Goal: Information Seeking & Learning: Learn about a topic

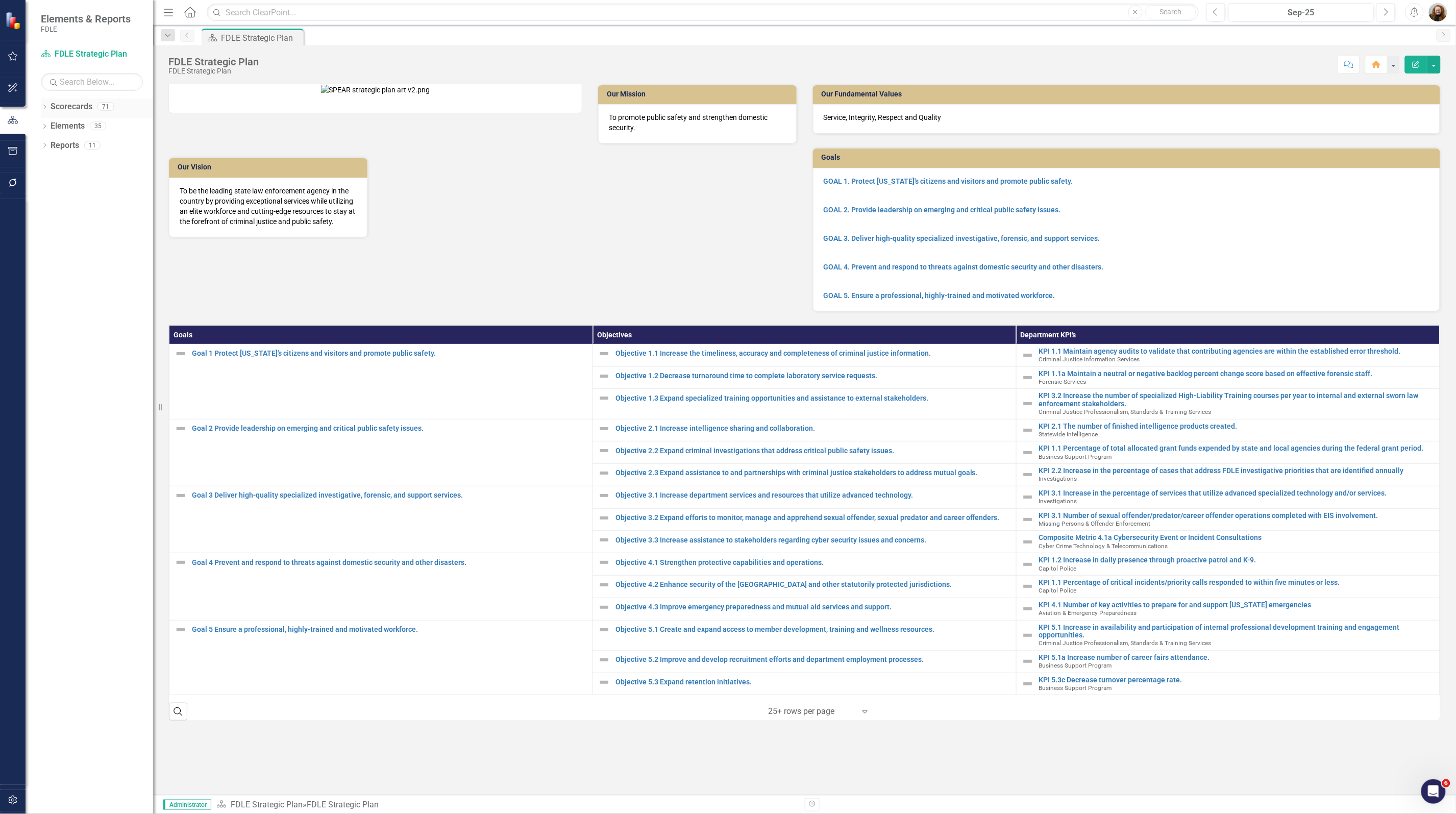
click at [46, 112] on div "Dropdown" at bounding box center [44, 107] width 7 height 8
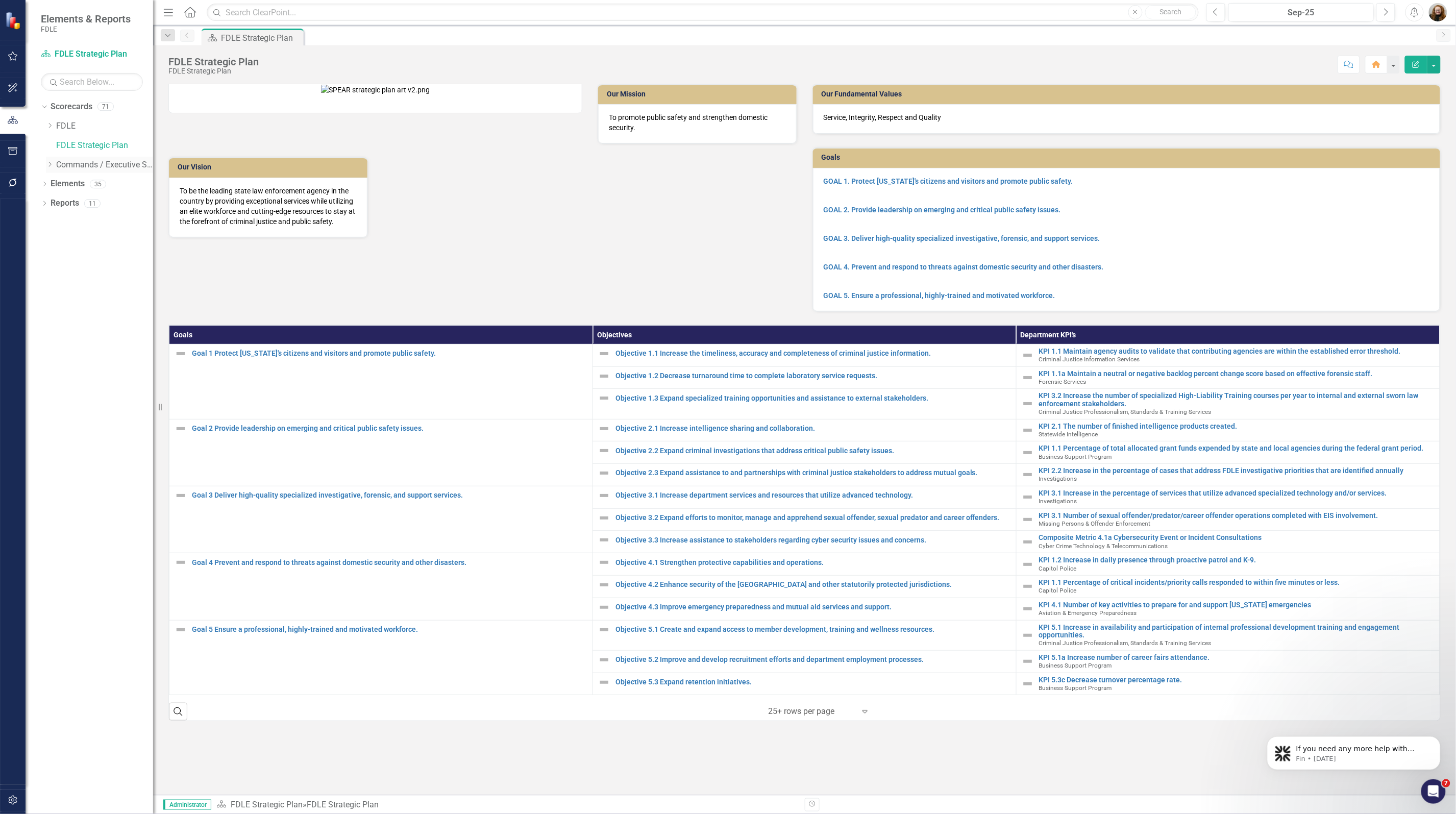
click at [51, 167] on icon "Dropdown" at bounding box center [50, 164] width 8 height 6
click at [88, 429] on div "Dropdown Scorecards 71 Dropdown FDLE Commissioner's Initiative Team Project Das…" at bounding box center [89, 456] width 128 height 716
click at [57, 184] on icon "Dropdown" at bounding box center [60, 184] width 8 height 6
click at [69, 225] on icon "Dropdown" at bounding box center [70, 222] width 8 height 6
click at [81, 246] on div "Dropdown" at bounding box center [80, 242] width 8 height 8
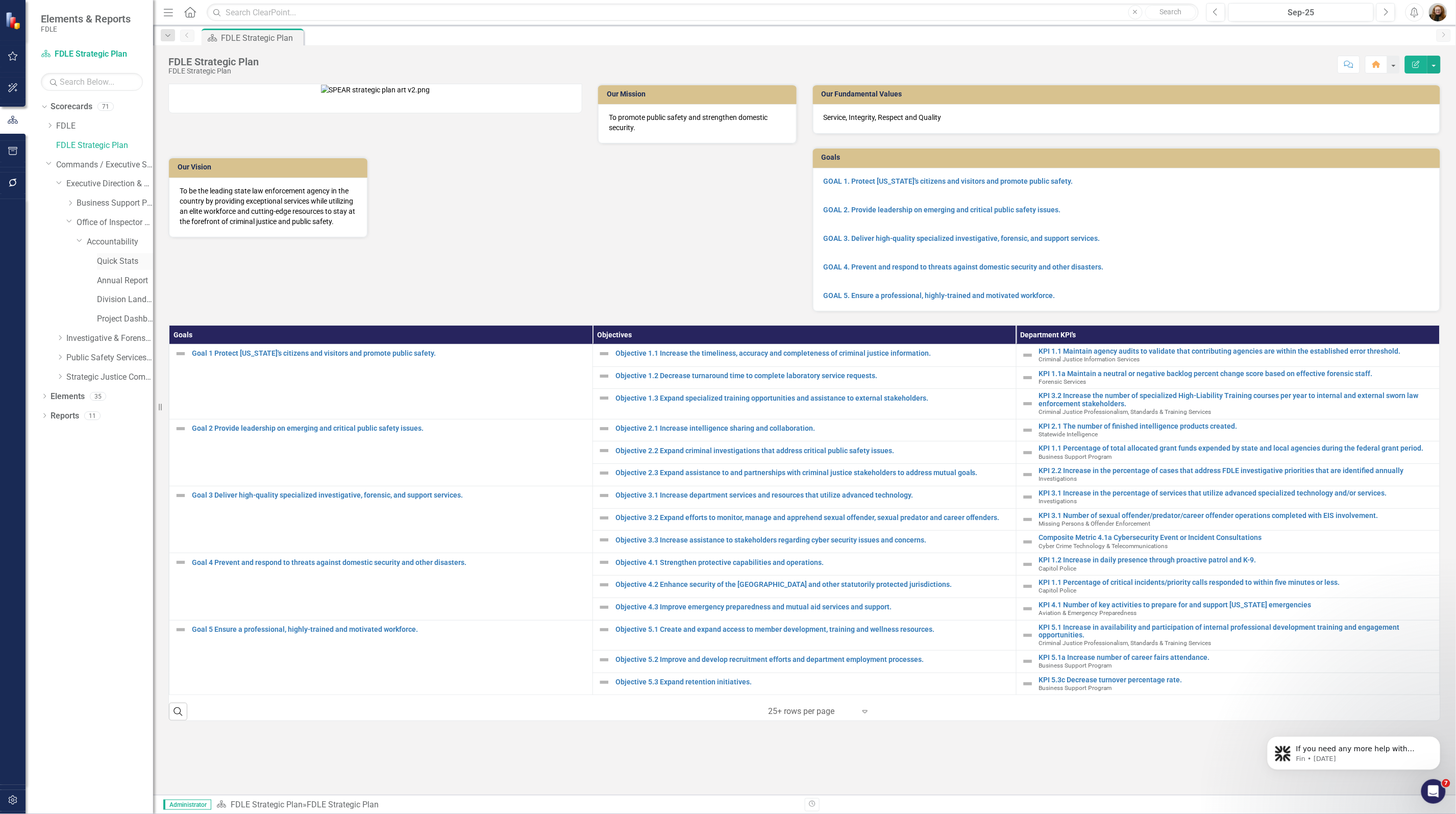
click at [112, 261] on link "Quick Stats" at bounding box center [125, 261] width 56 height 12
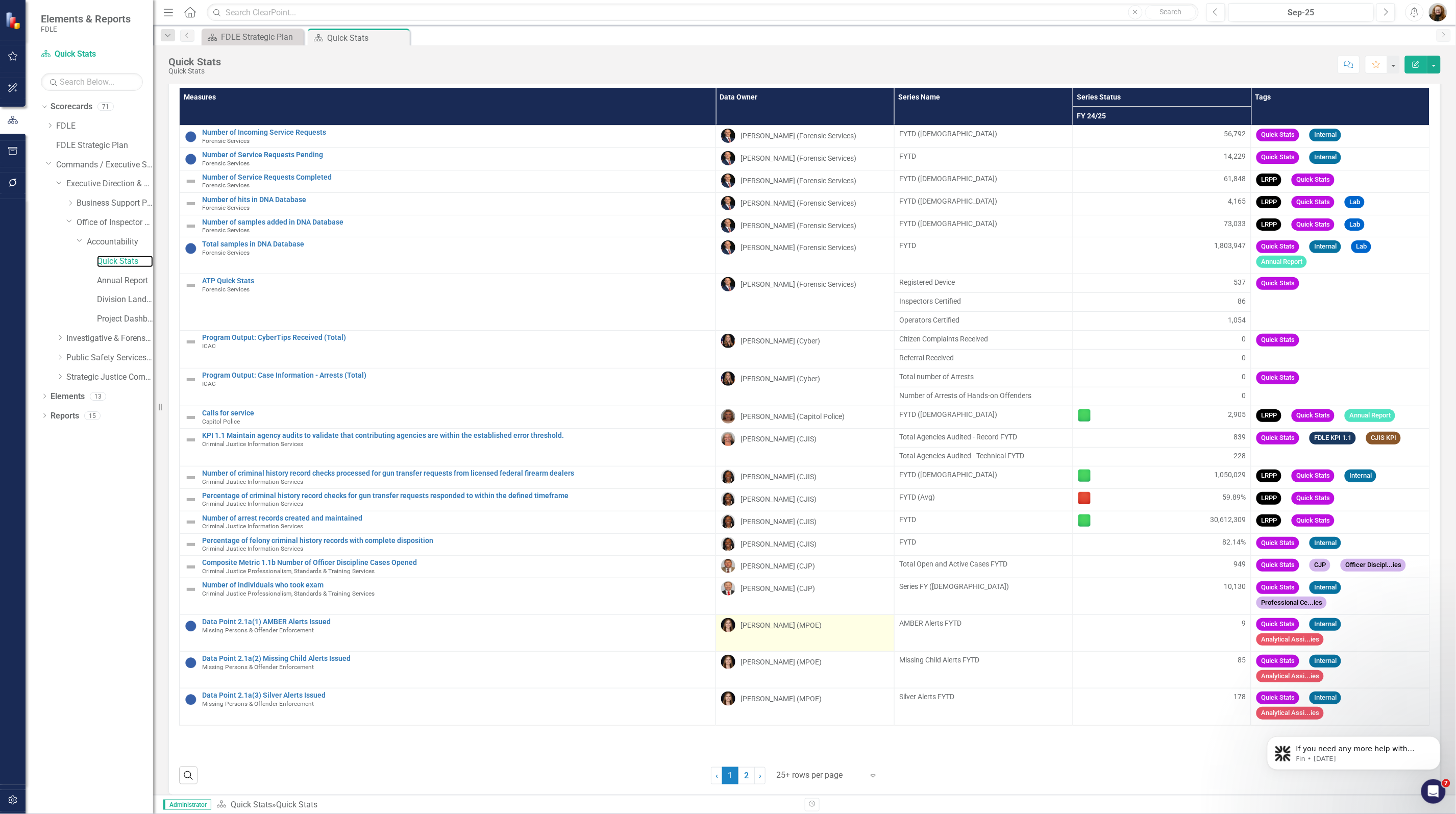
scroll to position [34, 0]
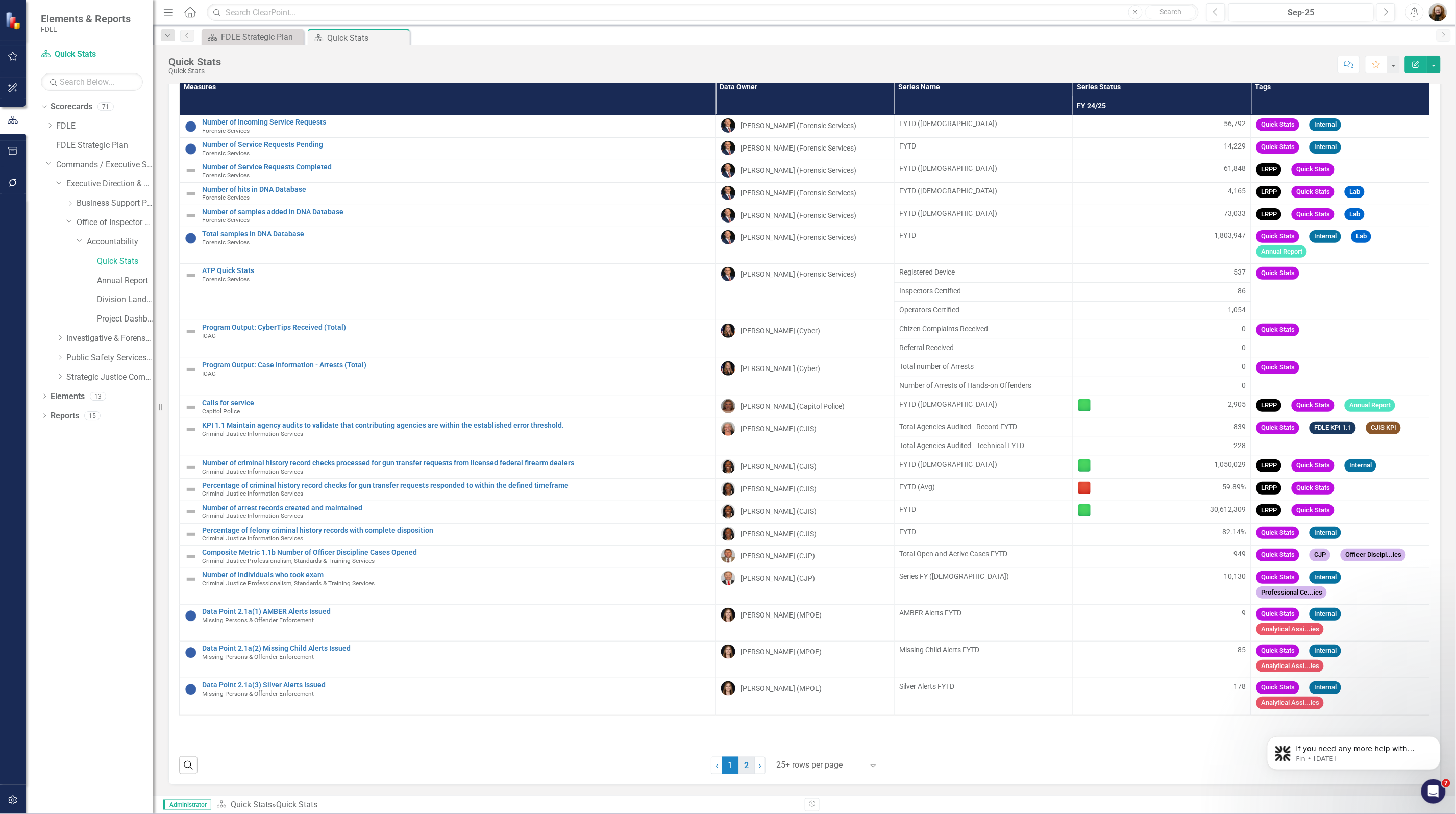
click at [743, 767] on link "2" at bounding box center [747, 765] width 16 height 18
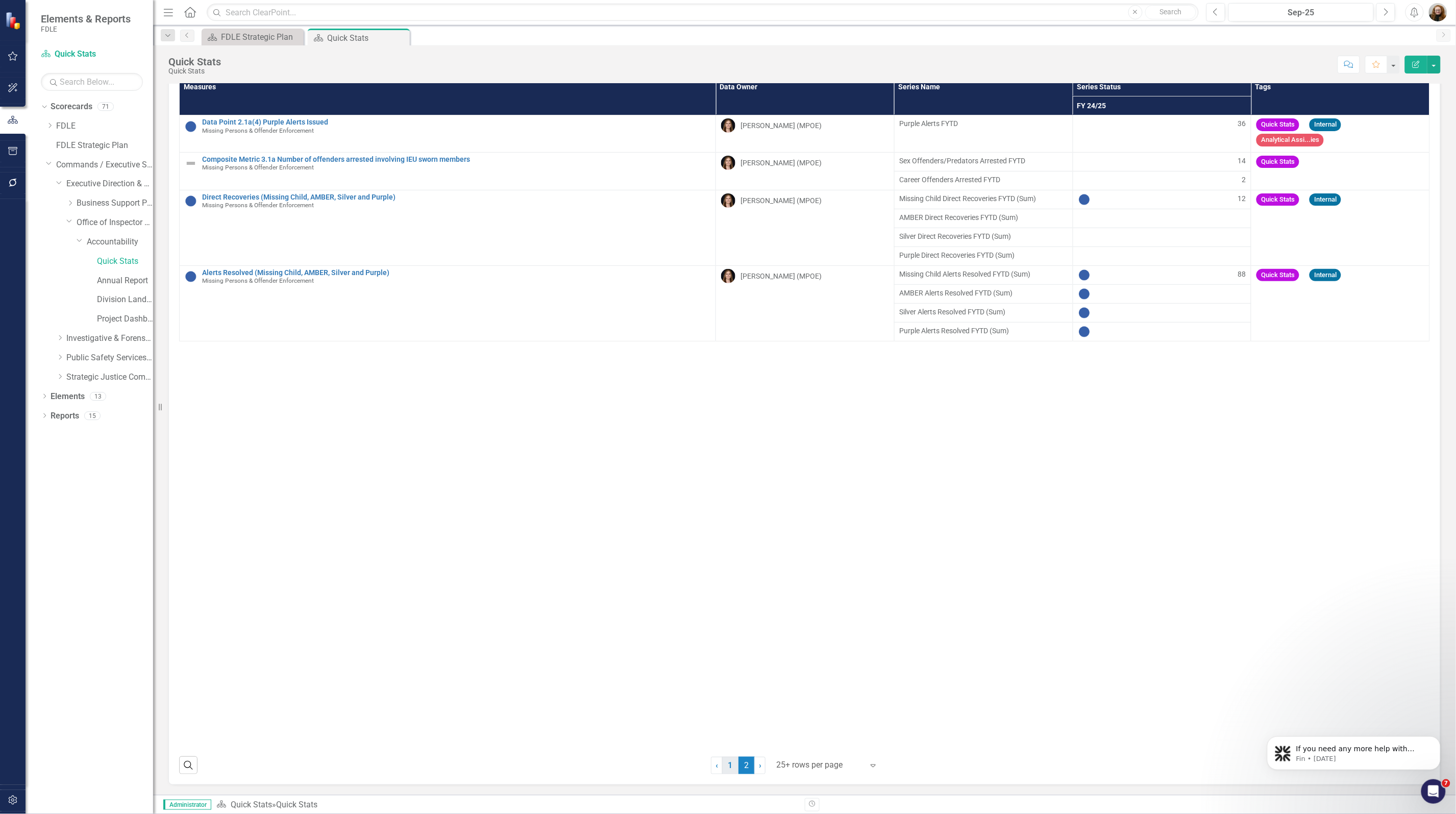
click at [723, 770] on link "1" at bounding box center [730, 765] width 16 height 18
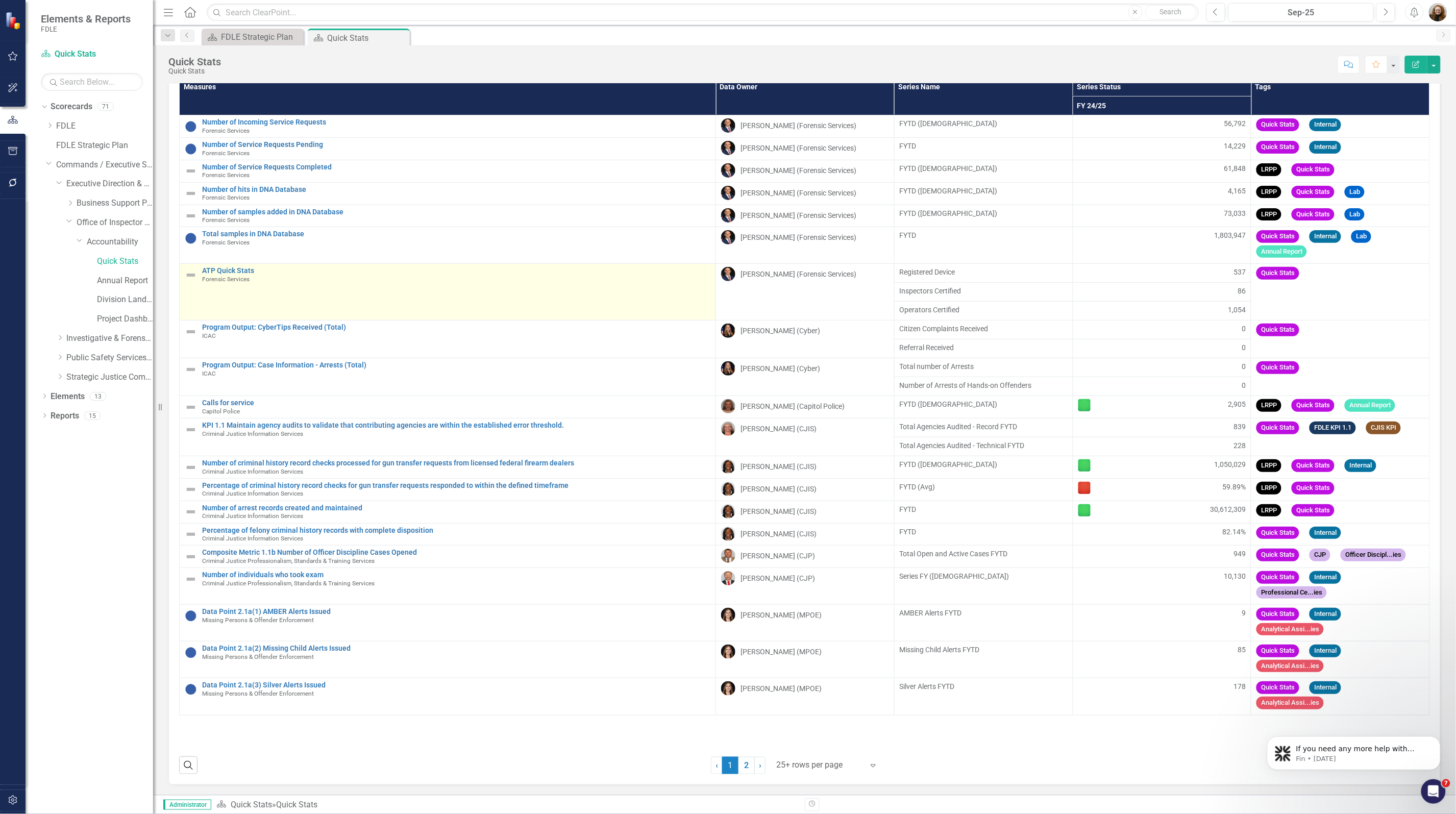
click at [222, 276] on span "Forensic Services" at bounding box center [226, 279] width 47 height 7
click at [250, 274] on link "ATP Quick Stats" at bounding box center [456, 271] width 508 height 8
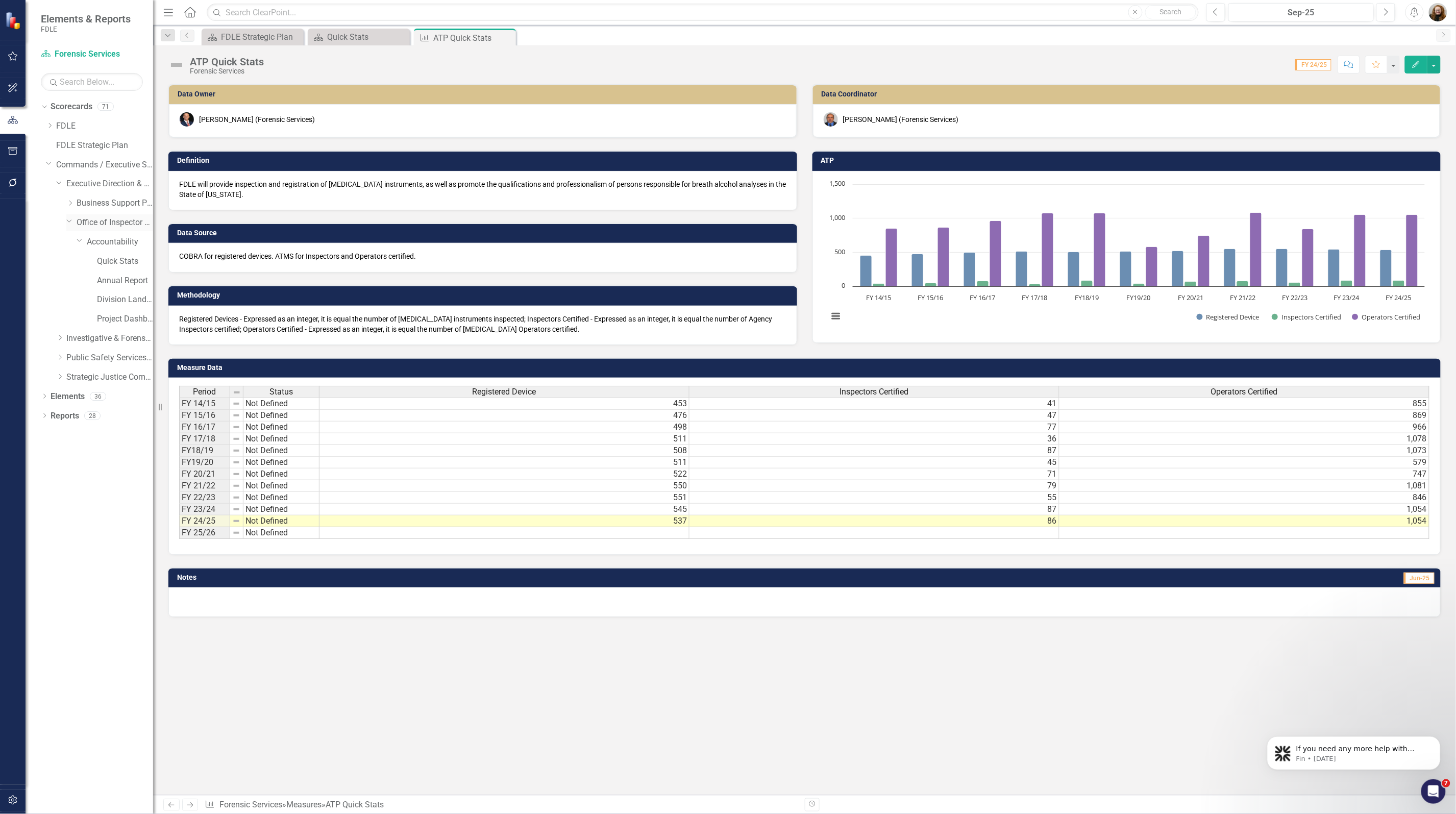
click at [68, 223] on icon "Dropdown" at bounding box center [69, 221] width 6 height 8
click at [61, 264] on icon "Dropdown" at bounding box center [60, 261] width 8 height 6
click at [59, 360] on icon "Dropdown" at bounding box center [60, 357] width 8 height 6
click at [60, 243] on icon "Dropdown" at bounding box center [60, 241] width 8 height 6
click at [67, 283] on icon "Dropdown" at bounding box center [70, 280] width 8 height 6
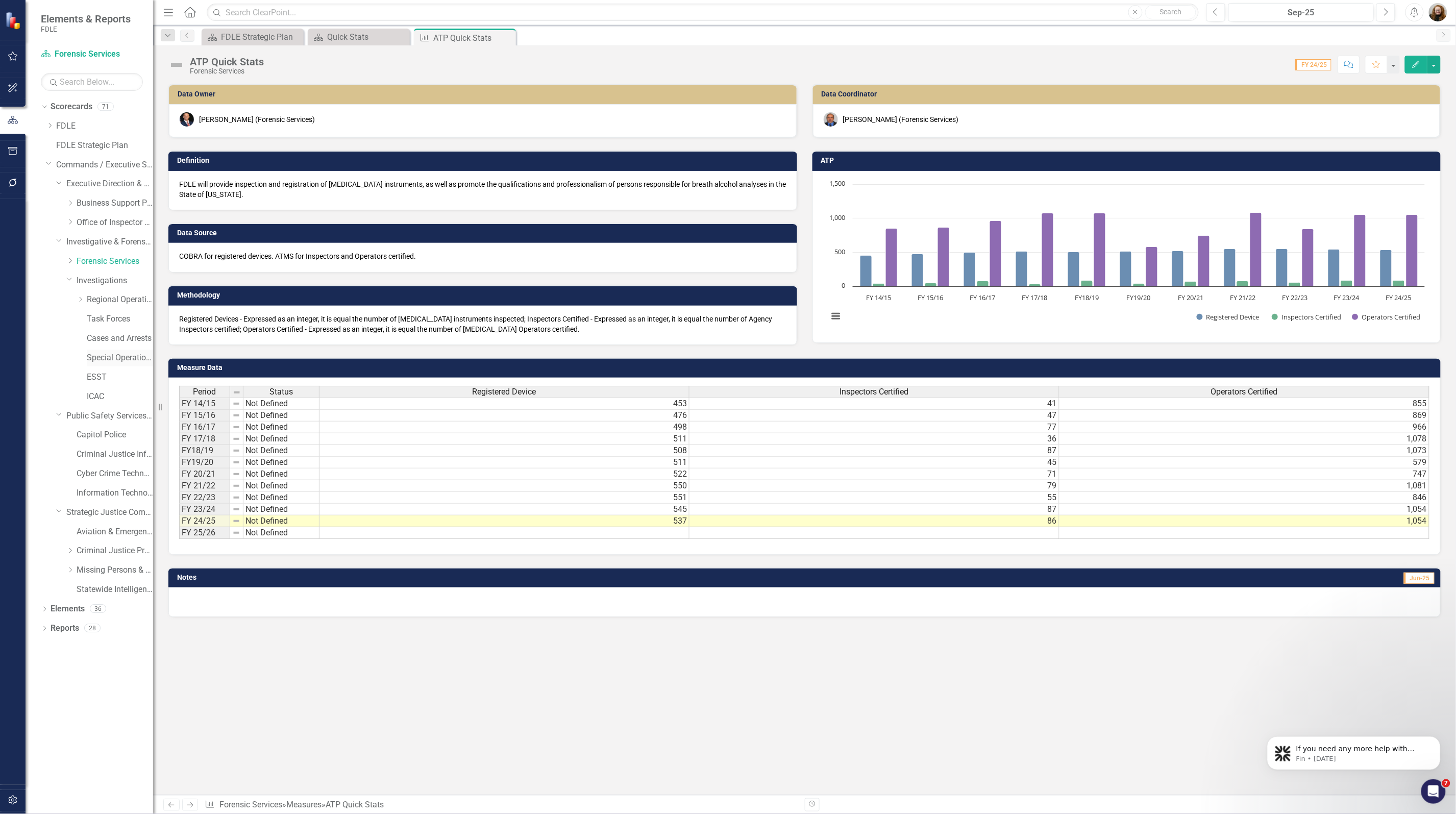
click at [113, 356] on link "Special Operations Team" at bounding box center [119, 358] width 66 height 12
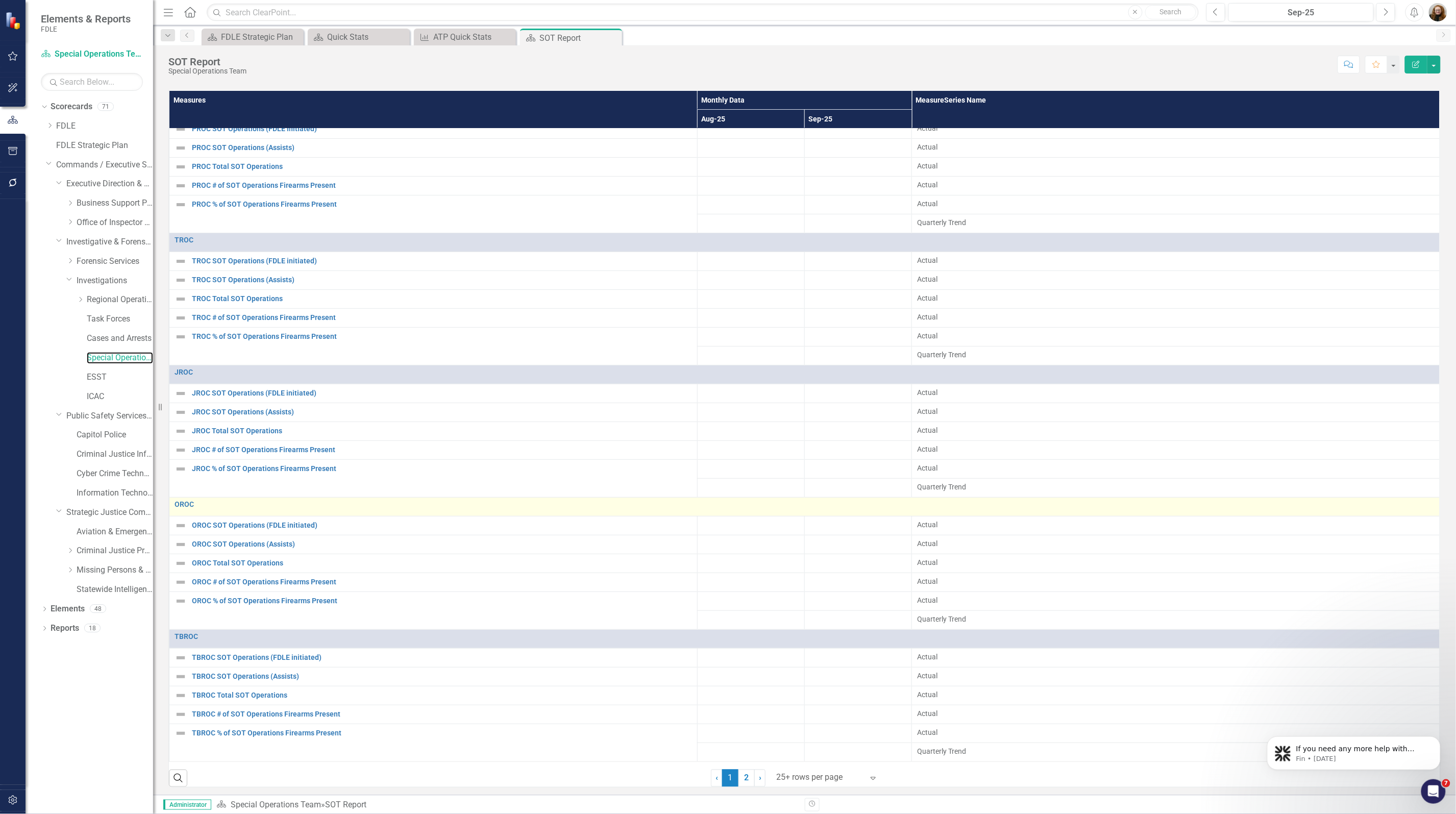
scroll to position [468, 0]
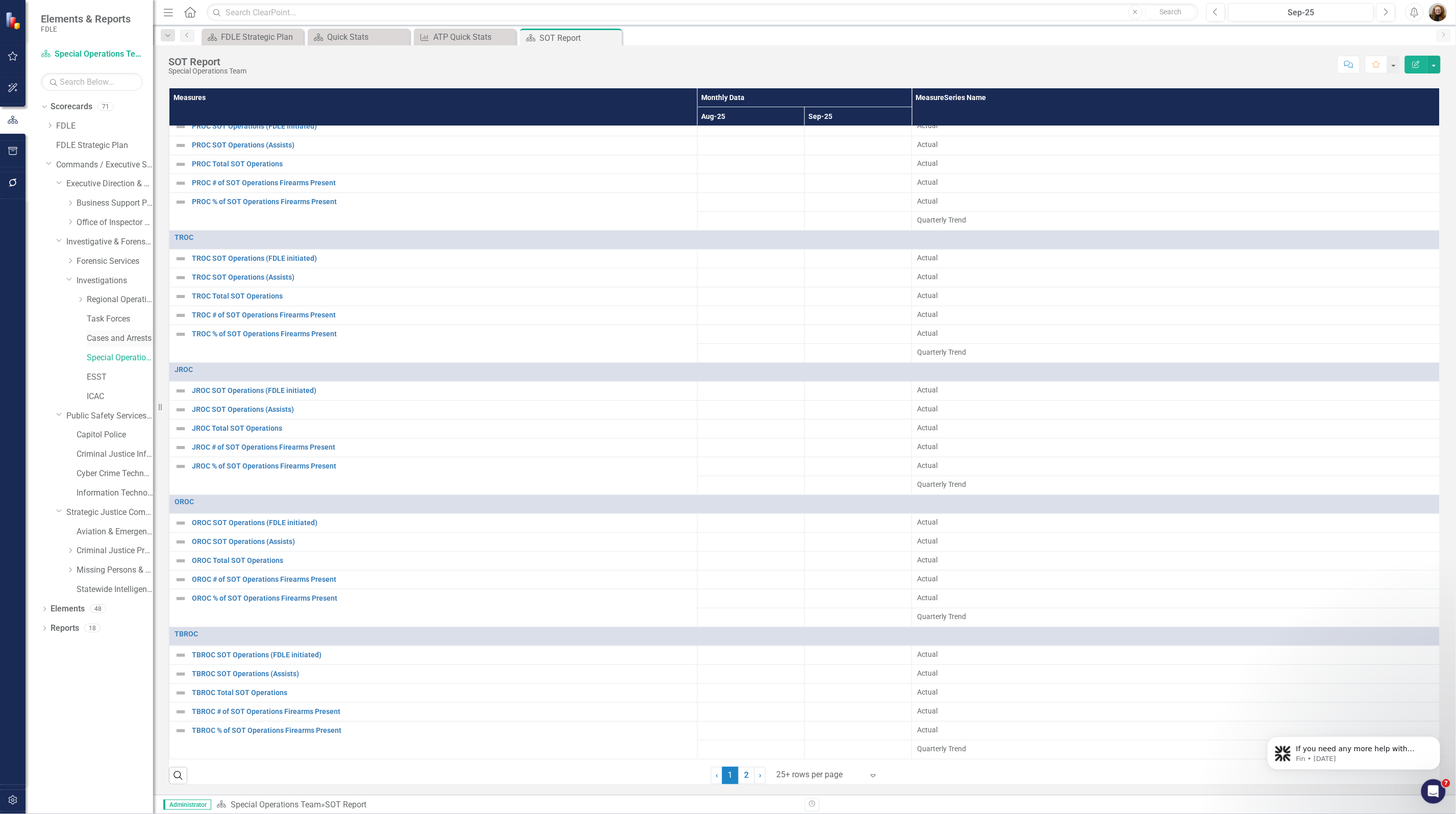
click at [110, 337] on link "Cases and Arrests" at bounding box center [119, 339] width 66 height 12
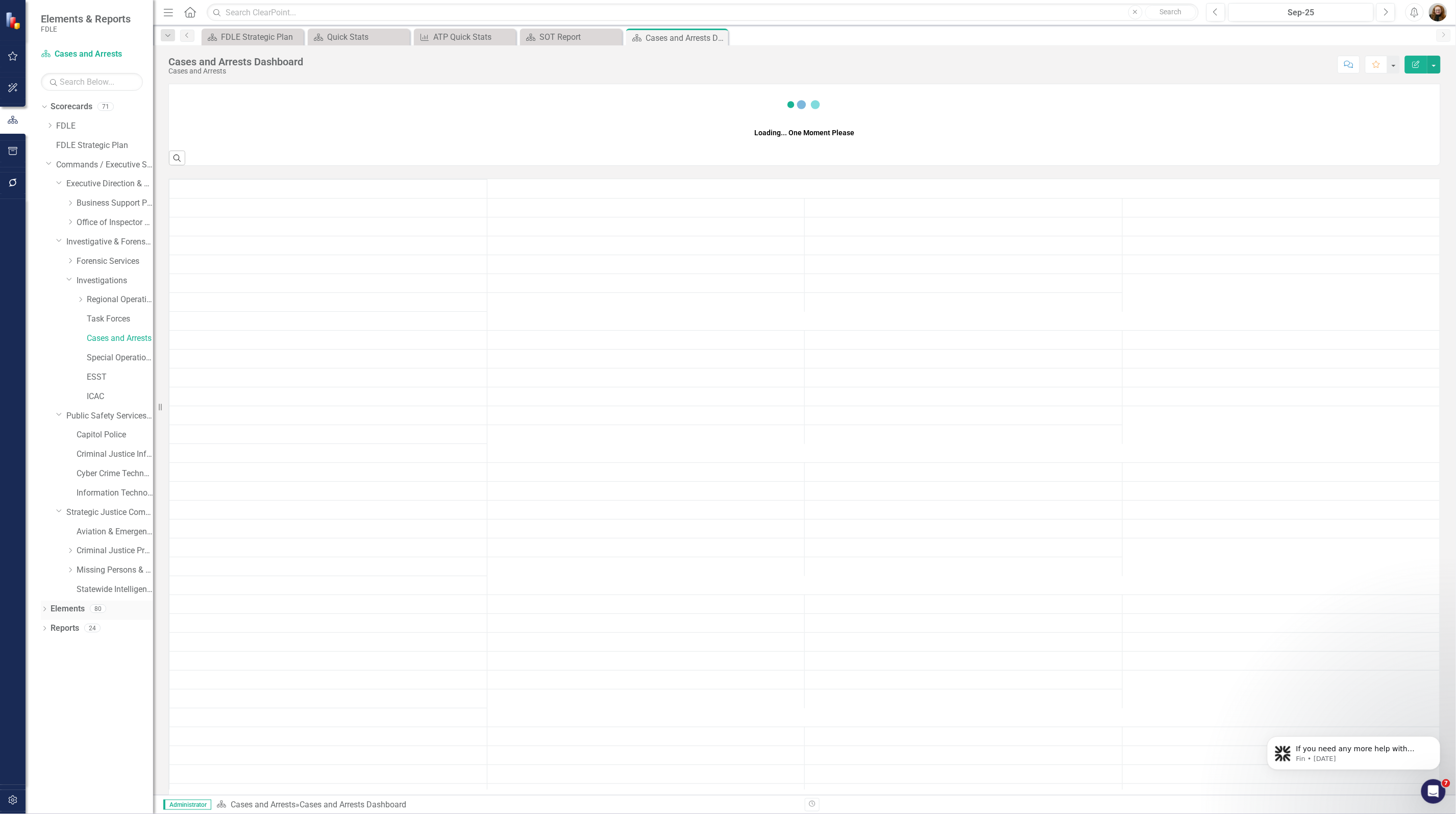
click at [45, 613] on icon "Dropdown" at bounding box center [44, 610] width 7 height 6
drag, startPoint x: 83, startPoint y: 669, endPoint x: 98, endPoint y: 661, distance: 17.0
click at [84, 669] on link "Measure Measures" at bounding box center [80, 666] width 50 height 12
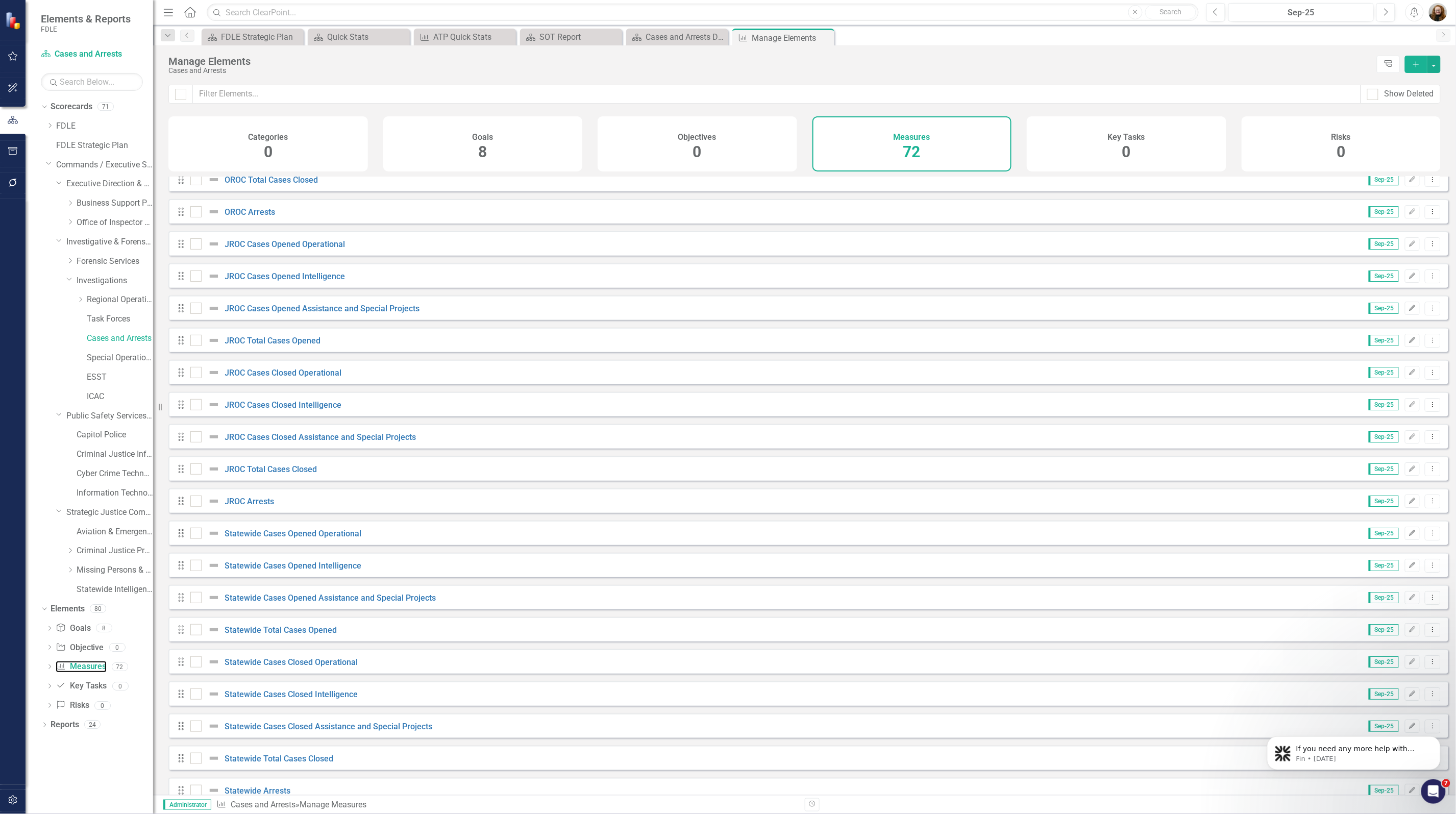
scroll to position [1705, 0]
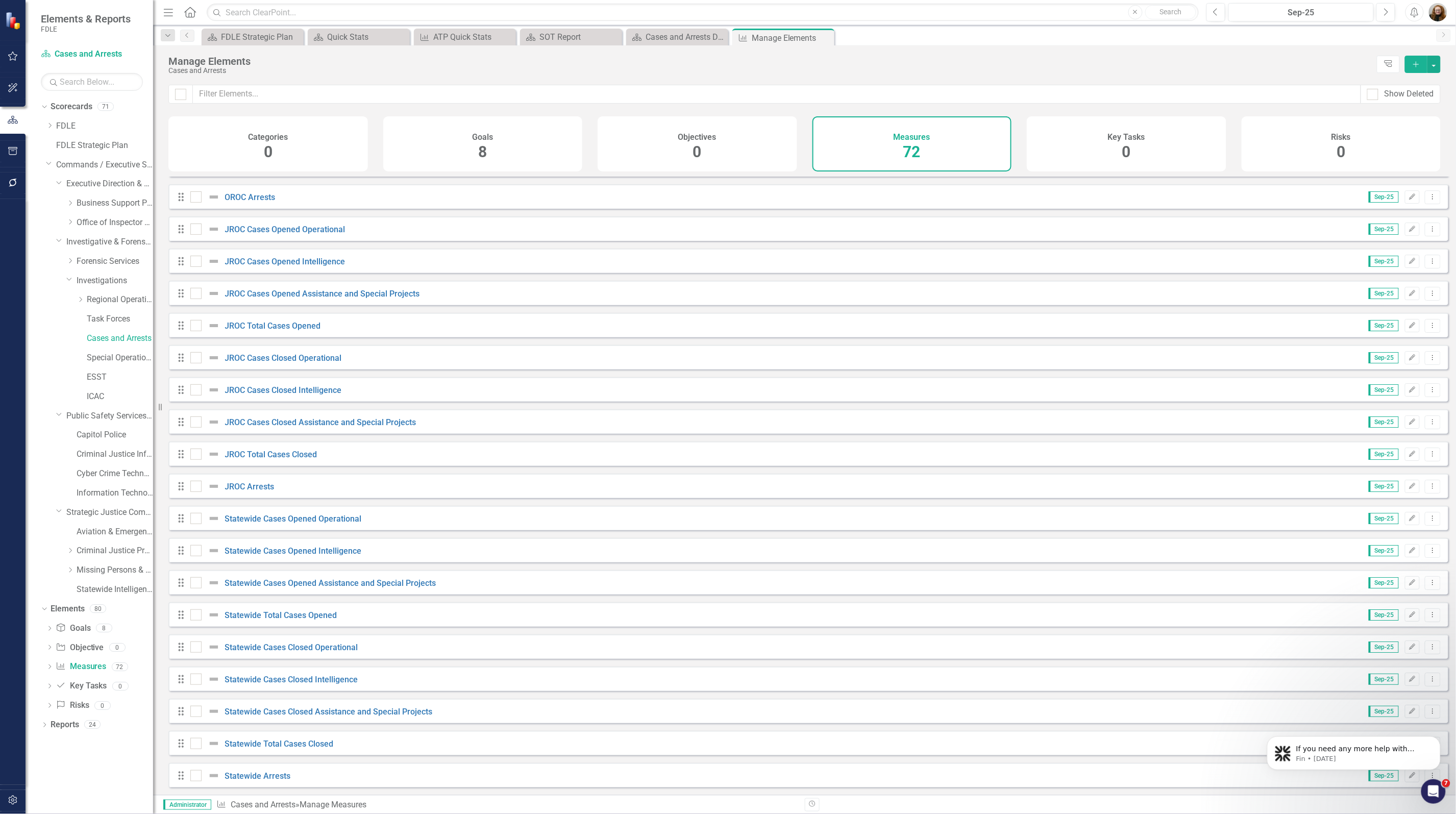
click at [112, 767] on div "Dropdown Scorecards 71 Dropdown FDLE Commissioner's Initiative Team Project Das…" at bounding box center [89, 456] width 128 height 716
click at [105, 356] on link "Special Operations Team" at bounding box center [119, 358] width 66 height 12
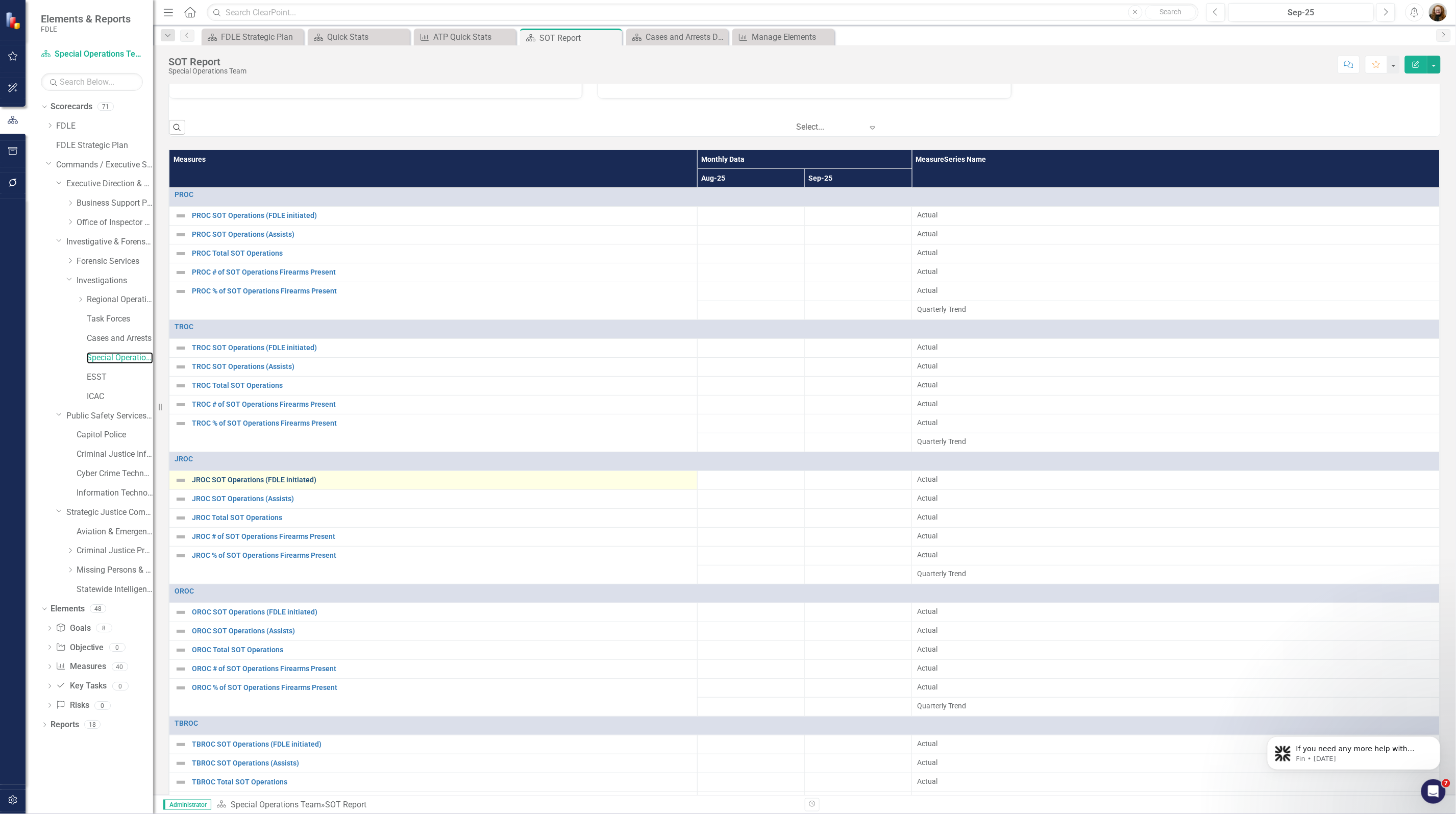
scroll to position [447, 0]
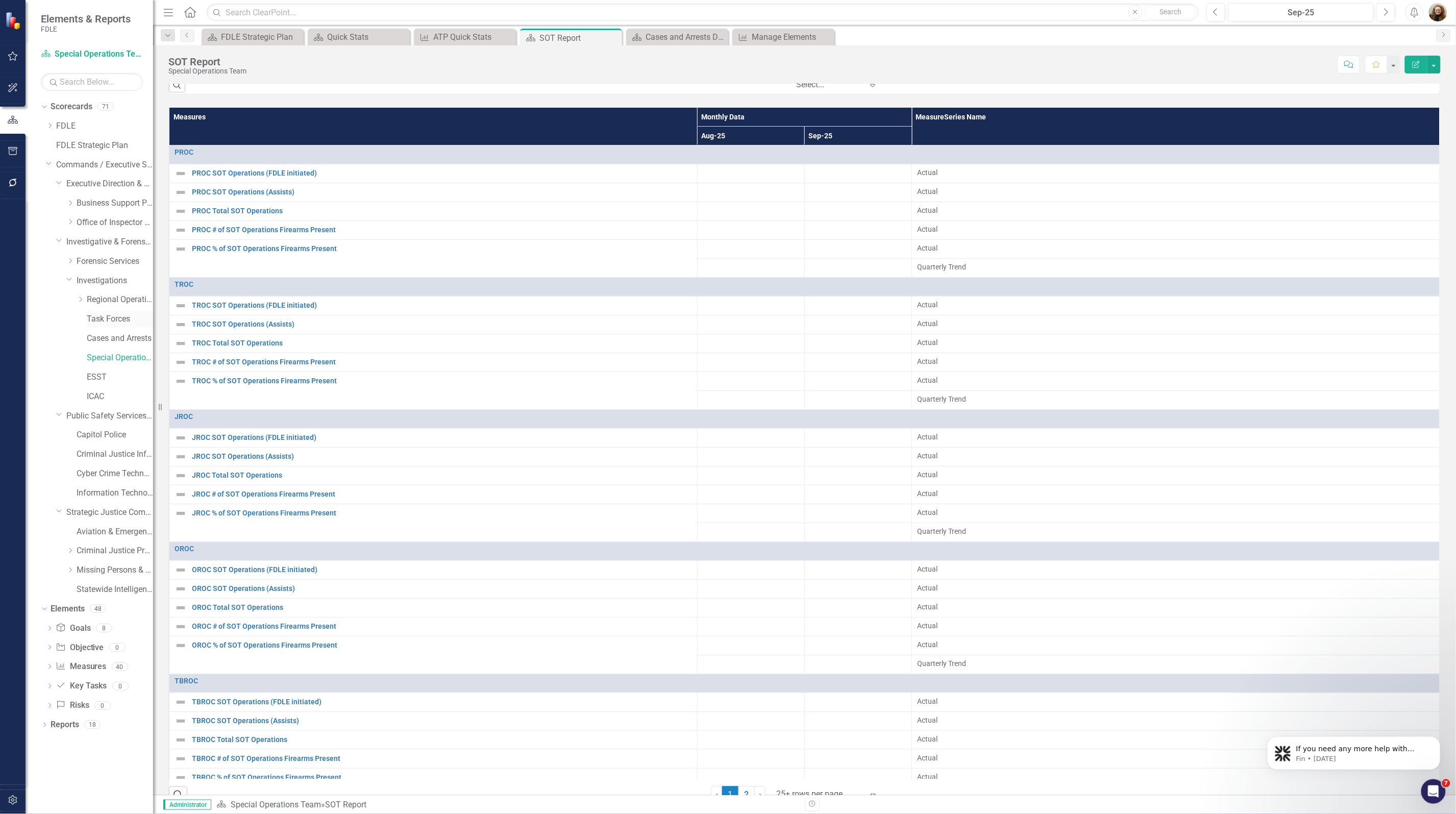
click at [99, 323] on link "Task Forces" at bounding box center [119, 319] width 66 height 12
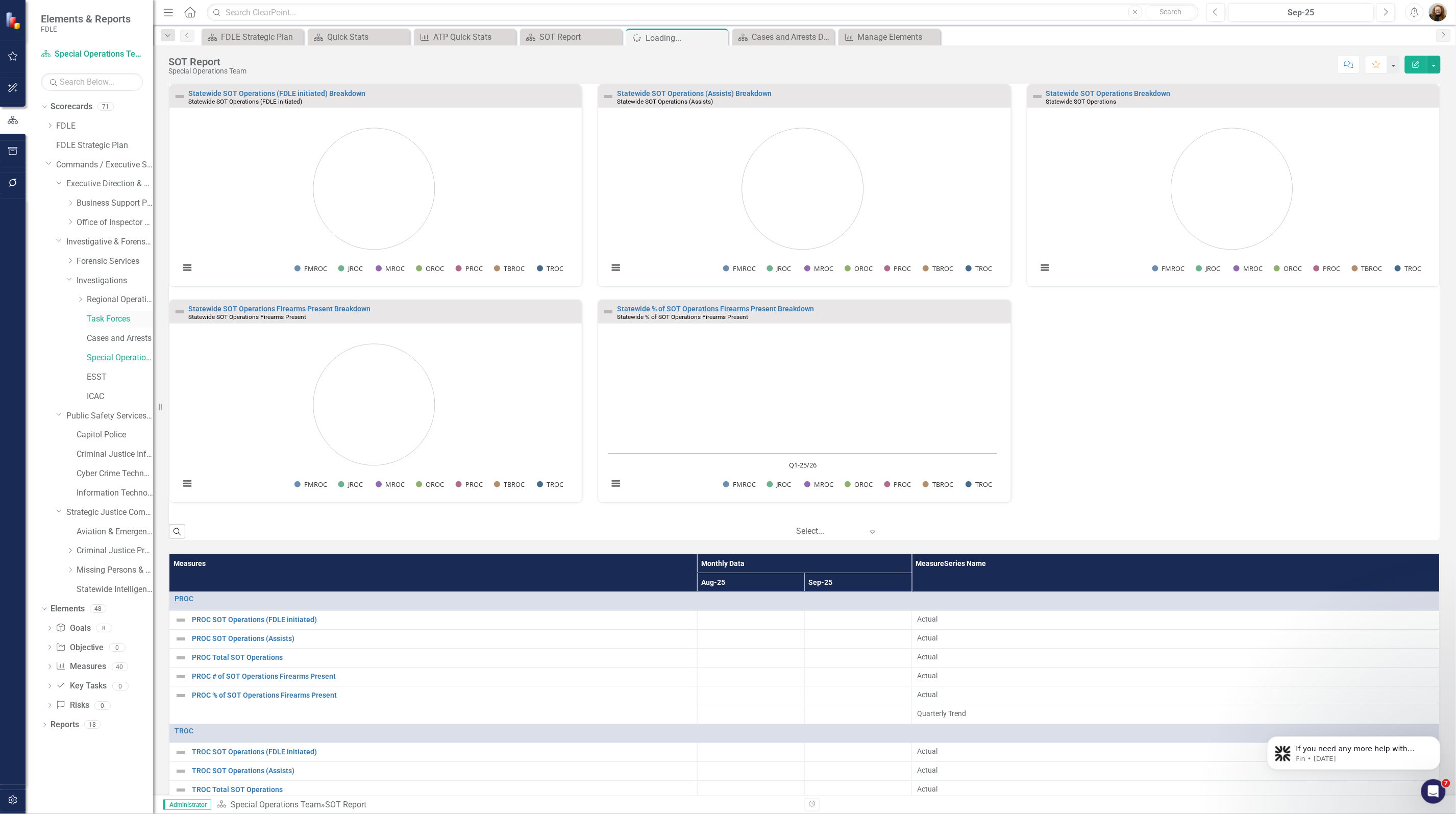
click at [101, 314] on link "Task Forces" at bounding box center [119, 319] width 66 height 12
click at [103, 319] on link "Task Forces" at bounding box center [119, 319] width 66 height 12
click at [86, 670] on link "Measure Measures" at bounding box center [80, 666] width 50 height 12
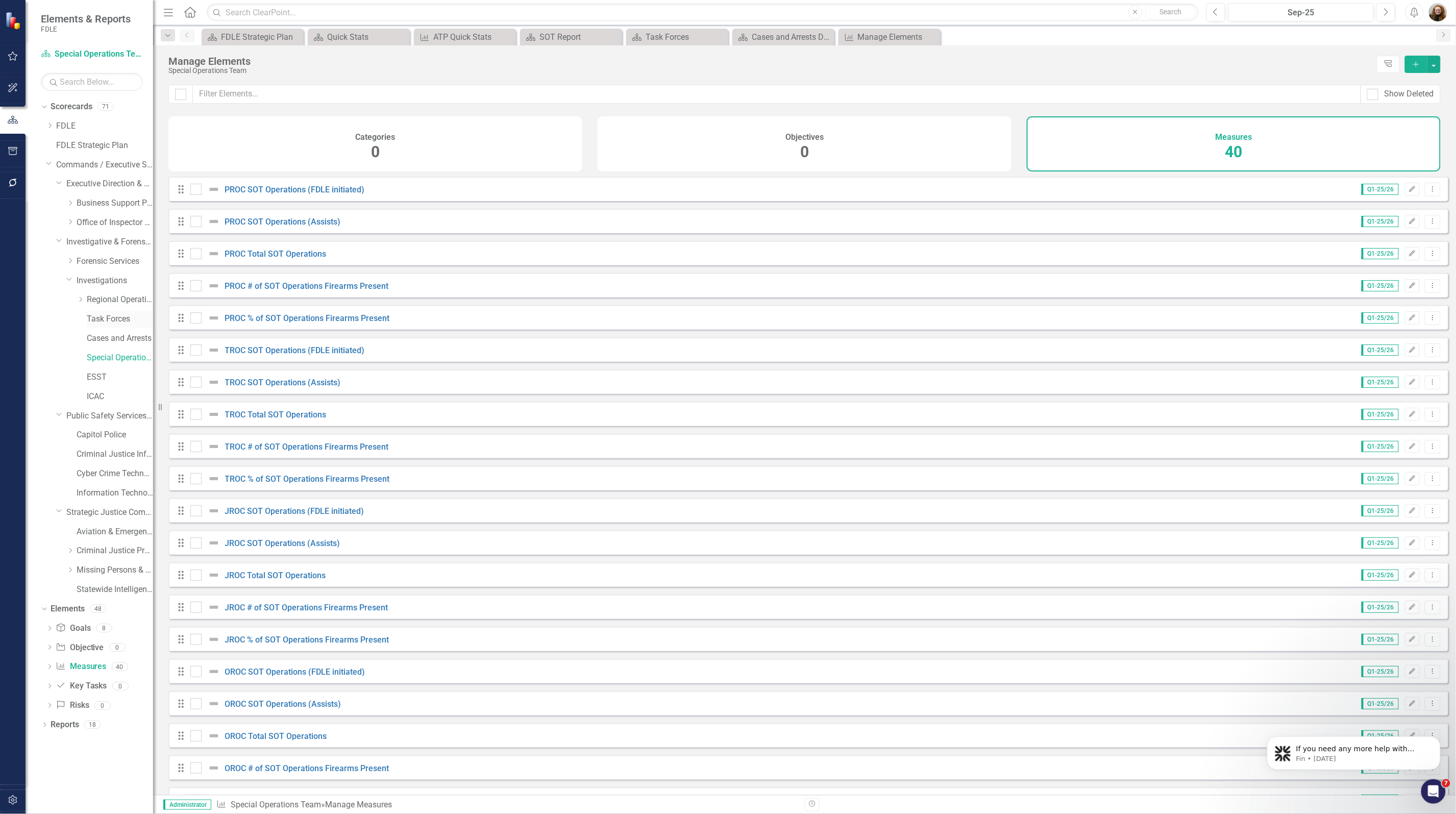
click at [98, 311] on div "Task Forces" at bounding box center [119, 319] width 66 height 17
click at [108, 318] on link "Task Forces" at bounding box center [119, 319] width 66 height 12
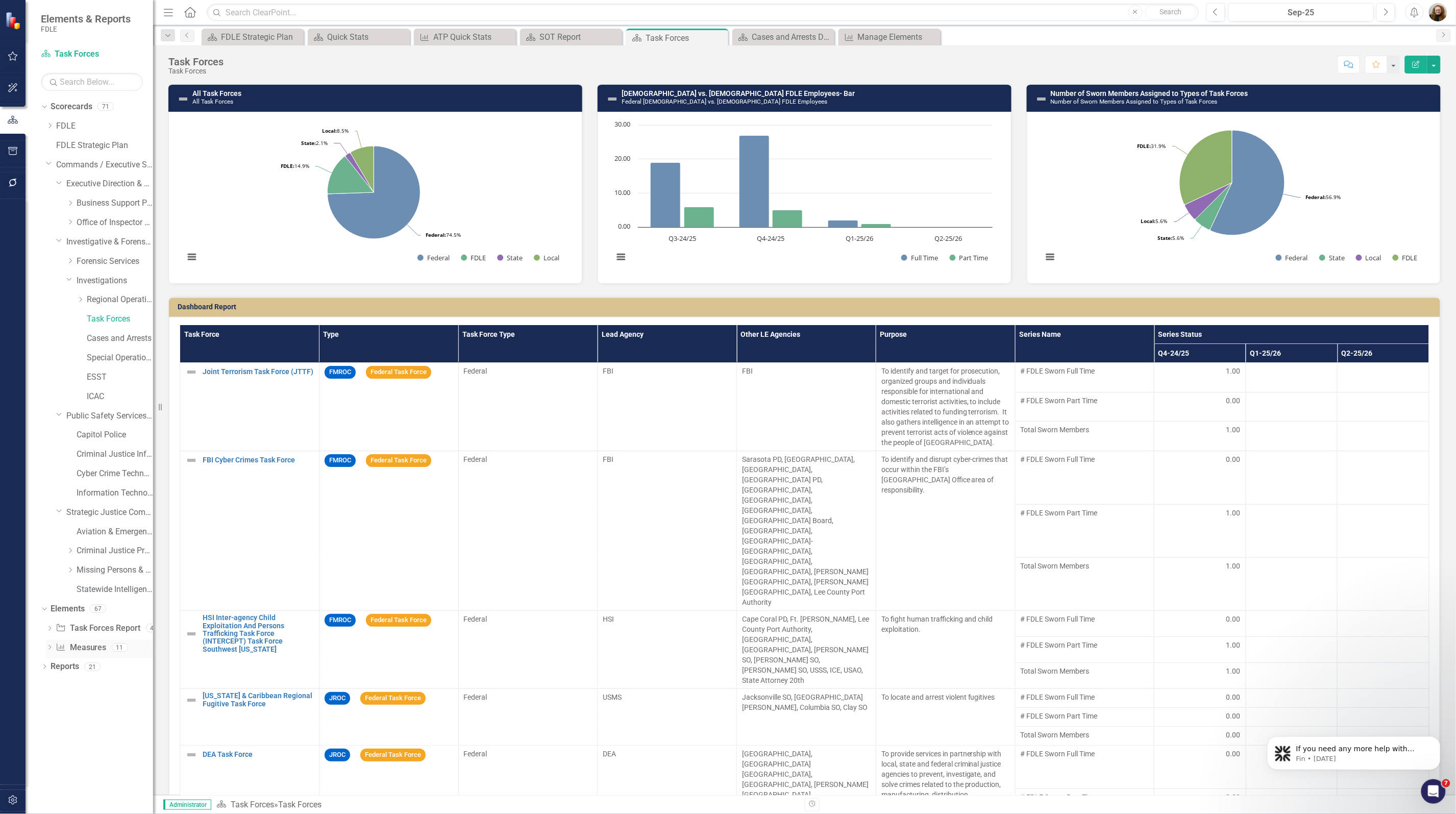
click at [75, 651] on link "Measure Measures" at bounding box center [80, 648] width 50 height 12
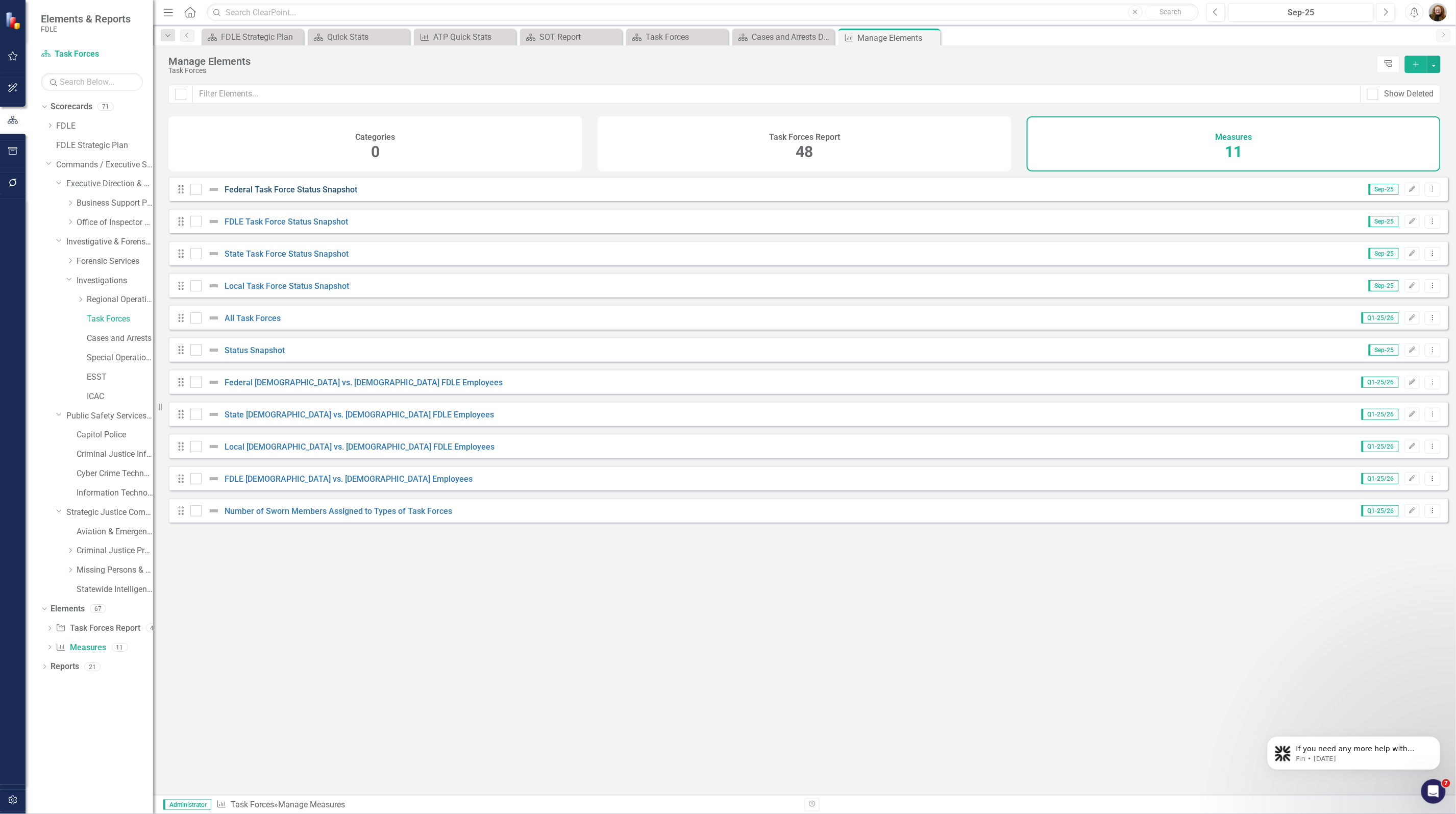
click at [325, 192] on link "Federal Task Force Status Snapshot" at bounding box center [291, 189] width 133 height 10
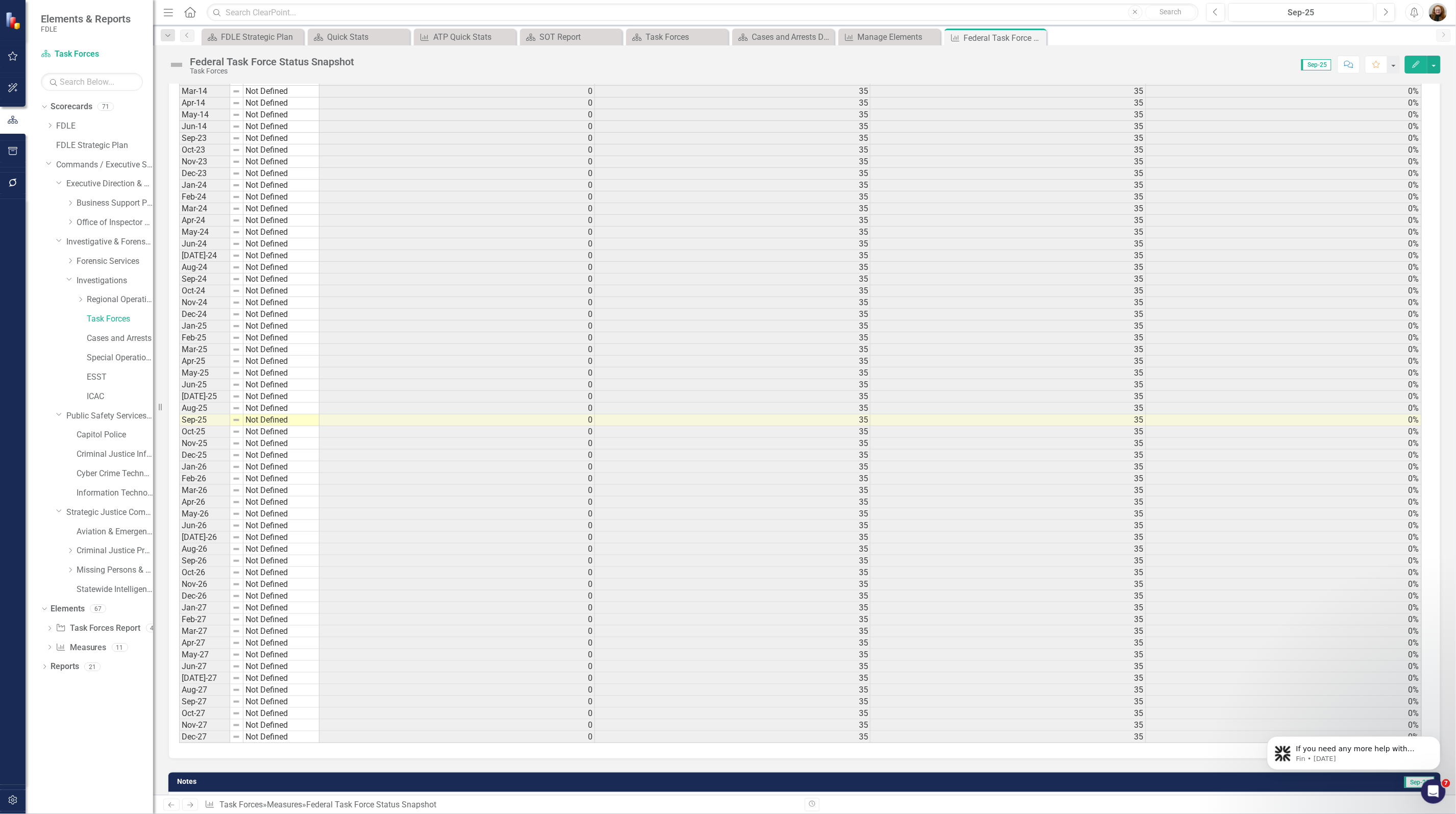
scroll to position [1785, 0]
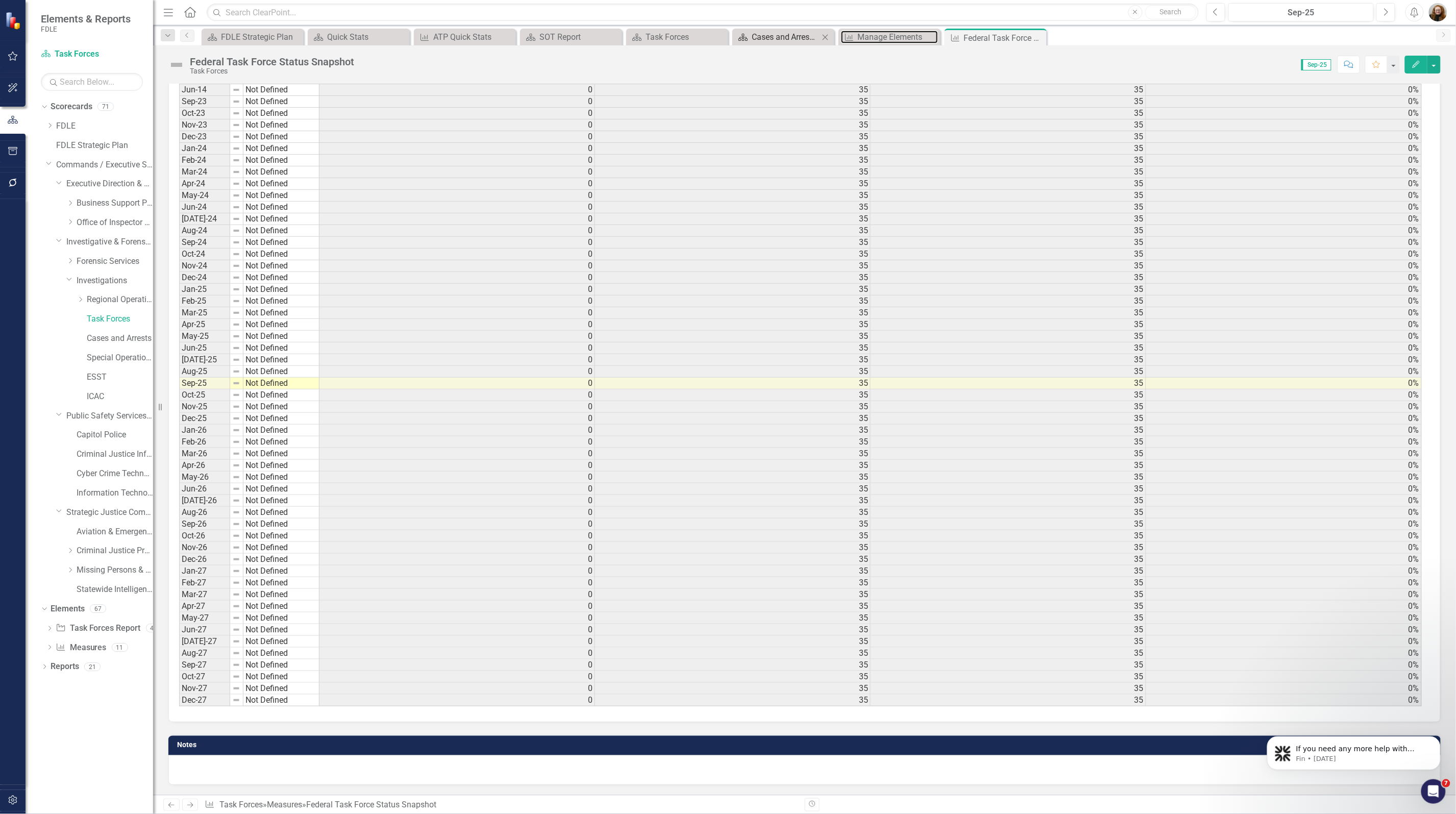
drag, startPoint x: 874, startPoint y: 34, endPoint x: 811, endPoint y: 37, distance: 63.1
click at [874, 34] on div "Manage Elements" at bounding box center [898, 37] width 80 height 13
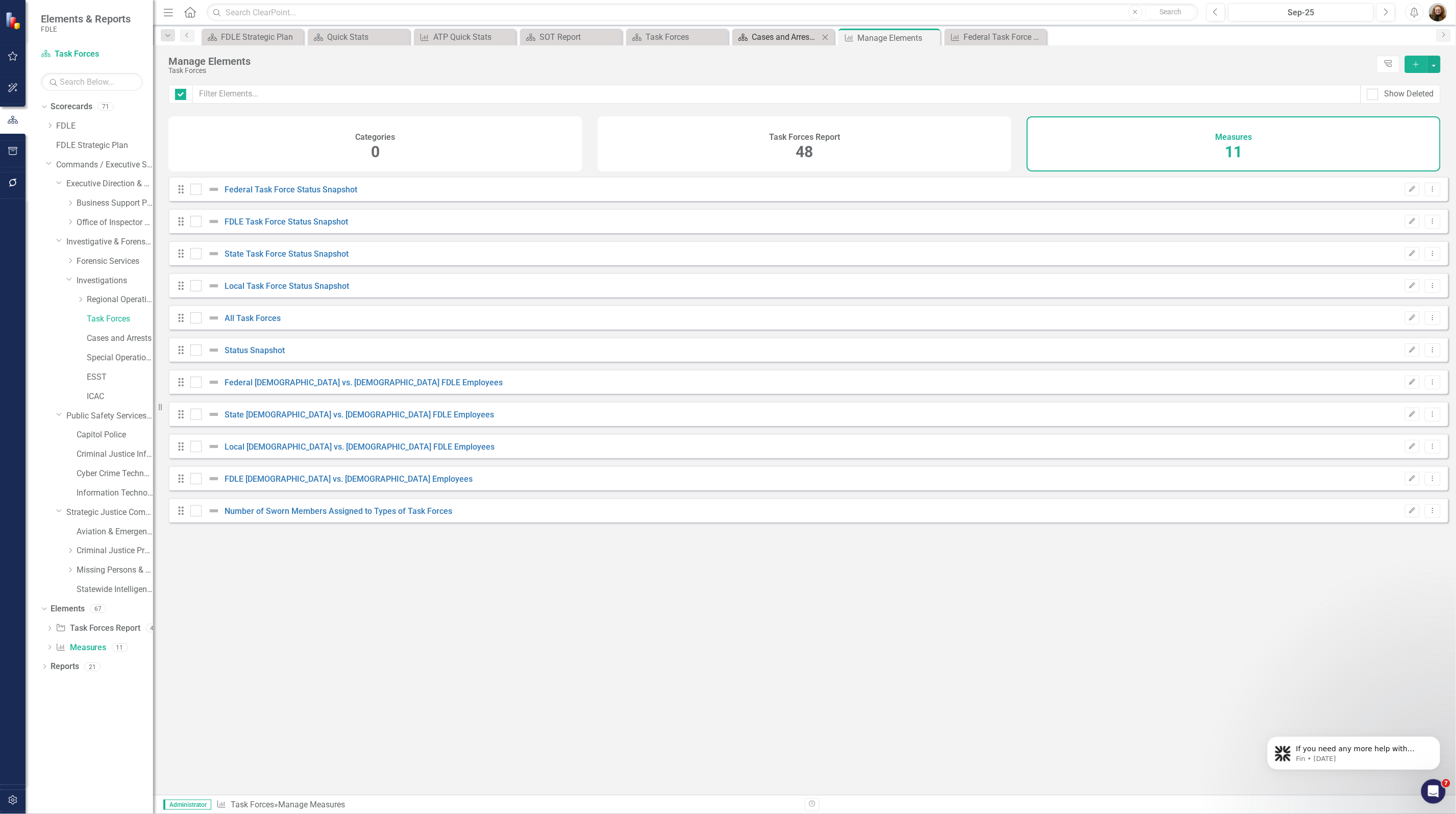
checkbox input "false"
click at [782, 37] on div "Cases and Arrests Dashboard" at bounding box center [785, 37] width 67 height 13
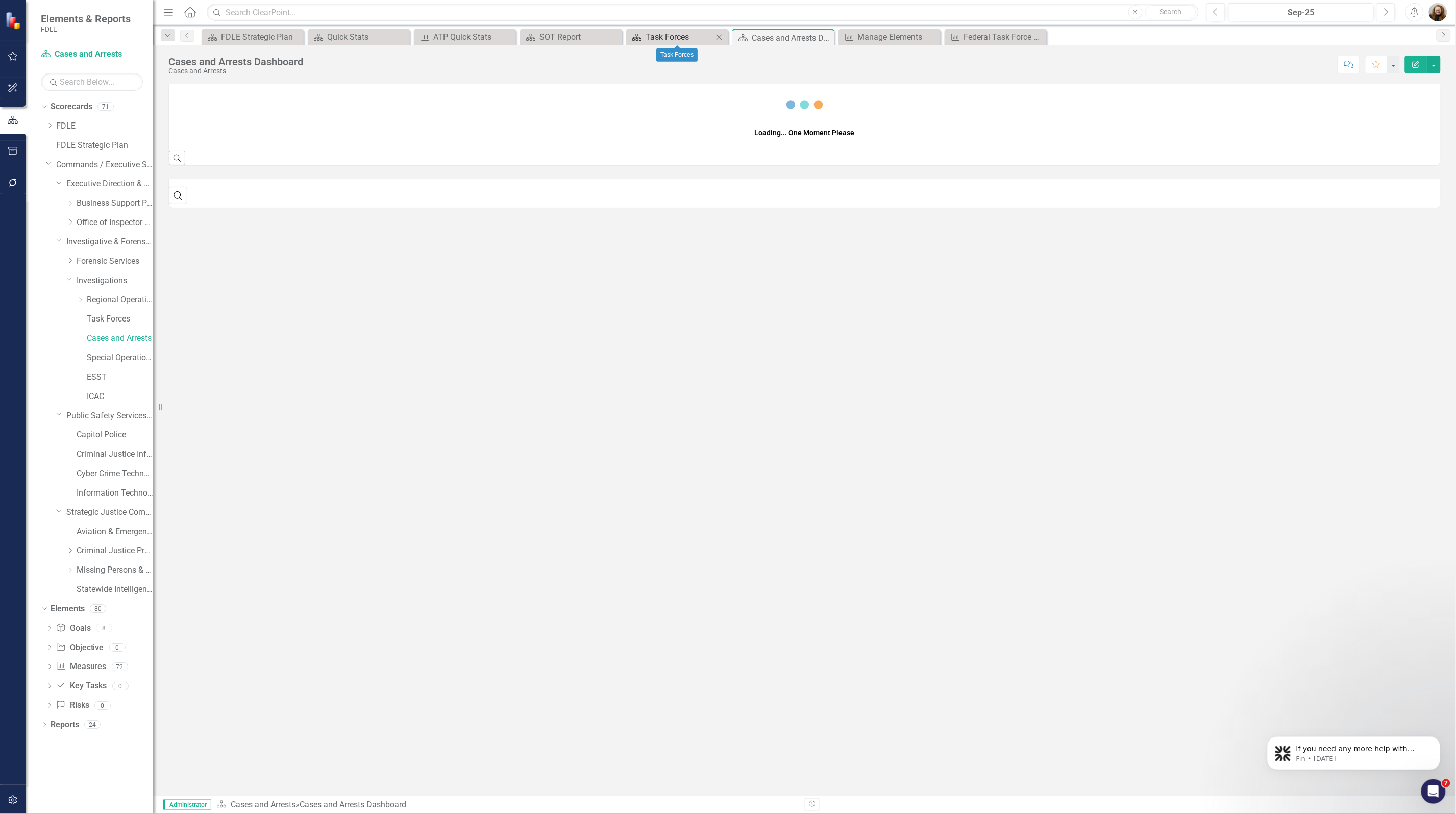
click at [647, 41] on div "Task Forces" at bounding box center [679, 37] width 67 height 13
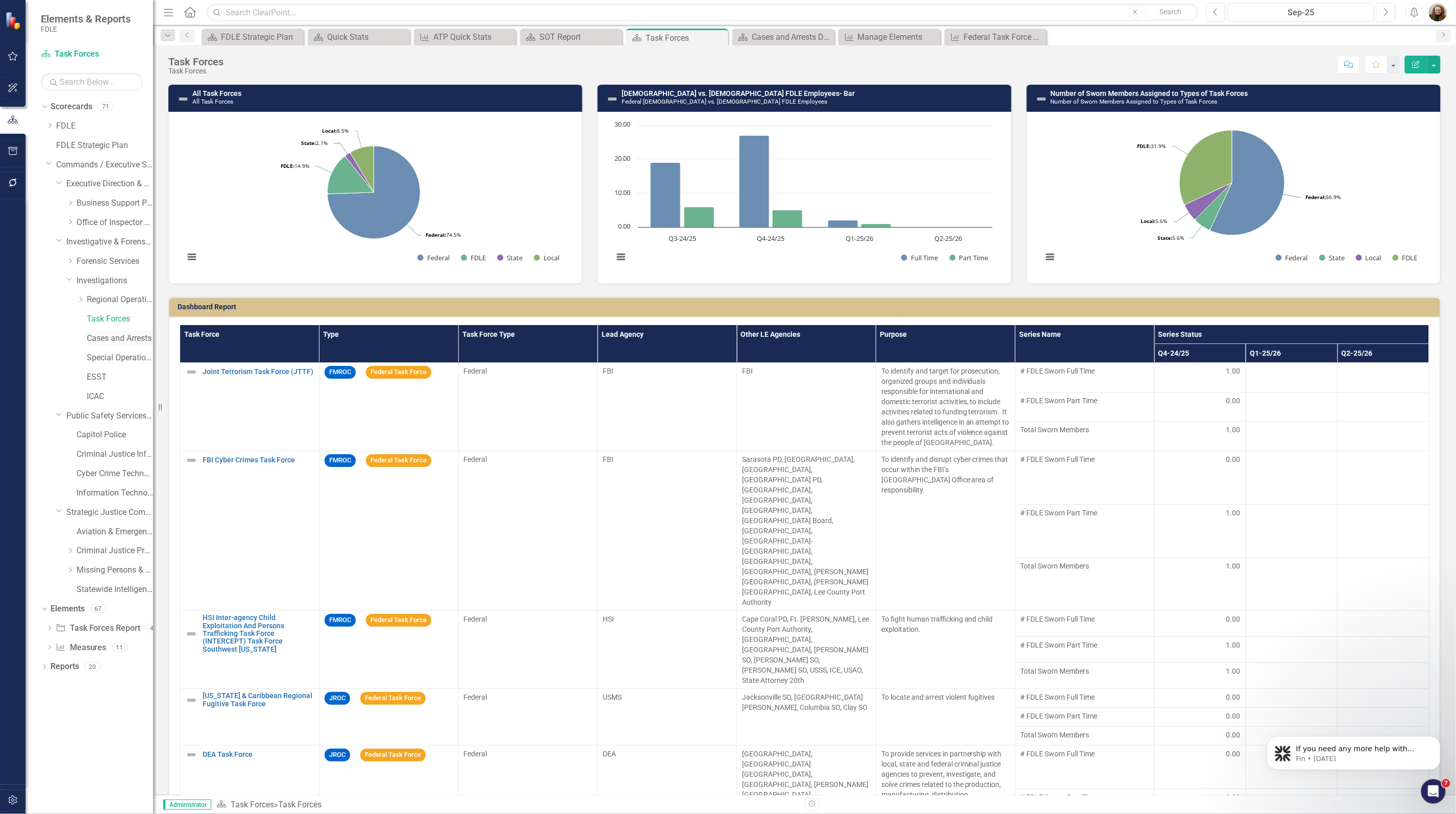
click at [113, 342] on link "Cases and Arrests" at bounding box center [119, 339] width 66 height 12
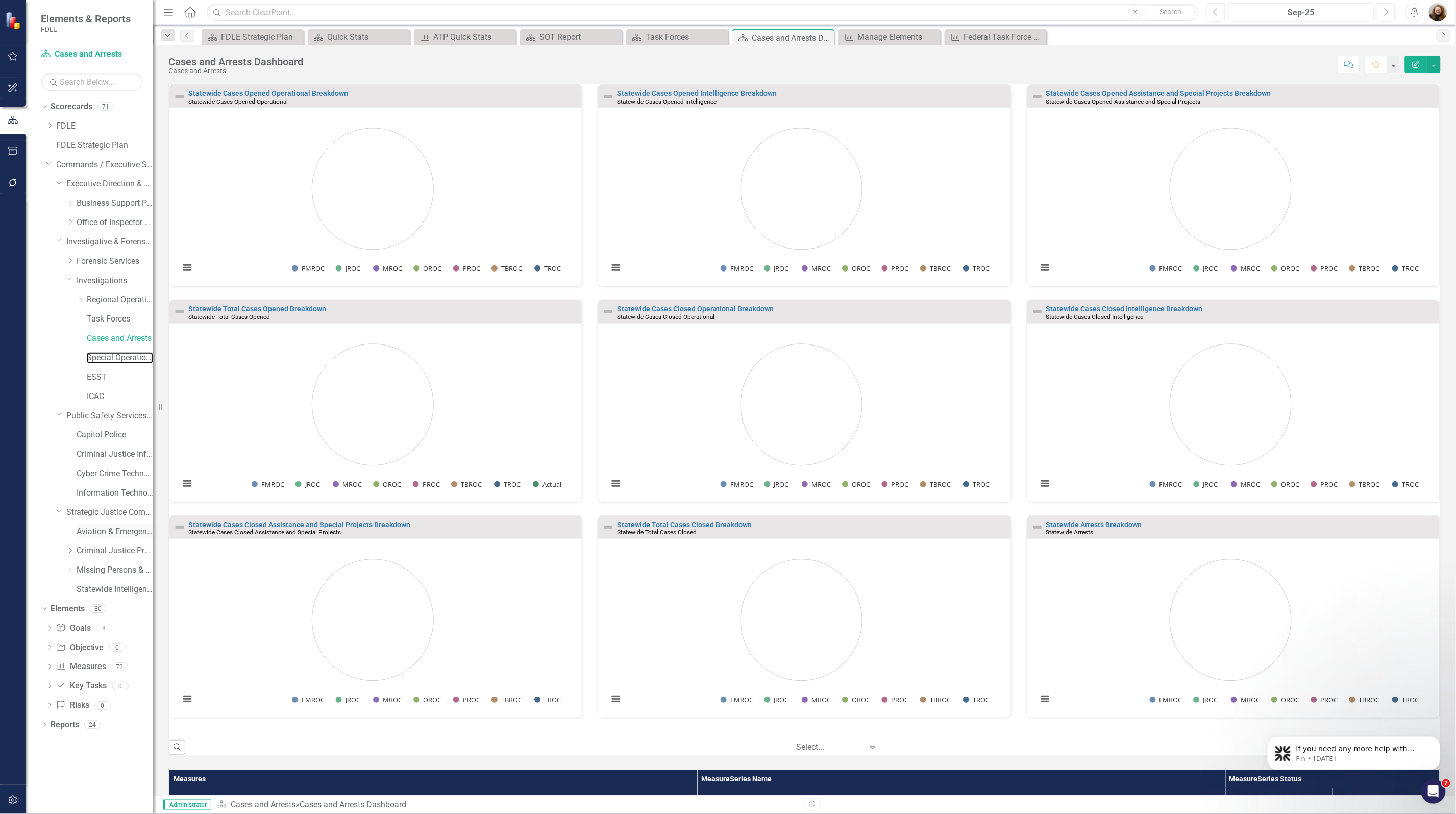
drag, startPoint x: 101, startPoint y: 360, endPoint x: 102, endPoint y: 523, distance: 163.0
click at [101, 360] on link "Special Operations Team" at bounding box center [119, 358] width 66 height 12
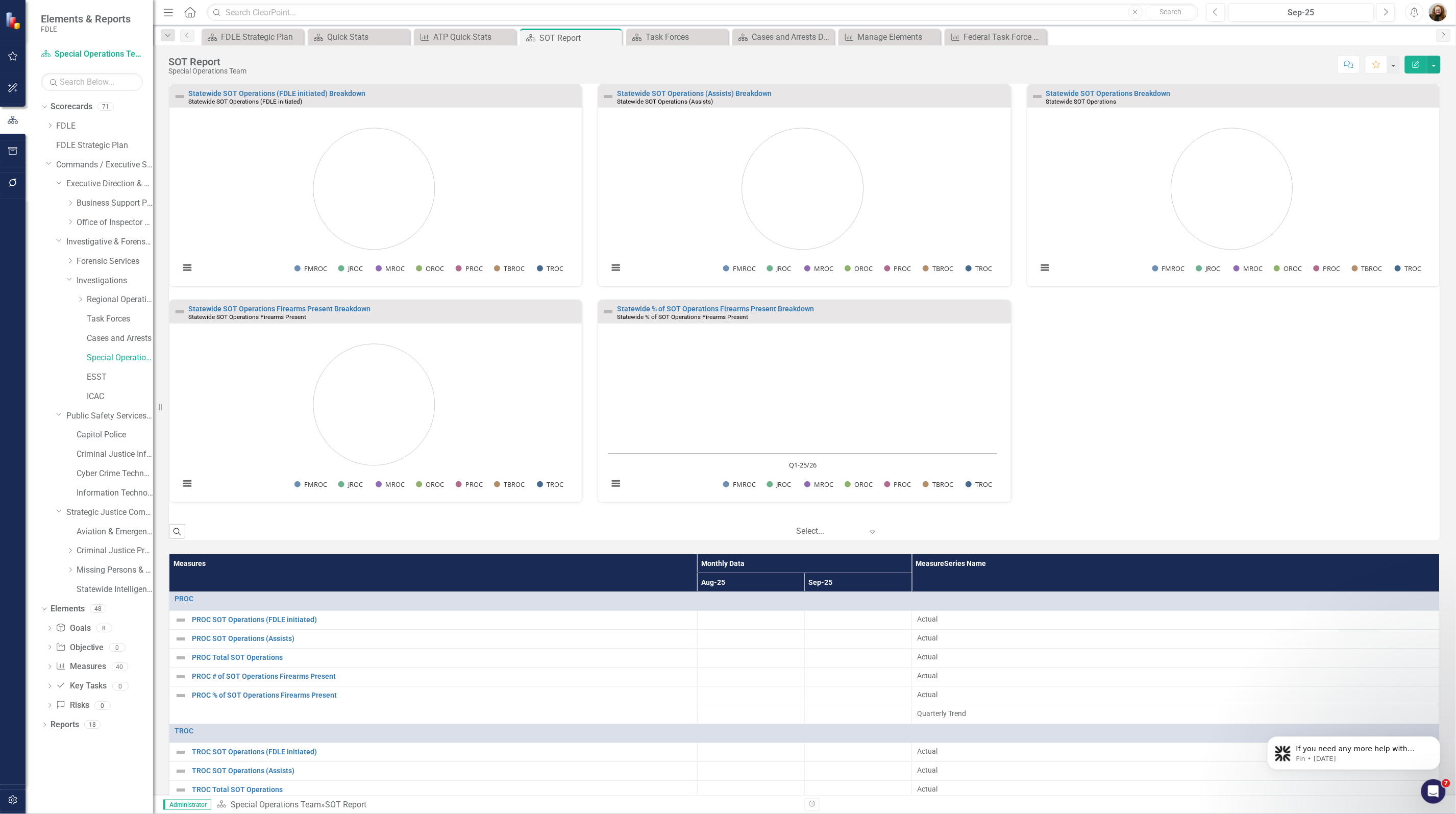
click at [110, 759] on div "Dropdown Scorecards 71 Dropdown FDLE Commissioner's Initiative Team Project Das…" at bounding box center [89, 456] width 128 height 716
click at [1311, 444] on div "Statewide SOT Operations (FDLE initiated) Breakdown Statewide SOT Operations (F…" at bounding box center [804, 300] width 1286 height 431
click at [458, 32] on div "ATP Quick Stats" at bounding box center [467, 37] width 67 height 13
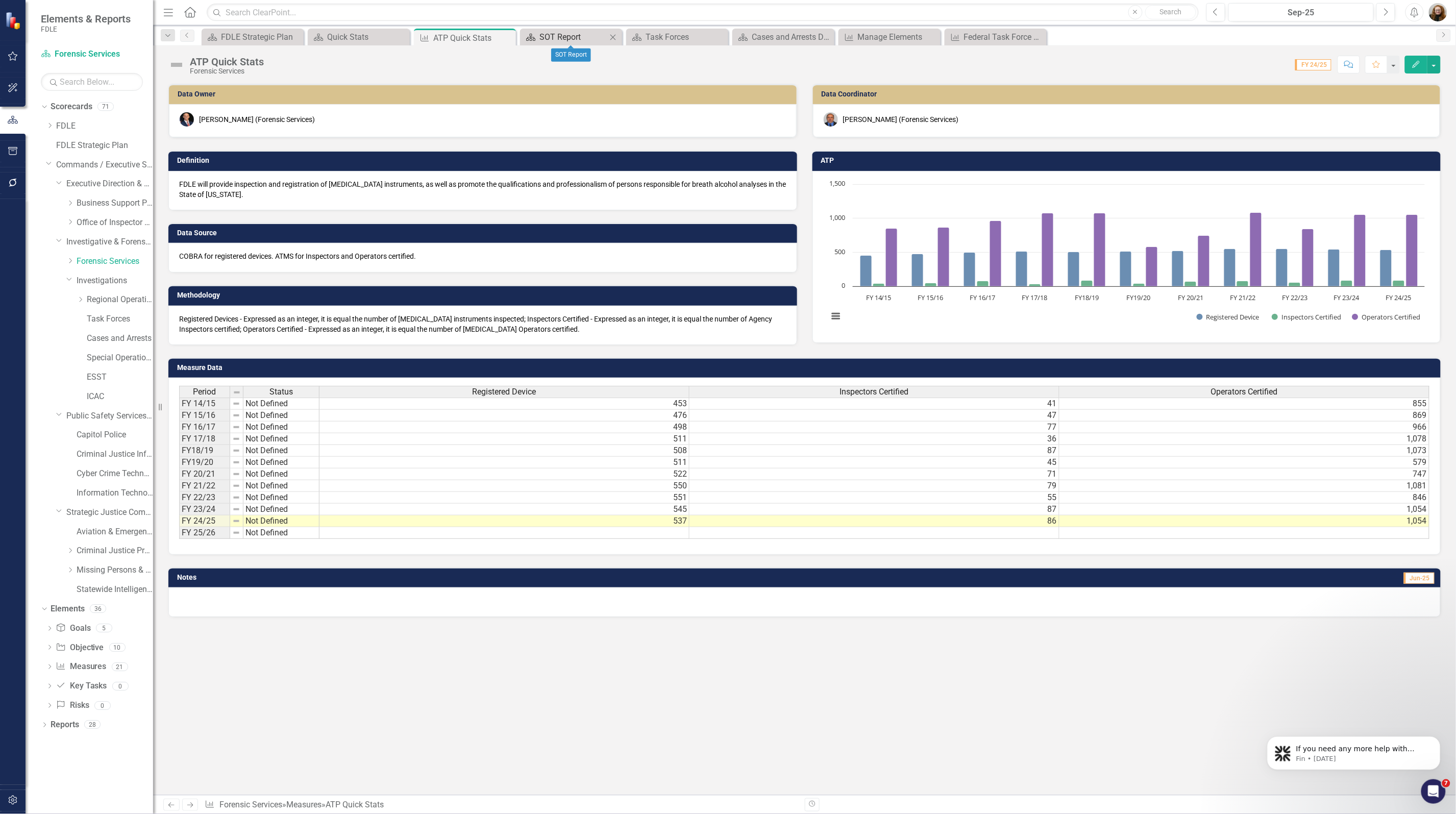
click at [566, 33] on div "SOT Report" at bounding box center [573, 37] width 67 height 13
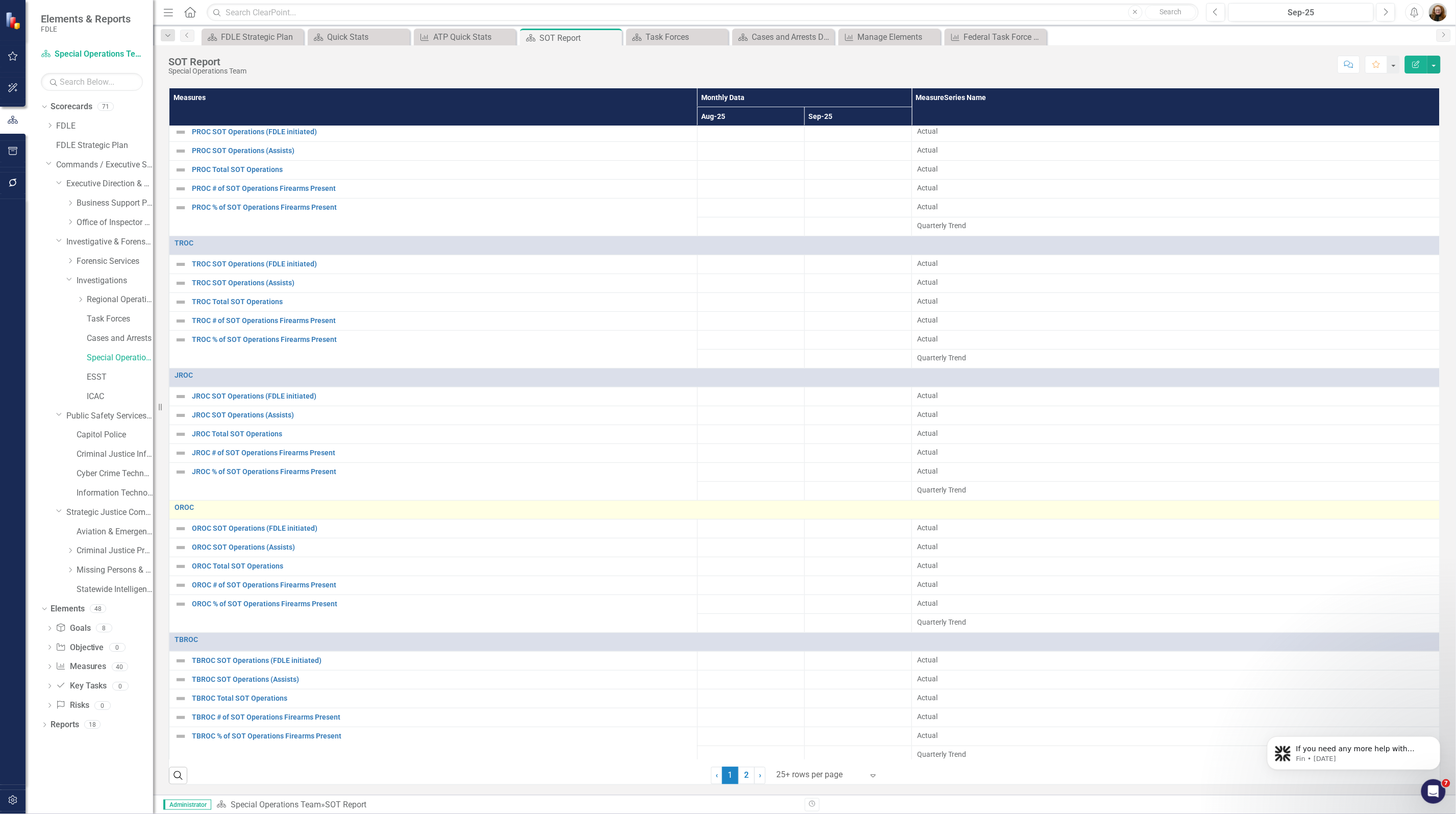
scroll to position [32, 0]
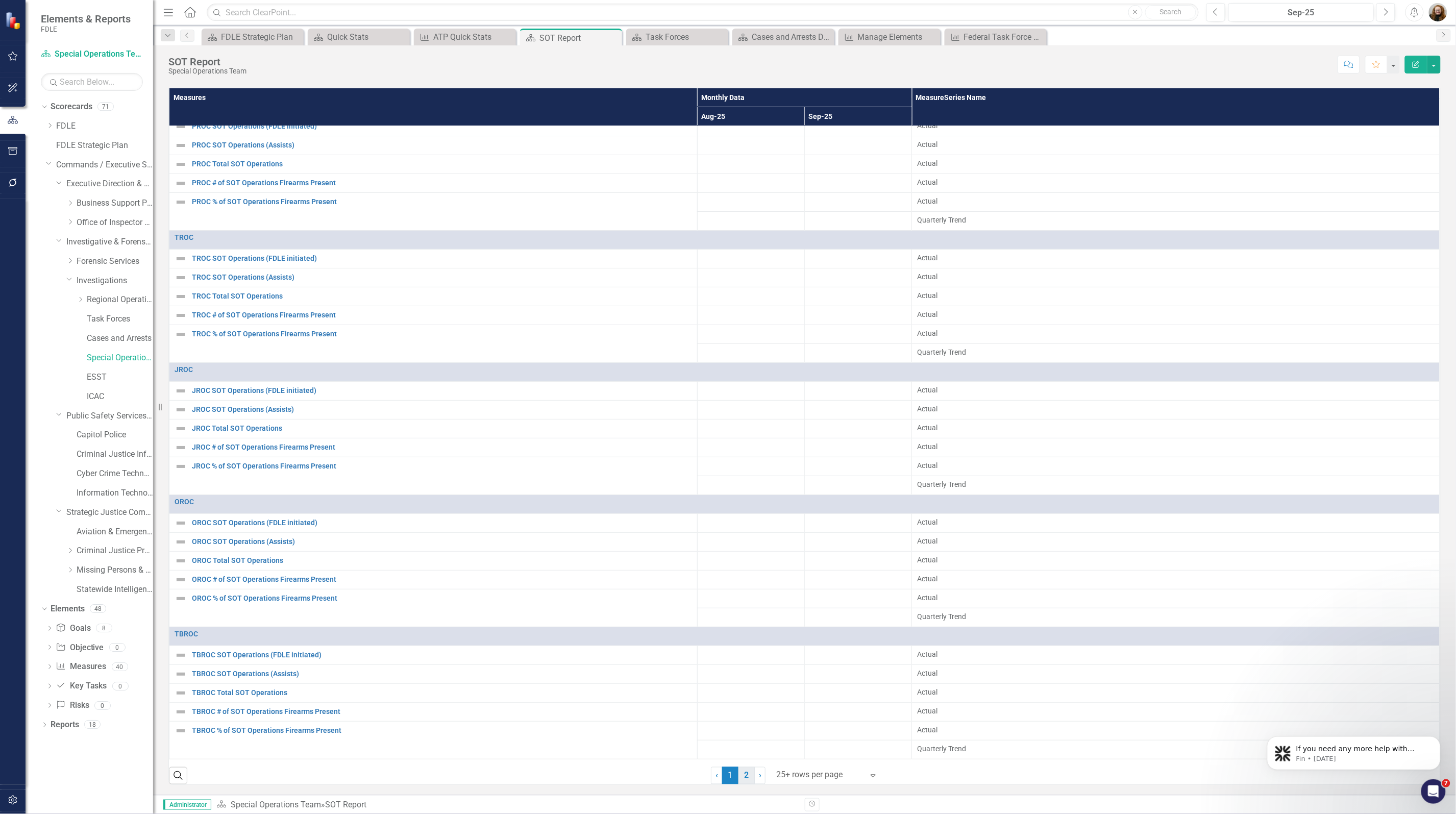
click at [740, 780] on link "2" at bounding box center [747, 776] width 16 height 18
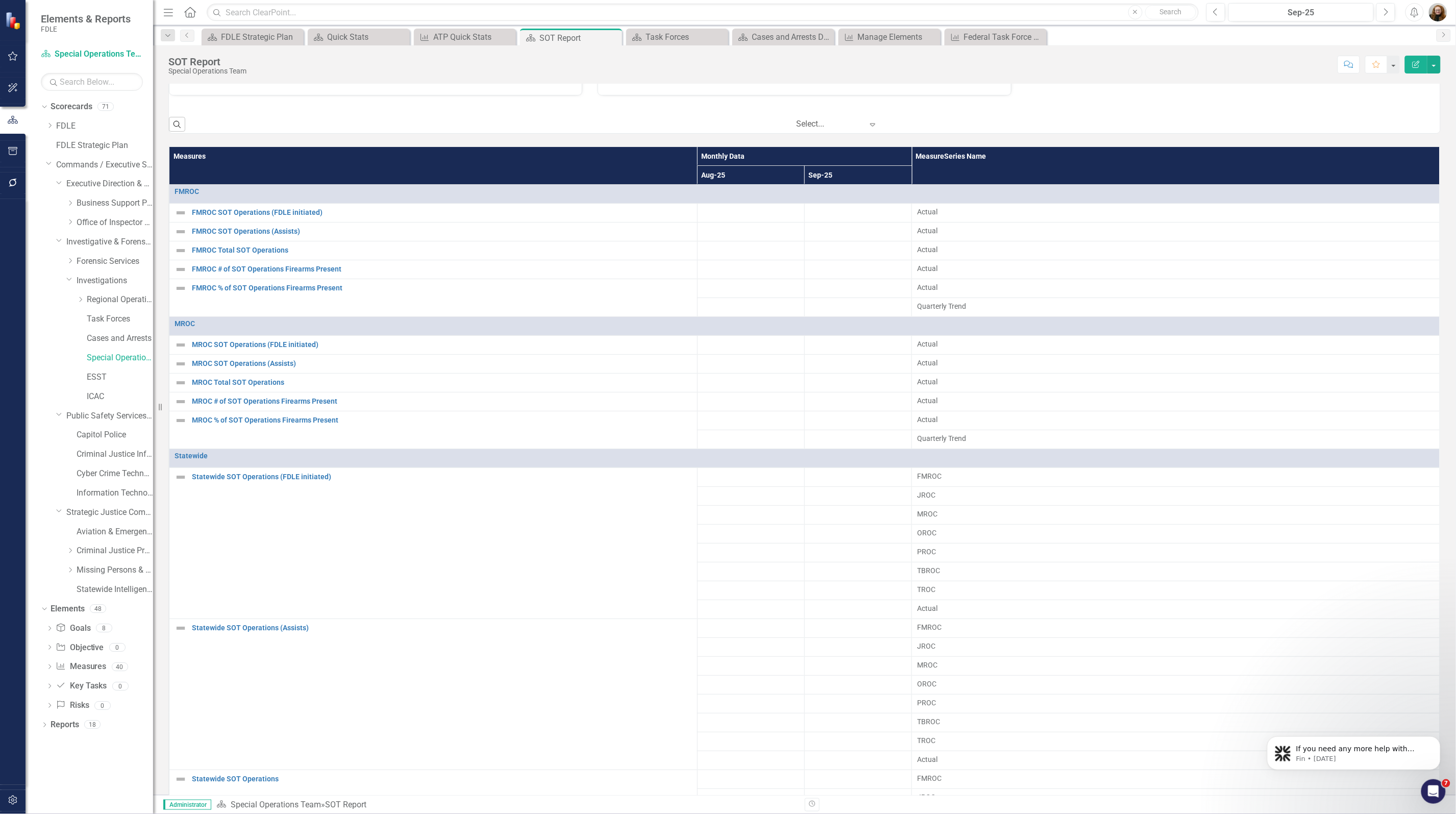
scroll to position [468, 0]
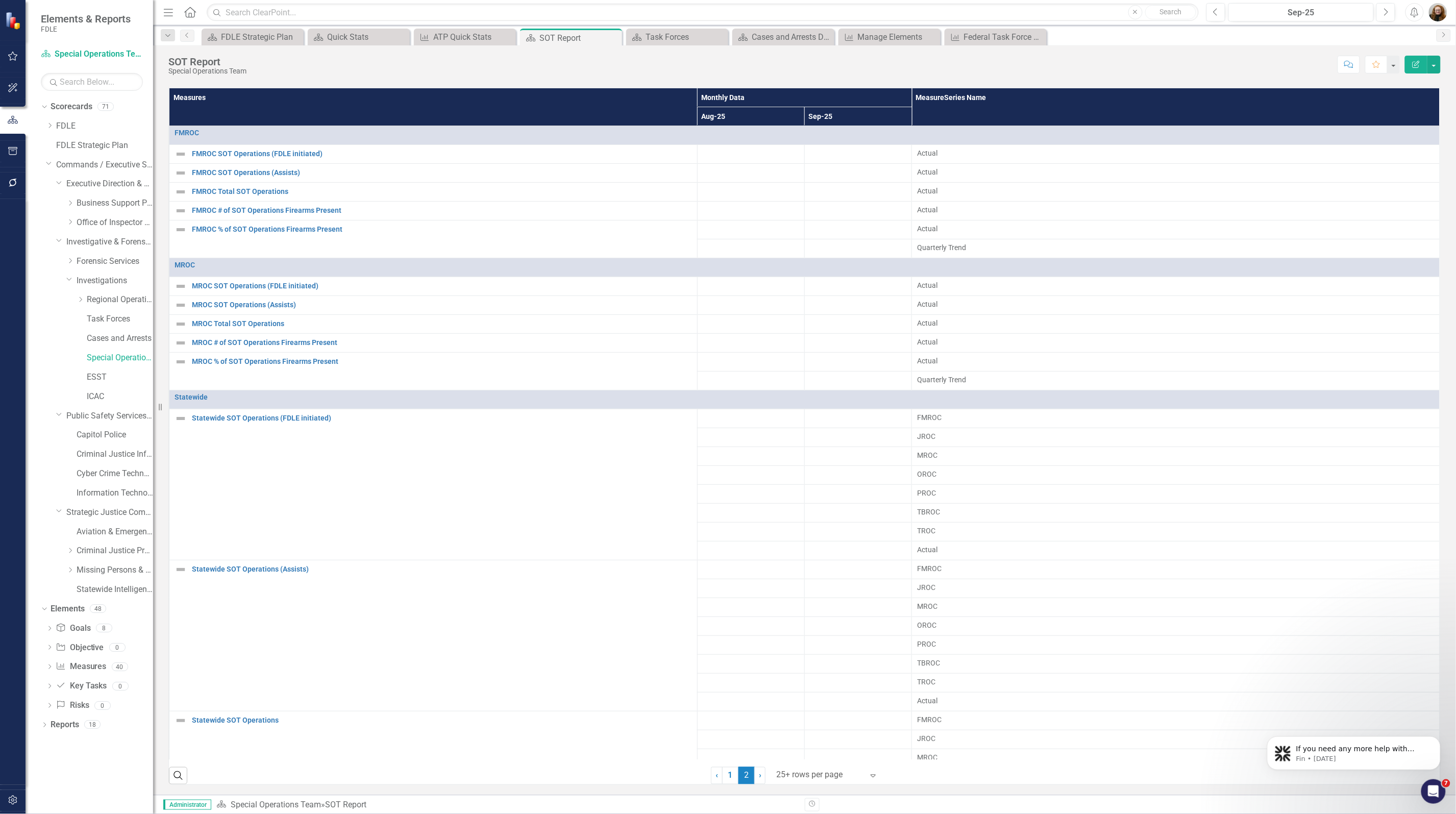
click at [67, 785] on div "Dropdown Scorecards 71 Dropdown FDLE Commissioner's Initiative Team Project Das…" at bounding box center [89, 456] width 128 height 716
click at [101, 335] on link "Cases and Arrests" at bounding box center [119, 339] width 66 height 12
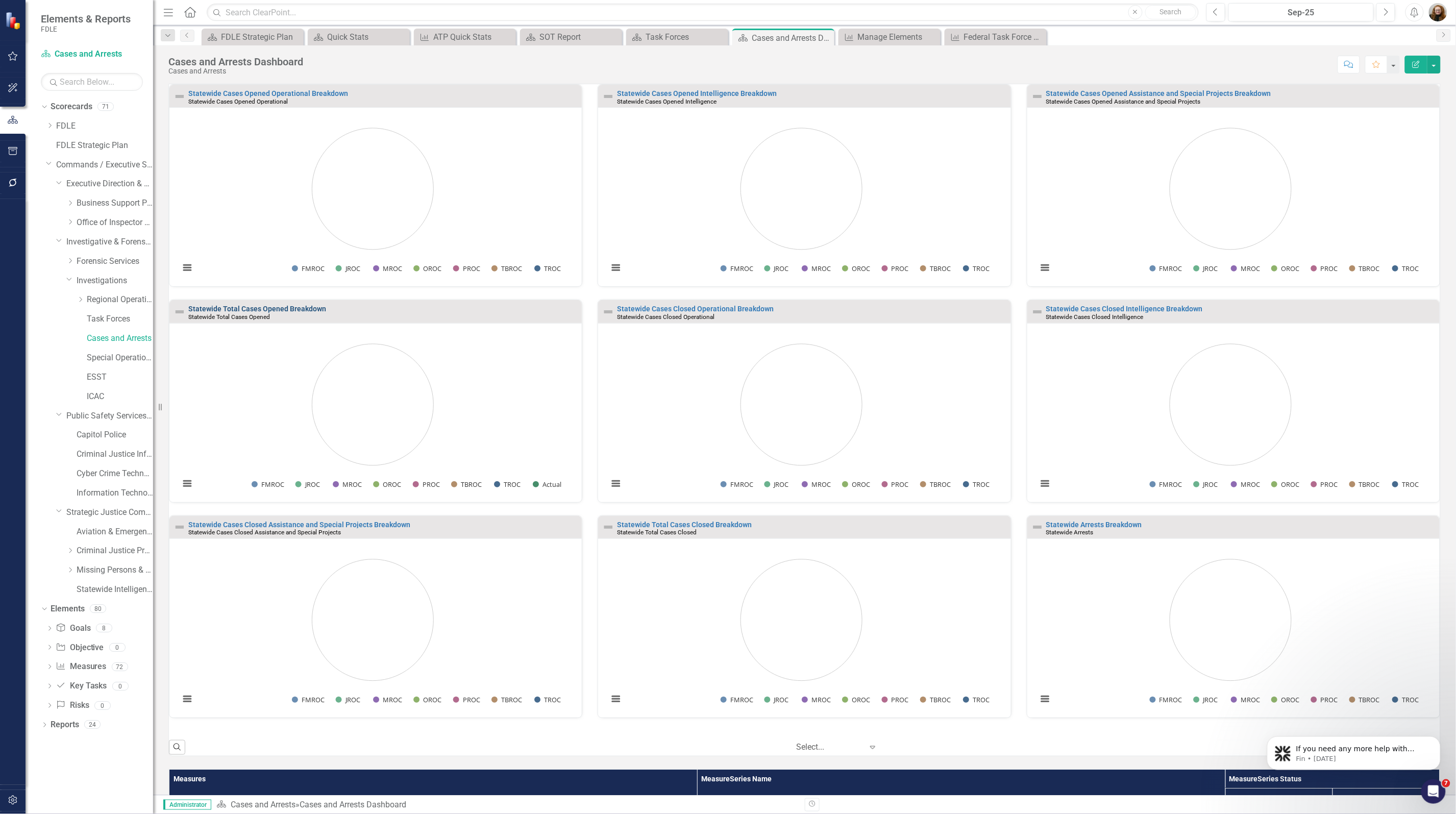
click at [274, 310] on link "Statewide Total Cases Opened Breakdown" at bounding box center [257, 309] width 138 height 8
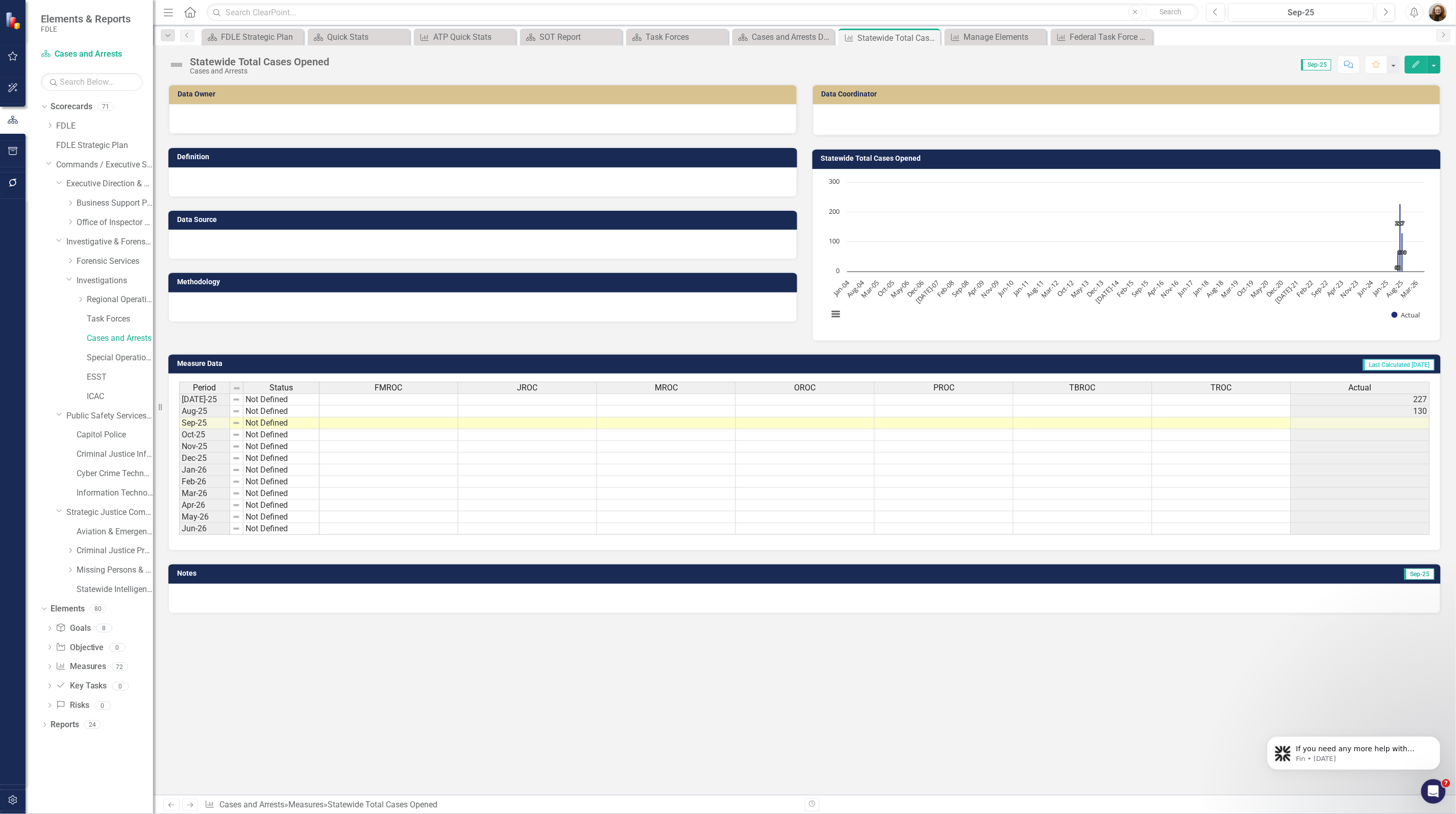
click at [90, 769] on div "Dropdown Scorecards 71 Dropdown FDLE Commissioner's Initiative Team Project Das…" at bounding box center [89, 456] width 128 height 716
click at [109, 313] on div "Task Forces" at bounding box center [119, 319] width 66 height 17
click at [116, 317] on link "Task Forces" at bounding box center [119, 319] width 66 height 12
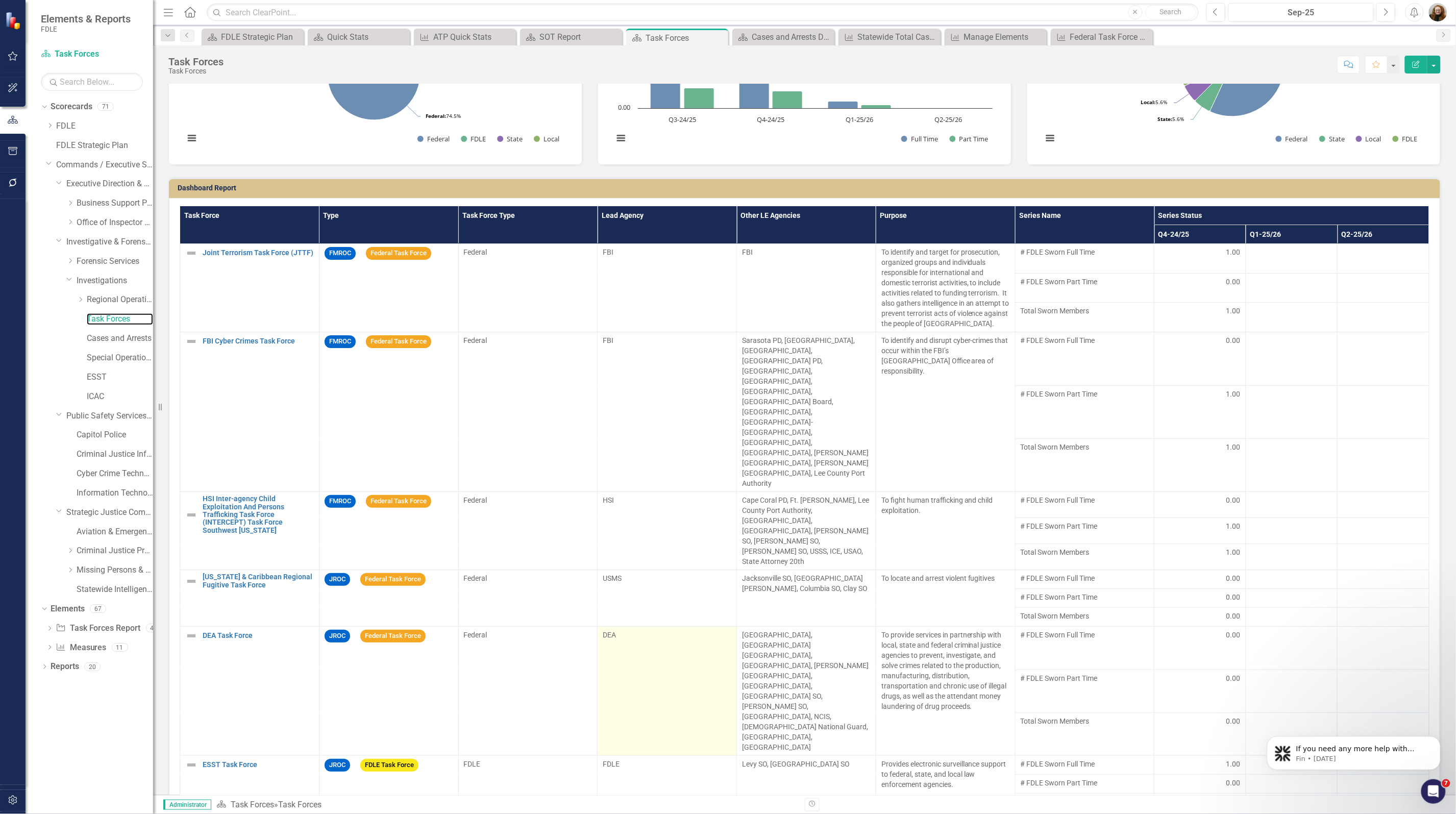
scroll to position [248, 0]
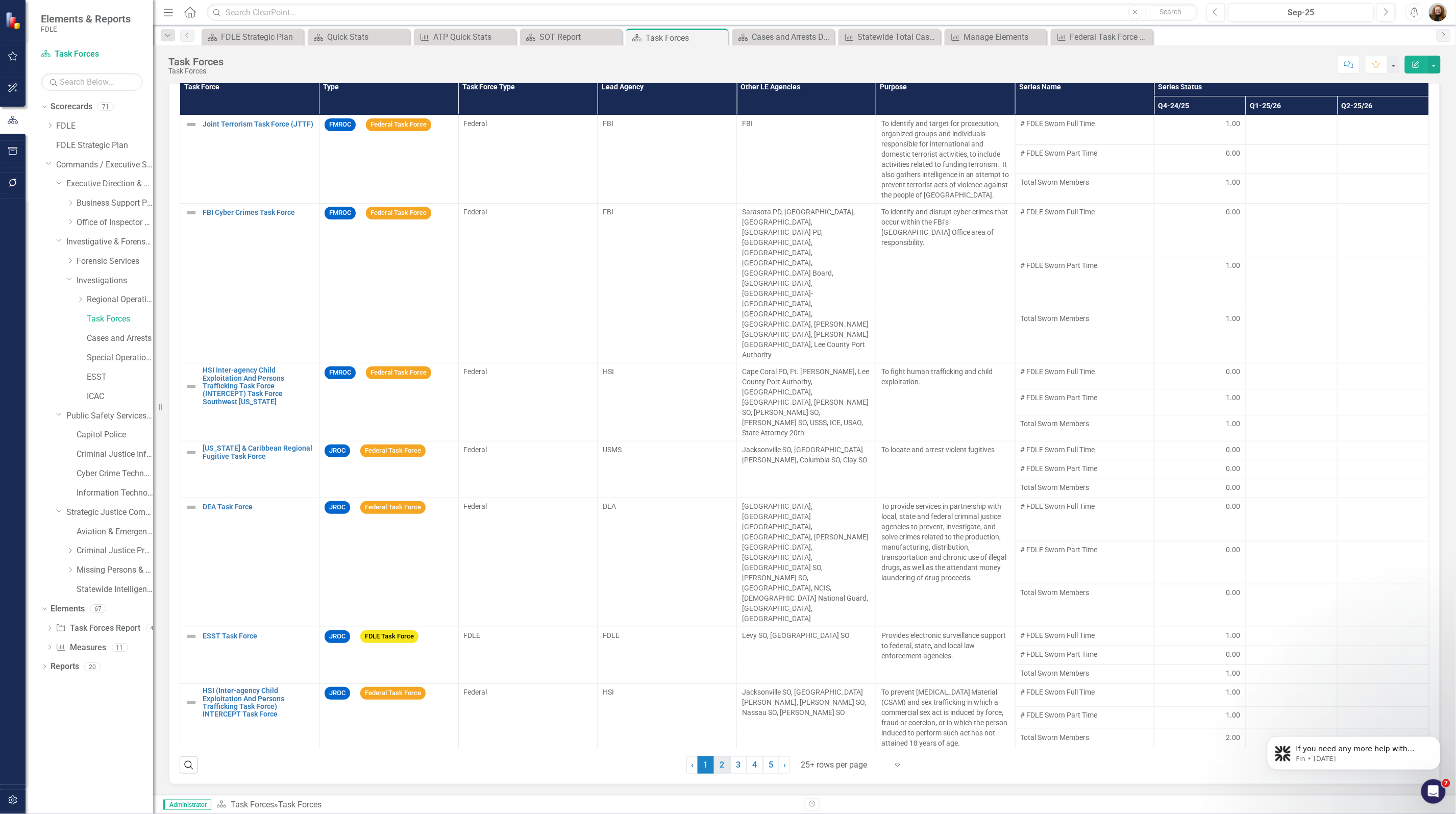
click at [723, 766] on link "2" at bounding box center [722, 765] width 16 height 18
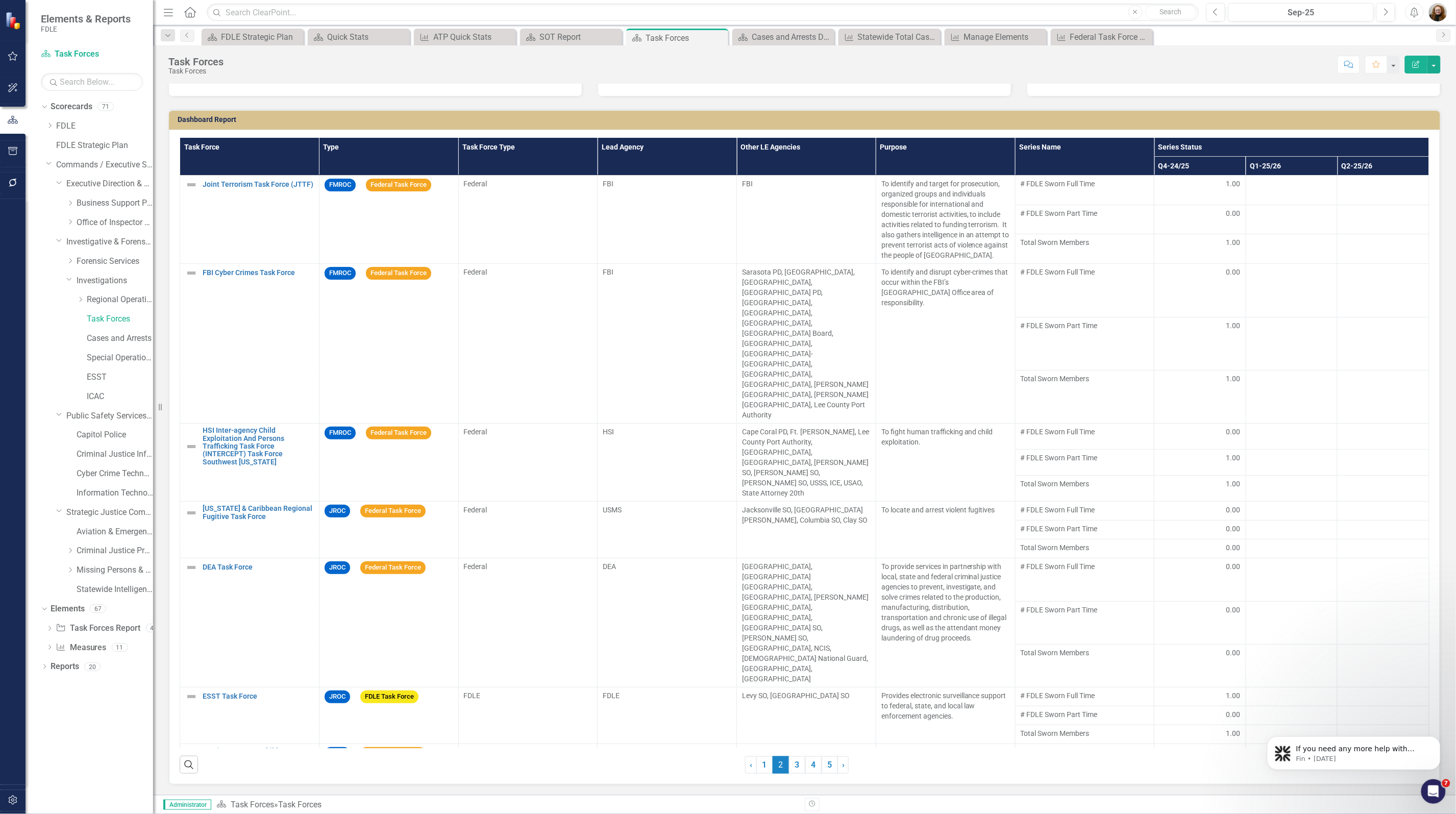
scroll to position [188, 0]
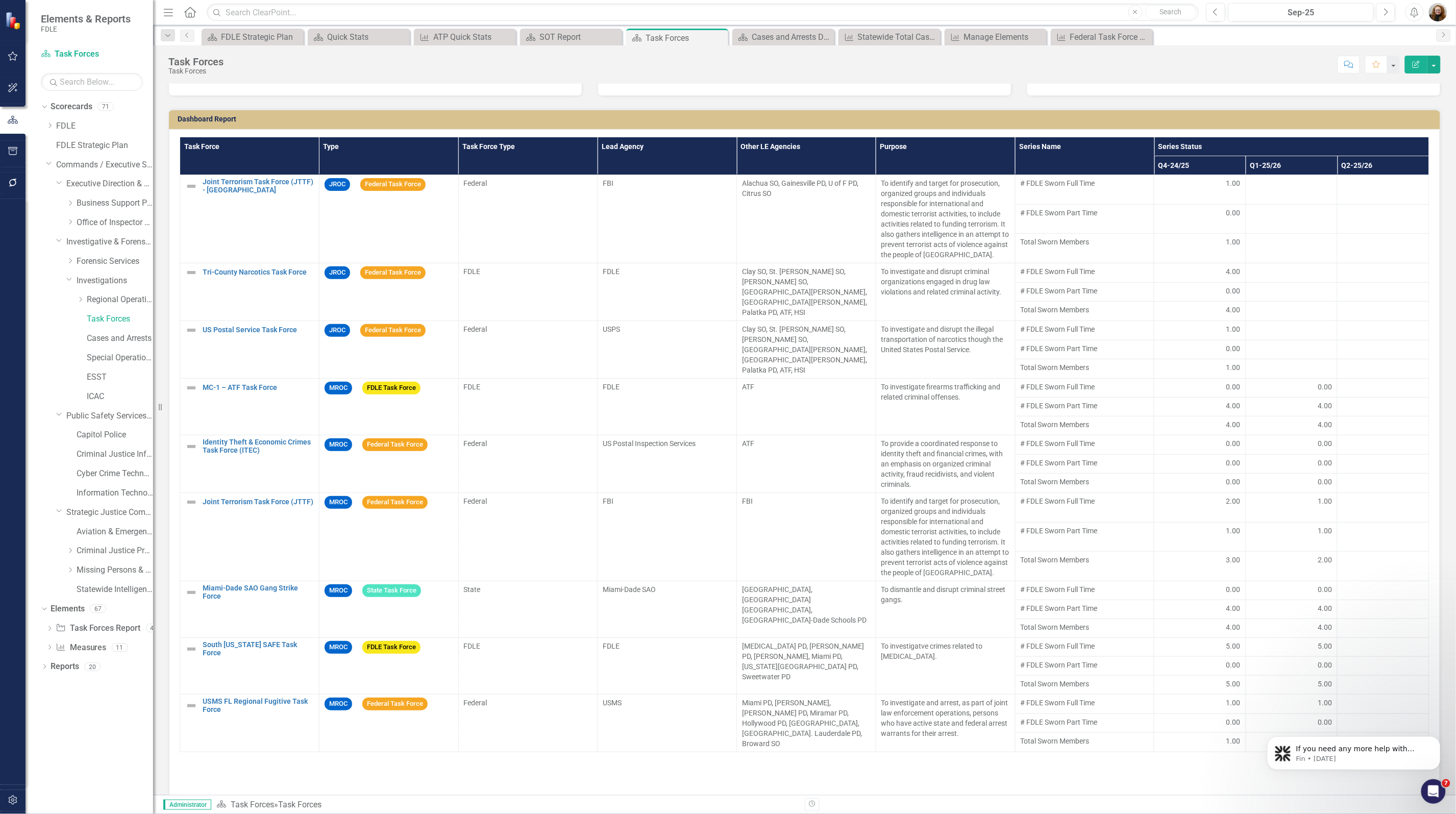
click at [80, 761] on div "Dropdown Scorecards 71 Dropdown FDLE Commissioner's Initiative Team Project Das…" at bounding box center [89, 456] width 128 height 716
click at [14, 177] on button "button" at bounding box center [13, 183] width 23 height 21
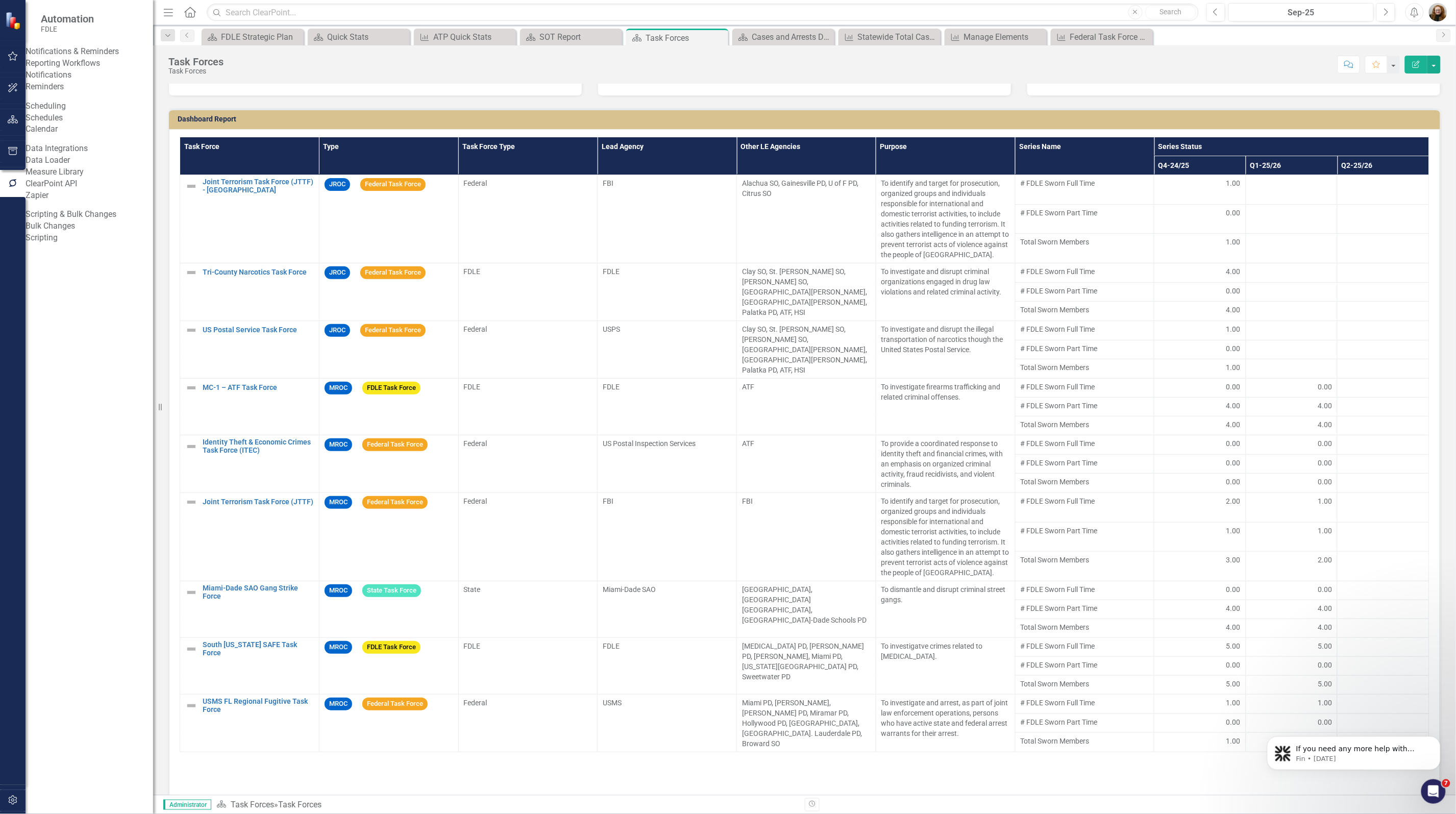
click at [83, 70] on div "Reporting Workflows" at bounding box center [89, 63] width 128 height 12
click at [86, 70] on link "Reporting Workflows" at bounding box center [89, 63] width 128 height 12
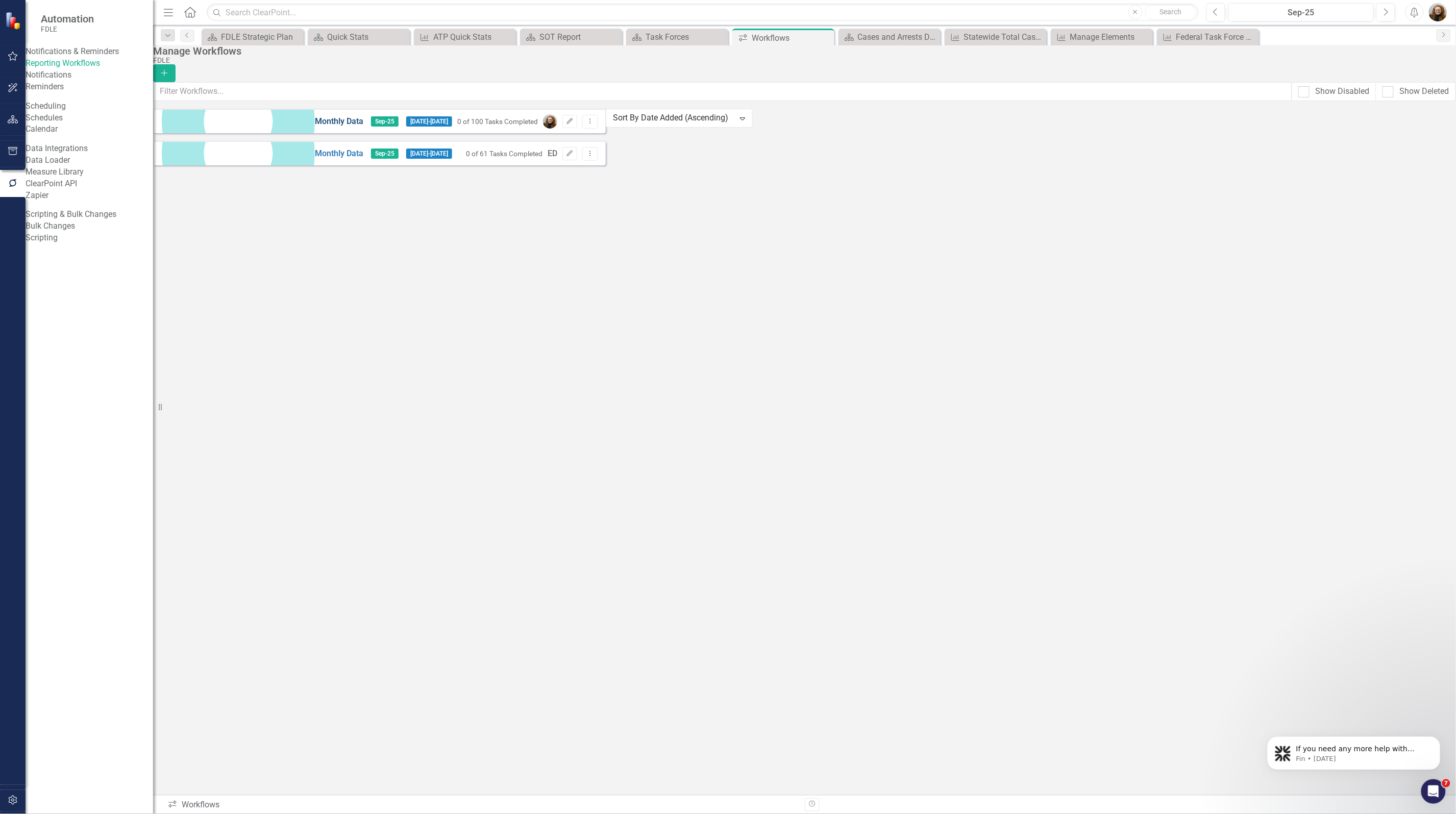
click at [315, 128] on link "Monthly Data" at bounding box center [339, 122] width 49 height 12
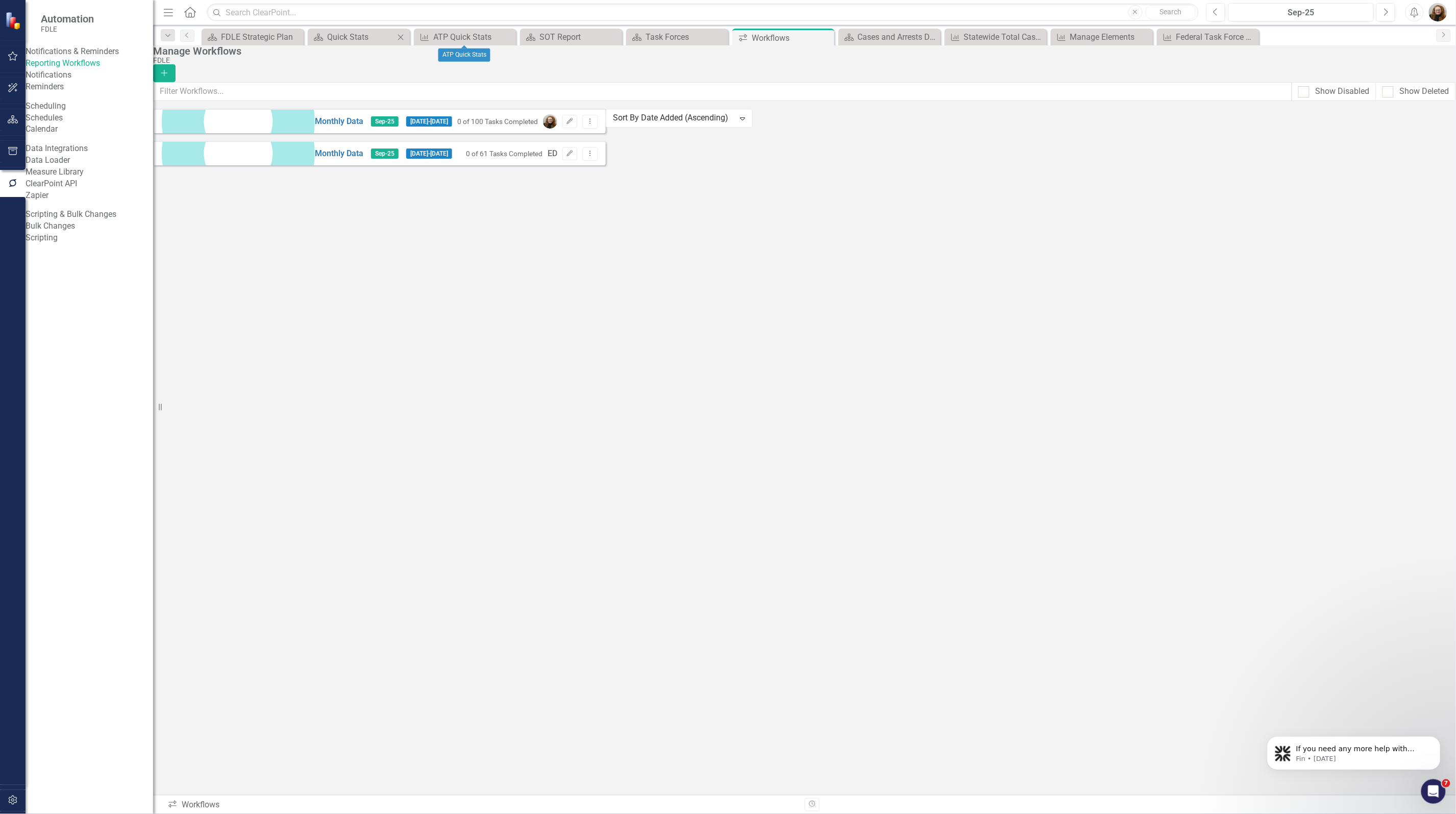
click at [404, 39] on icon "Close" at bounding box center [401, 37] width 10 height 8
click at [0, 0] on icon "Close" at bounding box center [0, 0] width 0 height 0
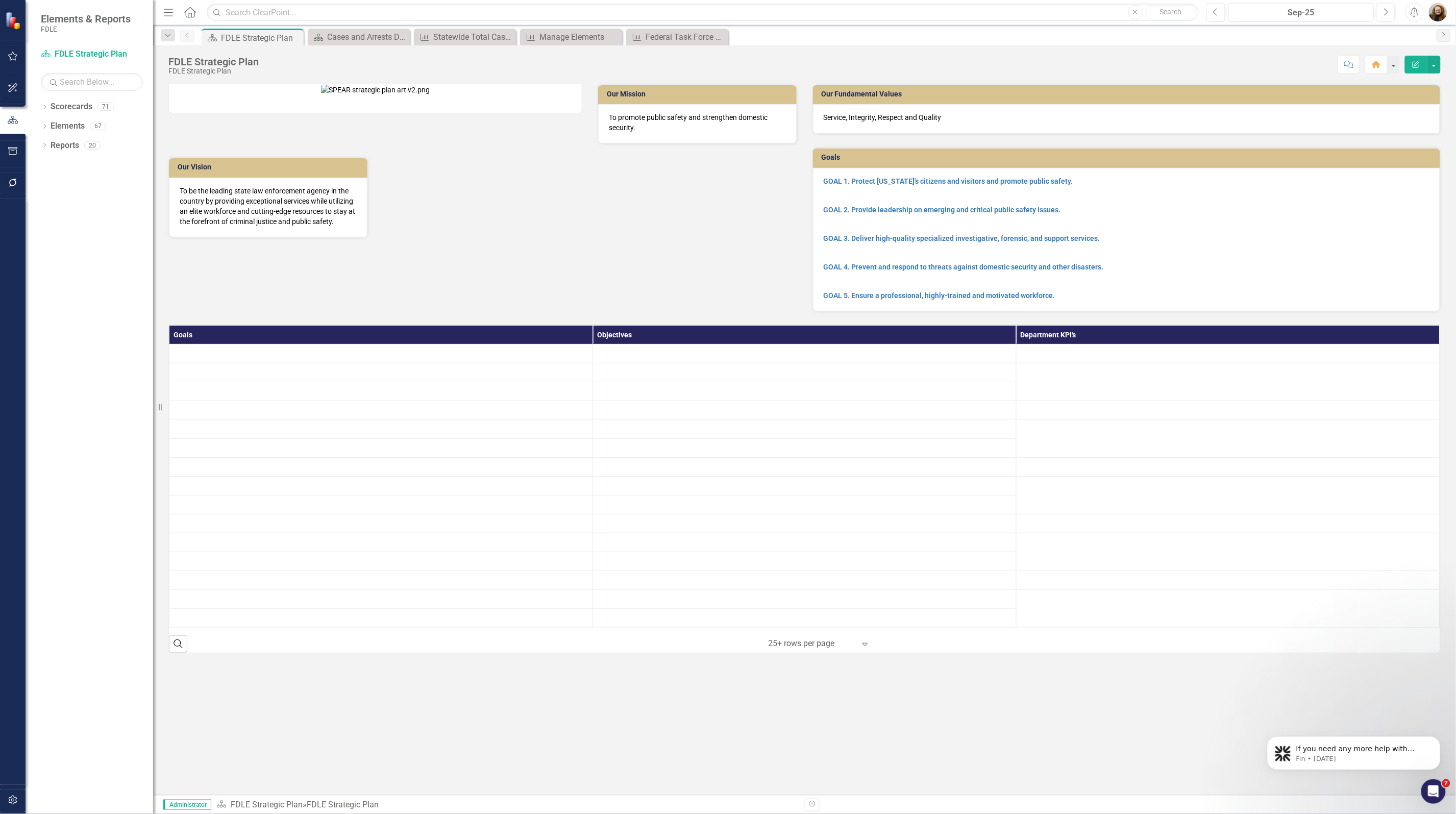
click at [404, 39] on div "Scorecard Cases and Arrests Dashboard Close" at bounding box center [359, 37] width 97 height 13
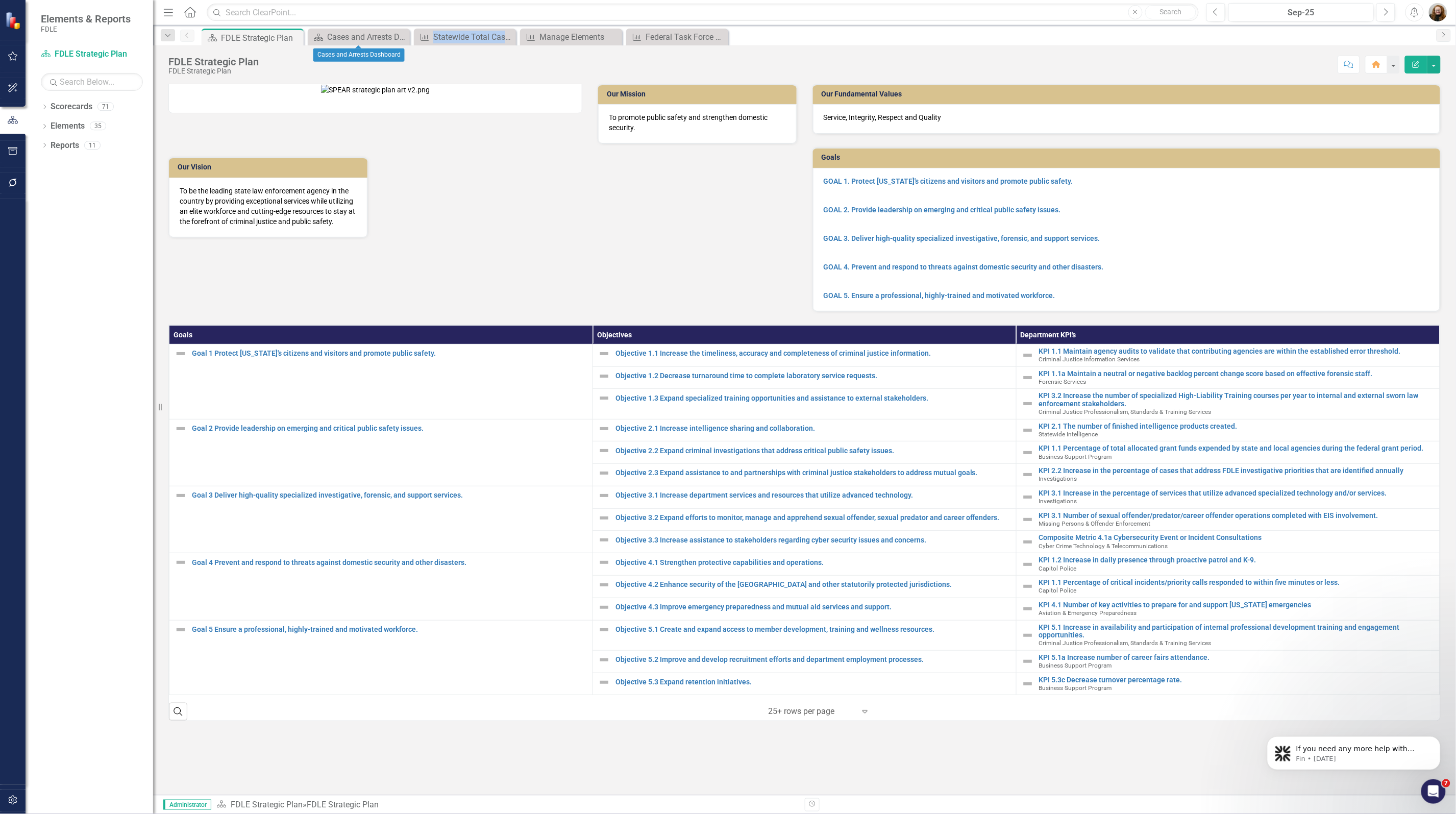
click at [0, 0] on icon "Close" at bounding box center [0, 0] width 0 height 0
click at [47, 106] on icon "Dropdown" at bounding box center [44, 108] width 7 height 6
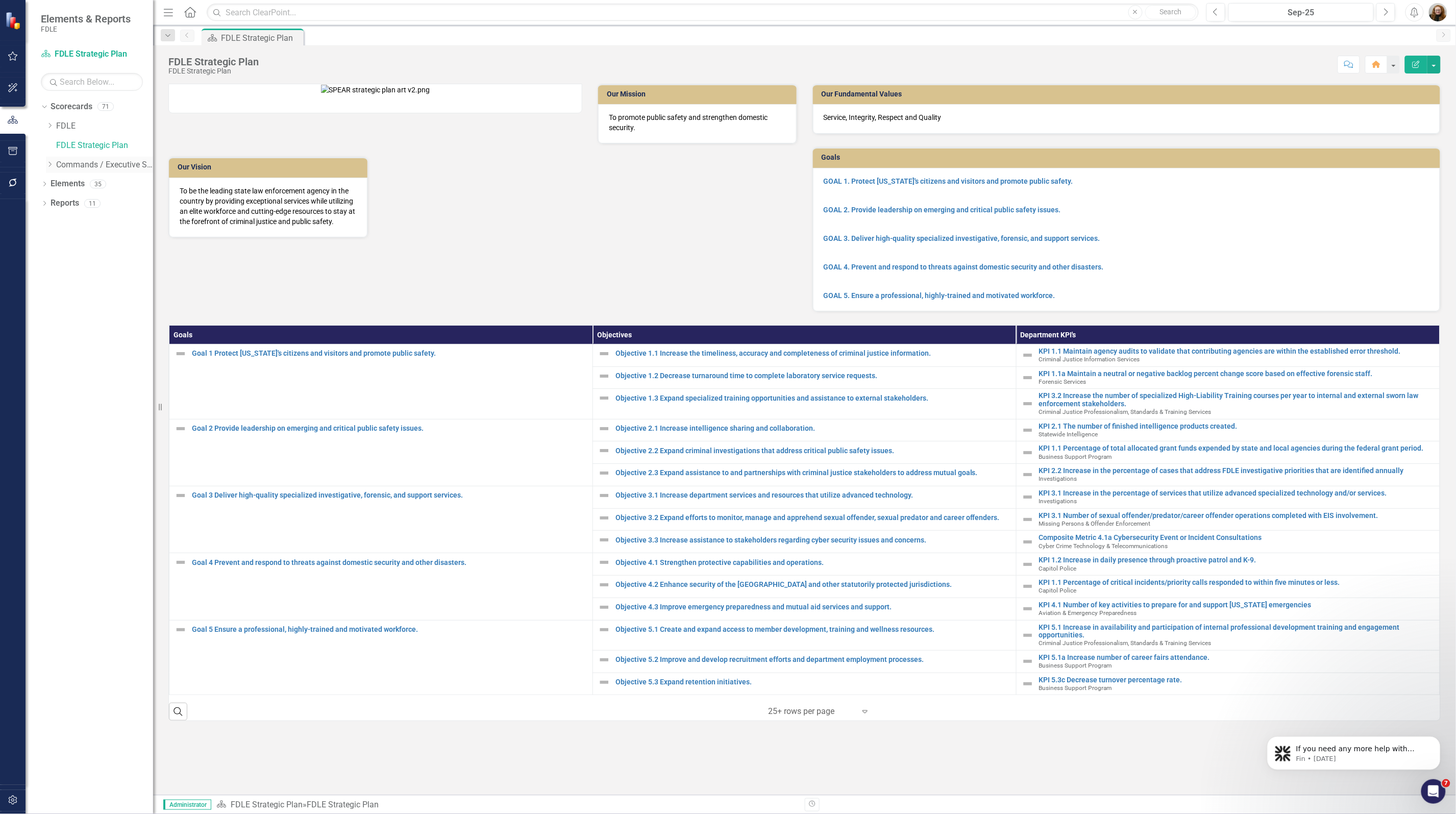
click at [50, 163] on icon "Dropdown" at bounding box center [50, 164] width 8 height 6
click at [60, 244] on icon at bounding box center [60, 241] width 3 height 5
click at [90, 281] on link "Criminal Justice Professionalism, Standards & Training Services" at bounding box center [114, 281] width 76 height 12
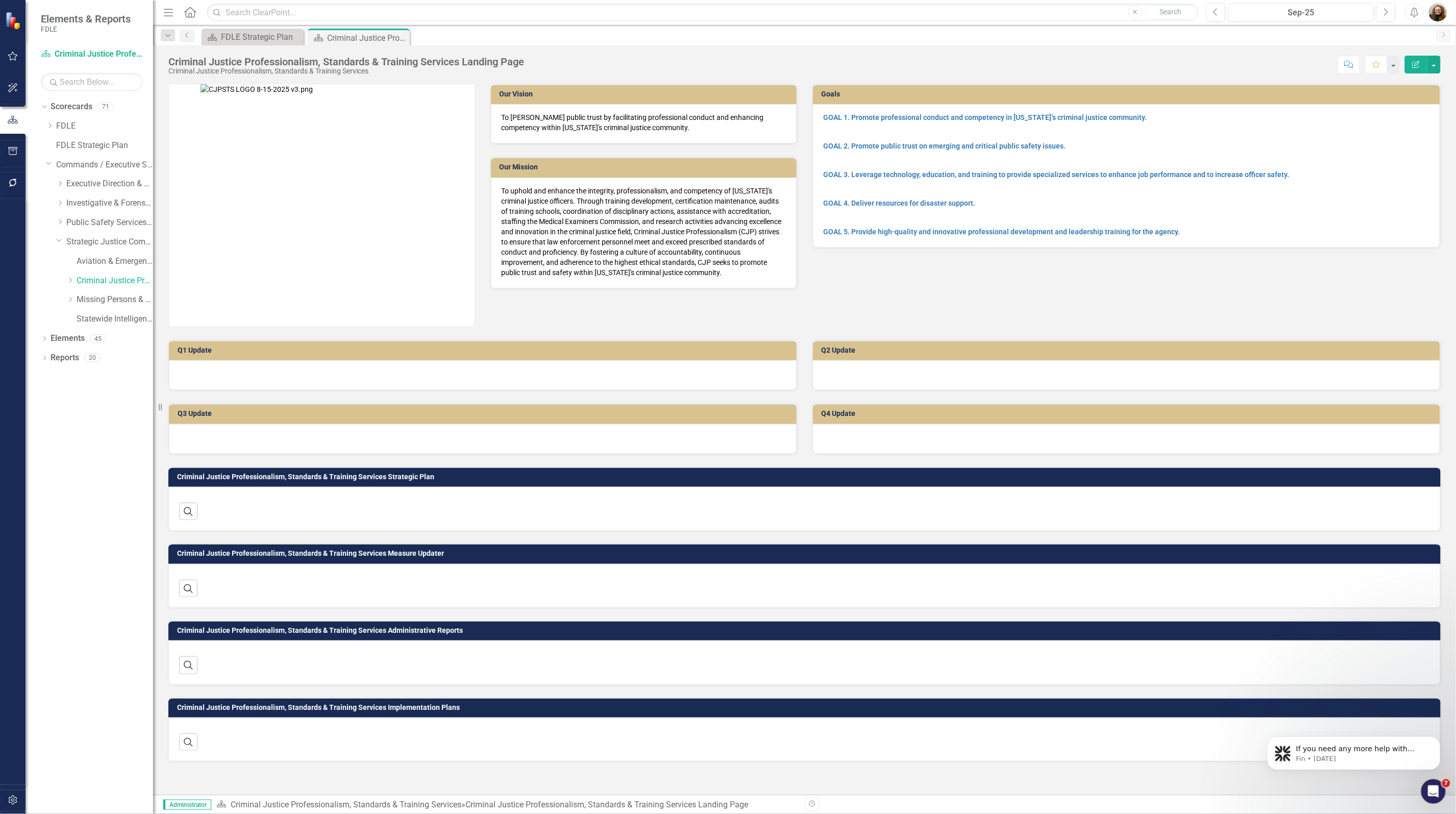
click at [40, 342] on div "Dropdown Scorecards 71 Dropdown FDLE Commissioner's Initiative Team Project Das…" at bounding box center [89, 456] width 128 height 716
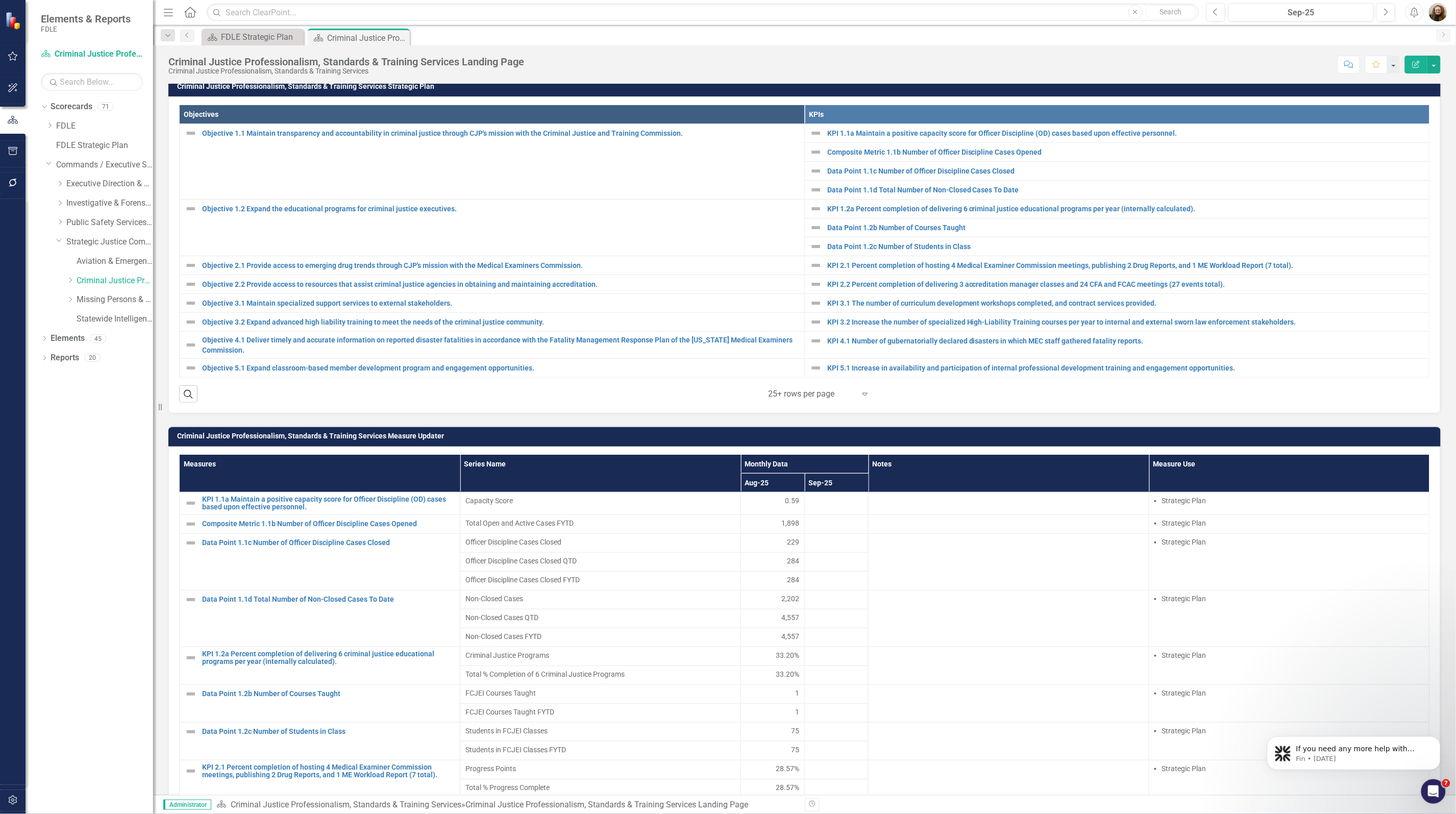
scroll to position [387, 0]
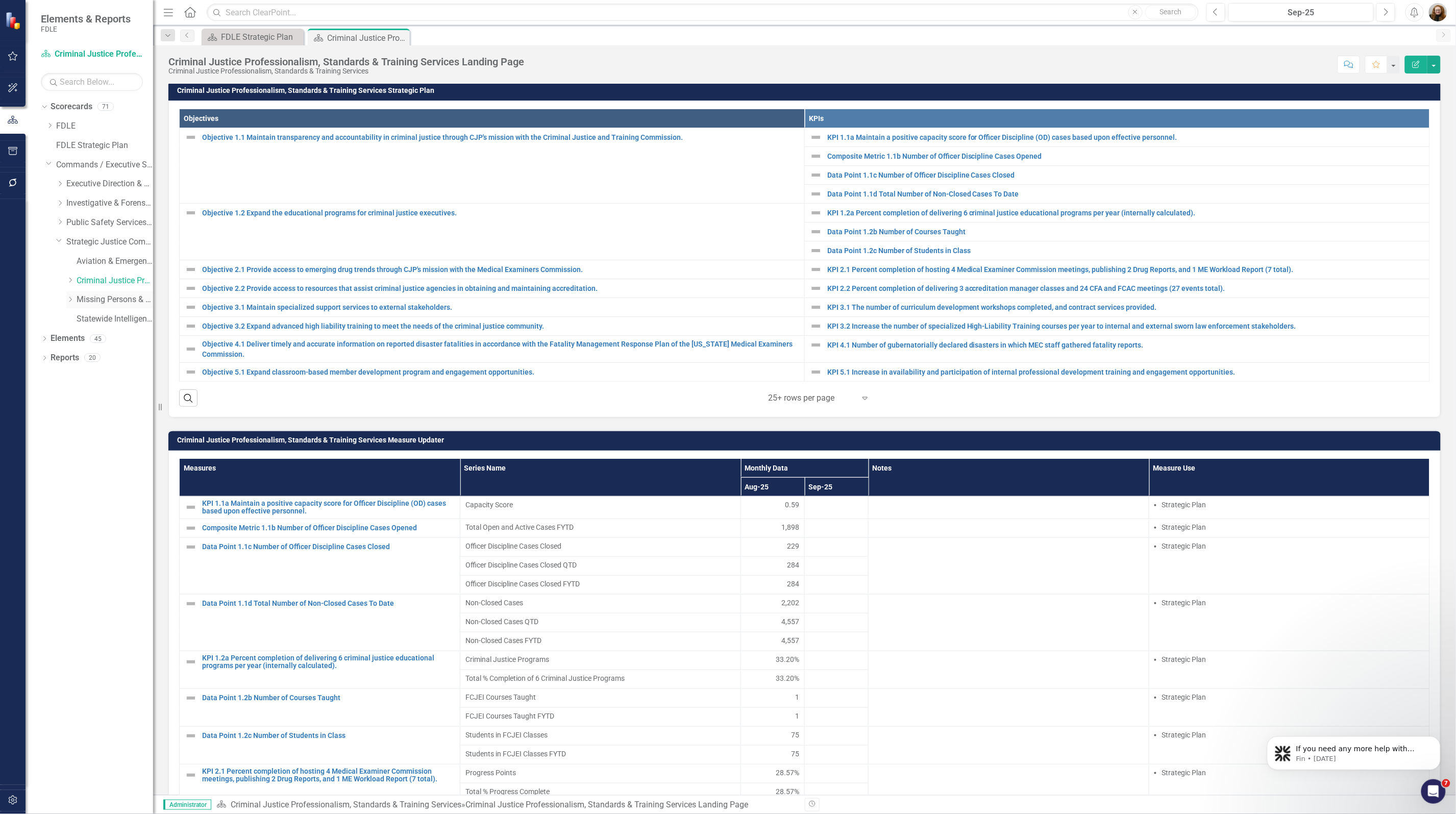
drag, startPoint x: 100, startPoint y: 298, endPoint x: 112, endPoint y: 297, distance: 12.0
click at [100, 298] on link "Missing Persons & Offender Enforcement" at bounding box center [114, 300] width 76 height 12
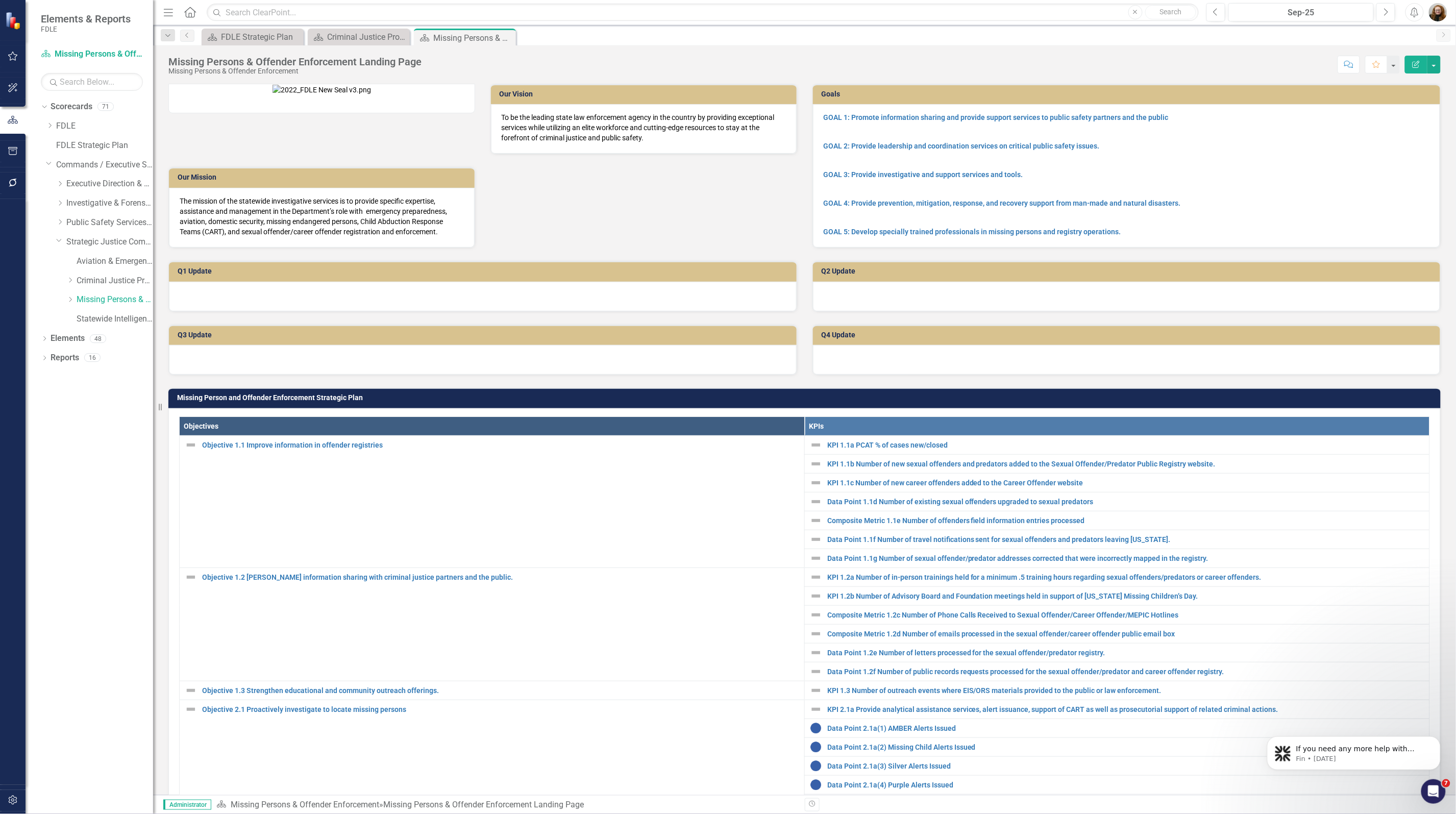
click at [424, 311] on div at bounding box center [483, 296] width 628 height 29
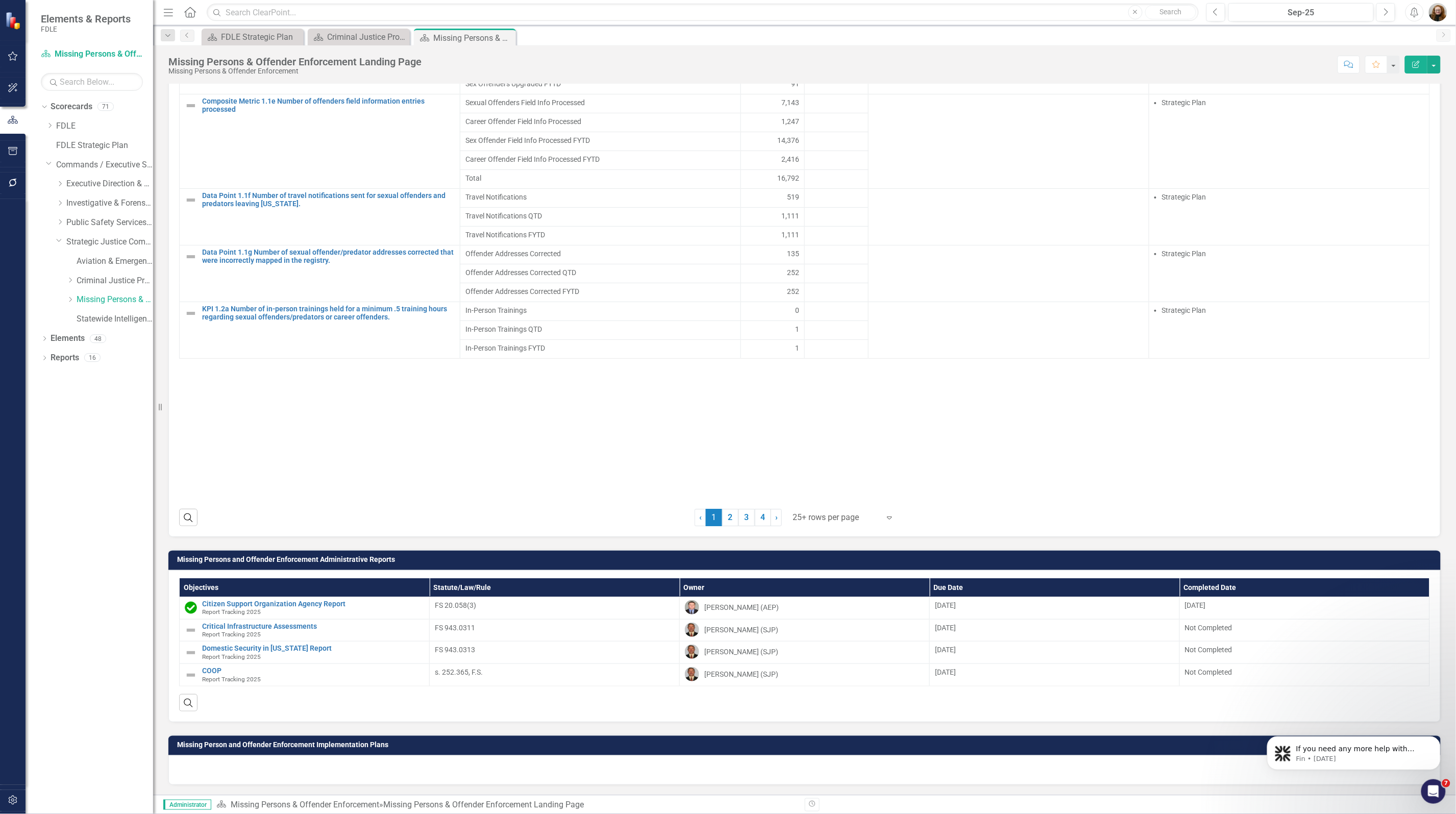
scroll to position [1382, 0]
click at [725, 521] on link "2" at bounding box center [730, 517] width 16 height 18
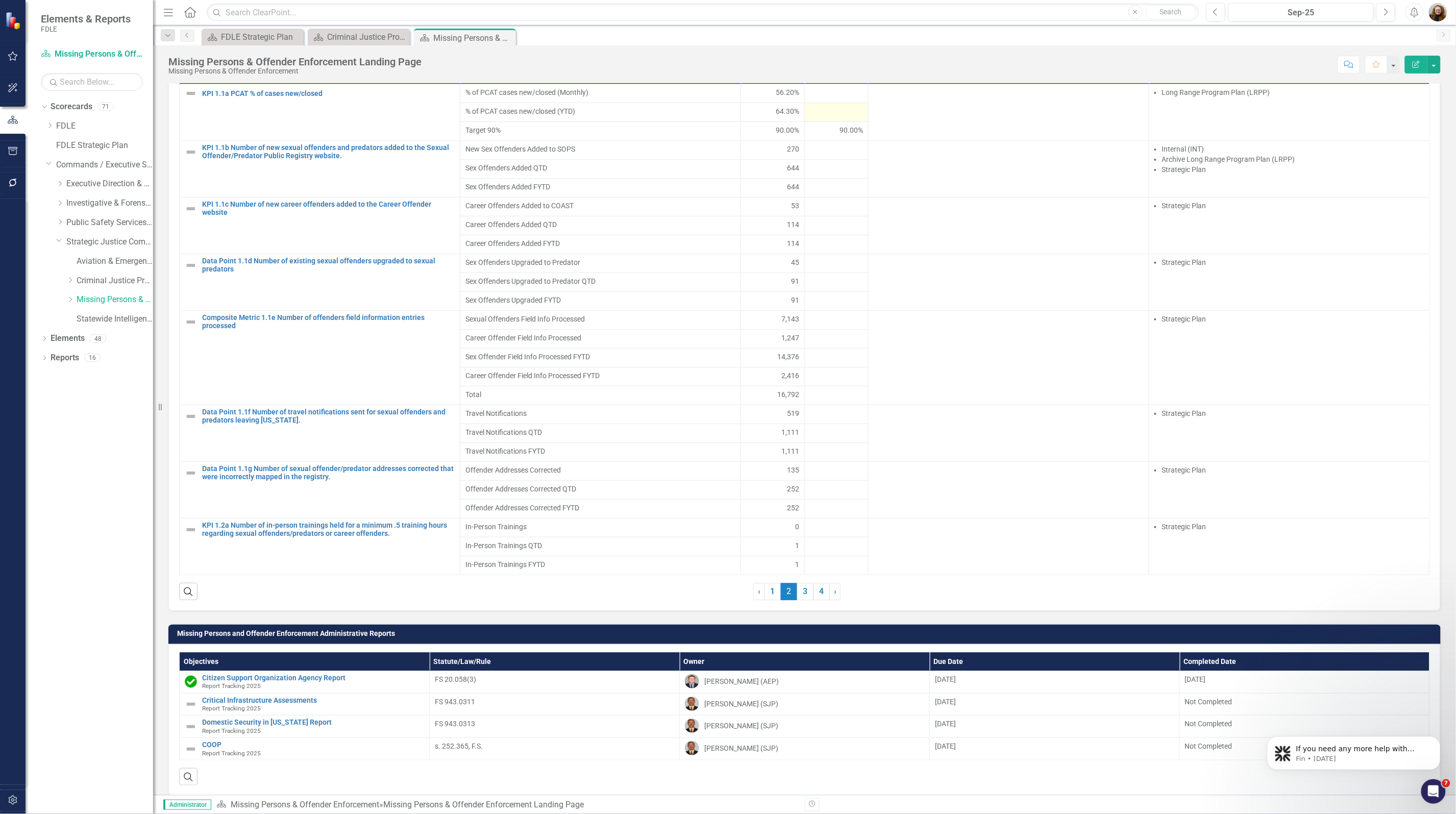
scroll to position [796, 0]
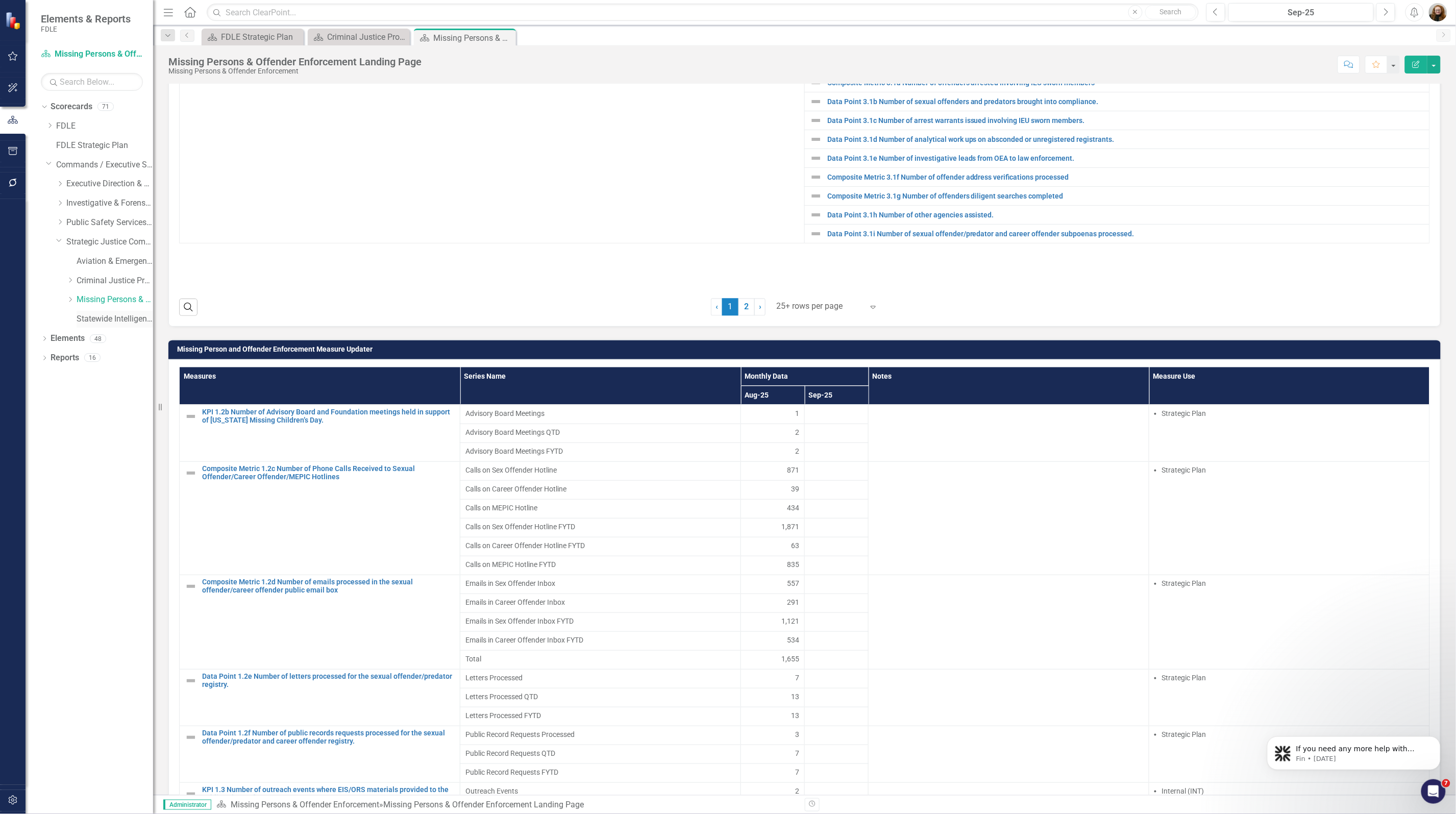
click at [91, 319] on link "Statewide Intelligence" at bounding box center [114, 319] width 76 height 12
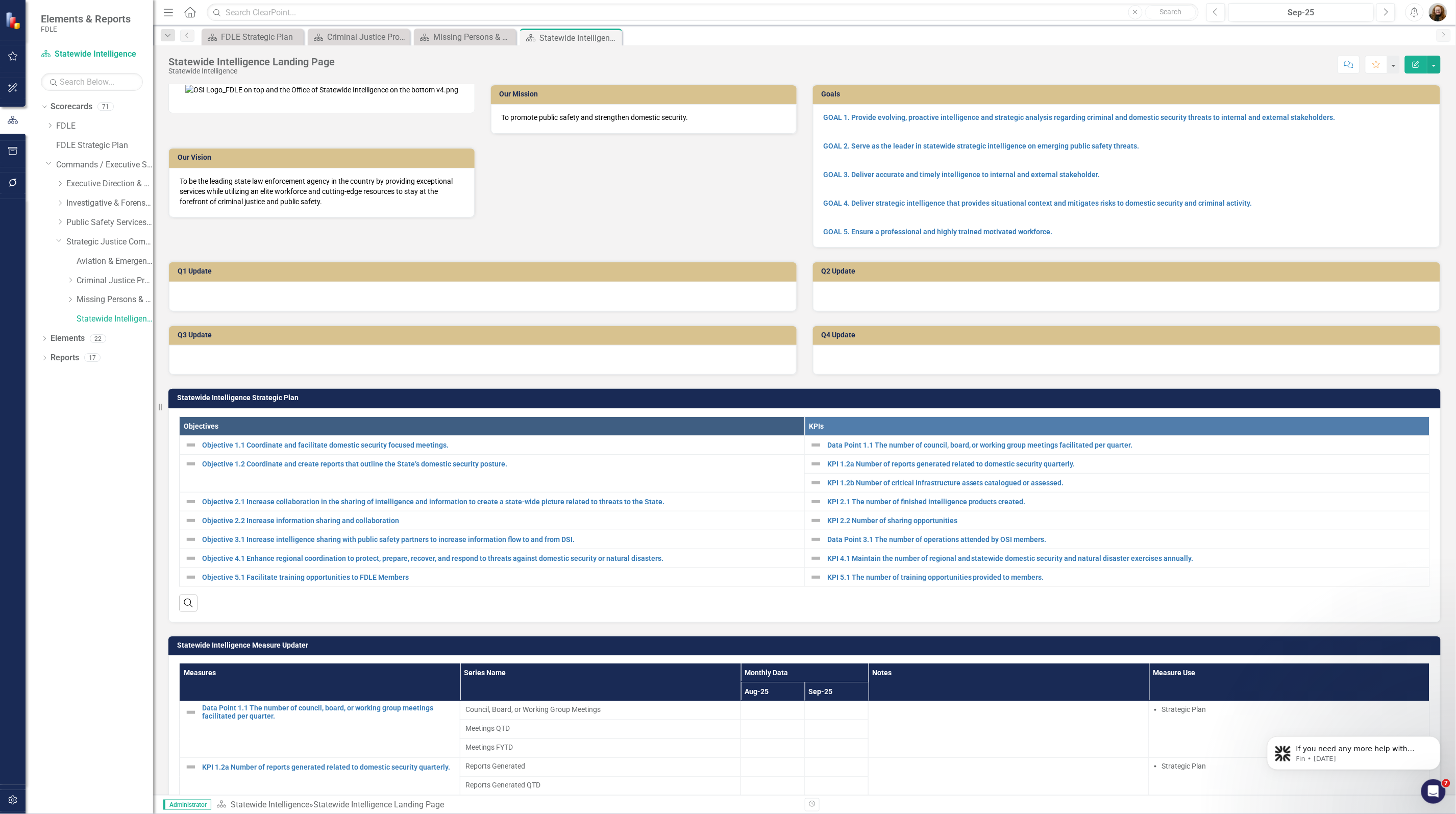
click at [51, 462] on div "Dropdown Scorecards 71 Dropdown FDLE Commissioner's Initiative Team Project Das…" at bounding box center [89, 456] width 128 height 716
click at [60, 223] on icon "Dropdown" at bounding box center [60, 222] width 8 height 6
click at [106, 260] on link "Criminal Justice Information Services" at bounding box center [114, 261] width 76 height 12
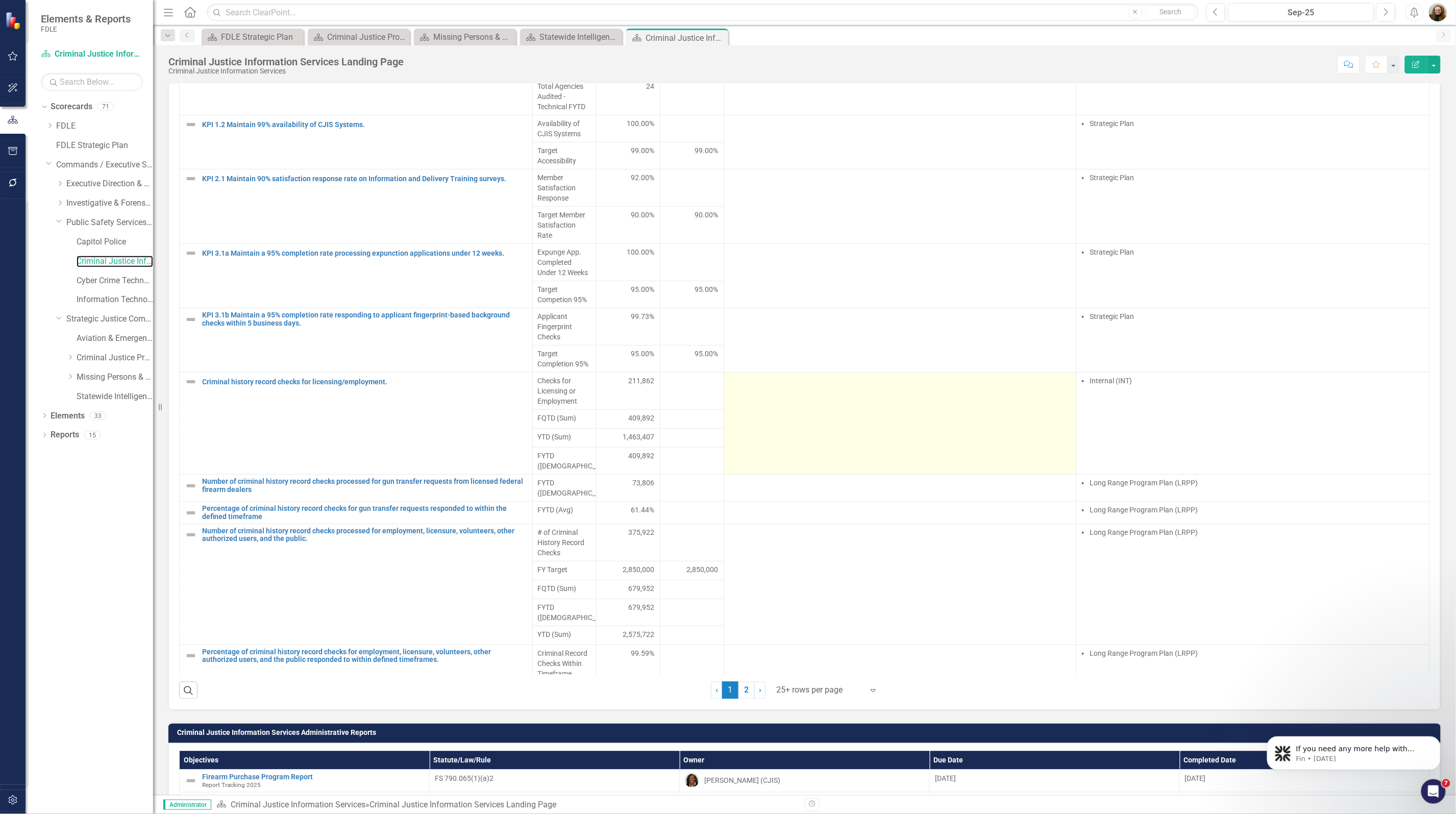
scroll to position [702, 0]
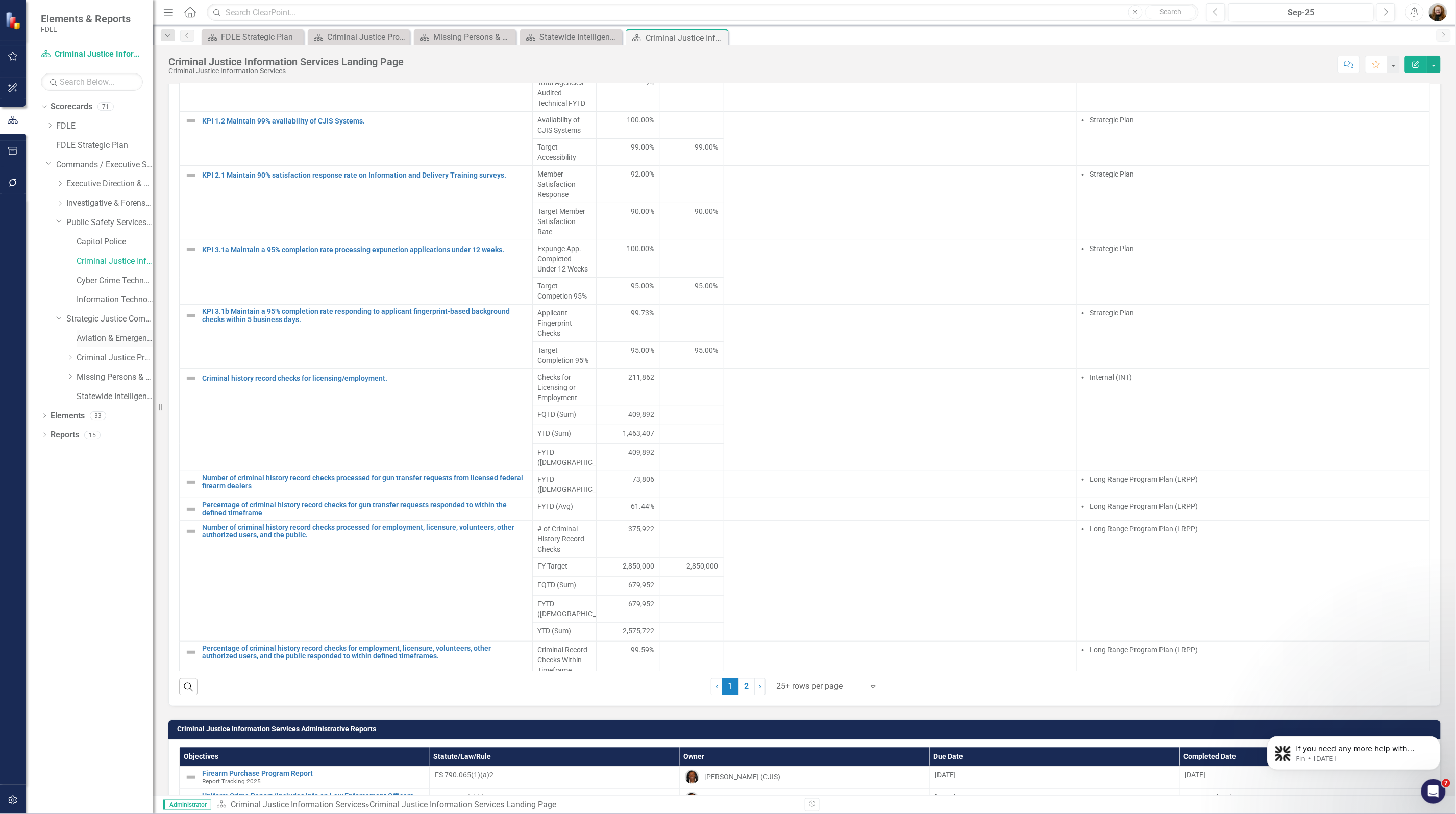
click at [118, 334] on link "Aviation & Emergency Preparedness" at bounding box center [114, 339] width 76 height 12
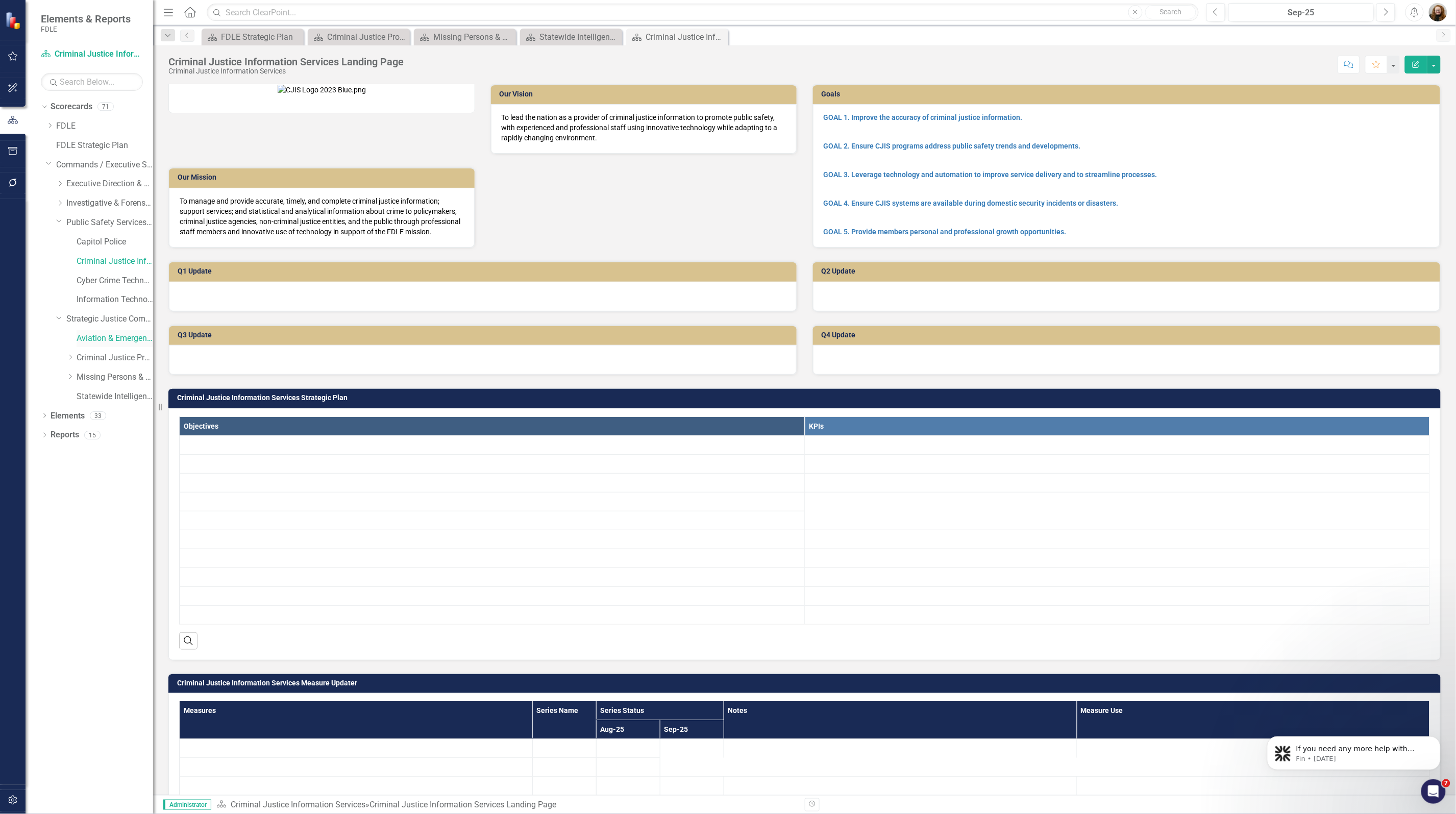
click at [118, 334] on link "Aviation & Emergency Preparedness" at bounding box center [114, 339] width 76 height 12
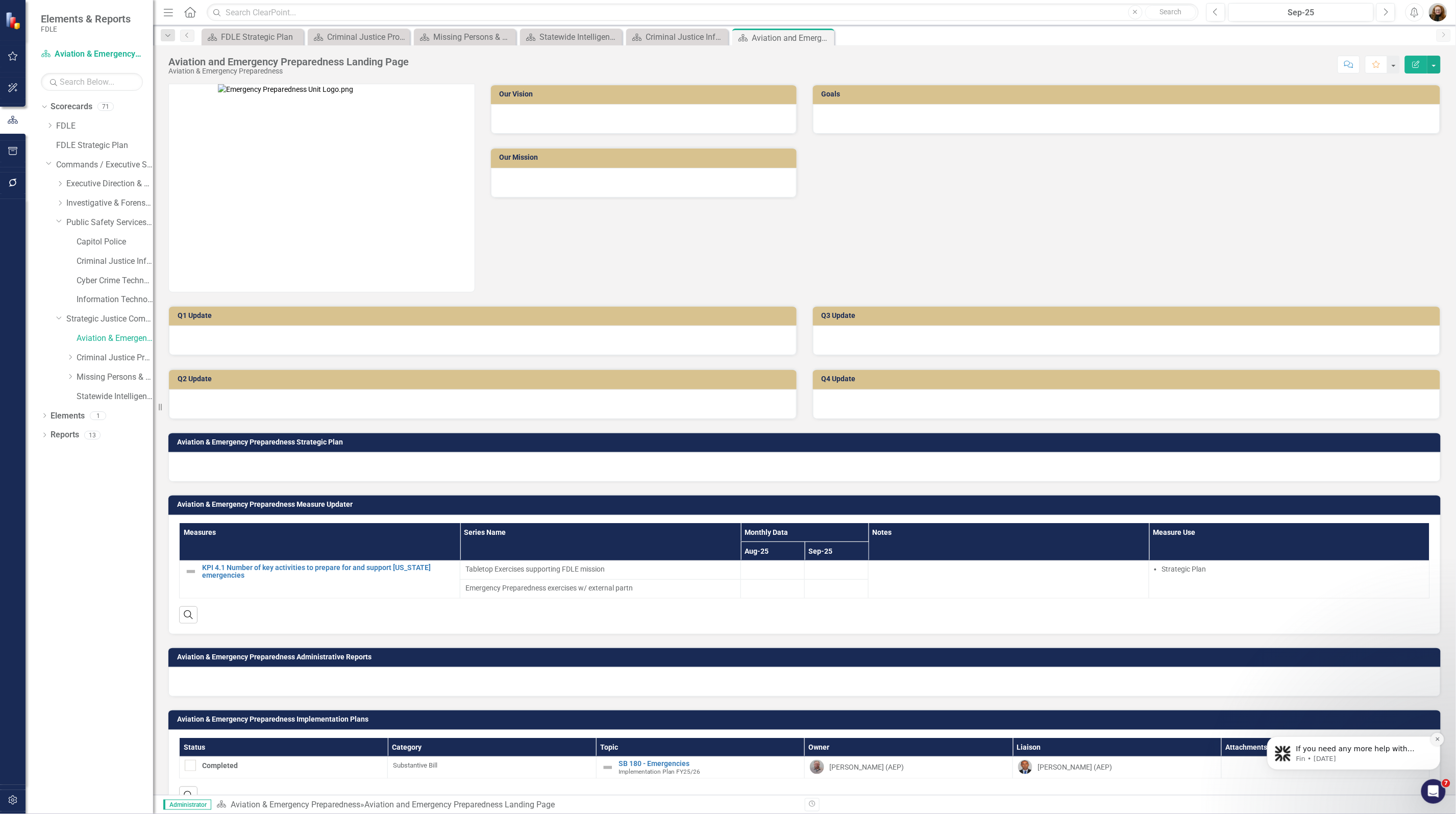
click at [1437, 739] on icon "Dismiss notification" at bounding box center [1437, 739] width 3 height 3
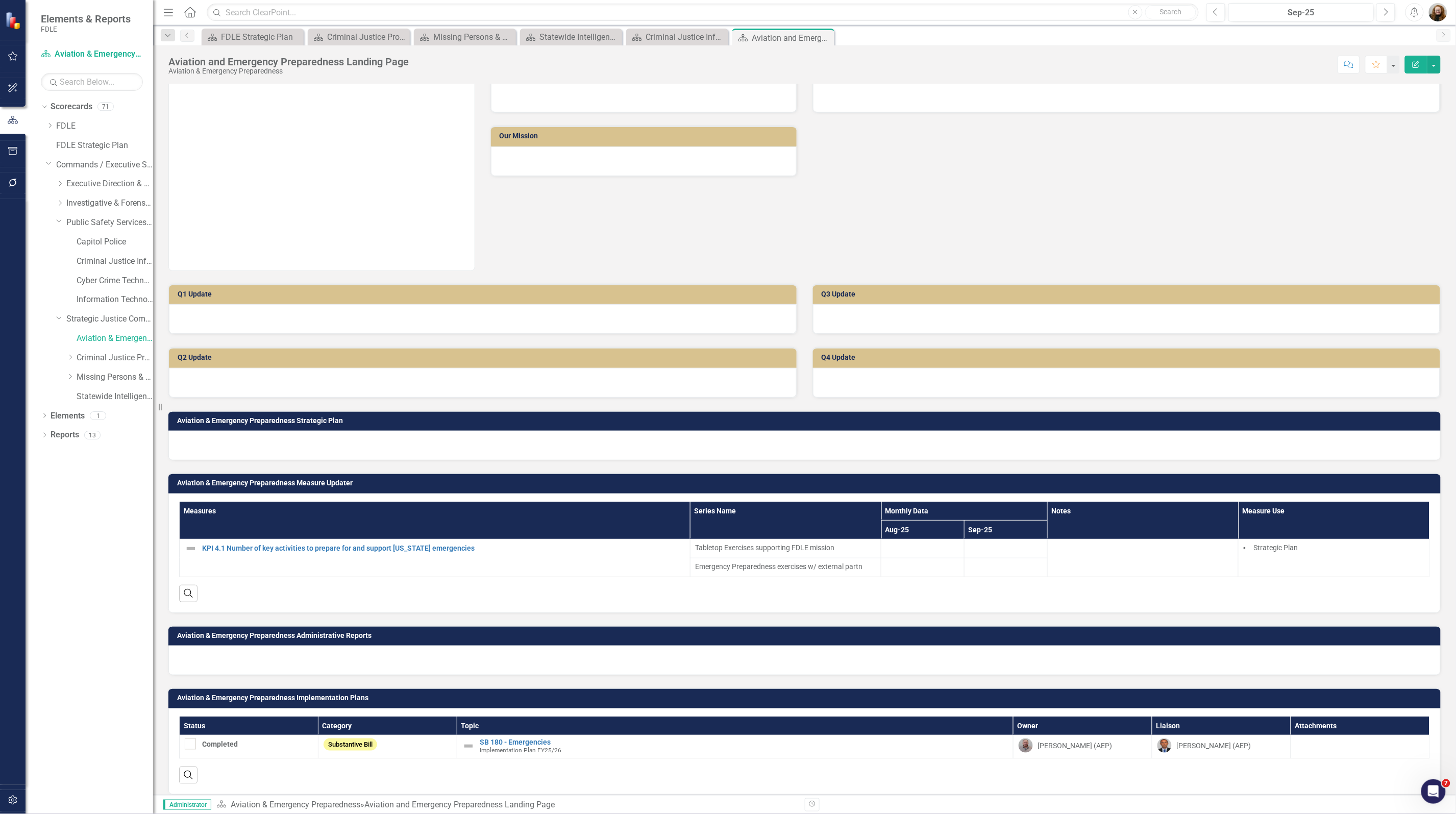
scroll to position [31, 0]
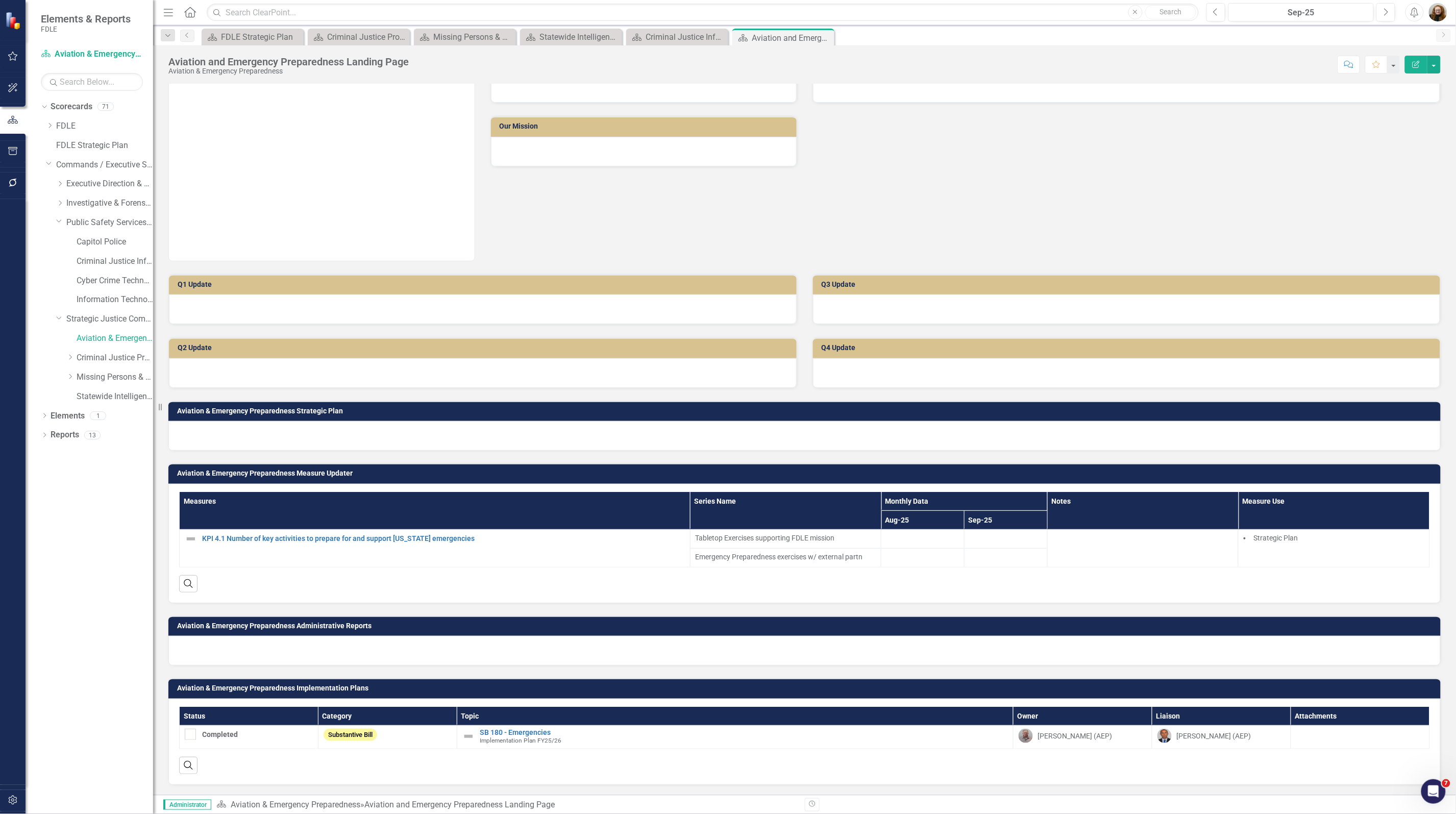
click at [1415, 67] on icon "button" at bounding box center [1416, 64] width 7 height 7
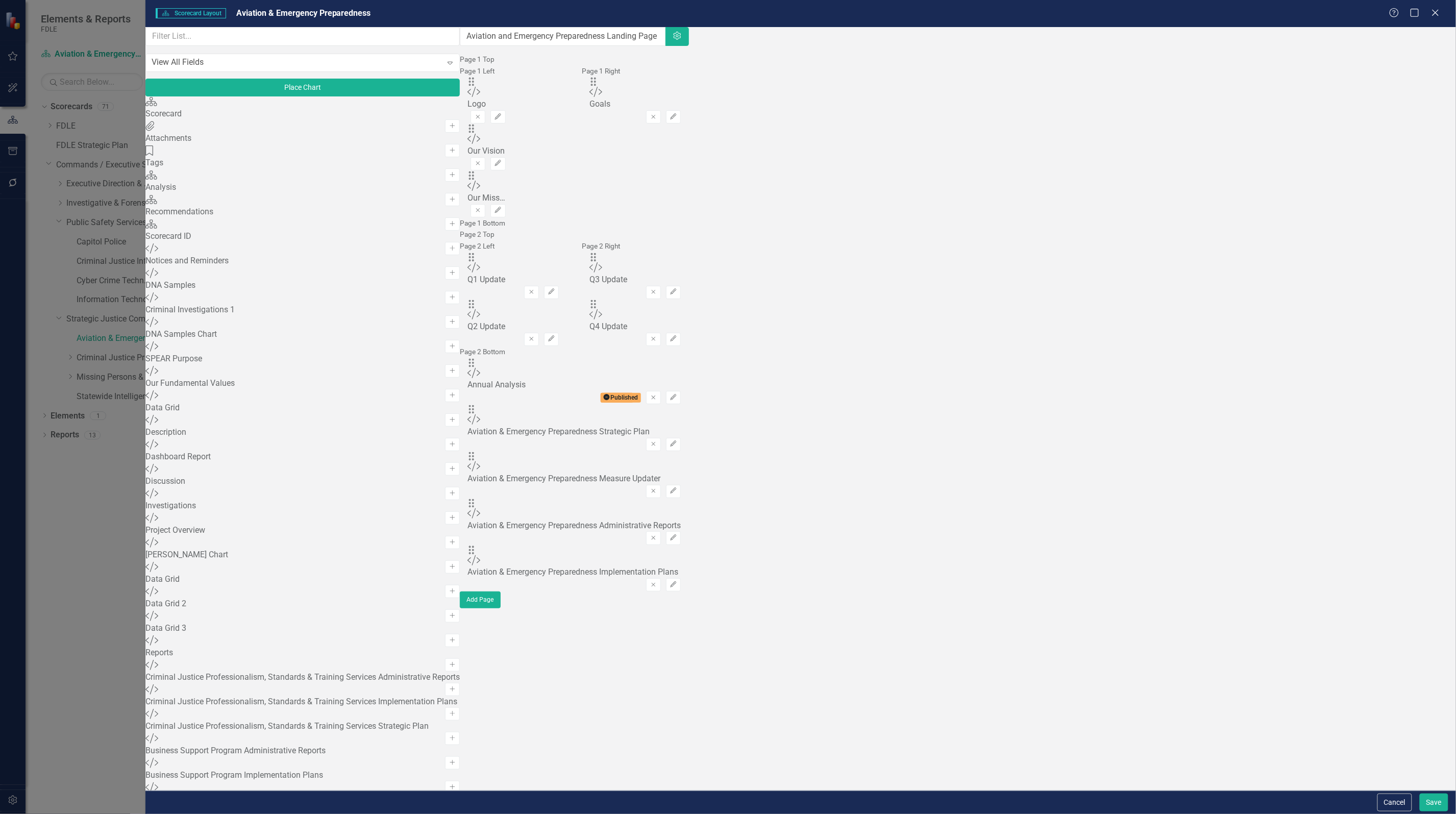
click at [1441, 3] on div "Scorecard Scorecard Layout Aviation & Emergency Preparedness Help Maximize Close" at bounding box center [800, 14] width 1311 height 27
click at [1437, 8] on icon "Close" at bounding box center [1435, 12] width 13 height 10
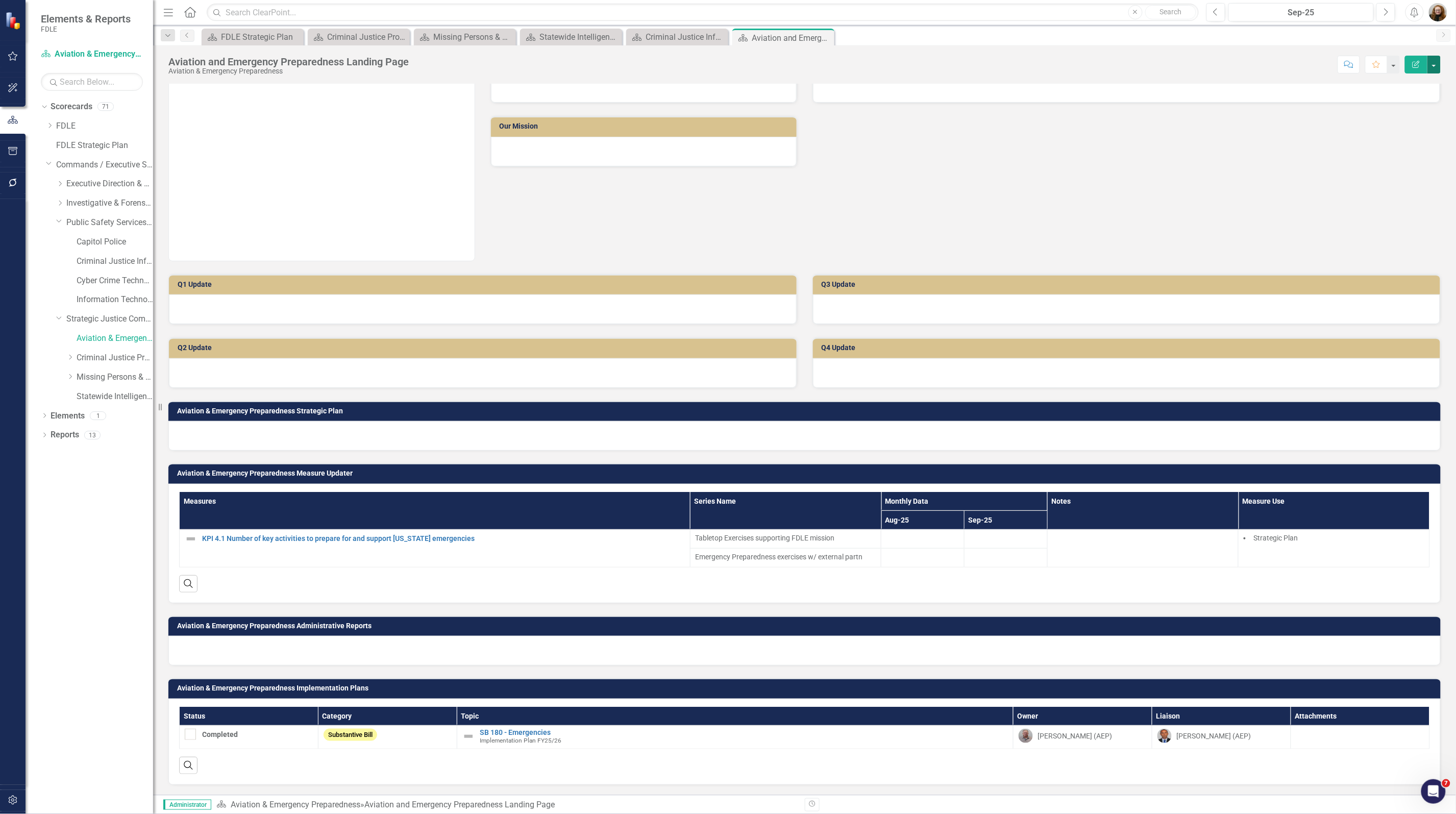
click at [1435, 65] on button "button" at bounding box center [1433, 64] width 13 height 18
click at [1409, 97] on link "Edit Report Edit Layout" at bounding box center [1399, 102] width 83 height 19
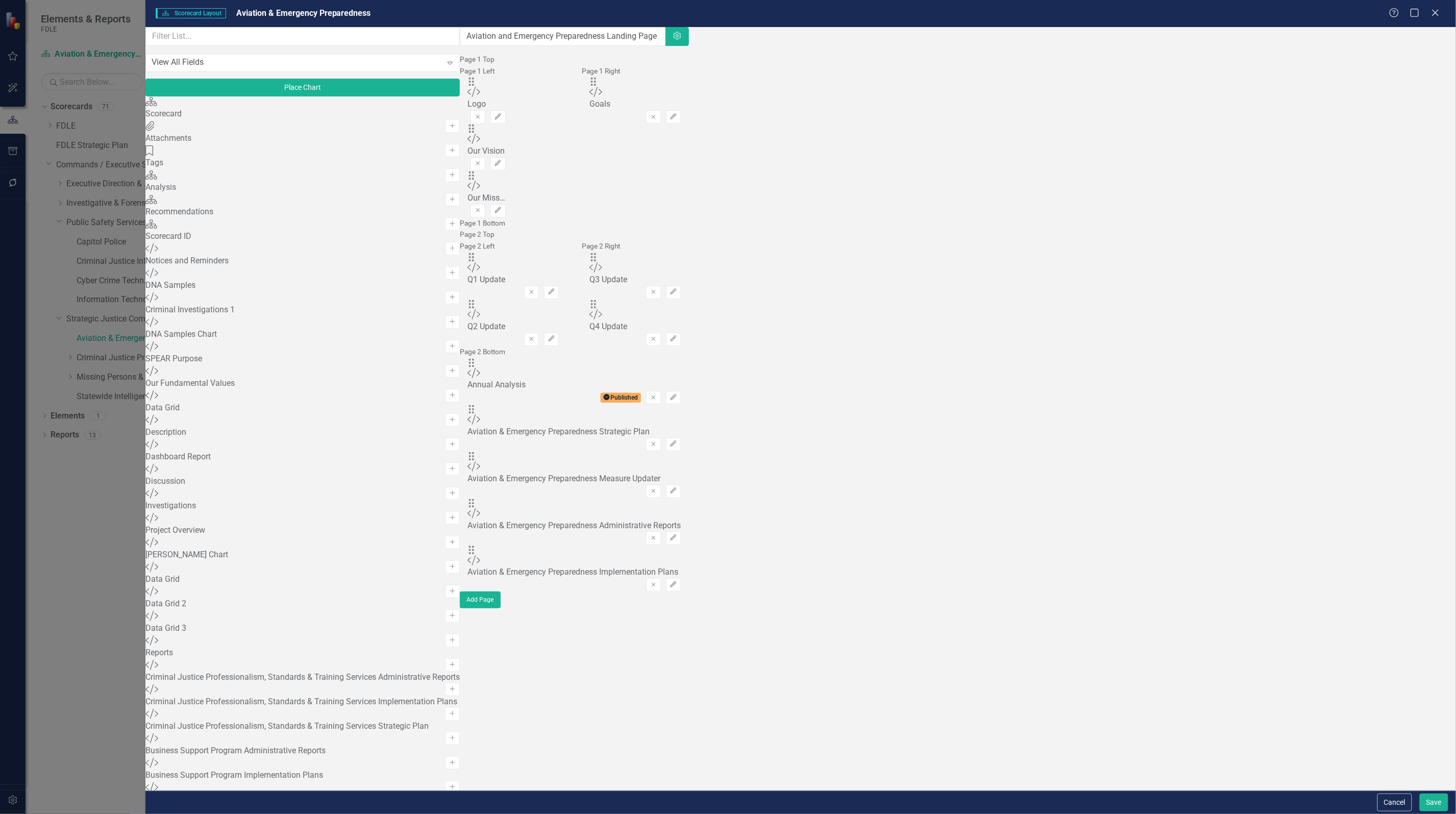
click at [1407, 99] on div "Scorecard Scorecard Layout Aviation & Emergency Preparedness Help Maximize Clos…" at bounding box center [728, 407] width 1456 height 814
click at [1441, 15] on div "Help Maximize Close" at bounding box center [1418, 14] width 57 height 12
click at [1437, 0] on div "Scorecard Scorecard Layout Aviation & Emergency Preparedness Help Maximize Close" at bounding box center [800, 14] width 1311 height 27
click at [1433, 14] on icon "Close" at bounding box center [1435, 12] width 13 height 10
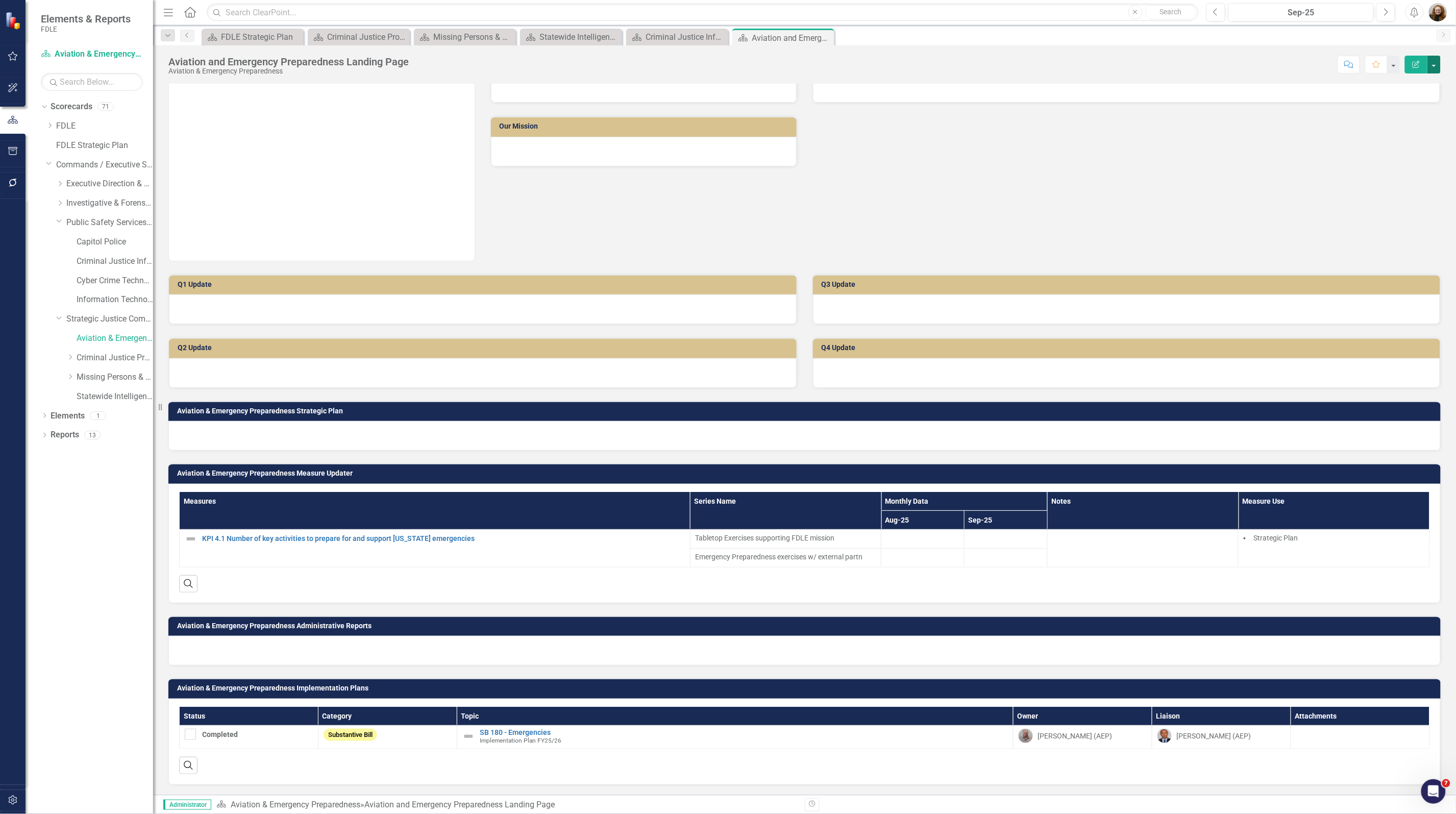
click at [1430, 70] on button "button" at bounding box center [1433, 64] width 13 height 18
click at [1415, 83] on link "Edit Edit Scorecard" at bounding box center [1399, 84] width 83 height 19
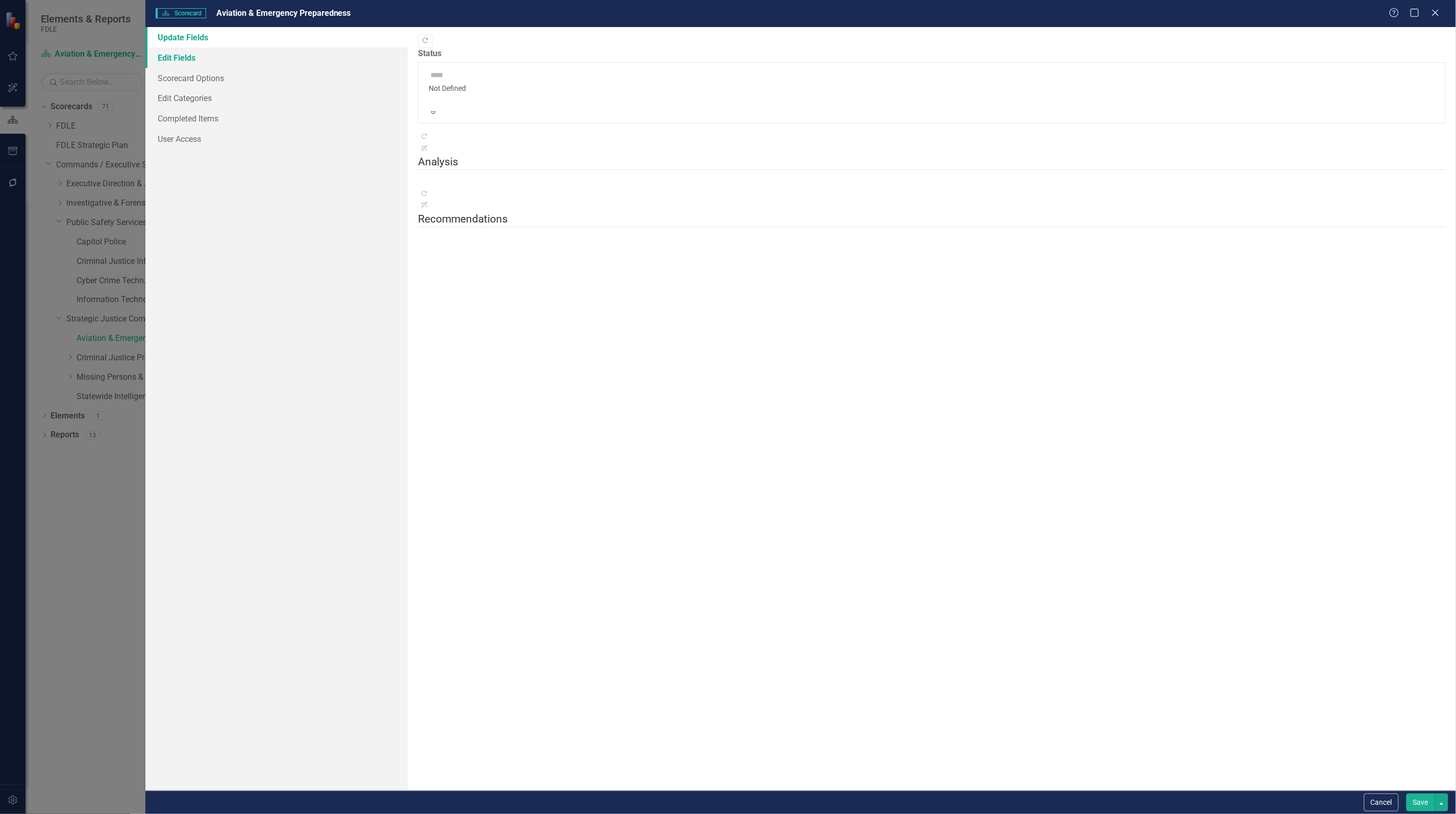
click at [190, 57] on link "Edit Fields" at bounding box center [276, 58] width 262 height 20
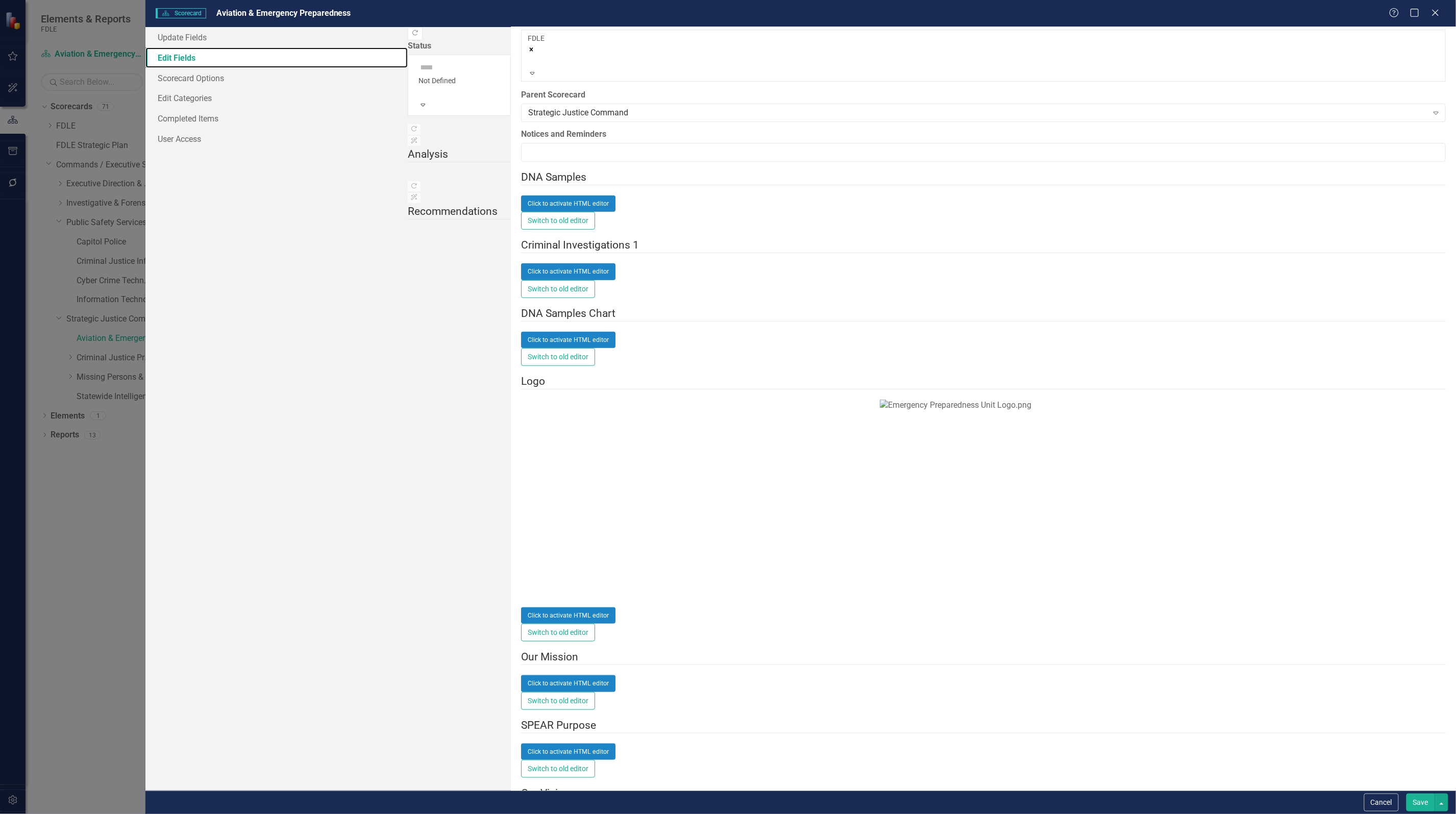
scroll to position [0, 0]
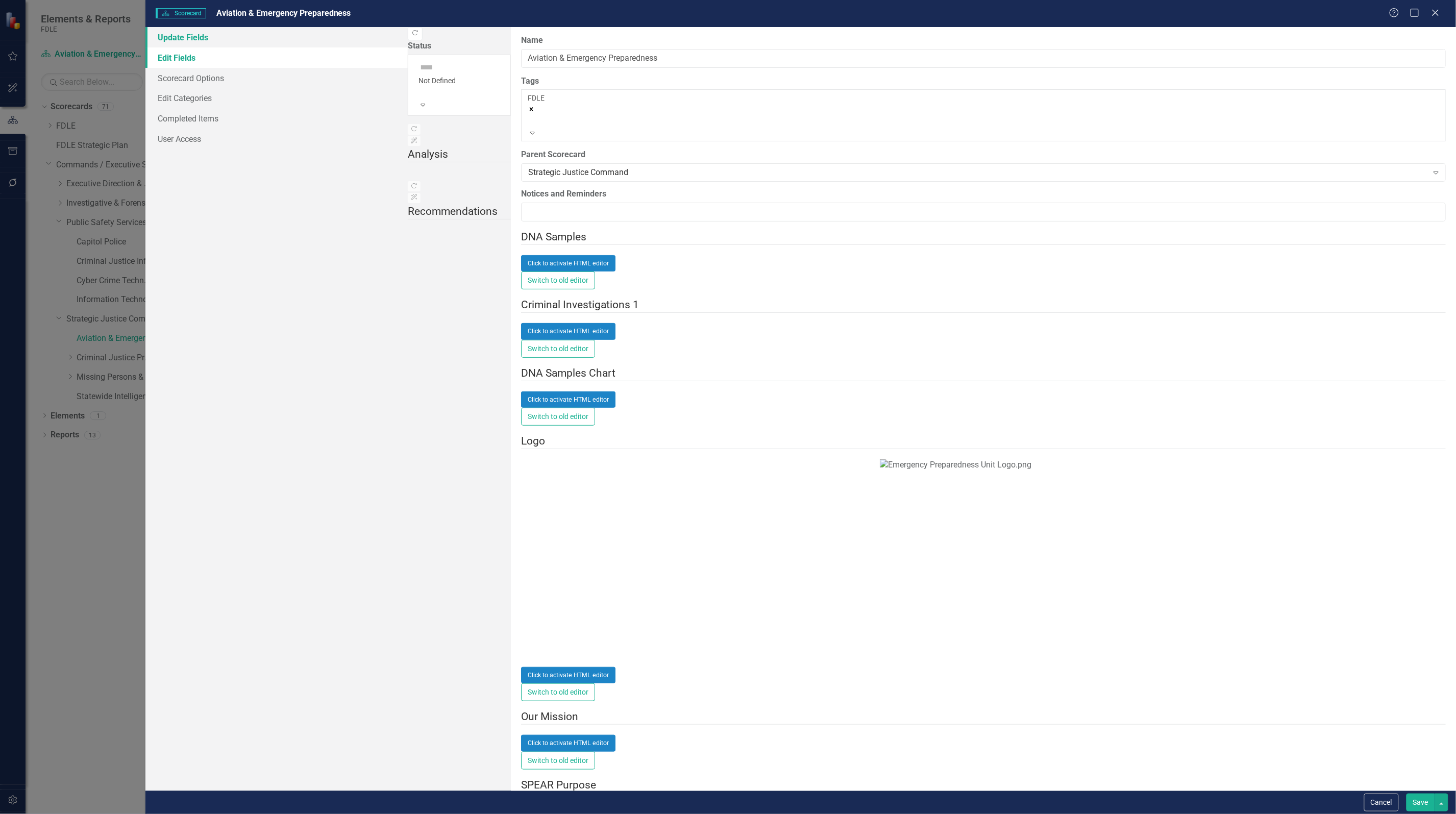
click at [174, 34] on link "Update Fields" at bounding box center [276, 37] width 262 height 20
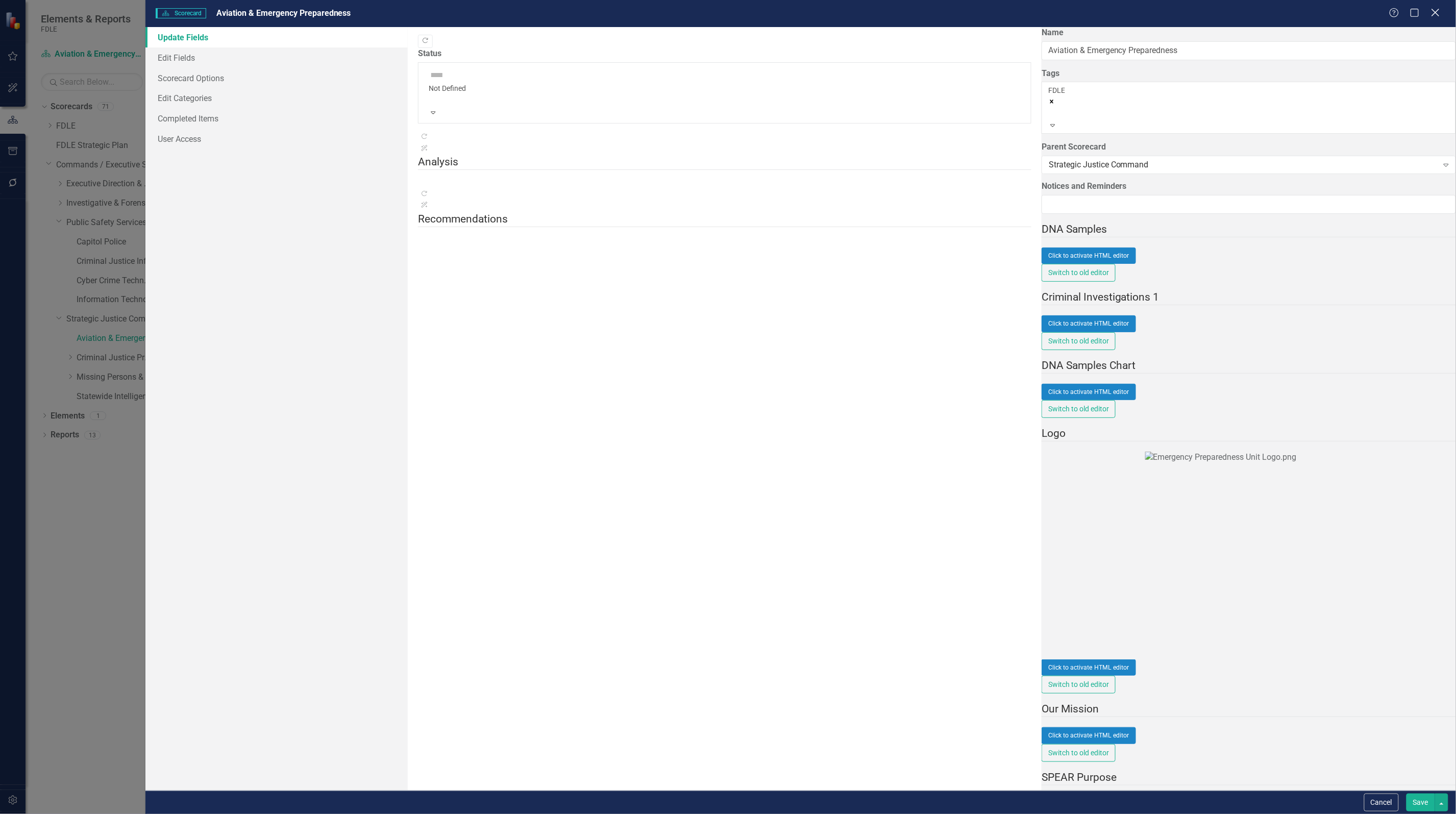
click at [1437, 13] on icon "Close" at bounding box center [1435, 12] width 13 height 10
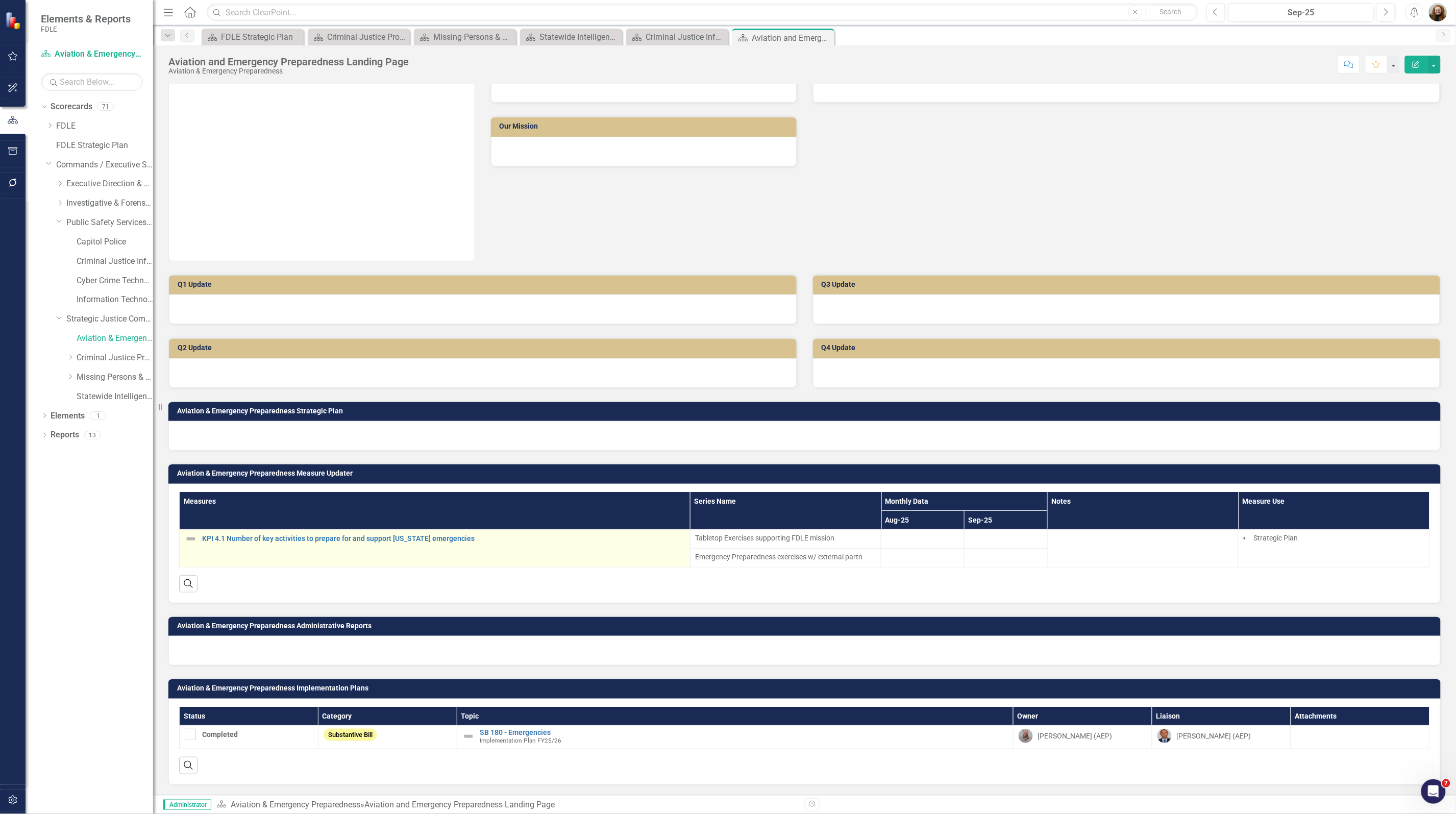
click at [375, 543] on div "KPI 4.1 Number of key activities to prepare for and support [US_STATE] emergenc…" at bounding box center [435, 539] width 500 height 12
click at [376, 535] on link "KPI 4.1 Number of key activities to prepare for and support [US_STATE] emergenc…" at bounding box center [444, 539] width 483 height 8
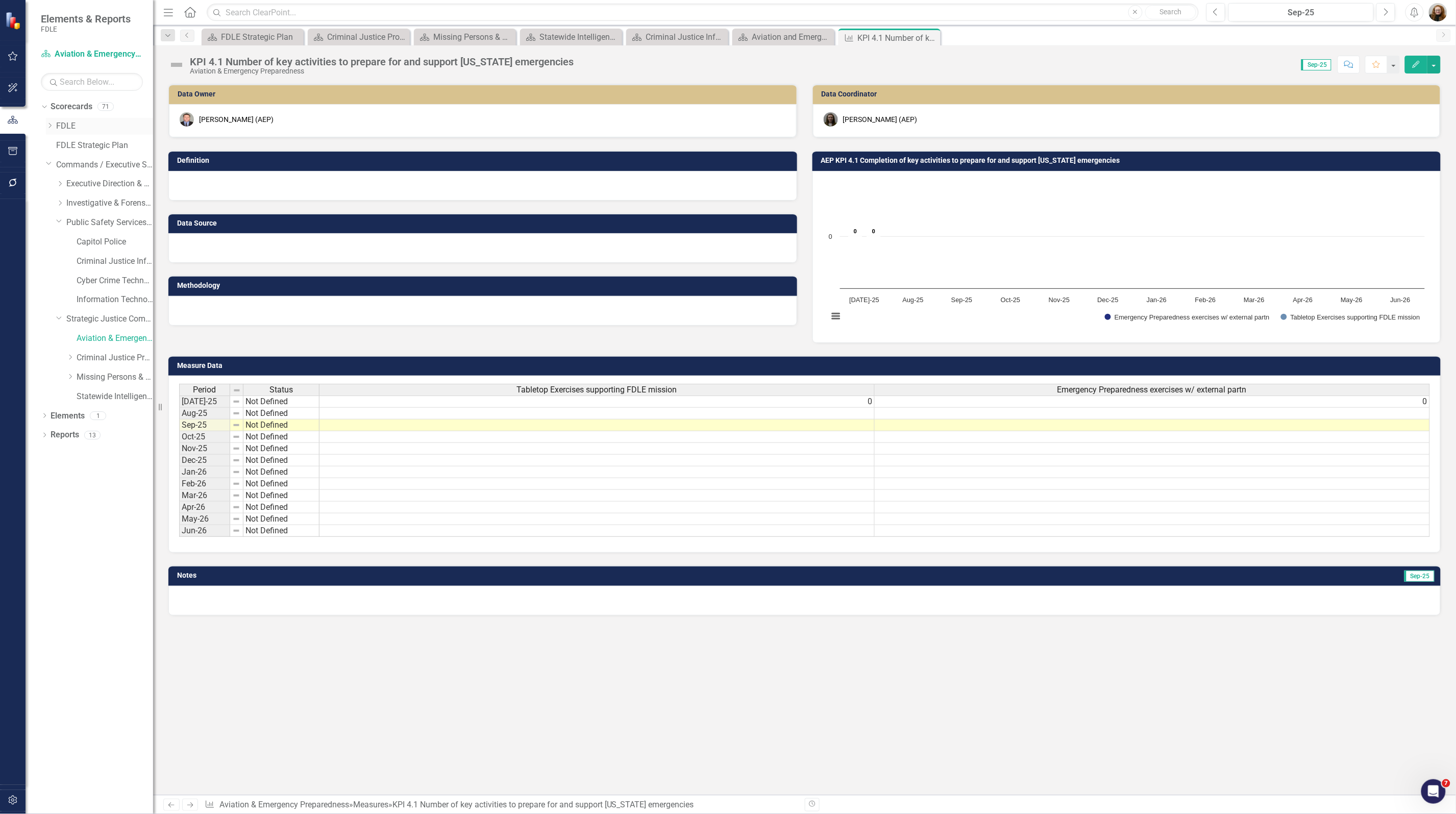
click at [70, 123] on link "FDLE" at bounding box center [105, 126] width 97 height 12
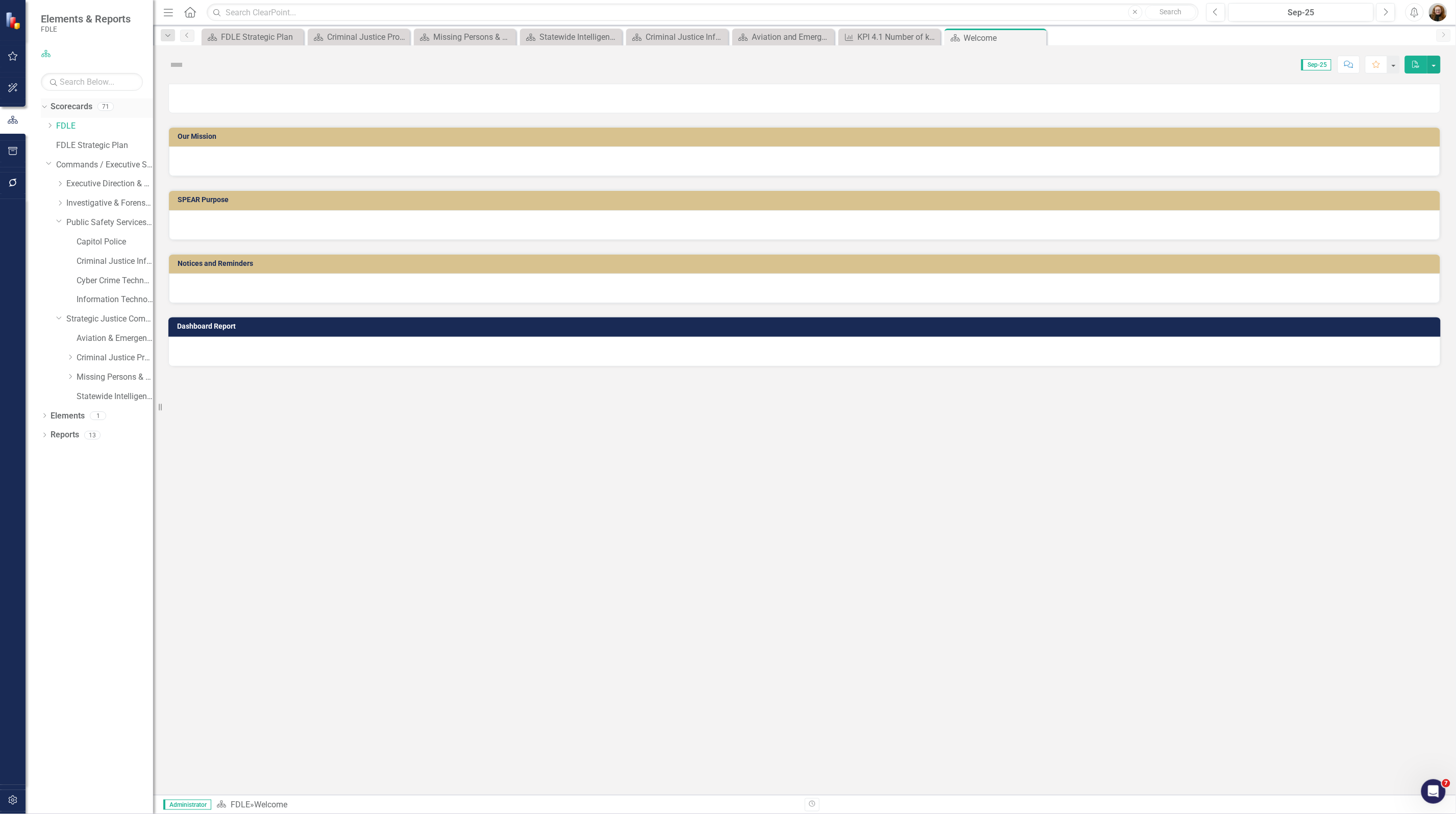
click at [62, 106] on link "Scorecards" at bounding box center [71, 107] width 42 height 12
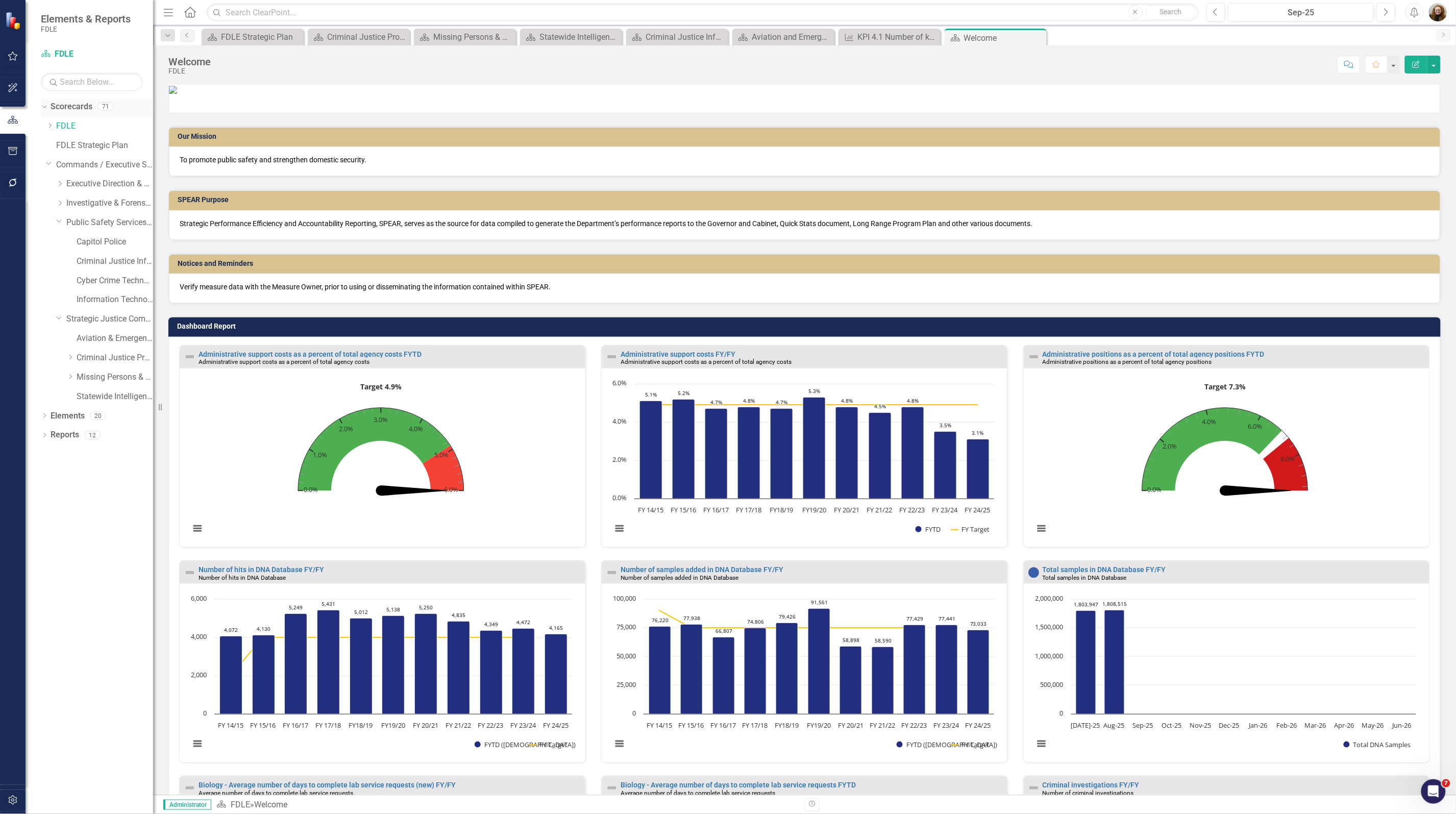
click at [64, 105] on link "Scorecards" at bounding box center [71, 107] width 42 height 12
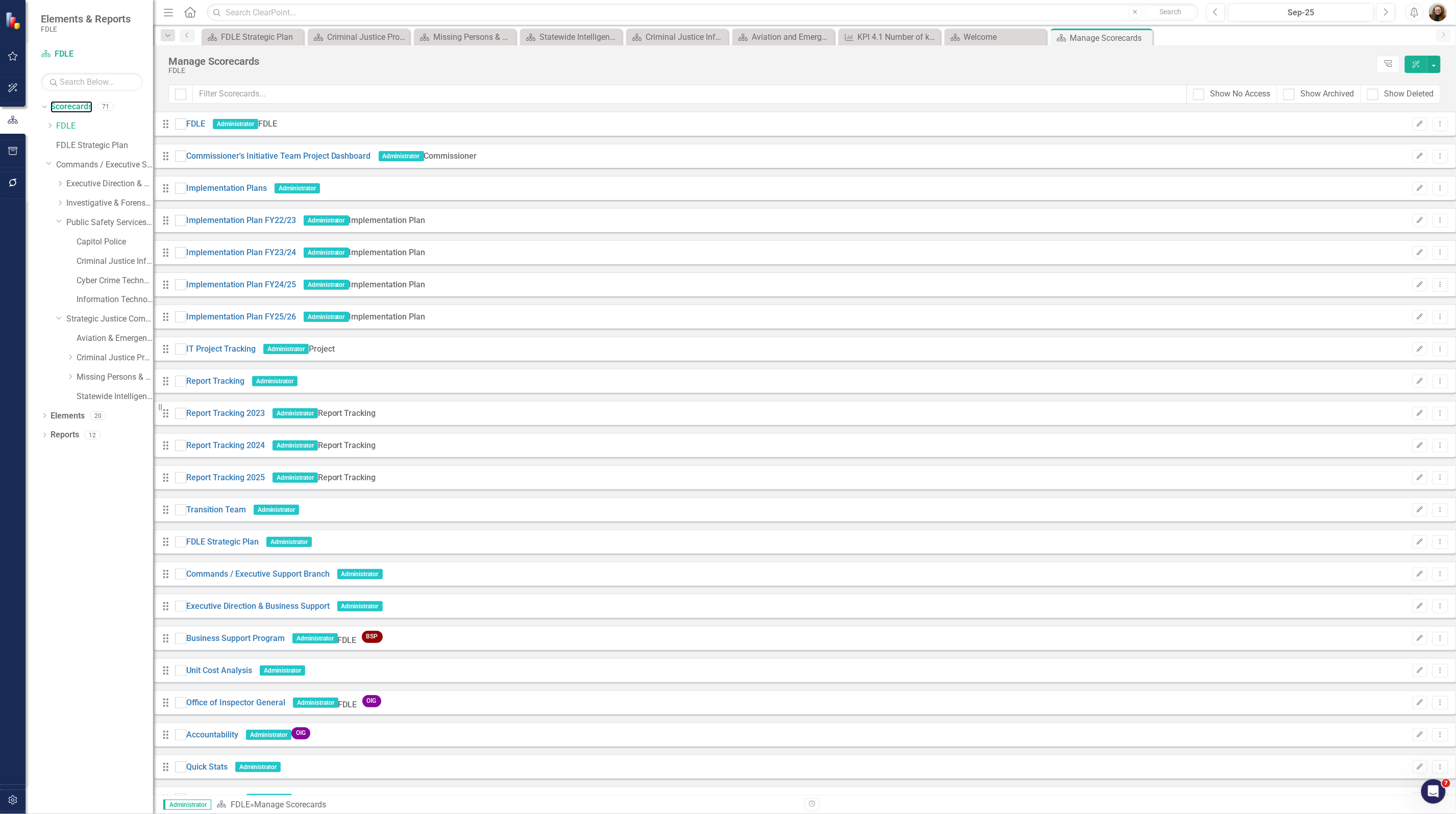
scroll to position [1467, 0]
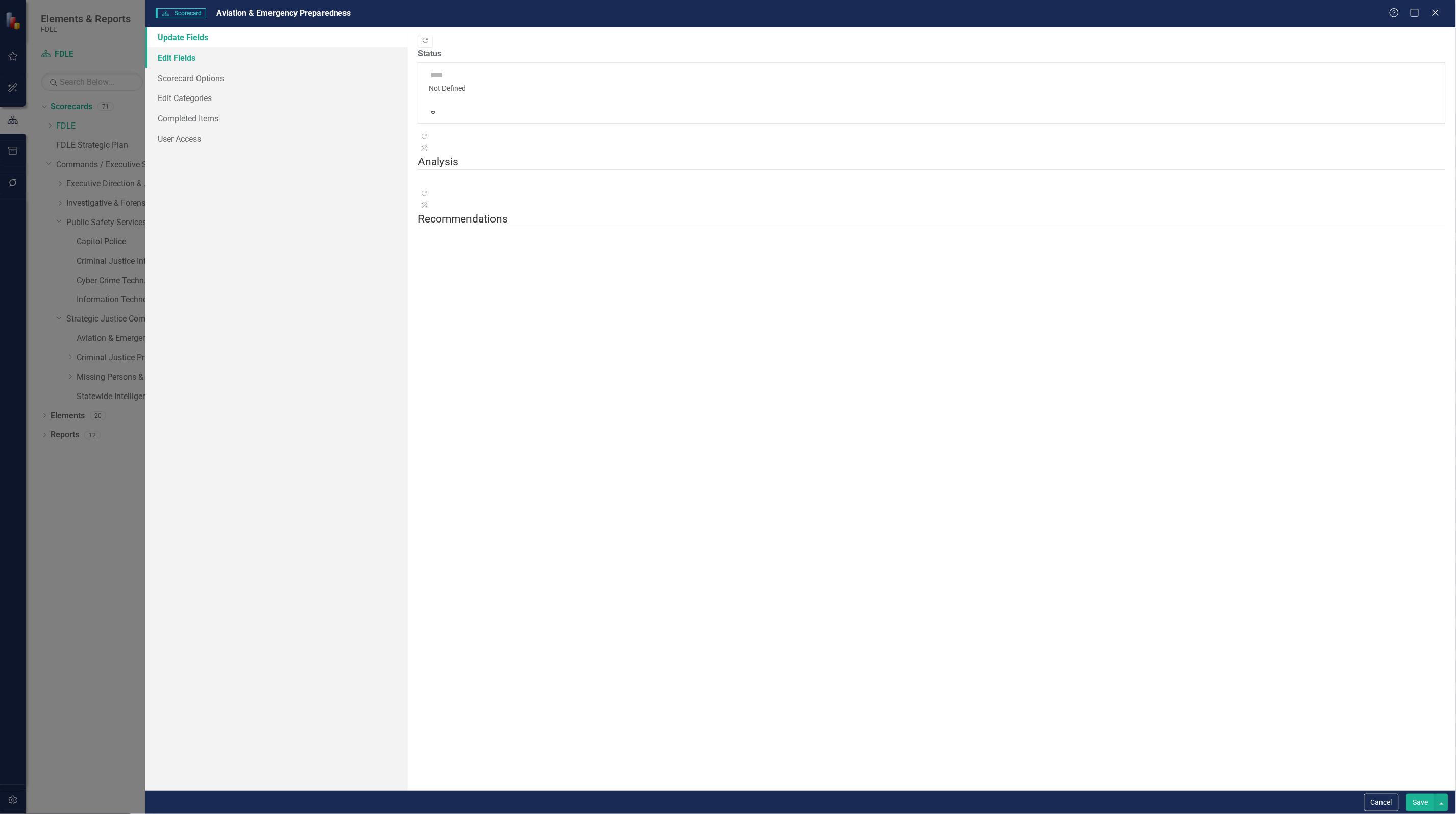
click at [172, 62] on link "Edit Fields" at bounding box center [276, 58] width 262 height 20
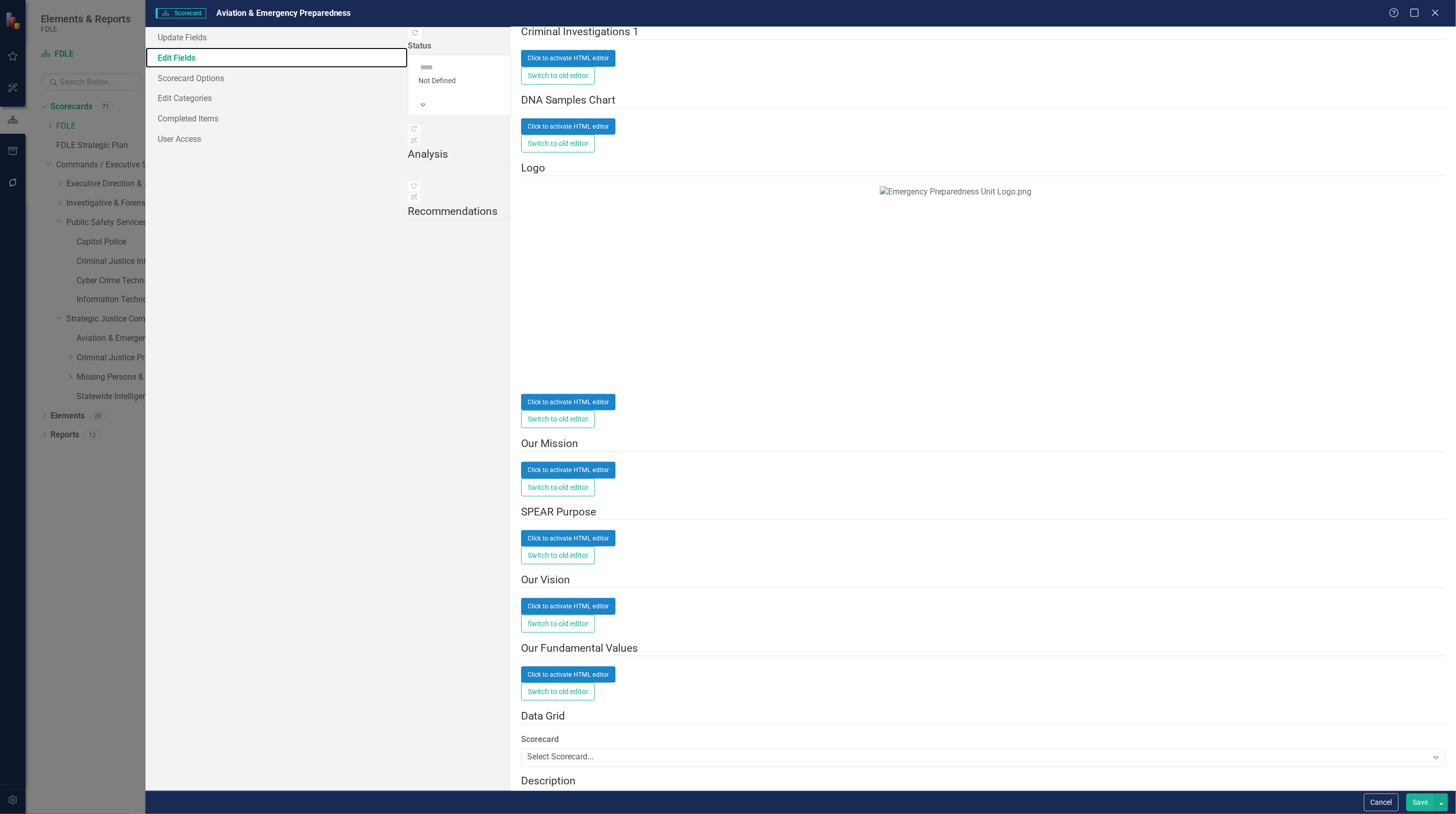
scroll to position [447, 0]
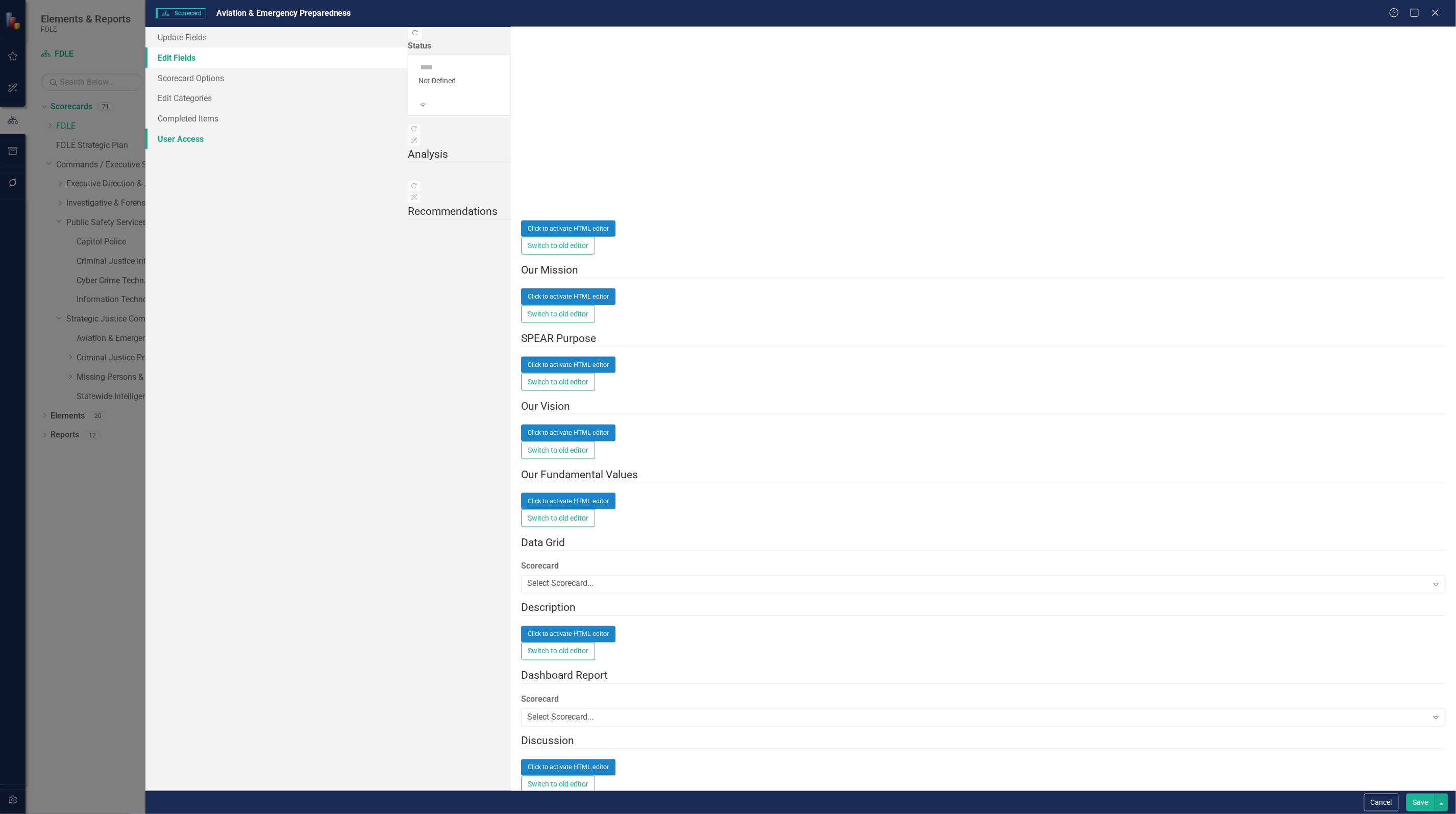
click at [175, 138] on link "User Access" at bounding box center [276, 139] width 262 height 20
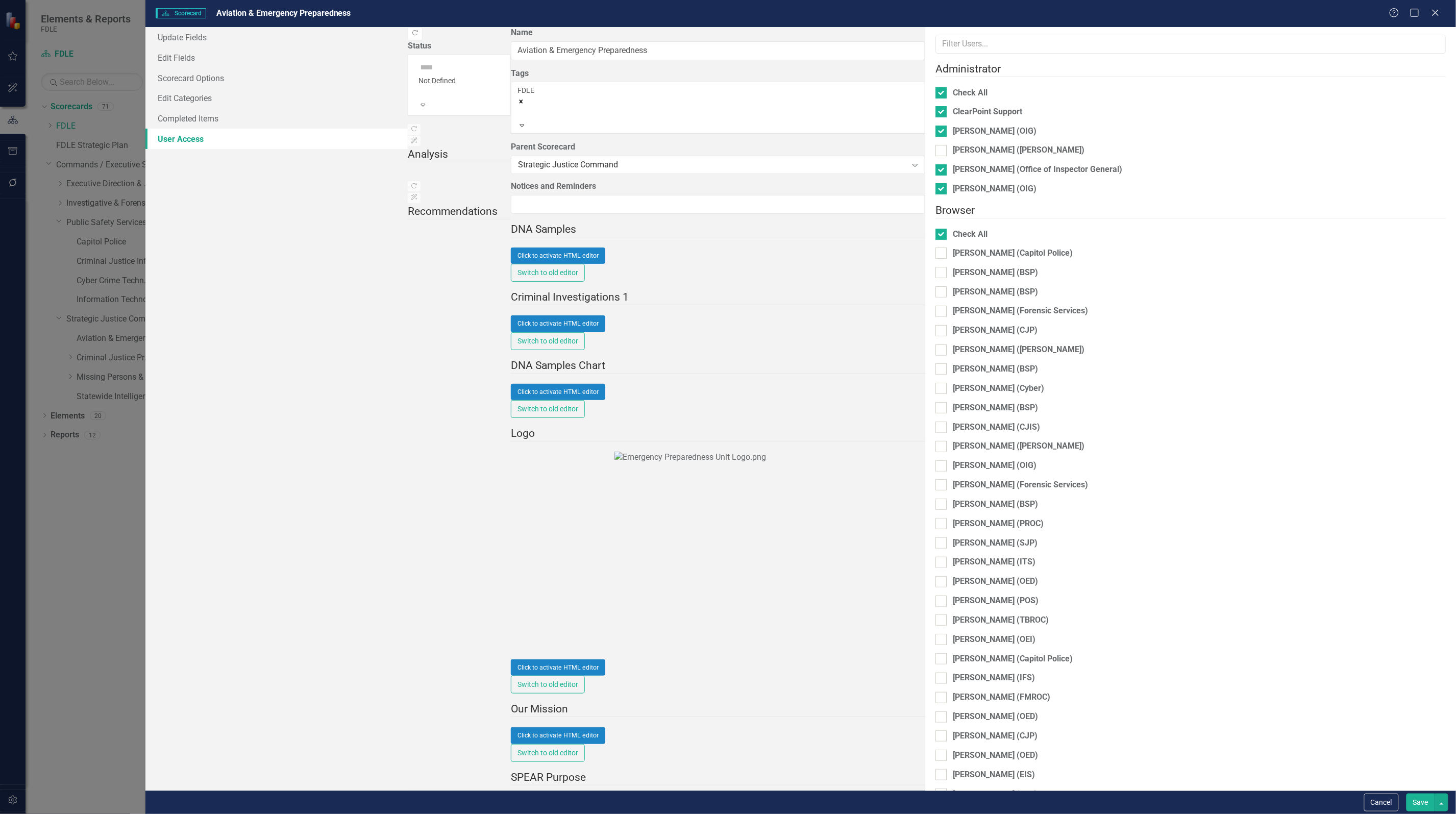
checkbox input "false"
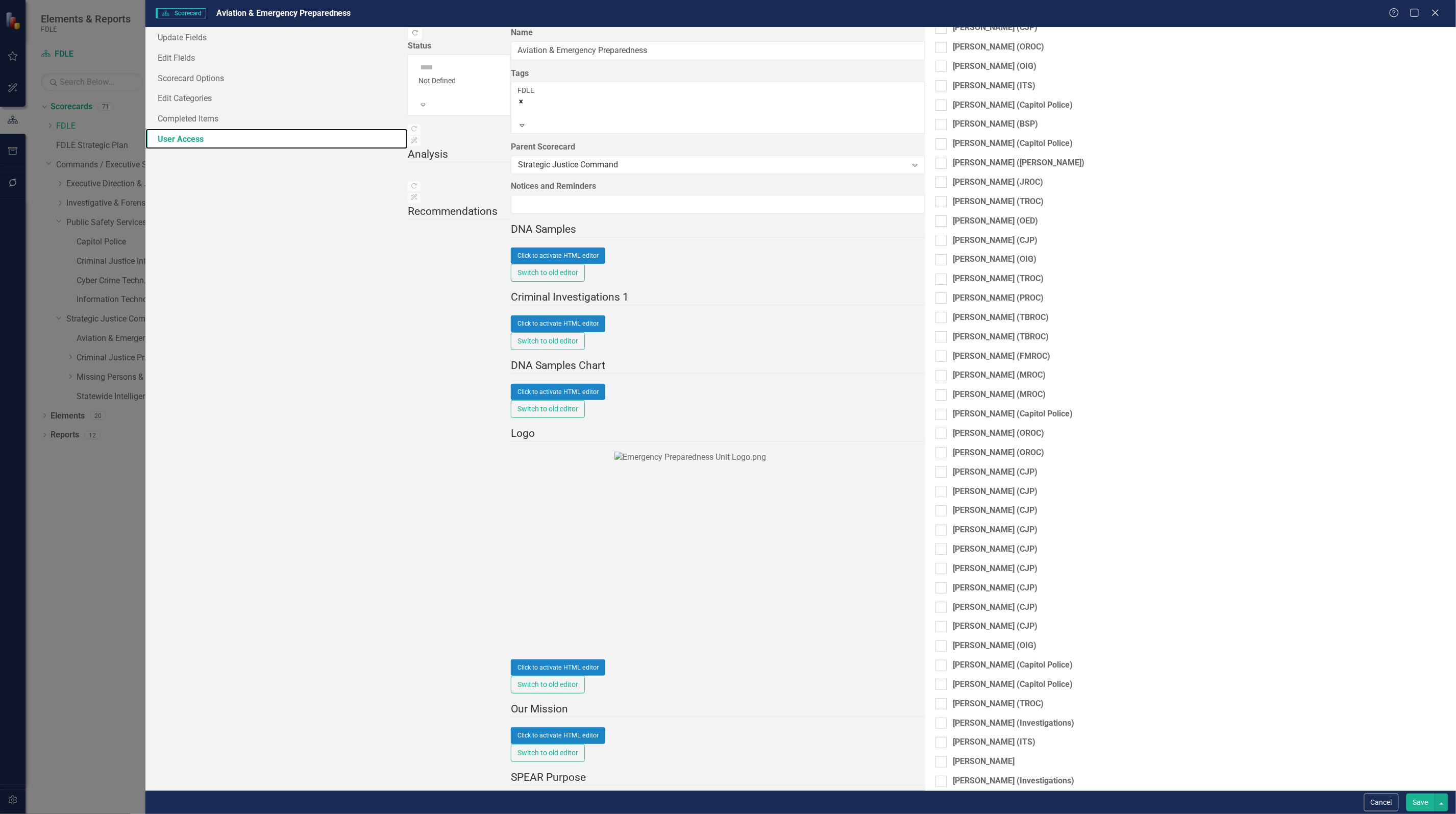
scroll to position [1971, 0]
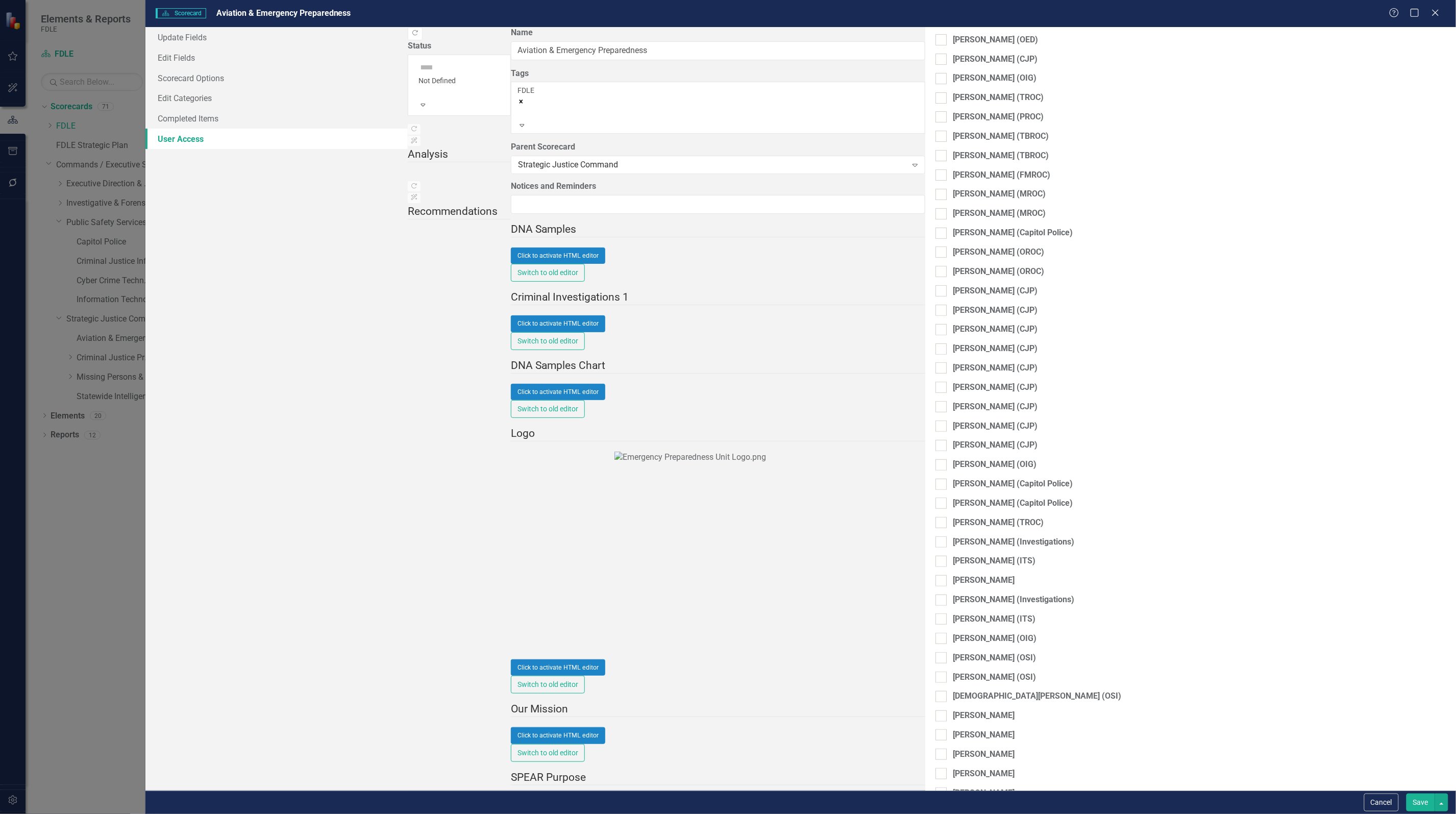
checkbox input "true"
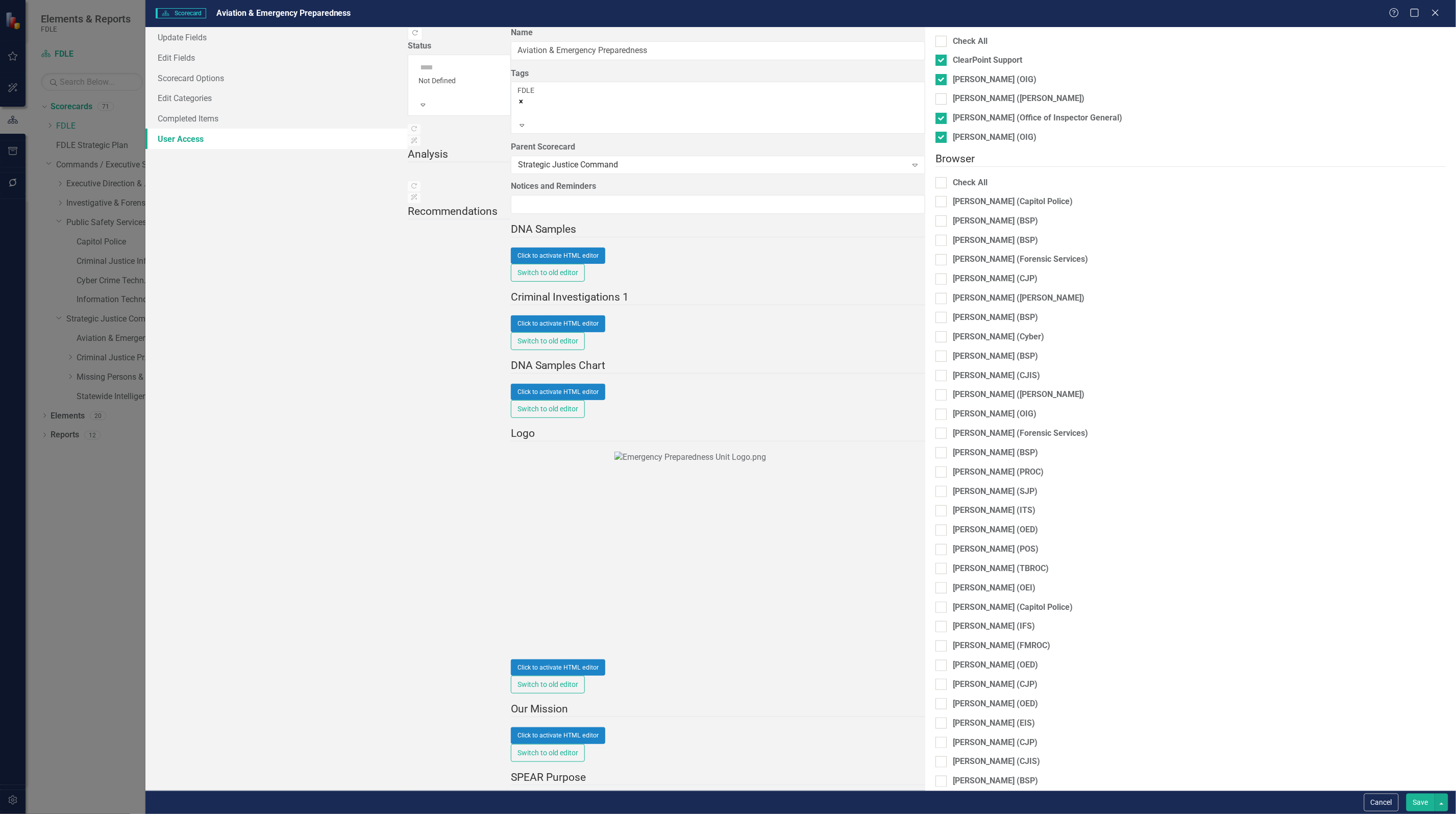
scroll to position [0, 0]
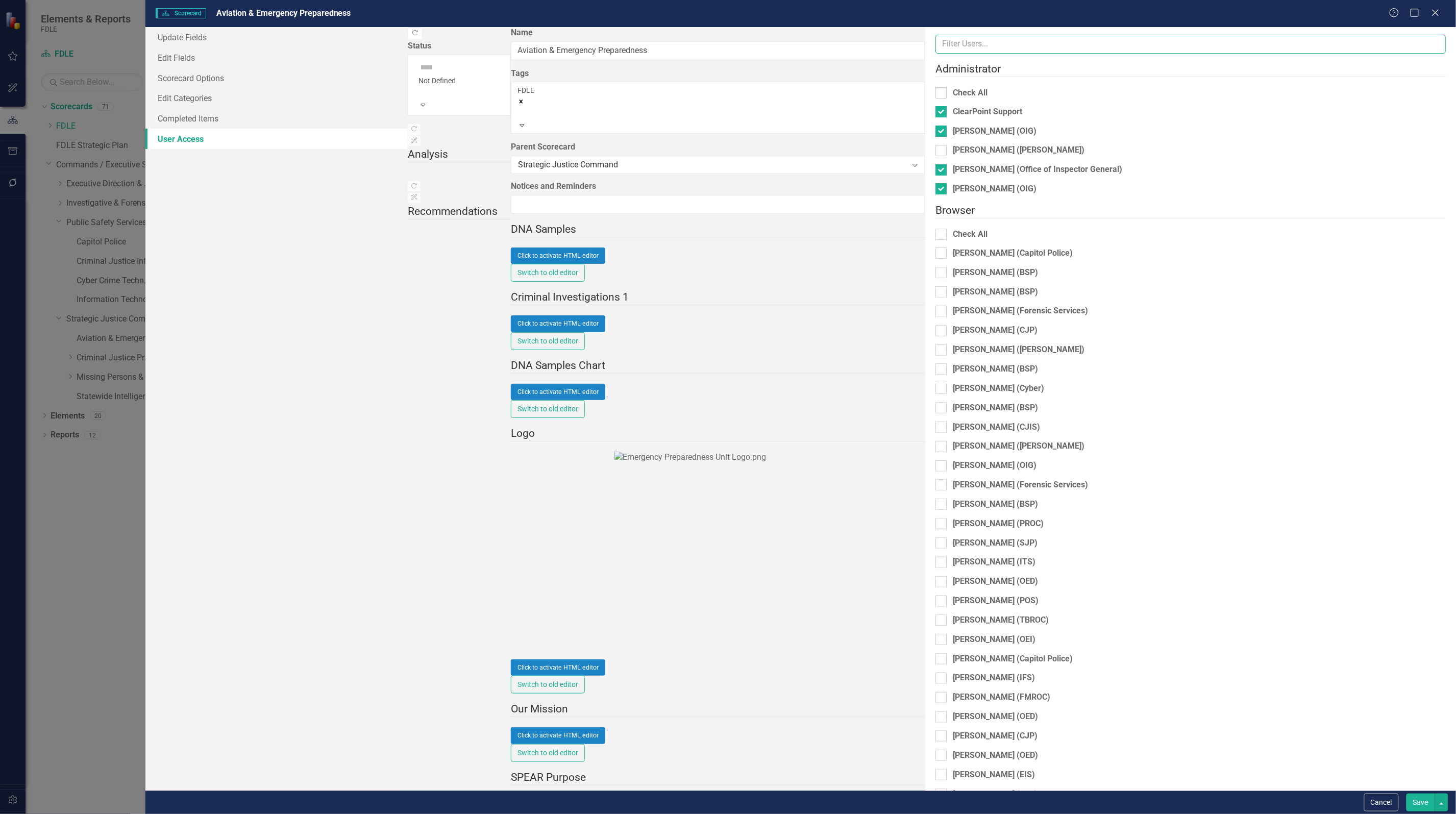
click at [935, 47] on input "text" at bounding box center [1190, 44] width 510 height 19
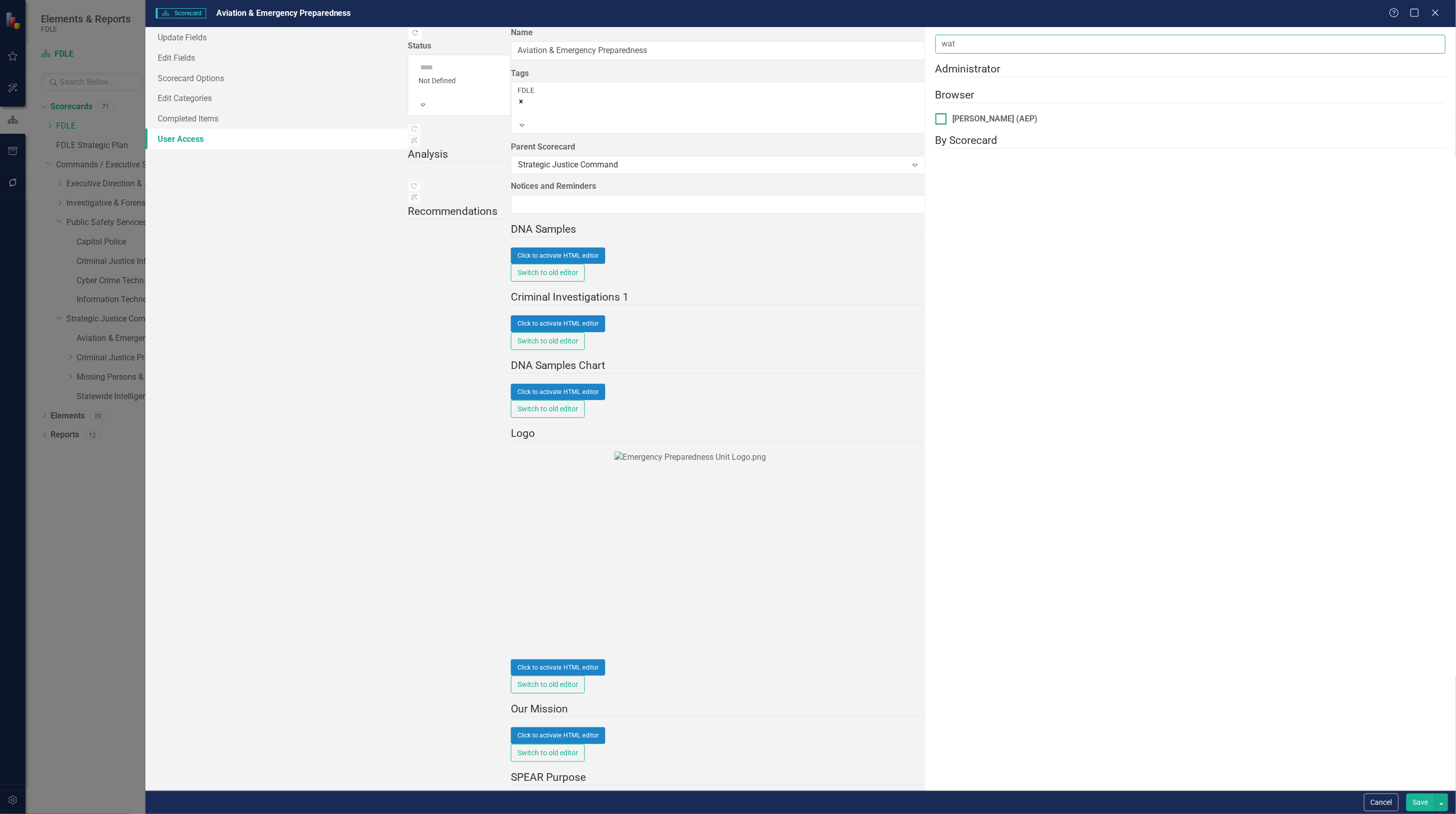
type input "wat"
click at [935, 121] on div at bounding box center [941, 119] width 11 height 11
click at [935, 120] on input "Jeffrey Watson (AEP)" at bounding box center [939, 116] width 7 height 7
checkbox input "true"
click at [1420, 802] on button "Save" at bounding box center [1420, 803] width 29 height 18
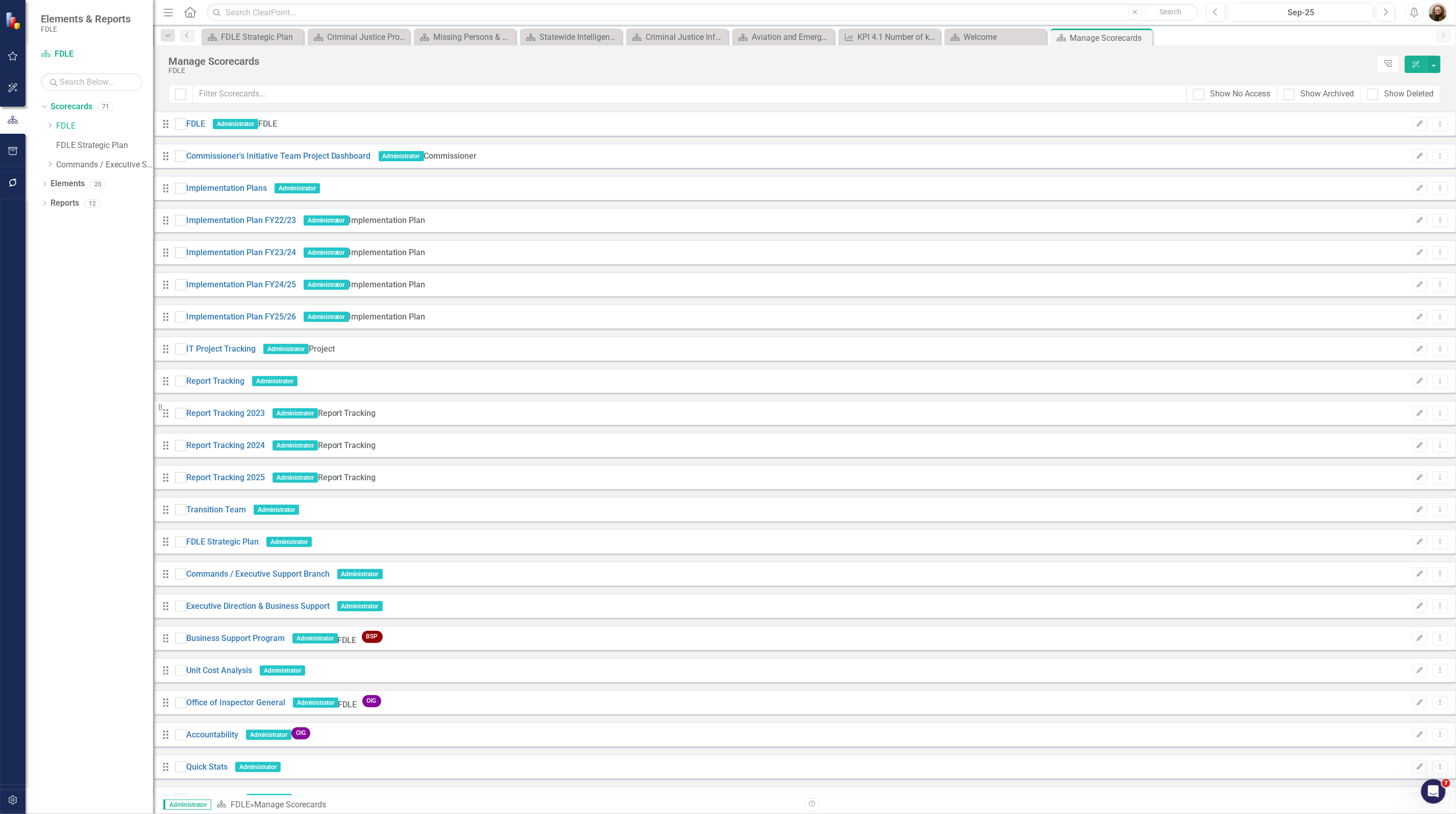
scroll to position [1599, 0]
click at [96, 621] on div "Dropdown Scorecards 71 Dropdown FDLE Commissioner's Initiative Team Project Das…" at bounding box center [89, 456] width 128 height 716
click at [16, 148] on icon "button" at bounding box center [13, 151] width 11 height 8
click at [21, 174] on button "button" at bounding box center [13, 183] width 23 height 21
click at [87, 76] on link "Reporting Workflows" at bounding box center [92, 73] width 102 height 12
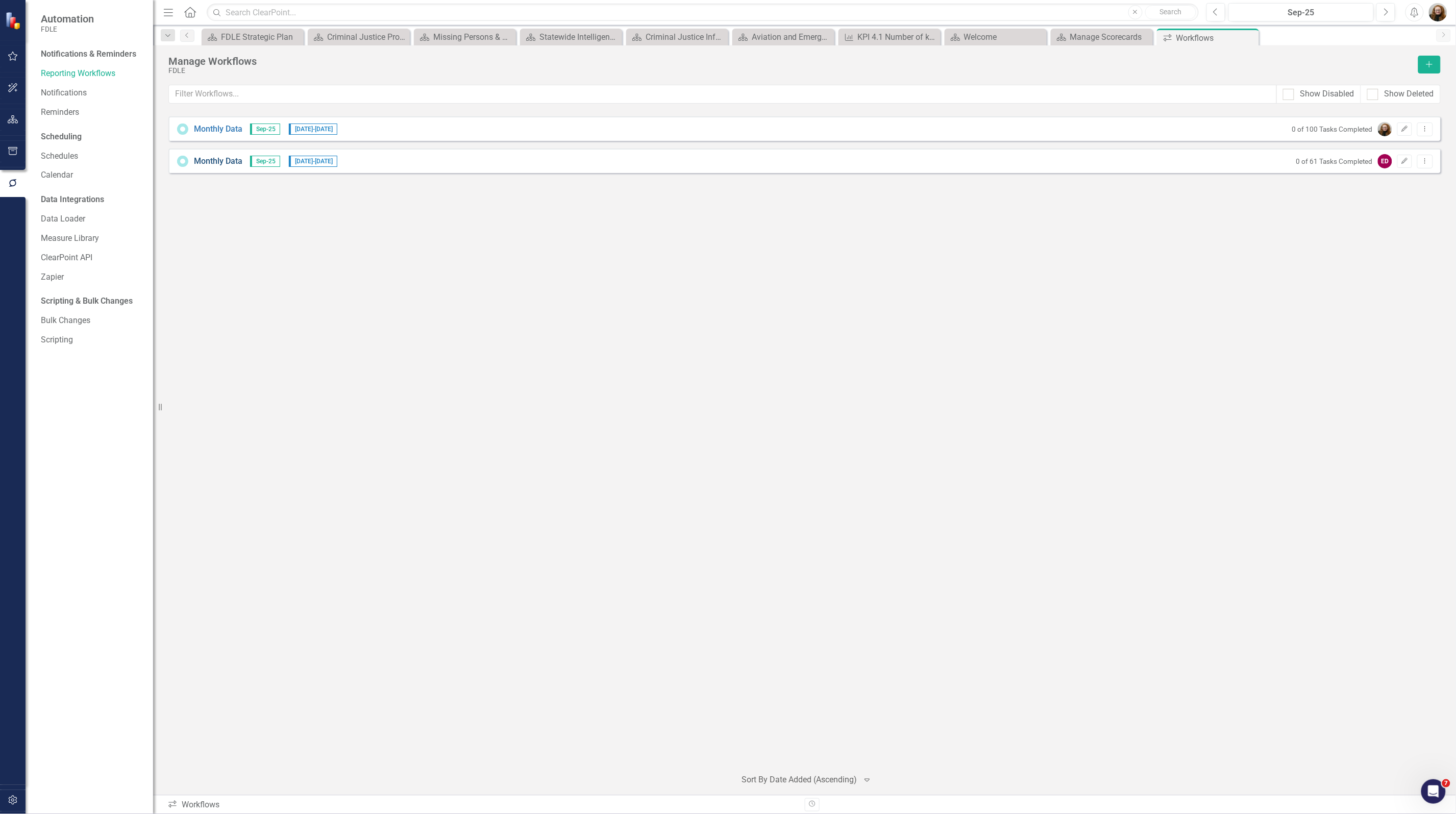
click at [218, 161] on link "Monthly Data" at bounding box center [218, 161] width 49 height 12
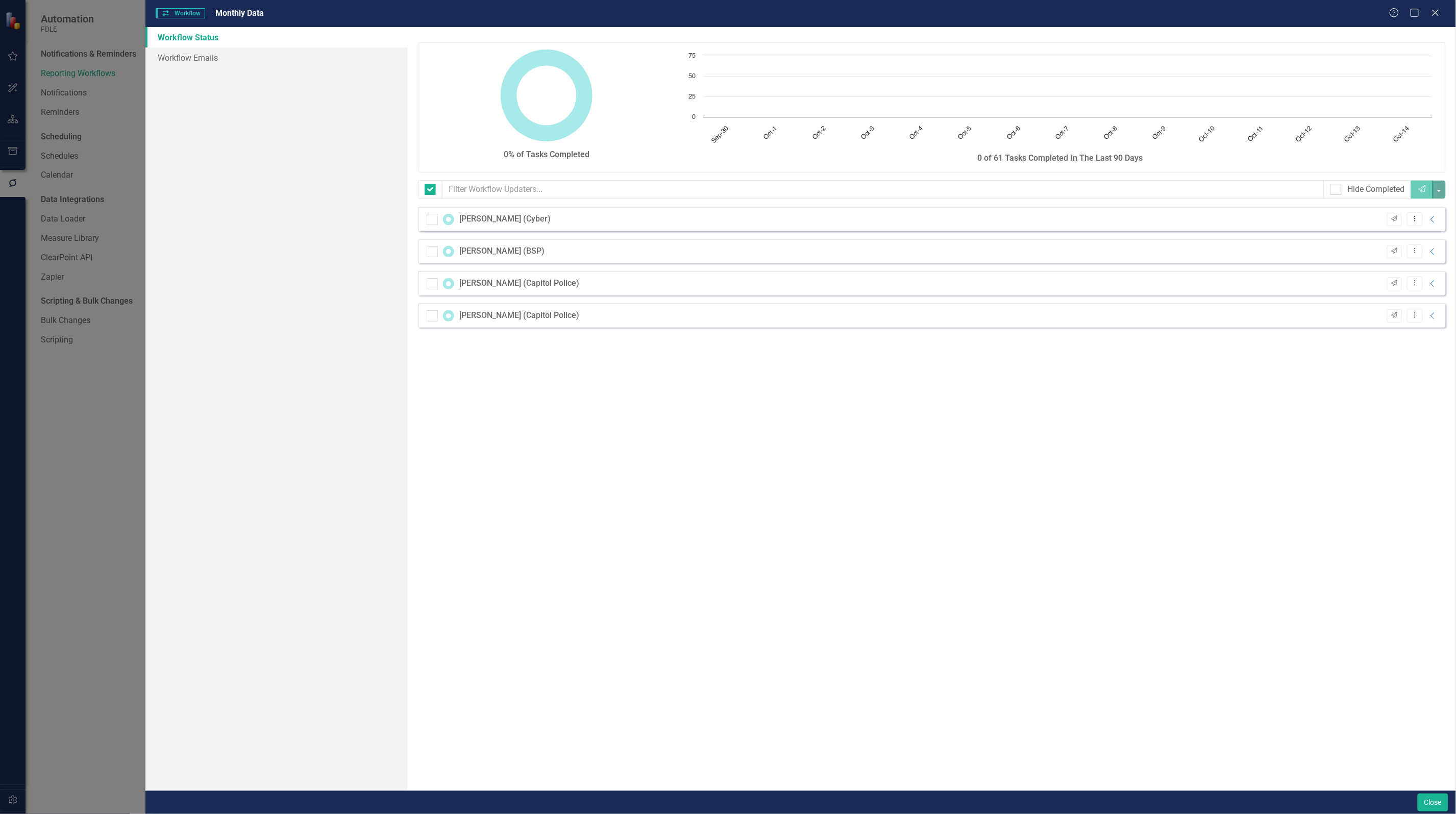
checkbox input "false"
click at [1415, 222] on icon "Dropdown Menu" at bounding box center [1415, 219] width 8 height 7
click at [1381, 391] on div "0% of Tasks Completed Chart Chart with 15 data points. The chart has 1 X axis d…" at bounding box center [931, 409] width 1048 height 764
click at [1422, 221] on button "Dropdown Menu" at bounding box center [1415, 219] width 16 height 14
drag, startPoint x: 980, startPoint y: 582, endPoint x: 665, endPoint y: 447, distance: 342.7
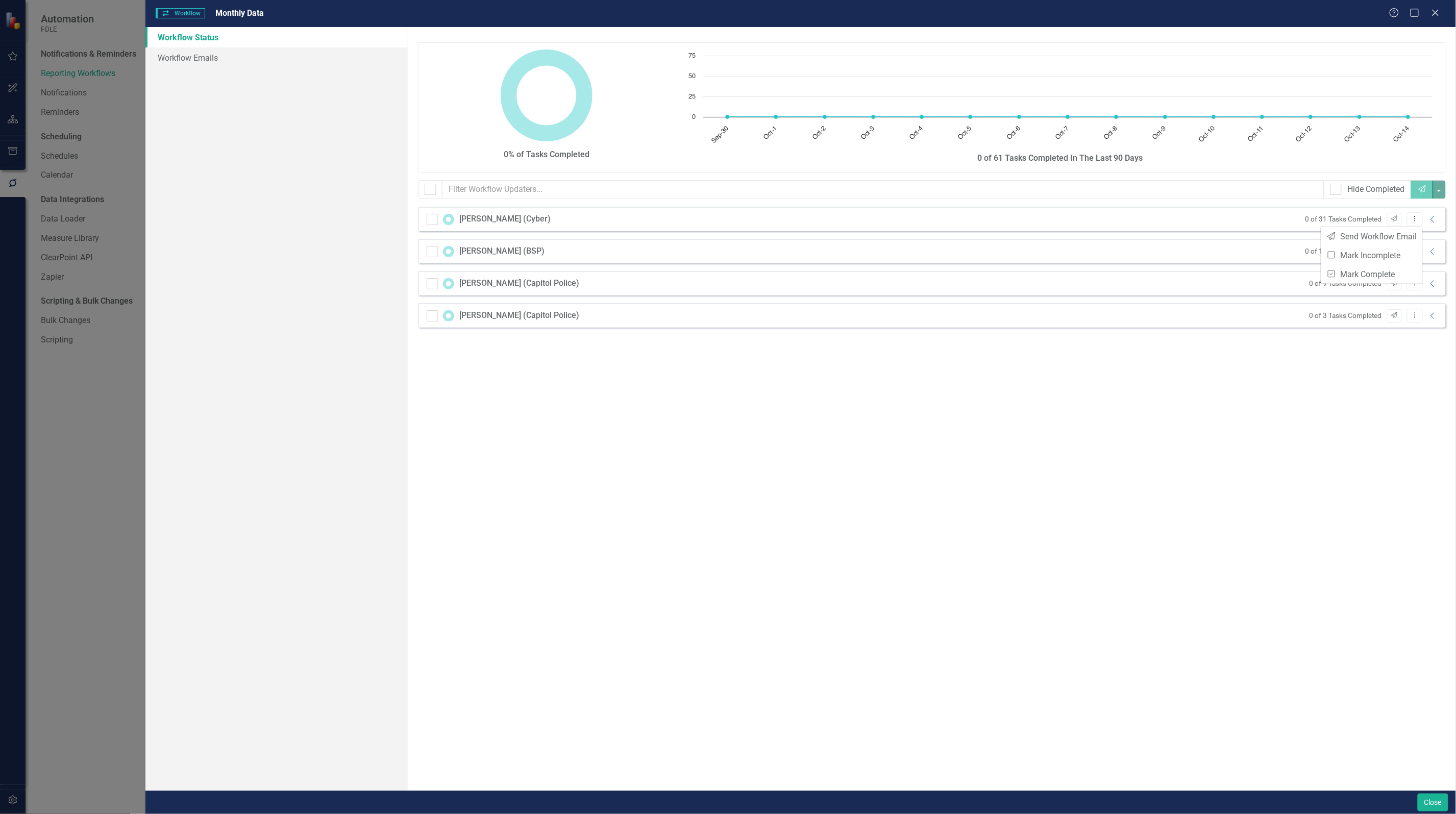
click at [963, 577] on div "0% of Tasks Completed Chart Chart with 15 data points. The chart has 1 X axis d…" at bounding box center [931, 409] width 1048 height 764
click at [1432, 13] on icon "Close" at bounding box center [1435, 12] width 13 height 10
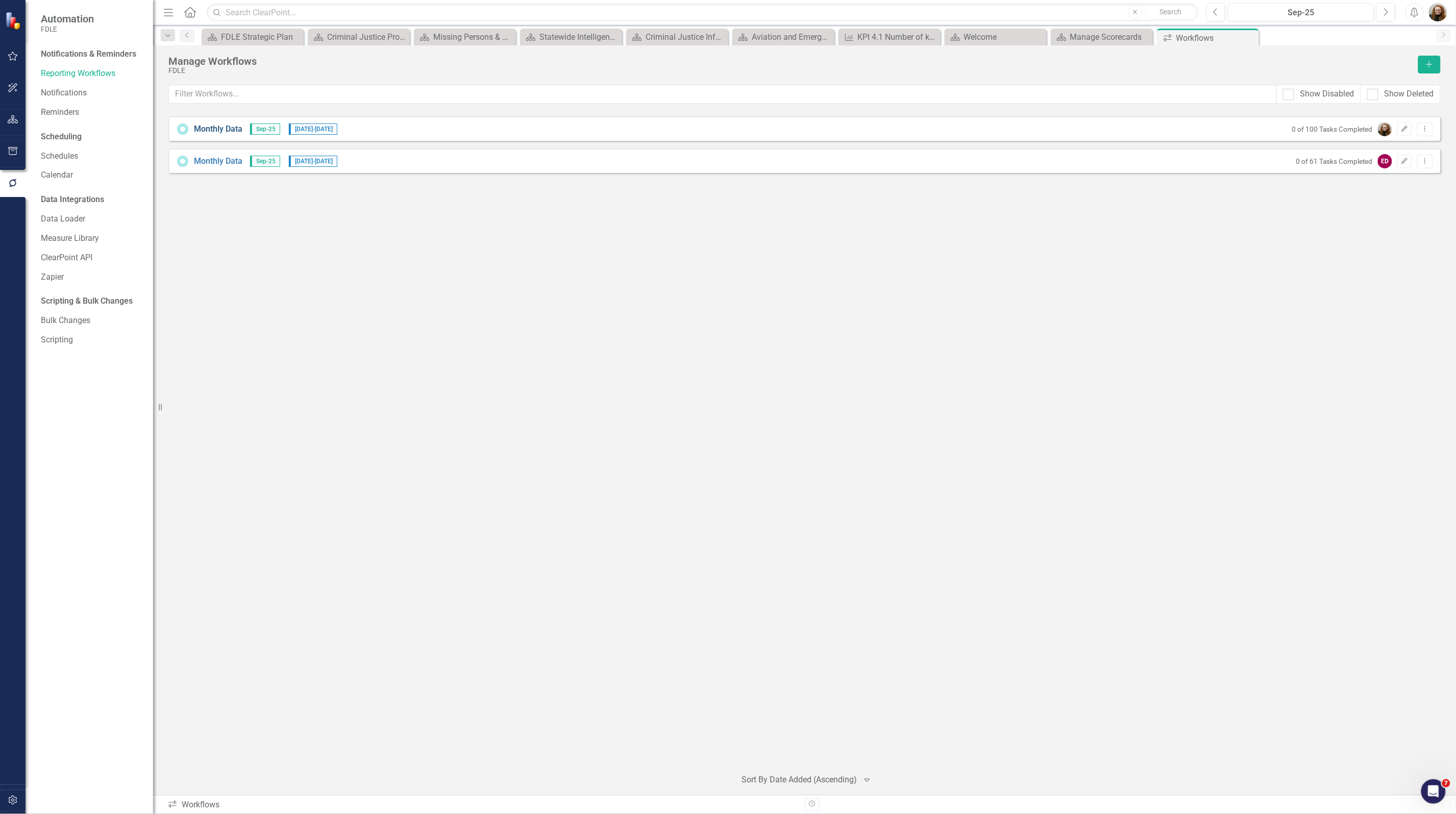
click at [220, 131] on link "Monthly Data" at bounding box center [218, 129] width 49 height 12
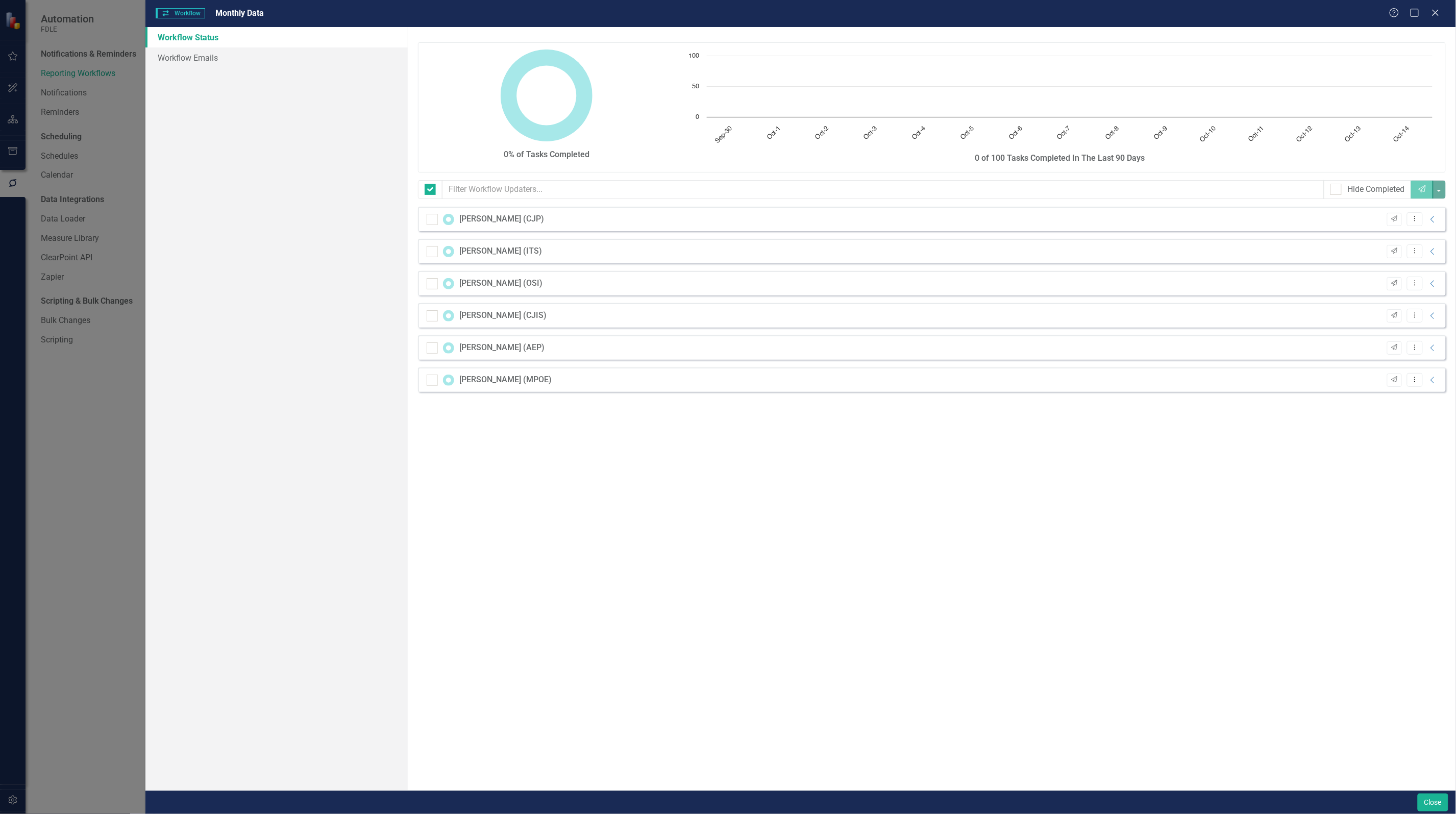
checkbox input "false"
click at [174, 60] on link "Workflow Emails" at bounding box center [276, 58] width 262 height 20
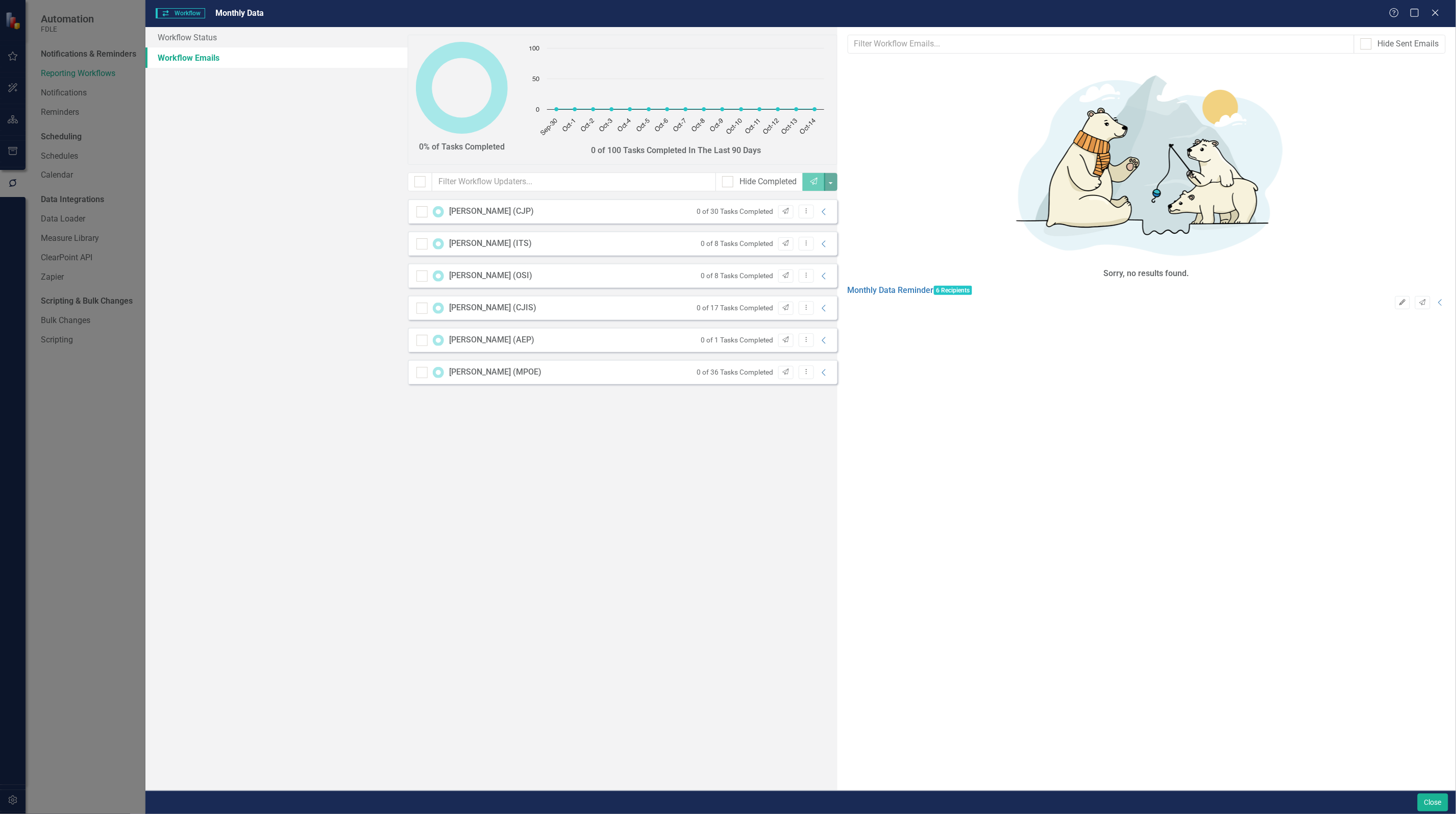
click at [1399, 300] on icon "Edit" at bounding box center [1403, 302] width 8 height 6
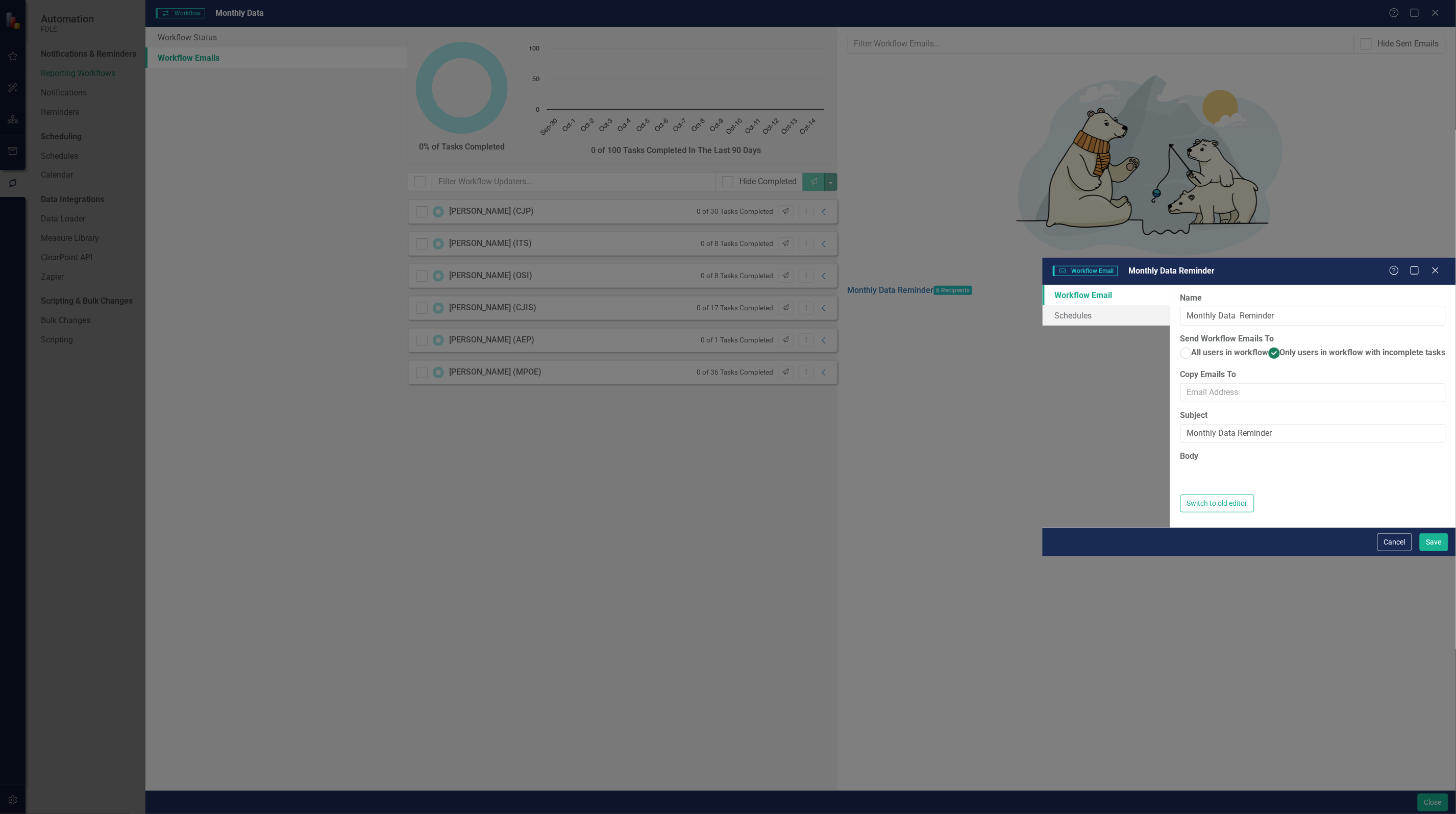
type textarea "<p>Dear {FirstName},</p> <p>Please log into ClearPoint and update the following…"
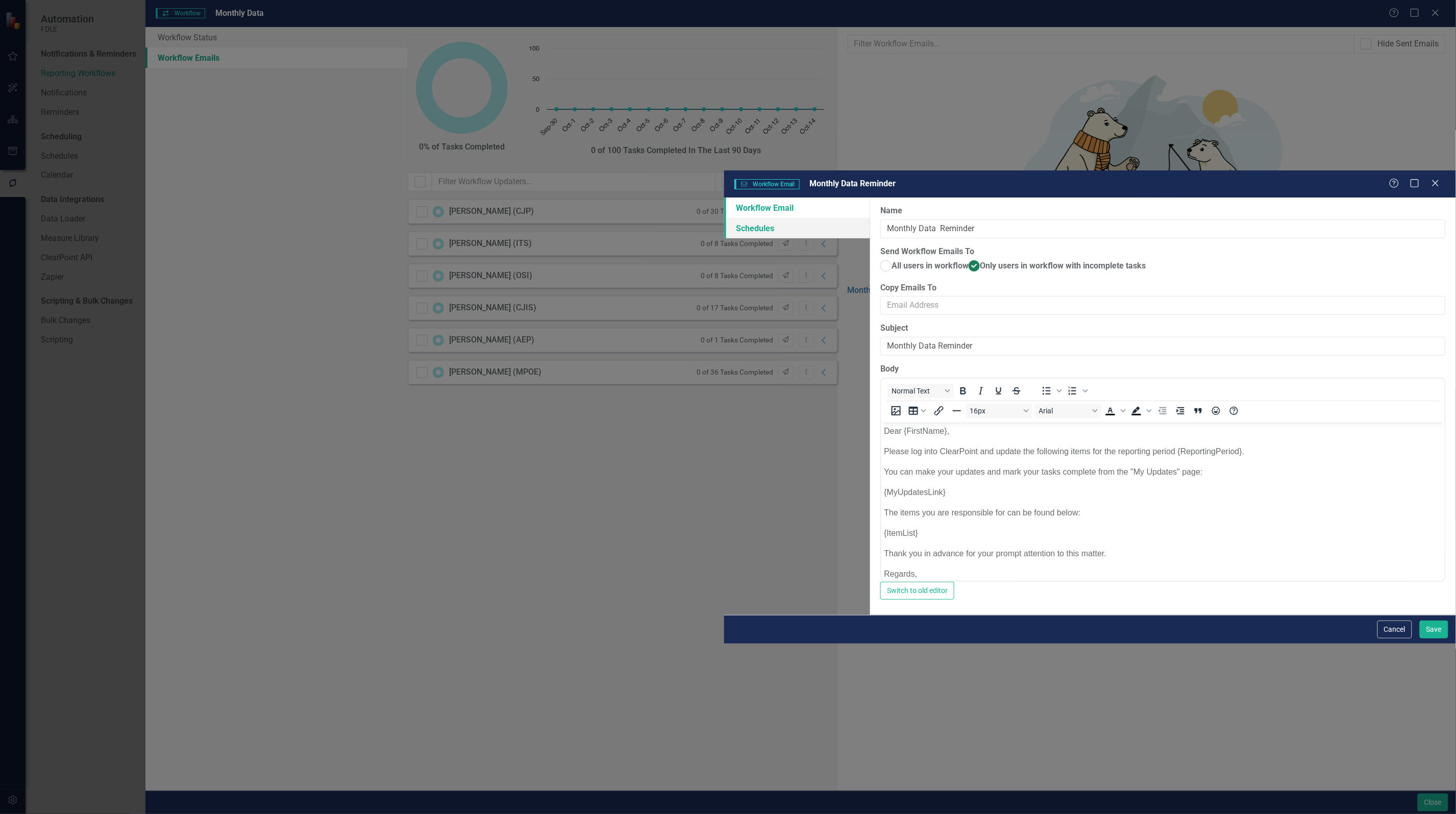
click at [724, 218] on link "Schedules" at bounding box center [797, 228] width 146 height 20
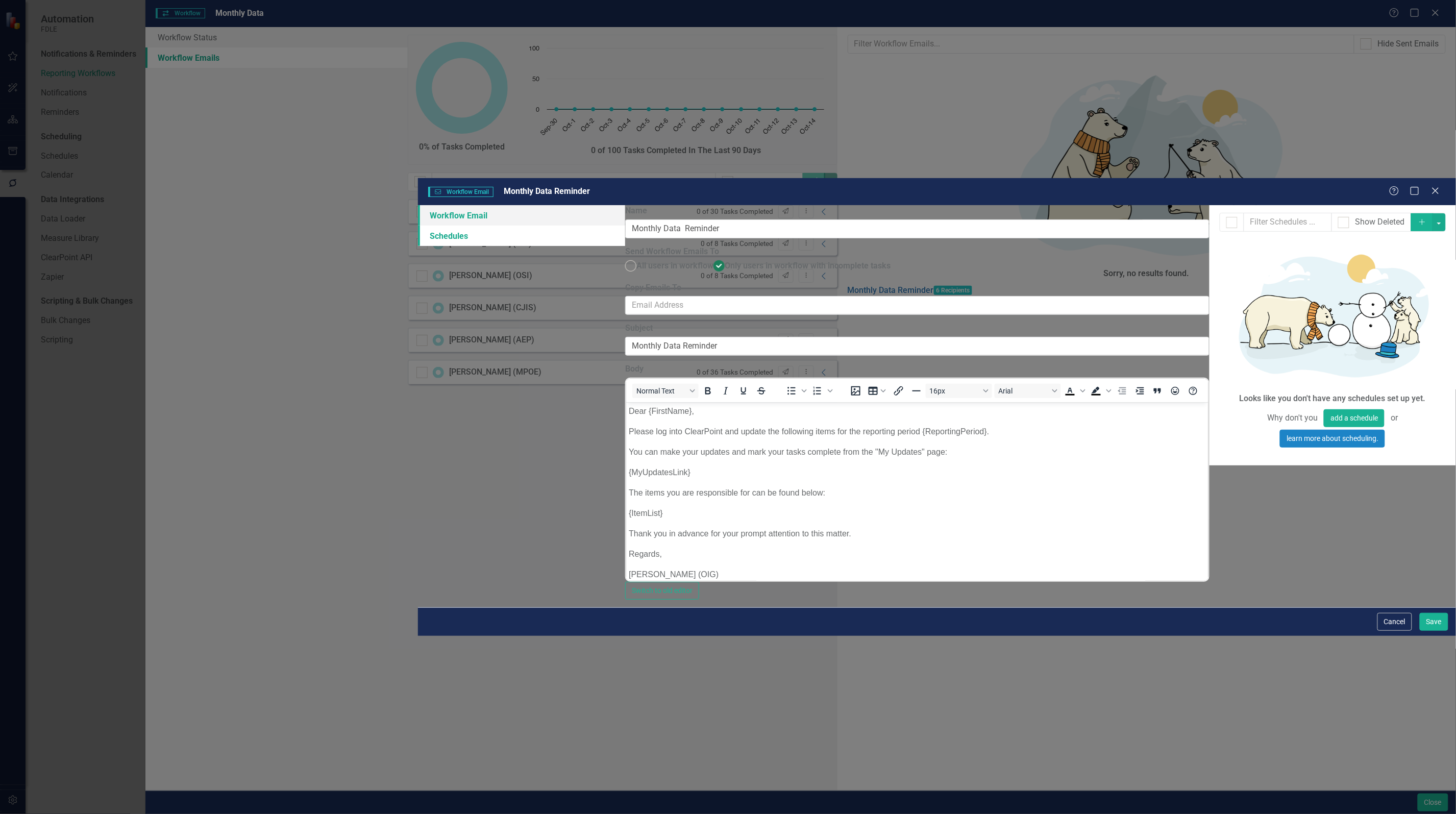
click at [418, 205] on link "Workflow Email" at bounding box center [521, 215] width 207 height 20
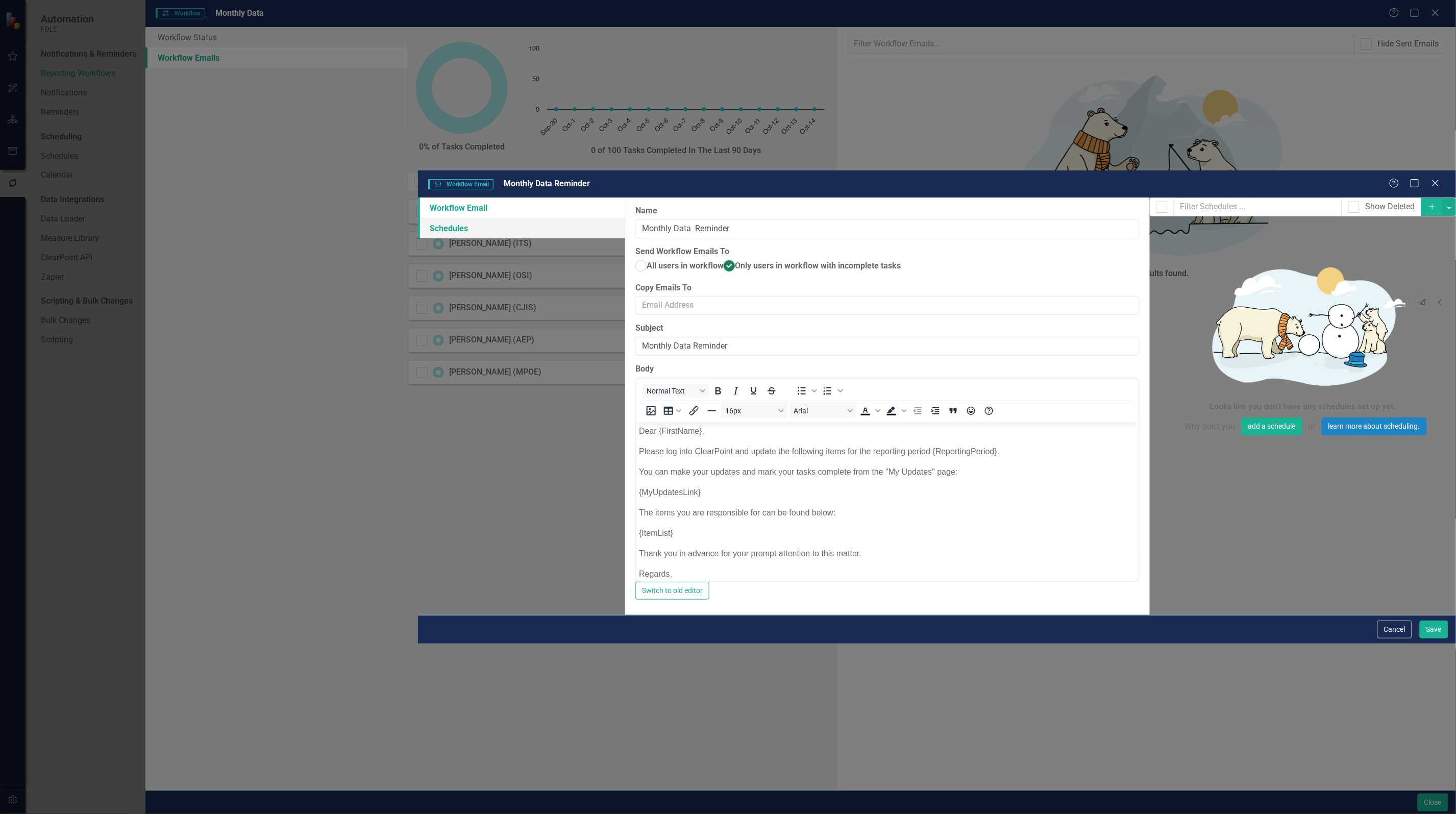
click at [418, 218] on link "Schedules" at bounding box center [521, 228] width 207 height 20
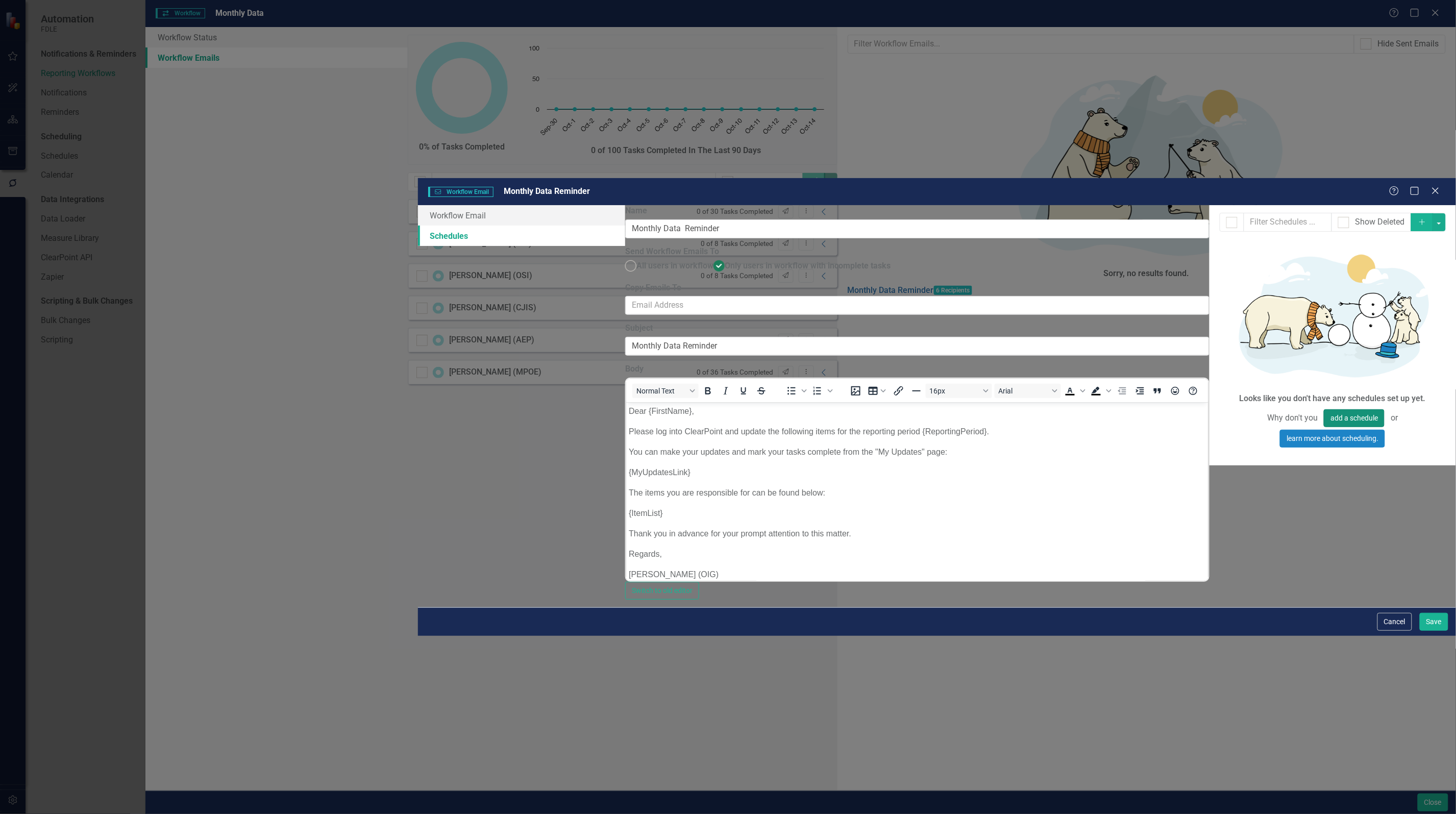
click at [1324, 409] on button "add a schedule" at bounding box center [1354, 418] width 60 height 18
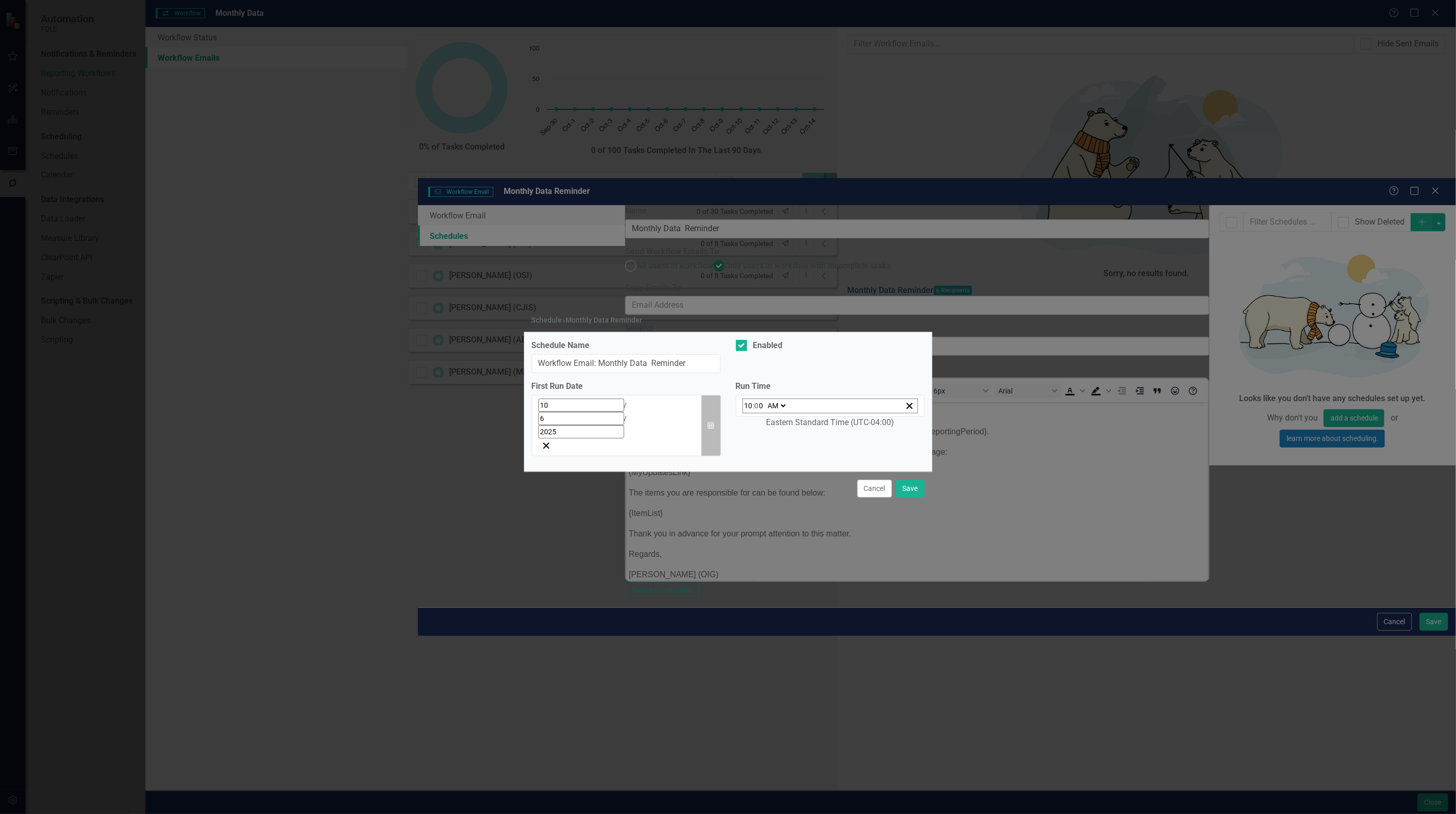
click at [706, 422] on button "Calendar" at bounding box center [711, 426] width 19 height 62
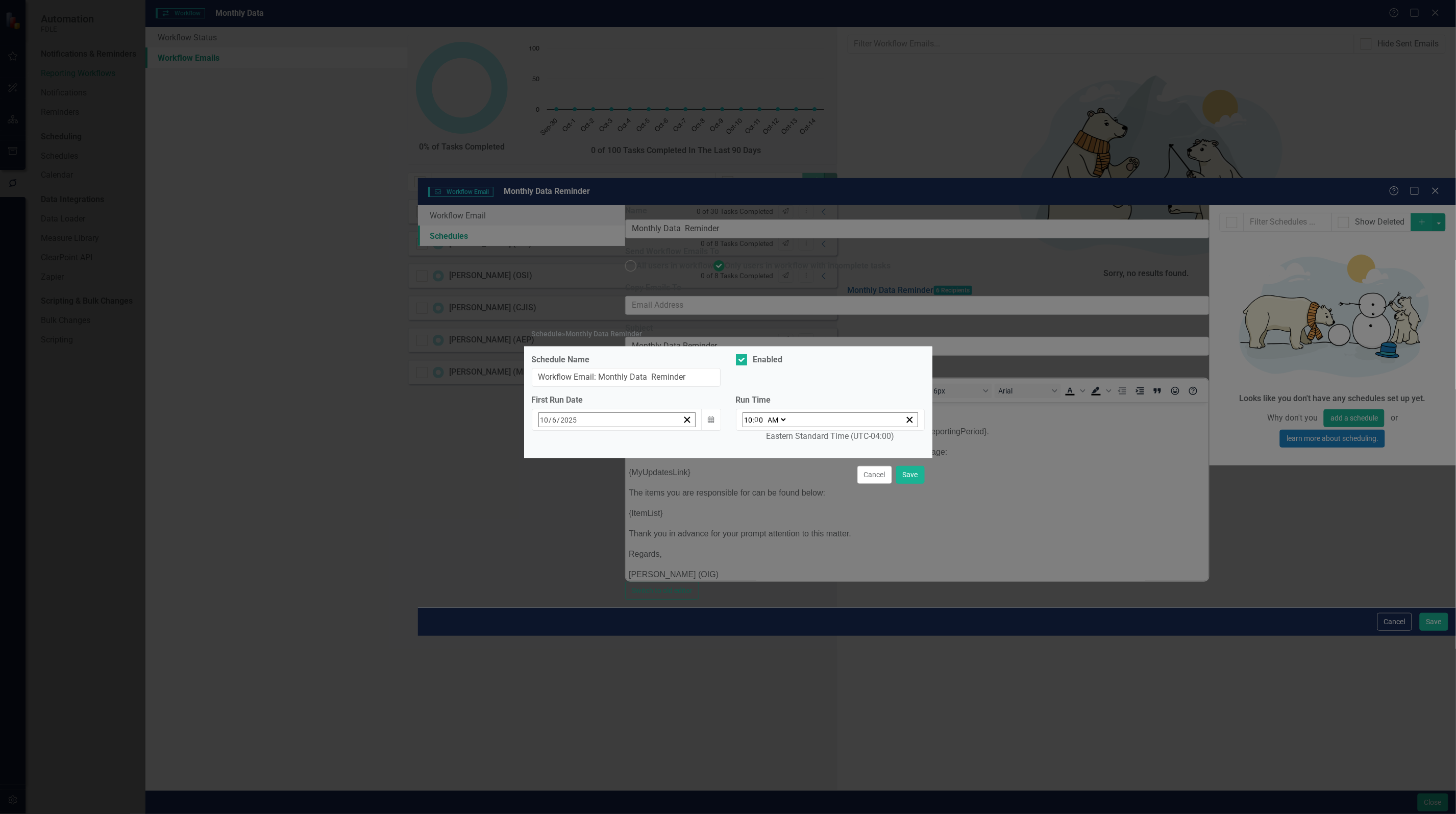
click at [668, 499] on abbr "10" at bounding box center [672, 501] width 8 height 8
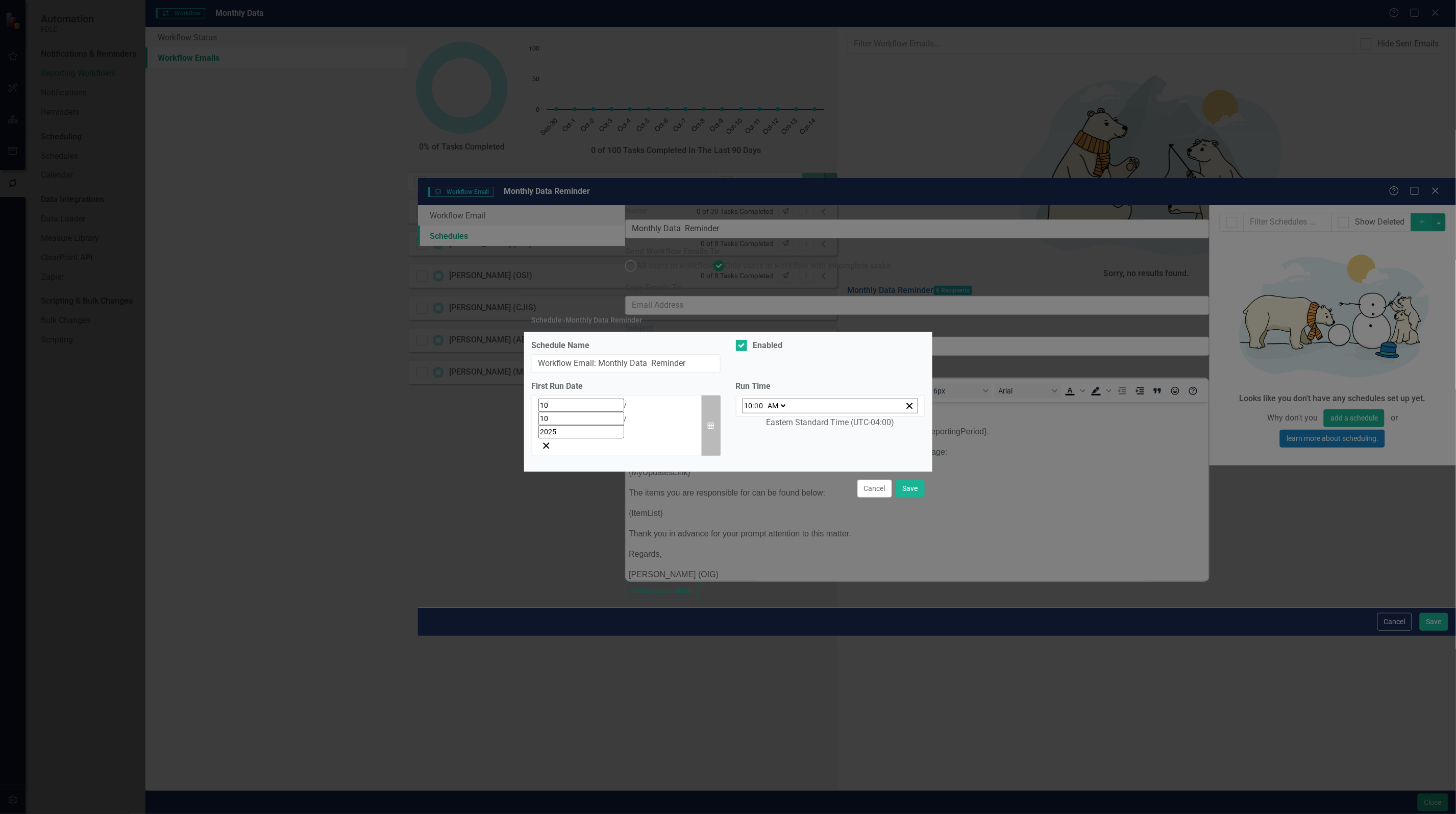
click at [710, 422] on icon "button" at bounding box center [710, 425] width 6 height 7
click at [745, 476] on div "Cancel Save" at bounding box center [728, 488] width 408 height 34
click at [902, 480] on button "Save" at bounding box center [911, 489] width 29 height 18
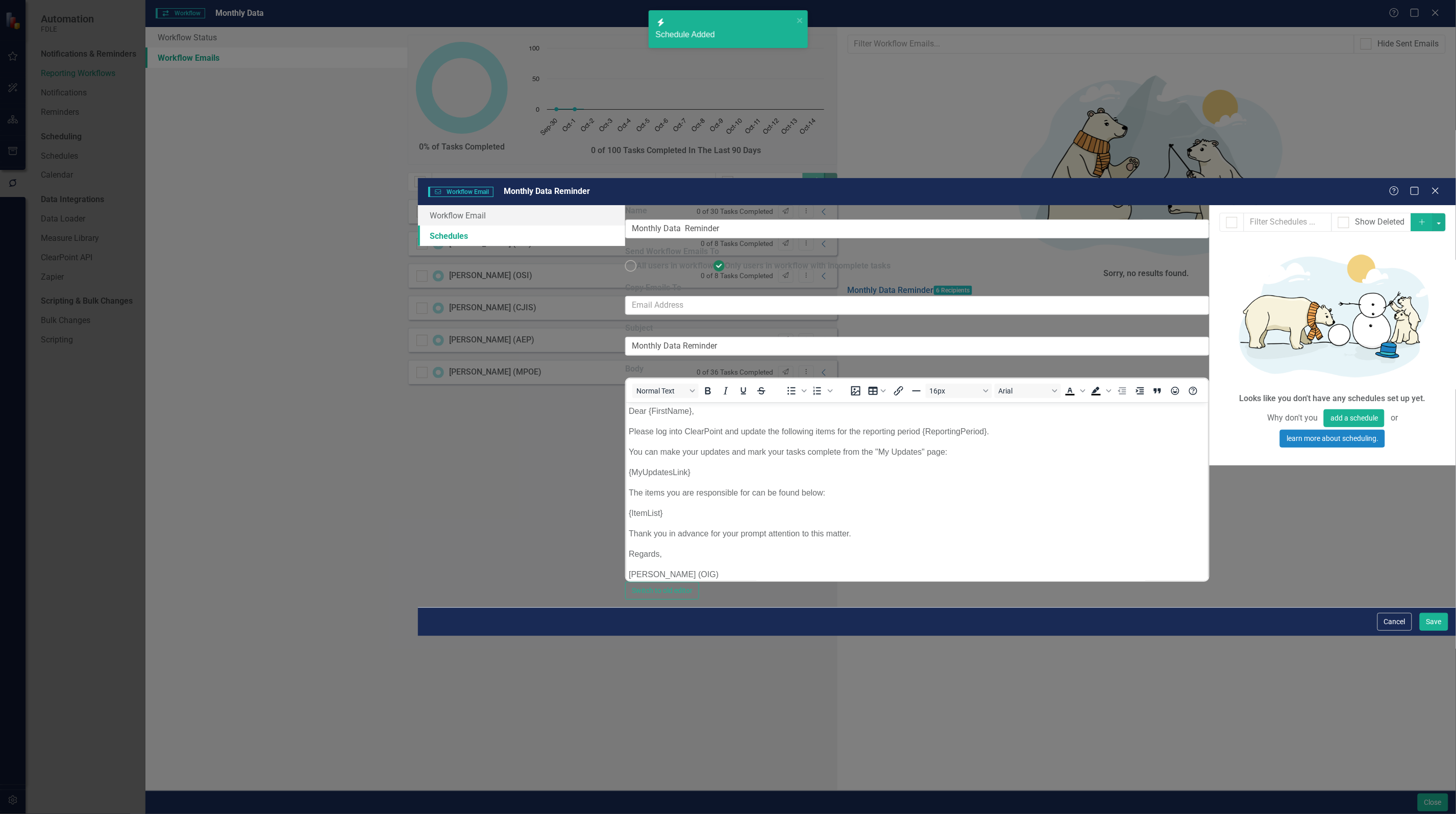
checkbox input "false"
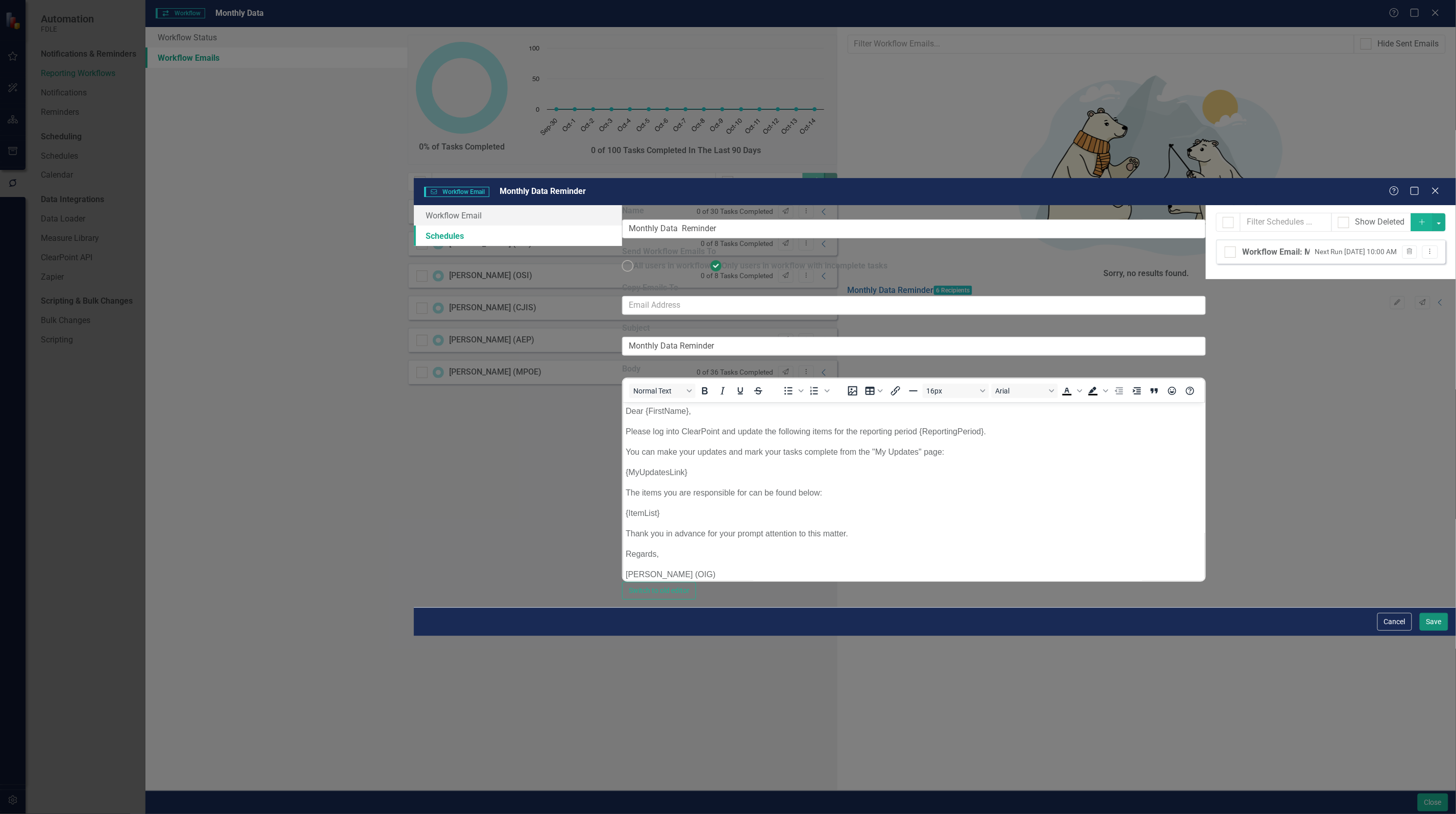
click at [1438, 631] on button "Save" at bounding box center [1434, 622] width 29 height 18
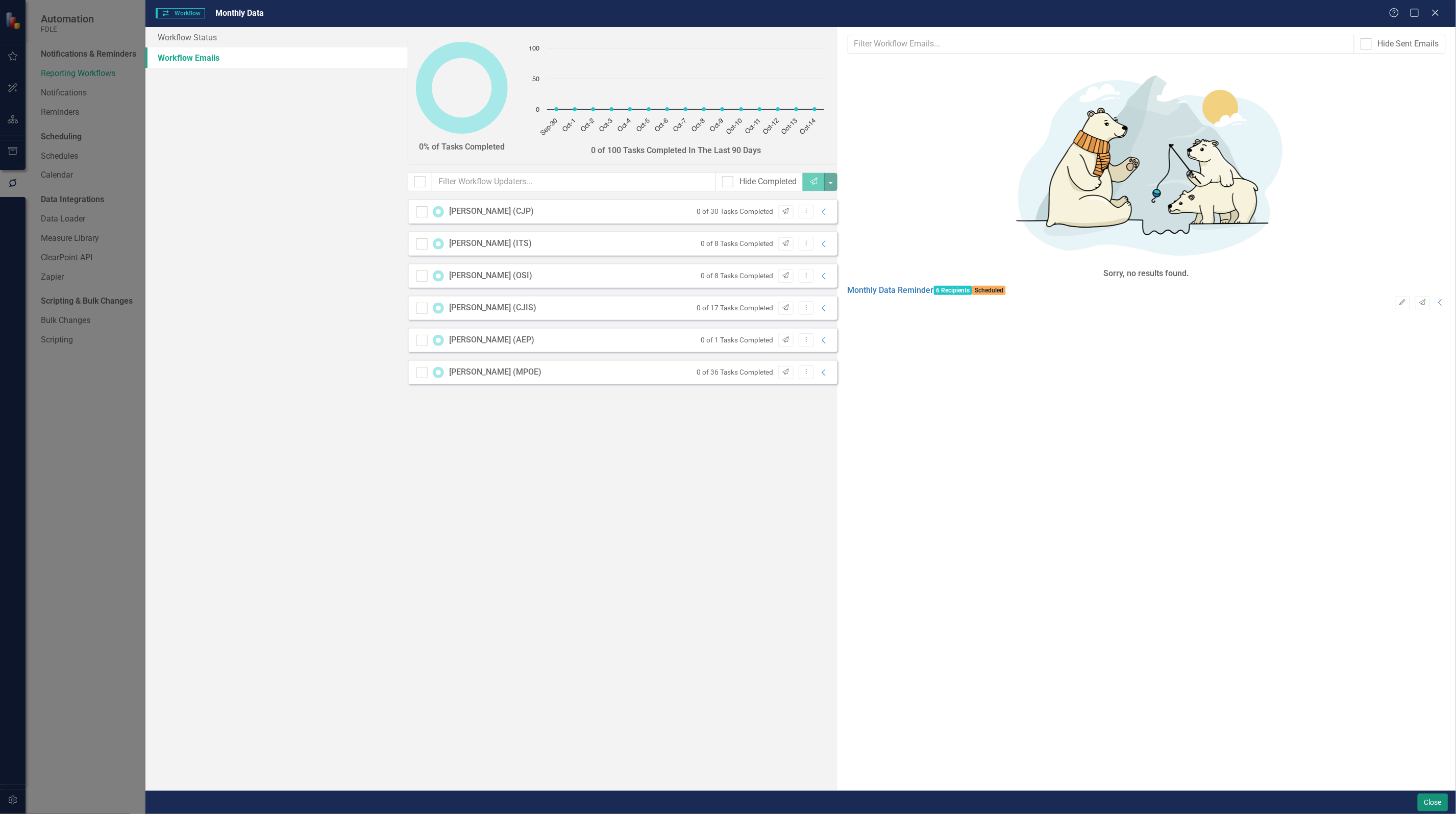
click at [1435, 804] on button "Close" at bounding box center [1433, 803] width 31 height 18
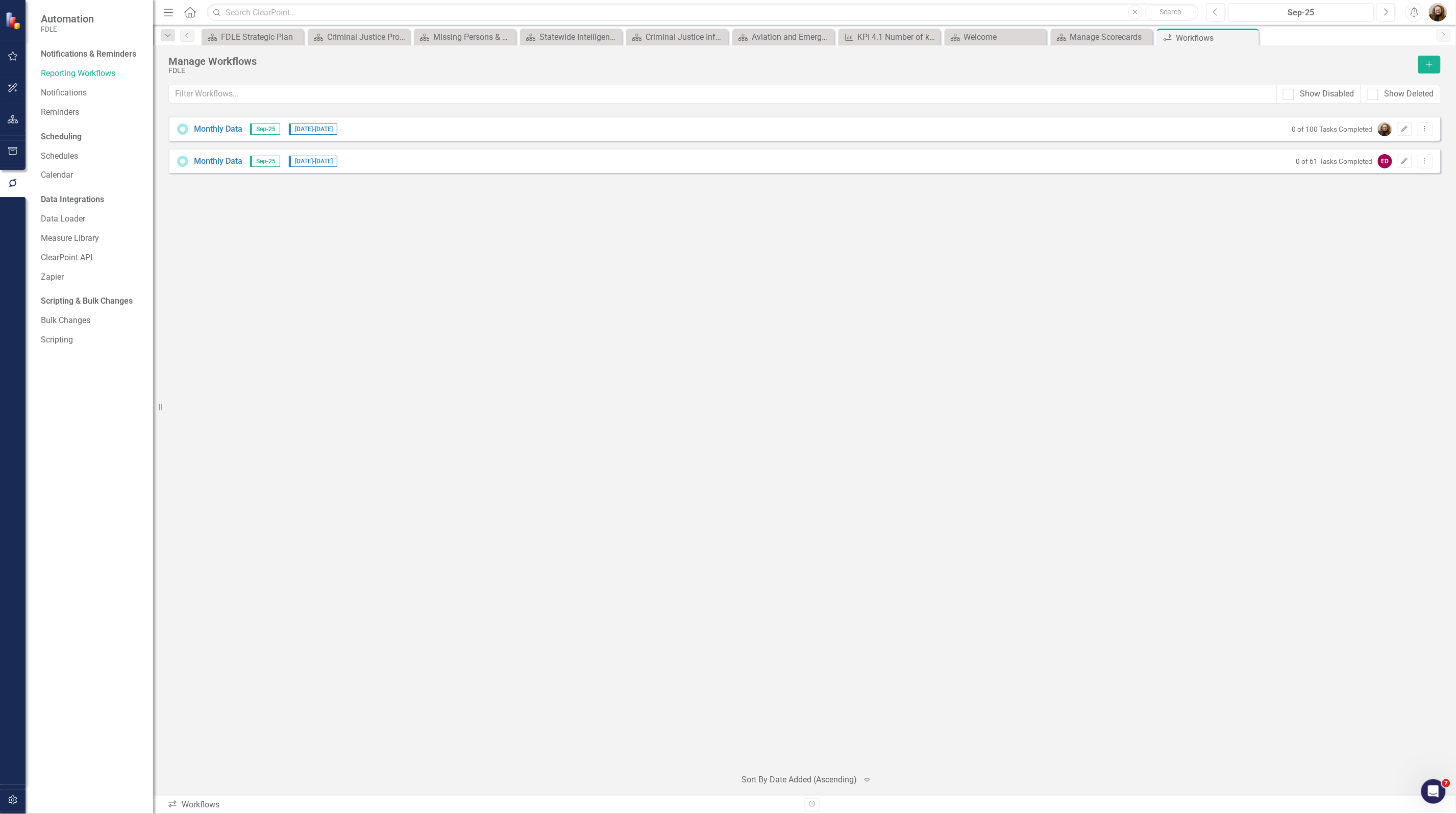
click at [1453, 438] on div "Manage Workflows FDLE Add Show Disabled Show Deleted Looks like you don't have …" at bounding box center [804, 420] width 1303 height 750
click at [1322, 361] on div "Monthly Data Sep-25 10/1/25 - 10/15/25 0 of 100 Tasks Completed Edit Dropdown M…" at bounding box center [804, 438] width 1272 height 643
click at [223, 157] on link "Monthly Data" at bounding box center [218, 161] width 49 height 12
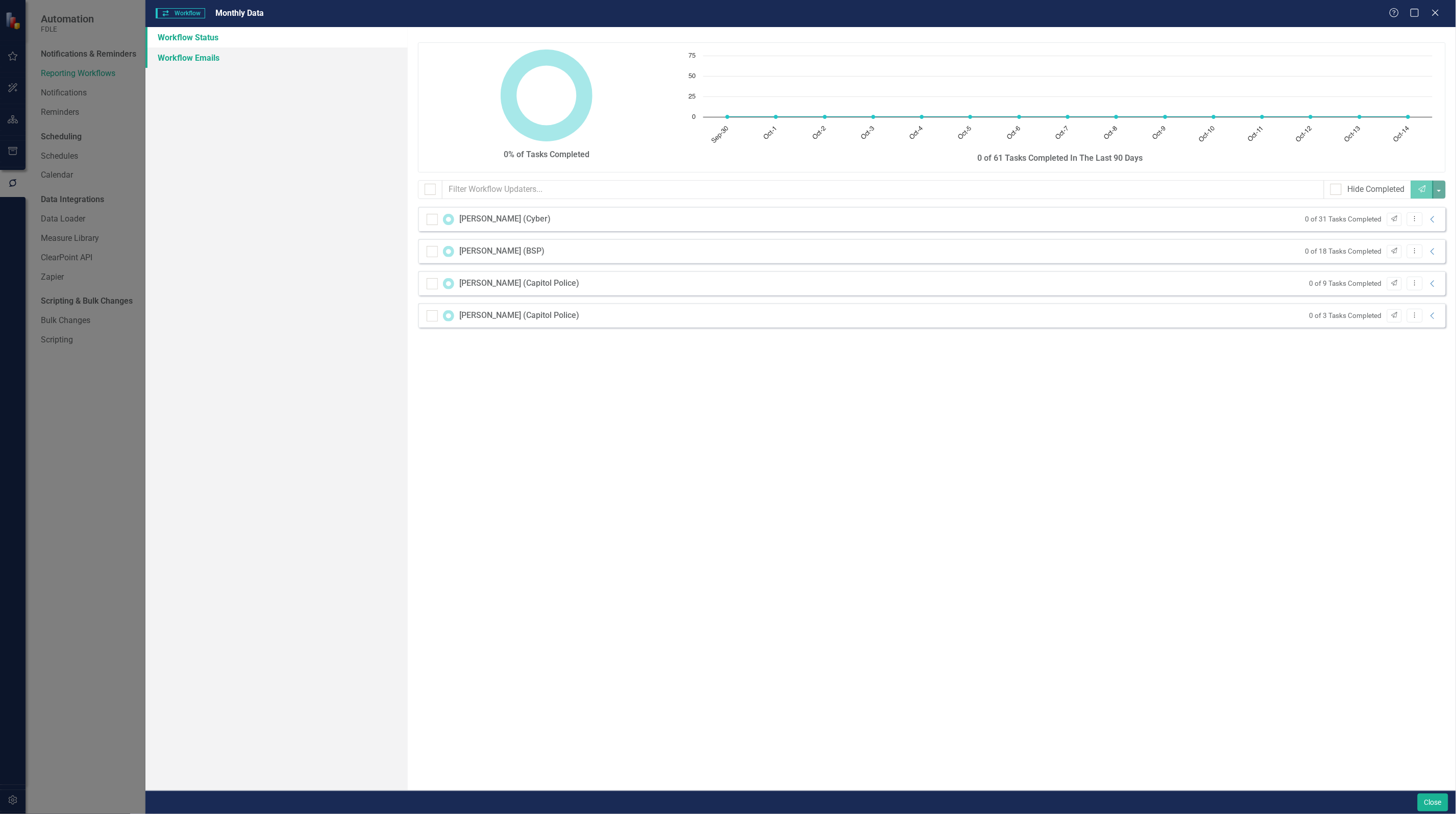
click at [205, 62] on link "Workflow Emails" at bounding box center [276, 58] width 262 height 20
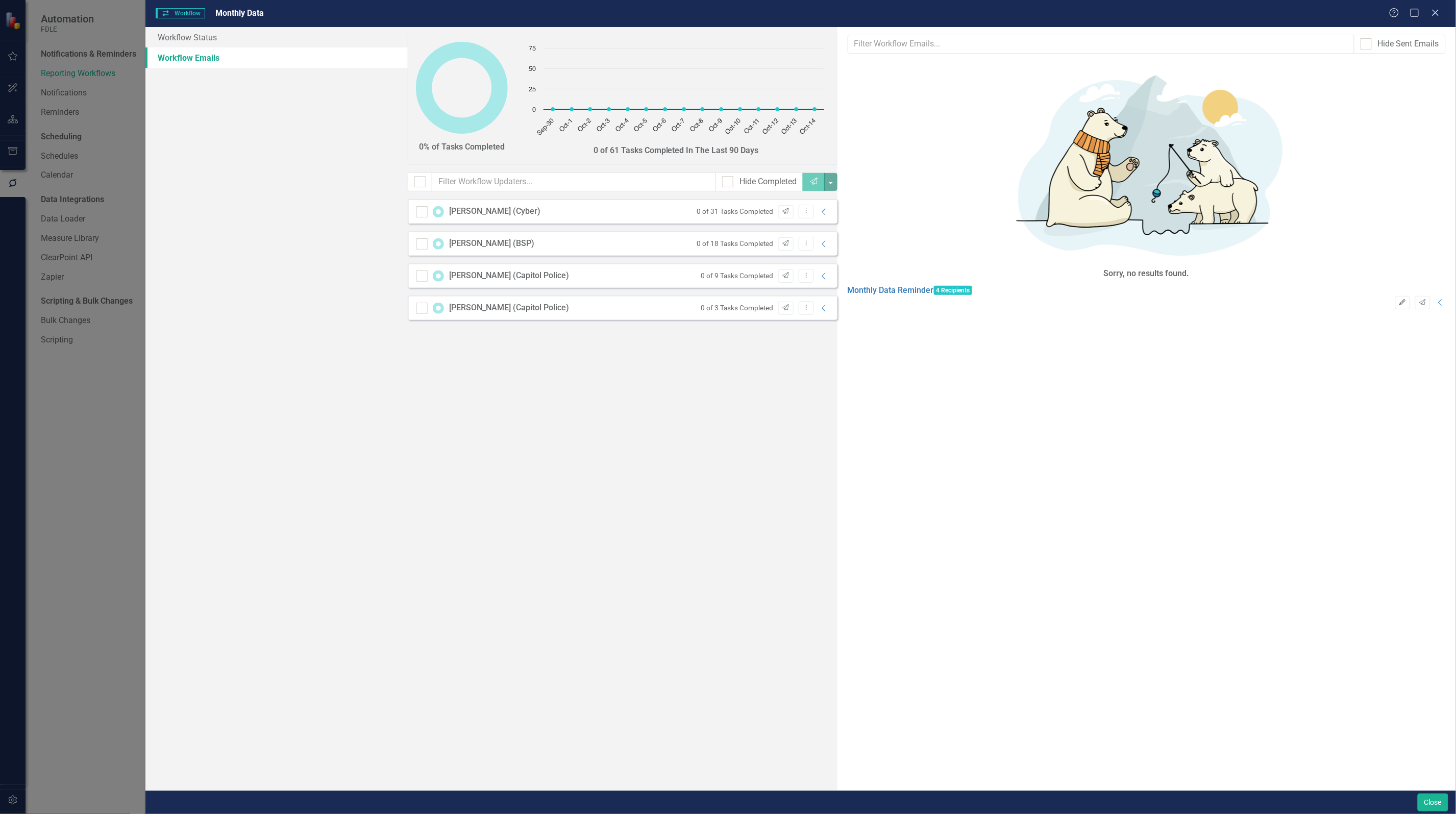
click at [1396, 296] on button "Edit" at bounding box center [1403, 302] width 15 height 13
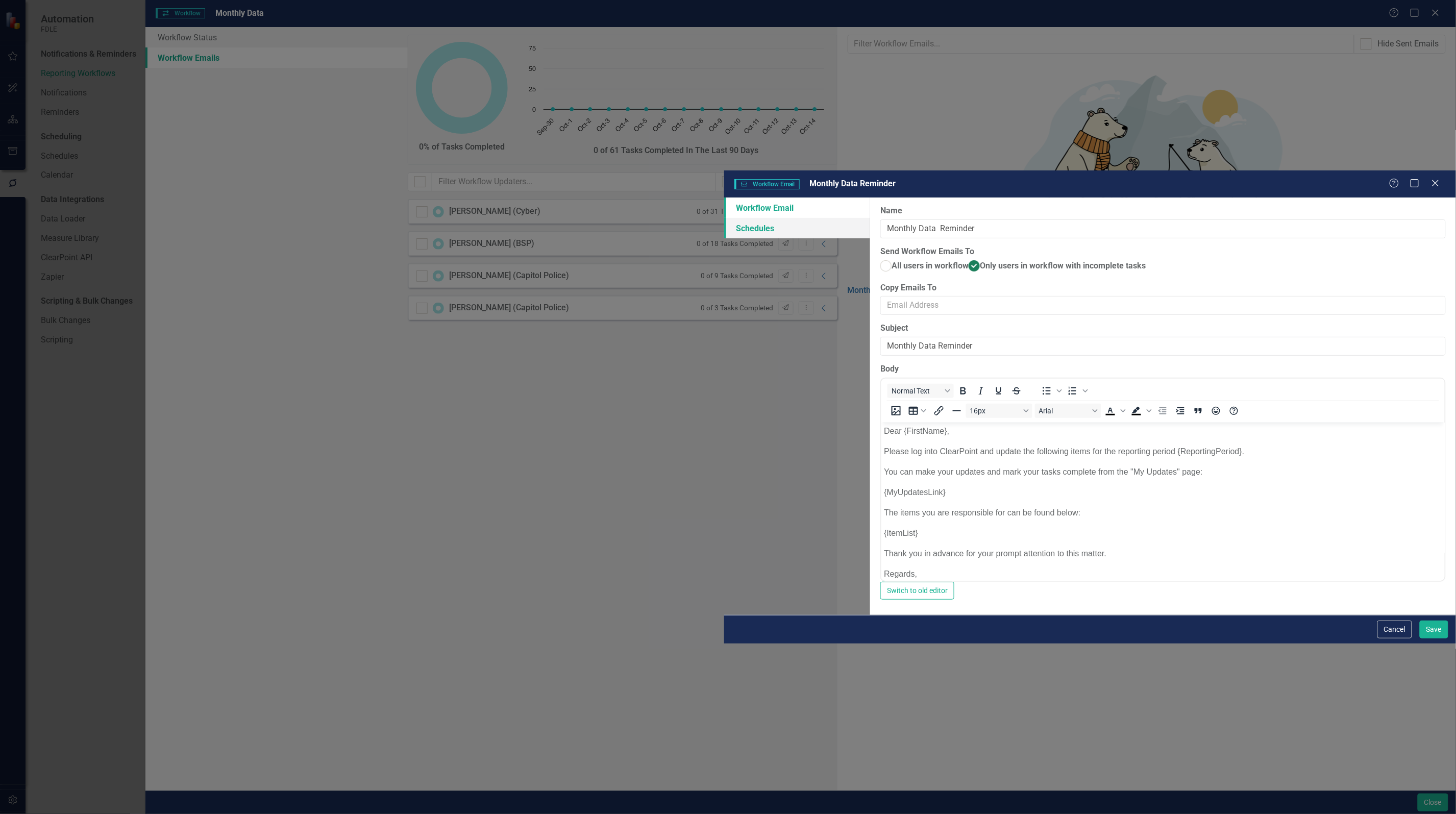
click at [724, 218] on link "Schedules" at bounding box center [797, 228] width 146 height 20
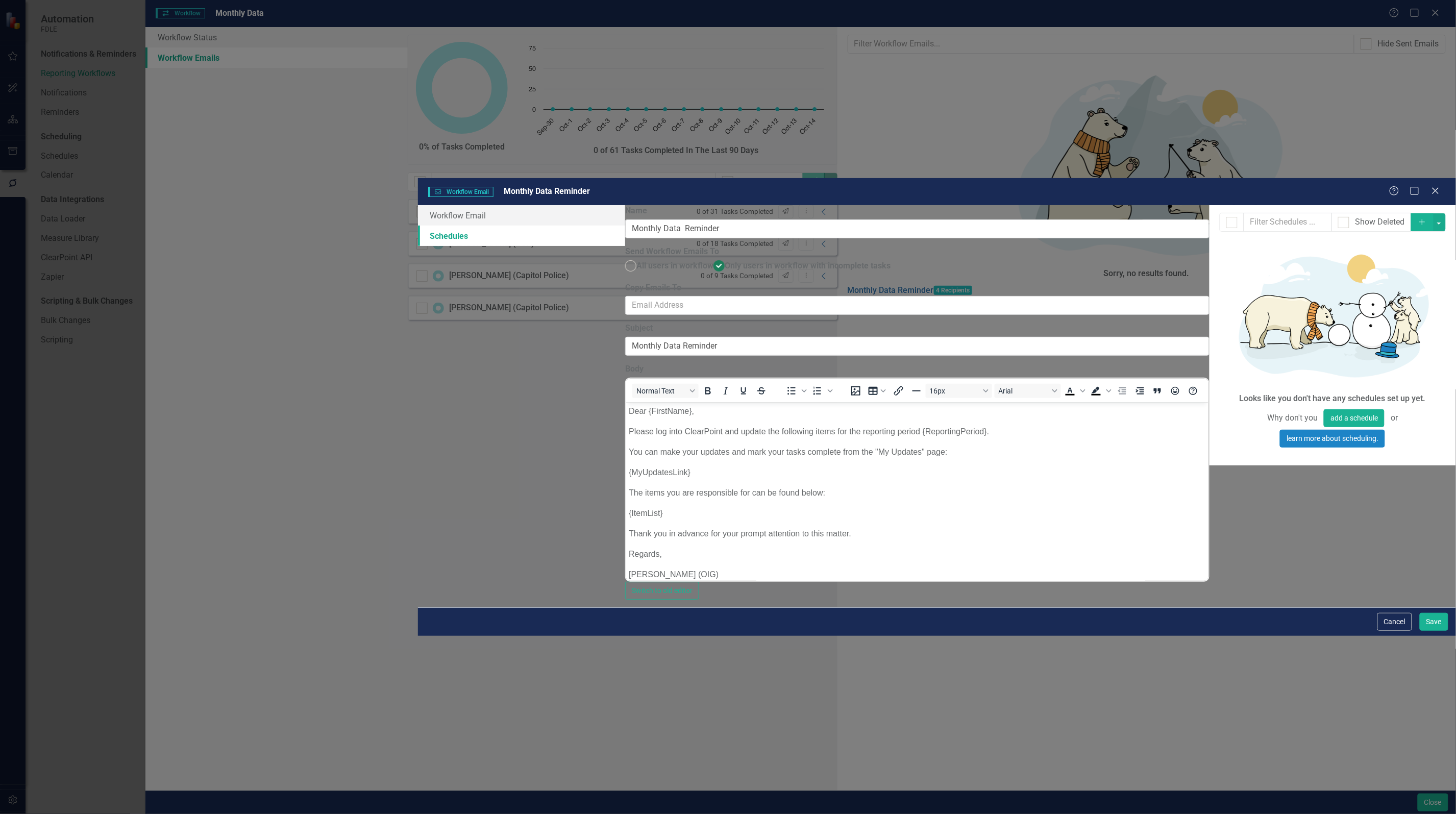
click at [1422, 219] on icon "button" at bounding box center [1422, 222] width 6 height 6
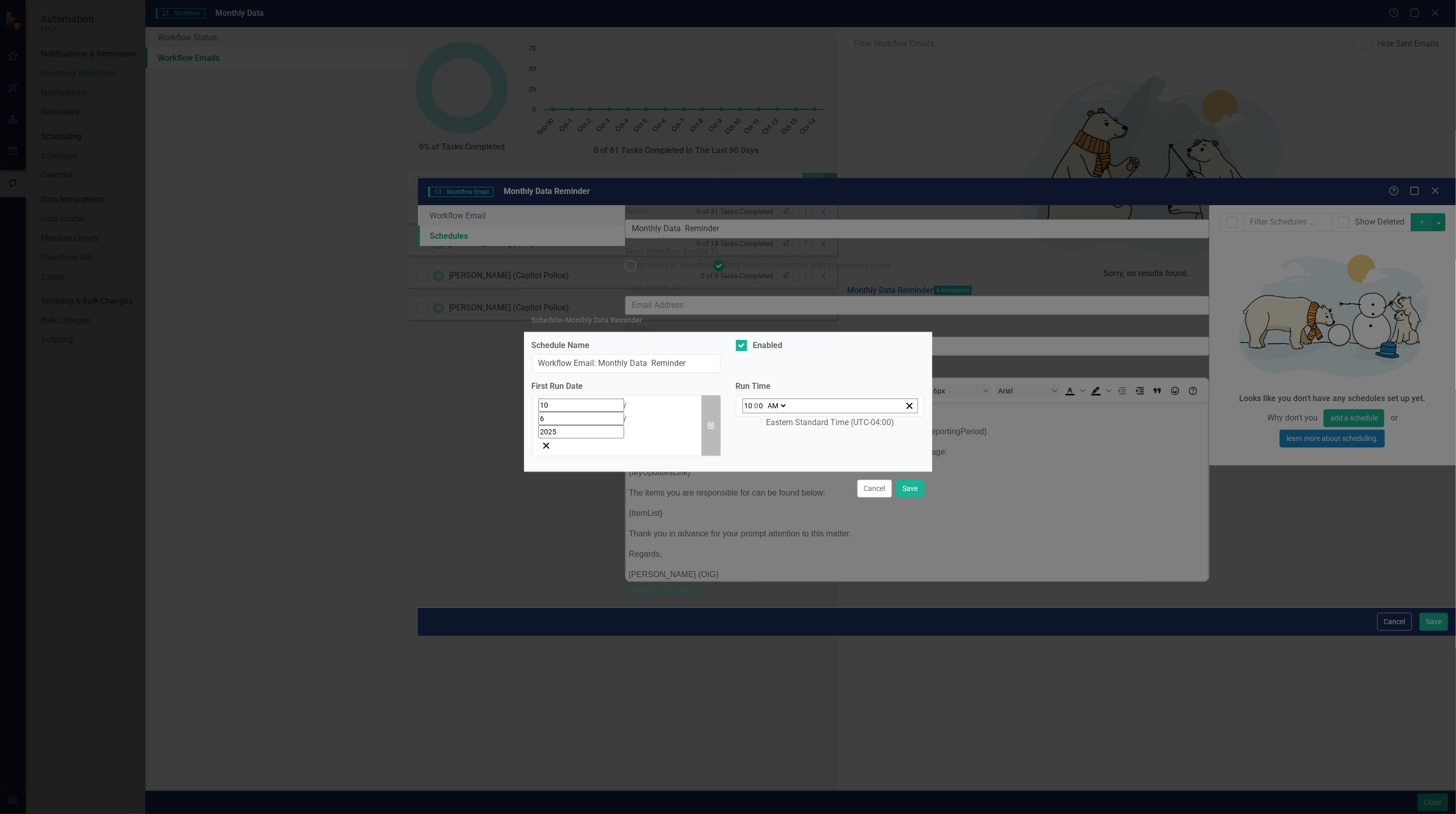
click at [709, 422] on icon "button" at bounding box center [710, 425] width 6 height 7
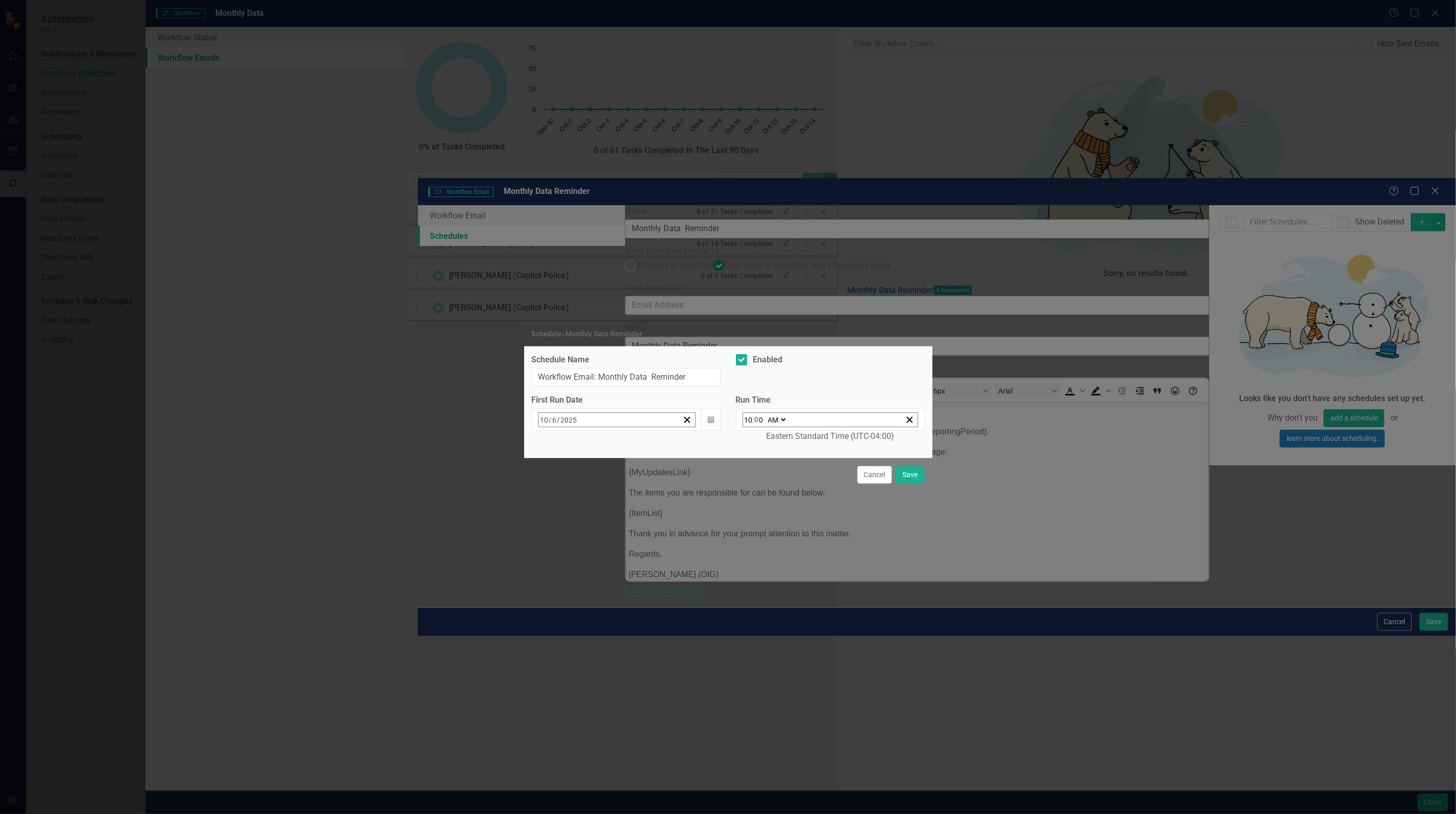
click at [670, 498] on abbr "10" at bounding box center [672, 501] width 8 height 8
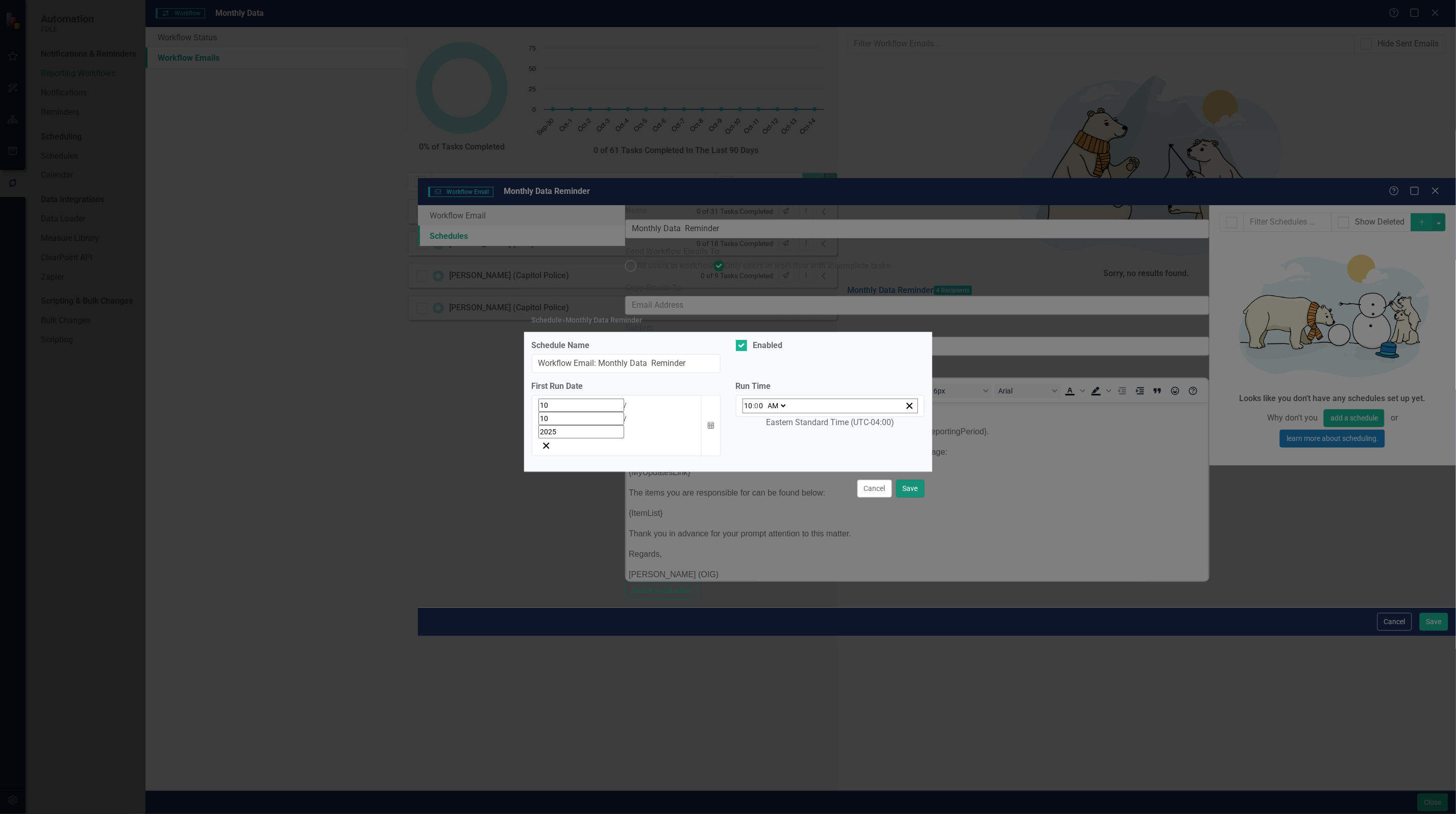
click at [912, 480] on button "Save" at bounding box center [911, 489] width 29 height 18
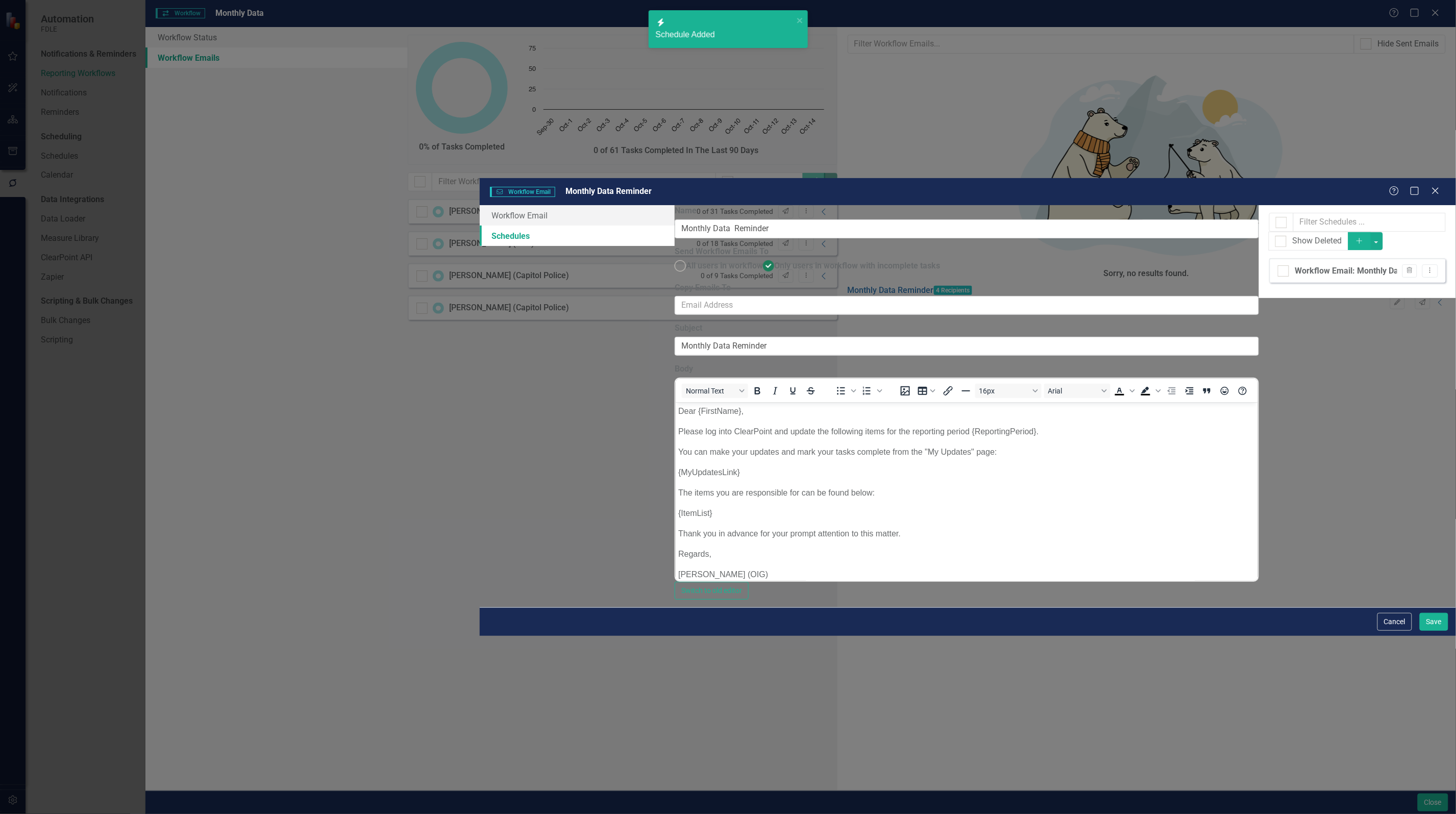
checkbox input "false"
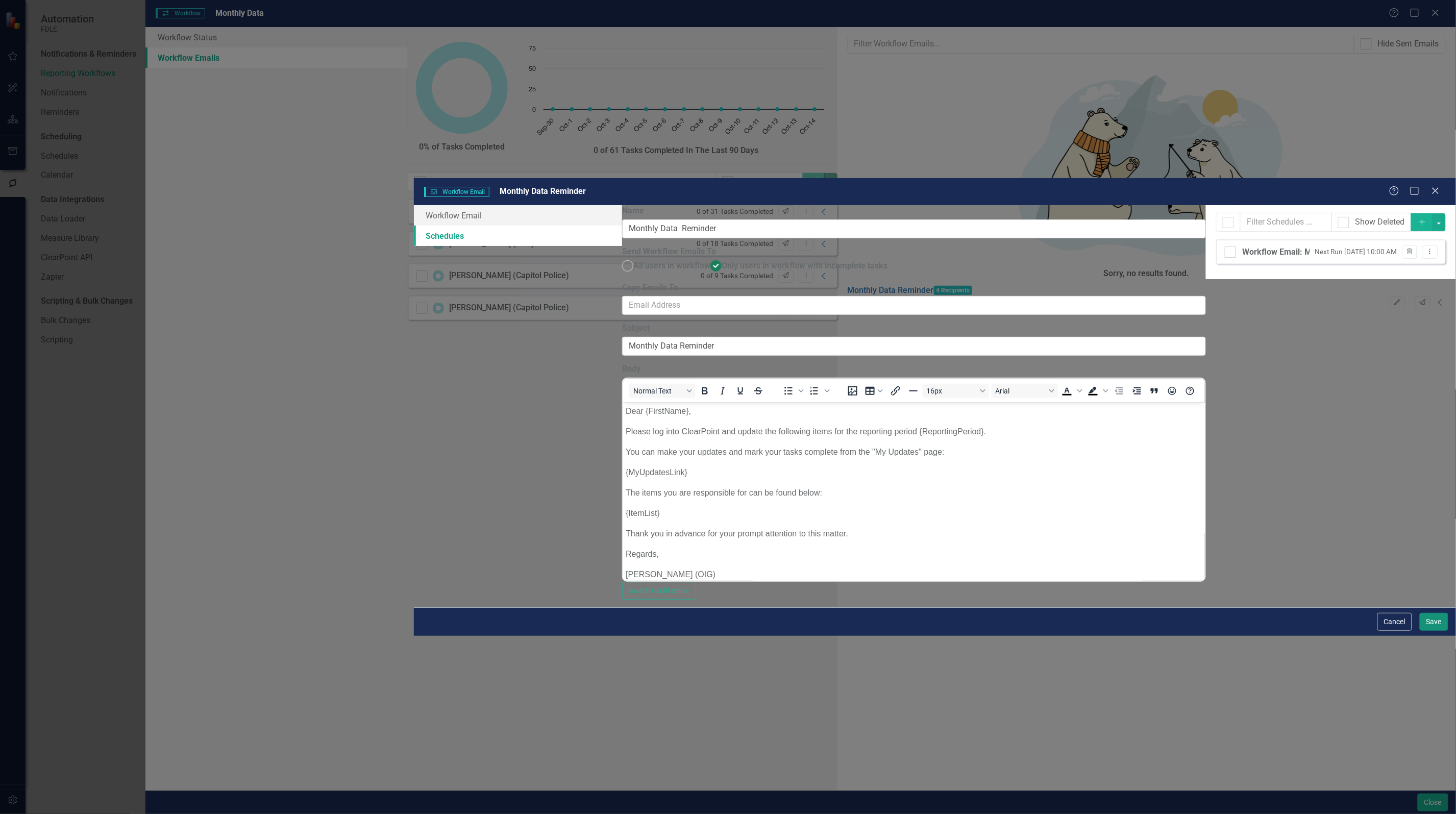
click at [1435, 631] on button "Save" at bounding box center [1434, 622] width 29 height 18
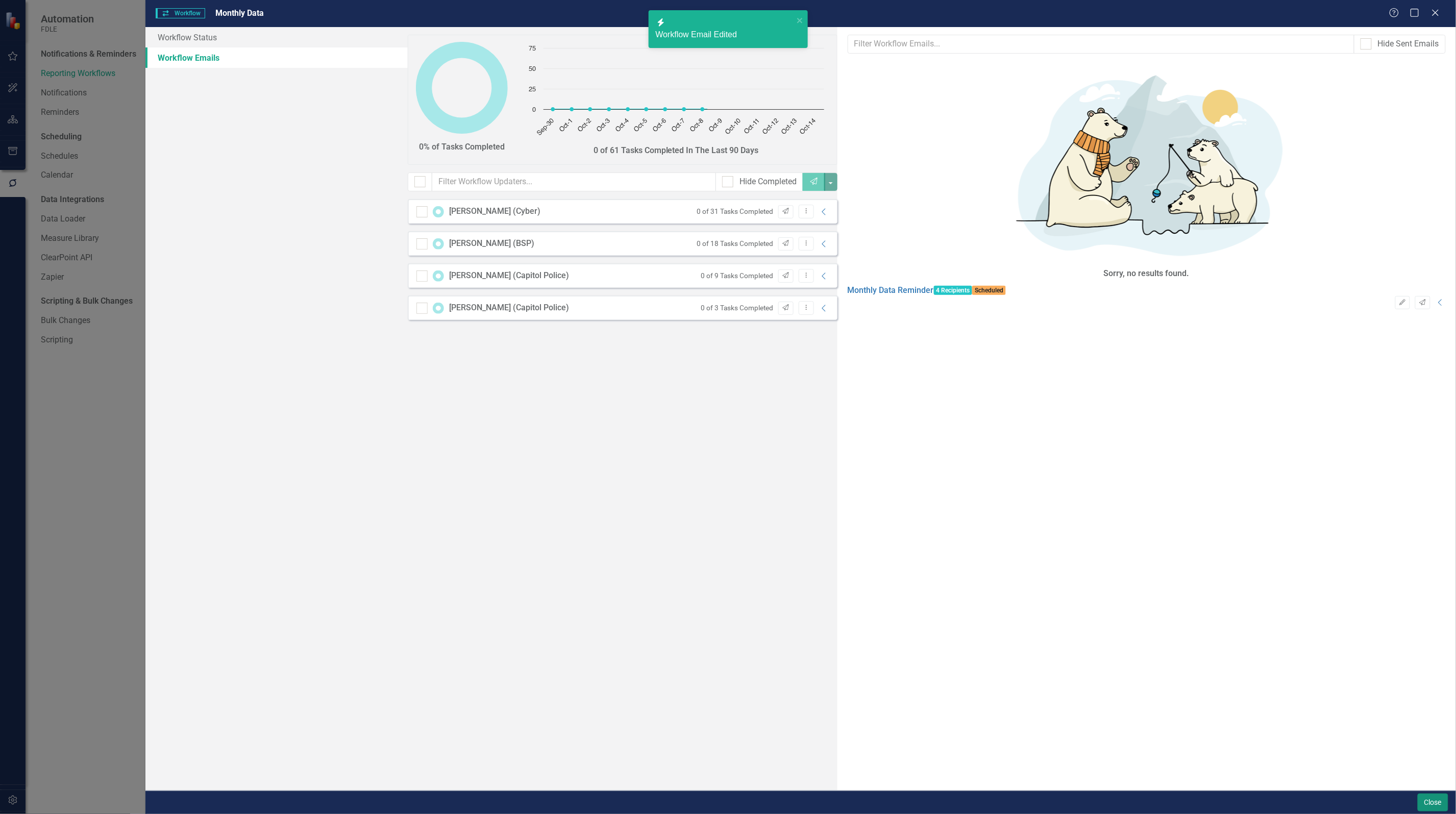
click at [1432, 807] on button "Close" at bounding box center [1433, 803] width 31 height 18
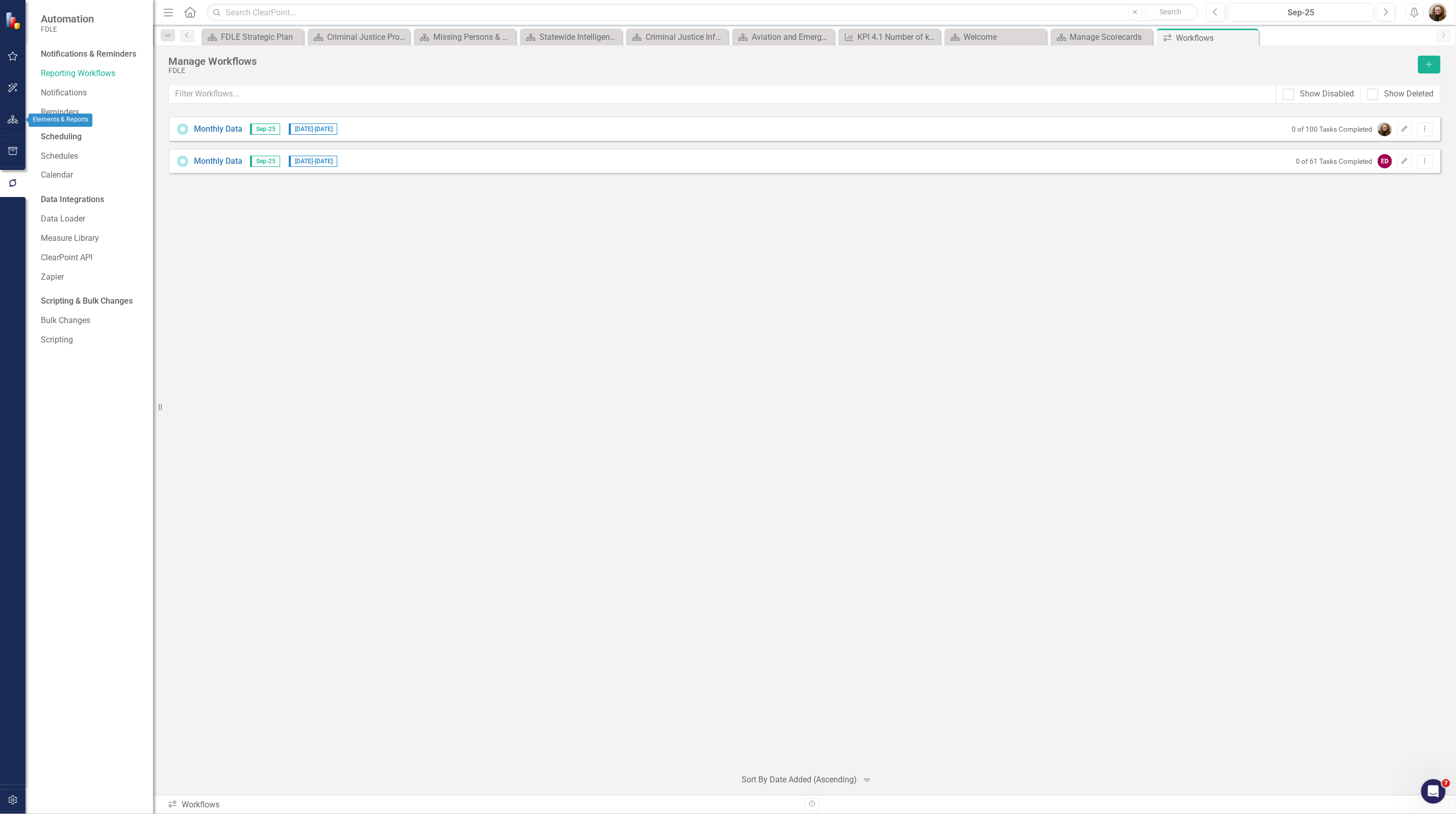
click at [5, 116] on button "button" at bounding box center [13, 120] width 23 height 21
click at [14, 124] on icon "button" at bounding box center [13, 120] width 11 height 9
click at [56, 108] on link "Scorecards" at bounding box center [71, 107] width 42 height 12
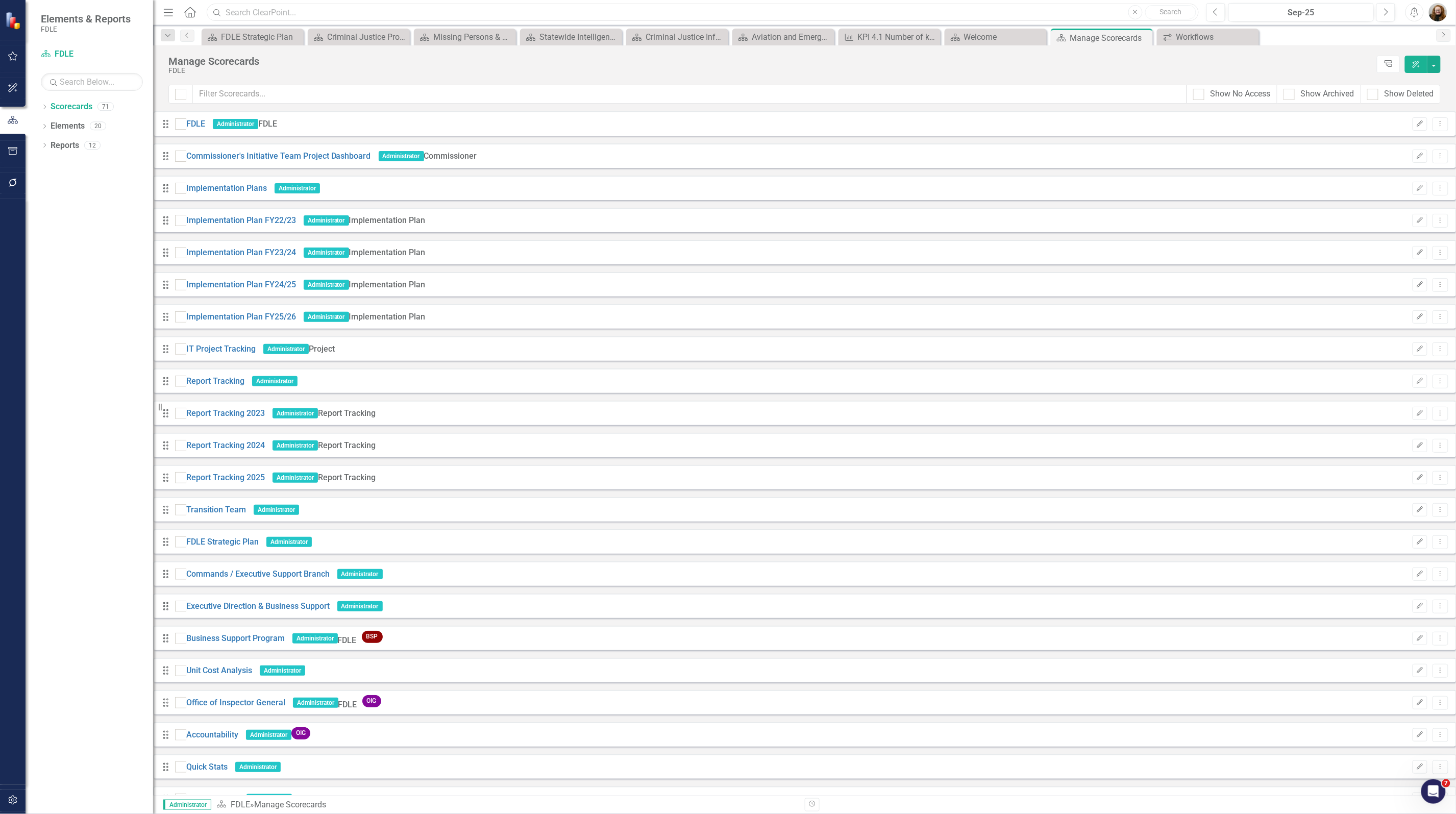
click at [302, 13] on input "text" at bounding box center [703, 12] width 992 height 18
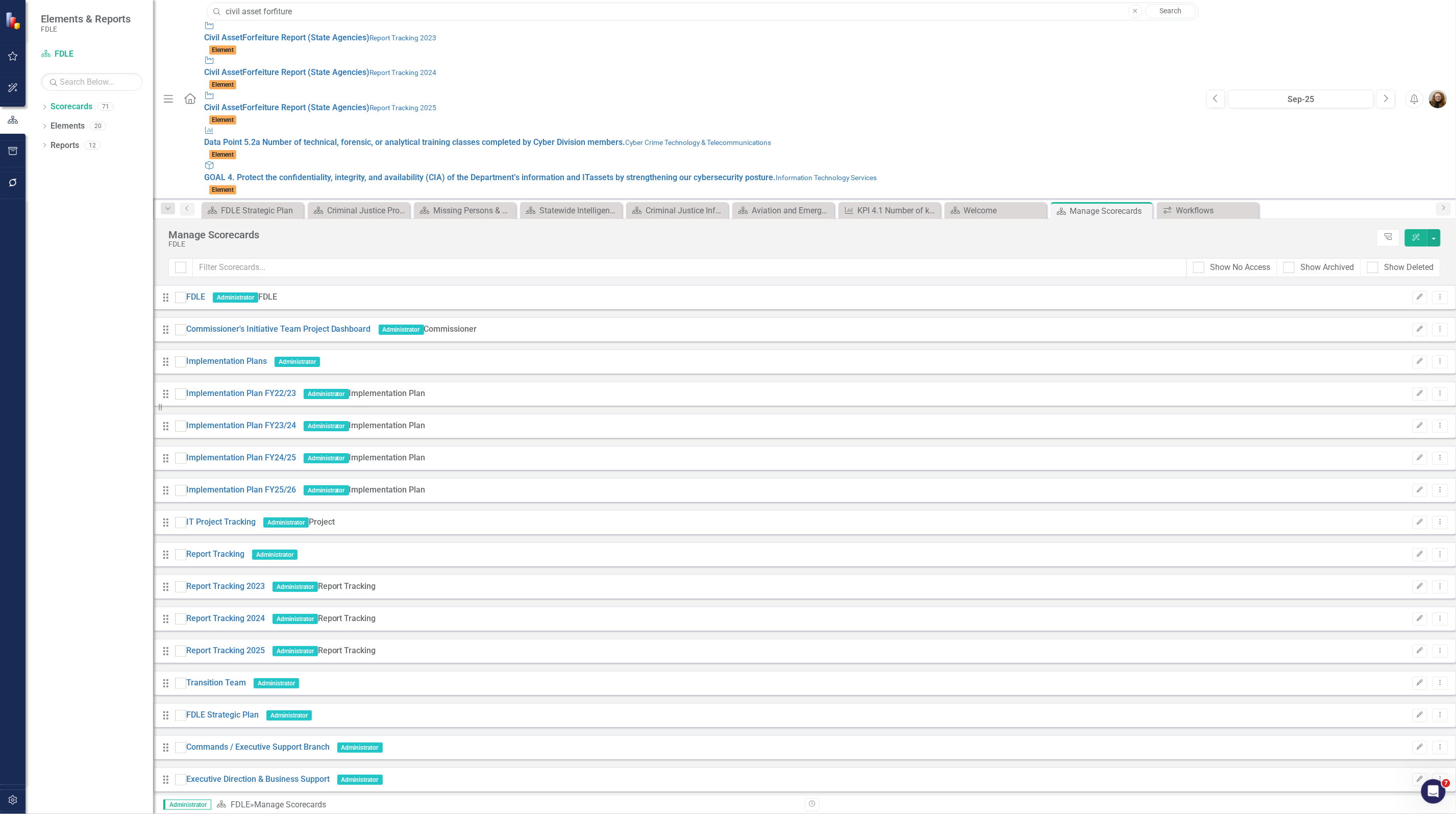
type input "civil asset forfiture"
click at [370, 103] on small "Report Tracking 2025" at bounding box center [403, 107] width 67 height 8
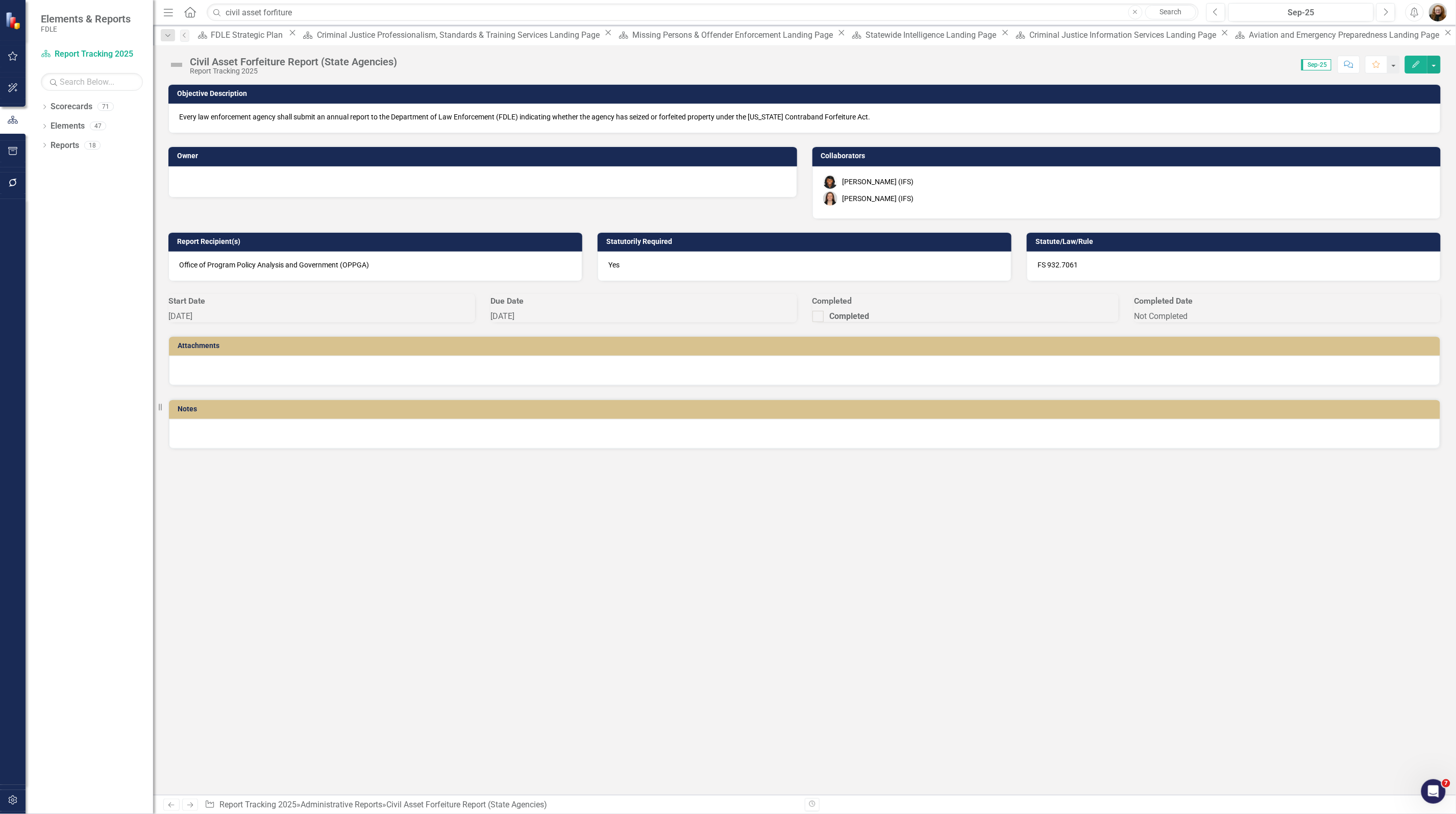
click at [1414, 64] on icon "Edit" at bounding box center [1416, 64] width 9 height 7
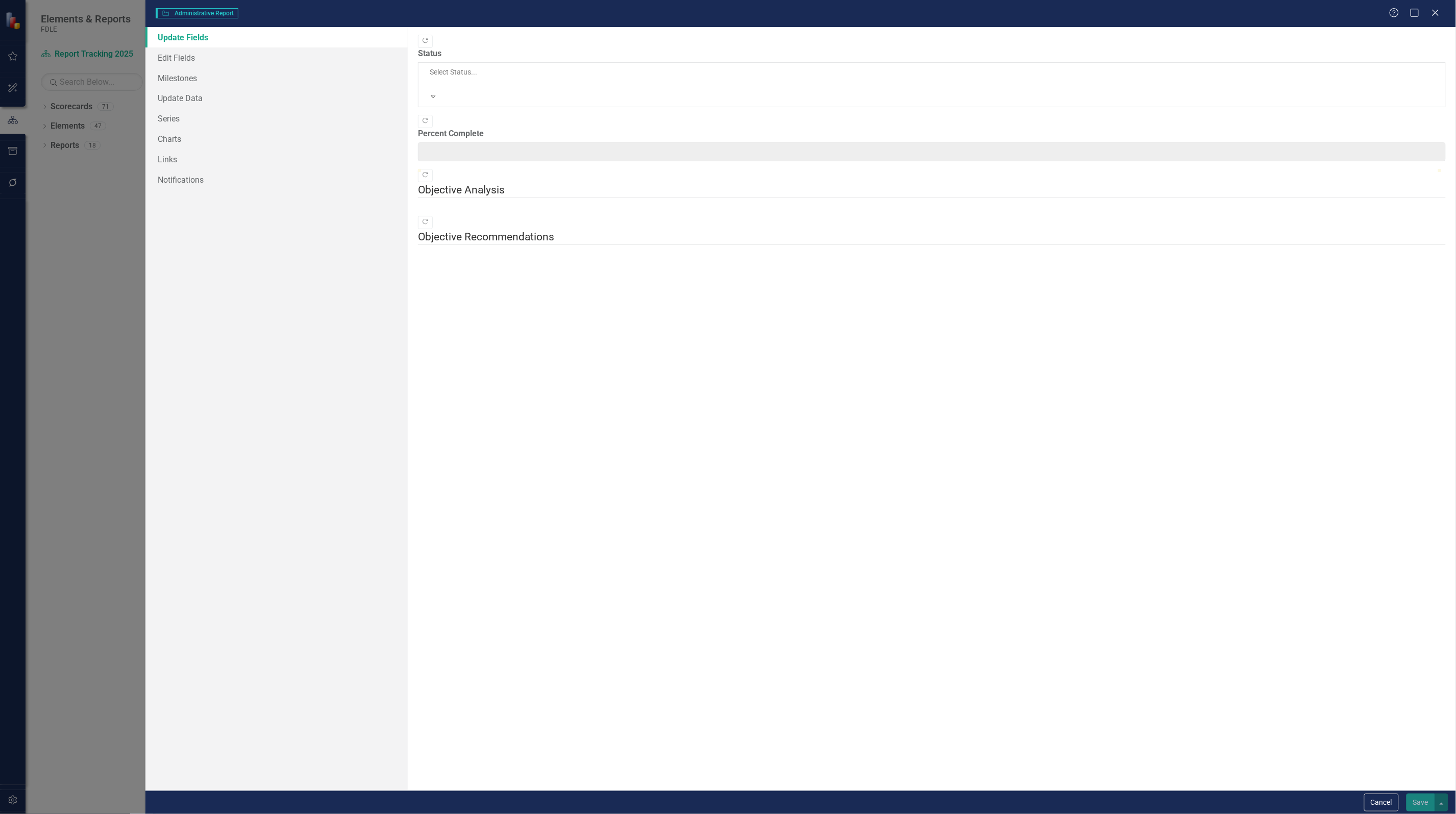
type input "0"
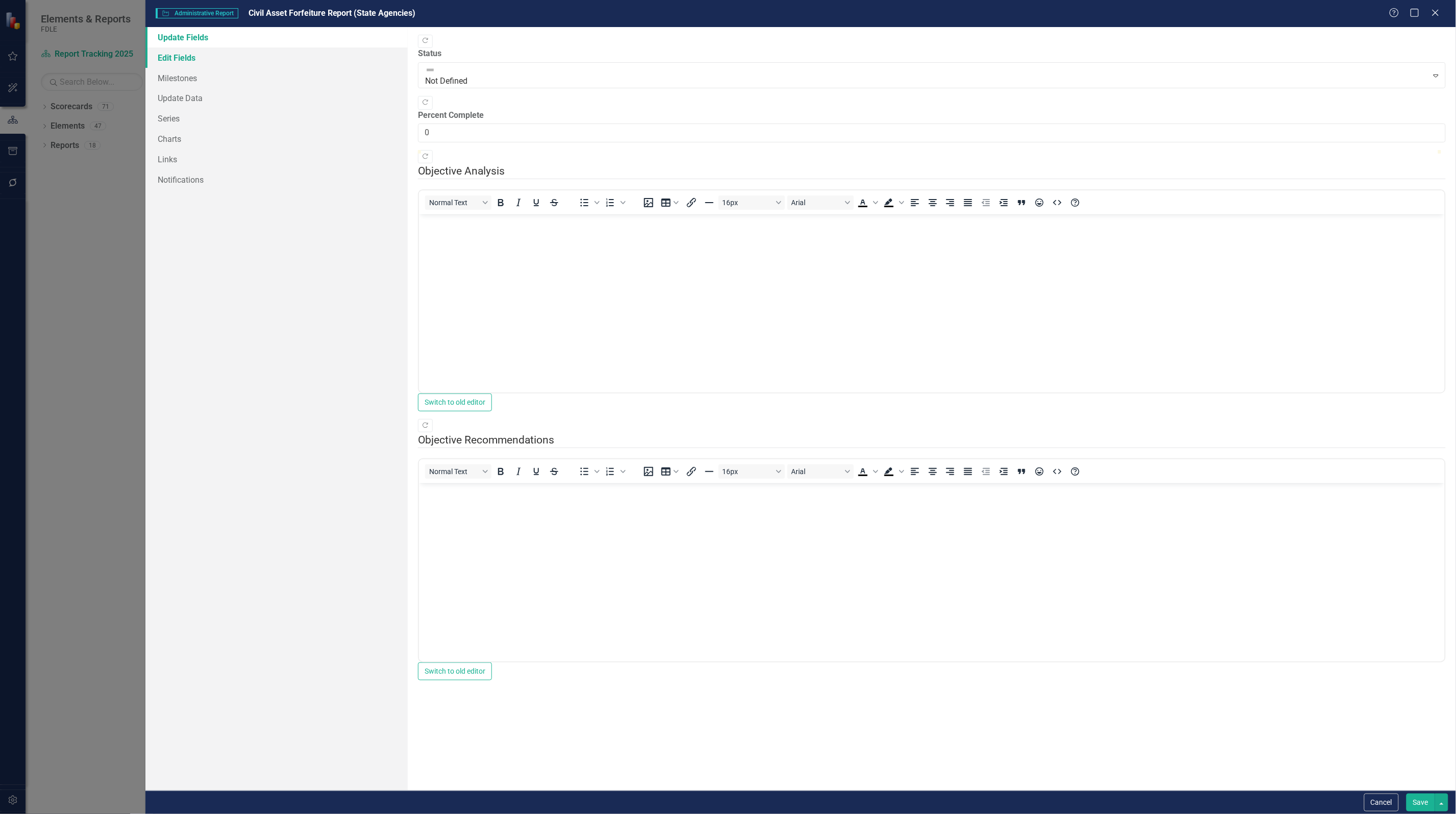
click at [181, 59] on link "Edit Fields" at bounding box center [276, 58] width 262 height 20
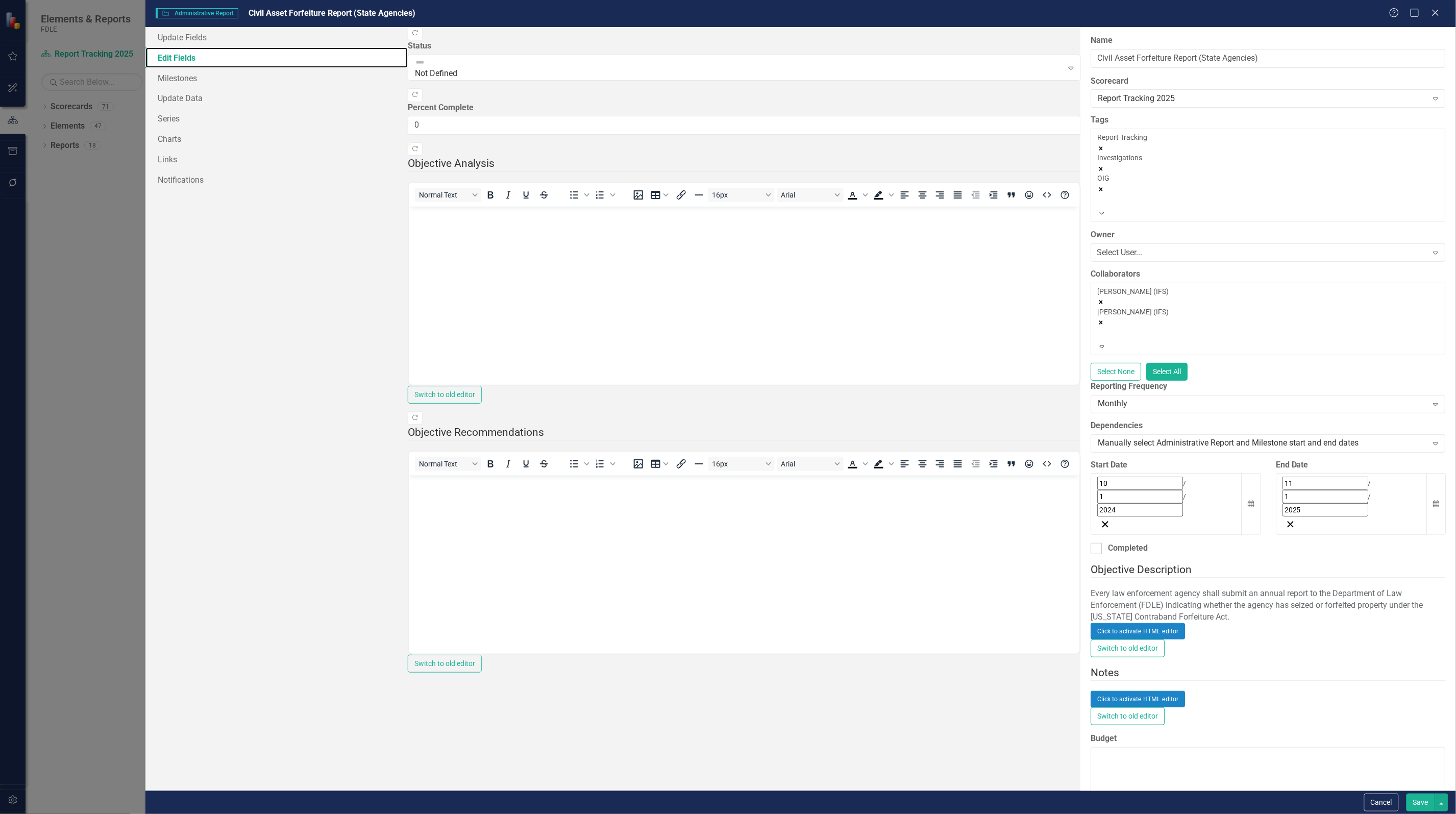
click at [1098, 298] on icon "Remove Ashley Brown (IFS)" at bounding box center [1101, 302] width 7 height 7
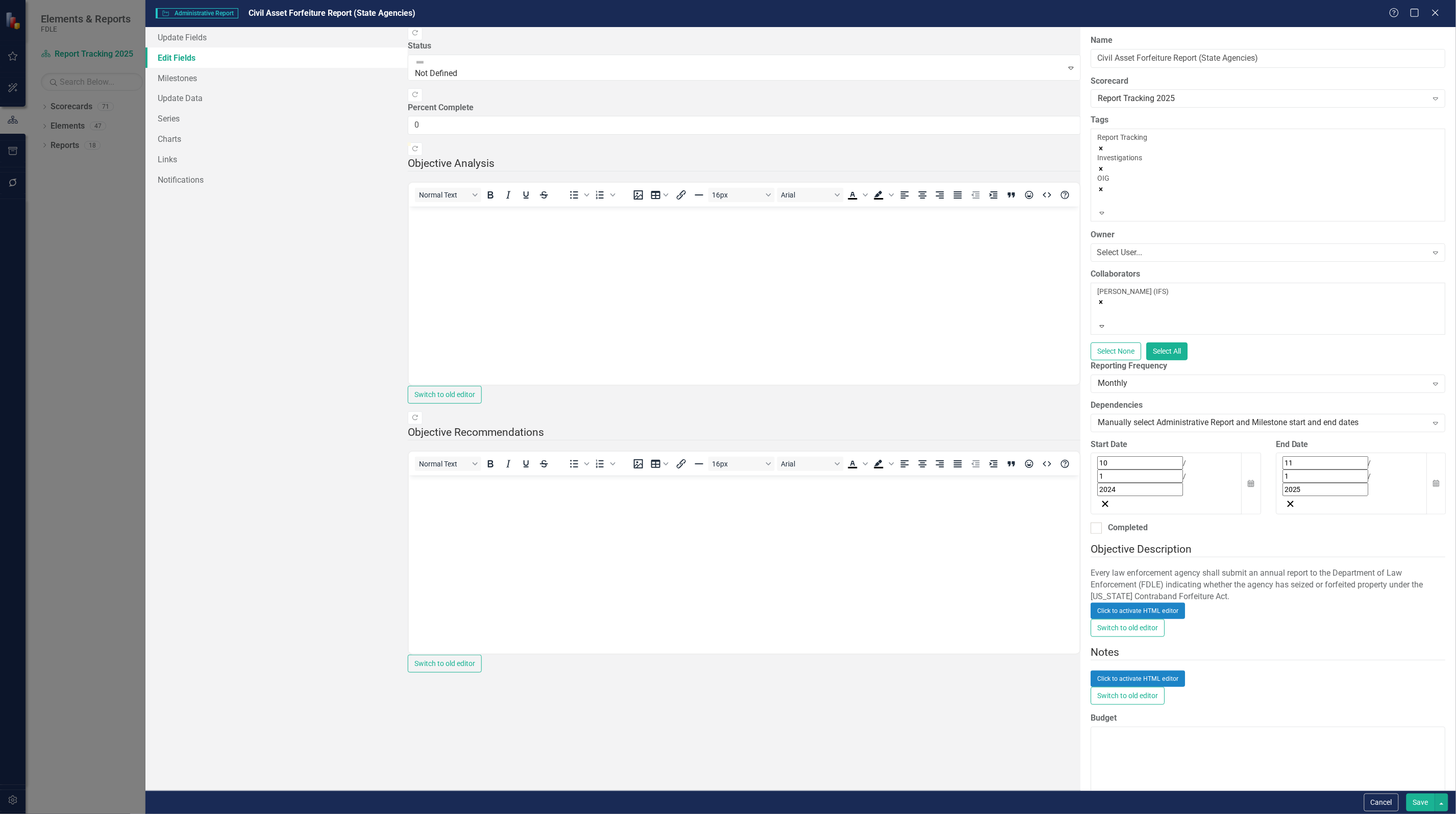
click at [1100, 301] on icon "Remove Erica Elliott (IFS)" at bounding box center [1102, 302] width 3 height 3
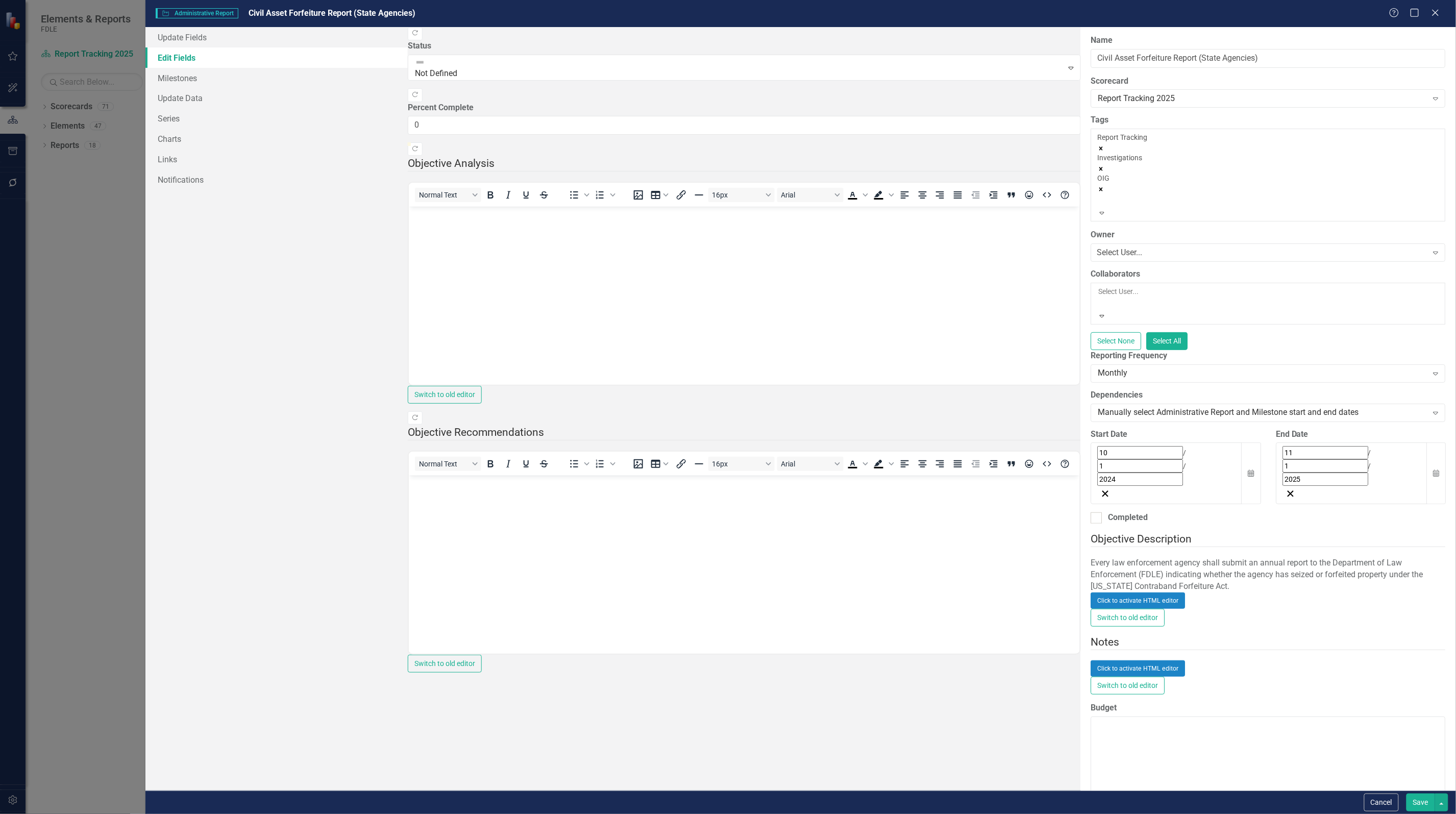
click at [1099, 297] on div at bounding box center [1099, 304] width 2 height 12
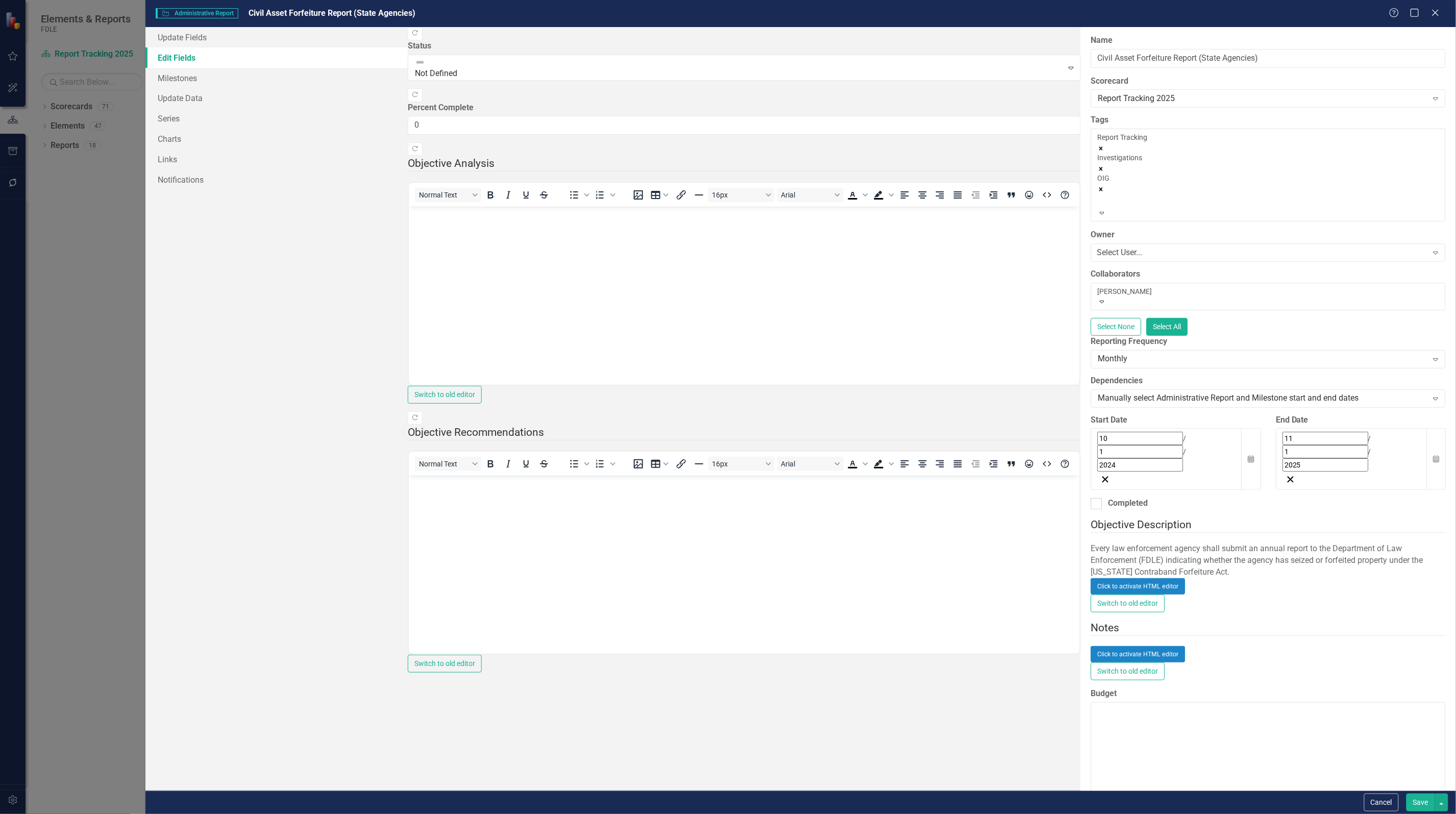
type input "brett"
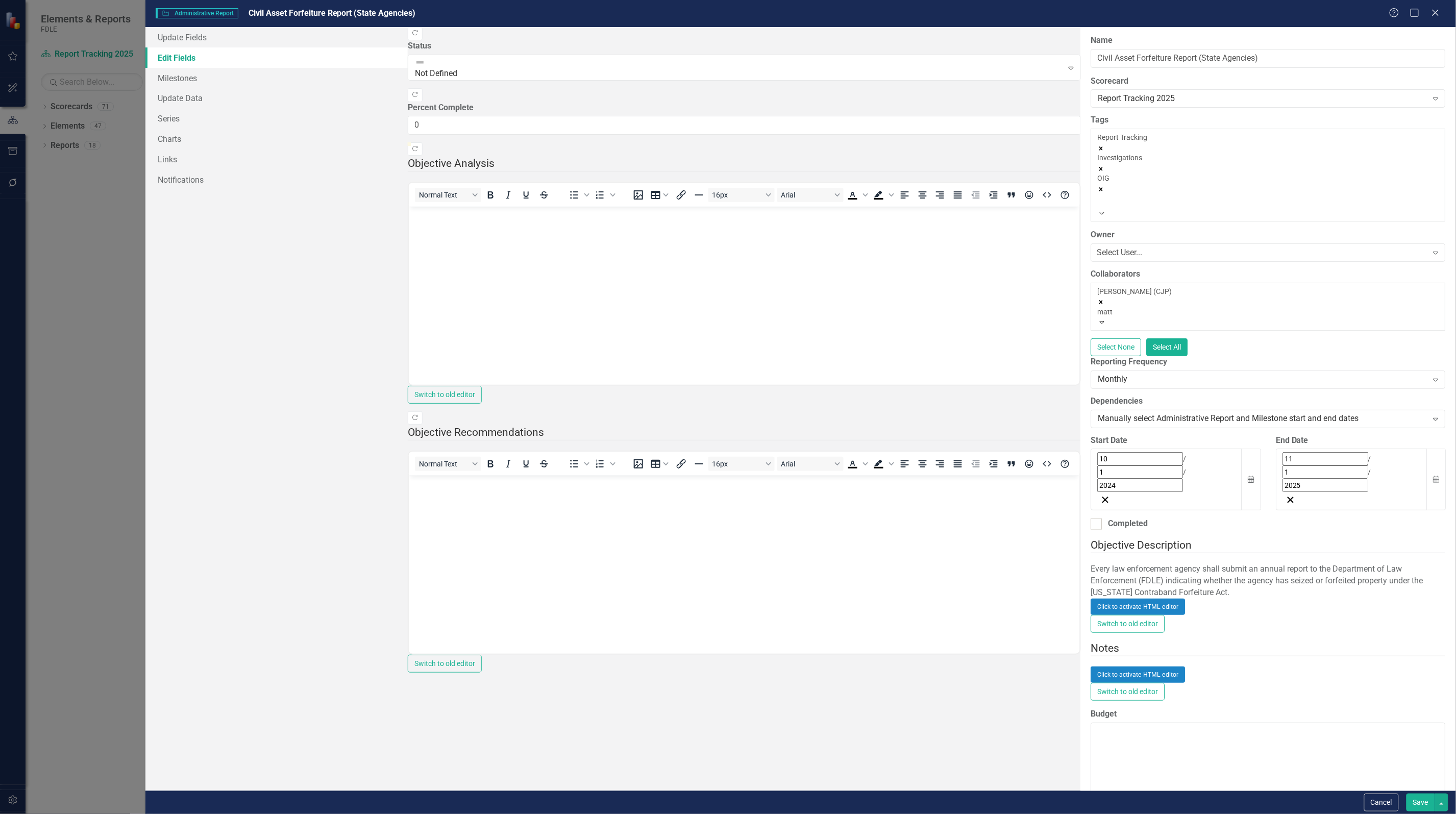
type input "matth"
click at [105, 813] on span "Matth ew Sharp (CJP)" at bounding box center [53, 819] width 105 height 10
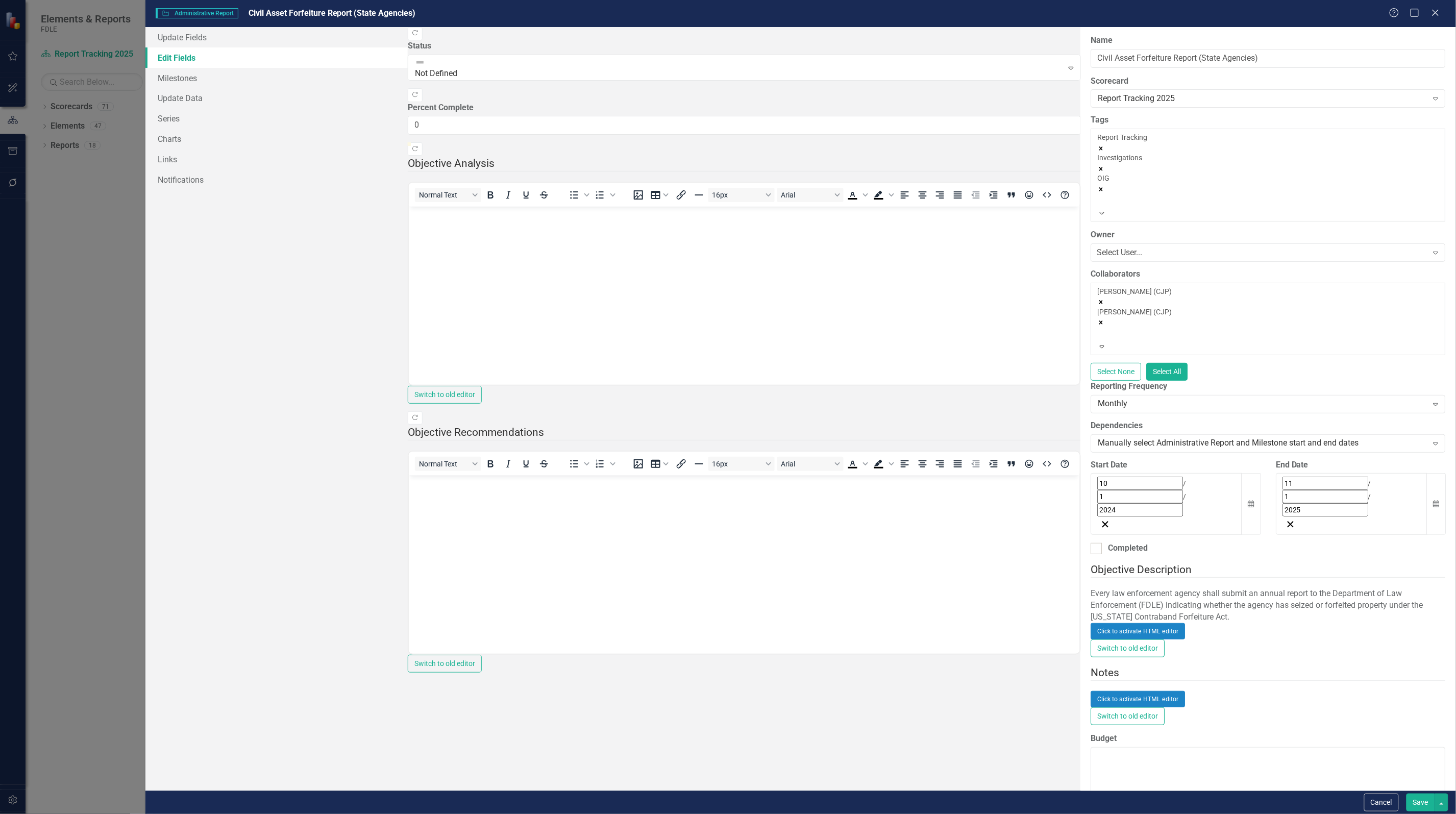
click at [1409, 802] on button "Save" at bounding box center [1420, 803] width 29 height 18
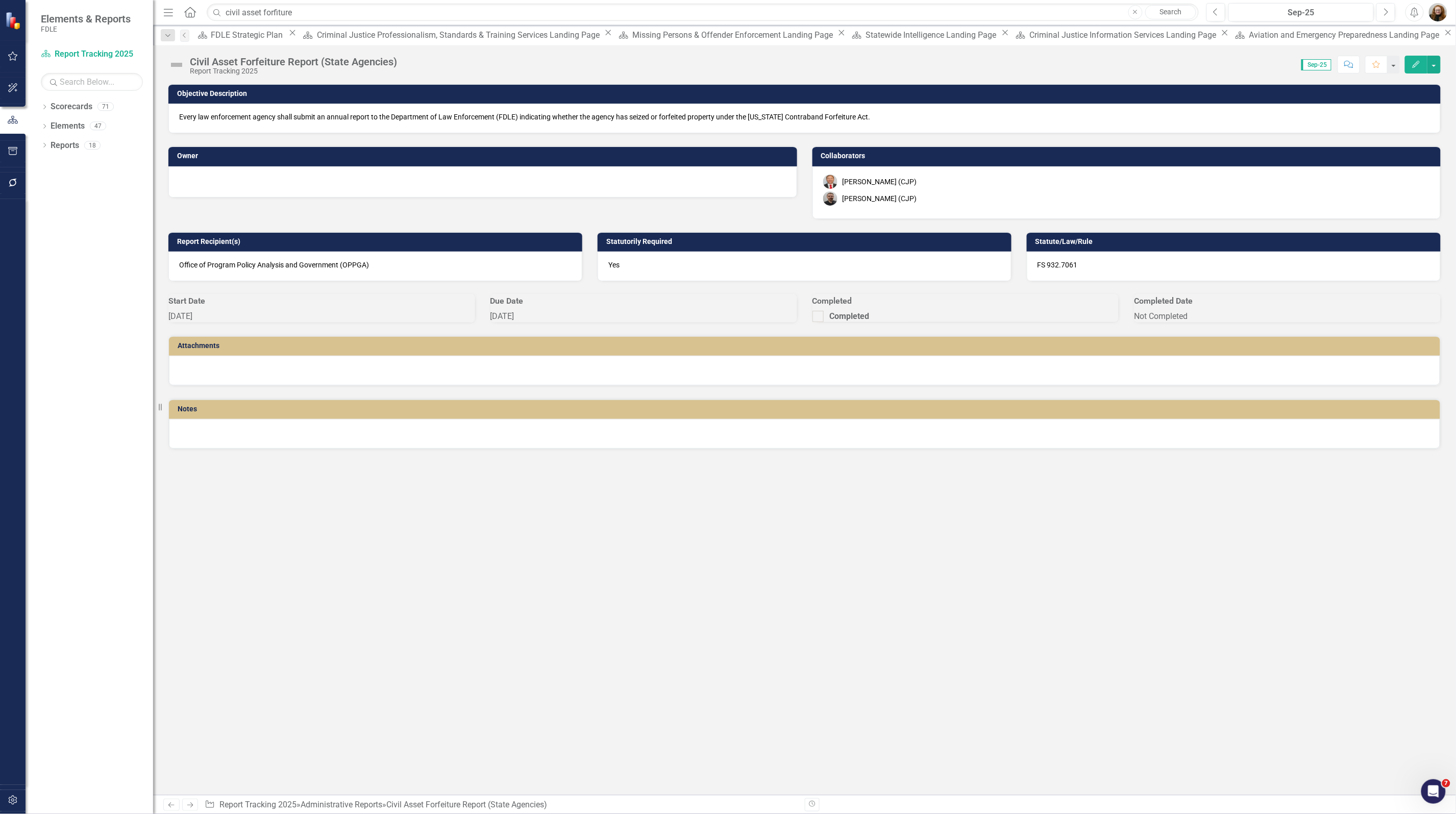
click at [560, 185] on div at bounding box center [483, 181] width 607 height 12
click at [452, 185] on div at bounding box center [483, 181] width 607 height 12
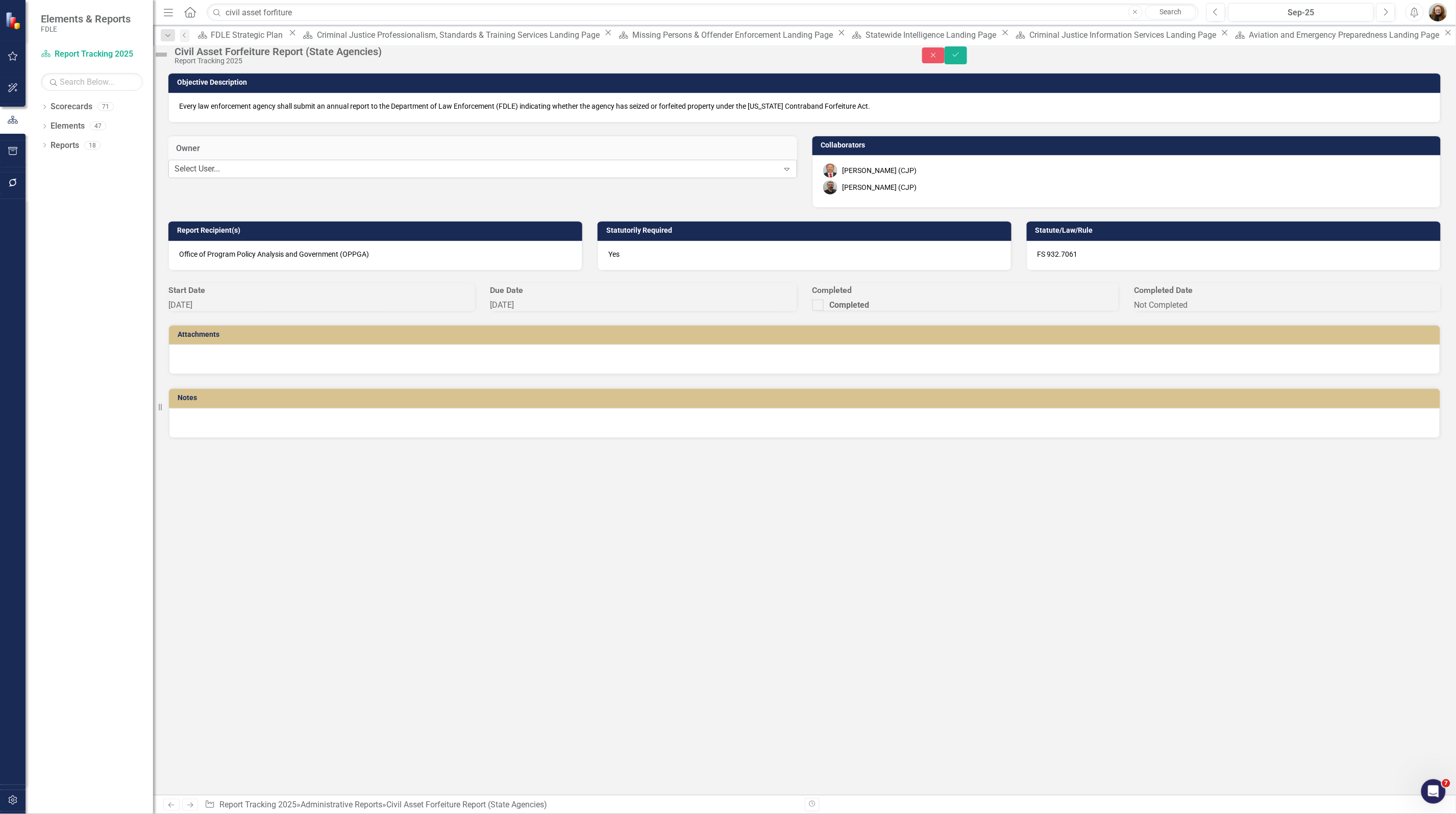
click at [402, 178] on div "Select User... Expand" at bounding box center [483, 169] width 629 height 19
type input "bret"
click at [882, 192] on div "Matthew Sharp (CJP)" at bounding box center [880, 187] width 75 height 10
click at [898, 192] on div "Matthew Sharp (CJP)" at bounding box center [880, 187] width 75 height 10
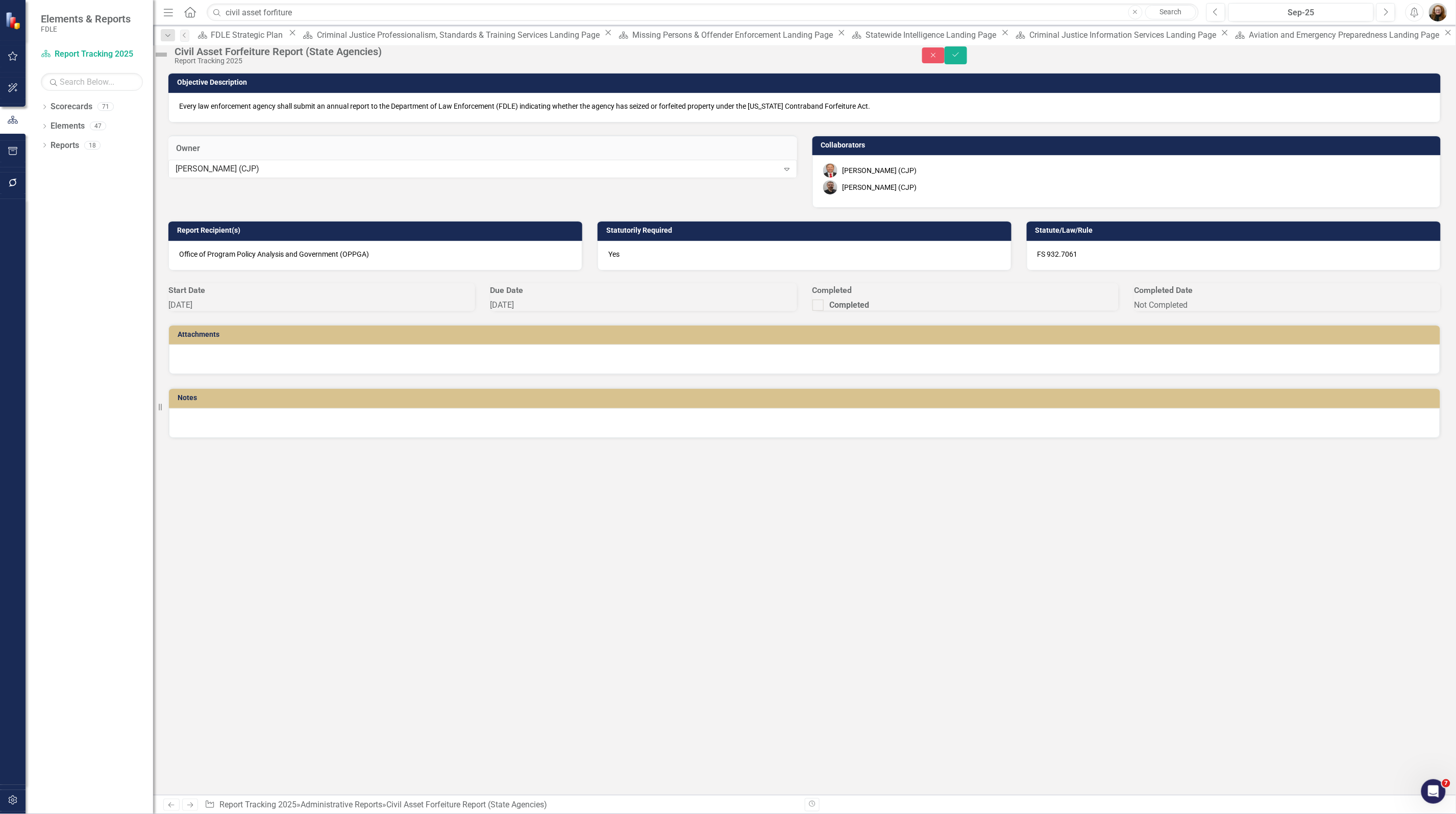
click at [894, 192] on div "Matthew Sharp (CJP)" at bounding box center [880, 187] width 75 height 10
click at [960, 58] on icon "Save" at bounding box center [956, 54] width 9 height 7
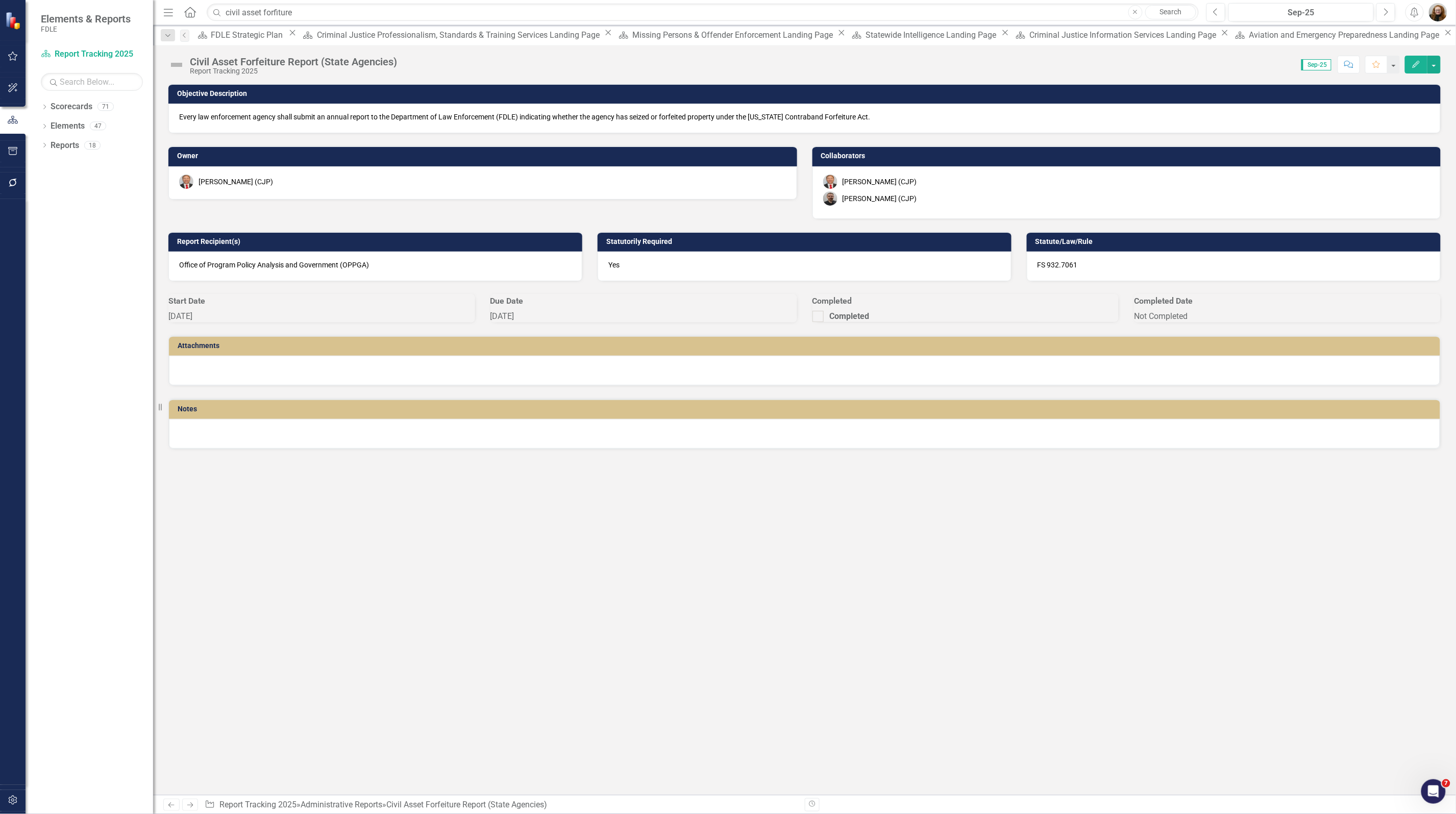
click at [901, 181] on div "[PERSON_NAME] (CJP)" at bounding box center [880, 181] width 75 height 10
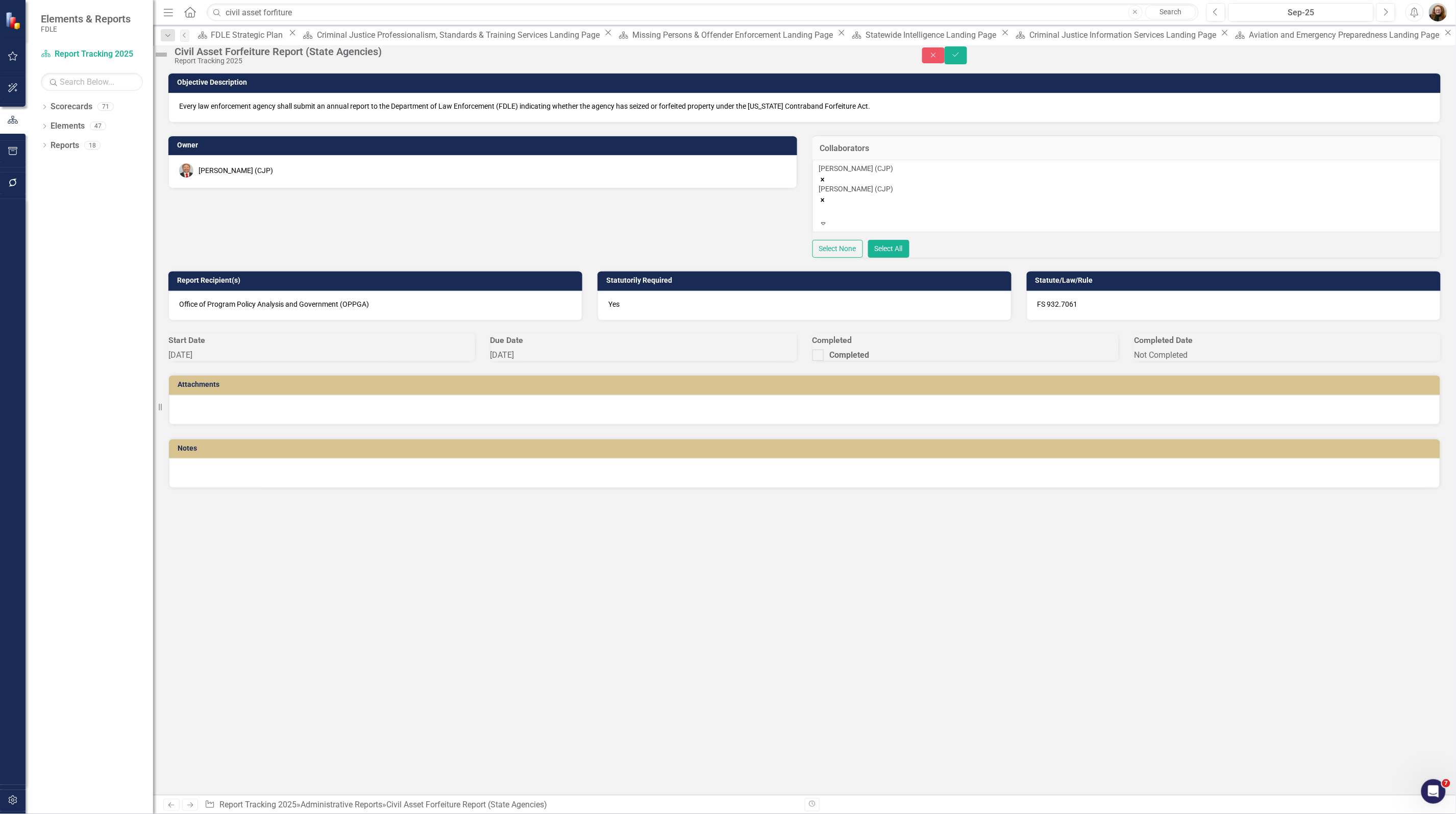
click at [824, 181] on icon "Remove Brett Kirkland (CJP)" at bounding box center [822, 179] width 3 height 3
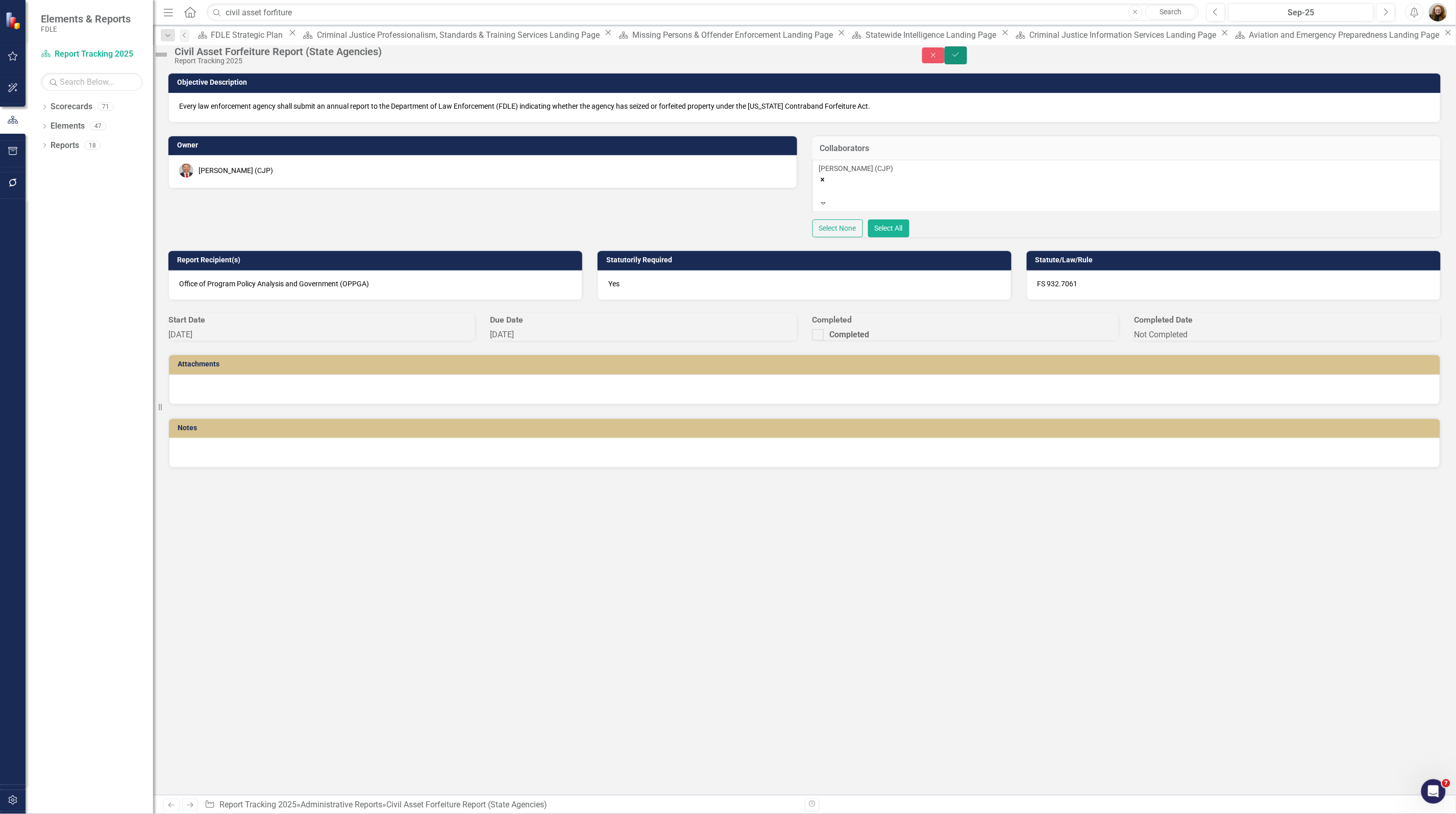
click at [960, 58] on icon "Save" at bounding box center [956, 54] width 9 height 7
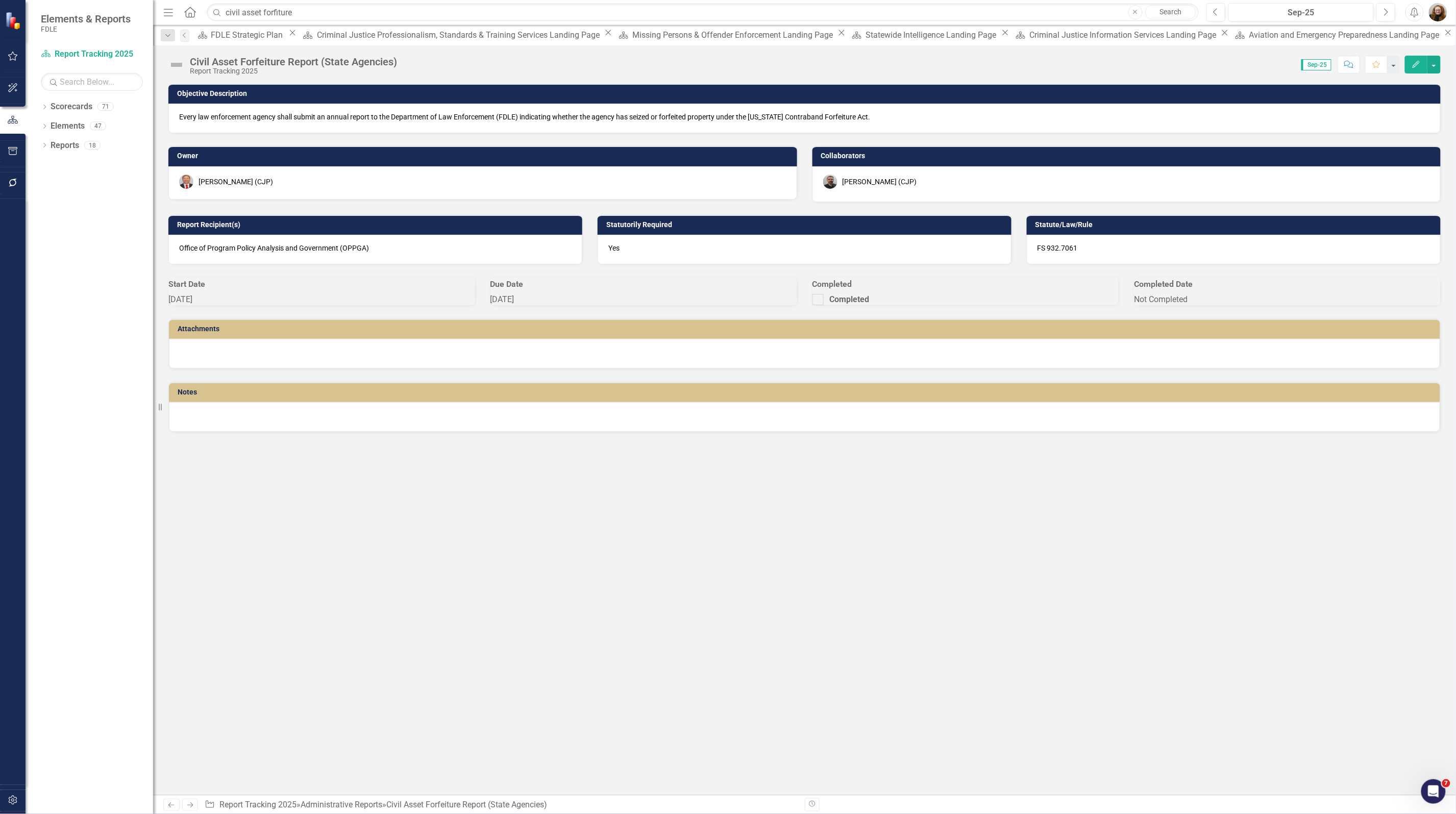
drag, startPoint x: 655, startPoint y: 586, endPoint x: 649, endPoint y: 587, distance: 6.1
click at [651, 588] on div "Objective Description Every law enforcement agency shall submit an annual repor…" at bounding box center [804, 439] width 1303 height 712
drag, startPoint x: 807, startPoint y: 522, endPoint x: 739, endPoint y: 526, distance: 68.1
click at [805, 522] on div "Objective Description Every law enforcement agency shall submit an annual repor…" at bounding box center [804, 439] width 1303 height 712
drag, startPoint x: 101, startPoint y: 444, endPoint x: 96, endPoint y: 442, distance: 5.4
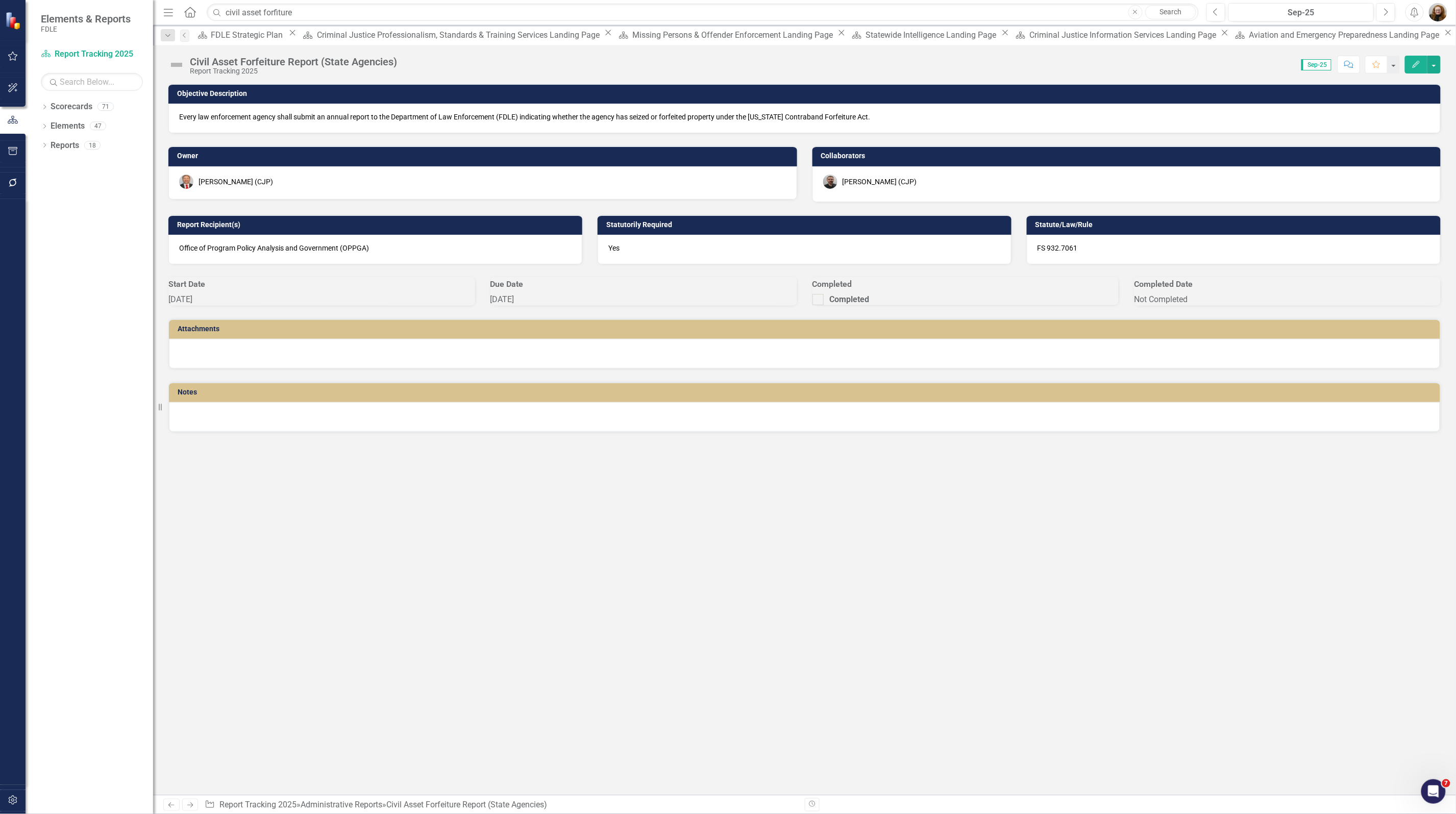
click at [98, 444] on div "Dropdown Scorecards 71 Dropdown FDLE Commissioner's Initiative Team Project Das…" at bounding box center [89, 456] width 128 height 716
click at [913, 612] on div "Objective Description Every law enforcement agency shall submit an annual repor…" at bounding box center [804, 439] width 1303 height 712
click at [76, 108] on link "Scorecards" at bounding box center [71, 107] width 42 height 12
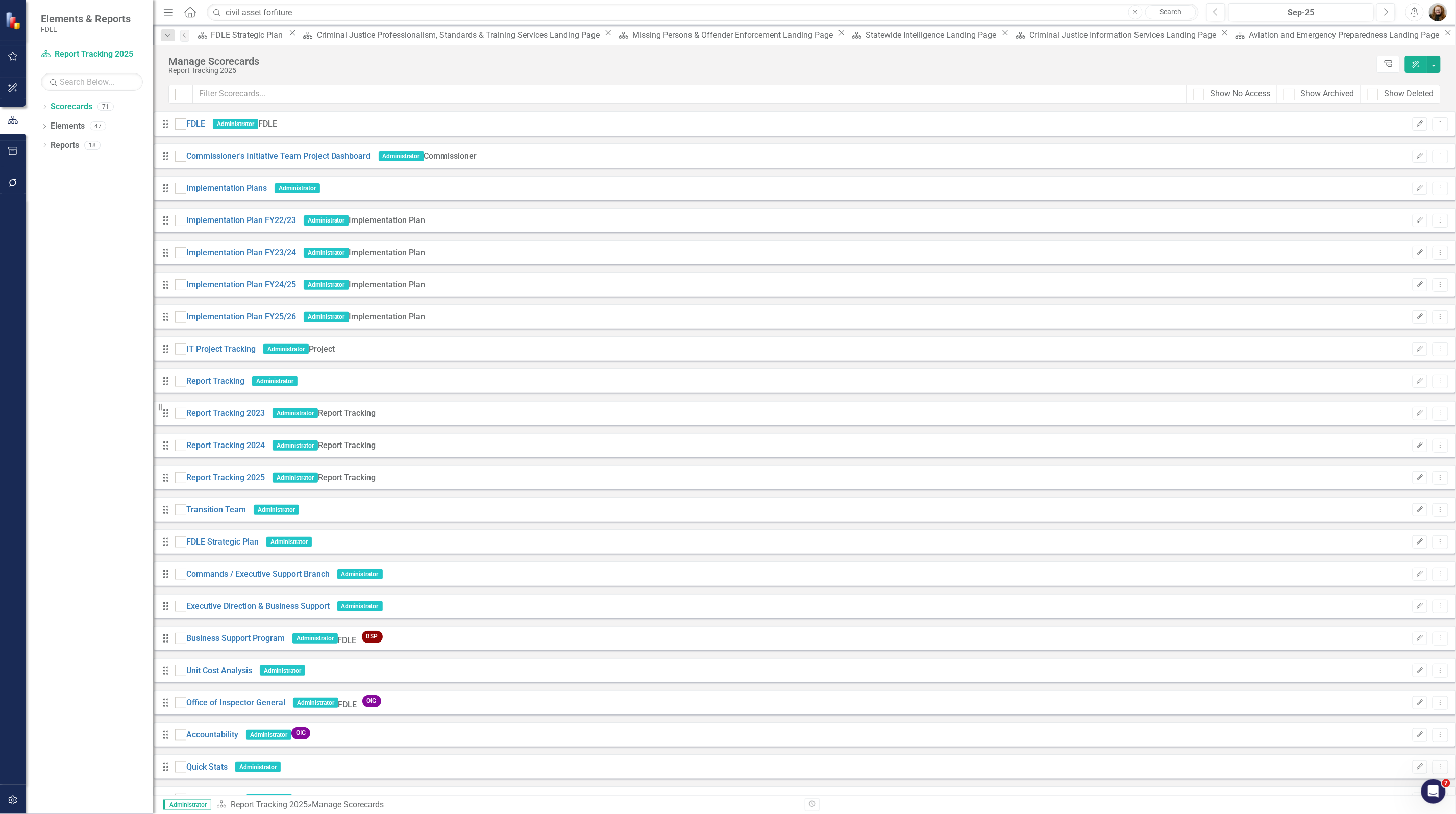
drag, startPoint x: 119, startPoint y: 498, endPoint x: 113, endPoint y: 497, distance: 6.1
click at [114, 497] on div "Dropdown Scorecards 71 Dropdown FDLE Commissioner's Initiative Team Project Das…" at bounding box center [89, 456] width 128 height 716
click at [55, 680] on div "Dropdown Scorecards 71 Dropdown FDLE Commissioner's Initiative Team Project Das…" at bounding box center [89, 456] width 128 height 716
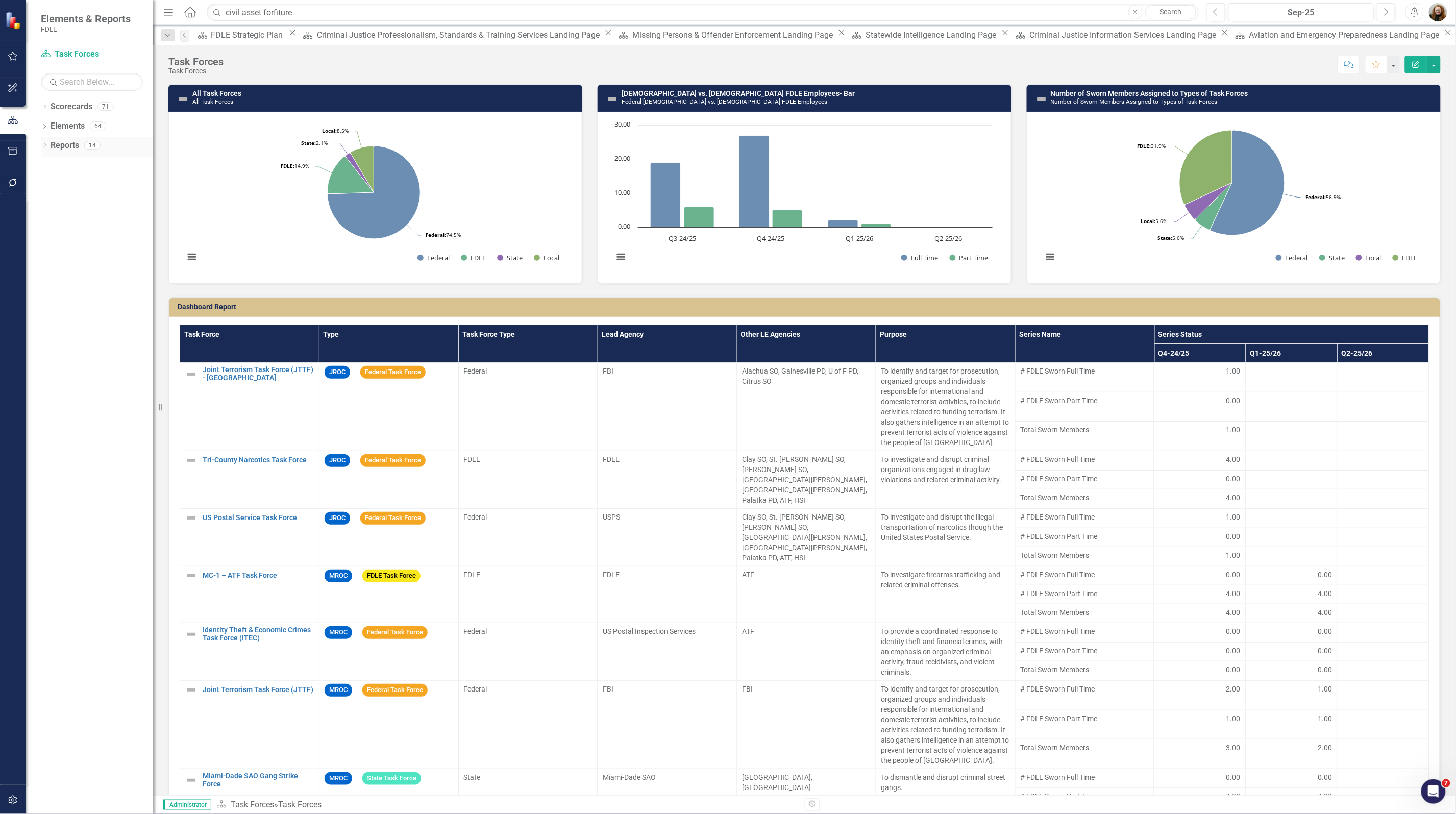
click at [42, 151] on div "Dropdown Reports 14" at bounding box center [97, 147] width 112 height 19
click at [40, 148] on div "Dropdown Scorecards 71 Dropdown FDLE Commissioner's Initiative Team Project Das…" at bounding box center [89, 456] width 128 height 716
click at [46, 144] on icon "Dropdown" at bounding box center [44, 146] width 7 height 6
drag, startPoint x: 45, startPoint y: 147, endPoint x: 46, endPoint y: 124, distance: 23.0
click at [45, 146] on icon "Dropdown" at bounding box center [43, 145] width 6 height 7
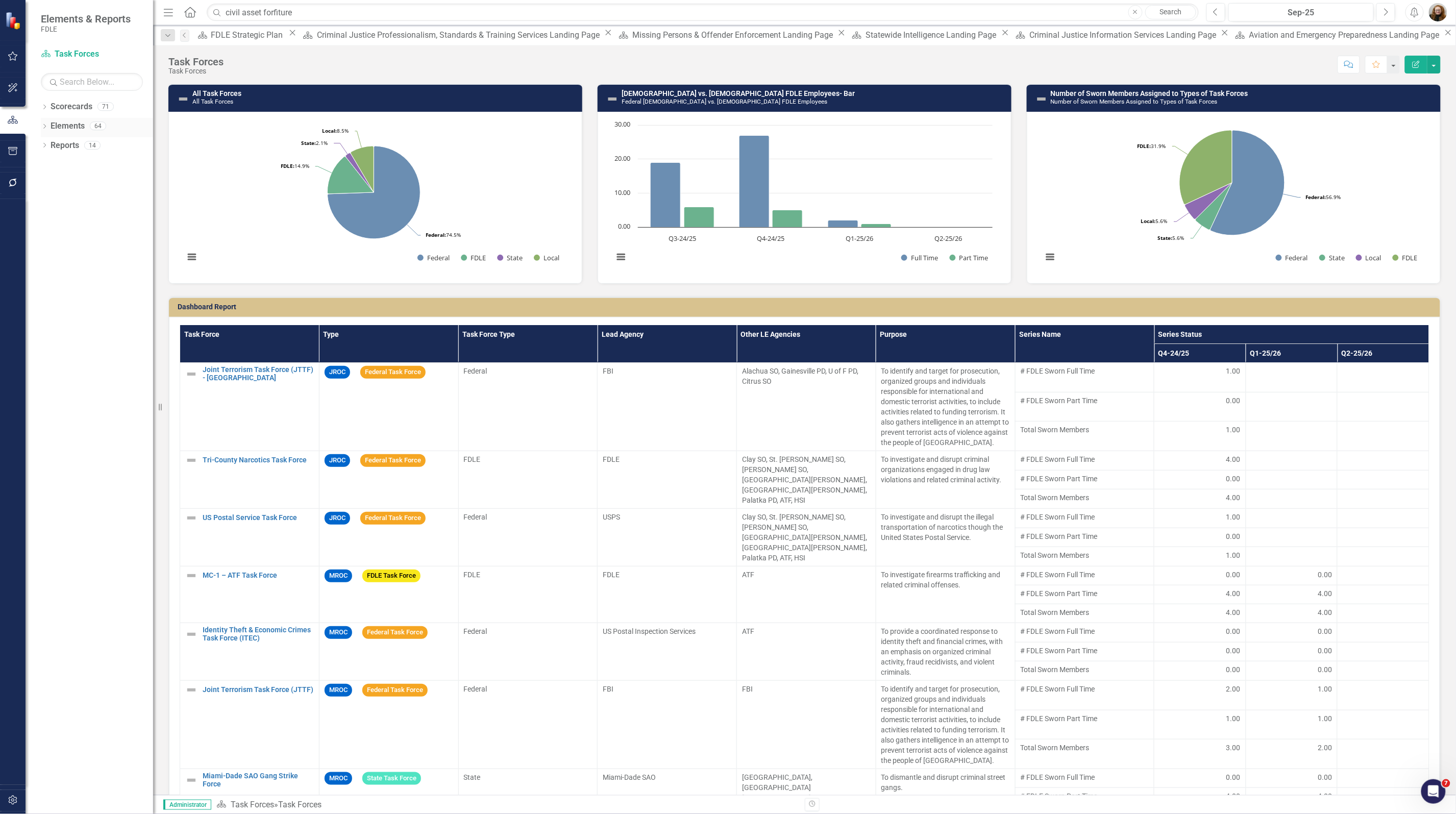
click at [46, 124] on icon "Dropdown" at bounding box center [44, 127] width 7 height 6
click at [50, 166] on icon "Dropdown" at bounding box center [49, 166] width 7 height 6
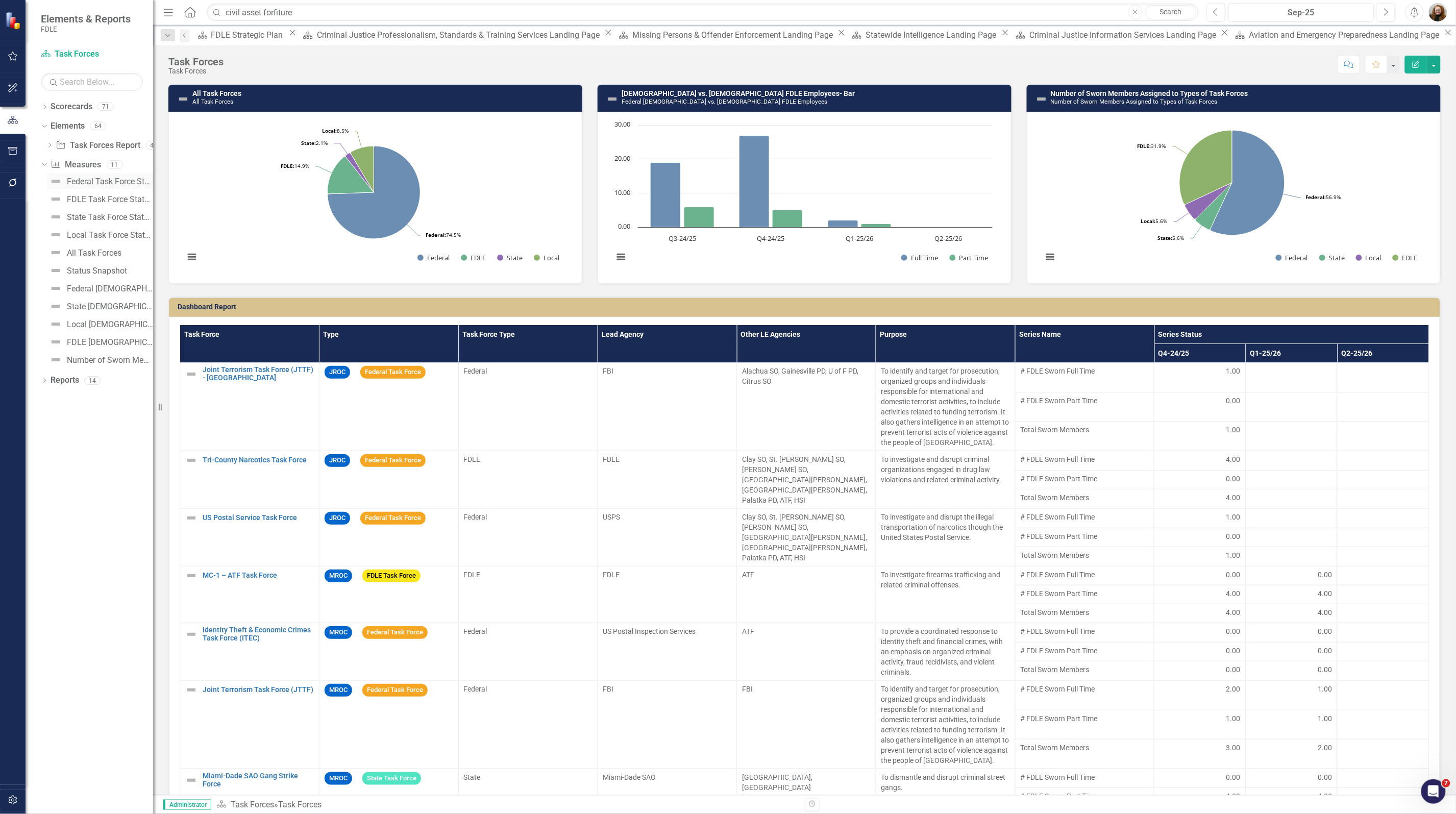
click at [97, 179] on div "Federal Task Force Status Snapshot" at bounding box center [110, 181] width 86 height 9
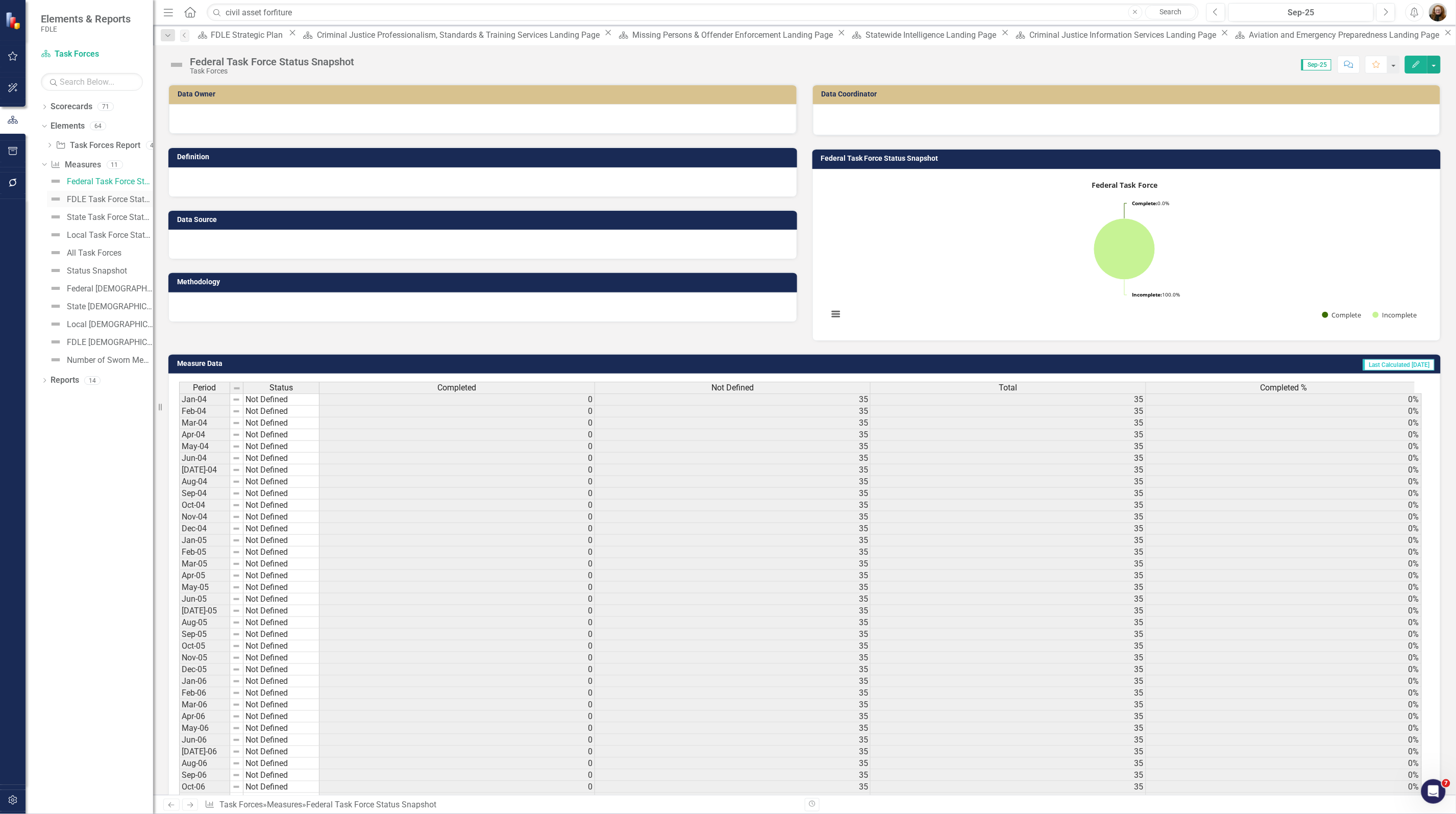
click at [84, 195] on div "FDLE Task Force Status Snapshot" at bounding box center [110, 200] width 86 height 9
click at [85, 216] on div "State Task Force Status Snapshot" at bounding box center [110, 218] width 86 height 9
click at [82, 234] on div "Local Task Force Status Snapshot" at bounding box center [110, 235] width 86 height 9
click at [82, 252] on div "All Task Forces" at bounding box center [94, 253] width 55 height 9
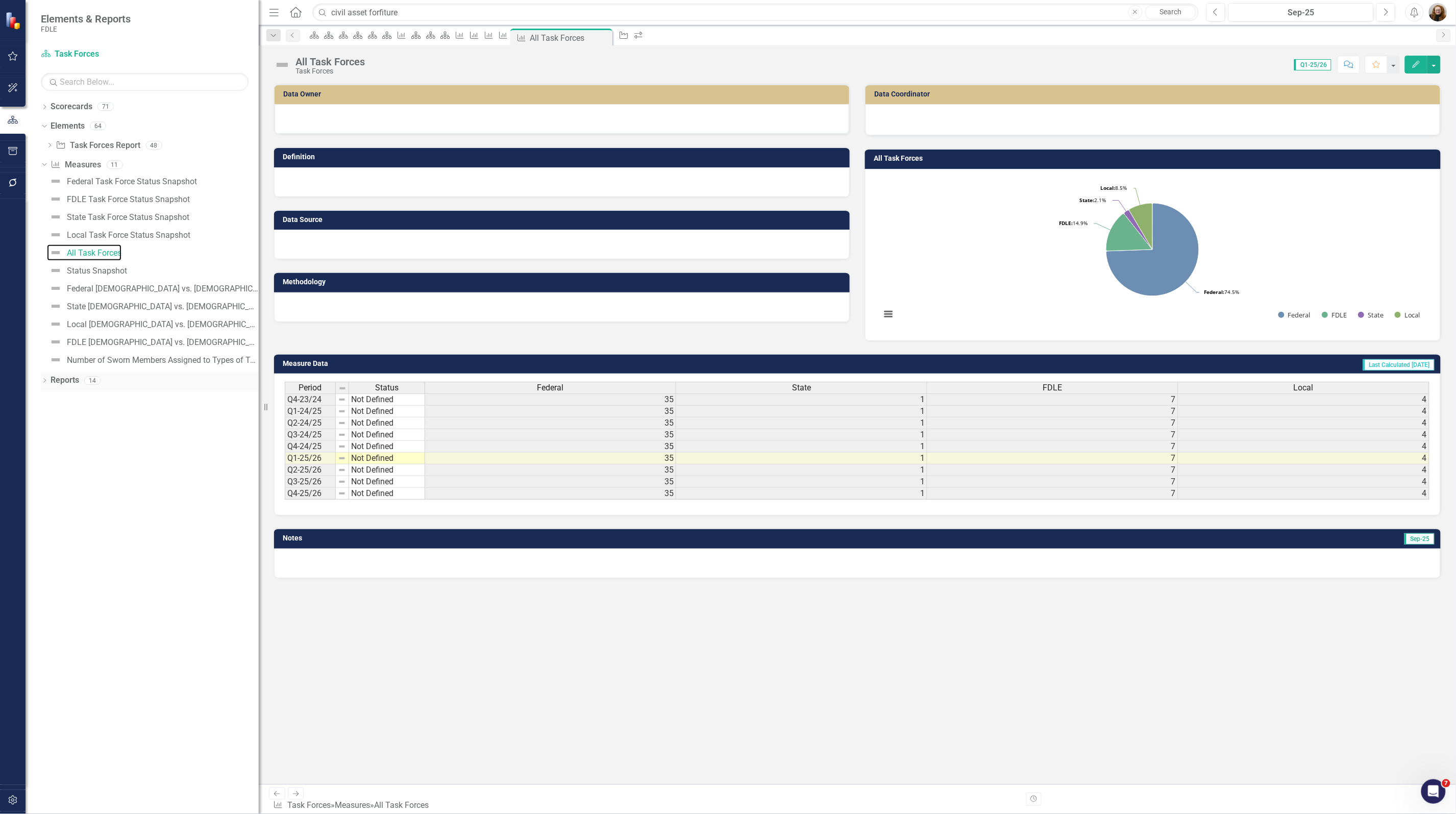
drag, startPoint x: 153, startPoint y: 424, endPoint x: 253, endPoint y: 386, distance: 107.0
click at [259, 386] on div "Resize" at bounding box center [263, 407] width 8 height 814
click at [1089, 707] on div "Data Owner Definition Data Source Methodology Data Coordinator All Task Forces …" at bounding box center [856, 434] width 1200 height 701
click at [331, 41] on div "Scorecard" at bounding box center [324, 35] width 14 height 13
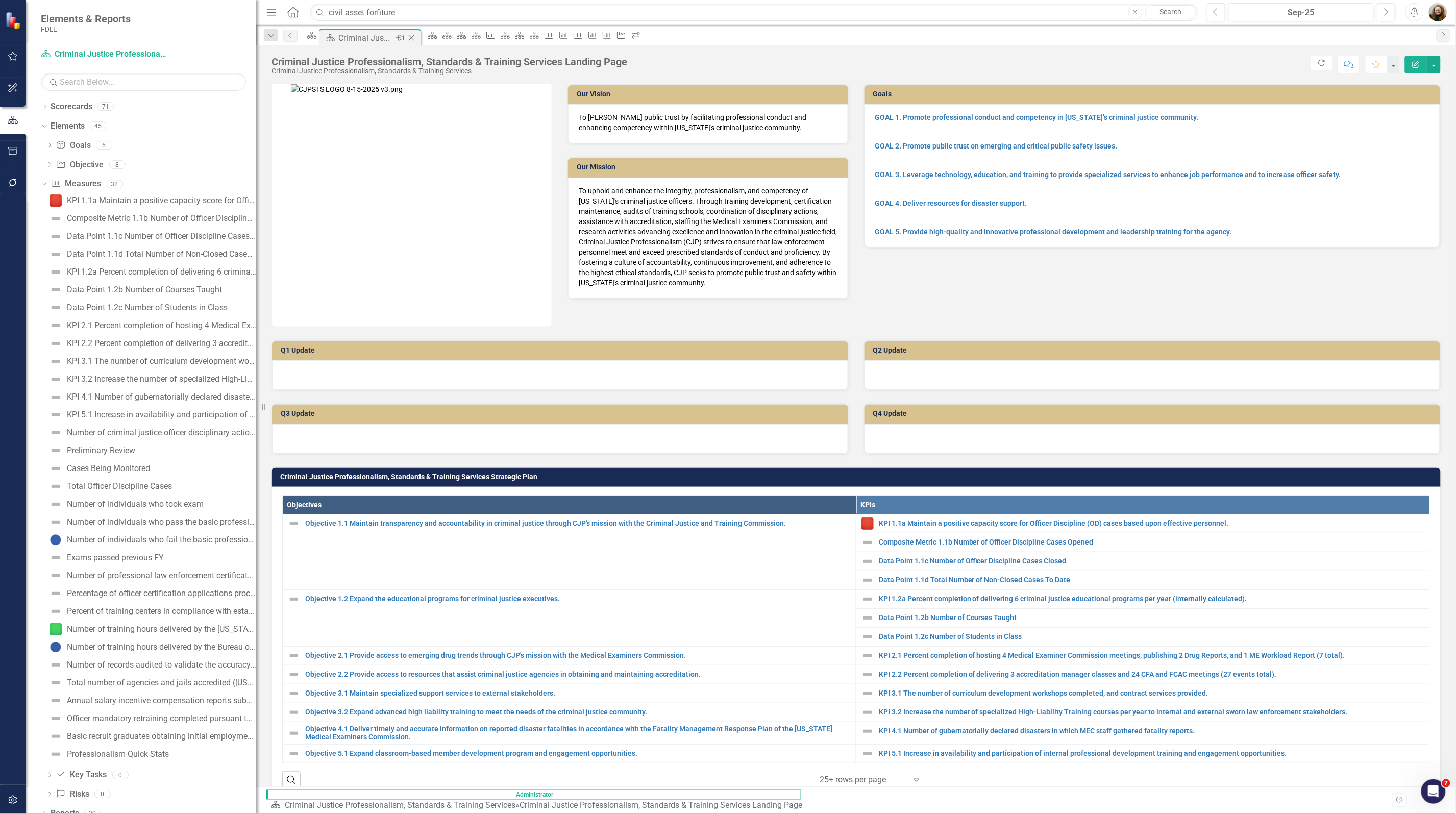
click at [417, 37] on icon "Close" at bounding box center [411, 38] width 10 height 8
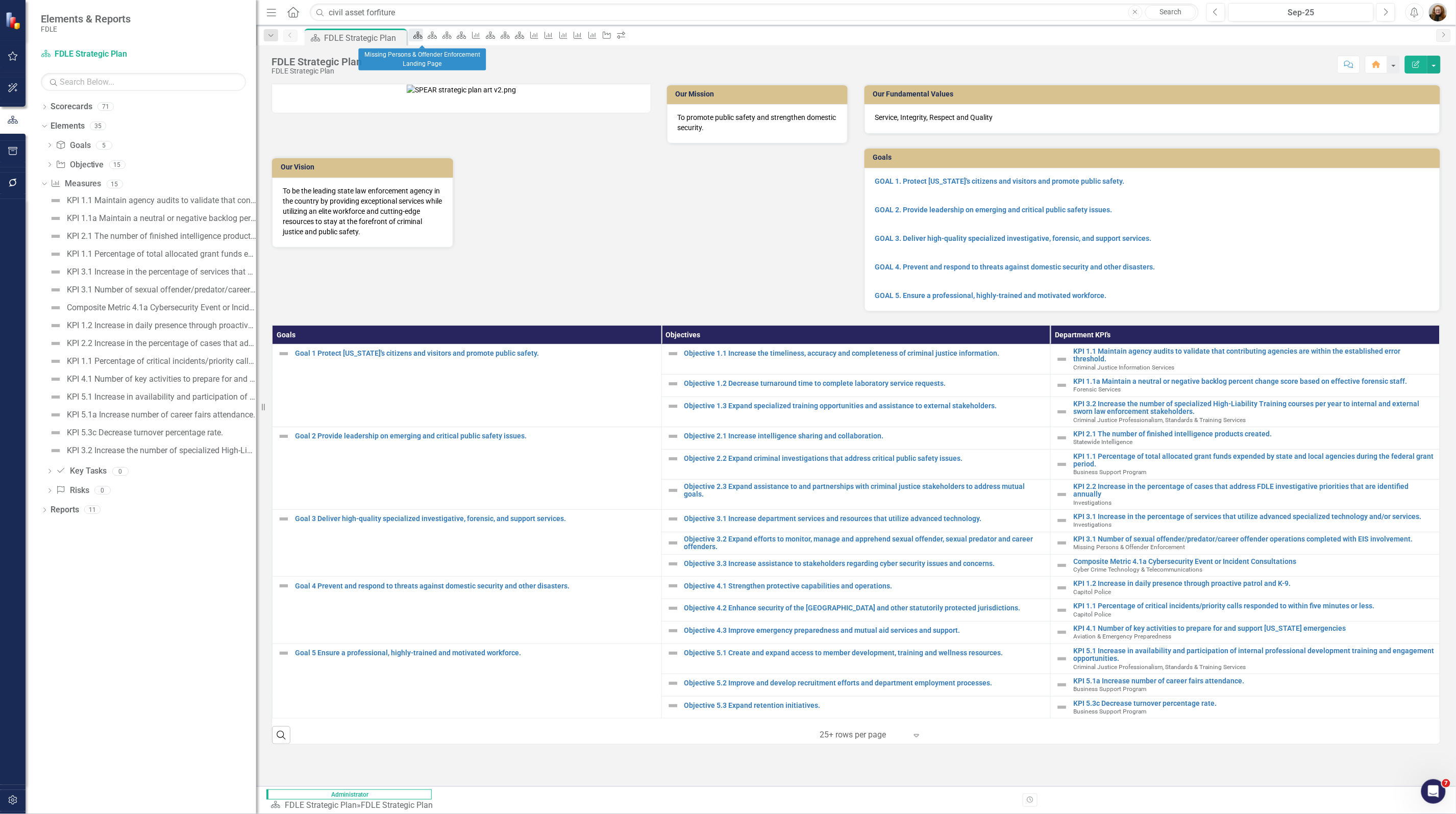
click at [423, 37] on icon "Scorecard" at bounding box center [418, 35] width 10 height 8
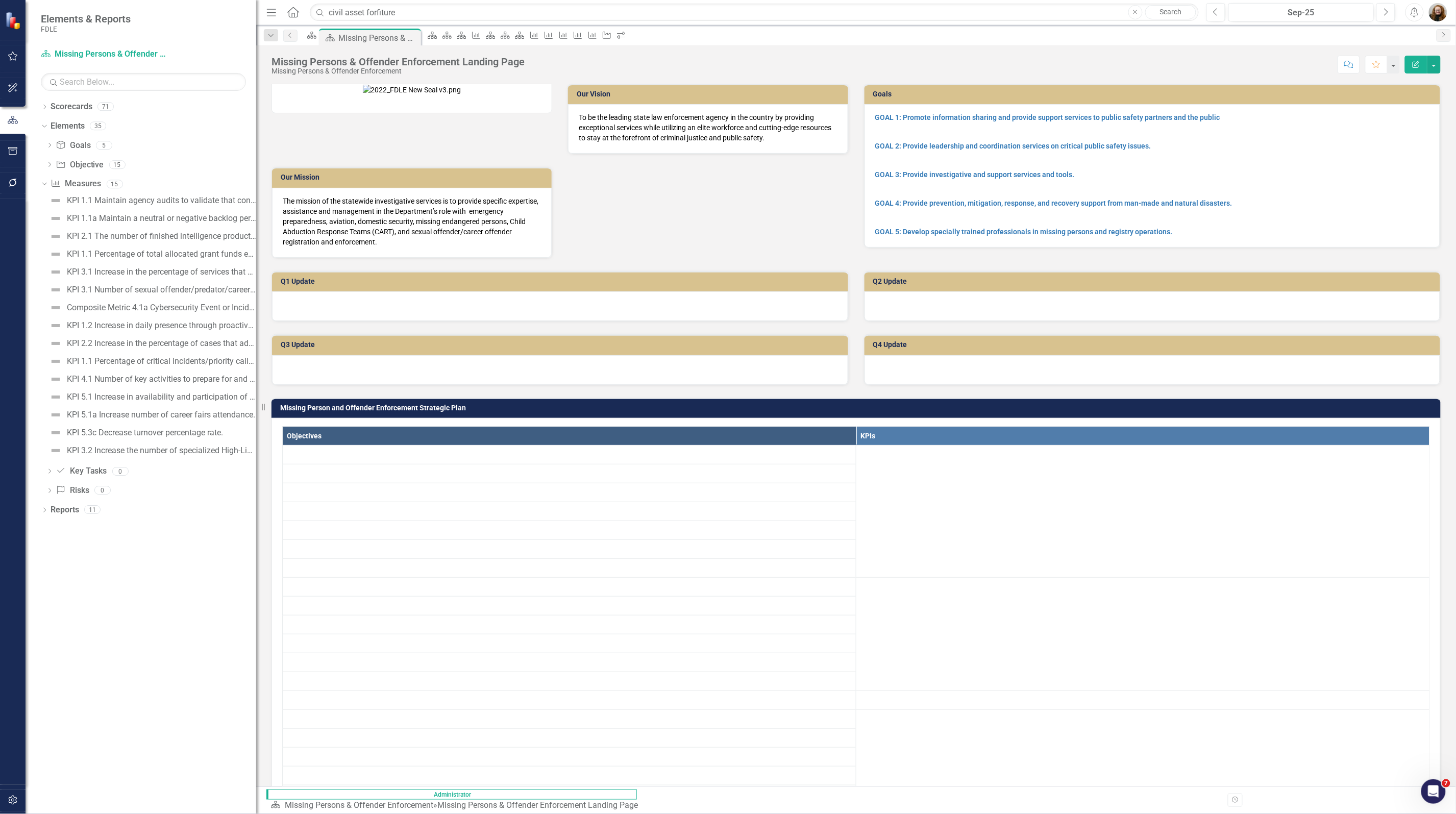
click at [0, 0] on icon "Close" at bounding box center [0, 0] width 0 height 0
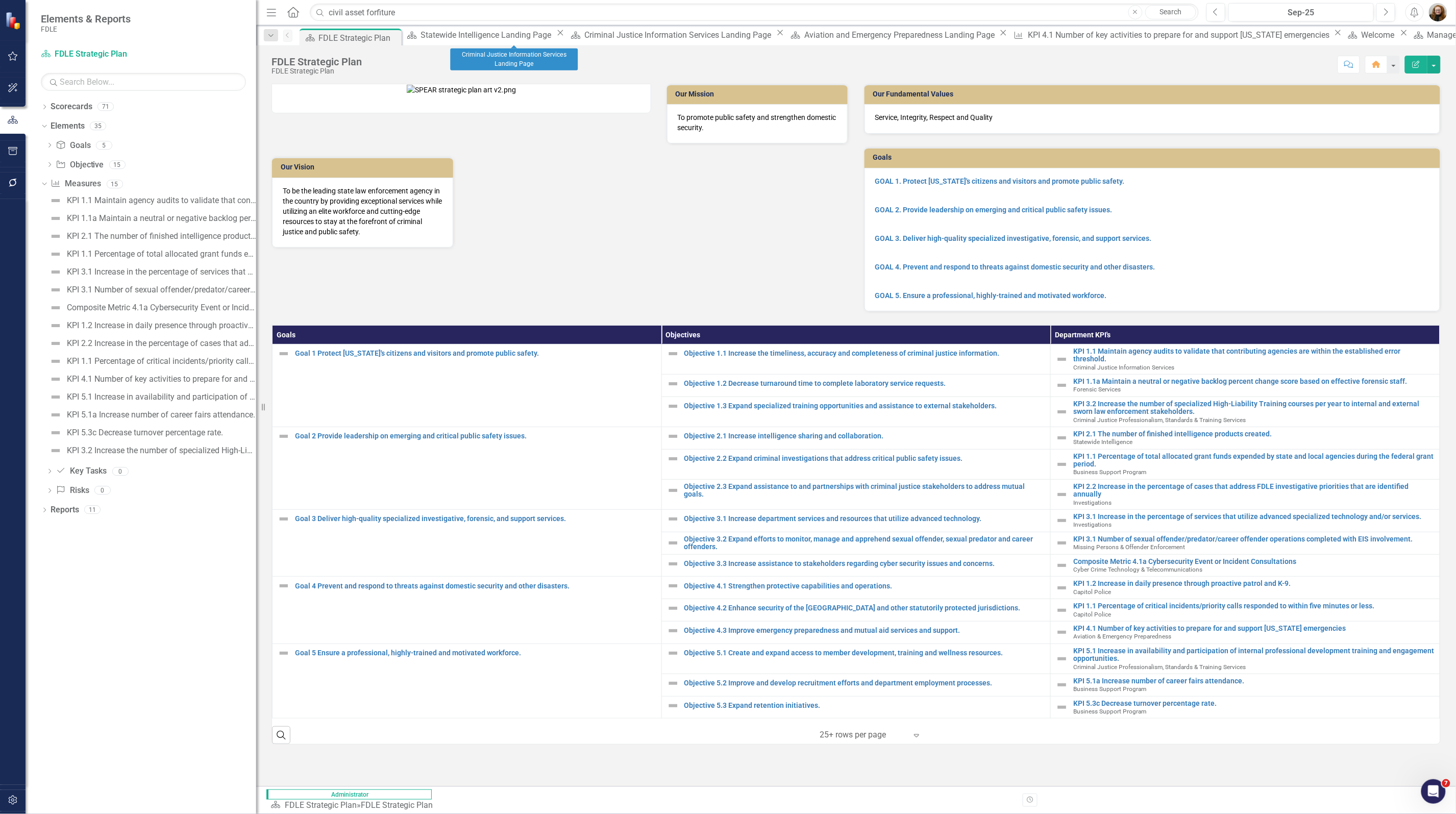
click at [475, 38] on div "Scorecard Statewide Intelligence Landing Page Close" at bounding box center [485, 35] width 163 height 13
click at [555, 36] on icon "Close" at bounding box center [560, 33] width 10 height 8
click at [612, 34] on icon "Close" at bounding box center [617, 33] width 10 height 8
click at [615, 33] on icon "Close" at bounding box center [620, 33] width 10 height 8
click at [726, 33] on icon "Close" at bounding box center [731, 33] width 10 height 8
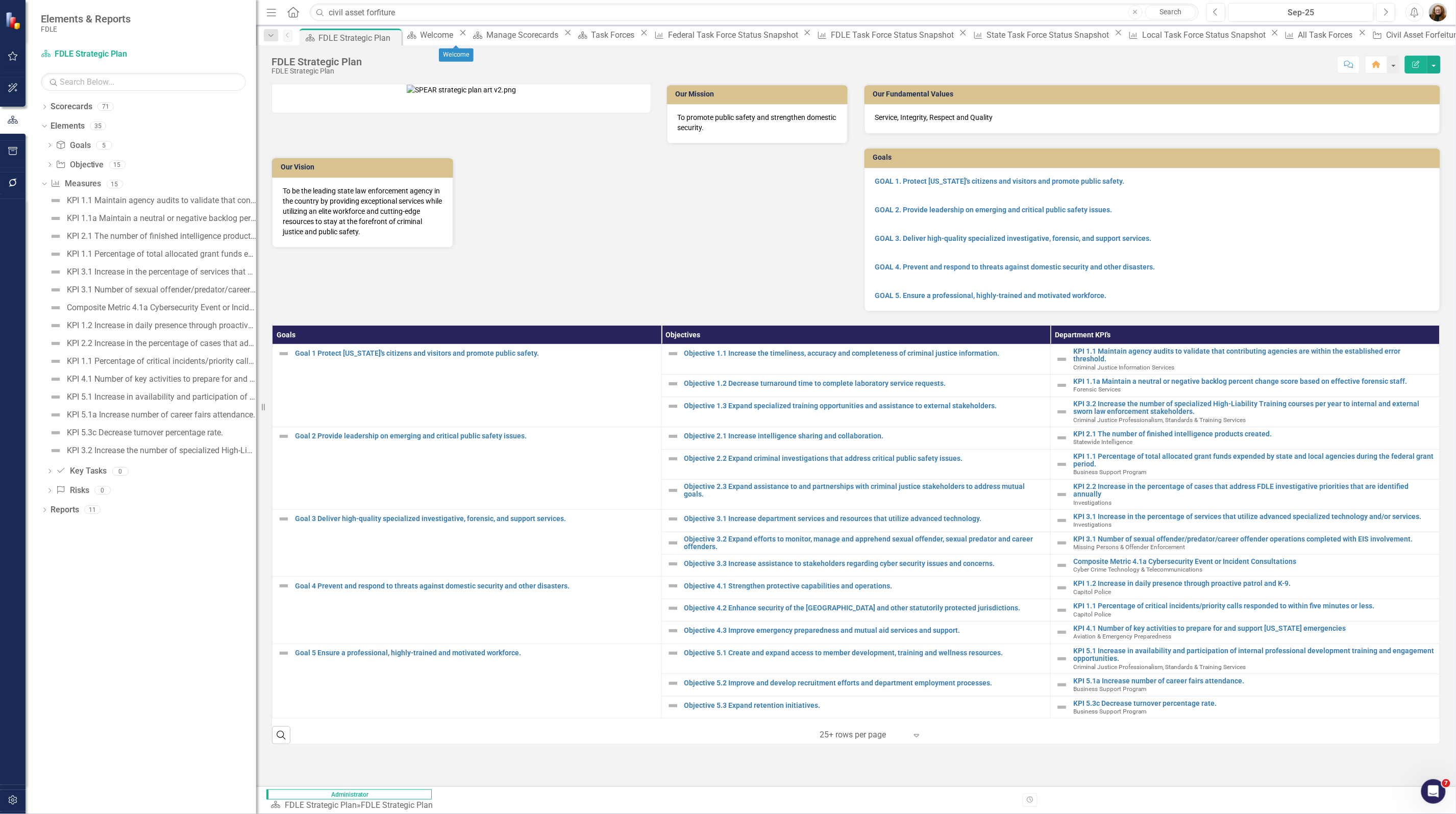
click at [468, 37] on icon "Close" at bounding box center [463, 33] width 10 height 8
click at [496, 34] on div "Close" at bounding box center [502, 33] width 13 height 8
click at [503, 34] on icon "Close" at bounding box center [504, 37] width 10 height 8
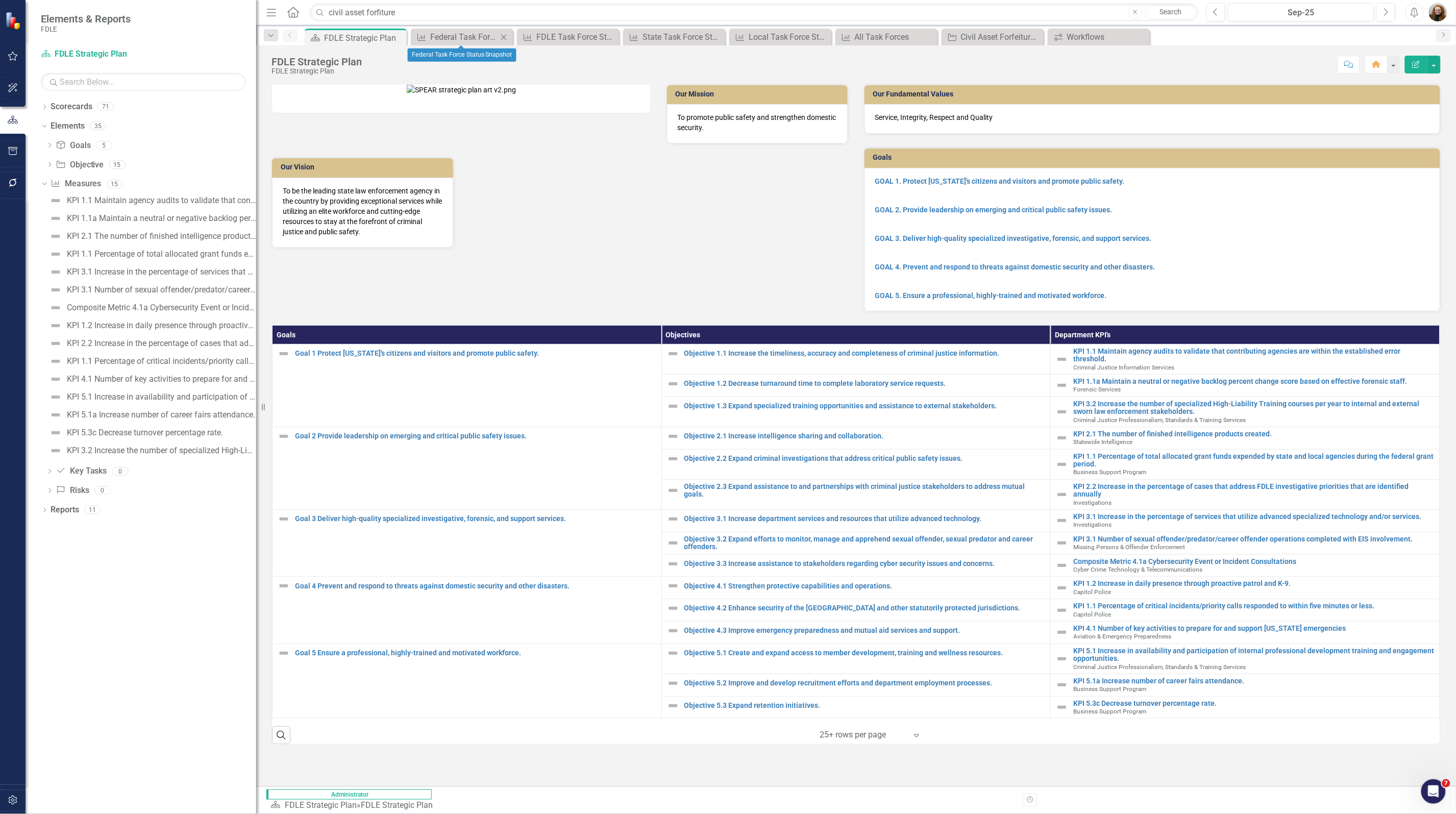
click at [507, 34] on icon "Close" at bounding box center [504, 37] width 10 height 8
click at [0, 0] on icon "Close" at bounding box center [0, 0] width 0 height 0
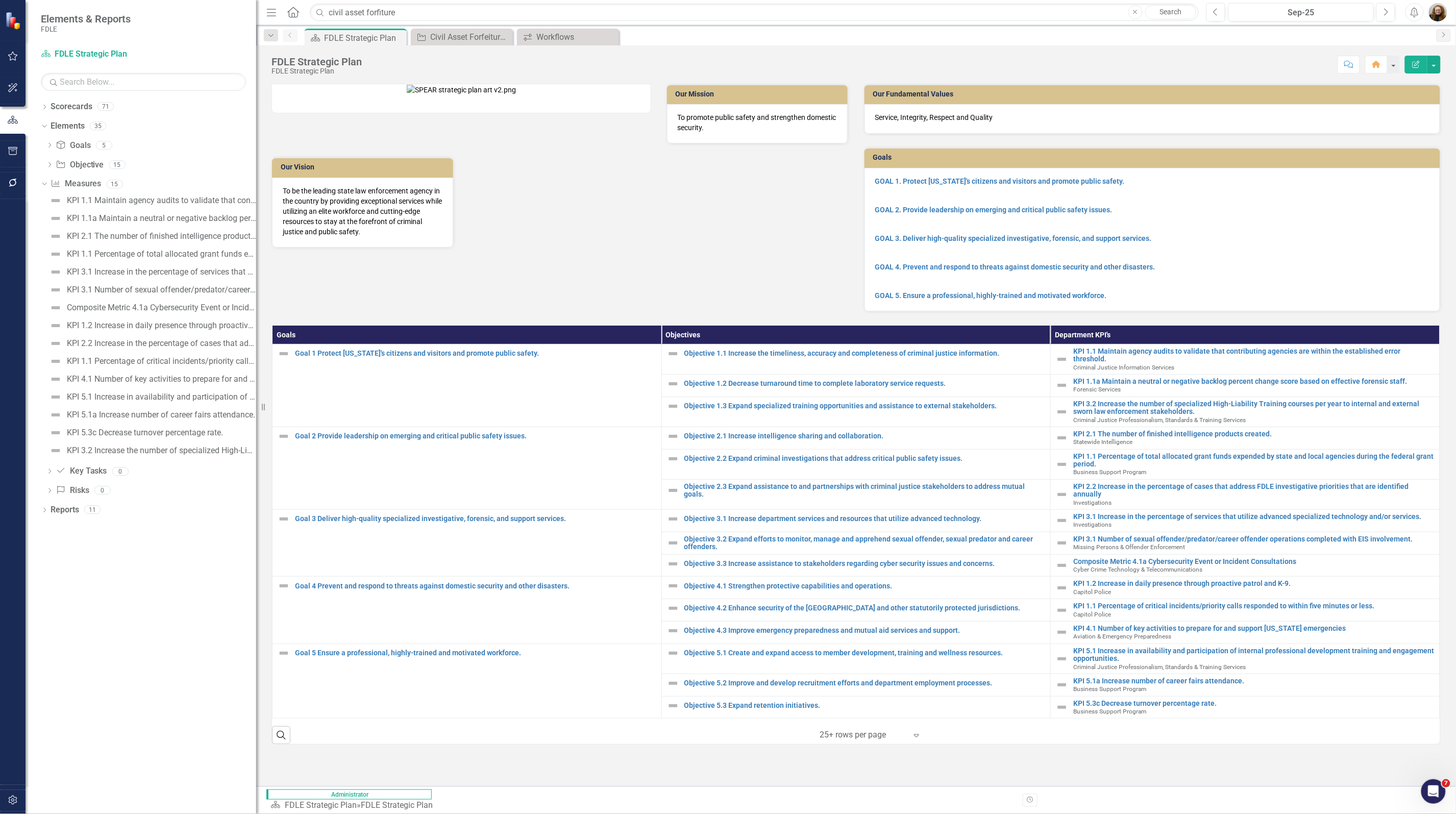
click at [0, 0] on icon "Close" at bounding box center [0, 0] width 0 height 0
drag, startPoint x: 180, startPoint y: 573, endPoint x: 164, endPoint y: 539, distance: 37.6
click at [177, 573] on div "Dropdown Scorecards 71 Dropdown FDLE Commissioner's Initiative Team Project Das…" at bounding box center [141, 456] width 231 height 716
click at [48, 187] on div "Dropdown" at bounding box center [44, 185] width 7 height 5
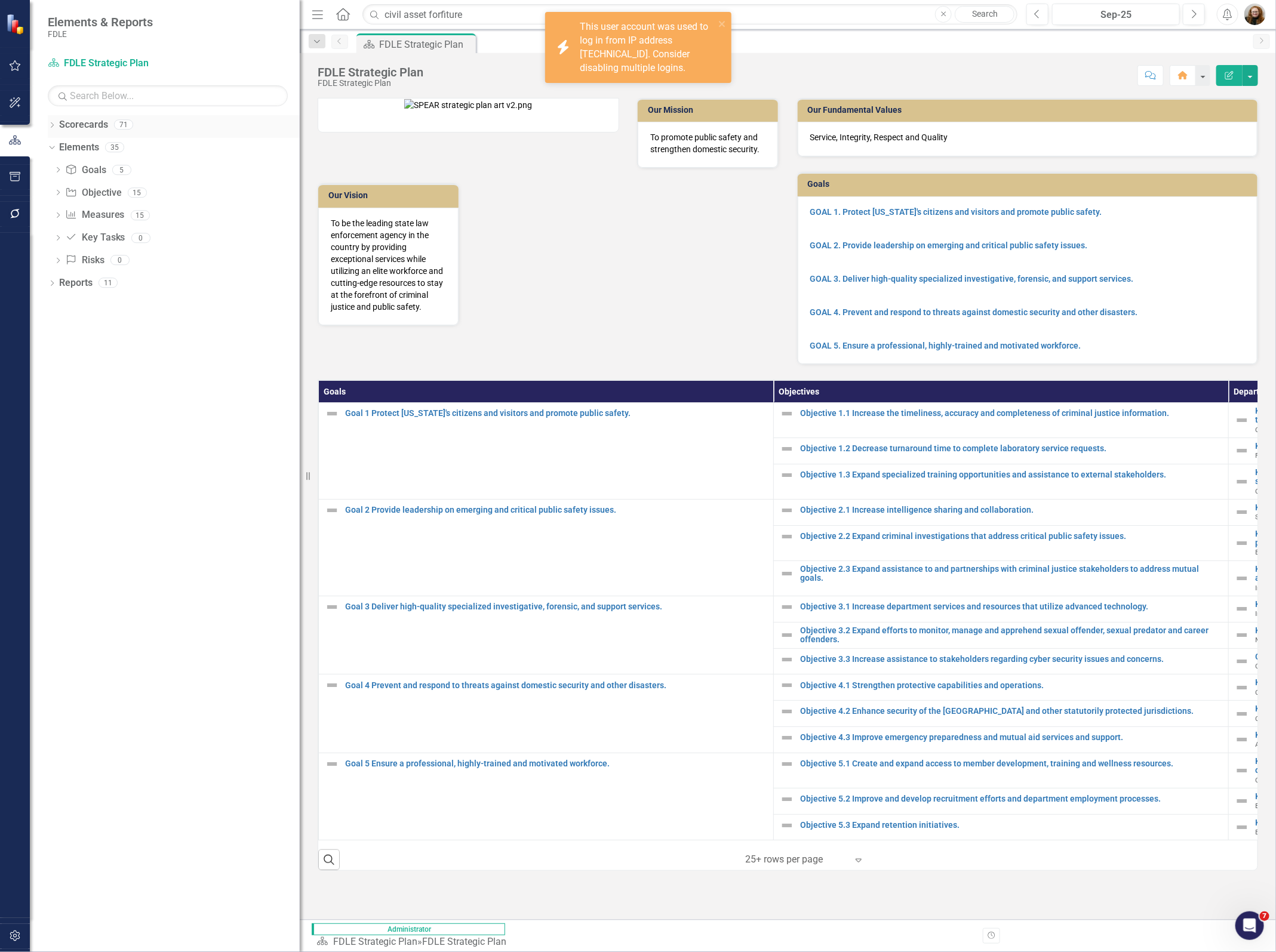
click at [52, 122] on div "Dropdown" at bounding box center [52, 126] width 9 height 10
click at [52, 191] on div "Dropdown Scorecards 71 Dropdown FDLE Commissioner's Initiative Team Project Das…" at bounding box center [173, 160] width 252 height 90
click at [58, 190] on icon "Dropdown" at bounding box center [58, 192] width 9 height 7
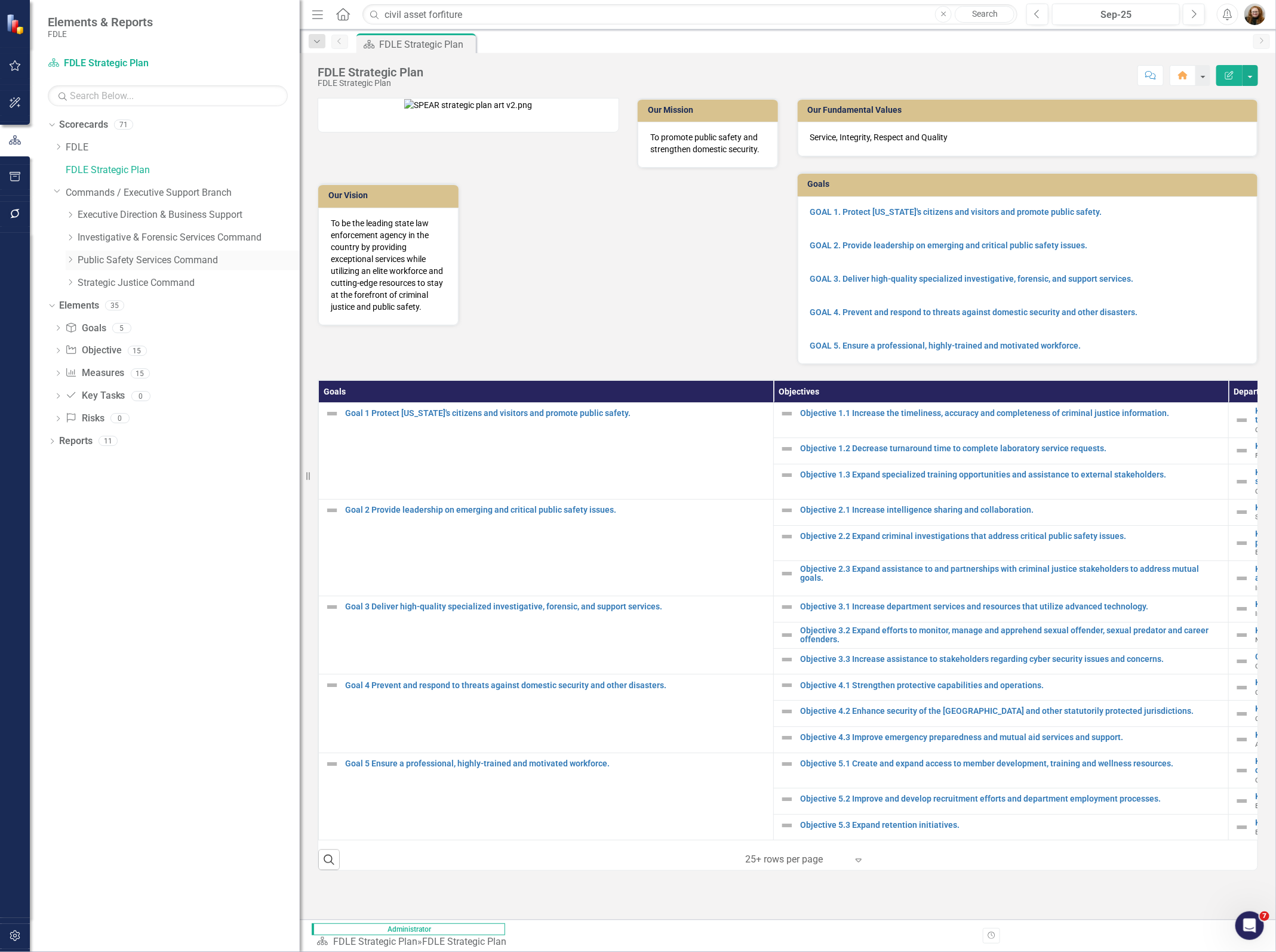
click at [66, 255] on div "Dropdown" at bounding box center [70, 260] width 9 height 10
click at [122, 304] on link "Criminal Justice Information Services" at bounding box center [194, 305] width 210 height 14
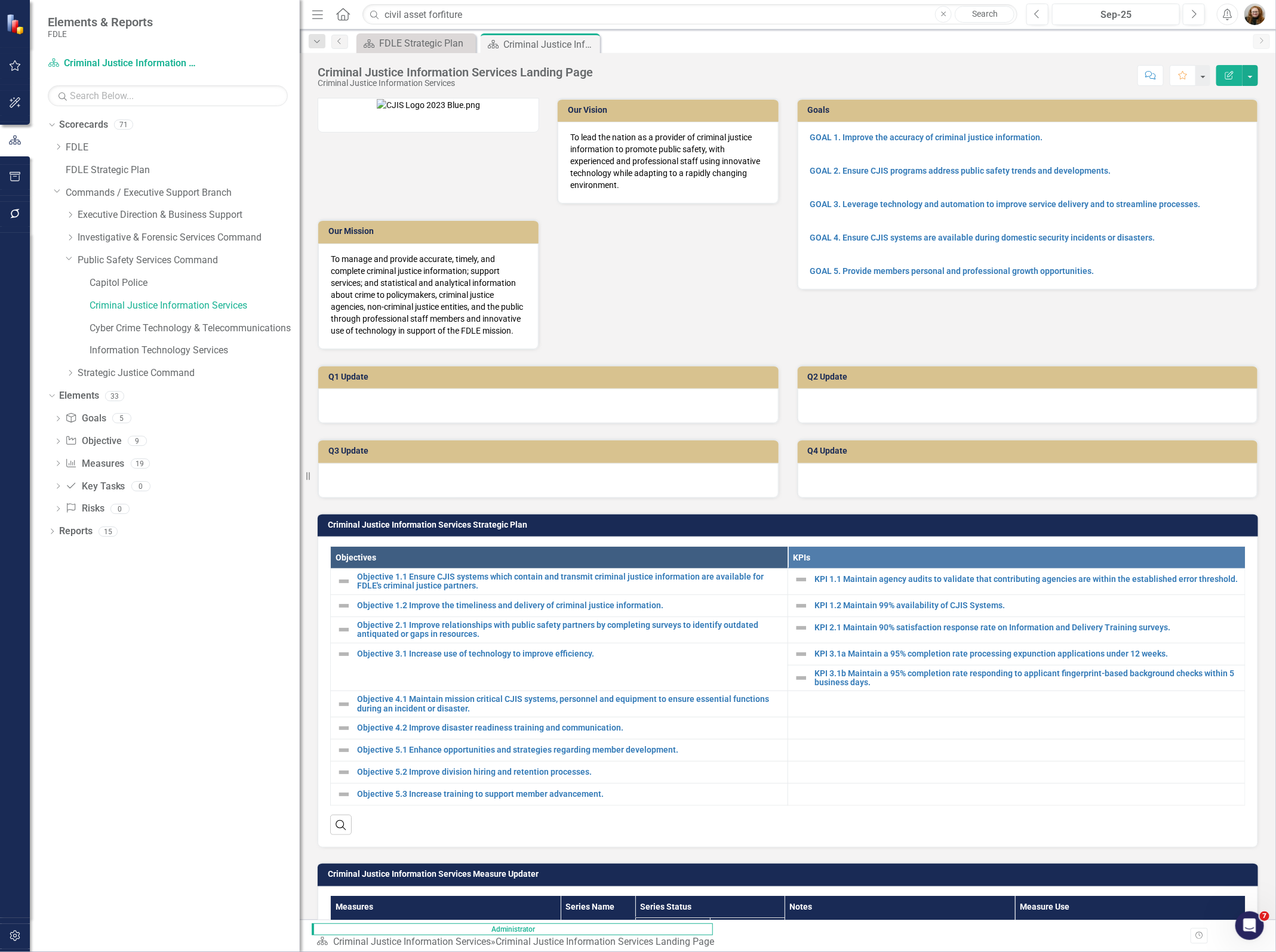
click at [153, 688] on div "Dropdown Scorecards 71 Dropdown FDLE Commissioner's Initiative Team Project Das…" at bounding box center [165, 534] width 270 height 837
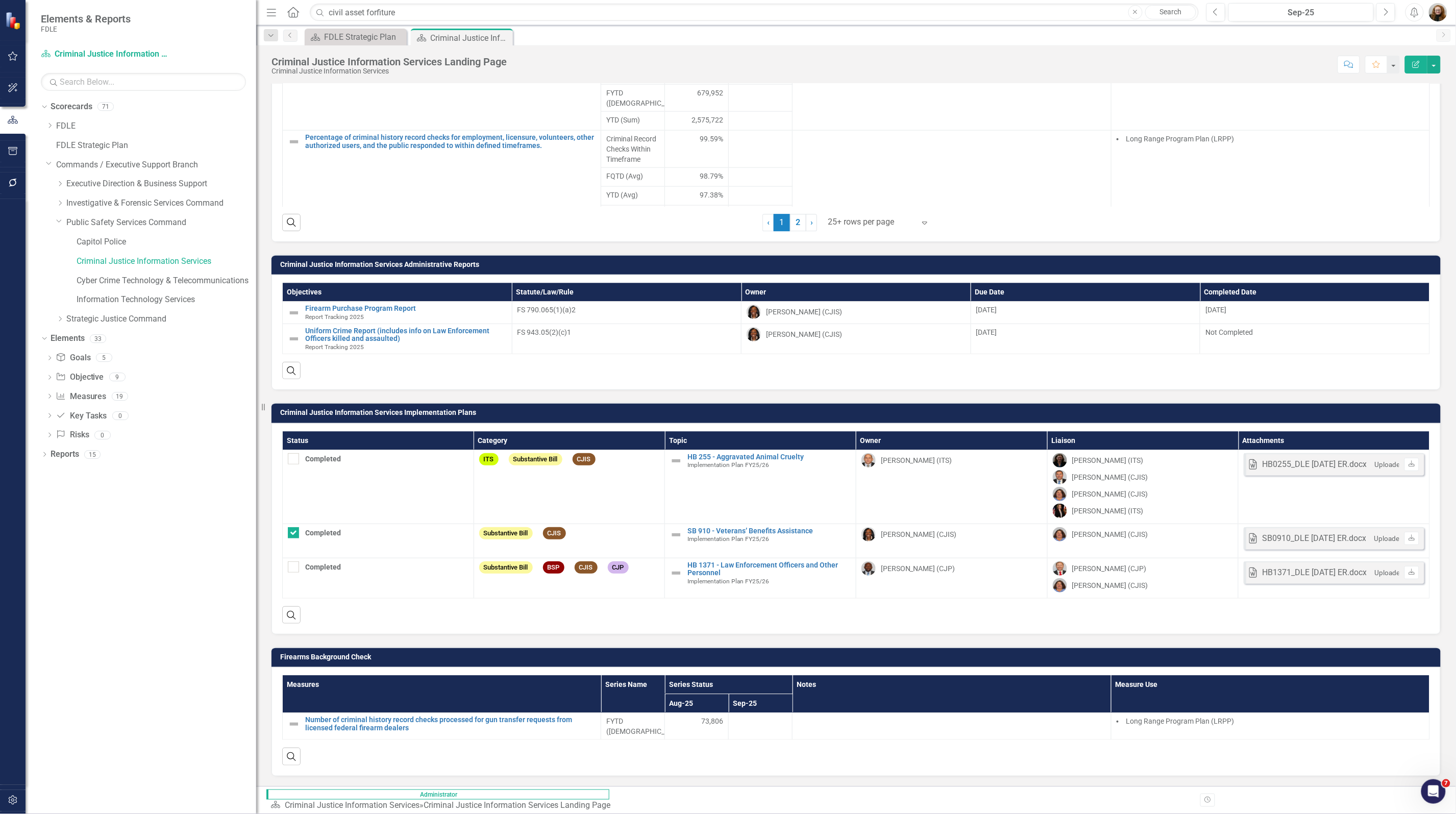
scroll to position [1203, 0]
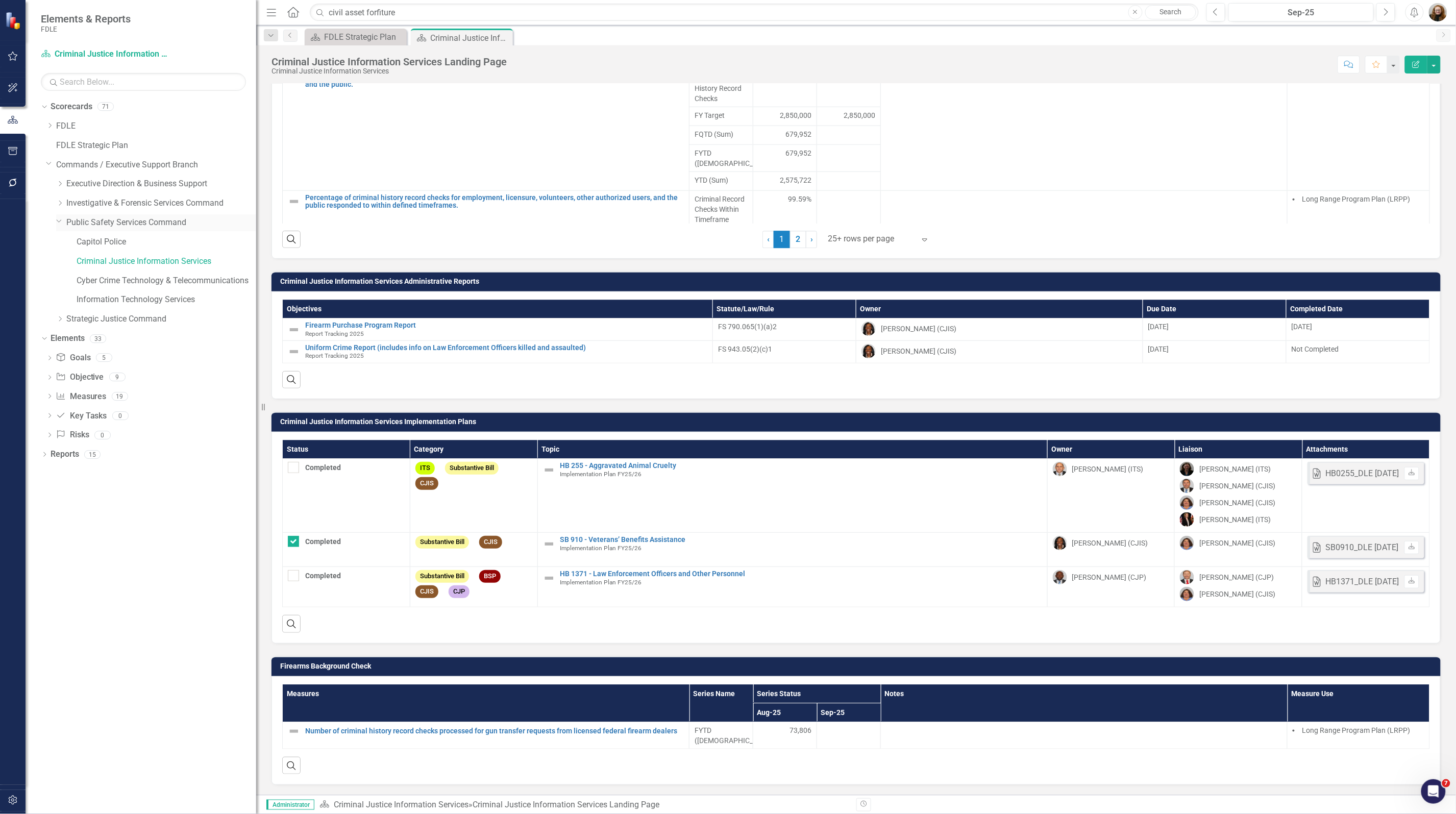
click at [59, 224] on icon "Dropdown" at bounding box center [59, 221] width 6 height 8
click at [57, 248] on div "Dropdown Strategic Justice Command" at bounding box center [156, 243] width 200 height 17
click at [59, 241] on icon "Dropdown" at bounding box center [60, 241] width 8 height 6
click at [102, 282] on link "Criminal Justice Professionalism, Standards & Training Services" at bounding box center [166, 281] width 180 height 12
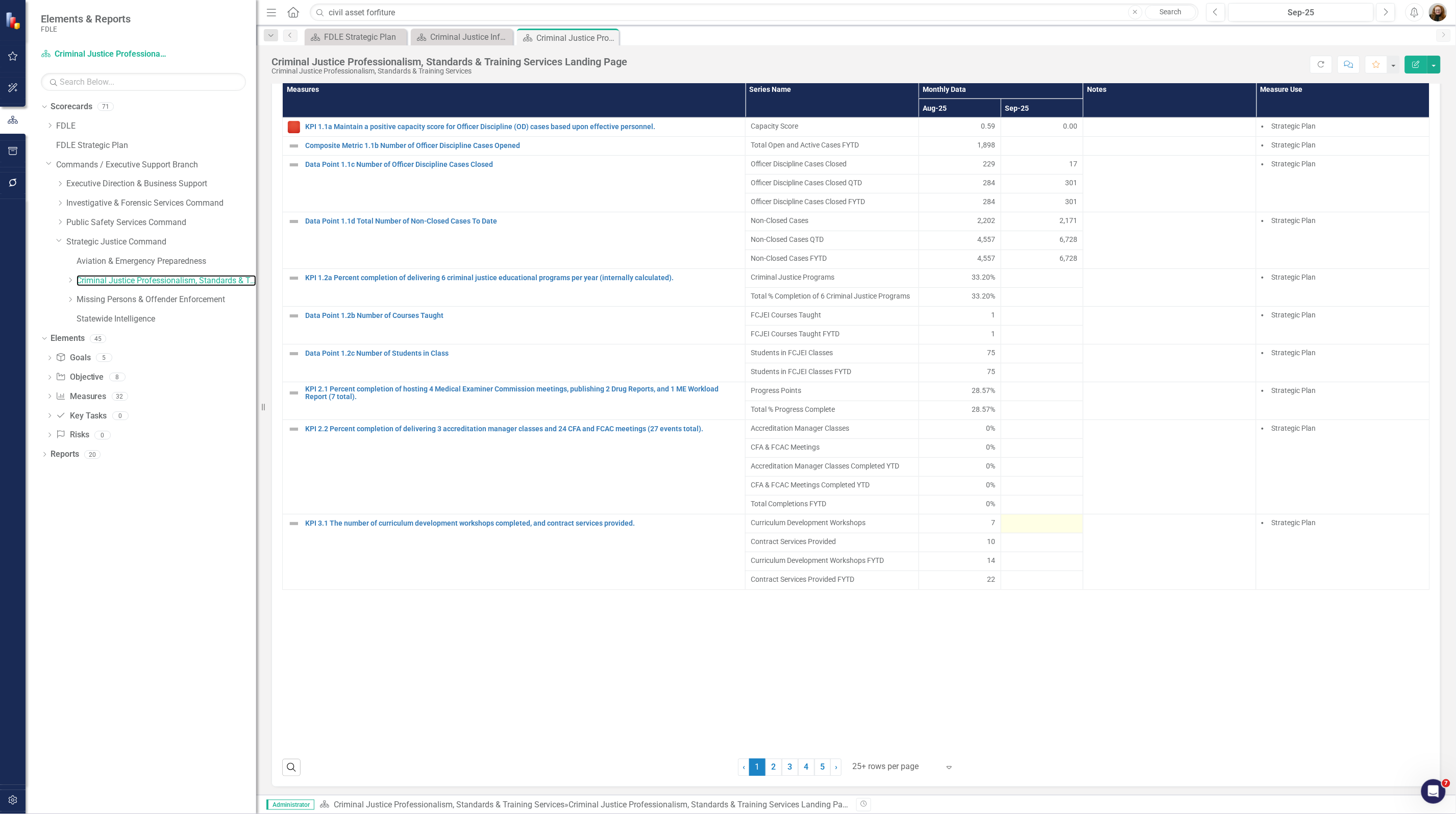
scroll to position [765, 0]
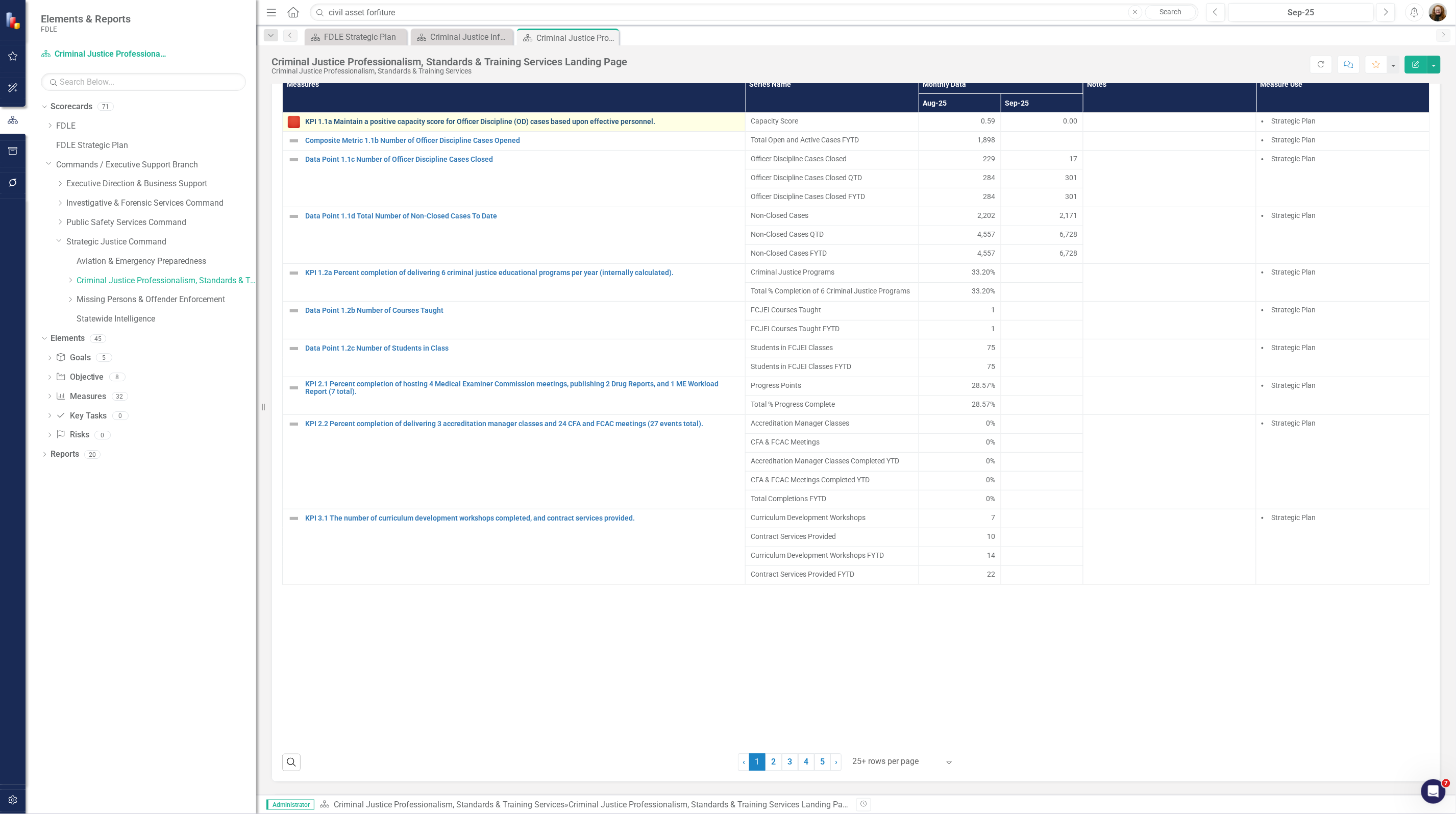
click at [440, 125] on link "KPI 1.1a Maintain a positive capacity score for Officer Discipline (OD) cases b…" at bounding box center [522, 122] width 435 height 8
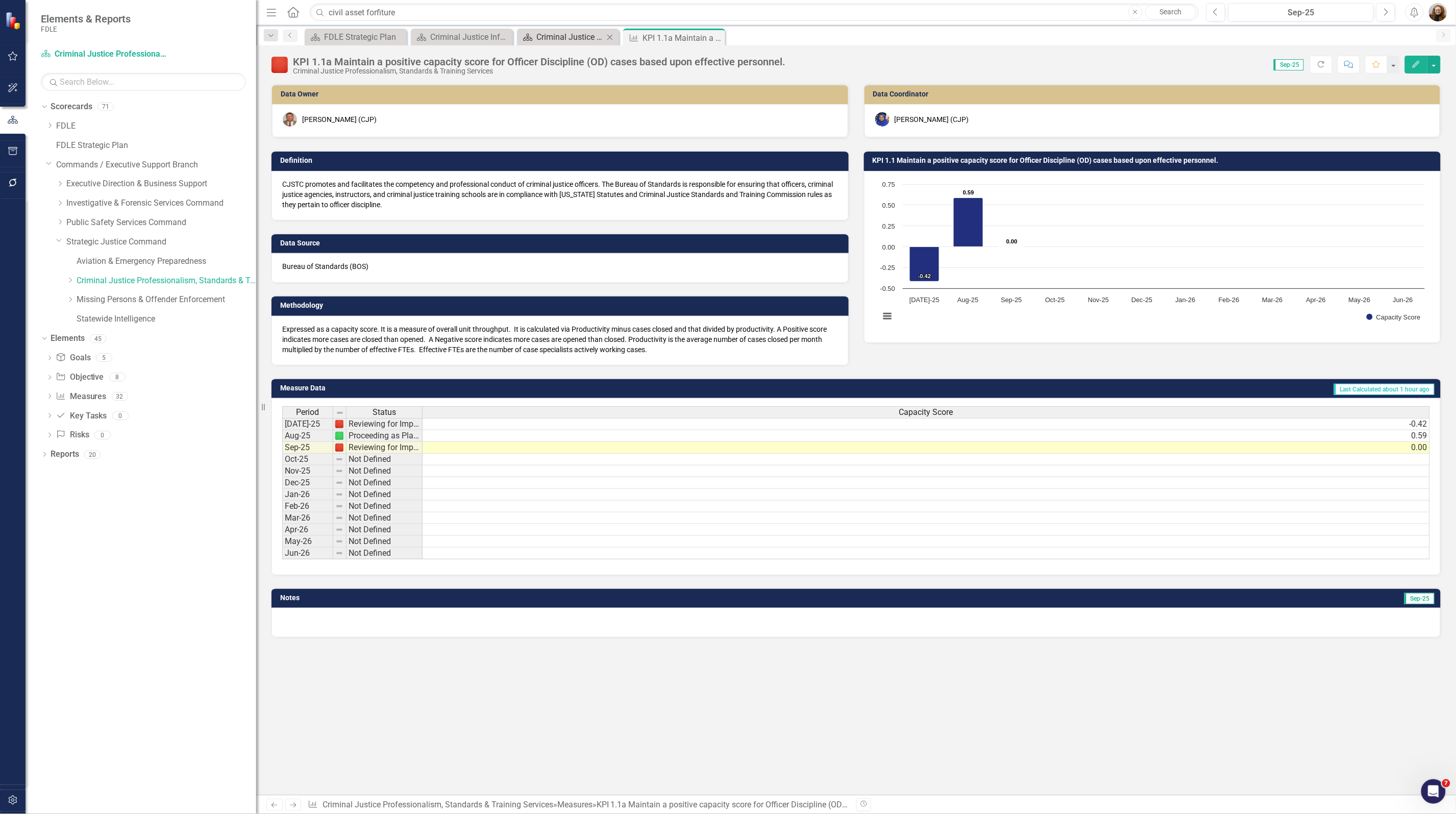
click at [570, 34] on div "Criminal Justice Professionalism, Standards & Training Services Landing Page" at bounding box center [570, 37] width 67 height 13
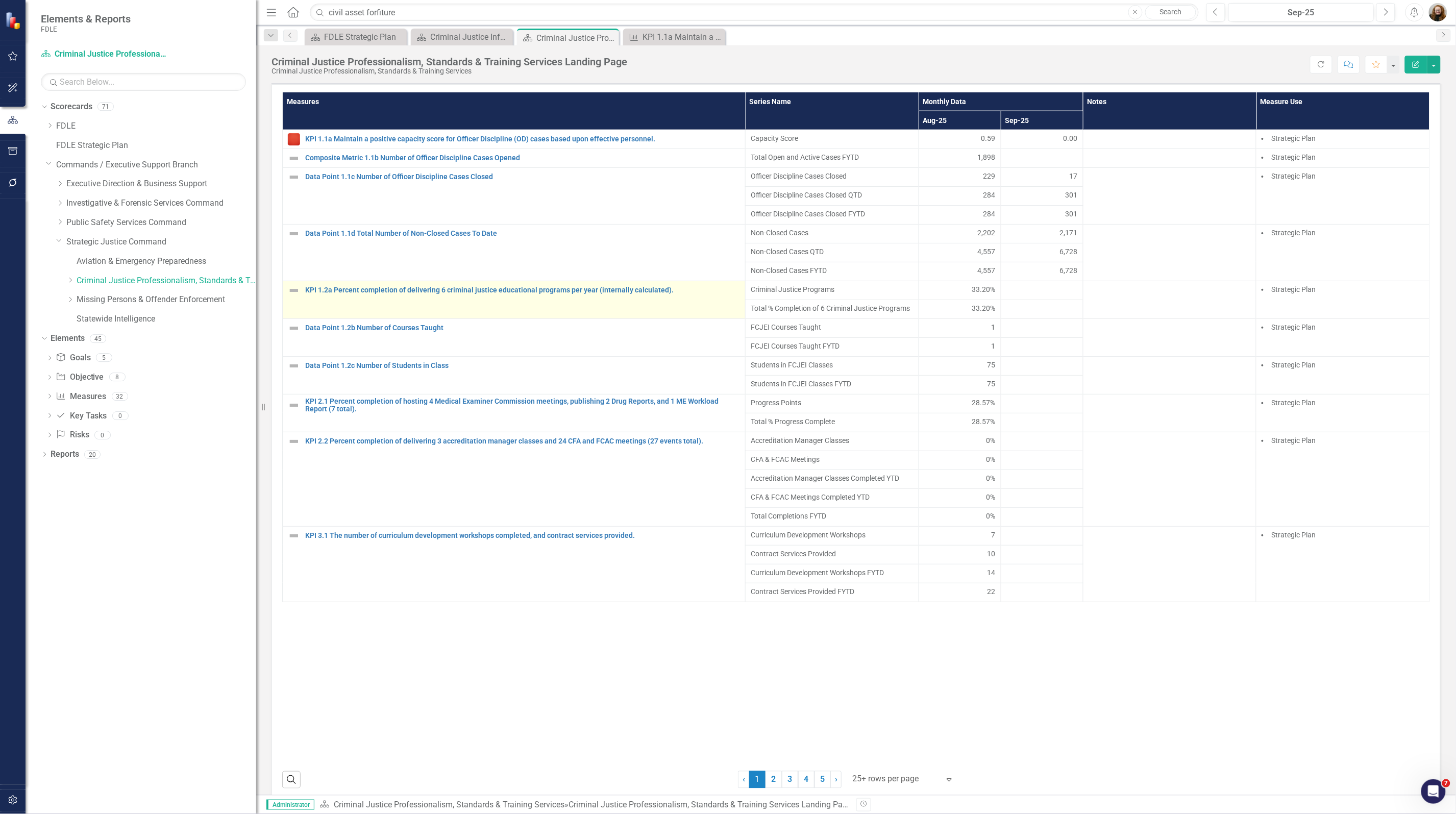
scroll to position [705, 0]
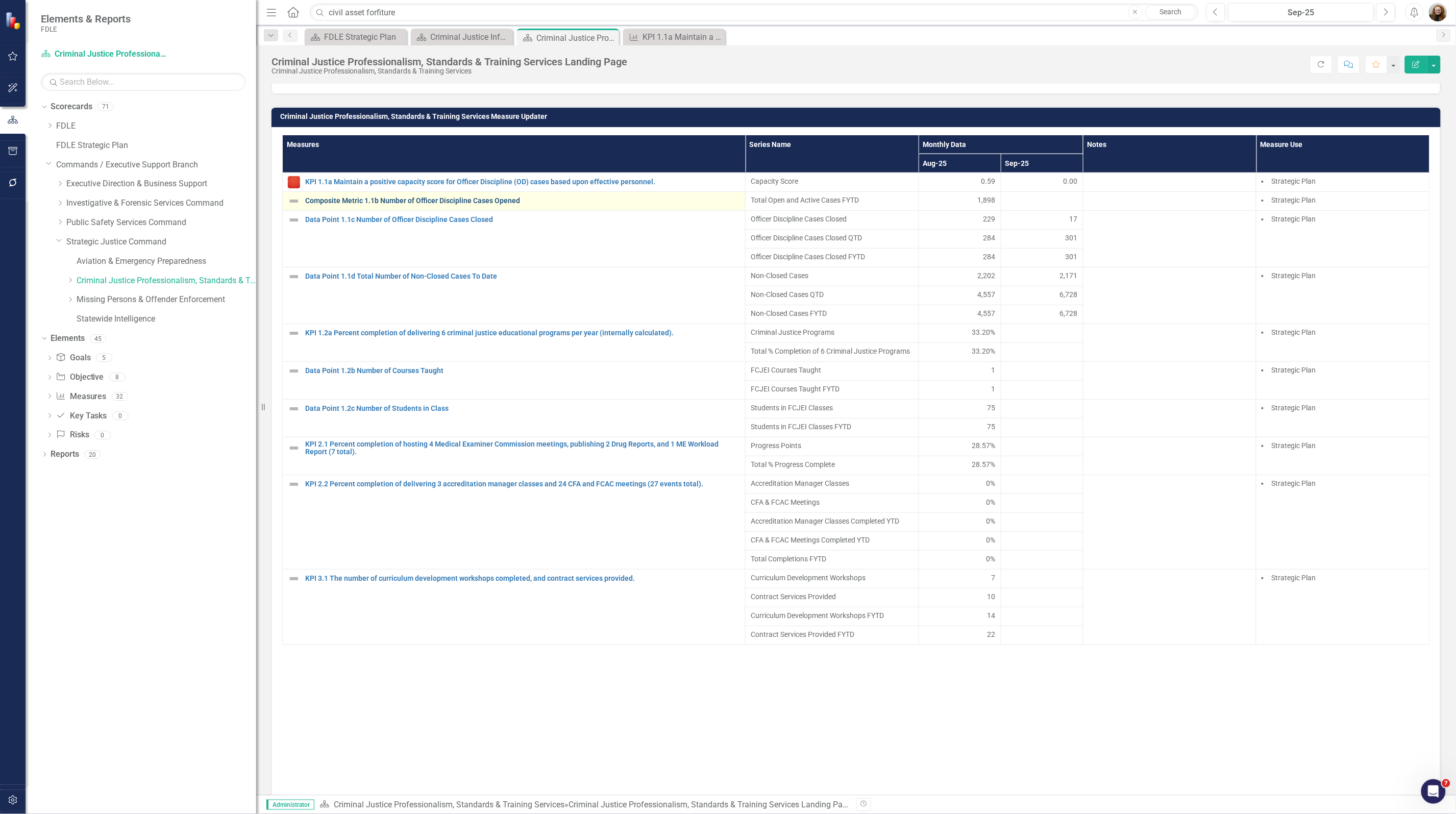
click at [501, 205] on link "Composite Metric 1.1b Number of Officer Discipline Cases Opened" at bounding box center [522, 201] width 435 height 8
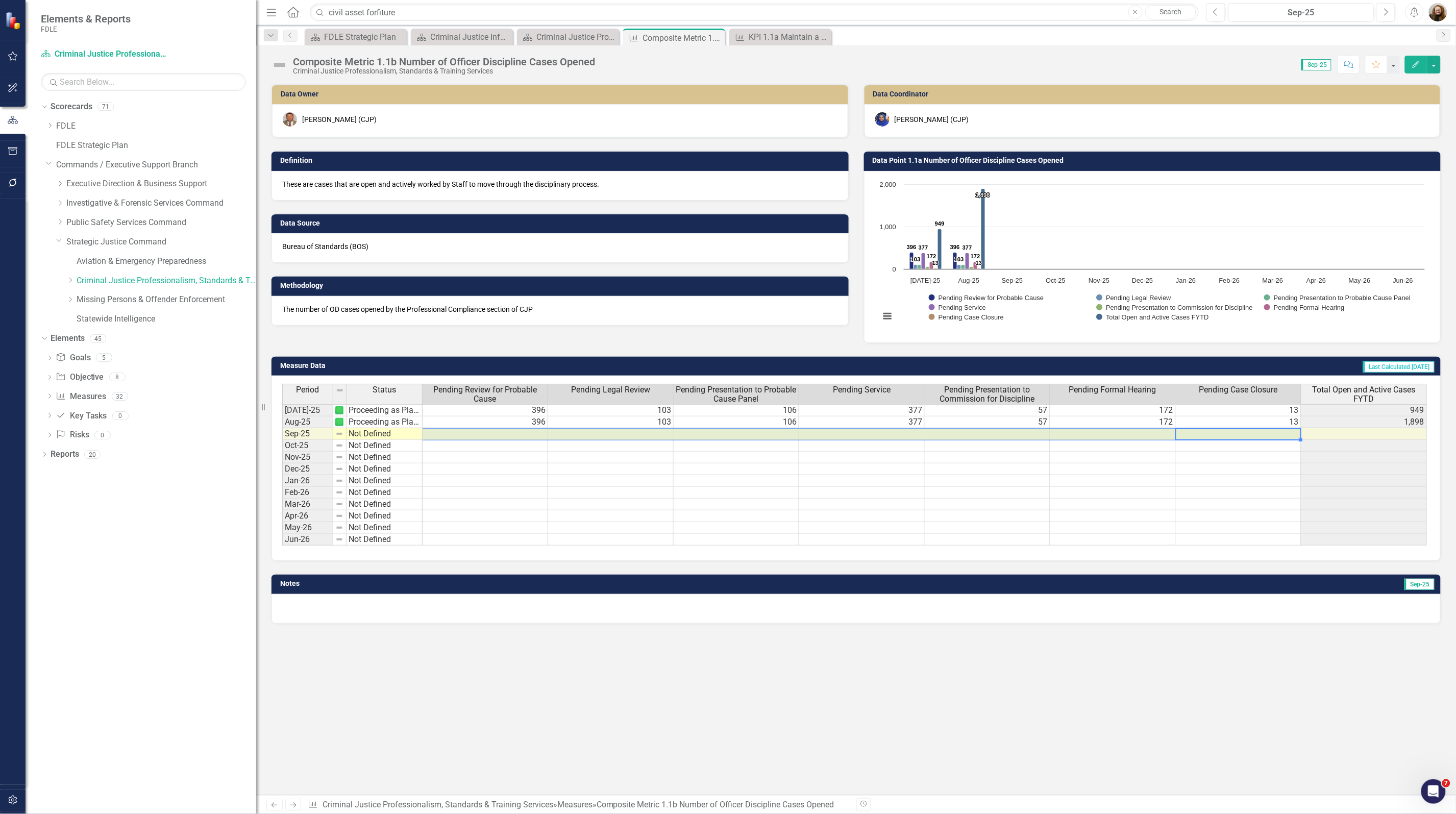
drag, startPoint x: 1266, startPoint y: 435, endPoint x: 514, endPoint y: 409, distance: 752.4
click at [535, 434] on tr "Sep-25 Not Defined" at bounding box center [854, 434] width 1145 height 12
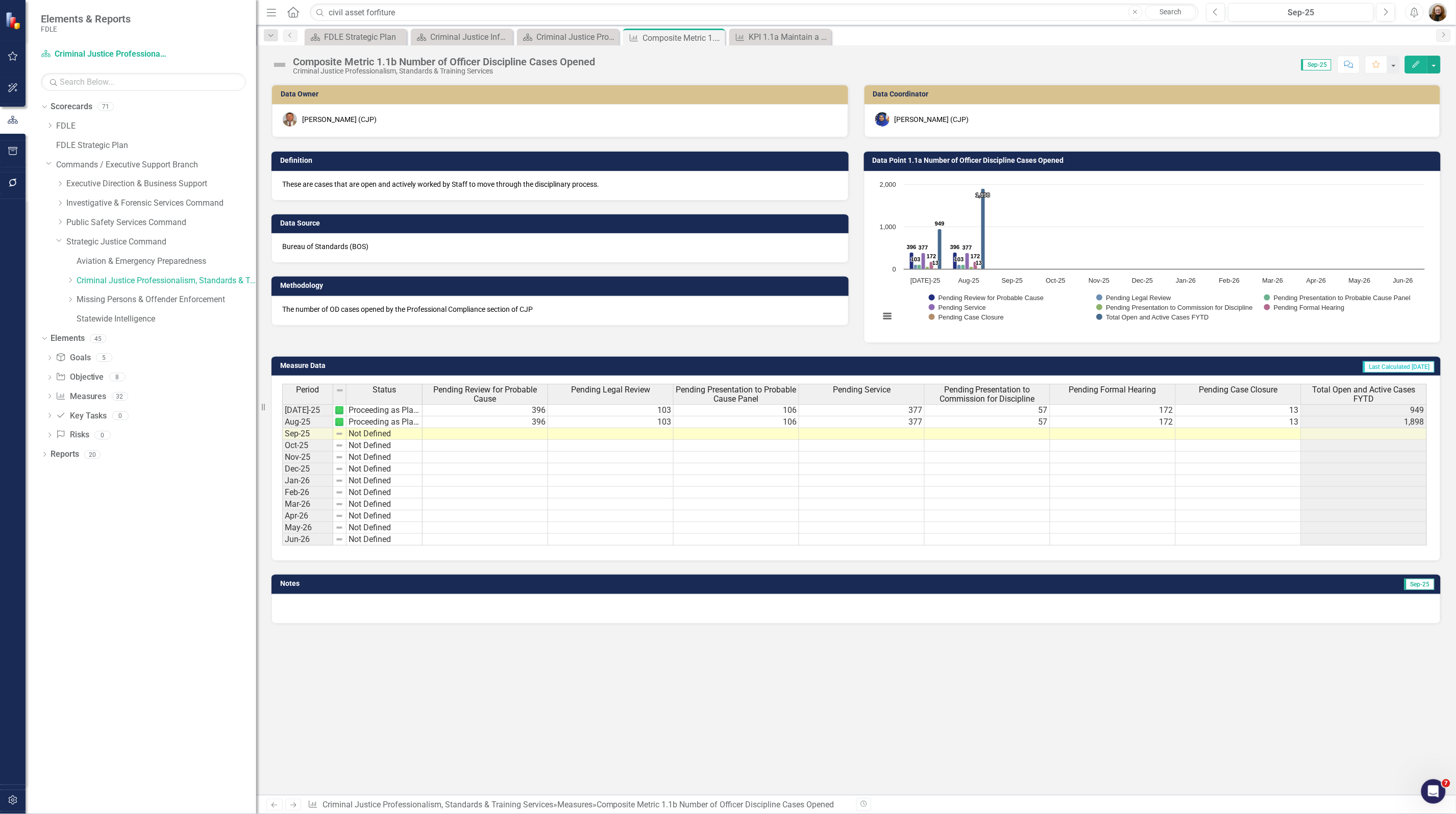
click at [618, 755] on div "Data Owner Glen Hopkins (CJP) Definition These are cases that are open and acti…" at bounding box center [856, 439] width 1200 height 712
click at [1432, 64] on button "button" at bounding box center [1433, 64] width 13 height 18
click at [1409, 80] on link "Edit Edit Measure" at bounding box center [1391, 84] width 99 height 19
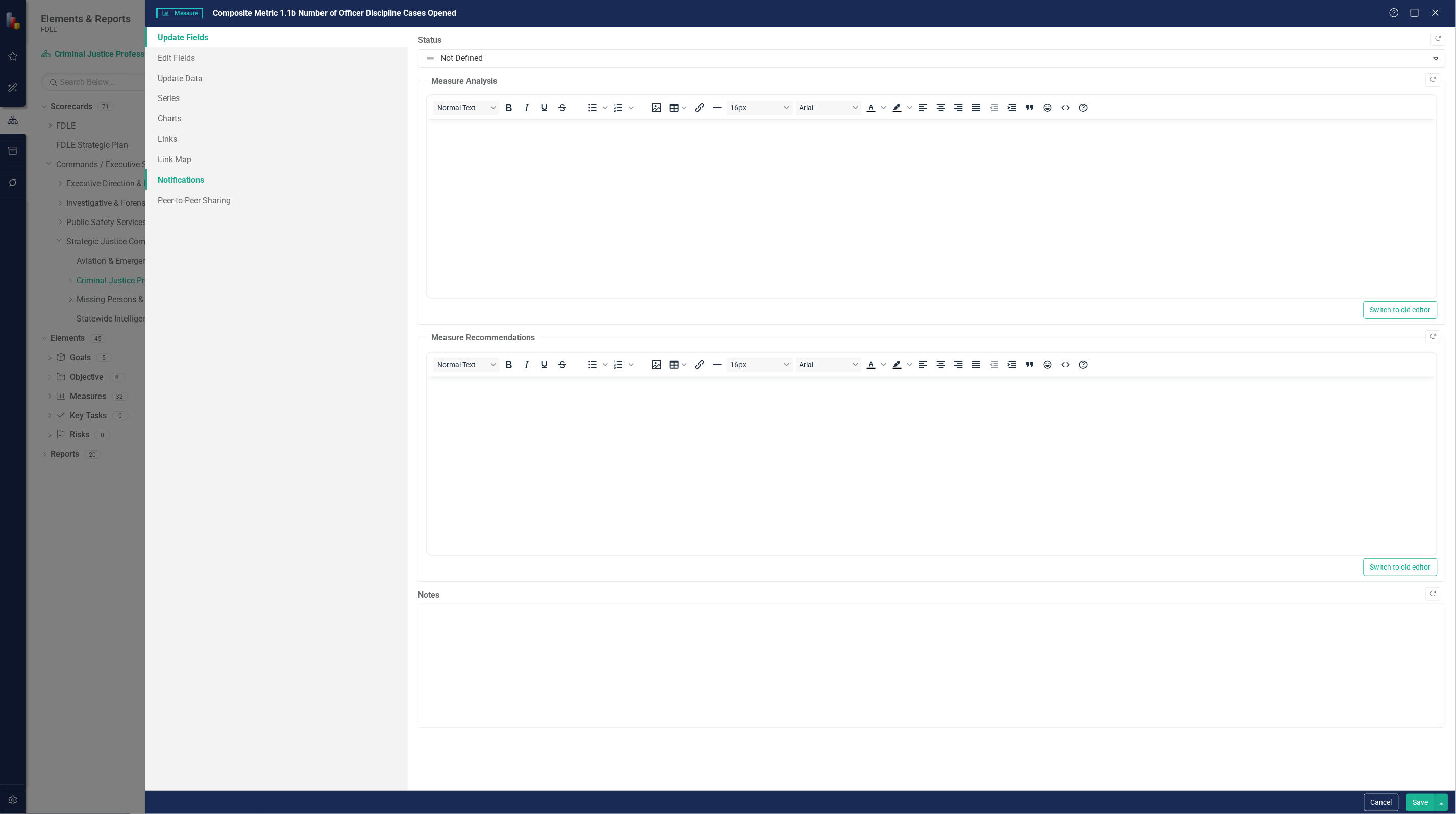
click at [176, 179] on link "Notifications" at bounding box center [276, 180] width 262 height 20
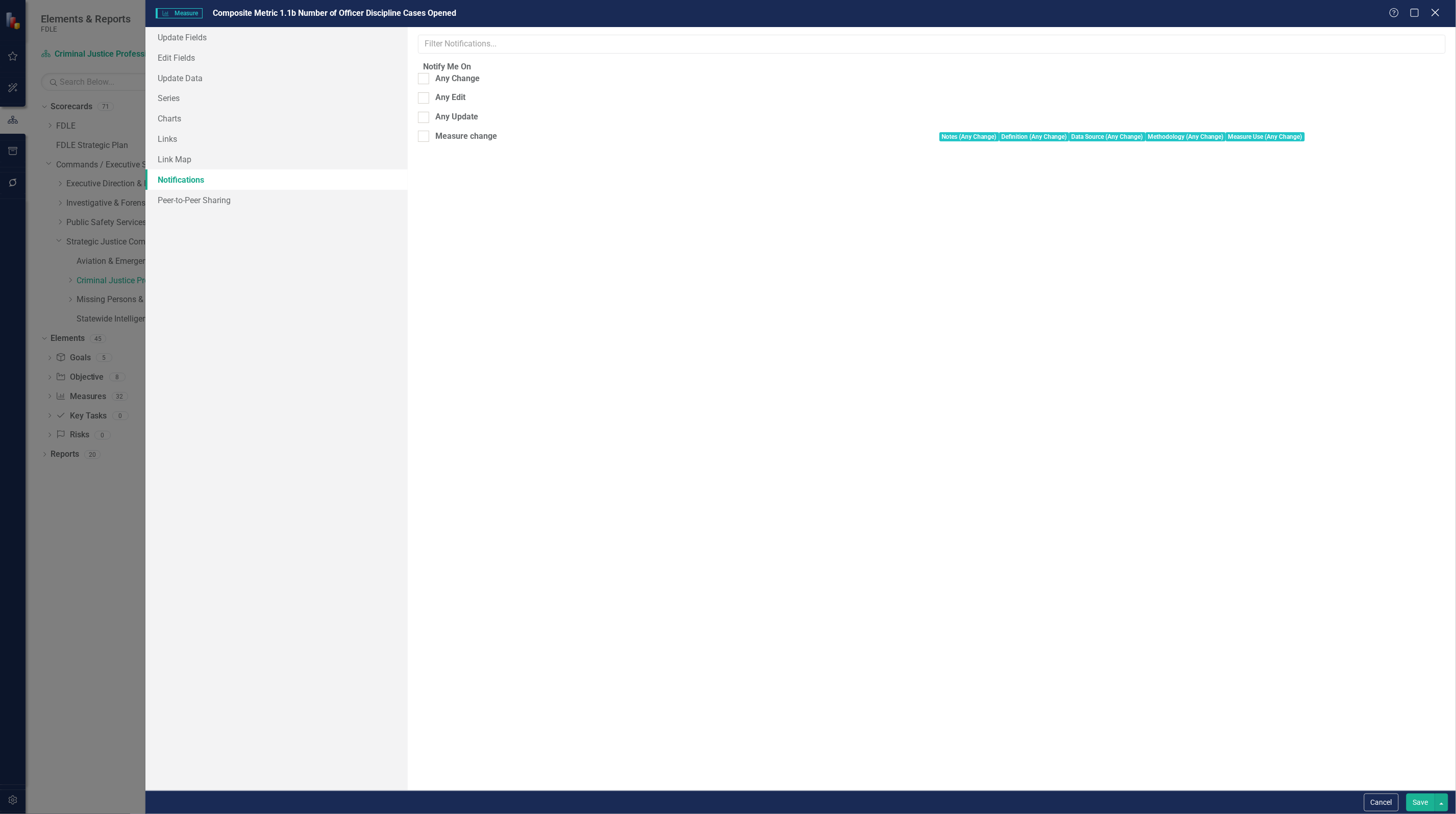
click at [1430, 14] on icon "Close" at bounding box center [1435, 12] width 13 height 10
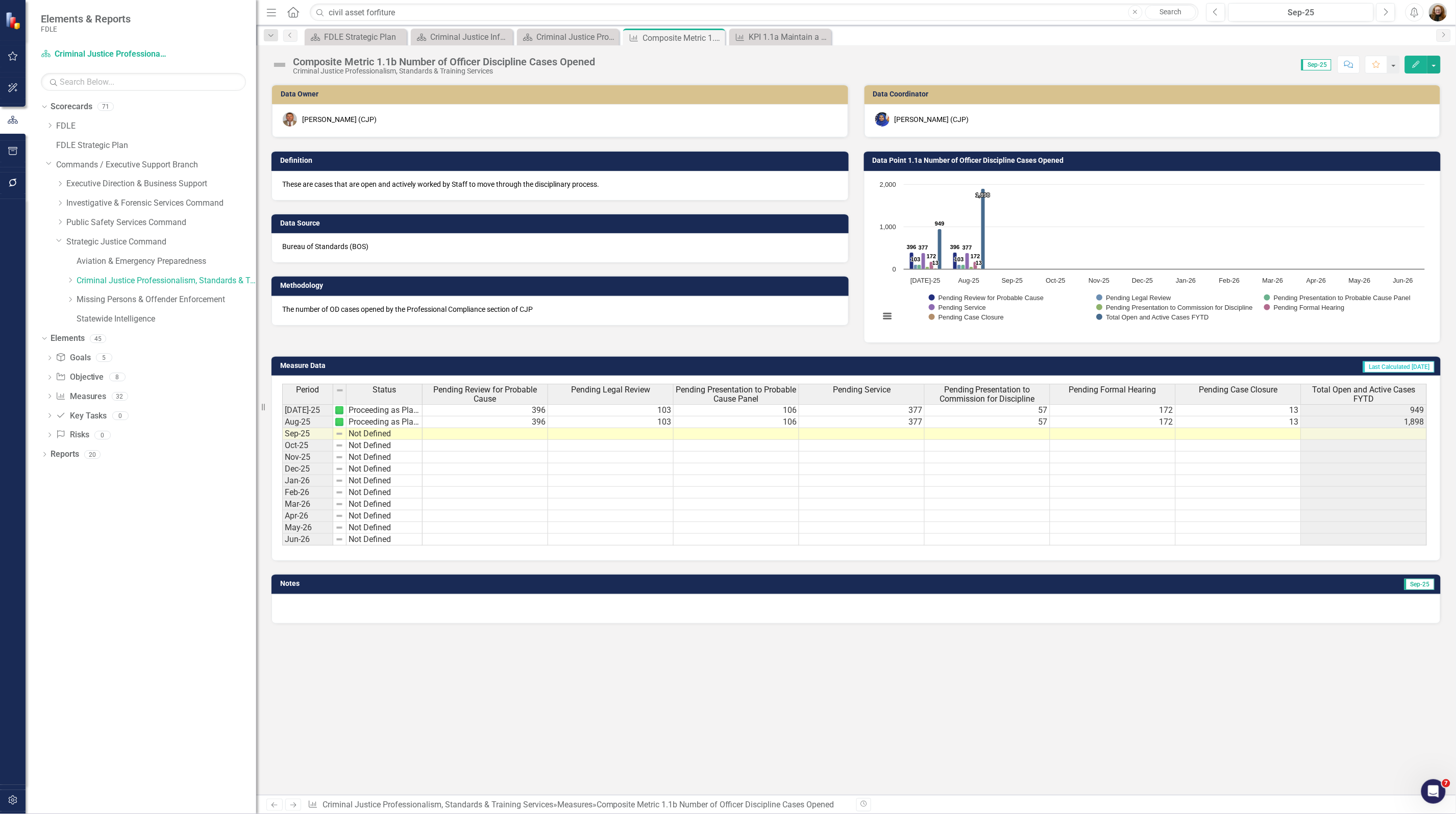
click at [908, 680] on div "Data Owner Glen Hopkins (CJP) Definition These are cases that are open and acti…" at bounding box center [856, 439] width 1200 height 712
click at [456, 41] on div "Criminal Justice Information Services Landing Page" at bounding box center [463, 37] width 67 height 13
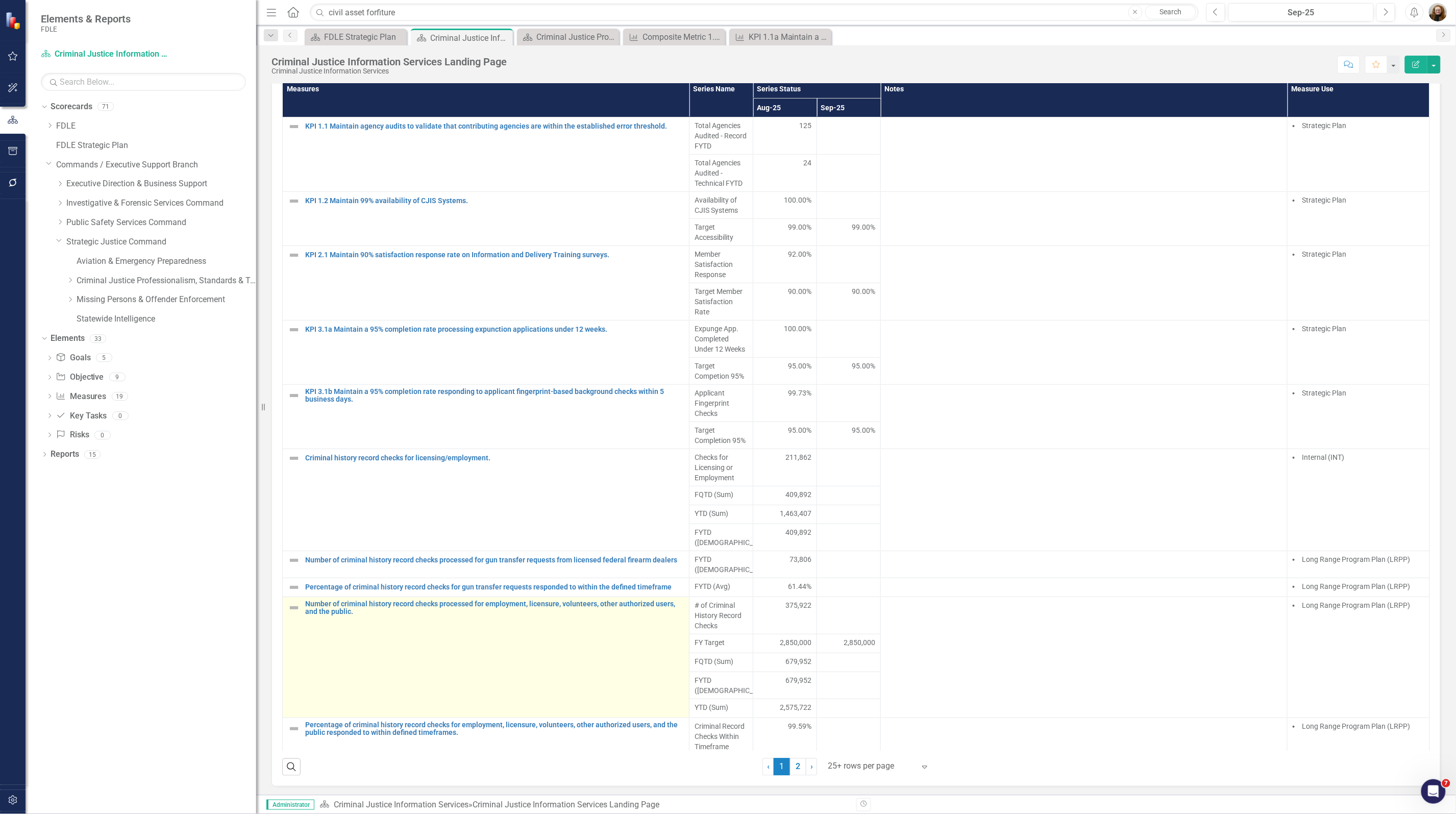
scroll to position [957, 0]
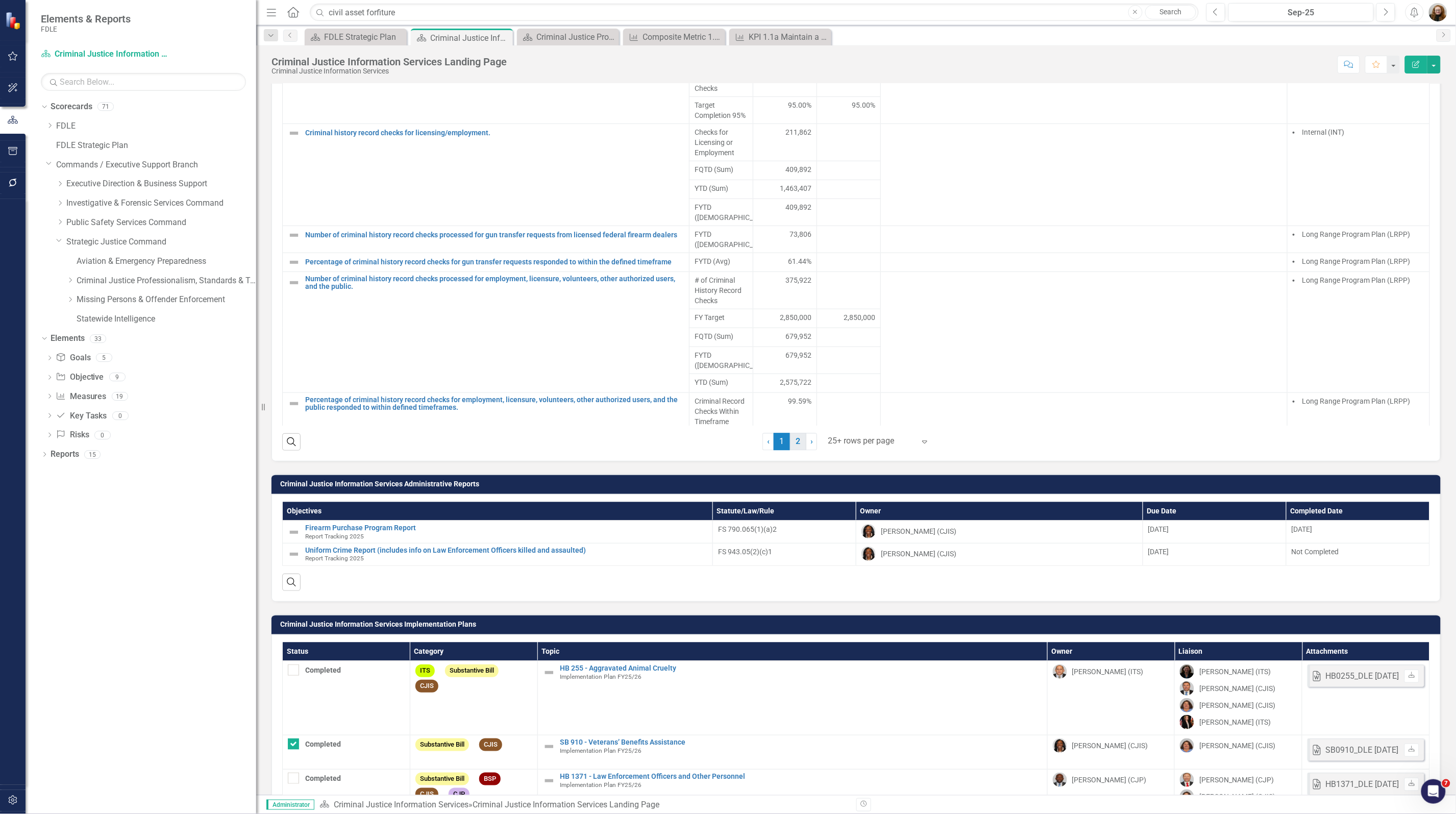
click at [794, 451] on link "2" at bounding box center [798, 442] width 16 height 18
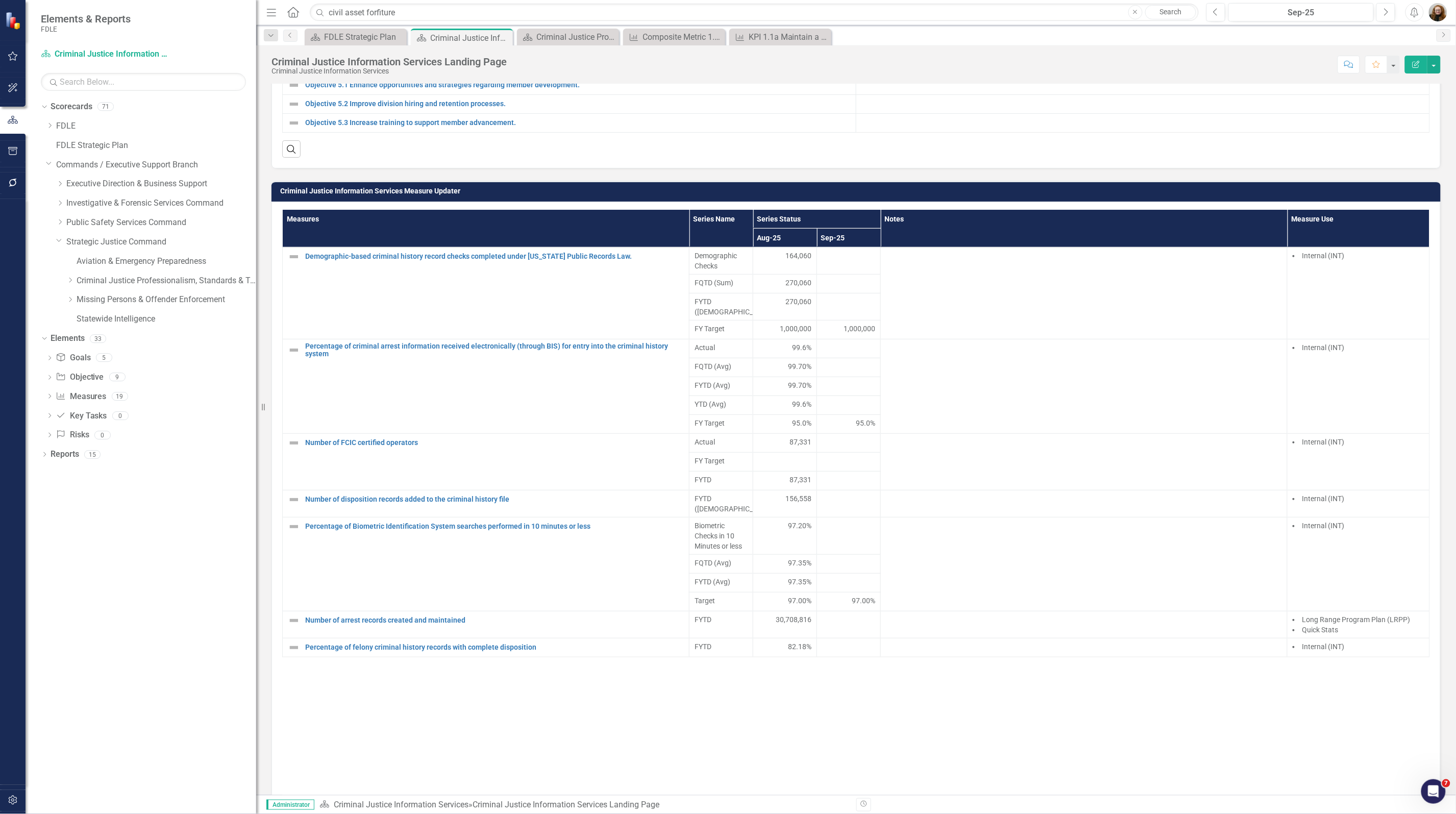
scroll to position [447, 0]
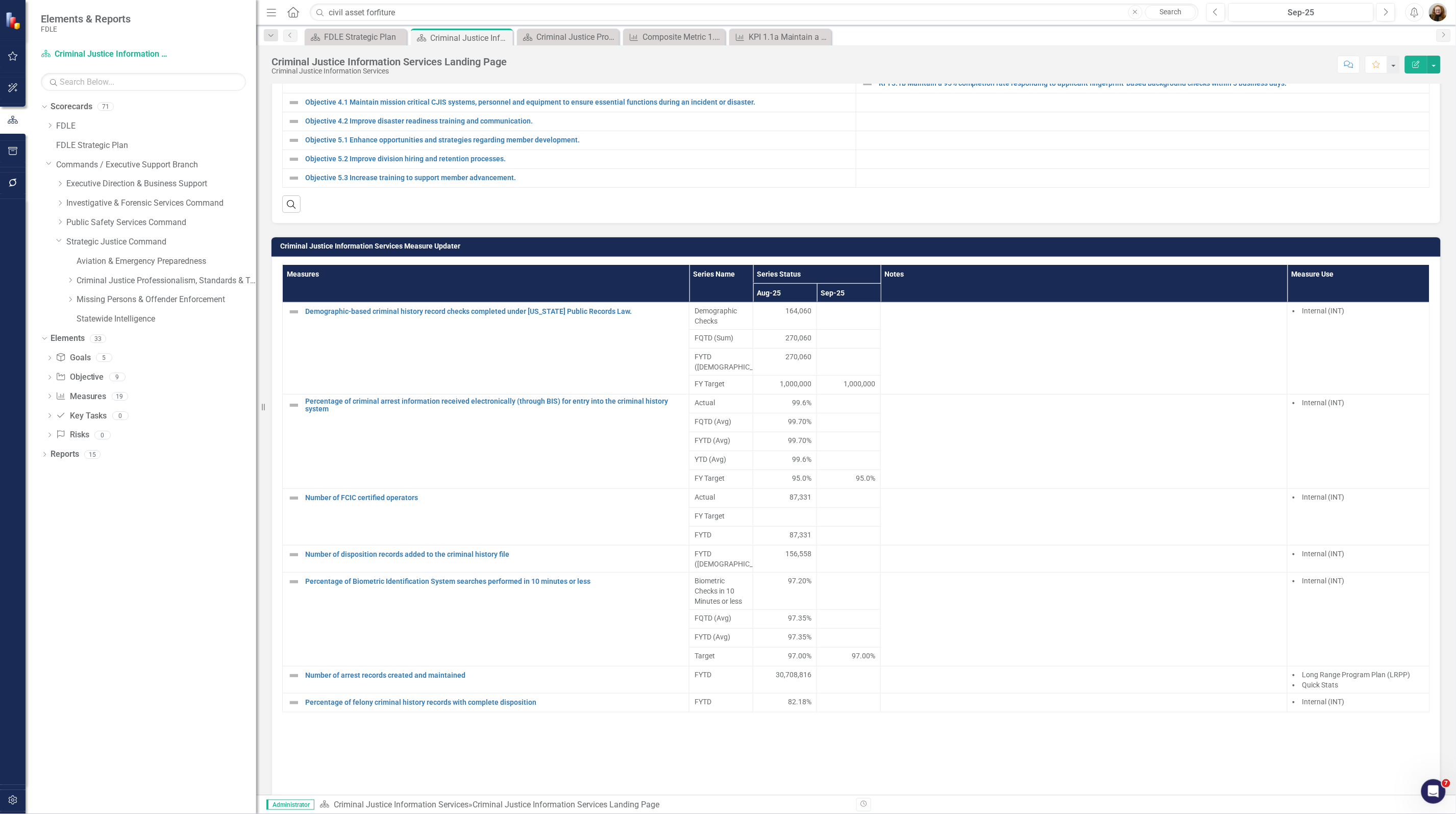
click at [1392, 250] on h3 "Criminal Justice Information Services Measure Updater" at bounding box center [858, 246] width 1155 height 8
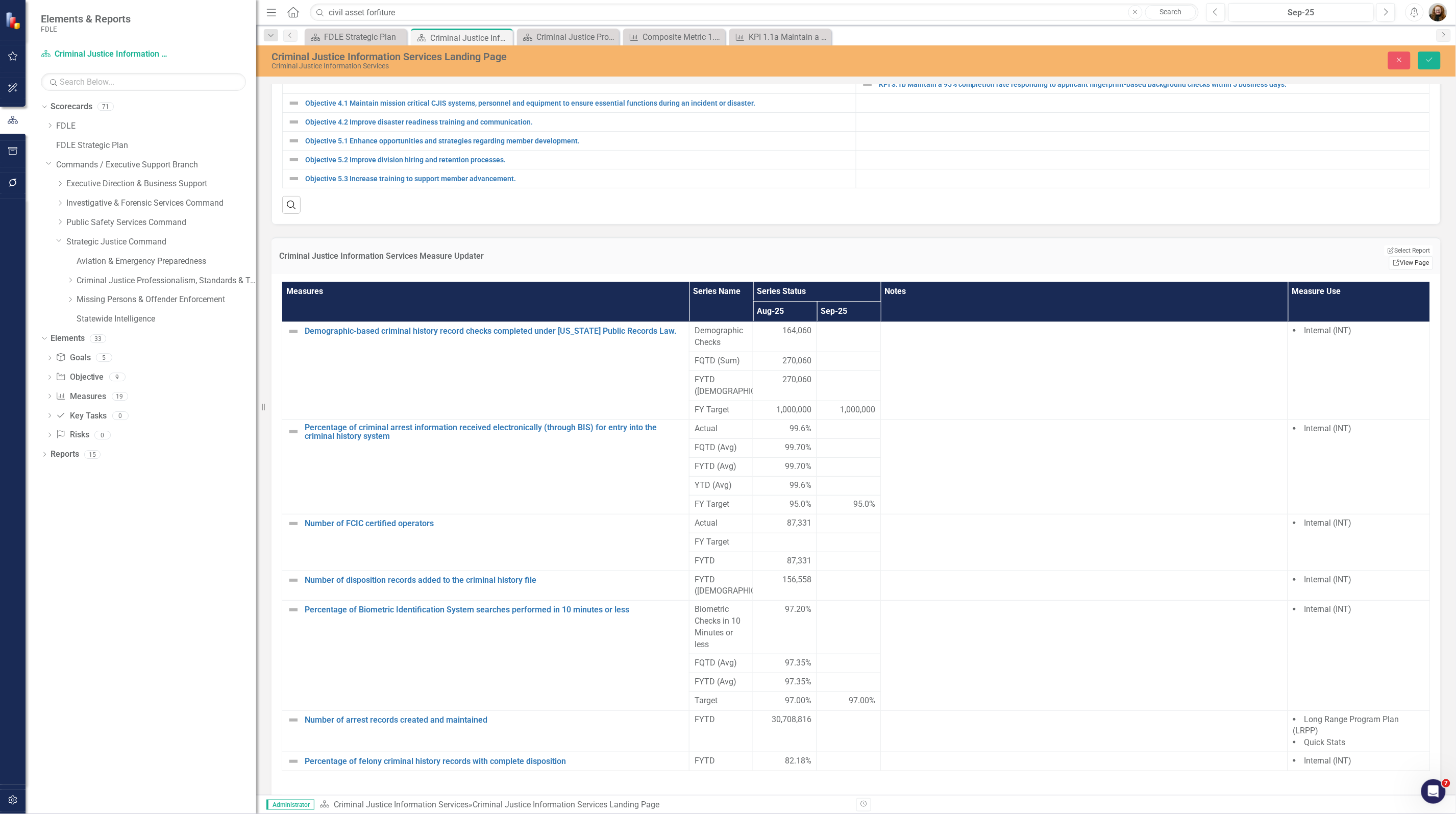
click at [1401, 270] on link "Link View Page" at bounding box center [1411, 262] width 44 height 13
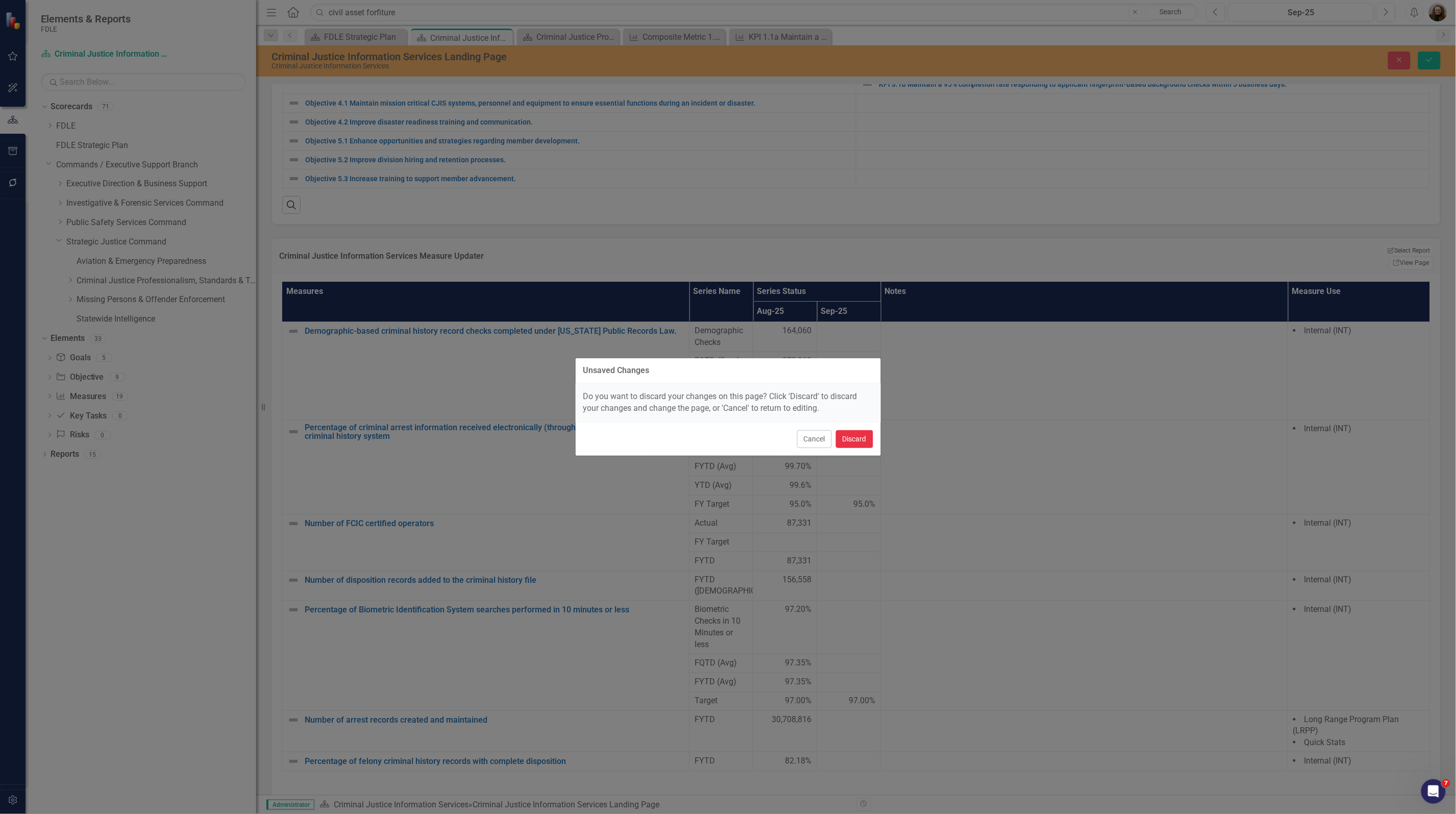
click at [852, 431] on button "Discard" at bounding box center [855, 439] width 37 height 18
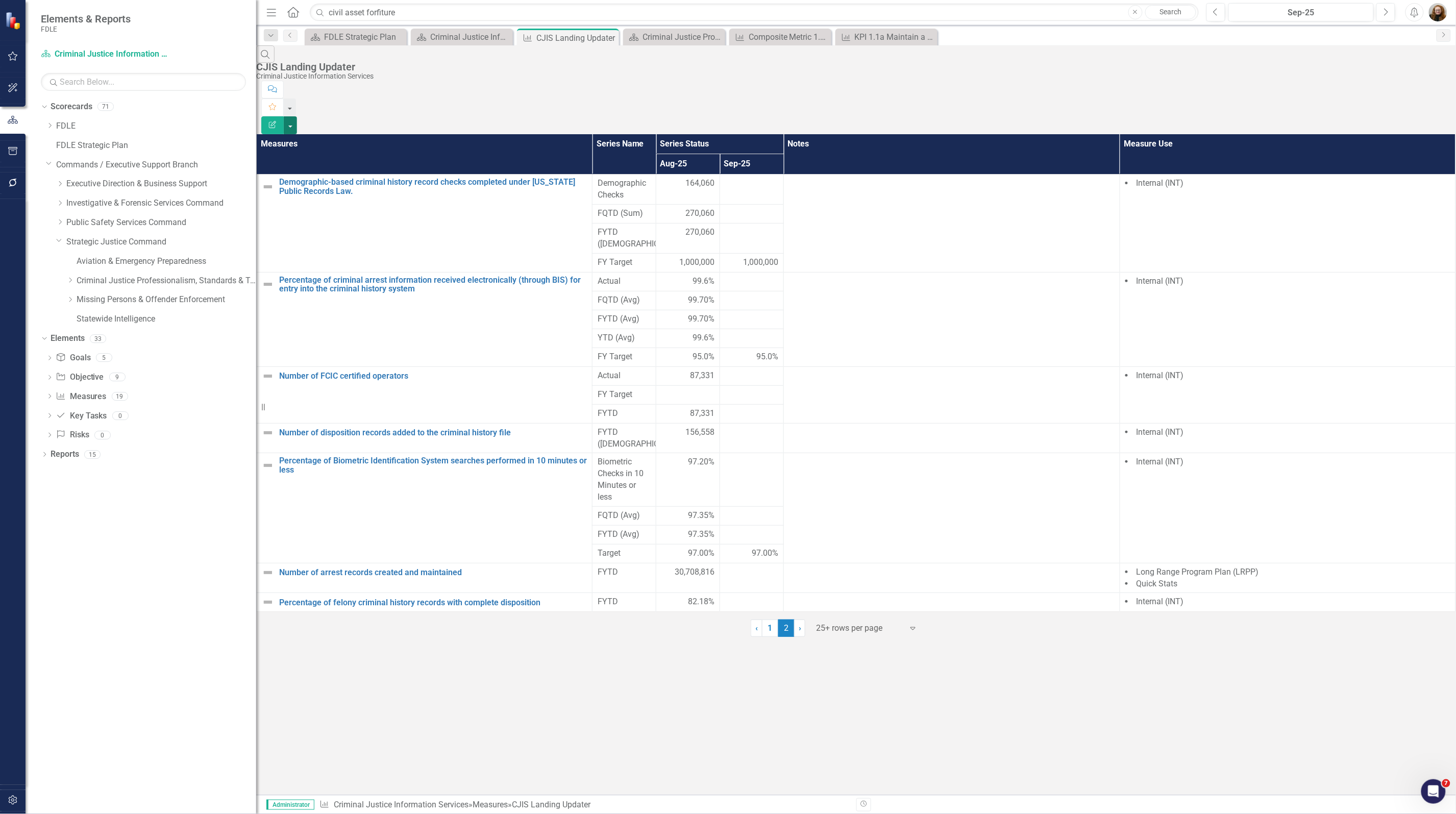
click at [297, 116] on button "button" at bounding box center [290, 125] width 13 height 18
click at [1398, 85] on link "Edit Report Edit Report" at bounding box center [1400, 84] width 81 height 19
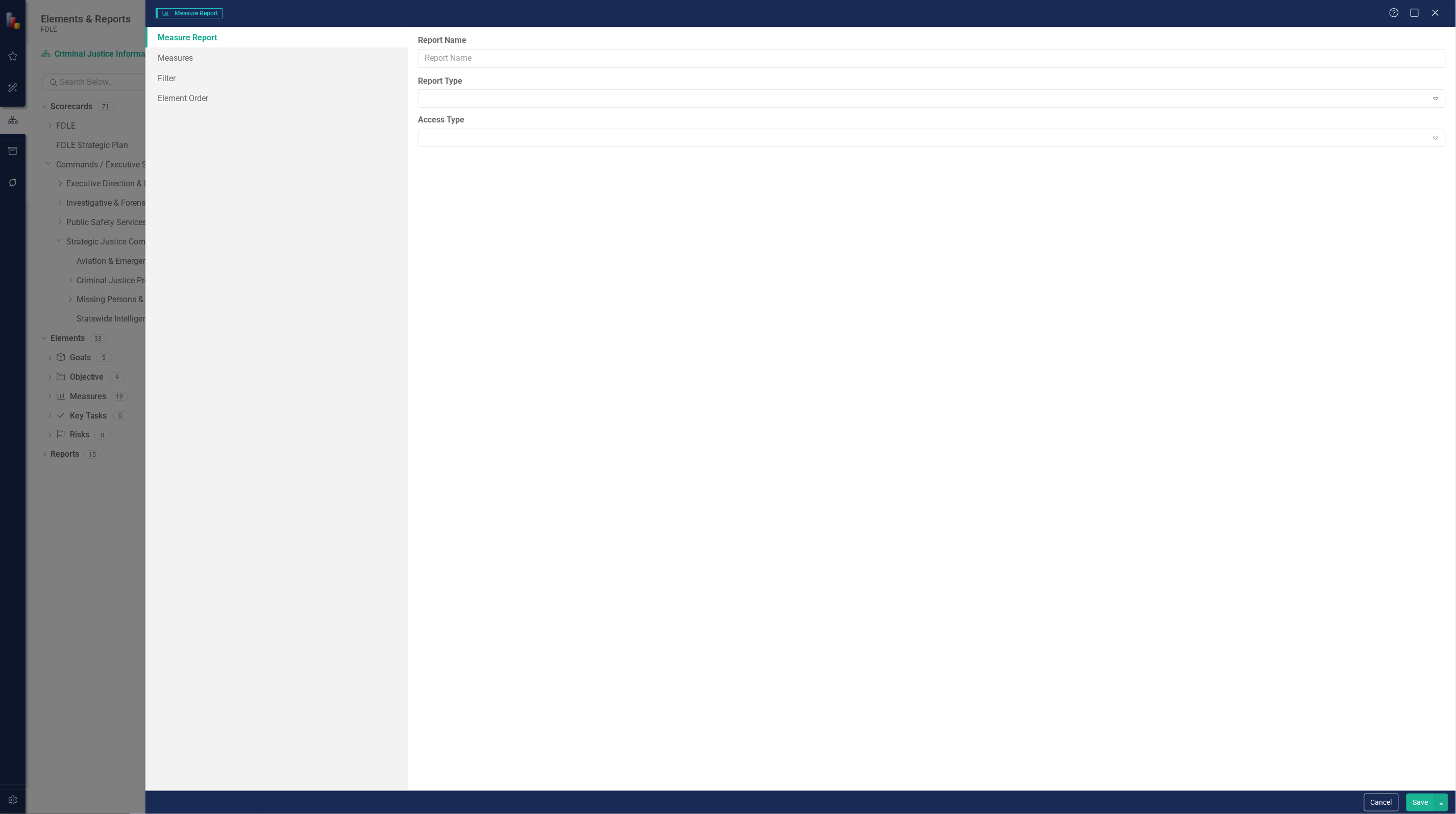
type input "CJIS Landing Updater"
click at [177, 81] on link "Measures" at bounding box center [276, 78] width 262 height 20
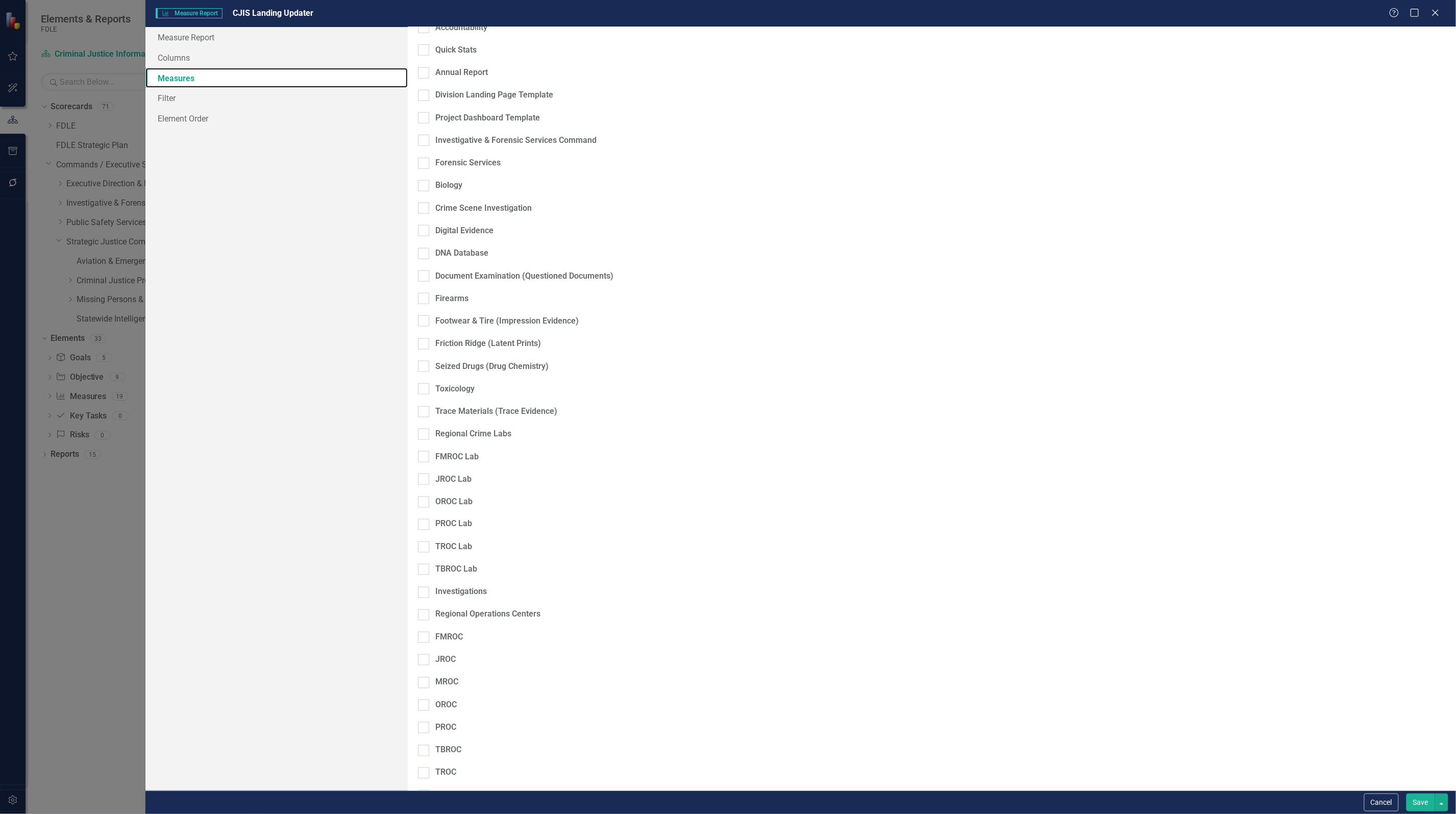
scroll to position [499, 0]
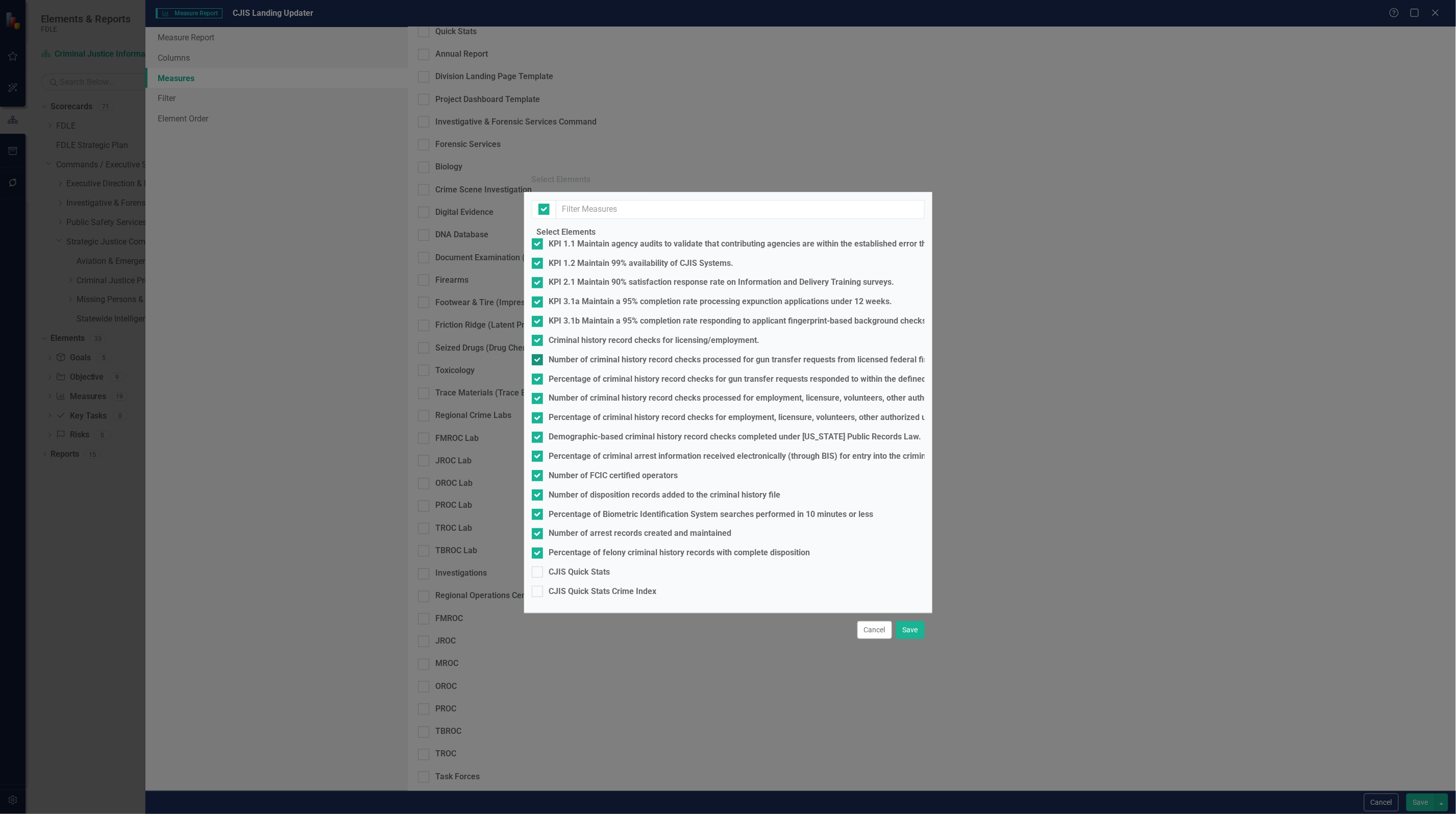
checkbox input "false"
click at [876, 639] on button "Cancel" at bounding box center [874, 630] width 34 height 18
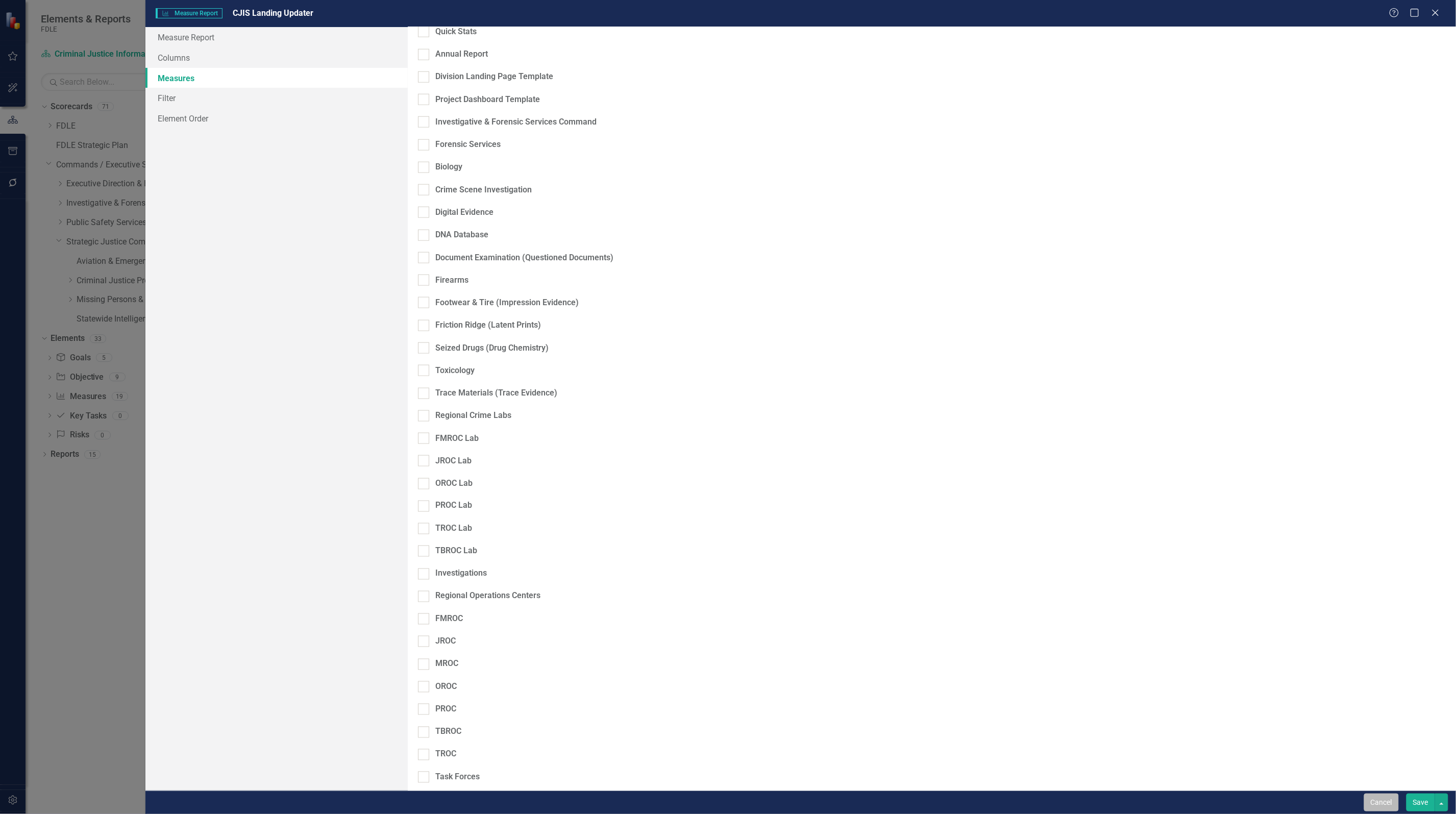
click at [1385, 804] on button "Cancel" at bounding box center [1381, 803] width 34 height 18
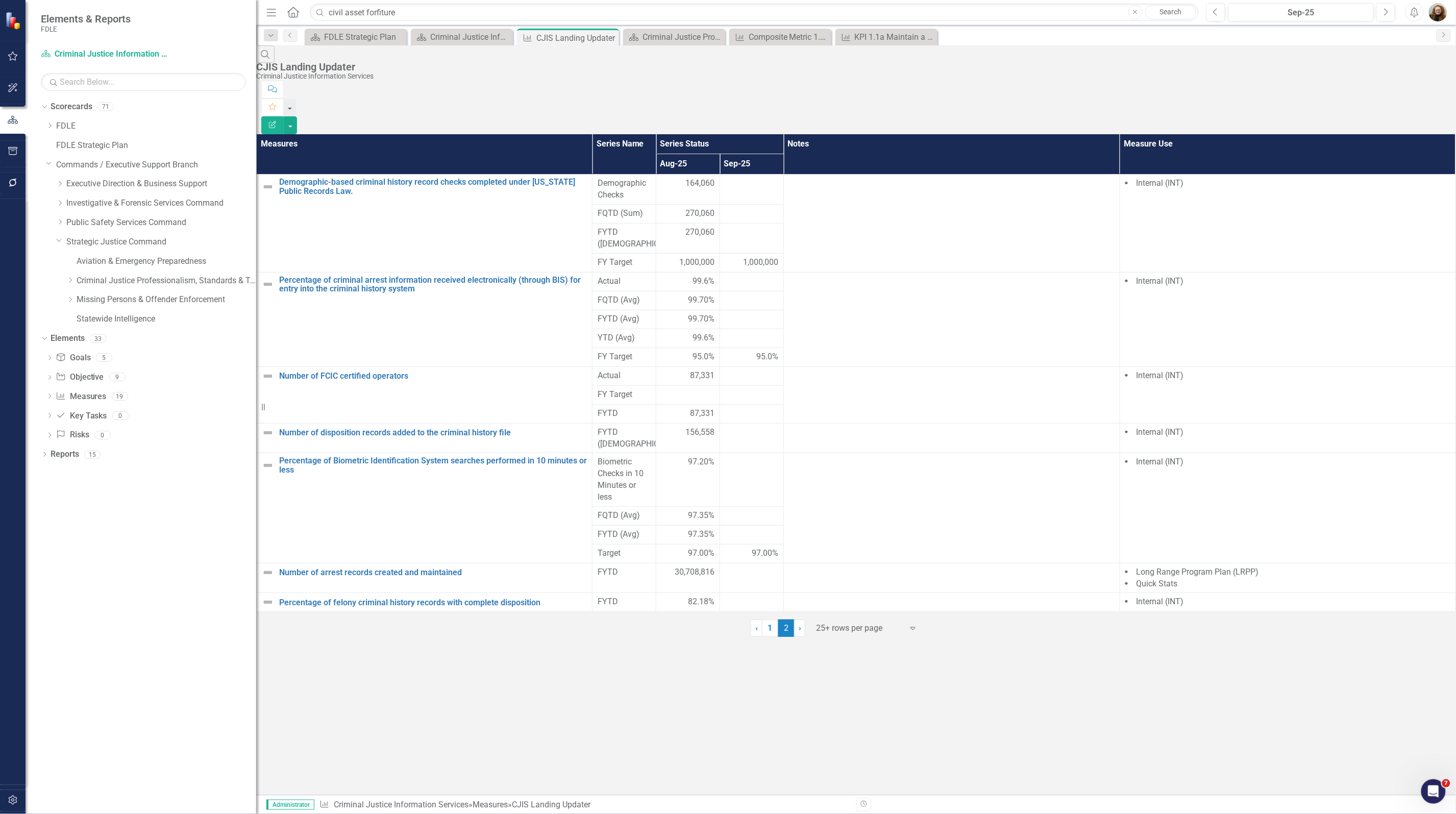
click at [101, 596] on div "Dropdown Scorecards 71 Dropdown FDLE Commissioner's Initiative Team Project Das…" at bounding box center [141, 456] width 231 height 716
click at [343, 612] on div "Measures Series Name Series Status Notes Measure Use Aug-25 Sep-25 Demographic-…" at bounding box center [856, 373] width 1200 height 478
click at [460, 34] on div "Criminal Justice Information Services Landing Page" at bounding box center [463, 37] width 67 height 13
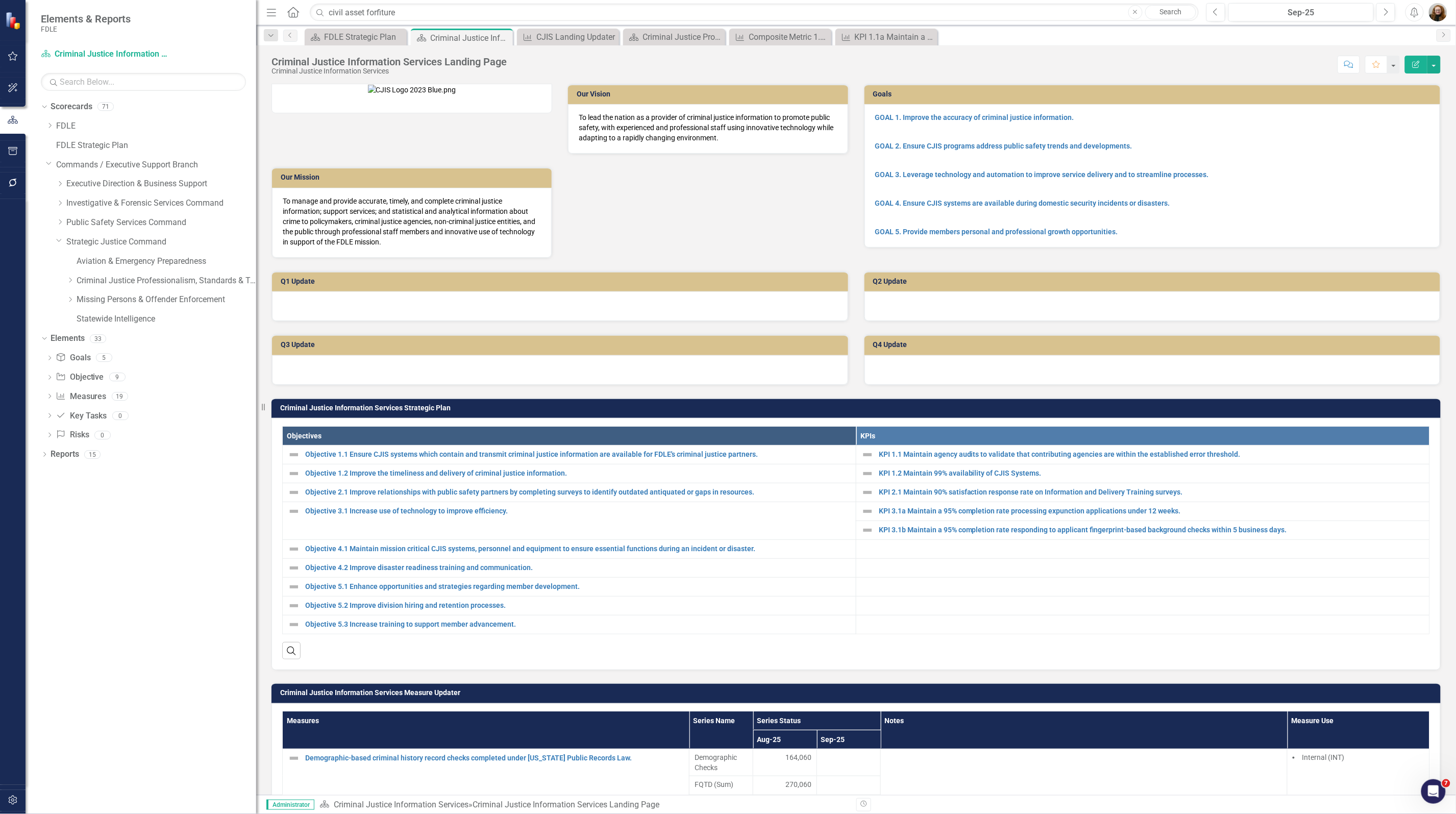
drag, startPoint x: 180, startPoint y: 642, endPoint x: 195, endPoint y: 635, distance: 16.6
click at [181, 641] on div "Dropdown Scorecards 71 Dropdown FDLE Commissioner's Initiative Team Project Das…" at bounding box center [141, 456] width 231 height 716
drag, startPoint x: 164, startPoint y: 634, endPoint x: 141, endPoint y: 617, distance: 28.6
click at [162, 631] on div "Dropdown Scorecards 71 Dropdown FDLE Commissioner's Initiative Team Project Das…" at bounding box center [141, 456] width 231 height 716
click at [560, 37] on div "CJIS Landing Updater" at bounding box center [570, 37] width 67 height 13
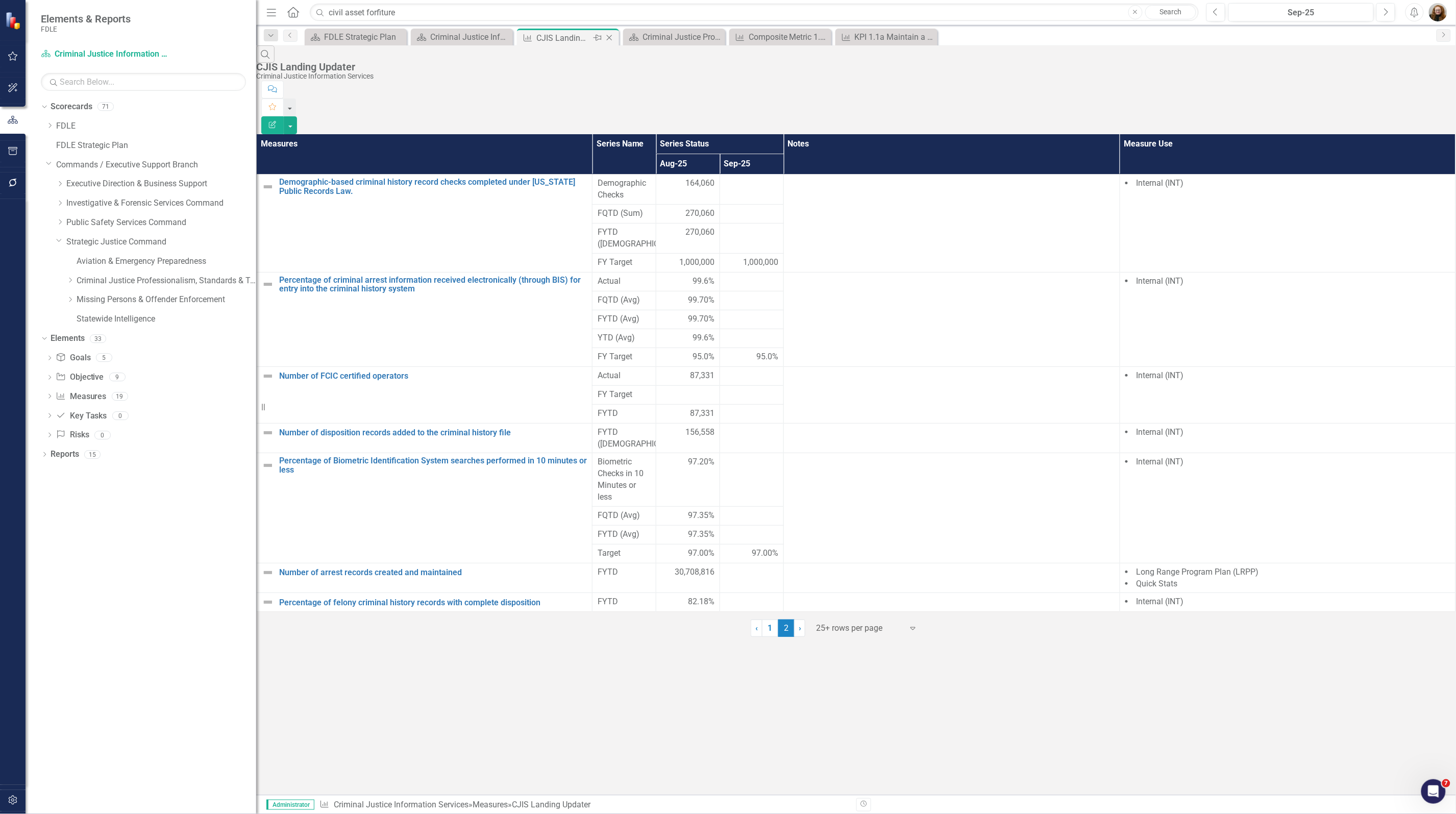
click at [606, 40] on icon "Close" at bounding box center [609, 38] width 10 height 8
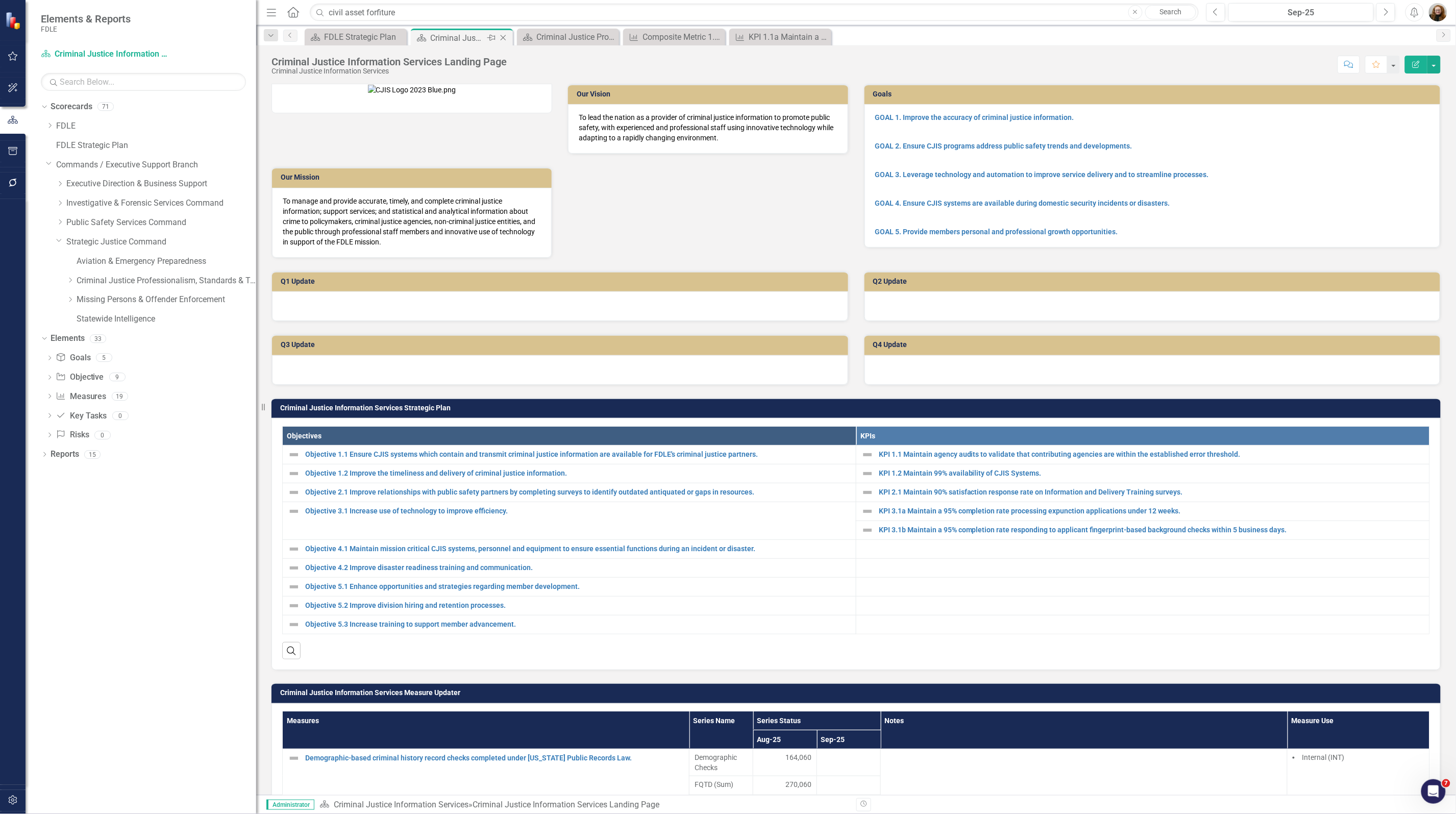
click at [504, 40] on icon at bounding box center [504, 38] width 6 height 6
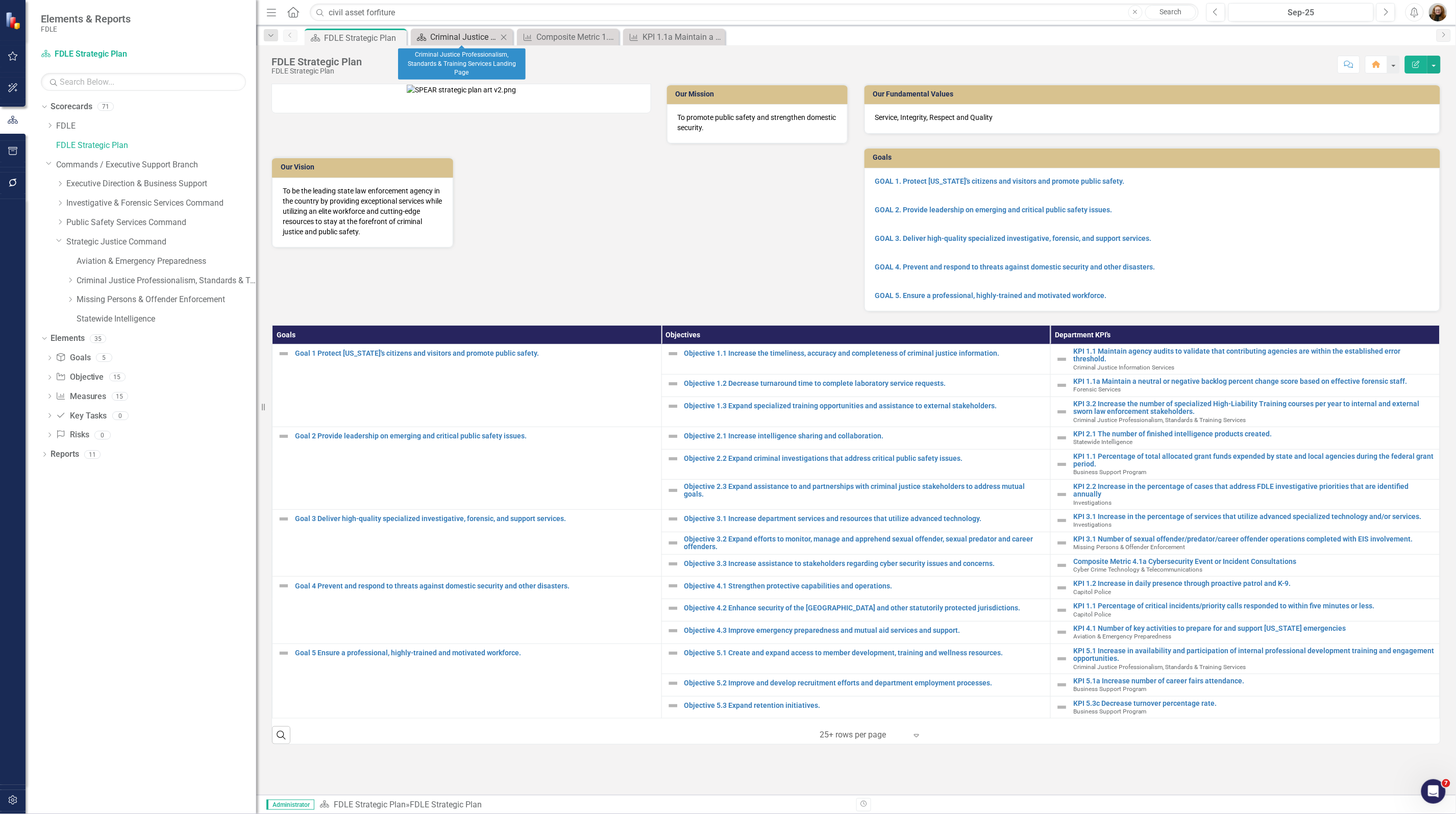
click at [455, 36] on div "Criminal Justice Professionalism, Standards & Training Services Landing Page" at bounding box center [463, 37] width 67 height 13
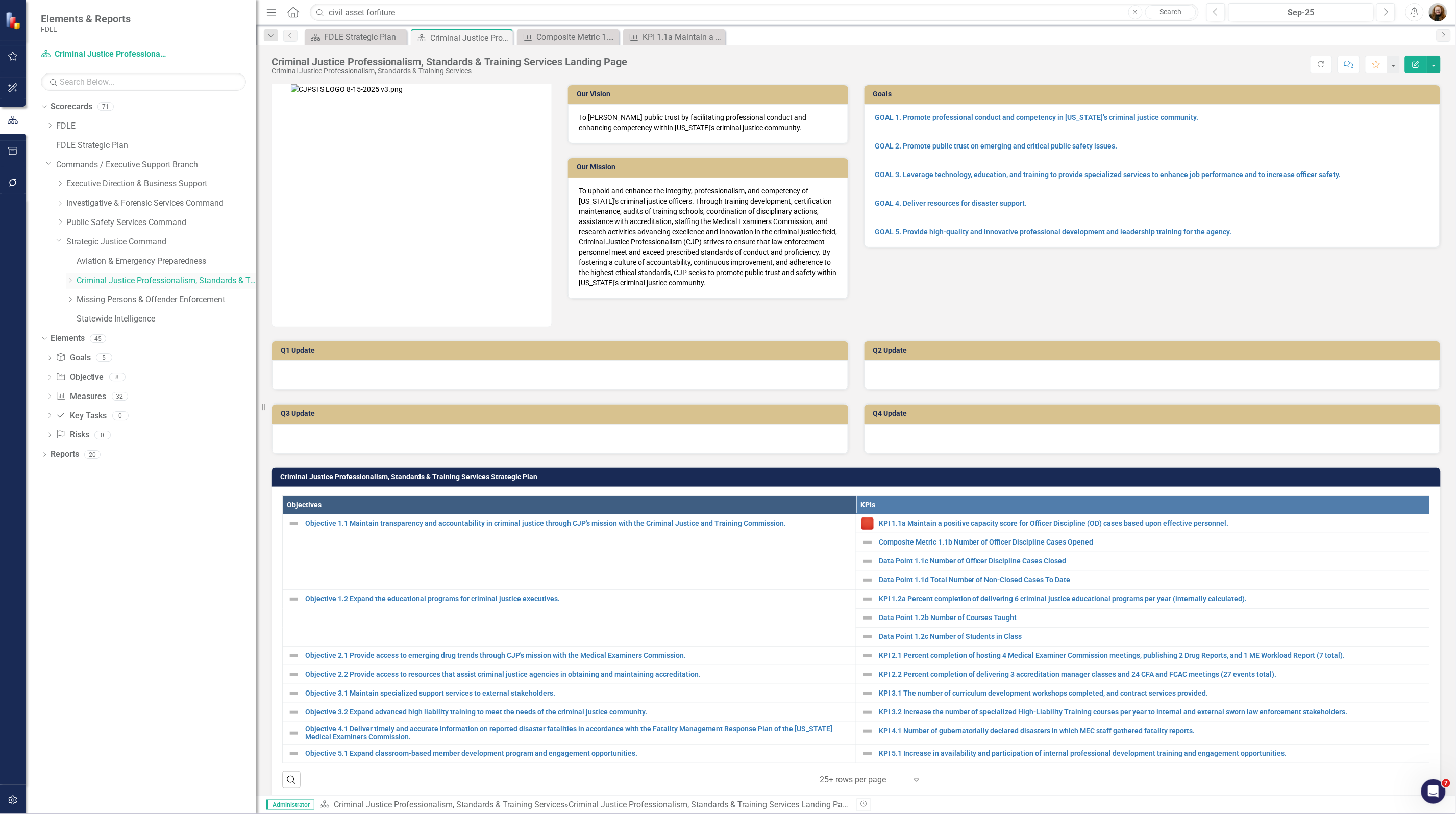
click at [108, 276] on link "Criminal Justice Professionalism, Standards & Training Services" at bounding box center [166, 281] width 180 height 12
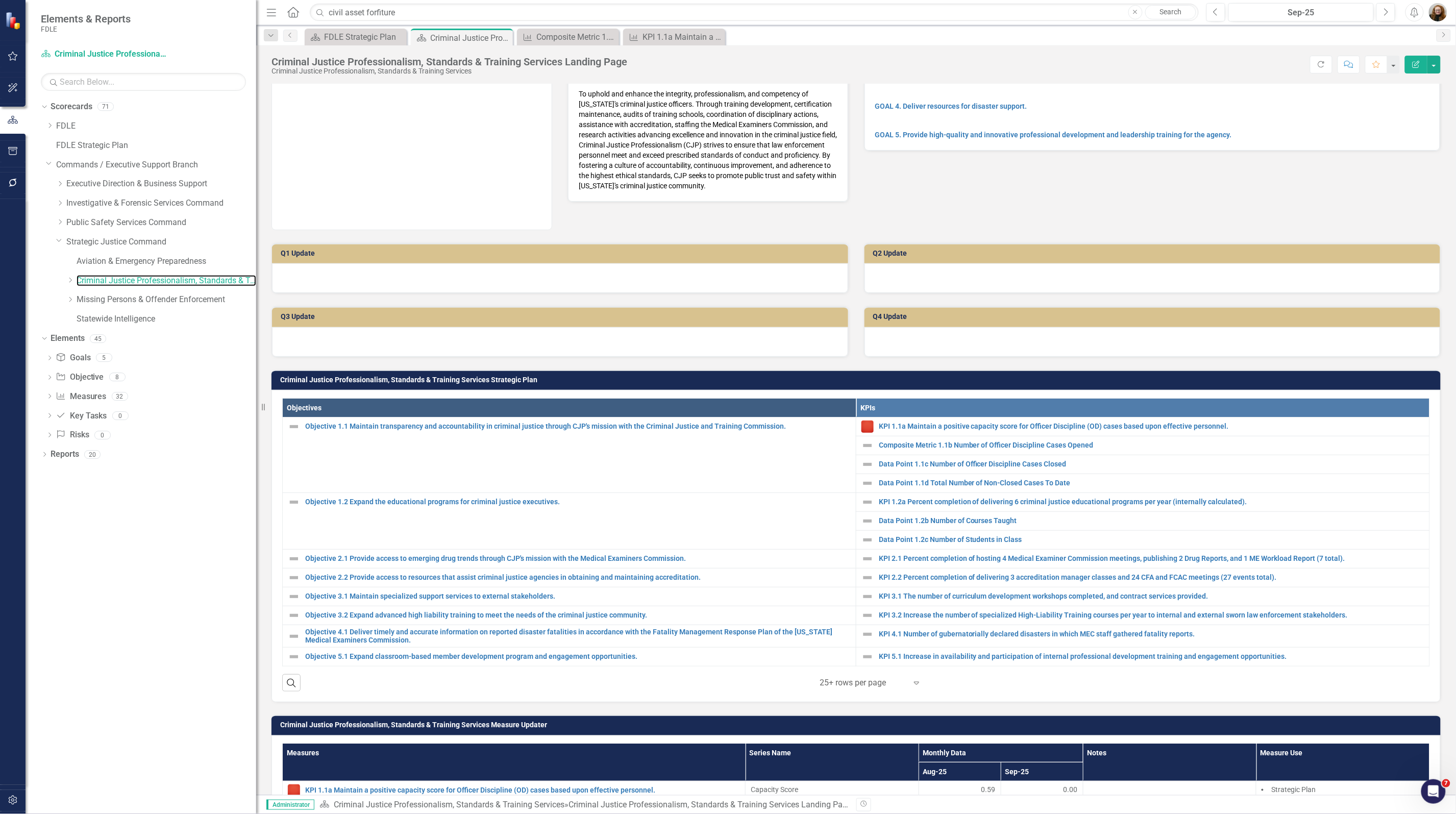
scroll to position [192, 0]
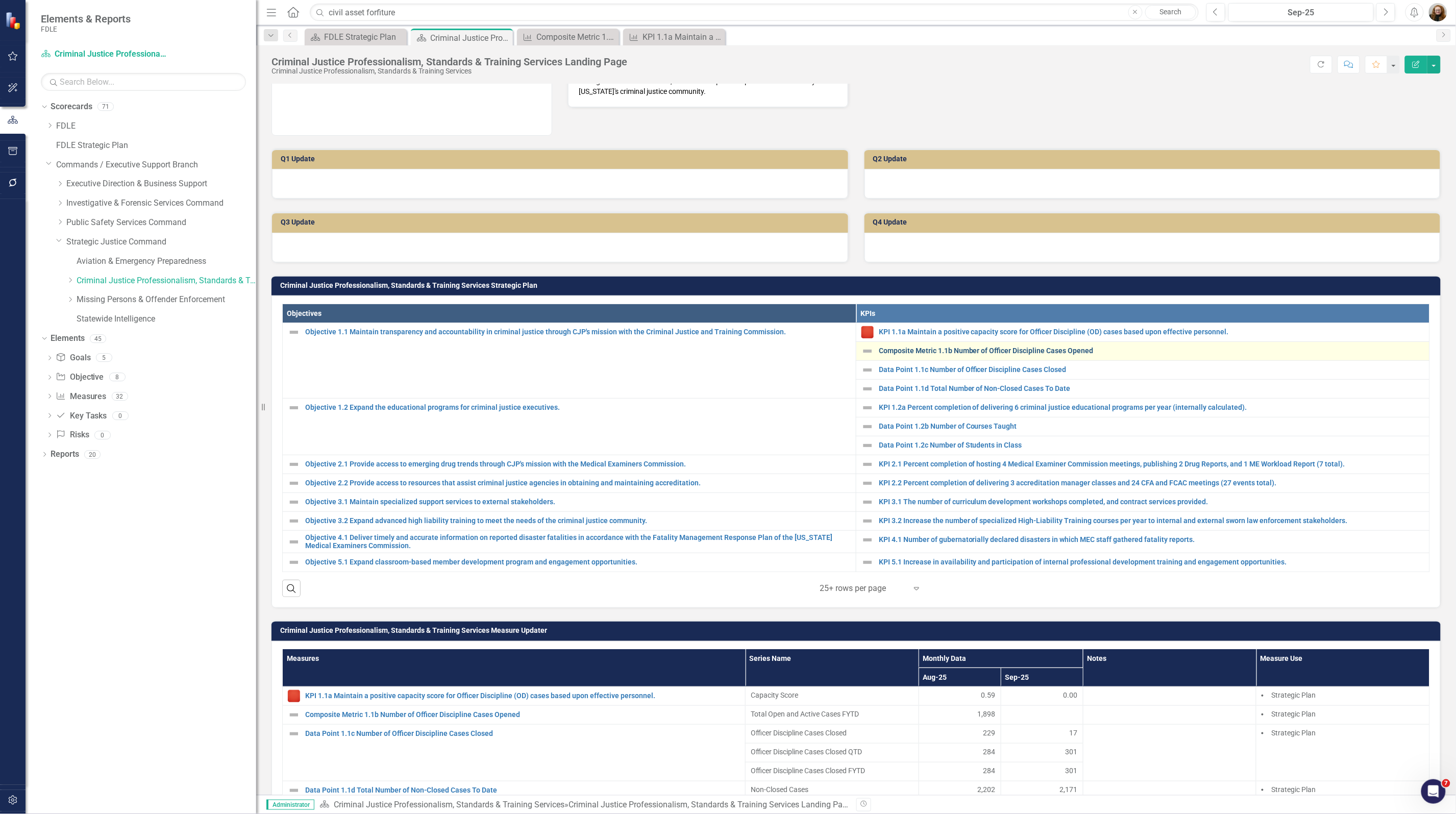
click at [1054, 354] on link "Composite Metric 1.1b Number of Officer Discipline Cases Opened" at bounding box center [1151, 351] width 545 height 8
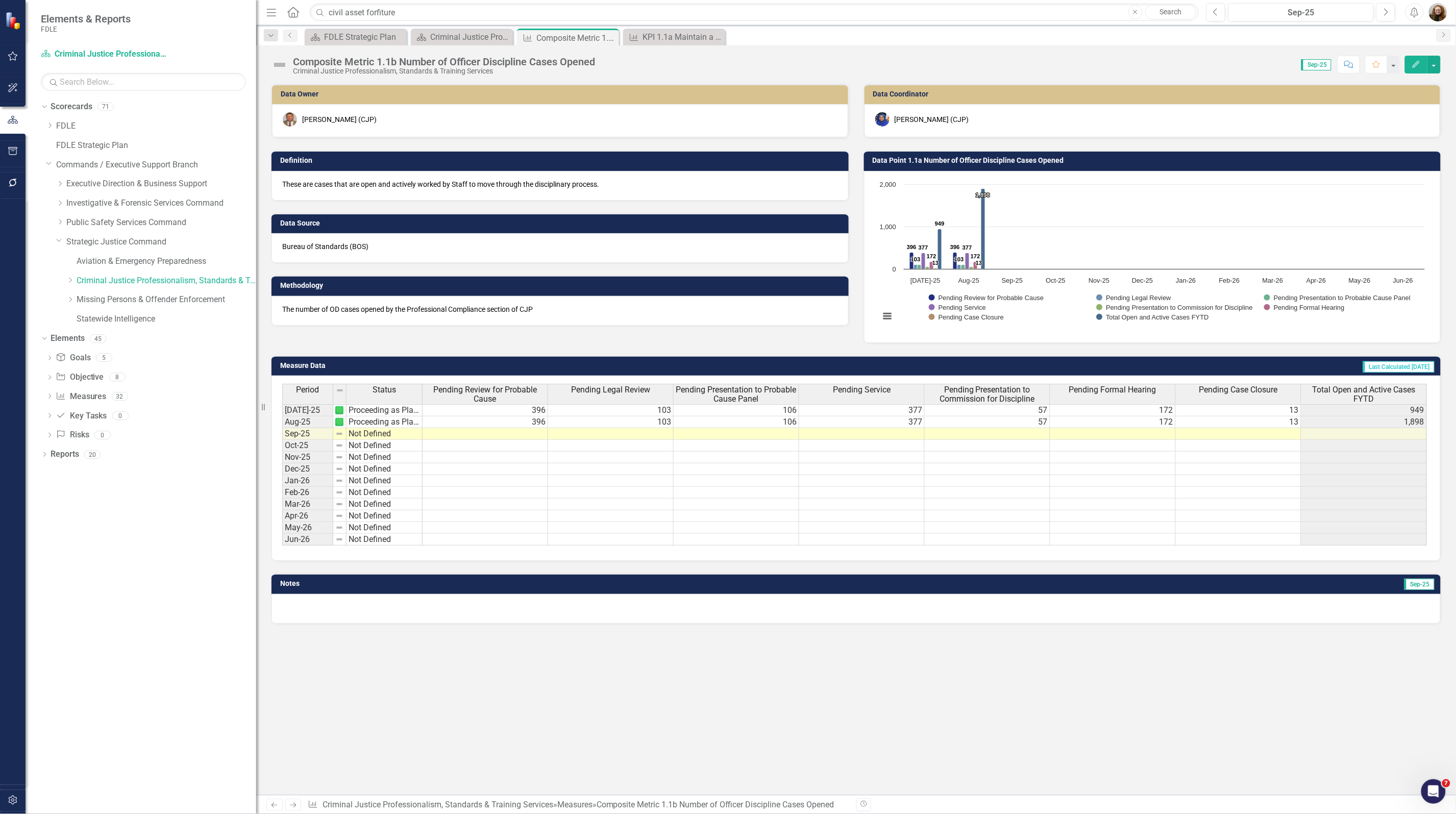
click at [149, 579] on div "Dropdown Scorecards 71 Dropdown FDLE Commissioner's Initiative Team Project Das…" at bounding box center [141, 456] width 231 height 716
drag, startPoint x: 179, startPoint y: 578, endPoint x: 174, endPoint y: 577, distance: 5.1
click at [176, 578] on div "Dropdown Scorecards 71 Dropdown FDLE Commissioner's Initiative Team Project Das…" at bounding box center [141, 456] width 231 height 716
click at [138, 555] on div "Dropdown Scorecards 71 Dropdown FDLE Commissioner's Initiative Team Project Das…" at bounding box center [141, 456] width 231 height 716
click at [580, 40] on div "Composite Metric 1.1b Number of Officer Discipline Cases Opened" at bounding box center [564, 38] width 55 height 13
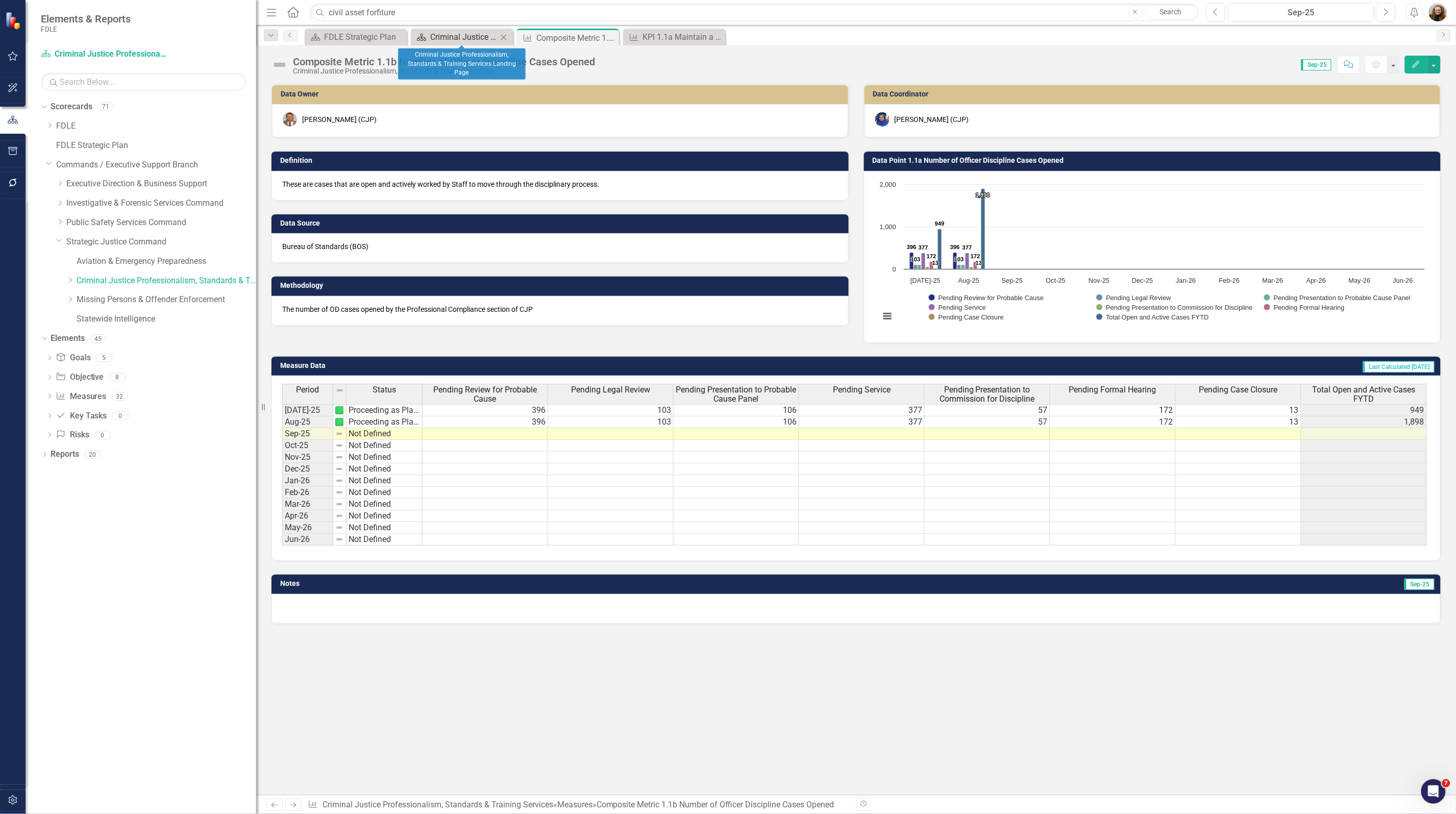
click at [473, 34] on div "Criminal Justice Professionalism, Standards & Training Services Landing Page" at bounding box center [463, 37] width 67 height 13
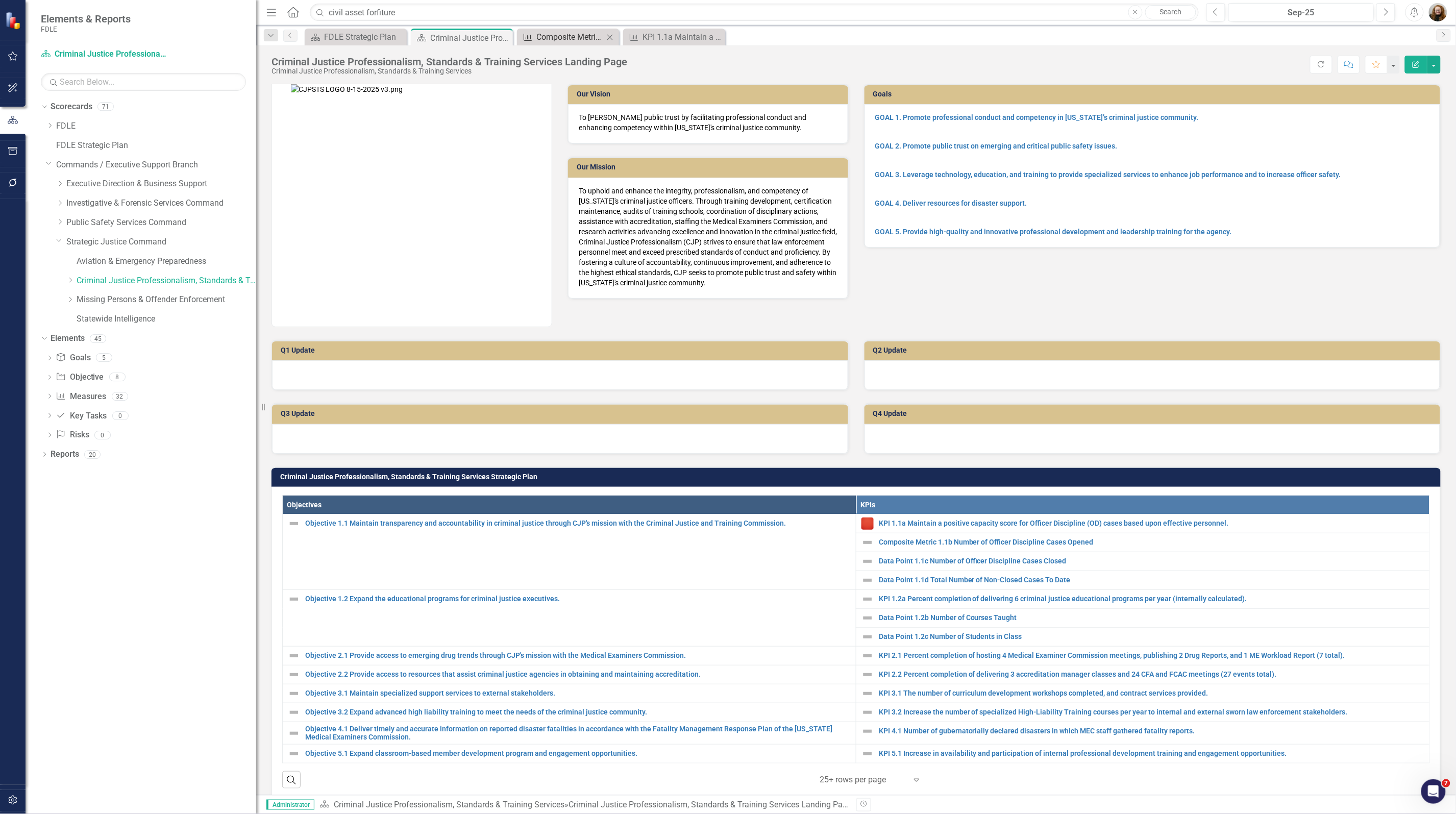
click at [575, 42] on div "Composite Metric 1.1b Number of Officer Discipline Cases Opened" at bounding box center [570, 37] width 67 height 13
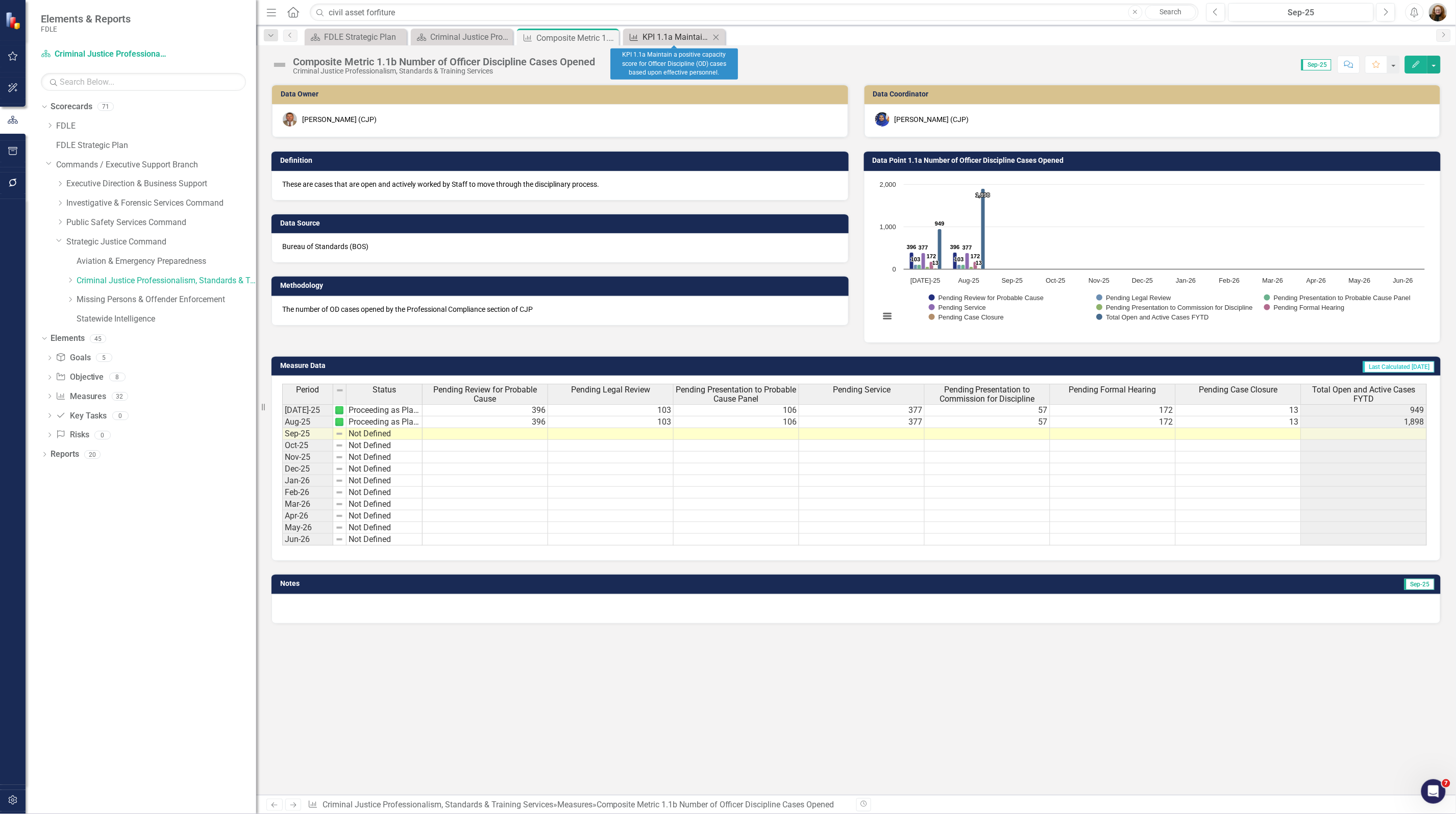
click at [665, 37] on div "KPI 1.1a Maintain a positive capacity score for Officer Discipline (OD) cases b…" at bounding box center [676, 37] width 67 height 13
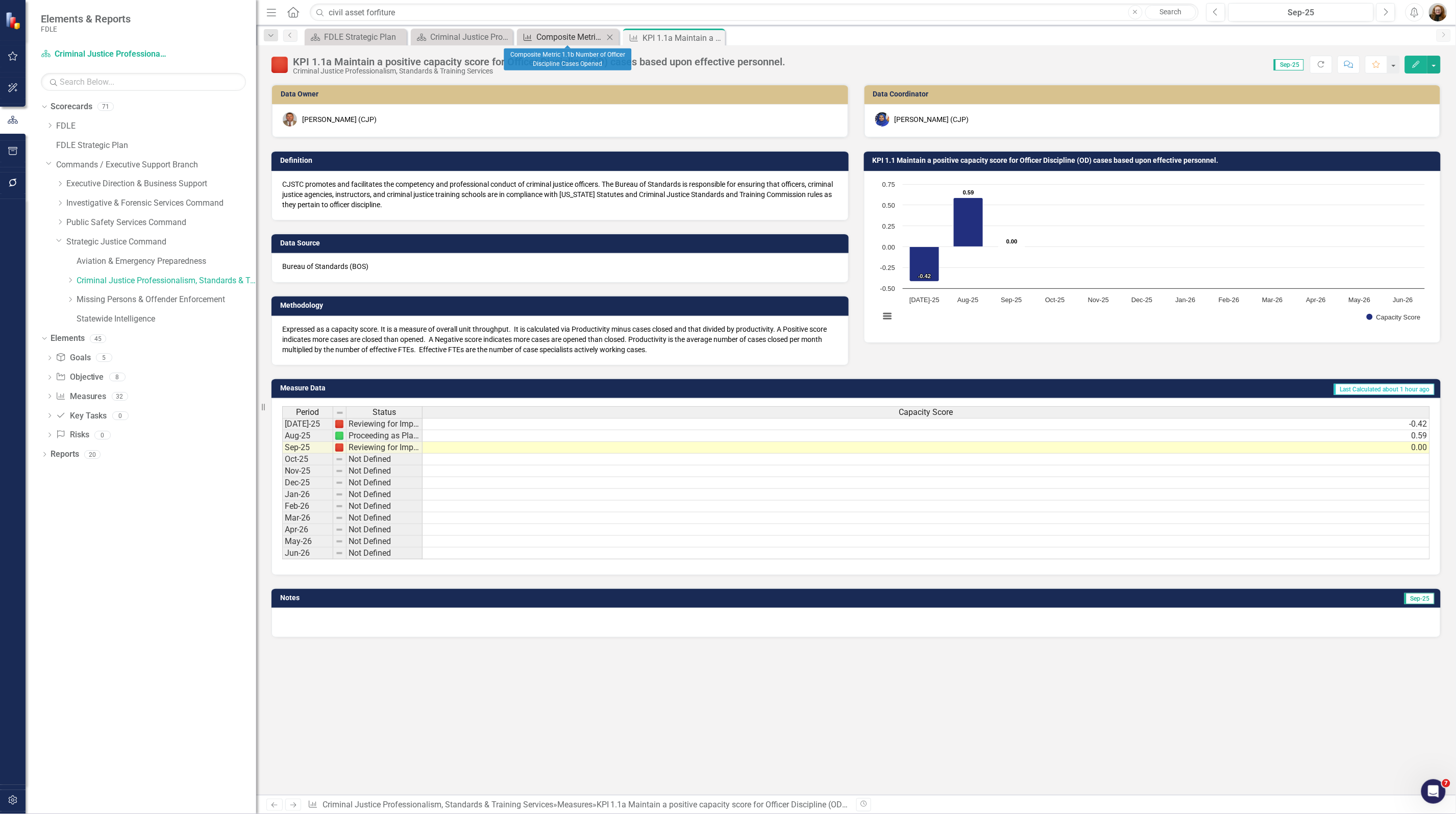
click at [563, 36] on div "Composite Metric 1.1b Number of Officer Discipline Cases Opened" at bounding box center [570, 37] width 67 height 13
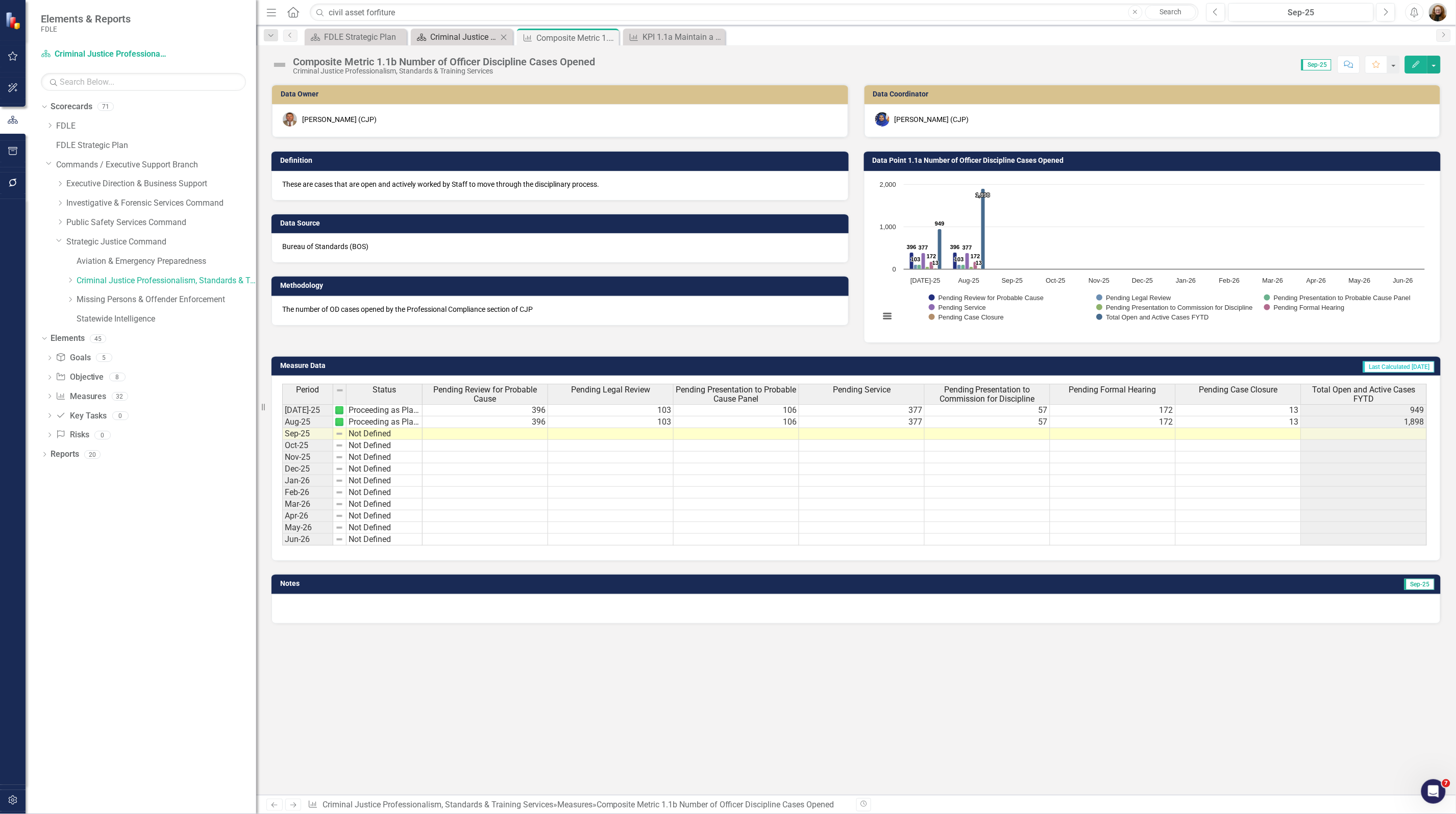
click at [453, 37] on div "Criminal Justice Professionalism, Standards & Training Services Landing Page" at bounding box center [463, 37] width 67 height 13
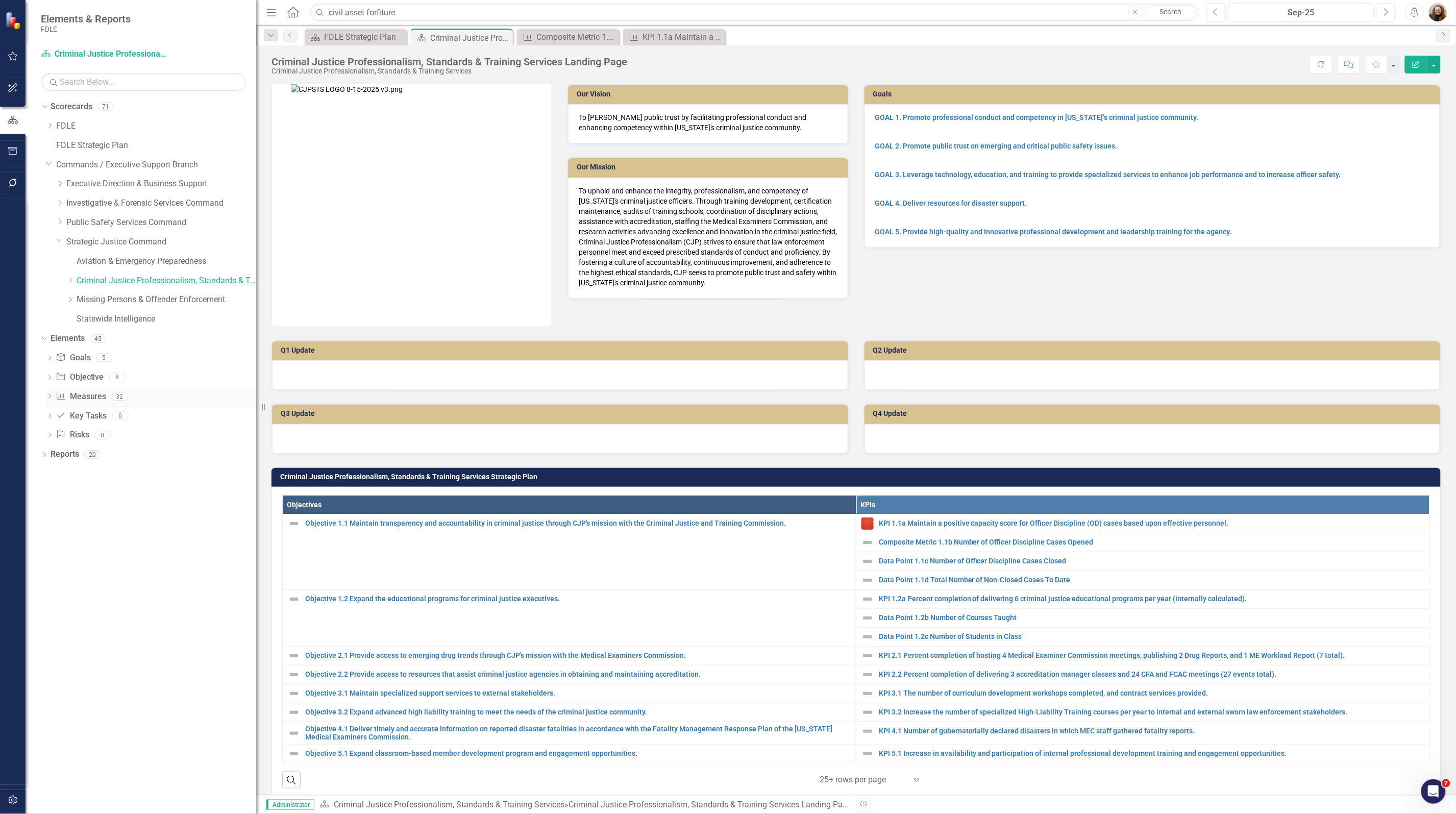
click at [88, 397] on link "Measure Measures" at bounding box center [80, 397] width 50 height 12
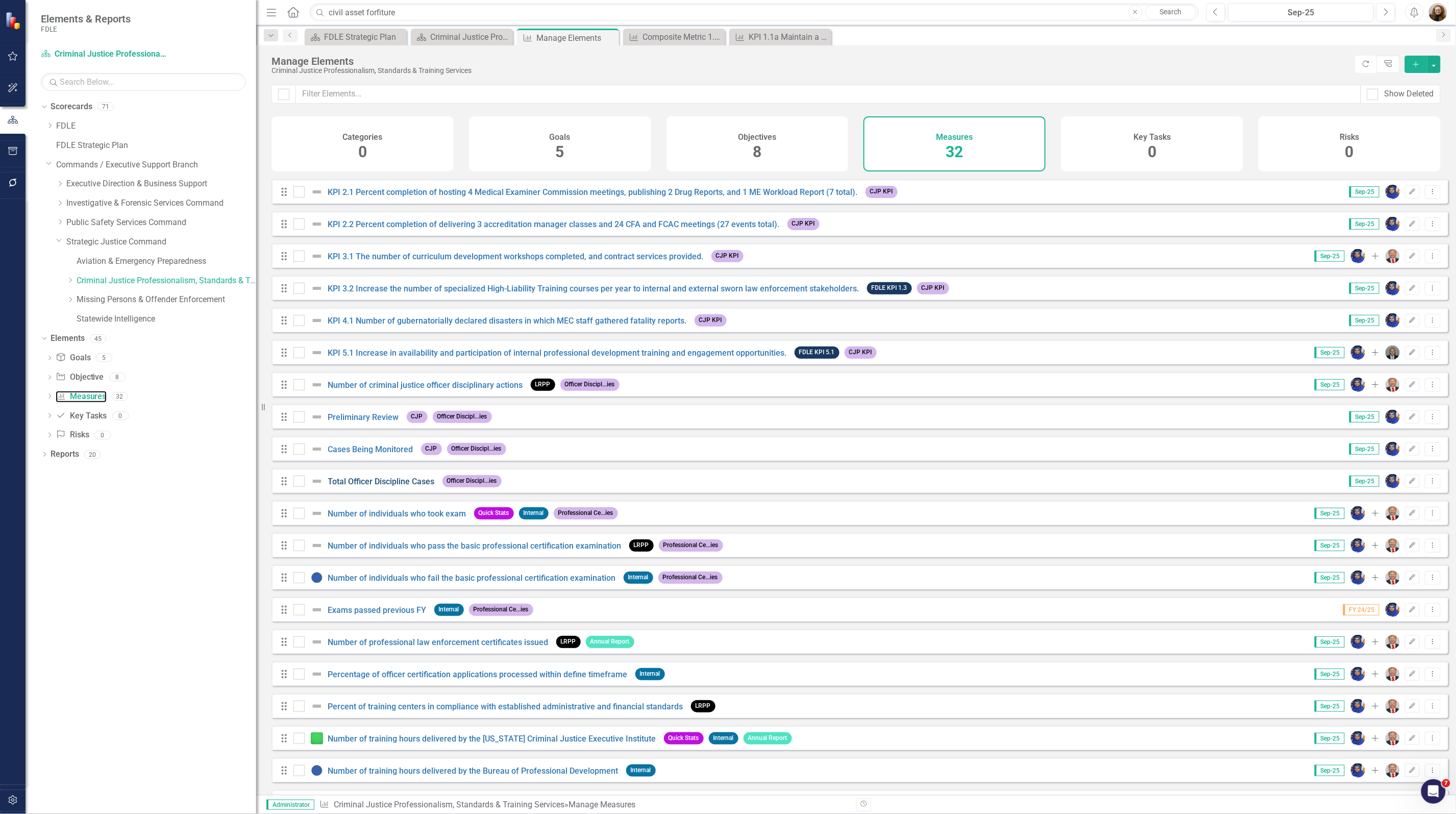
scroll to position [255, 0]
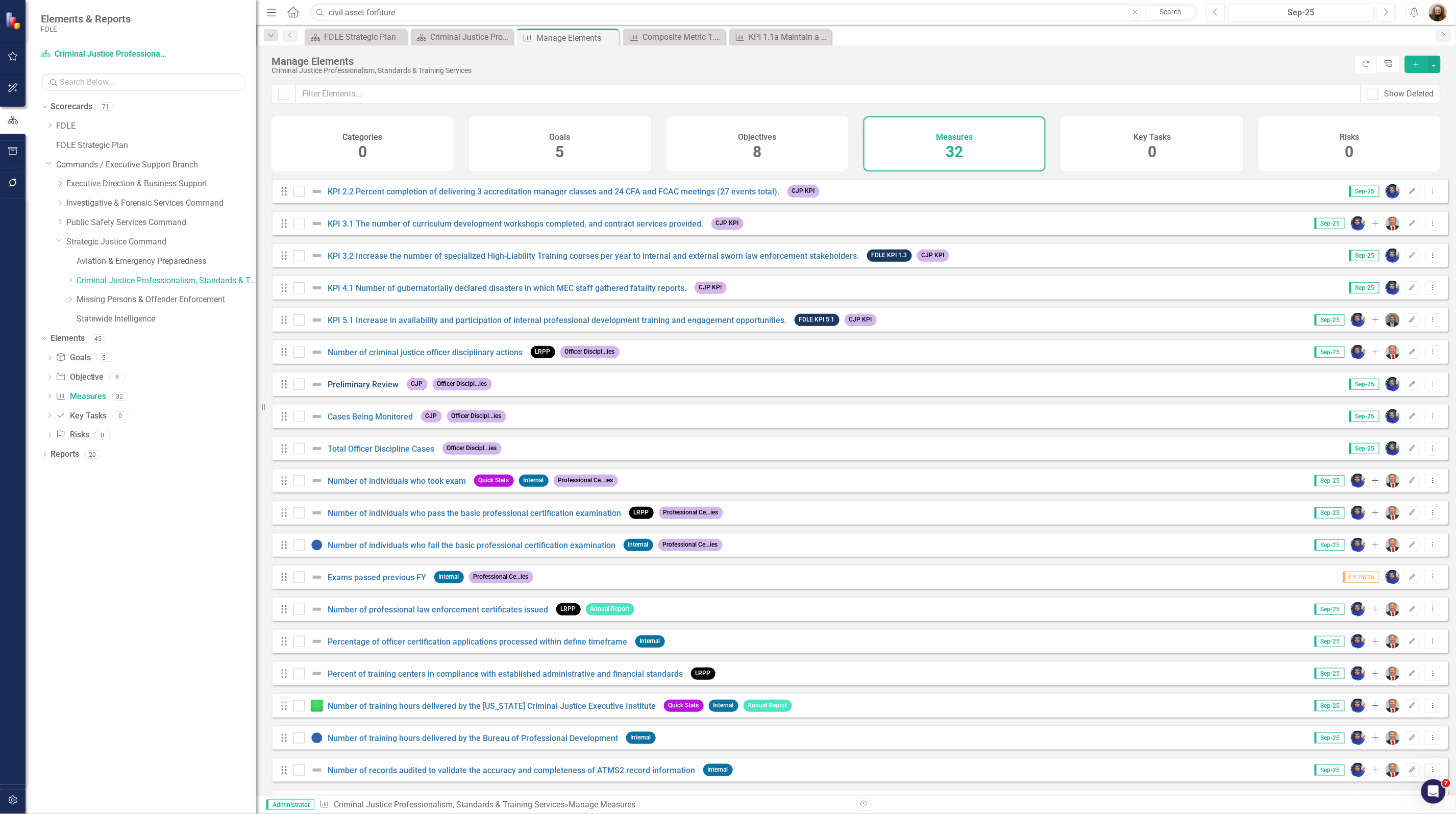
click at [355, 389] on link "Preliminary Review" at bounding box center [364, 384] width 71 height 10
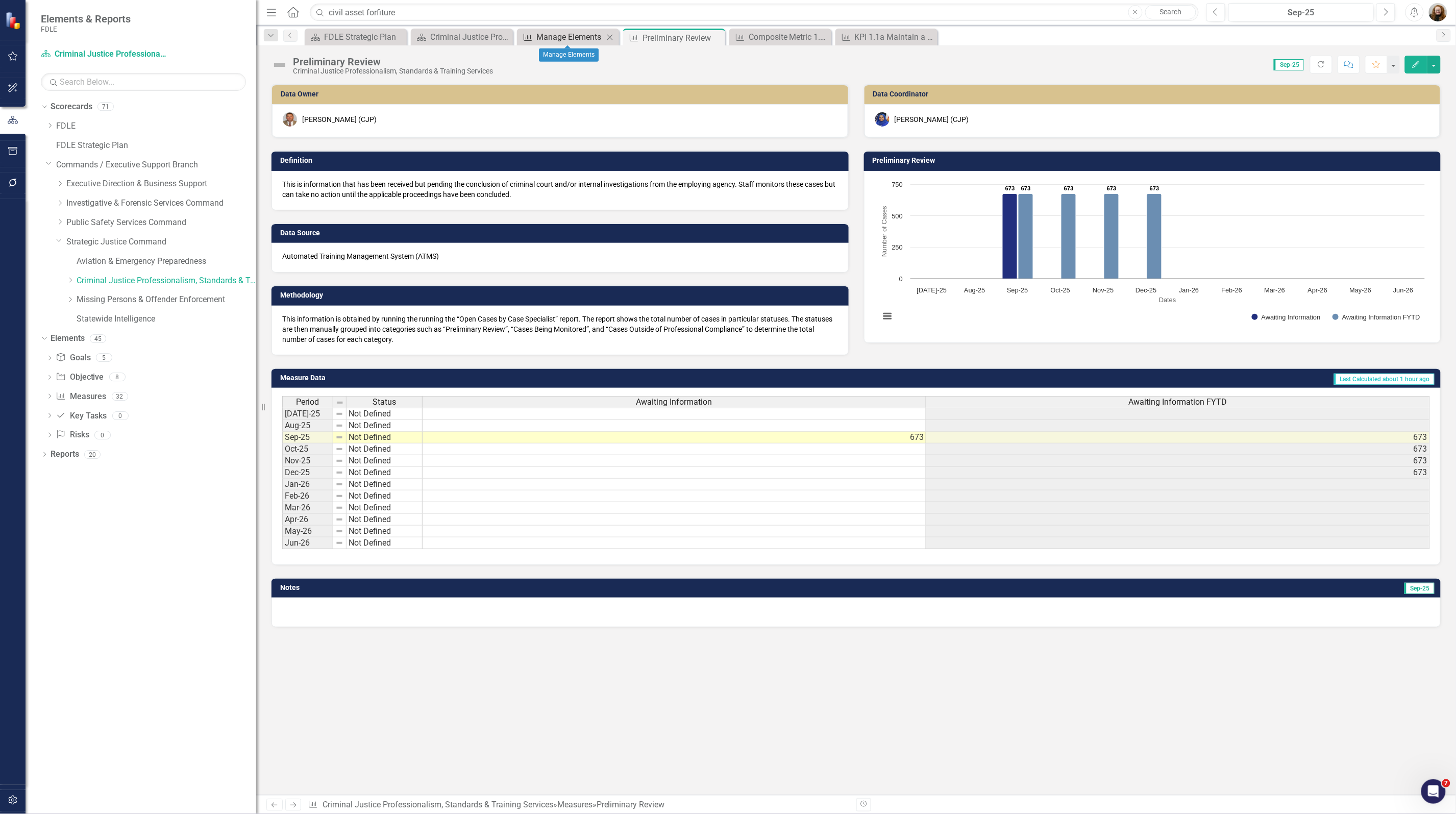
click at [561, 36] on div "Manage Elements" at bounding box center [570, 37] width 67 height 13
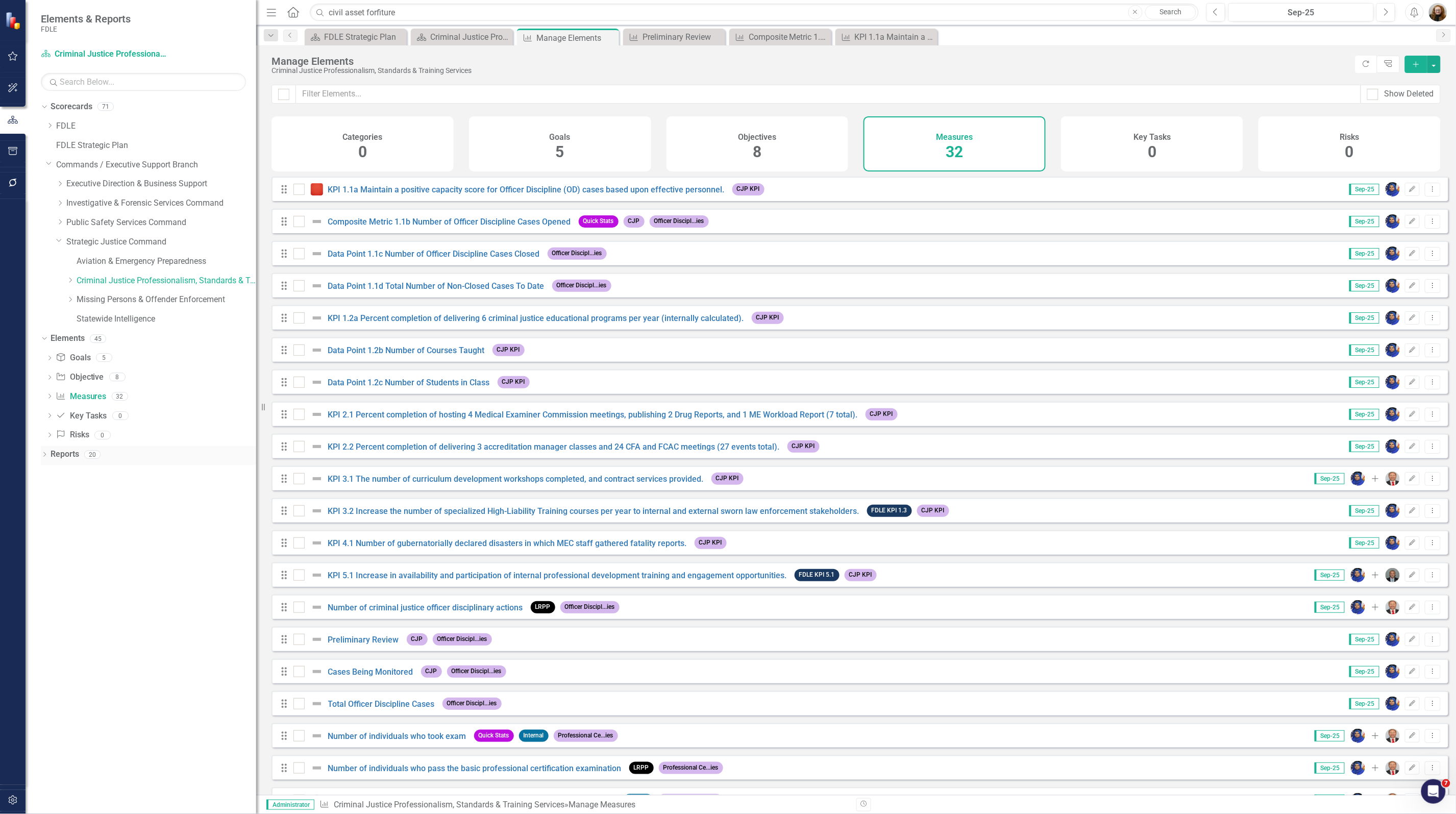
drag, startPoint x: 230, startPoint y: 631, endPoint x: 111, endPoint y: 452, distance: 214.9
click at [215, 602] on div "Dropdown Scorecards 71 Dropdown FDLE Commissioner's Initiative Team Project Das…" at bounding box center [141, 456] width 231 height 716
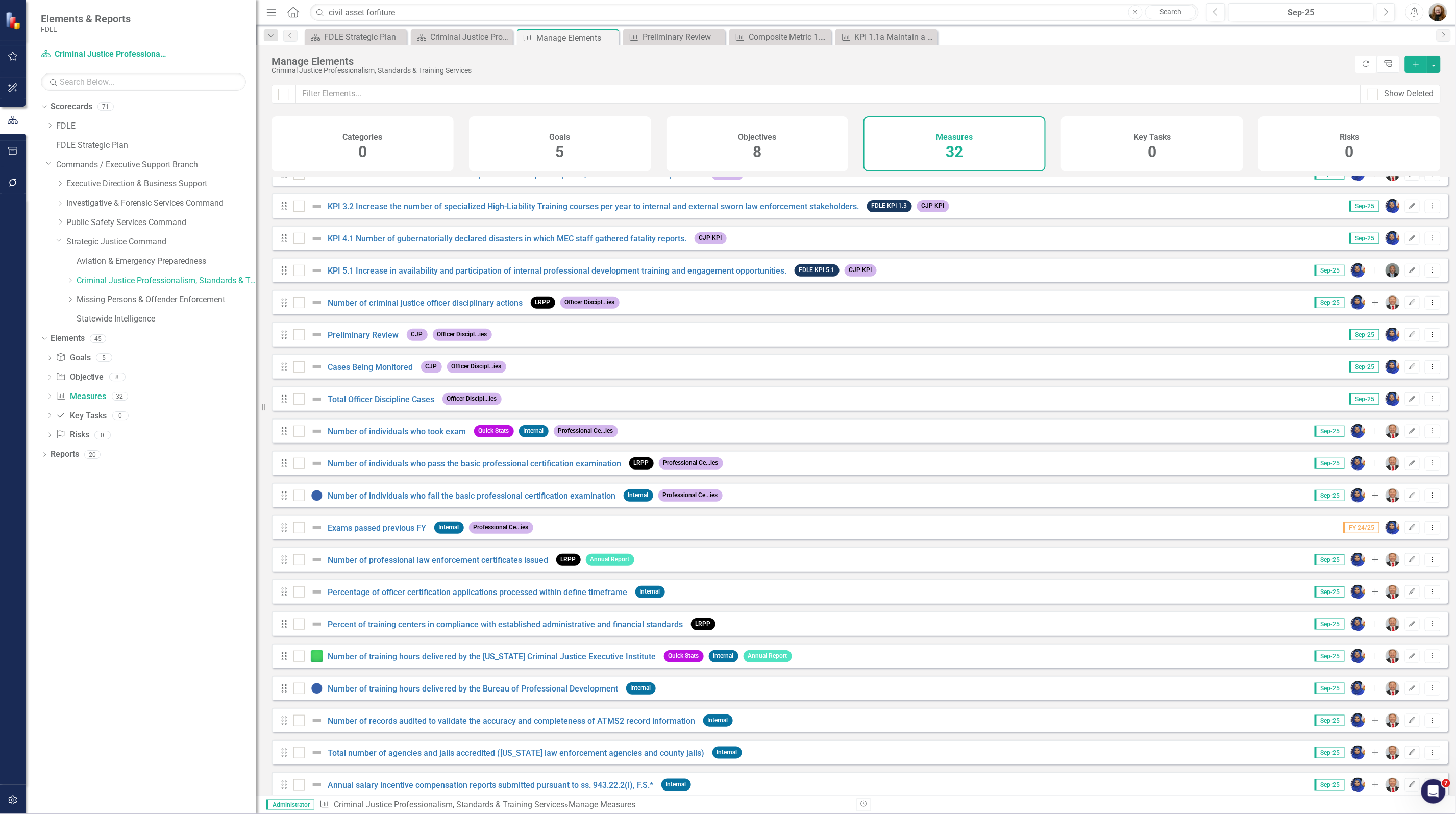
scroll to position [319, 0]
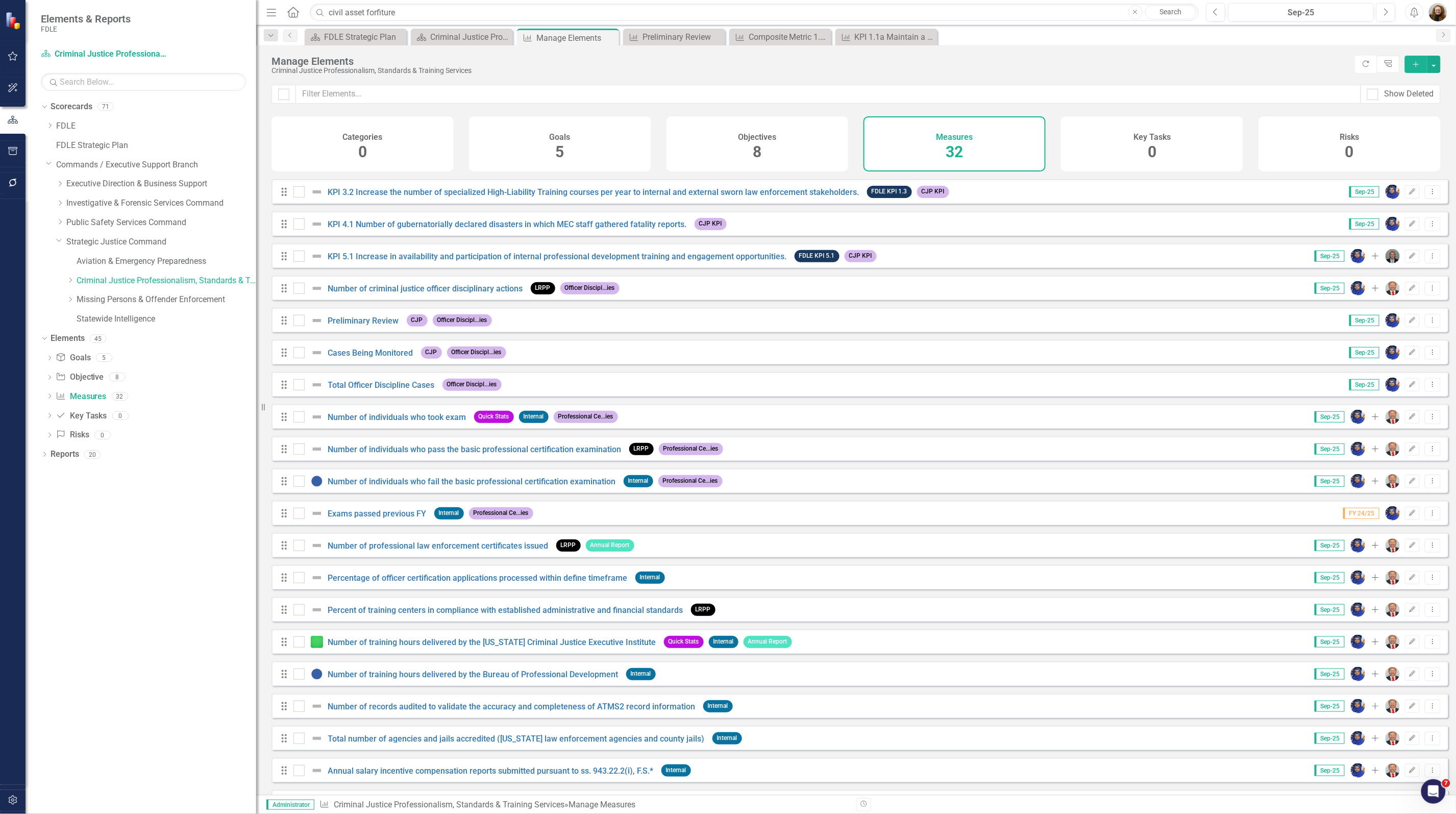
click at [170, 644] on div "Dropdown Scorecards 71 Dropdown FDLE Commissioner's Initiative Team Project Das…" at bounding box center [141, 456] width 231 height 716
drag, startPoint x: 57, startPoint y: 223, endPoint x: 64, endPoint y: 228, distance: 8.6
click at [57, 223] on icon "Dropdown" at bounding box center [60, 222] width 8 height 6
click at [93, 261] on link "Criminal Justice Information Services" at bounding box center [166, 261] width 180 height 12
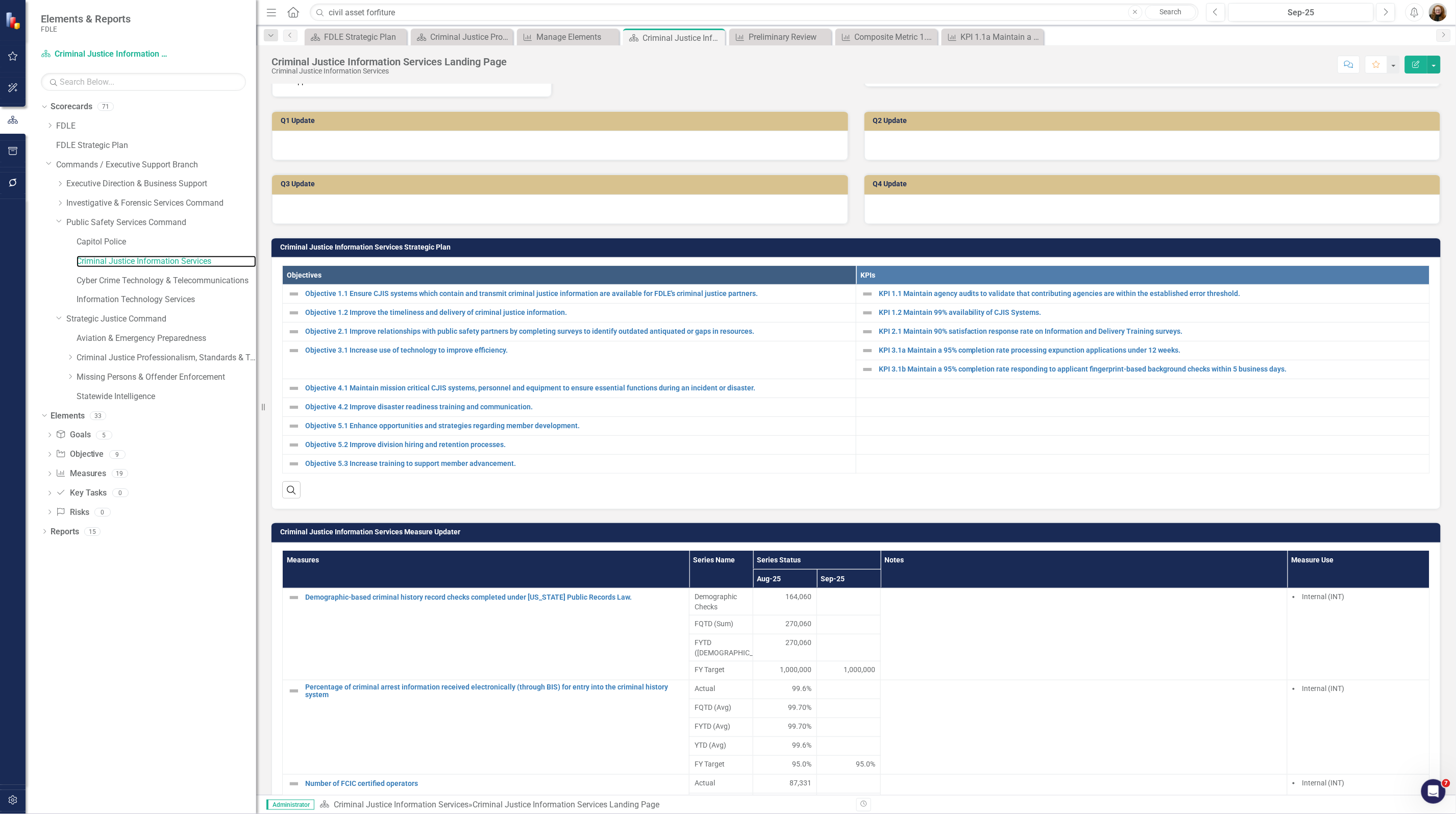
scroll to position [128, 0]
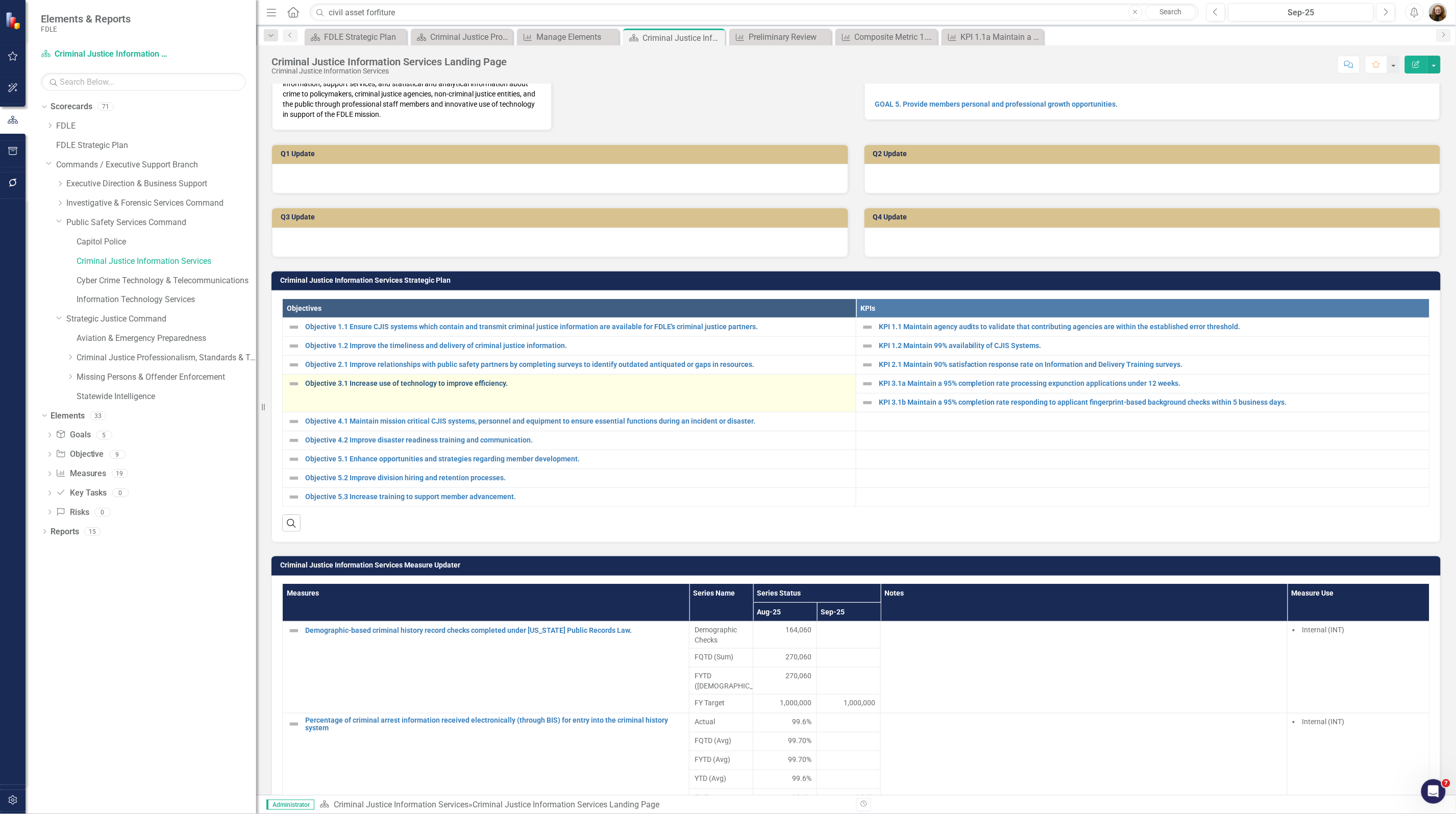
click at [490, 387] on link "Objective 3.1 Increase use of technology to improve efficiency." at bounding box center [578, 384] width 545 height 8
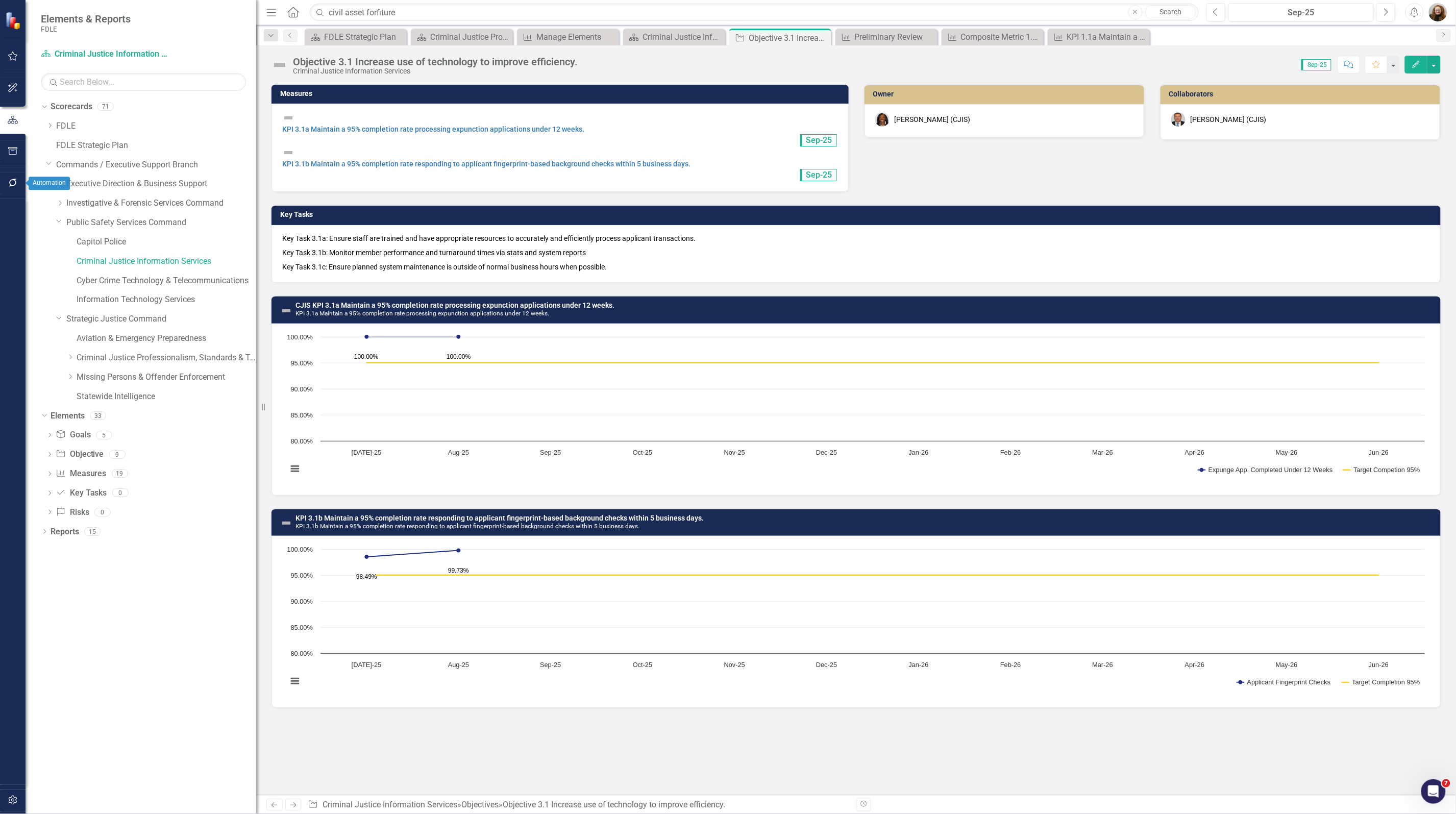
click at [15, 179] on icon "button" at bounding box center [12, 183] width 8 height 8
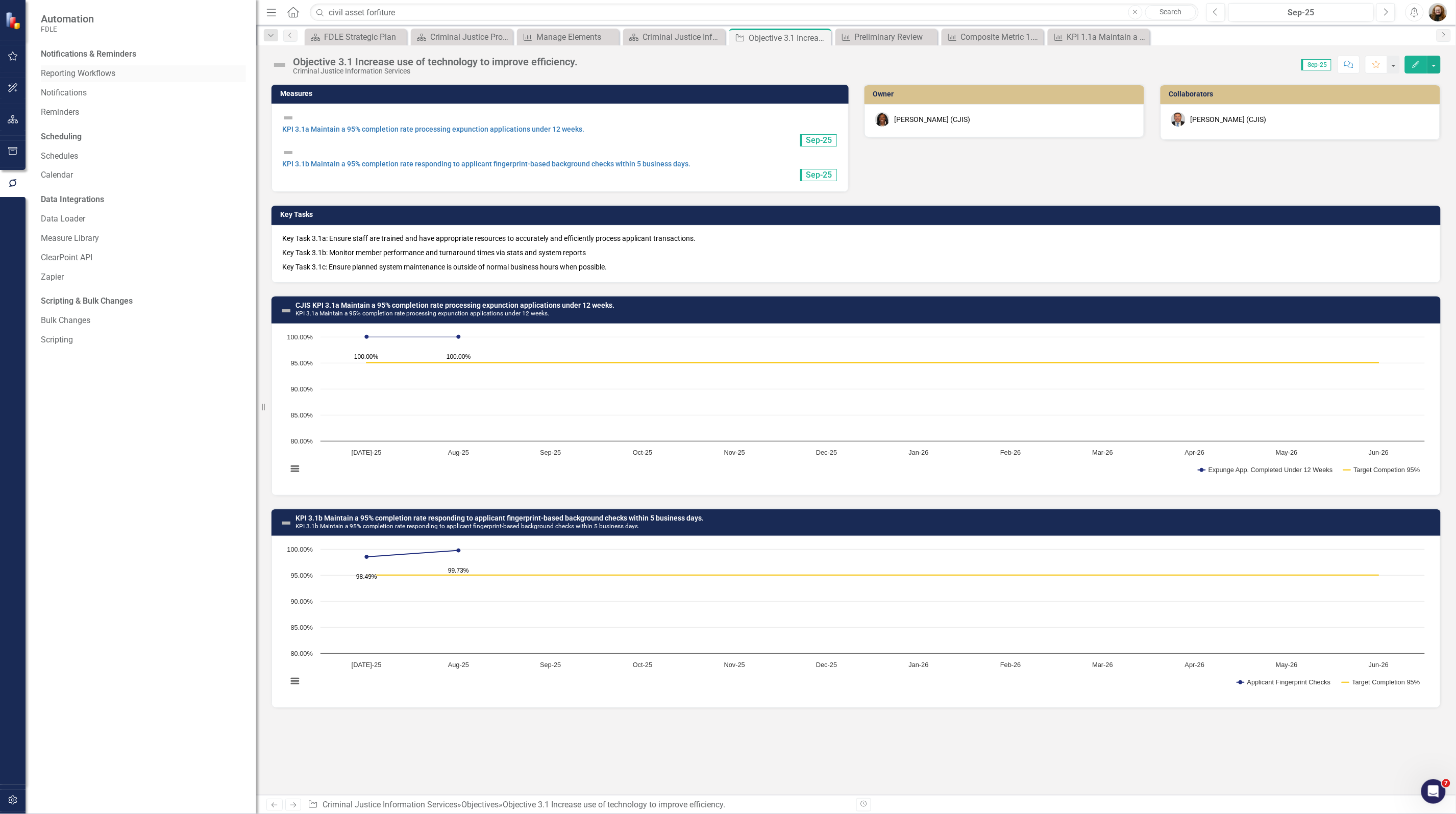
click at [86, 76] on link "Reporting Workflows" at bounding box center [143, 73] width 205 height 12
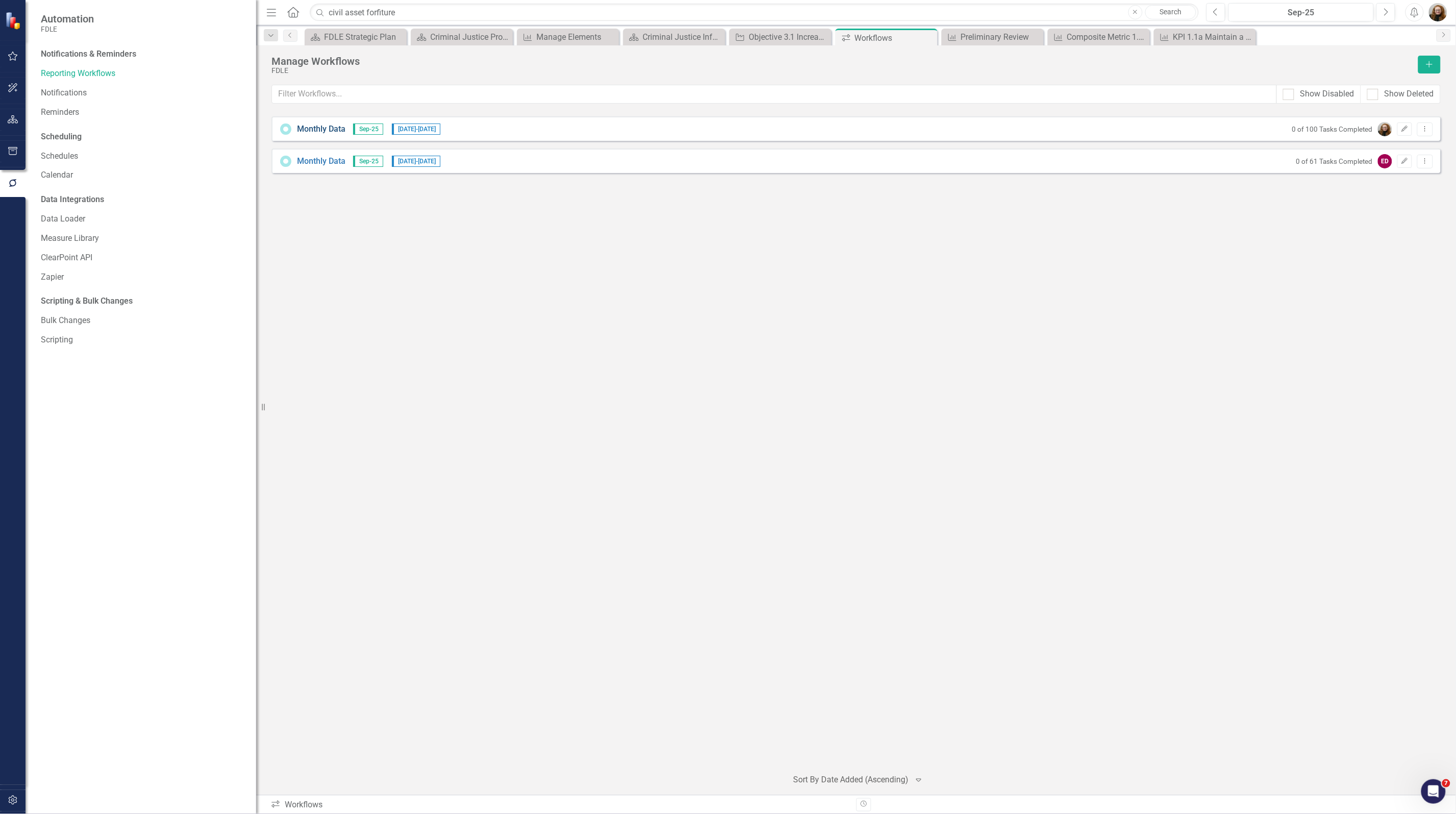
click at [327, 132] on link "Monthly Data" at bounding box center [321, 129] width 49 height 12
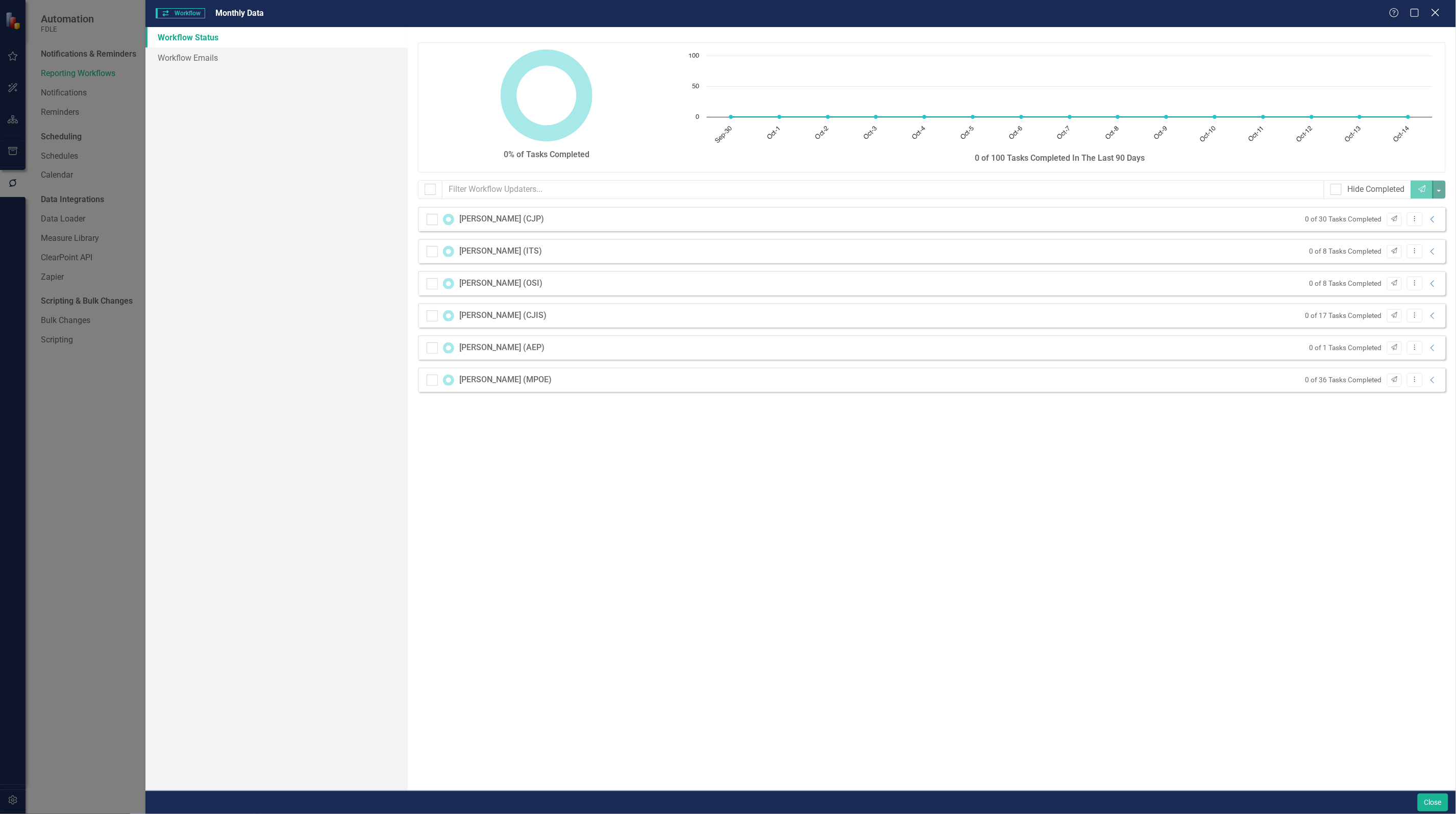
click at [1432, 12] on icon "Close" at bounding box center [1435, 12] width 13 height 10
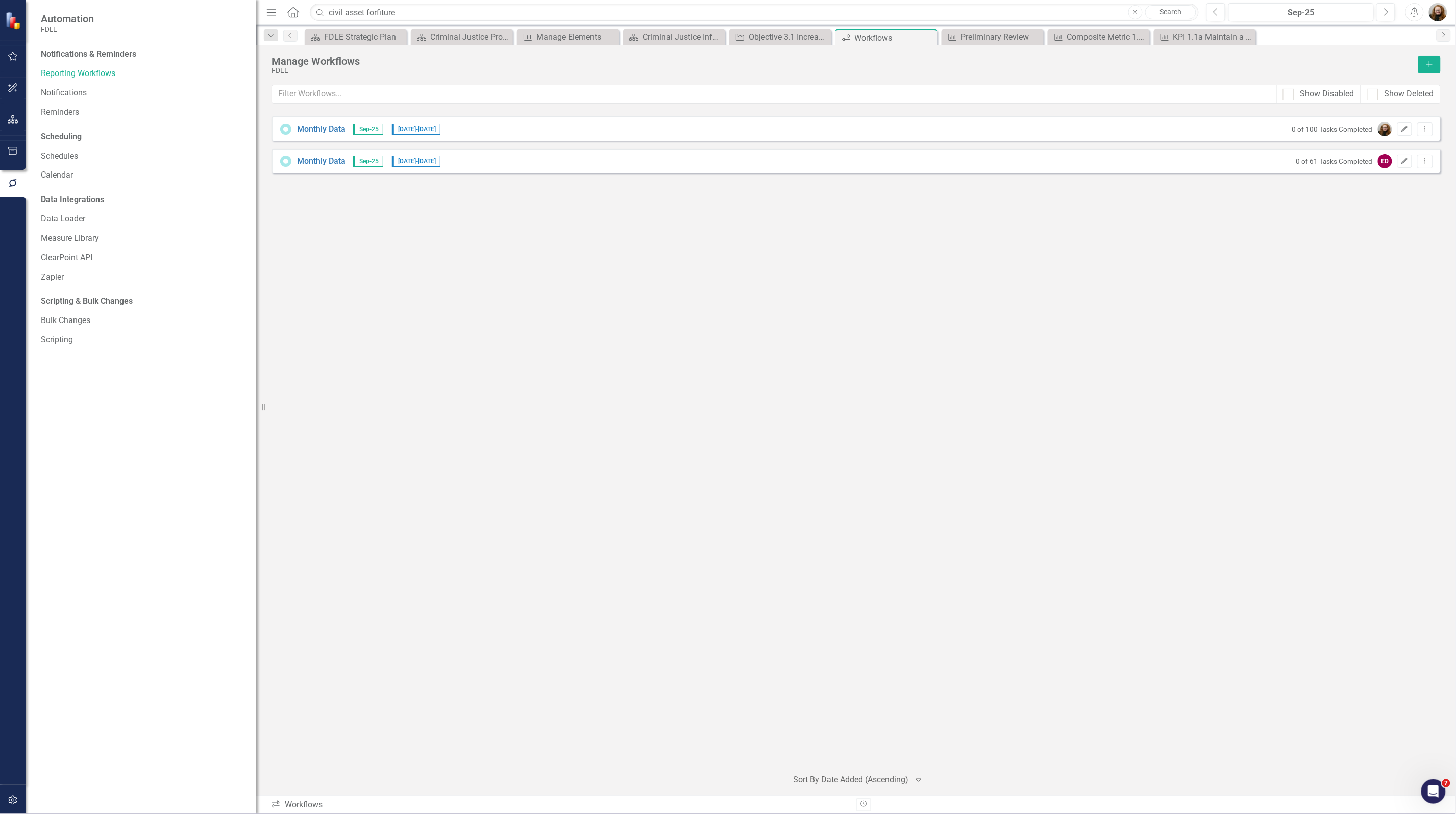
click at [1398, 228] on div "Monthly Data Sep-25 [DATE] - [DATE] 0 of 100 Tasks Completed Edit Dropdown Menu…" at bounding box center [856, 438] width 1169 height 643
click at [1424, 129] on icon "Dropdown Menu" at bounding box center [1425, 129] width 8 height 7
click at [1407, 182] on link "Copy Duplicate Workflow" at bounding box center [1385, 184] width 94 height 19
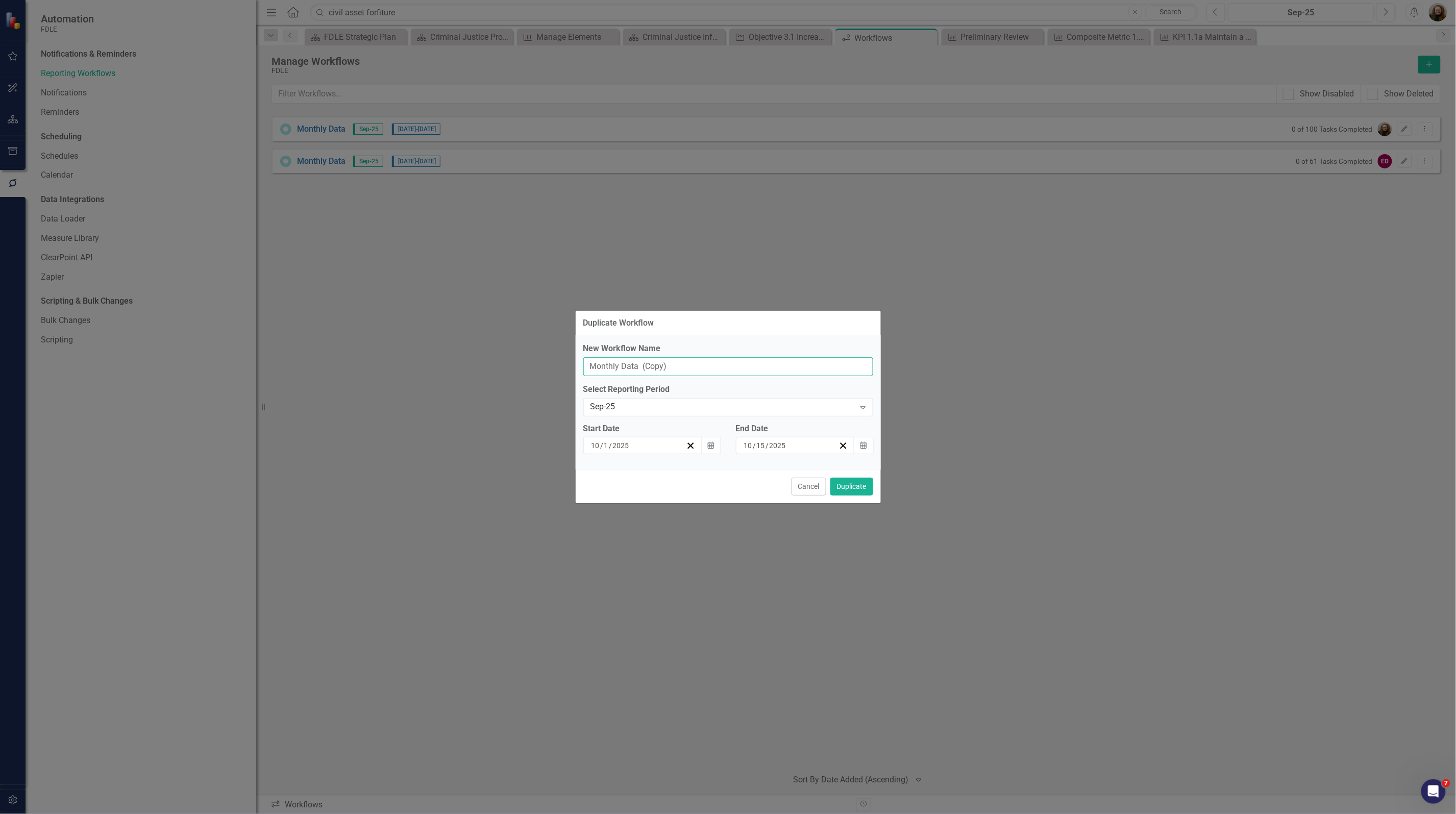
click at [624, 374] on input "Monthly Data (Copy)" at bounding box center [728, 366] width 290 height 19
click at [590, 371] on input "Monthly Data (Copy)" at bounding box center [728, 366] width 290 height 19
click at [665, 362] on input "All Monthly Data (Copy)" at bounding box center [728, 366] width 290 height 19
type input "All Monthly Data (Heather's Copy)"
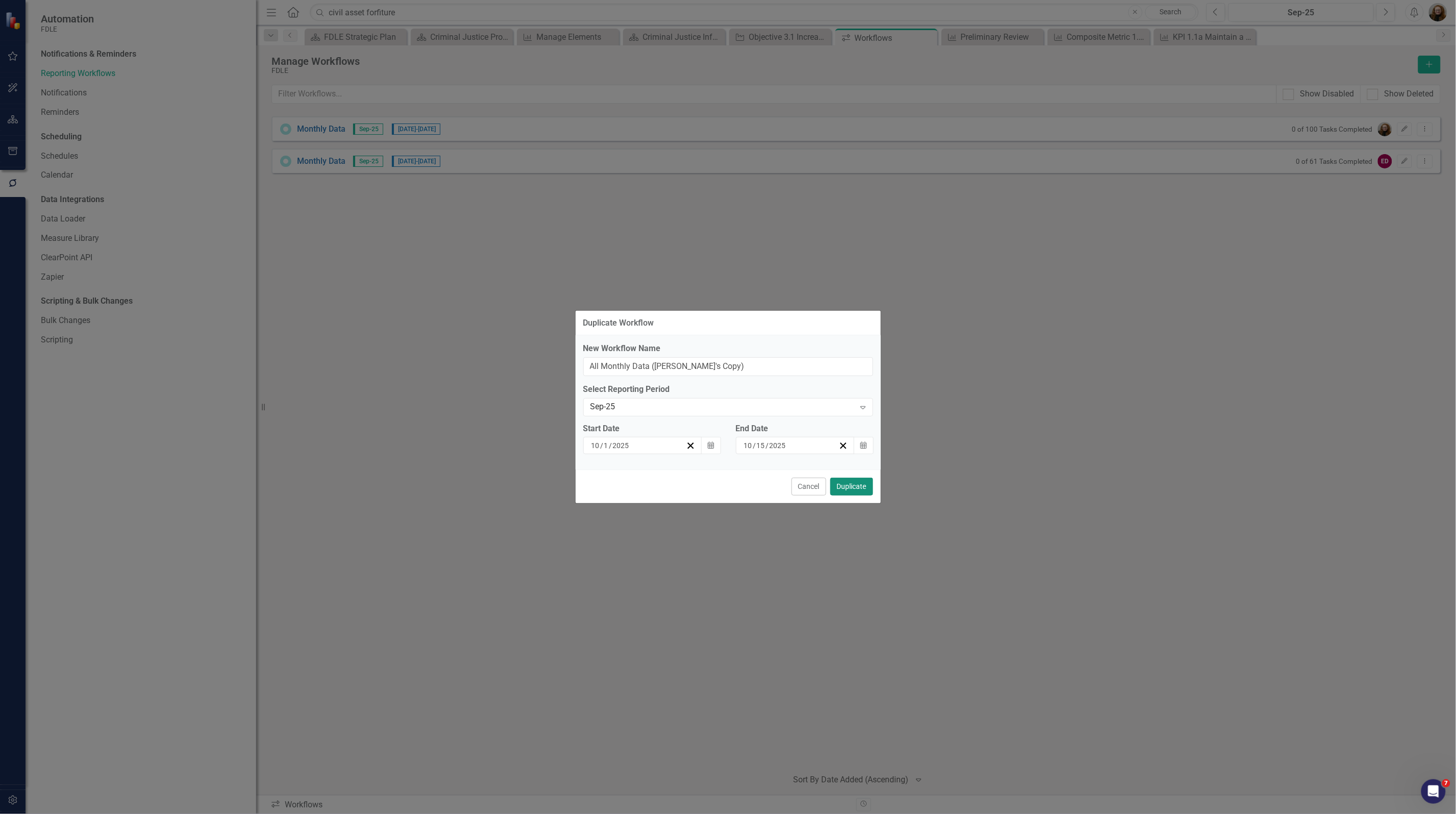
click at [855, 490] on button "Duplicate" at bounding box center [852, 487] width 43 height 18
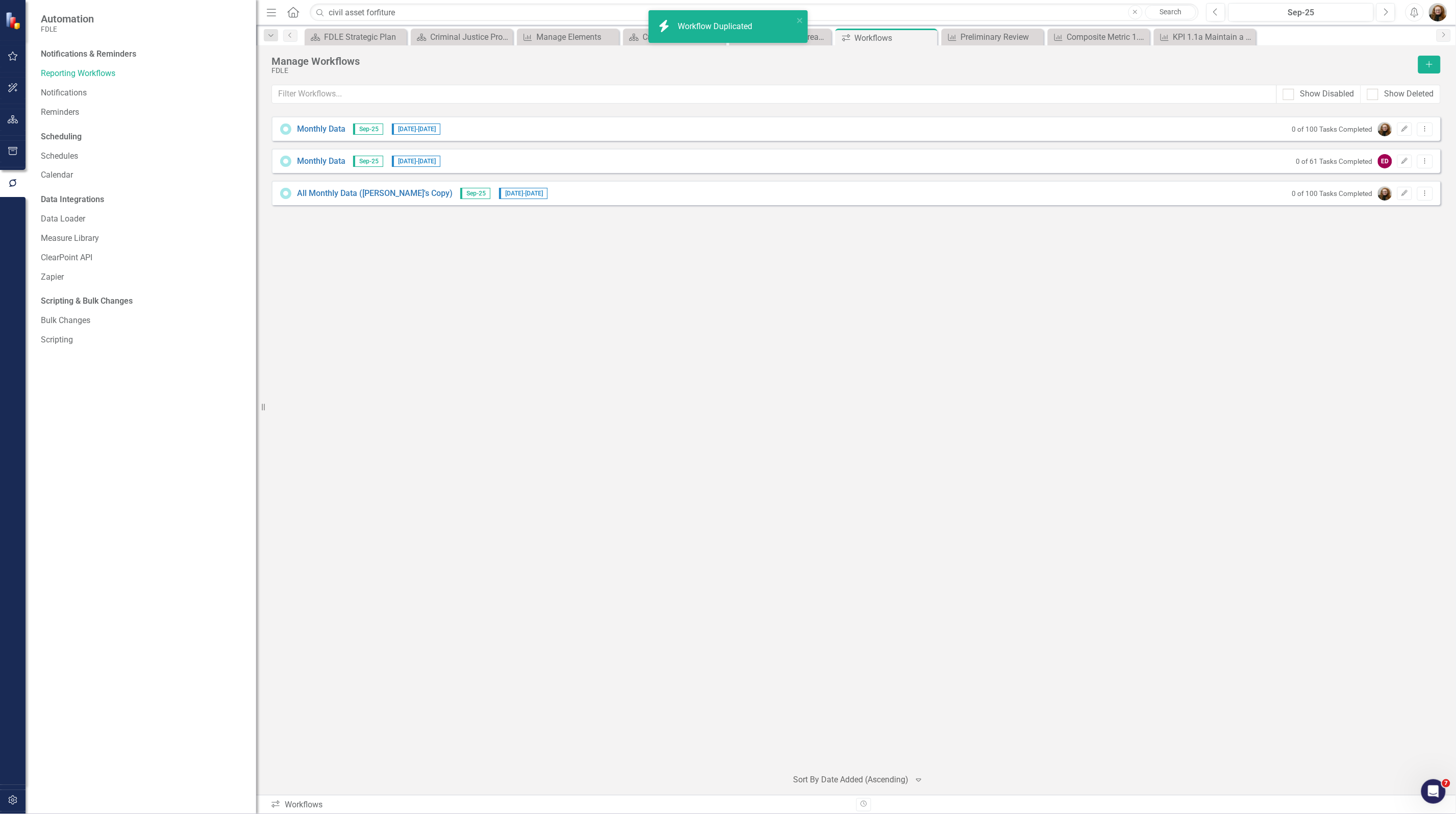
drag, startPoint x: 1282, startPoint y: 350, endPoint x: 1241, endPoint y: 345, distance: 41.3
click at [1282, 350] on div "Monthly Data Sep-25 10/1/25 - 10/15/25 0 of 100 Tasks Completed Edit Dropdown M…" at bounding box center [856, 438] width 1169 height 643
click at [375, 194] on link "All Monthly Data (Heather's Copy)" at bounding box center [374, 193] width 155 height 12
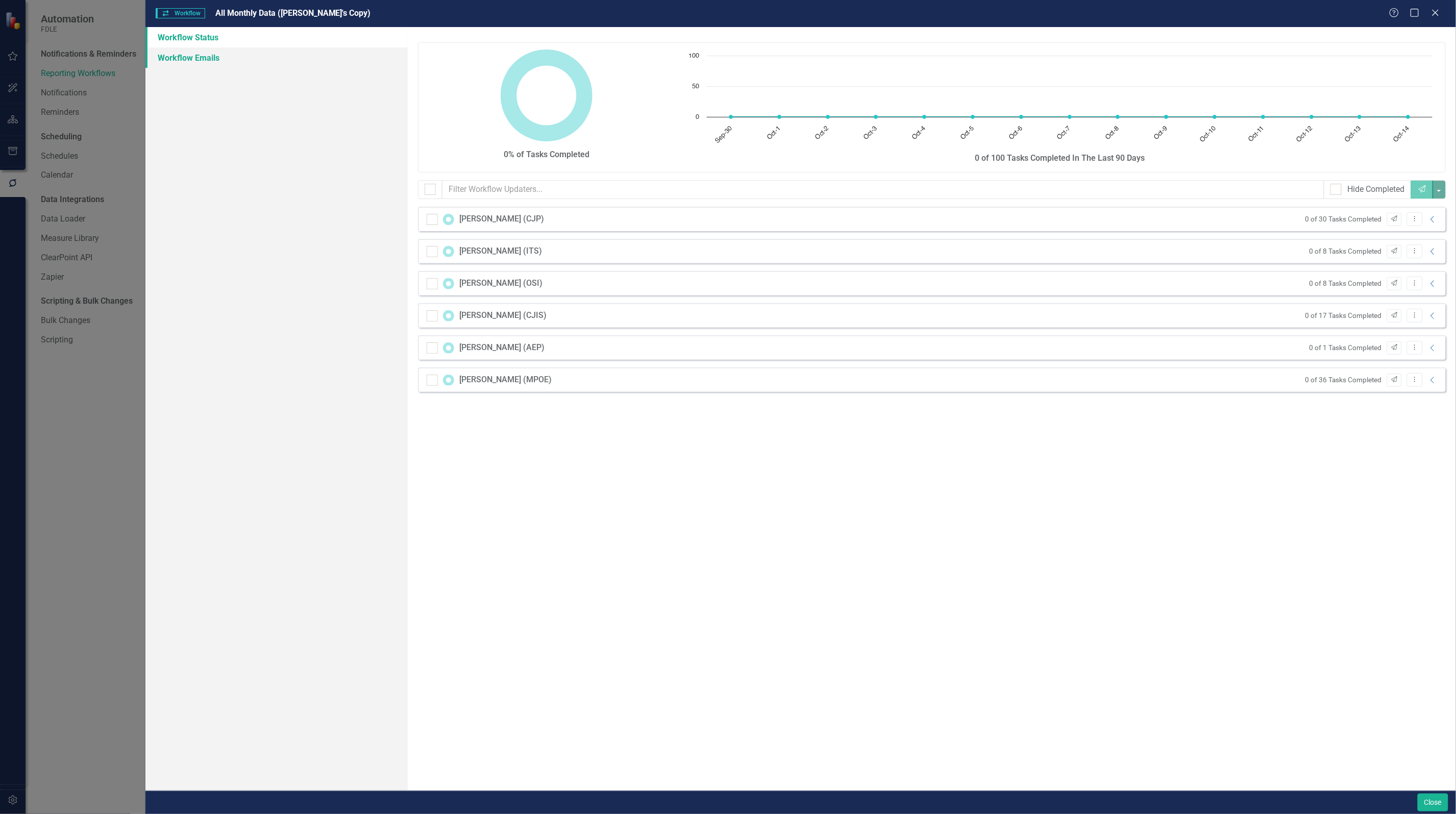
click at [176, 64] on link "Workflow Emails" at bounding box center [276, 58] width 262 height 20
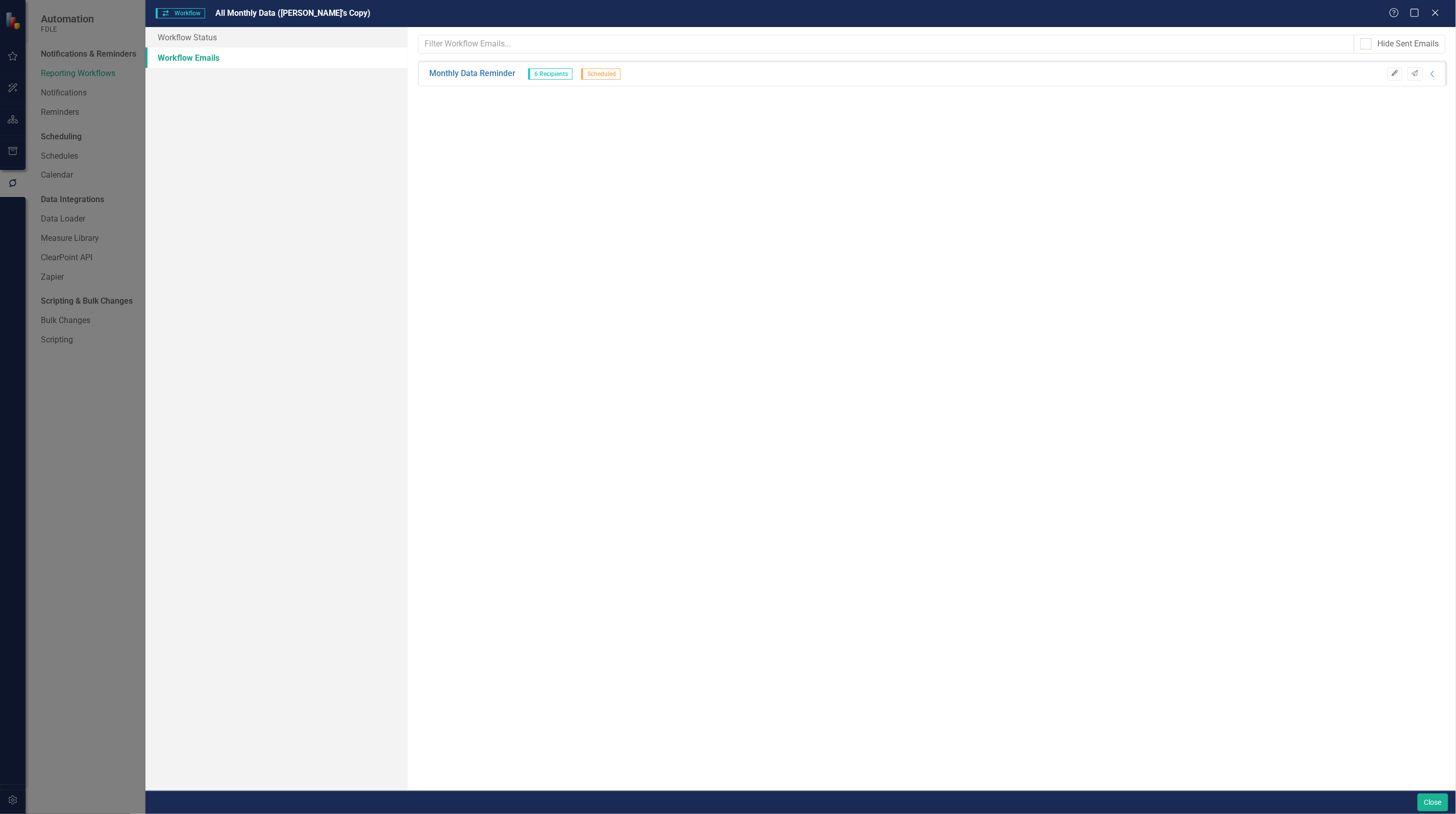
click at [1395, 73] on icon "Edit" at bounding box center [1395, 73] width 8 height 6
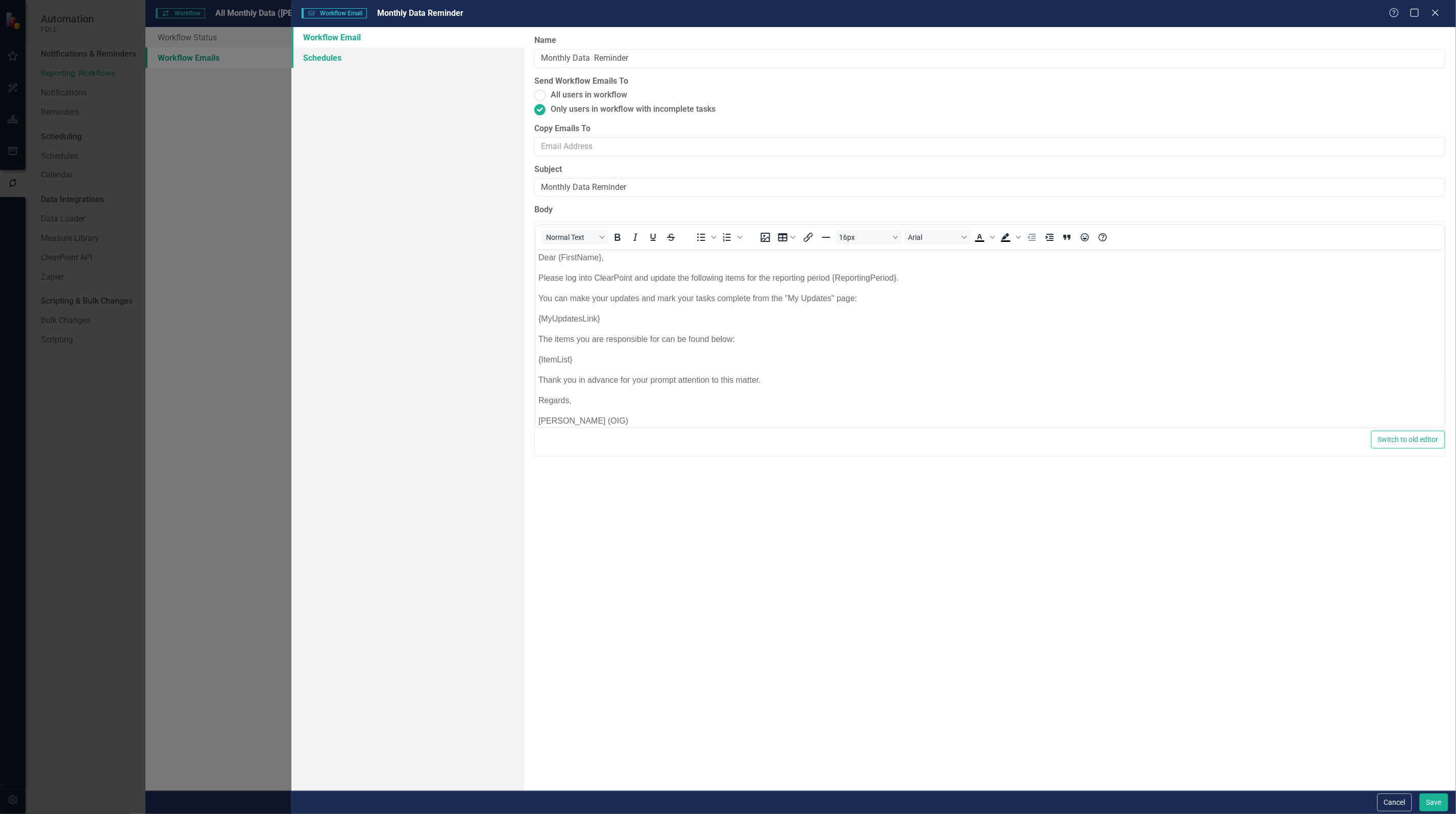
click at [328, 53] on link "Schedules" at bounding box center [408, 58] width 233 height 20
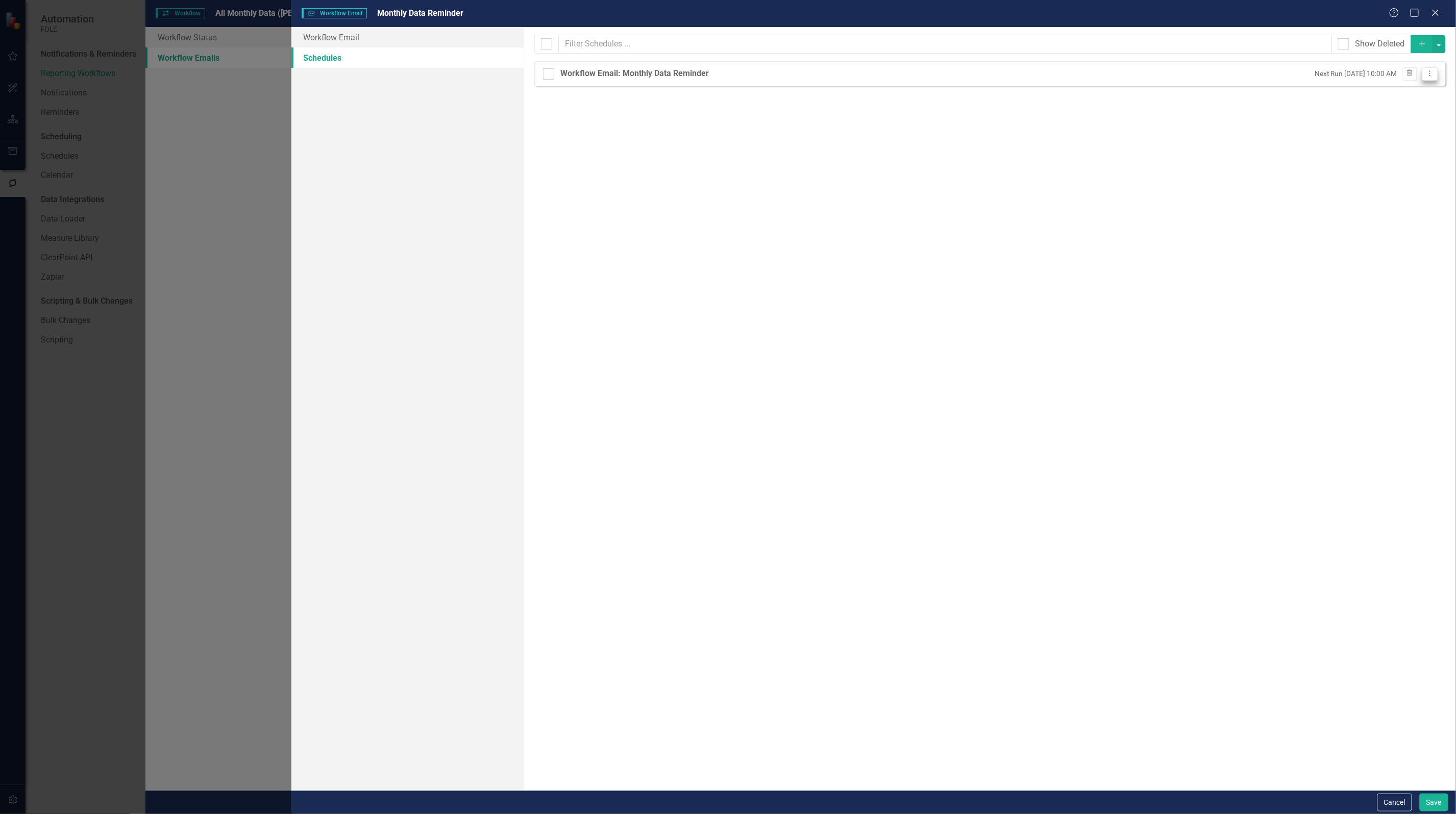
click at [1427, 75] on icon "Dropdown Menu" at bounding box center [1430, 73] width 8 height 7
click at [1410, 74] on icon "Trash" at bounding box center [1410, 73] width 8 height 6
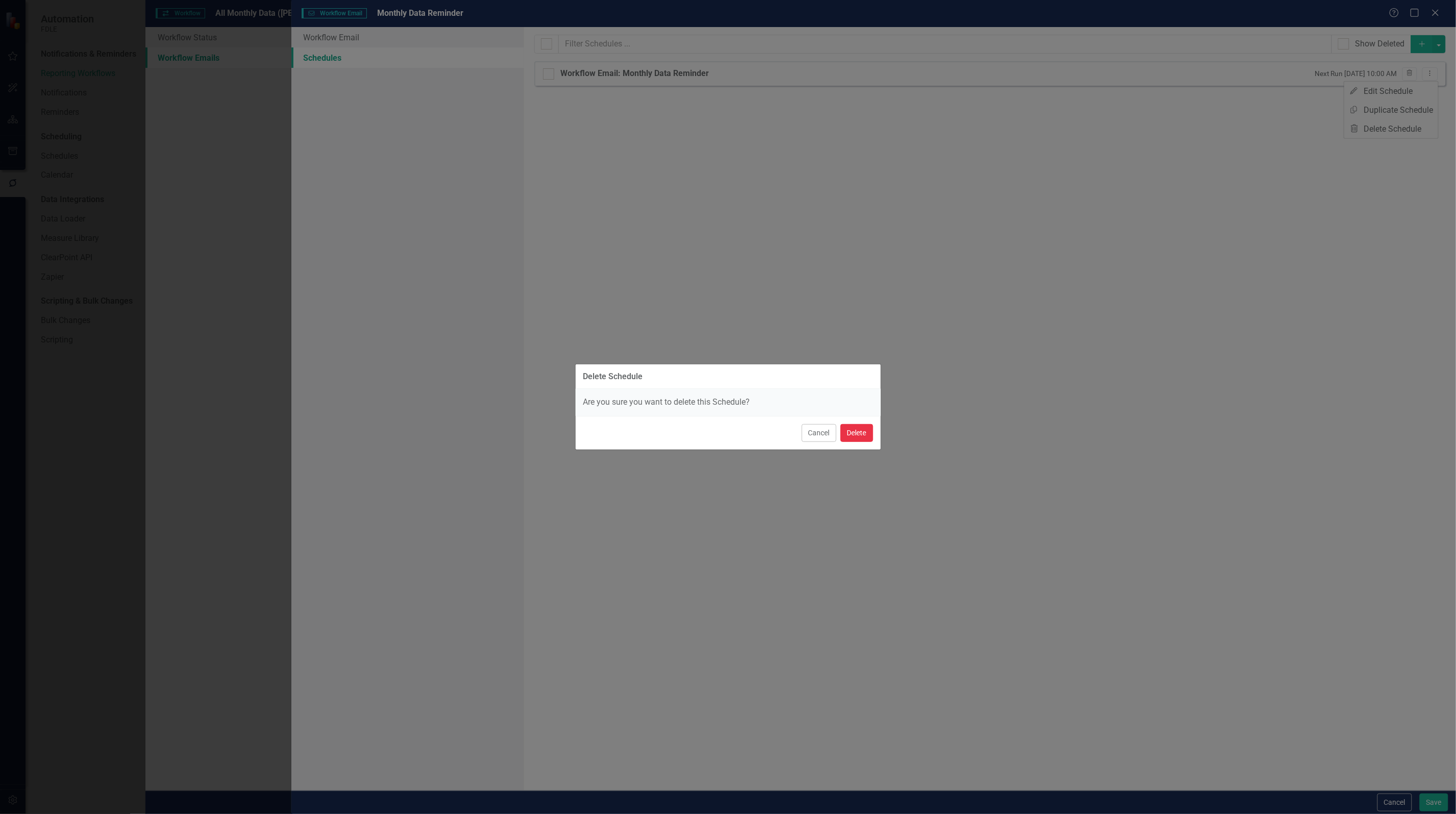
click at [852, 432] on button "Delete" at bounding box center [857, 433] width 33 height 18
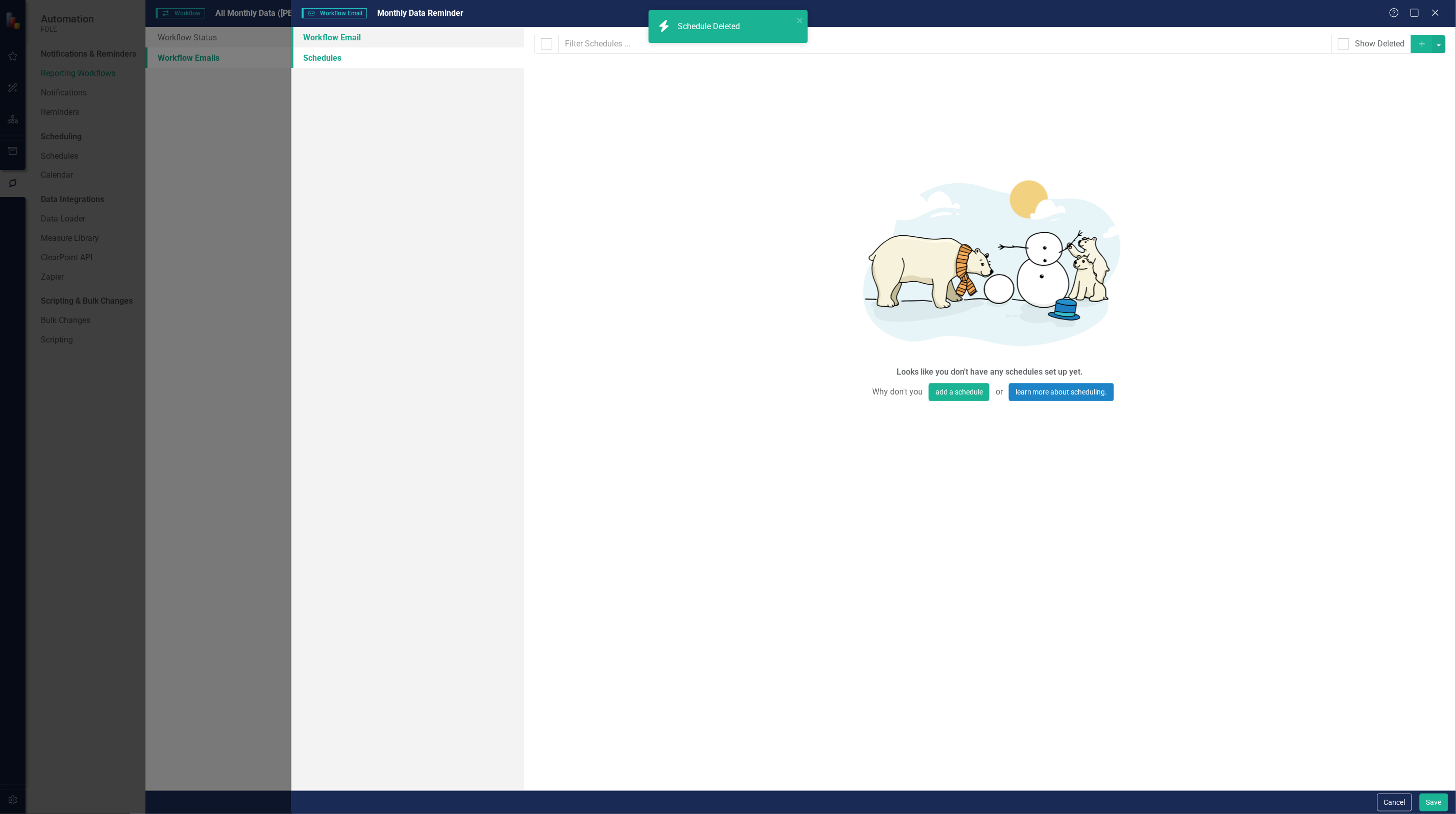
click at [358, 36] on link "Workflow Email" at bounding box center [408, 37] width 233 height 20
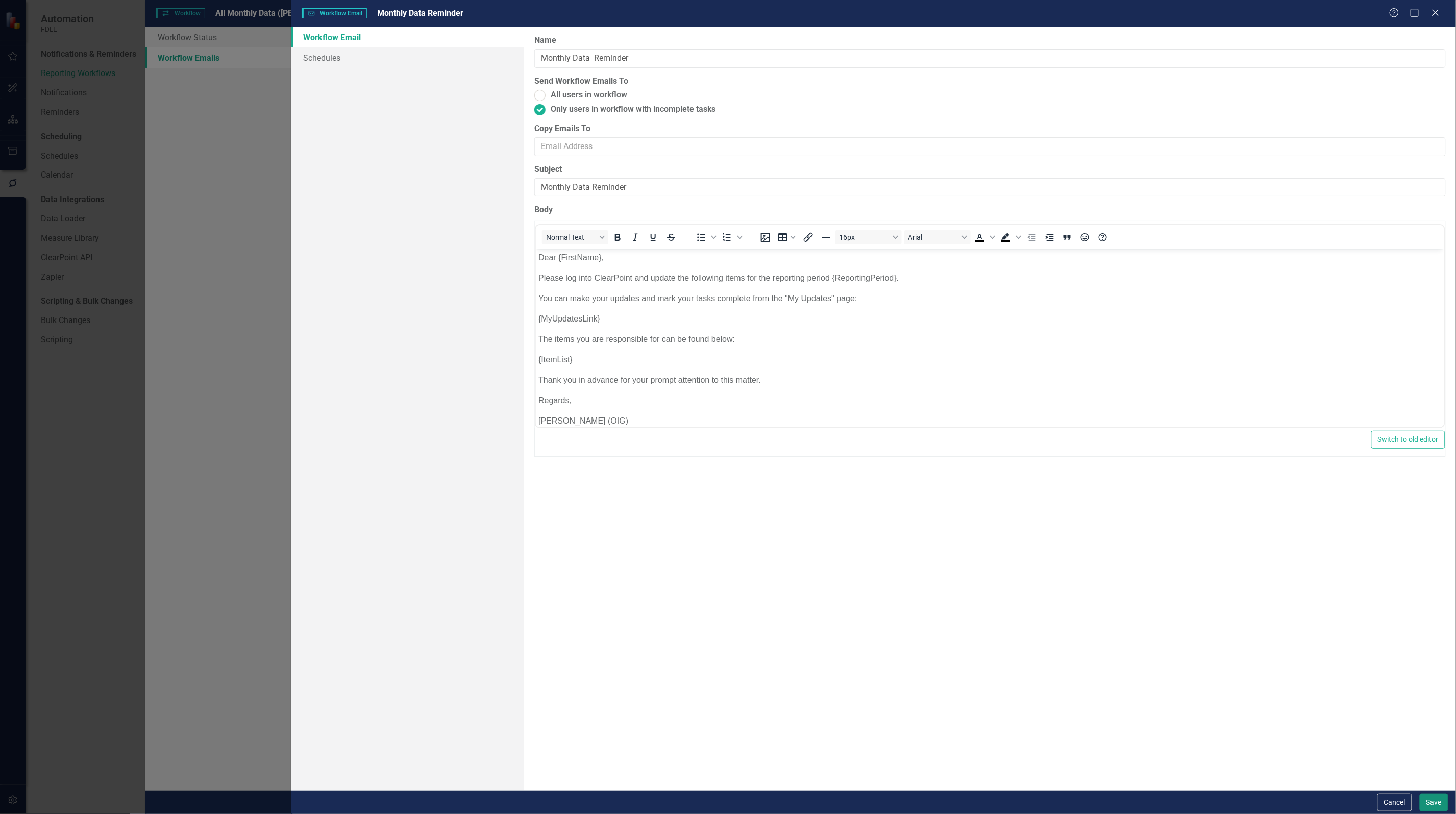
click at [1441, 807] on button "Save" at bounding box center [1434, 803] width 29 height 18
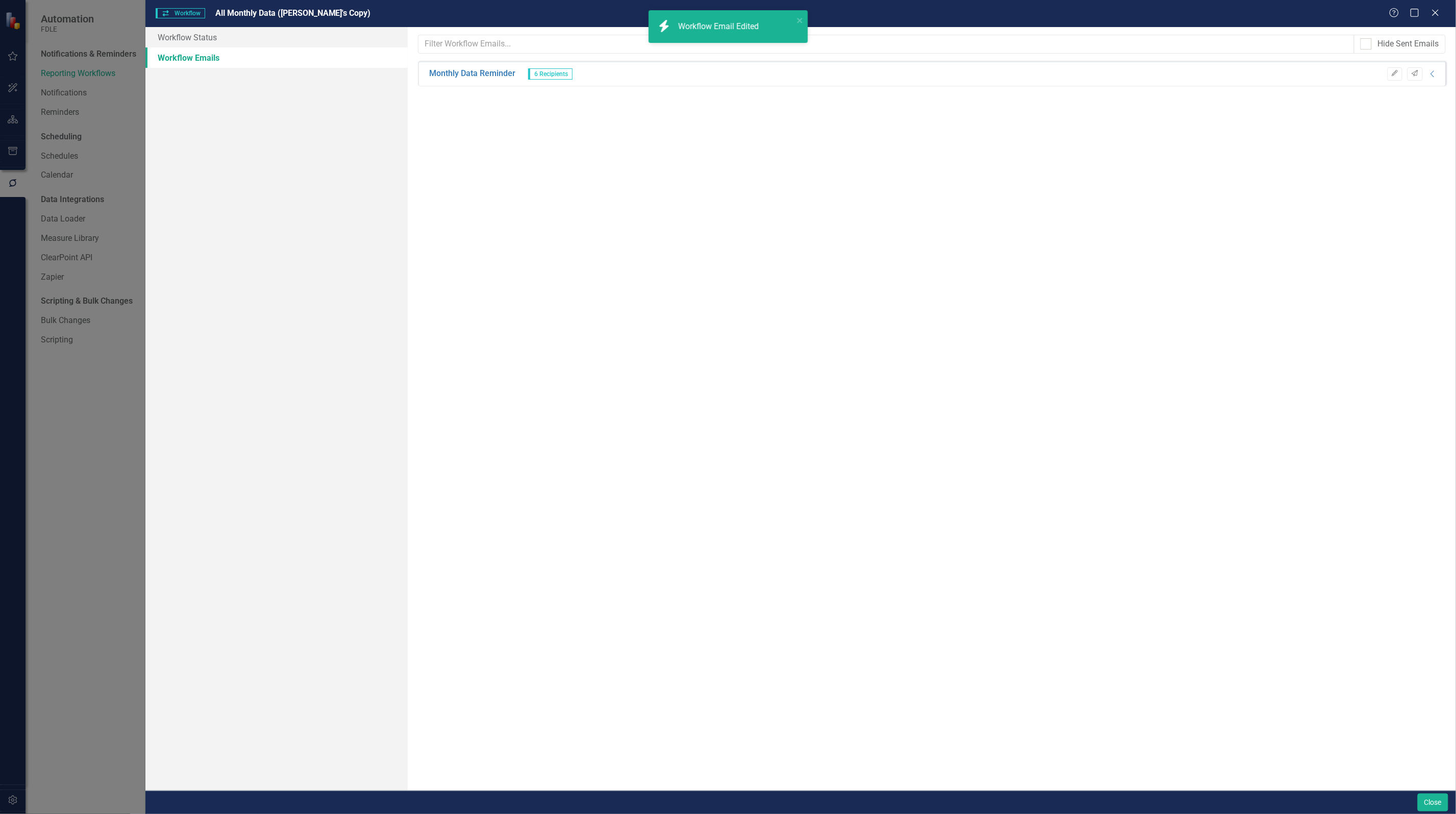
drag, startPoint x: 803, startPoint y: 348, endPoint x: 586, endPoint y: 259, distance: 234.5
click at [800, 347] on div "Hide Sent Emails Sorry, no results found. Monthly Data Reminder 6 Recipients Ed…" at bounding box center [931, 409] width 1048 height 764
click at [207, 40] on link "Workflow Status" at bounding box center [276, 37] width 262 height 20
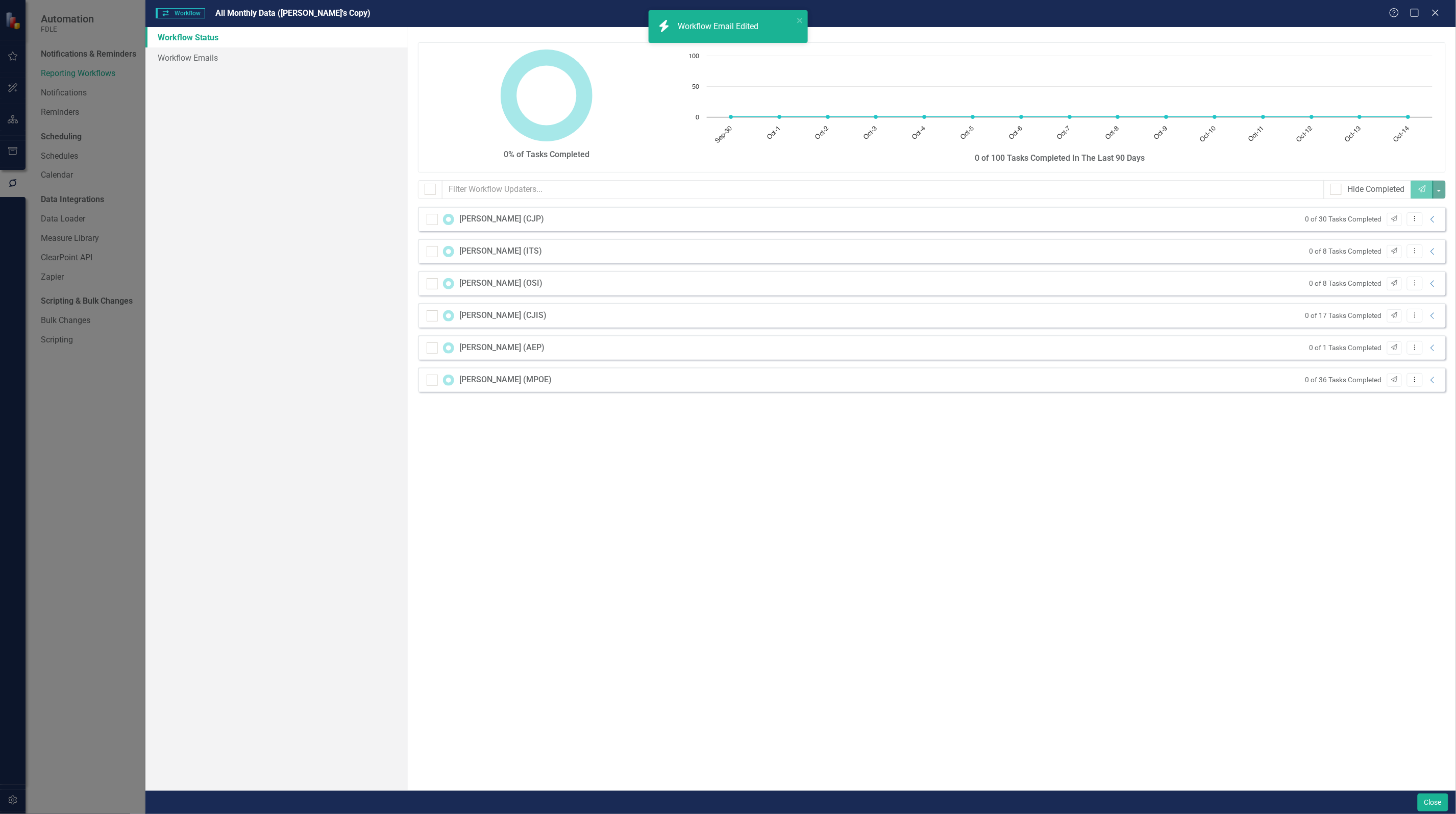
drag, startPoint x: 832, startPoint y: 476, endPoint x: 843, endPoint y: 453, distance: 25.5
click at [832, 477] on div "0% of Tasks Completed Chart Chart with 15 data points. The chart has 1 X axis d…" at bounding box center [931, 409] width 1048 height 764
click at [1436, 14] on icon "Close" at bounding box center [1435, 12] width 13 height 10
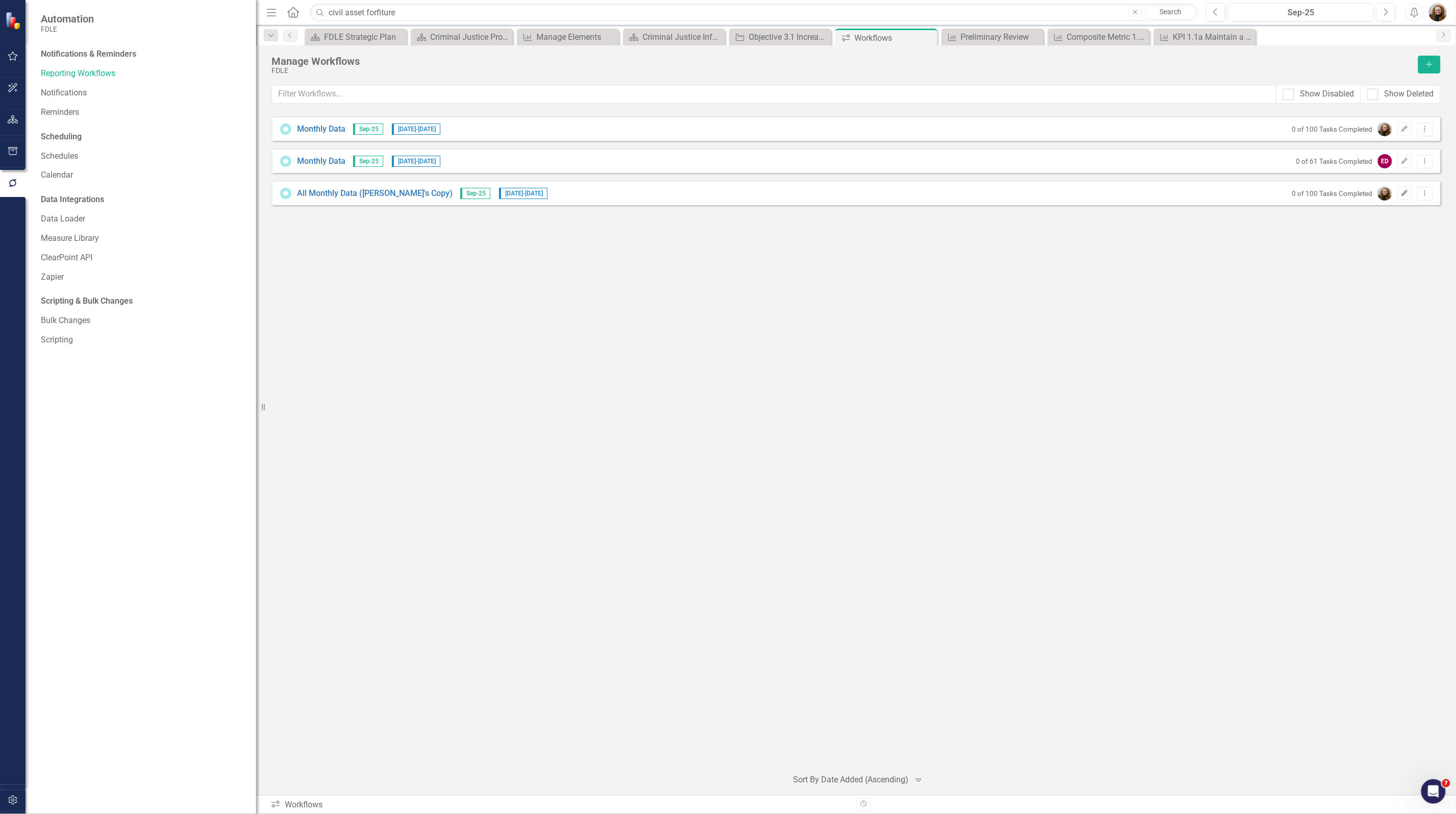
click at [1407, 195] on icon "Edit" at bounding box center [1405, 193] width 8 height 6
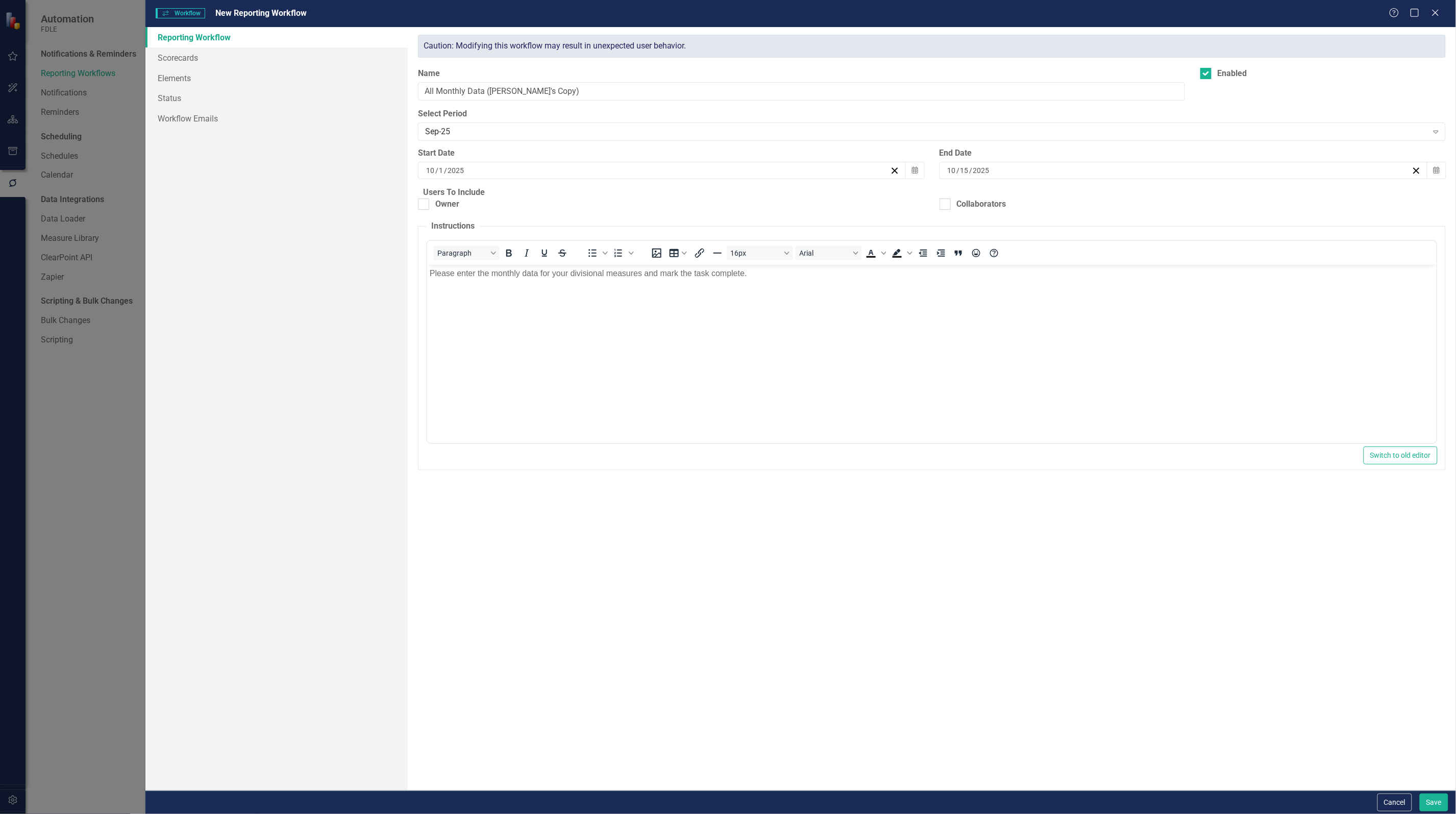
checkbox input "true"
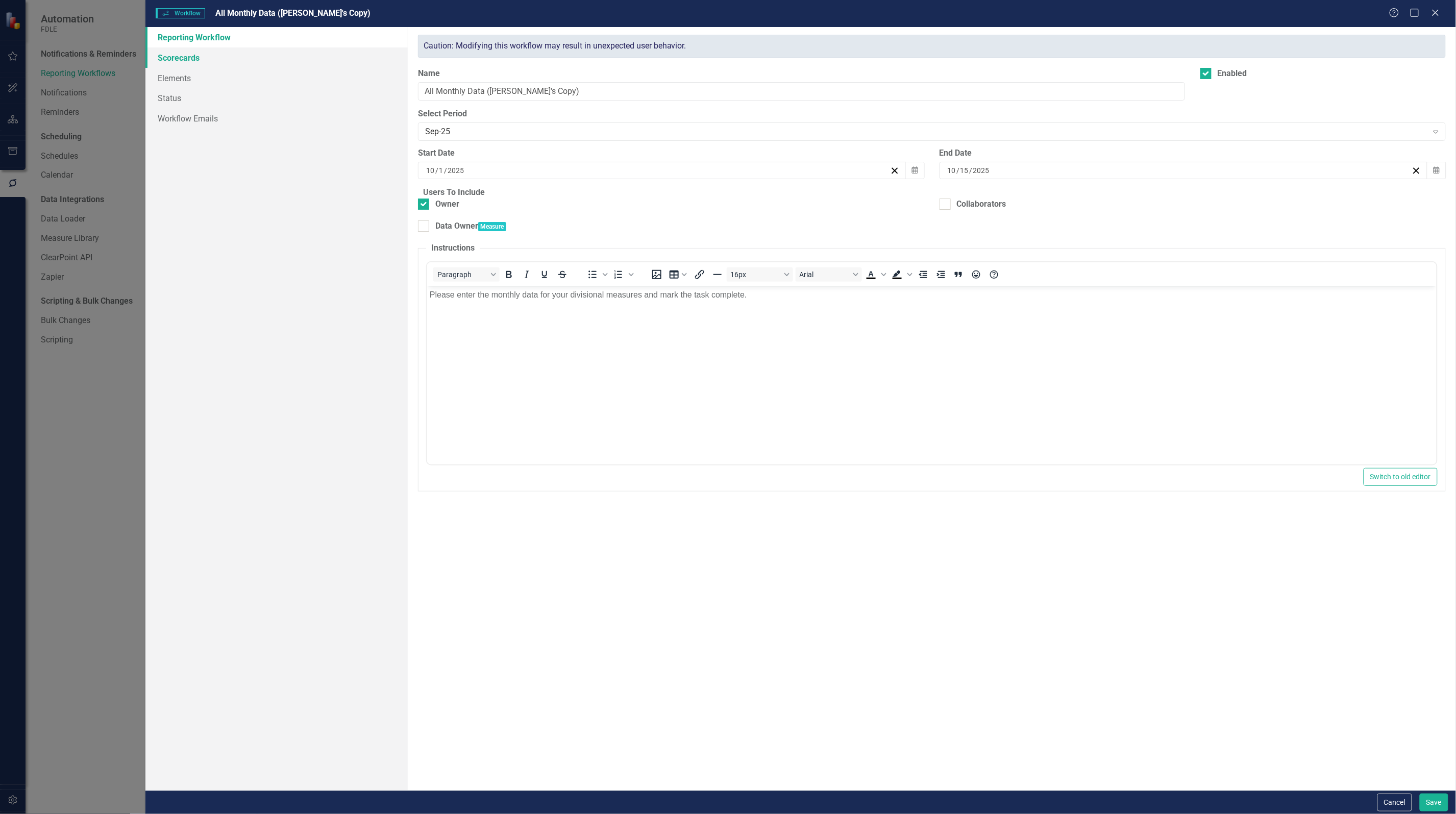
click at [172, 57] on link "Scorecards" at bounding box center [276, 58] width 262 height 20
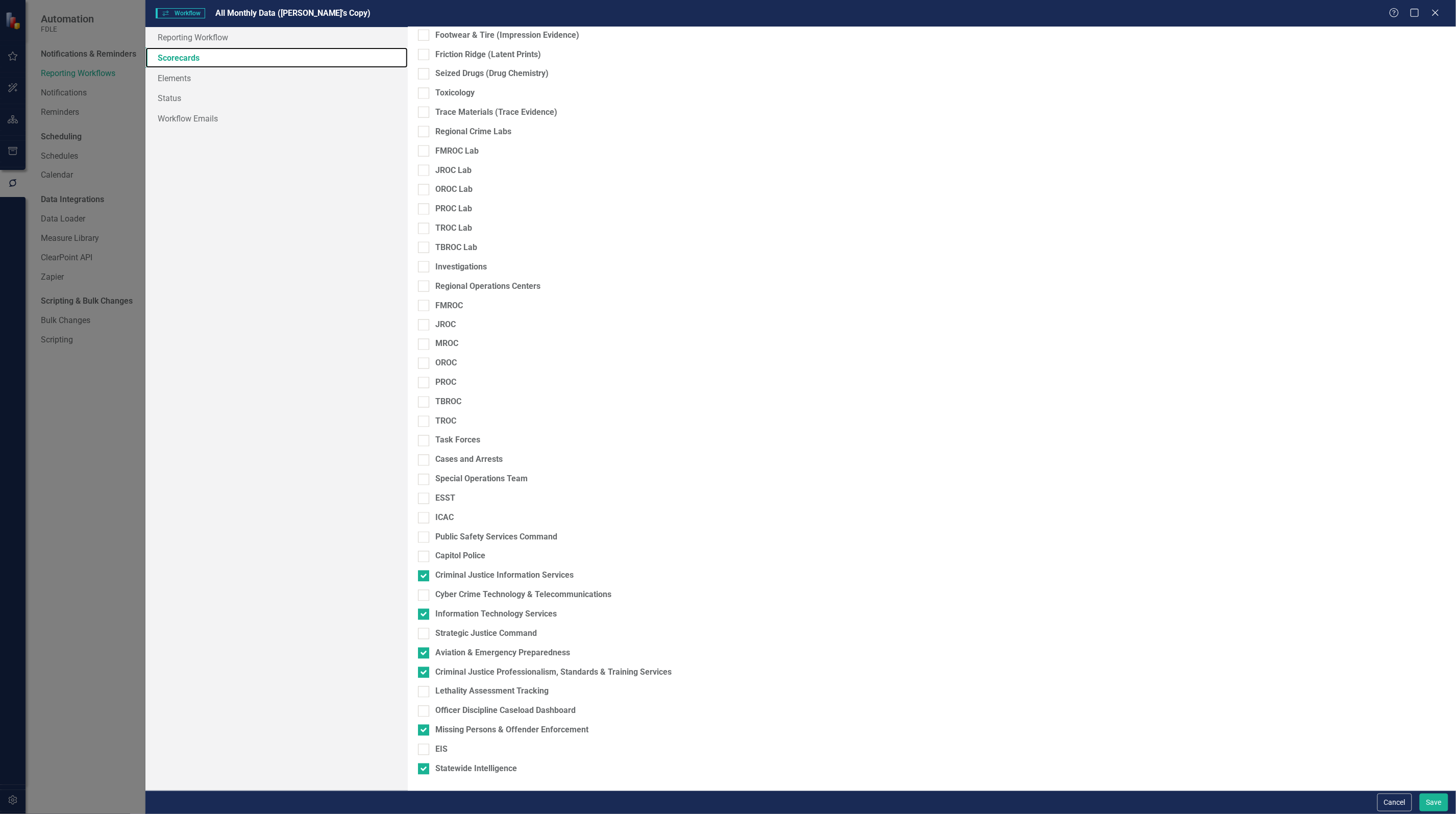
scroll to position [675, 0]
click at [424, 591] on input "Cyber Crime Technology & Telecommunications" at bounding box center [421, 594] width 7 height 7
checkbox input "true"
click at [424, 555] on input "Capitol Police" at bounding box center [421, 555] width 7 height 7
checkbox input "true"
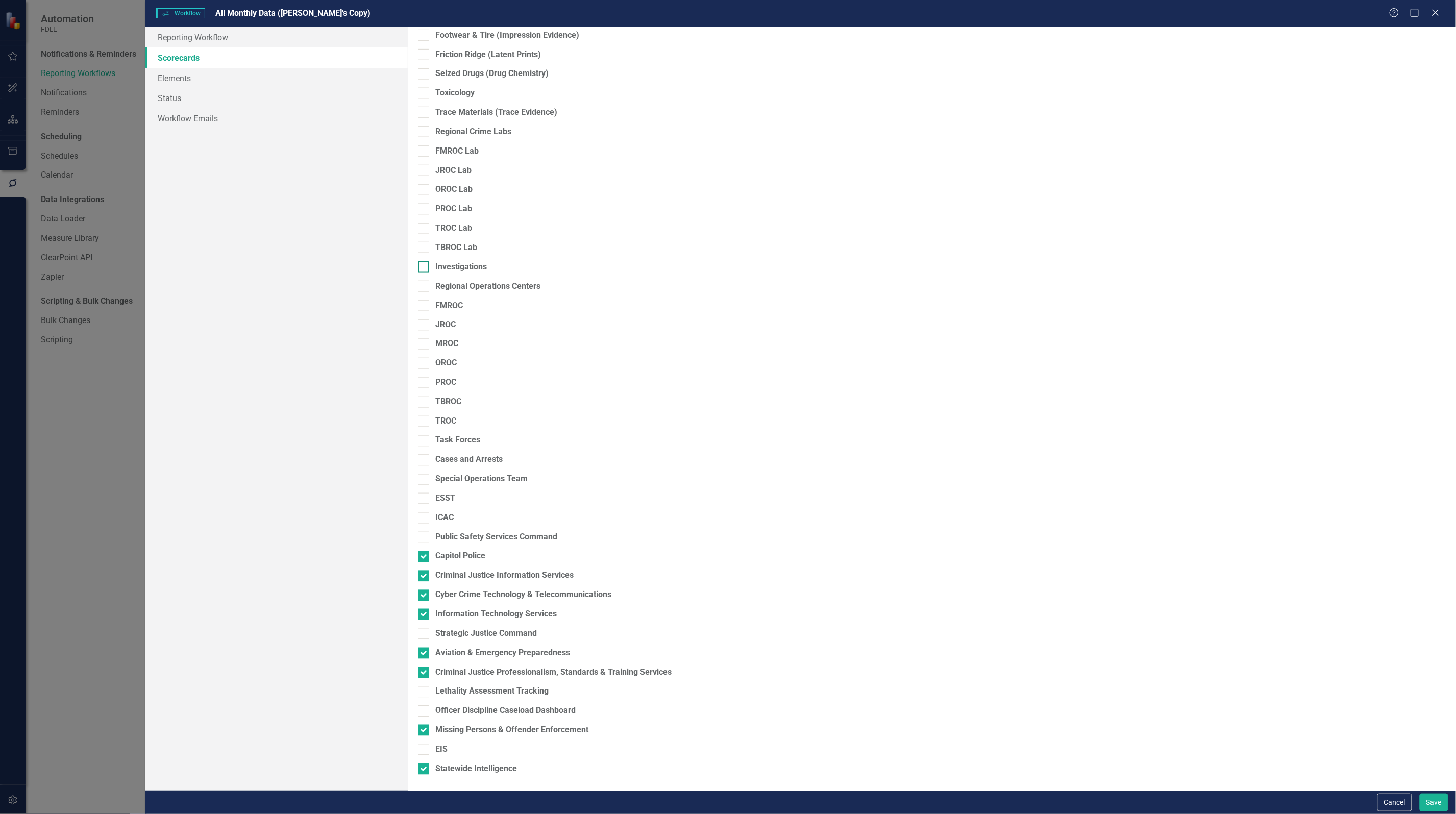
click at [424, 266] on input "Investigations" at bounding box center [421, 265] width 7 height 7
checkbox input "true"
click at [440, 159] on fieldset "Scorecards Please select the scorecards that you want to include in this workfl…" at bounding box center [931, 91] width 1028 height 1383
drag, startPoint x: 440, startPoint y: 159, endPoint x: 423, endPoint y: 112, distance: 50.0
click at [423, 112] on fieldset "Scorecards Please select the scorecards that you want to include in this workfl…" at bounding box center [931, 91] width 1028 height 1383
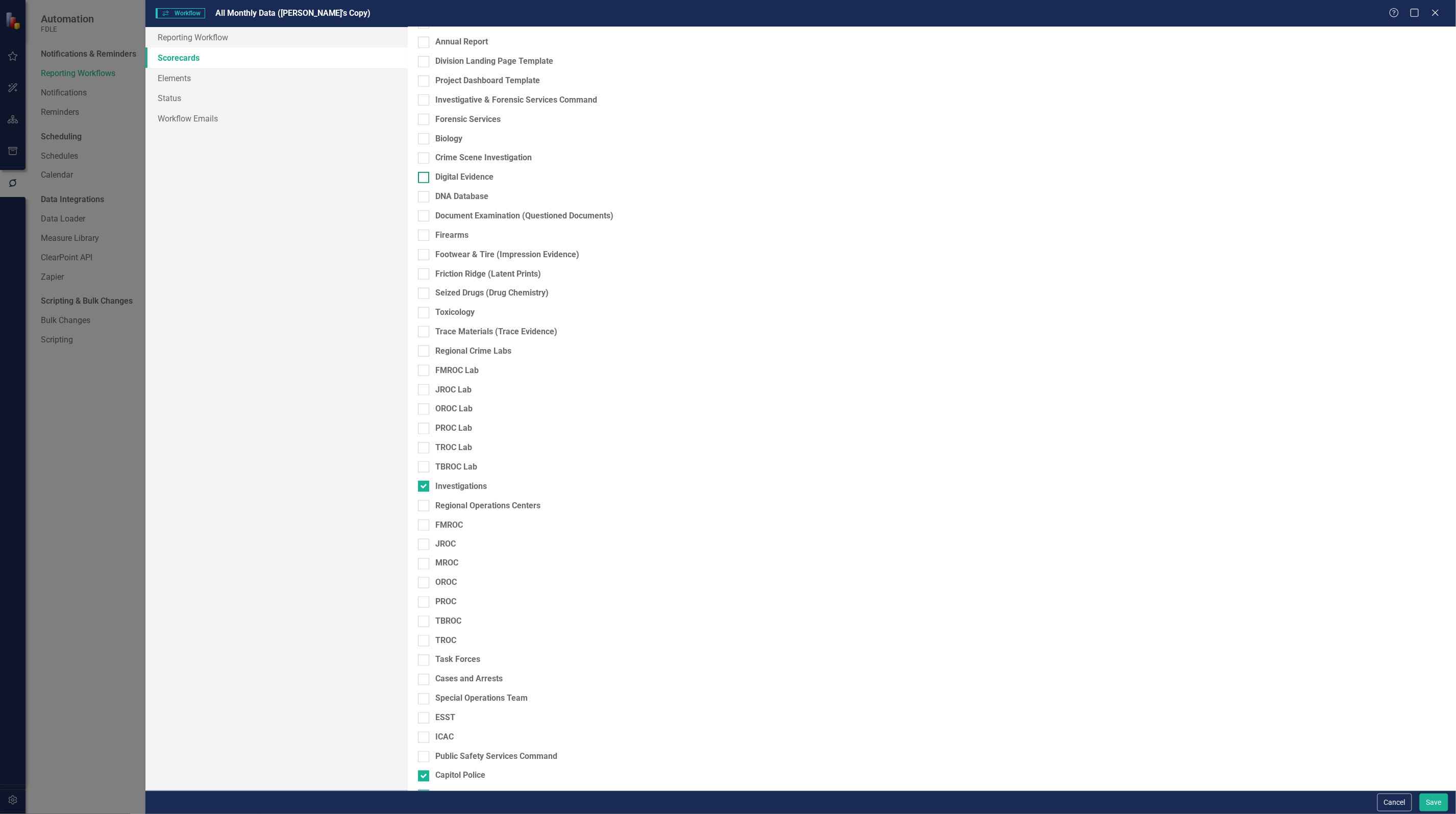
scroll to position [419, 0]
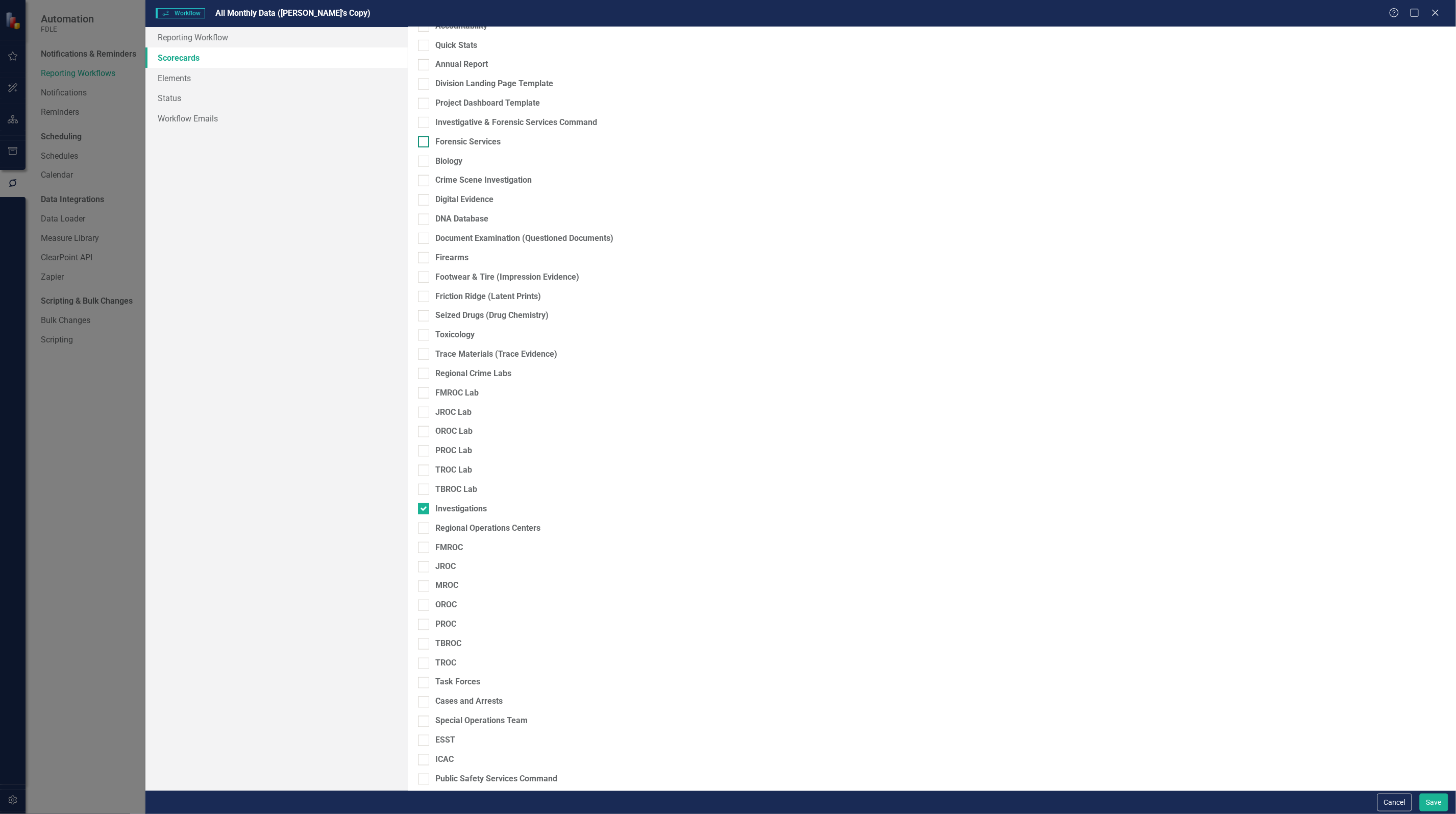
click at [424, 143] on input "Forensic Services" at bounding box center [421, 140] width 7 height 7
checkbox input "true"
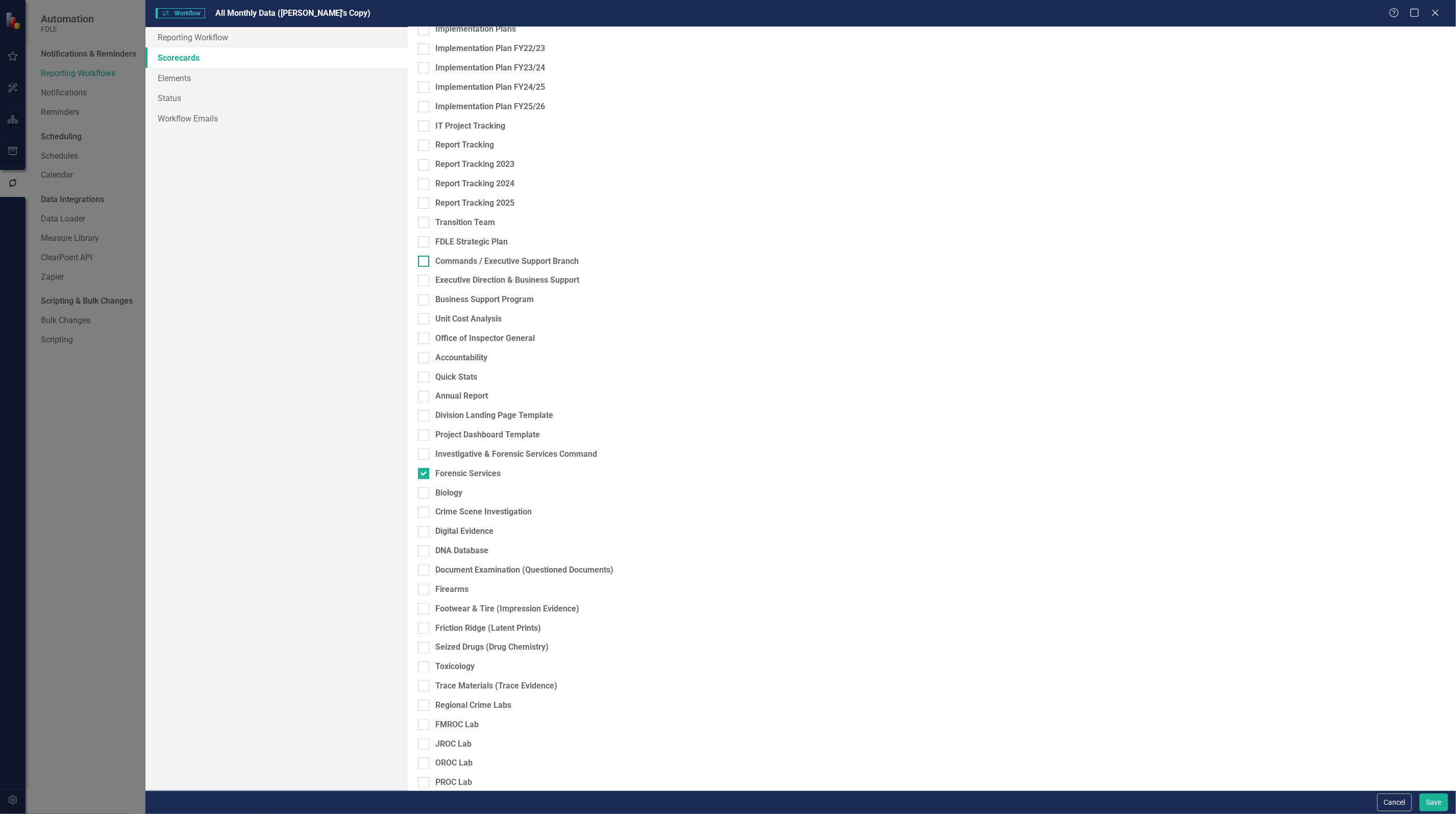
scroll to position [0, 0]
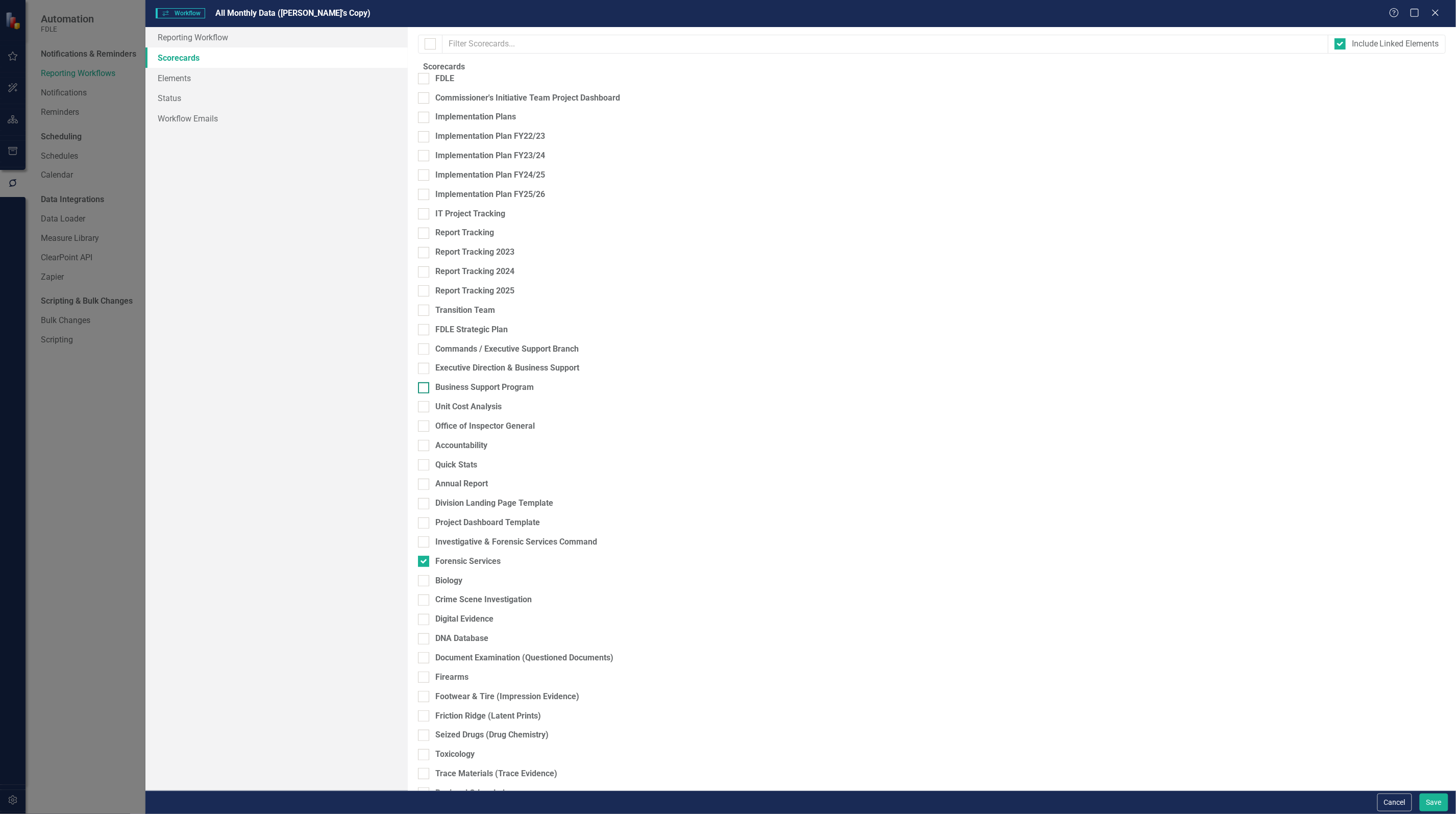
click at [424, 389] on input "Business Support Program" at bounding box center [421, 386] width 7 height 7
checkbox input "true"
click at [1442, 802] on button "Save" at bounding box center [1434, 803] width 29 height 18
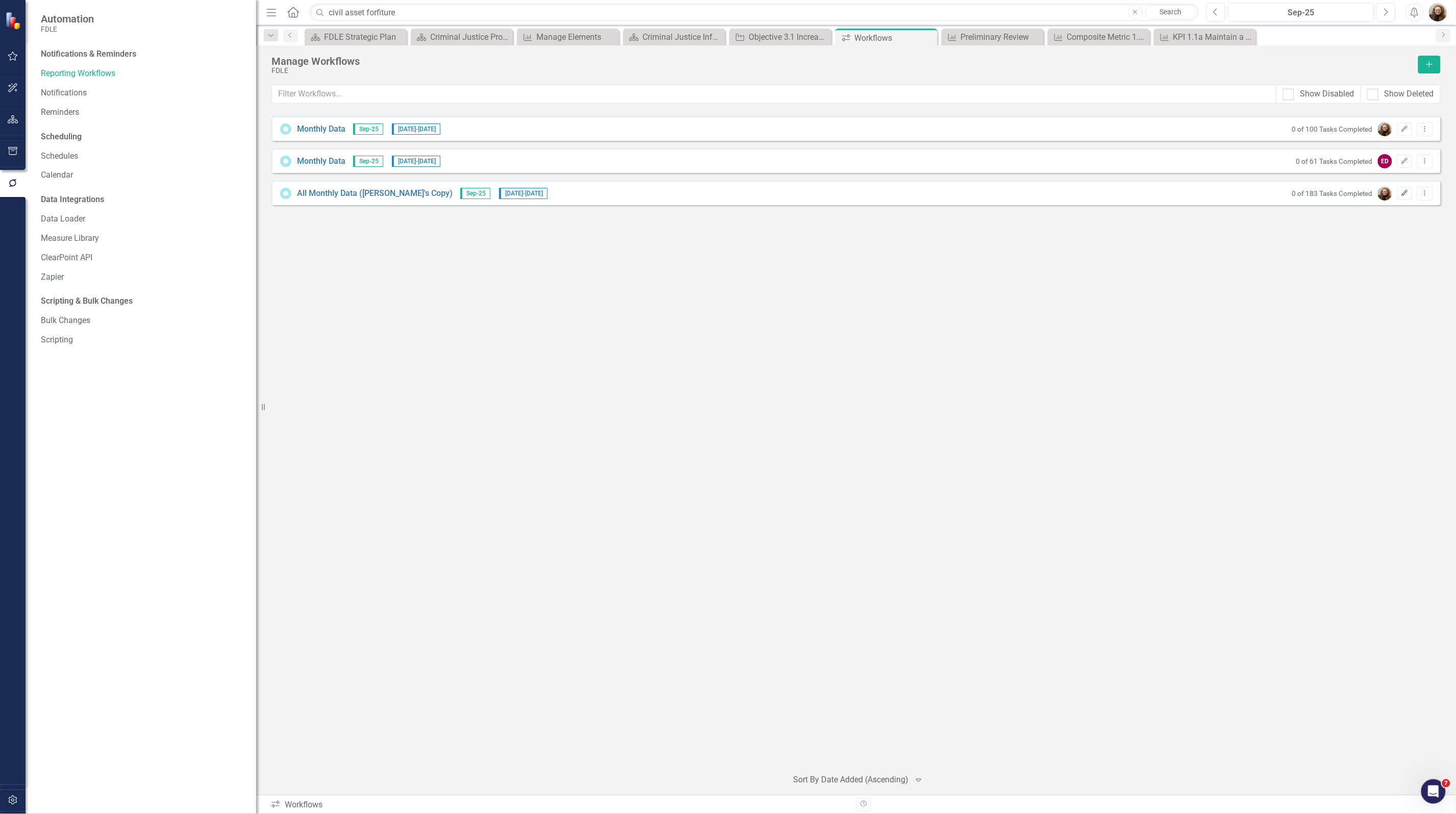
click at [1405, 197] on button "Edit" at bounding box center [1405, 193] width 15 height 13
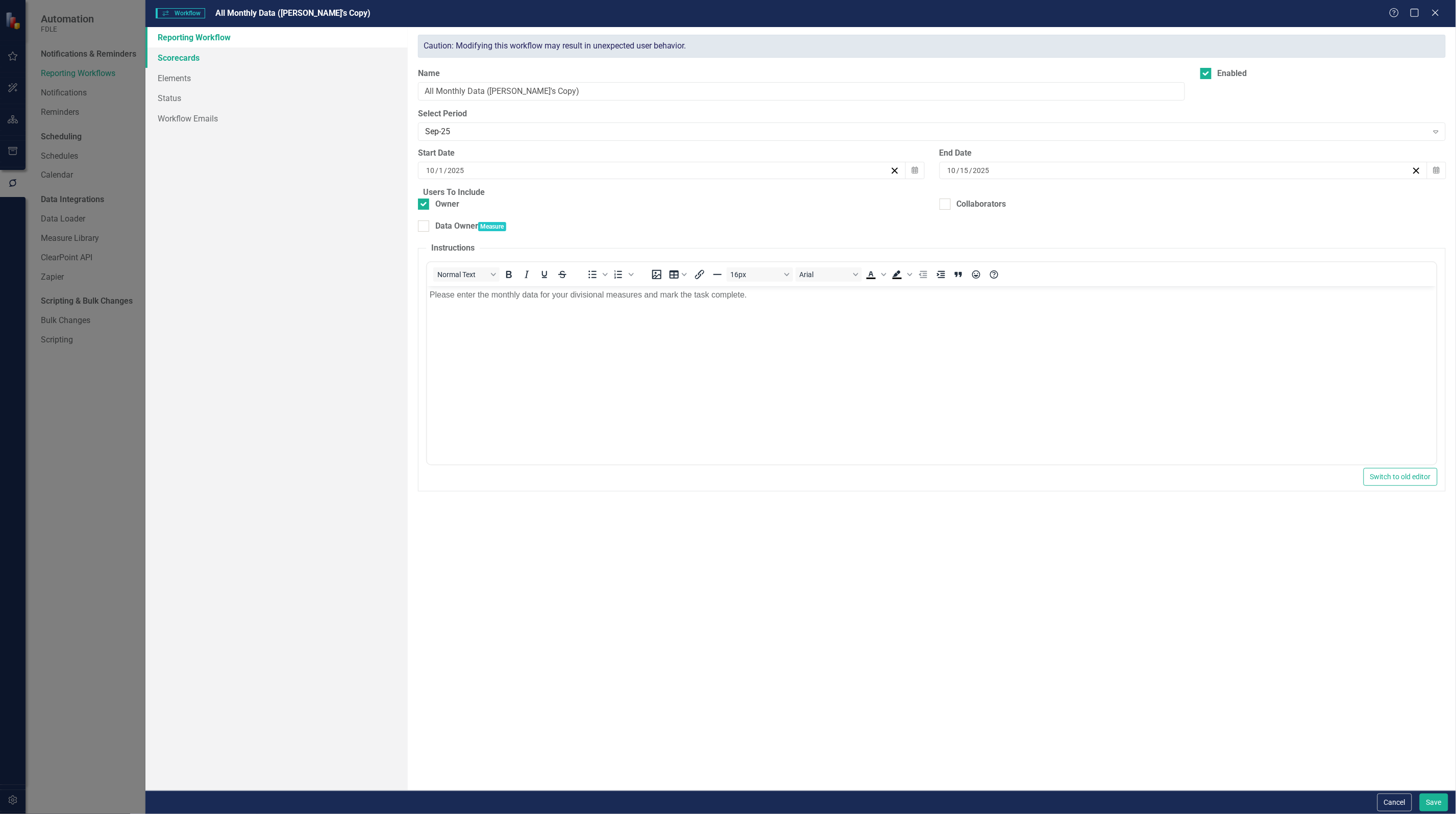
click at [187, 51] on link "Scorecards" at bounding box center [276, 58] width 262 height 20
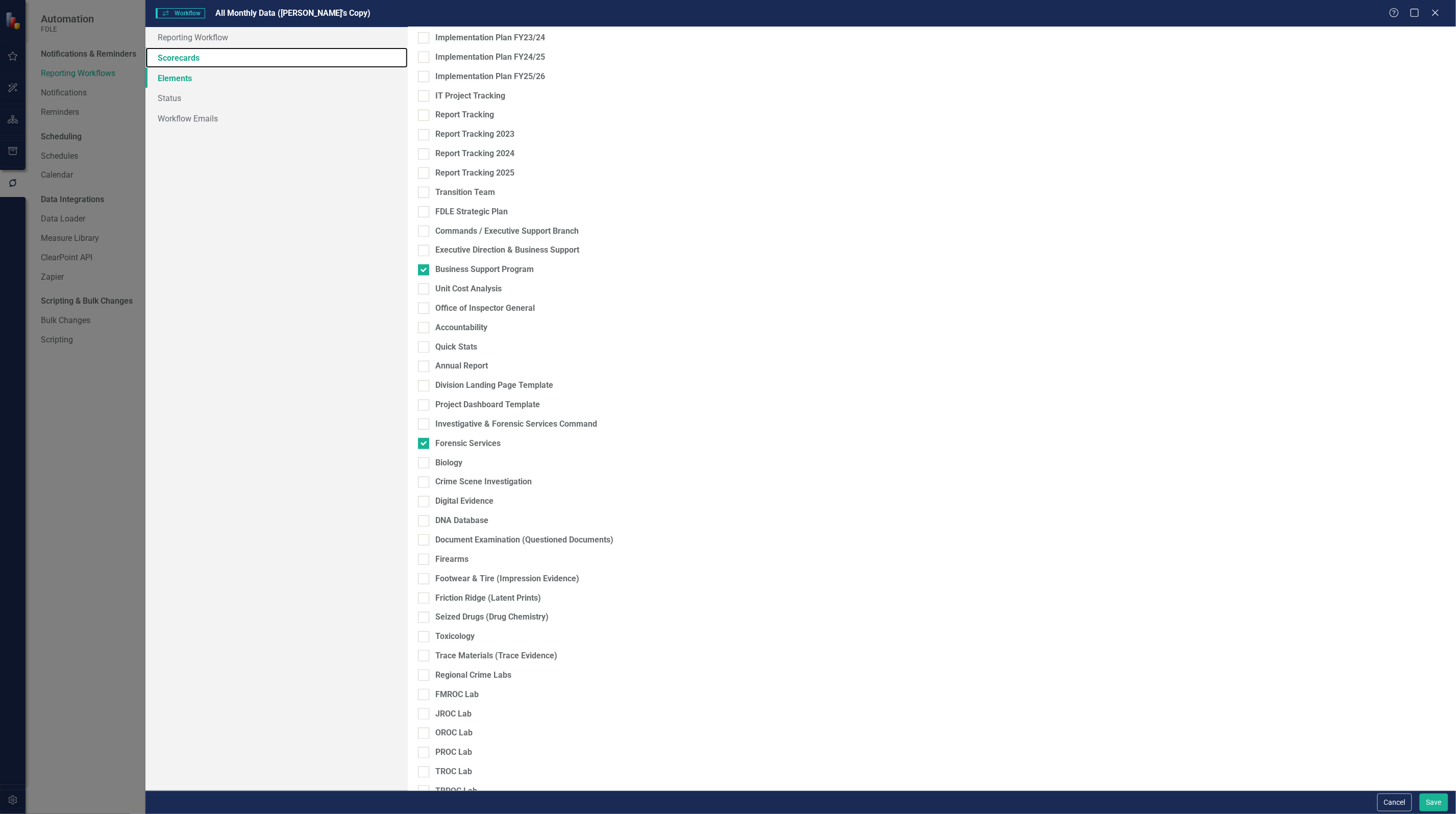
scroll to position [128, 0]
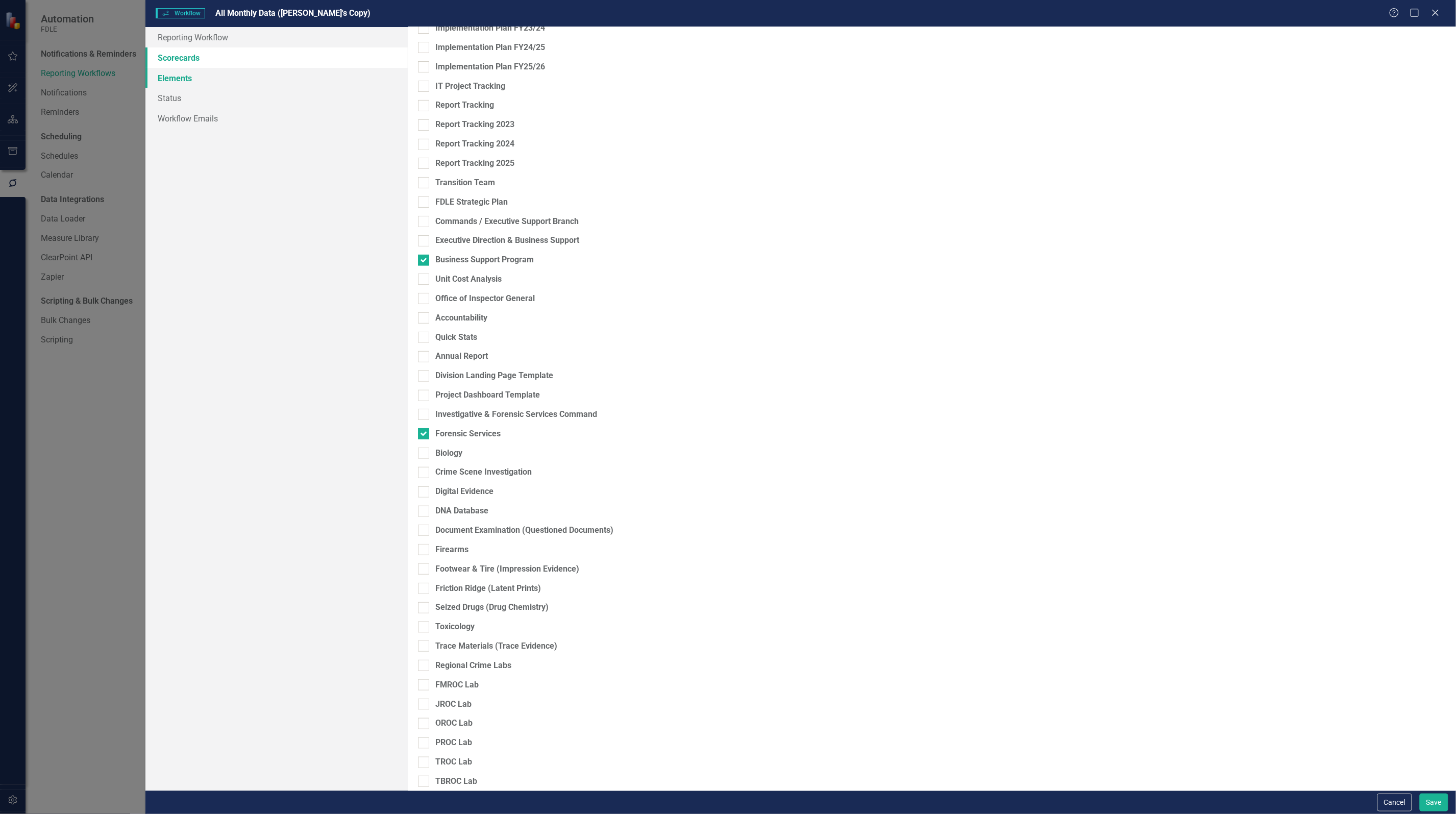
click at [168, 76] on link "Elements" at bounding box center [276, 78] width 262 height 20
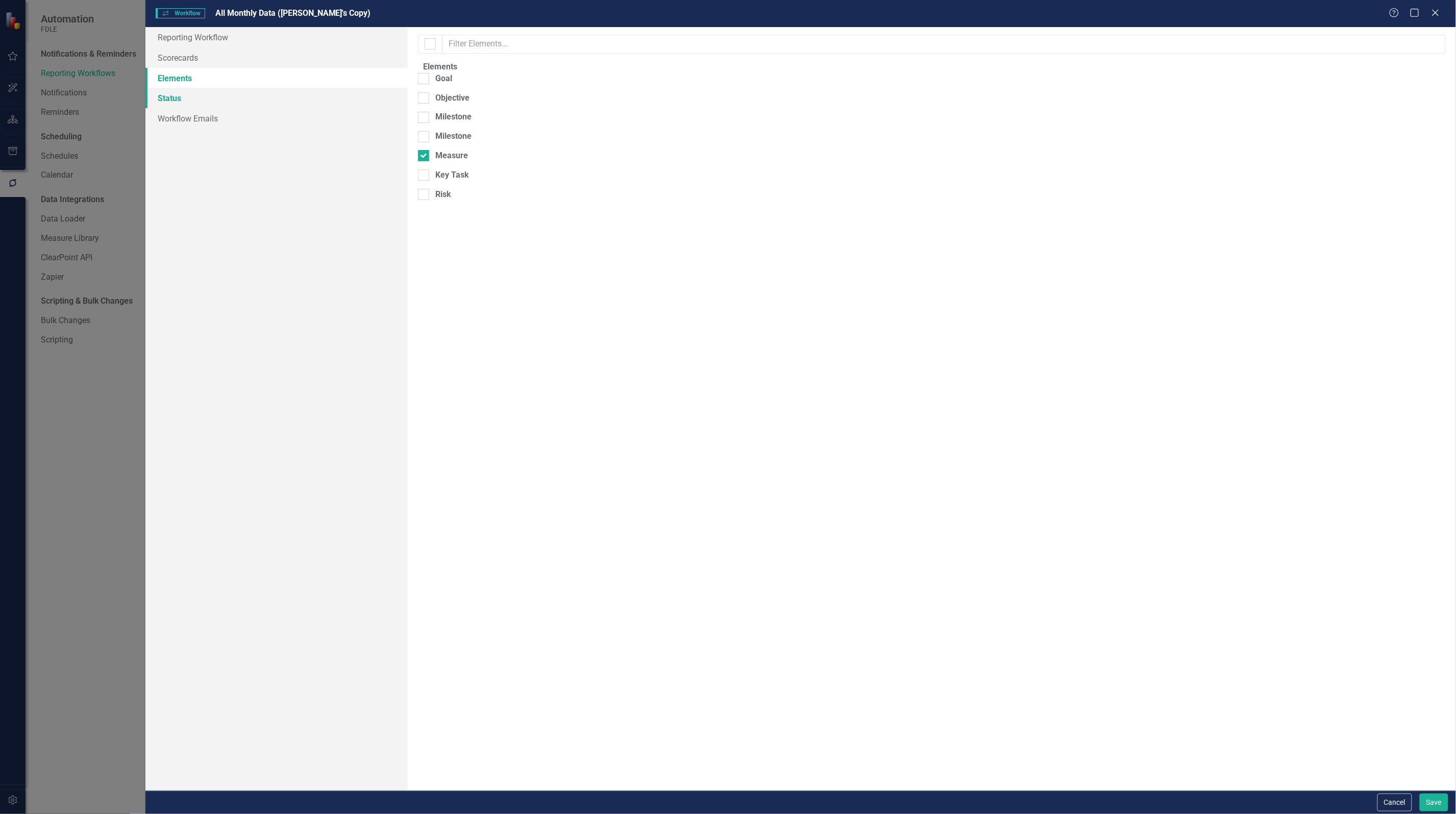
click at [168, 101] on link "Status" at bounding box center [276, 98] width 262 height 20
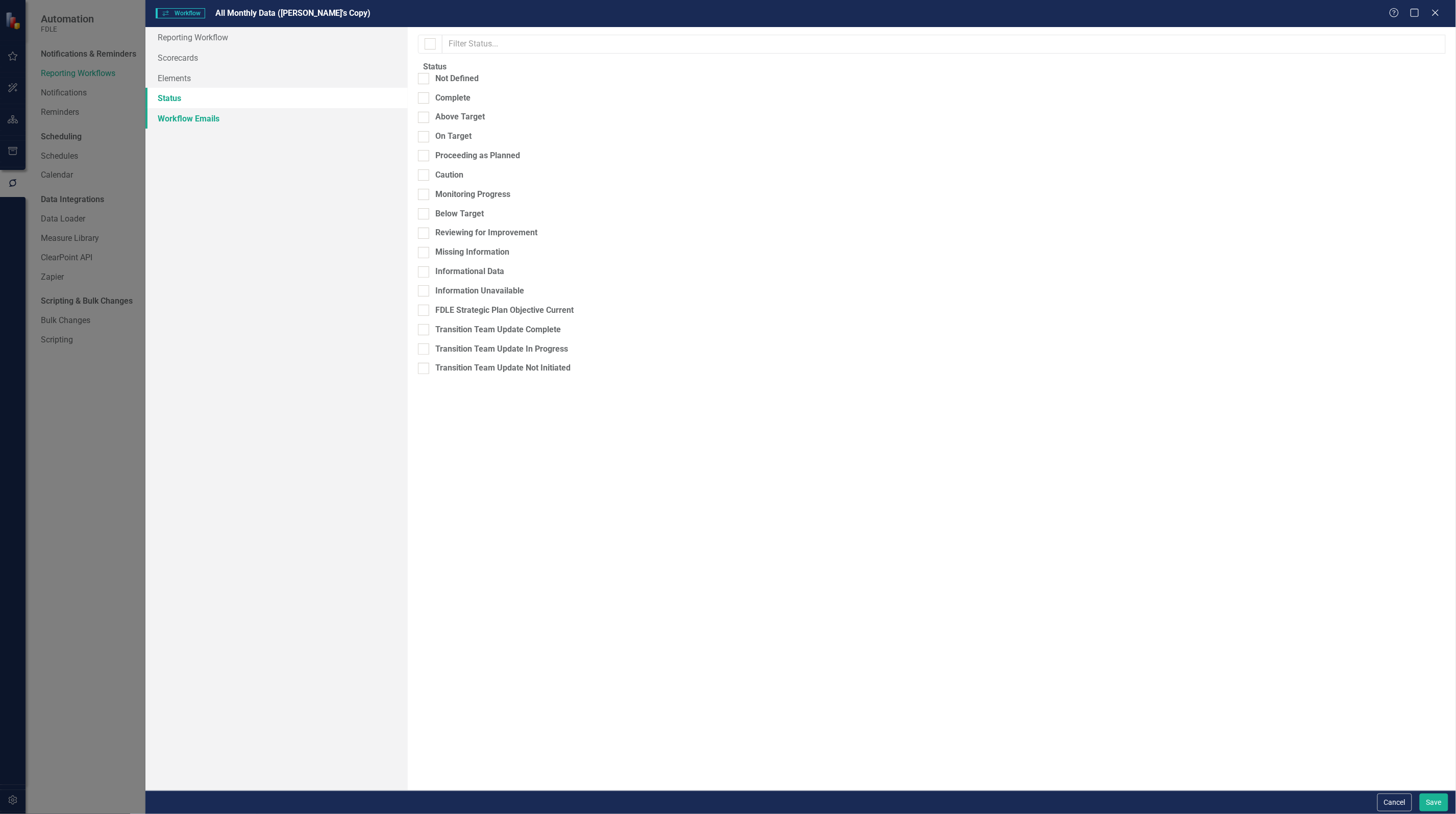
click at [179, 125] on link "Workflow Emails" at bounding box center [276, 118] width 262 height 20
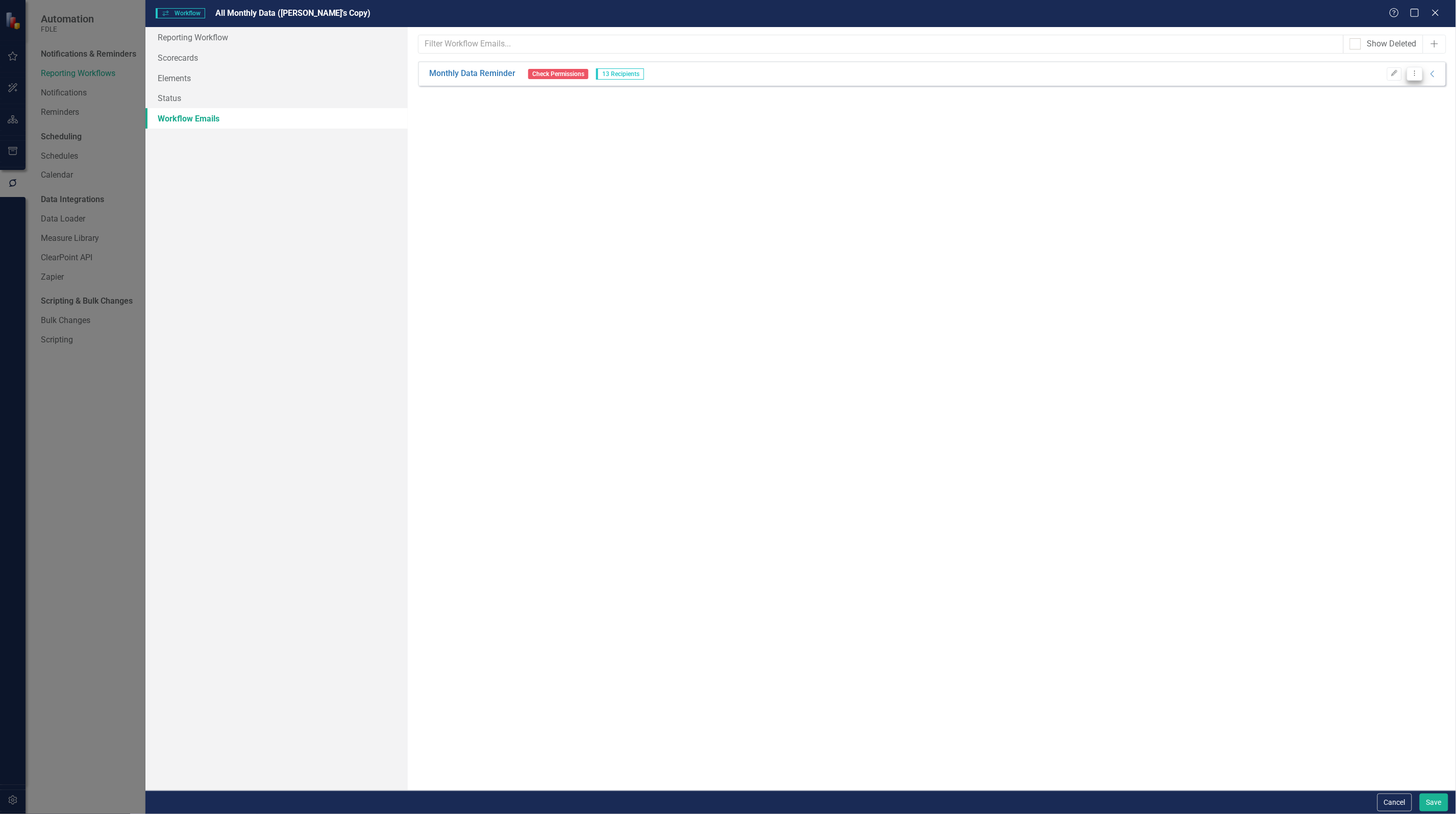
click at [1412, 78] on button "Dropdown Menu" at bounding box center [1415, 73] width 16 height 14
click at [1392, 72] on icon "Edit" at bounding box center [1394, 73] width 8 height 6
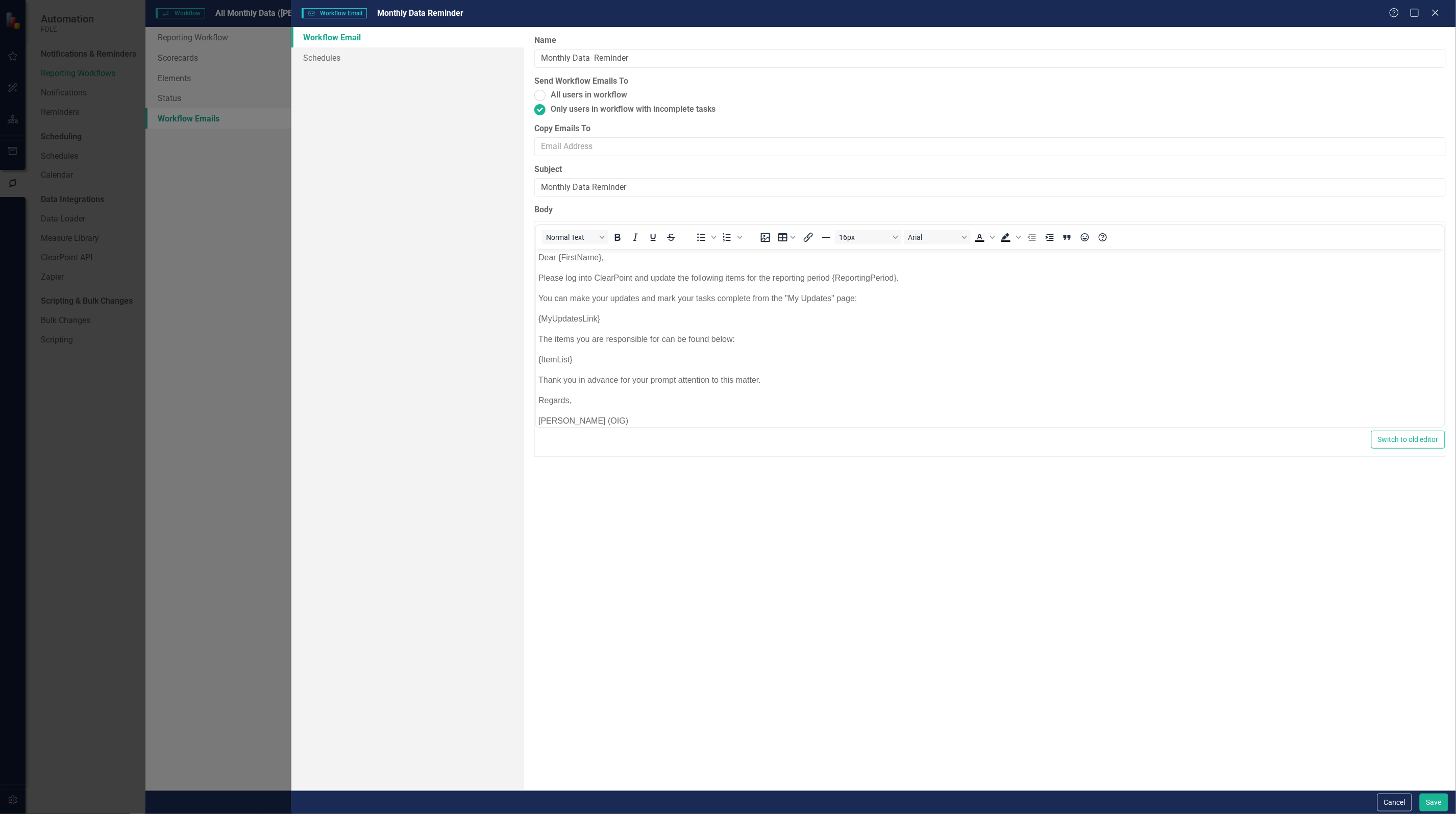
scroll to position [0, 0]
click at [318, 59] on link "Schedules" at bounding box center [408, 58] width 233 height 20
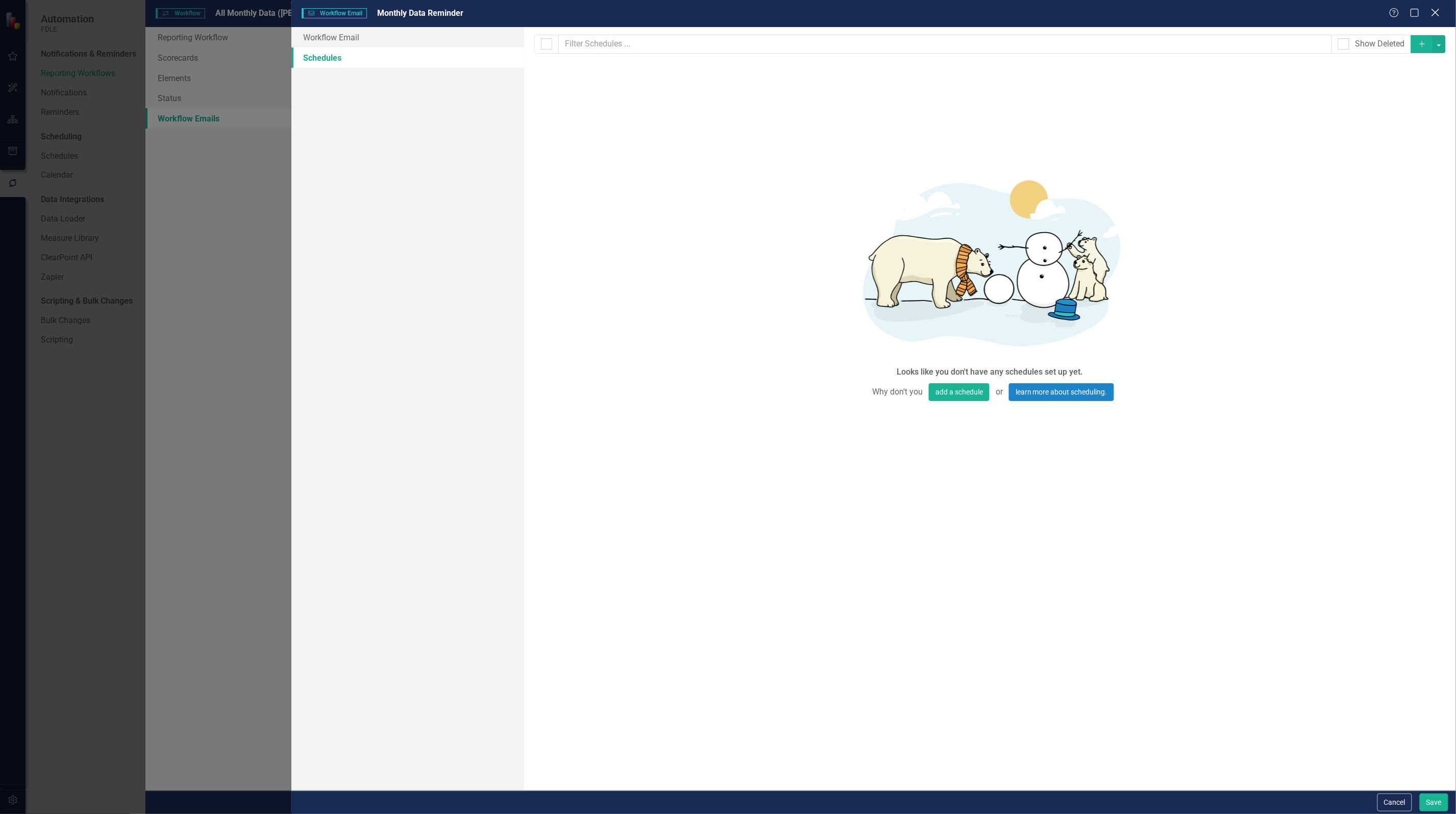
click at [1437, 11] on icon at bounding box center [1436, 12] width 8 height 8
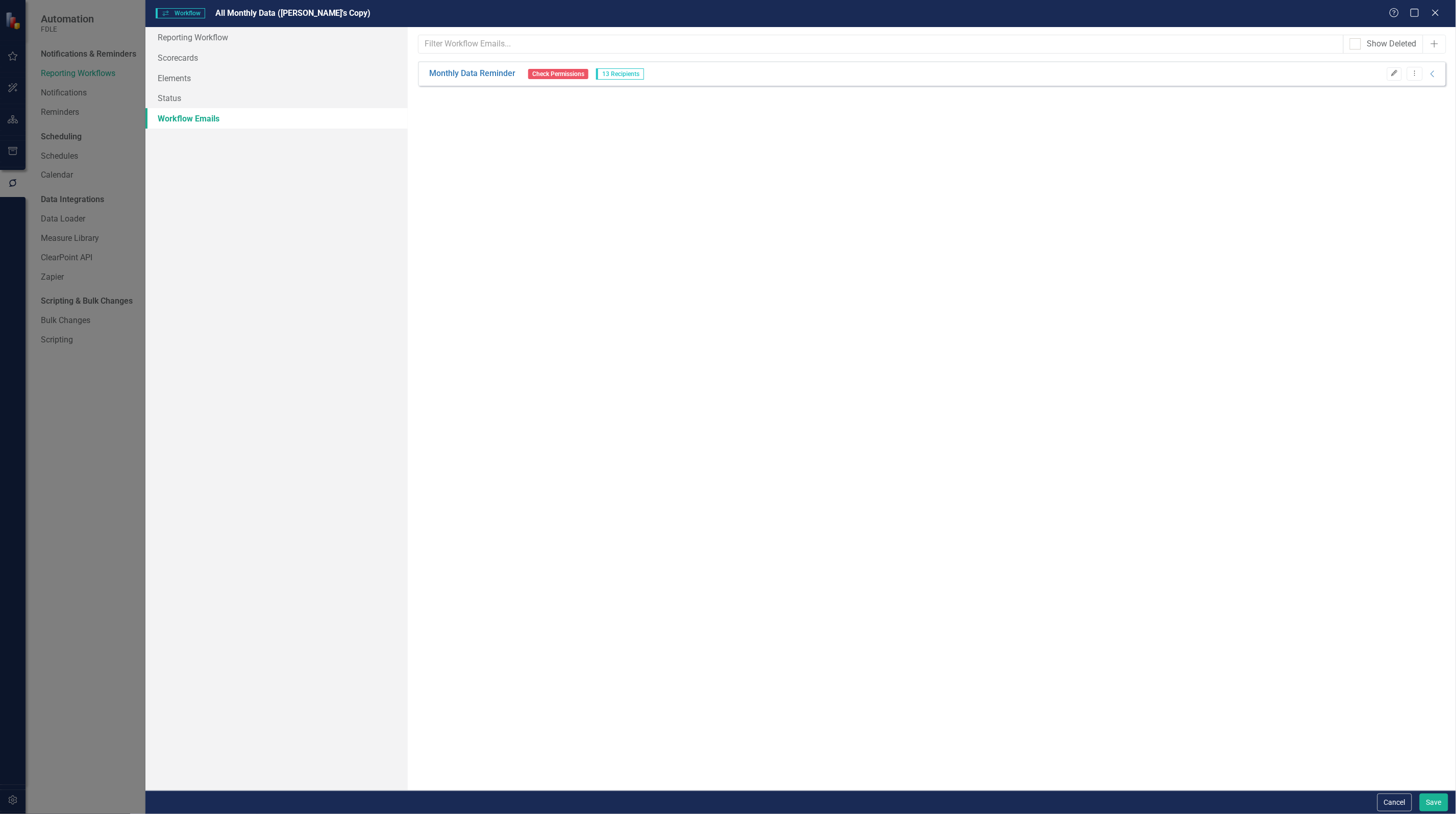
click at [1390, 71] on icon "Edit" at bounding box center [1394, 73] width 8 height 6
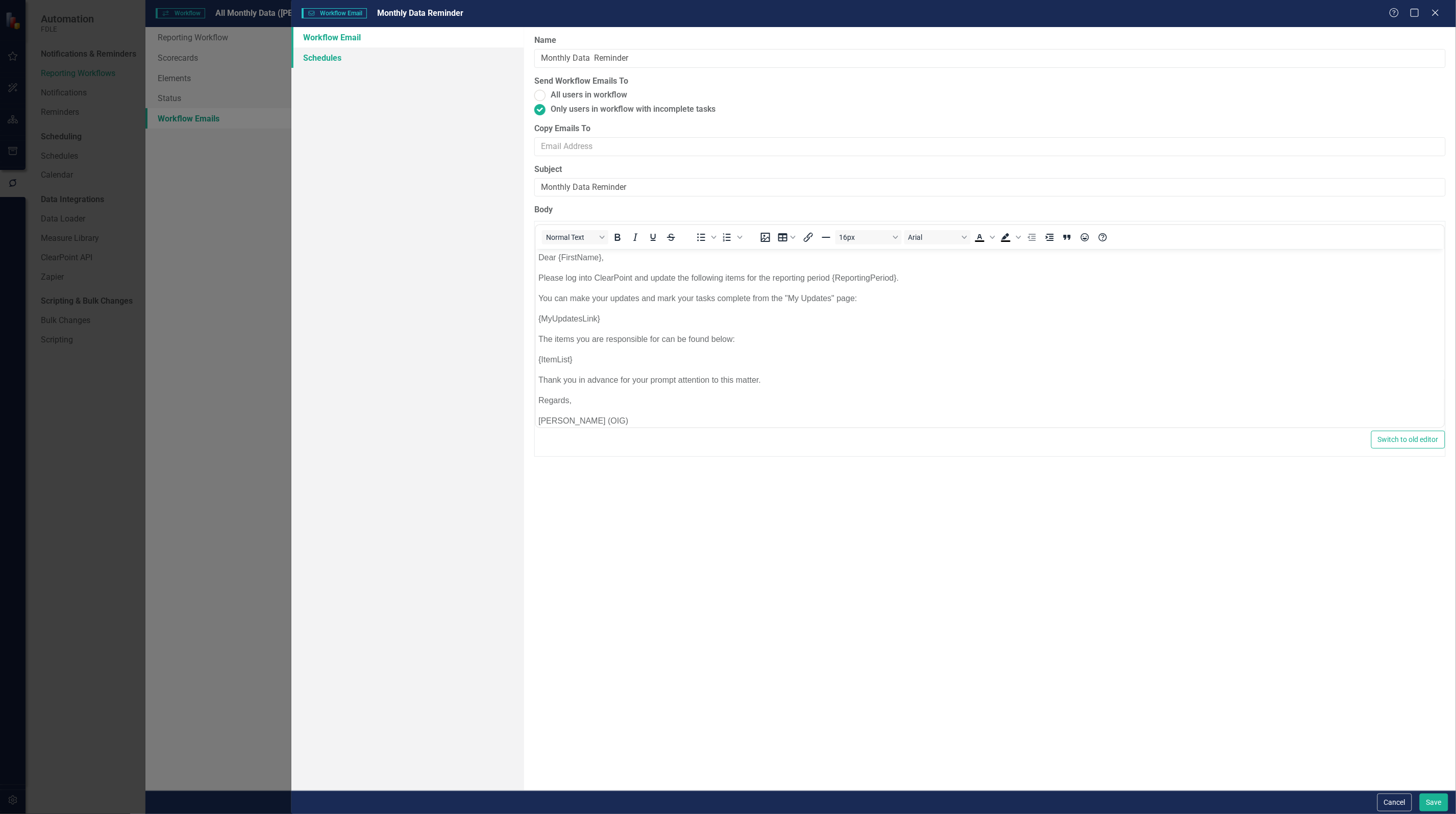
click at [317, 60] on link "Schedules" at bounding box center [408, 58] width 233 height 20
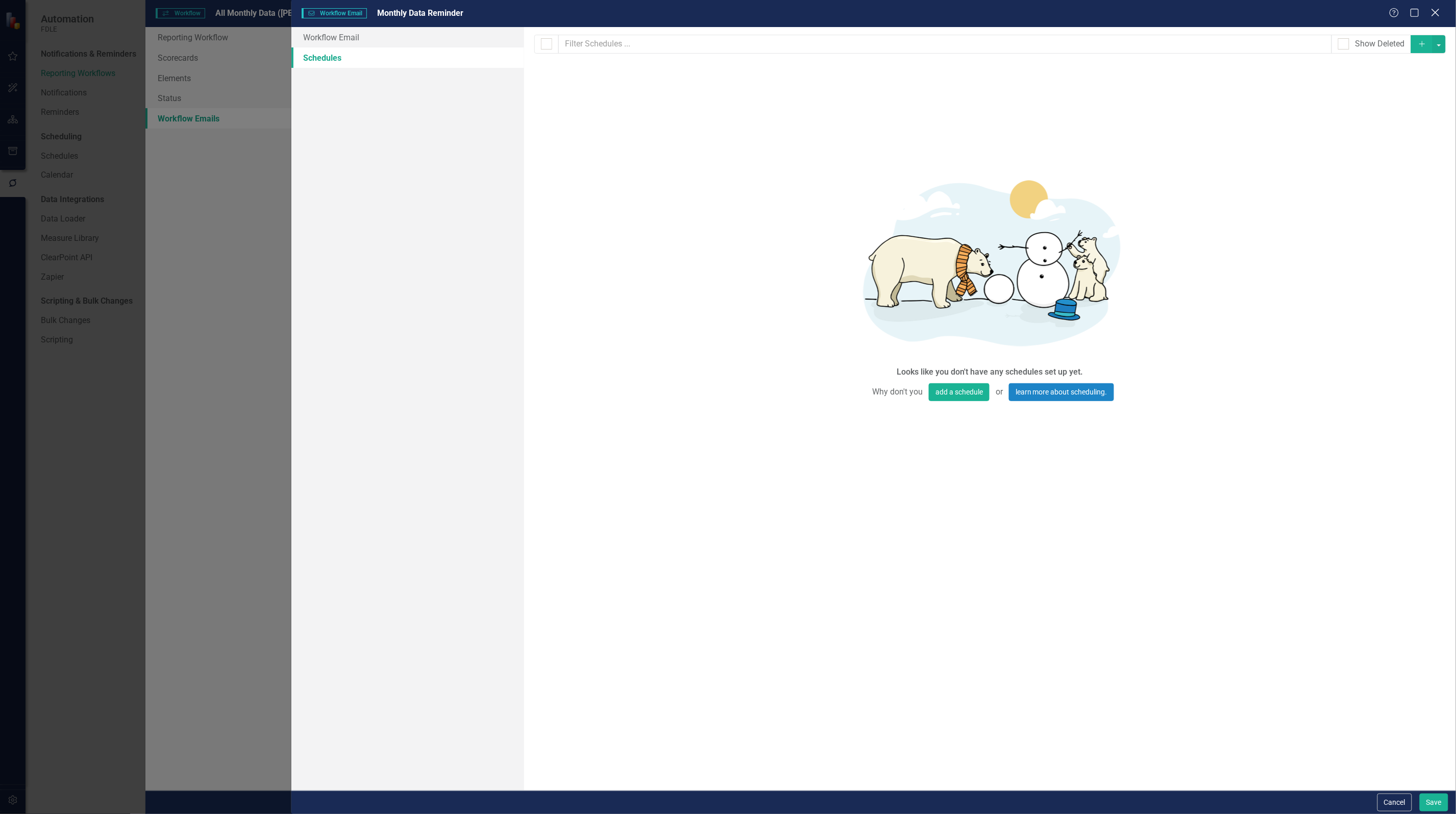
click at [1432, 13] on icon "Close" at bounding box center [1435, 12] width 13 height 10
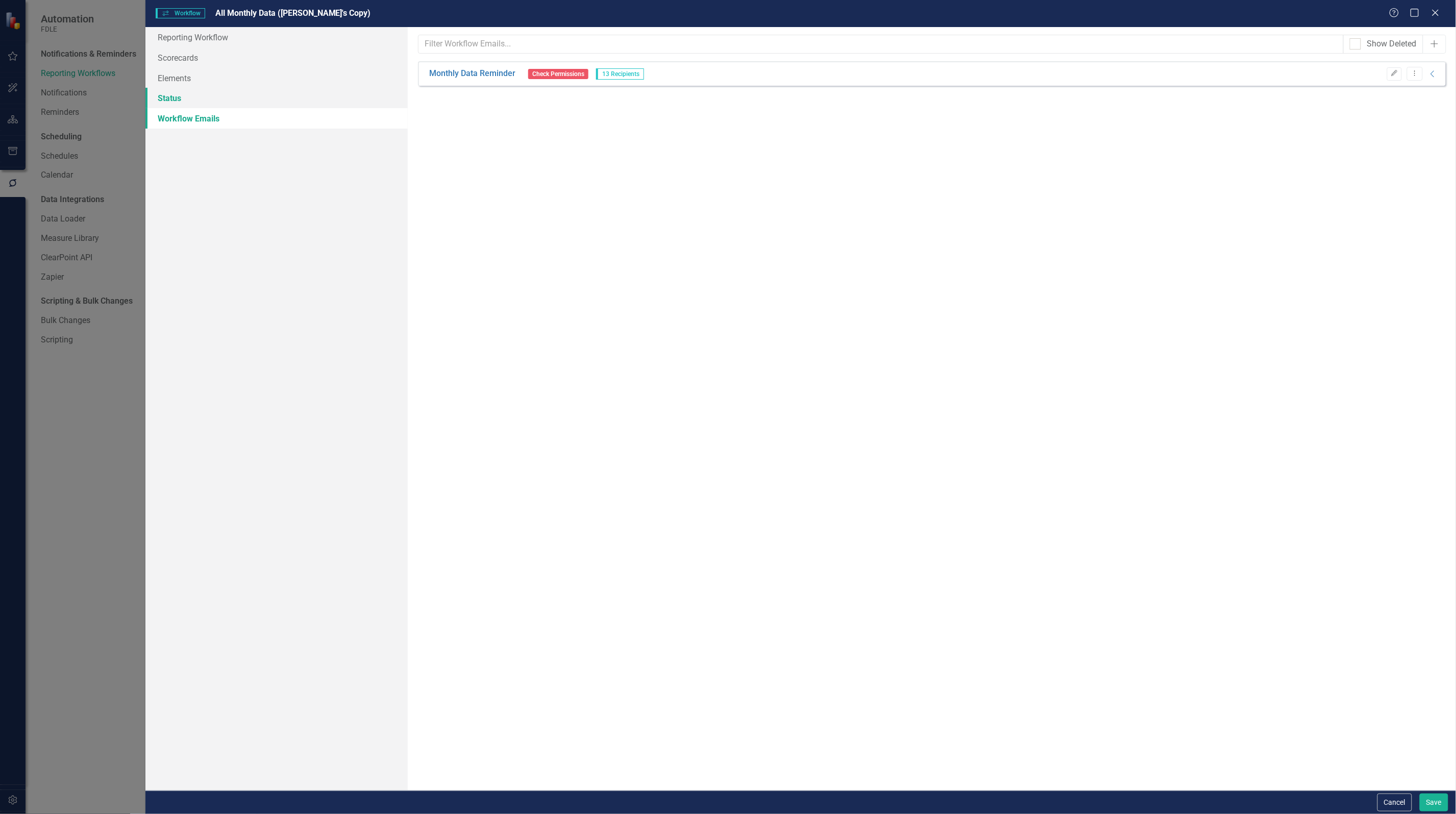
click at [172, 99] on link "Status" at bounding box center [276, 98] width 262 height 20
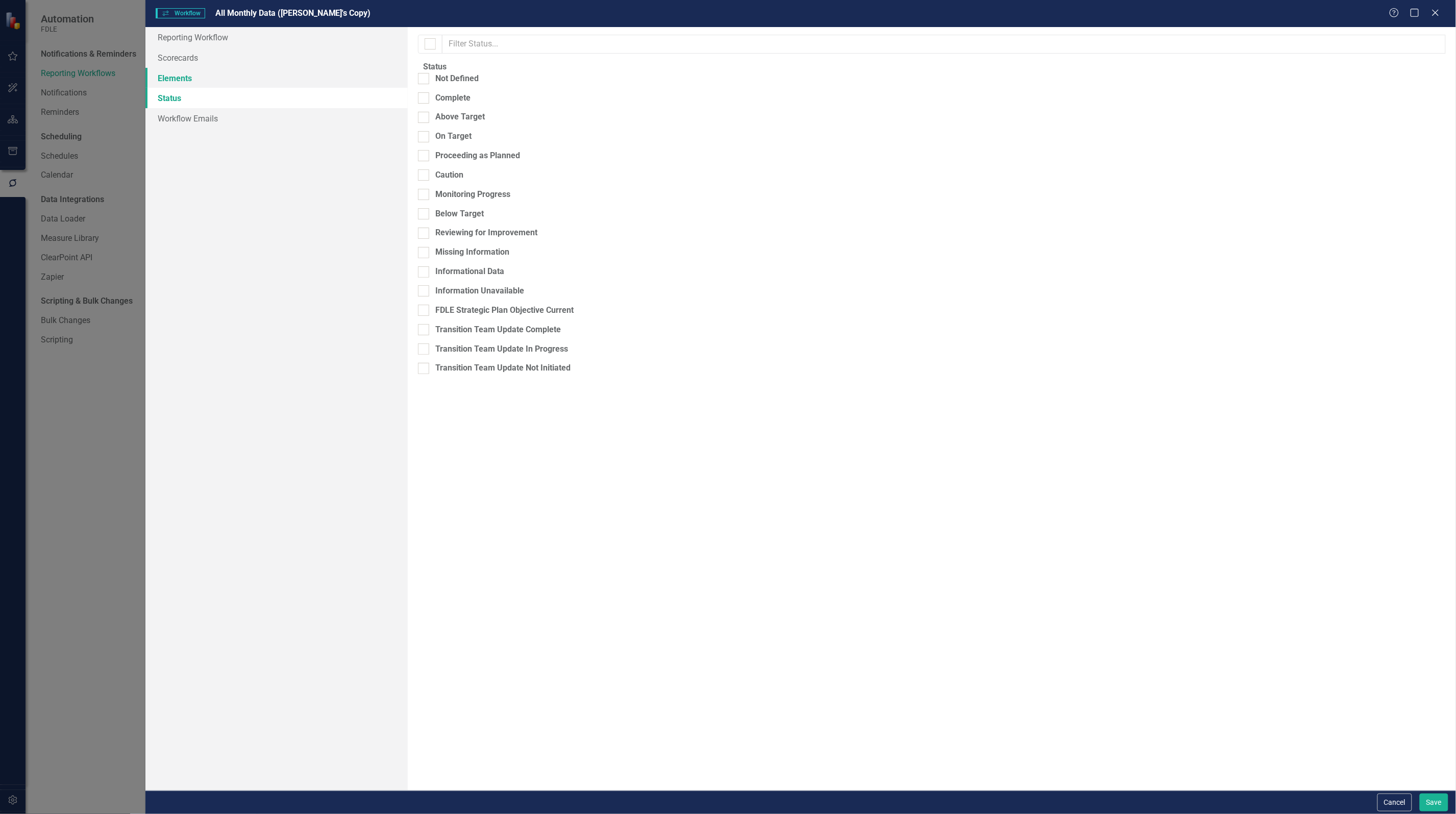
click at [176, 80] on link "Elements" at bounding box center [276, 78] width 262 height 20
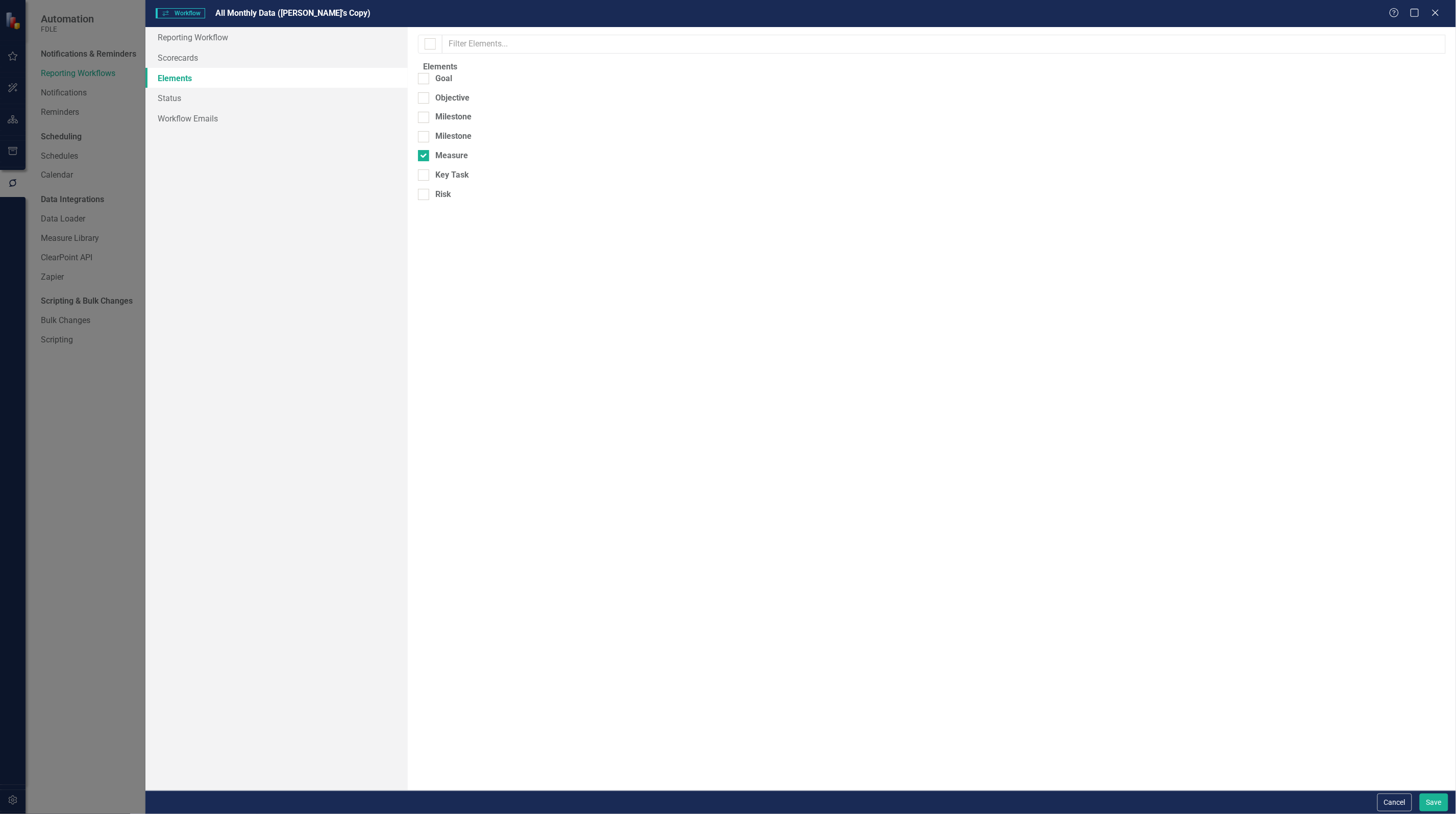
click at [181, 70] on link "Elements" at bounding box center [276, 78] width 262 height 20
click at [184, 60] on link "Scorecards" at bounding box center [276, 58] width 262 height 20
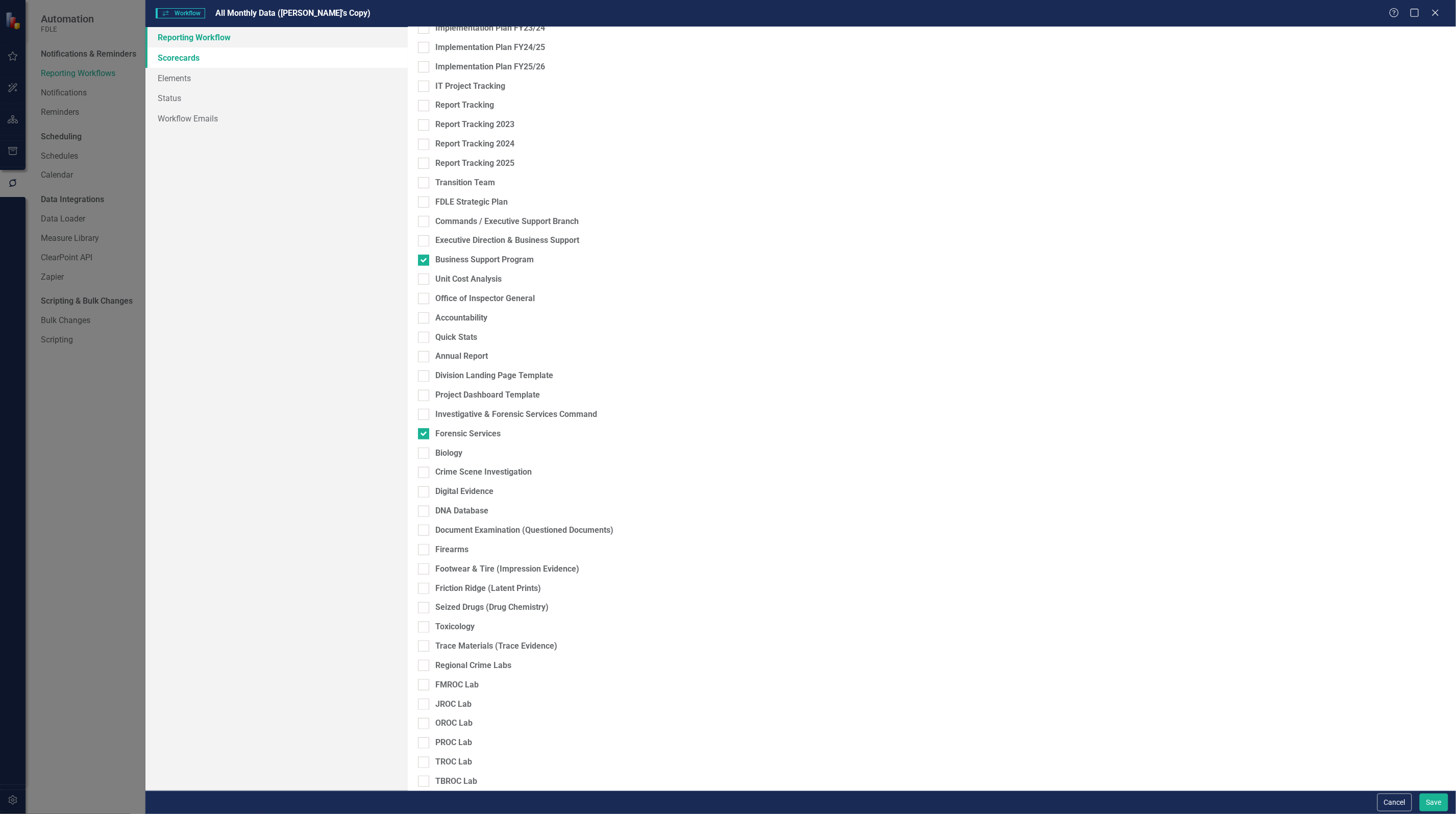
click at [183, 31] on link "Reporting Workflow" at bounding box center [276, 37] width 262 height 20
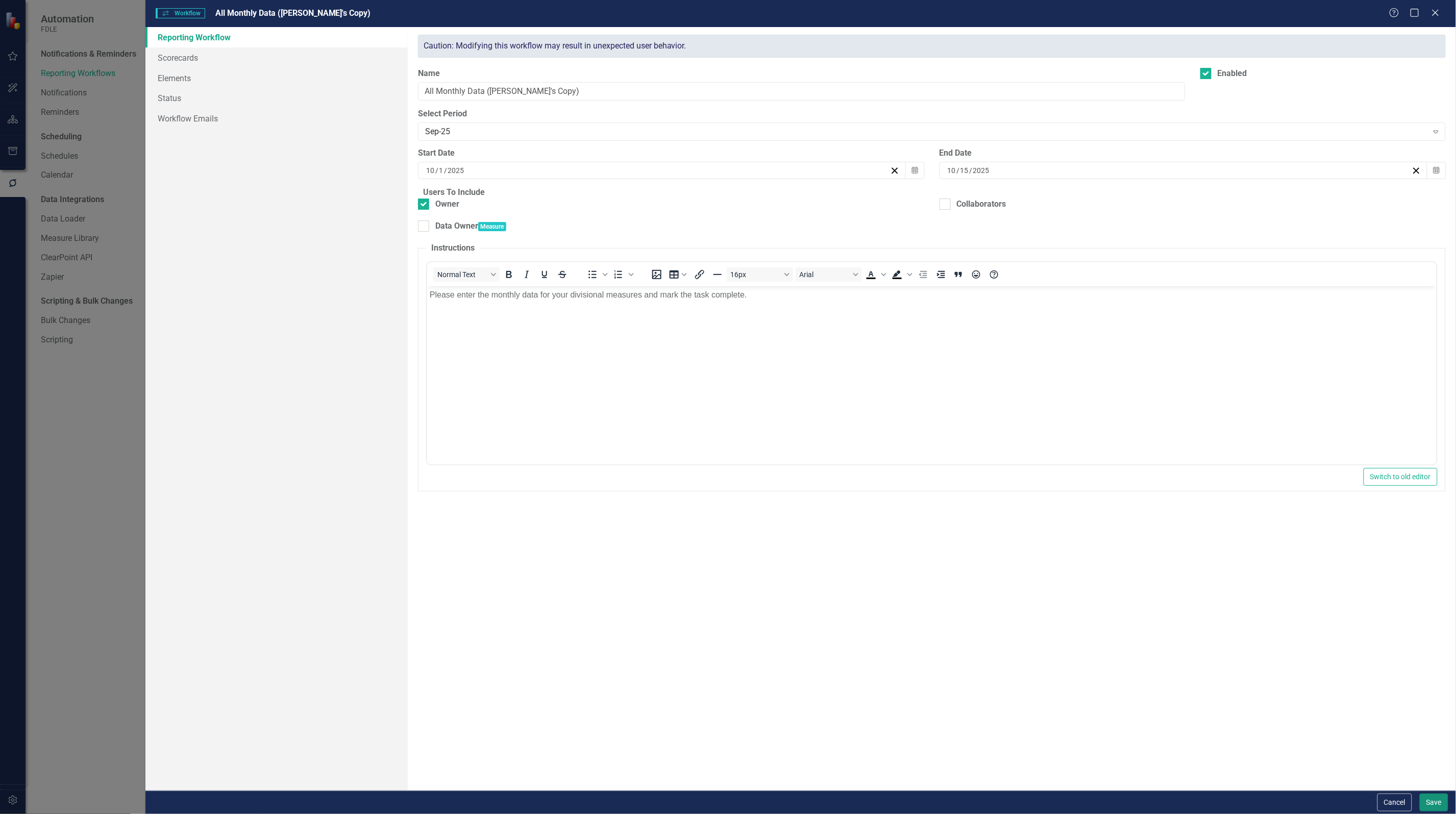
click at [1427, 804] on button "Save" at bounding box center [1434, 803] width 29 height 18
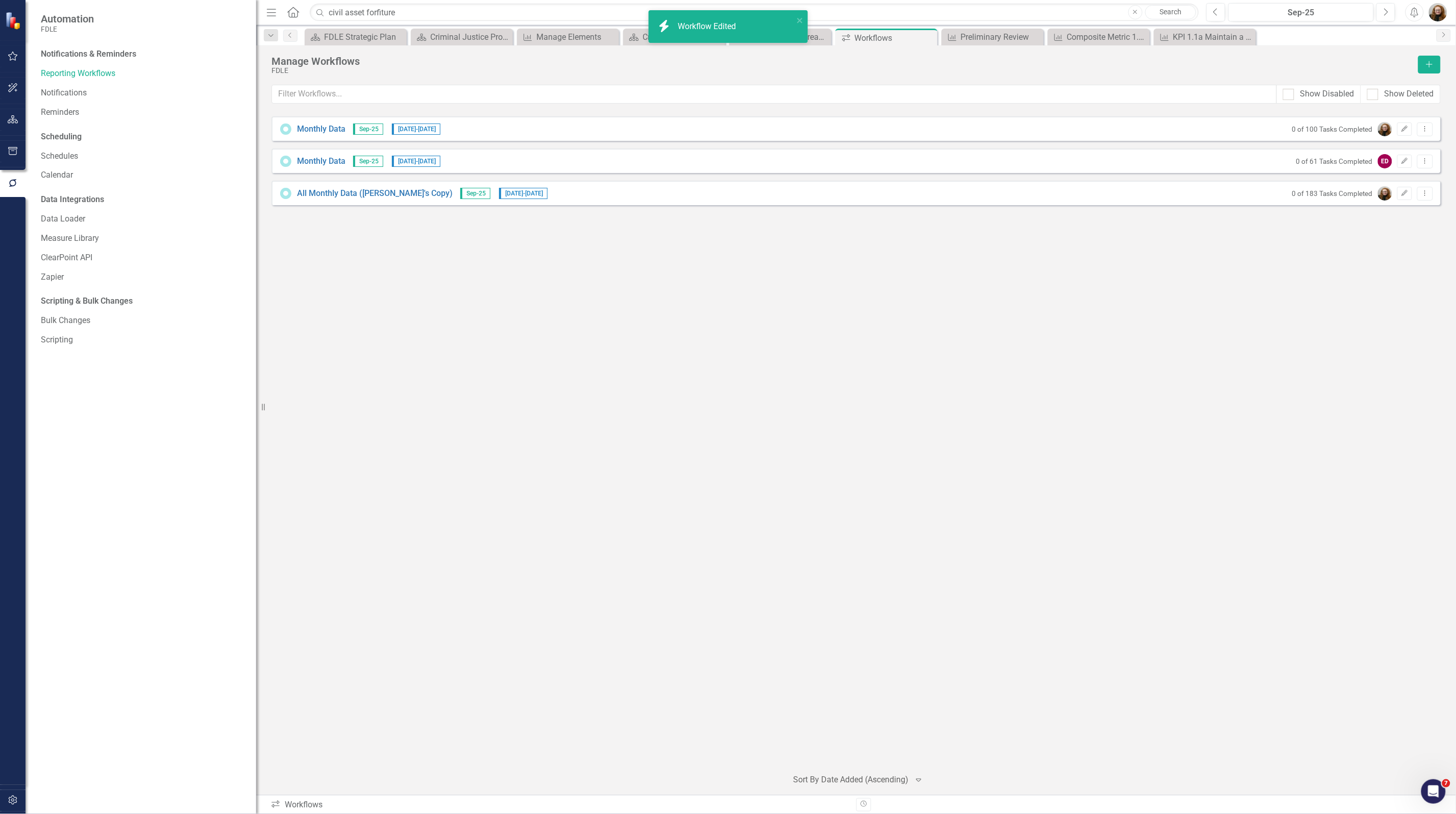
drag, startPoint x: 607, startPoint y: 326, endPoint x: 399, endPoint y: 239, distance: 225.5
click at [601, 323] on div "Monthly Data Sep-25 10/1/25 - 10/15/25 0 of 100 Tasks Completed Edit Dropdown M…" at bounding box center [856, 438] width 1169 height 643
click at [362, 194] on link "All Monthly Data (Heather's Copy)" at bounding box center [374, 193] width 155 height 12
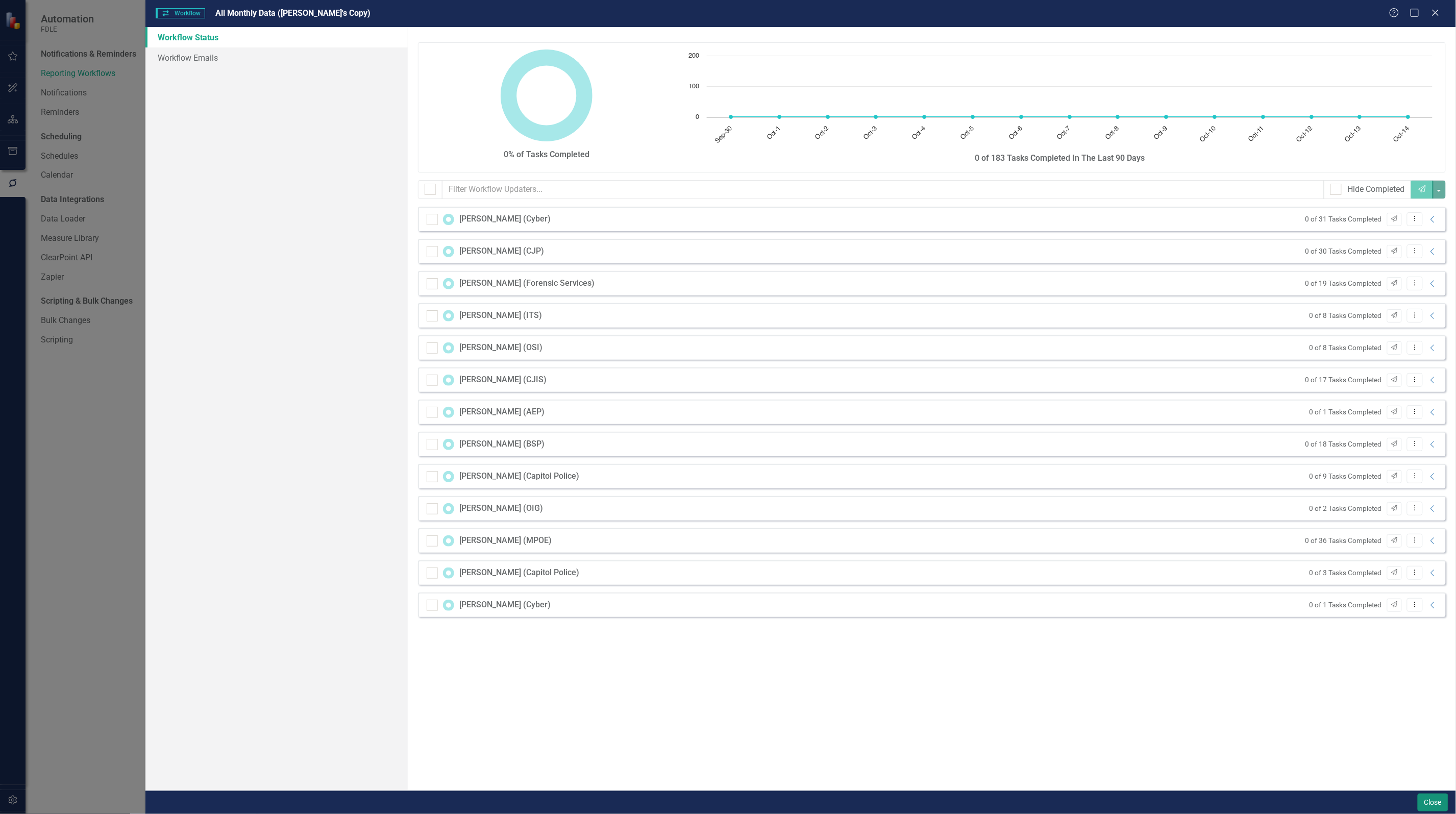
click at [1437, 803] on button "Close" at bounding box center [1433, 803] width 31 height 18
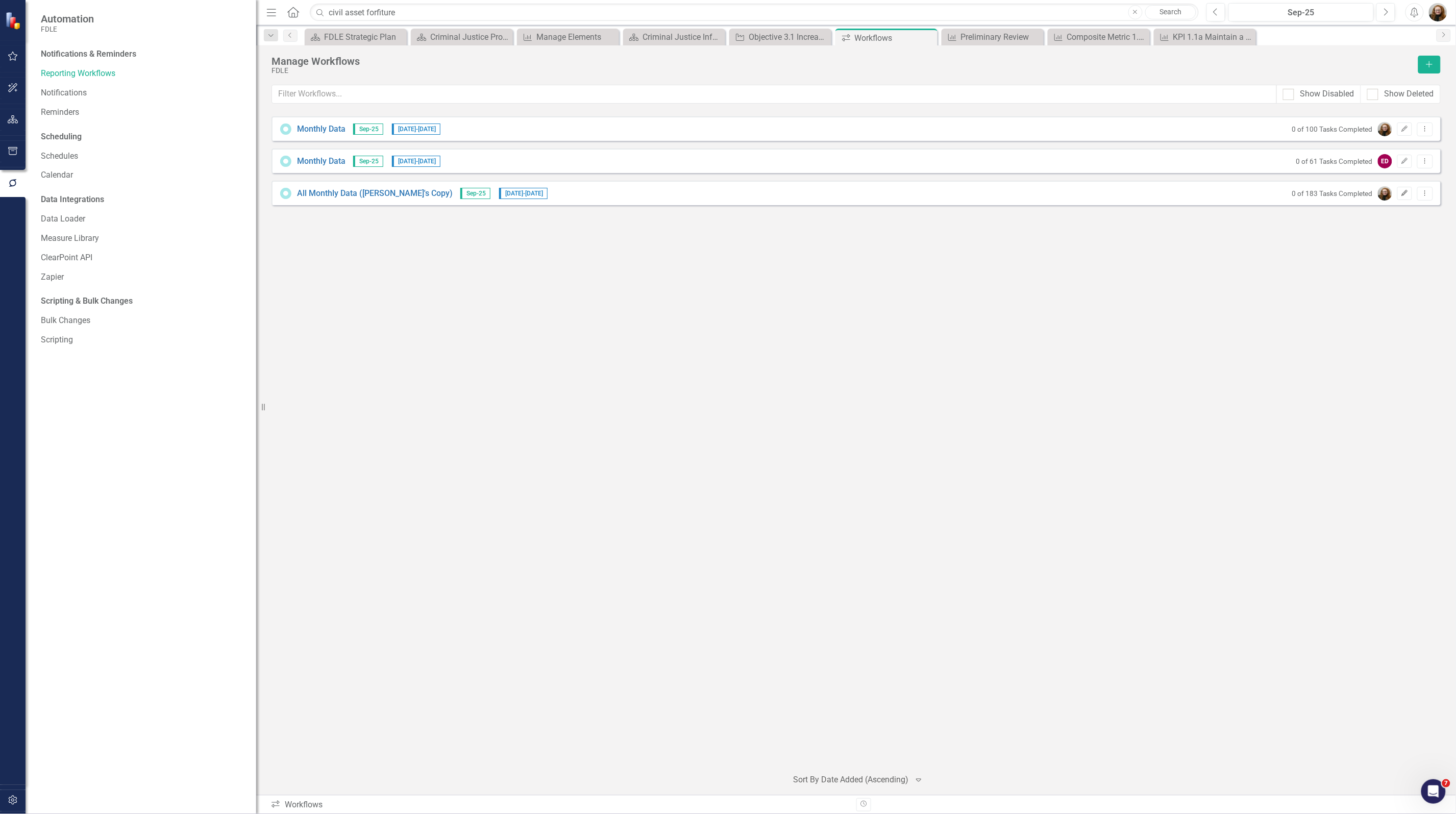
click at [1410, 194] on button "Edit" at bounding box center [1405, 193] width 15 height 13
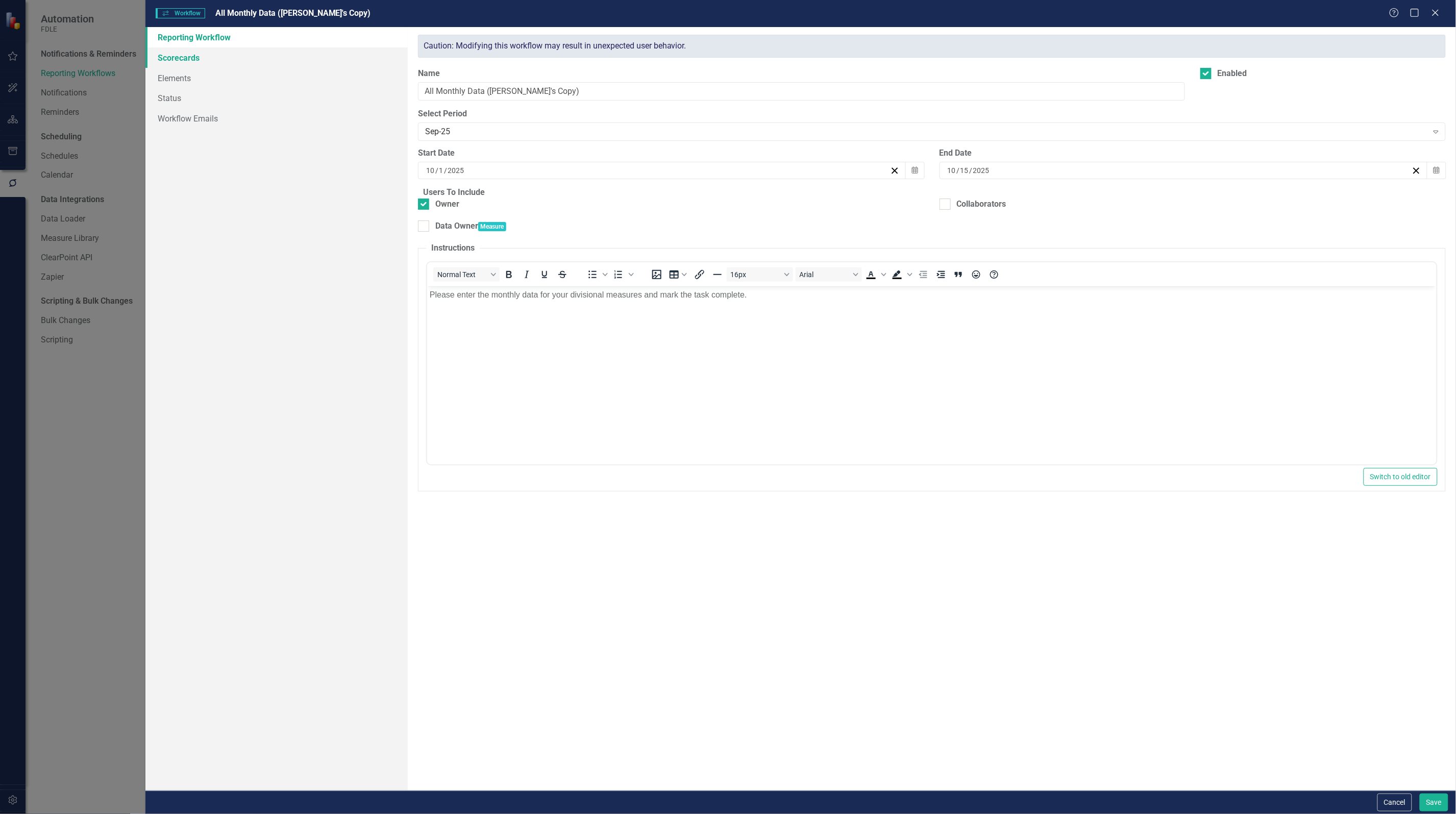
click at [175, 51] on link "Scorecards" at bounding box center [276, 58] width 262 height 20
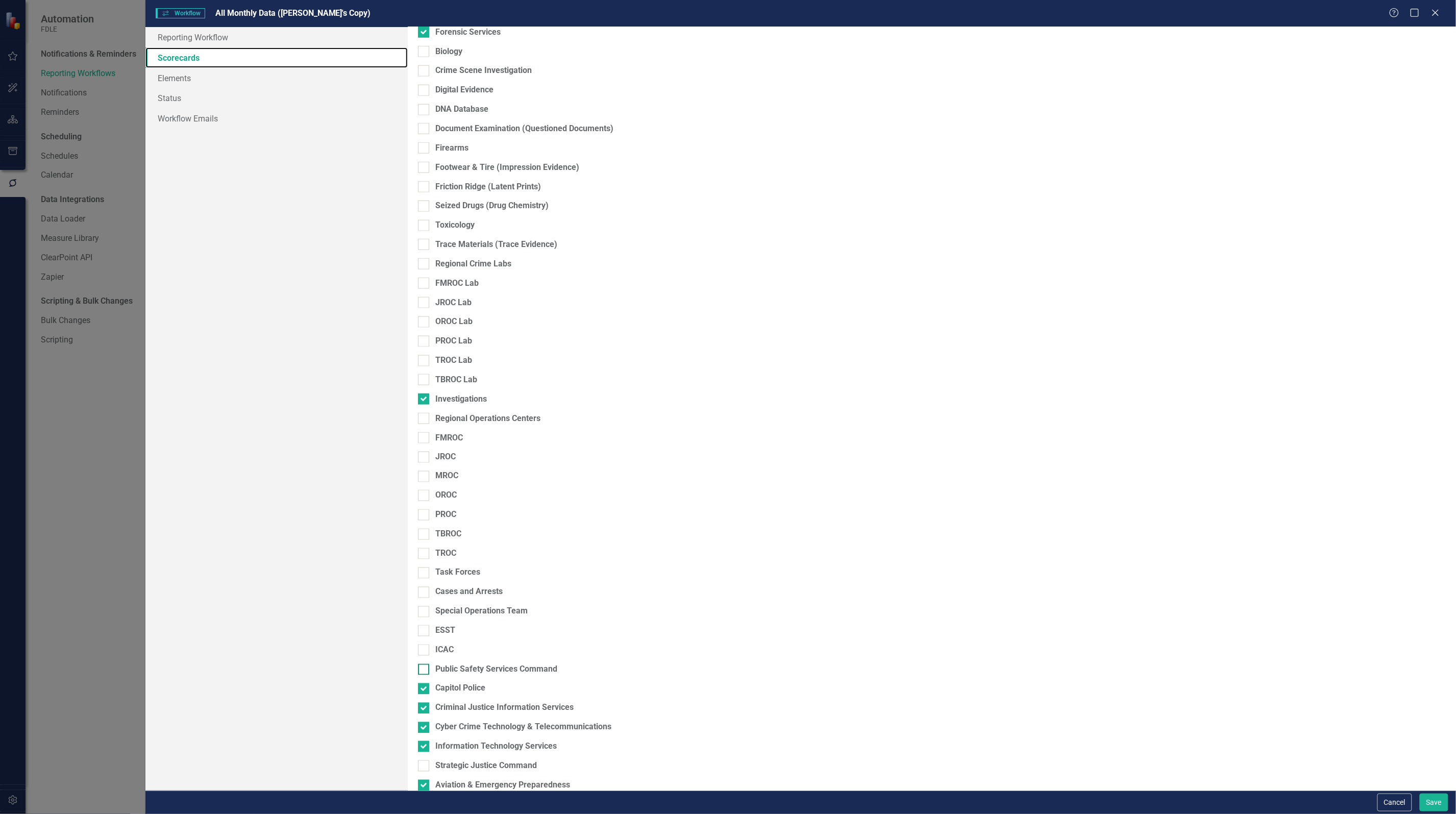
scroll to position [675, 0]
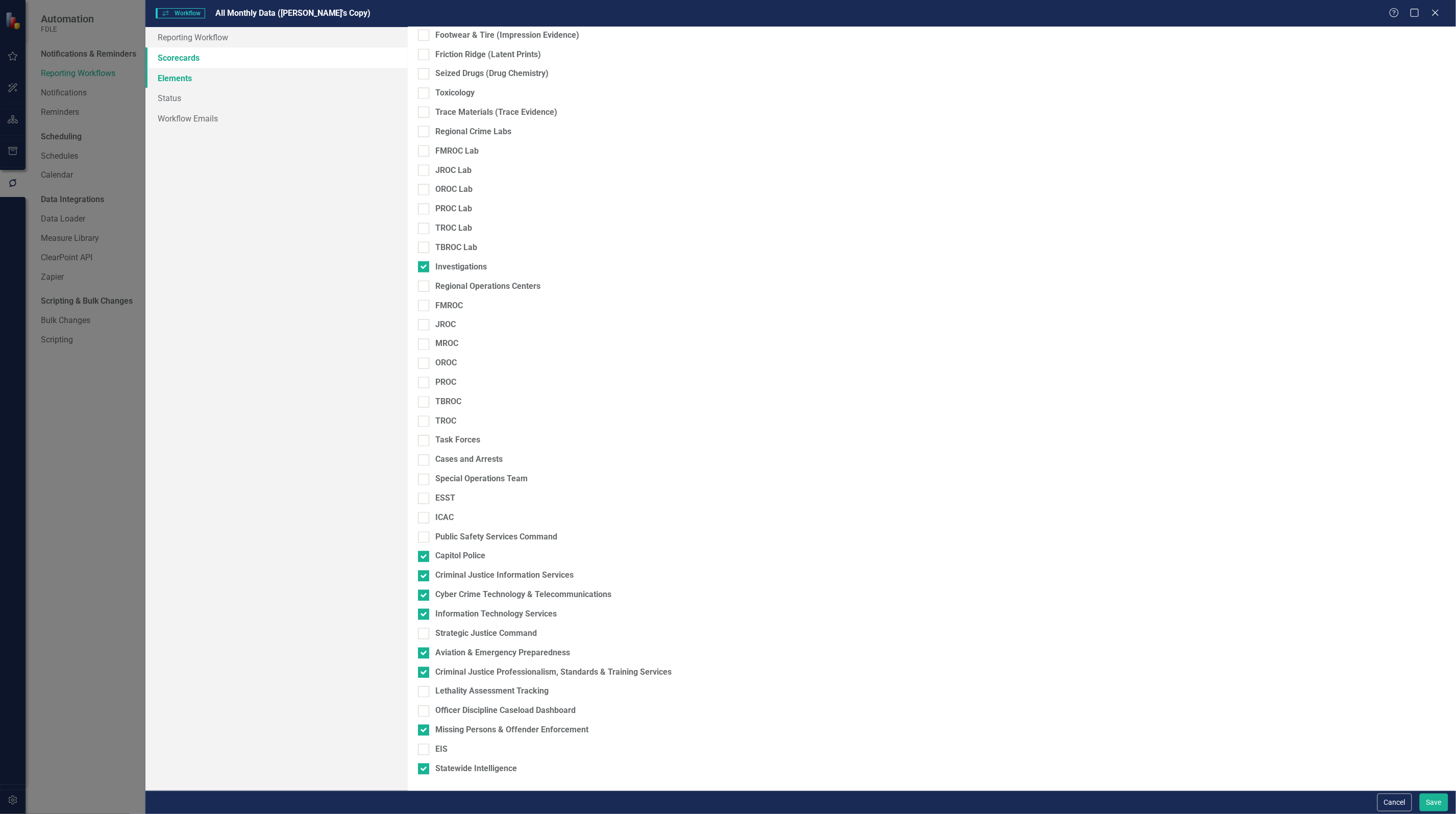
click at [175, 77] on link "Elements" at bounding box center [276, 78] width 262 height 20
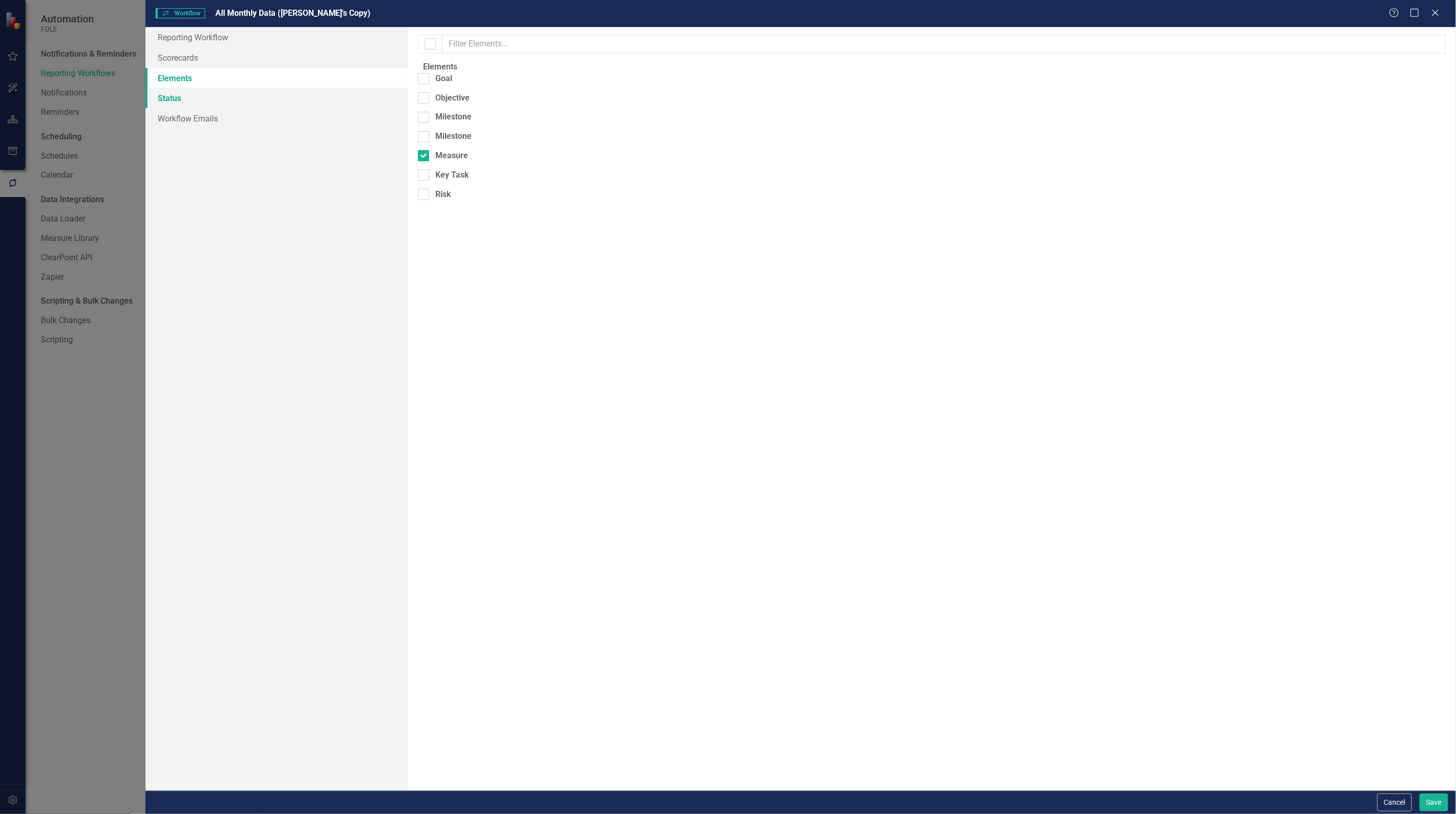
click at [176, 97] on link "Status" at bounding box center [276, 98] width 262 height 20
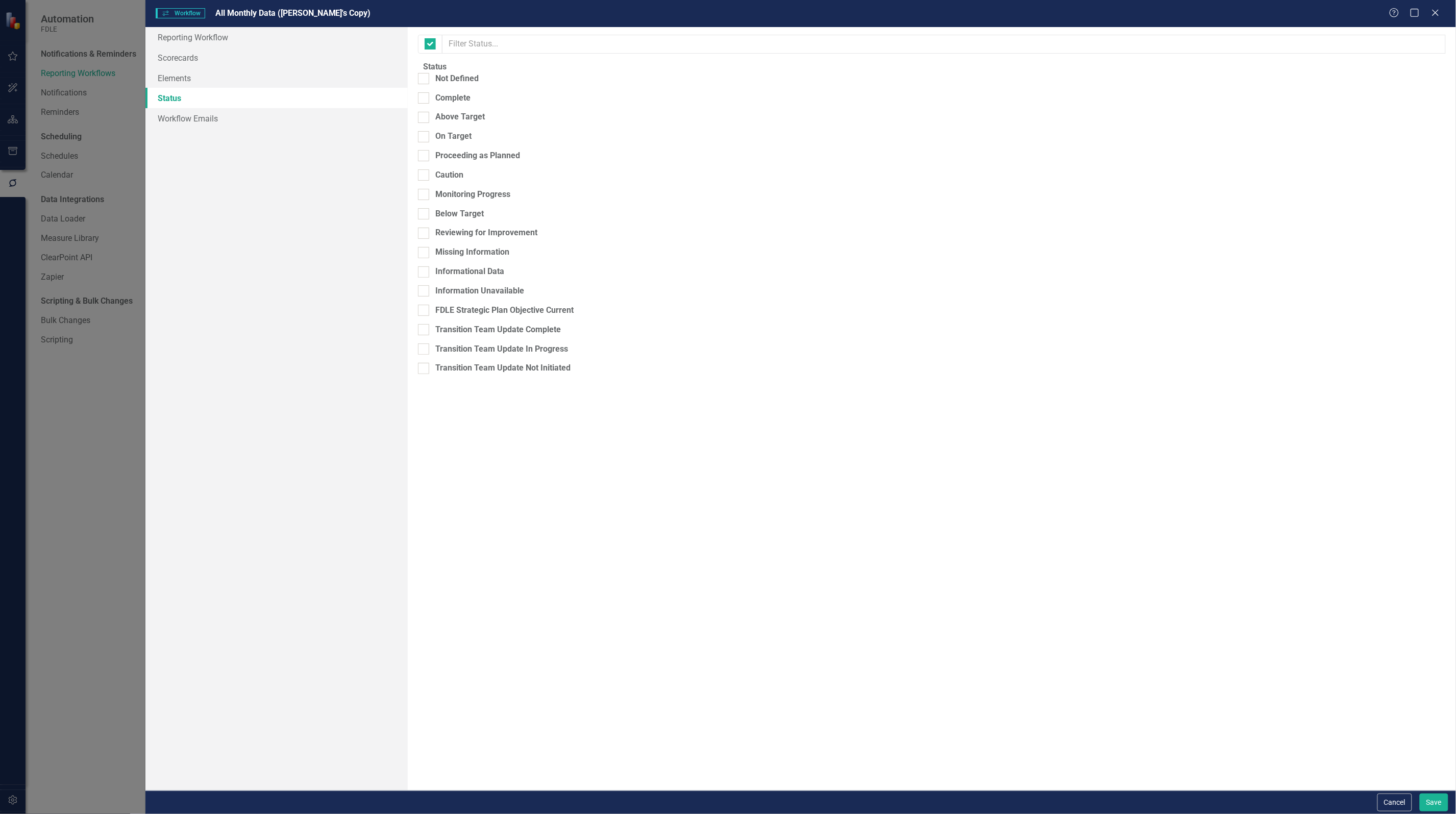
checkbox input "false"
click at [176, 116] on link "Workflow Emails" at bounding box center [276, 118] width 262 height 20
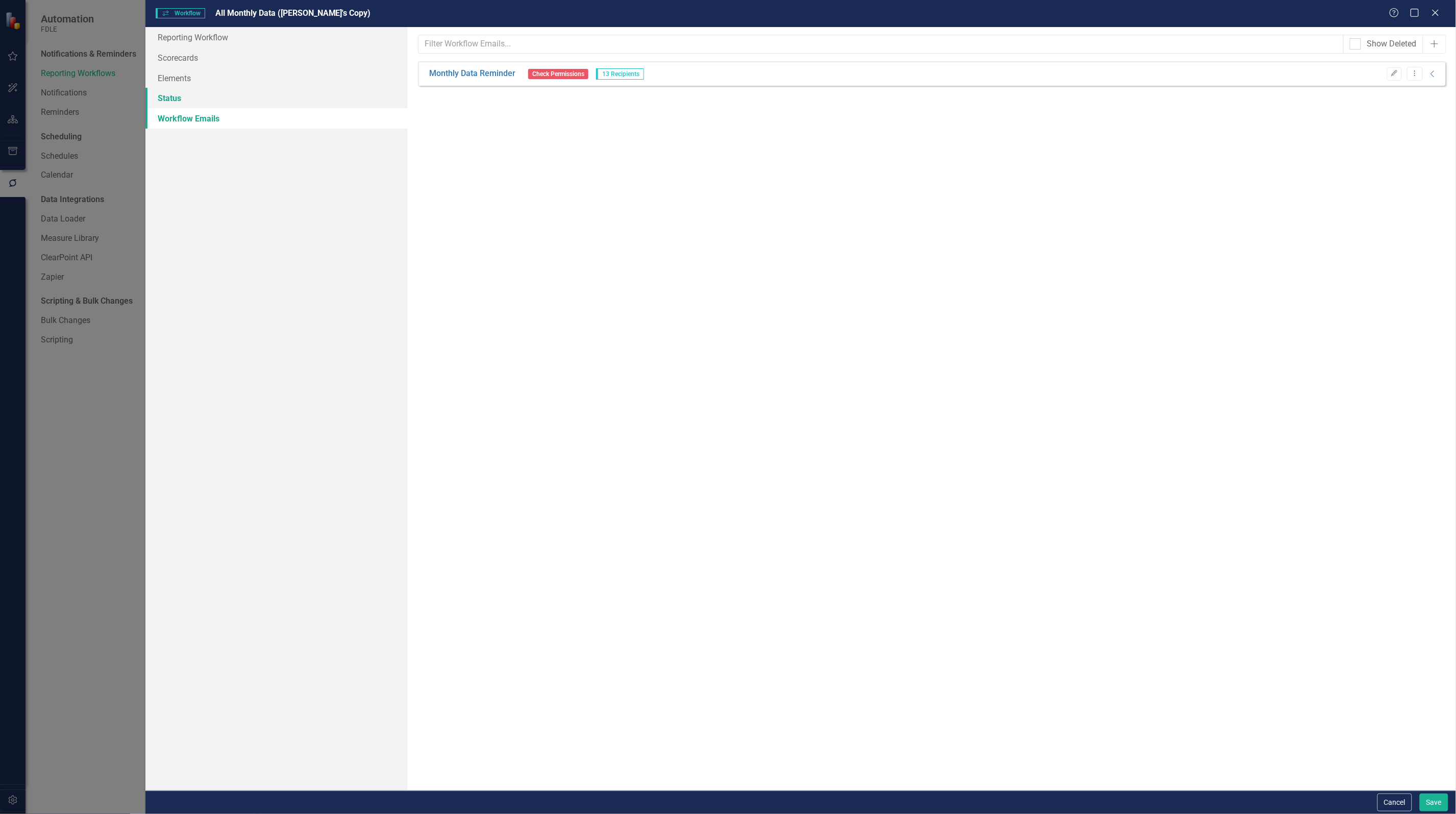
click at [176, 102] on link "Status" at bounding box center [276, 98] width 262 height 20
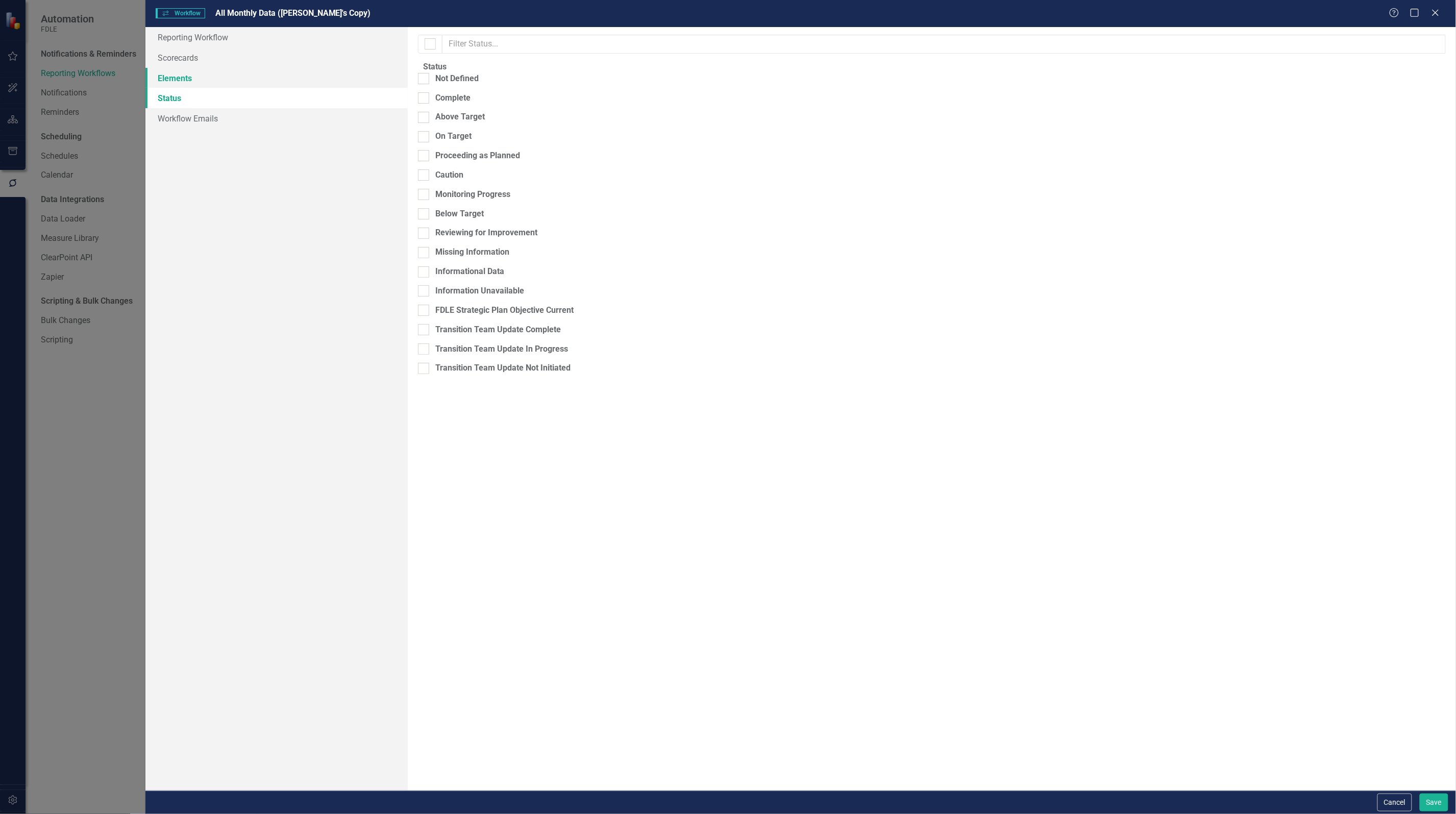
click at [170, 84] on link "Elements" at bounding box center [276, 78] width 262 height 20
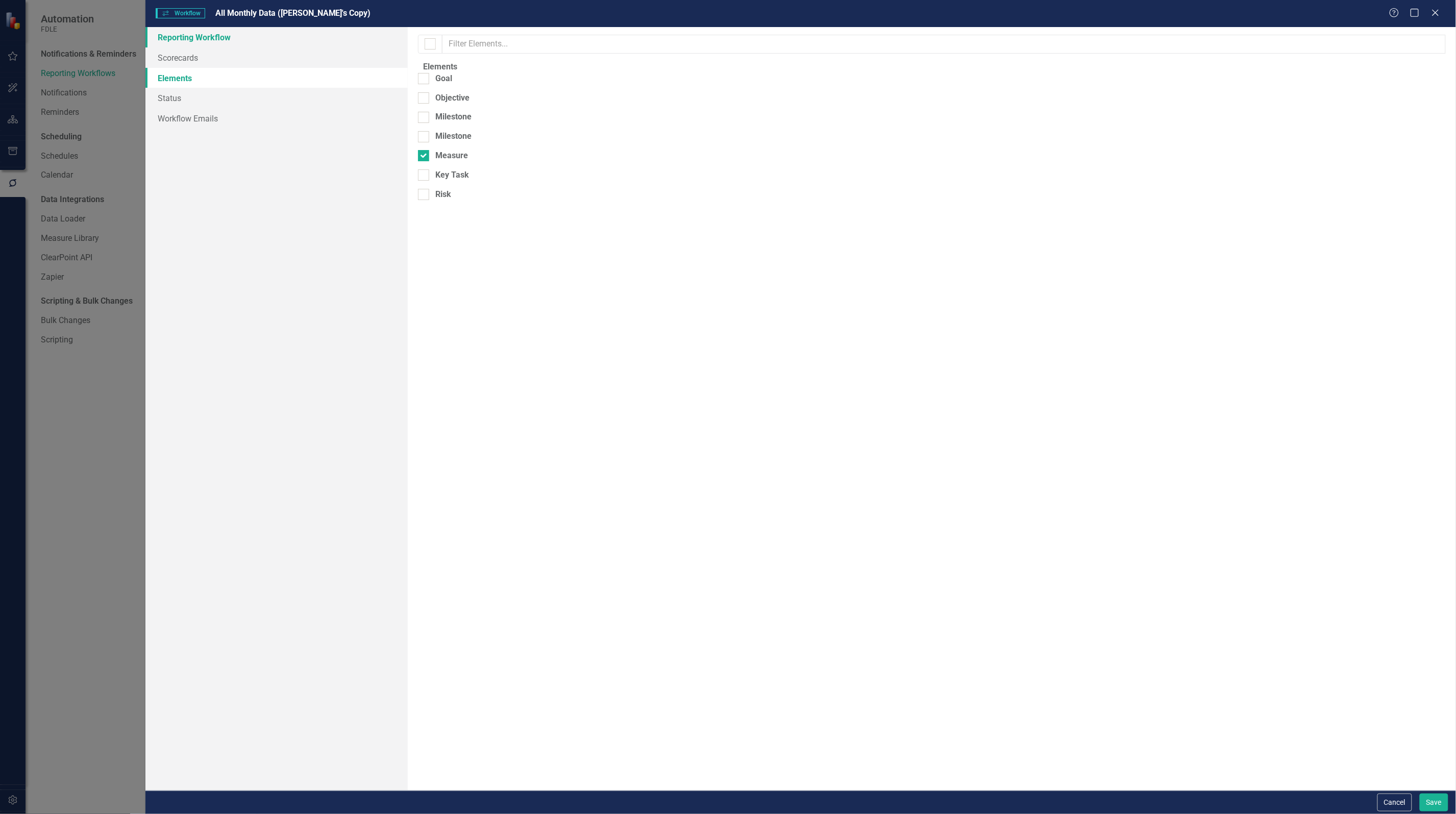
click at [184, 34] on link "Reporting Workflow" at bounding box center [276, 37] width 262 height 20
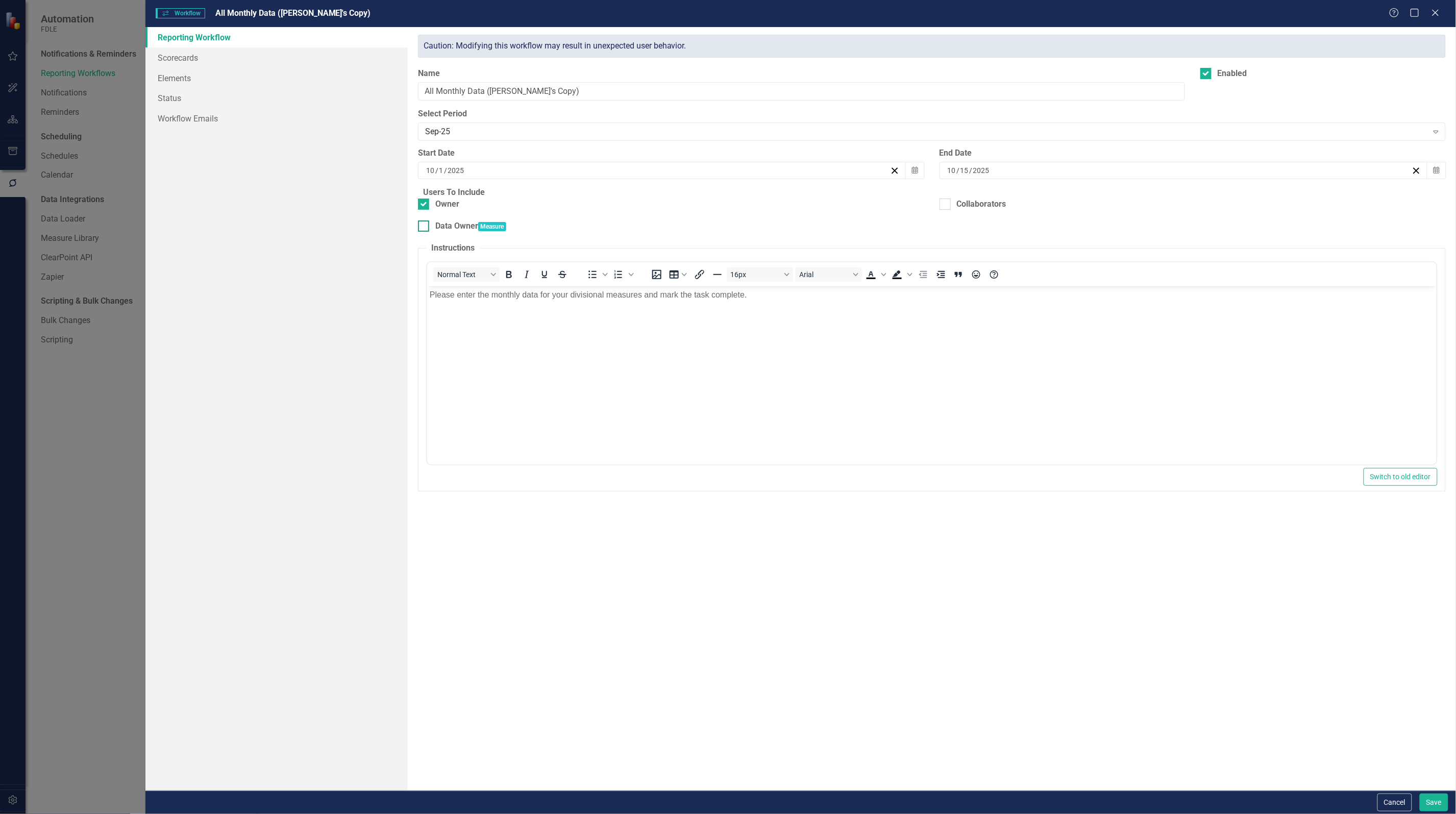
click at [467, 232] on div "Data Owner" at bounding box center [457, 226] width 43 height 12
click at [424, 227] on input "Data Owner" at bounding box center [421, 224] width 7 height 7
checkbox input "true"
click at [1433, 803] on button "Save" at bounding box center [1434, 803] width 29 height 18
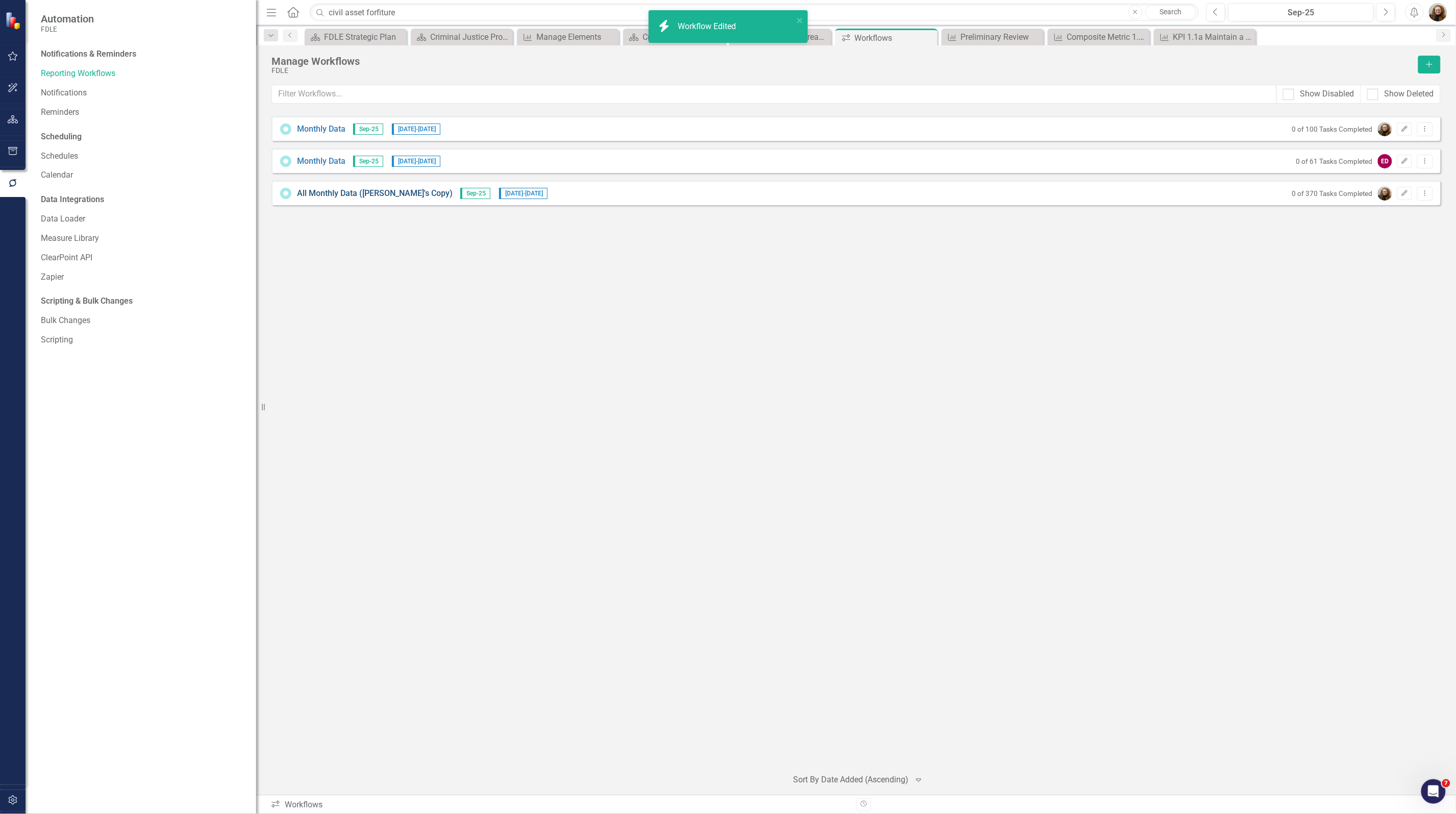
click at [397, 190] on link "All Monthly Data (Heather's Copy)" at bounding box center [374, 193] width 155 height 12
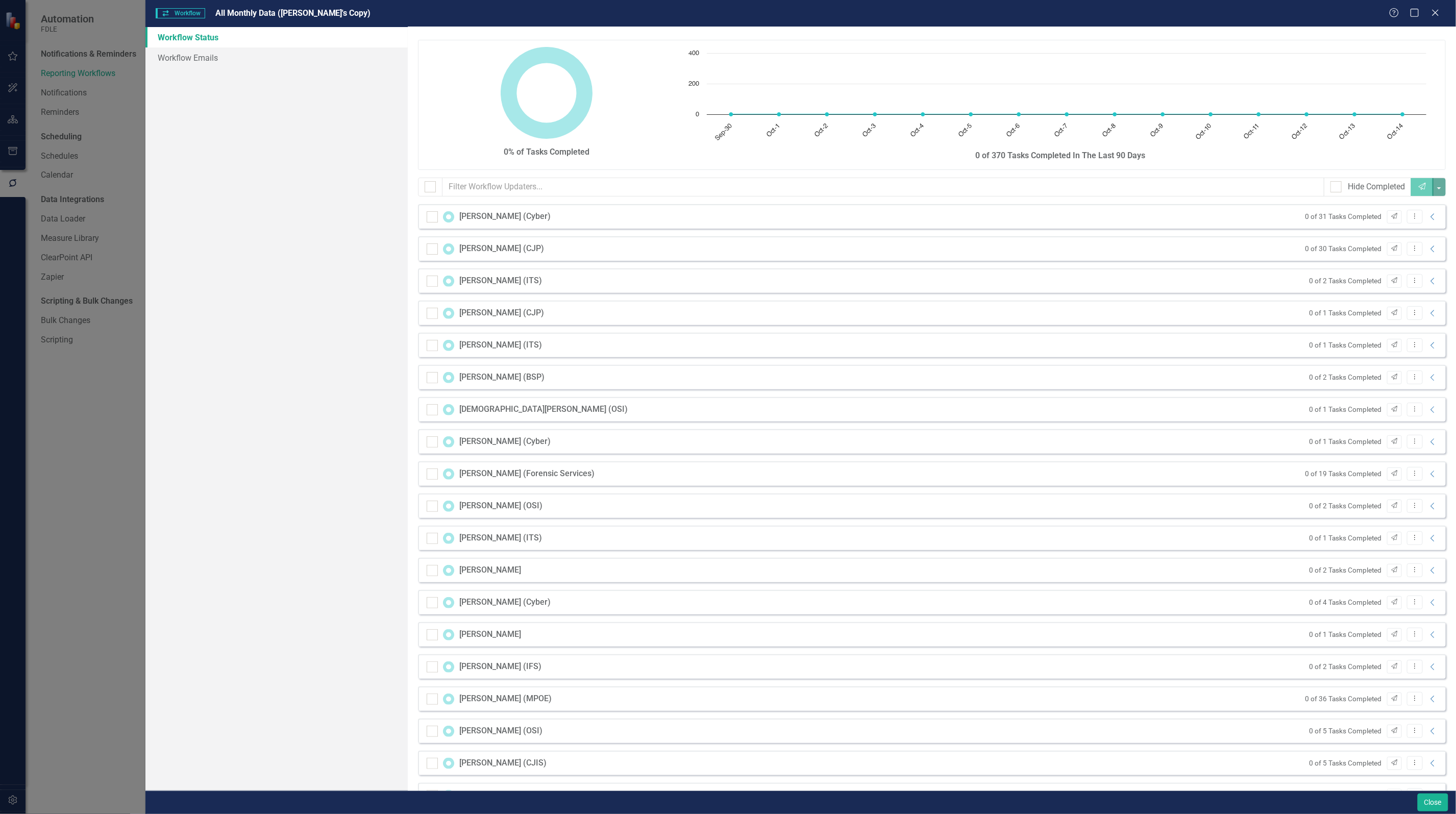
scroll to position [0, 0]
click at [1440, 15] on icon "Close" at bounding box center [1435, 12] width 13 height 10
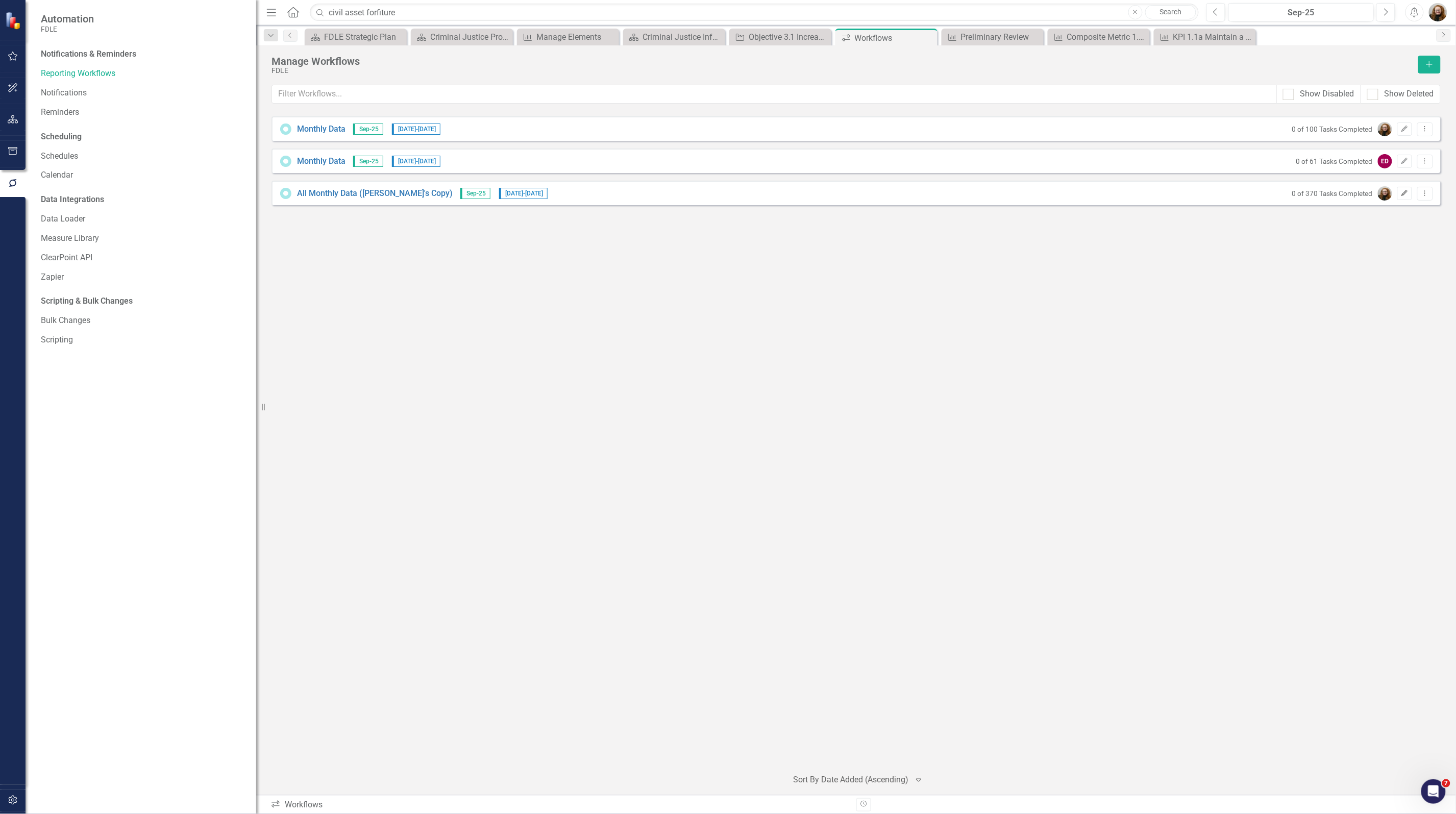
click at [1398, 193] on button "Edit" at bounding box center [1405, 193] width 15 height 13
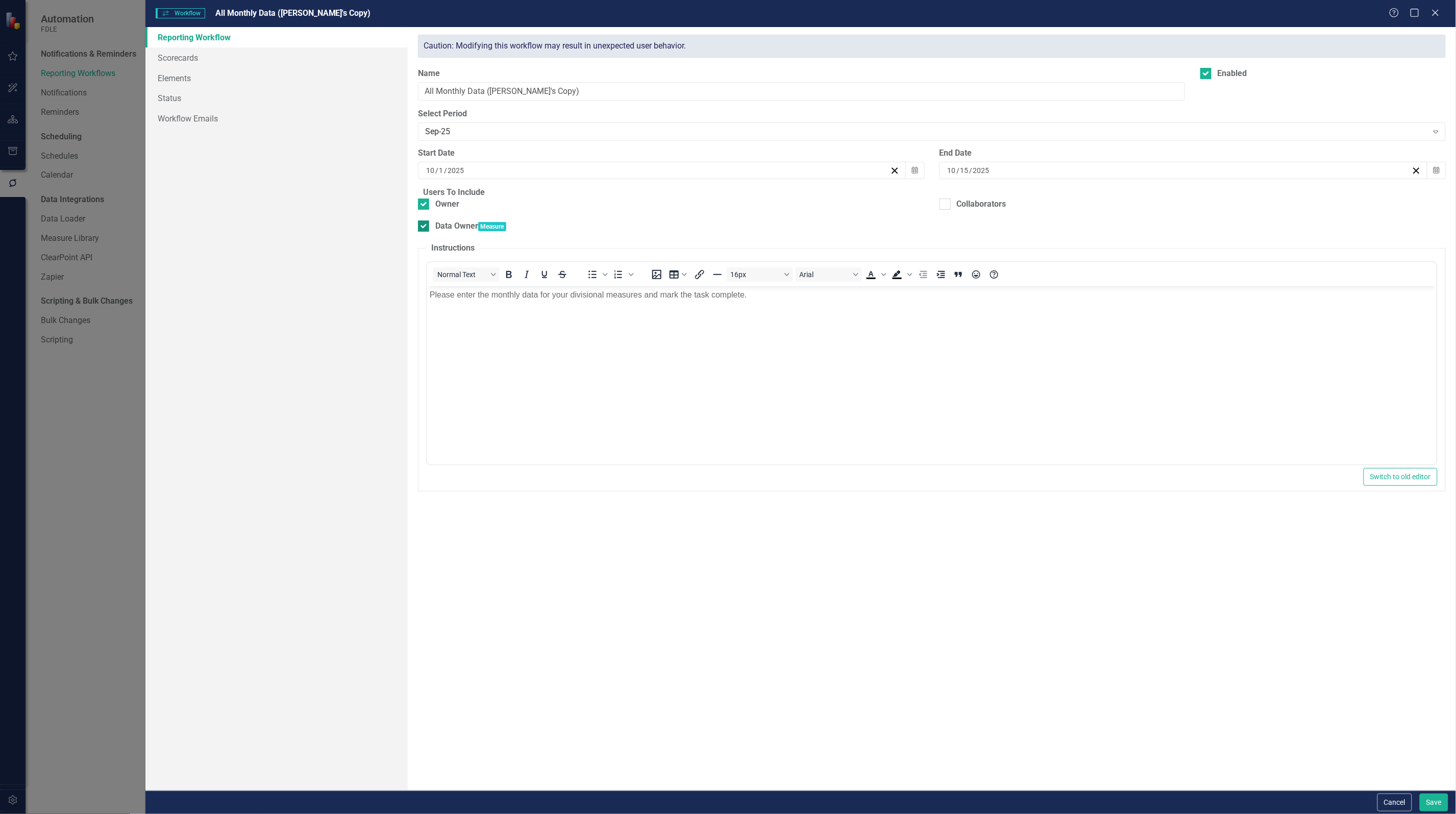
click at [429, 232] on div at bounding box center [423, 226] width 11 height 11
click at [424, 227] on input "Data Owner" at bounding box center [421, 224] width 7 height 7
checkbox input "false"
click at [193, 120] on link "Workflow Emails" at bounding box center [276, 118] width 262 height 20
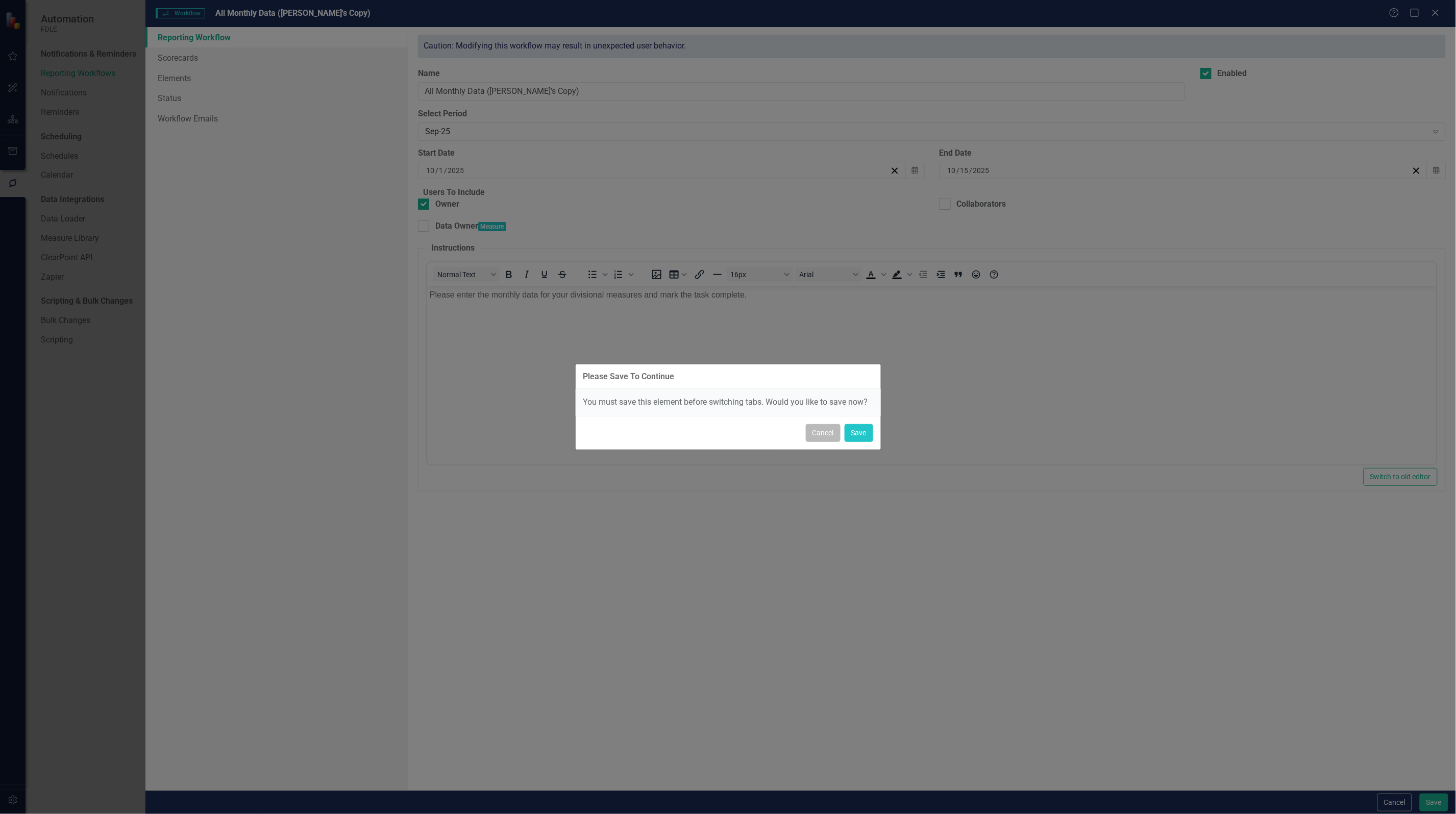
click at [825, 440] on button "Cancel" at bounding box center [823, 433] width 34 height 18
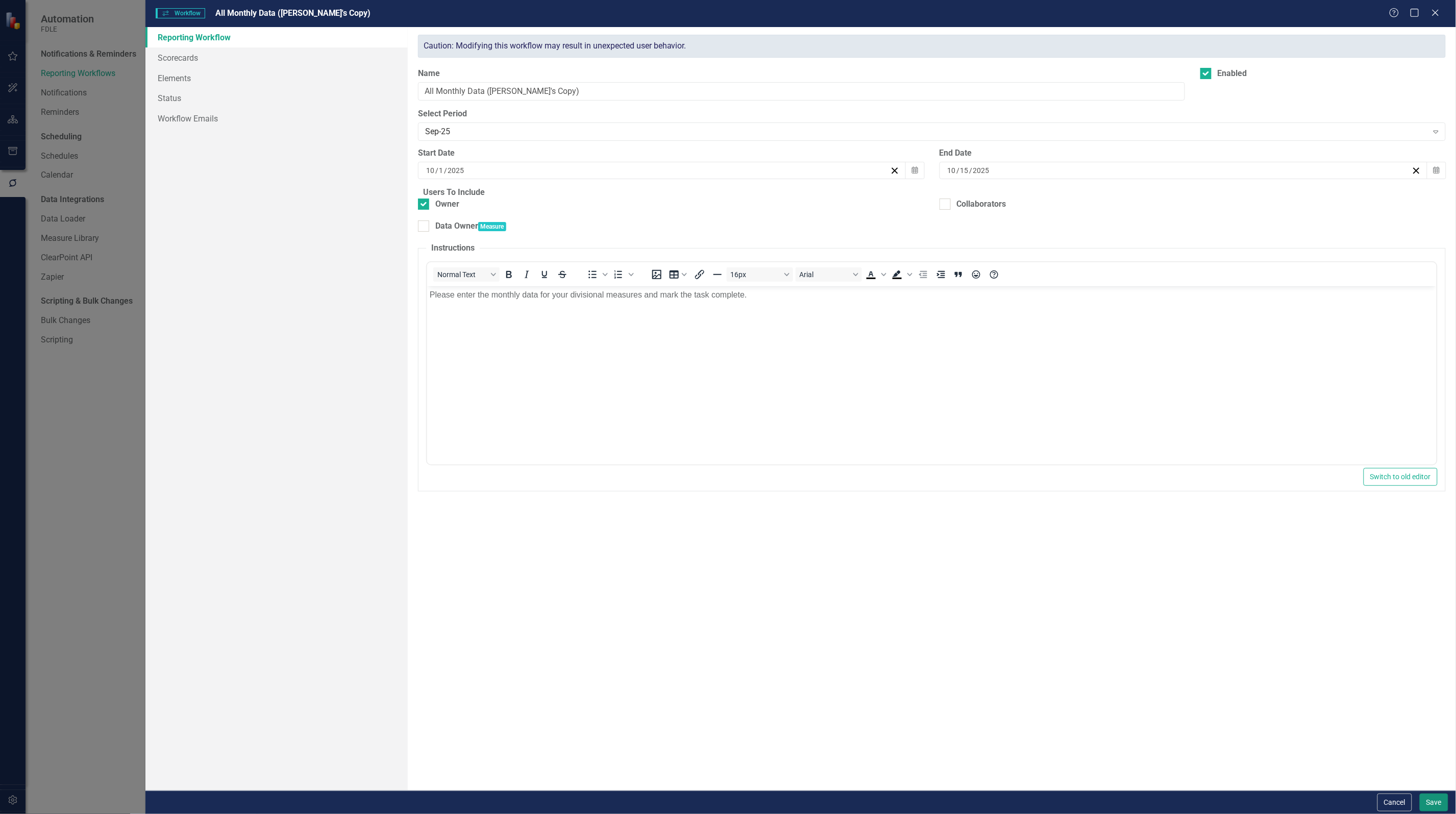
click at [1437, 798] on button "Save" at bounding box center [1434, 803] width 29 height 18
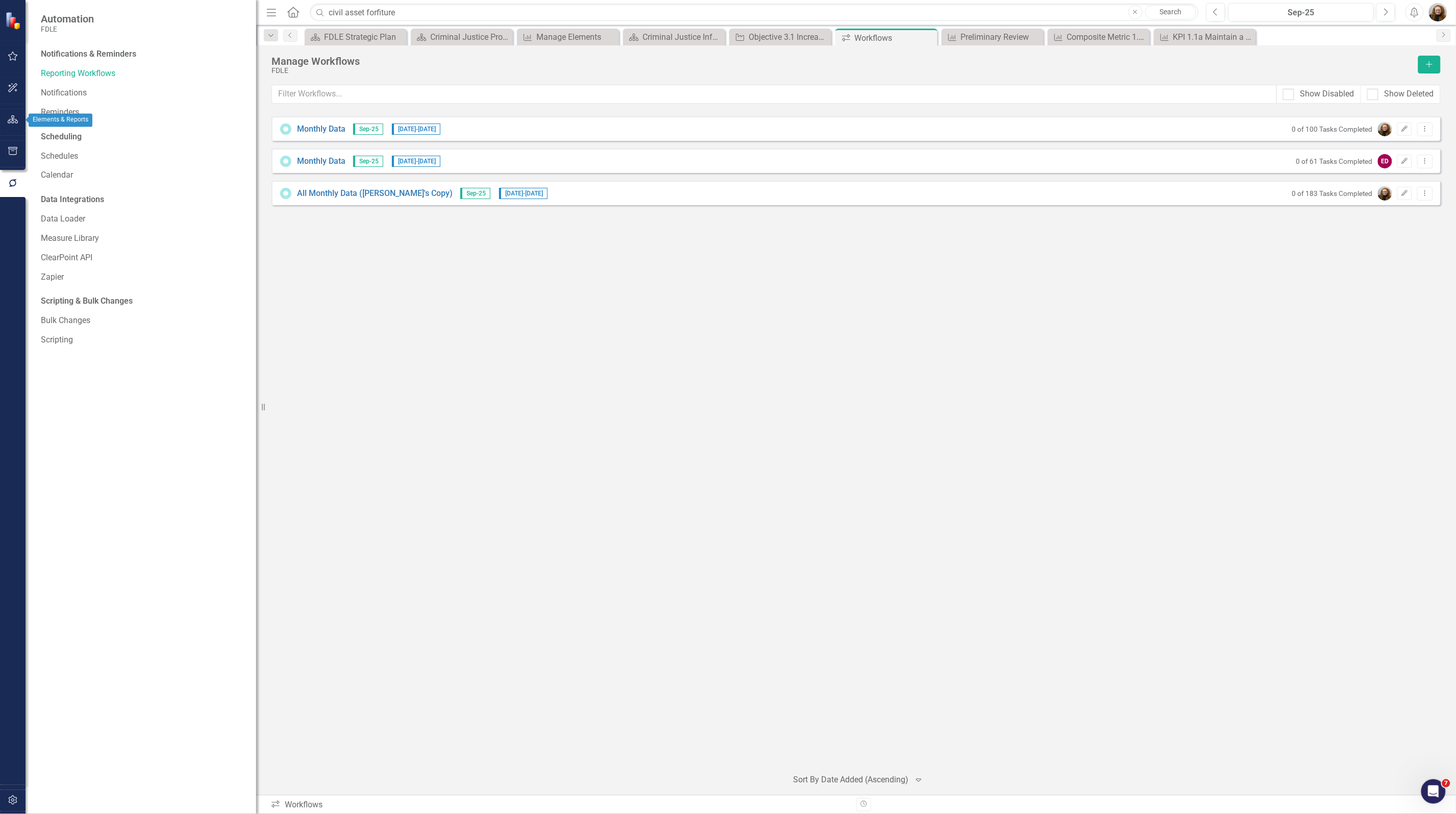
click at [10, 112] on button "button" at bounding box center [13, 120] width 23 height 21
click at [45, 109] on icon "Dropdown" at bounding box center [44, 108] width 7 height 6
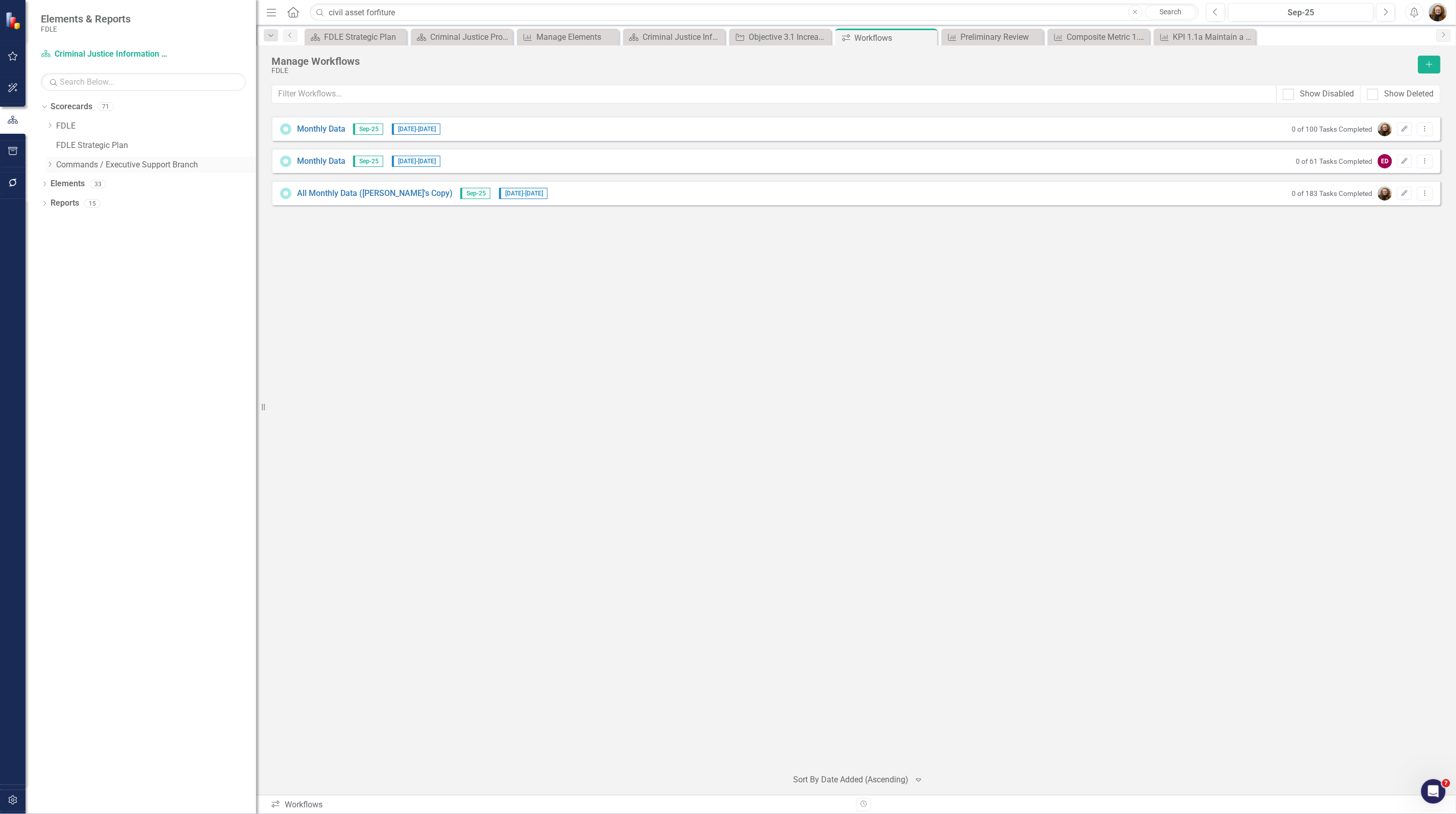
click at [49, 161] on icon "Dropdown" at bounding box center [50, 164] width 8 height 6
click at [59, 244] on icon "Dropdown" at bounding box center [60, 241] width 8 height 6
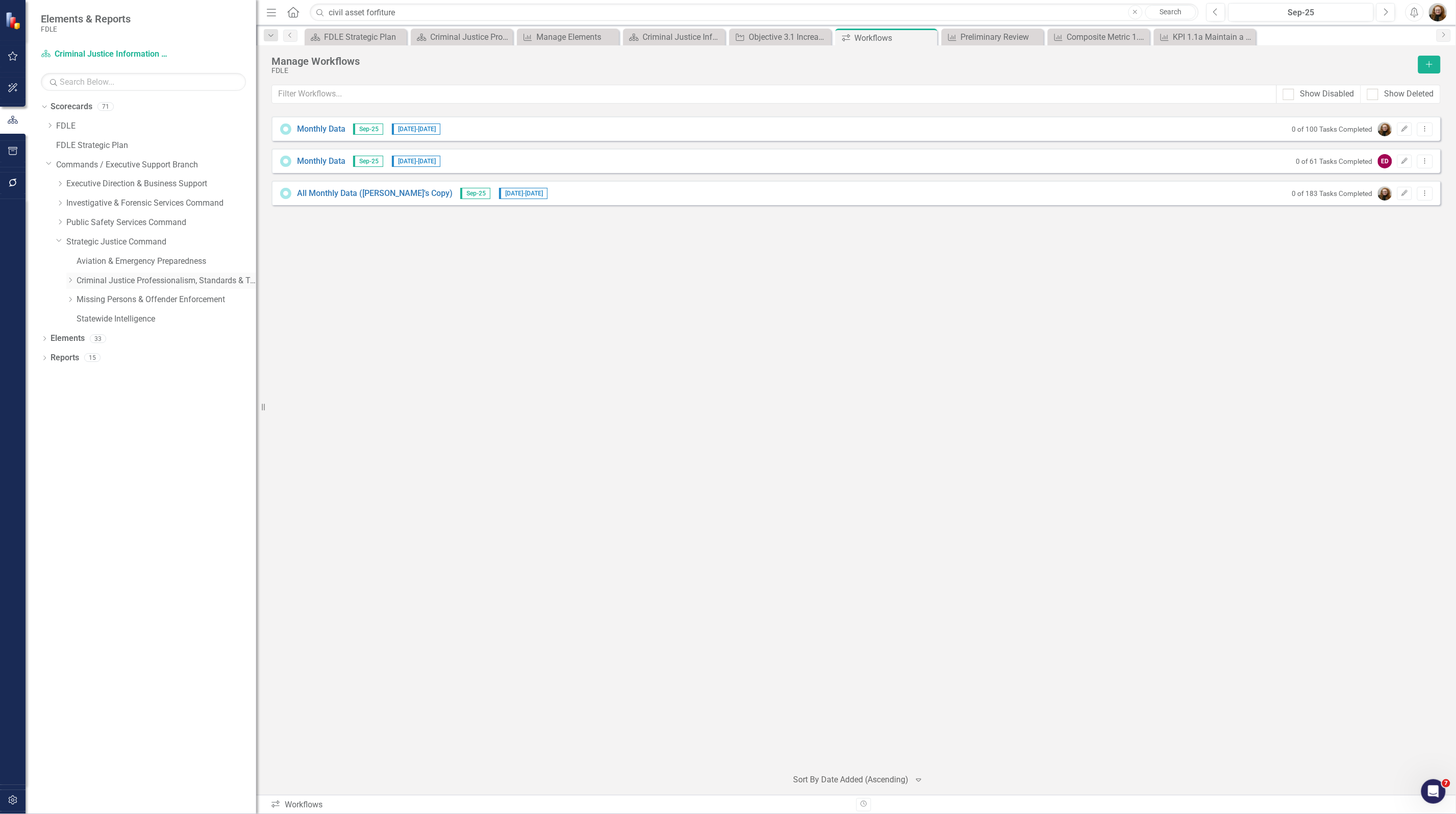
click at [97, 281] on link "Criminal Justice Professionalism, Standards & Training Services" at bounding box center [166, 281] width 180 height 12
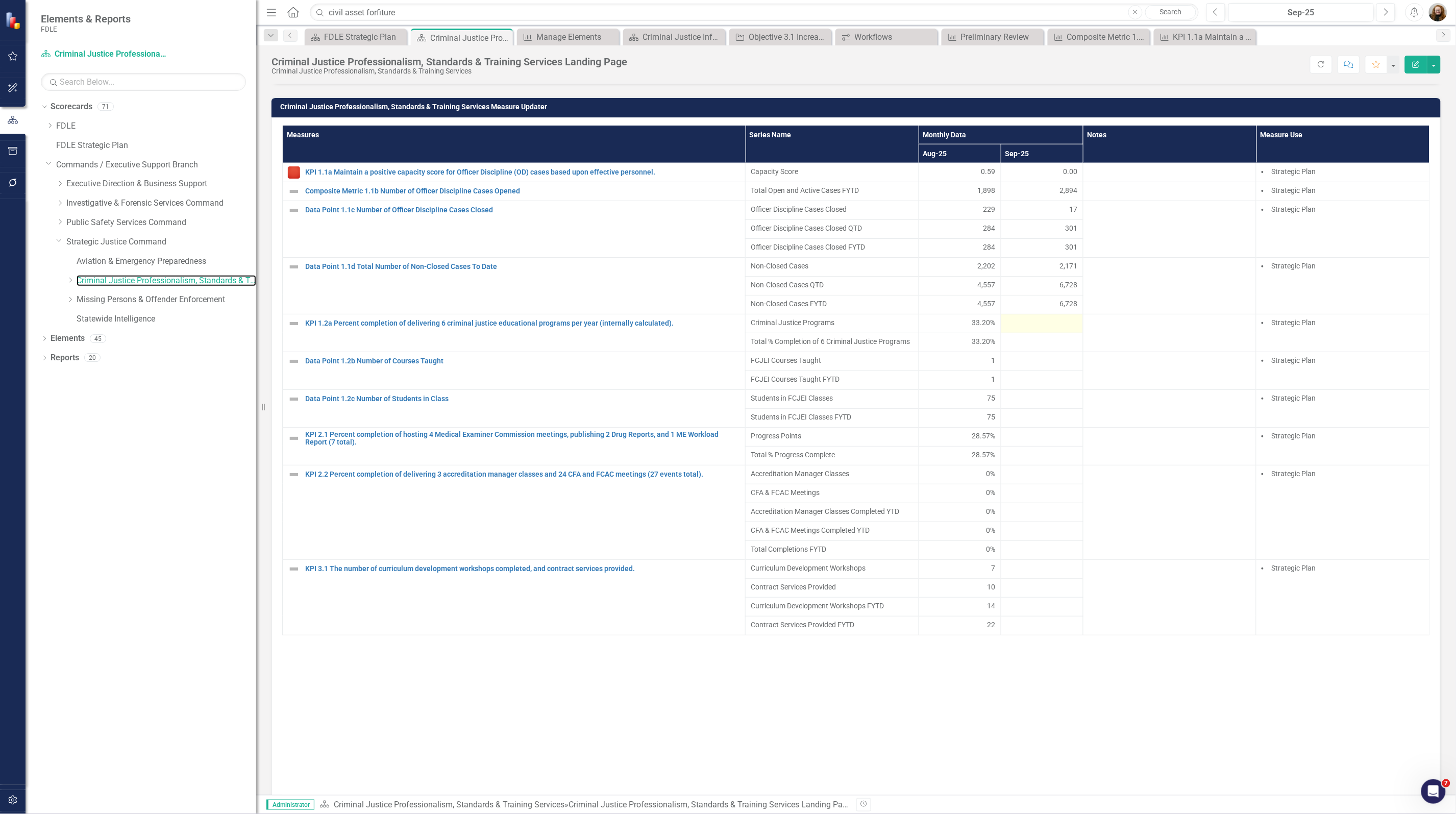
scroll to position [765, 0]
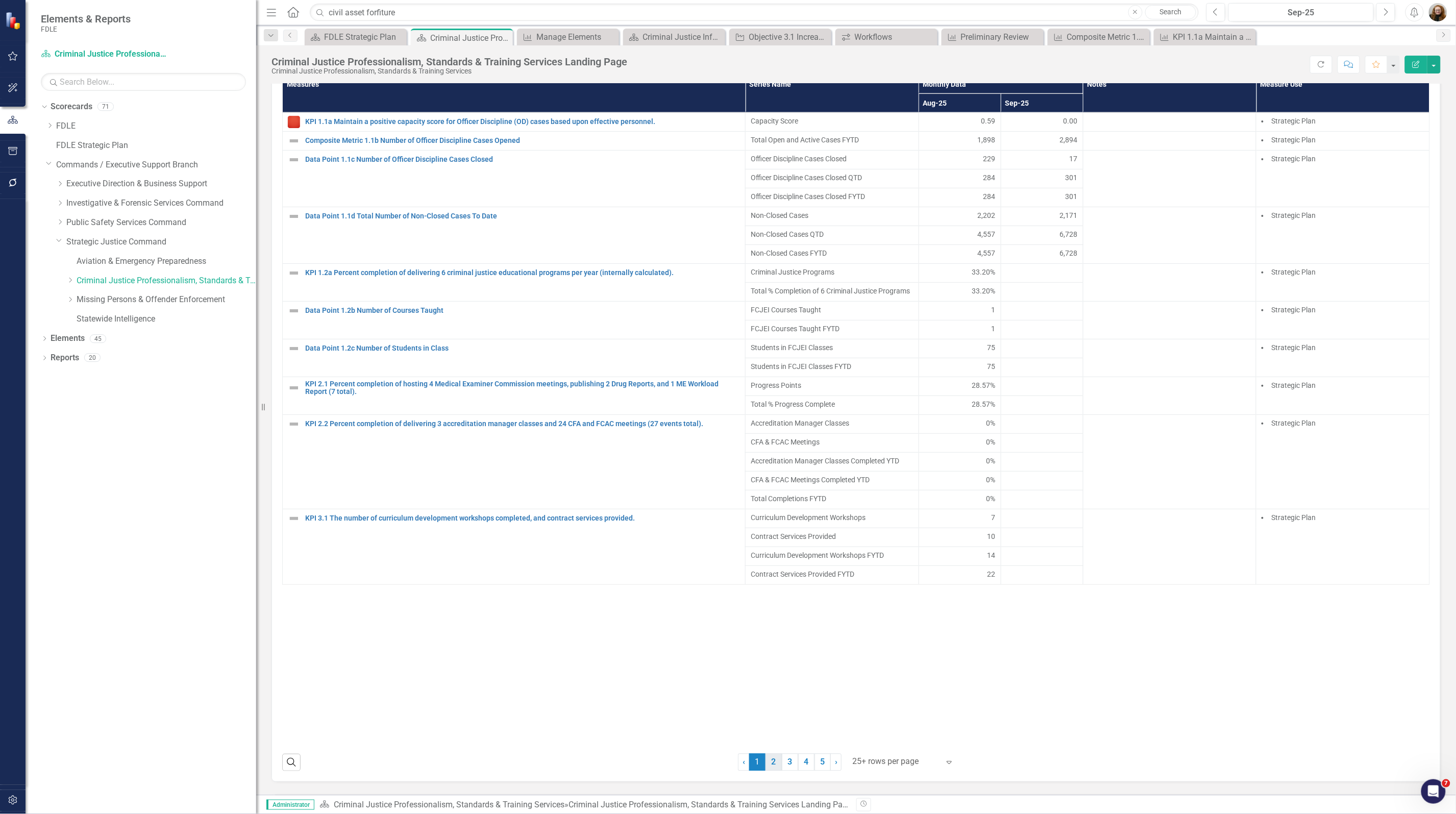
click at [769, 771] on link "2" at bounding box center [773, 763] width 16 height 18
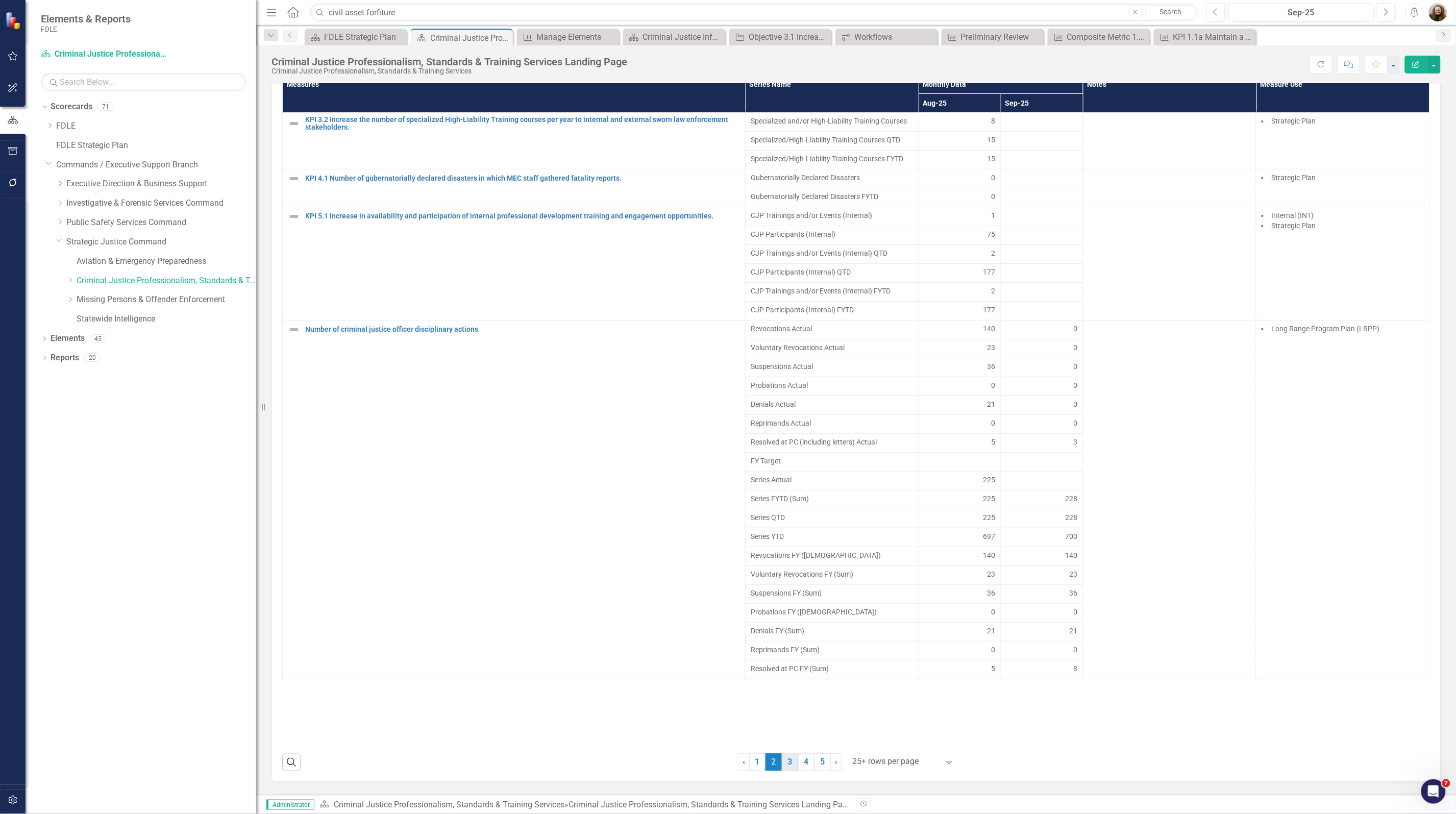
click at [787, 771] on link "3" at bounding box center [790, 763] width 16 height 18
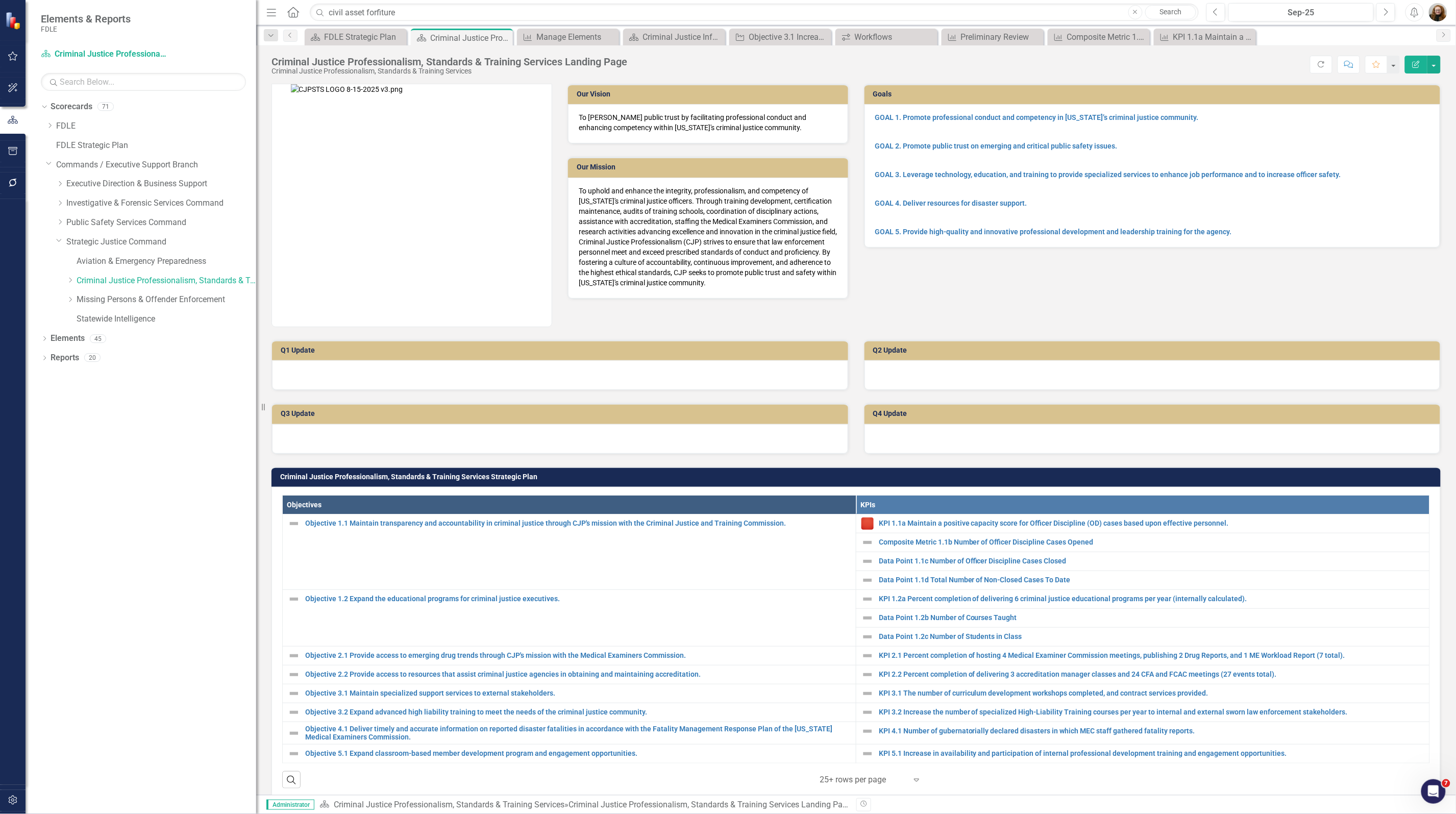
scroll to position [765, 0]
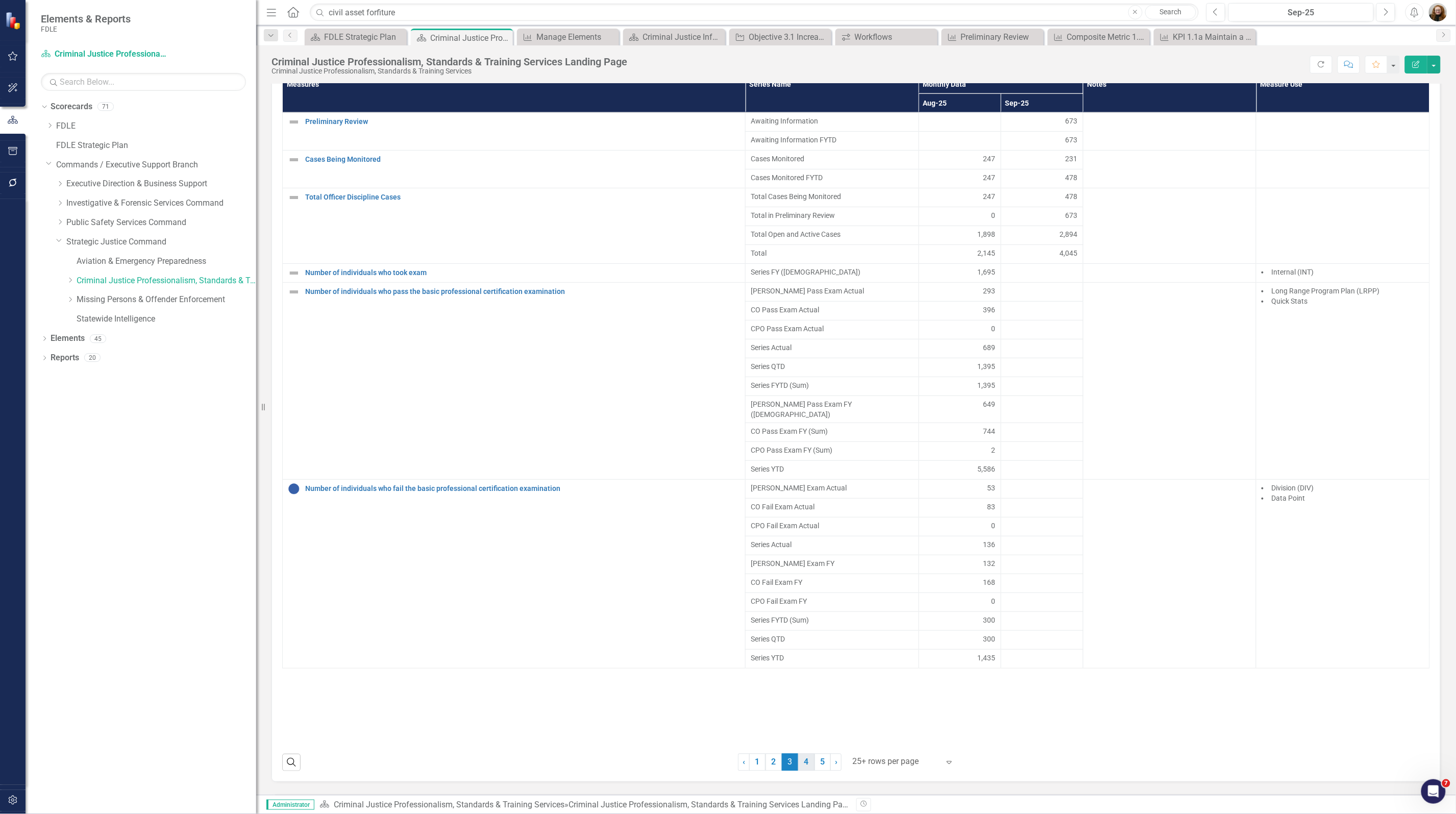
click at [799, 771] on link "4" at bounding box center [806, 763] width 16 height 18
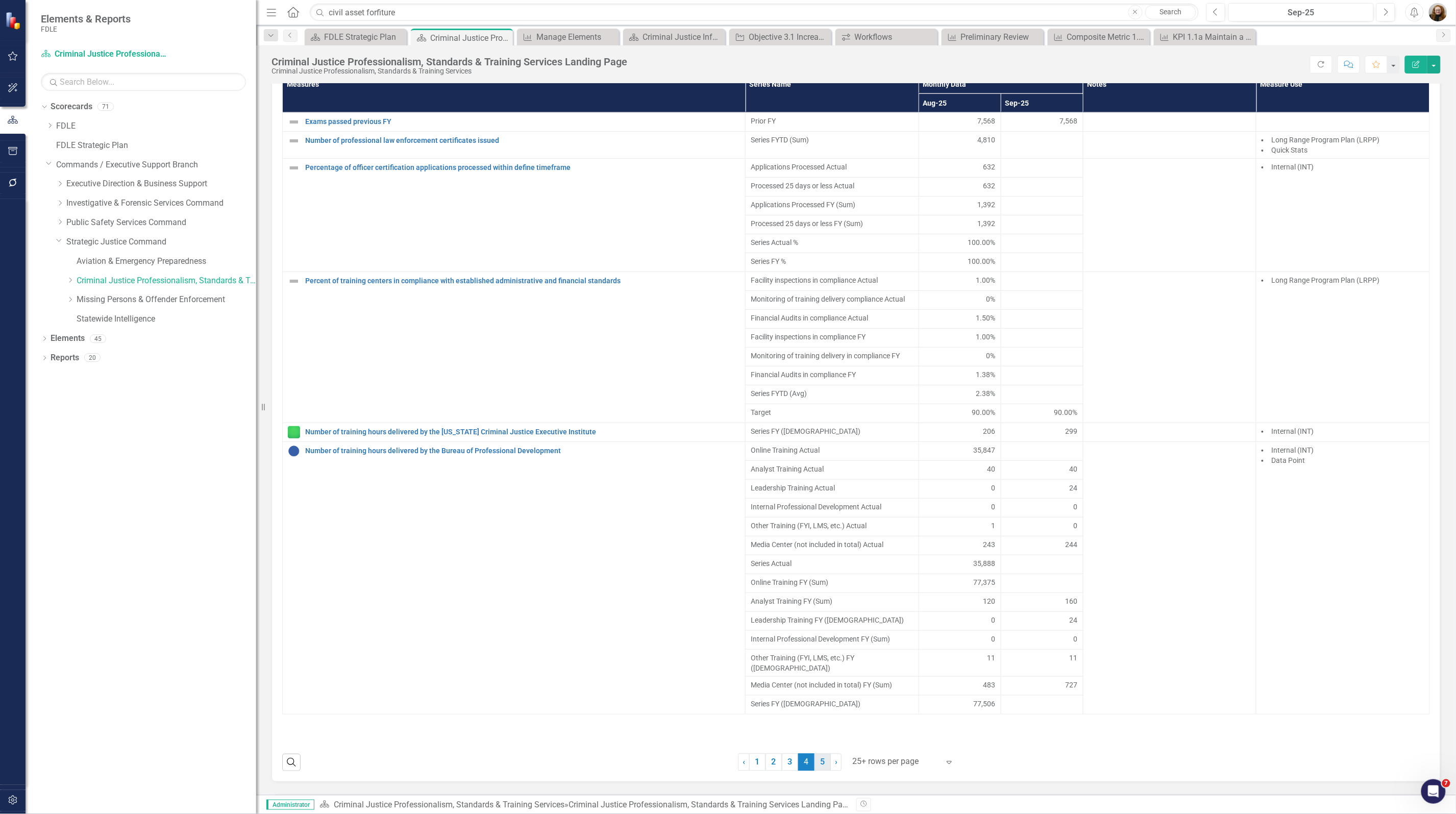
click at [814, 771] on link "5" at bounding box center [822, 763] width 16 height 18
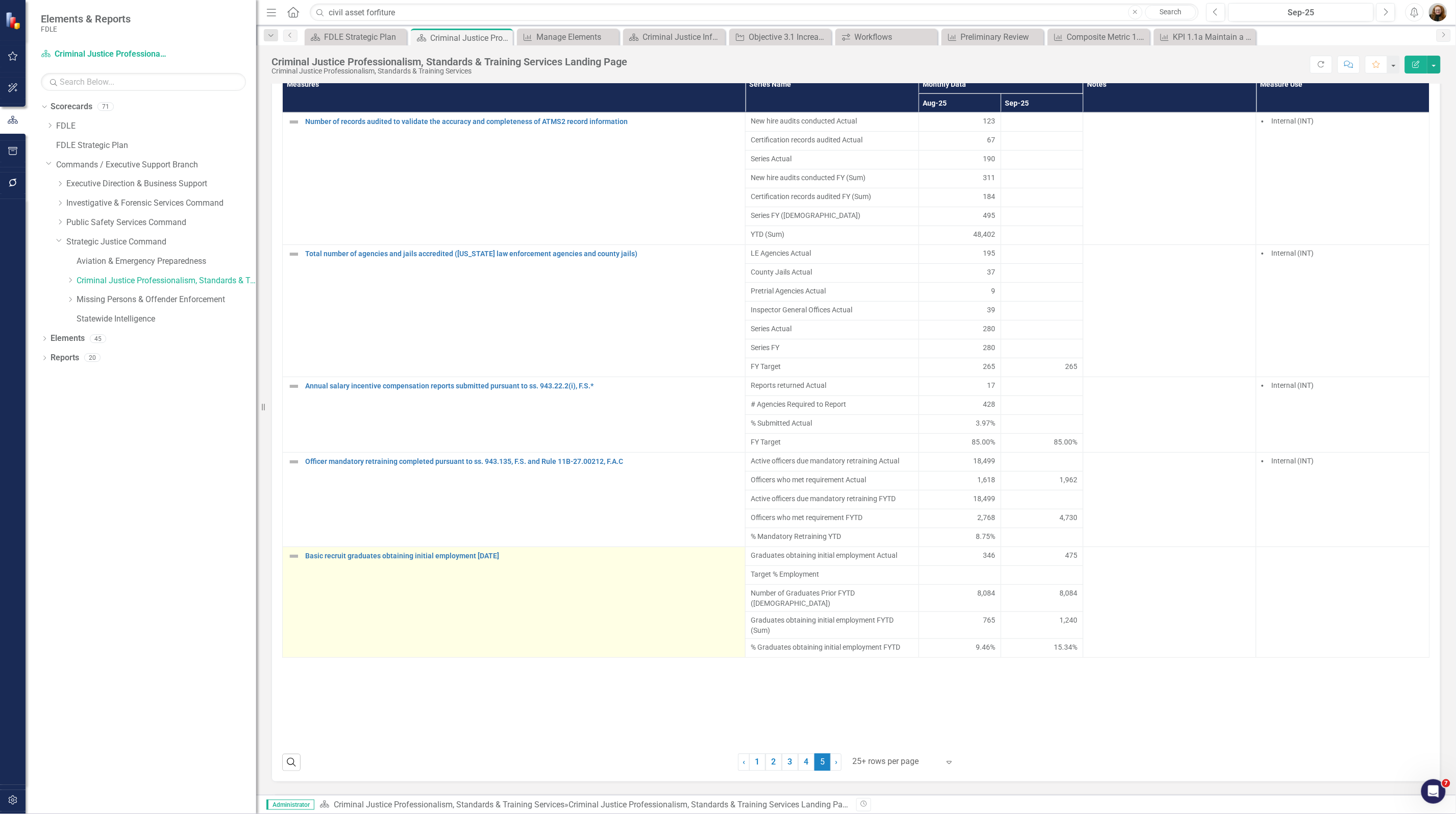
click at [548, 610] on td "Basic recruit graduates obtaining initial employment within one year Link Map V…" at bounding box center [514, 602] width 463 height 111
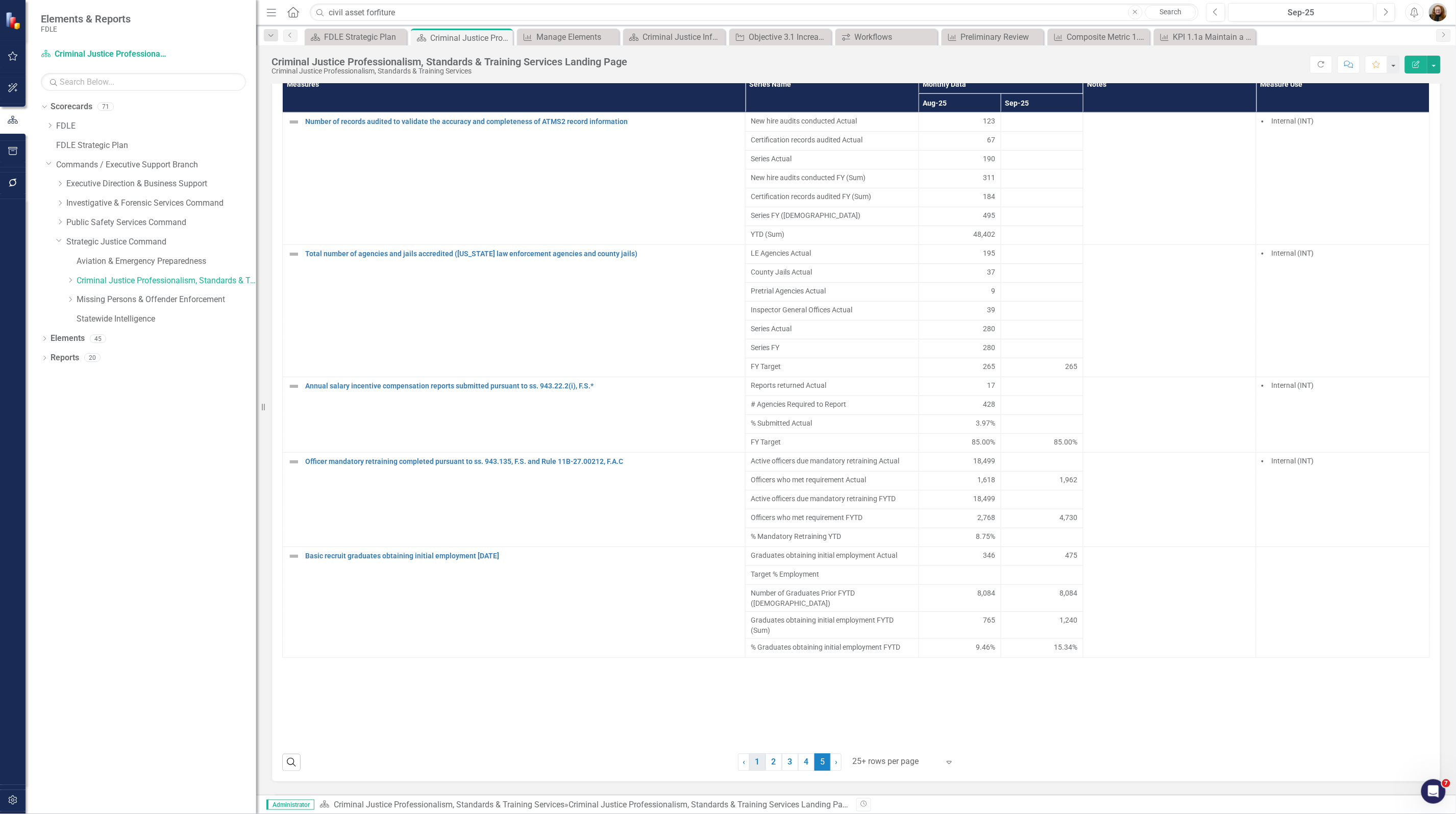
click at [754, 771] on link "1" at bounding box center [757, 763] width 16 height 18
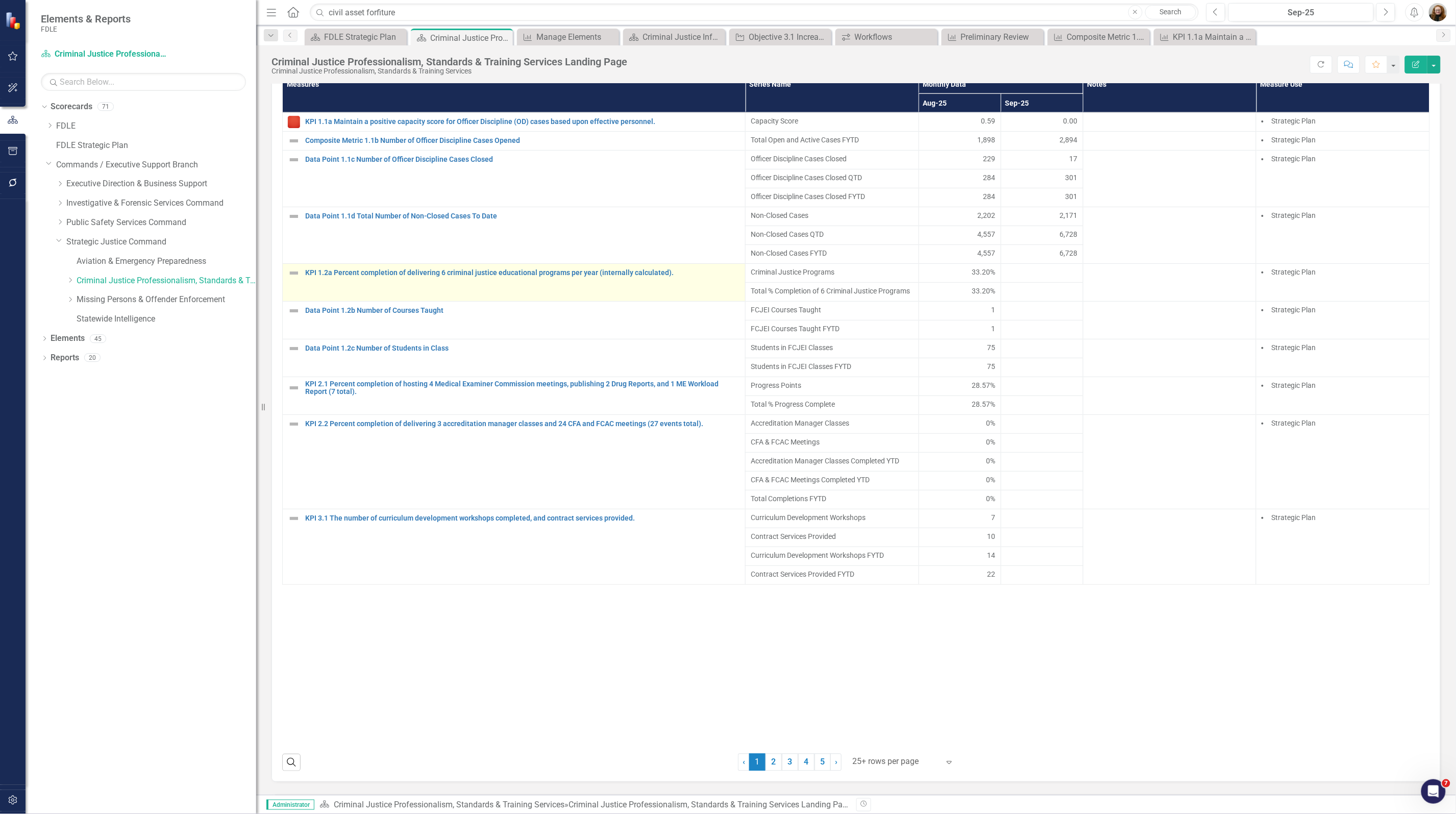
click at [607, 279] on div "KPI 1.2a Percent completion of delivering 6 criminal justice educational progra…" at bounding box center [514, 273] width 452 height 12
click at [595, 276] on link "KPI 1.2a Percent completion of delivering 6 criminal justice educational progra…" at bounding box center [522, 273] width 435 height 8
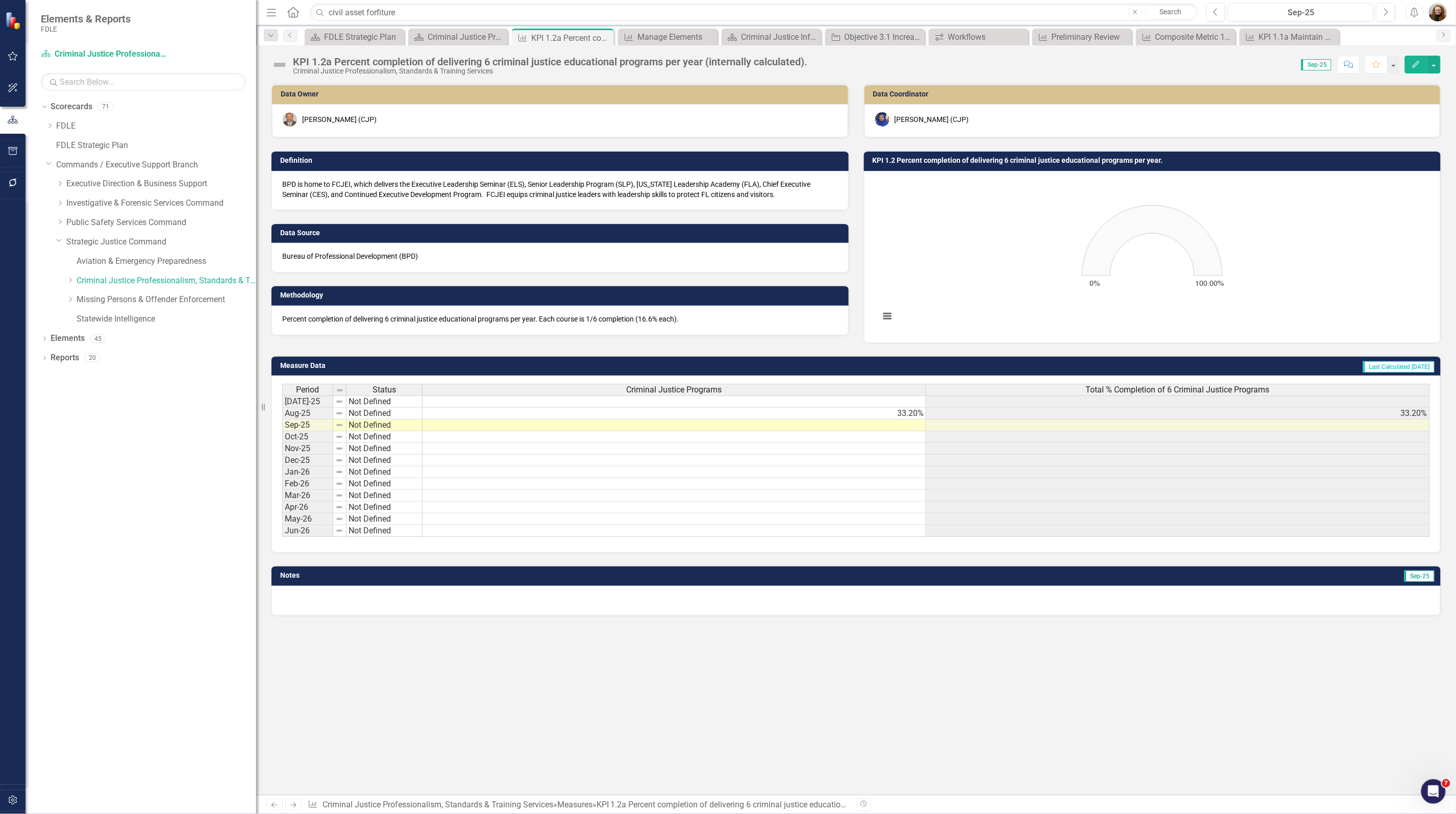
click at [1100, 686] on div "Data Owner Chris Johnson (CJP) Definition BPD is home to FCJEI, which delivers …" at bounding box center [856, 439] width 1200 height 712
click at [1142, 160] on h3 "KPI 1.2 Percent completion of delivering 6 criminal justice educational program…" at bounding box center [1154, 161] width 564 height 8
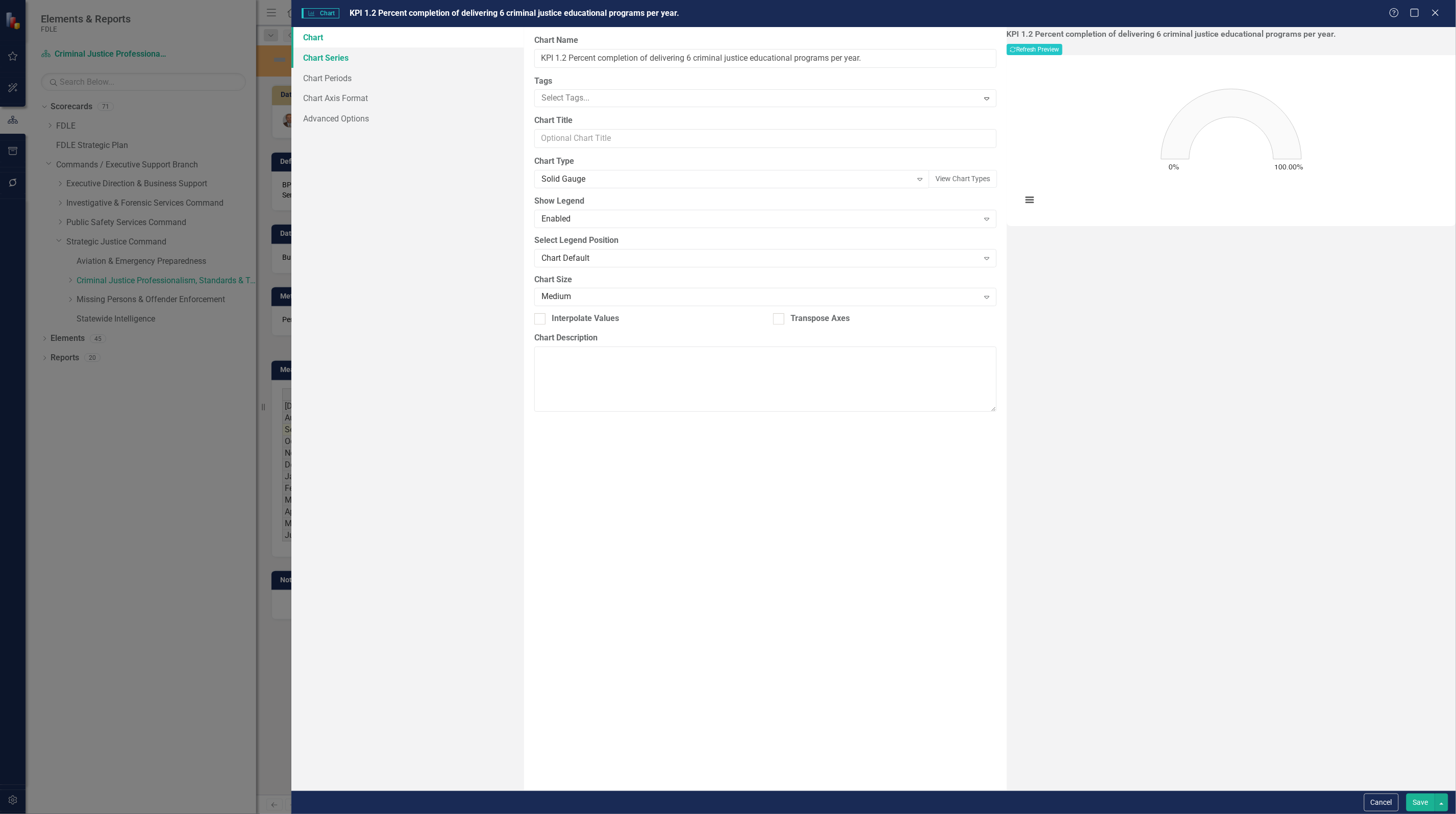
click at [317, 51] on link "Chart Series" at bounding box center [408, 58] width 233 height 20
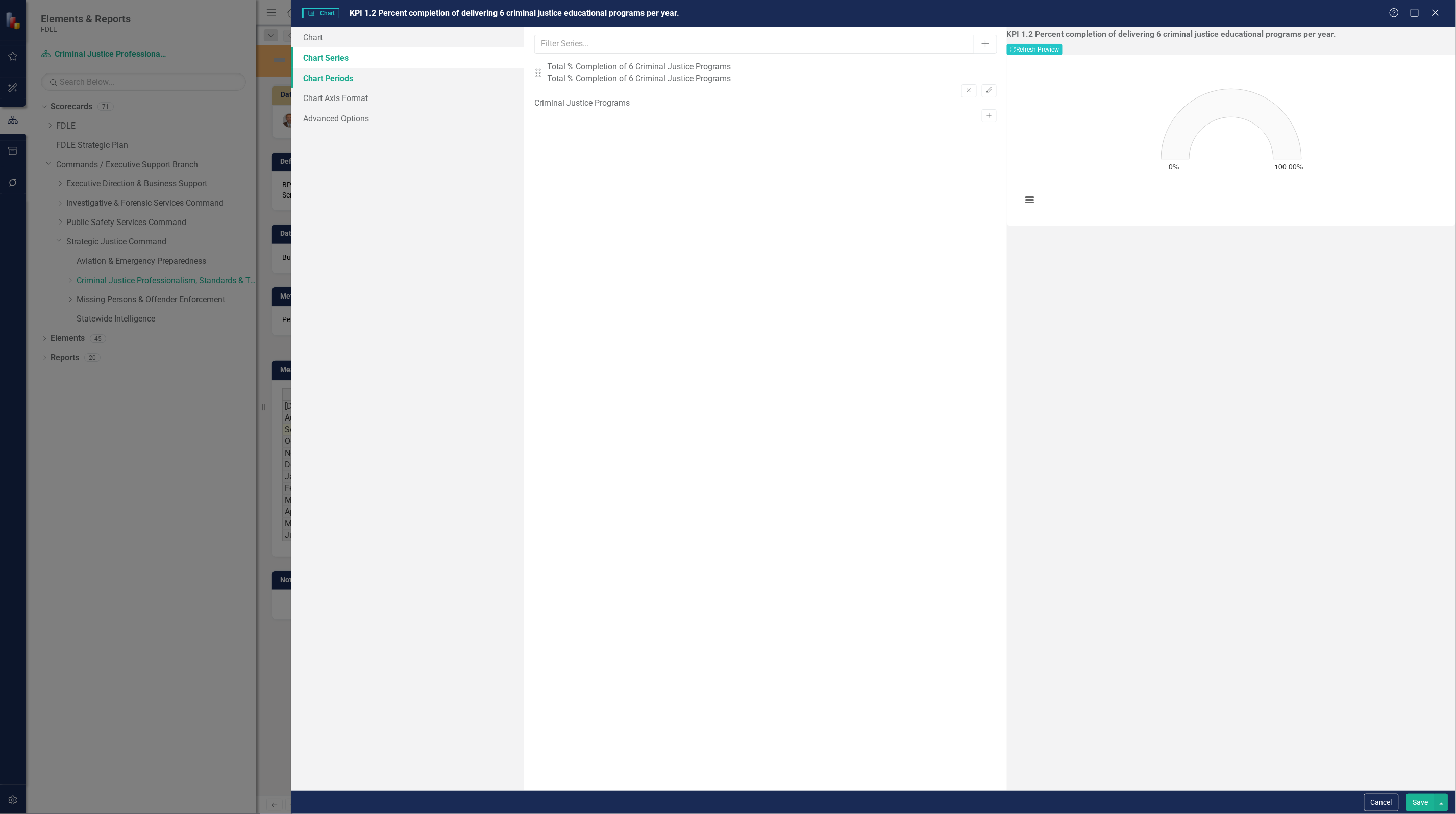
click at [333, 77] on link "Chart Periods" at bounding box center [408, 78] width 233 height 20
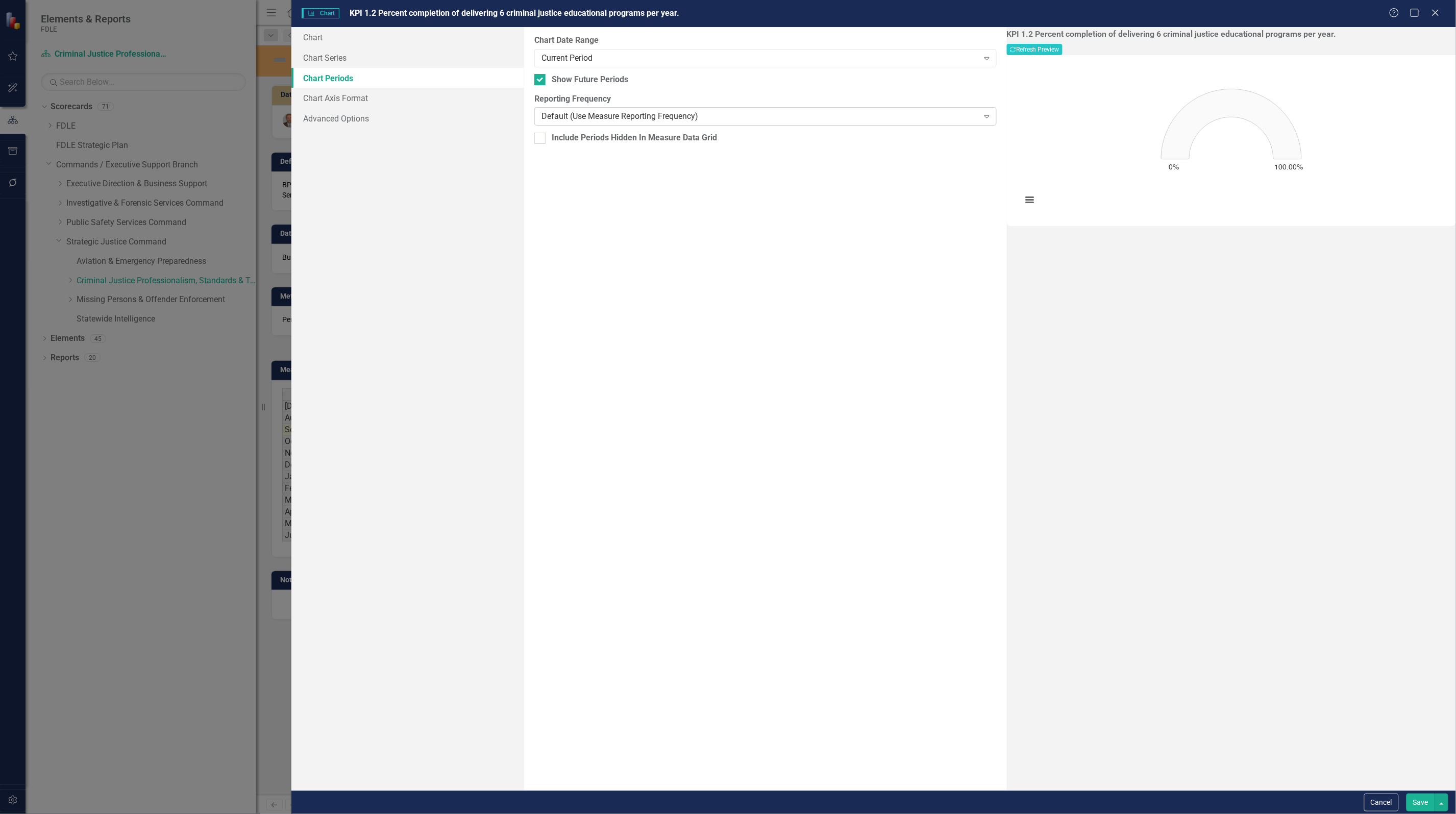
click at [596, 114] on div "Default (Use Measure Reporting Frequency)" at bounding box center [760, 116] width 437 height 12
click at [593, 55] on div "Current Period" at bounding box center [760, 58] width 437 height 12
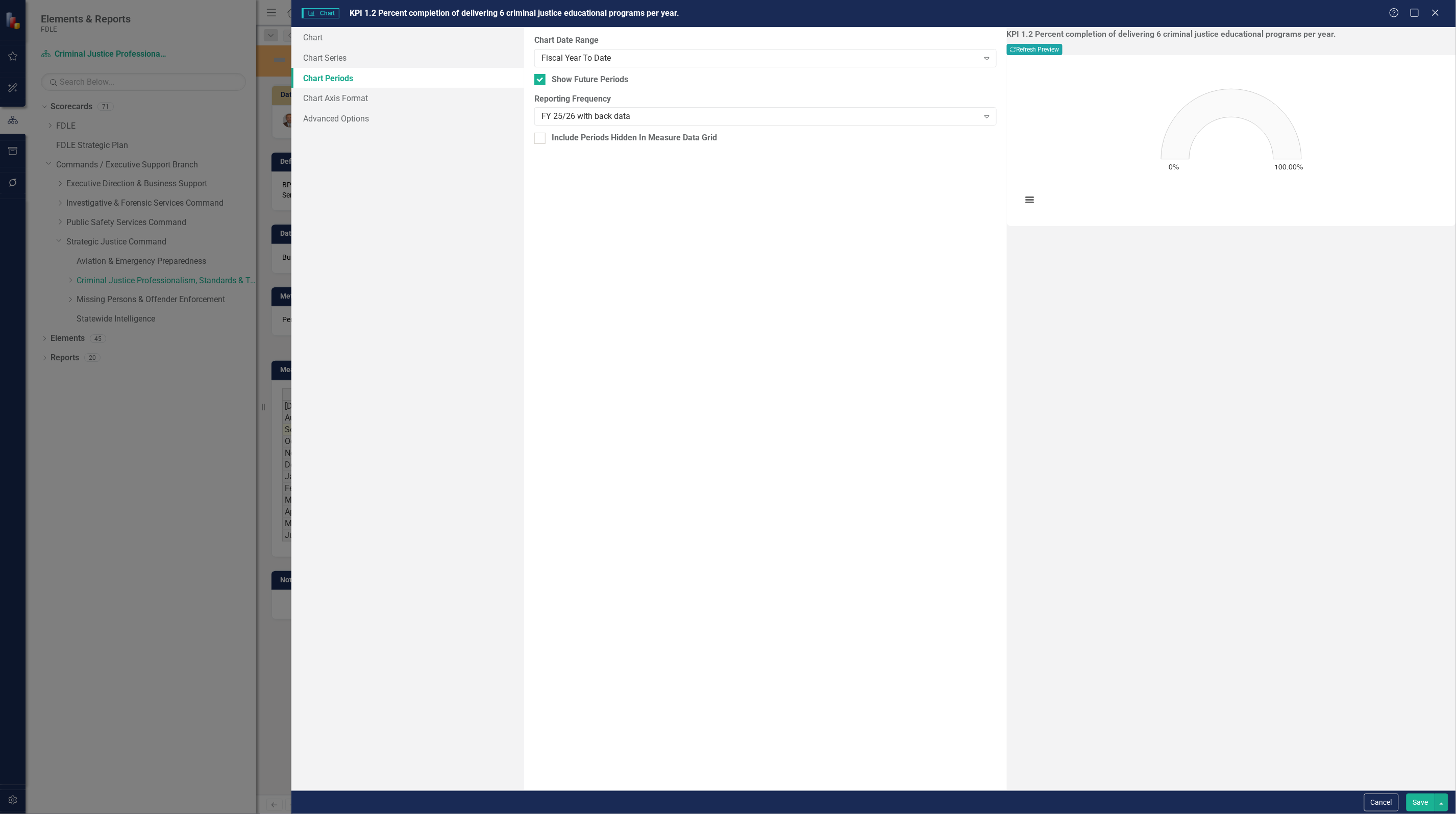
click at [1063, 47] on button "Recalculate Refresh Preview" at bounding box center [1034, 50] width 55 height 11
click at [1063, 50] on button "Recalculate Refresh Preview" at bounding box center [1034, 50] width 55 height 11
click at [1422, 804] on button "Save" at bounding box center [1420, 803] width 29 height 18
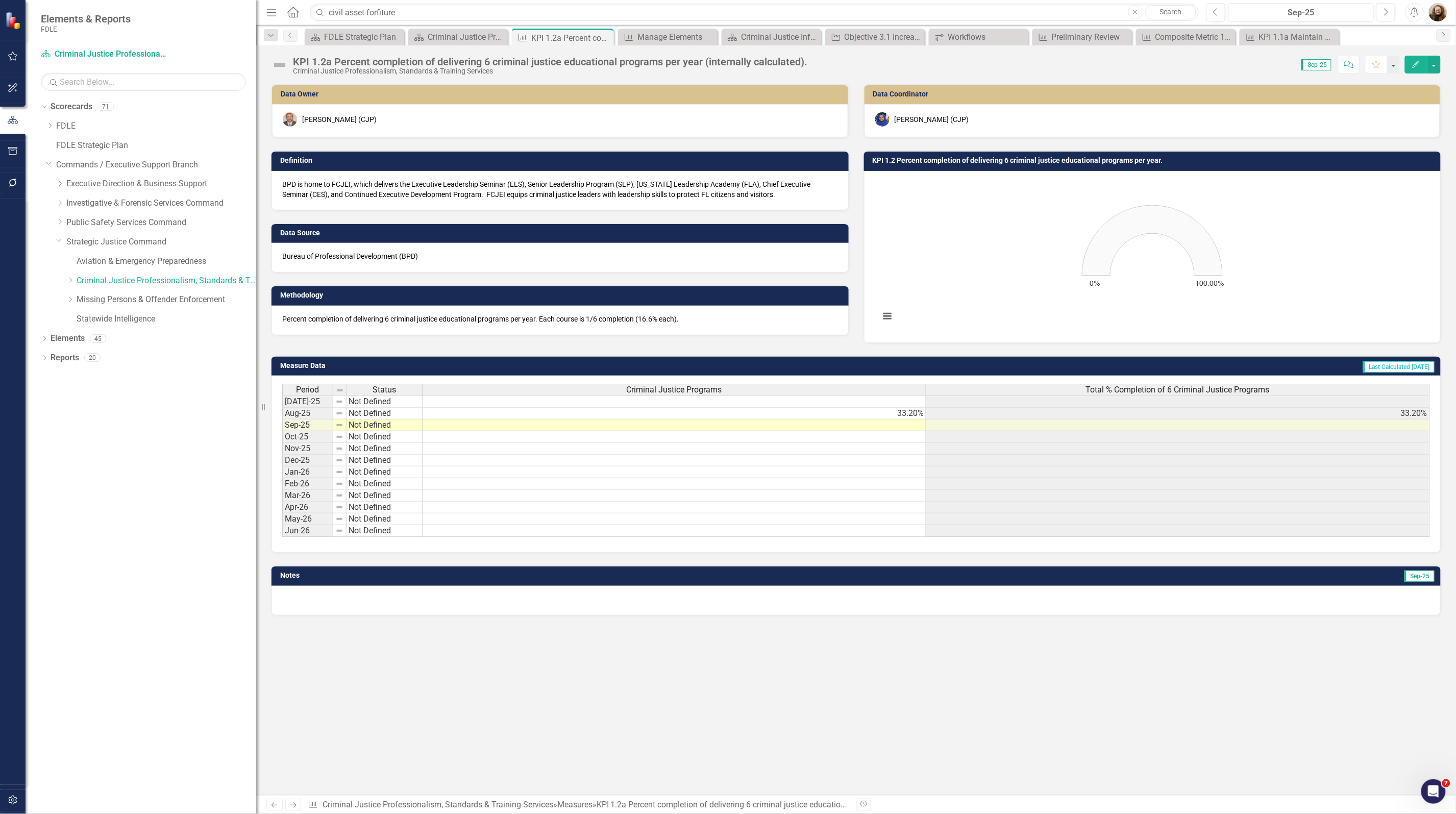
scroll to position [0, 8]
click at [160, 612] on div "Dropdown Scorecards 71 Dropdown FDLE Commissioner's Initiative Team Project Das…" at bounding box center [141, 456] width 231 height 716
click at [171, 304] on link "Missing Persons & Offender Enforcement" at bounding box center [166, 300] width 180 height 12
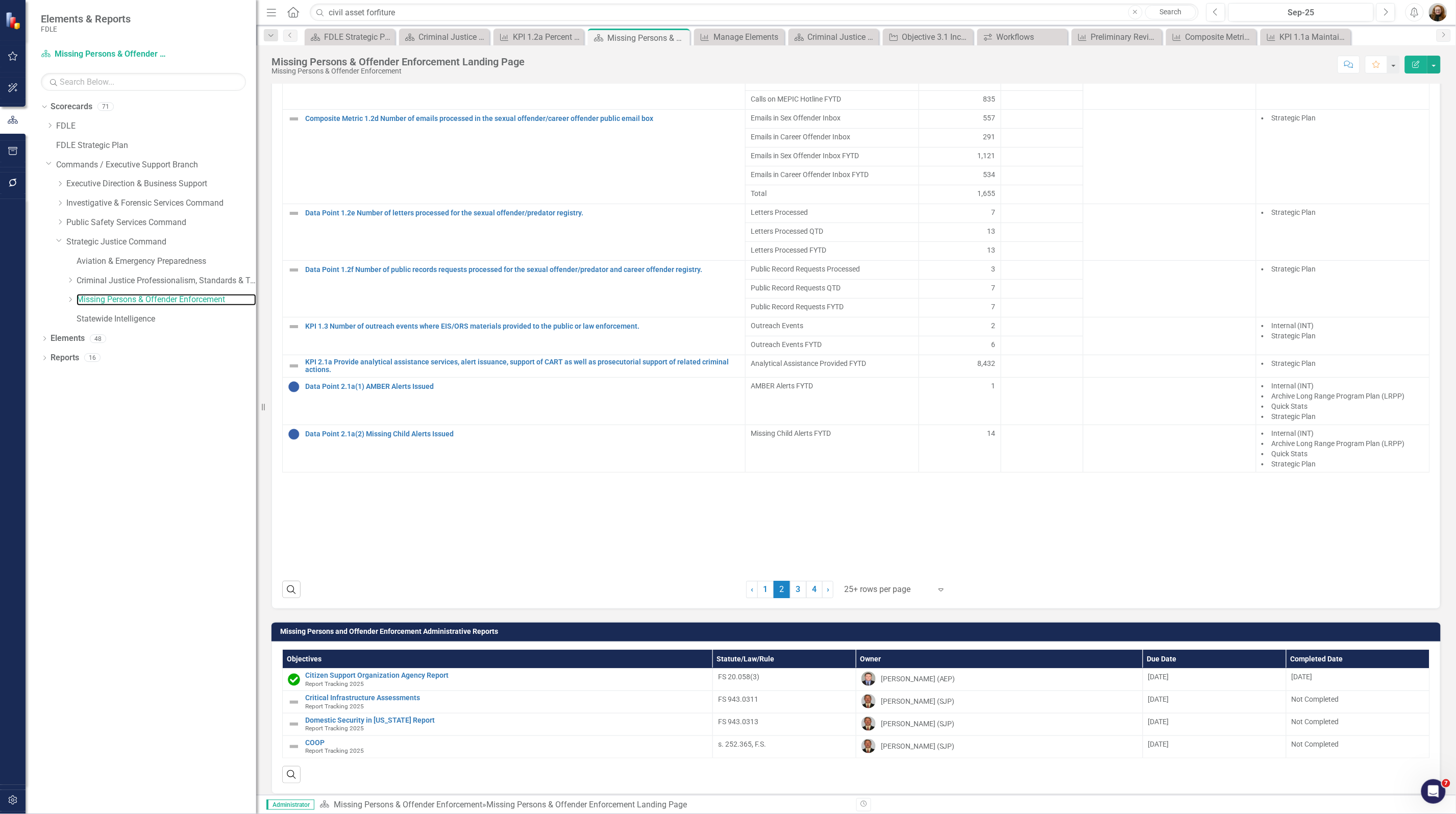
scroll to position [1340, 0]
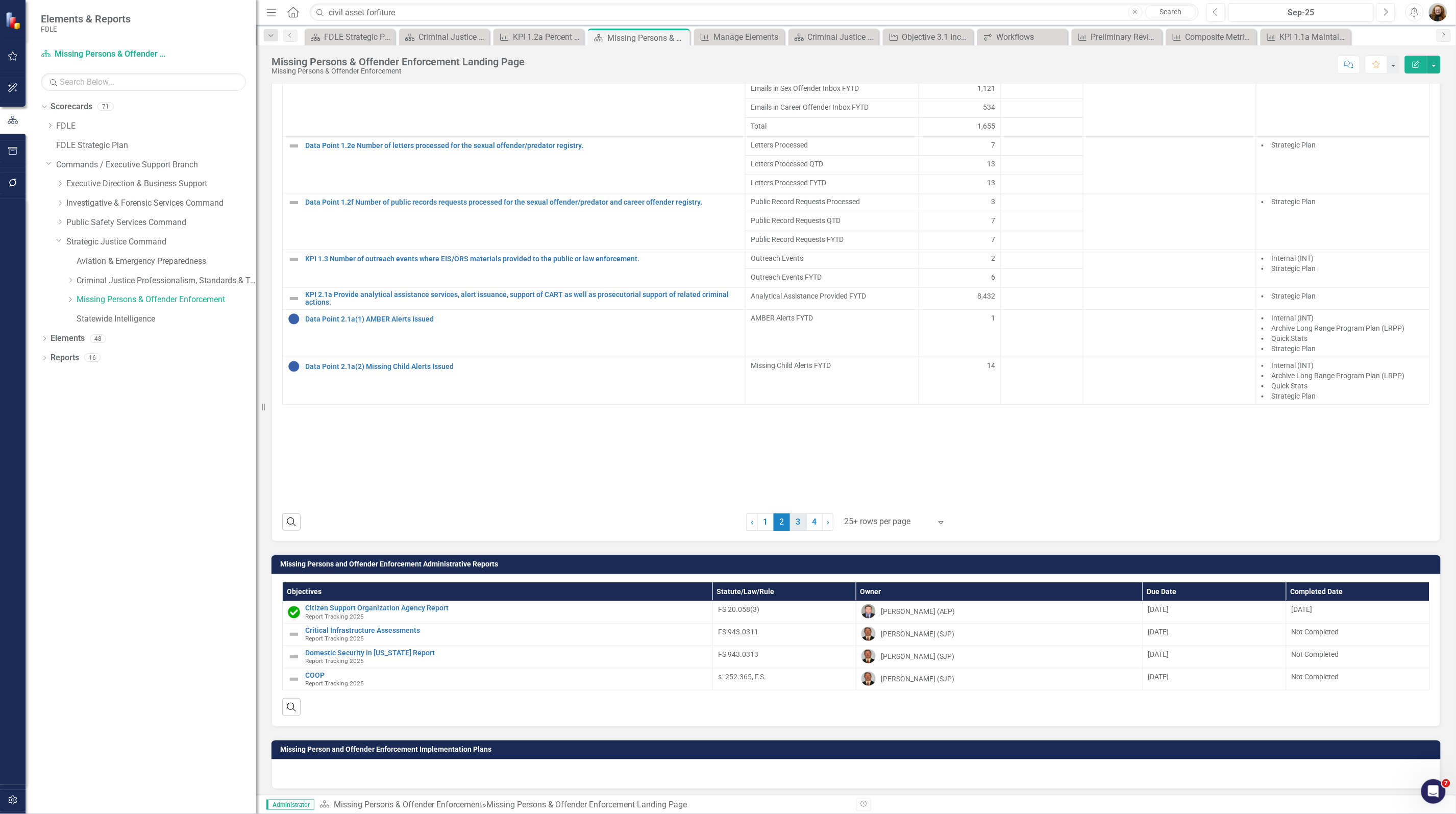
click at [790, 531] on link "3" at bounding box center [798, 522] width 16 height 18
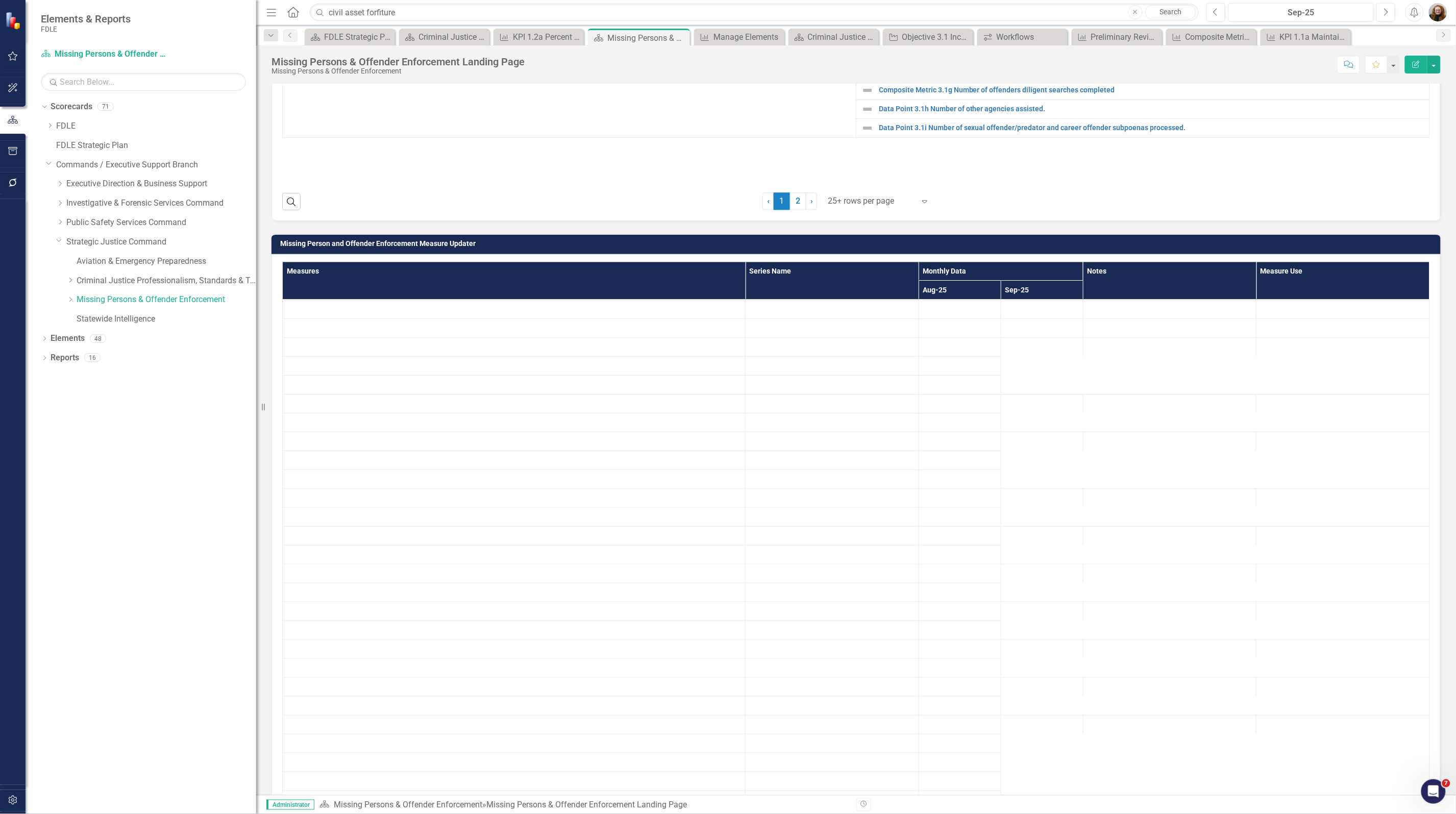
scroll to position [1222, 0]
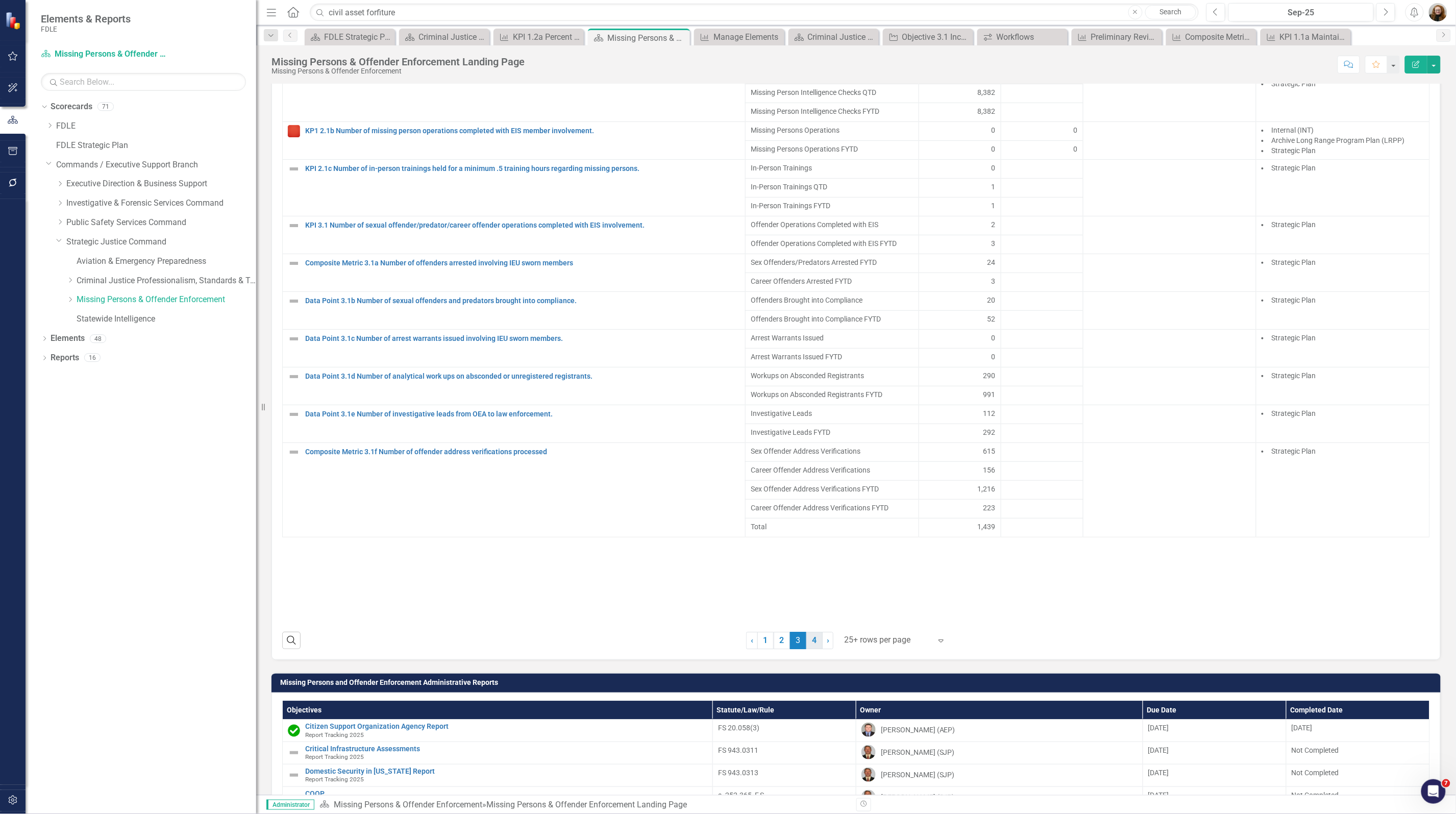
click at [808, 650] on link "4" at bounding box center [814, 640] width 16 height 18
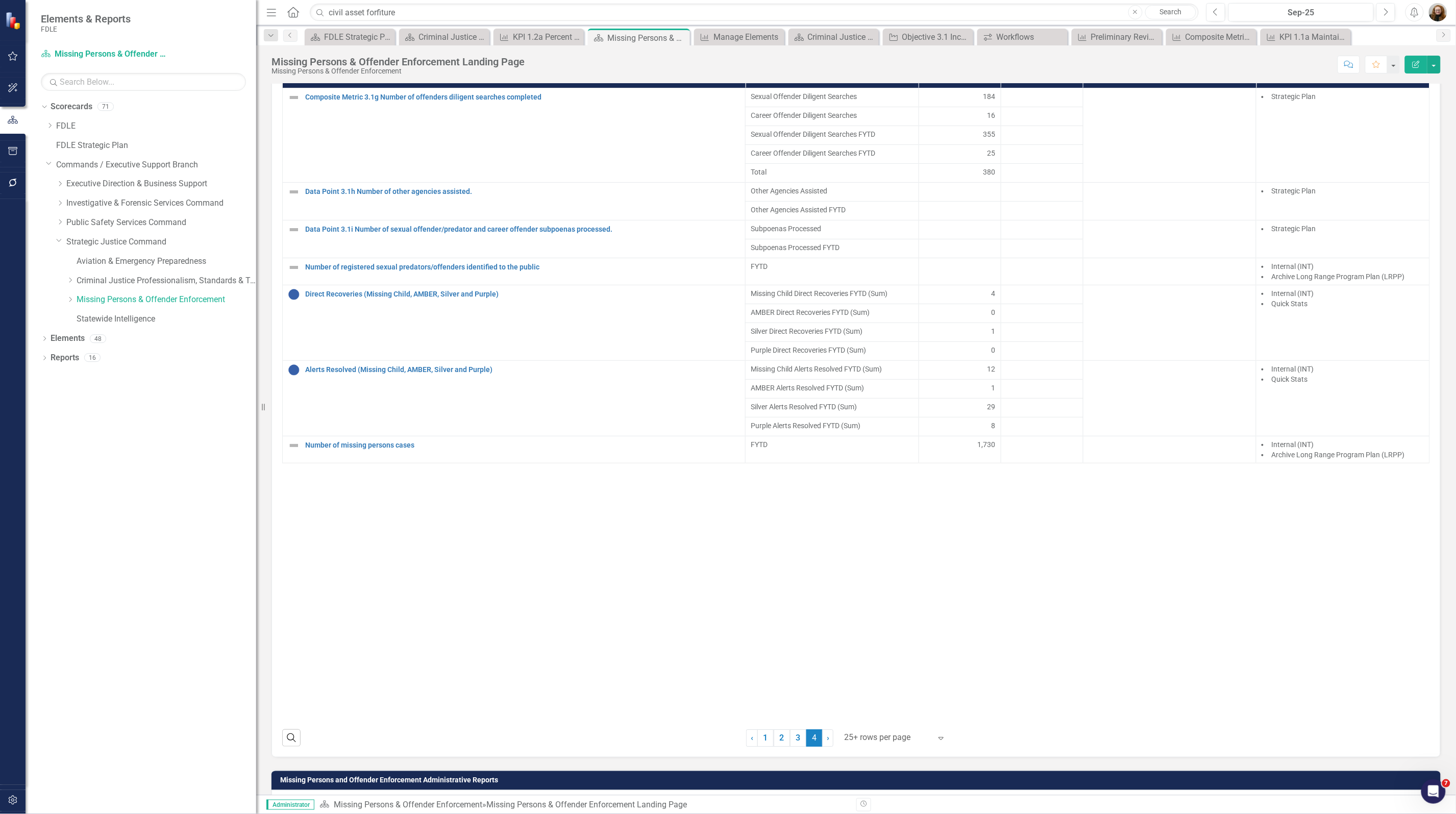
scroll to position [1158, 0]
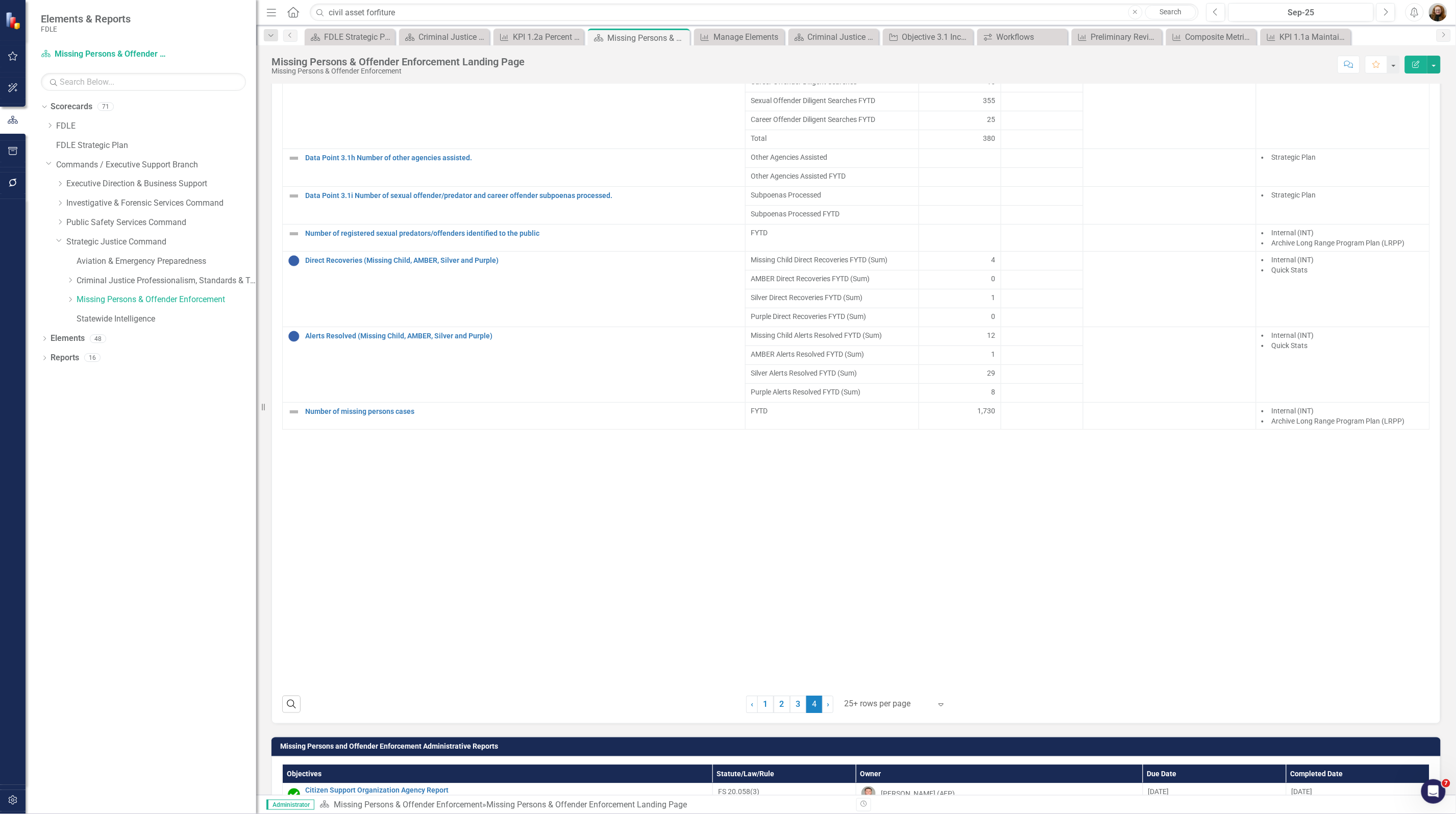
click at [764, 713] on link "1" at bounding box center [765, 704] width 16 height 18
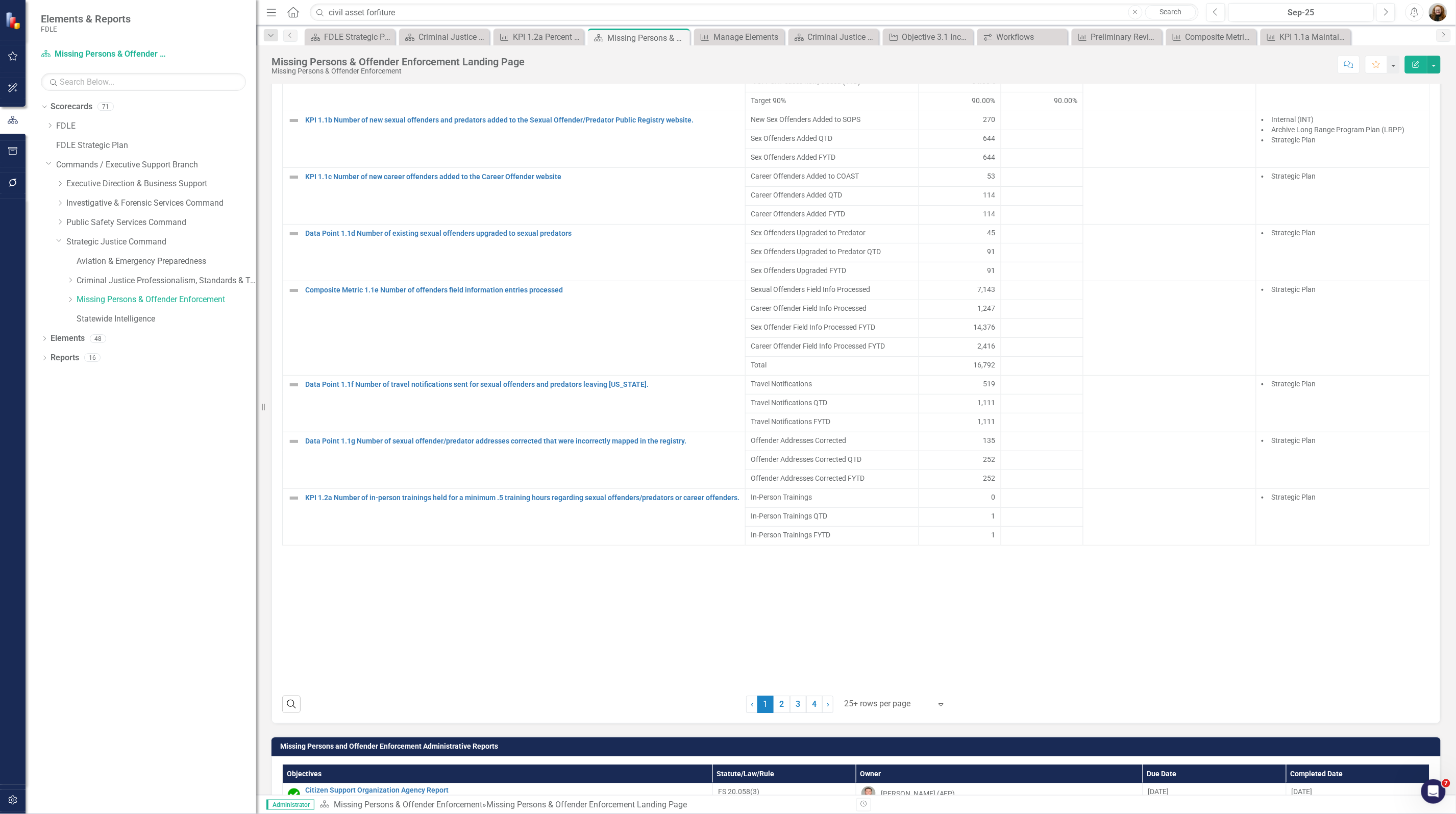
click at [764, 713] on span "1 (current)" at bounding box center [765, 704] width 16 height 18
click at [780, 713] on link "2" at bounding box center [782, 704] width 16 height 18
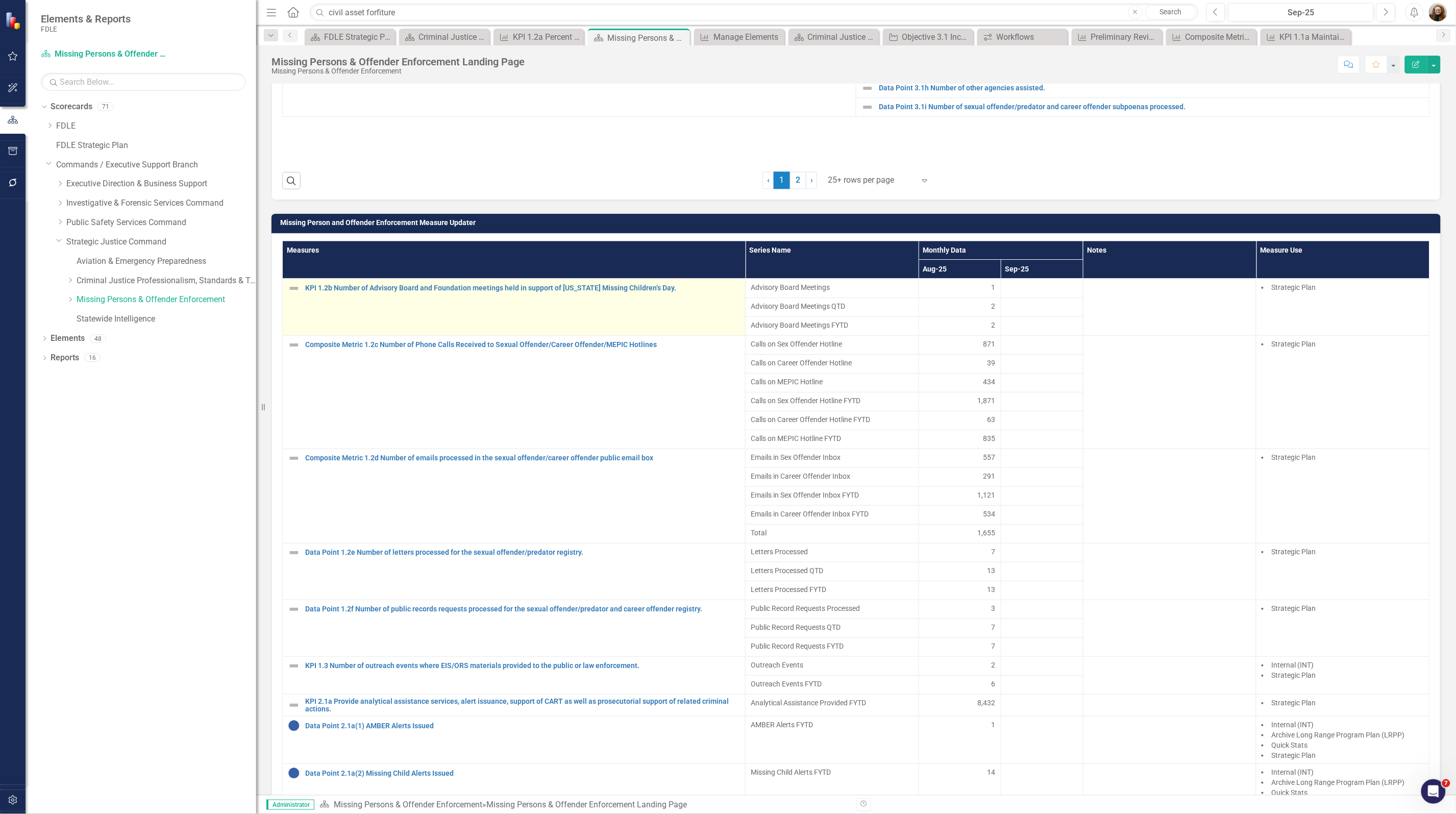
scroll to position [838, 0]
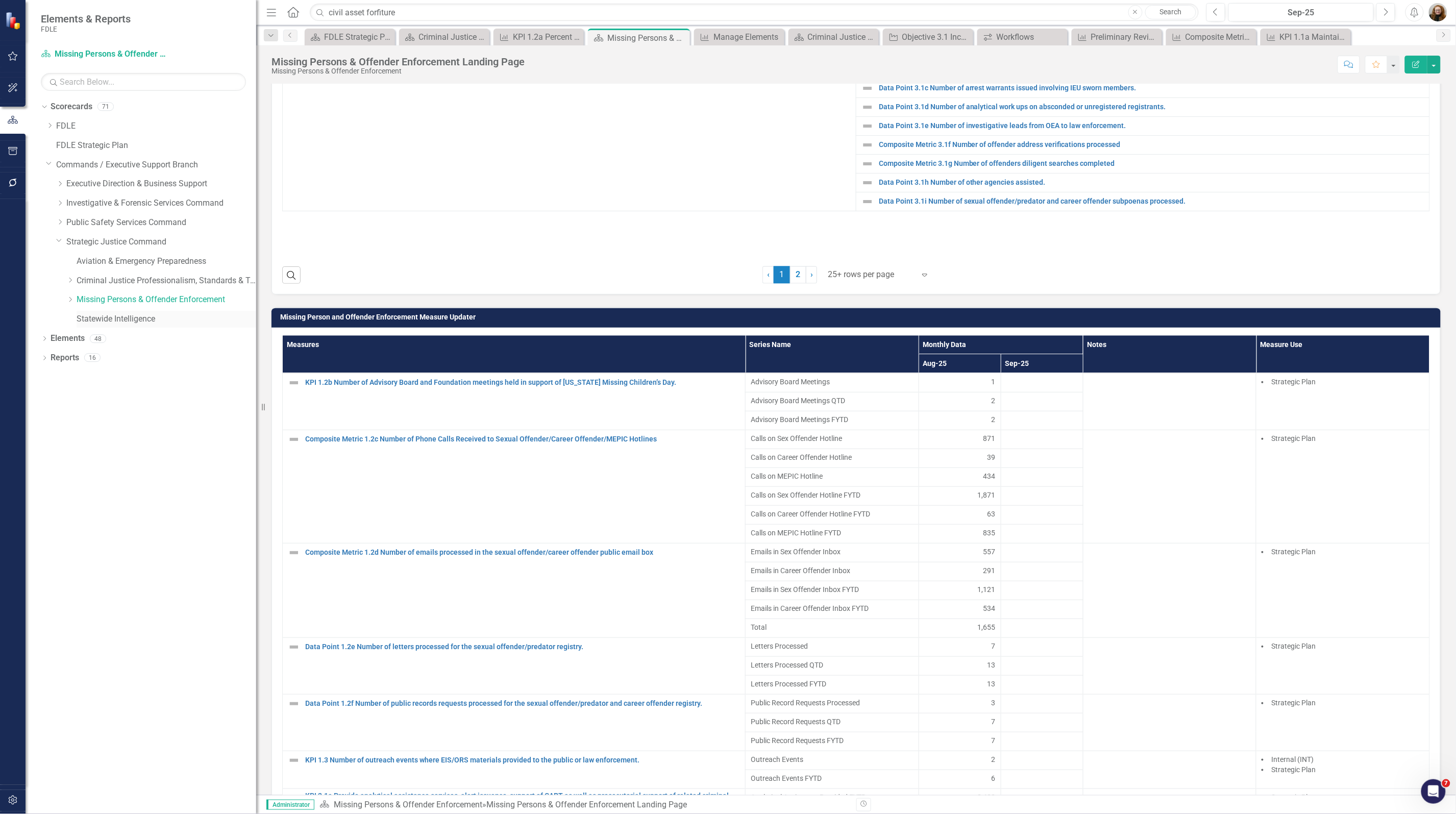
click at [119, 317] on link "Statewide Intelligence" at bounding box center [166, 319] width 180 height 12
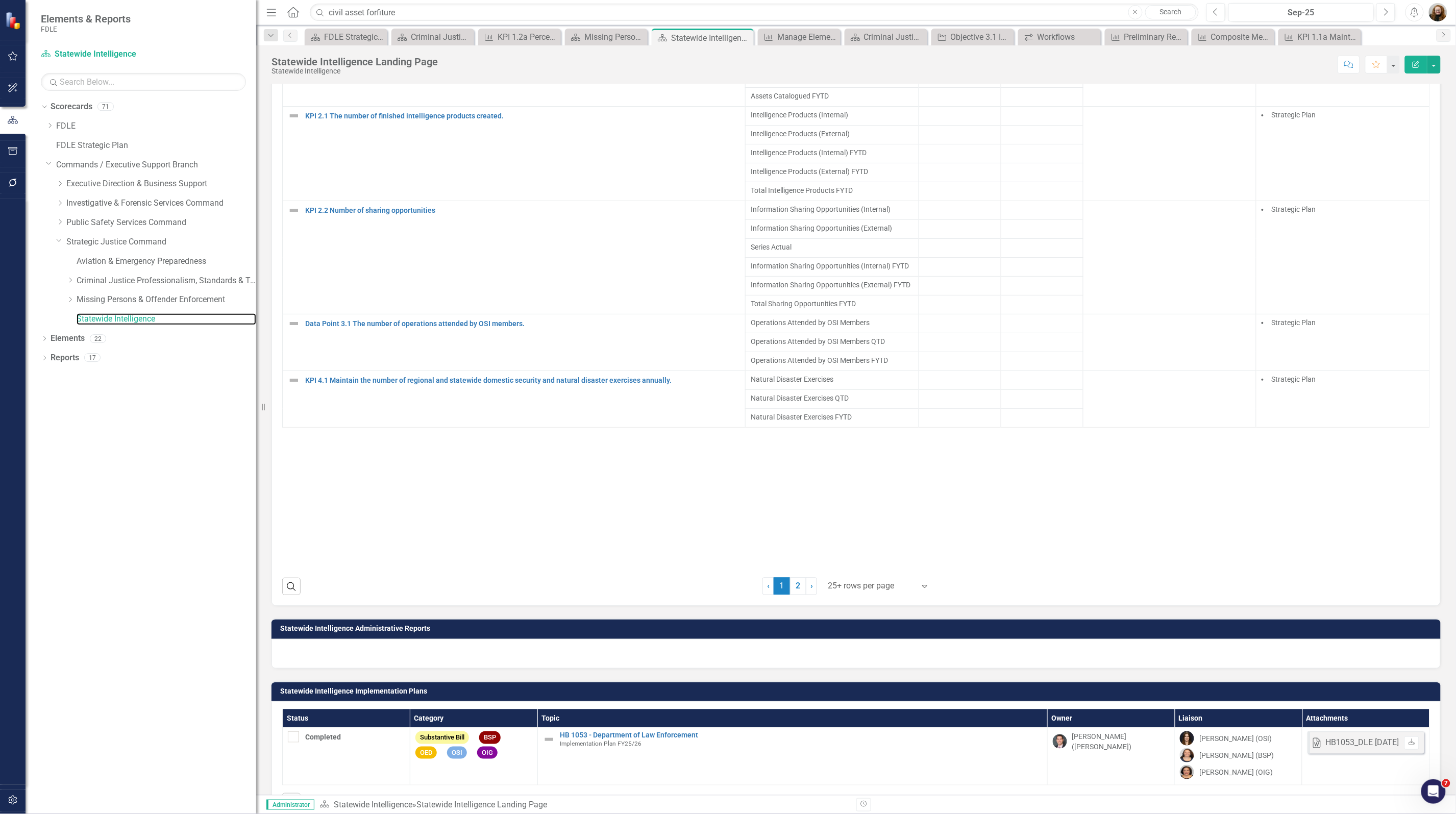
scroll to position [765, 0]
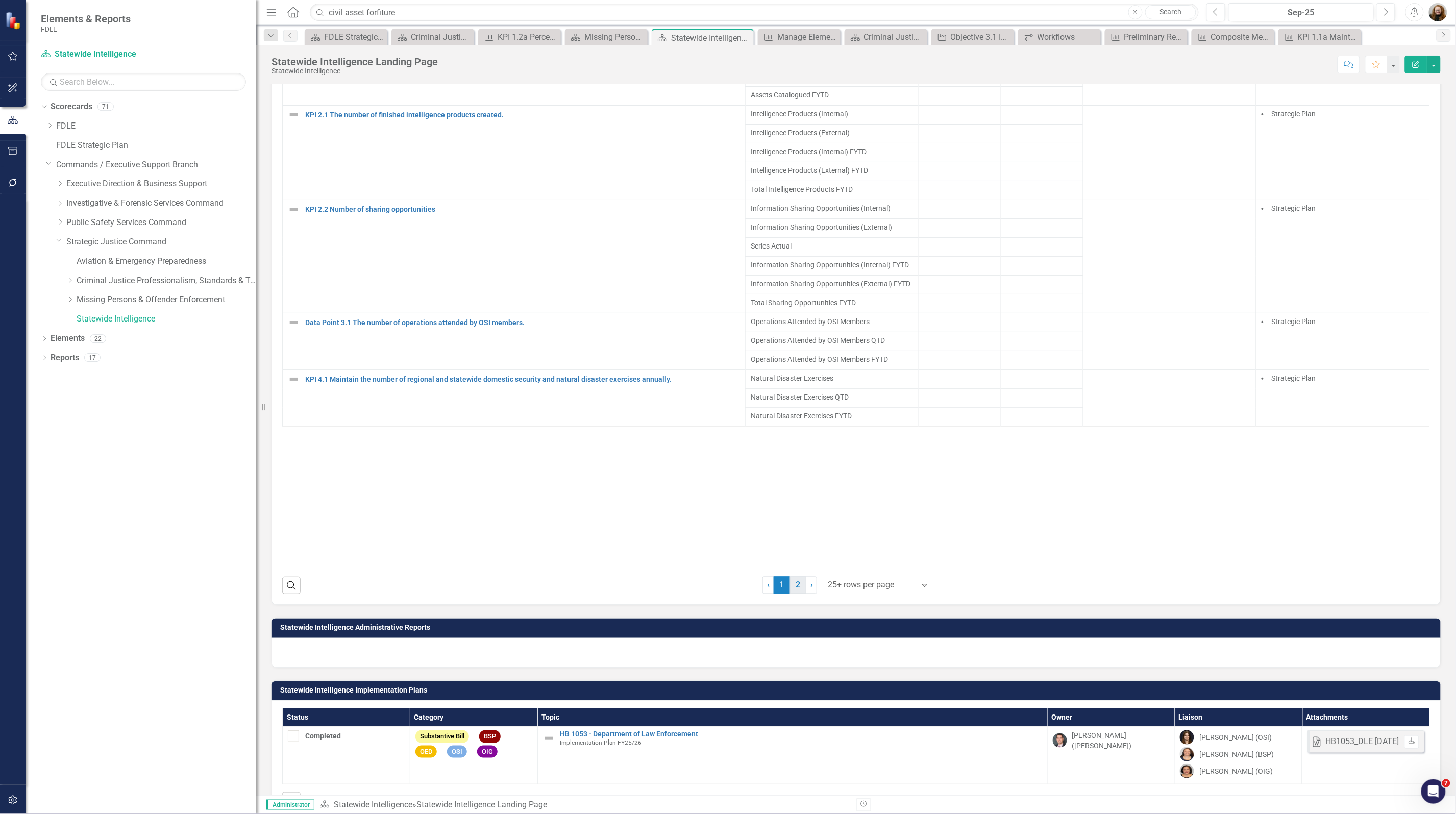
click at [794, 594] on link "2" at bounding box center [798, 585] width 16 height 18
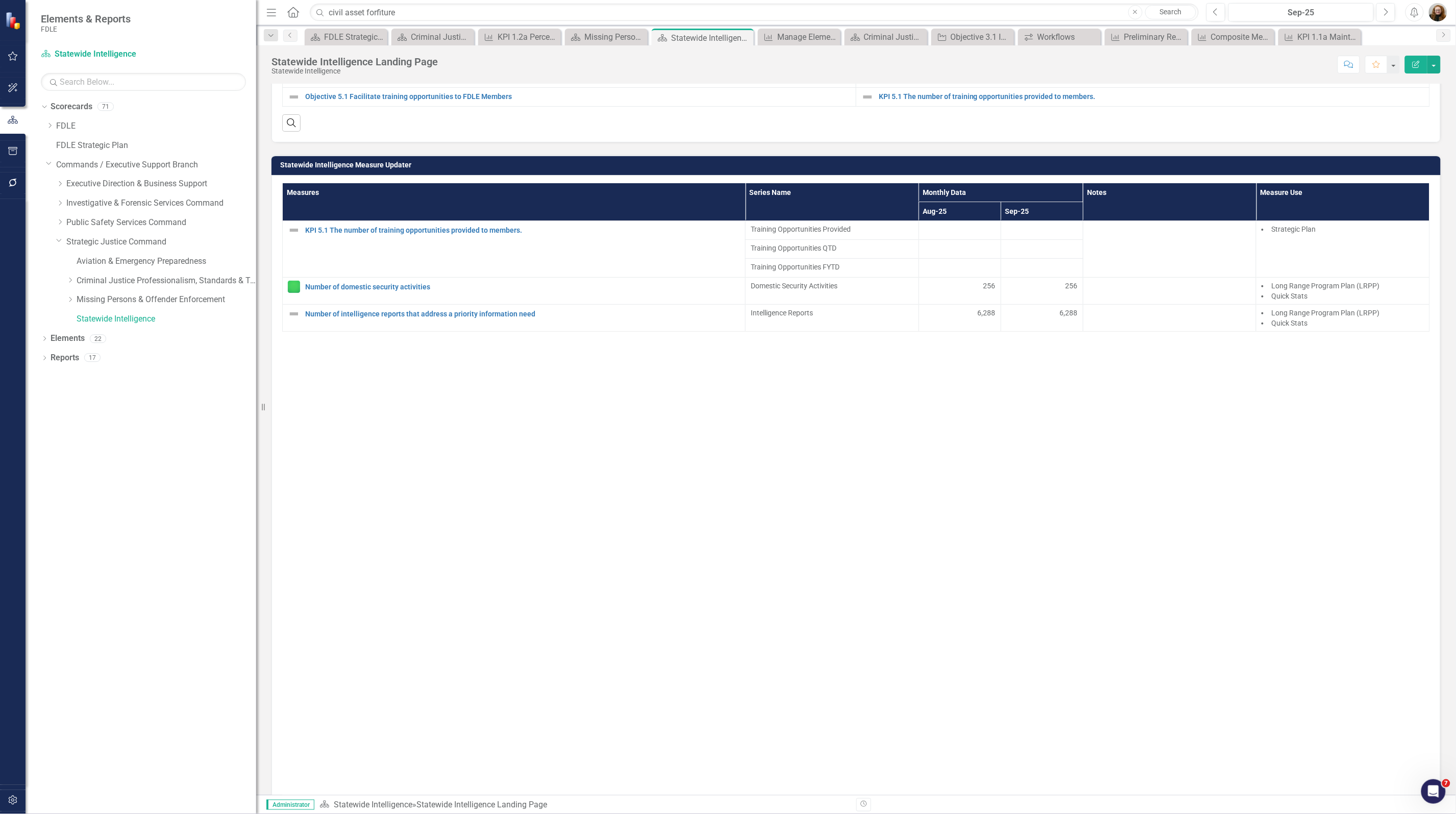
scroll to position [406, 0]
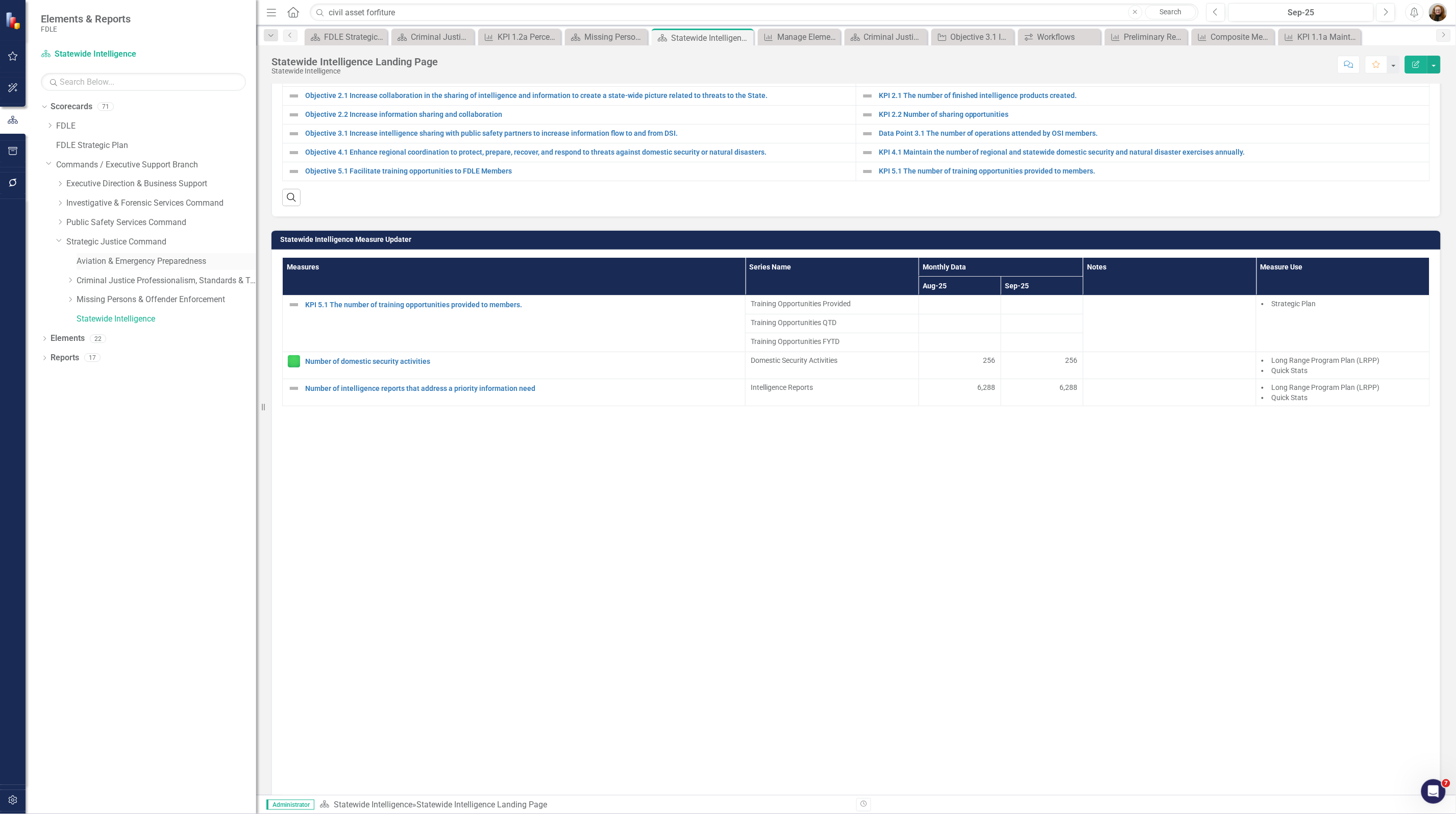
click at [100, 265] on link "Aviation & Emergency Preparedness" at bounding box center [166, 261] width 180 height 12
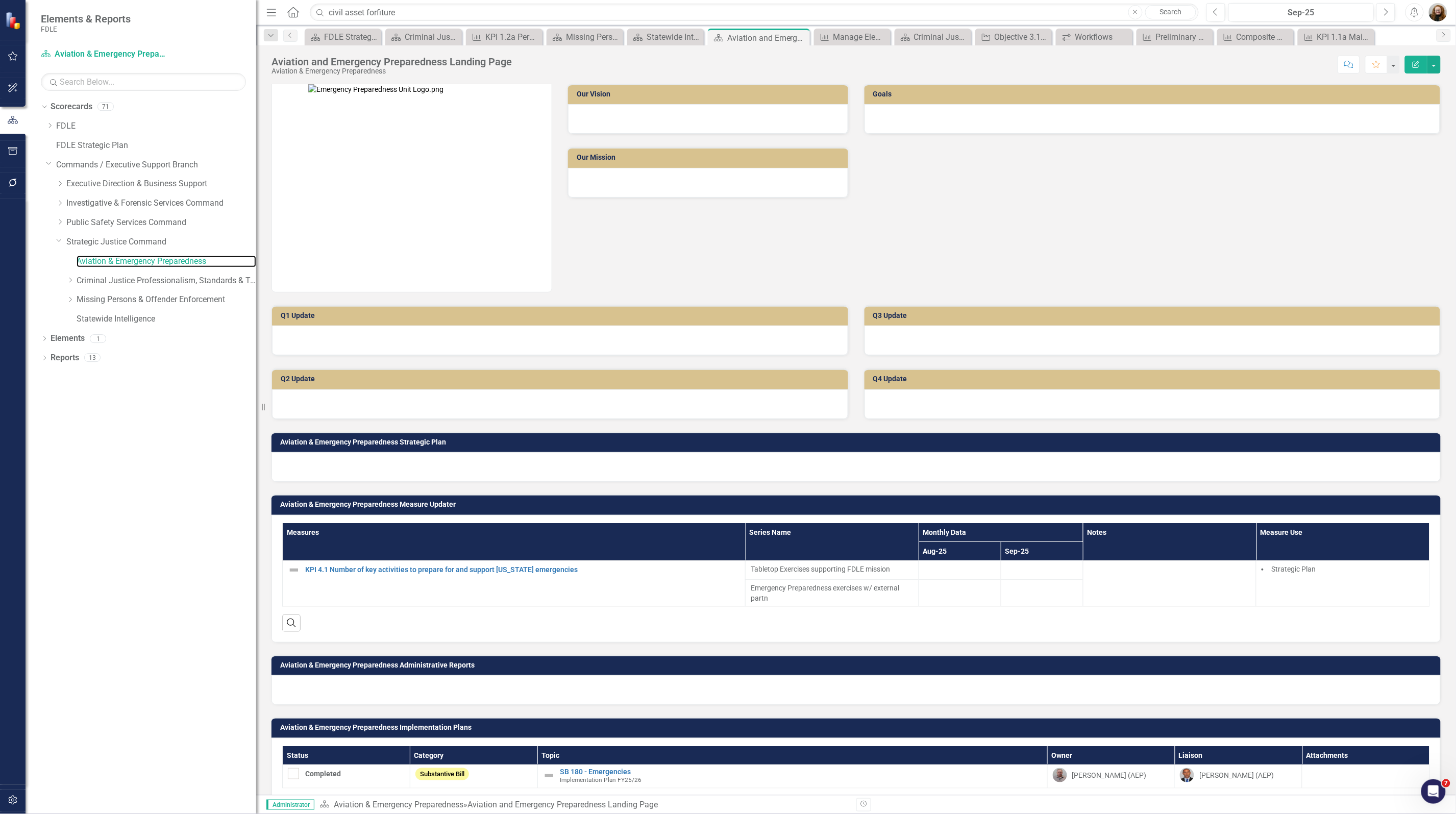
scroll to position [40, 0]
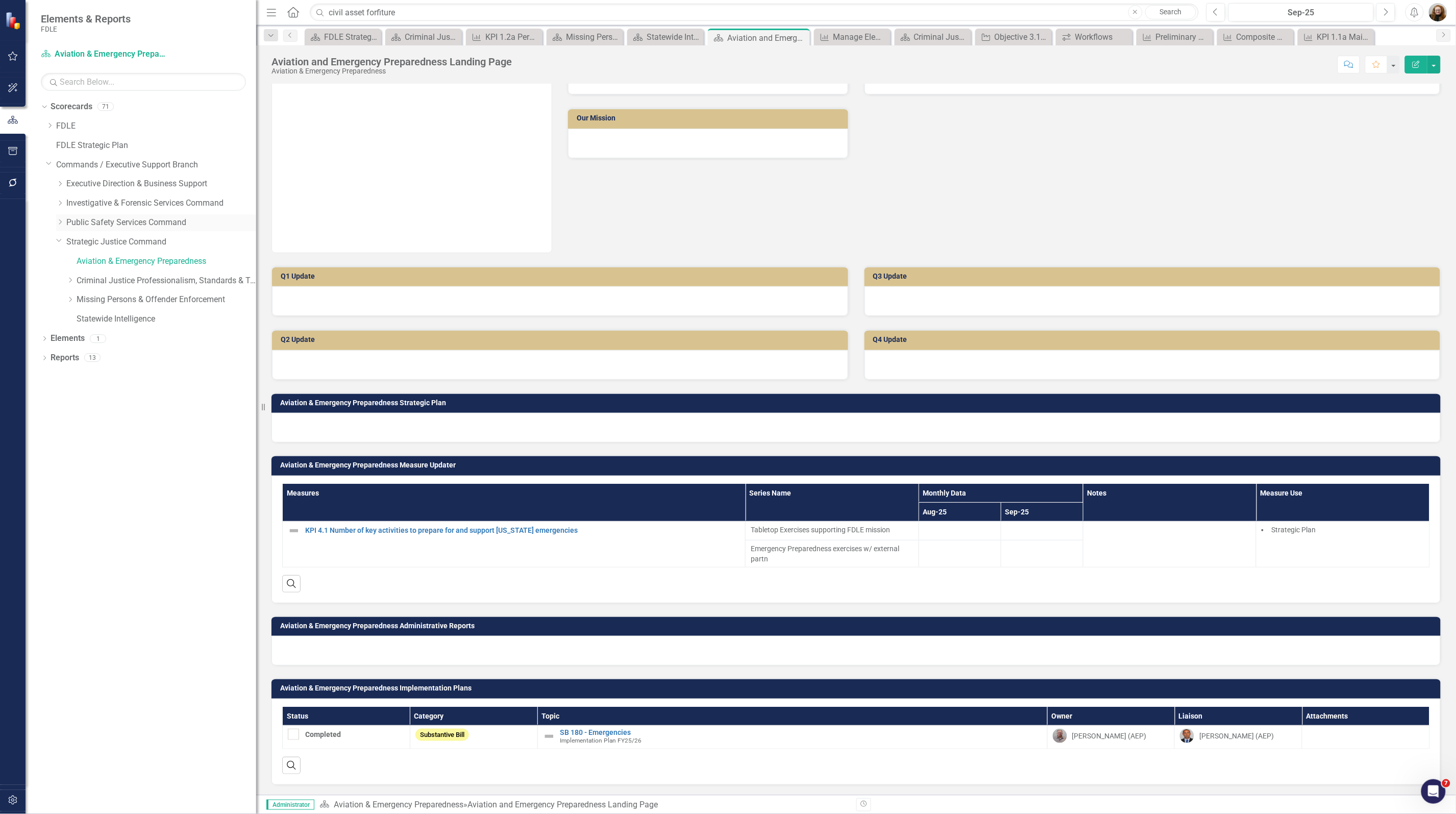
click at [57, 226] on div "Dropdown" at bounding box center [60, 222] width 8 height 8
click at [118, 266] on link "Criminal Justice Information Services" at bounding box center [166, 261] width 180 height 12
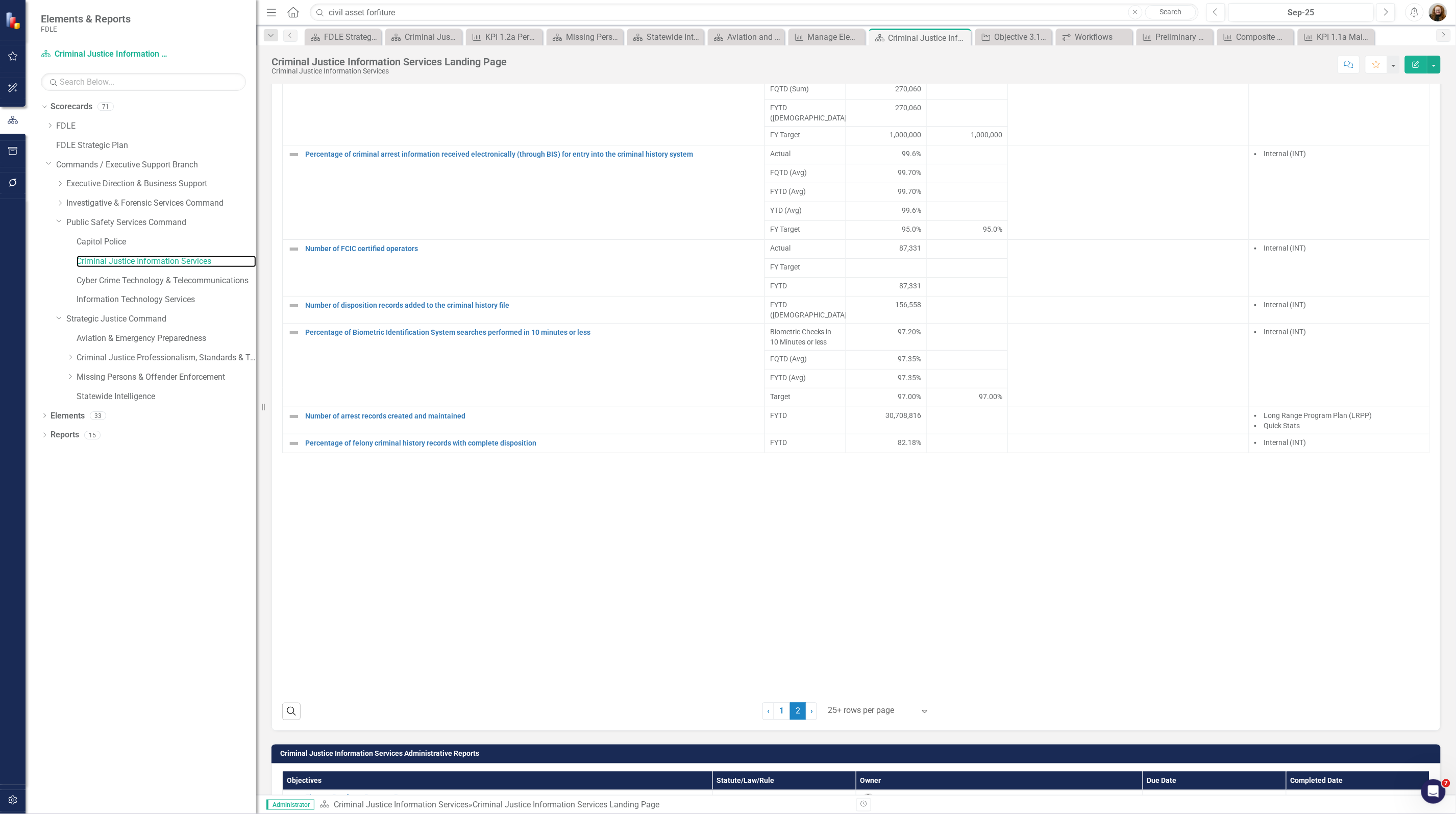
scroll to position [702, 0]
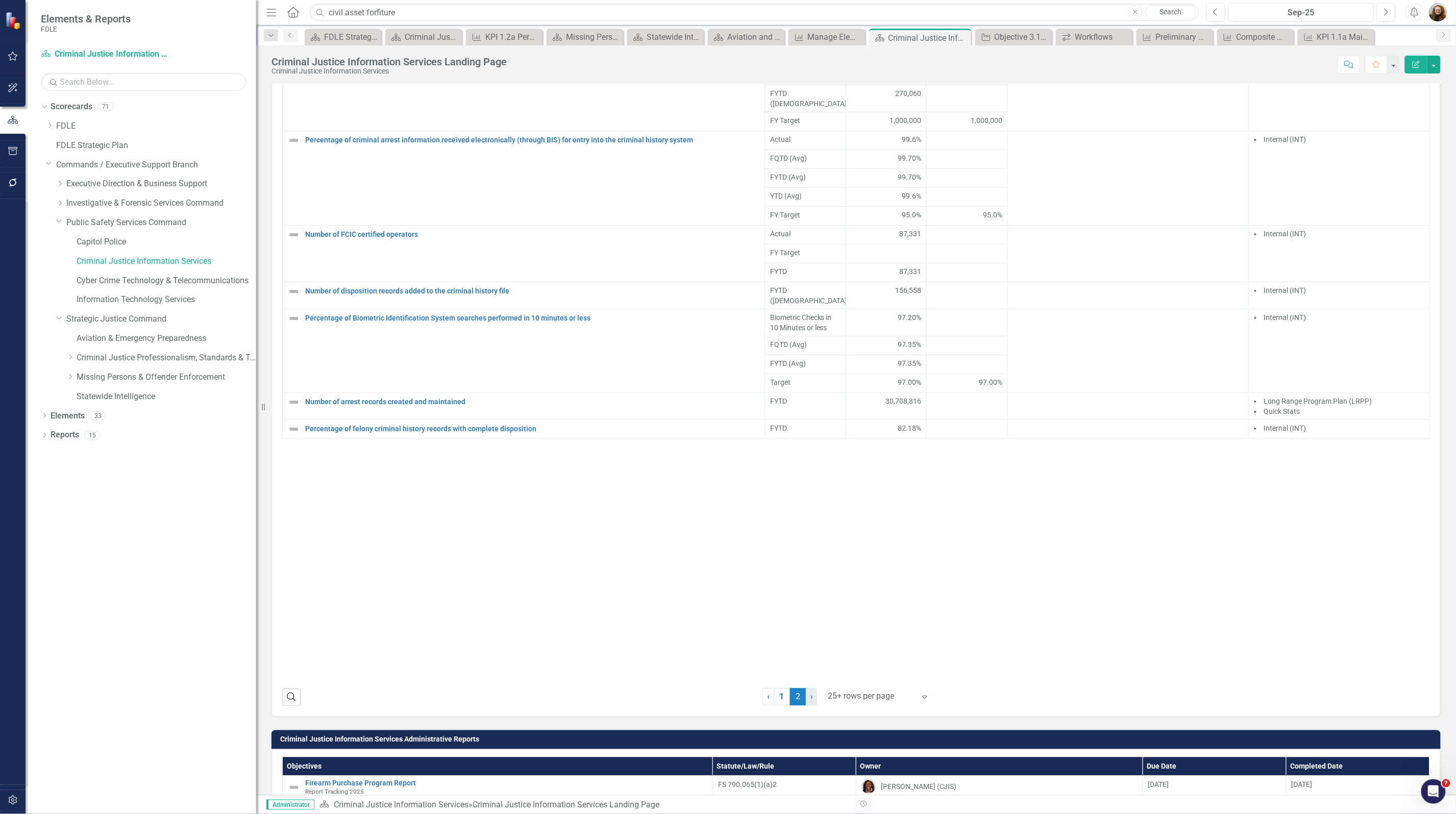
click at [812, 706] on link "› Next" at bounding box center [812, 697] width 11 height 18
click at [781, 706] on link "1" at bounding box center [782, 697] width 16 height 18
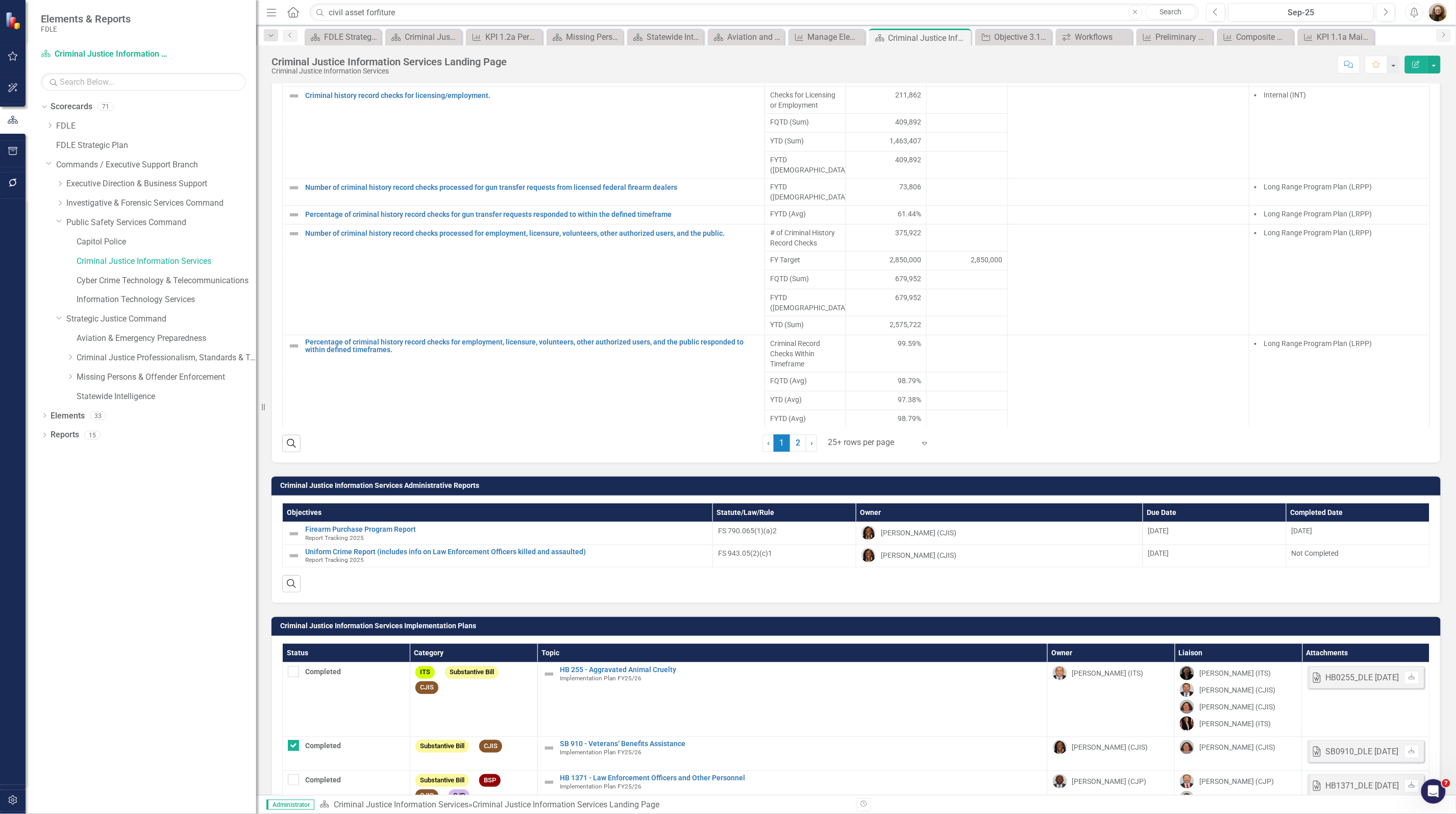
scroll to position [957, 0]
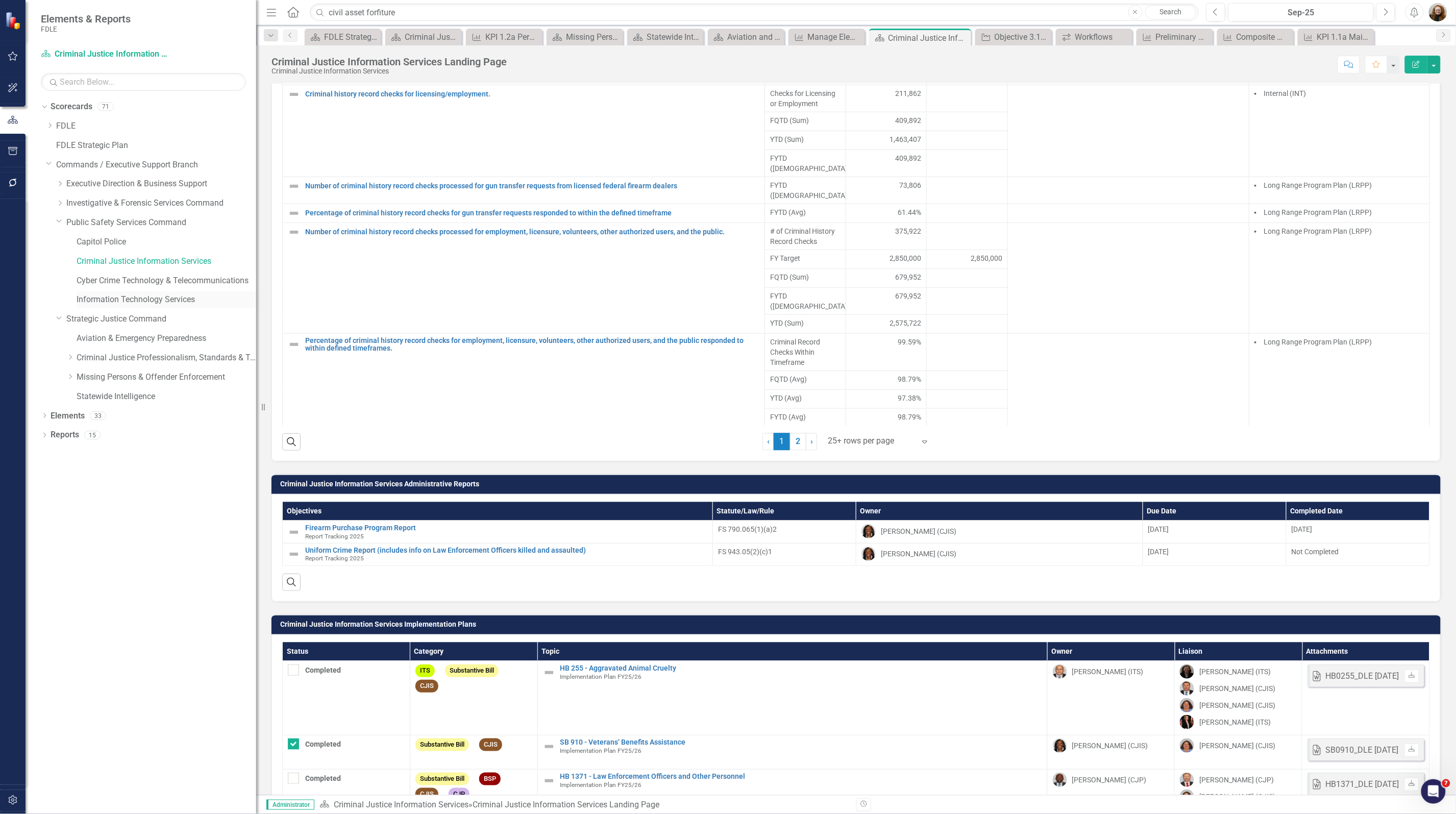
click at [149, 304] on link "Information Technology Services" at bounding box center [166, 300] width 180 height 12
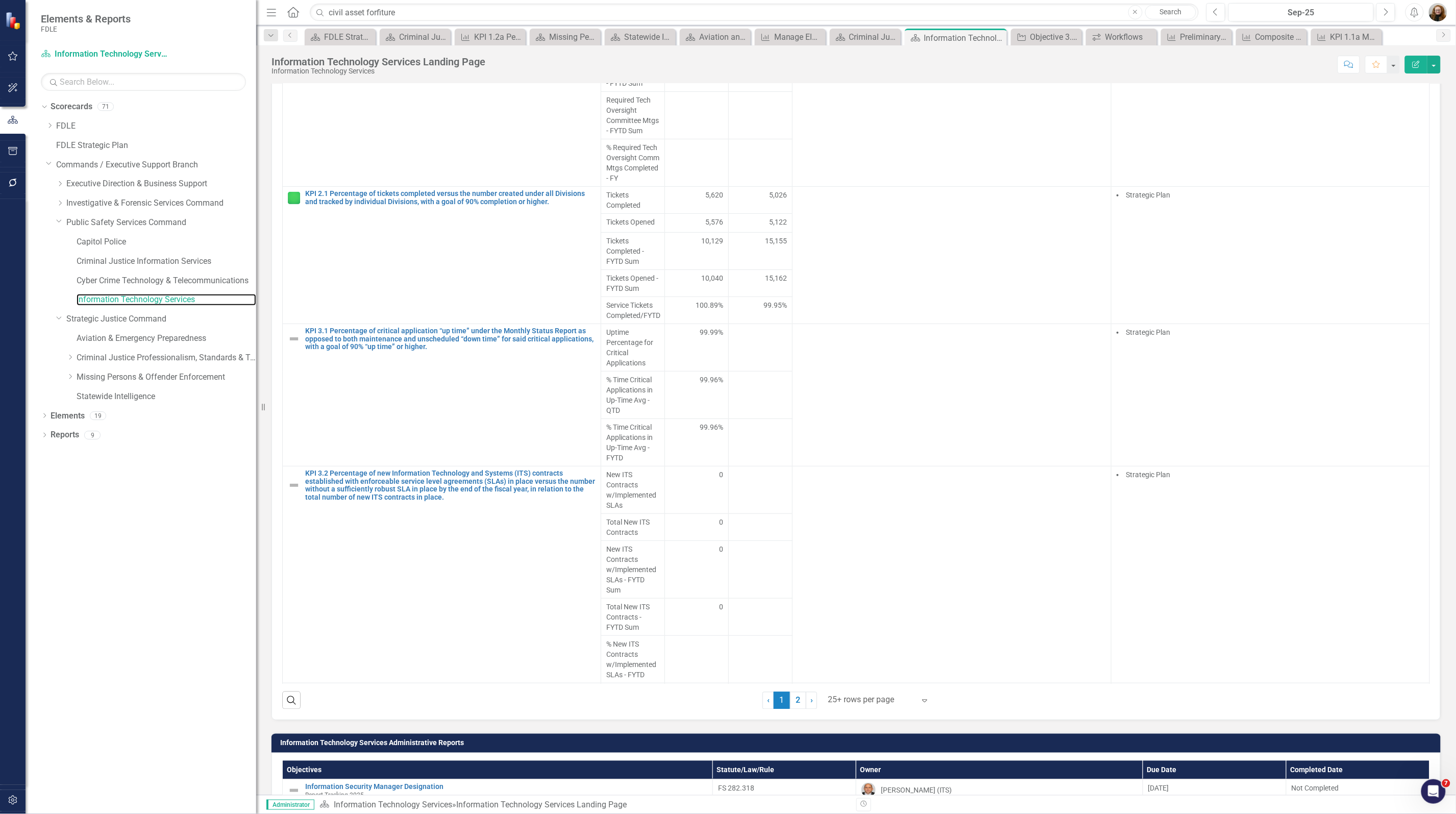
scroll to position [689, 0]
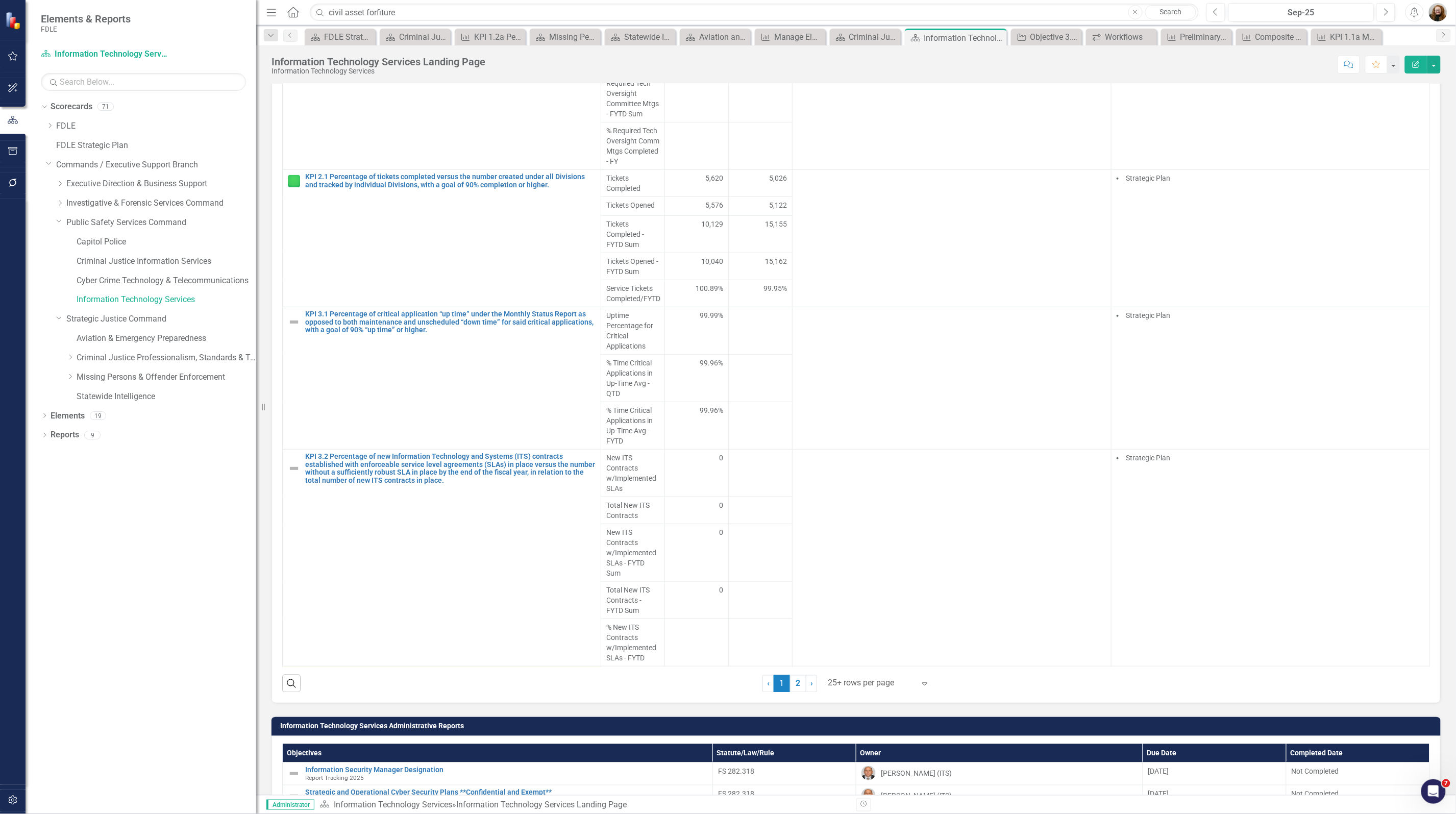
click at [591, 670] on link "KPI 4.1 Percentage of members who clicked on links or opened attachments relate…" at bounding box center [450, 678] width 291 height 16
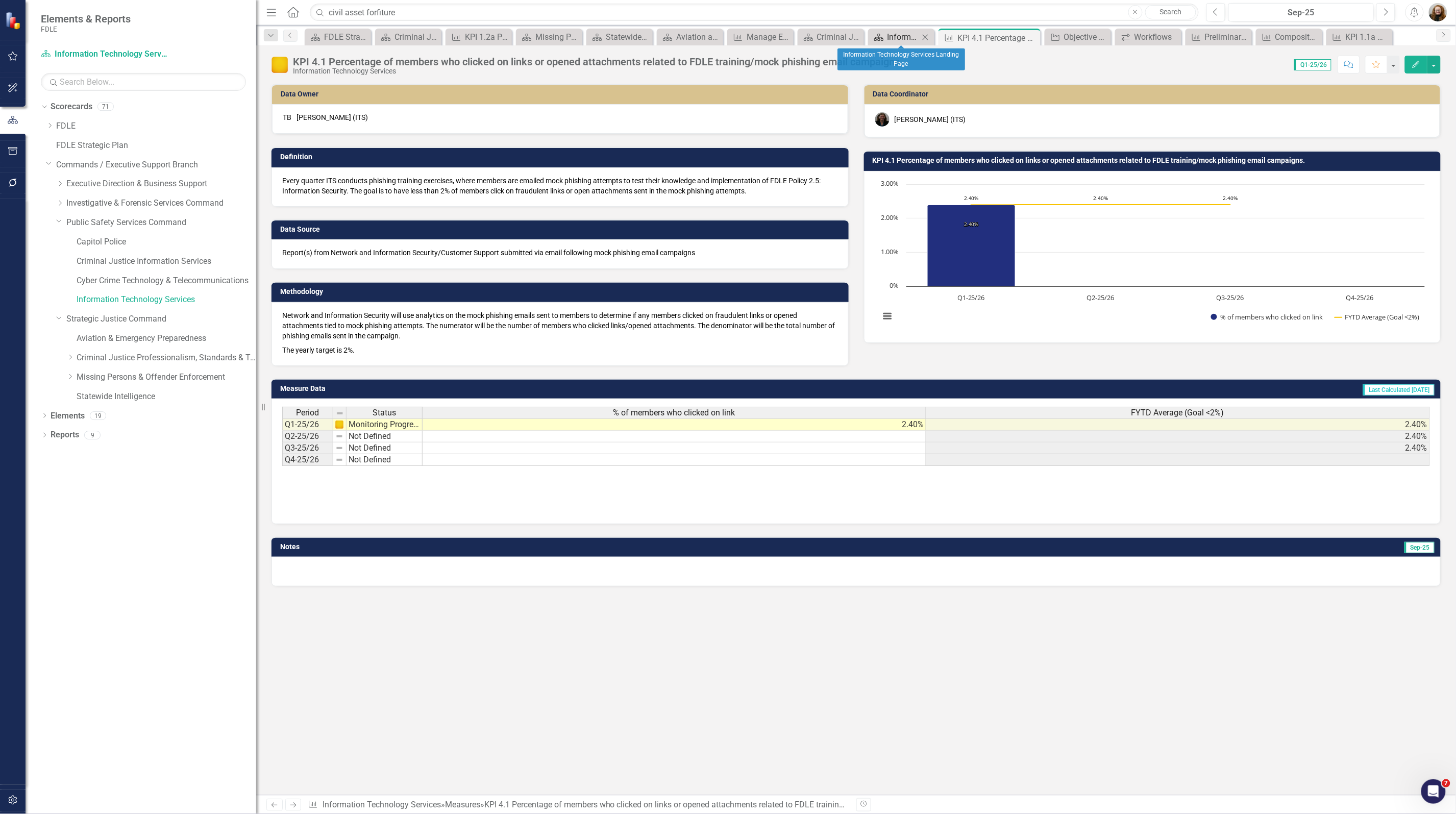
click at [894, 37] on div "Information Technology Services Landing Page" at bounding box center [903, 37] width 32 height 13
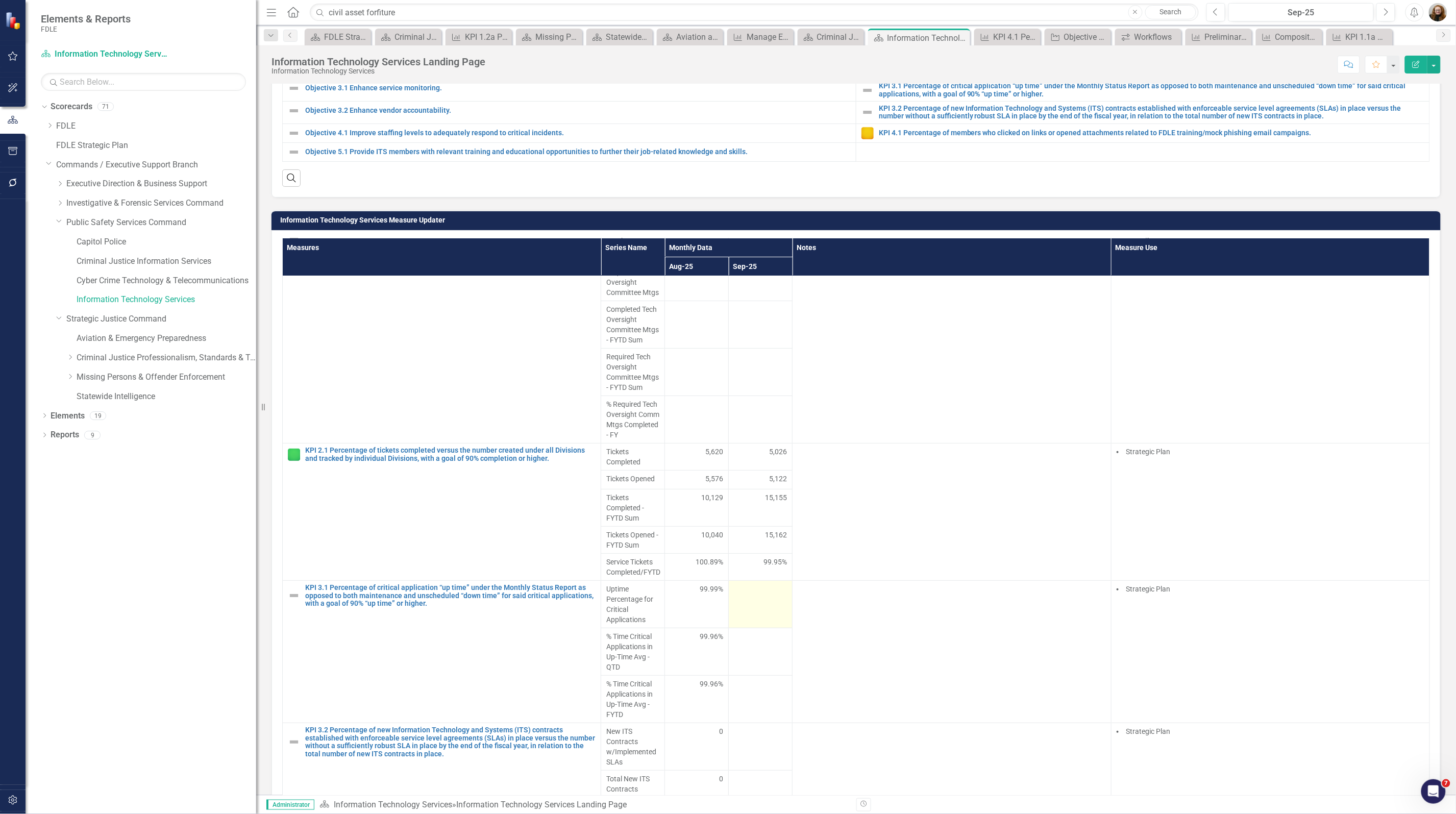
scroll to position [81, 0]
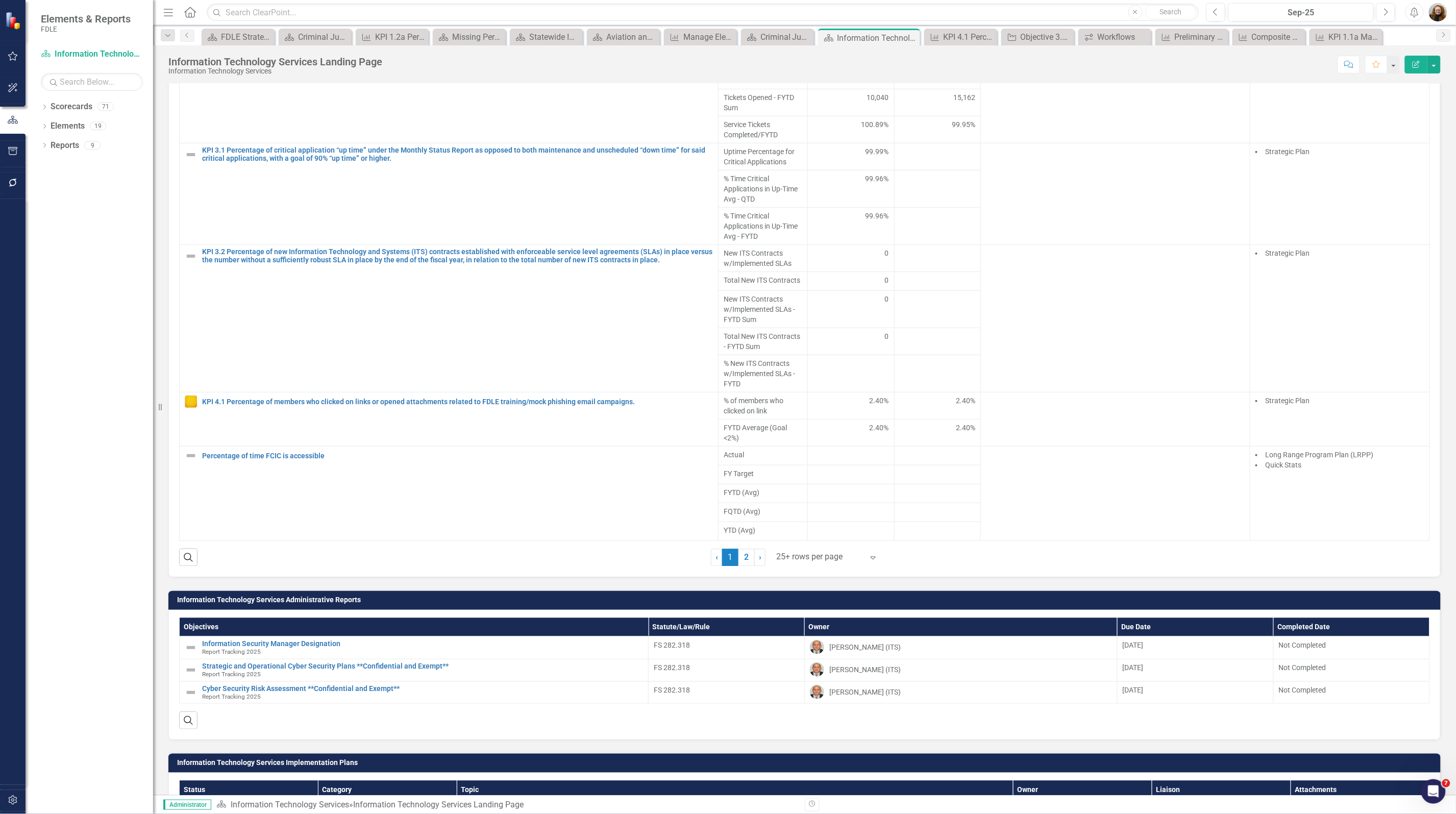
scroll to position [881, 0]
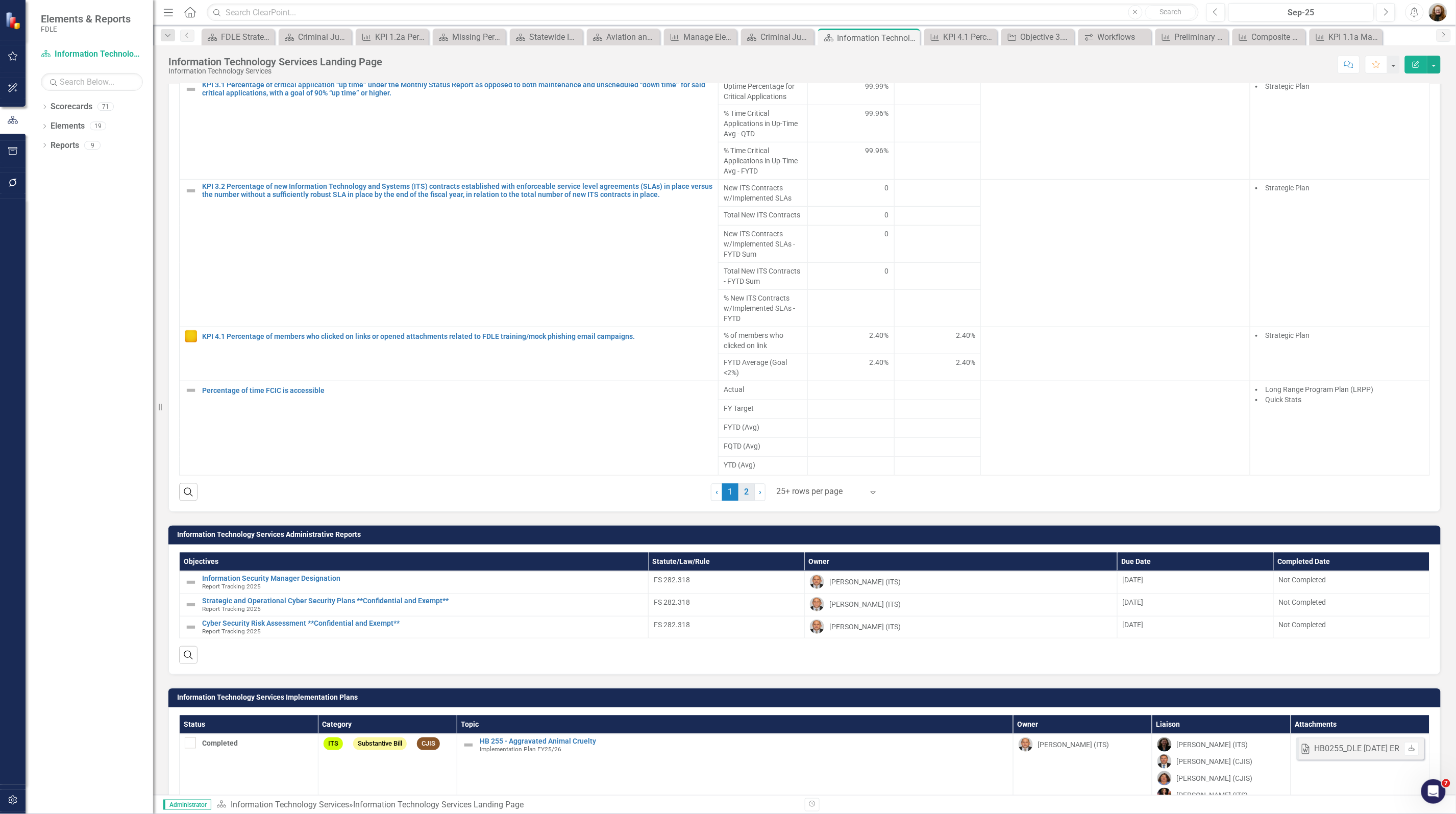
click at [740, 497] on link "2" at bounding box center [747, 492] width 16 height 18
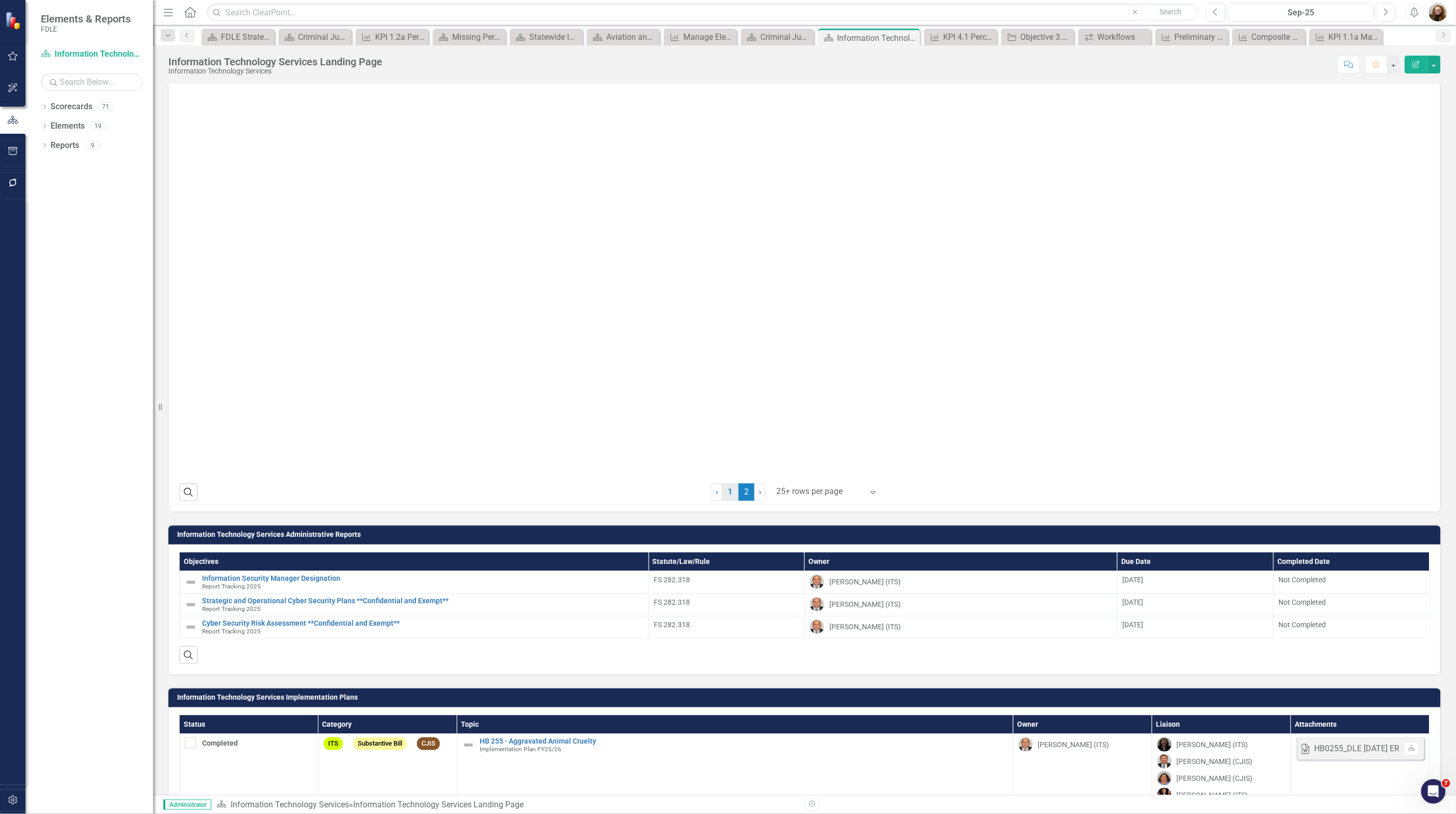
click at [729, 496] on link "1" at bounding box center [730, 492] width 16 height 18
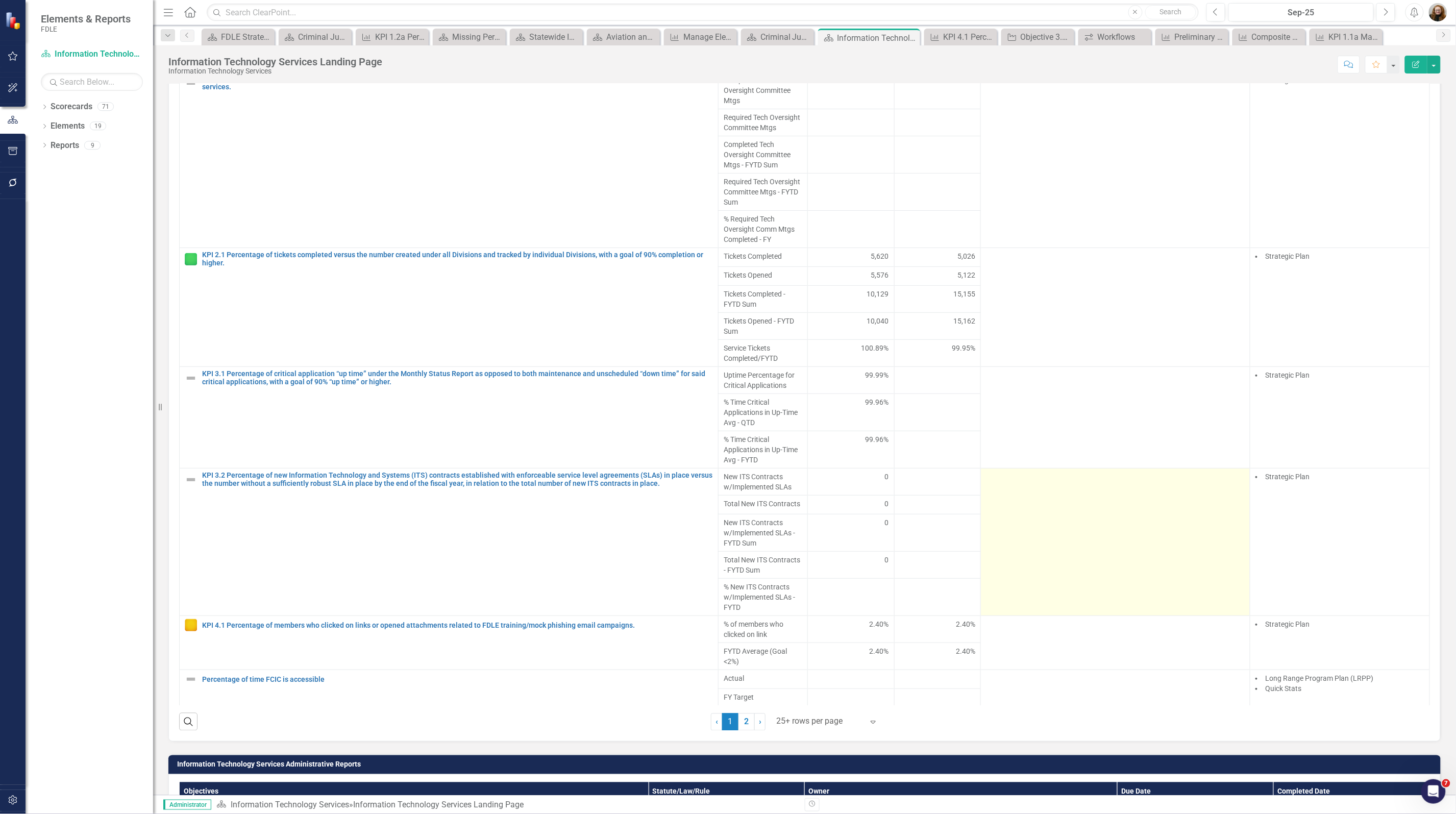
scroll to position [561, 0]
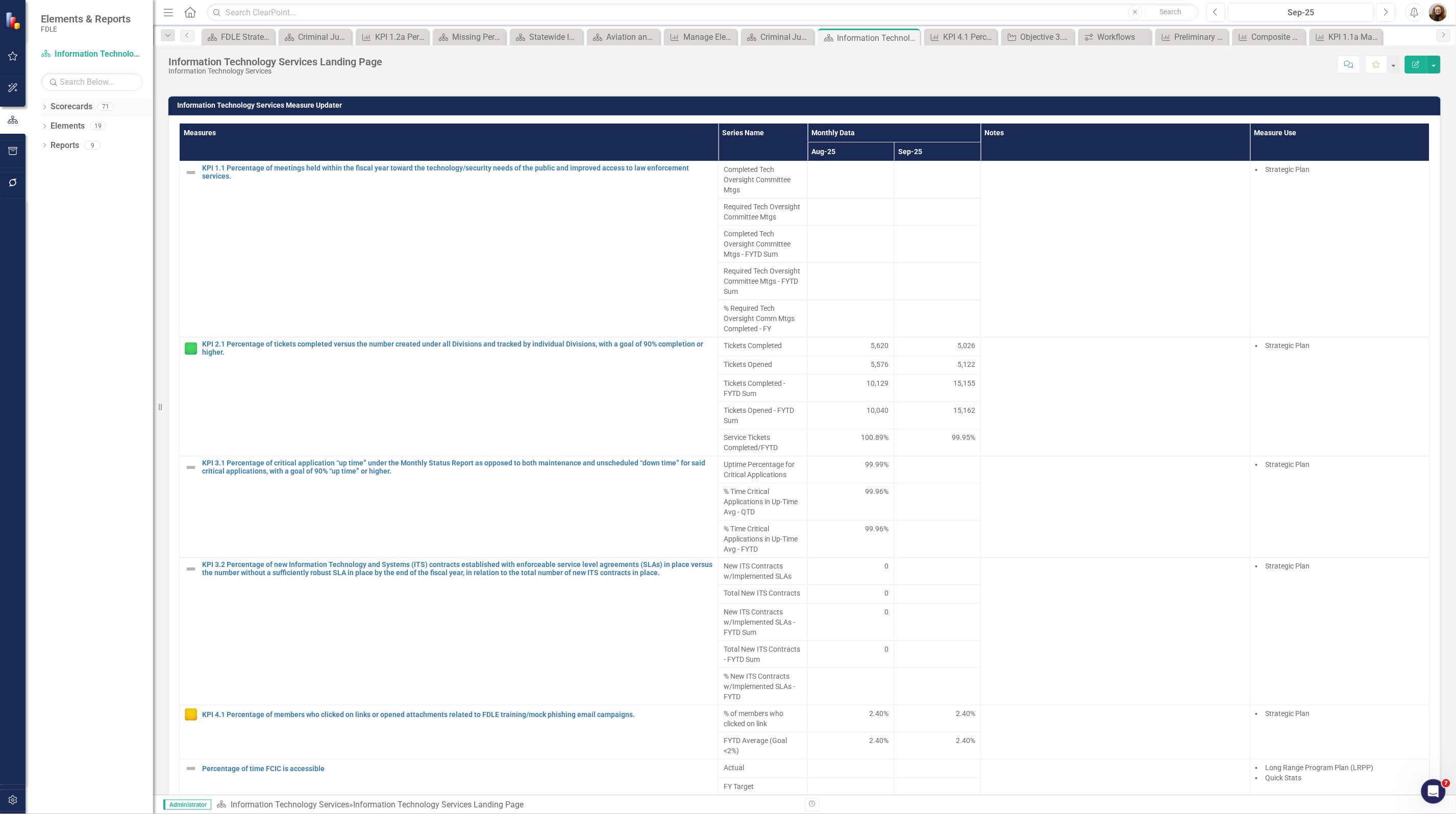
click at [41, 106] on icon "Dropdown" at bounding box center [44, 108] width 7 height 6
drag, startPoint x: 49, startPoint y: 161, endPoint x: 55, endPoint y: 184, distance: 23.8
click at [47, 161] on icon "Dropdown" at bounding box center [50, 164] width 8 height 6
click at [57, 225] on icon "Dropdown" at bounding box center [60, 222] width 8 height 6
drag, startPoint x: 57, startPoint y: 320, endPoint x: 64, endPoint y: 343, distance: 24.0
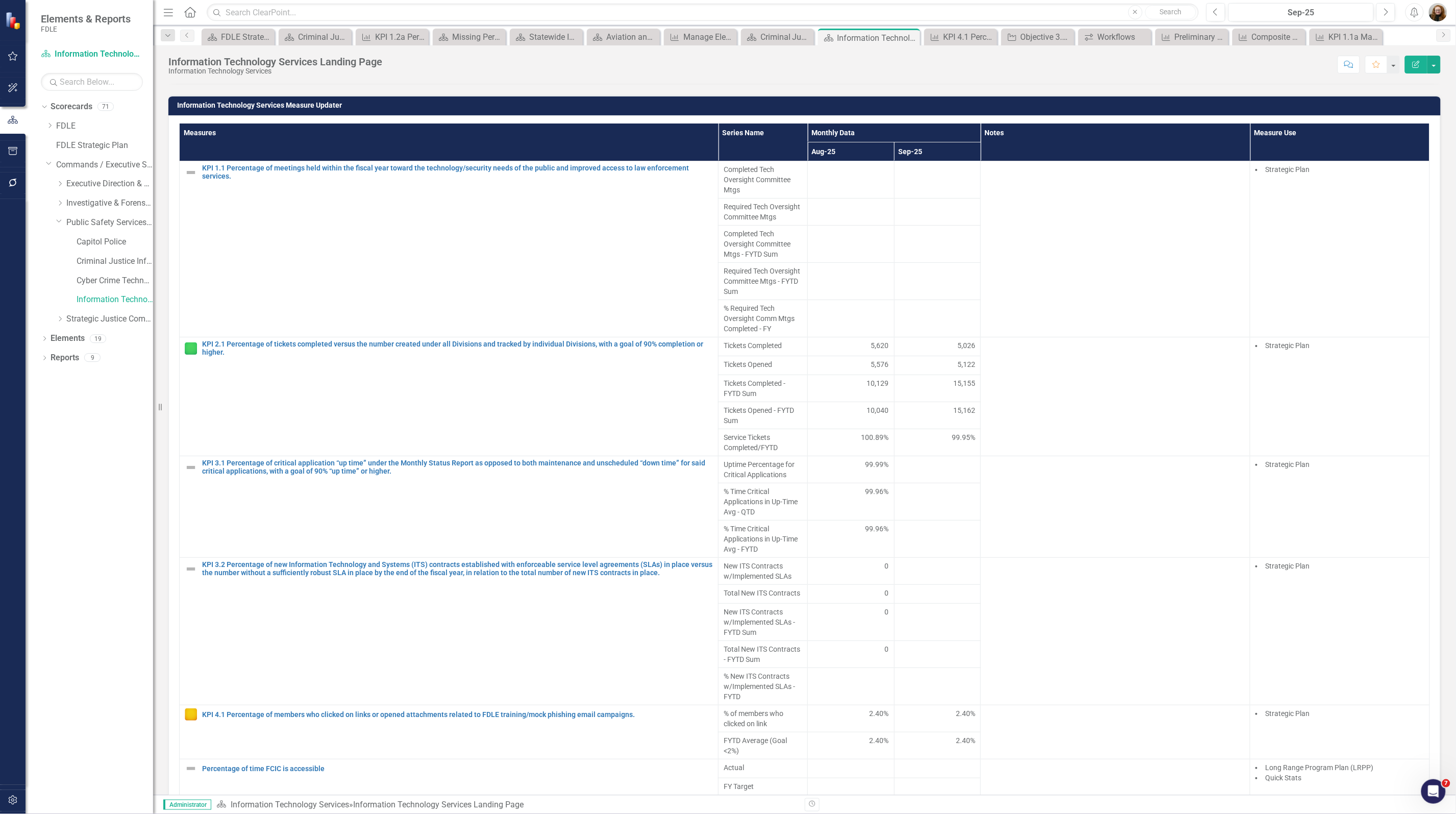
click at [57, 323] on div "Dropdown" at bounding box center [60, 319] width 8 height 8
click at [90, 358] on link "Criminal Justice Professionalism, Standards & Training Services" at bounding box center [114, 358] width 76 height 12
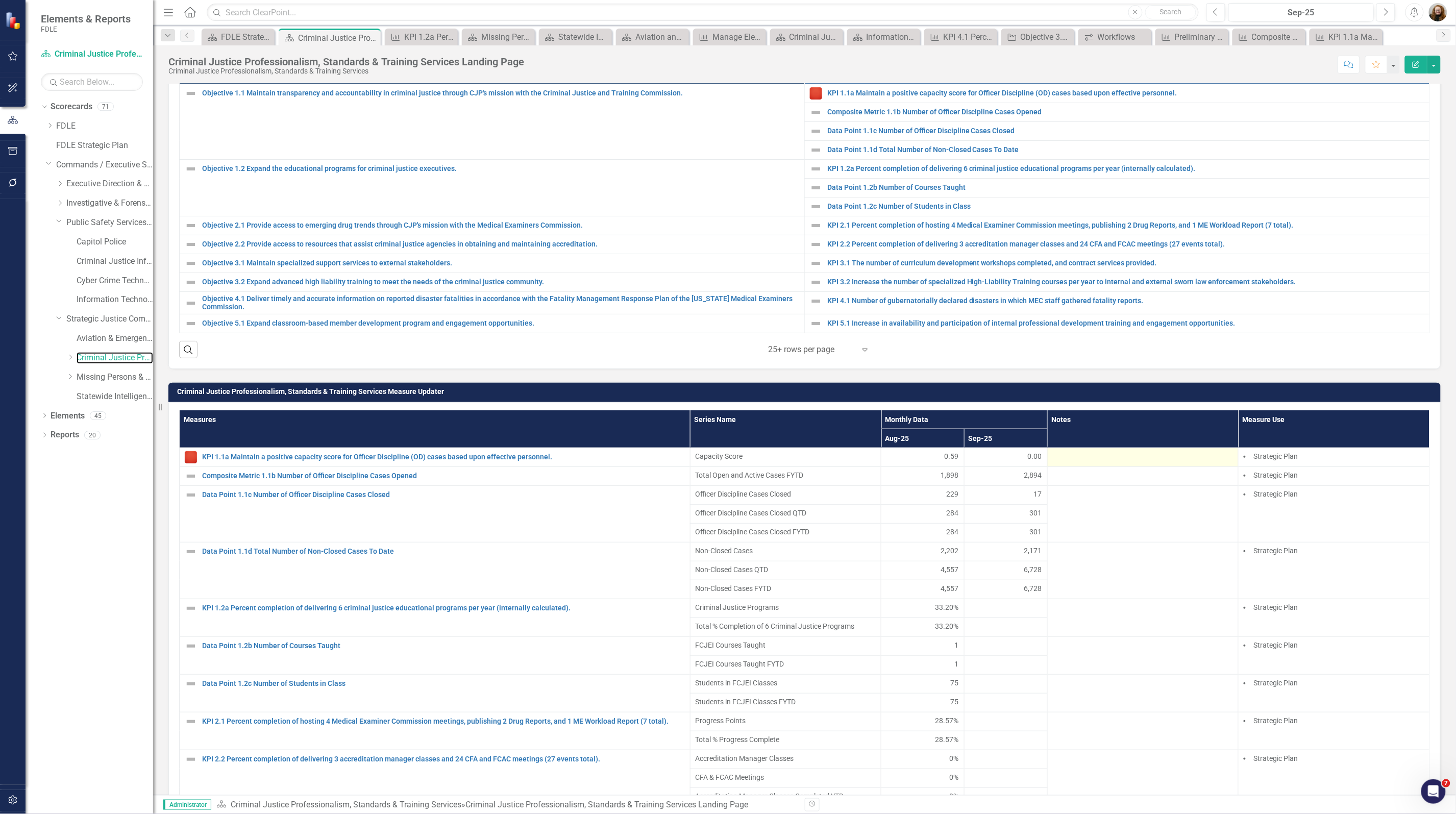
scroll to position [447, 0]
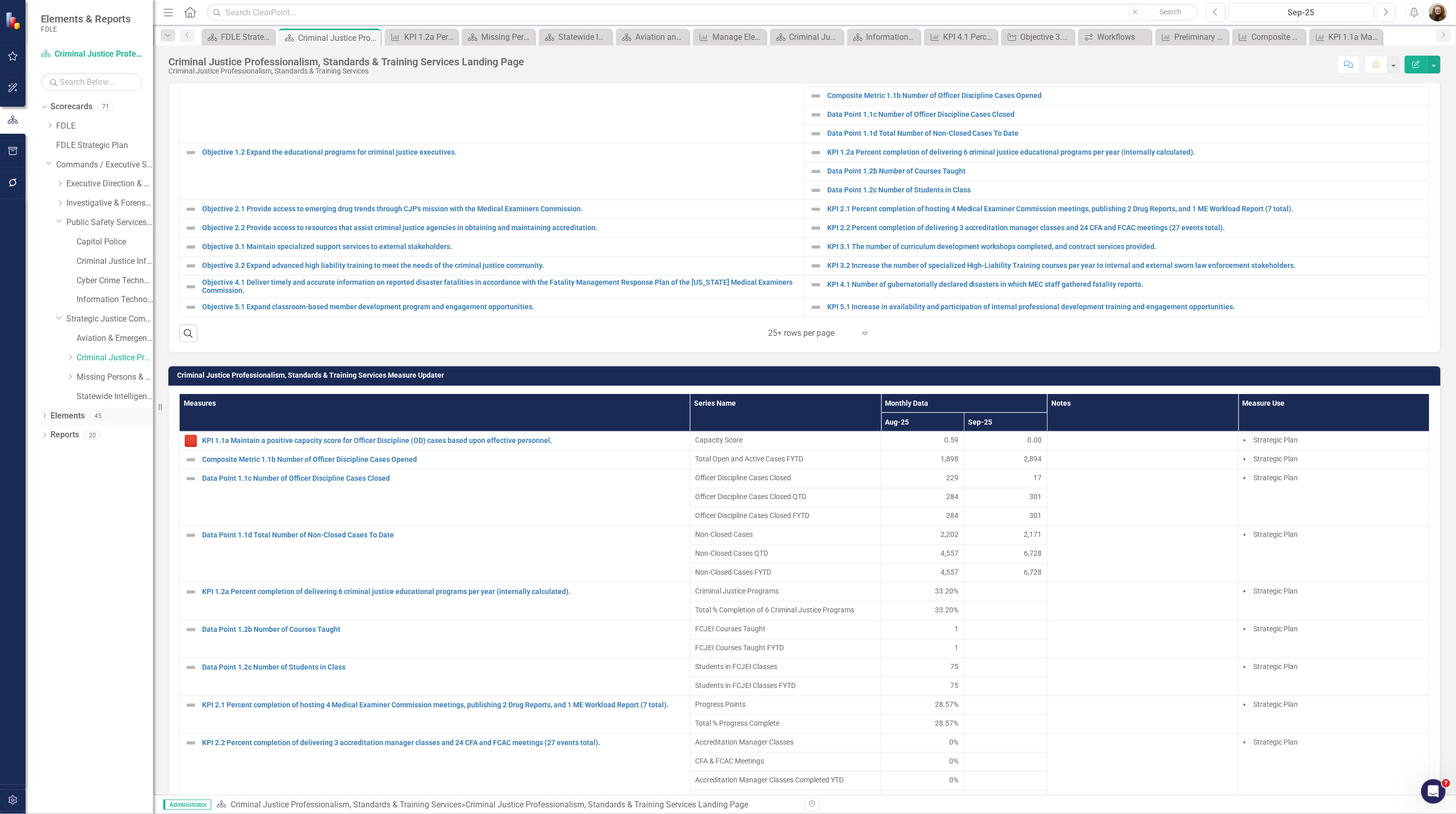
click at [41, 419] on icon "Dropdown" at bounding box center [44, 417] width 7 height 6
click at [86, 473] on link "Measure Measures" at bounding box center [80, 474] width 50 height 12
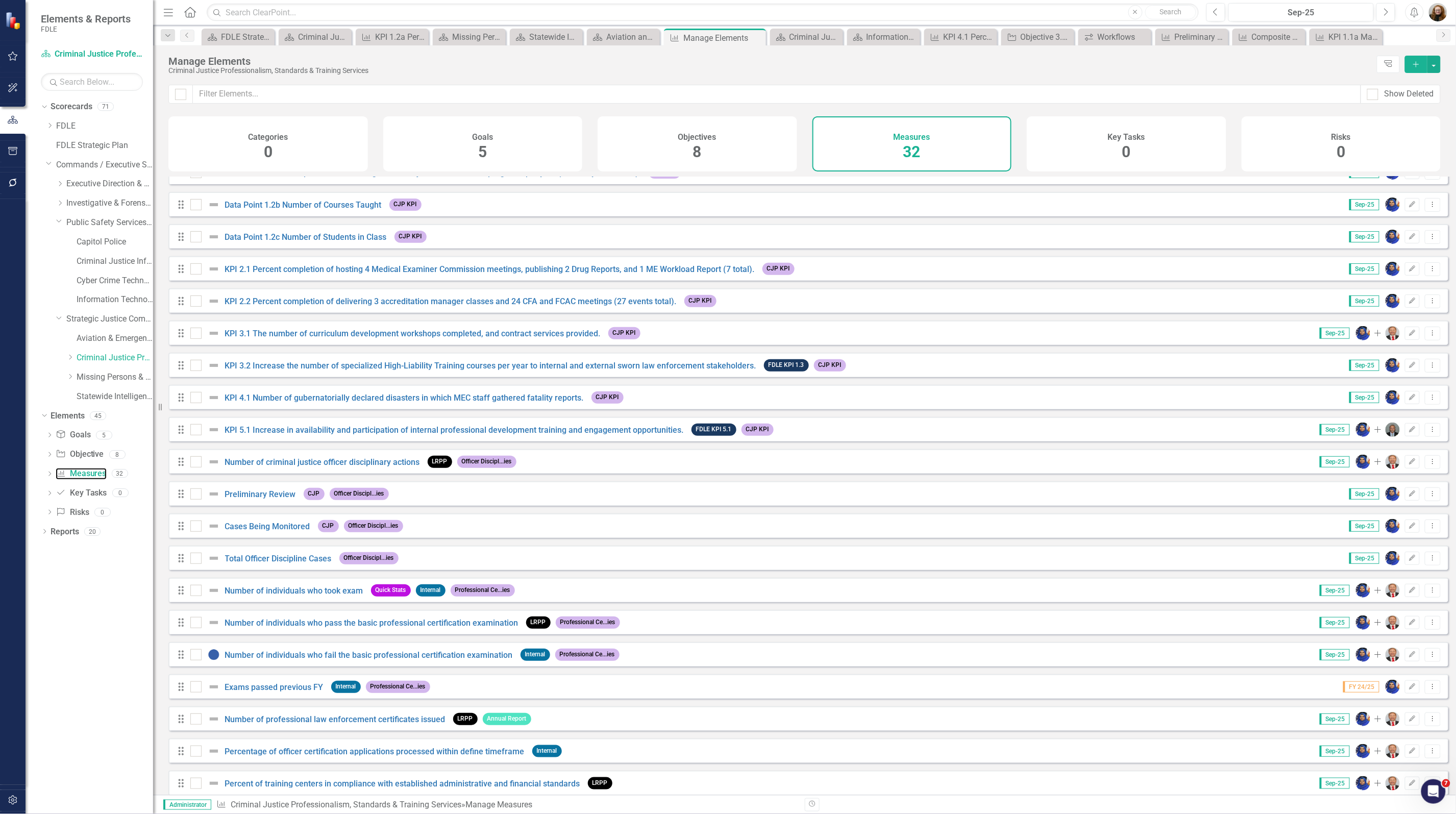
scroll to position [418, 0]
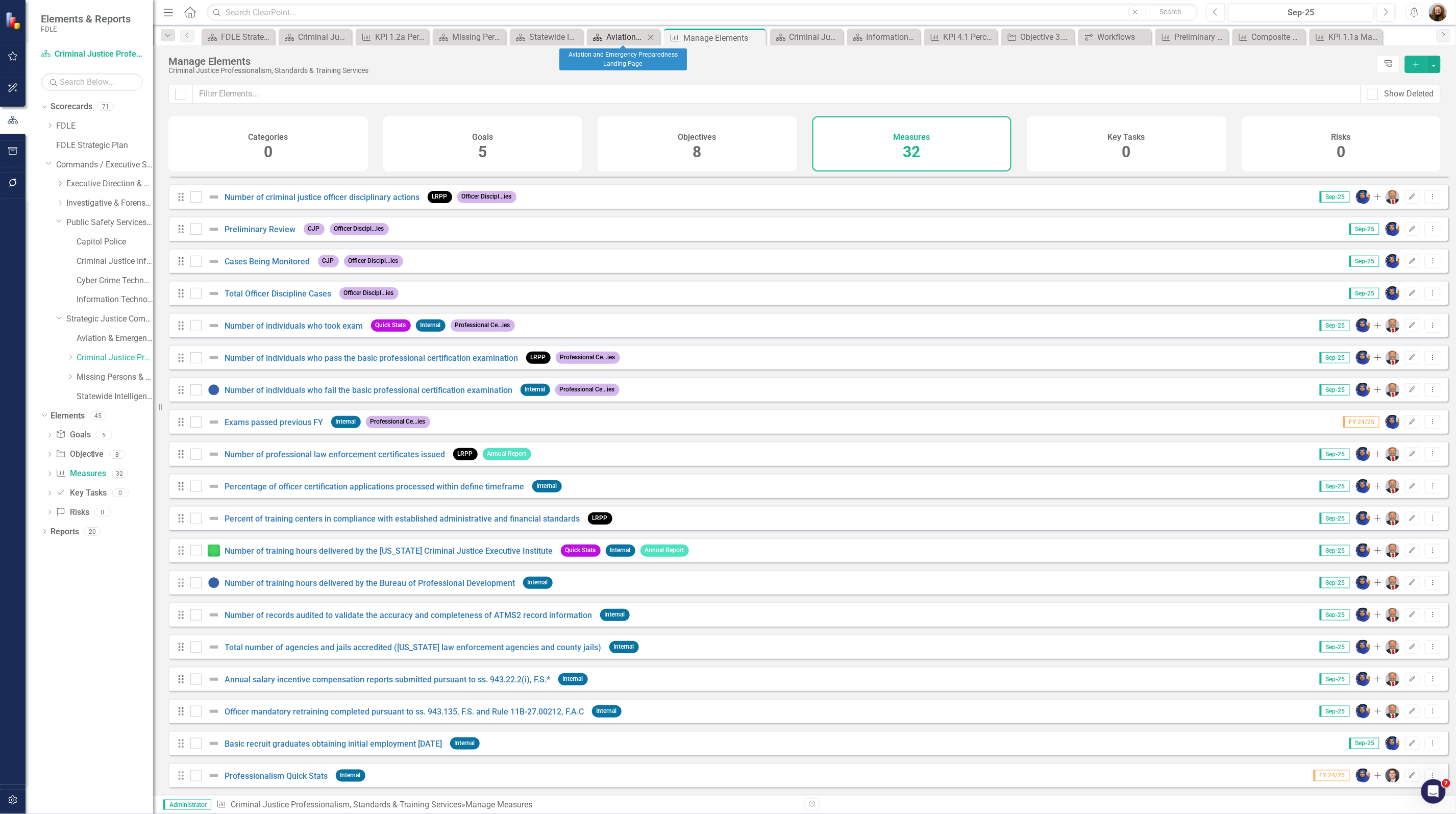
click at [620, 34] on div "Aviation and Emergency Preparedness Landing Page" at bounding box center [626, 37] width 38 height 13
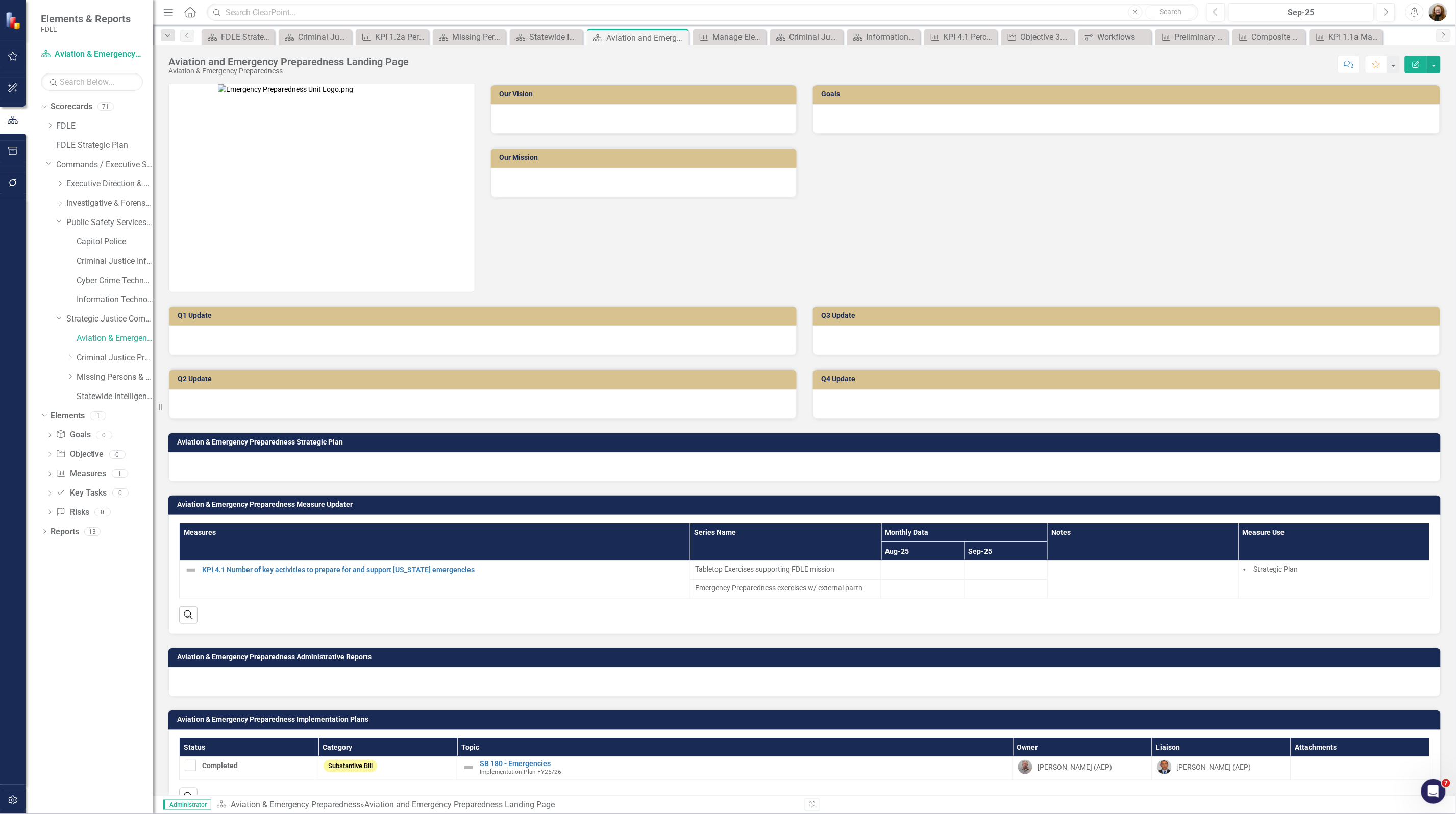
click at [898, 700] on div "Aviation & Emergency Preparedness Implementation Plans Status Category Topic Ow…" at bounding box center [804, 756] width 1288 height 119
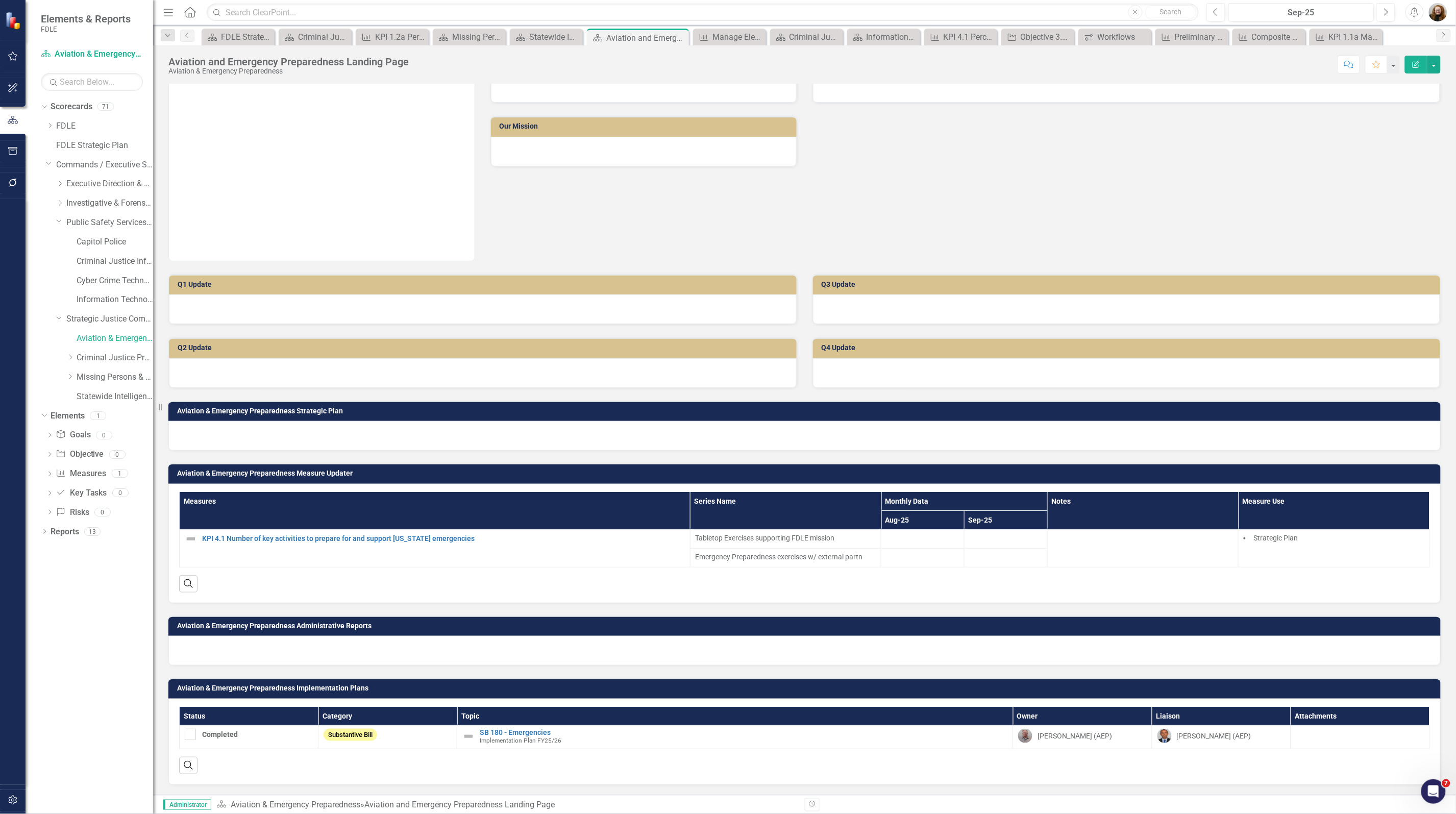
click at [1182, 790] on div "Our Vision Our Mission Goals Q1 Update Q2 Update Q3 Update Q4 Update Aviation &…" at bounding box center [804, 417] width 1303 height 755
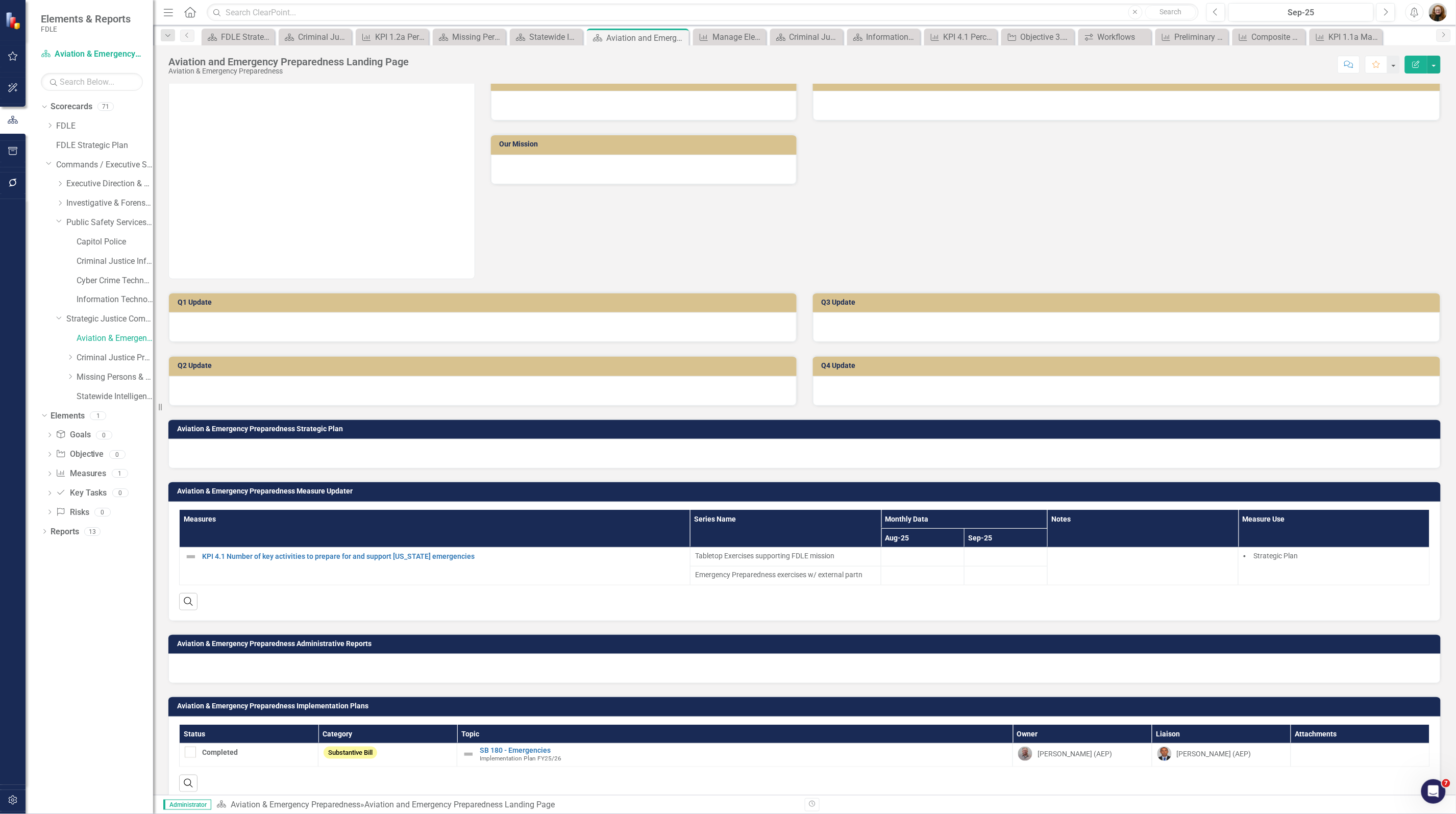
scroll to position [0, 0]
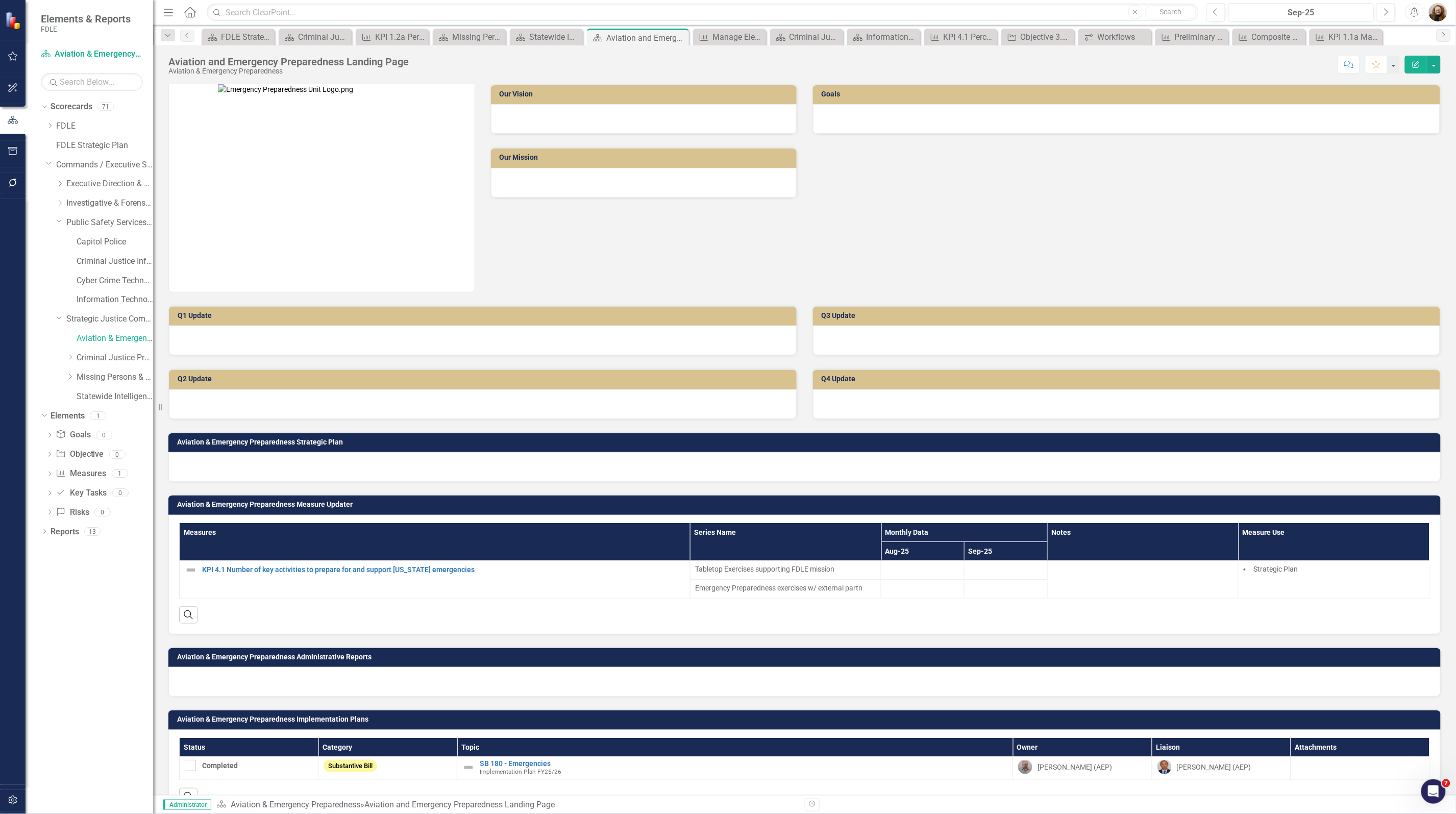
click at [1439, 542] on div "Aviation & Emergency Preparedness Measure Updater Measures Series Name Monthly …" at bounding box center [804, 558] width 1288 height 153
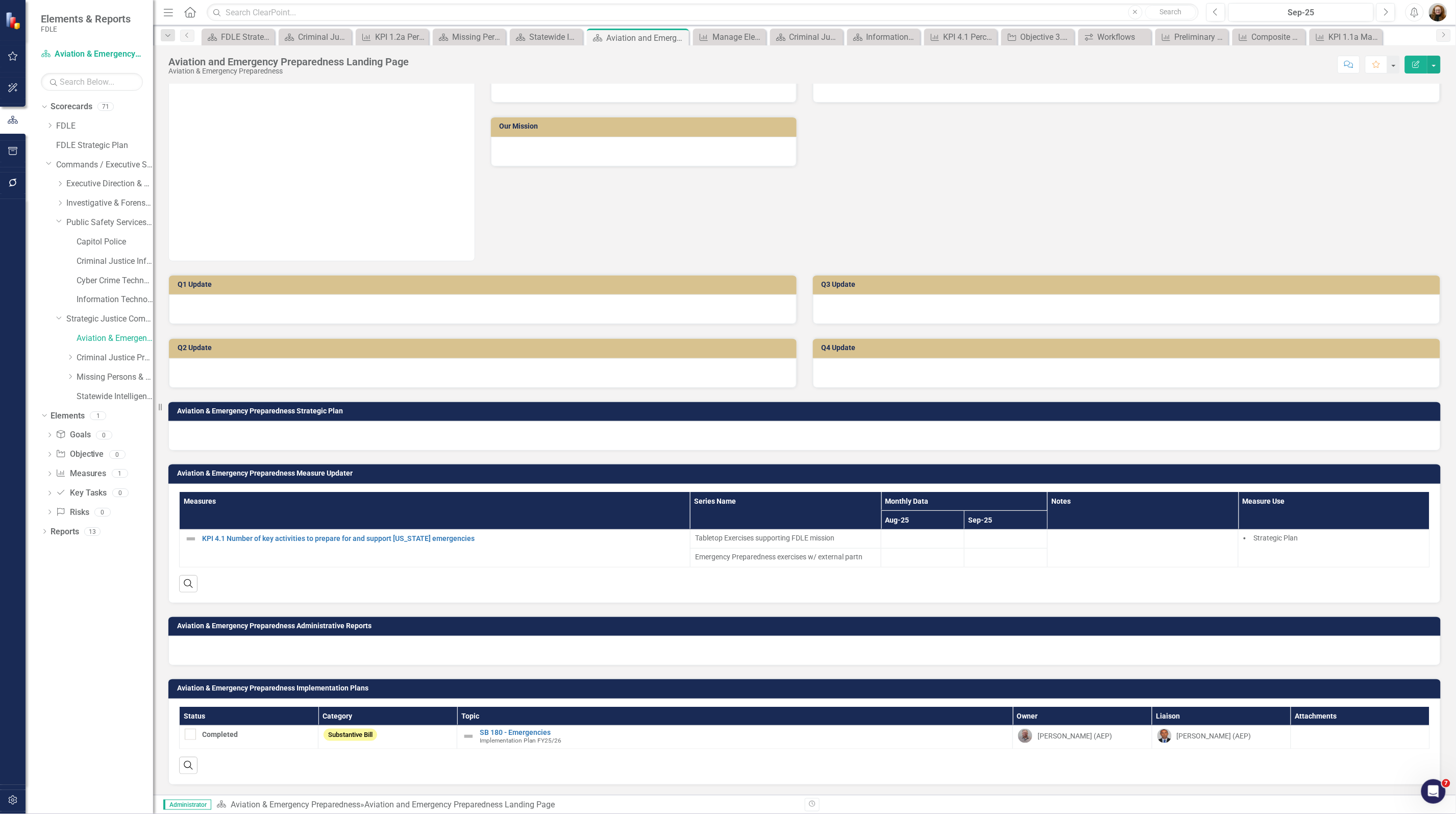
scroll to position [39, 0]
click at [325, 40] on div "Criminal Justice Professionalism, Standards & Training Services Landing Page" at bounding box center [317, 37] width 38 height 13
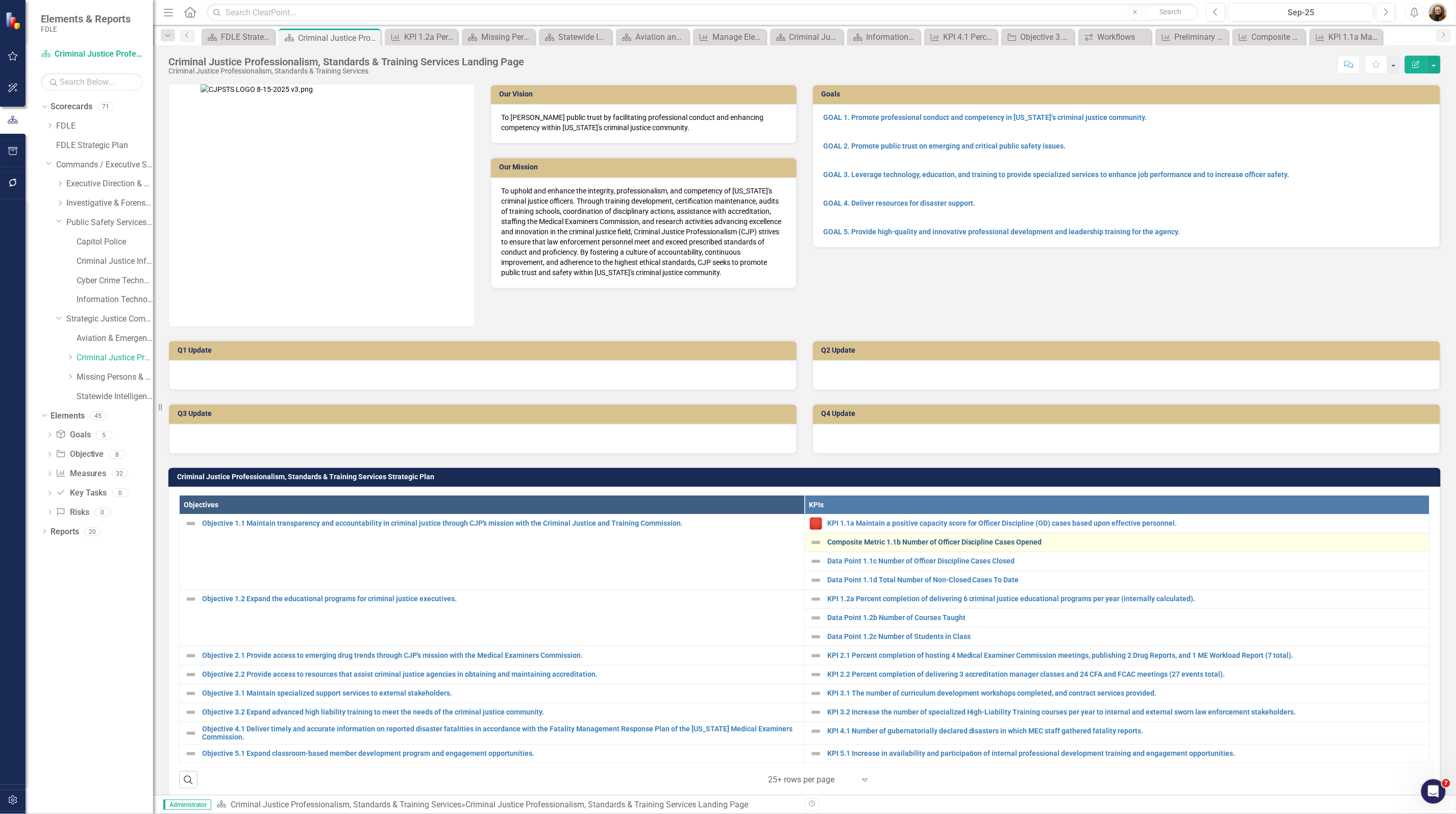
click at [886, 545] on link "Composite Metric 1.1b Number of Officer Discipline Cases Opened" at bounding box center [1126, 543] width 597 height 8
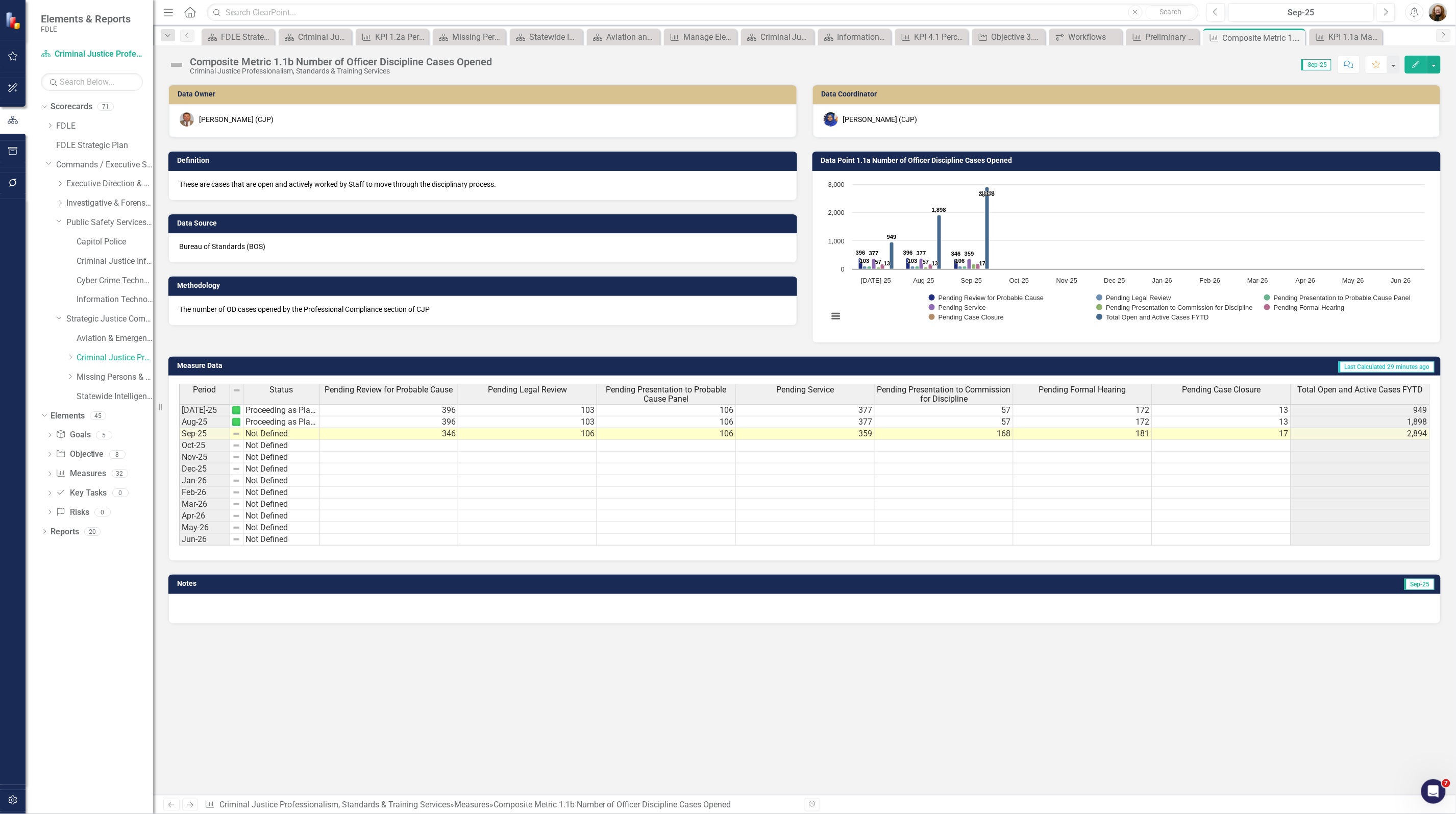
click at [963, 165] on td "Data Point 1.1a Number of Officer Discipline Cases Opened" at bounding box center [1129, 162] width 615 height 15
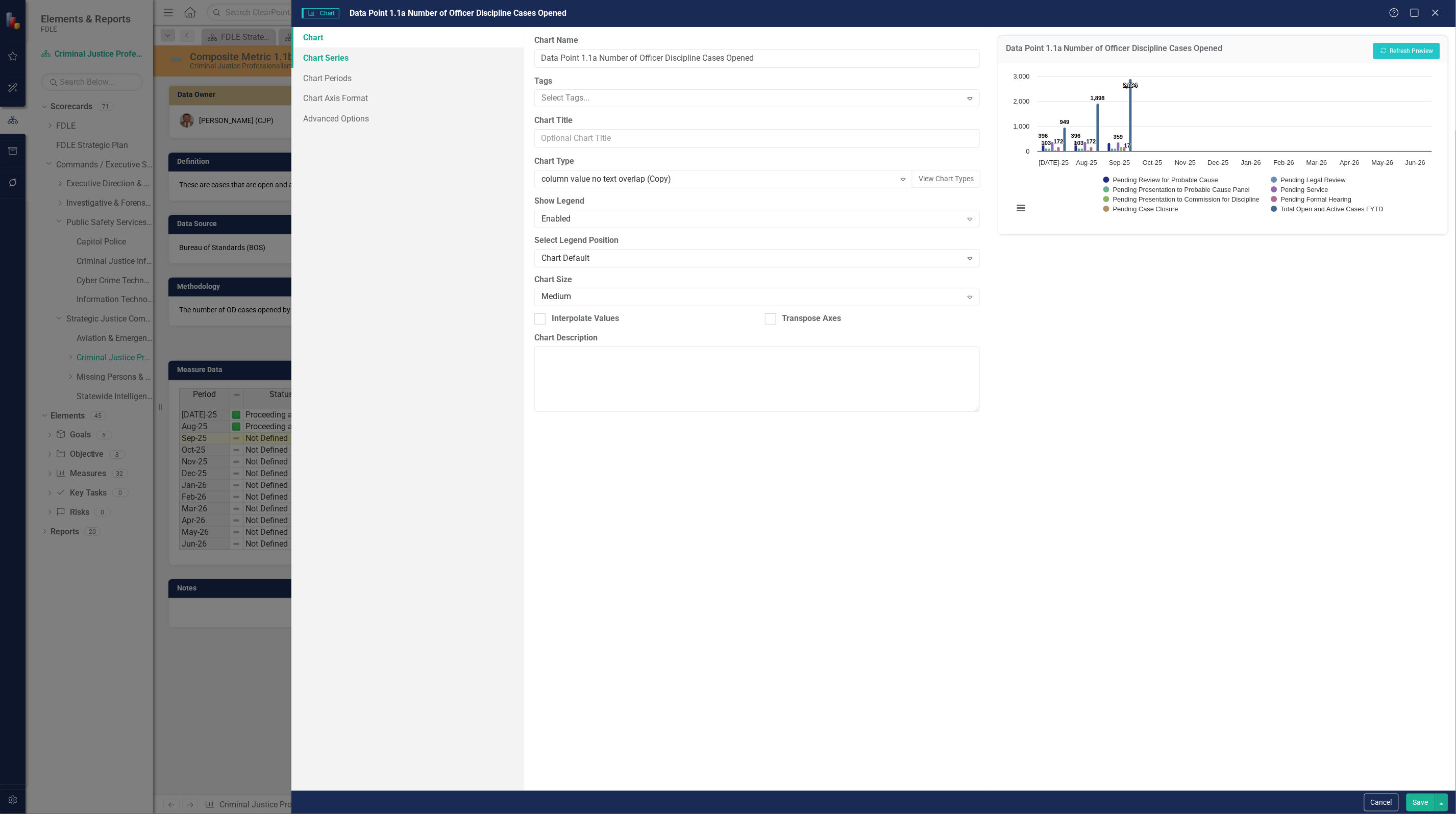
click at [313, 54] on link "Chart Series" at bounding box center [408, 58] width 233 height 20
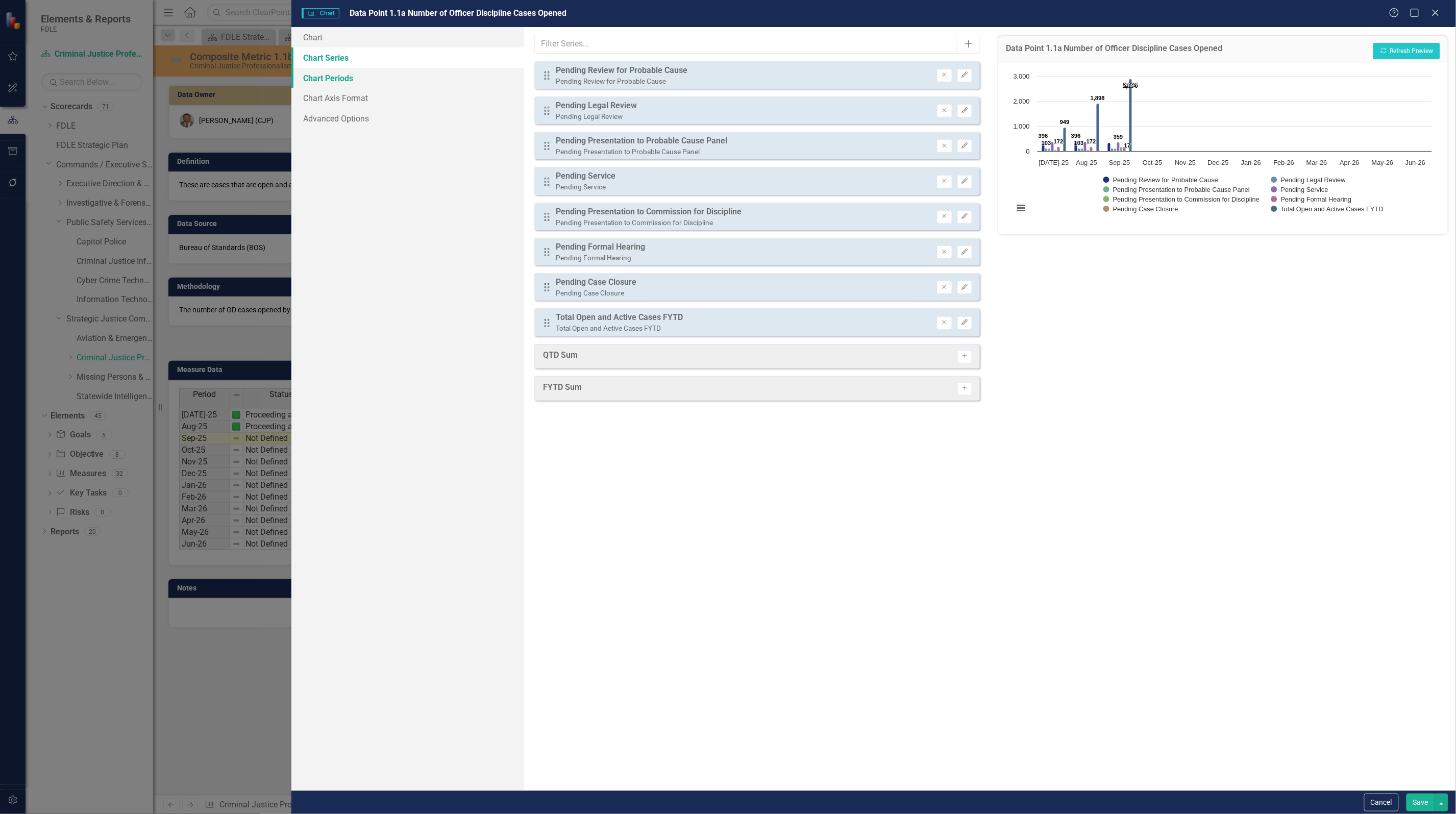
click at [314, 78] on link "Chart Periods" at bounding box center [408, 78] width 233 height 20
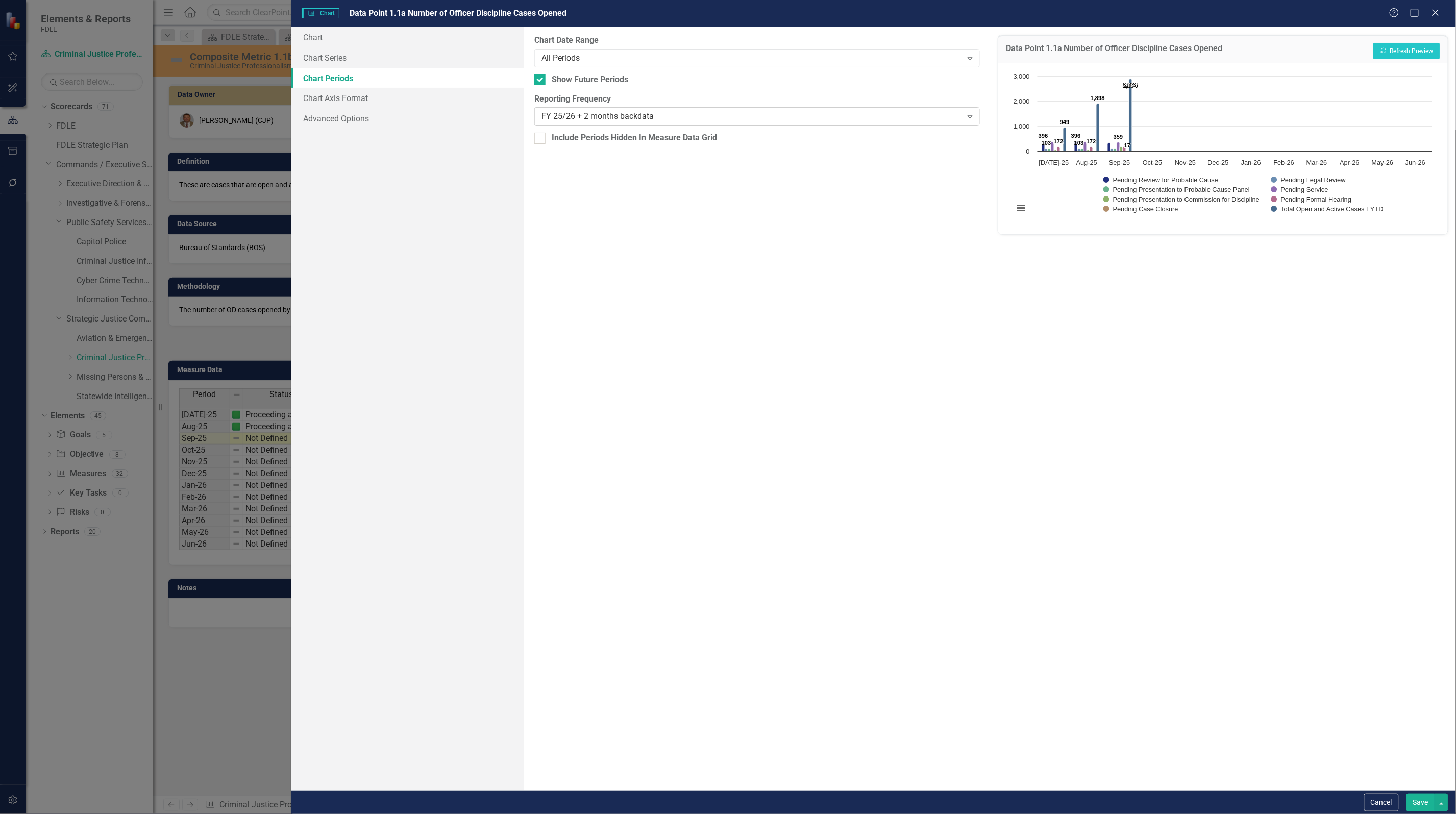
click at [619, 116] on div "FY 25/26 + 2 months backdata" at bounding box center [752, 116] width 421 height 12
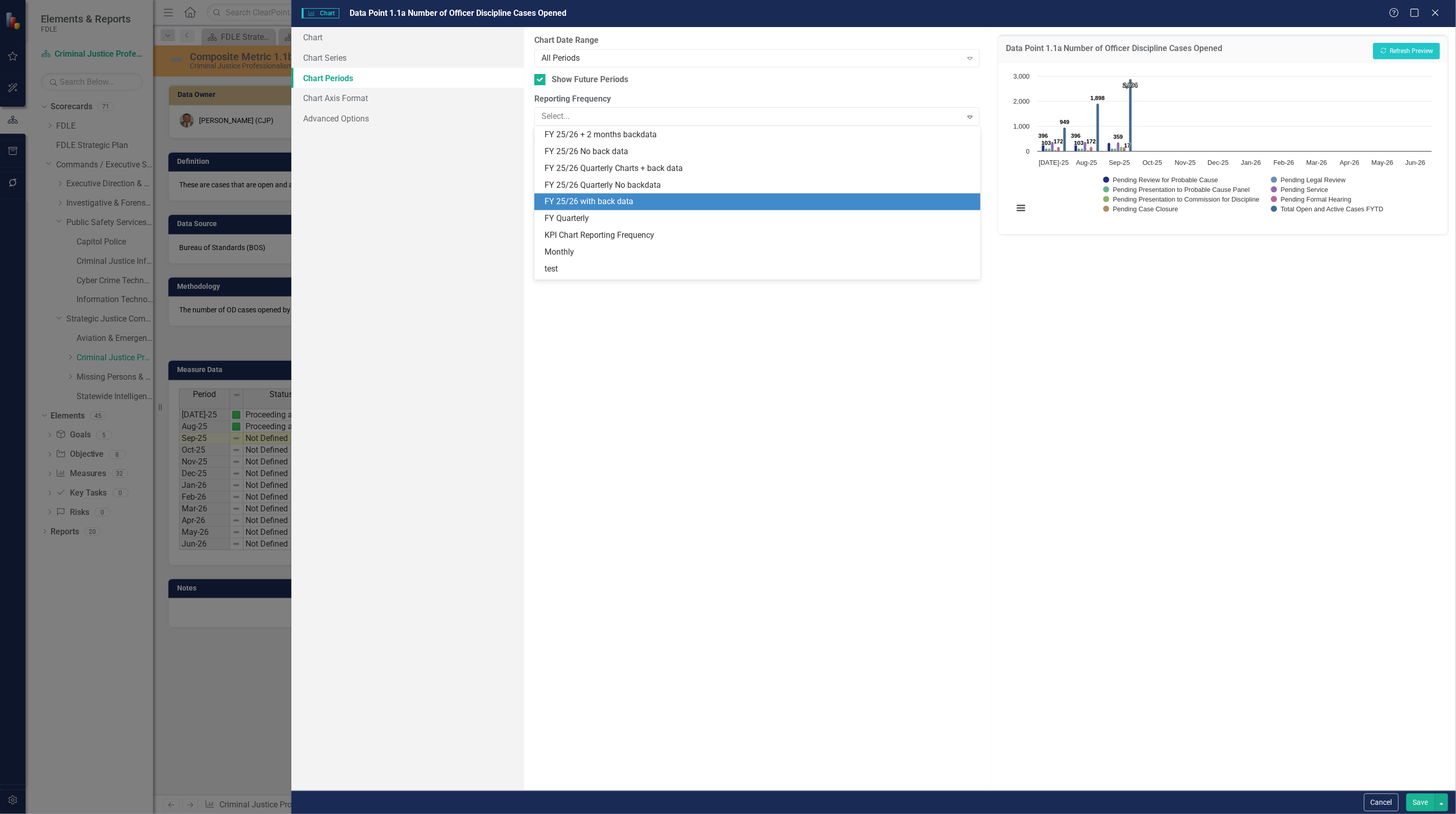
click at [631, 197] on div "FY 25/26 with back data" at bounding box center [759, 202] width 429 height 12
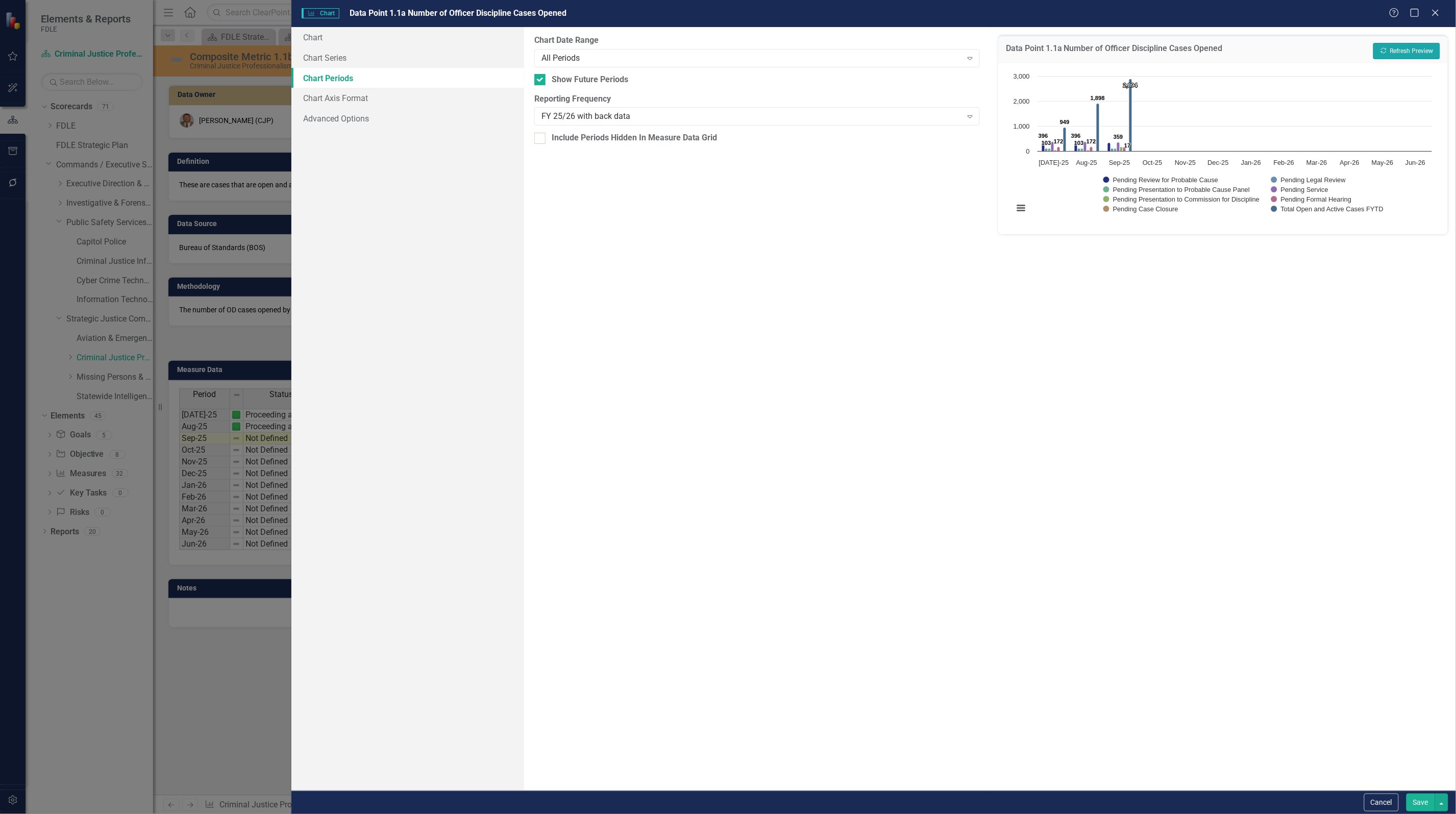
click at [1393, 51] on button "Recalculate Refresh Preview" at bounding box center [1407, 51] width 67 height 16
click at [587, 62] on div "All Periods" at bounding box center [752, 58] width 421 height 12
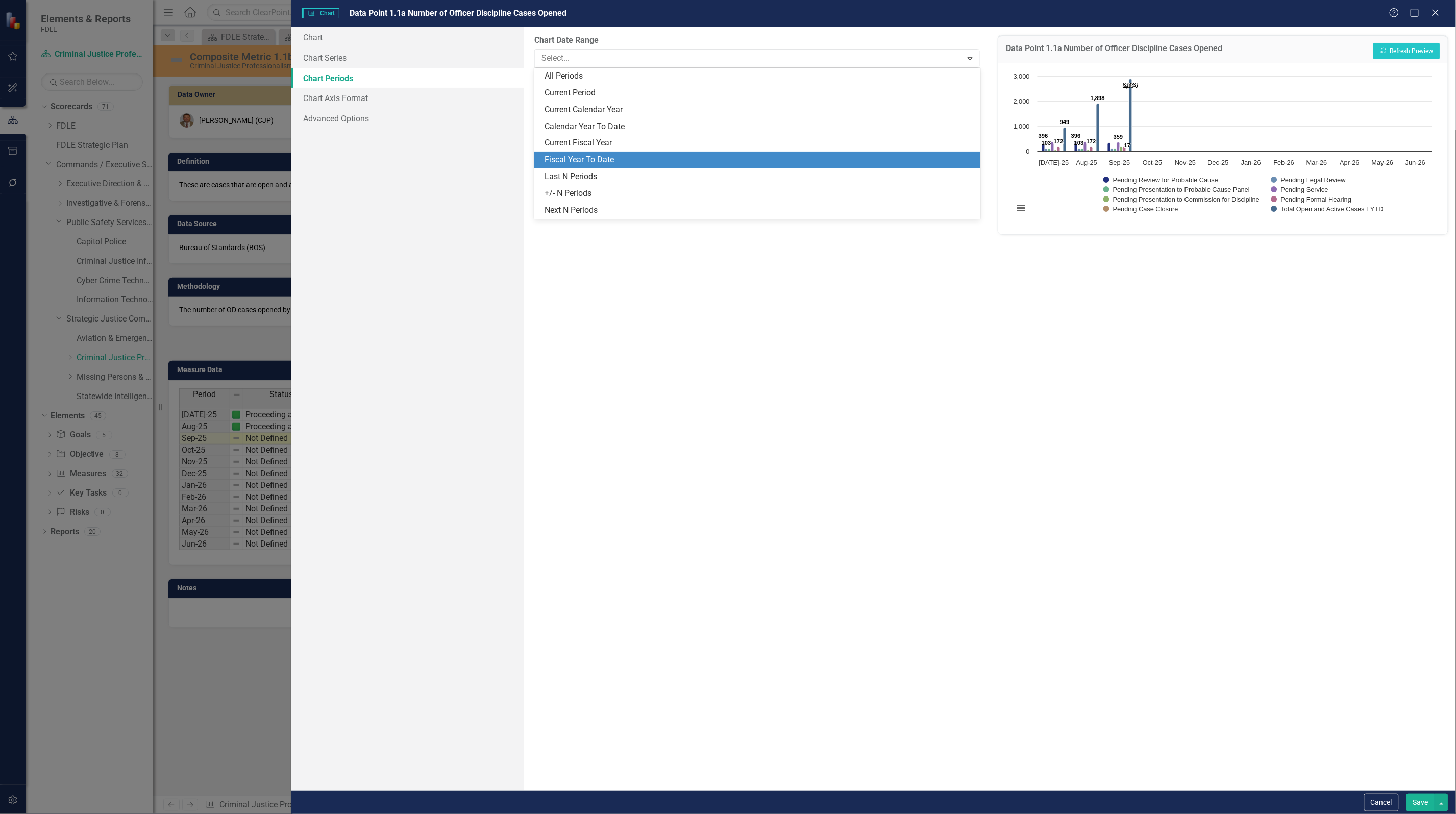
click at [615, 159] on div "Fiscal Year To Date" at bounding box center [759, 160] width 429 height 12
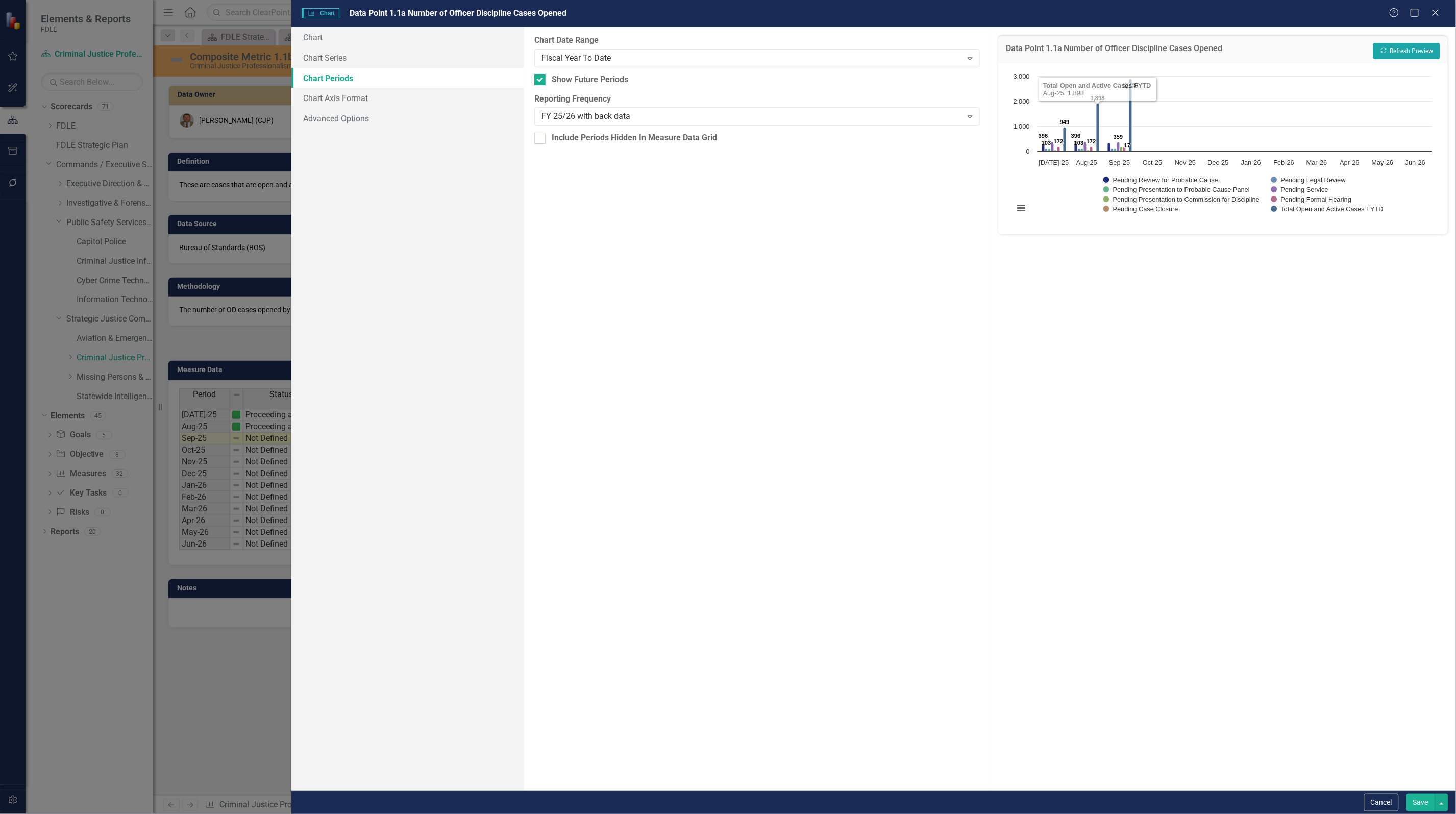
click at [1418, 54] on button "Recalculate Refresh Preview" at bounding box center [1407, 51] width 67 height 16
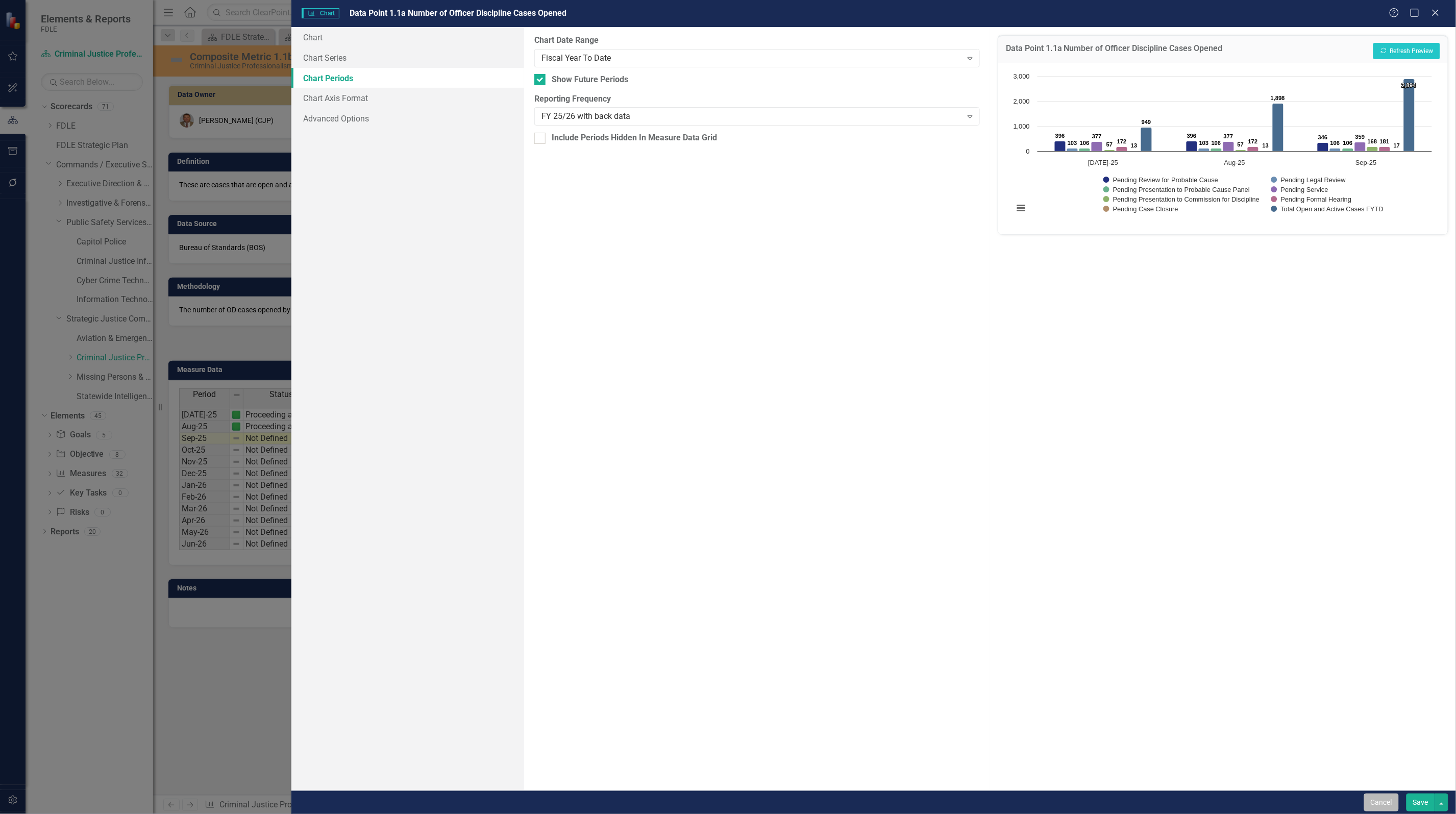
click at [1367, 797] on button "Cancel" at bounding box center [1381, 803] width 34 height 18
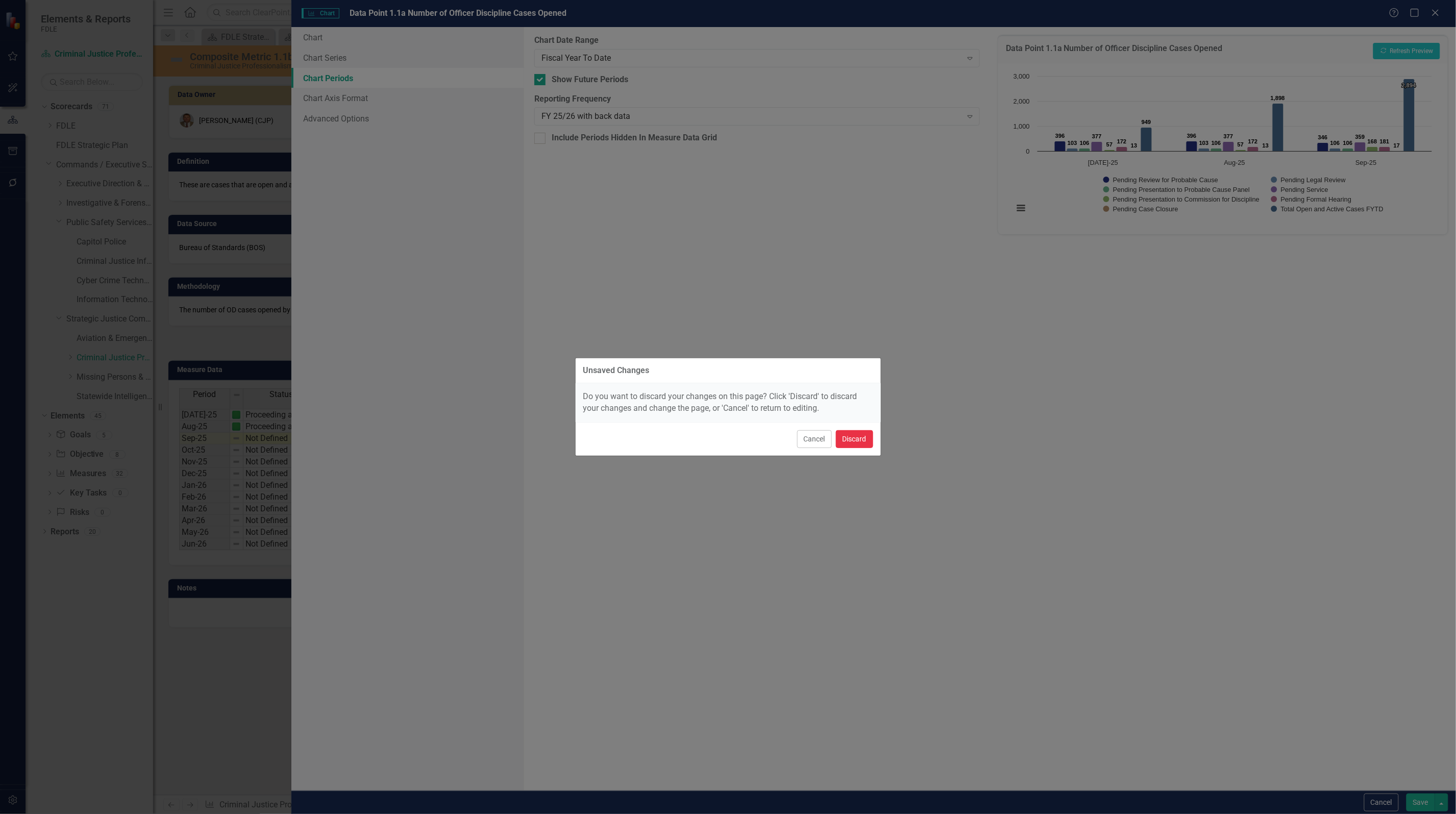
click at [861, 439] on button "Discard" at bounding box center [855, 439] width 37 height 18
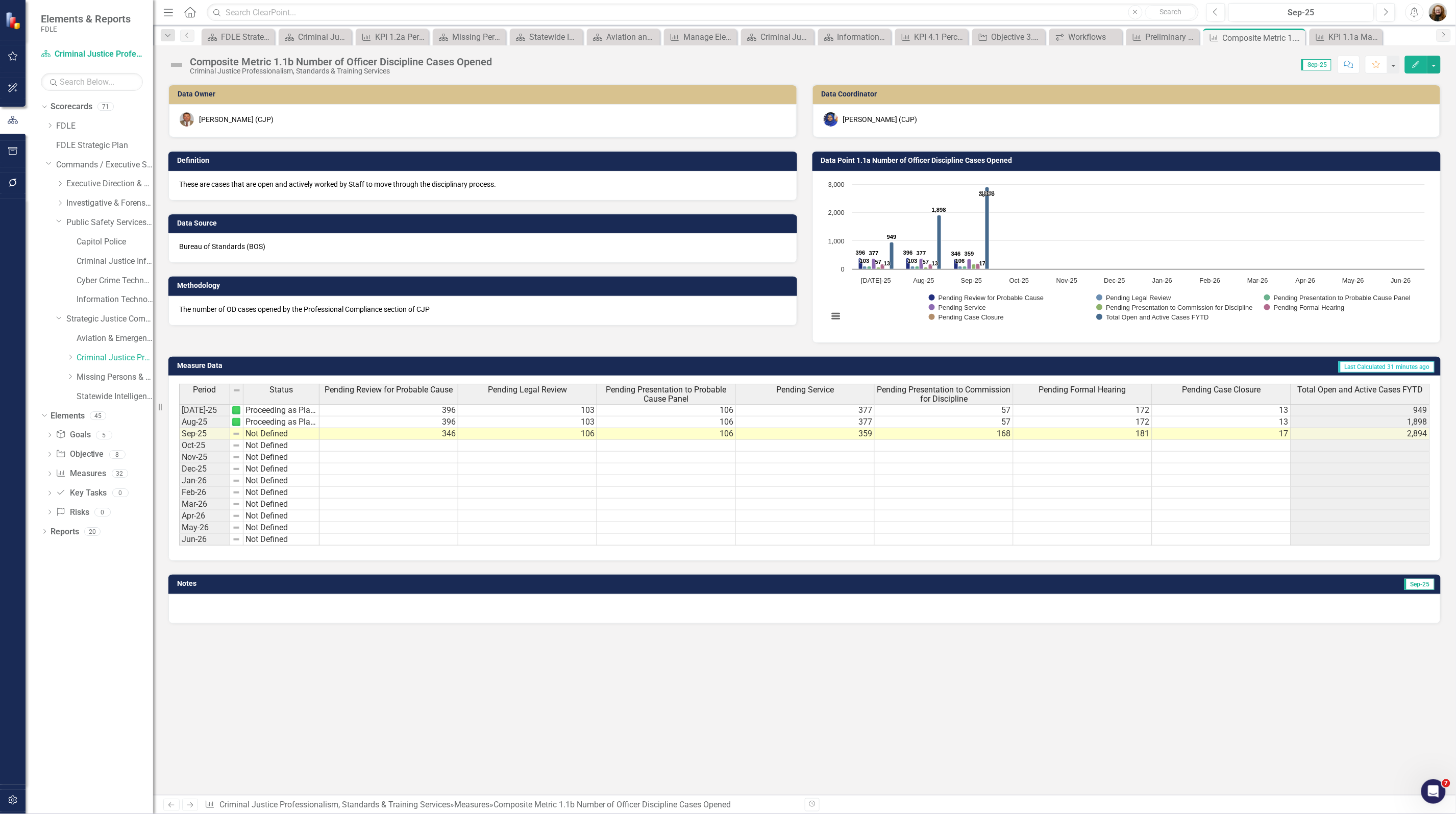
scroll to position [0, 8]
click at [1368, 679] on div "Data Owner [PERSON_NAME] (CJP) Definition These are cases that are open and act…" at bounding box center [804, 439] width 1303 height 712
click at [1379, 391] on span "Total Open and Active Cases FYTD" at bounding box center [1360, 390] width 125 height 9
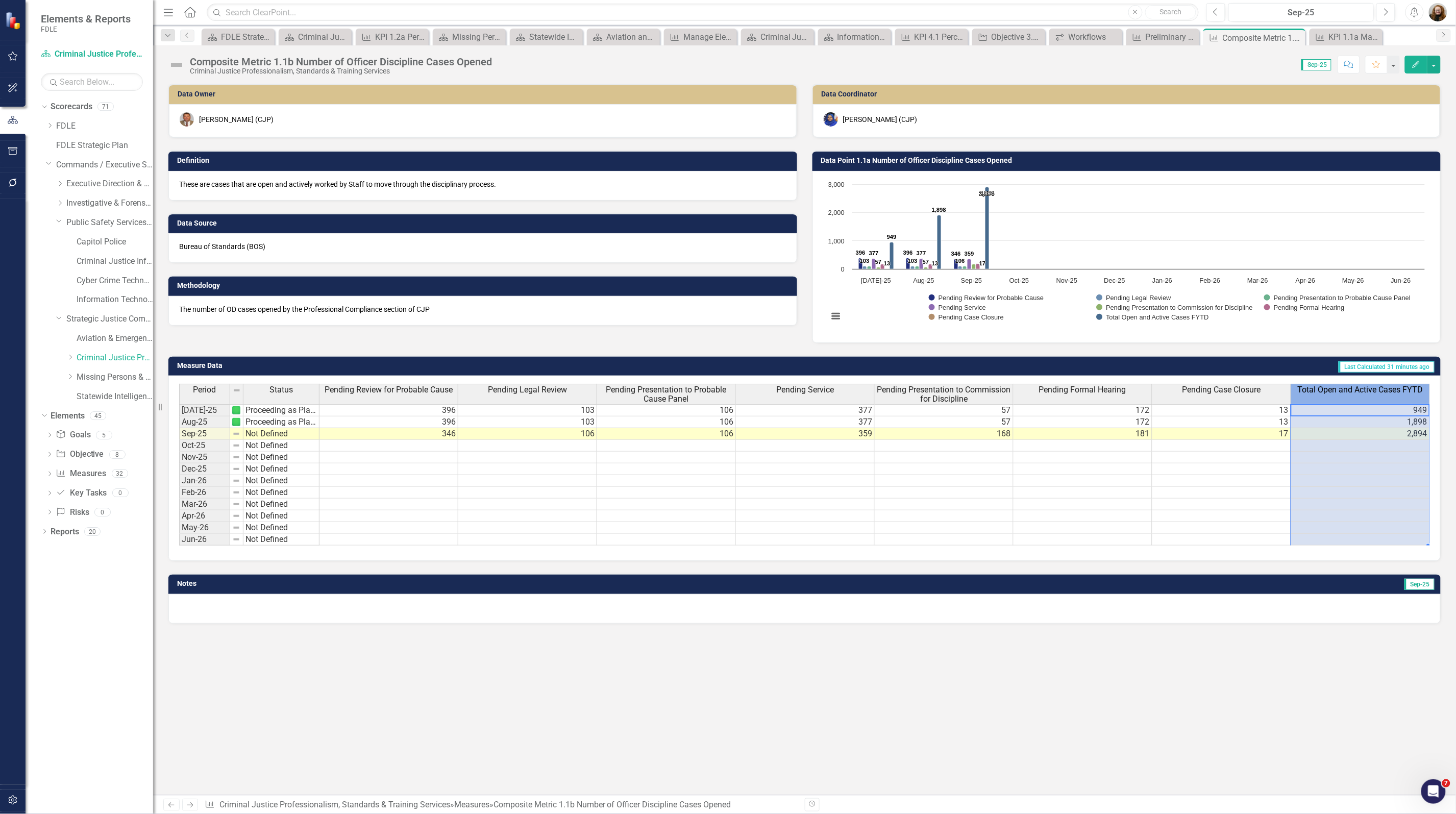
click at [1379, 391] on span "Total Open and Active Cases FYTD" at bounding box center [1360, 390] width 125 height 9
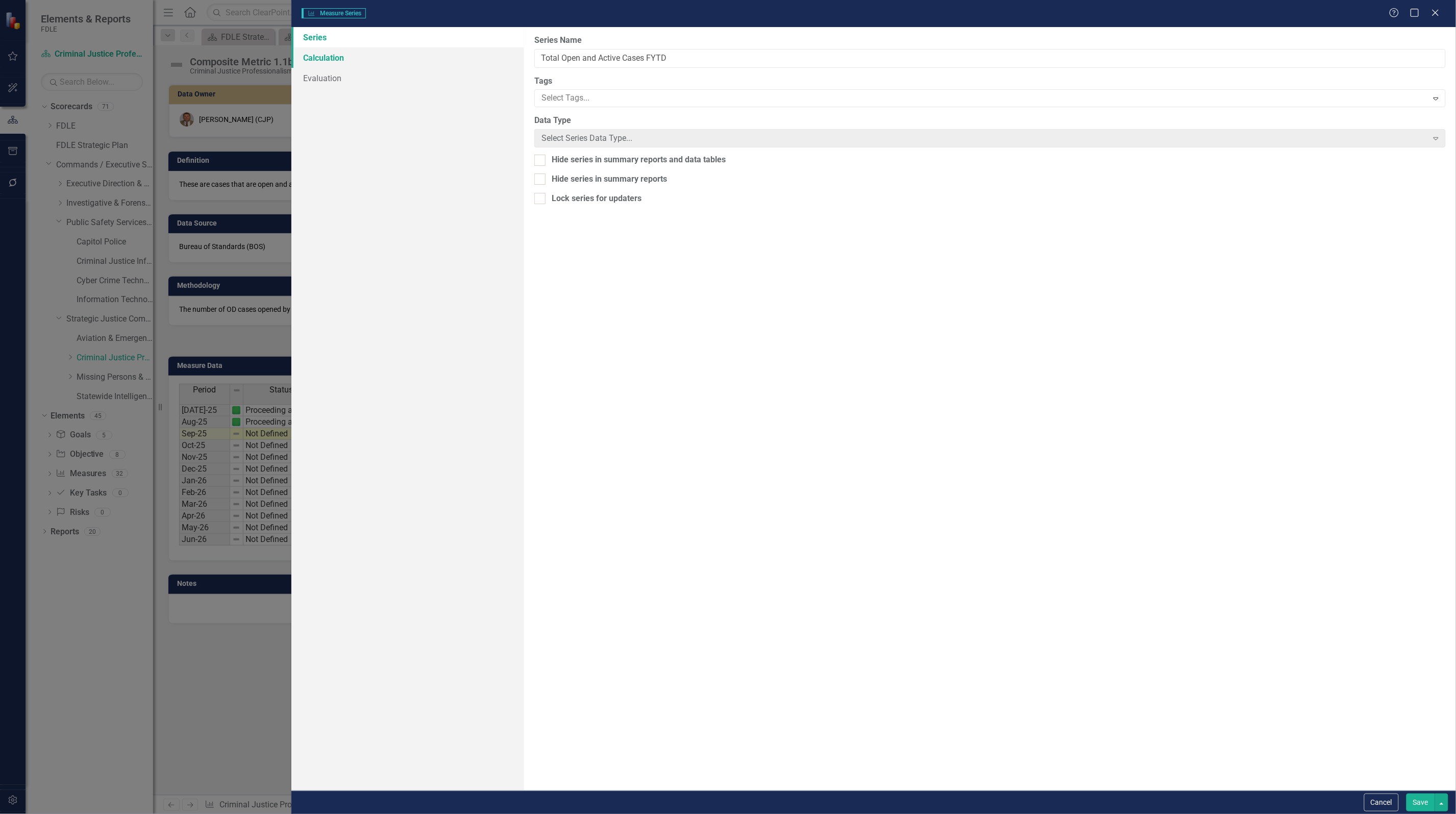
click at [324, 55] on link "Calculation" at bounding box center [408, 58] width 233 height 20
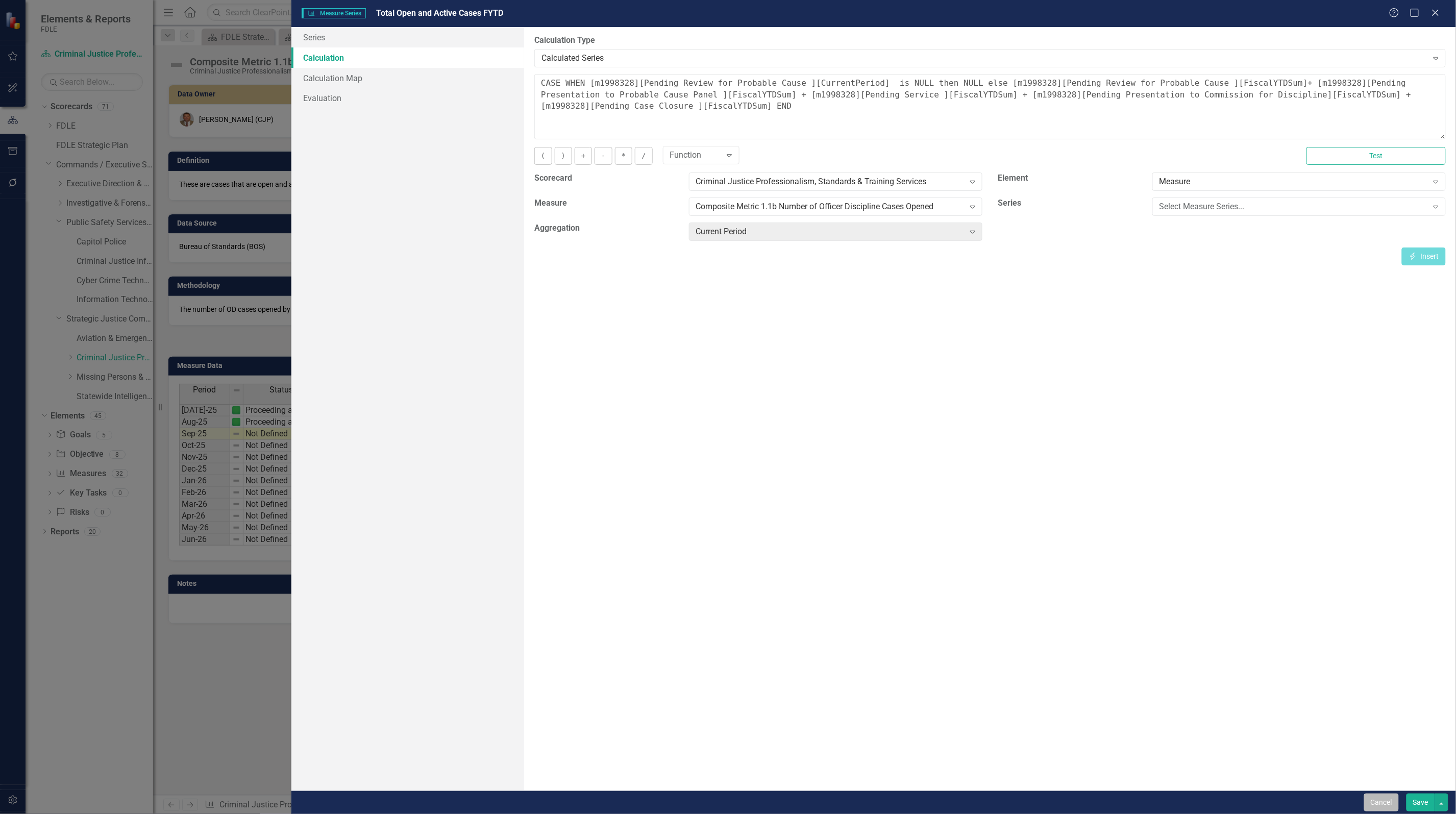
click at [1390, 807] on button "Cancel" at bounding box center [1381, 803] width 34 height 18
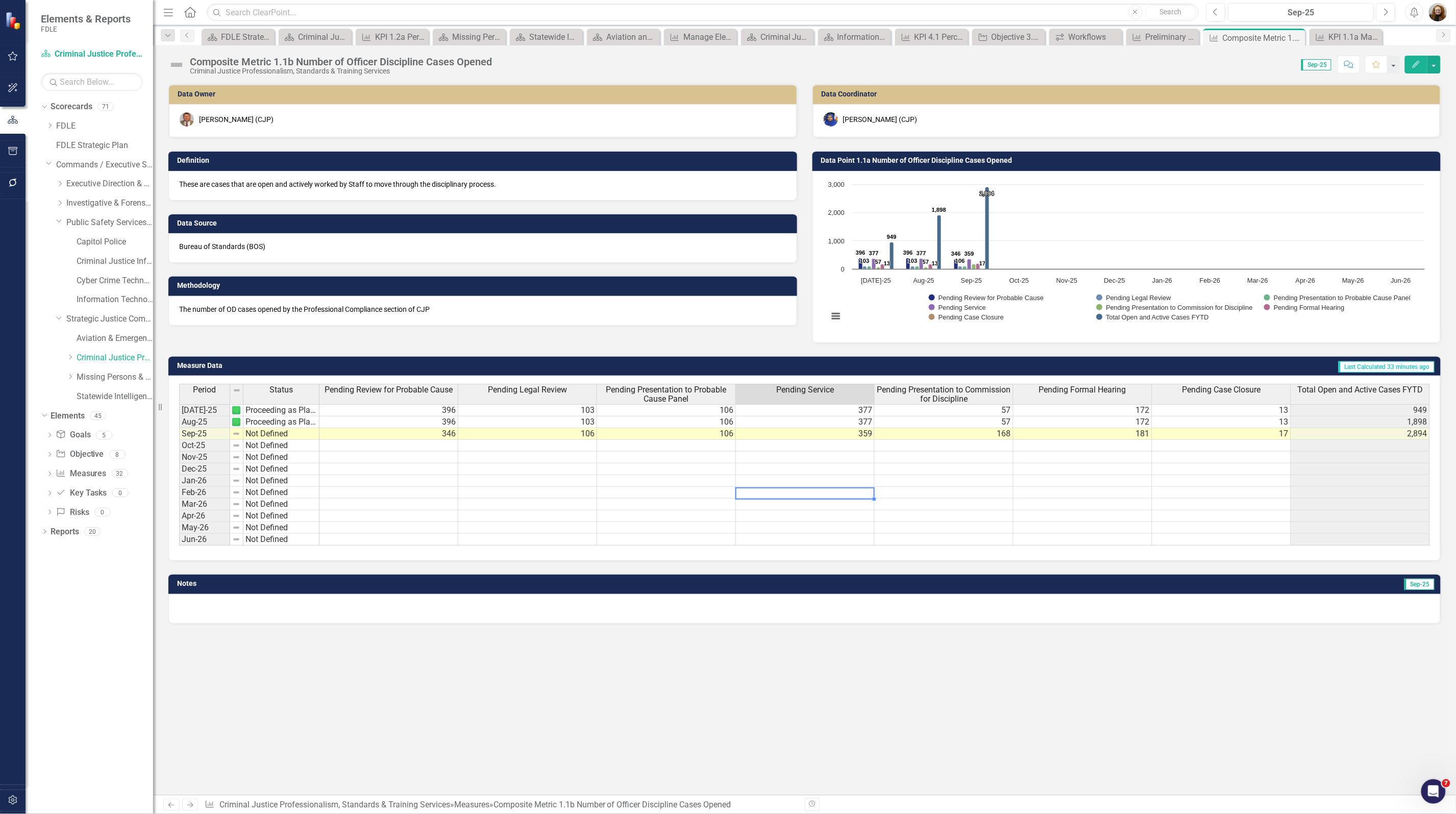
click at [739, 497] on td at bounding box center [805, 492] width 139 height 12
click at [179, 512] on div "Period Status Pending Review for Probable Cause Pending Legal Review Pending Pr…" at bounding box center [179, 465] width 0 height 162
click at [1026, 443] on td at bounding box center [1083, 445] width 139 height 12
click at [1103, 465] on tbody "Jul-25 Proceeding as Planned 396 103 106 377 57 172 13 949 Aug-25 Proceeding as…" at bounding box center [804, 475] width 1251 height 141
click at [179, 464] on div "Period Status Pending Review for Probable Cause Pending Legal Review Pending Pr…" at bounding box center [179, 465] width 0 height 162
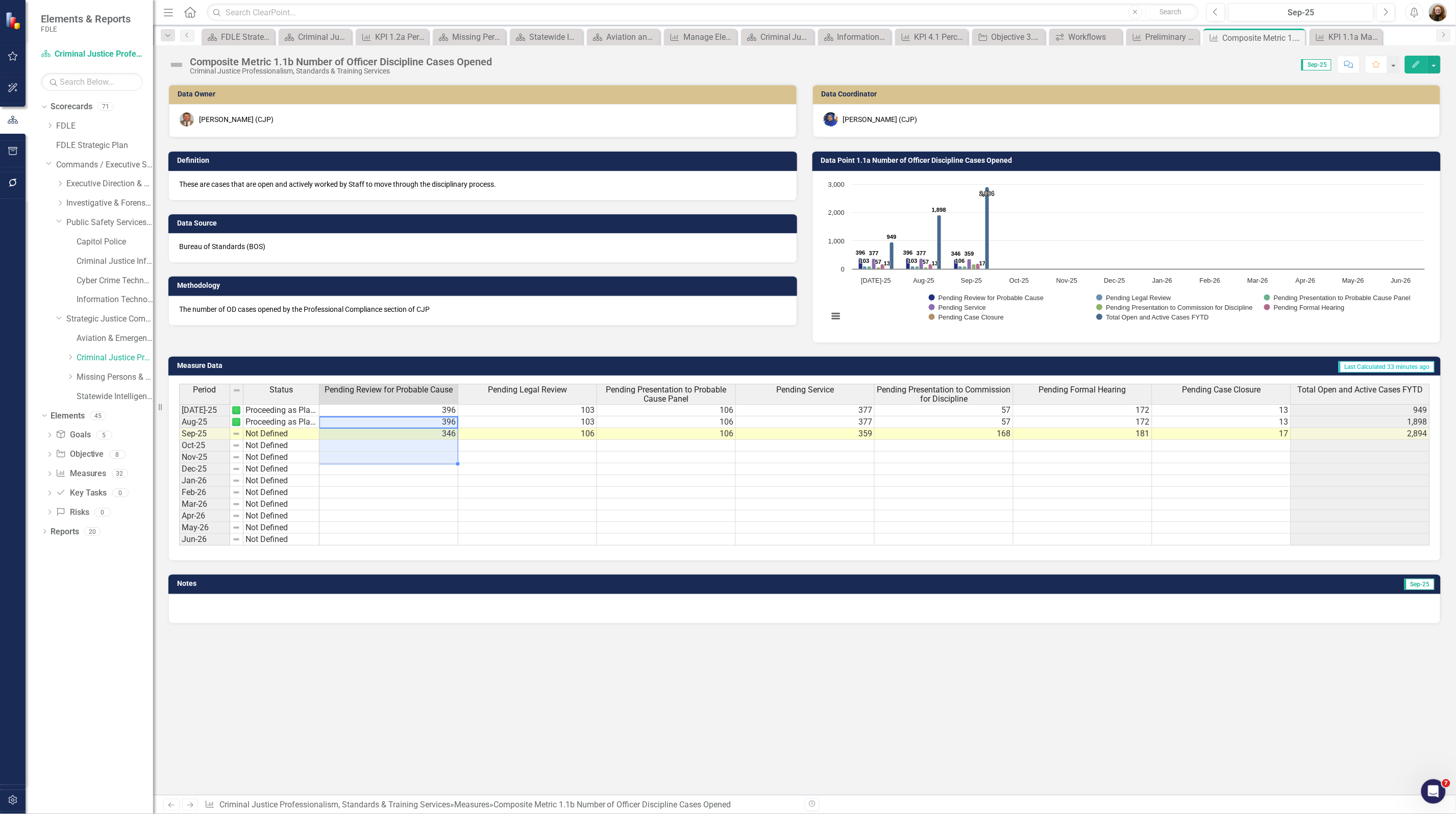
scroll to position [0, 0]
drag, startPoint x: 393, startPoint y: 458, endPoint x: 394, endPoint y: 476, distance: 18.0
click at [179, 476] on div "Period Status Pending Review for Probable Cause Pending Legal Review Pending Pr…" at bounding box center [179, 465] width 0 height 162
click at [581, 519] on td at bounding box center [528, 516] width 139 height 12
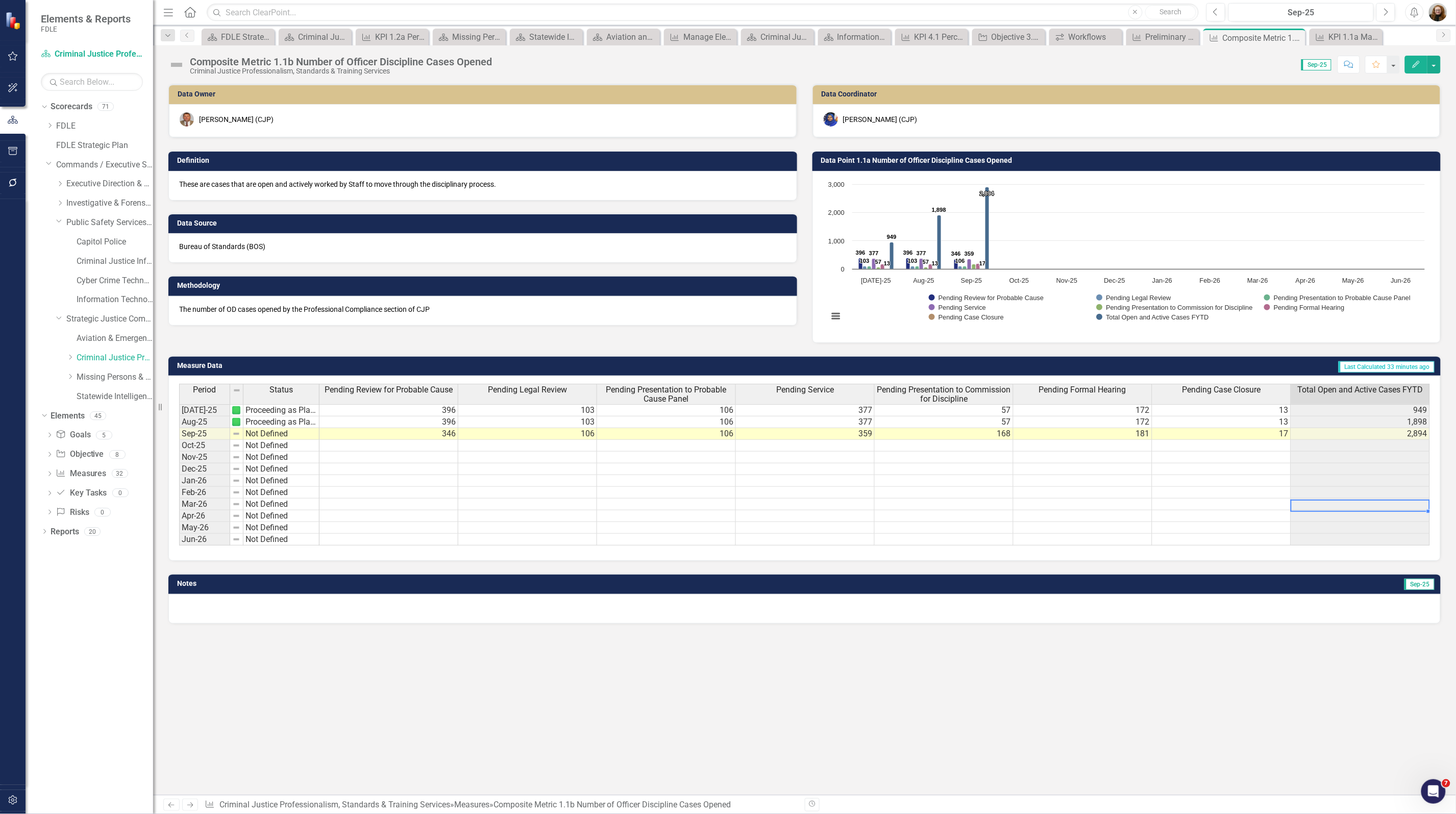
click at [1364, 504] on td at bounding box center [1360, 504] width 139 height 12
click at [1367, 474] on td at bounding box center [1360, 469] width 139 height 12
click at [799, 505] on td at bounding box center [805, 504] width 139 height 12
click at [800, 505] on td at bounding box center [805, 504] width 139 height 12
click at [998, 436] on td "168" at bounding box center [944, 434] width 139 height 12
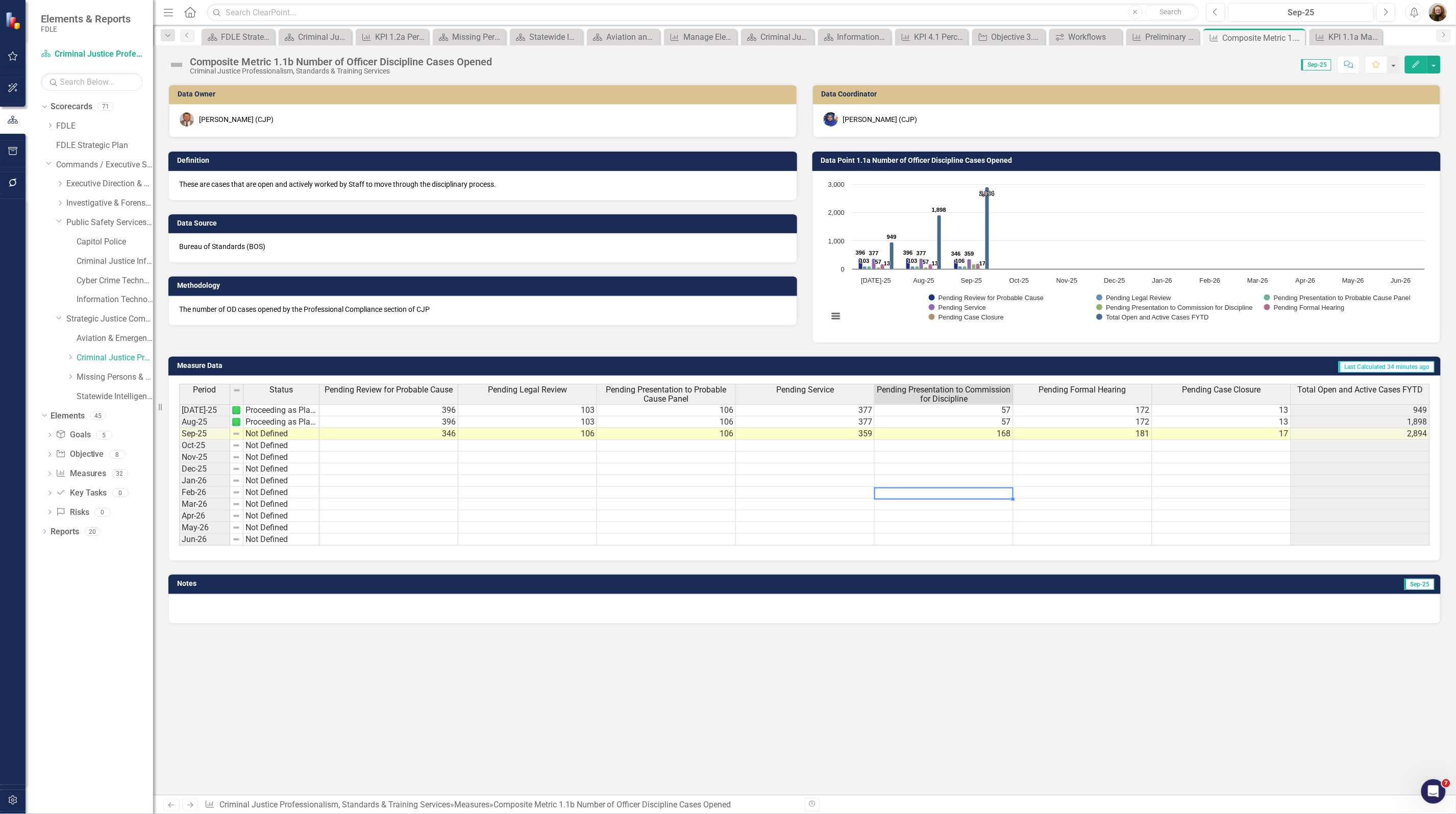
click at [991, 495] on td at bounding box center [944, 492] width 139 height 12
click at [991, 466] on td at bounding box center [944, 469] width 139 height 12
click at [1124, 477] on td at bounding box center [1083, 481] width 139 height 12
click at [179, 499] on div "Period Status Pending Review for Probable Cause Pending Legal Review Pending Pr…" at bounding box center [179, 465] width 0 height 162
drag, startPoint x: 1269, startPoint y: 700, endPoint x: 1347, endPoint y: 549, distance: 170.0
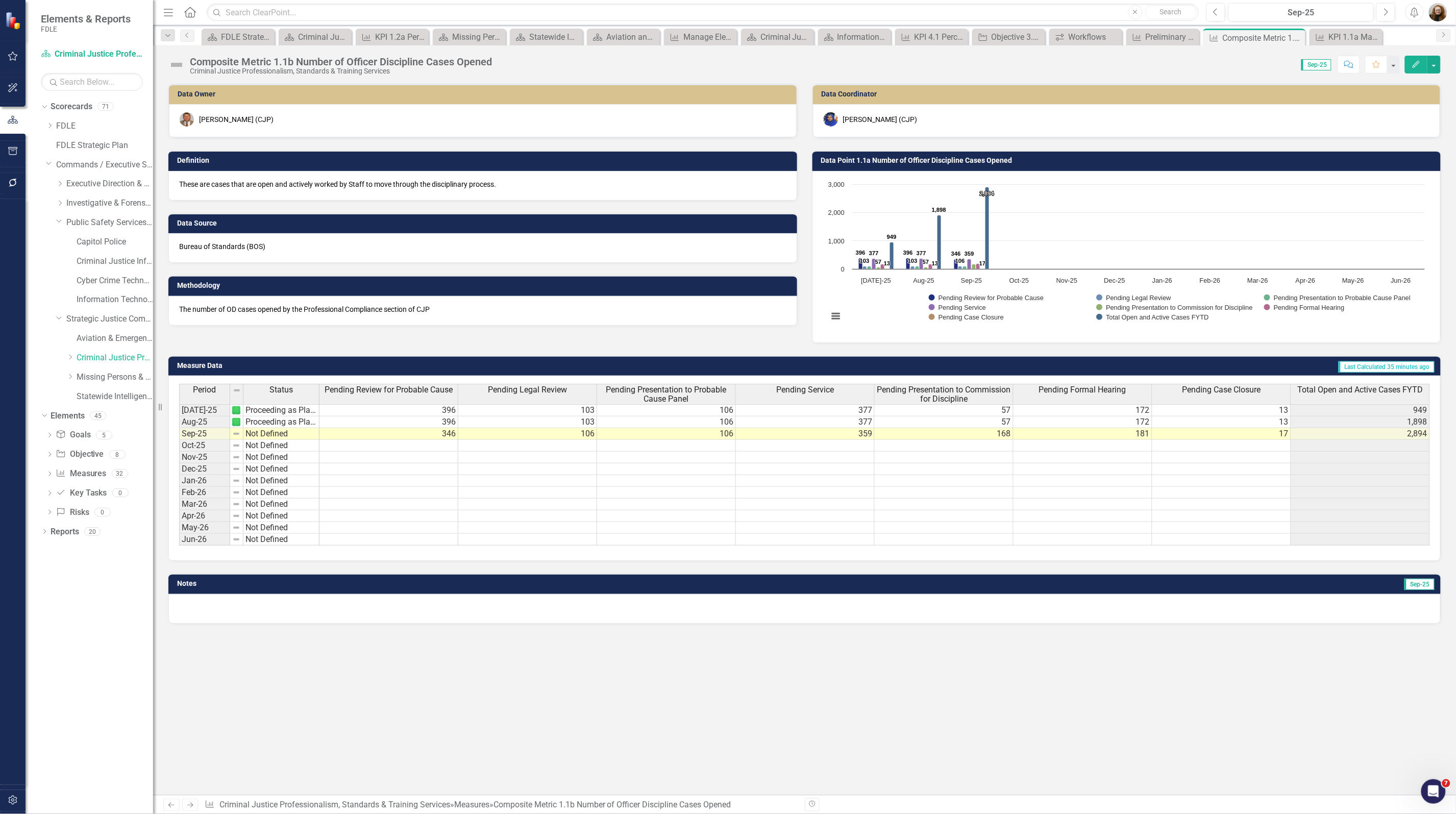
click at [1269, 697] on div "Data Owner Glen Hopkins (CJP) Definition These are cases that are open and acti…" at bounding box center [804, 439] width 1303 height 712
drag, startPoint x: 1282, startPoint y: 417, endPoint x: 1294, endPoint y: 426, distance: 15.0
click at [1294, 426] on tr "Aug-25 Proceeding as Planned 396 103 106 377 57 172 13 1,898" at bounding box center [804, 422] width 1251 height 12
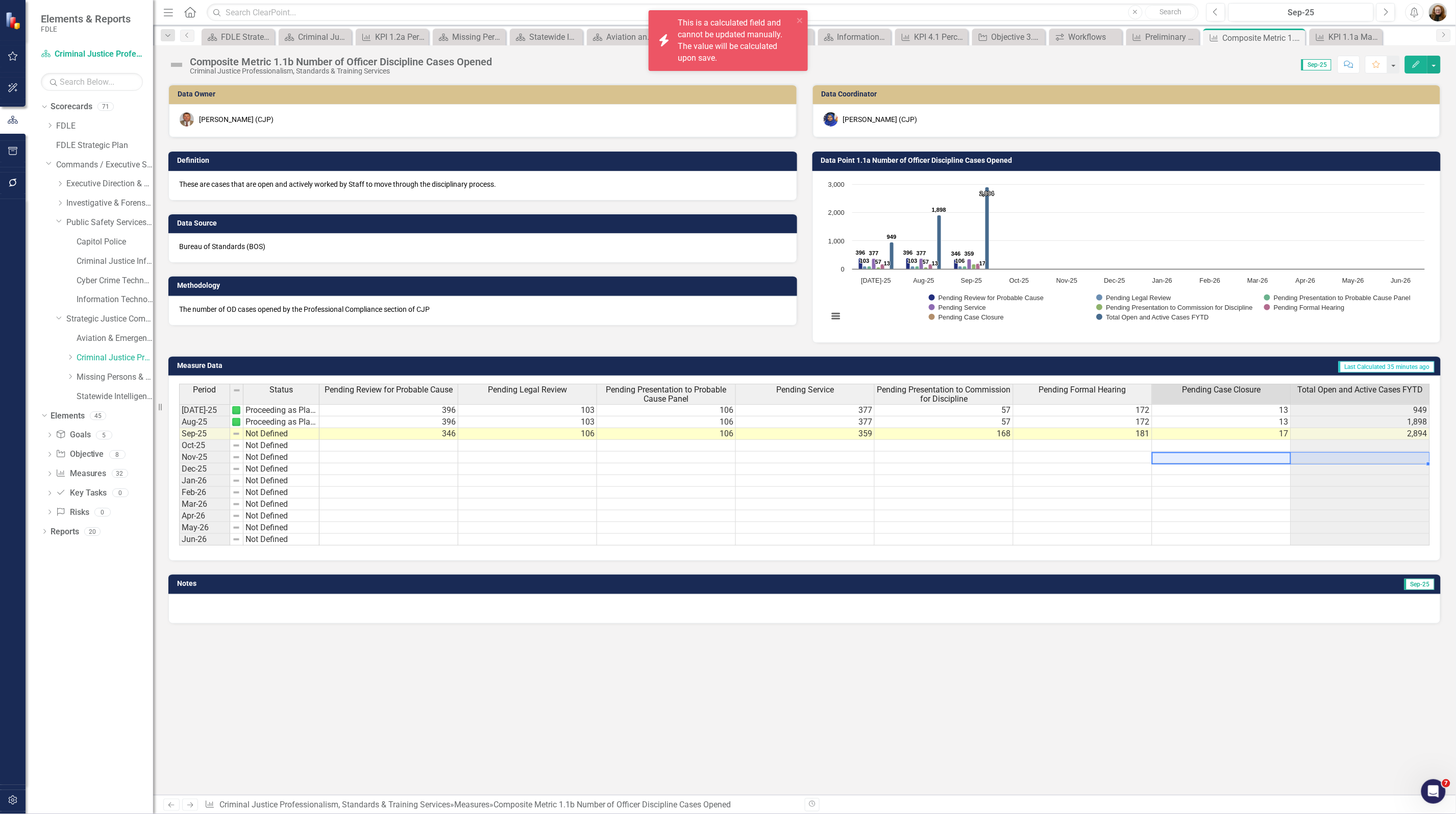
drag, startPoint x: 1282, startPoint y: 462, endPoint x: 1292, endPoint y: 463, distance: 10.0
click at [1292, 463] on tr "Nov-25 Not Defined" at bounding box center [804, 457] width 1251 height 12
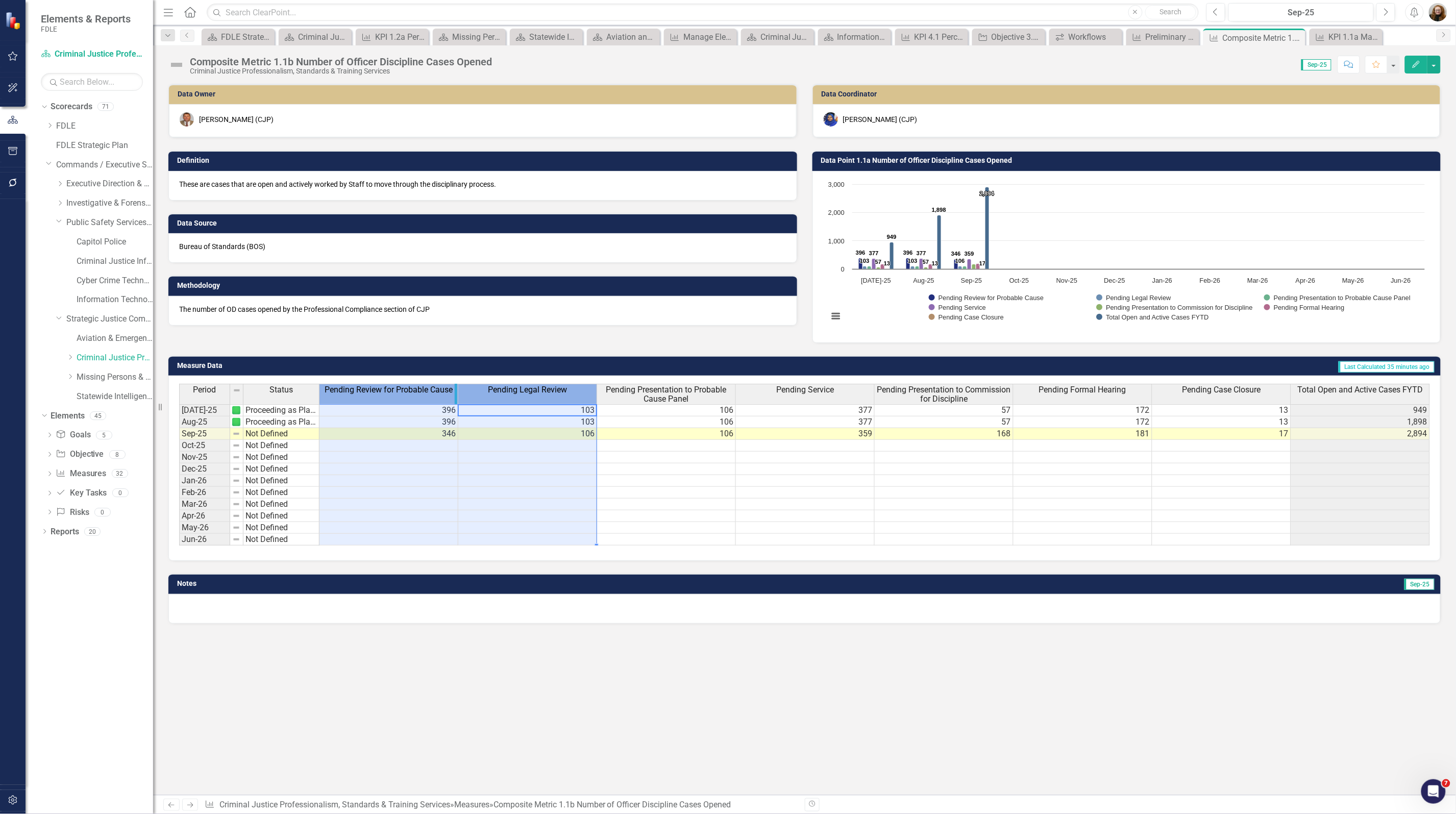
scroll to position [0, 0]
click at [455, 391] on div "Period Status Pending Review for Probable Cause Pending Legal Review Pending Pr…" at bounding box center [804, 465] width 1251 height 162
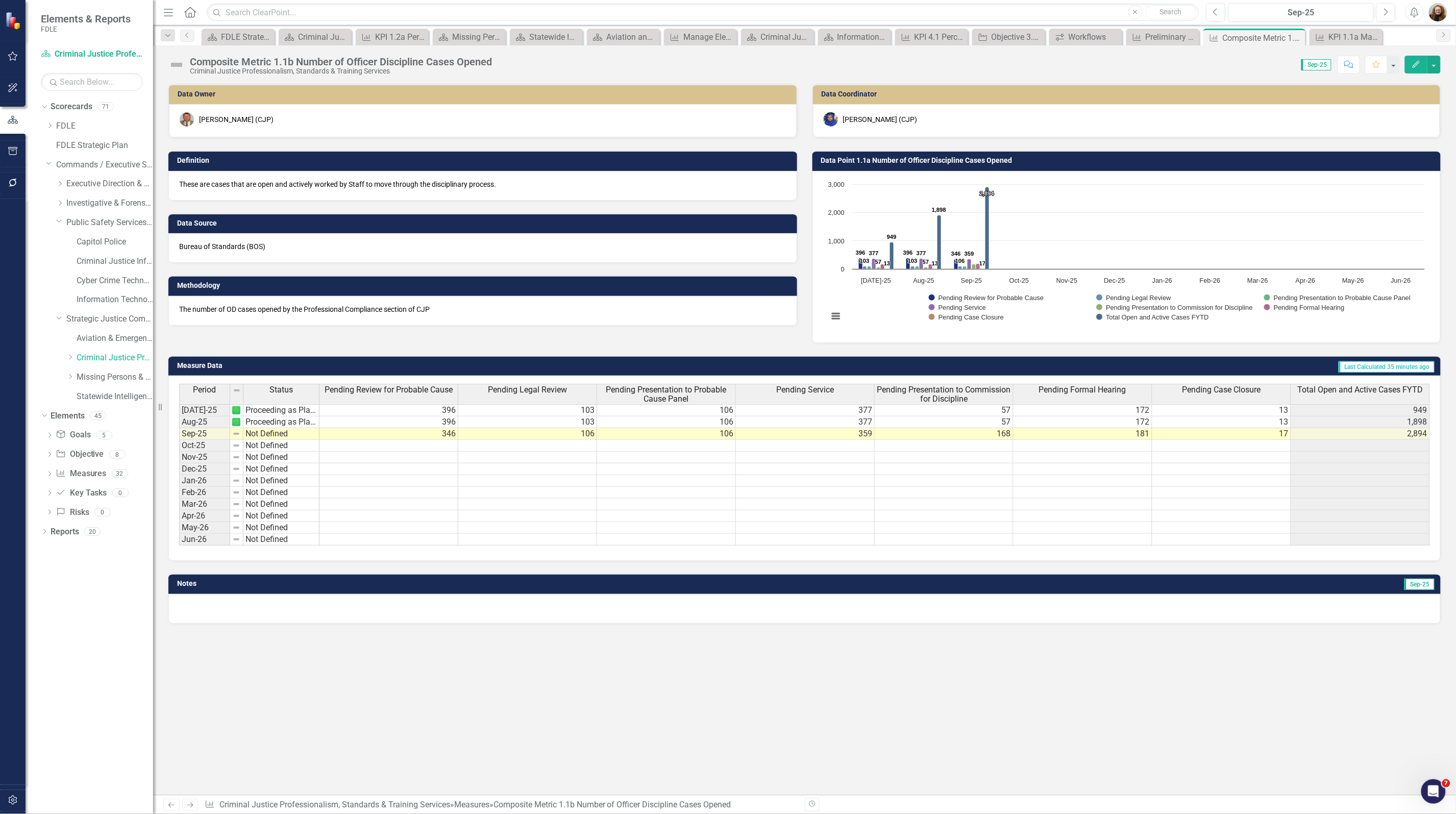
click at [690, 685] on div "Data Owner Glen Hopkins (CJP) Definition These are cases that are open and acti…" at bounding box center [804, 439] width 1303 height 712
click at [1331, 398] on th "Total Open and Active Cases FYTD" at bounding box center [1360, 394] width 139 height 20
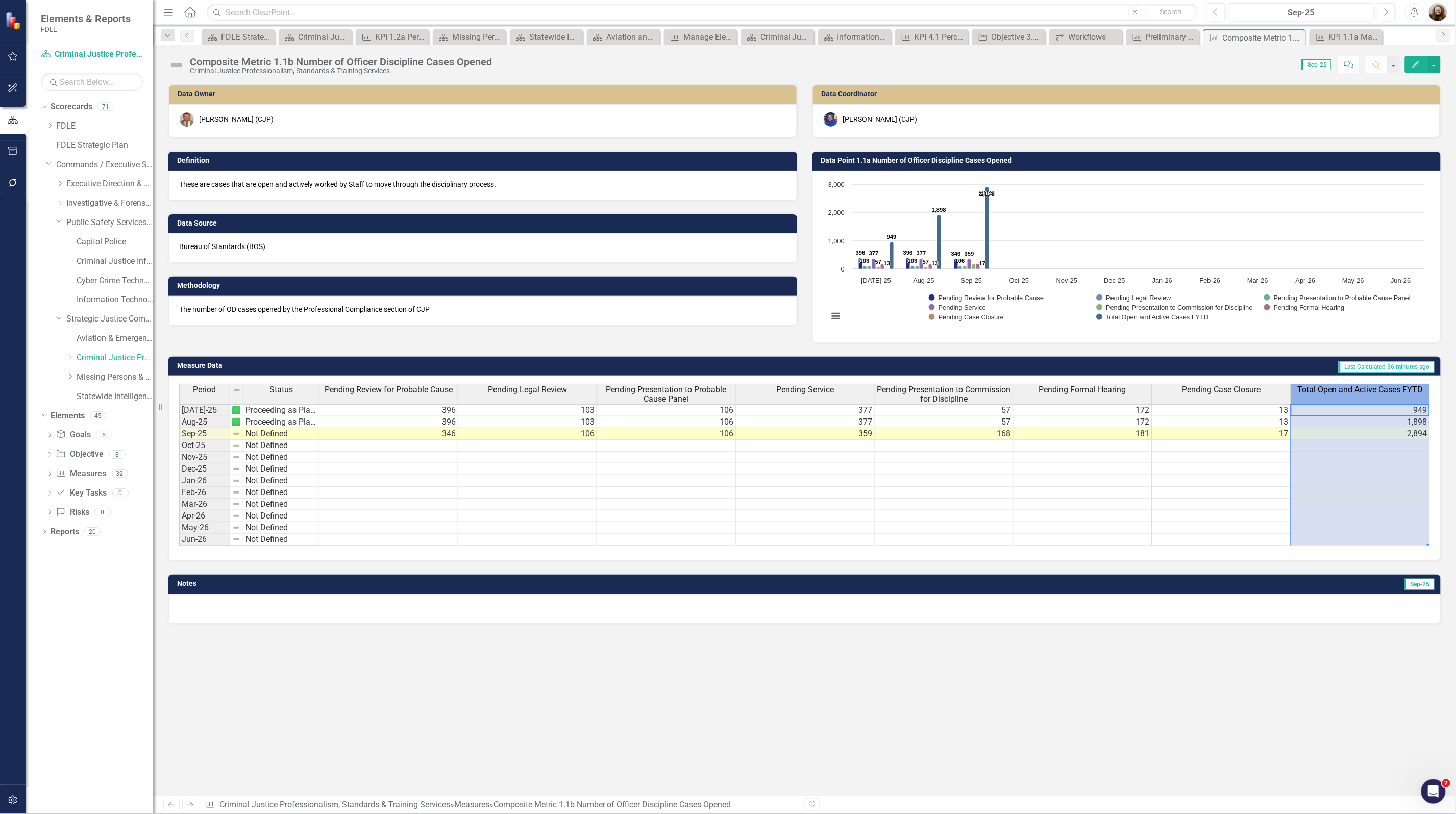
click at [1333, 393] on span "Total Open and Active Cases FYTD" at bounding box center [1360, 390] width 125 height 9
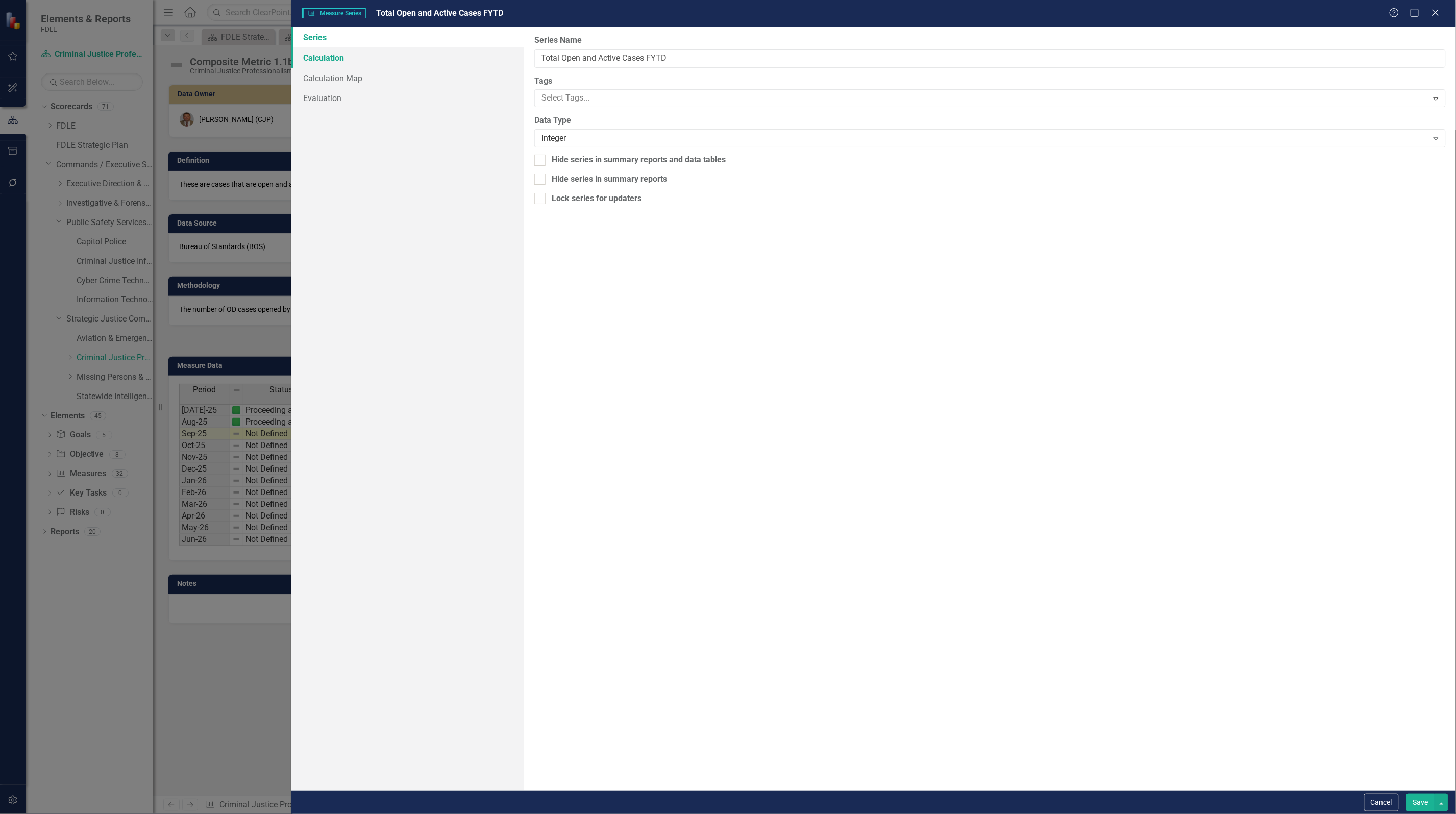
click at [343, 59] on link "Calculation" at bounding box center [408, 58] width 233 height 20
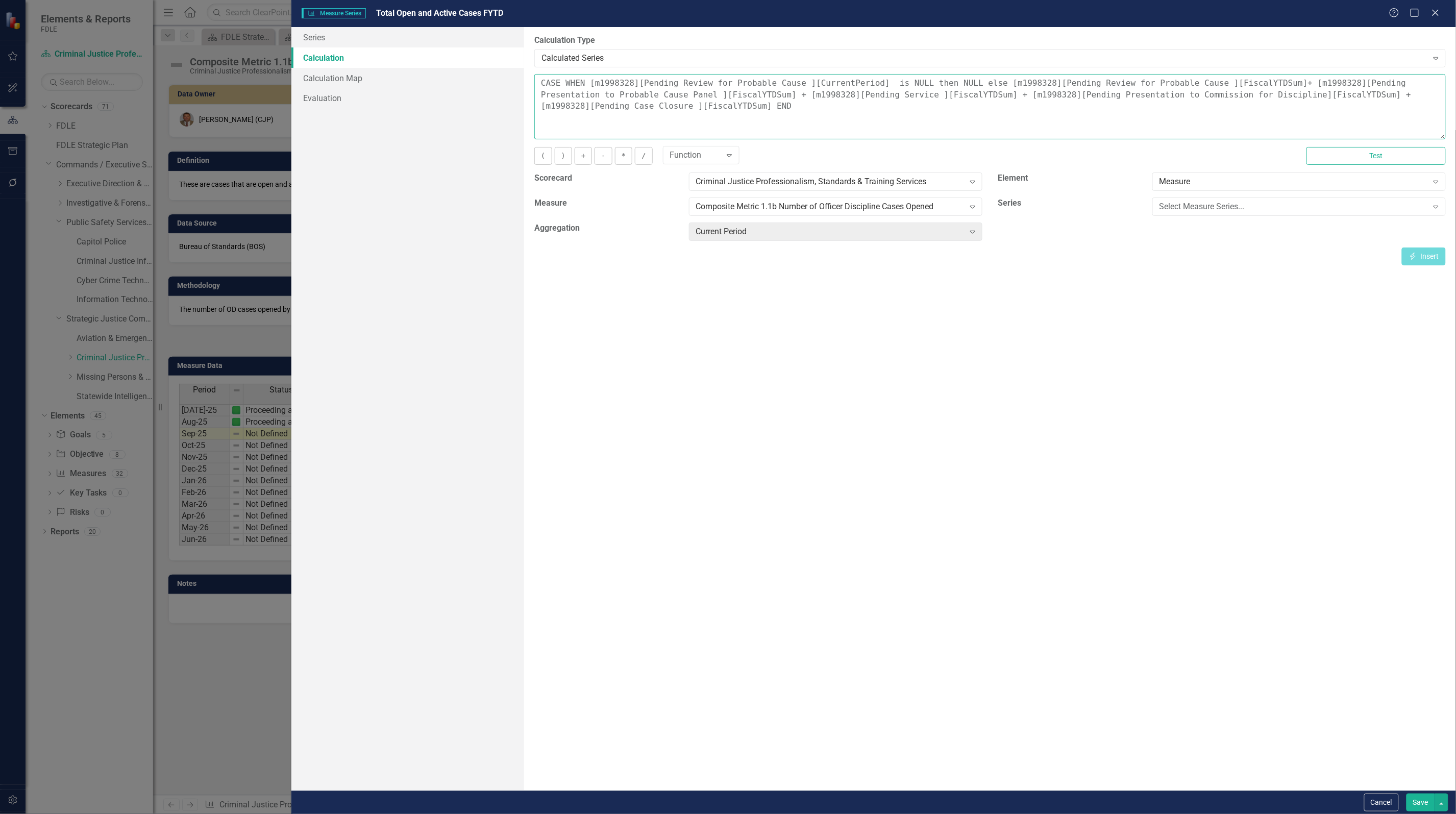
click at [1193, 84] on textarea "CASE WHEN [m1998328][Pending Review for Probable Cause ][CurrentPeriod] is NULL…" at bounding box center [990, 107] width 912 height 66
drag, startPoint x: 1237, startPoint y: 83, endPoint x: 1182, endPoint y: 84, distance: 55.0
click at [1182, 84] on textarea "CASE WHEN [m1998328][Pending Review for Probable Cause ][CurrentPeriod] is NULL…" at bounding box center [990, 107] width 912 height 66
drag, startPoint x: 796, startPoint y: 85, endPoint x: 857, endPoint y: 85, distance: 61.0
click at [857, 85] on textarea "CASE WHEN [m1998328][Pending Review for Probable Cause ][CurrentPeriod] is NULL…" at bounding box center [990, 107] width 912 height 66
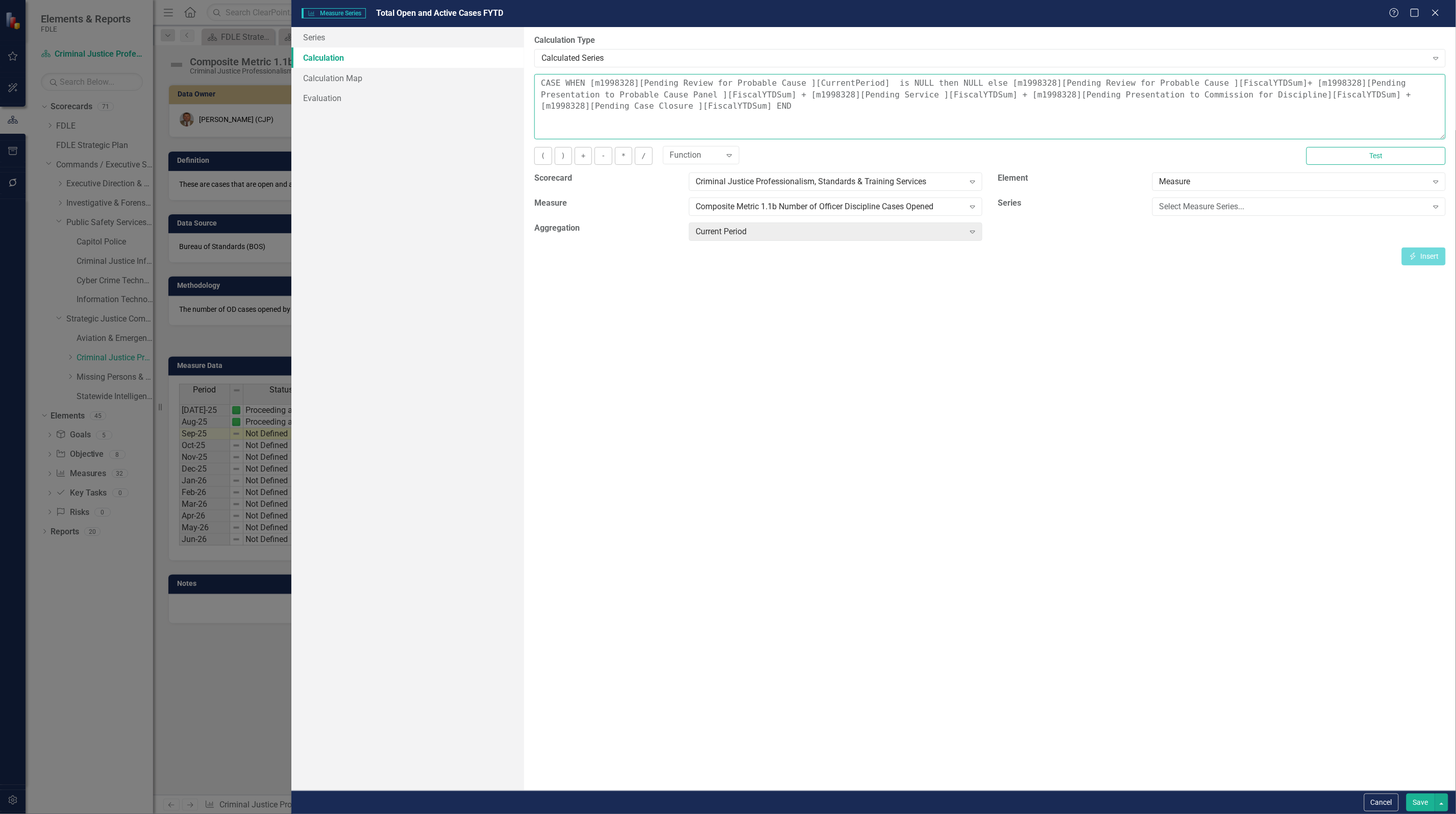
drag, startPoint x: 1184, startPoint y: 81, endPoint x: 1237, endPoint y: 83, distance: 53.0
click at [1237, 83] on textarea "CASE WHEN [m1998328][Pending Review for Probable Cause ][CurrentPeriod] is NULL…" at bounding box center [990, 107] width 912 height 66
click at [1317, 371] on div "By default, series in ClearPoint are not calculated. So, if you leave the form …" at bounding box center [990, 409] width 932 height 764
drag, startPoint x: 1376, startPoint y: 803, endPoint x: 1310, endPoint y: 787, distance: 67.9
click at [1376, 804] on button "Cancel" at bounding box center [1381, 803] width 34 height 18
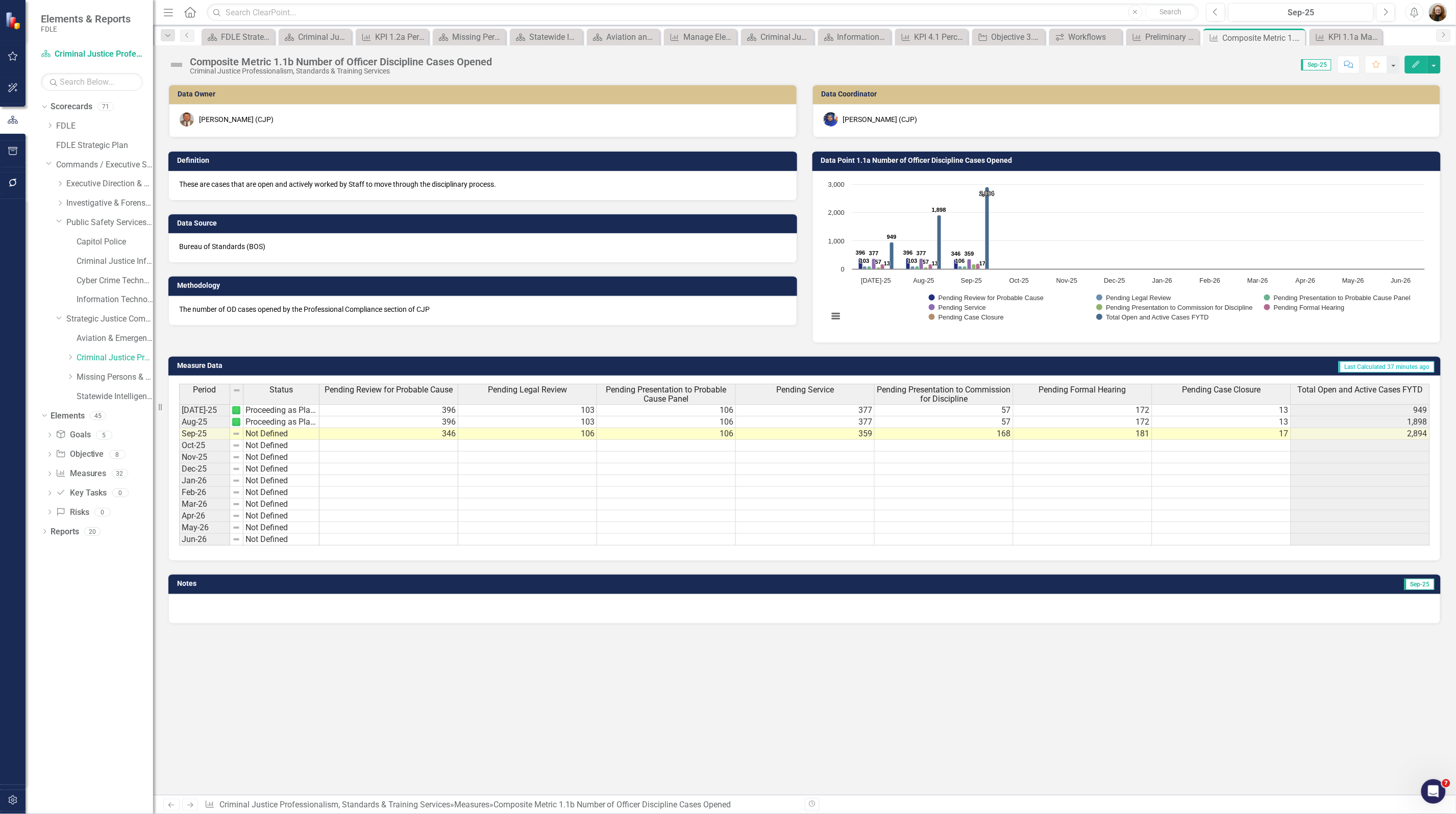
click at [1190, 781] on div "Data Owner Glen Hopkins (CJP) Definition These are cases that are open and acti…" at bounding box center [804, 439] width 1303 height 712
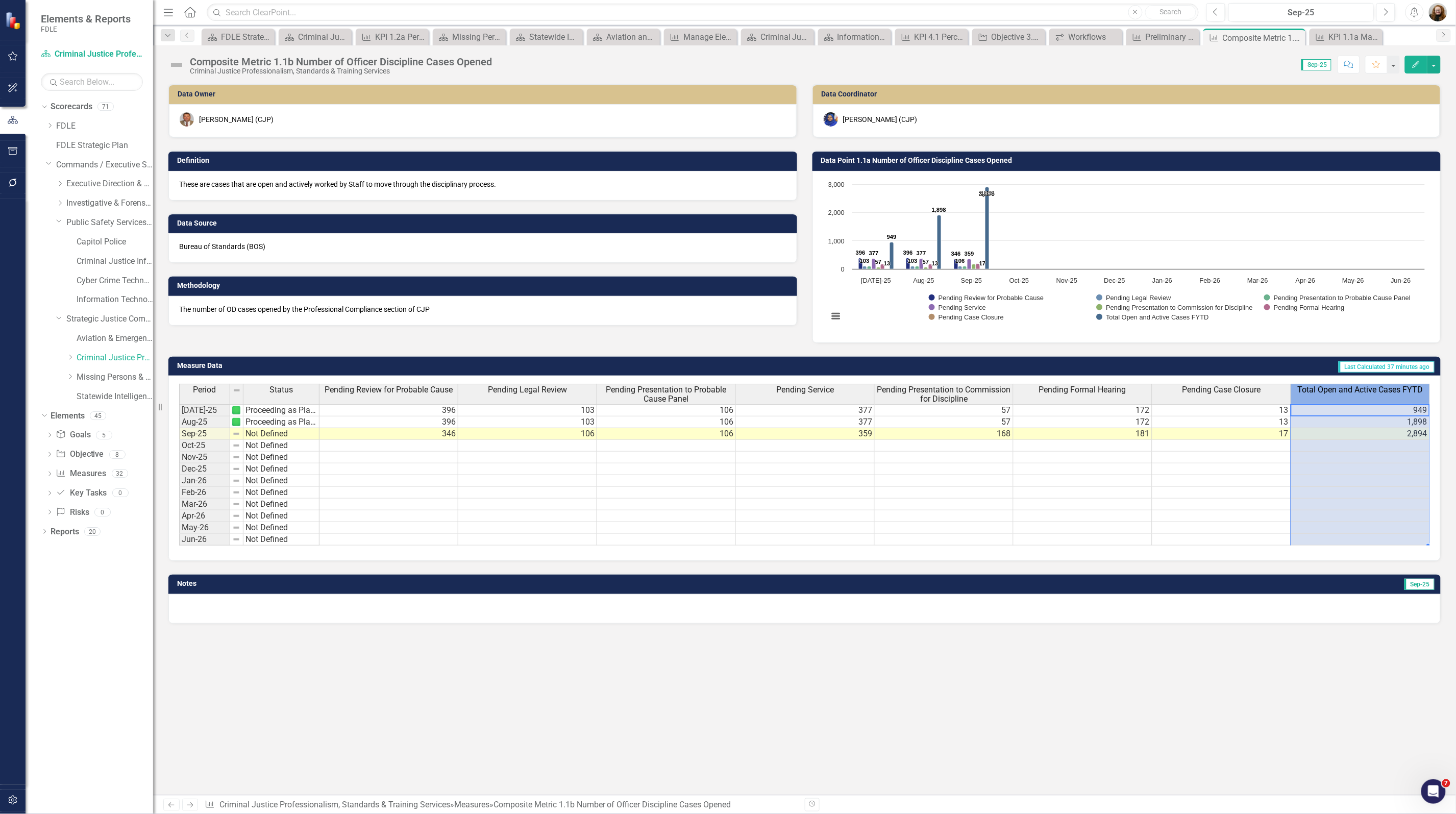
click at [1348, 395] on div "Total Open and Active Cases FYTD" at bounding box center [1360, 390] width 138 height 11
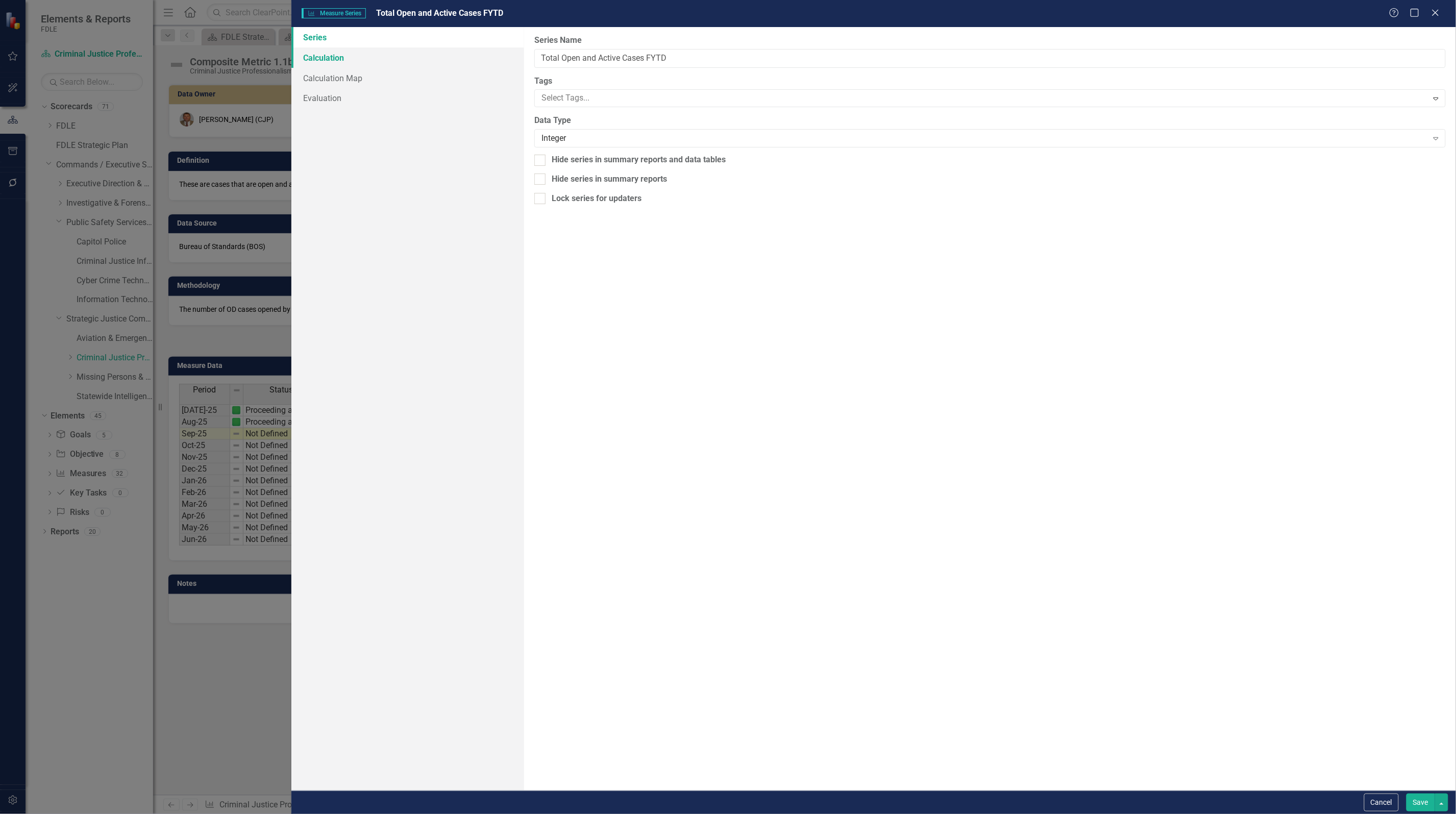
click at [320, 57] on link "Calculation" at bounding box center [408, 58] width 233 height 20
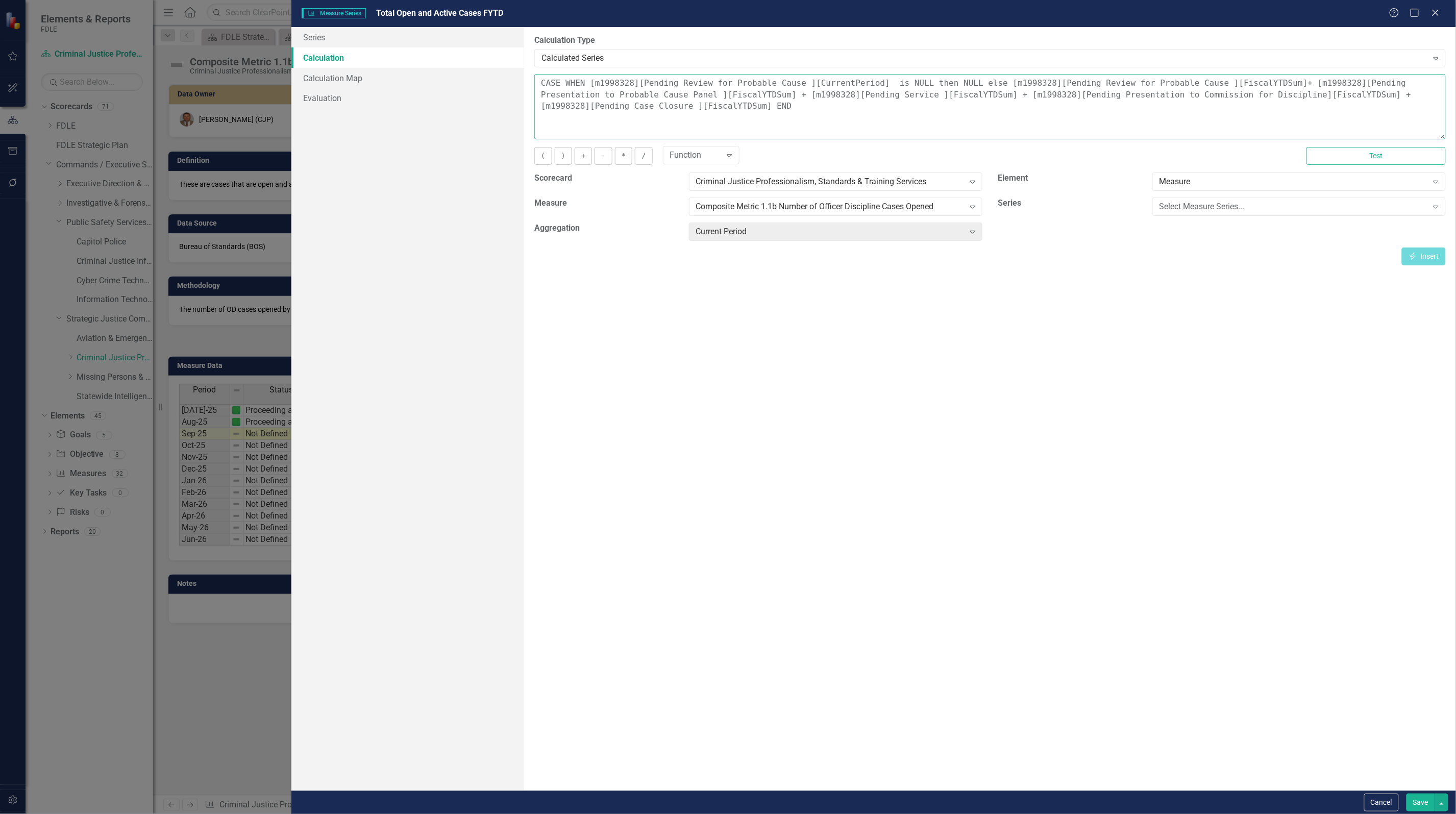
click at [964, 83] on textarea "CASE WHEN [m1998328][Pending Review for Probable Cause ][CurrentPeriod] is NULL…" at bounding box center [990, 107] width 912 height 66
drag, startPoint x: 1183, startPoint y: 84, endPoint x: 1236, endPoint y: 75, distance: 53.8
click at [1236, 75] on textarea "CASE WHEN [m1998328][Pending Review for Probable Cause ][CurrentPeriod] is NULL…" at bounding box center [990, 107] width 912 height 66
paste textarea "CurrentPeriod"
drag, startPoint x: 642, startPoint y: 93, endPoint x: 681, endPoint y: 94, distance: 39.0
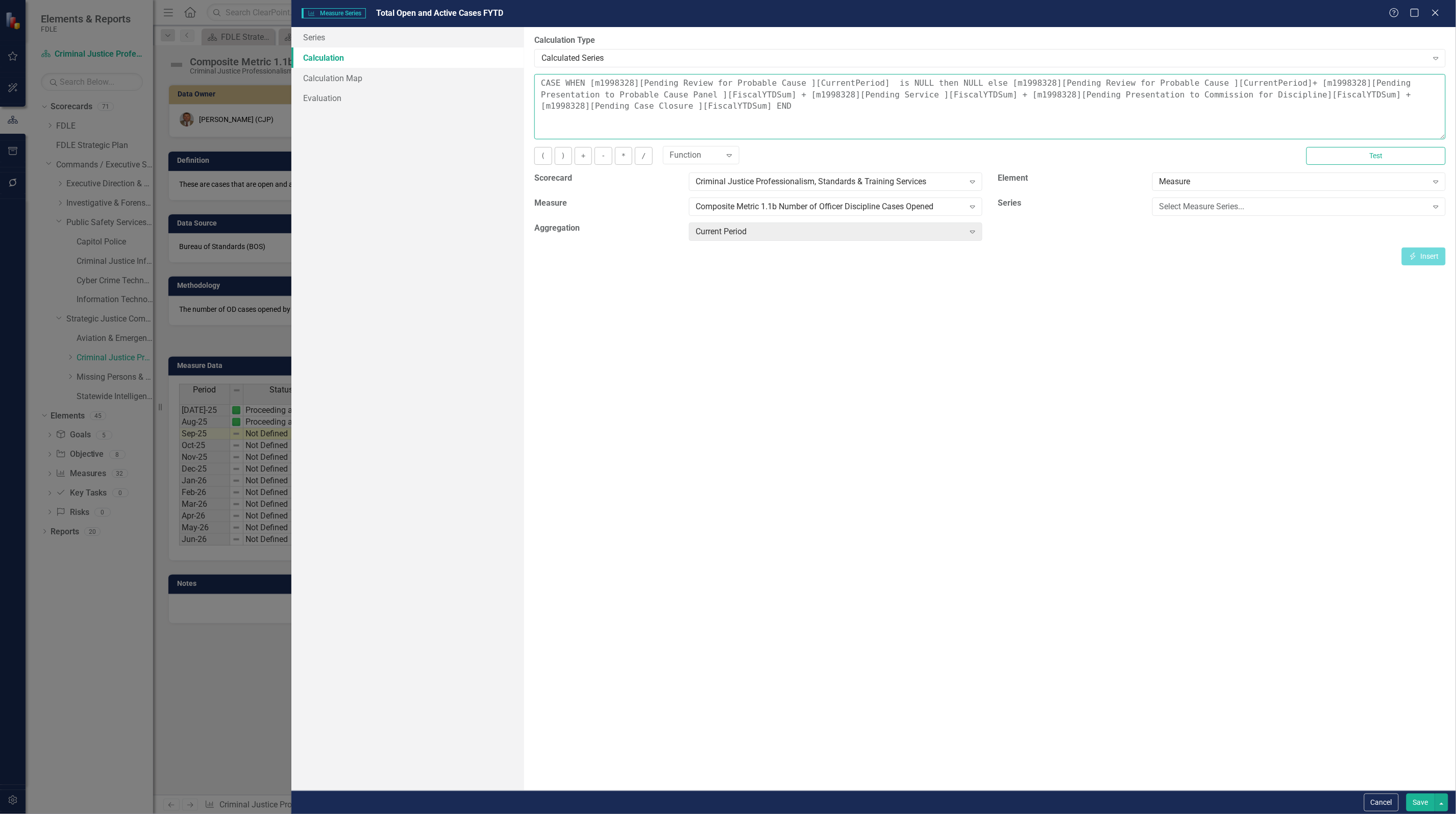
click at [681, 94] on textarea "CASE WHEN [m1998328][Pending Review for Probable Cause ][CurrentPeriod] is NULL…" at bounding box center [990, 107] width 912 height 66
drag, startPoint x: 645, startPoint y: 95, endPoint x: 698, endPoint y: 98, distance: 53.1
click at [698, 98] on textarea "CASE WHEN [m1998328][Pending Review for Probable Cause ][CurrentPeriod] is NULL…" at bounding box center [990, 107] width 912 height 66
paste textarea "CurrentPeriod"
drag, startPoint x: 852, startPoint y: 95, endPoint x: 904, endPoint y: 97, distance: 52.0
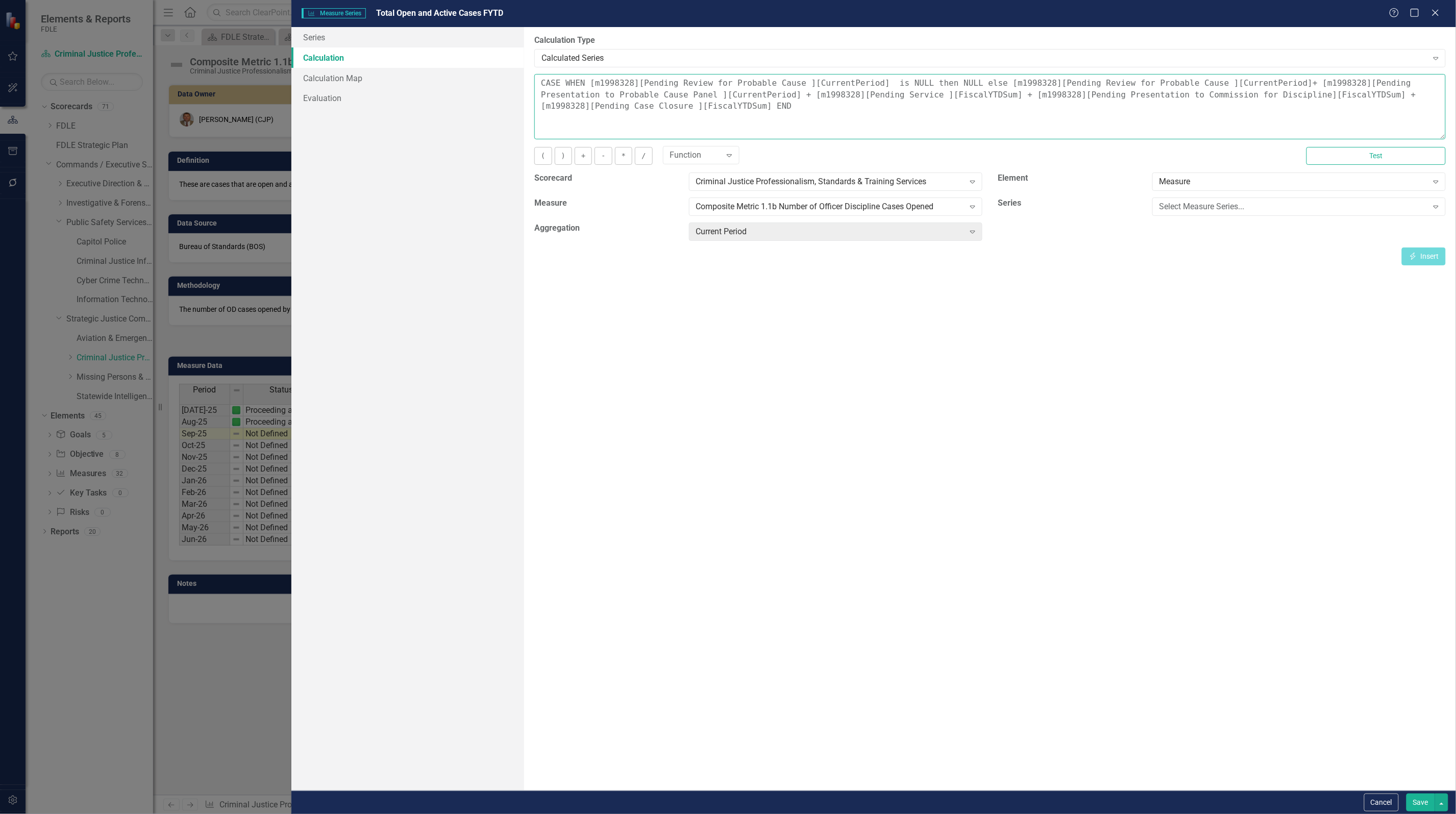
click at [904, 97] on textarea "CASE WHEN [m1998328][Pending Review for Probable Cause ][CurrentPeriod] is NULL…" at bounding box center [990, 107] width 912 height 66
paste textarea "CurrentPeriod"
drag, startPoint x: 546, startPoint y: 106, endPoint x: 600, endPoint y: 110, distance: 54.1
click at [600, 110] on textarea "CASE WHEN [m1998328][Pending Review for Probable Cause ][CurrentPeriod] is NULL…" at bounding box center [990, 107] width 912 height 66
paste textarea "CurrentPeriod"
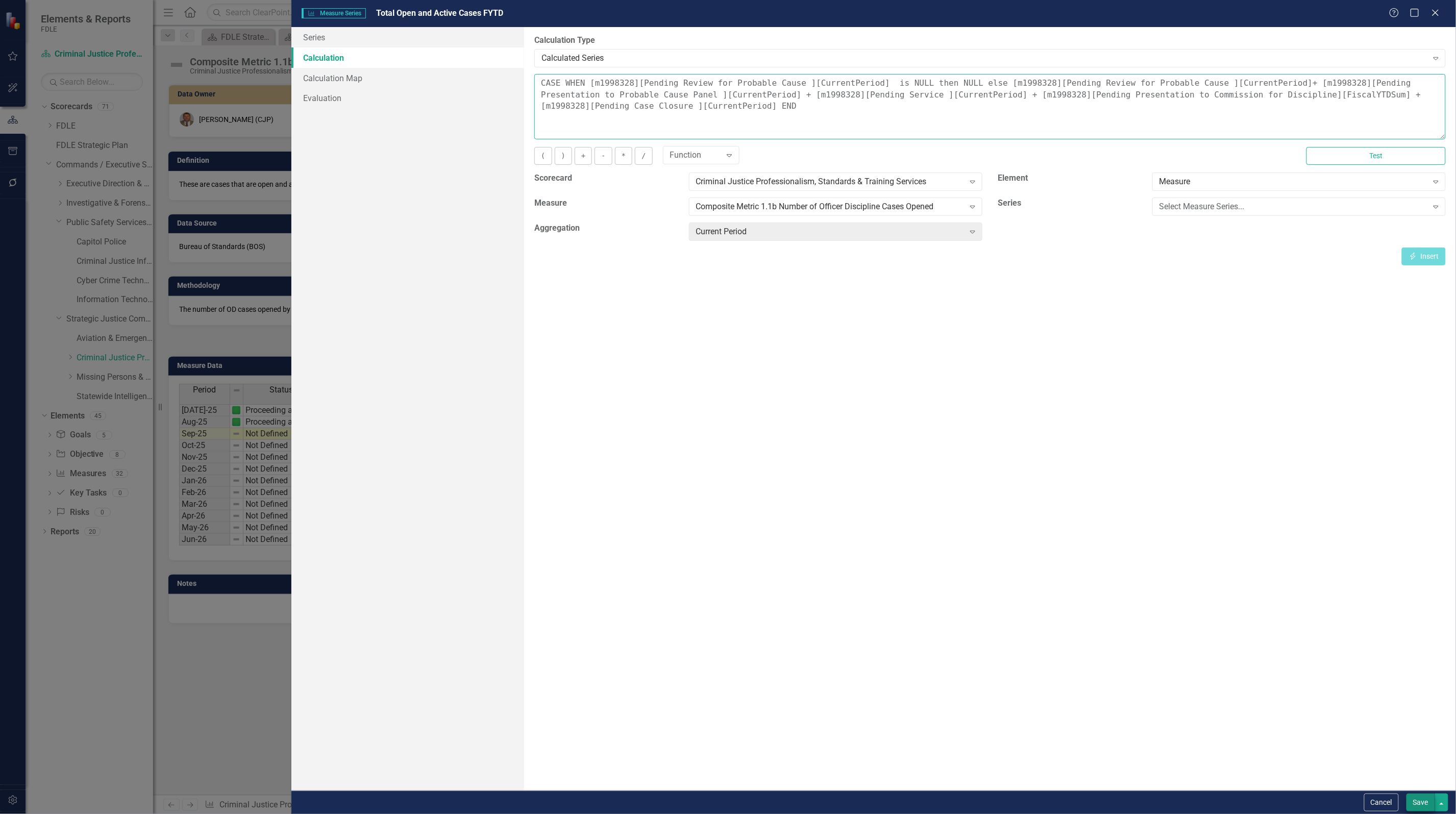
type textarea "CASE WHEN [m1998328][Pending Review for Probable Cause ][CurrentPeriod] is NULL…"
click at [1416, 802] on button "Save" at bounding box center [1420, 803] width 29 height 18
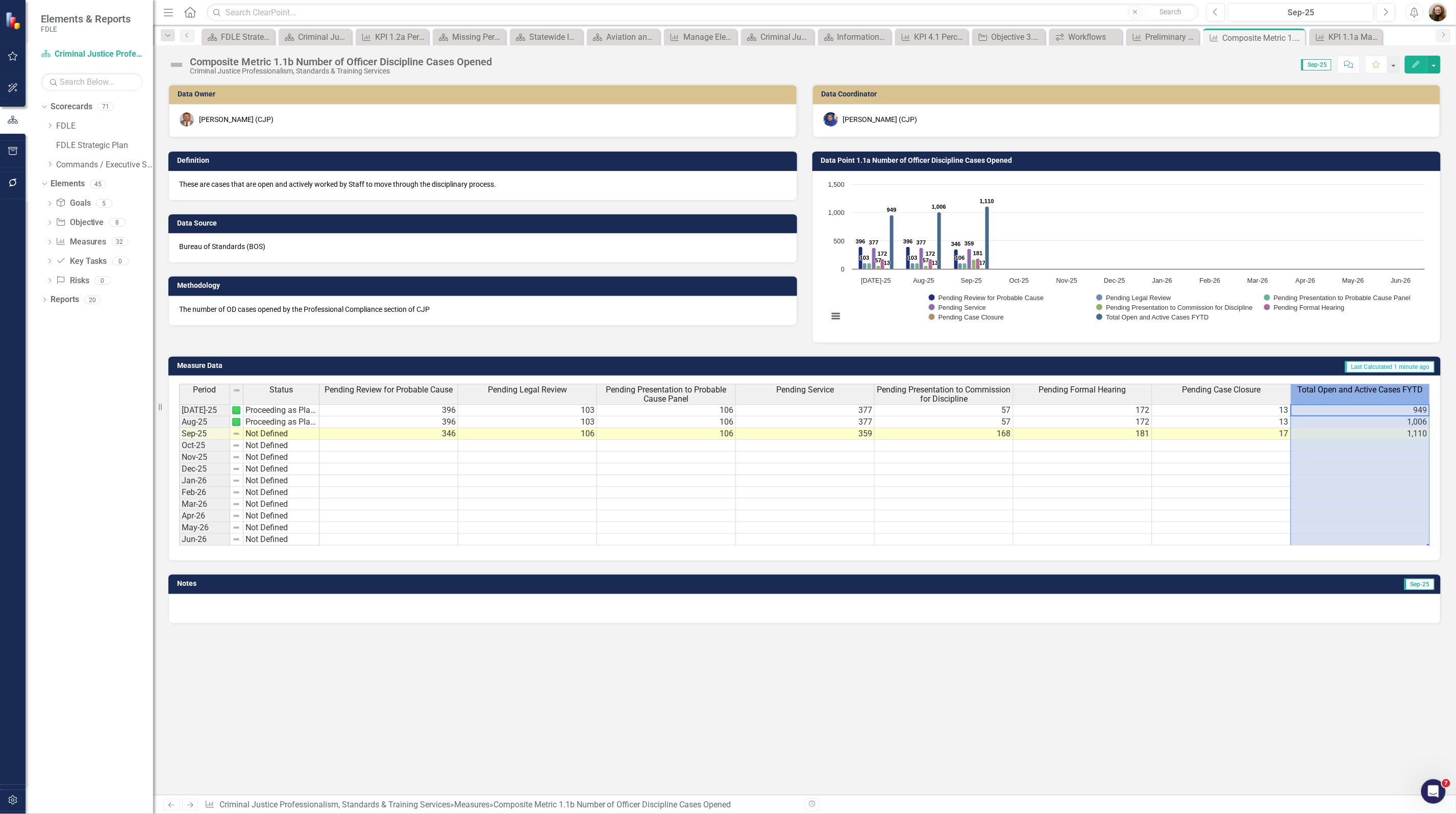
click at [1336, 393] on span "Total Open and Active Cases FYTD" at bounding box center [1360, 390] width 125 height 9
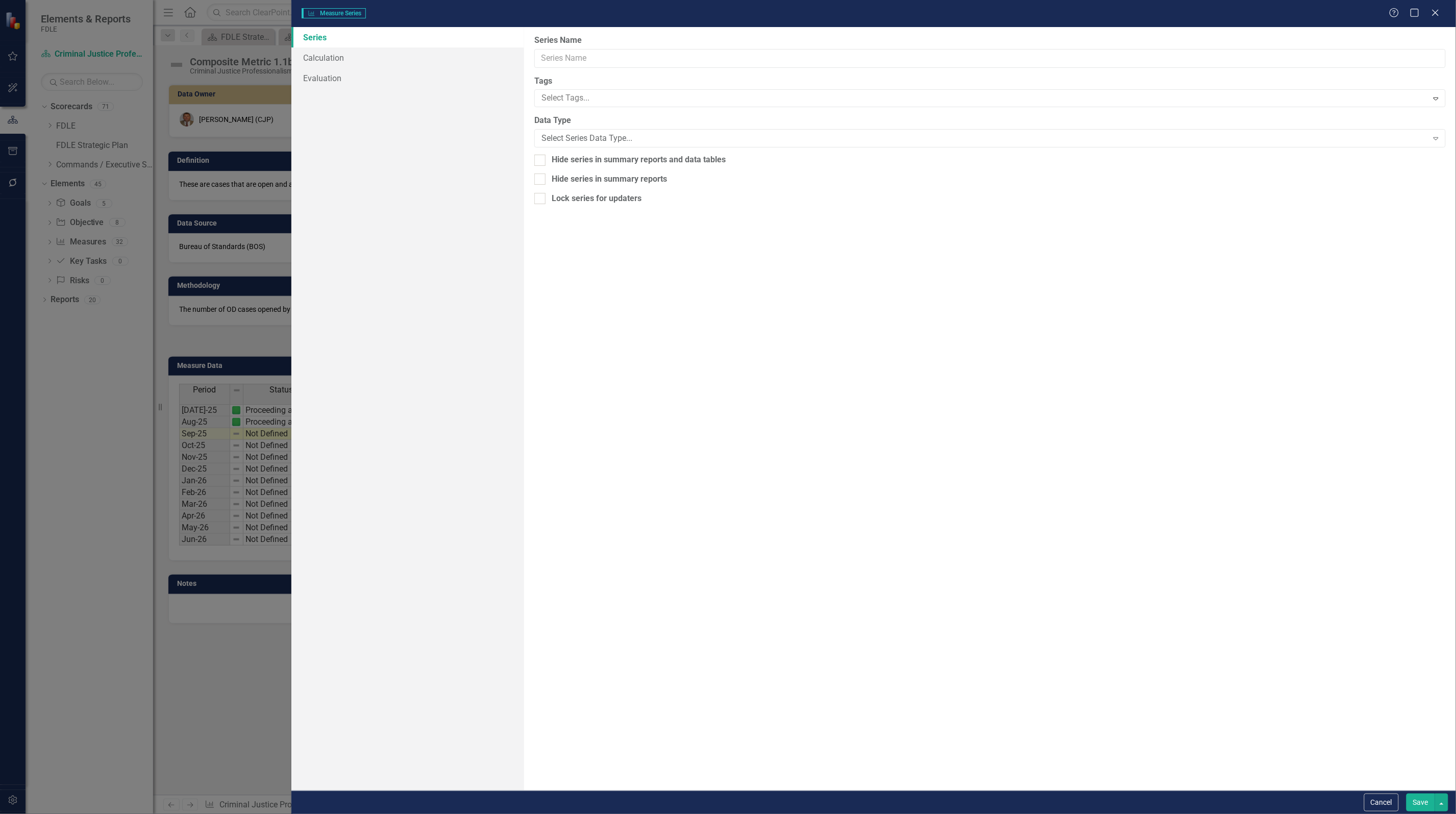
type input "Total Open and Active Cases FYTD"
click at [313, 50] on link "Calculation" at bounding box center [408, 58] width 233 height 20
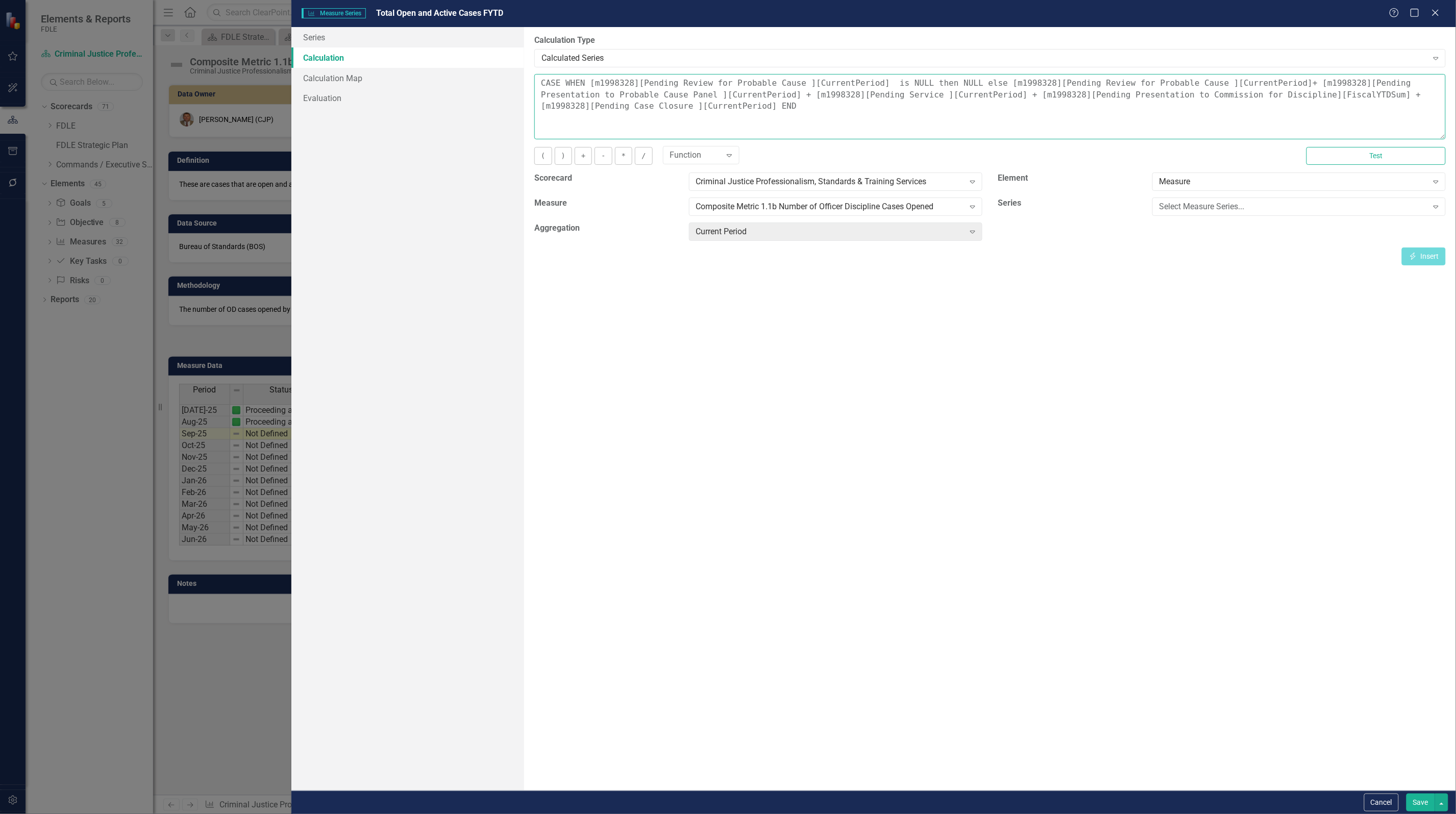
click at [707, 98] on textarea "CASE WHEN [m1998328][Pending Review for Probable Cause ][CurrentPeriod] is NULL…" at bounding box center [990, 107] width 912 height 66
drag, startPoint x: 1183, startPoint y: 86, endPoint x: 1243, endPoint y: 84, distance: 60.0
click at [1243, 84] on textarea "CASE WHEN [m1998328][Pending Review for Probable Cause ][CurrentPeriod] is NULL…" at bounding box center [990, 107] width 912 height 66
drag, startPoint x: 1185, startPoint y: 81, endPoint x: 1238, endPoint y: 81, distance: 53.0
click at [1238, 81] on textarea "CASE WHEN [m1998328][Pending Review for Probable Cause ][CurrentPeriod] is NULL…" at bounding box center [990, 107] width 912 height 66
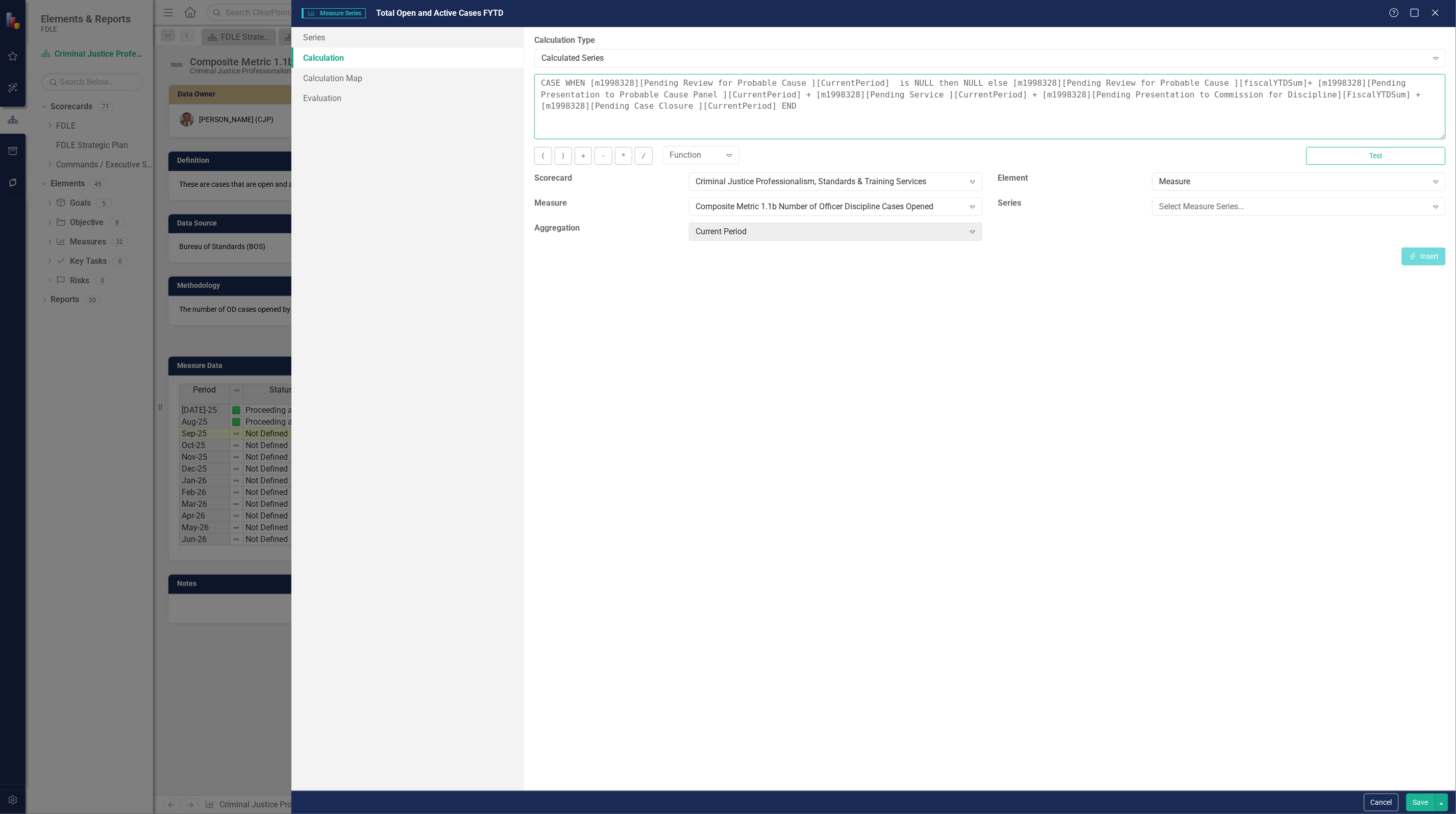
drag, startPoint x: 645, startPoint y: 97, endPoint x: 702, endPoint y: 94, distance: 57.1
click at [703, 94] on textarea "CASE WHEN [m1998328][Pending Review for Probable Cause ][CurrentPeriod] is NULL…" at bounding box center [990, 107] width 912 height 66
paste textarea "fiscalYTDSum"
drag, startPoint x: 546, startPoint y: 107, endPoint x: 604, endPoint y: 106, distance: 58.0
click at [604, 106] on textarea "CASE WHEN [m1998328][Pending Review for Probable Cause ][CurrentPeriod] is NULL…" at bounding box center [990, 107] width 912 height 66
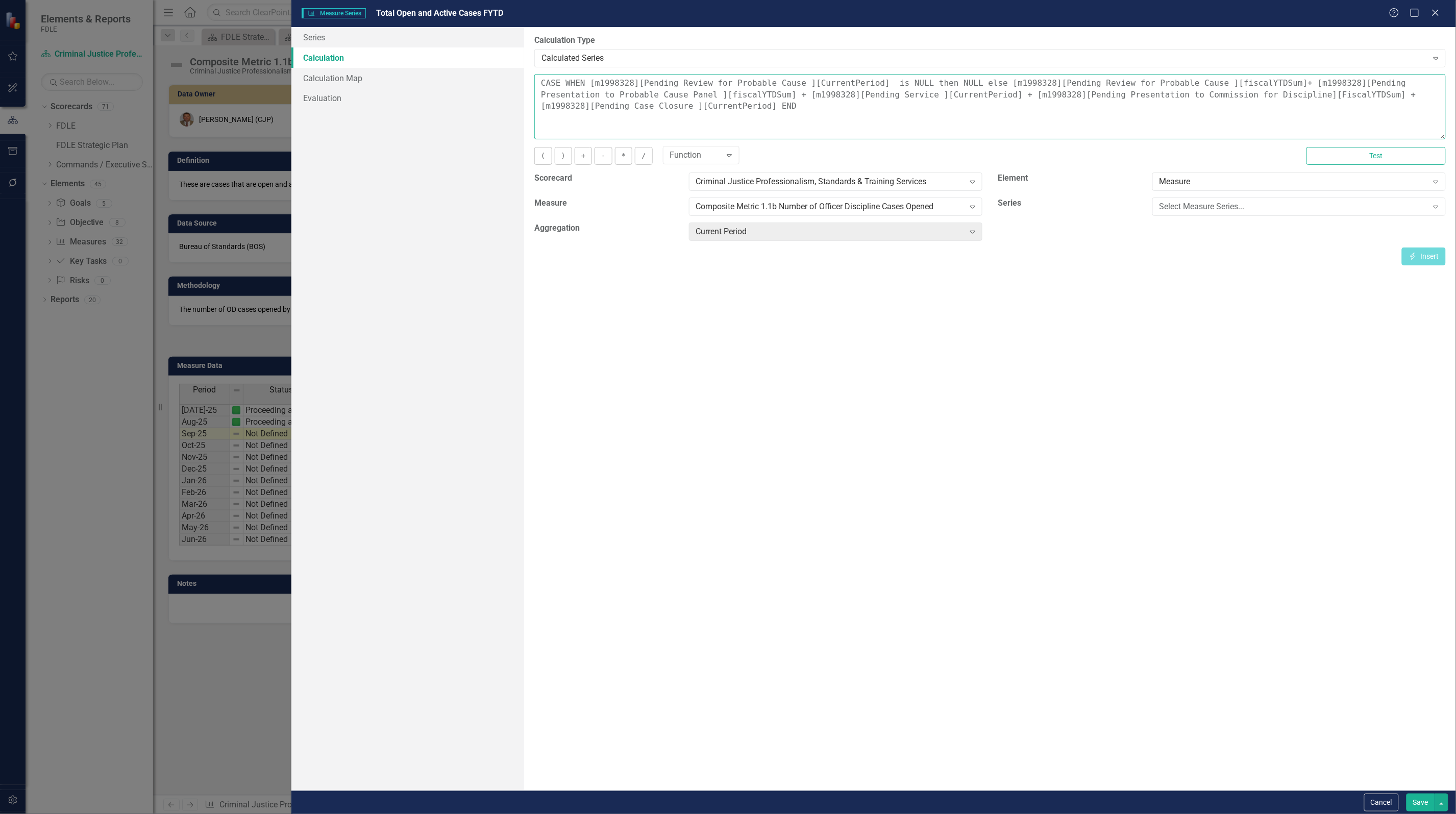
paste textarea "fiscalYTDSum"
drag, startPoint x: 846, startPoint y: 96, endPoint x: 903, endPoint y: 96, distance: 57.0
click at [903, 96] on textarea "CASE WHEN [m1998328][Pending Review for Probable Cause ][CurrentPeriod] is NULL…" at bounding box center [990, 107] width 912 height 66
paste textarea "fiscalYTDSum"
type textarea "CASE WHEN [m1998328][Pending Review for Probable Cause ][CurrentPeriod] is NULL…"
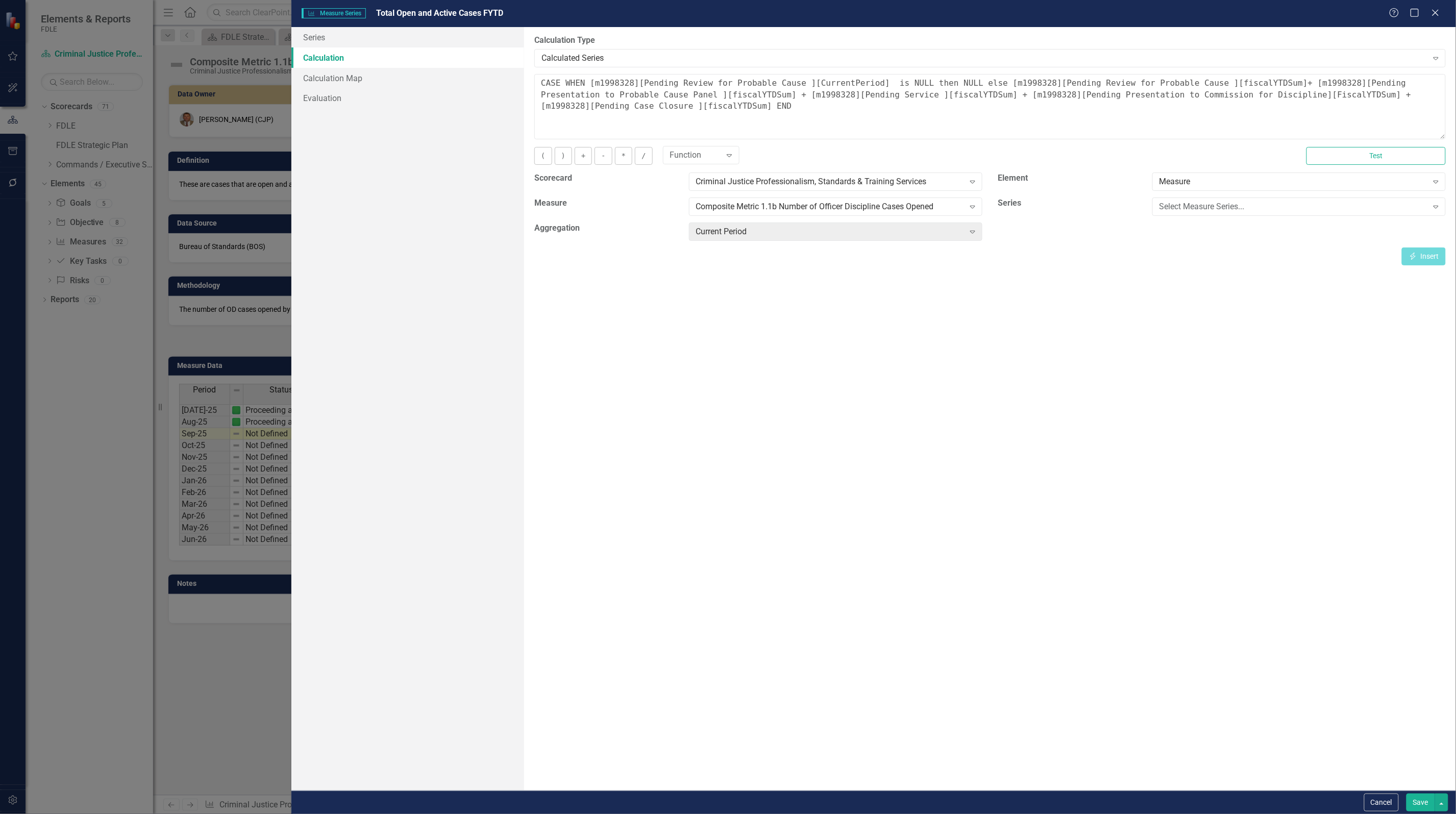
click at [1415, 807] on button "Save" at bounding box center [1420, 803] width 29 height 18
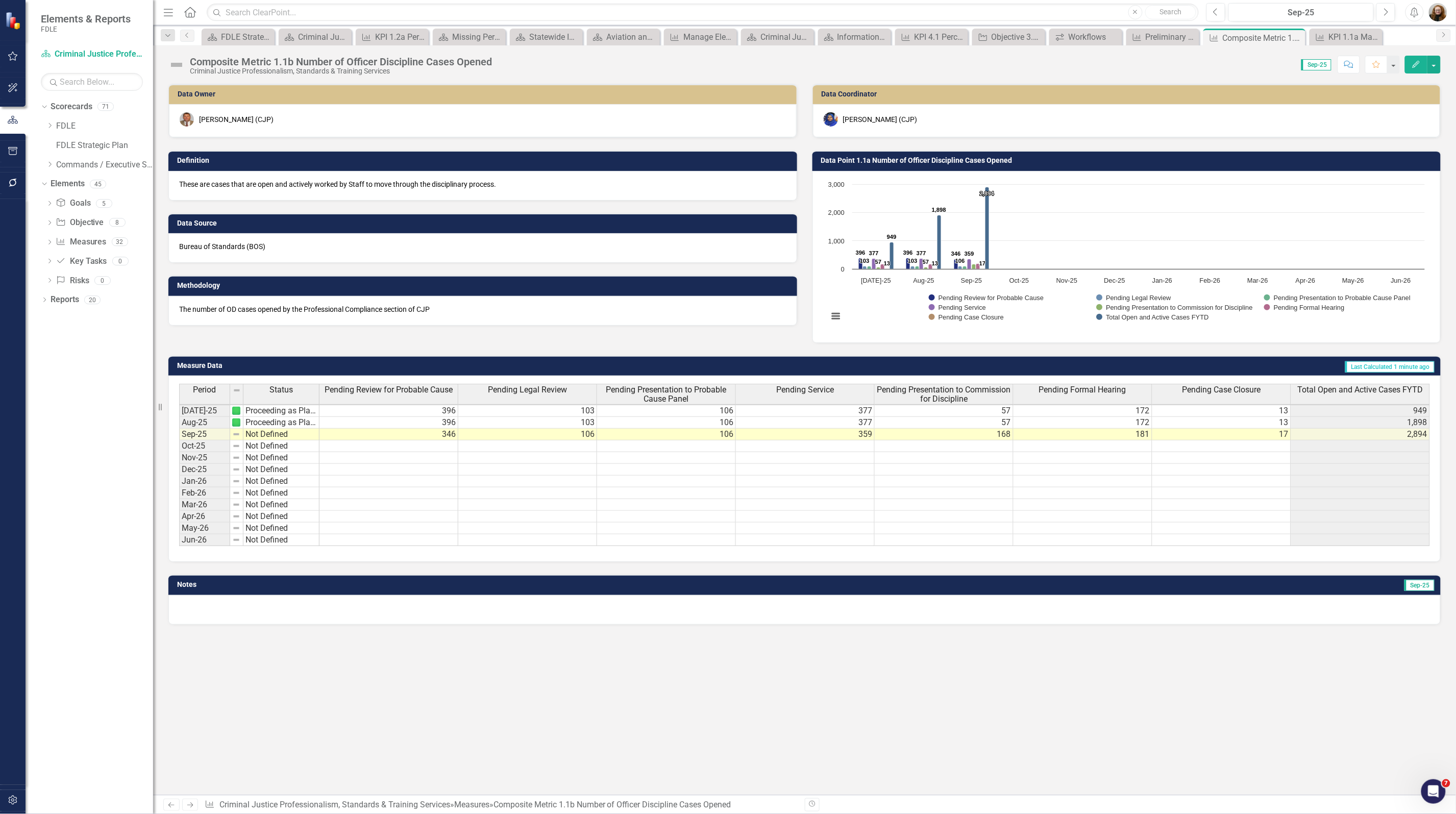
scroll to position [1, 8]
drag, startPoint x: 873, startPoint y: 650, endPoint x: 840, endPoint y: 646, distance: 33.2
click at [873, 650] on div "Data Owner Glen Hopkins (CJP) Definition These are cases that are open and acti…" at bounding box center [804, 439] width 1303 height 712
click at [1409, 67] on button "Edit" at bounding box center [1416, 64] width 23 height 18
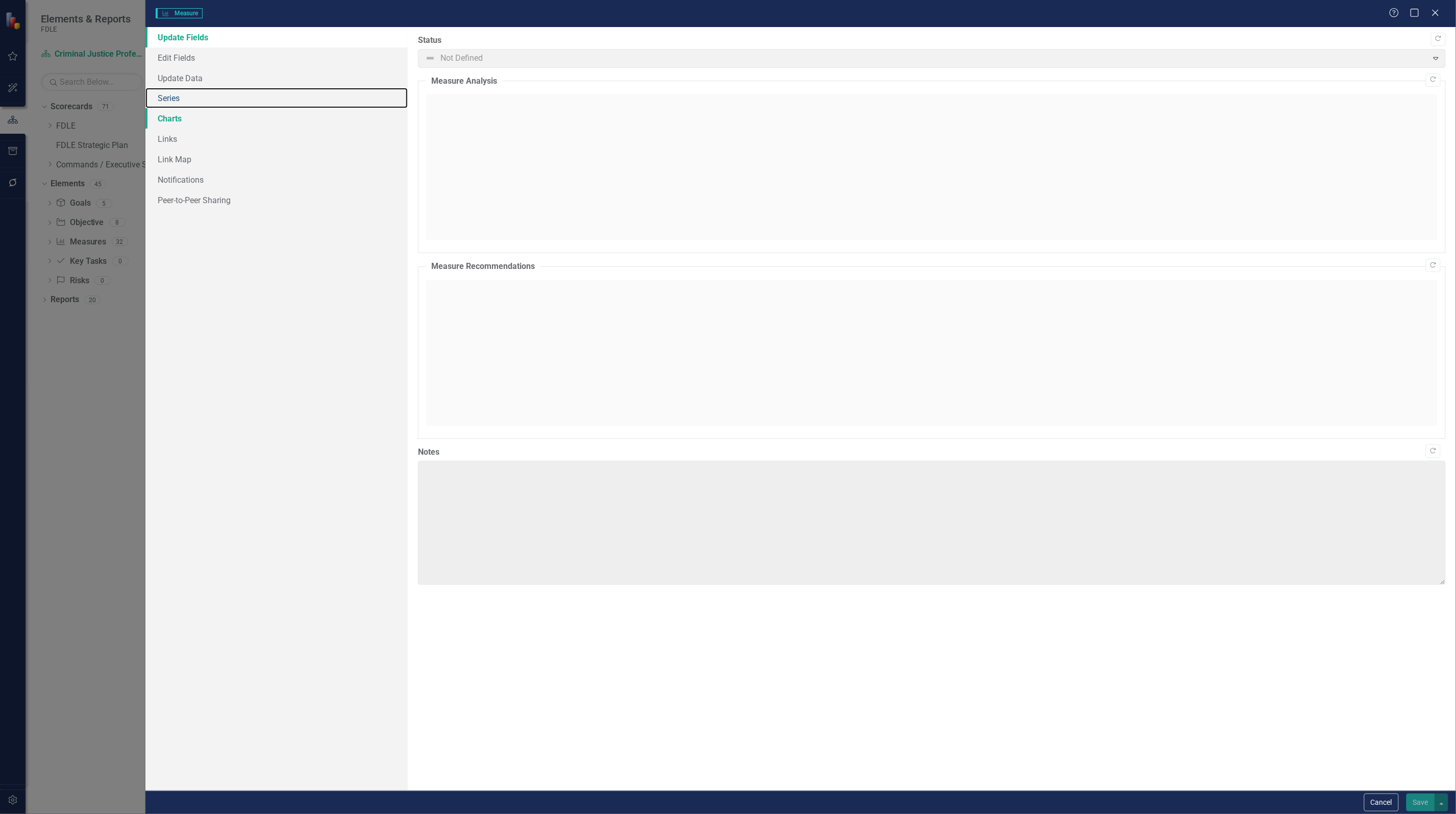
click at [184, 105] on link "Series" at bounding box center [276, 98] width 262 height 20
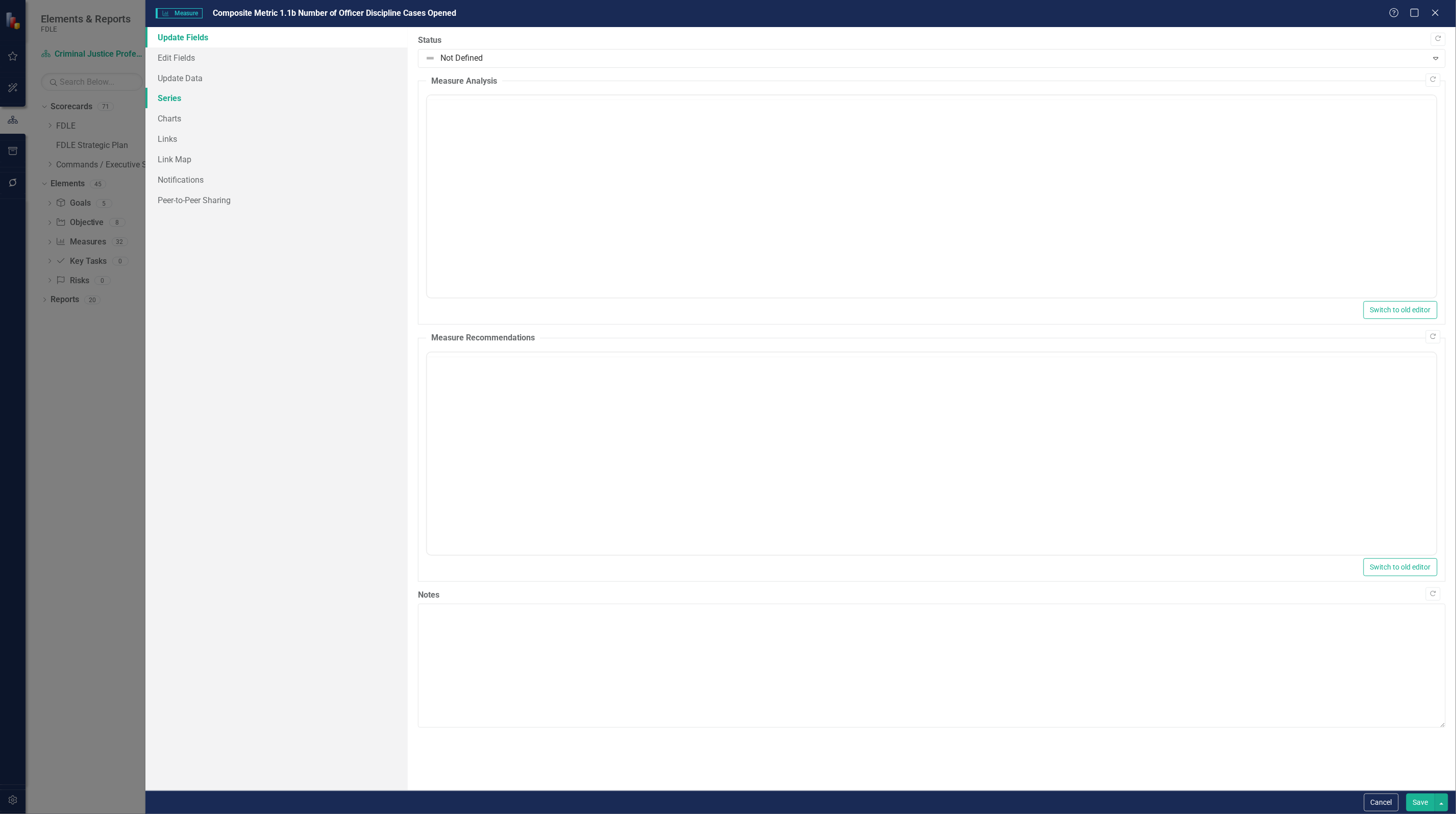
click at [167, 99] on link "Series" at bounding box center [276, 98] width 262 height 20
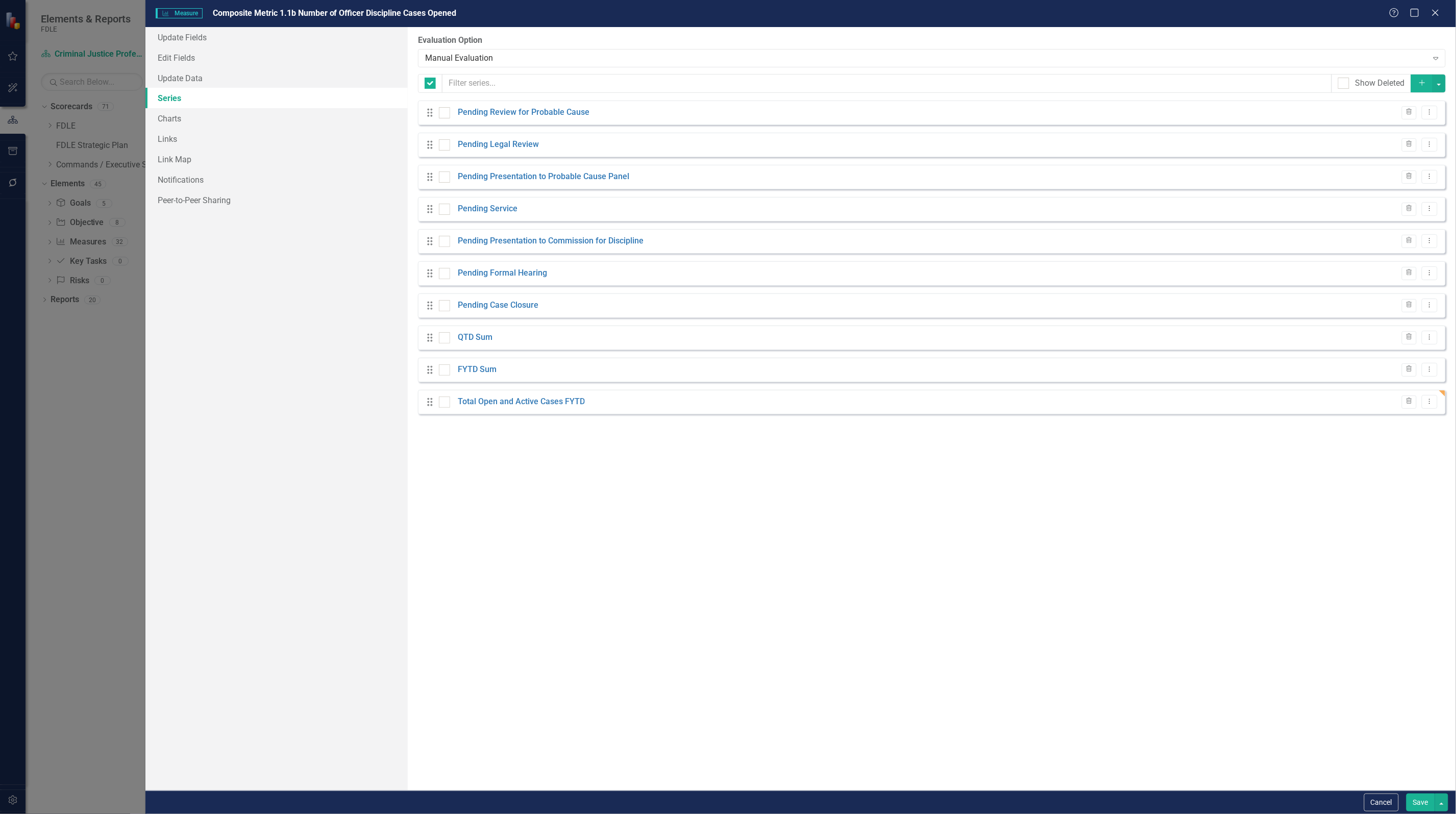
checkbox input "false"
drag, startPoint x: 728, startPoint y: 527, endPoint x: 665, endPoint y: 497, distance: 69.8
click at [725, 527] on div "From this page, you can add, edit, delete, or duplicate the measure series for …" at bounding box center [931, 409] width 1048 height 764
click at [583, 463] on div "From this page, you can add, edit, delete, or duplicate the measure series for …" at bounding box center [931, 409] width 1048 height 764
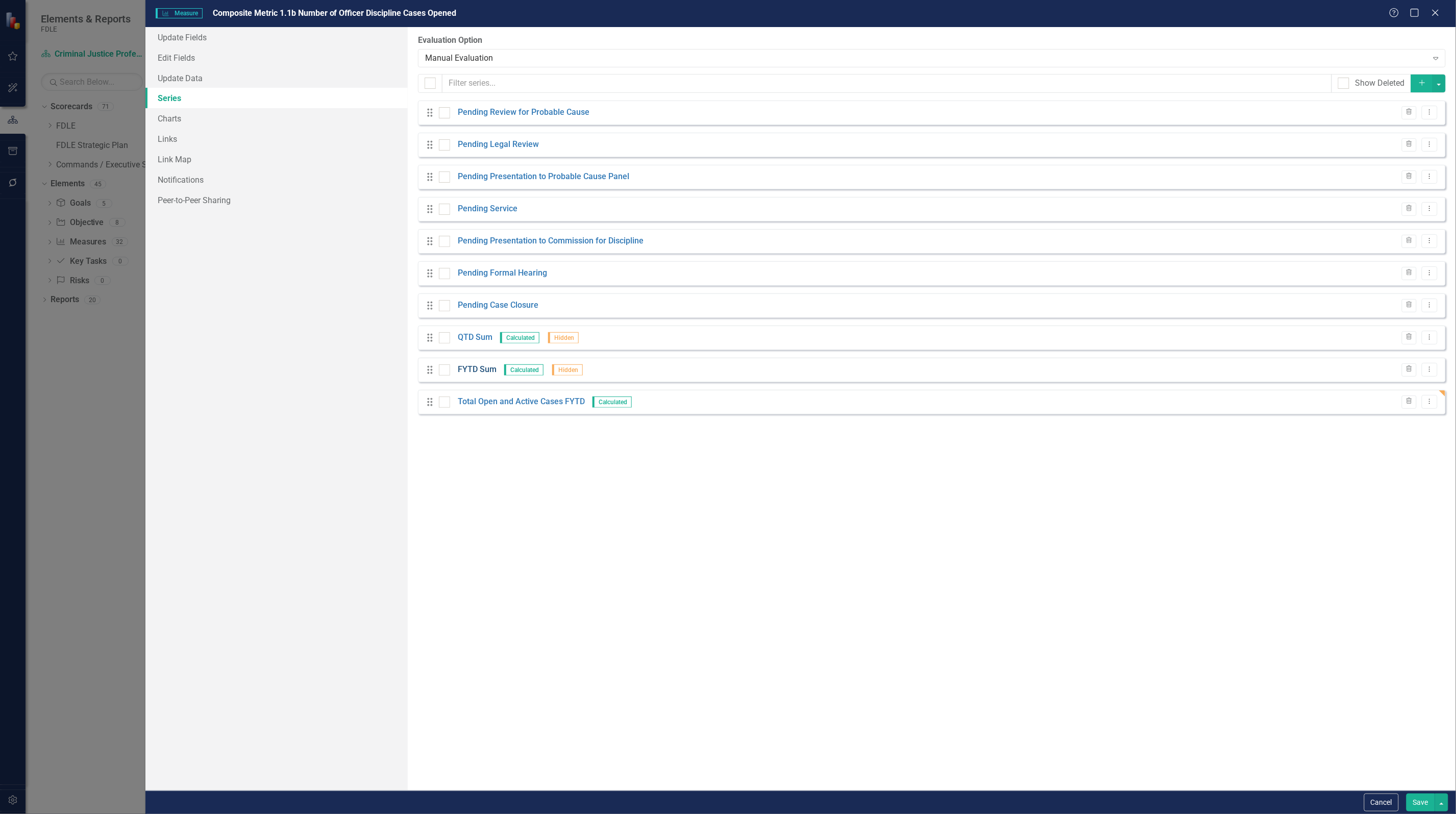
click at [481, 369] on link "FYTD Sum" at bounding box center [477, 370] width 39 height 12
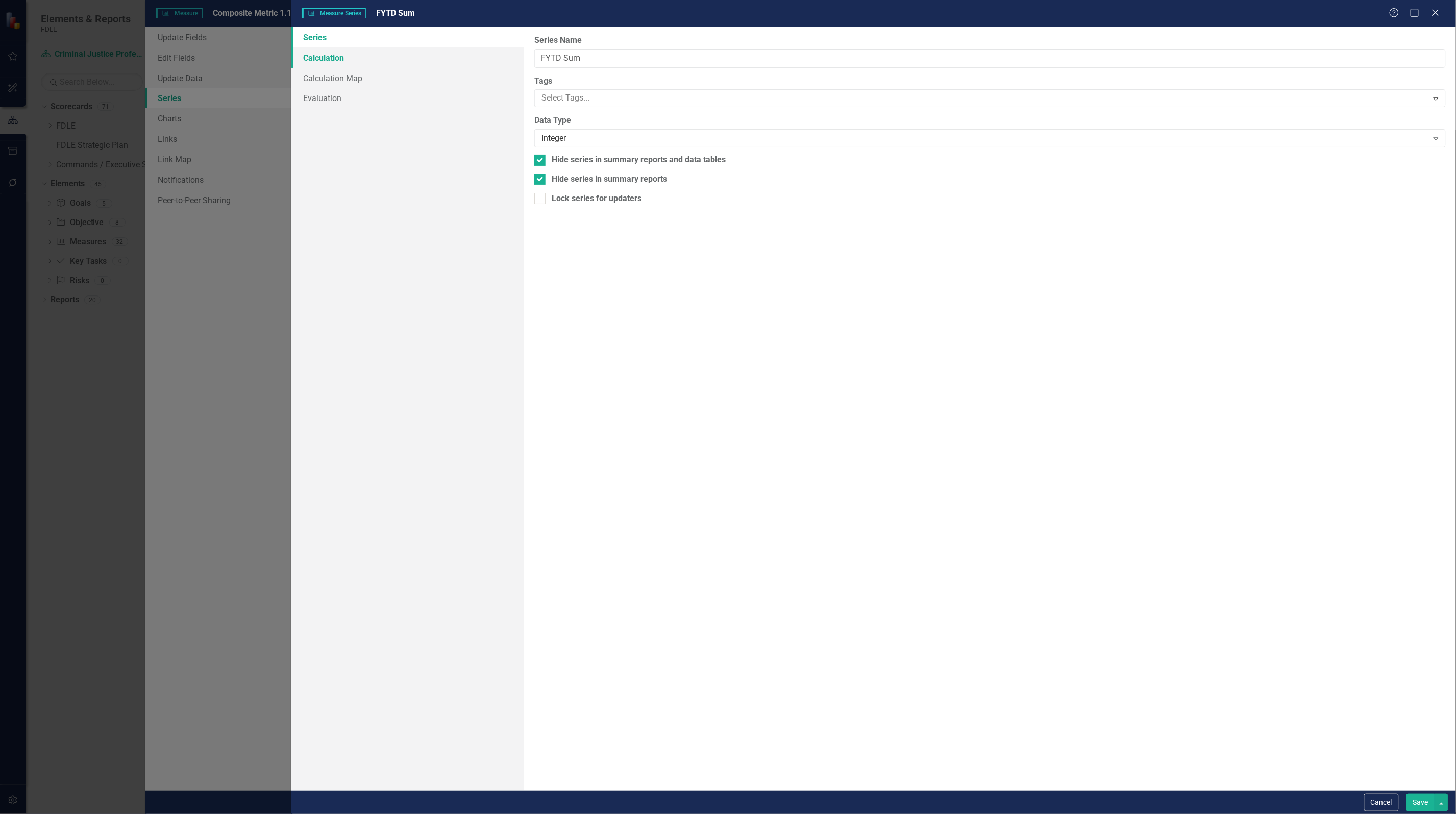
click at [324, 60] on link "Calculation" at bounding box center [408, 58] width 233 height 20
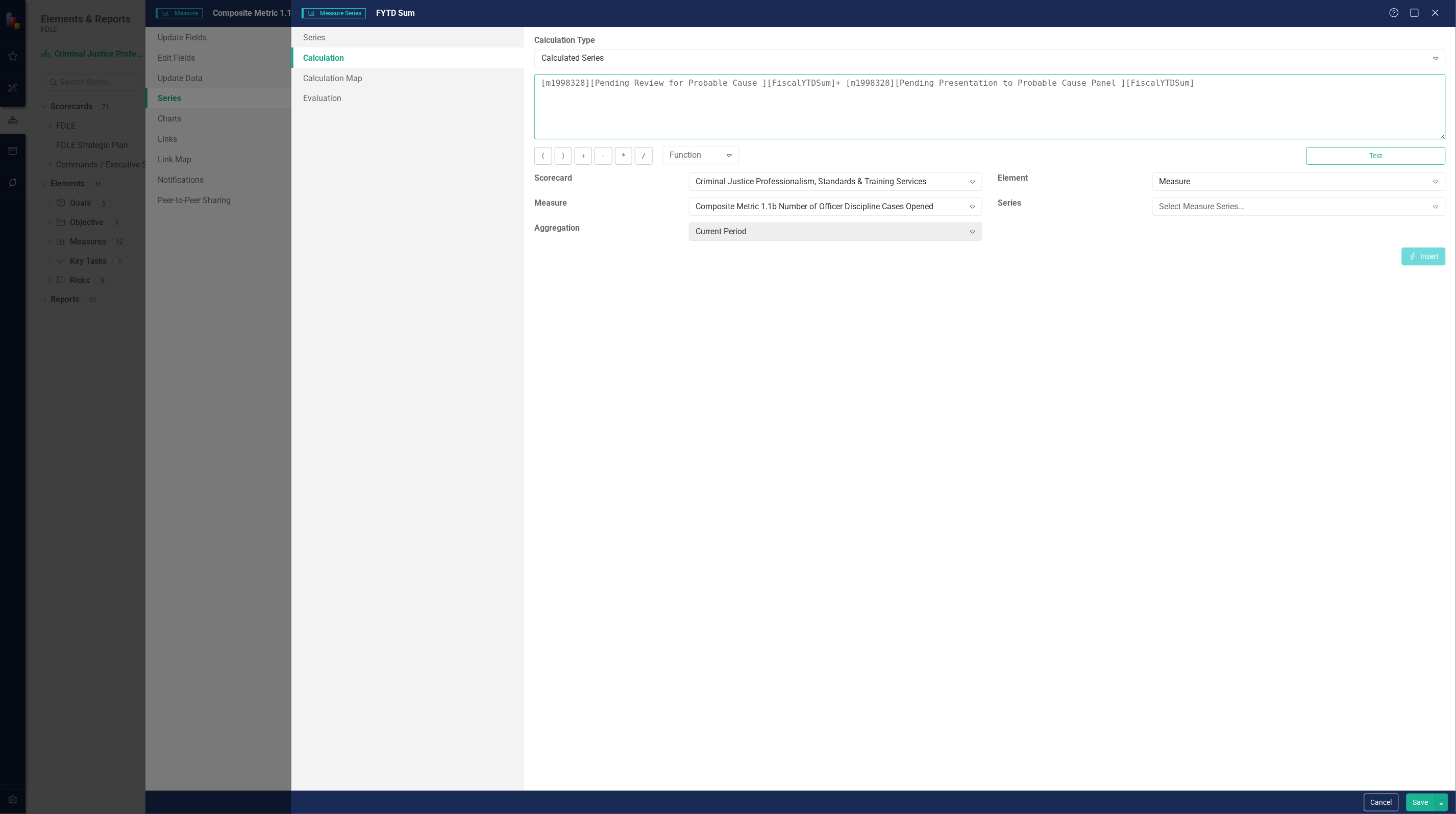
click at [733, 105] on textarea "[m1998328][Pending Review for Probable Cause ][FiscalYTDSum]+ [m1998328][Pendin…" at bounding box center [990, 107] width 912 height 66
click at [1438, 14] on icon "Close" at bounding box center [1435, 12] width 13 height 10
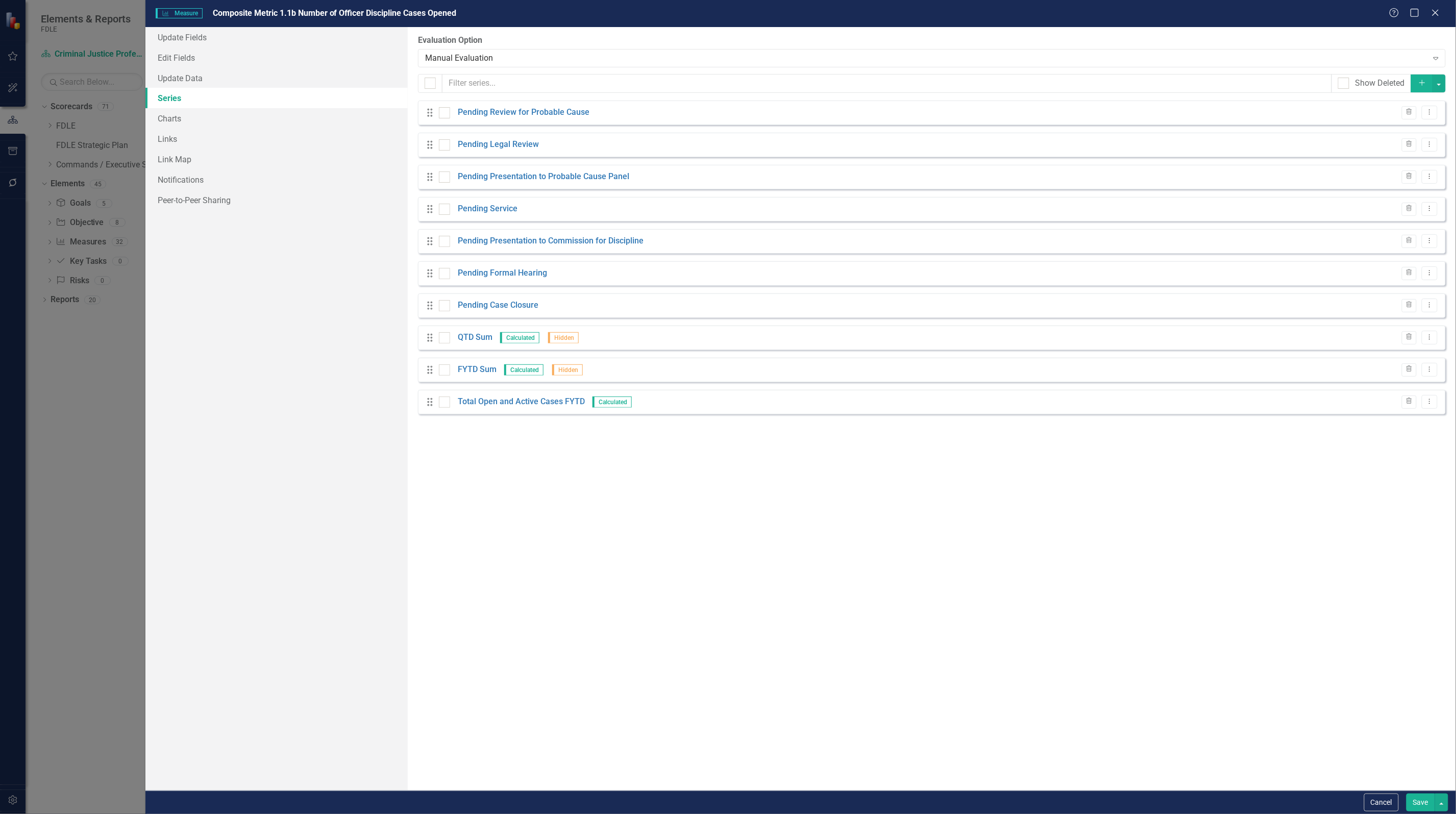
click at [1246, 522] on div "From this page, you can add, edit, delete, or duplicate the measure series for …" at bounding box center [931, 409] width 1048 height 764
click at [1430, 405] on button "Dropdown Menu" at bounding box center [1430, 402] width 16 height 14
click at [1405, 436] on link "Copy Duplicate Measure Series" at bounding box center [1380, 438] width 116 height 19
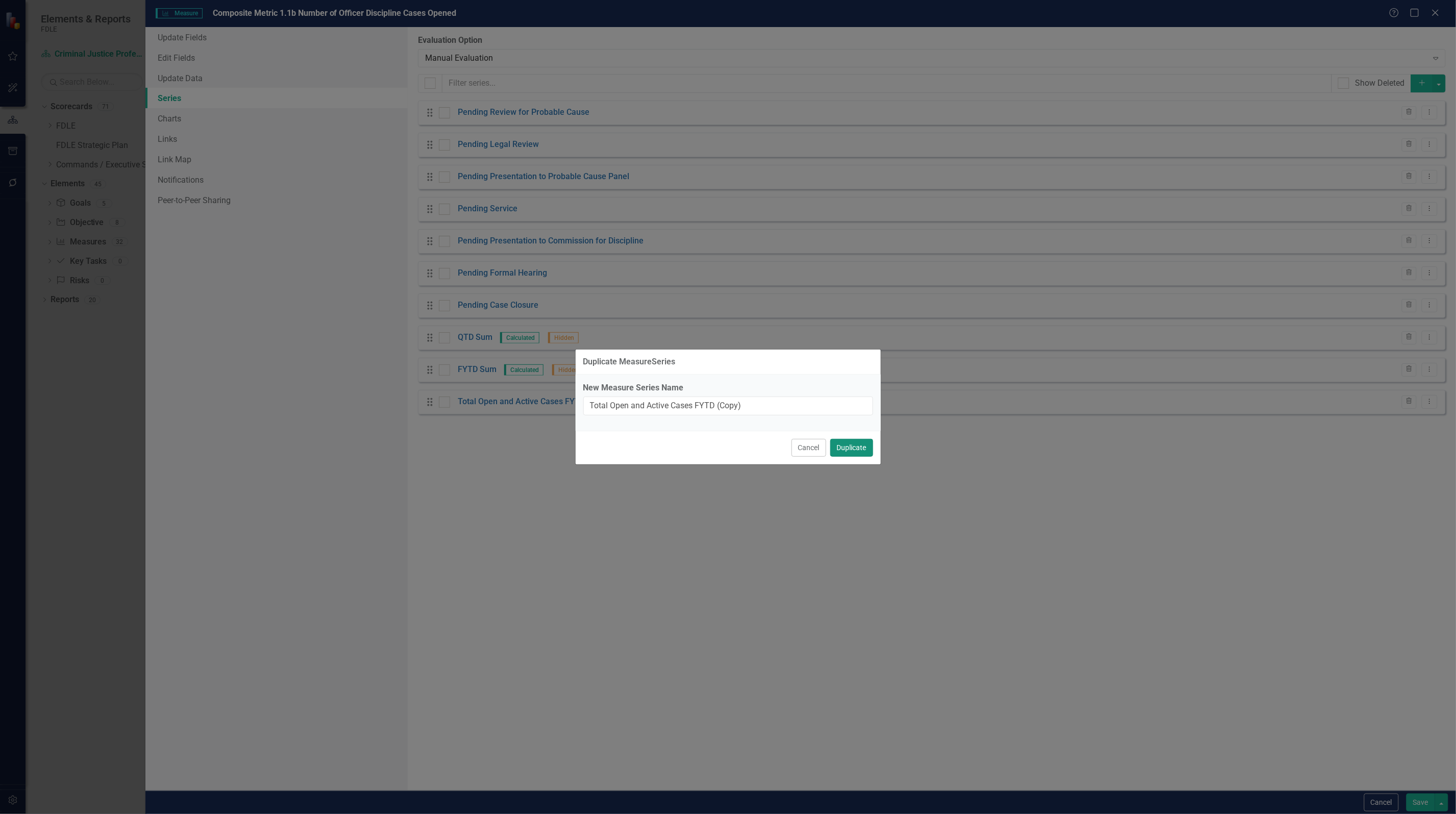
click at [853, 448] on button "Duplicate" at bounding box center [852, 448] width 43 height 18
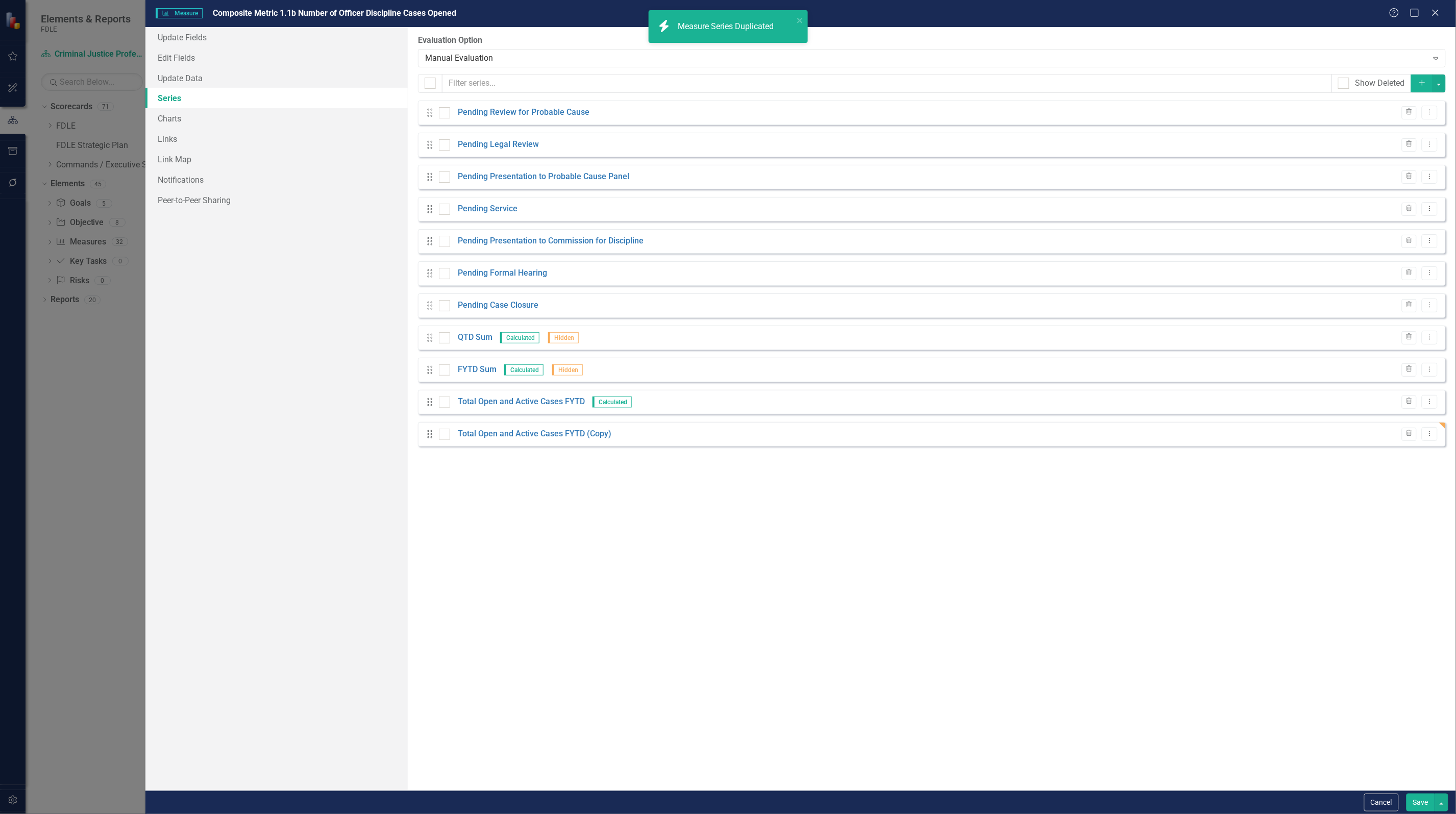
scroll to position [1, 3]
click at [580, 434] on link "Total Open and Active Cases FYTD (Copy)" at bounding box center [535, 434] width 154 height 12
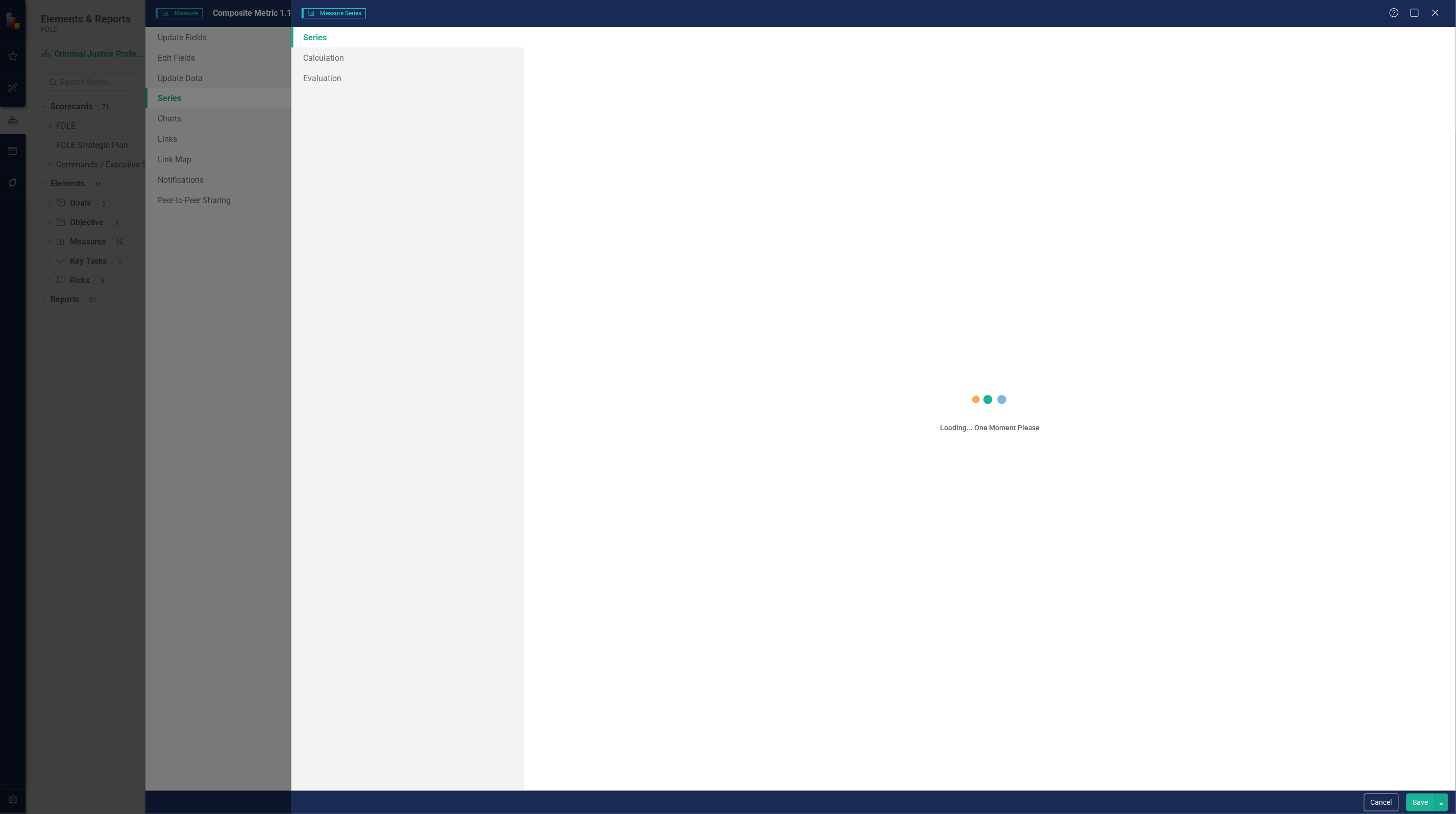
click at [315, 38] on link "Series" at bounding box center [408, 37] width 233 height 20
click at [1440, 12] on icon "Close" at bounding box center [1435, 12] width 13 height 10
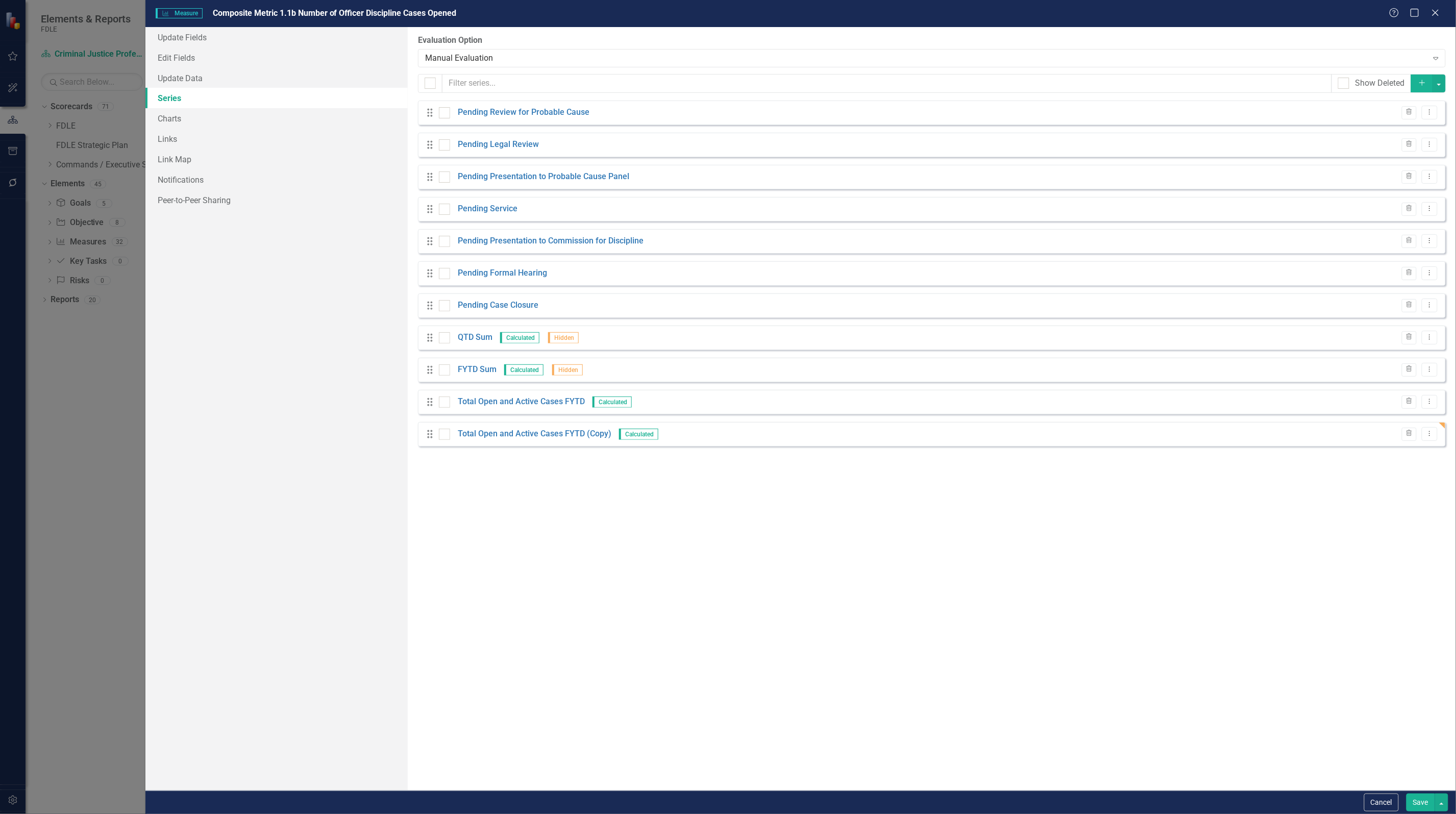
drag, startPoint x: 794, startPoint y: 565, endPoint x: 599, endPoint y: 483, distance: 211.5
click at [785, 562] on div "From this page, you can add, edit, delete, or duplicate the measure series for …" at bounding box center [931, 409] width 1048 height 764
click at [529, 430] on link "Total Open and Active Cases FYTD (Copy)" at bounding box center [535, 434] width 154 height 12
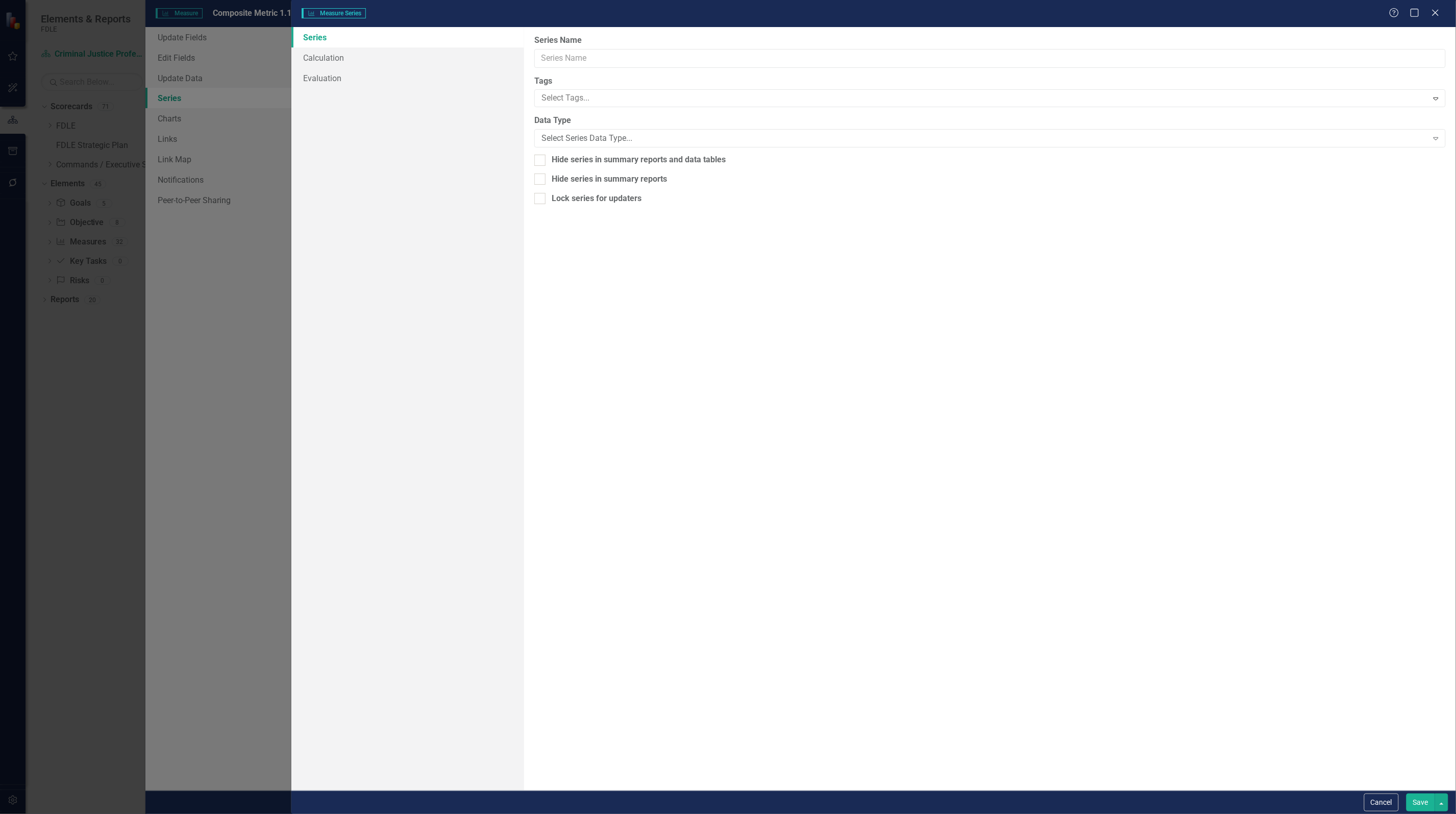
type input "Total Open and Active Cases FYTD (Copy)"
click at [717, 228] on div "From this page, you can edit the name, type, and visibility options of your ser…" at bounding box center [990, 409] width 932 height 764
click at [338, 57] on link "Calculation" at bounding box center [408, 58] width 233 height 20
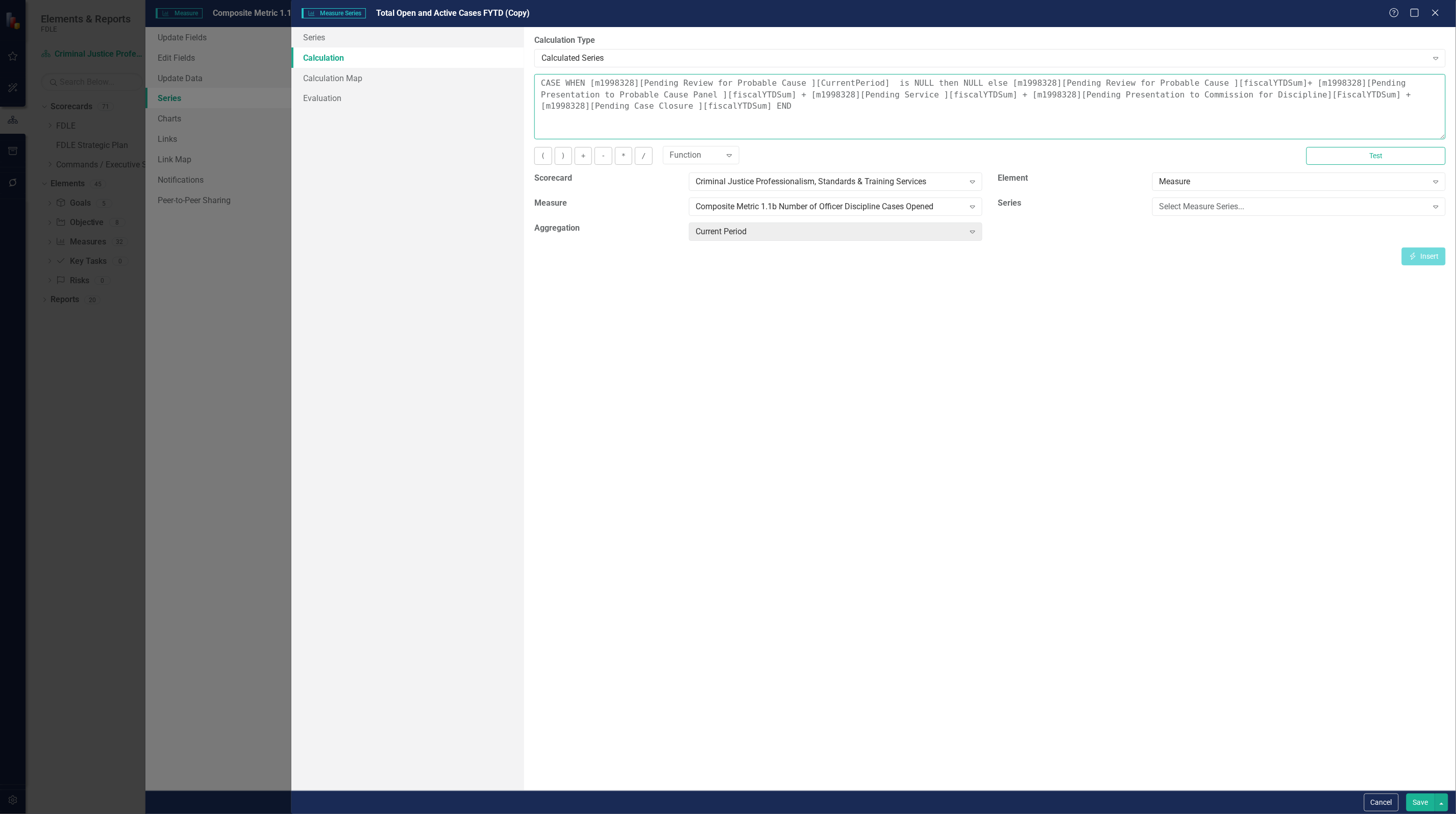
click at [1037, 81] on textarea "CASE WHEN [m1998328][Pending Review for Probable Cause ][CurrentPeriod] is NULL…" at bounding box center [990, 107] width 912 height 66
drag, startPoint x: 1185, startPoint y: 82, endPoint x: 1236, endPoint y: 86, distance: 51.2
click at [1236, 86] on textarea "CASE WHEN [m1998328][Pending Review for Probable Cause ][CurrentPeriod] is NULL…" at bounding box center [990, 107] width 912 height 66
drag, startPoint x: 1185, startPoint y: 85, endPoint x: 1233, endPoint y: 83, distance: 48.0
click at [1241, 85] on textarea "CASE WHEN [m1998328][Pending Review for Probable Cause ][CurrentPeriod] is NULL…" at bounding box center [990, 107] width 912 height 66
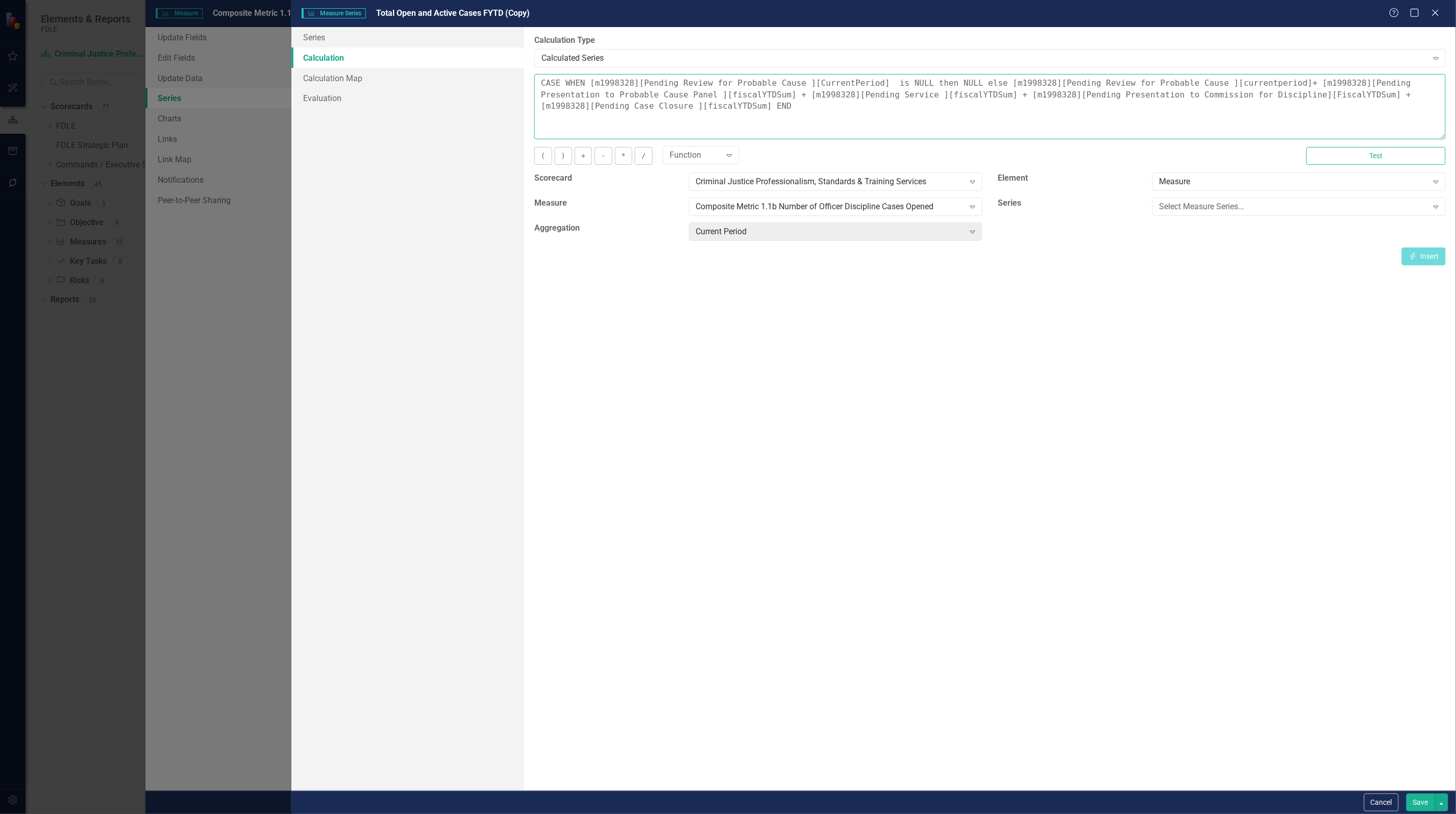
drag, startPoint x: 644, startPoint y: 97, endPoint x: 698, endPoint y: 97, distance: 54.0
click at [698, 97] on textarea "CASE WHEN [m1998328][Pending Review for Probable Cause ][CurrentPeriod] is NULL…" at bounding box center [990, 107] width 912 height 66
paste textarea "currentperiod"
drag, startPoint x: 851, startPoint y: 96, endPoint x: 904, endPoint y: 97, distance: 53.0
click at [904, 97] on textarea "CASE WHEN [m1998328][Pending Review for Probable Cause ][CurrentPeriod] is NULL…" at bounding box center [990, 107] width 912 height 66
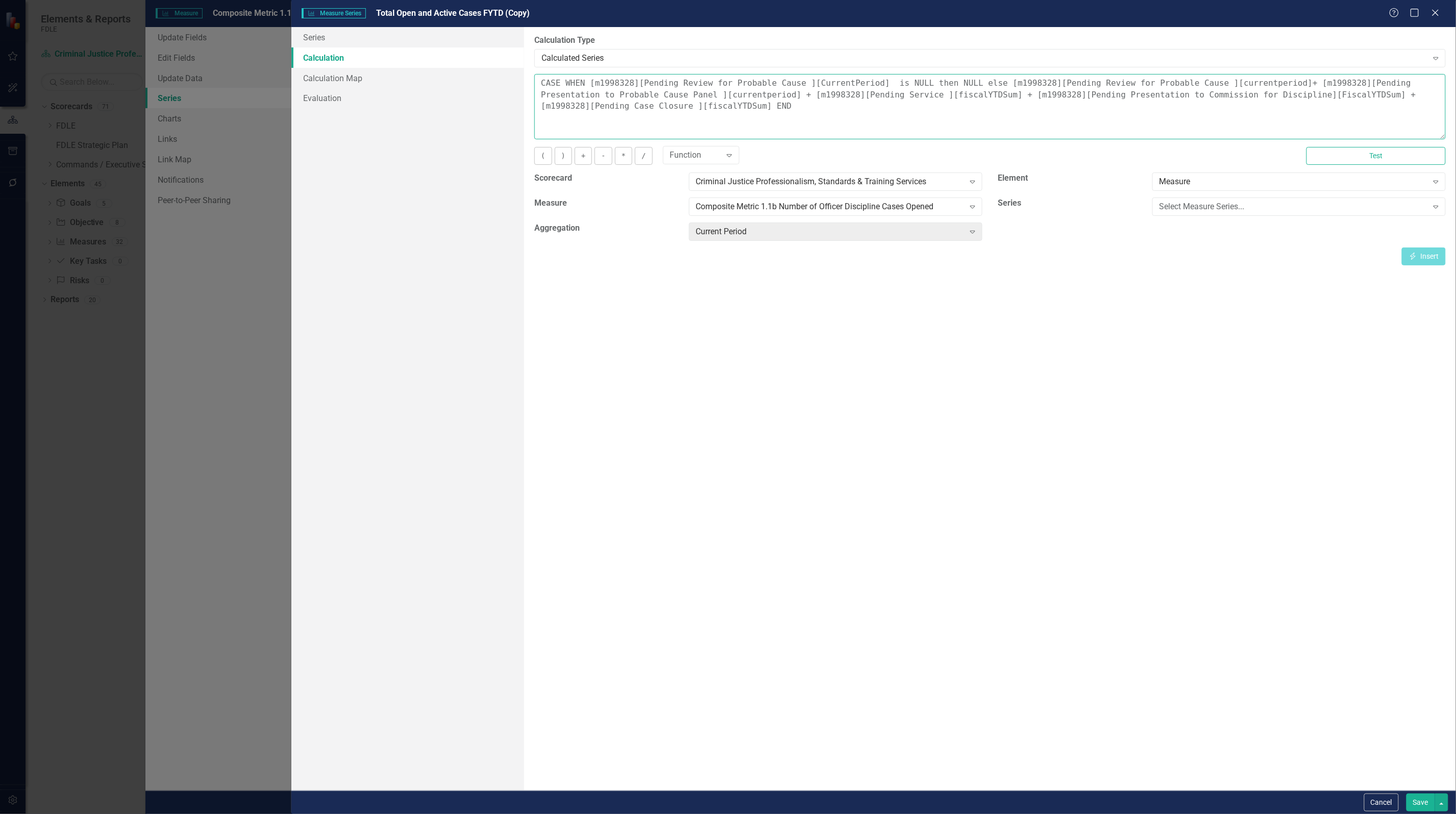
paste textarea "currentperiod"
drag, startPoint x: 1206, startPoint y: 94, endPoint x: 1258, endPoint y: 98, distance: 52.2
click at [1258, 98] on textarea "CASE WHEN [m1998328][Pending Review for Probable Cause ][CurrentPeriod] is NULL…" at bounding box center [990, 107] width 912 height 66
paste textarea "currentperiod"
drag, startPoint x: 546, startPoint y: 105, endPoint x: 600, endPoint y: 111, distance: 54.3
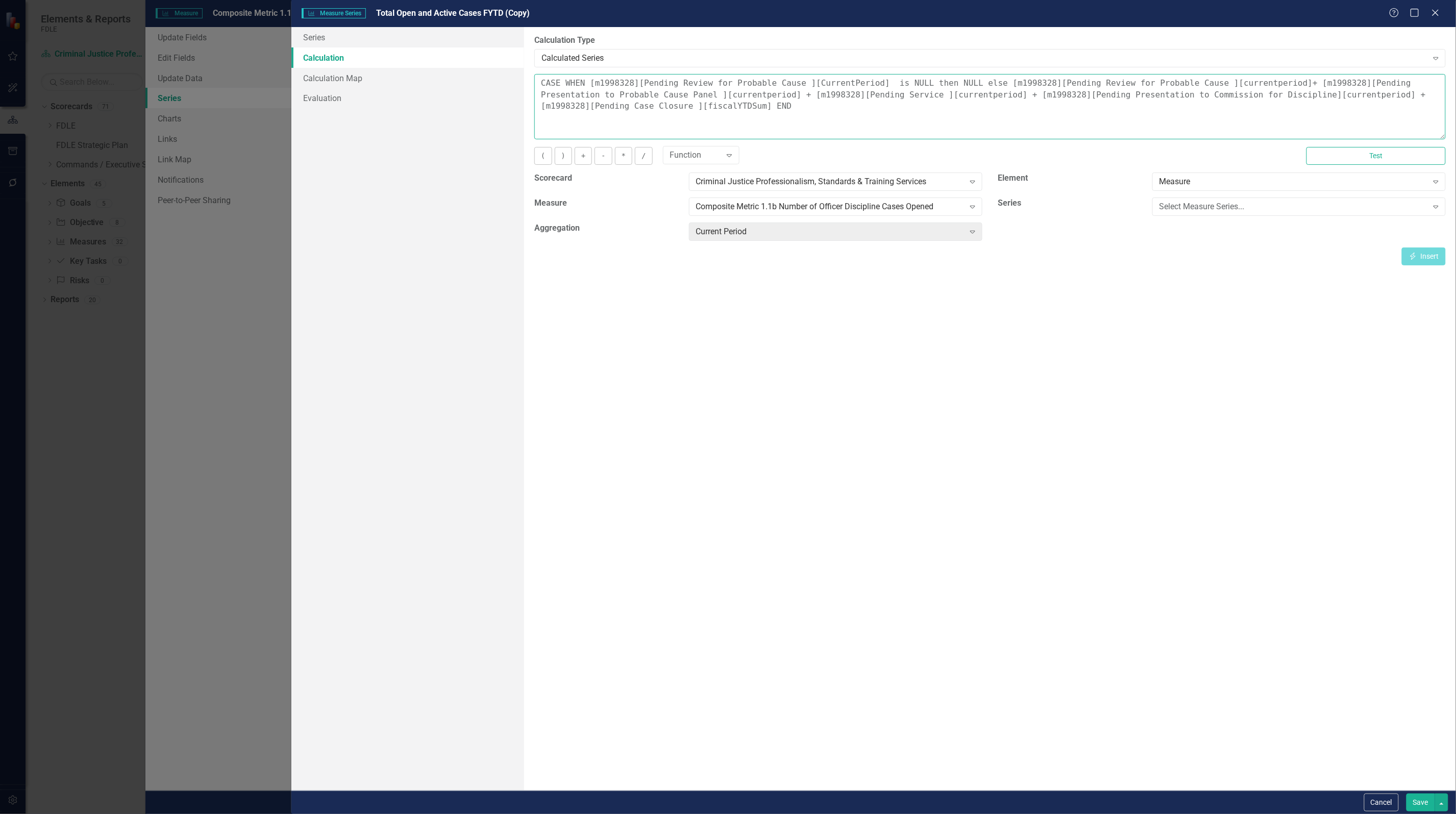
click at [600, 111] on textarea "CASE WHEN [m1998328][Pending Review for Probable Cause ][CurrentPeriod] is NULL…" at bounding box center [990, 107] width 912 height 66
paste textarea "currentperiod"
type textarea "CASE WHEN [m1998328][Pending Review for Probable Cause ][CurrentPeriod] is NULL…"
click at [1424, 807] on button "Save" at bounding box center [1420, 803] width 29 height 18
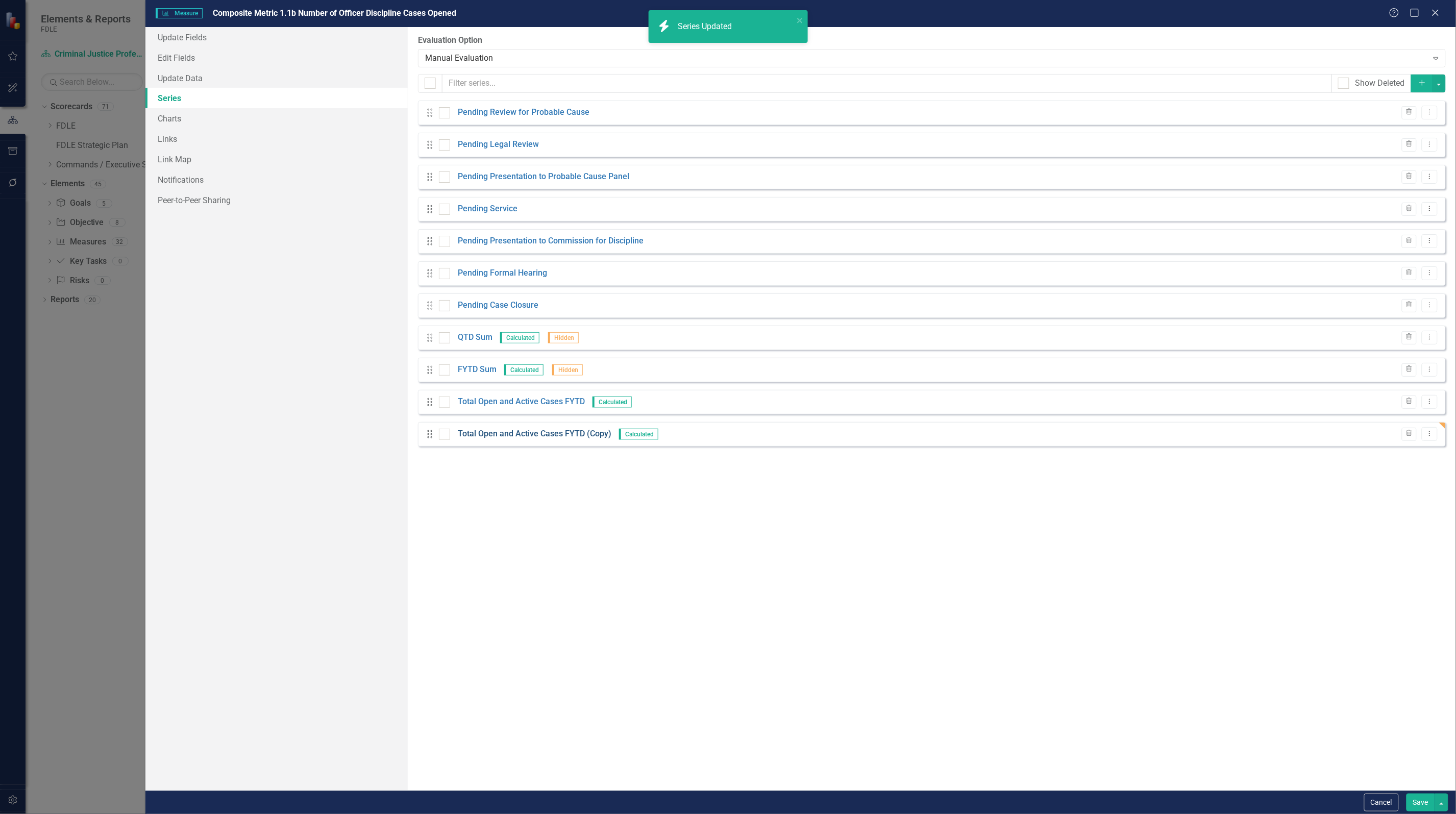
click at [564, 433] on link "Total Open and Active Cases FYTD (Copy)" at bounding box center [535, 434] width 154 height 12
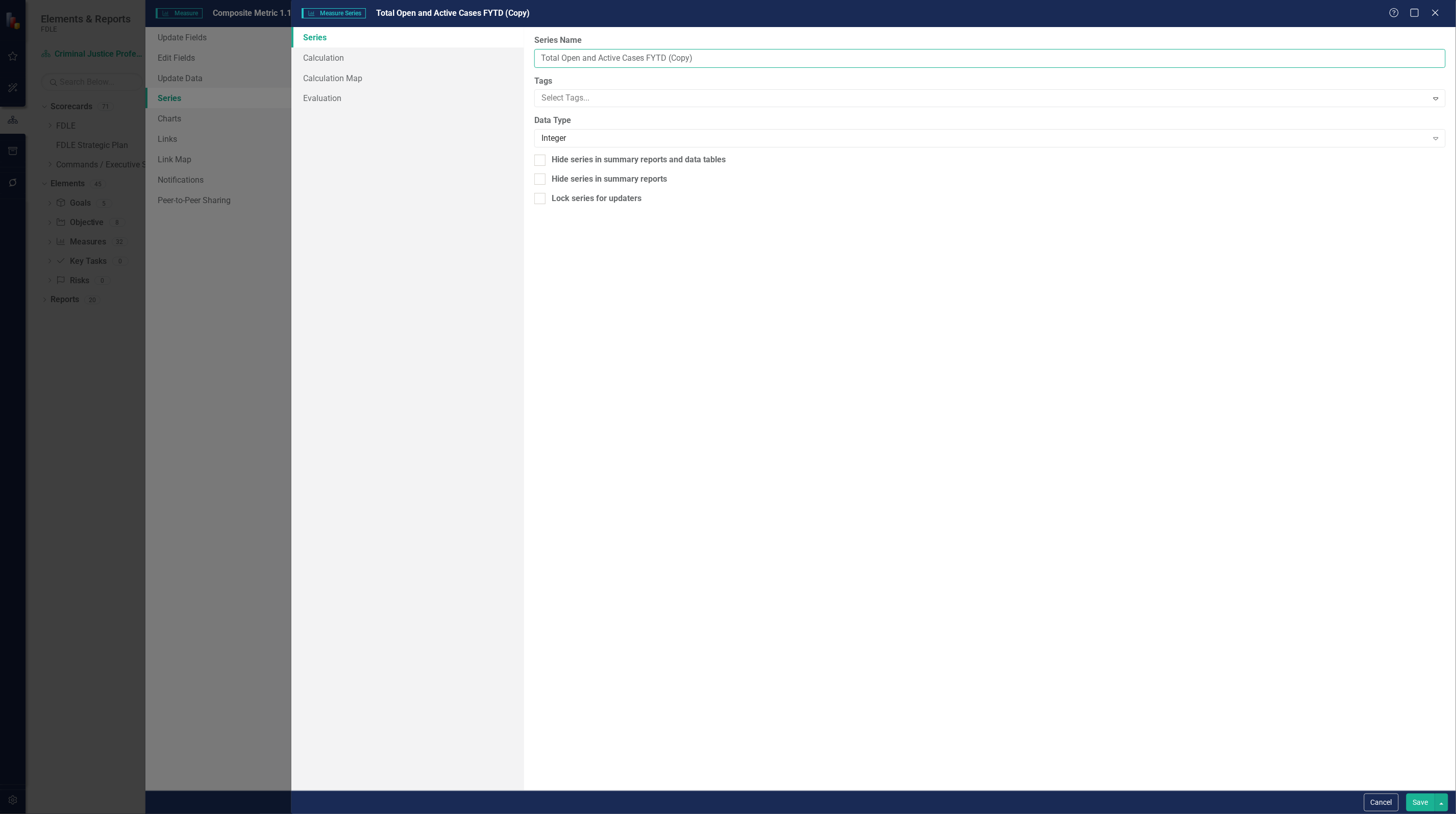
click at [661, 56] on input "Total Open and Active Cases FYTD (Copy)" at bounding box center [990, 58] width 912 height 19
drag, startPoint x: 648, startPoint y: 57, endPoint x: 763, endPoint y: 58, distance: 115.0
click at [754, 57] on input "Total Open and Active Cases FYTD (Copy)" at bounding box center [990, 58] width 912 height 19
type input "Total Open and Active Cases"
click at [1412, 794] on form "Measure Series Measure Series Total Open and Active Cases Help Maximize Close S…" at bounding box center [874, 407] width 1164 height 814
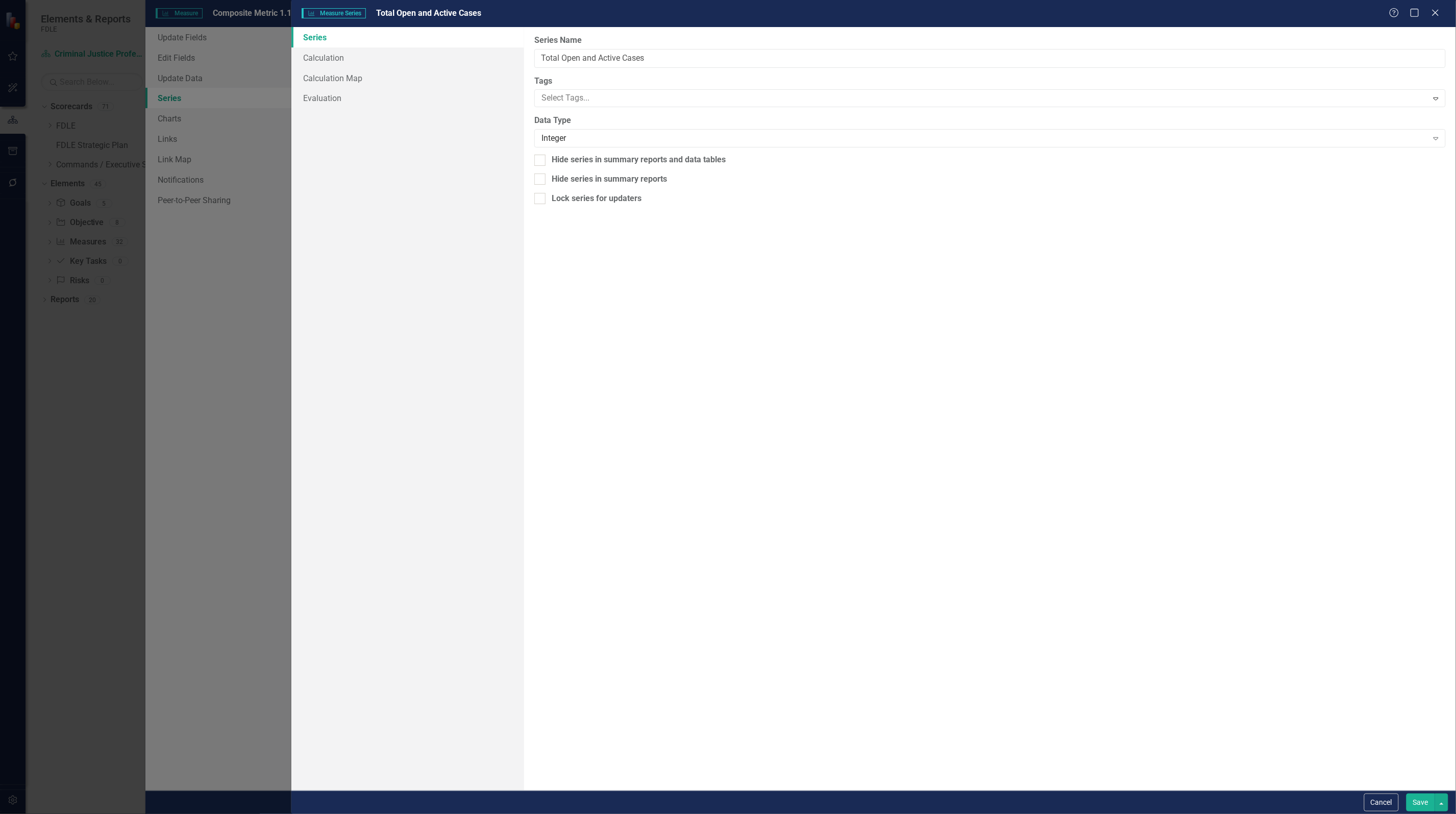
click at [1418, 796] on button "Save" at bounding box center [1420, 803] width 29 height 18
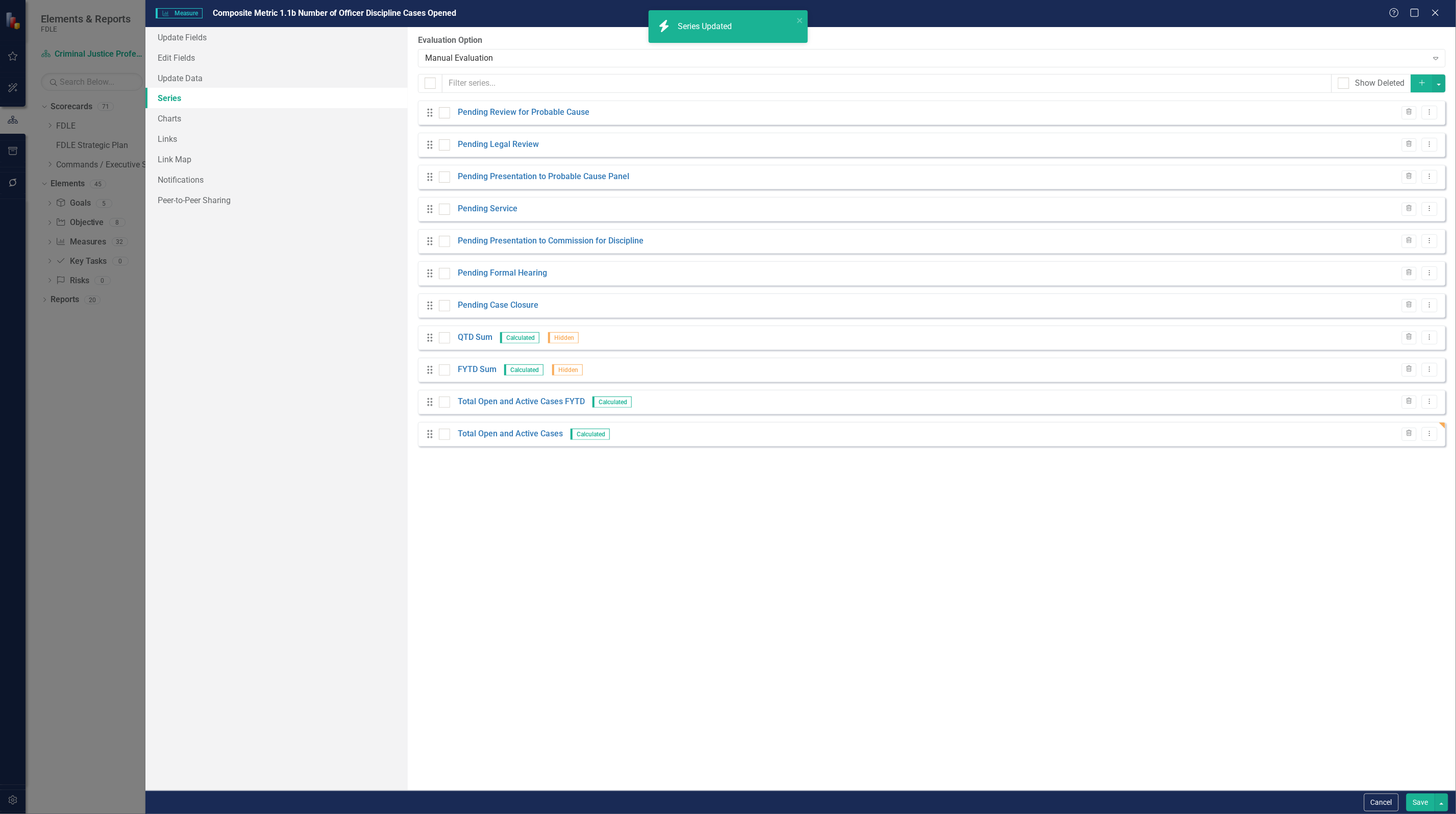
click at [1414, 805] on button "Save" at bounding box center [1420, 803] width 29 height 18
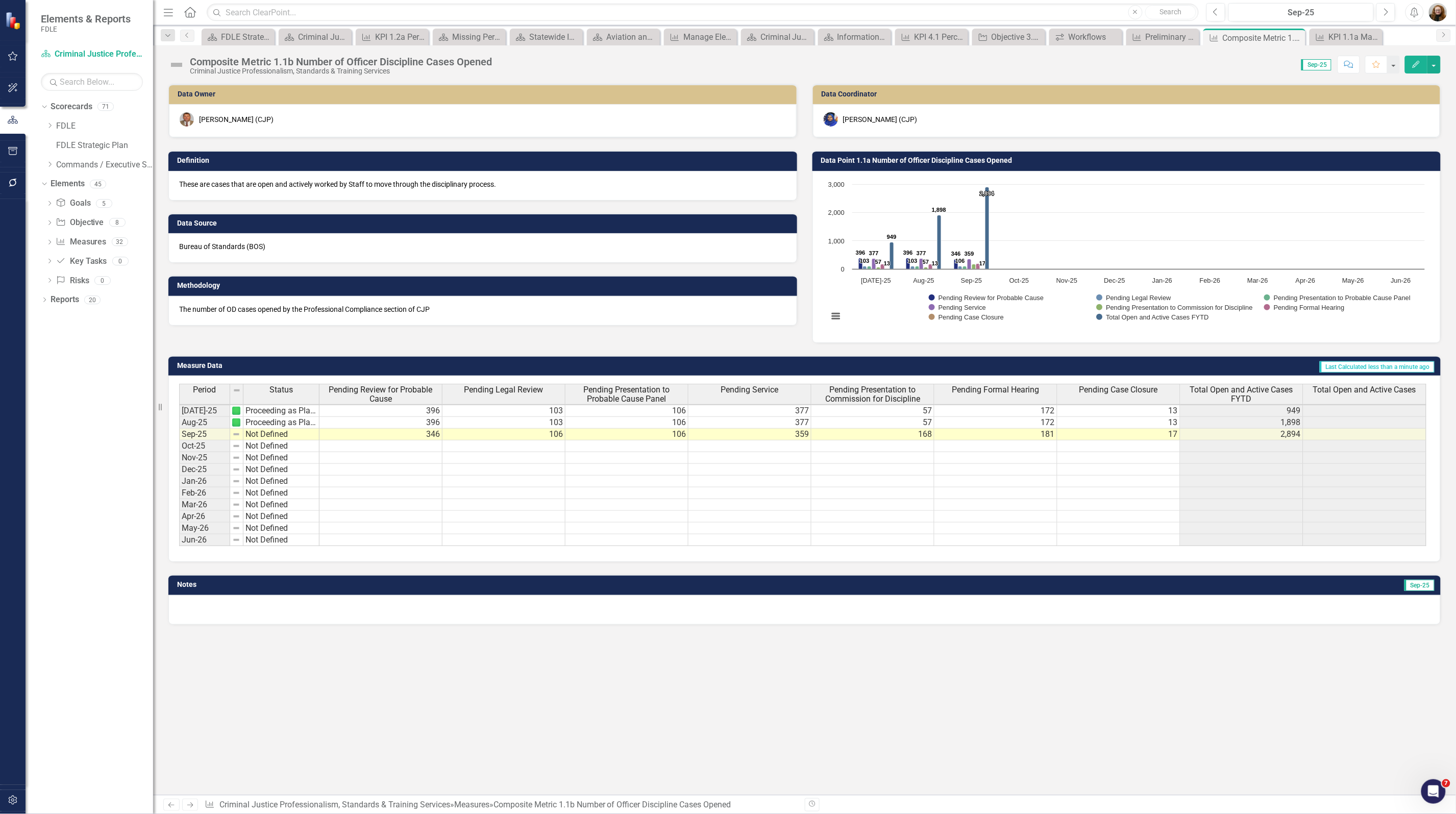
click at [1336, 508] on td at bounding box center [1365, 505] width 123 height 12
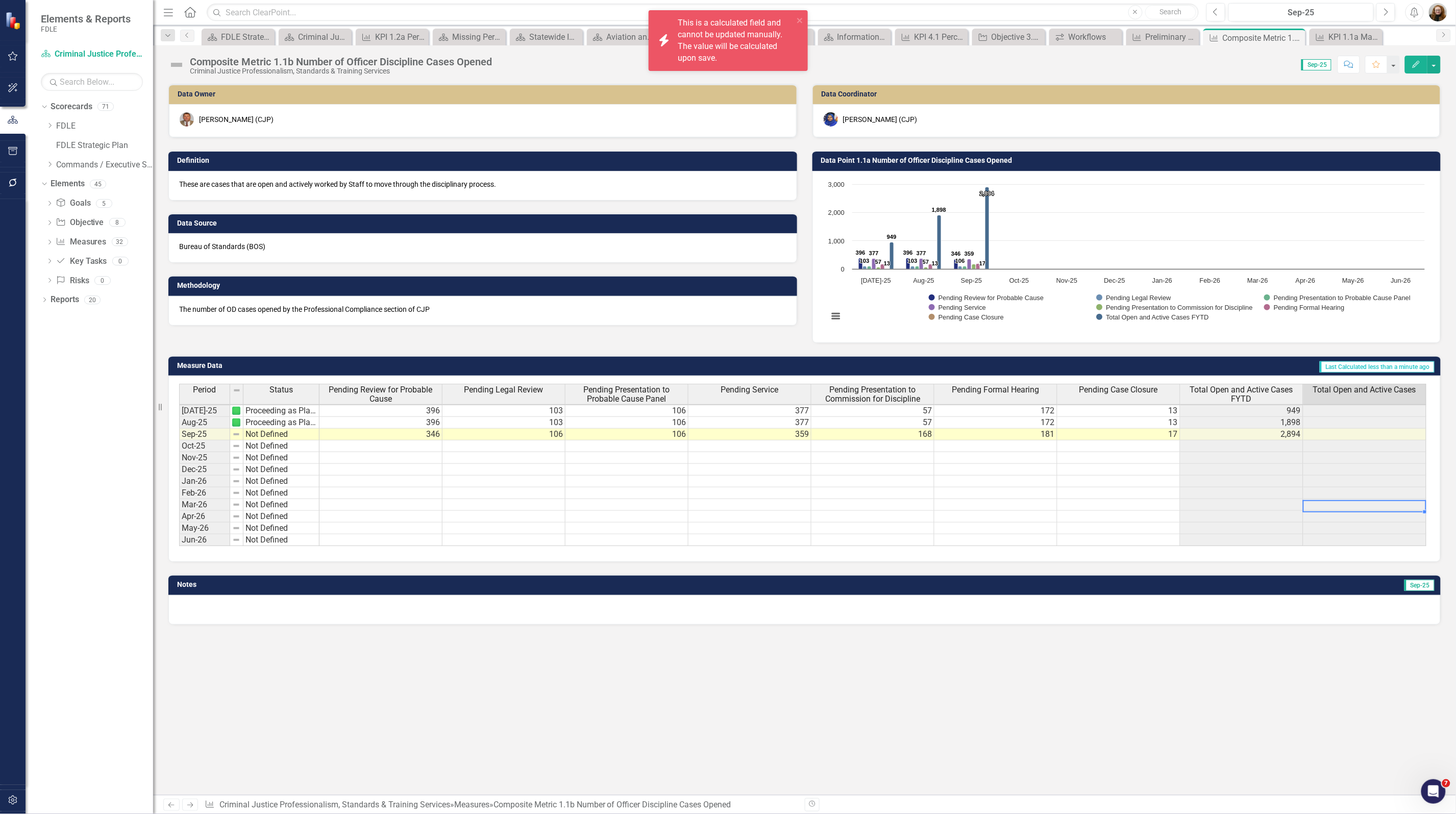
click at [1359, 392] on span "Total Open and Active Cases" at bounding box center [1364, 390] width 103 height 9
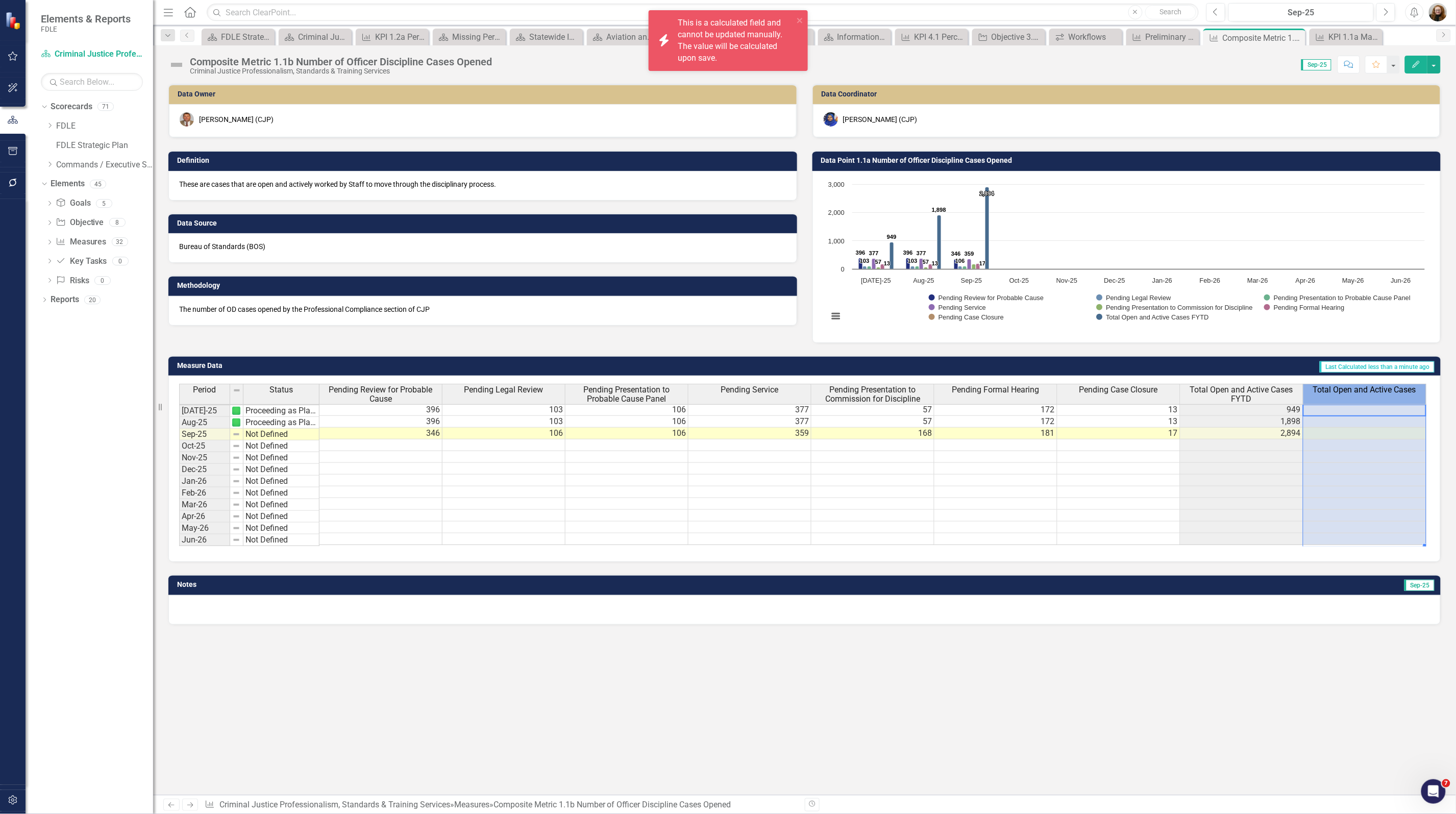
click at [1359, 392] on span "Total Open and Active Cases" at bounding box center [1364, 390] width 103 height 9
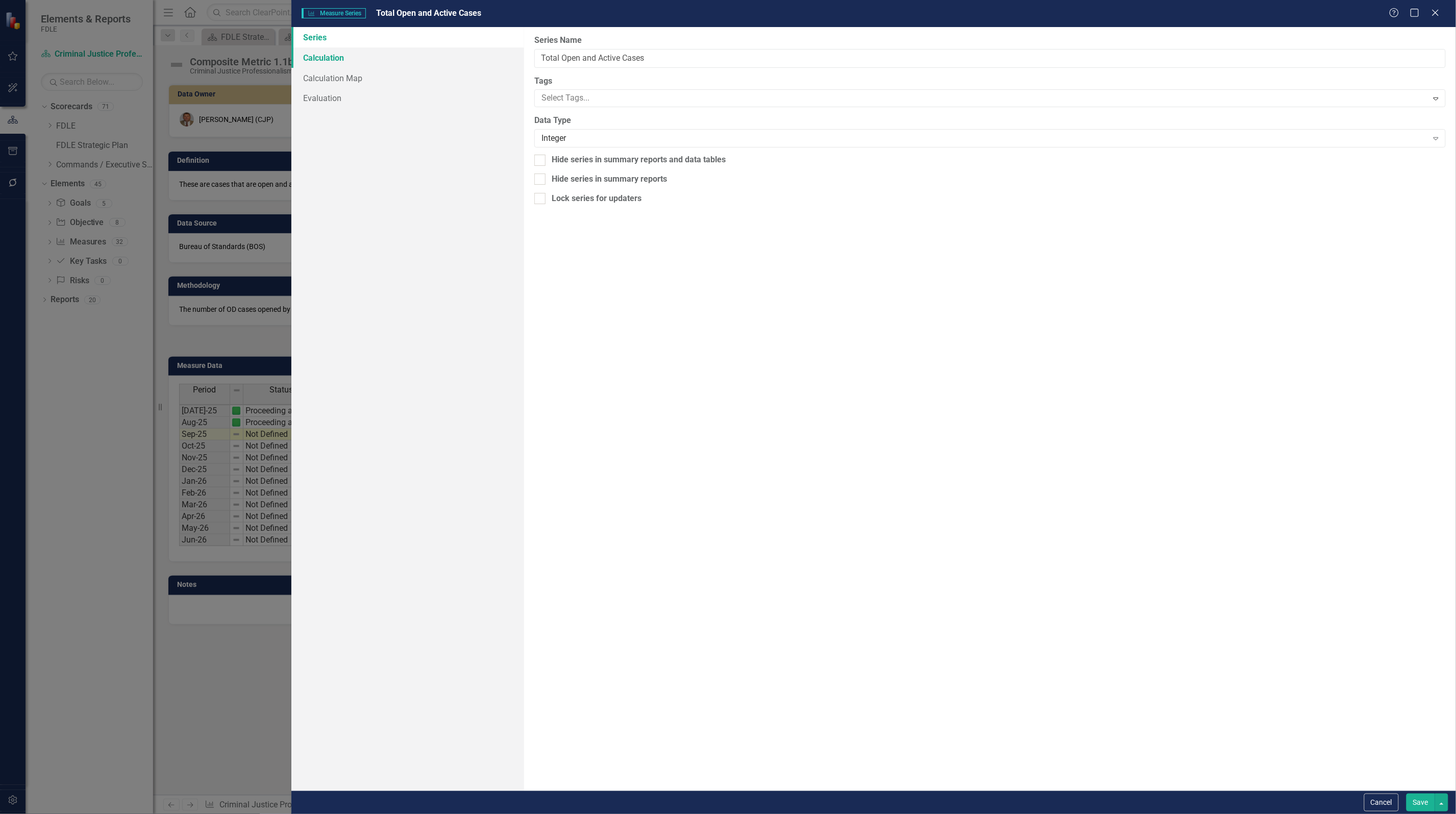
click at [348, 55] on link "Calculation" at bounding box center [408, 58] width 233 height 20
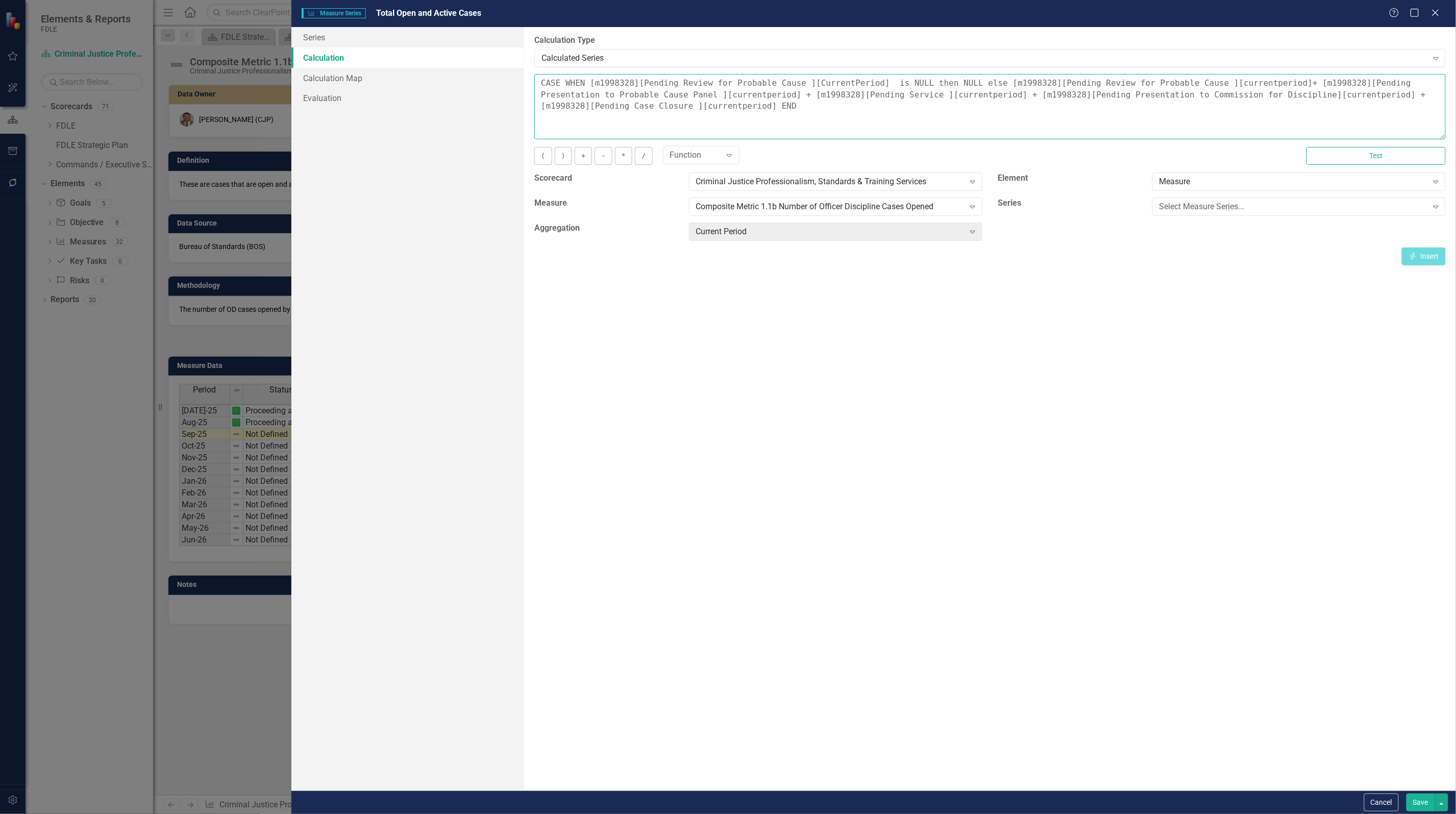
drag, startPoint x: 799, startPoint y: 130, endPoint x: 812, endPoint y: 110, distance: 23.9
click at [799, 130] on textarea "CASE WHEN [m1998328][Pending Review for Probable Cause ][CurrentPeriod] is NULL…" at bounding box center [990, 107] width 912 height 66
drag, startPoint x: 974, startPoint y: 85, endPoint x: 1030, endPoint y: 111, distance: 61.7
click at [1030, 111] on textarea "CASE WHEN [m1998328][Pending Review for Probable Cause ][CurrentPeriod] is NULL…" at bounding box center [990, 107] width 912 height 66
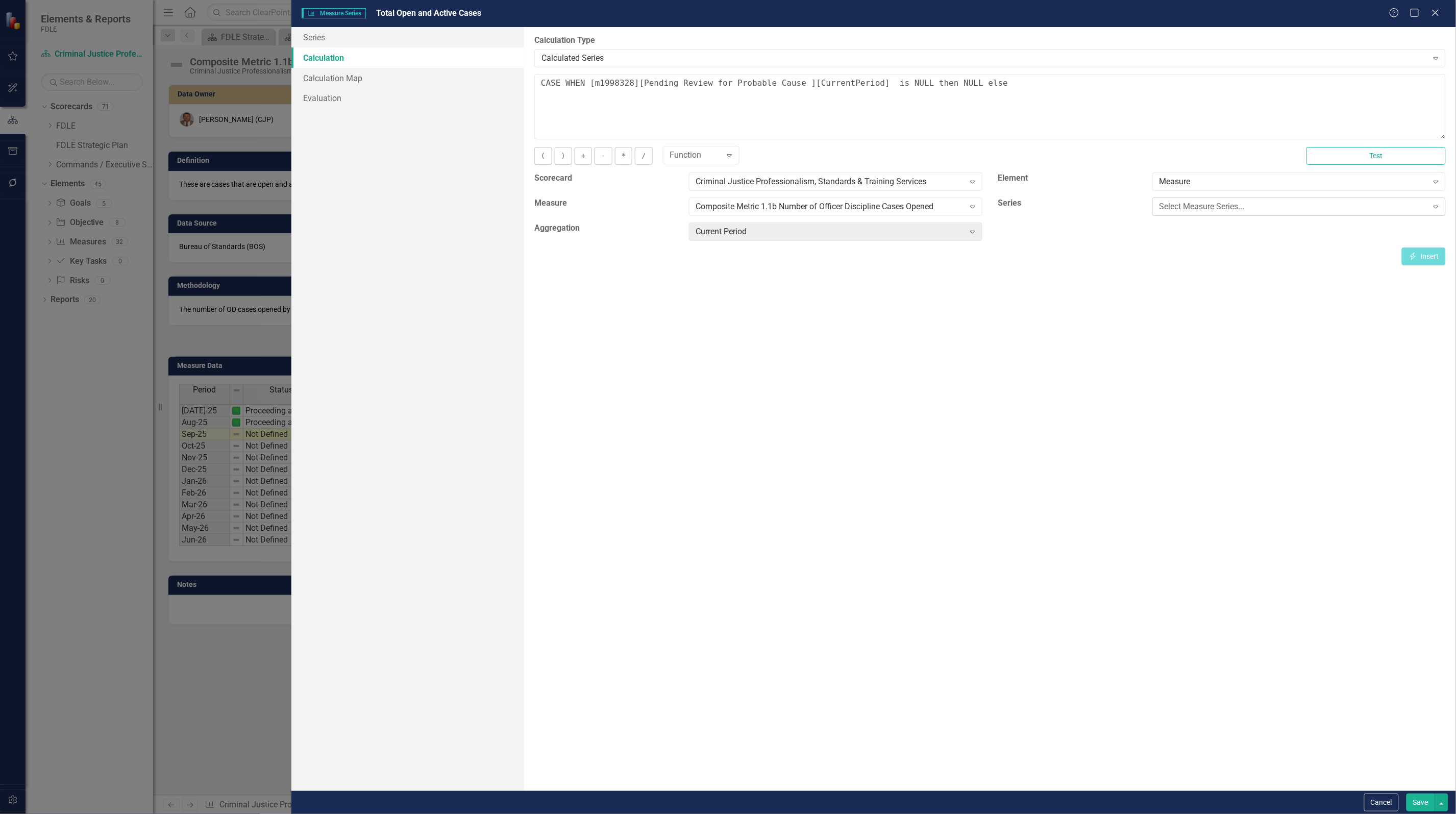
click at [1393, 204] on div "Select Measure Series..." at bounding box center [1293, 207] width 268 height 12
click at [1330, 813] on div "Pending Review for Probable Cause" at bounding box center [730, 822] width 1440 height 12
click at [1425, 257] on button "Insert Insert" at bounding box center [1424, 257] width 44 height 18
click at [582, 157] on button "+" at bounding box center [583, 156] width 18 height 18
click at [1211, 207] on div "Pending Review for Probable Cause" at bounding box center [1293, 207] width 268 height 12
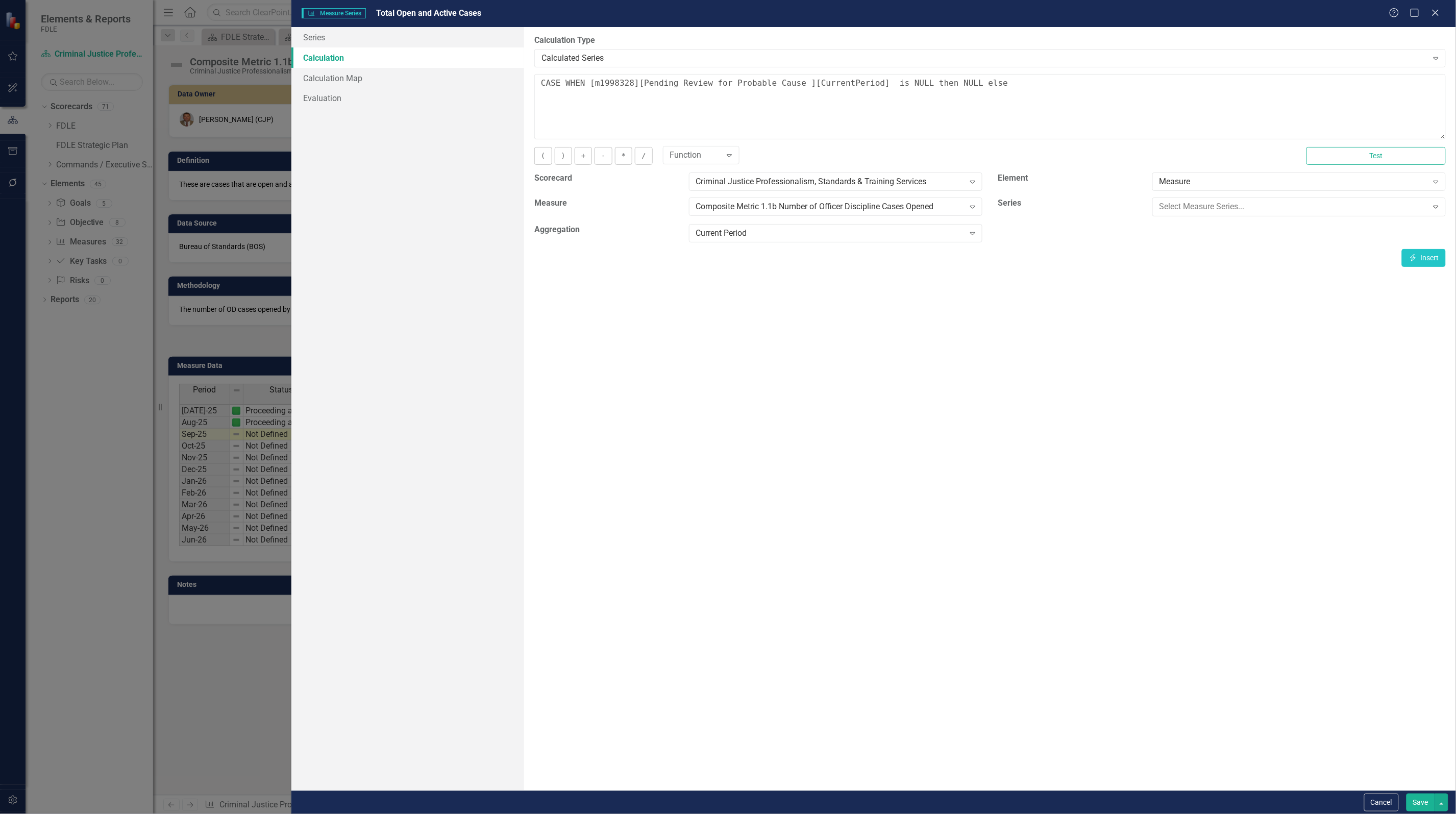
click at [1415, 257] on icon "button" at bounding box center [1414, 256] width 6 height 7
click at [583, 156] on button "+" at bounding box center [583, 156] width 18 height 18
click at [1169, 206] on div "Pending Legal Review" at bounding box center [1293, 207] width 268 height 12
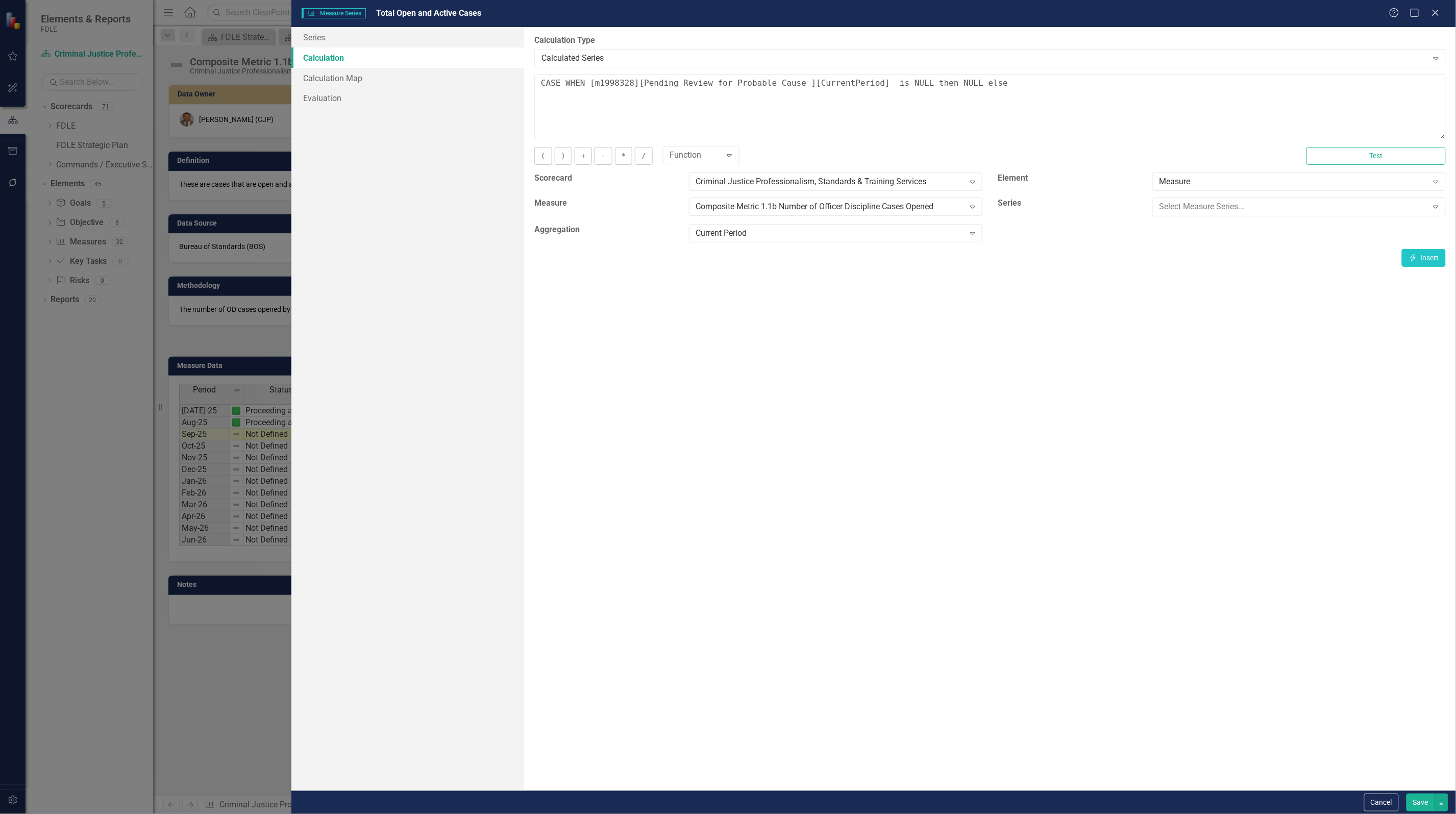
click at [1422, 256] on button "Insert Insert" at bounding box center [1424, 257] width 44 height 18
click at [587, 159] on button "+" at bounding box center [583, 156] width 18 height 18
click at [1375, 205] on div "Pending Presentation to Probable Cause Panel" at bounding box center [1293, 207] width 268 height 12
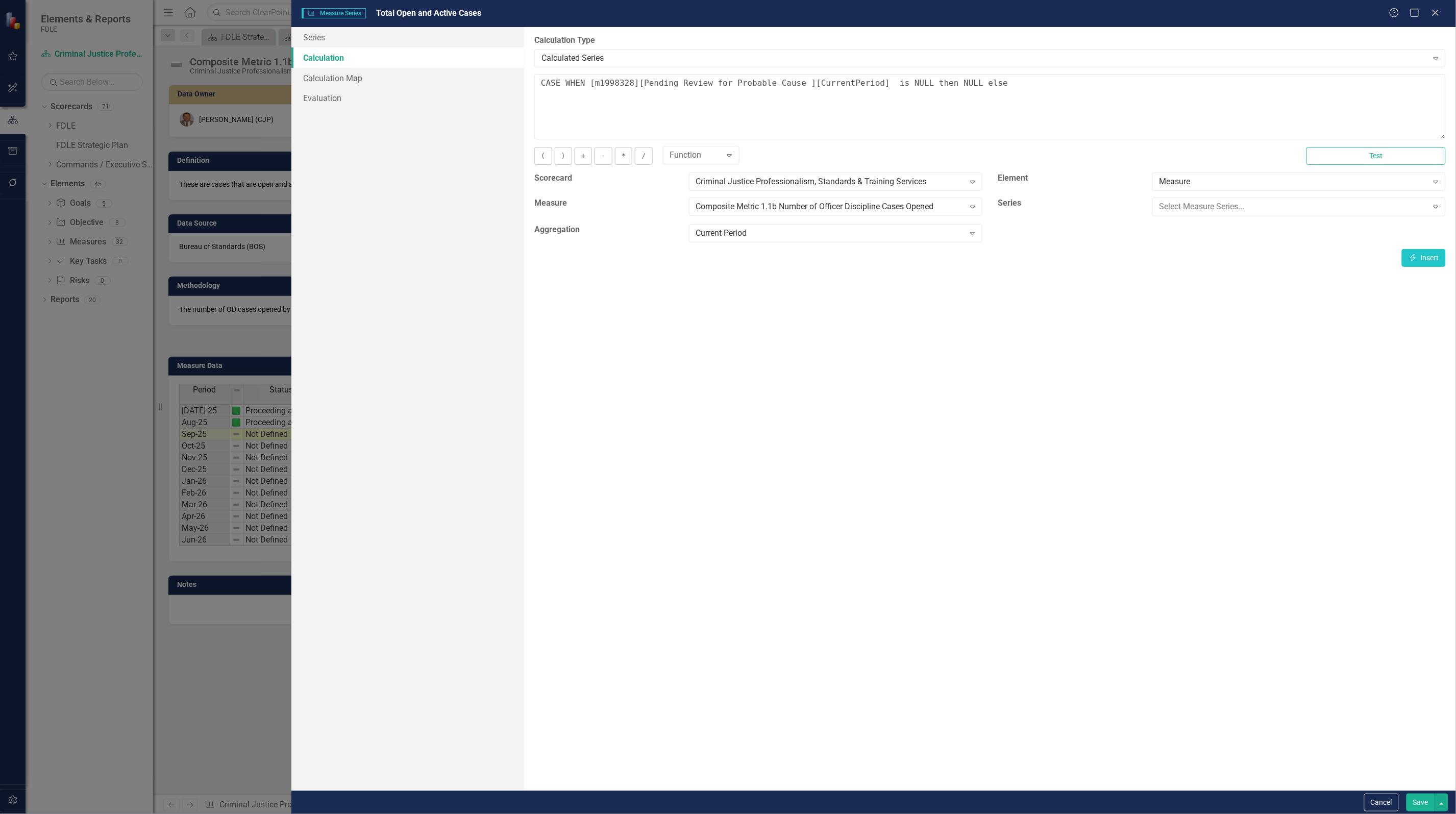
click at [1424, 257] on button "Insert Insert" at bounding box center [1424, 257] width 44 height 18
click at [582, 160] on button "+" at bounding box center [583, 156] width 18 height 18
click at [1188, 213] on div "Pending Service" at bounding box center [1293, 207] width 268 height 12
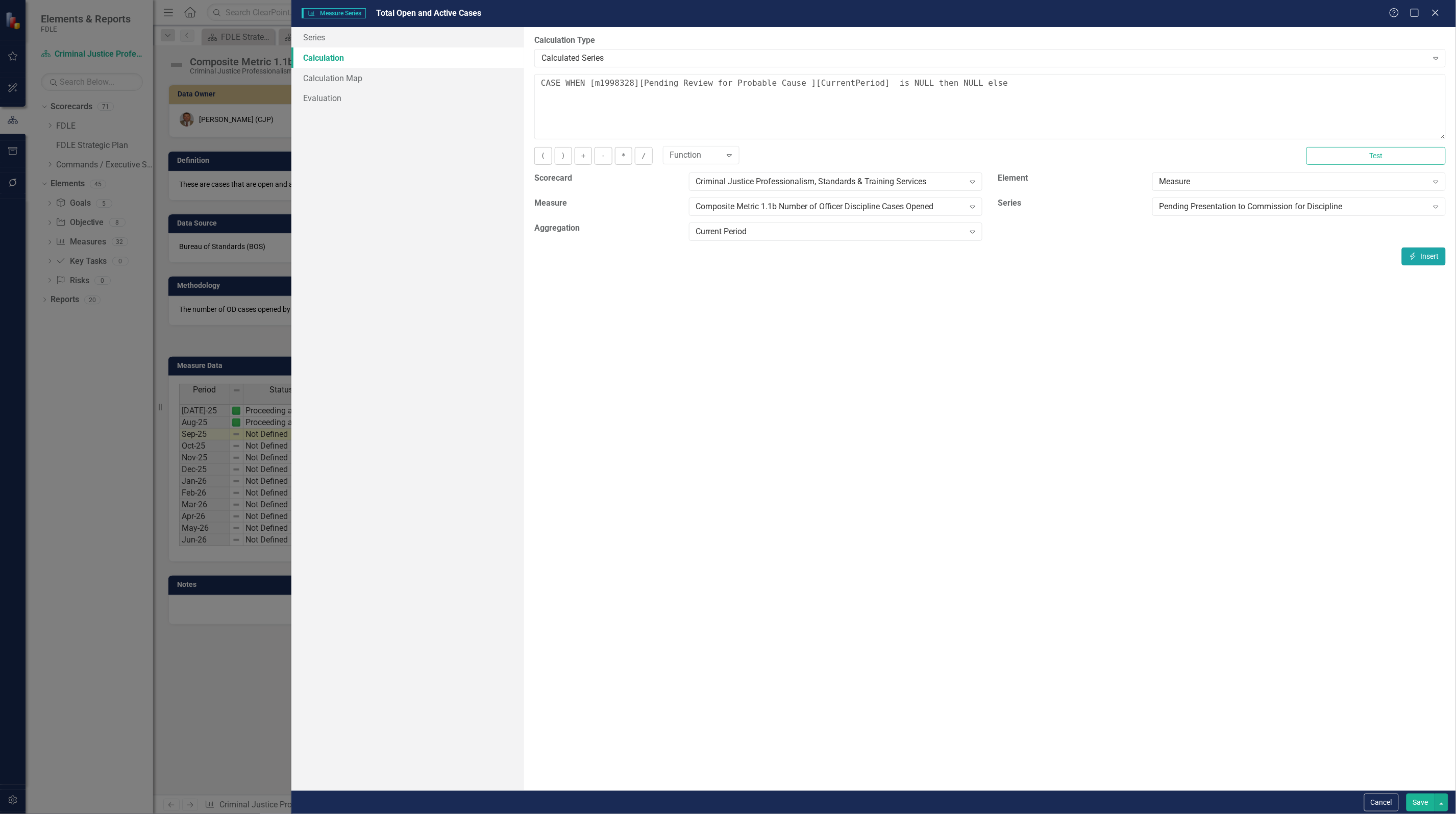
click at [1429, 258] on button "Insert Insert" at bounding box center [1424, 257] width 44 height 18
click at [580, 159] on button "+" at bounding box center [583, 156] width 18 height 18
click at [1221, 207] on div "Pending Presentation to Commission for Discipline" at bounding box center [1293, 207] width 268 height 12
click at [1412, 257] on icon "button" at bounding box center [1414, 256] width 6 height 7
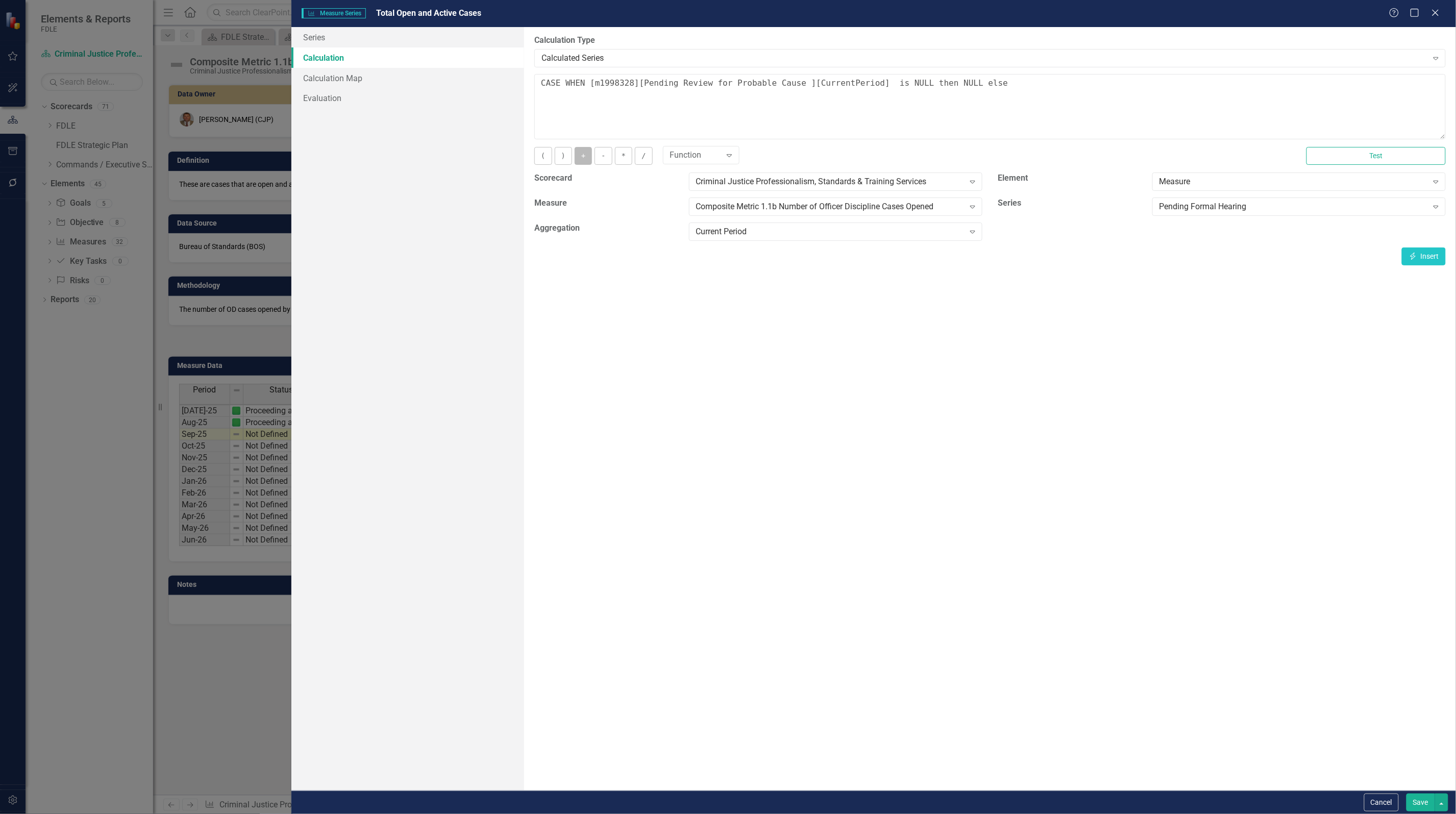
click at [575, 156] on button "+" at bounding box center [583, 156] width 18 height 18
click at [1238, 205] on div "Pending Formal Hearing" at bounding box center [1293, 207] width 268 height 12
click at [1428, 261] on button "Insert Insert" at bounding box center [1424, 257] width 44 height 18
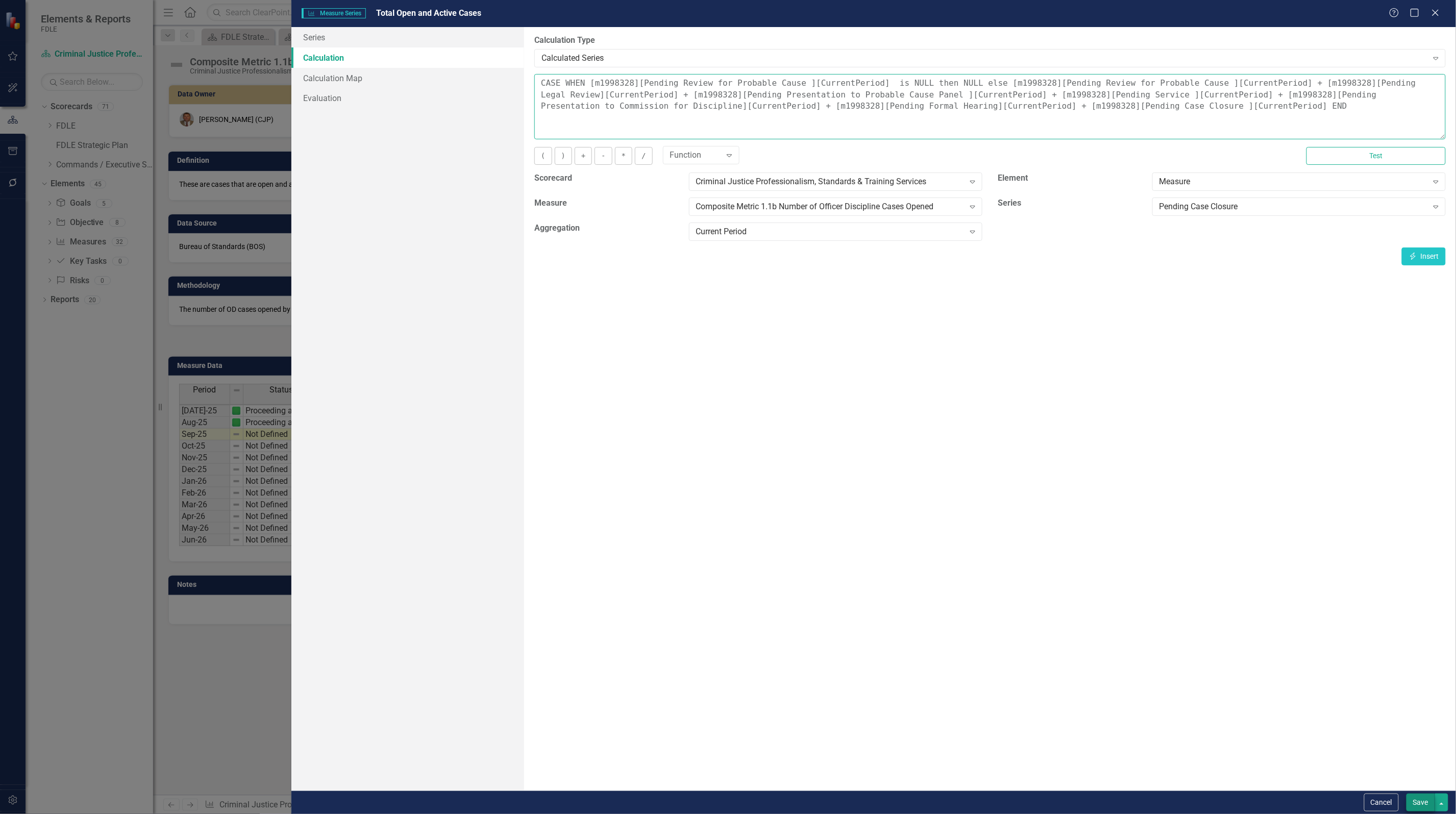
type textarea "CASE WHEN [m1998328][Pending Review for Probable Cause ][CurrentPeriod] is NULL…"
click at [1419, 807] on button "Save" at bounding box center [1420, 803] width 29 height 18
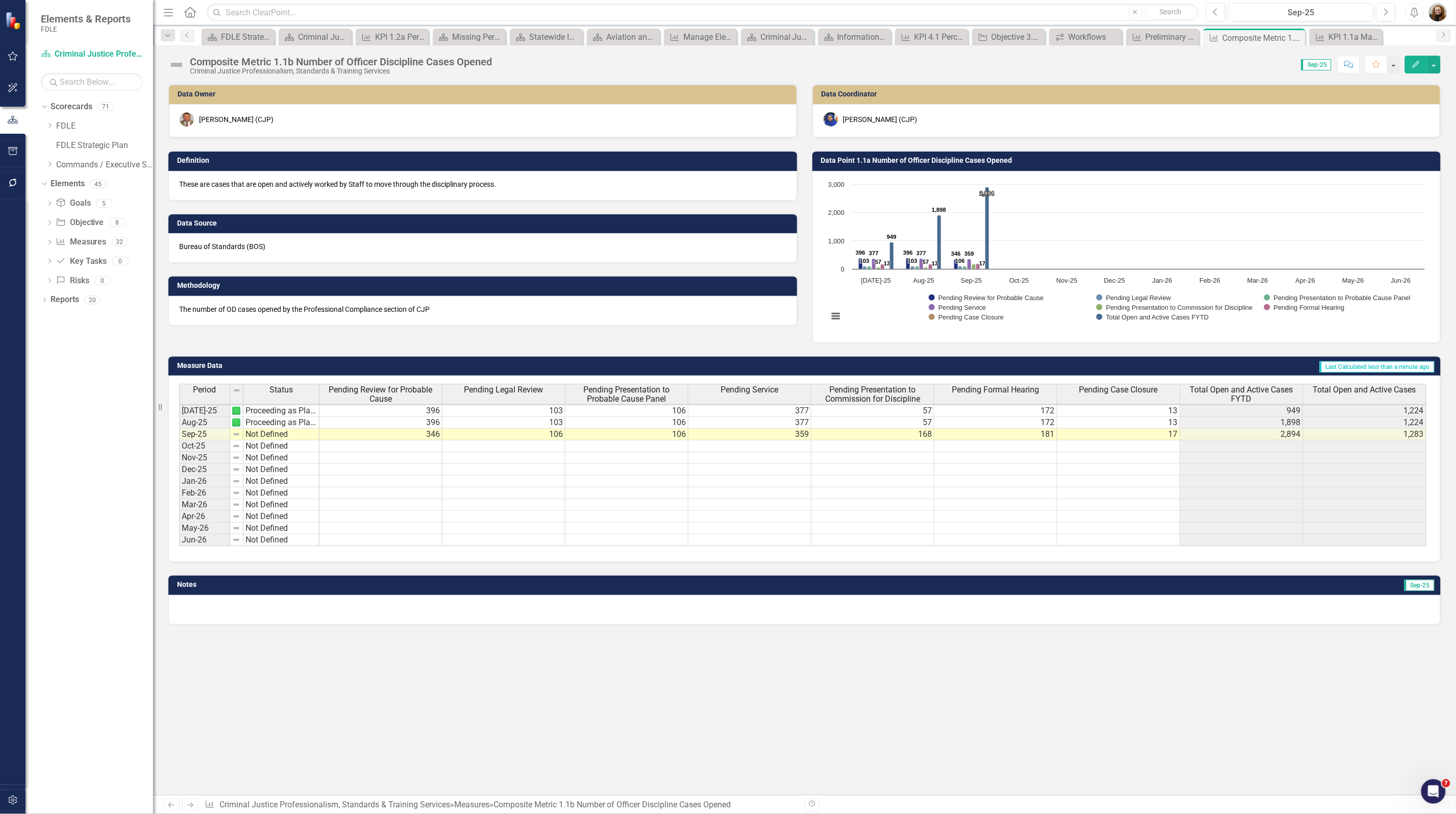
scroll to position [1, 3]
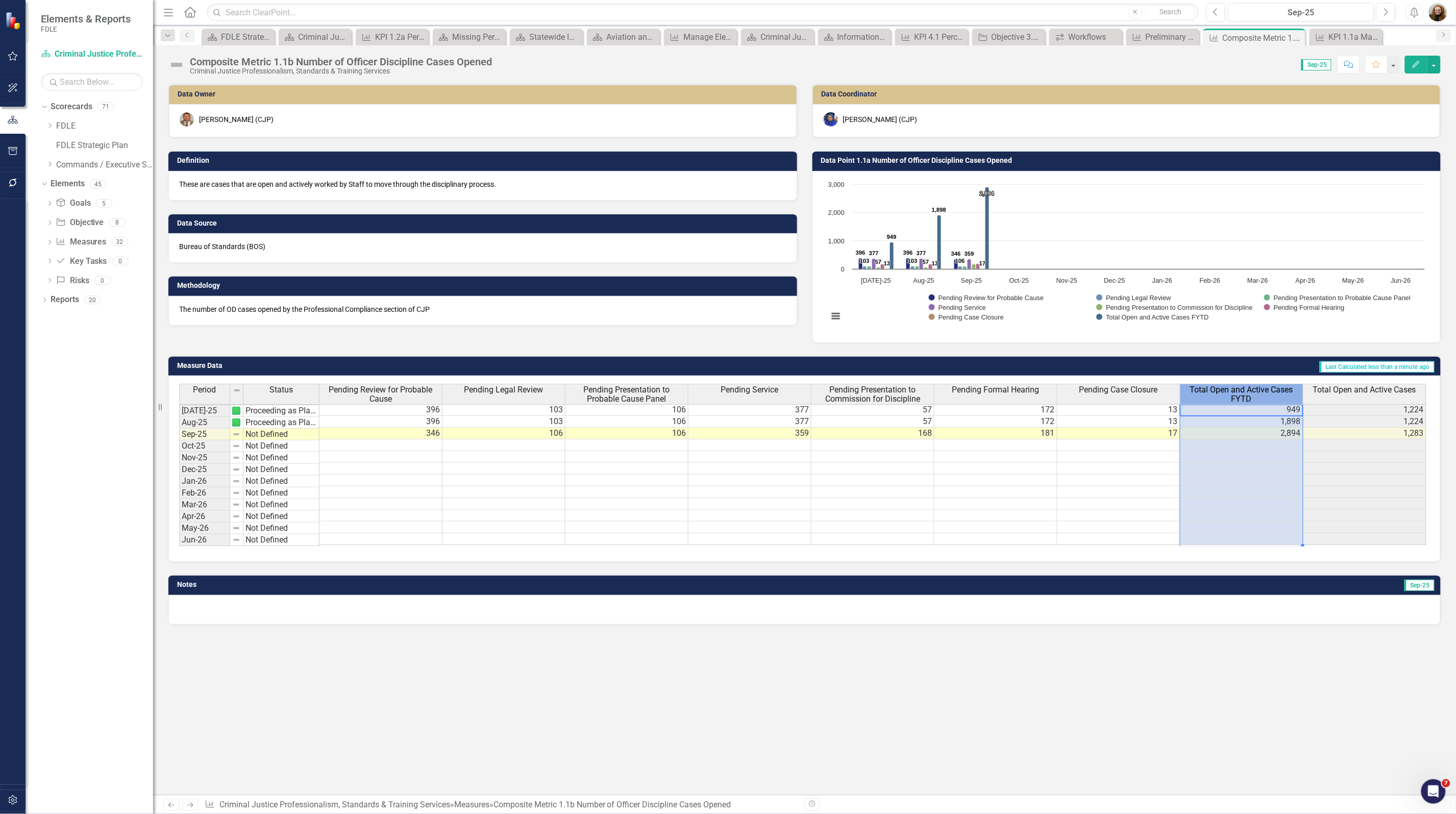
click at [1231, 386] on span "Total Open and Active Cases FYTD" at bounding box center [1241, 395] width 118 height 18
click at [1227, 393] on span "Total Open and Active Cases FYTD" at bounding box center [1241, 395] width 118 height 18
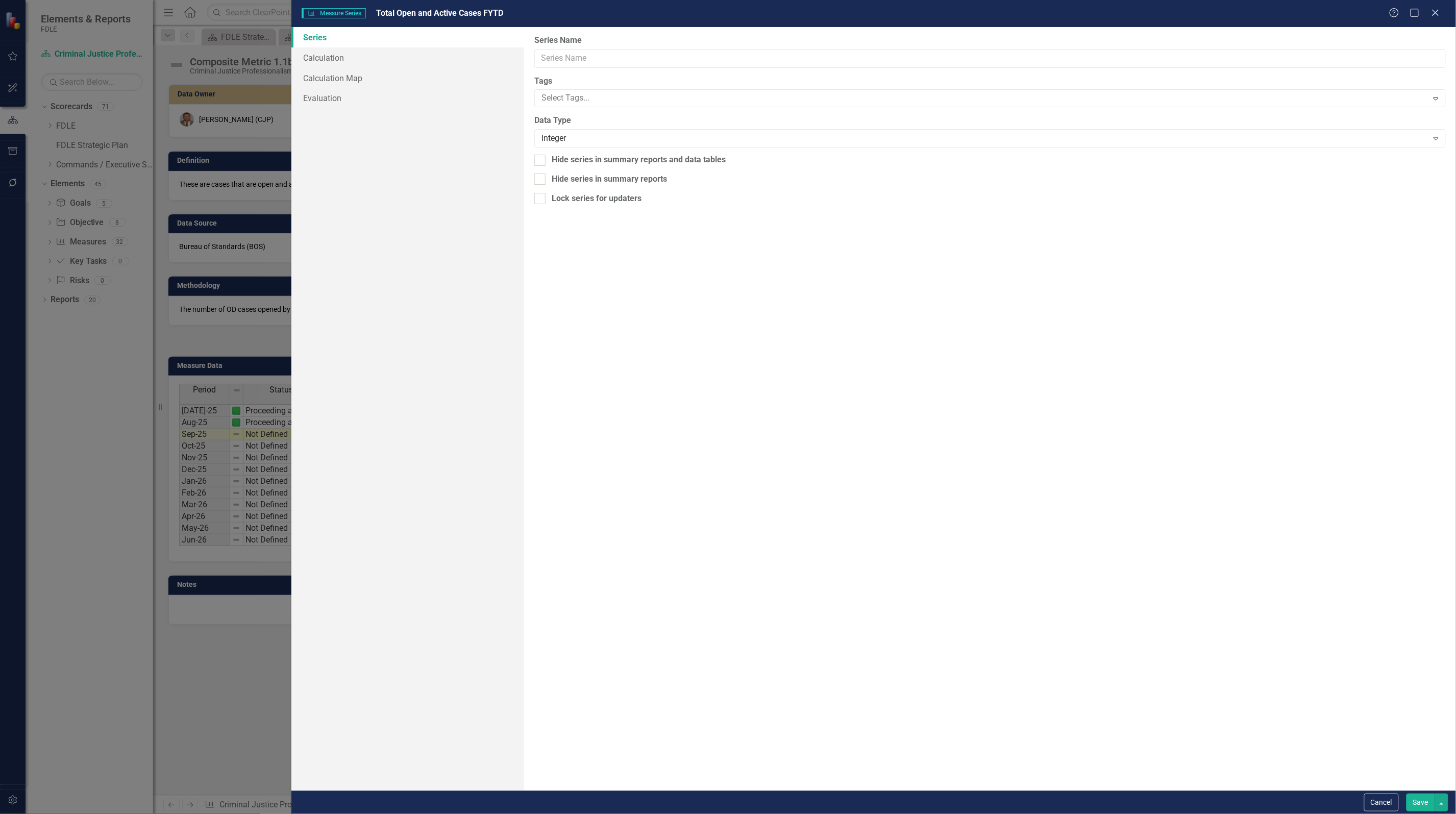
type input "Total Open and Active Cases FYTD"
click at [340, 57] on link "Calculation" at bounding box center [408, 58] width 233 height 20
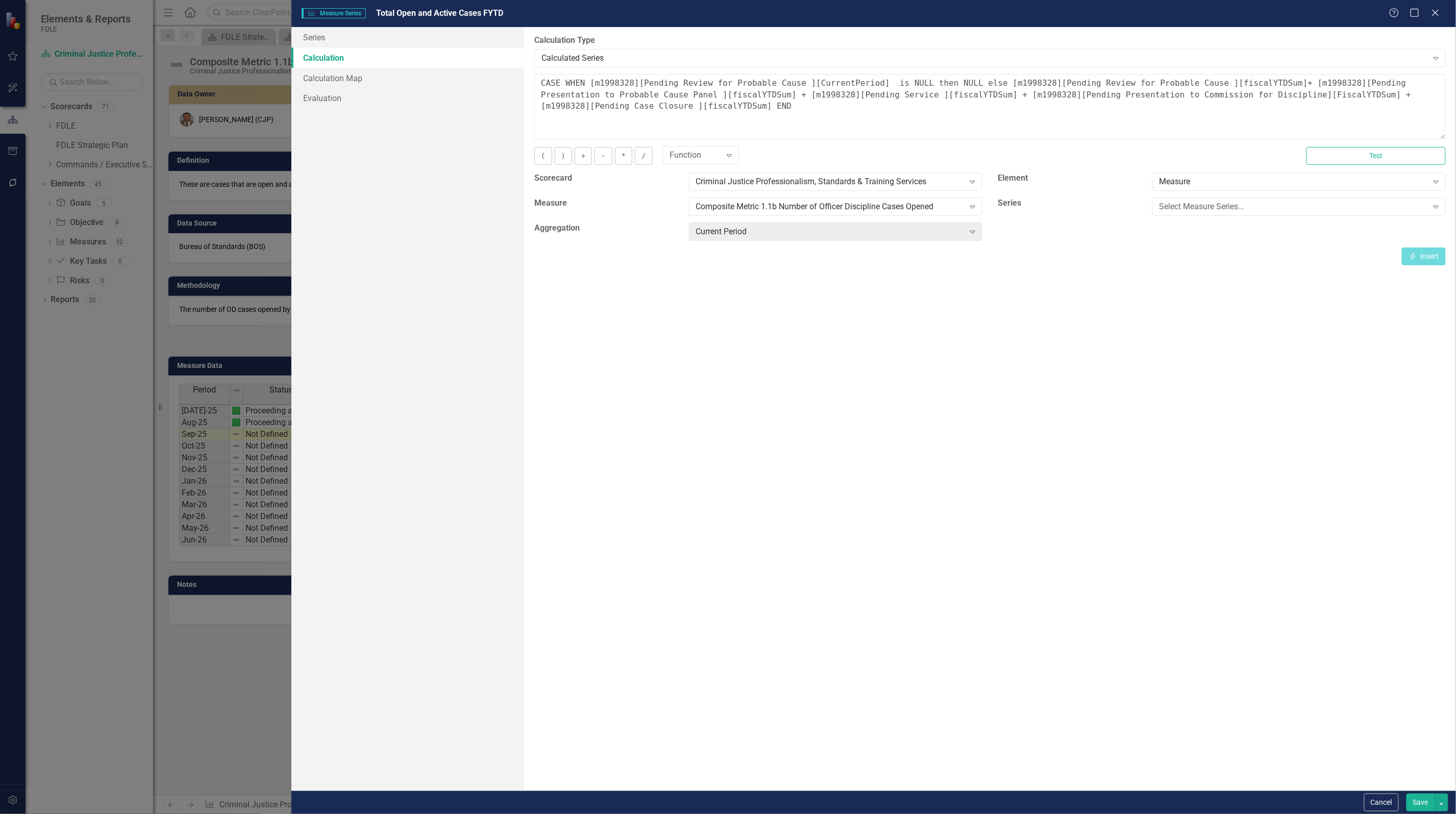
drag, startPoint x: 944, startPoint y: 518, endPoint x: 986, endPoint y: 474, distance: 60.8
click at [947, 514] on div "By default, series in ClearPoint are not calculated. So, if you leave the form …" at bounding box center [990, 409] width 932 height 764
click at [1439, 14] on icon "Close" at bounding box center [1435, 12] width 13 height 10
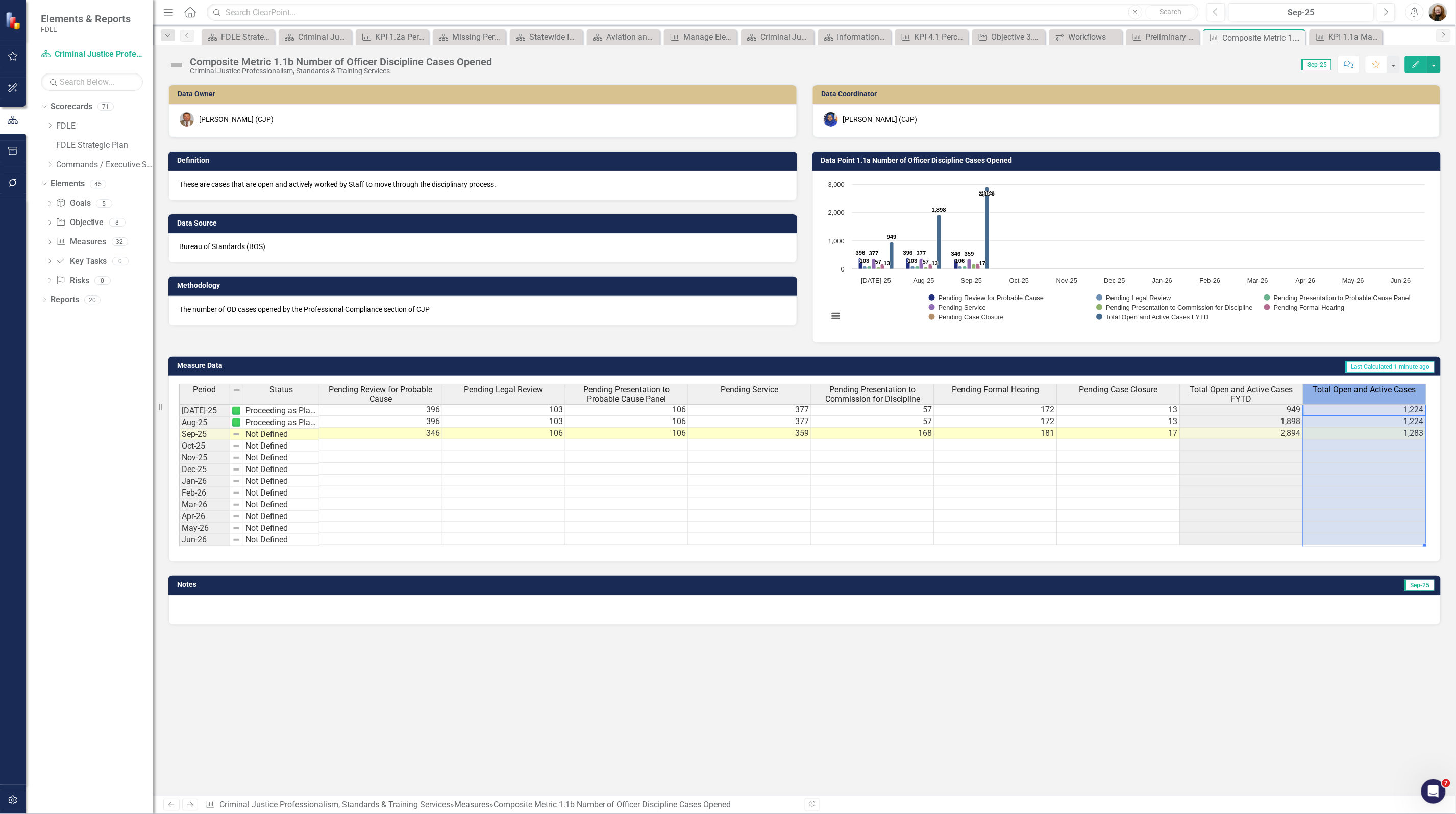
click at [1373, 393] on span "Total Open and Active Cases" at bounding box center [1364, 390] width 103 height 9
click at [1376, 392] on span "Total Open and Active Cases" at bounding box center [1364, 390] width 103 height 9
drag, startPoint x: 1376, startPoint y: 392, endPoint x: 1370, endPoint y: 397, distance: 7.8
click at [1376, 392] on span "Total Open and Active Cases" at bounding box center [1364, 390] width 103 height 9
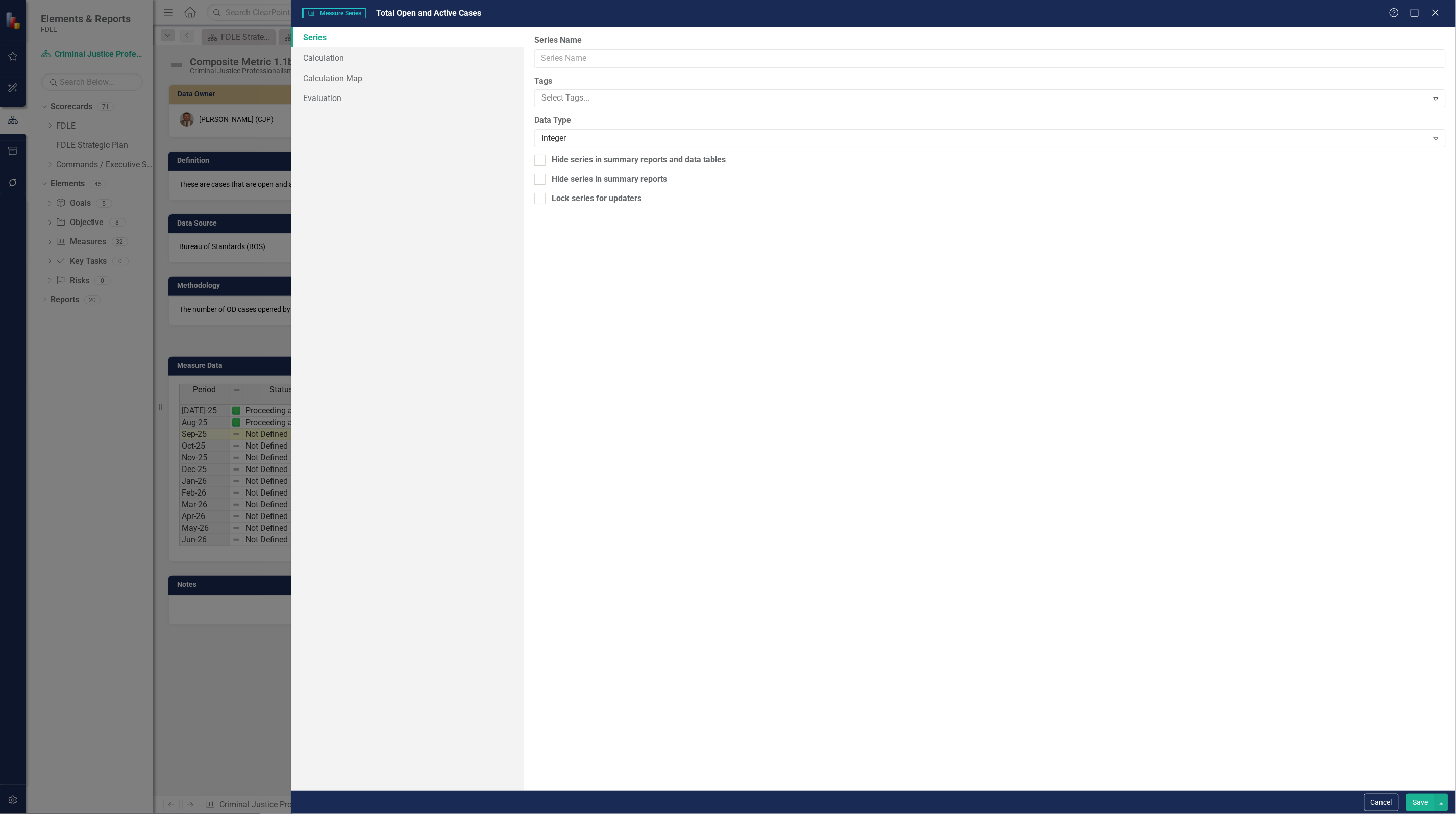
type input "Total Open and Active Cases"
click at [335, 51] on link "Calculation" at bounding box center [408, 58] width 233 height 20
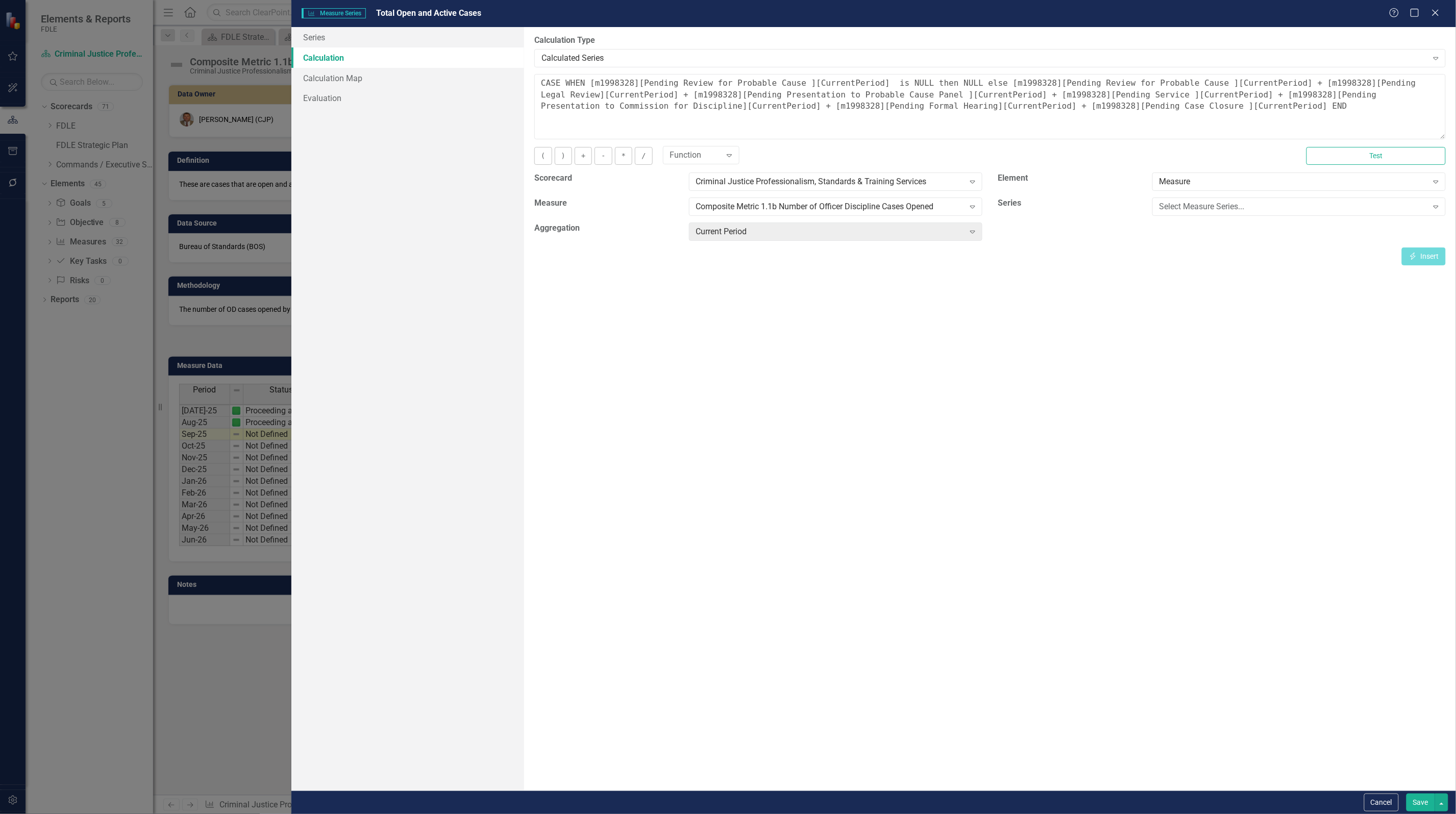
click at [964, 274] on div "By default, series in ClearPoint are not calculated. So, if you leave the form …" at bounding box center [990, 409] width 932 height 764
drag, startPoint x: 1228, startPoint y: 102, endPoint x: 1236, endPoint y: 96, distance: 10.0
click at [1229, 101] on textarea "CASE WHEN [m1998328][Pending Review for Probable Cause ][CurrentPeriod] is NULL…" at bounding box center [990, 107] width 912 height 66
drag, startPoint x: 1259, startPoint y: 81, endPoint x: 610, endPoint y: 96, distance: 649.2
click at [610, 96] on textarea "CASE WHEN [m1998328][Pending Review for Probable Cause ][CurrentPeriod] is NULL…" at bounding box center [990, 107] width 912 height 66
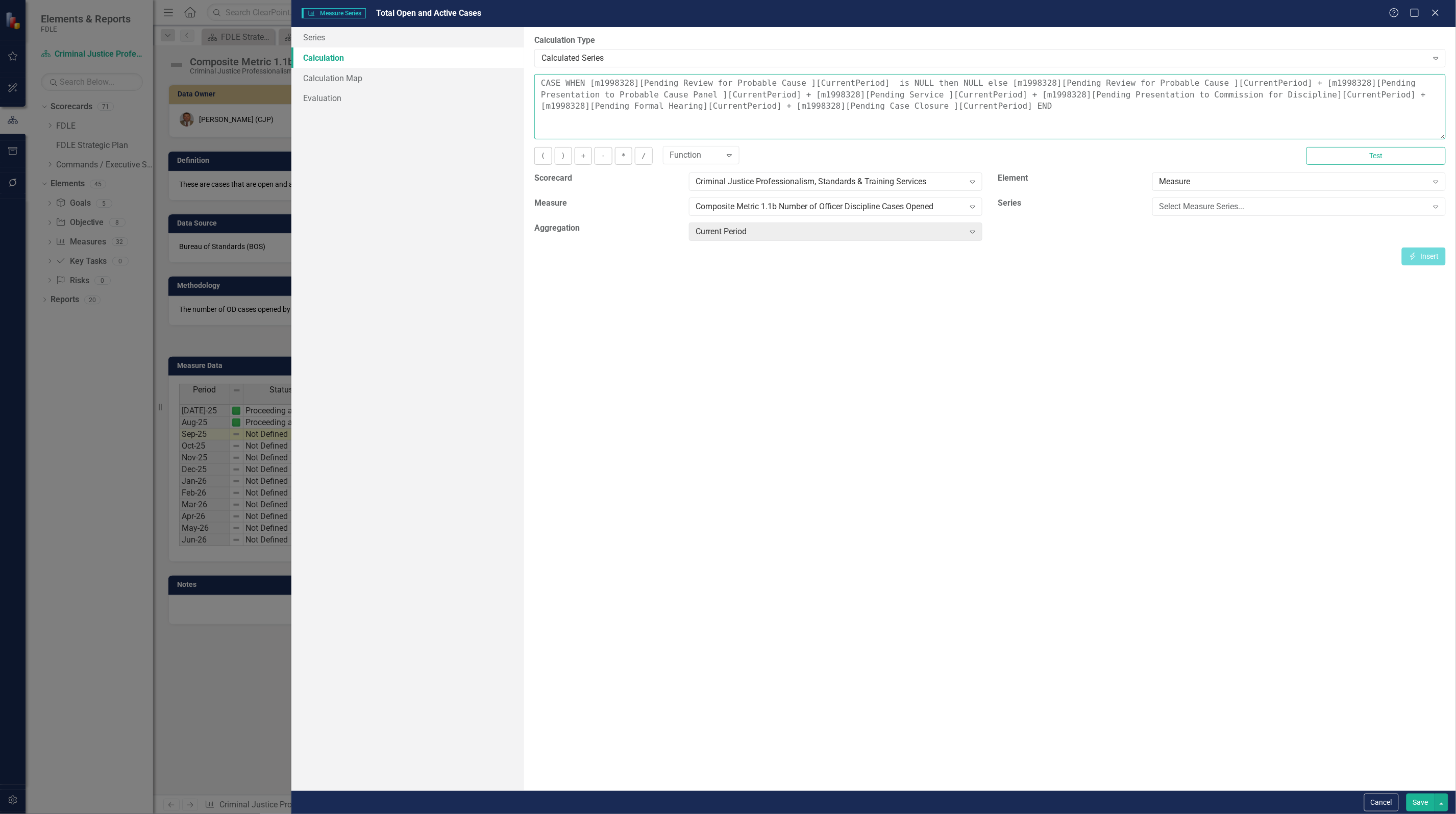
drag, startPoint x: 1275, startPoint y: 93, endPoint x: 613, endPoint y: 128, distance: 662.9
click at [613, 128] on textarea "CASE WHEN [m1998328][Pending Review for Probable Cause ][CurrentPeriod] is NULL…" at bounding box center [990, 107] width 912 height 66
type textarea "CASE WHEN [m1998328][Pending Review for Probable Cause ][CurrentPeriod] is NULL…"
click at [1416, 802] on button "Save" at bounding box center [1420, 803] width 29 height 18
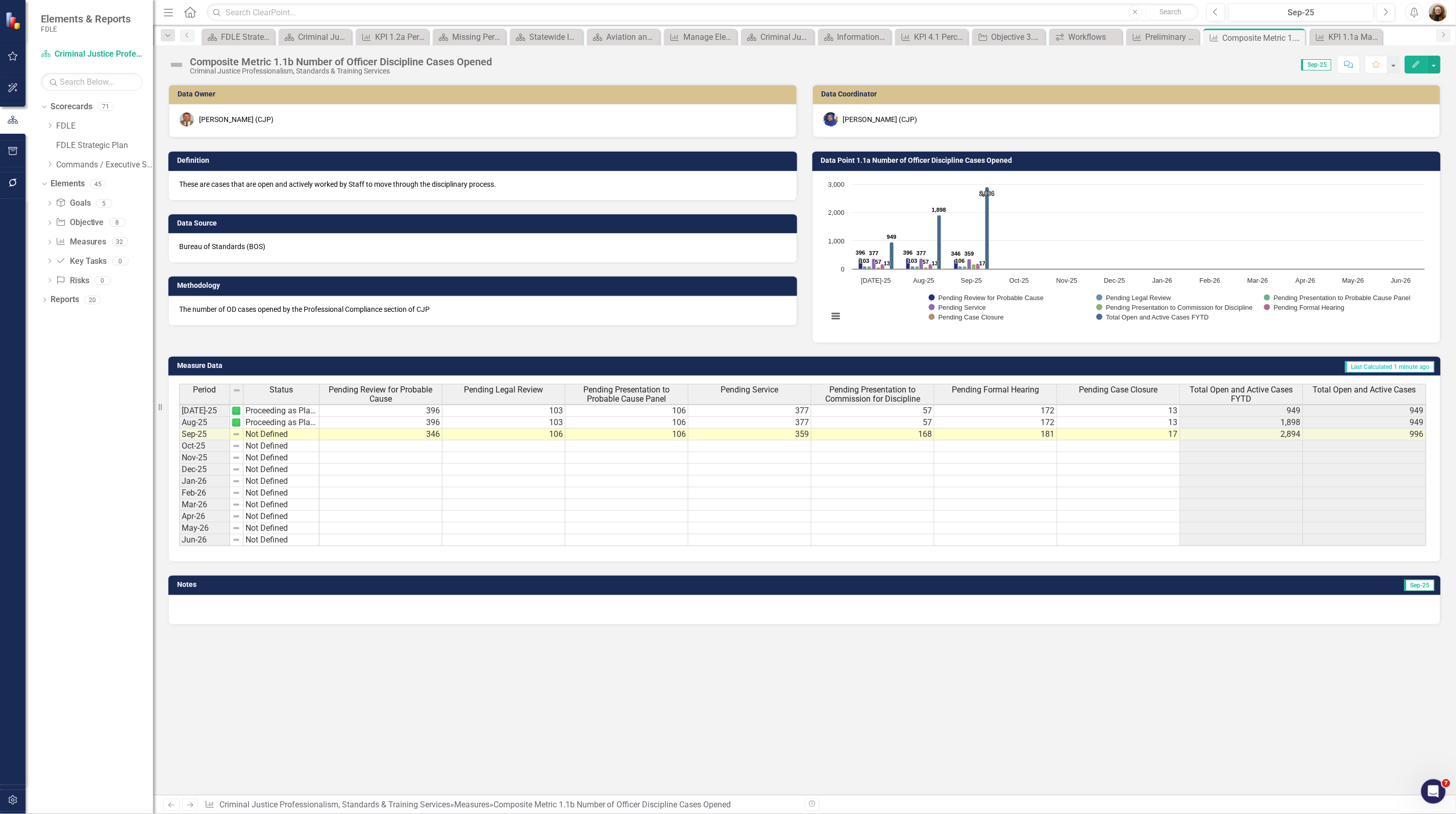
click at [758, 696] on div "Data Owner [PERSON_NAME] (CJP) Definition These are cases that are open and act…" at bounding box center [804, 439] width 1303 height 712
click at [1411, 60] on icon "Edit" at bounding box center [1416, 64] width 9 height 7
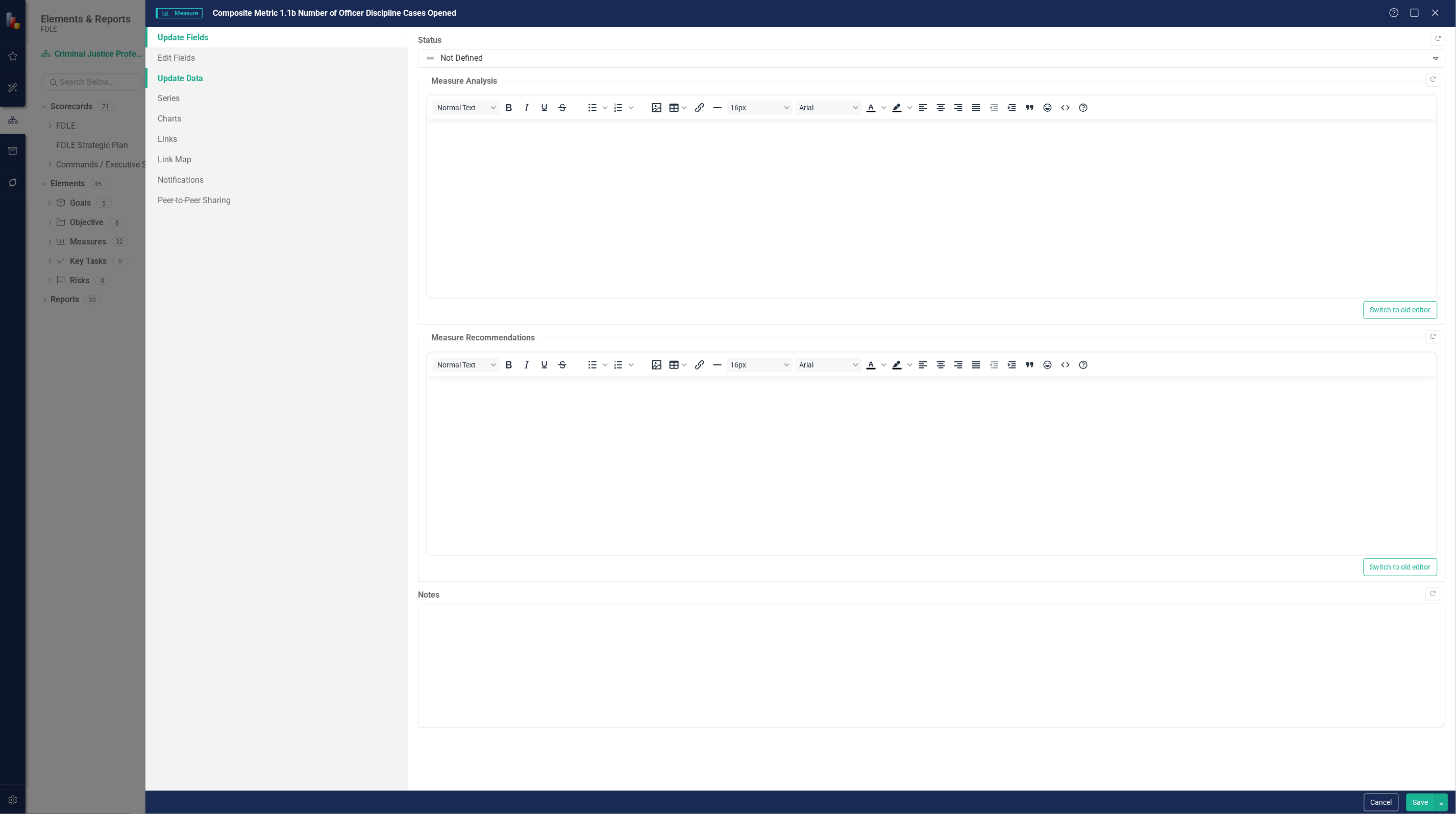
scroll to position [0, 0]
click at [168, 101] on link "Series" at bounding box center [276, 98] width 262 height 20
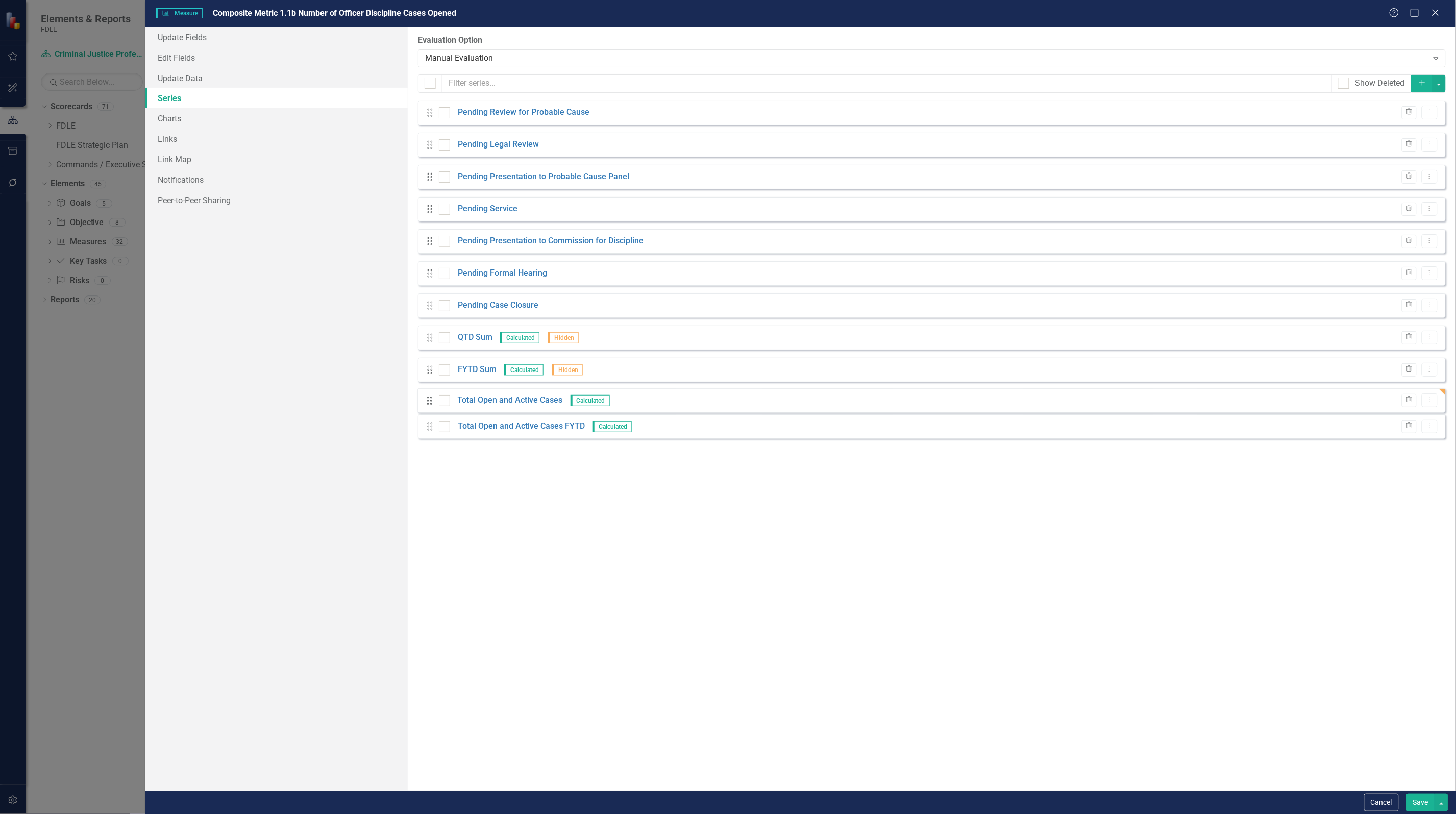
drag, startPoint x: 427, startPoint y: 435, endPoint x: 426, endPoint y: 401, distance: 34.0
click at [426, 401] on div "Drag Pending Review for Probable Cause Trash Dropdown Menu Drag Pending Legal R…" at bounding box center [931, 274] width 1028 height 346
click at [1414, 804] on button "Save" at bounding box center [1420, 803] width 29 height 18
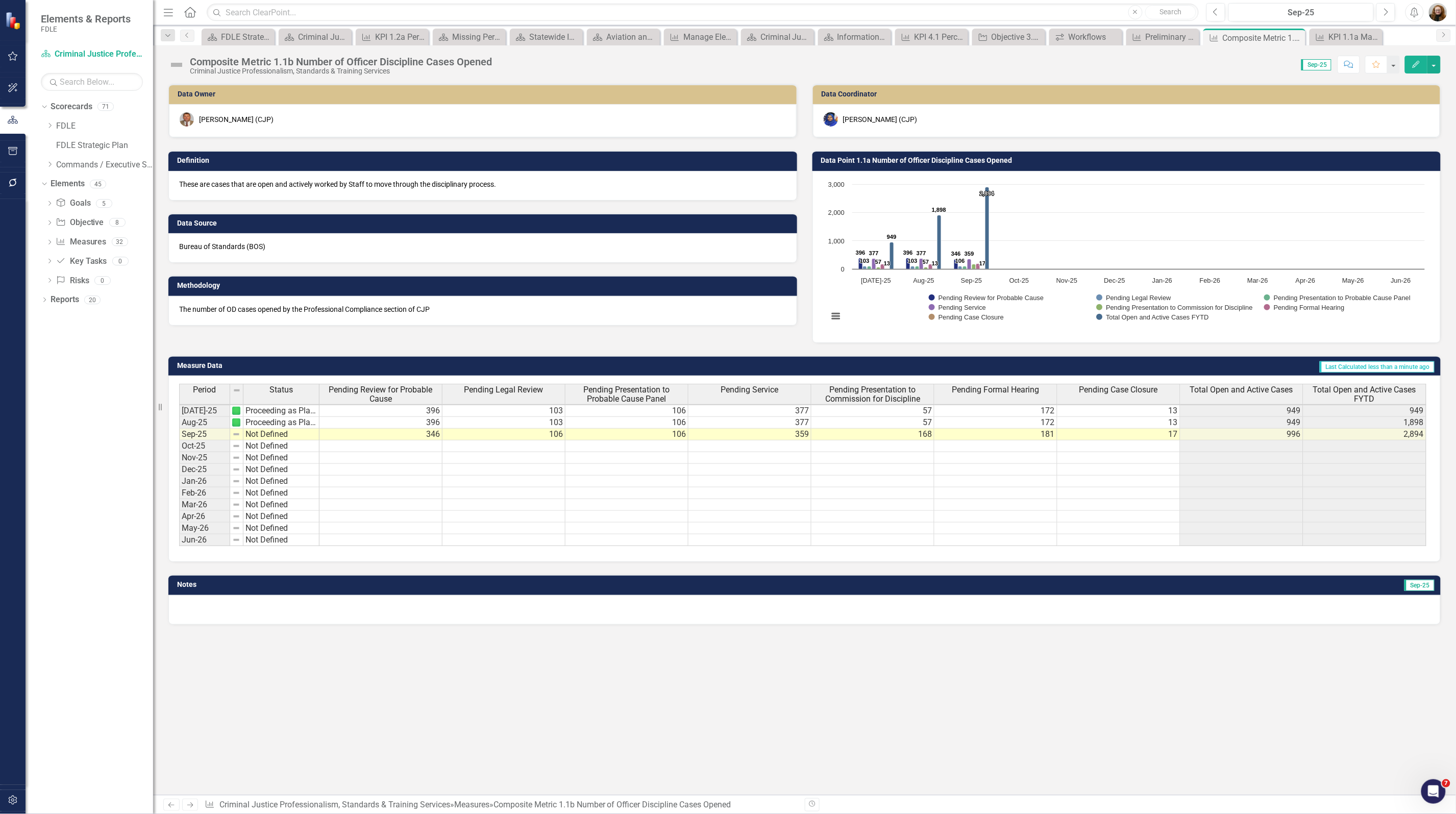
click at [978, 164] on h3 "Data Point 1.1a Number of Officer Discipline Cases Opened" at bounding box center [1129, 161] width 615 height 8
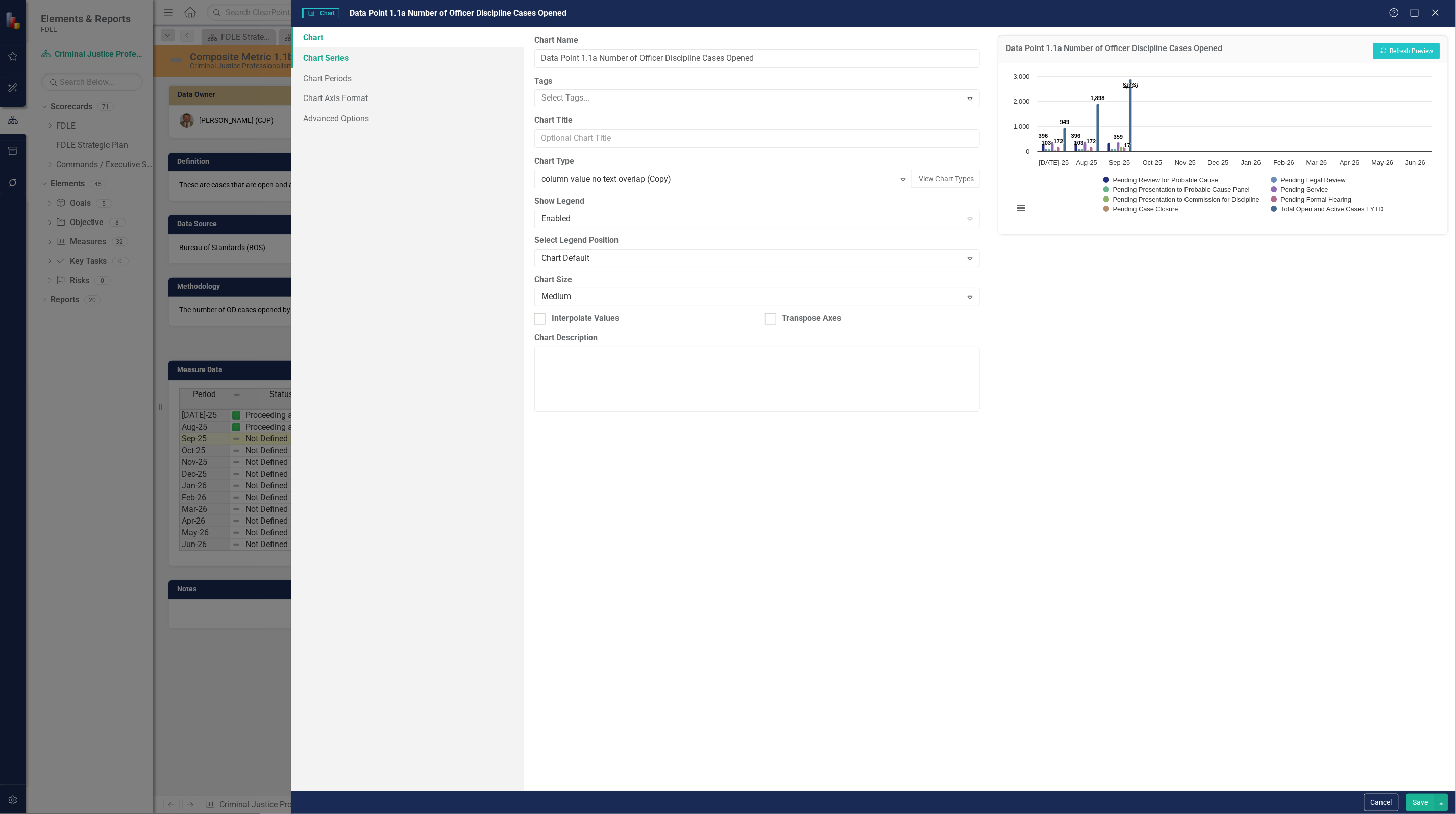
click at [319, 55] on link "Chart Series" at bounding box center [408, 58] width 233 height 20
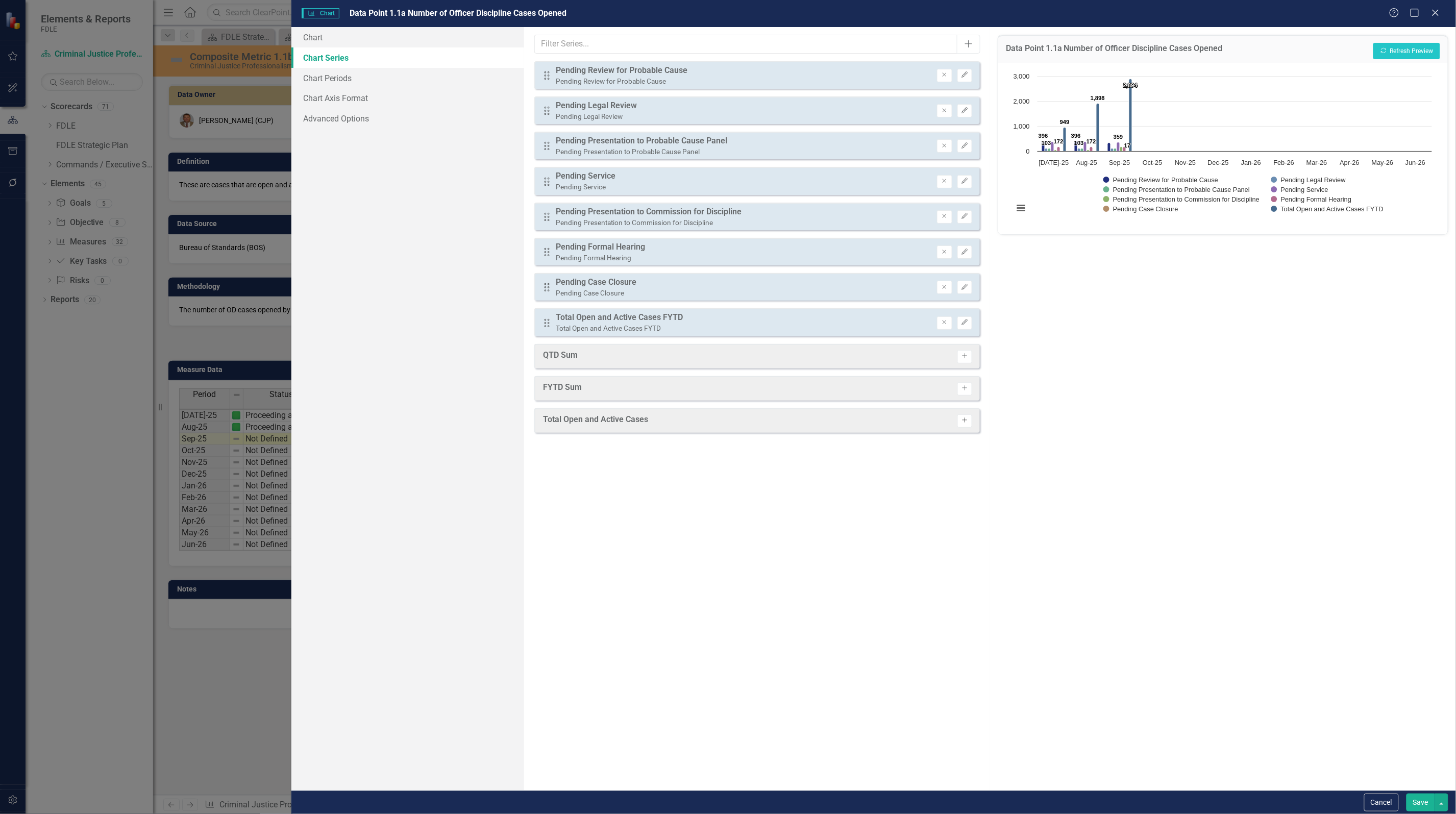
click at [970, 417] on button "Activate" at bounding box center [965, 421] width 15 height 13
click at [948, 320] on icon "Remove" at bounding box center [944, 322] width 8 height 6
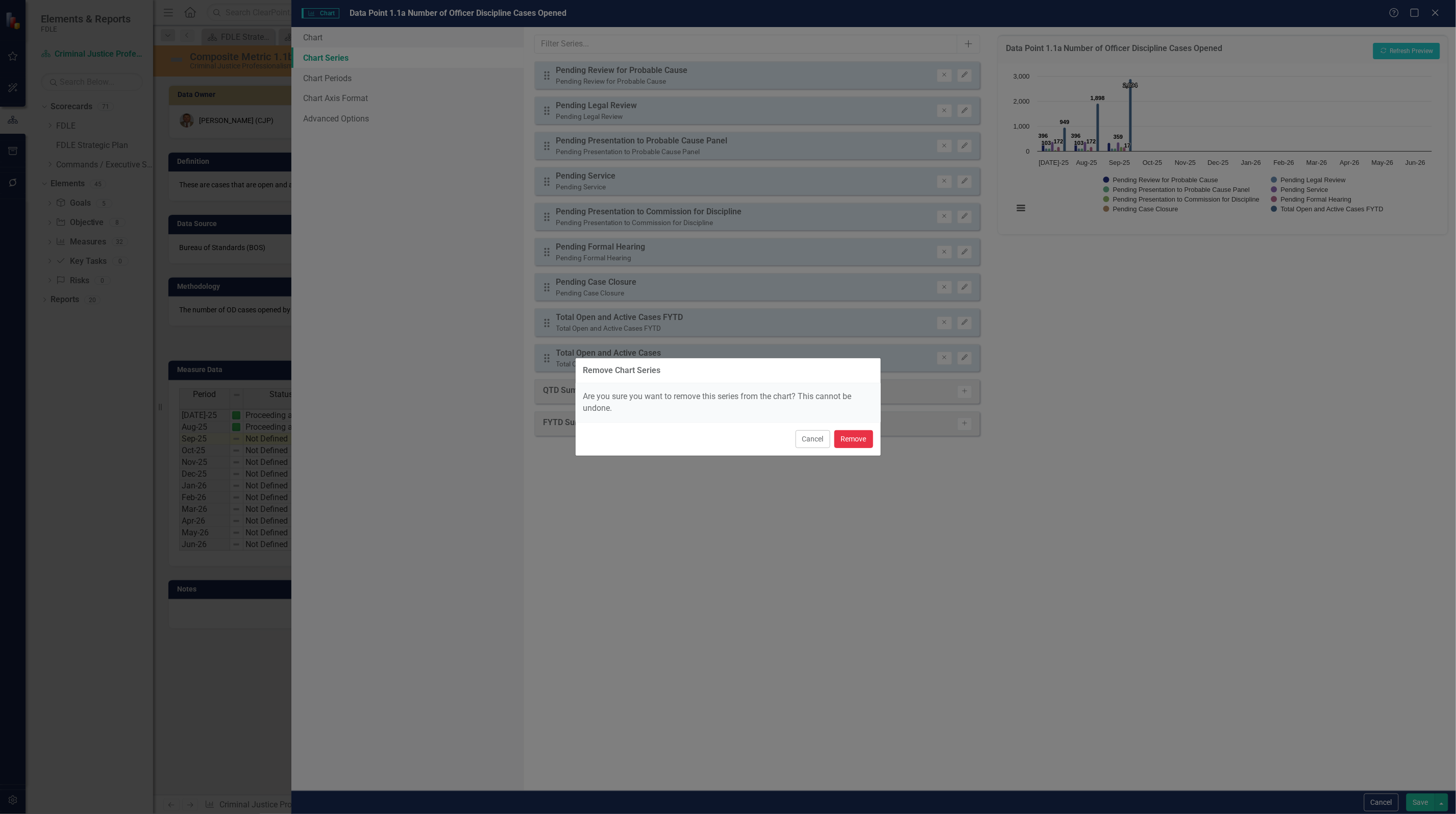
click at [851, 438] on button "Remove" at bounding box center [853, 439] width 39 height 18
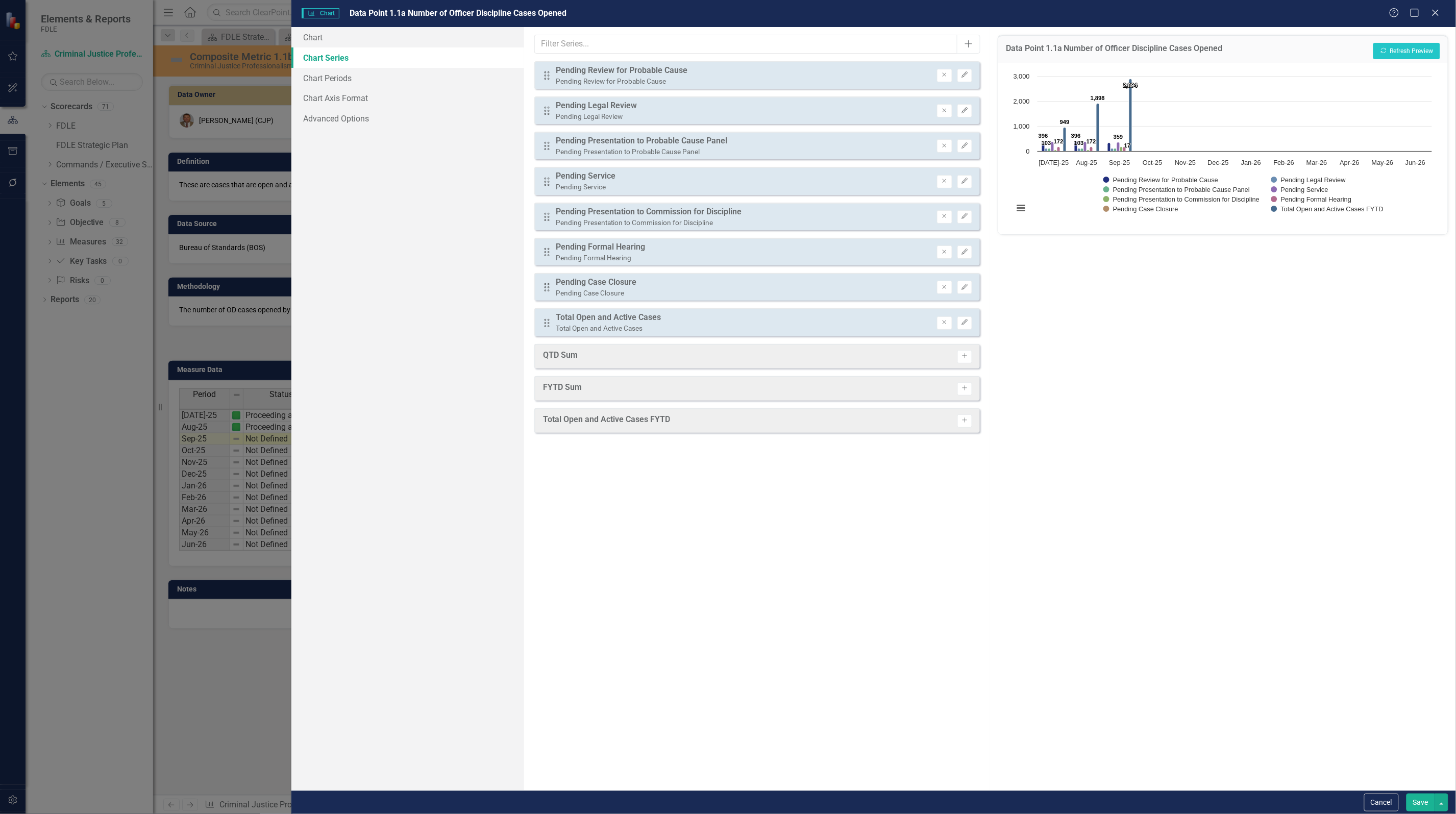
click at [1412, 802] on button "Save" at bounding box center [1420, 803] width 29 height 18
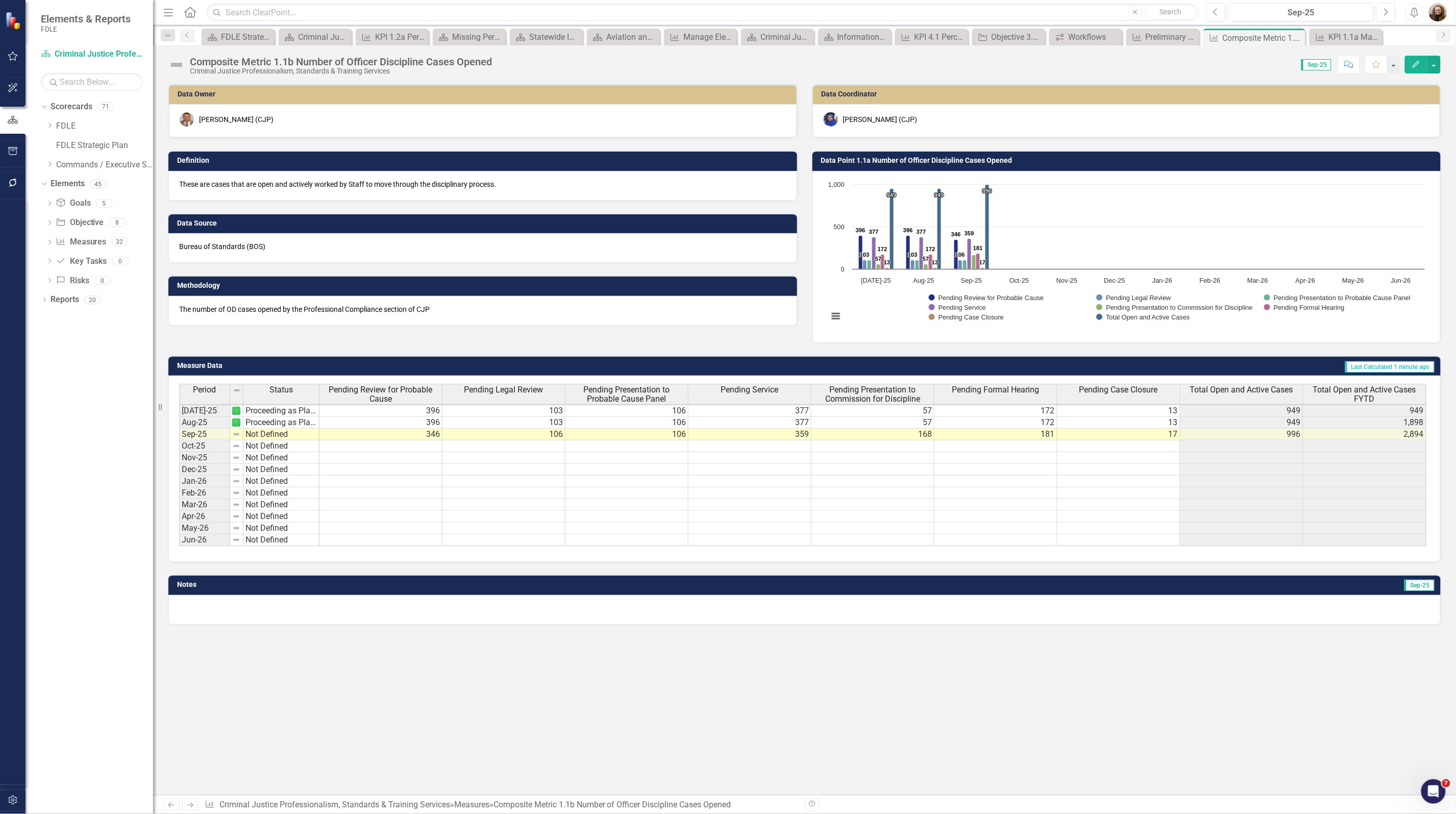
click at [948, 165] on td "Data Point 1.1a Number of Officer Discipline Cases Opened" at bounding box center [1129, 162] width 615 height 15
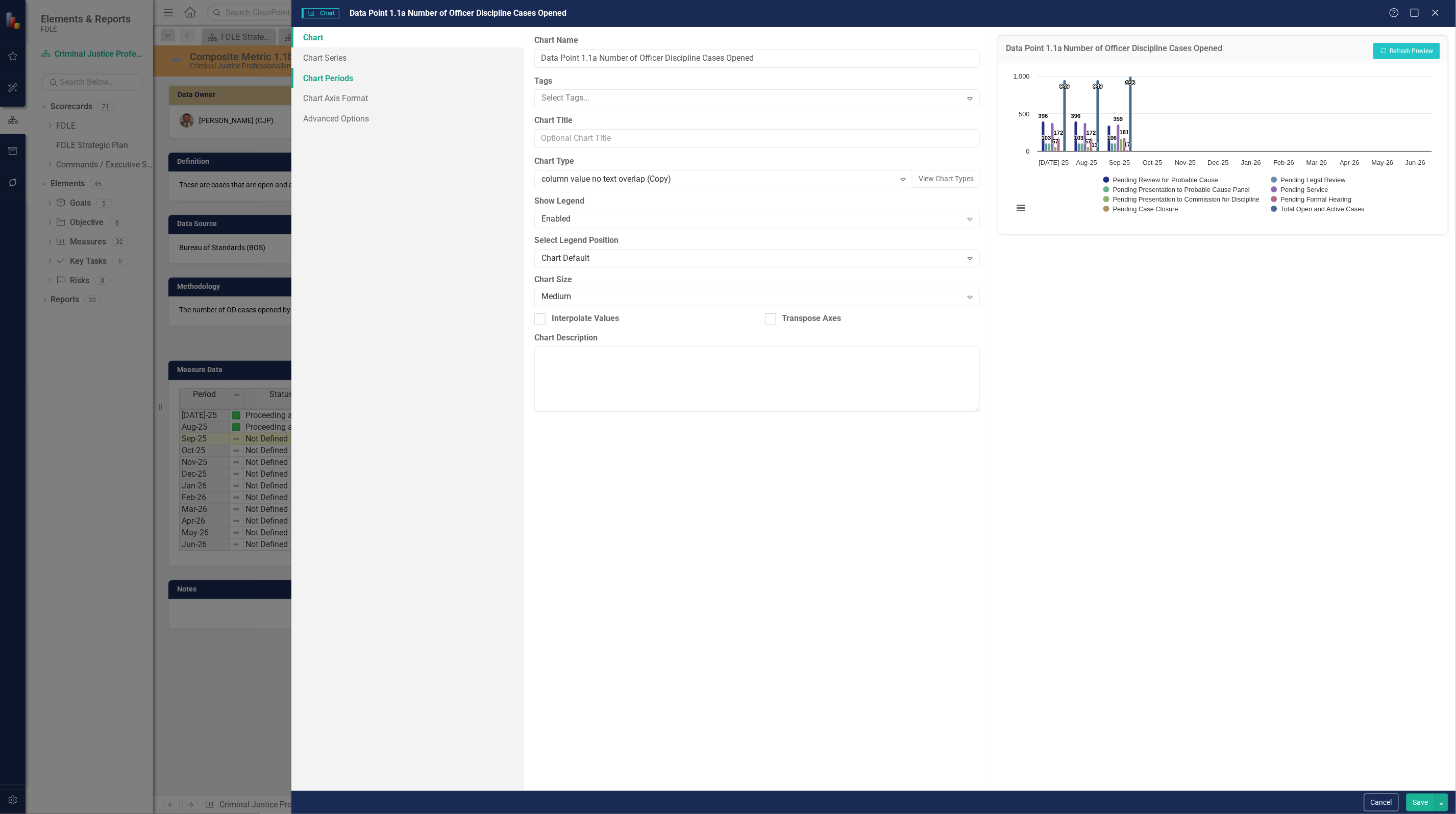
click at [340, 75] on link "Chart Periods" at bounding box center [408, 78] width 233 height 20
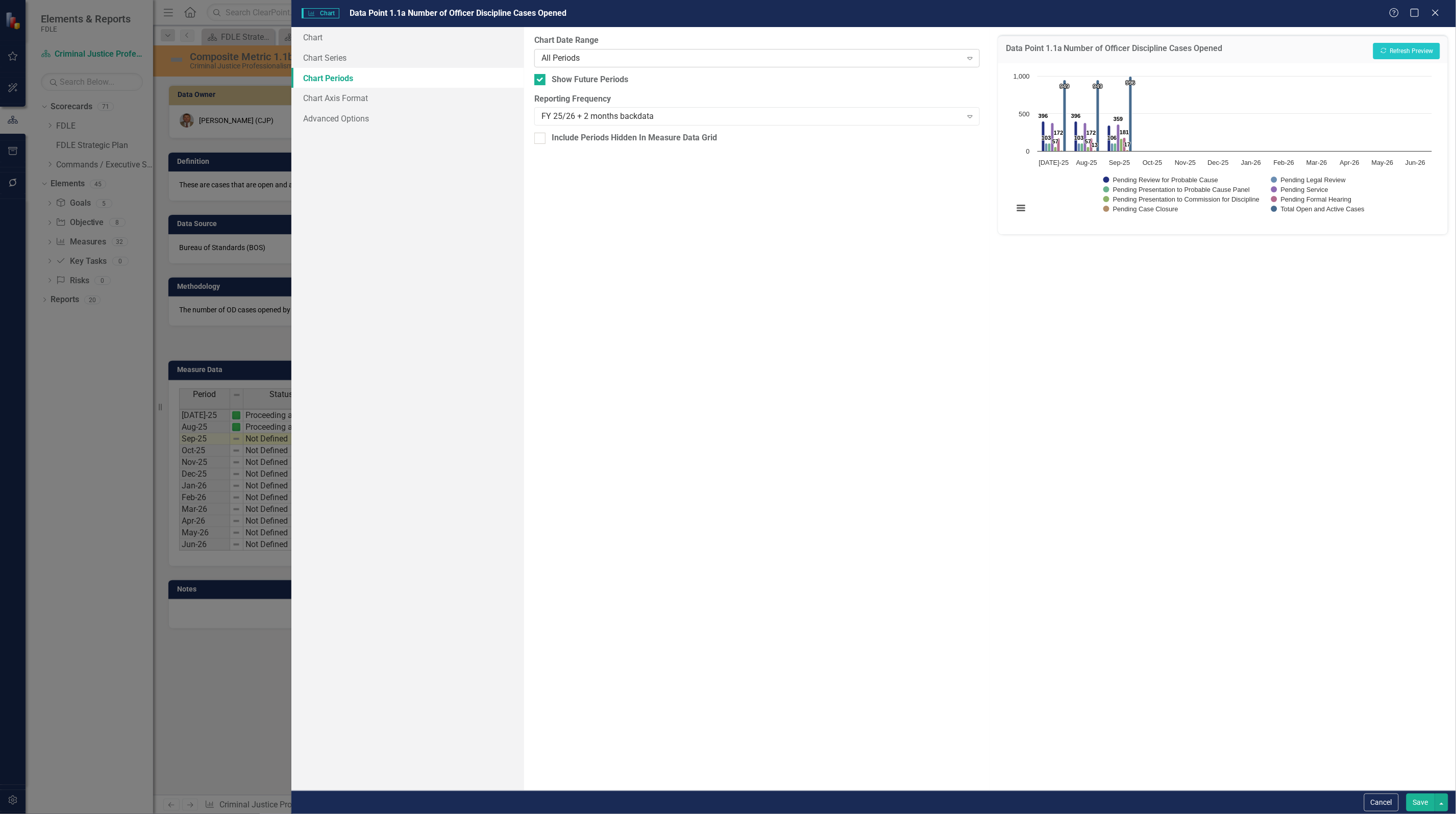
click at [588, 52] on div "All Periods" at bounding box center [752, 58] width 421 height 12
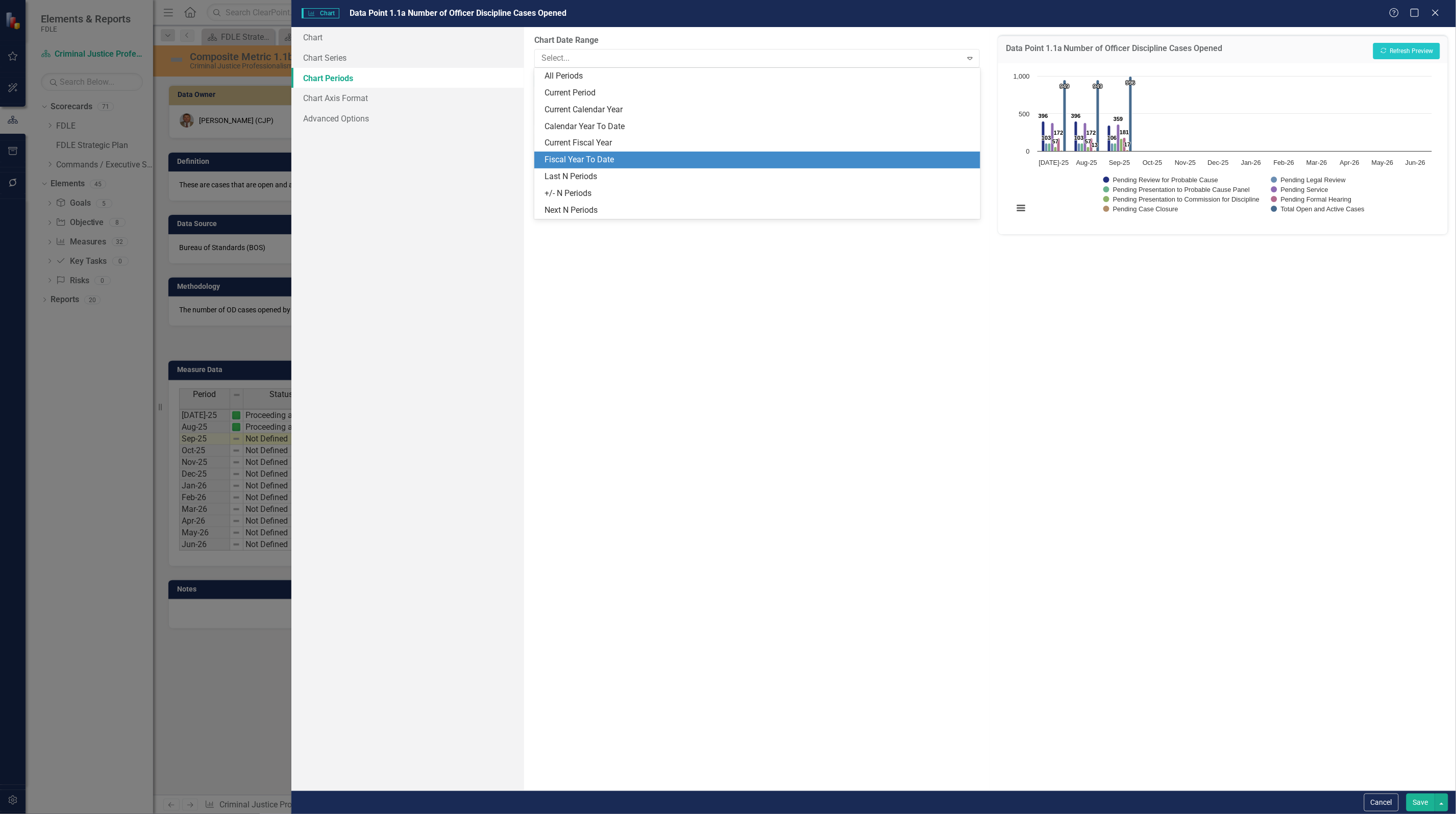
click at [590, 155] on div "Fiscal Year To Date" at bounding box center [759, 160] width 429 height 12
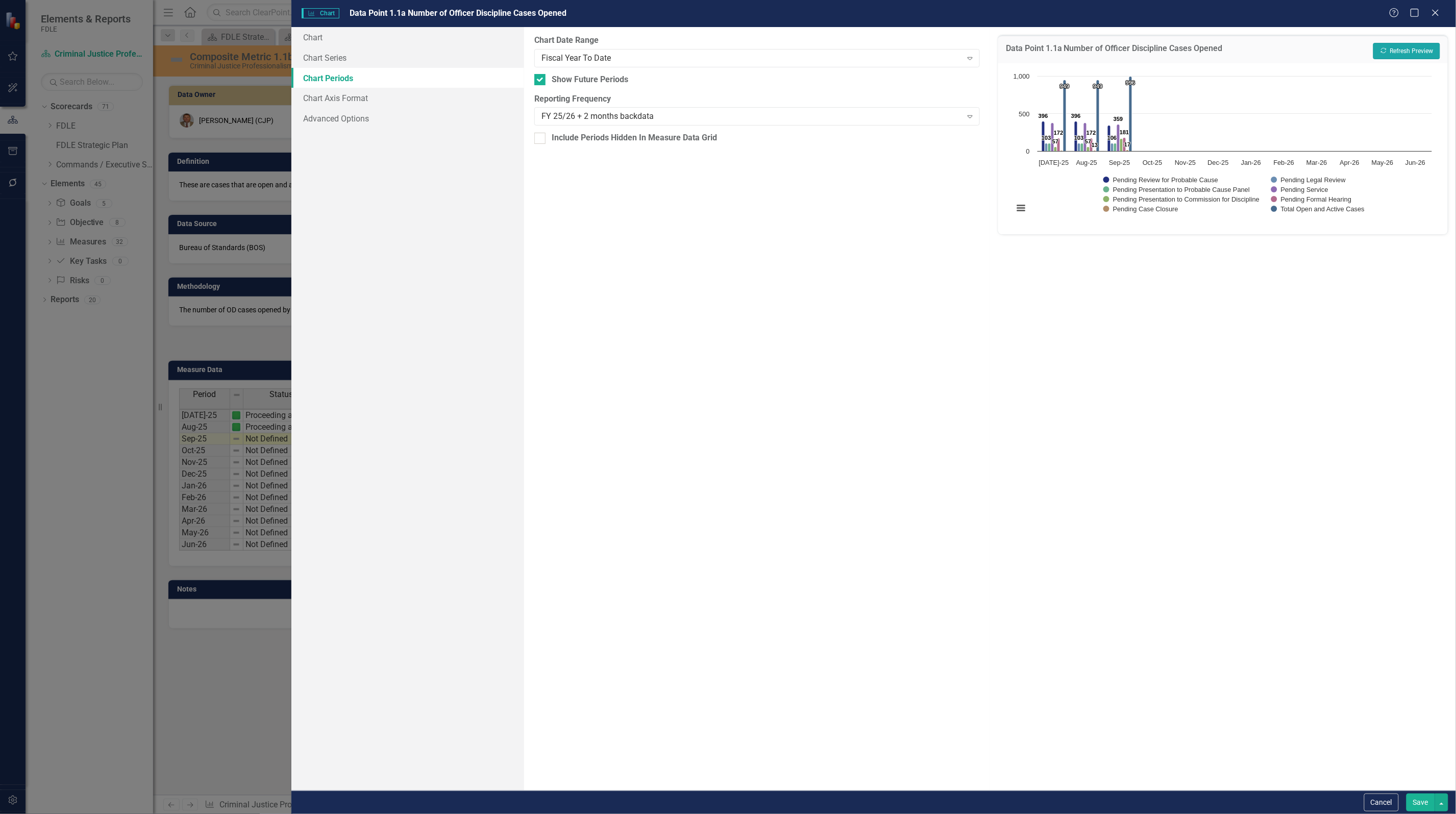
click at [1422, 43] on button "Recalculate Refresh Preview" at bounding box center [1407, 51] width 67 height 16
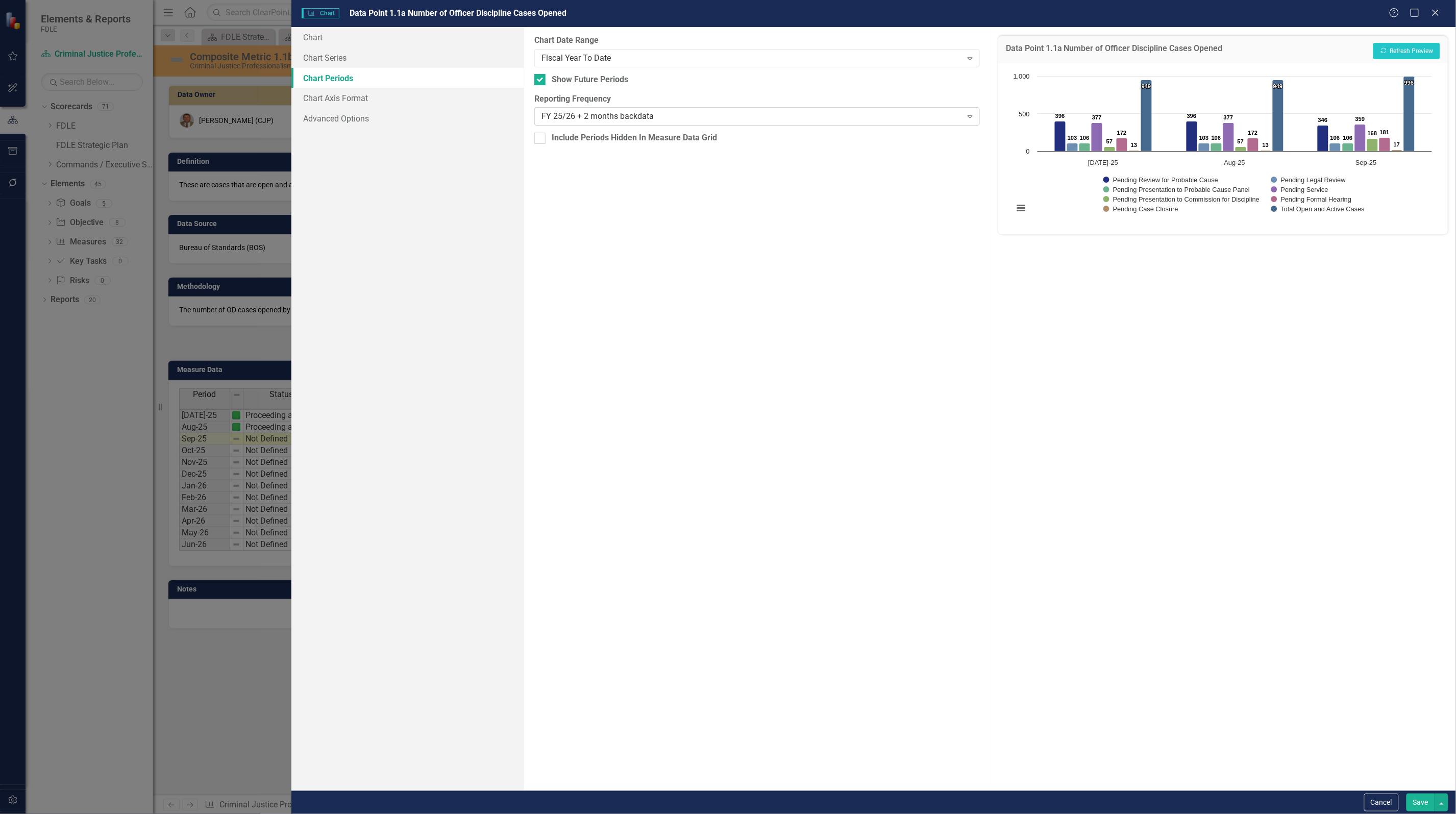
click at [569, 118] on div "FY 25/26 + 2 months backdata" at bounding box center [752, 116] width 421 height 12
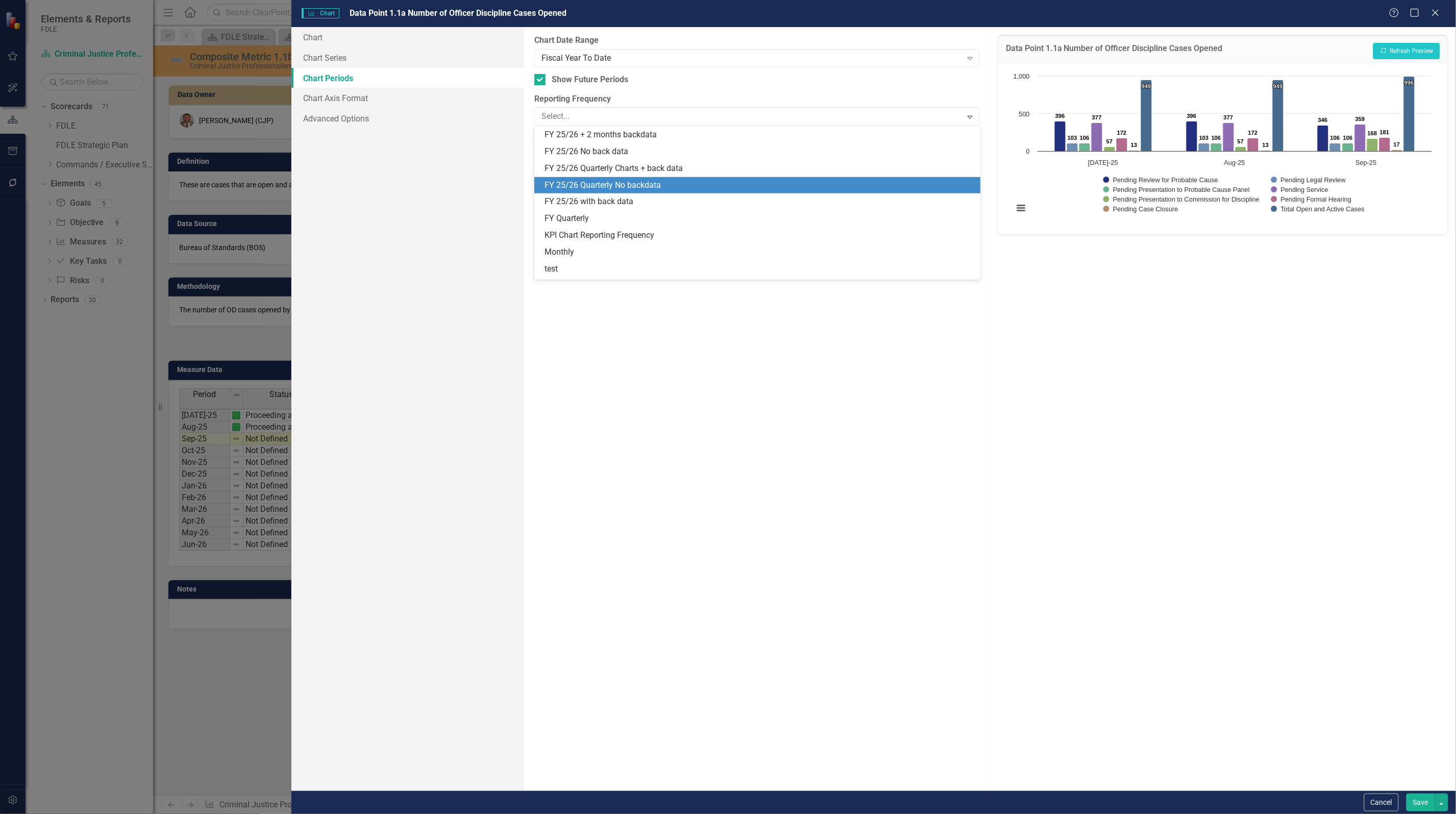
scroll to position [221, 0]
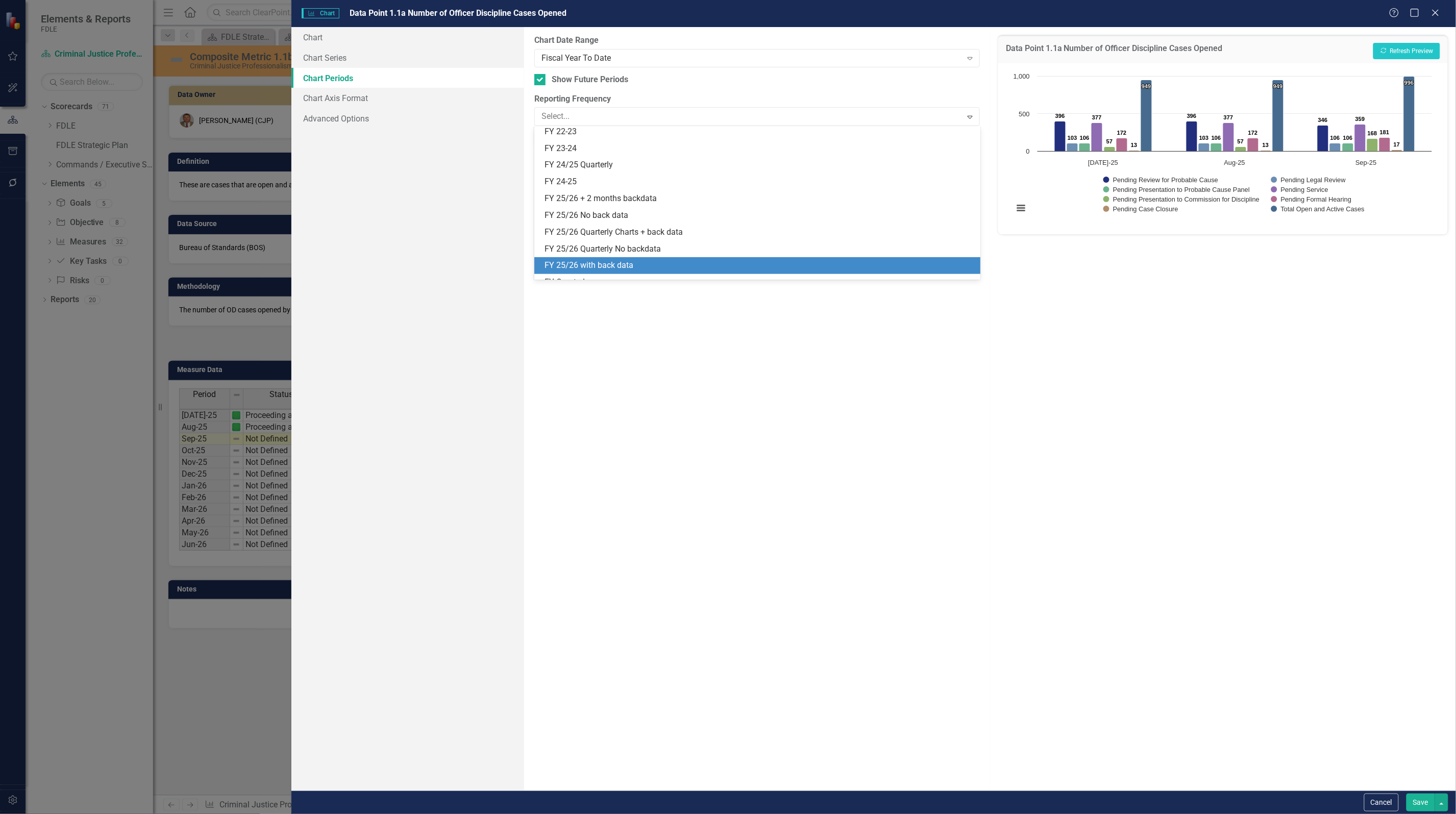
click at [633, 267] on div "FY 25/26 with back data" at bounding box center [759, 266] width 429 height 12
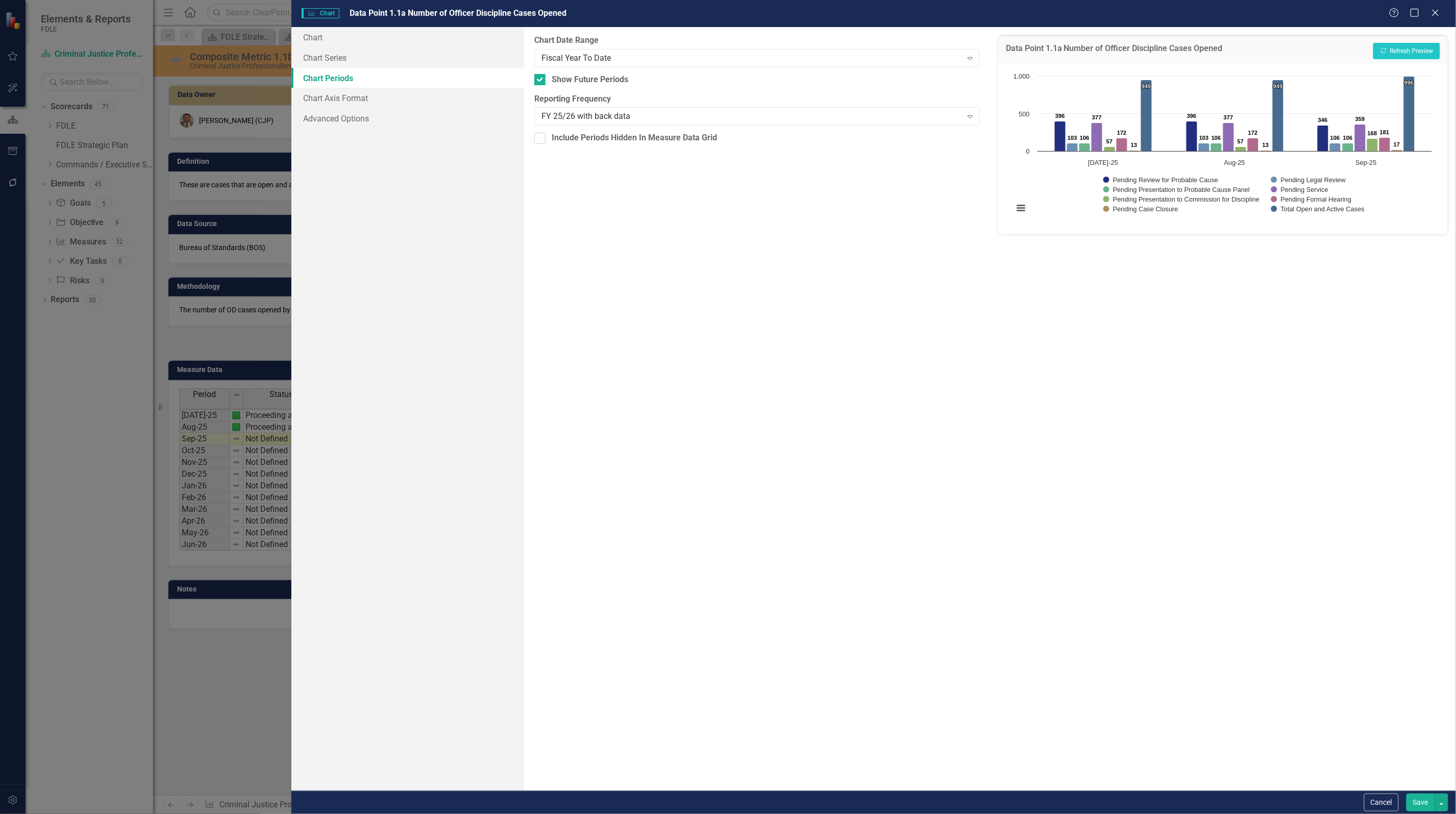
click at [1422, 800] on button "Save" at bounding box center [1420, 803] width 29 height 18
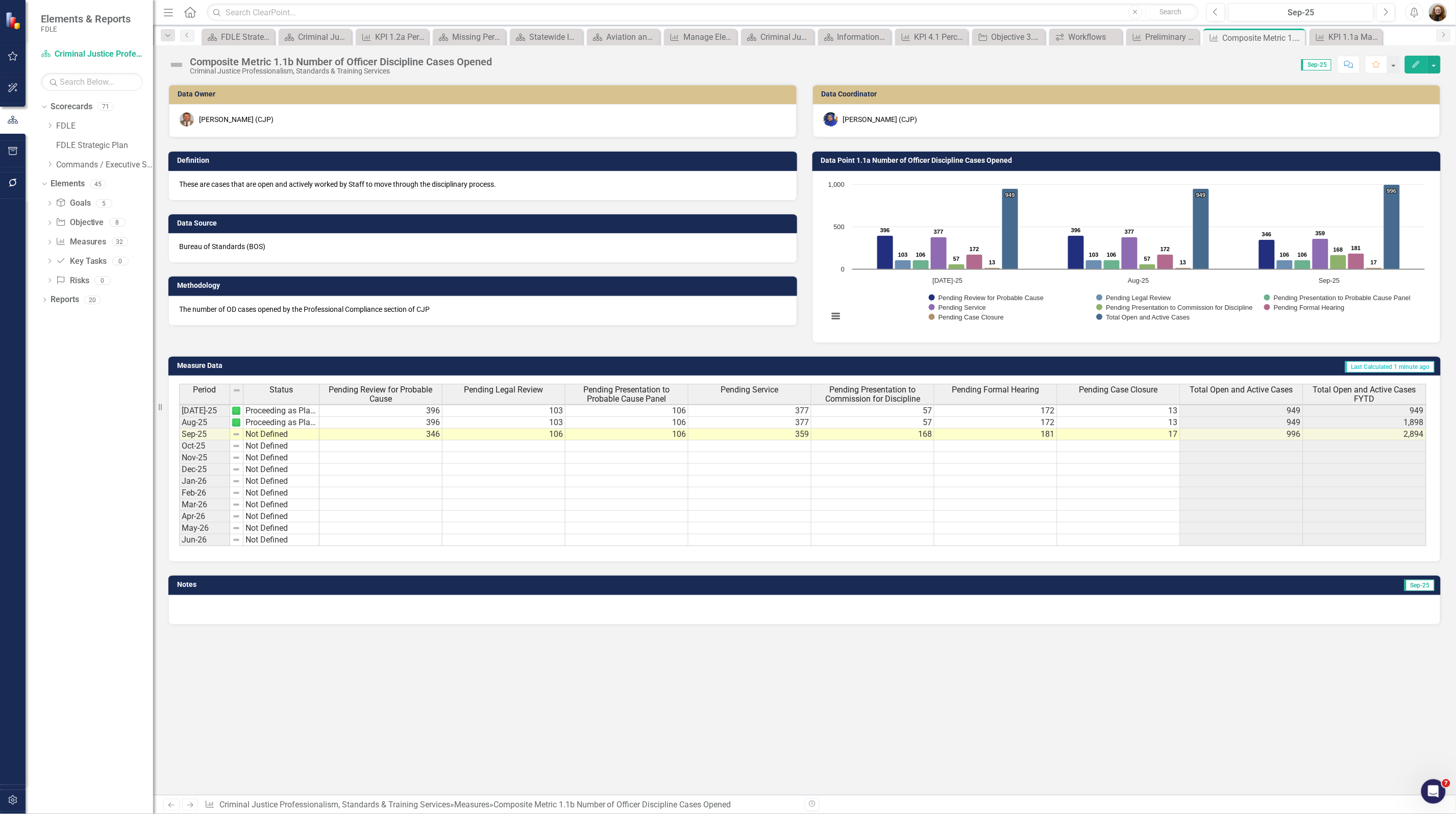
click at [864, 159] on h3 "Data Point 1.1a Number of Officer Discipline Cases Opened" at bounding box center [1129, 161] width 615 height 8
click at [864, 159] on h3 "Data Point 1.1a Number of Officer Discipline Cases Opened" at bounding box center [1129, 161] width 615 height 8
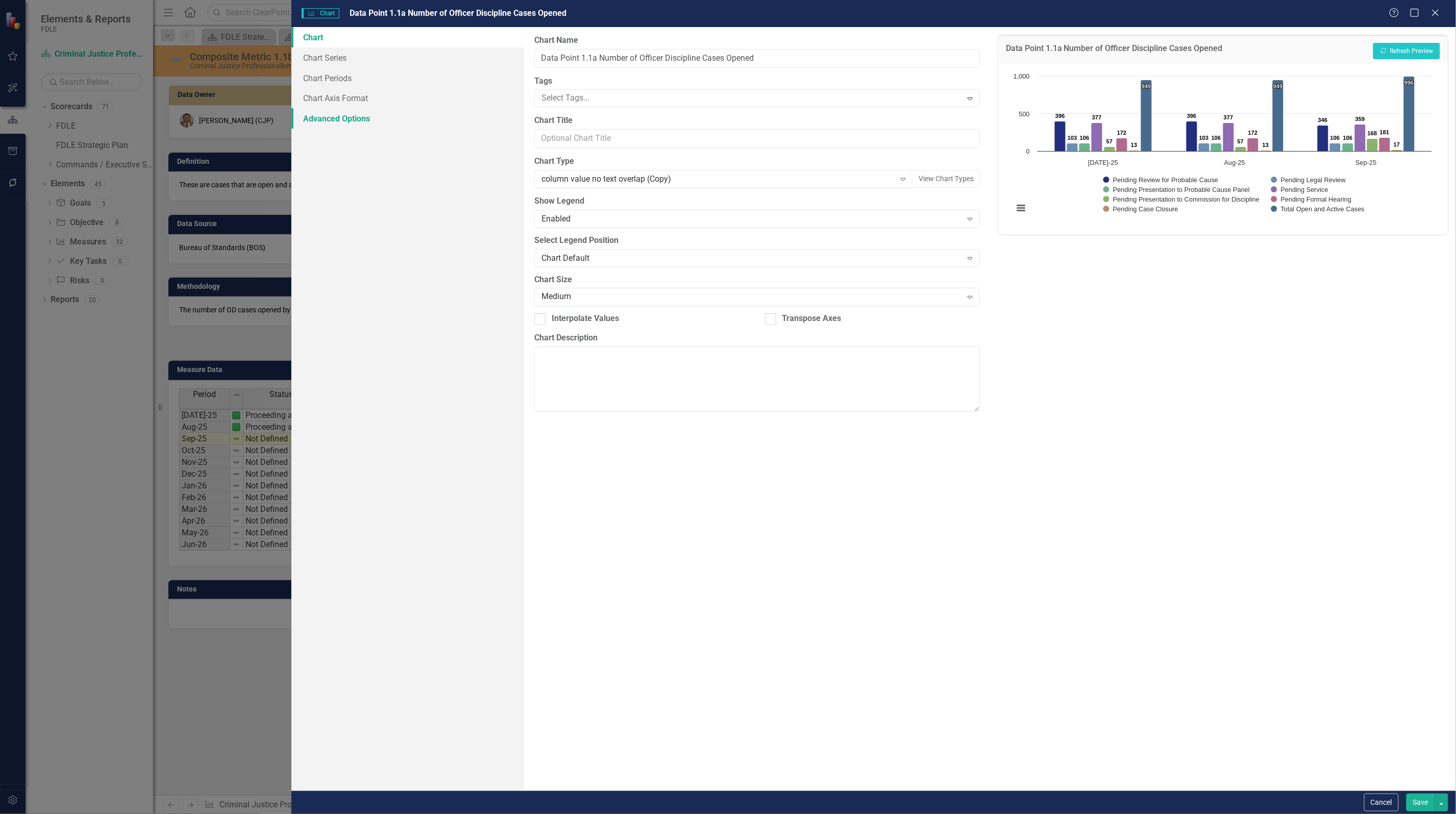
click at [330, 121] on link "Advanced Options" at bounding box center [408, 118] width 233 height 20
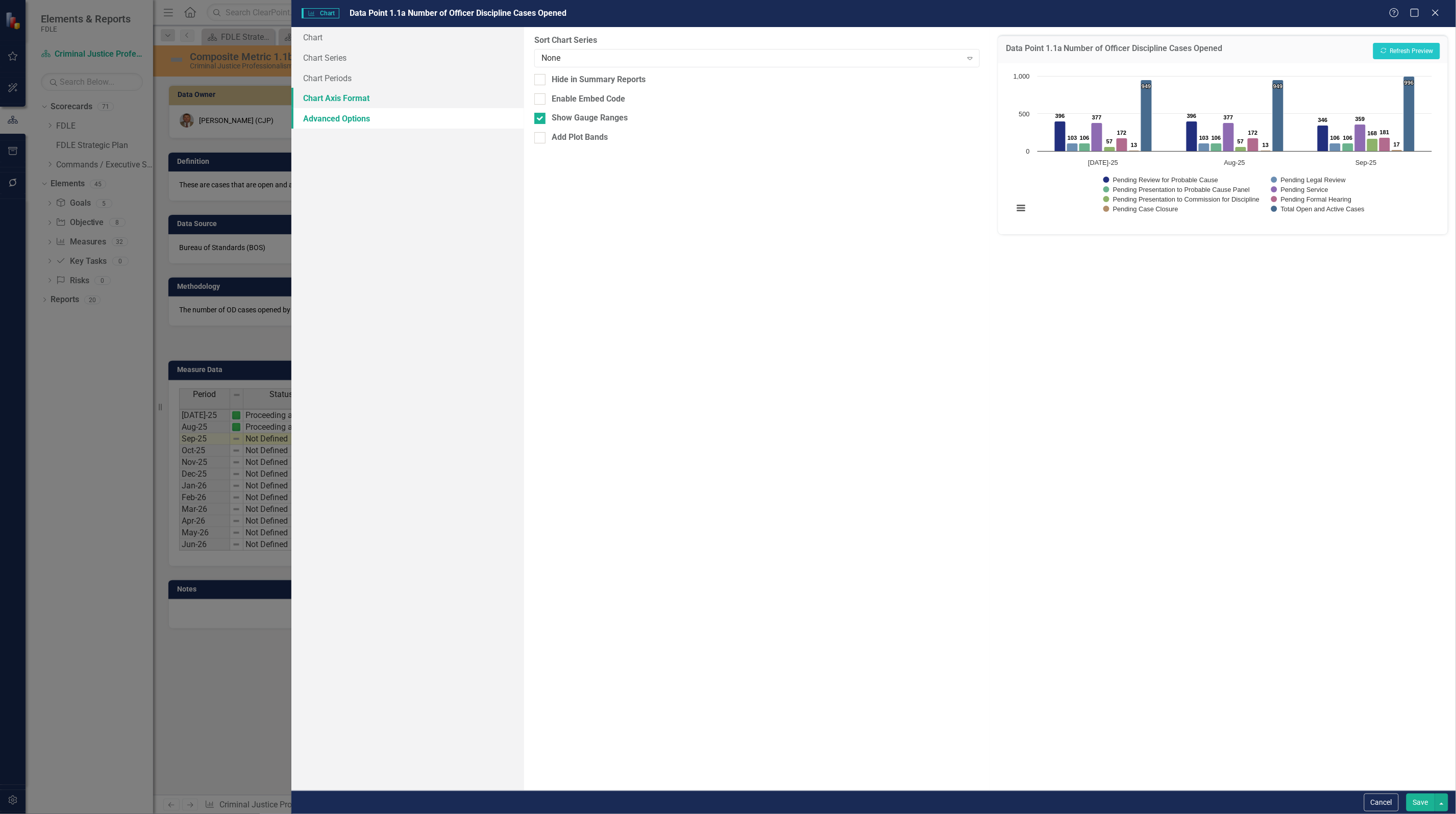
click at [339, 96] on link "Chart Axis Format" at bounding box center [408, 98] width 233 height 20
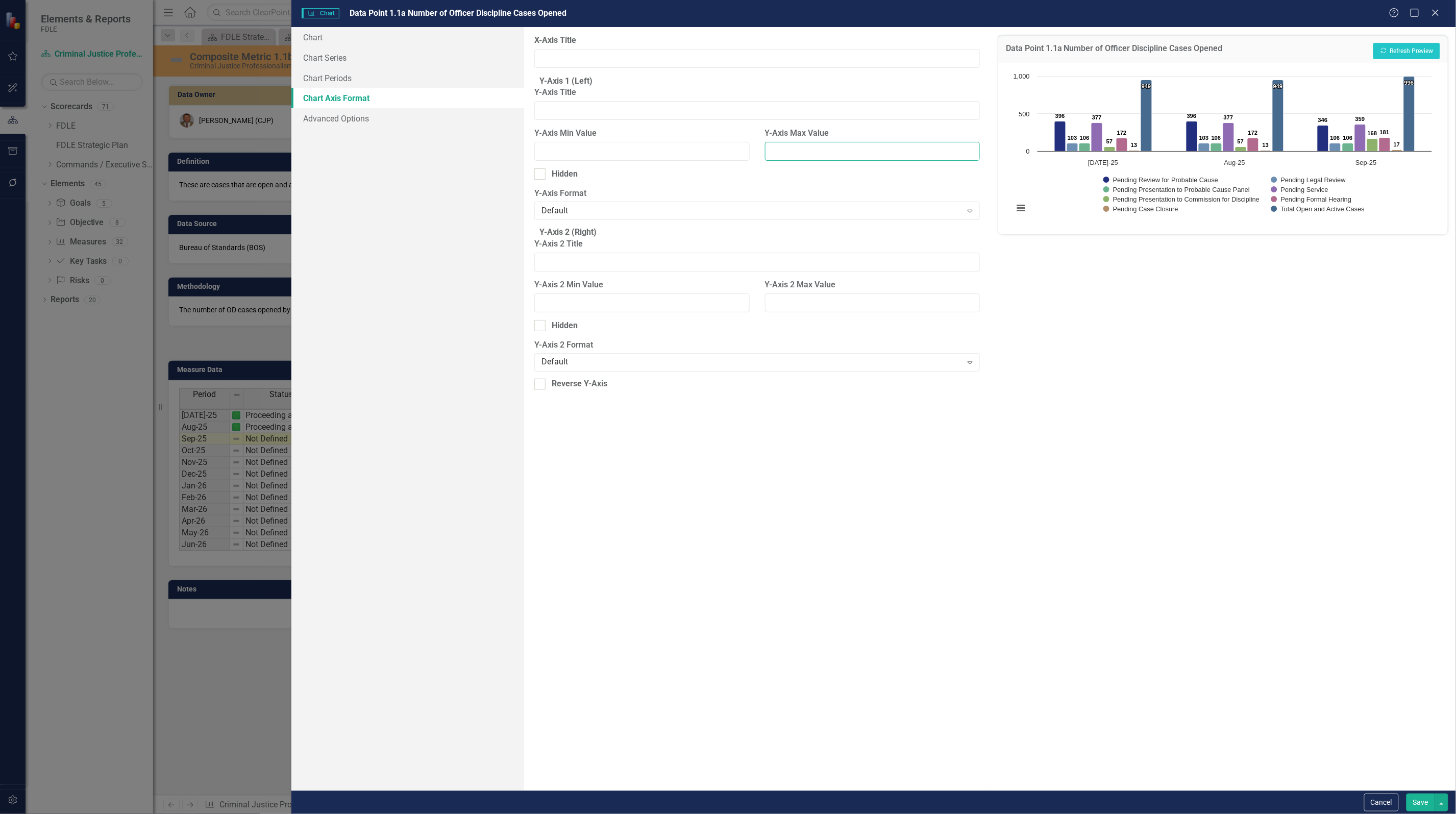
click at [800, 161] on input "Y-Axis Max Value" at bounding box center [872, 151] width 215 height 19
click at [1399, 47] on button "Recalculate Refresh Preview" at bounding box center [1407, 51] width 67 height 16
drag, startPoint x: 811, startPoint y: 159, endPoint x: 777, endPoint y: 157, distance: 34.1
click at [777, 157] on input "1200" at bounding box center [872, 151] width 215 height 19
click at [779, 159] on input "1200" at bounding box center [872, 151] width 215 height 19
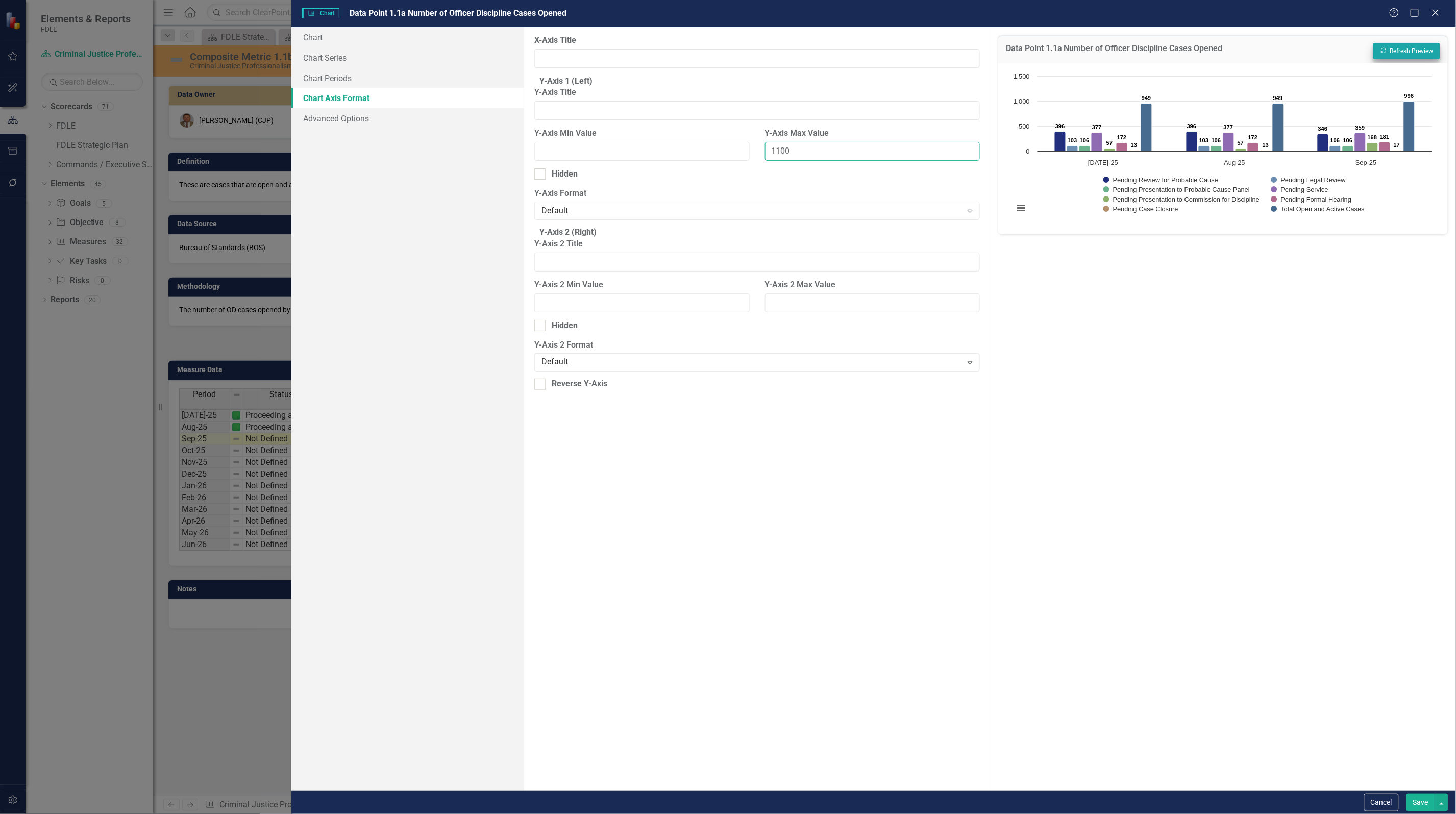
type input "1100"
click at [1396, 51] on button "Recalculate Refresh Preview" at bounding box center [1407, 51] width 67 height 16
drag, startPoint x: 812, startPoint y: 159, endPoint x: 757, endPoint y: 159, distance: 55.0
click at [757, 159] on div "Y-Axis Max Value 1100" at bounding box center [872, 148] width 230 height 41
click at [1417, 50] on button "Recalculate Refresh Preview" at bounding box center [1407, 51] width 67 height 16
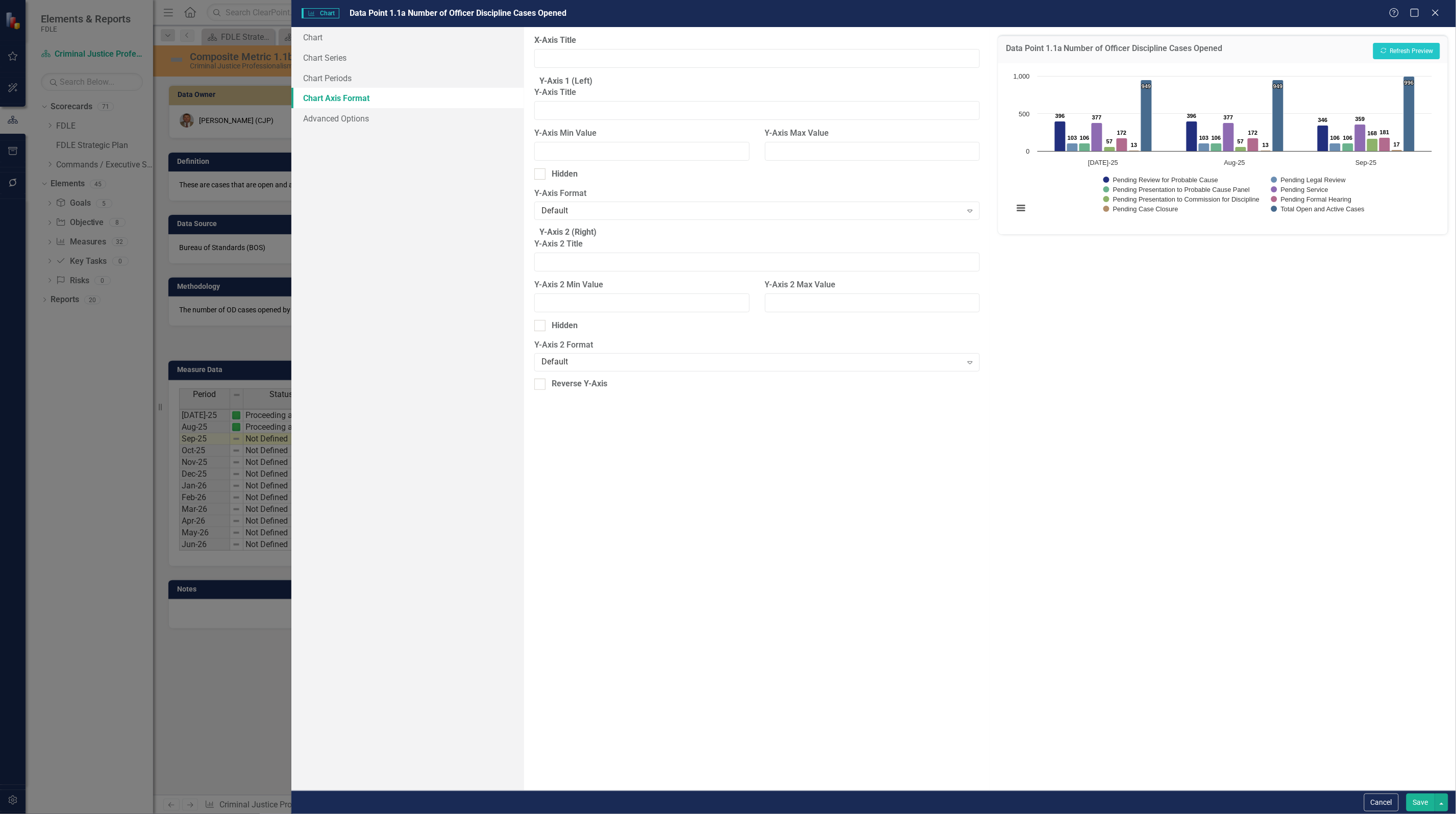
click at [1416, 803] on button "Save" at bounding box center [1420, 803] width 29 height 18
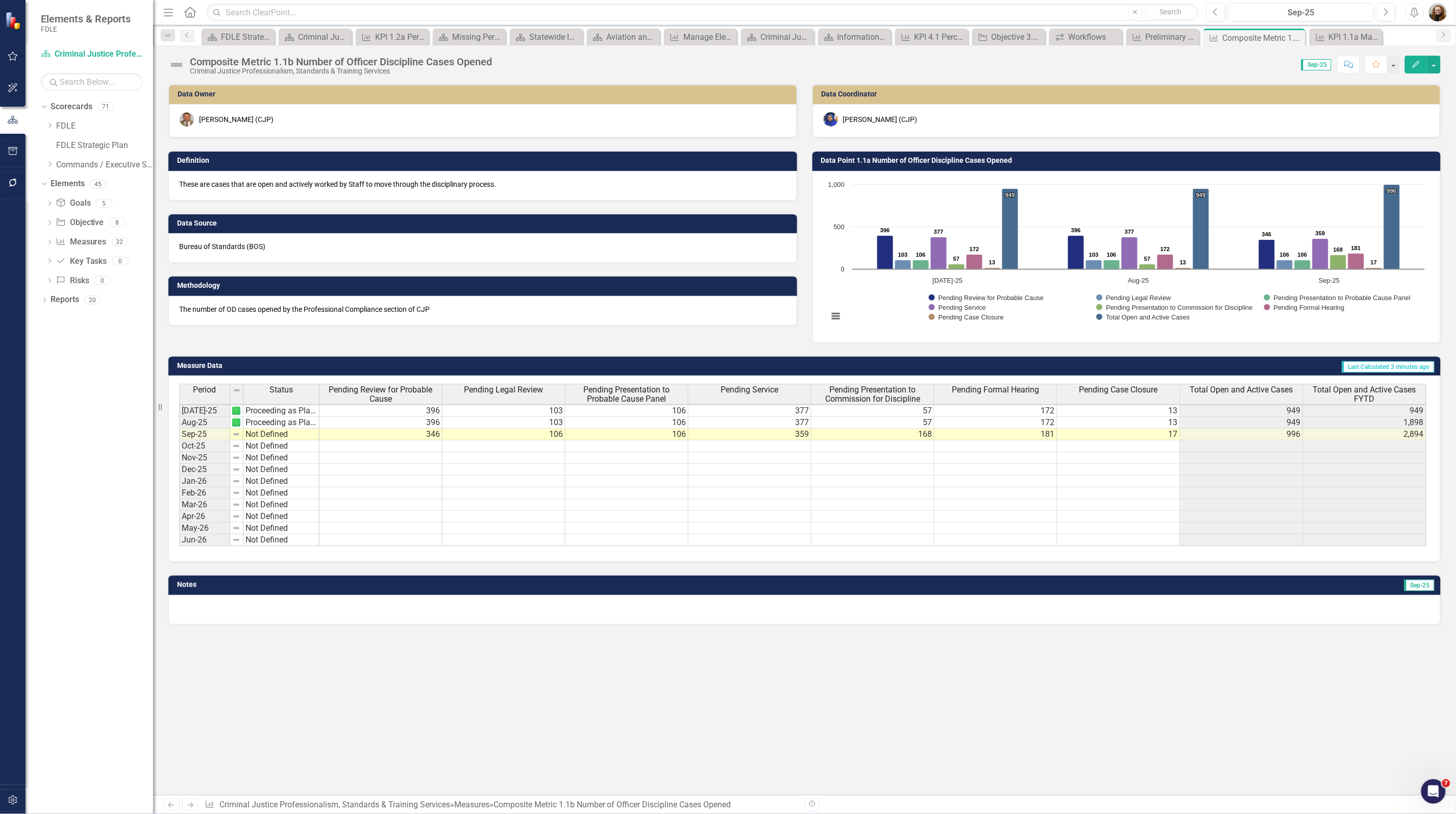
click at [72, 388] on div "Dropdown Scorecards 71 Dropdown FDLE Commissioner's Initiative Team Project Das…" at bounding box center [89, 456] width 128 height 716
click at [66, 396] on div "Dropdown Scorecards 71 Dropdown FDLE Commissioner's Initiative Team Project Das…" at bounding box center [89, 456] width 128 height 716
click at [45, 164] on div "Dropdown Scorecards 71 Dropdown FDLE Commissioner's Initiative Team Project Das…" at bounding box center [97, 137] width 112 height 77
click at [52, 166] on icon "Dropdown" at bounding box center [50, 164] width 8 height 6
click at [60, 240] on icon "Dropdown" at bounding box center [60, 241] width 8 height 6
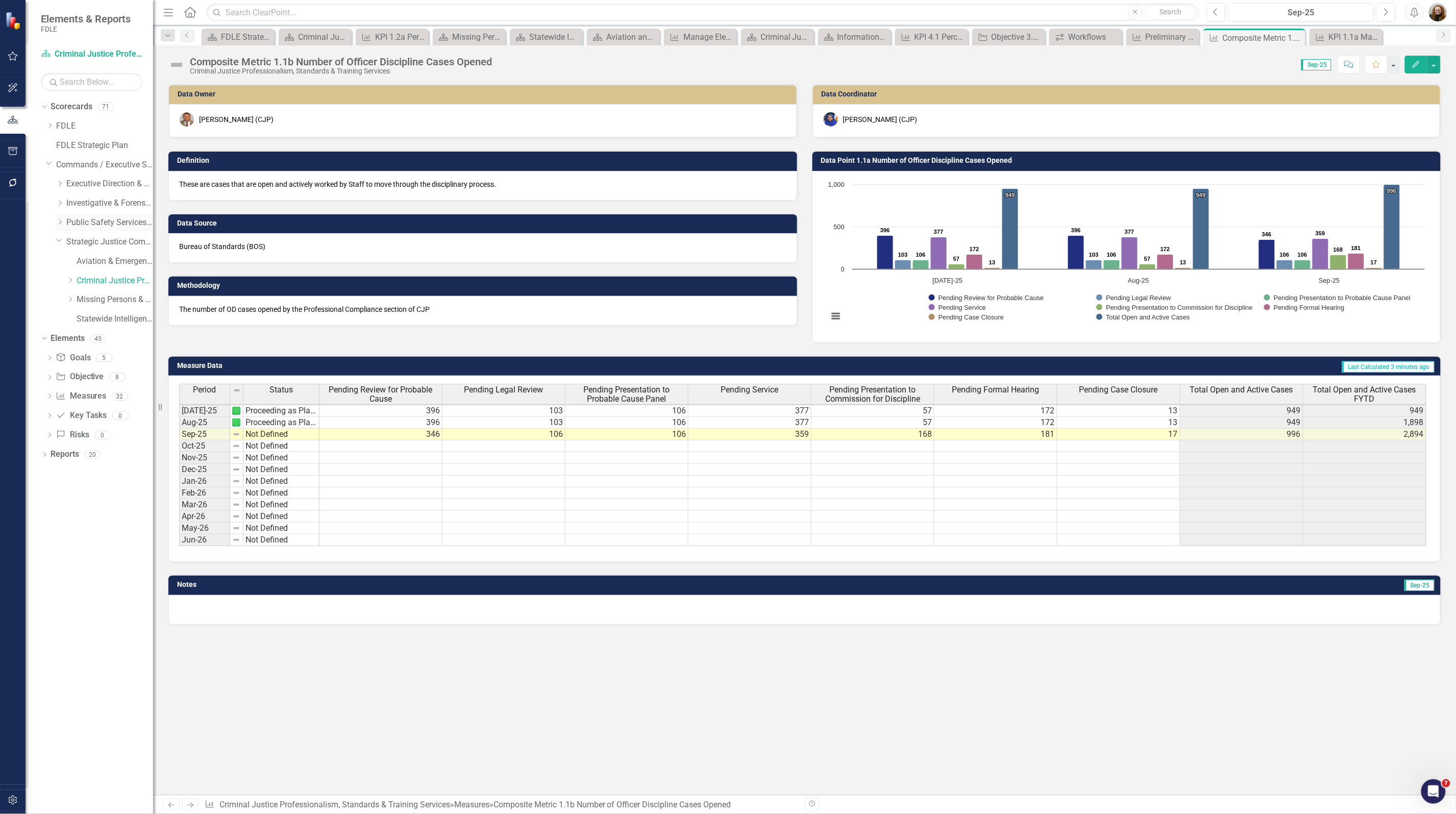
click at [62, 223] on icon "Dropdown" at bounding box center [60, 222] width 8 height 6
click at [97, 258] on link "Criminal Justice Information Services" at bounding box center [114, 261] width 76 height 12
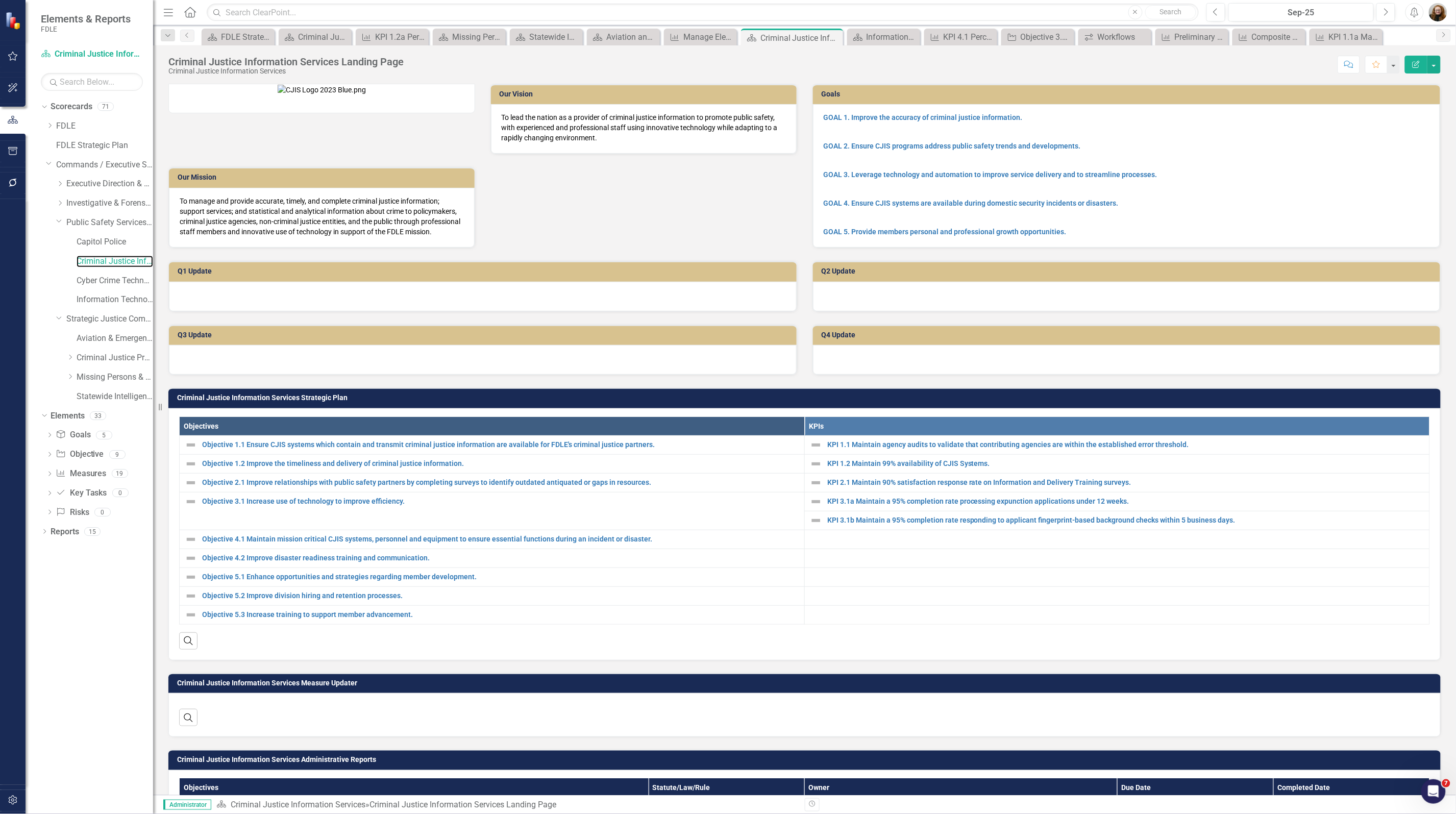
scroll to position [383, 0]
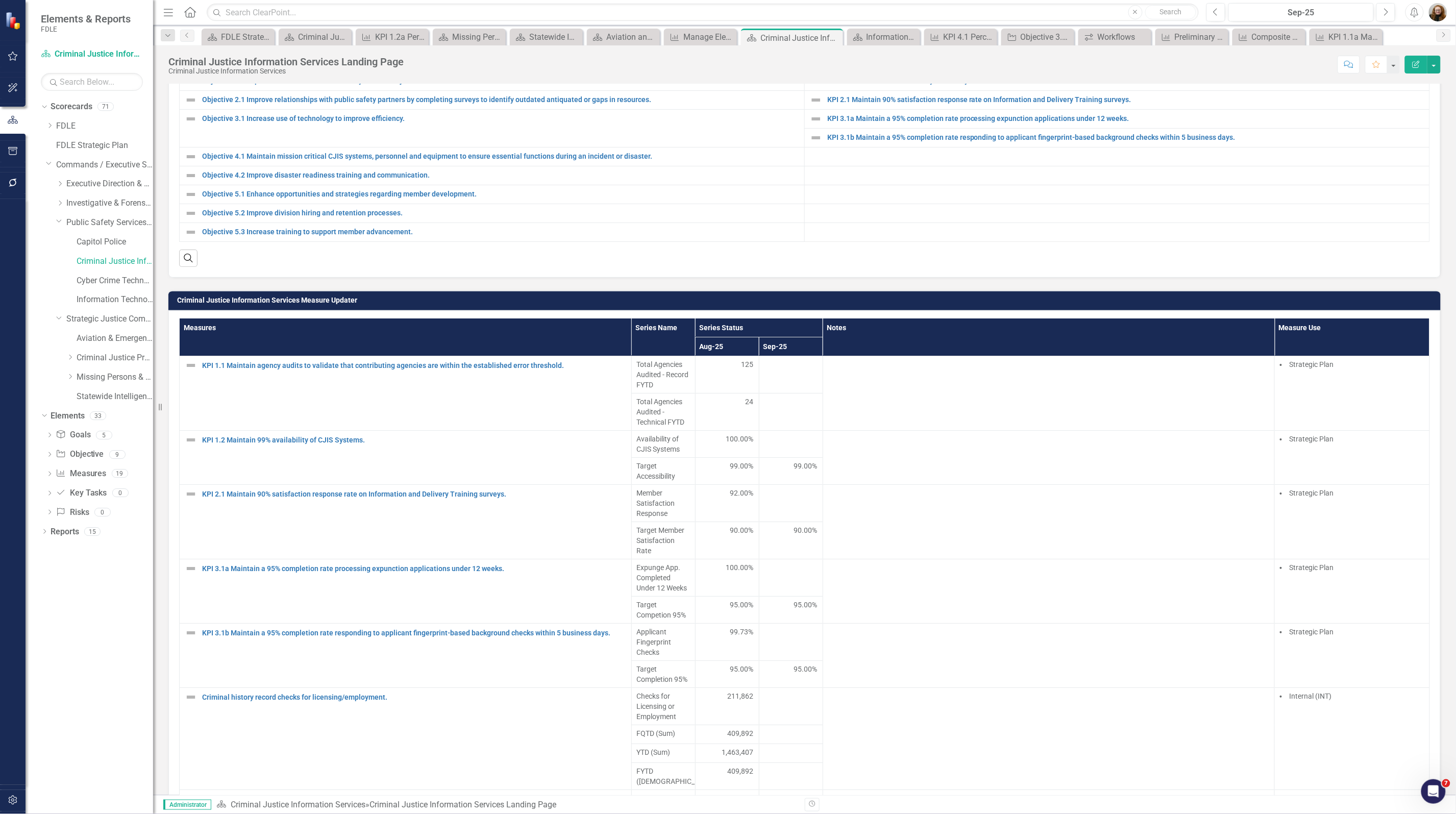
click at [844, 66] on link "KPI 1.1 Maintain agency audits to validate that contributing agencies are withi…" at bounding box center [1126, 62] width 597 height 8
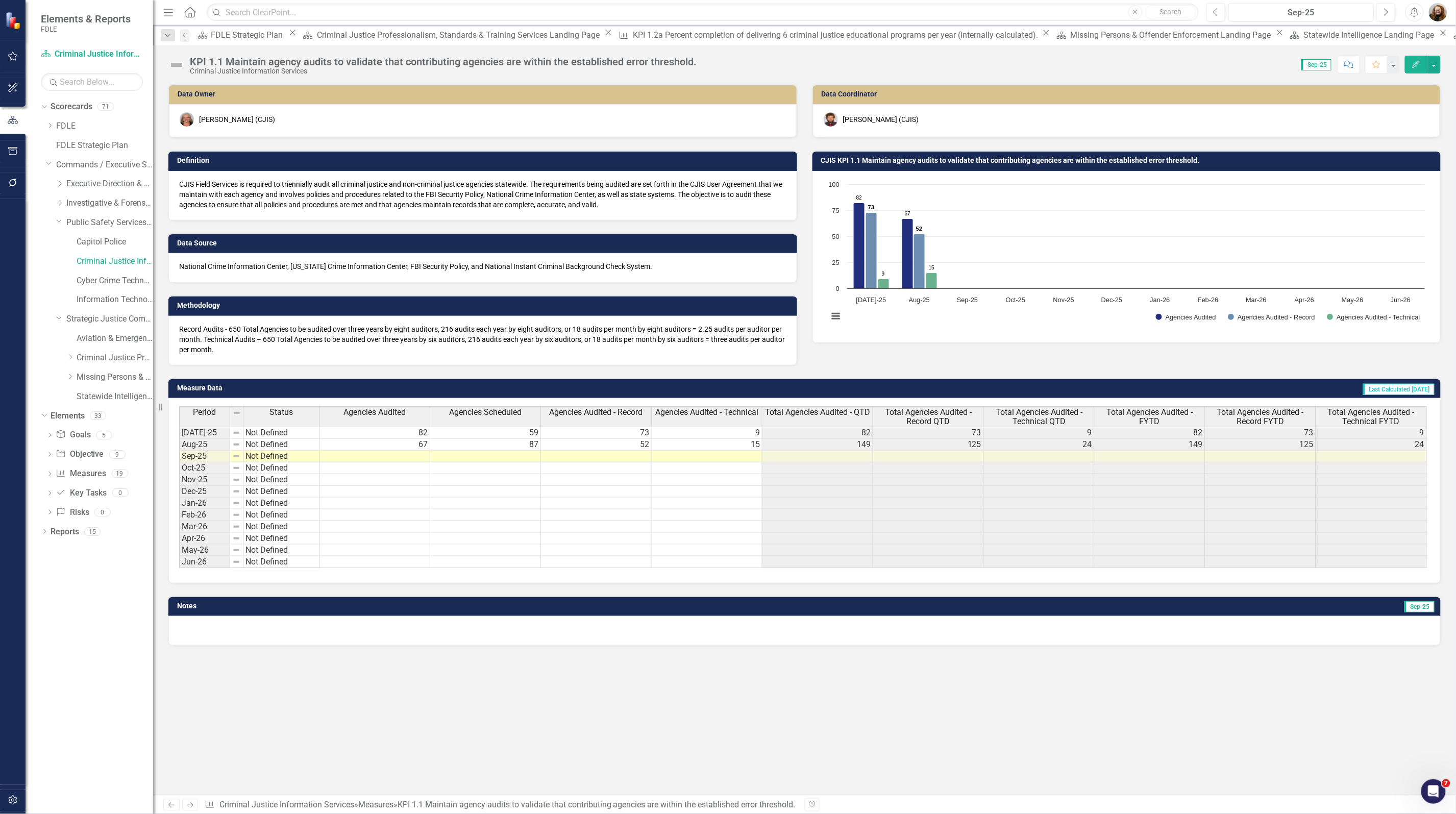
click at [1106, 161] on h3 "CJIS KPI 1.1 Maintain agency audits to validate that contributing agencies are …" at bounding box center [1129, 161] width 615 height 8
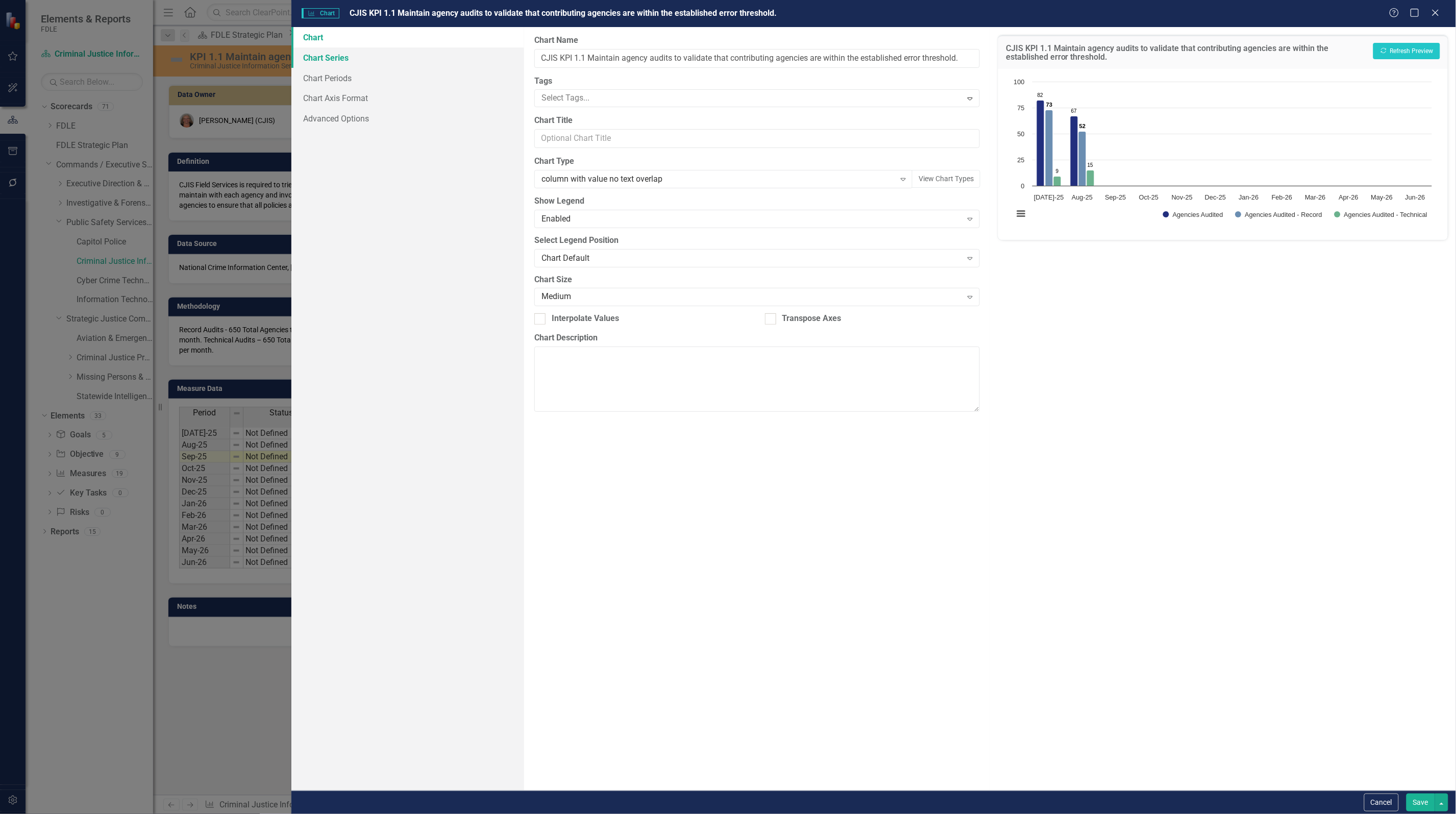
click at [323, 55] on link "Chart Series" at bounding box center [408, 58] width 233 height 20
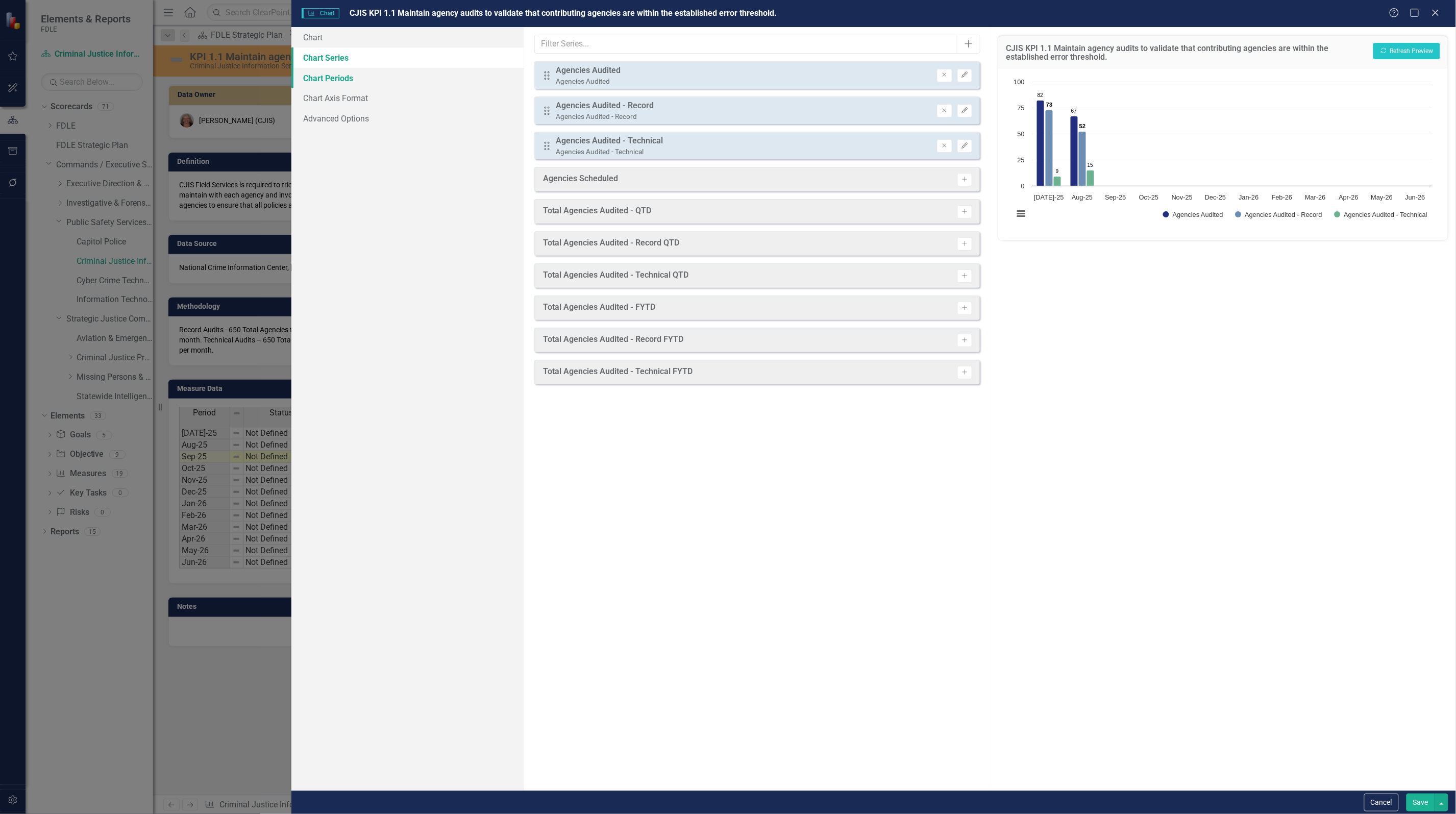
click at [328, 74] on link "Chart Periods" at bounding box center [408, 78] width 233 height 20
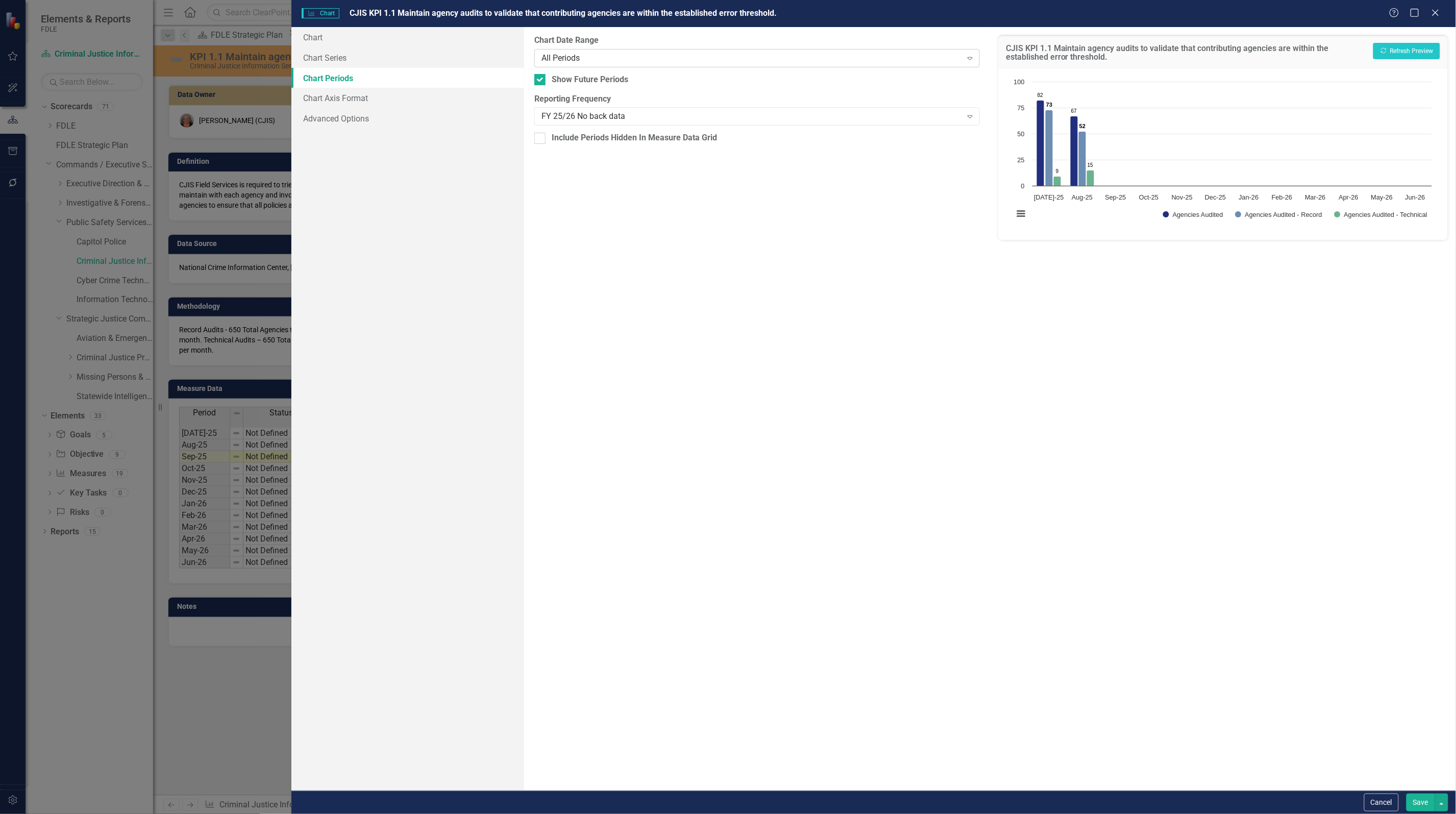
click at [642, 56] on div "All Periods" at bounding box center [752, 58] width 421 height 12
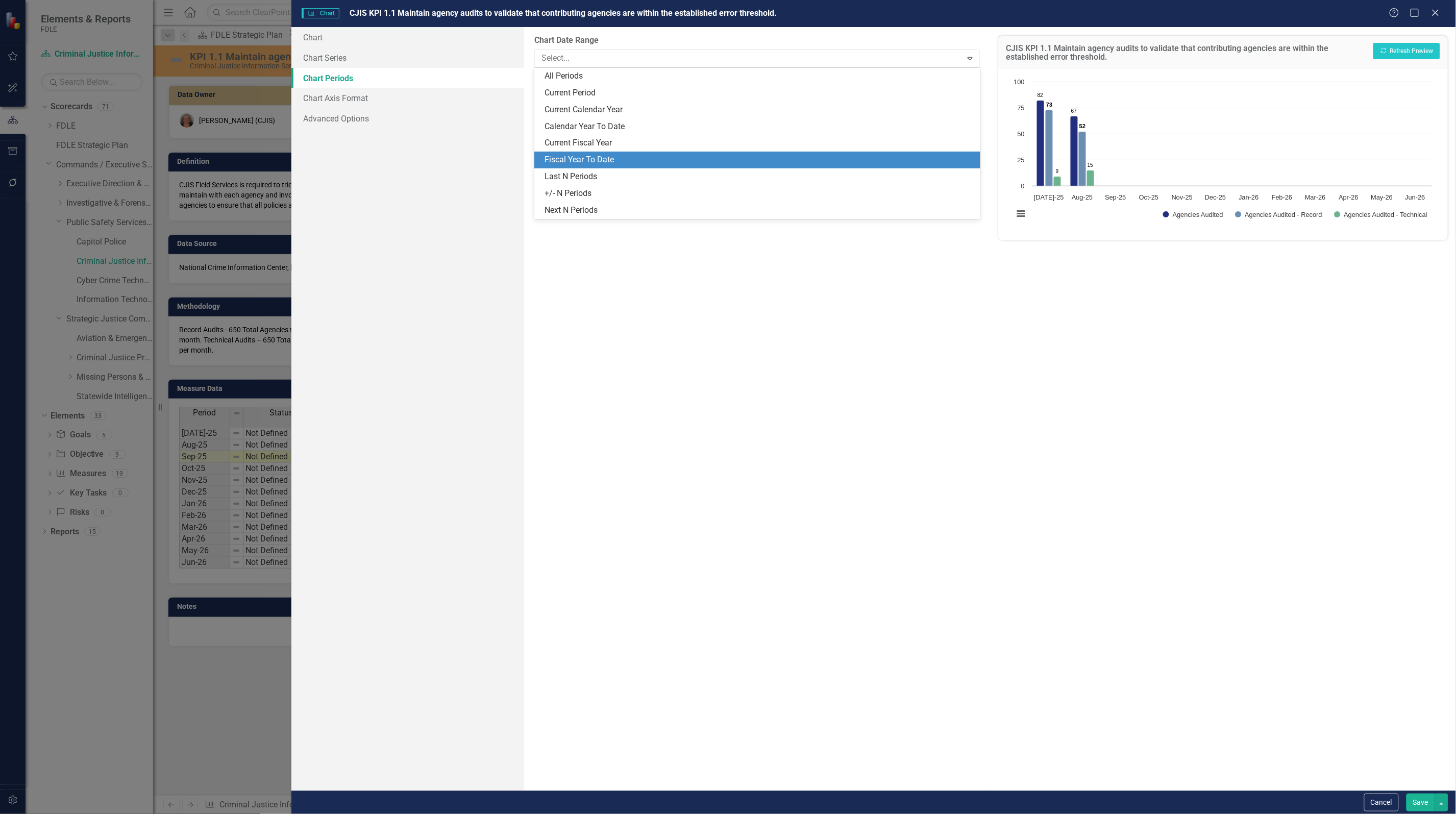
click at [623, 157] on div "Fiscal Year To Date" at bounding box center [759, 160] width 429 height 12
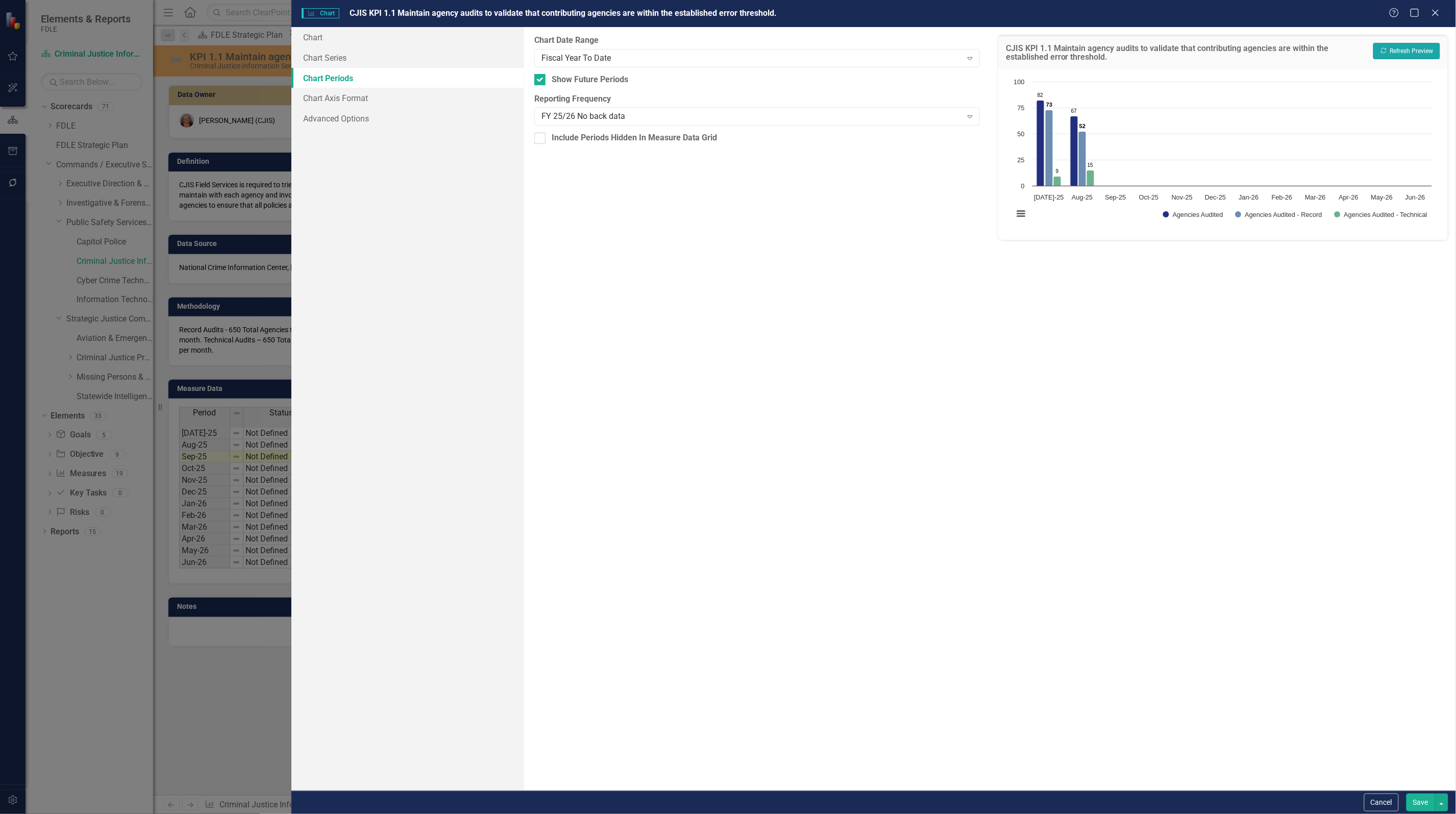
click at [1414, 53] on button "Recalculate Refresh Preview" at bounding box center [1407, 51] width 67 height 16
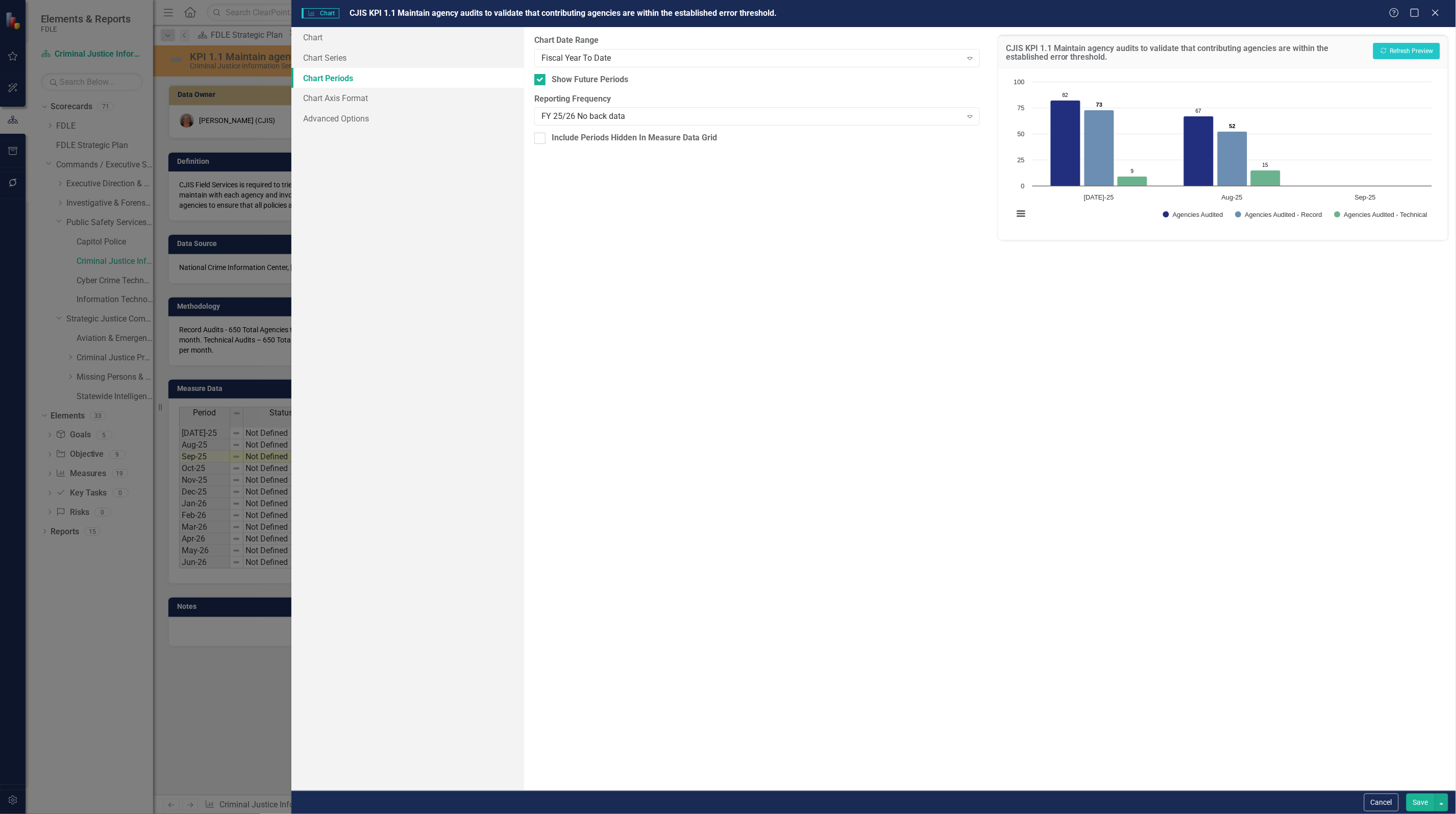
click at [1415, 797] on button "Save" at bounding box center [1420, 803] width 29 height 18
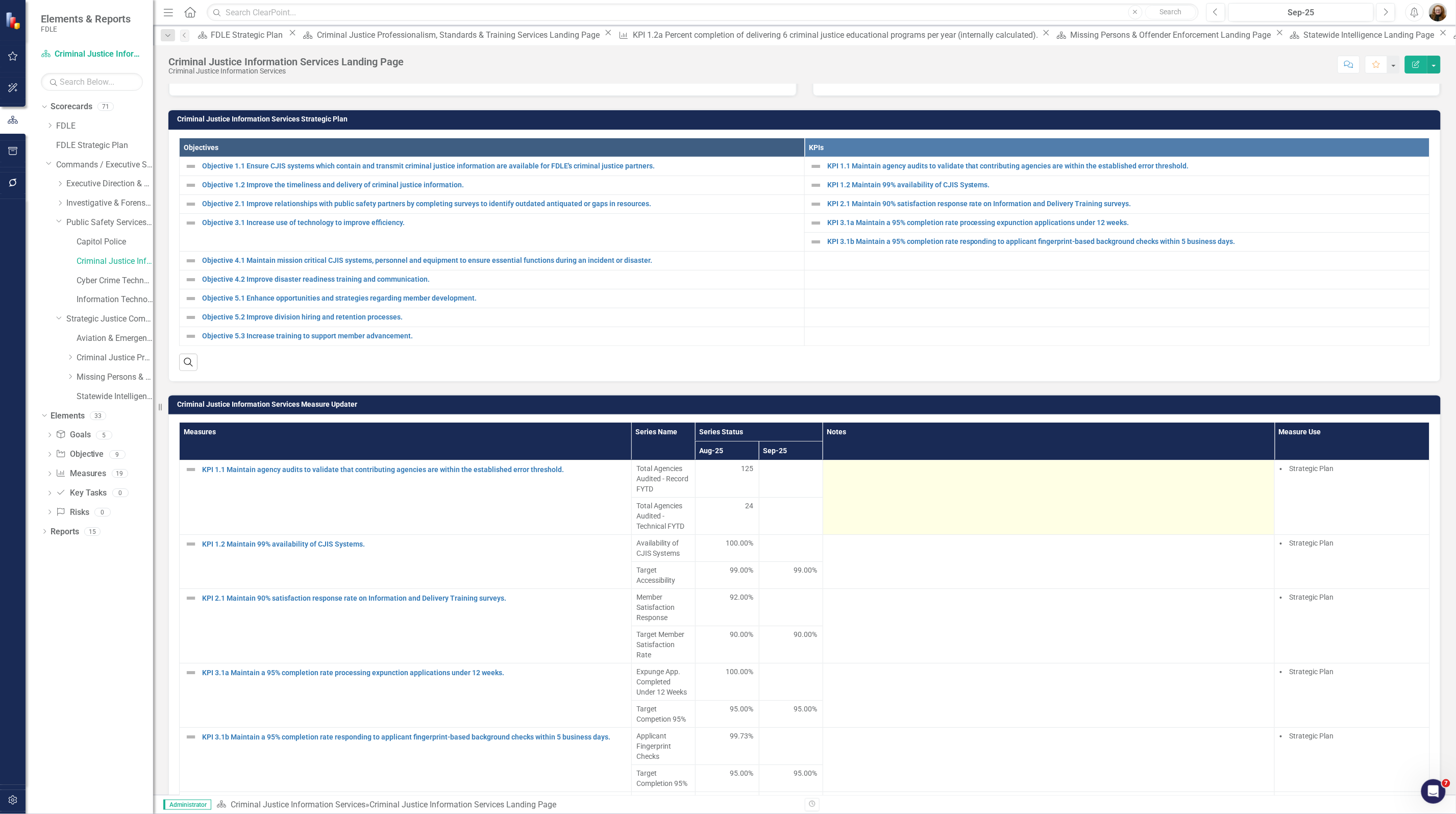
scroll to position [319, 0]
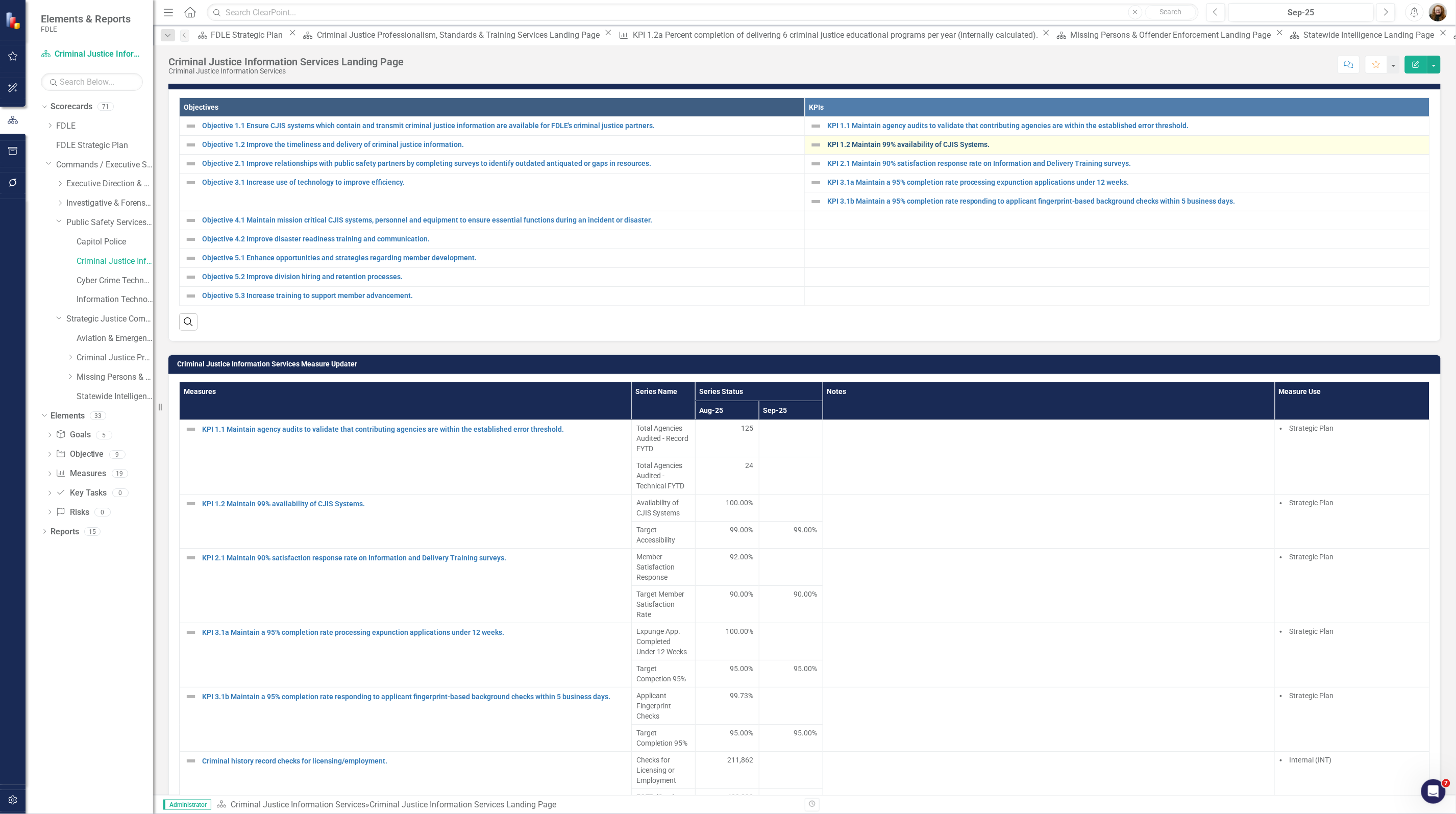
click at [905, 149] on link "KPI 1.2 Maintain 99% availability of CJIS Systems." at bounding box center [1126, 145] width 597 height 8
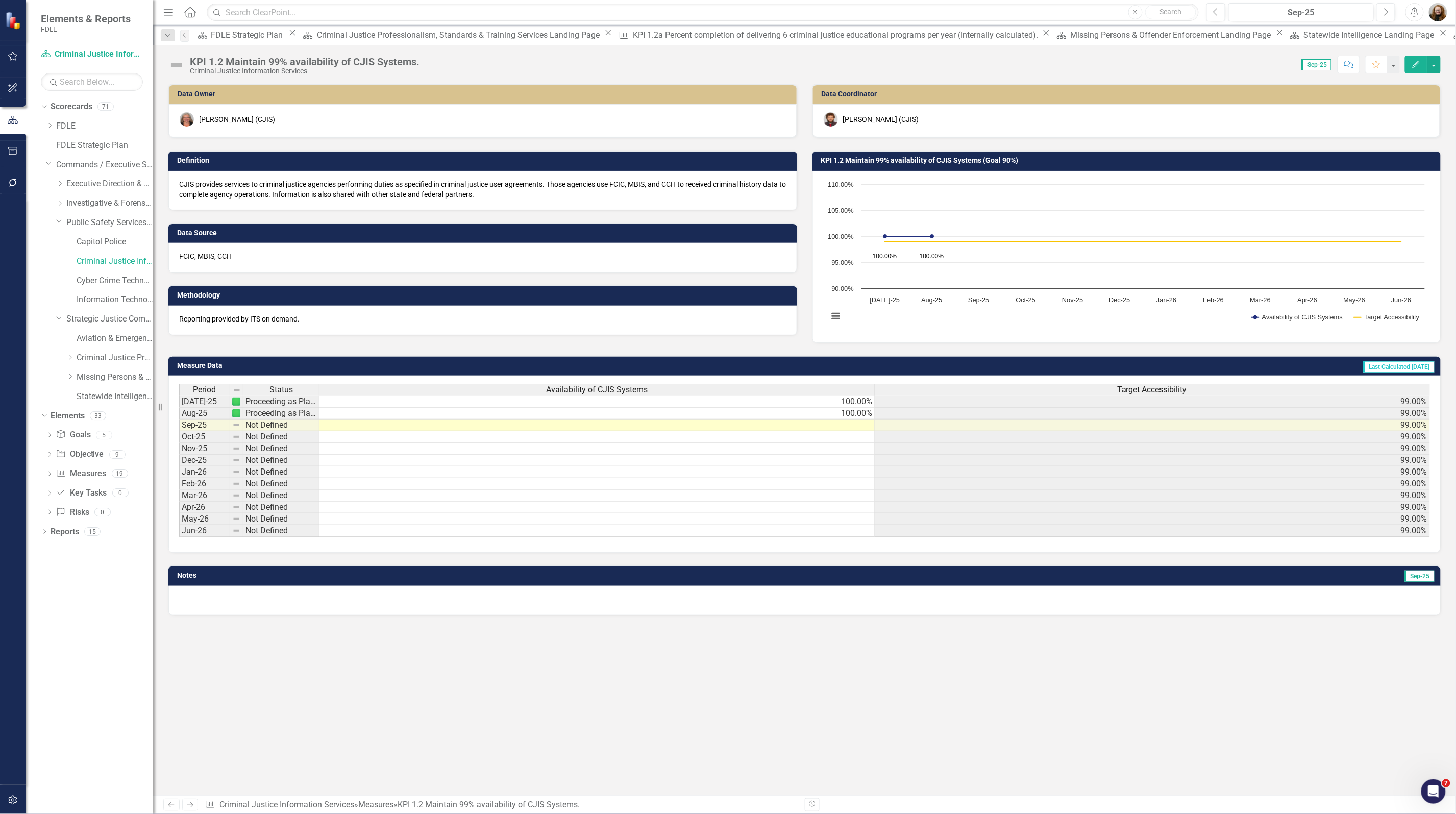
click at [954, 157] on h3 "KPI 1.2 Maintain 99% availability of CJIS Systems (Goal 90%)" at bounding box center [1129, 161] width 615 height 8
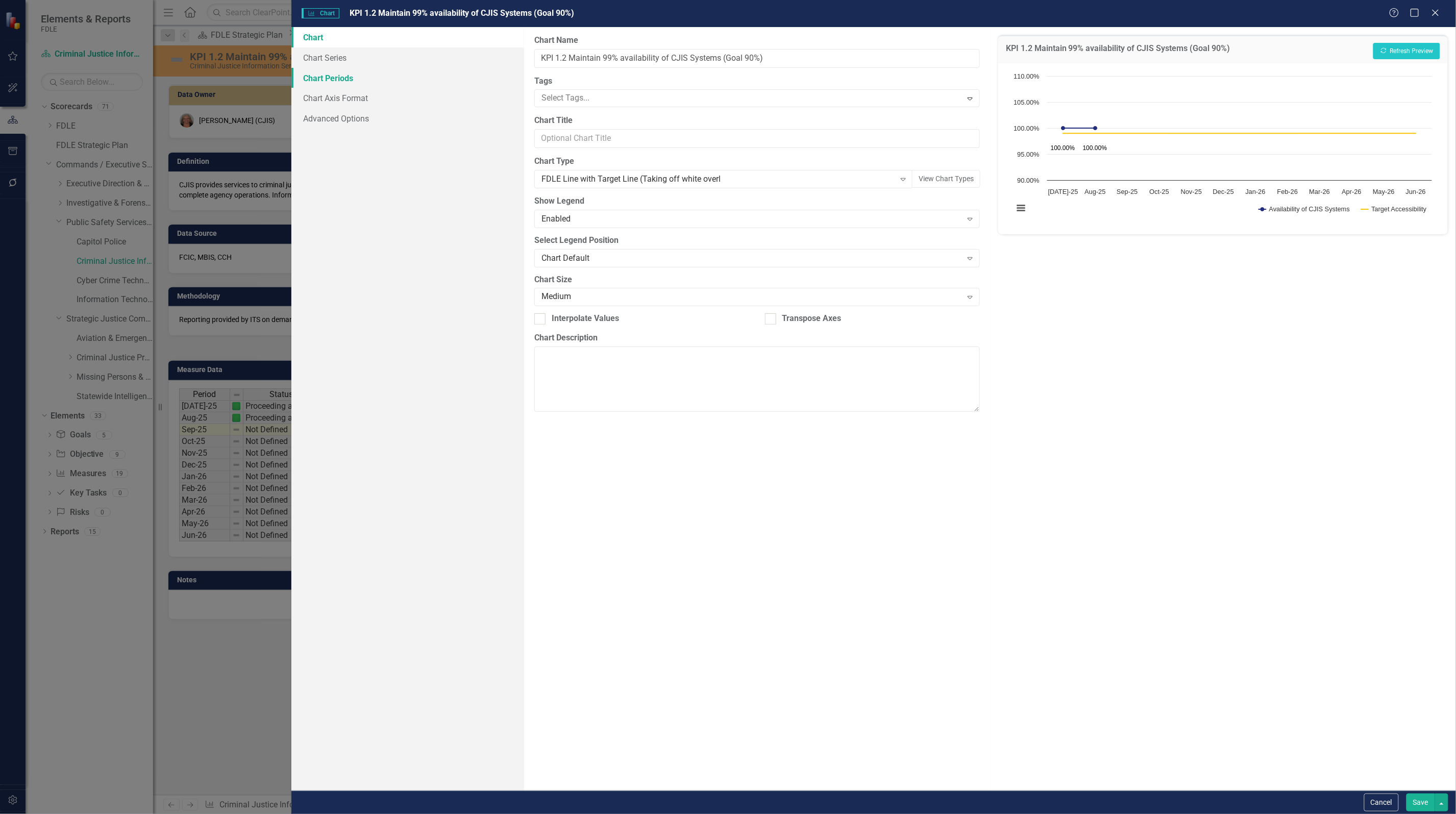
click at [344, 81] on link "Chart Periods" at bounding box center [408, 78] width 233 height 20
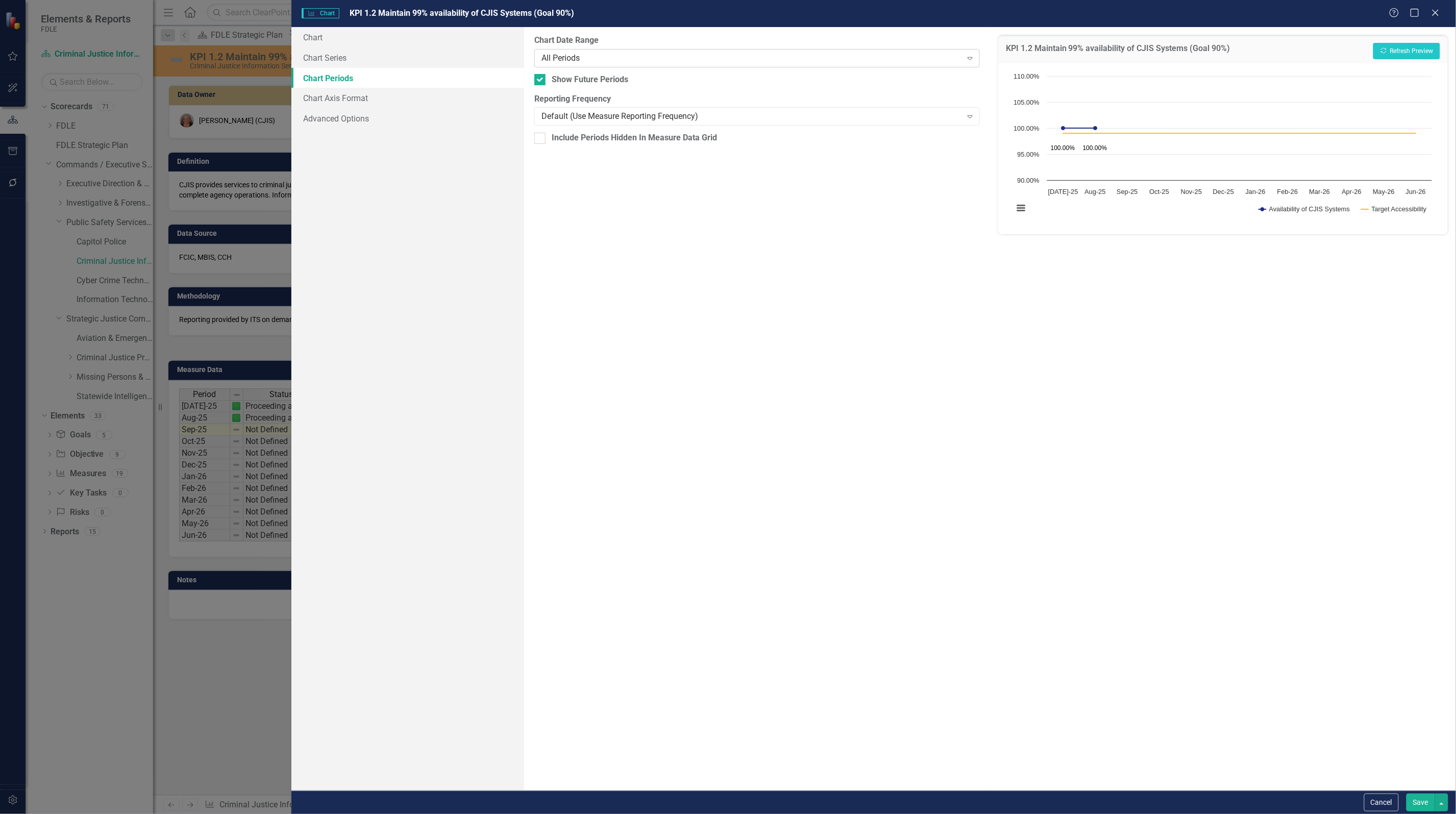
click at [555, 59] on div "All Periods" at bounding box center [752, 58] width 421 height 12
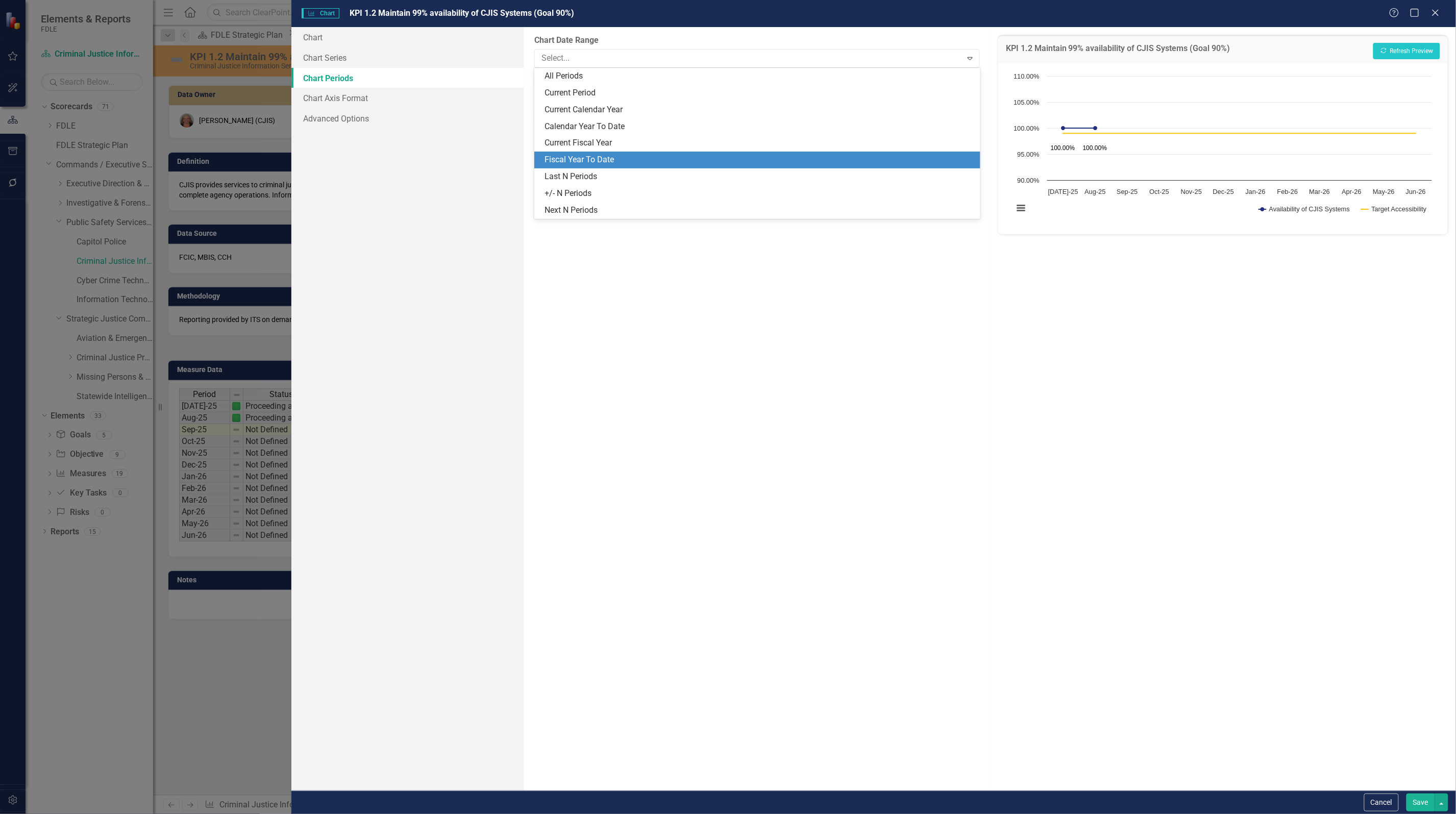
click at [600, 157] on div "Fiscal Year To Date" at bounding box center [759, 160] width 429 height 12
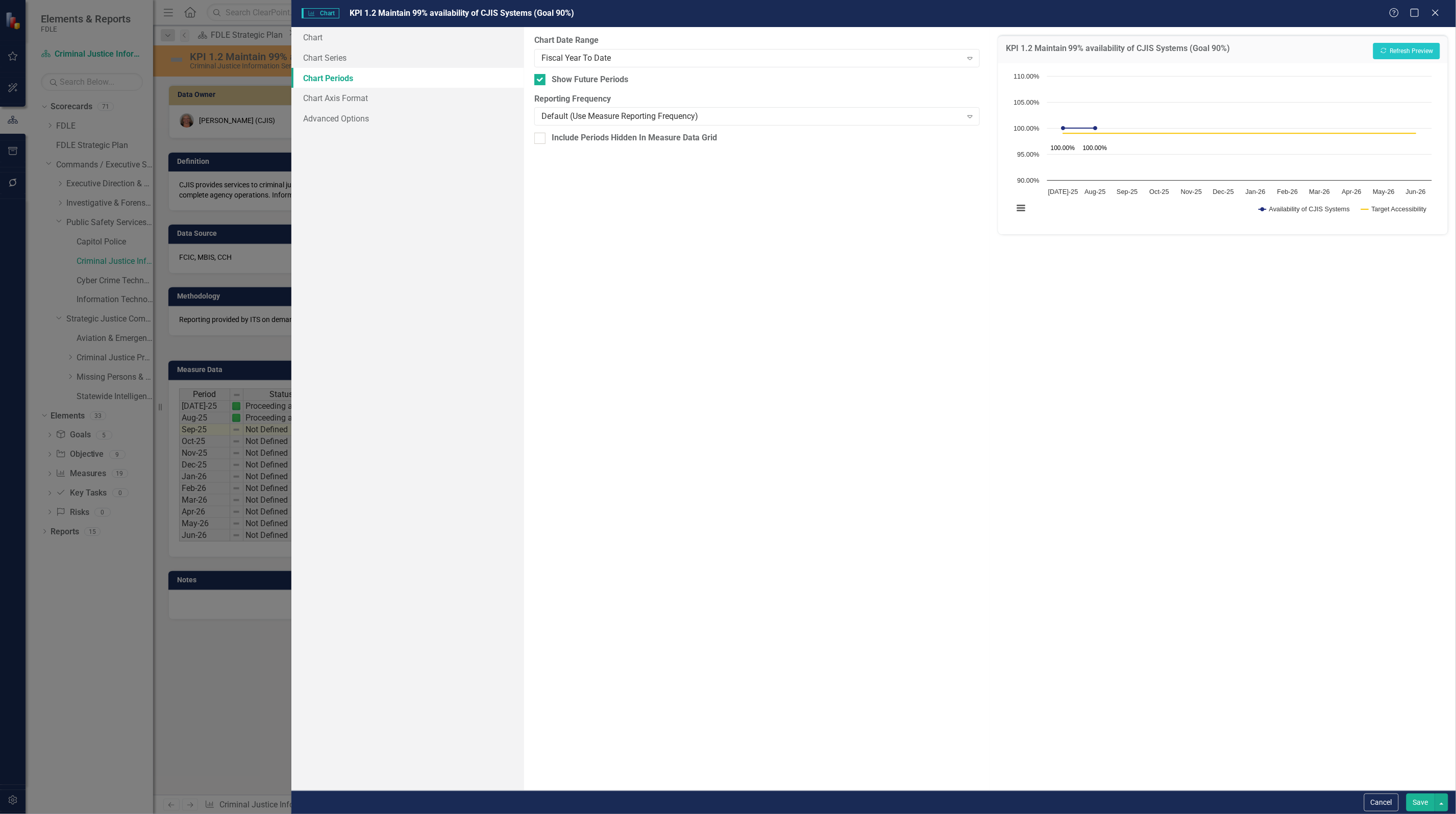
click at [1417, 799] on button "Save" at bounding box center [1420, 803] width 29 height 18
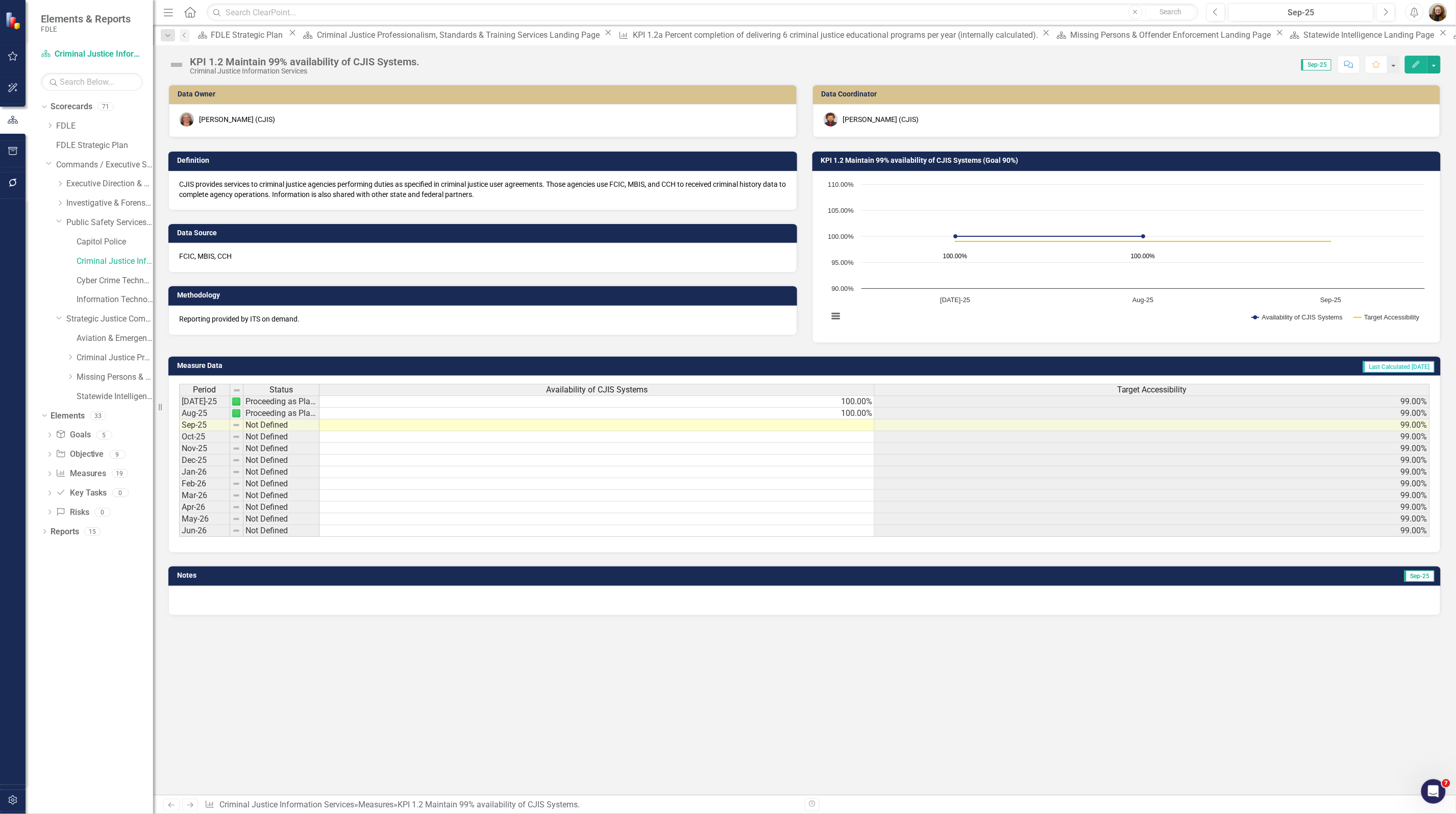
click at [970, 161] on h3 "KPI 1.2 Maintain 99% availability of CJIS Systems (Goal 90%)" at bounding box center [1129, 161] width 615 height 8
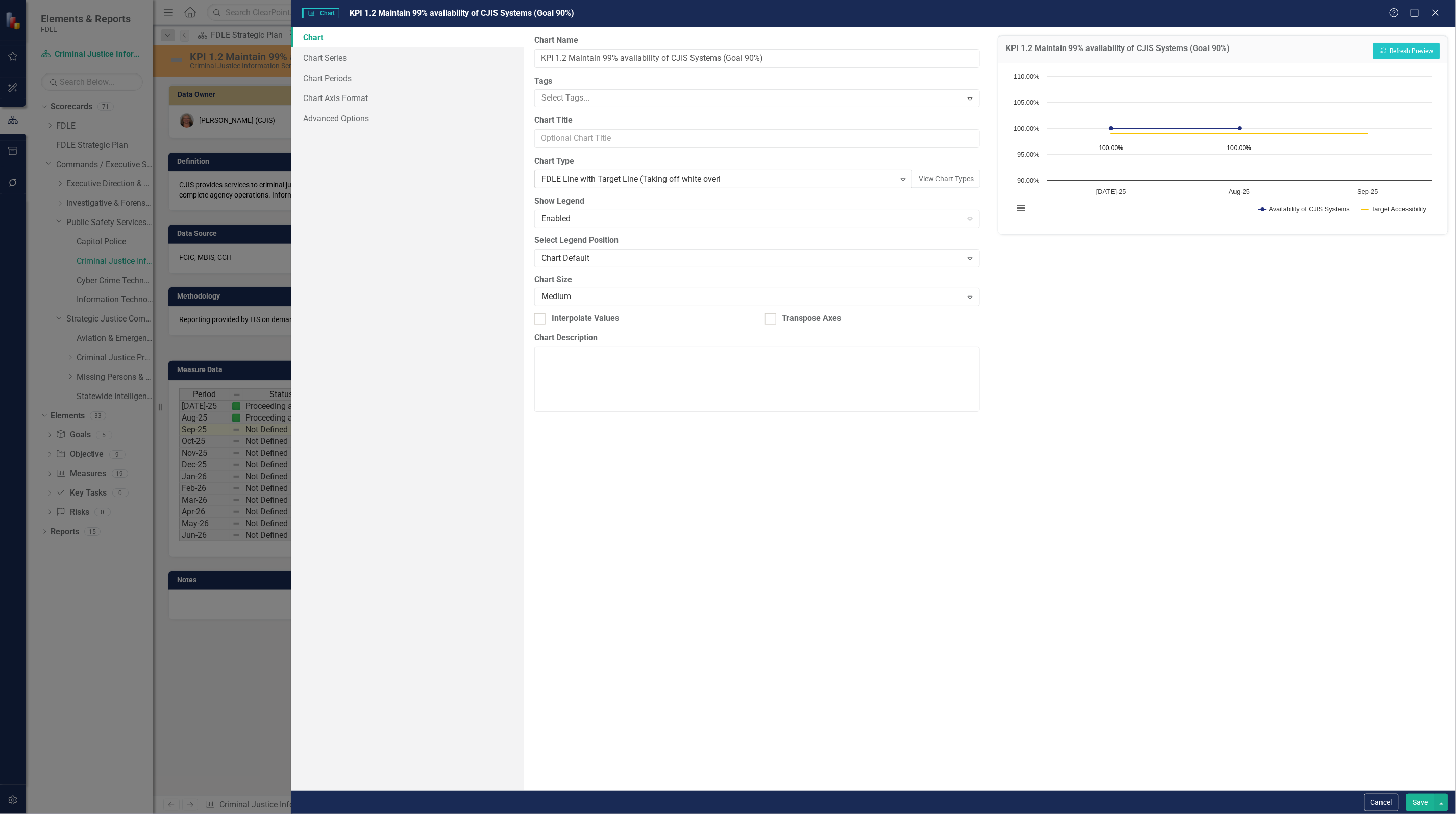
click at [681, 179] on div "FDLE Line with Target Line (Taking off white overl" at bounding box center [718, 179] width 354 height 12
click at [1299, 414] on div "KPI 1.2 Maintain 99% availability of CJIS Systems (Goal 90%) Recalculate Refres…" at bounding box center [1223, 409] width 466 height 764
click at [1416, 802] on button "Save" at bounding box center [1420, 803] width 29 height 18
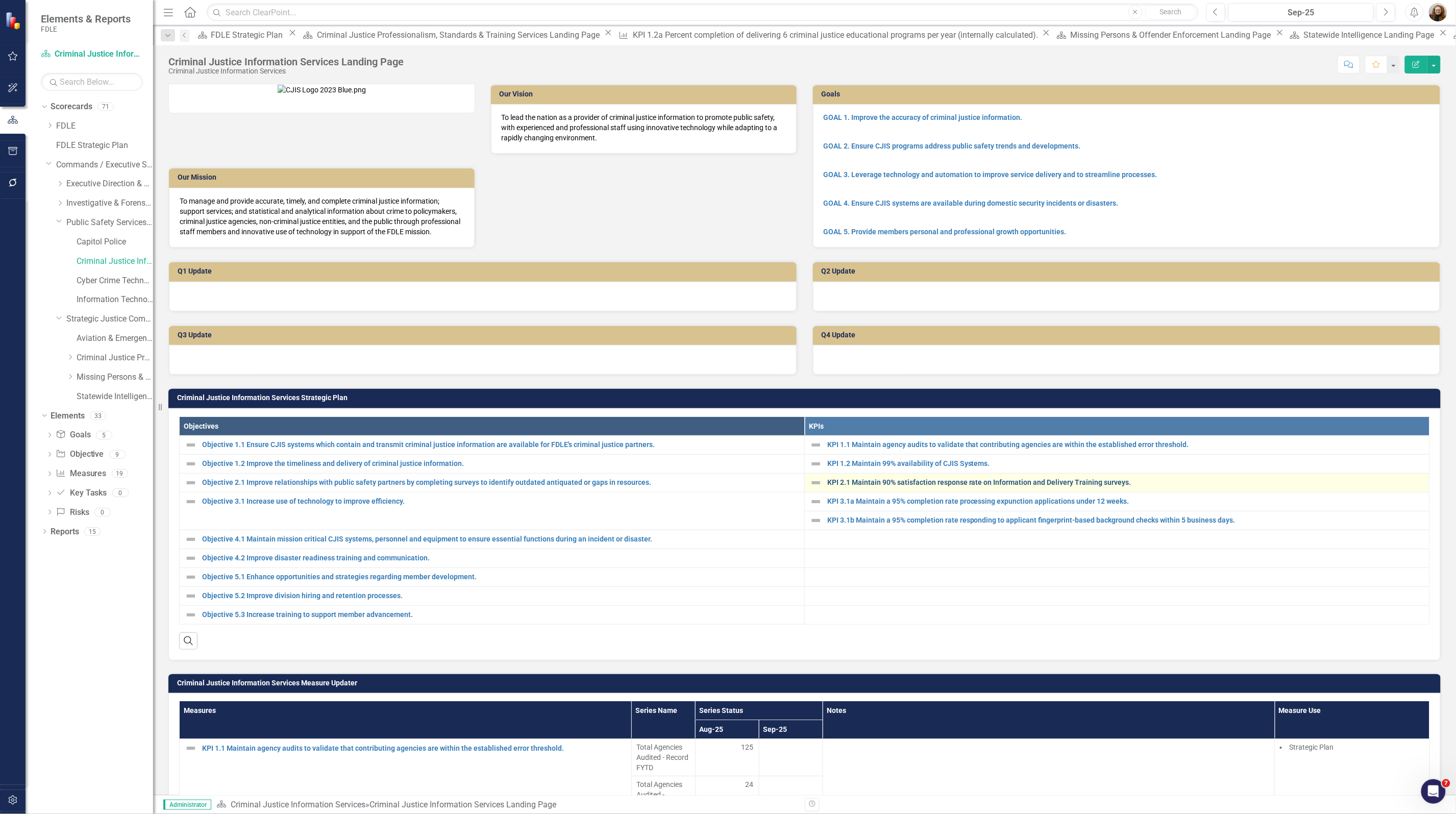
click at [869, 486] on link "KPI 2.1 Maintain 90% satisfaction response rate on Information and Delivery Tra…" at bounding box center [1126, 483] width 597 height 8
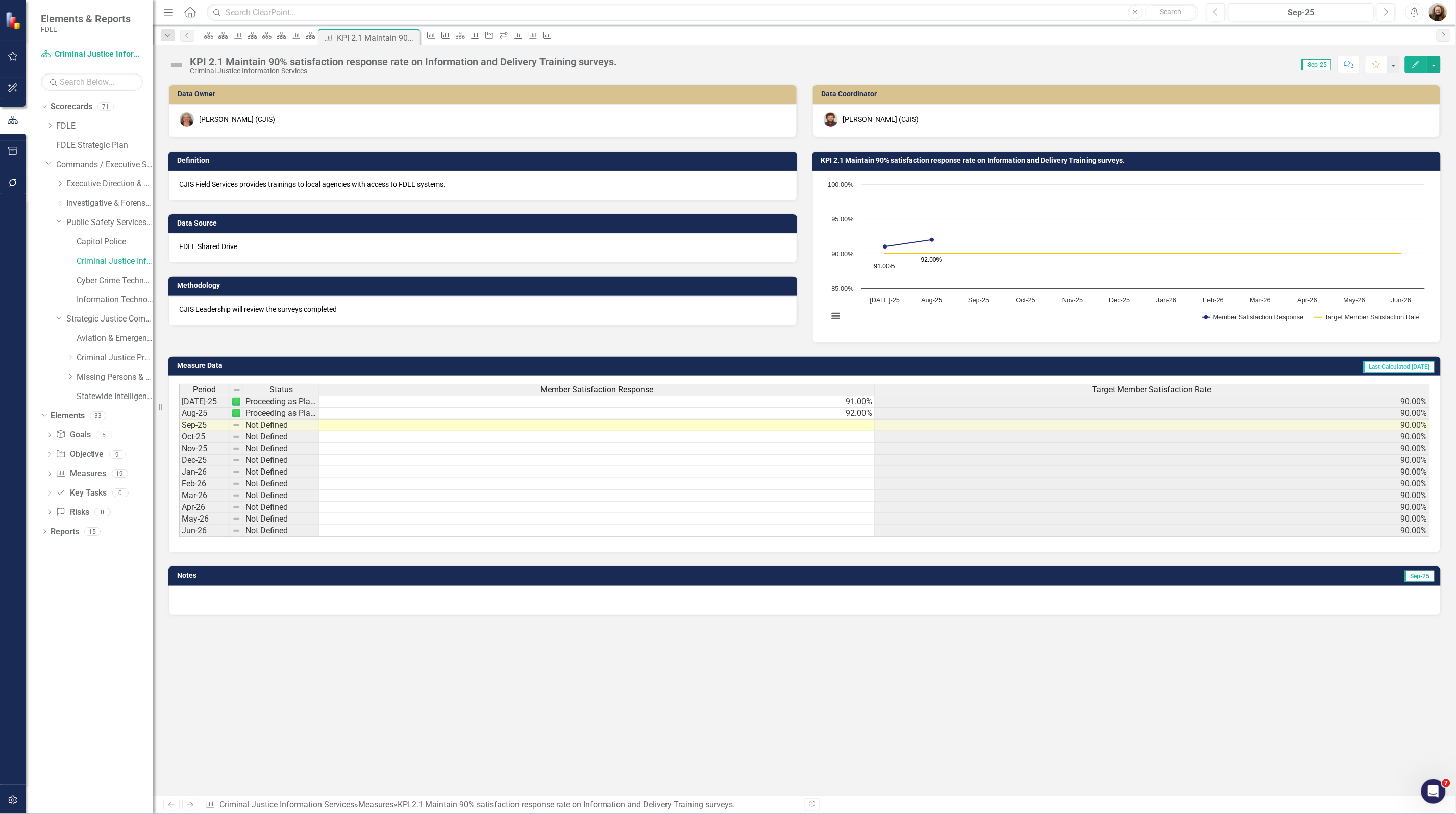
click at [1021, 163] on h3 "KPI 2.1 Maintain 90% satisfaction response rate on Information and Delivery Tra…" at bounding box center [1129, 161] width 615 height 8
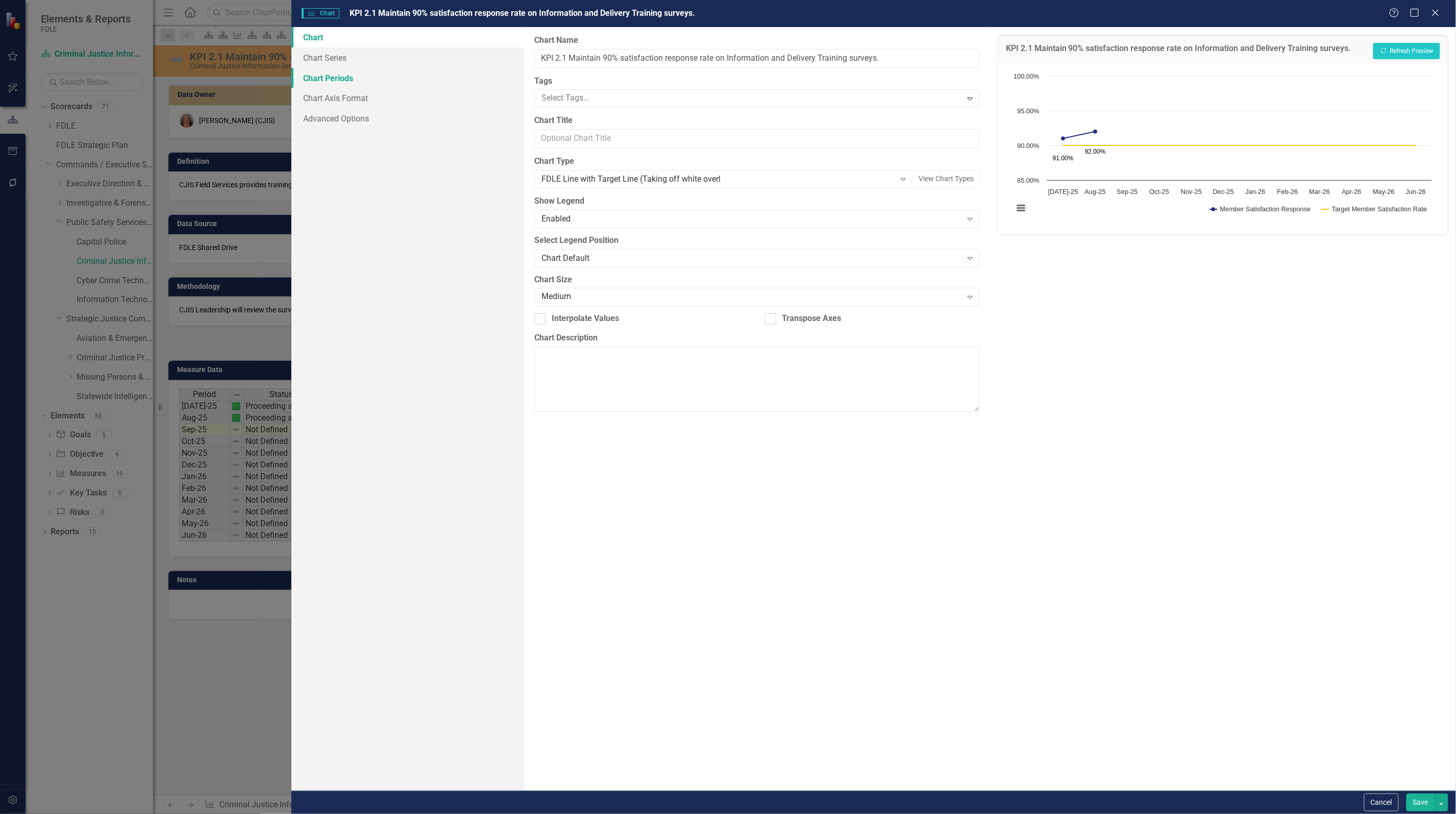
click at [340, 71] on link "Chart Periods" at bounding box center [408, 78] width 233 height 20
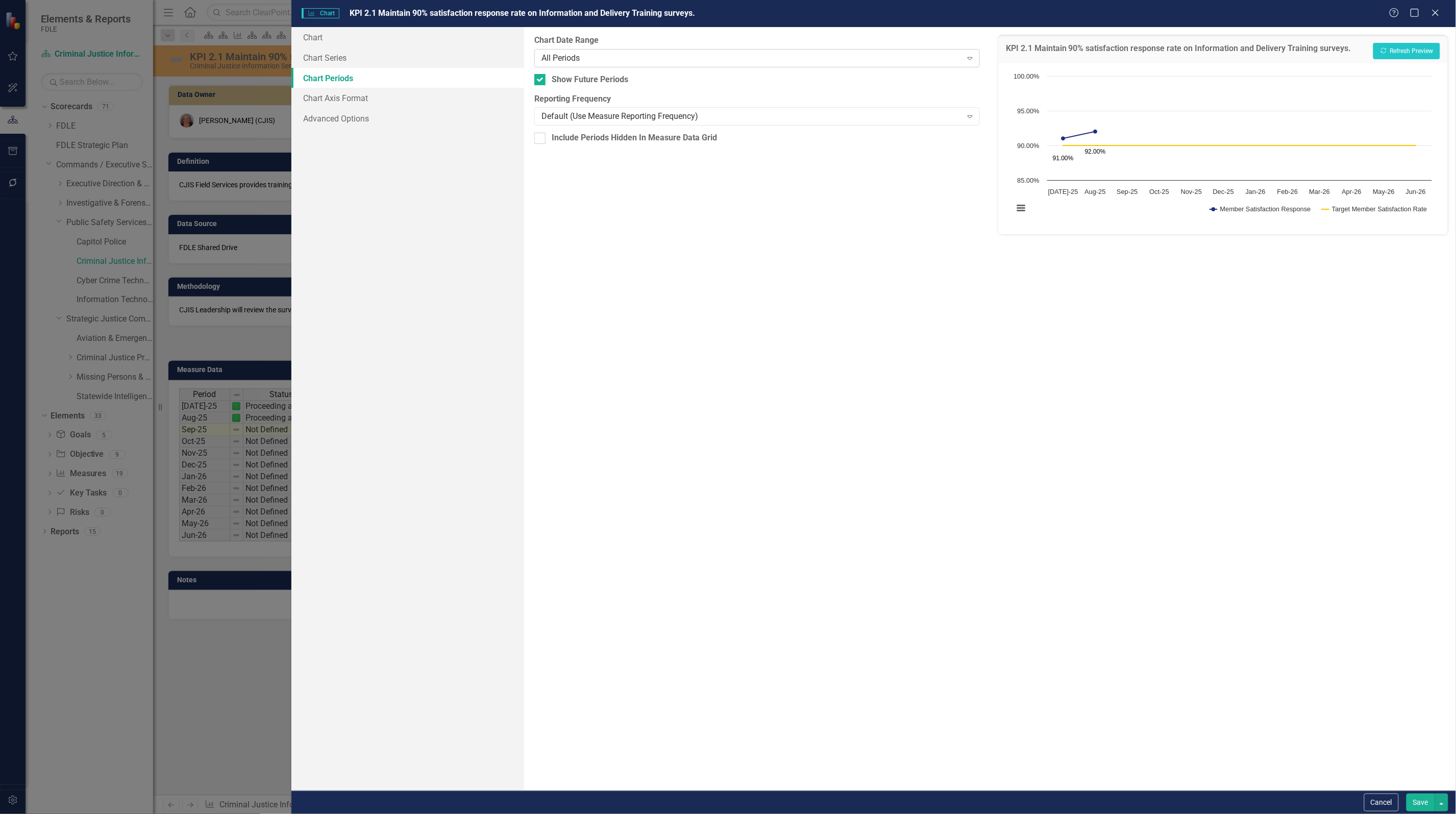
click at [600, 53] on div "All Periods" at bounding box center [752, 58] width 421 height 12
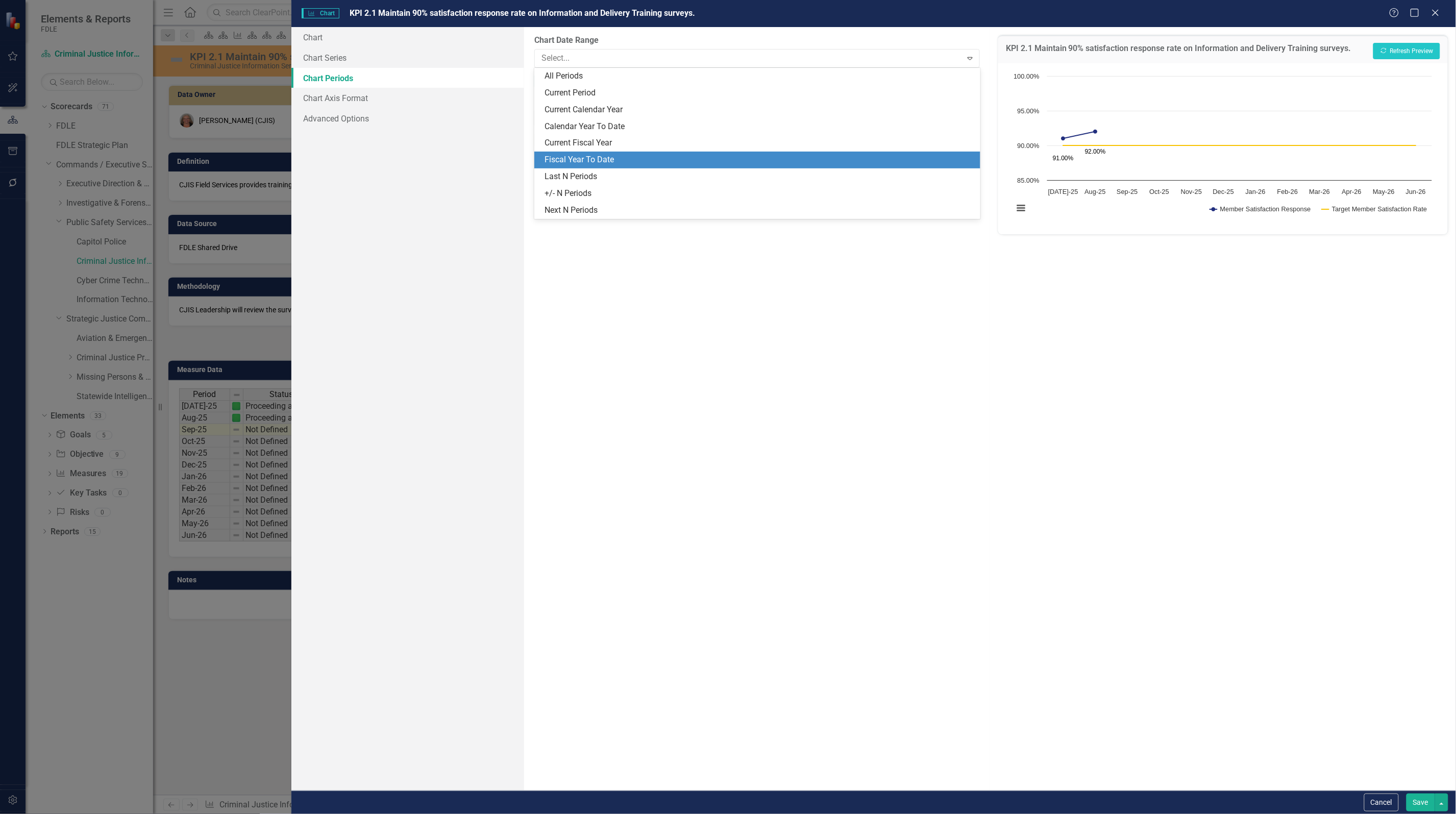
click at [590, 155] on div "Fiscal Year To Date" at bounding box center [759, 160] width 429 height 12
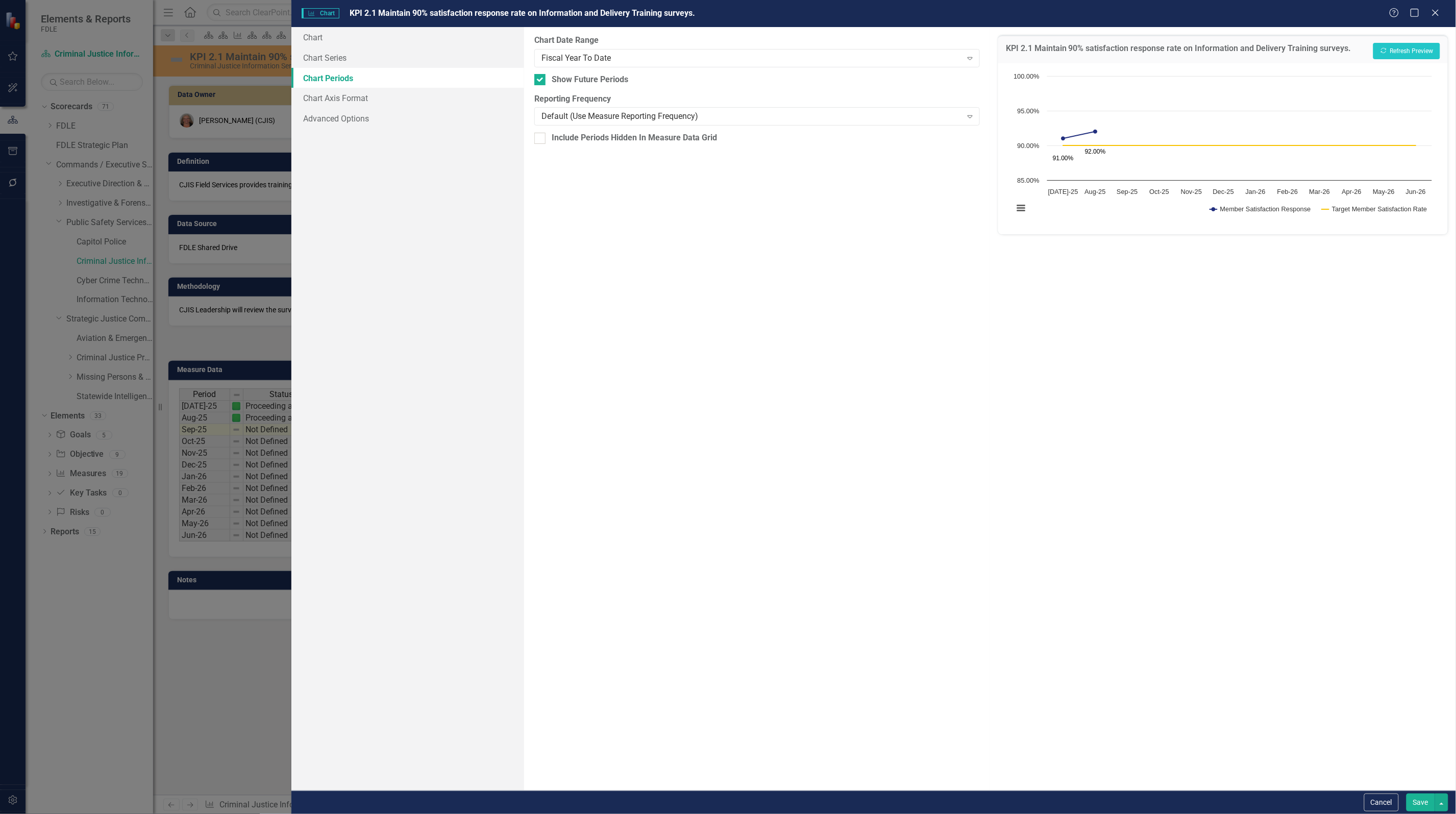
click at [1423, 805] on button "Save" at bounding box center [1420, 803] width 29 height 18
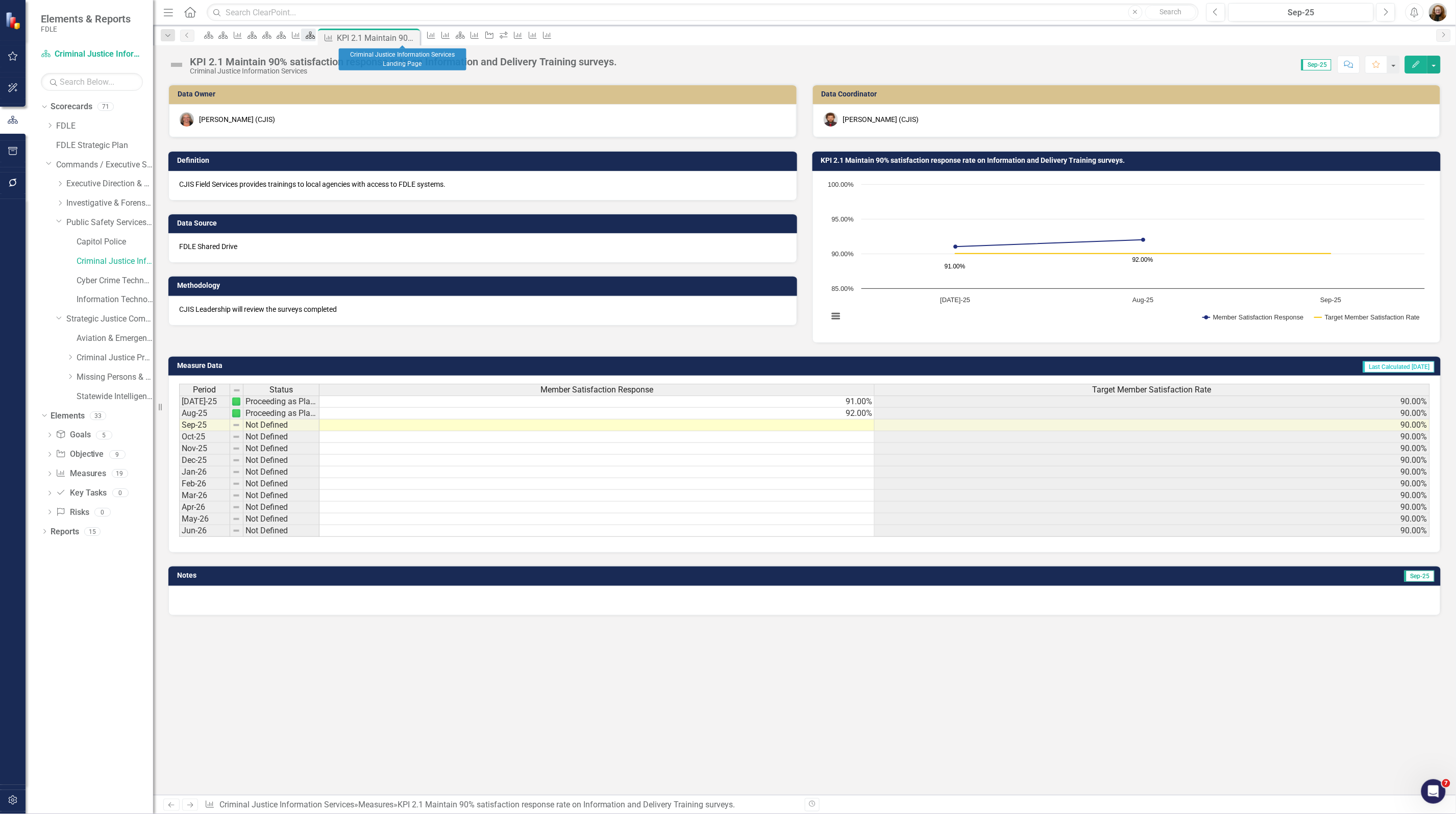
click at [315, 39] on icon at bounding box center [310, 35] width 9 height 7
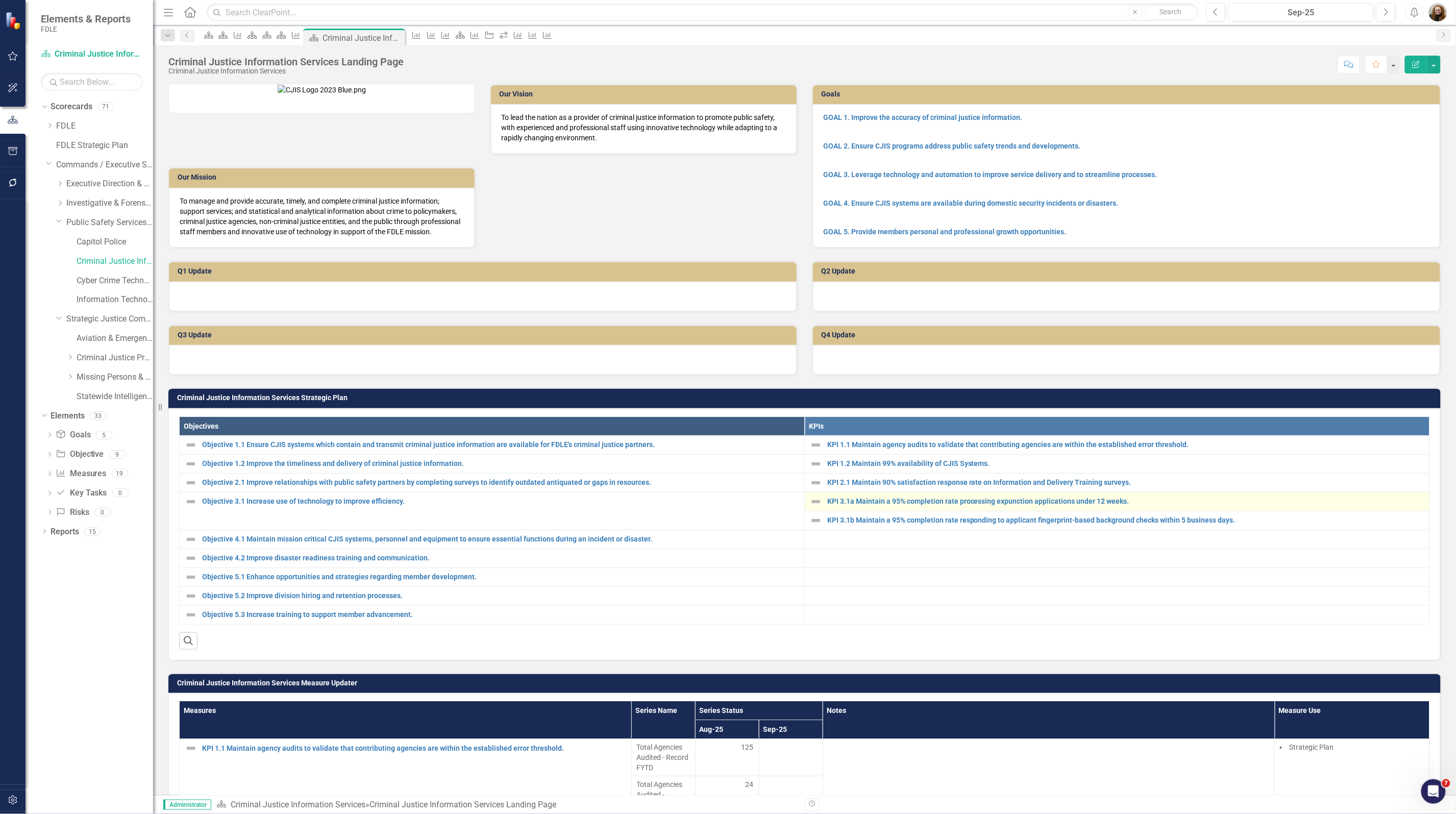
click at [896, 508] on div "KPI 3.1a Maintain a 95% completion rate processing expunction applications unde…" at bounding box center [1117, 502] width 614 height 12
click at [1016, 505] on link "KPI 3.1a Maintain a 95% completion rate processing expunction applications unde…" at bounding box center [1126, 501] width 597 height 8
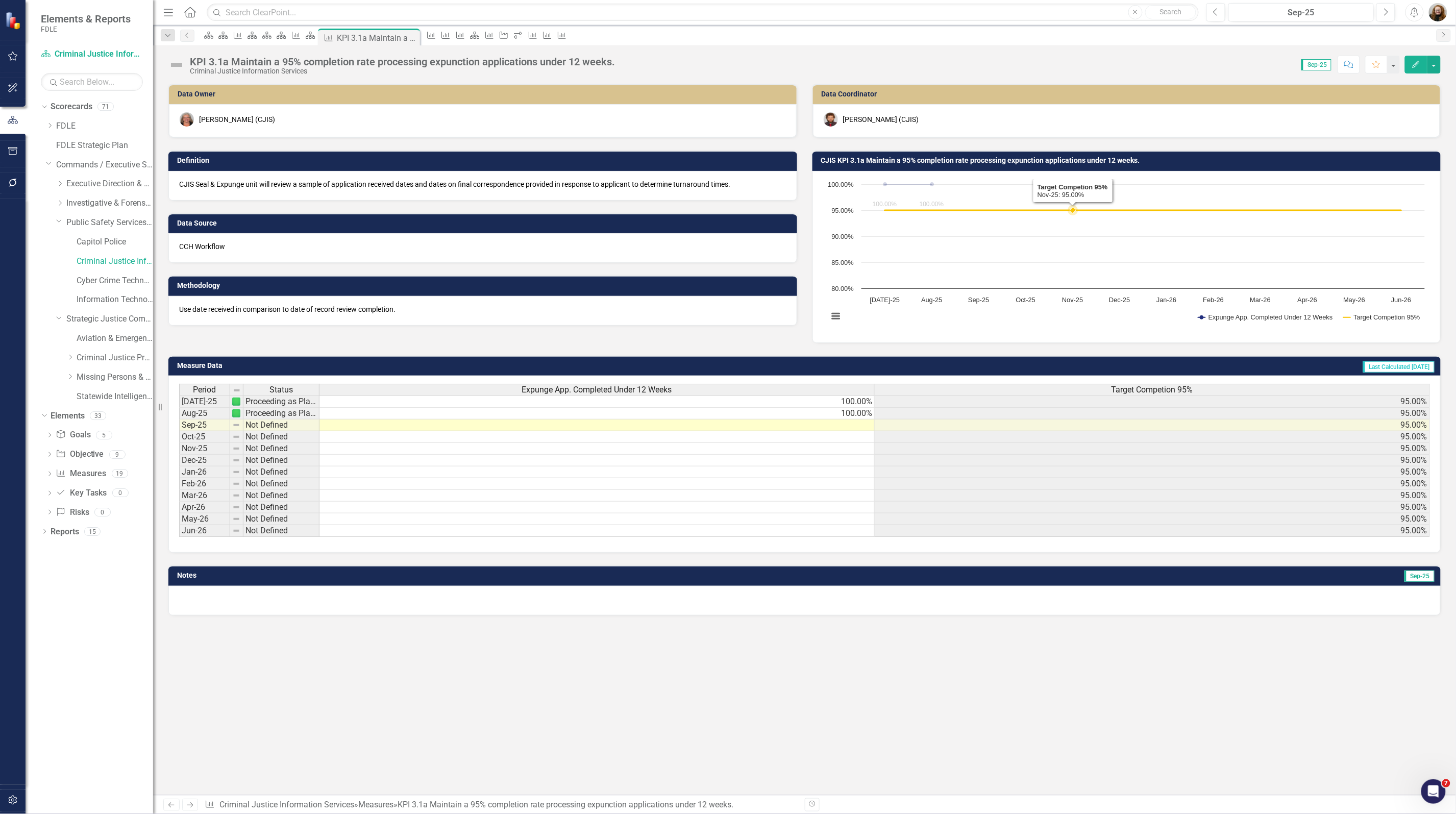
click at [1050, 278] on rect "Interactive chart" at bounding box center [1126, 256] width 607 height 153
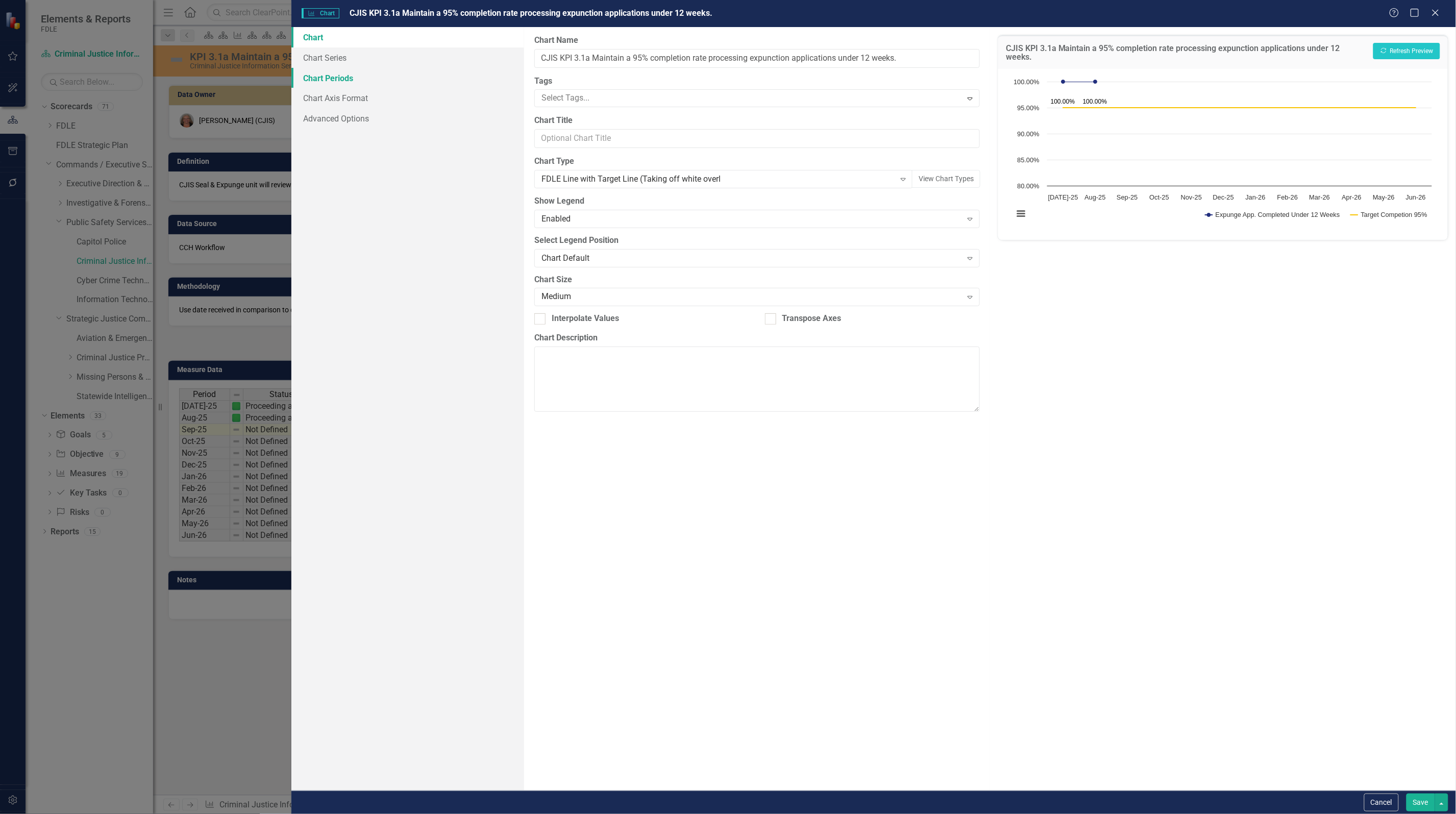
click at [323, 74] on link "Chart Periods" at bounding box center [408, 78] width 233 height 20
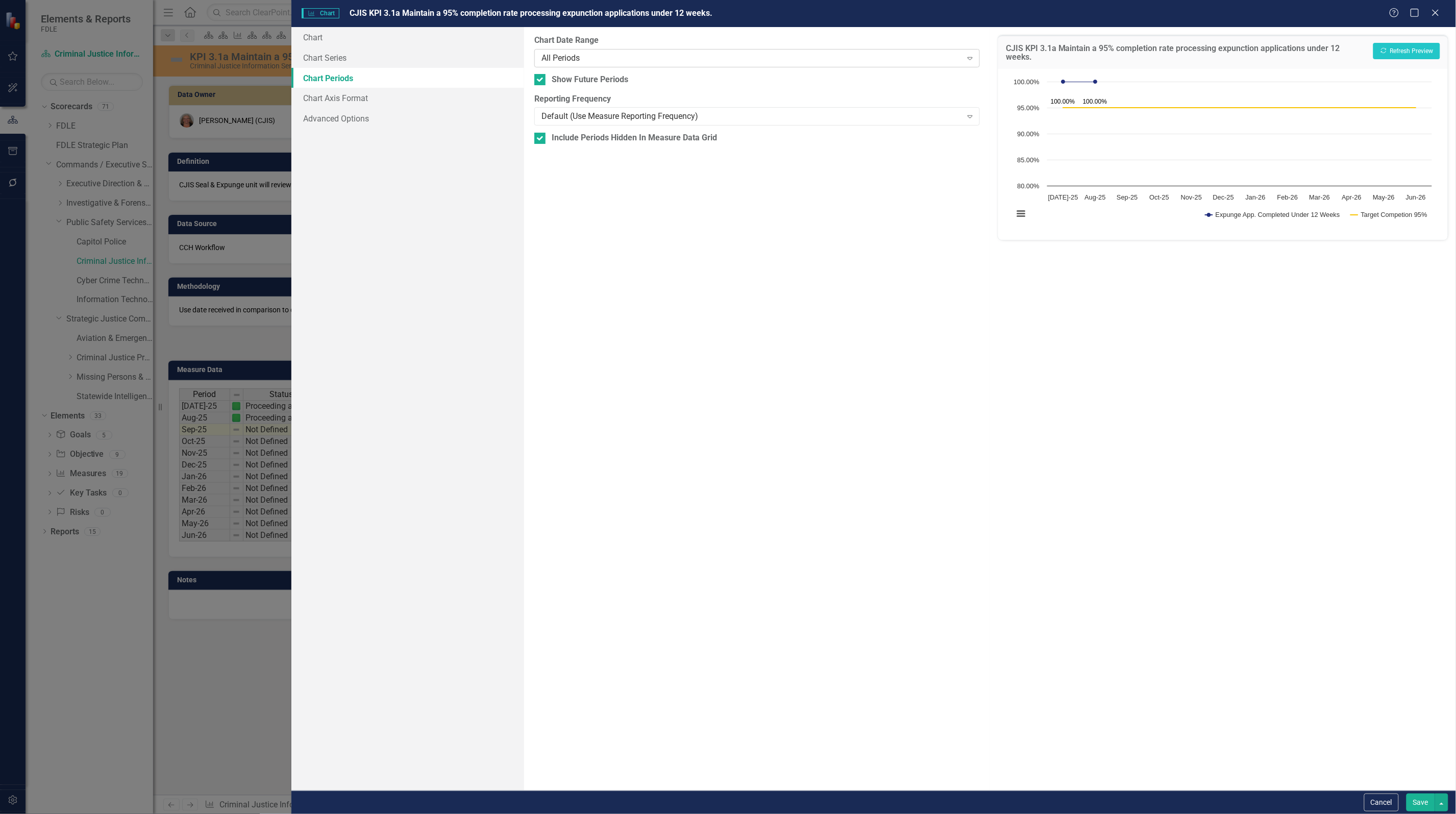
click at [581, 61] on div "All Periods" at bounding box center [752, 58] width 421 height 12
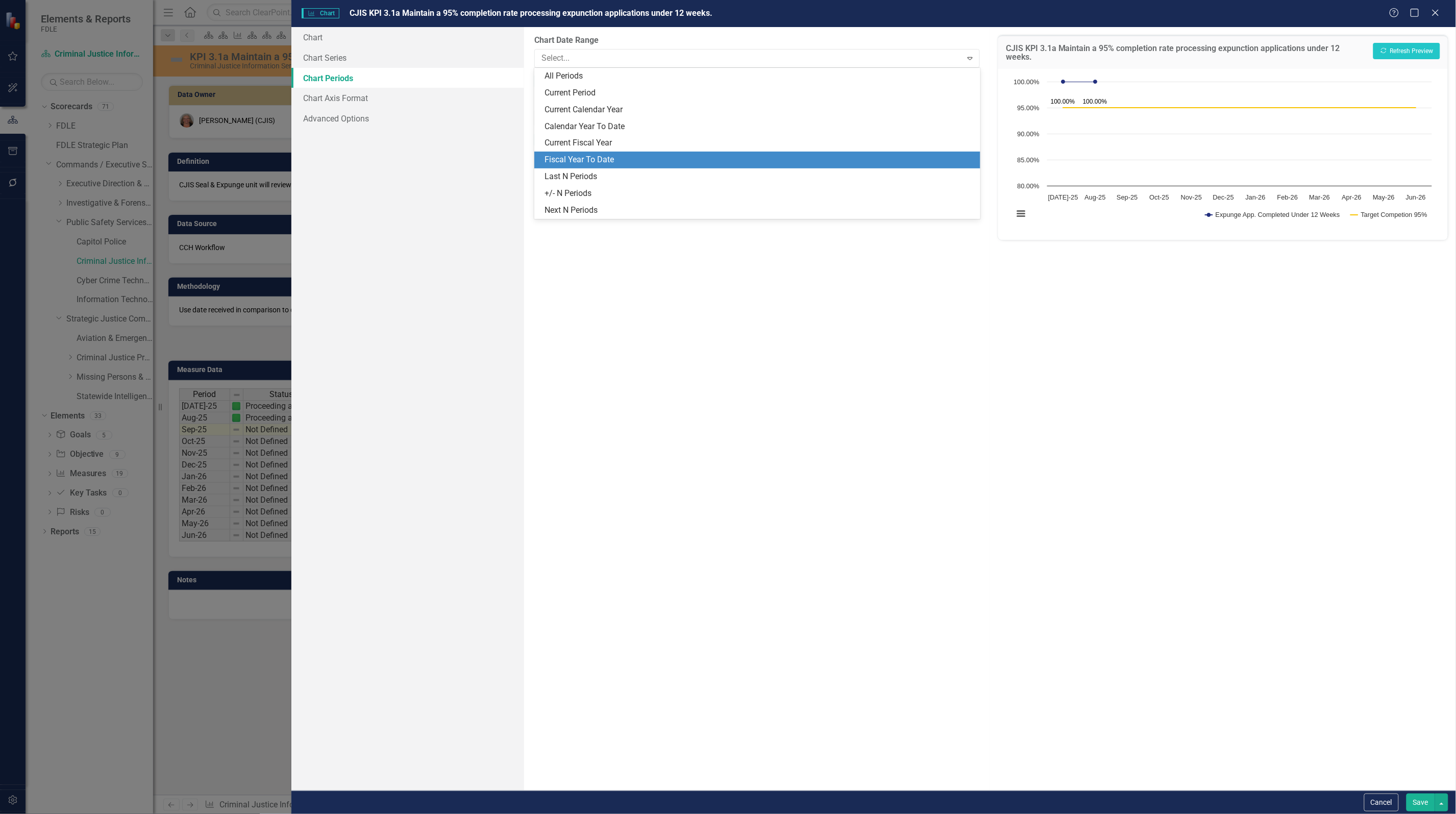
click at [595, 154] on div "Fiscal Year To Date" at bounding box center [759, 160] width 429 height 12
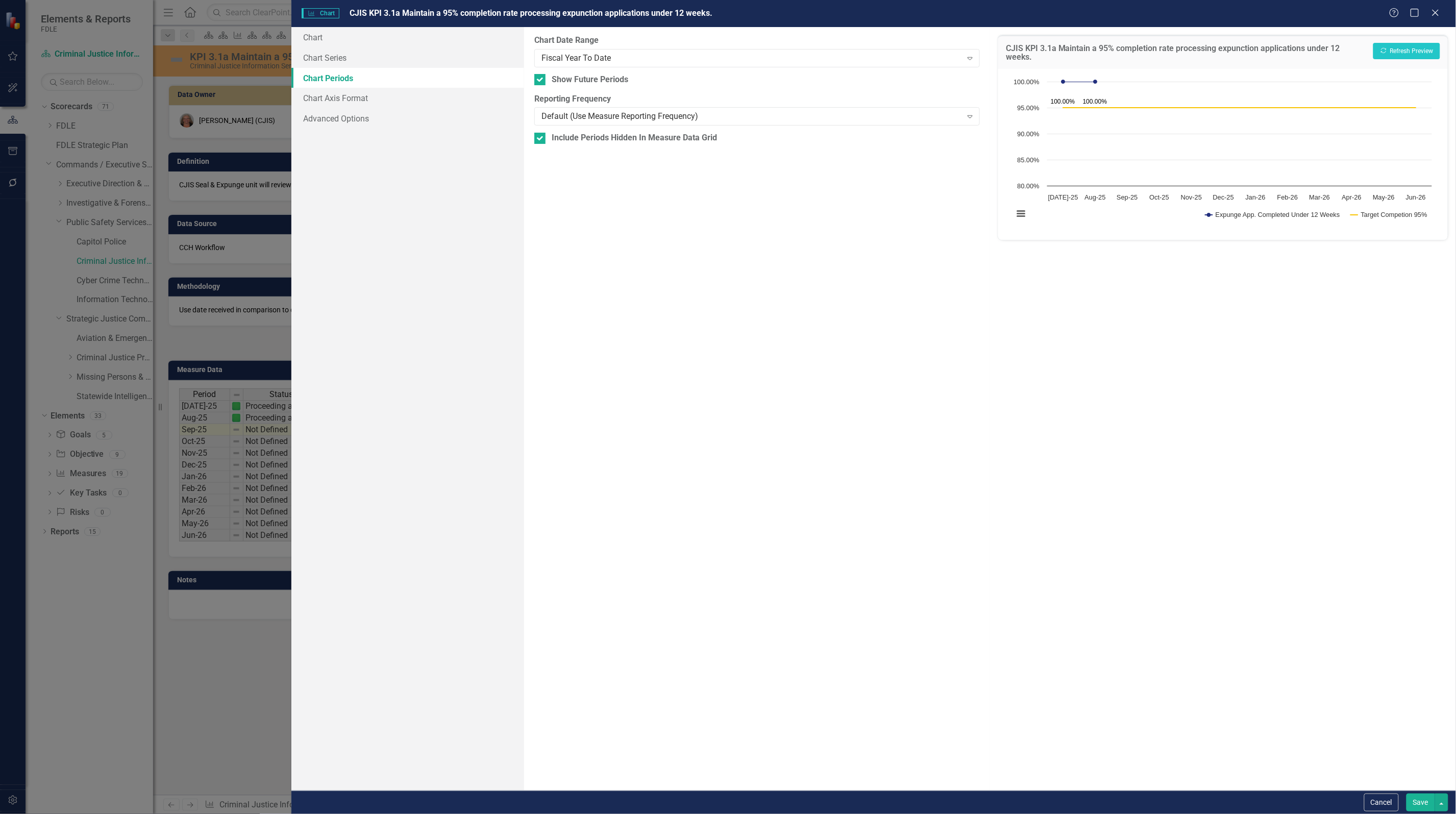
click at [1419, 804] on button "Save" at bounding box center [1420, 803] width 29 height 18
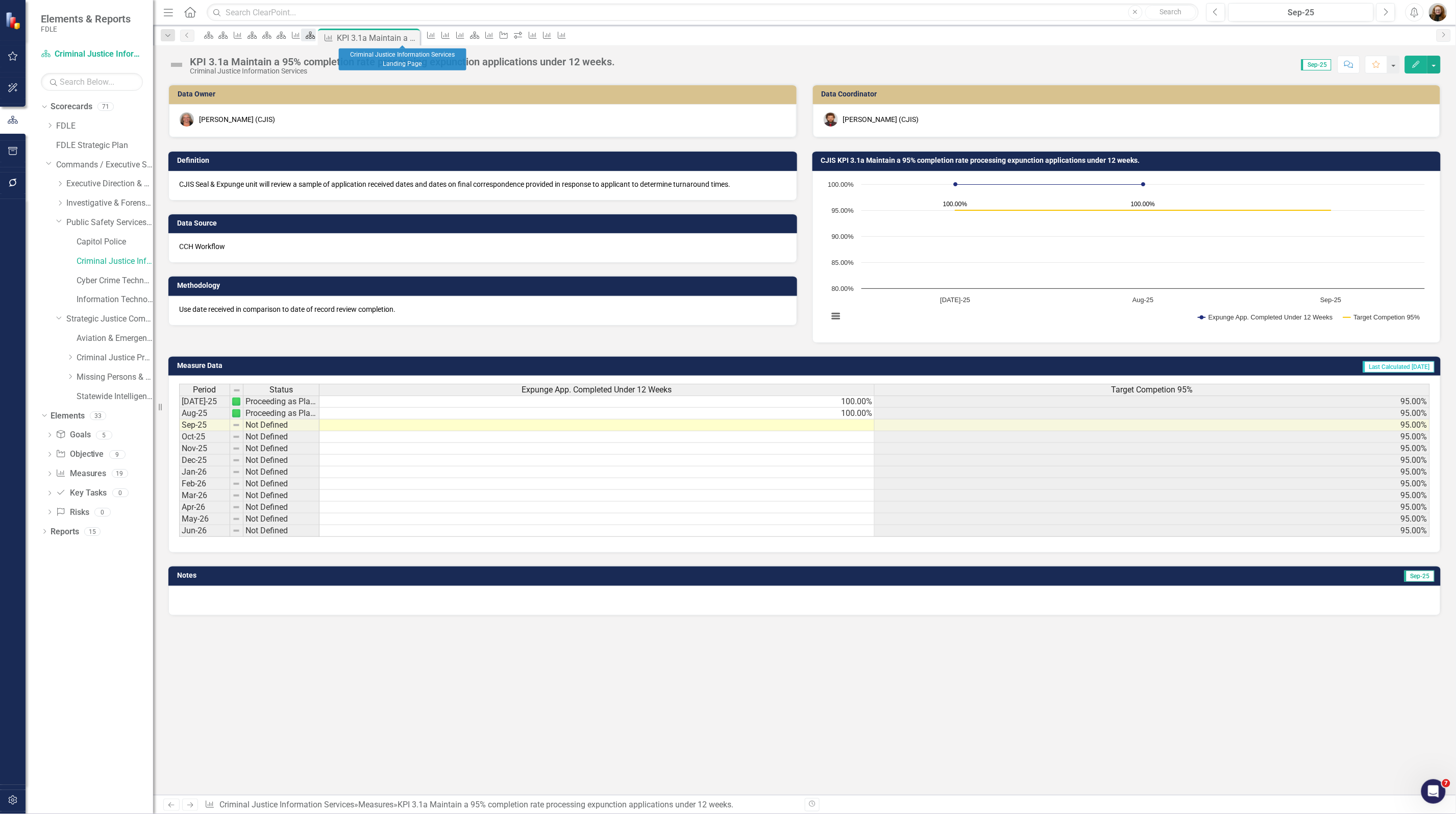
click at [315, 37] on icon "Scorecard" at bounding box center [310, 35] width 10 height 8
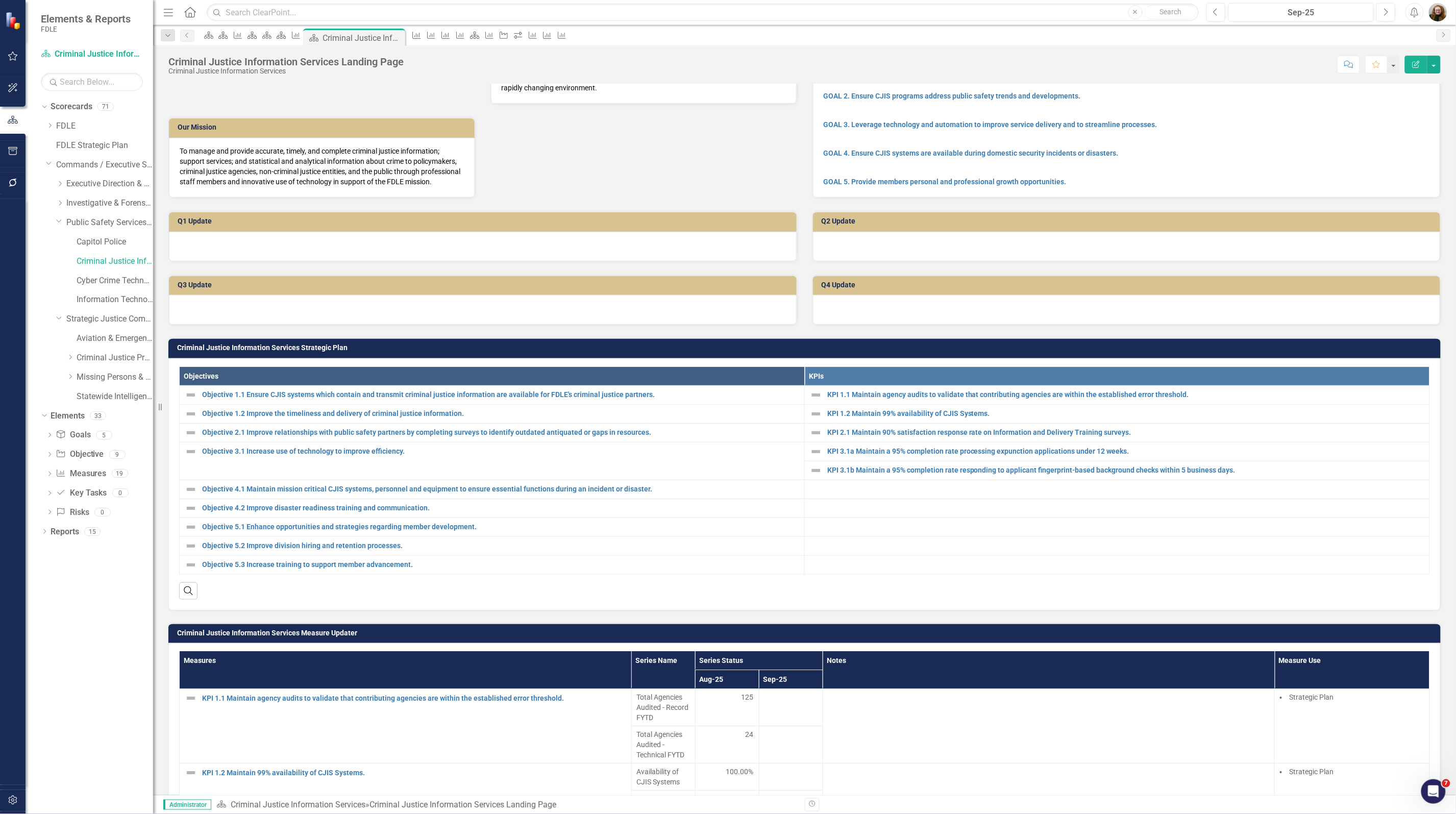
scroll to position [64, 0]
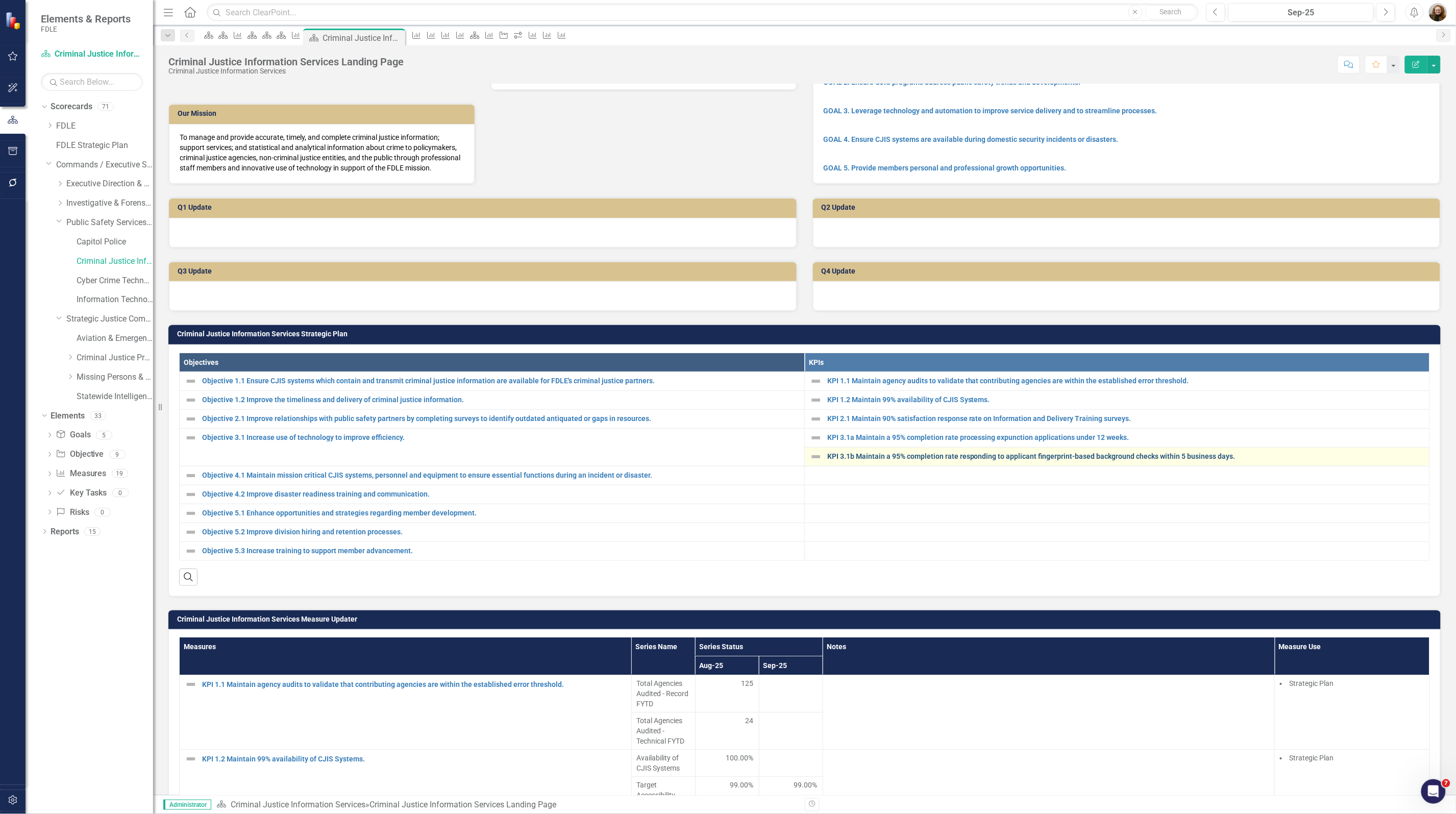
click at [881, 460] on link "KPI 3.1b Maintain a 95% completion rate responding to applicant fingerprint-bas…" at bounding box center [1126, 457] width 597 height 8
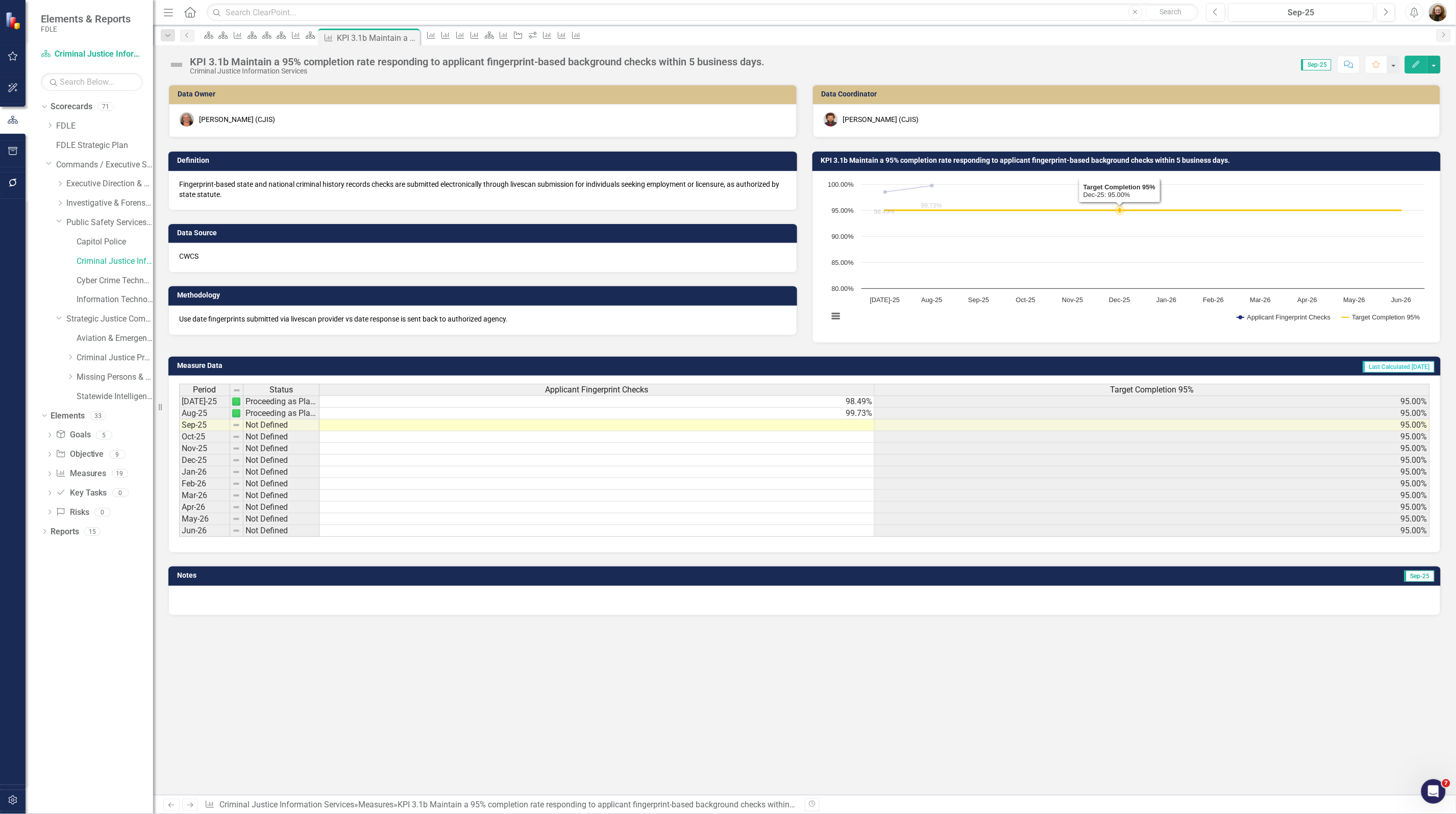
click at [1106, 271] on rect "Interactive chart" at bounding box center [1126, 256] width 607 height 153
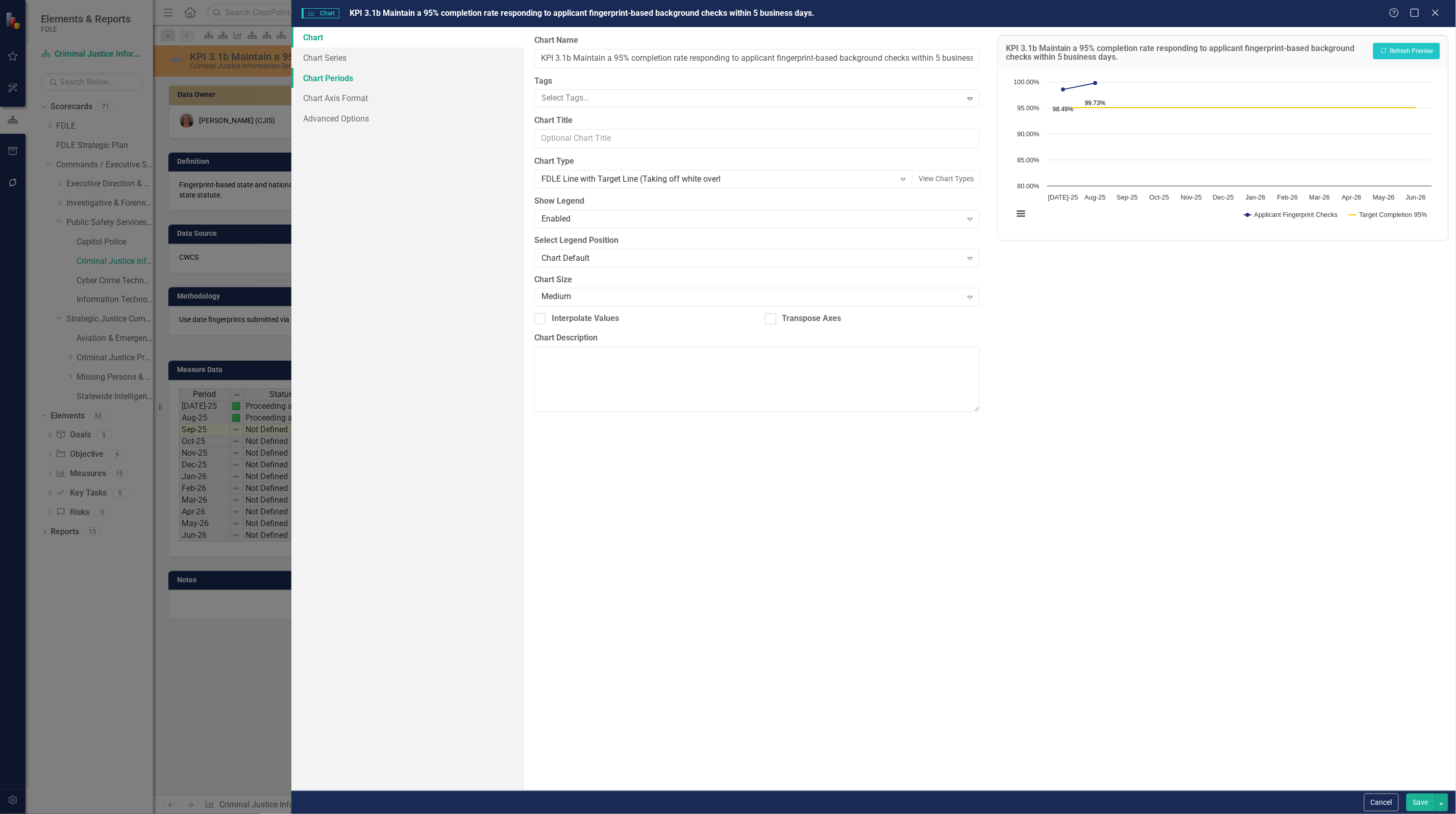
click at [347, 75] on link "Chart Periods" at bounding box center [408, 78] width 233 height 20
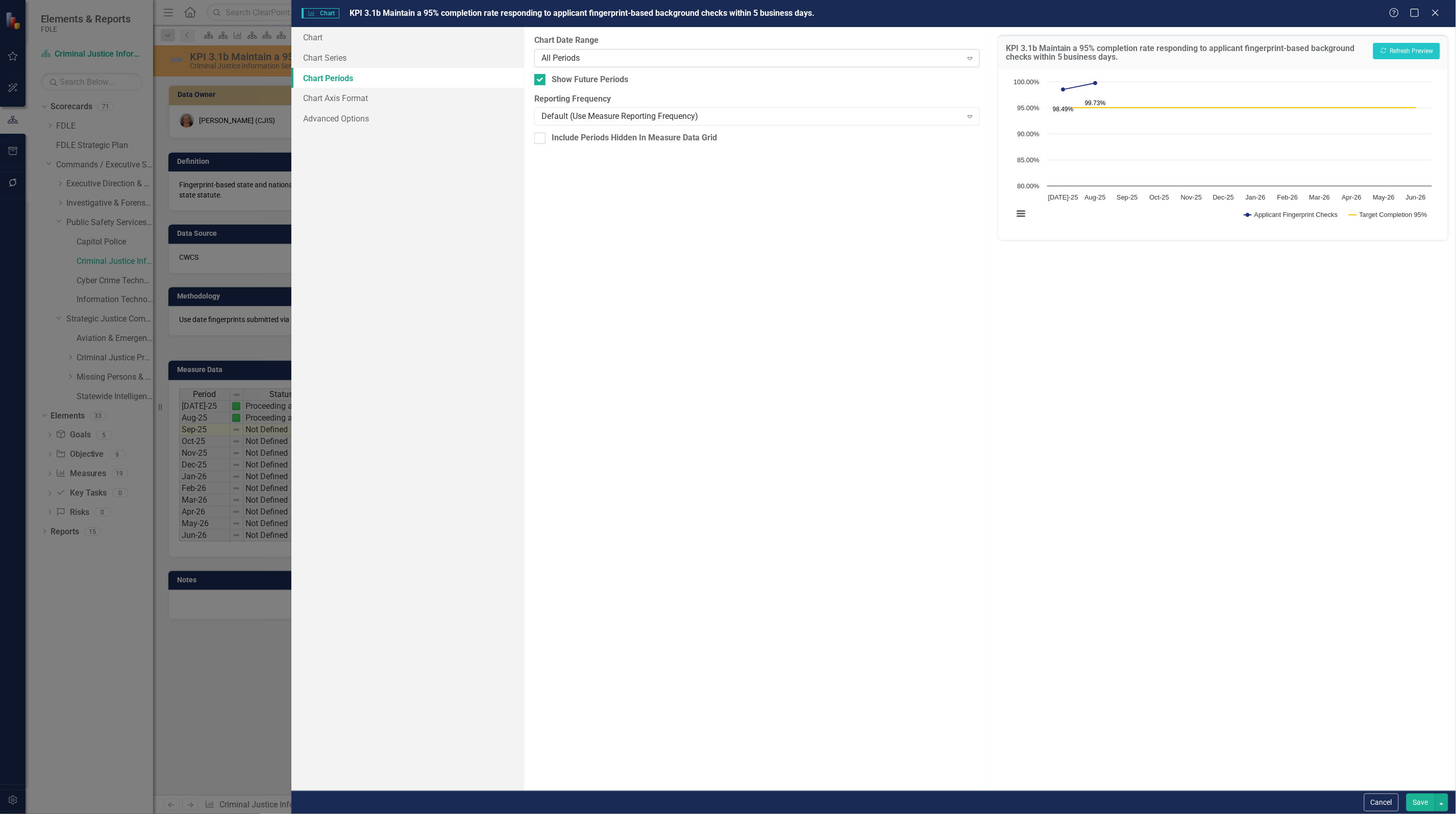
click at [597, 53] on div "All Periods" at bounding box center [752, 58] width 421 height 12
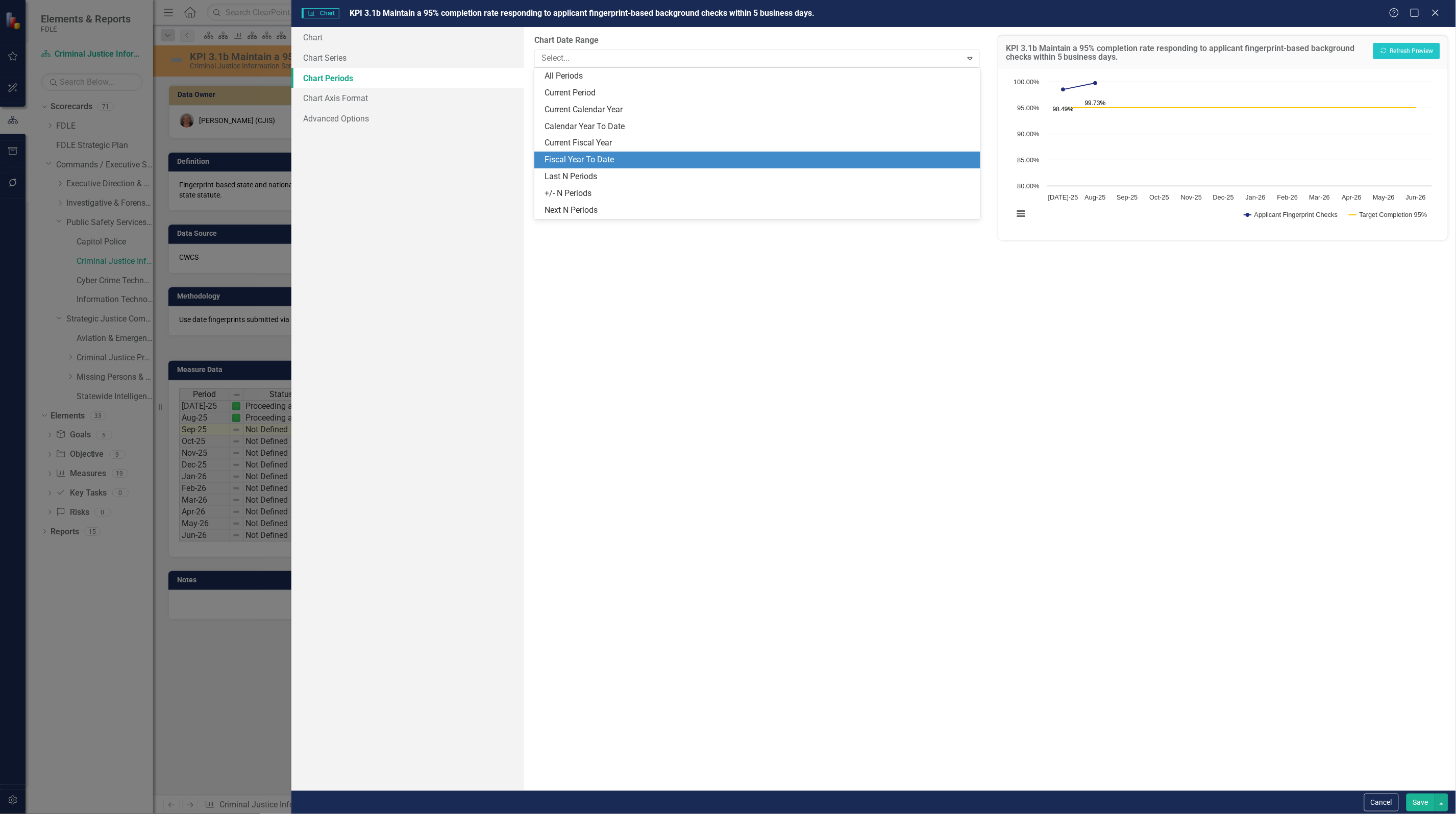
click at [590, 159] on div "Fiscal Year To Date" at bounding box center [759, 160] width 429 height 12
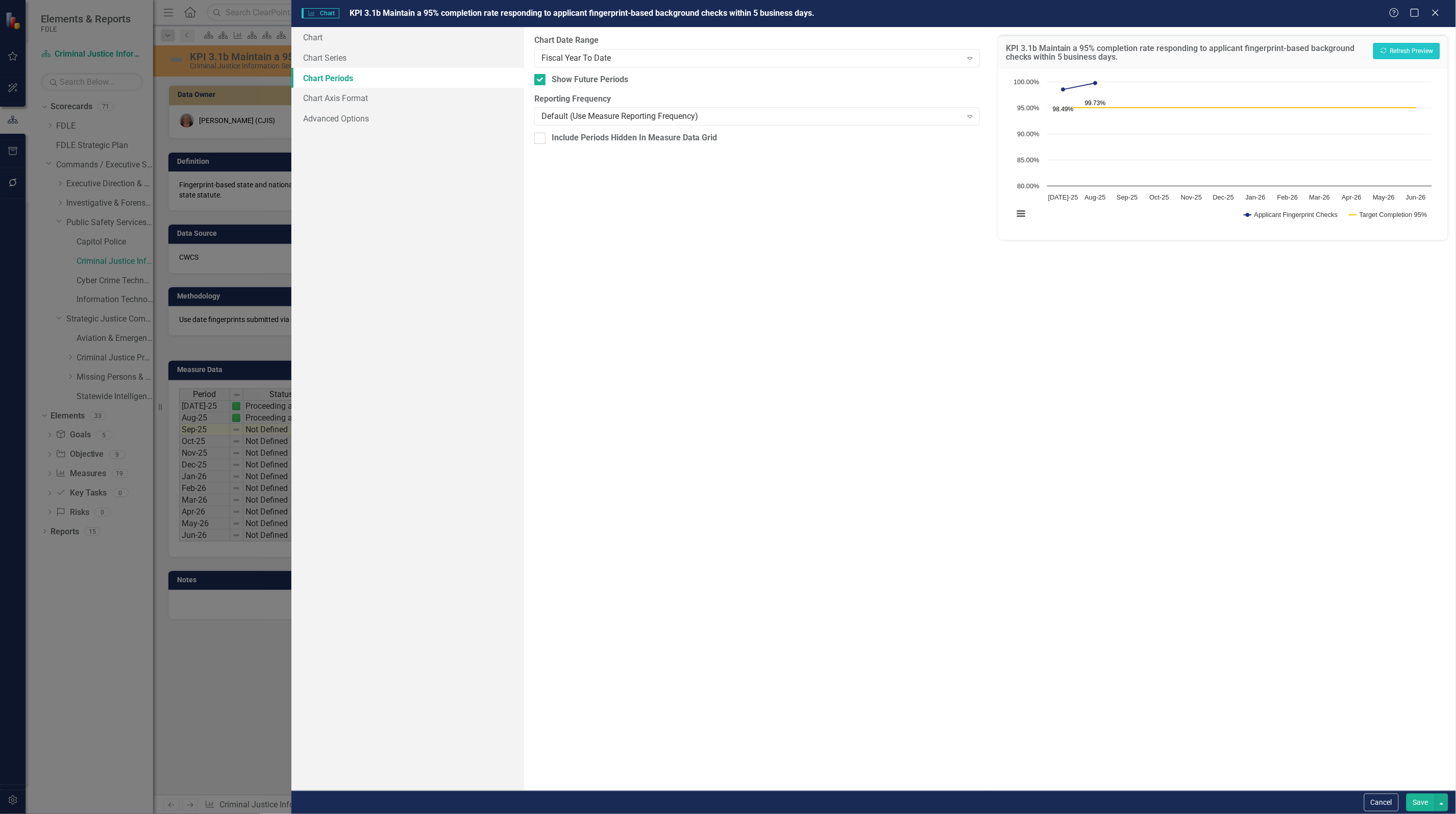
click at [1417, 802] on button "Save" at bounding box center [1420, 803] width 29 height 18
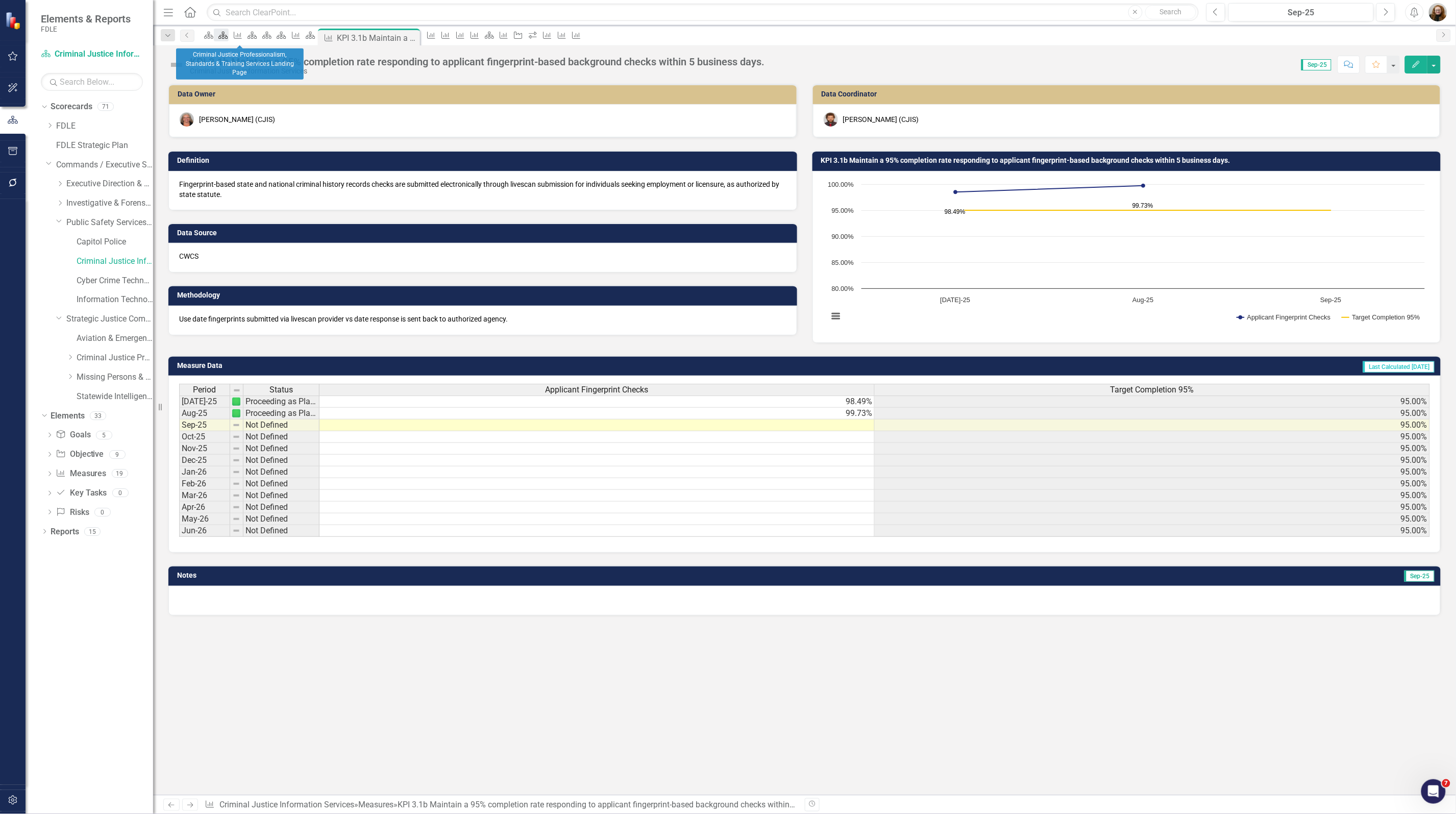
click at [228, 38] on icon at bounding box center [223, 35] width 9 height 7
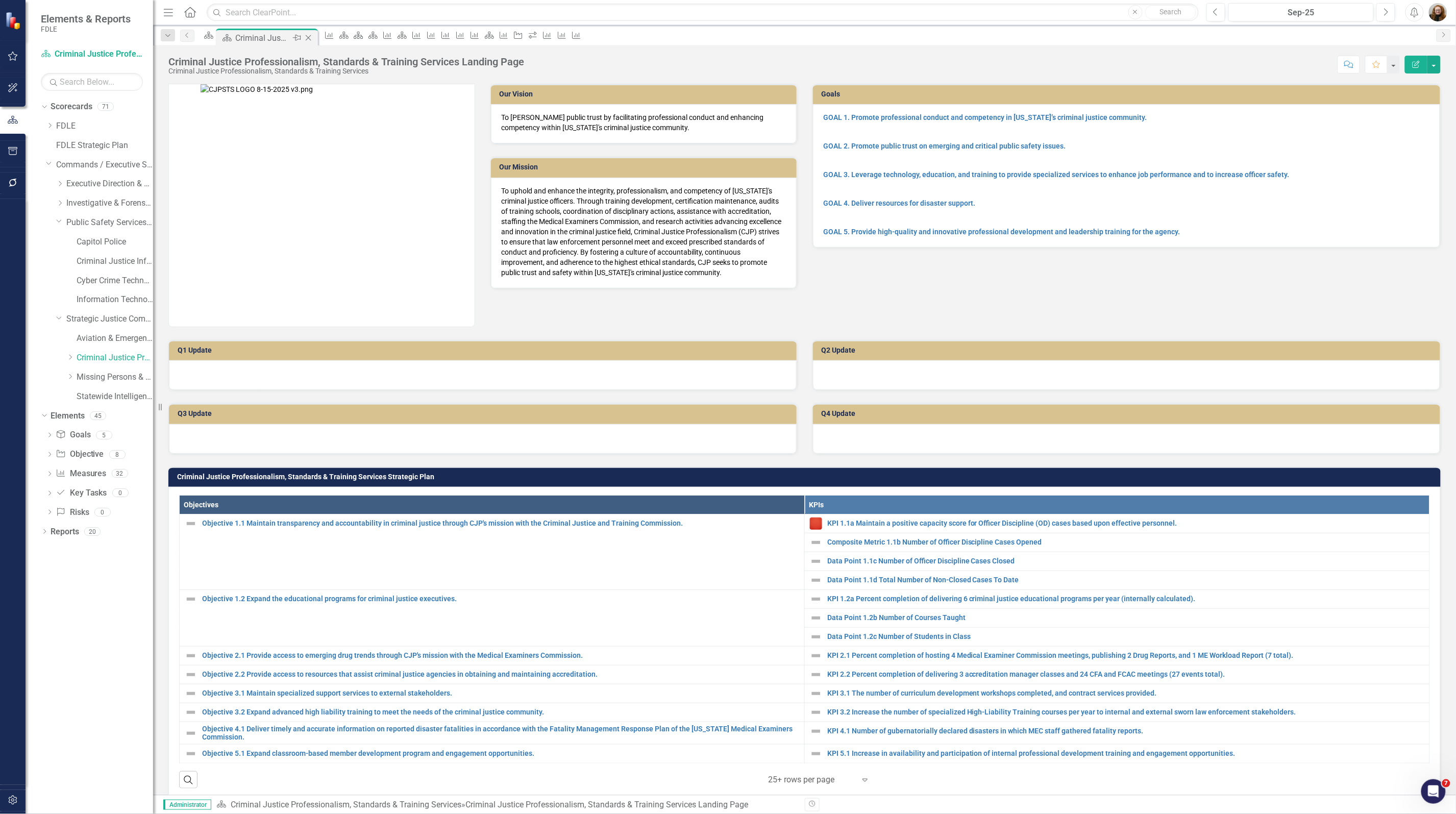
click at [313, 37] on icon "Close" at bounding box center [308, 38] width 10 height 8
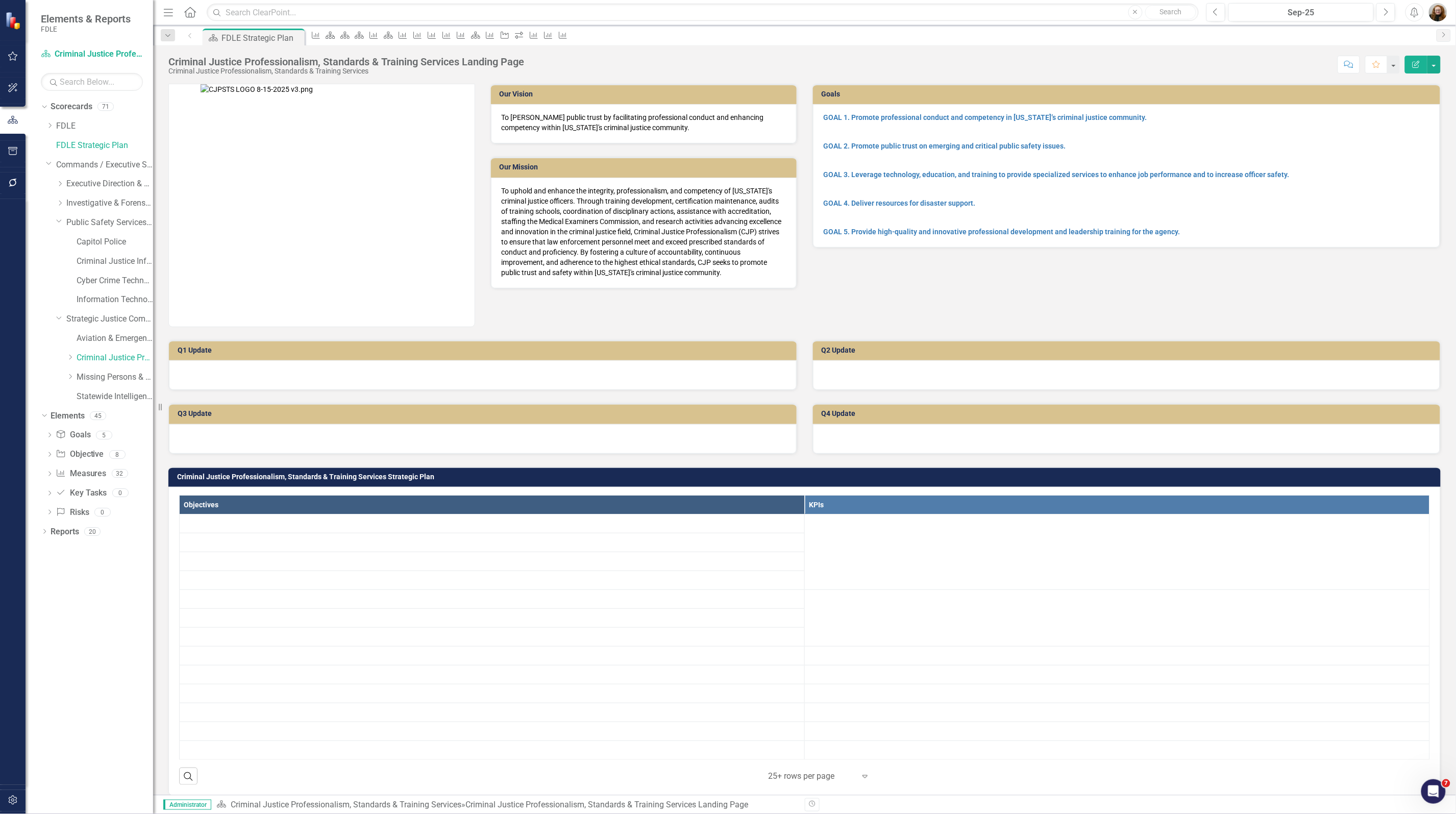
click at [321, 37] on icon "Measure" at bounding box center [316, 35] width 10 height 8
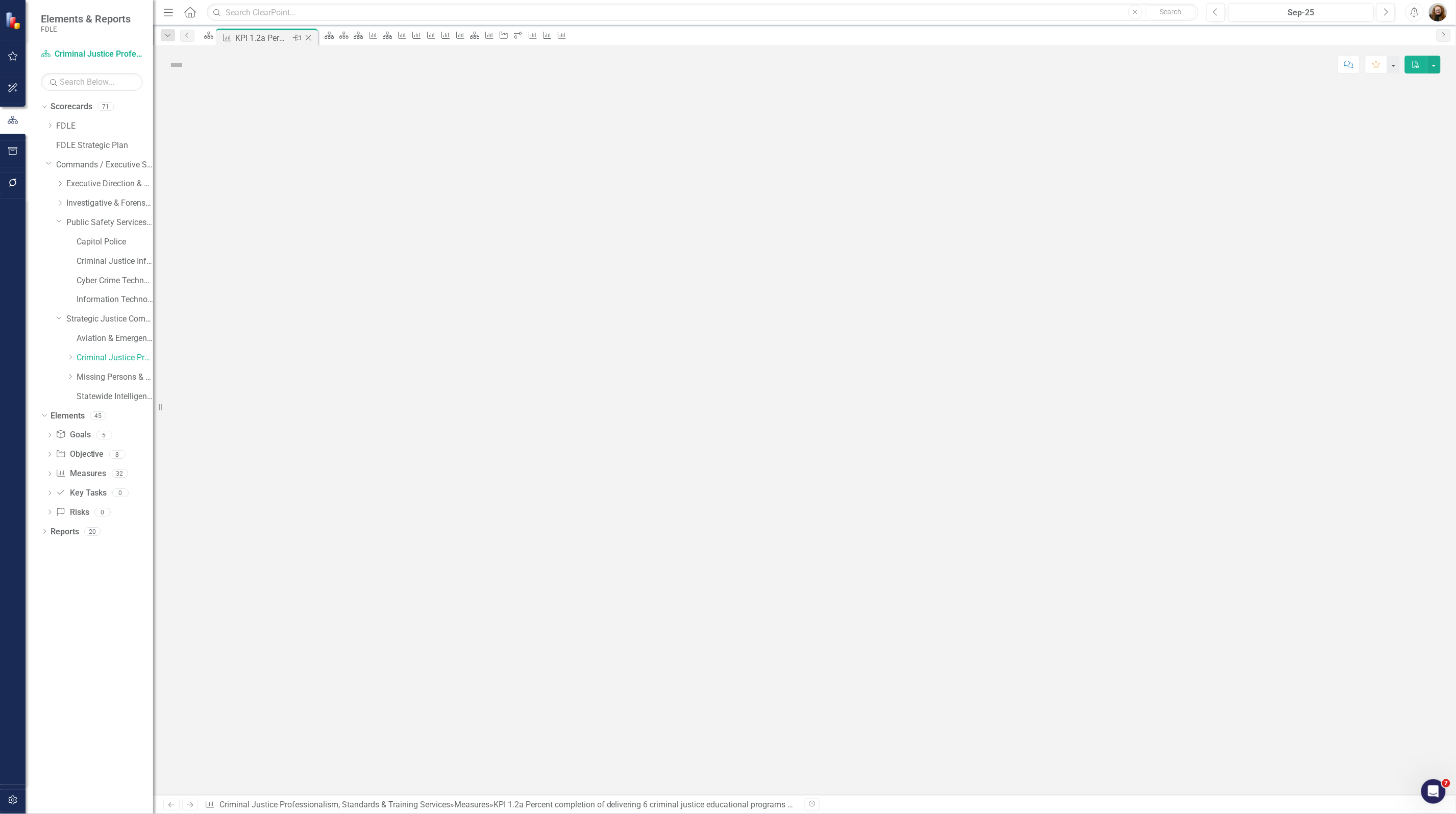
click at [313, 37] on icon "Close" at bounding box center [308, 38] width 10 height 8
click at [321, 37] on icon "Scorecard" at bounding box center [316, 35] width 10 height 8
click at [0, 0] on icon "Close" at bounding box center [0, 0] width 0 height 0
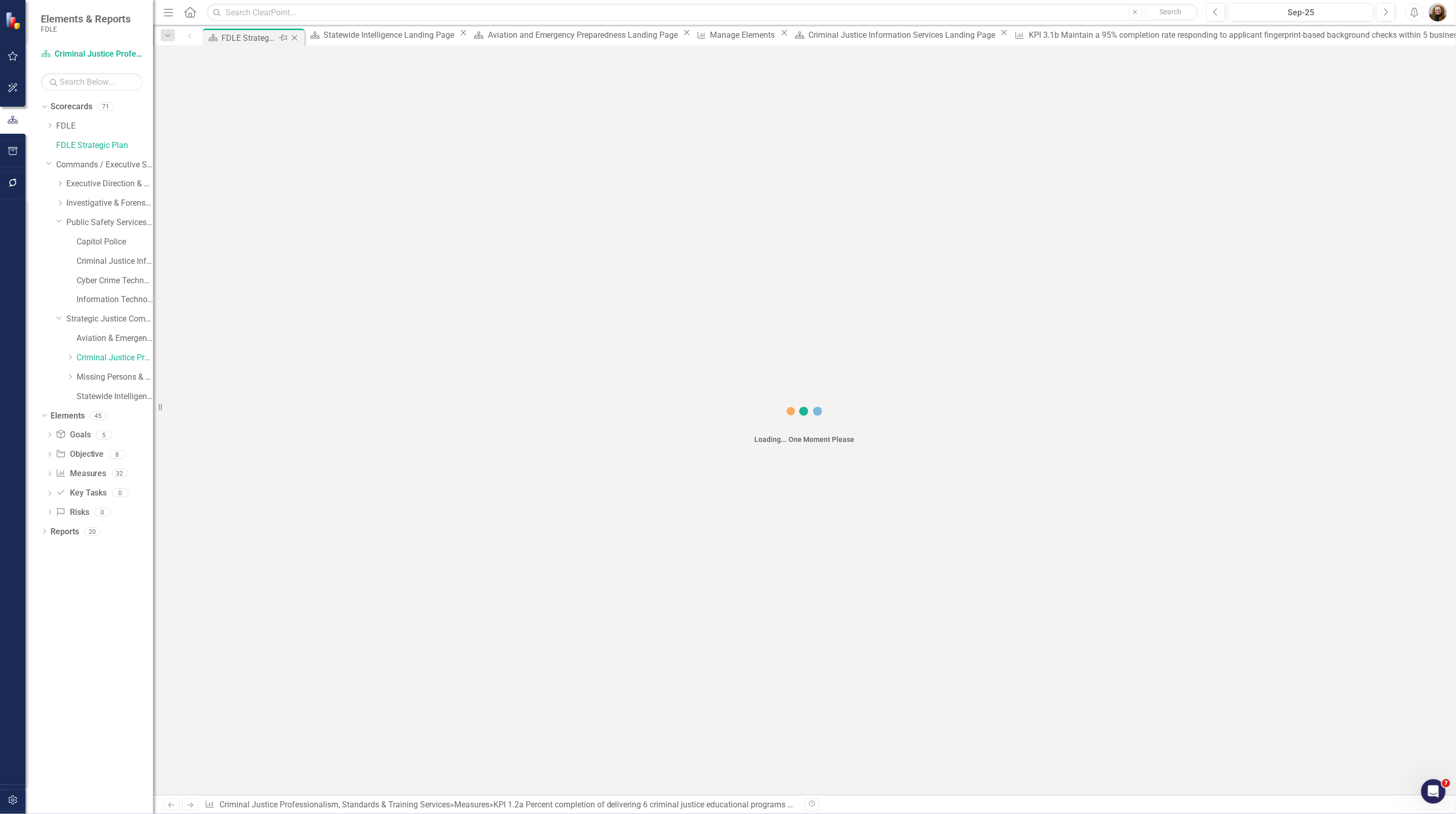
drag, startPoint x: 323, startPoint y: 37, endPoint x: 294, endPoint y: 37, distance: 29.0
click at [294, 37] on div "Scorecard FDLE Strategic Plan Pin Close" at bounding box center [254, 38] width 97 height 13
click at [294, 37] on icon "Close" at bounding box center [294, 38] width 10 height 8
click at [0, 0] on icon "Close" at bounding box center [0, 0] width 0 height 0
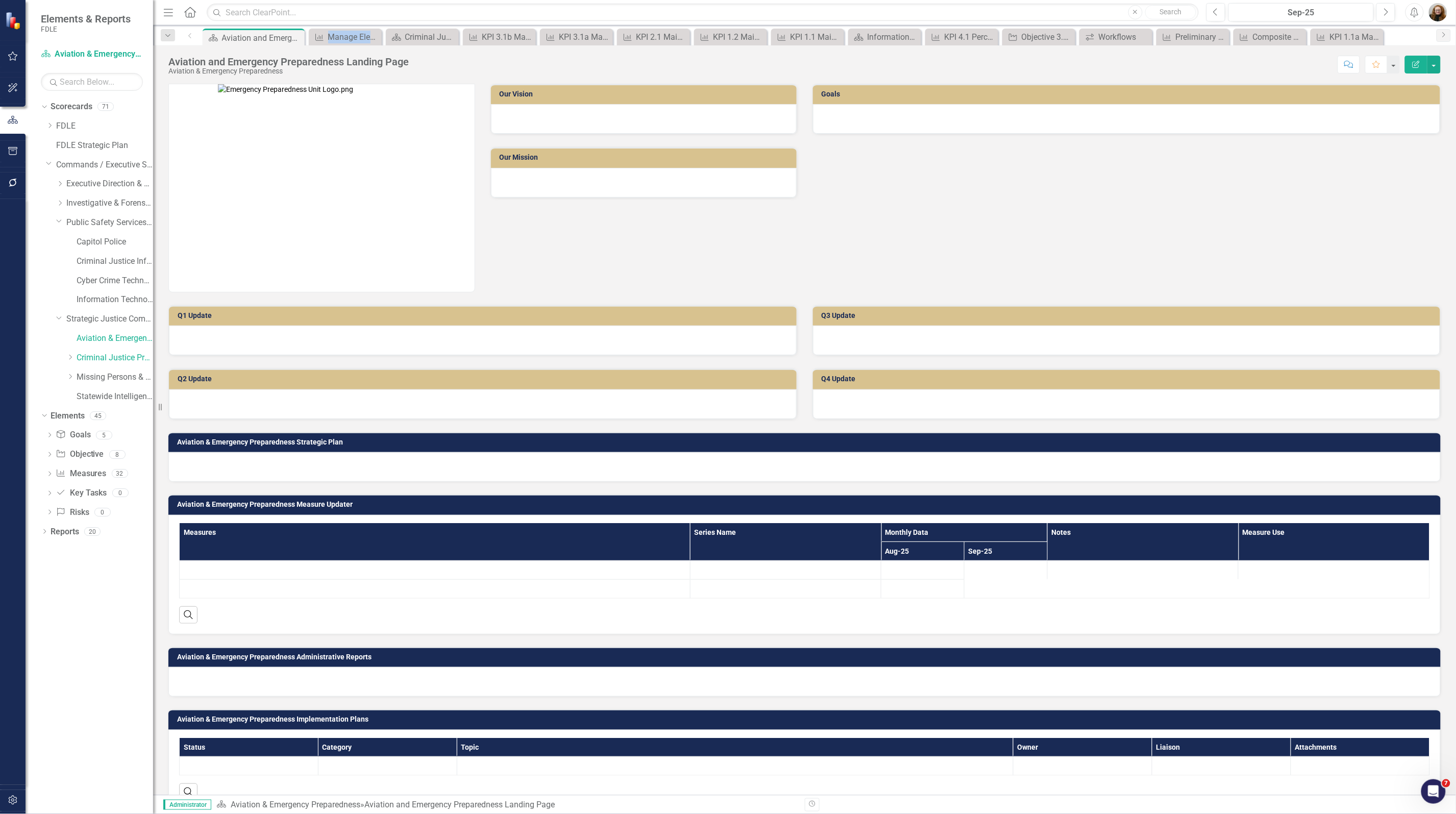
click at [0, 0] on icon "Close" at bounding box center [0, 0] width 0 height 0
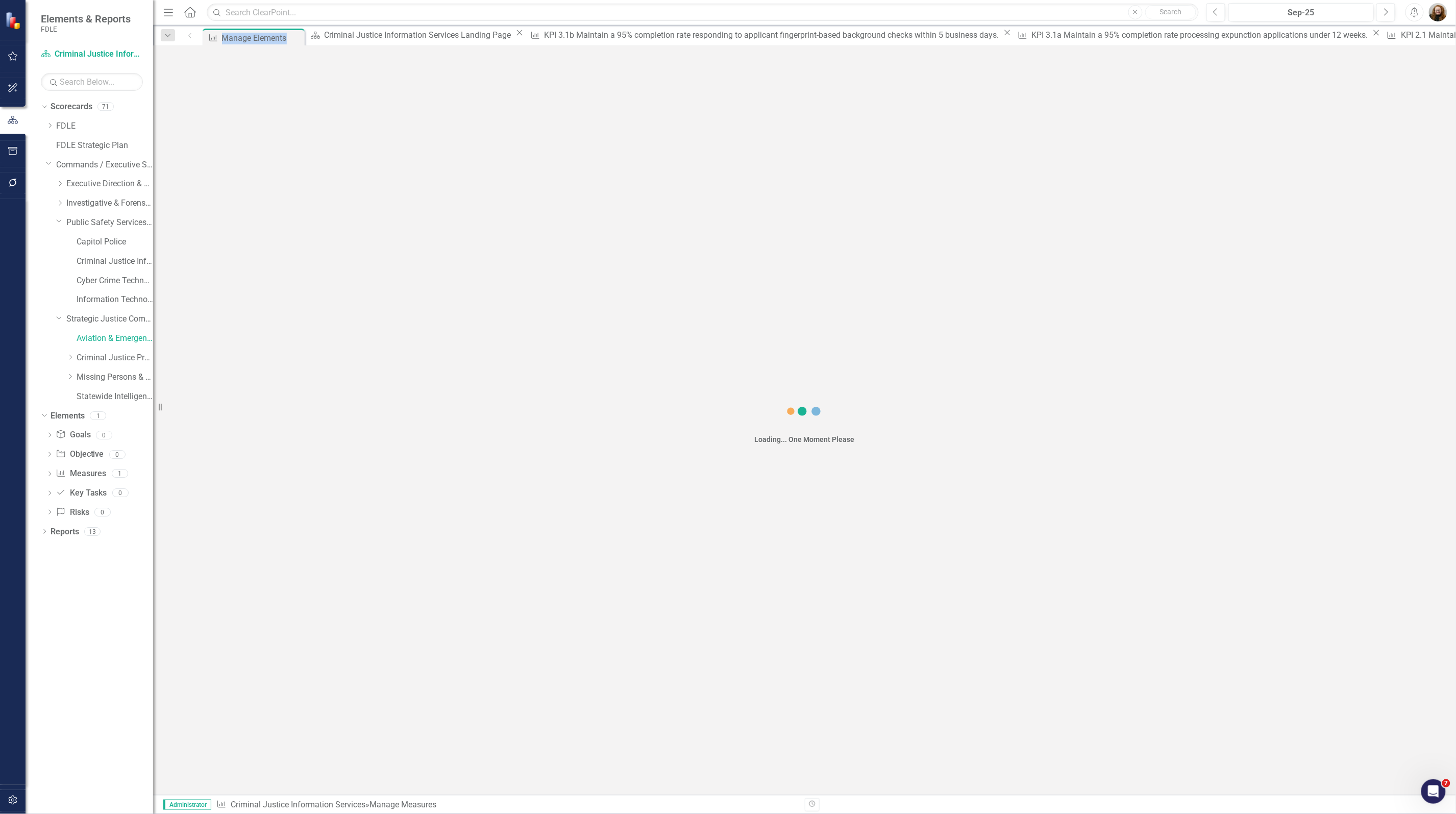
click at [294, 37] on div "Measure Manage Elements Pin Close" at bounding box center [254, 38] width 97 height 13
click at [294, 37] on icon "Close" at bounding box center [294, 38] width 10 height 8
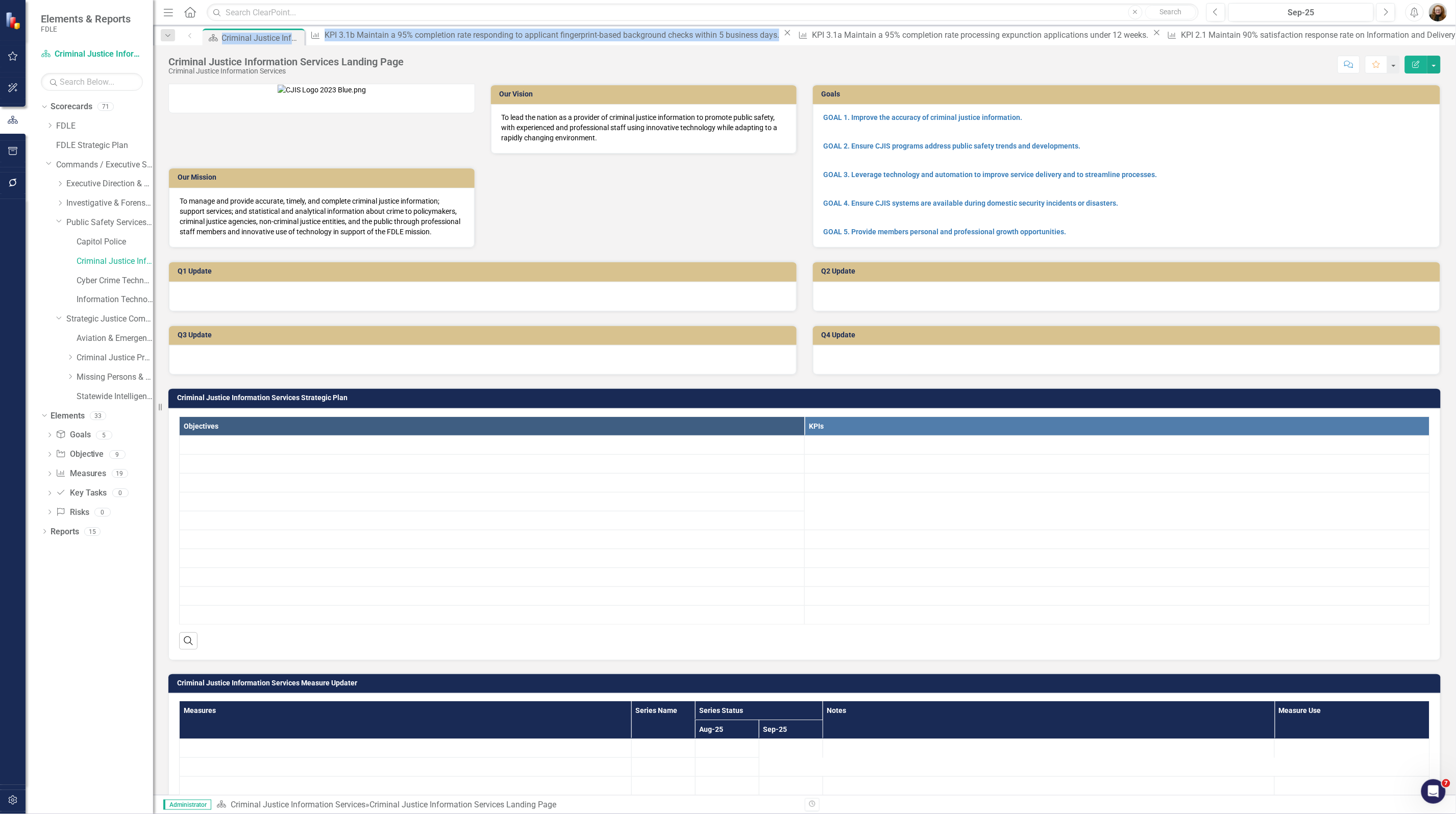
click at [294, 37] on div "Scorecard Criminal Justice Information Services Landing Page Pin Close" at bounding box center [254, 38] width 97 height 13
click at [294, 37] on icon "Close" at bounding box center [294, 38] width 10 height 8
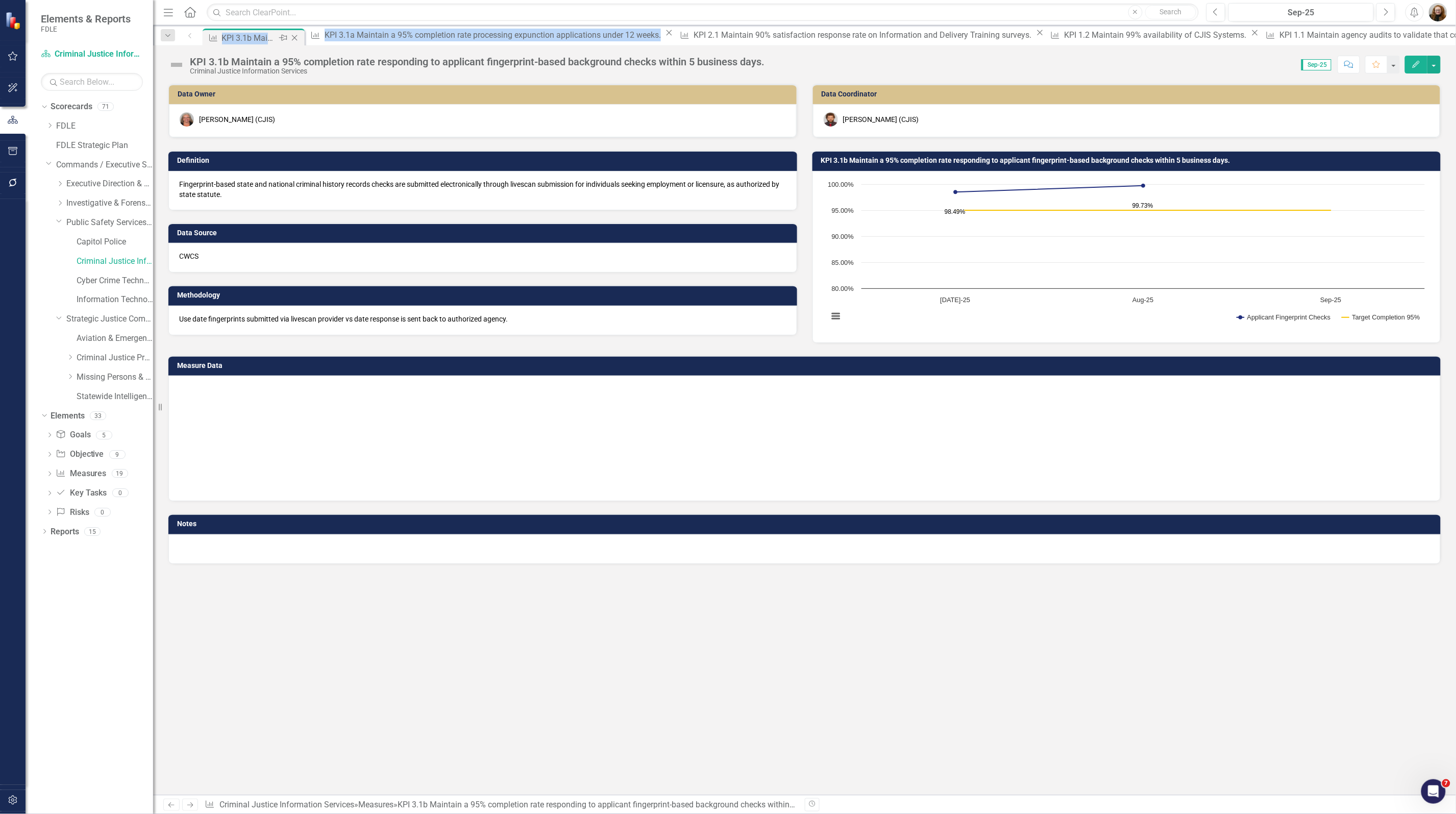
click at [294, 37] on div "Measure KPI 3.1b Maintain a 95% completion rate responding to applicant fingerp…" at bounding box center [254, 38] width 97 height 13
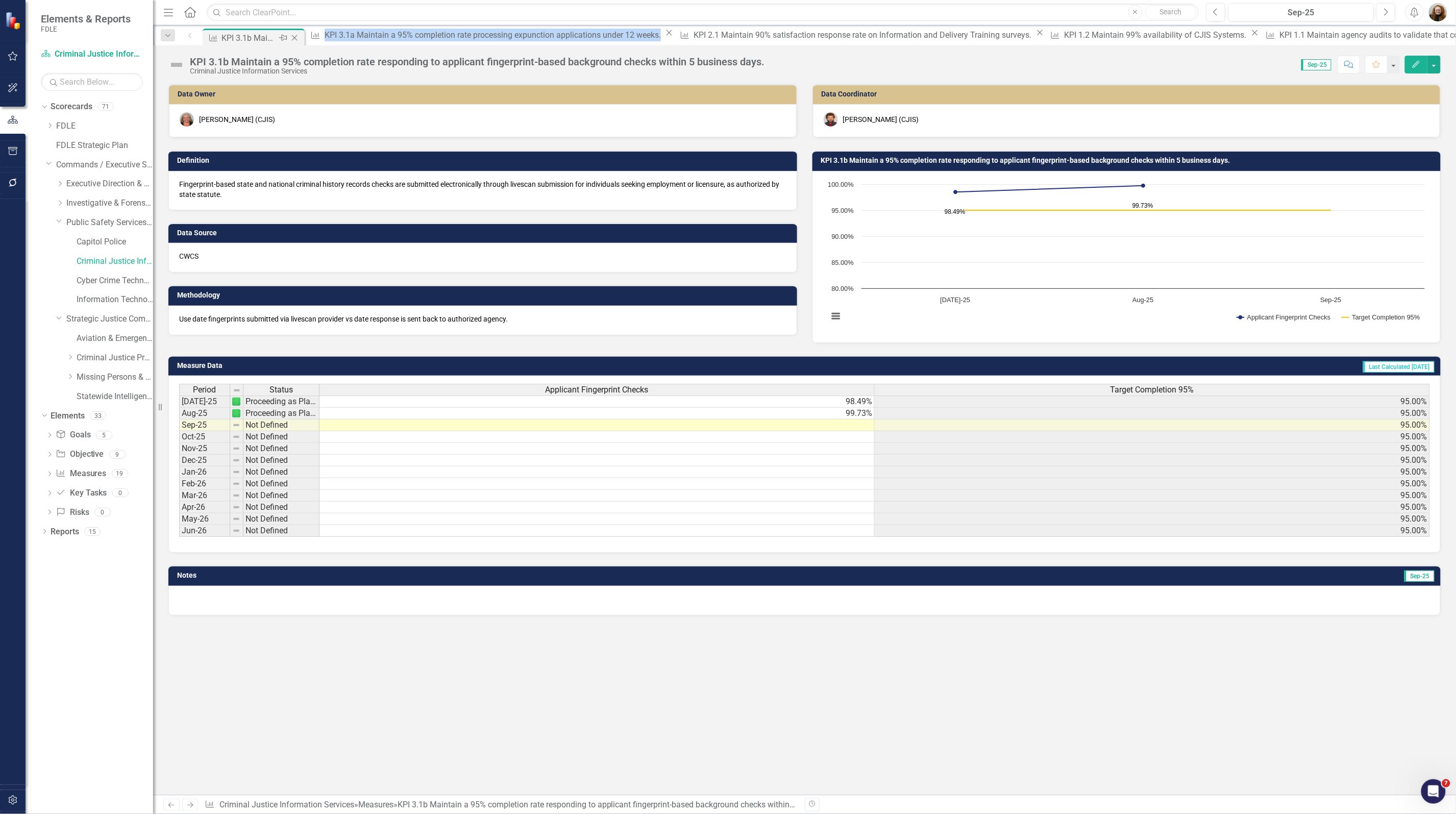
click at [295, 37] on icon "Close" at bounding box center [294, 38] width 10 height 8
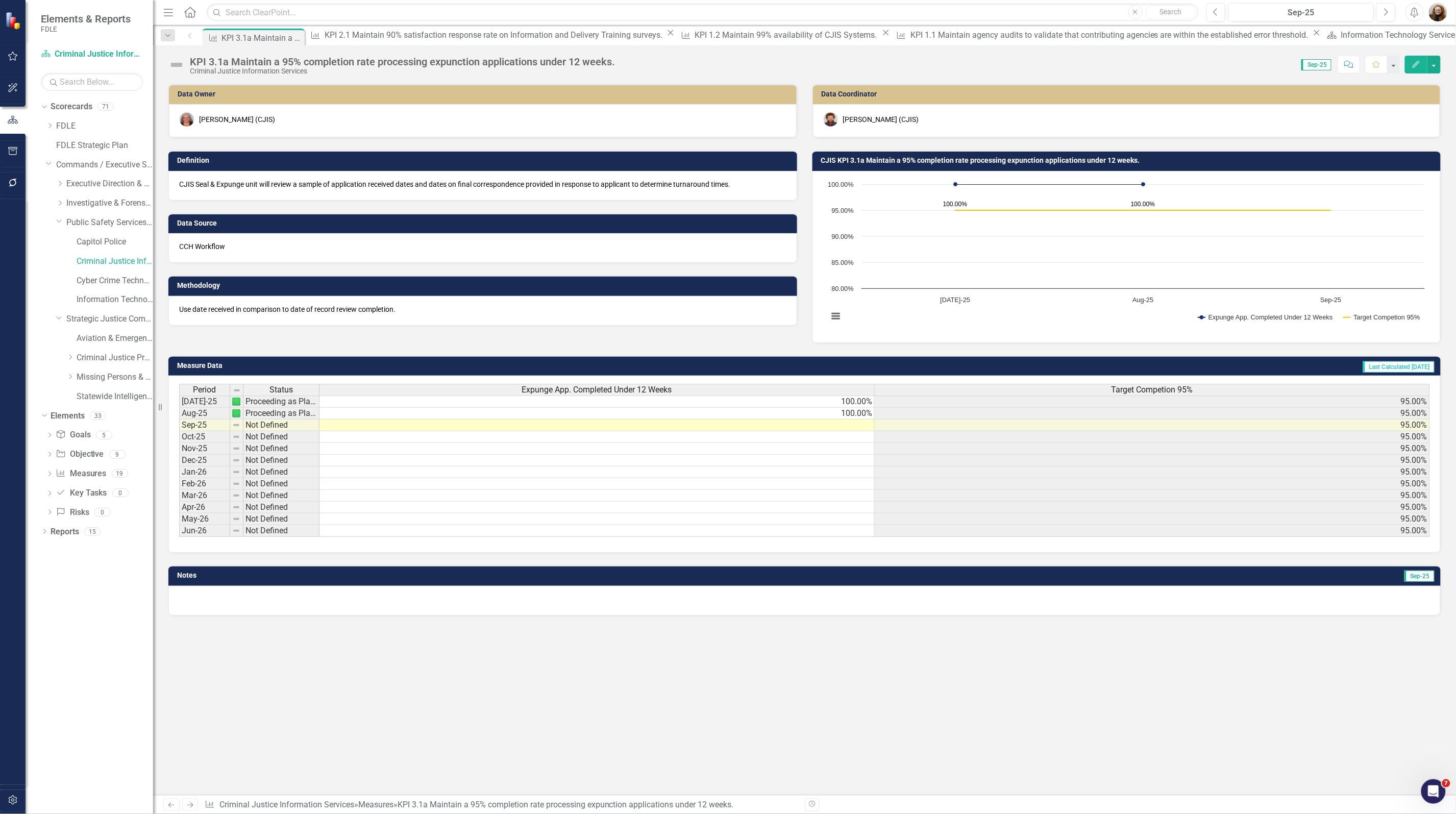
click at [0, 0] on icon "Close" at bounding box center [0, 0] width 0 height 0
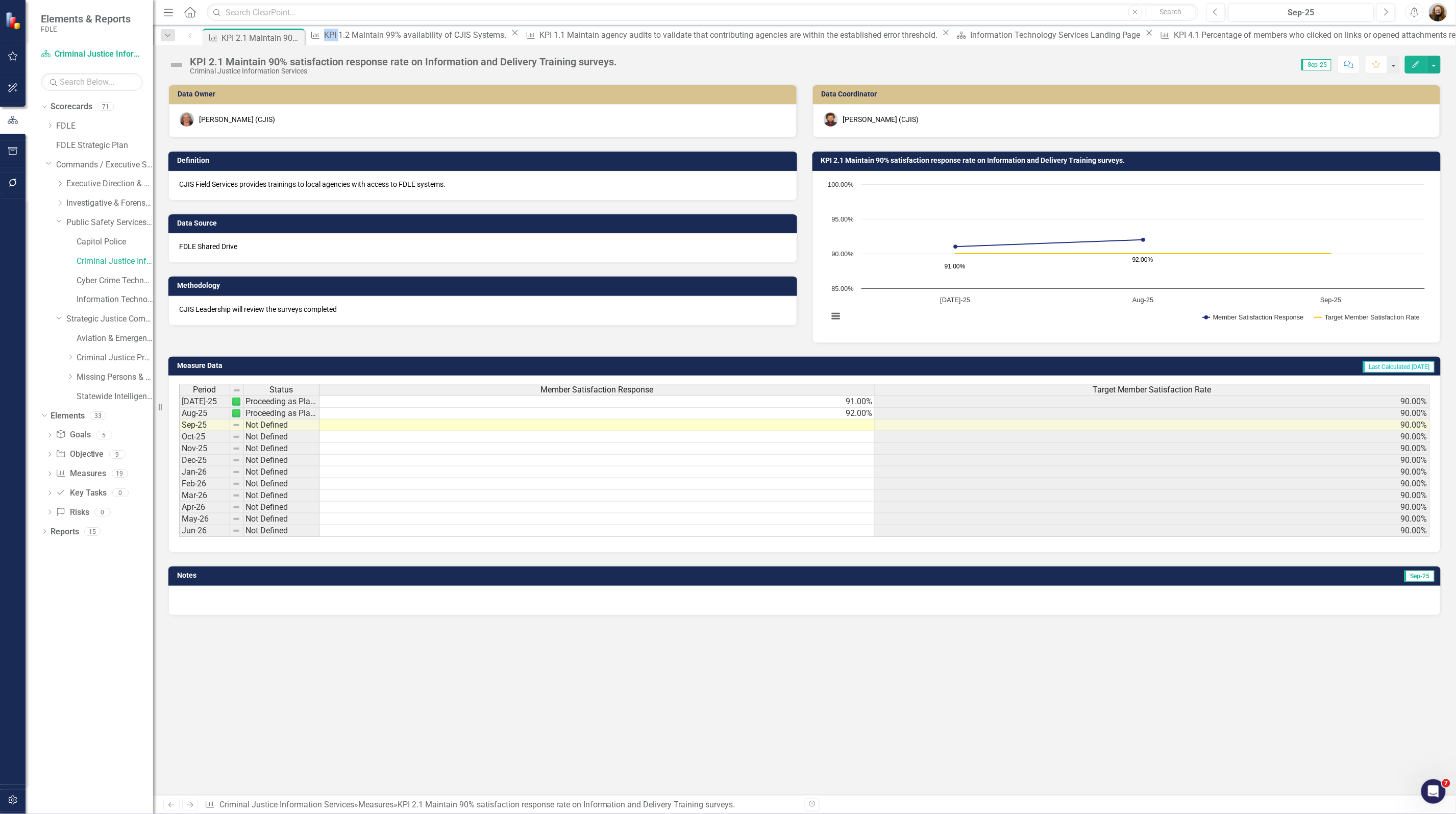
click at [0, 0] on icon "Close" at bounding box center [0, 0] width 0 height 0
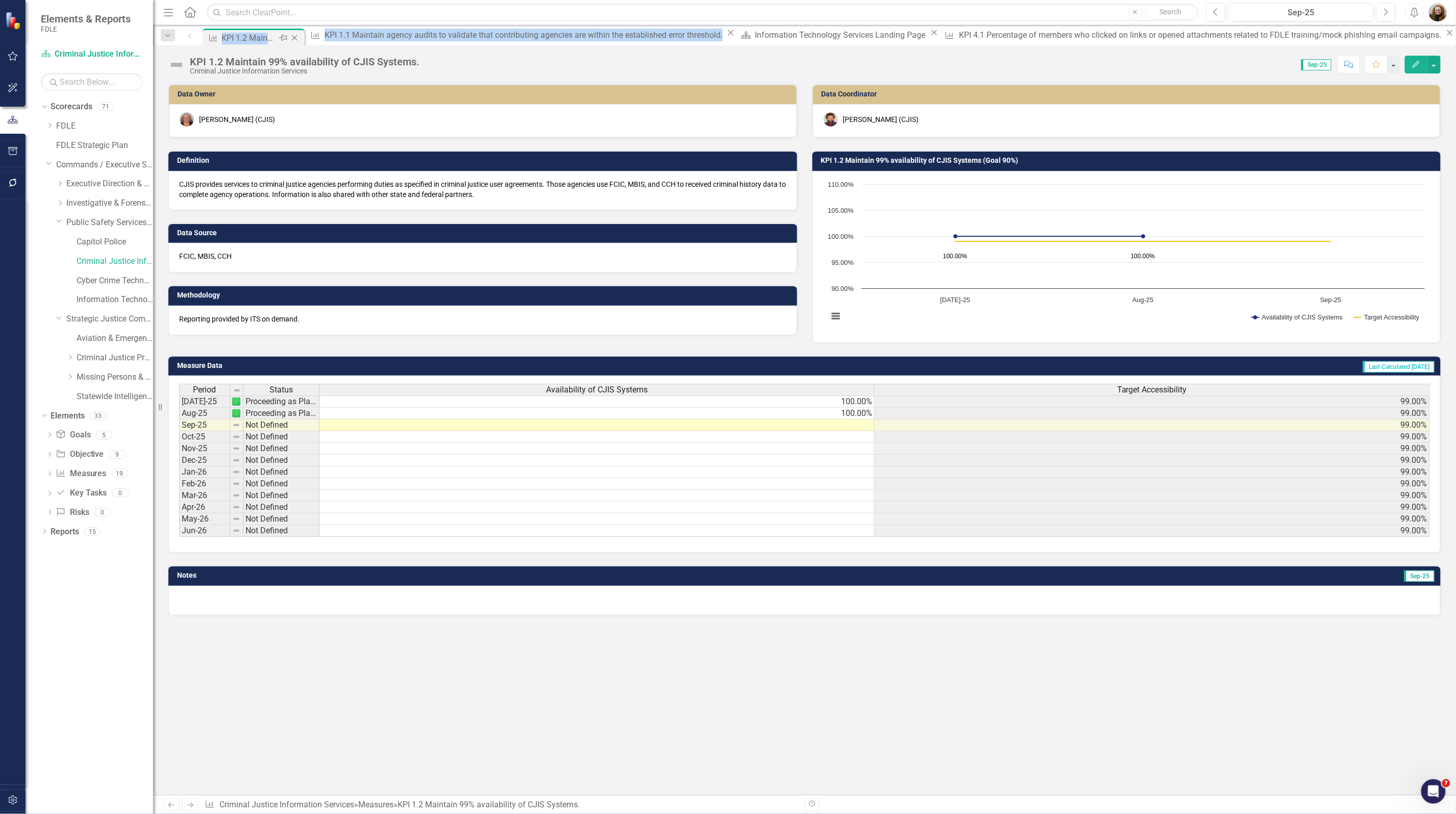
click at [296, 37] on div "Measure KPI 1.2 Maintain 99% availability of CJIS Systems. Pin Close" at bounding box center [254, 38] width 97 height 13
click at [296, 37] on icon "Close" at bounding box center [294, 38] width 10 height 8
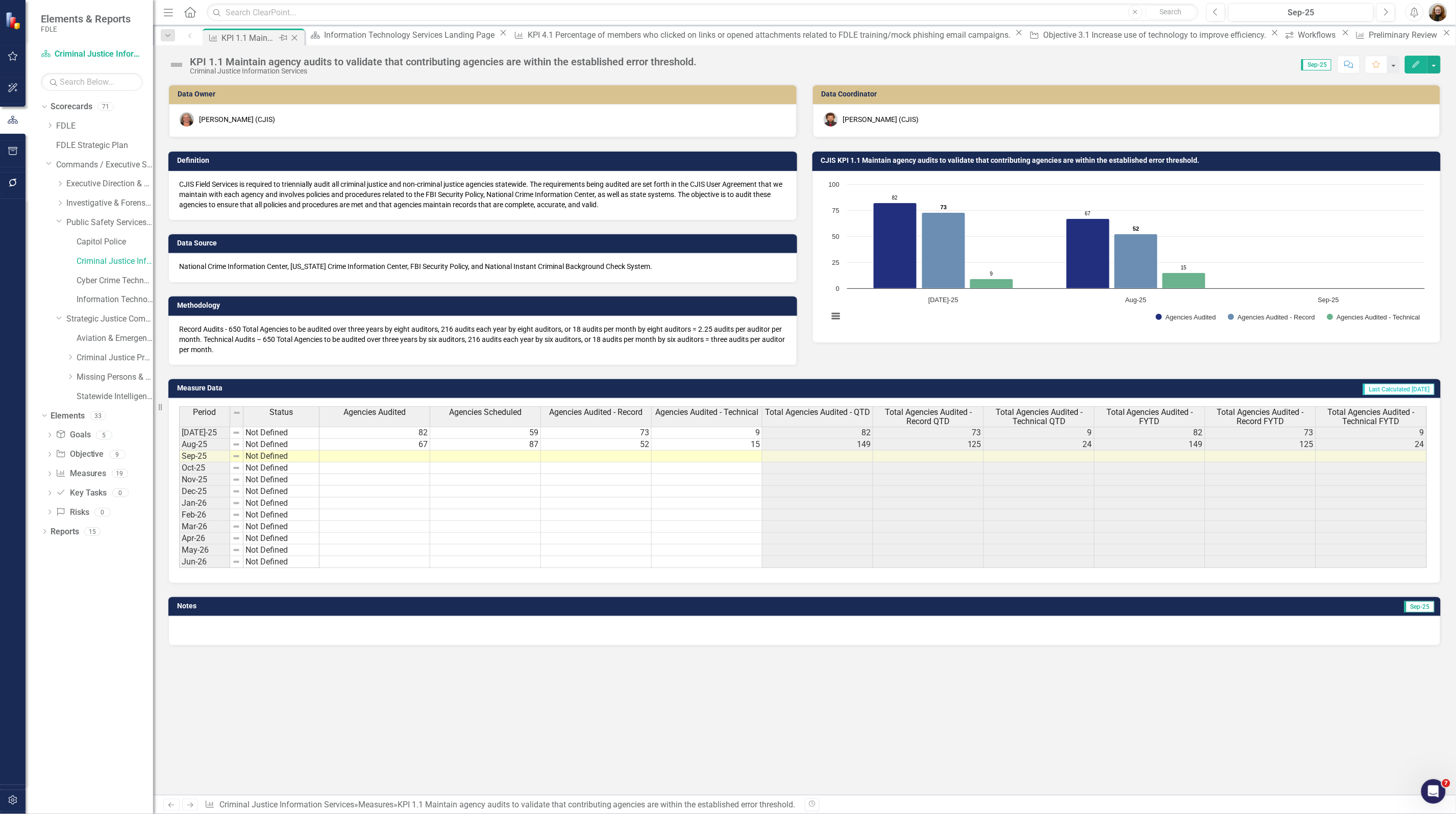
click at [297, 37] on icon "Close" at bounding box center [294, 38] width 10 height 8
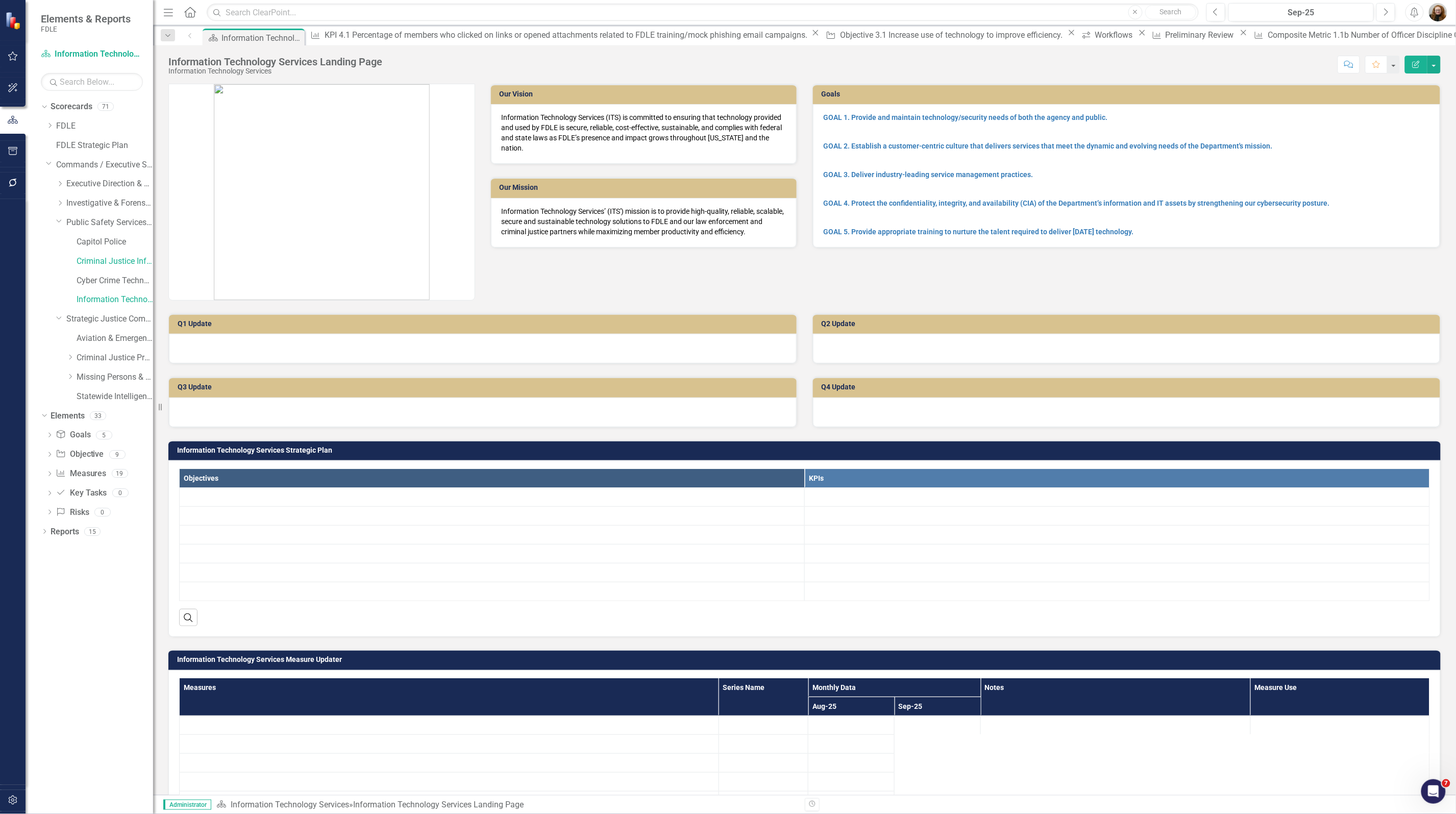
click at [0, 0] on icon "Close" at bounding box center [0, 0] width 0 height 0
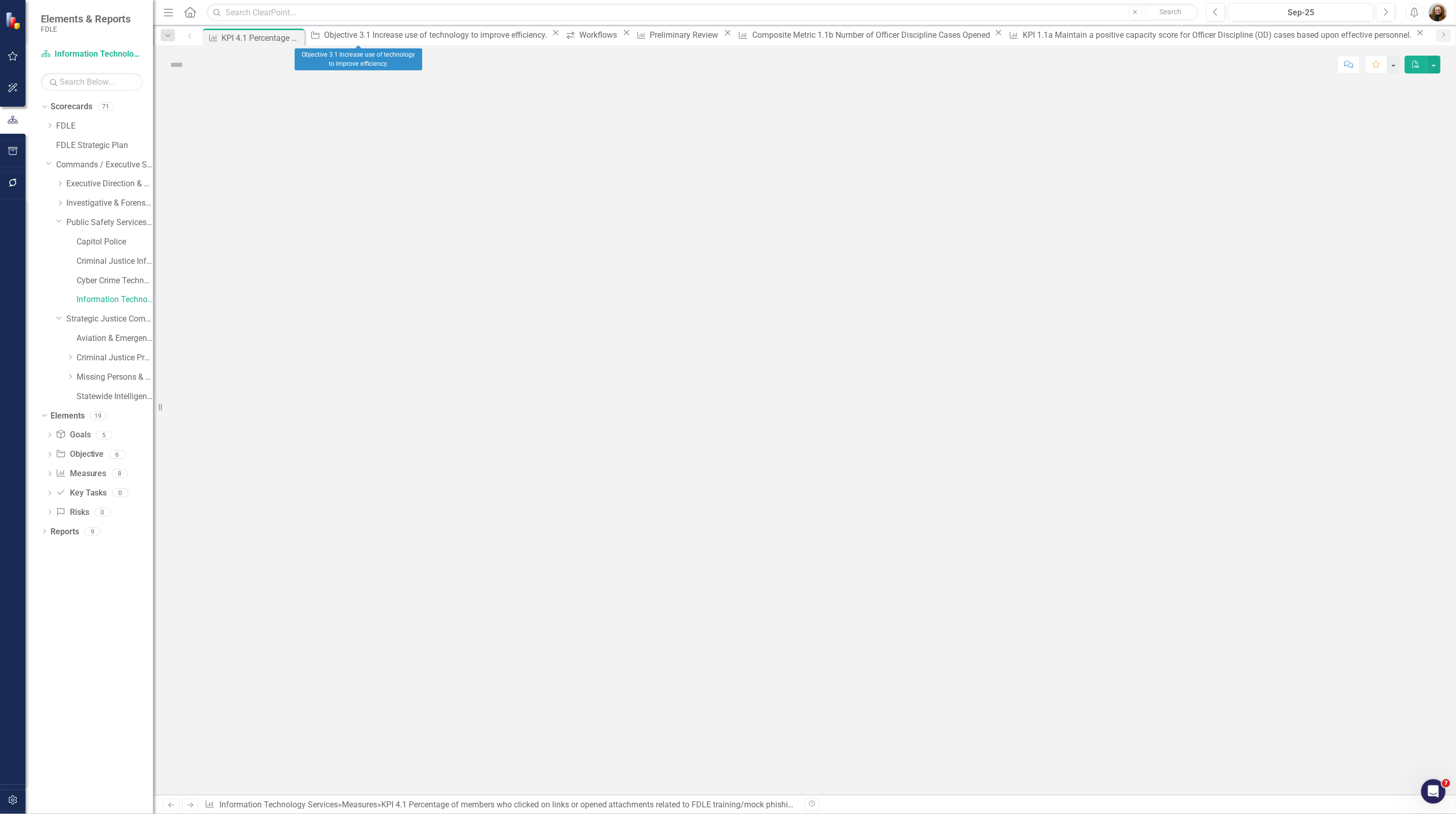
click at [553, 36] on icon at bounding box center [556, 33] width 6 height 6
click at [292, 34] on icon "Close" at bounding box center [294, 38] width 10 height 8
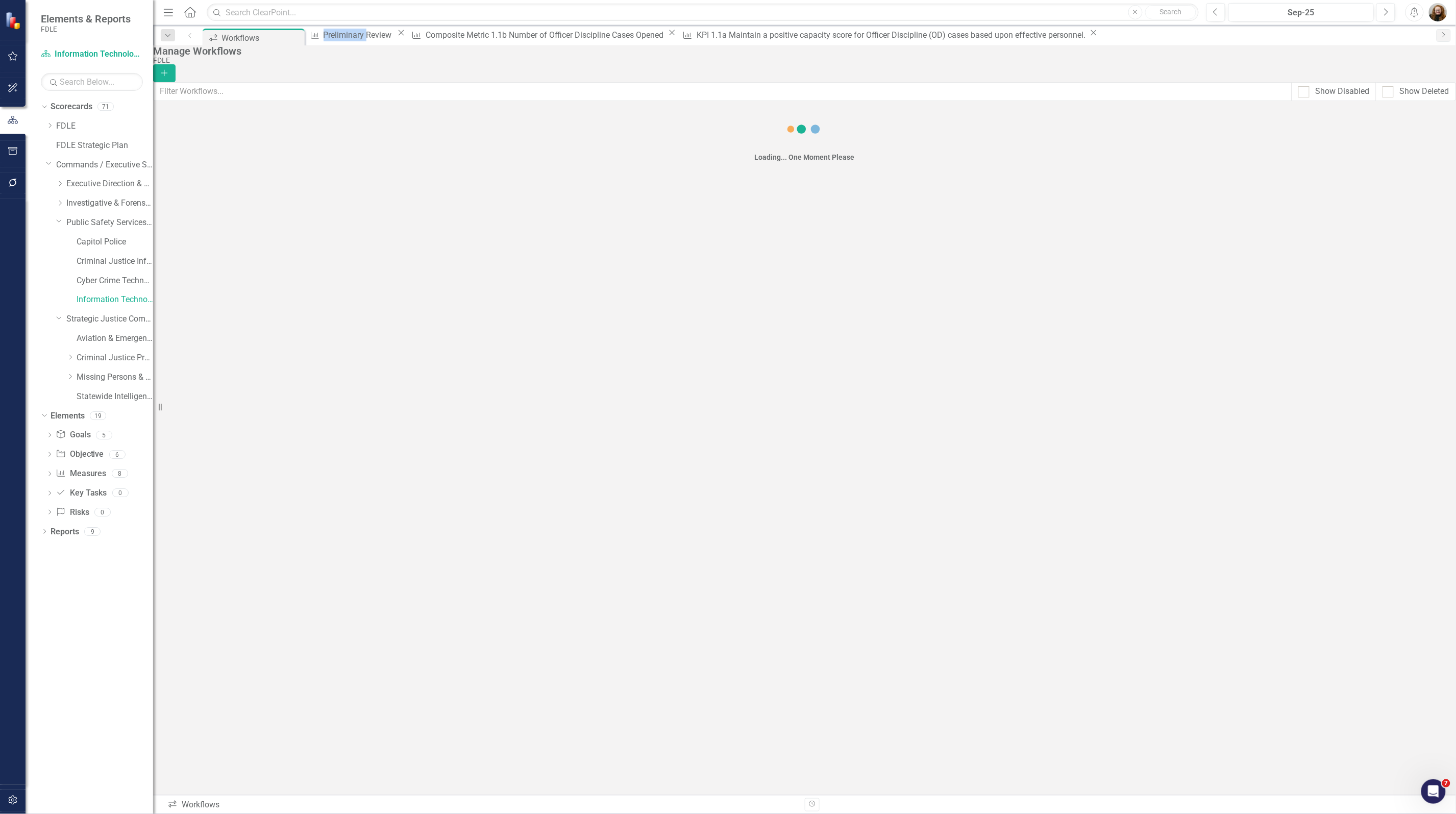
click at [0, 0] on icon "Close" at bounding box center [0, 0] width 0 height 0
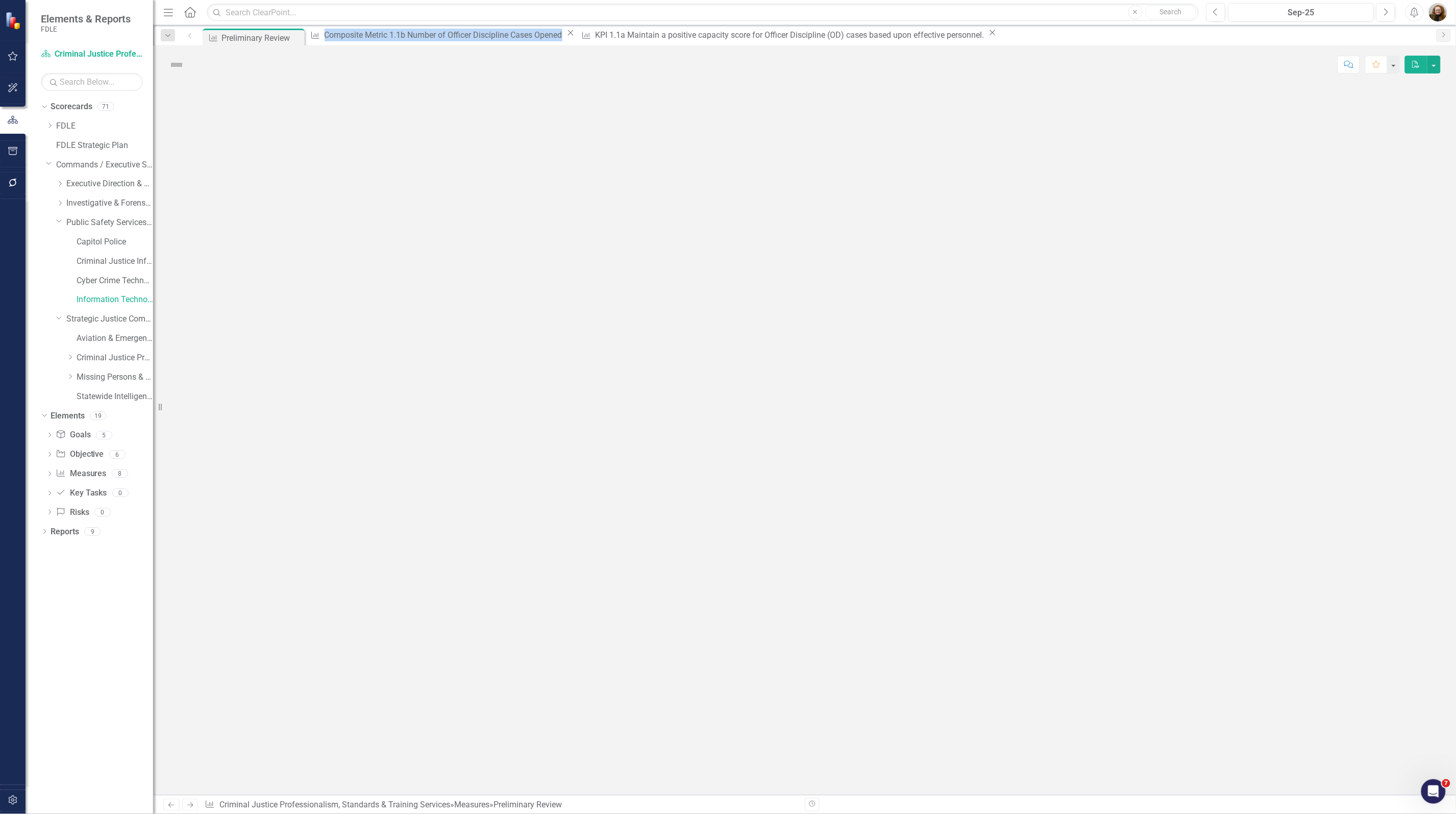
click at [0, 0] on icon "Close" at bounding box center [0, 0] width 0 height 0
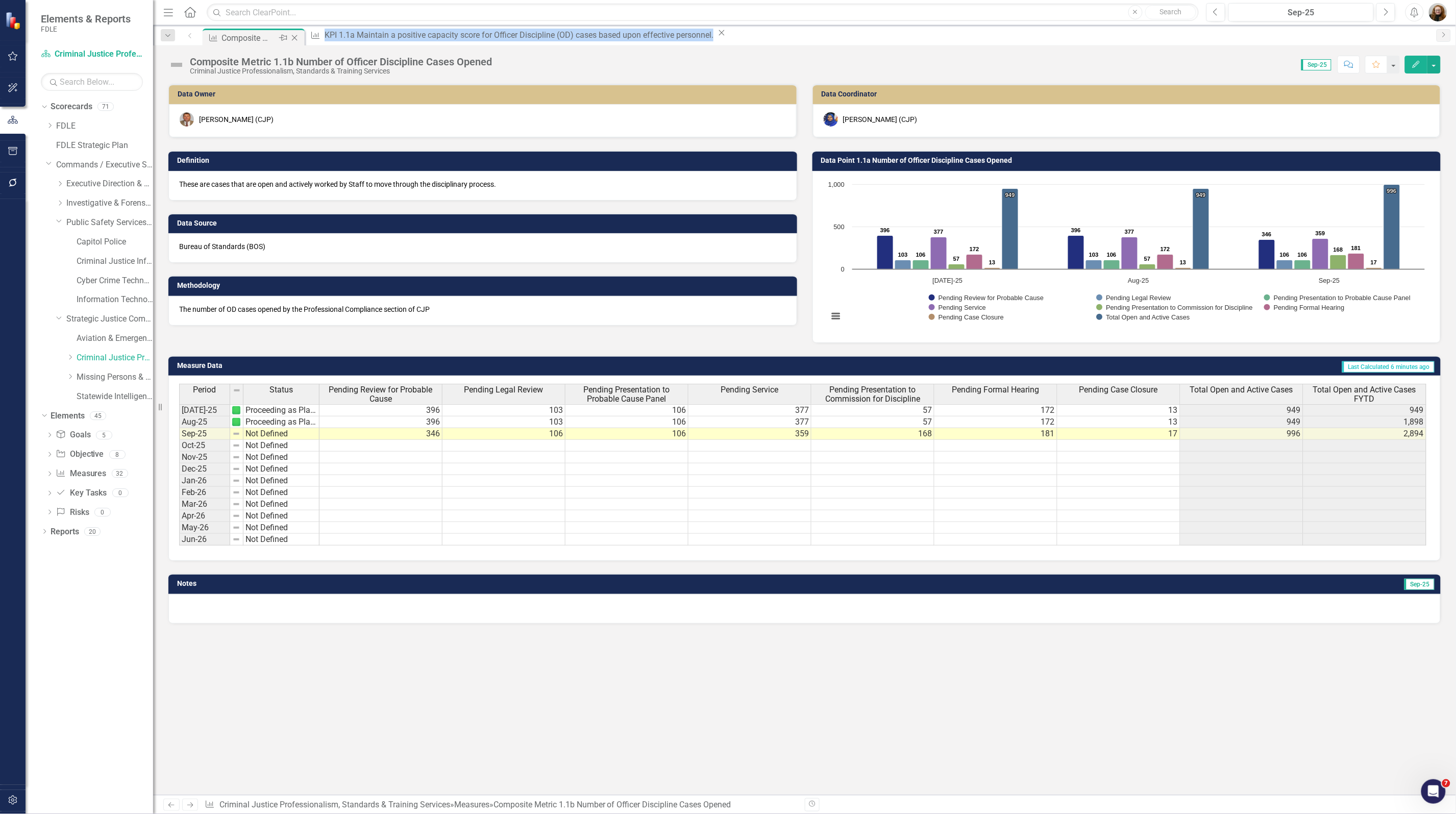
click at [292, 34] on icon "Close" at bounding box center [294, 38] width 10 height 8
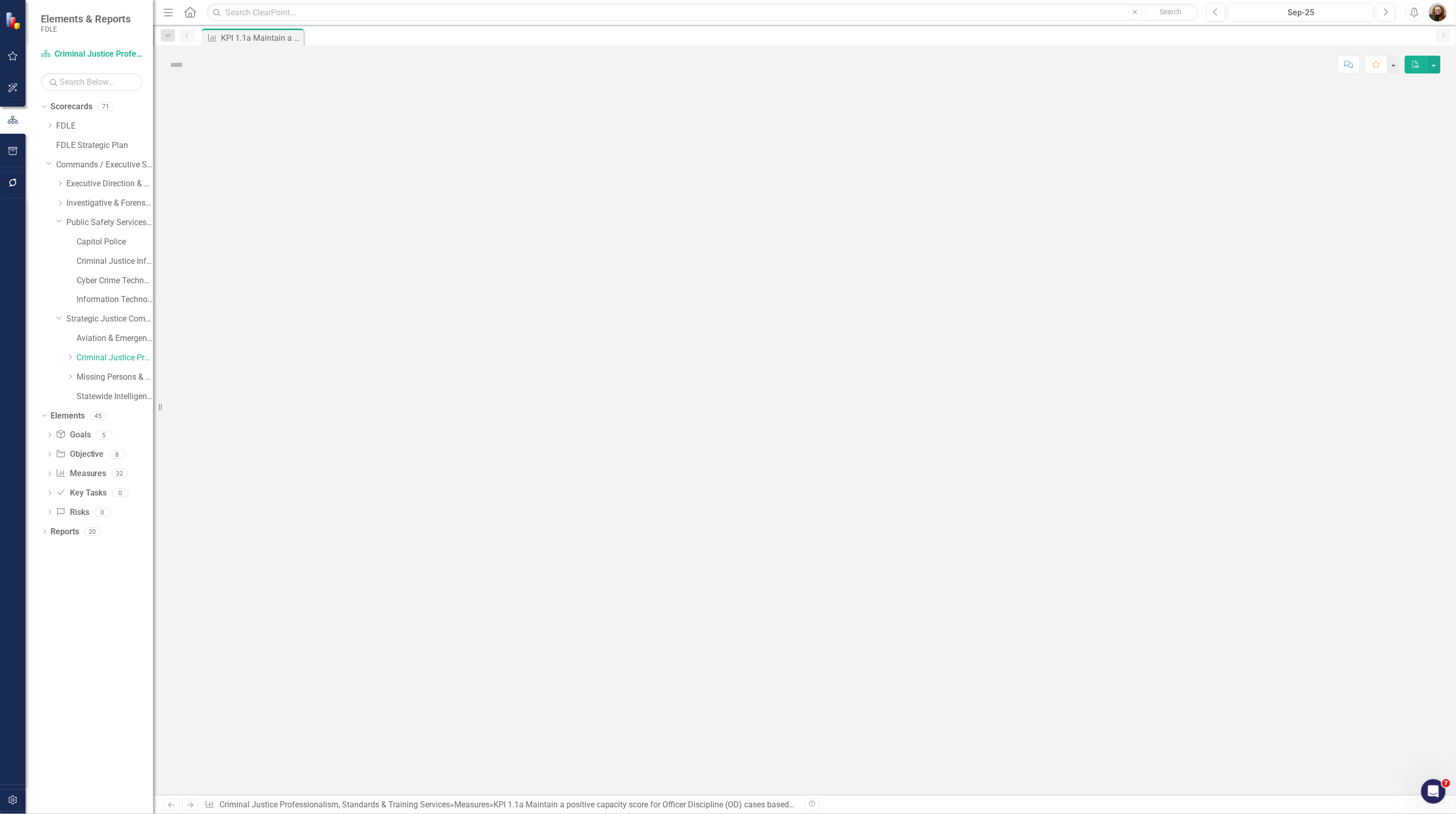
click at [110, 301] on link "Information Technology Services" at bounding box center [114, 300] width 76 height 12
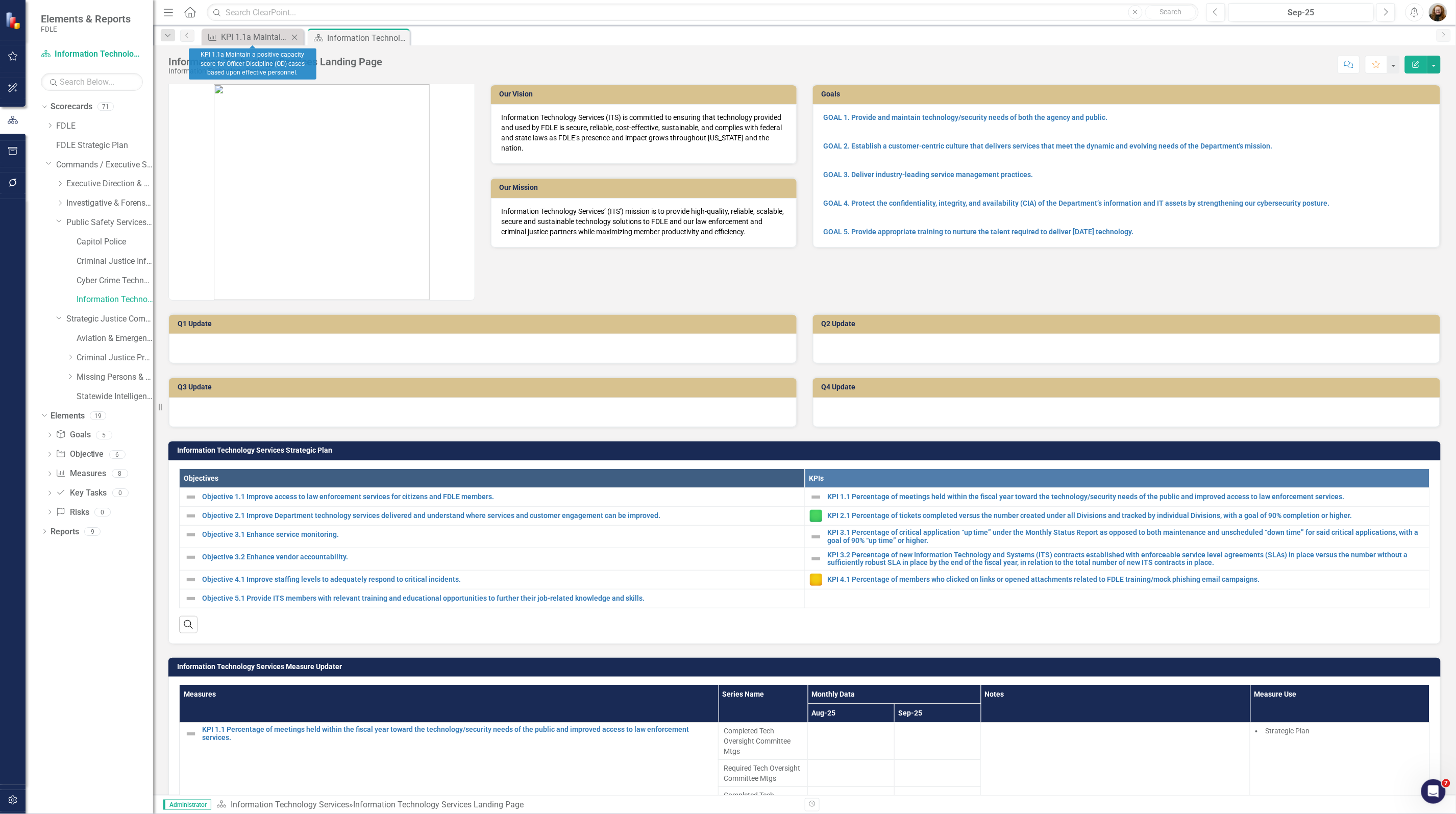
click at [295, 36] on icon "Close" at bounding box center [294, 37] width 10 height 8
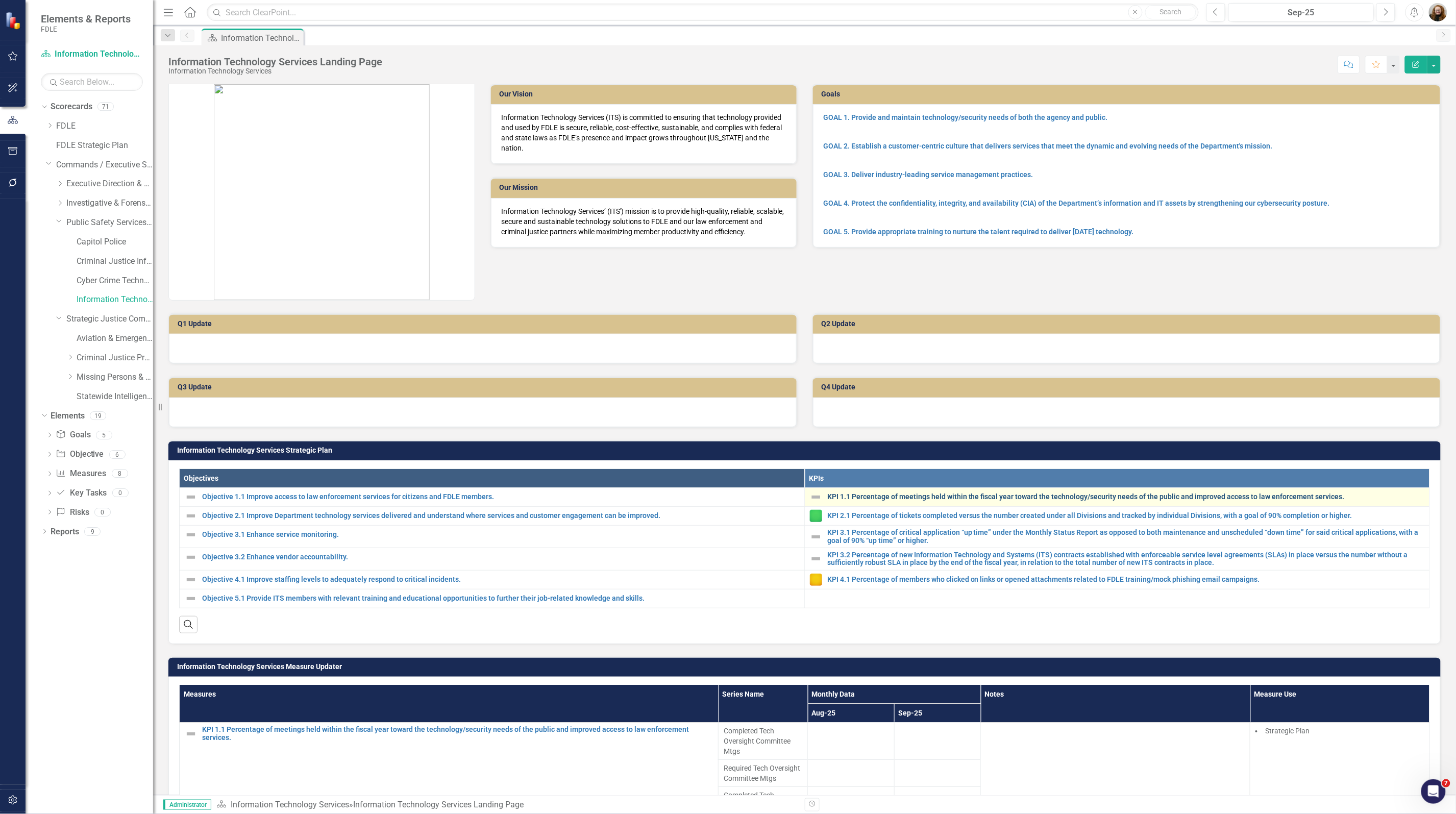
click at [899, 493] on link "KPI 1.1 Percentage of meetings held within the fiscal year toward the technolog…" at bounding box center [1126, 497] width 597 height 8
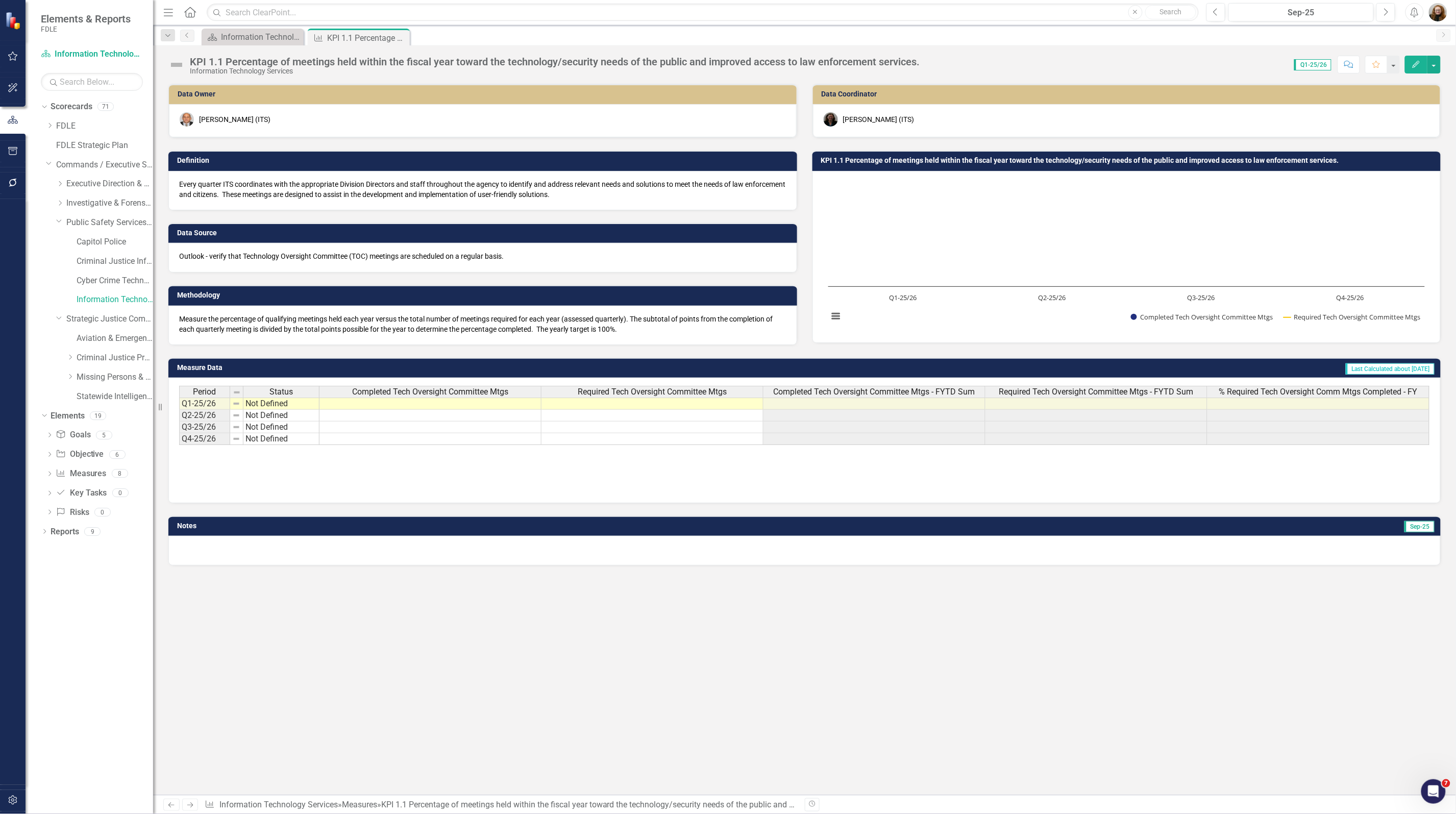
click at [1014, 266] on rect "Interactive chart" at bounding box center [1126, 256] width 607 height 153
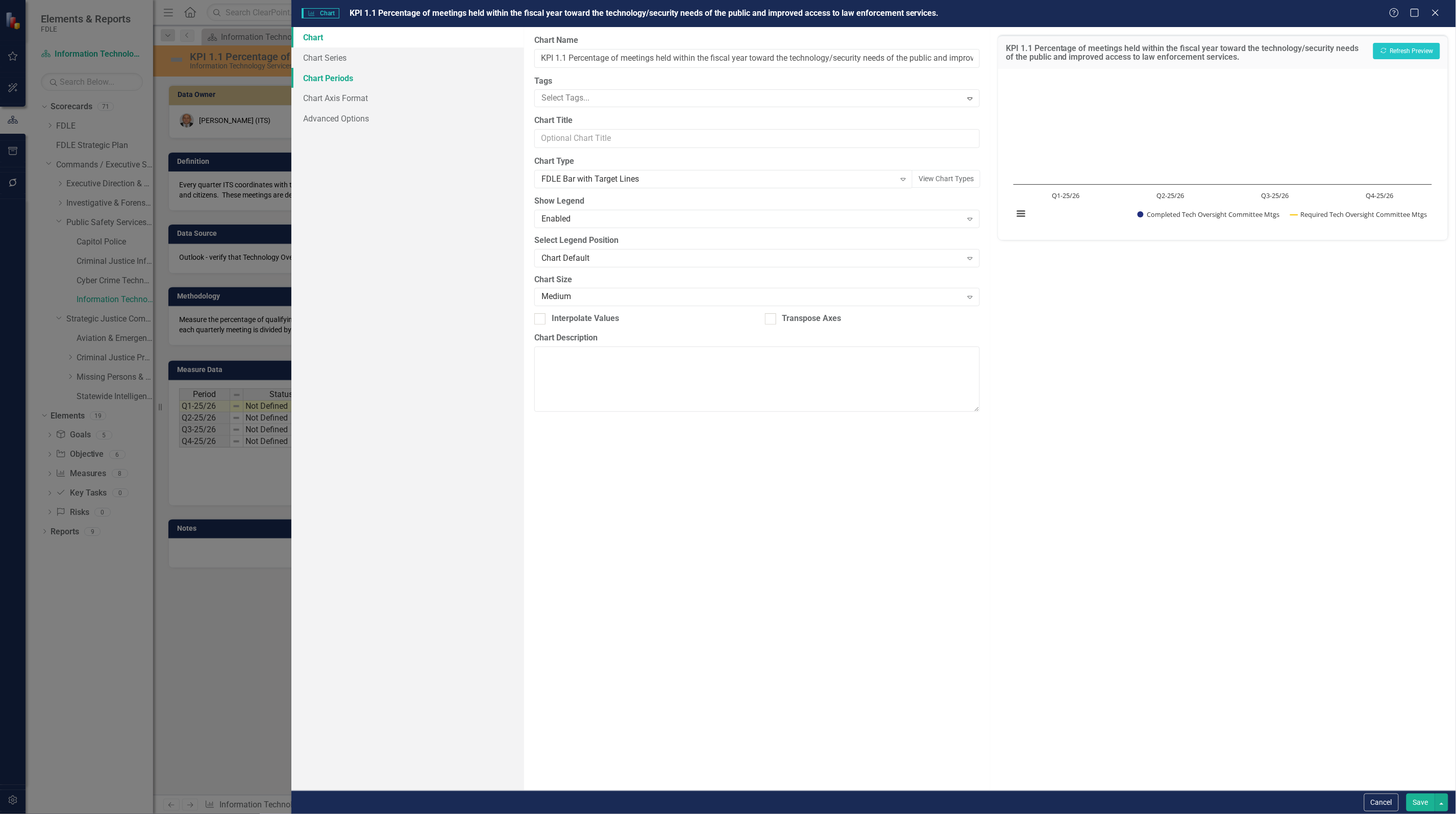
click at [327, 76] on link "Chart Periods" at bounding box center [408, 78] width 233 height 20
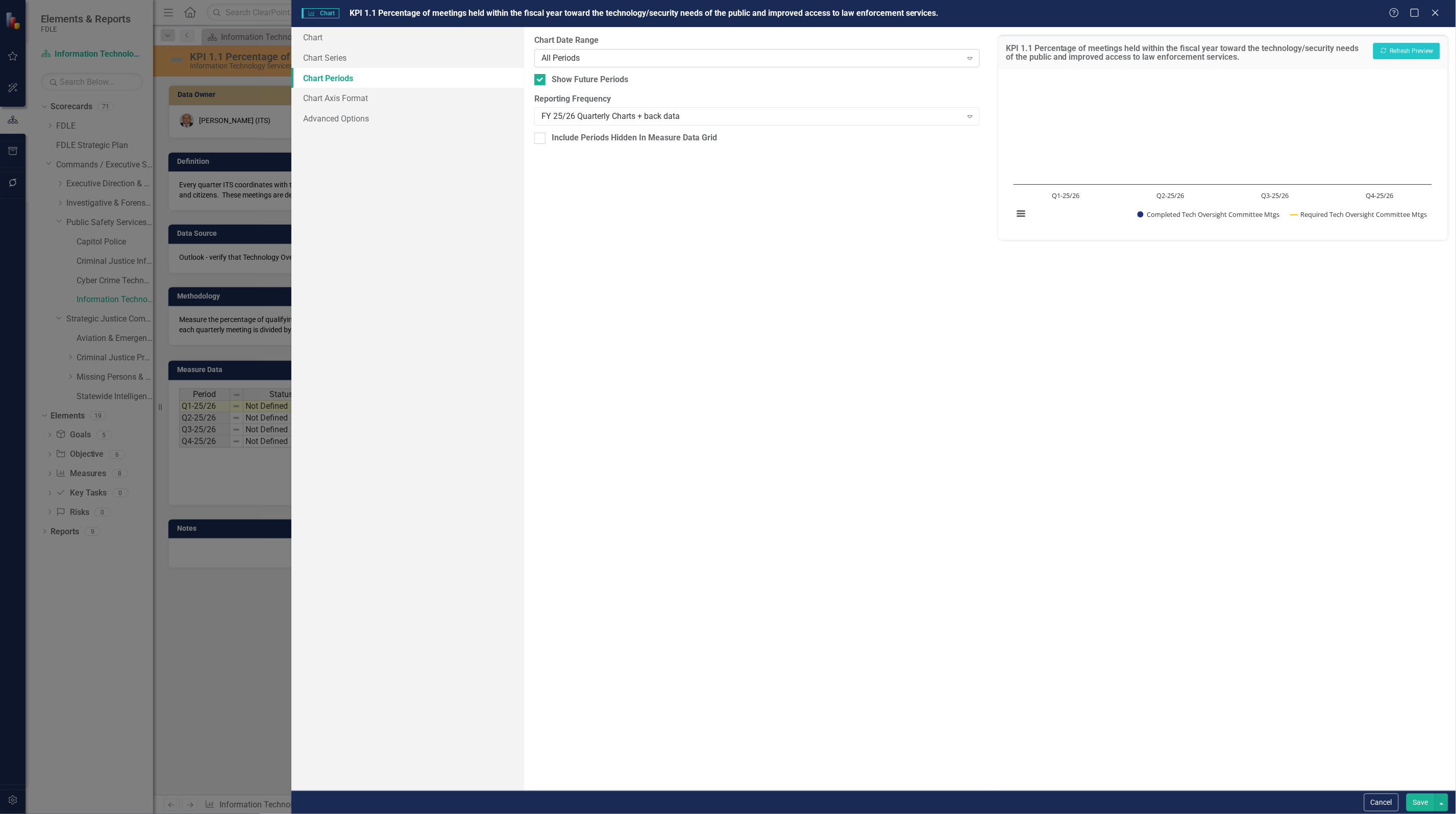
click at [616, 60] on div "All Periods" at bounding box center [752, 58] width 421 height 12
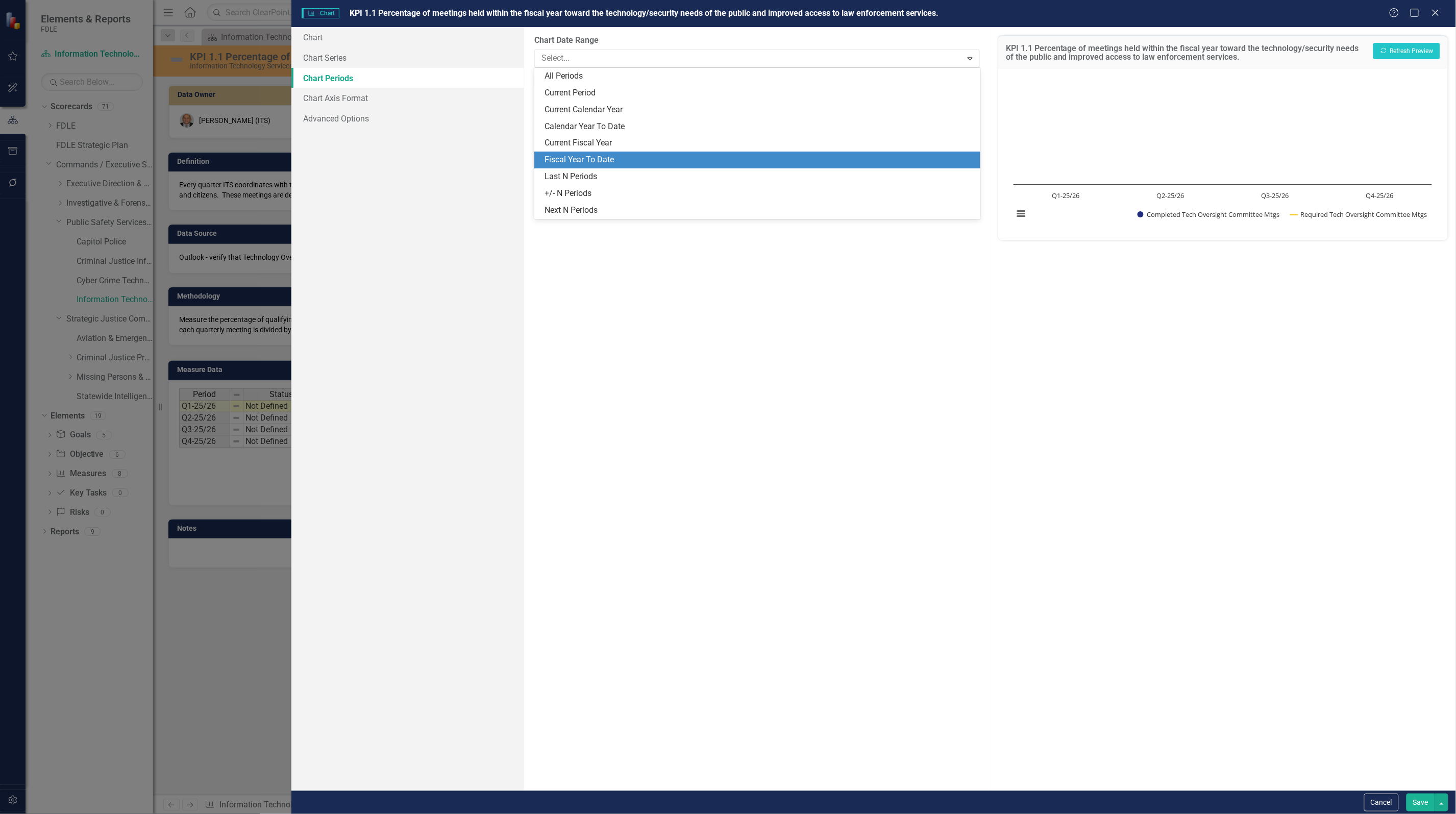
click at [605, 158] on div "Fiscal Year To Date" at bounding box center [759, 160] width 429 height 12
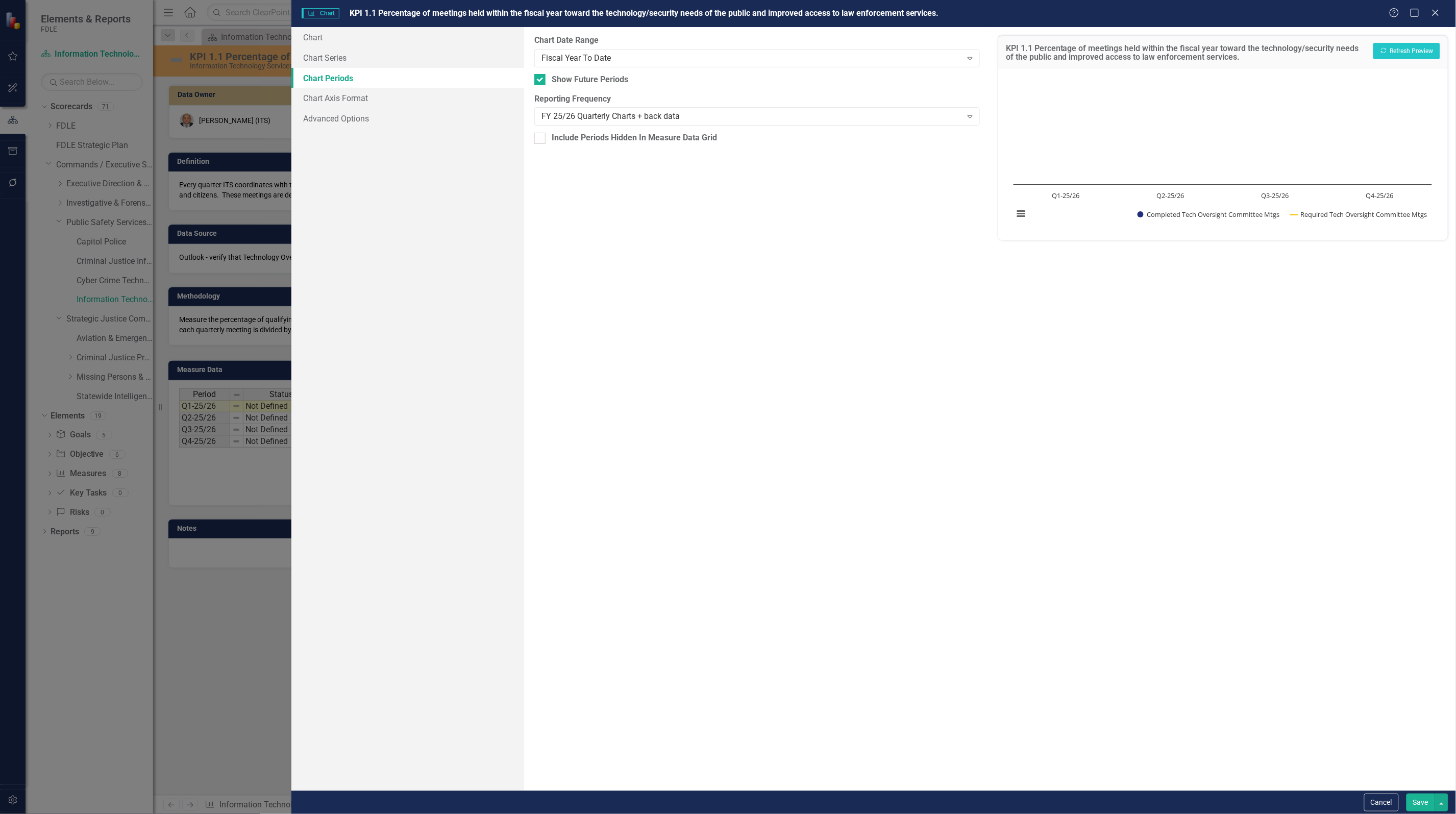
click at [1420, 807] on button "Save" at bounding box center [1420, 803] width 29 height 18
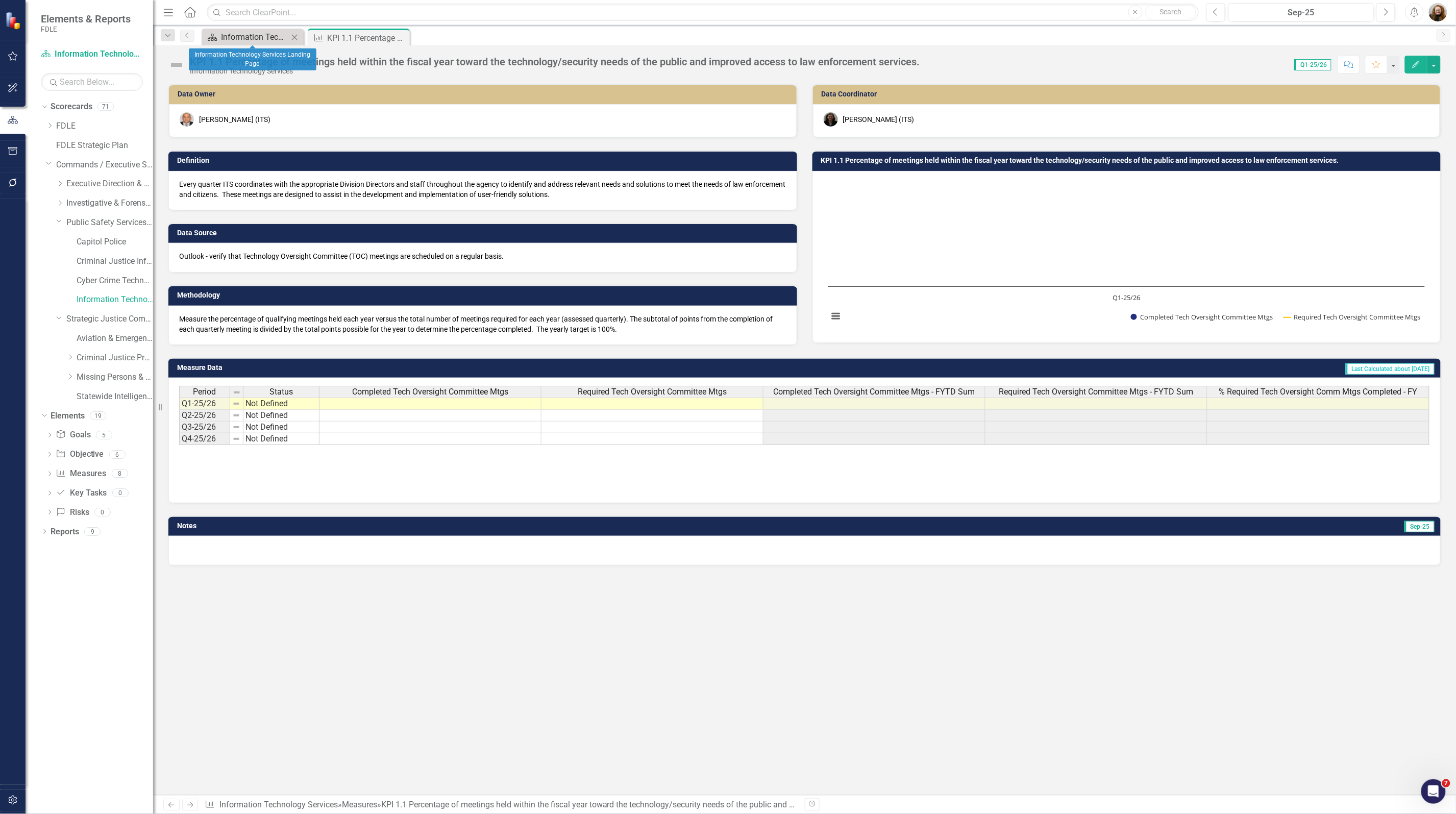
click at [251, 38] on div "Information Technology Services Landing Page" at bounding box center [254, 37] width 67 height 13
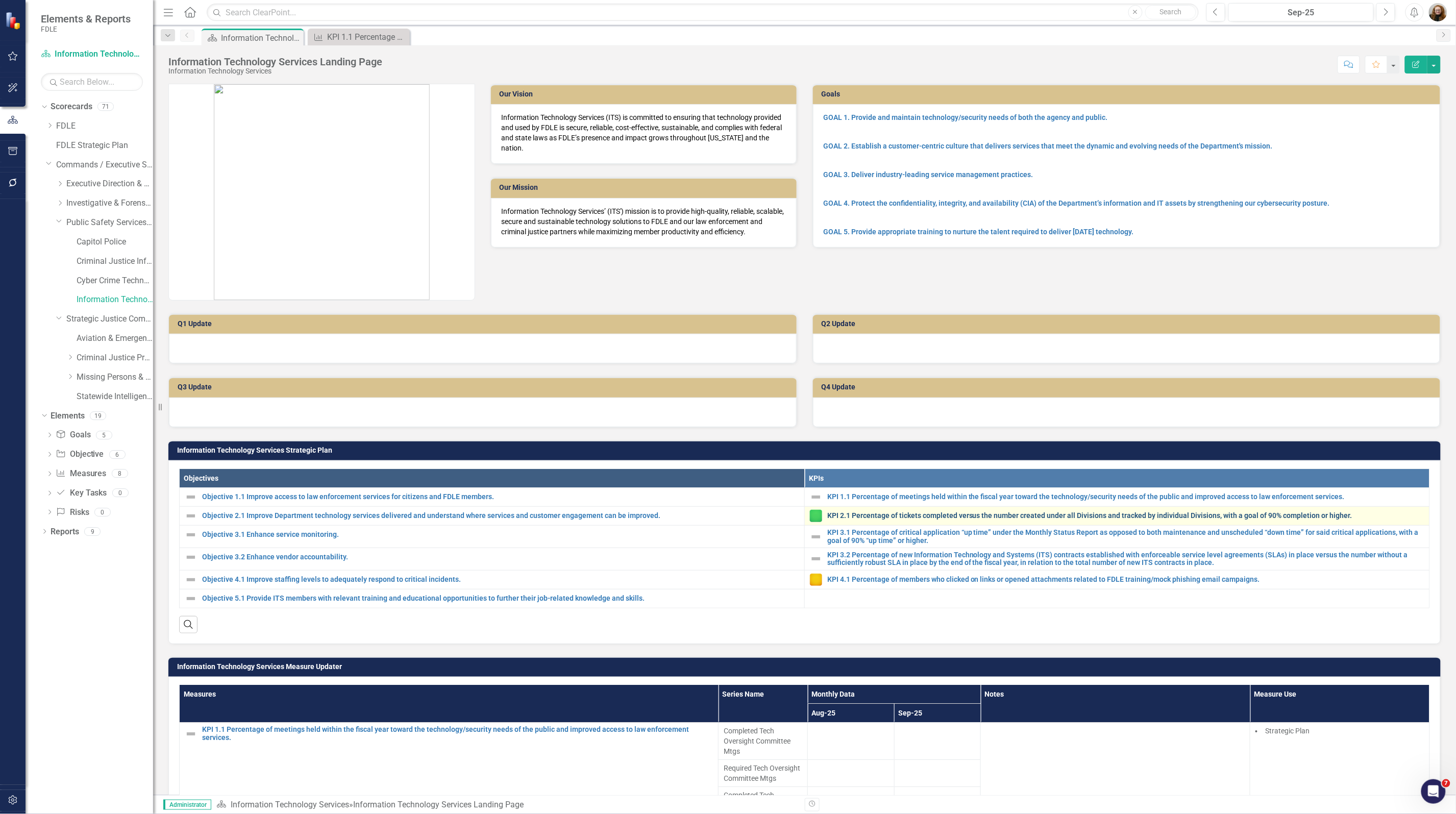
click at [866, 517] on link "KPI 2.1 Percentage of tickets completed versus the number created under all Div…" at bounding box center [1126, 516] width 597 height 8
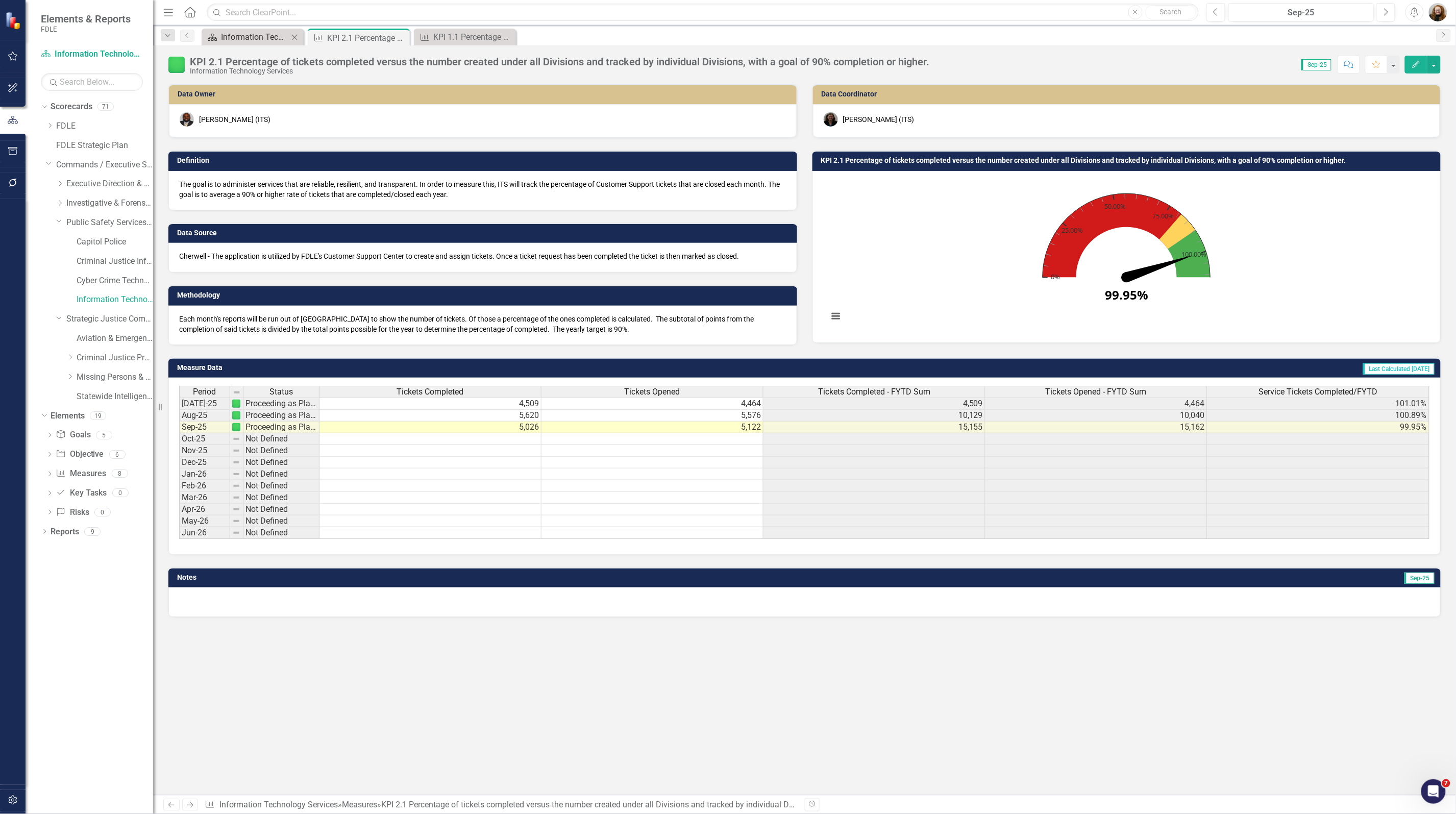
click at [251, 34] on div "Information Technology Services Landing Page" at bounding box center [254, 37] width 67 height 13
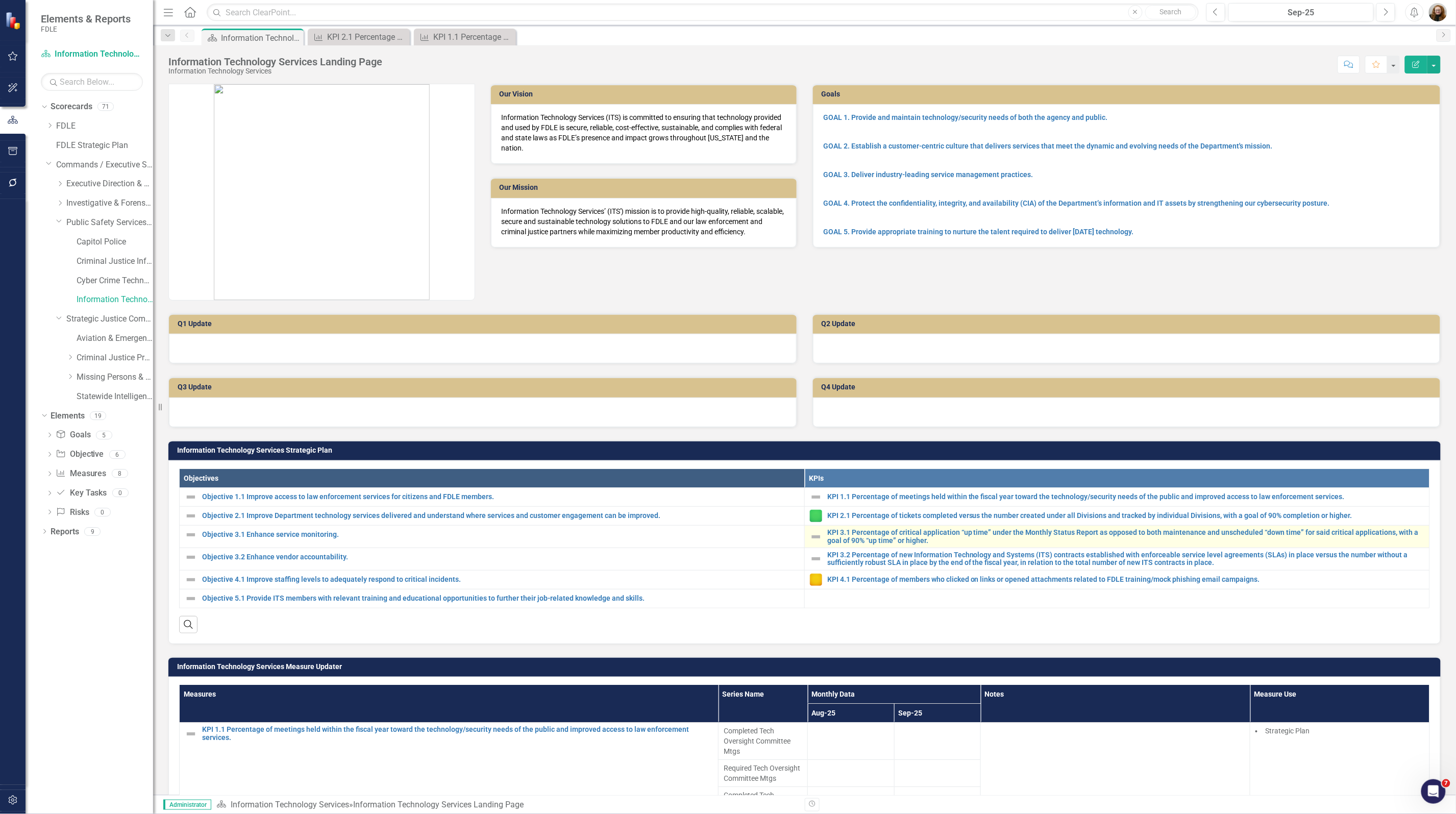
click at [863, 547] on td "KPI 3.1 Percentage of critical application “up time” under the Monthly Status R…" at bounding box center [1117, 537] width 625 height 23
click at [868, 543] on link "KPI 3.1 Percentage of critical application “up time” under the Monthly Status R…" at bounding box center [1126, 536] width 597 height 16
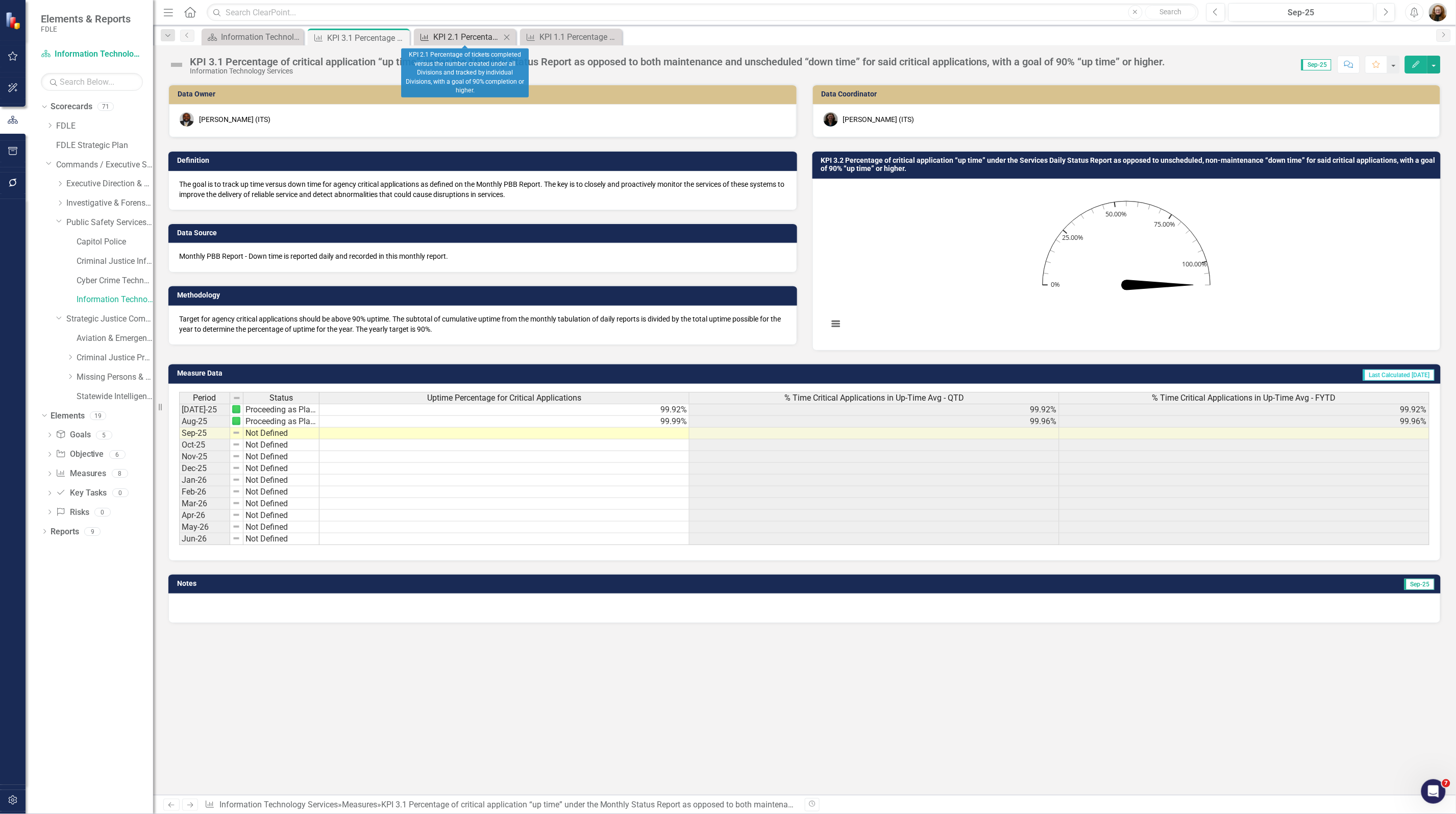
click at [475, 40] on div "KPI 2.1 Percentage of tickets completed versus the number created under all Div…" at bounding box center [467, 37] width 67 height 13
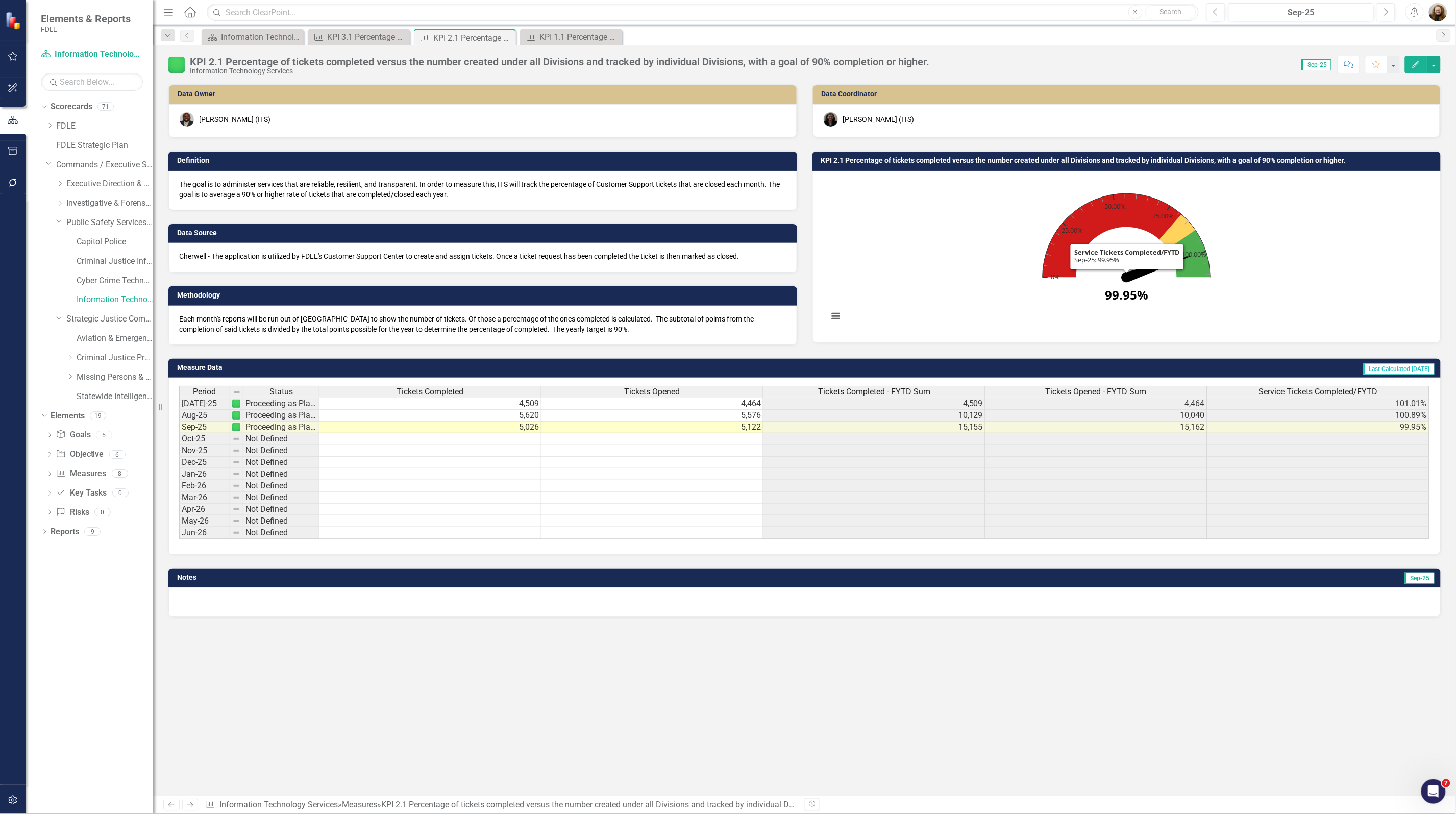
click at [1109, 199] on icon "Interactive chart" at bounding box center [1119, 235] width 153 height 84
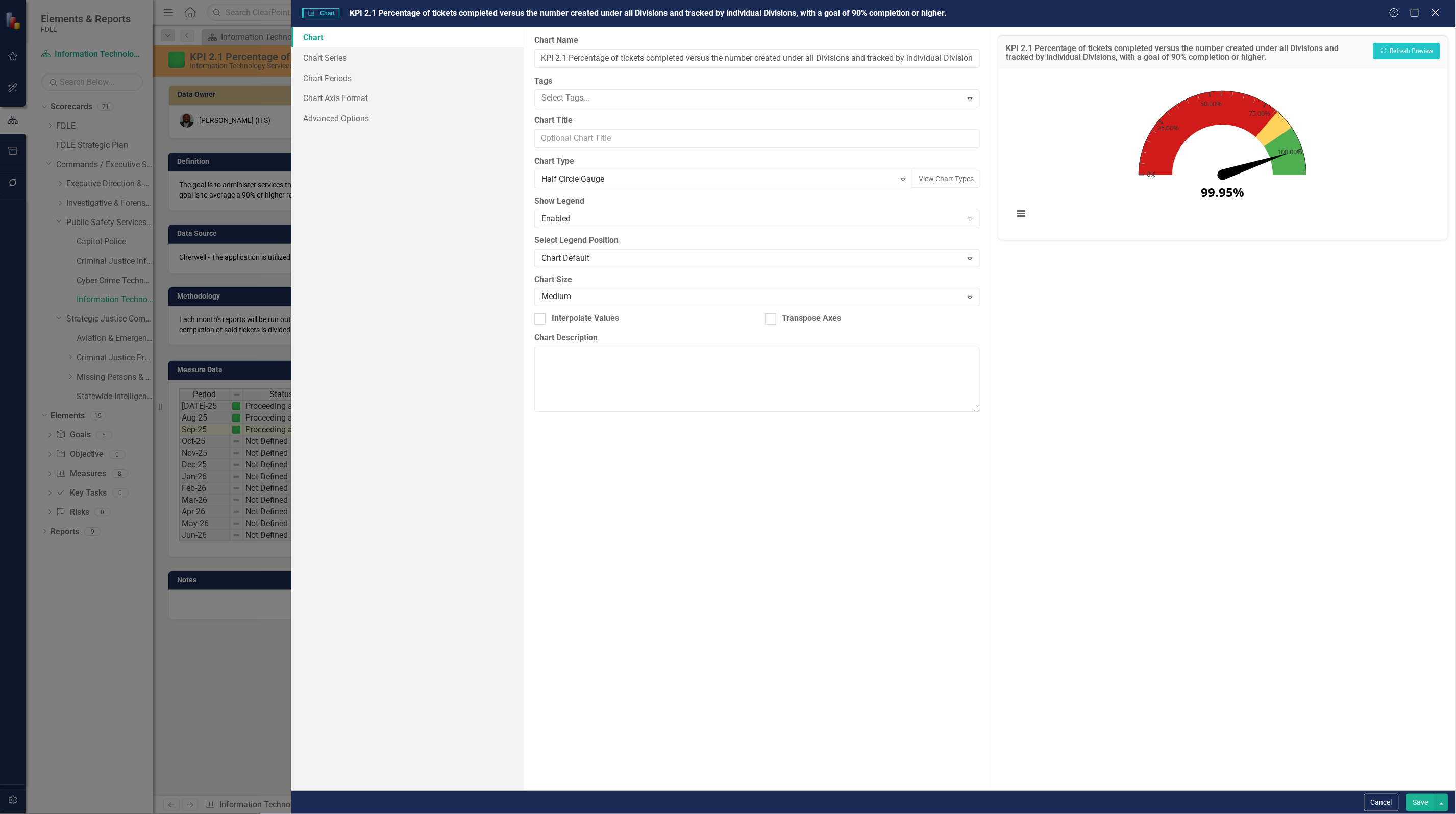
click at [1436, 16] on icon "Close" at bounding box center [1435, 12] width 13 height 10
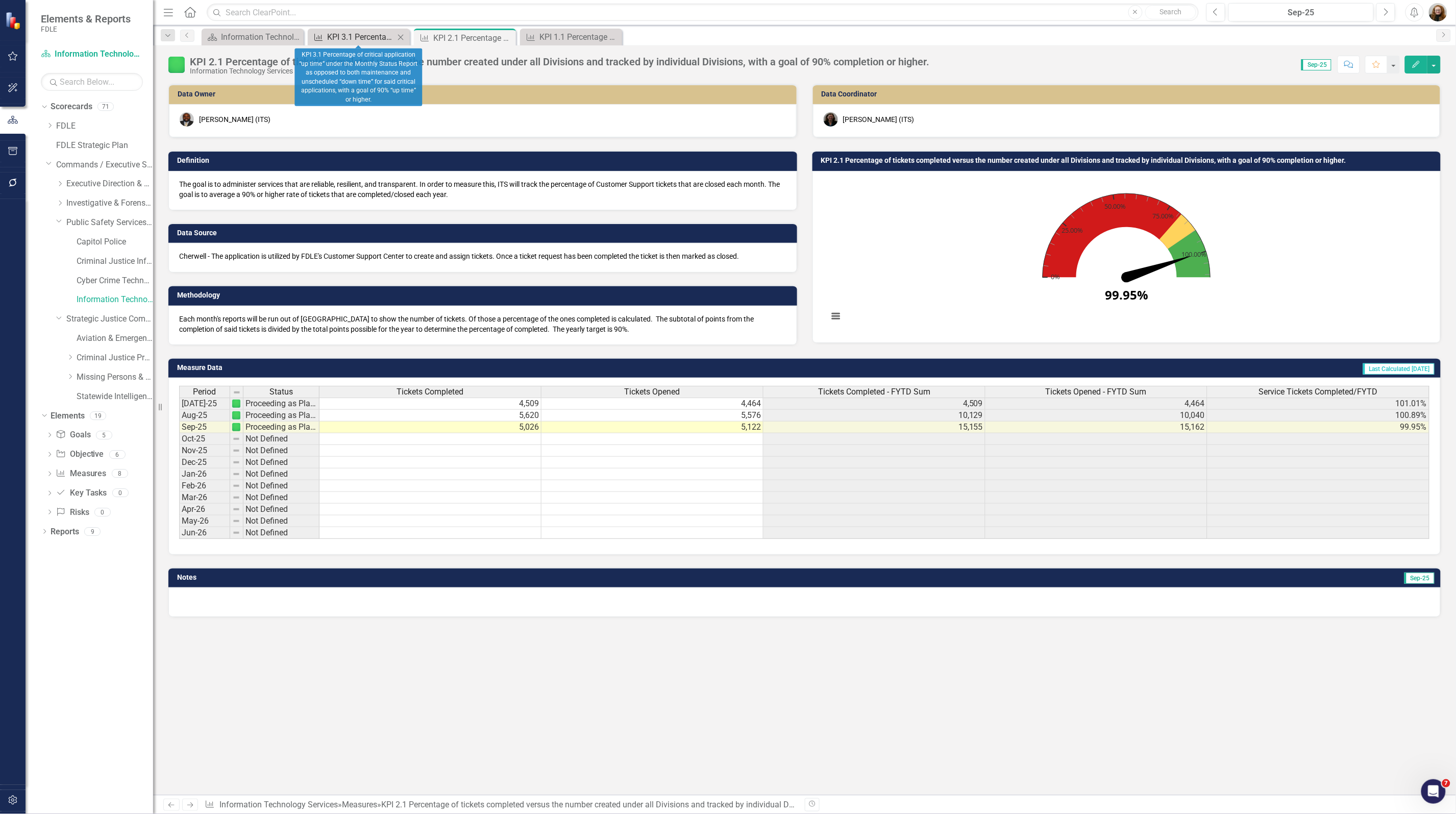
click at [357, 34] on div "KPI 3.1 Percentage of critical application “up time” under the Monthly Status R…" at bounding box center [361, 37] width 67 height 13
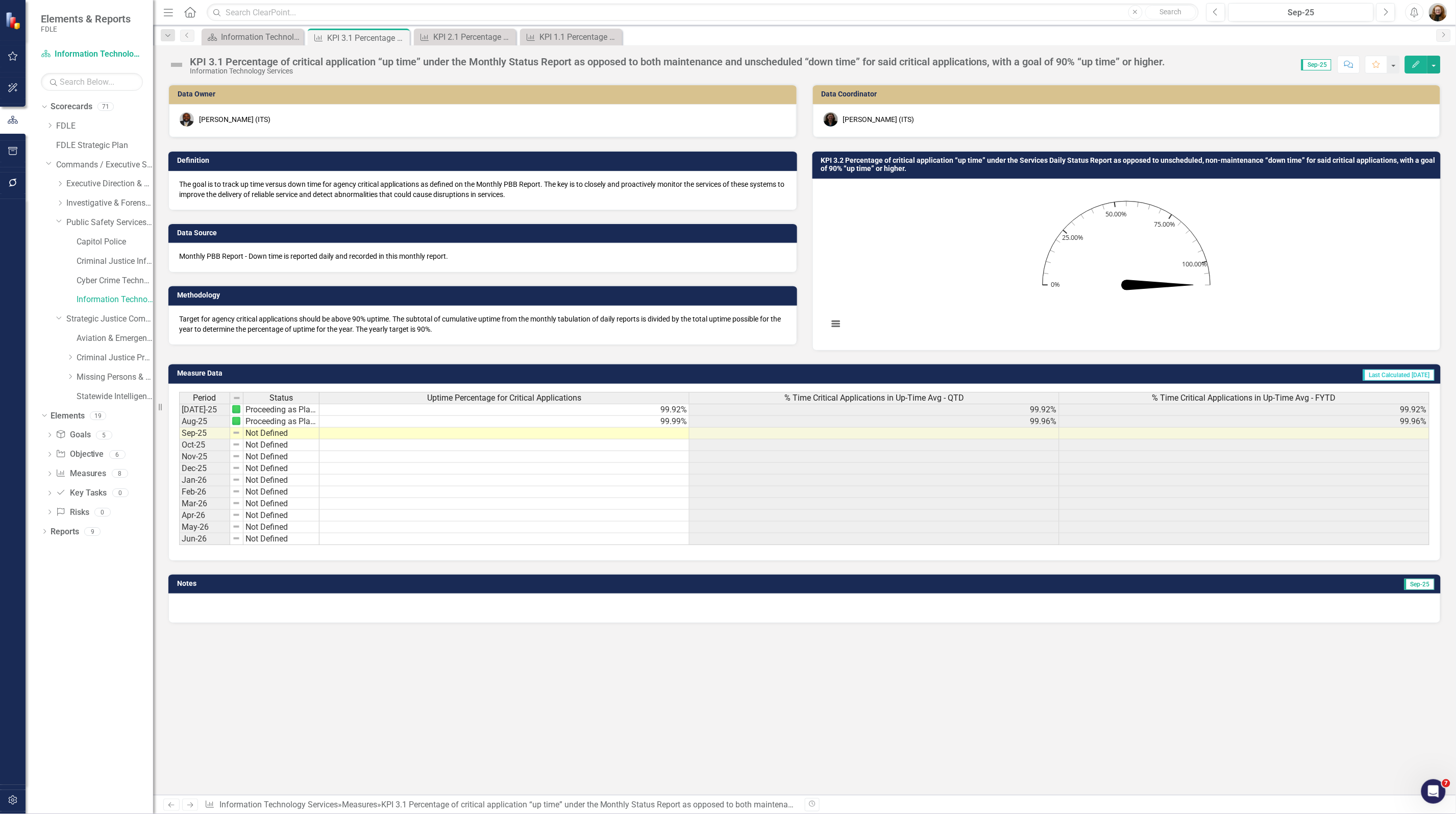
click at [933, 162] on h3 "KPI 3.2 Percentage of critical application “up time” under the Services Daily S…" at bounding box center [1129, 164] width 615 height 16
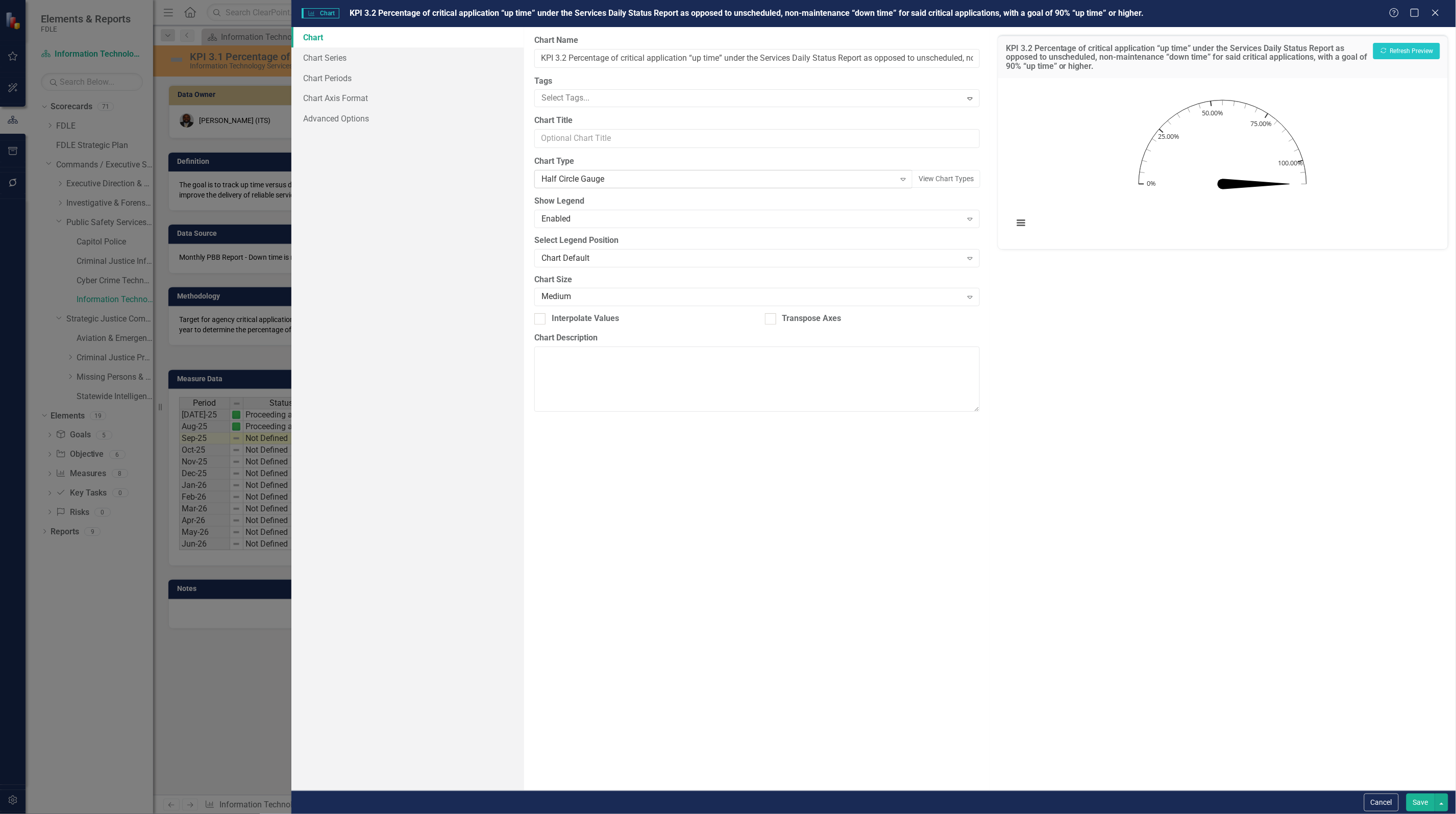
click at [902, 180] on icon "Expand" at bounding box center [903, 179] width 10 height 8
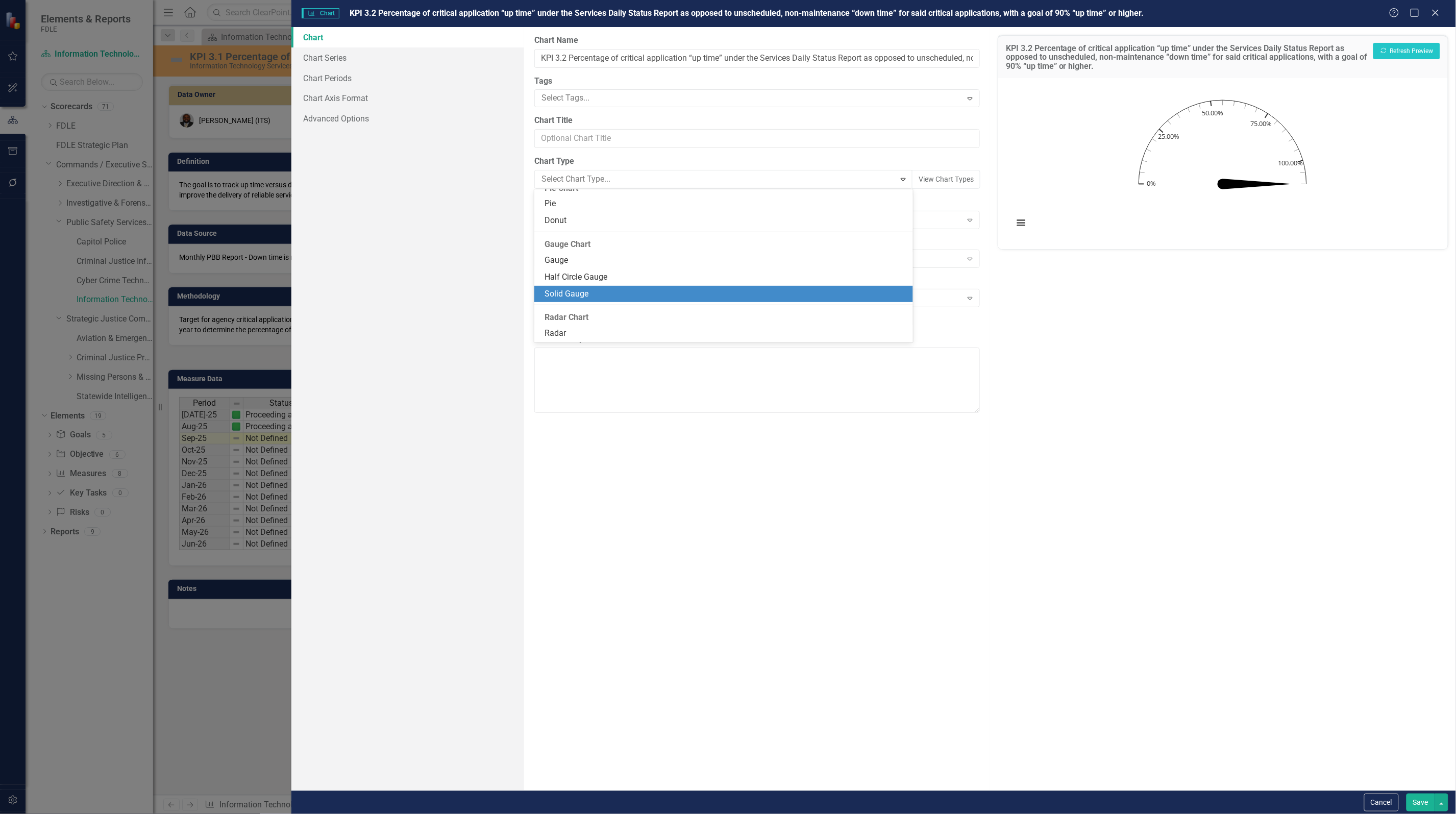
click at [649, 289] on div "Solid Gauge" at bounding box center [725, 294] width 362 height 12
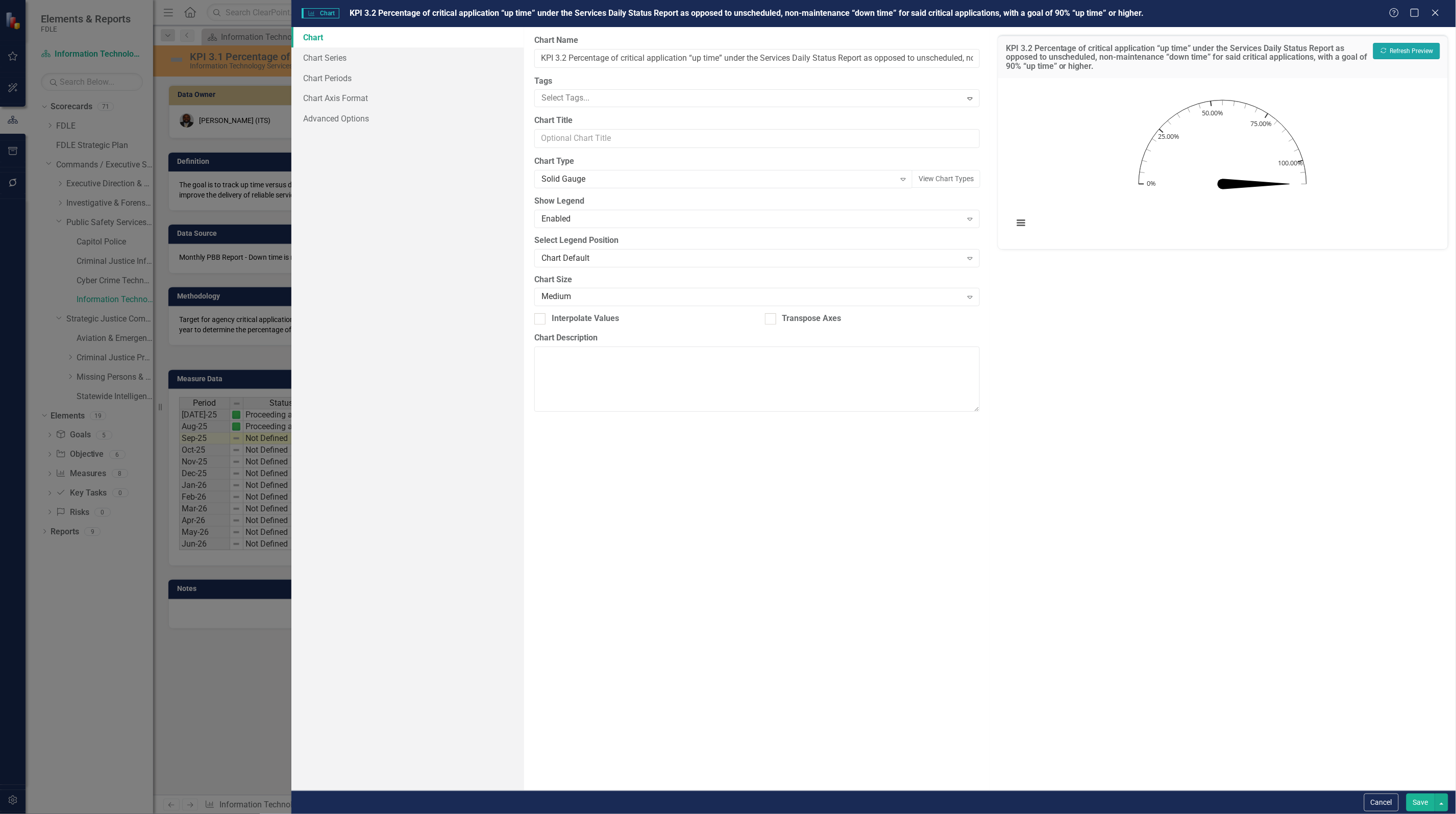
click at [1399, 54] on button "Recalculate Refresh Preview" at bounding box center [1407, 51] width 67 height 16
click at [612, 256] on div "Chart Default" at bounding box center [752, 258] width 421 height 12
click at [631, 214] on div "Enabled" at bounding box center [752, 219] width 421 height 12
click at [639, 182] on div "Solid Gauge" at bounding box center [718, 179] width 354 height 12
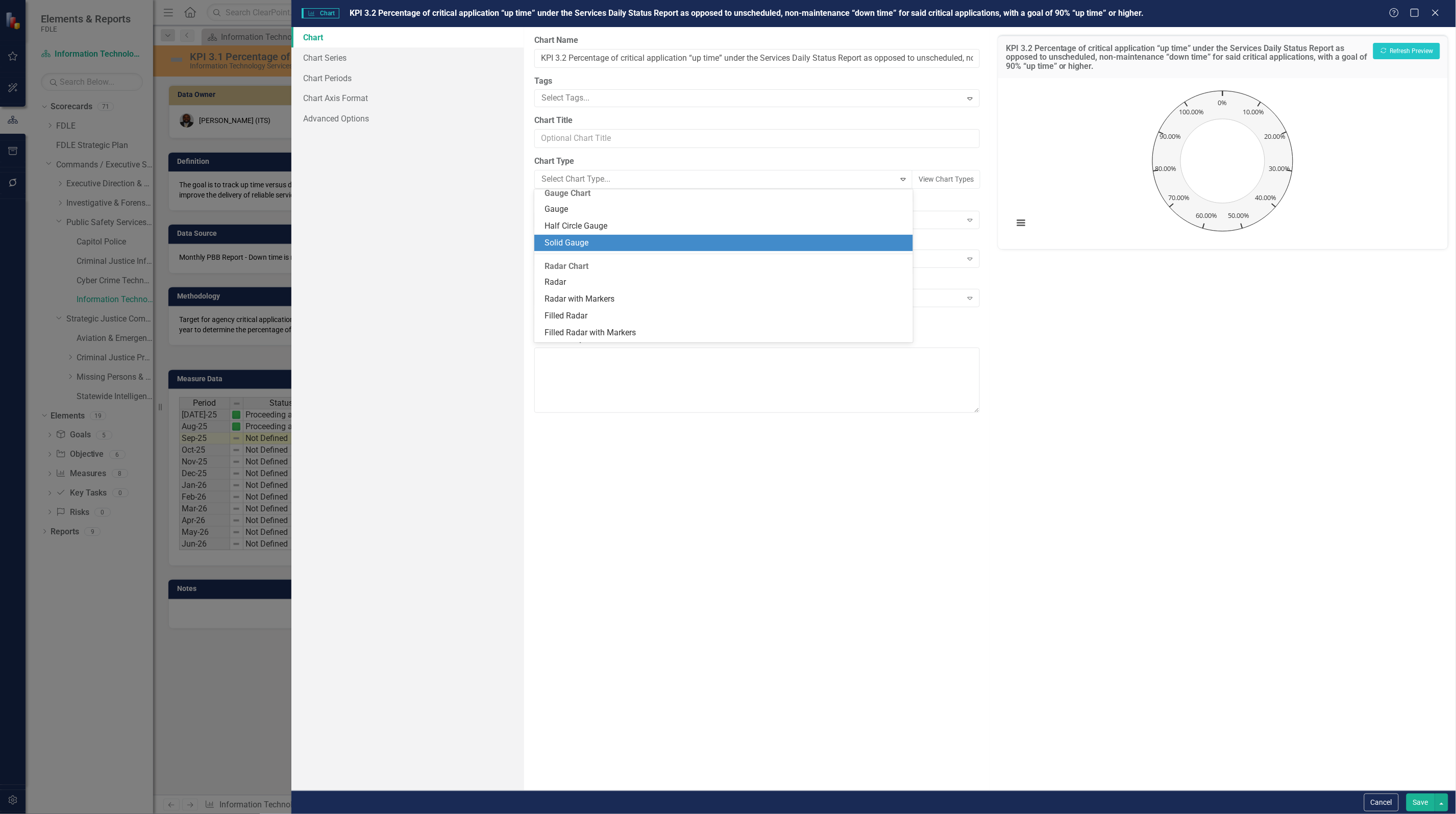
scroll to position [700, 0]
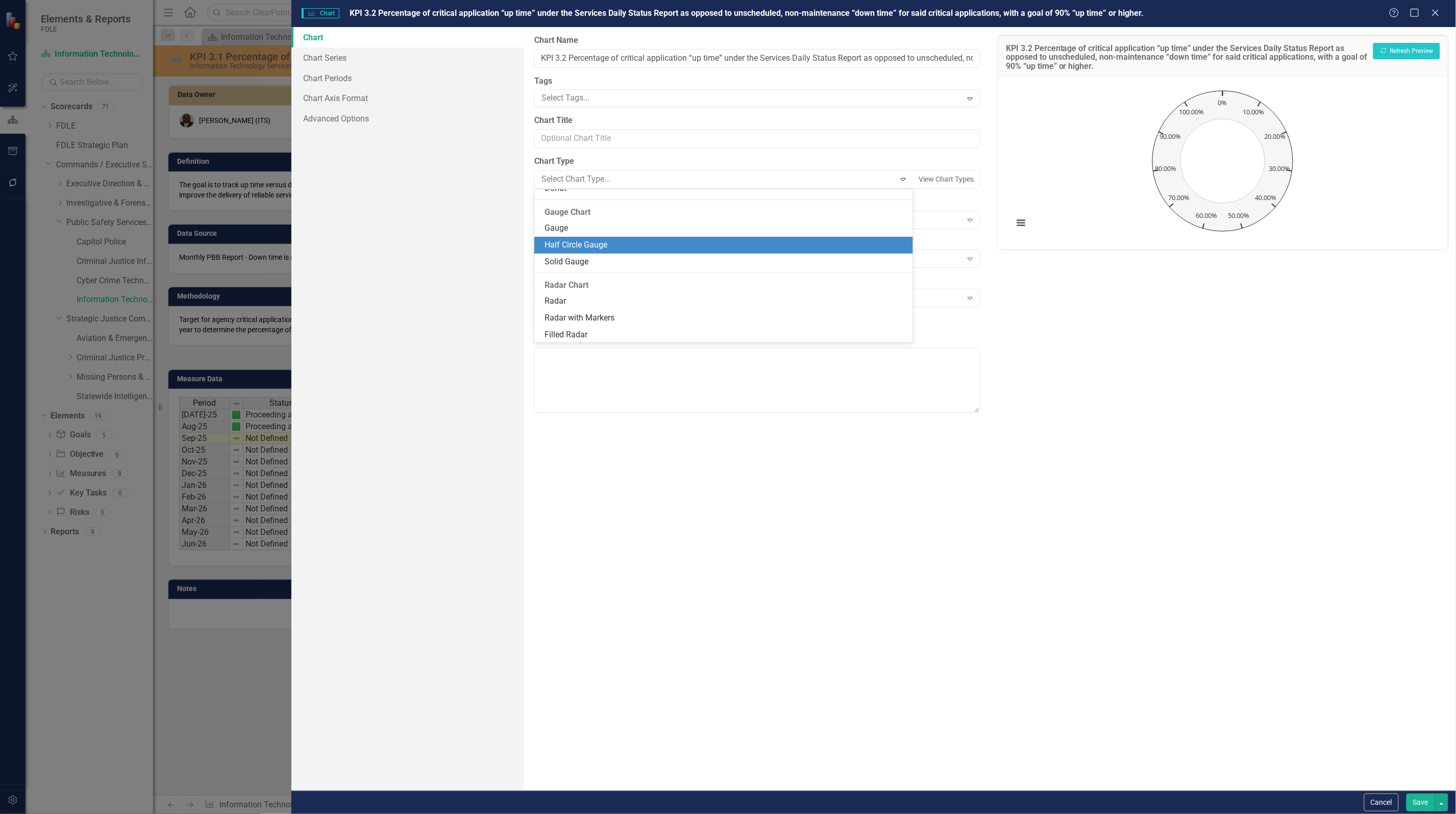
click at [608, 240] on div "Half Circle Gauge" at bounding box center [725, 245] width 362 height 12
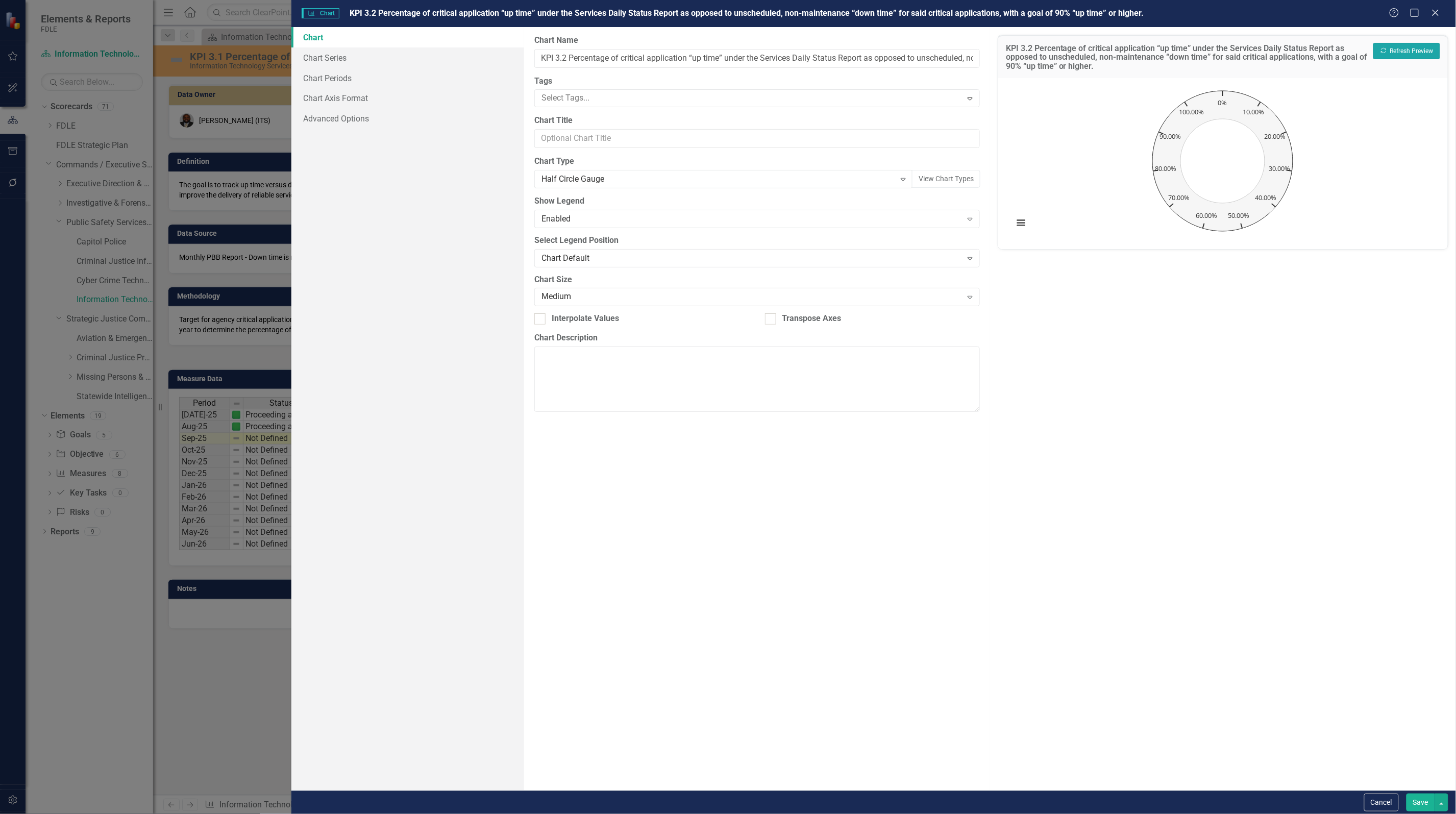
click at [1392, 53] on button "Recalculate Refresh Preview" at bounding box center [1407, 51] width 67 height 16
click at [327, 88] on link "Chart Axis Format" at bounding box center [408, 98] width 233 height 20
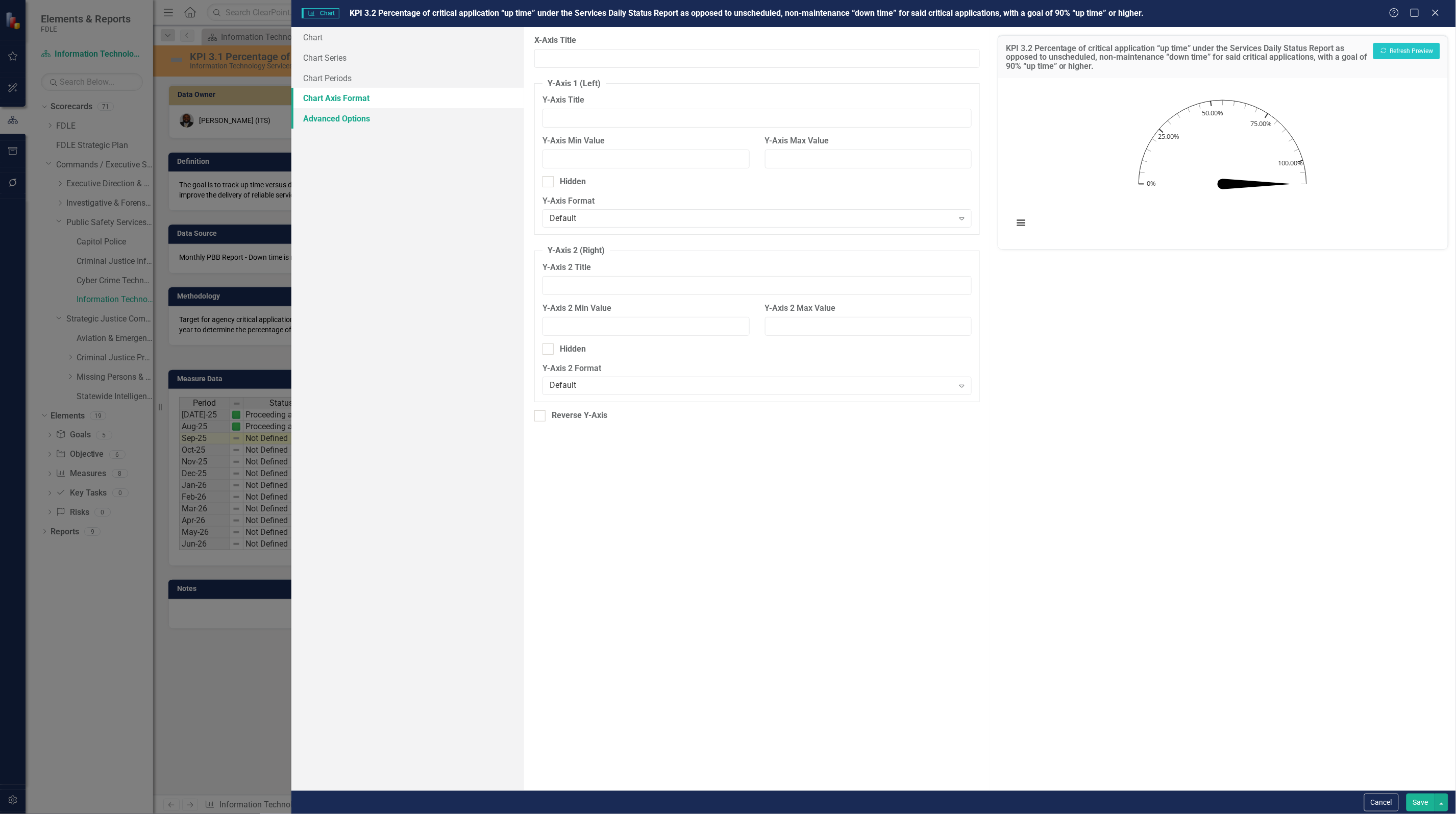
click at [373, 123] on link "Advanced Options" at bounding box center [408, 118] width 233 height 20
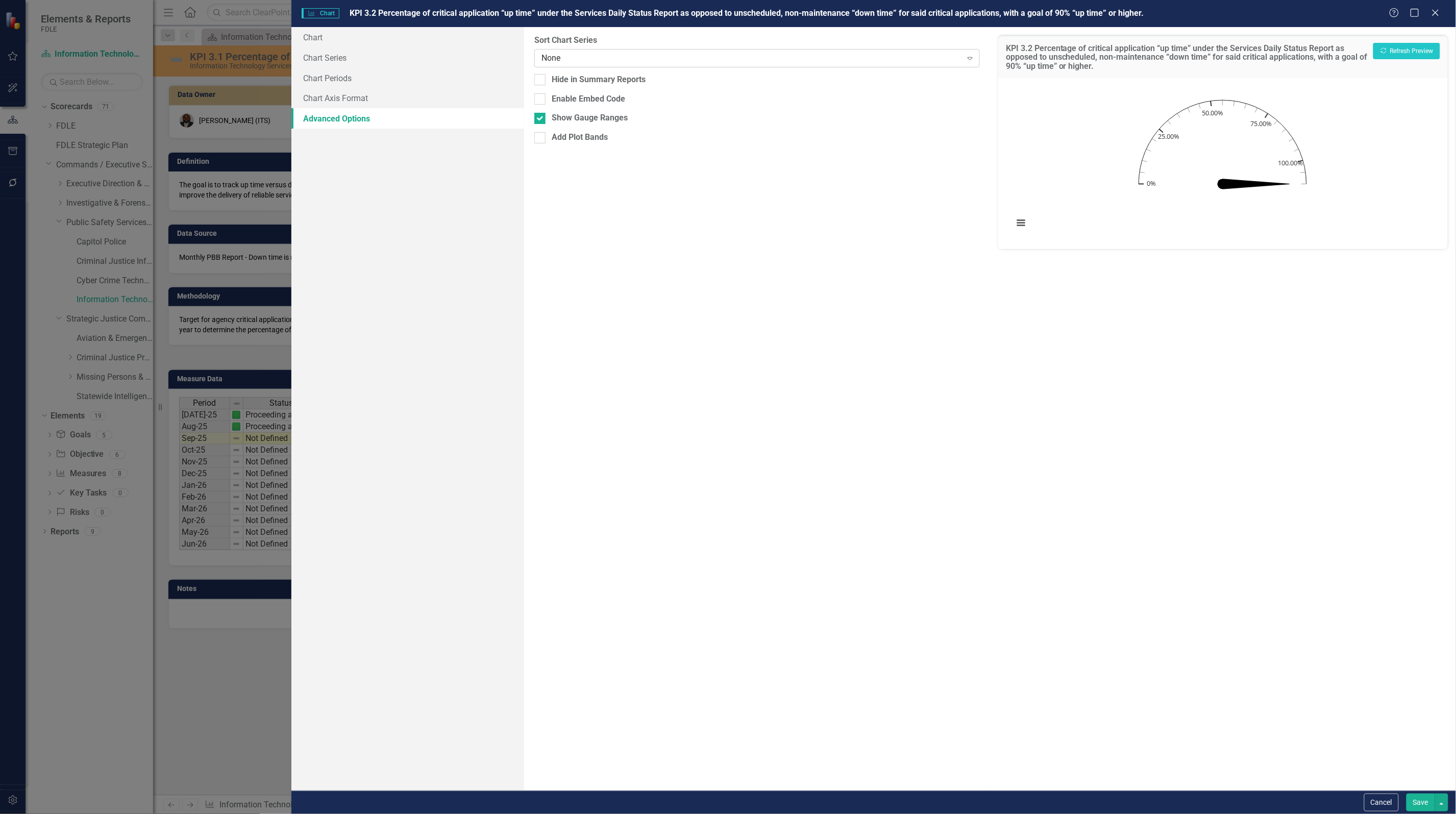
click at [549, 60] on div "None" at bounding box center [752, 58] width 421 height 12
click at [339, 70] on link "Chart Periods" at bounding box center [408, 78] width 233 height 20
click at [337, 54] on link "Chart Series" at bounding box center [408, 58] width 233 height 20
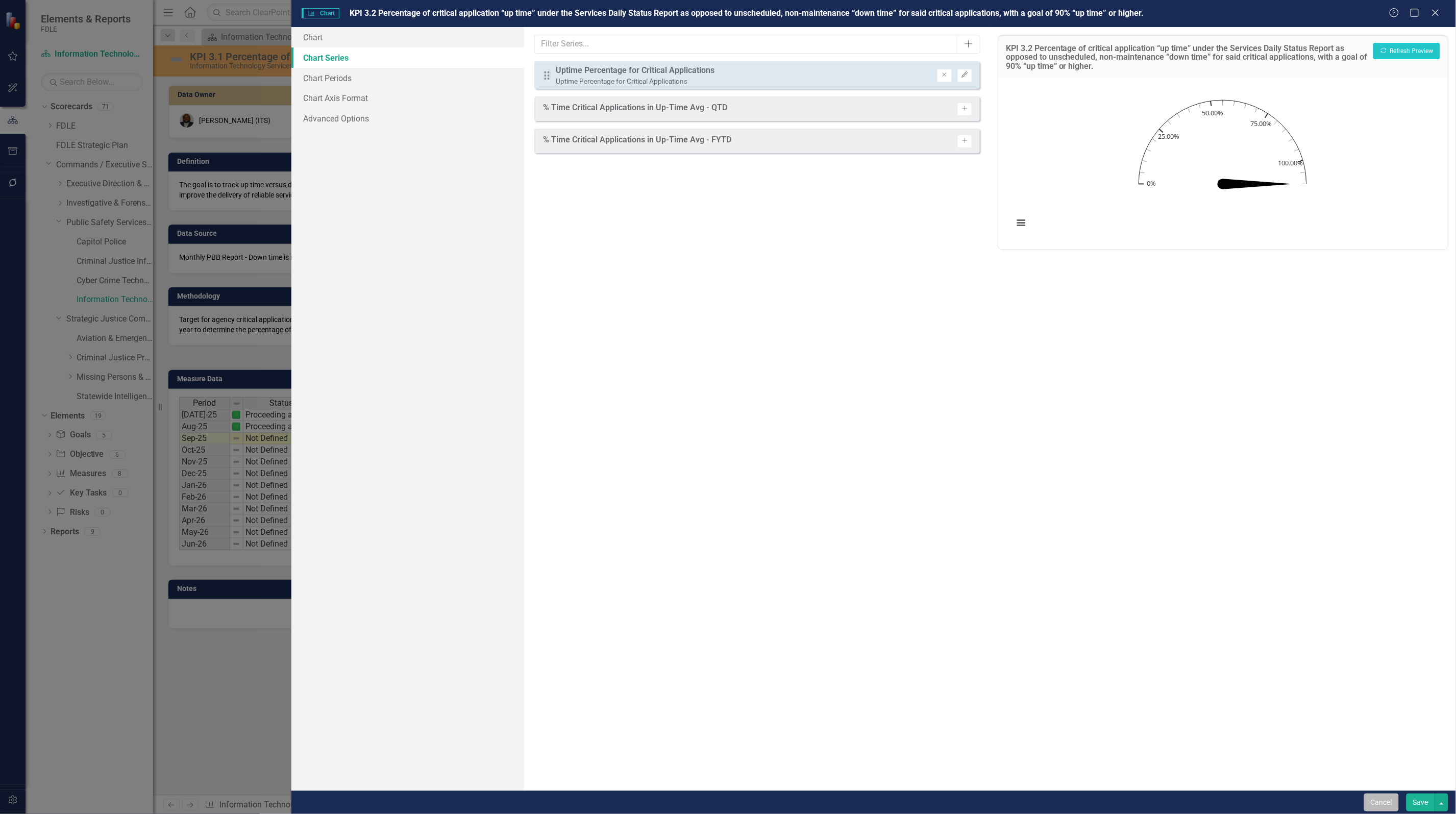
click at [1382, 803] on button "Cancel" at bounding box center [1381, 803] width 34 height 18
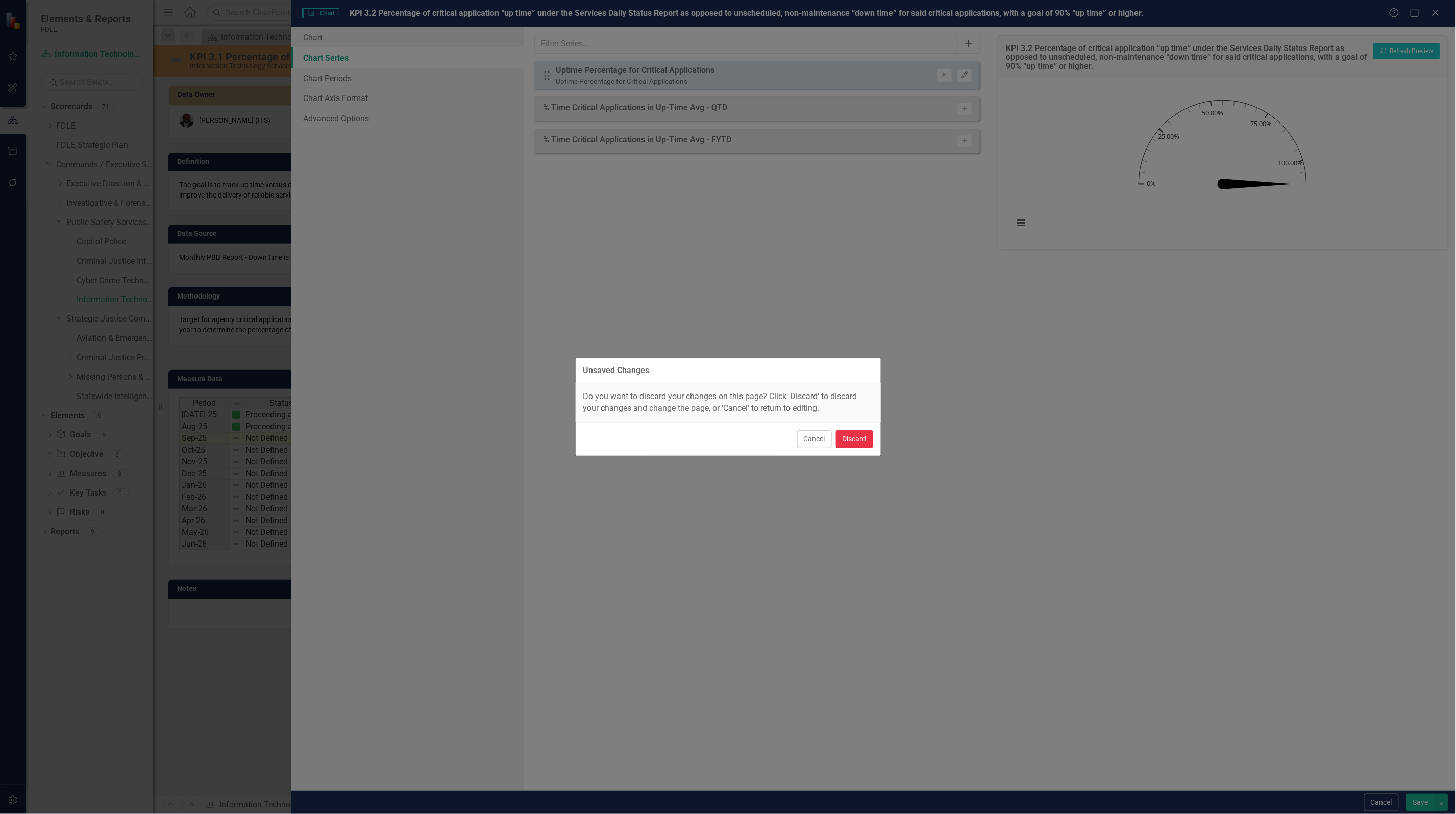
click at [843, 436] on button "Discard" at bounding box center [855, 439] width 37 height 18
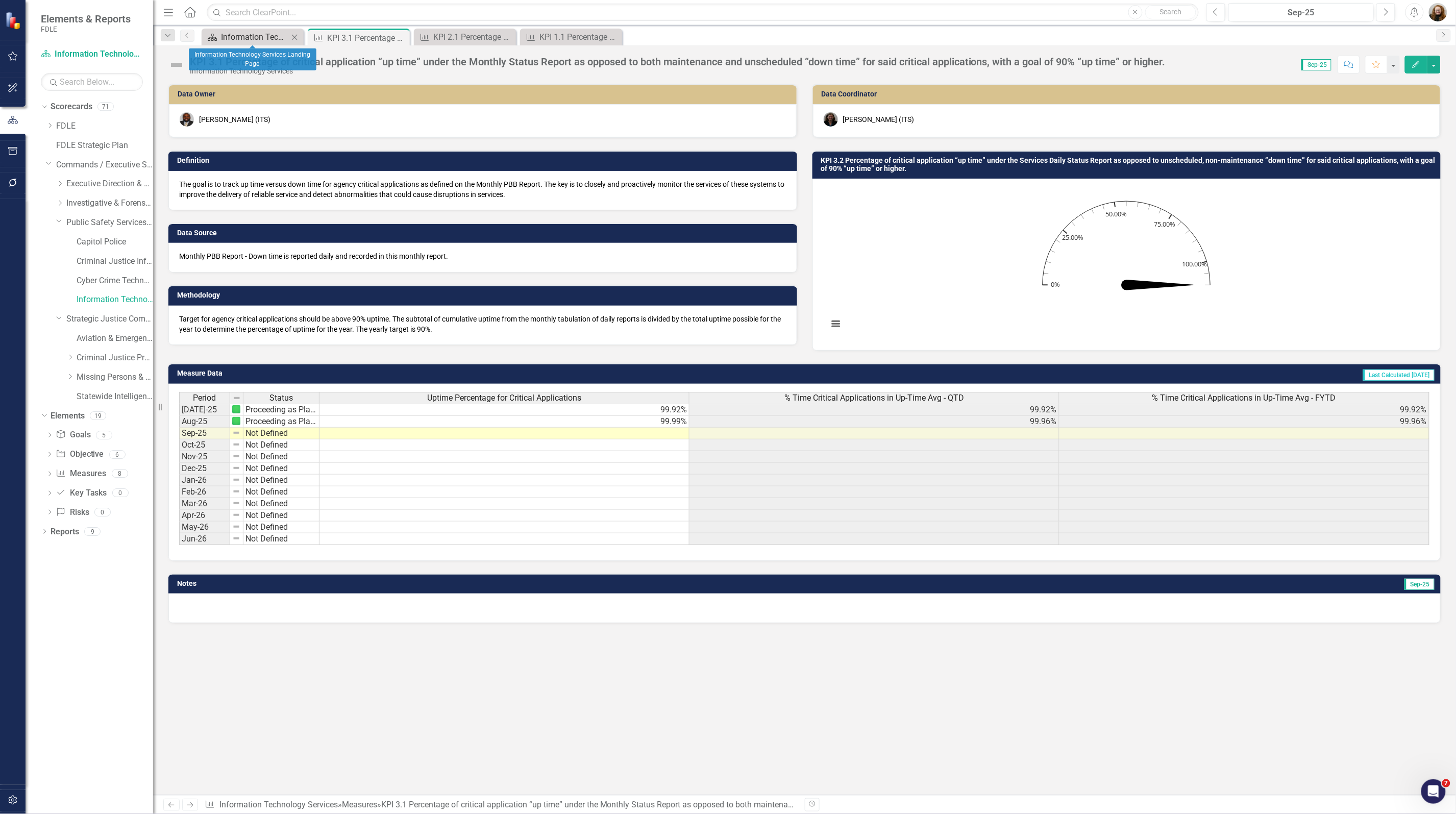
click at [246, 38] on div "Information Technology Services Landing Page" at bounding box center [254, 37] width 67 height 13
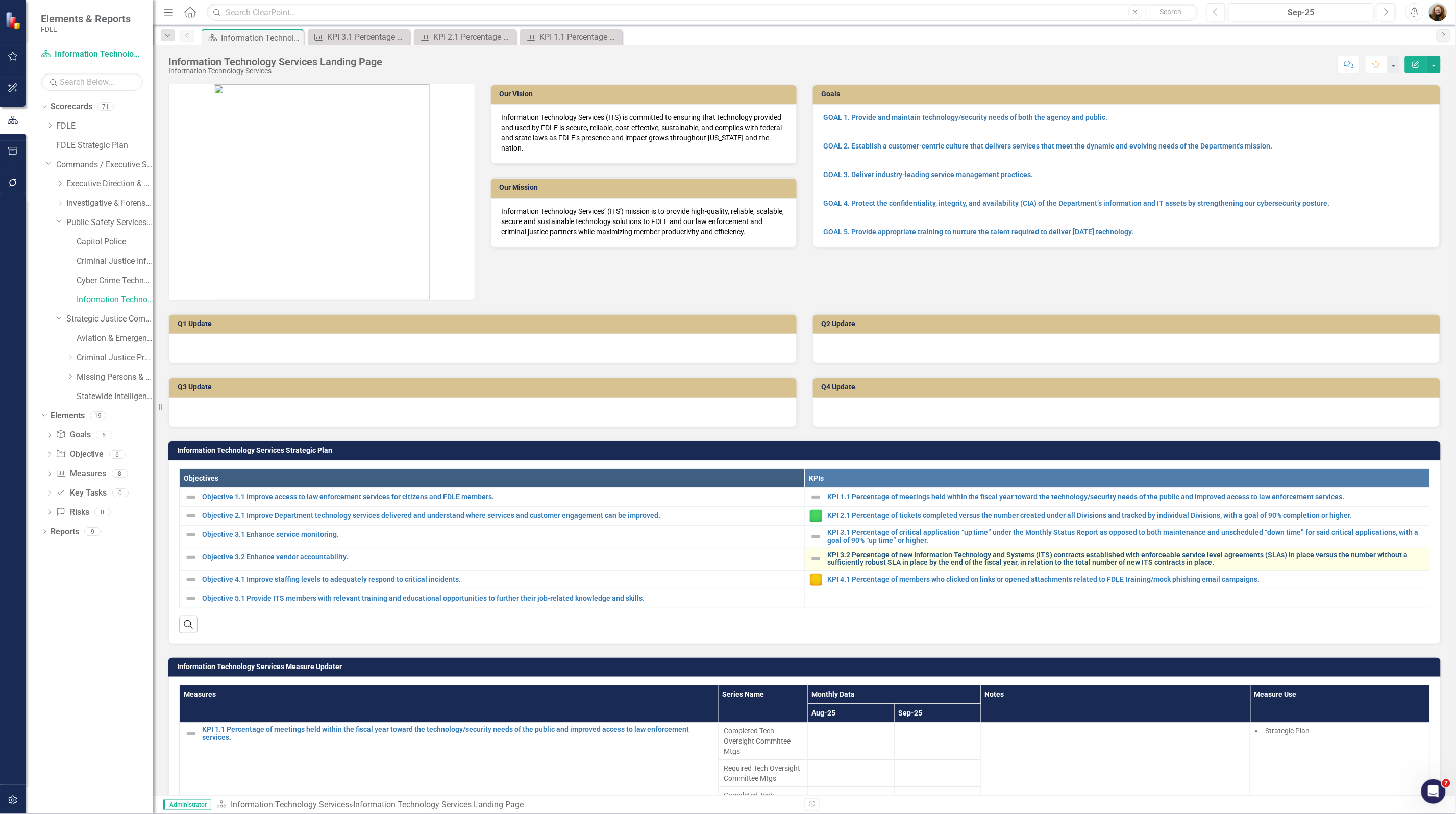
click at [869, 554] on link "KPI 3.2 Percentage of new Information Technology and Systems (ITS) contracts es…" at bounding box center [1126, 559] width 597 height 16
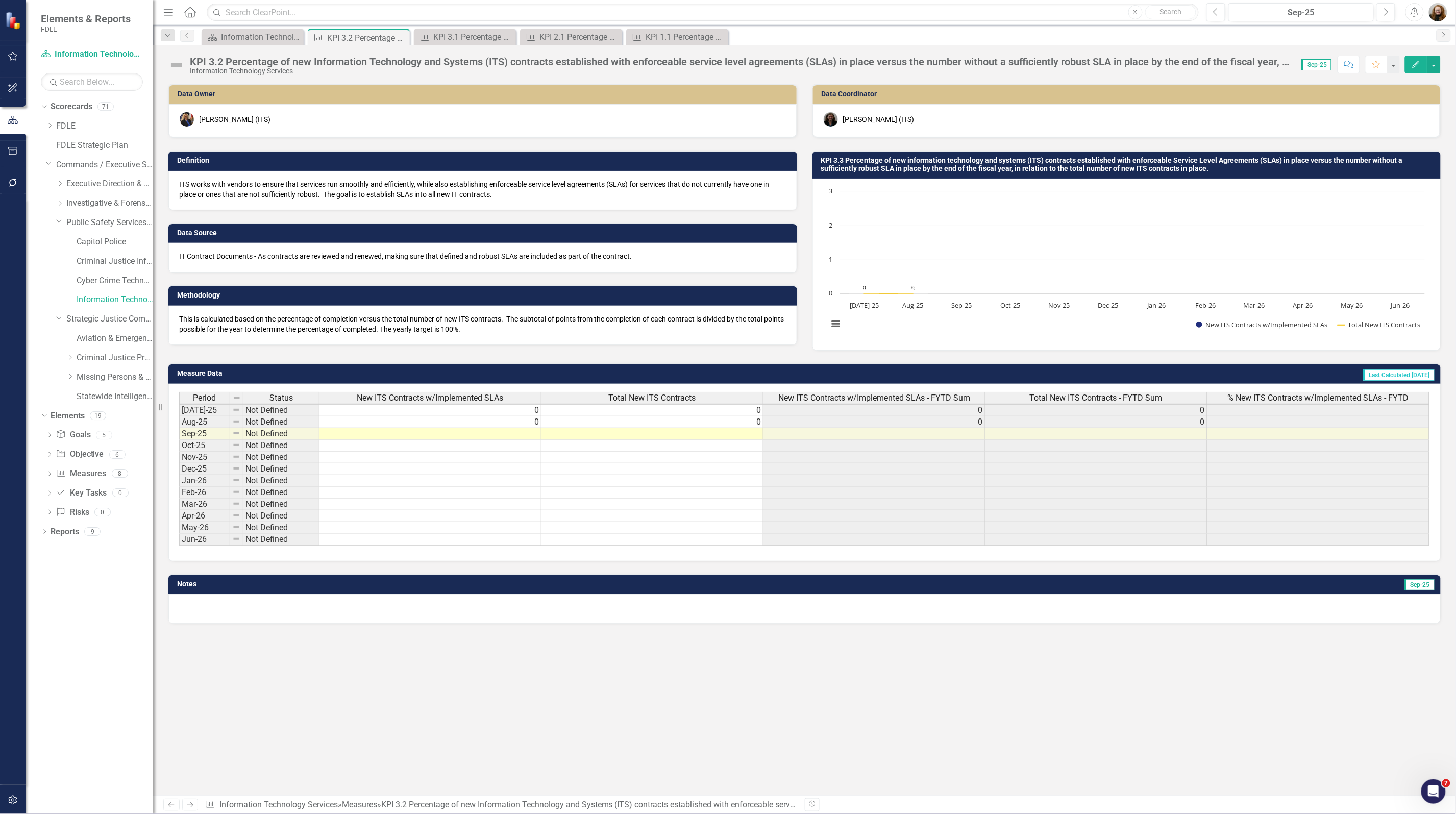
scroll to position [2, 7]
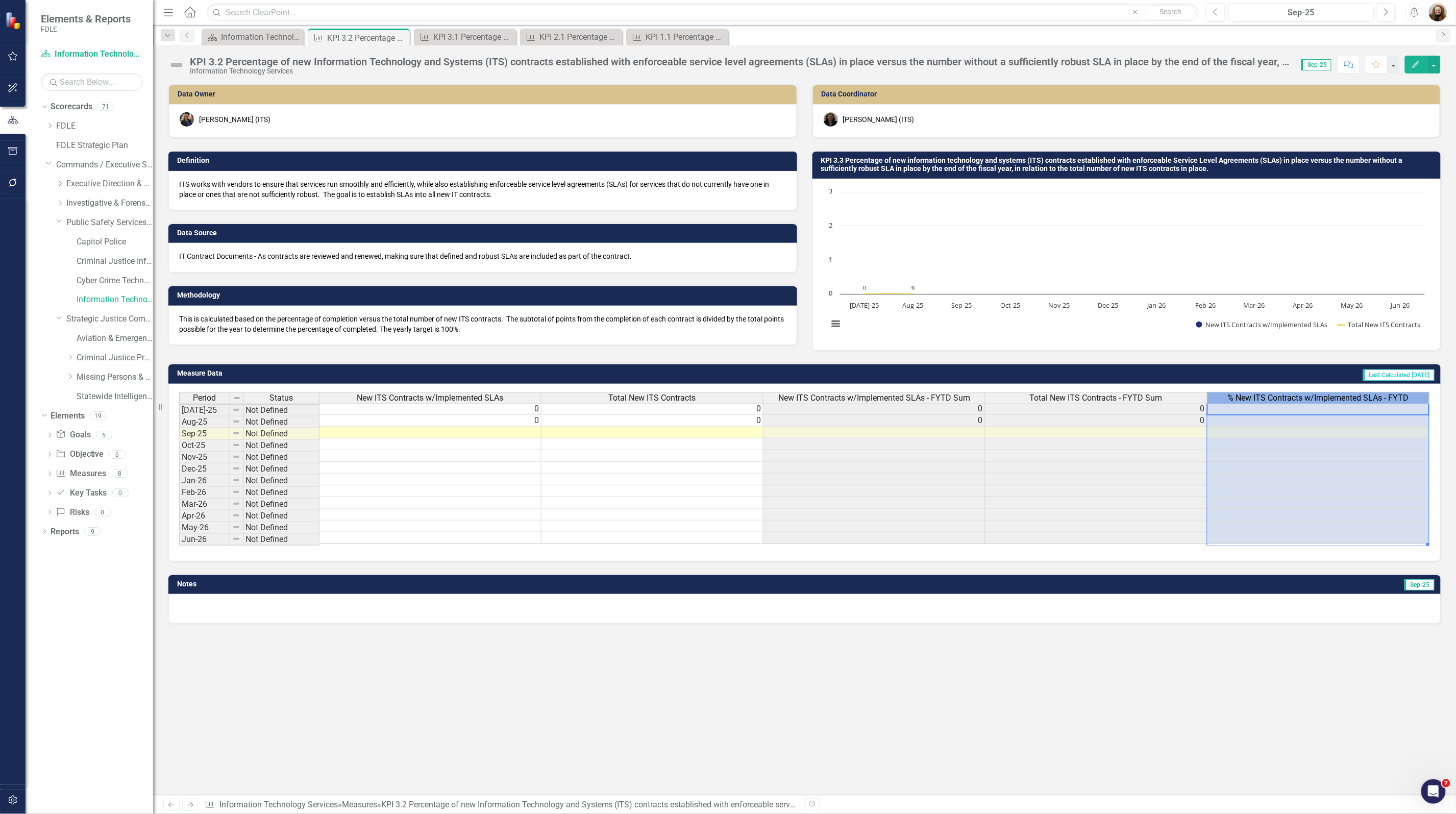
click at [1276, 397] on span "% New ITS Contracts w/Implemented SLAs - FYTD" at bounding box center [1318, 398] width 181 height 9
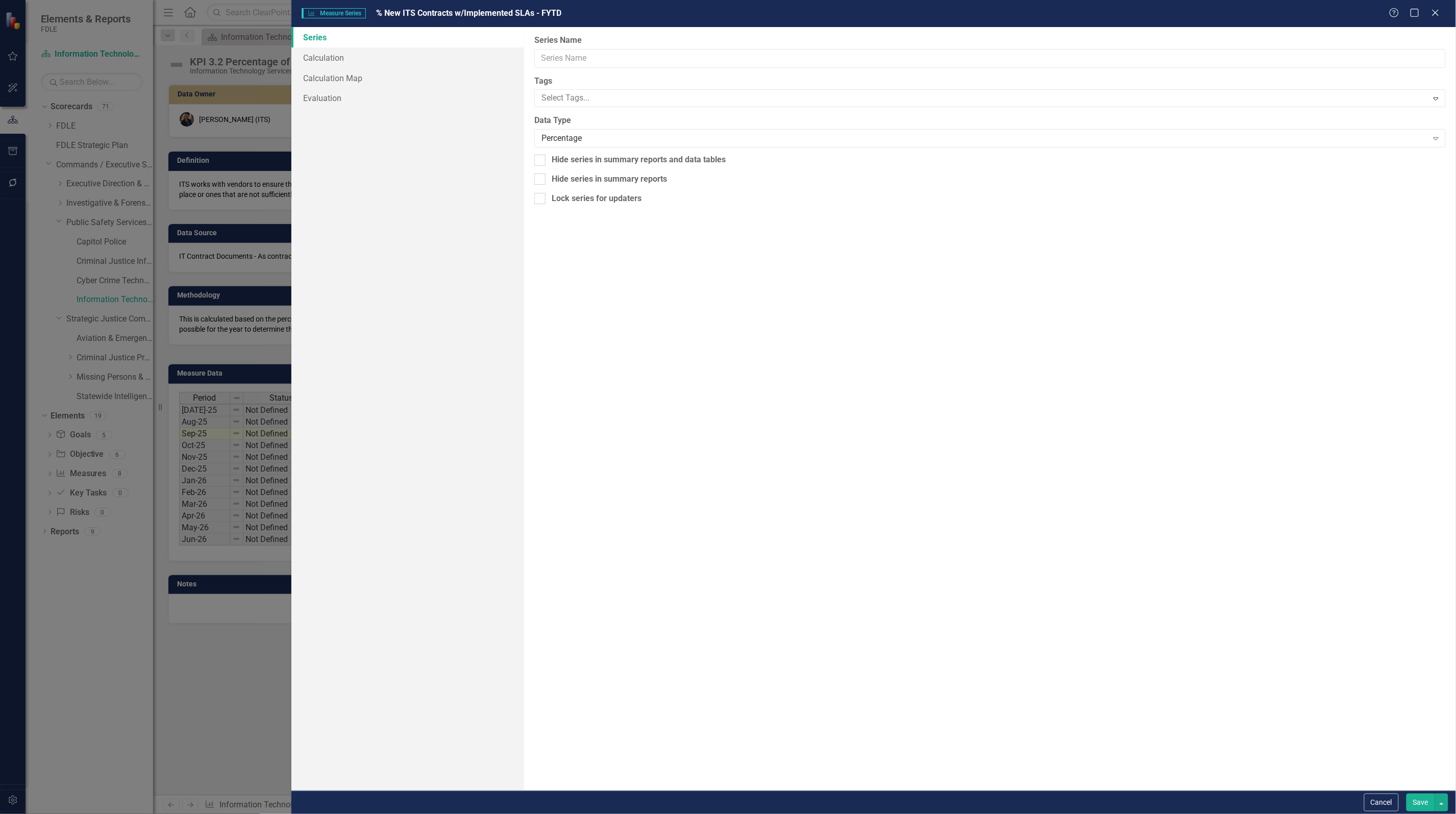
type input "% New ITS Contracts w/Implemented SLAs - FYTD"
click at [330, 54] on link "Calculation" at bounding box center [408, 58] width 233 height 20
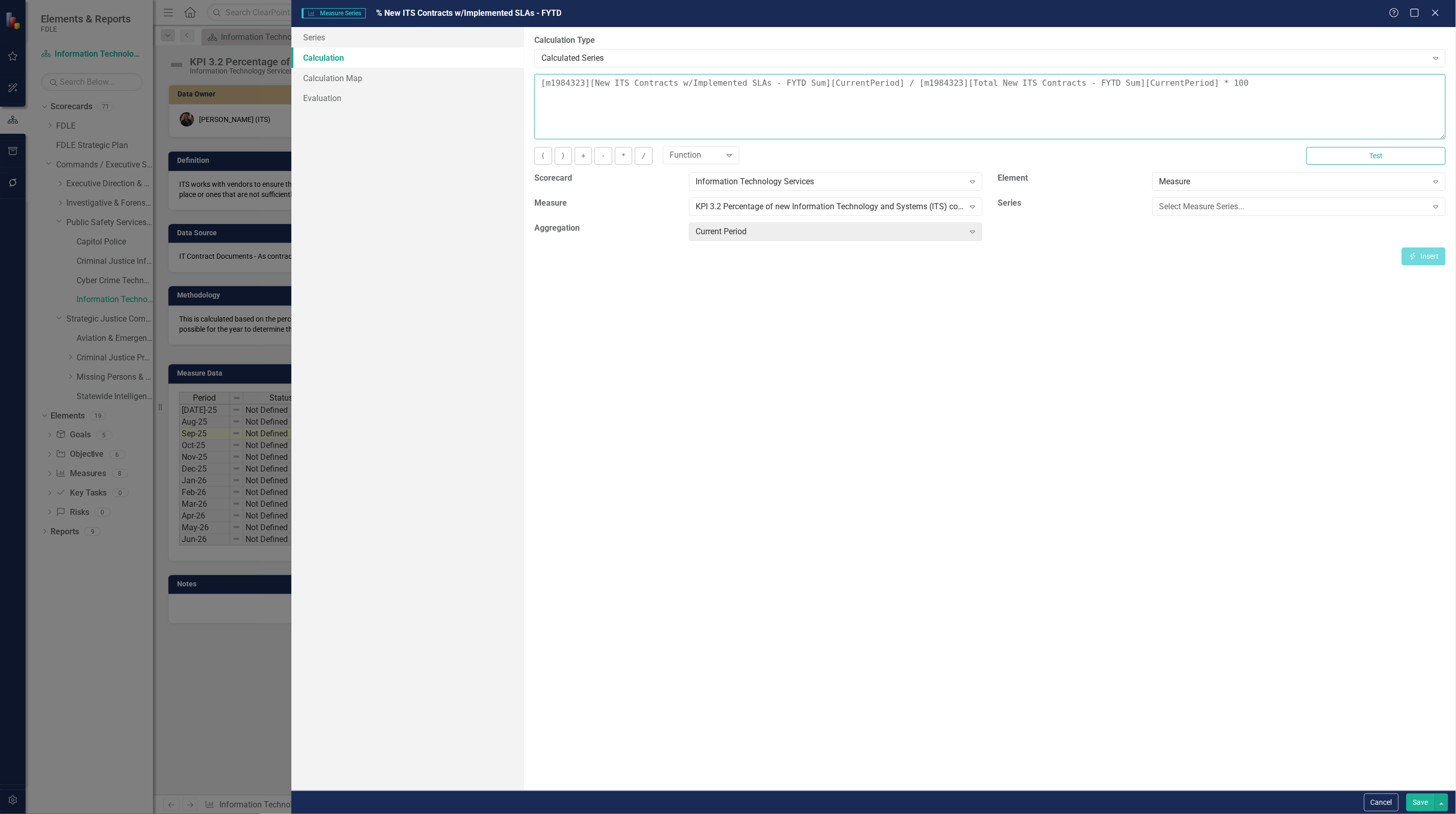
drag, startPoint x: 1162, startPoint y: 84, endPoint x: 1175, endPoint y: 86, distance: 13.2
click at [1162, 84] on textarea "[m1984323][New ITS Contracts w/Implemented SLAs - FYTD Sum][CurrentPeriod] / [m…" at bounding box center [990, 107] width 912 height 66
click at [537, 84] on textarea "[m1984323][New ITS Contracts w/Implemented SLAs - FYTD Sum][CurrentPeriod] / [m…" at bounding box center [990, 107] width 912 height 66
click at [1186, 83] on textarea "([m1984323][New ITS Contracts w/Implemented SLAs - FYTD Sum][CurrentPeriod] / […" at bounding box center [990, 107] width 912 height 66
click at [1183, 84] on textarea "([m1984323][New ITS Contracts w/Implemented SLAs - FYTD Sum][CurrentPeriod] / […" at bounding box center [990, 107] width 912 height 66
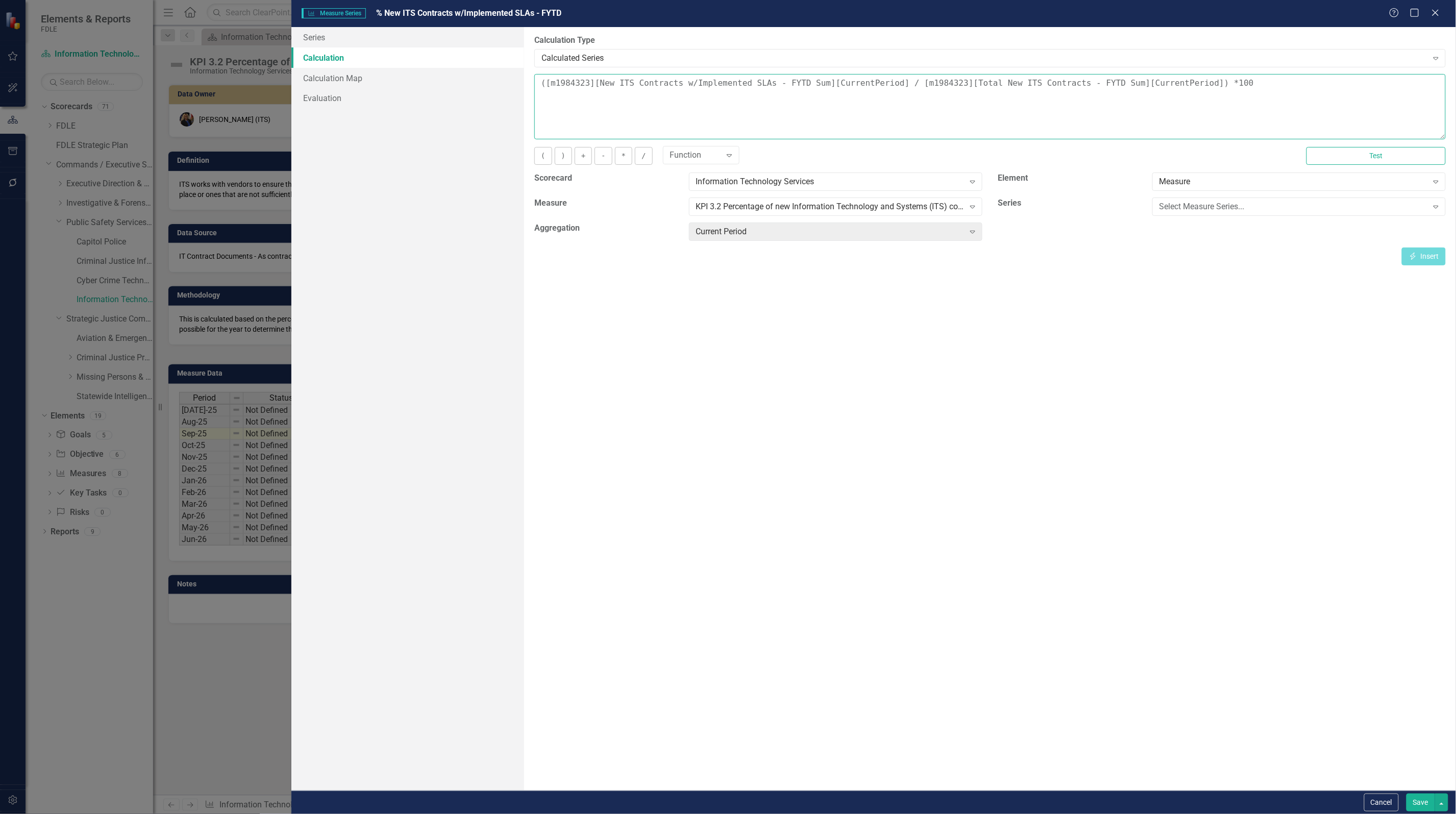
click at [1174, 83] on textarea "([m1984323][New ITS Contracts w/Implemented SLAs - FYTD Sum][CurrentPeriod] / […" at bounding box center [990, 107] width 912 height 66
click at [1367, 159] on button "Test" at bounding box center [1376, 156] width 139 height 18
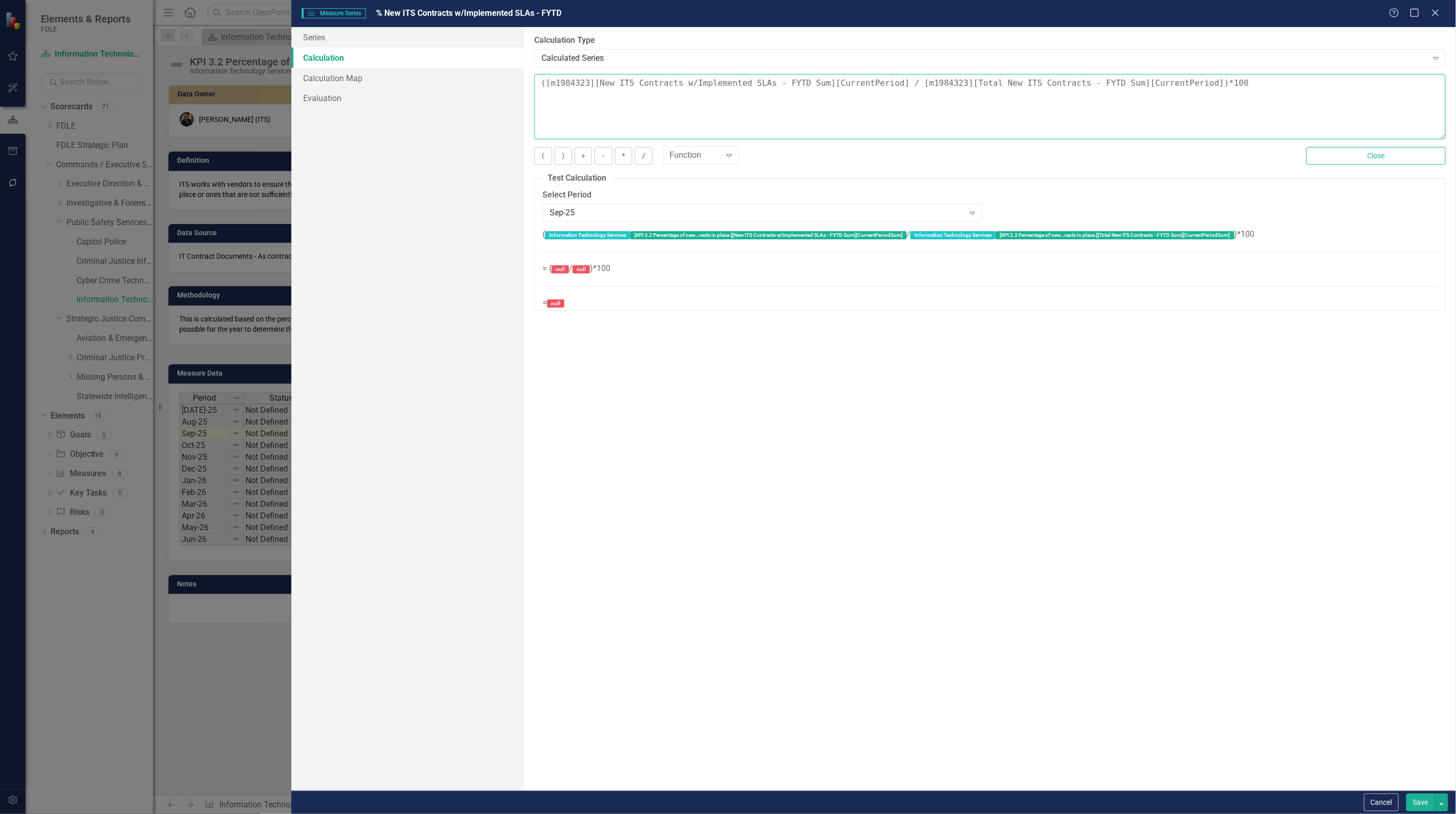
drag, startPoint x: 827, startPoint y: 77, endPoint x: 859, endPoint y: 84, distance: 32.8
click at [827, 77] on textarea "([m1984323][New ITS Contracts w/Implemented SLAs - FYTD Sum][CurrentPeriod] / […" at bounding box center [990, 107] width 912 height 66
drag, startPoint x: 878, startPoint y: 85, endPoint x: 546, endPoint y: 83, distance: 332.0
click at [546, 83] on textarea "([m1984323][New ITS Contracts w/Implemented SLAs - FYTD Sum][CurrentPeriod] / […" at bounding box center [990, 107] width 912 height 66
click at [1389, 159] on button "Close" at bounding box center [1376, 156] width 139 height 18
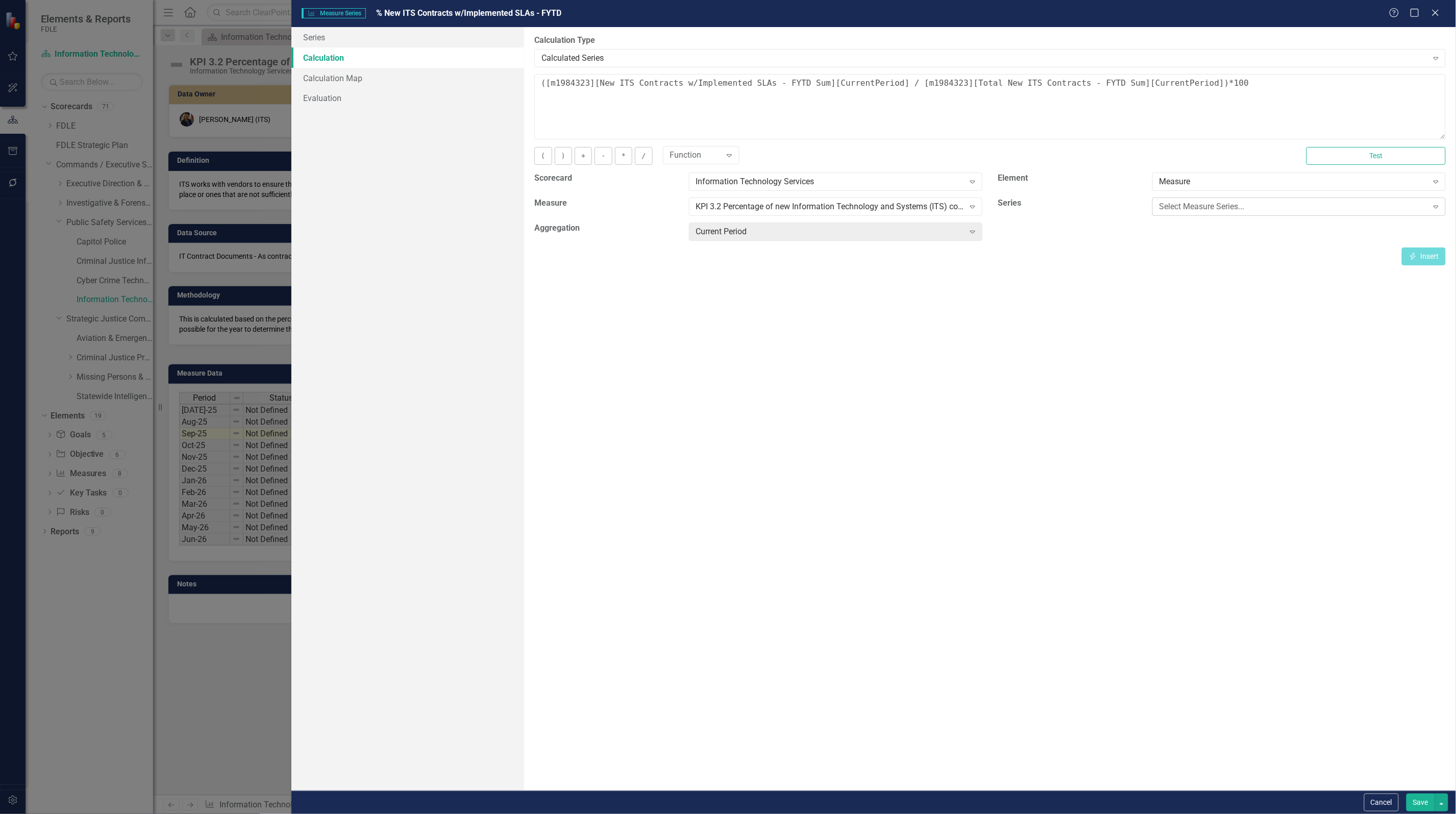
click at [1185, 207] on div "Select Measure Series..." at bounding box center [1293, 207] width 268 height 12
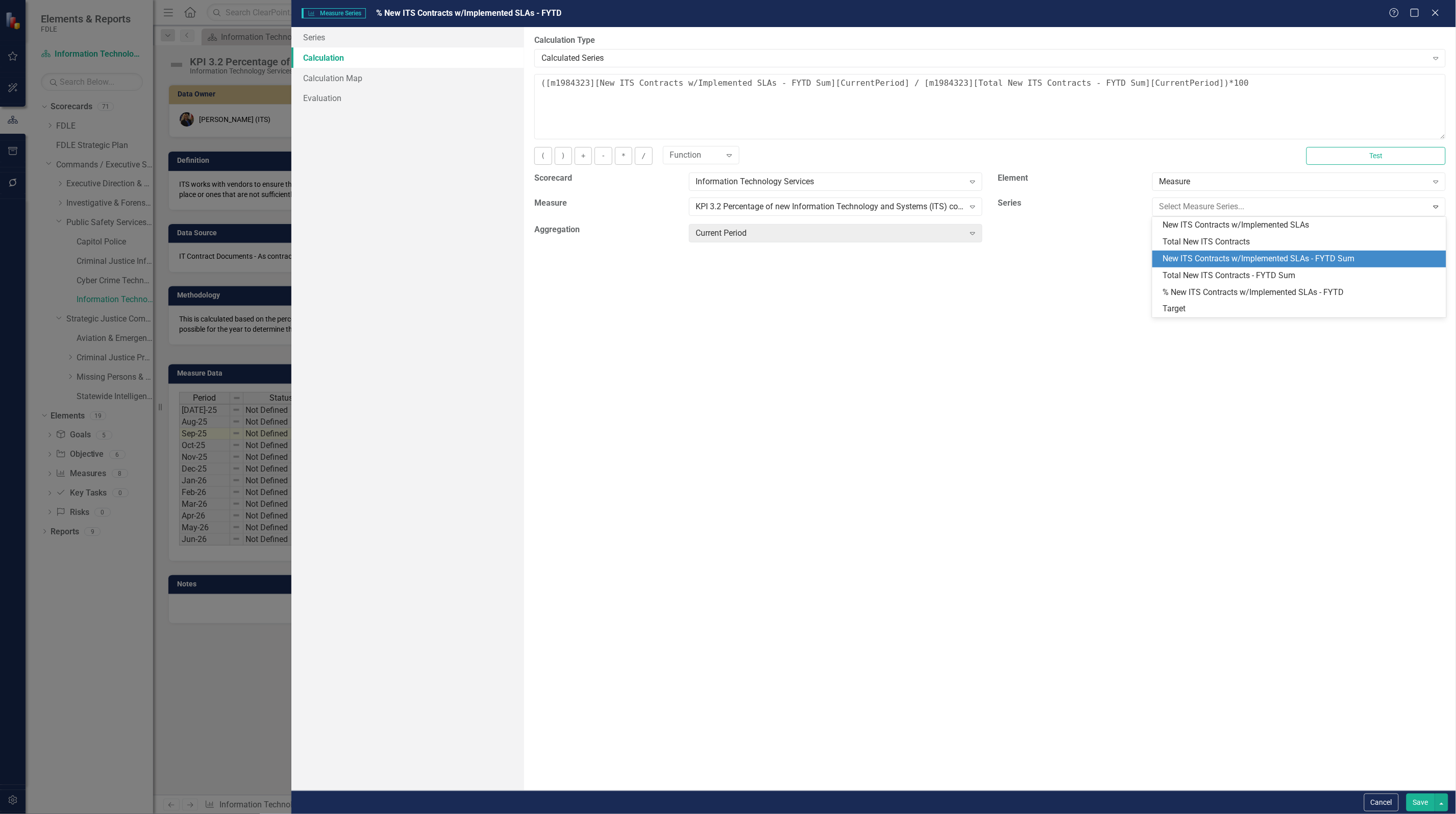
drag, startPoint x: 1197, startPoint y: 228, endPoint x: 1211, endPoint y: 261, distance: 35.8
click at [1211, 261] on div "New ITS Contracts w/Implemented SLAs Total New ITS Contracts New ITS Contracts …" at bounding box center [1299, 267] width 293 height 101
click at [1211, 261] on div "New ITS Contracts w/Implemented SLAs - FYTD Sum" at bounding box center [1301, 259] width 277 height 12
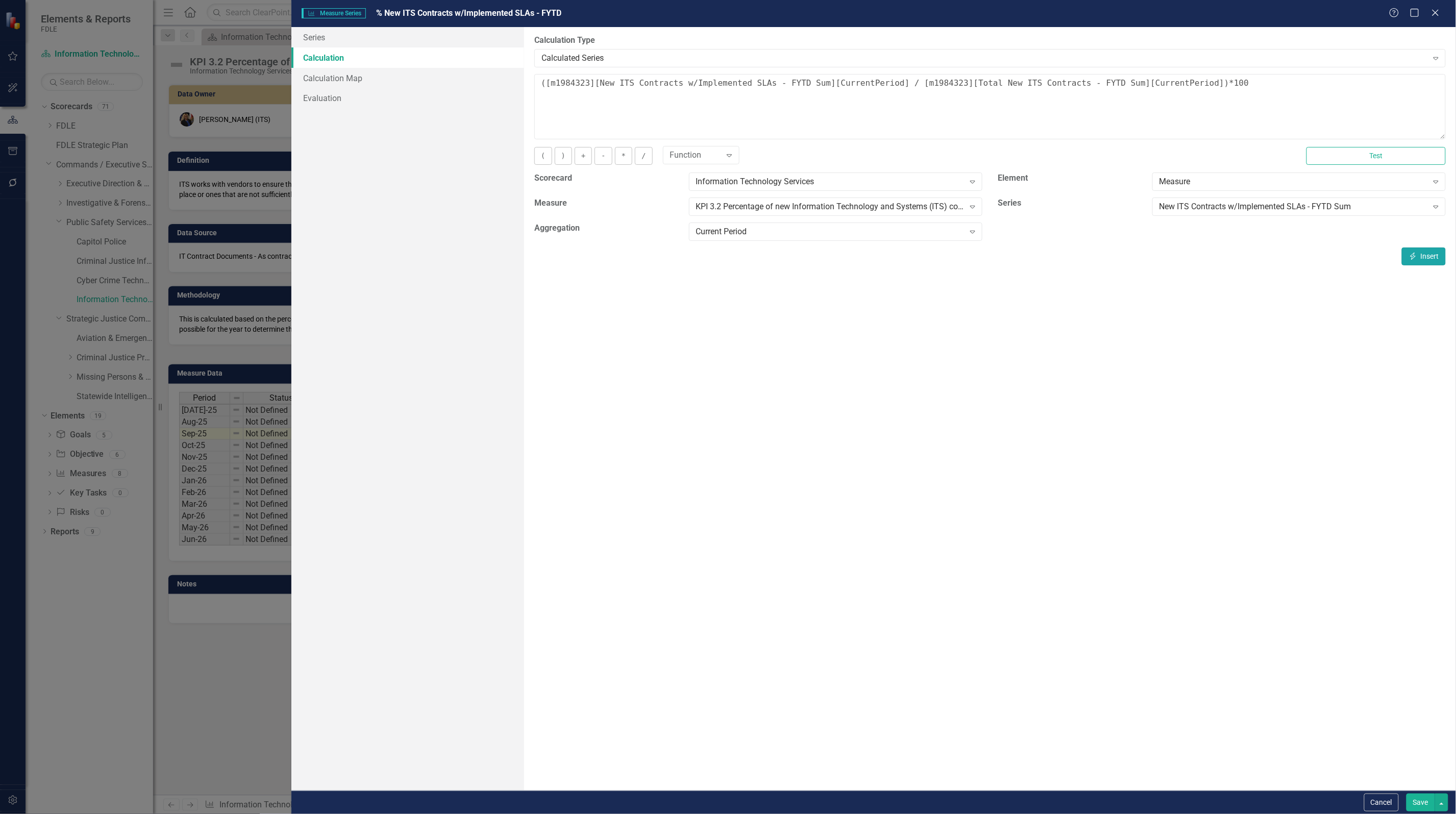
click at [1419, 256] on button "Insert Insert" at bounding box center [1424, 257] width 44 height 18
type textarea "( [m1984323][New ITS Contracts w/Implemented SLAs - FYTD Sum][CurrentPeriod] [m…"
click at [664, 96] on textarea "( [m1984323][New ITS Contracts w/Implemented SLAs - FYTD Sum][CurrentPeriod] [m…" at bounding box center [990, 107] width 912 height 66
drag, startPoint x: 716, startPoint y: 99, endPoint x: 491, endPoint y: 55, distance: 229.3
click at [491, 55] on div "Series Calculation Calculation Map Evaluation From this page, you can edit the …" at bounding box center [874, 409] width 1164 height 764
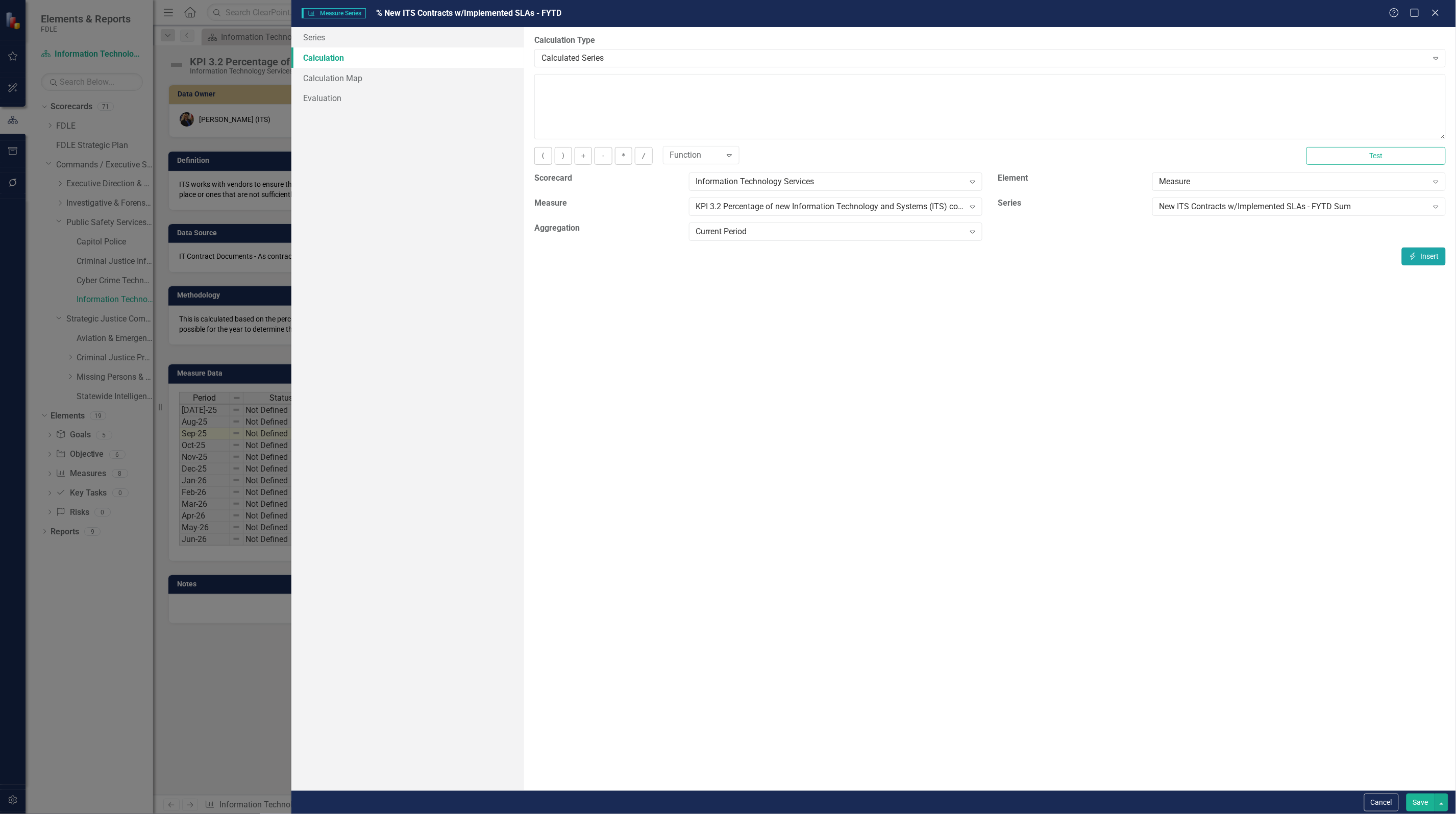
click at [1415, 256] on icon "button" at bounding box center [1414, 256] width 6 height 7
click at [1203, 213] on div "New ITS Contracts w/Implemented SLAs - FYTD Sum Expand" at bounding box center [1299, 206] width 293 height 19
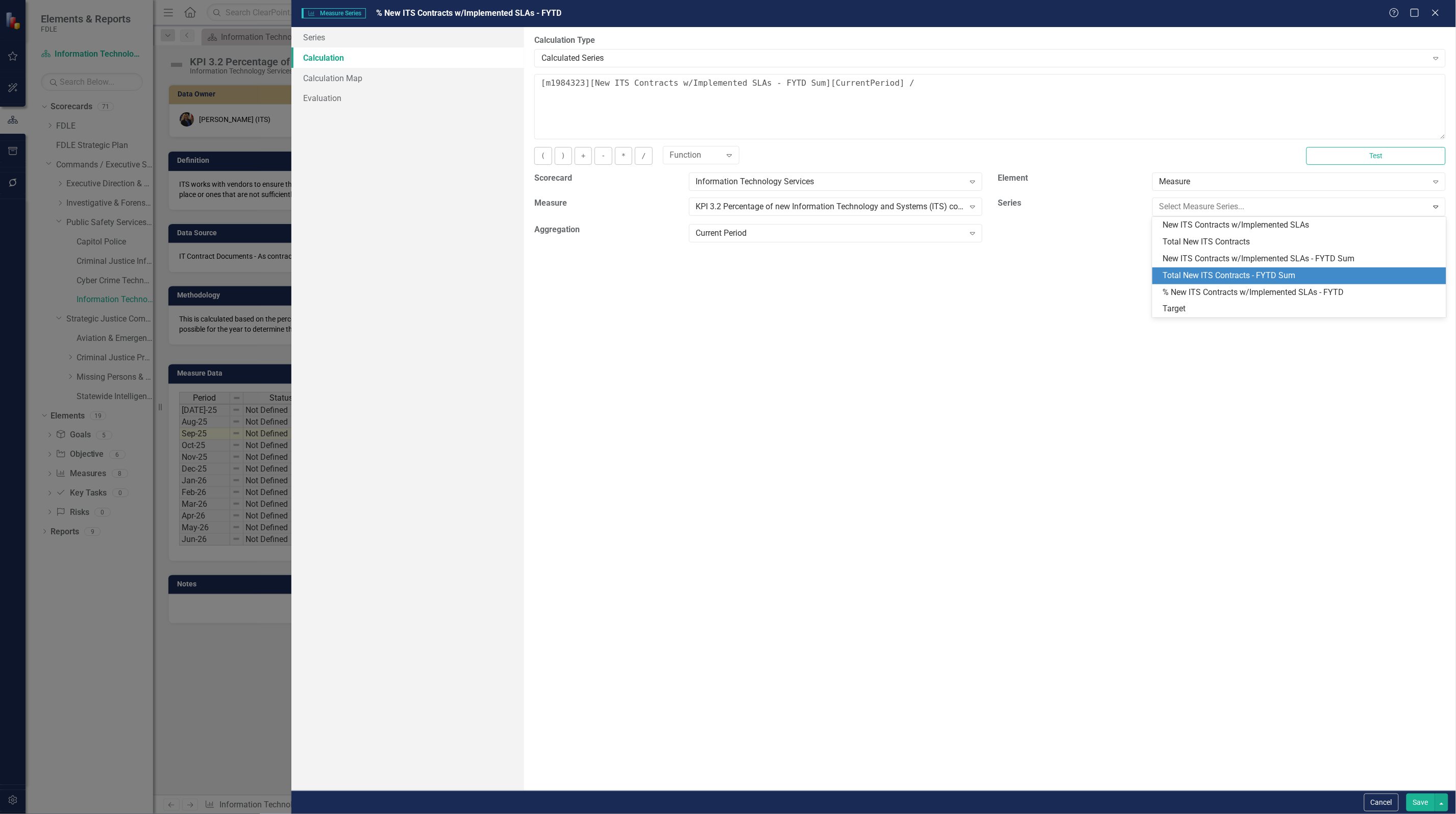
click at [1210, 276] on div "Total New ITS Contracts - FYTD Sum" at bounding box center [1301, 276] width 277 height 12
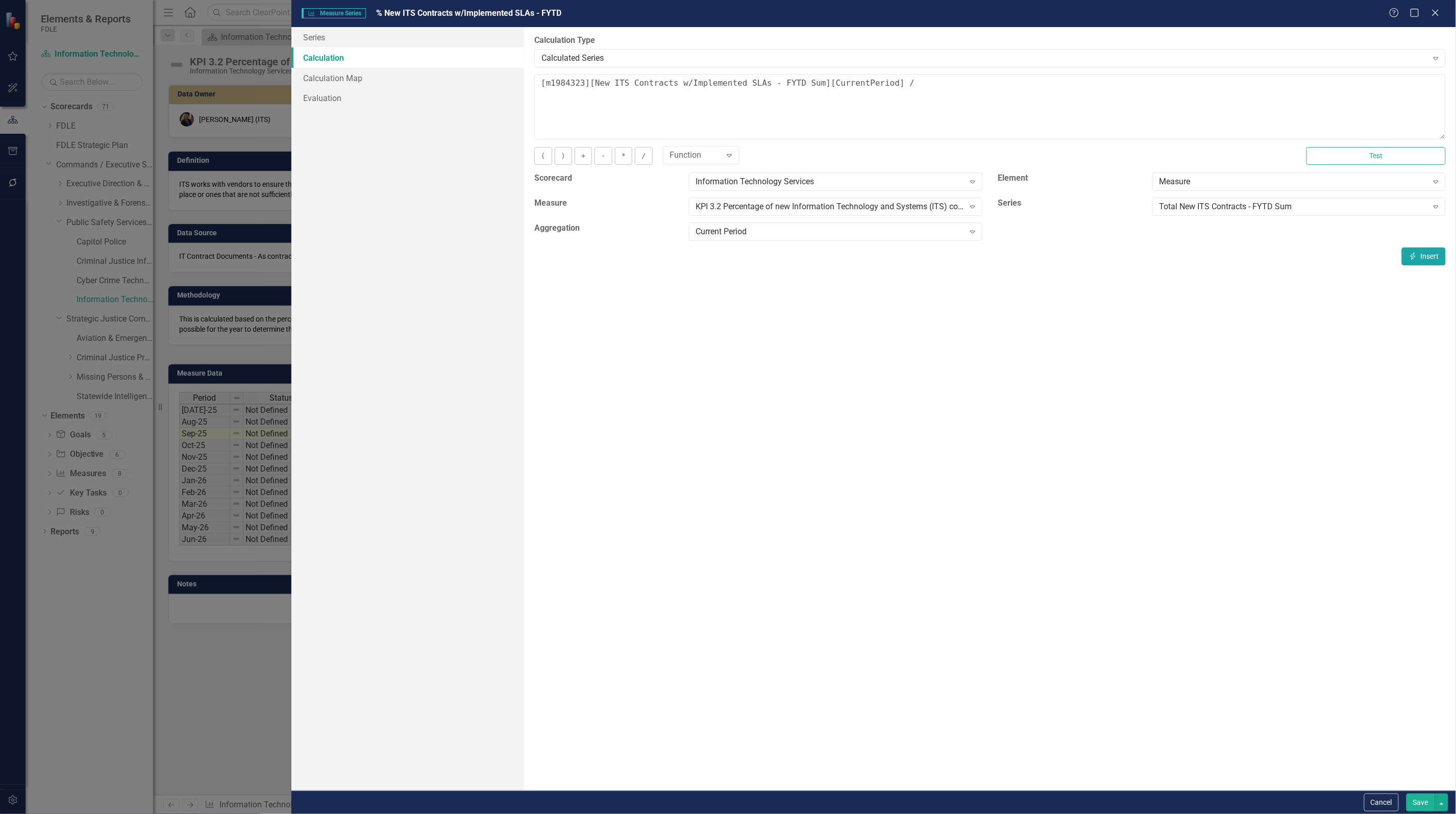
click at [1432, 257] on button "Insert Insert" at bounding box center [1424, 257] width 44 height 18
click at [1176, 85] on textarea "[m1984323][New ITS Contracts w/Implemented SLAs - FYTD Sum][CurrentPeriod] / [m…" at bounding box center [990, 107] width 912 height 66
click at [539, 85] on textarea "[m1984323][New ITS Contracts w/Implemented SLAs - FYTD Sum][CurrentPeriod] / [m…" at bounding box center [990, 107] width 912 height 66
click at [587, 97] on textarea "([m1984323][New ITS Contracts w/Implemented SLAs - FYTD Sum][CurrentPeriod] / […" at bounding box center [990, 107] width 912 height 66
click at [1405, 158] on button "Test" at bounding box center [1376, 156] width 139 height 18
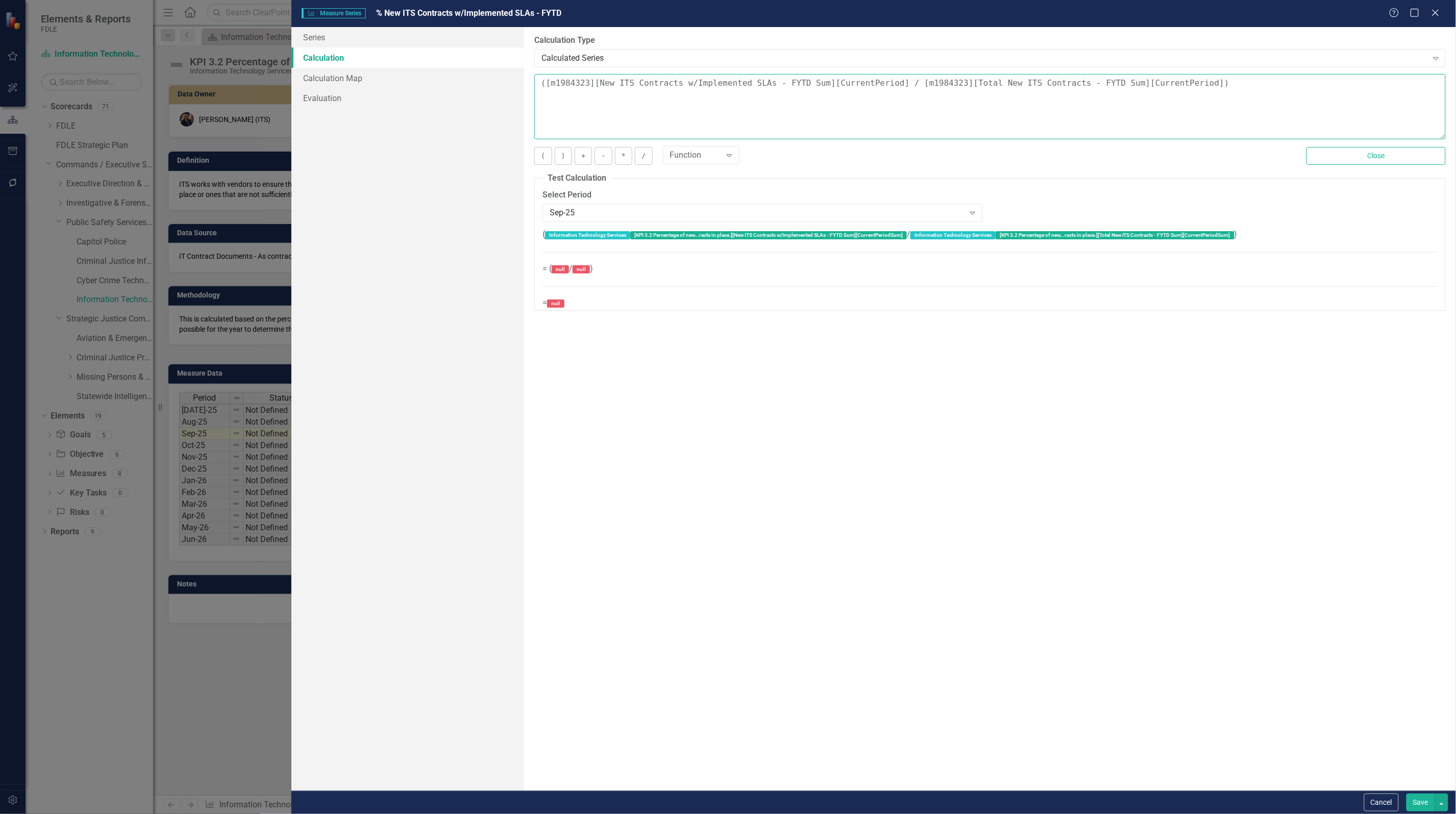
click at [902, 100] on textarea "([m1984323][New ITS Contracts w/Implemented SLAs - FYTD Sum][CurrentPeriod] / […" at bounding box center [990, 107] width 912 height 66
click at [893, 83] on textarea "([m1984323][New ITS Contracts w/Implemented SLAs - FYTD Sum][CurrentPeriod] / […" at bounding box center [990, 107] width 912 height 66
click at [1188, 89] on textarea "([m1984323][New ITS Contracts w/Implemented SLAs - FYTD Sum][CurrentPeriod] / […" at bounding box center [990, 107] width 912 height 66
click at [1341, 161] on button "Close" at bounding box center [1376, 156] width 139 height 18
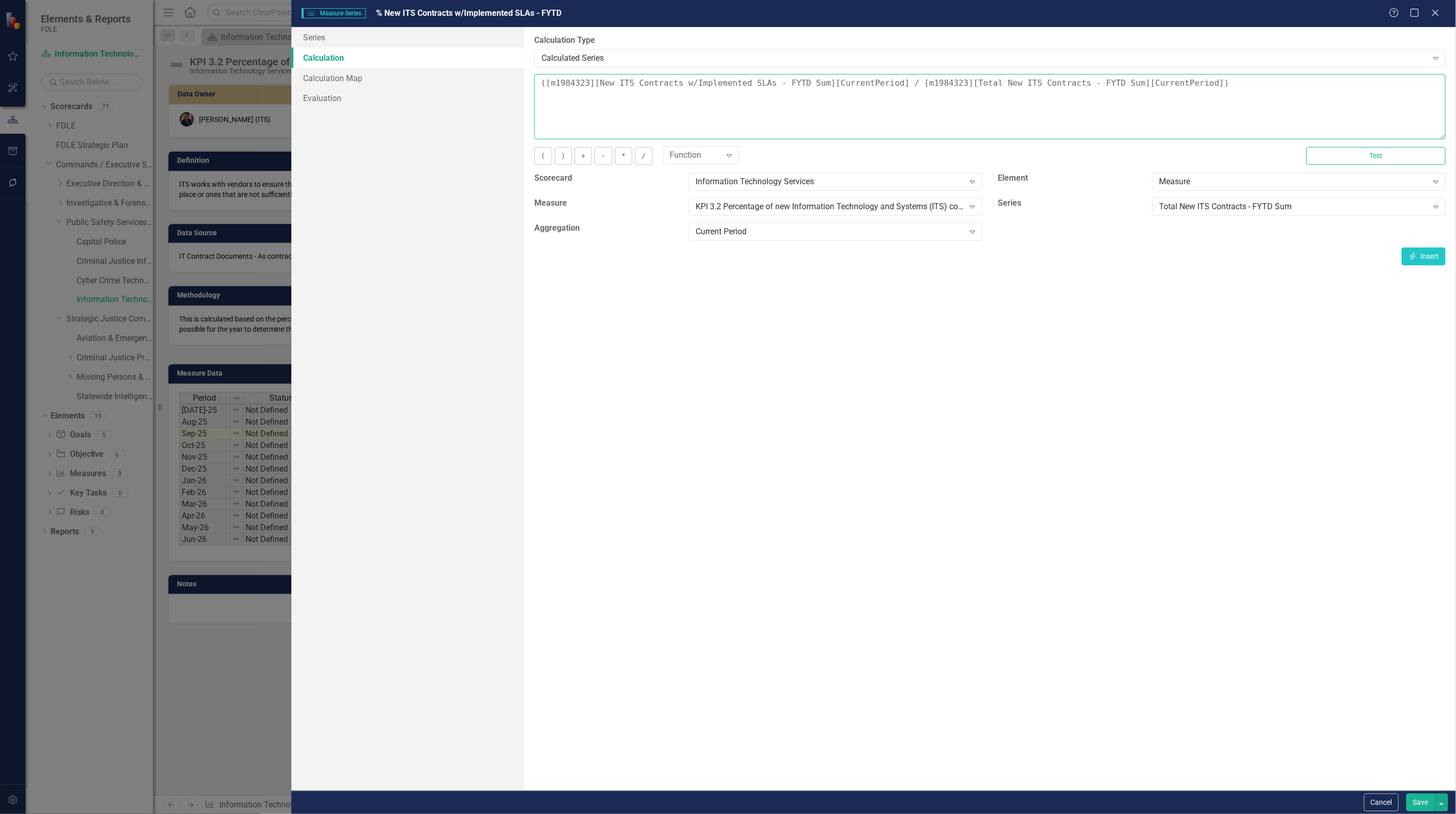
click at [1202, 80] on textarea "([m1984323][New ITS Contracts w/Implemented SLAs - FYTD Sum][CurrentPeriod] / […" at bounding box center [990, 107] width 912 height 66
type textarea "([m1984323][New ITS Contracts w/Implemented SLAs - FYTD Sum][CurrentPeriod] / […"
click at [1414, 800] on button "Save" at bounding box center [1420, 803] width 29 height 18
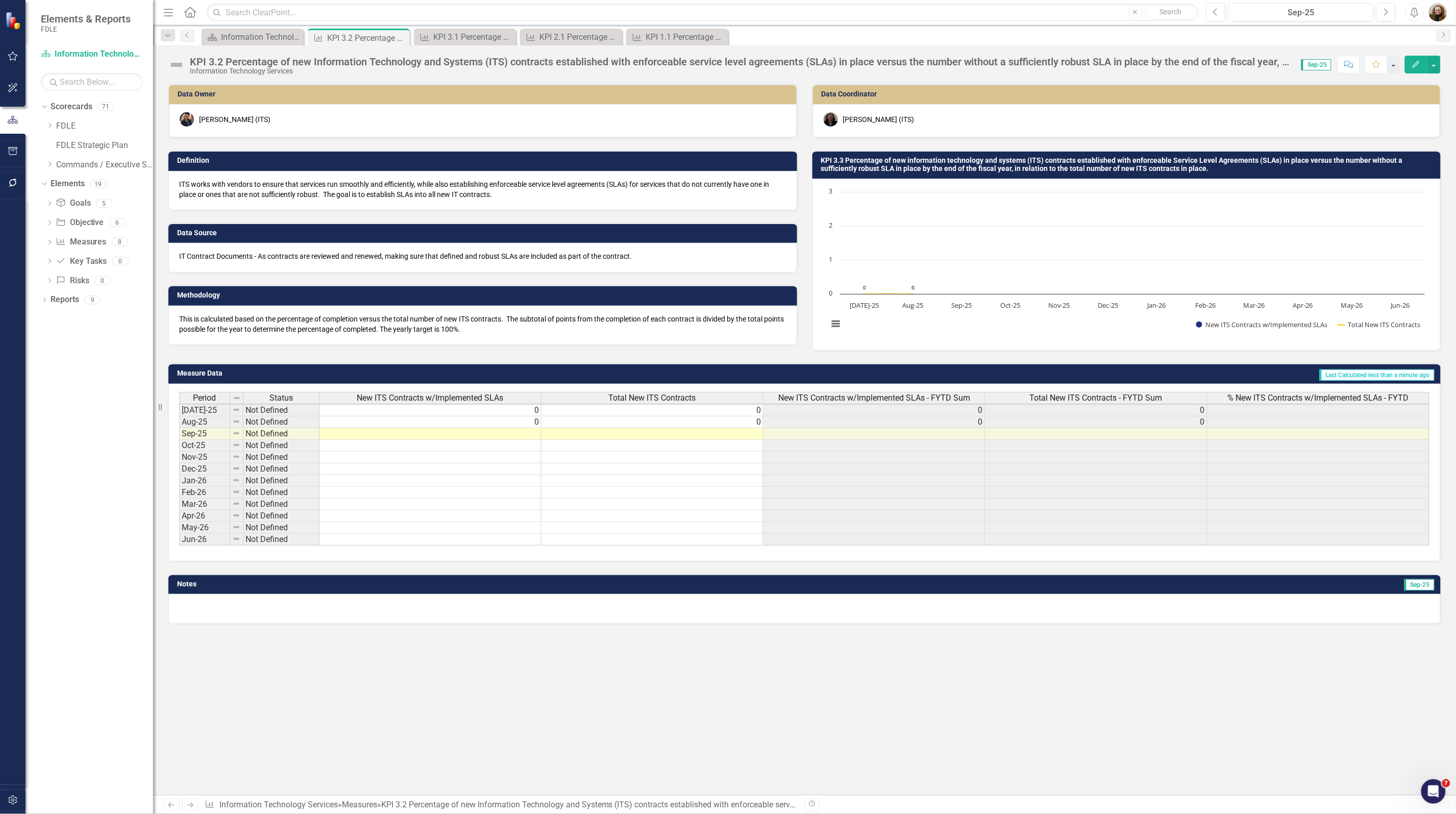
click at [1011, 162] on h3 "KPI 3.3 Percentage of new information technology and systems (ITS) contracts es…" at bounding box center [1129, 164] width 615 height 16
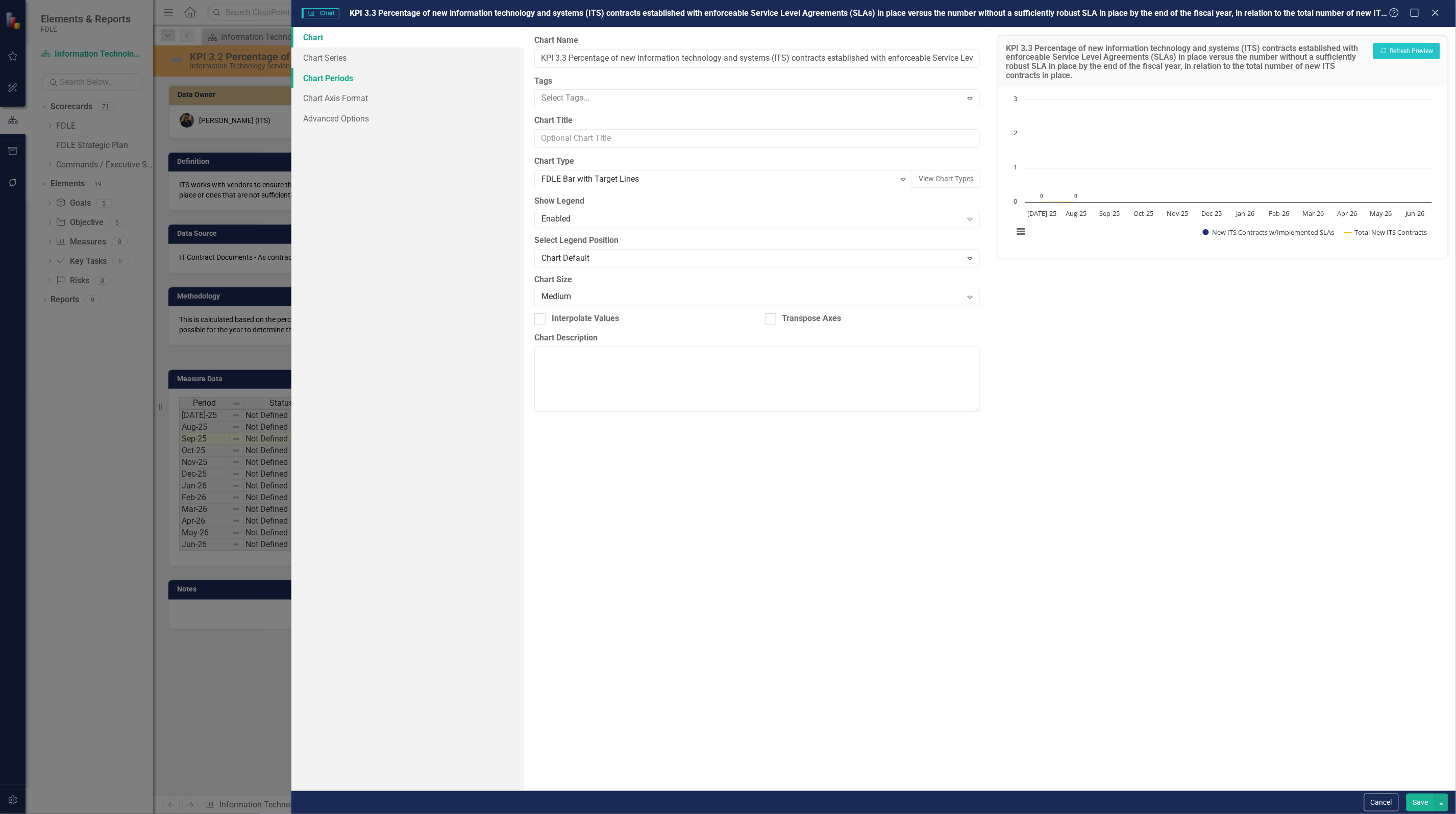
click at [317, 79] on link "Chart Periods" at bounding box center [408, 78] width 233 height 20
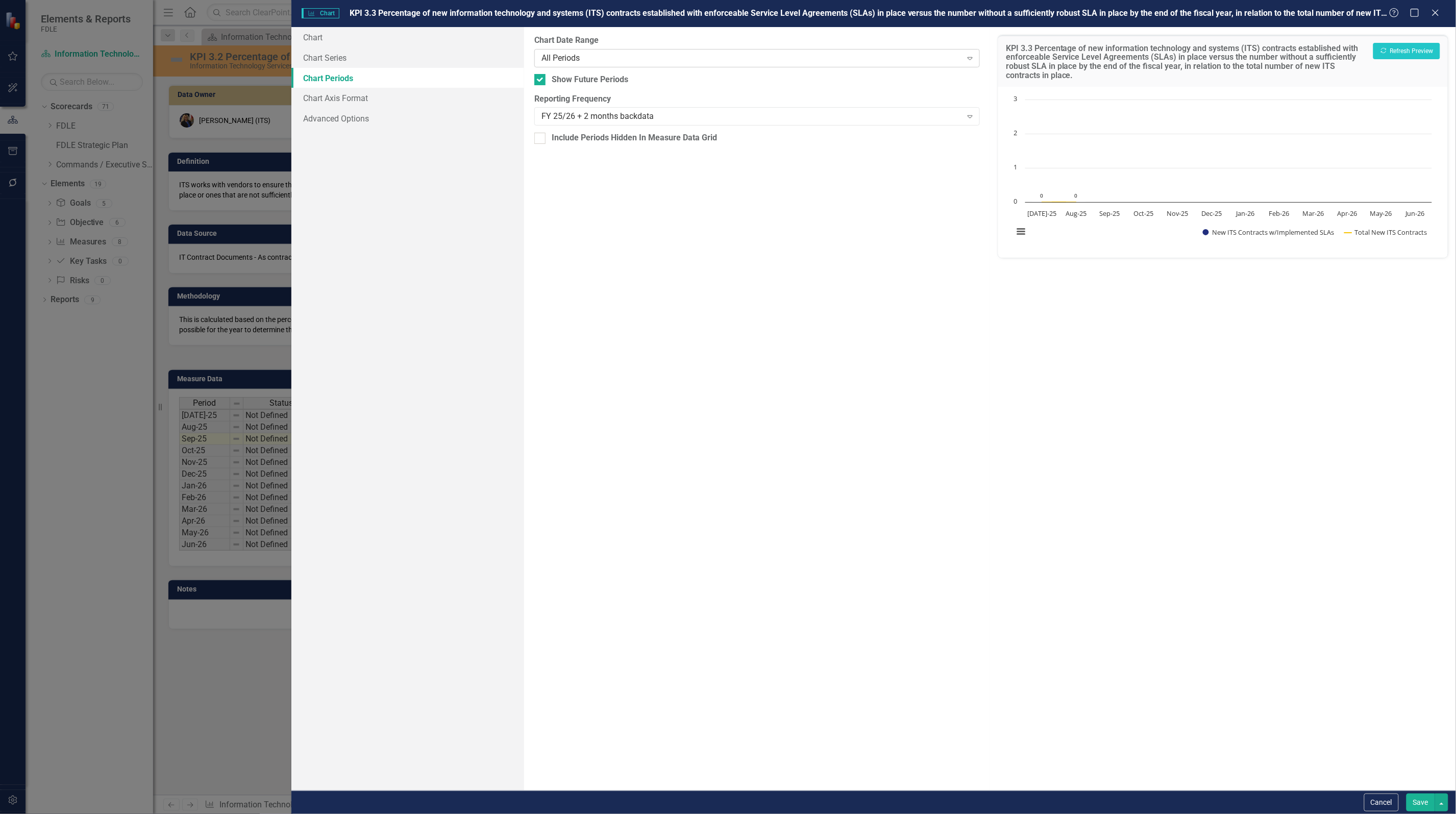
click at [581, 61] on div "All Periods" at bounding box center [752, 58] width 421 height 12
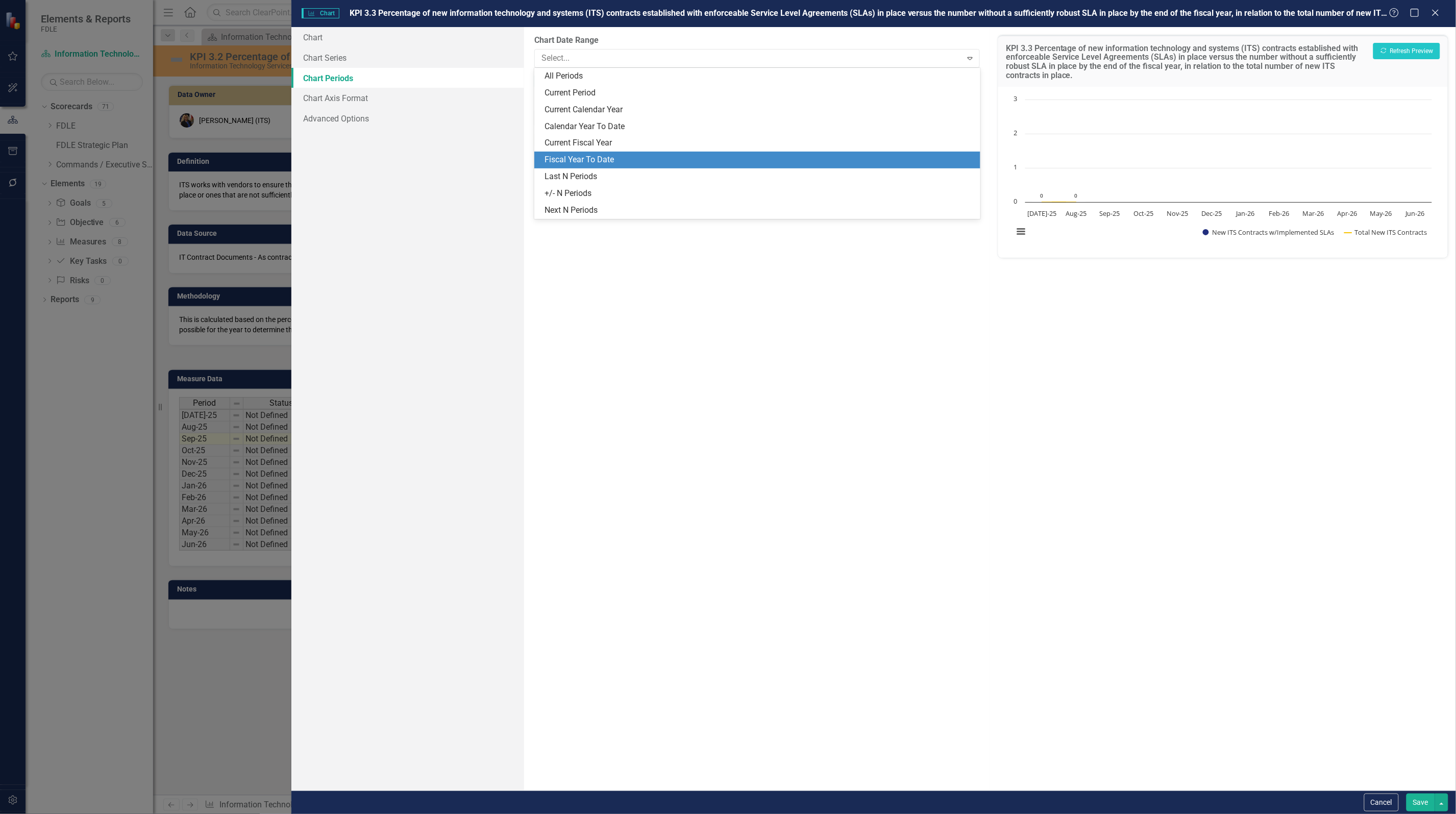
click at [592, 153] on div "Fiscal Year To Date" at bounding box center [757, 160] width 445 height 17
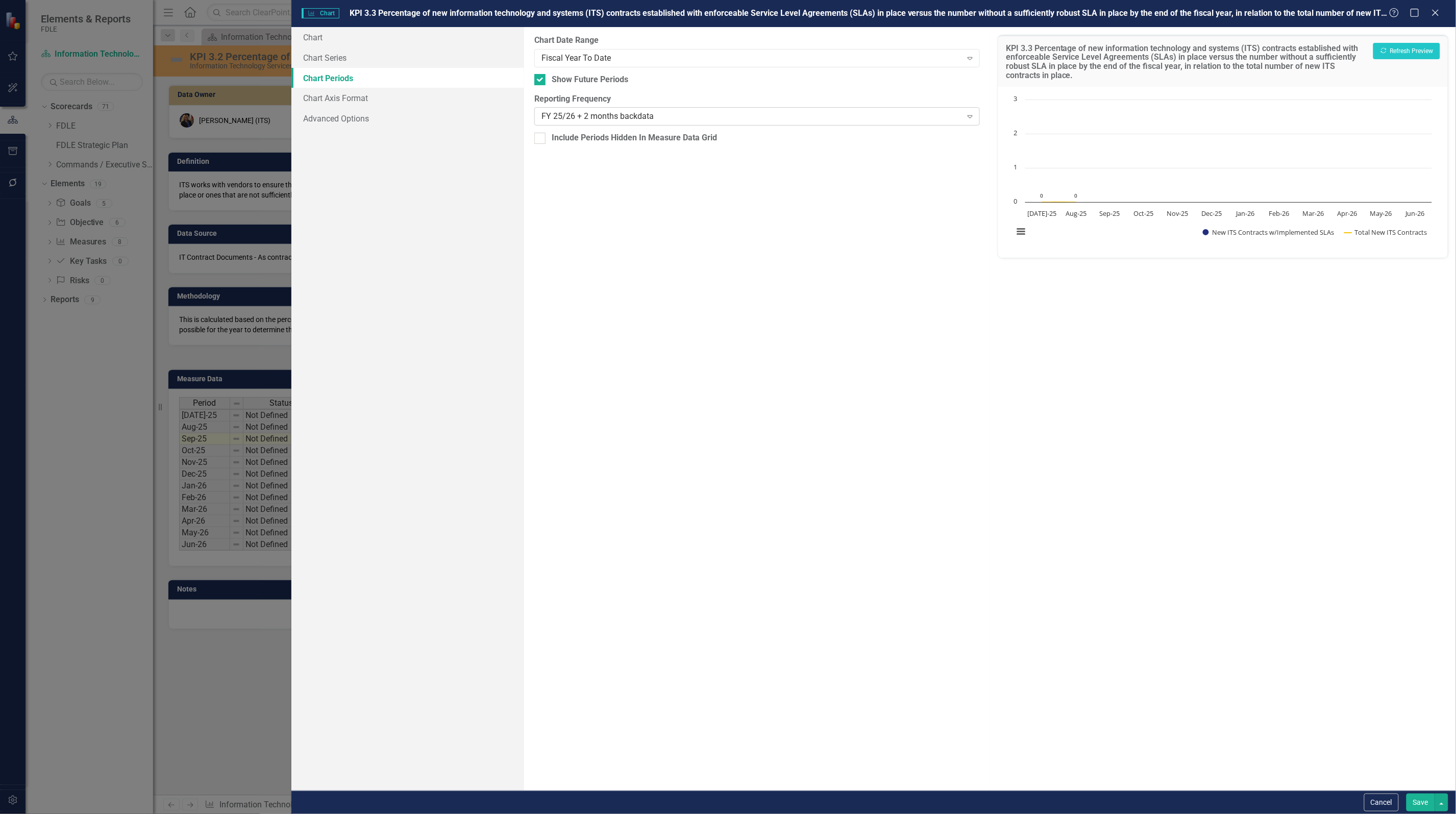
click at [602, 116] on div "FY 25/26 + 2 months backdata" at bounding box center [752, 116] width 421 height 12
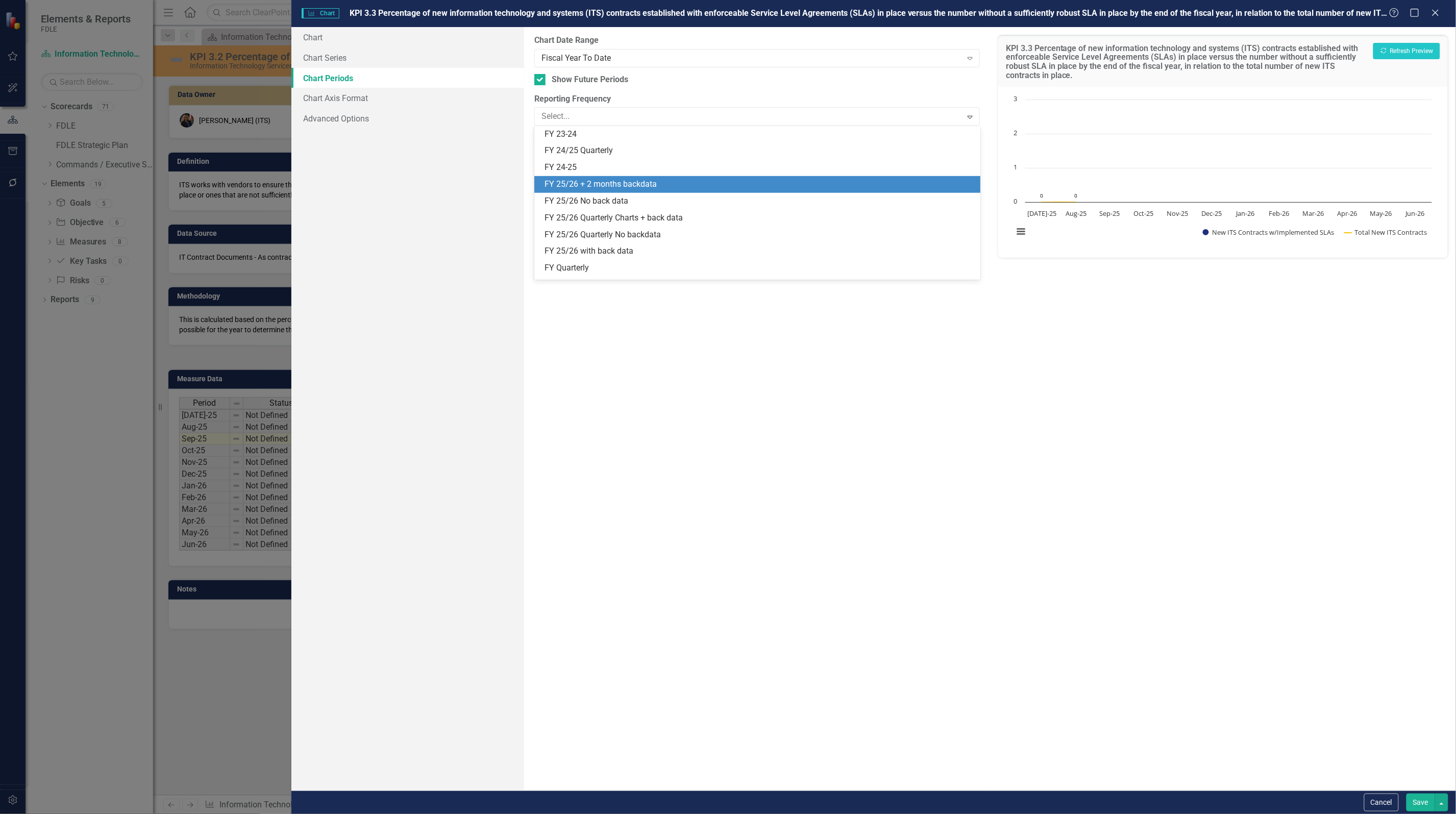
scroll to position [285, 0]
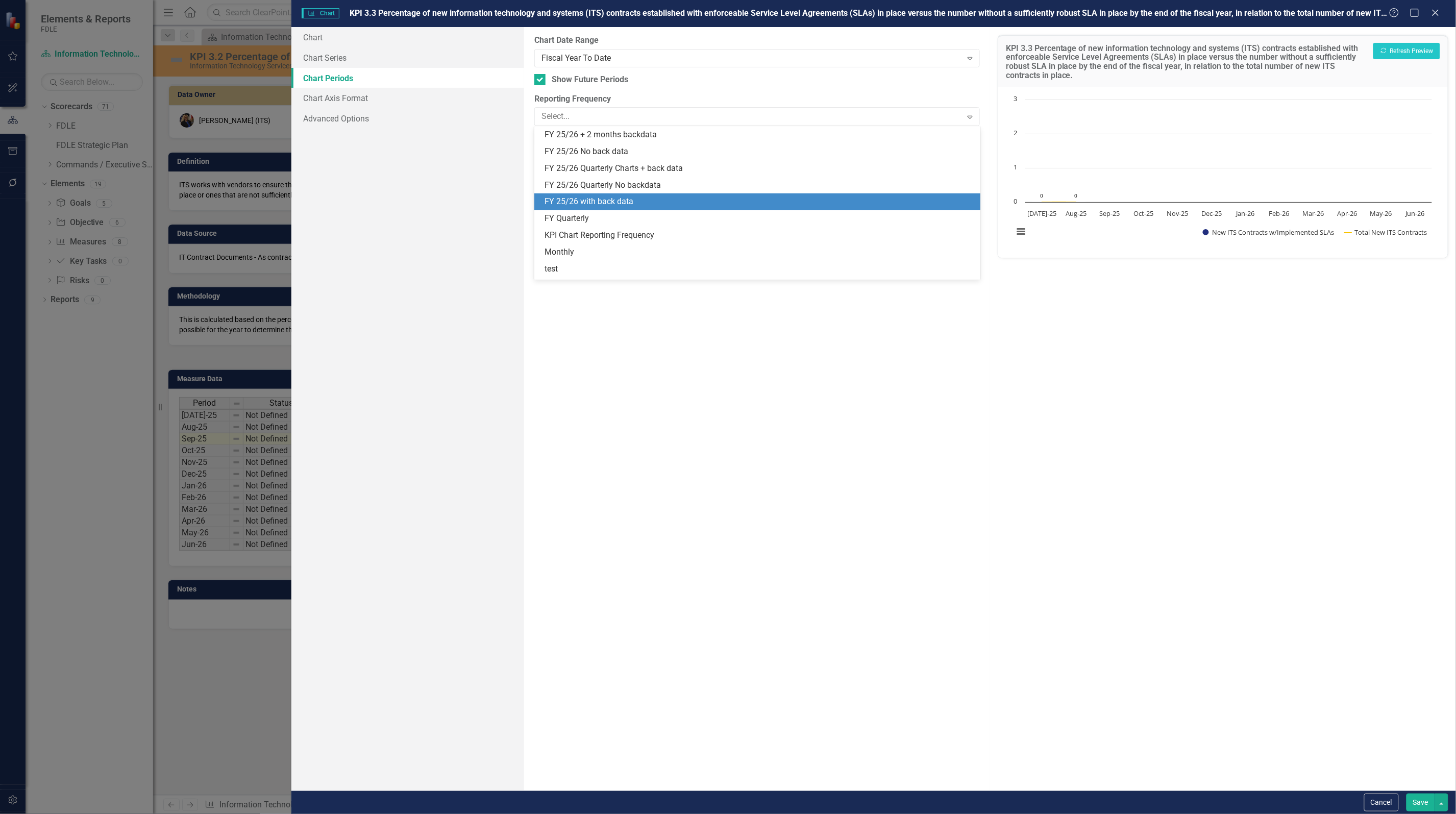
click at [598, 201] on div "FY 25/26 with back data" at bounding box center [759, 202] width 429 height 12
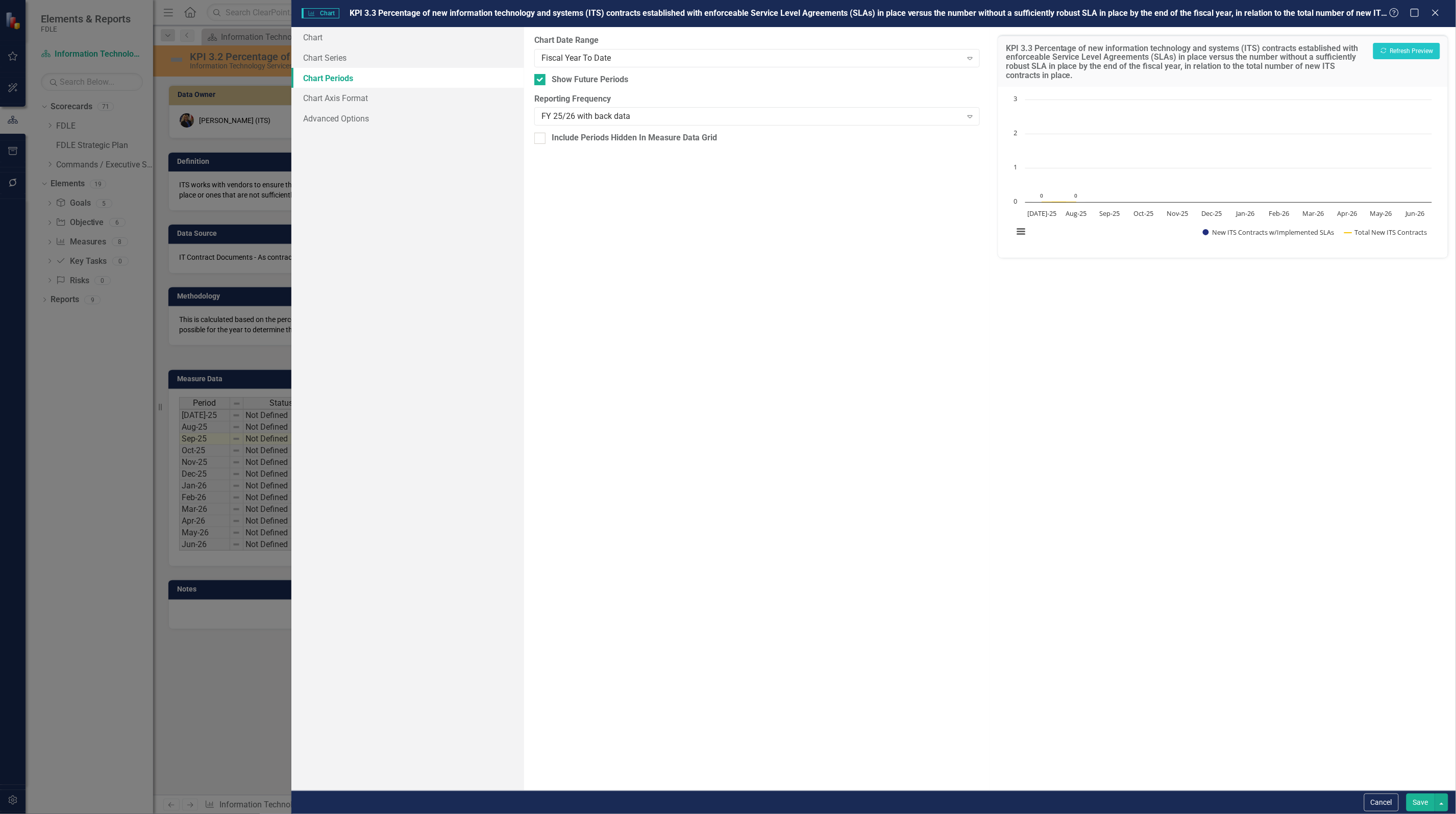
click at [1415, 802] on button "Save" at bounding box center [1420, 803] width 29 height 18
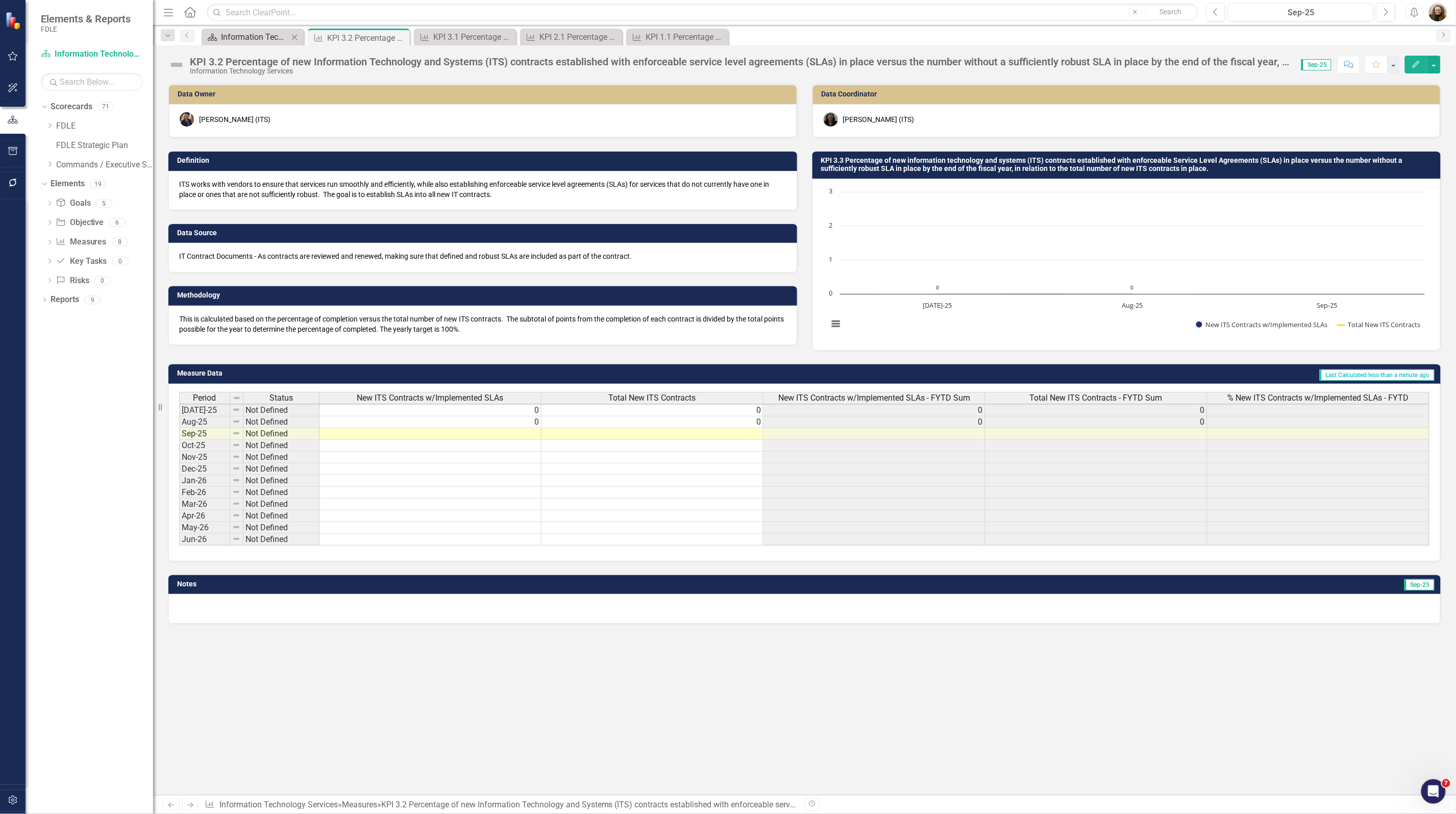
click at [261, 42] on div "Information Technology Services Landing Page" at bounding box center [254, 37] width 67 height 13
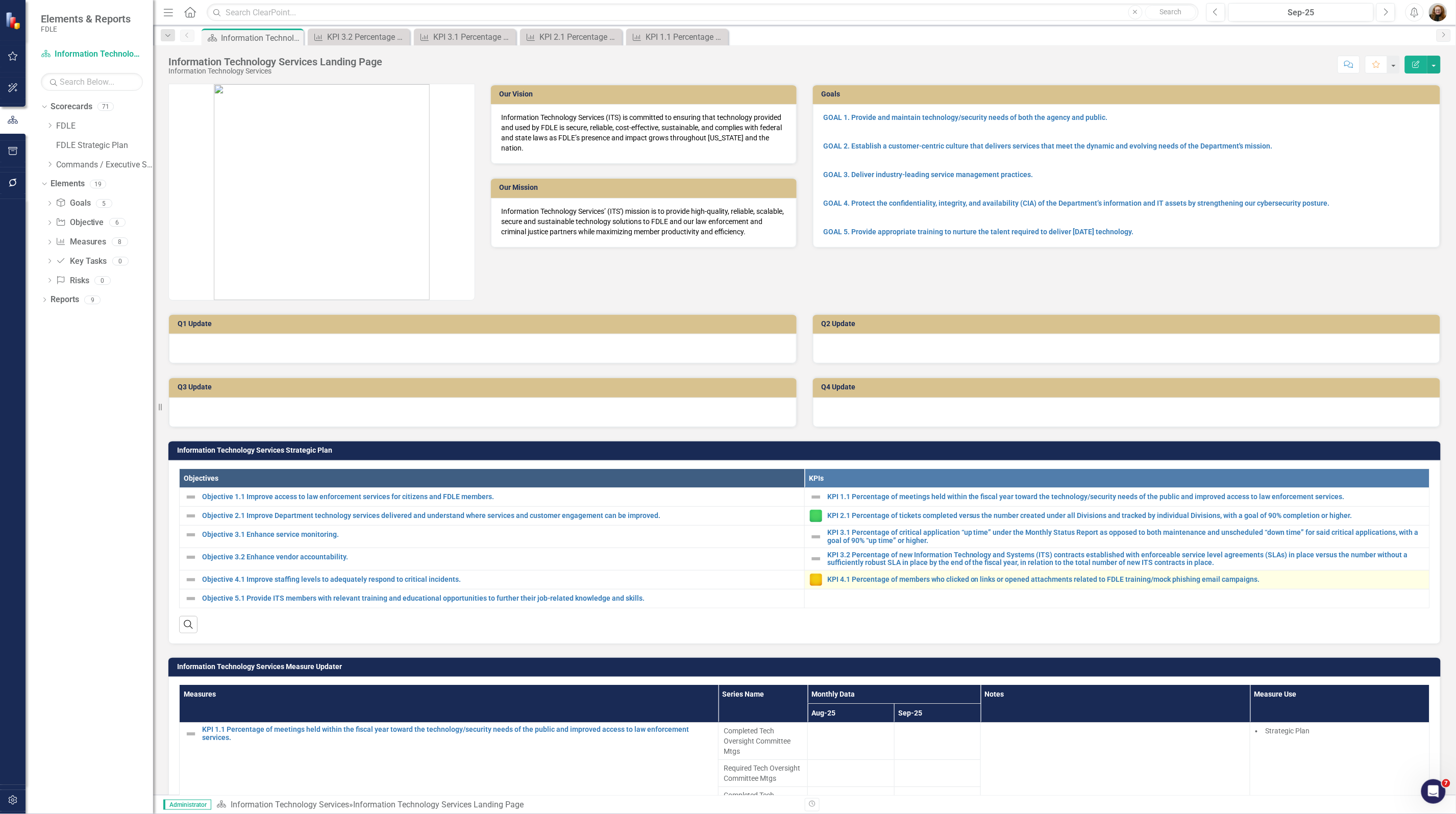
click at [875, 573] on td "KPI 4.1 Percentage of members who clicked on links or opened attachments relate…" at bounding box center [1117, 579] width 625 height 19
click at [881, 581] on link "KPI 4.1 Percentage of members who clicked on links or opened attachments relate…" at bounding box center [1126, 579] width 597 height 8
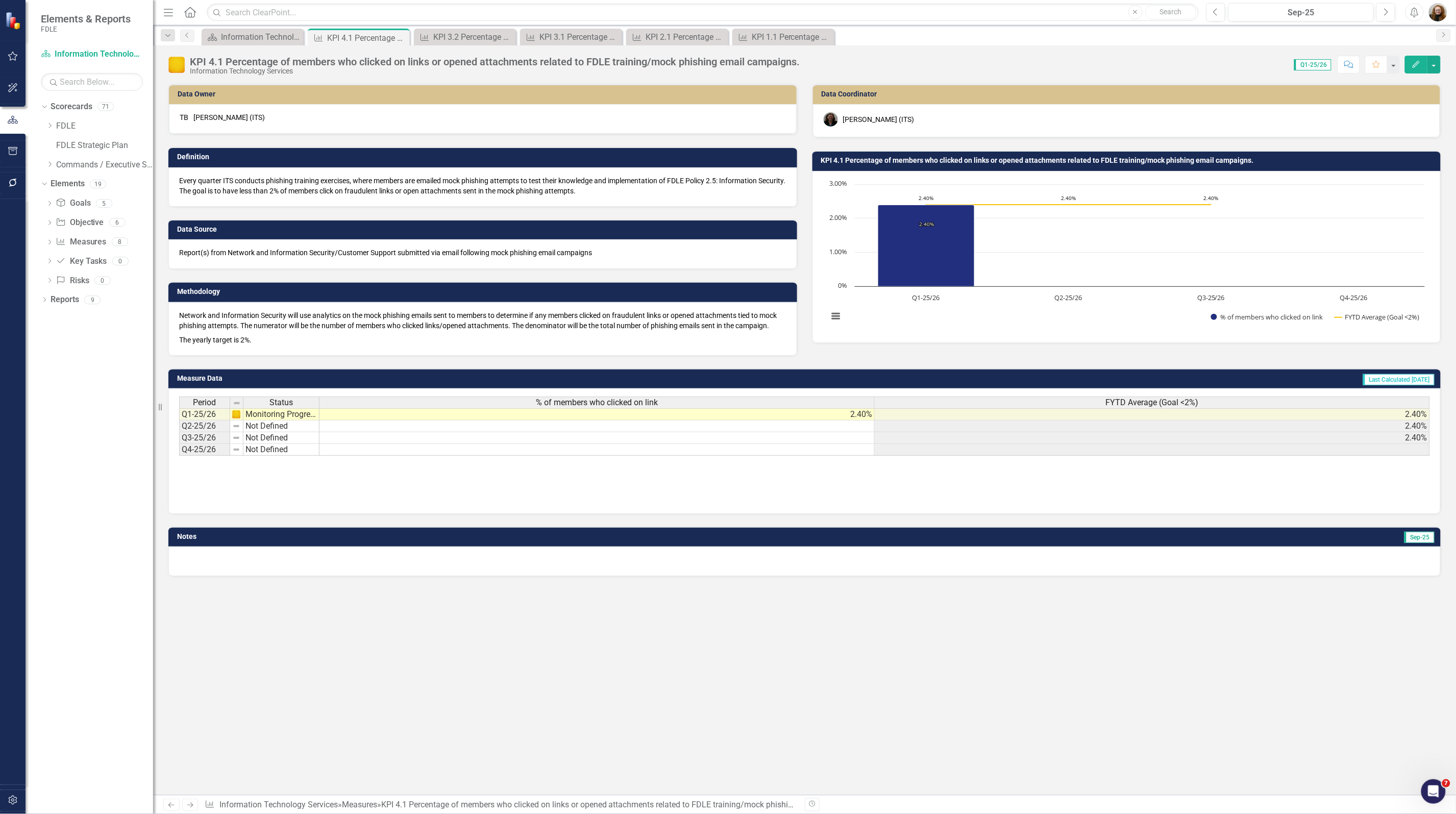
click at [986, 165] on td "KPI 4.1 Percentage of members who clicked on links or opened attachments relate…" at bounding box center [1129, 162] width 615 height 15
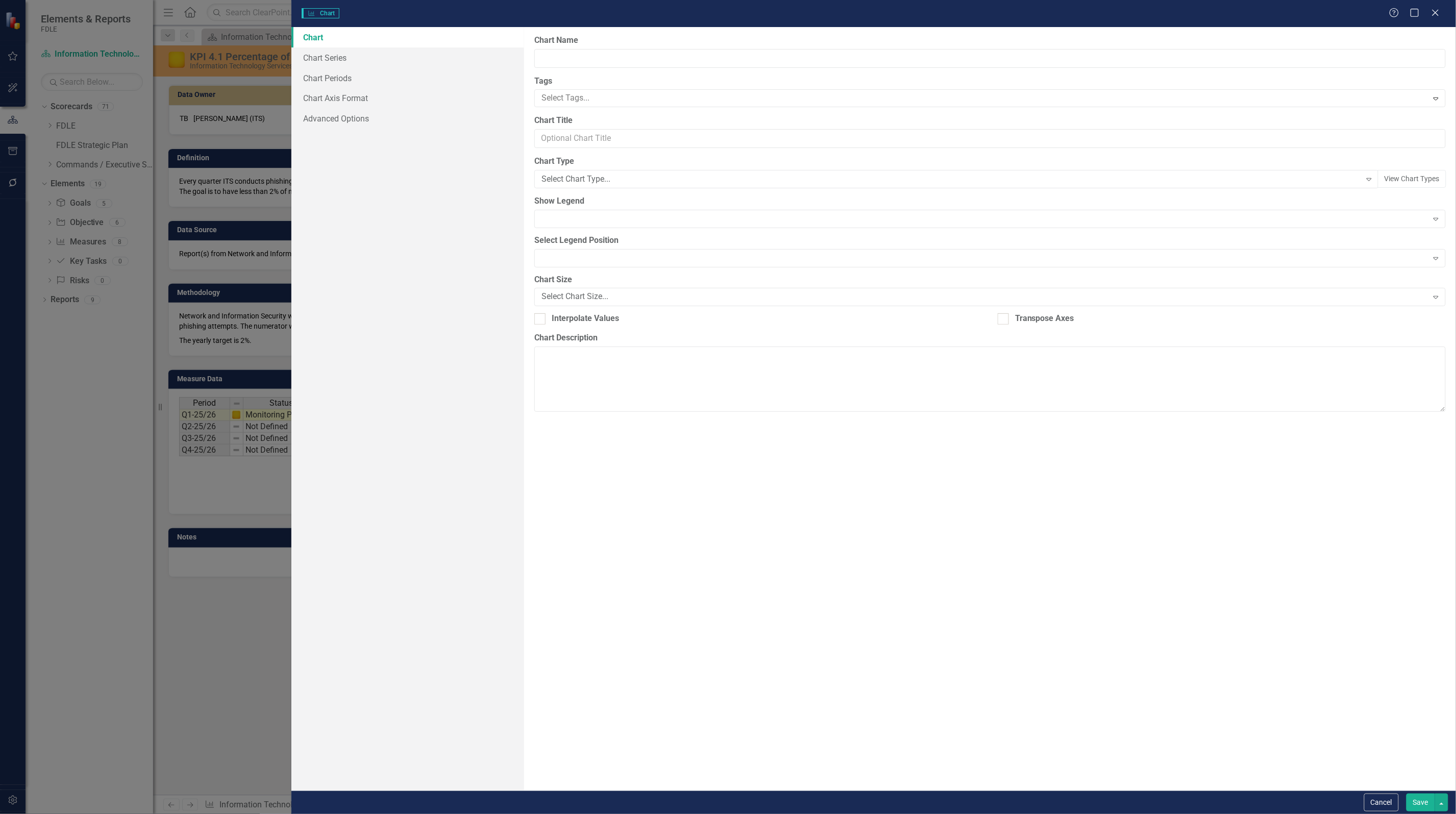
type input "KPI 4.1 Percentage of members who clicked on links or opened attachments relate…"
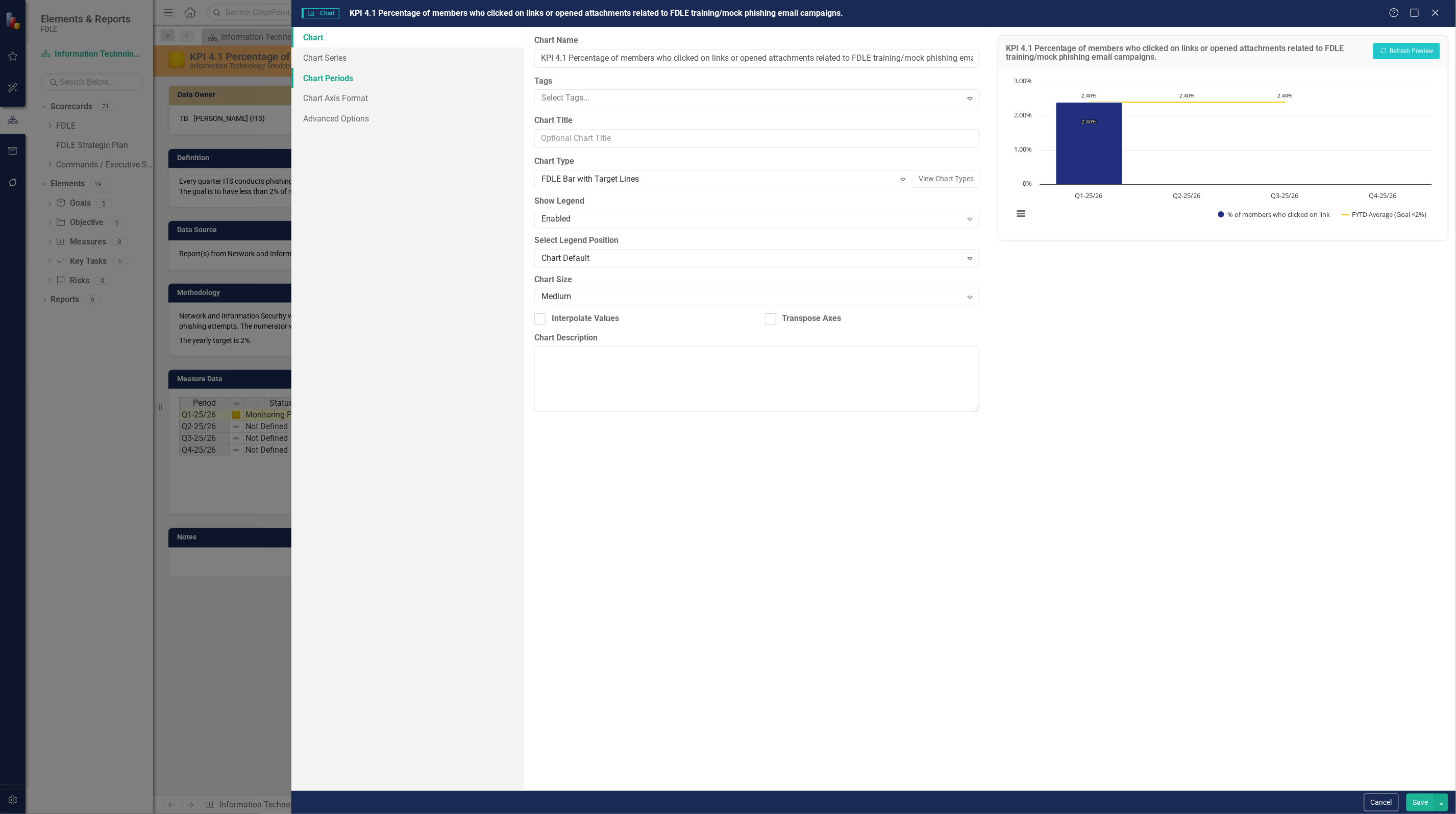
click at [326, 76] on link "Chart Periods" at bounding box center [408, 78] width 233 height 20
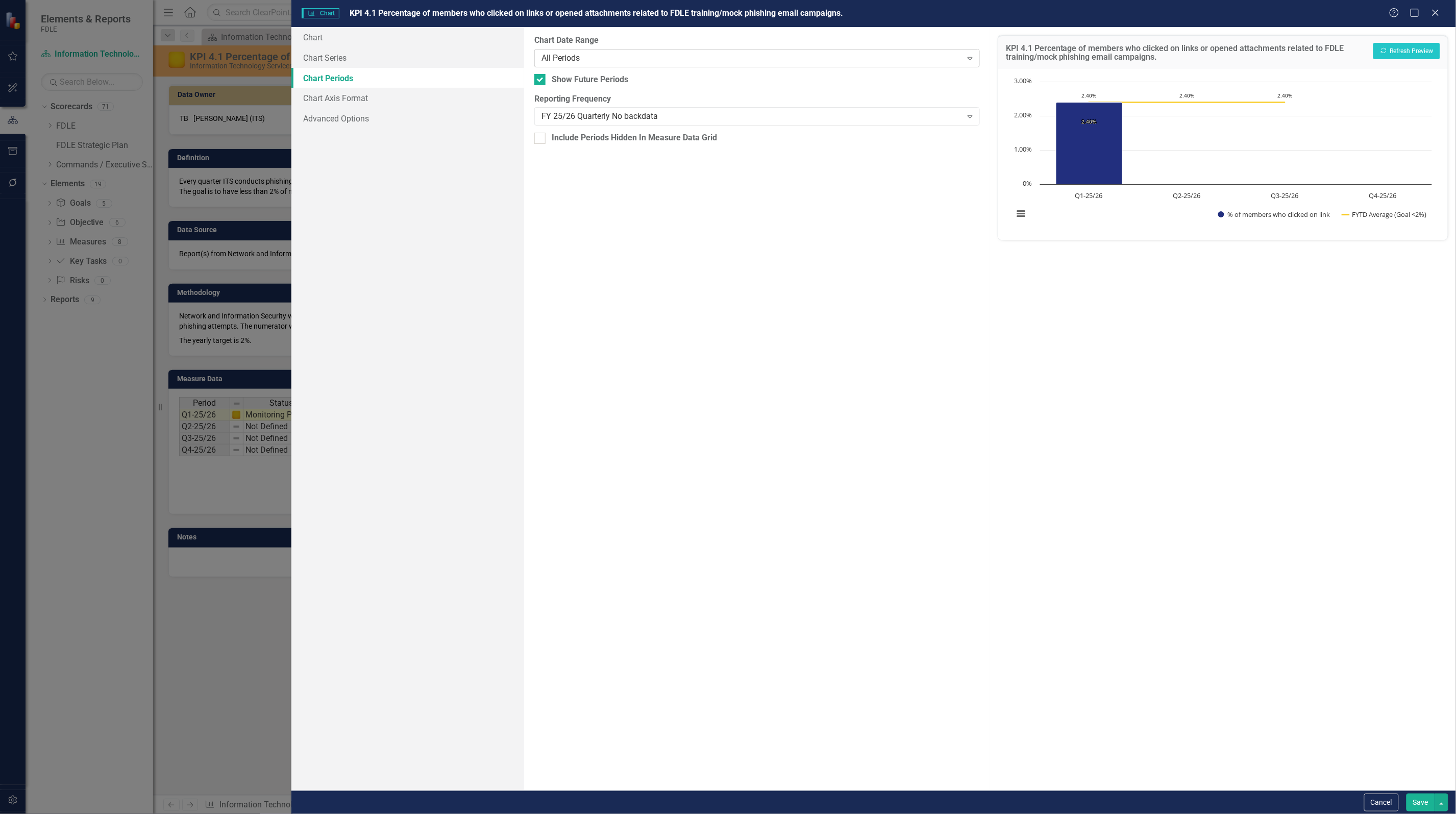
click at [601, 52] on div "All Periods" at bounding box center [752, 58] width 421 height 12
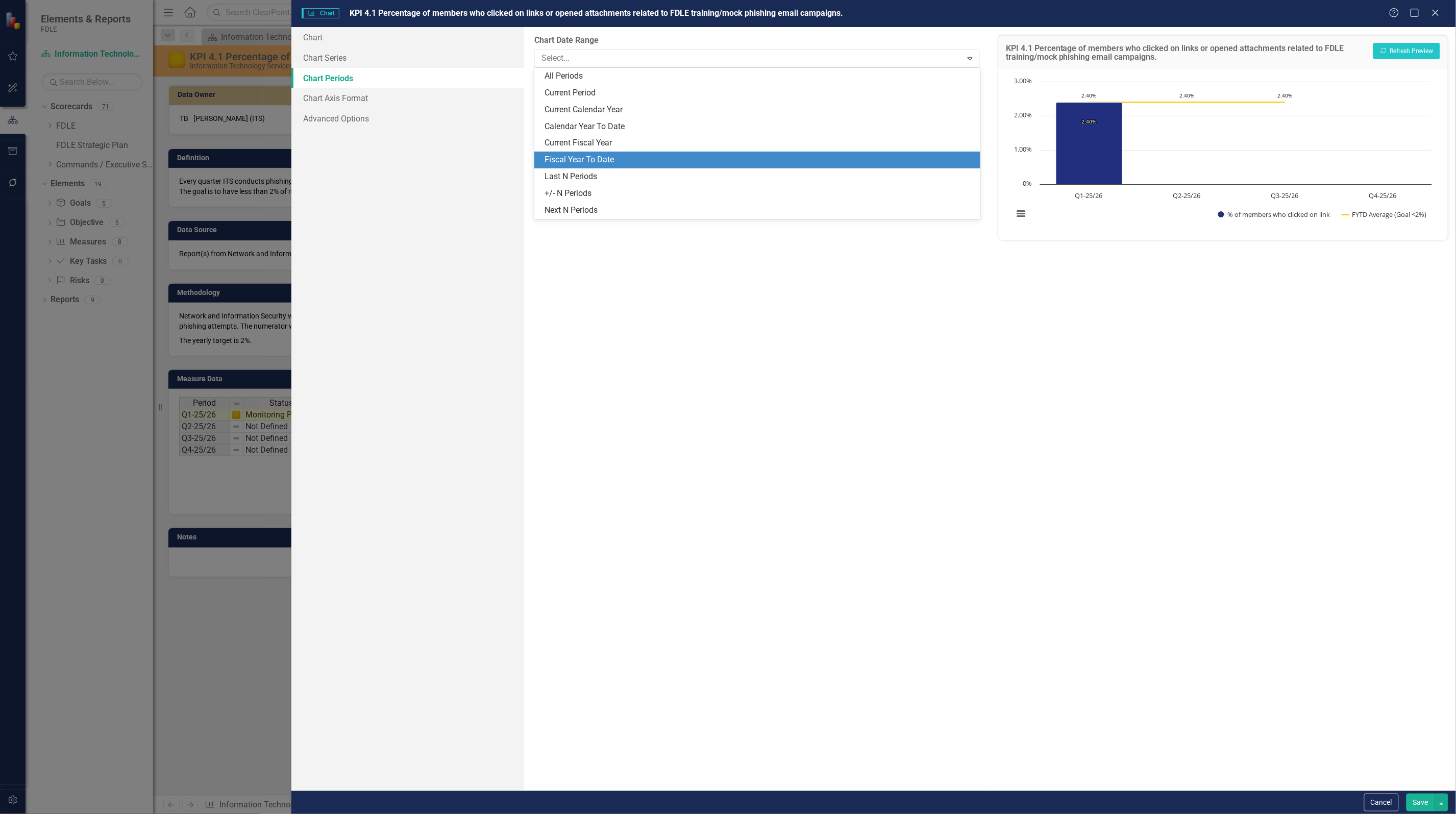
click at [586, 156] on div "Fiscal Year To Date" at bounding box center [759, 160] width 429 height 12
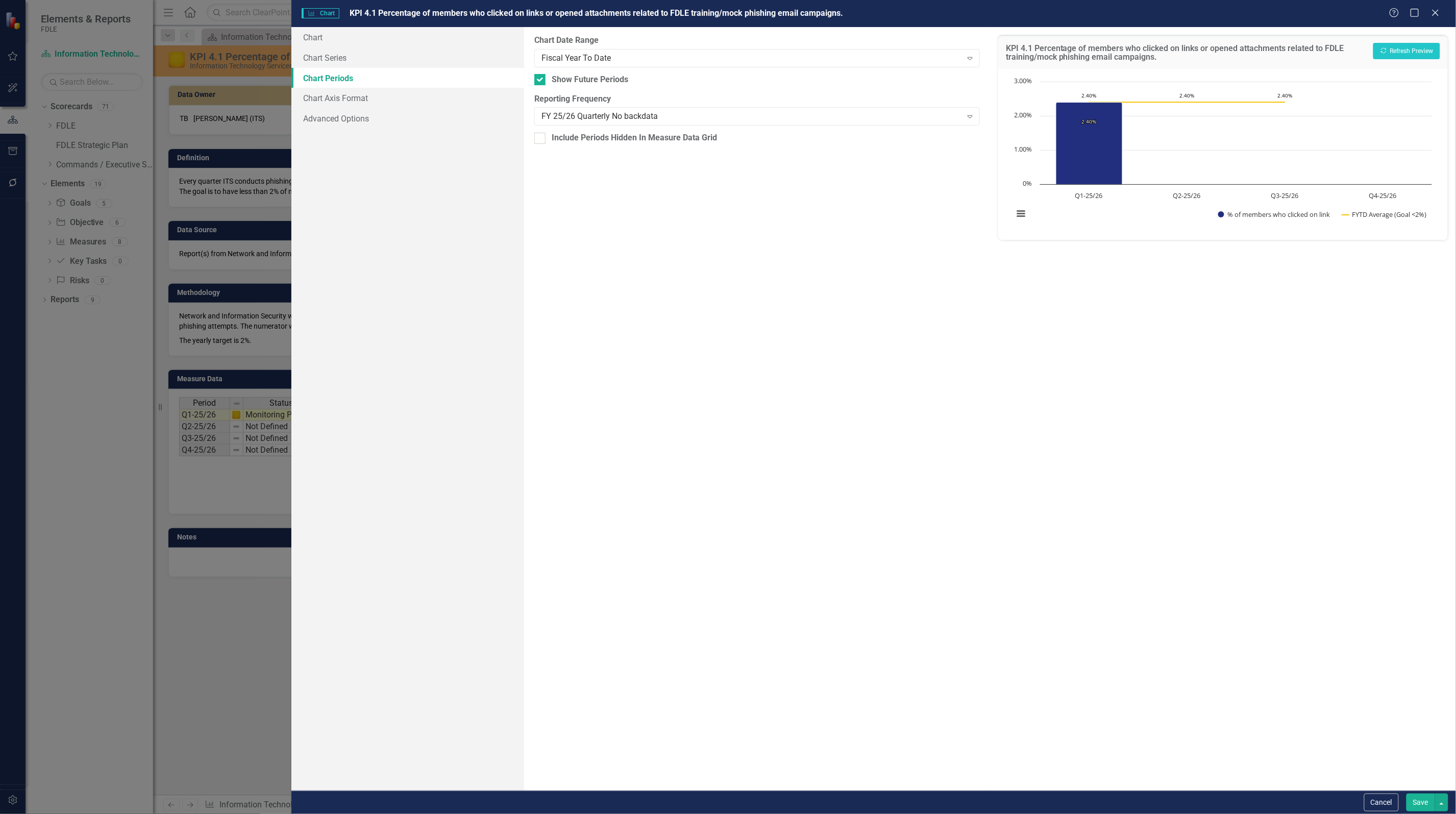
click at [1415, 796] on button "Save" at bounding box center [1420, 803] width 29 height 18
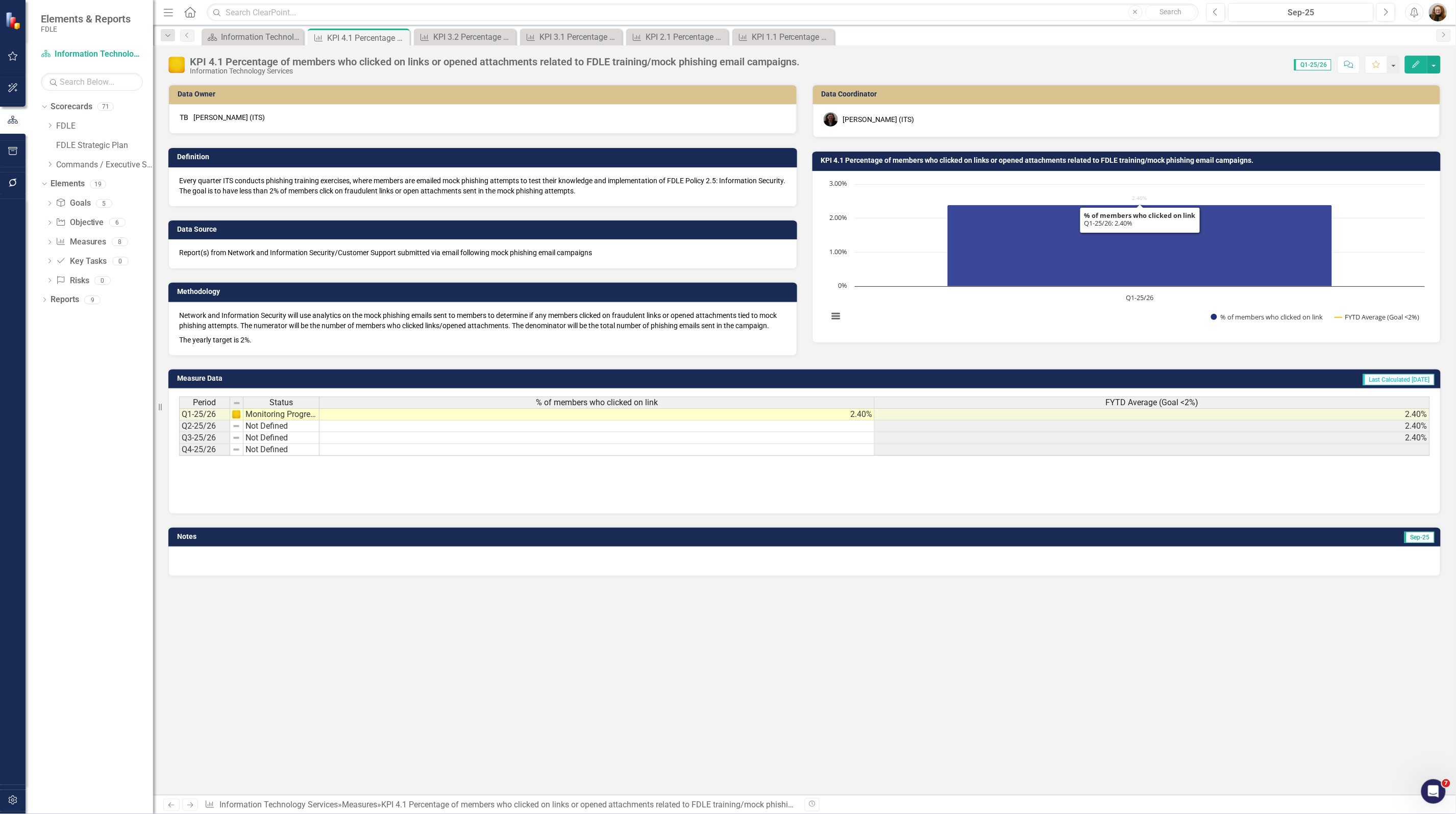
click at [1017, 233] on icon "Q1-25/26, 2.4. % of members who clicked on link." at bounding box center [1139, 245] width 385 height 81
click at [1016, 233] on icon "Q1-25/26, 2.4. % of members who clicked on link." at bounding box center [1139, 245] width 385 height 81
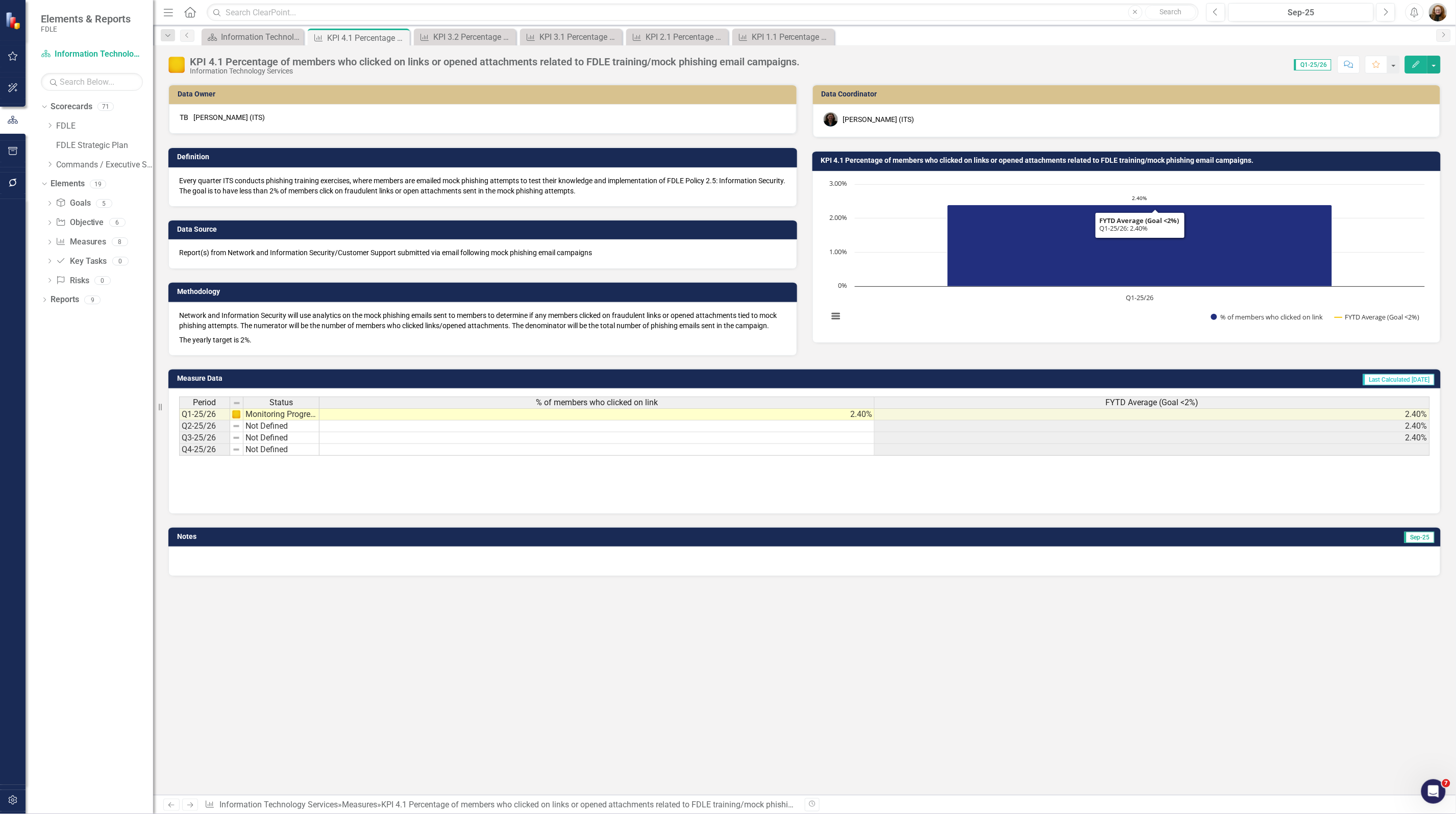
click at [941, 161] on h3 "KPI 4.1 Percentage of members who clicked on links or opened attachments relate…" at bounding box center [1129, 161] width 615 height 8
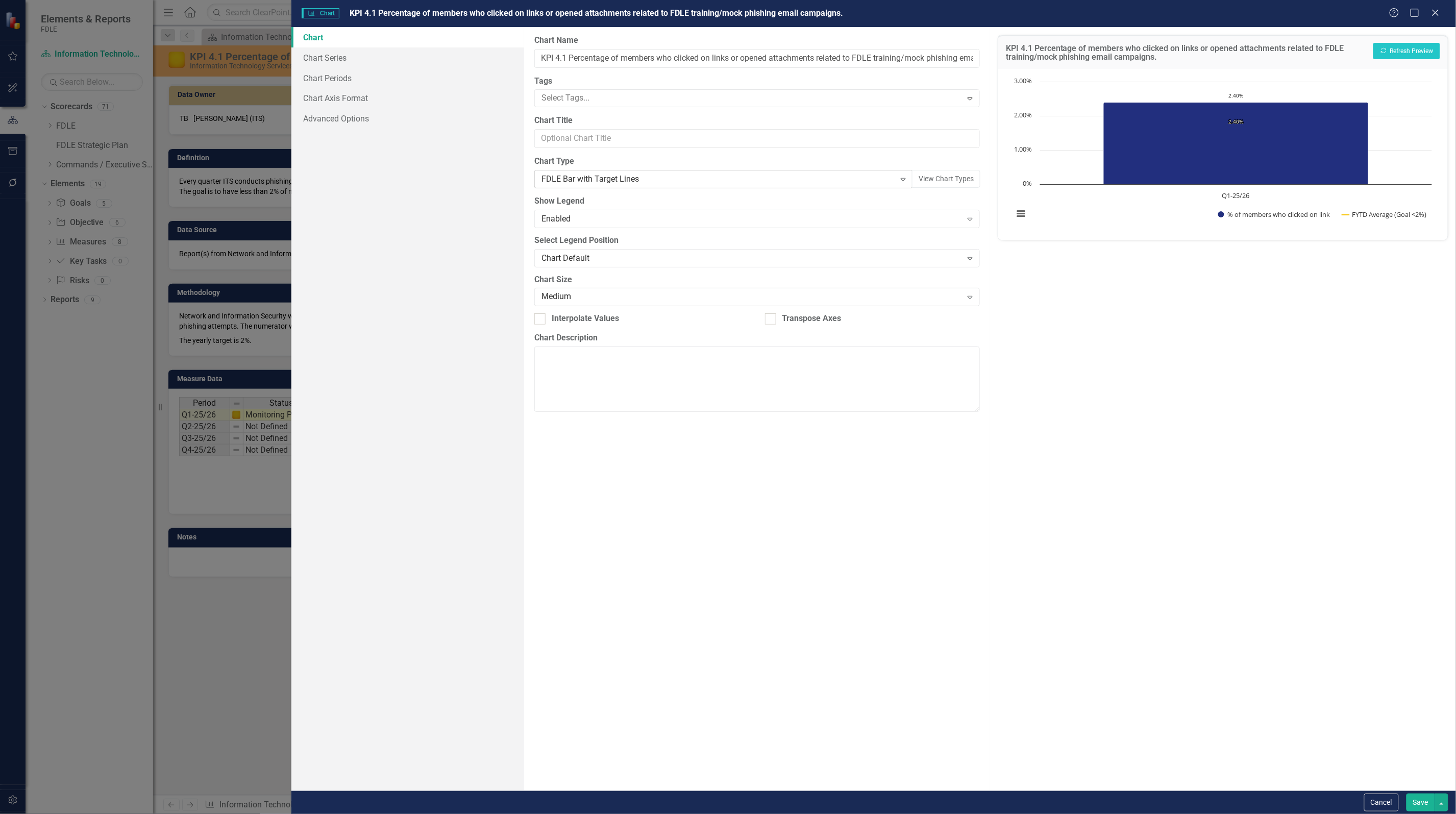
click at [647, 179] on div "FDLE Bar with Target Lines" at bounding box center [718, 179] width 354 height 12
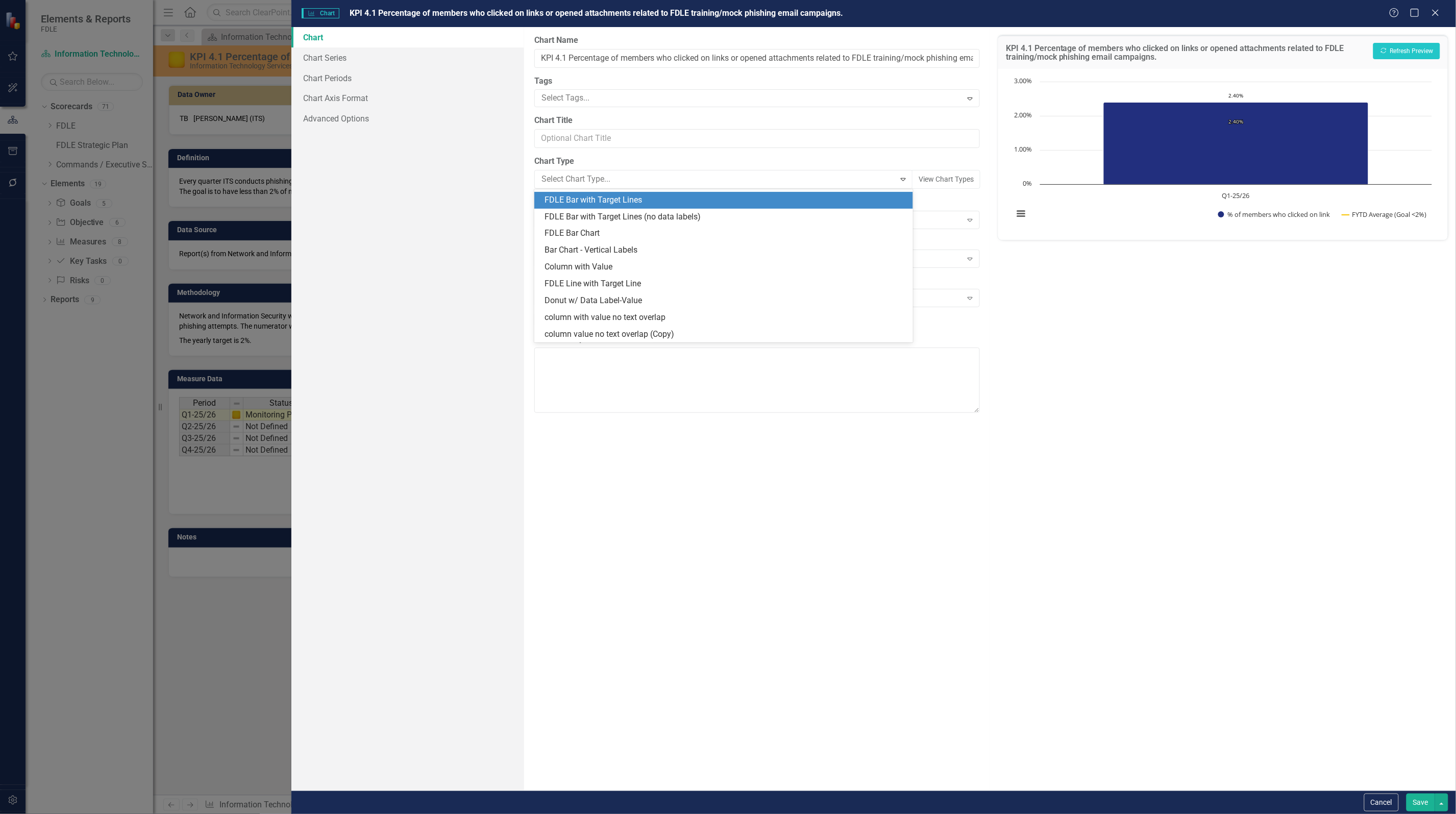
scroll to position [933, 0]
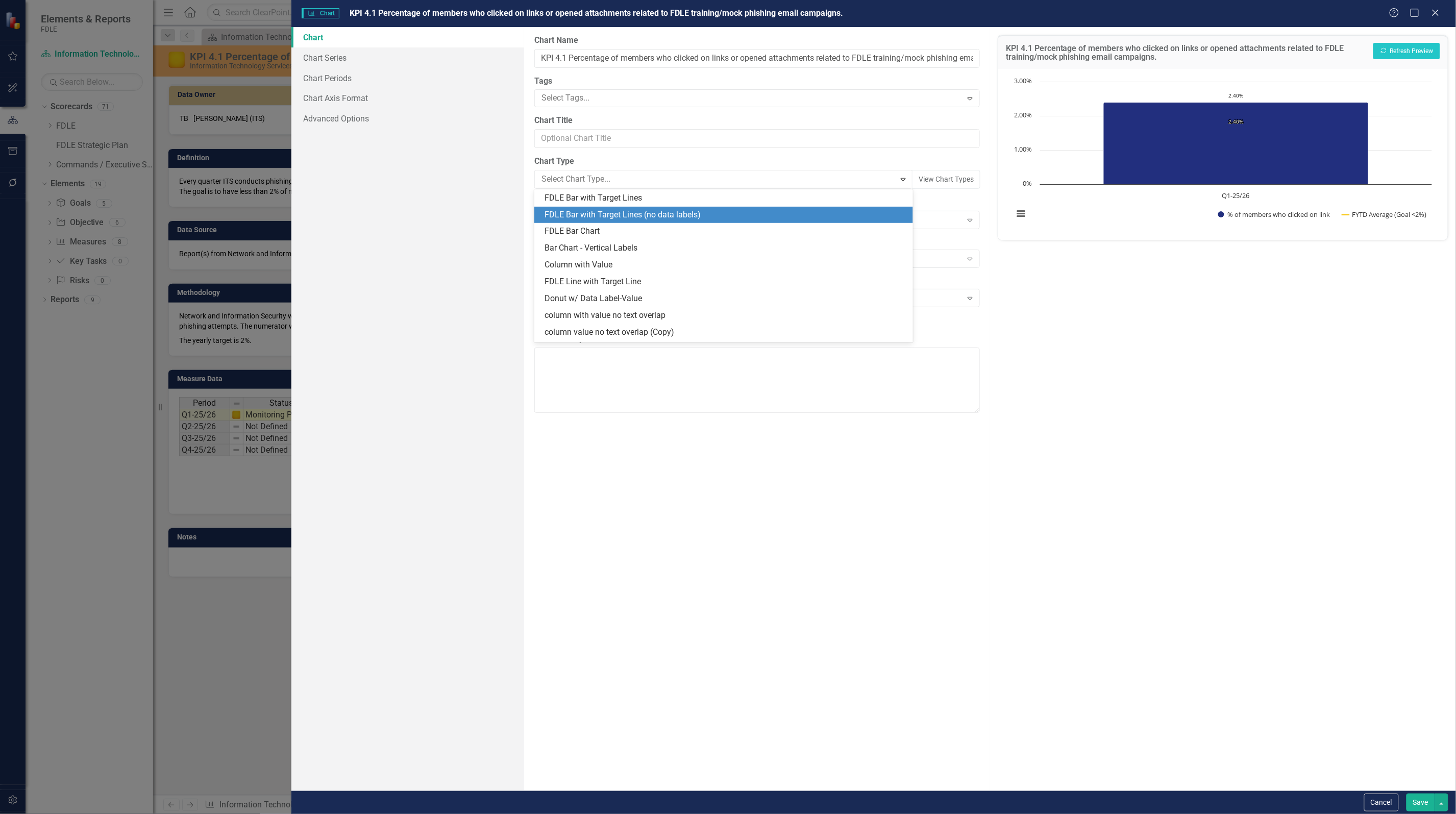
click at [649, 212] on div "FDLE Bar with Target Lines (no data labels)" at bounding box center [725, 215] width 362 height 12
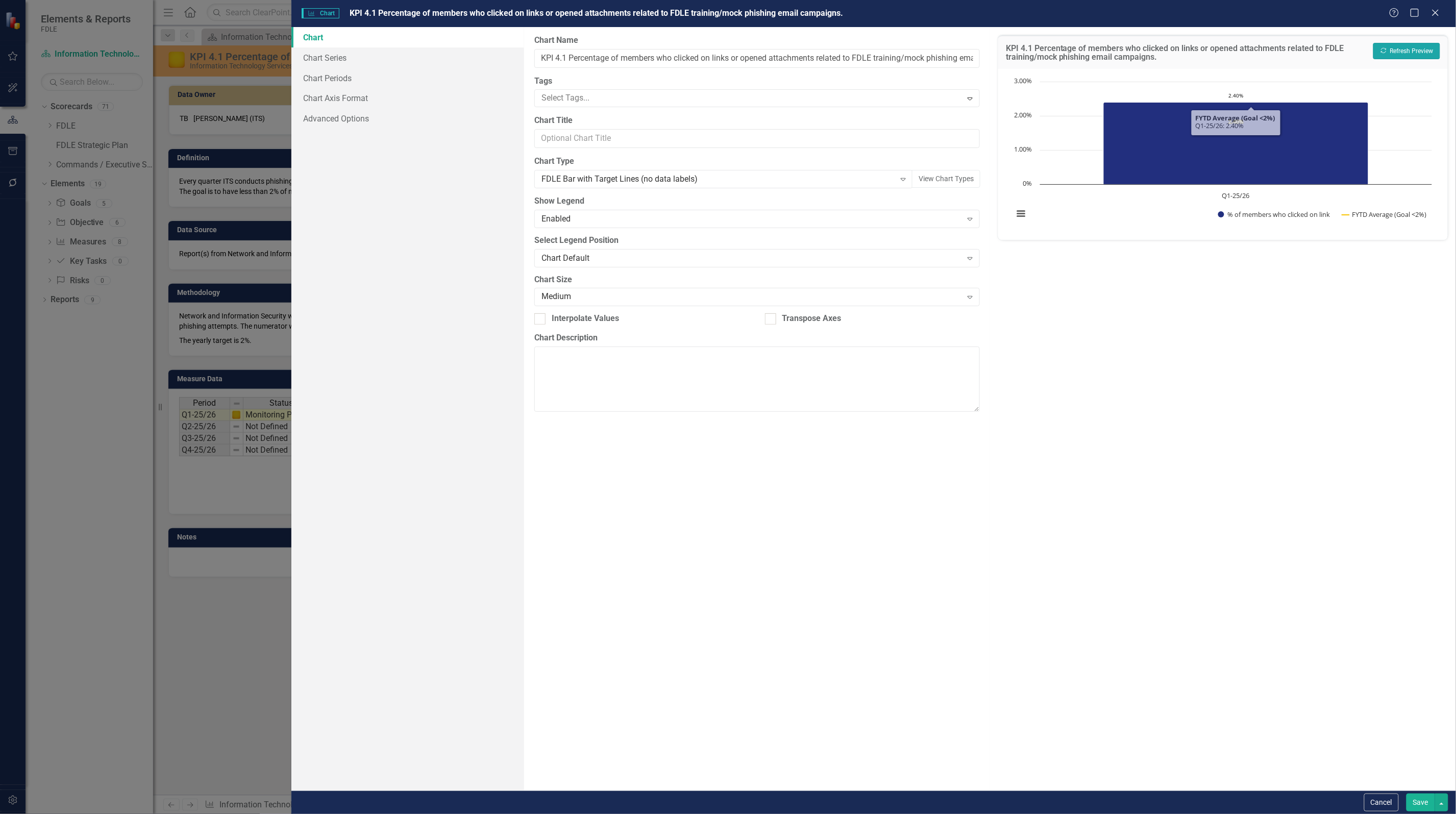
click at [1386, 50] on icon "Recalculate" at bounding box center [1384, 50] width 8 height 6
click at [740, 177] on div "FDLE Bar with Target Lines (no data labels)" at bounding box center [718, 179] width 354 height 12
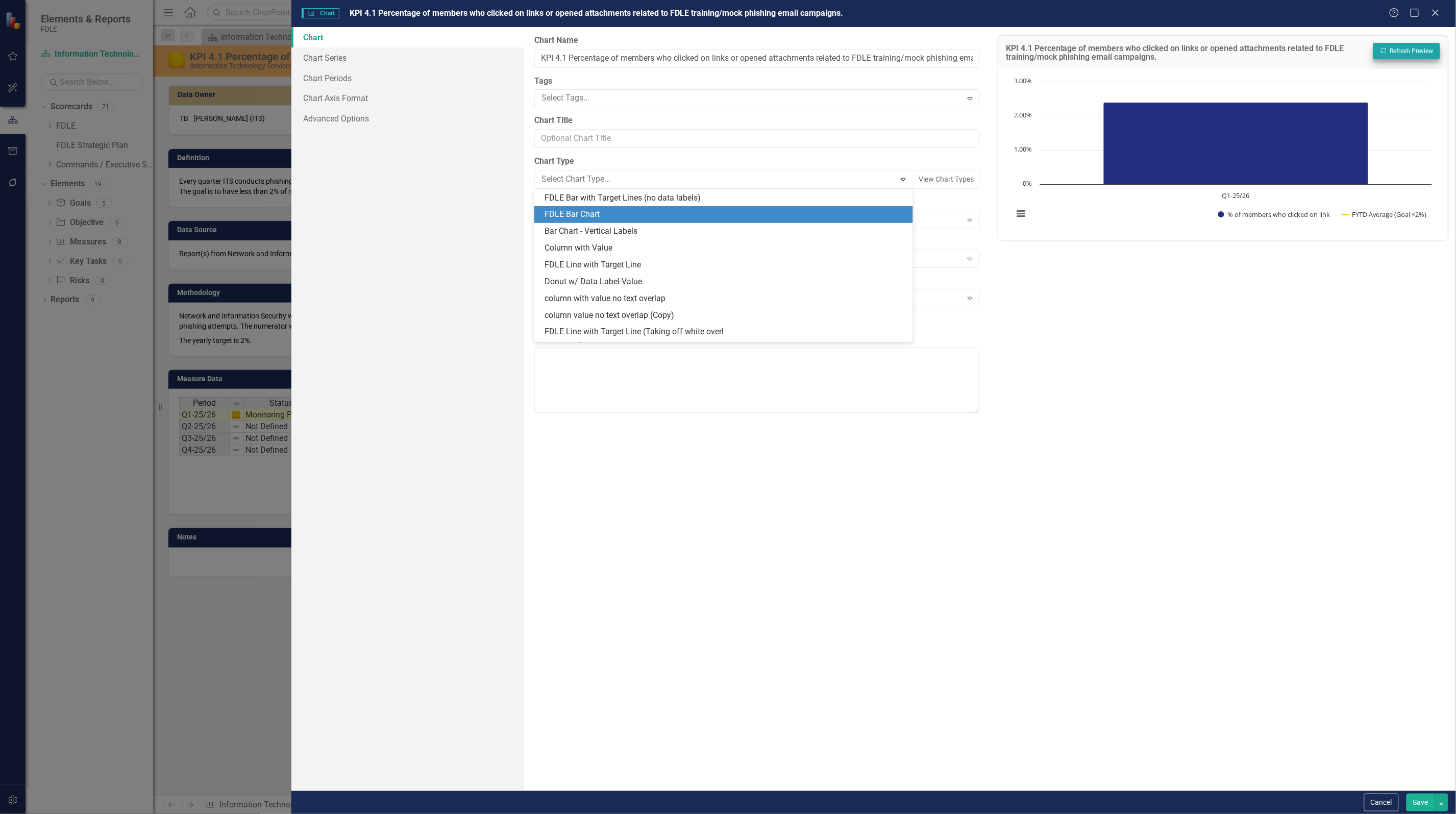
scroll to position [886, 0]
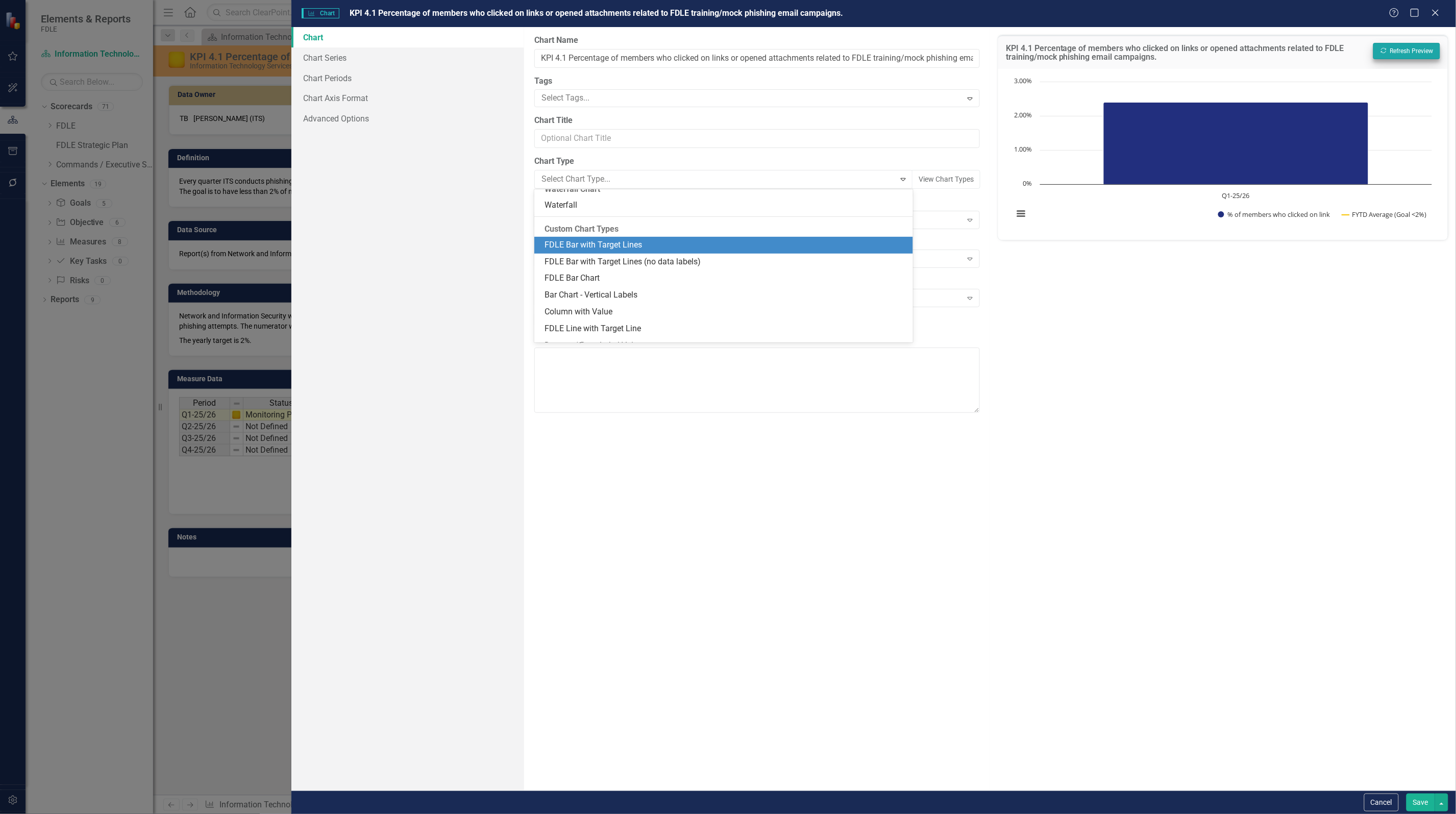
click at [684, 245] on div "FDLE Bar with Target Lines" at bounding box center [725, 245] width 362 height 12
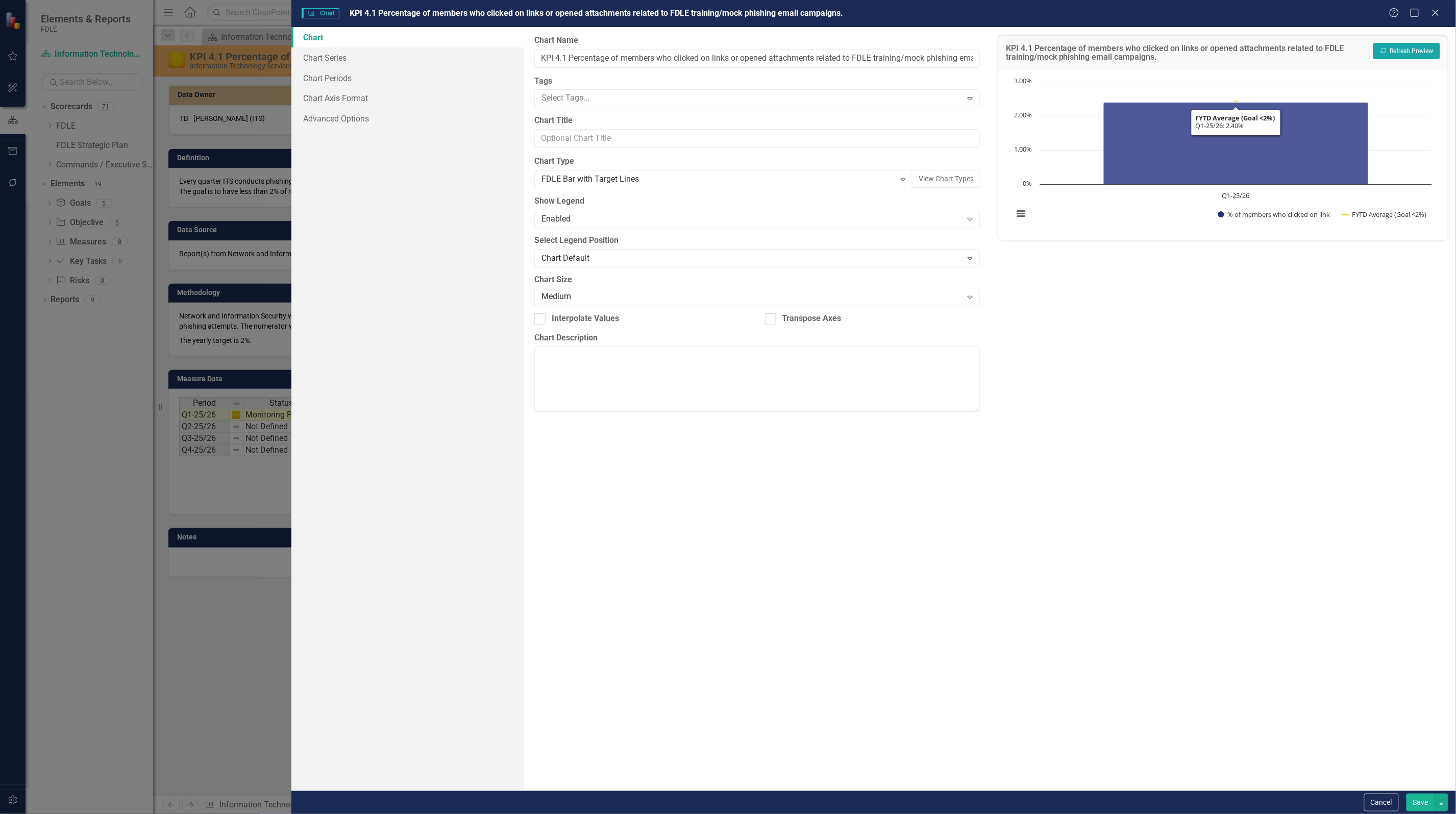
click at [1388, 59] on button "Recalculate Refresh Preview" at bounding box center [1407, 51] width 67 height 16
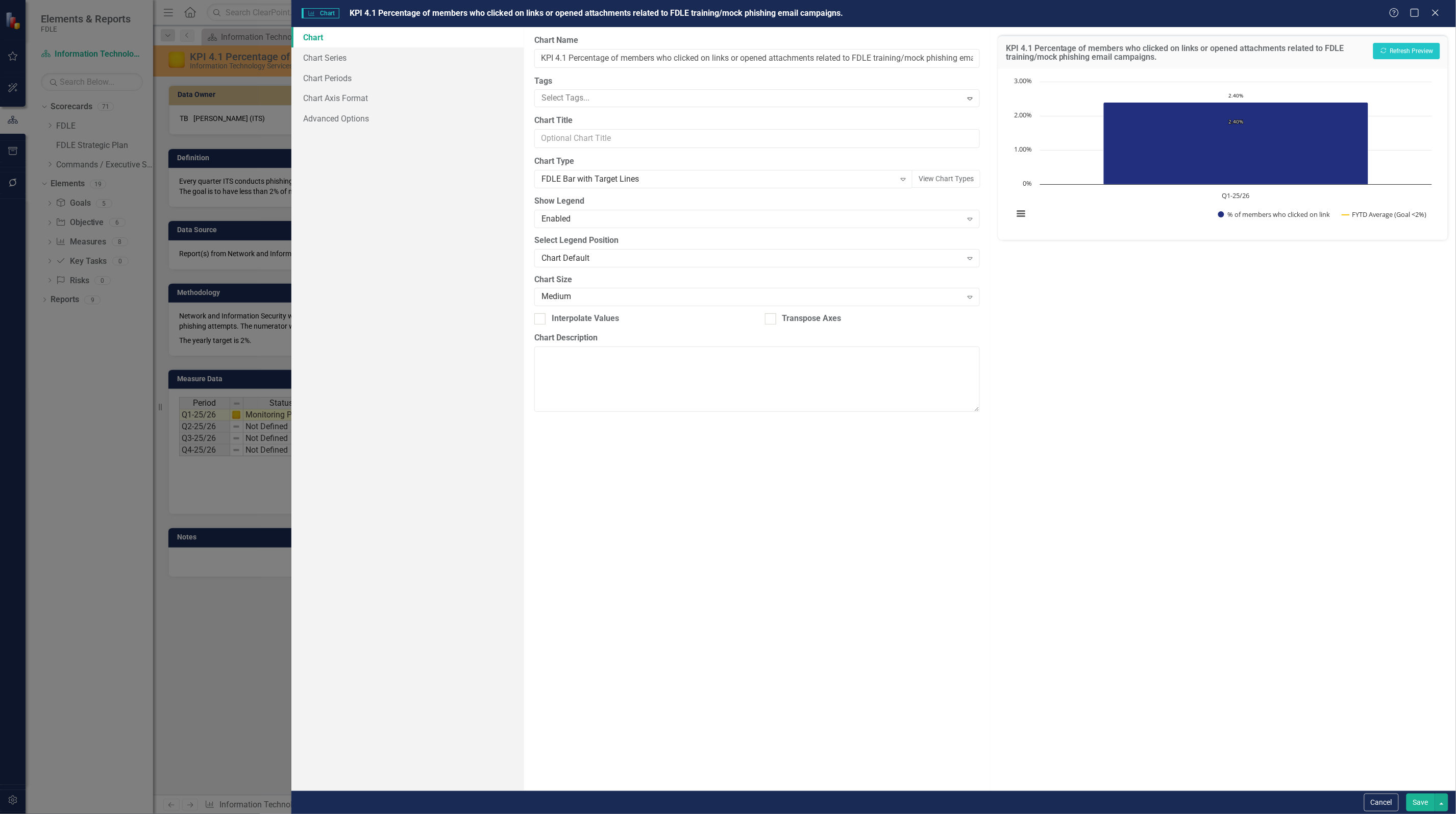
click at [1422, 804] on button "Save" at bounding box center [1420, 803] width 29 height 18
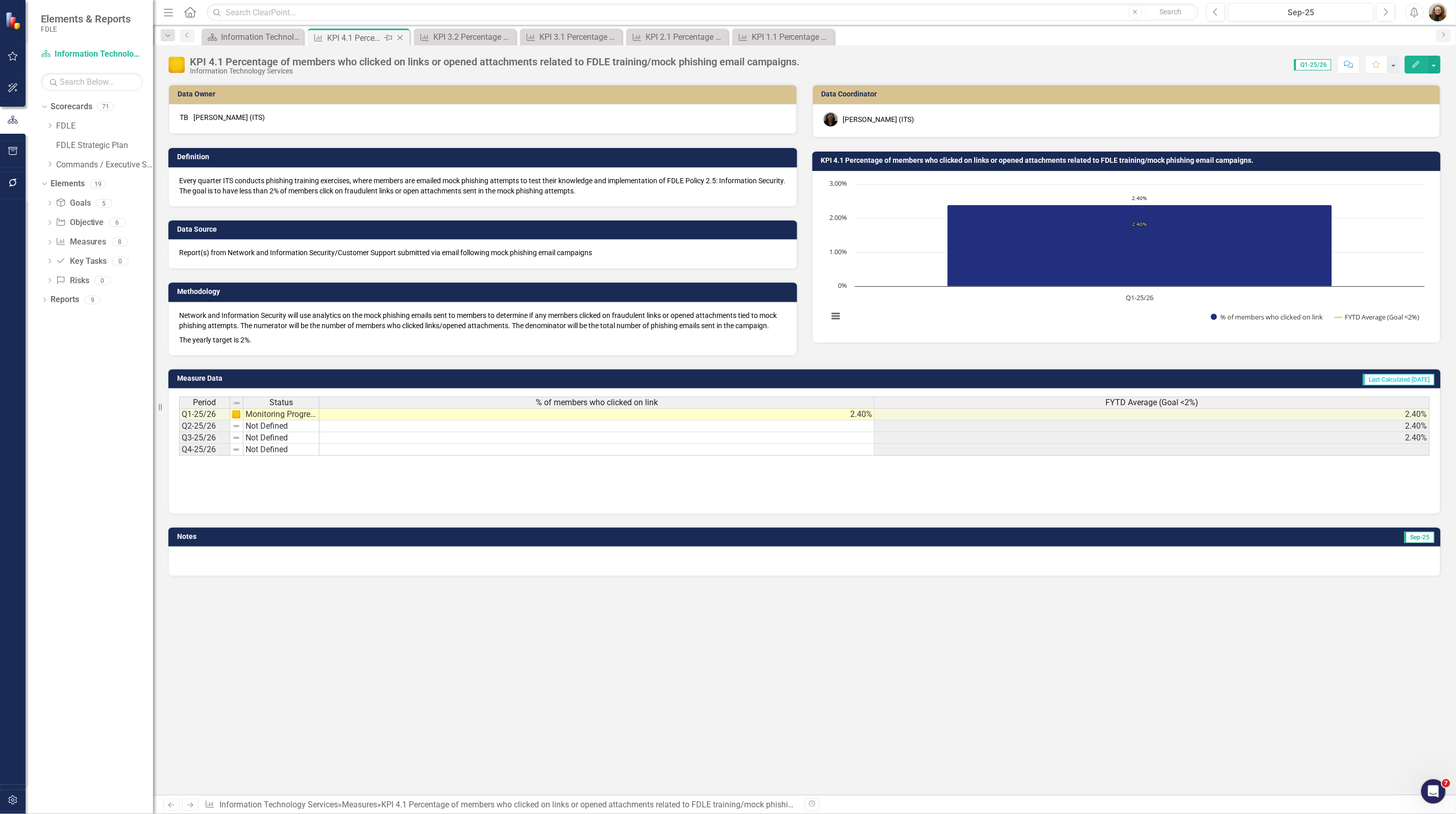
click at [404, 37] on icon "Close" at bounding box center [400, 38] width 10 height 8
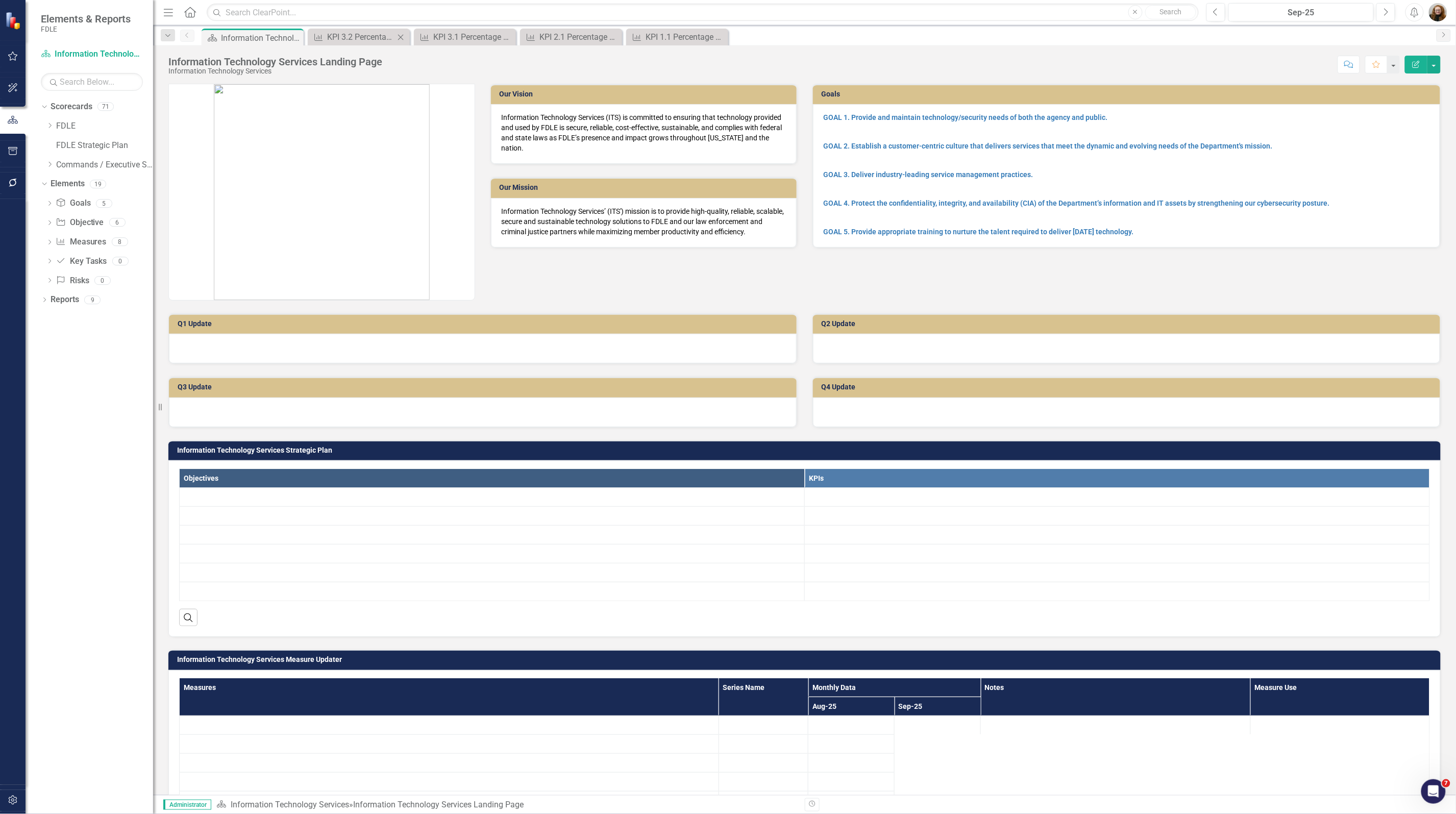
click at [401, 37] on icon at bounding box center [401, 37] width 6 height 6
click at [0, 0] on icon at bounding box center [0, 0] width 0 height 0
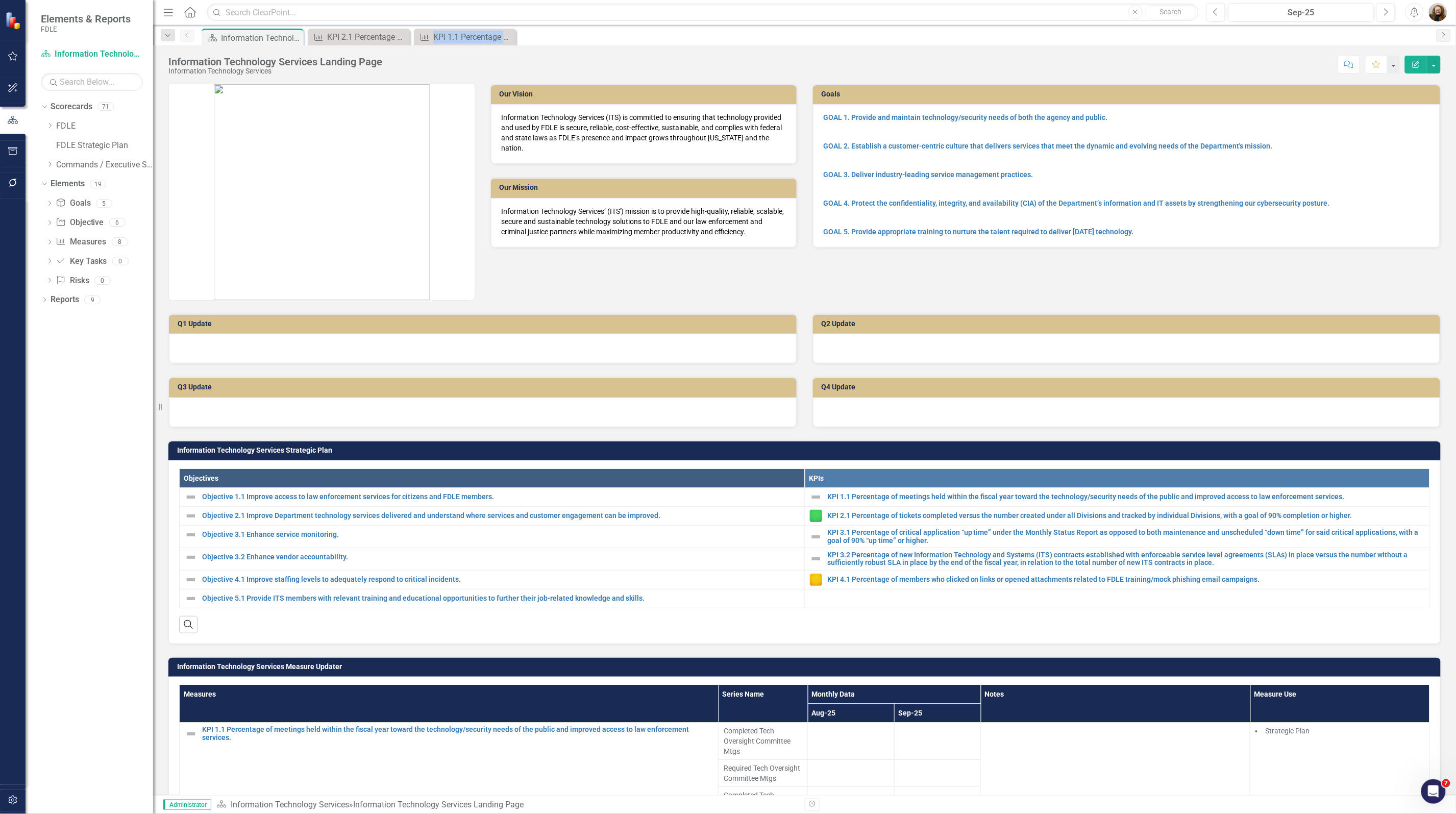
click at [0, 0] on icon at bounding box center [0, 0] width 0 height 0
click at [50, 165] on icon "Dropdown" at bounding box center [50, 164] width 8 height 6
click at [60, 241] on icon at bounding box center [60, 241] width 3 height 5
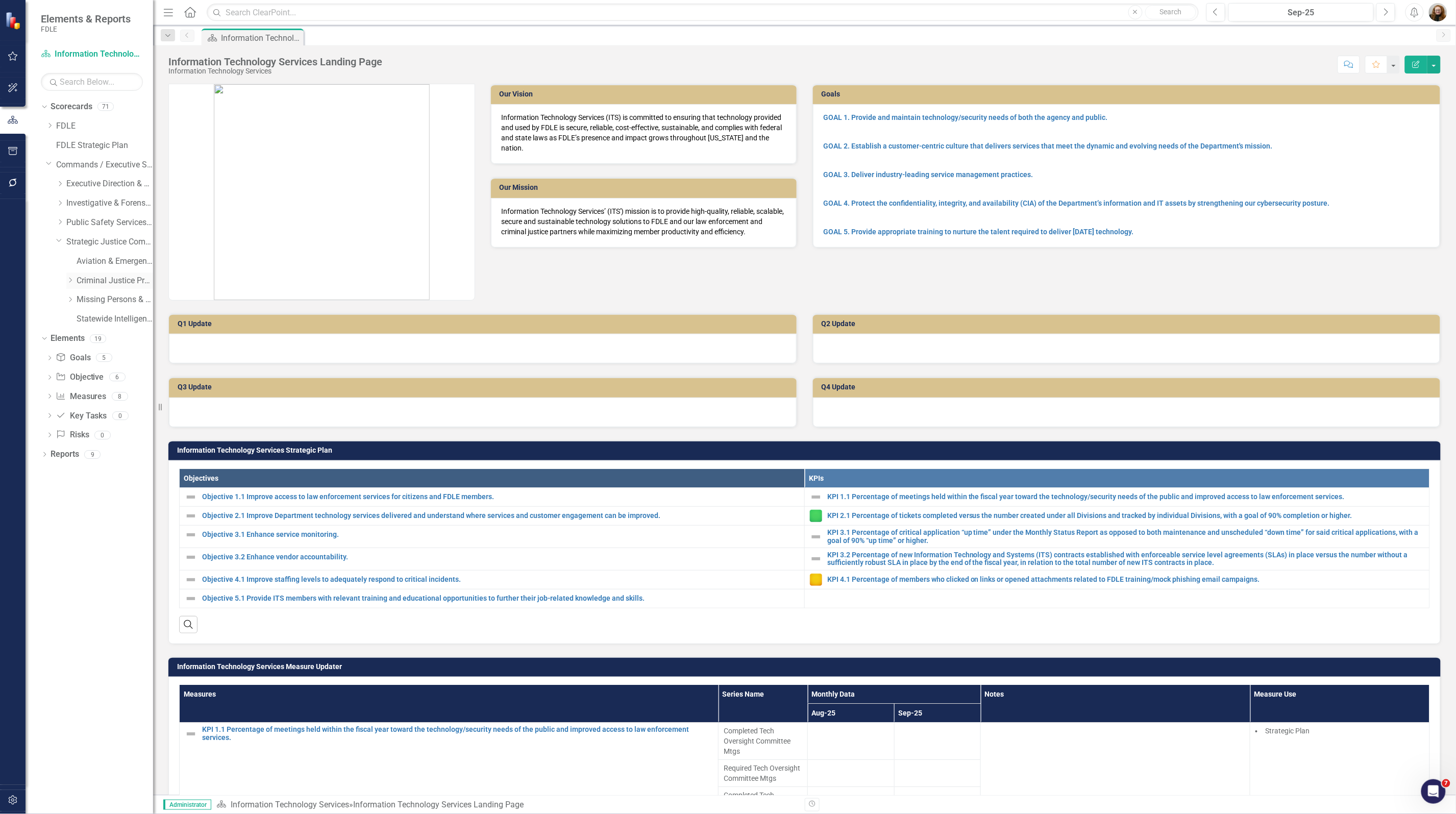
click at [95, 280] on link "Criminal Justice Professionalism, Standards & Training Services" at bounding box center [114, 281] width 76 height 12
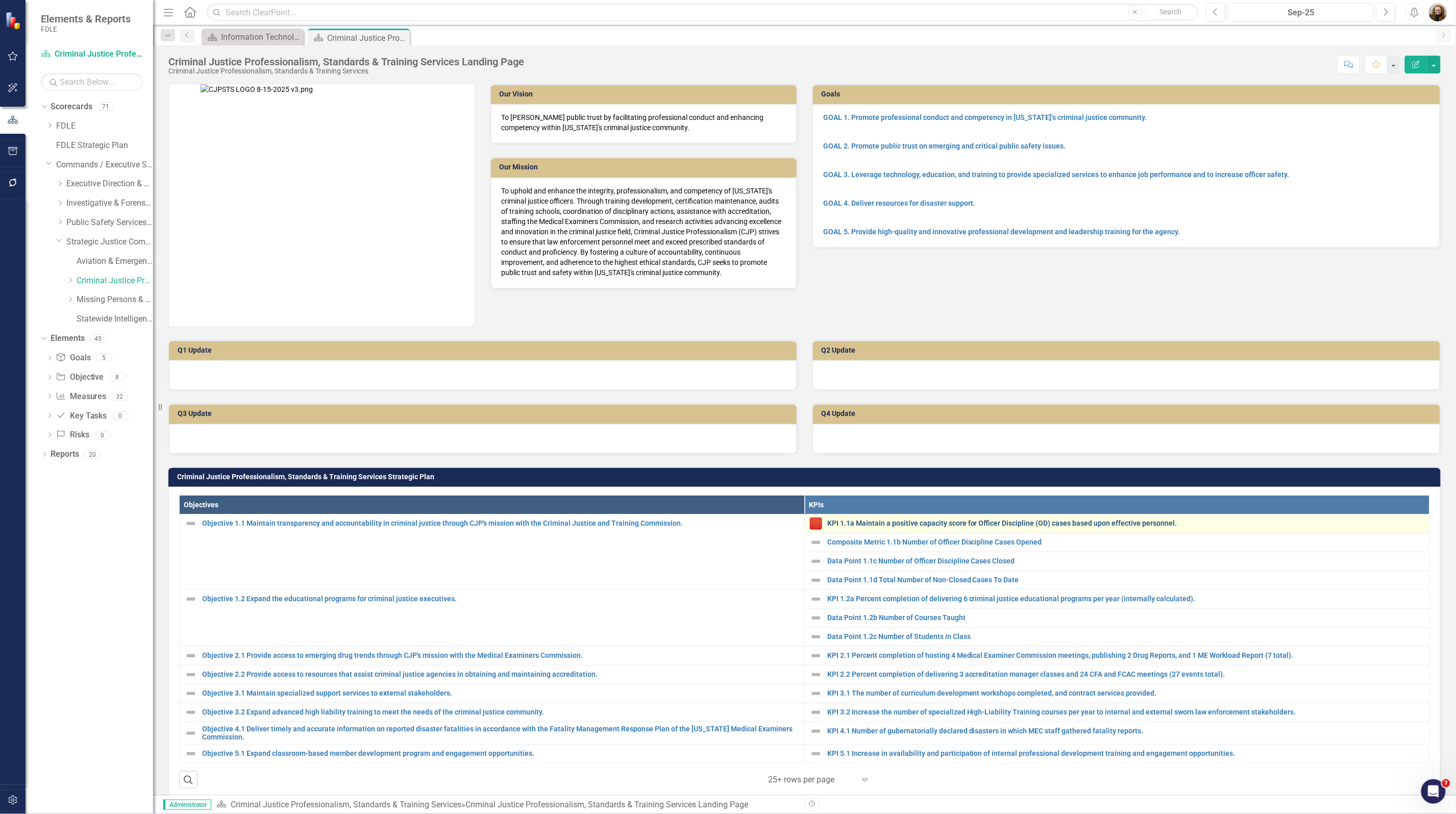
click at [1006, 521] on link "KPI 1.1a Maintain a positive capacity score for Officer Discipline (OD) cases b…" at bounding box center [1126, 523] width 597 height 8
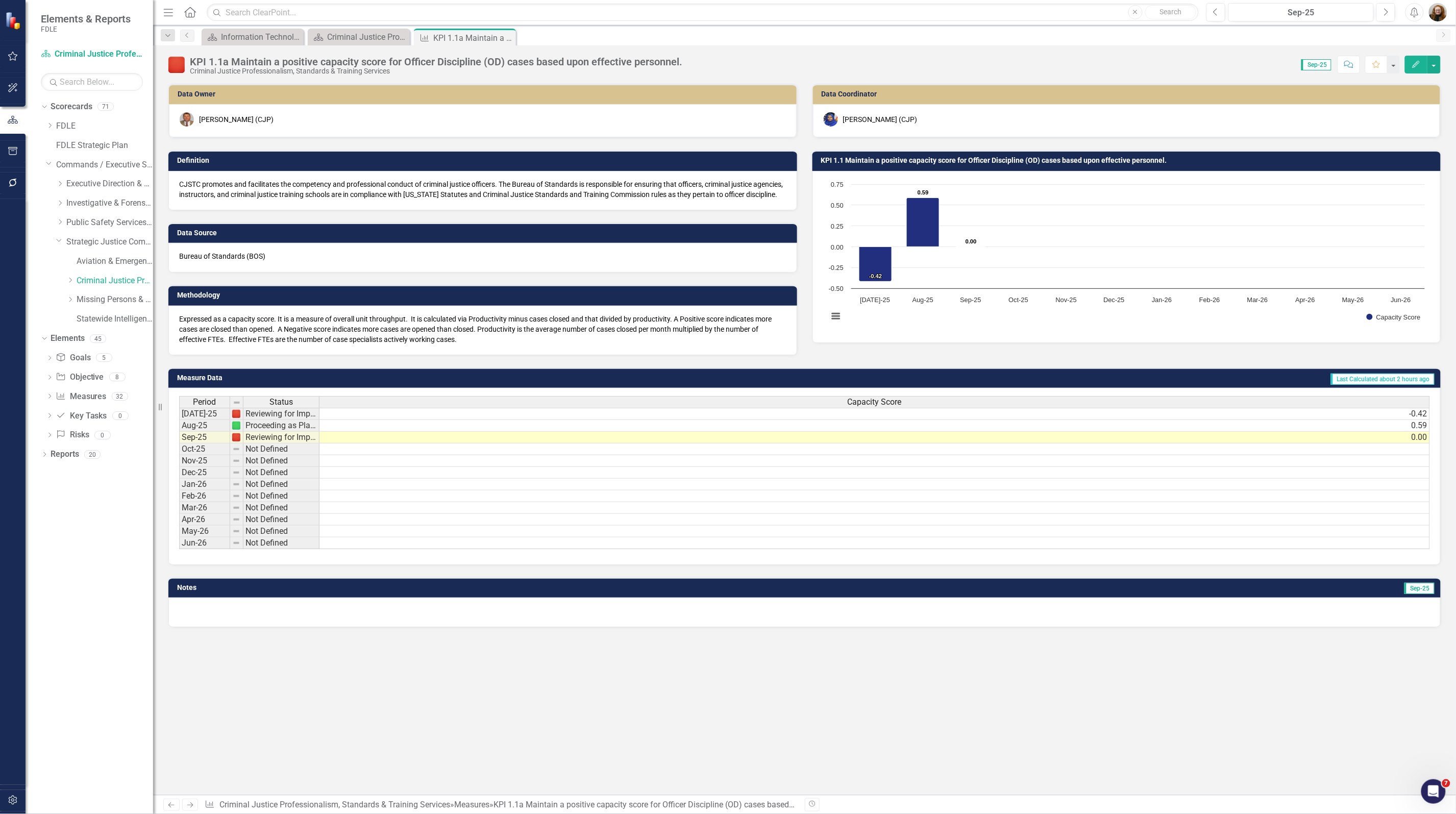
click at [949, 164] on h3 "KPI 1.1 Maintain a positive capacity score for Officer Discipline (OD) cases ba…" at bounding box center [1129, 161] width 615 height 8
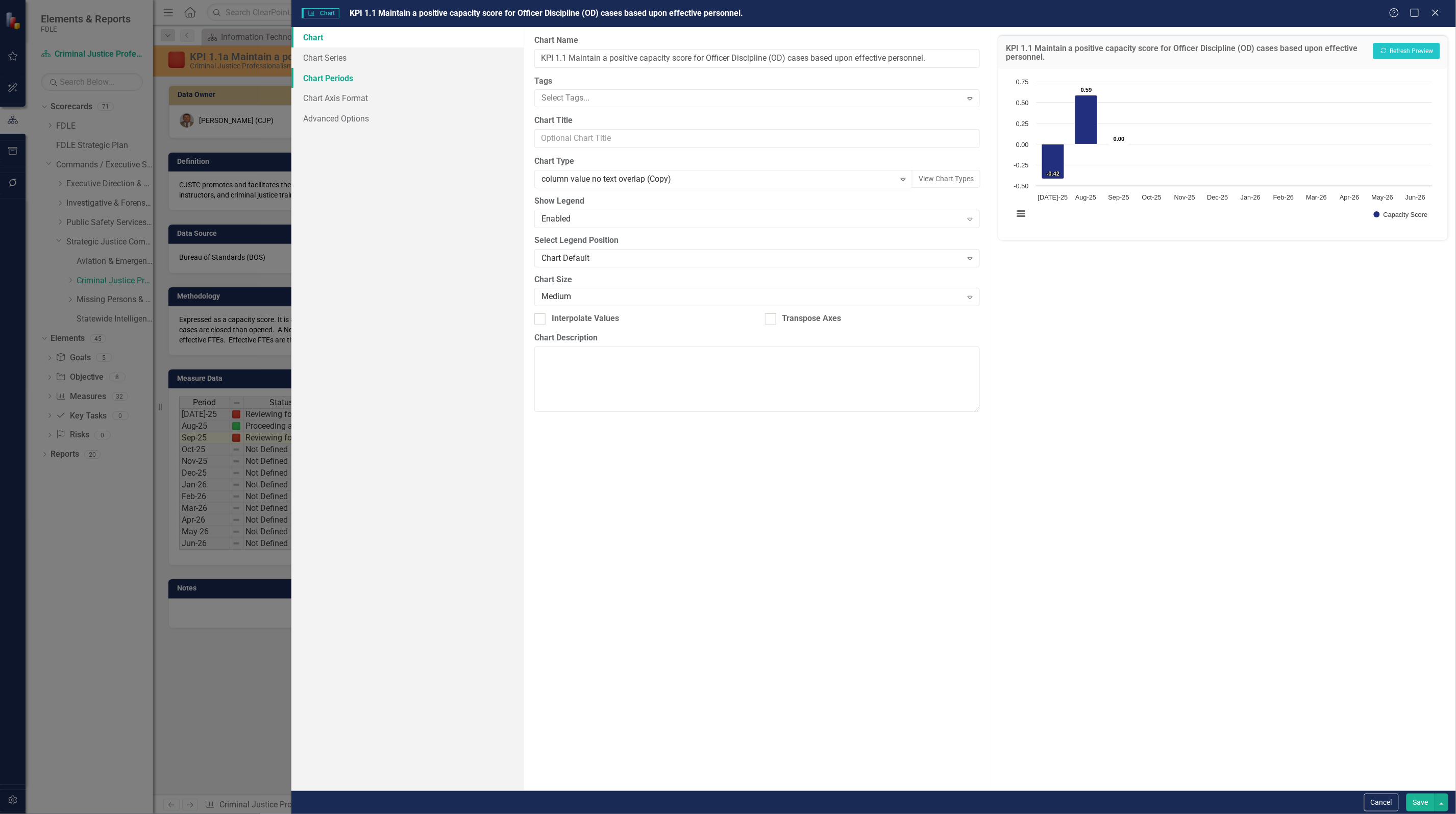
click at [326, 76] on link "Chart Periods" at bounding box center [408, 78] width 233 height 20
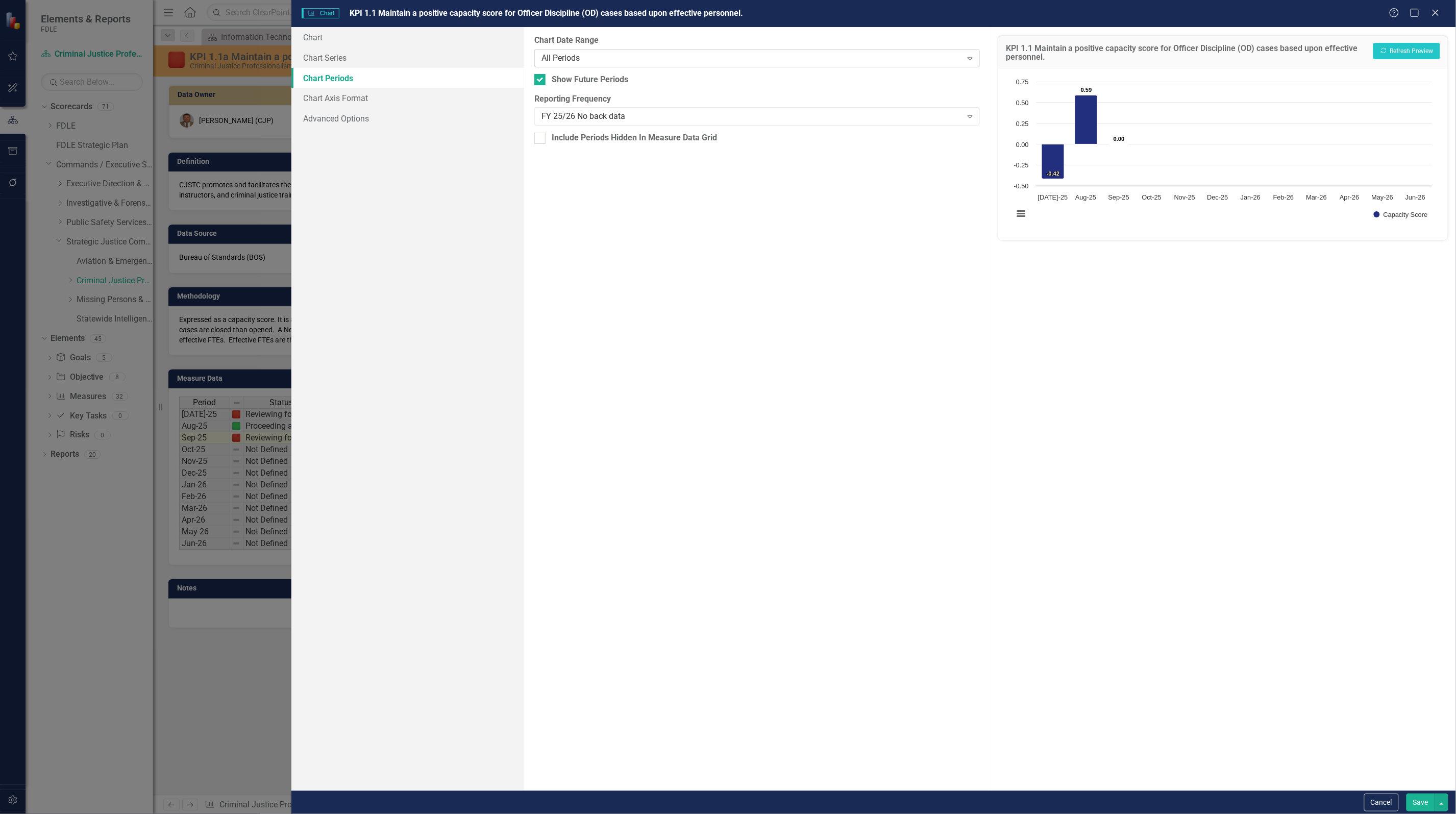
click at [614, 57] on div "All Periods" at bounding box center [752, 58] width 421 height 12
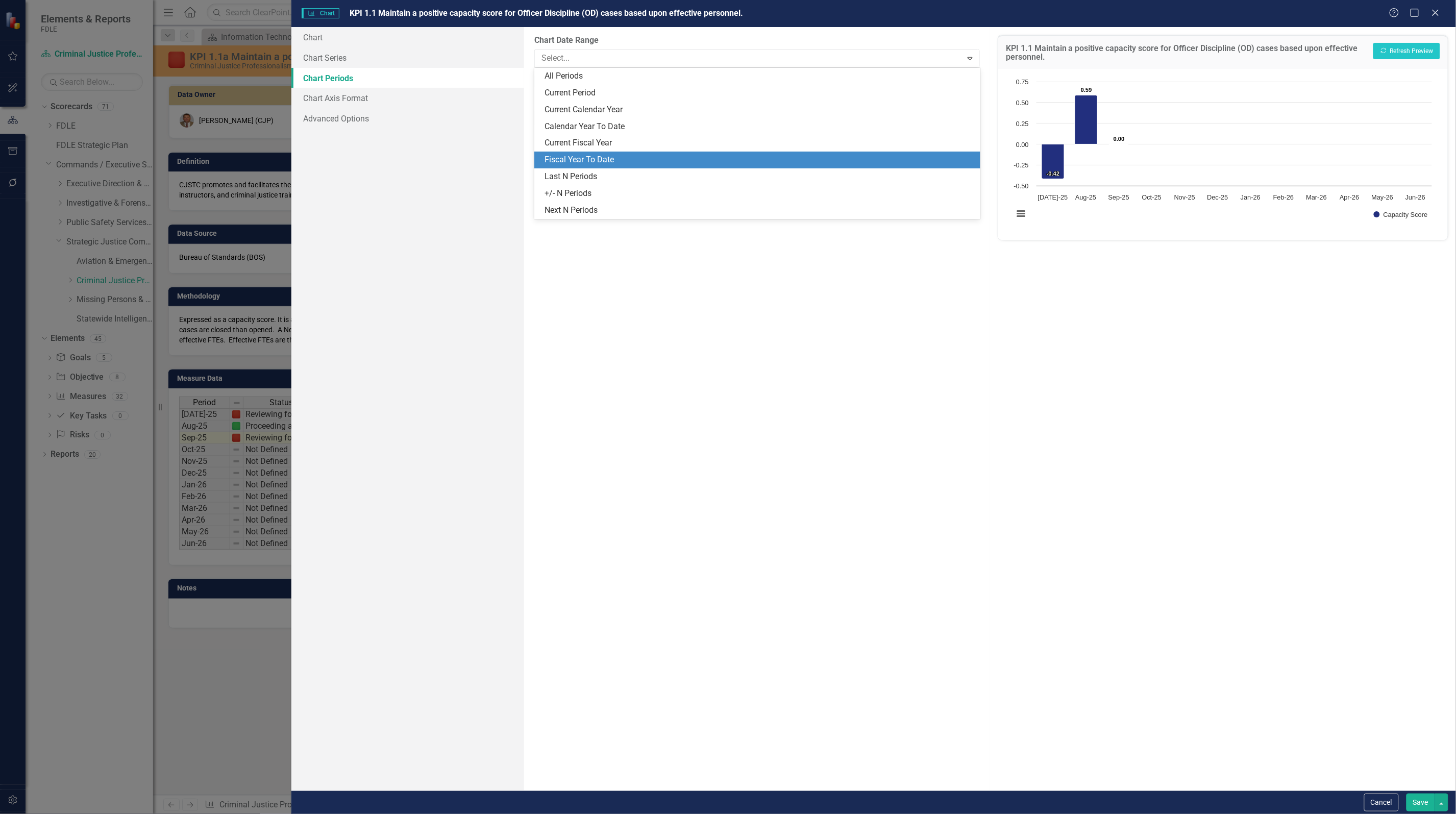
click at [588, 155] on div "Fiscal Year To Date" at bounding box center [759, 160] width 429 height 12
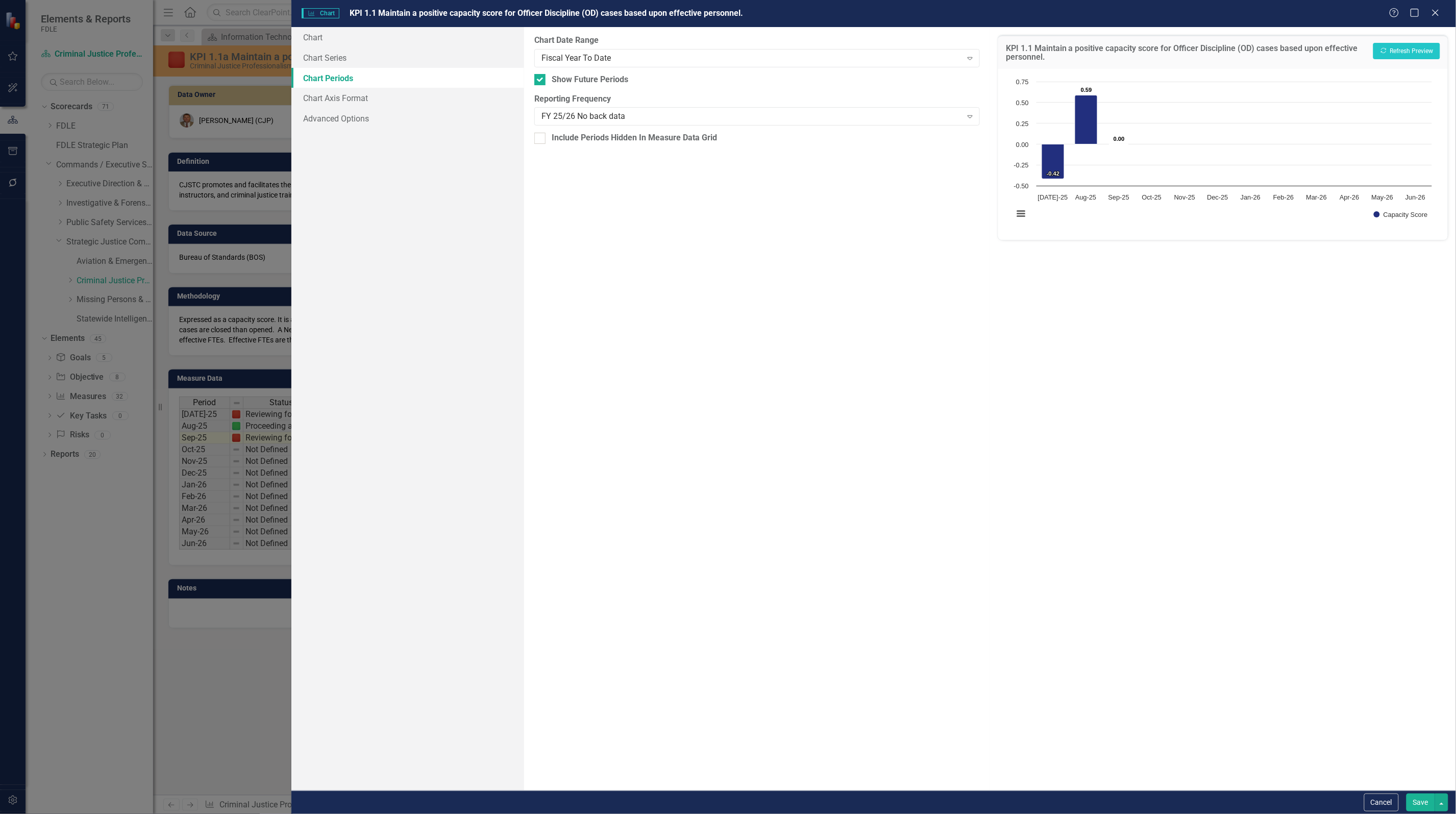
click at [1418, 807] on button "Save" at bounding box center [1420, 803] width 29 height 18
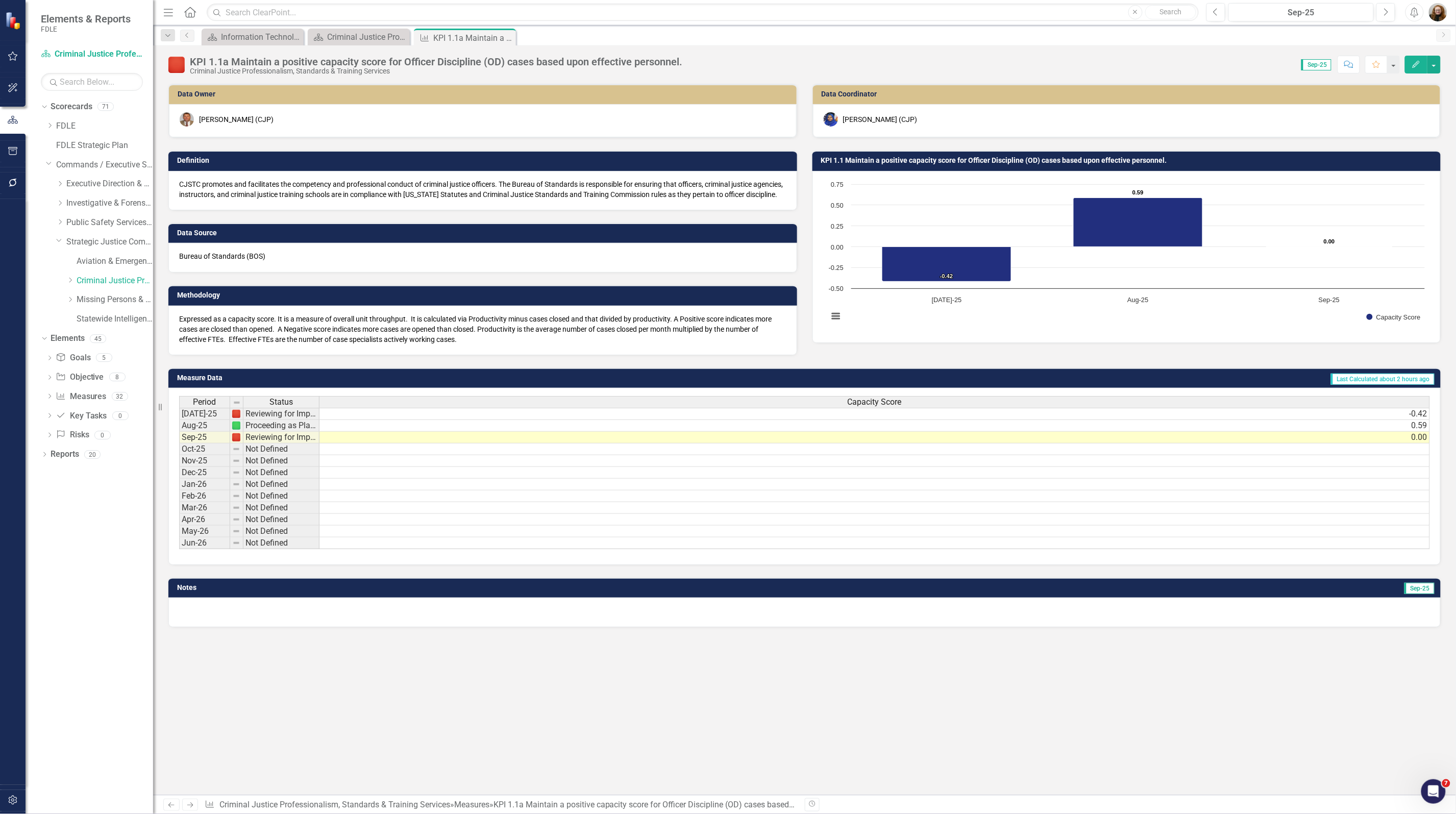
click at [1112, 161] on h3 "KPI 1.1 Maintain a positive capacity score for Officer Discipline (OD) cases ba…" at bounding box center [1129, 161] width 615 height 8
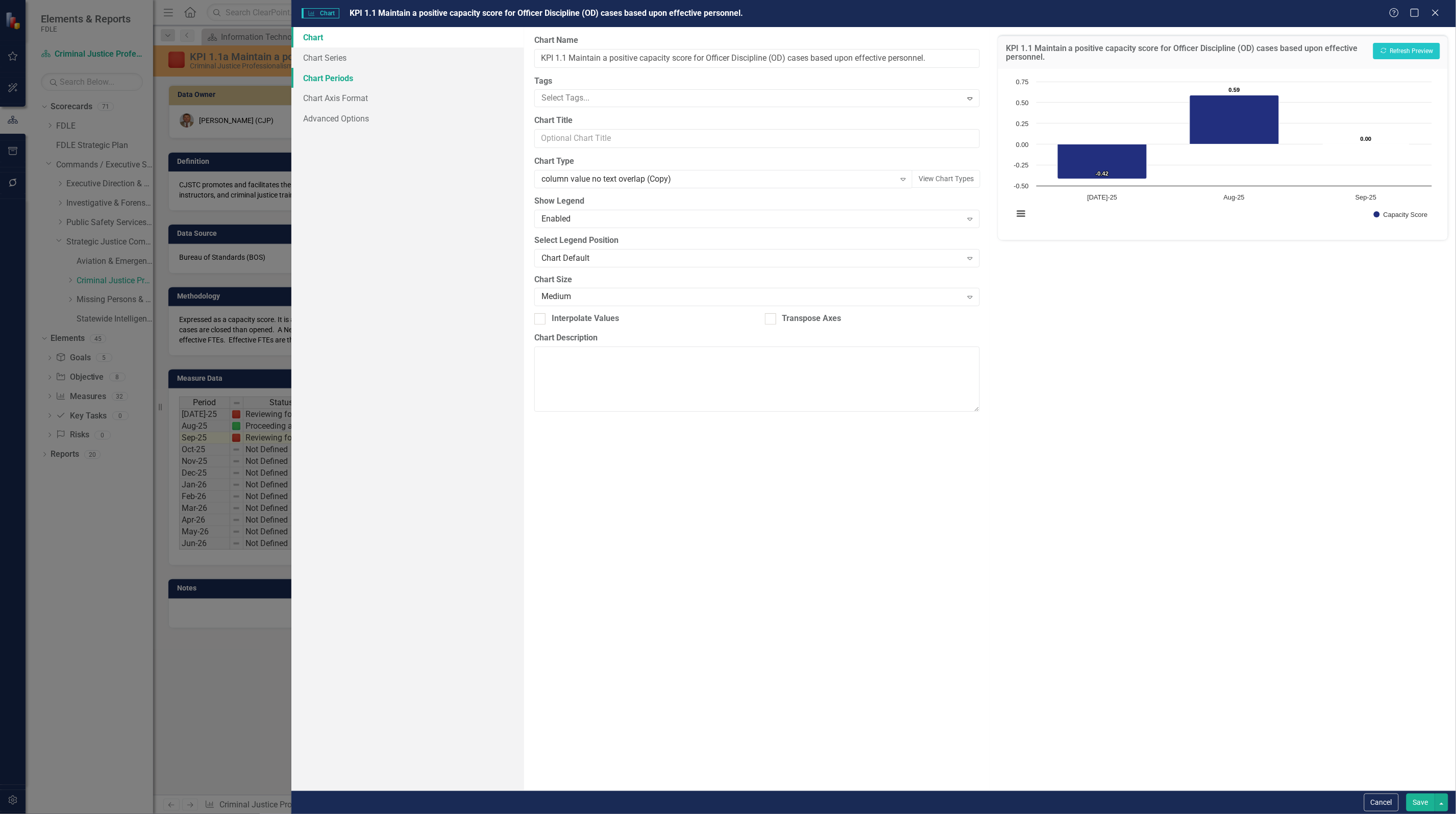
click at [319, 77] on link "Chart Periods" at bounding box center [408, 78] width 233 height 20
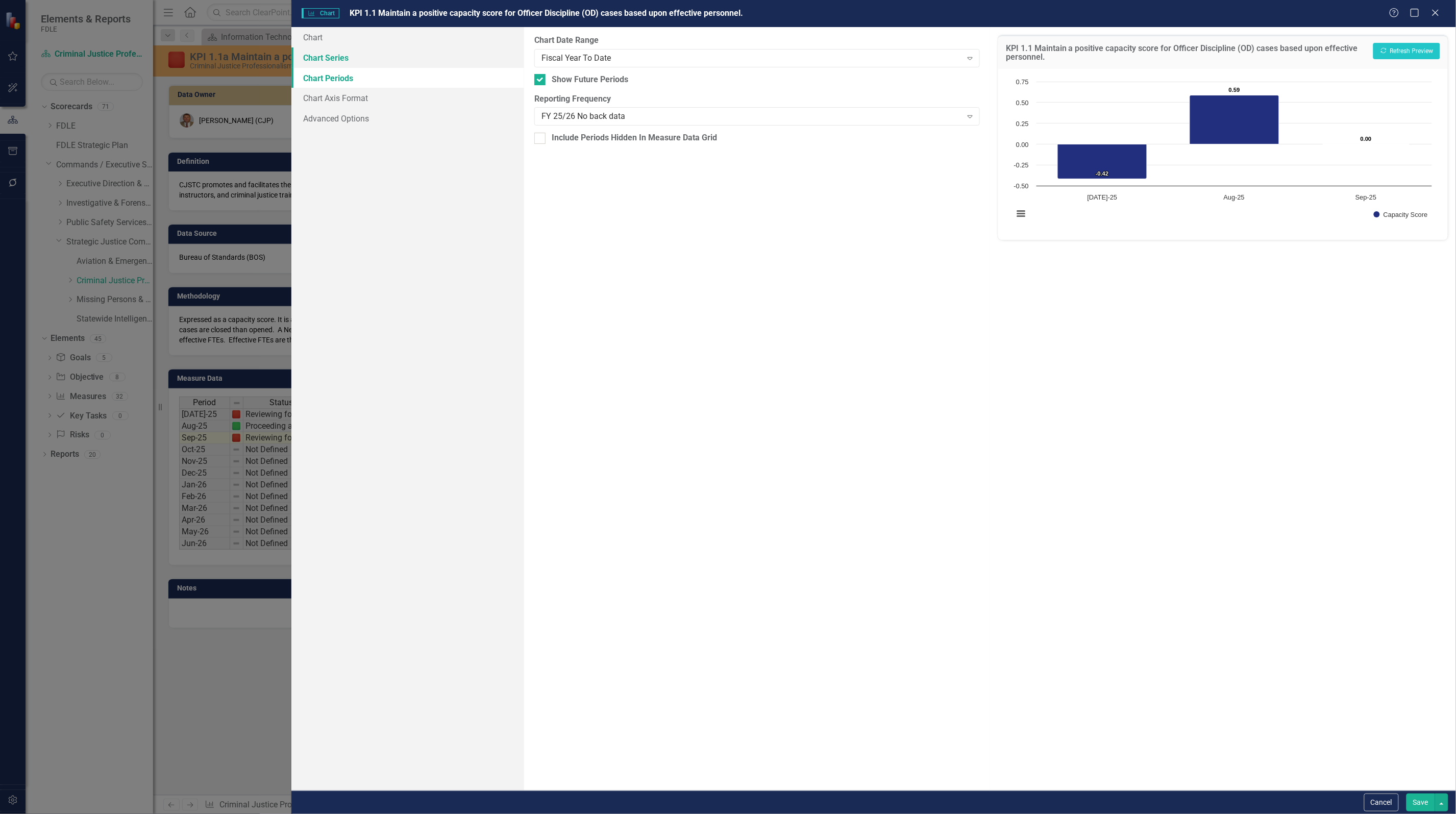
click at [325, 55] on link "Chart Series" at bounding box center [408, 58] width 233 height 20
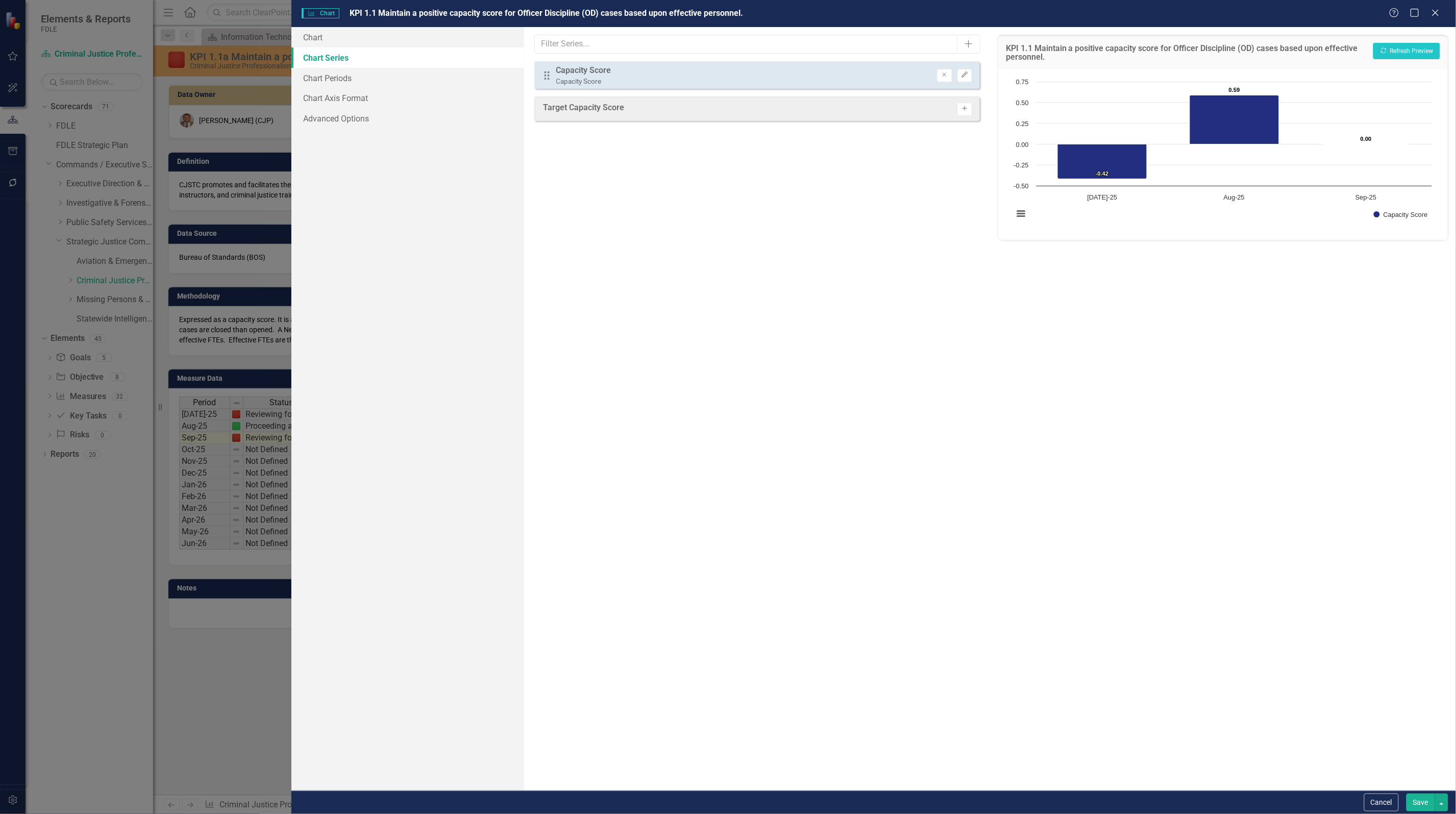
click at [965, 108] on icon "Activate" at bounding box center [965, 109] width 8 height 6
click at [1404, 50] on button "Recalculate Refresh Preview" at bounding box center [1407, 51] width 67 height 16
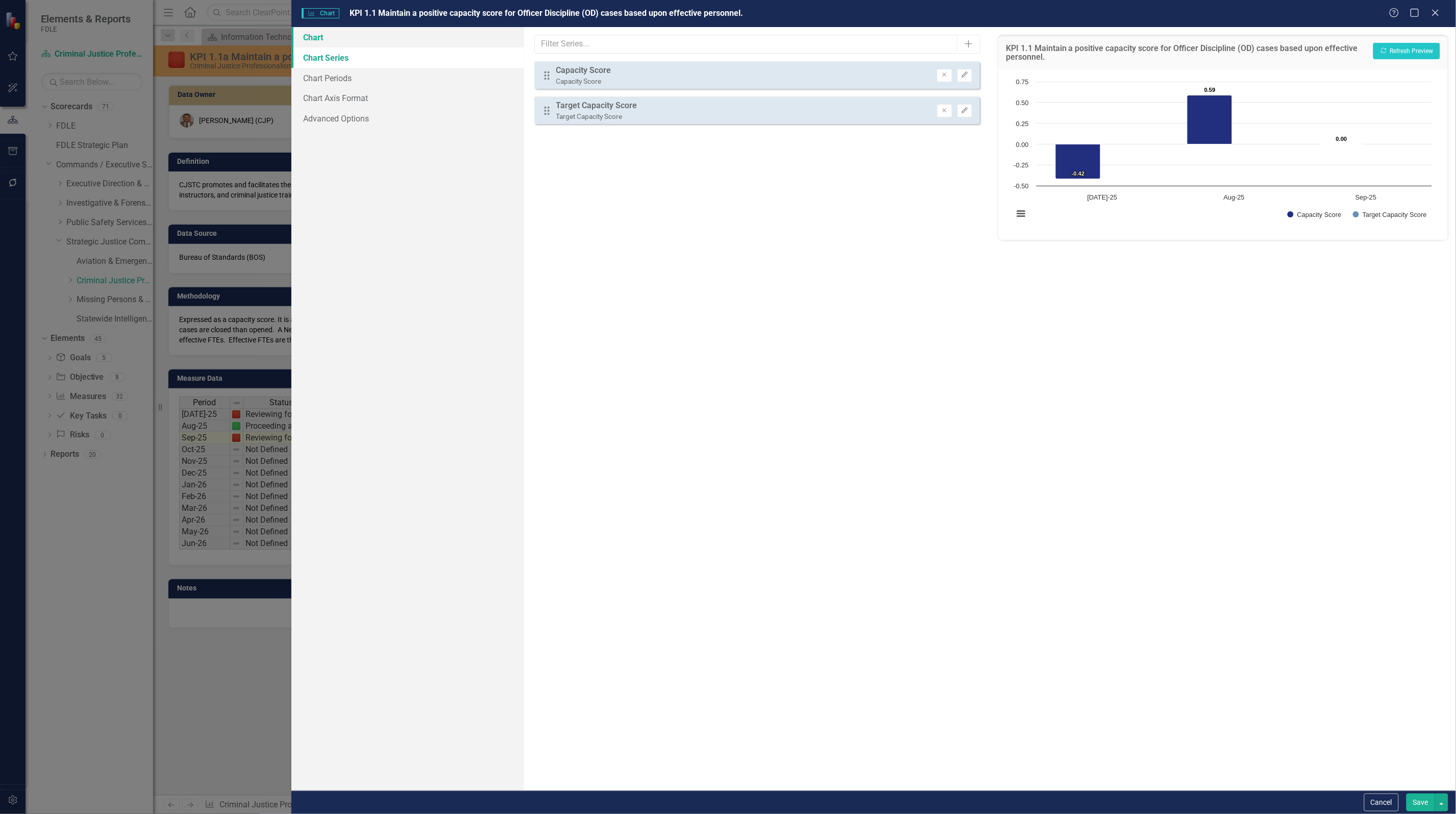
click at [317, 36] on link "Chart" at bounding box center [408, 37] width 233 height 20
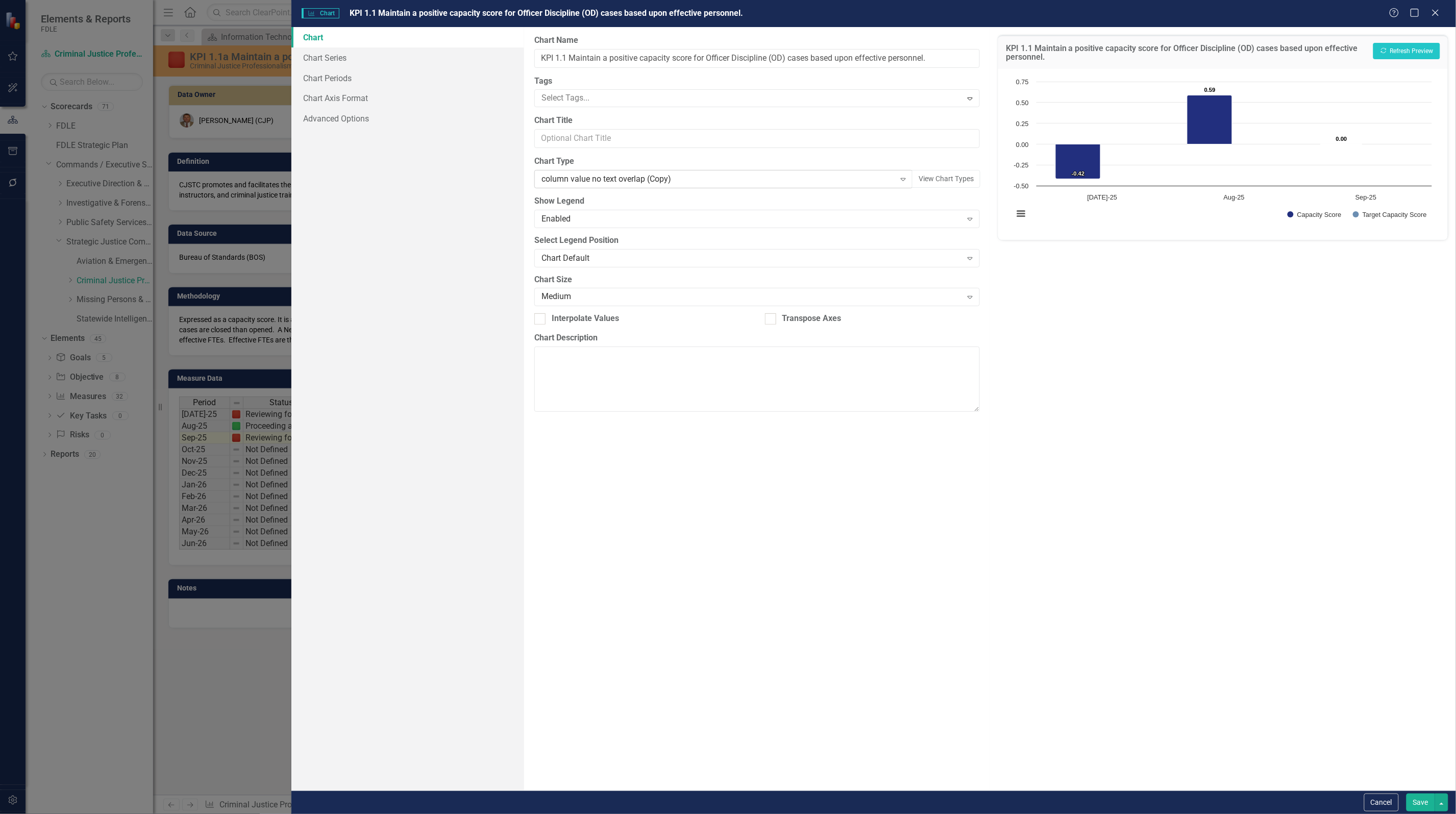
click at [686, 179] on div "column value no text overlap (Copy)" at bounding box center [718, 179] width 354 height 12
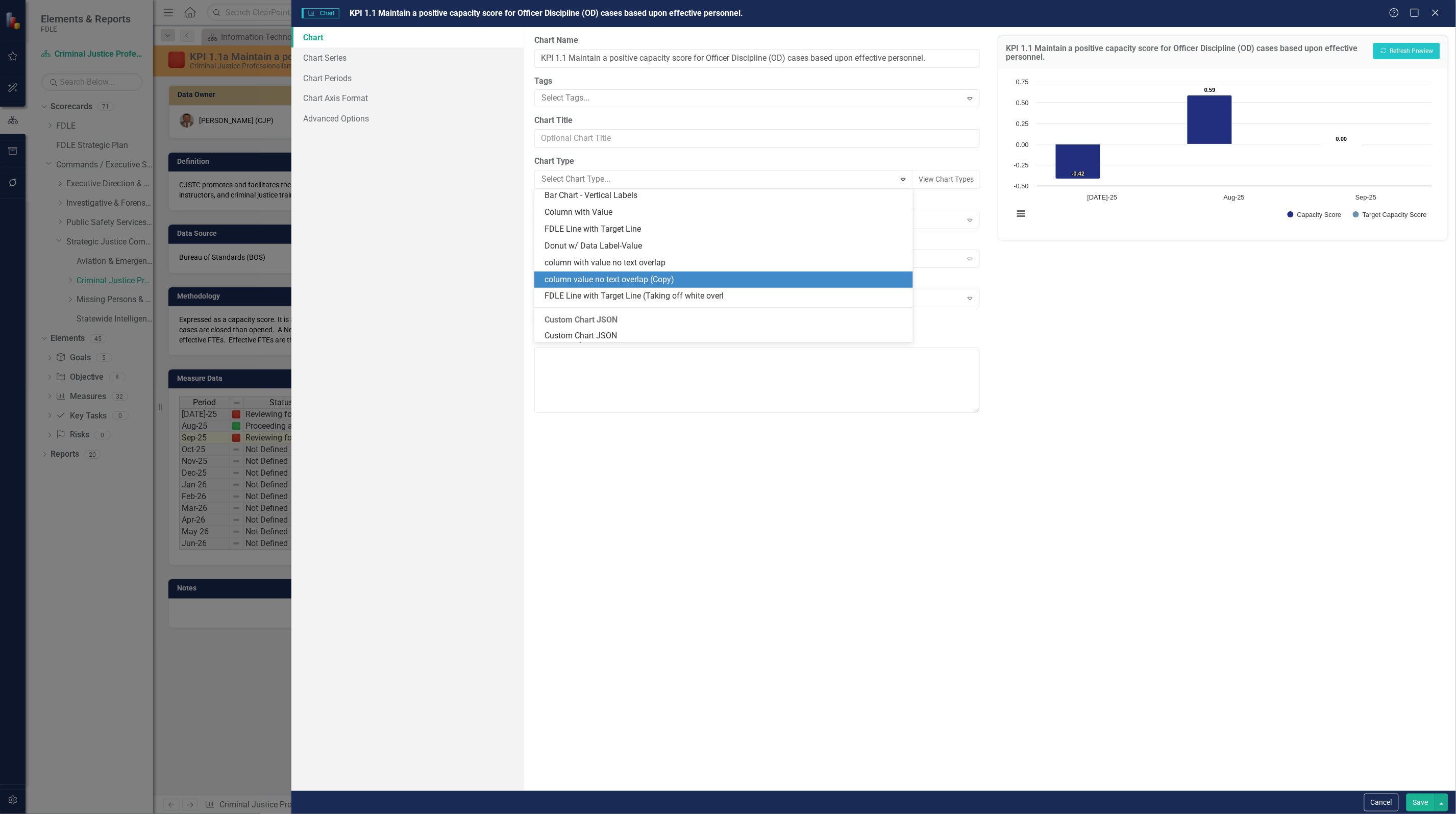
scroll to position [986, 0]
click at [714, 271] on div "column value no text overlap (Copy)" at bounding box center [723, 279] width 379 height 17
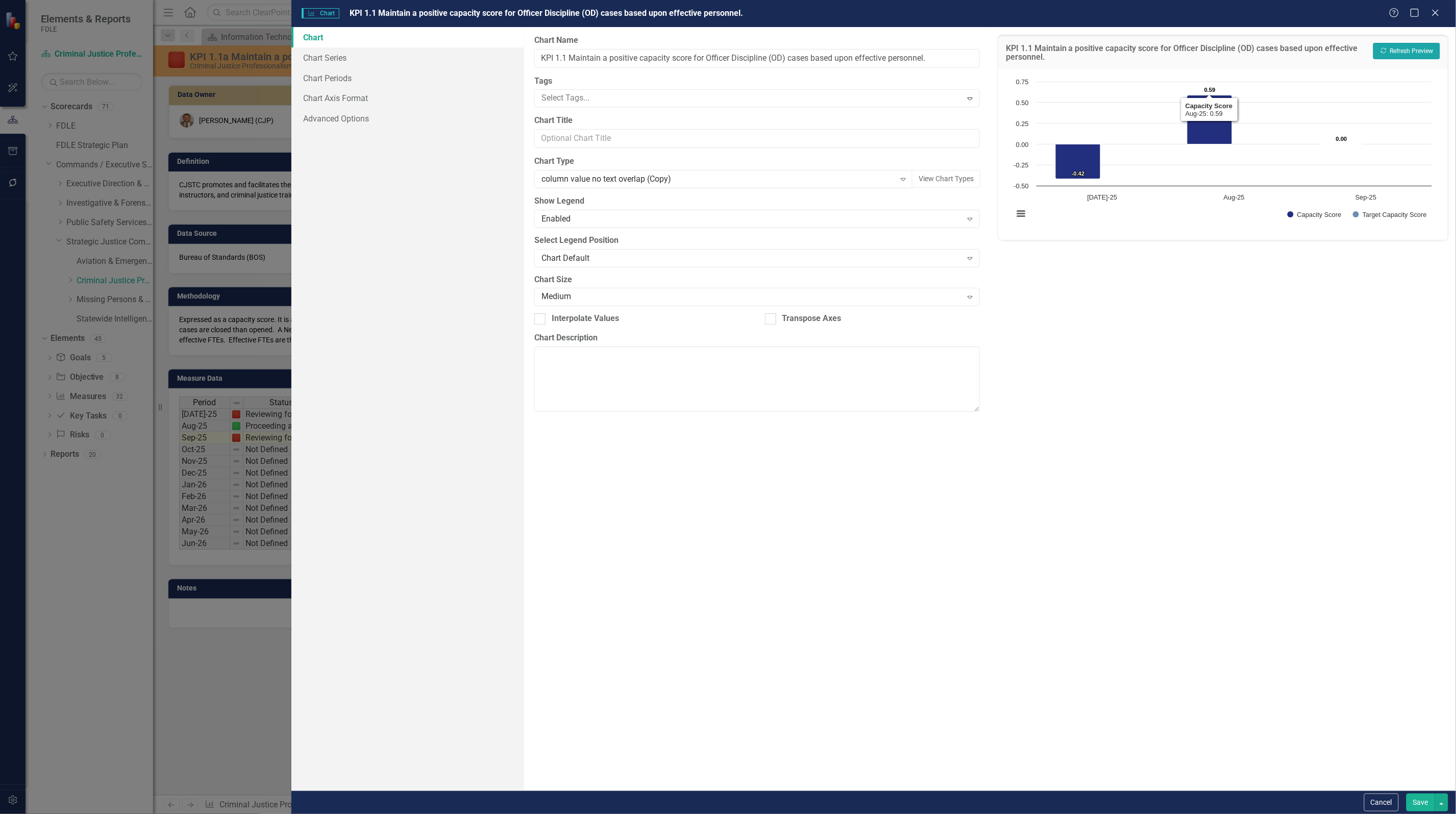
click at [1416, 45] on button "Recalculate Refresh Preview" at bounding box center [1407, 51] width 67 height 16
click at [677, 181] on div "column value no text overlap (Copy)" at bounding box center [718, 179] width 354 height 12
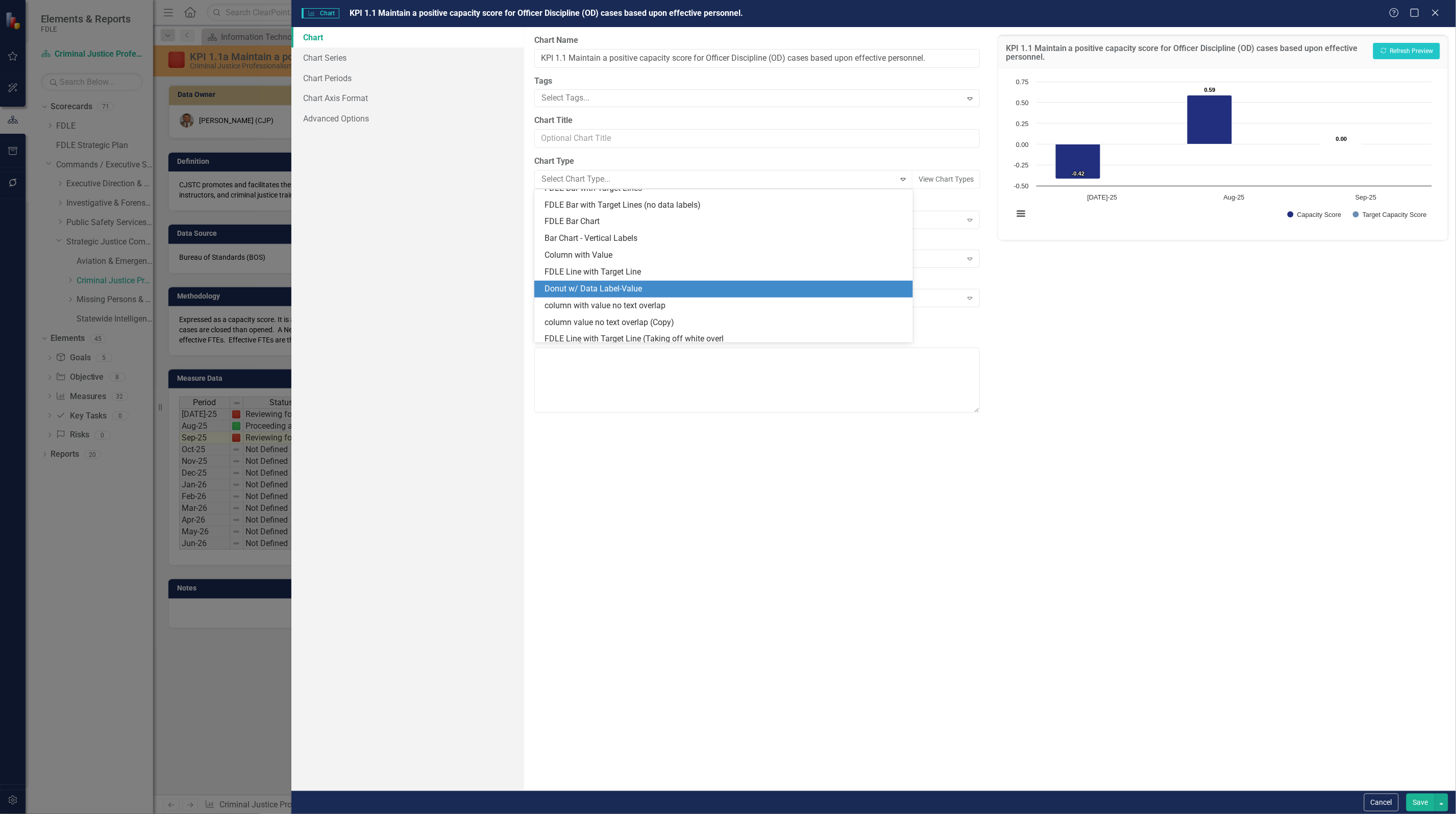
scroll to position [923, 0]
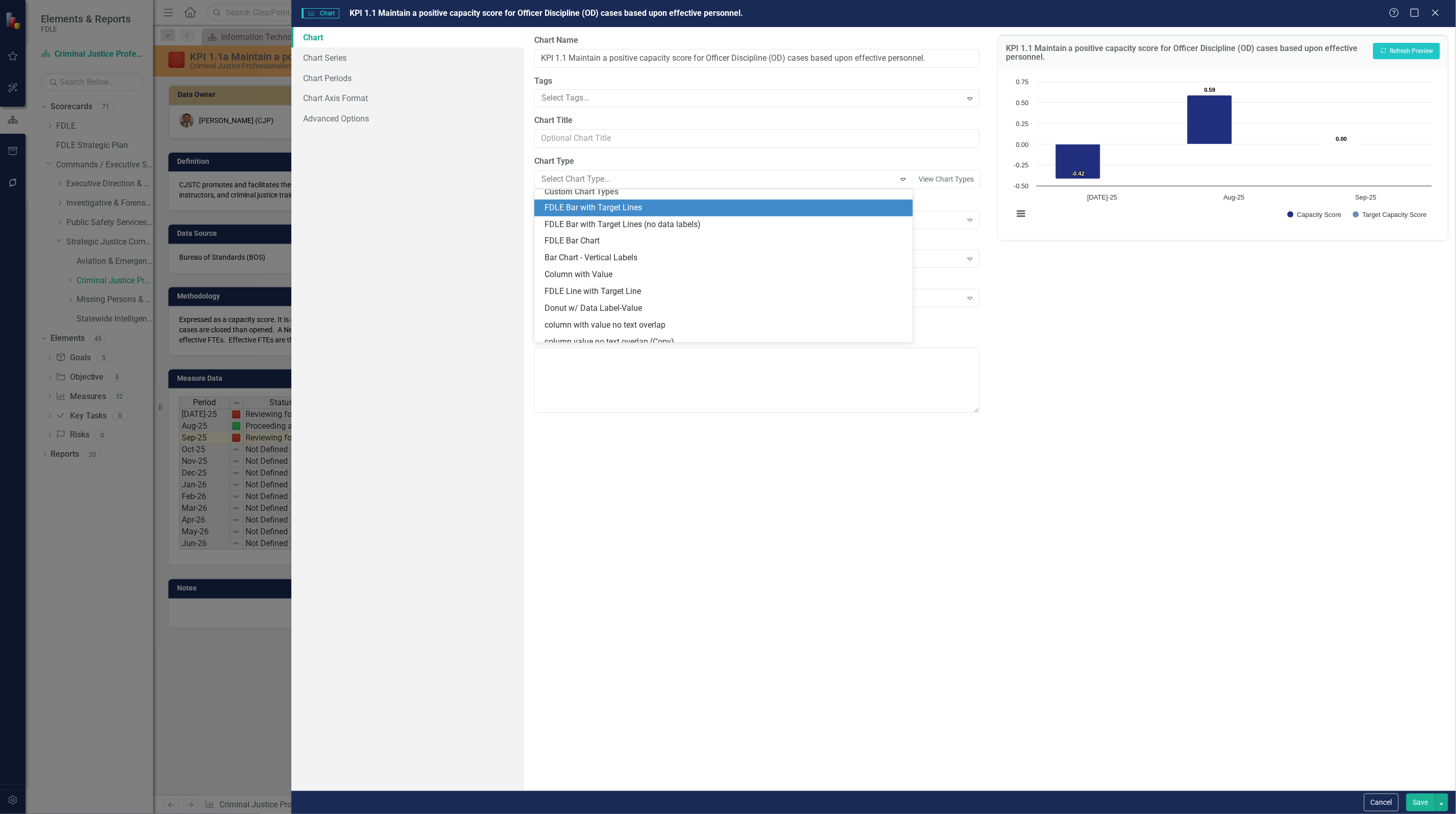
click at [754, 205] on div "FDLE Bar with Target Lines" at bounding box center [725, 208] width 362 height 12
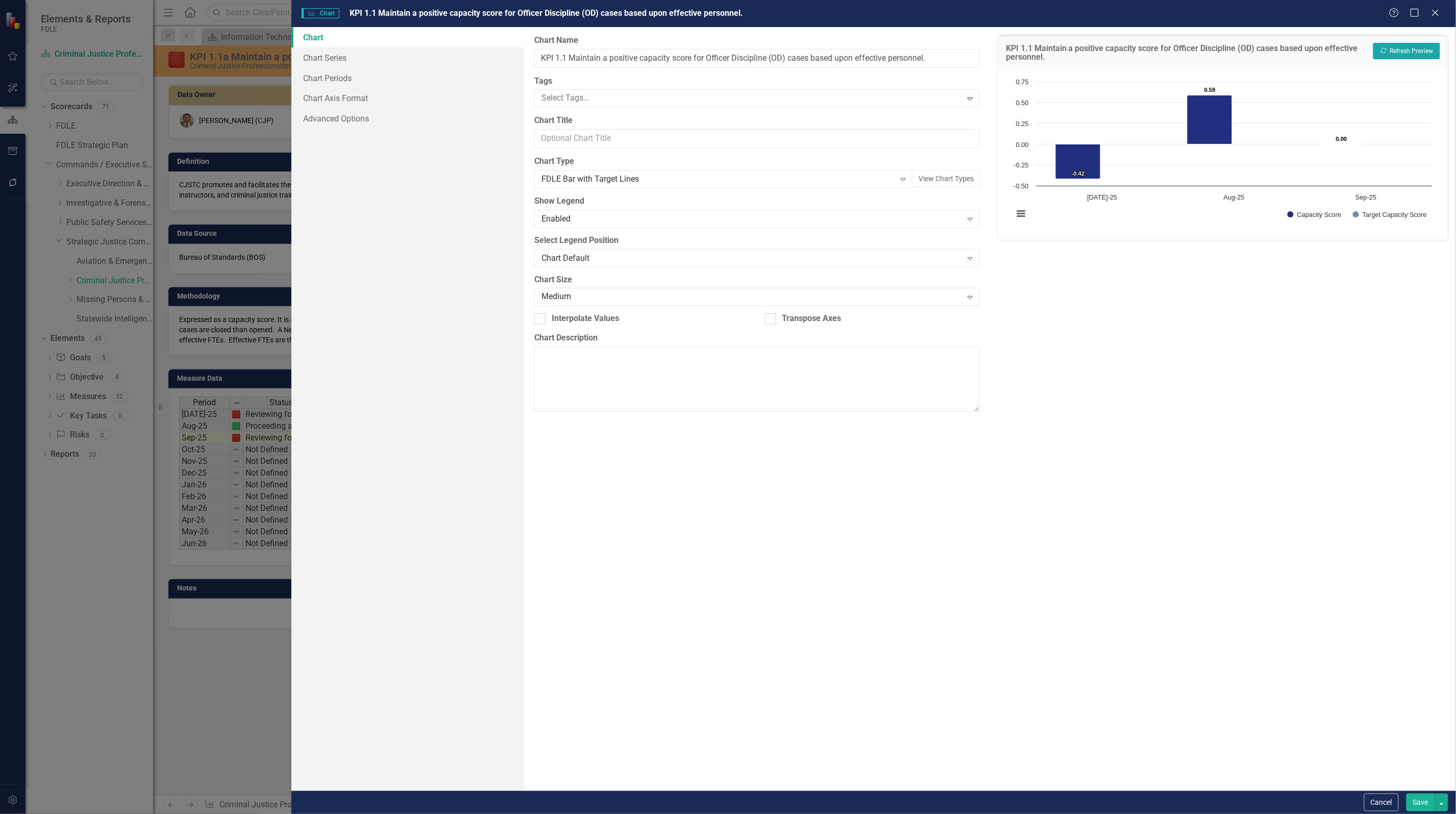
click at [1415, 49] on button "Recalculate Refresh Preview" at bounding box center [1407, 51] width 67 height 16
click at [1376, 800] on button "Cancel" at bounding box center [1381, 803] width 34 height 18
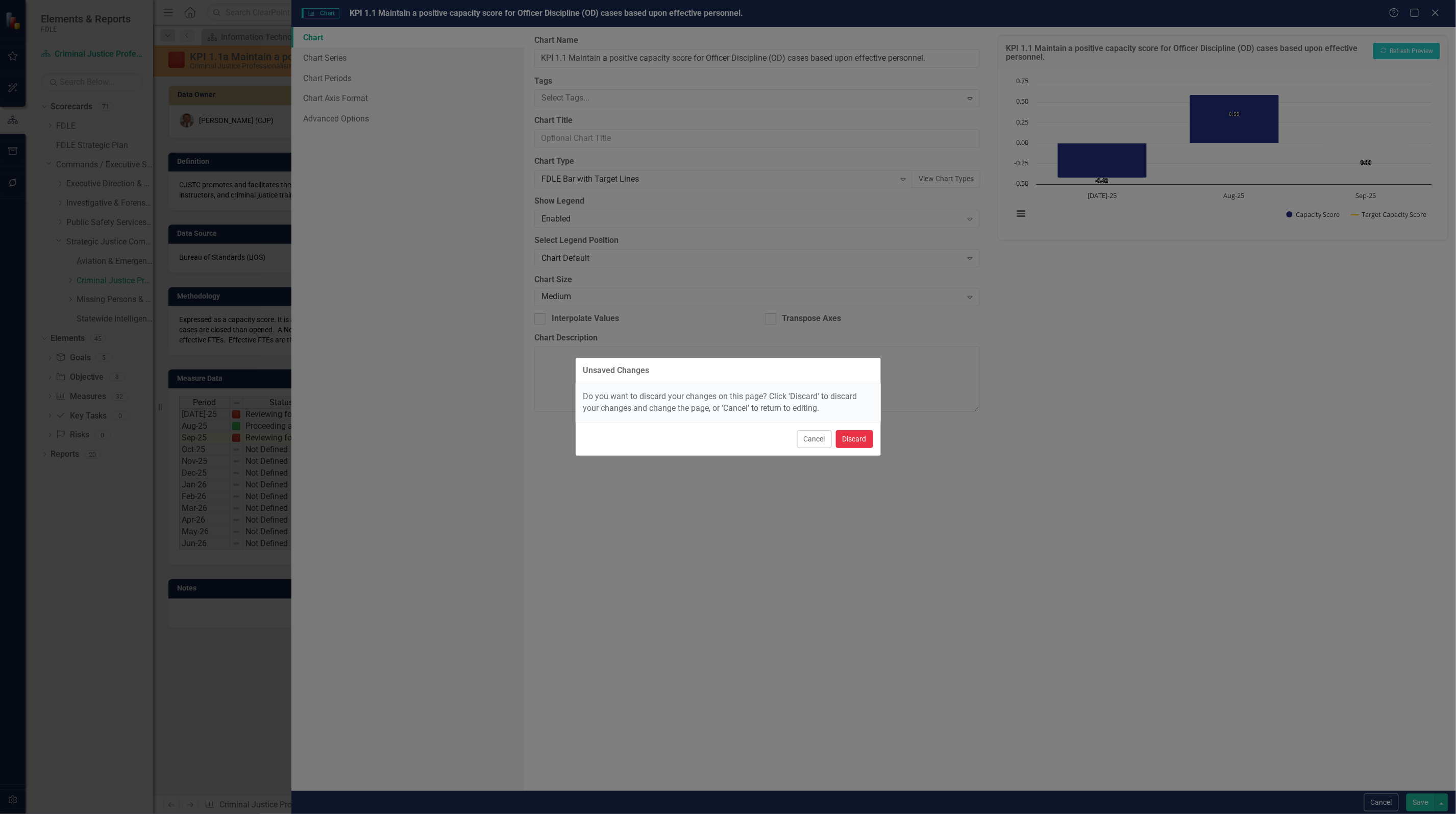
click at [866, 440] on button "Discard" at bounding box center [855, 439] width 37 height 18
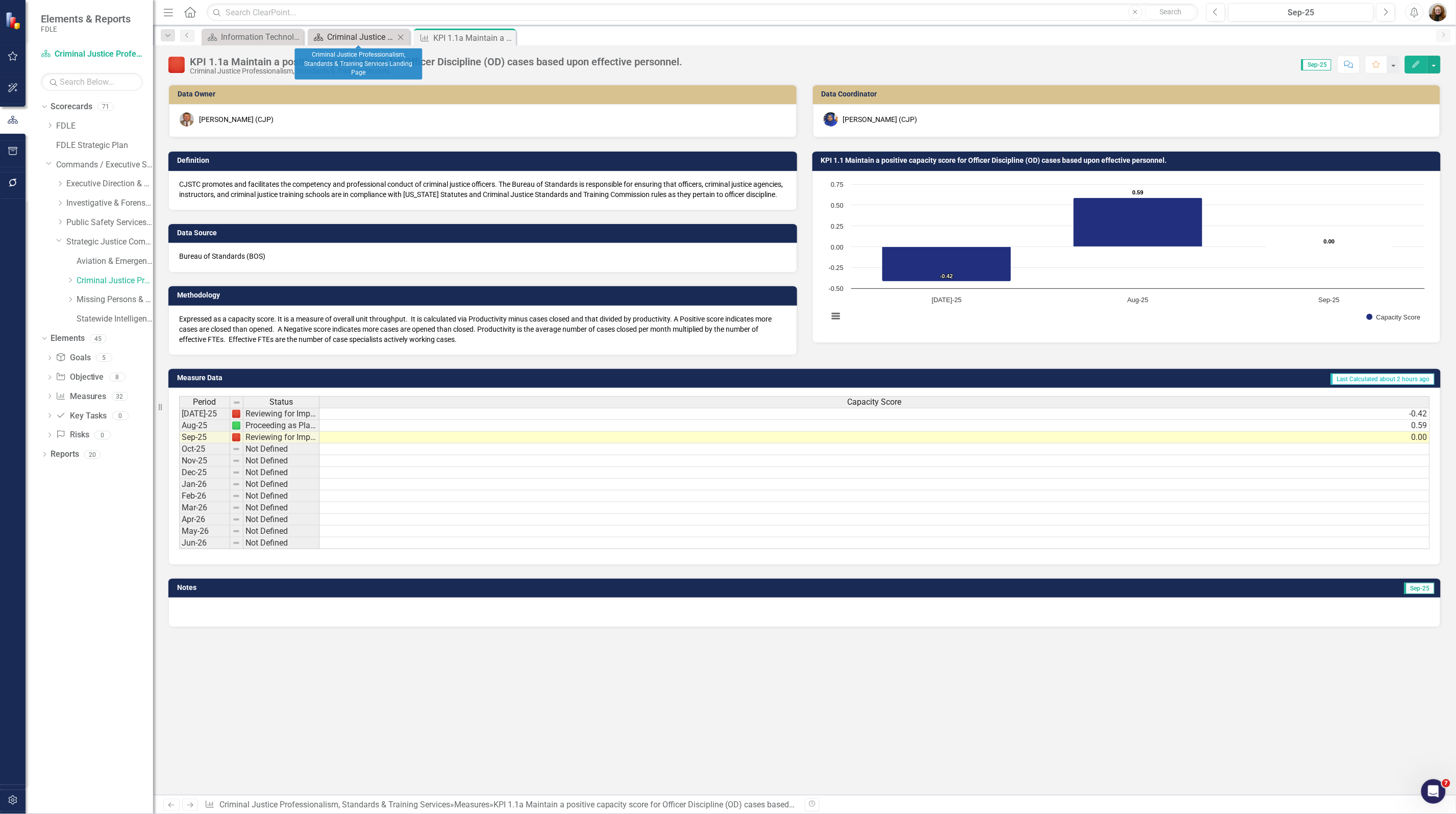
click at [368, 34] on div "Criminal Justice Professionalism, Standards & Training Services Landing Page" at bounding box center [361, 37] width 67 height 13
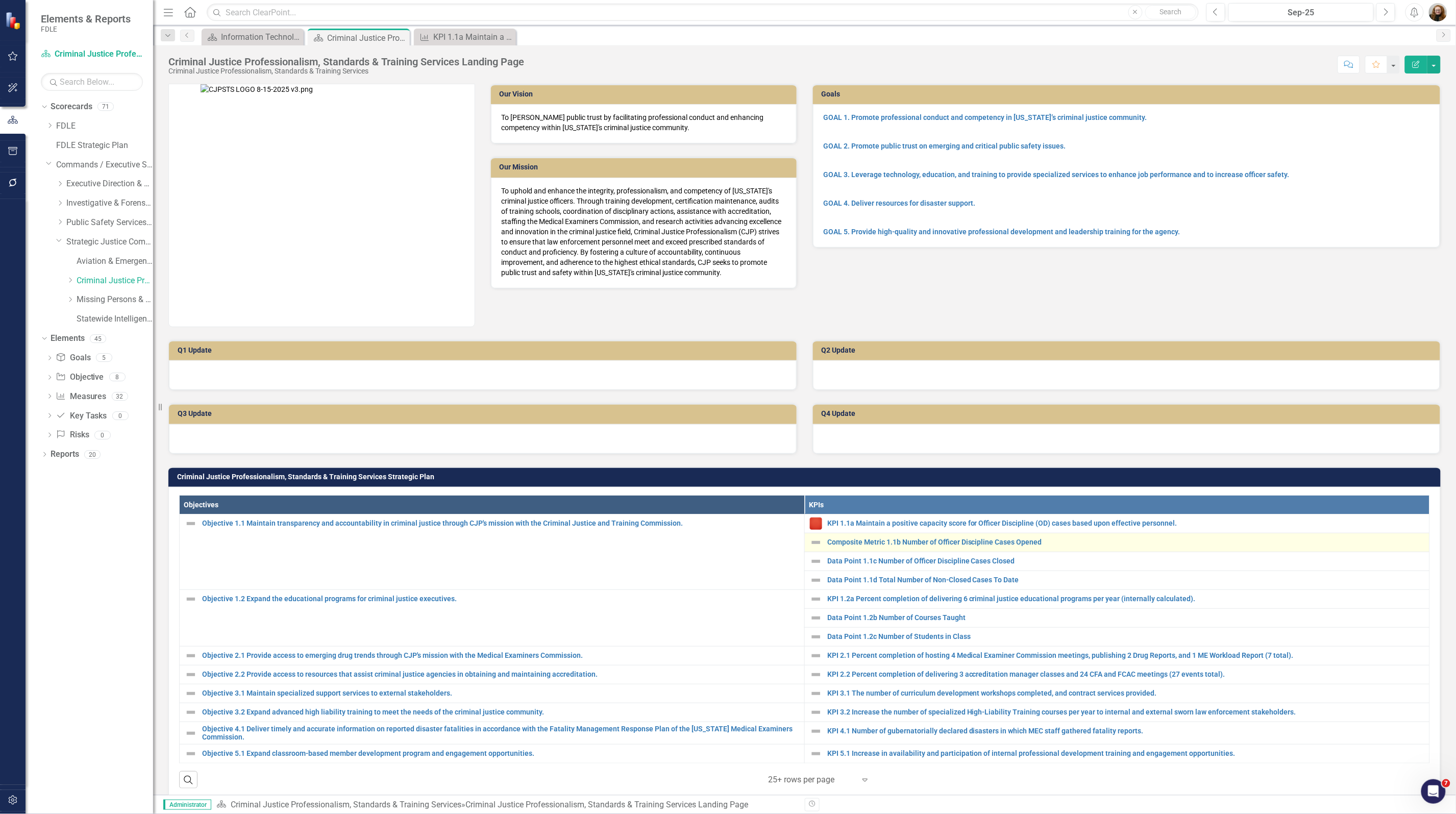
click at [943, 549] on td "Composite Metric 1.1b Number of Officer Discipline Cases Opened Link Map View L…" at bounding box center [1117, 543] width 625 height 19
click at [967, 539] on link "Composite Metric 1.1b Number of Officer Discipline Cases Opened" at bounding box center [1126, 543] width 597 height 8
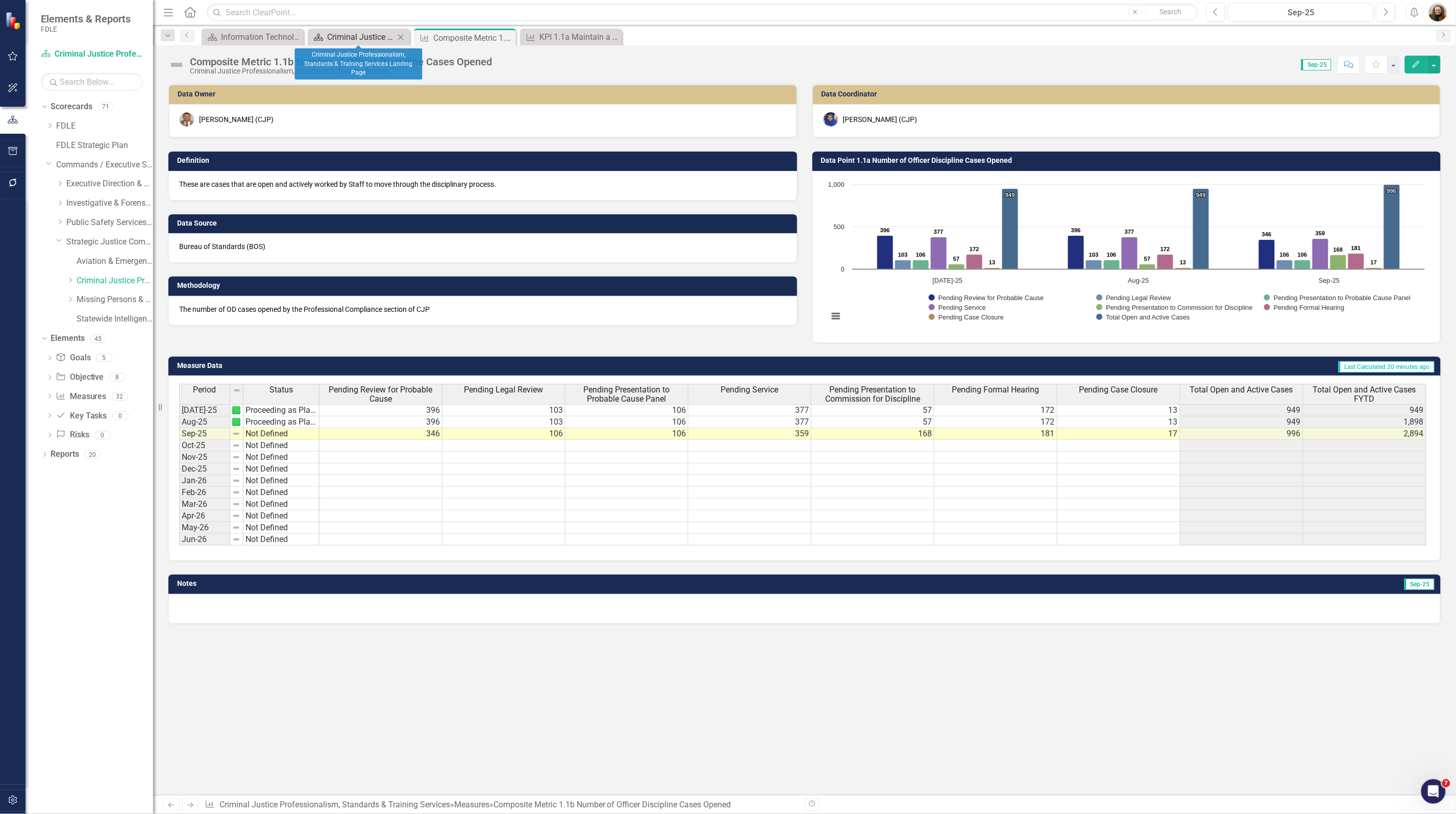
click at [348, 34] on div "Criminal Justice Professionalism, Standards & Training Services Landing Page" at bounding box center [361, 37] width 67 height 13
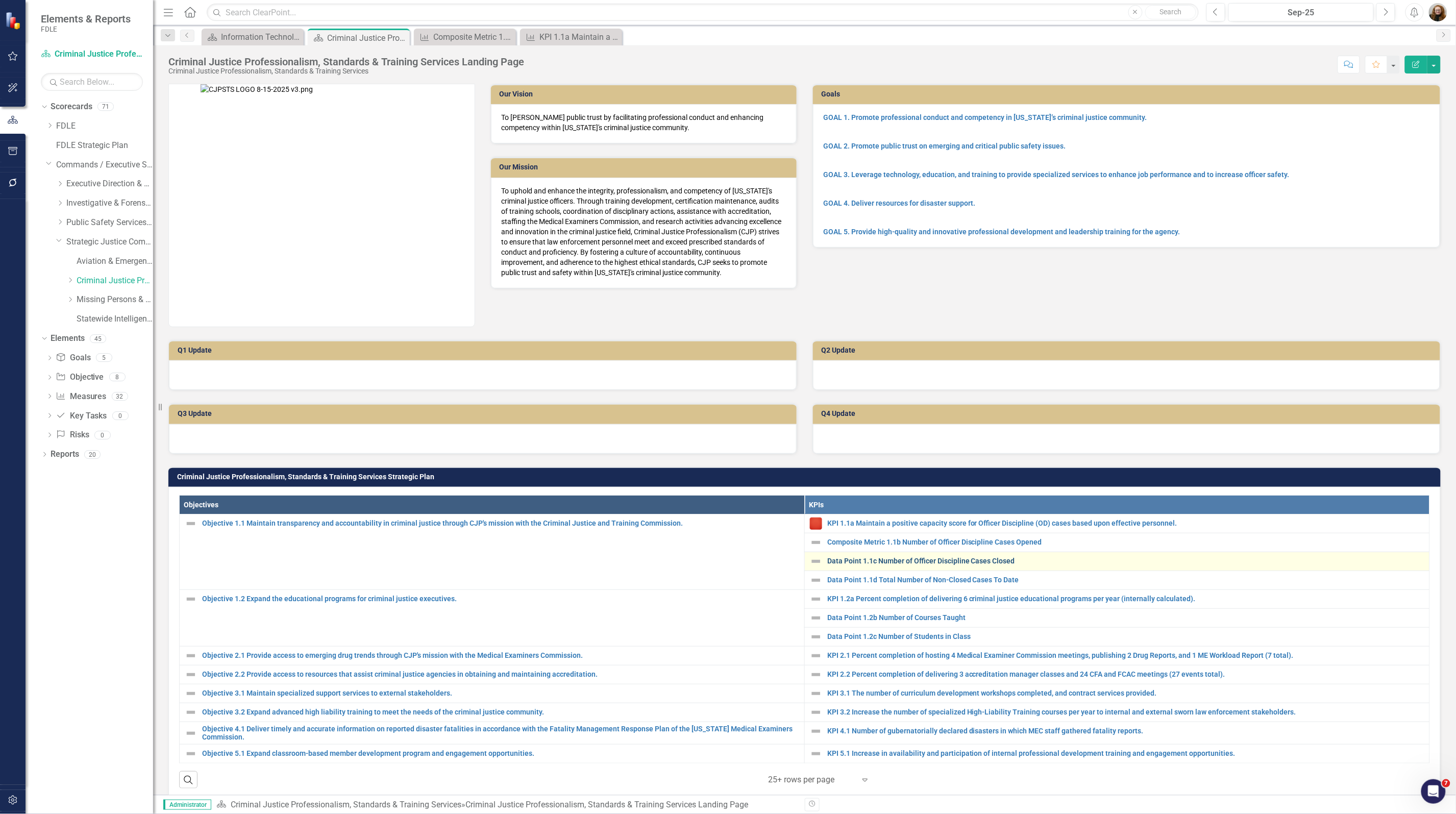
click at [933, 563] on link "Data Point 1.1c Number of Officer Discipline Cases Closed" at bounding box center [1126, 561] width 597 height 8
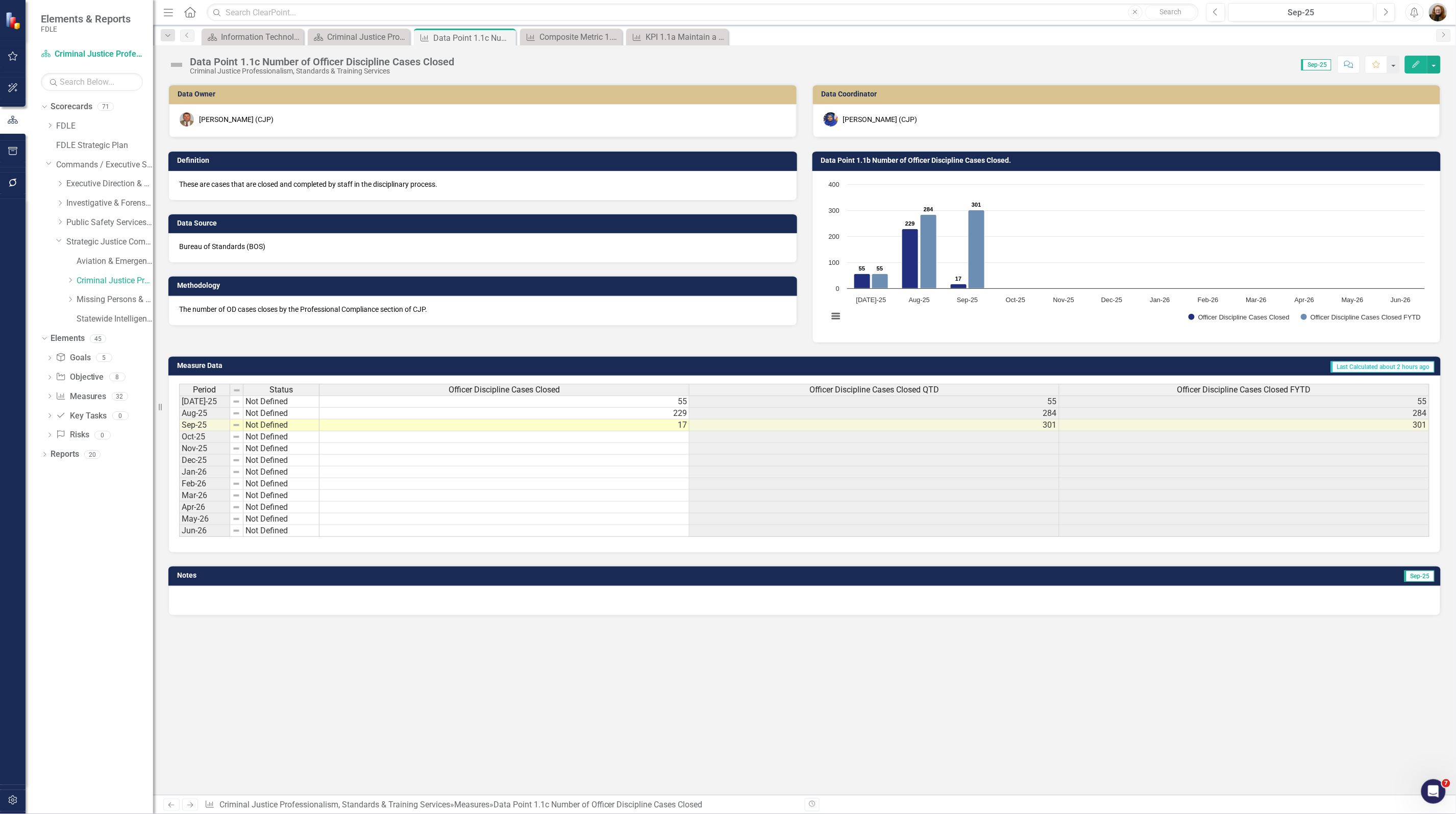
click at [979, 159] on h3 "Data Point 1.1b Number of Officer Discipline Cases Closed." at bounding box center [1129, 161] width 615 height 8
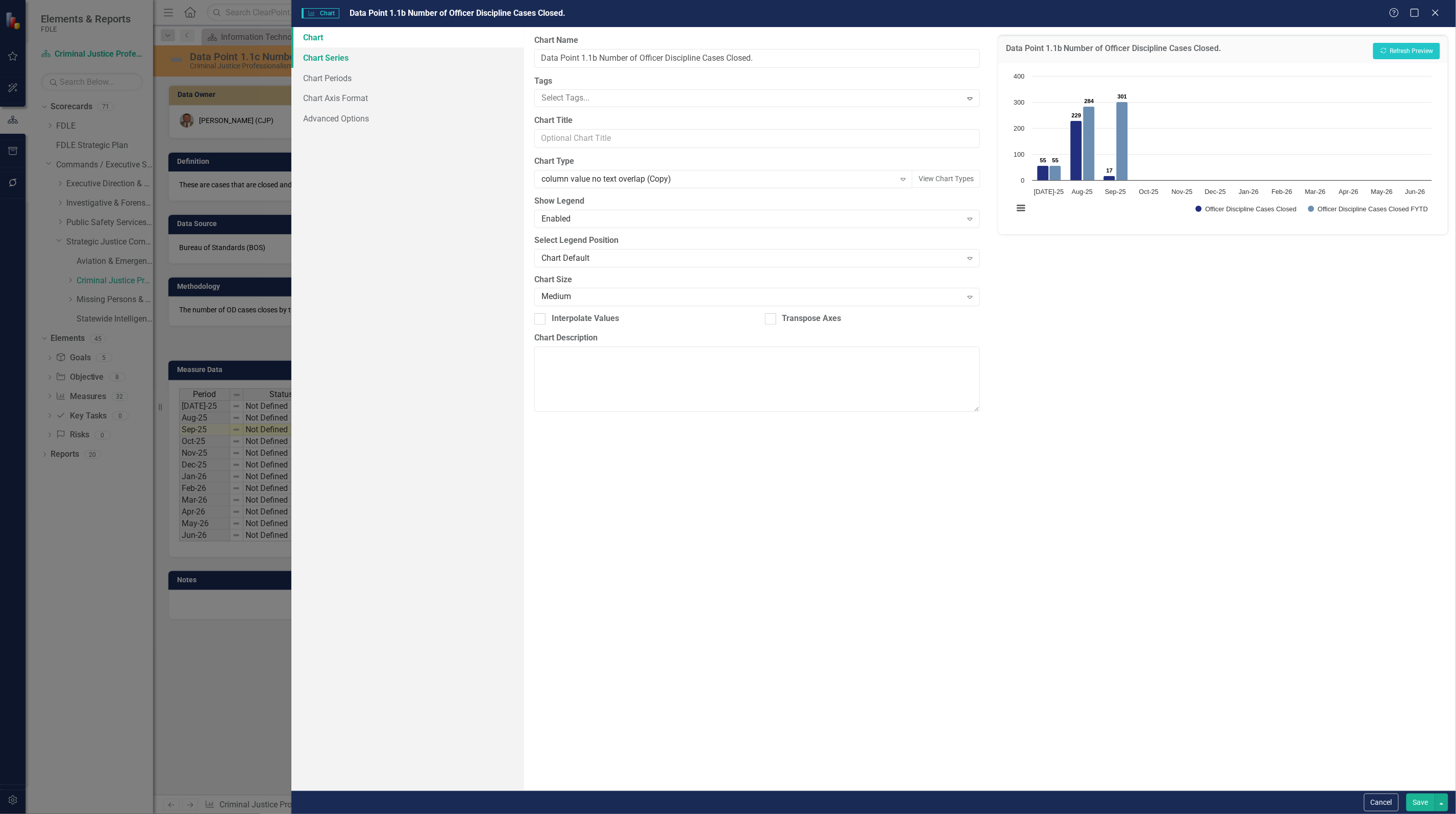
click at [329, 58] on link "Chart Series" at bounding box center [408, 58] width 233 height 20
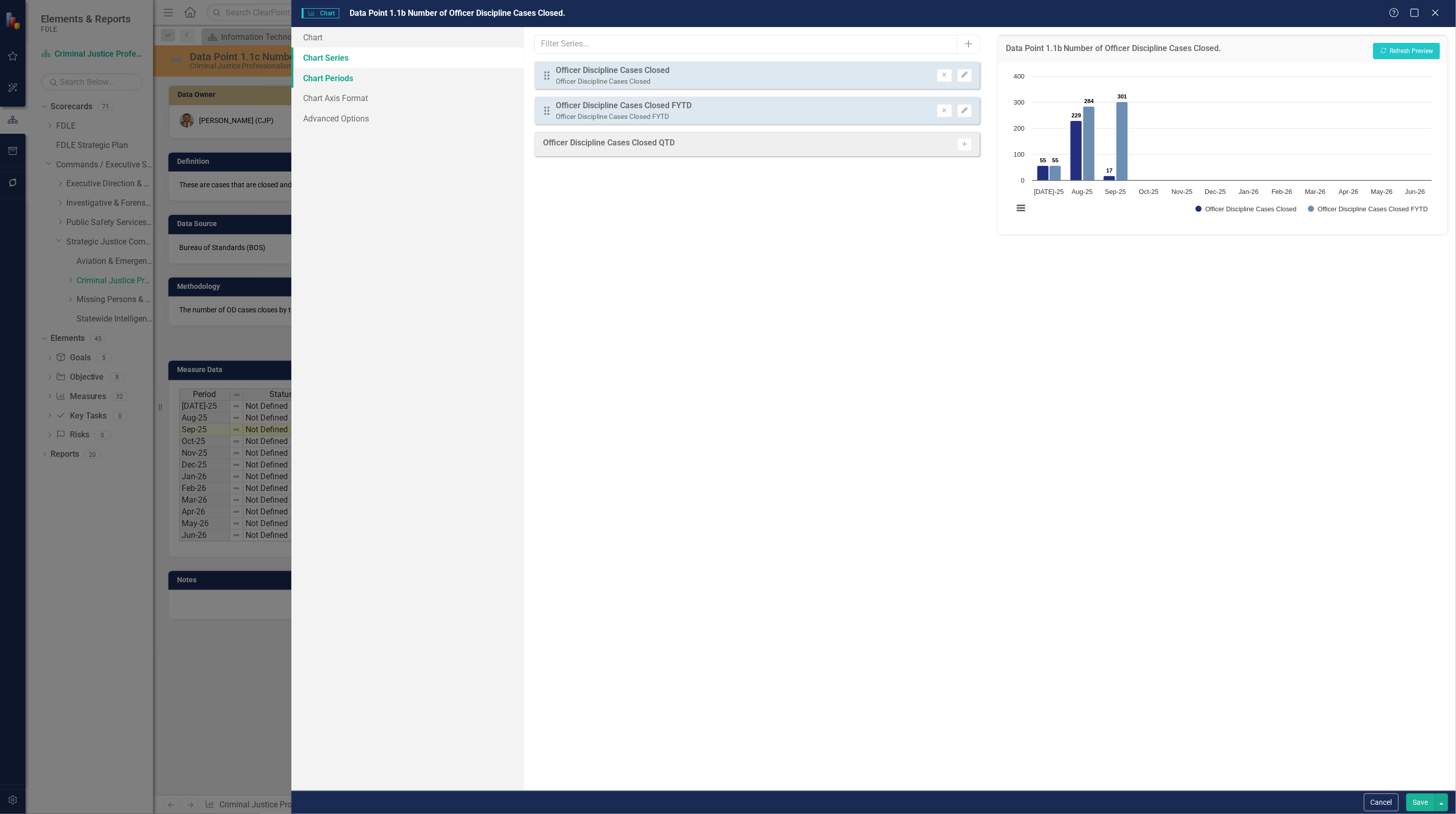
click at [361, 77] on link "Chart Periods" at bounding box center [408, 78] width 233 height 20
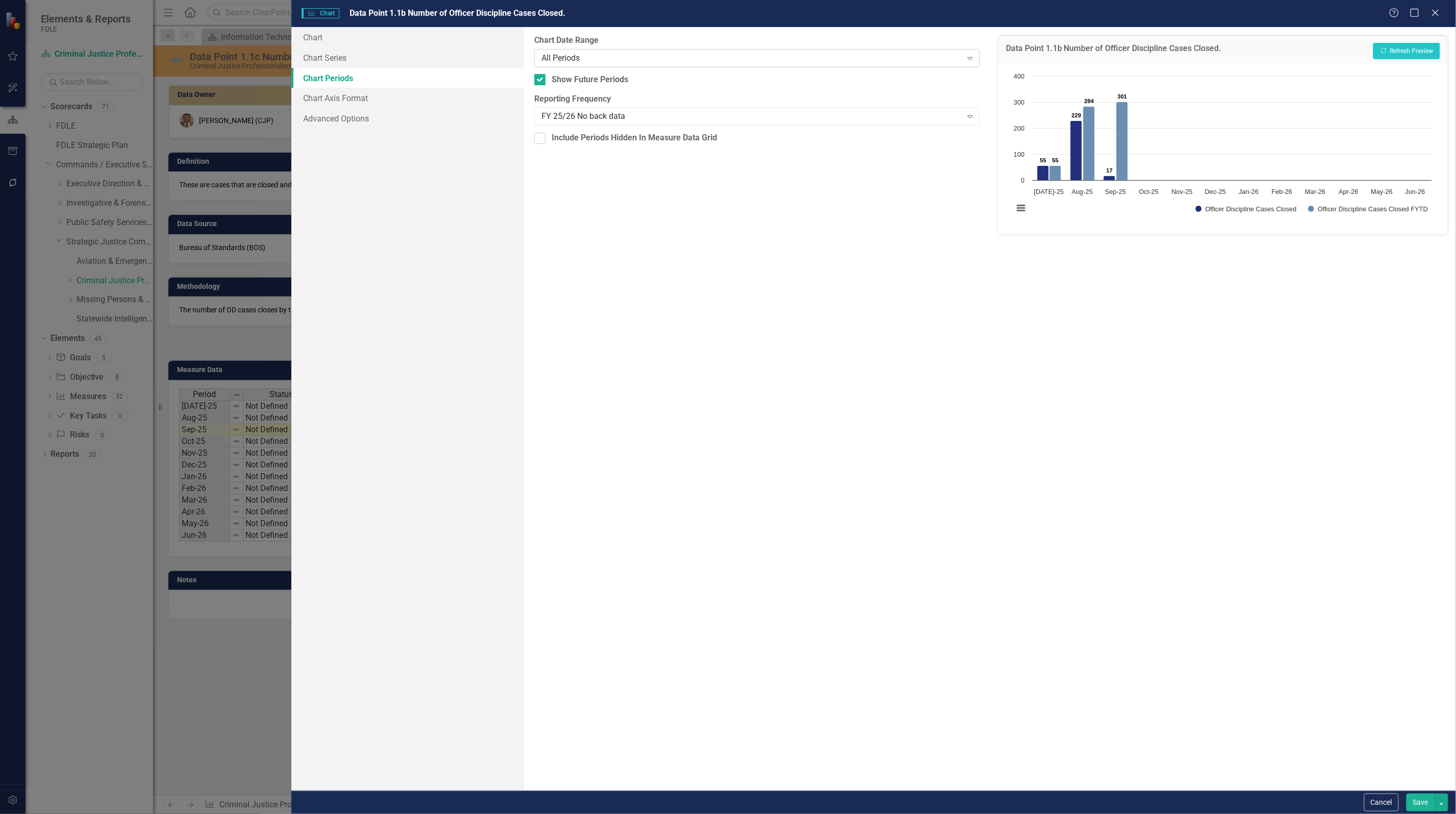
click at [633, 53] on div "All Periods" at bounding box center [752, 58] width 421 height 12
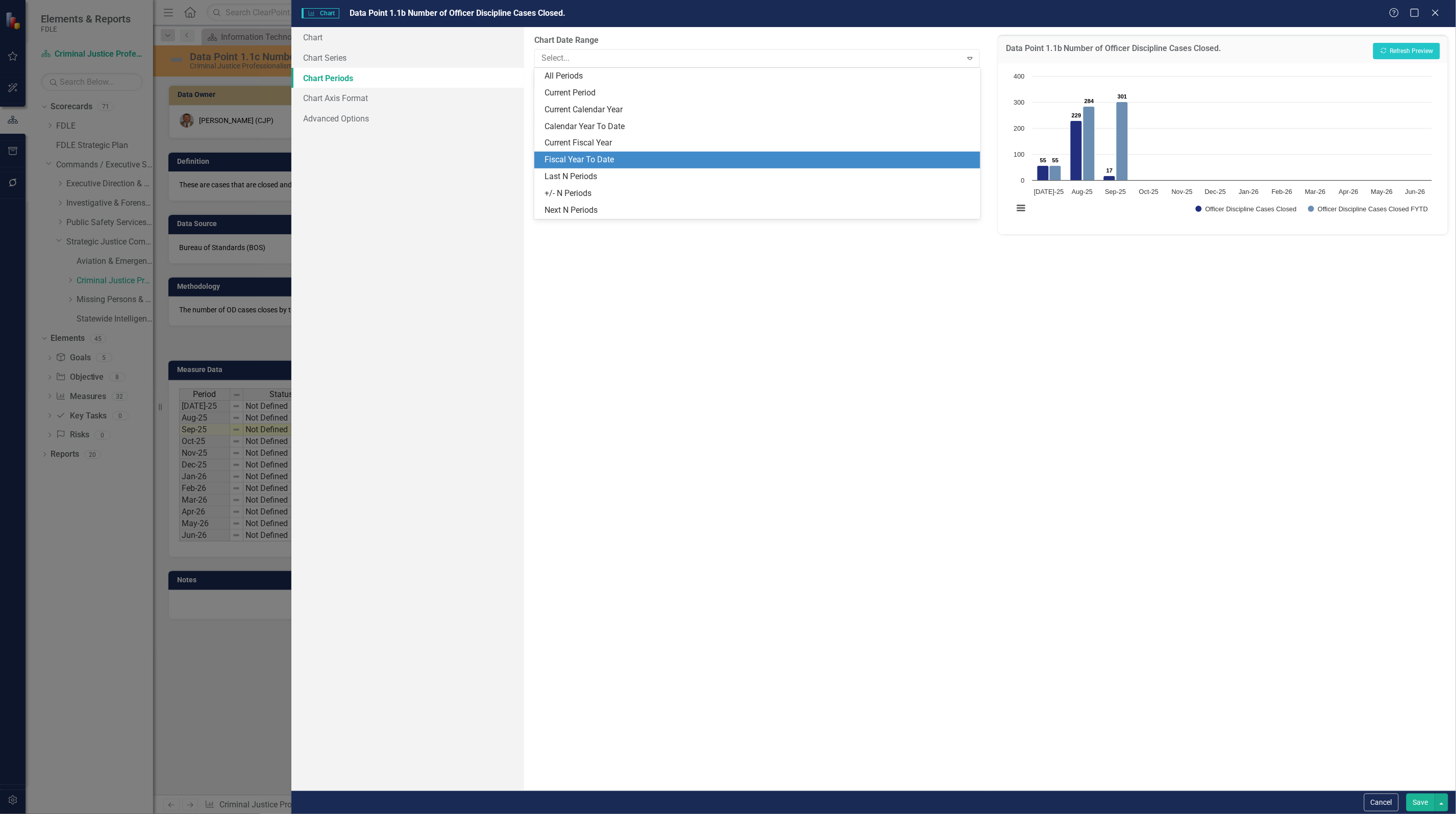
click at [613, 156] on div "Fiscal Year To Date" at bounding box center [759, 160] width 429 height 12
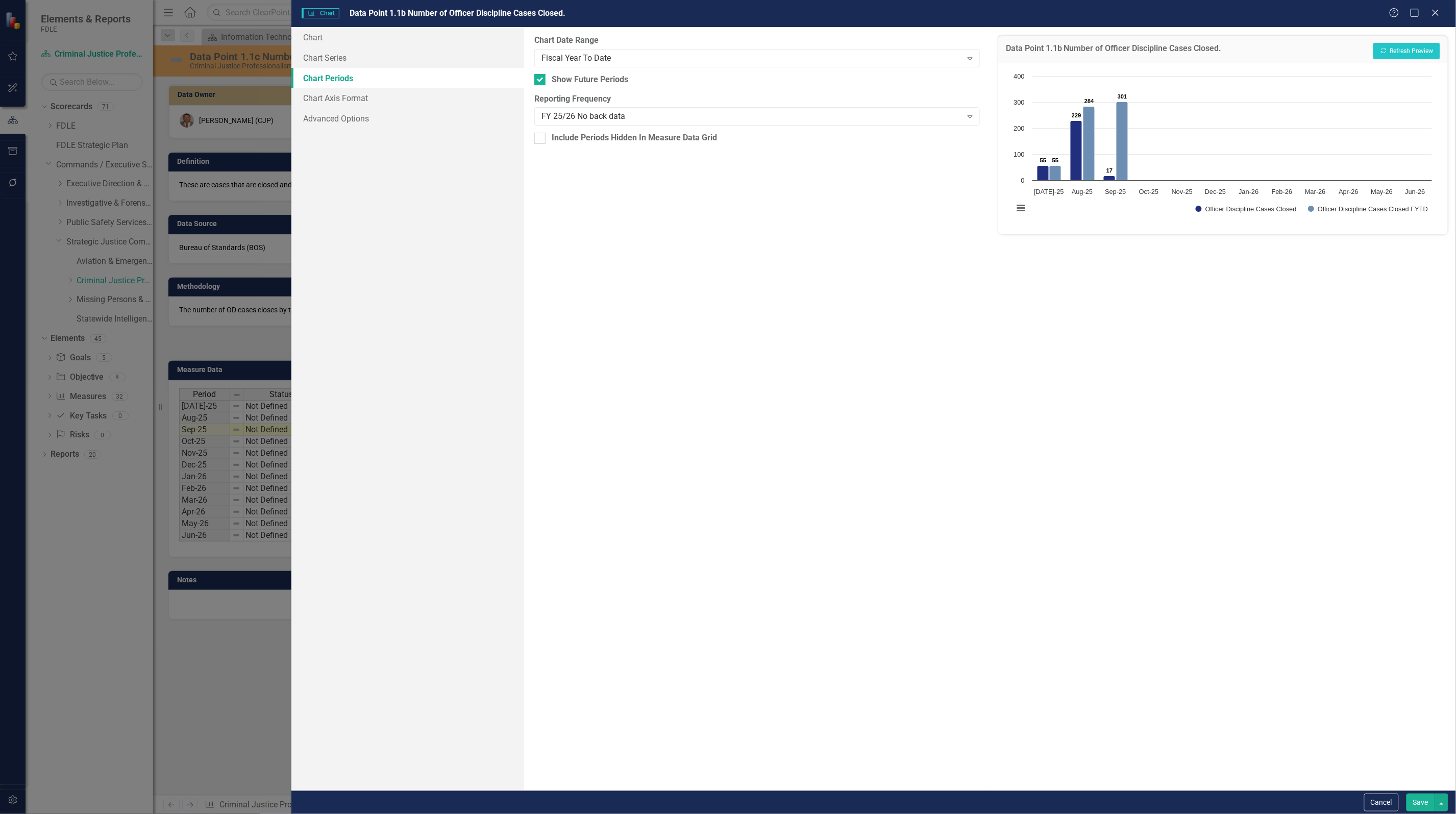
click at [1412, 804] on button "Save" at bounding box center [1420, 803] width 29 height 18
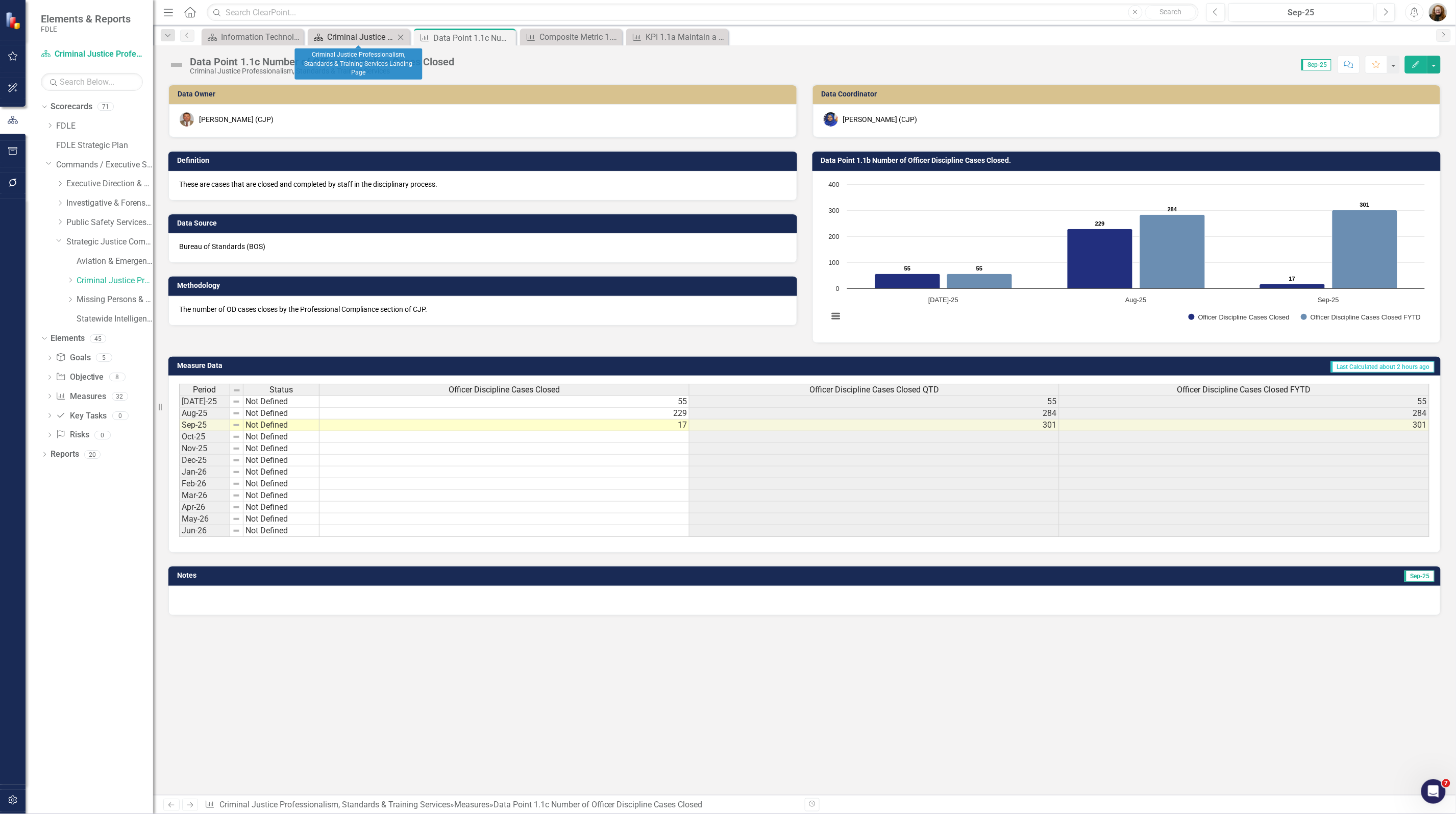
click at [346, 40] on div "Criminal Justice Professionalism, Standards & Training Services Landing Page" at bounding box center [361, 37] width 67 height 13
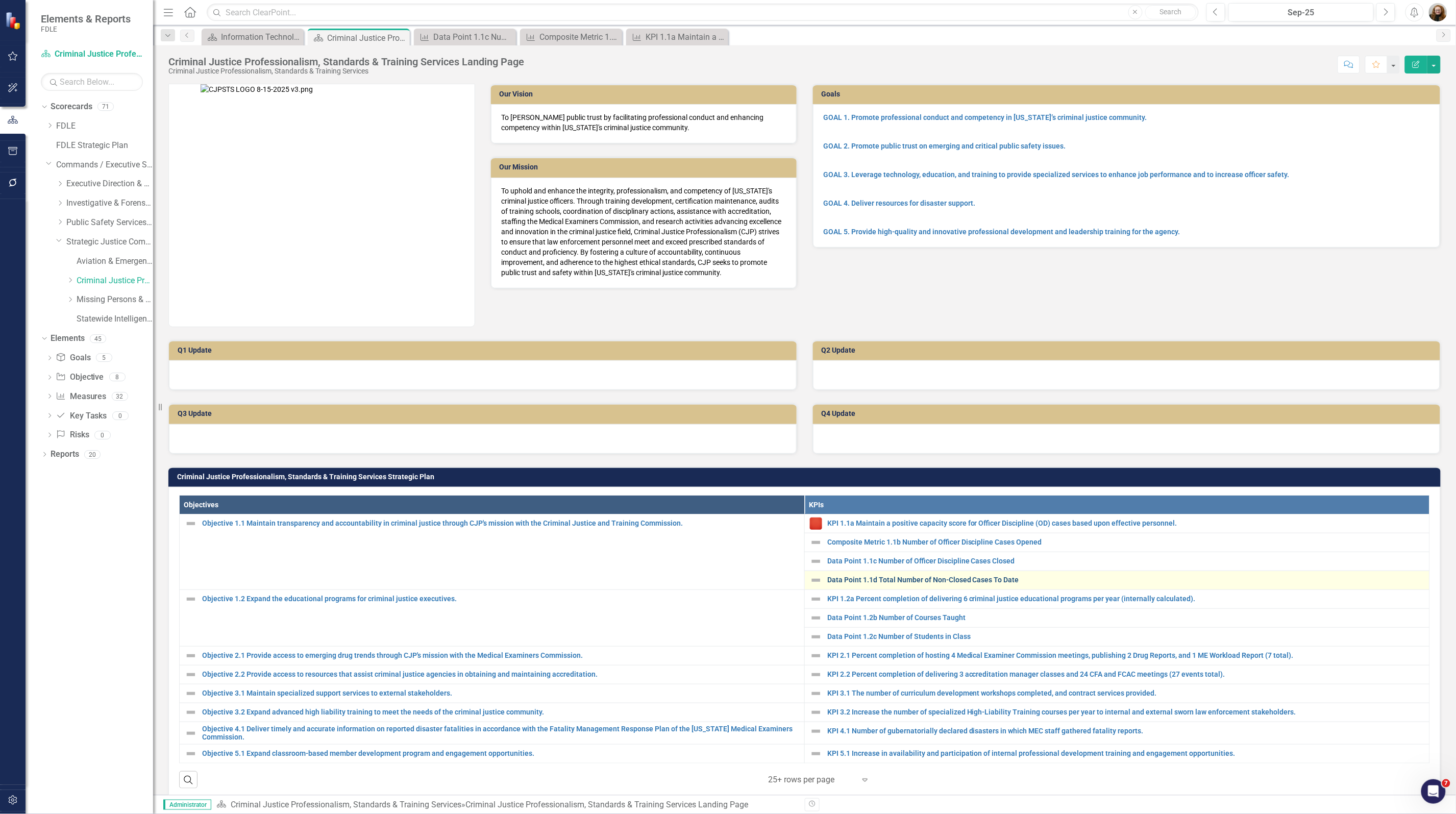
click at [894, 583] on link "Data Point 1.1d Total Number of Non-Closed Cases To Date" at bounding box center [1126, 580] width 597 height 8
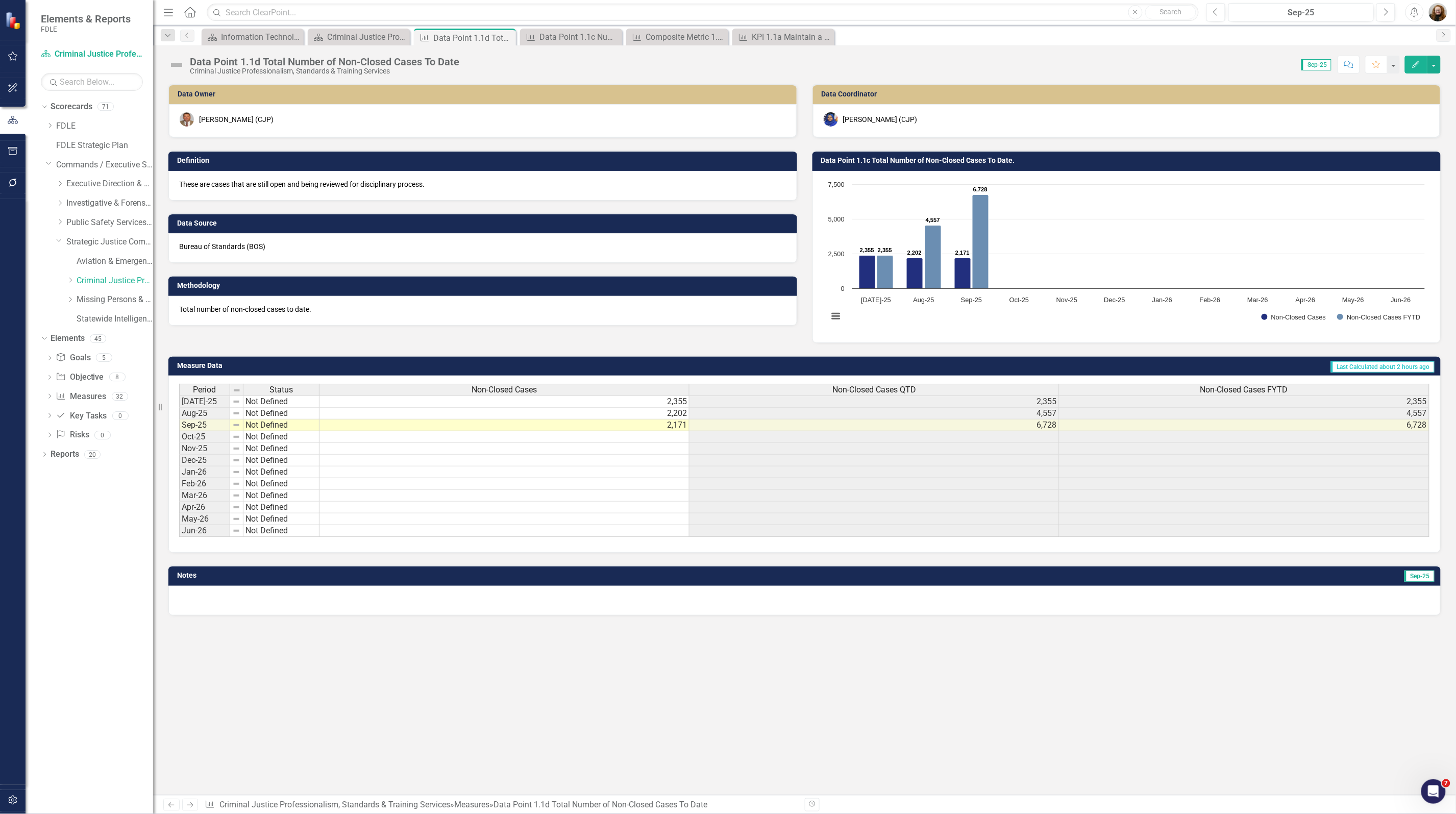
click at [918, 158] on h3 "Data Point 1.1c Total Number of Non-Closed Cases To Date." at bounding box center [1129, 161] width 615 height 8
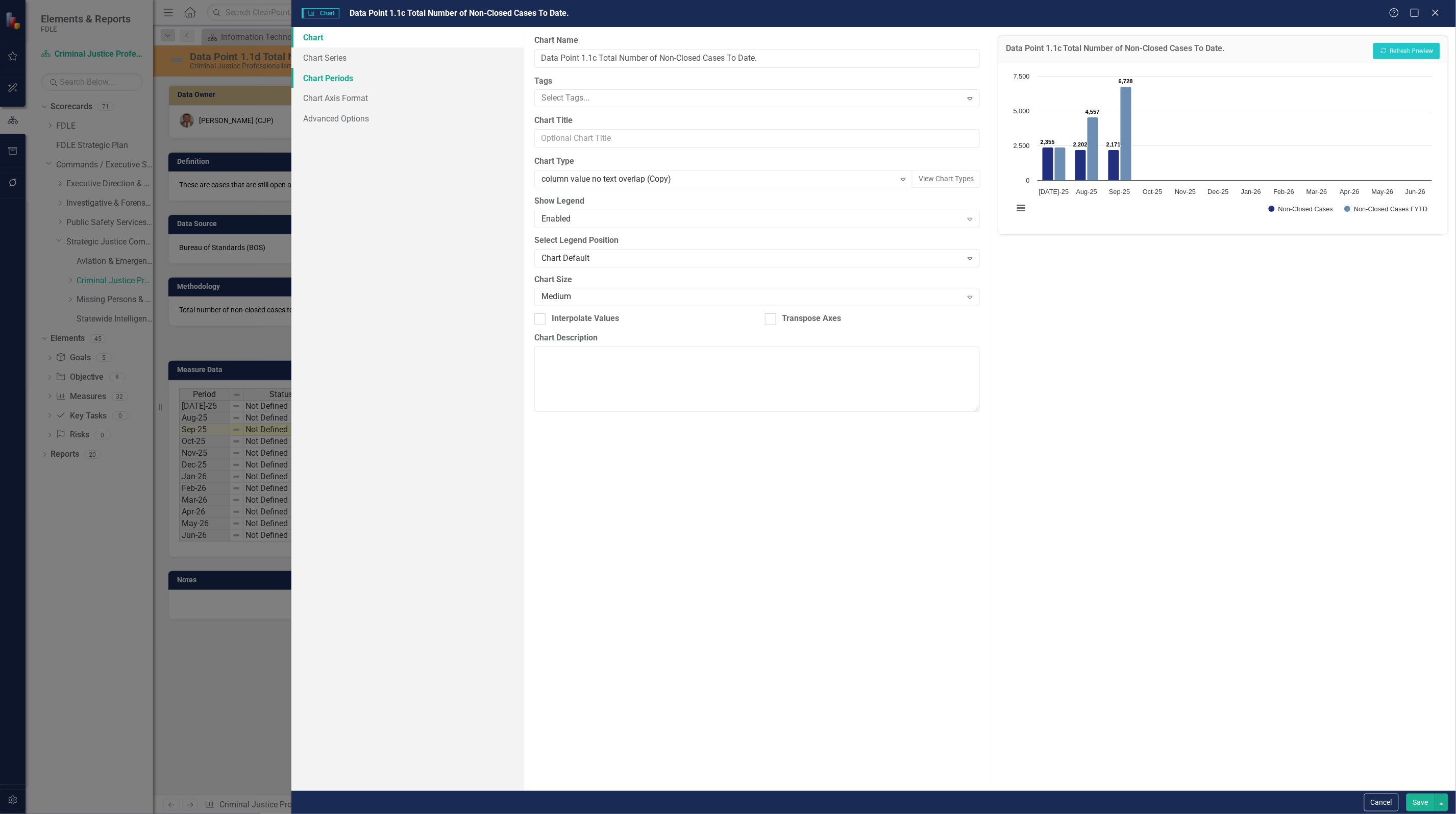
click at [351, 76] on link "Chart Periods" at bounding box center [408, 78] width 233 height 20
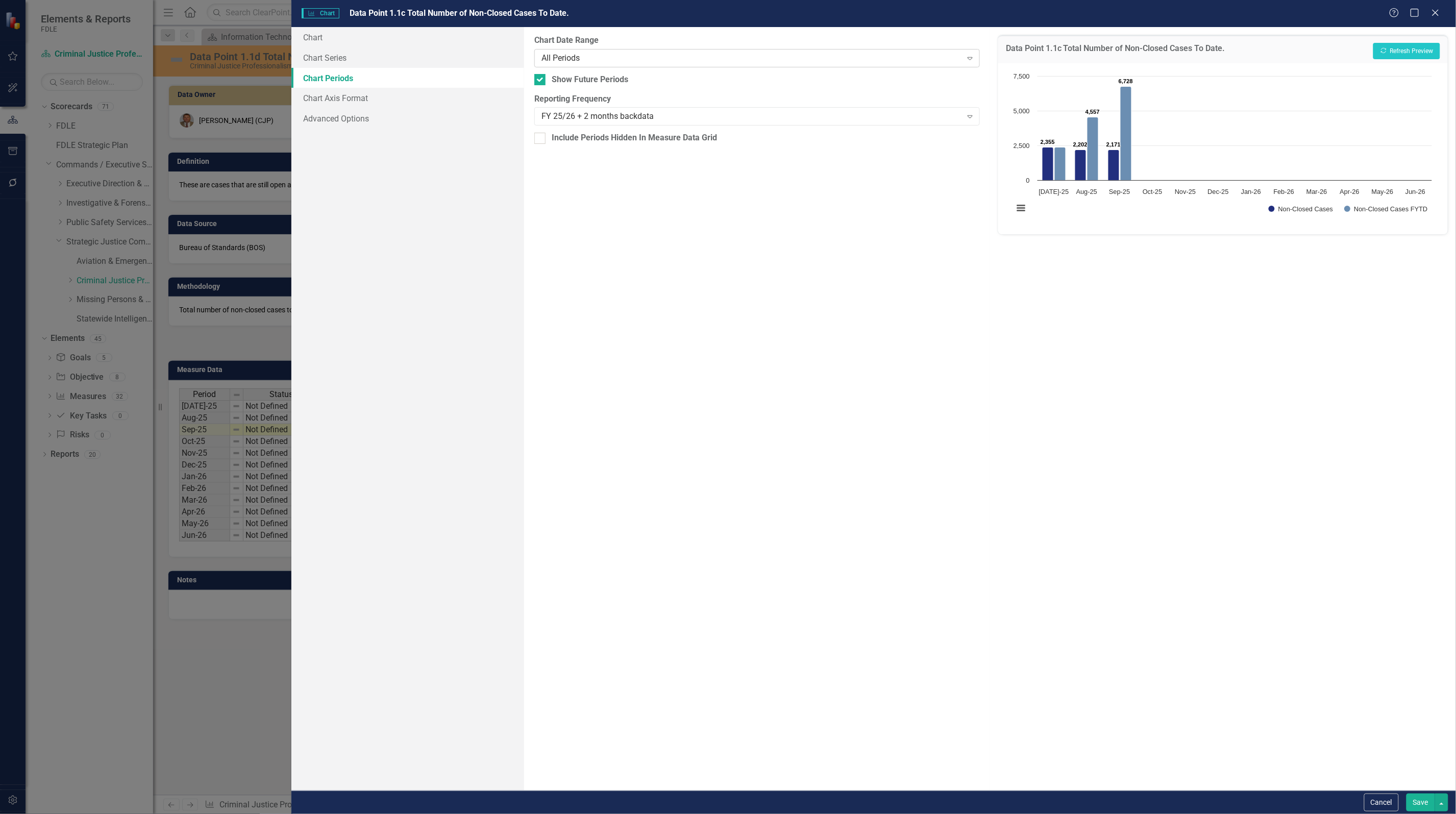
click at [602, 60] on div "All Periods" at bounding box center [752, 58] width 421 height 12
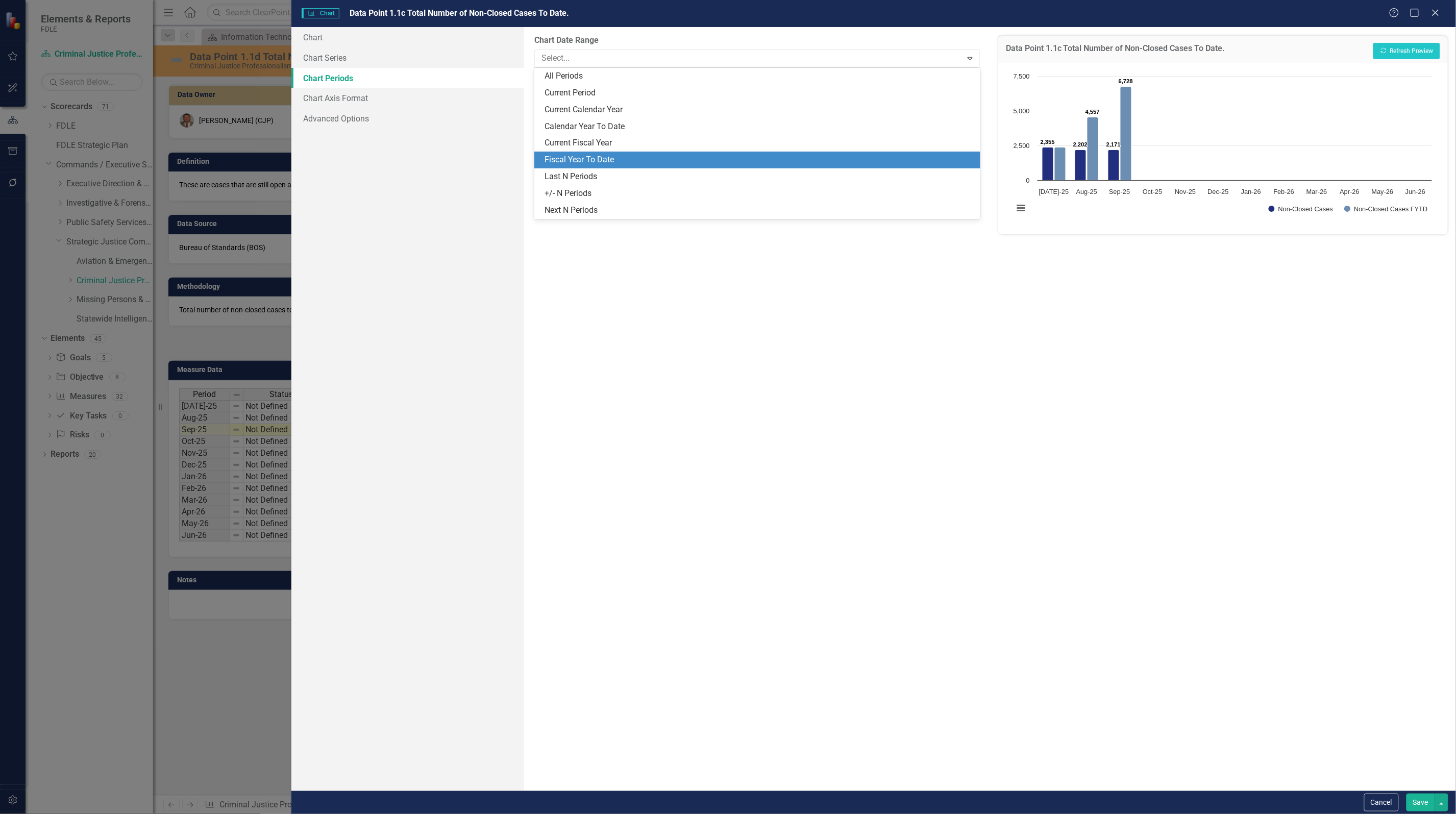
click at [618, 158] on div "Fiscal Year To Date" at bounding box center [759, 160] width 429 height 12
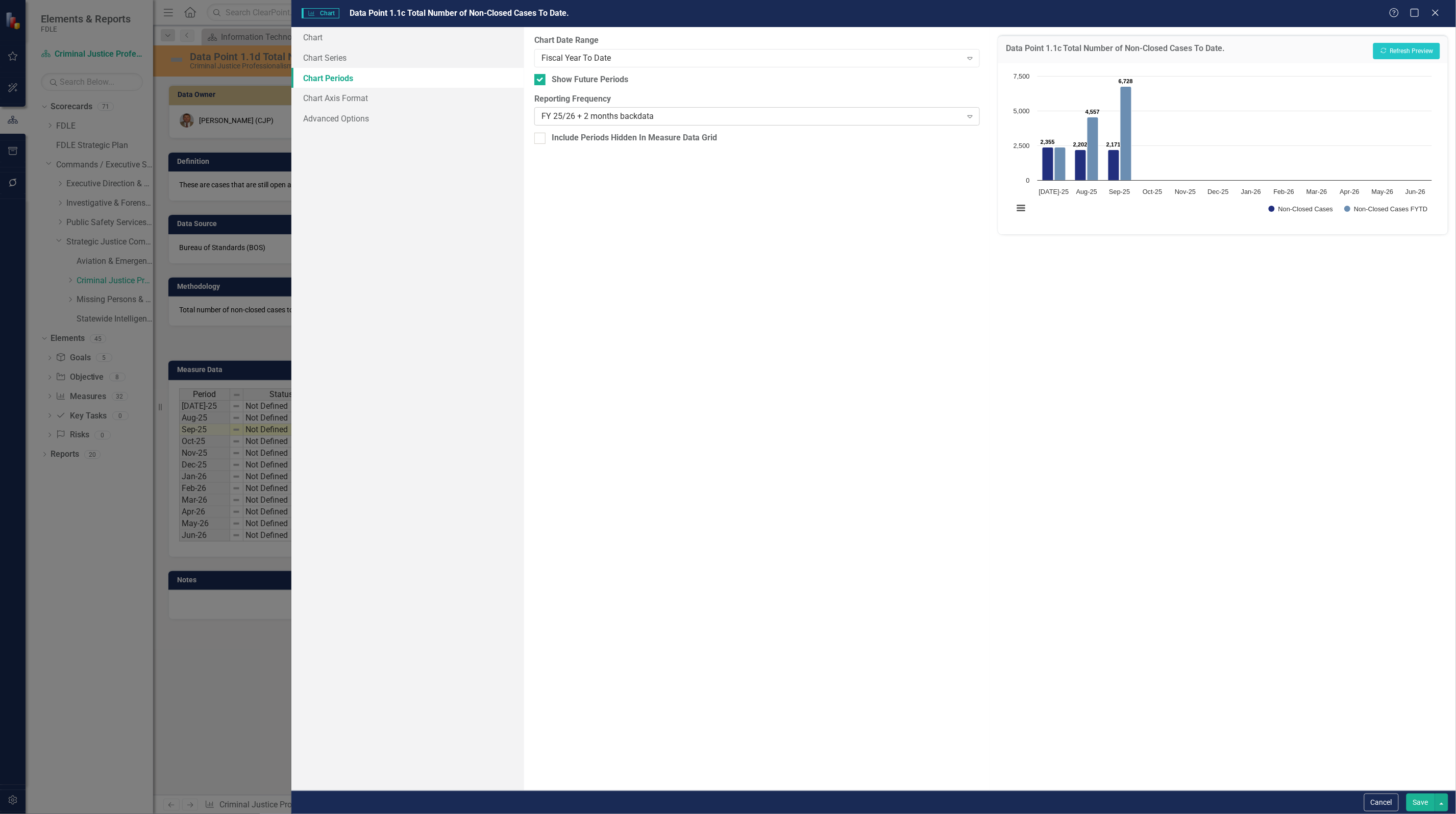
click at [623, 116] on div "FY 25/26 + 2 months backdata" at bounding box center [752, 116] width 421 height 12
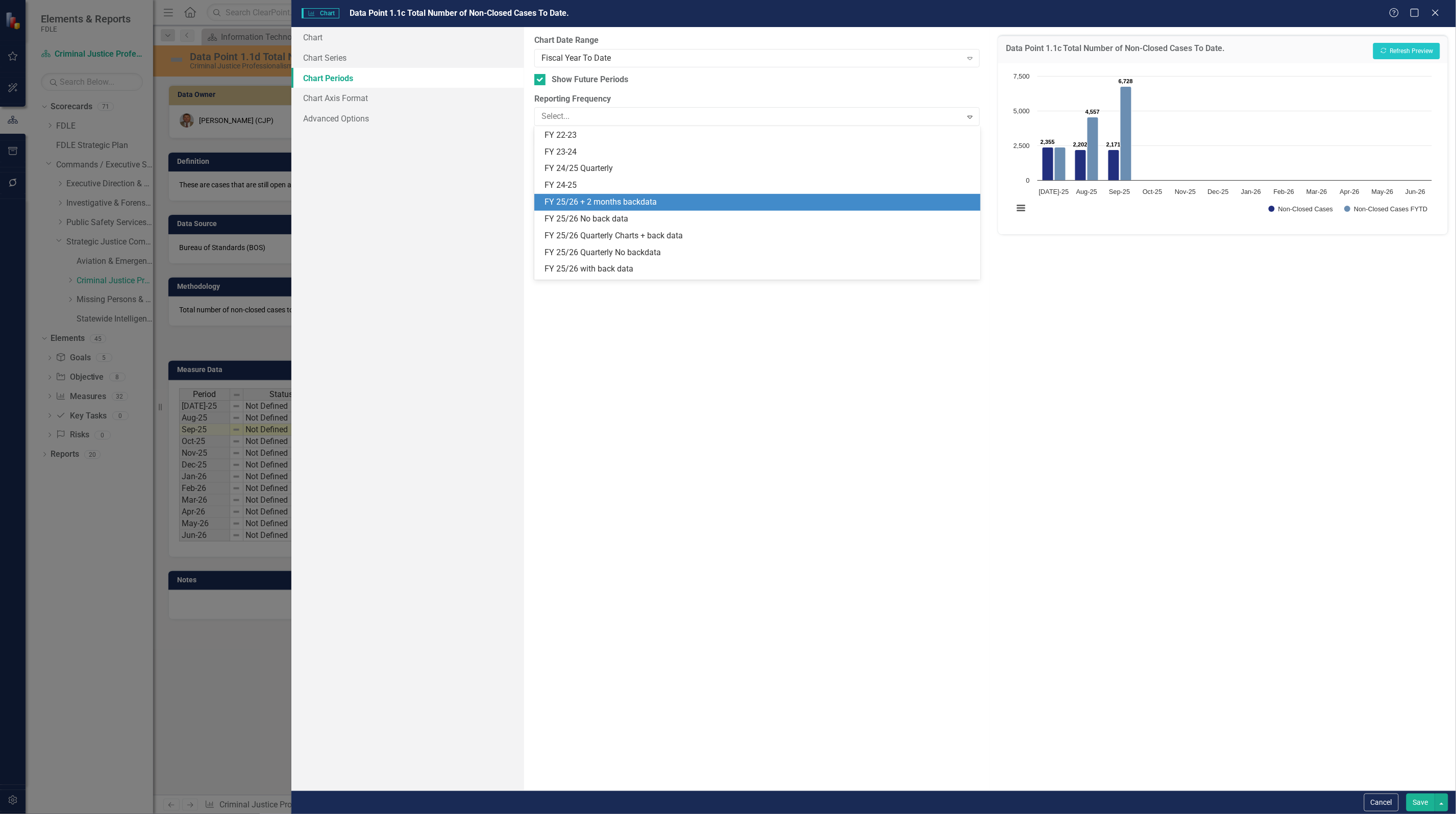
scroll to position [285, 0]
click at [636, 198] on div "FY 25/26 with back data" at bounding box center [759, 202] width 429 height 12
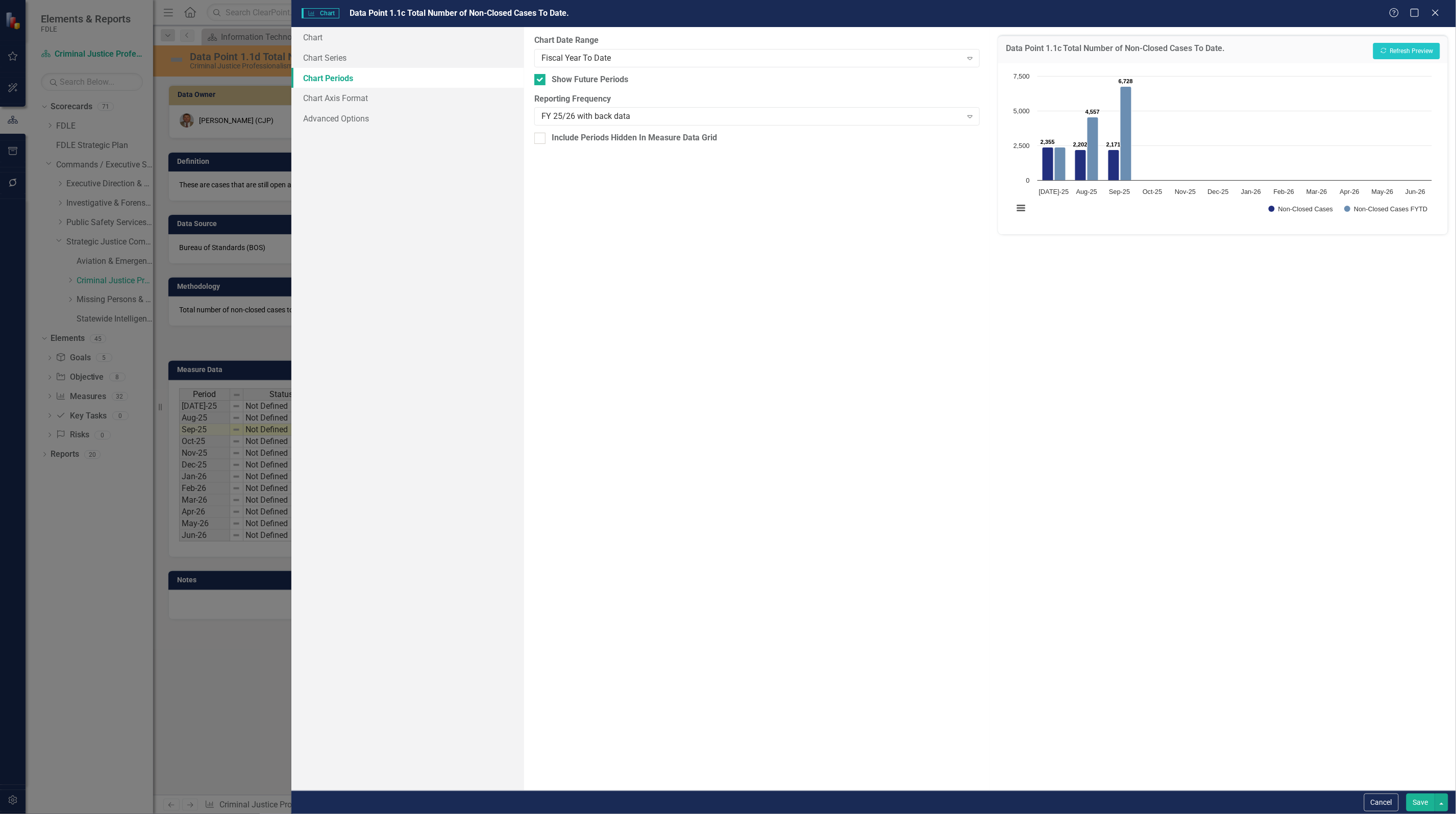
click at [1422, 804] on button "Save" at bounding box center [1420, 803] width 29 height 18
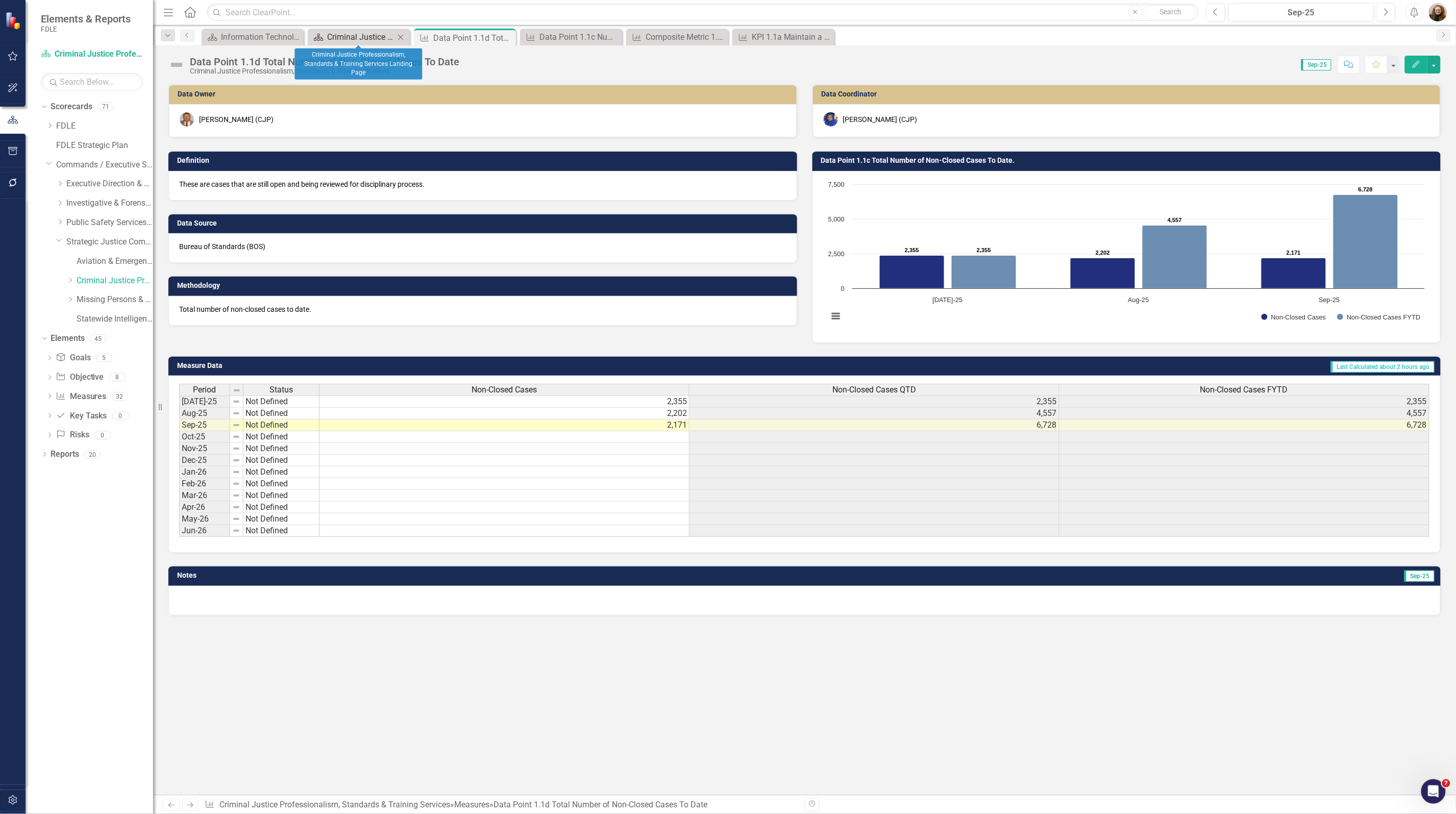
click at [353, 34] on div "Criminal Justice Professionalism, Standards & Training Services Landing Page" at bounding box center [361, 37] width 67 height 13
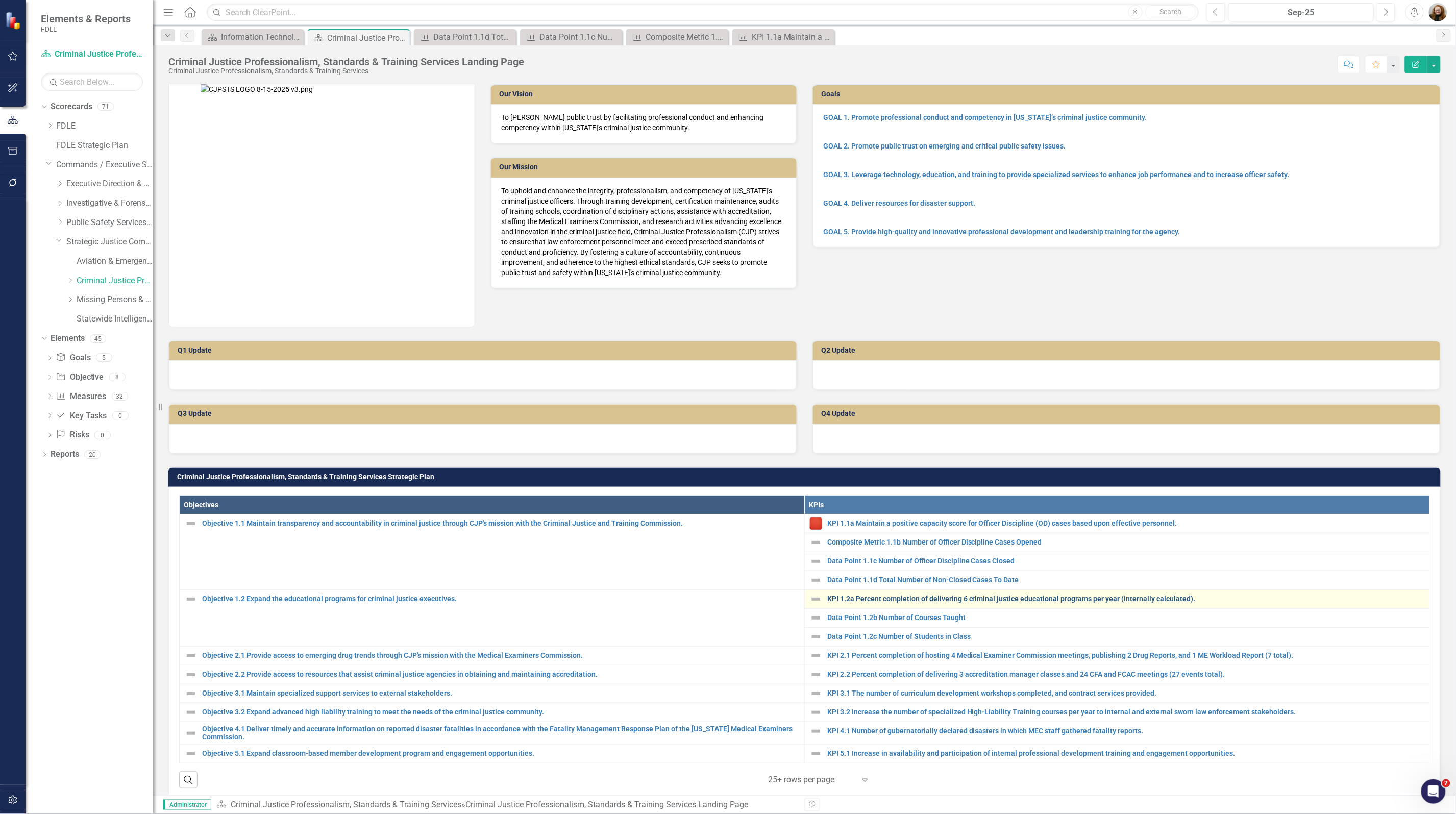
click at [903, 601] on link "KPI 1.2a Percent completion of delivering 6 criminal justice educational progra…" at bounding box center [1126, 599] width 597 height 8
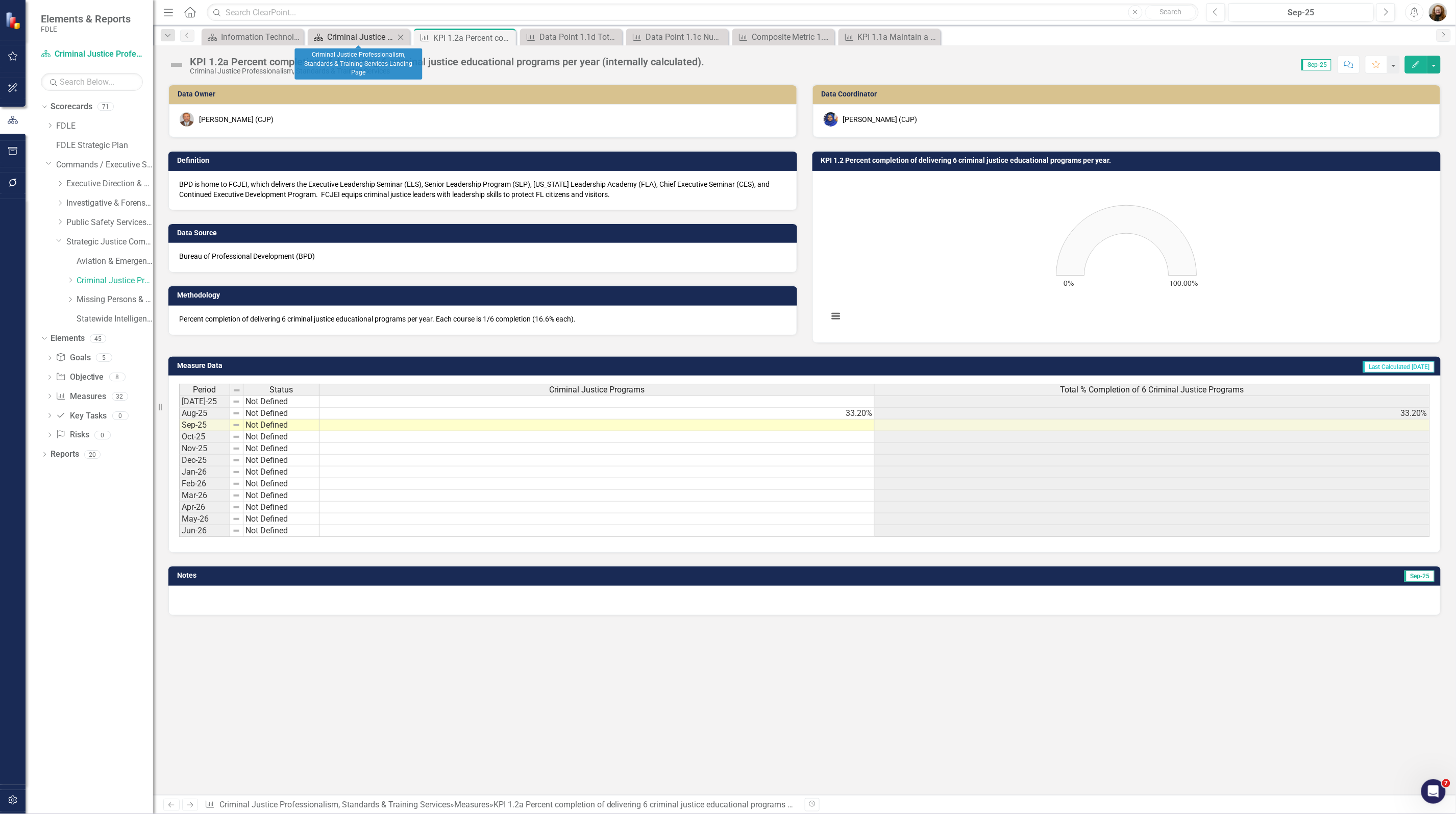
click at [365, 33] on div "Criminal Justice Professionalism, Standards & Training Services Landing Page" at bounding box center [361, 37] width 67 height 13
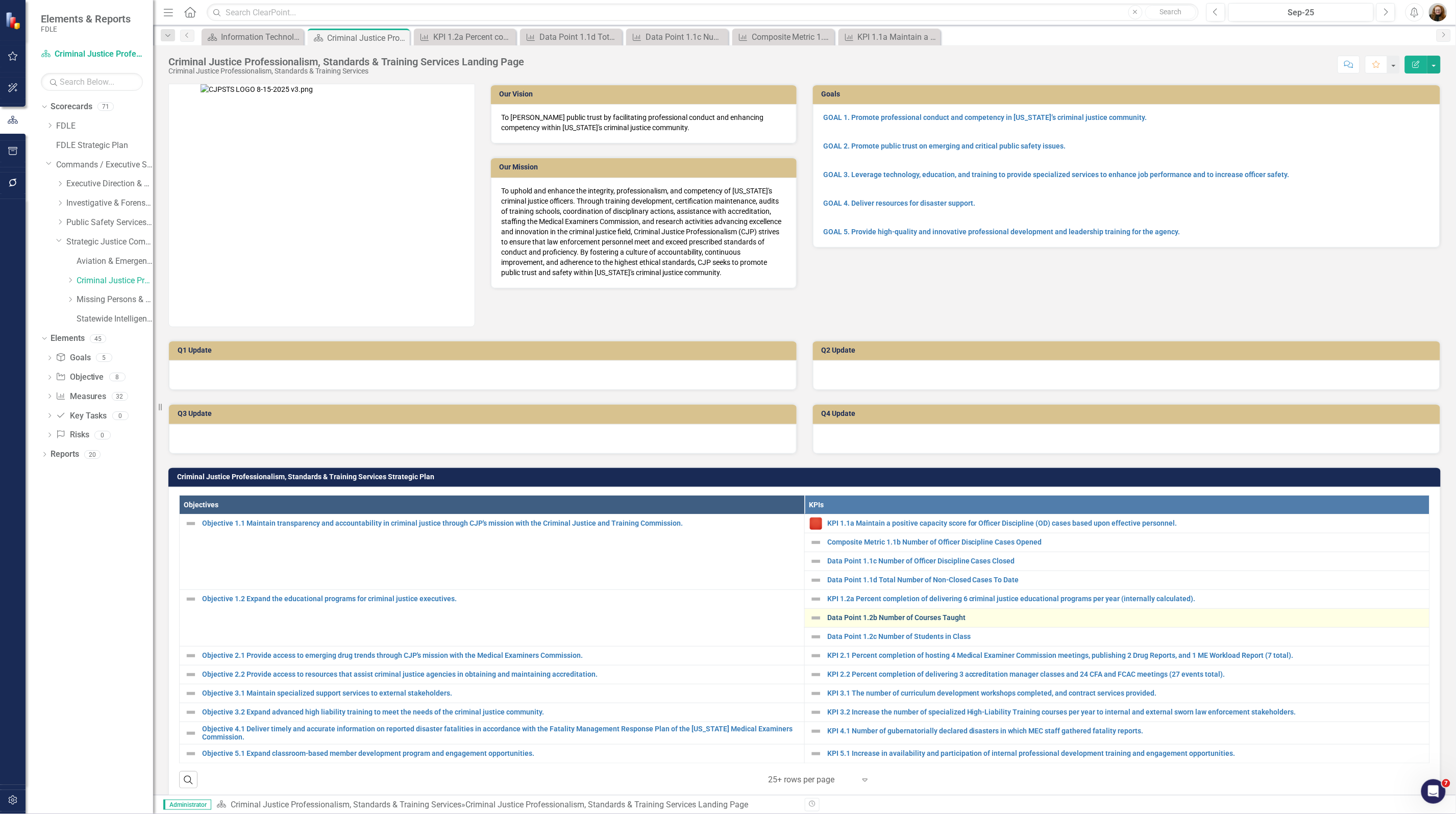
click at [891, 618] on link "Data Point 1.2b Number of Courses Taught" at bounding box center [1126, 618] width 597 height 8
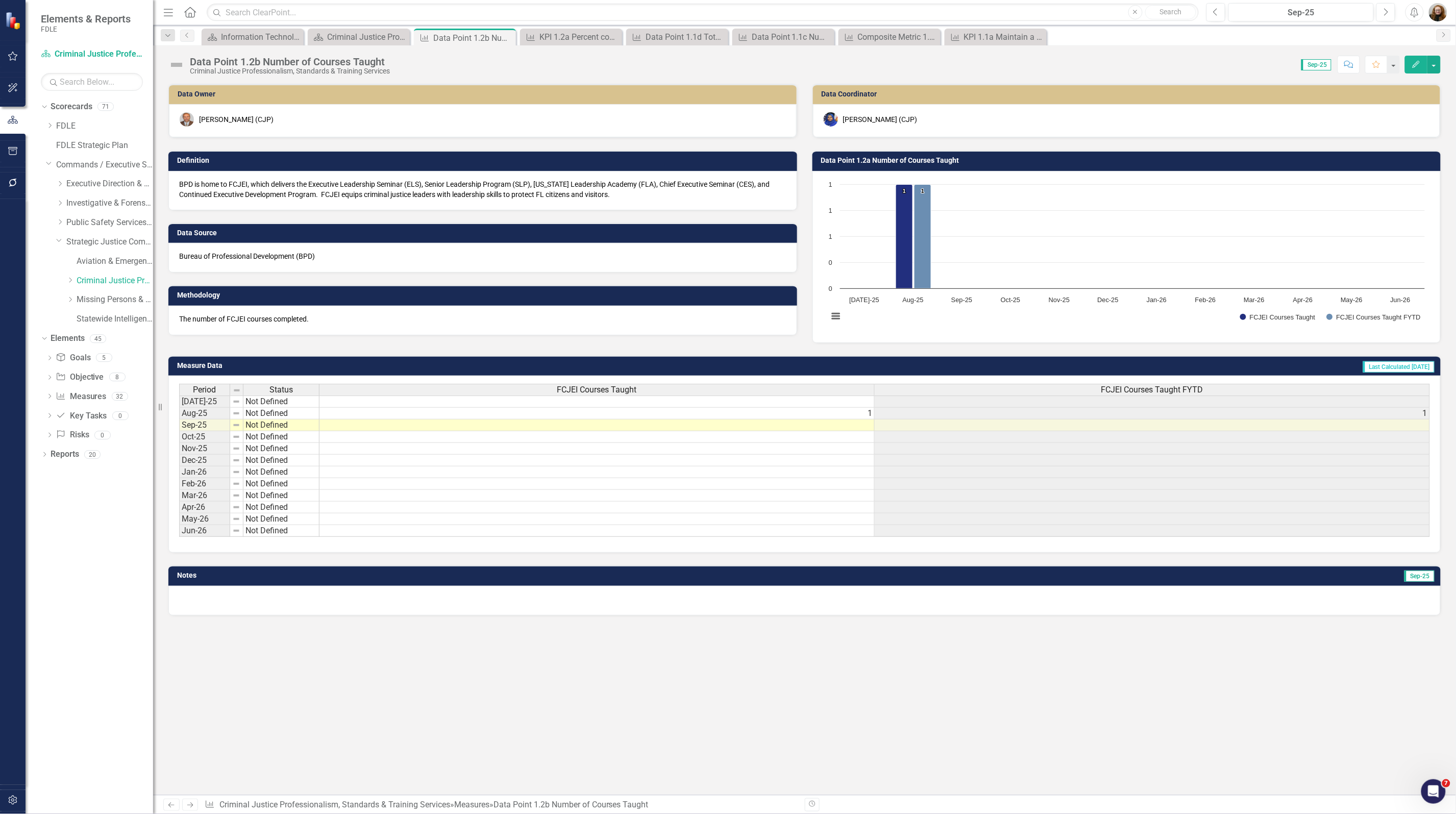
click at [918, 162] on h3 "Data Point 1.2a Number of Courses Taught" at bounding box center [1129, 161] width 615 height 8
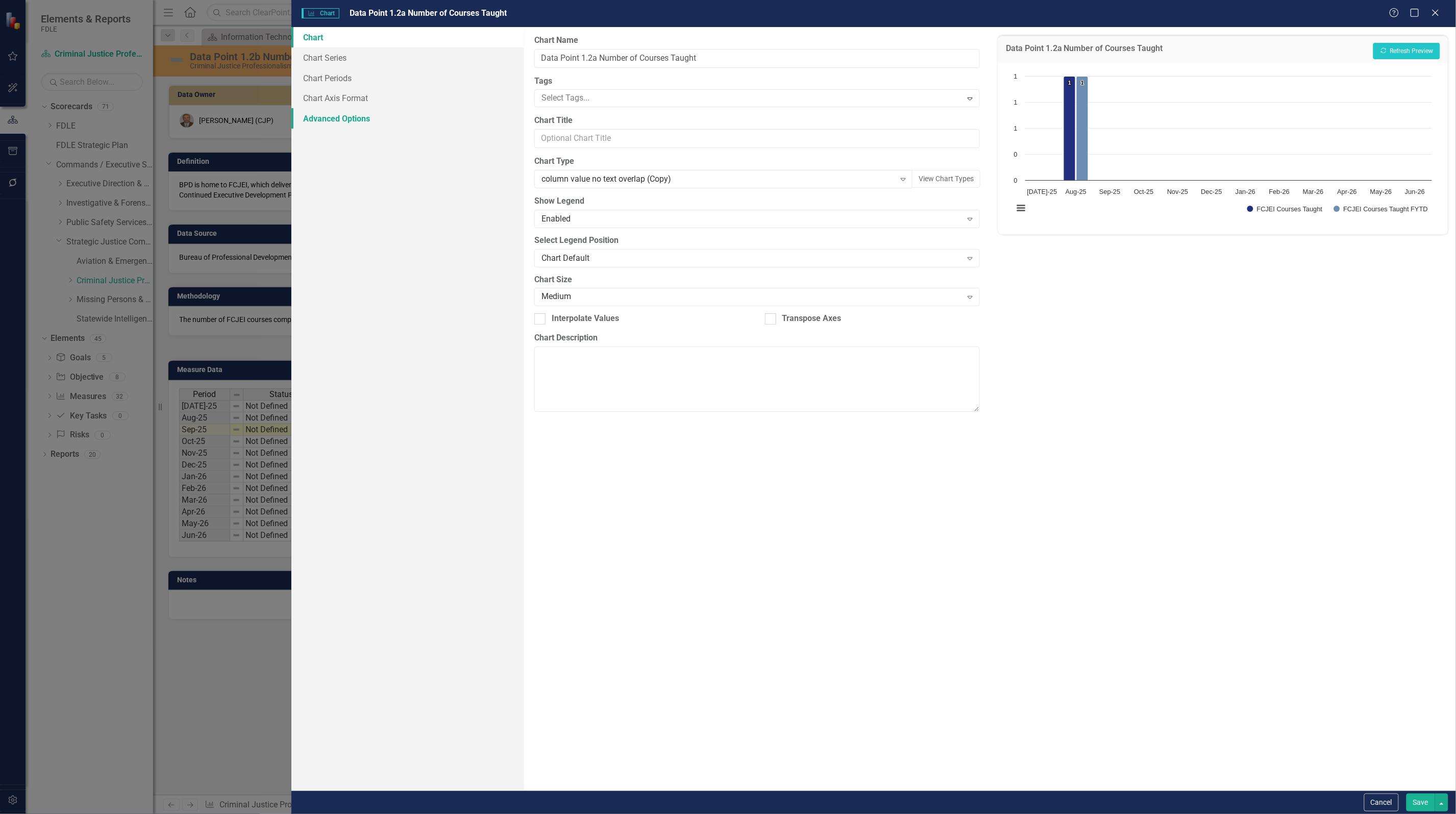
click at [341, 116] on link "Advanced Options" at bounding box center [408, 118] width 233 height 20
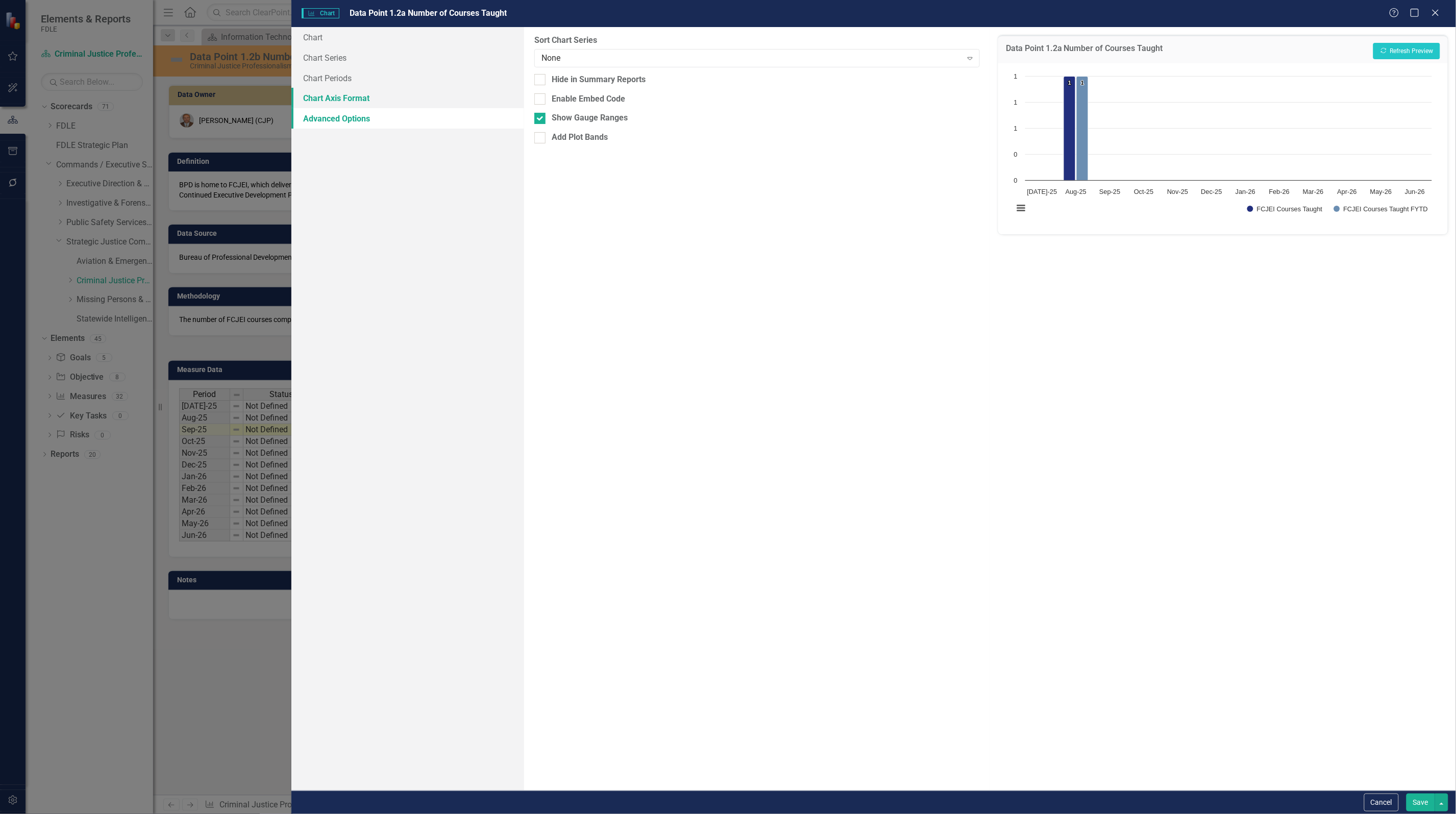
click at [388, 105] on link "Chart Axis Format" at bounding box center [408, 98] width 233 height 20
click at [844, 155] on input "Y-Axis Max Value" at bounding box center [868, 159] width 207 height 19
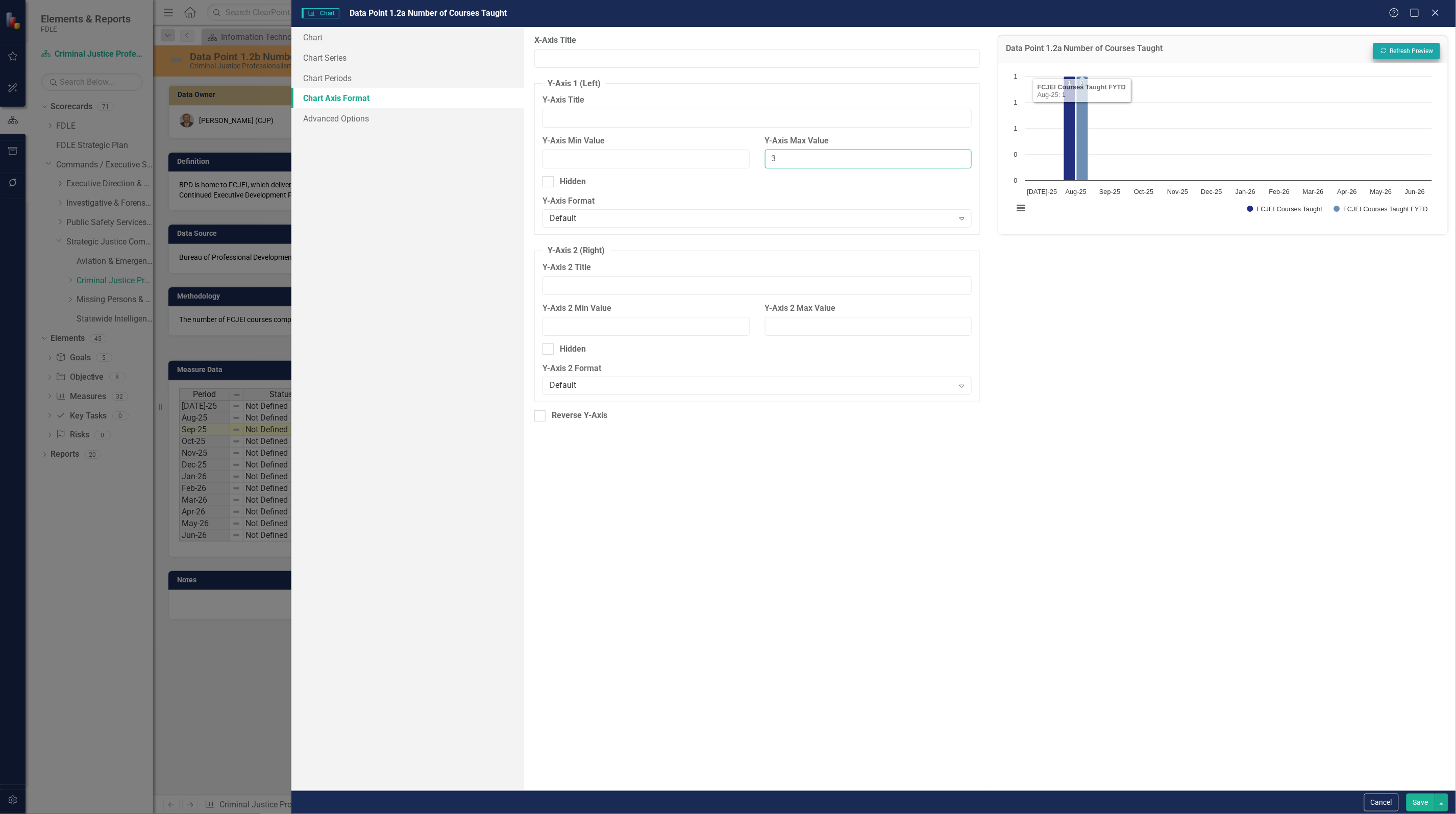
type input "3"
click at [1425, 51] on button "Recalculate Refresh Preview" at bounding box center [1407, 51] width 67 height 16
click at [348, 57] on link "Chart Series" at bounding box center [408, 58] width 233 height 20
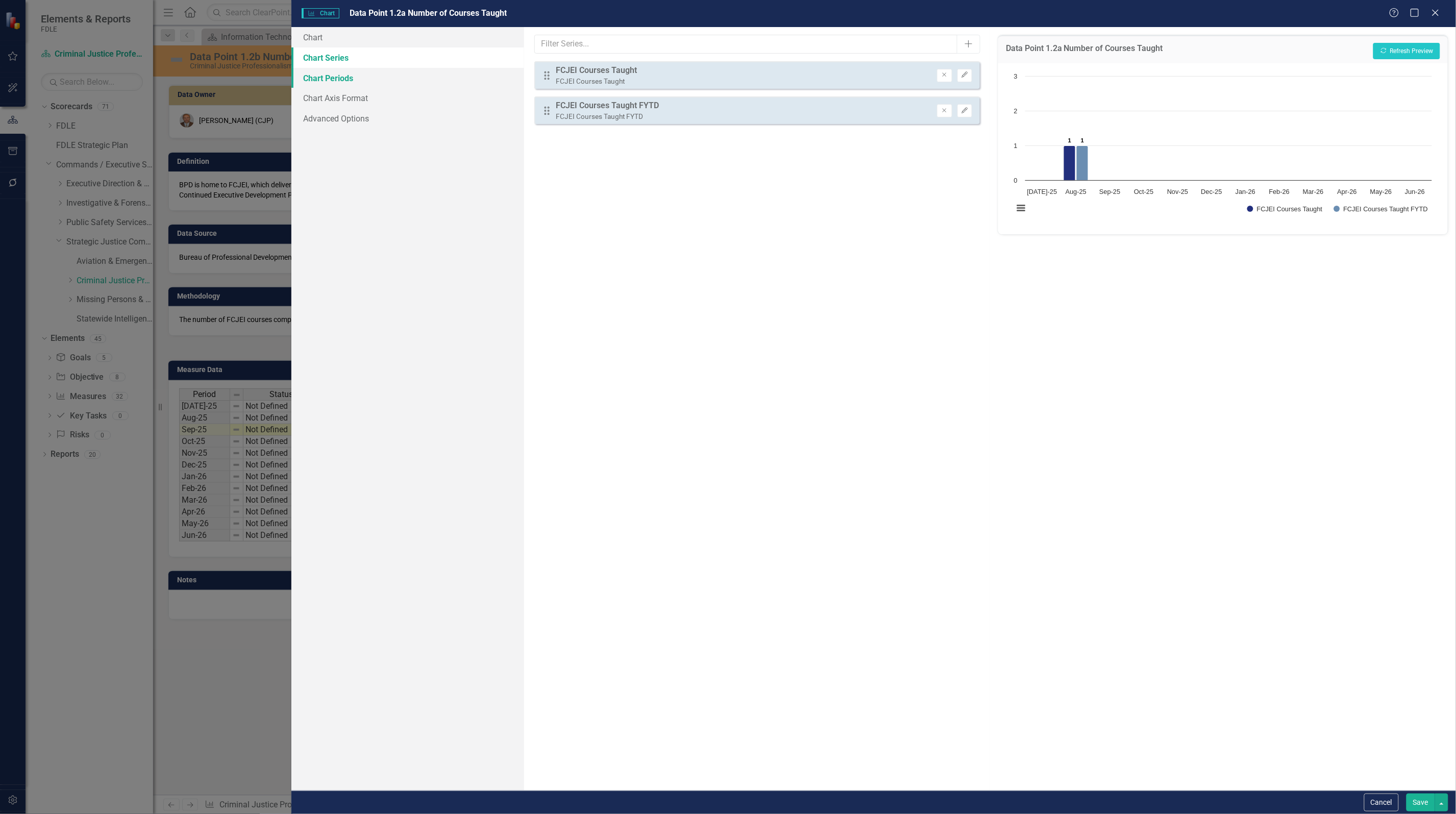
click at [386, 82] on link "Chart Periods" at bounding box center [408, 78] width 233 height 20
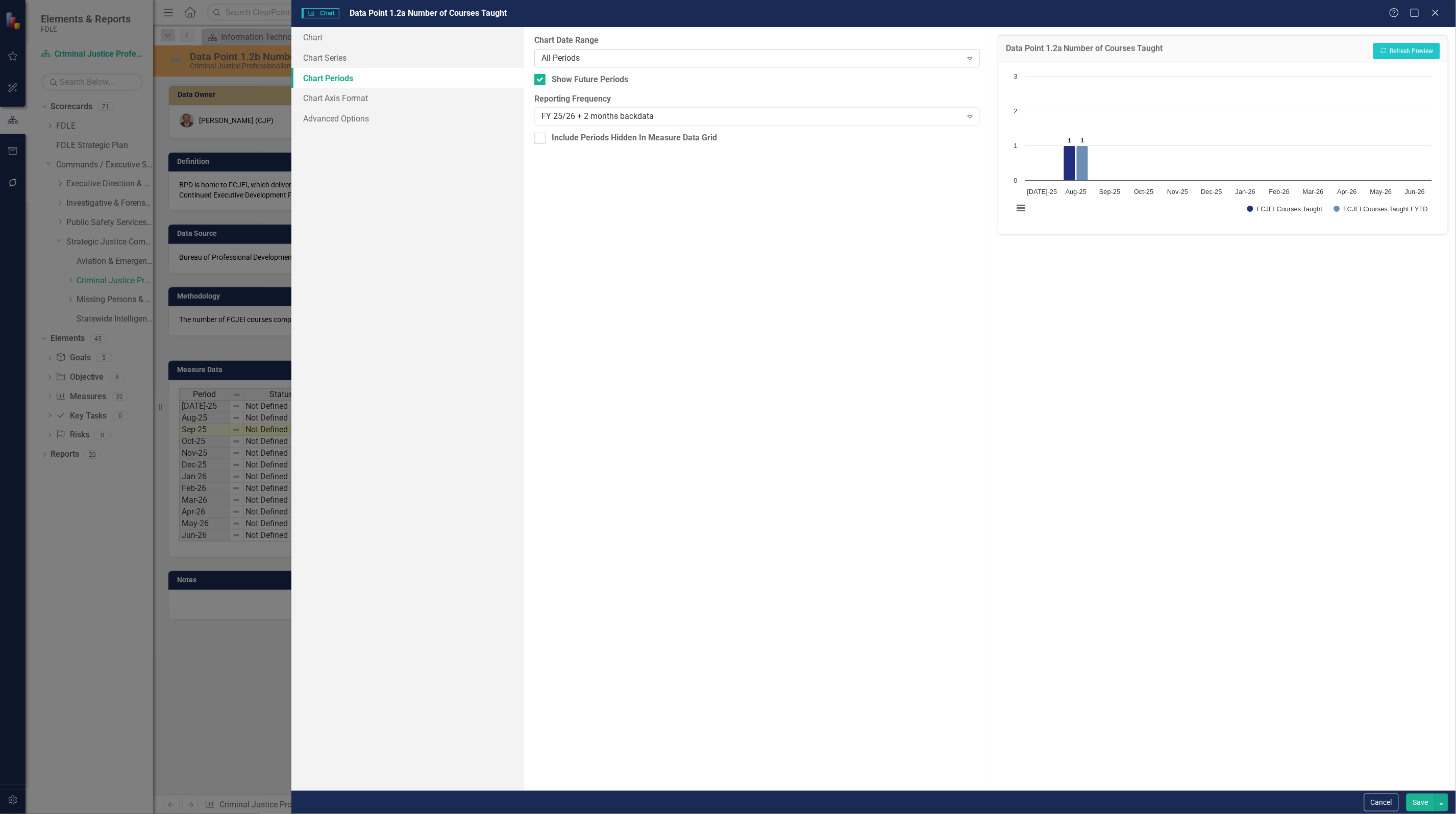
click at [616, 59] on div "All Periods" at bounding box center [752, 58] width 421 height 12
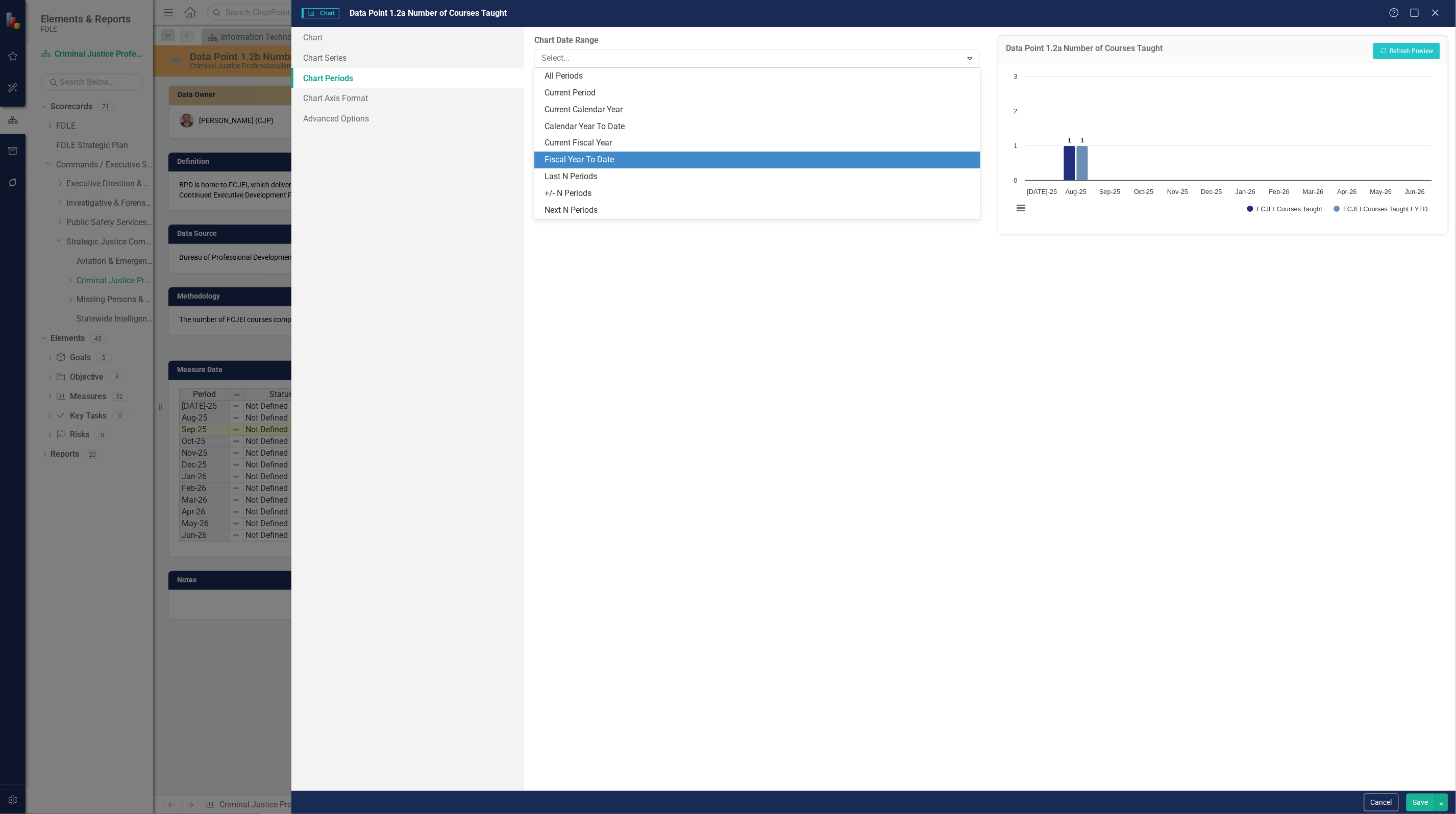
drag, startPoint x: 601, startPoint y: 143, endPoint x: 600, endPoint y: 159, distance: 16.0
click at [600, 159] on div "All Periods Current Period Current Calendar Year Calendar Year To Date Current …" at bounding box center [757, 143] width 445 height 151
click at [600, 159] on div "Fiscal Year To Date" at bounding box center [759, 160] width 429 height 12
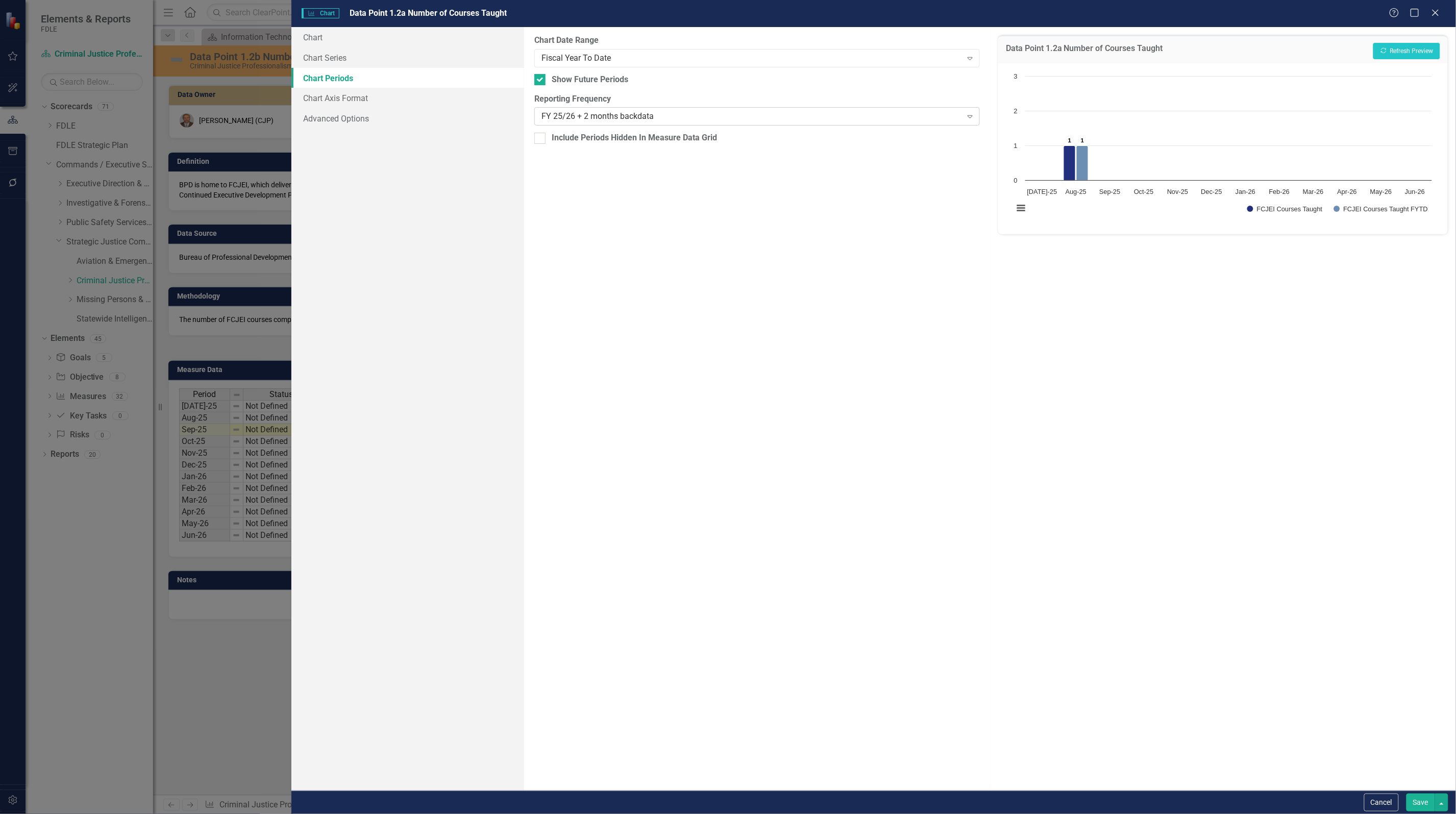
click at [614, 115] on div "FY 25/26 + 2 months backdata" at bounding box center [752, 116] width 421 height 12
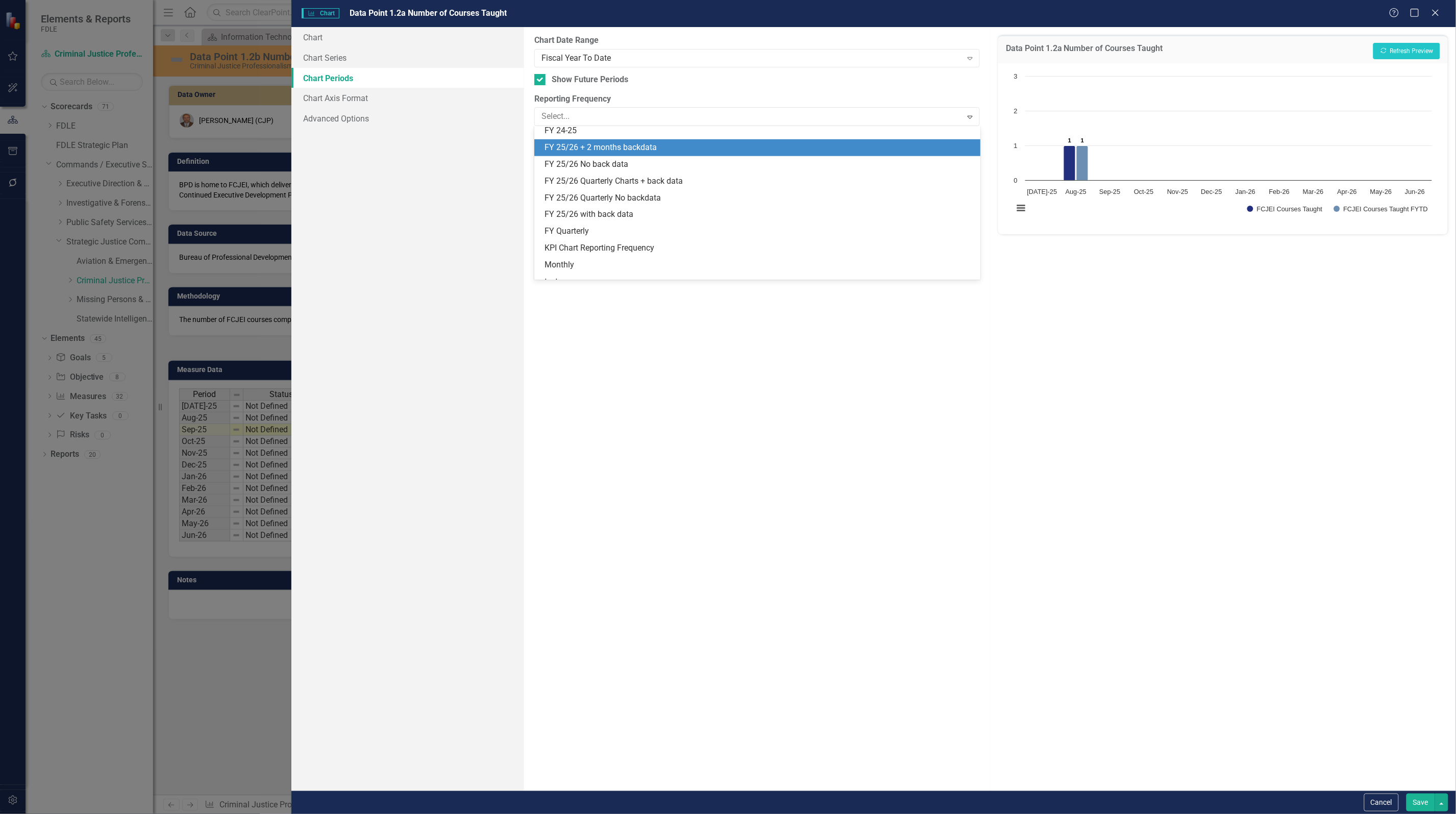
scroll to position [285, 0]
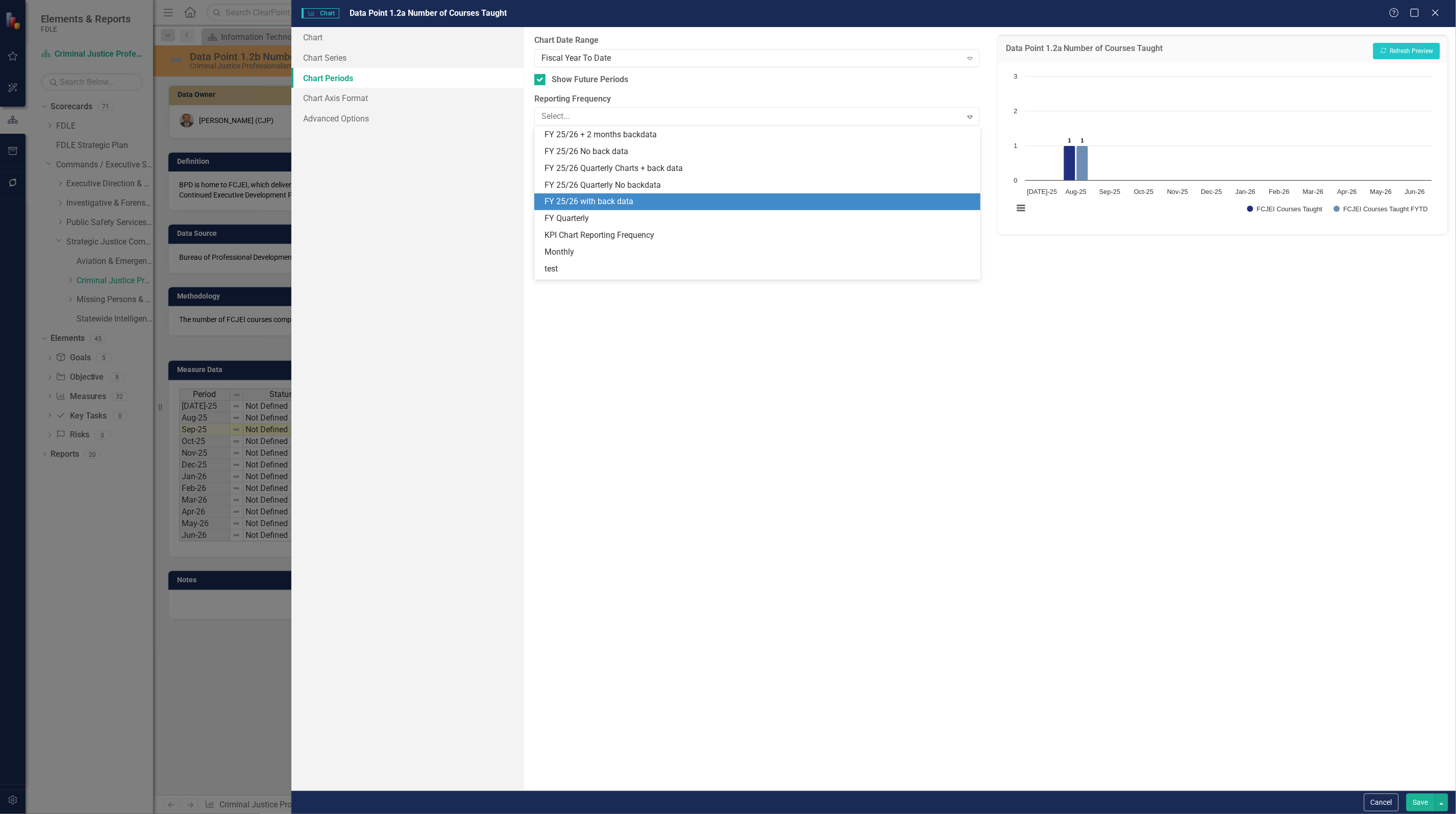
click at [601, 205] on div "FY 25/26 with back data" at bounding box center [759, 202] width 429 height 12
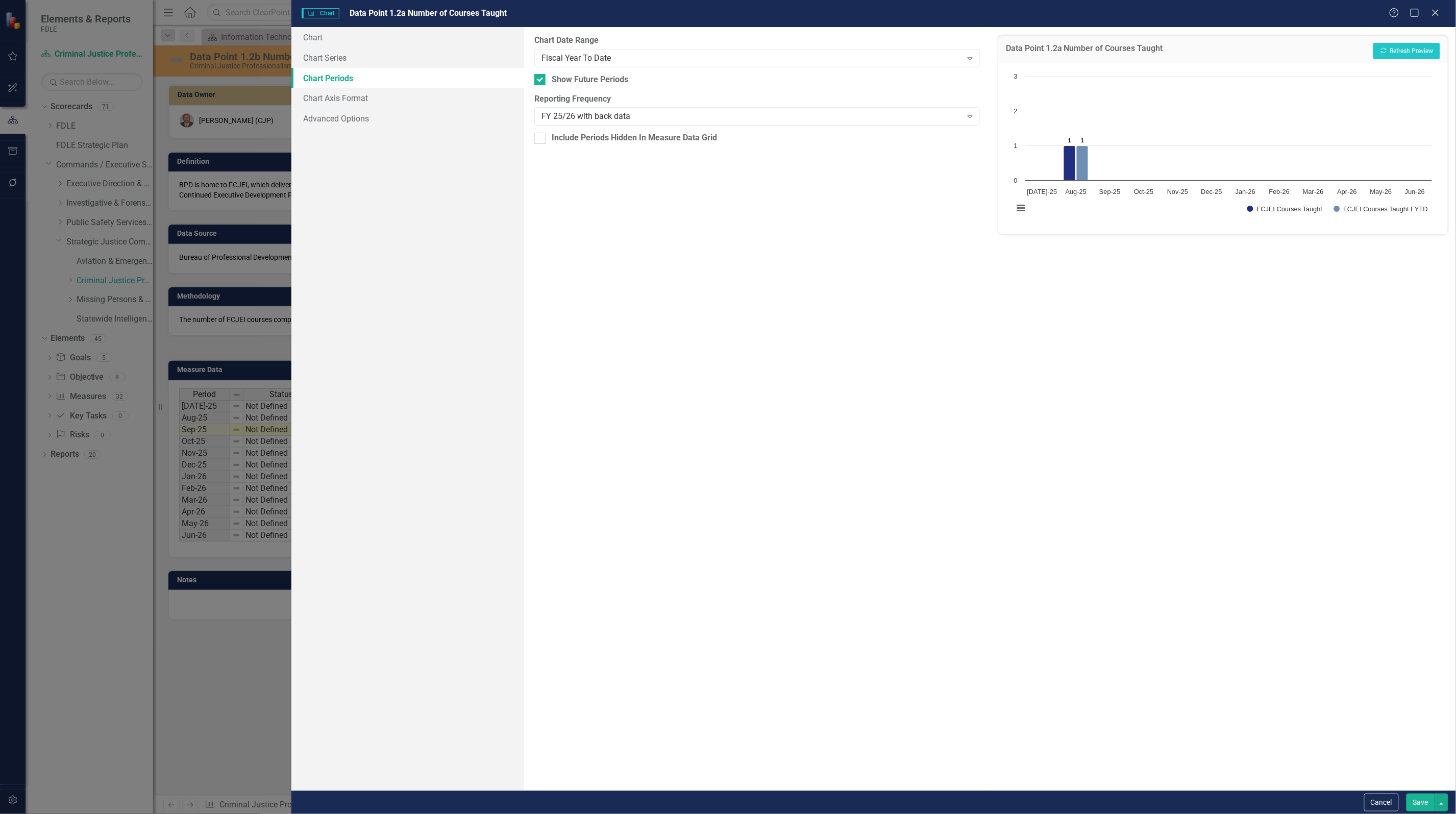
click at [1415, 805] on button "Save" at bounding box center [1420, 803] width 29 height 18
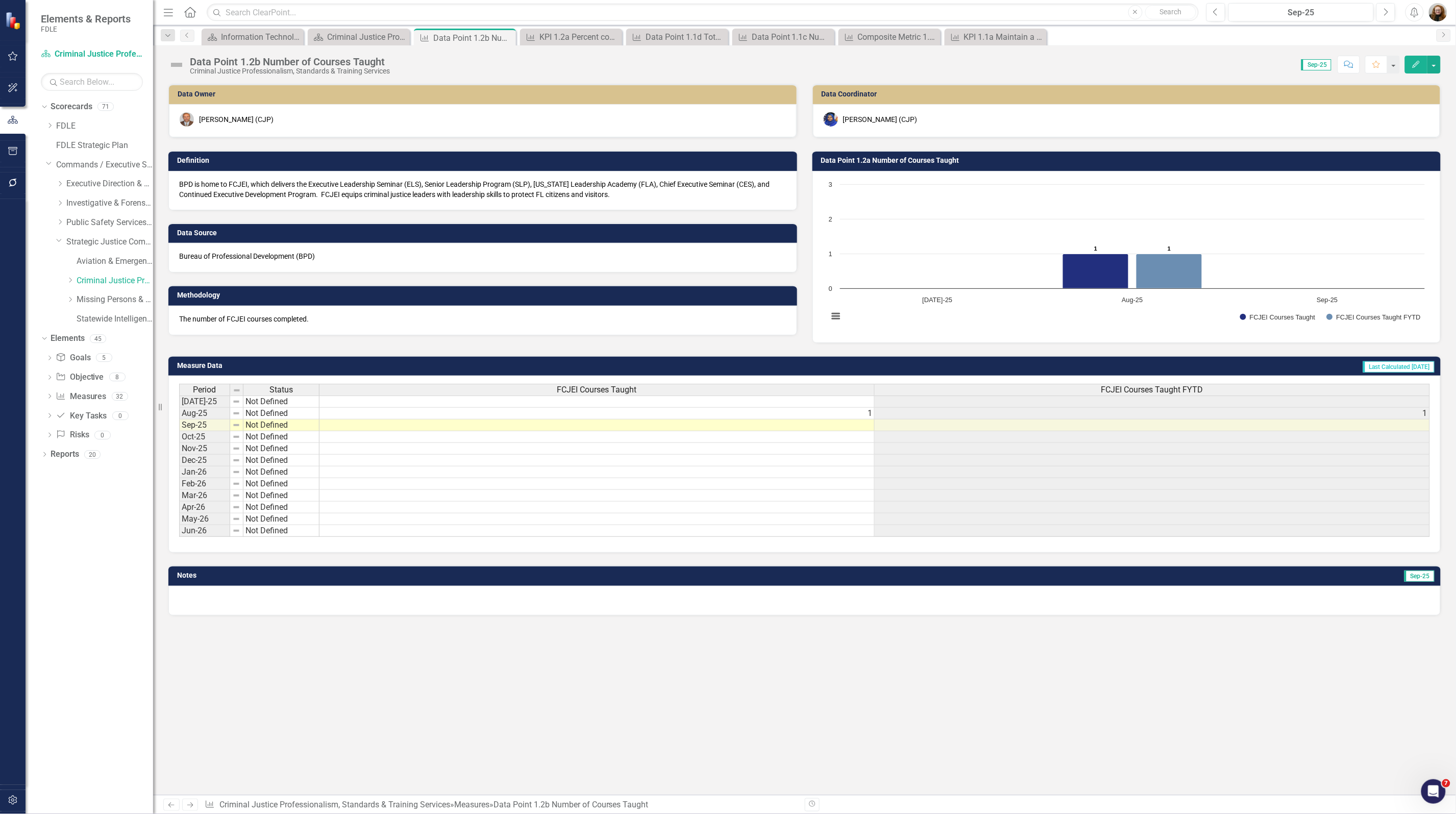
click at [807, 654] on div "Data Owner [PERSON_NAME] (CJP) Definition BPD is home to FCJEI, which delivers …" at bounding box center [804, 439] width 1303 height 712
click at [359, 32] on div "Criminal Justice Professionalism, Standards & Training Services Landing Page" at bounding box center [361, 37] width 67 height 13
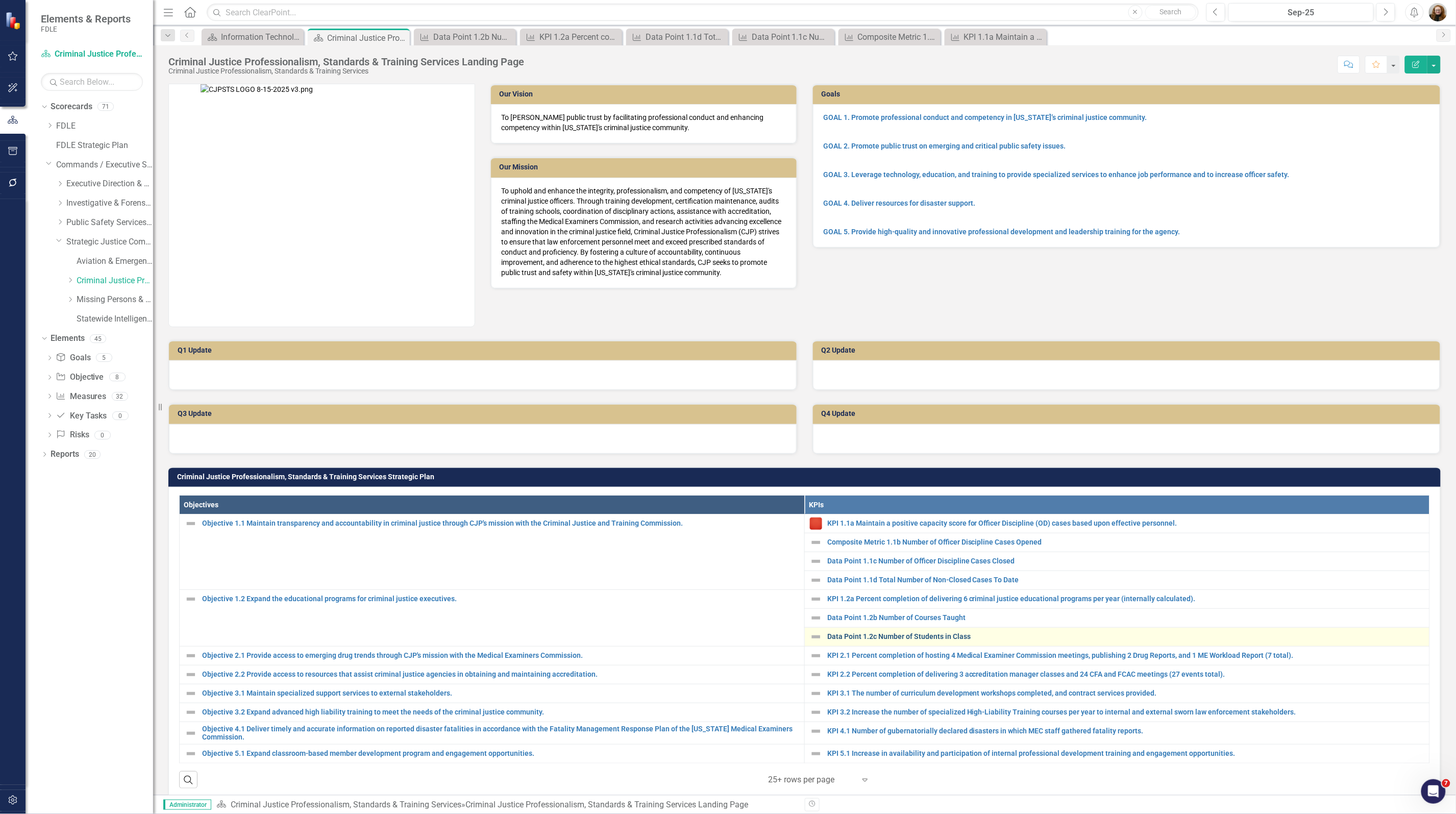
click at [896, 635] on link "Data Point 1.2c Number of Students in Class" at bounding box center [1126, 637] width 597 height 8
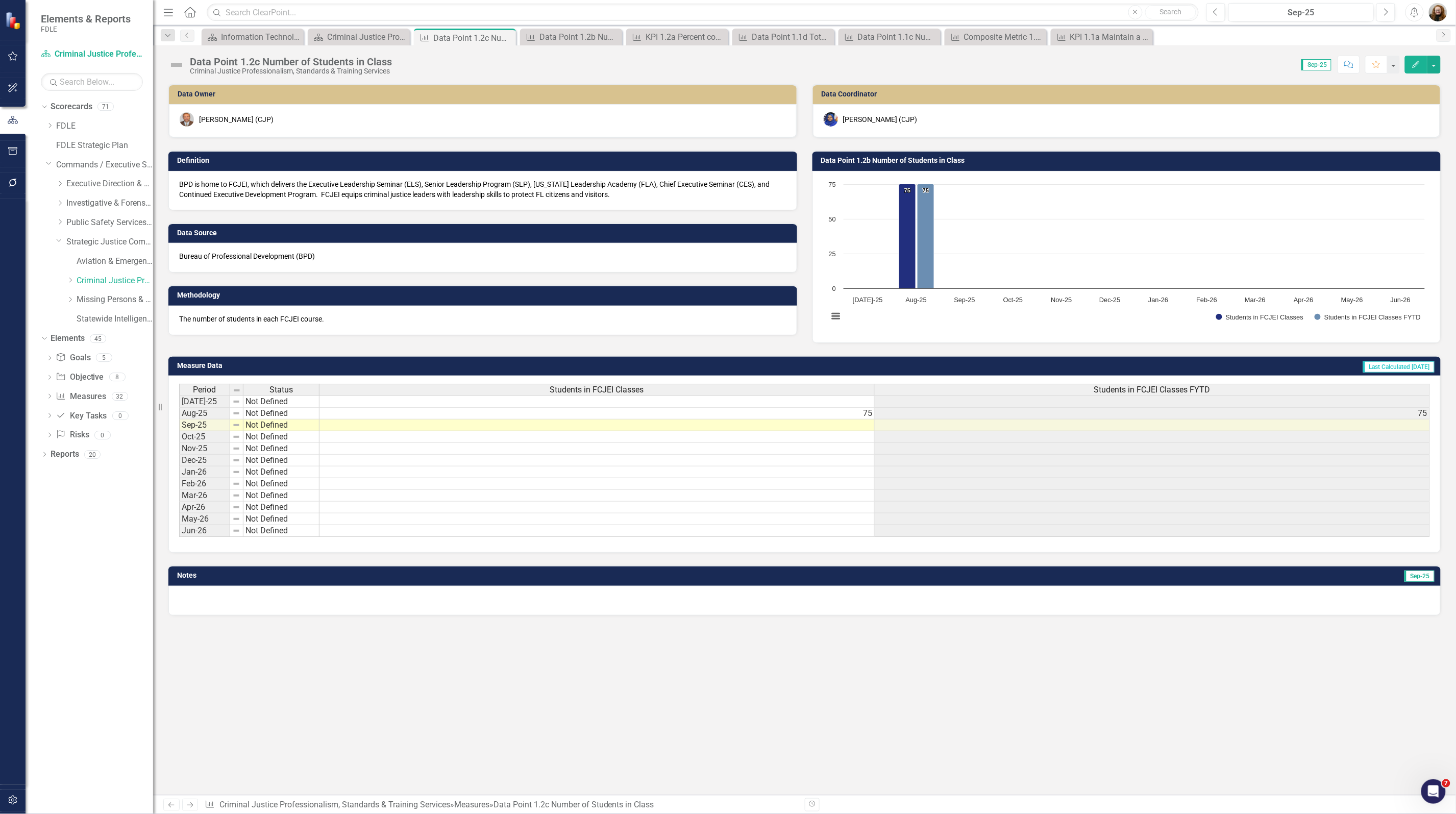
click at [869, 160] on h3 "Data Point 1.2b Number of Students in Class" at bounding box center [1129, 161] width 615 height 8
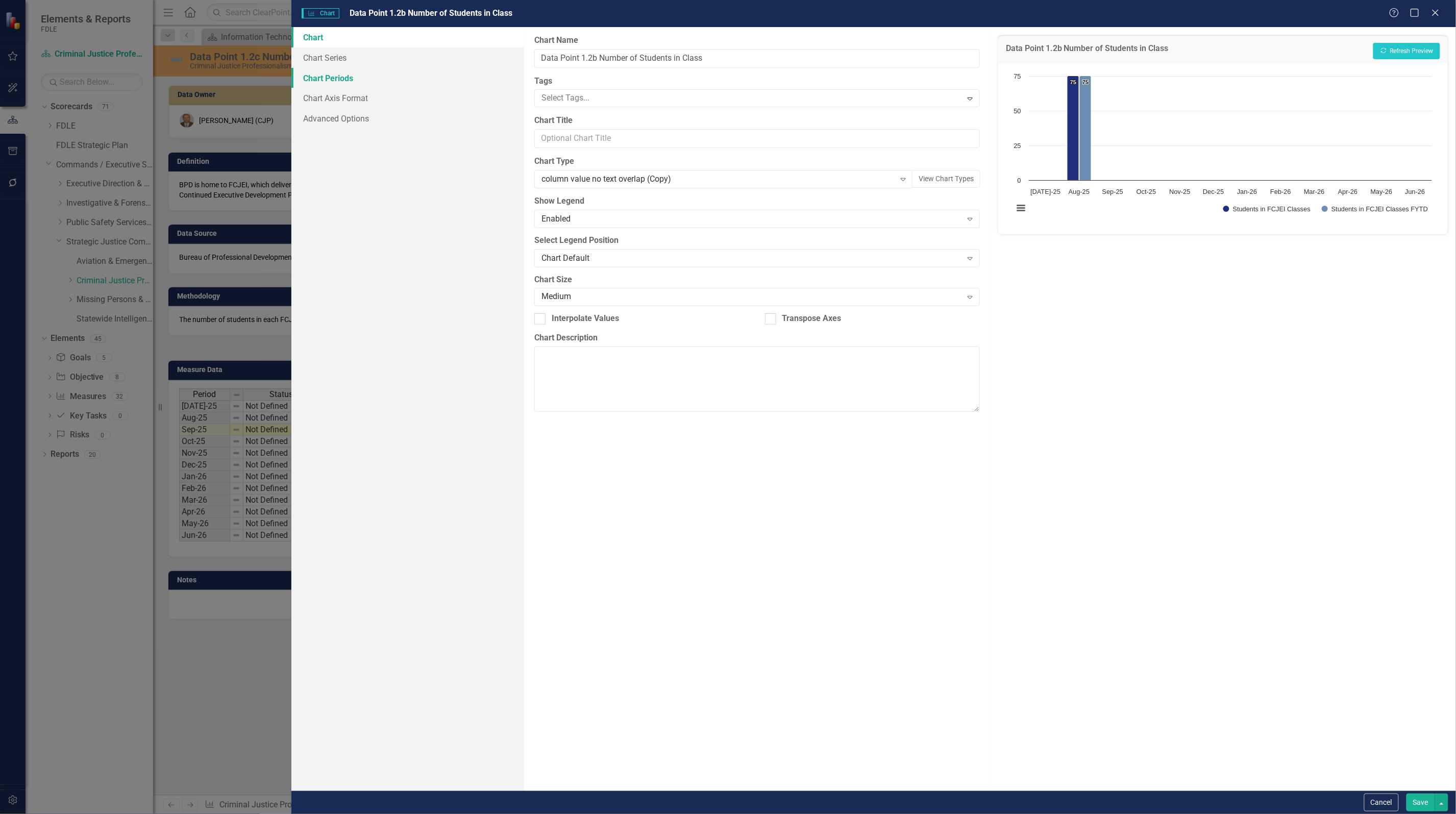
click at [314, 75] on link "Chart Periods" at bounding box center [408, 78] width 233 height 20
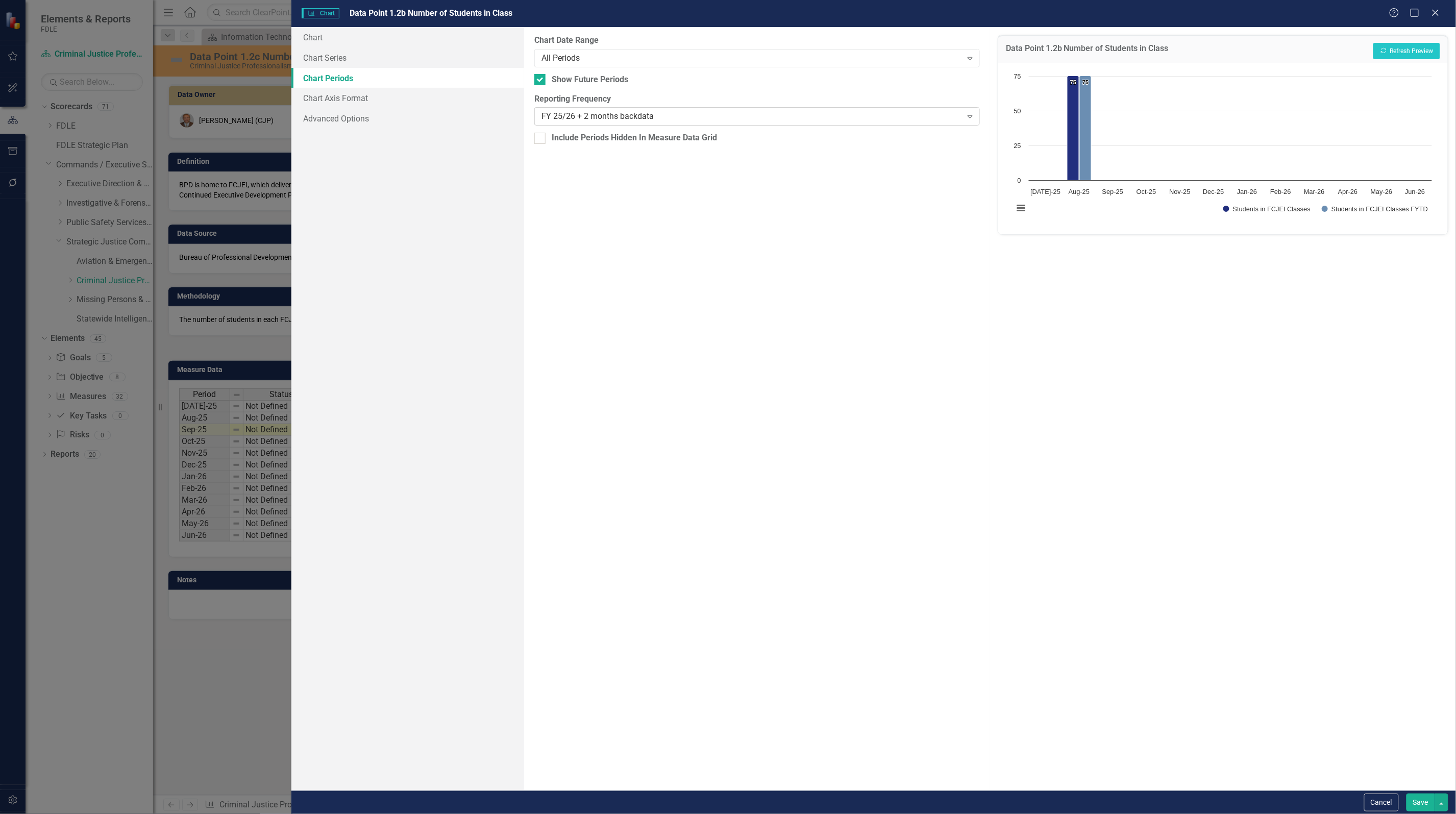
click at [631, 115] on div "FY 25/26 + 2 months backdata" at bounding box center [752, 116] width 421 height 12
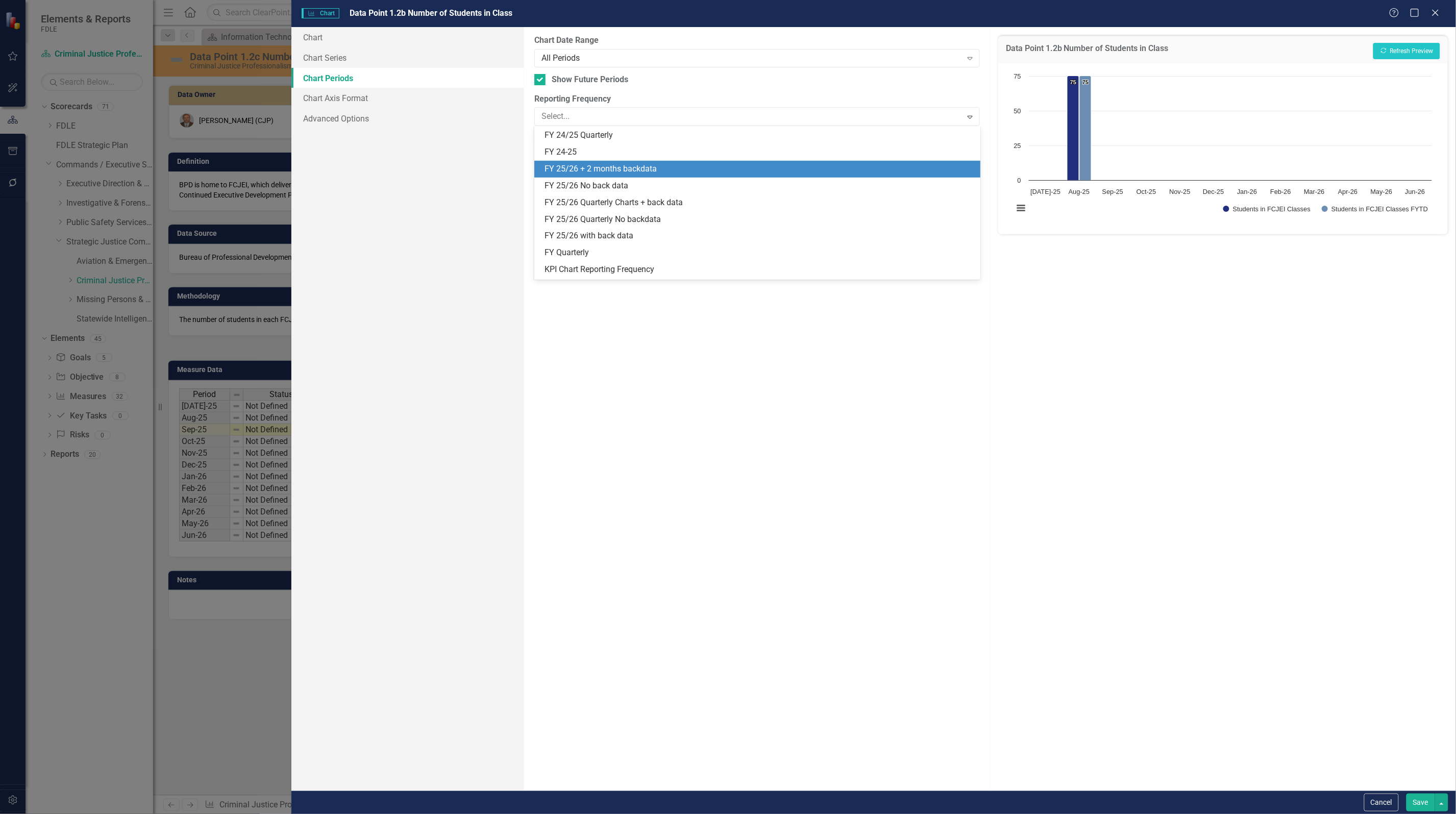
scroll to position [285, 0]
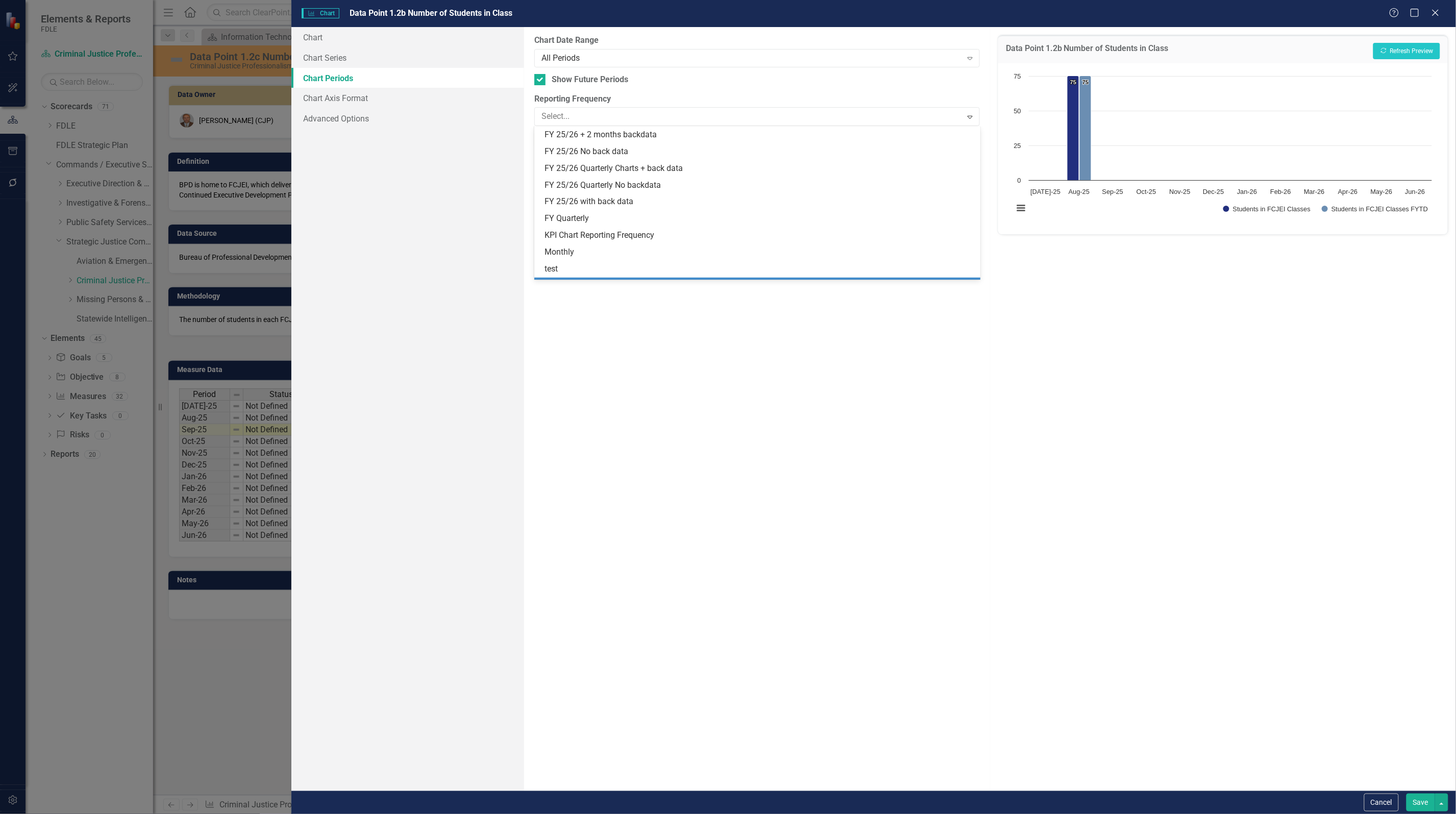
click at [637, 373] on div "From this tab, you define the periods you want included in the chart. For examp…" at bounding box center [757, 409] width 466 height 764
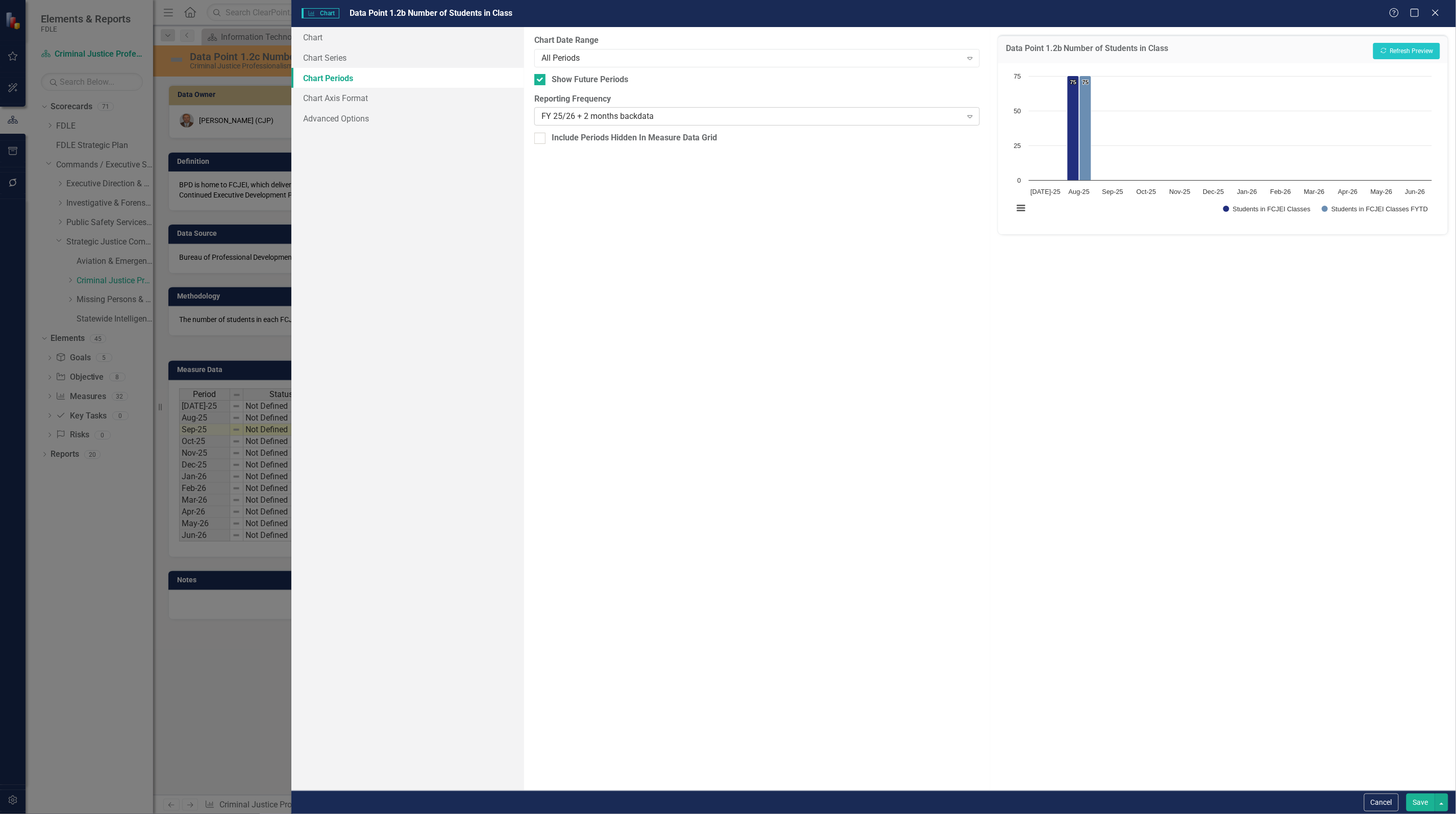
click at [608, 111] on div "FY 25/26 + 2 months backdata" at bounding box center [752, 116] width 421 height 12
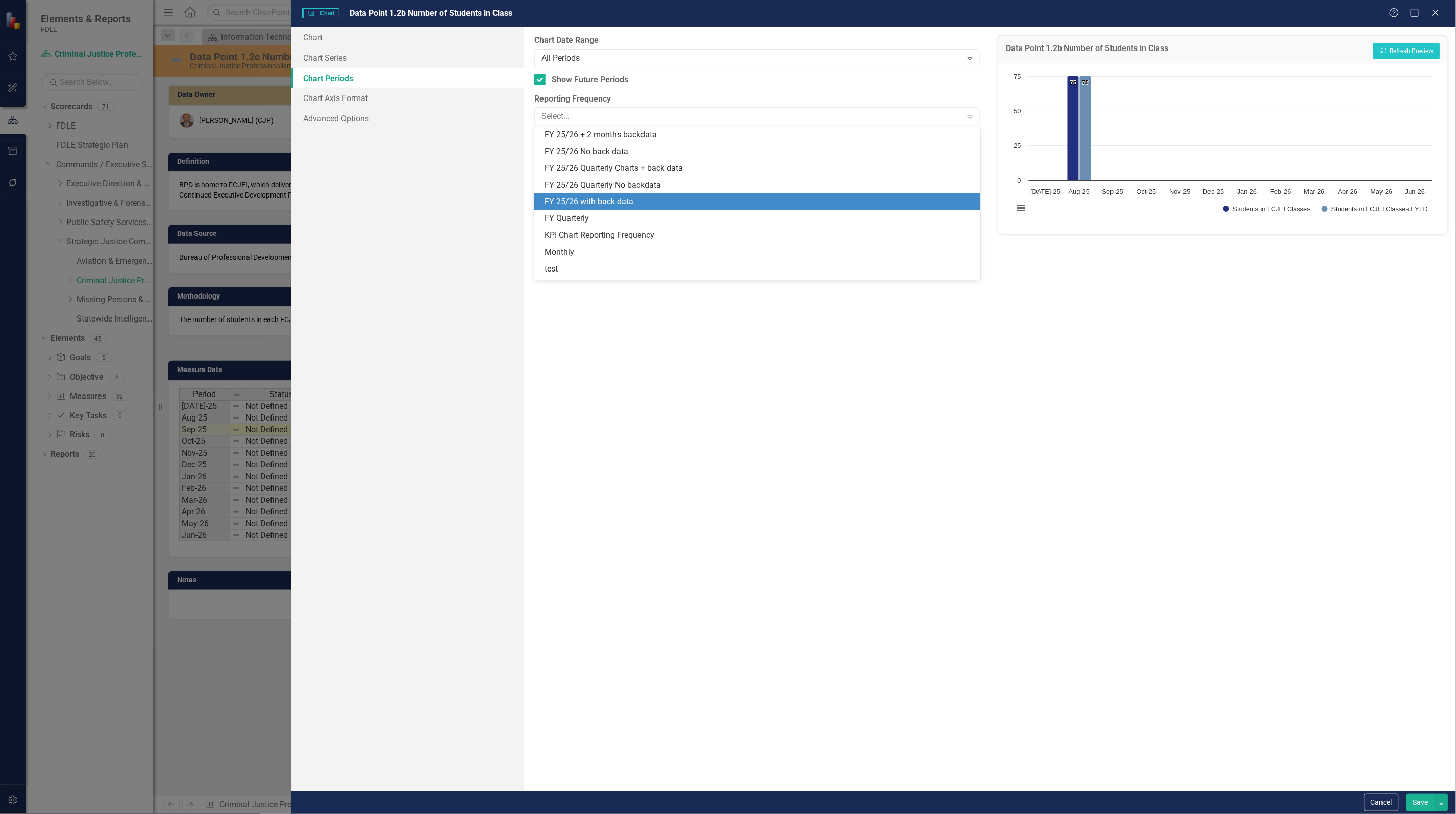
click at [596, 200] on div "FY 25/26 with back data" at bounding box center [759, 202] width 429 height 12
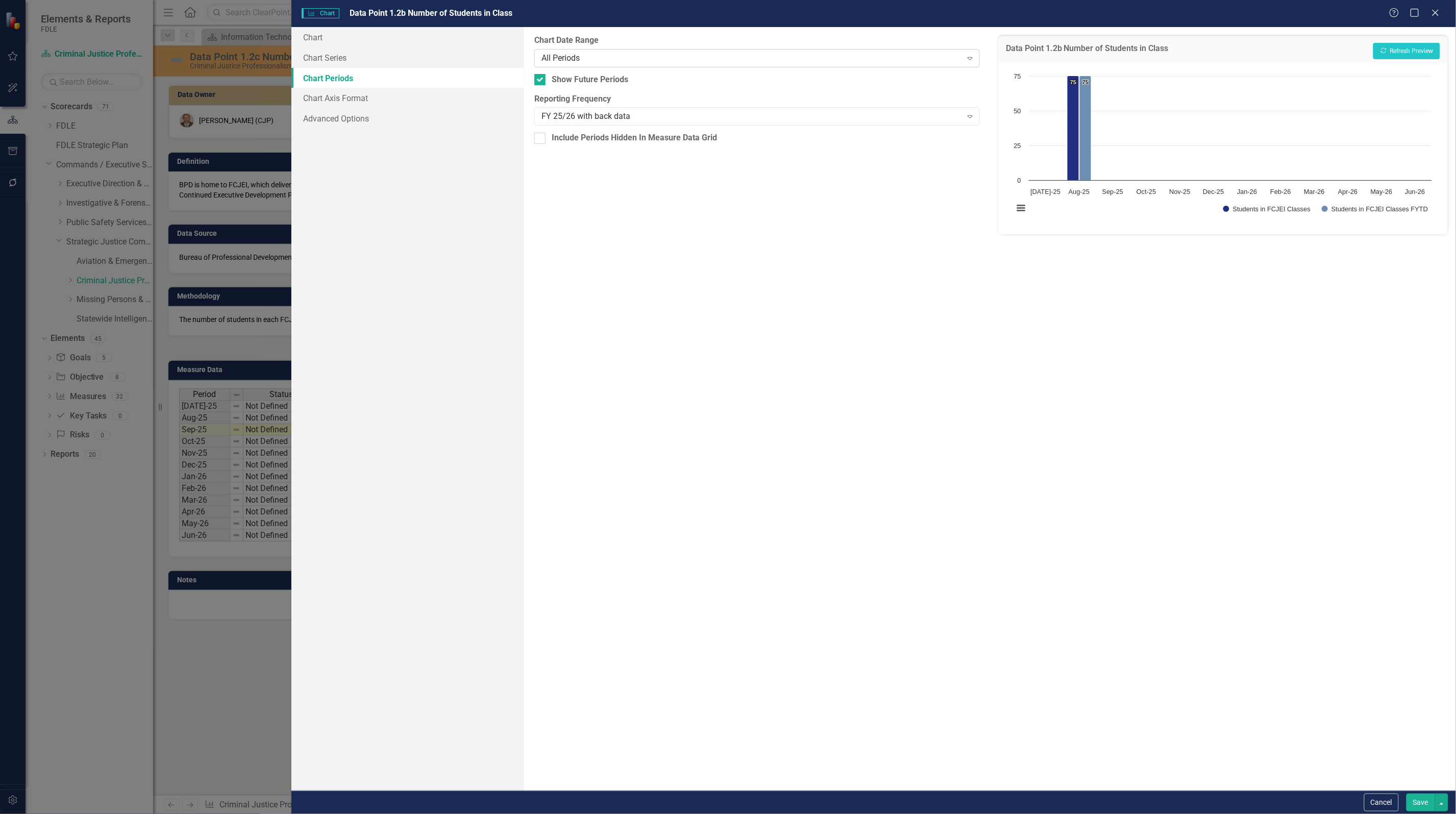
click at [595, 54] on div "All Periods" at bounding box center [752, 58] width 421 height 12
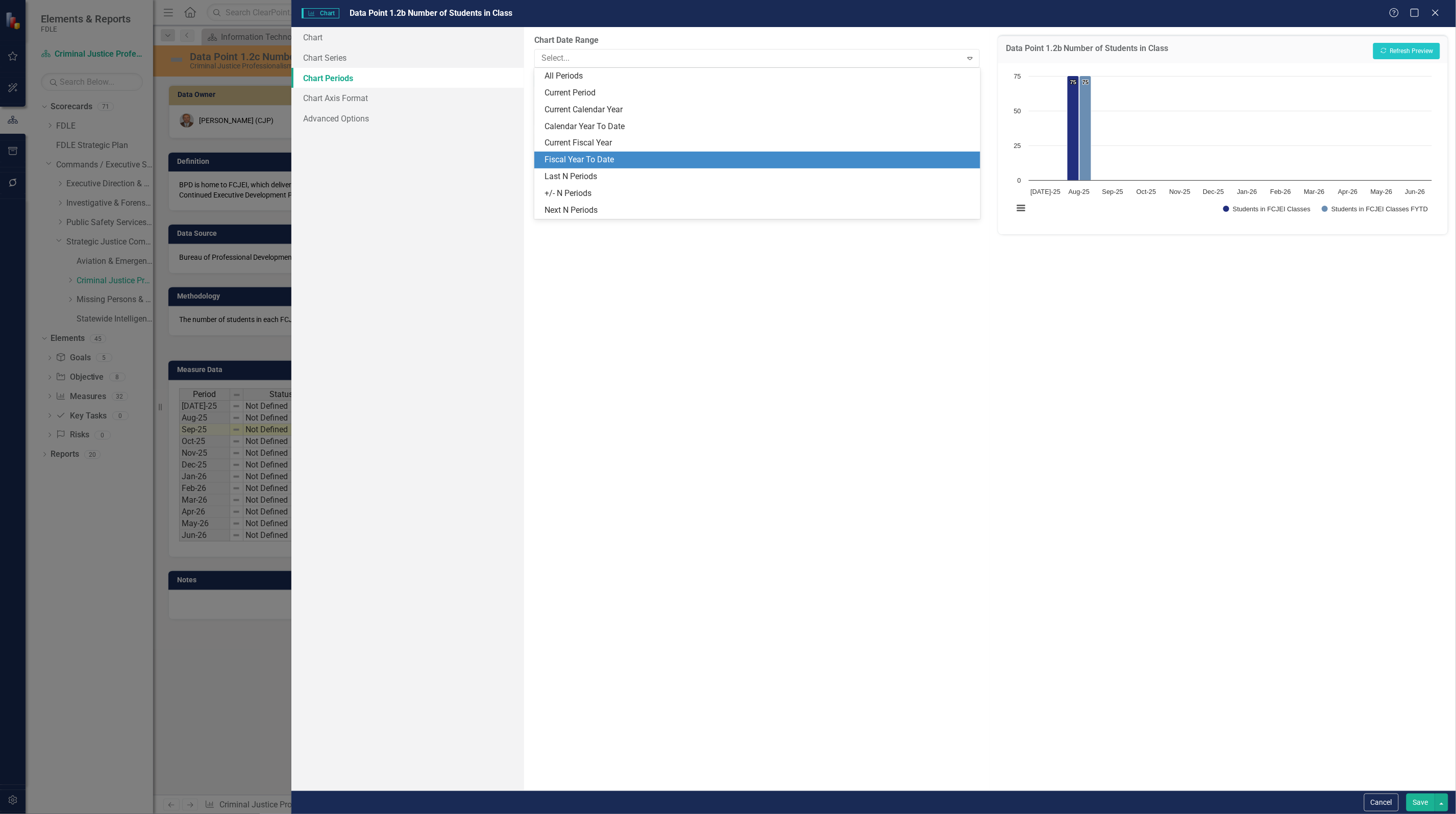
click at [600, 158] on div "Fiscal Year To Date" at bounding box center [759, 160] width 429 height 12
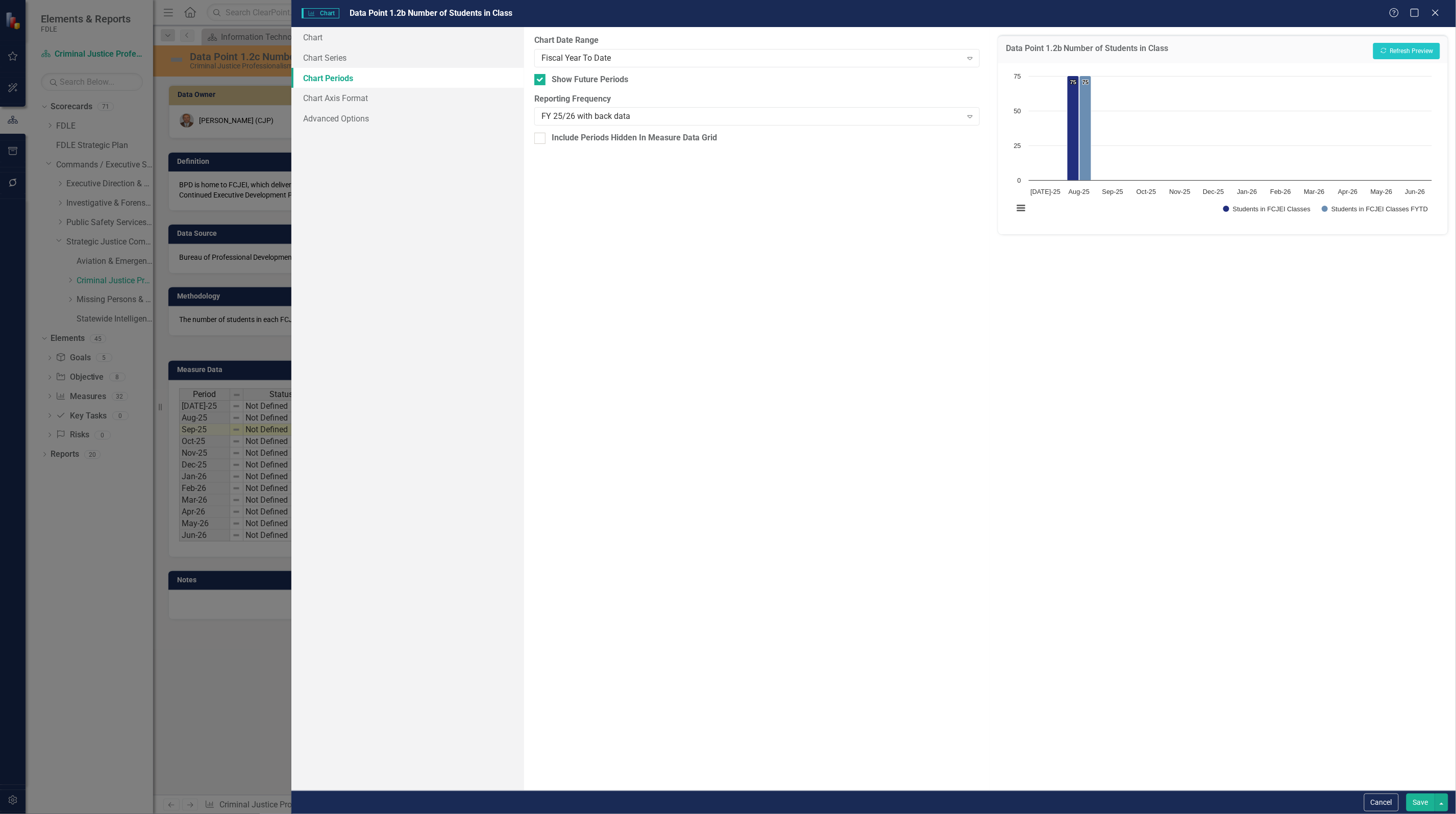
click at [1410, 807] on button "Save" at bounding box center [1420, 803] width 29 height 18
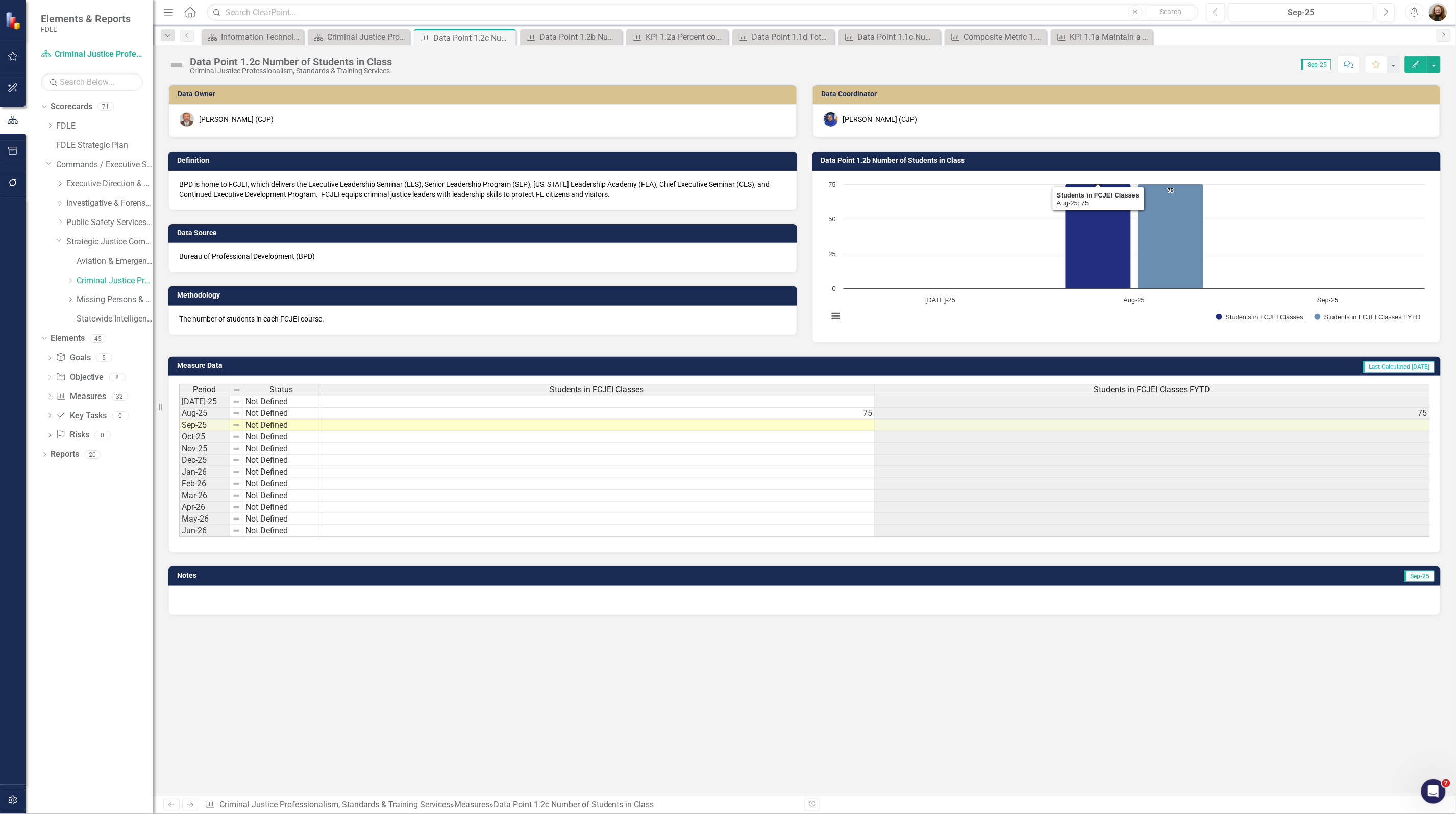
click at [1032, 160] on h3 "Data Point 1.2b Number of Students in Class" at bounding box center [1129, 161] width 615 height 8
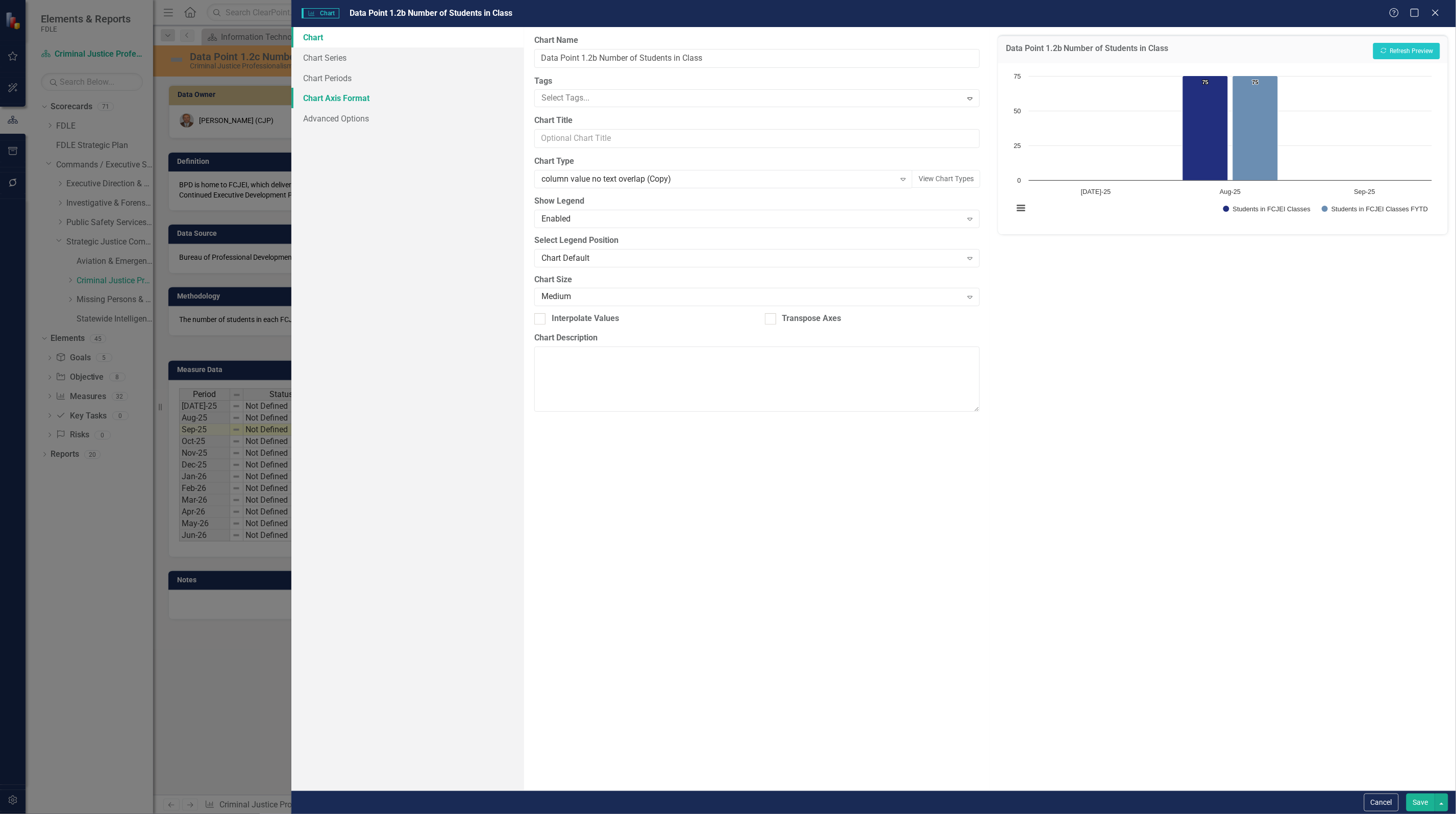
drag, startPoint x: 335, startPoint y: 98, endPoint x: 356, endPoint y: 96, distance: 21.1
click at [335, 98] on link "Chart Axis Format" at bounding box center [408, 98] width 233 height 20
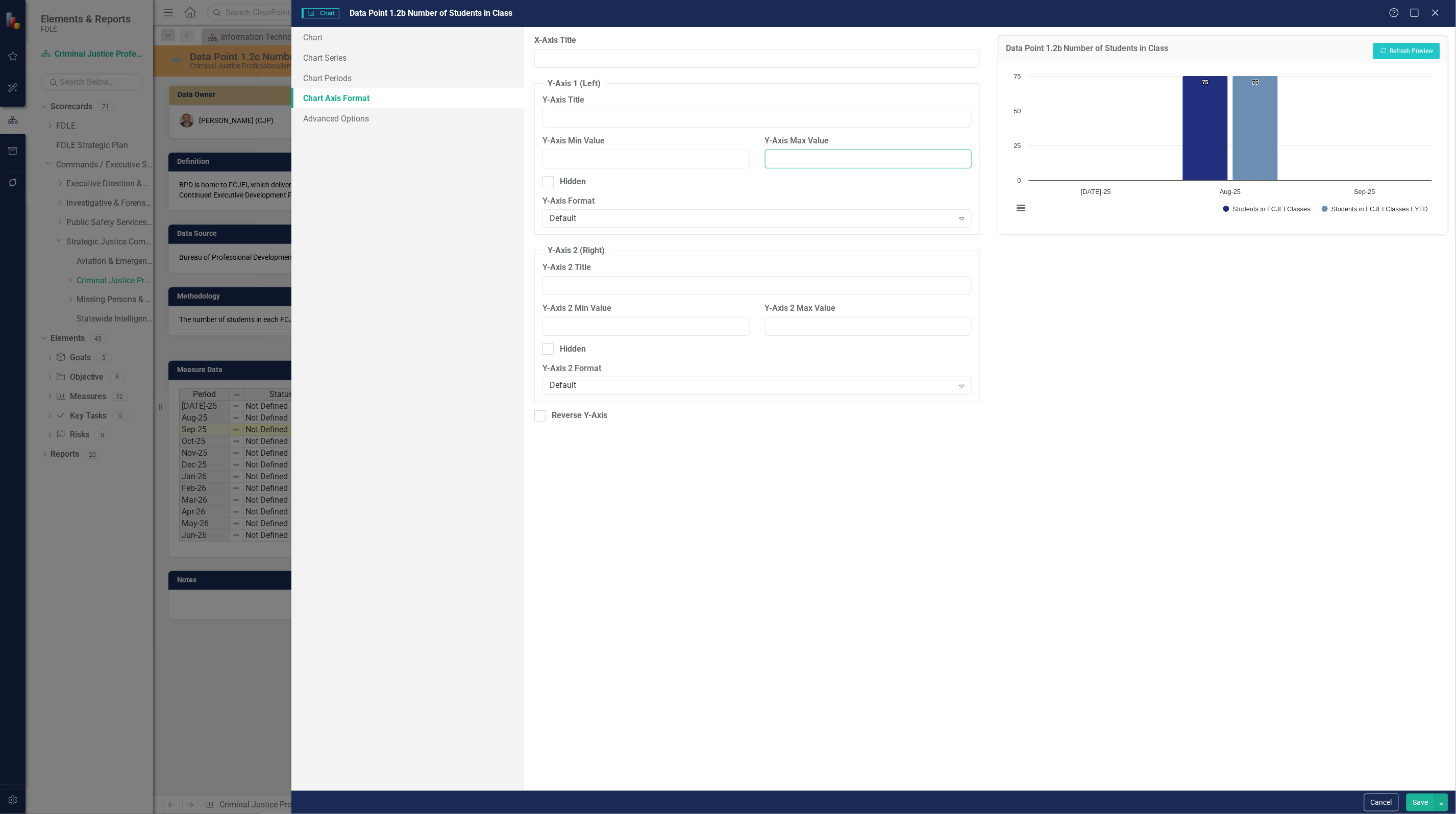
click at [807, 159] on input "Y-Axis Max Value" at bounding box center [868, 159] width 207 height 19
type input "100"
click at [1424, 803] on button "Save" at bounding box center [1420, 803] width 29 height 18
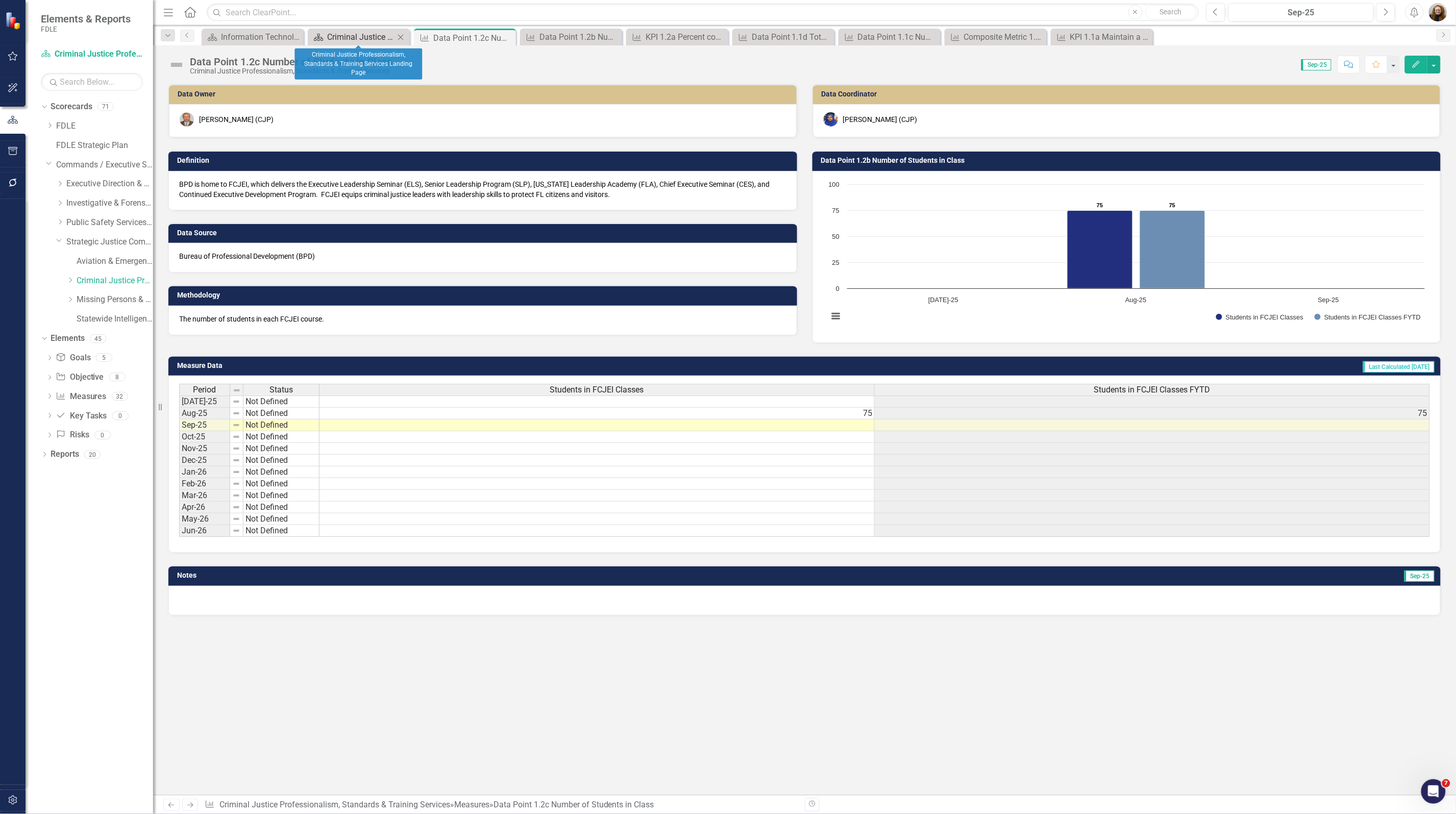
click at [346, 38] on div "Criminal Justice Professionalism, Standards & Training Services Landing Page" at bounding box center [361, 37] width 67 height 13
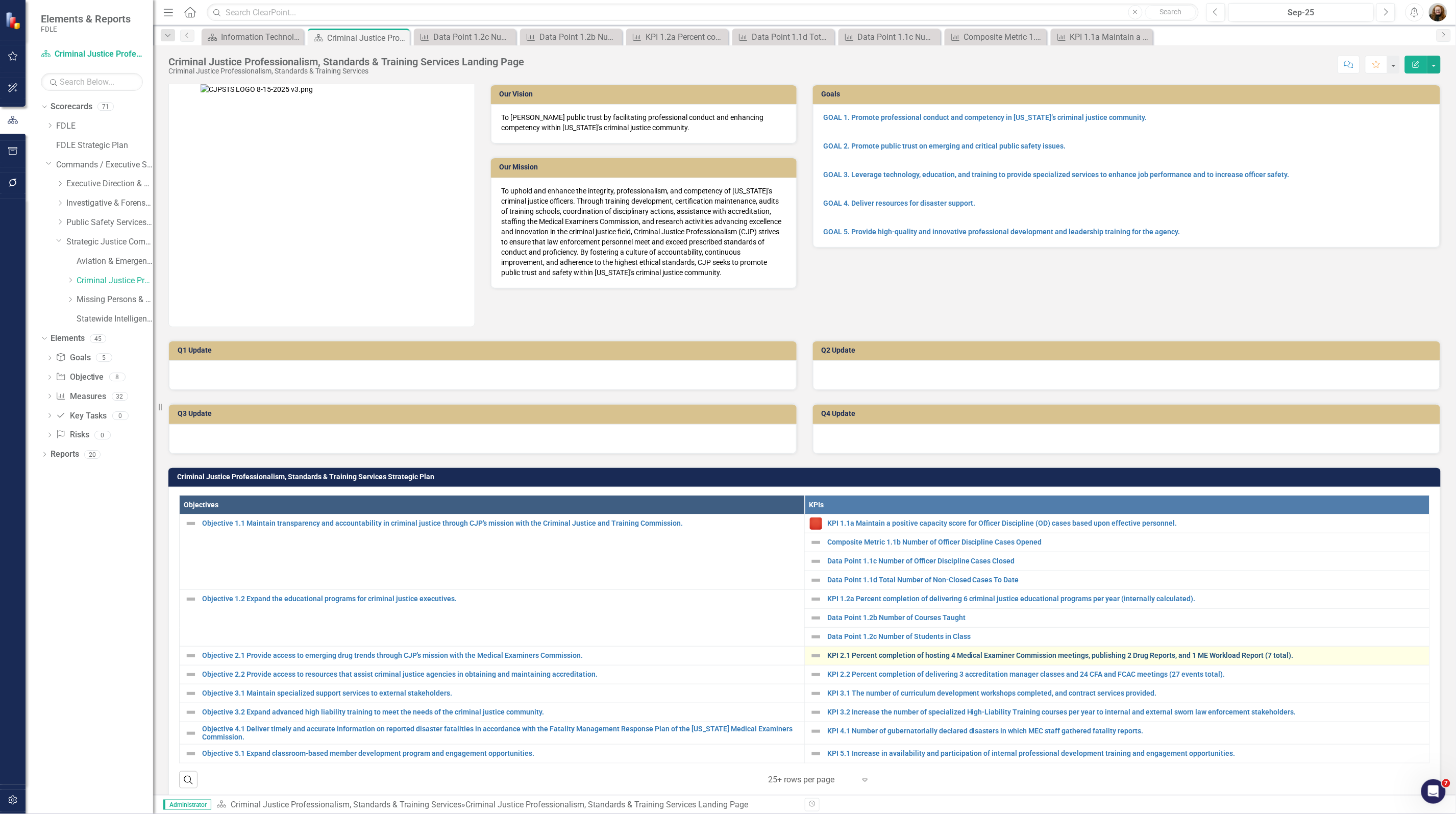
click at [896, 656] on link "KPI 2.1 Percent completion of hosting 4 Medical Examiner Commission meetings, p…" at bounding box center [1126, 656] width 597 height 8
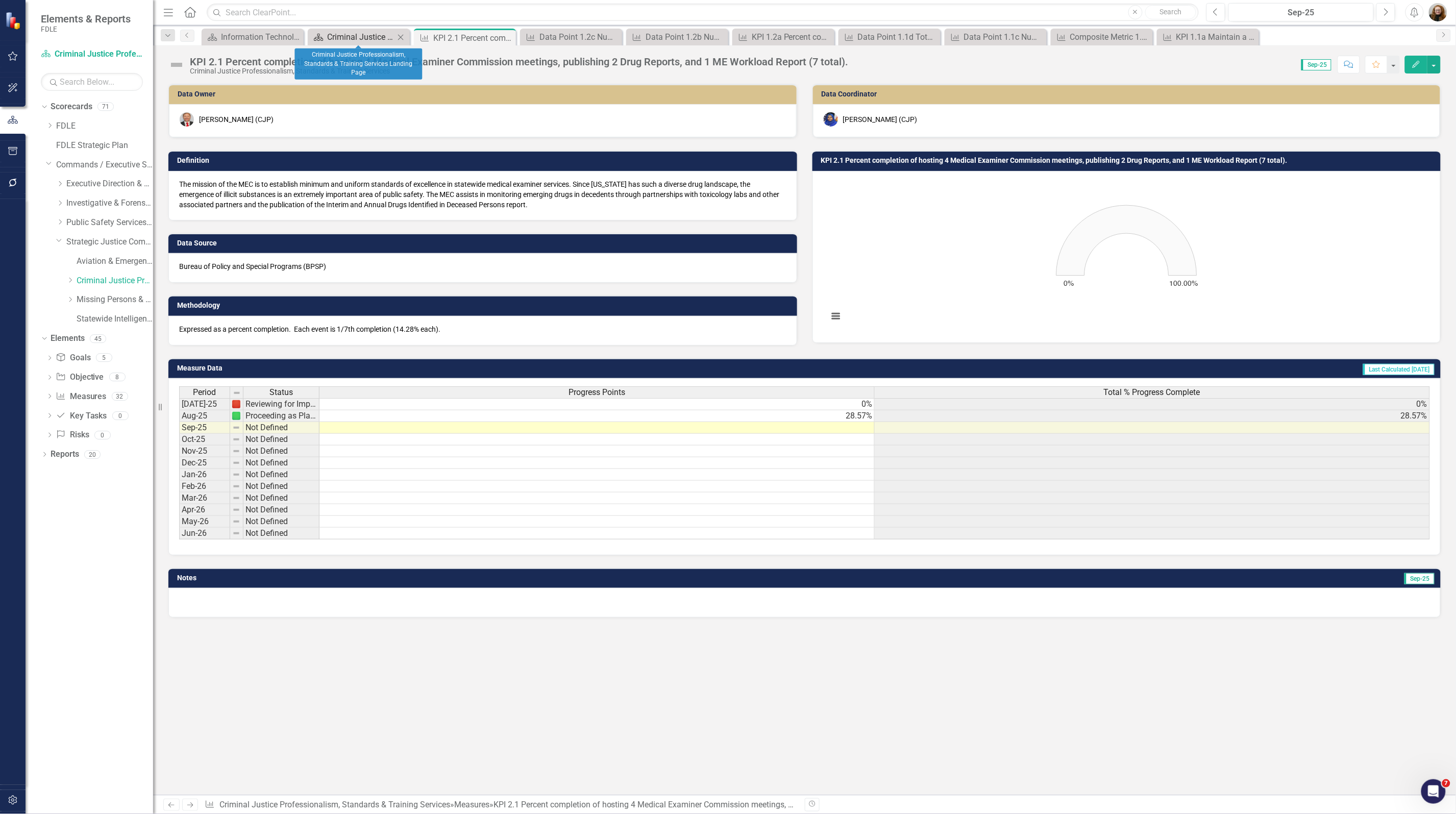
click at [336, 32] on div "Criminal Justice Professionalism, Standards & Training Services Landing Page" at bounding box center [361, 37] width 67 height 13
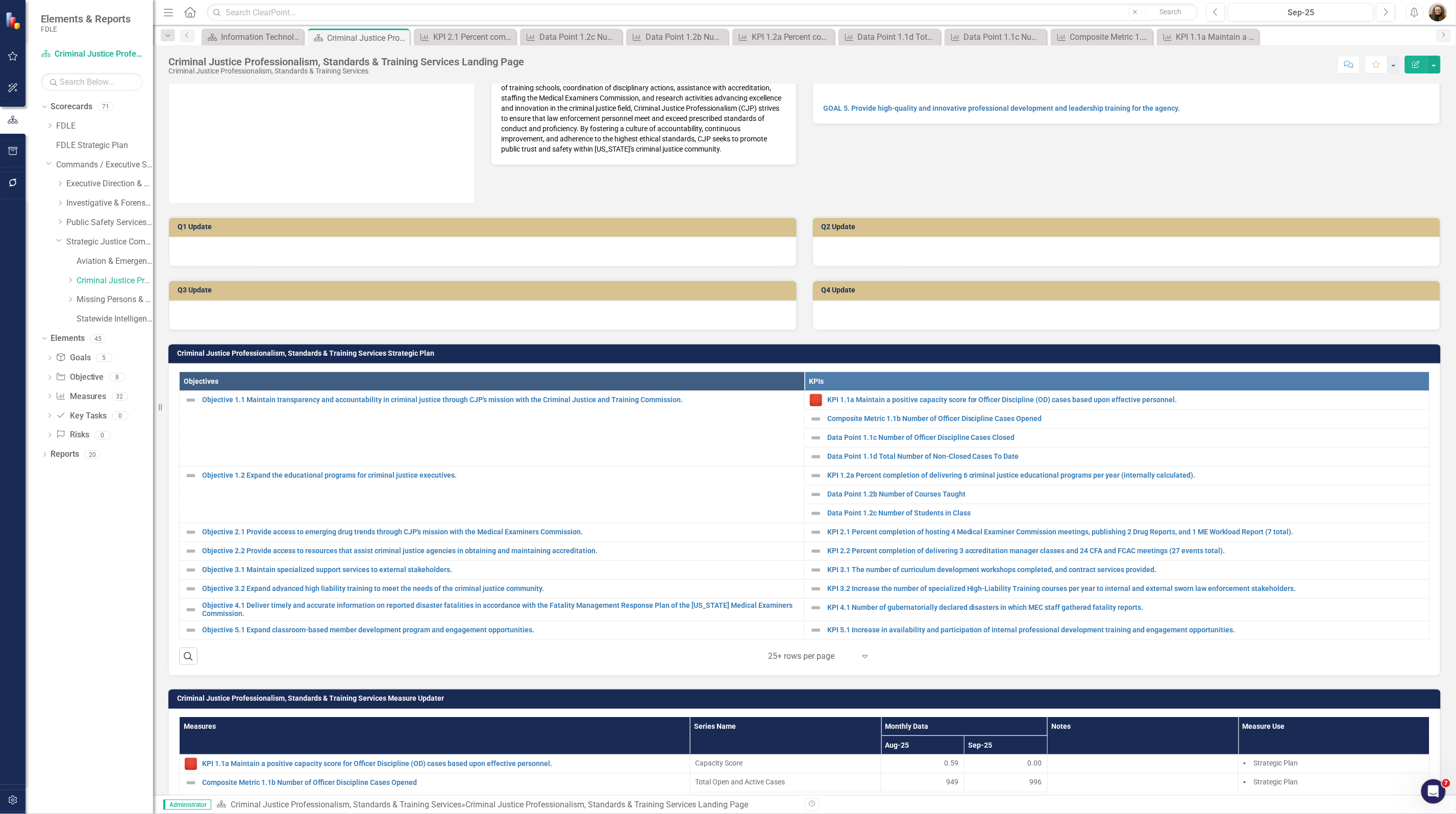
scroll to position [192, 0]
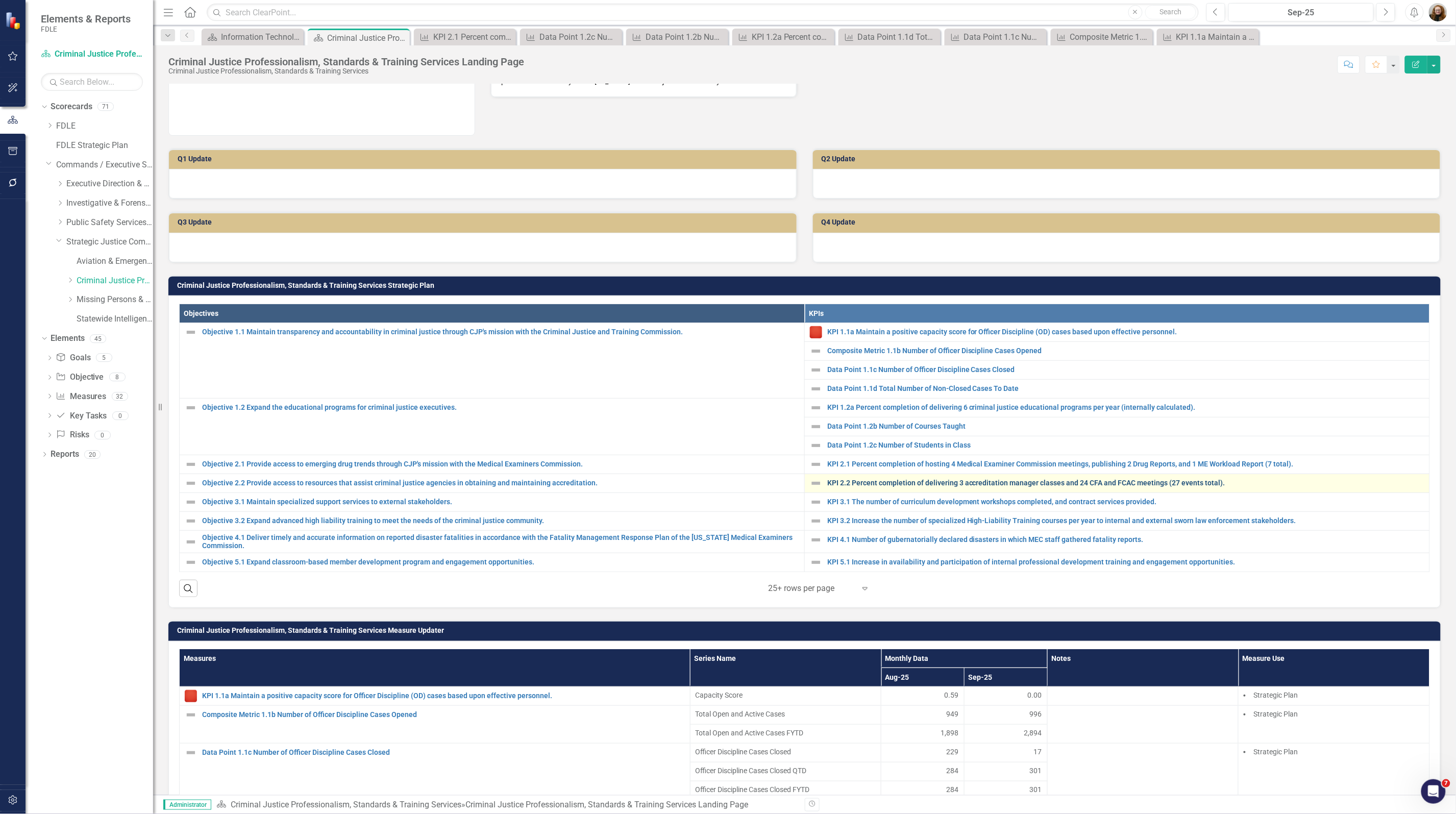
click at [899, 480] on div "KPI 2.2 Percent completion of delivering 3 accreditation manager classes and 24…" at bounding box center [1117, 483] width 614 height 12
click at [906, 484] on link "KPI 2.2 Percent completion of delivering 3 accreditation manager classes and 24…" at bounding box center [1126, 483] width 597 height 8
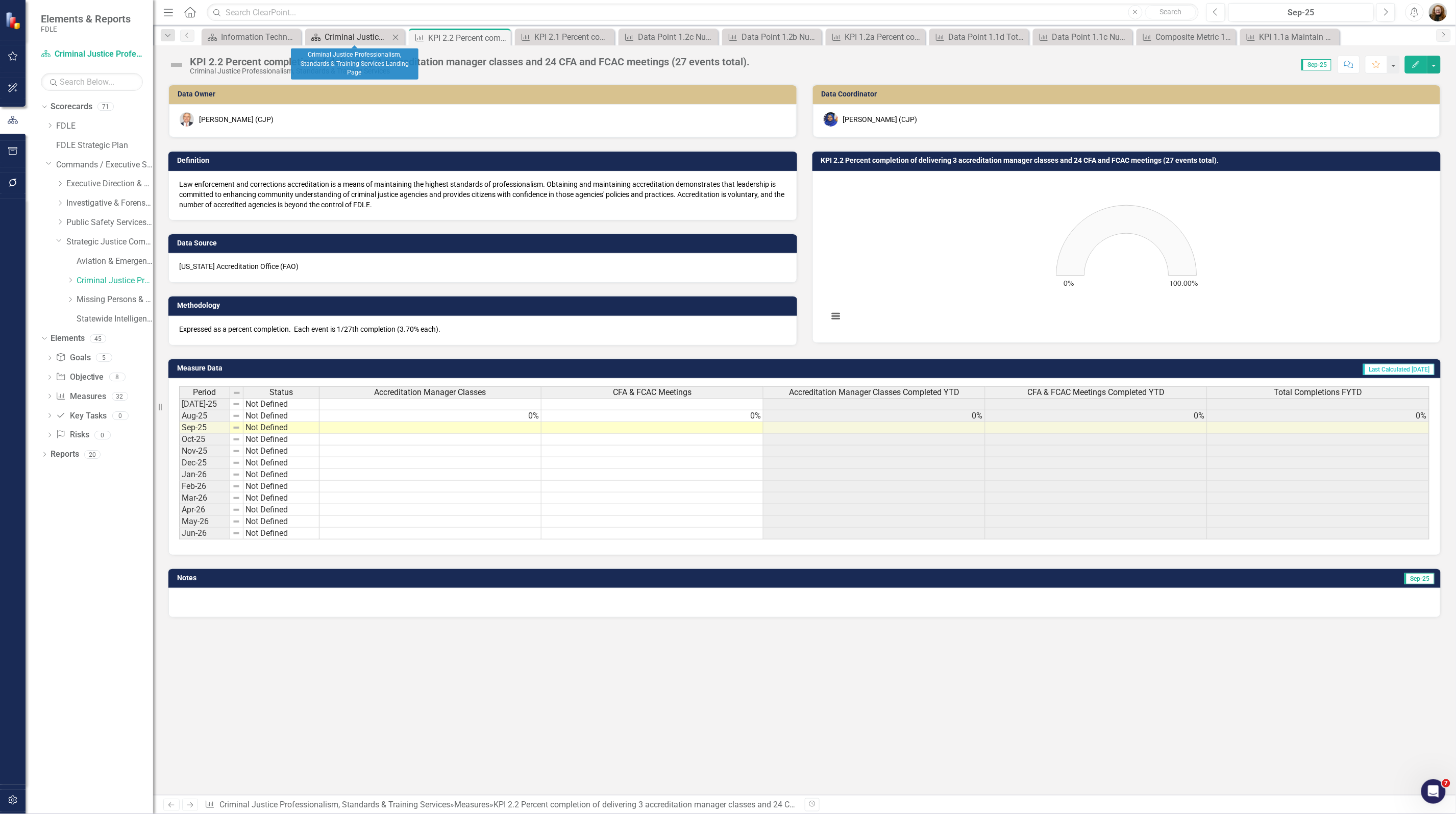
click at [345, 32] on div "Criminal Justice Professionalism, Standards & Training Services Landing Page" at bounding box center [357, 37] width 65 height 13
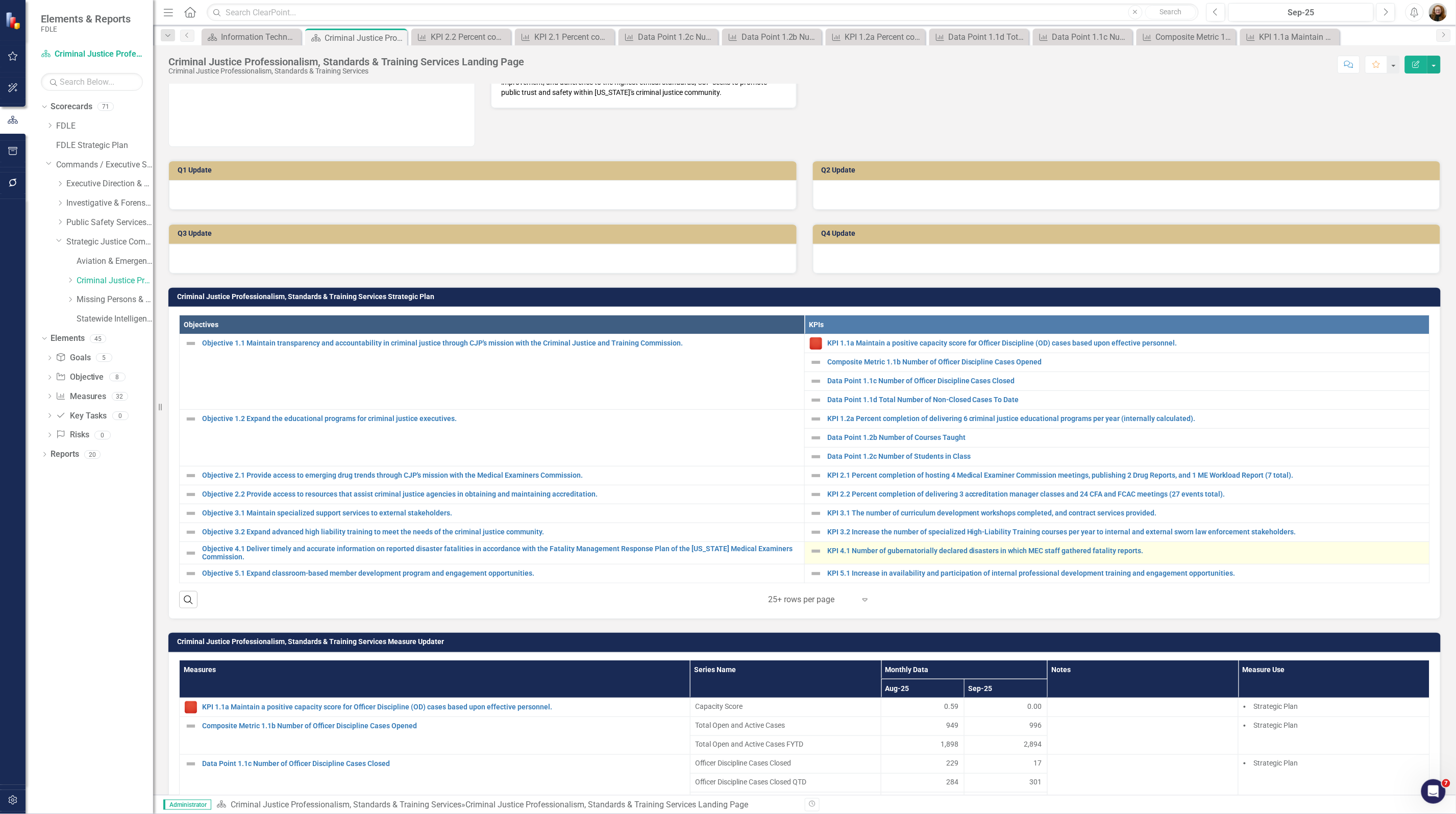
scroll to position [192, 0]
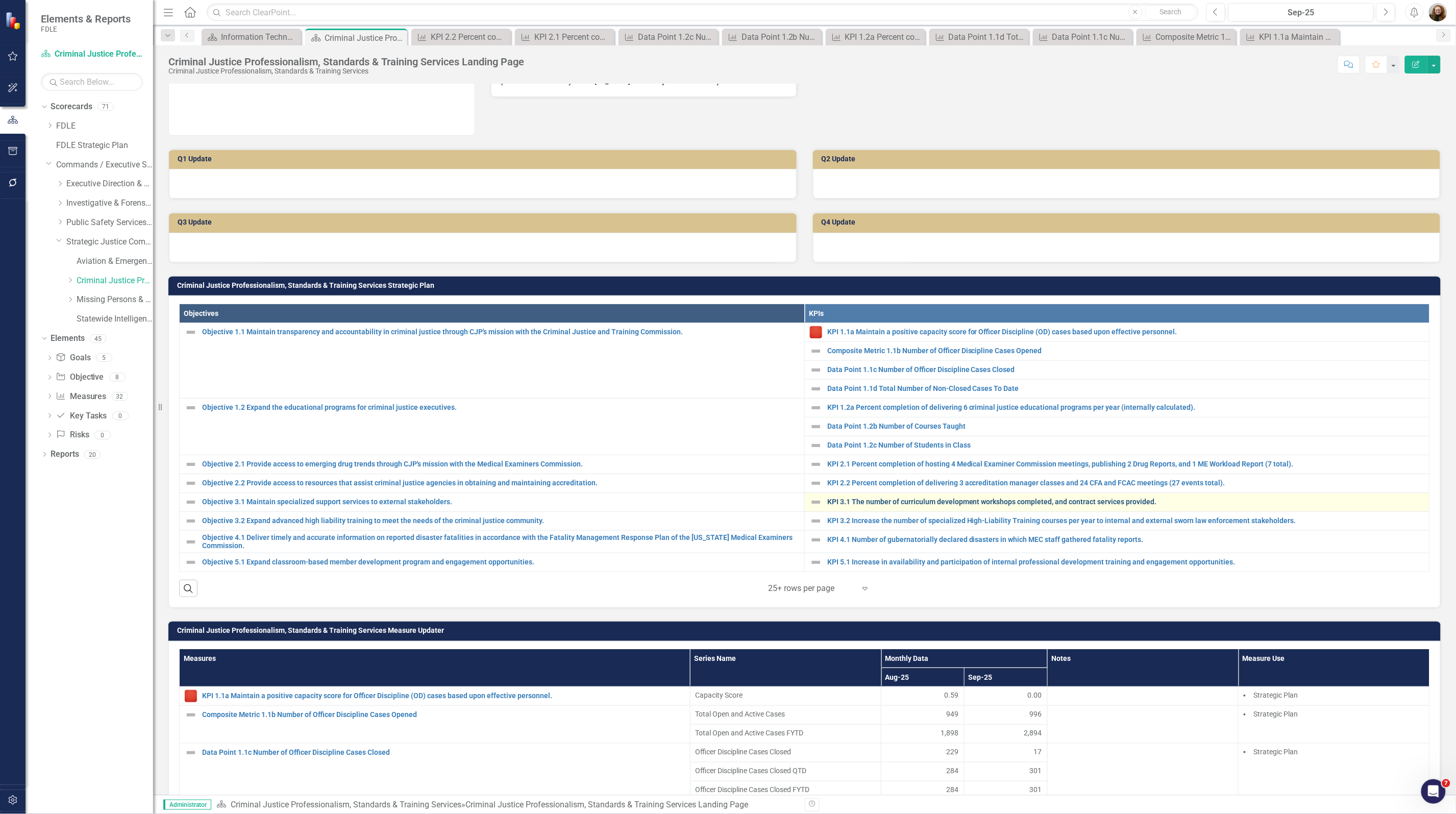
click at [876, 502] on link "KPI 3.1 The number of curriculum development workshops completed, and contract …" at bounding box center [1126, 502] width 597 height 8
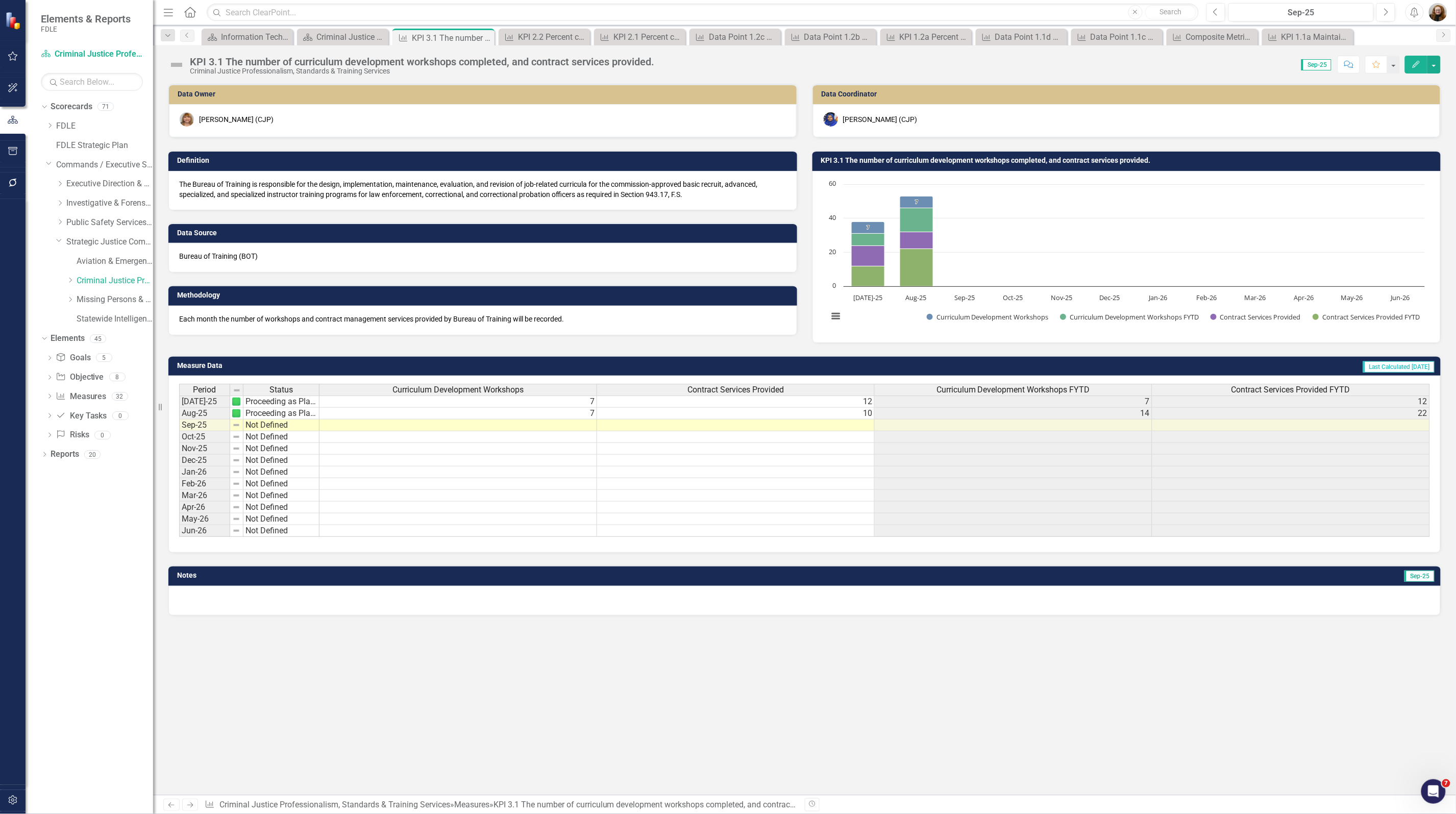
click at [991, 166] on td "KPI 3.1 The number of curriculum development workshops completed, and contract …" at bounding box center [1129, 162] width 615 height 15
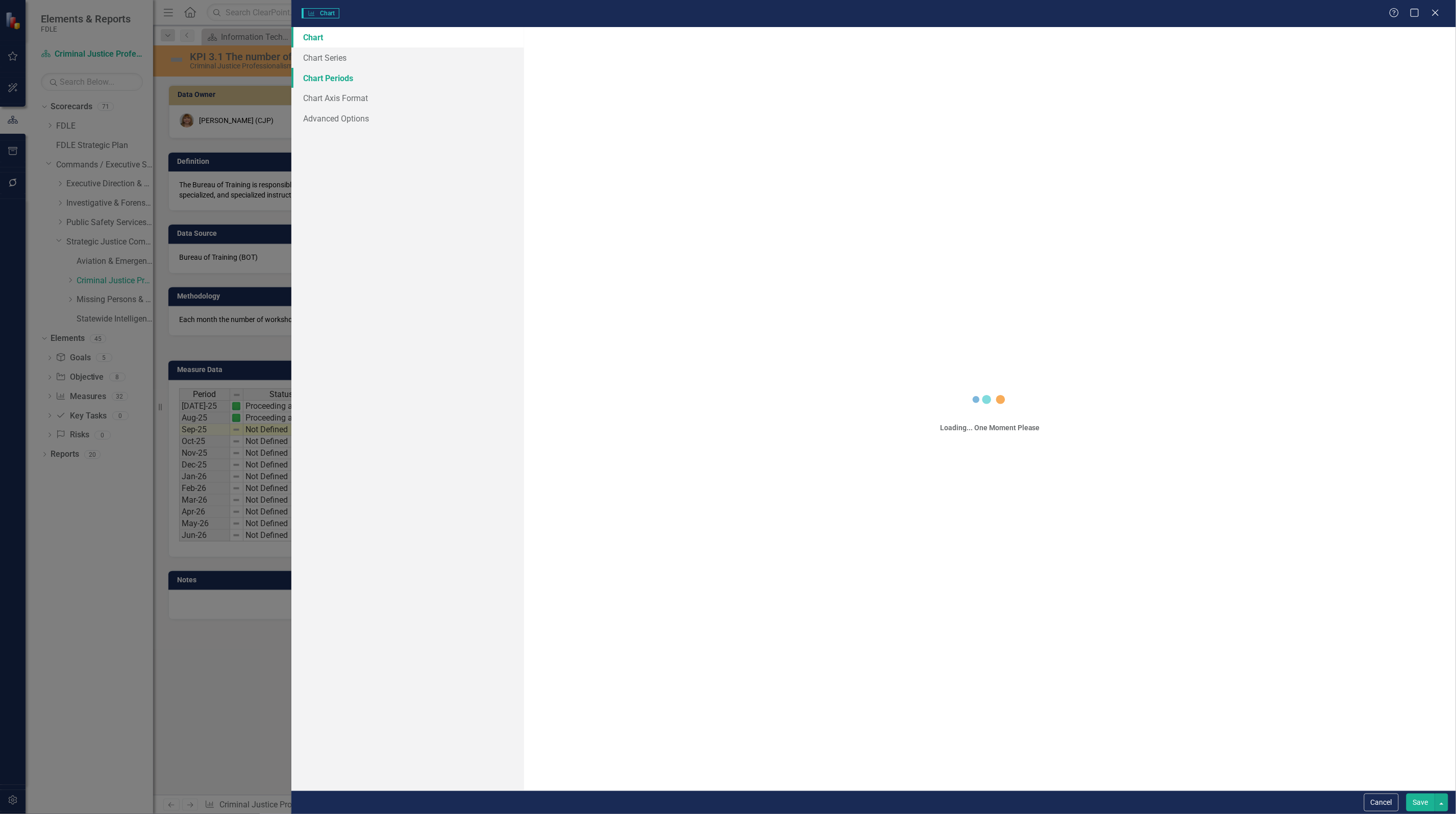
click at [335, 76] on link "Chart Periods" at bounding box center [408, 78] width 233 height 20
click at [317, 77] on link "Chart Periods" at bounding box center [408, 78] width 233 height 20
click at [1385, 807] on button "Cancel" at bounding box center [1381, 803] width 34 height 18
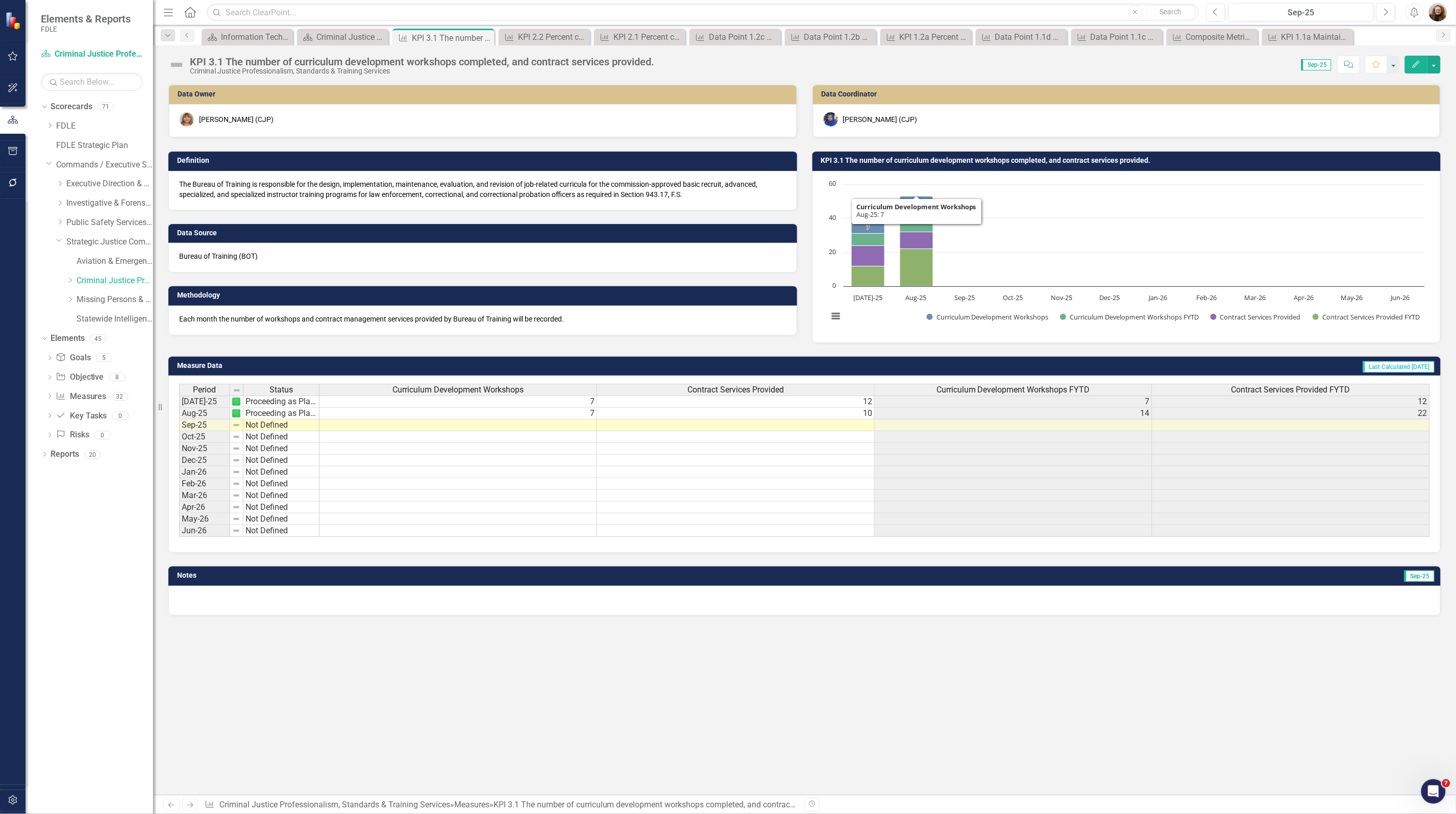
click at [938, 155] on td "KPI 3.1 The number of curriculum development workshops completed, and contract …" at bounding box center [1129, 162] width 615 height 15
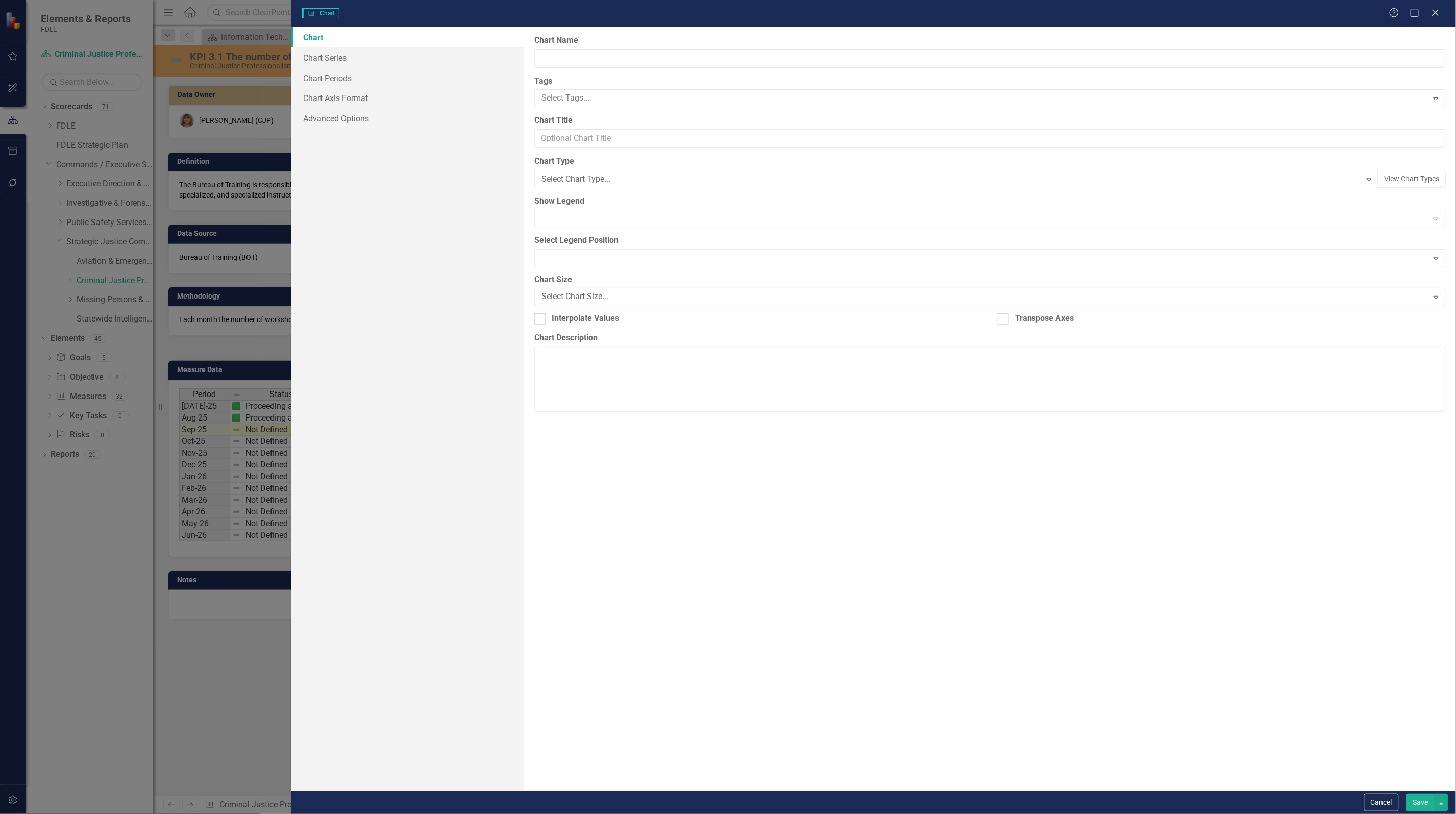
type input "KPI 3.1 The number of curriculum development workshops completed, and contract …"
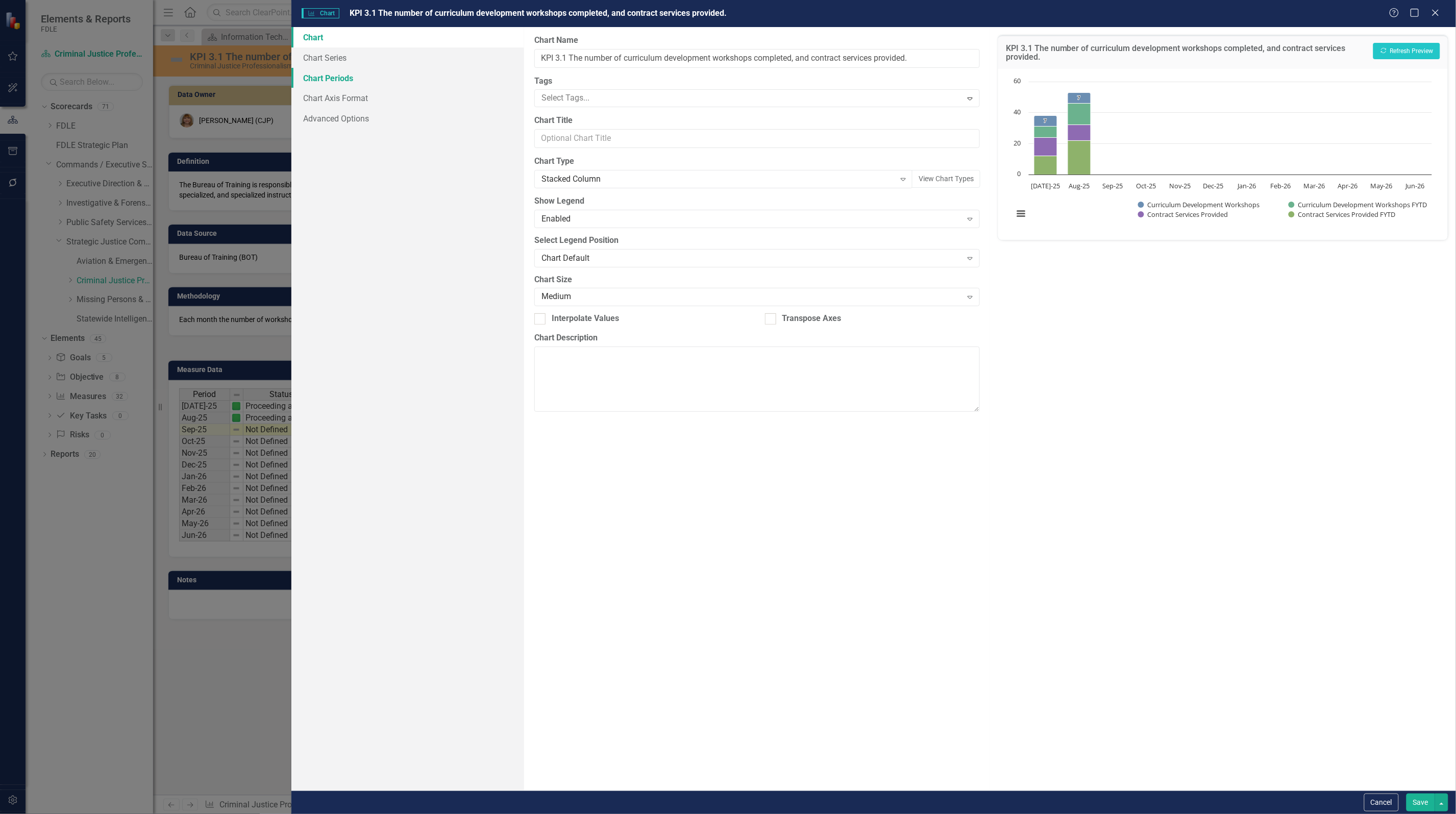
click at [339, 80] on link "Chart Periods" at bounding box center [408, 78] width 233 height 20
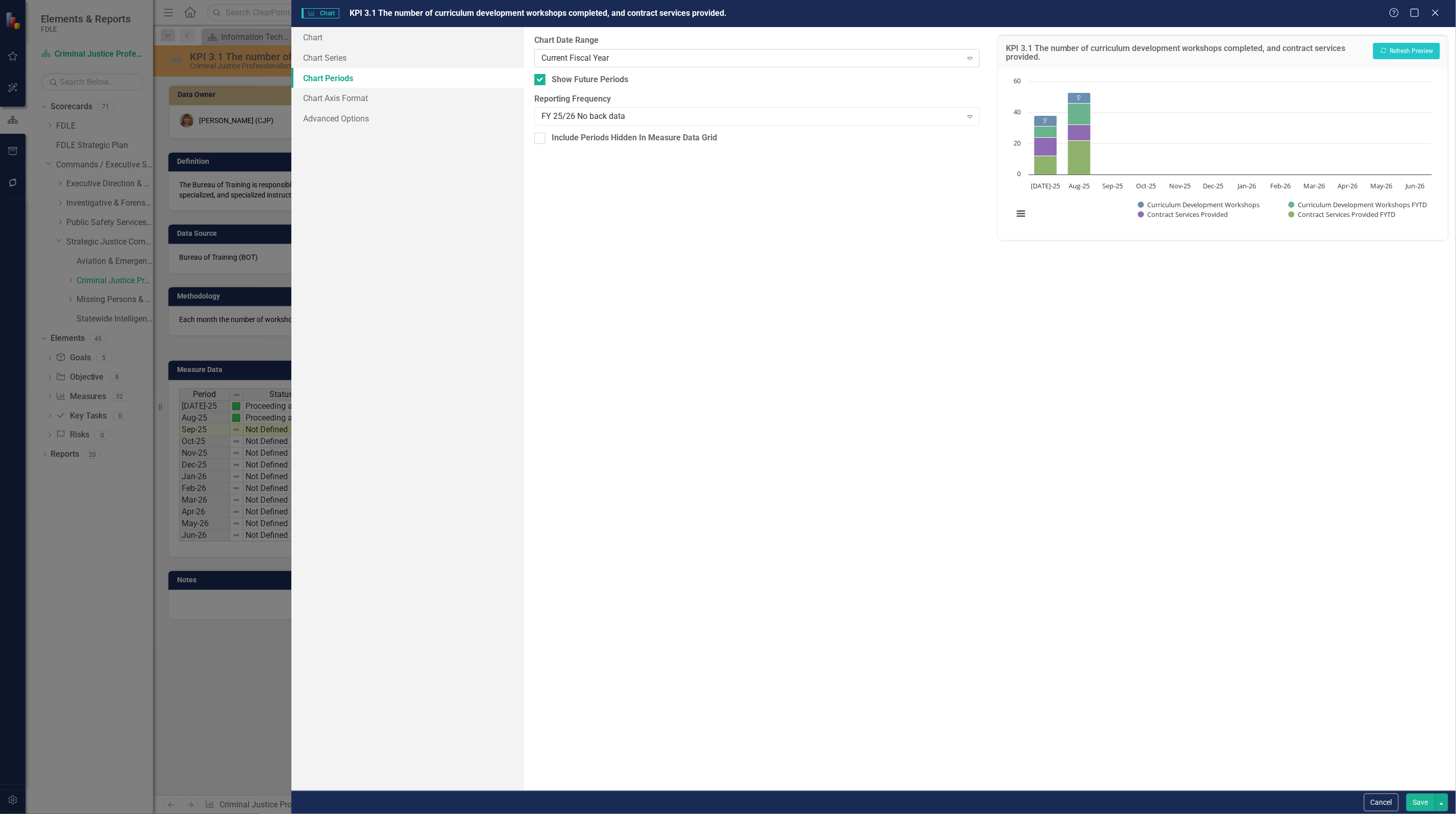
click at [596, 57] on div "Current Fiscal Year" at bounding box center [752, 58] width 421 height 12
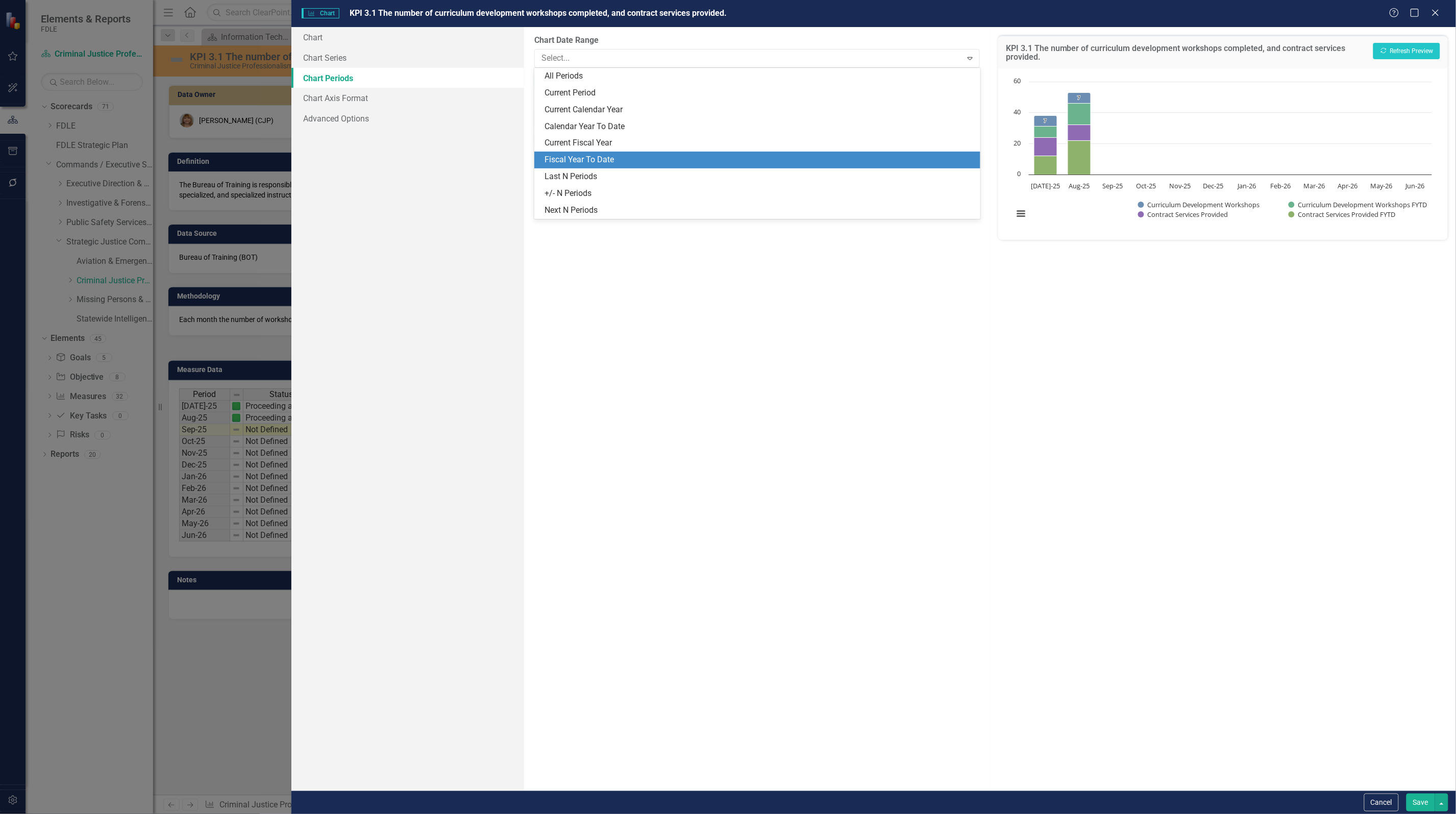
click at [595, 155] on div "Fiscal Year To Date" at bounding box center [759, 160] width 429 height 12
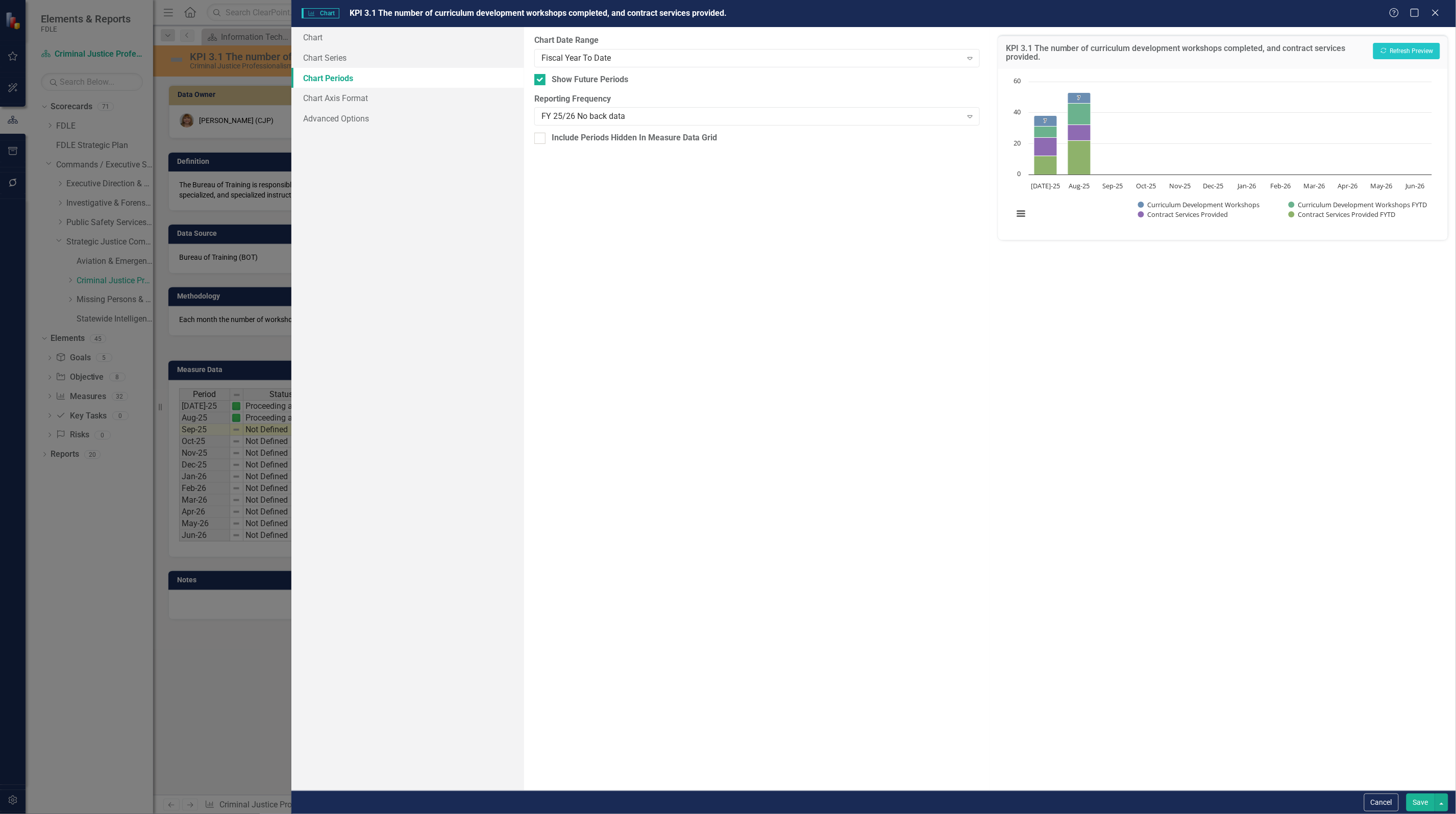
click at [1411, 804] on button "Save" at bounding box center [1420, 803] width 29 height 18
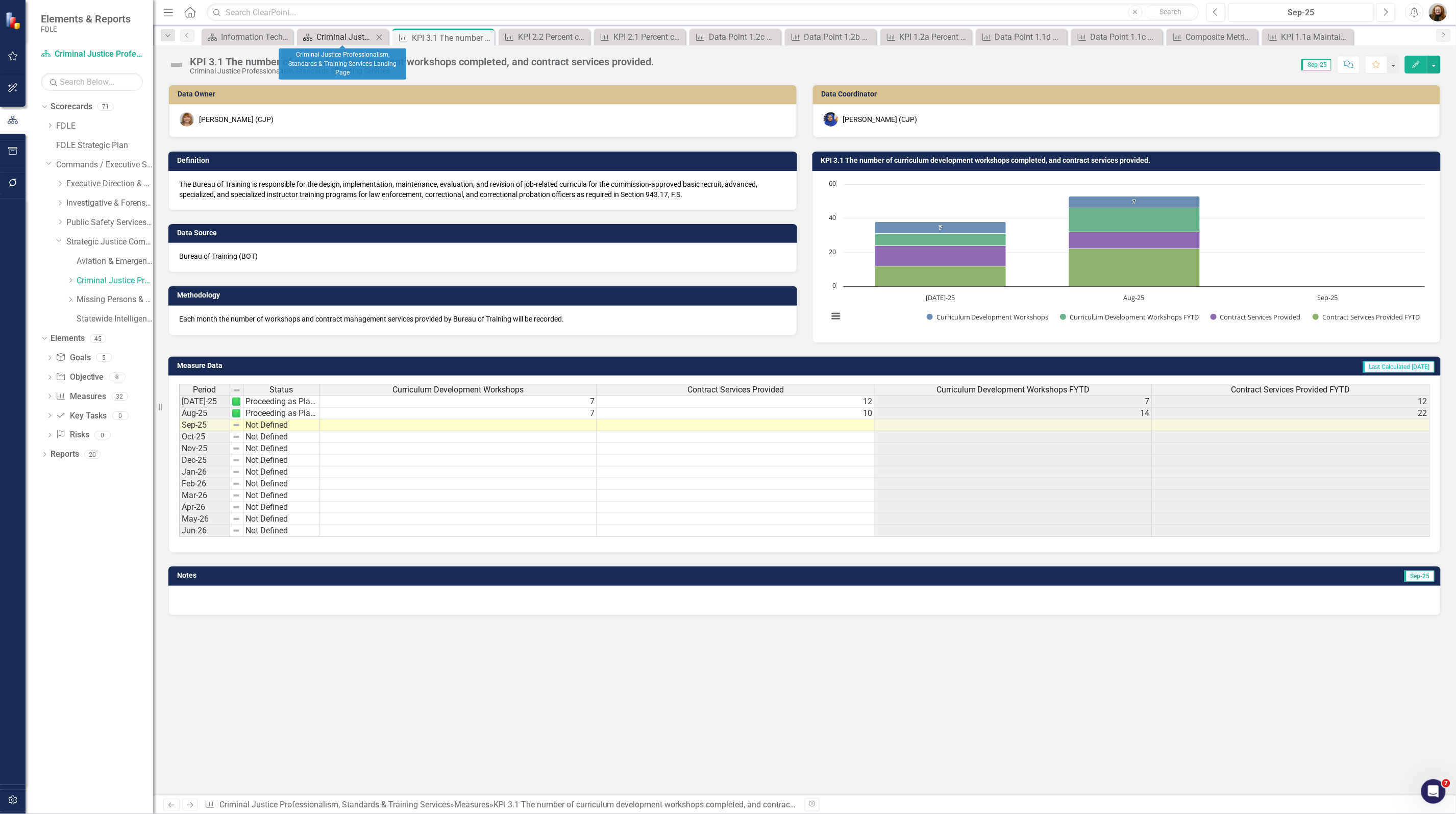
click at [320, 34] on div "Criminal Justice Professionalism, Standards & Training Services Landing Page" at bounding box center [345, 37] width 57 height 13
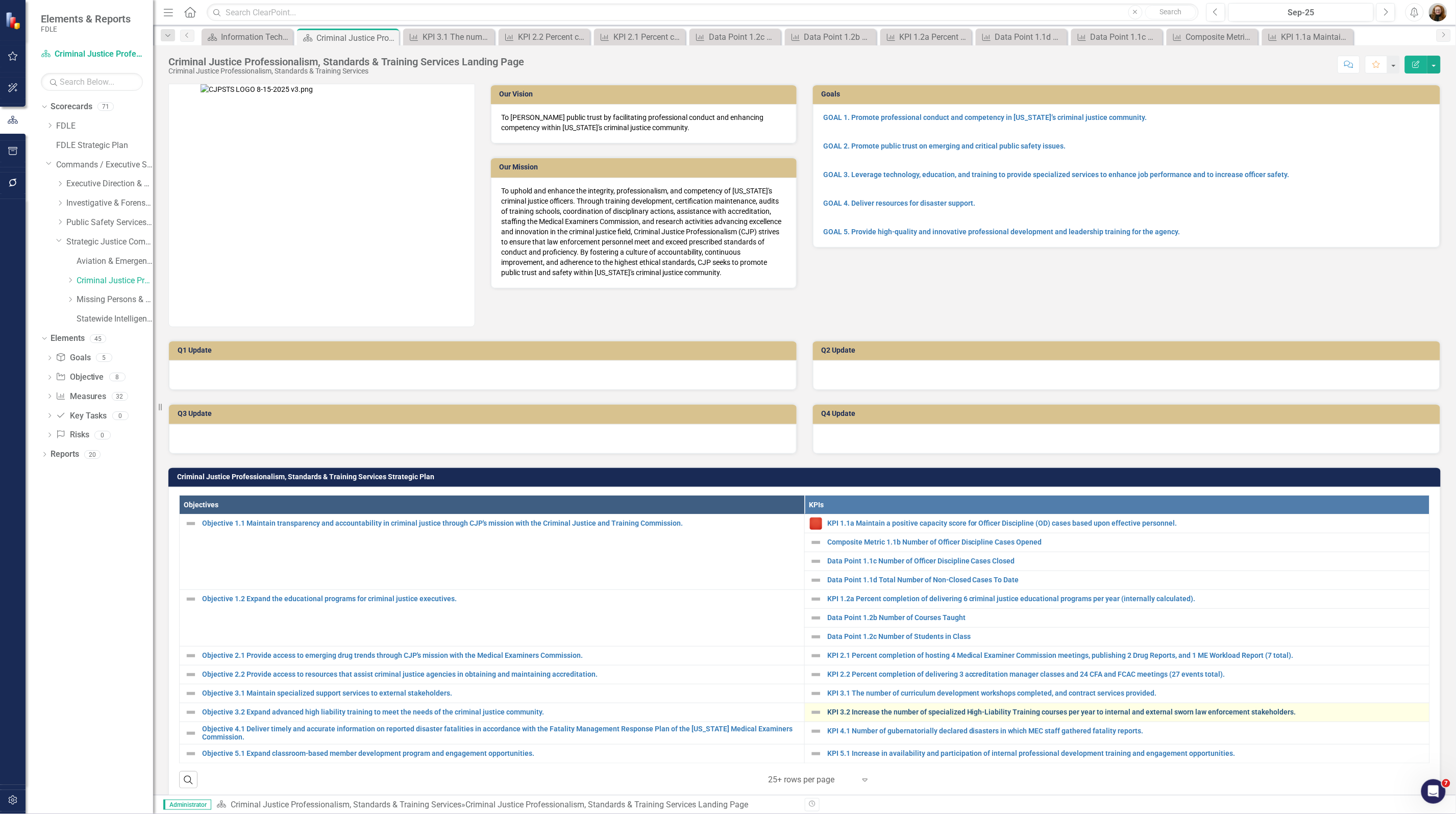
click at [879, 713] on link "KPI 3.2 Increase the number of specialized High-Liability Training courses per …" at bounding box center [1126, 712] width 597 height 8
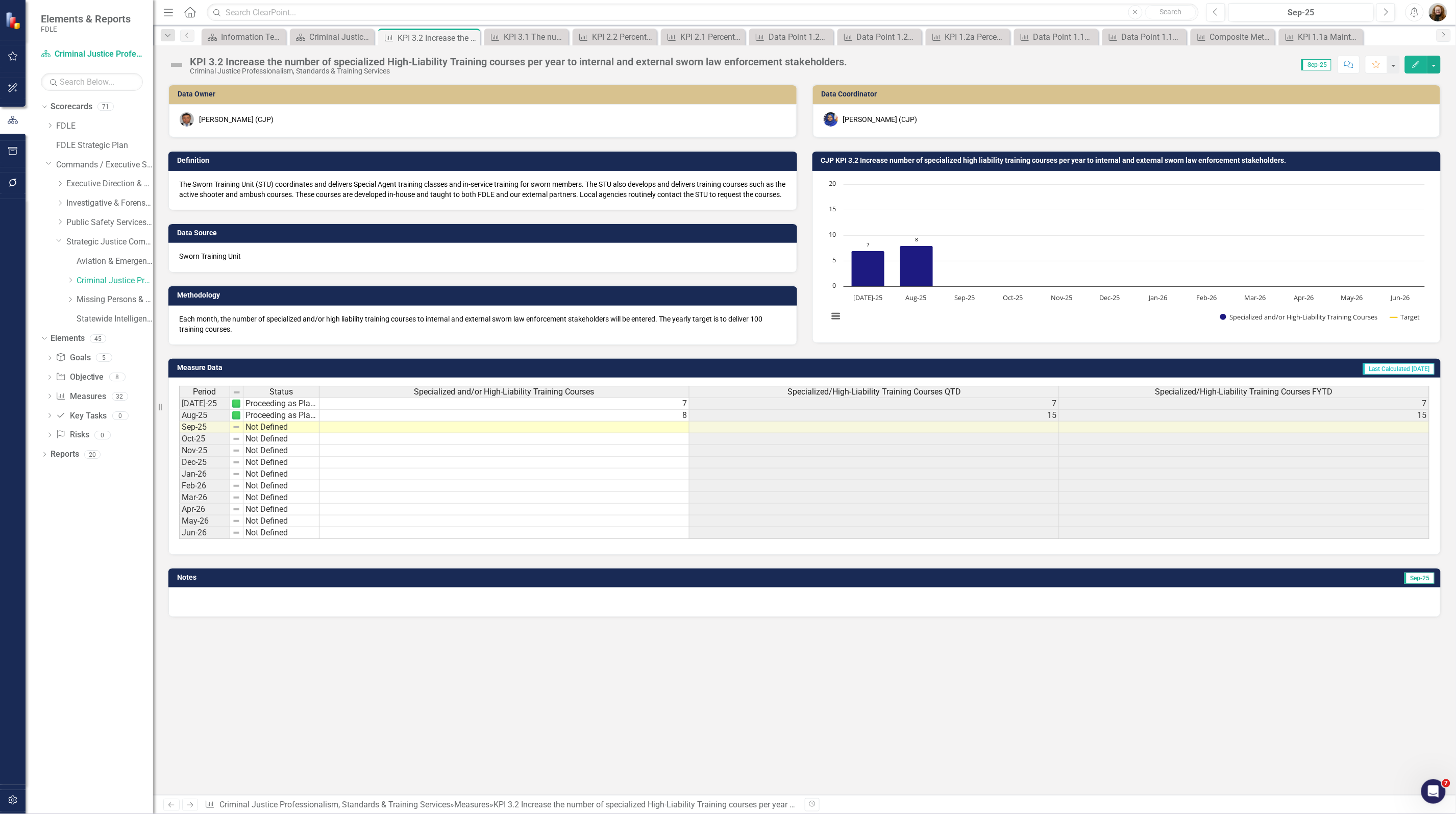
click at [989, 181] on rect "Interactive chart" at bounding box center [1126, 256] width 607 height 153
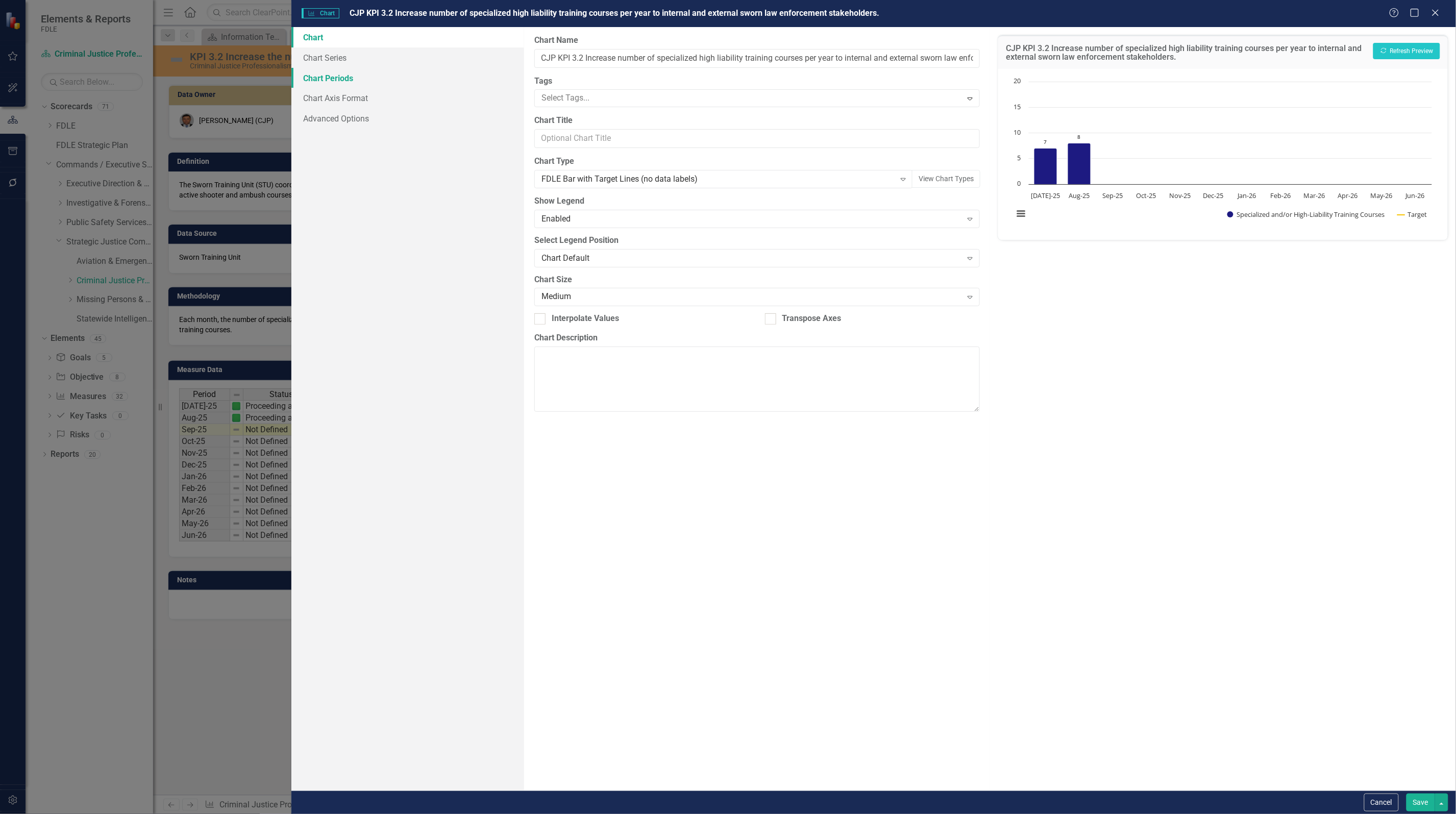
click at [361, 72] on link "Chart Periods" at bounding box center [408, 78] width 233 height 20
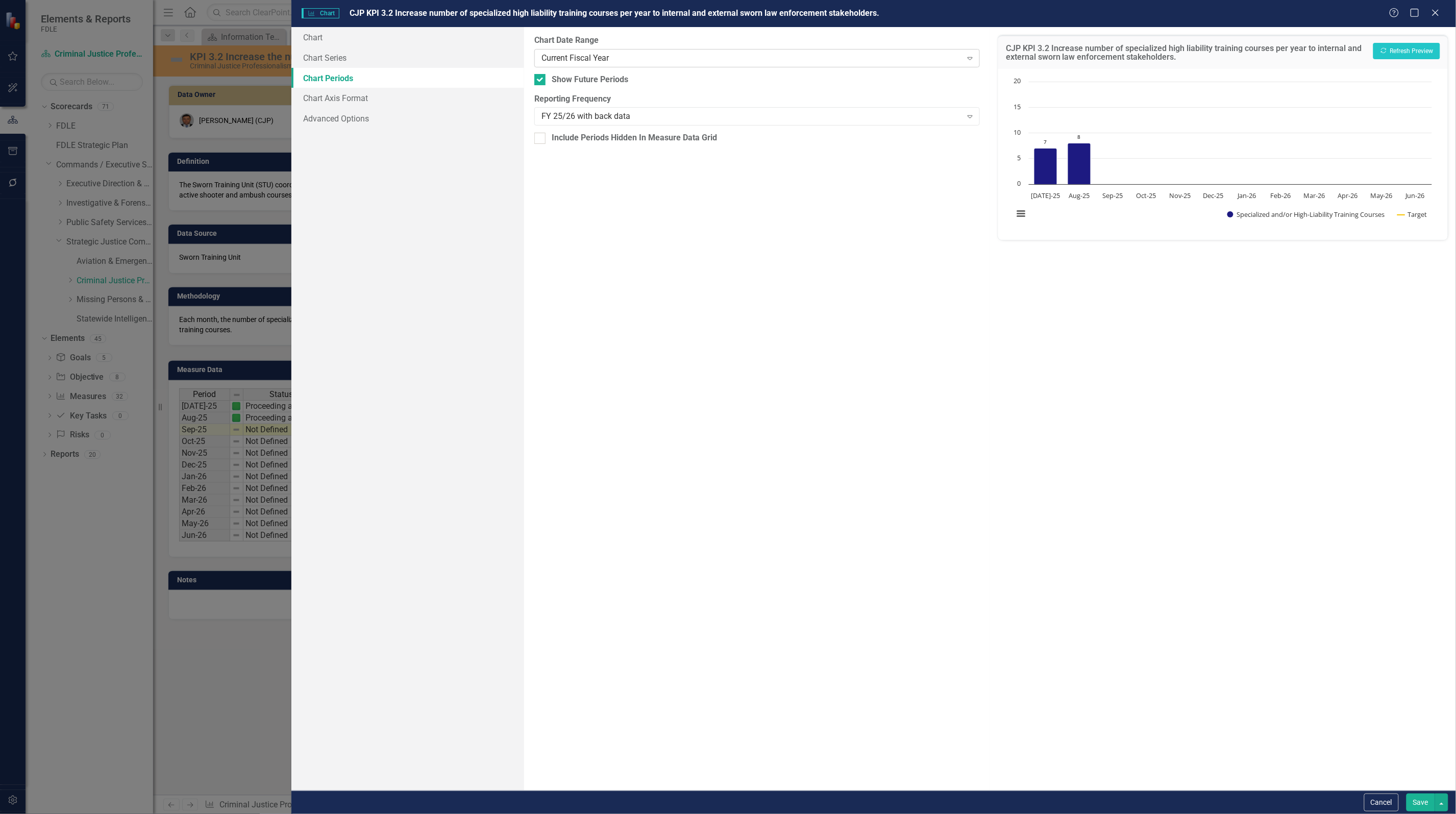
click at [593, 62] on div "Current Fiscal Year" at bounding box center [752, 58] width 421 height 12
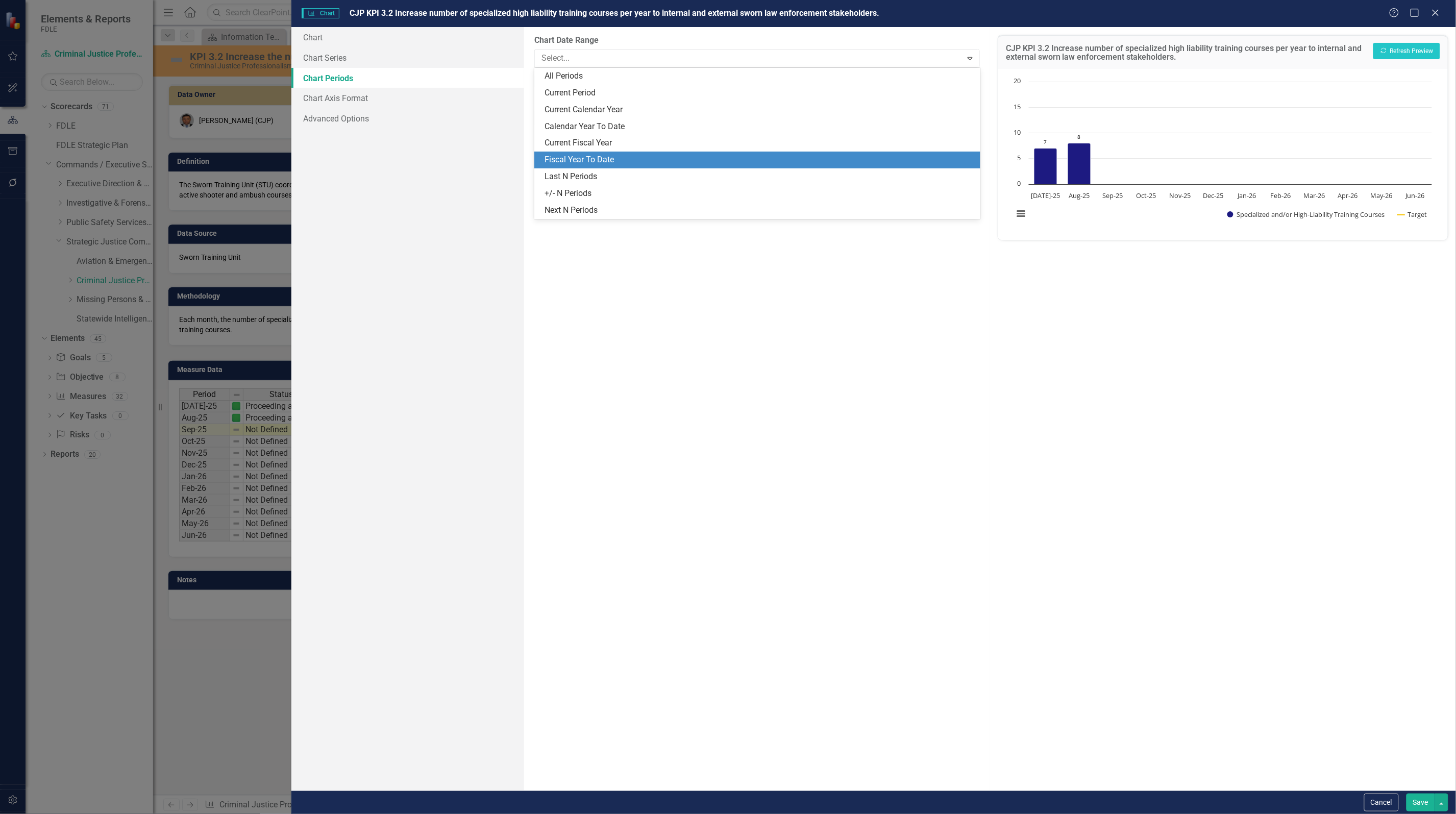
click at [608, 161] on div "Fiscal Year To Date" at bounding box center [759, 160] width 429 height 12
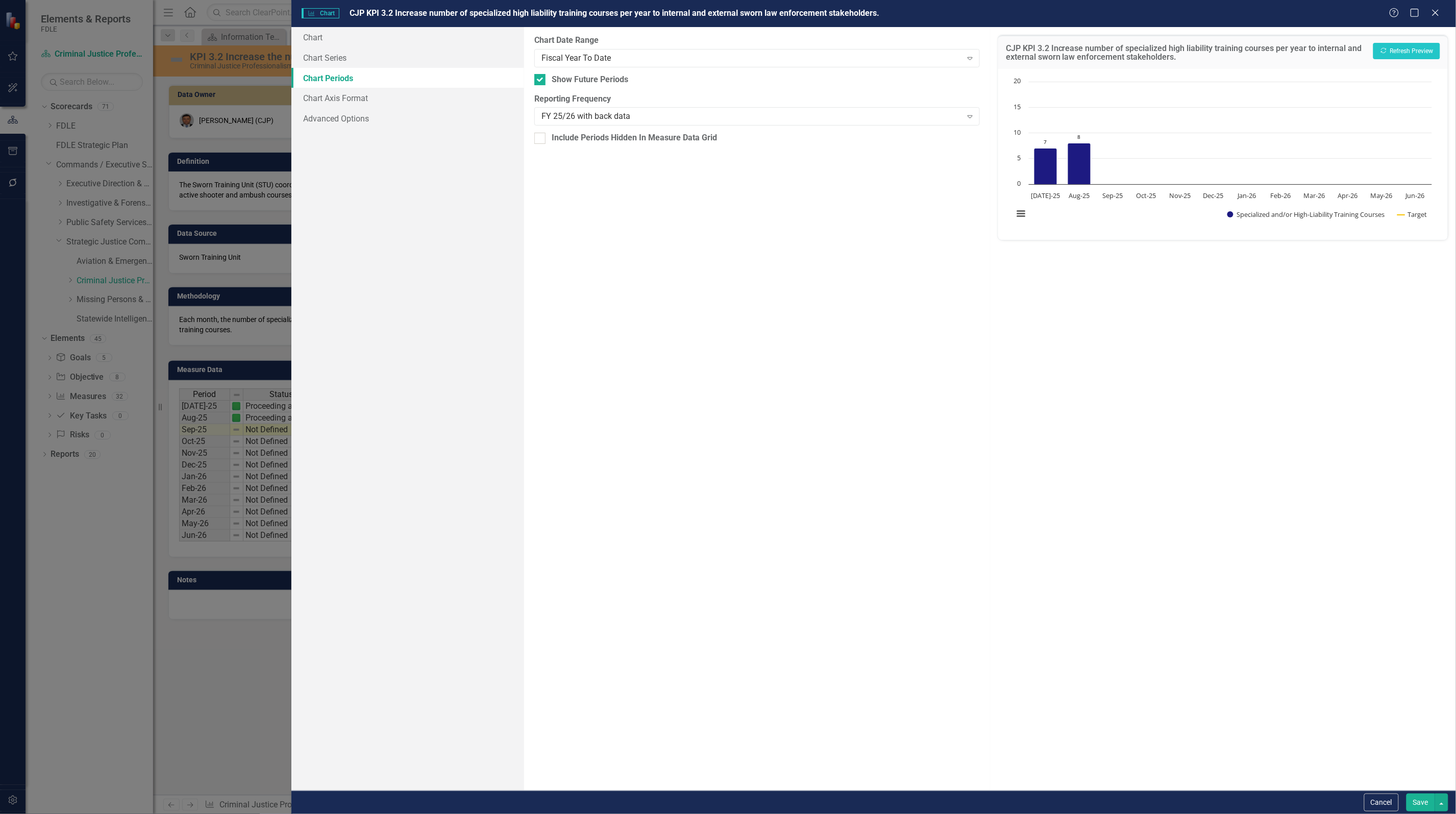
click at [1416, 806] on button "Save" at bounding box center [1420, 803] width 29 height 18
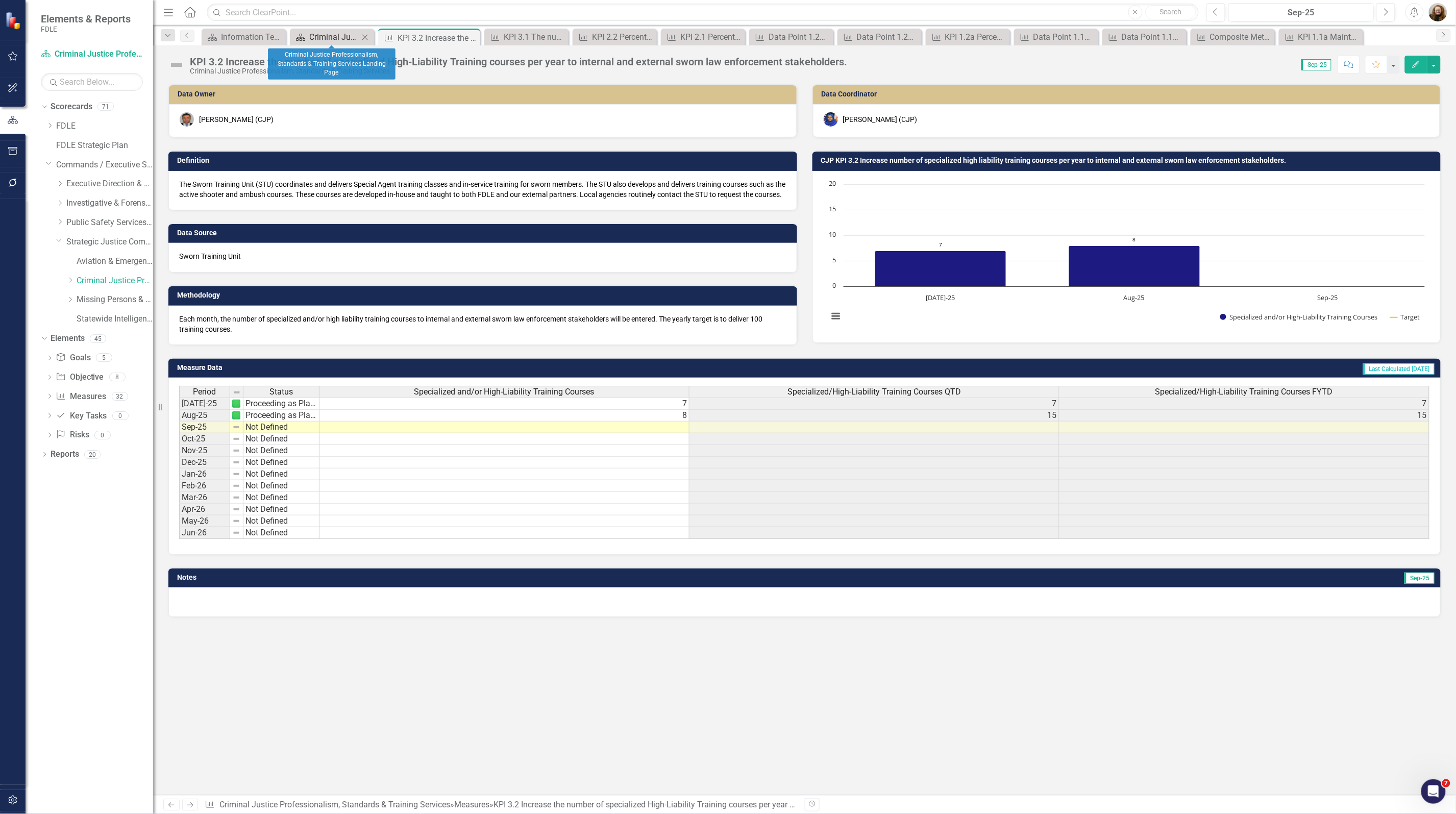
click at [337, 34] on div "Criminal Justice Professionalism, Standards & Training Services Landing Page" at bounding box center [334, 37] width 50 height 13
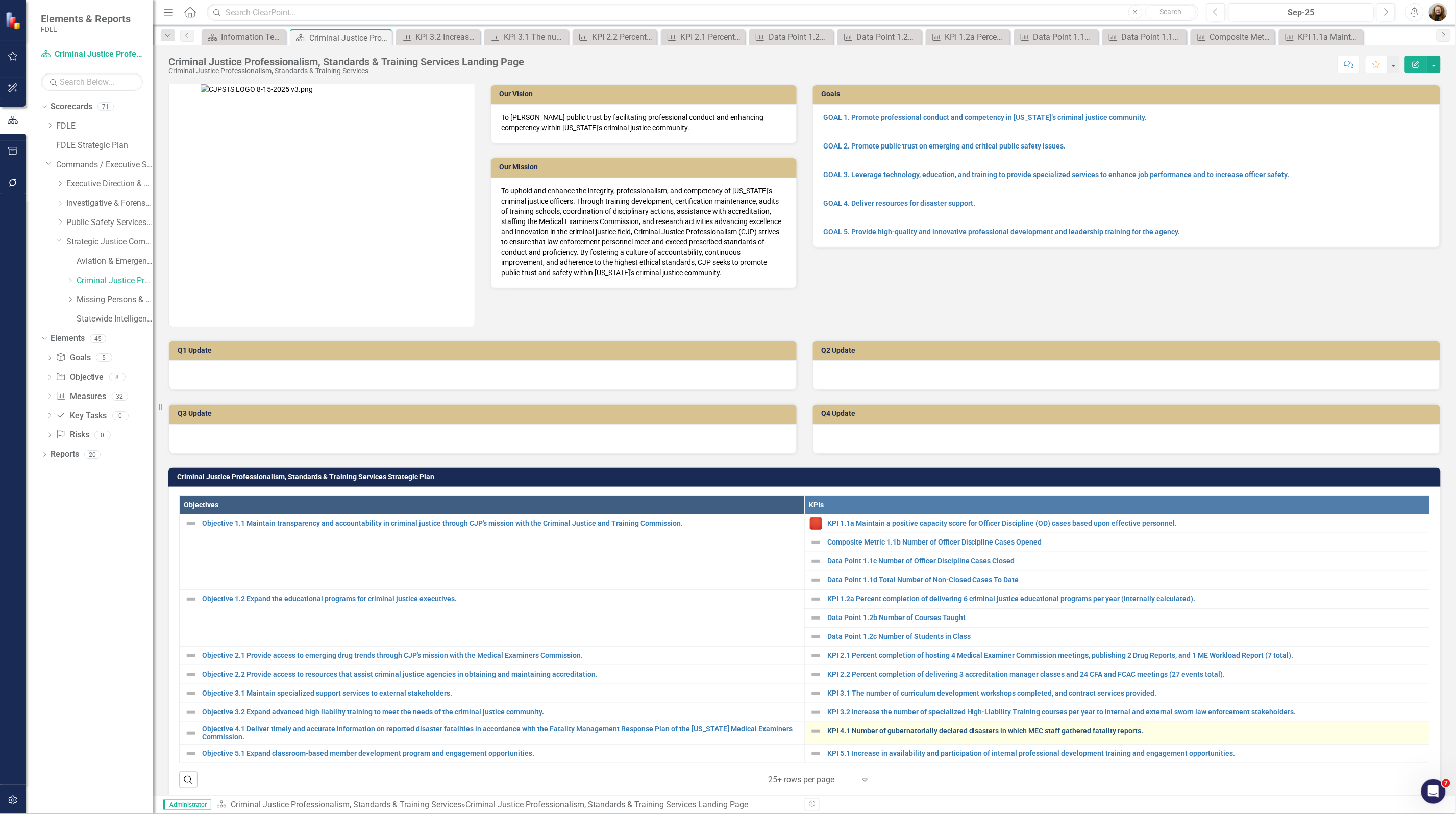
click at [884, 734] on link "KPI 4.1 Number of gubernatorially declared disasters in which MEC staff gathere…" at bounding box center [1126, 731] width 597 height 8
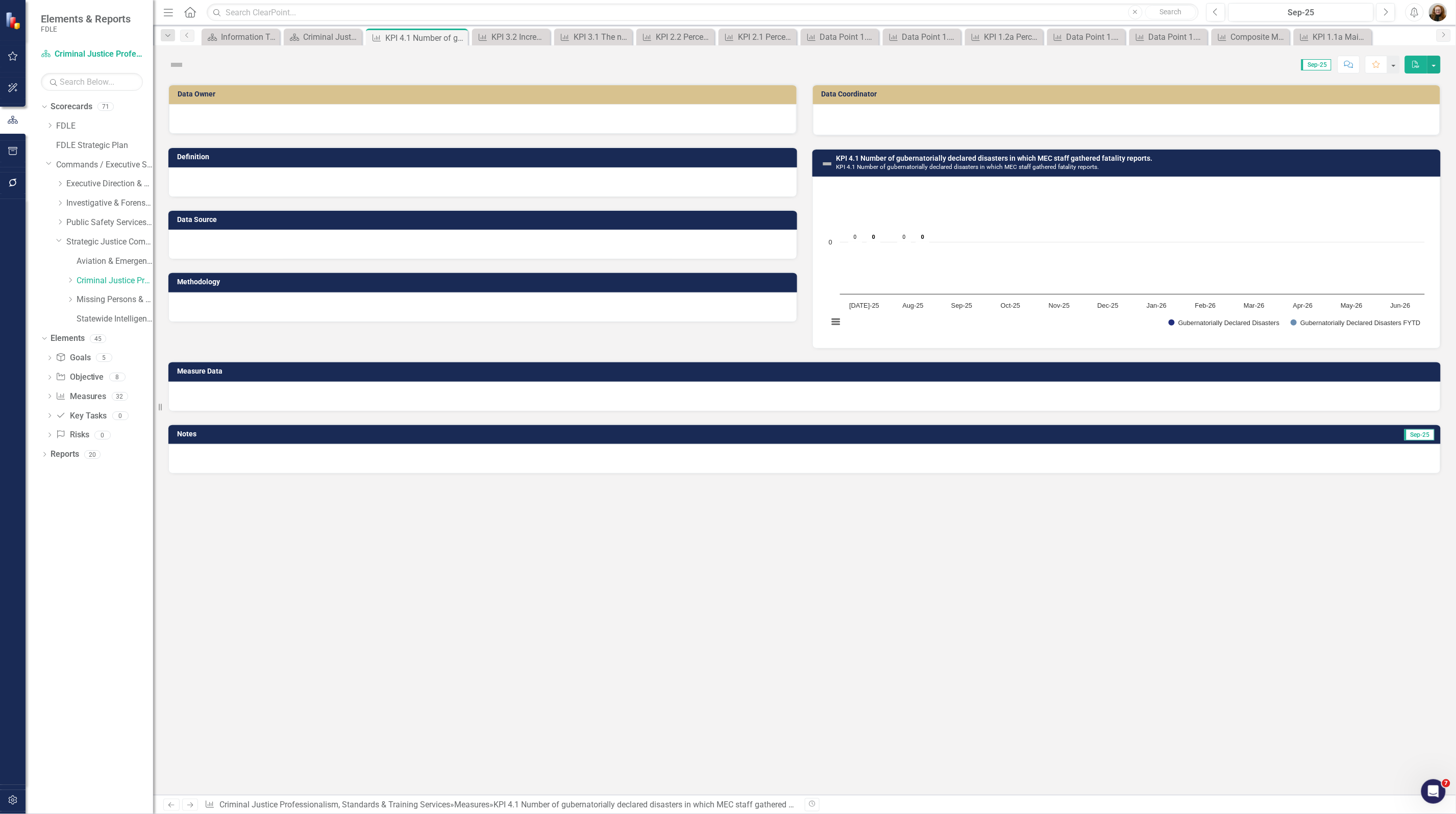
click at [896, 164] on small "KPI 4.1 Number of gubernatorially declared disasters in which MEC staff gathere…" at bounding box center [968, 167] width 263 height 7
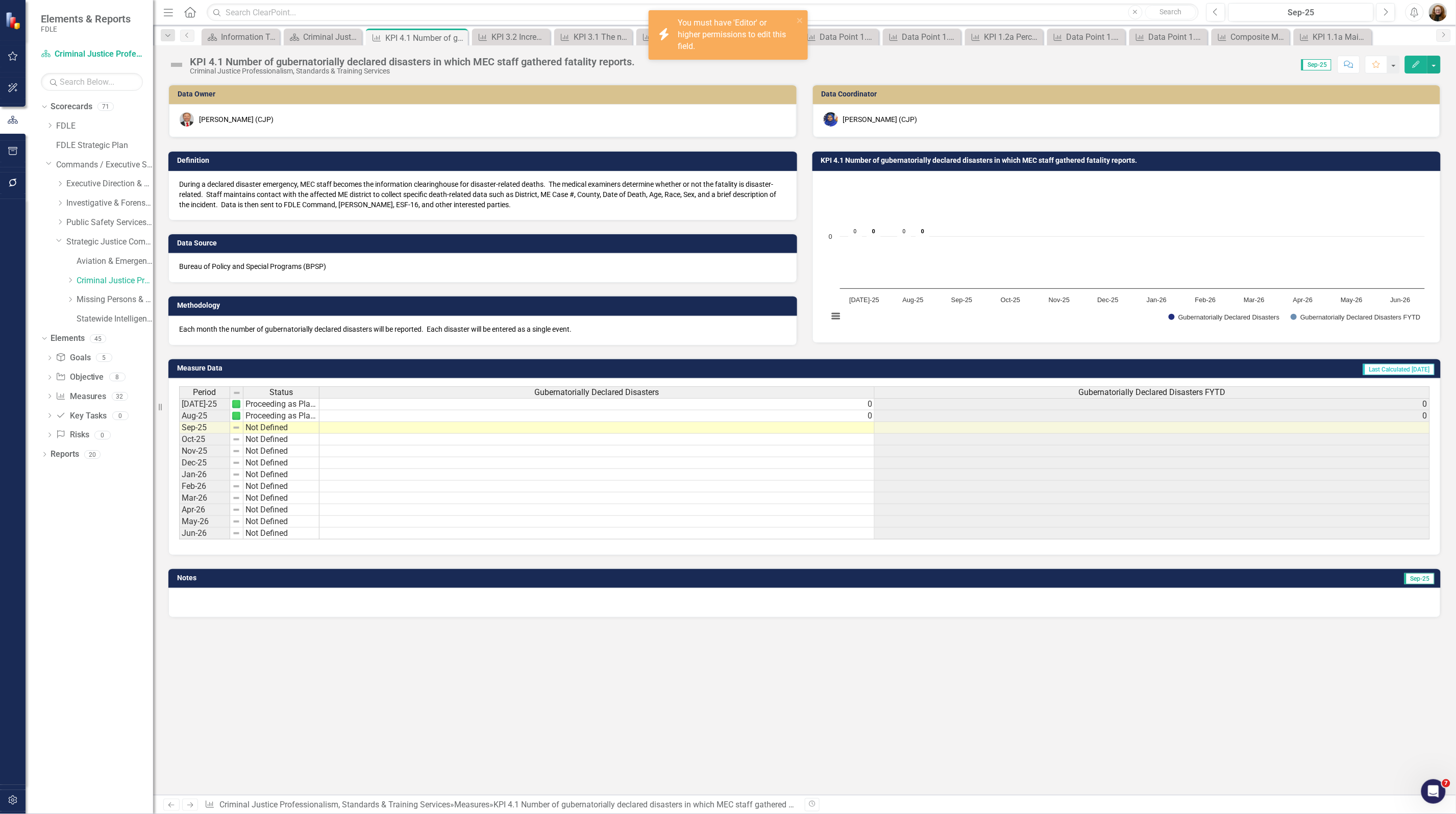
click at [914, 161] on h3 "KPI 4.1 Number of gubernatorially declared disasters in which MEC staff gathere…" at bounding box center [1129, 161] width 615 height 8
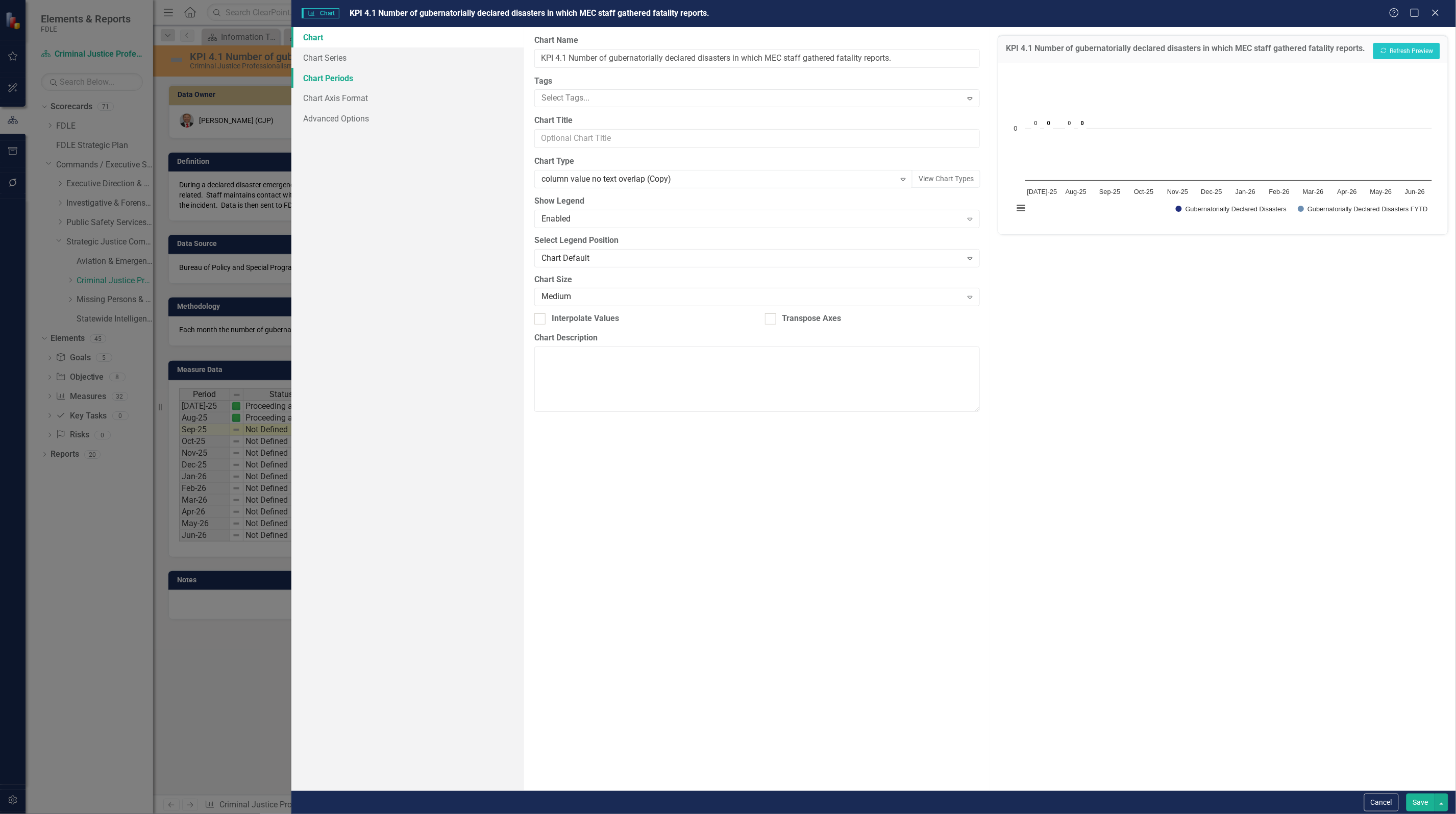
click at [349, 74] on link "Chart Periods" at bounding box center [408, 78] width 233 height 20
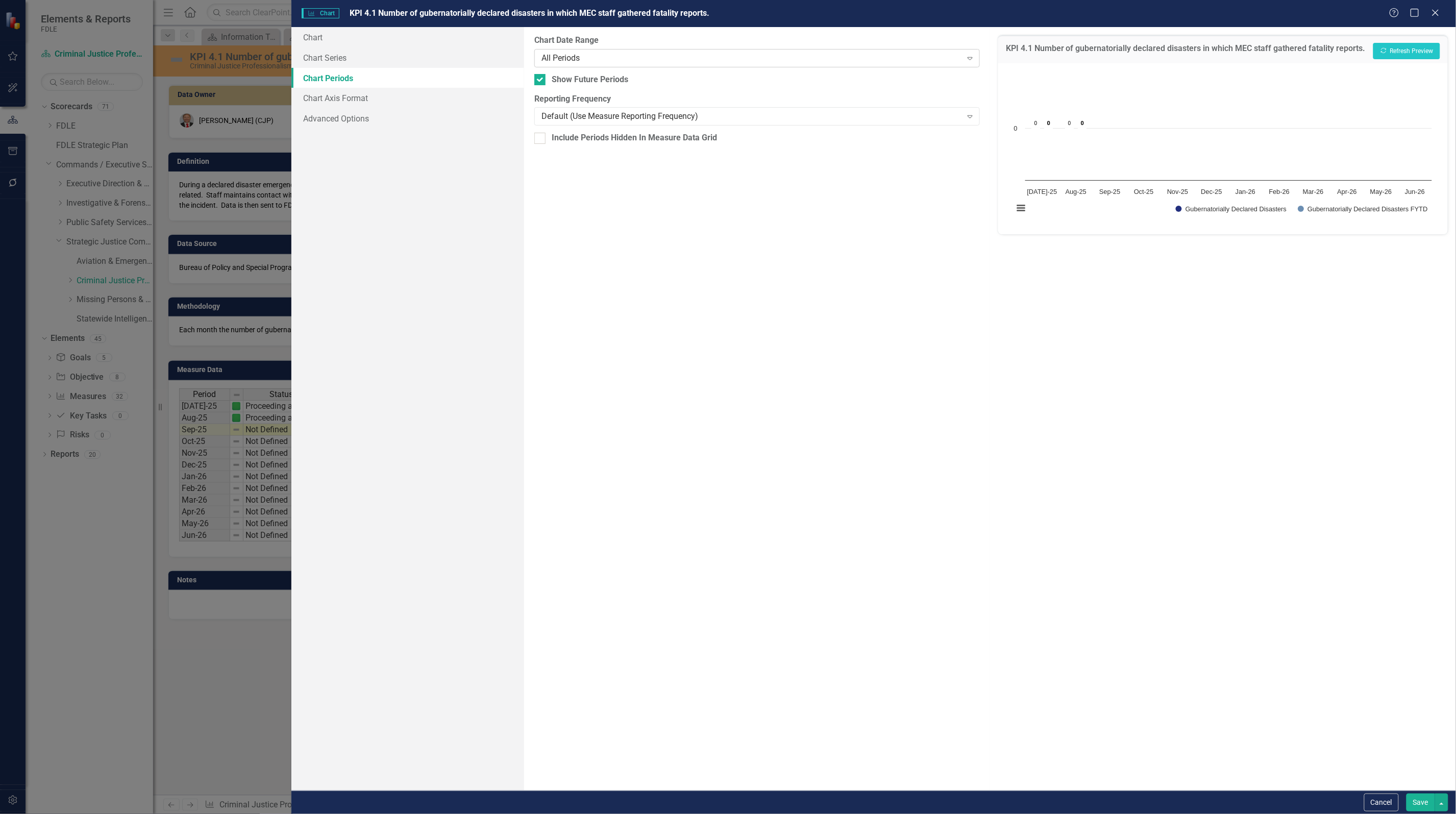
click at [595, 59] on div "All Periods" at bounding box center [752, 58] width 421 height 12
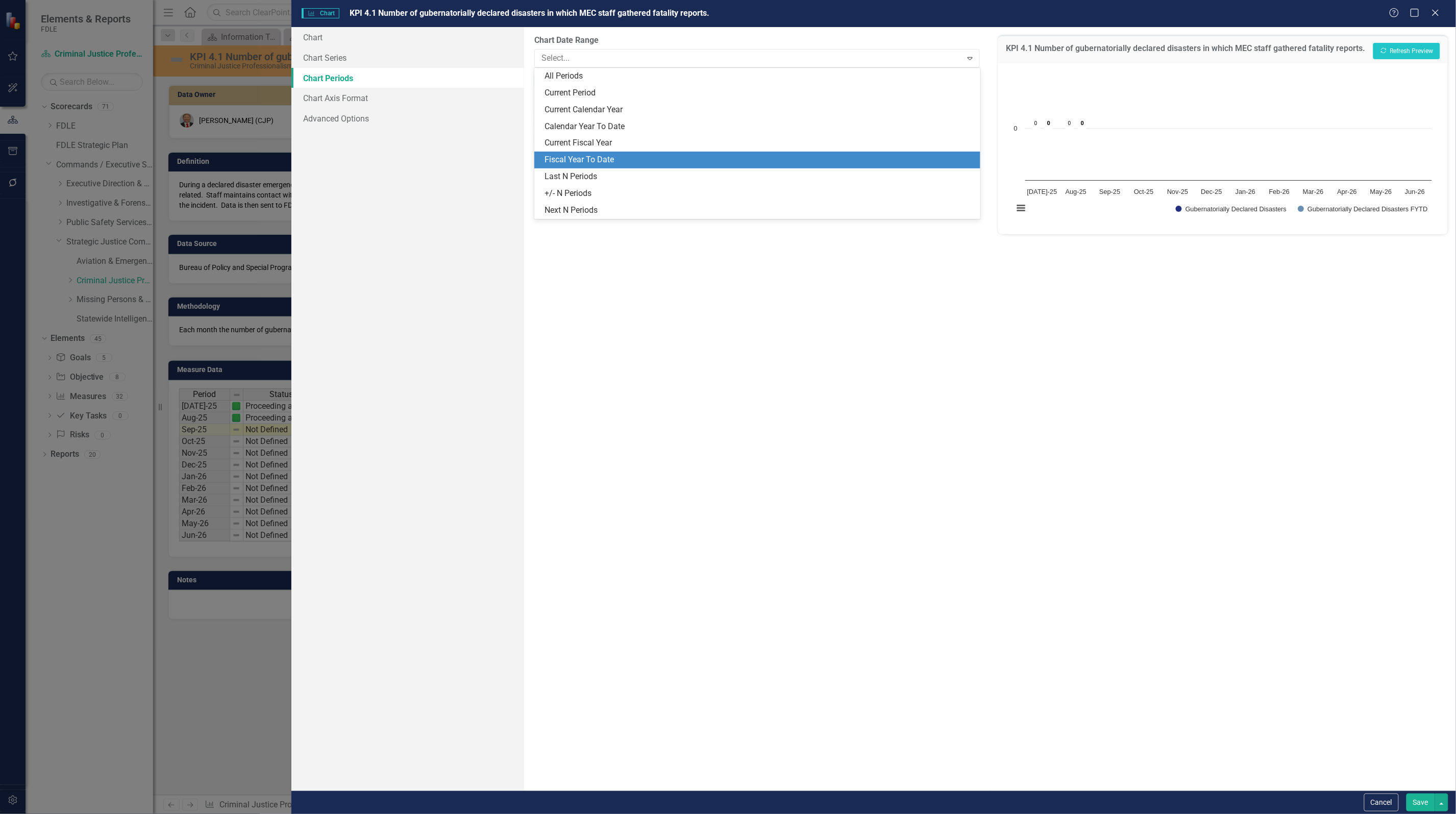
click at [611, 155] on div "Fiscal Year To Date" at bounding box center [759, 160] width 429 height 12
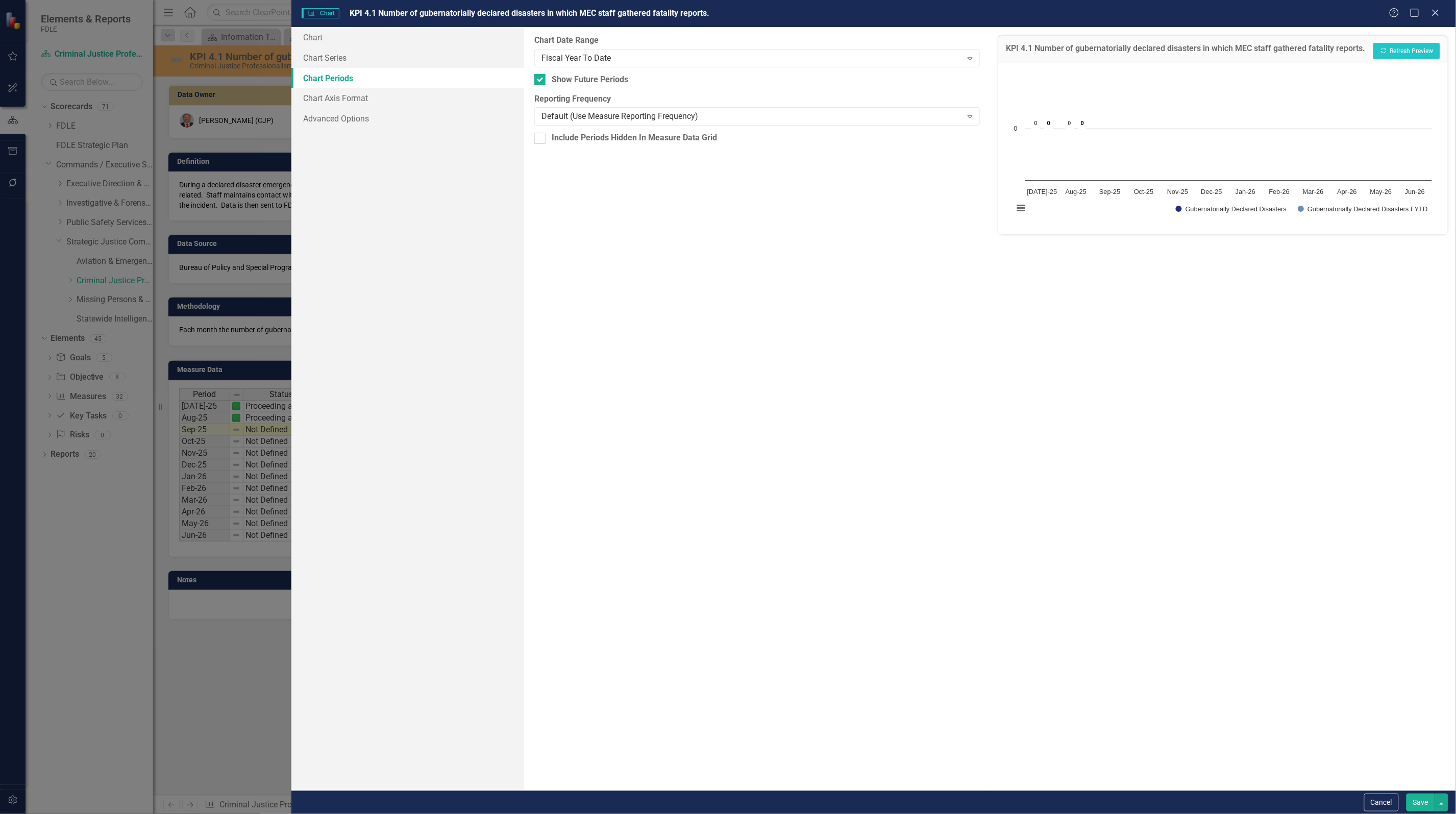
click at [1419, 803] on button "Save" at bounding box center [1420, 803] width 29 height 18
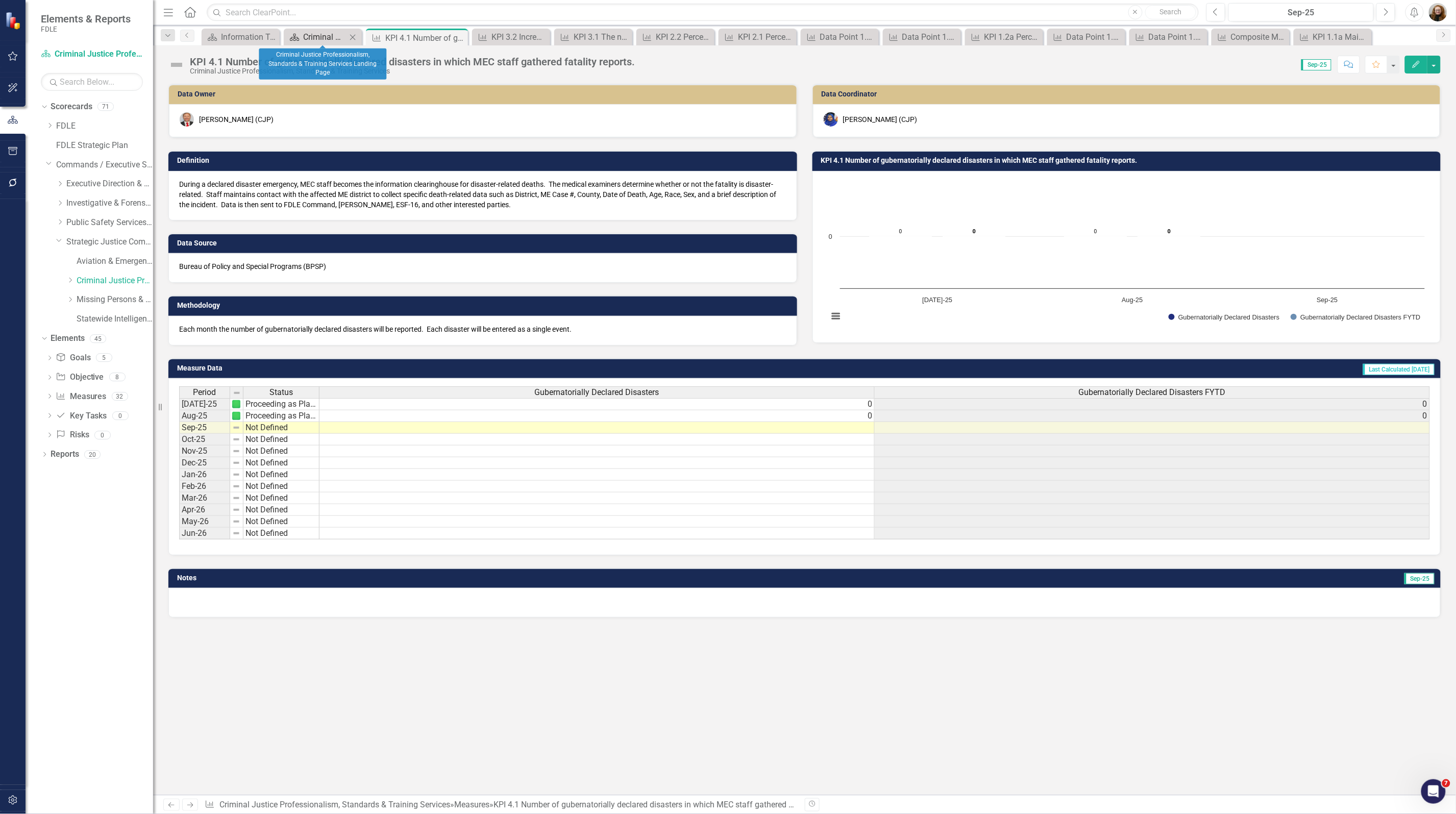
click at [326, 36] on div "Criminal Justice Professionalism, Standards & Training Services Landing Page" at bounding box center [324, 37] width 44 height 13
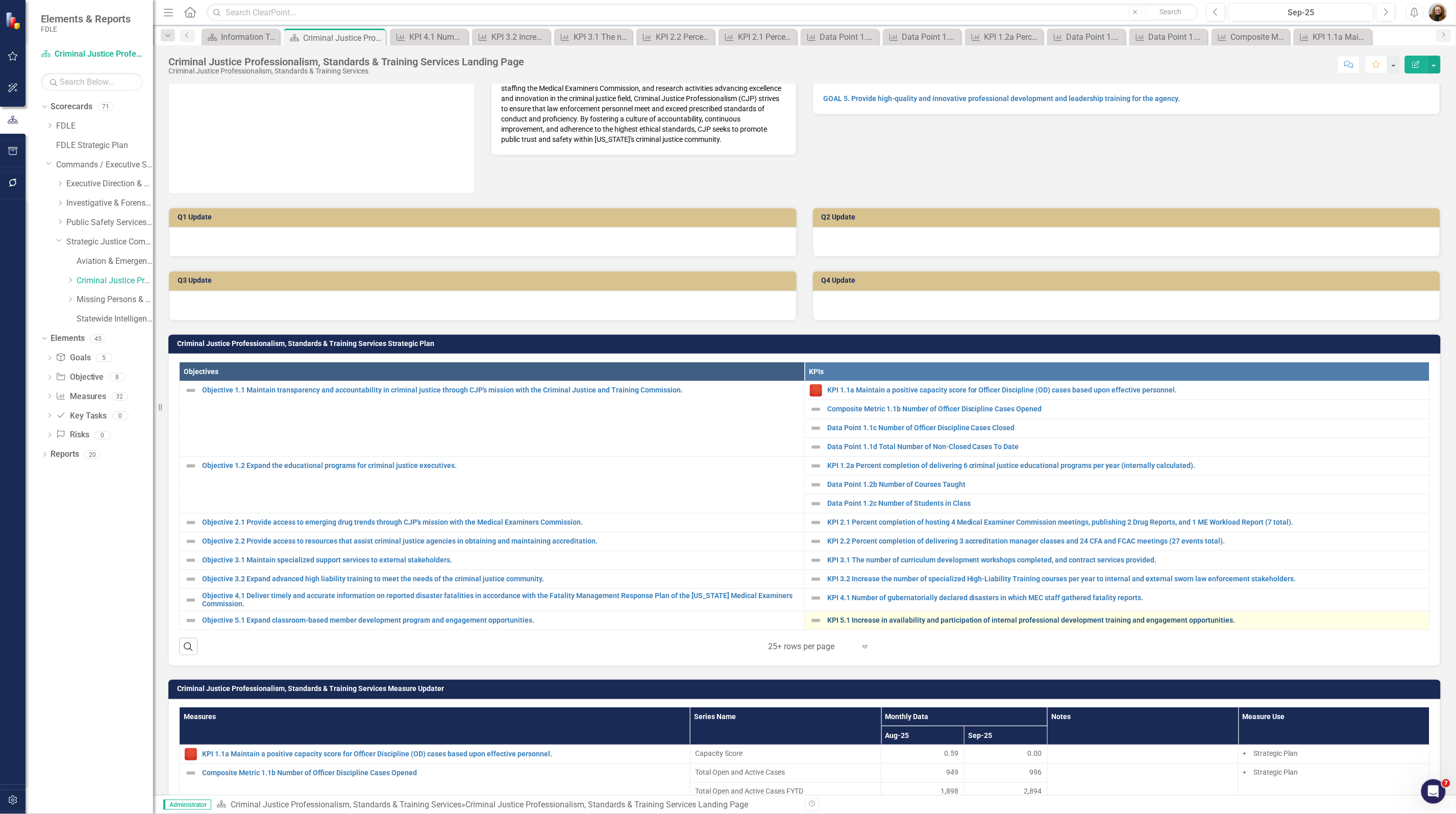
scroll to position [255, 0]
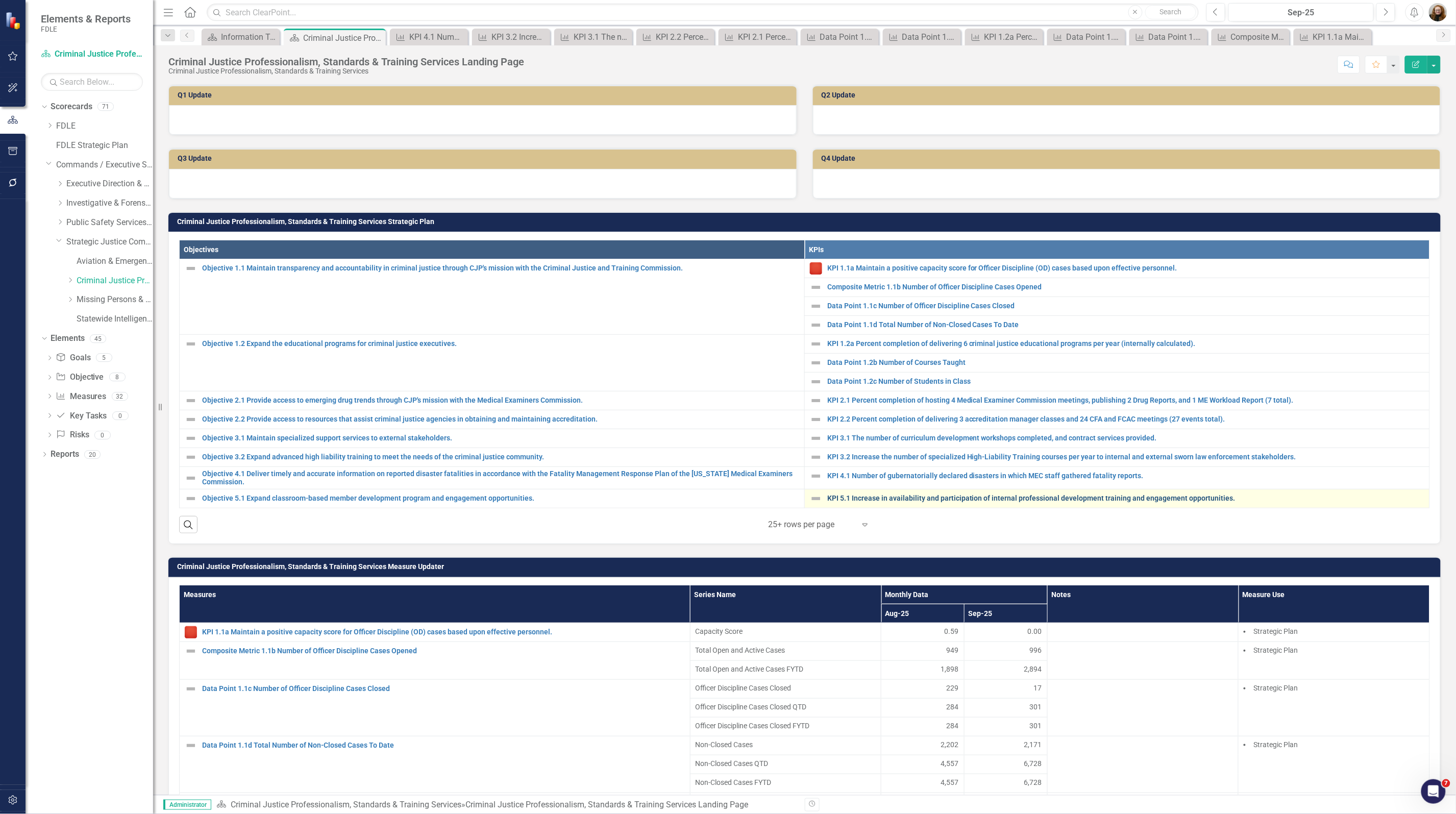
click at [865, 496] on link "KPI 5.1 Increase in availability and participation of internal professional dev…" at bounding box center [1126, 499] width 597 height 8
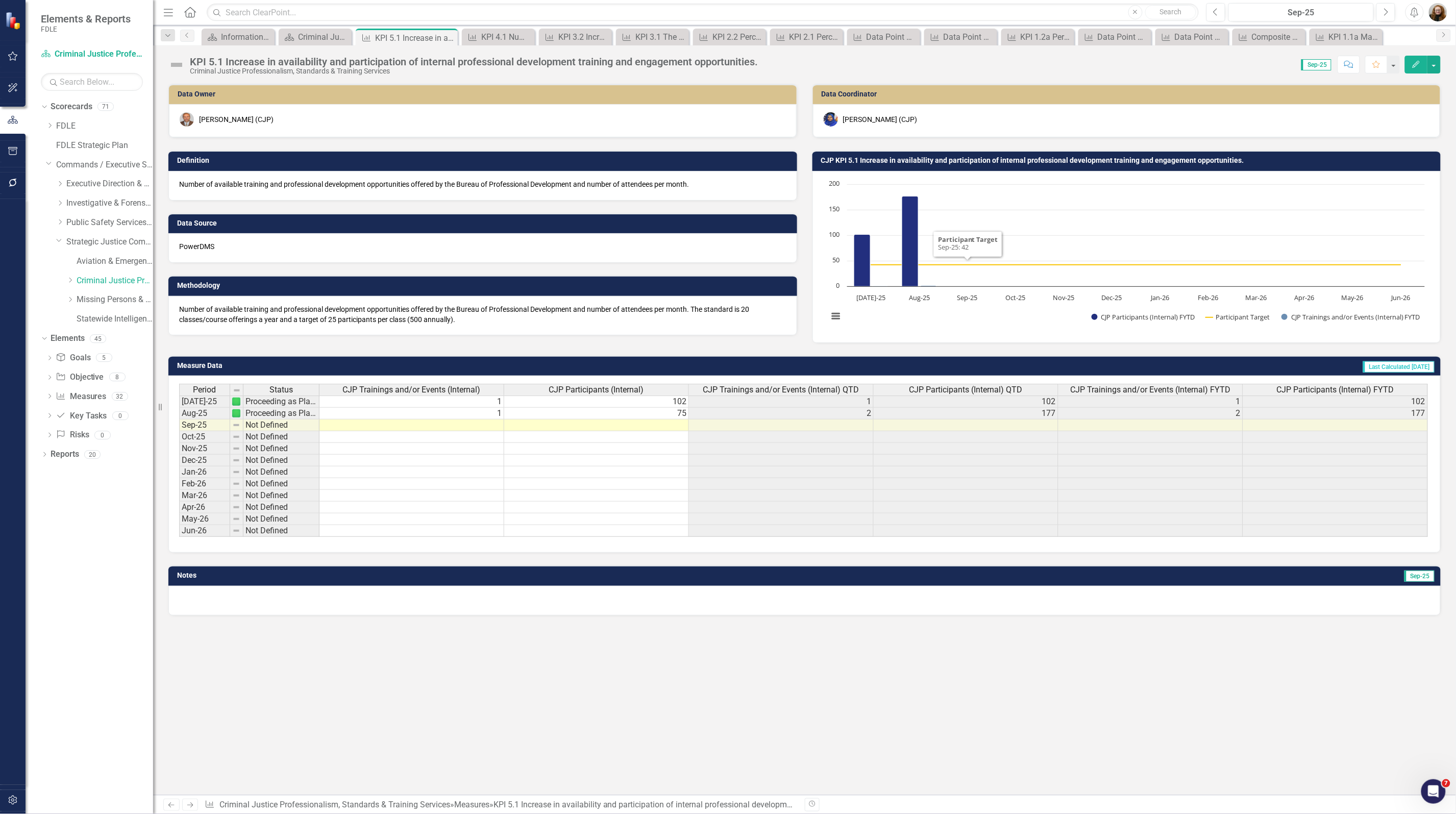
click at [961, 155] on td "CJP KPI 5.1 Increase in availability and participation of internal professional…" at bounding box center [1129, 162] width 615 height 15
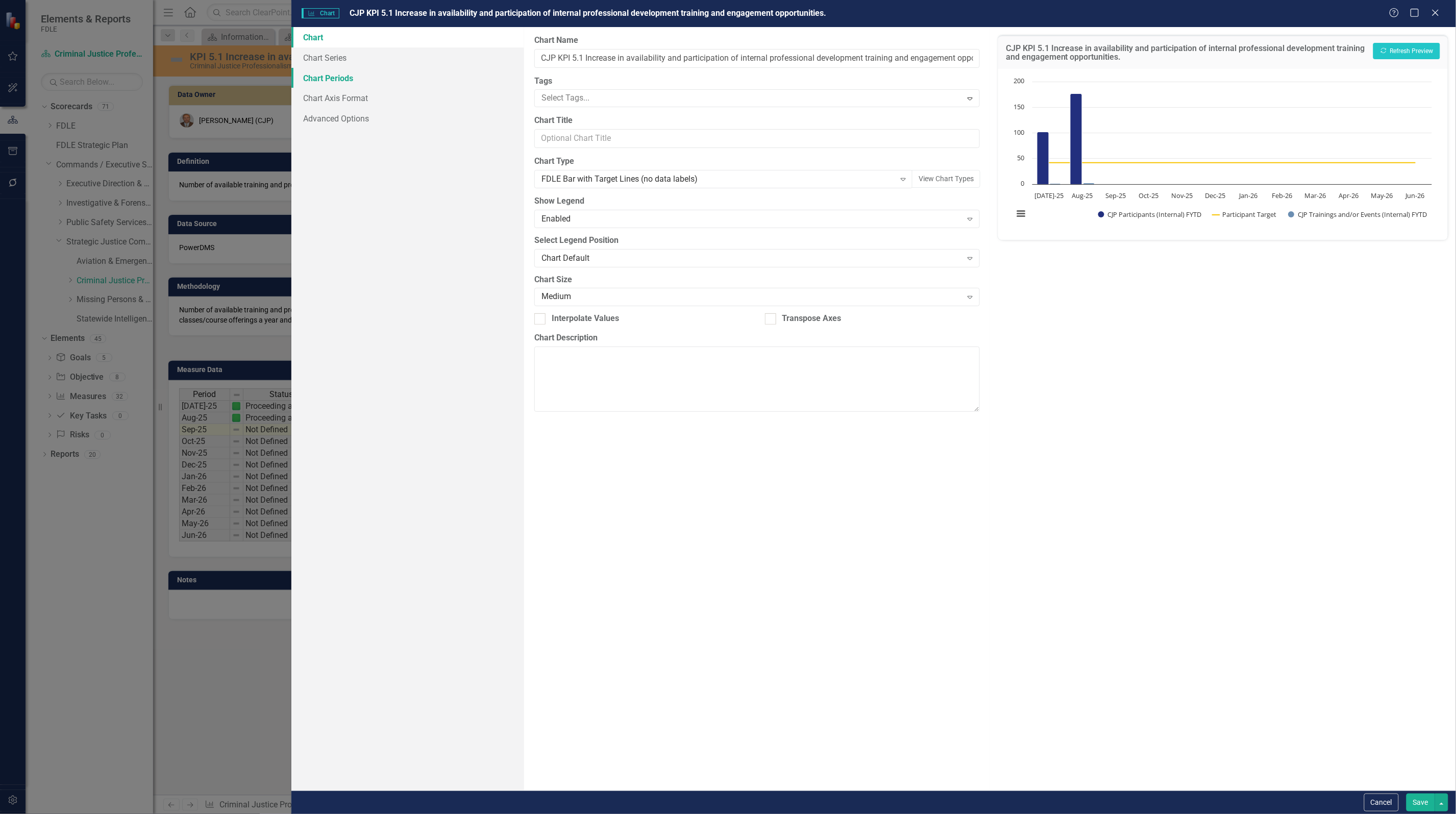
click at [327, 72] on link "Chart Periods" at bounding box center [408, 78] width 233 height 20
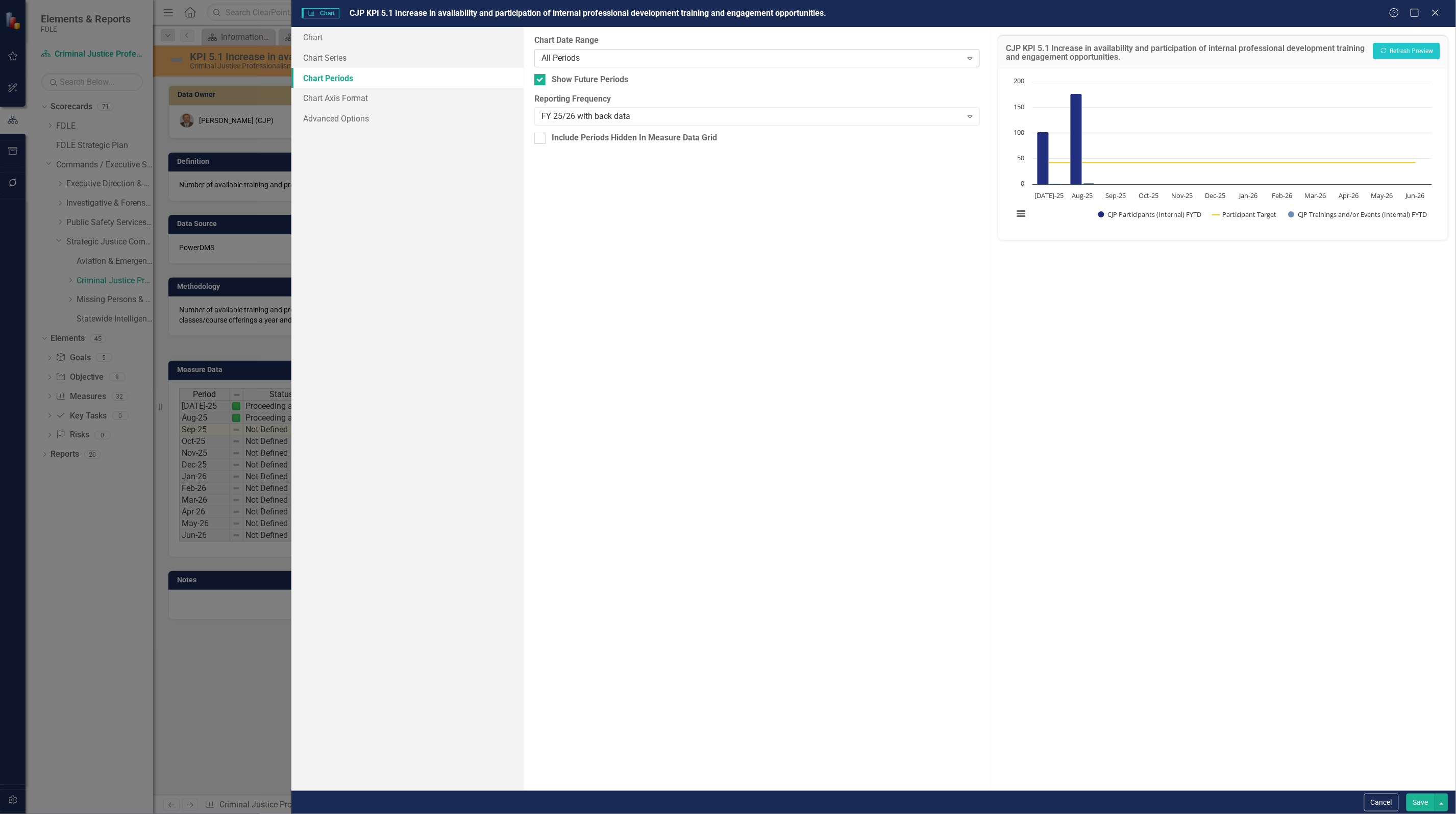
click at [634, 54] on div "All Periods" at bounding box center [752, 58] width 421 height 12
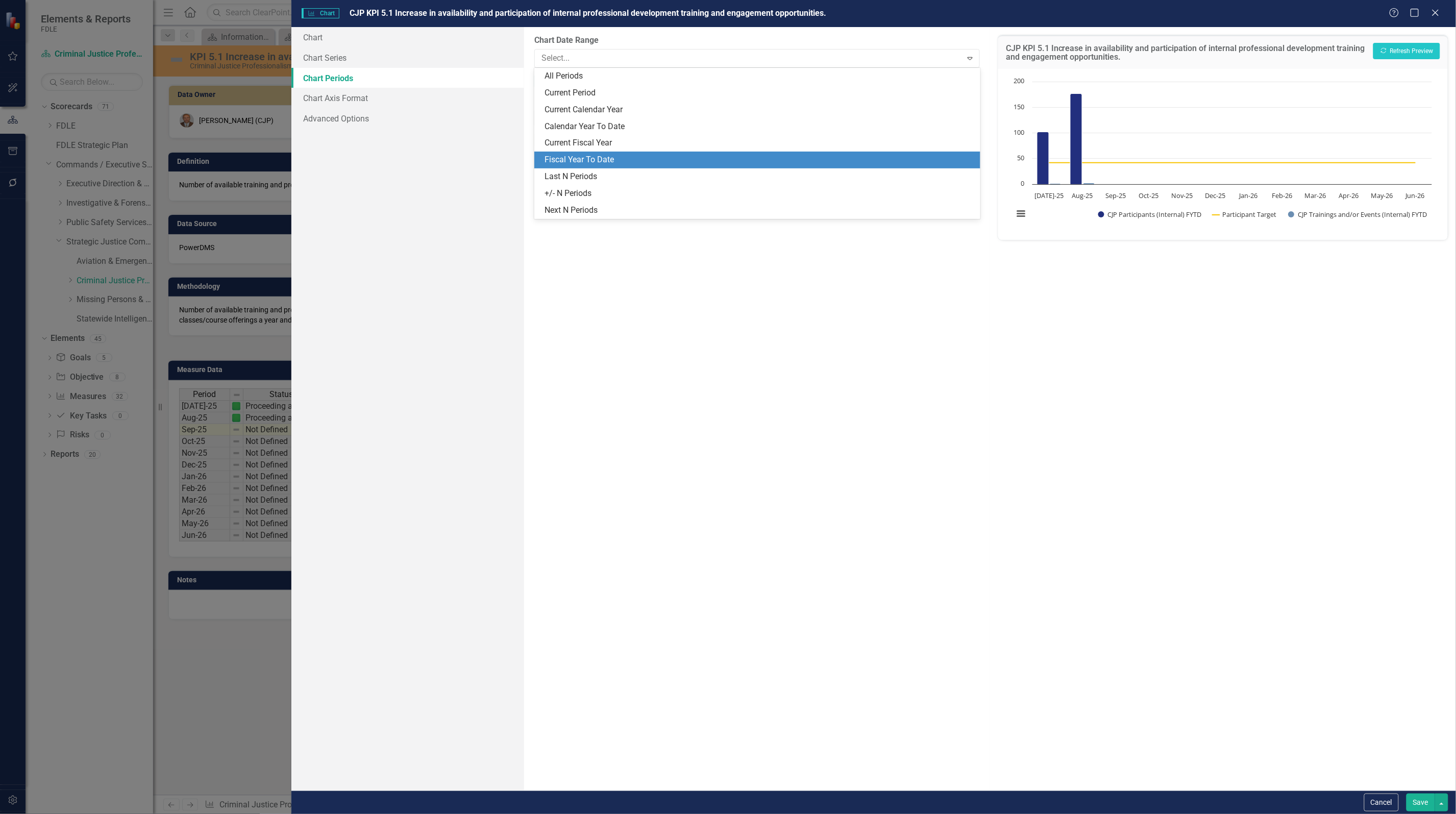
click at [628, 156] on div "Fiscal Year To Date" at bounding box center [759, 160] width 429 height 12
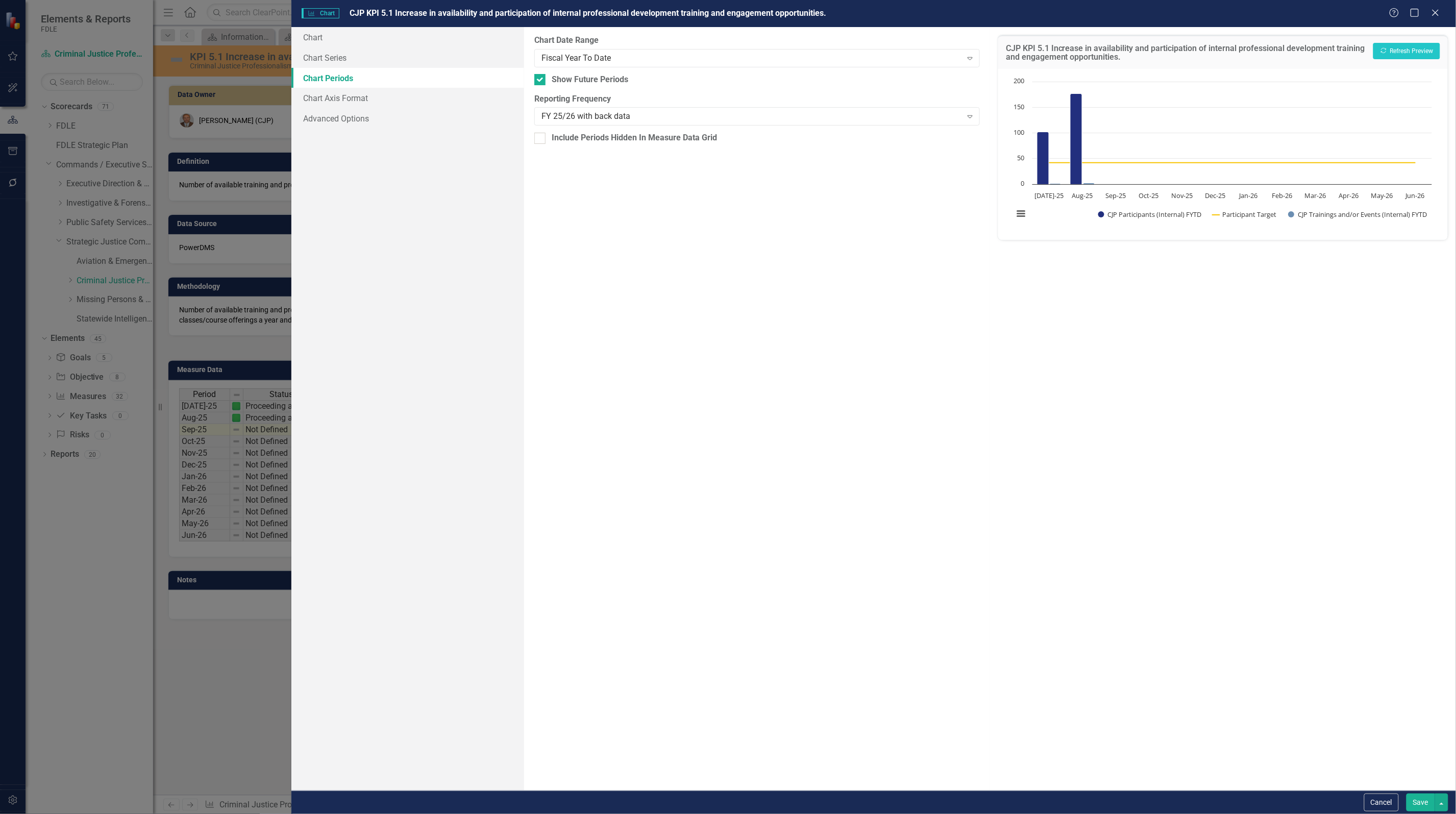
click at [1416, 806] on button "Save" at bounding box center [1420, 803] width 29 height 18
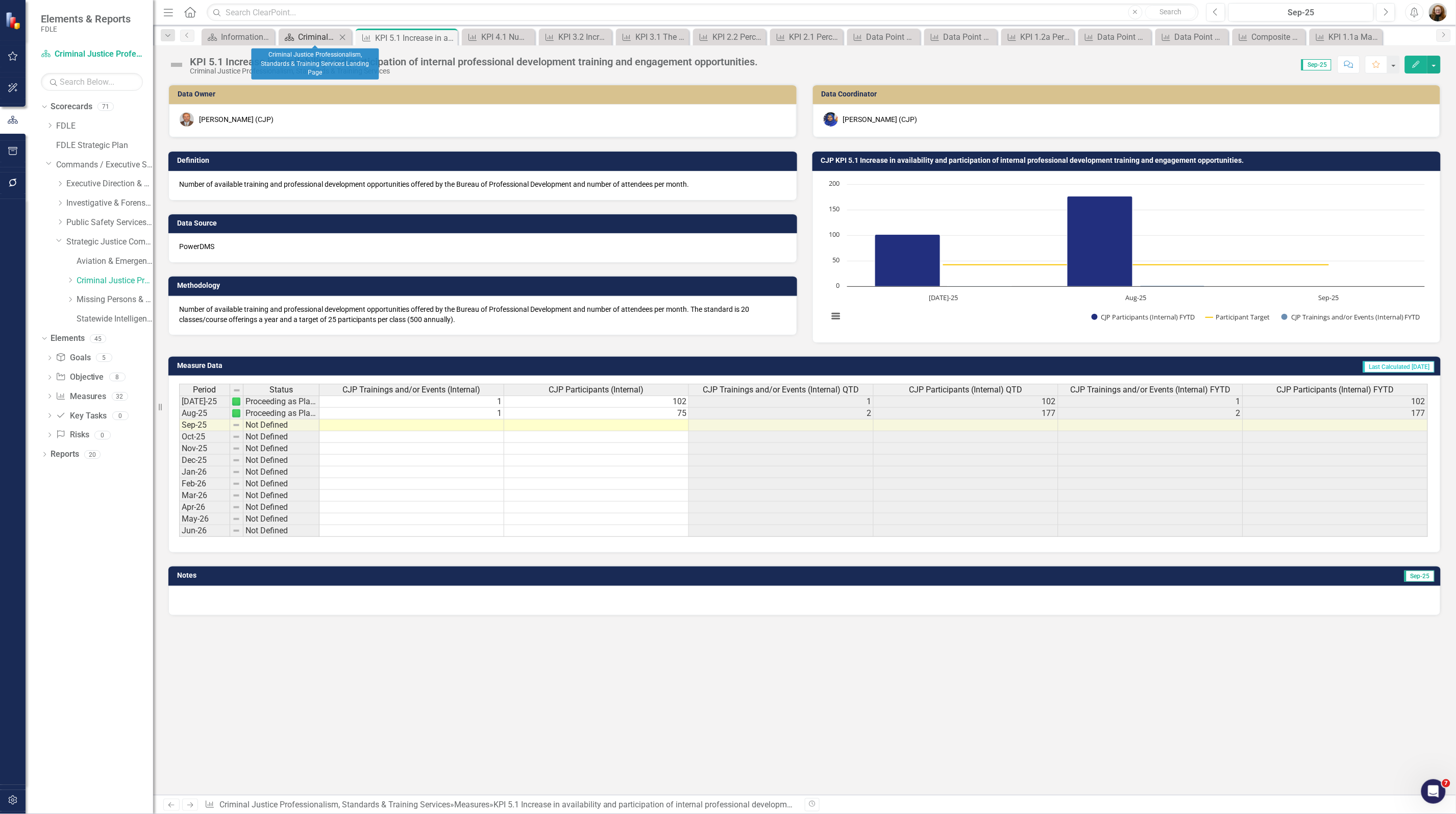
click at [320, 38] on div "Criminal Justice Professionalism, Standards & Training Services Landing Page" at bounding box center [317, 37] width 38 height 13
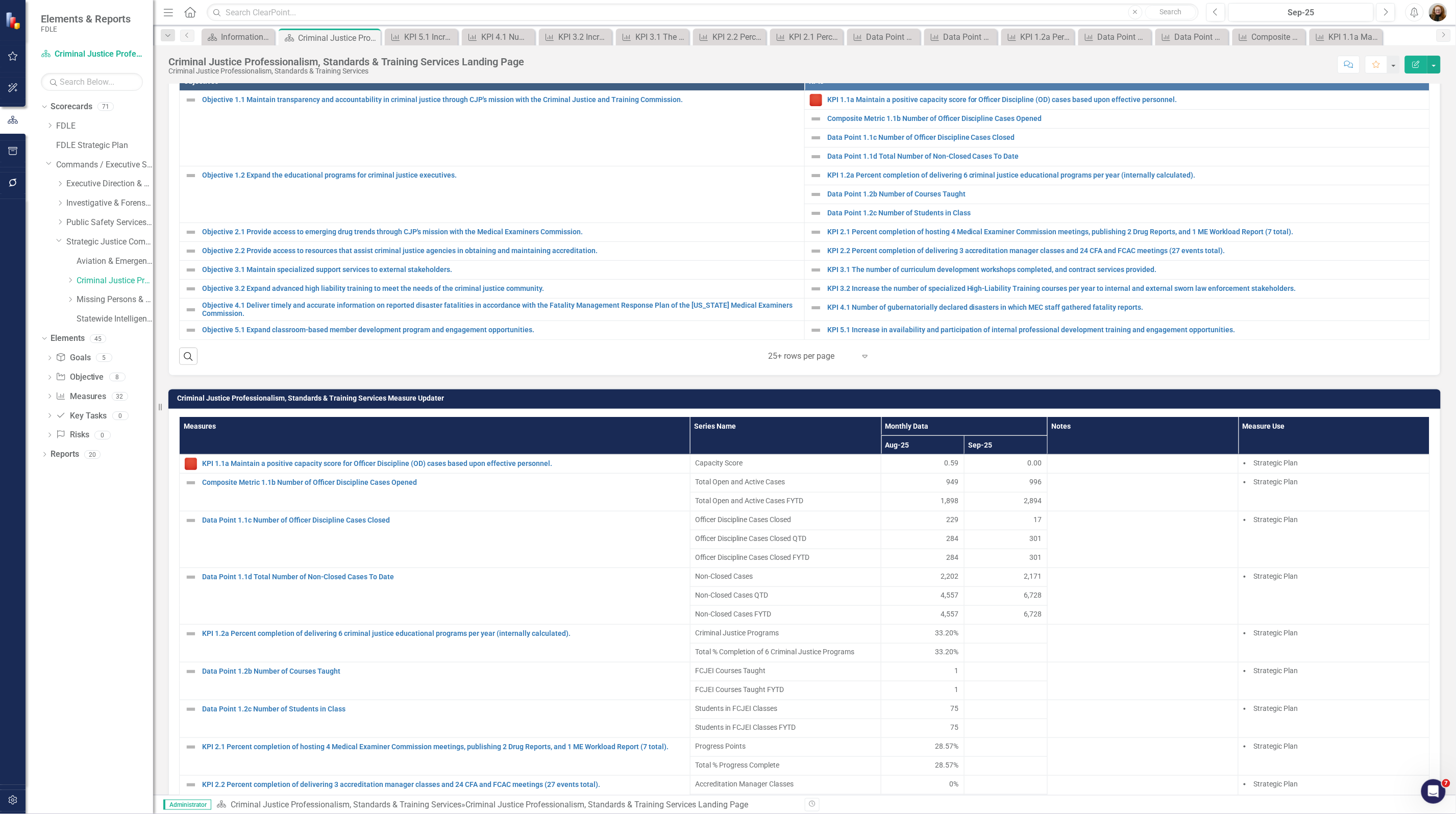
scroll to position [447, 0]
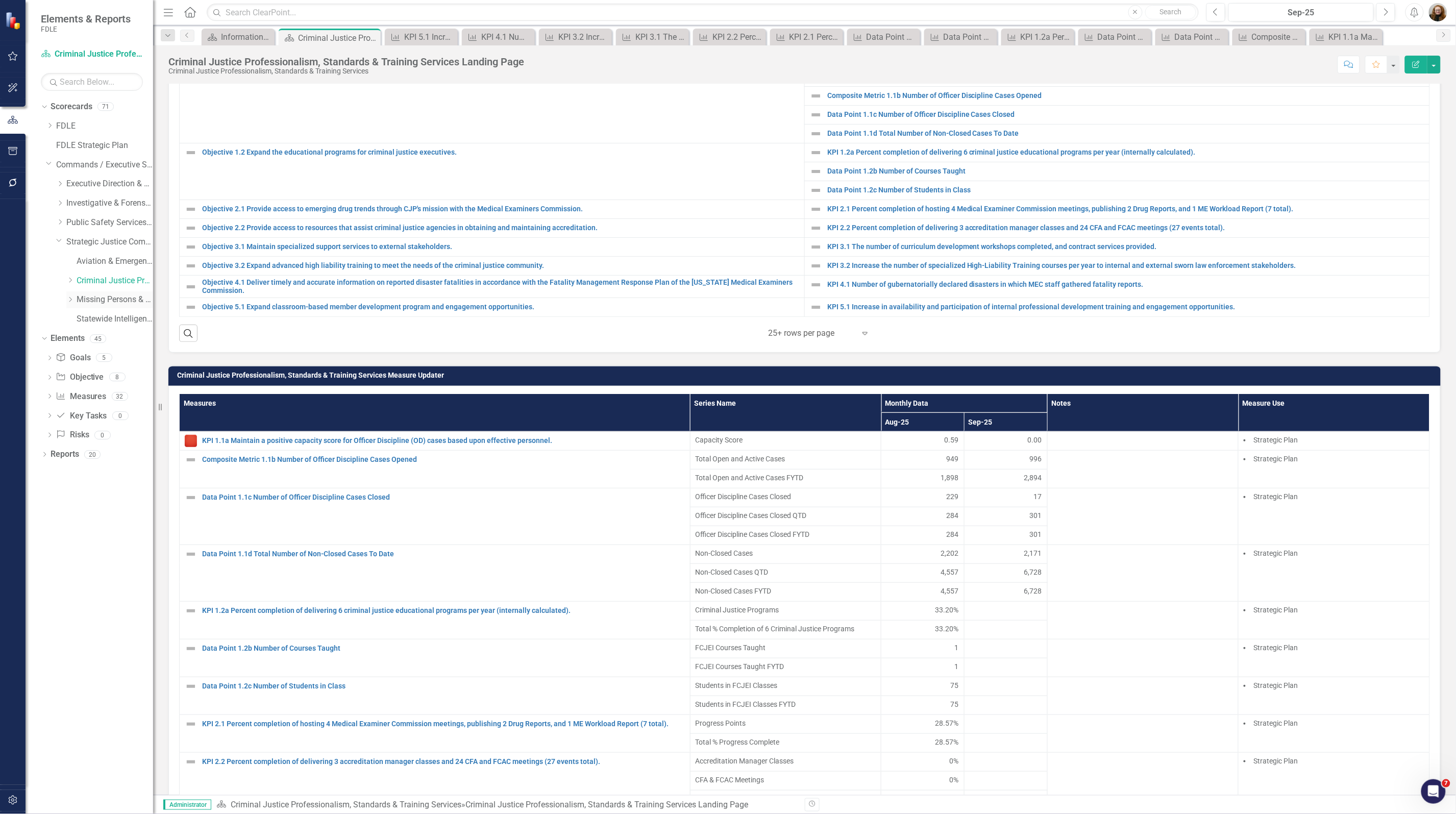
click at [101, 304] on link "Missing Persons & Offender Enforcement" at bounding box center [114, 300] width 76 height 12
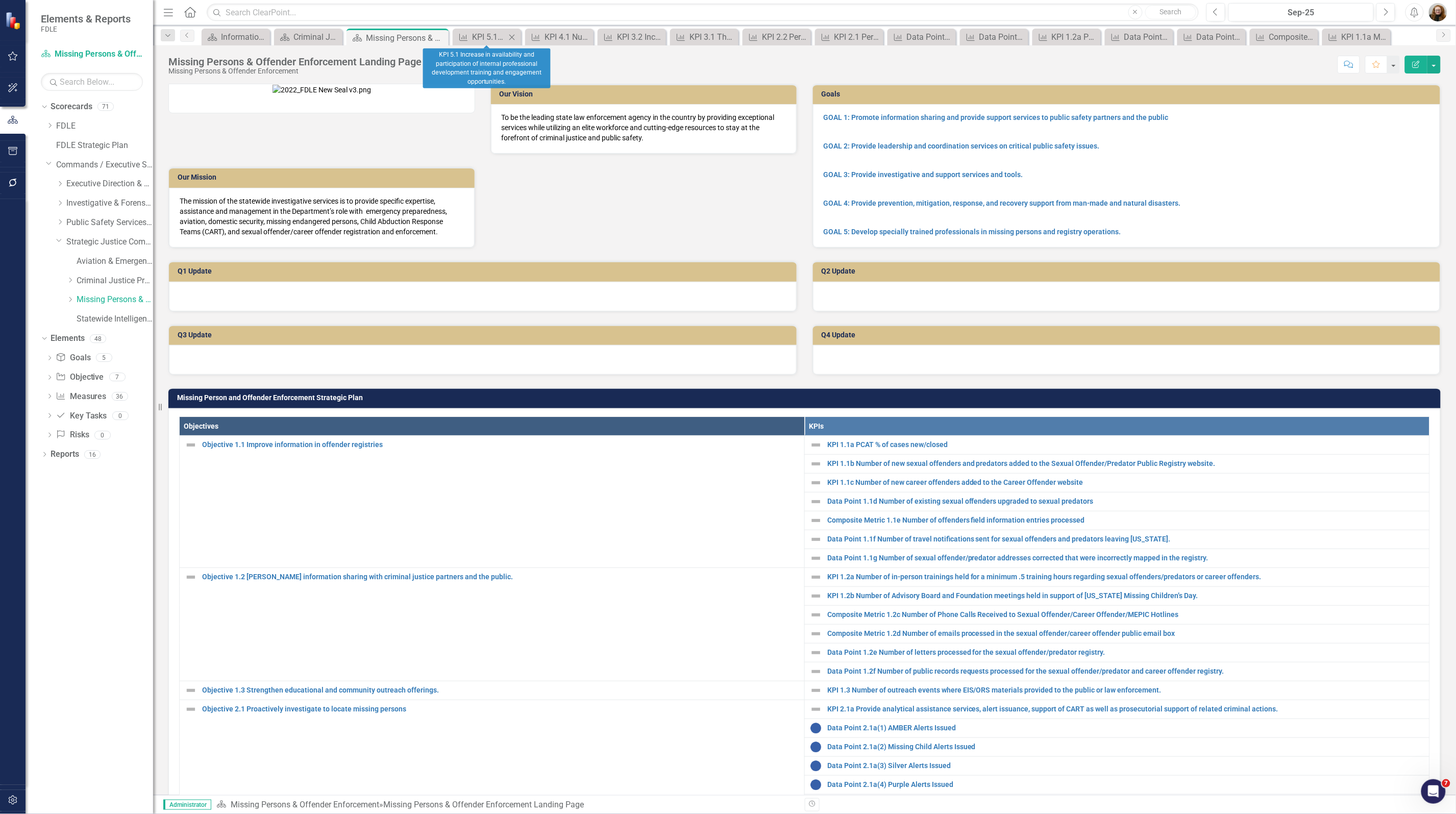
click at [512, 33] on icon "Close" at bounding box center [512, 37] width 10 height 8
click at [527, 38] on icon "Close" at bounding box center [526, 37] width 10 height 8
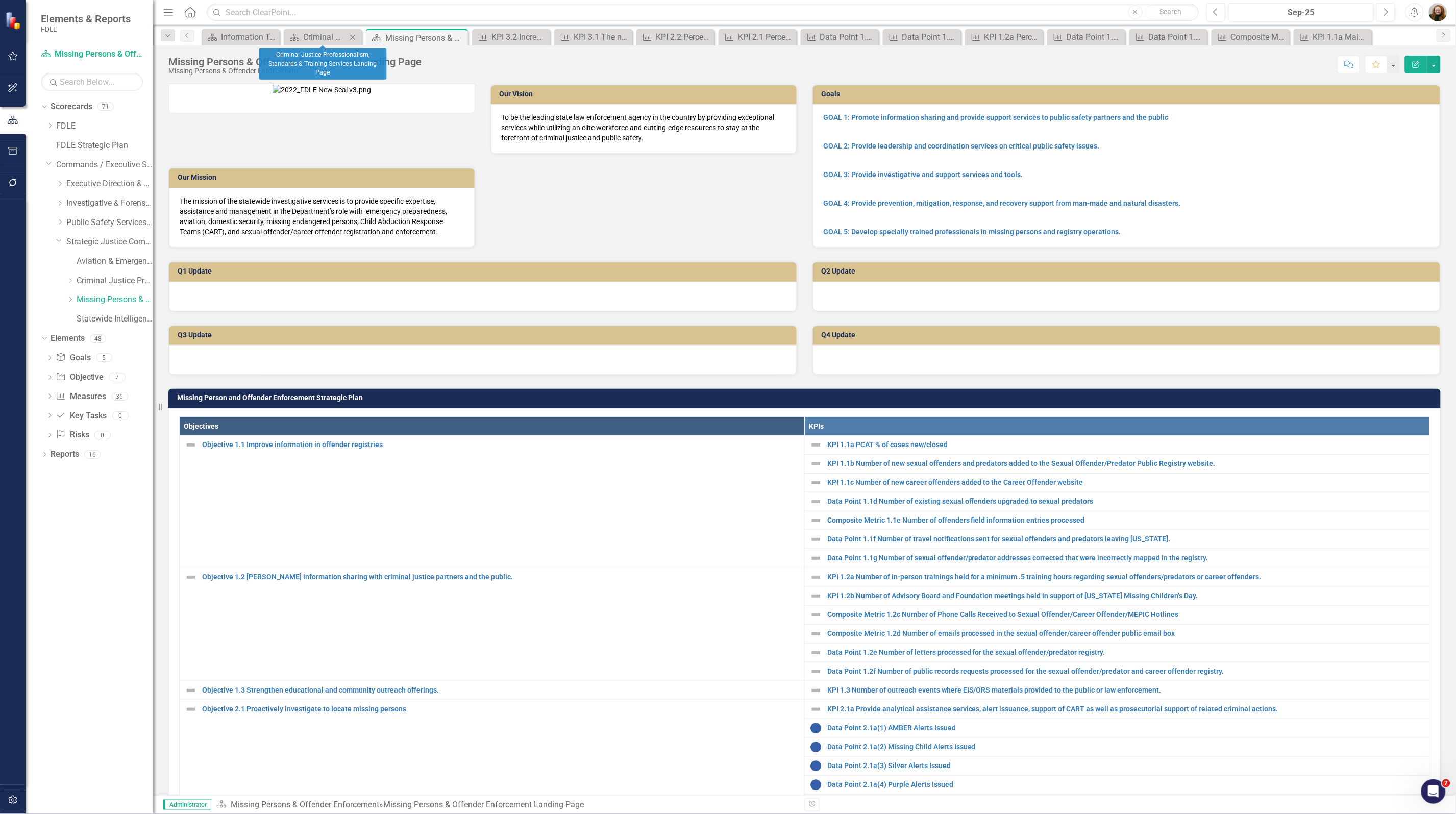
click at [353, 34] on icon "Close" at bounding box center [353, 37] width 10 height 8
click at [277, 34] on icon "Close" at bounding box center [276, 37] width 10 height 8
click at [391, 36] on icon "Close" at bounding box center [390, 37] width 10 height 8
click at [396, 36] on icon "Close" at bounding box center [398, 37] width 10 height 8
click at [401, 34] on icon "Close" at bounding box center [401, 37] width 10 height 8
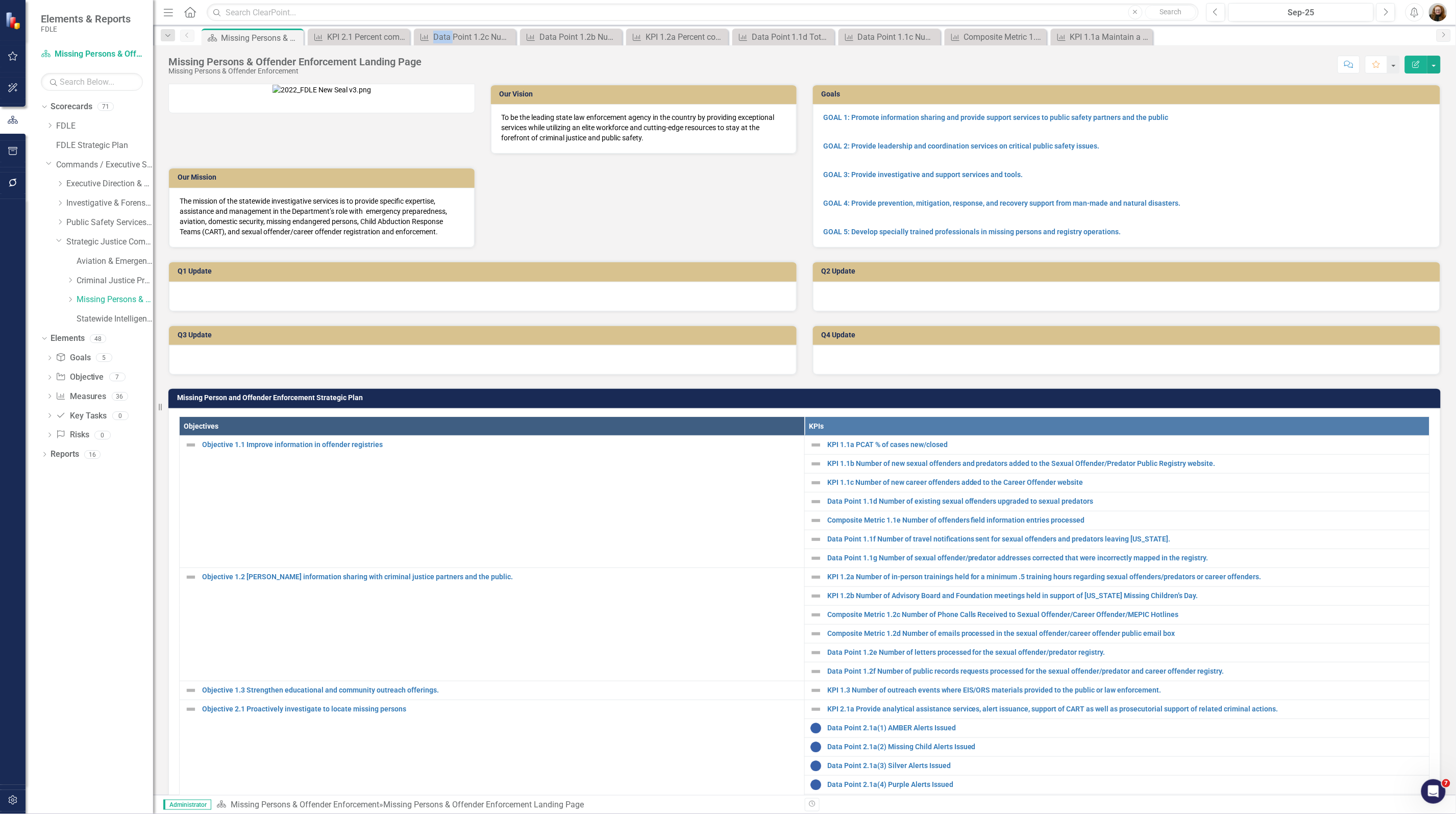
click at [0, 0] on icon "Close" at bounding box center [0, 0] width 0 height 0
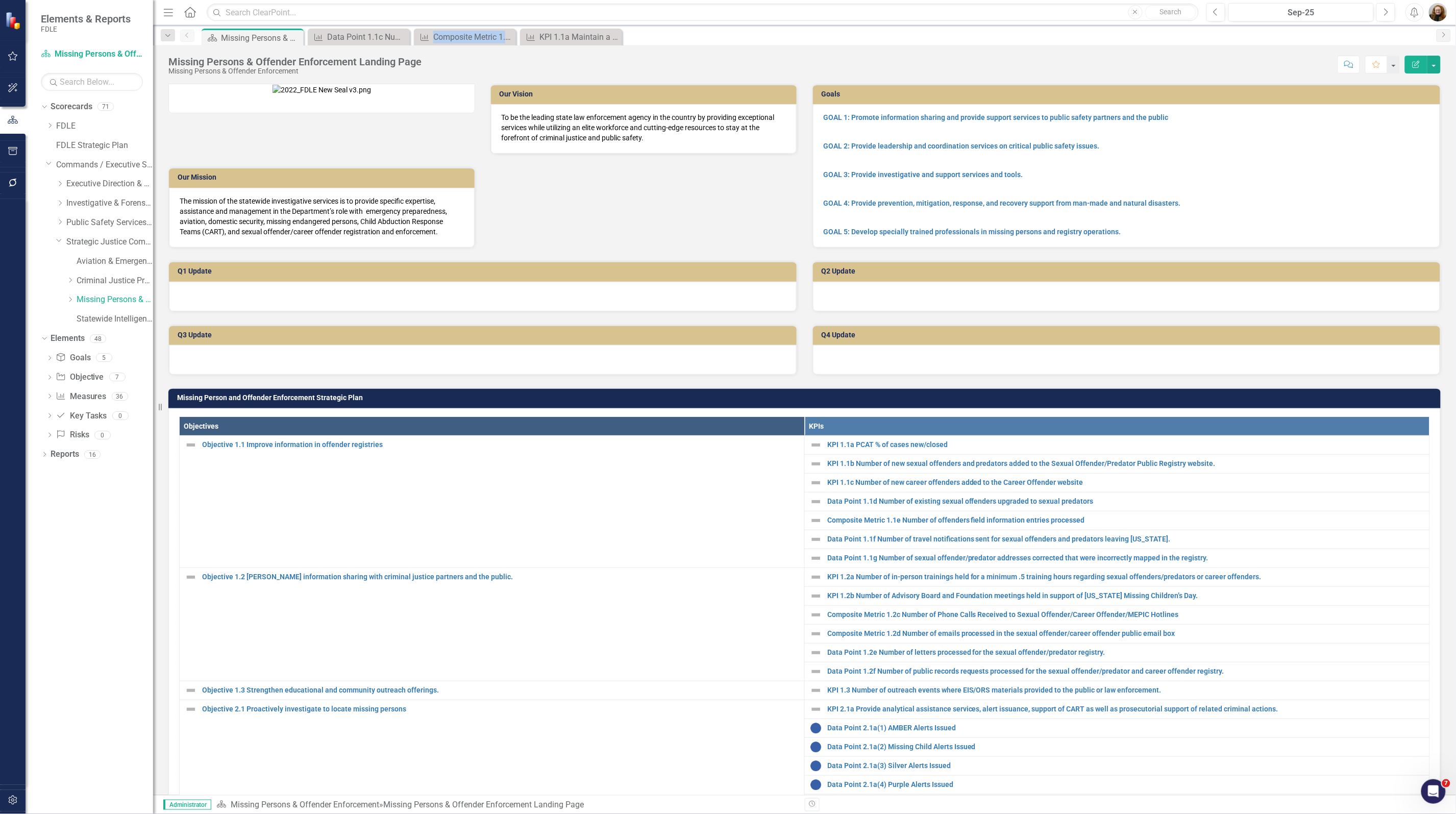
click at [0, 0] on icon "Close" at bounding box center [0, 0] width 0 height 0
click at [917, 449] on link "KPI 1.1a PCAT % of cases new/closed" at bounding box center [1126, 445] width 597 height 8
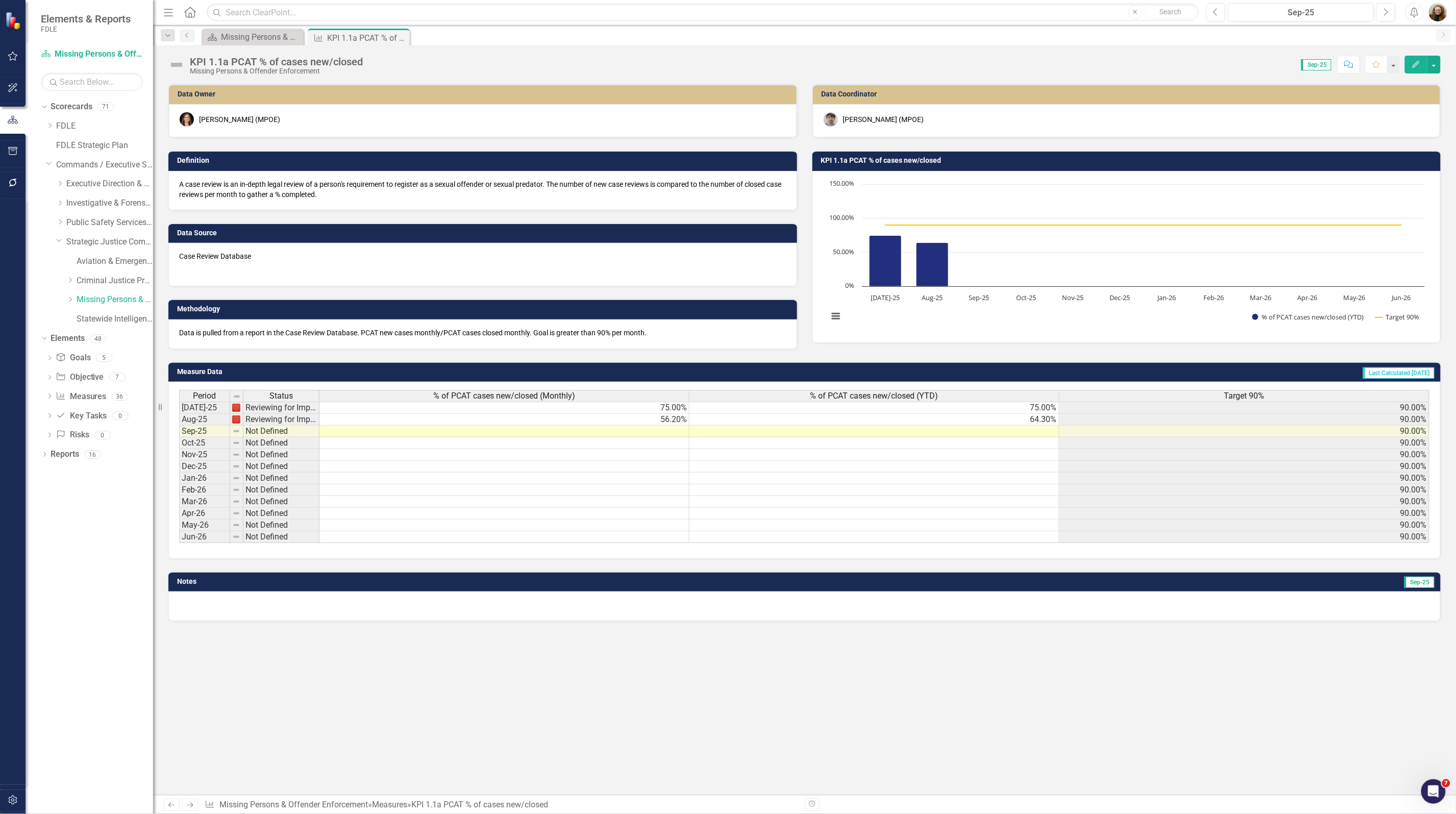
click at [874, 164] on h3 "KPI 1.1a PCAT % of cases new/closed" at bounding box center [1129, 161] width 615 height 8
click at [873, 164] on h3 "KPI 1.1a PCAT % of cases new/closed" at bounding box center [1129, 161] width 615 height 8
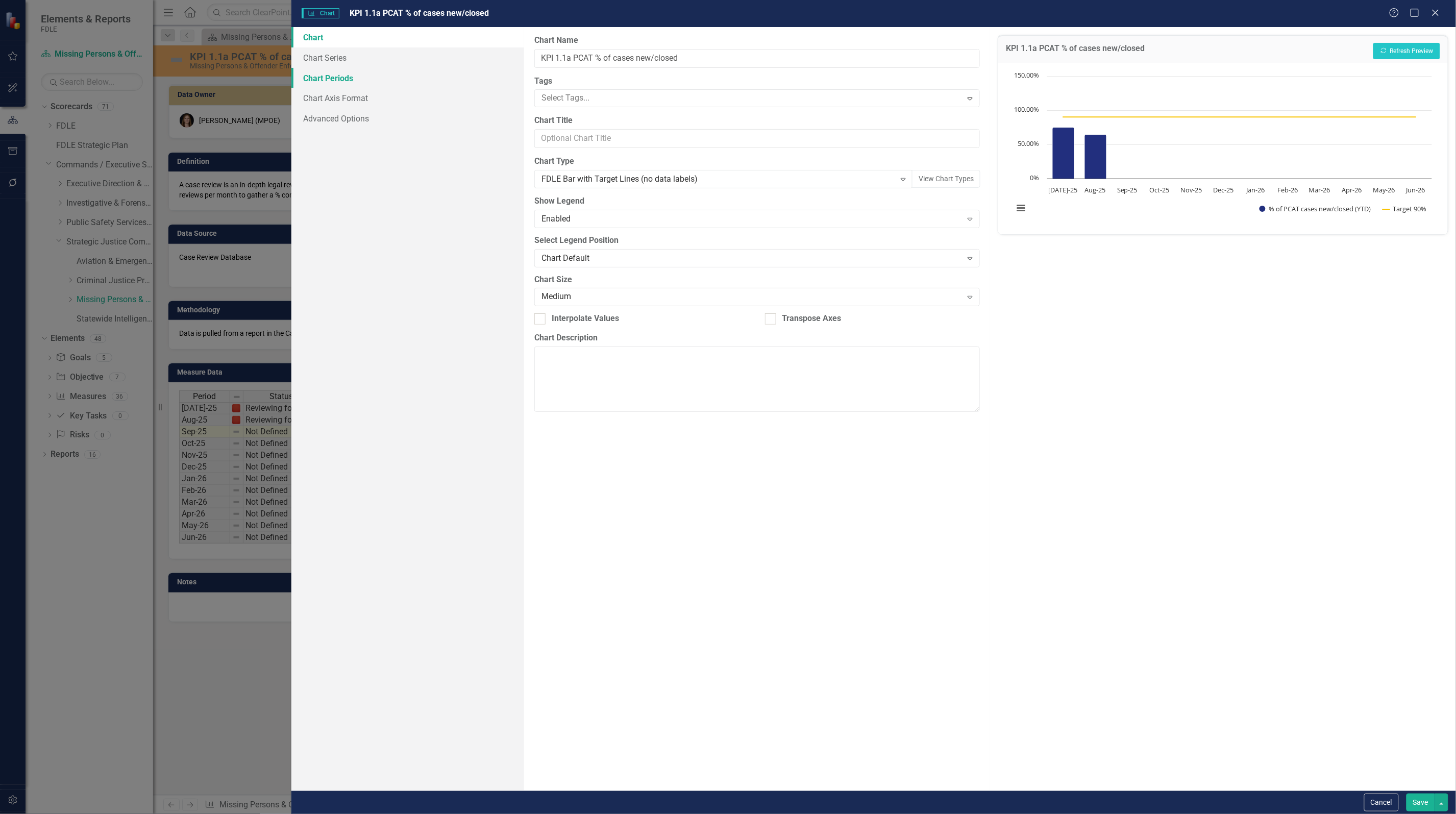
click at [327, 77] on link "Chart Periods" at bounding box center [408, 78] width 233 height 20
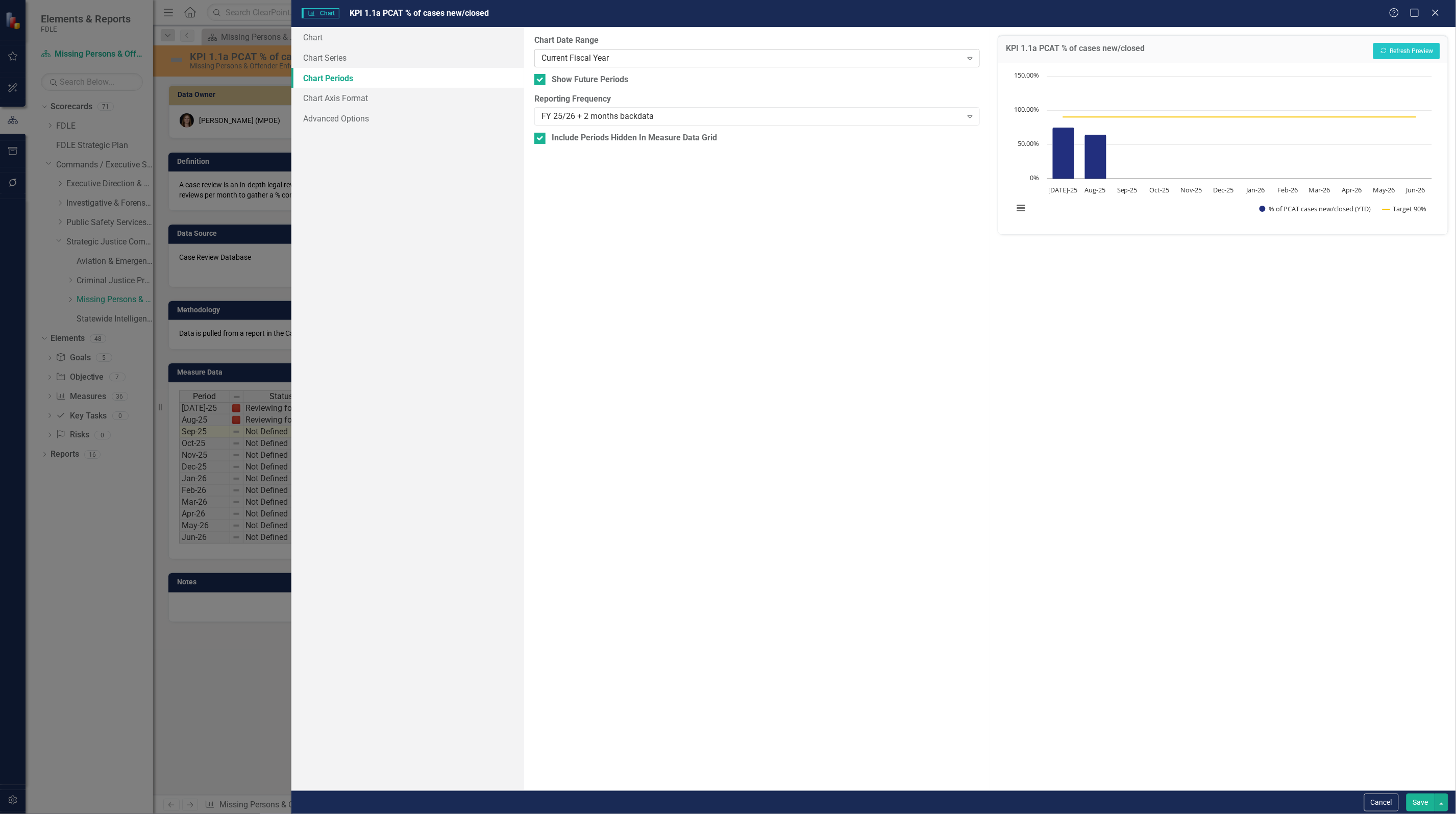
click at [575, 57] on div "Current Fiscal Year" at bounding box center [752, 58] width 421 height 12
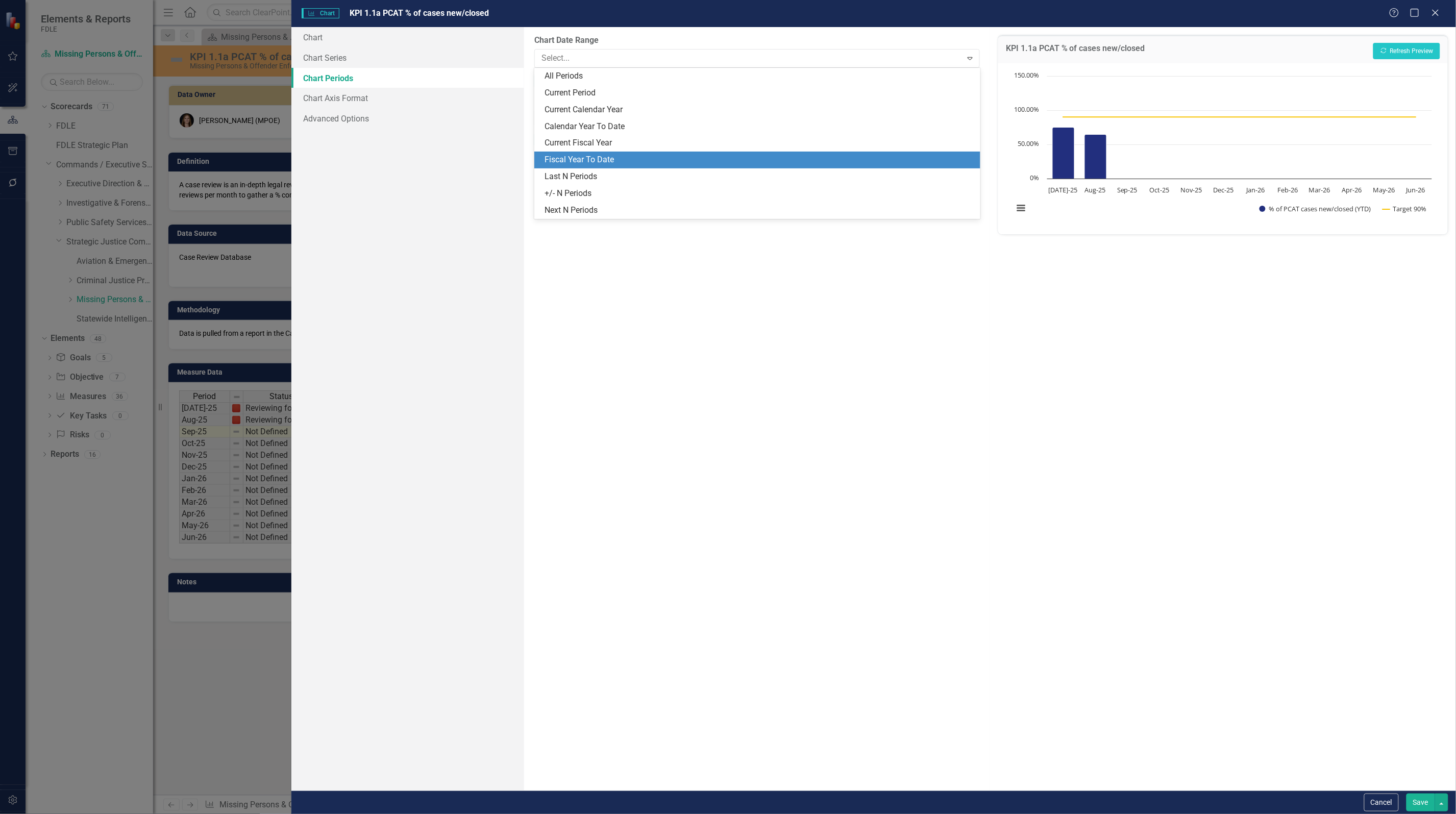
click at [591, 157] on div "Fiscal Year To Date" at bounding box center [759, 160] width 429 height 12
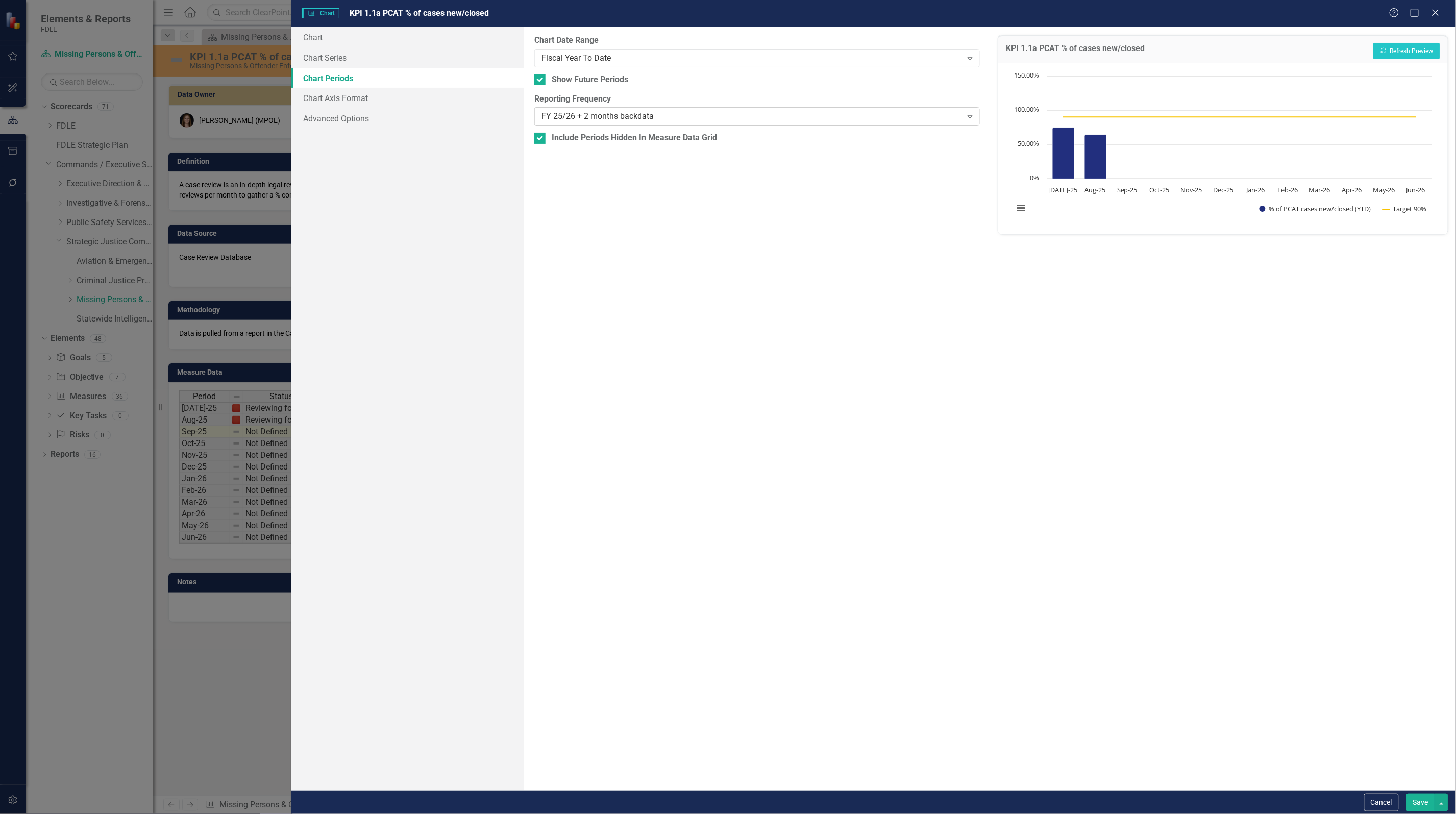
click at [593, 116] on div "FY 25/26 + 2 months backdata" at bounding box center [752, 116] width 421 height 12
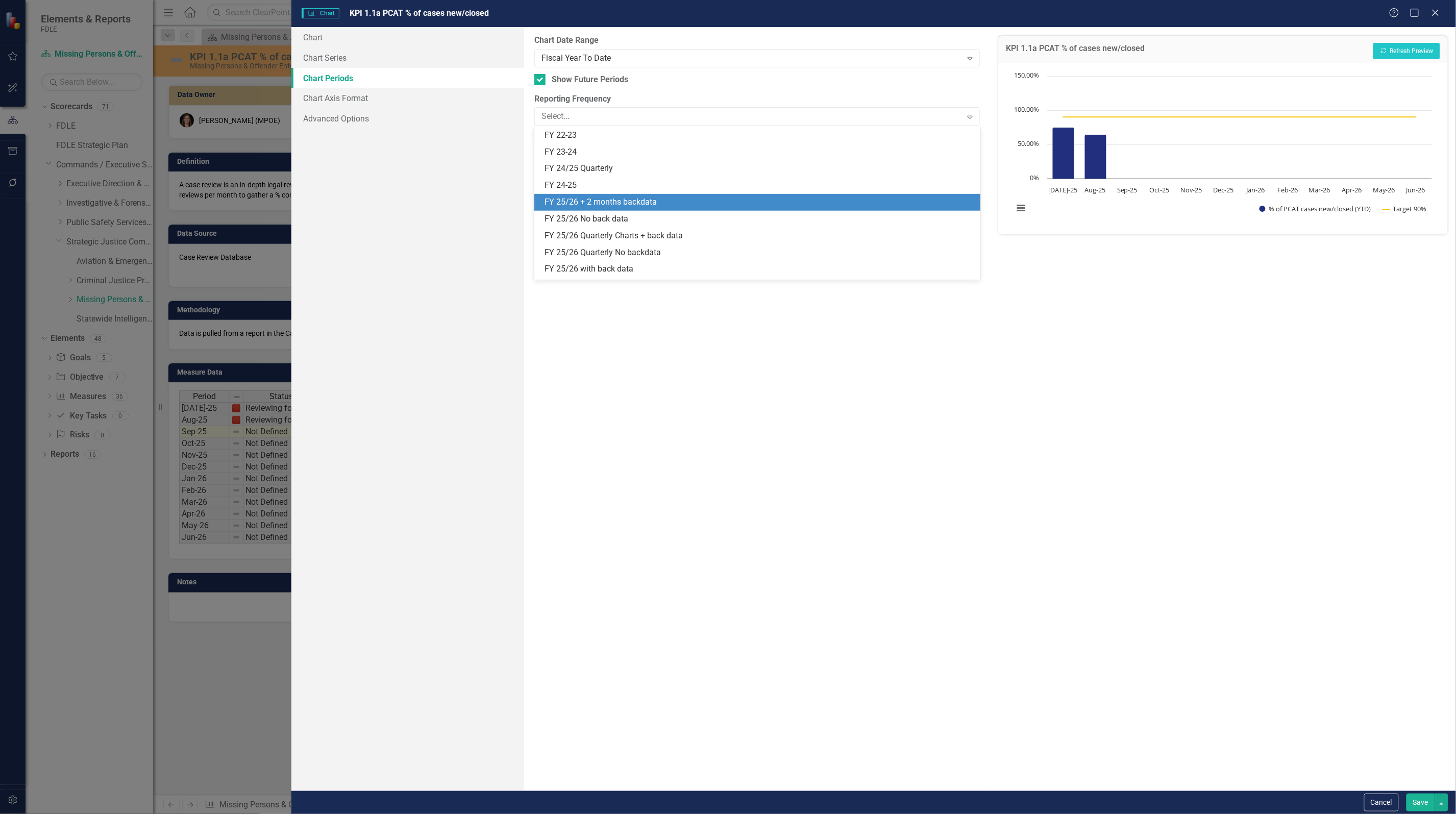
scroll to position [285, 0]
click at [597, 194] on div "FY 25/26 with back data" at bounding box center [757, 202] width 445 height 17
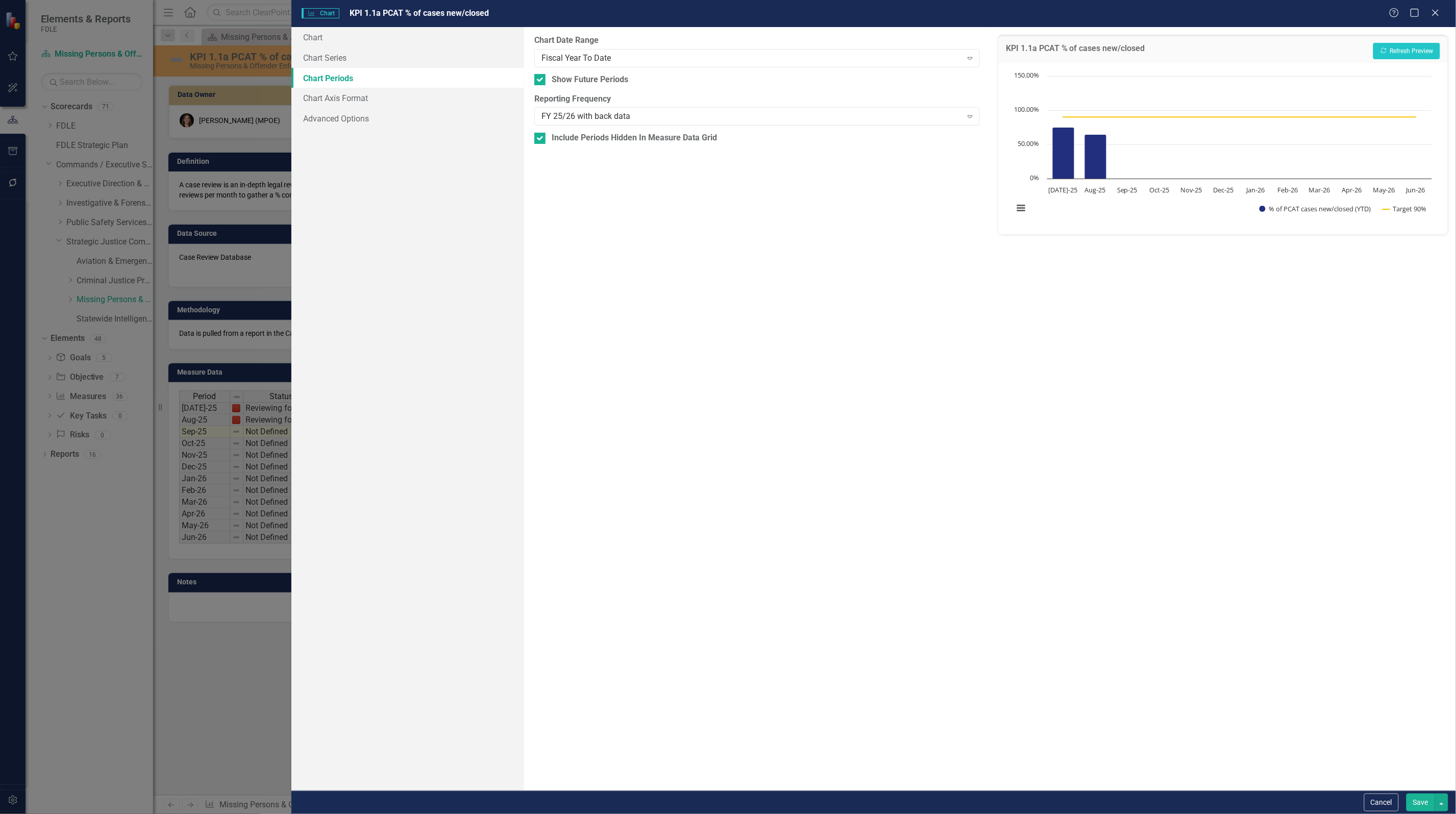
click at [1412, 796] on button "Save" at bounding box center [1420, 803] width 29 height 18
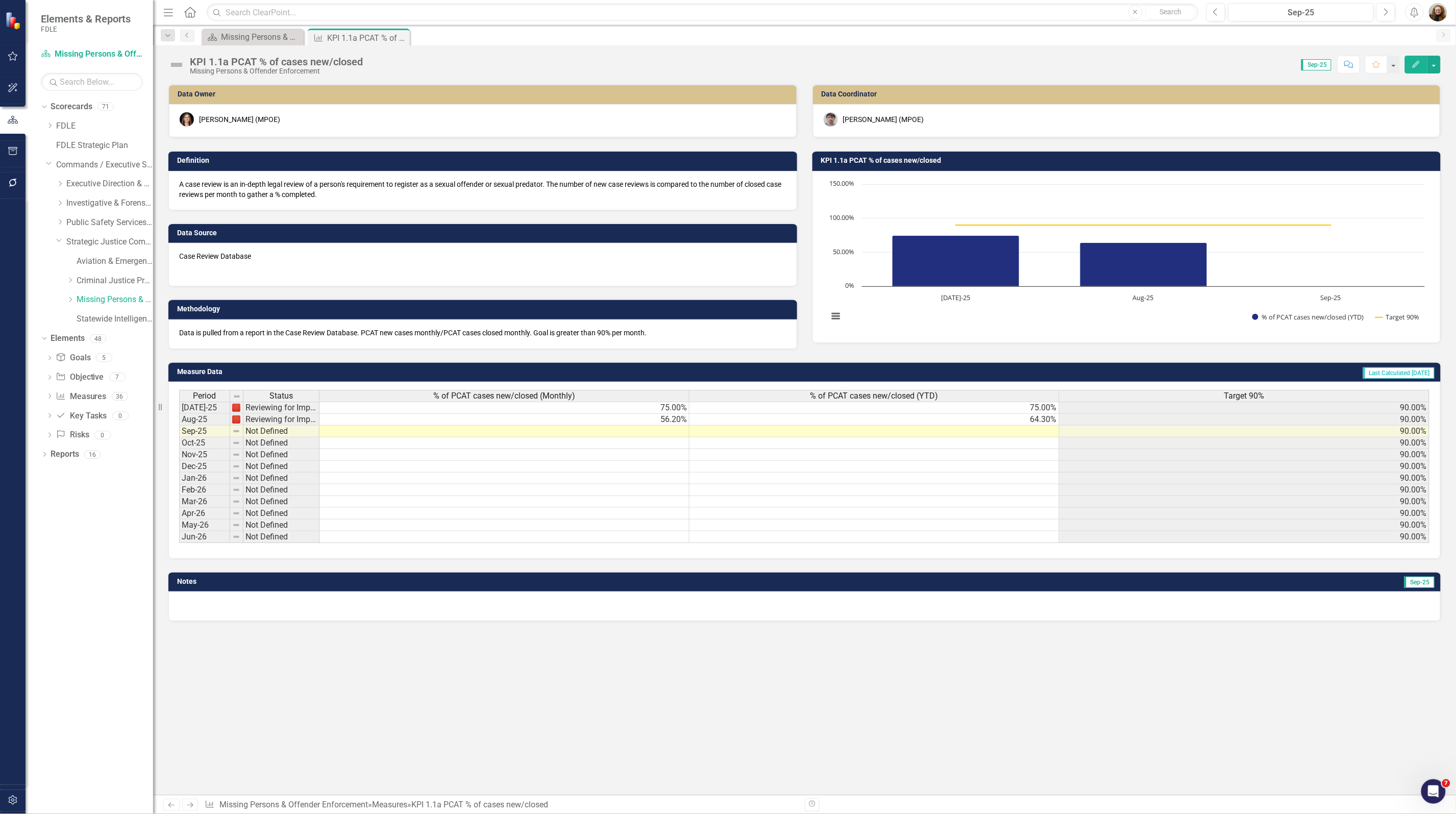
click at [902, 161] on h3 "KPI 1.1a PCAT % of cases new/closed" at bounding box center [1129, 161] width 615 height 8
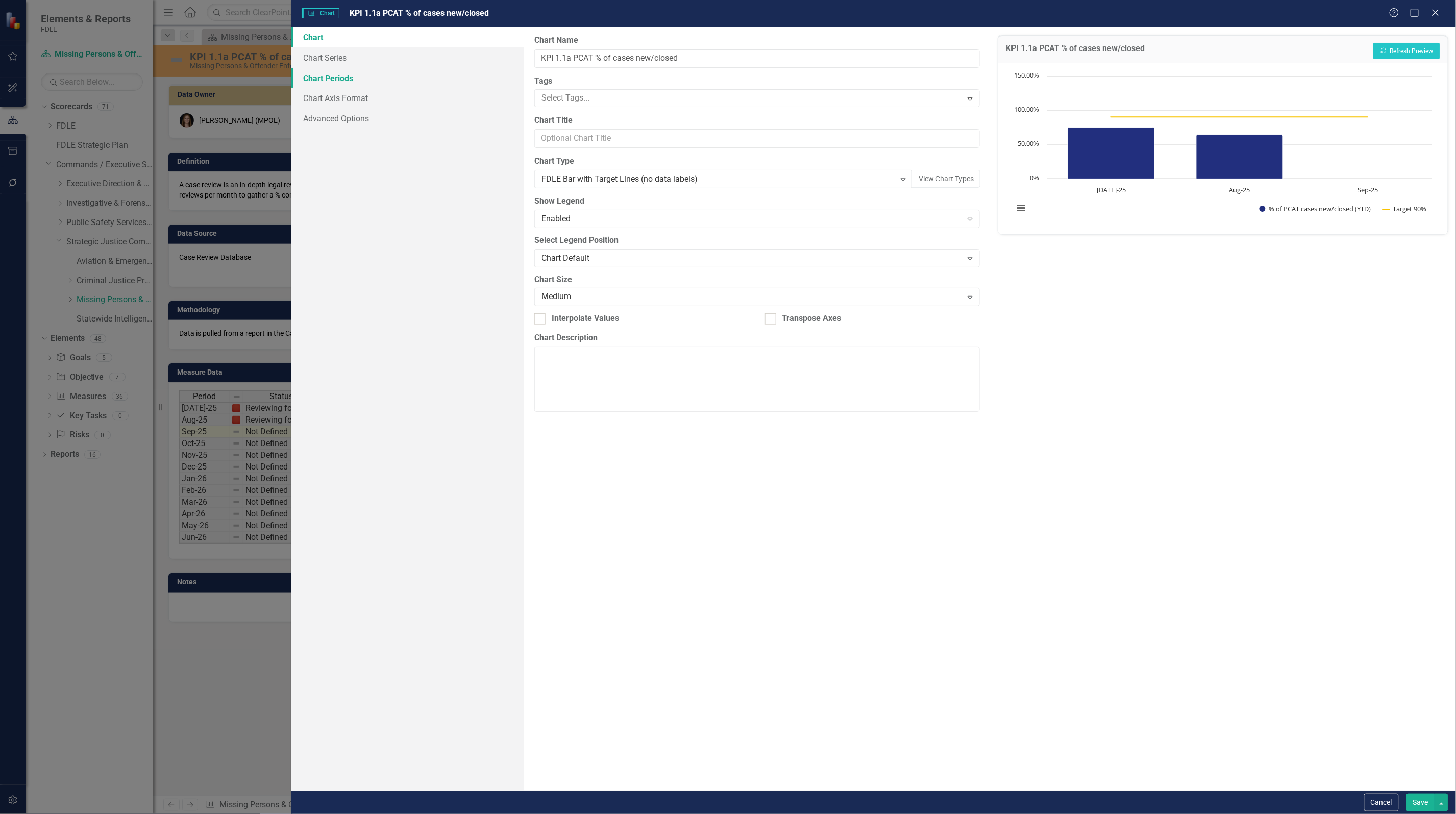
click at [335, 80] on link "Chart Periods" at bounding box center [408, 78] width 233 height 20
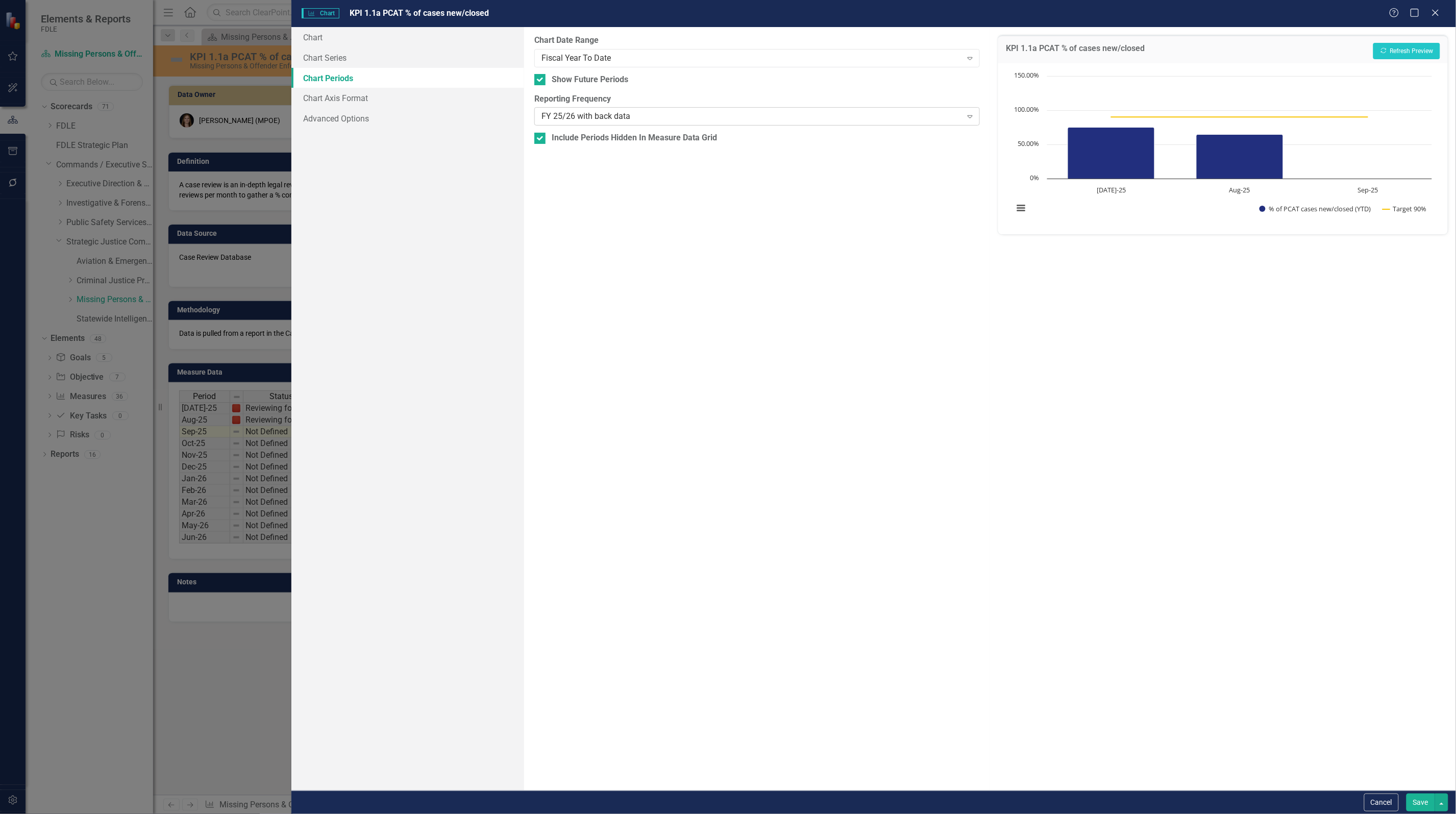
click at [588, 120] on div "FY 25/26 with back data" at bounding box center [752, 116] width 421 height 12
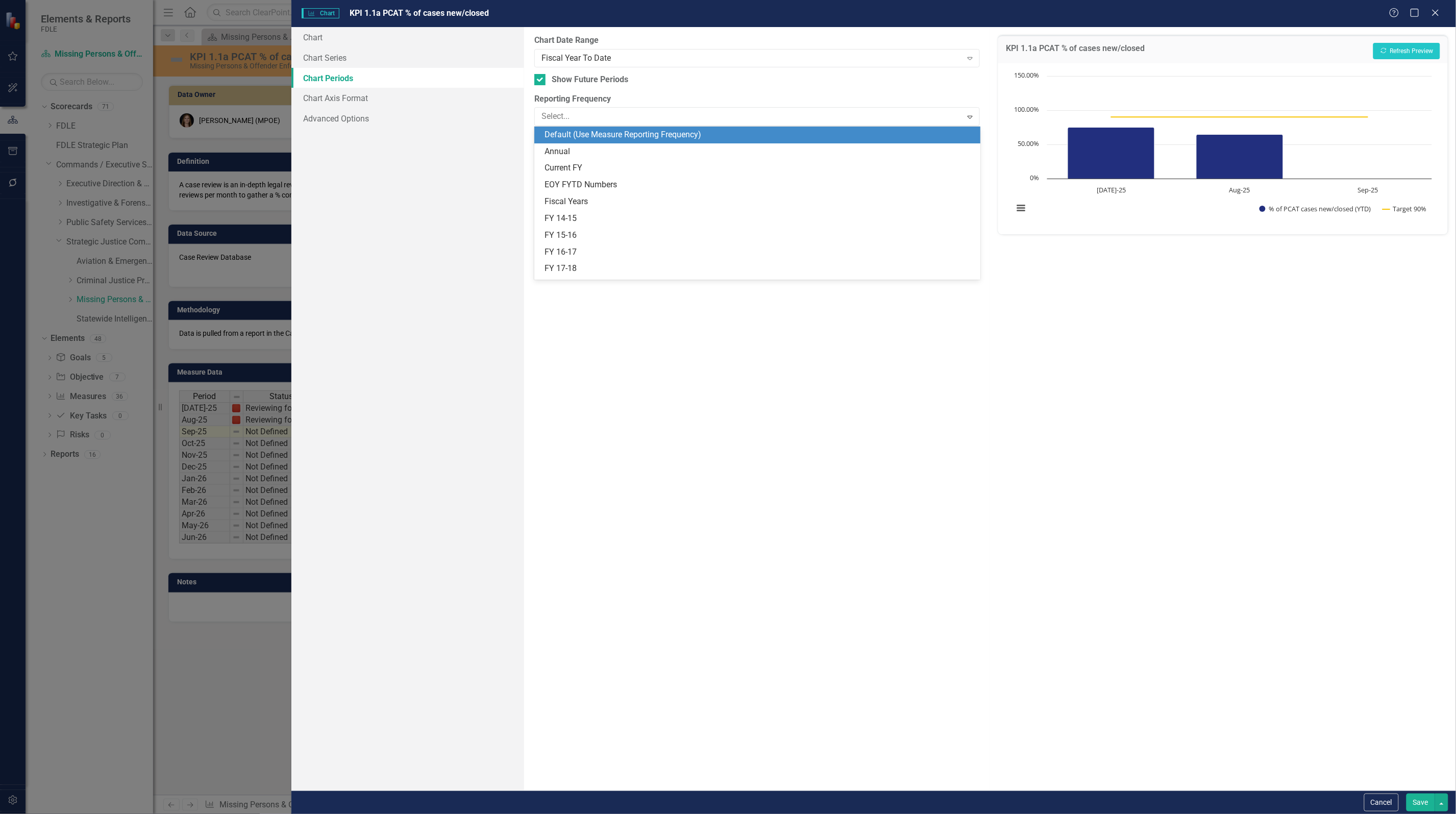
click at [597, 138] on div "Default (Use Measure Reporting Frequency)" at bounding box center [759, 135] width 429 height 12
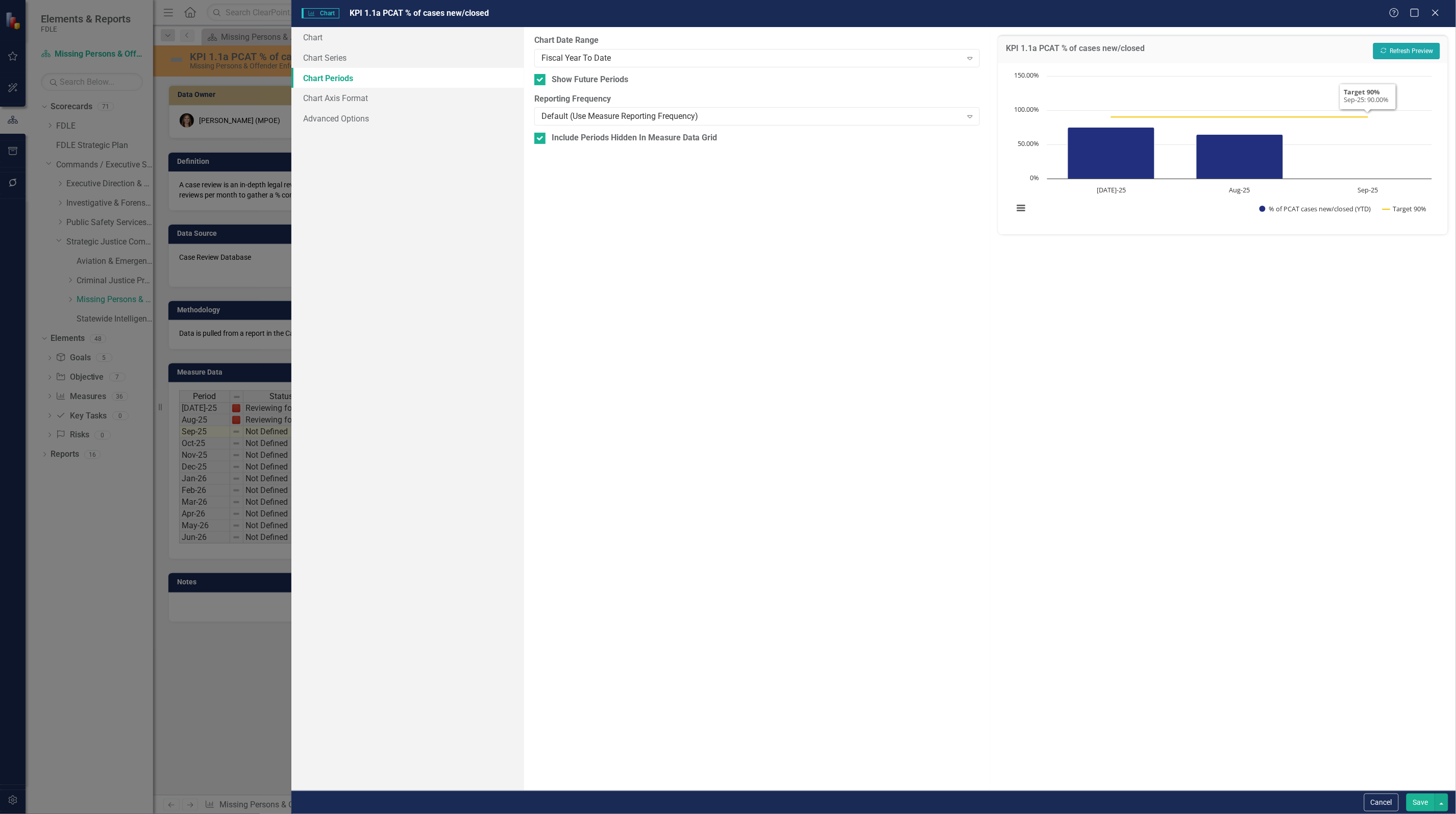
click at [1416, 54] on button "Recalculate Refresh Preview" at bounding box center [1407, 51] width 67 height 16
click at [1420, 804] on button "Save" at bounding box center [1420, 803] width 29 height 18
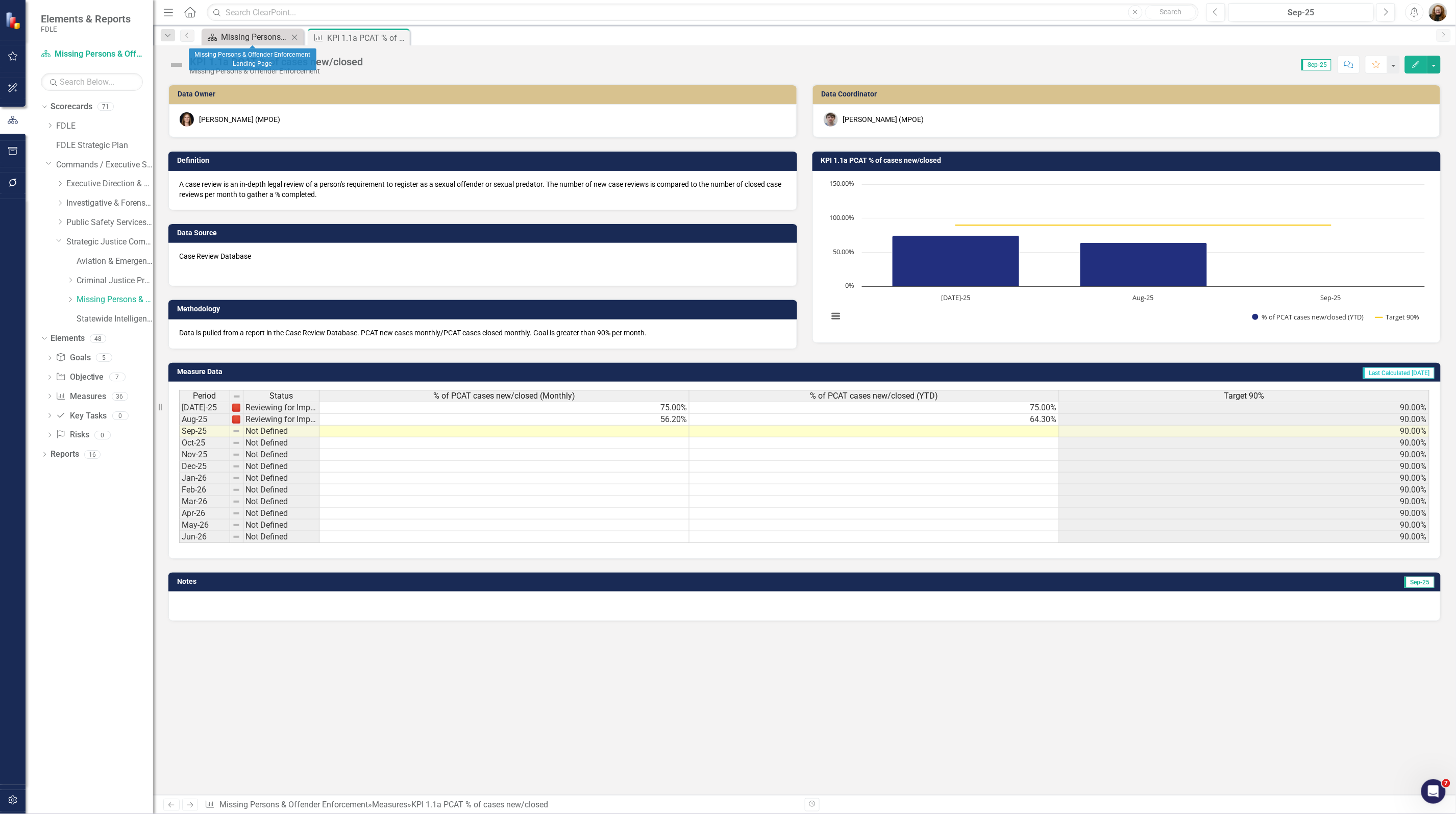
click at [256, 37] on div "Missing Persons & Offender Enforcement Landing Page" at bounding box center [254, 37] width 67 height 13
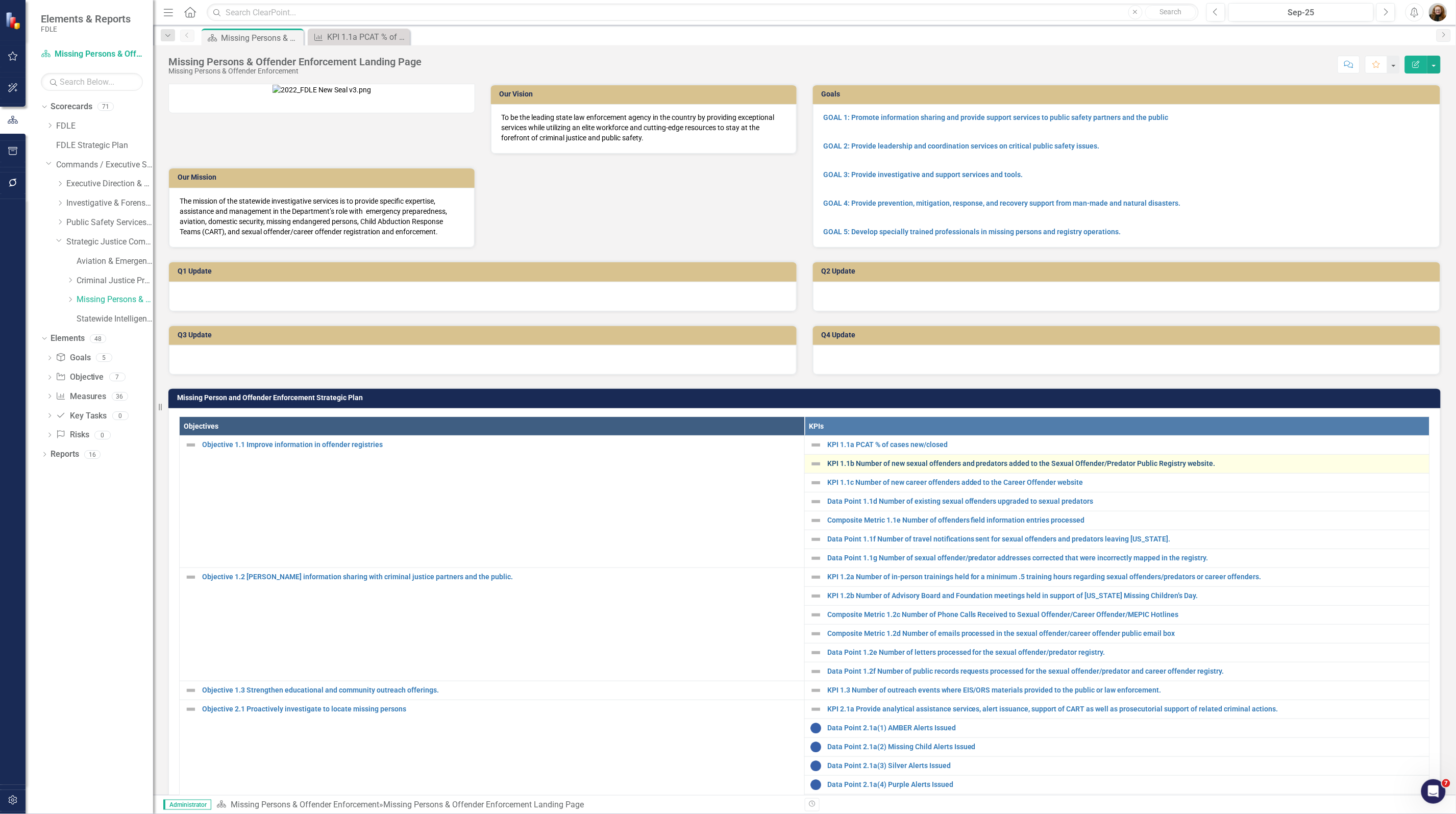
click at [874, 467] on link "KPI 1.1b Number of new sexual offenders and predators added to the Sexual Offen…" at bounding box center [1126, 464] width 597 height 8
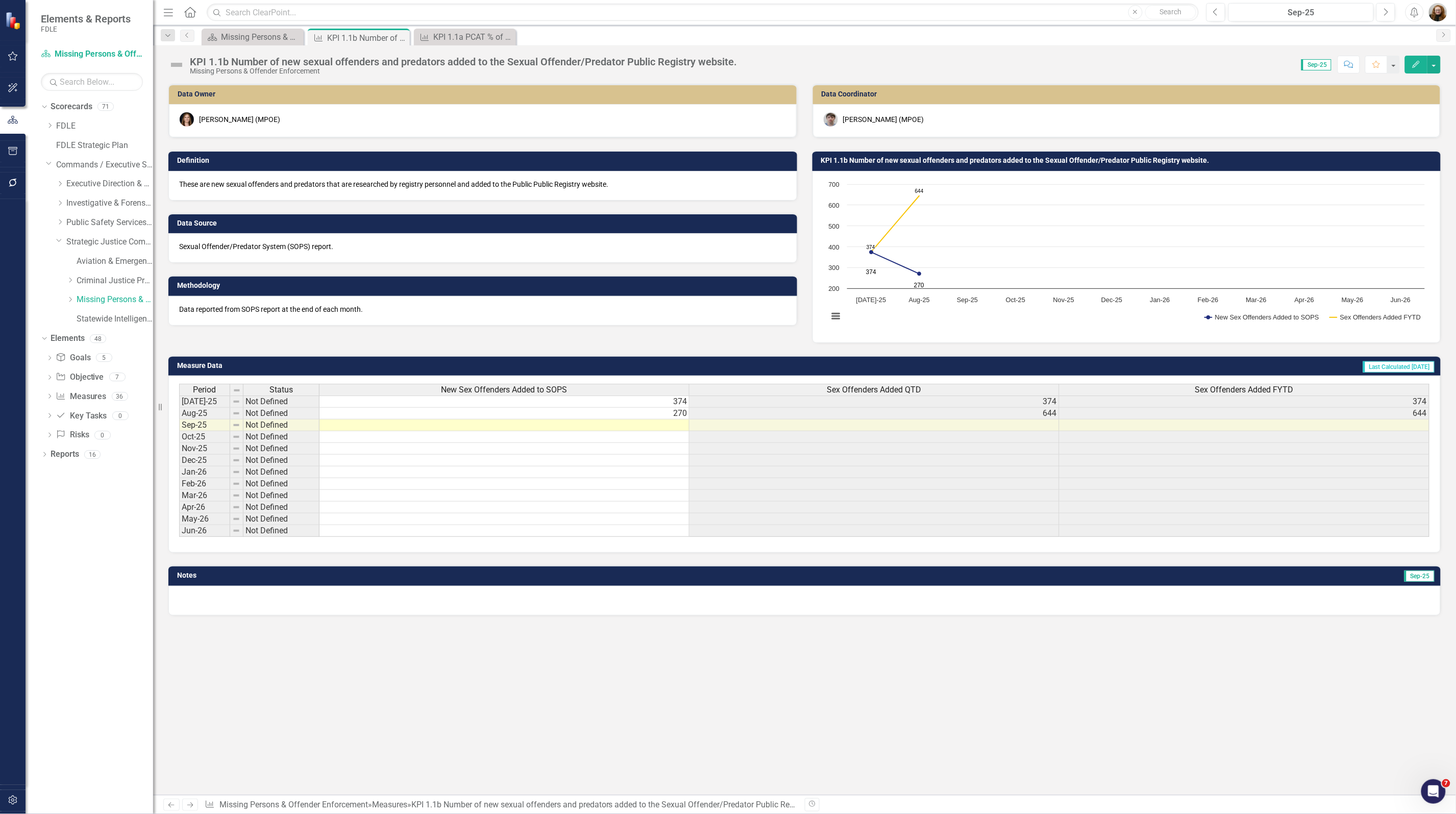
click at [917, 162] on h3 "KPI 1.1b Number of new sexual offenders and predators added to the Sexual Offen…" at bounding box center [1129, 161] width 615 height 8
click at [917, 161] on h3 "KPI 1.1b Number of new sexual offenders and predators added to the Sexual Offen…" at bounding box center [1129, 161] width 615 height 8
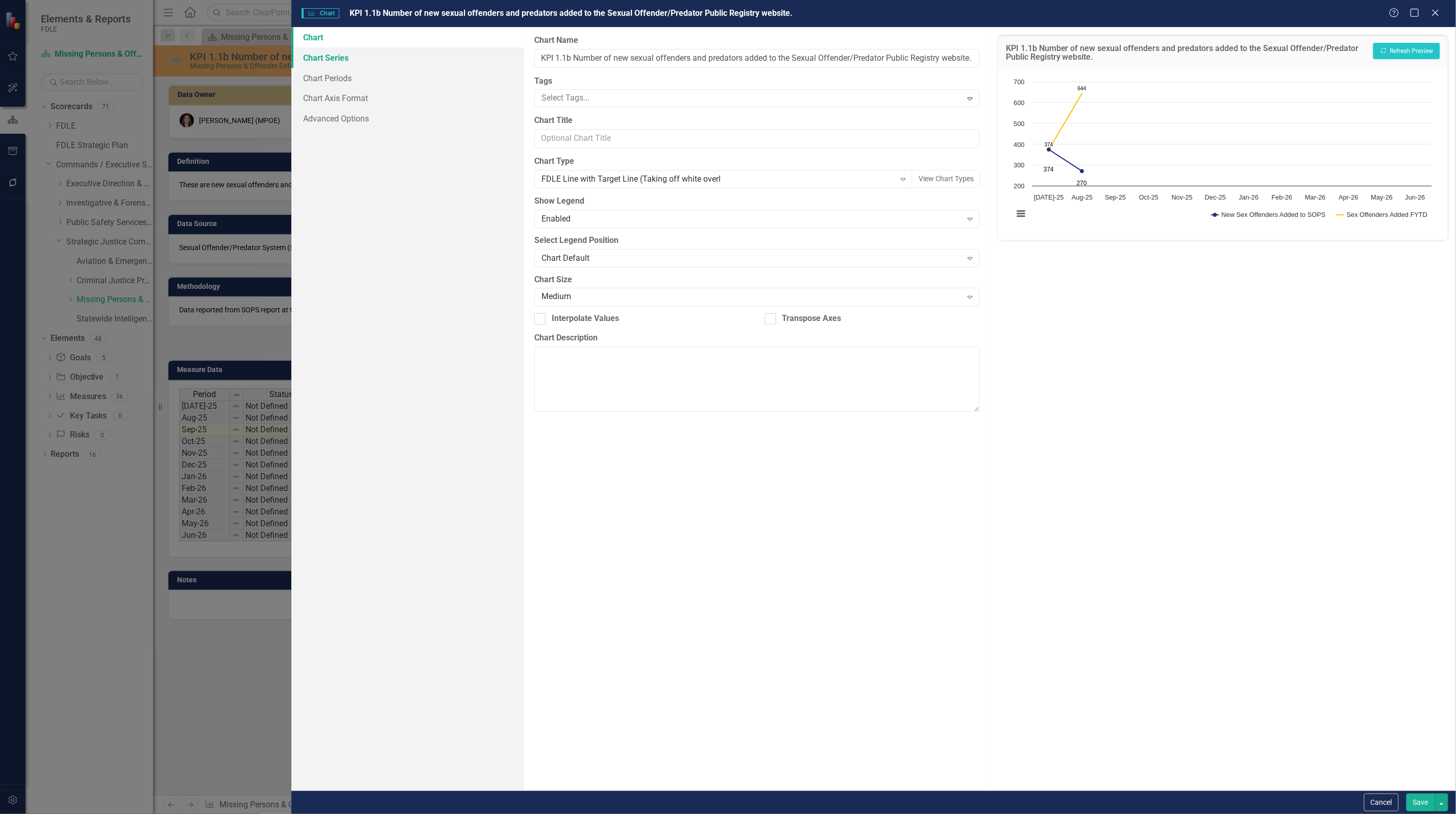
click at [309, 66] on link "Chart Series" at bounding box center [408, 58] width 233 height 20
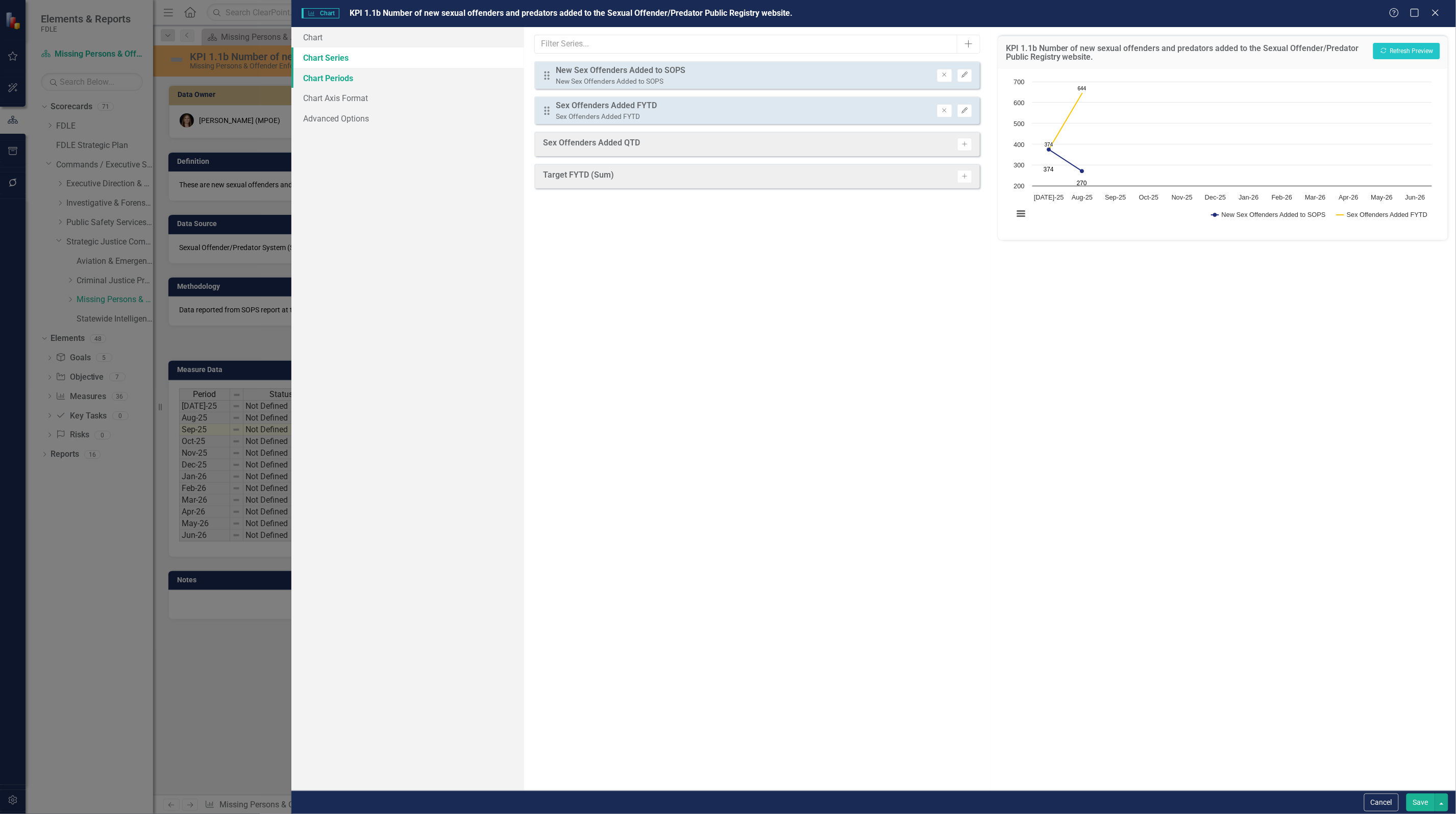
click at [313, 70] on link "Chart Periods" at bounding box center [408, 78] width 233 height 20
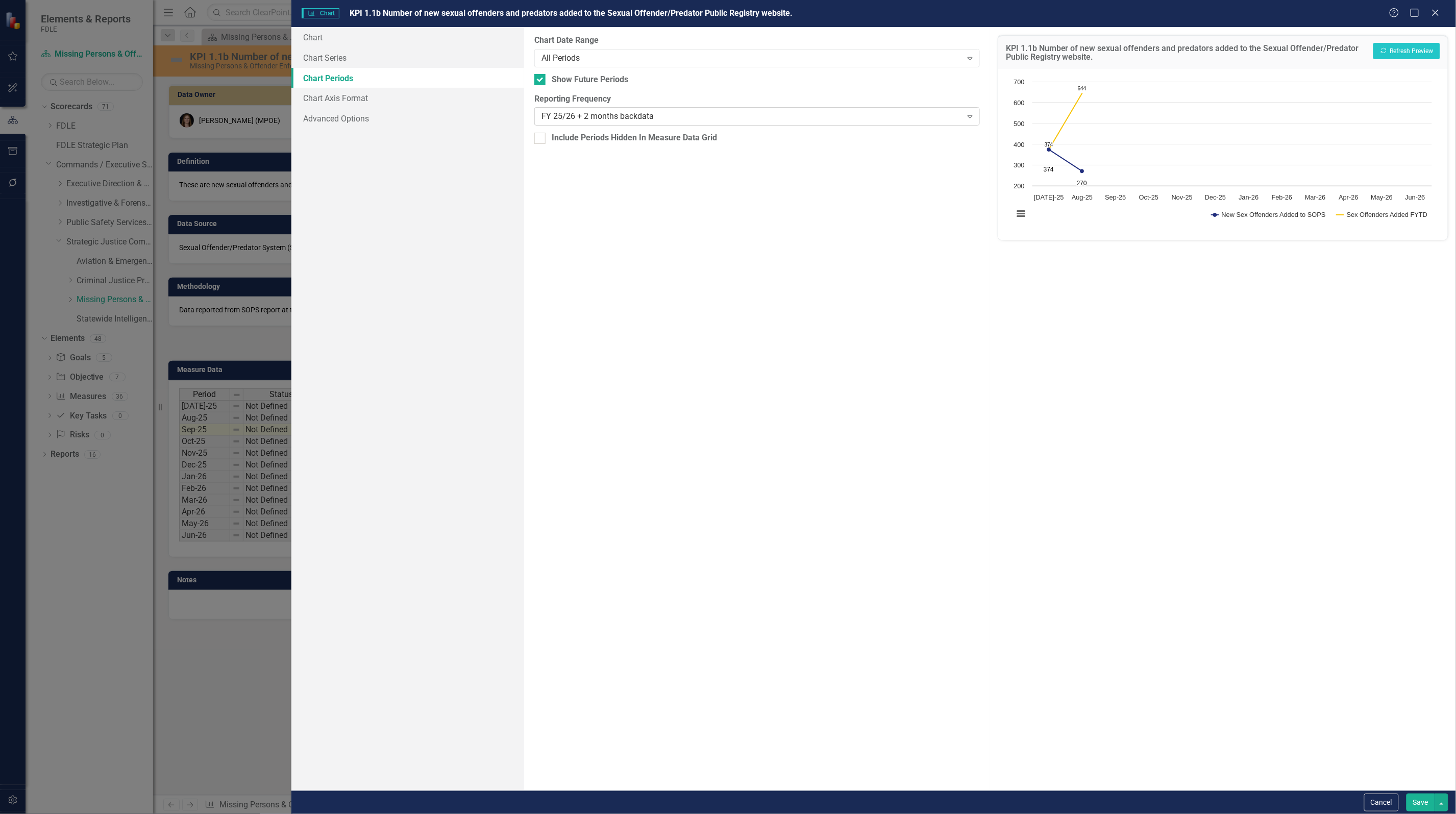
click at [649, 115] on div "FY 25/26 + 2 months backdata" at bounding box center [752, 116] width 421 height 12
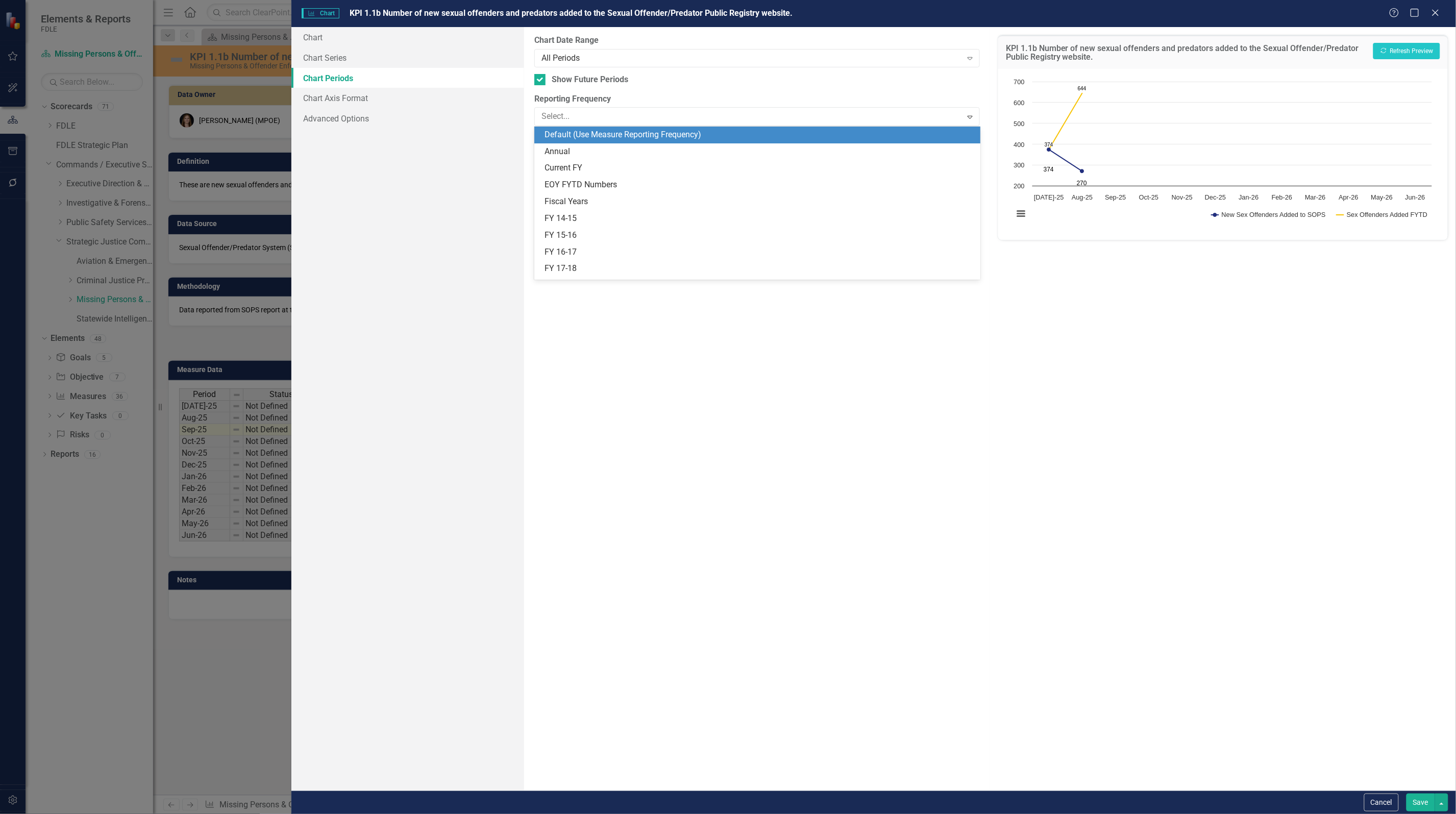
click at [622, 132] on div "Default (Use Measure Reporting Frequency)" at bounding box center [759, 135] width 429 height 12
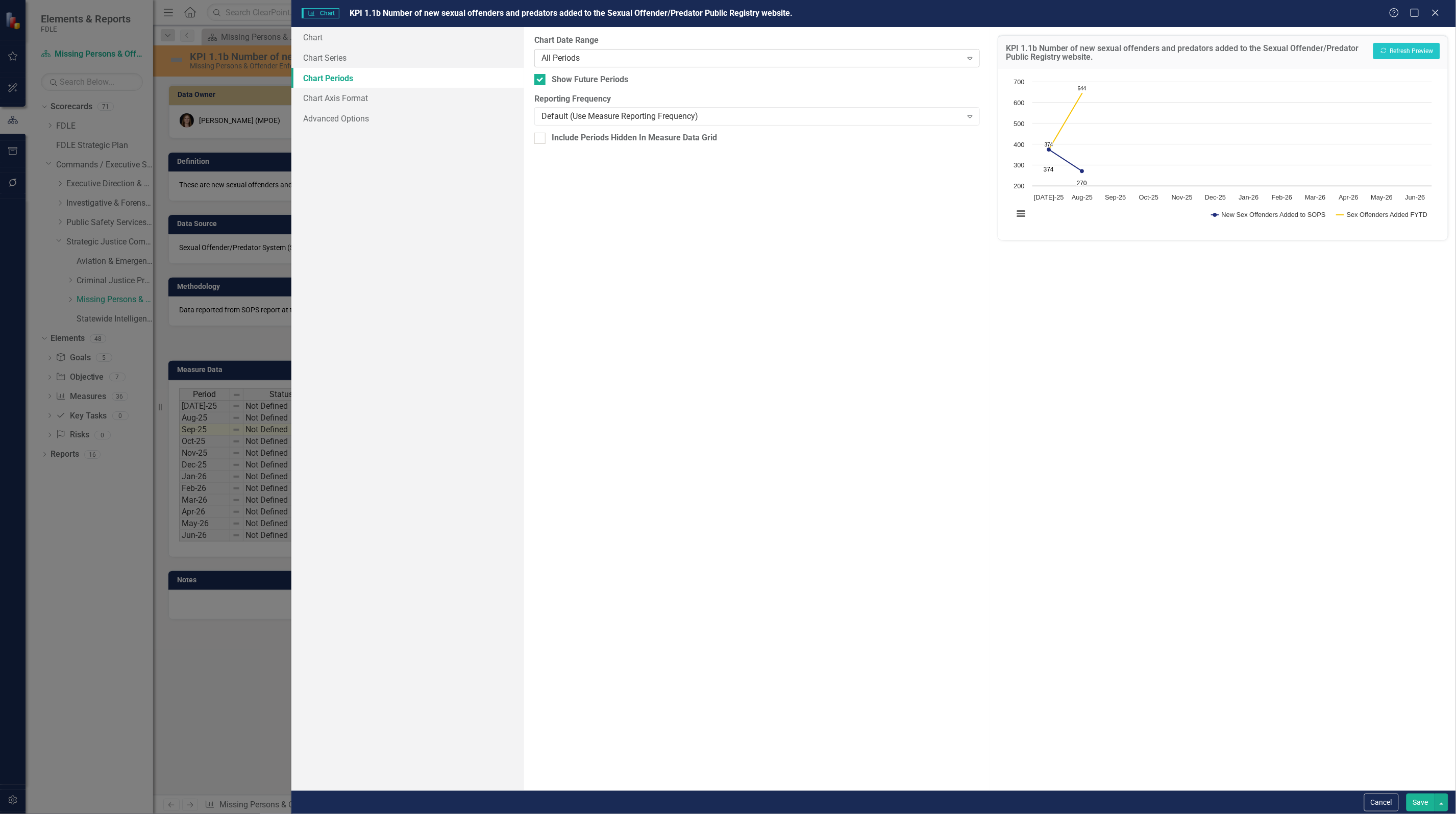
click at [600, 63] on div "All Periods" at bounding box center [752, 58] width 421 height 12
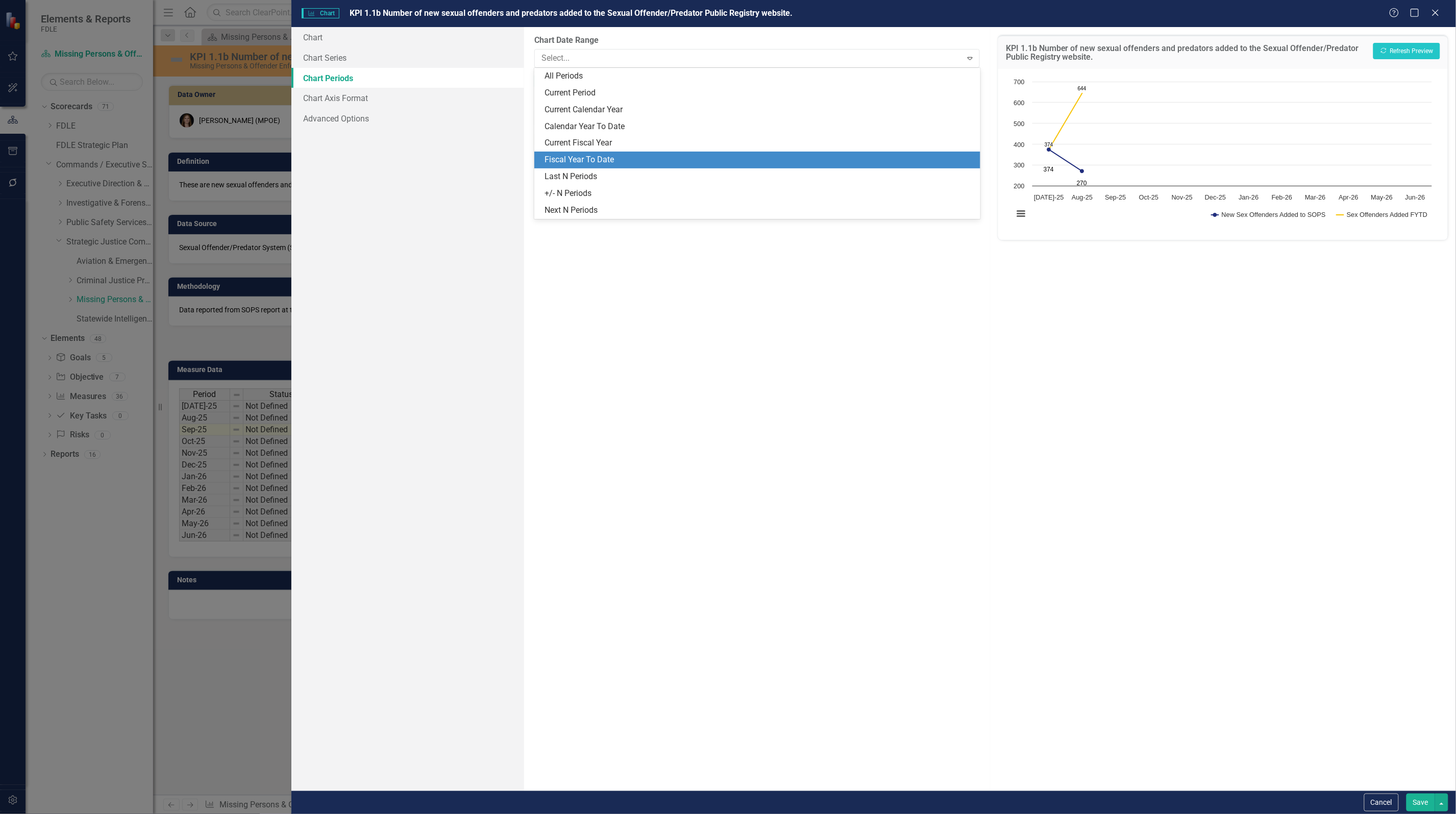
click at [605, 155] on div "Fiscal Year To Date" at bounding box center [759, 160] width 429 height 12
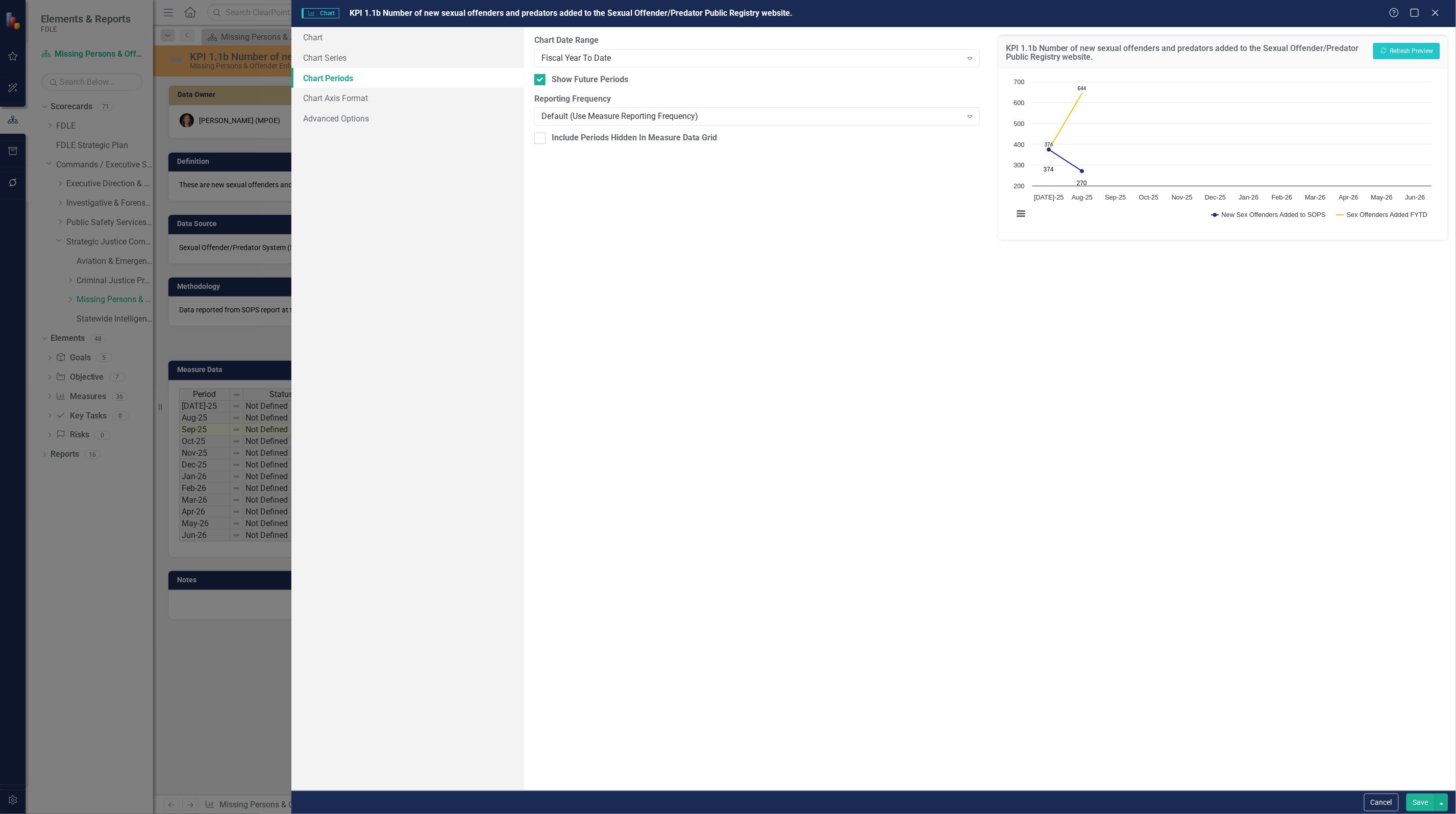
click at [1424, 804] on button "Save" at bounding box center [1420, 803] width 29 height 18
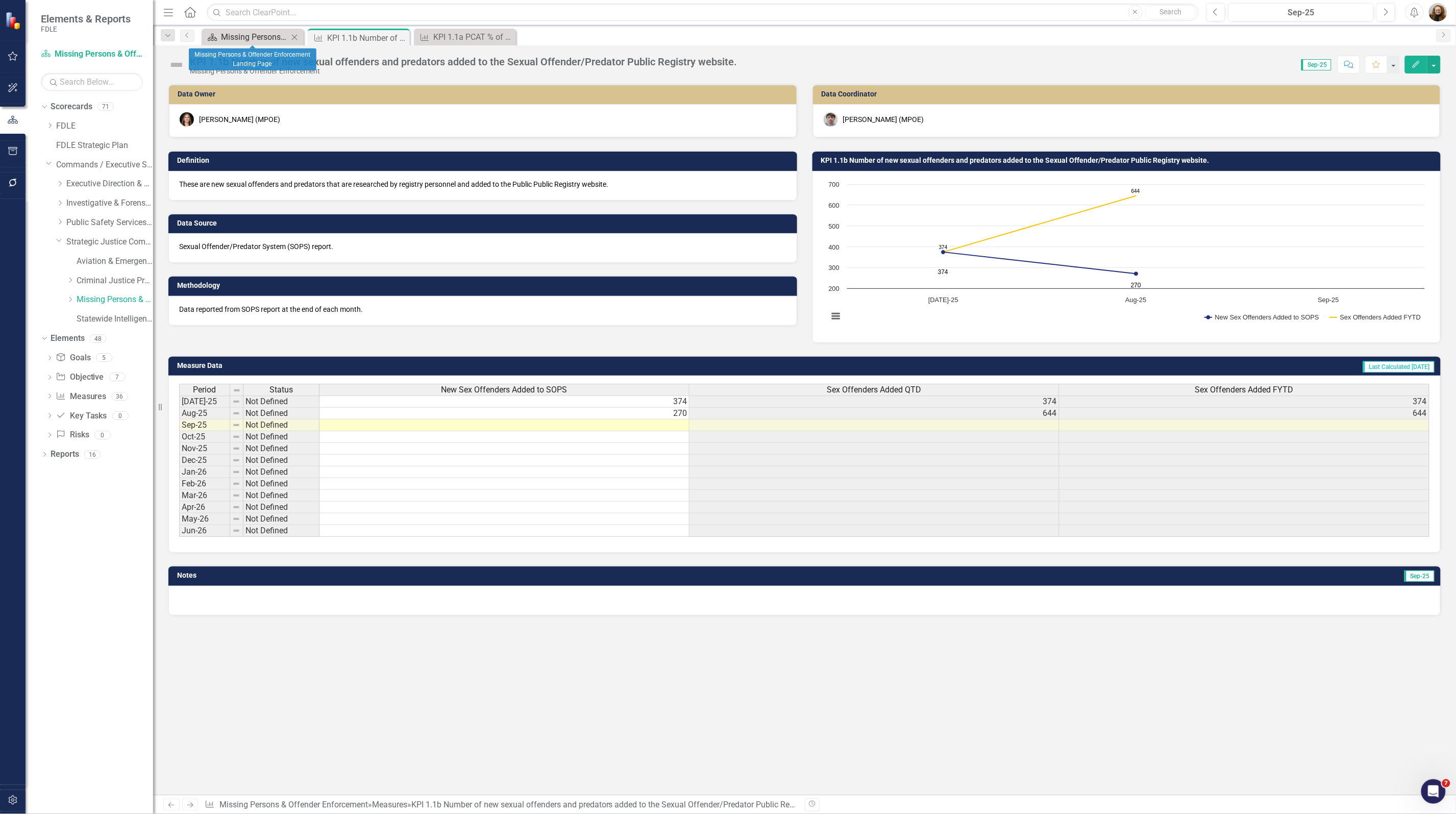
click at [231, 34] on div "Missing Persons & Offender Enforcement Landing Page" at bounding box center [254, 37] width 67 height 13
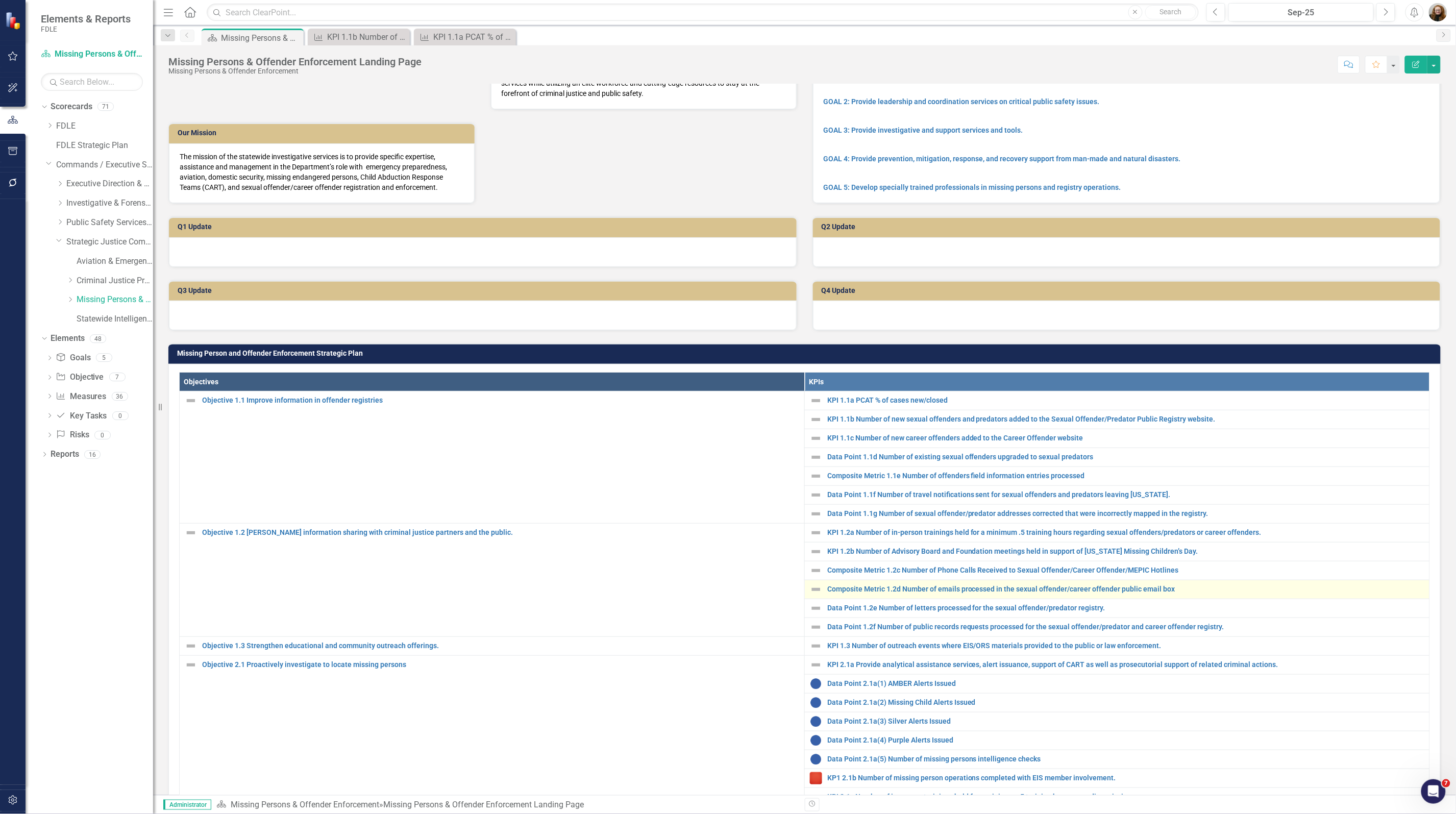
scroll to position [64, 0]
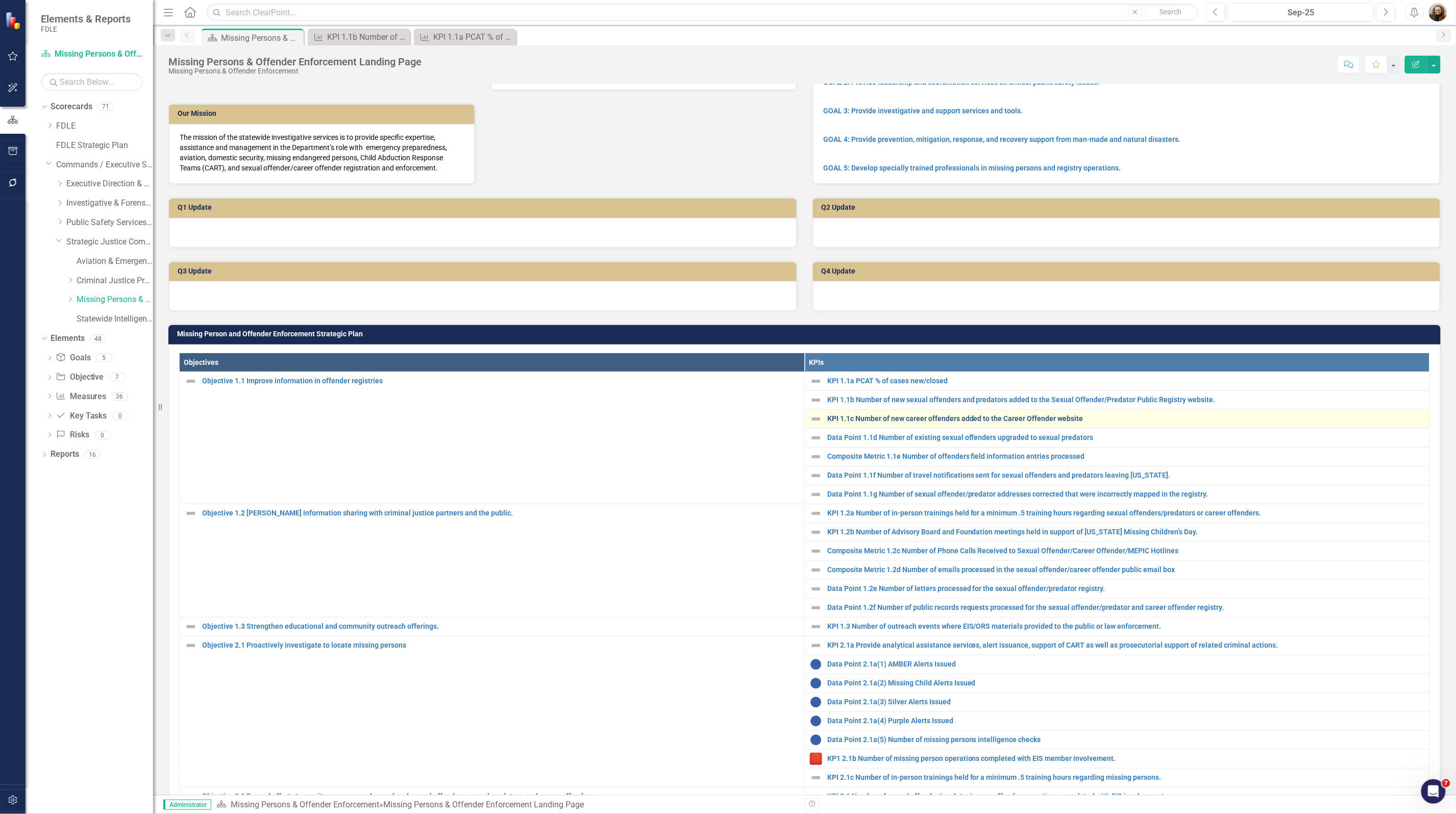
click at [864, 423] on link "KPI 1.1c Number of new career offenders added to the Career Offender website" at bounding box center [1126, 419] width 597 height 8
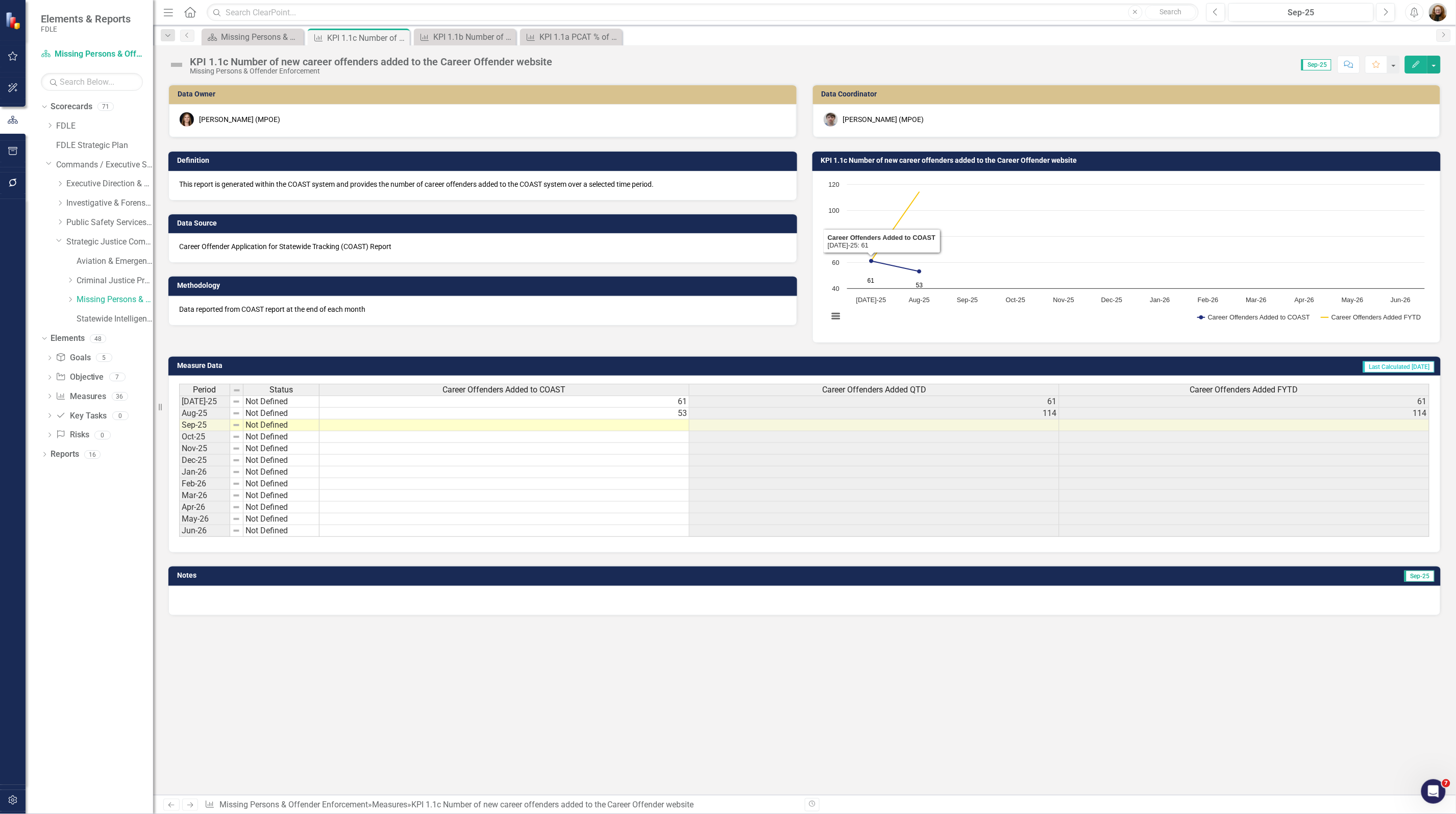
click at [889, 166] on td "KPI 1.1c Number of new career offenders added to the Career Offender website" at bounding box center [1129, 162] width 615 height 15
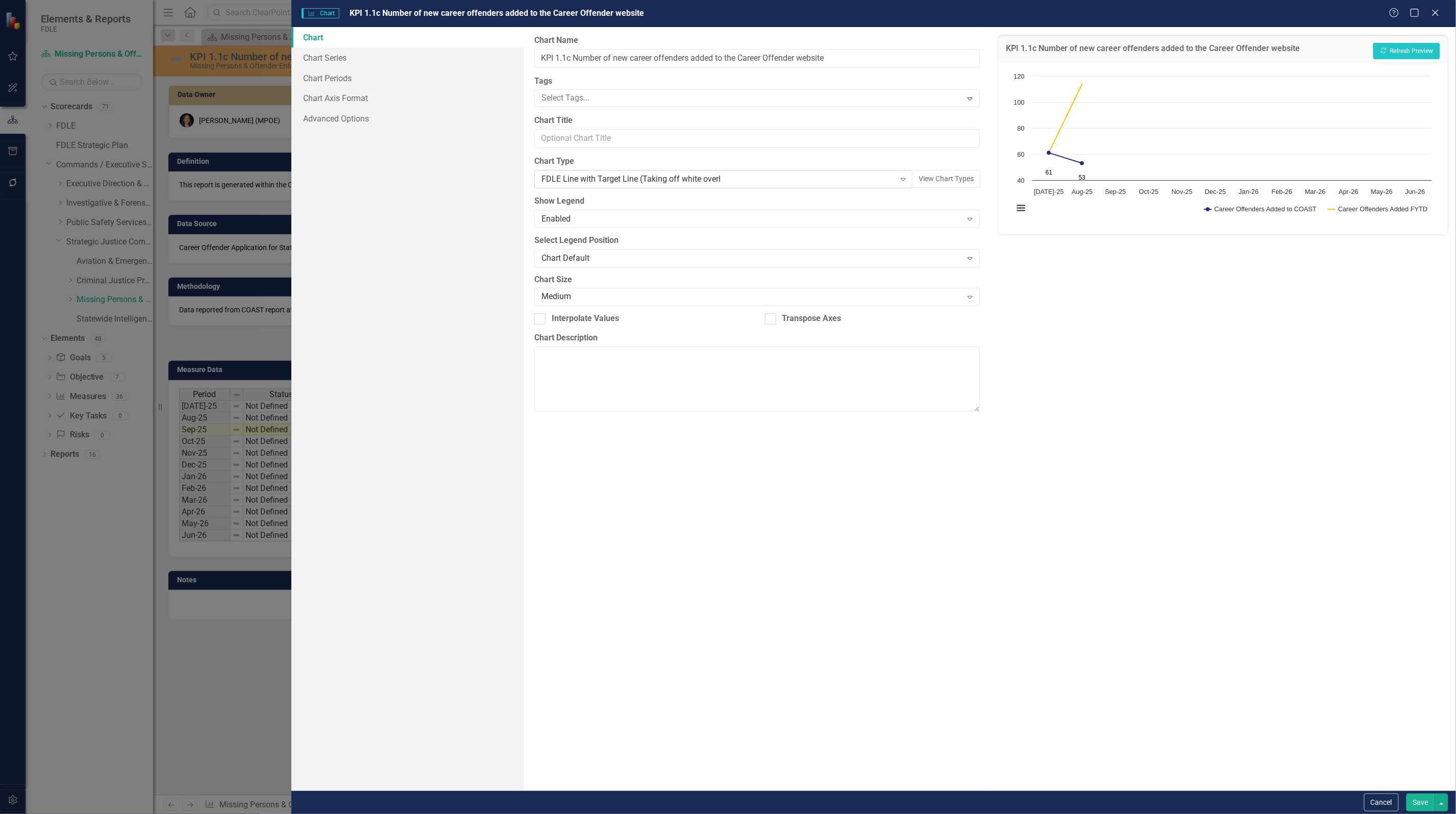
click at [628, 181] on div "FDLE Line with Target Line (Taking off white overl" at bounding box center [718, 179] width 354 height 12
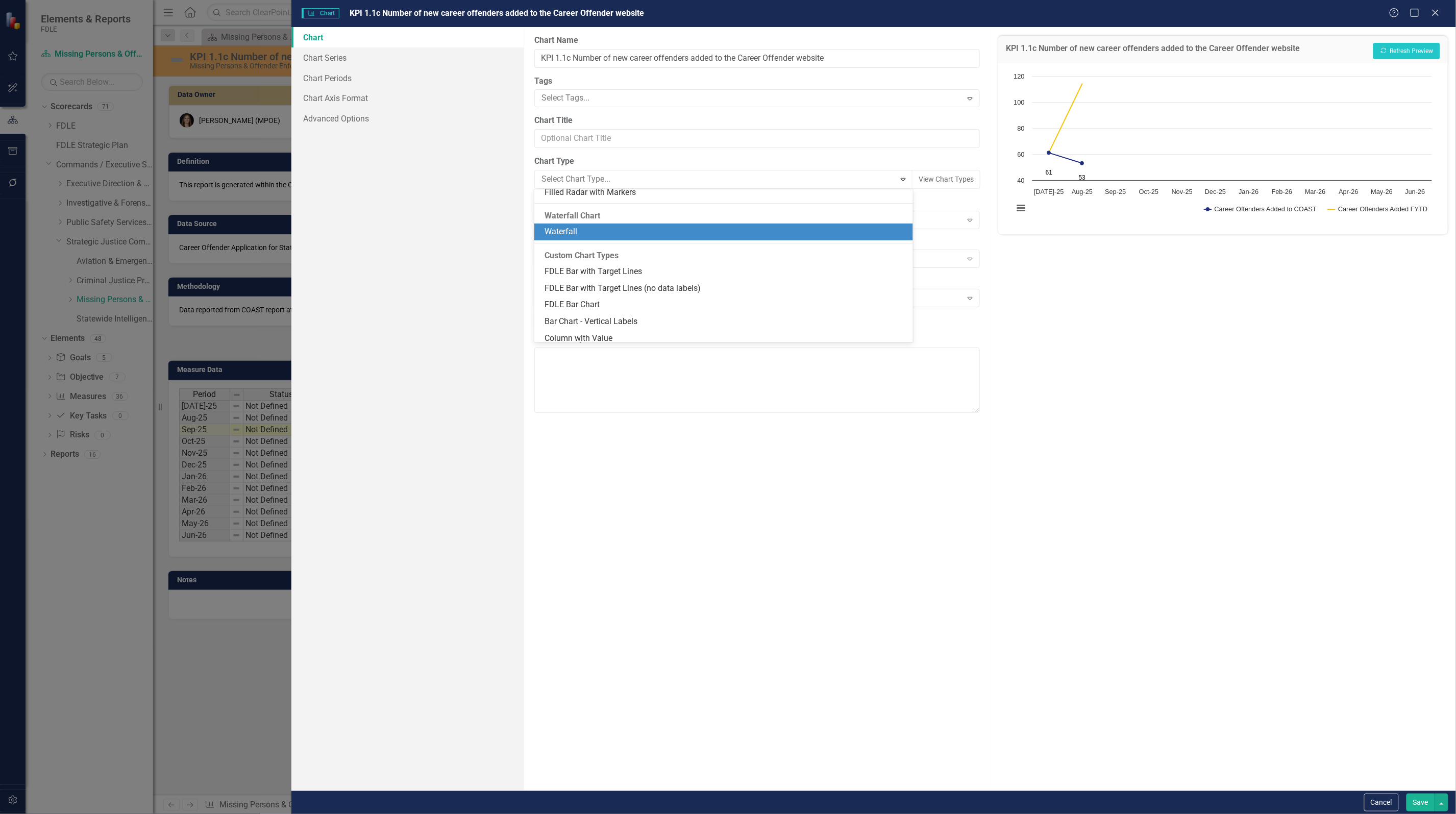
scroll to position [923, 0]
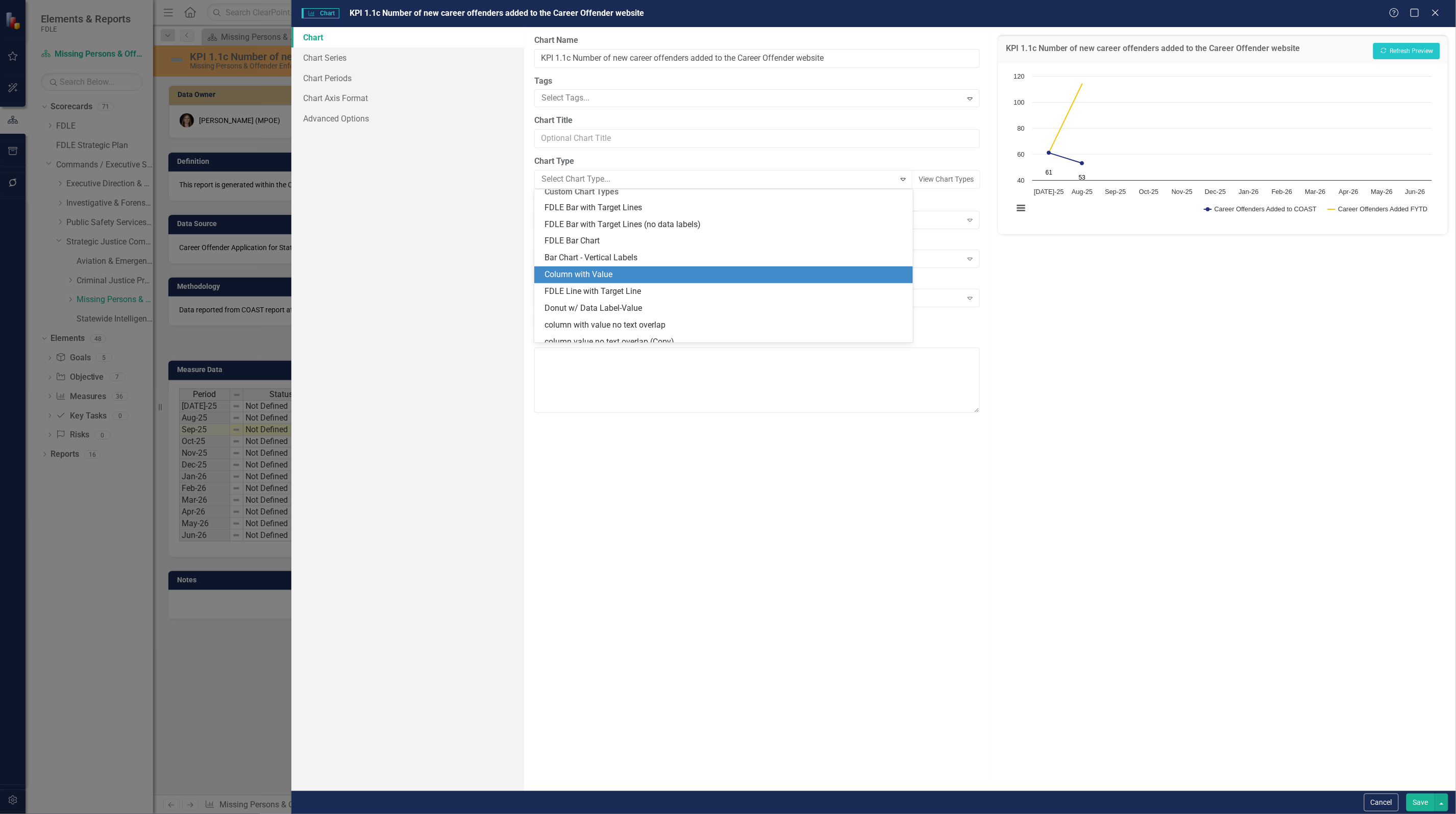
click at [659, 269] on div "Column with Value" at bounding box center [725, 275] width 362 height 12
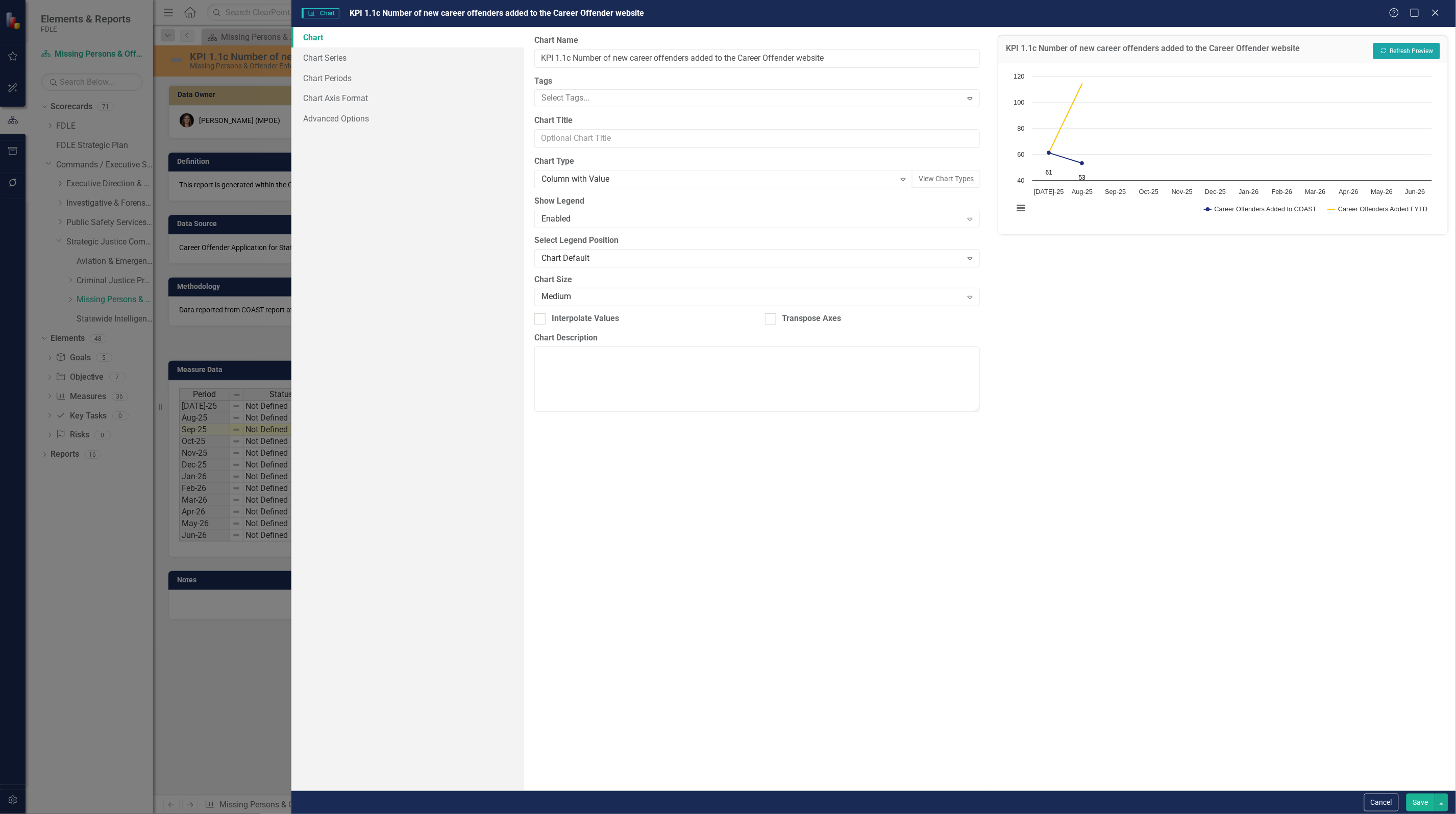
click at [1407, 49] on button "Recalculate Refresh Preview" at bounding box center [1407, 51] width 67 height 16
click at [611, 185] on div "Column with Value Expand" at bounding box center [723, 179] width 379 height 19
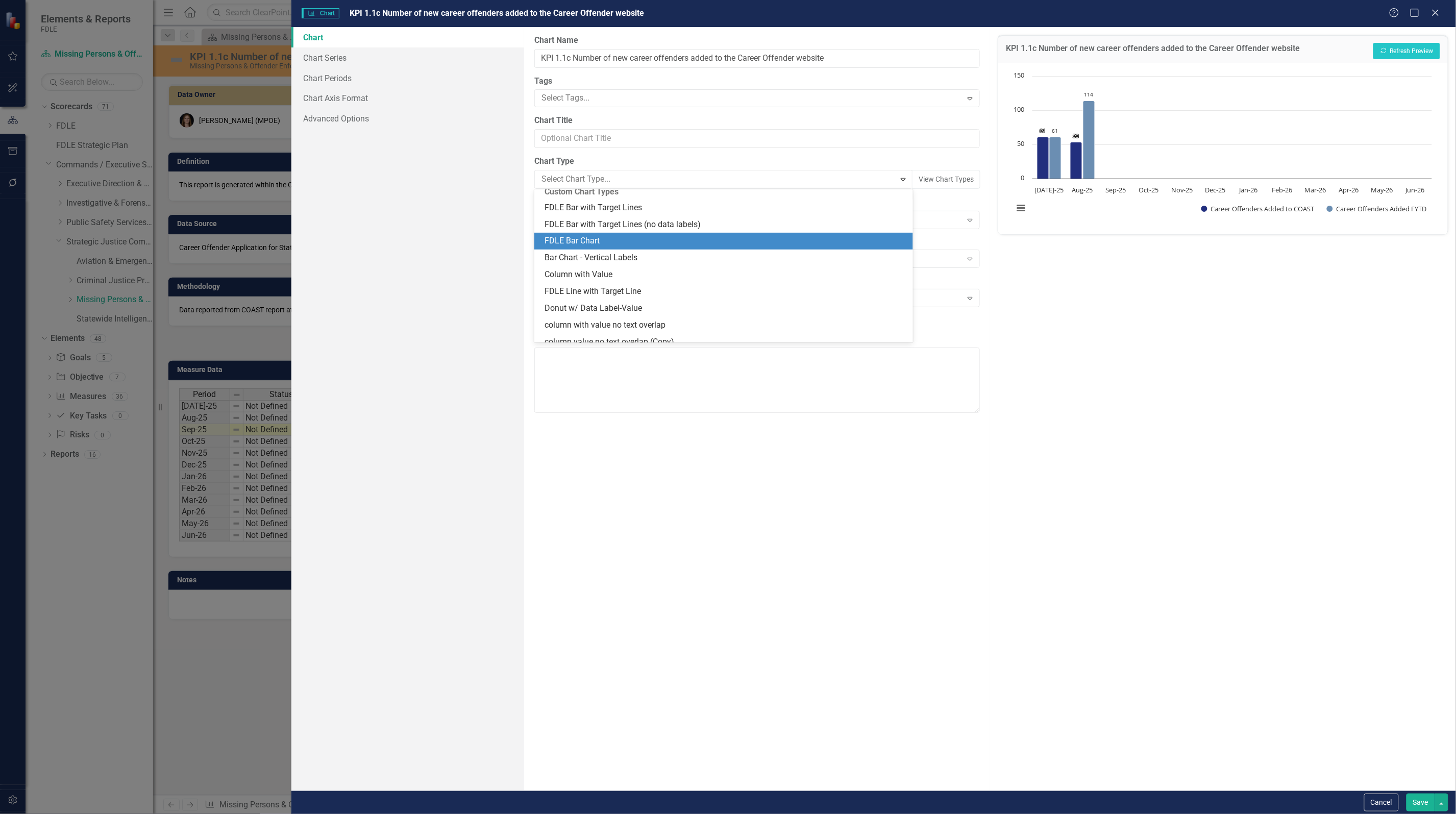
click at [655, 245] on div "FDLE Bar Chart" at bounding box center [725, 241] width 362 height 12
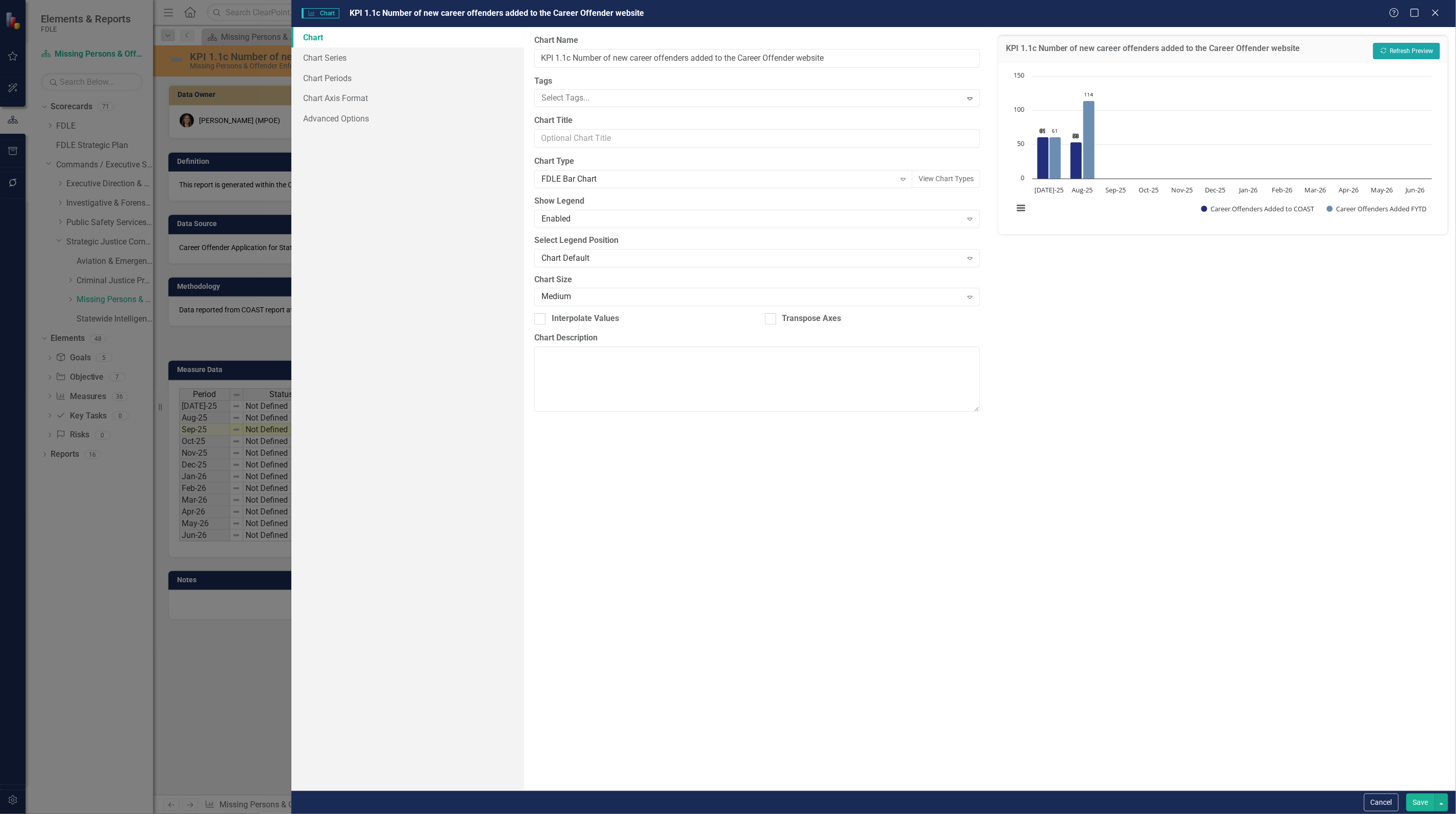
click at [1395, 49] on button "Recalculate Refresh Preview" at bounding box center [1407, 51] width 67 height 16
click at [603, 170] on div "Chart Type FDLE Bar Chart Expand View Chart Types" at bounding box center [757, 171] width 445 height 32
click at [604, 181] on div "FDLE Bar Chart" at bounding box center [718, 179] width 354 height 12
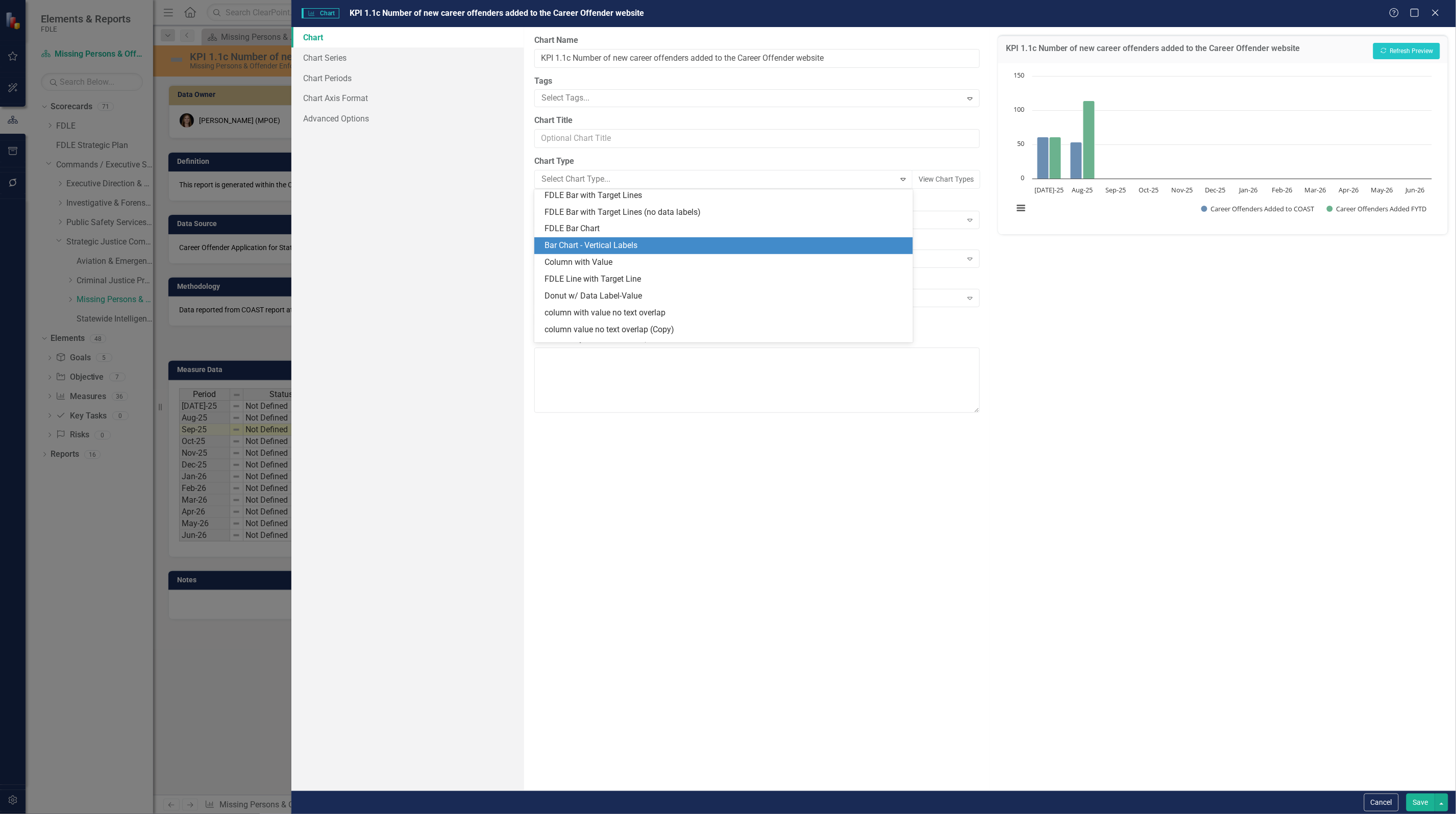
scroll to position [965, 0]
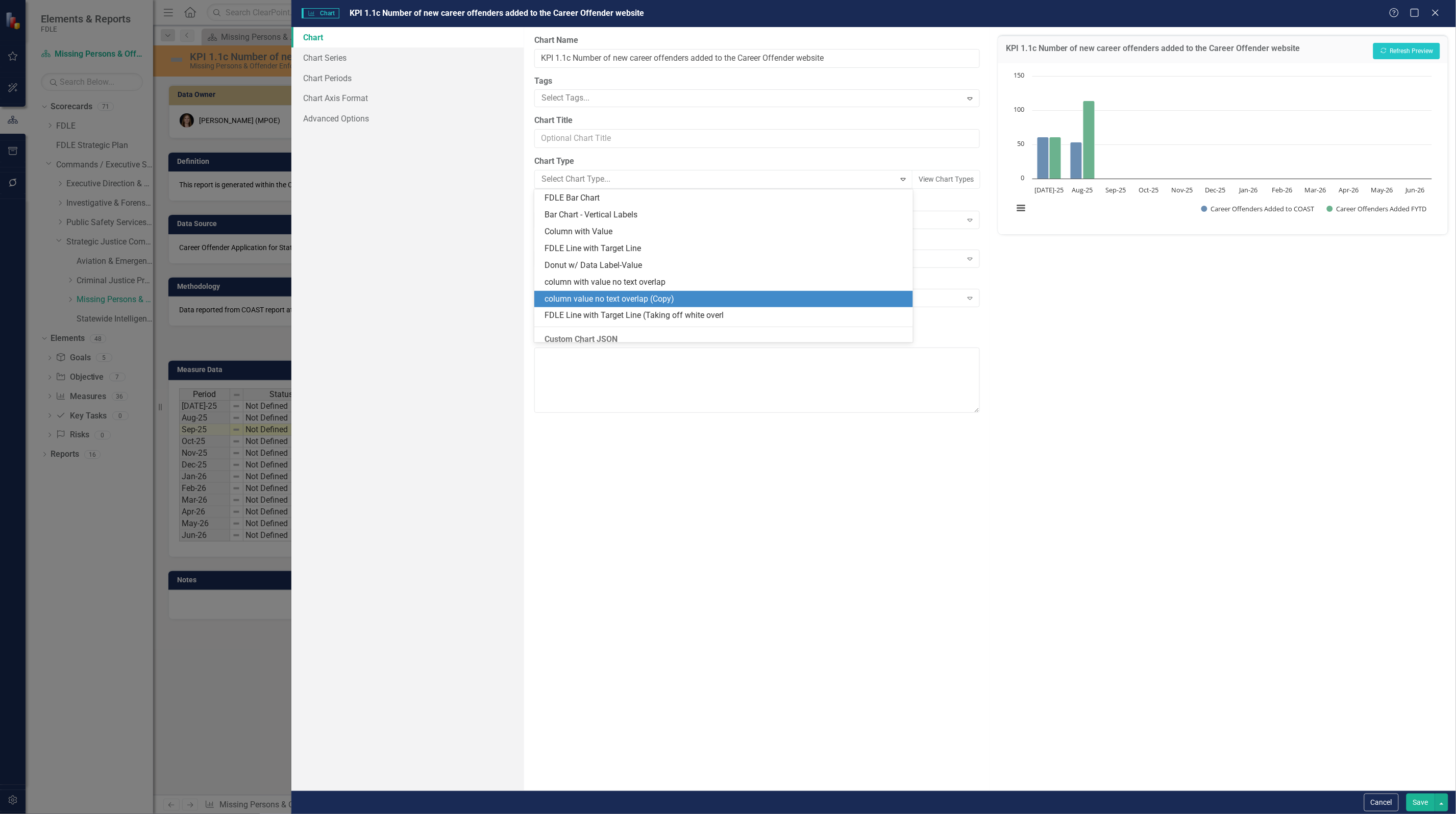
click at [691, 302] on div "column value no text overlap (Copy)" at bounding box center [725, 299] width 362 height 12
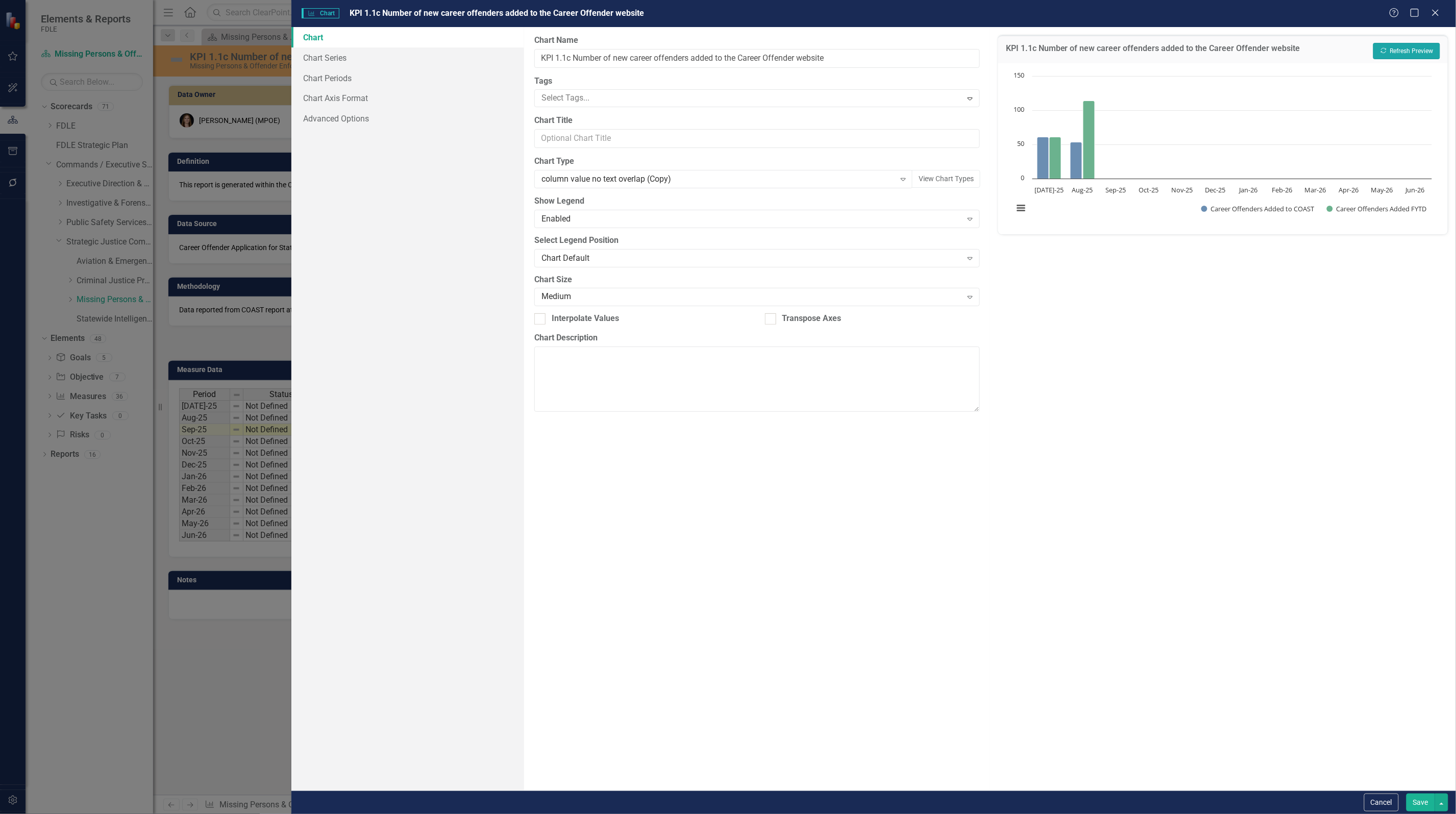
click at [1420, 51] on button "Recalculate Refresh Preview" at bounding box center [1407, 51] width 67 height 16
click at [1381, 804] on button "Cancel" at bounding box center [1381, 803] width 34 height 18
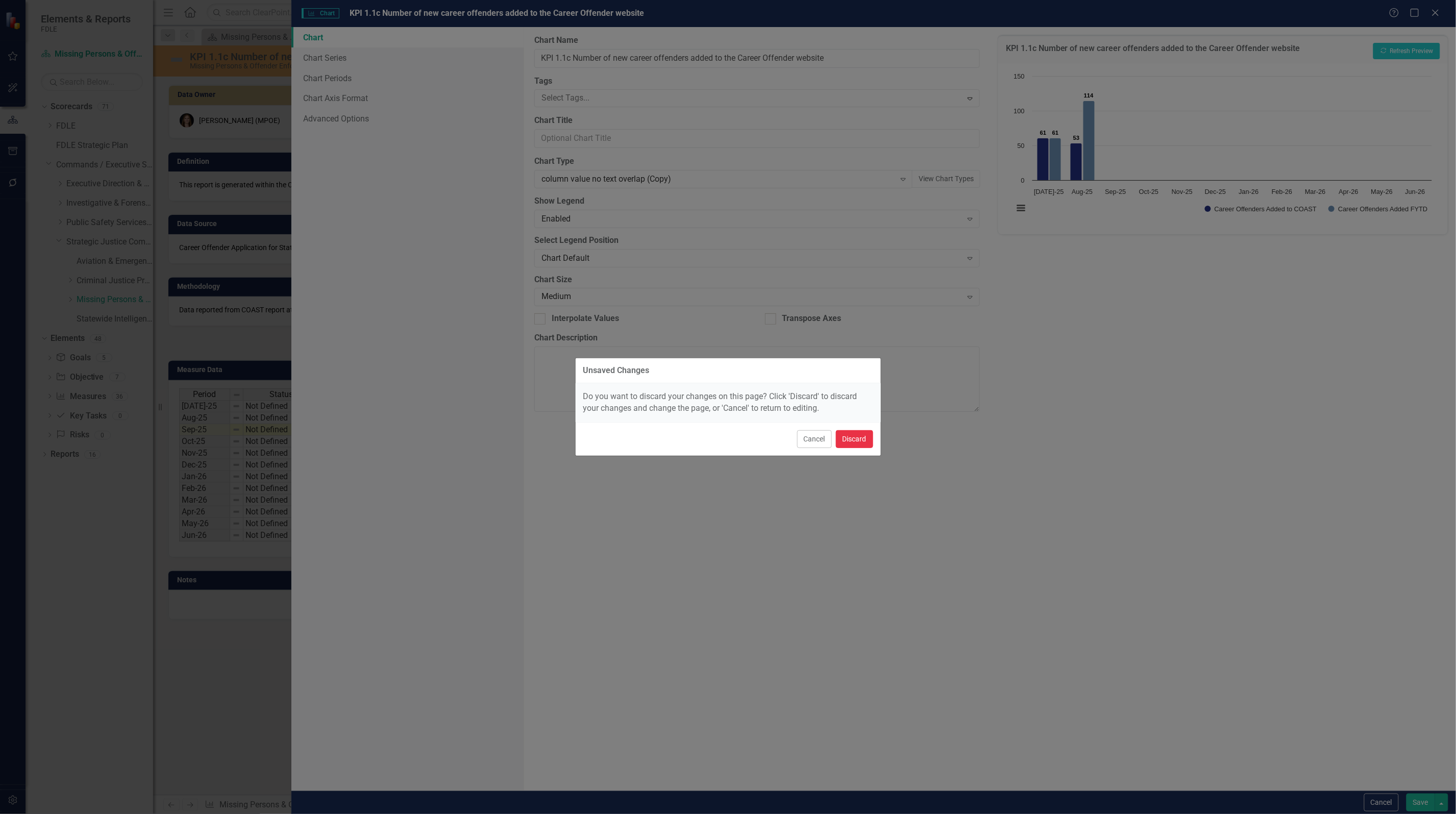
click at [864, 438] on button "Discard" at bounding box center [855, 439] width 37 height 18
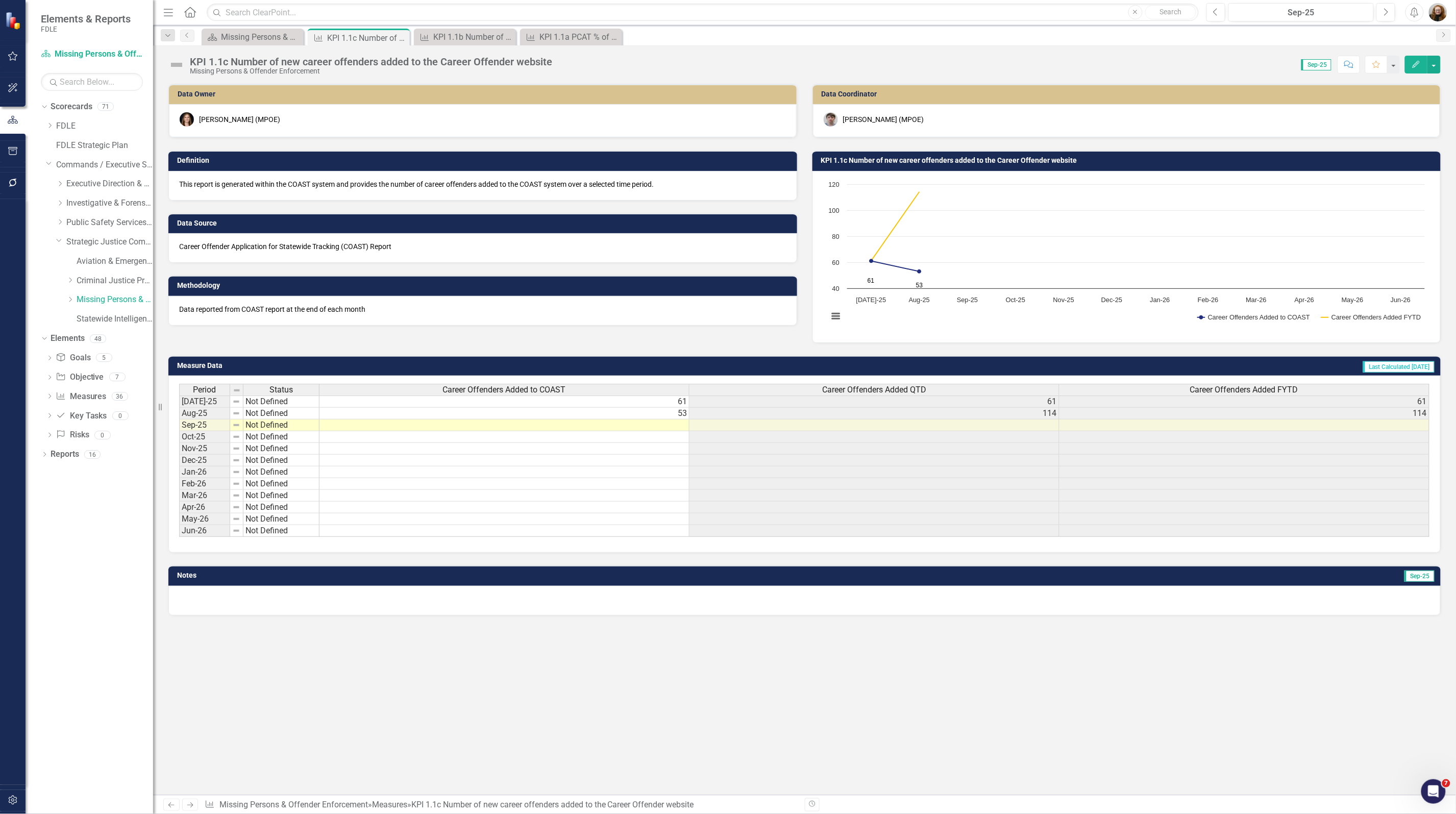
click at [913, 165] on td "KPI 1.1c Number of new career offenders added to the Career Offender website" at bounding box center [1129, 162] width 615 height 15
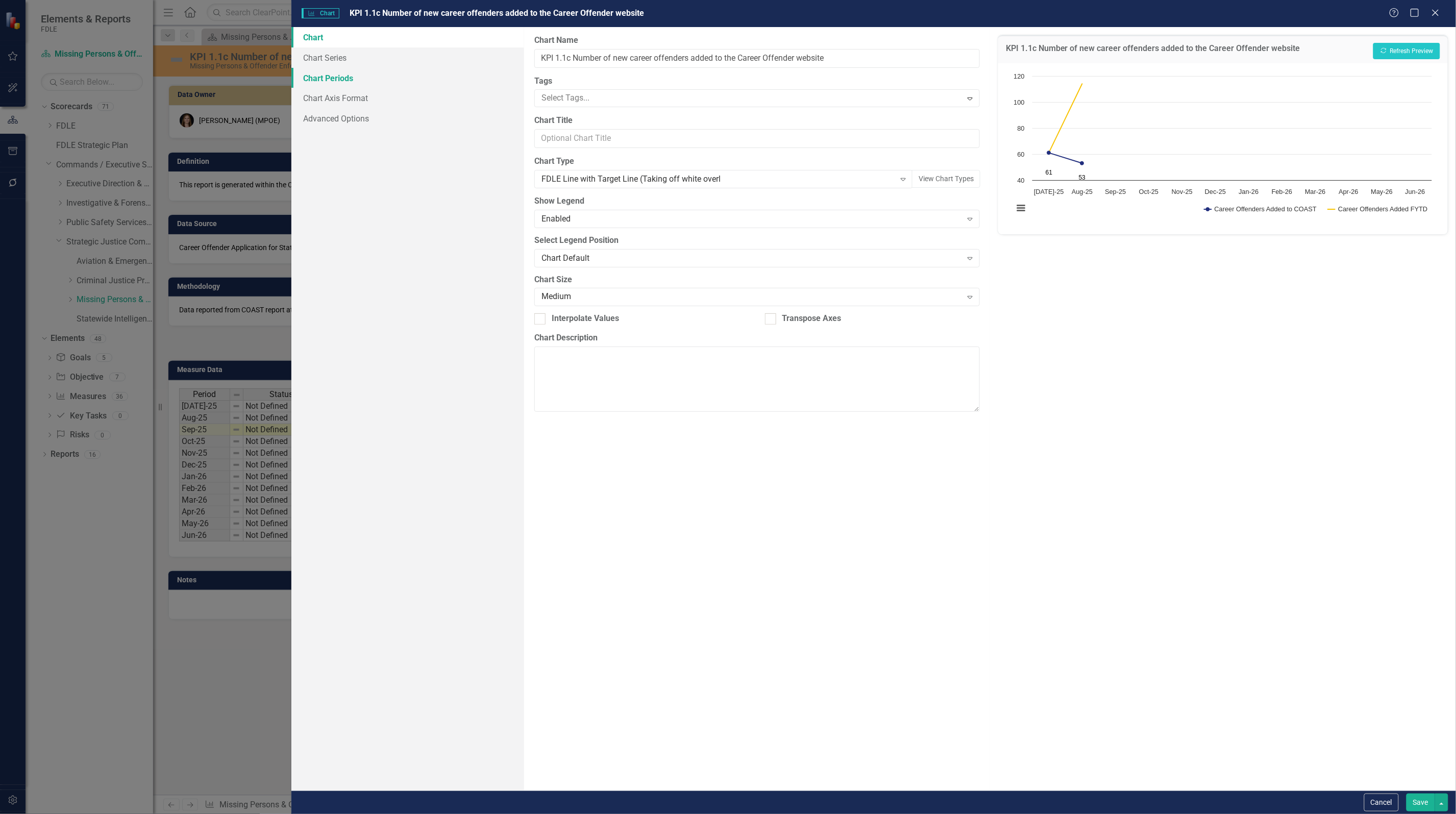
click at [335, 77] on link "Chart Periods" at bounding box center [408, 78] width 233 height 20
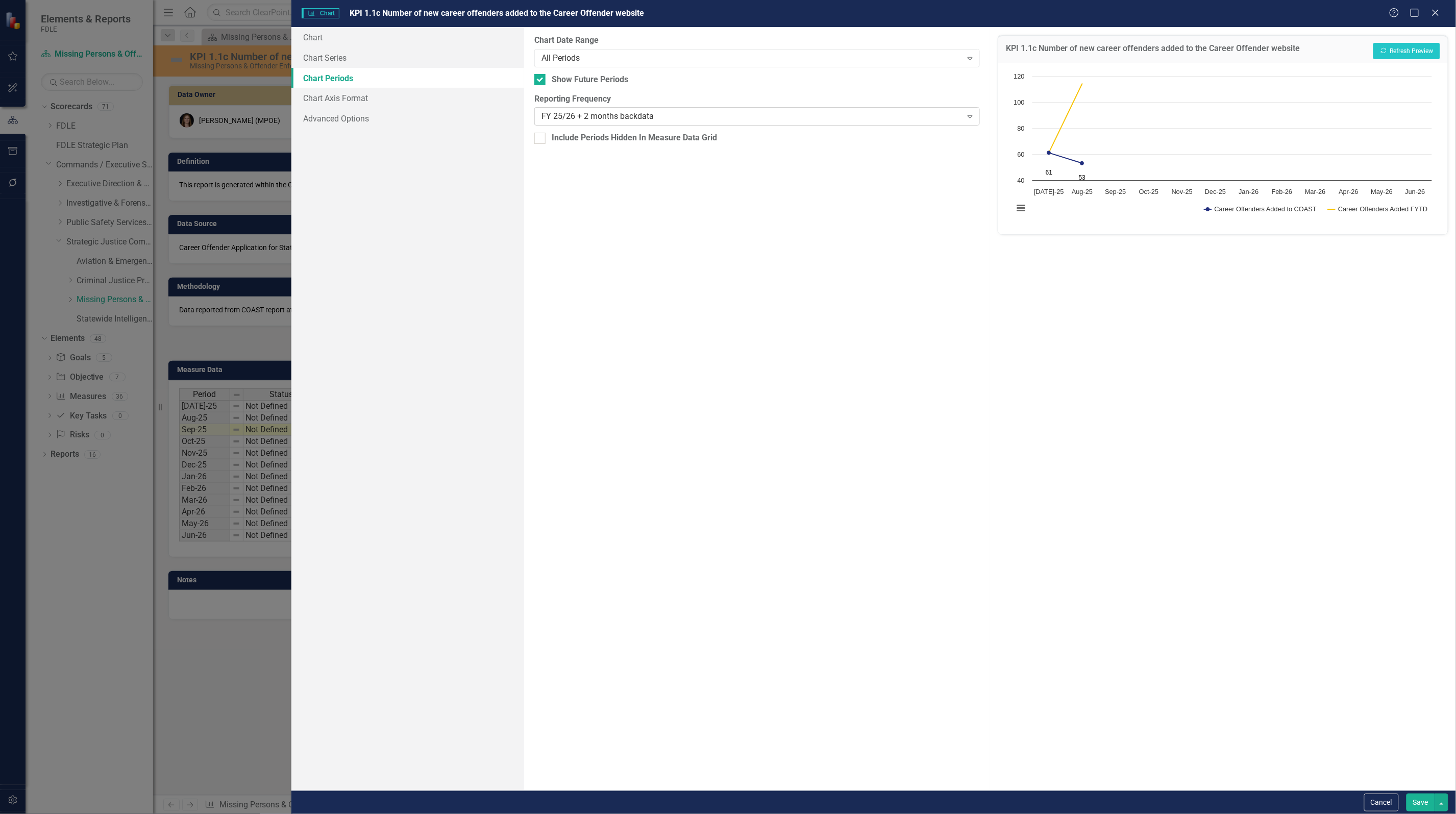
click at [601, 119] on div "FY 25/26 + 2 months backdata" at bounding box center [752, 116] width 421 height 12
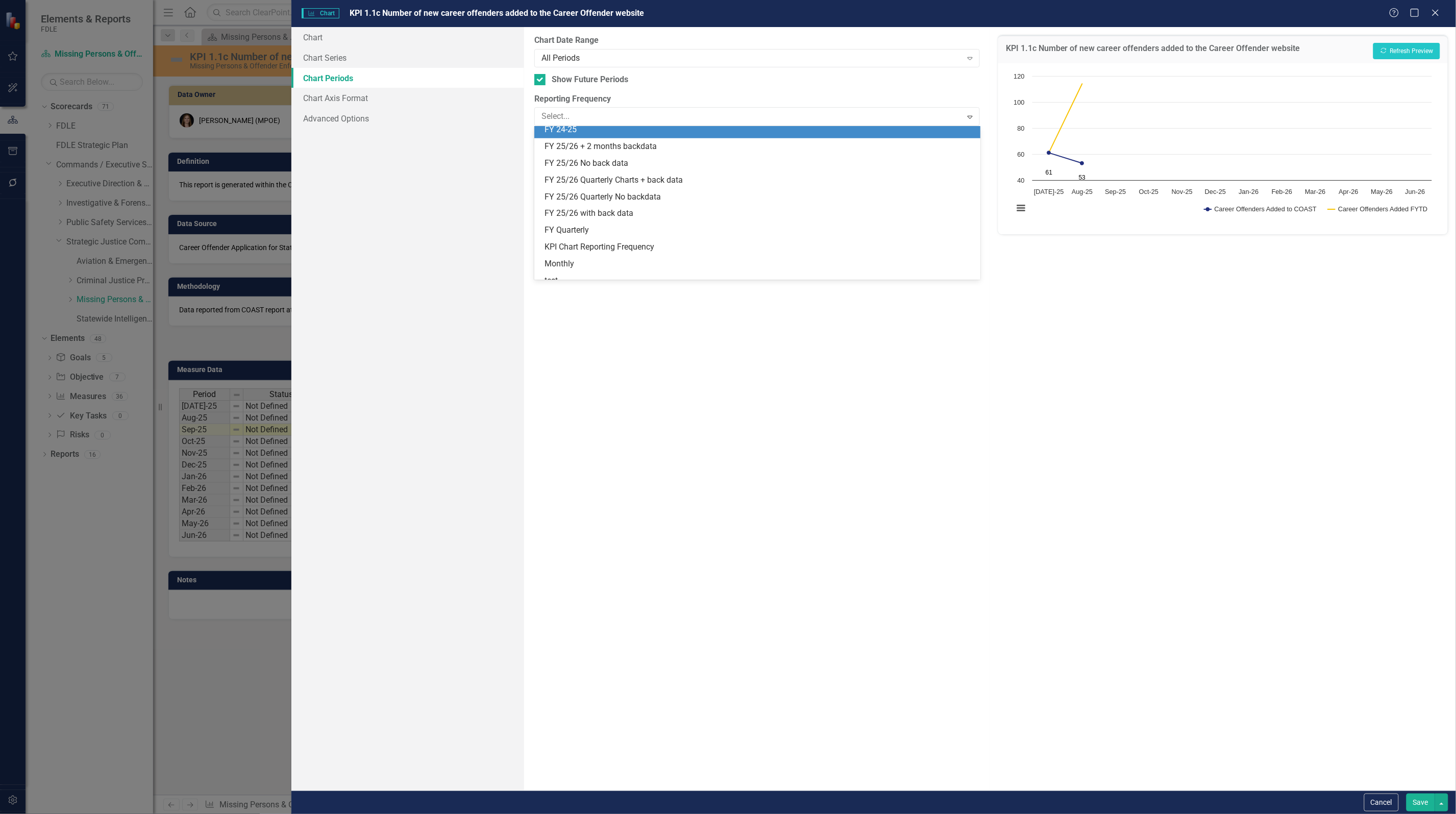
scroll to position [285, 0]
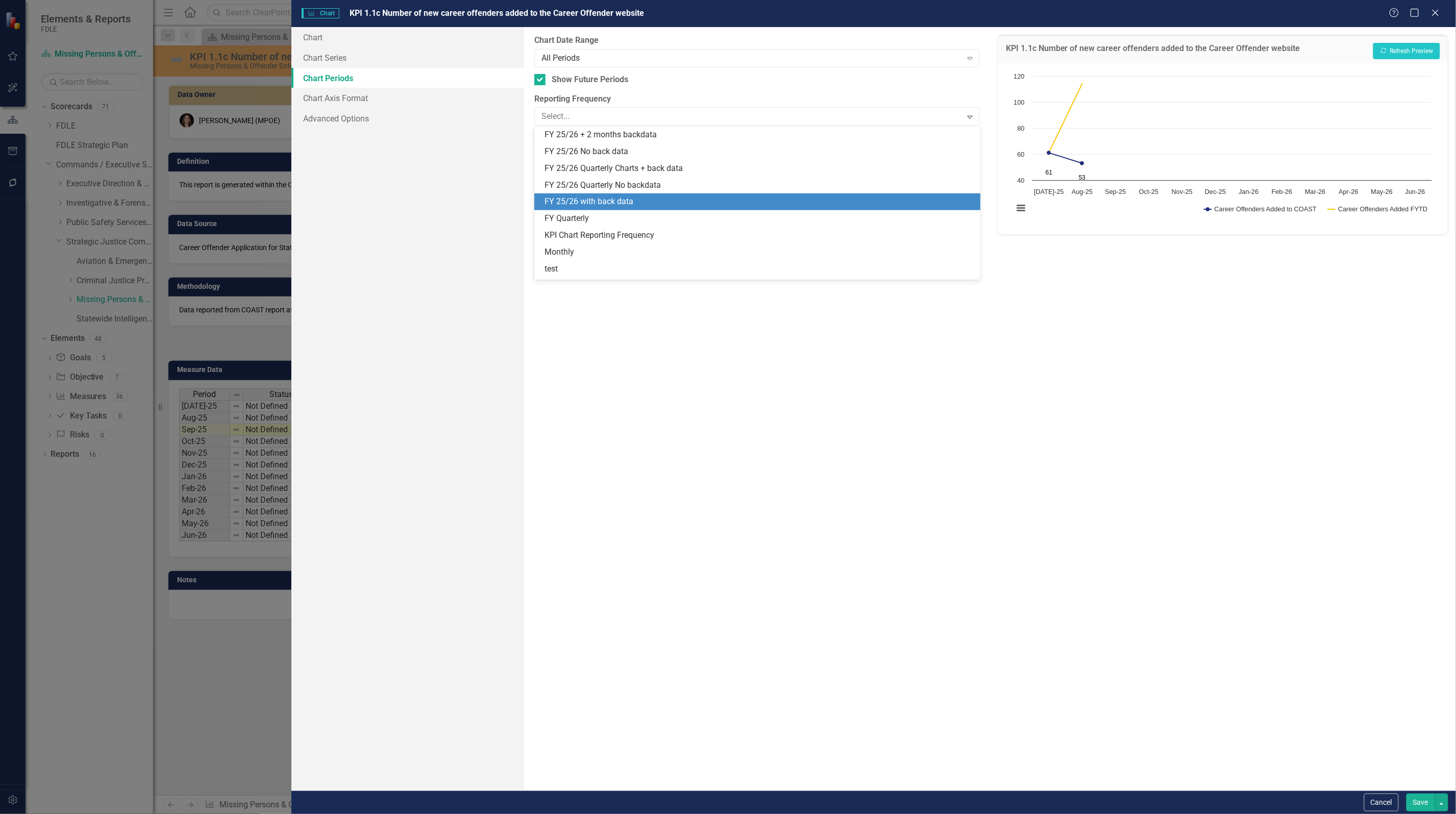
click at [623, 202] on div "FY 25/26 with back data" at bounding box center [759, 202] width 429 height 12
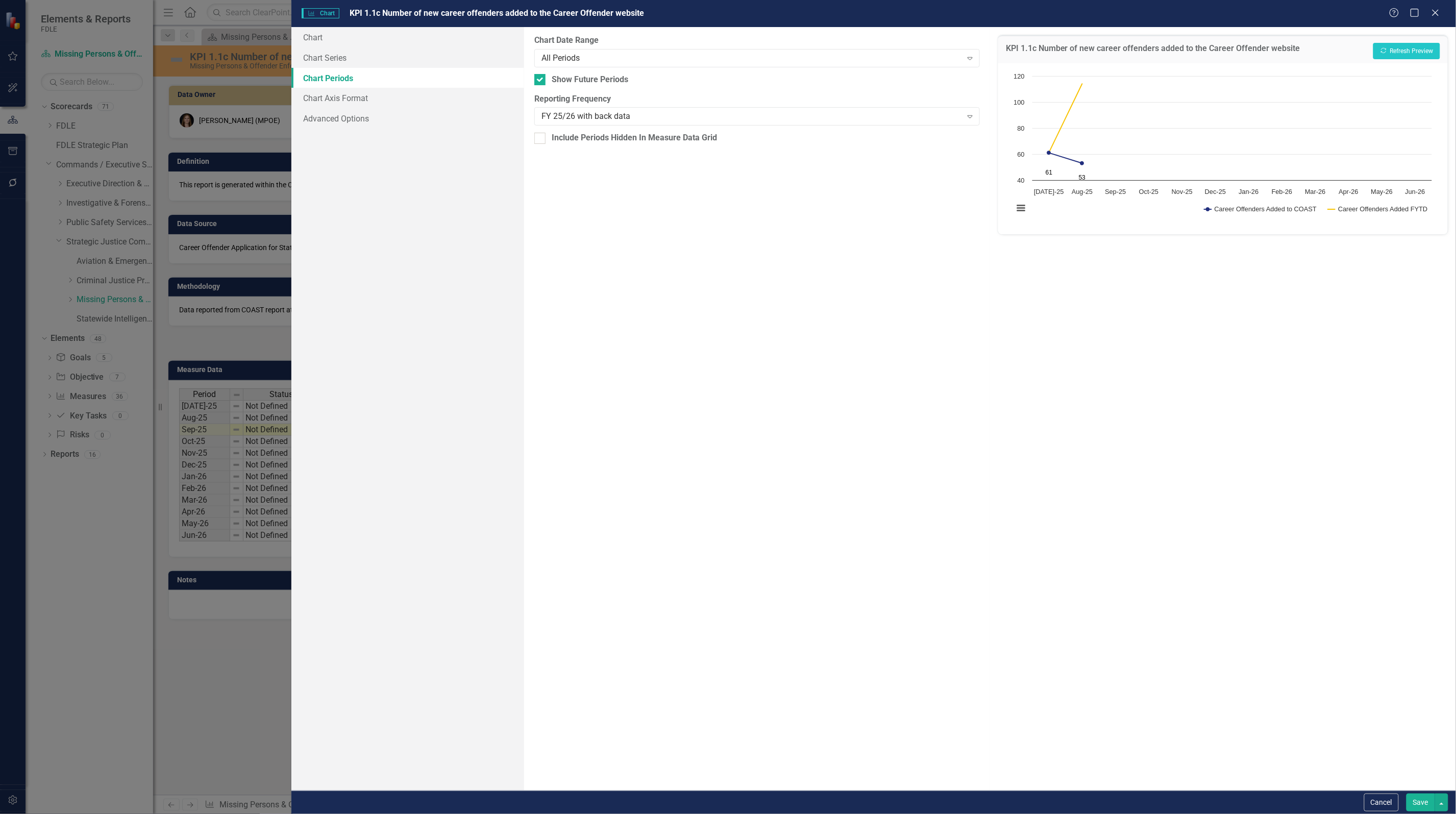
click at [1416, 805] on button "Save" at bounding box center [1420, 803] width 29 height 18
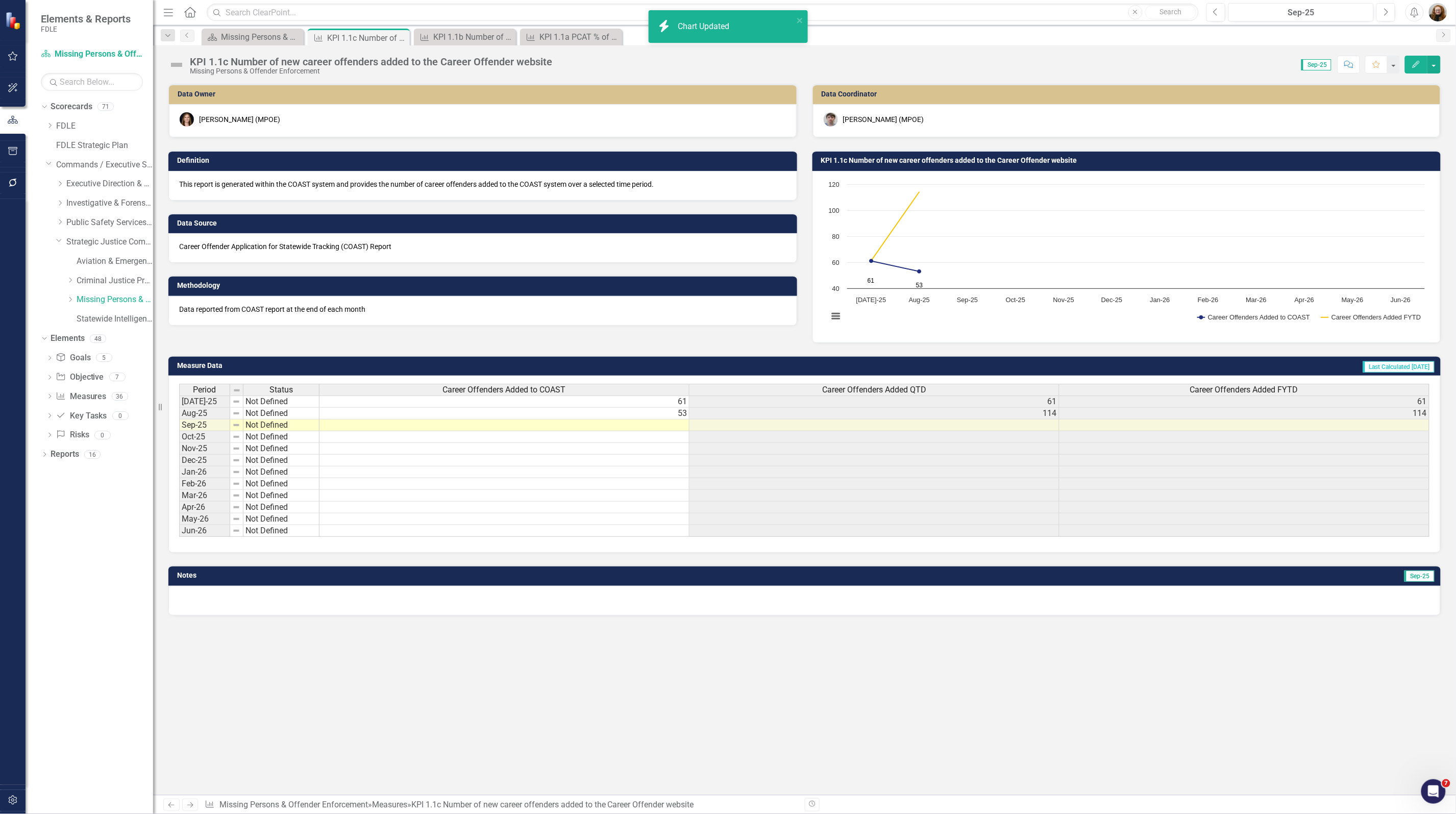
click at [895, 161] on h3 "KPI 1.1c Number of new career offenders added to the Career Offender website" at bounding box center [1129, 161] width 615 height 8
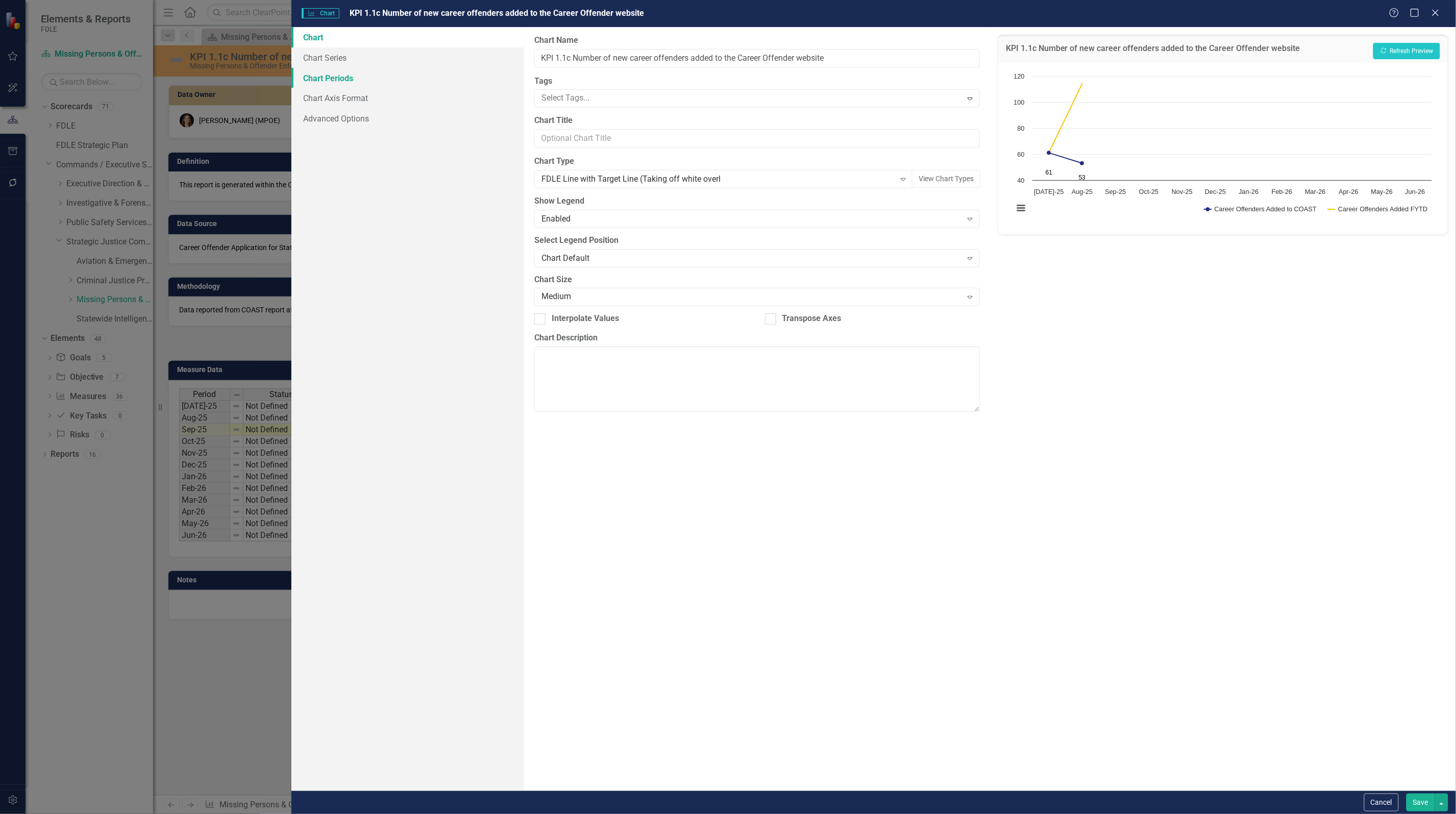
click at [335, 76] on link "Chart Periods" at bounding box center [408, 78] width 233 height 20
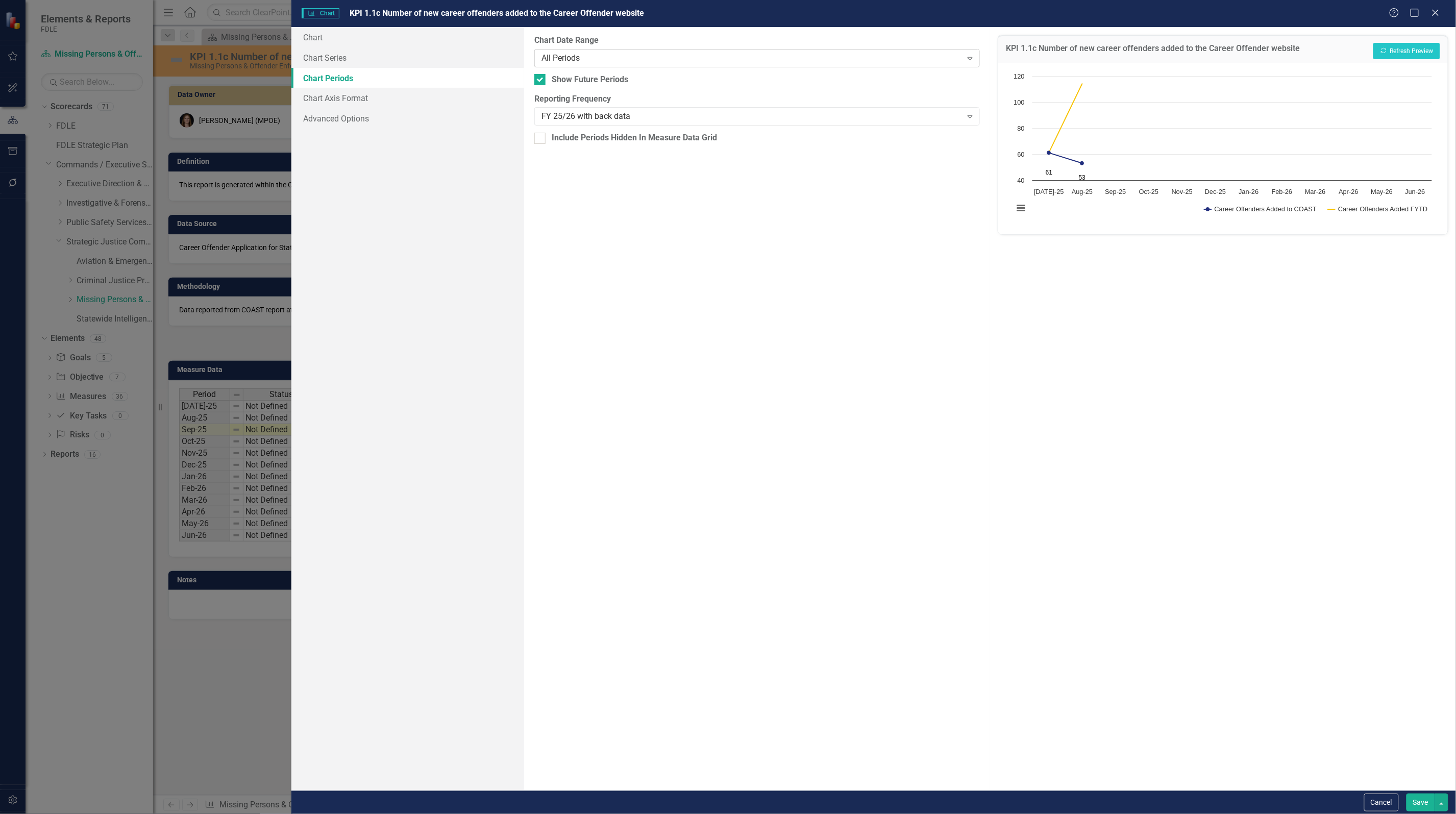
click at [591, 52] on div "All Periods" at bounding box center [752, 58] width 421 height 12
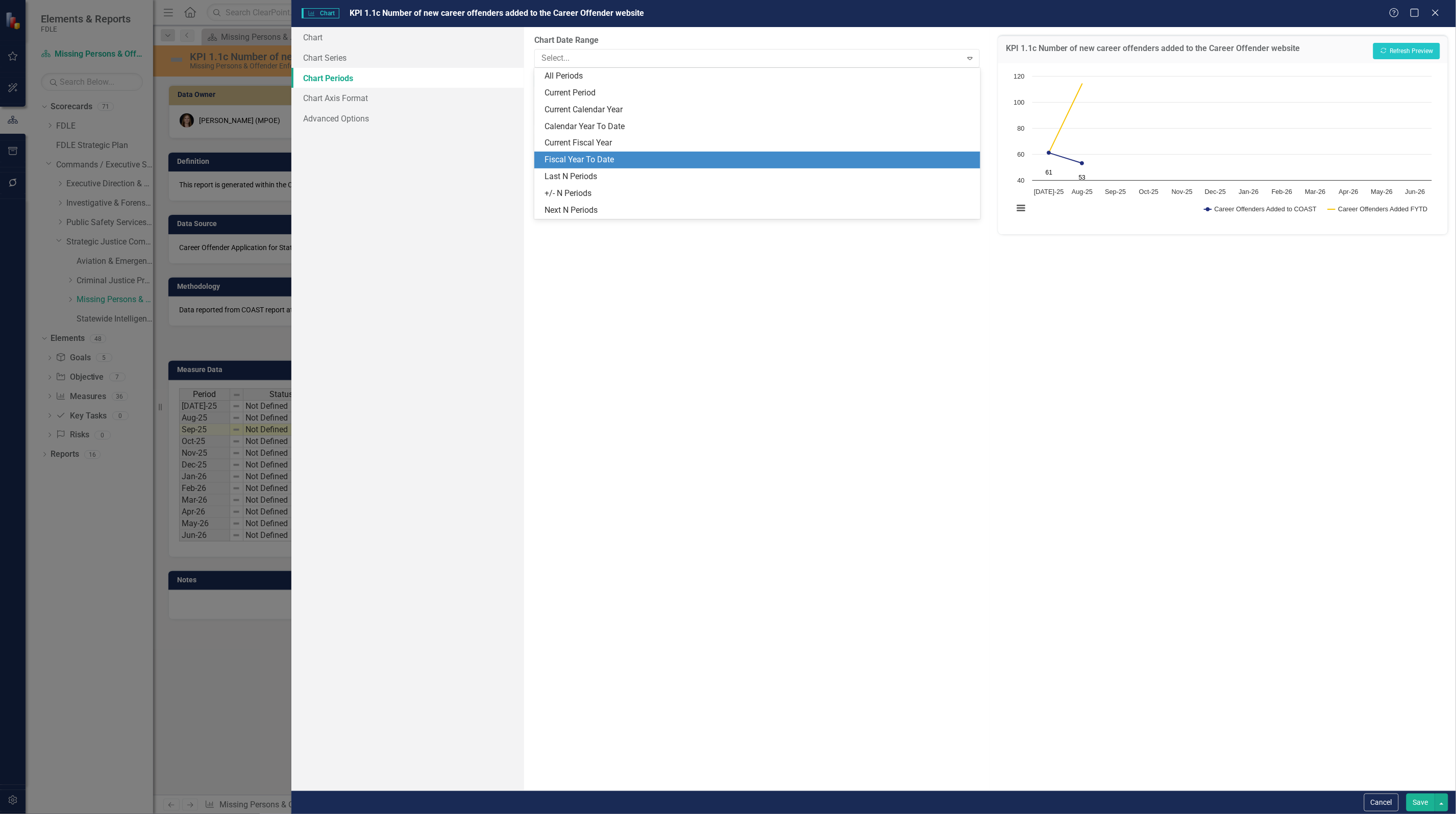
click at [592, 160] on div "Fiscal Year To Date" at bounding box center [759, 160] width 429 height 12
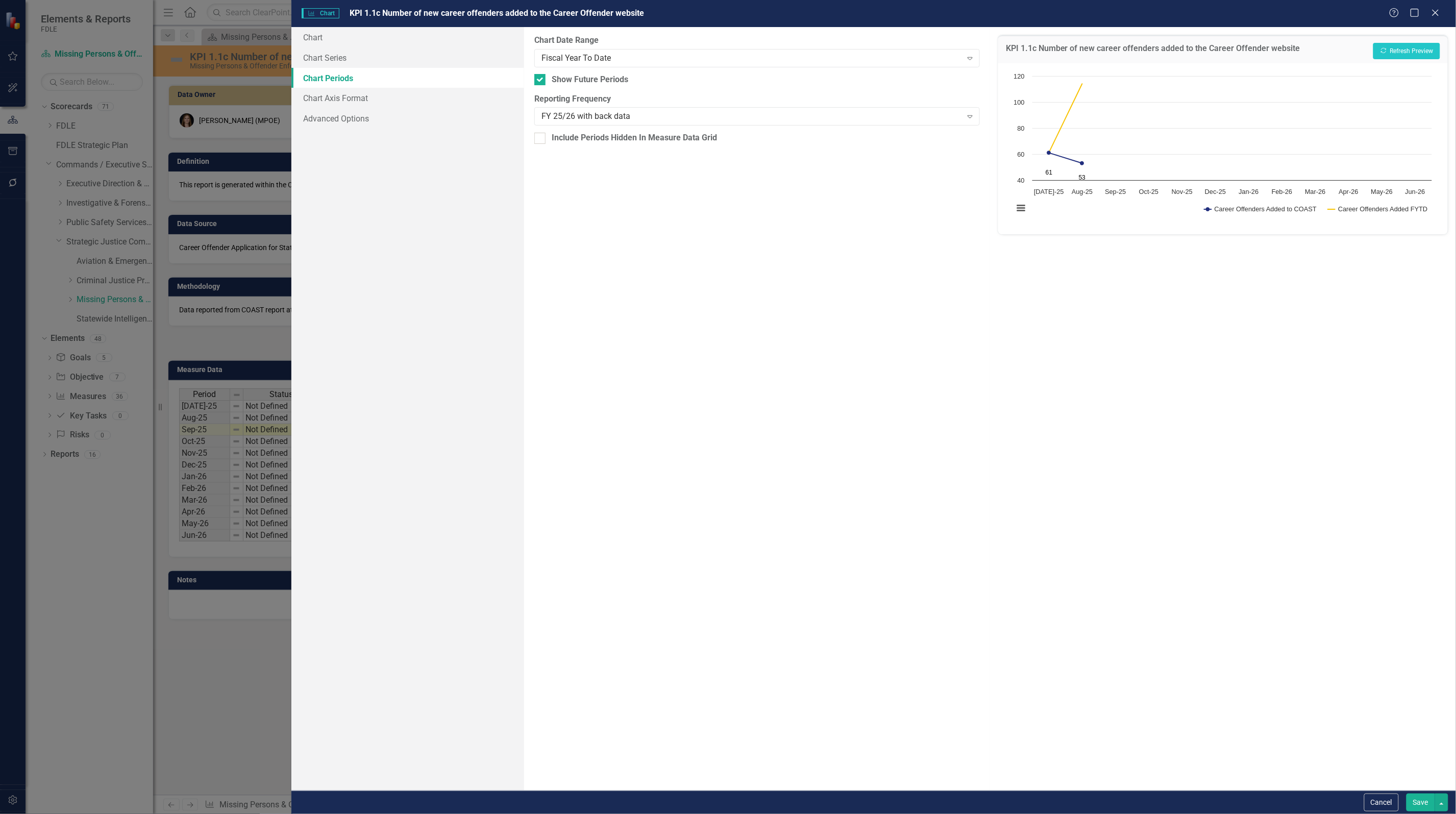
click at [1412, 800] on button "Save" at bounding box center [1420, 803] width 29 height 18
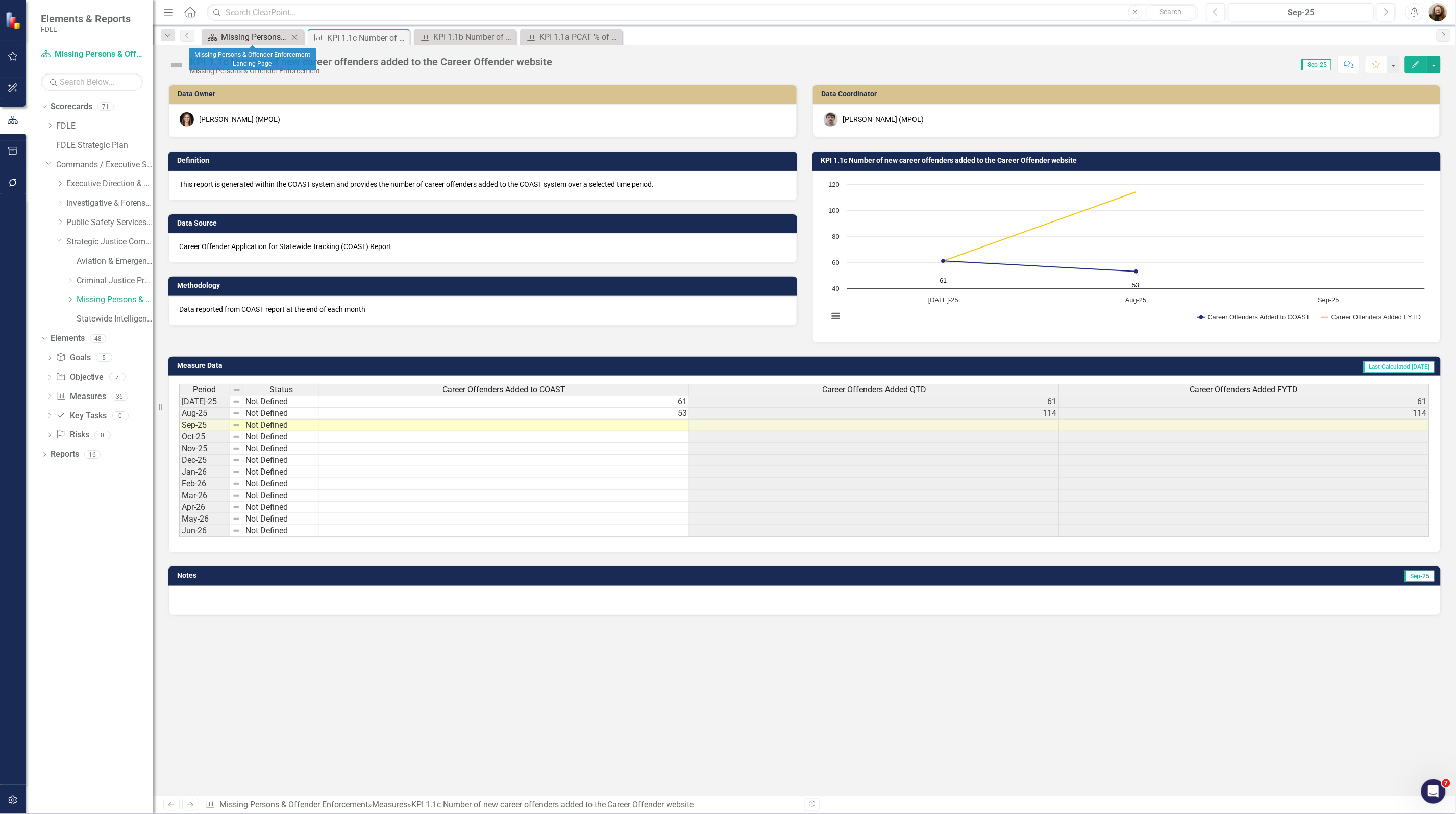
click at [246, 32] on div "Missing Persons & Offender Enforcement Landing Page" at bounding box center [254, 37] width 67 height 13
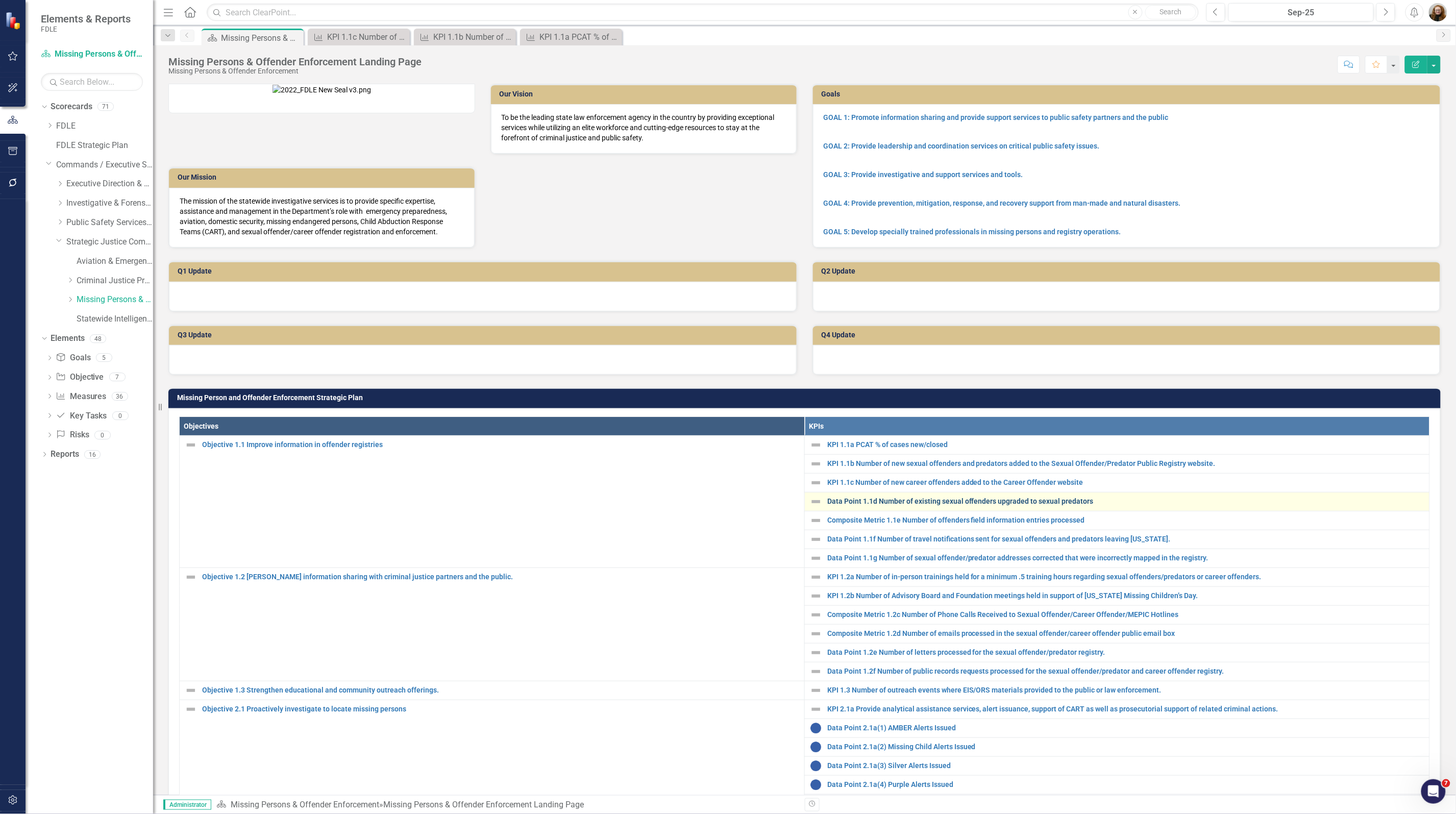
click at [861, 505] on link "Data Point 1.1d Number of existing sexual offenders upgraded to sexual predators" at bounding box center [1126, 501] width 597 height 8
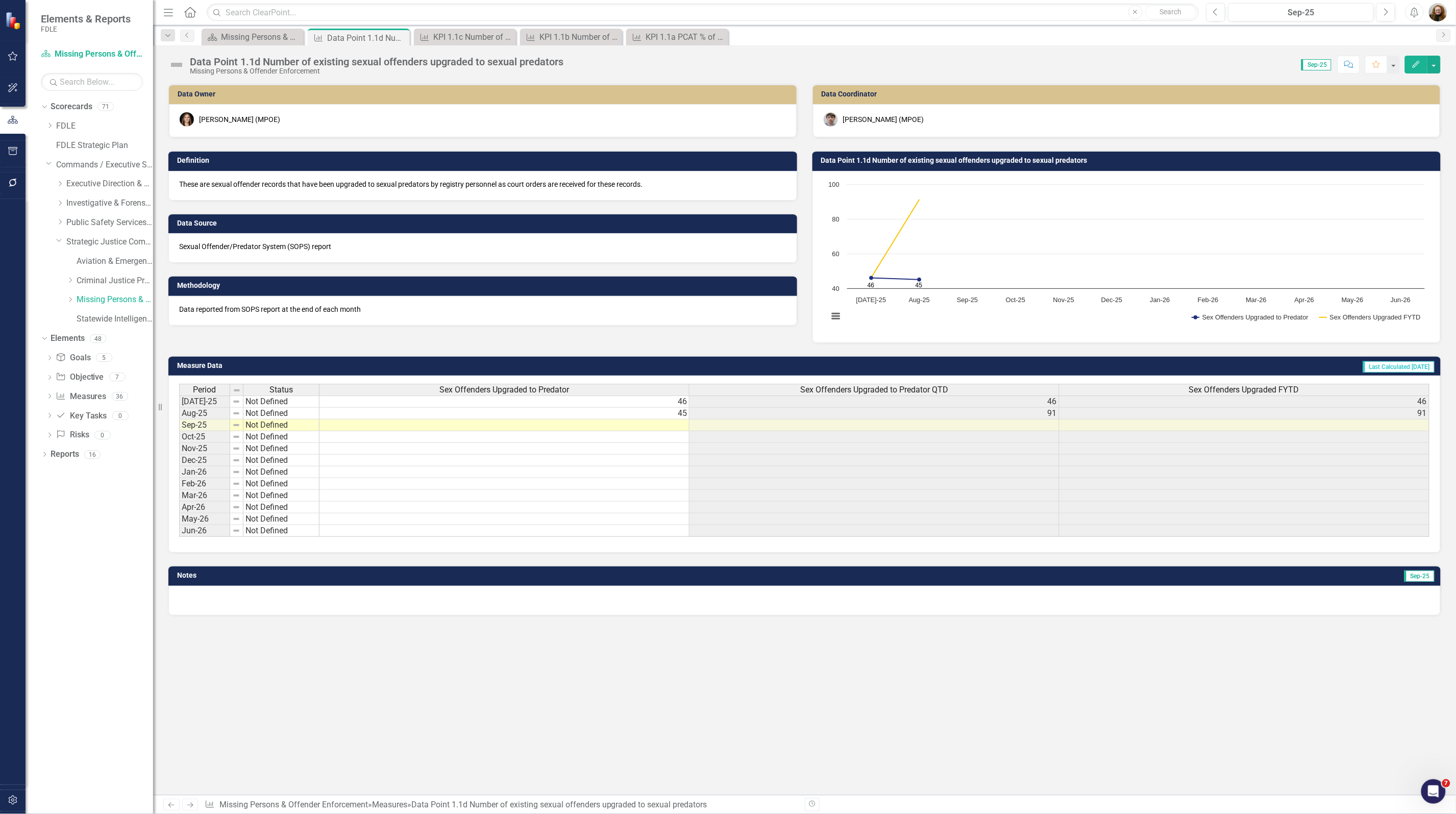
click at [897, 162] on h3 "Data Point 1.1d Number of existing sexual offenders upgraded to sexual predators" at bounding box center [1129, 161] width 615 height 8
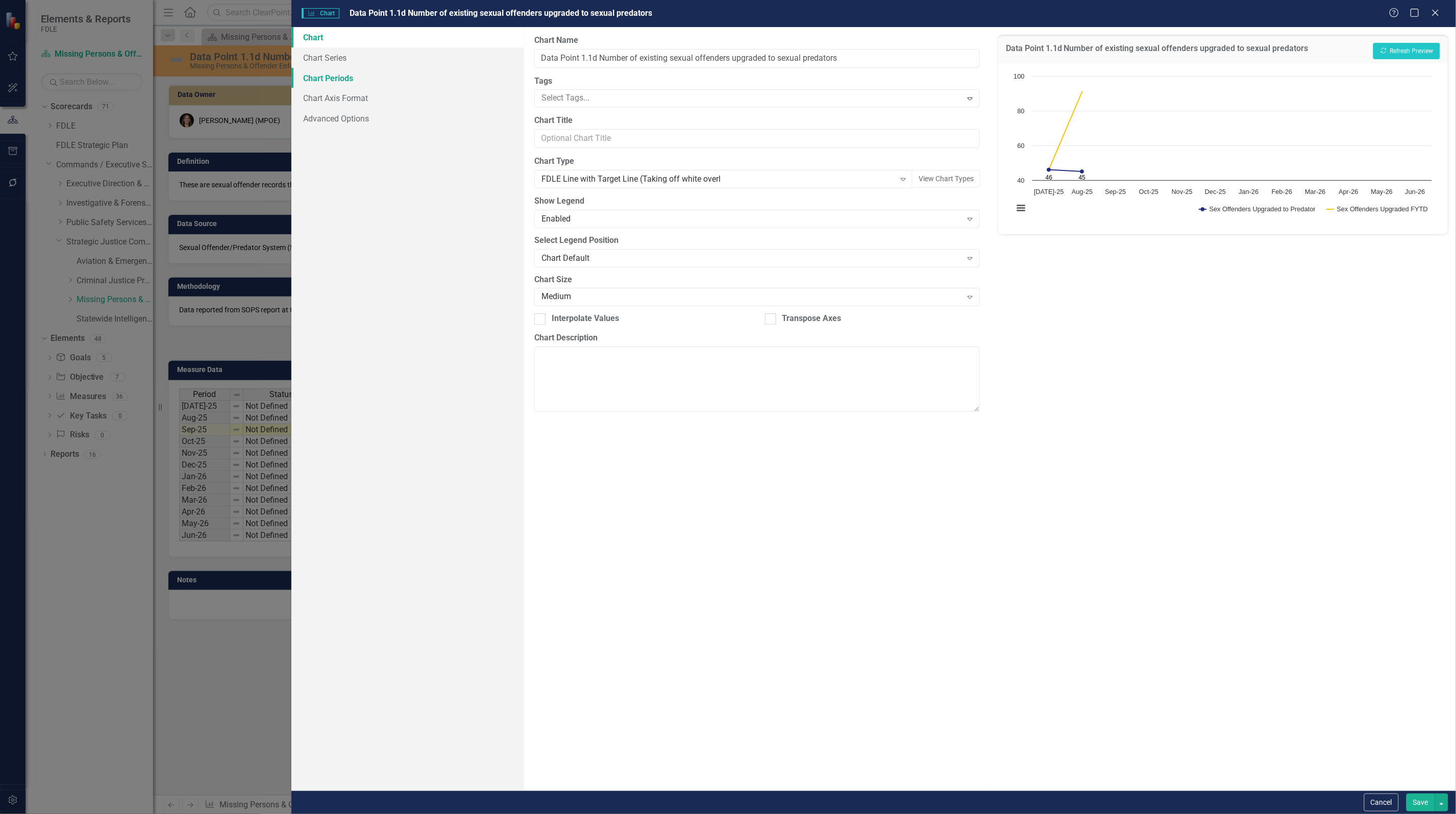
click at [376, 79] on link "Chart Periods" at bounding box center [408, 78] width 233 height 20
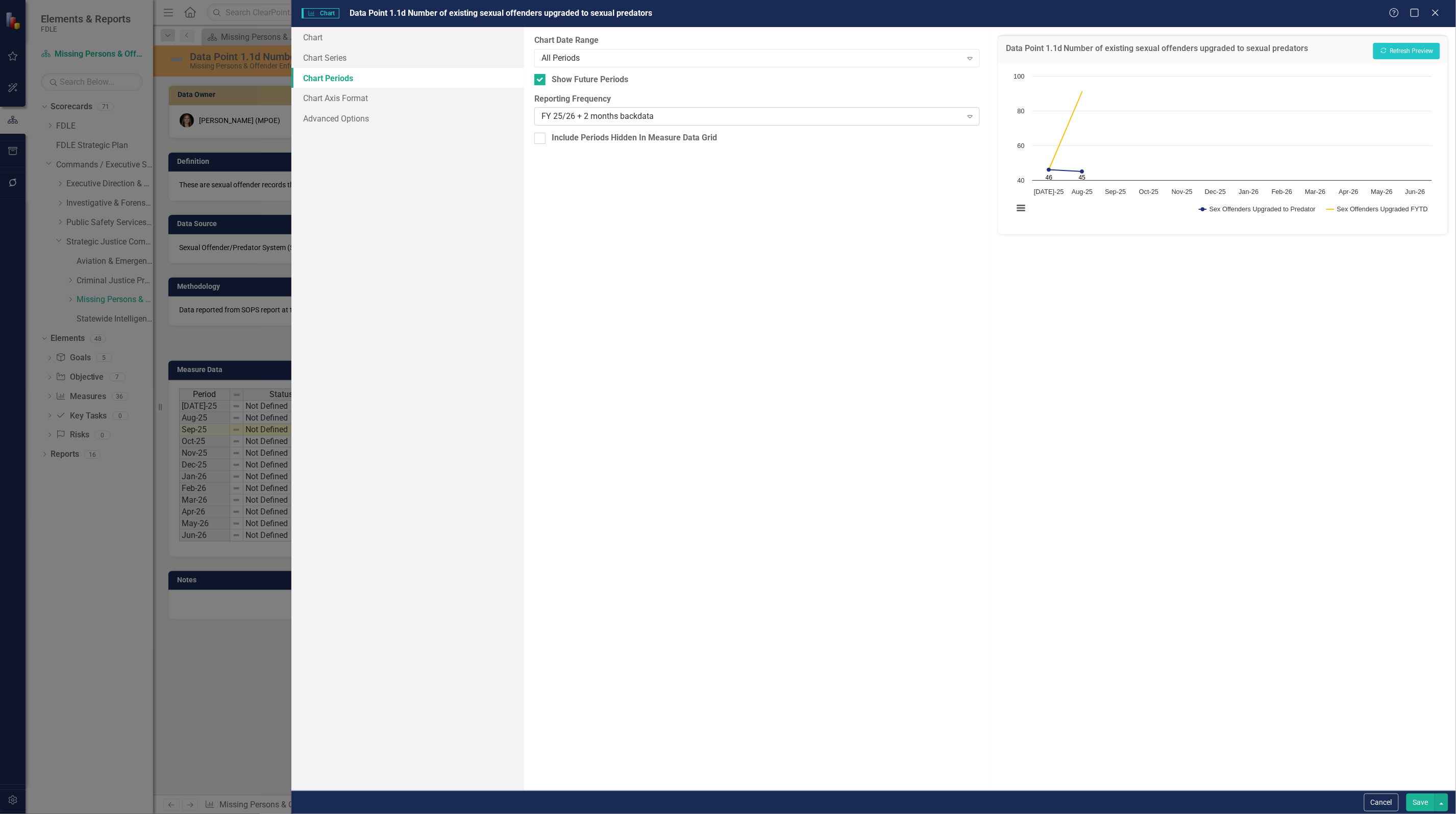
click at [611, 114] on div "FY 25/26 + 2 months backdata" at bounding box center [752, 116] width 421 height 12
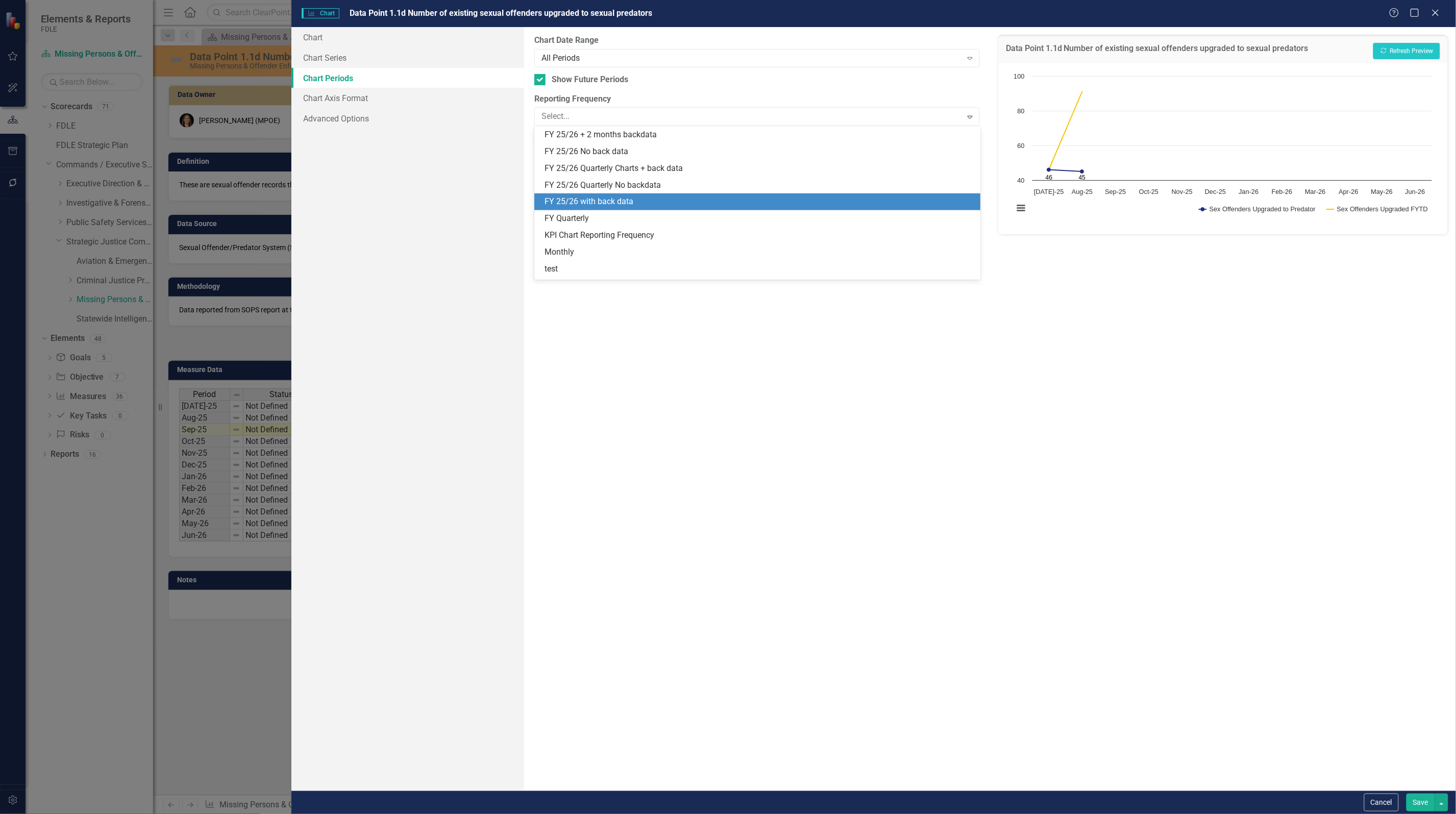
click at [616, 195] on div "FY 25/26 with back data" at bounding box center [757, 202] width 445 height 17
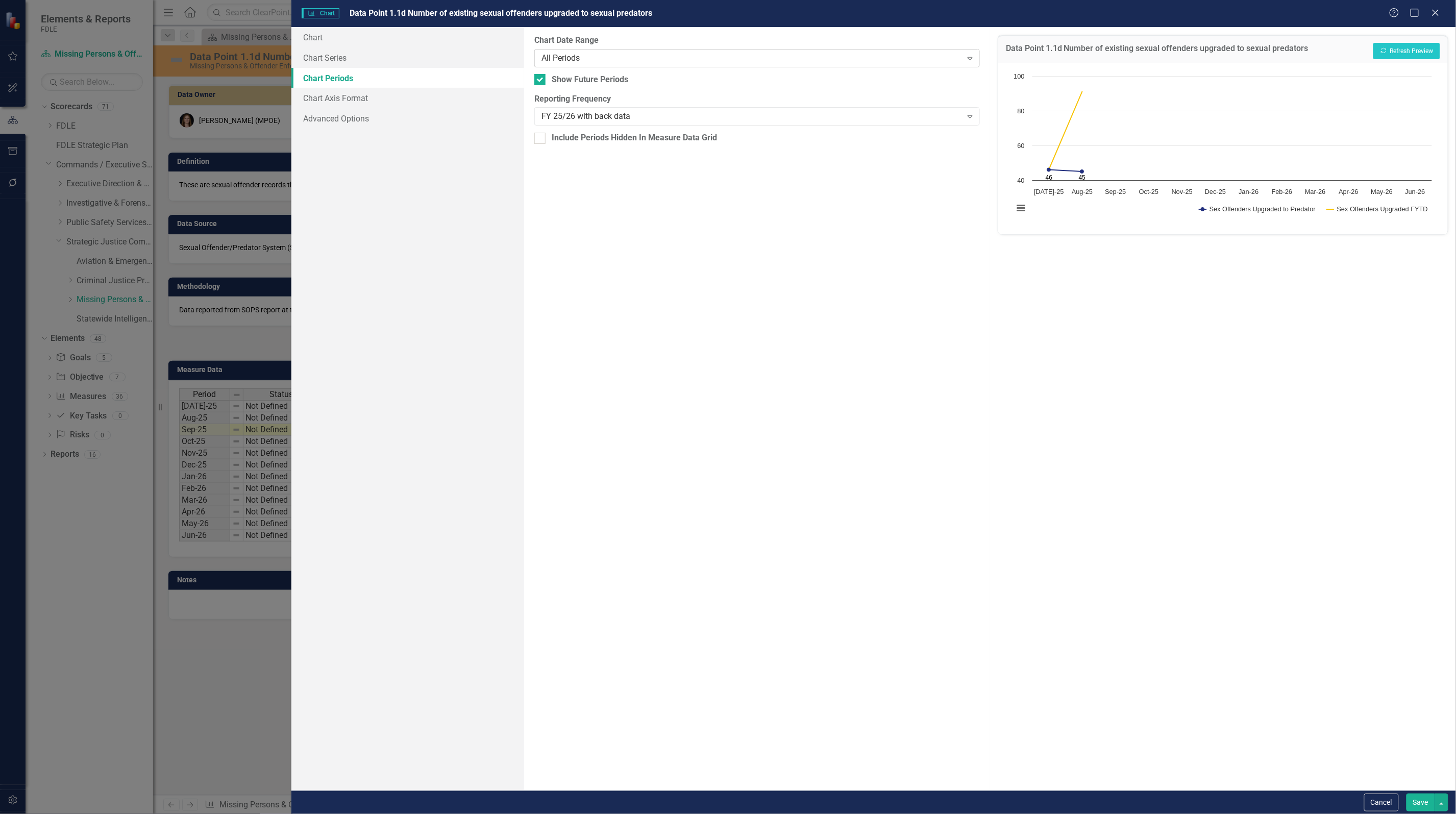
click at [612, 60] on div "All Periods" at bounding box center [752, 58] width 421 height 12
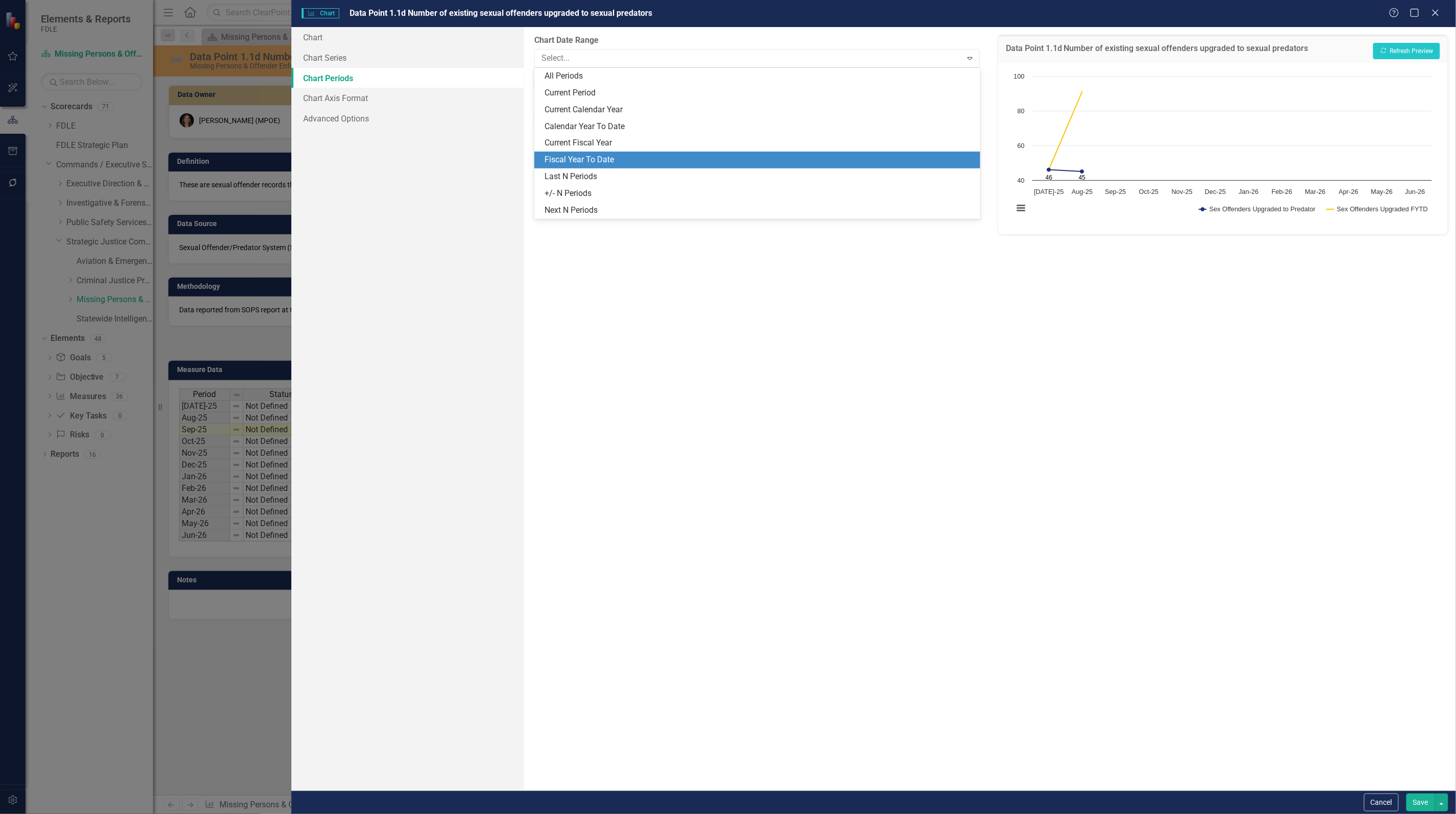
click at [632, 155] on div "Fiscal Year To Date" at bounding box center [759, 160] width 429 height 12
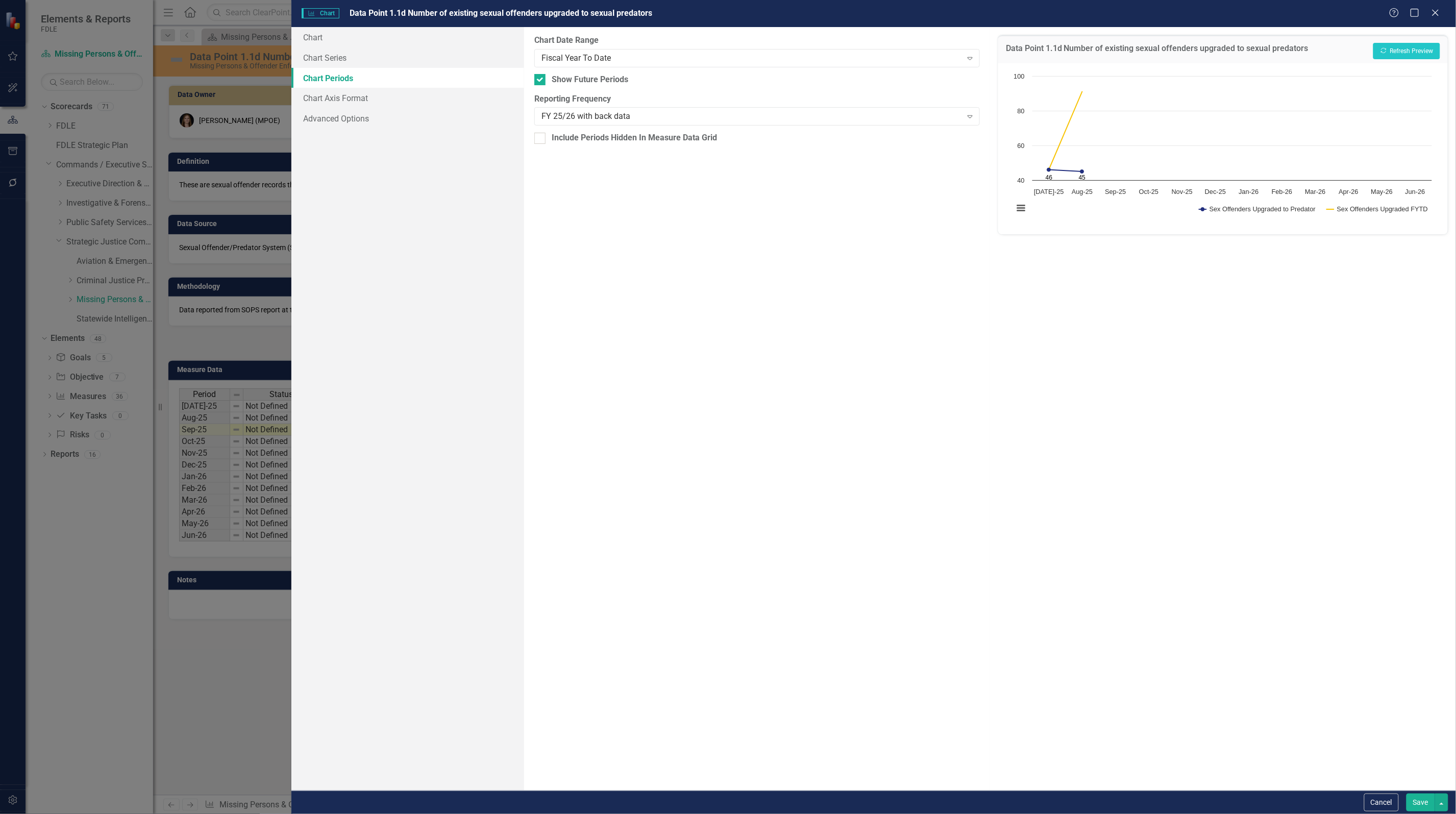
click at [1417, 800] on button "Save" at bounding box center [1420, 803] width 29 height 18
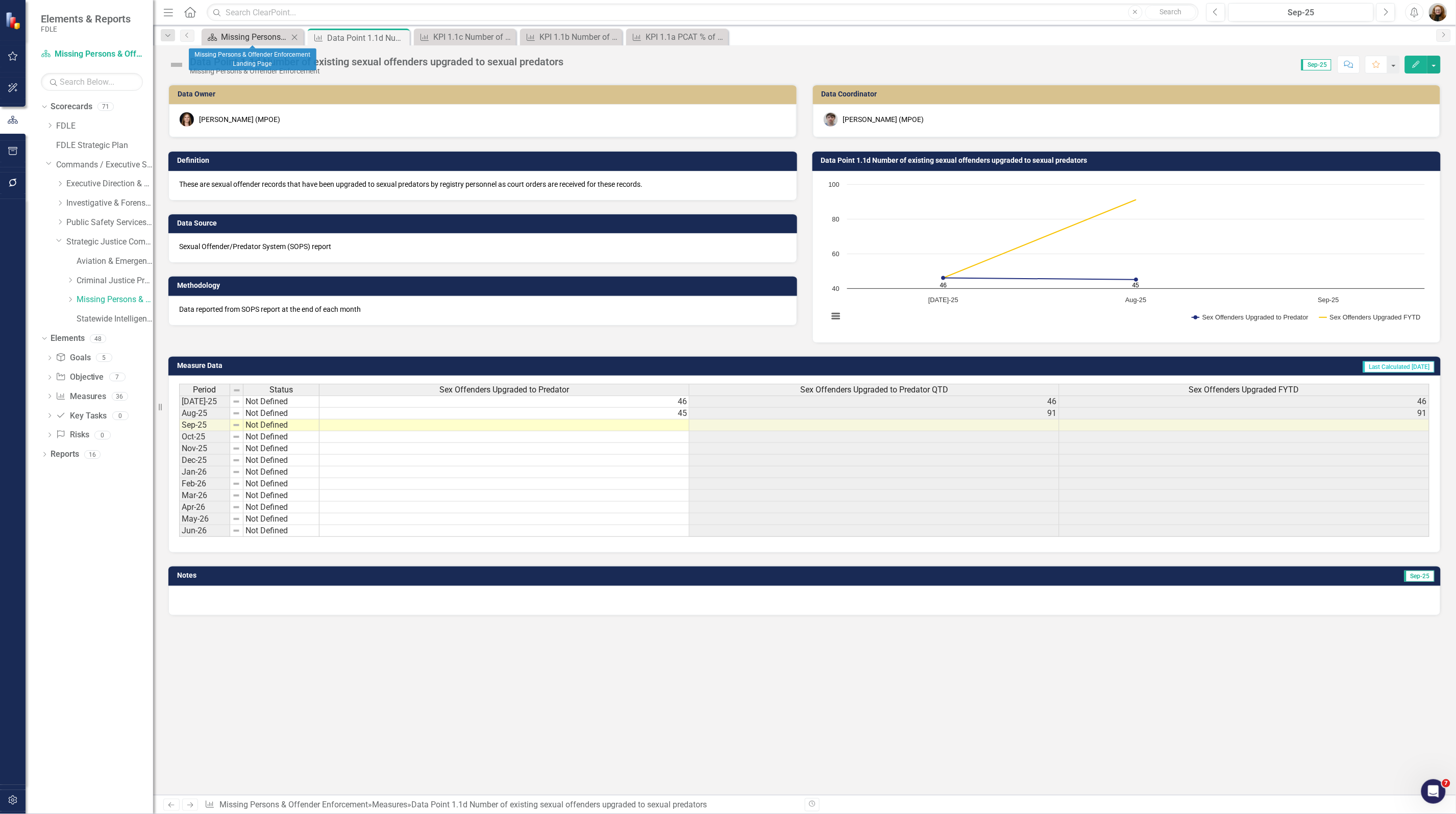
click at [272, 34] on div "Missing Persons & Offender Enforcement Landing Page" at bounding box center [254, 37] width 67 height 13
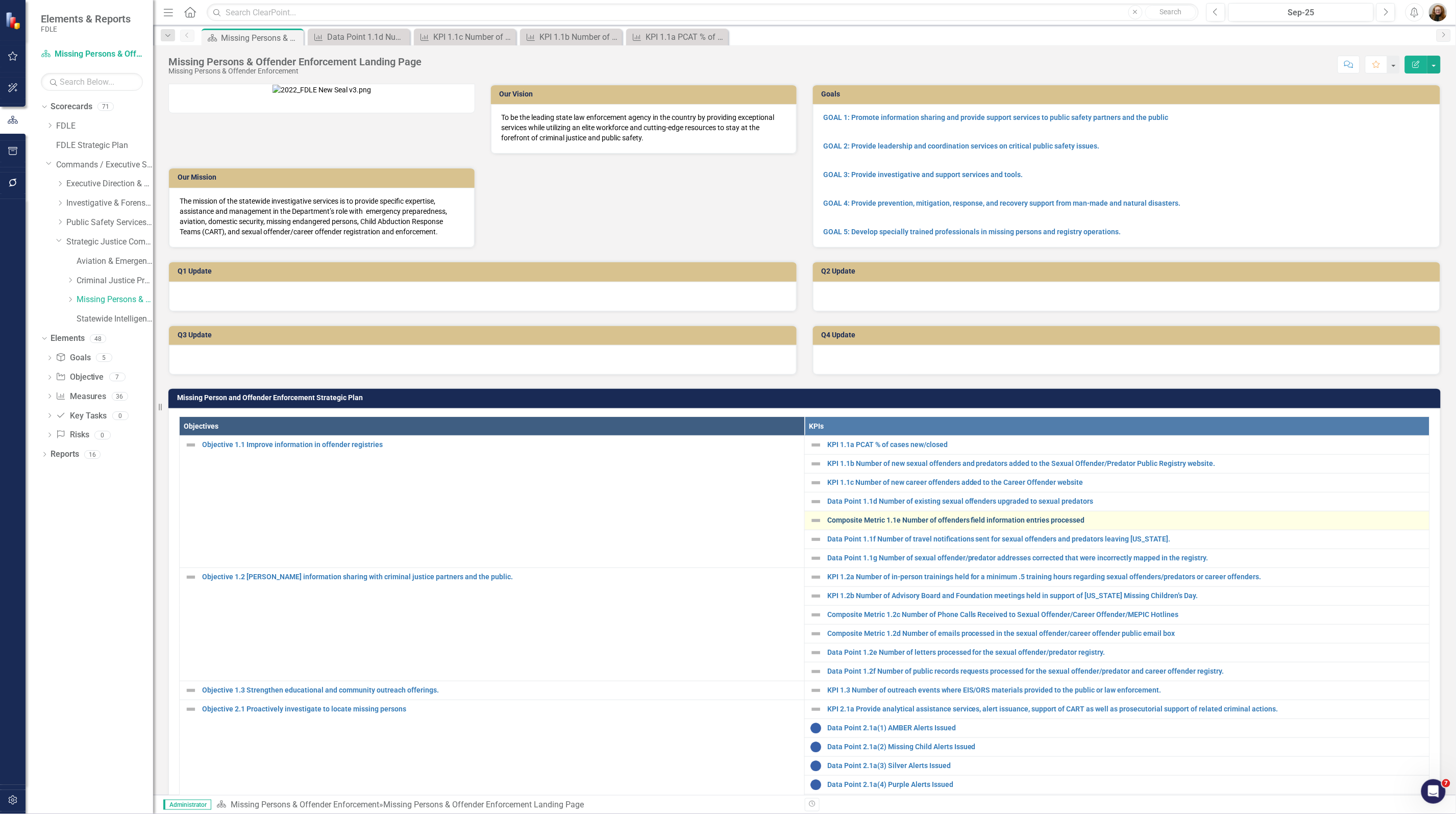
click at [884, 524] on link "Composite Metric 1.1e Number of offenders field information entries processed" at bounding box center [1126, 521] width 597 height 8
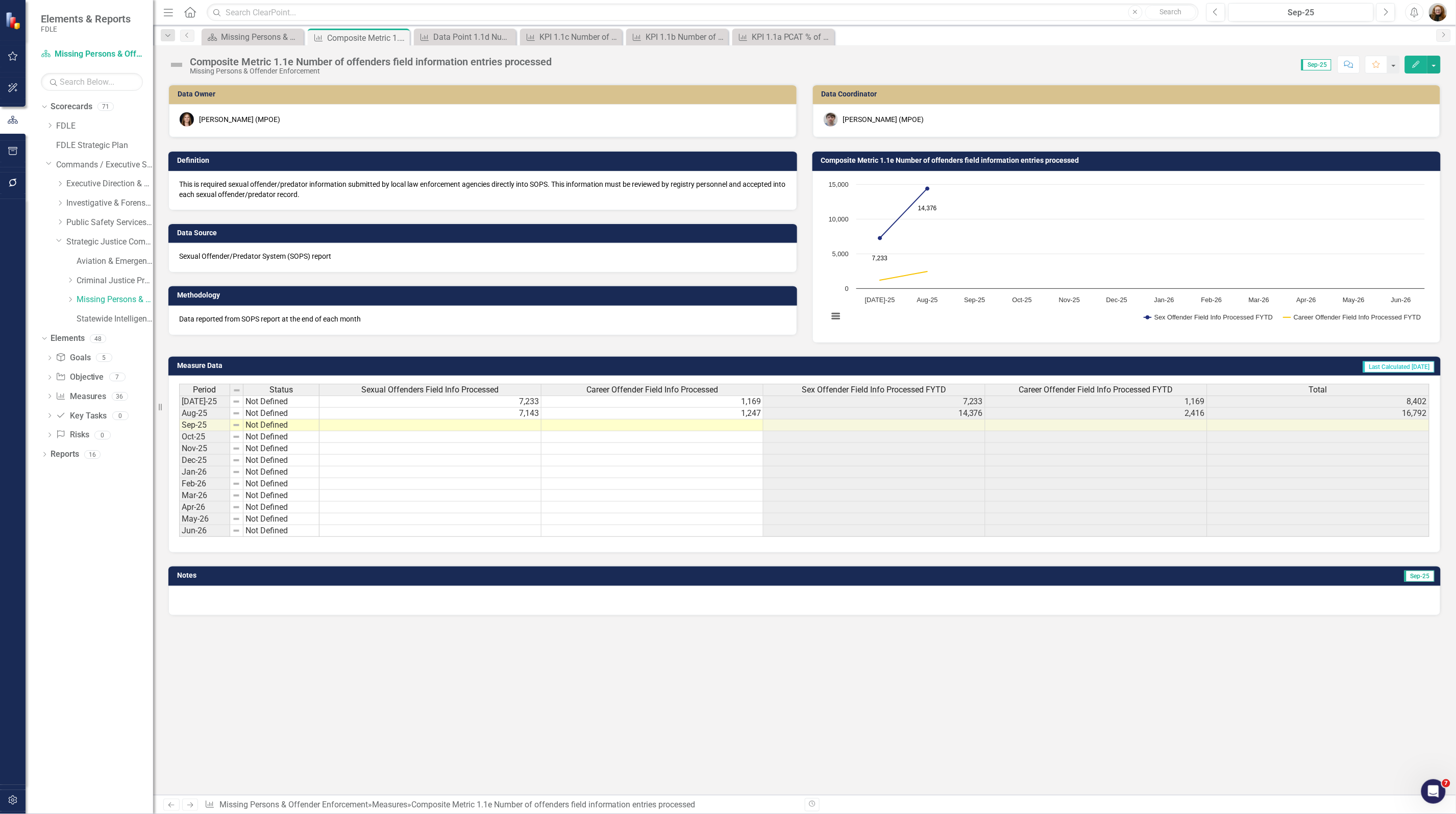
click at [976, 170] on div "Composite Metric 1.1e Number of offenders field information entries processed" at bounding box center [1126, 160] width 629 height 20
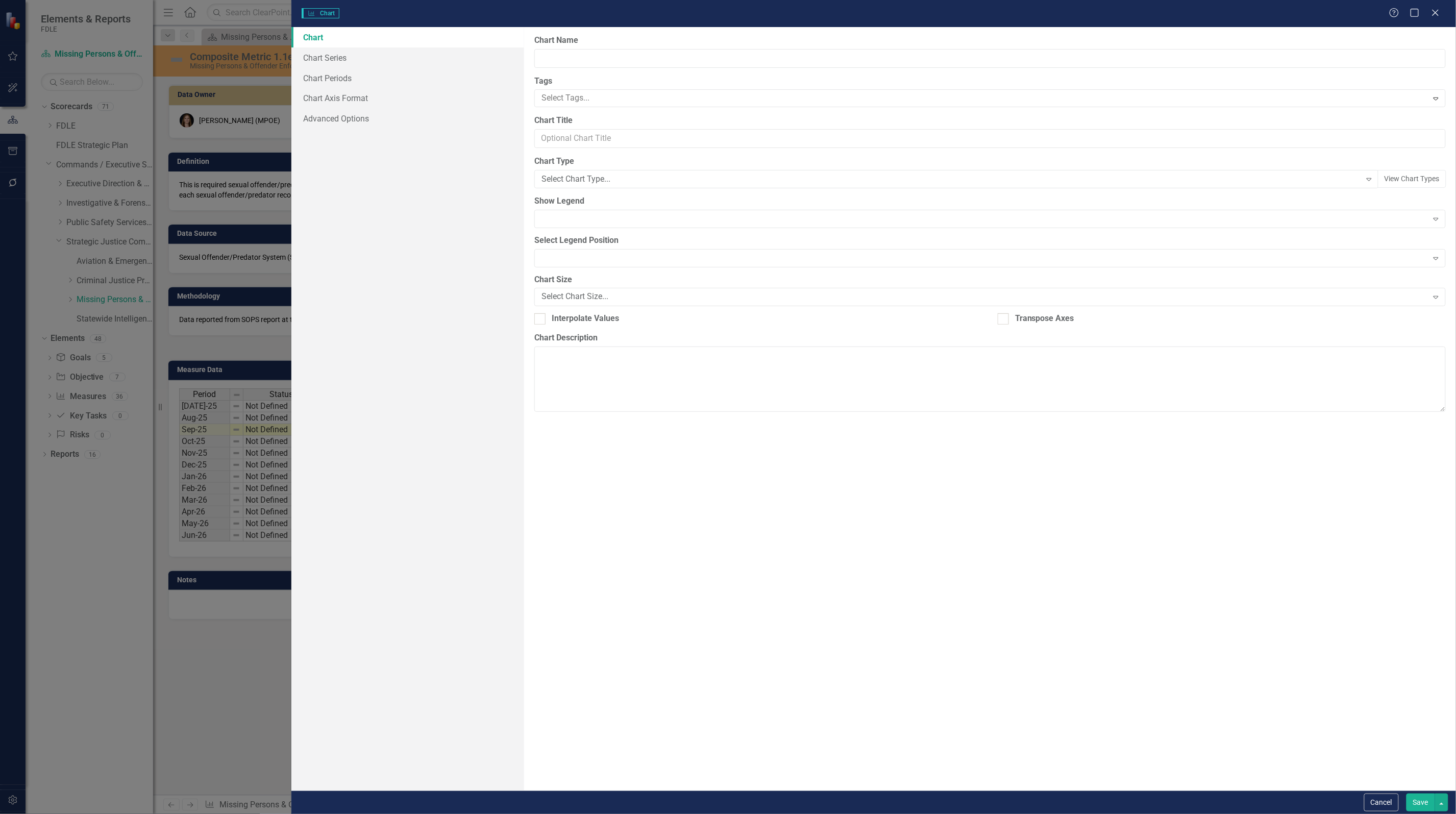
type input "Composite Metric 1.1e Number of offenders field information entries processed"
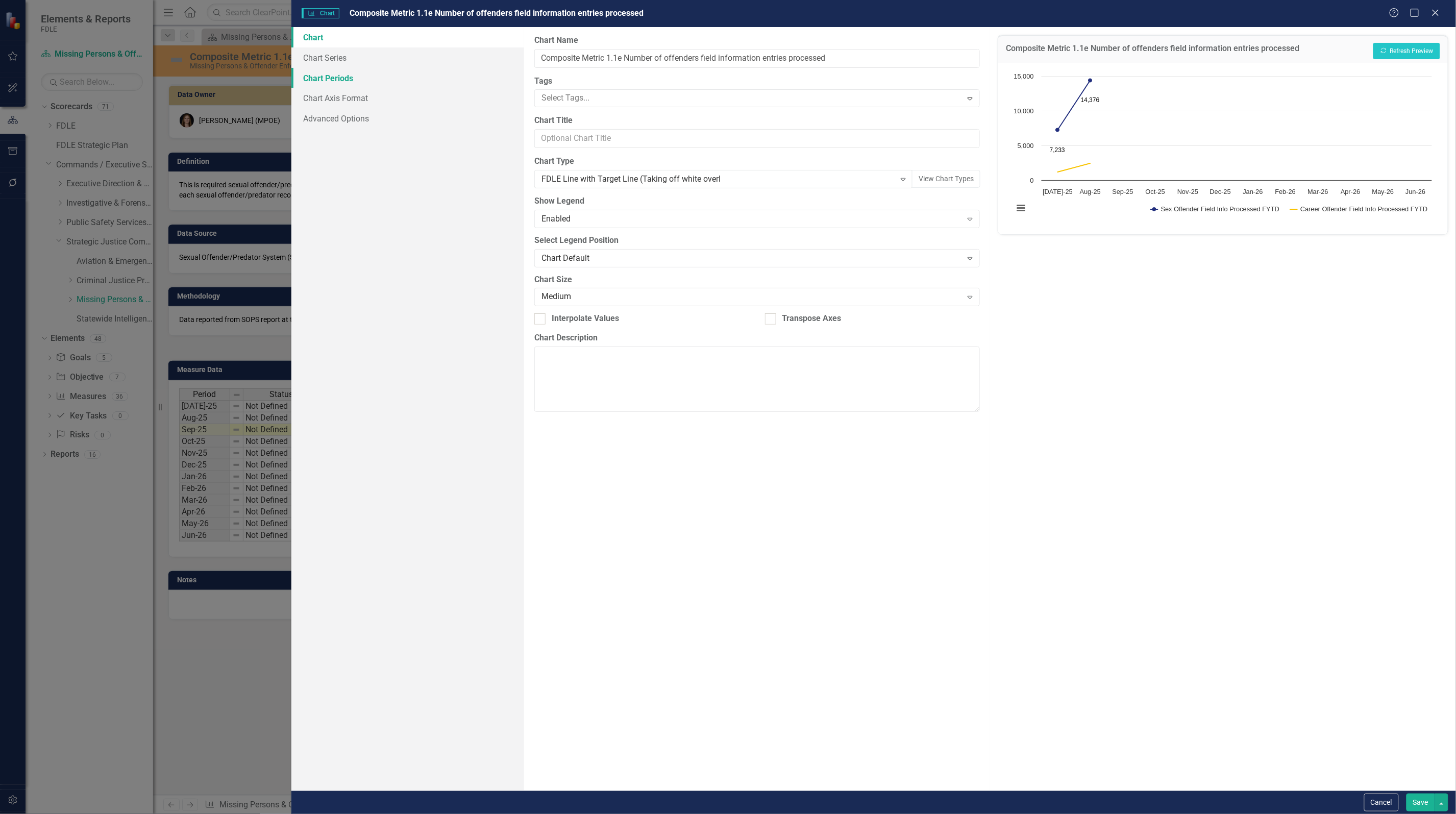
click at [345, 79] on link "Chart Periods" at bounding box center [408, 78] width 233 height 20
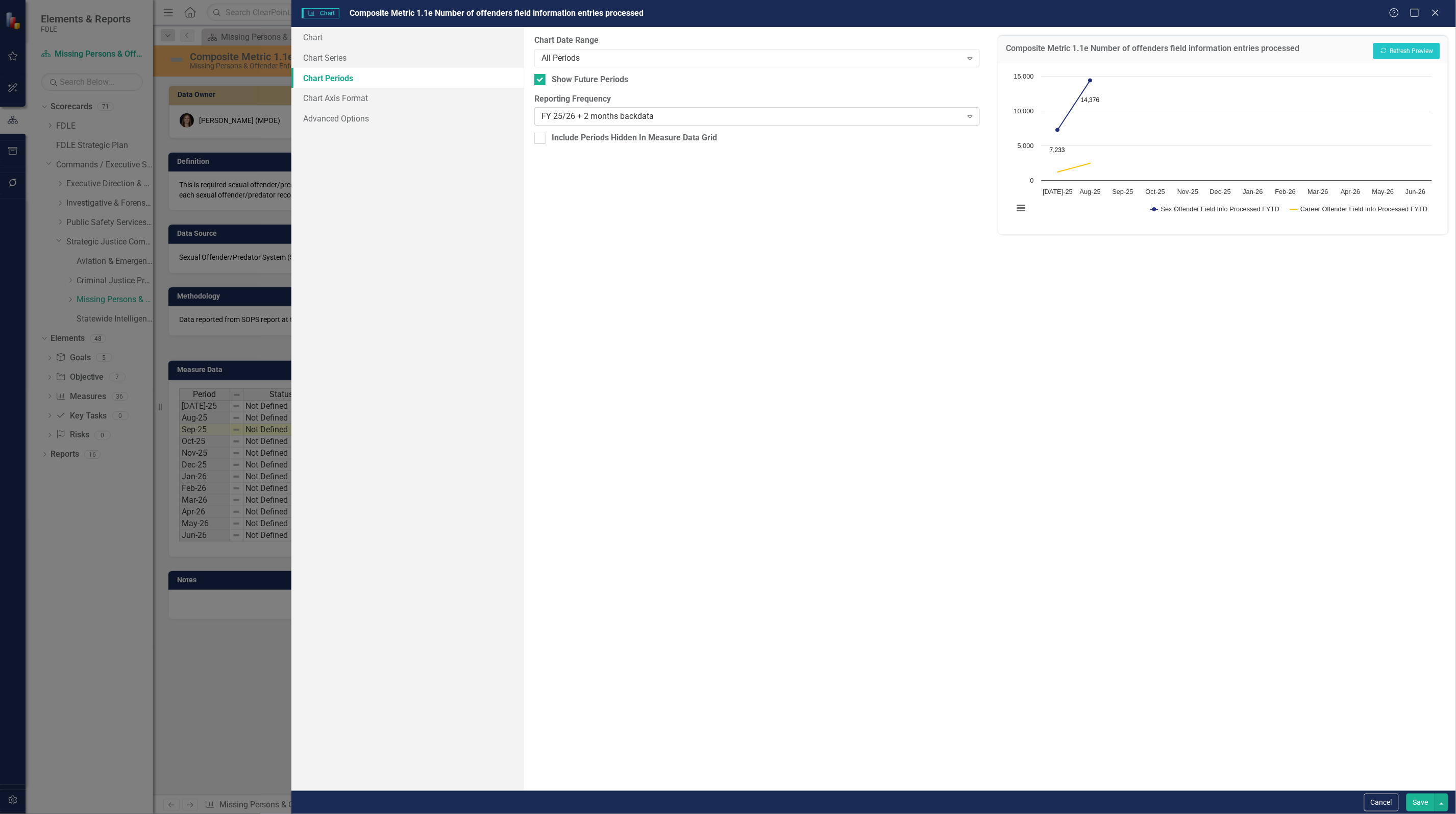
click at [598, 116] on div "FY 25/26 + 2 months backdata" at bounding box center [752, 116] width 421 height 12
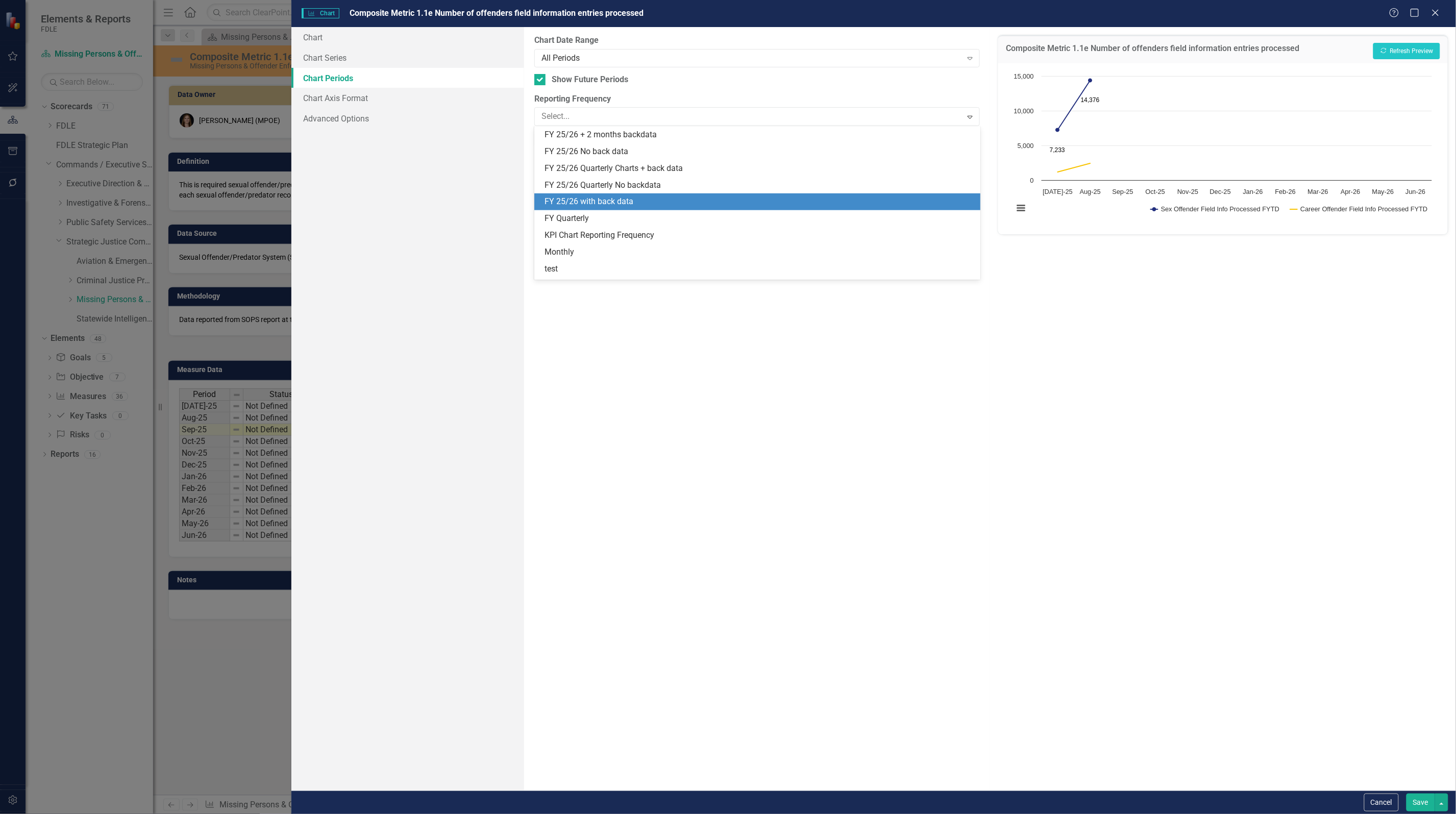
click at [606, 197] on div "FY 25/26 with back data" at bounding box center [759, 202] width 429 height 12
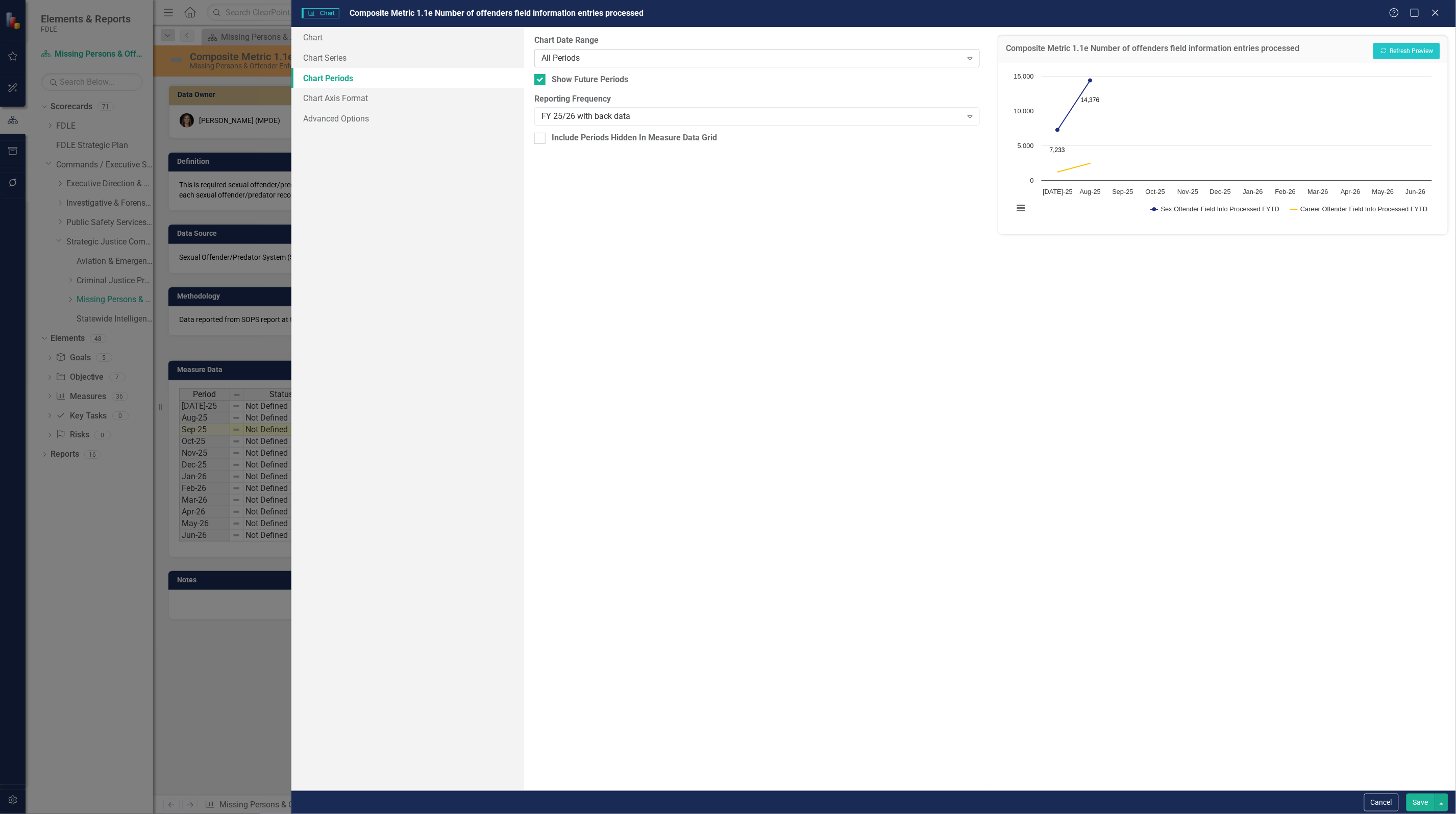
click at [598, 61] on div "All Periods" at bounding box center [752, 58] width 421 height 12
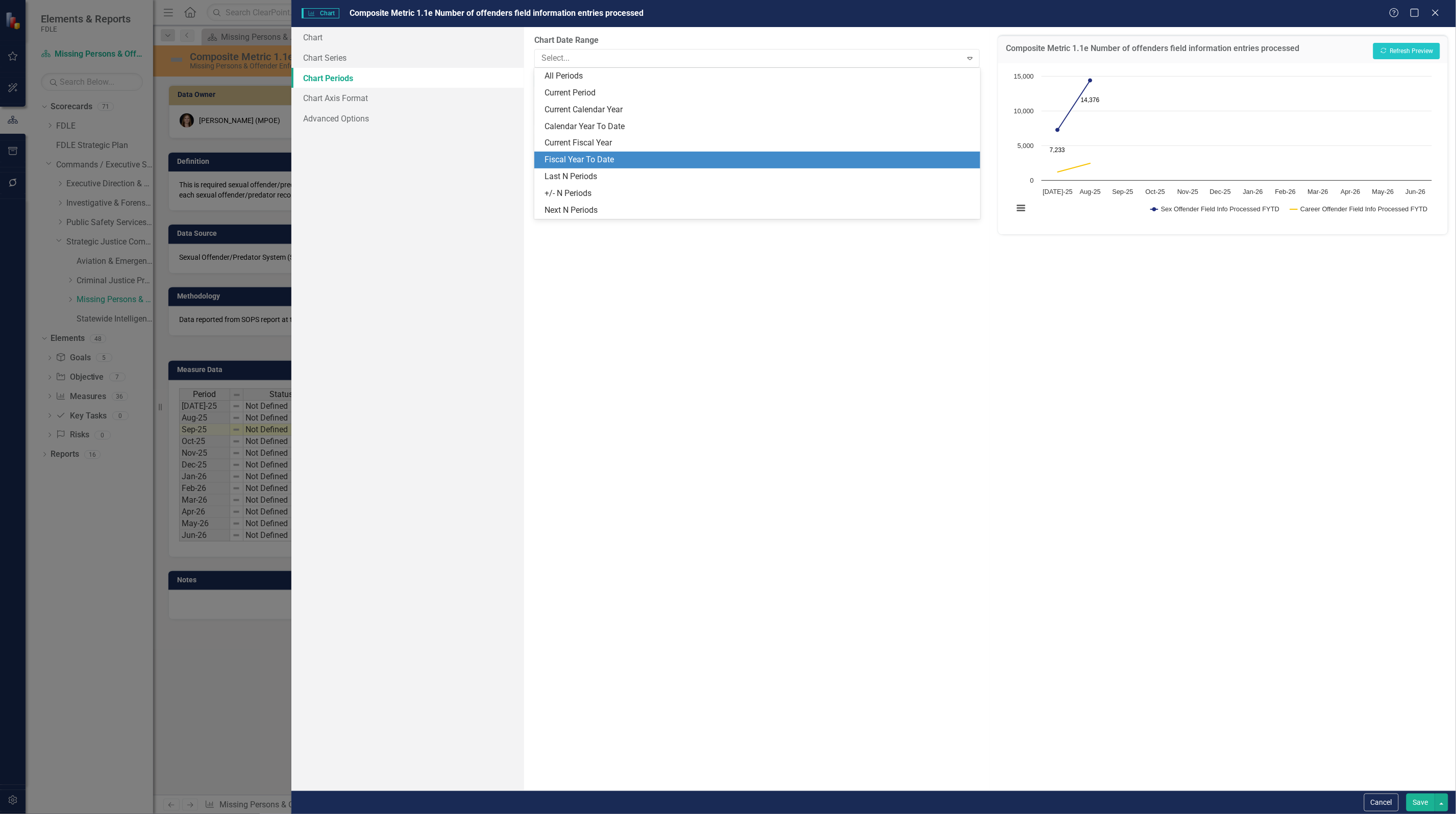
click at [616, 156] on div "Fiscal Year To Date" at bounding box center [759, 160] width 429 height 12
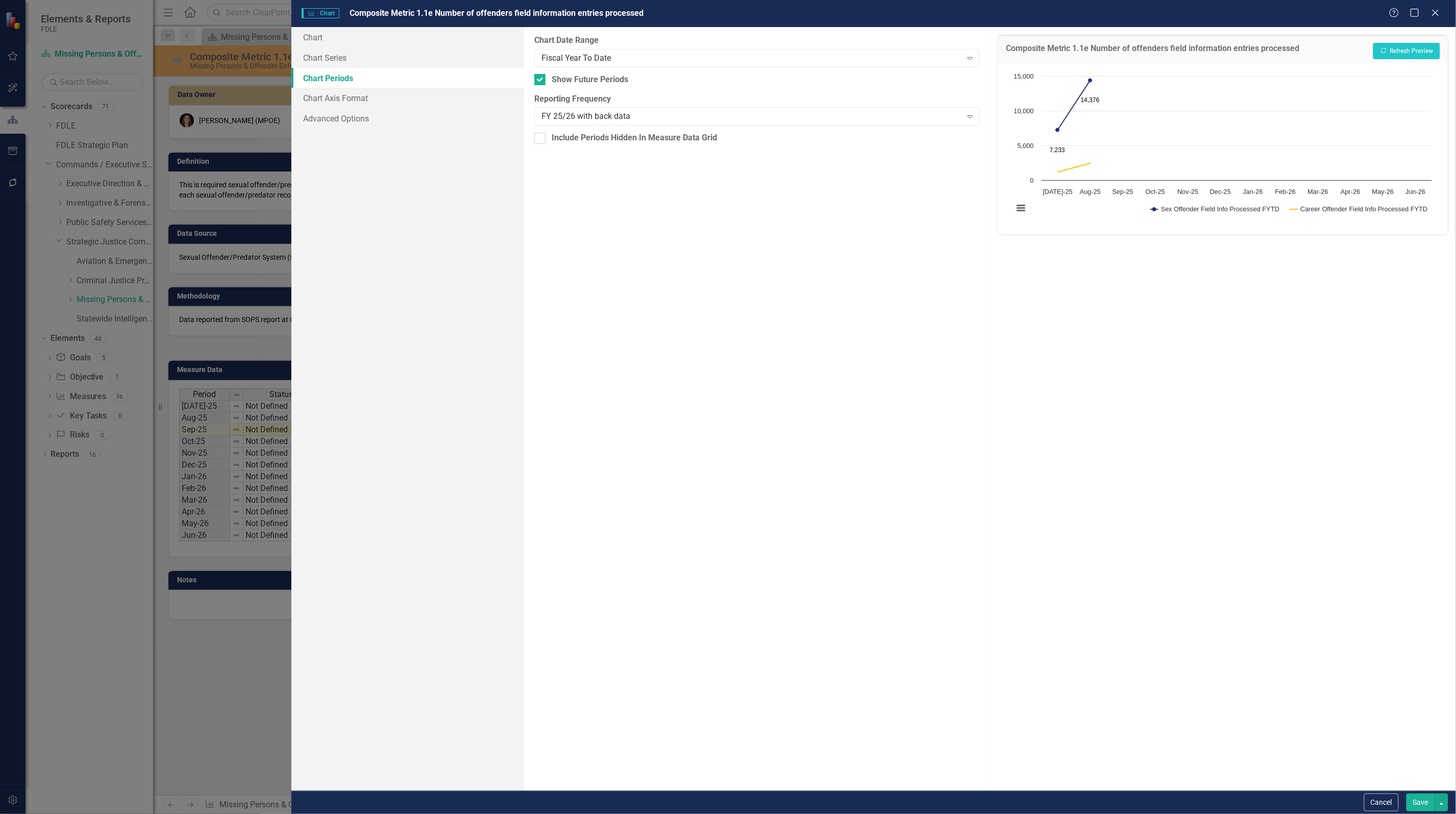
click at [1418, 802] on button "Save" at bounding box center [1420, 803] width 29 height 18
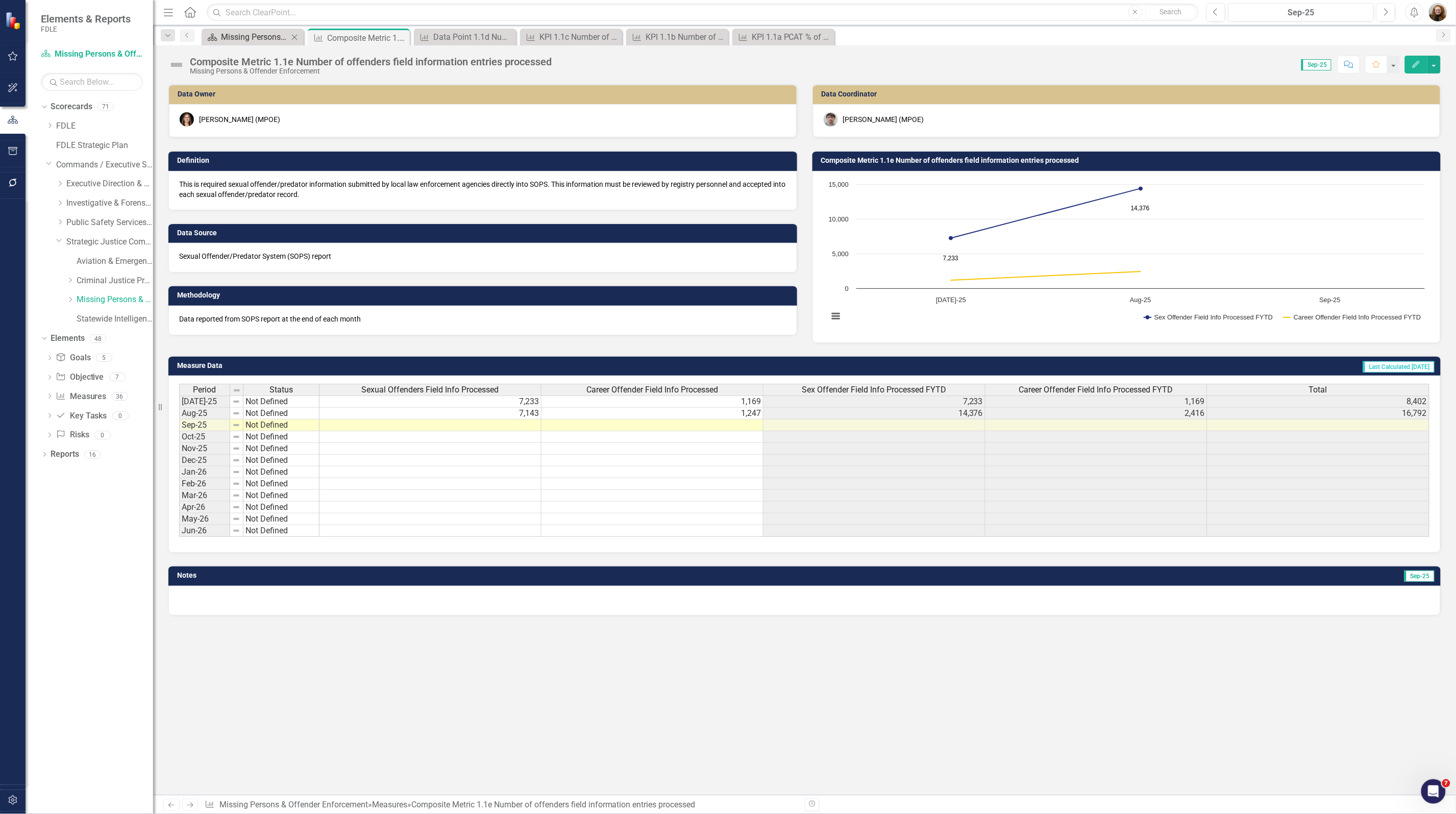
click at [274, 41] on div "Missing Persons & Offender Enforcement Landing Page" at bounding box center [254, 37] width 67 height 13
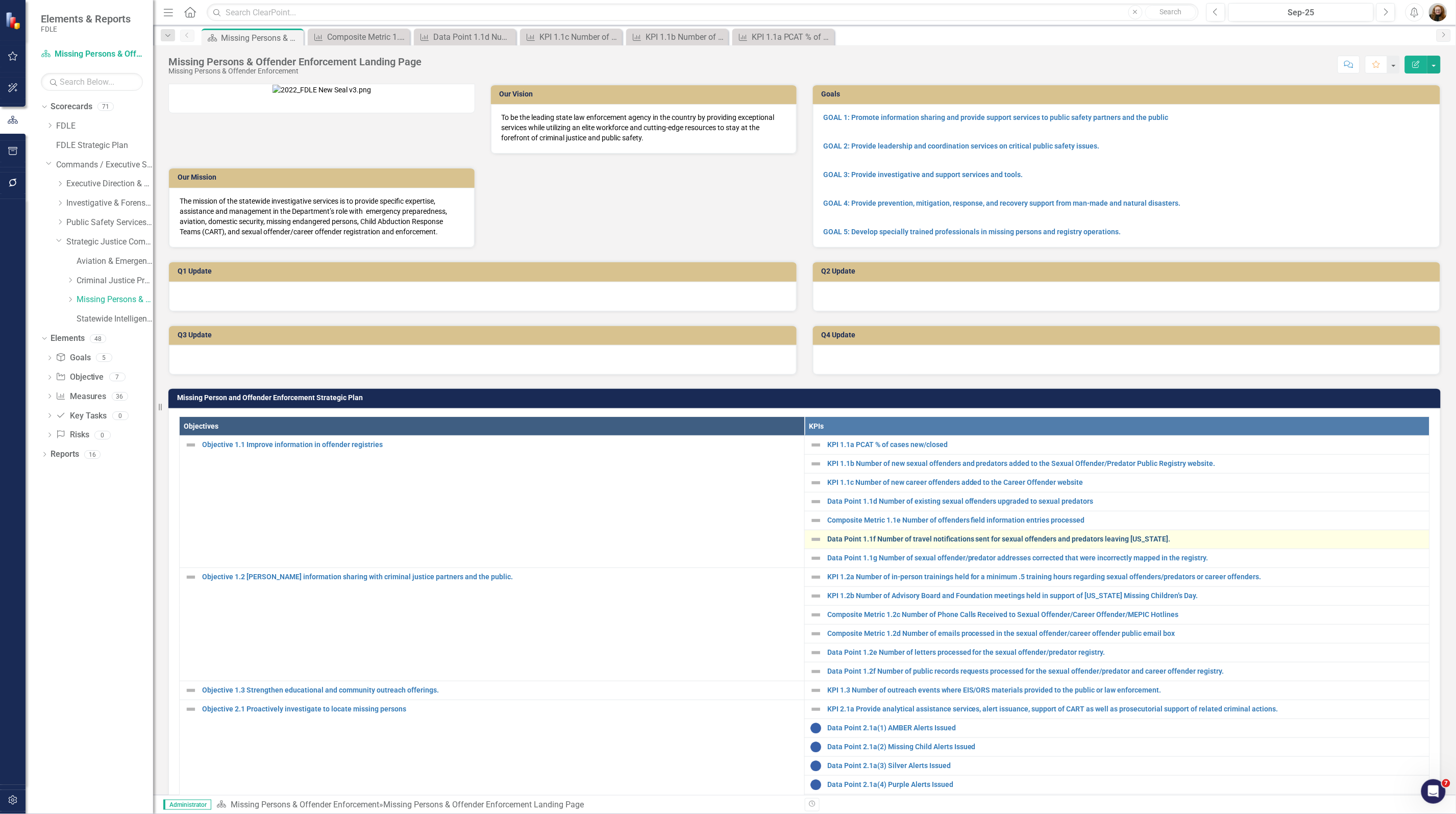
click at [902, 543] on link "Data Point 1.1f Number of travel notifications sent for sexual offenders and pr…" at bounding box center [1126, 539] width 597 height 8
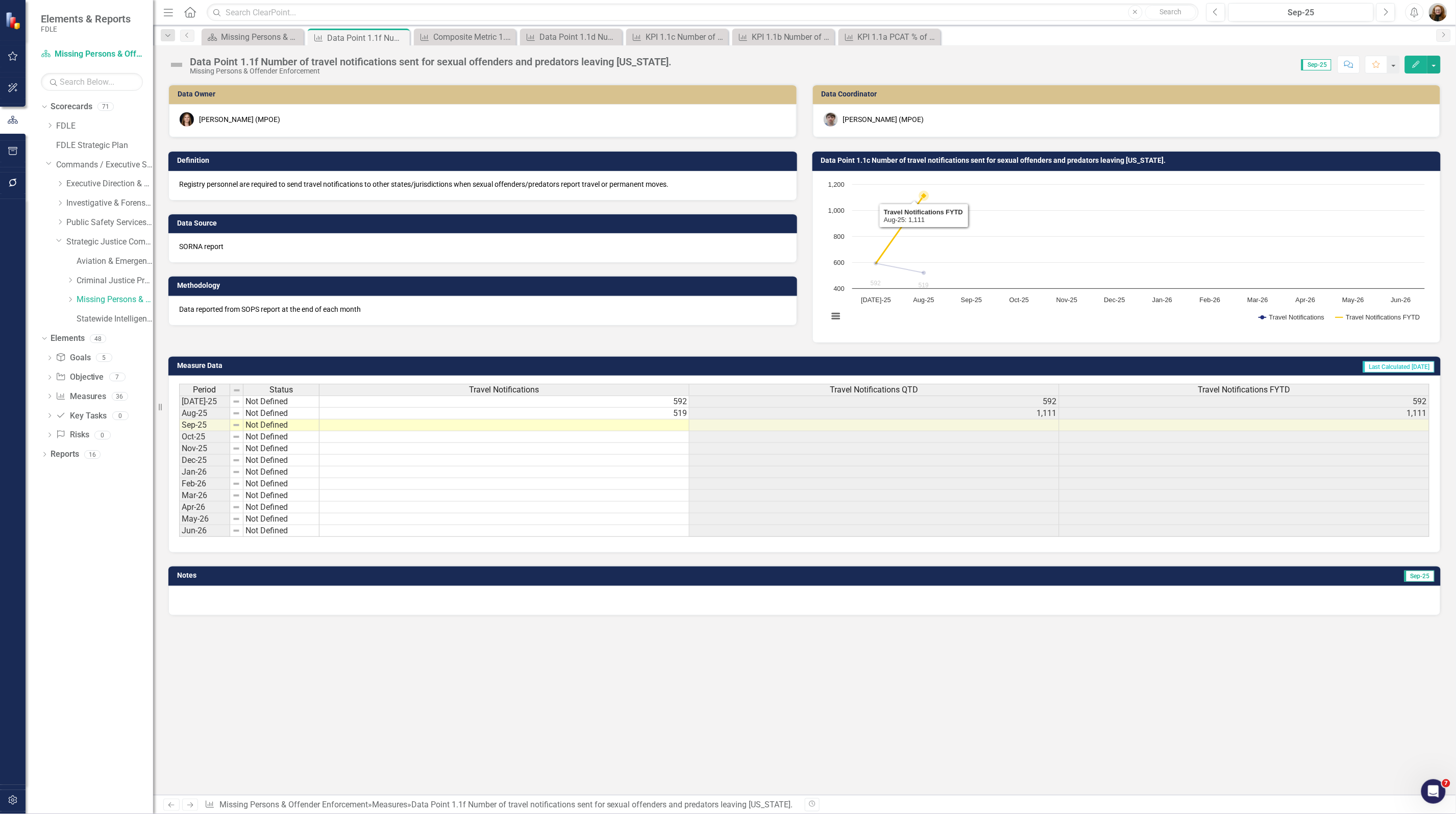
click at [1034, 230] on rect "Interactive chart" at bounding box center [1126, 256] width 607 height 153
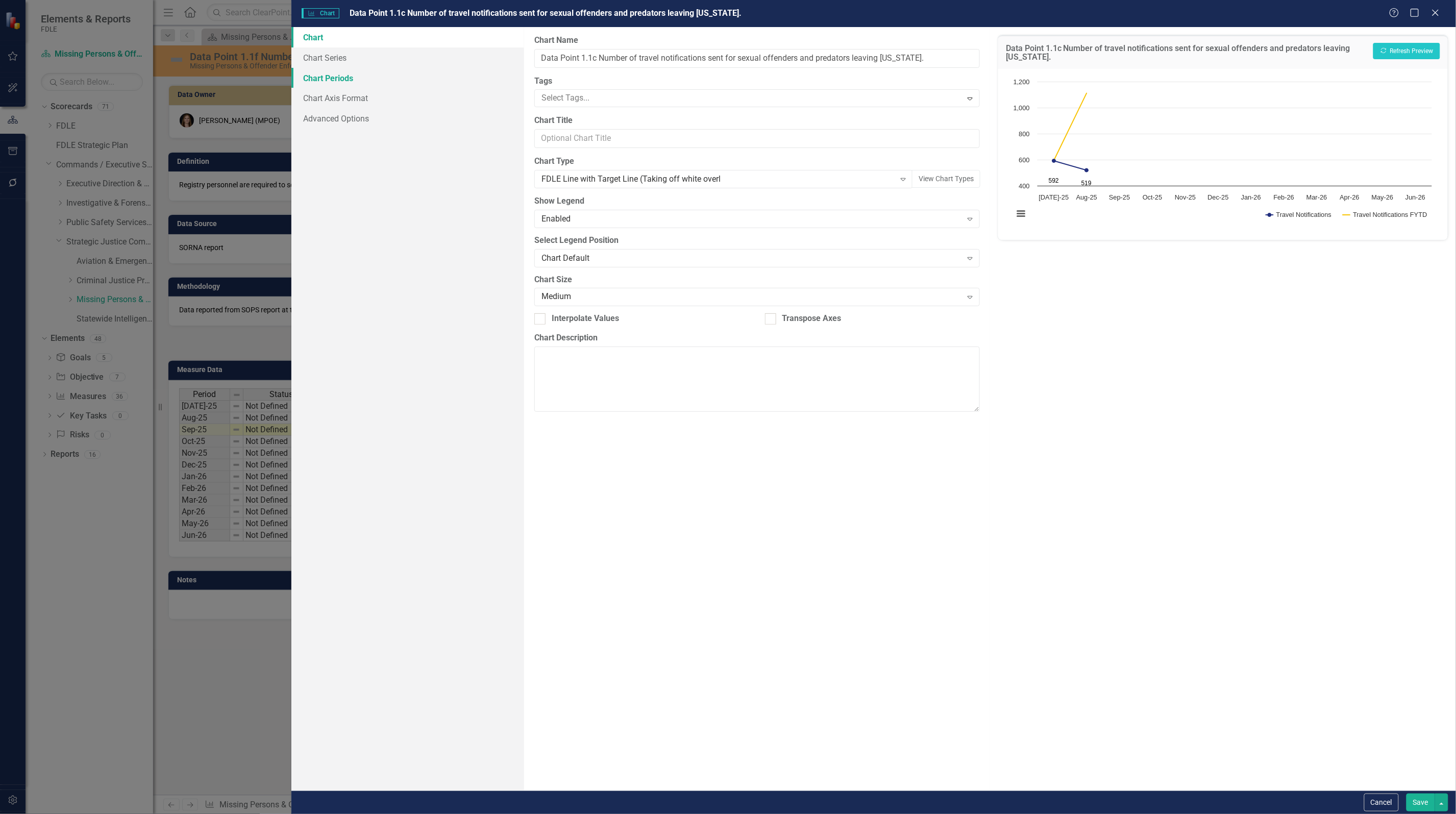
click at [331, 75] on link "Chart Periods" at bounding box center [408, 78] width 233 height 20
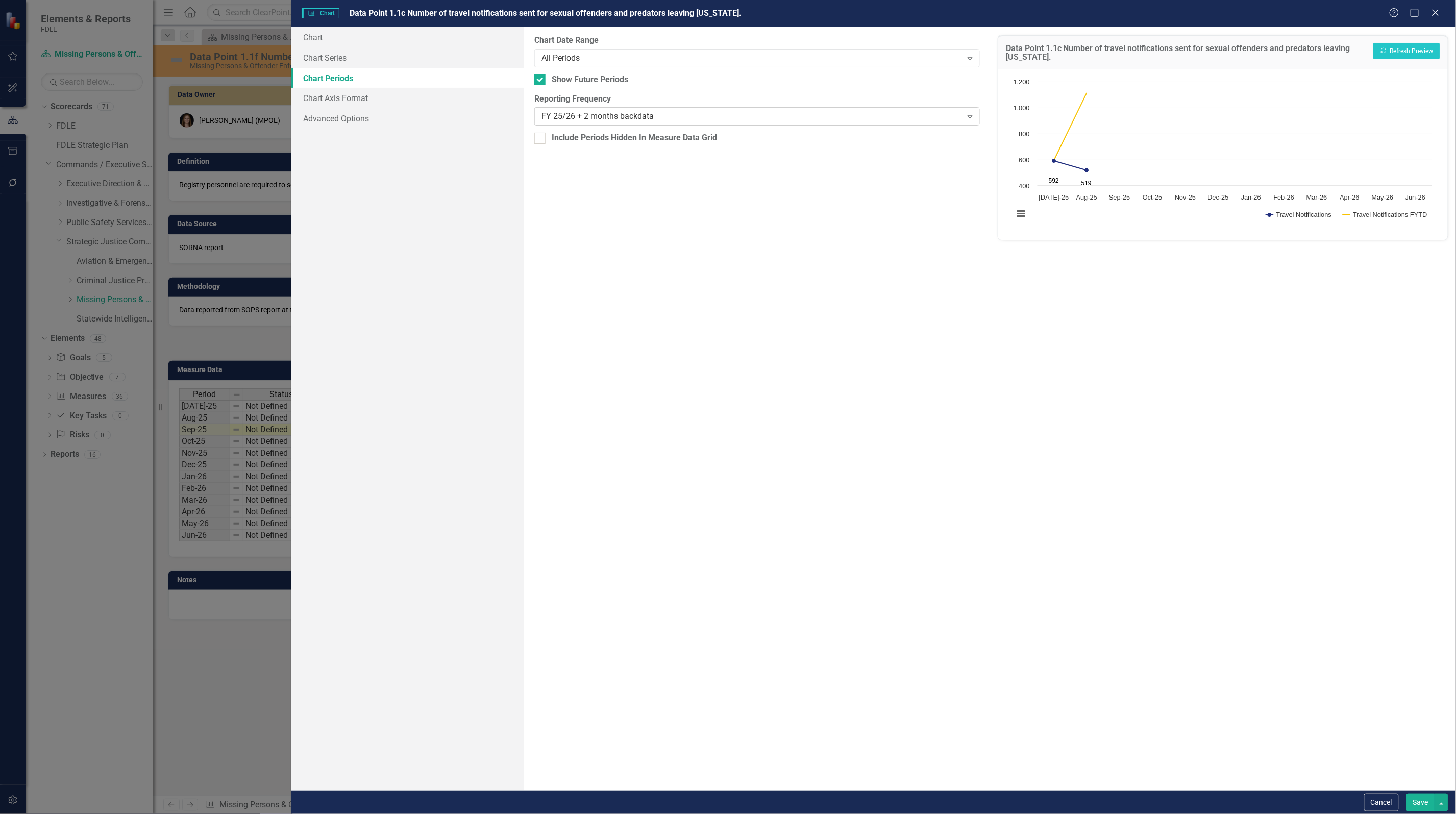
click at [688, 115] on div "FY 25/26 + 2 months backdata" at bounding box center [752, 116] width 421 height 12
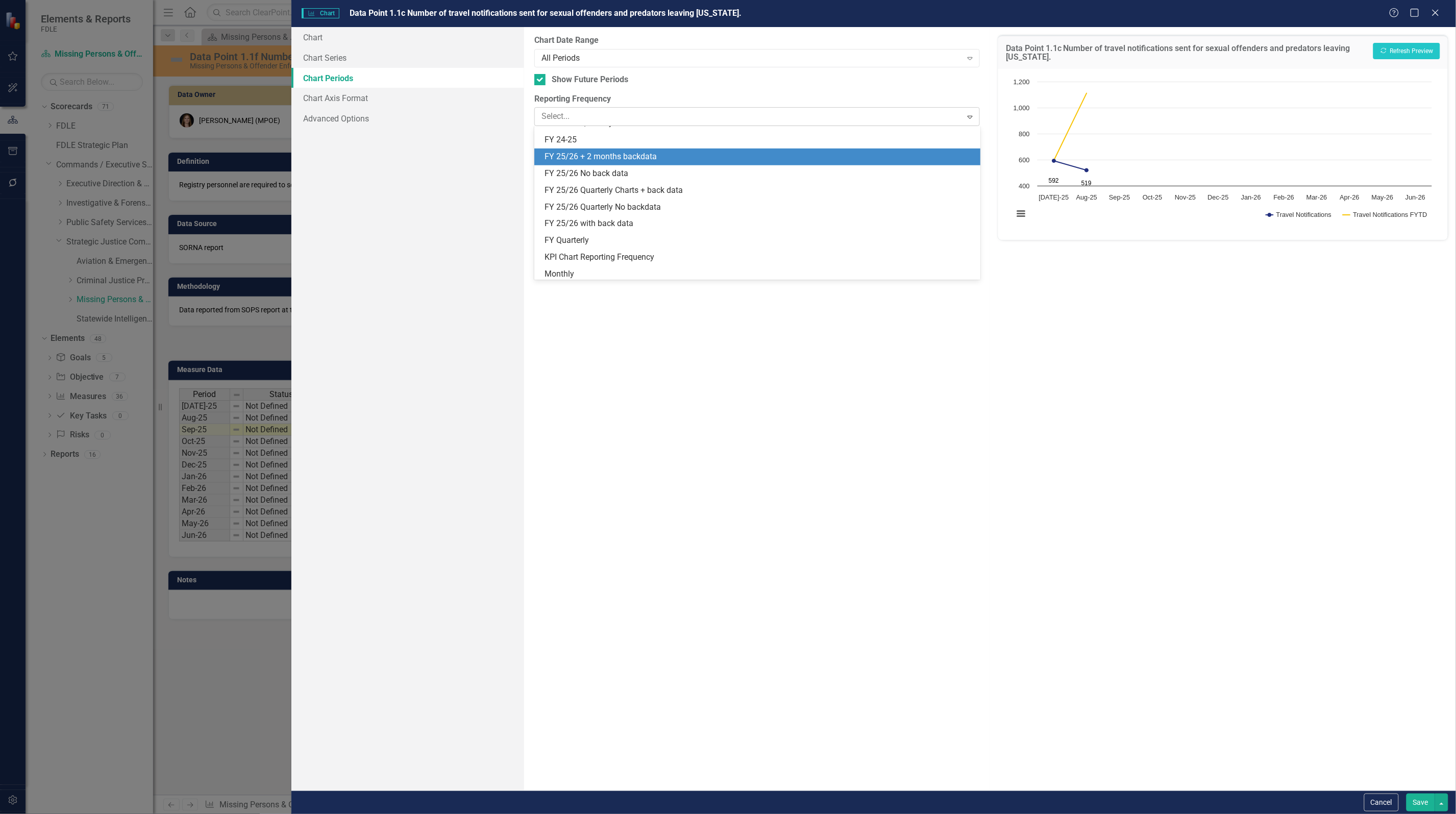
scroll to position [285, 0]
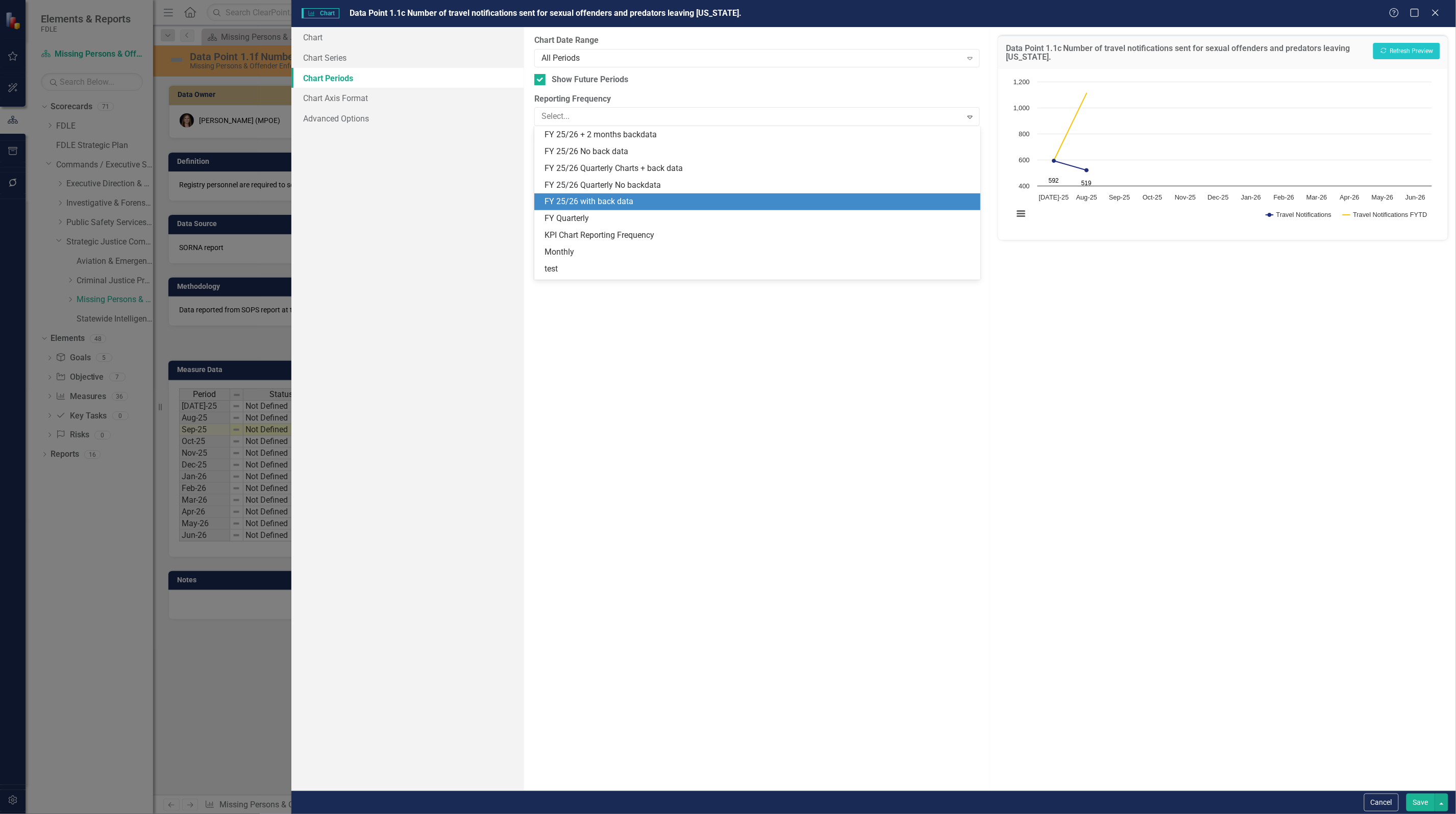
click at [660, 201] on div "FY 25/26 with back data" at bounding box center [759, 202] width 429 height 12
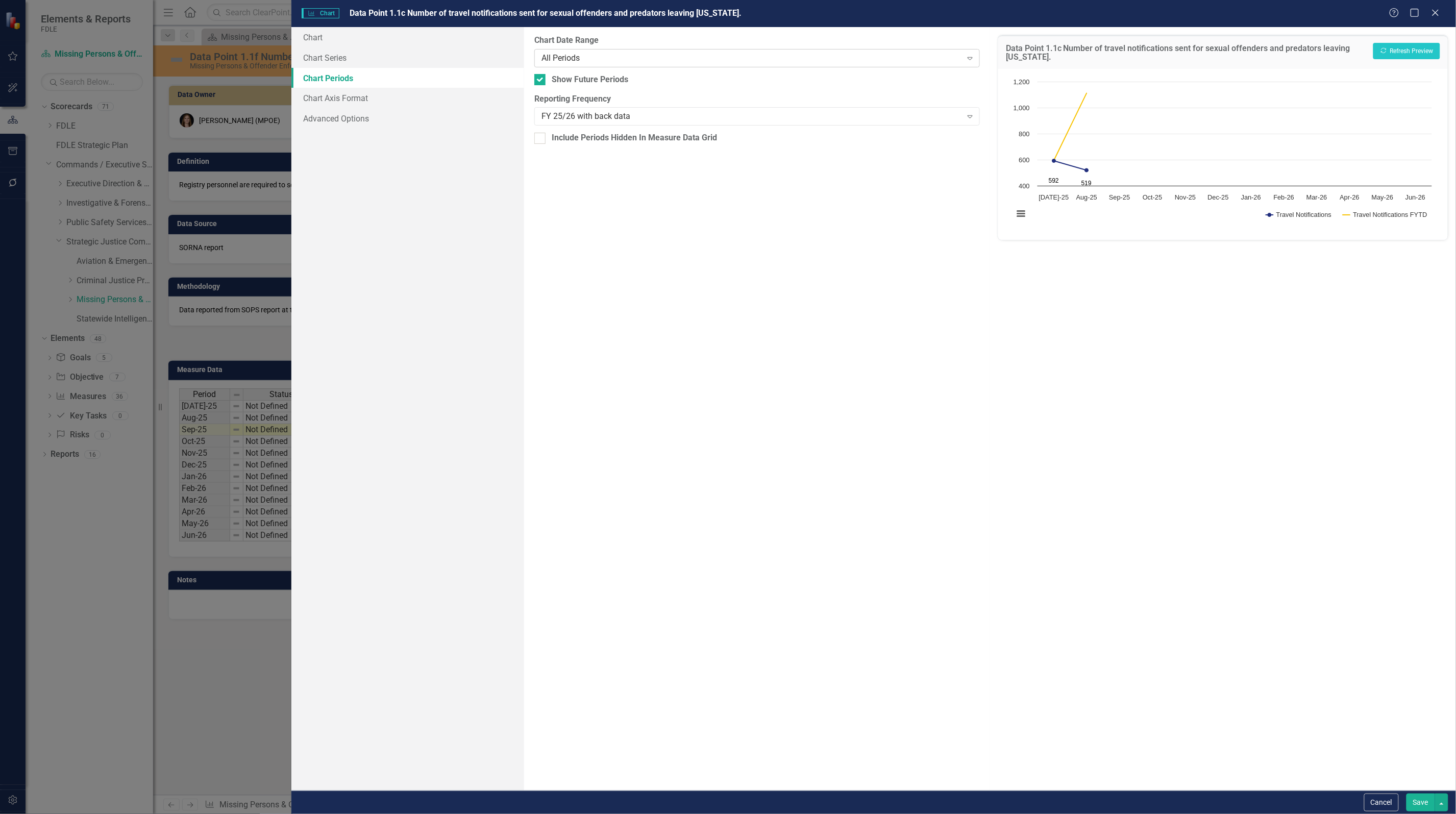
click at [635, 59] on div "All Periods" at bounding box center [752, 58] width 421 height 12
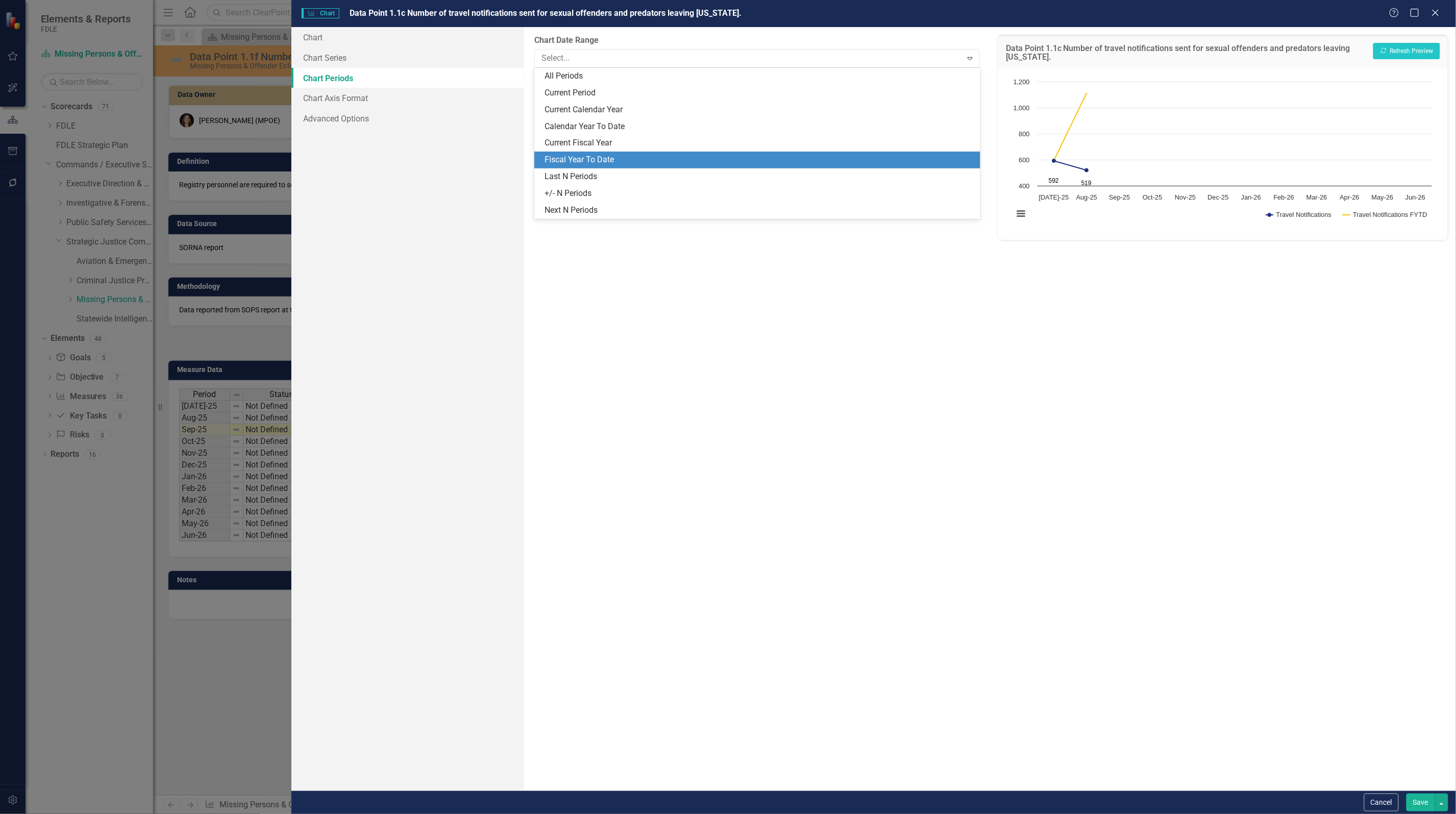
click at [627, 155] on div "Fiscal Year To Date" at bounding box center [759, 160] width 429 height 12
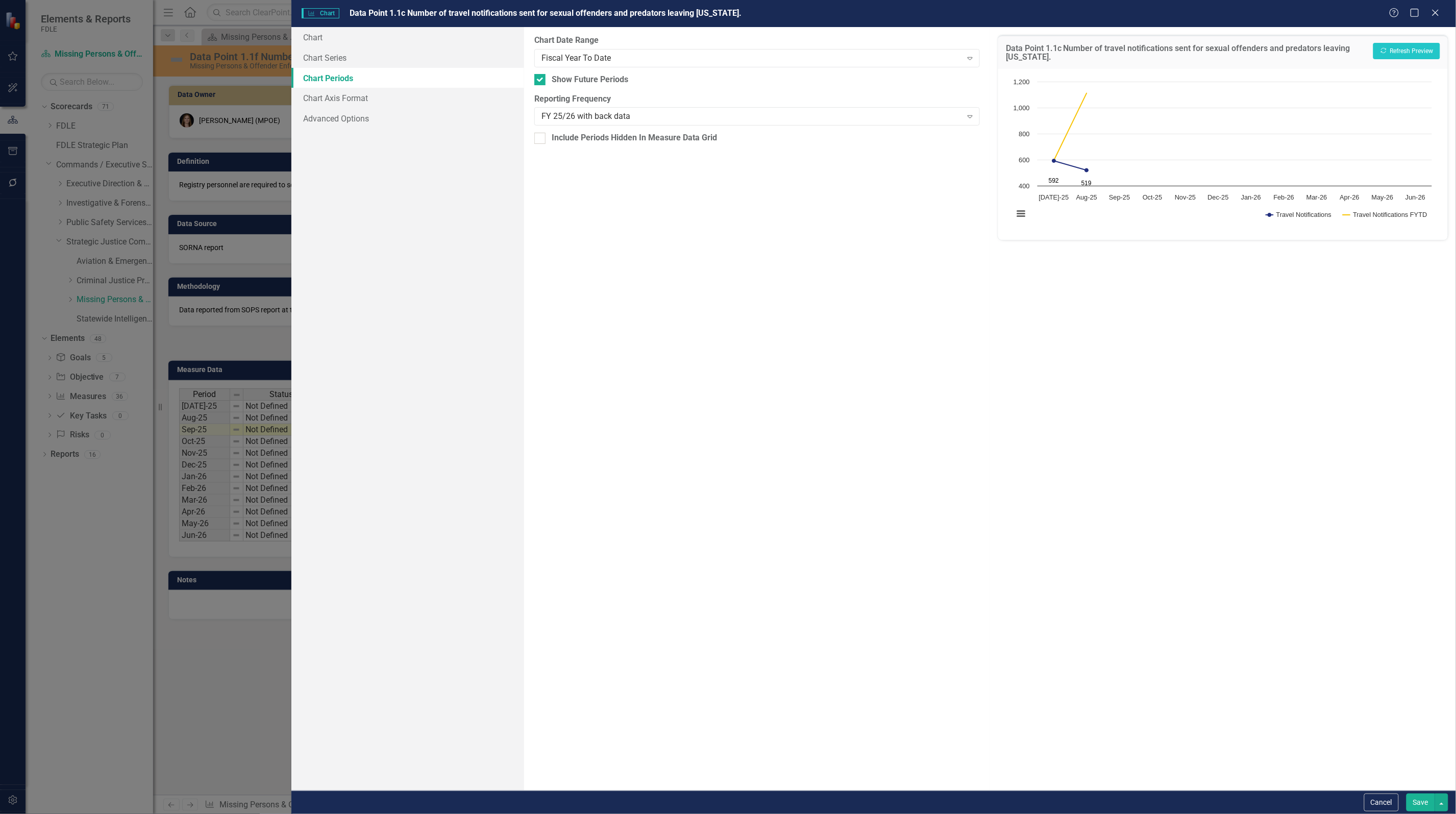
click at [1423, 805] on button "Save" at bounding box center [1420, 803] width 29 height 18
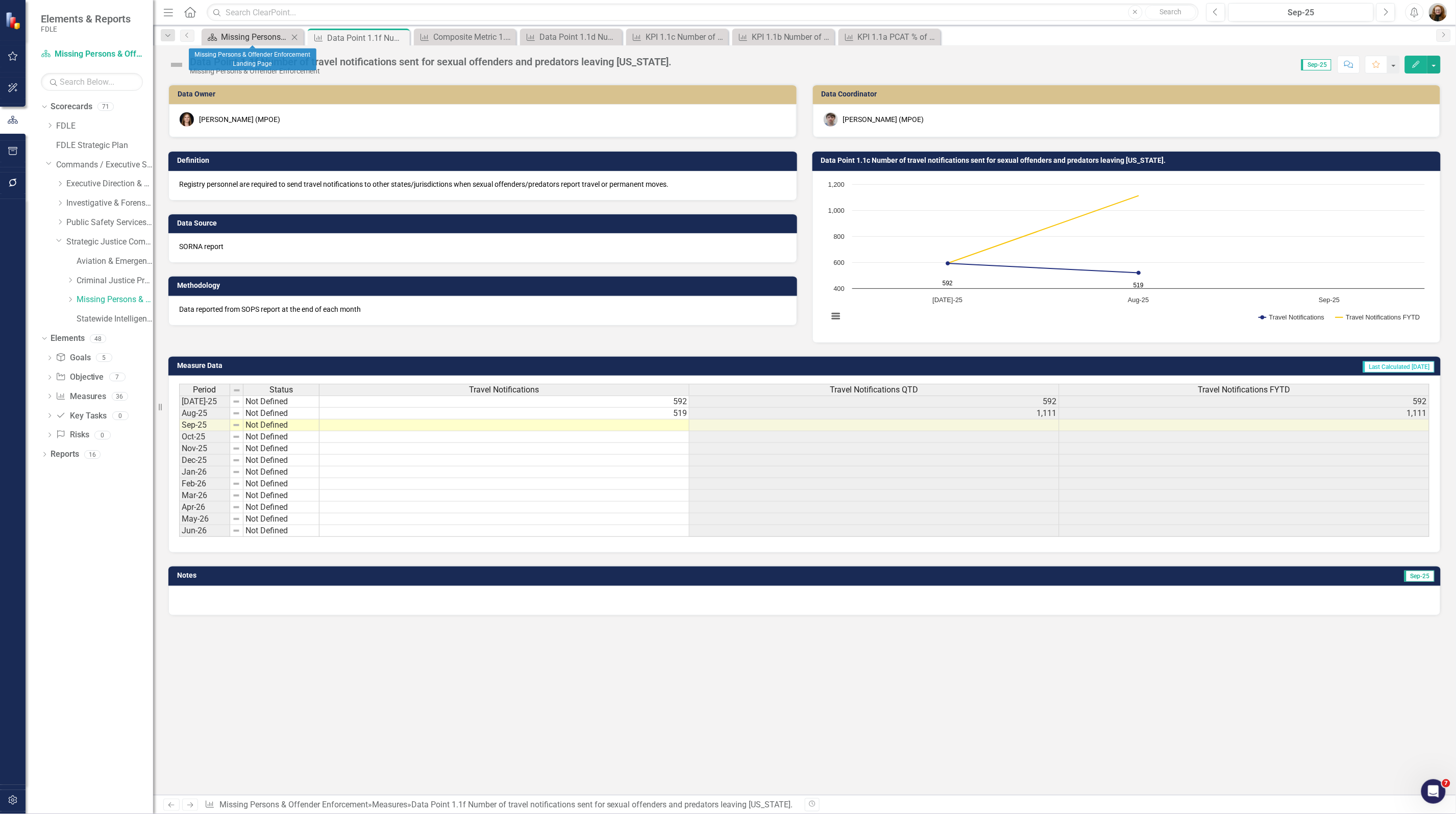
click at [266, 36] on div "Missing Persons & Offender Enforcement Landing Page" at bounding box center [254, 37] width 67 height 13
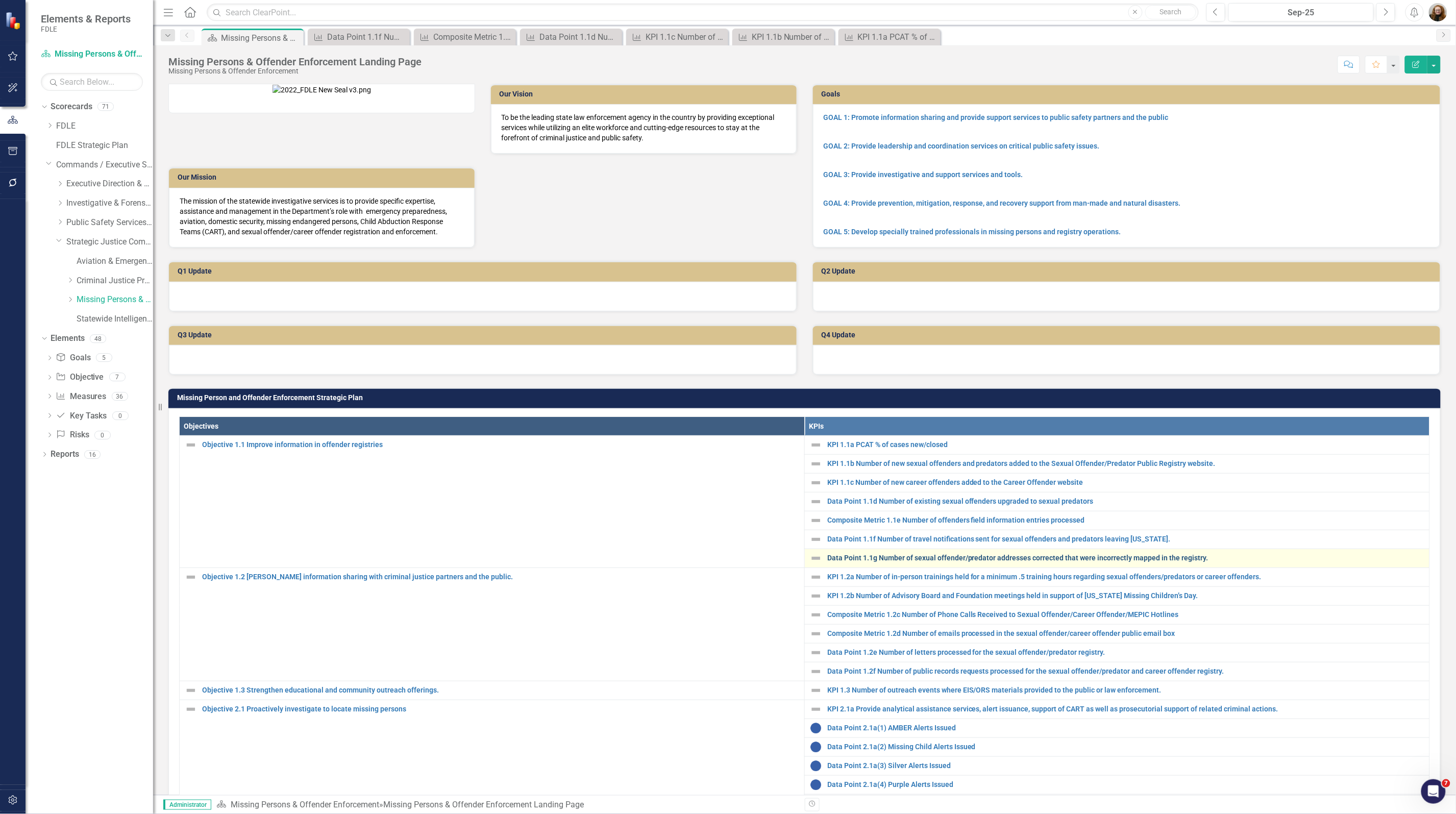
click at [902, 562] on link "Data Point 1.1g Number of sexual offender/predator addresses corrected that wer…" at bounding box center [1126, 558] width 597 height 8
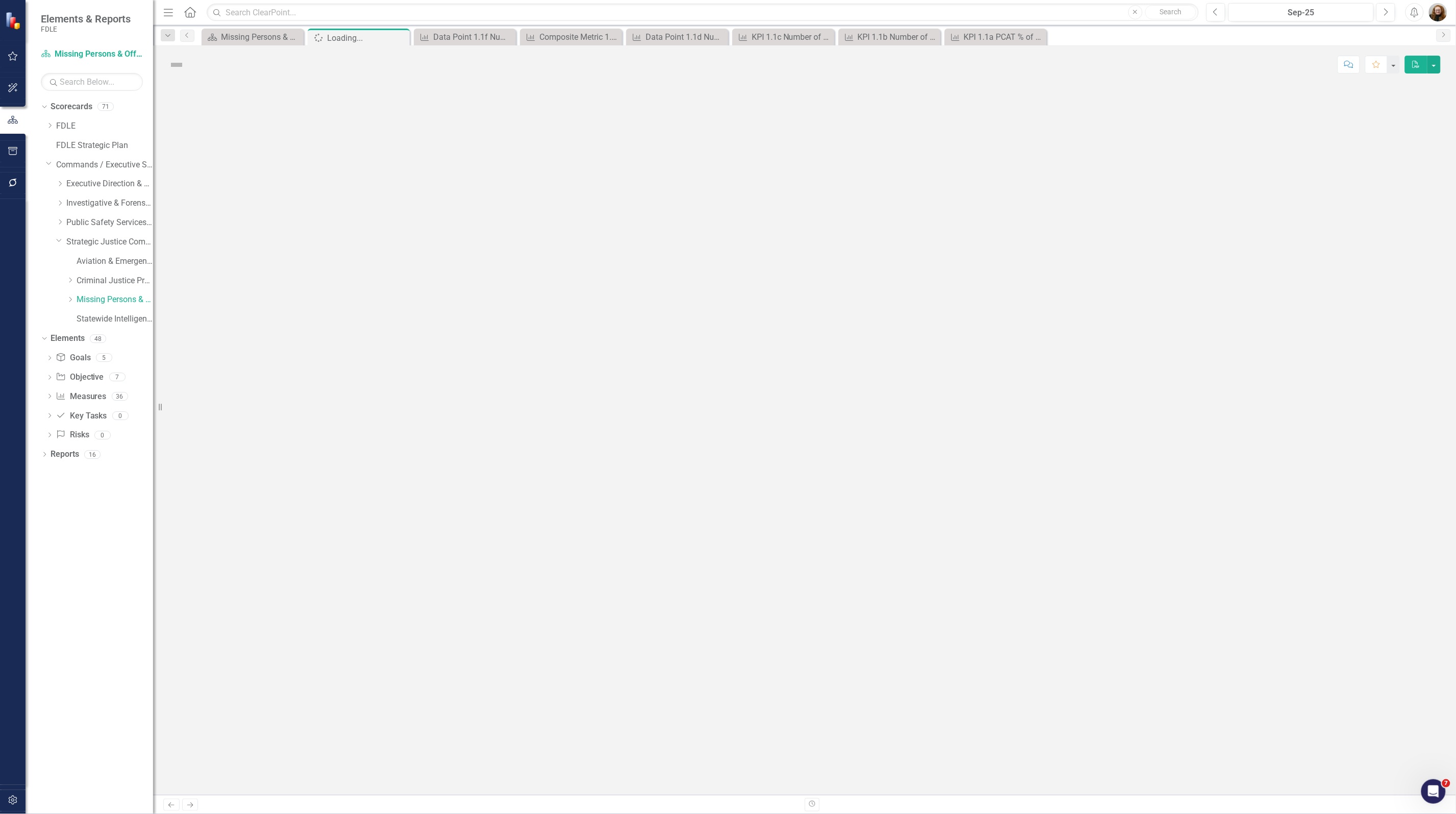
click at [604, 187] on div at bounding box center [804, 439] width 1303 height 712
click at [558, 232] on div at bounding box center [804, 439] width 1303 height 712
click at [333, 40] on div "Loading..." at bounding box center [354, 38] width 55 height 13
click at [508, 39] on icon "Close" at bounding box center [507, 37] width 10 height 8
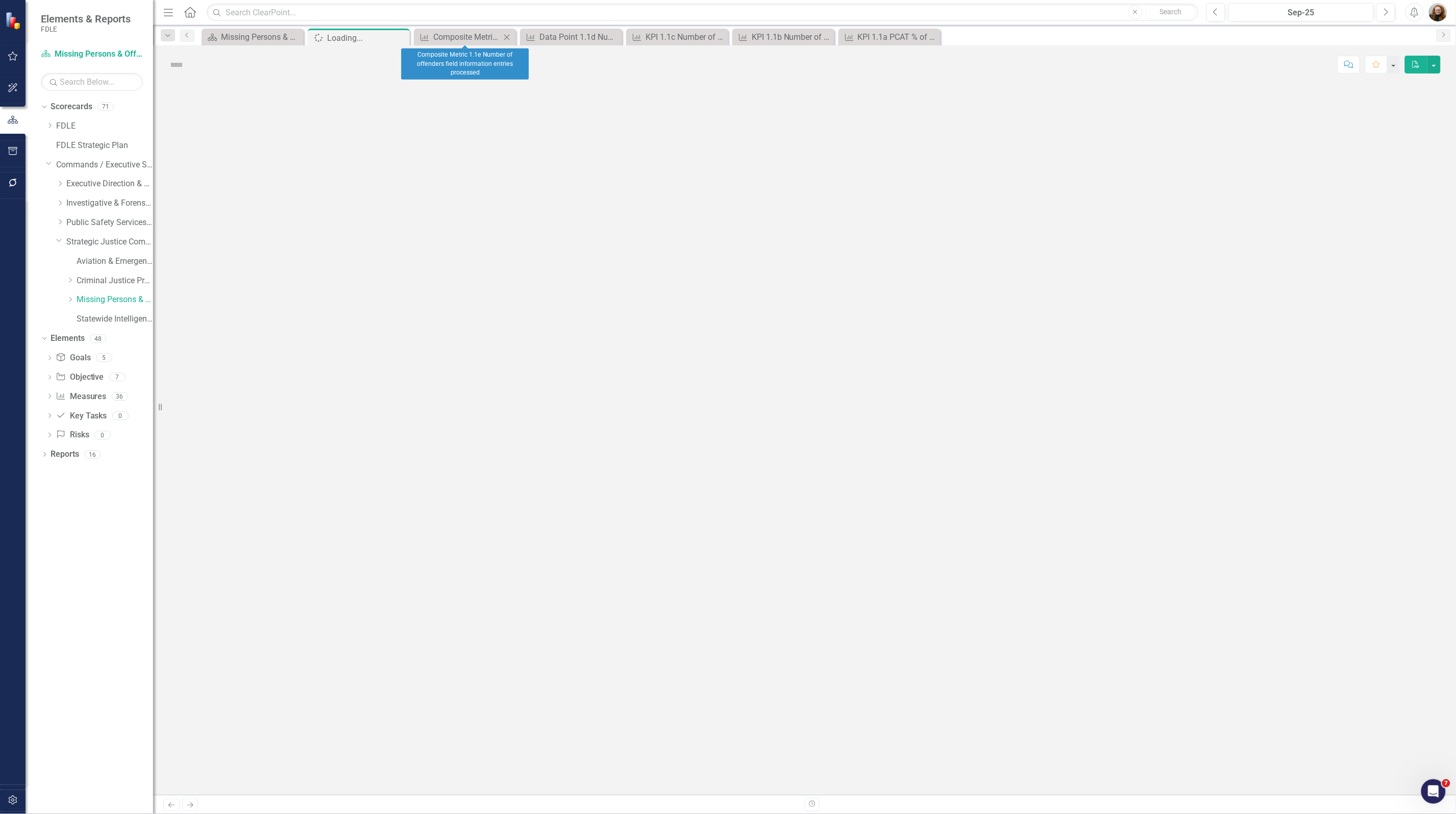
click at [508, 37] on icon at bounding box center [507, 37] width 6 height 6
click at [0, 0] on icon at bounding box center [0, 0] width 0 height 0
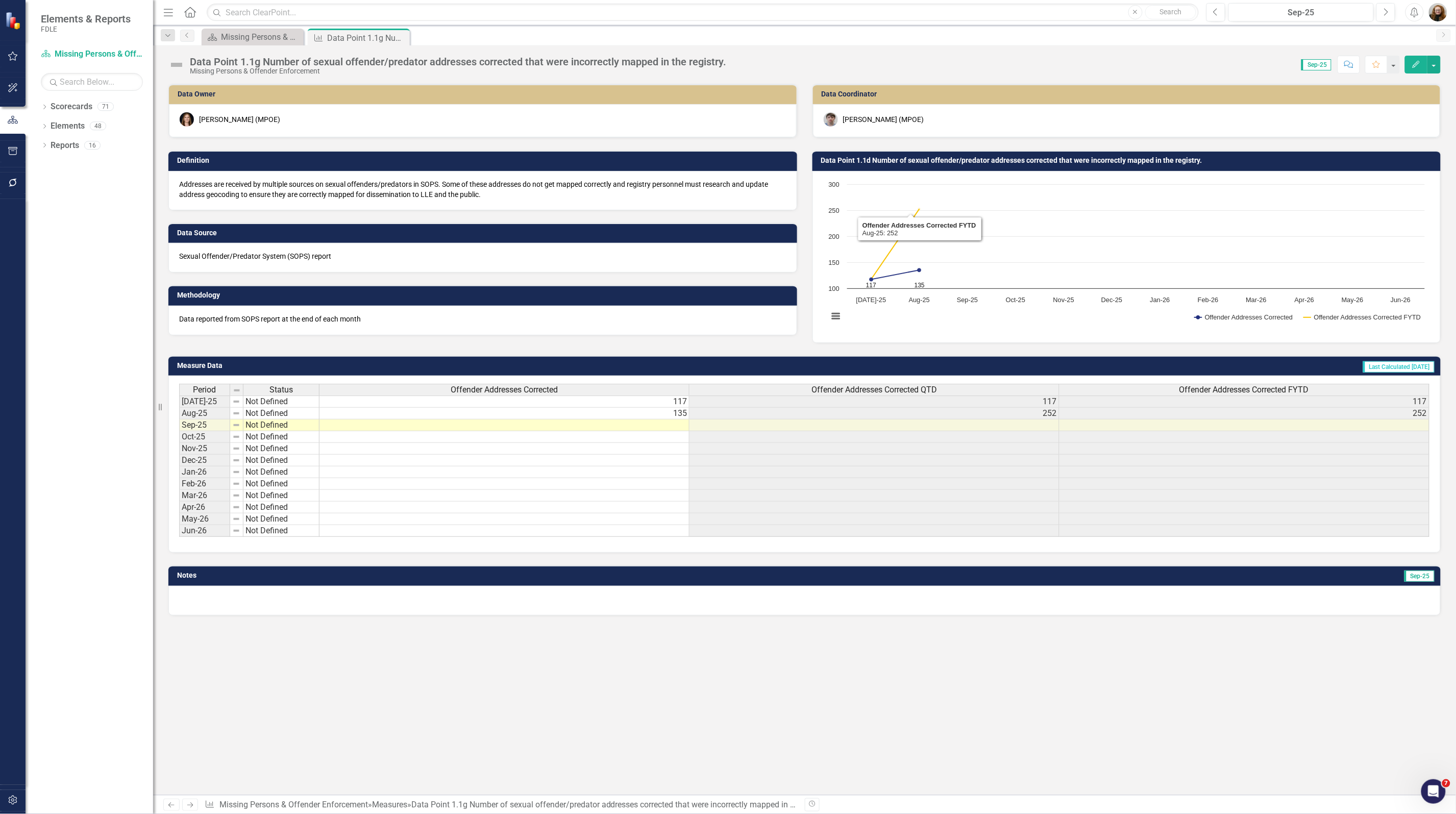
click at [960, 165] on td "Data Point 1.1d Number of sexual offender/predator addresses corrected that wer…" at bounding box center [1129, 162] width 615 height 15
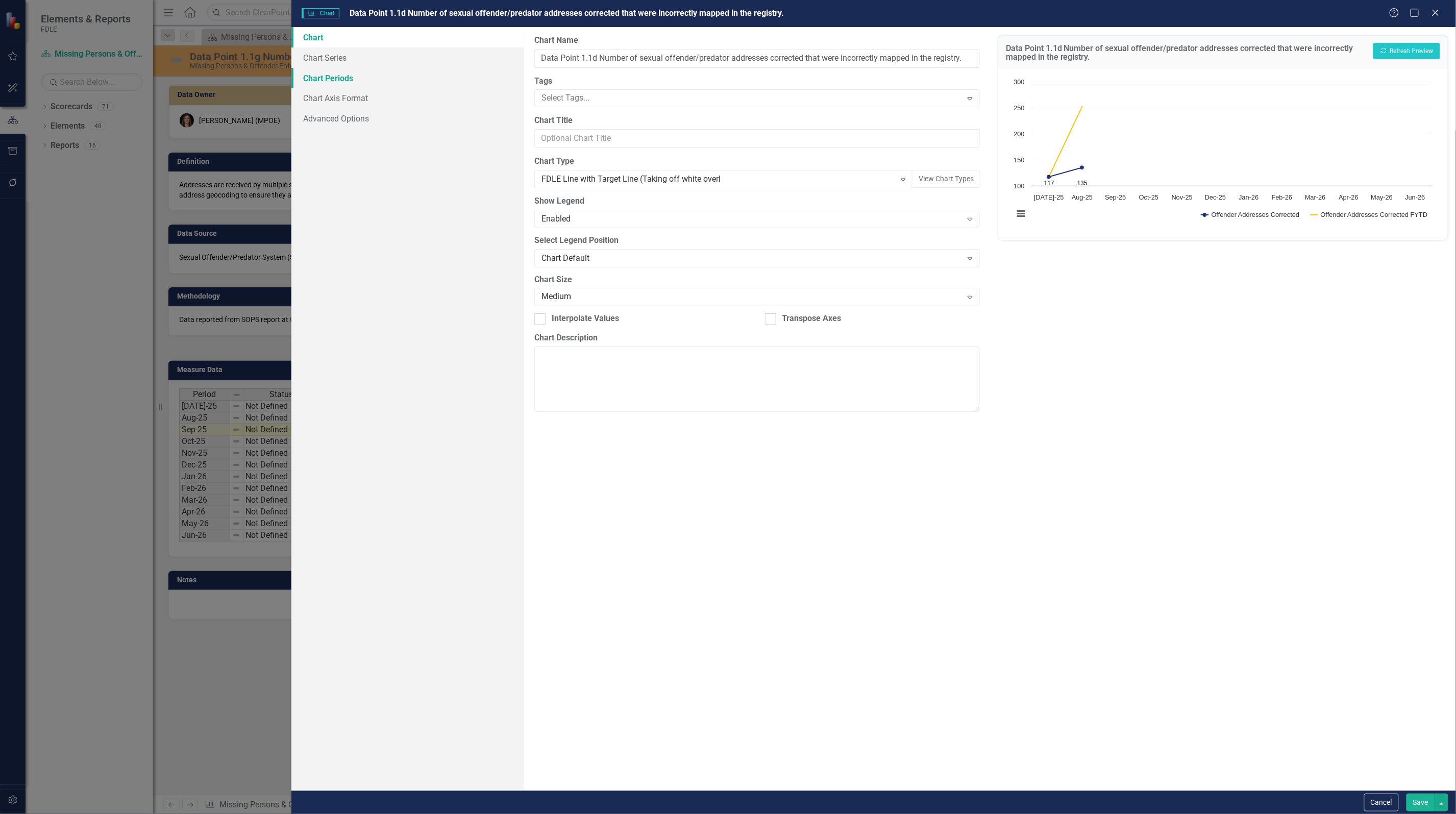
click at [328, 76] on link "Chart Periods" at bounding box center [408, 78] width 233 height 20
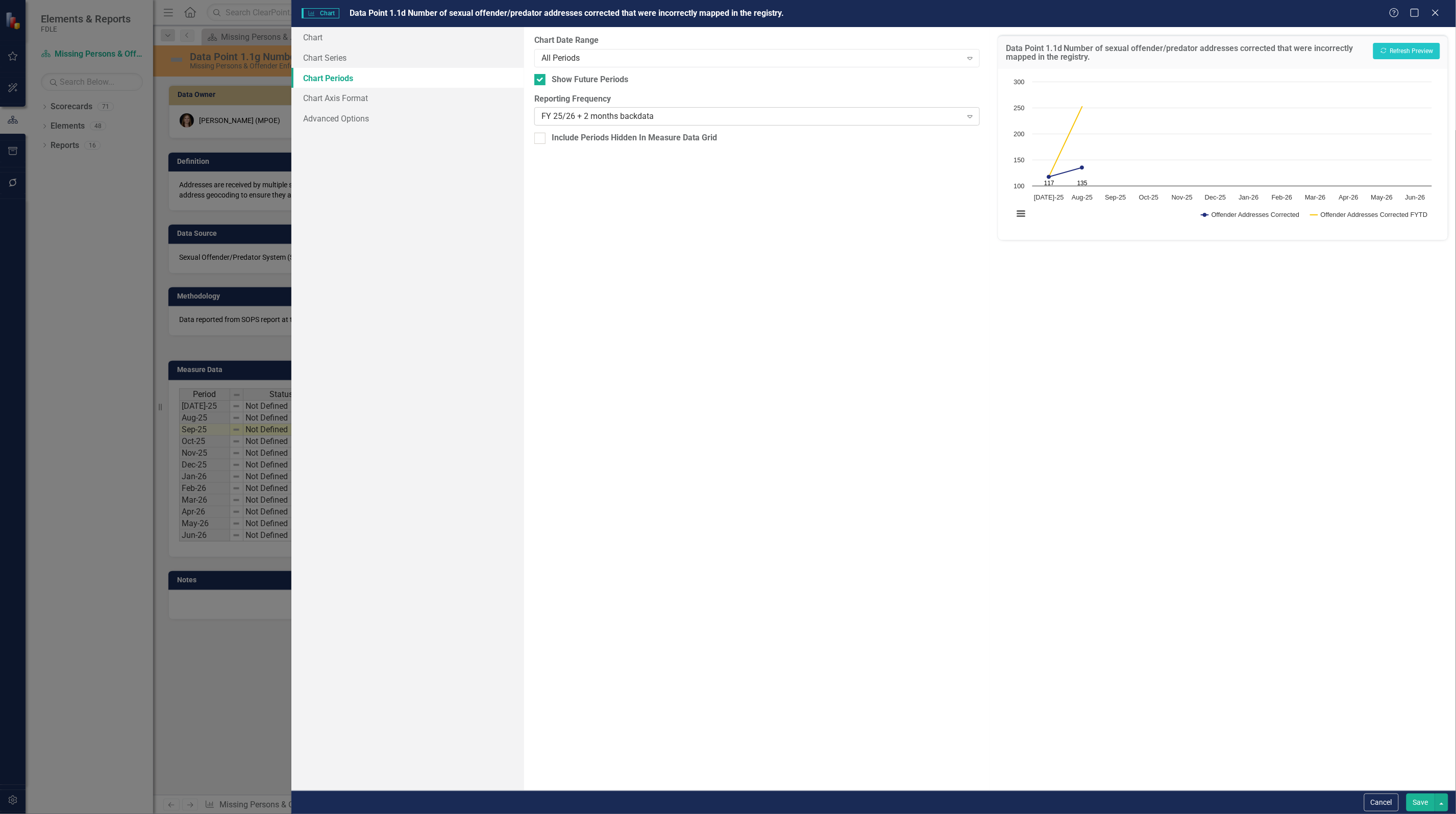
click at [664, 116] on div "FY 25/26 + 2 months backdata" at bounding box center [752, 116] width 421 height 12
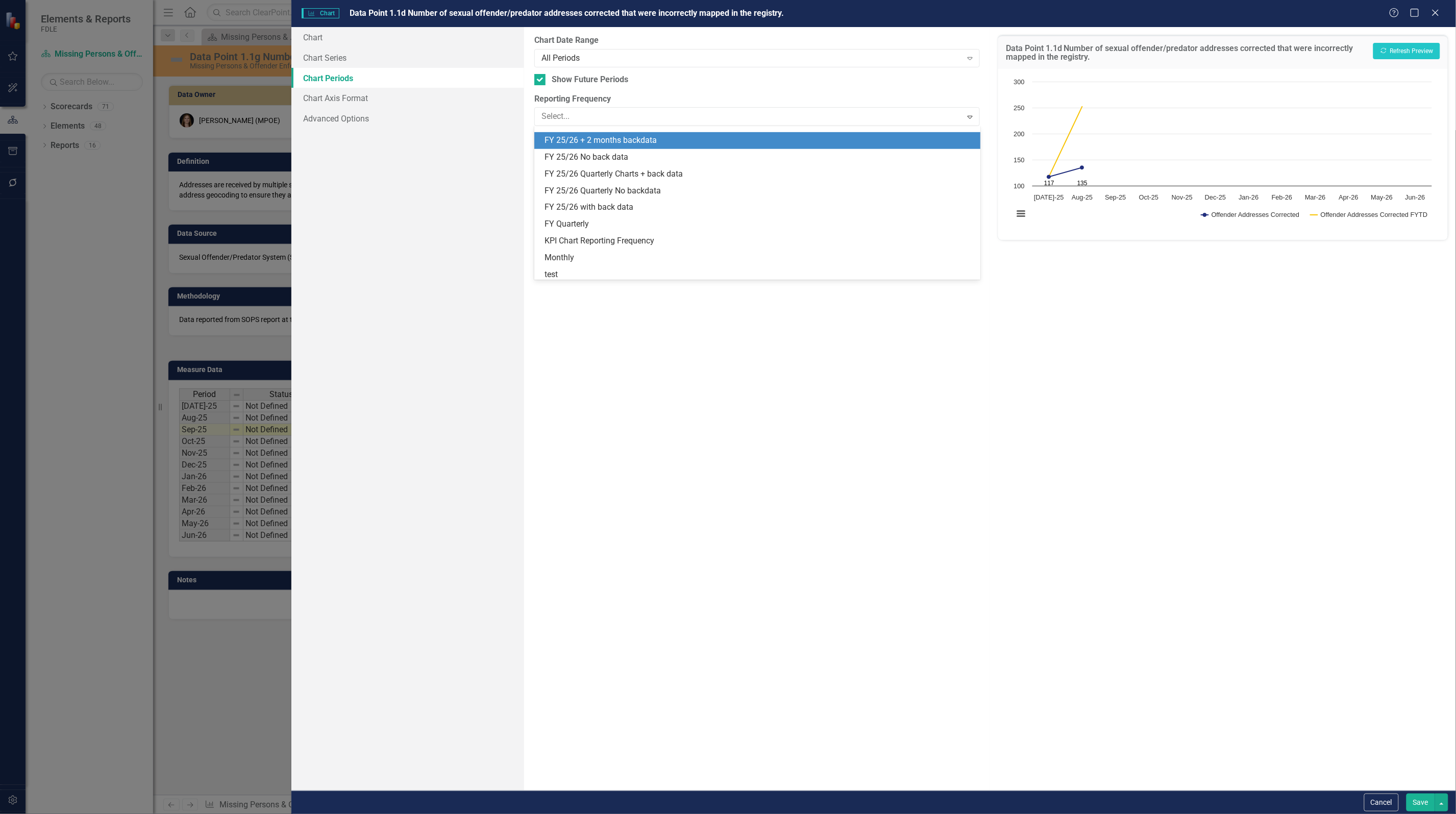
scroll to position [285, 0]
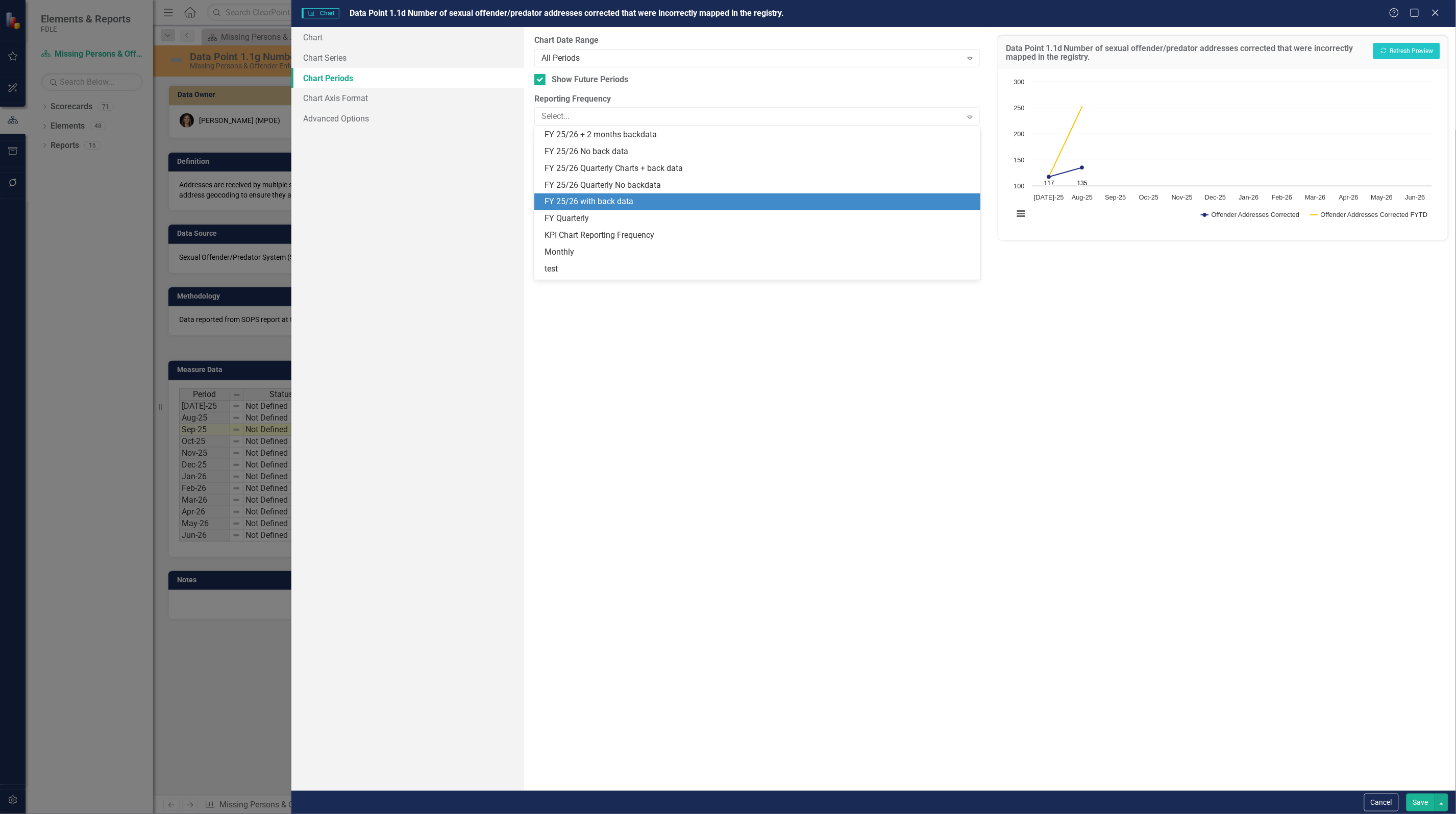
click at [643, 197] on div "FY 25/26 with back data" at bounding box center [759, 202] width 429 height 12
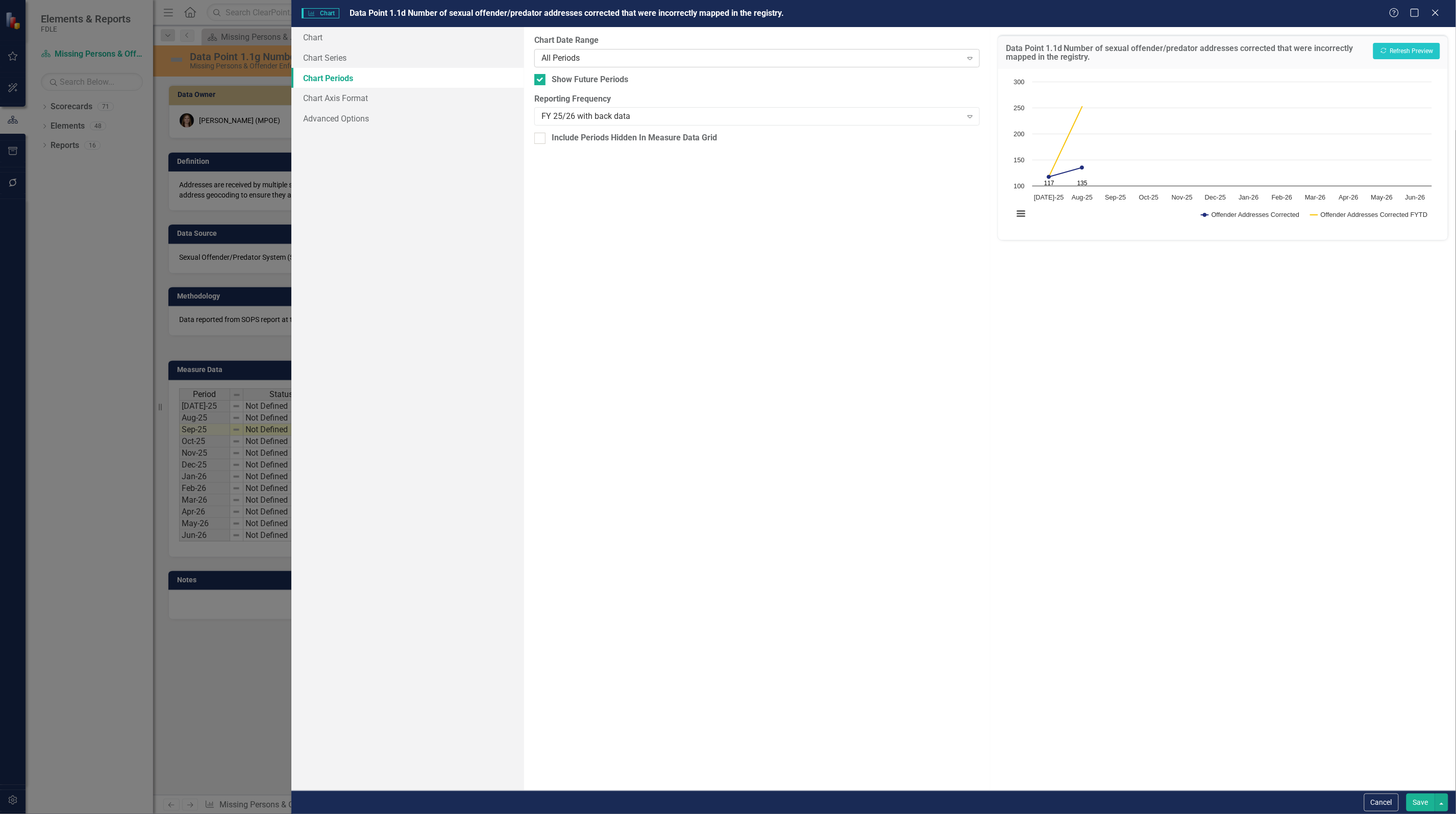
click at [631, 65] on div "All Periods Expand" at bounding box center [757, 58] width 445 height 19
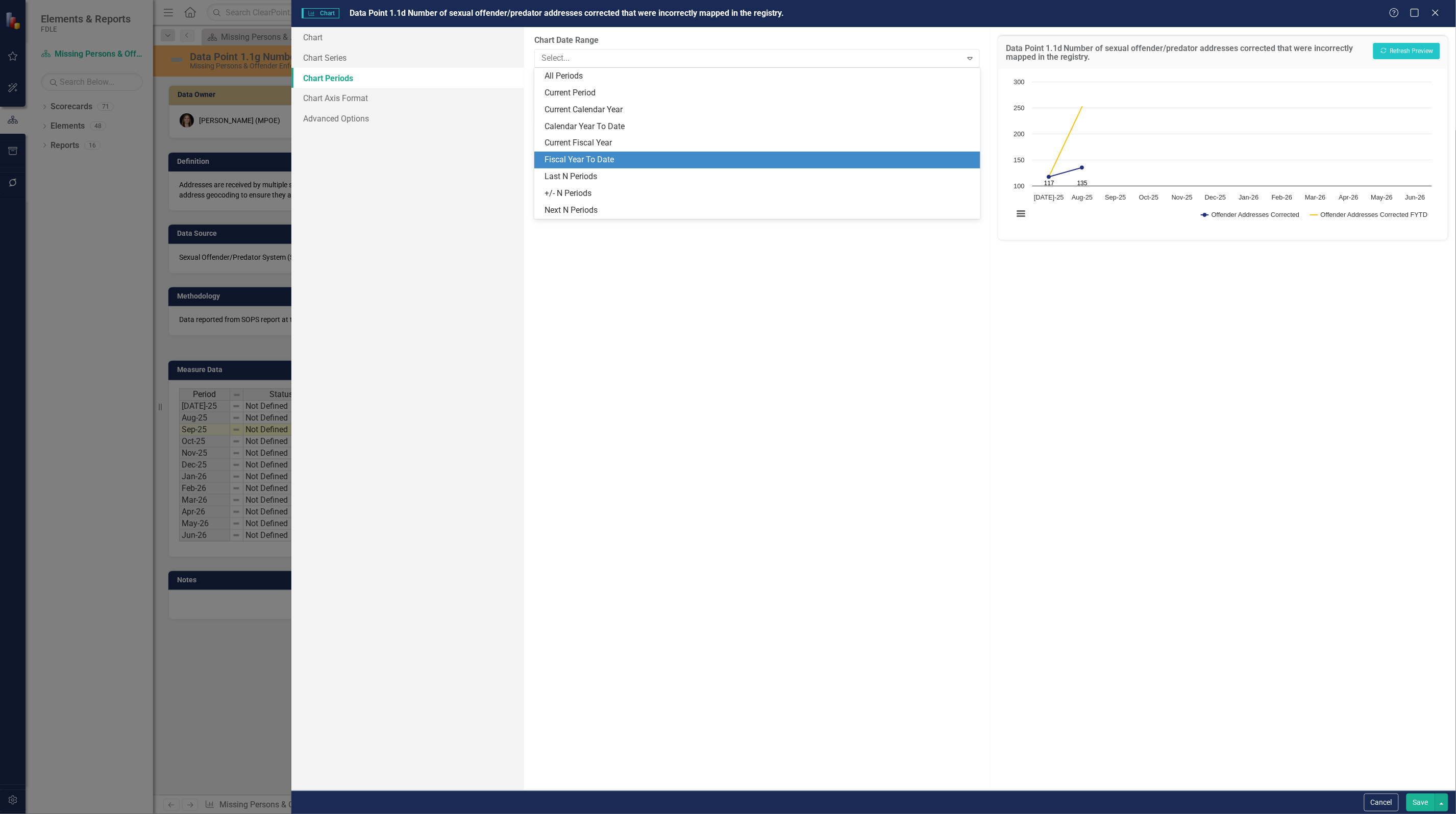
click at [628, 158] on div "Fiscal Year To Date" at bounding box center [759, 160] width 429 height 12
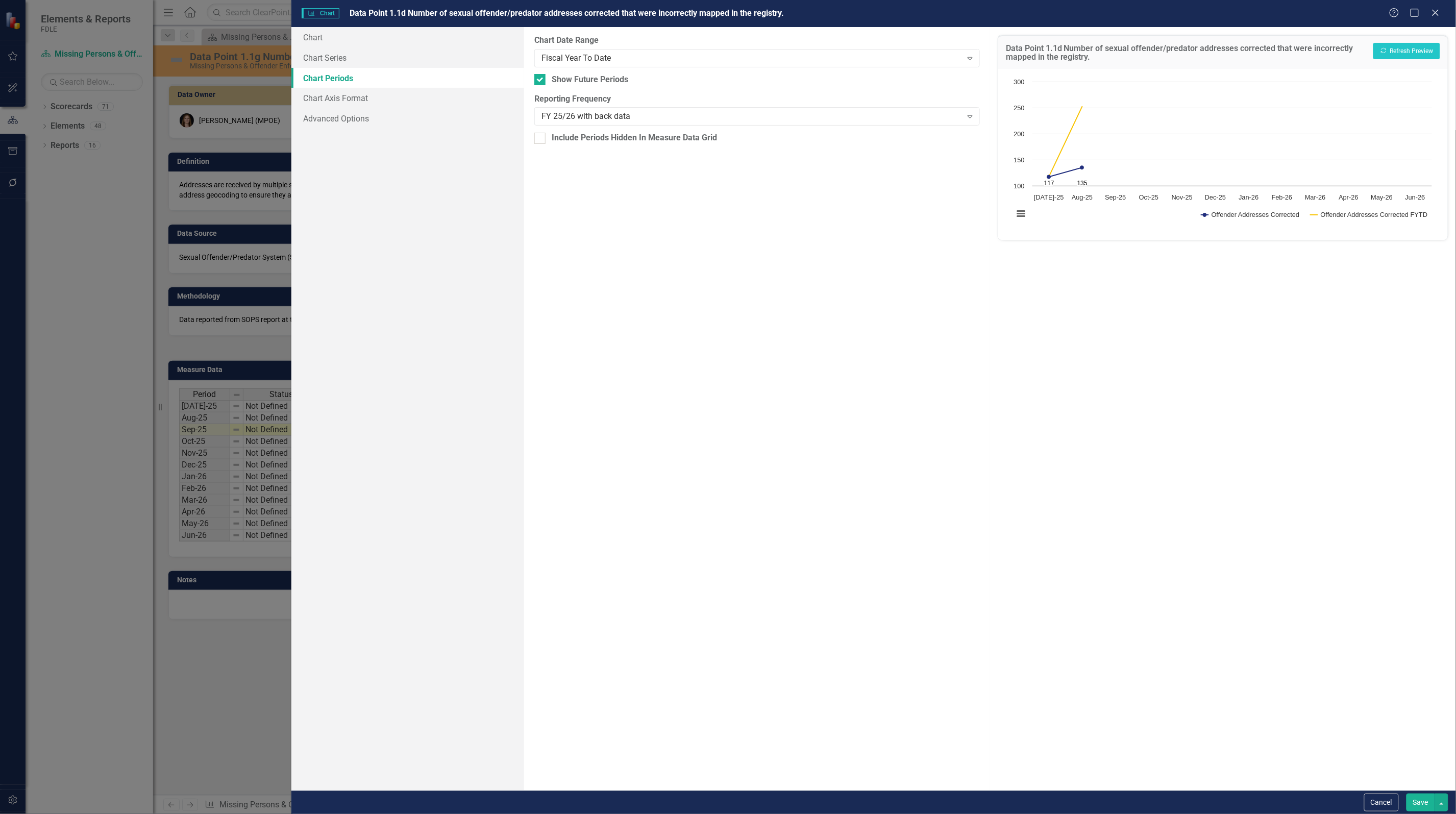
click at [1419, 806] on button "Save" at bounding box center [1420, 803] width 29 height 18
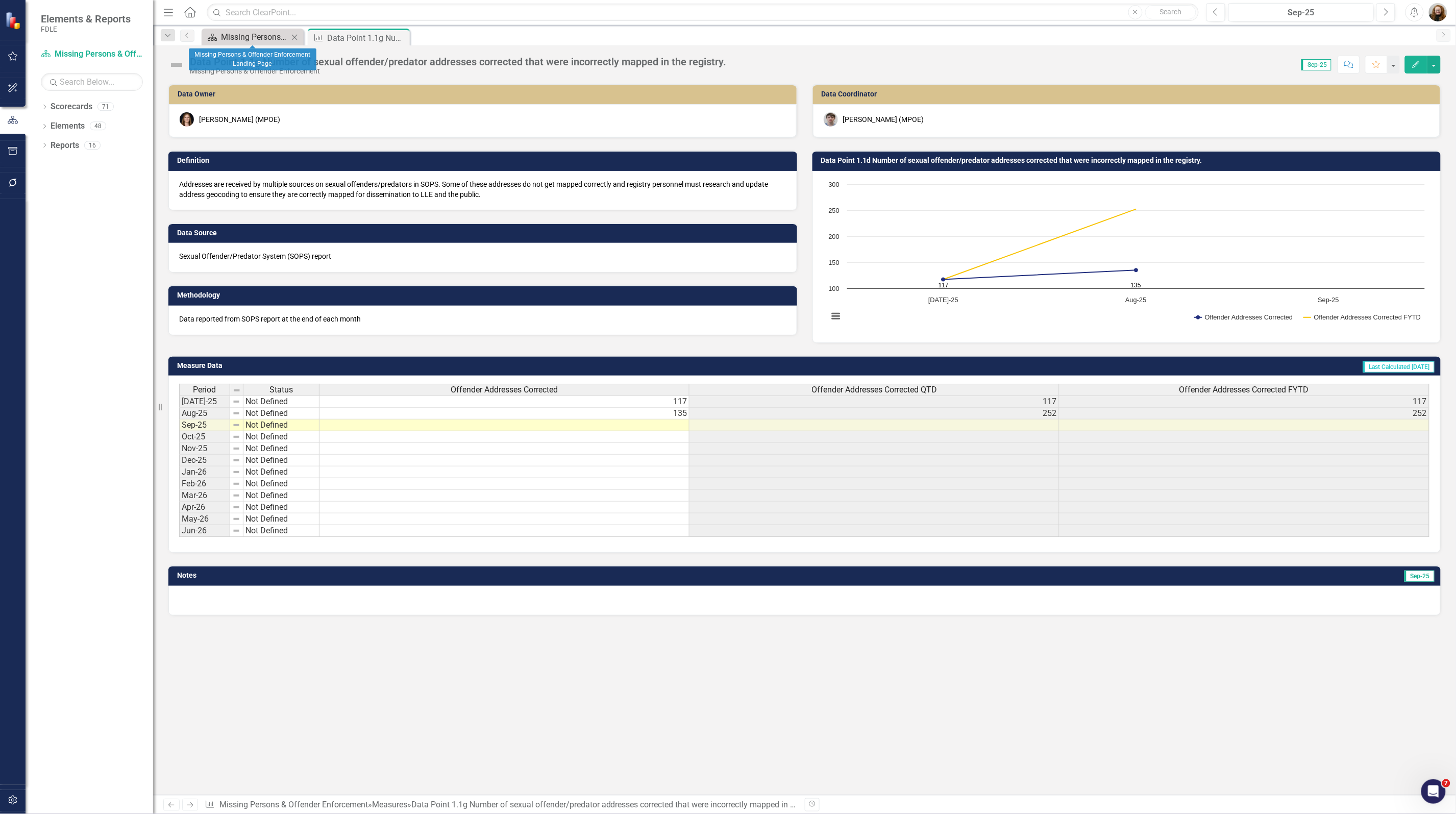
click at [244, 37] on div "Missing Persons & Offender Enforcement Landing Page" at bounding box center [254, 37] width 67 height 13
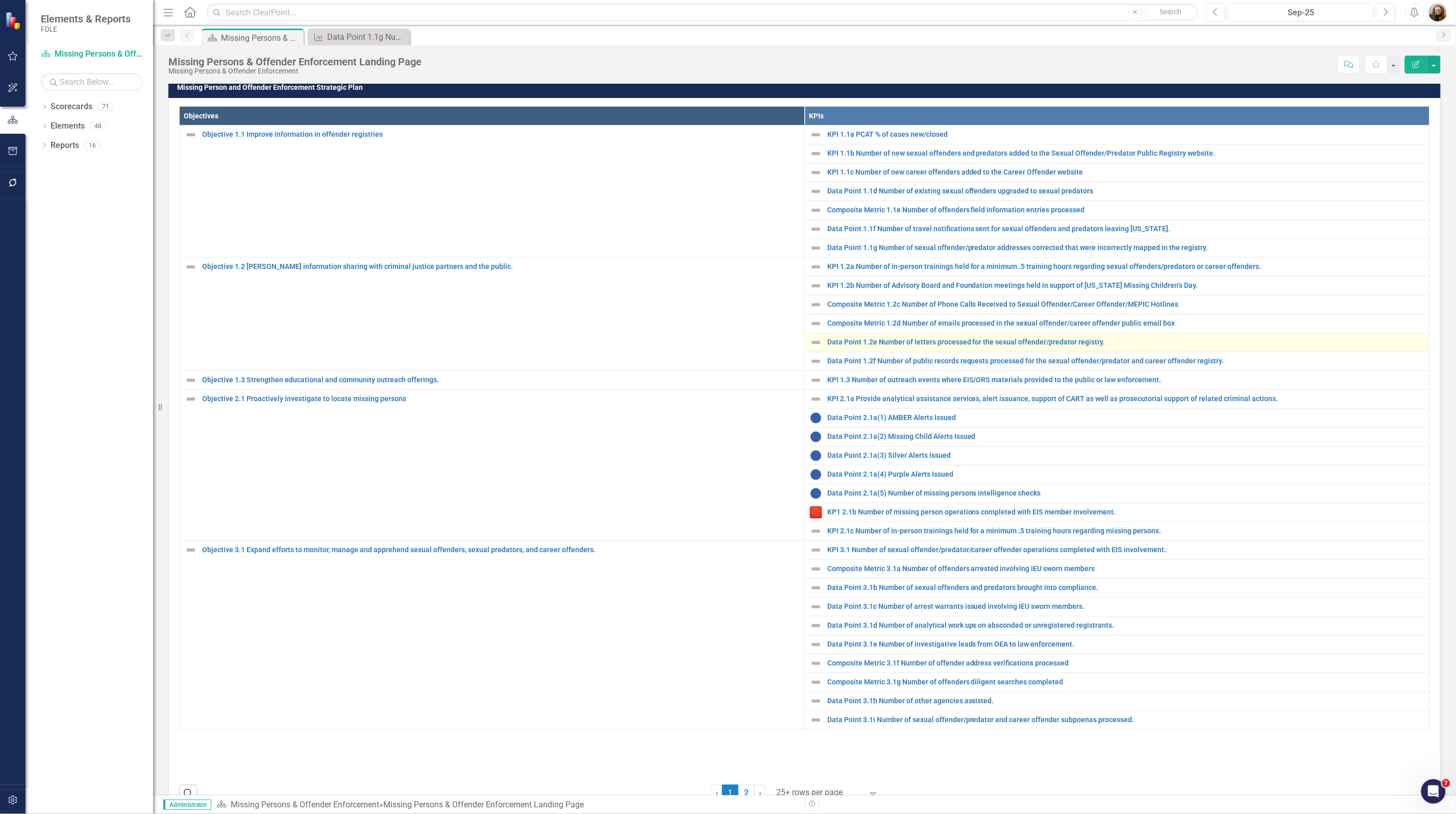
scroll to position [319, 0]
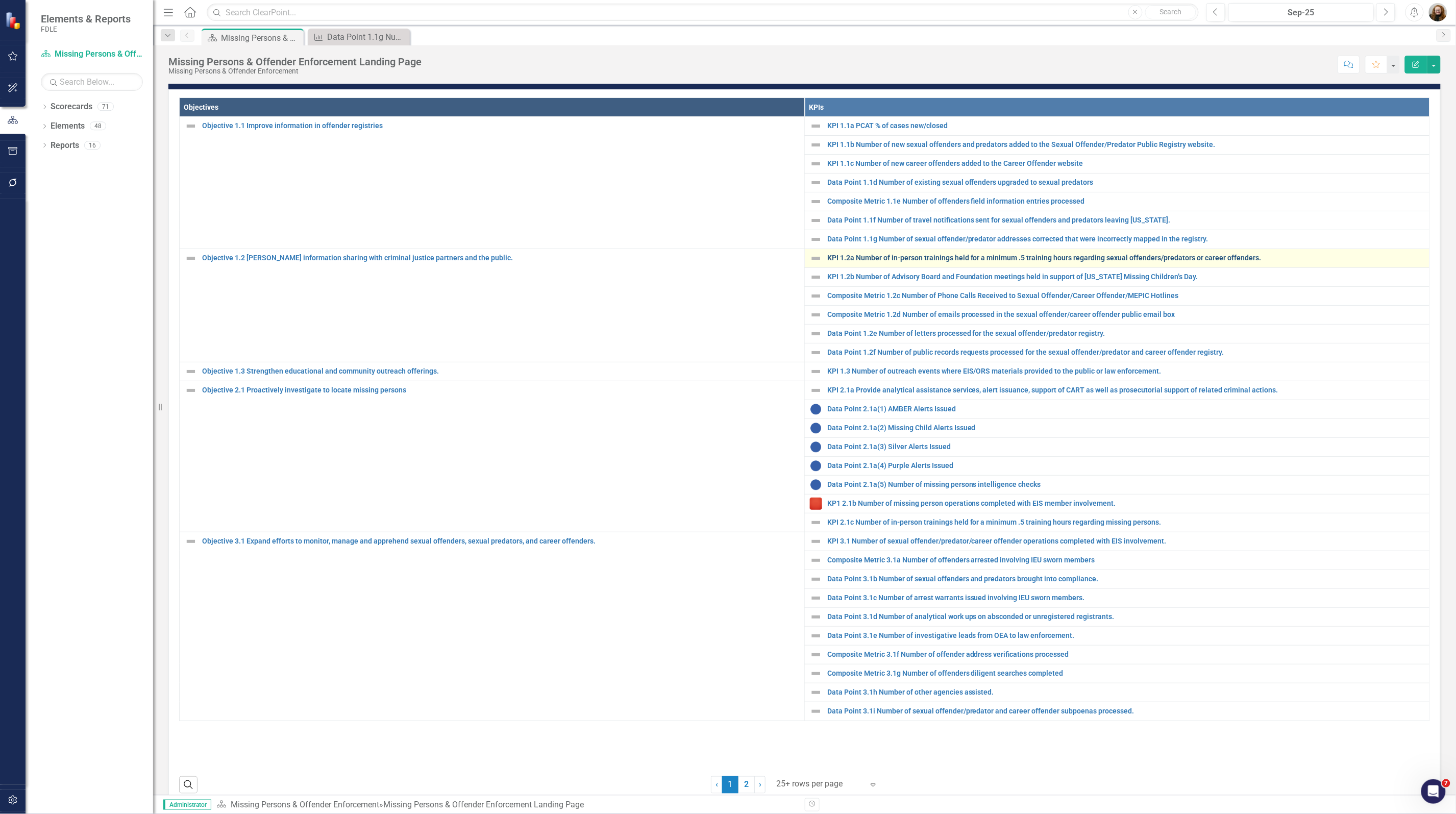
click at [830, 262] on link "KPI 1.2a Number of in-person trainings held for a minimum .5 training hours reg…" at bounding box center [1126, 258] width 597 height 8
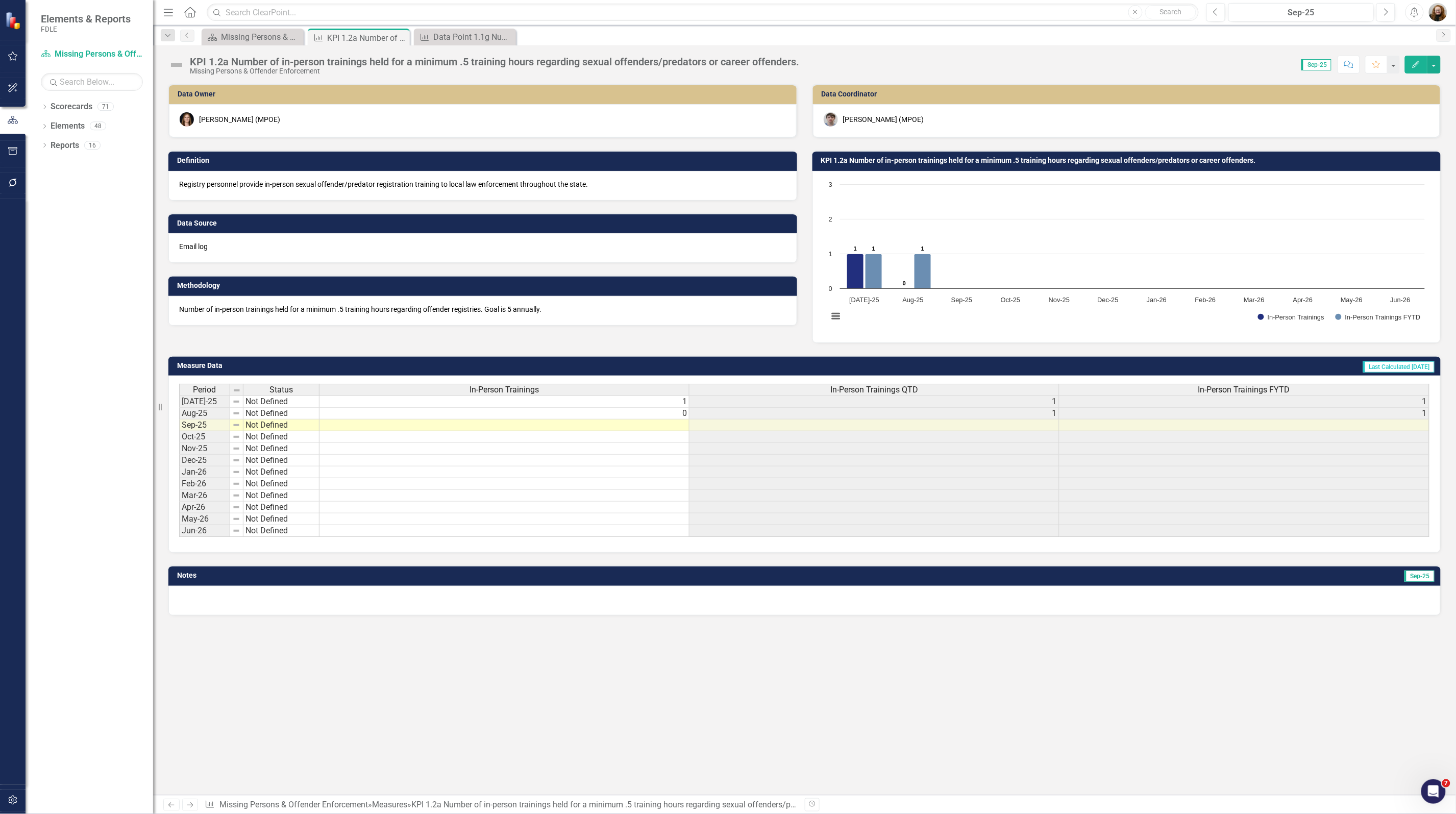
click at [933, 165] on td "KPI 1.2a Number of in-person trainings held for a minimum .5 training hours reg…" at bounding box center [1129, 162] width 615 height 15
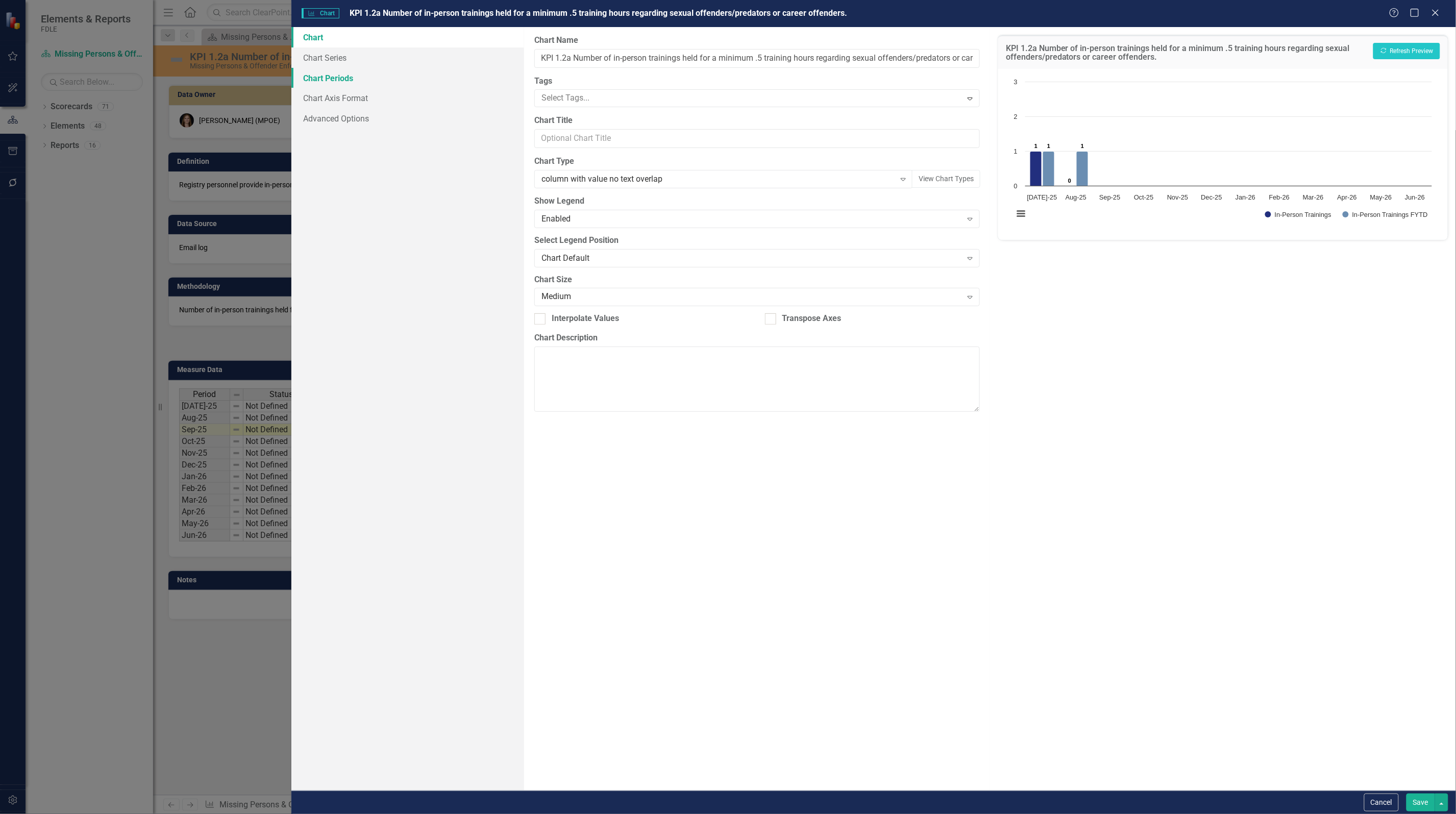
click at [336, 82] on link "Chart Periods" at bounding box center [408, 78] width 233 height 20
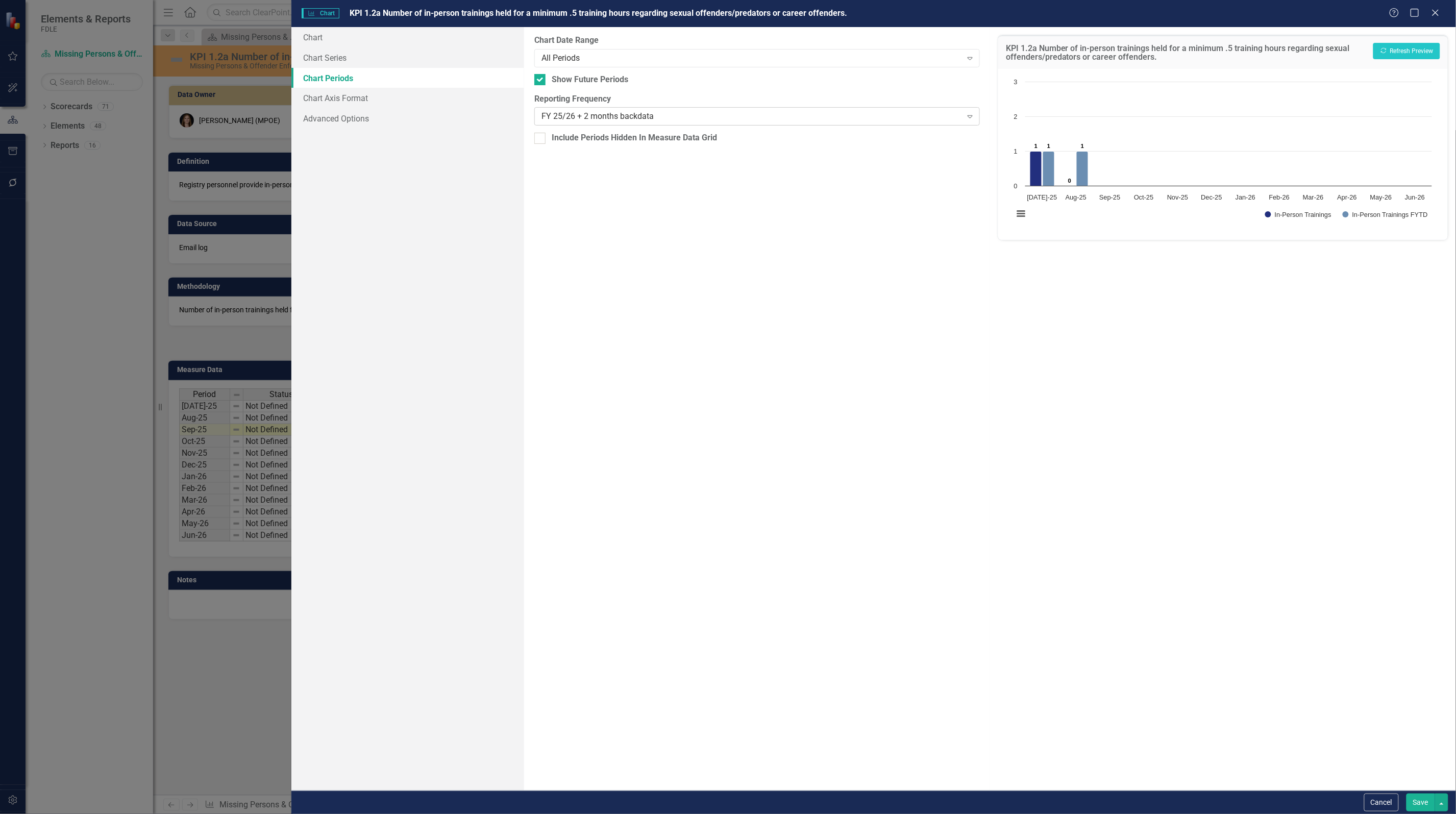
click at [601, 118] on div "FY 25/26 + 2 months backdata" at bounding box center [752, 116] width 421 height 12
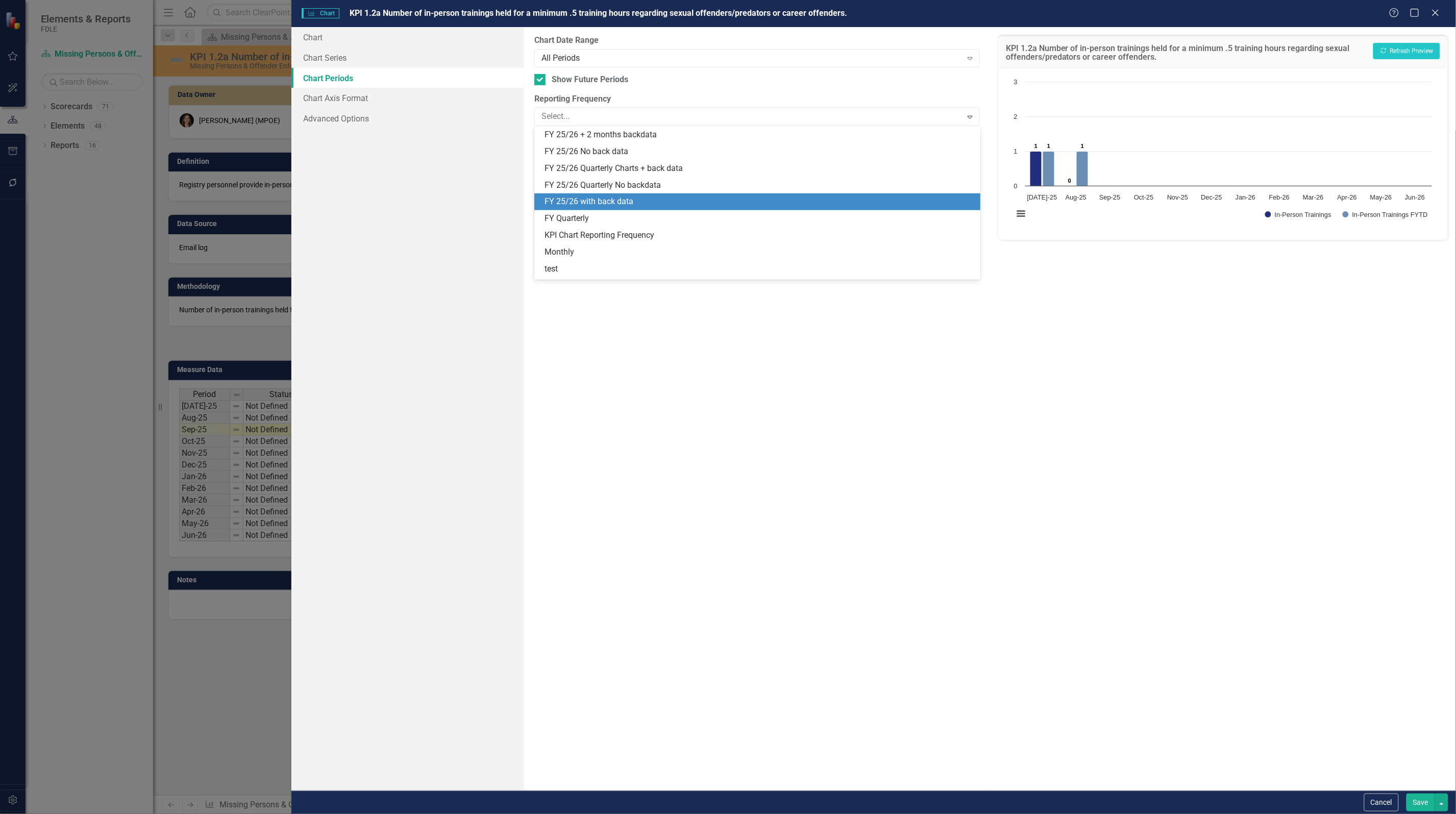
click at [612, 197] on div "FY 25/26 with back data" at bounding box center [759, 202] width 429 height 12
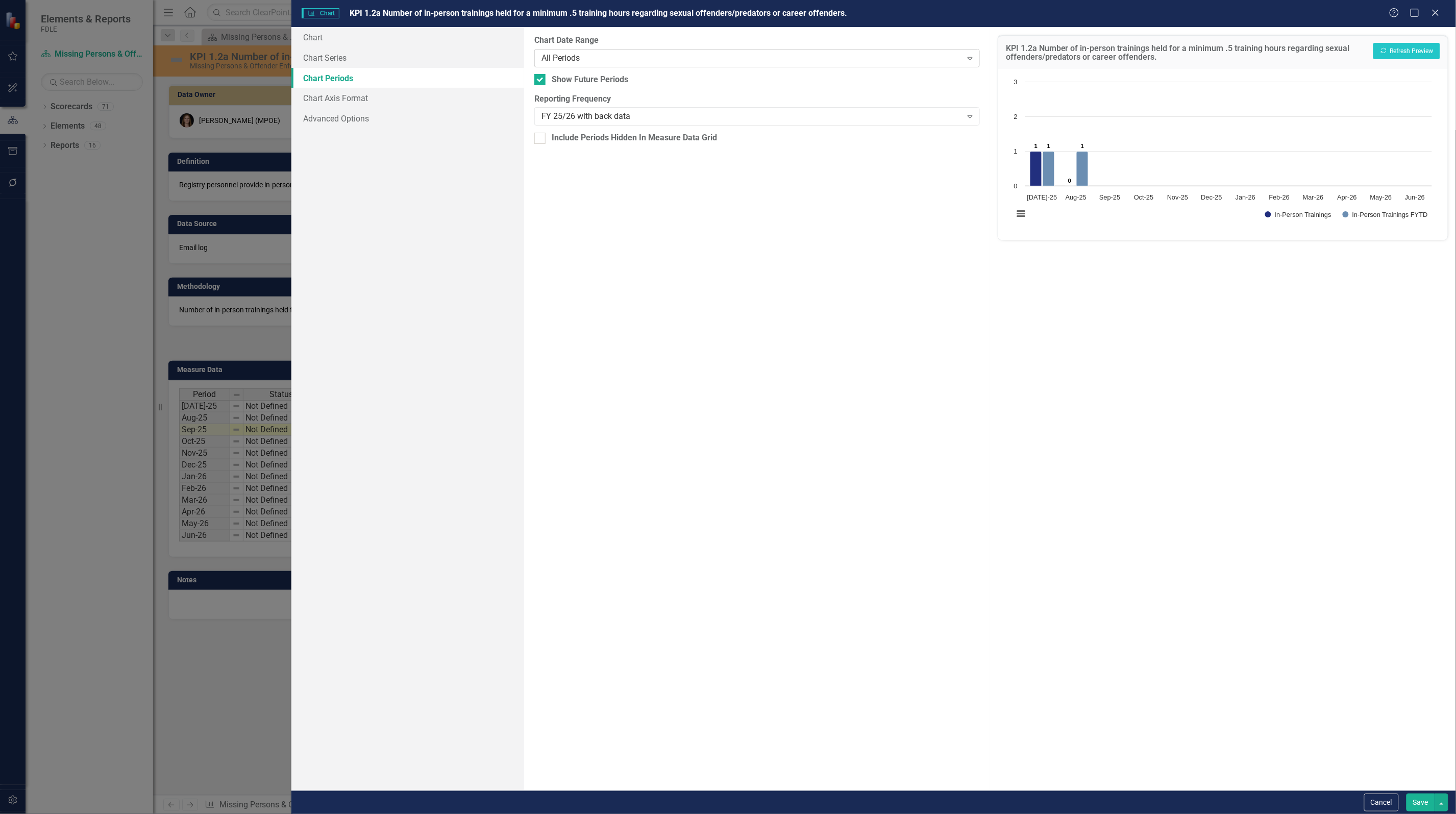
click at [614, 55] on div "All Periods" at bounding box center [752, 58] width 421 height 12
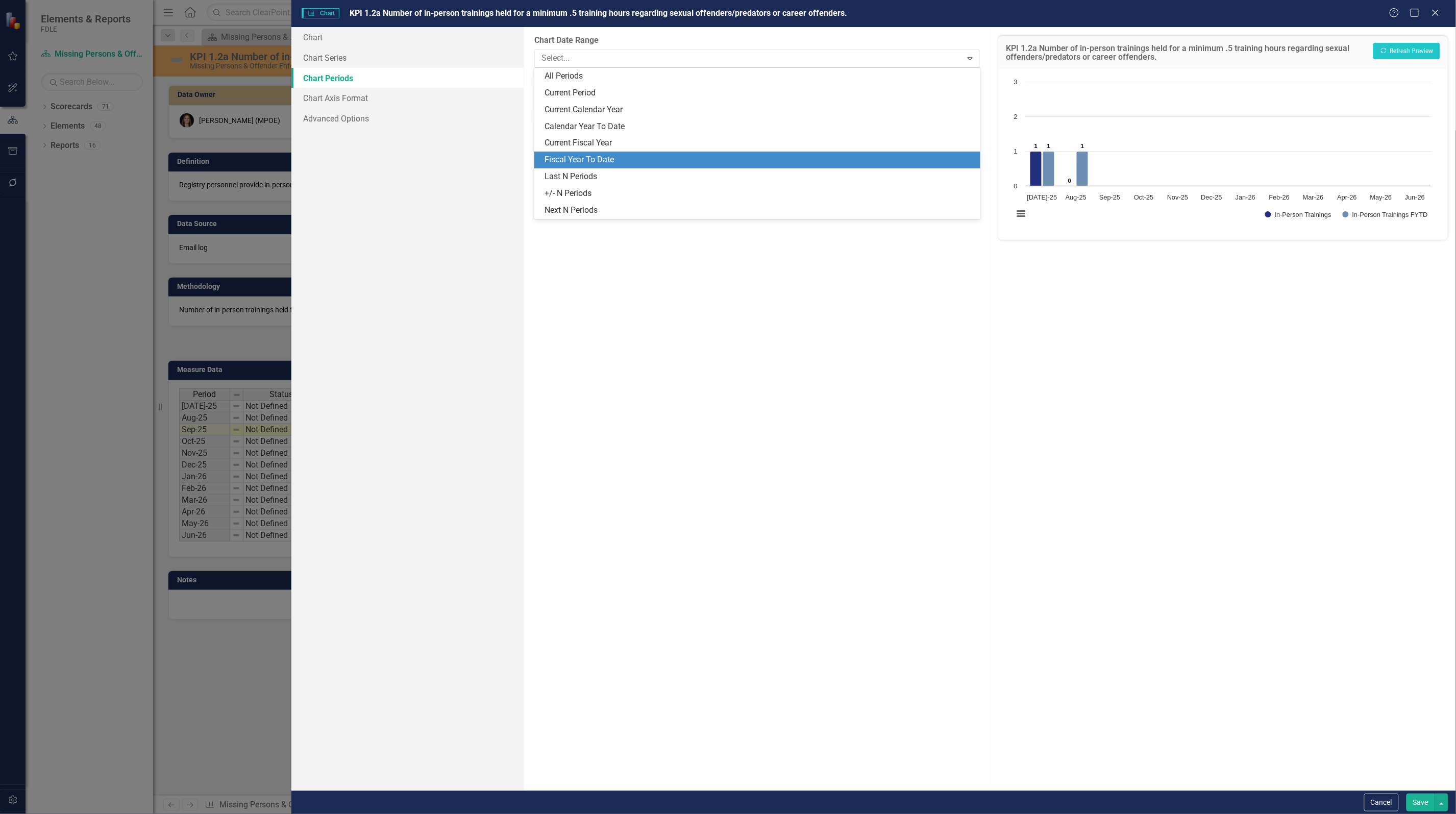
click at [616, 155] on div "Fiscal Year To Date" at bounding box center [759, 160] width 429 height 12
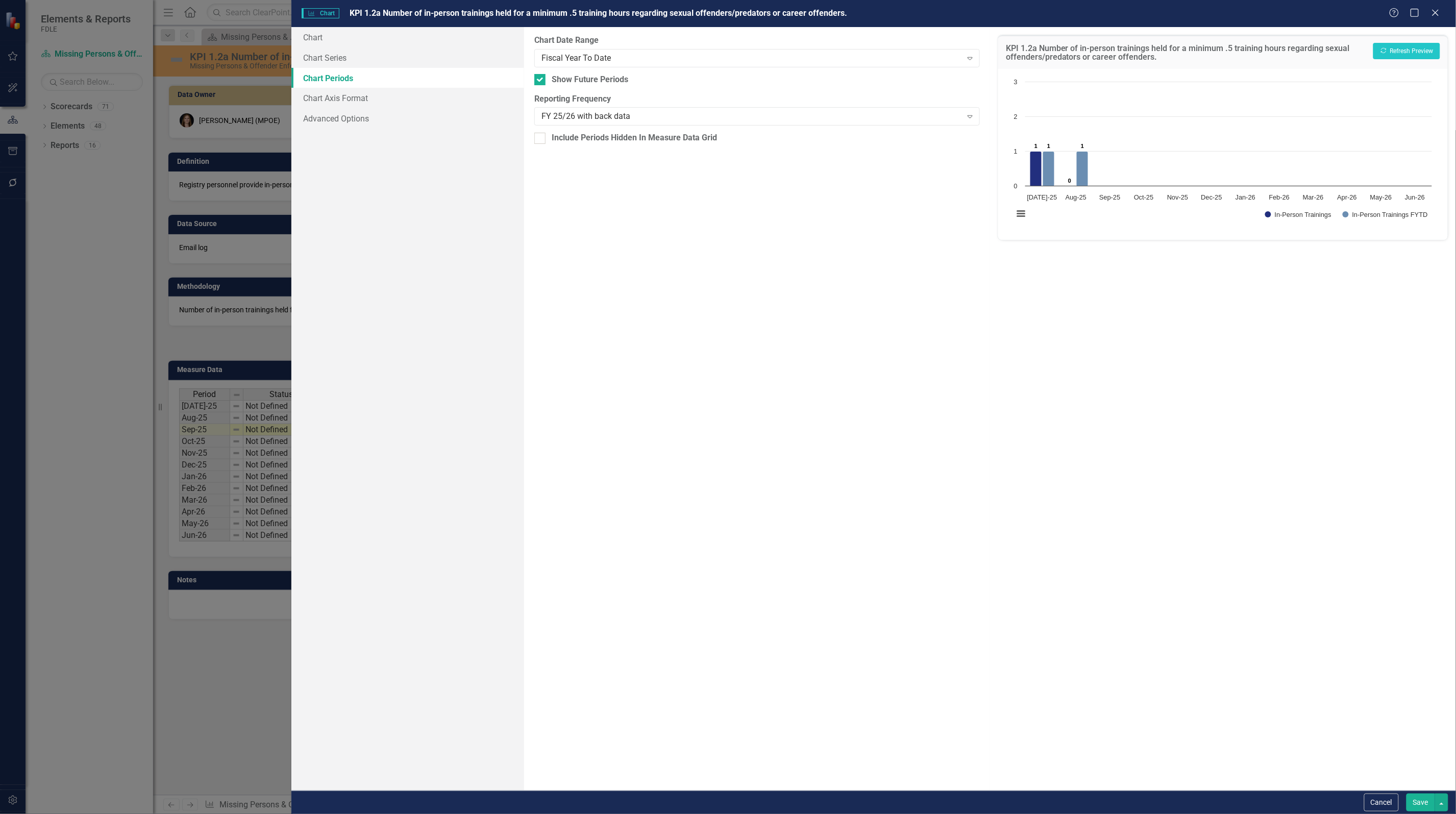
click at [1424, 799] on button "Save" at bounding box center [1420, 803] width 29 height 18
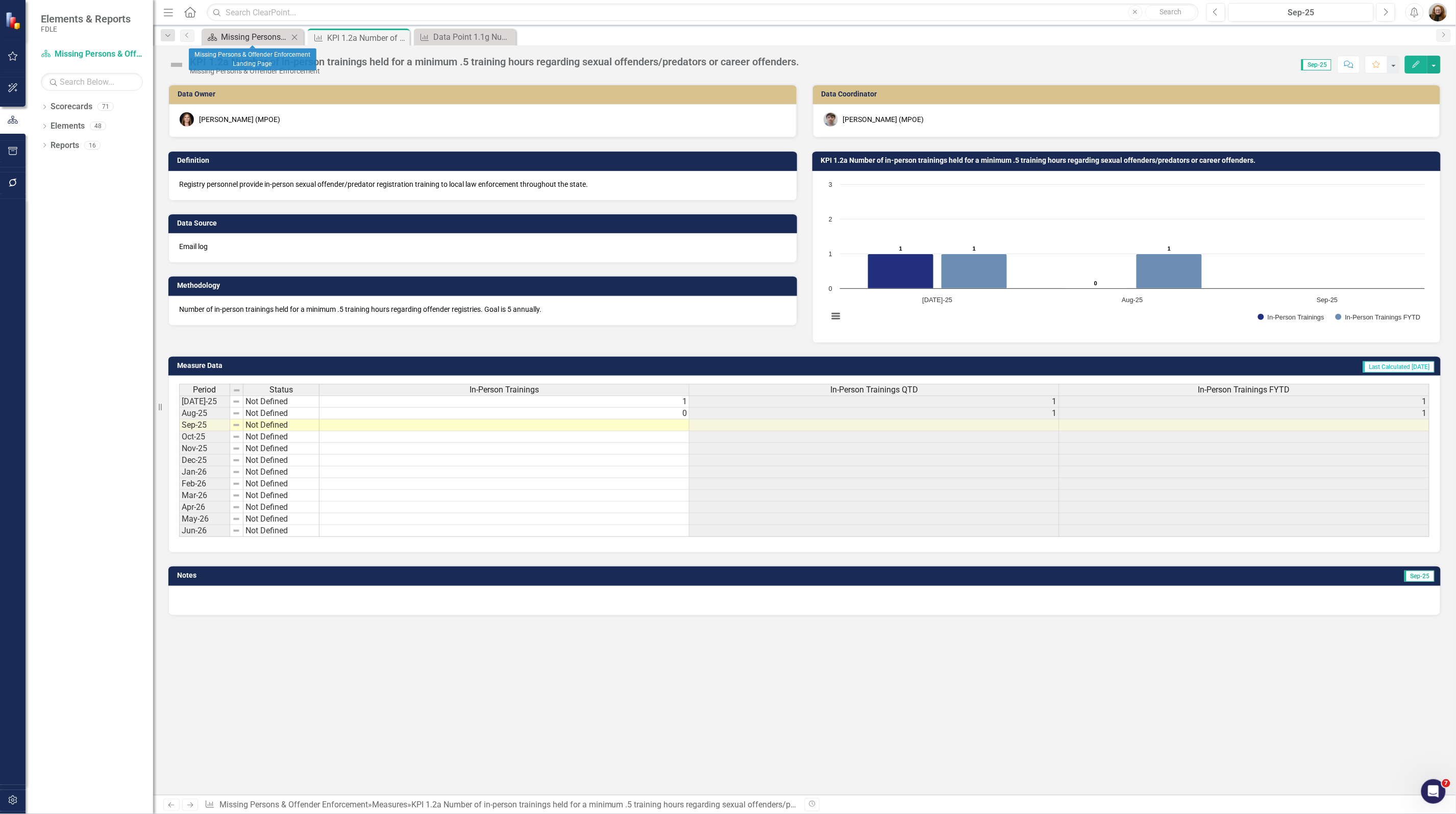
click at [264, 37] on div "Missing Persons & Offender Enforcement Landing Page" at bounding box center [254, 37] width 67 height 13
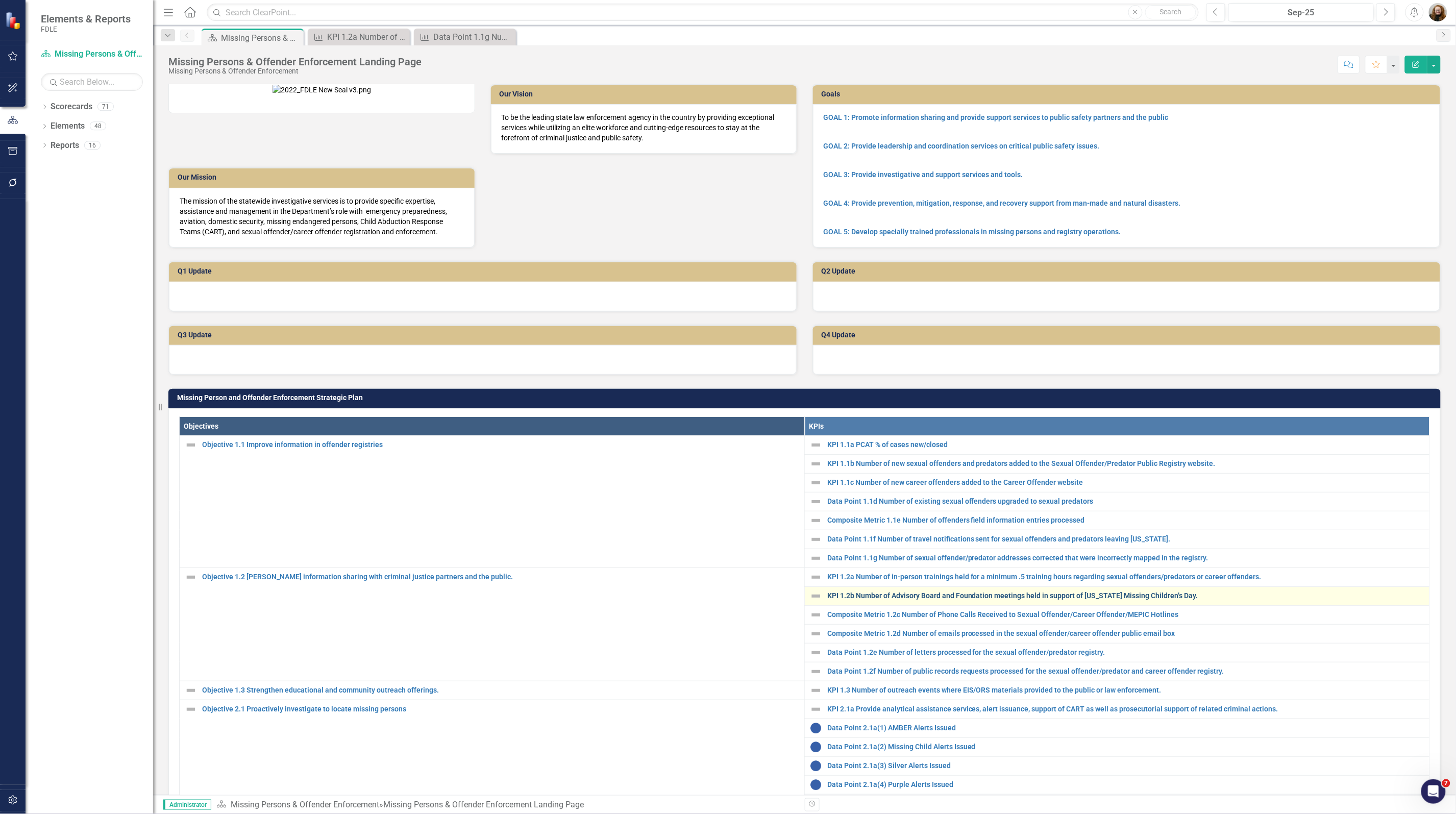
click at [900, 600] on link "KPI 1.2b Number of Advisory Board and Foundation meetings held in support of [U…" at bounding box center [1126, 596] width 597 height 8
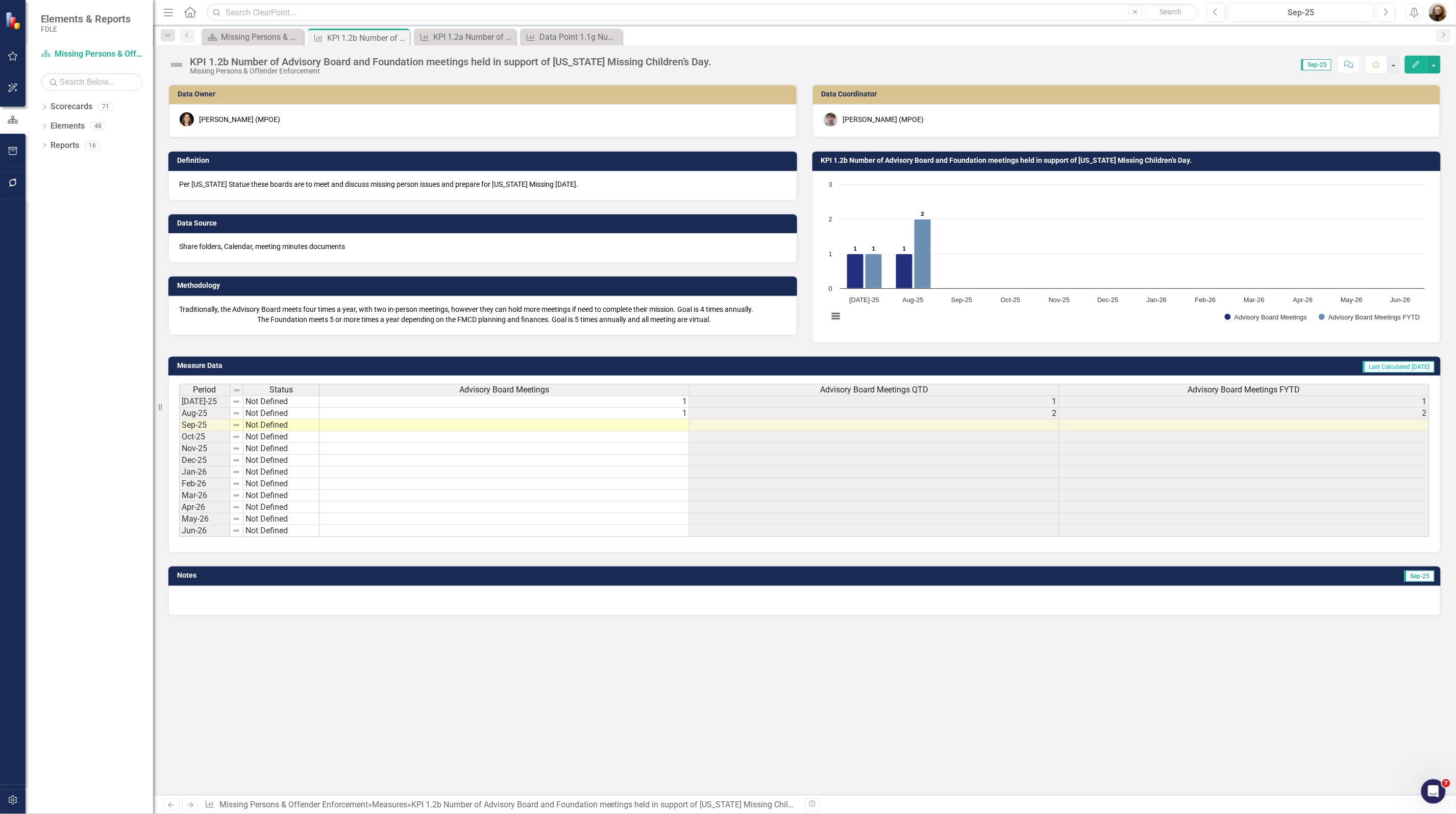
click at [904, 158] on h3 "KPI 1.2b Number of Advisory Board and Foundation meetings held in support of [U…" at bounding box center [1129, 161] width 615 height 8
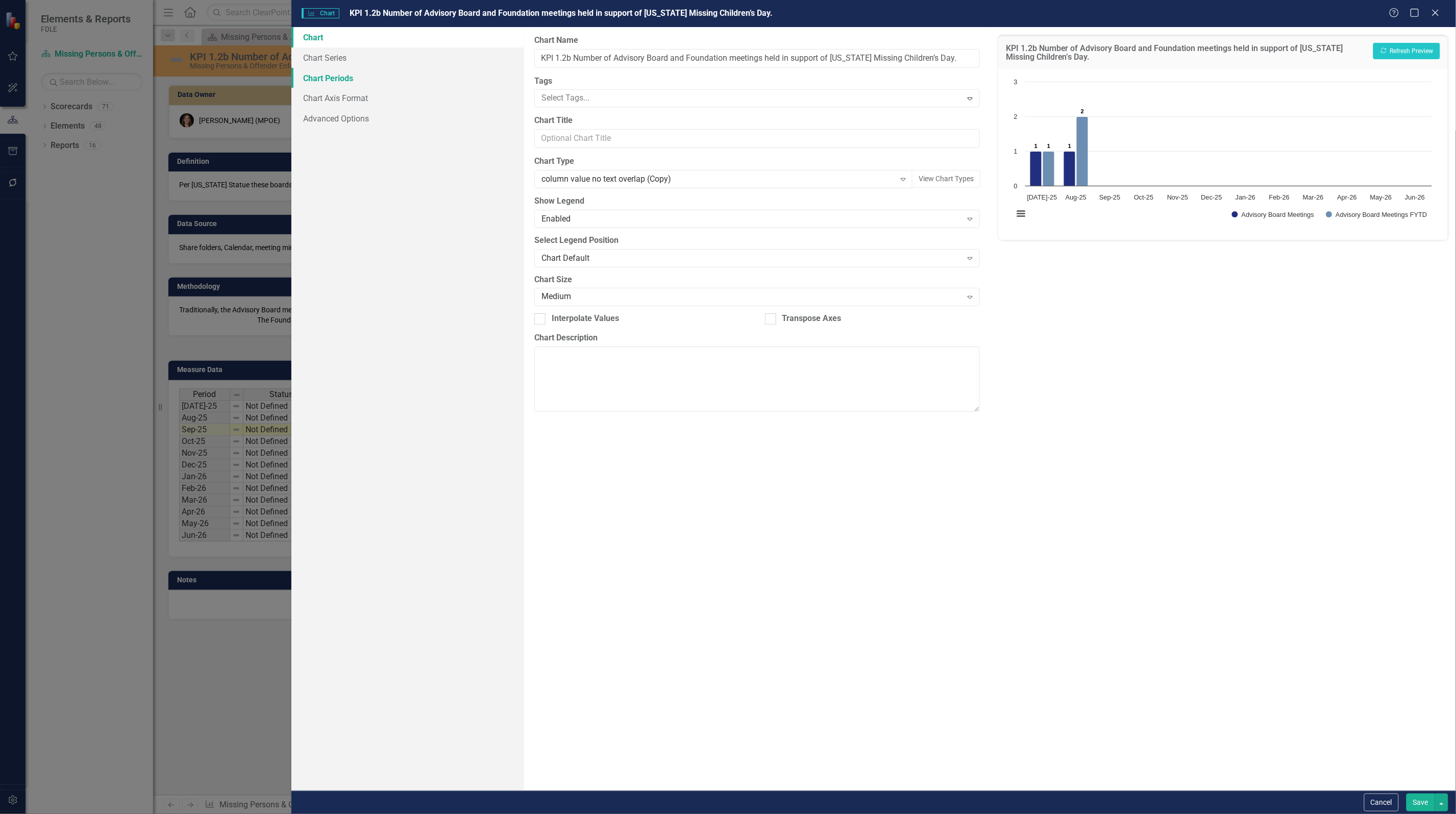
click at [328, 71] on link "Chart Periods" at bounding box center [408, 78] width 233 height 20
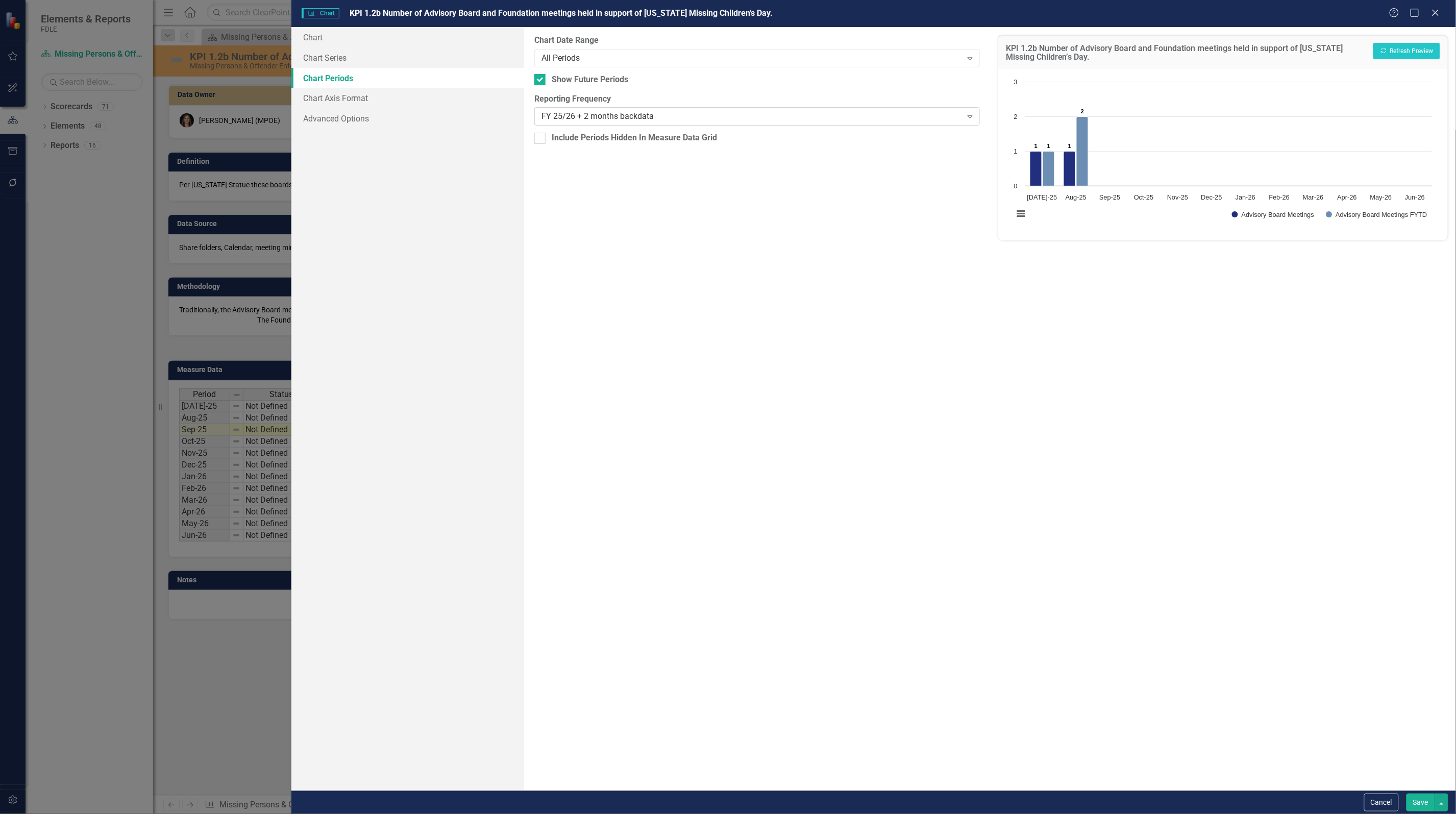
click at [595, 118] on div "FY 25/26 + 2 months backdata" at bounding box center [752, 116] width 421 height 12
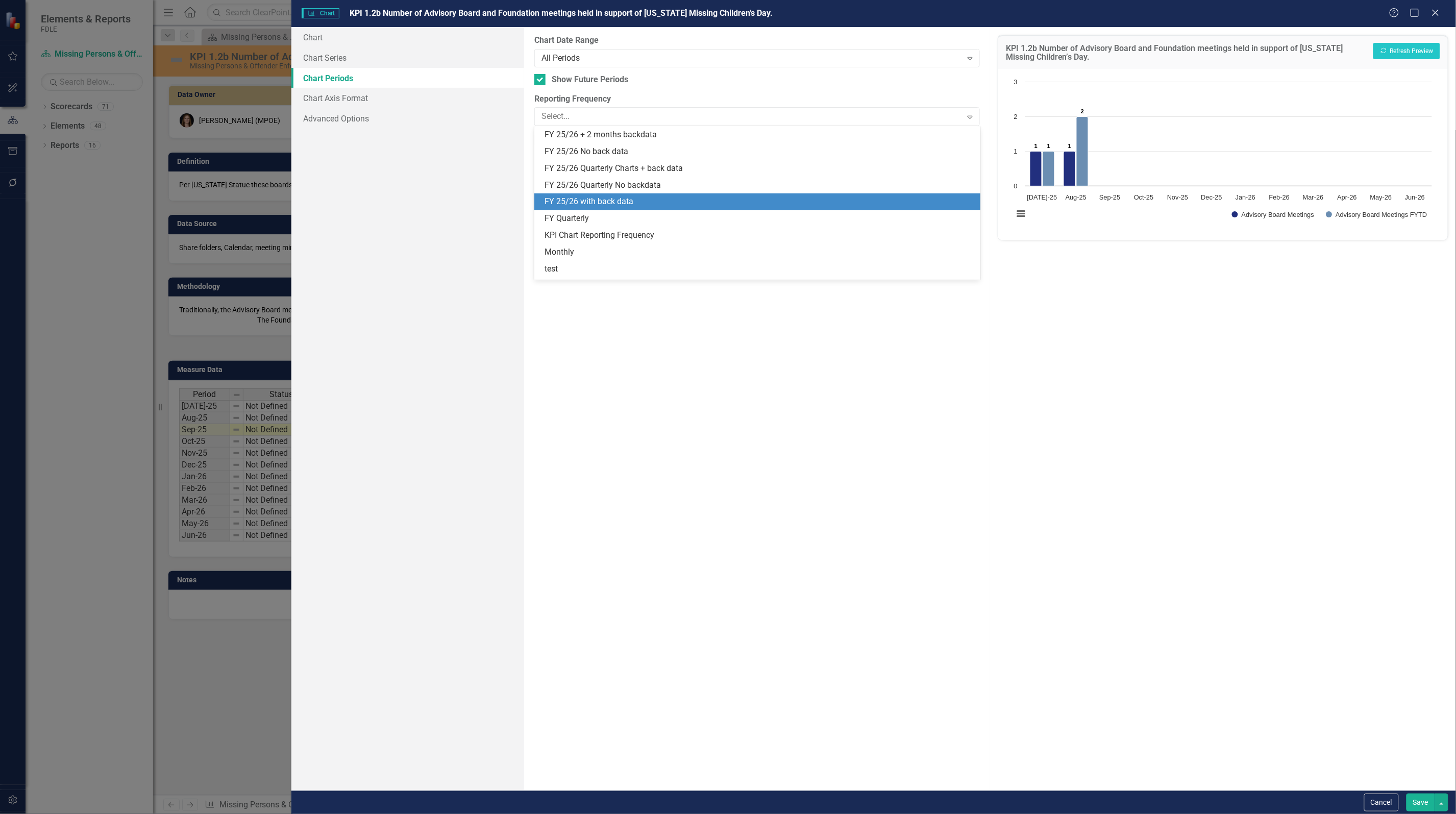
click at [605, 201] on div "FY 25/26 with back data" at bounding box center [759, 202] width 429 height 12
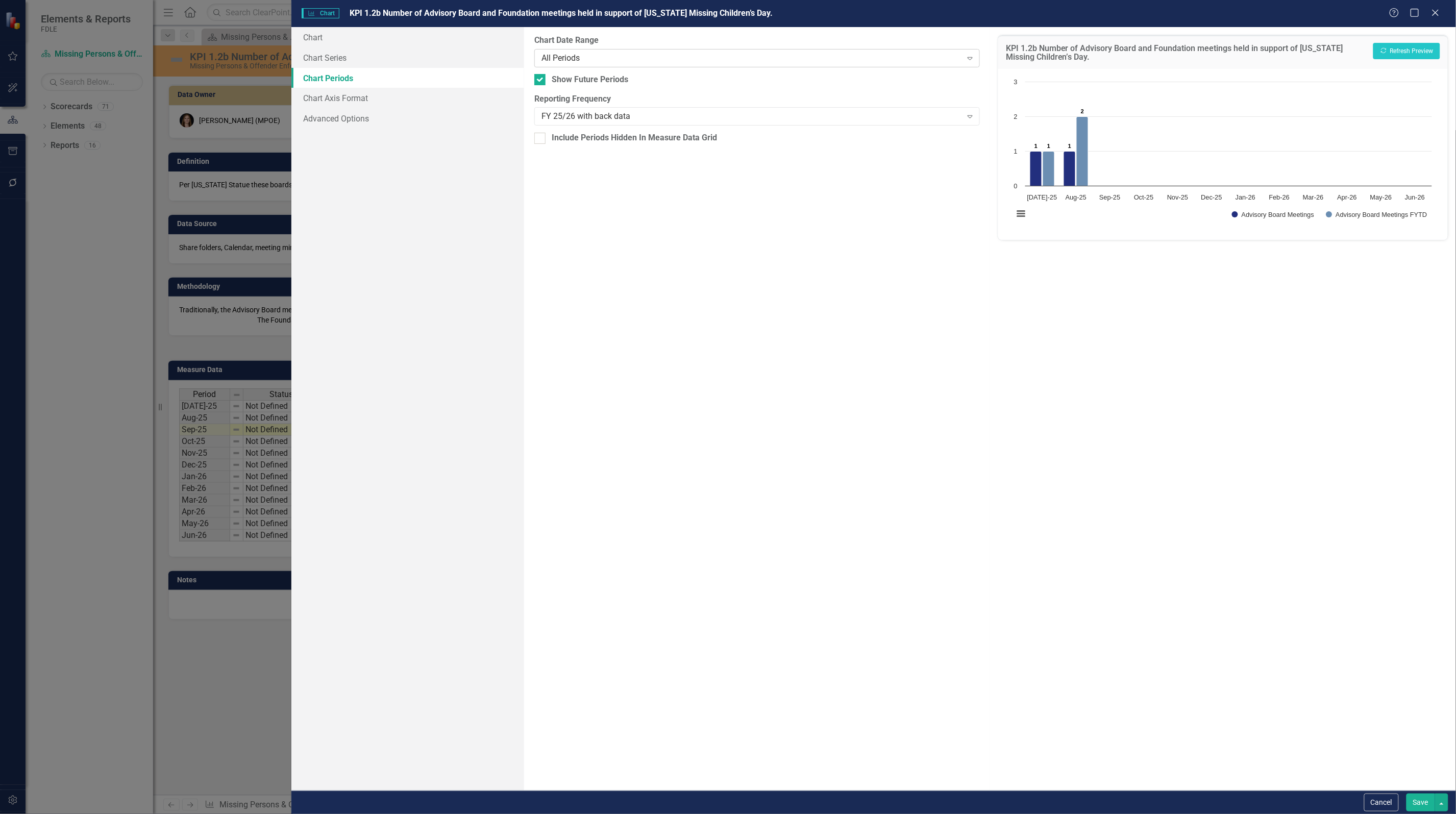
click at [612, 57] on div "All Periods" at bounding box center [752, 58] width 421 height 12
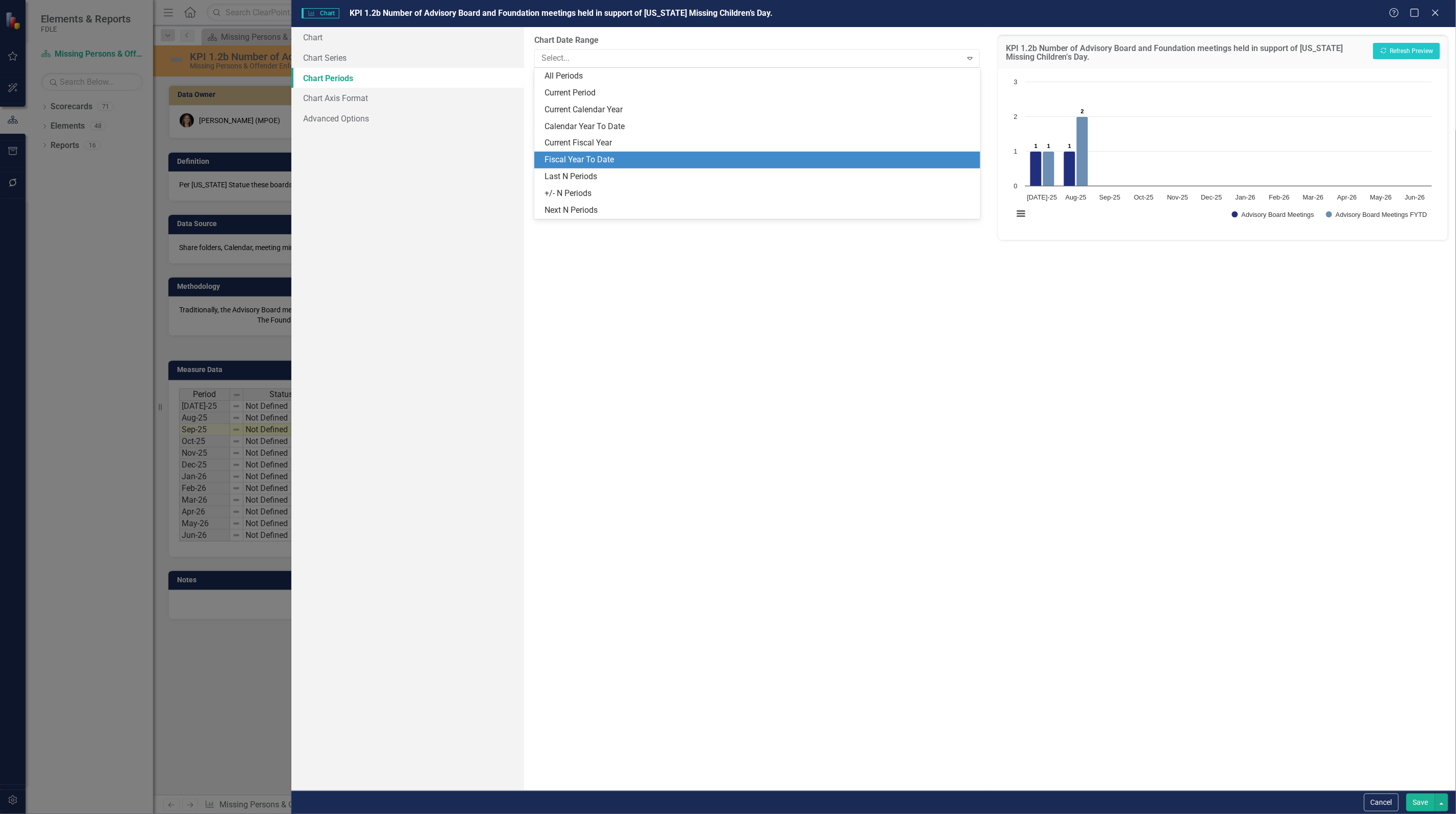
click at [607, 160] on div "Fiscal Year To Date" at bounding box center [759, 160] width 429 height 12
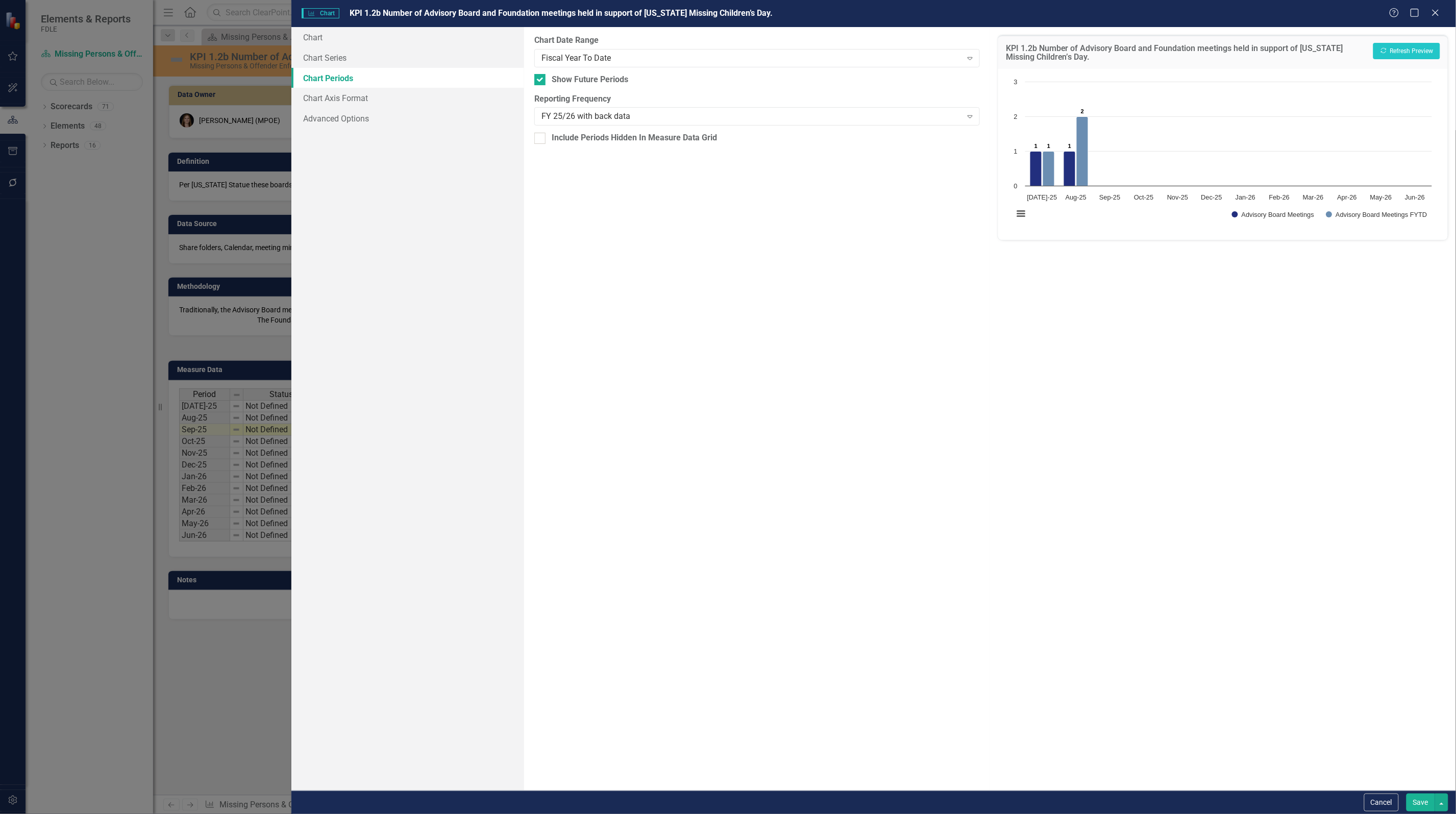
click at [1412, 802] on button "Save" at bounding box center [1420, 803] width 29 height 18
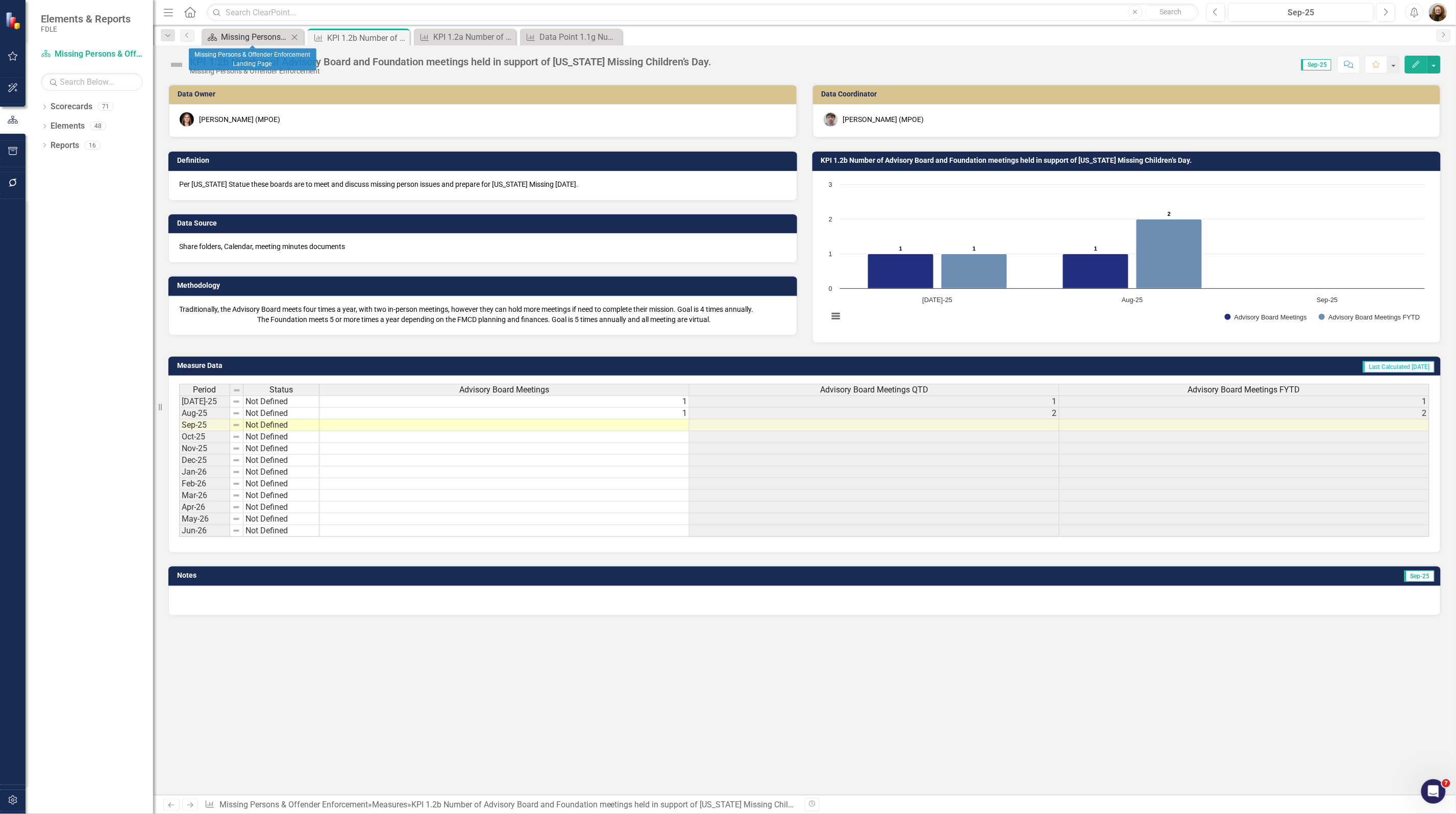
click at [256, 38] on div "Missing Persons & Offender Enforcement Landing Page" at bounding box center [254, 37] width 67 height 13
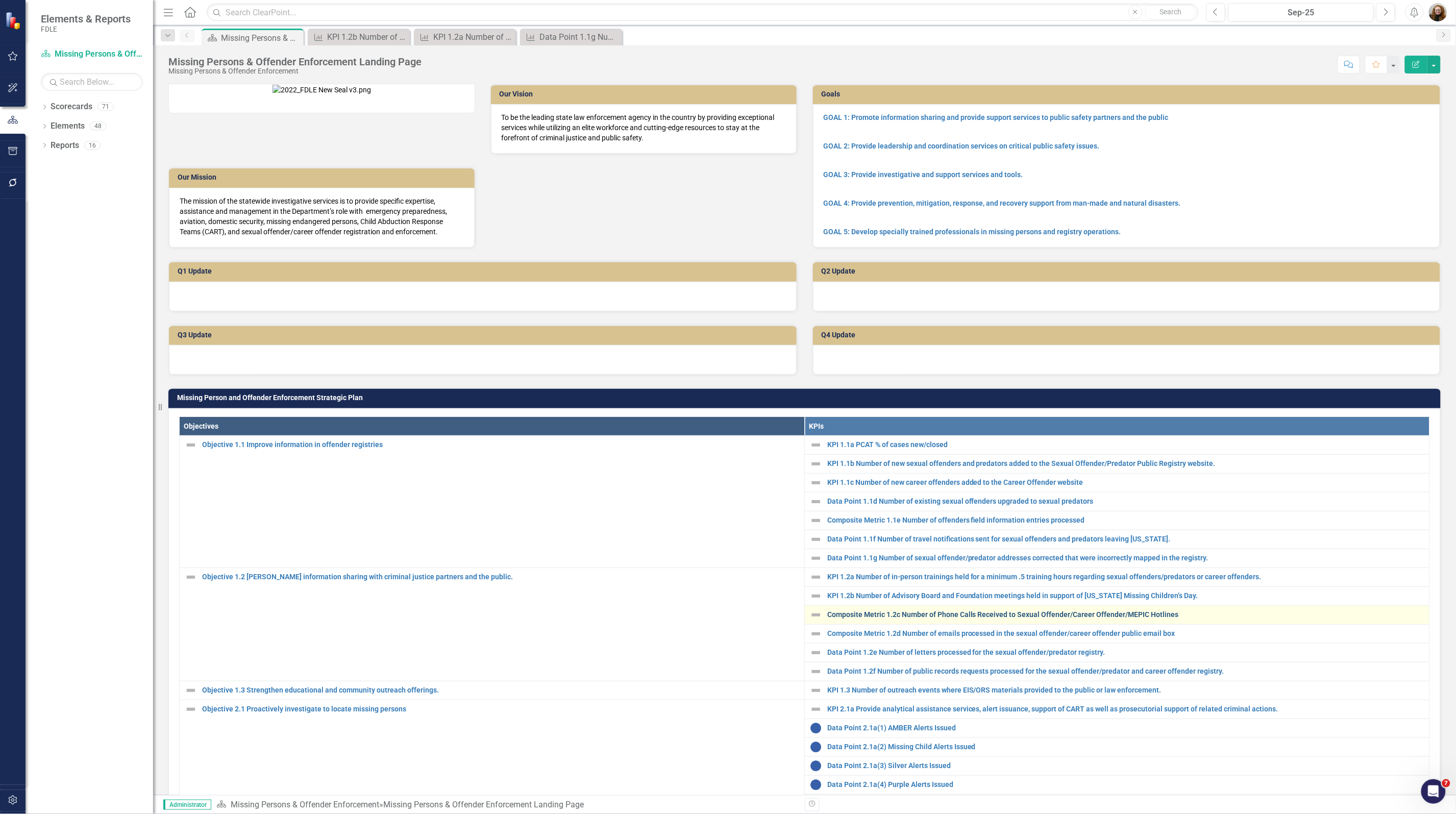
click at [876, 618] on link "Composite Metric 1.2c Number of Phone Calls Received to Sexual Offender/Career …" at bounding box center [1126, 615] width 597 height 8
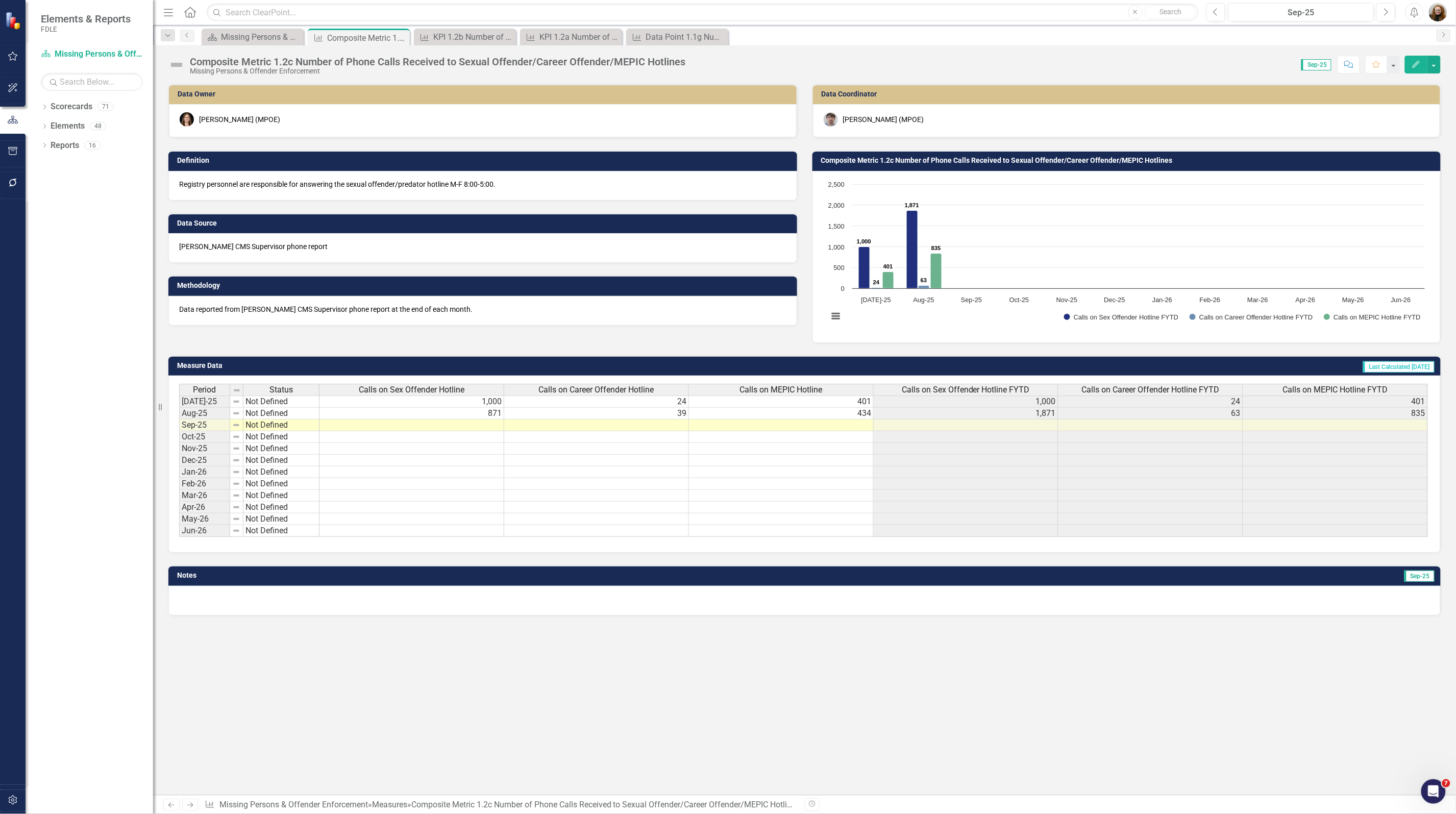
click at [910, 161] on h3 "Composite Metric 1.2c Number of Phone Calls Received to Sexual Offender/Career …" at bounding box center [1129, 161] width 615 height 8
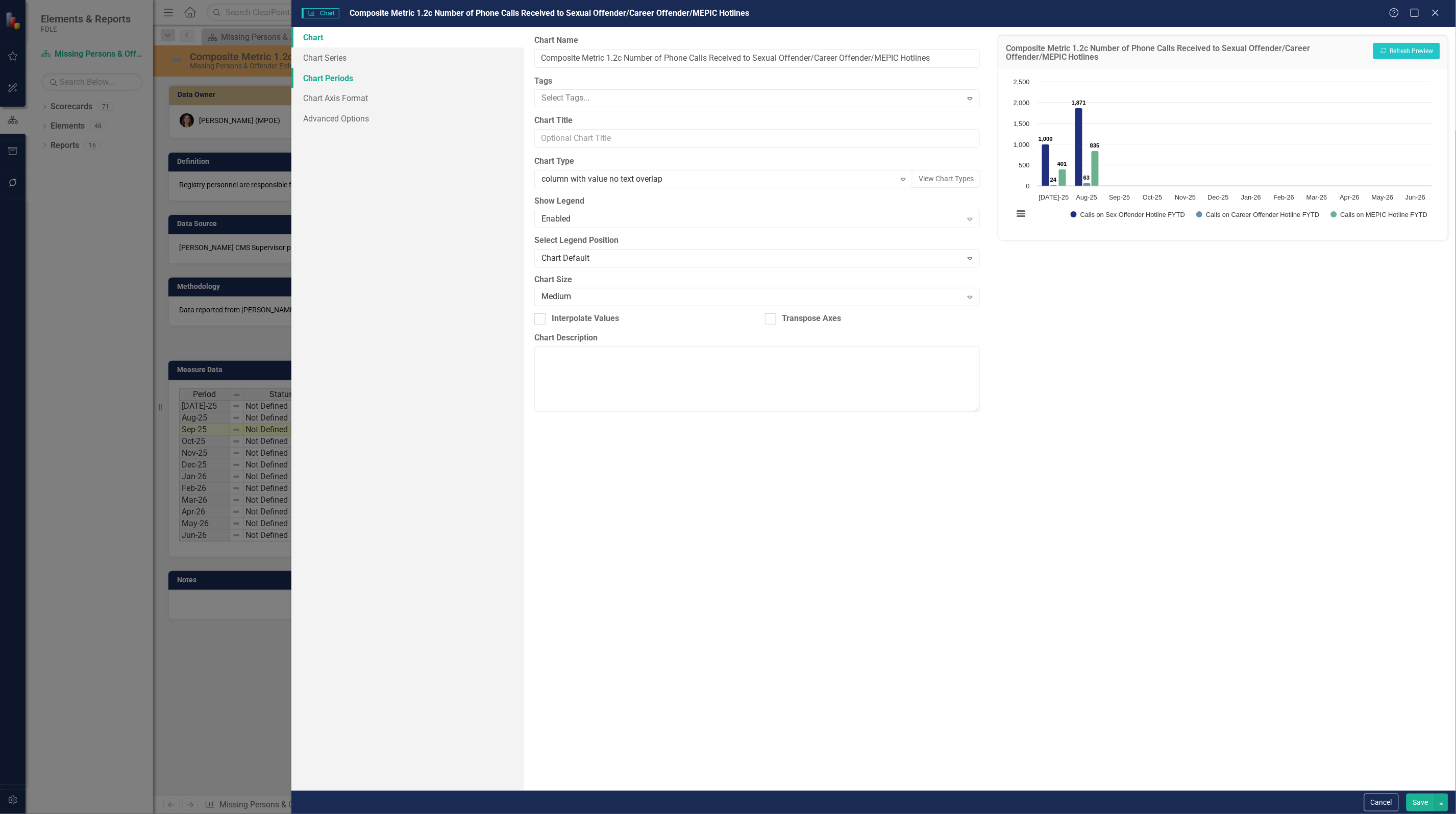
drag, startPoint x: 324, startPoint y: 79, endPoint x: 335, endPoint y: 78, distance: 11.0
click at [324, 79] on link "Chart Periods" at bounding box center [408, 78] width 233 height 20
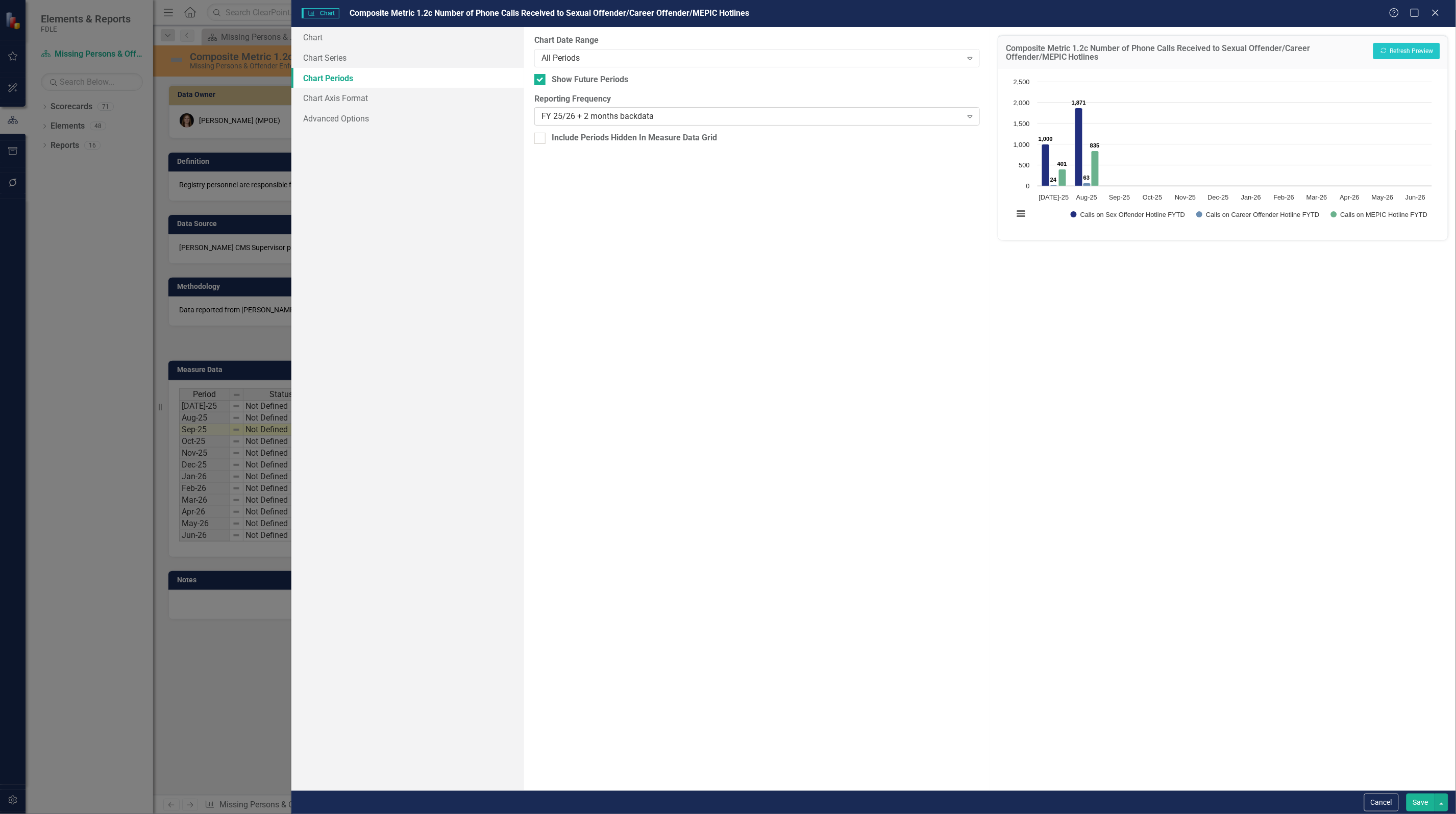
click at [598, 120] on div "FY 25/26 + 2 months backdata" at bounding box center [752, 116] width 421 height 12
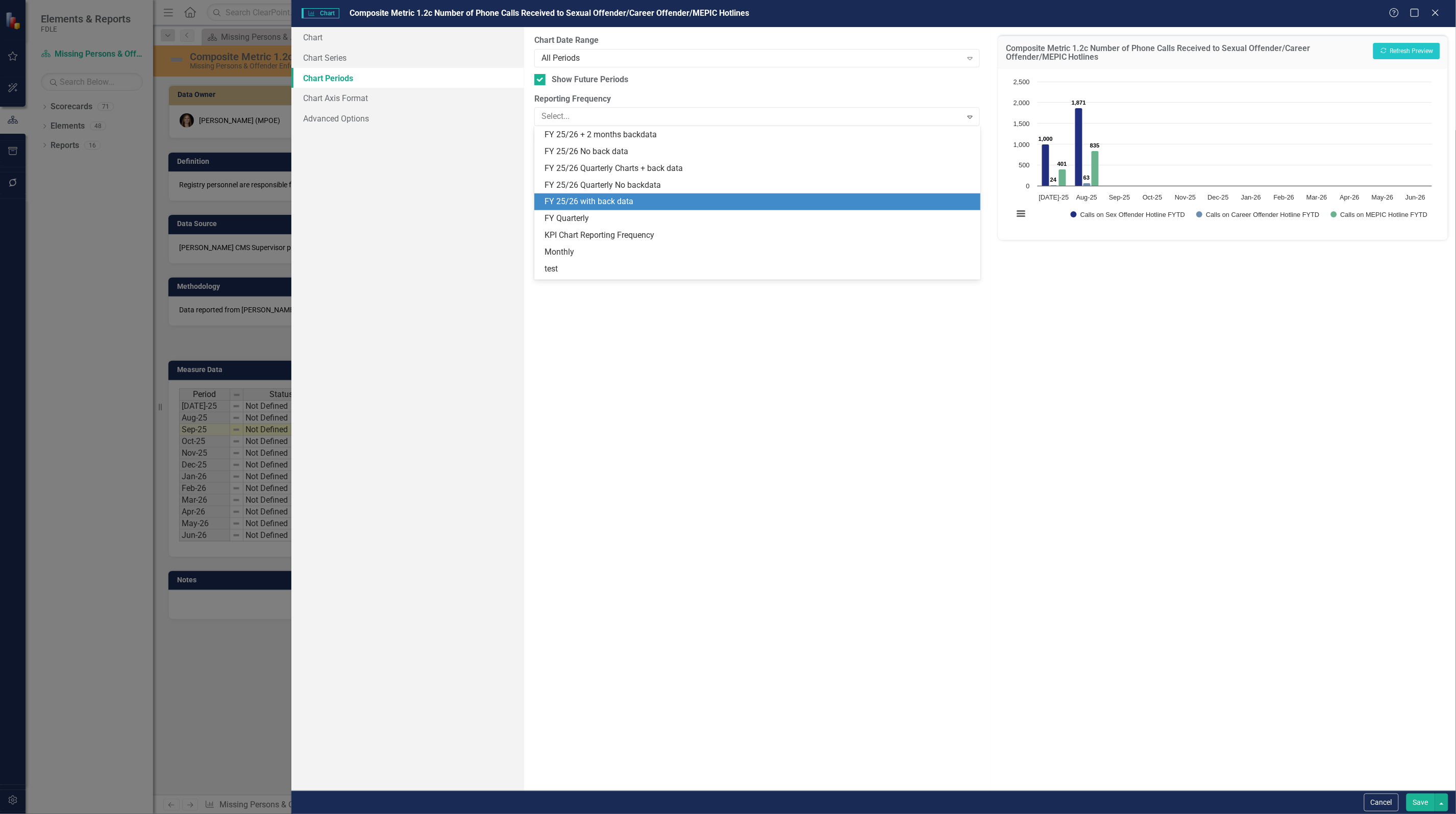
click at [603, 196] on div "FY 25/26 with back data" at bounding box center [759, 202] width 429 height 12
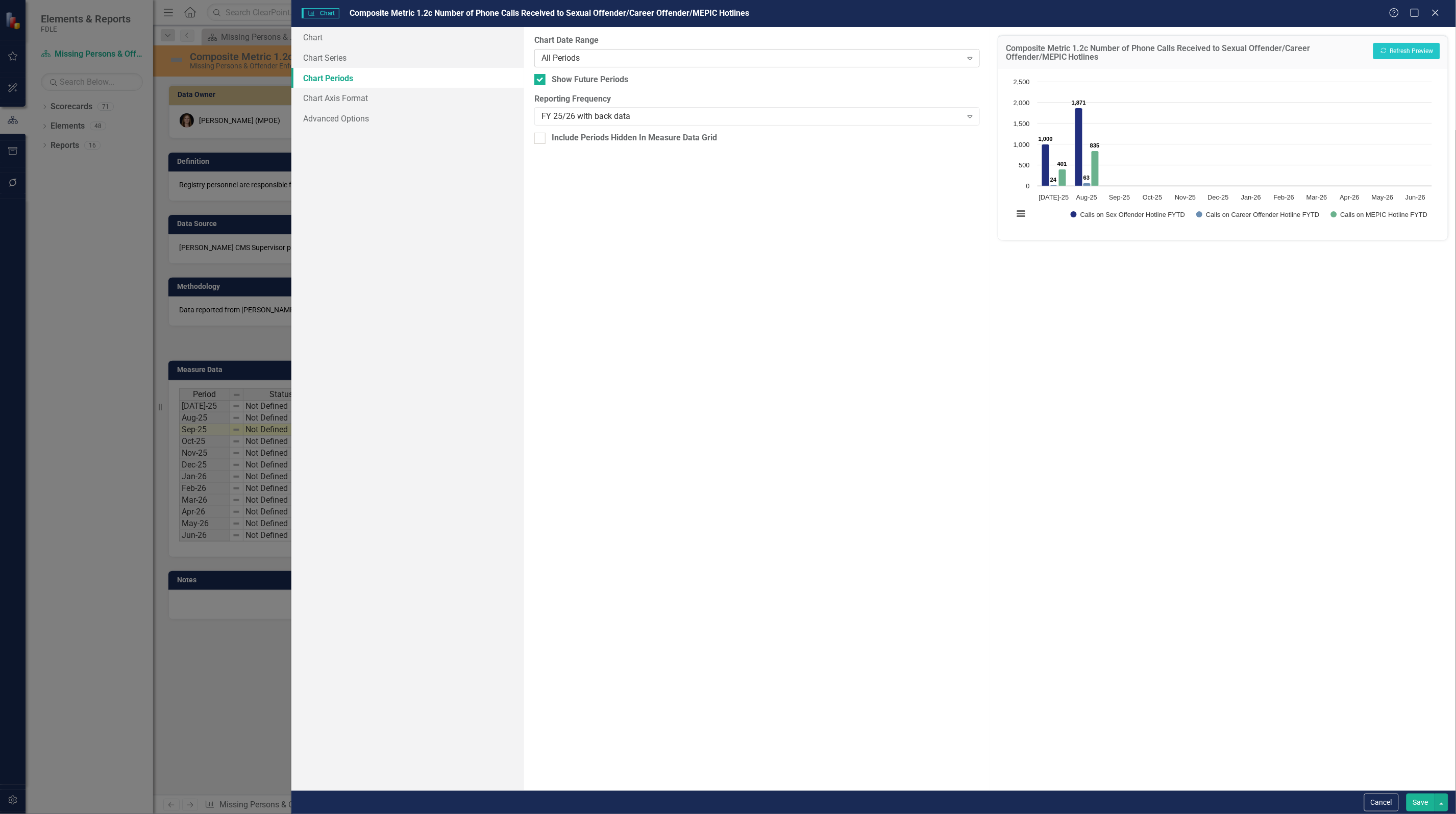
click at [586, 59] on div "All Periods" at bounding box center [752, 58] width 421 height 12
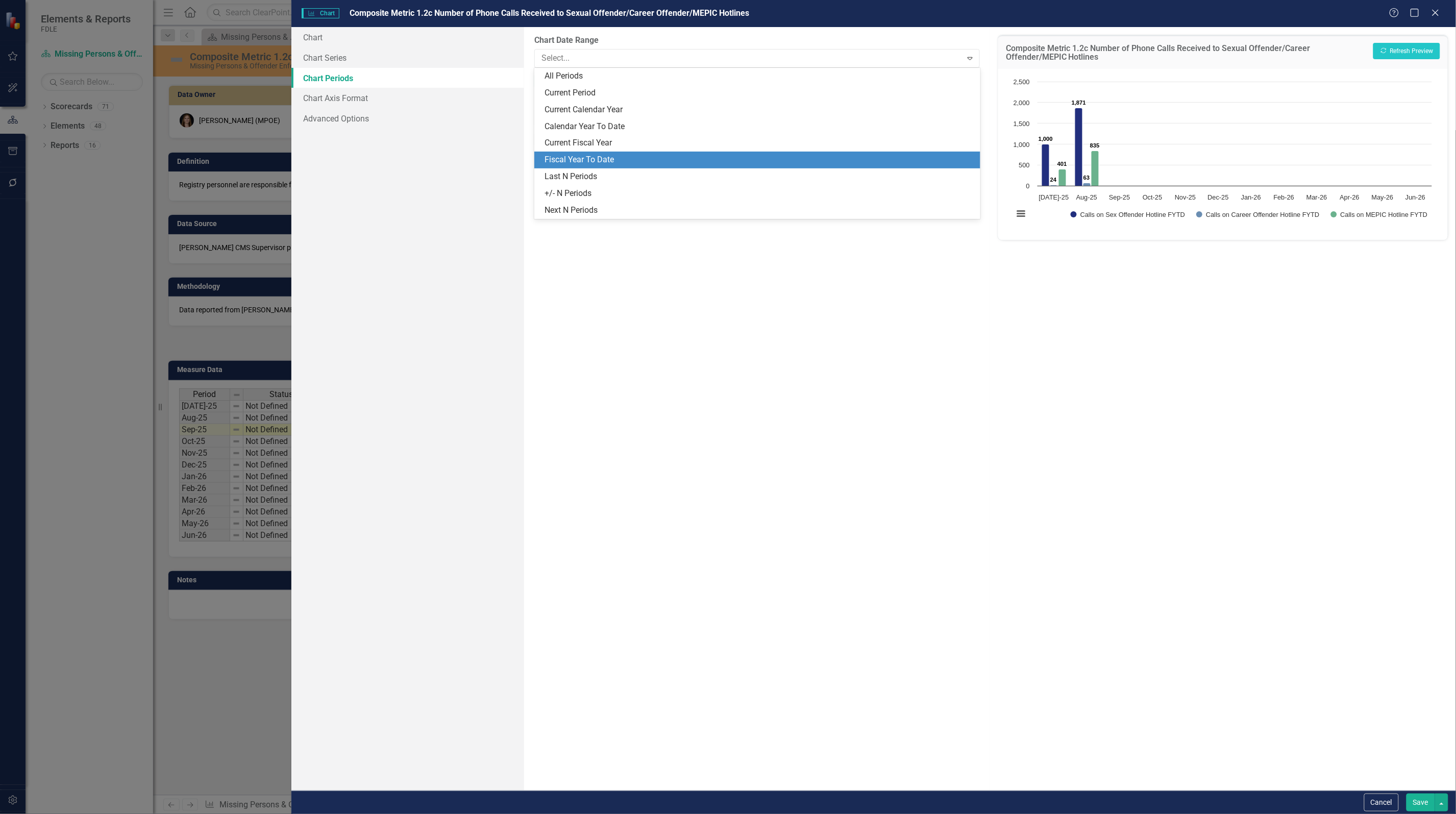
click at [600, 156] on div "Fiscal Year To Date" at bounding box center [759, 160] width 429 height 12
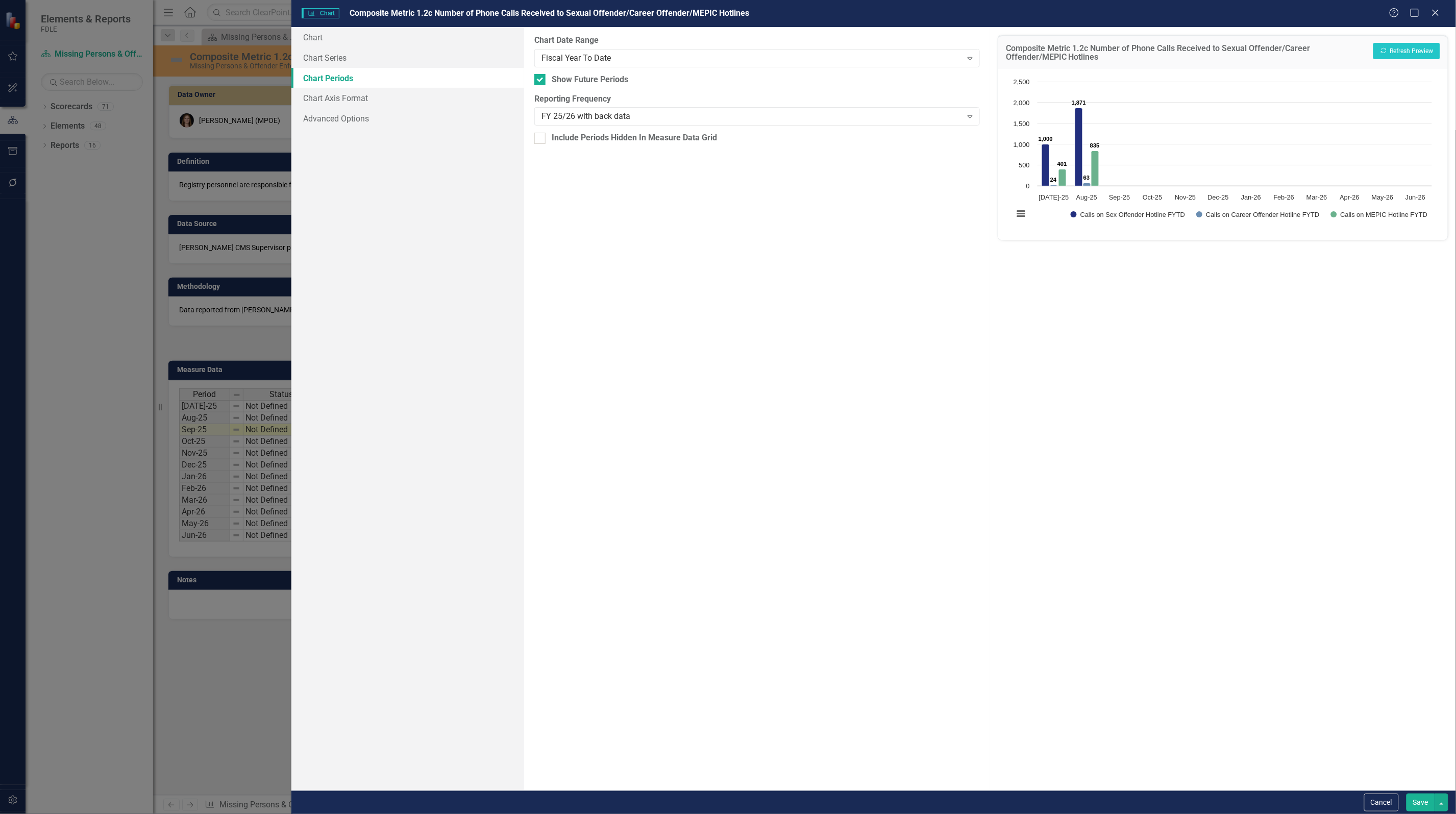
click at [1419, 804] on button "Save" at bounding box center [1420, 803] width 29 height 18
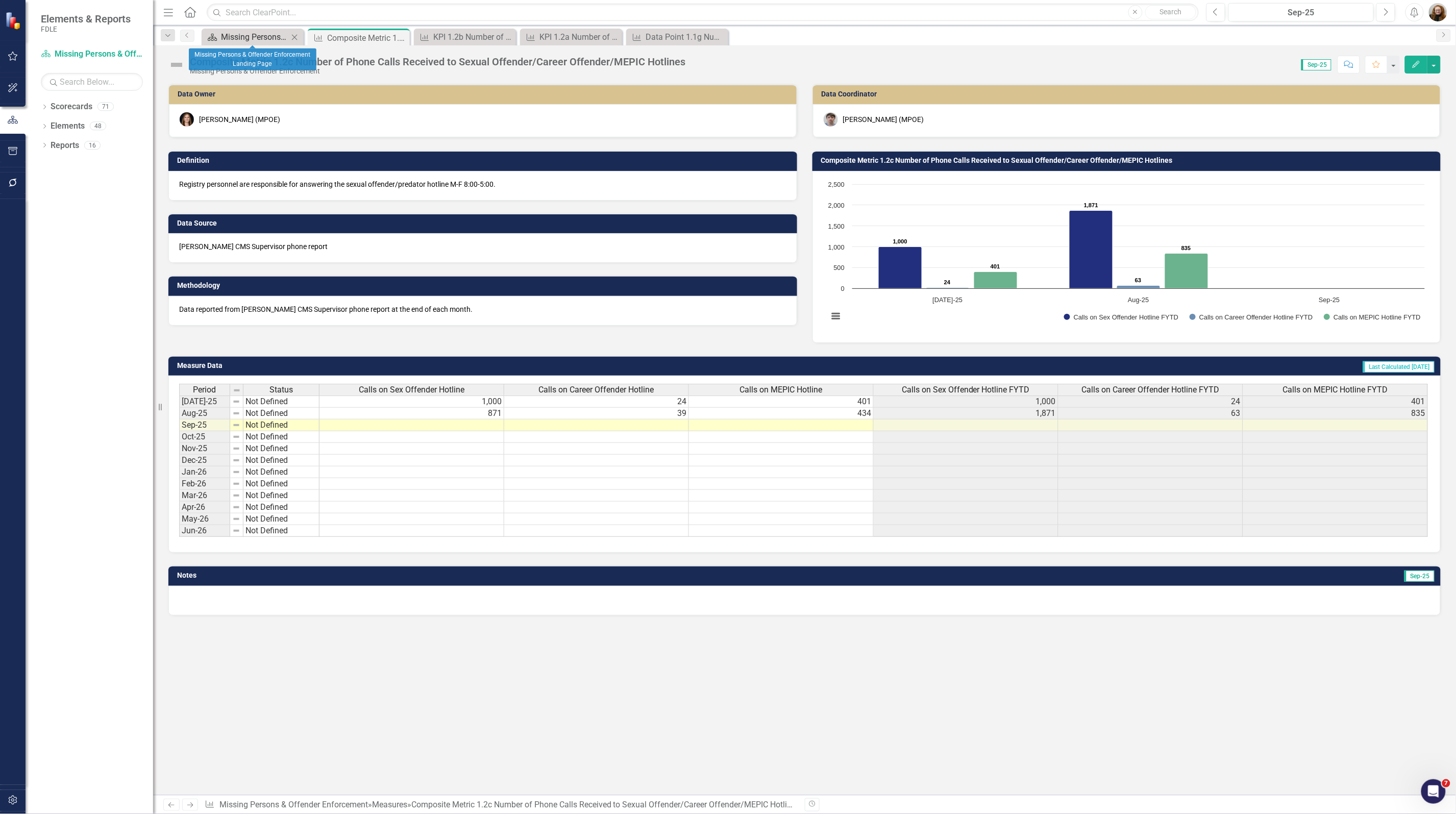
click at [253, 32] on div "Missing Persons & Offender Enforcement Landing Page" at bounding box center [254, 37] width 67 height 13
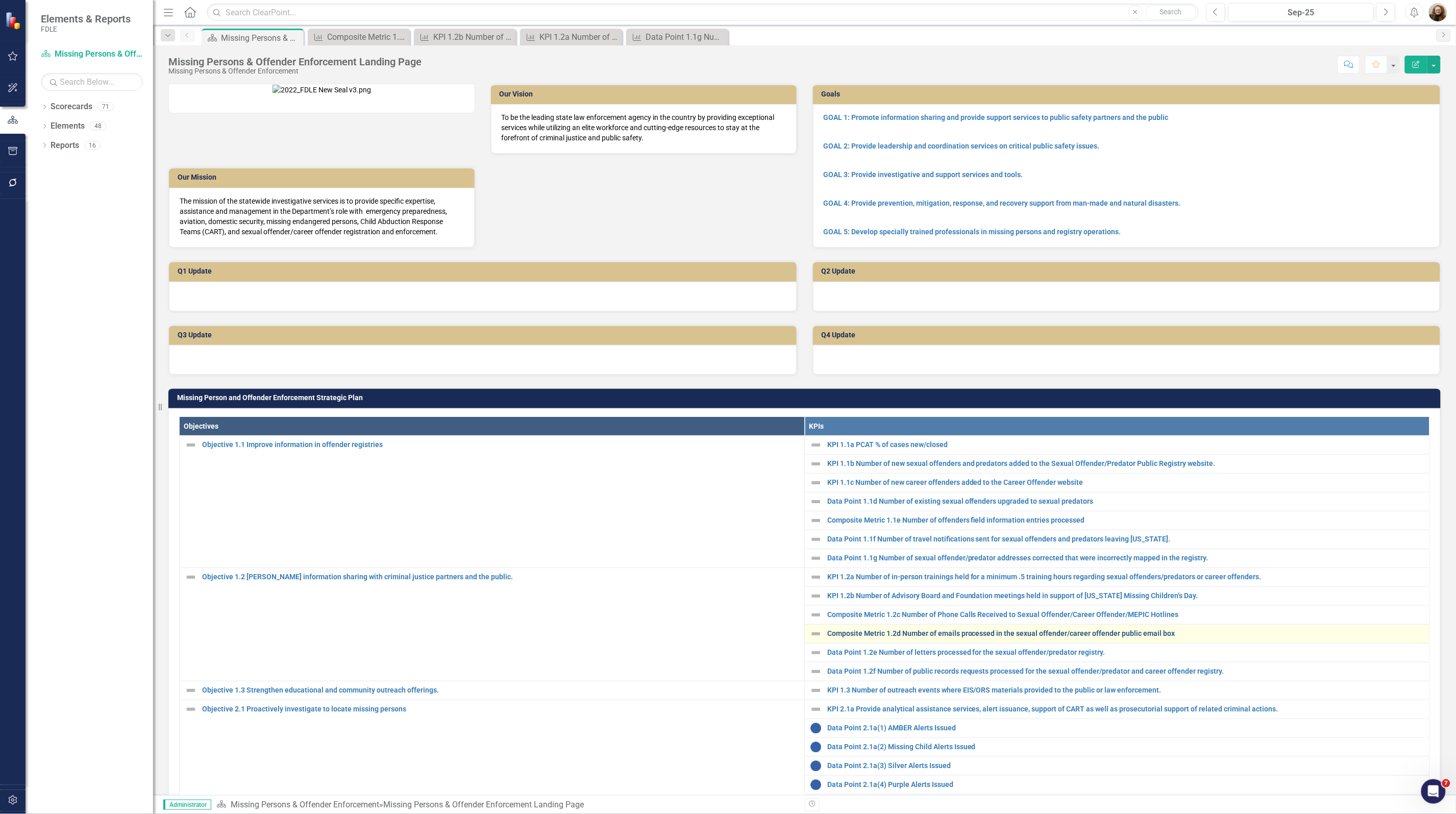
click at [886, 638] on link "Composite Metric 1.2d Number of emails processed in the sexual offender/career …" at bounding box center [1126, 634] width 597 height 8
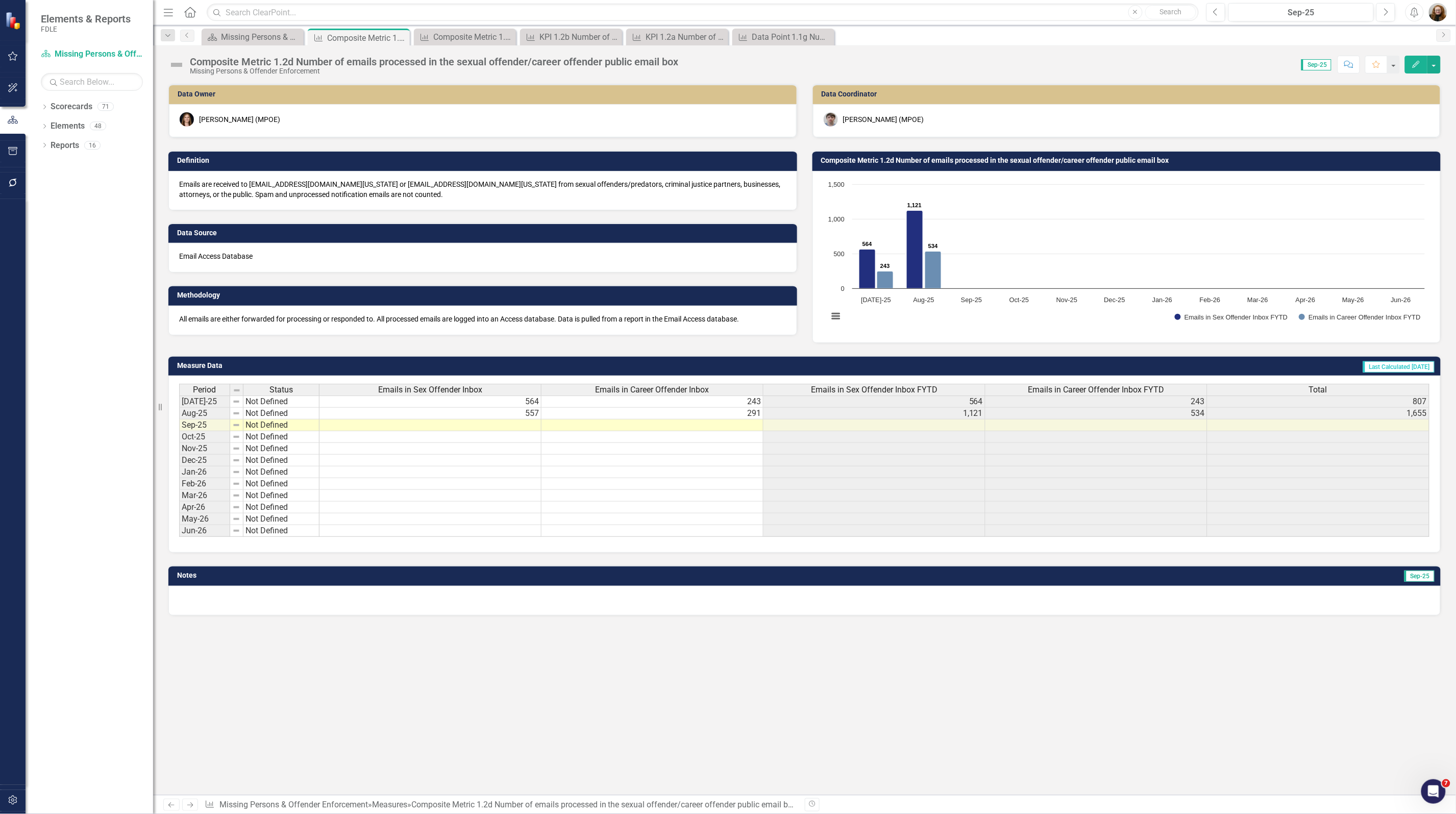
click at [888, 157] on h3 "Composite Metric 1.2d Number of emails processed in the sexual offender/career …" at bounding box center [1129, 161] width 615 height 8
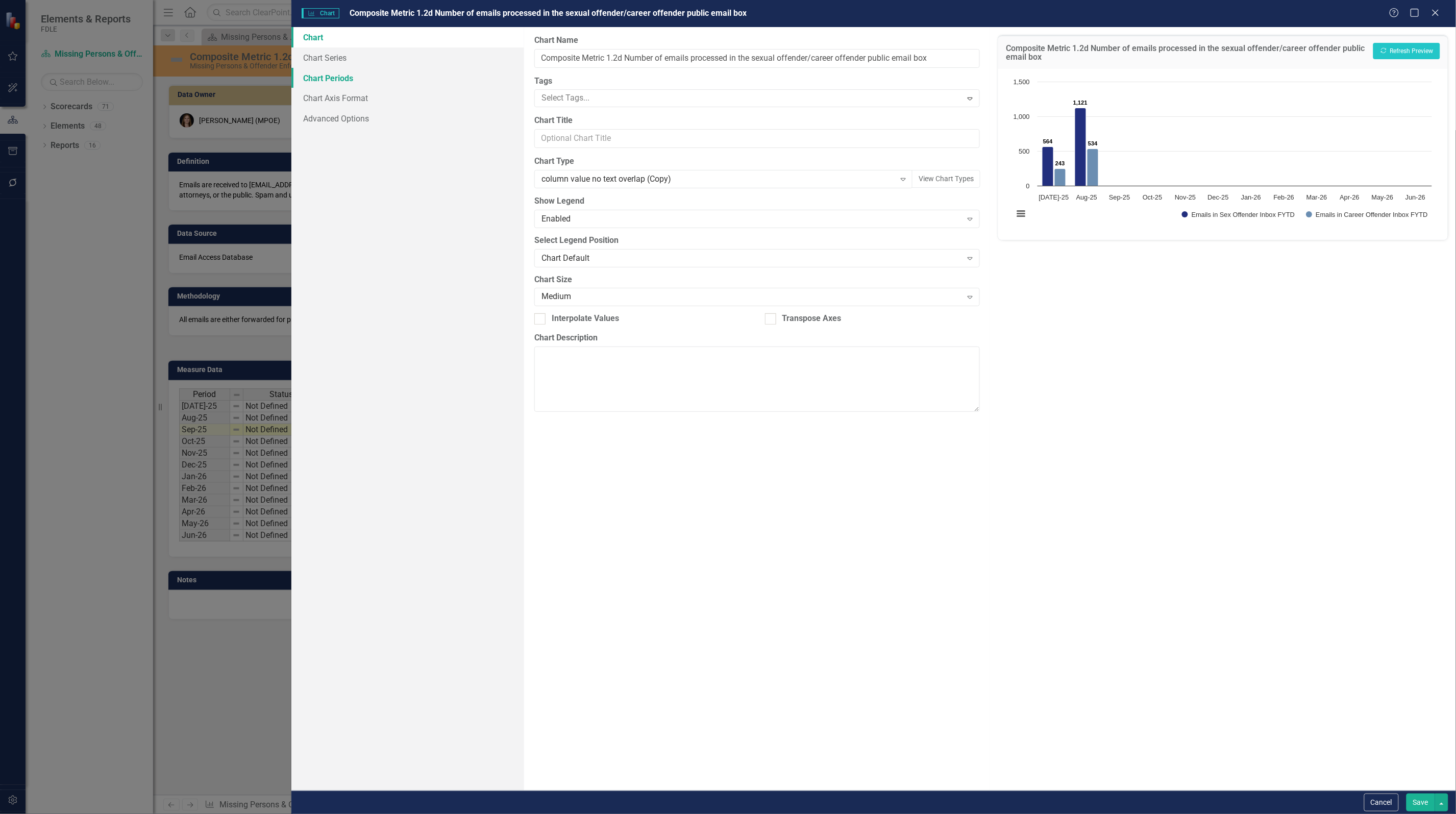
click at [330, 77] on link "Chart Periods" at bounding box center [408, 78] width 233 height 20
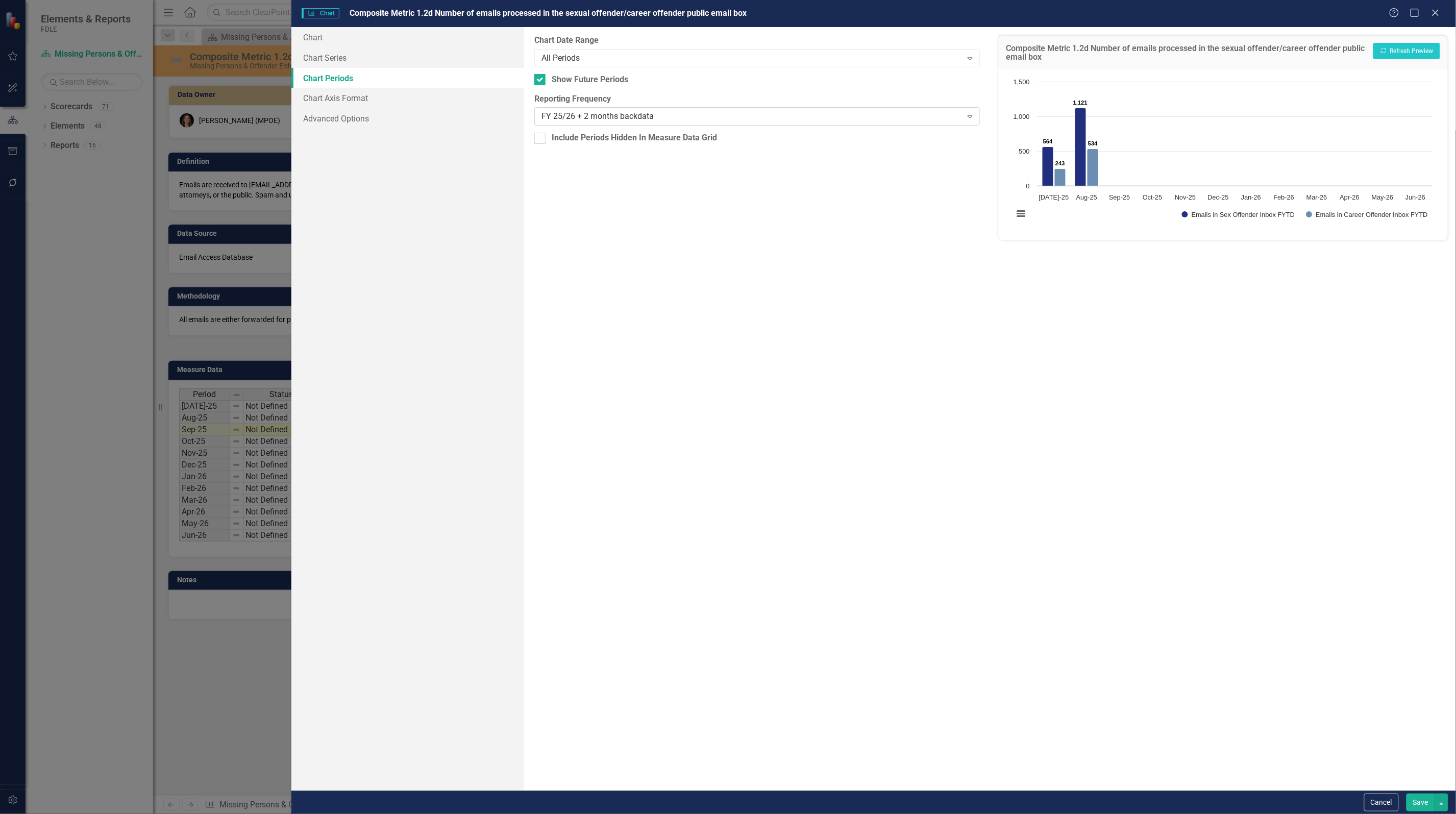
click at [608, 122] on div "FY 25/26 + 2 months backdata" at bounding box center [752, 116] width 421 height 12
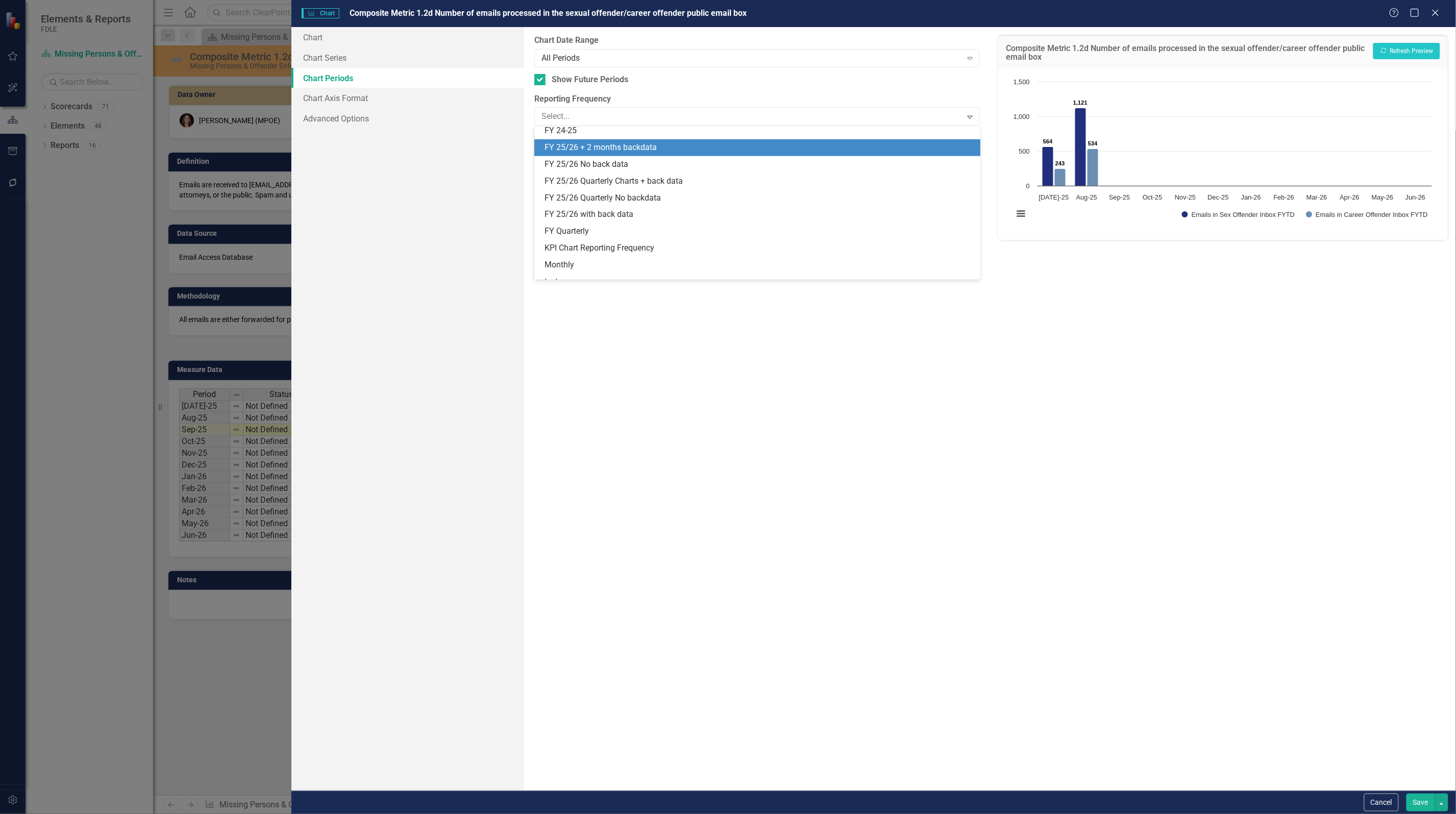
scroll to position [285, 0]
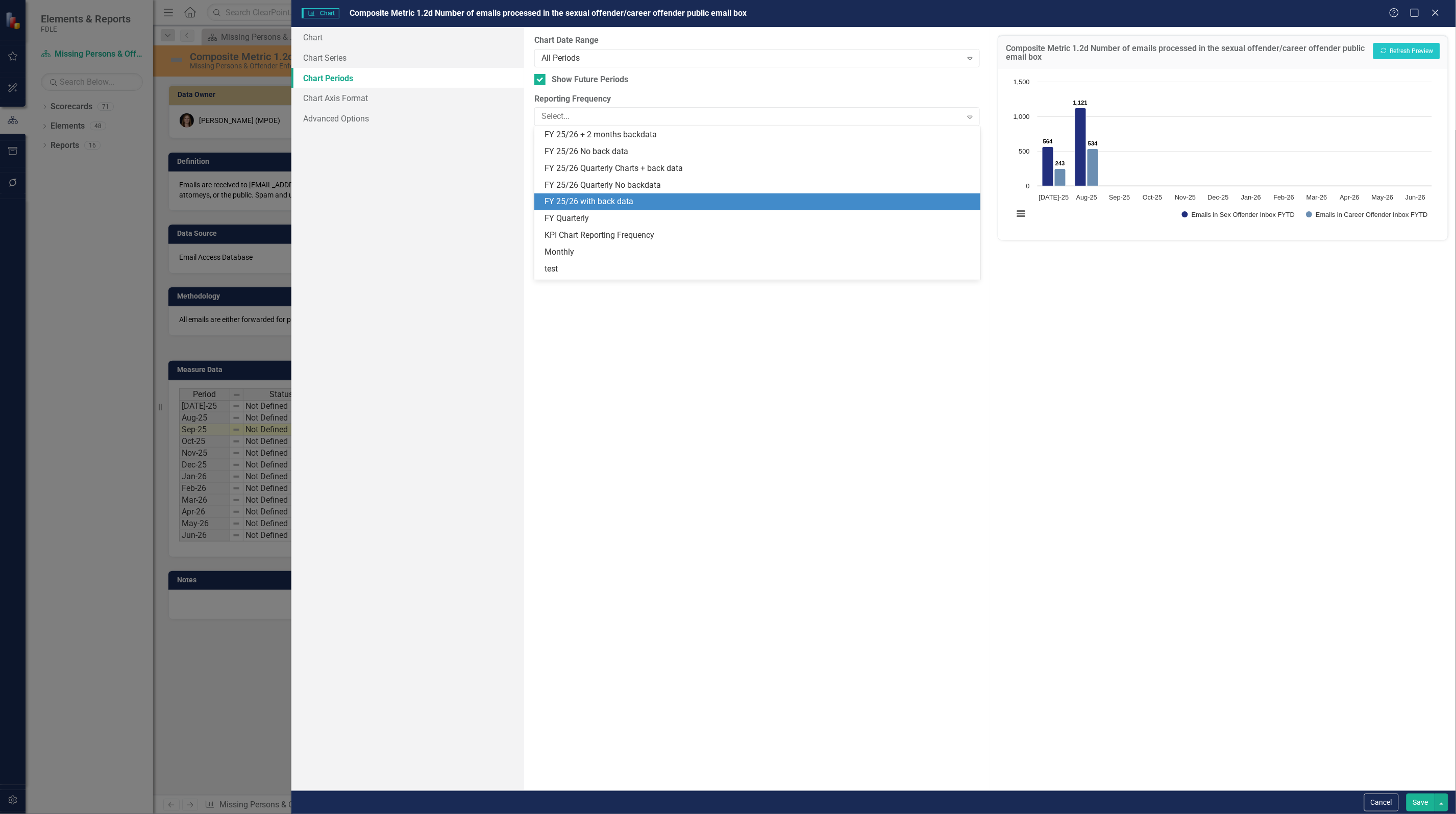
click at [608, 194] on div "FY 25/26 with back data" at bounding box center [757, 202] width 445 height 17
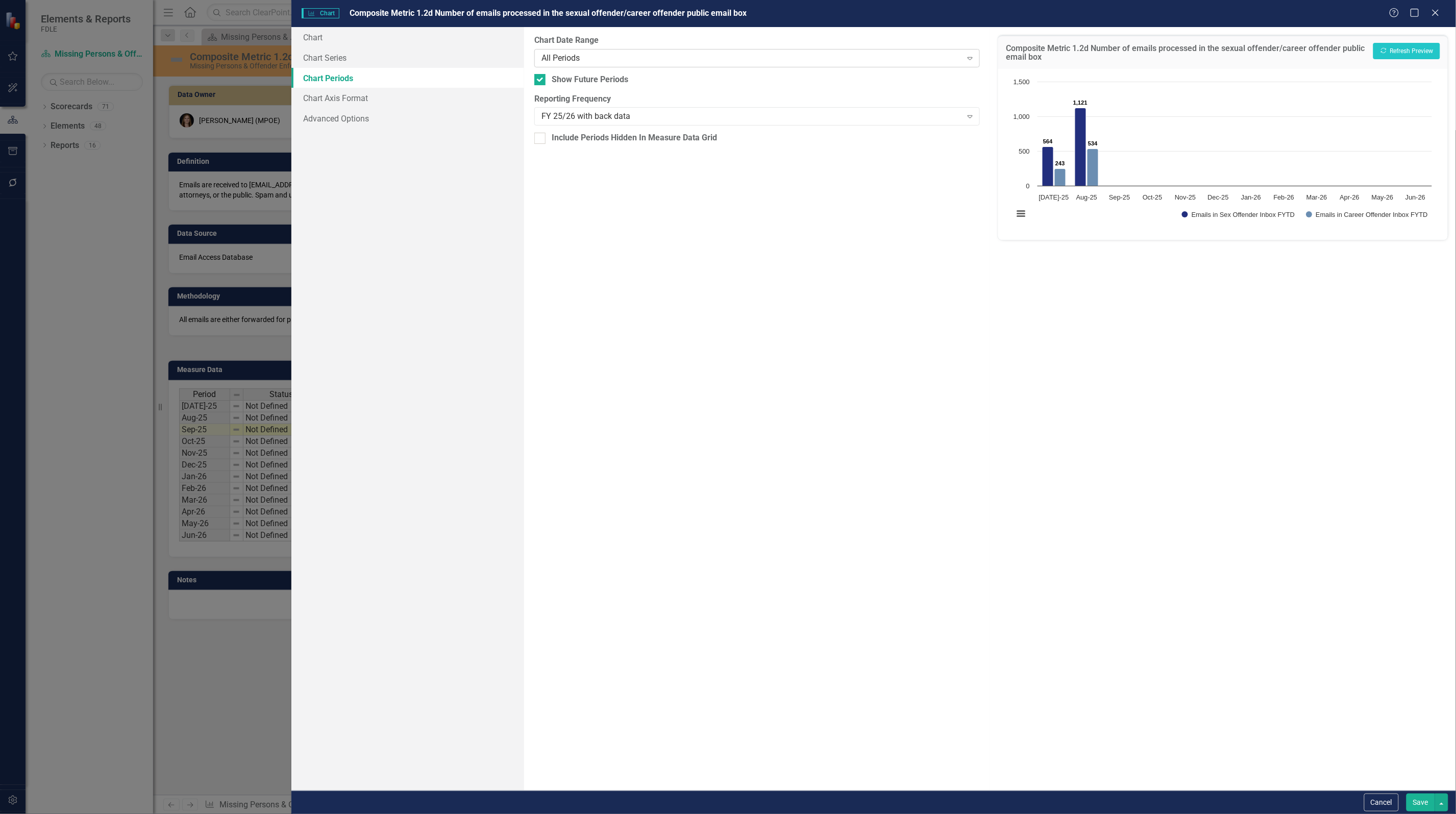
click at [613, 51] on div "All Periods Expand" at bounding box center [757, 58] width 445 height 19
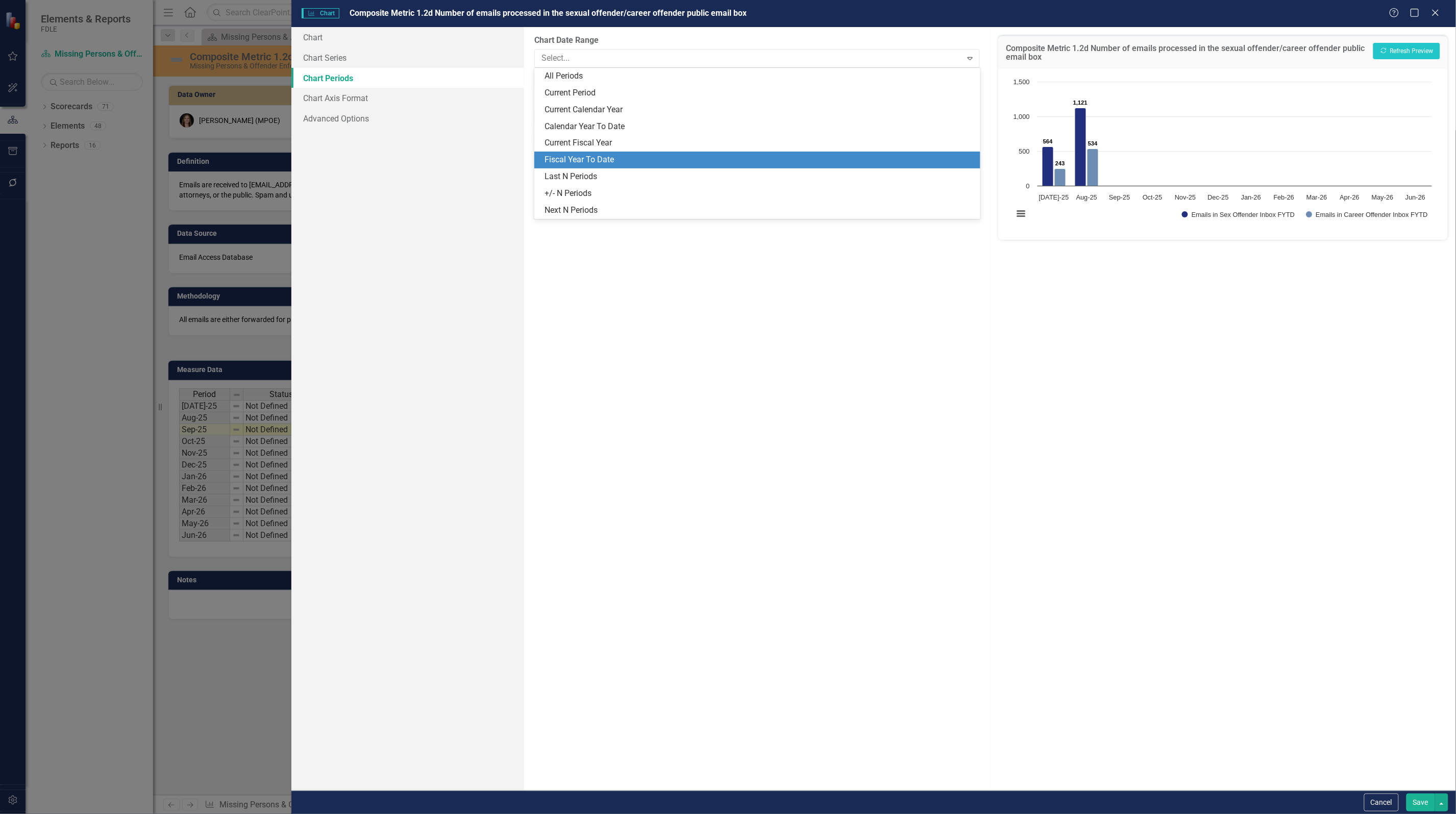
click at [620, 157] on div "Fiscal Year To Date" at bounding box center [759, 160] width 429 height 12
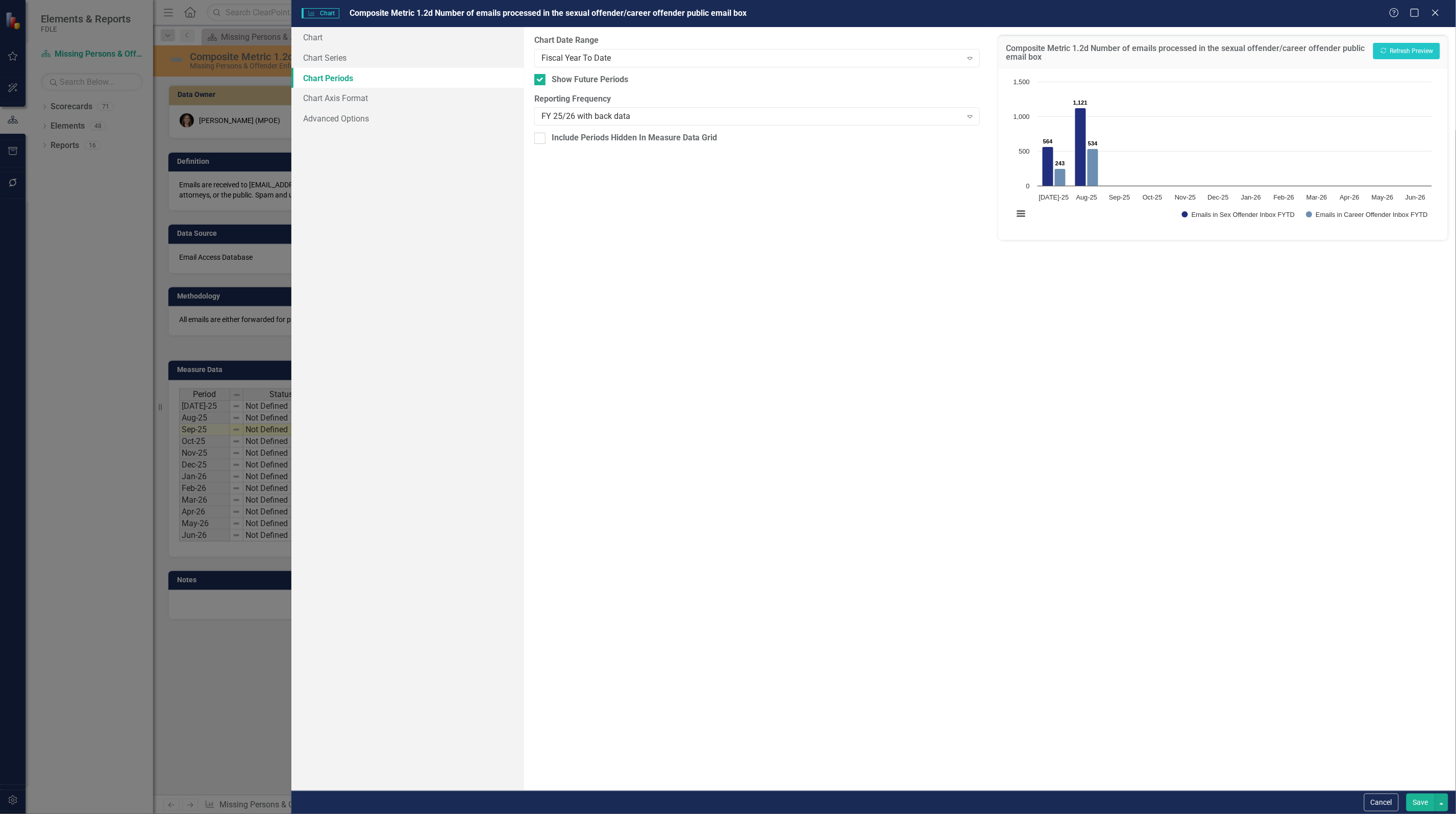
click at [1424, 798] on button "Save" at bounding box center [1420, 803] width 29 height 18
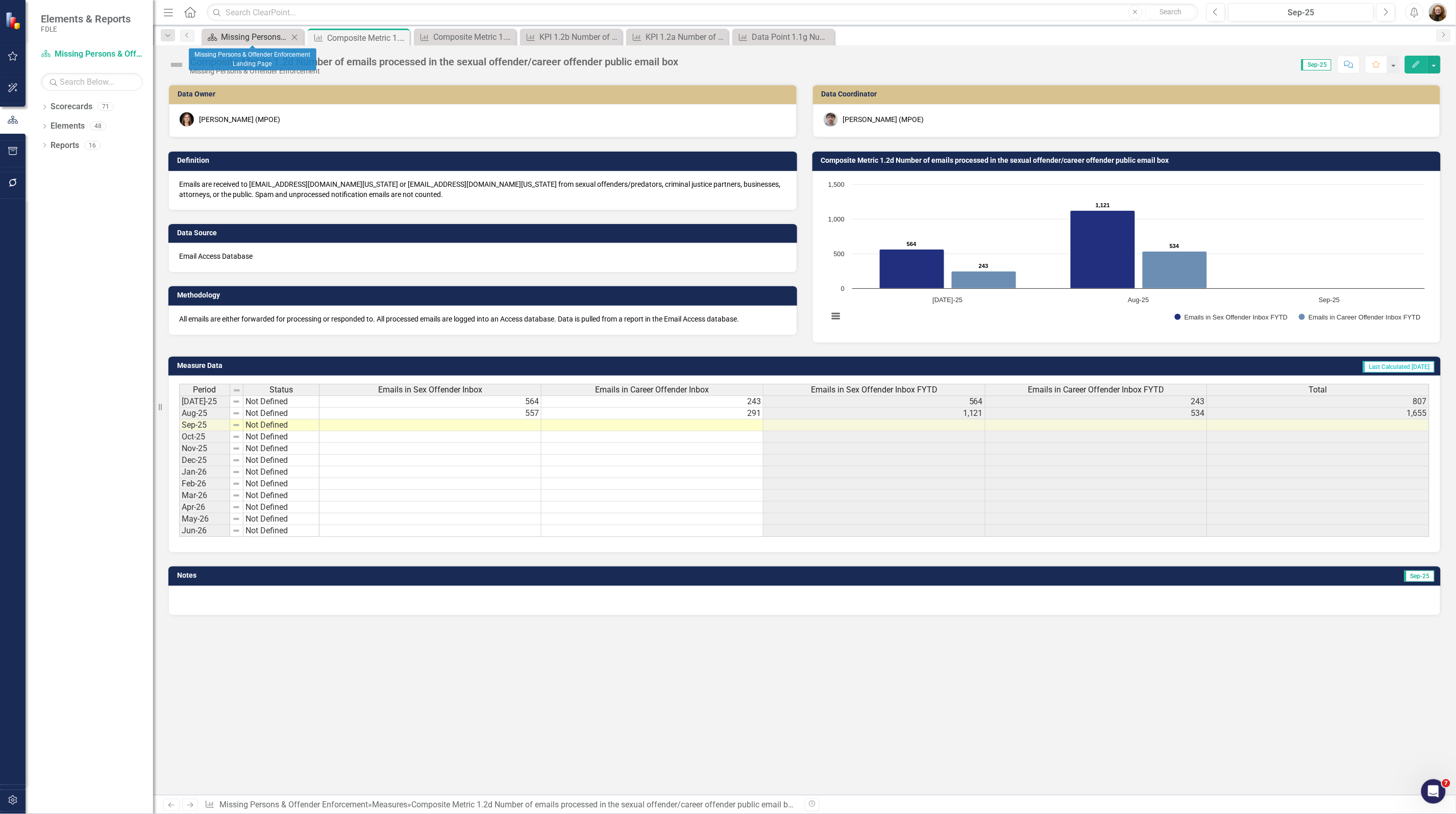
click at [233, 38] on div "Missing Persons & Offender Enforcement Landing Page" at bounding box center [254, 37] width 67 height 13
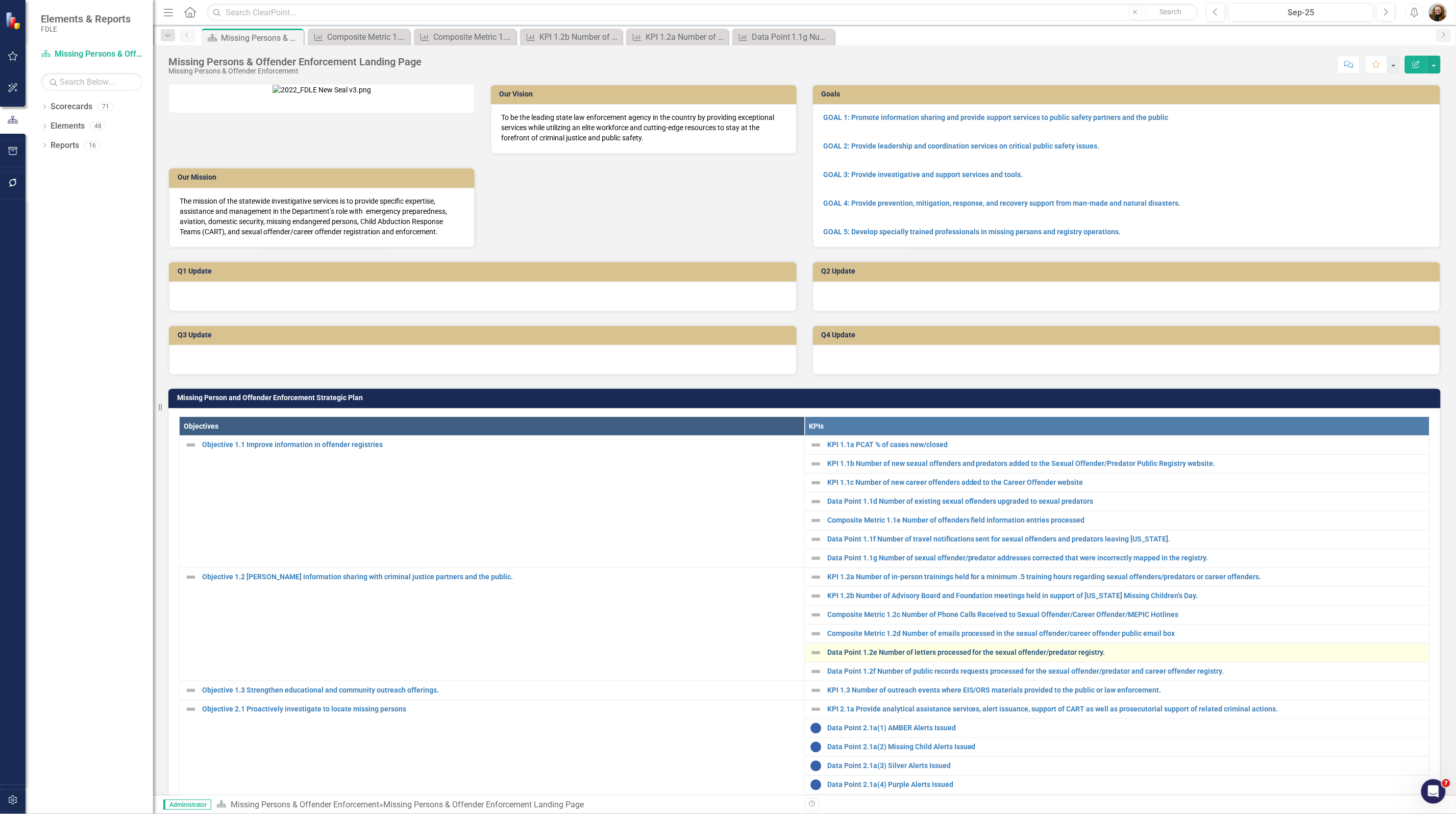
click at [865, 656] on link "Data Point 1.2e Number of letters processed for the sexual offender/predator re…" at bounding box center [1126, 653] width 597 height 8
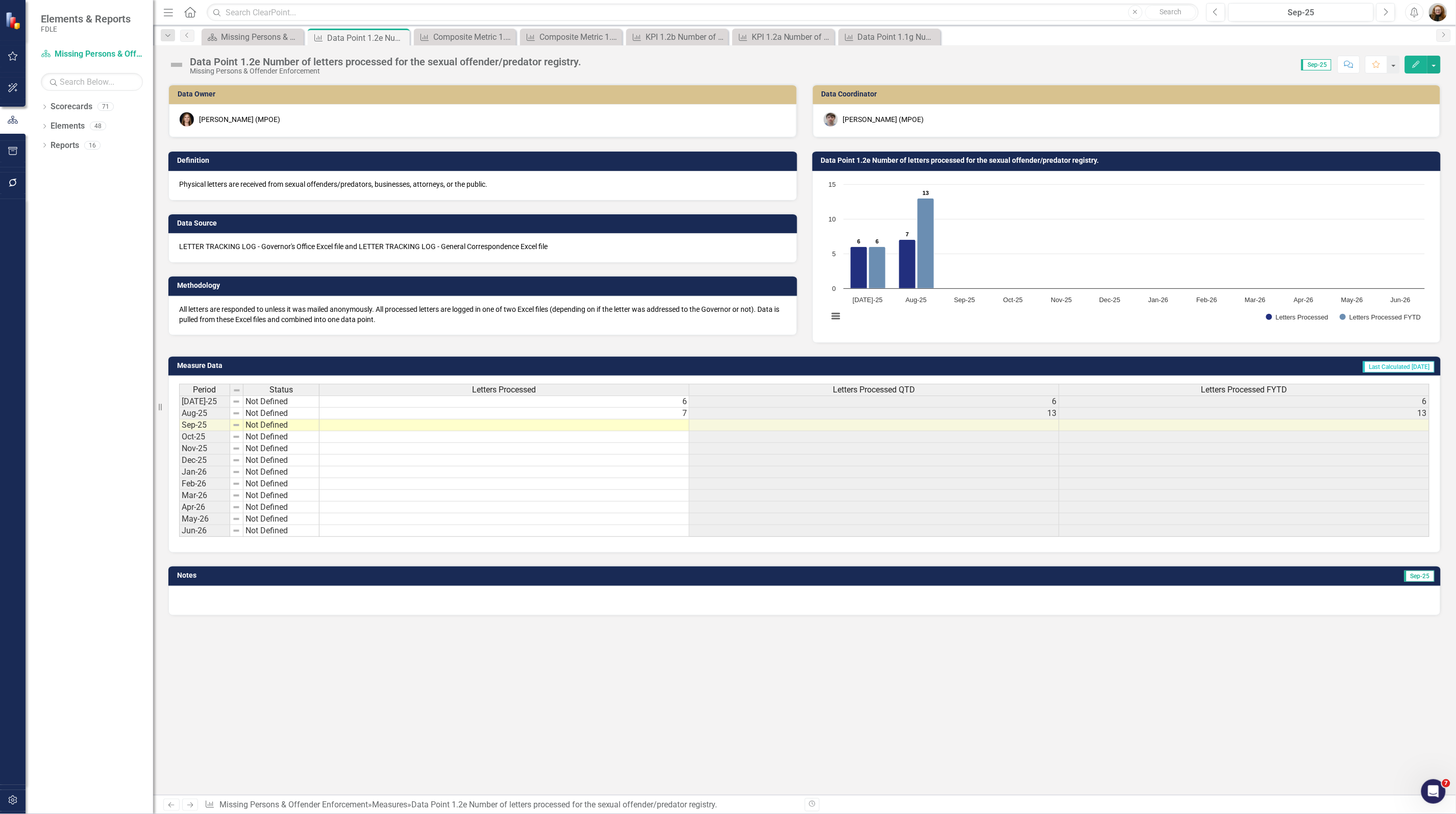
click at [947, 272] on rect "Interactive chart" at bounding box center [1126, 256] width 607 height 153
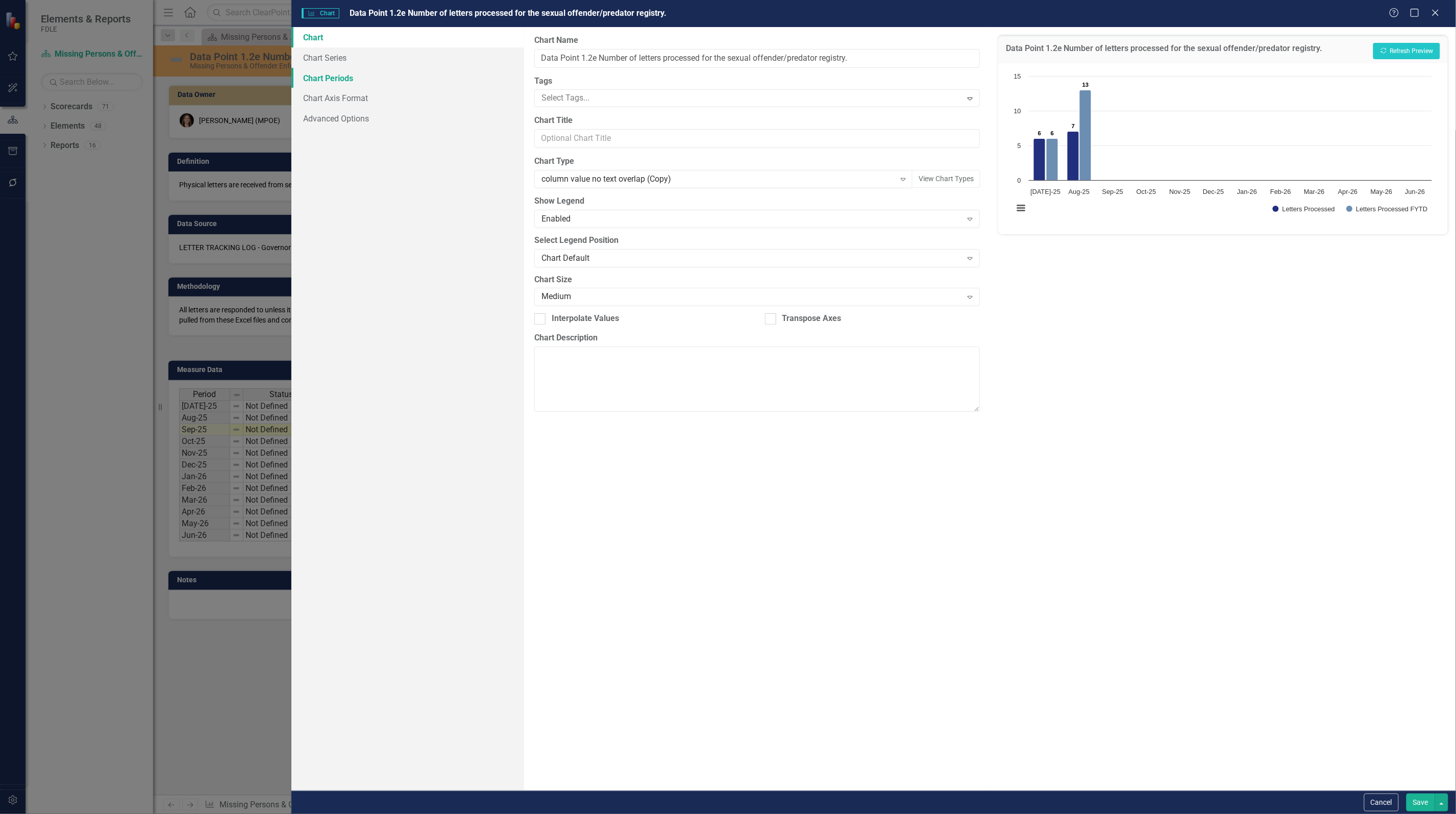
click at [326, 81] on link "Chart Periods" at bounding box center [408, 78] width 233 height 20
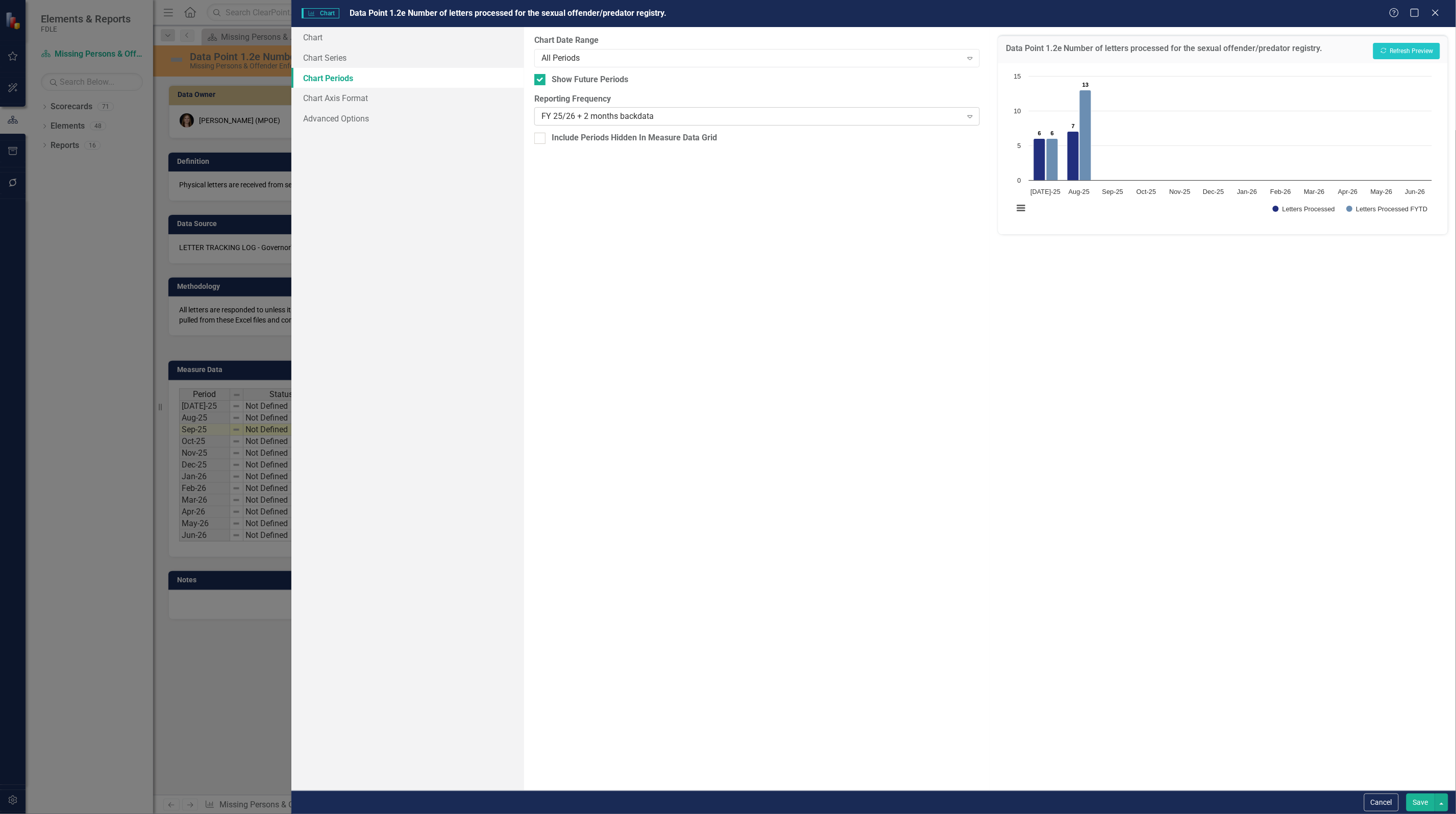
click at [600, 120] on div "FY 25/26 + 2 months backdata" at bounding box center [752, 116] width 421 height 12
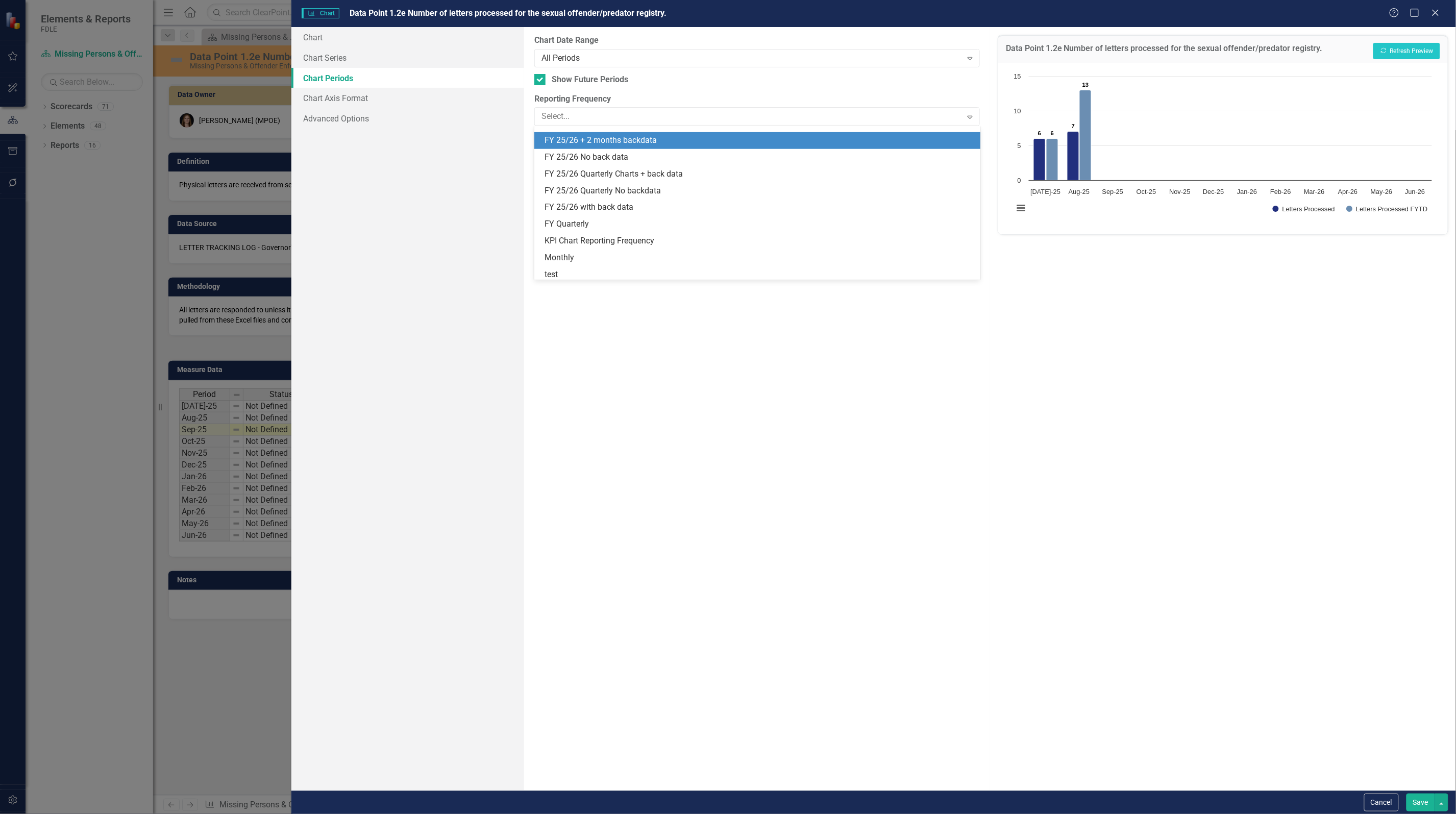
scroll to position [285, 0]
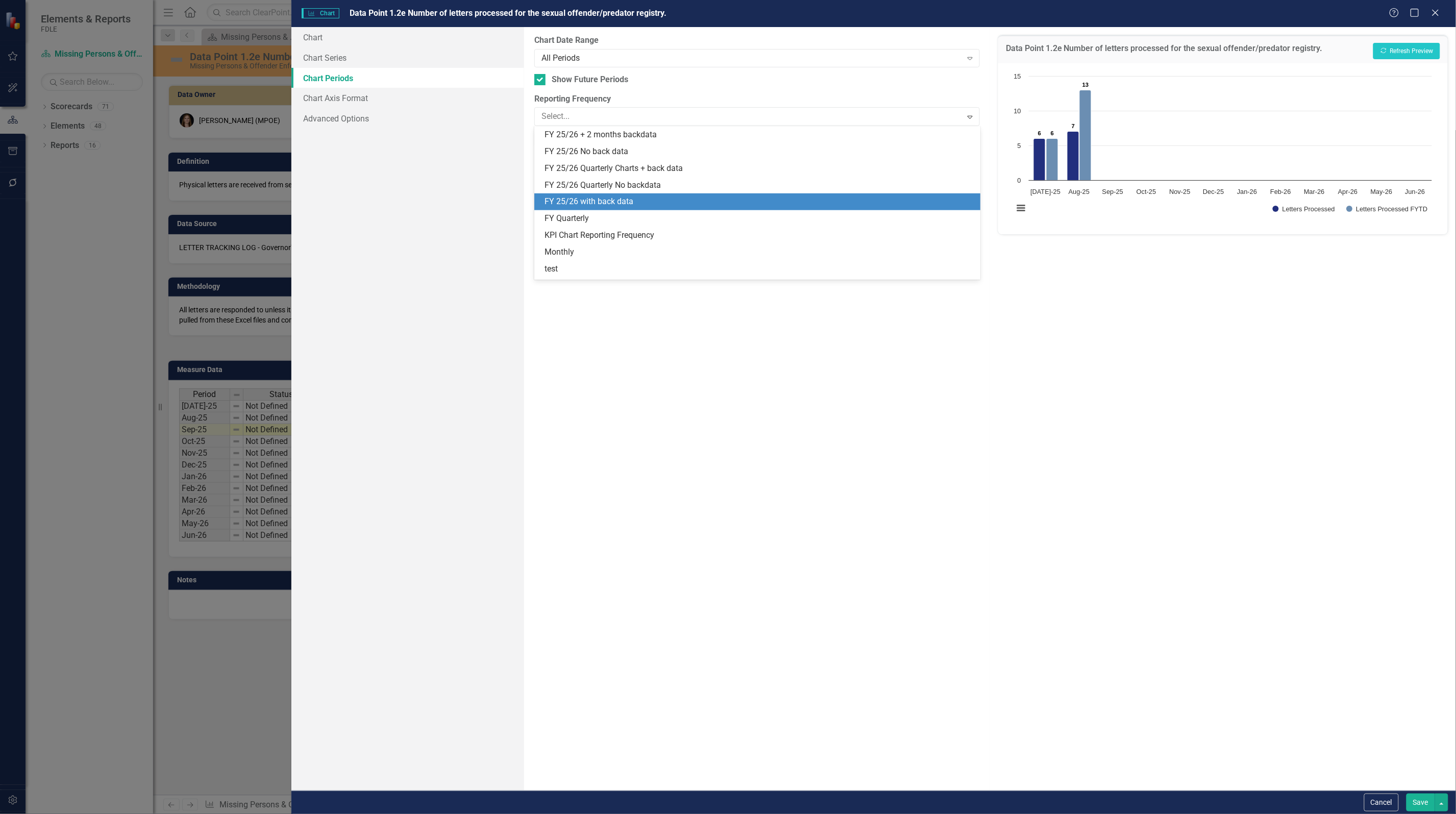
drag, startPoint x: 600, startPoint y: 200, endPoint x: 601, endPoint y: 157, distance: 43.0
click at [600, 199] on div "FY 25/26 with back data" at bounding box center [759, 202] width 429 height 12
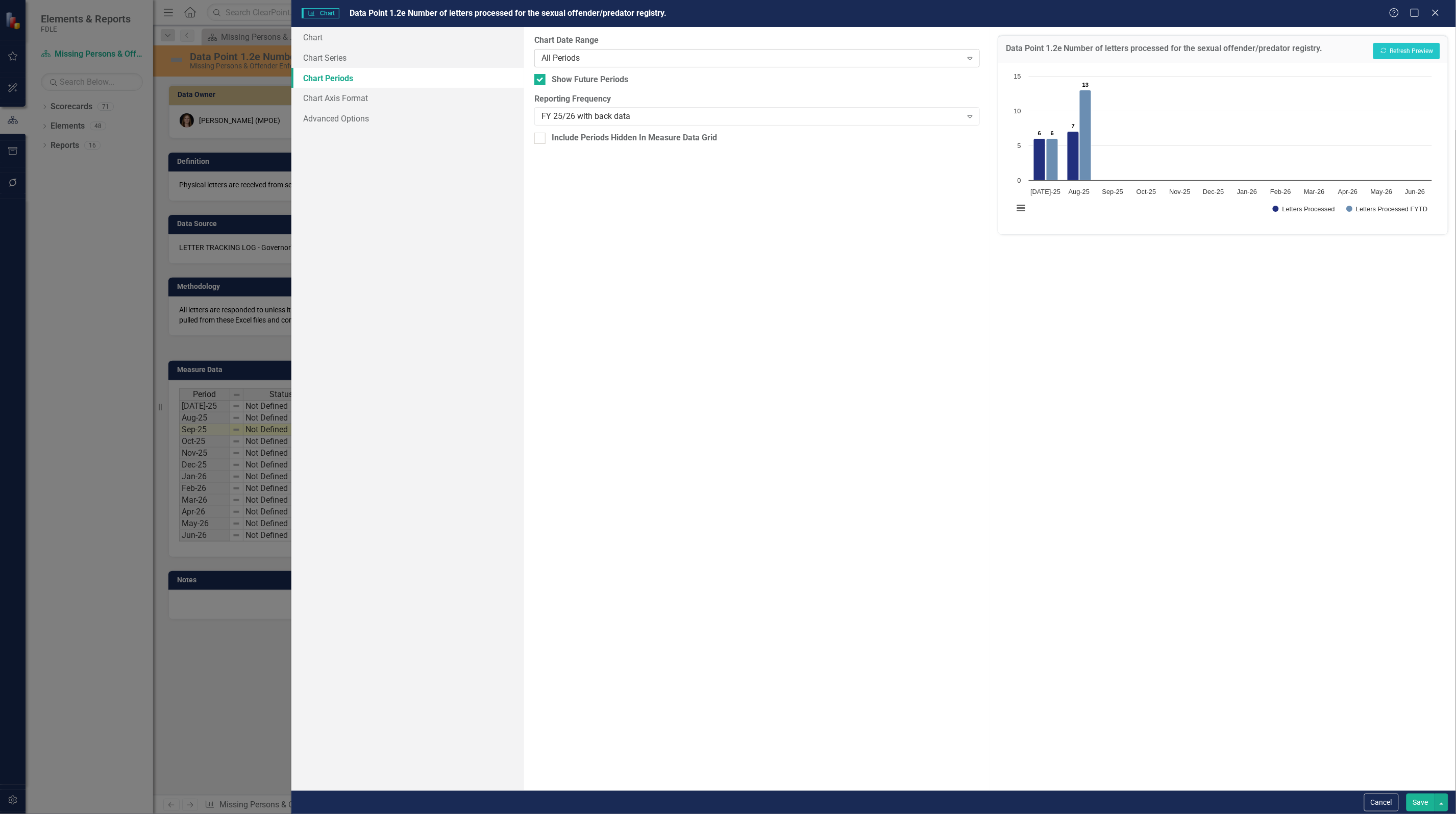
click at [583, 59] on div "All Periods" at bounding box center [752, 58] width 421 height 12
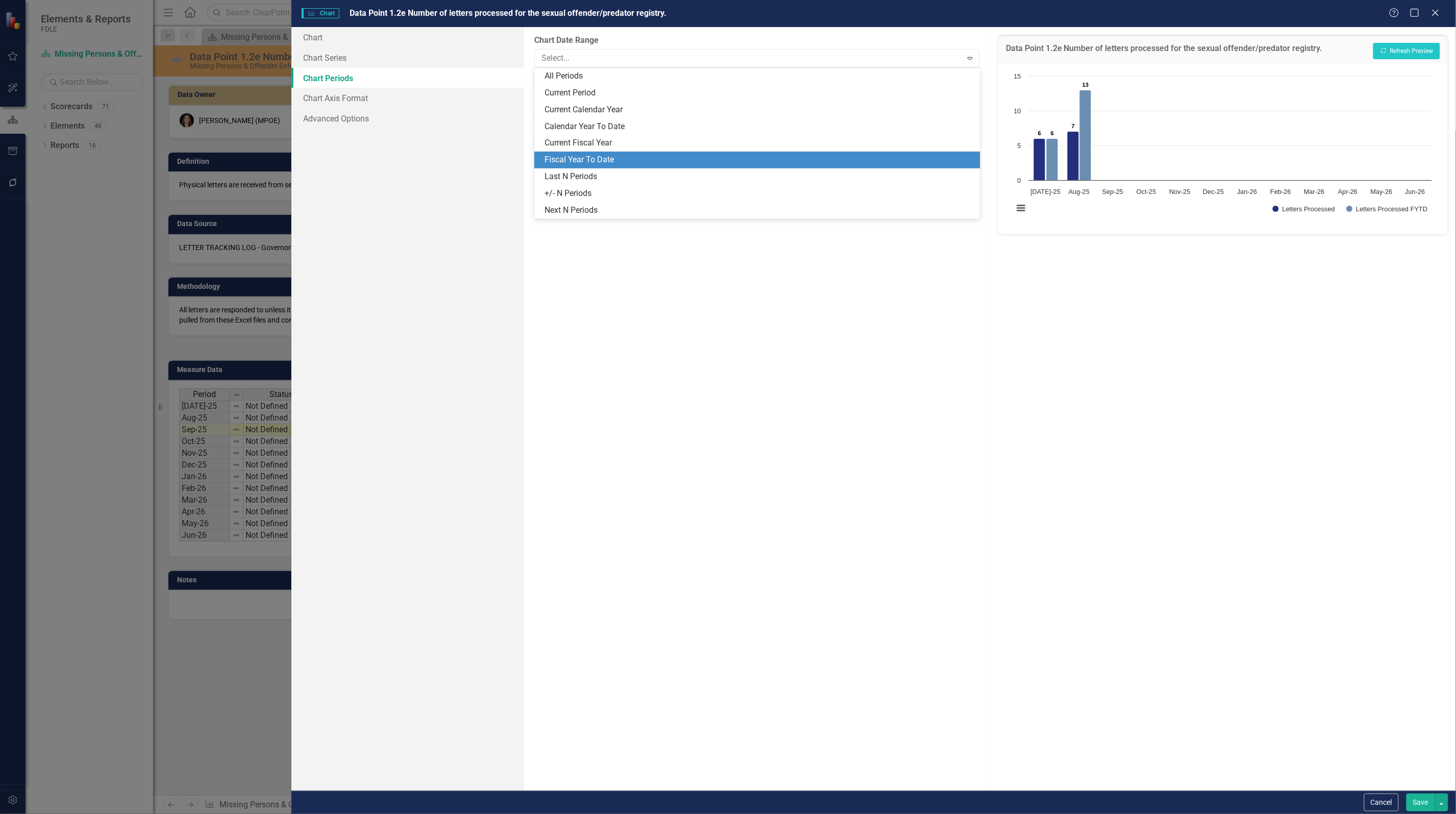
click at [588, 154] on div "Fiscal Year To Date" at bounding box center [759, 160] width 429 height 12
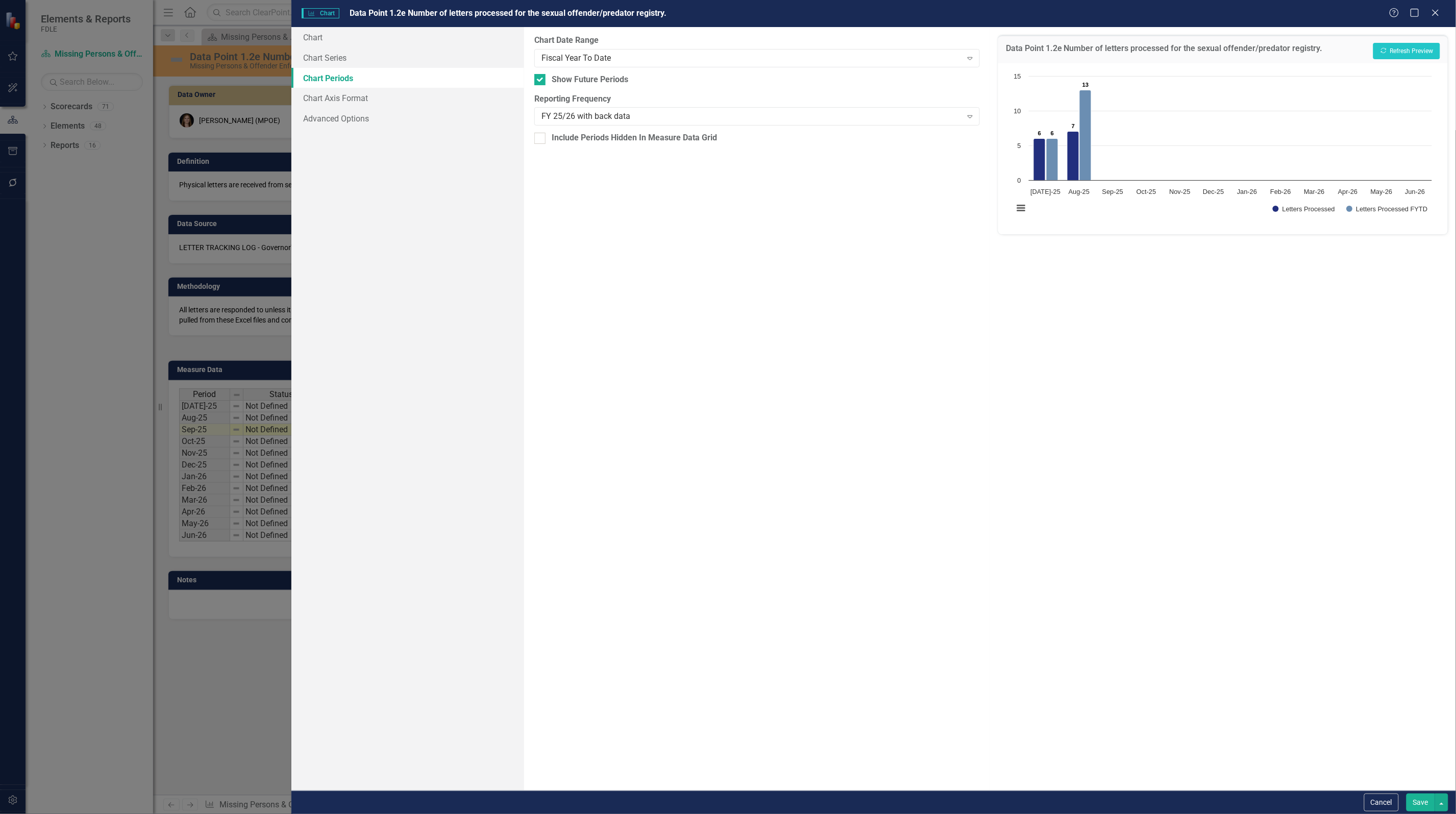
click at [1419, 803] on button "Save" at bounding box center [1420, 803] width 29 height 18
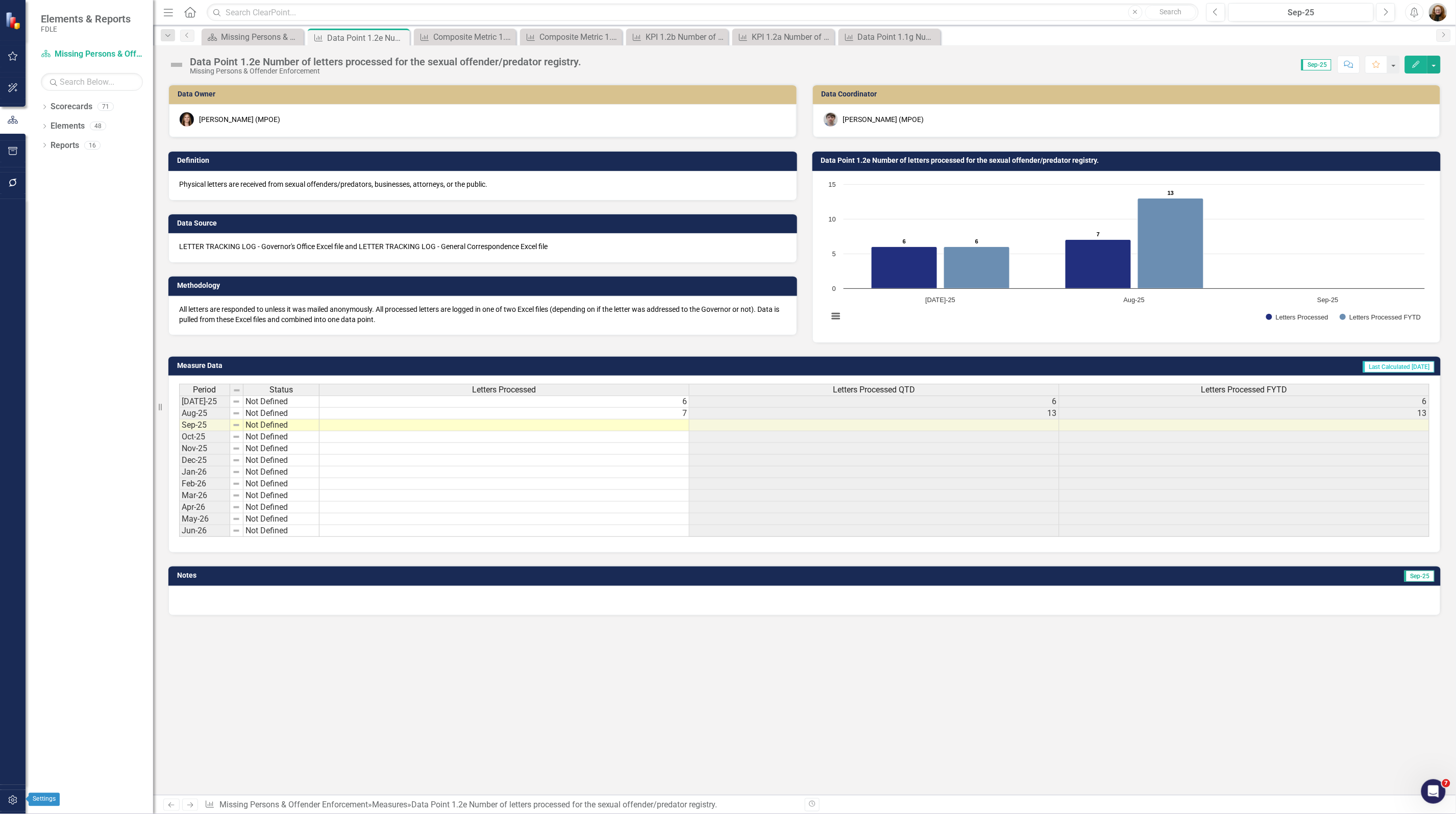
click at [11, 800] on icon "button" at bounding box center [12, 800] width 8 height 9
click at [55, 116] on link "Reporting Frequencies" at bounding box center [89, 110] width 128 height 12
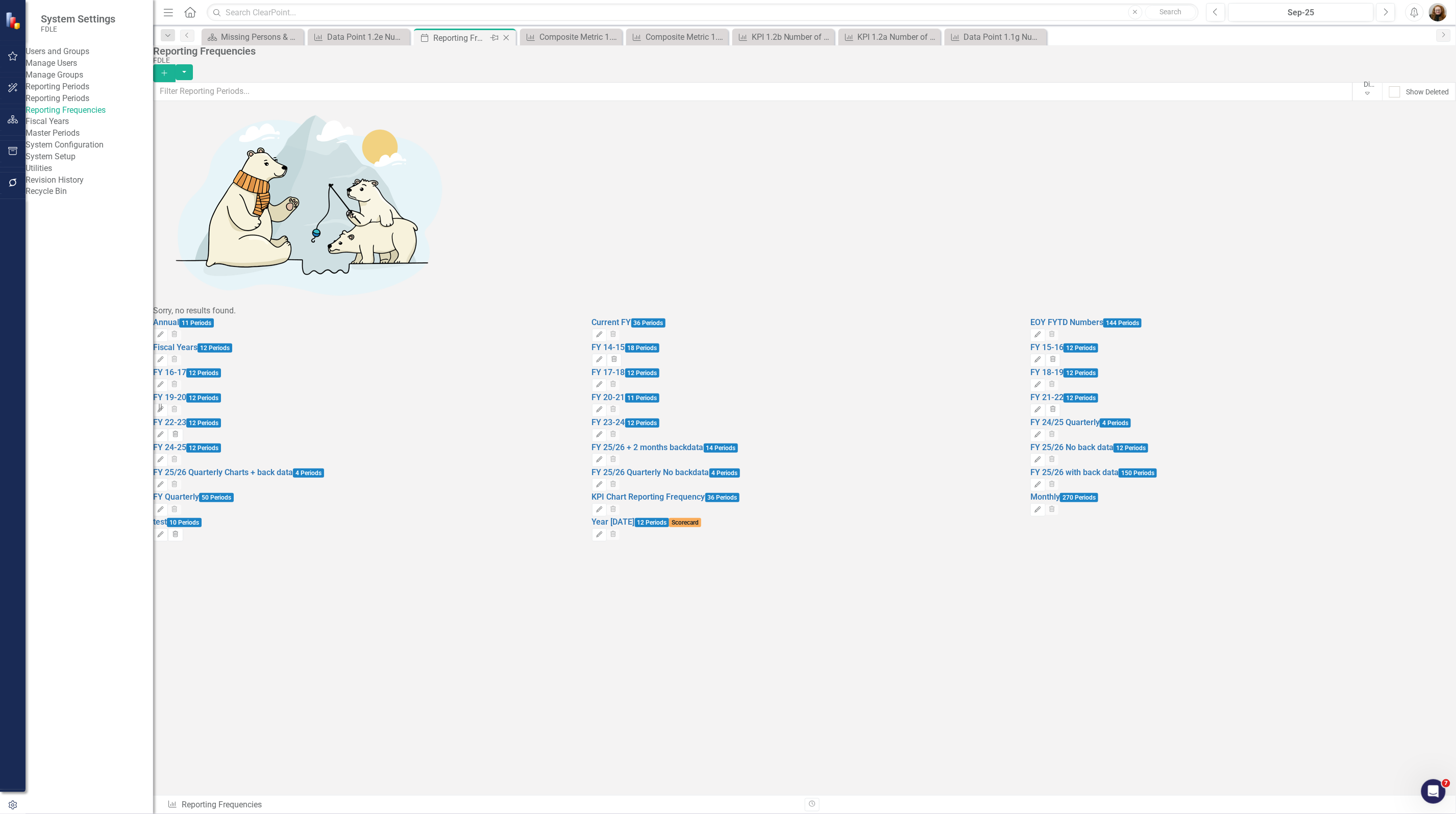
click at [504, 37] on icon "Close" at bounding box center [506, 38] width 10 height 8
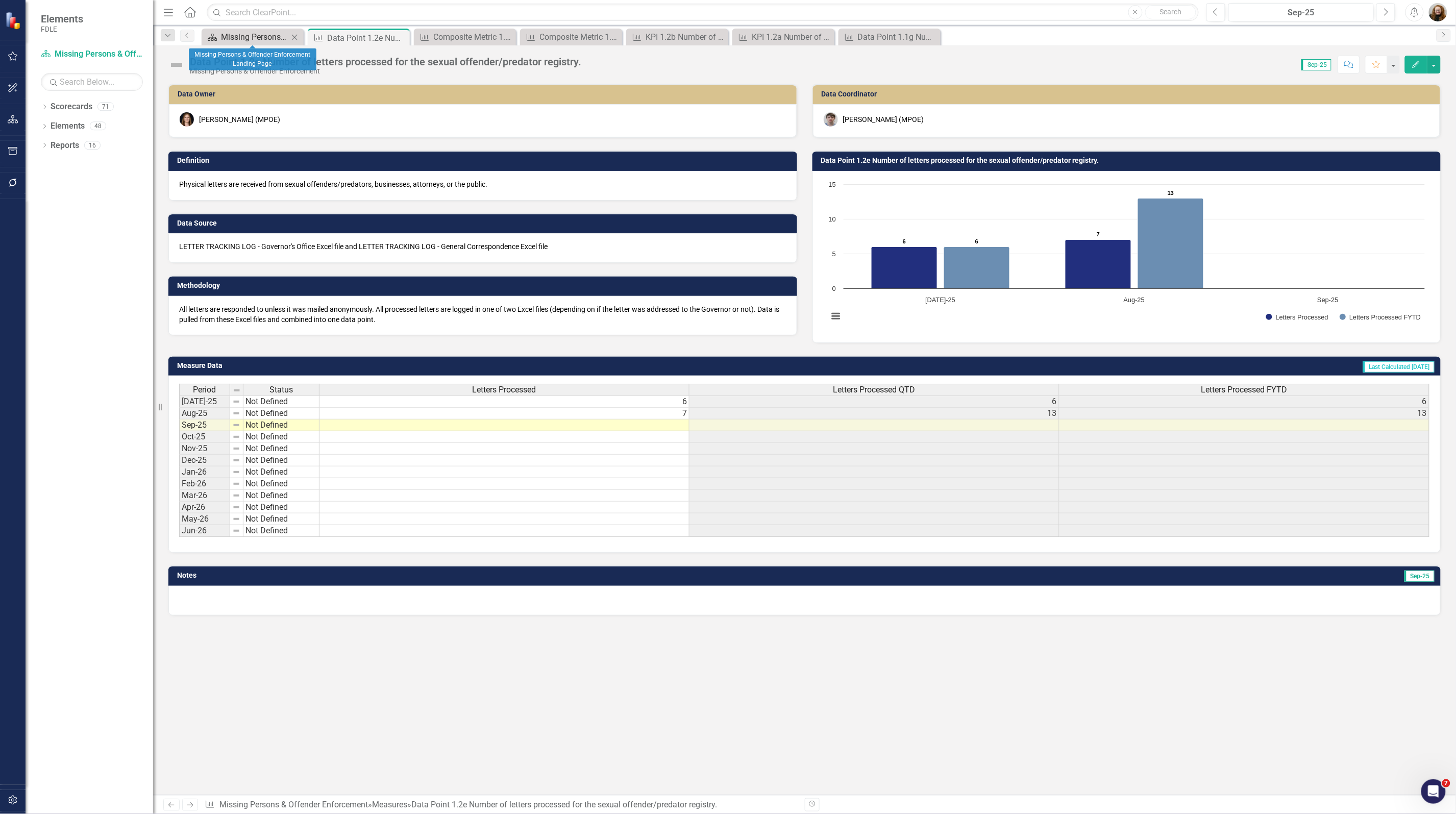
click at [239, 37] on div "Missing Persons & Offender Enforcement Landing Page" at bounding box center [254, 37] width 67 height 13
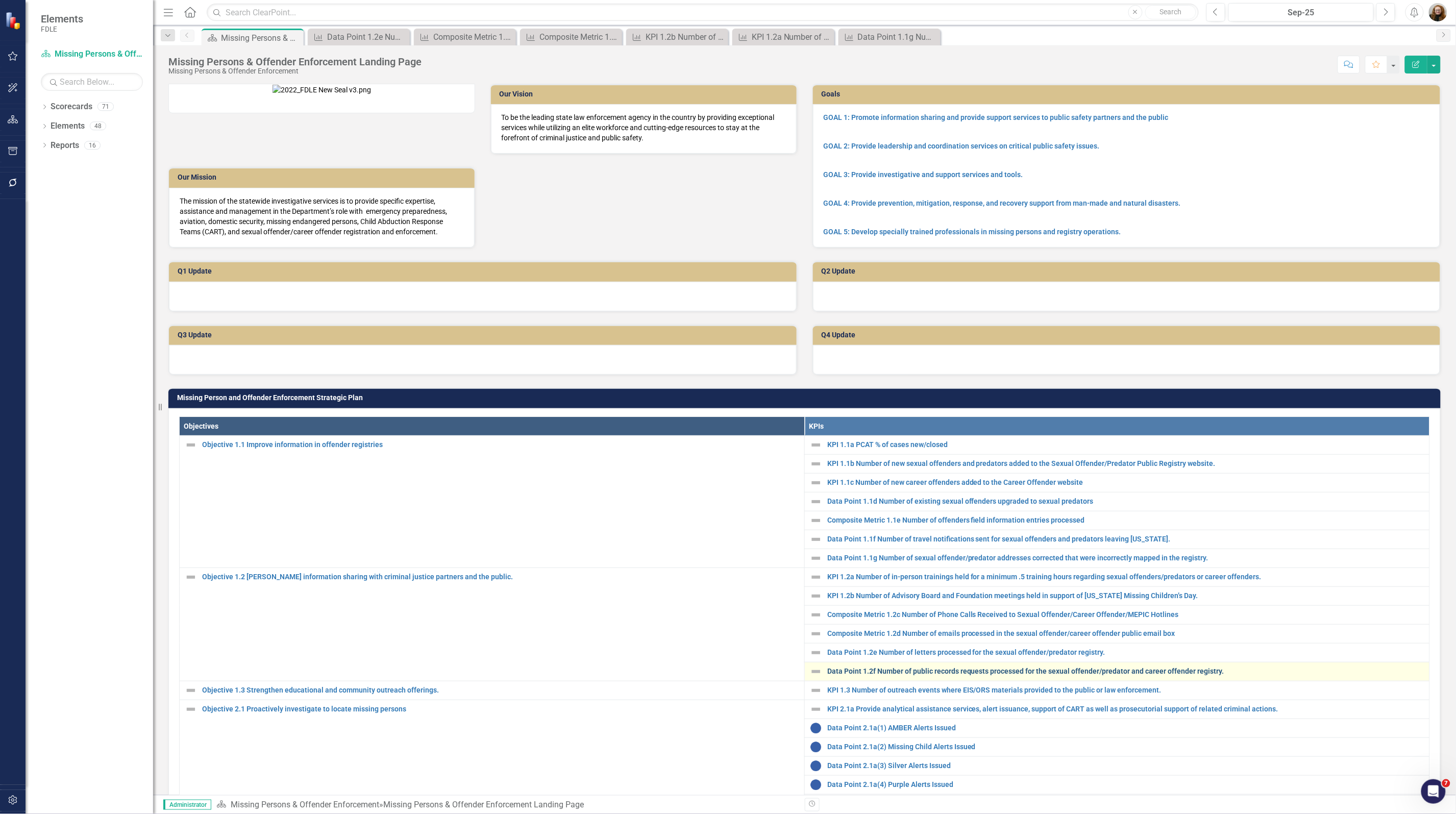
click at [891, 676] on link "Data Point 1.2f Number of public records requests processed for the sexual offe…" at bounding box center [1126, 672] width 597 height 8
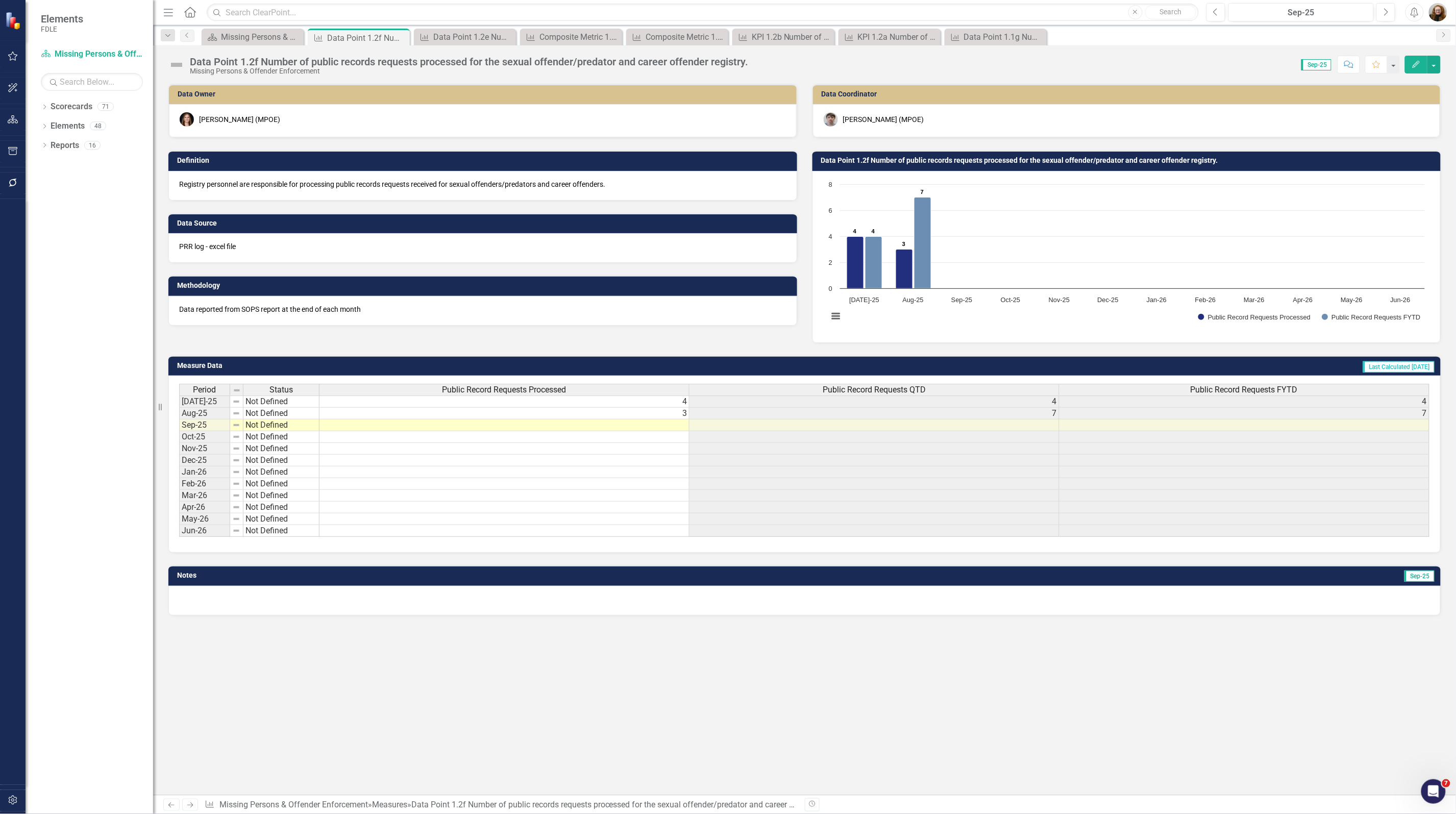
click at [875, 162] on h3 "Data Point 1.2f Number of public records requests processed for the sexual offe…" at bounding box center [1129, 161] width 615 height 8
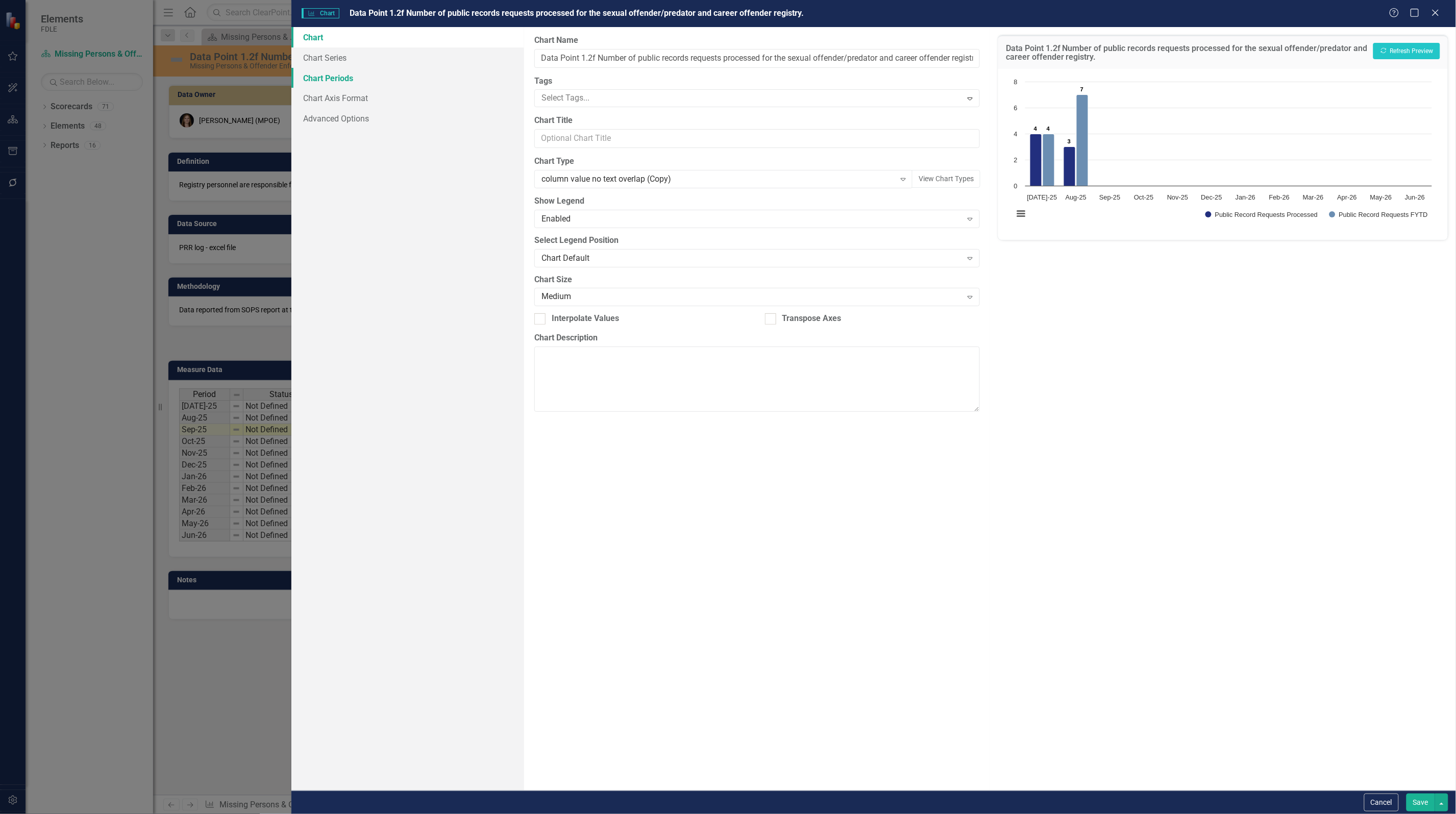
click at [338, 76] on link "Chart Periods" at bounding box center [408, 78] width 233 height 20
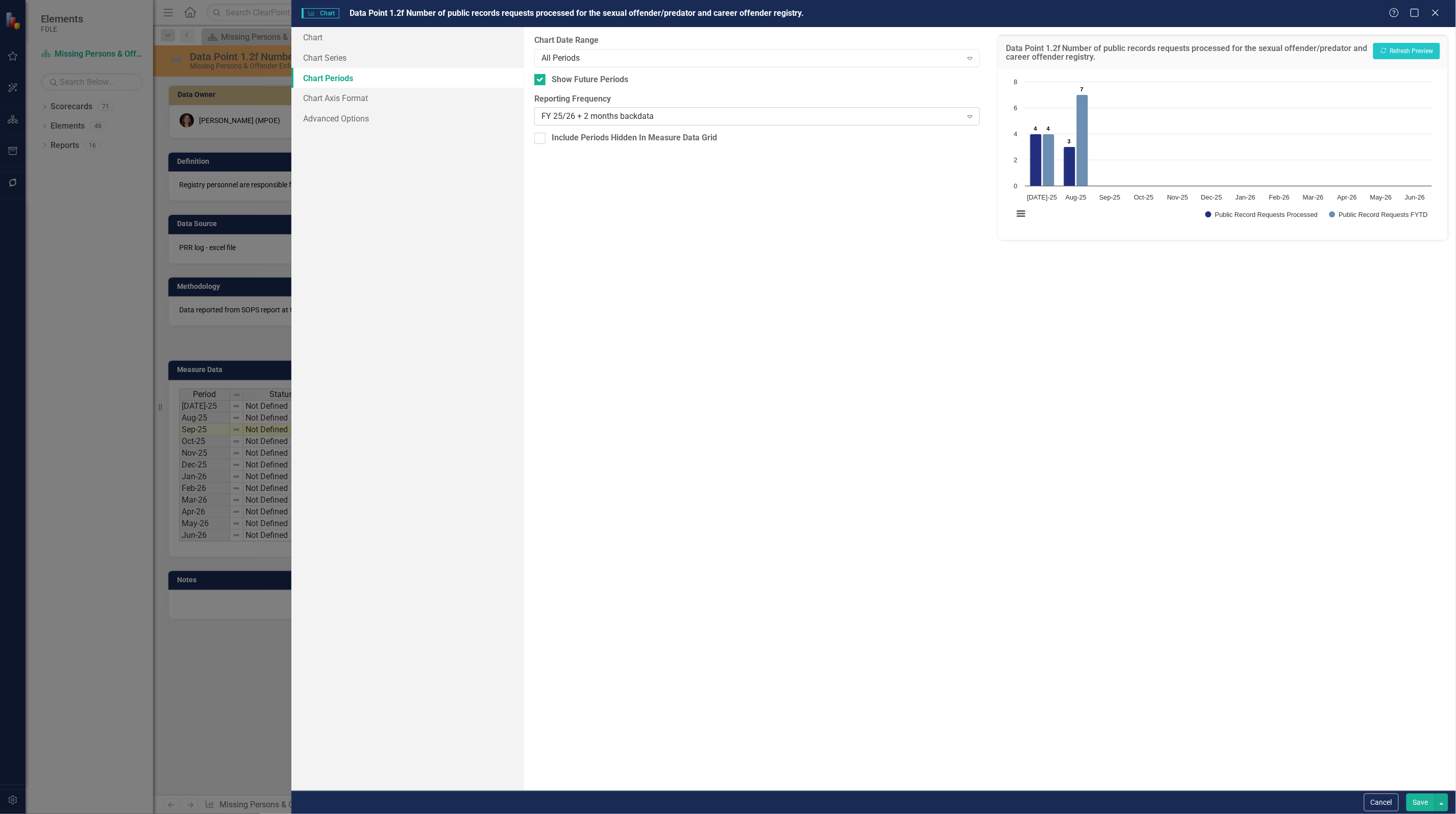
click at [701, 111] on div "FY 25/26 + 2 months backdata" at bounding box center [752, 116] width 421 height 12
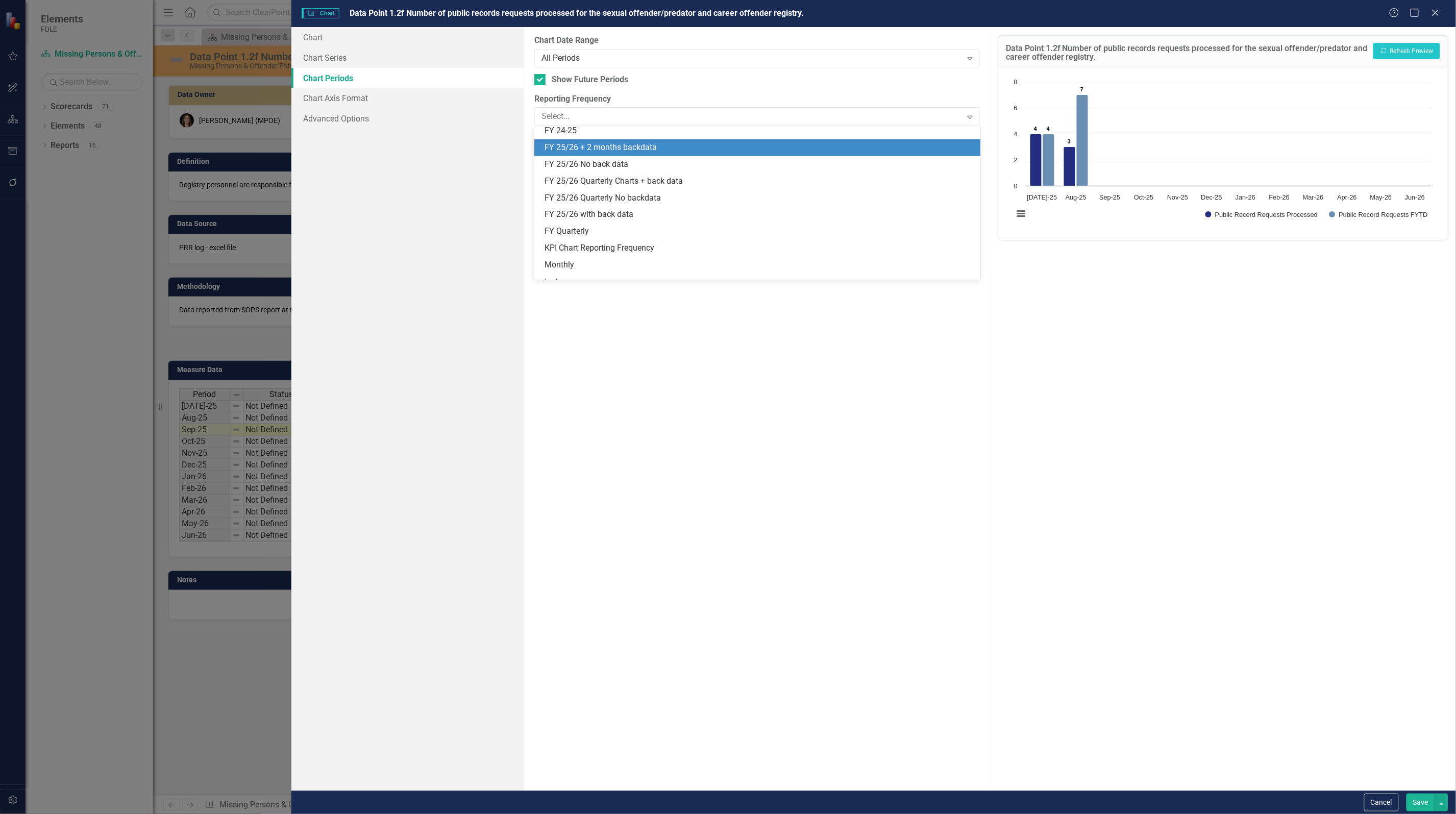
scroll to position [285, 0]
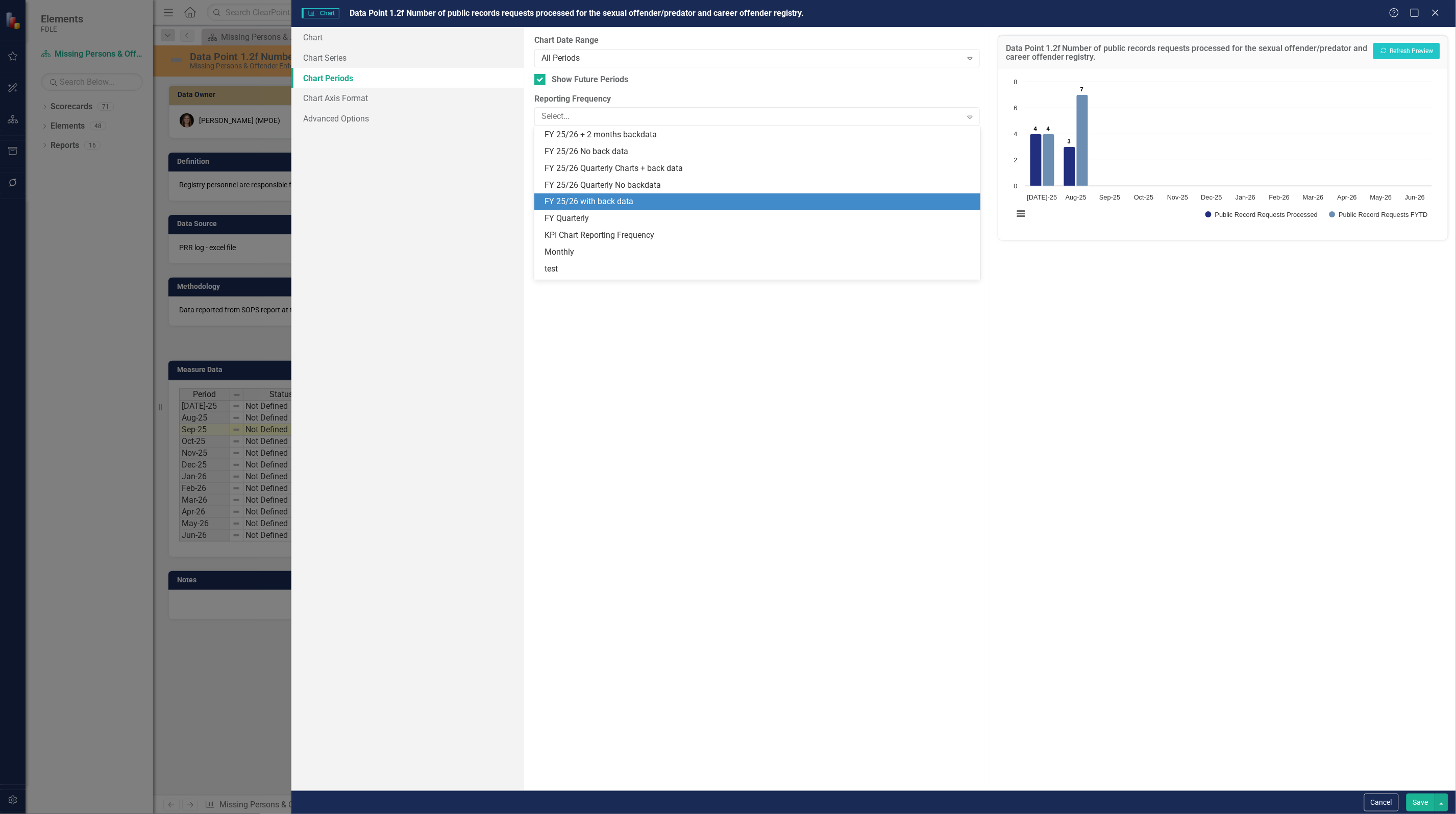
click at [644, 197] on div "FY 25/26 with back data" at bounding box center [759, 202] width 429 height 12
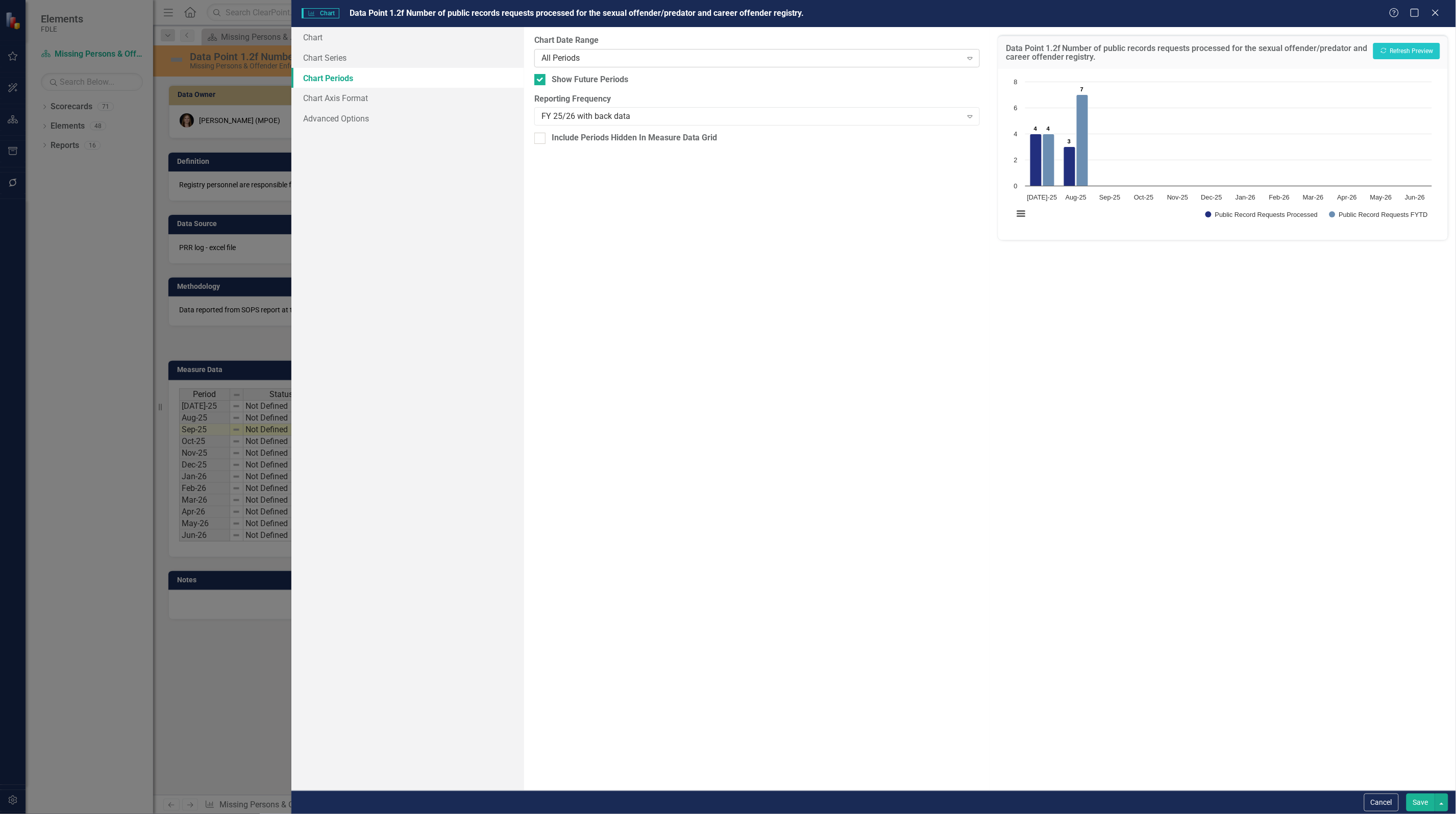
click at [637, 53] on div "All Periods" at bounding box center [752, 58] width 421 height 12
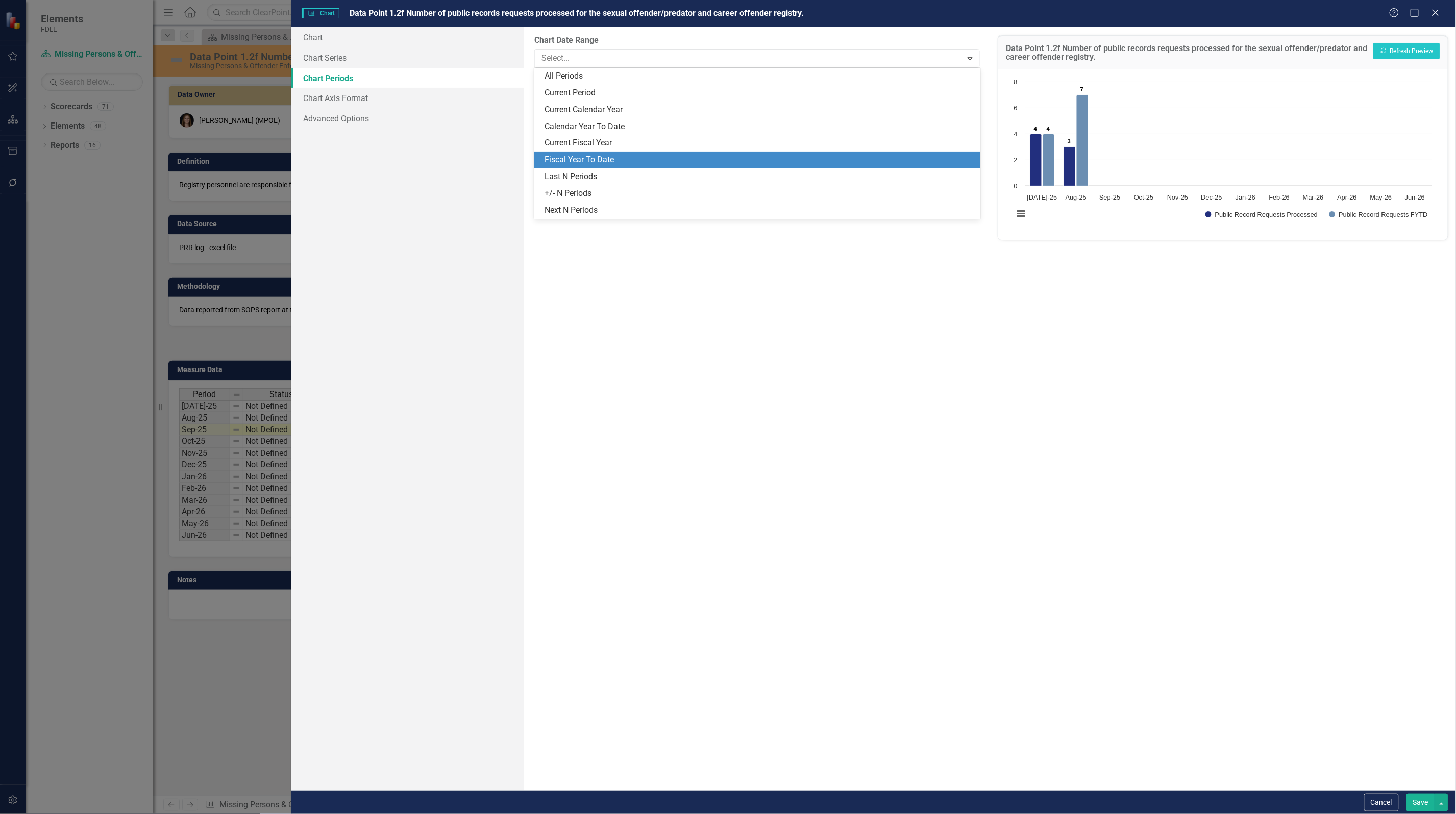
click at [620, 161] on div "Fiscal Year To Date" at bounding box center [759, 160] width 429 height 12
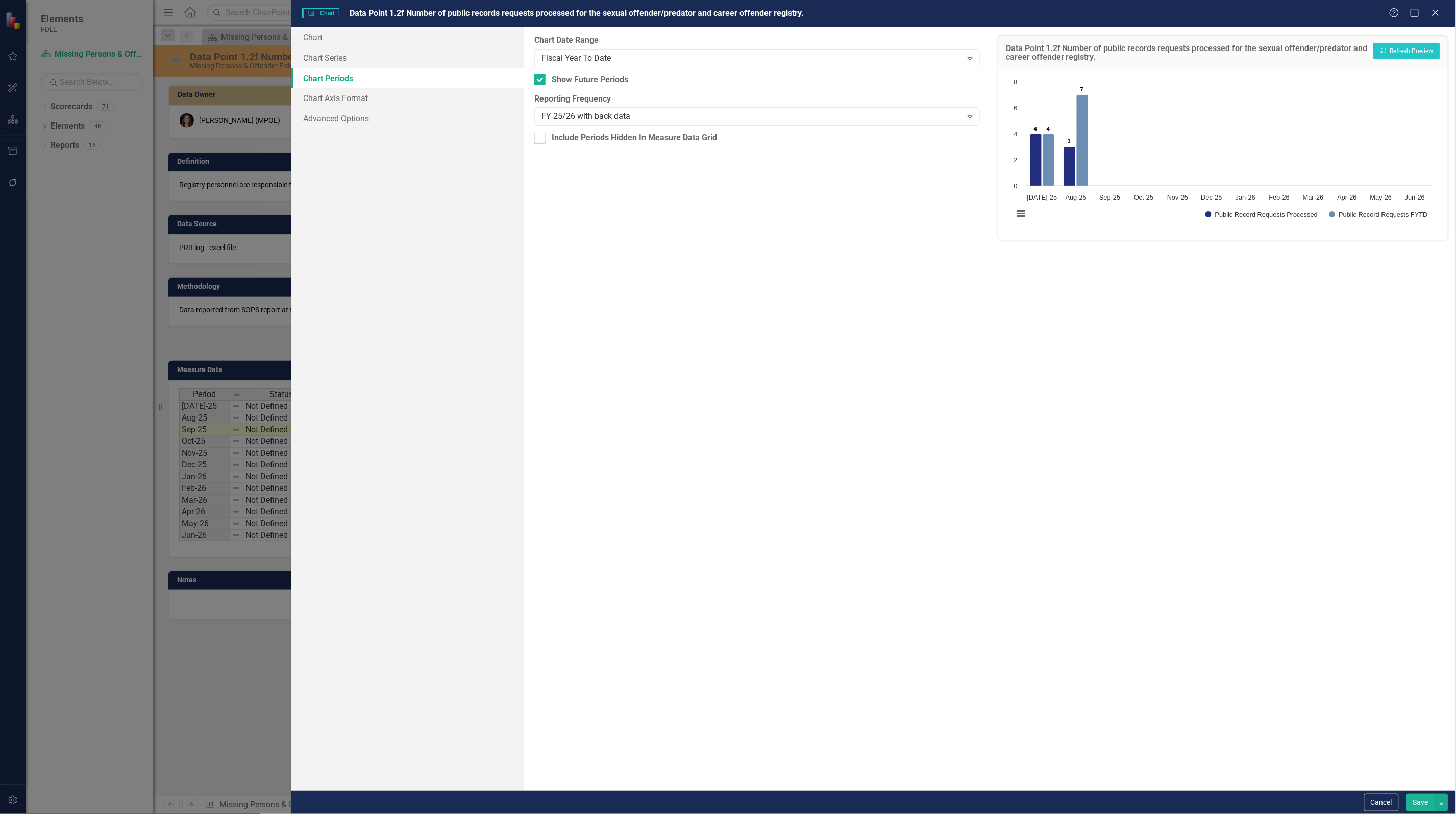
click at [1414, 804] on button "Save" at bounding box center [1420, 803] width 29 height 18
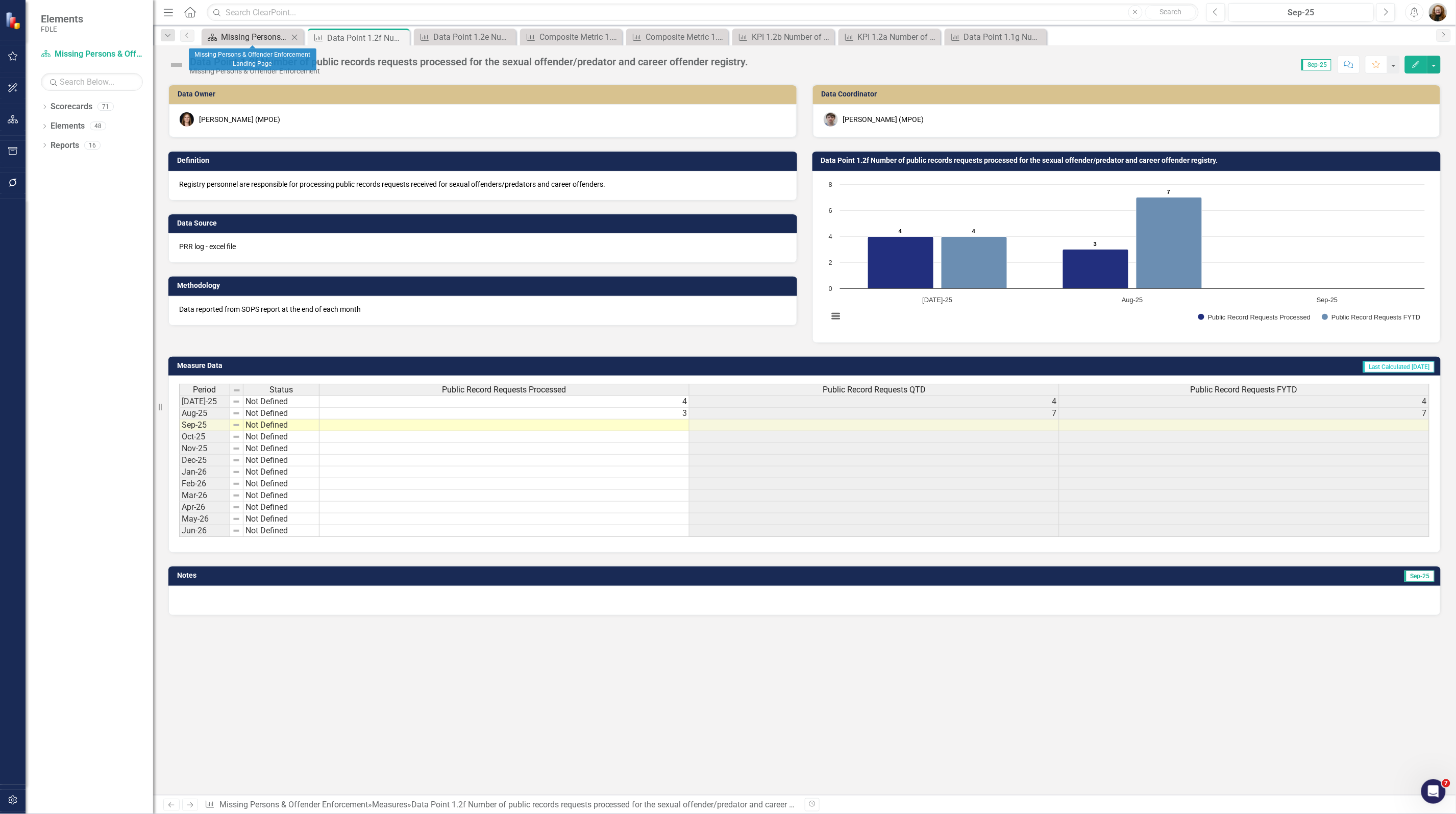
click at [257, 34] on div "Missing Persons & Offender Enforcement Landing Page" at bounding box center [254, 37] width 67 height 13
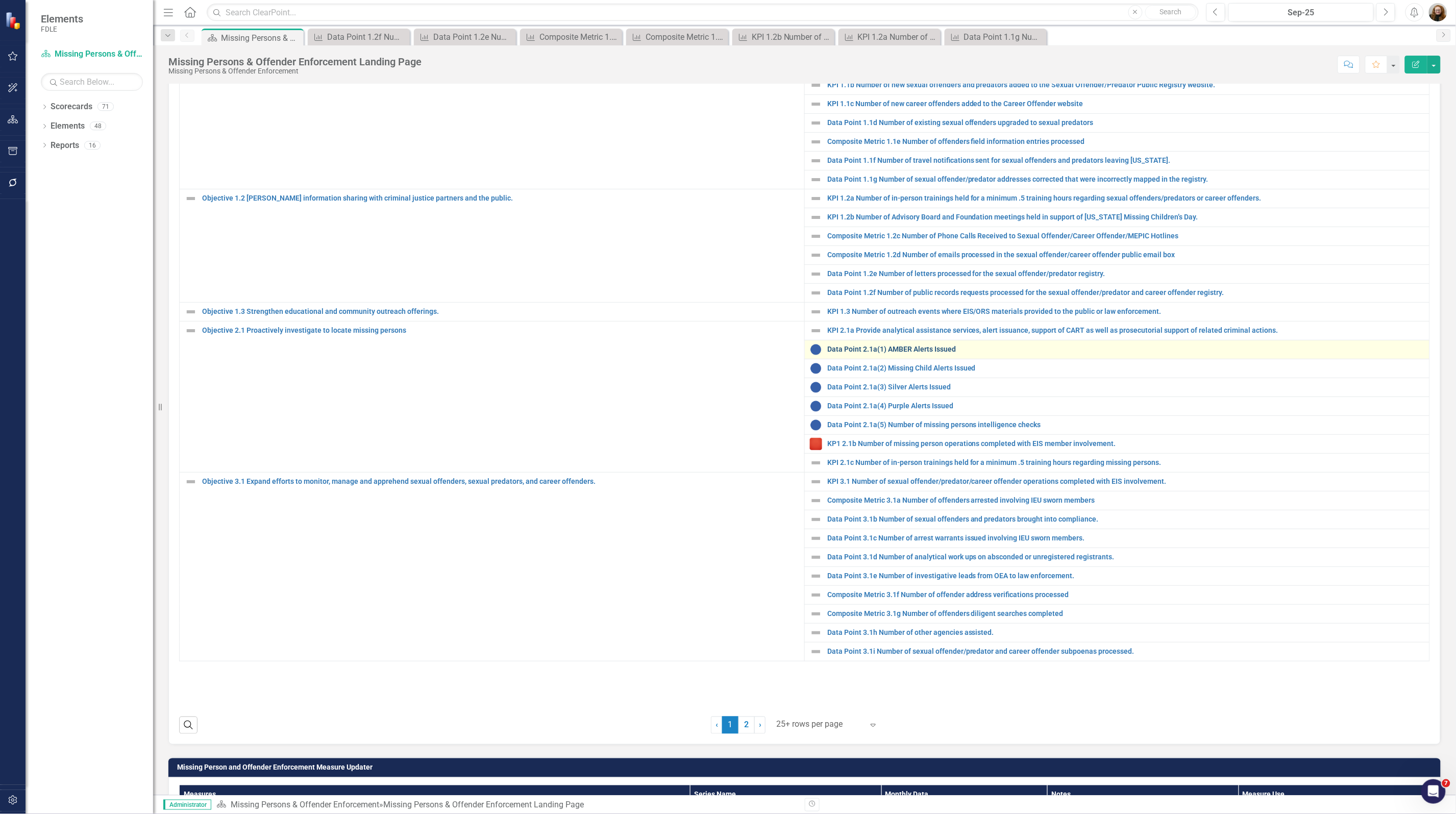
scroll to position [383, 0]
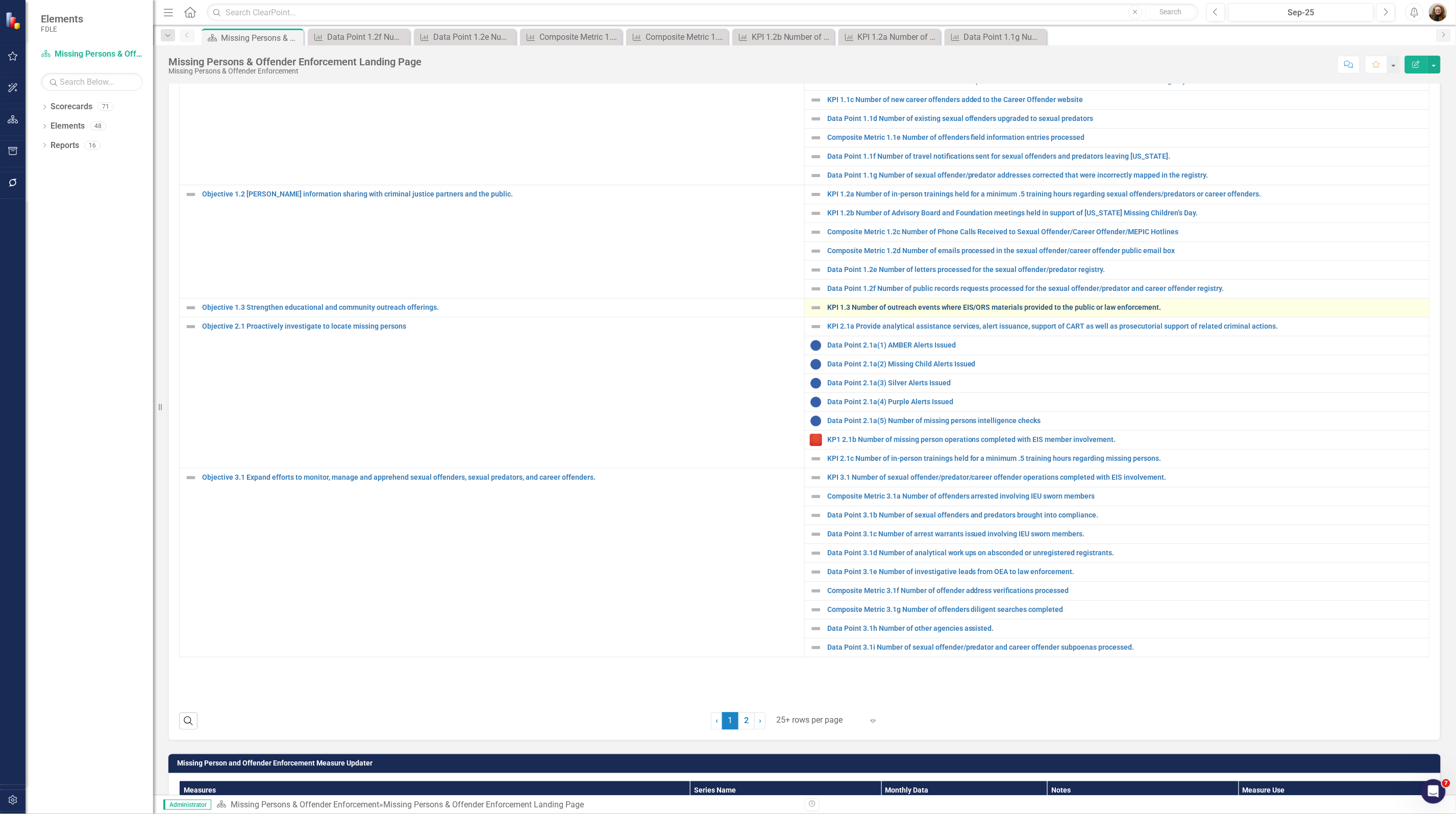
click at [828, 311] on link "KPI 1.3 Number of outreach events where EIS/ORS materials provided to the publi…" at bounding box center [1126, 308] width 597 height 8
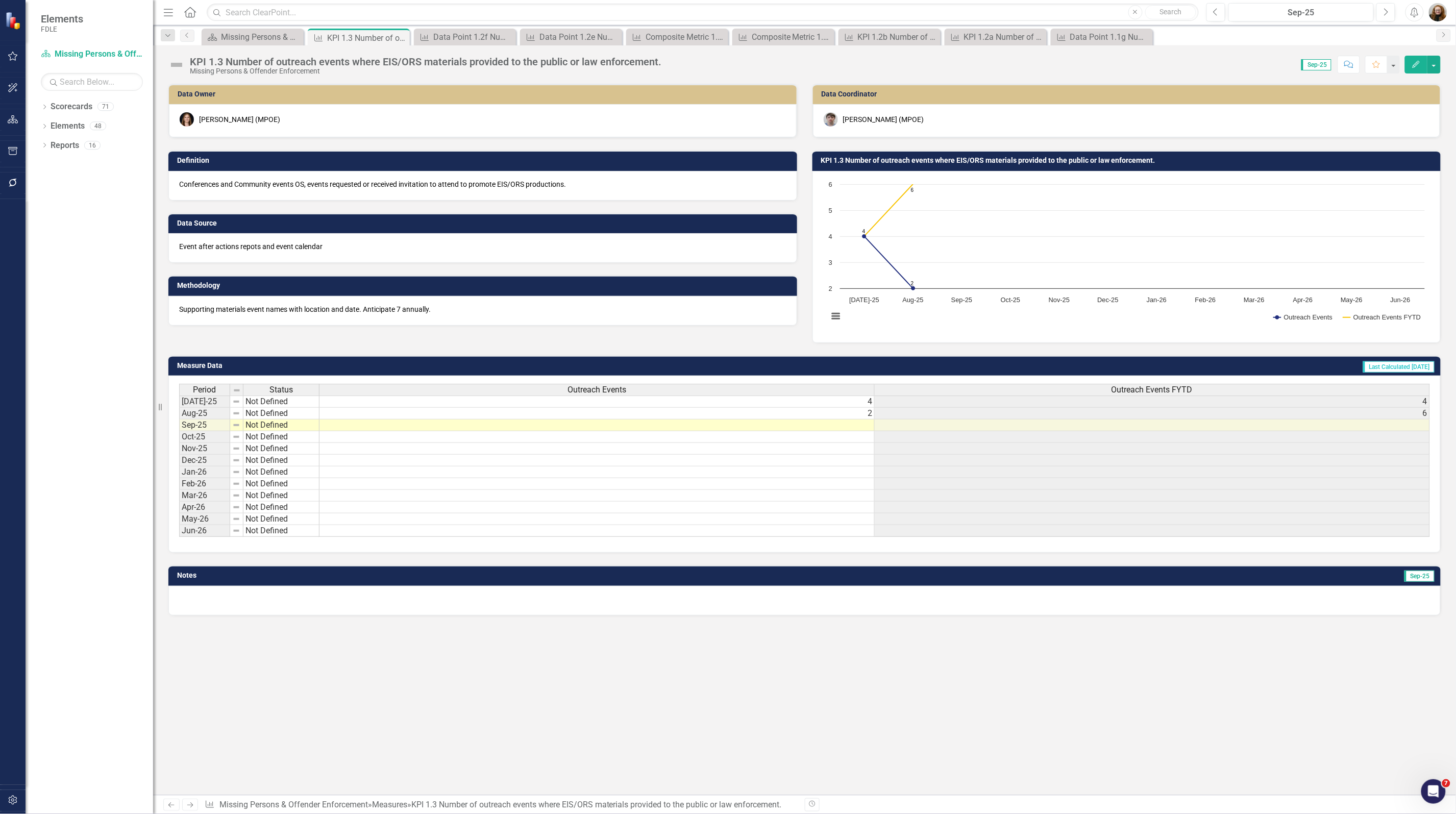
click at [927, 162] on h3 "KPI 1.3 Number of outreach events where EIS/ORS materials provided to the publi…" at bounding box center [1129, 161] width 615 height 8
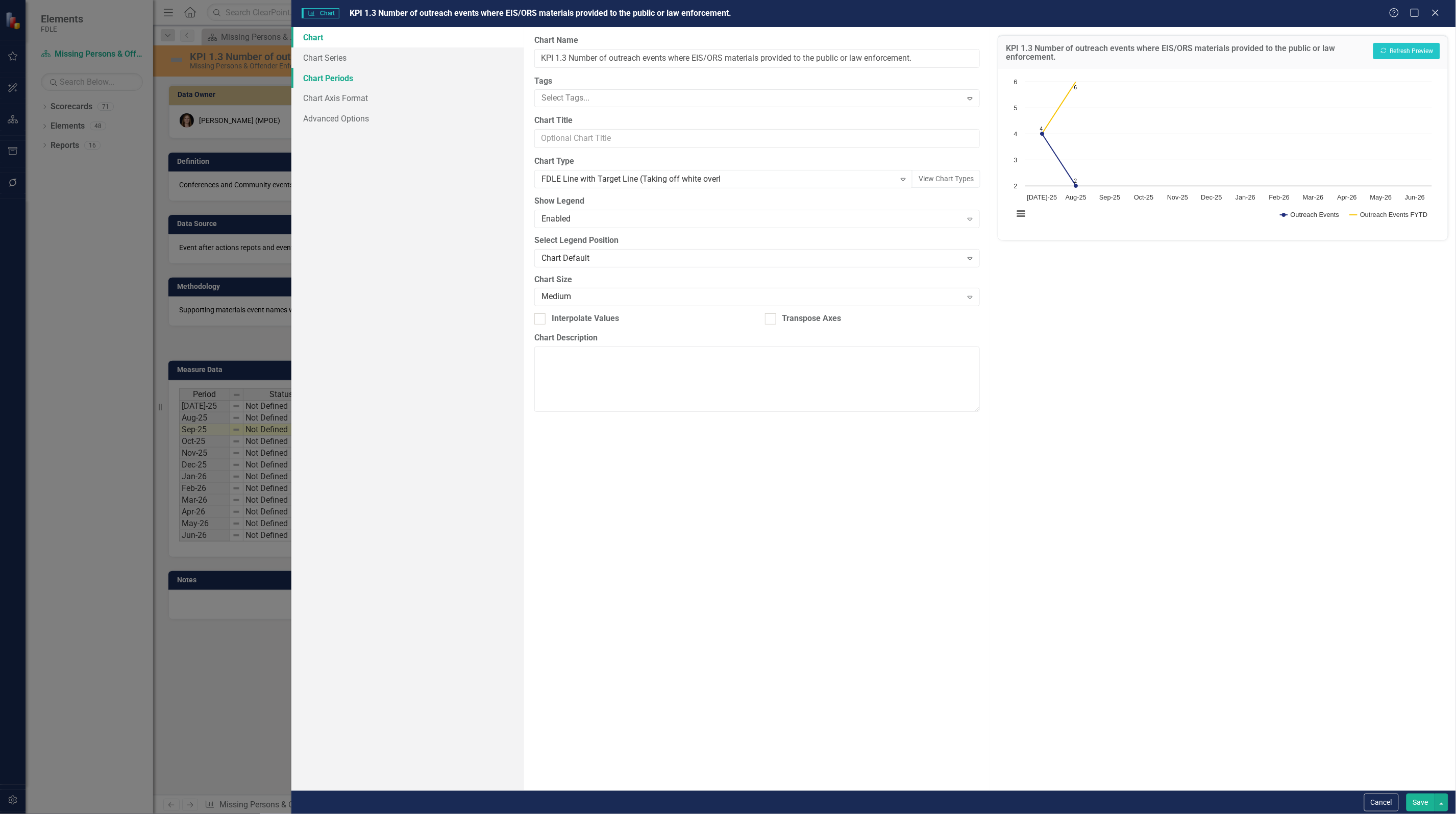
click at [358, 80] on link "Chart Periods" at bounding box center [408, 78] width 233 height 20
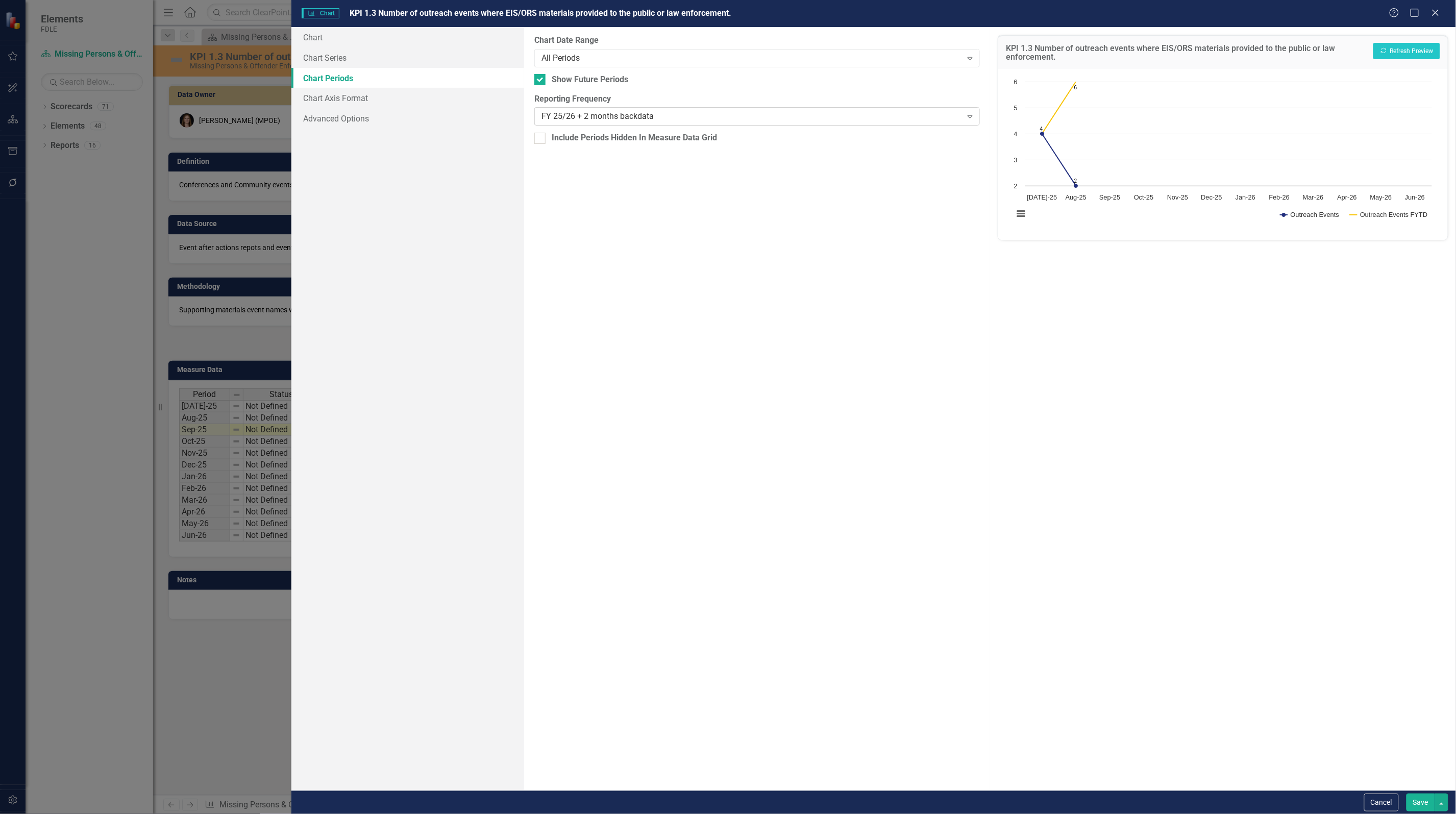
click at [644, 118] on div "FY 25/26 + 2 months backdata" at bounding box center [752, 116] width 421 height 12
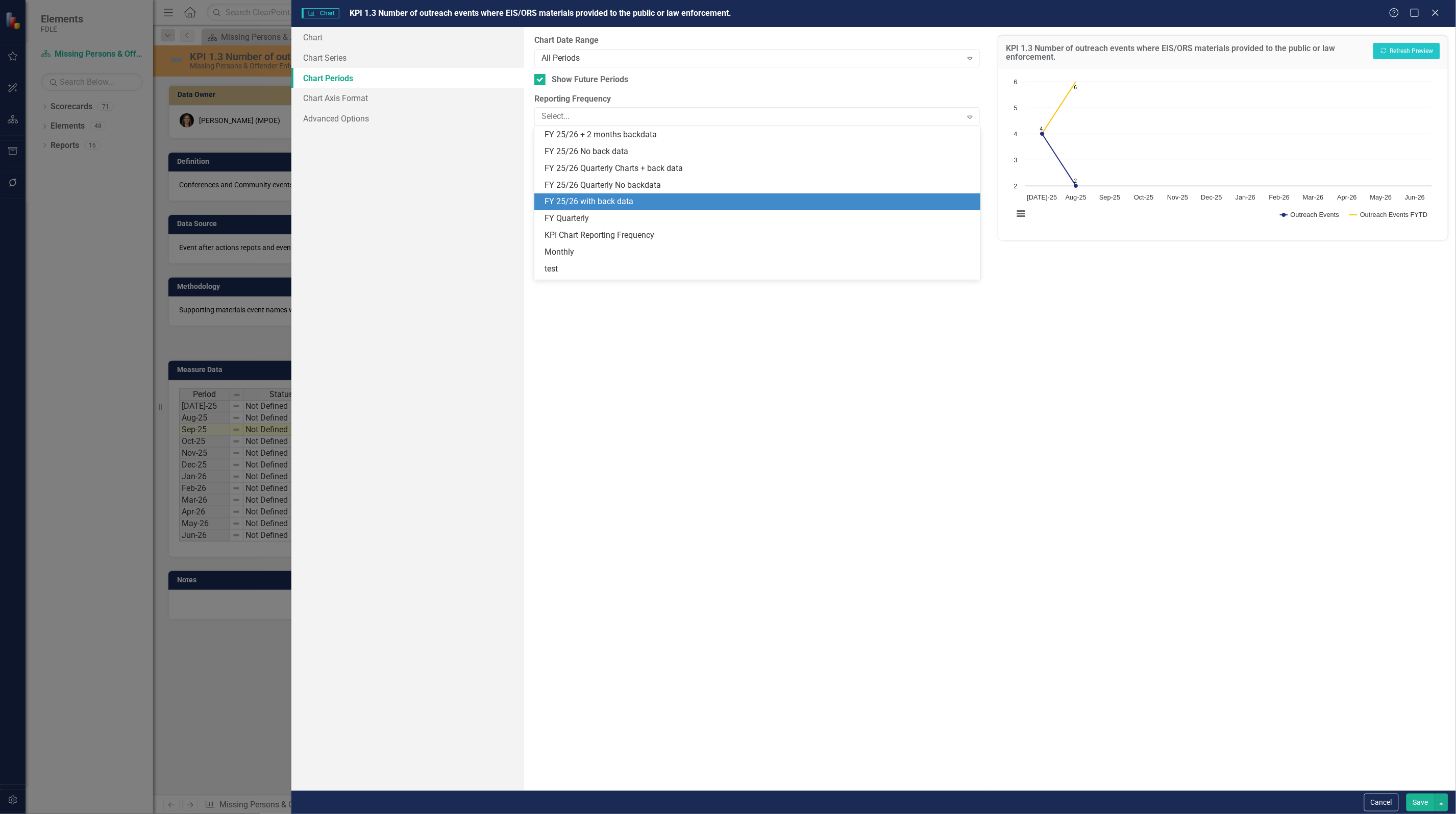
click at [618, 195] on div "FY 25/26 with back data" at bounding box center [757, 202] width 445 height 17
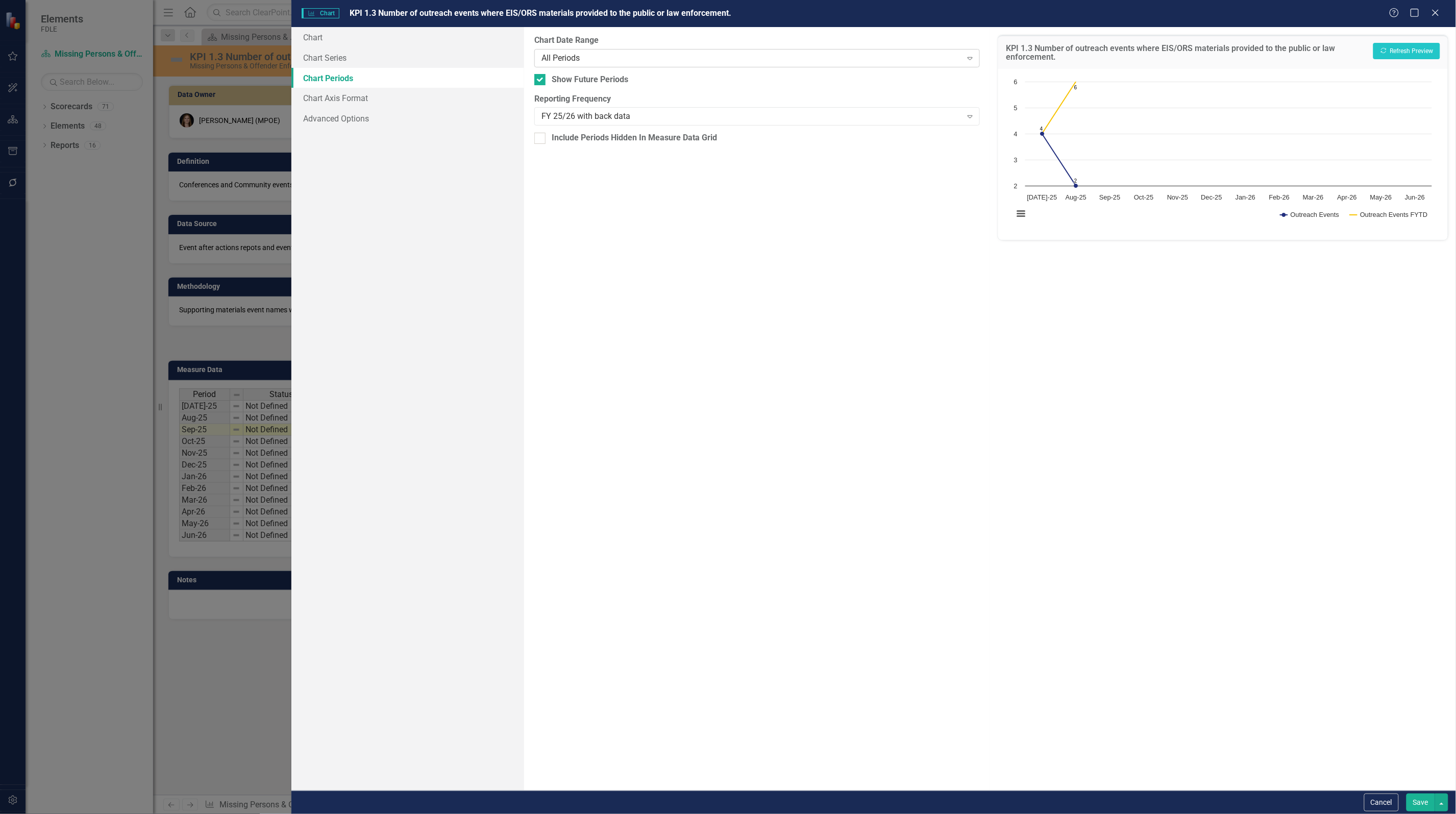
click at [605, 52] on div "All Periods" at bounding box center [752, 58] width 421 height 12
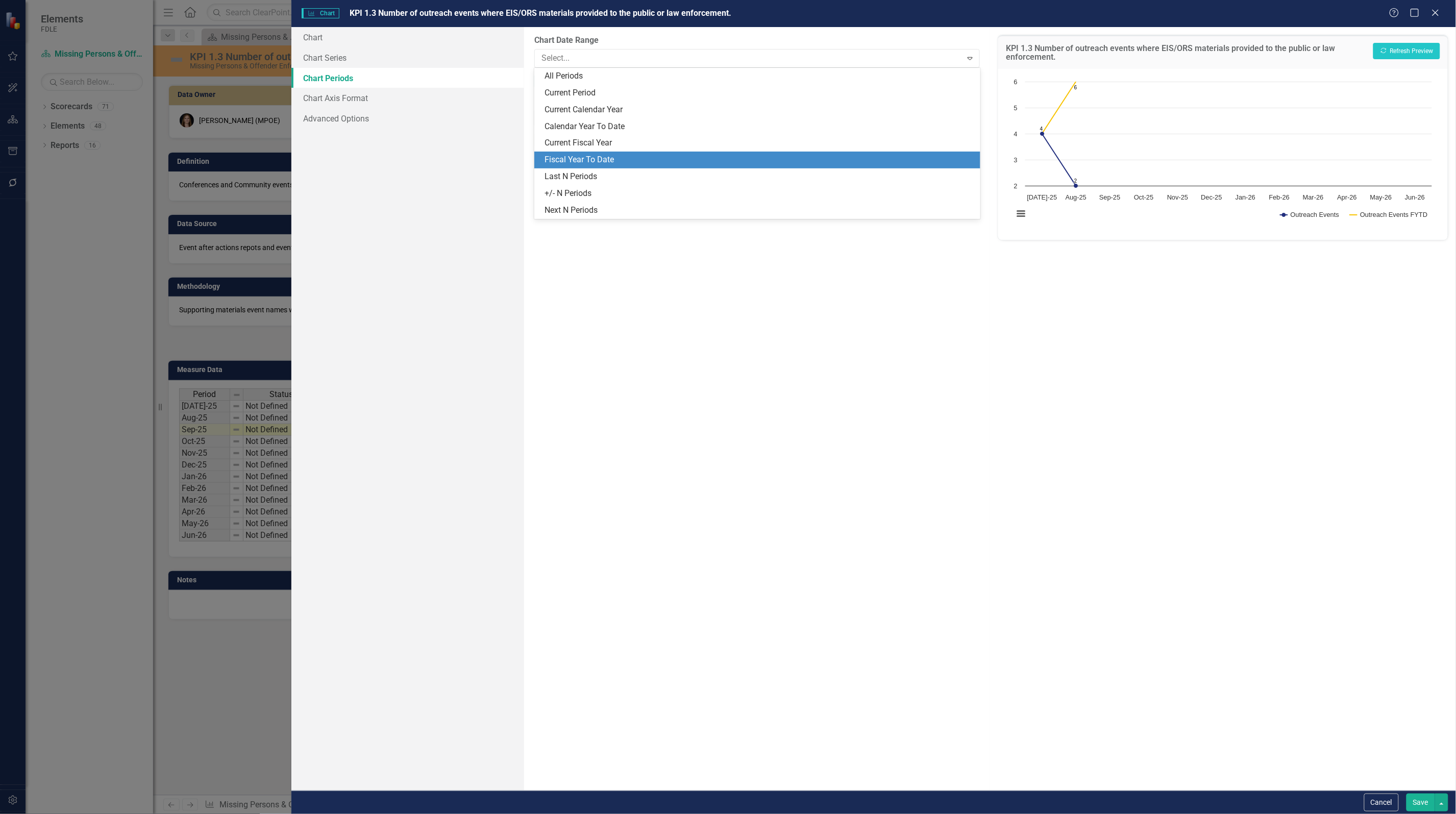
click at [605, 152] on div "Fiscal Year To Date" at bounding box center [757, 160] width 445 height 17
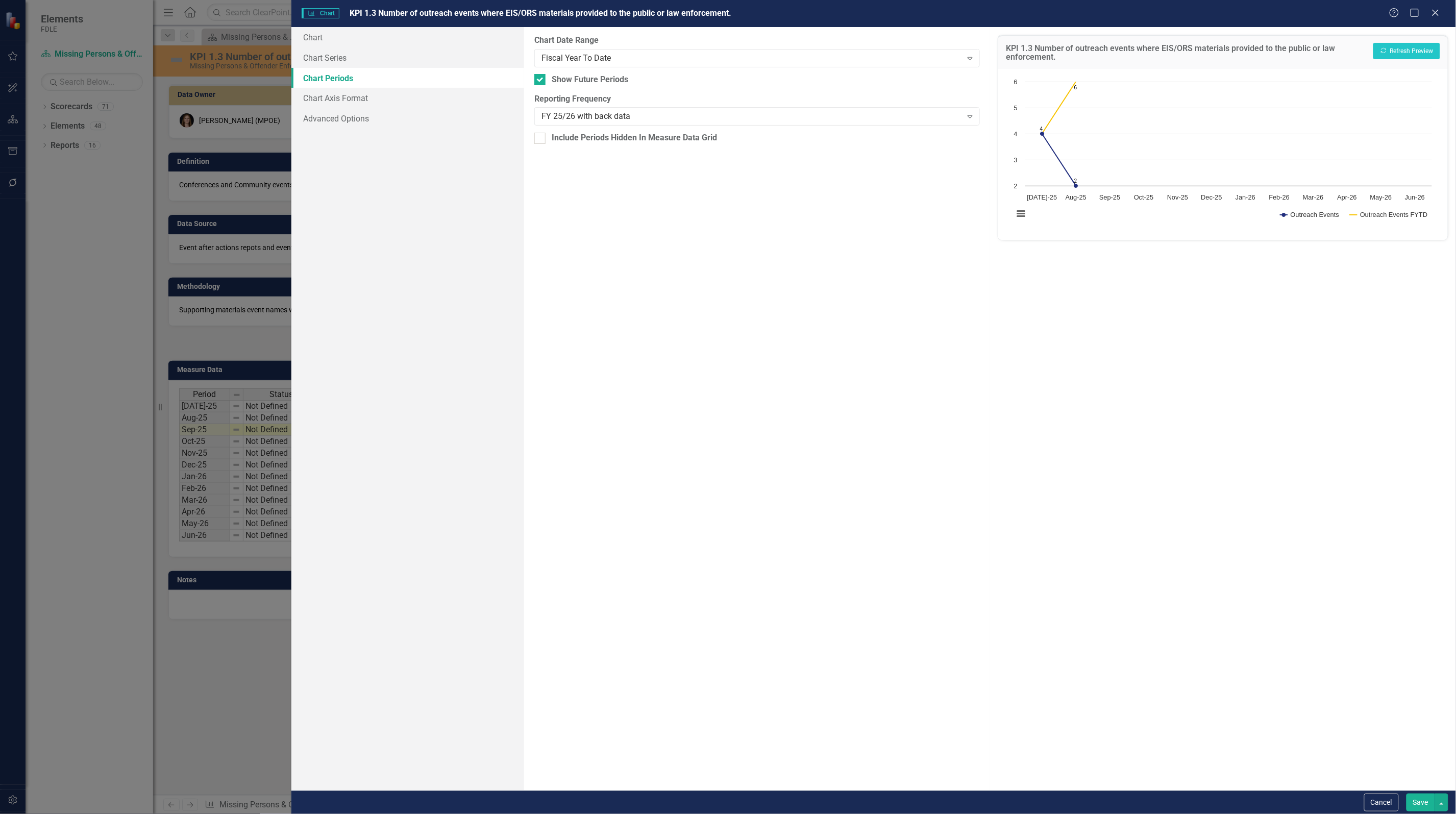
click at [1420, 804] on button "Save" at bounding box center [1420, 803] width 29 height 18
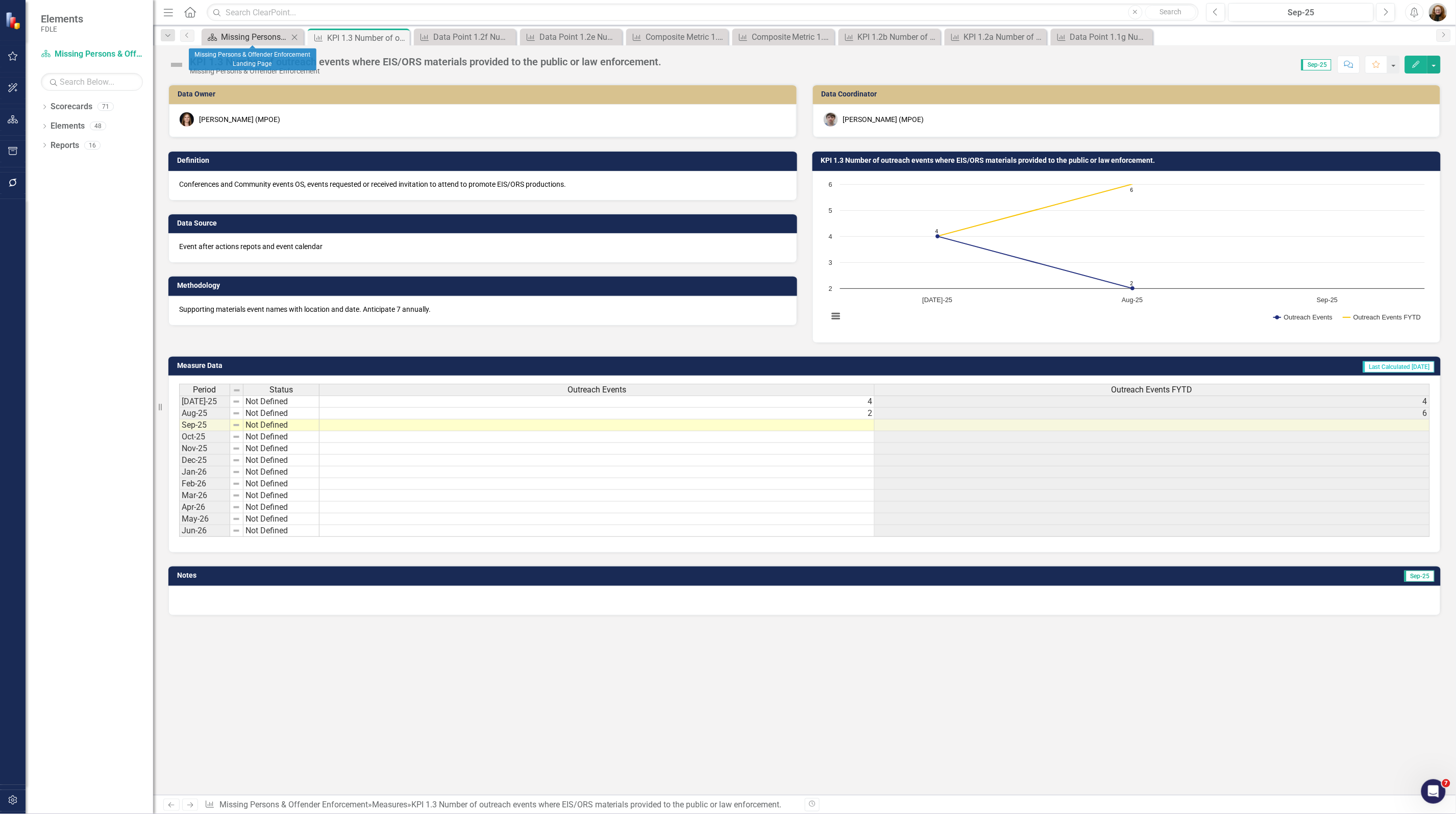
click at [257, 42] on div "Missing Persons & Offender Enforcement Landing Page" at bounding box center [254, 37] width 67 height 13
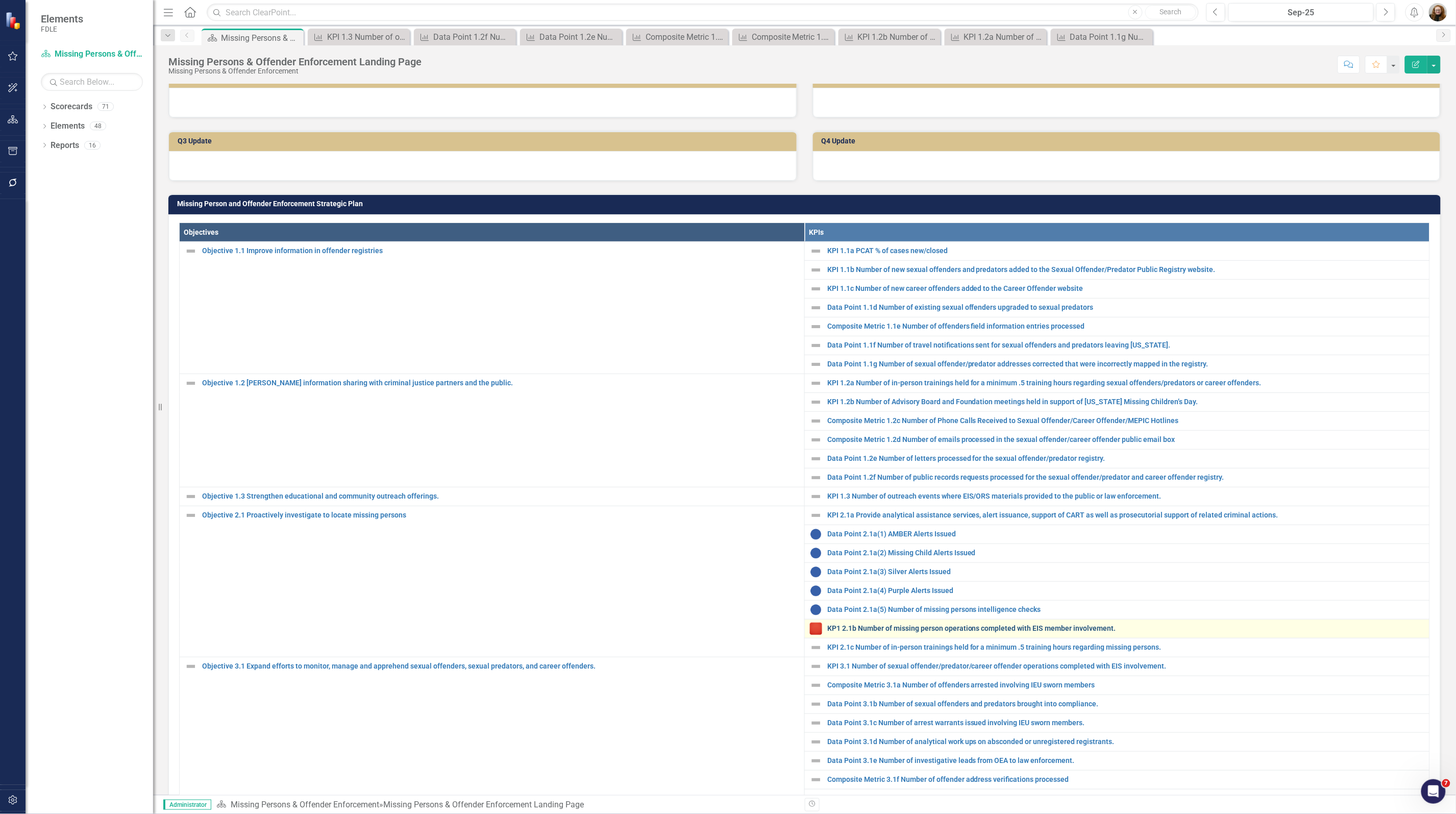
scroll to position [255, 0]
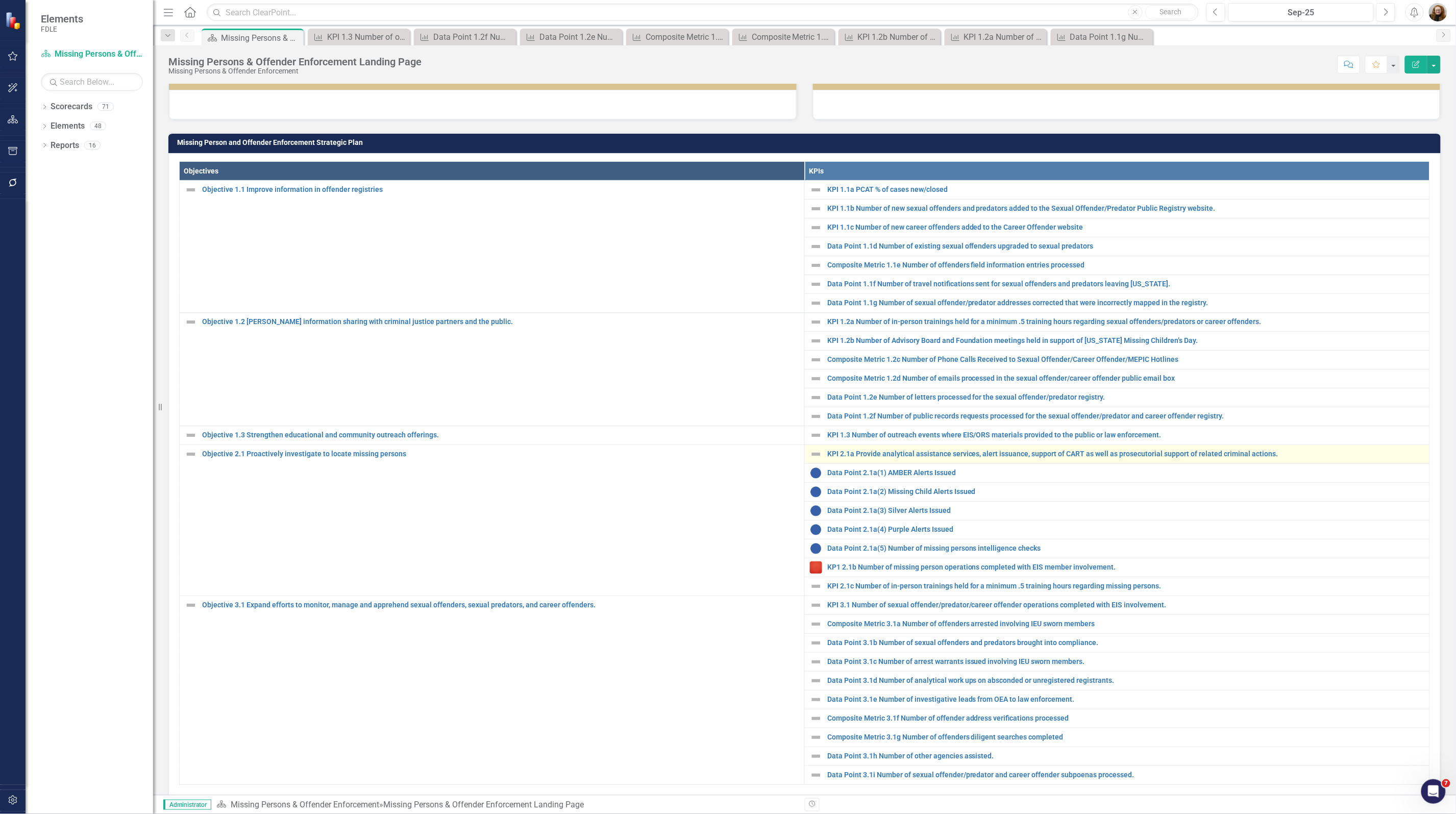
click at [834, 460] on div "KPI 2.1a Provide analytical assistance services, alert issuance, support of CAR…" at bounding box center [1117, 454] width 614 height 12
click at [859, 458] on link "KPI 2.1a Provide analytical assistance services, alert issuance, support of CAR…" at bounding box center [1126, 454] width 597 height 8
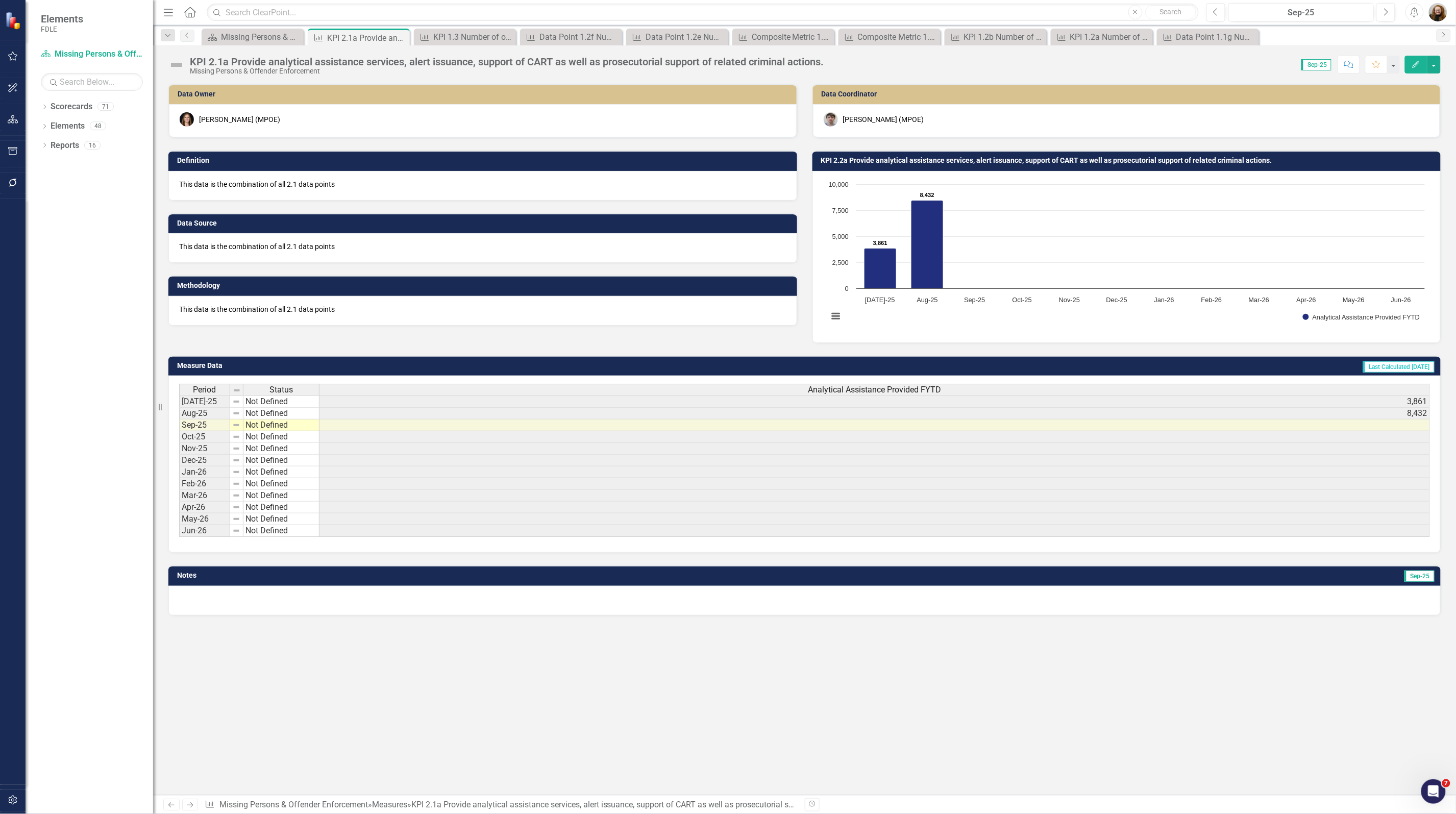
click at [933, 155] on td "KPI 2.2a Provide analytical assistance services, alert issuance, support of CAR…" at bounding box center [1129, 162] width 615 height 15
click at [932, 155] on td "KPI 2.2a Provide analytical assistance services, alert issuance, support of CAR…" at bounding box center [1129, 162] width 615 height 15
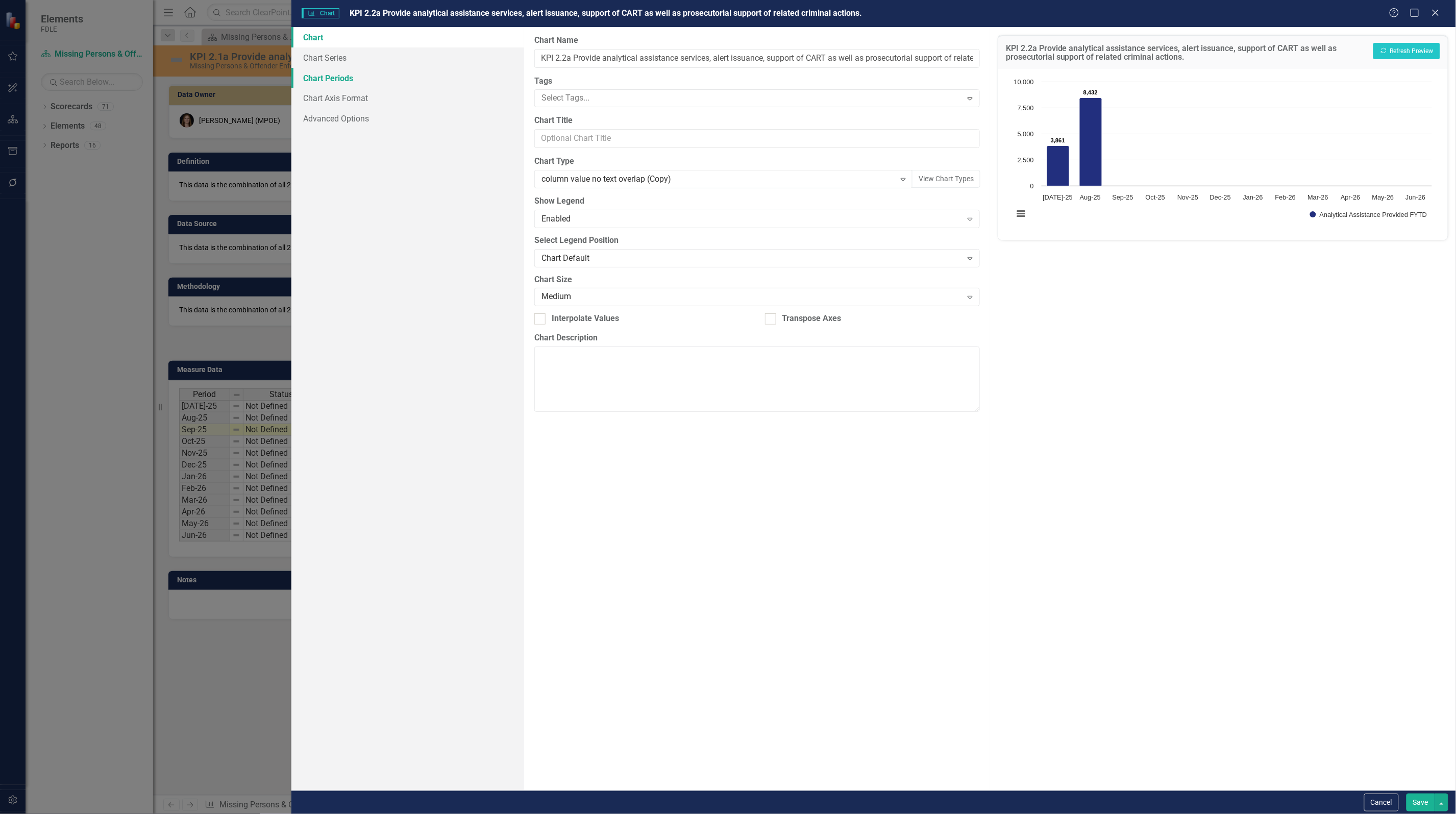
drag, startPoint x: 322, startPoint y: 76, endPoint x: 330, endPoint y: 75, distance: 8.1
click at [322, 76] on link "Chart Periods" at bounding box center [408, 78] width 233 height 20
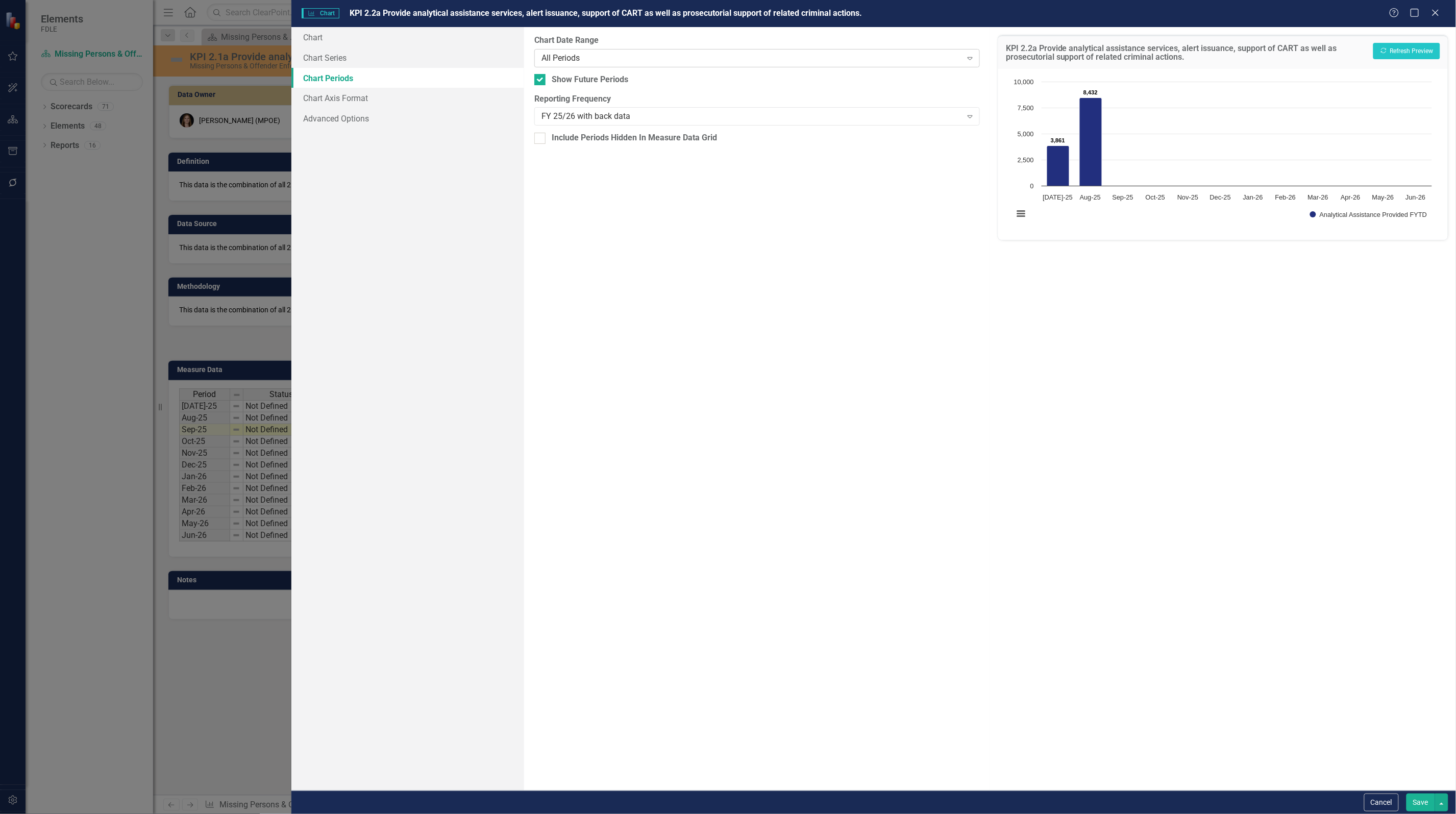
click at [618, 57] on div "All Periods" at bounding box center [752, 58] width 421 height 12
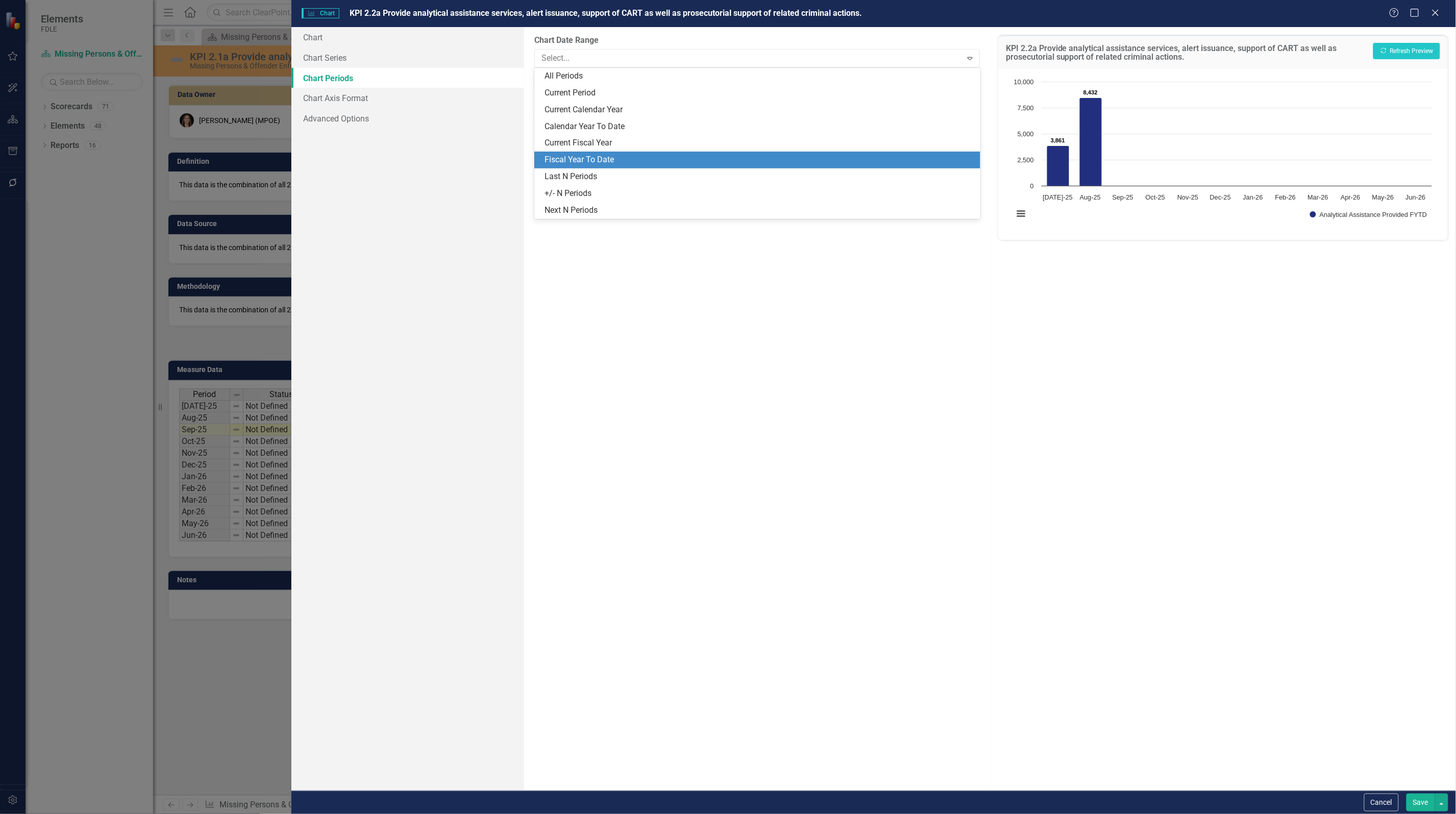
drag, startPoint x: 602, startPoint y: 138, endPoint x: 602, endPoint y: 155, distance: 17.0
click at [602, 155] on div "All Periods Current Period Current Calendar Year Calendar Year To Date Current …" at bounding box center [757, 143] width 445 height 151
click at [601, 155] on div "Fiscal Year To Date" at bounding box center [759, 160] width 429 height 12
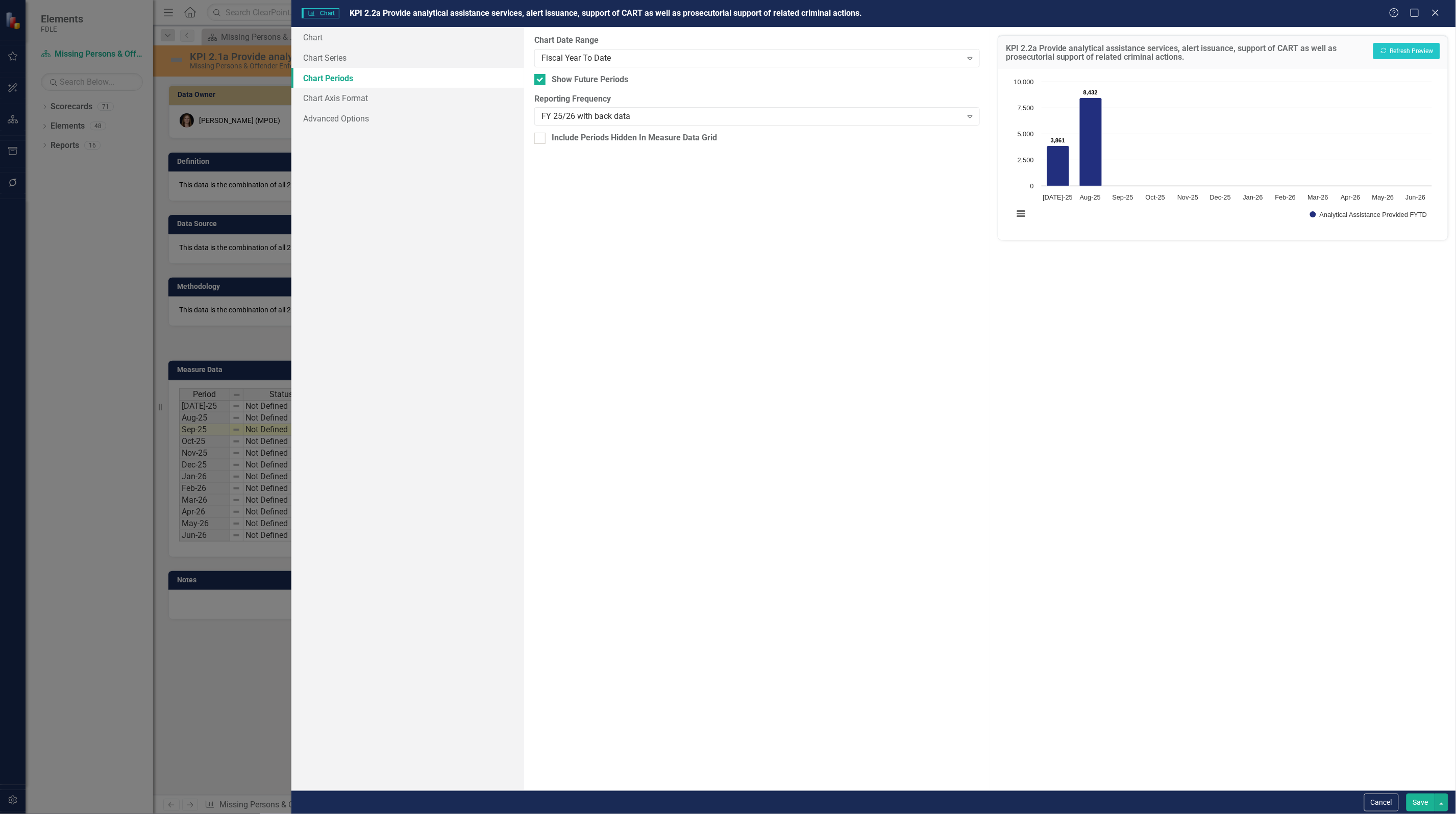
click at [1411, 798] on button "Save" at bounding box center [1420, 803] width 29 height 18
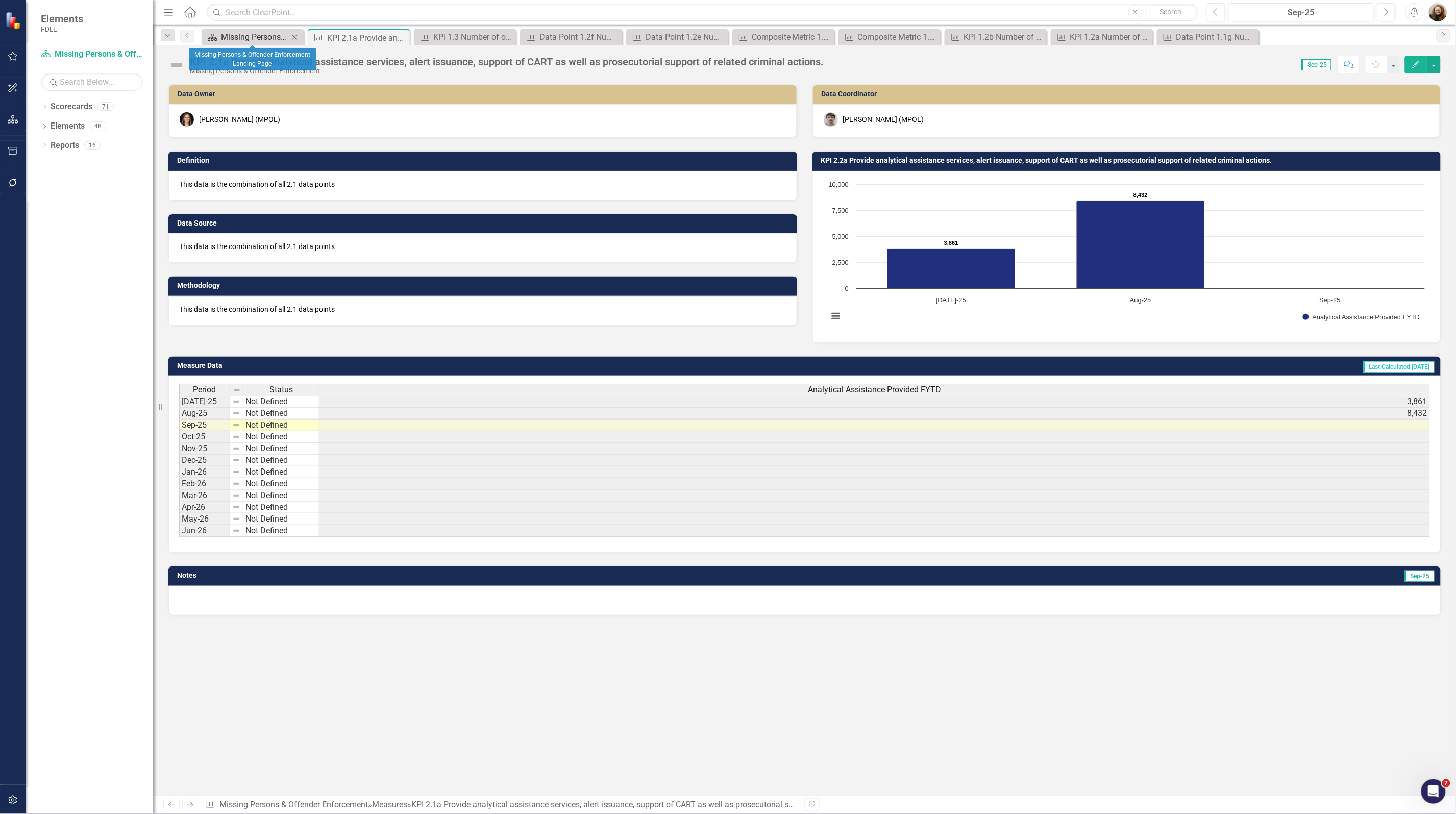
click at [249, 36] on div "Missing Persons & Offender Enforcement Landing Page" at bounding box center [254, 37] width 67 height 13
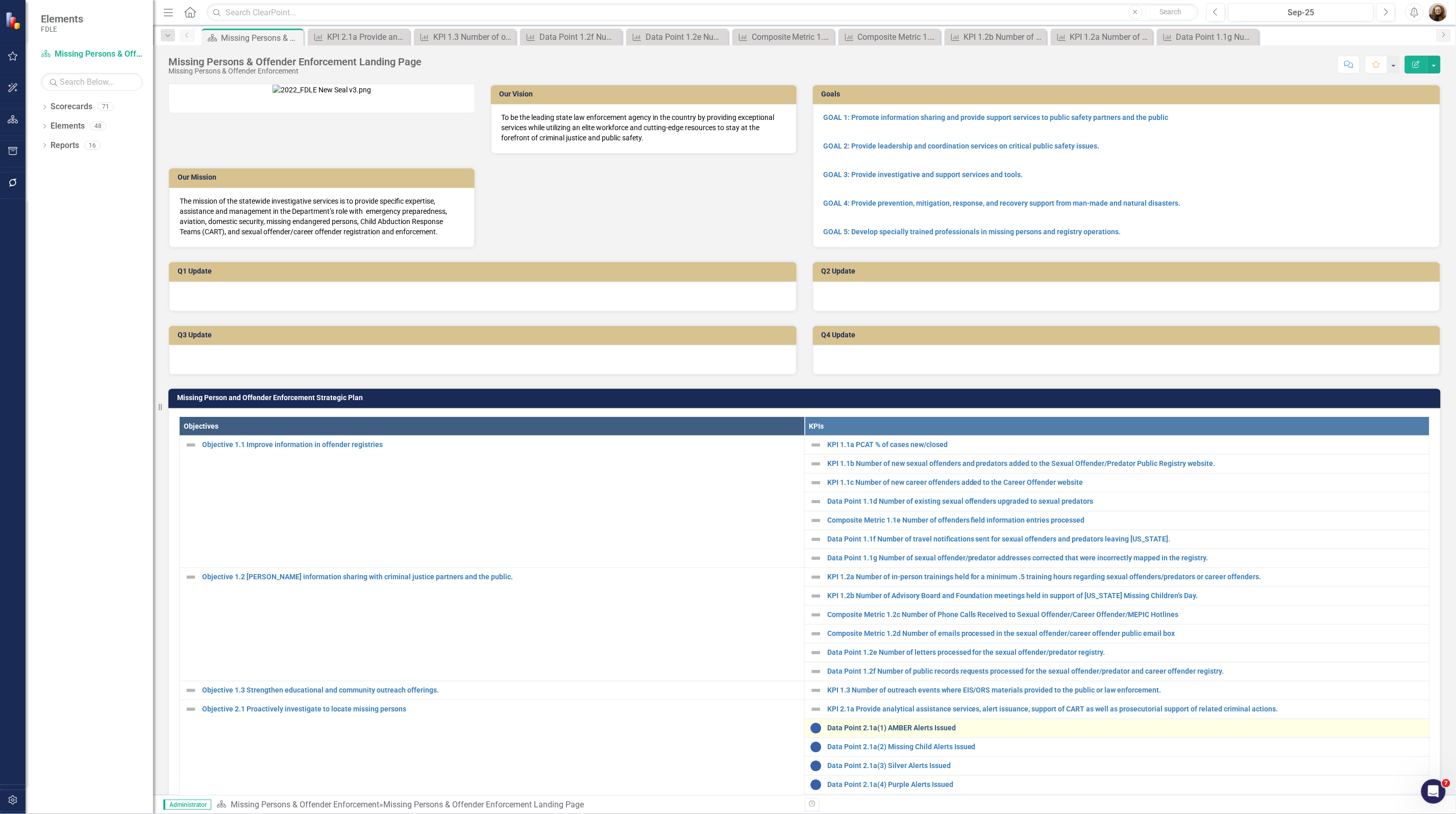
click at [855, 732] on link "Data Point 2.1a(1) AMBER Alerts Issued" at bounding box center [1126, 728] width 597 height 8
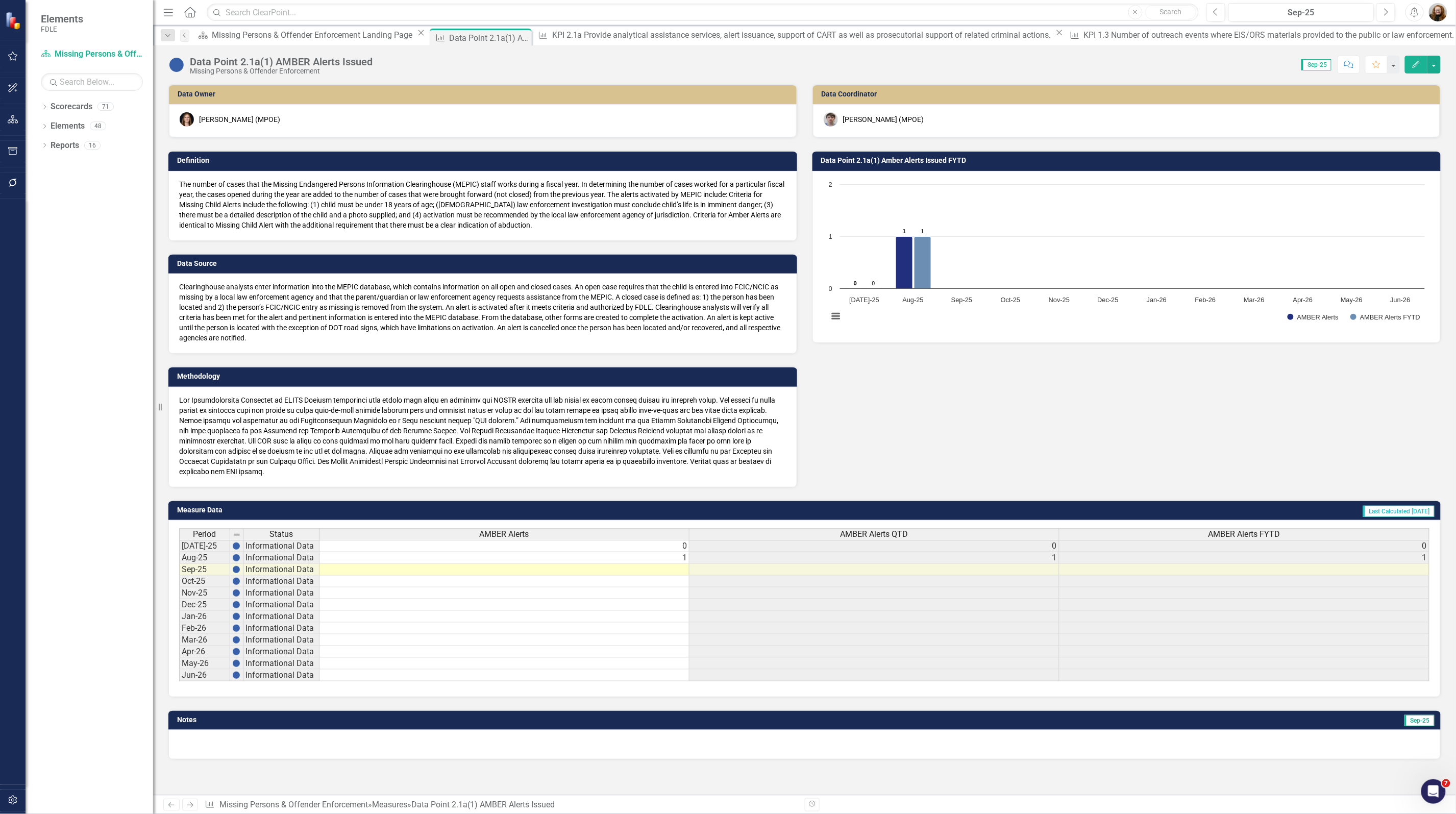
click at [922, 160] on h3 "Data Point 2.1a(1) Amber Alerts Issued FYTD" at bounding box center [1129, 161] width 615 height 8
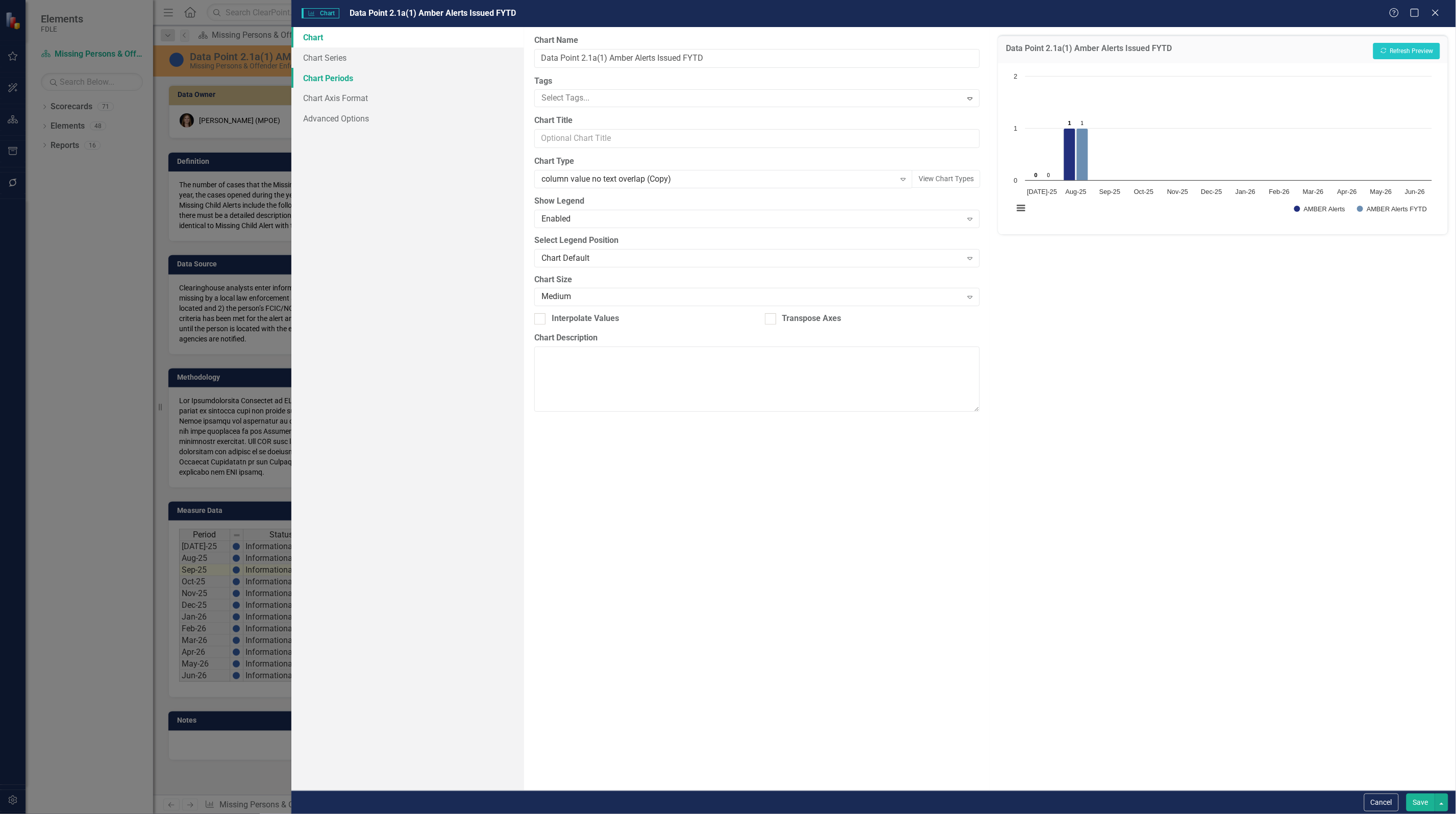
click at [328, 75] on link "Chart Periods" at bounding box center [408, 78] width 233 height 20
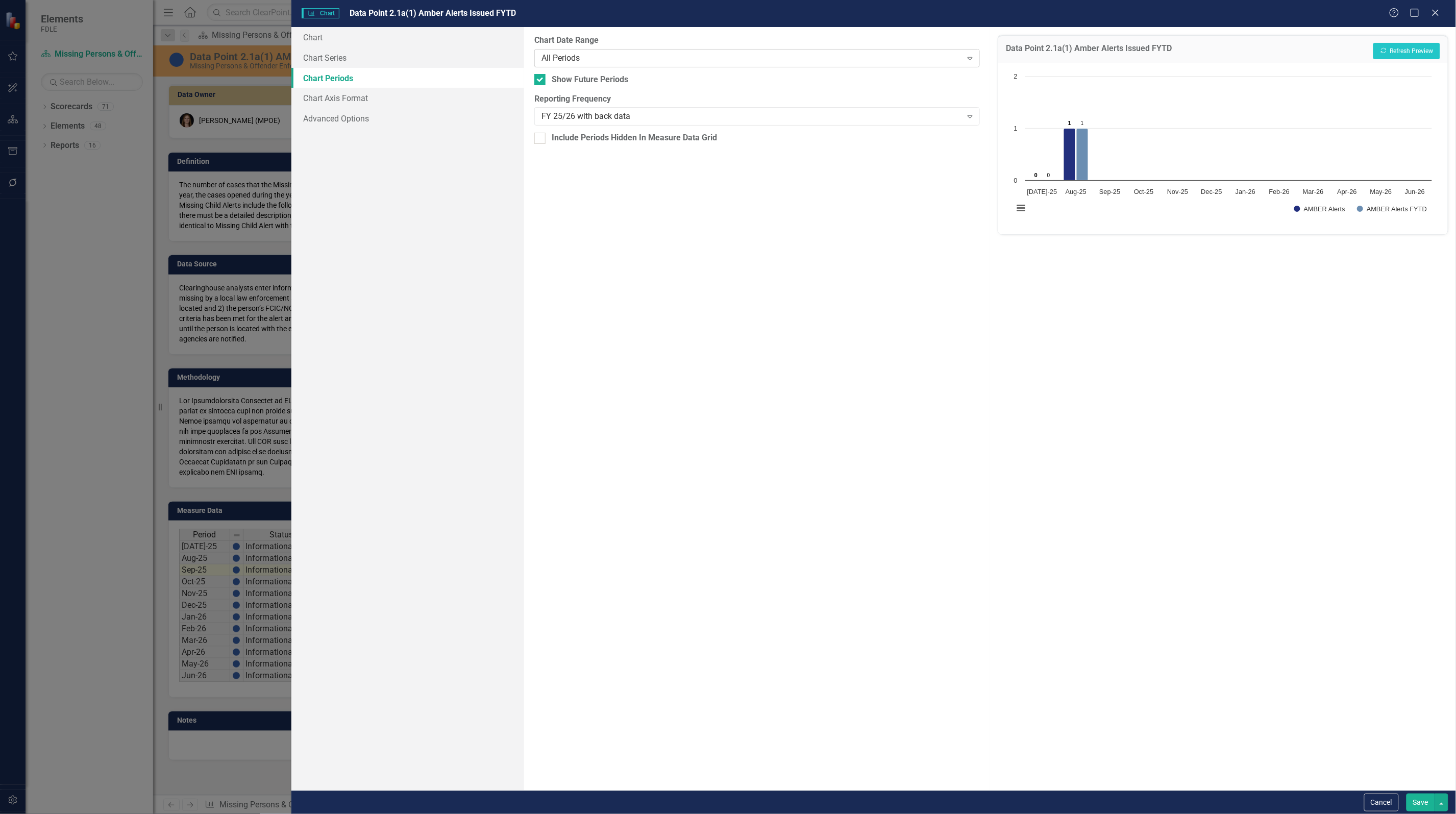
click at [587, 59] on div "All Periods" at bounding box center [752, 58] width 421 height 12
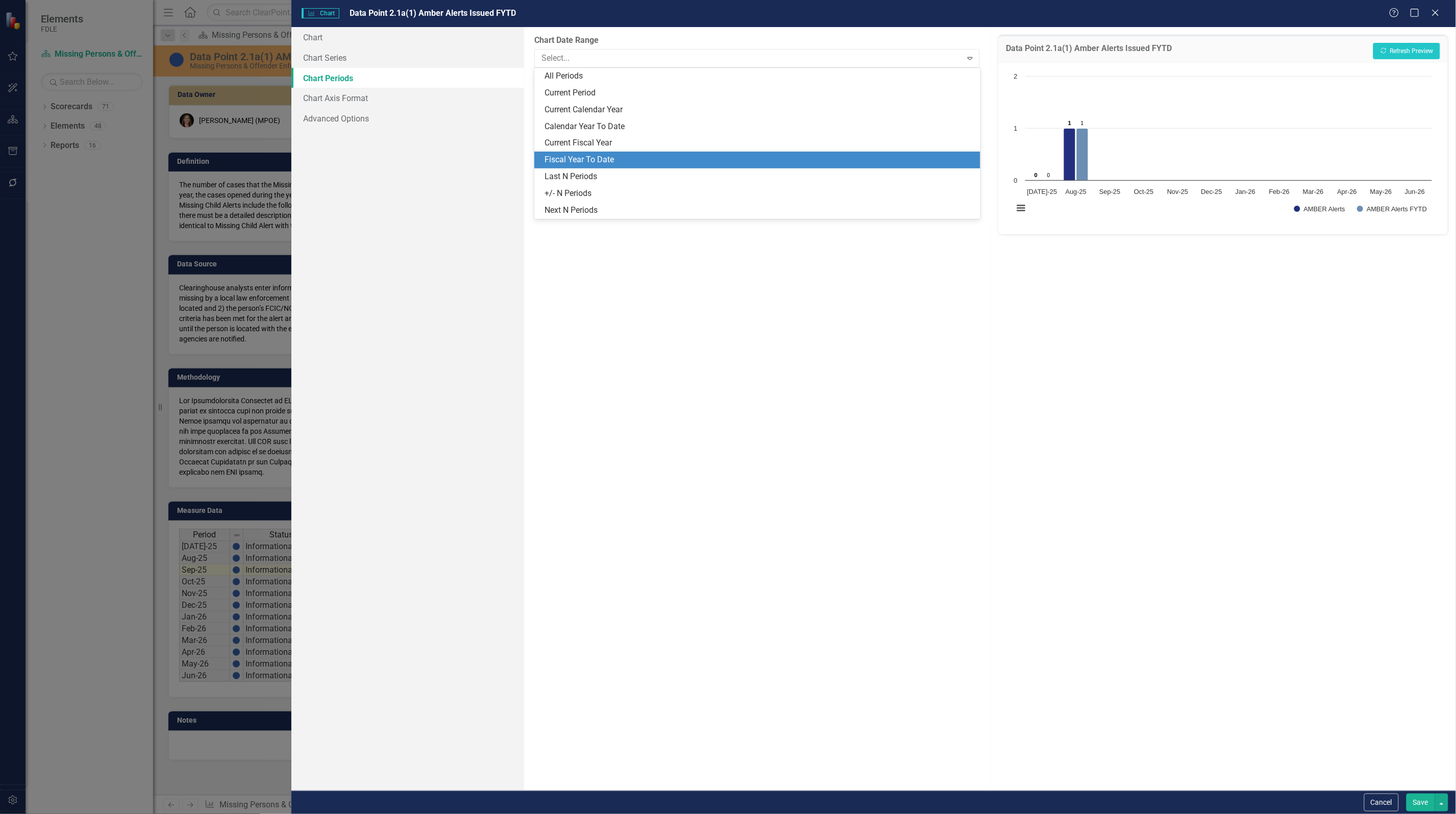
click at [596, 157] on div "Fiscal Year To Date" at bounding box center [759, 160] width 429 height 12
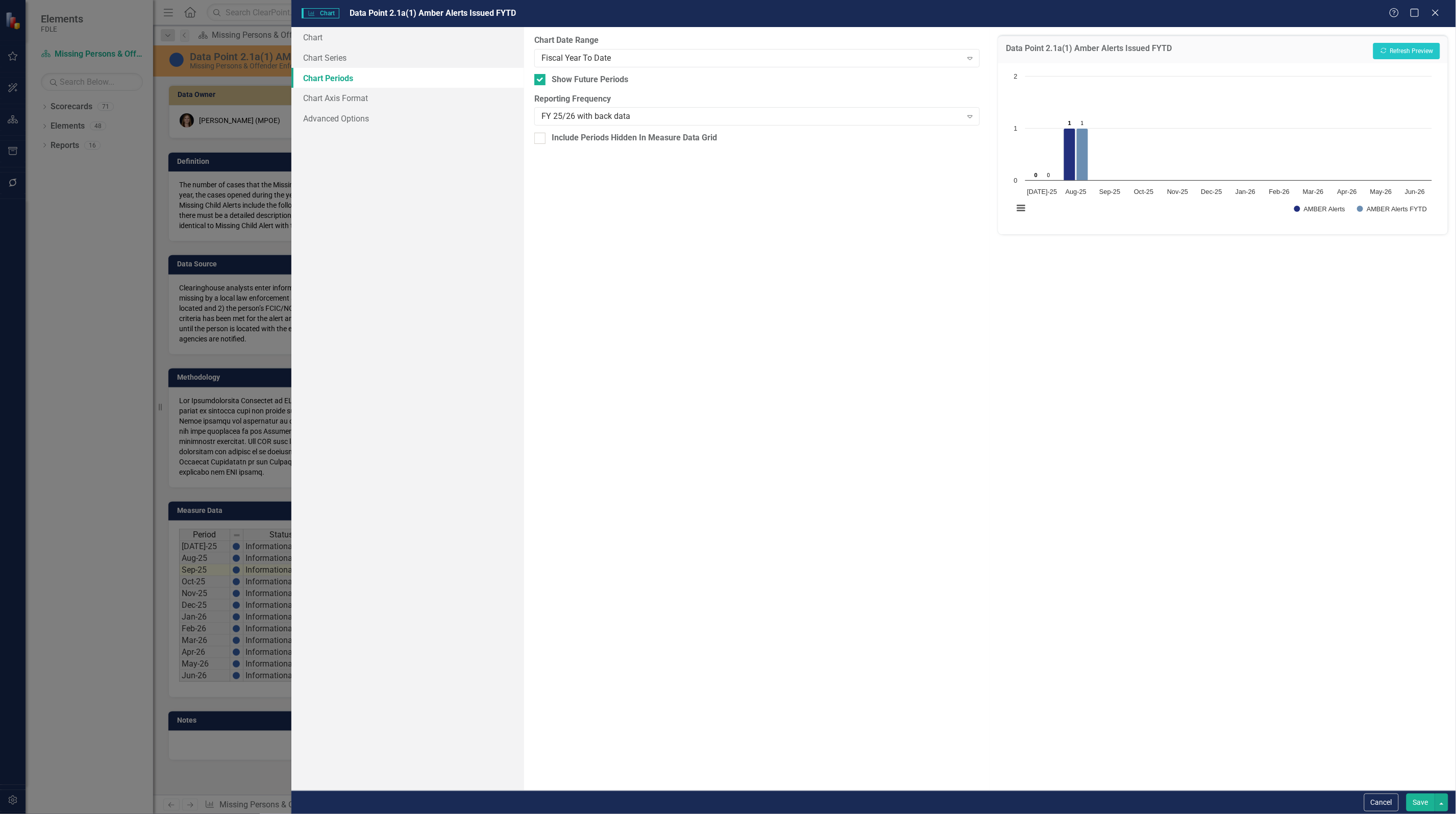
click at [1416, 804] on button "Save" at bounding box center [1420, 803] width 29 height 18
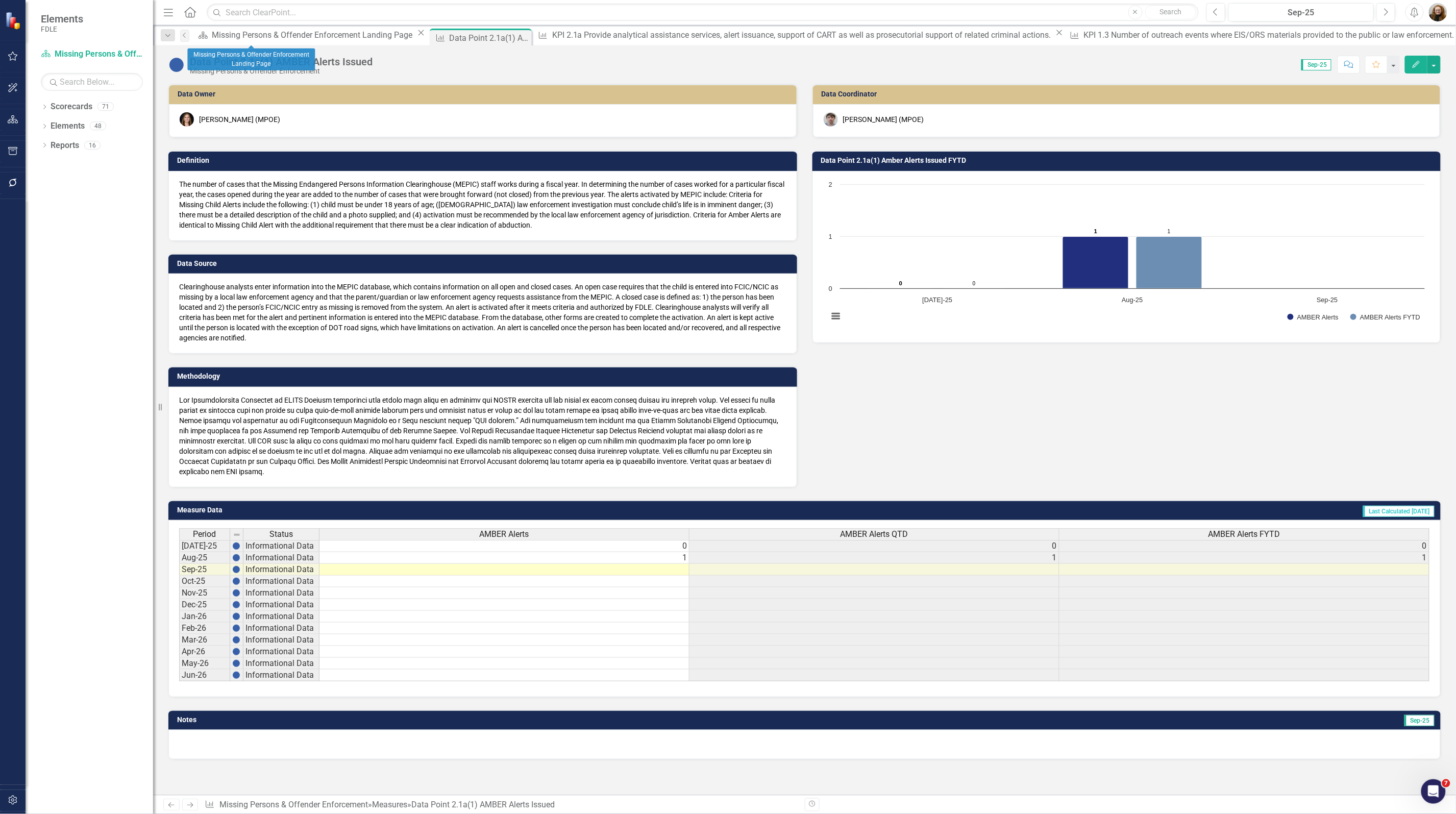
click at [275, 41] on div "Scorecard Missing Persons & Offender Enforcement Landing Page Close" at bounding box center [311, 35] width 233 height 13
click at [276, 41] on div "Missing Persons & Offender Enforcement Landing Page" at bounding box center [313, 35] width 203 height 13
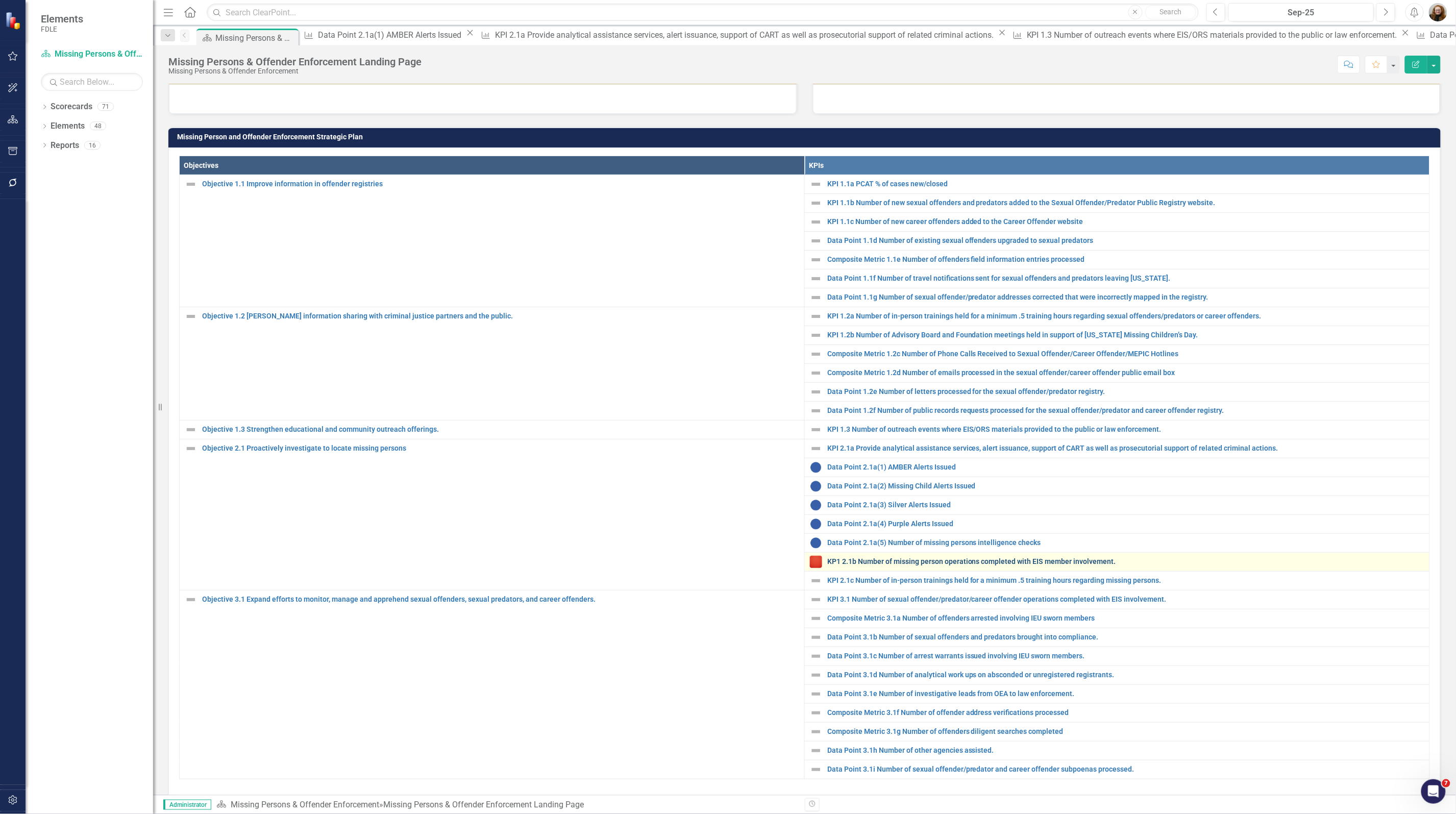
scroll to position [447, 0]
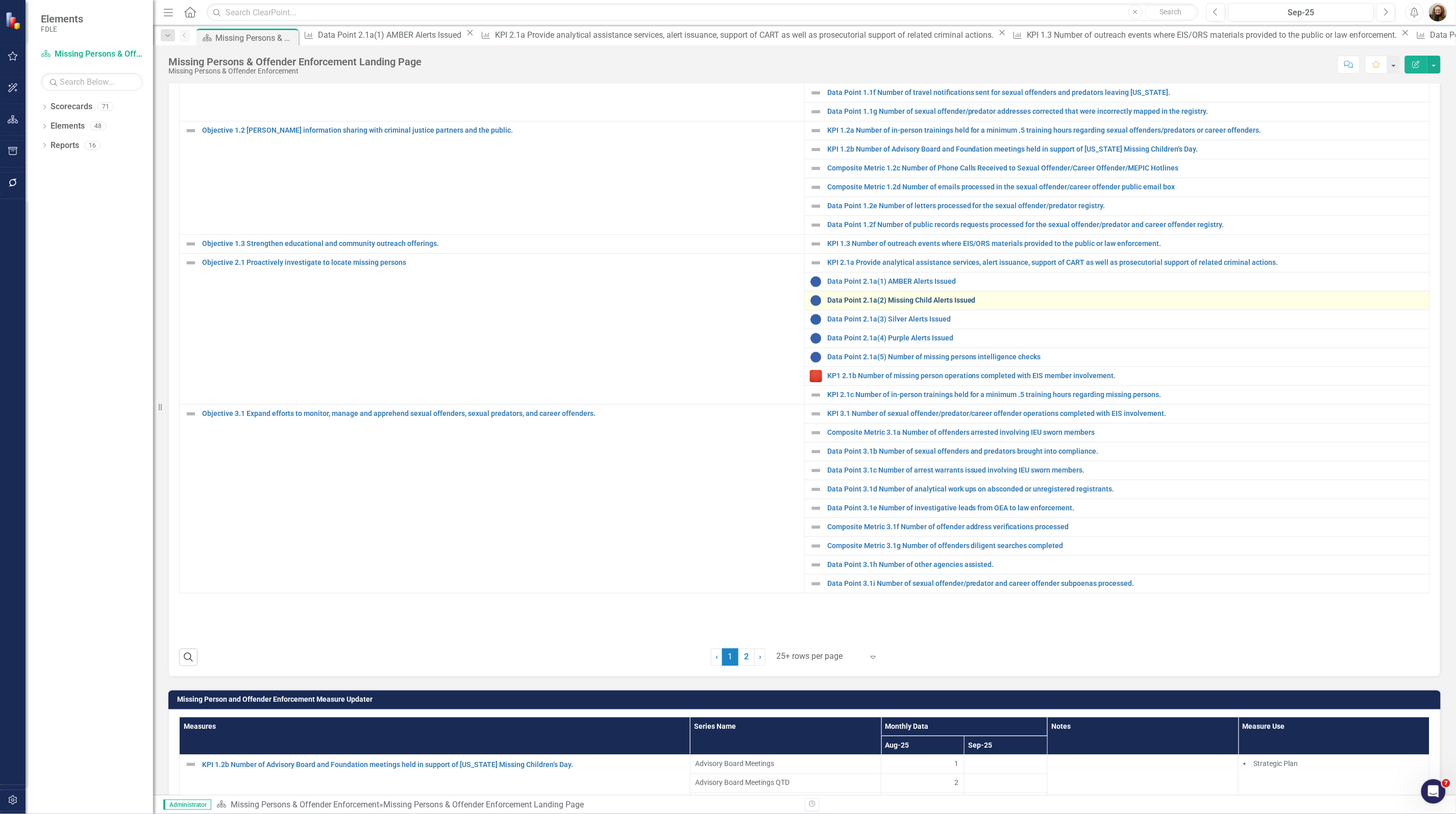
click at [881, 304] on link "Data Point 2.1a(2) Missing Child Alerts Issued" at bounding box center [1126, 301] width 597 height 8
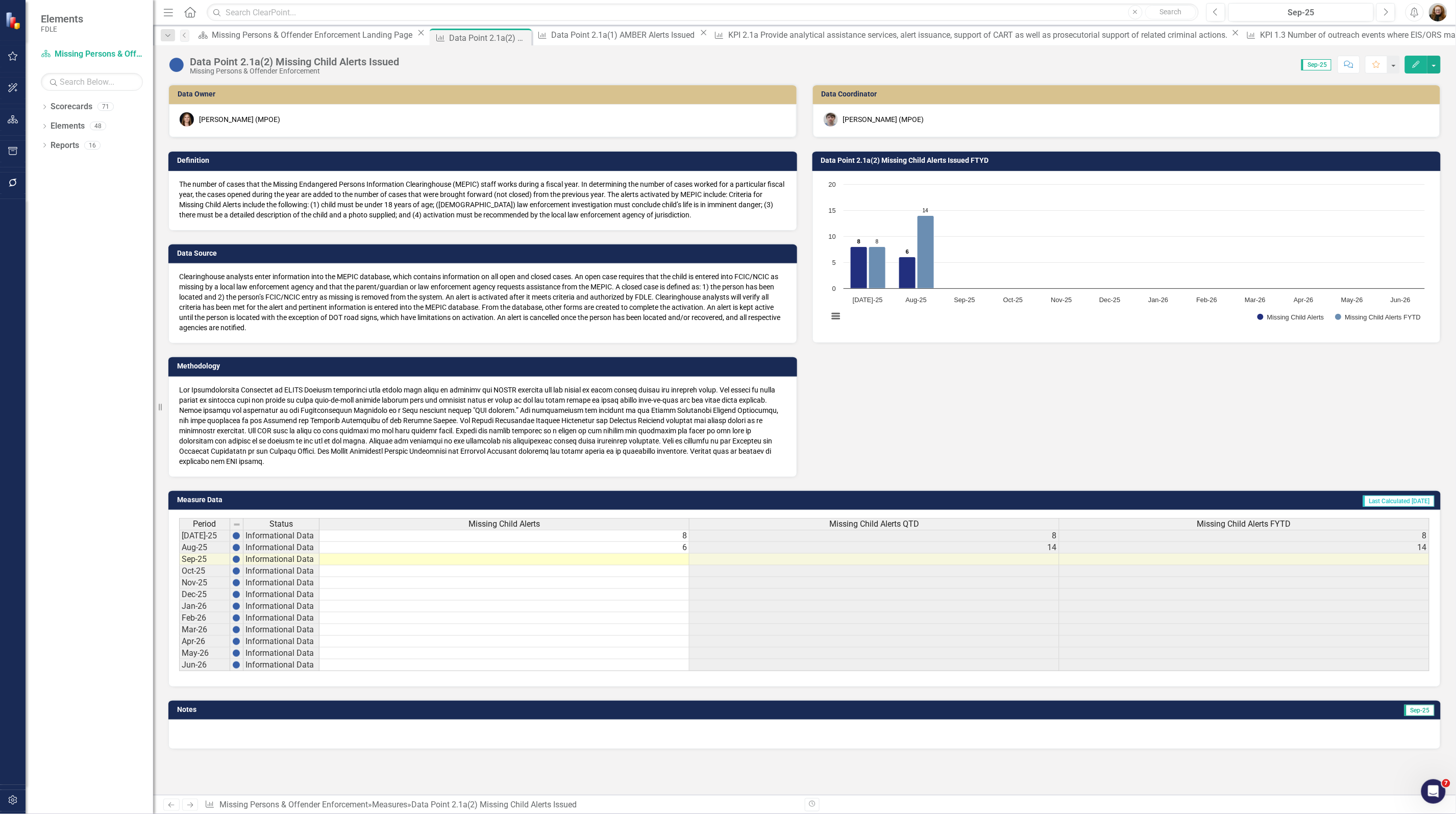
click at [848, 161] on h3 "Data Point 2.1a(2) Missing Child Alerts Issued FTYD" at bounding box center [1129, 161] width 615 height 8
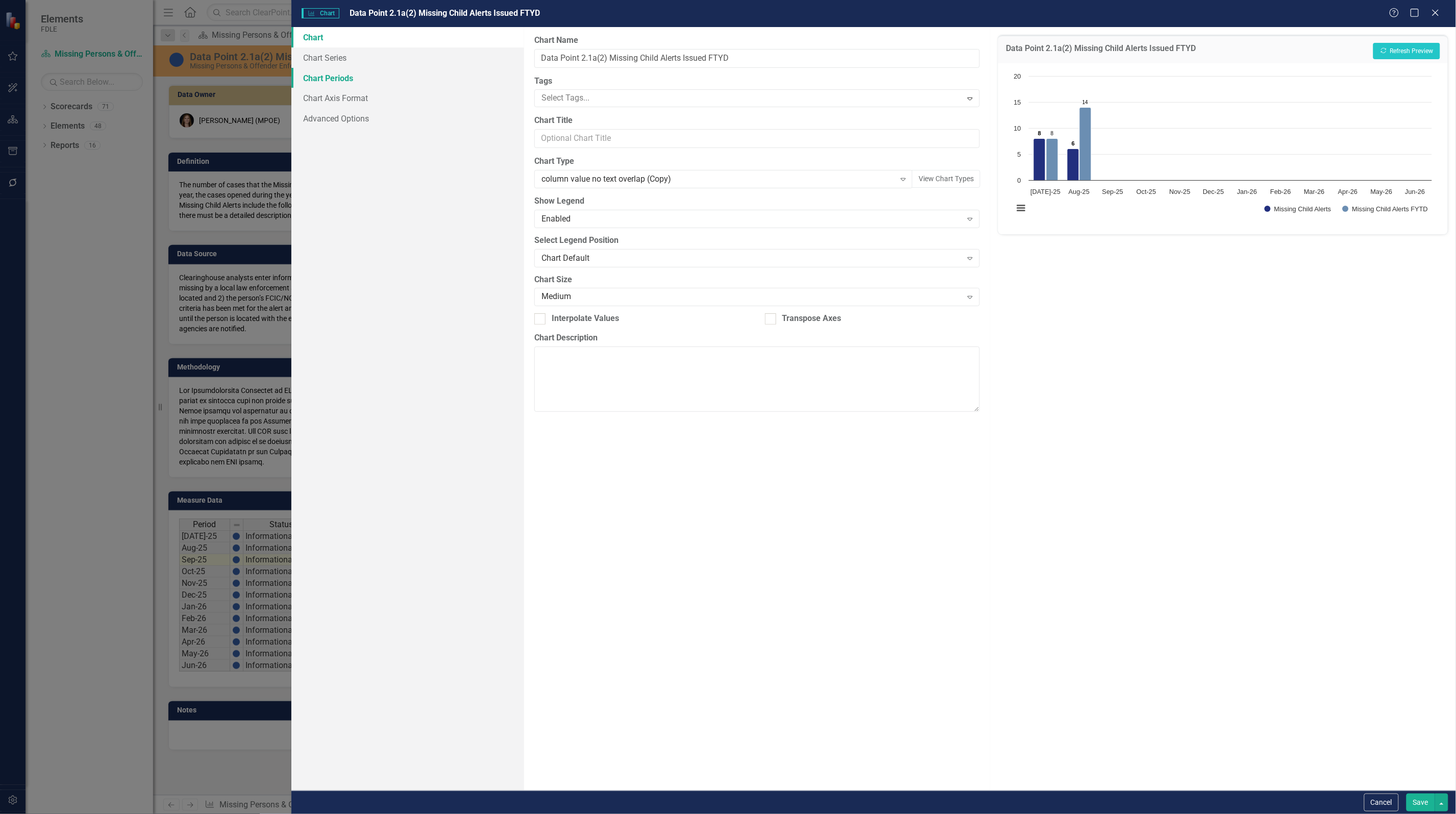
click at [310, 72] on link "Chart Periods" at bounding box center [408, 78] width 233 height 20
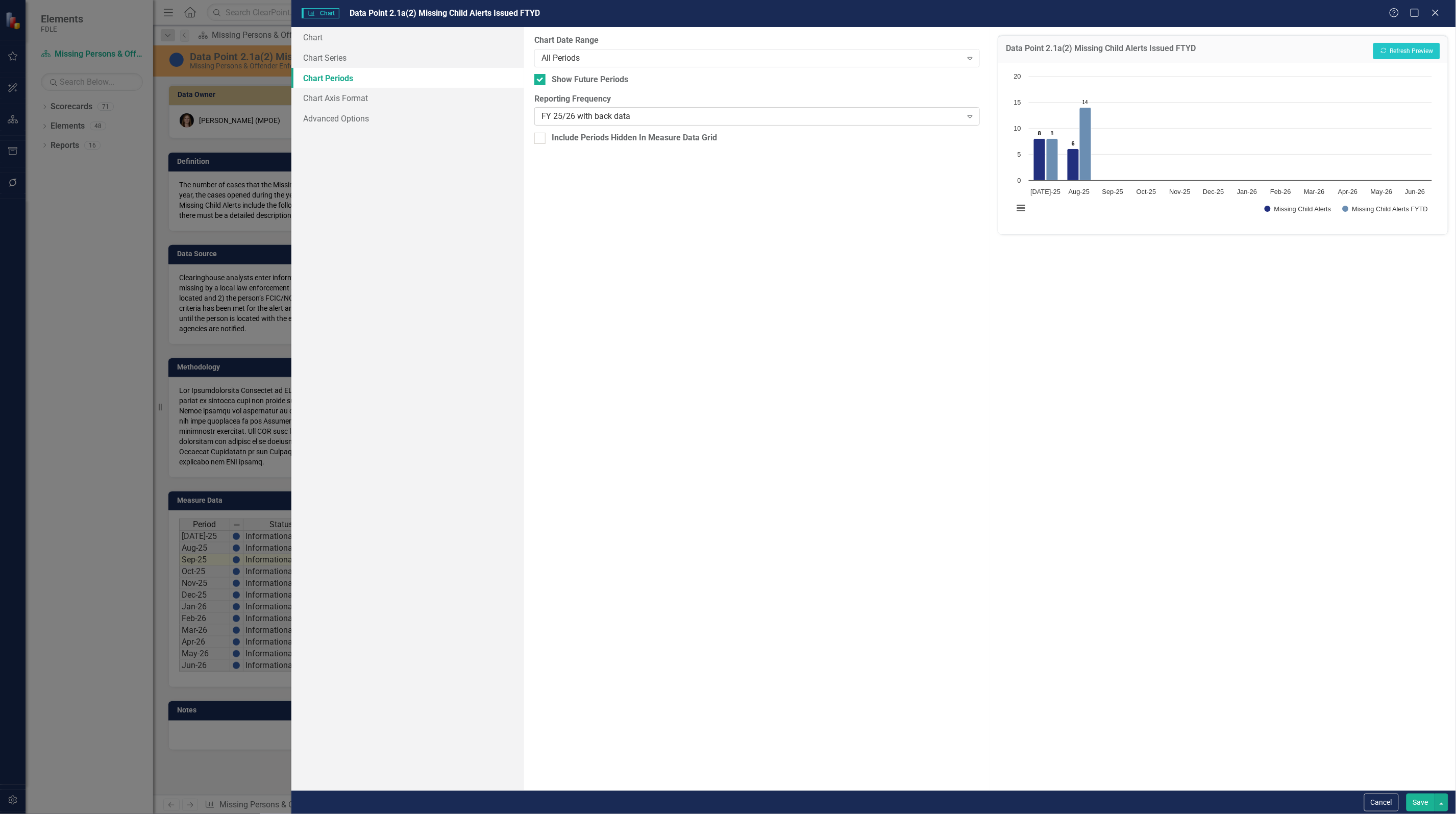
click at [649, 116] on div "FY 25/26 with back data" at bounding box center [752, 116] width 421 height 12
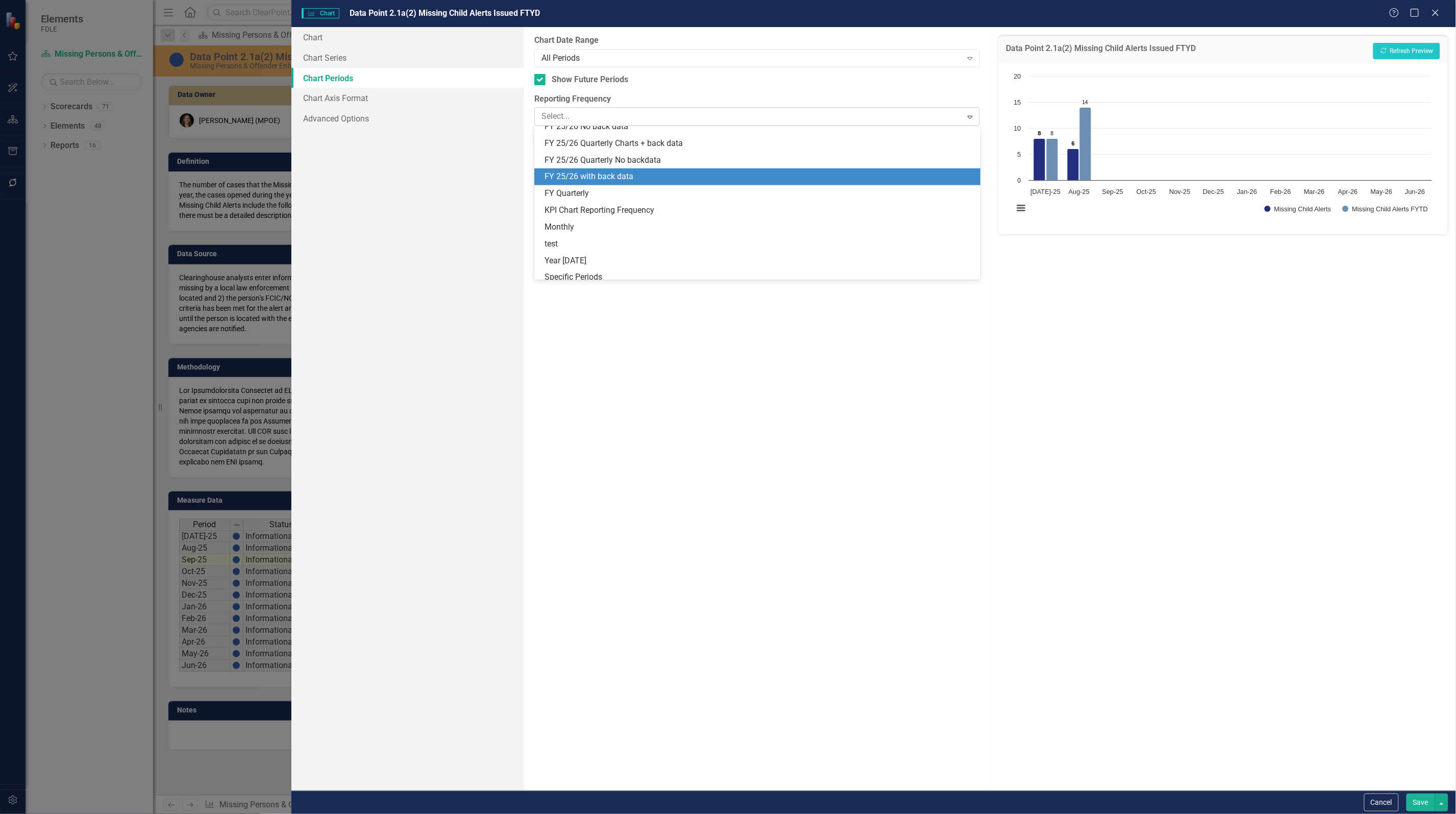
scroll to position [317, 0]
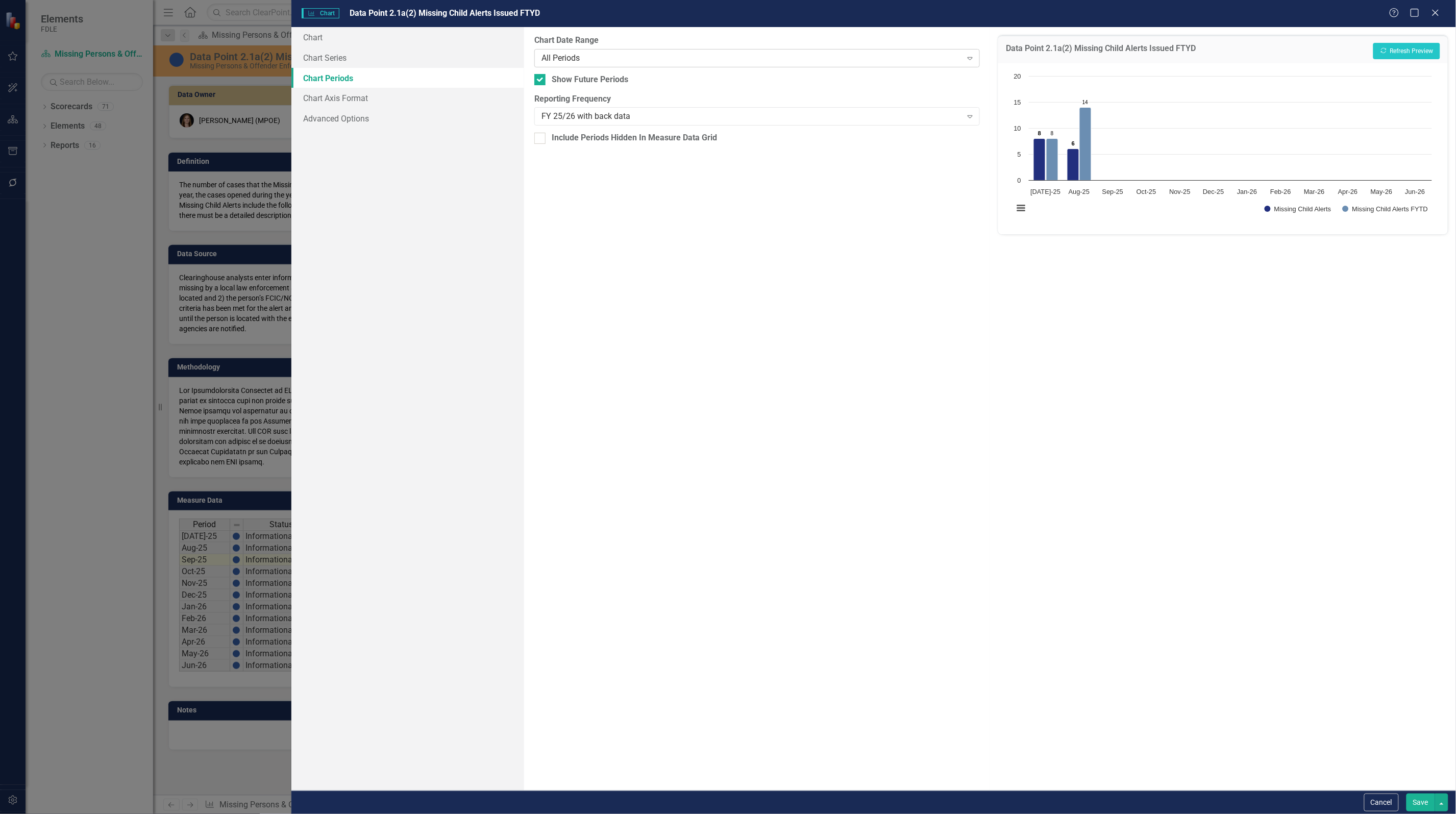
click at [624, 59] on div "All Periods" at bounding box center [752, 58] width 421 height 12
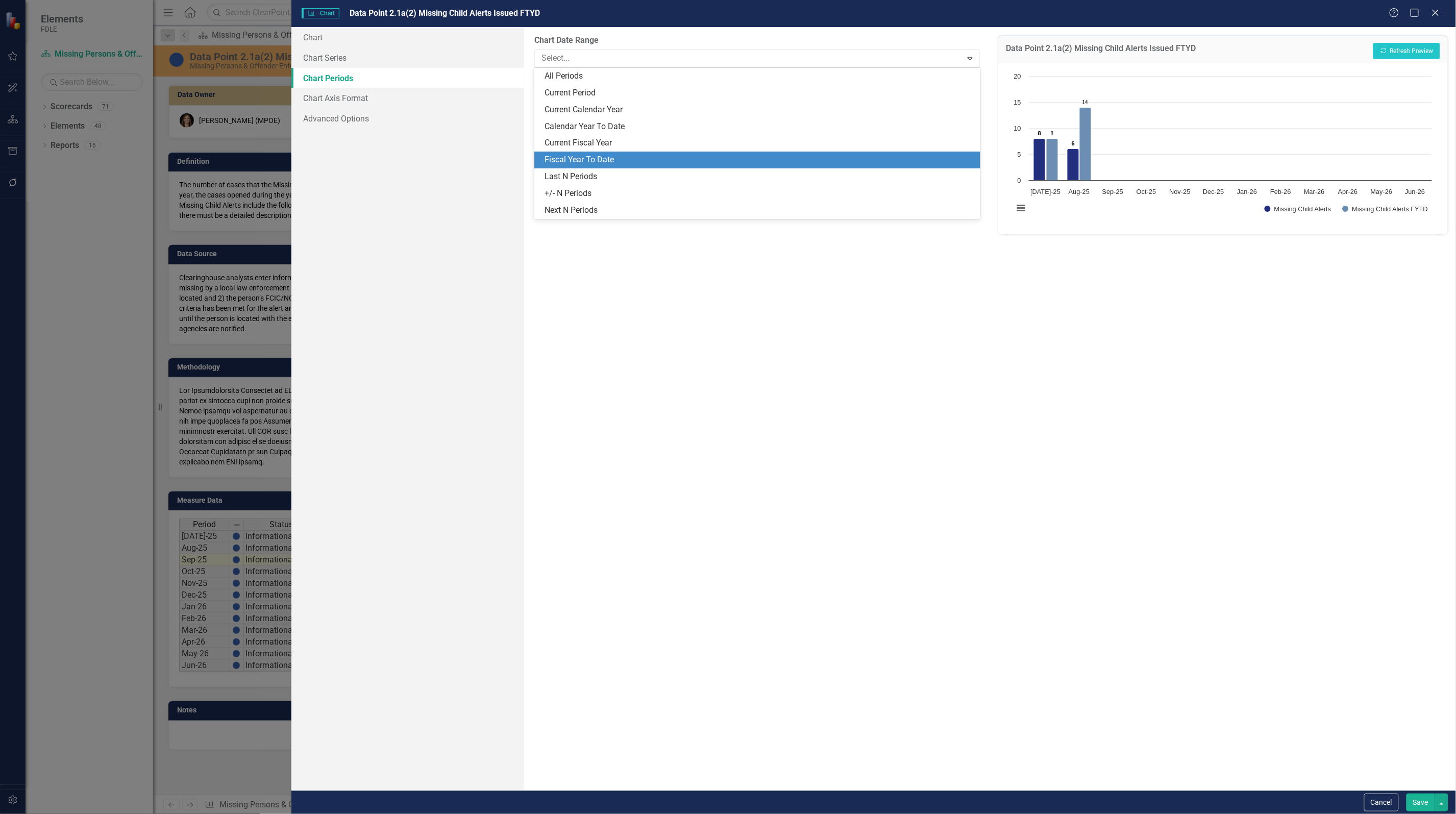
click at [597, 159] on div "Fiscal Year To Date" at bounding box center [759, 160] width 429 height 12
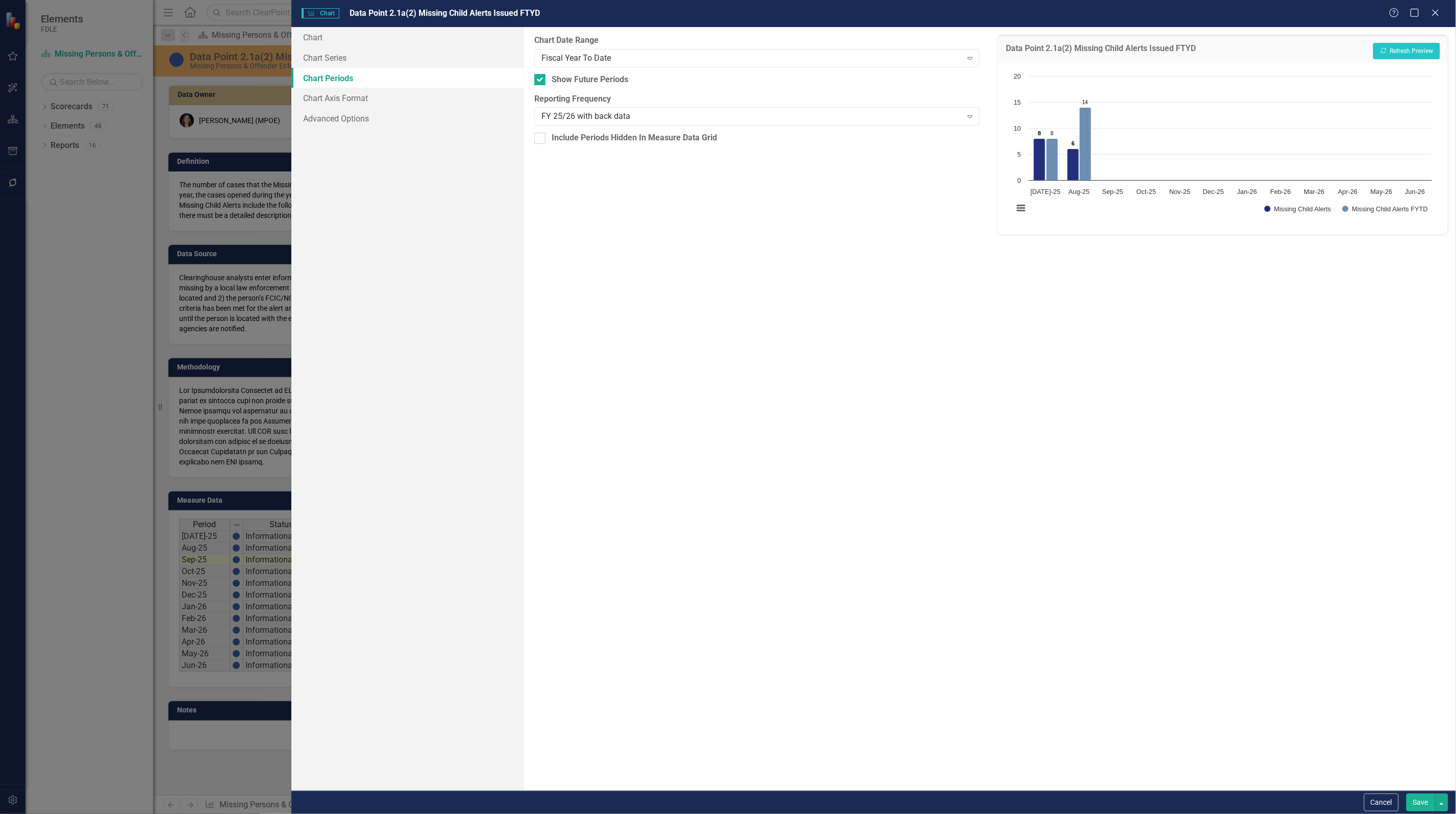
click at [1412, 803] on button "Save" at bounding box center [1420, 803] width 29 height 18
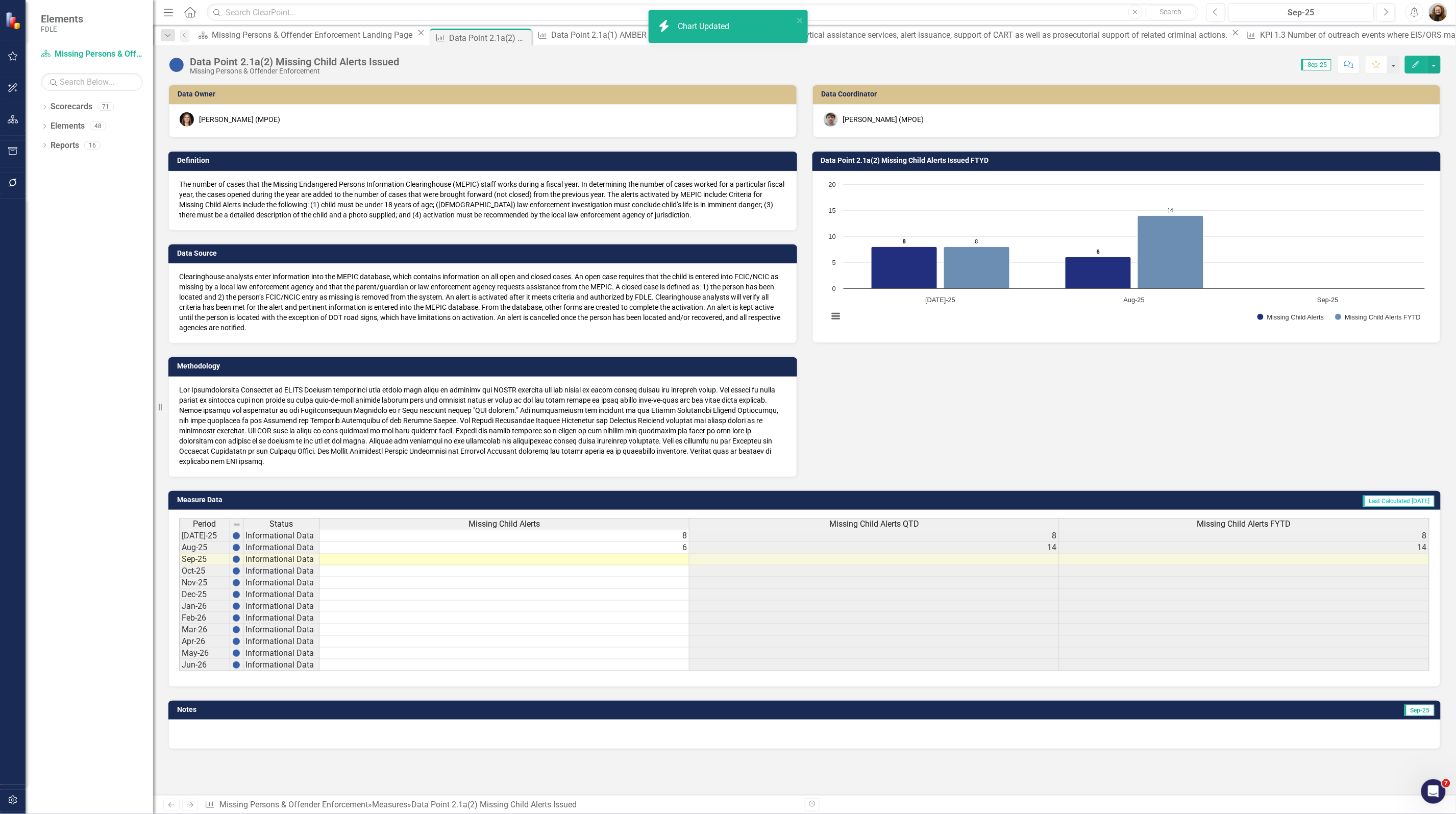
click at [1197, 428] on div "Data Owner Heather Faulkner (MPOE) Definition The number of cases that the Miss…" at bounding box center [804, 274] width 1288 height 406
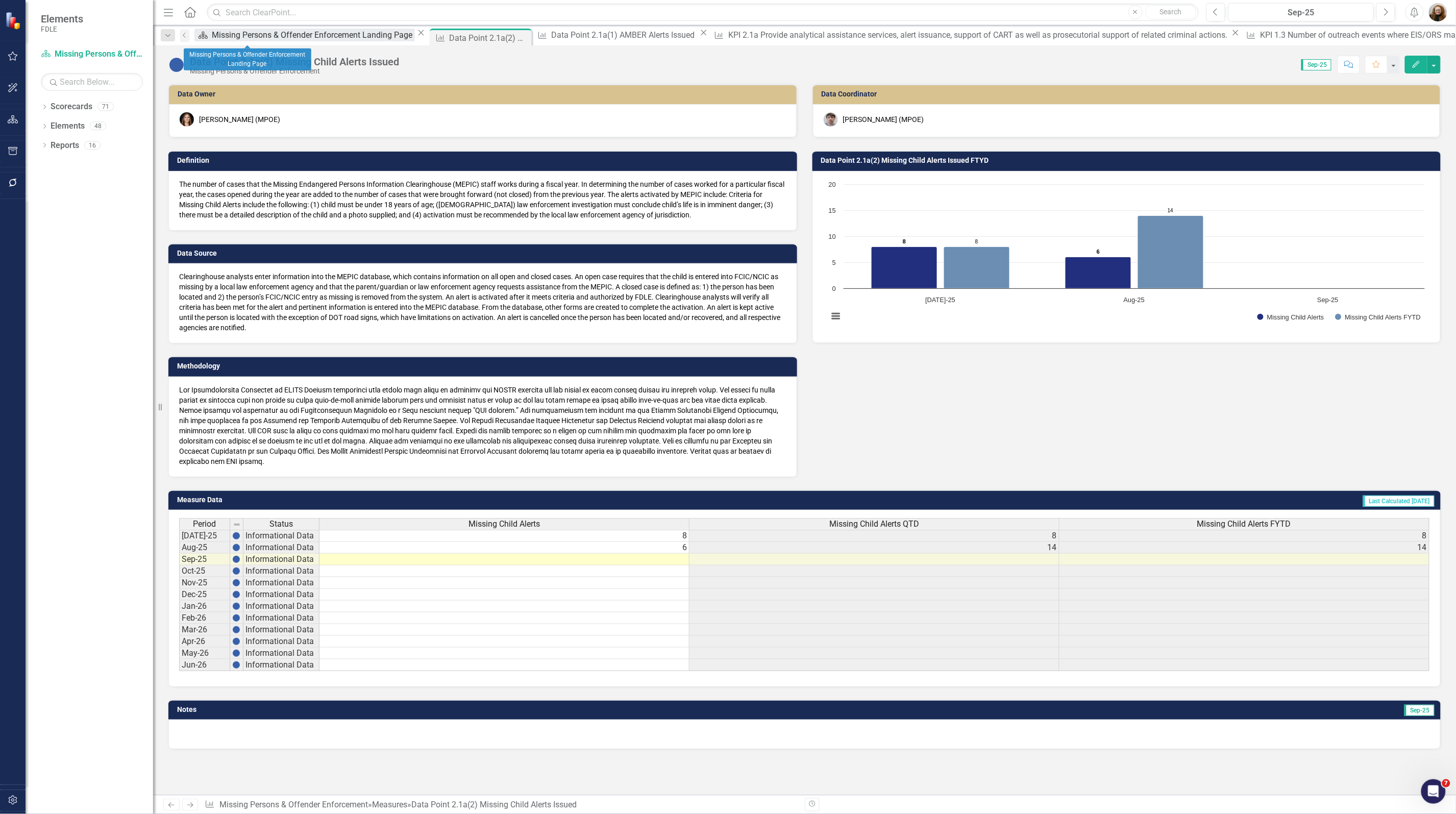
click at [251, 32] on div "Missing Persons & Offender Enforcement Landing Page" at bounding box center [313, 35] width 203 height 13
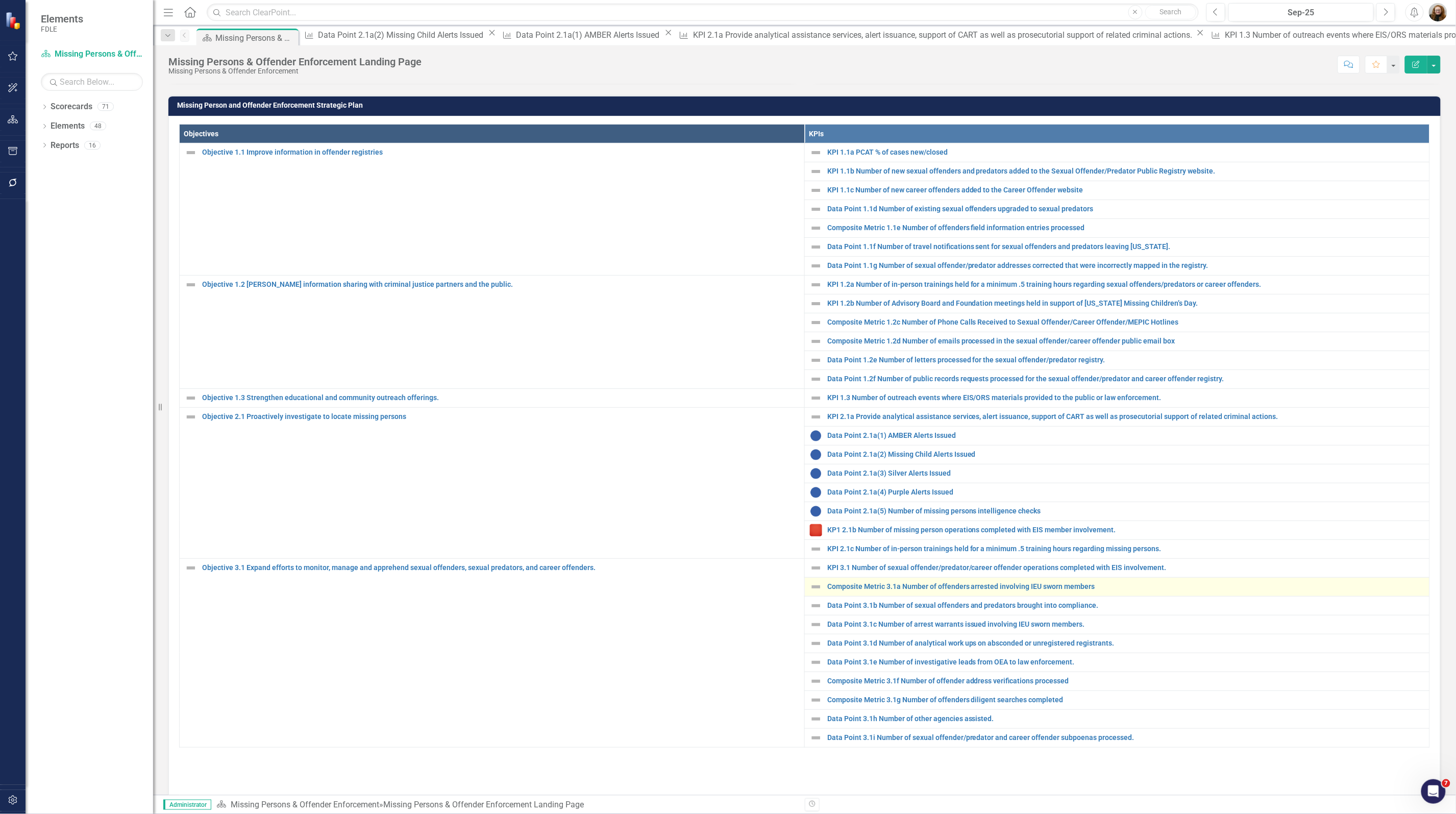
scroll to position [383, 0]
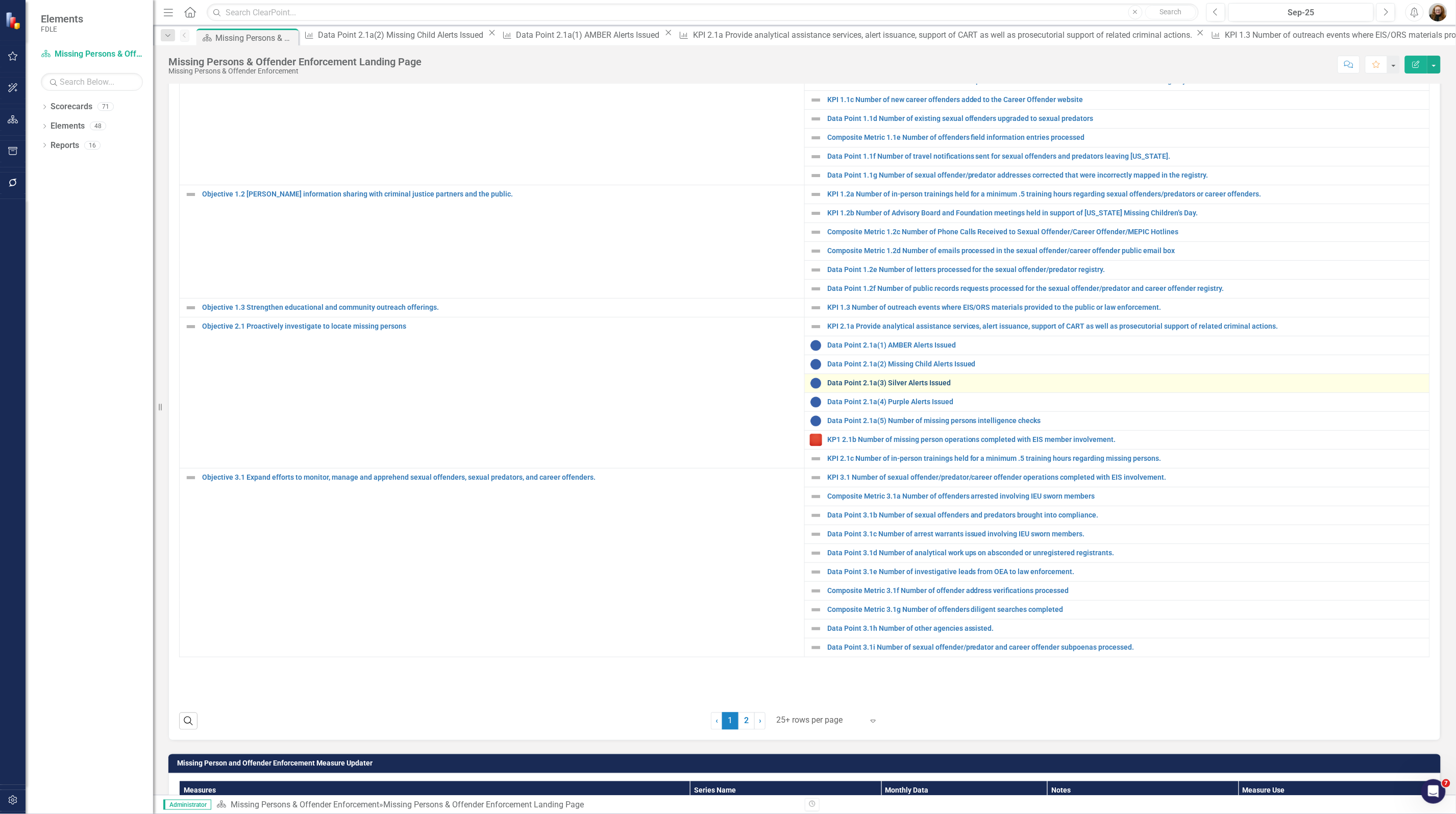
click at [838, 387] on link "Data Point 2.1a(3) Silver Alerts Issued" at bounding box center [1126, 383] width 597 height 8
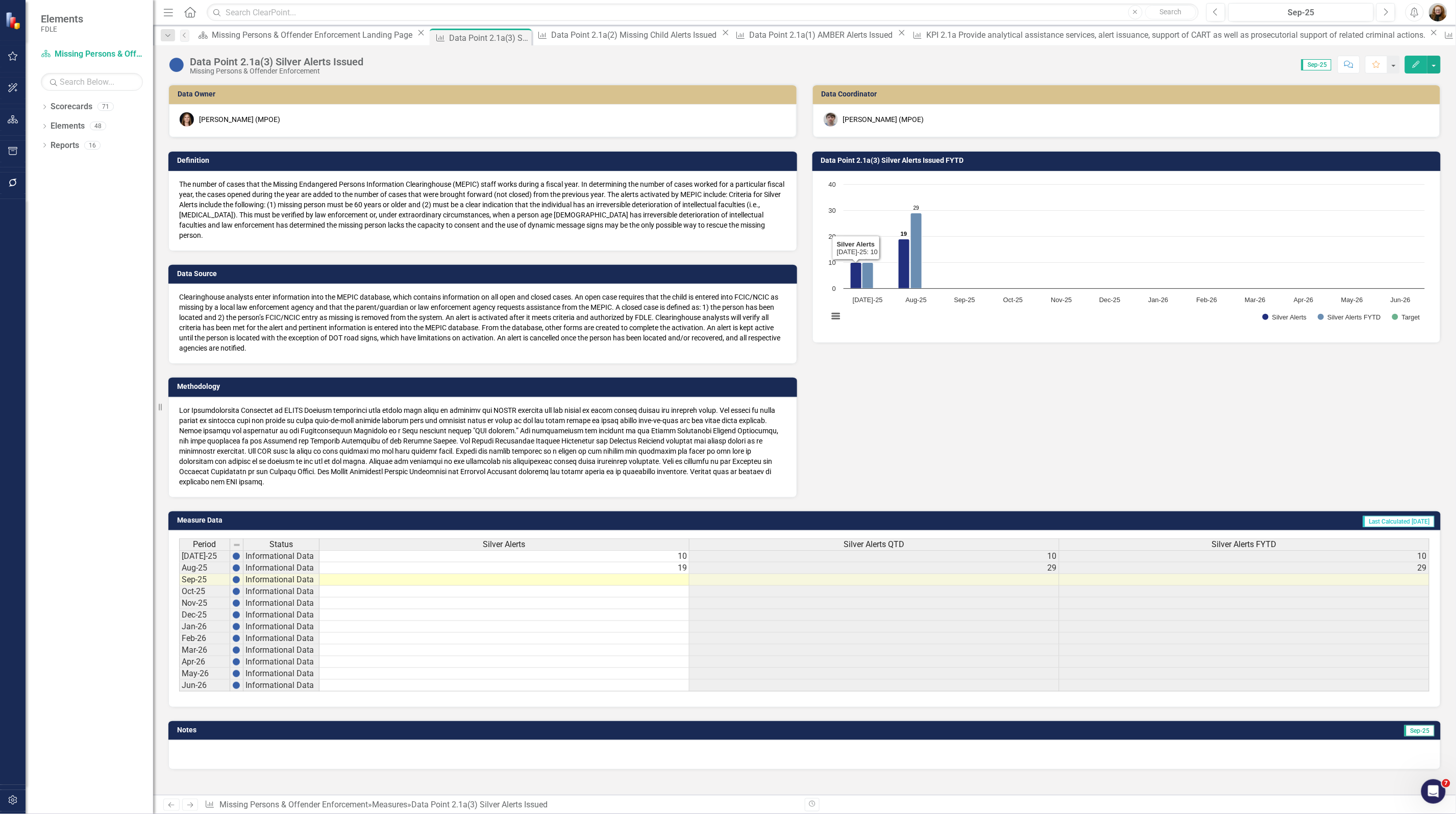
click at [864, 158] on h3 "Data Point 2.1a(3) Silver Alerts Issued FYTD" at bounding box center [1129, 161] width 615 height 8
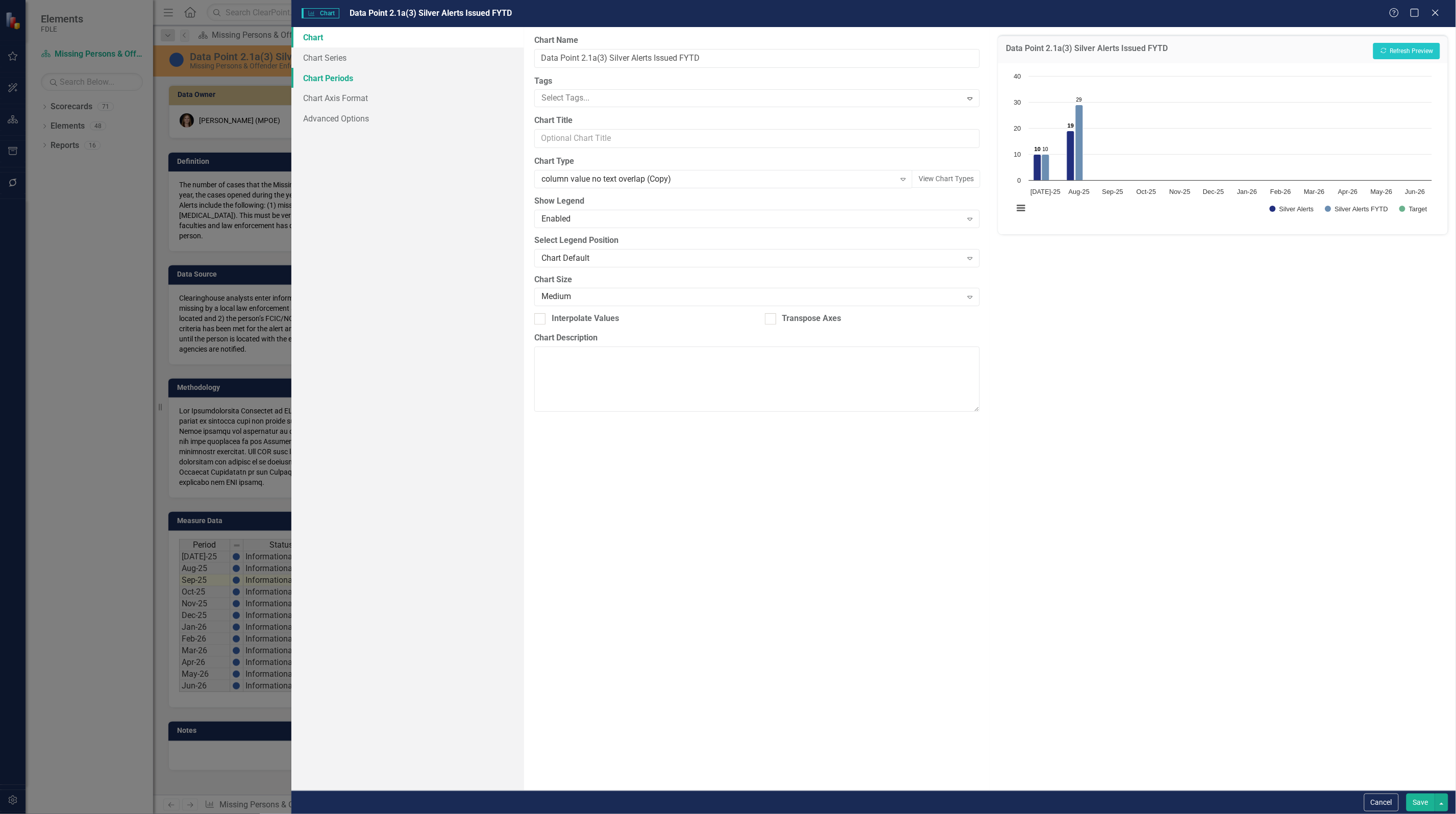
click at [324, 73] on link "Chart Periods" at bounding box center [408, 78] width 233 height 20
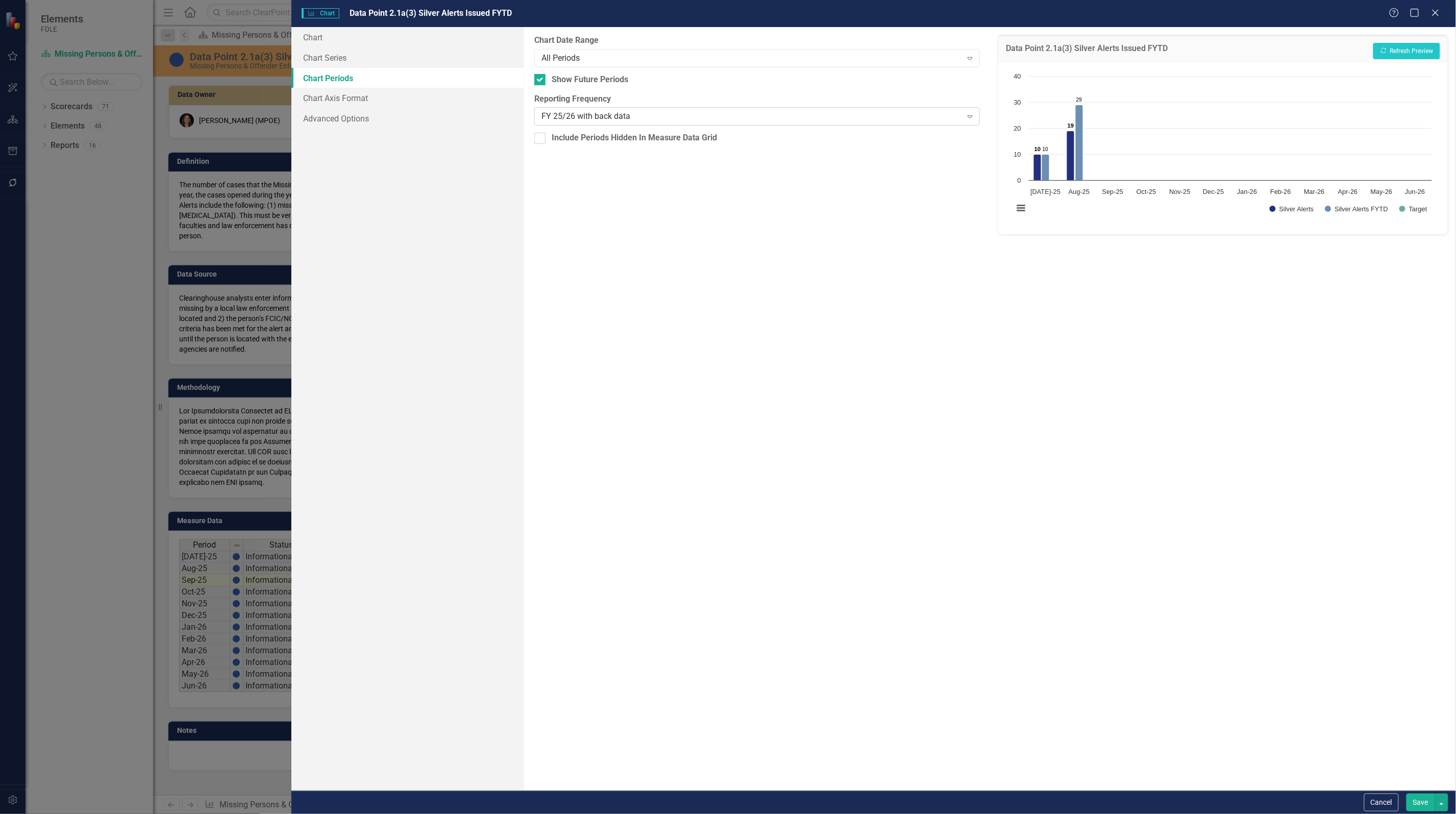
click at [675, 120] on div "FY 25/26 with back data" at bounding box center [752, 116] width 421 height 12
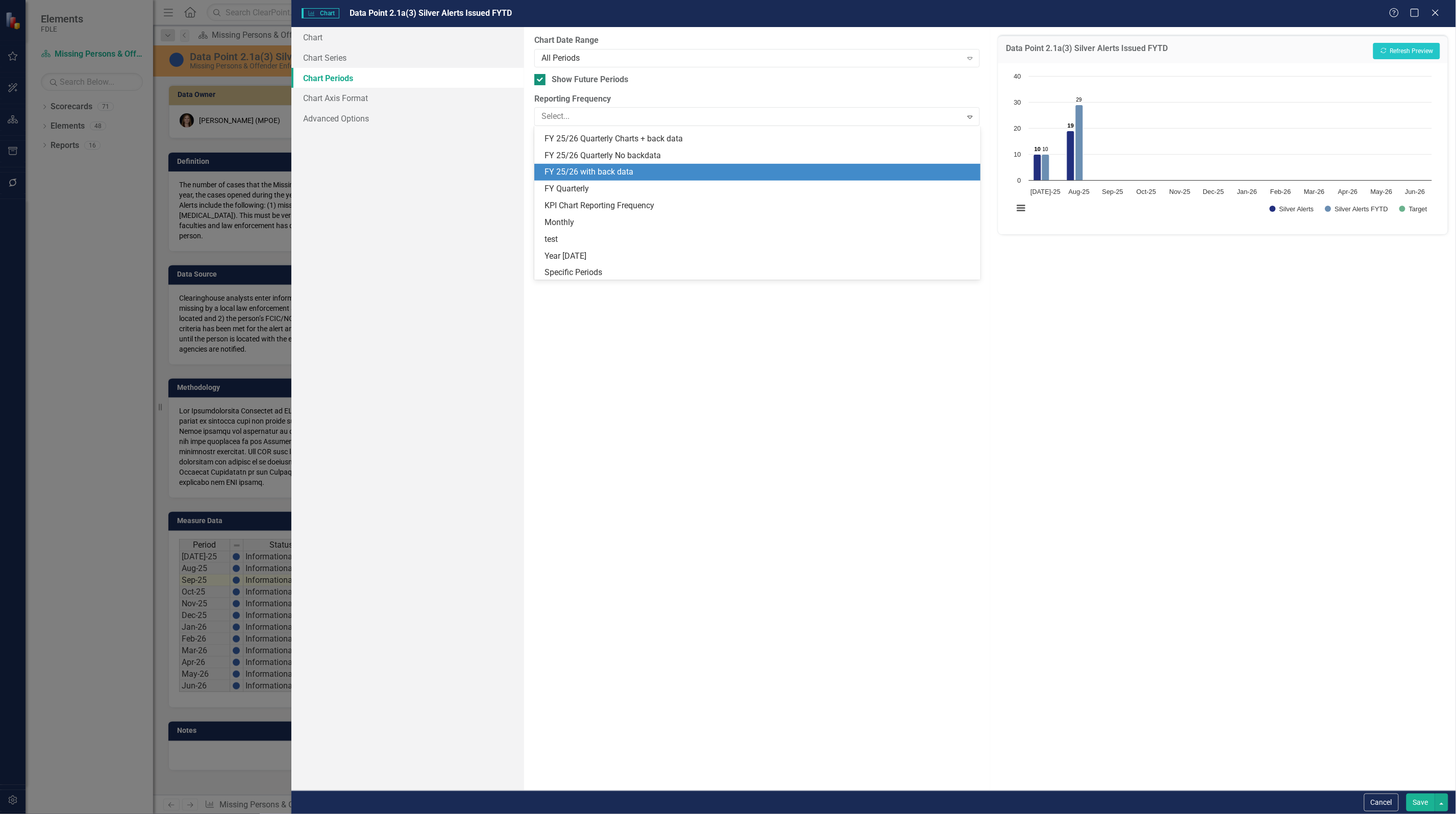
scroll to position [317, 0]
click at [628, 61] on div "All Periods" at bounding box center [752, 58] width 421 height 12
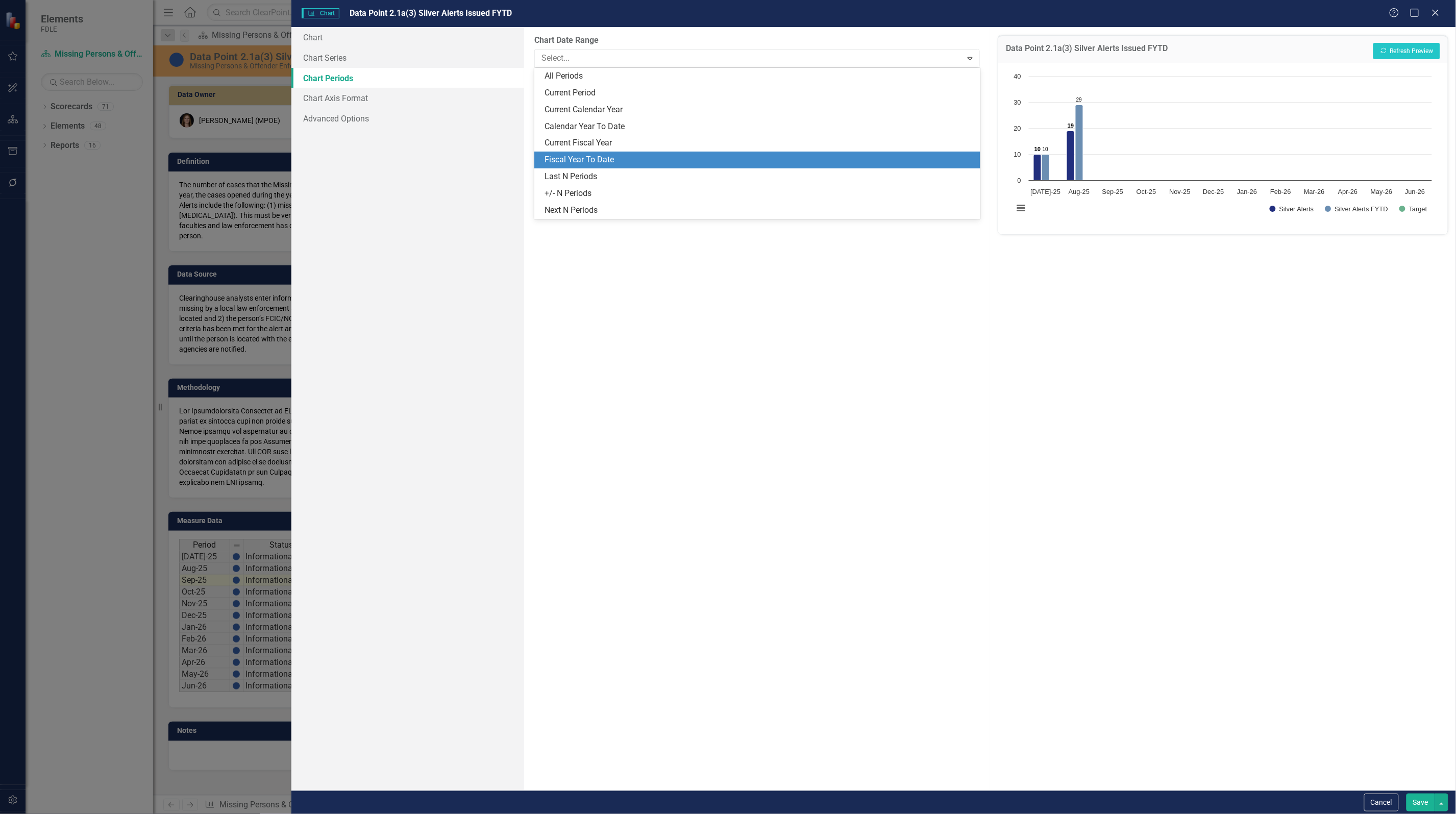
click at [626, 151] on div "Fiscal Year To Date" at bounding box center [757, 160] width 445 height 17
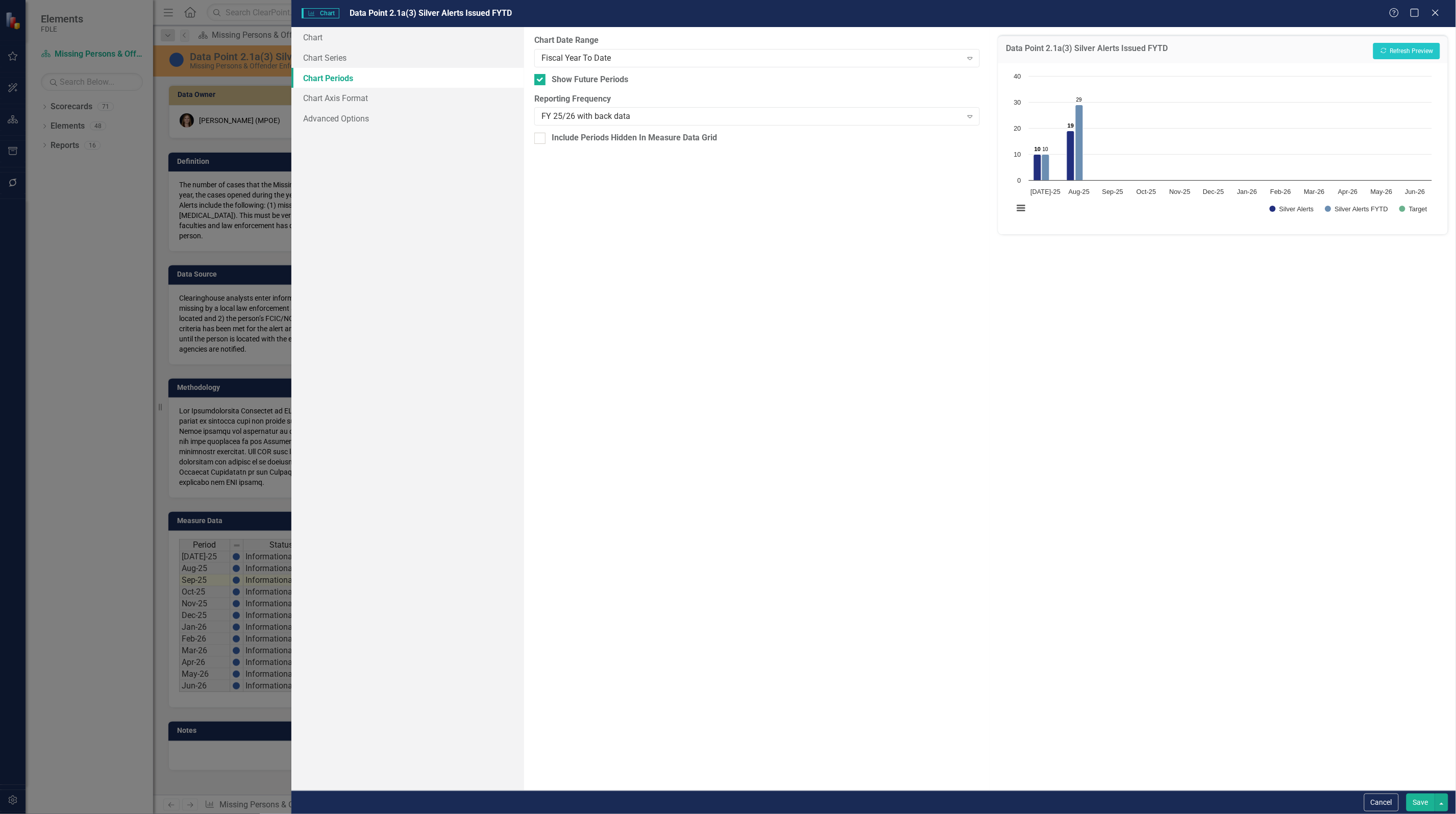
click at [1418, 800] on button "Save" at bounding box center [1420, 803] width 29 height 18
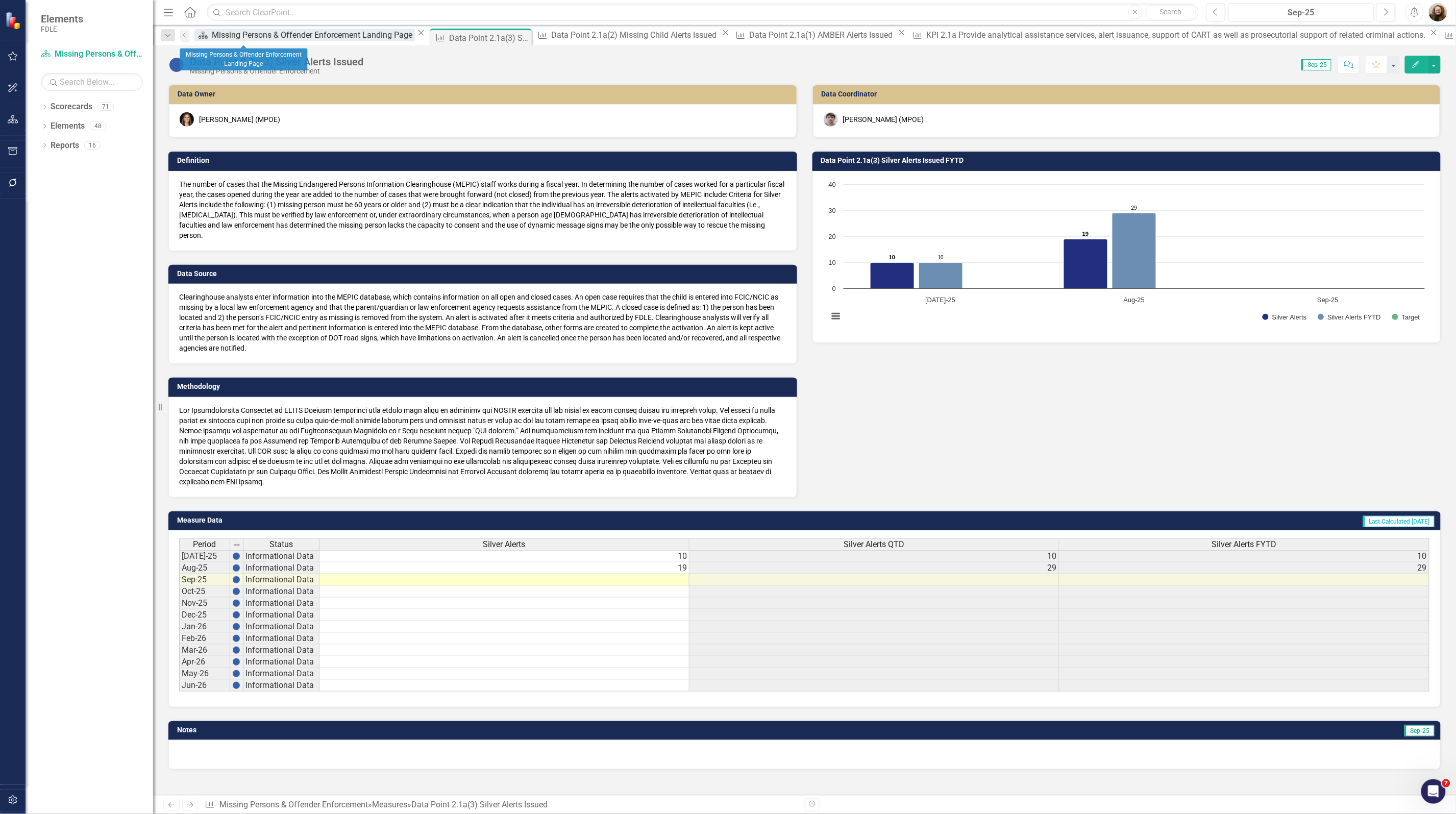
click at [241, 41] on div "Missing Persons & Offender Enforcement Landing Page" at bounding box center [313, 35] width 203 height 13
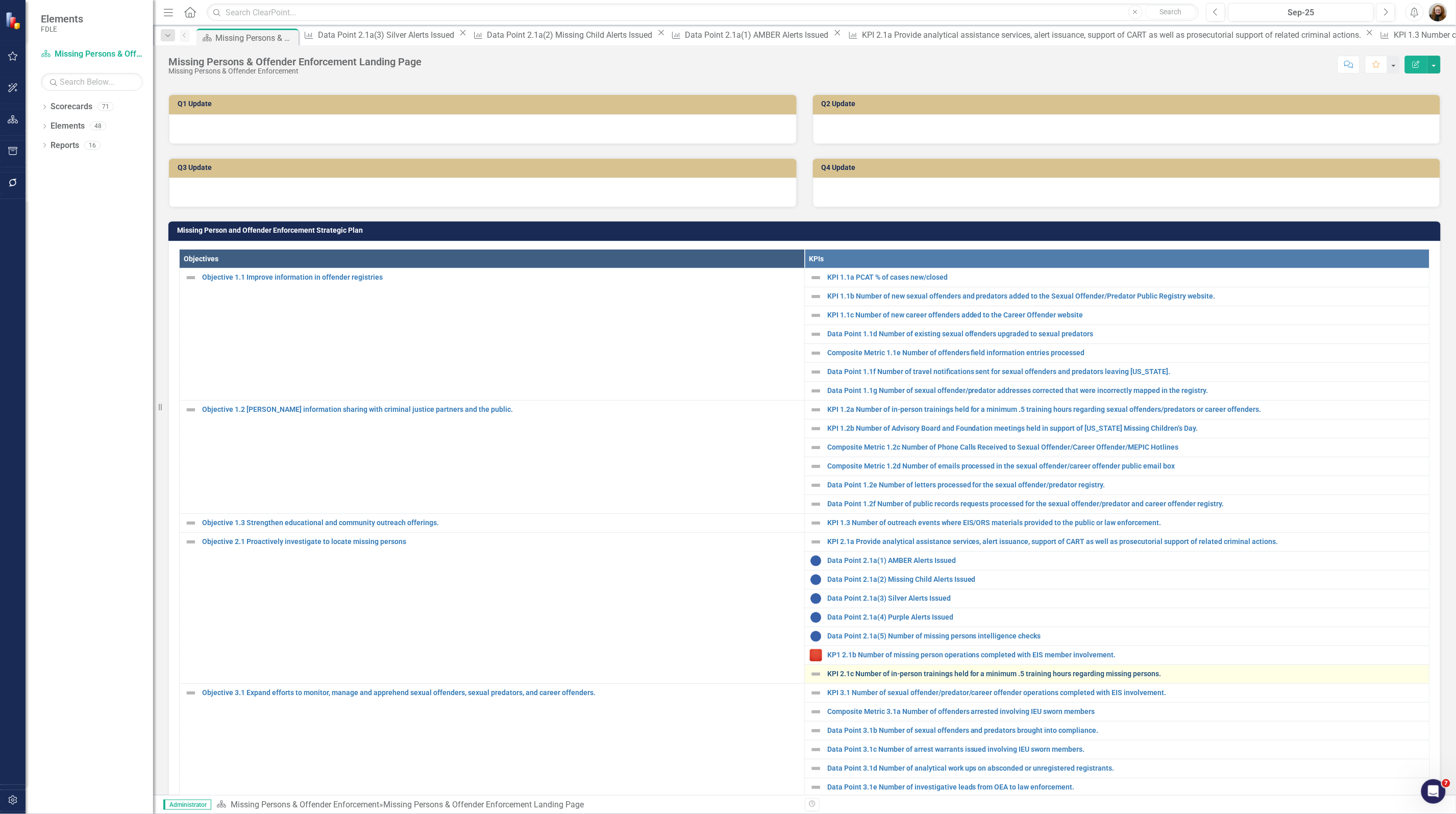
scroll to position [192, 0]
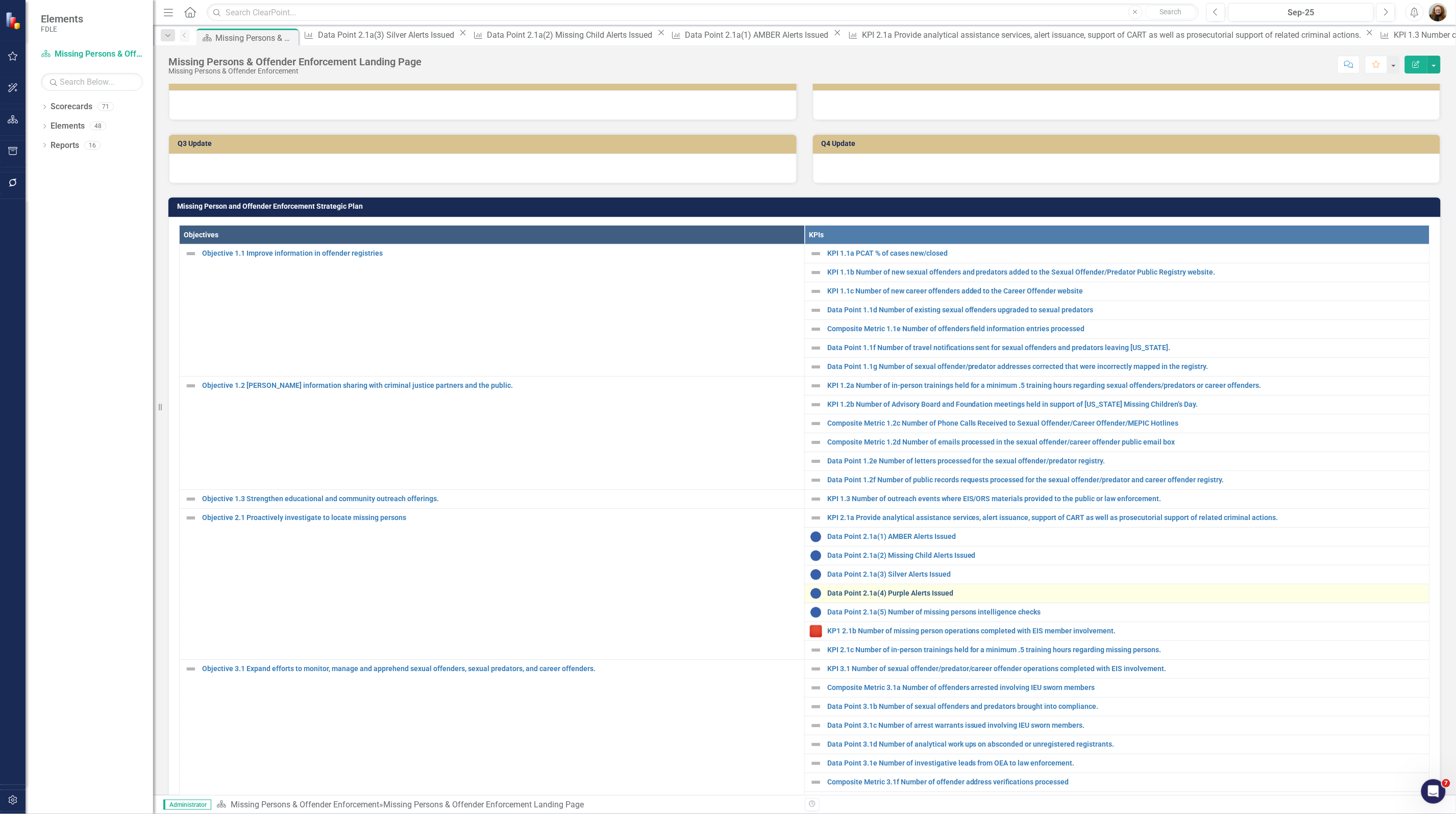
click at [877, 597] on link "Data Point 2.1a(4) Purple Alerts Issued" at bounding box center [1126, 594] width 597 height 8
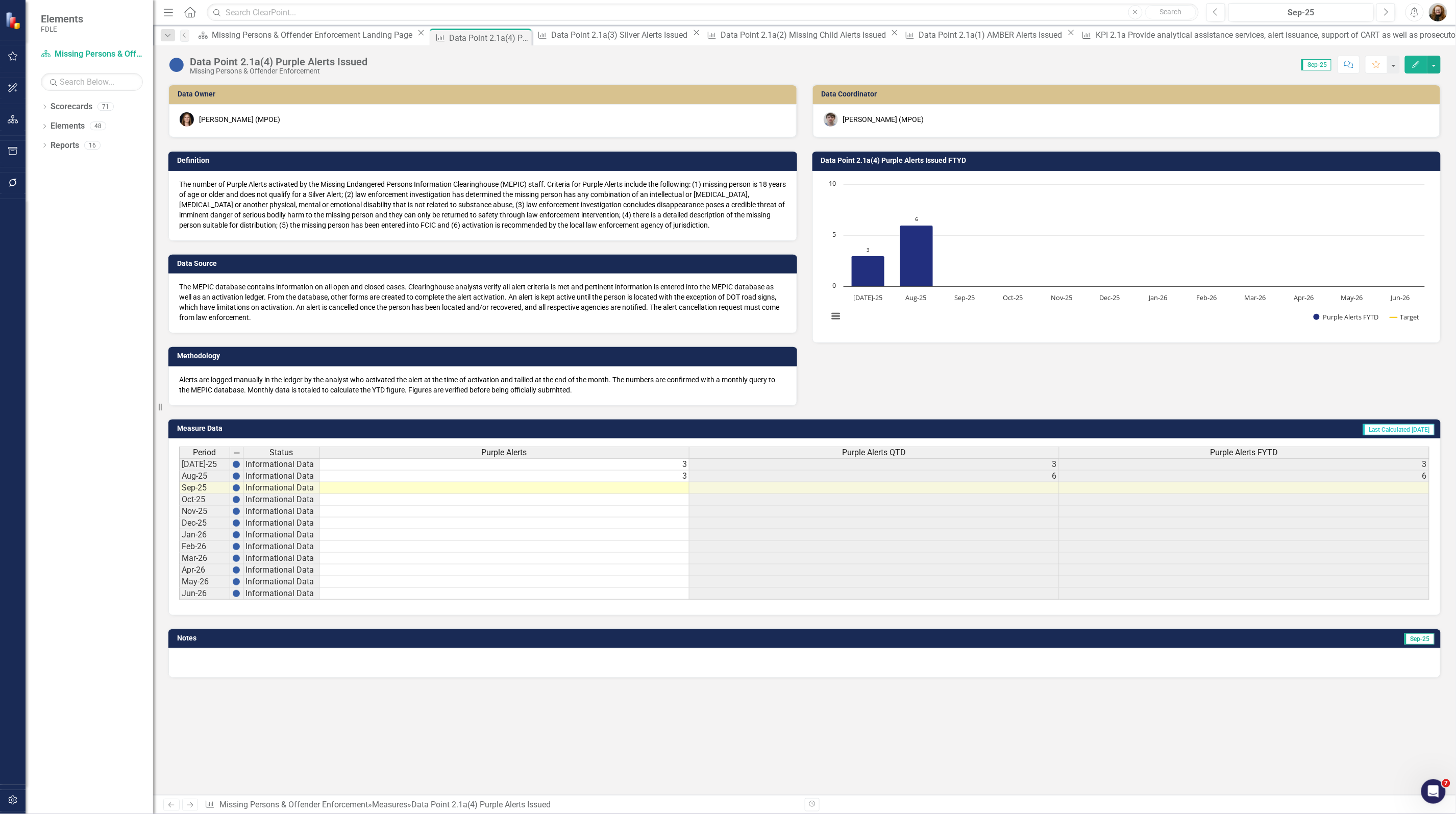
click at [881, 157] on h3 "Data Point 2.1a(4) Purple Alerts Issued FTYD" at bounding box center [1129, 161] width 615 height 8
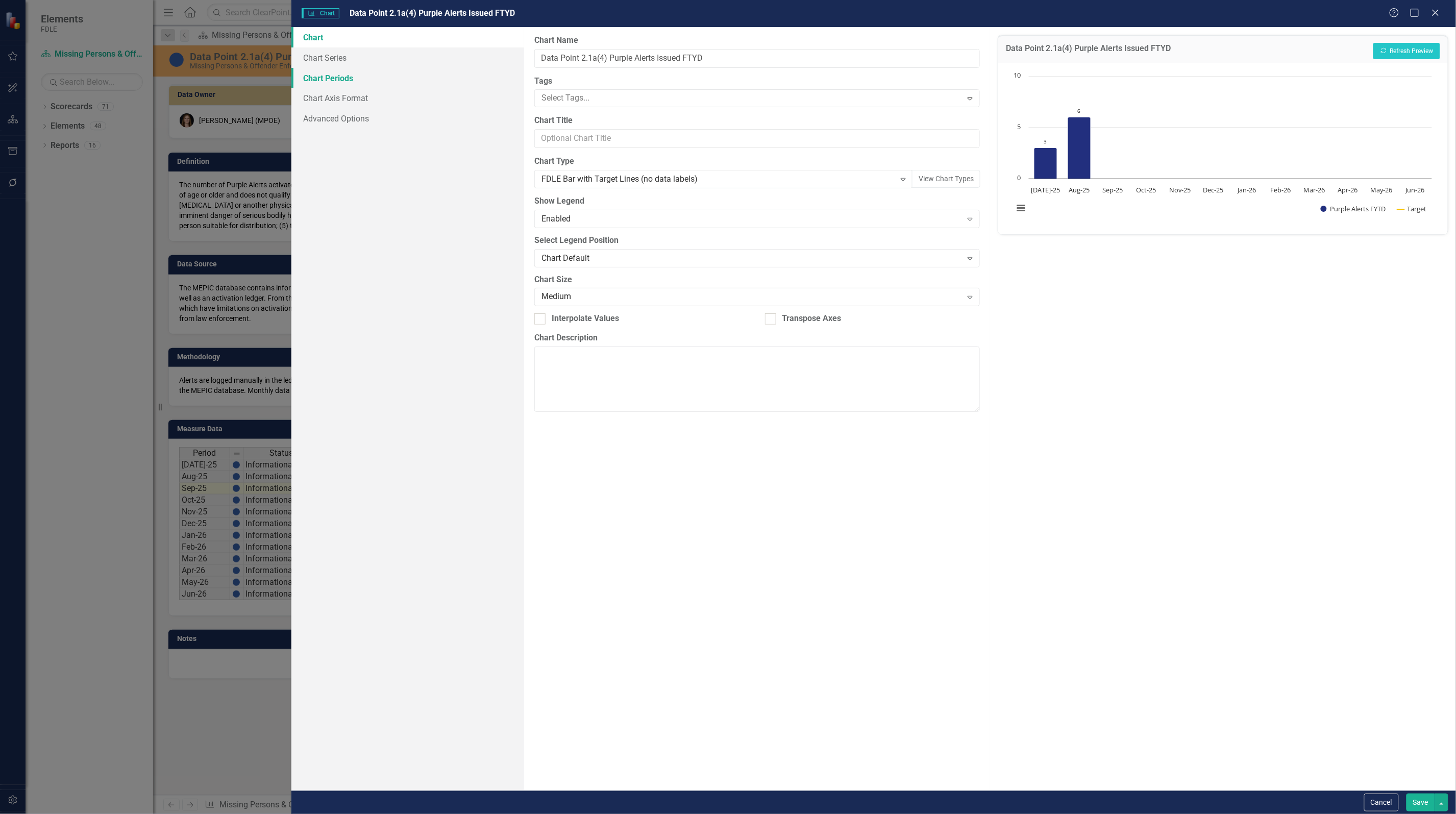
click at [319, 75] on link "Chart Periods" at bounding box center [408, 78] width 233 height 20
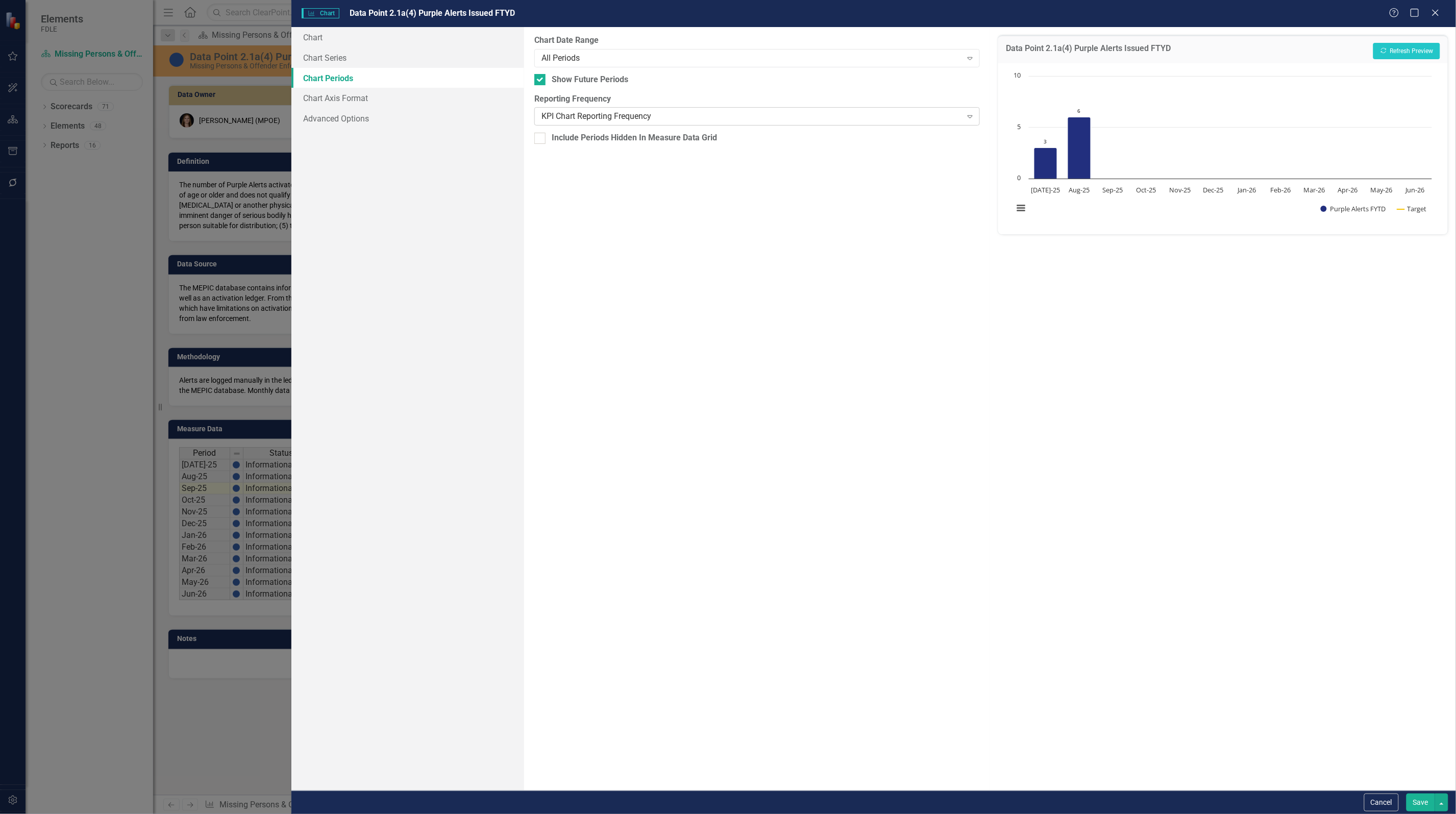
click at [634, 116] on div "KPI Chart Reporting Frequency" at bounding box center [752, 116] width 421 height 12
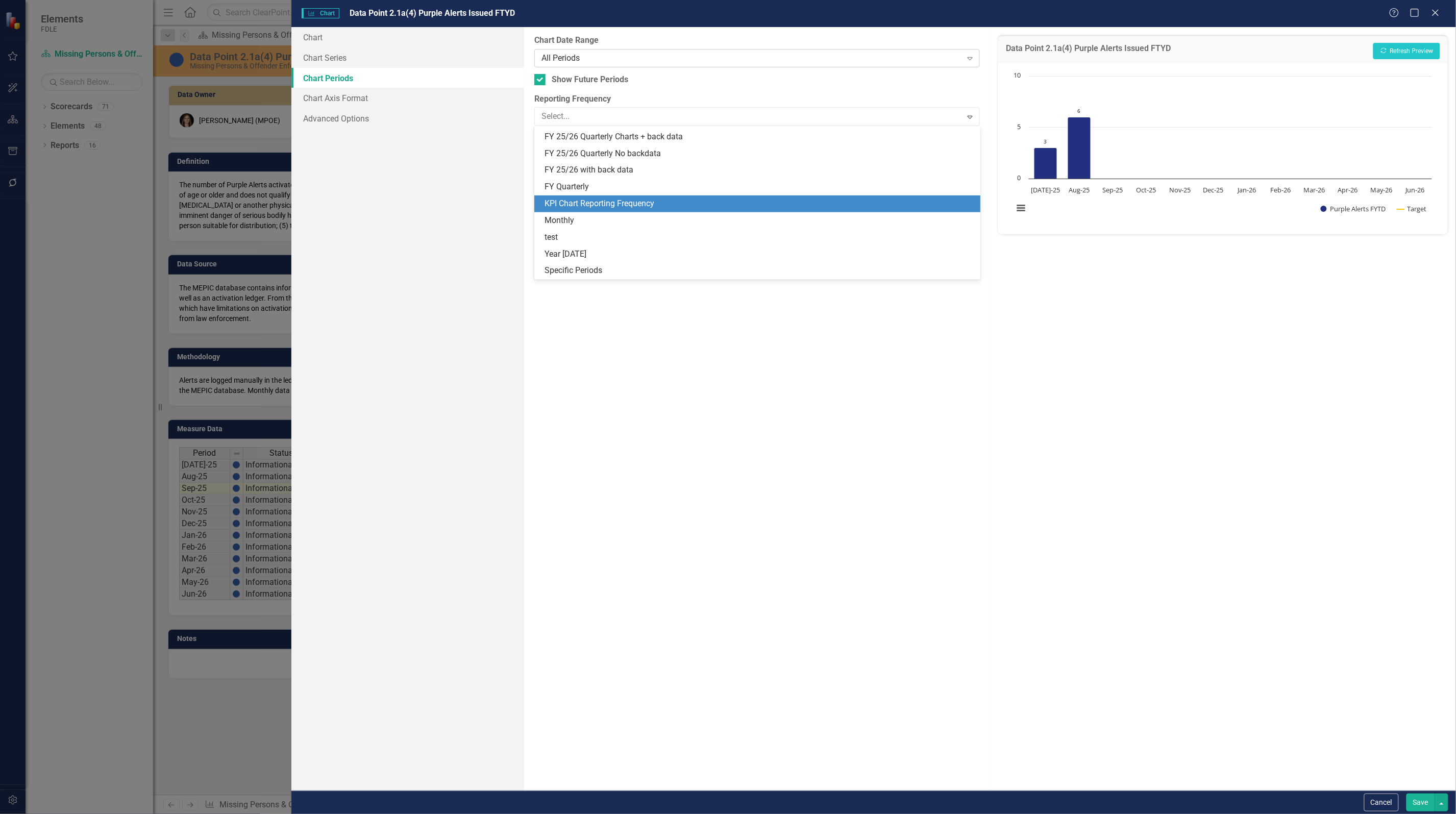
click at [635, 62] on div "All Periods" at bounding box center [752, 58] width 421 height 12
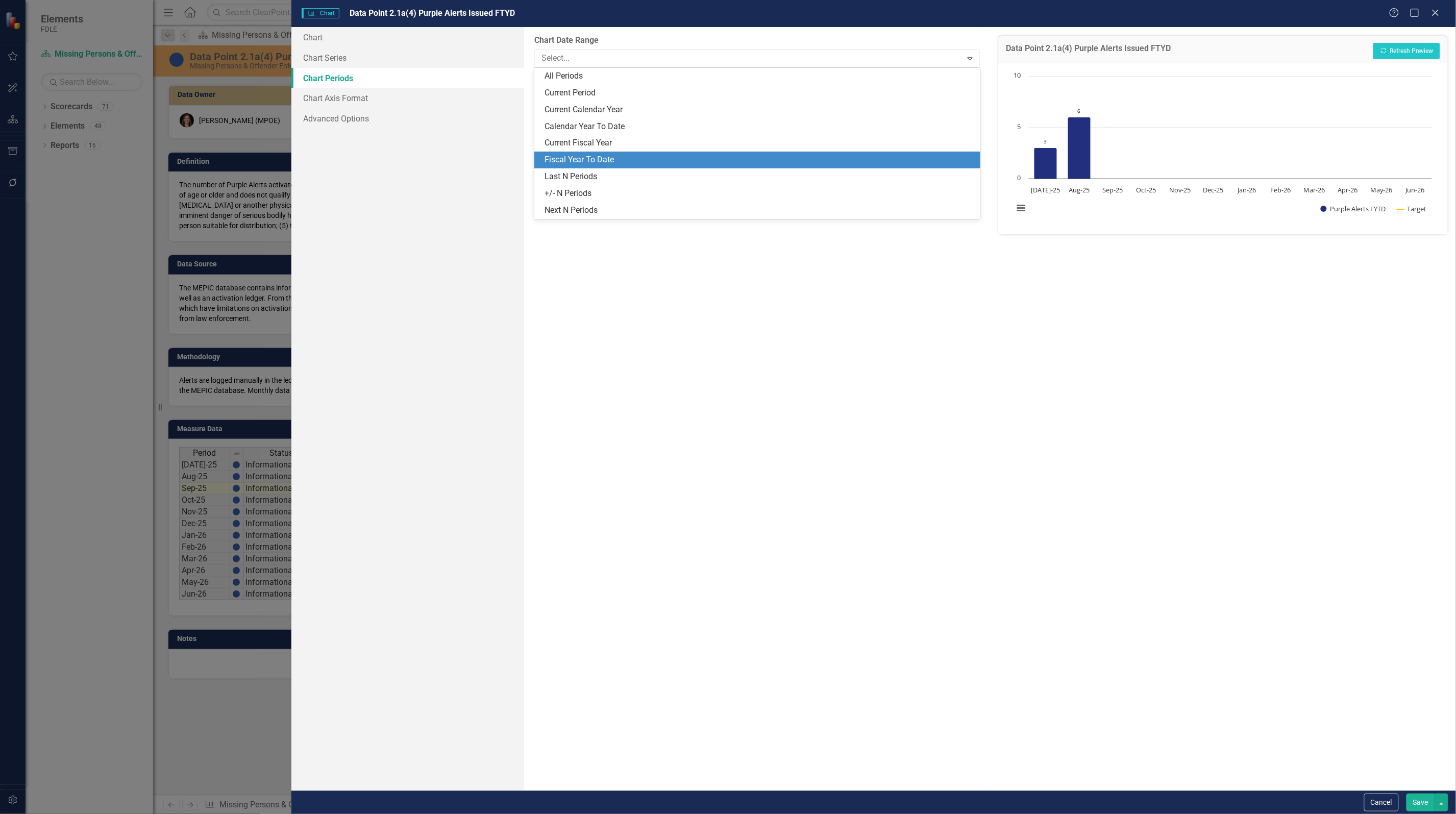
click at [616, 165] on div "Fiscal Year To Date" at bounding box center [759, 160] width 429 height 12
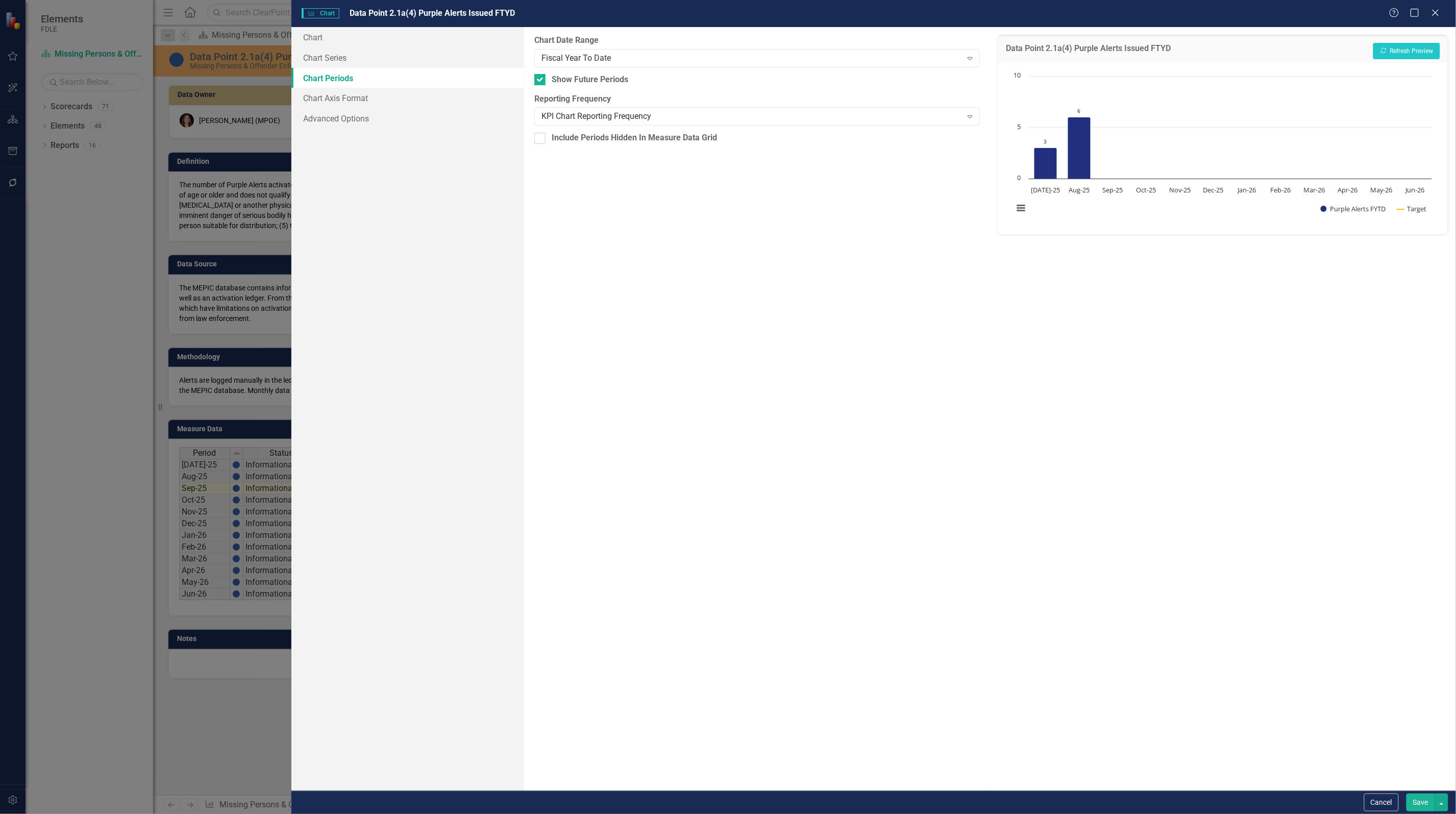
click at [1414, 799] on button "Save" at bounding box center [1420, 803] width 29 height 18
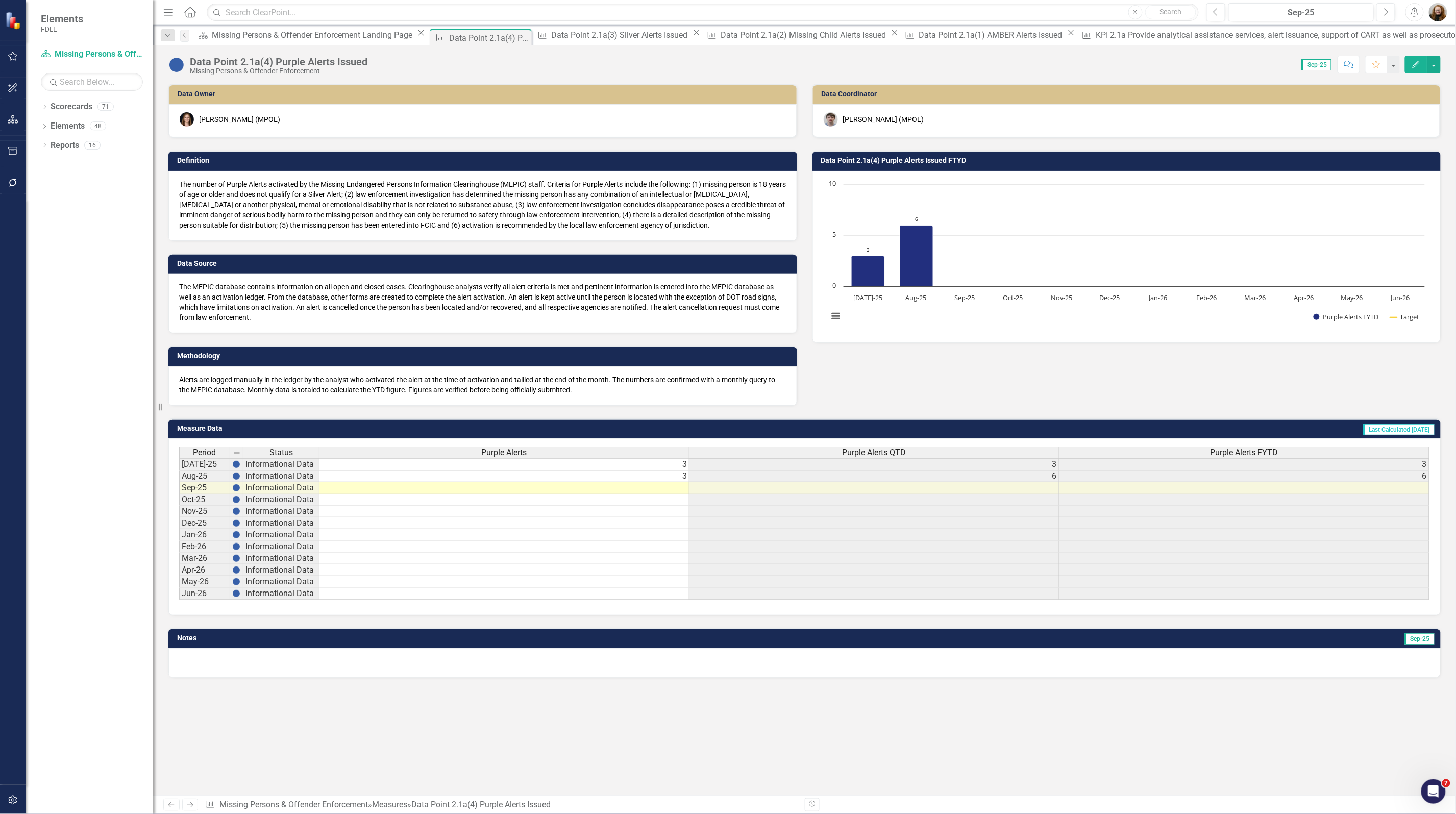
drag, startPoint x: 989, startPoint y: 369, endPoint x: 696, endPoint y: 164, distance: 357.6
click at [987, 363] on div "Data Owner Heather Faulkner (MPOE) Definition The number of Purple Alerts activ…" at bounding box center [804, 239] width 1288 height 335
click at [1412, 64] on icon "Edit" at bounding box center [1416, 64] width 9 height 7
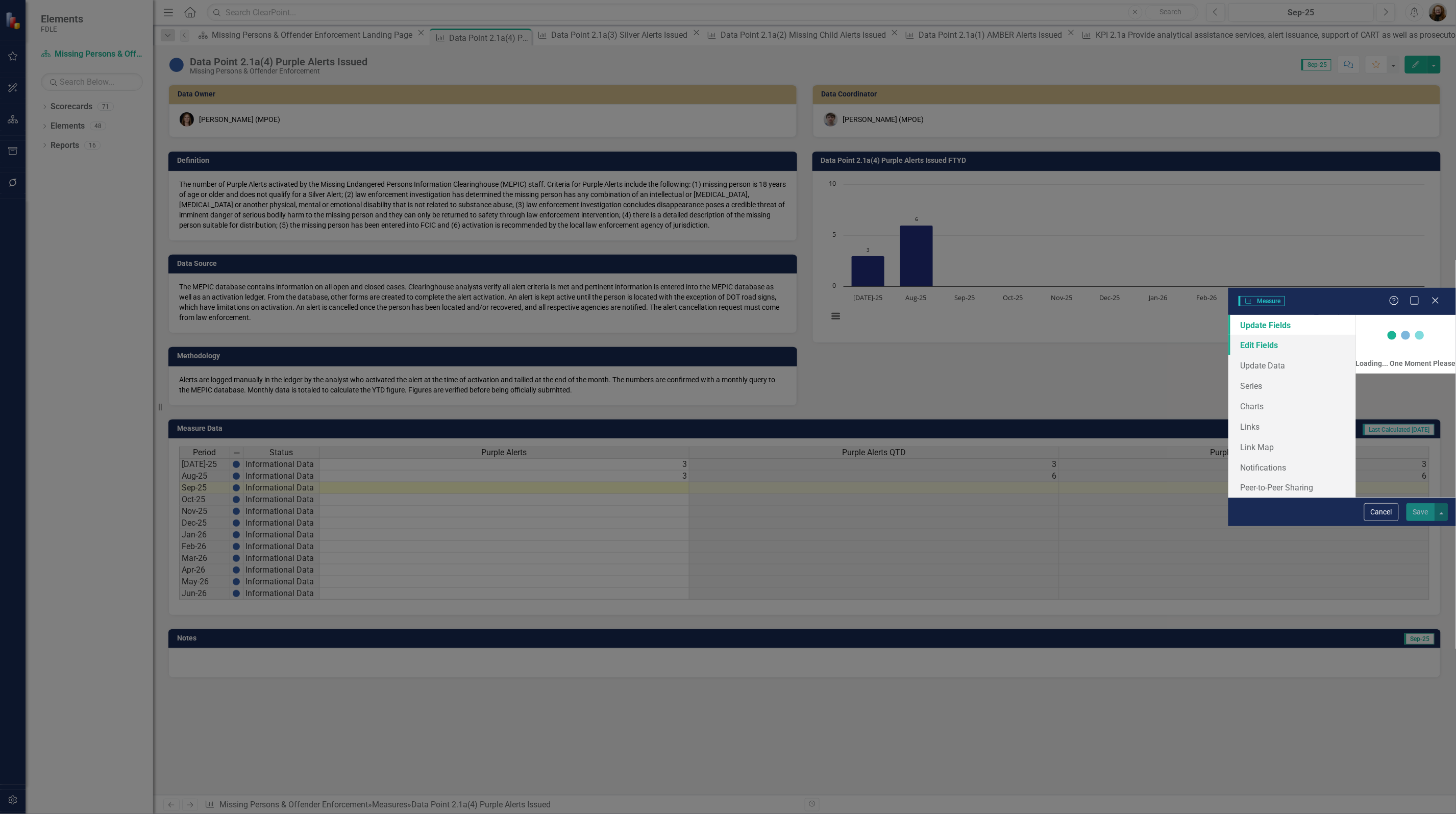
click at [1228, 335] on link "Edit Fields" at bounding box center [1292, 345] width 128 height 20
click at [1374, 521] on button "Cancel" at bounding box center [1381, 512] width 34 height 18
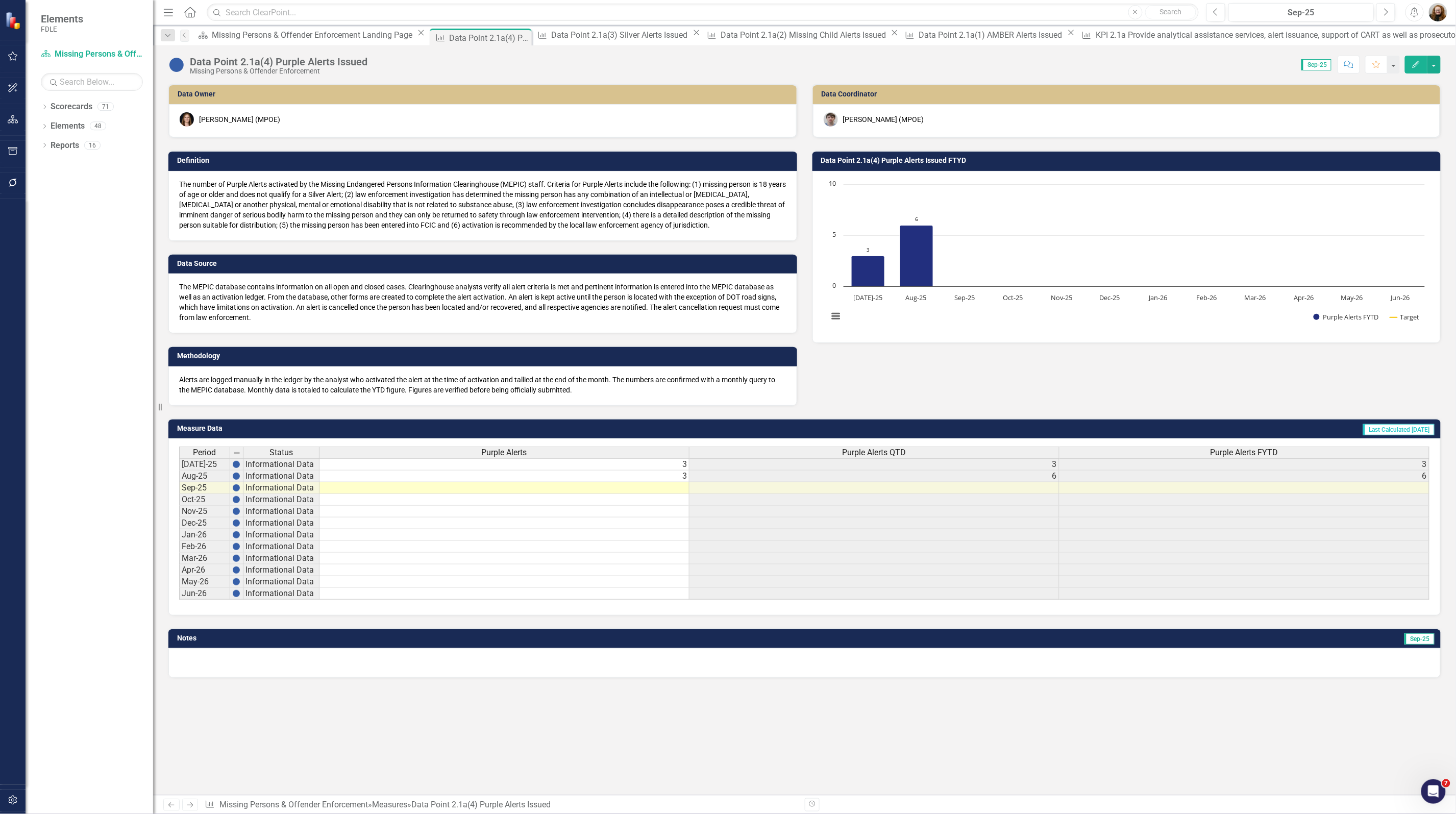
drag, startPoint x: 1198, startPoint y: 754, endPoint x: 1175, endPoint y: 687, distance: 70.8
click at [1197, 750] on div "Data Owner Heather Faulkner (MPOE) Definition The number of Purple Alerts activ…" at bounding box center [804, 439] width 1303 height 712
click at [1414, 59] on button "Edit" at bounding box center [1416, 64] width 23 height 18
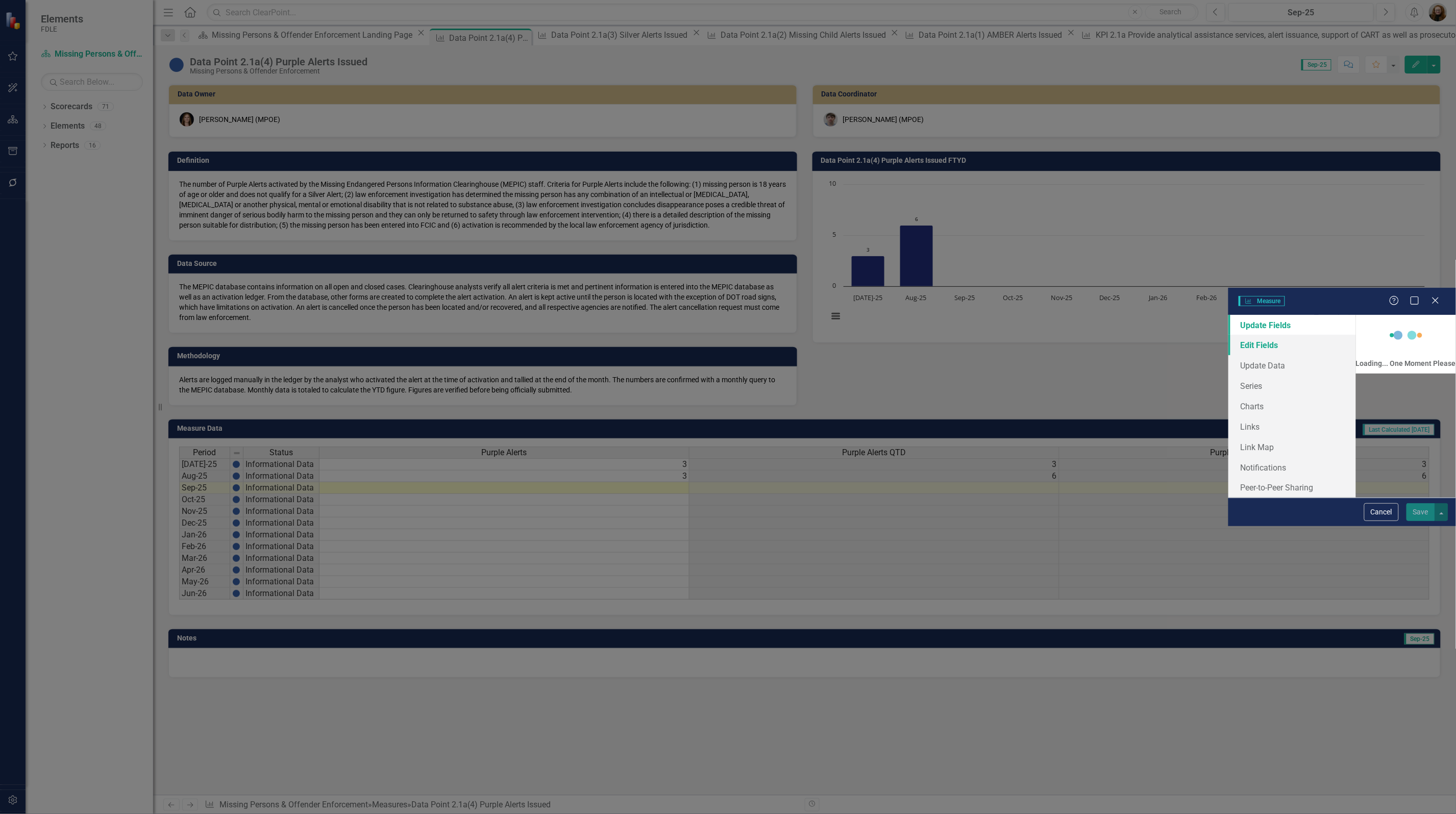
click at [1228, 335] on link "Edit Fields" at bounding box center [1292, 345] width 128 height 20
drag, startPoint x: 1430, startPoint y: 15, endPoint x: 1411, endPoint y: 13, distance: 19.1
click at [1429, 296] on div "Help Maximize Close" at bounding box center [1418, 301] width 57 height 12
click at [1436, 296] on icon "Close" at bounding box center [1435, 300] width 13 height 10
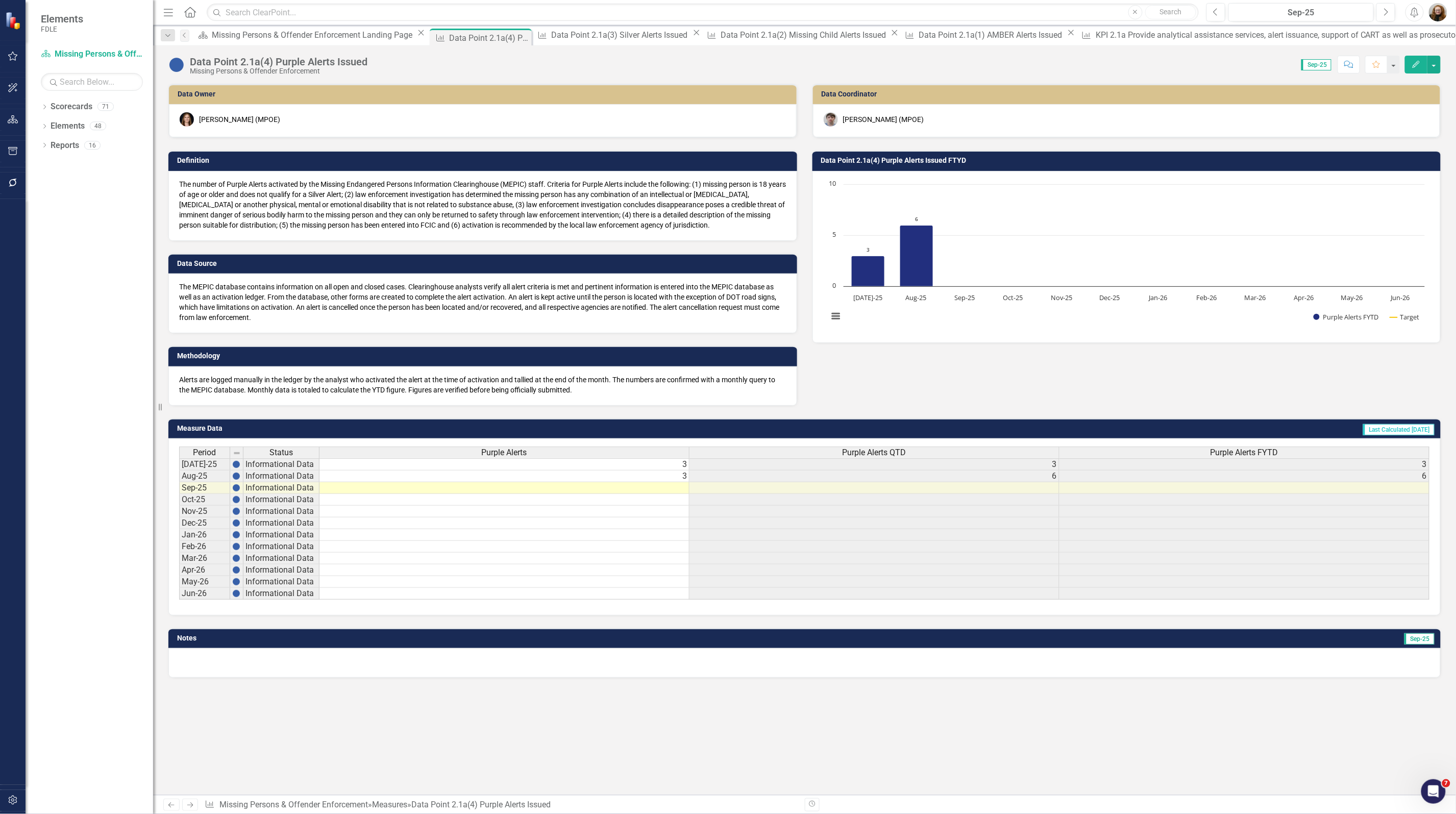
click at [866, 700] on div "Data Owner Heather Faulkner (MPOE) Definition The number of Purple Alerts activ…" at bounding box center [804, 439] width 1303 height 712
click at [234, 31] on div "Missing Persons & Offender Enforcement Landing Page" at bounding box center [313, 35] width 203 height 13
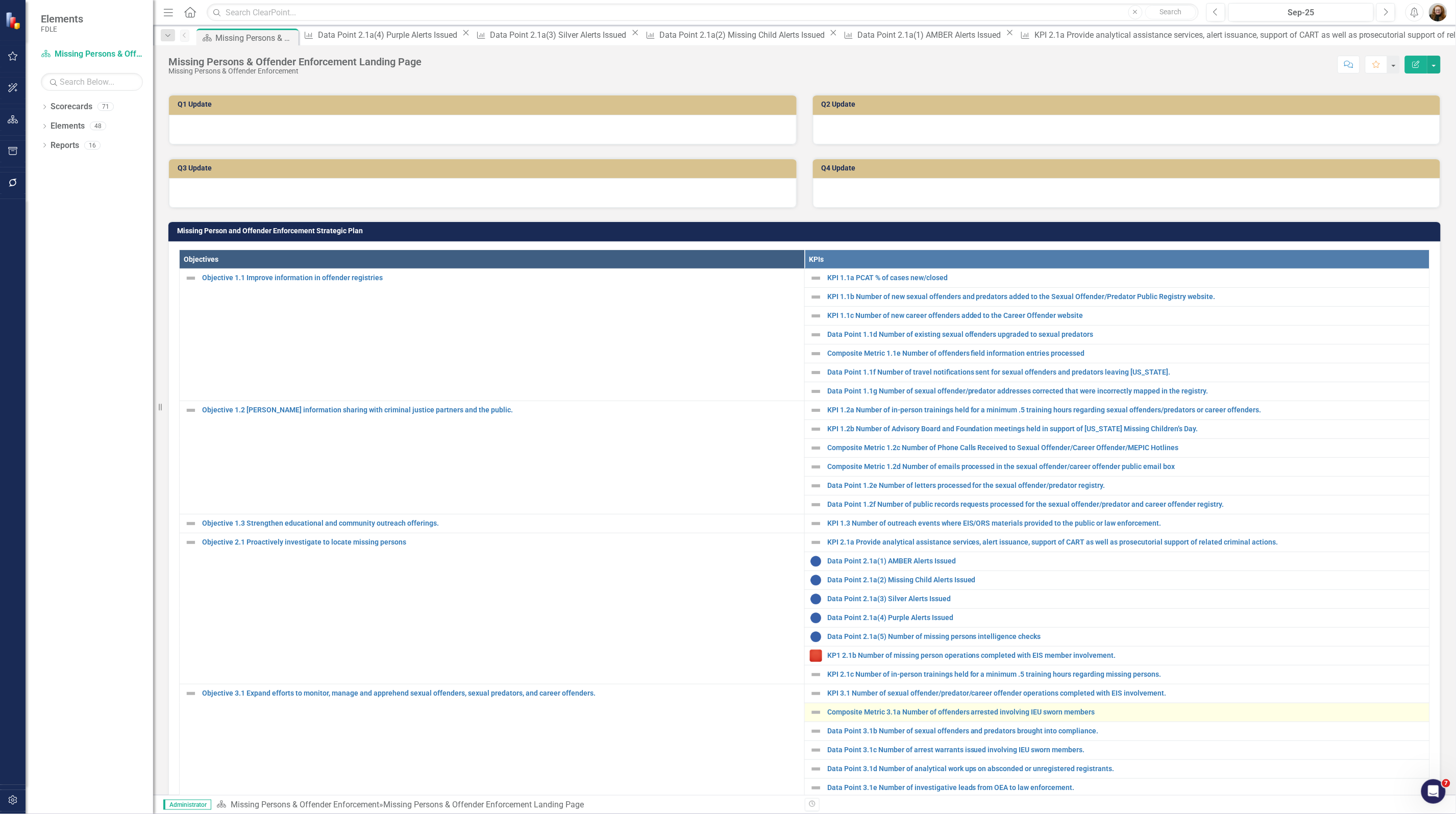
scroll to position [192, 0]
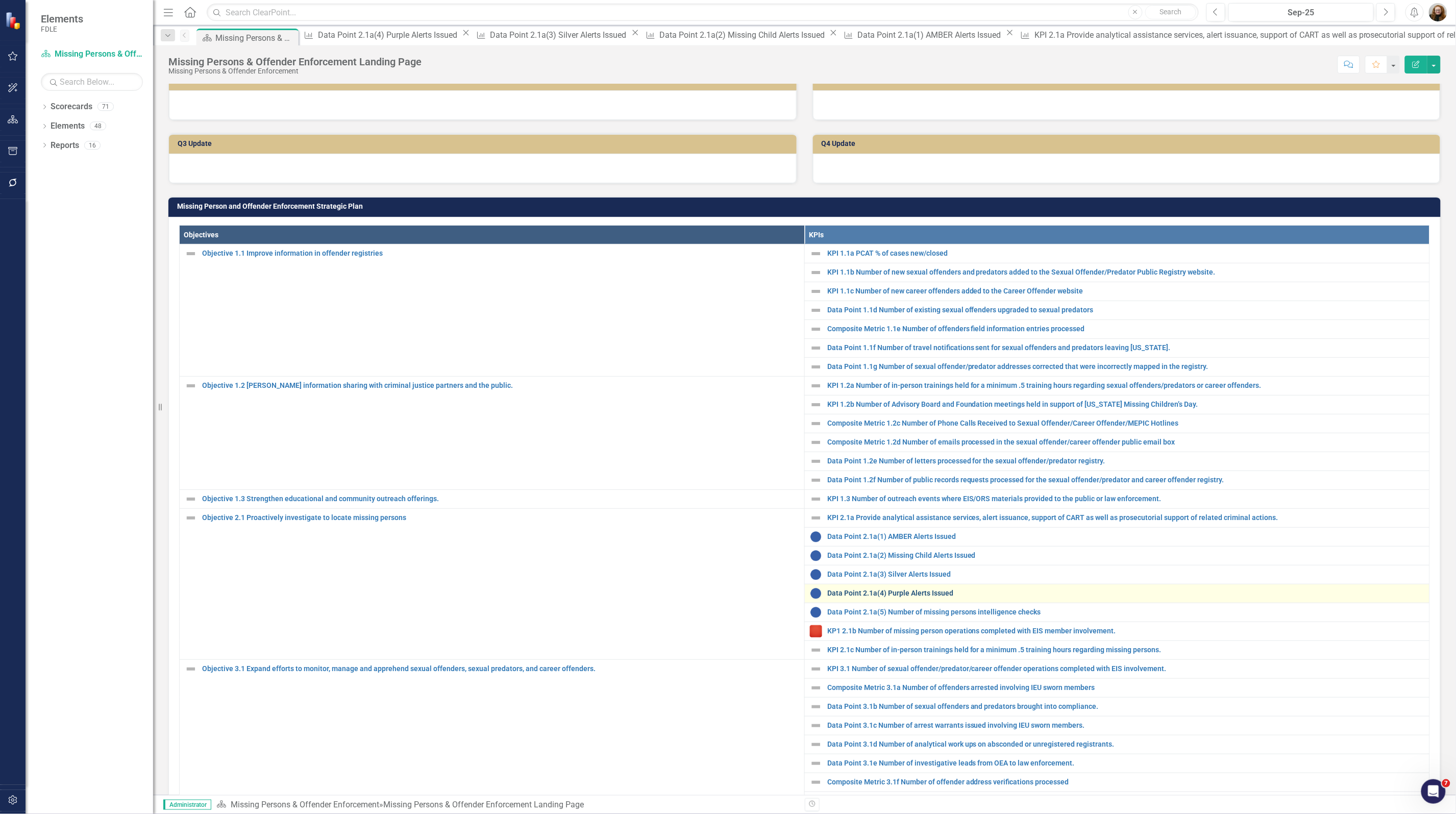
click at [902, 597] on link "Data Point 2.1a(4) Purple Alerts Issued" at bounding box center [1126, 594] width 597 height 8
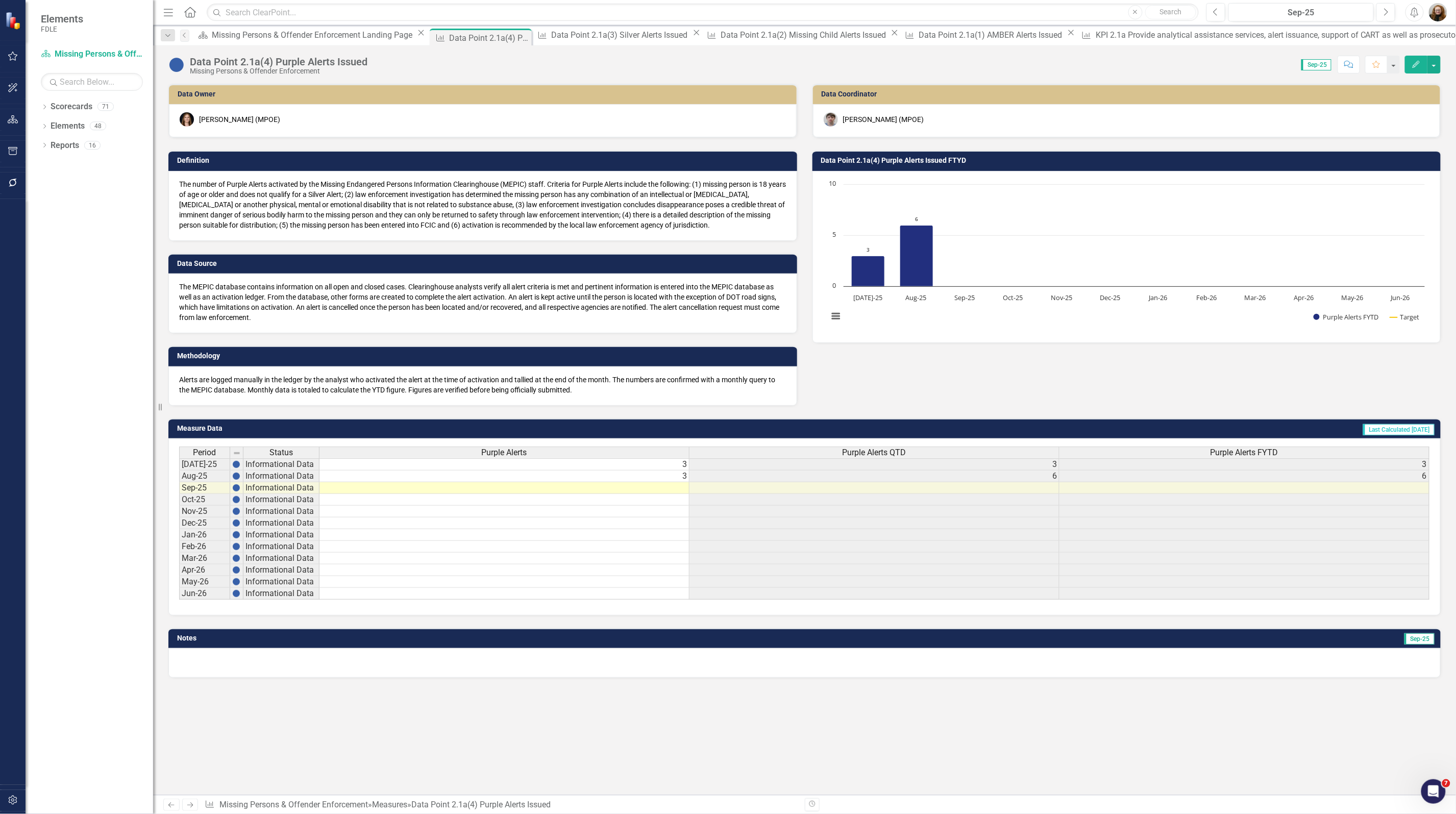
click at [1414, 60] on icon "Edit" at bounding box center [1416, 64] width 9 height 7
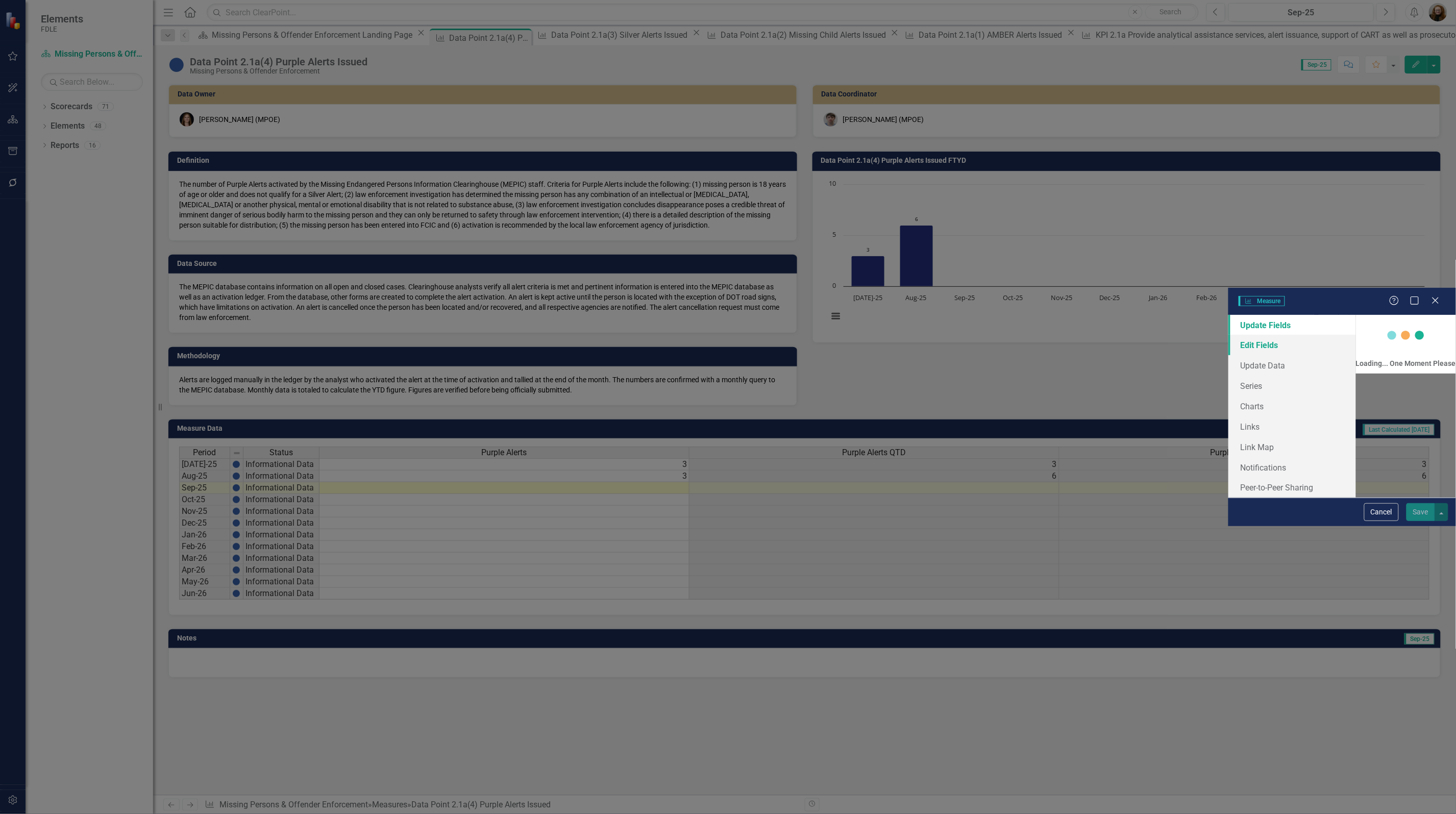
click at [1228, 335] on link "Edit Fields" at bounding box center [1292, 345] width 128 height 20
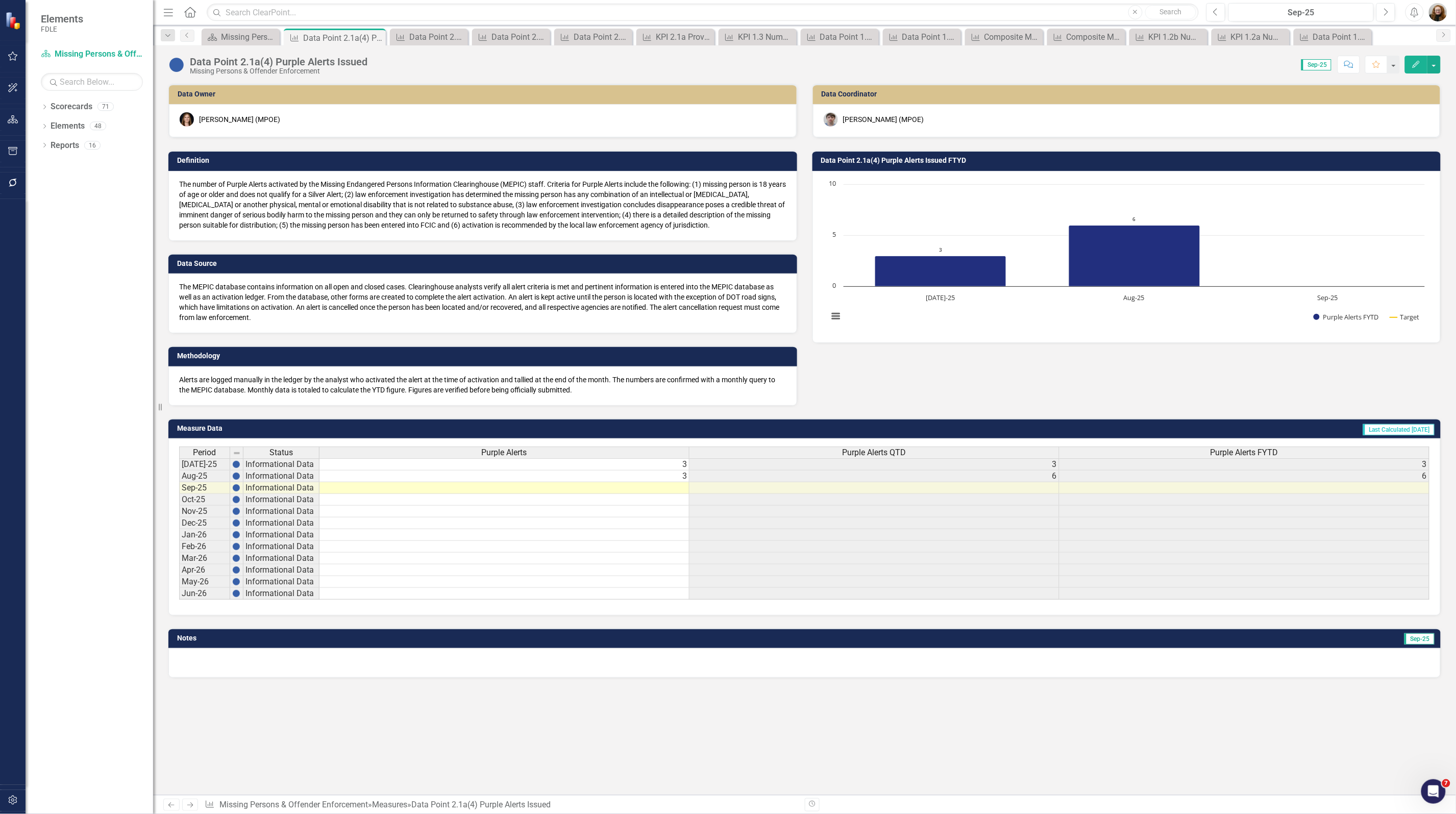
click at [1416, 59] on button "Edit" at bounding box center [1416, 64] width 23 height 18
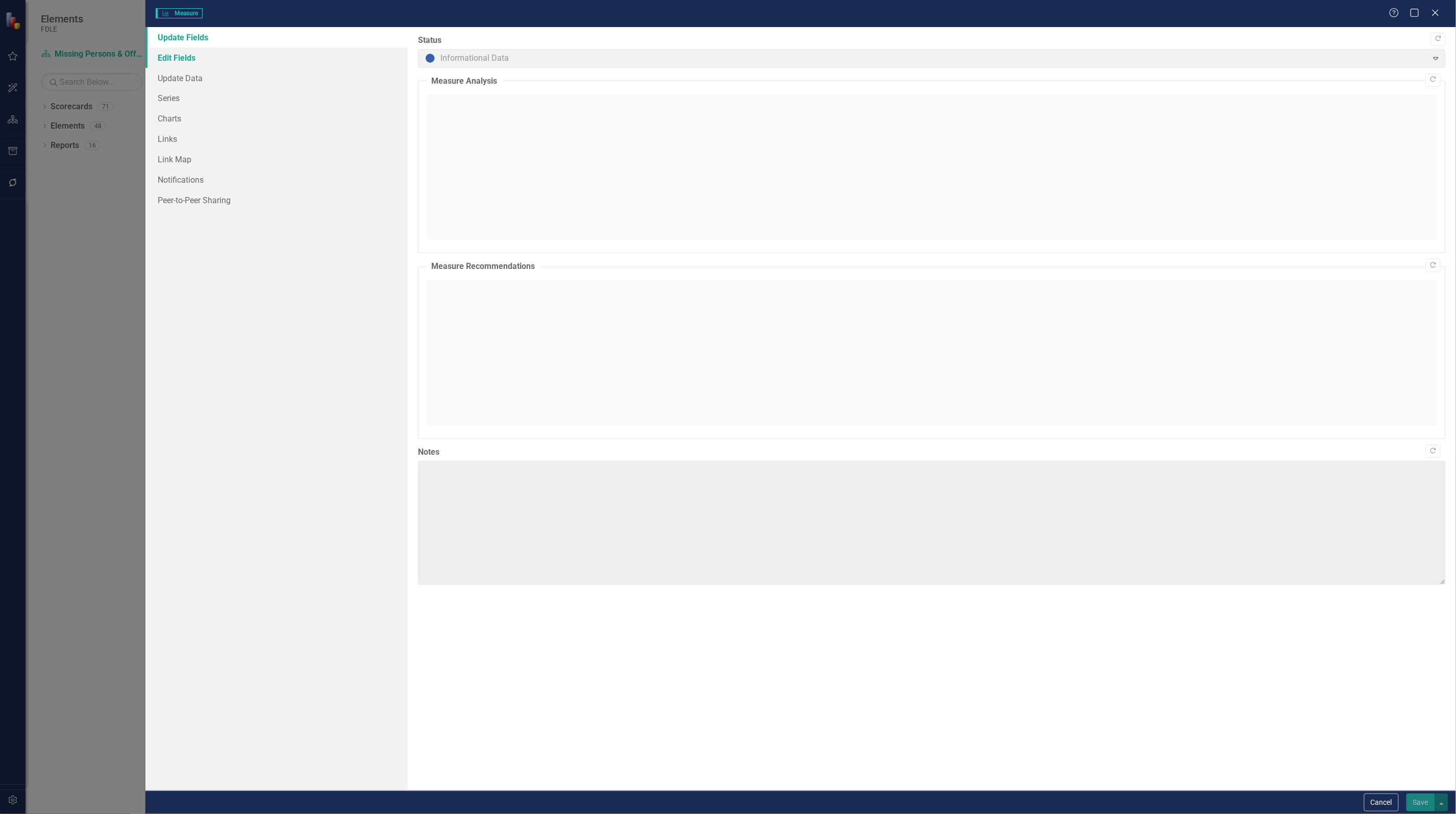
click at [202, 55] on link "Edit Fields" at bounding box center [276, 58] width 262 height 20
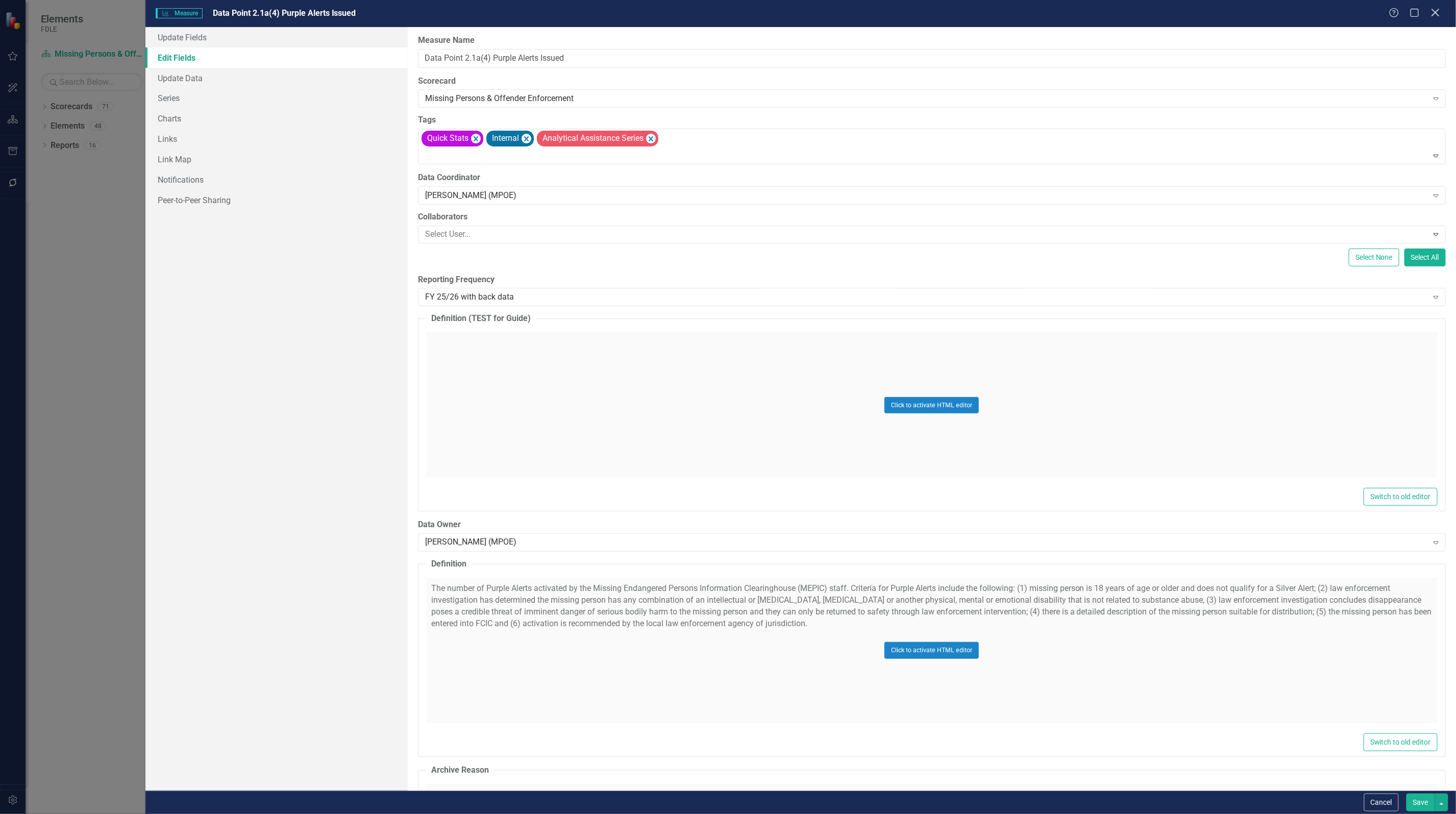
click at [1433, 9] on icon at bounding box center [1436, 12] width 8 height 8
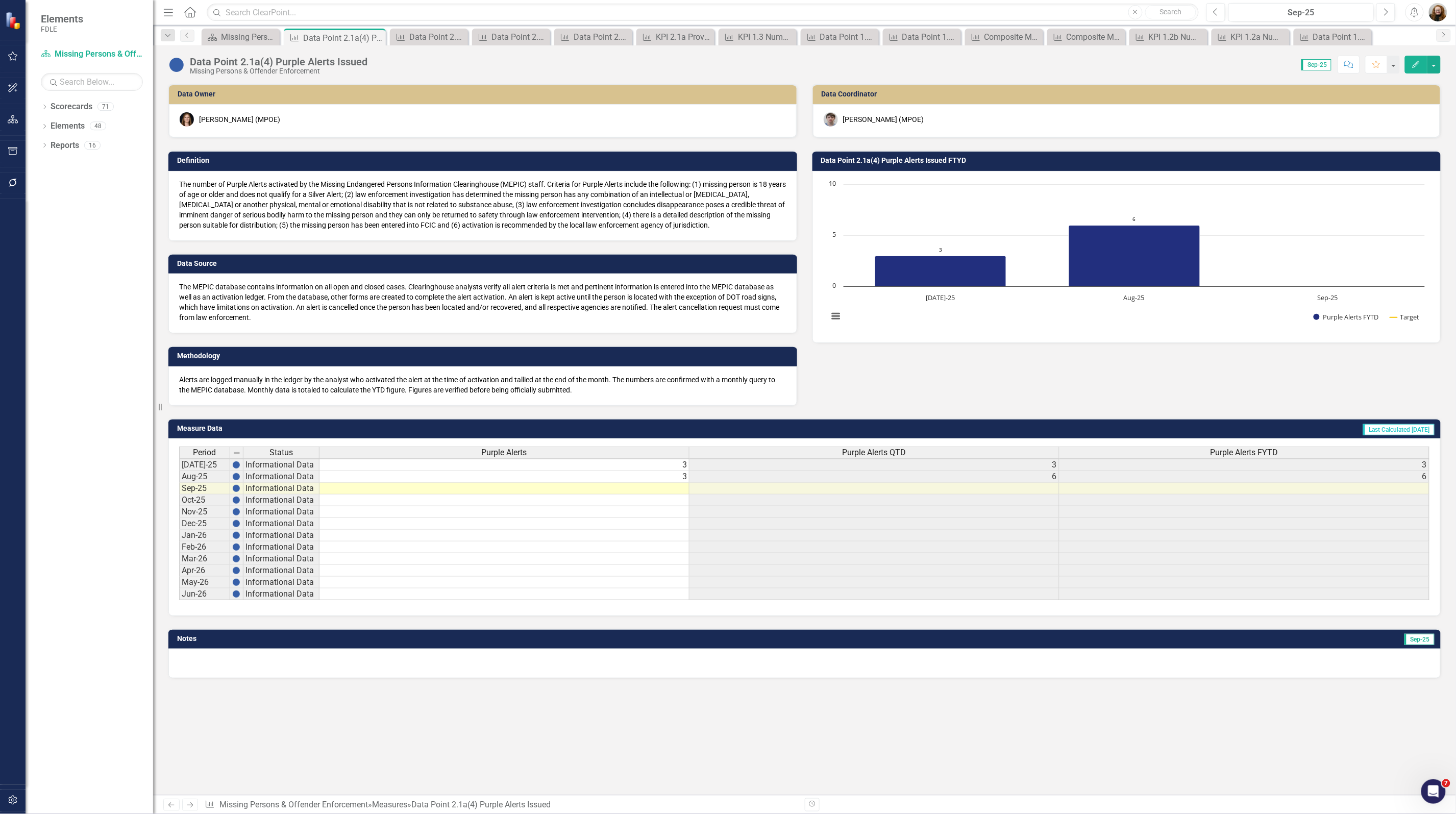
scroll to position [2, 0]
click at [242, 38] on div "Missing Persons & Offender Enforcement Landing Page" at bounding box center [242, 37] width 44 height 13
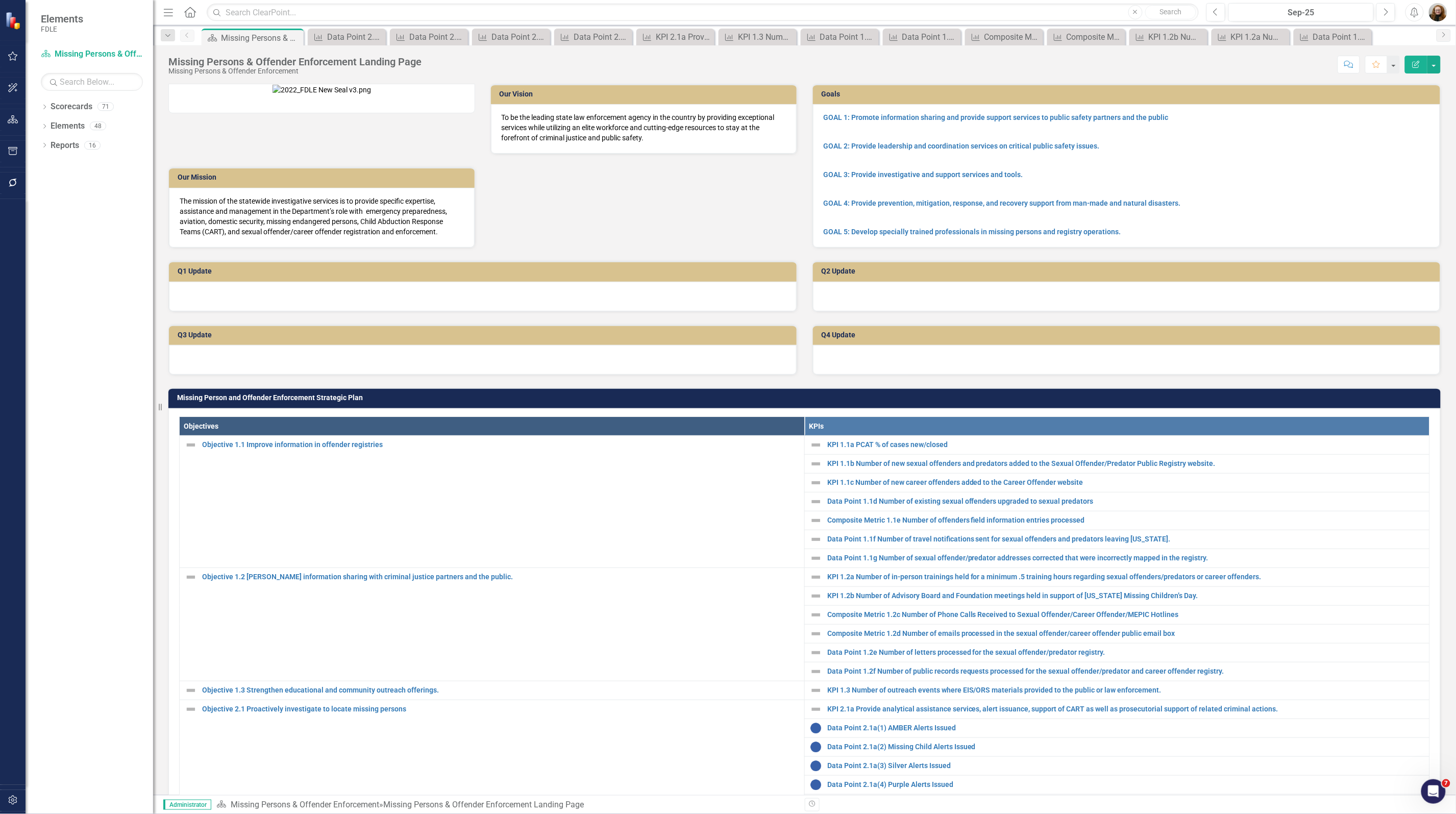
scroll to position [383, 0]
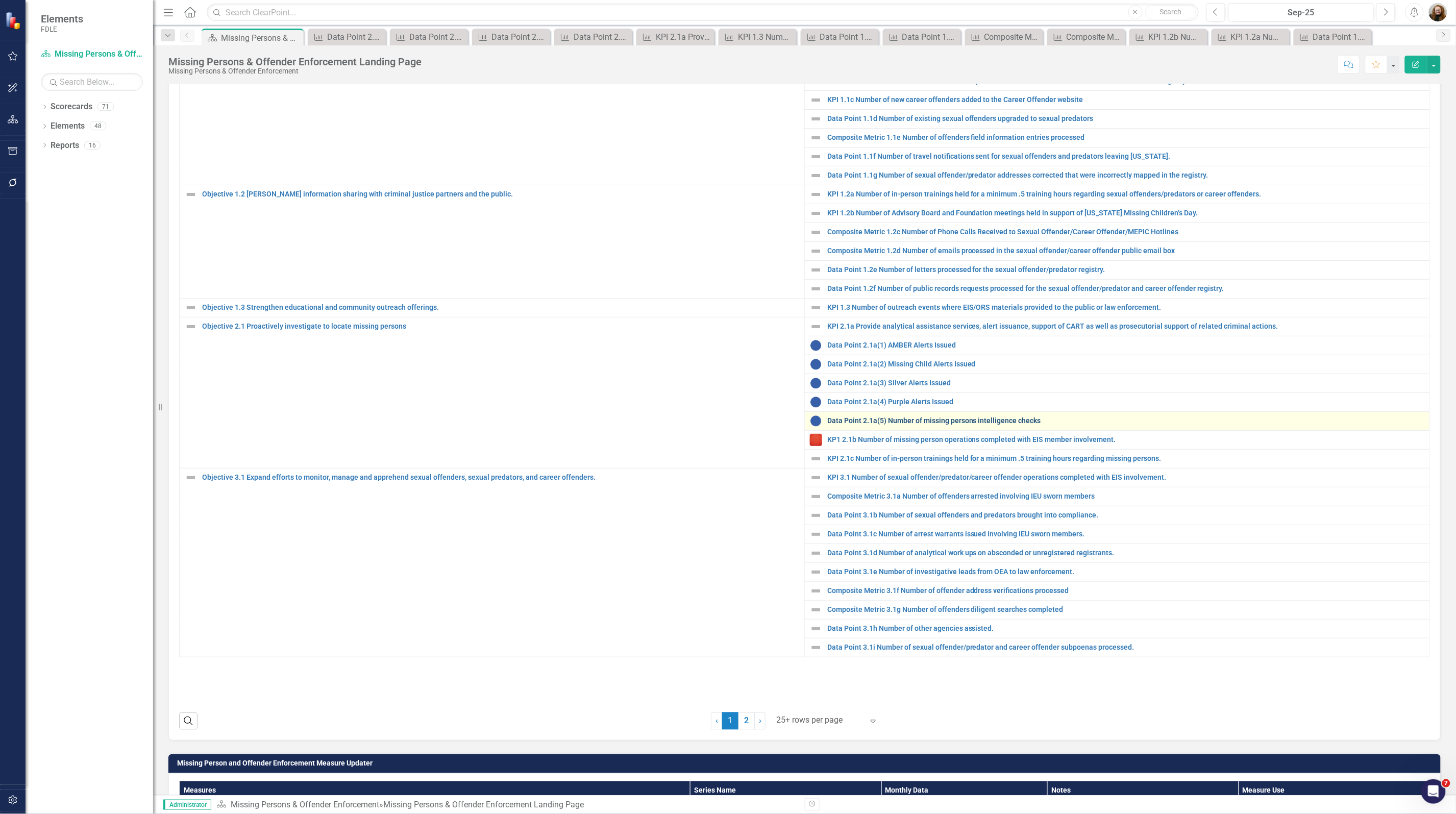
click at [943, 425] on link "Data Point 2.1a(5) Number of missing persons intelligence checks" at bounding box center [1126, 421] width 597 height 8
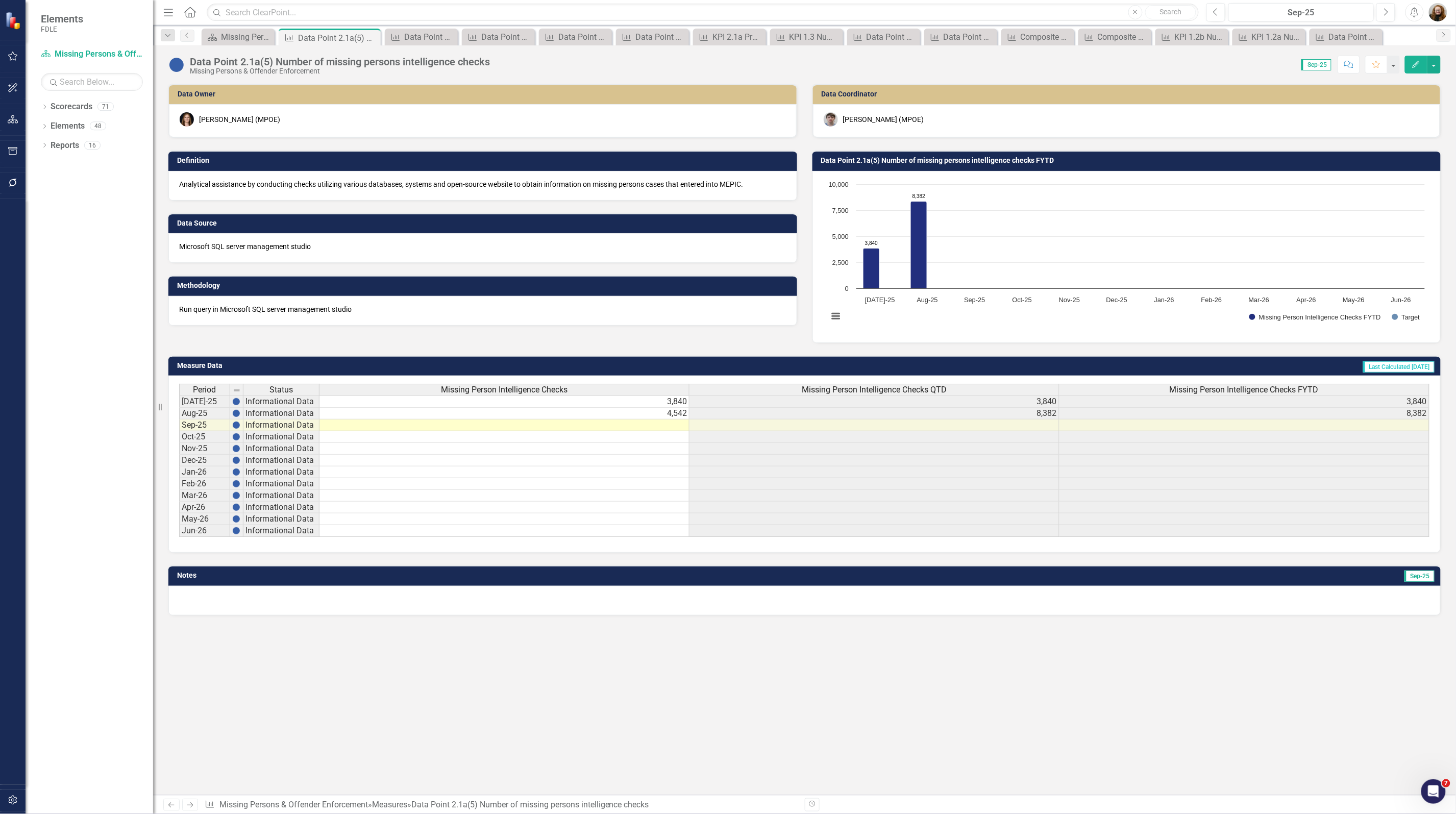
click at [1048, 160] on h3 "Data Point 2.1a(5) Number of missing persons intelligence checks FYTD" at bounding box center [1129, 161] width 615 height 8
click at [1047, 160] on h3 "Data Point 2.1a(5) Number of missing persons intelligence checks FYTD" at bounding box center [1129, 161] width 615 height 8
click at [974, 159] on h3 "Data Point 2.1a(5) Number of missing persons intelligence checks FYTD" at bounding box center [1129, 161] width 615 height 8
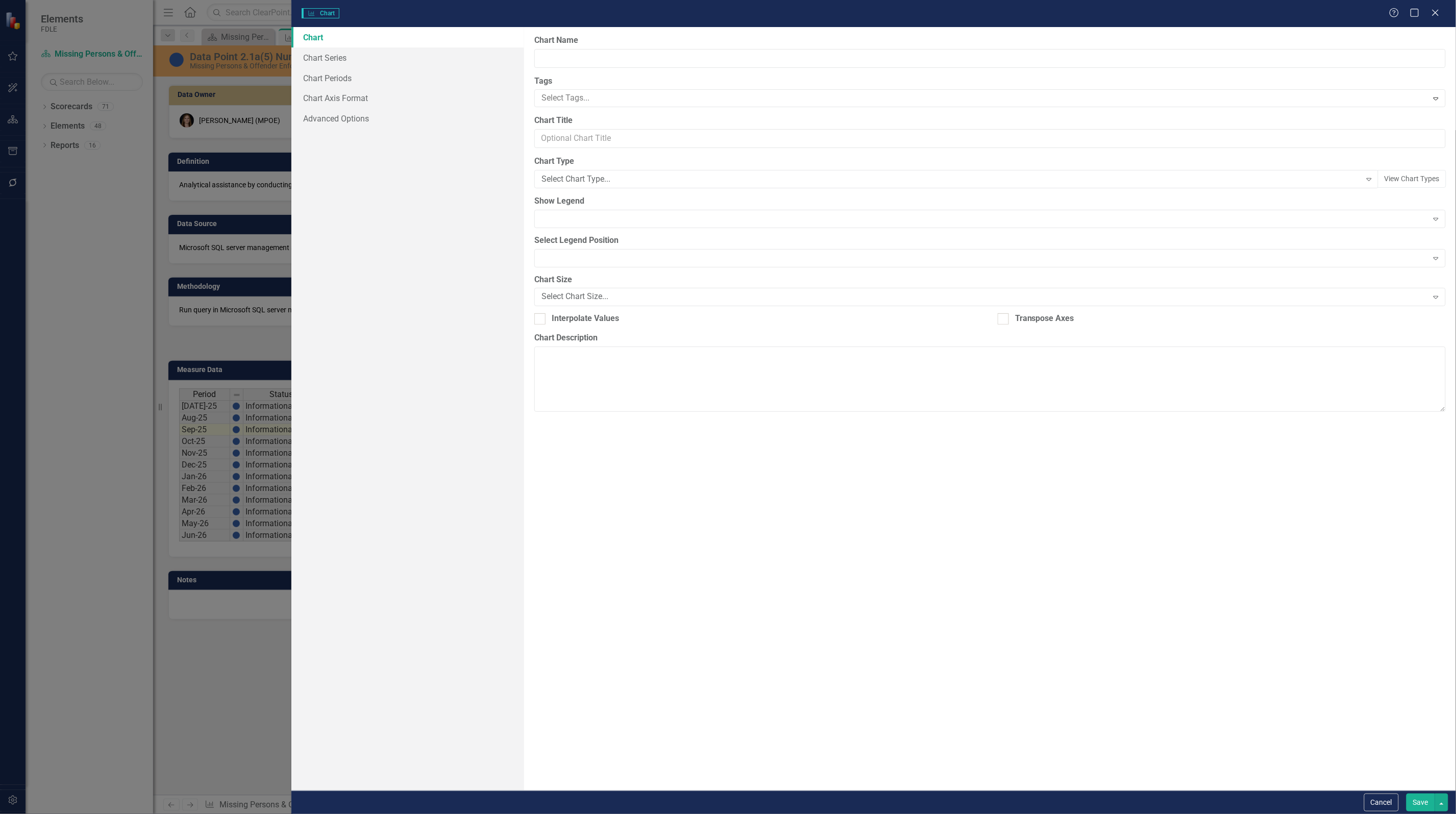
type input "Data Point 2.1a(5) Number of missing persons intelligence checks FYTD"
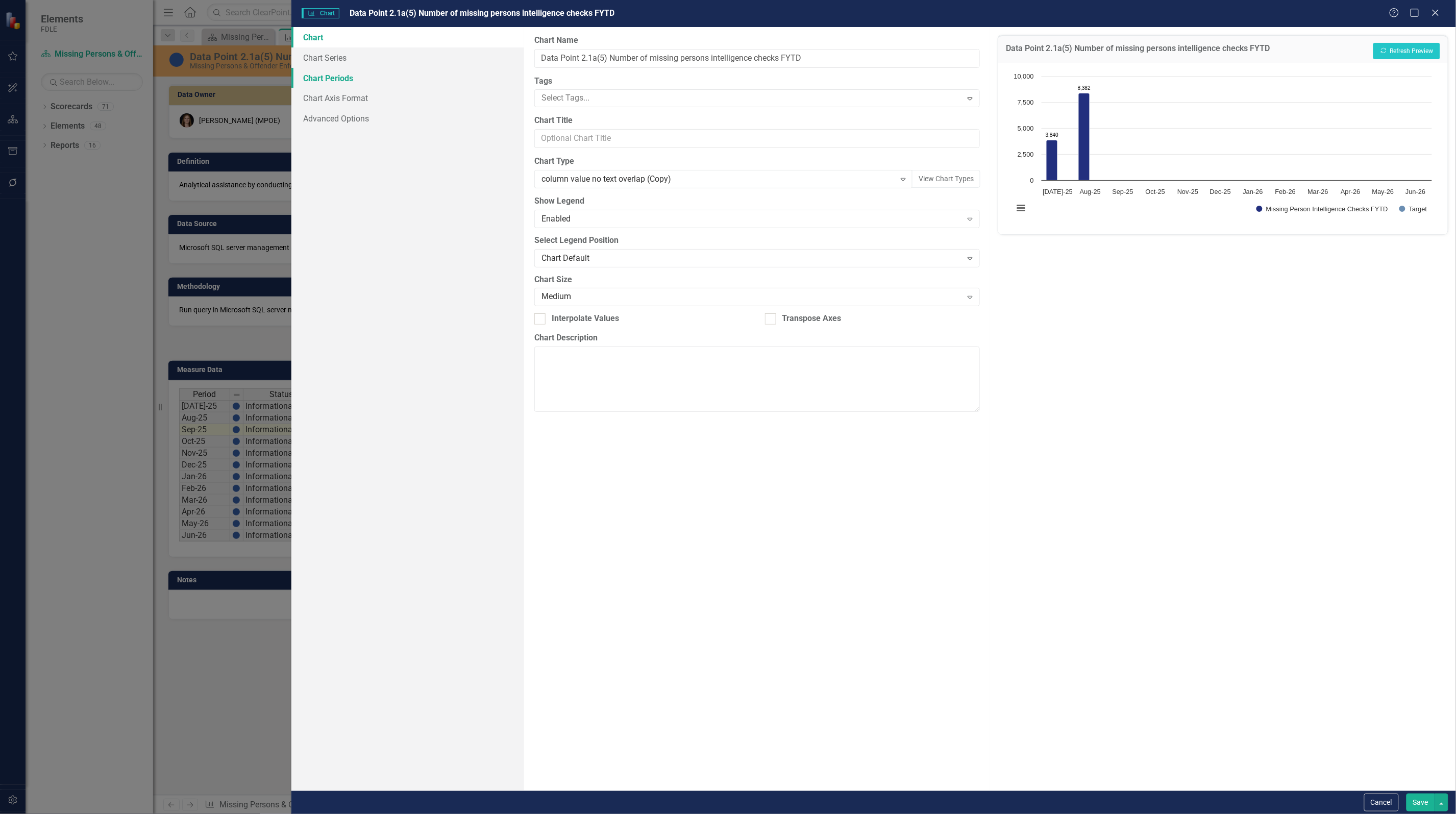
click at [335, 73] on link "Chart Periods" at bounding box center [408, 78] width 233 height 20
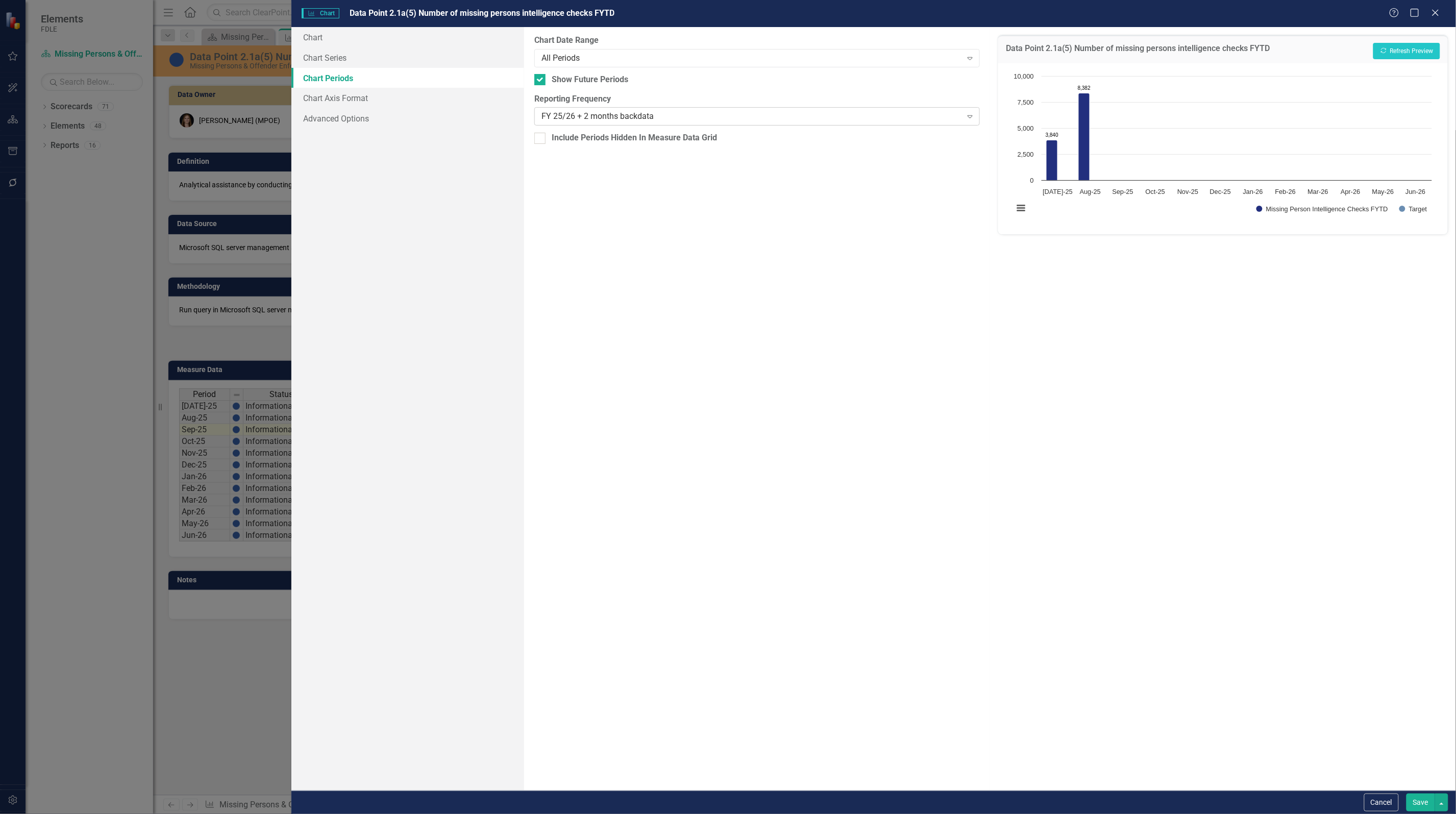
click at [552, 118] on div "FY 25/26 + 2 months backdata" at bounding box center [752, 116] width 421 height 12
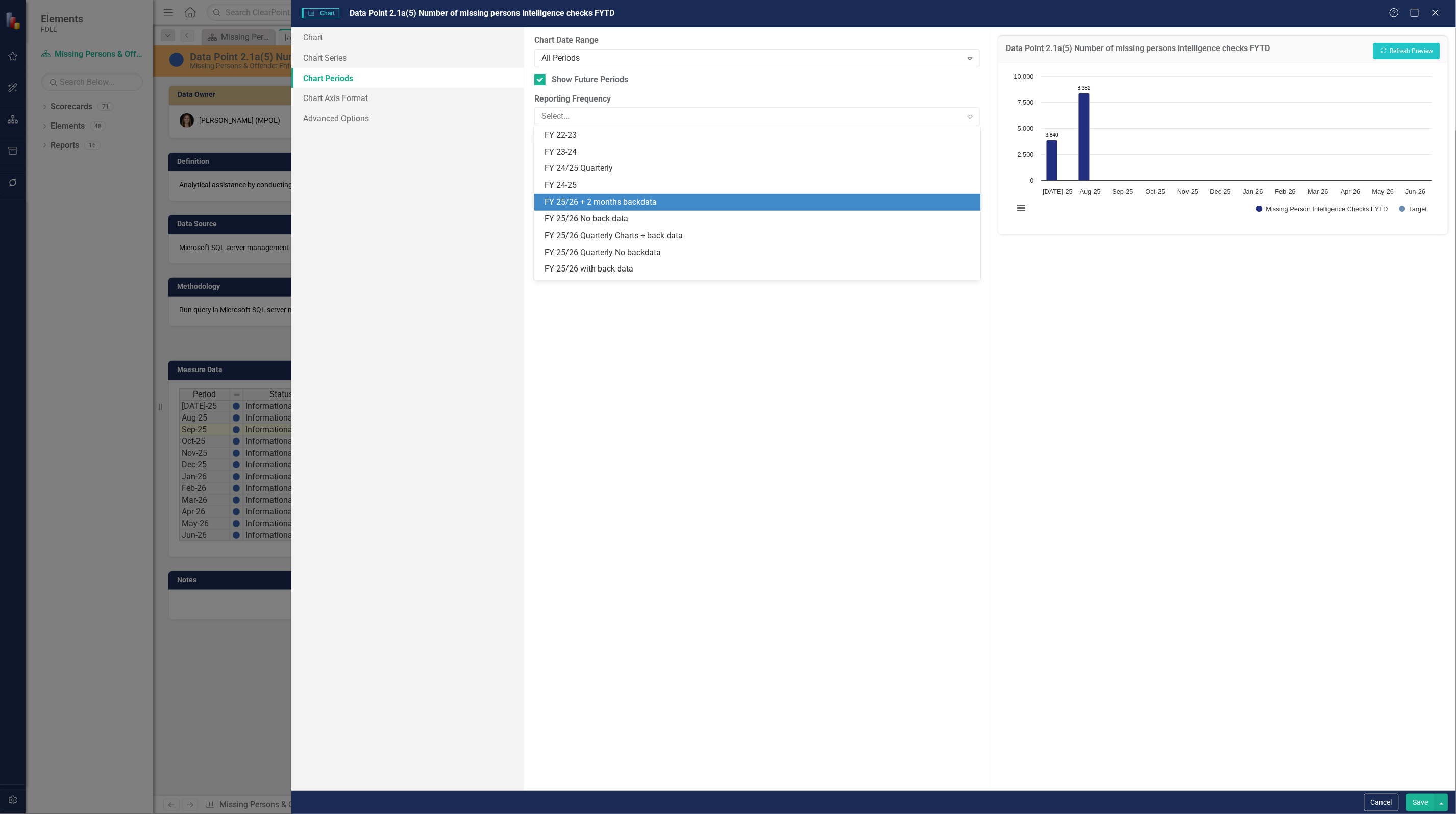
scroll to position [285, 0]
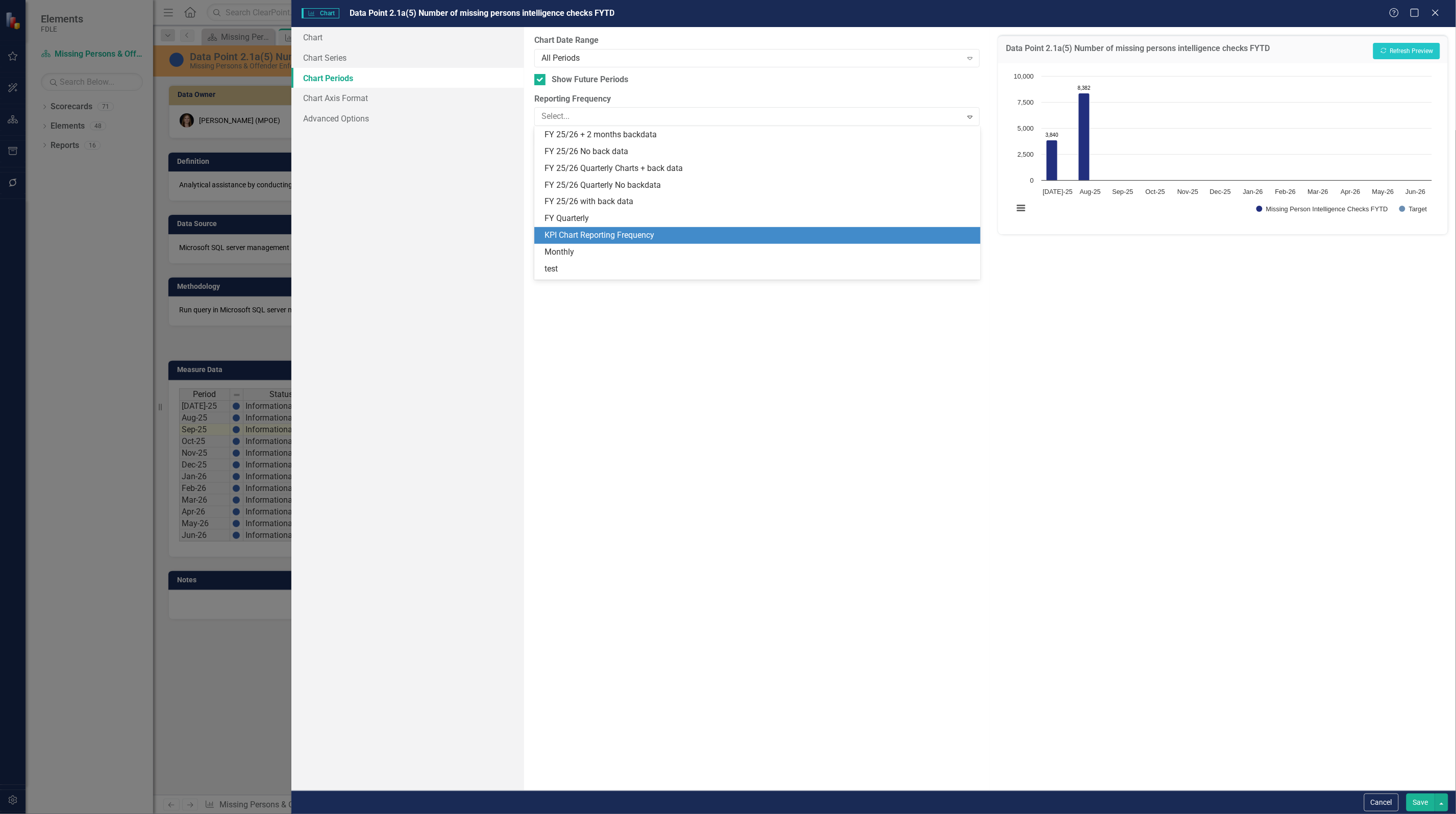
click at [655, 236] on div "KPI Chart Reporting Frequency" at bounding box center [759, 235] width 429 height 12
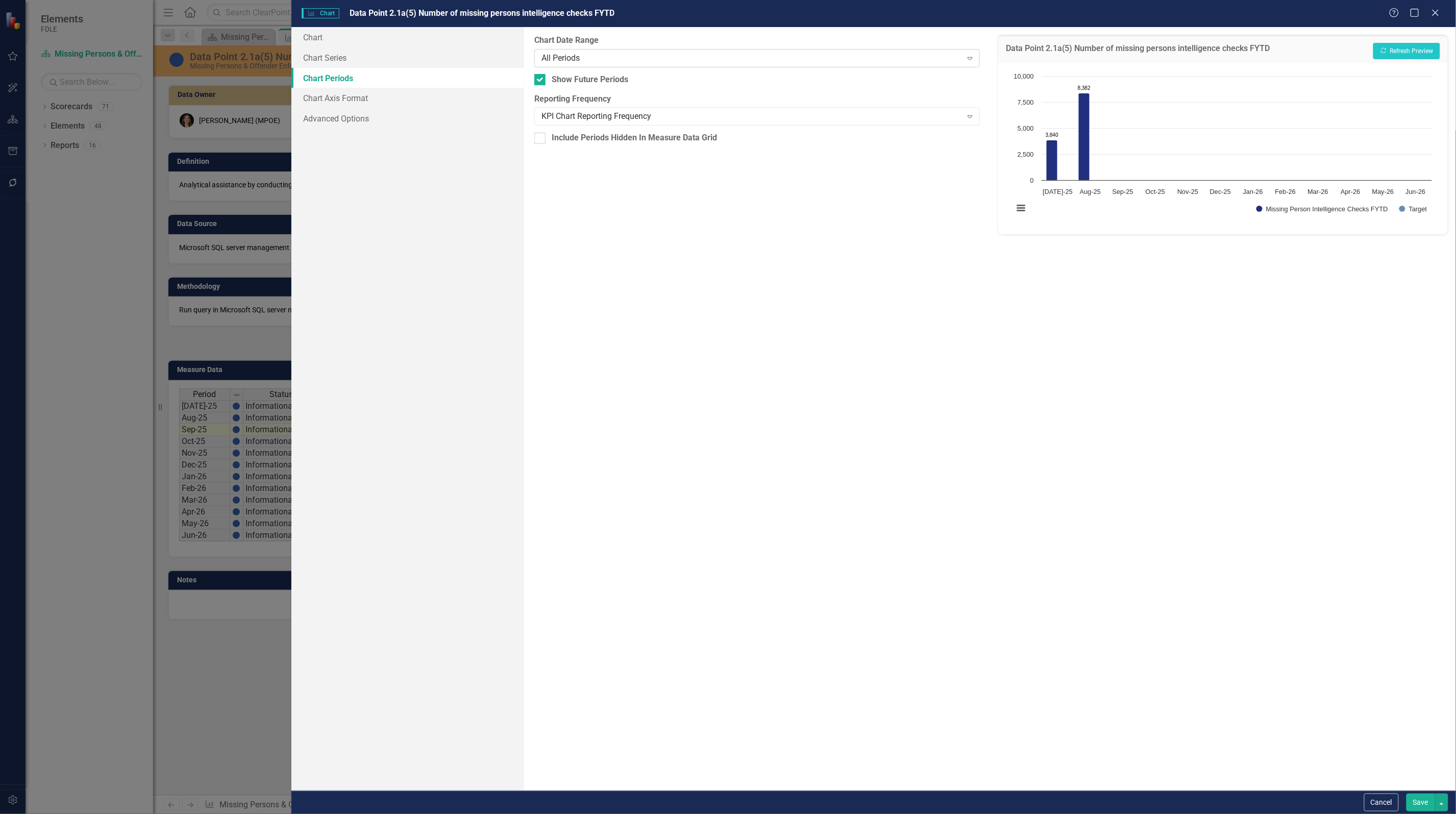
click at [623, 59] on div "All Periods" at bounding box center [752, 58] width 421 height 12
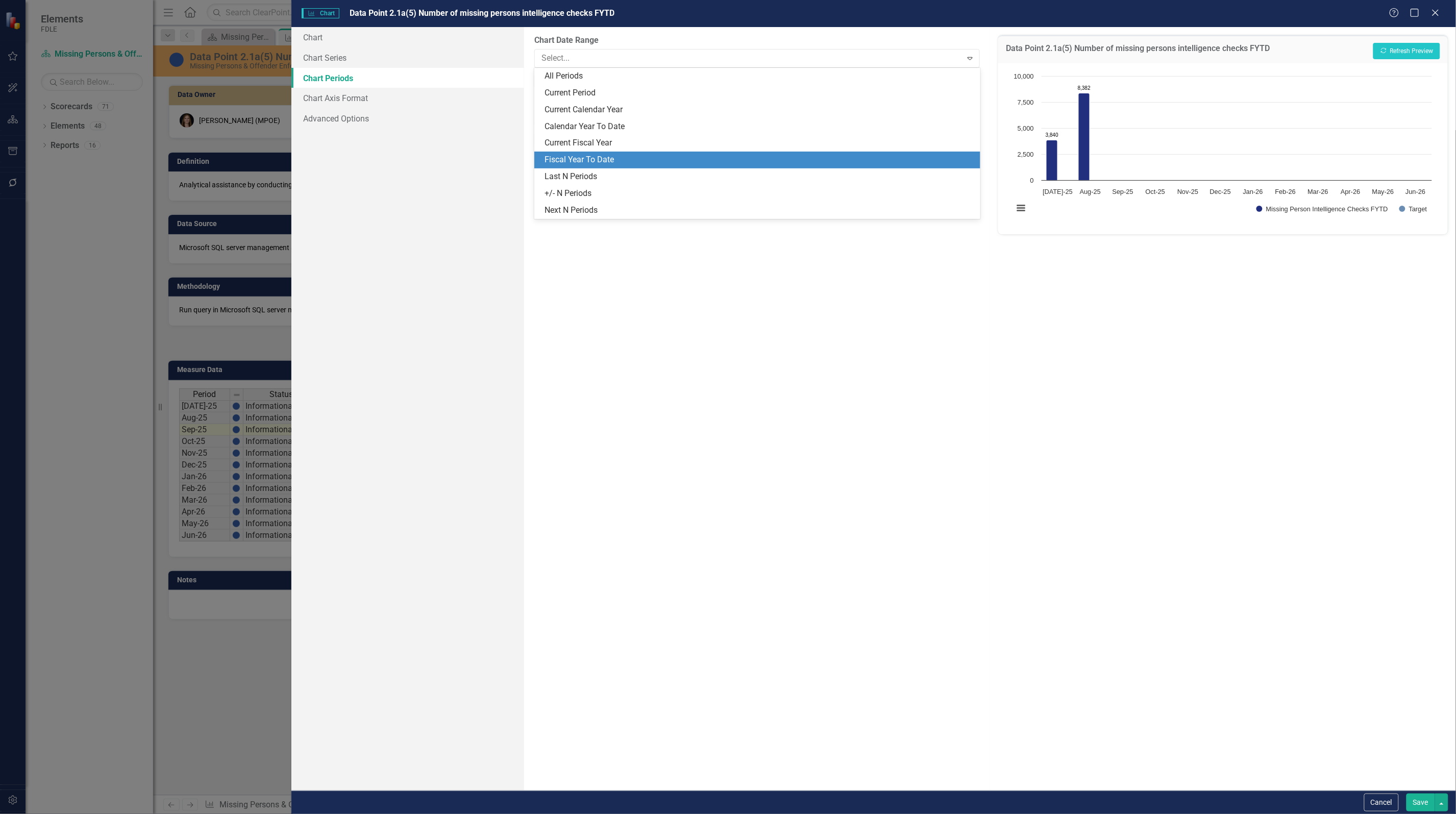
click at [633, 157] on div "Fiscal Year To Date" at bounding box center [759, 160] width 429 height 12
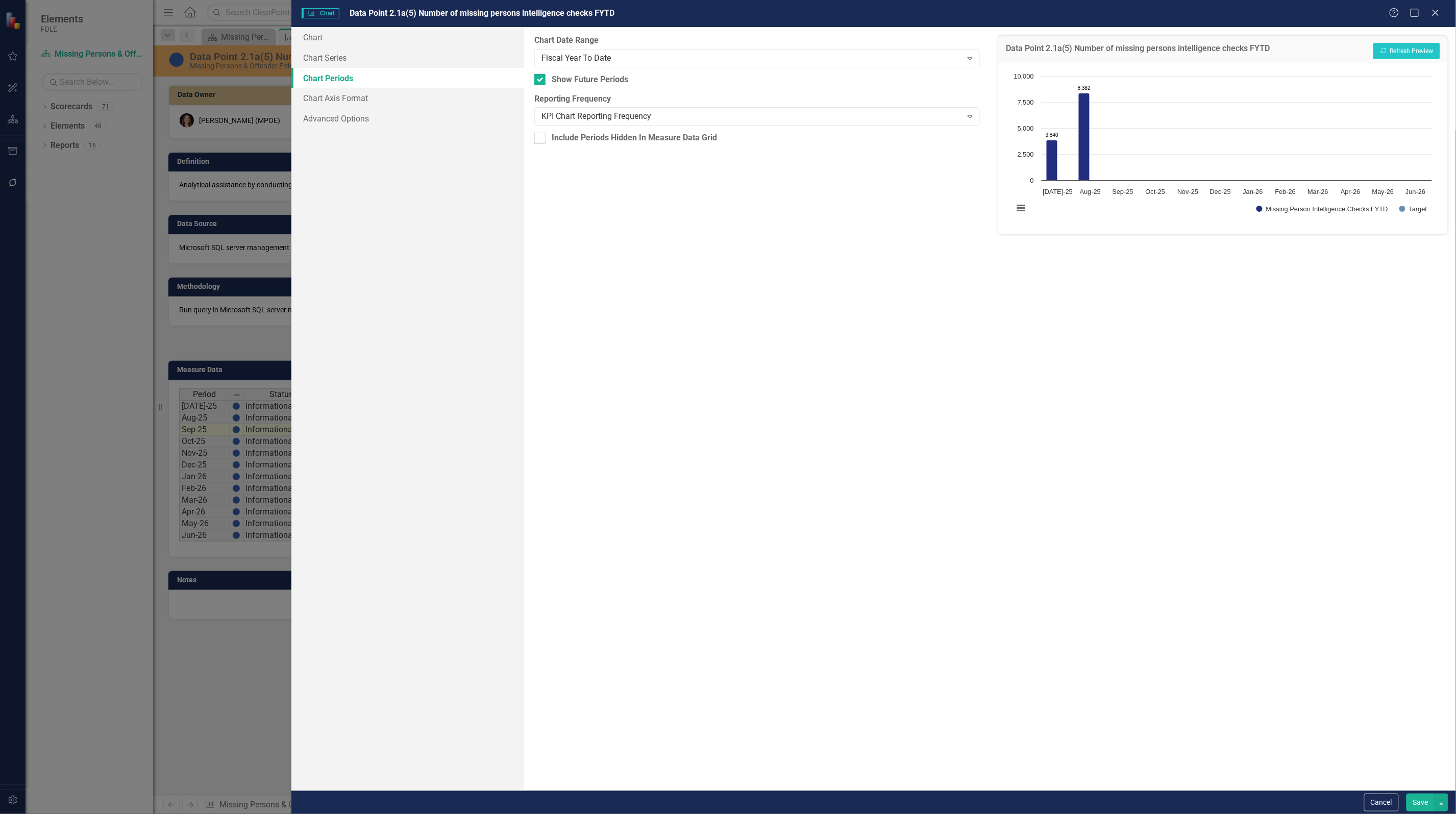
click at [1415, 800] on button "Save" at bounding box center [1420, 803] width 29 height 18
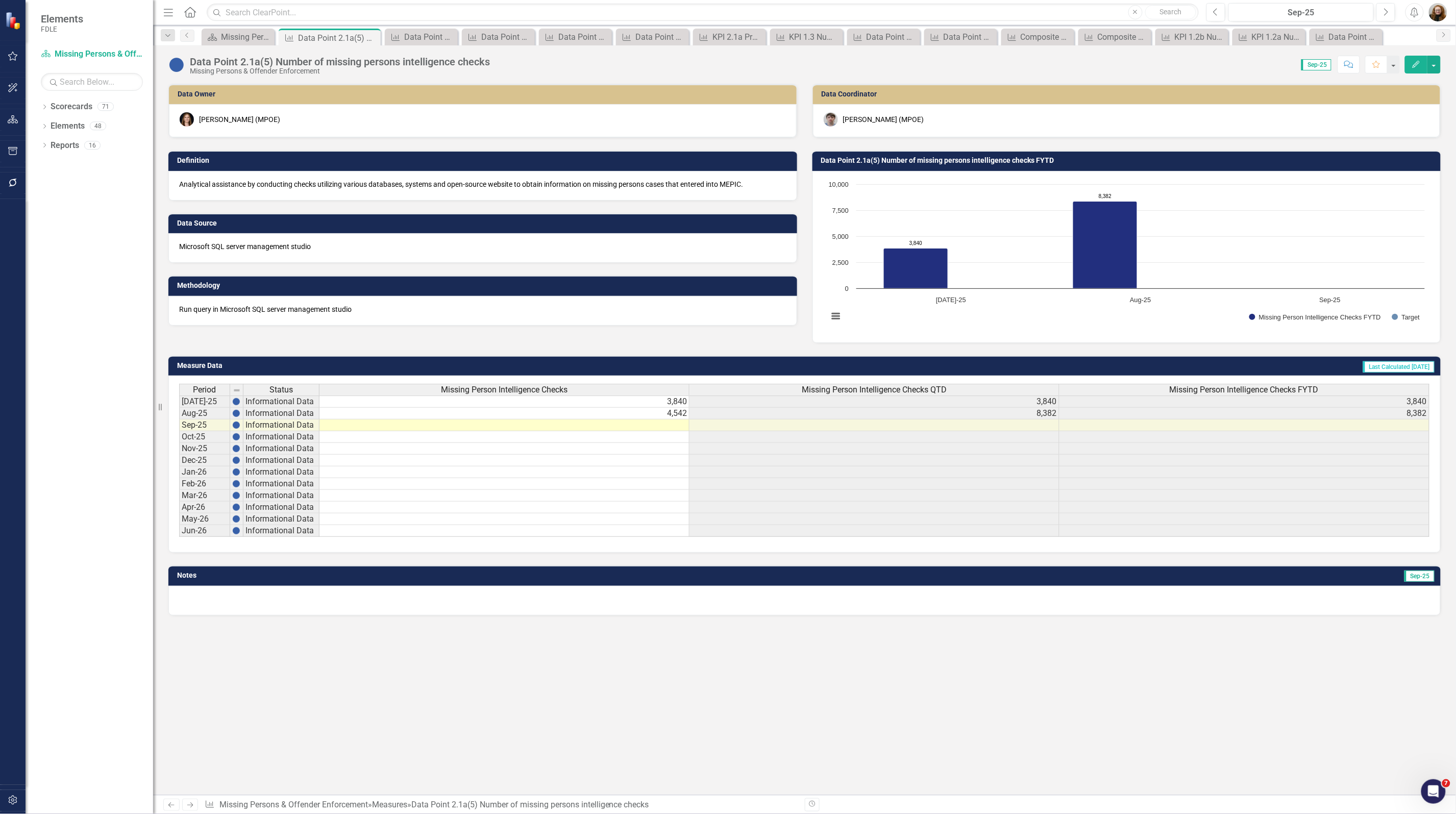
click at [1104, 314] on rect "Interactive chart" at bounding box center [1126, 256] width 607 height 153
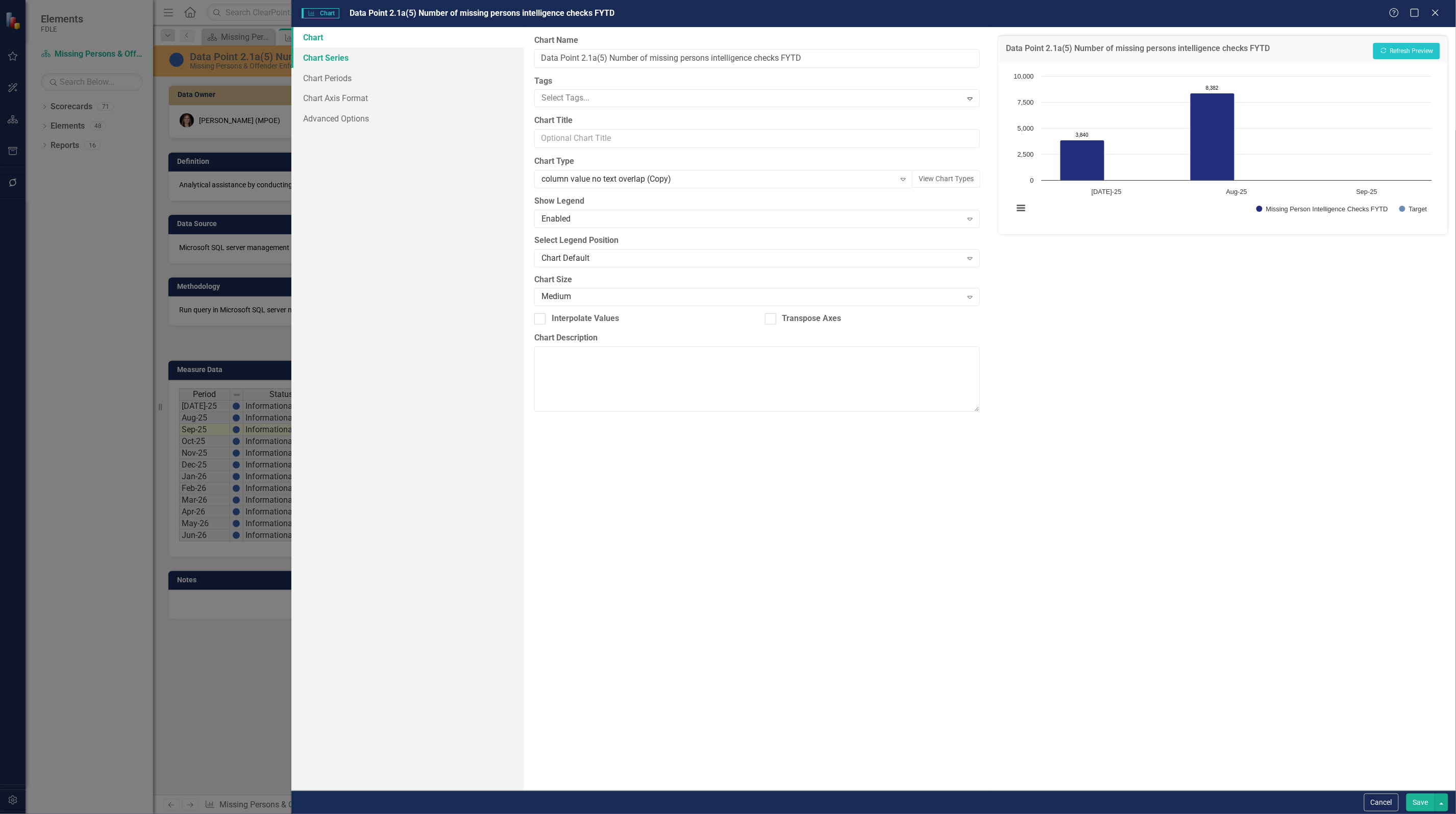
click at [337, 56] on link "Chart Series" at bounding box center [408, 58] width 233 height 20
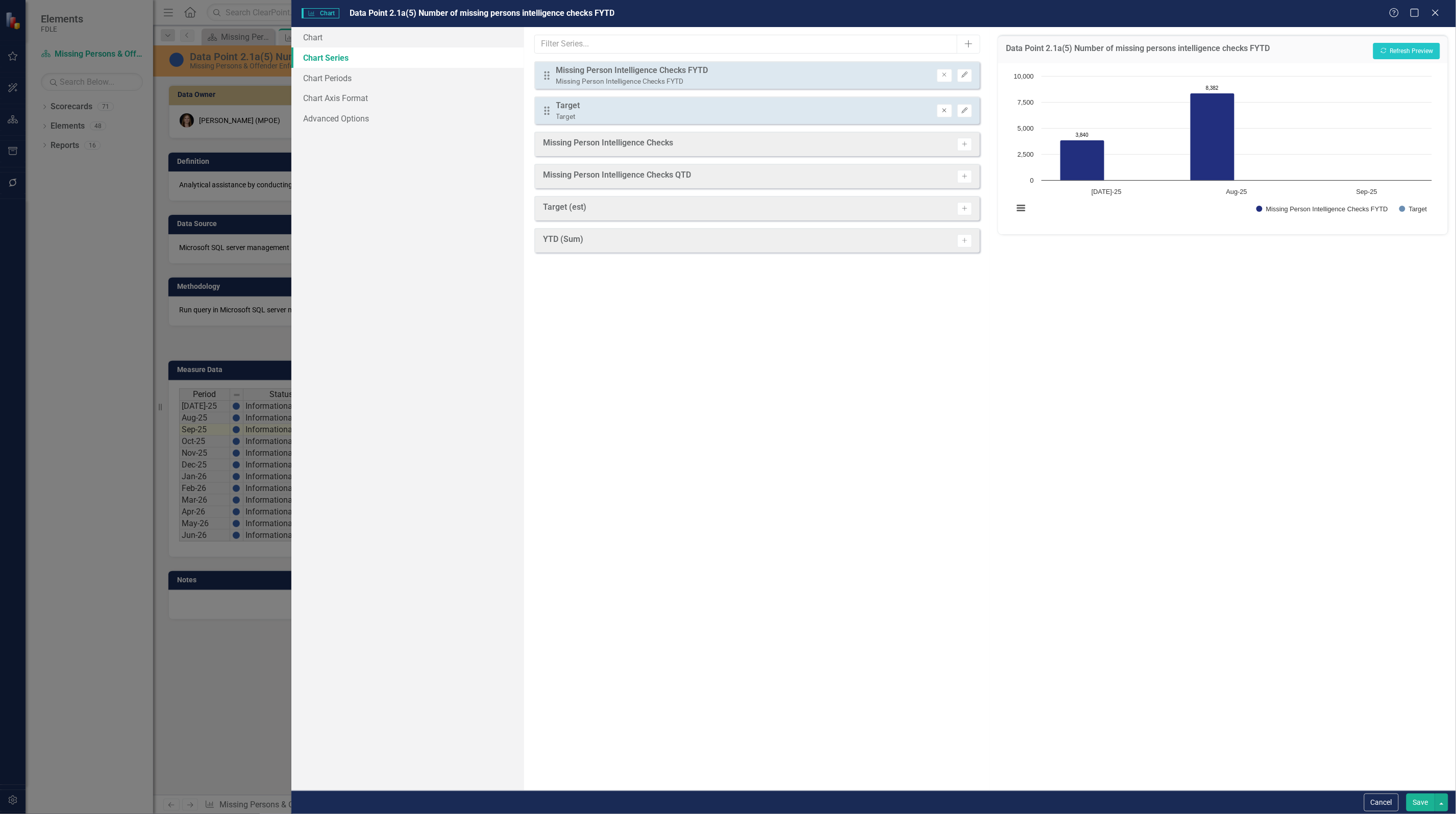
click at [944, 111] on icon "Remove" at bounding box center [944, 111] width 8 height 6
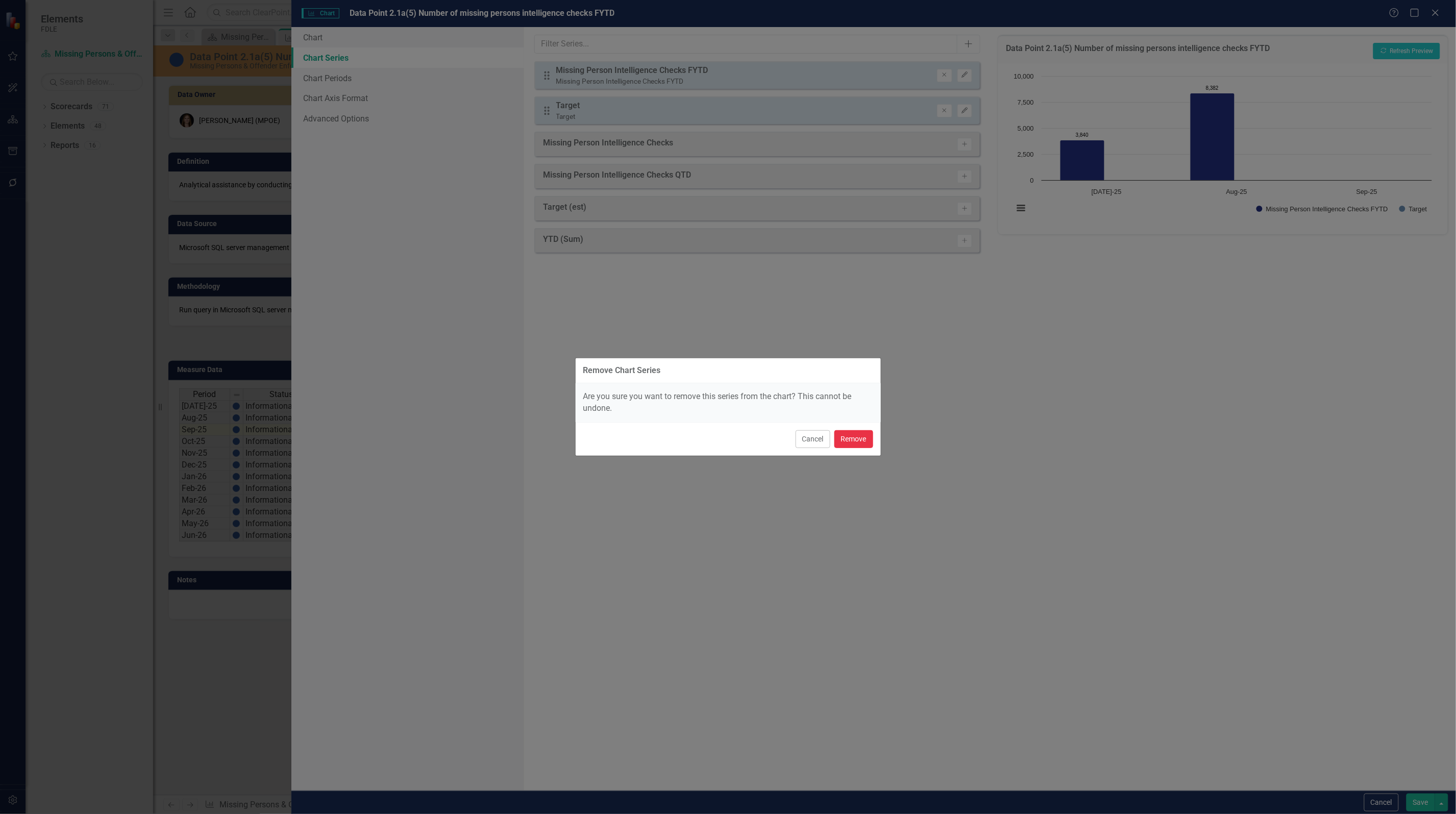
click at [855, 437] on button "Remove" at bounding box center [853, 439] width 39 height 18
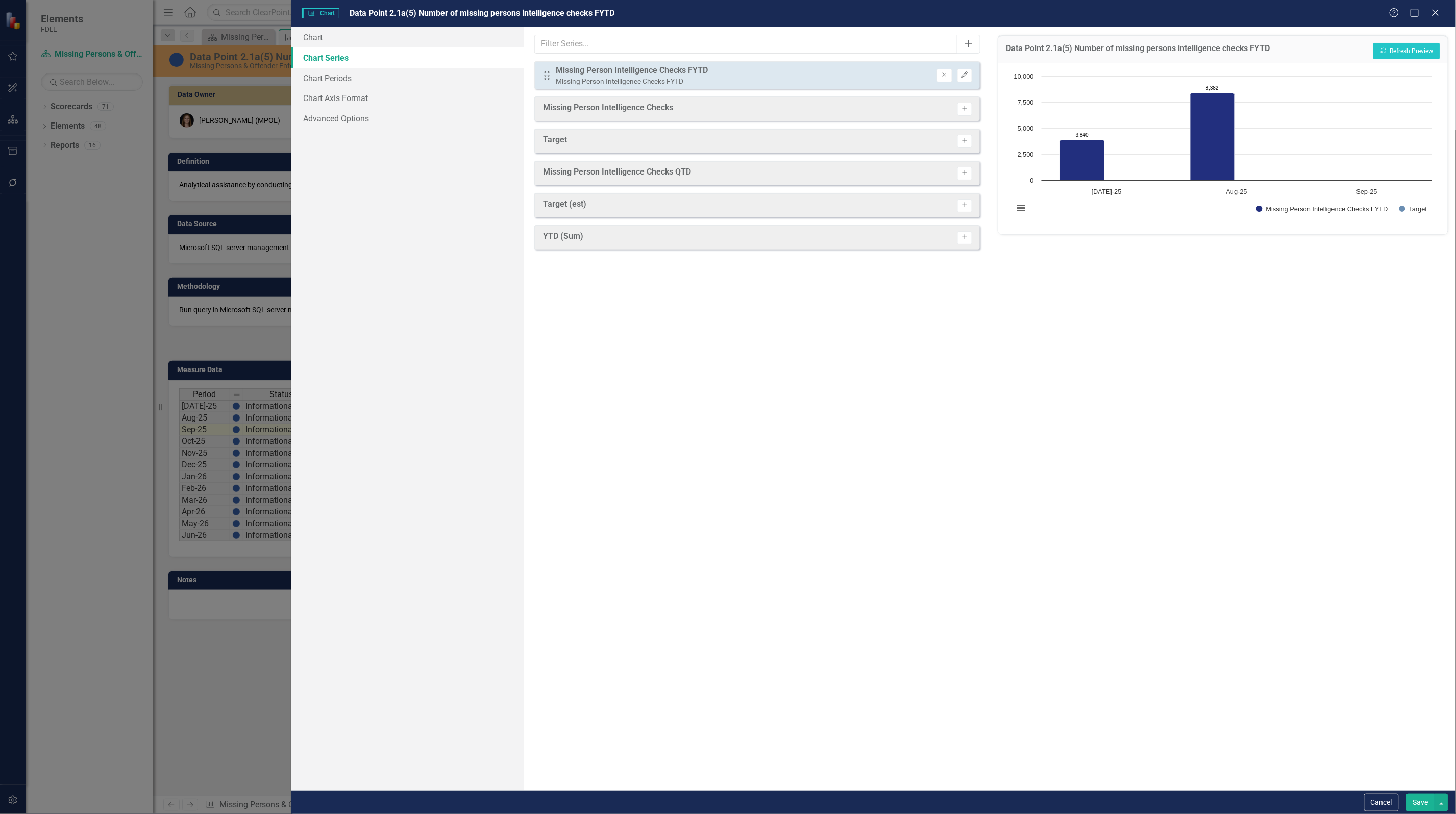
click at [1415, 805] on button "Save" at bounding box center [1420, 803] width 29 height 18
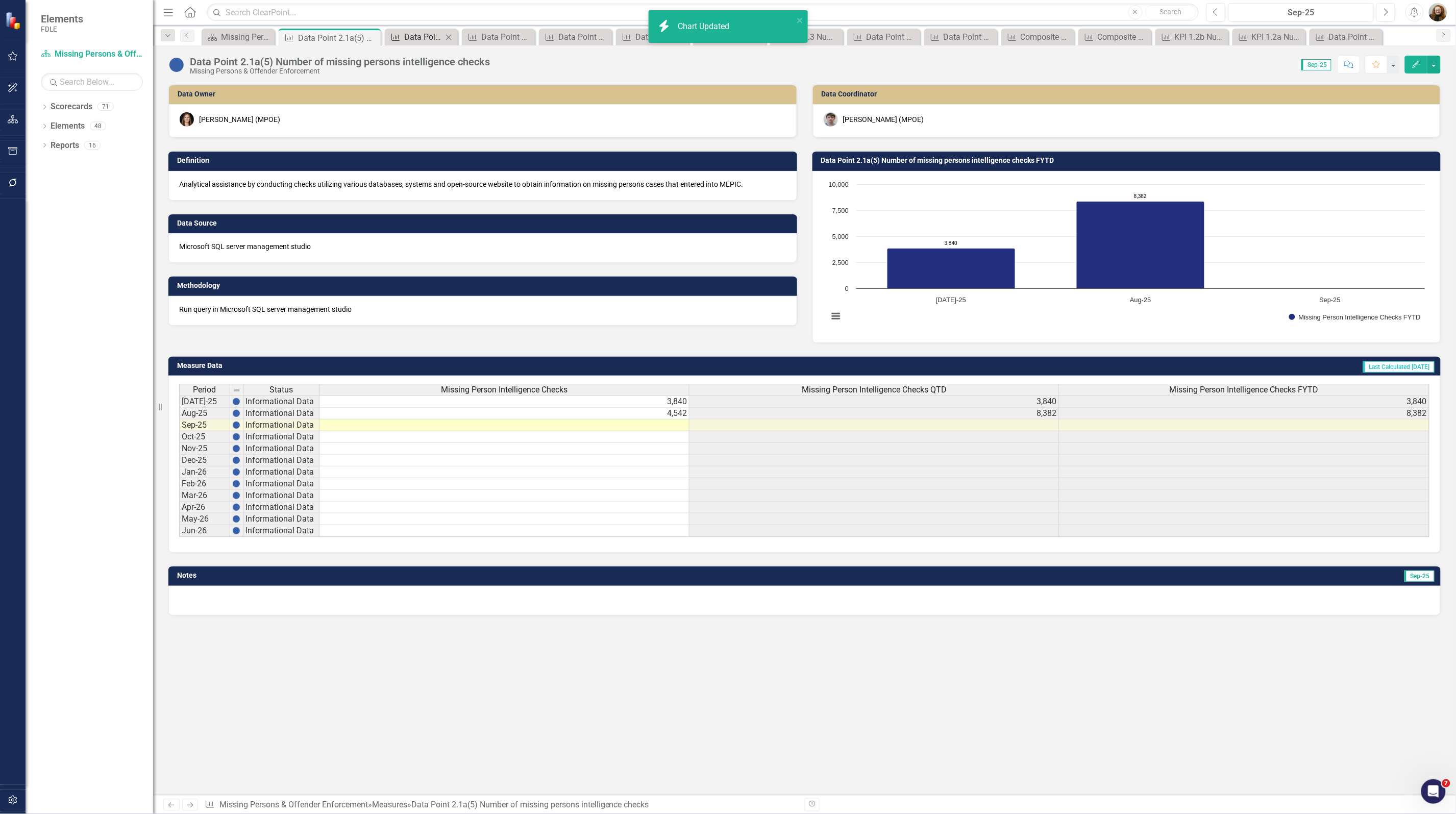
click at [423, 31] on div "Data Point 2.1a(4) Purple Alerts Issued" at bounding box center [423, 37] width 38 height 13
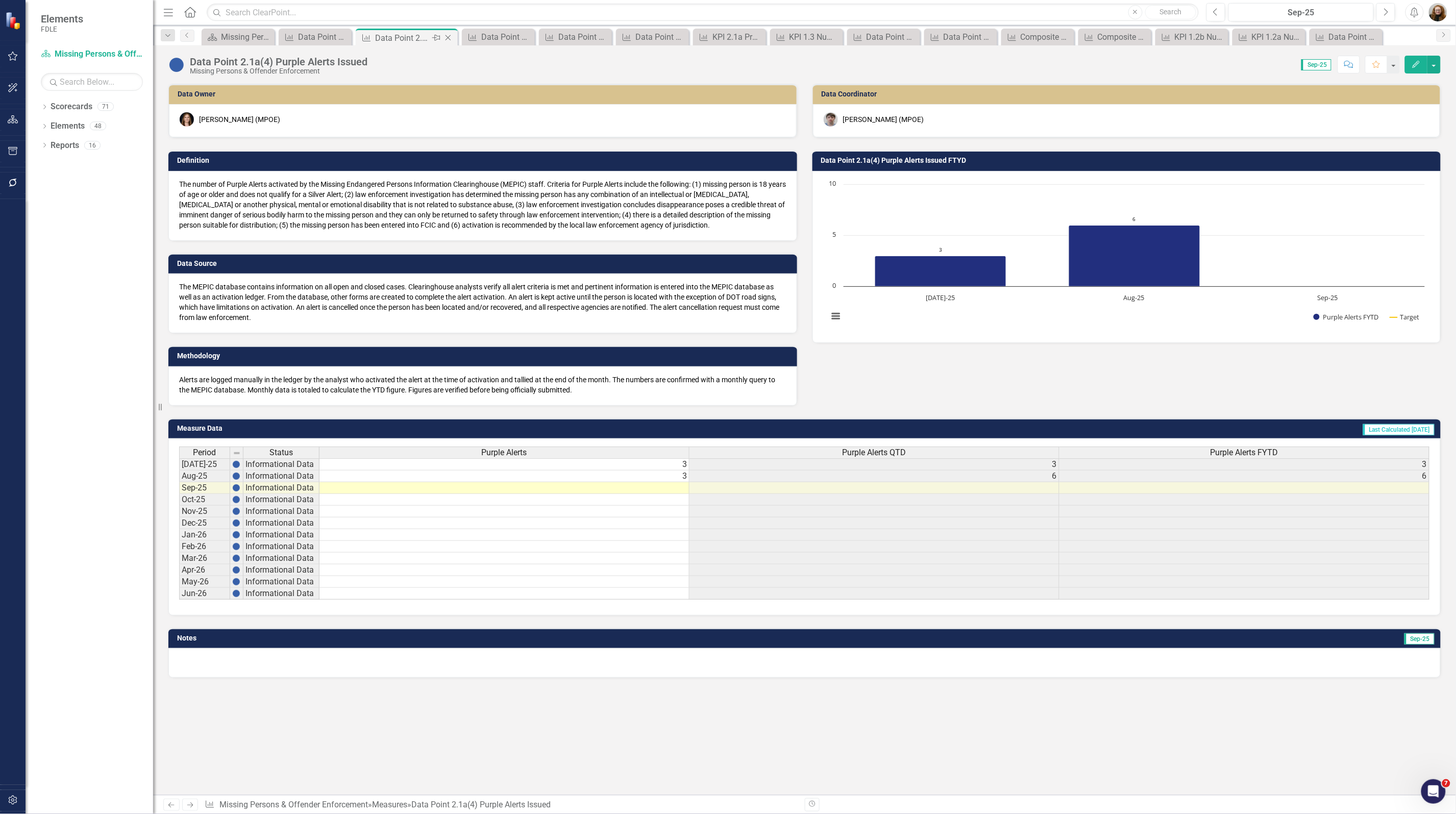
click at [423, 32] on div "Data Point 2.1a(4) Purple Alerts Issued" at bounding box center [402, 38] width 55 height 13
click at [487, 34] on div "Data Point 2.1a(3) Silver Alerts Issued" at bounding box center [500, 37] width 38 height 13
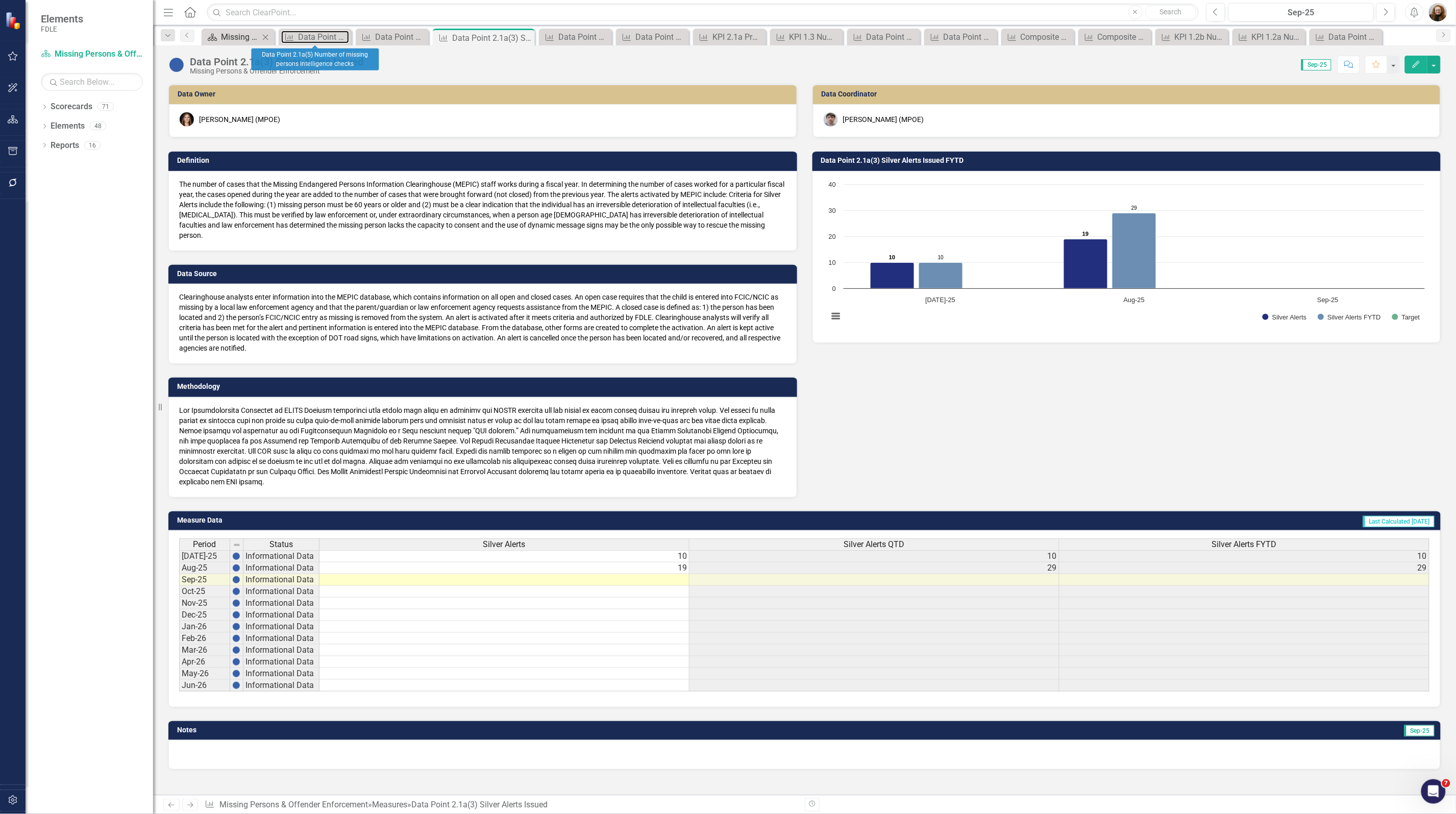
drag, startPoint x: 300, startPoint y: 32, endPoint x: 241, endPoint y: 32, distance: 59.0
click at [298, 32] on div "Data Point 2.1a(5) Number of missing persons intelligence checks" at bounding box center [323, 37] width 51 height 13
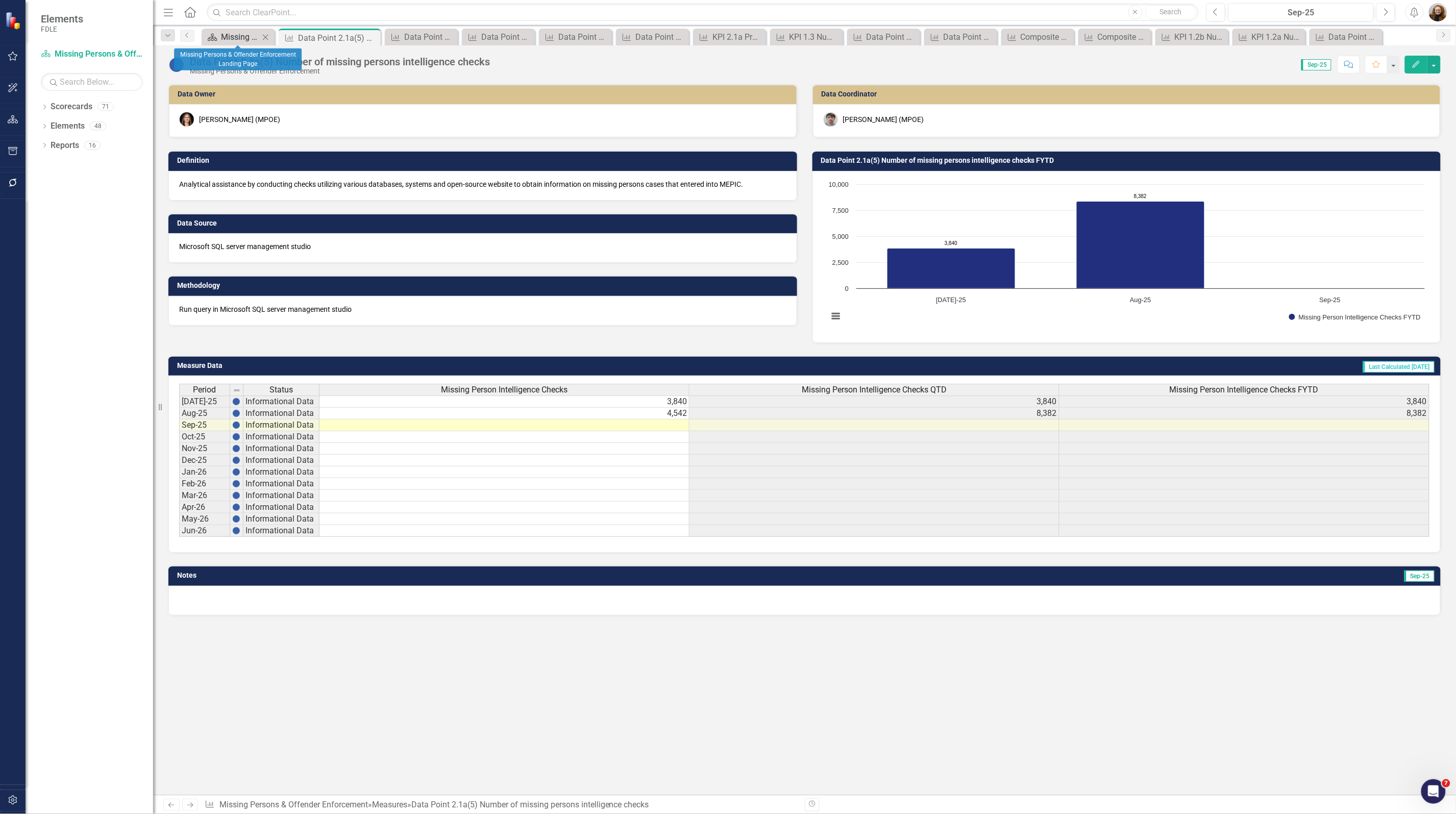
click at [241, 32] on div "Missing Persons & Offender Enforcement Landing Page" at bounding box center [240, 37] width 38 height 13
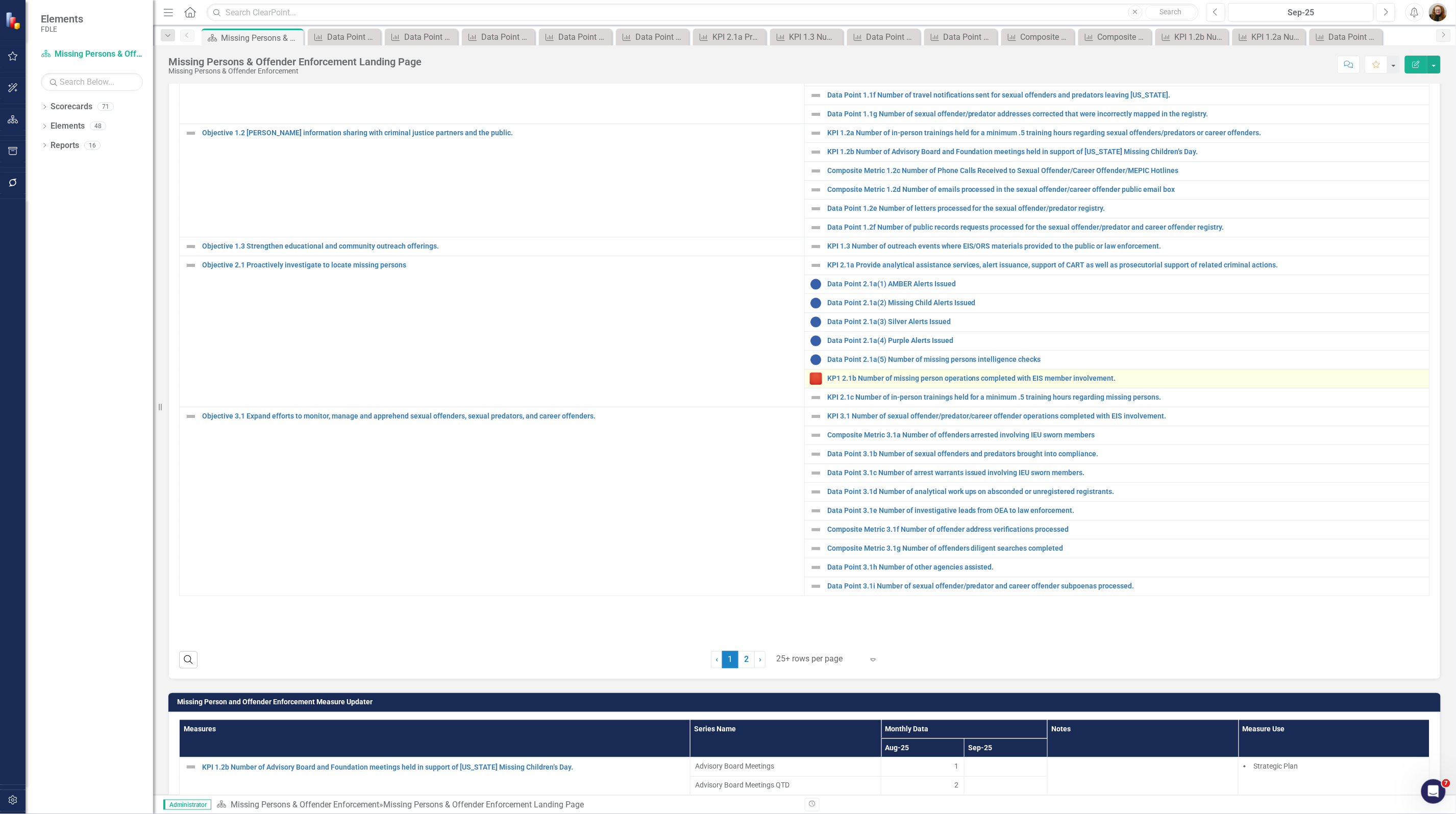
scroll to position [447, 0]
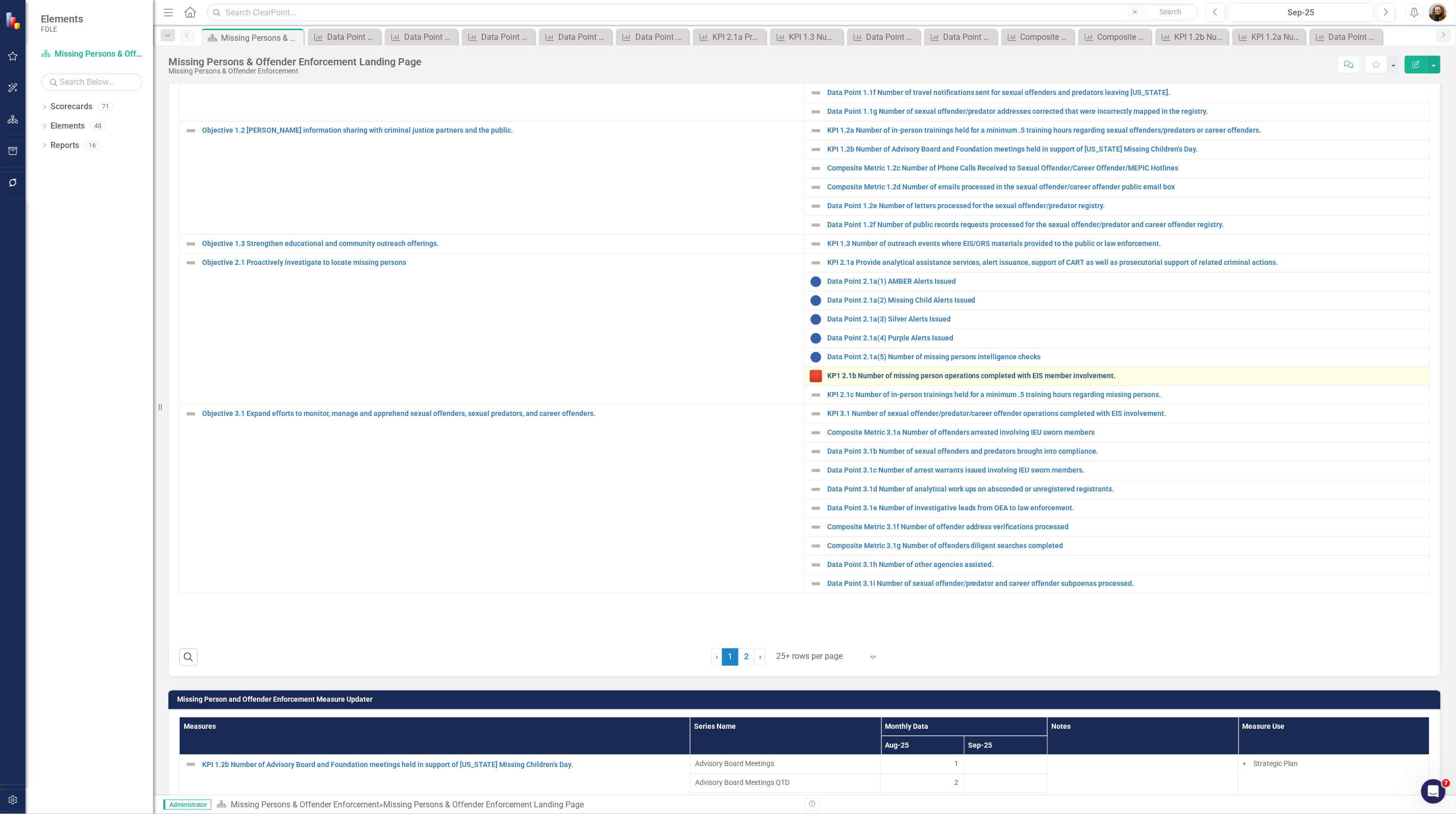
click at [875, 380] on link "KP1 2.1b Number of missing person operations completed with EIS member involvem…" at bounding box center [1126, 376] width 597 height 8
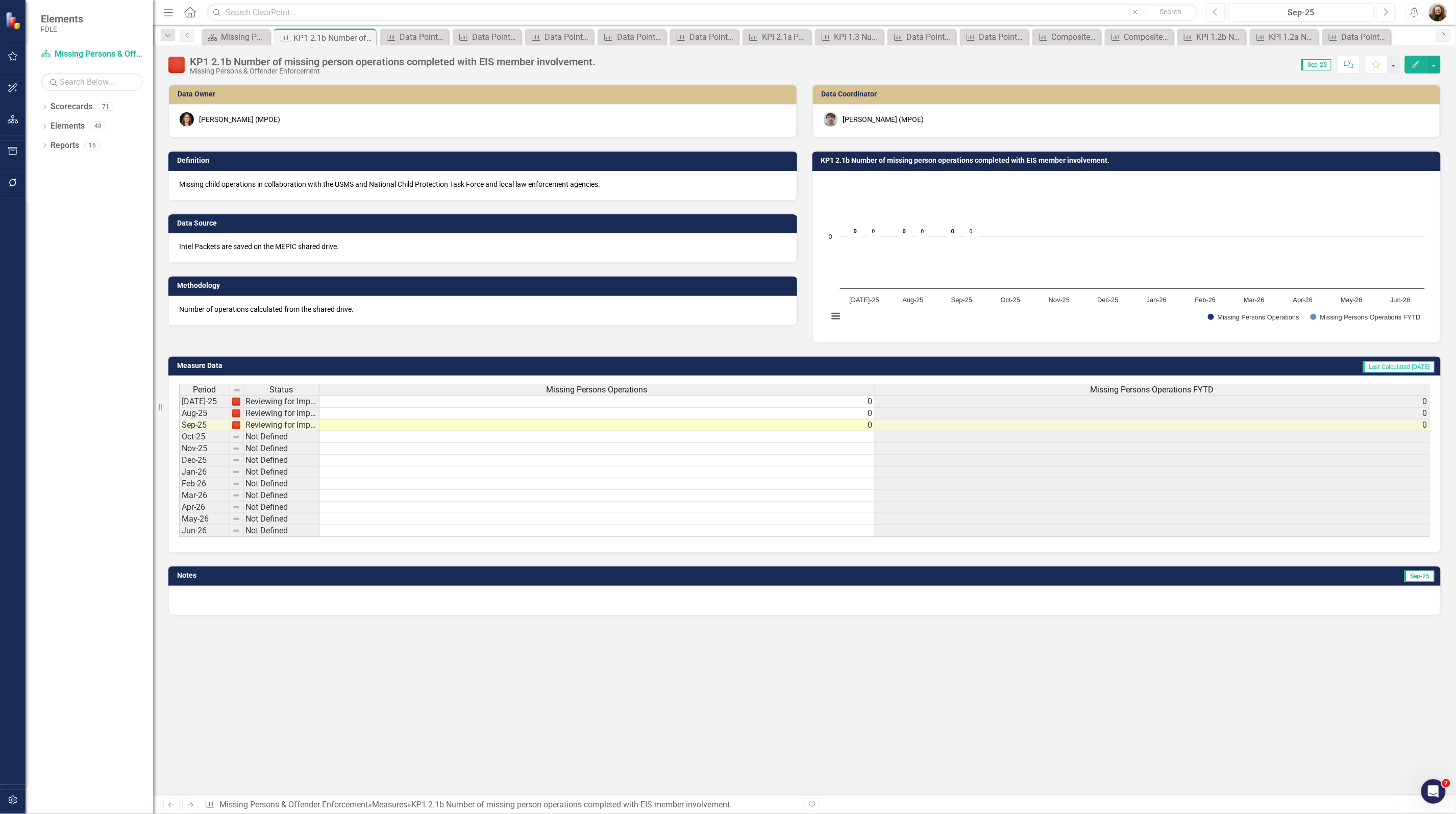
click at [1027, 196] on rect "Interactive chart" at bounding box center [1126, 256] width 607 height 153
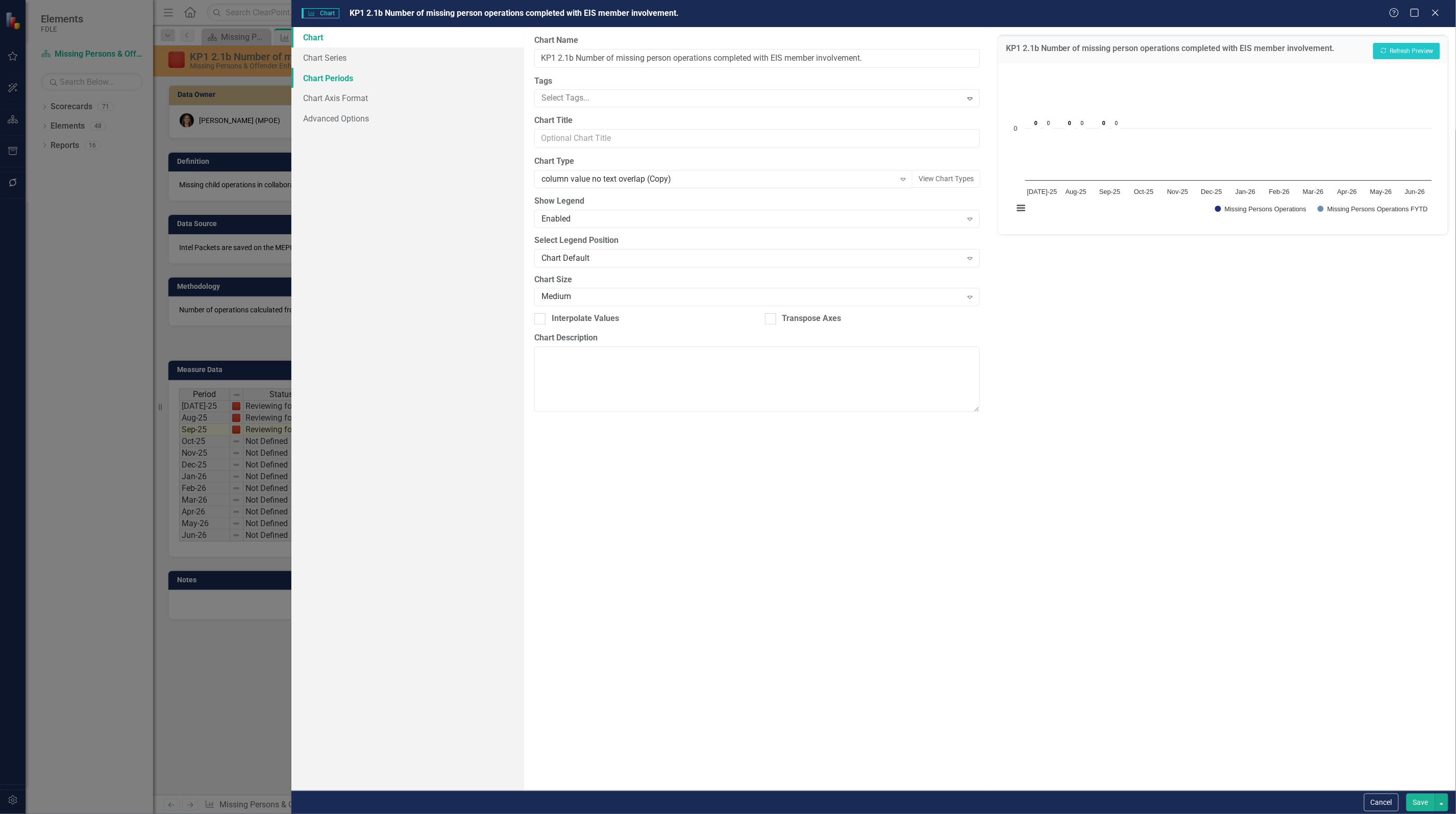
click at [344, 73] on link "Chart Periods" at bounding box center [408, 78] width 233 height 20
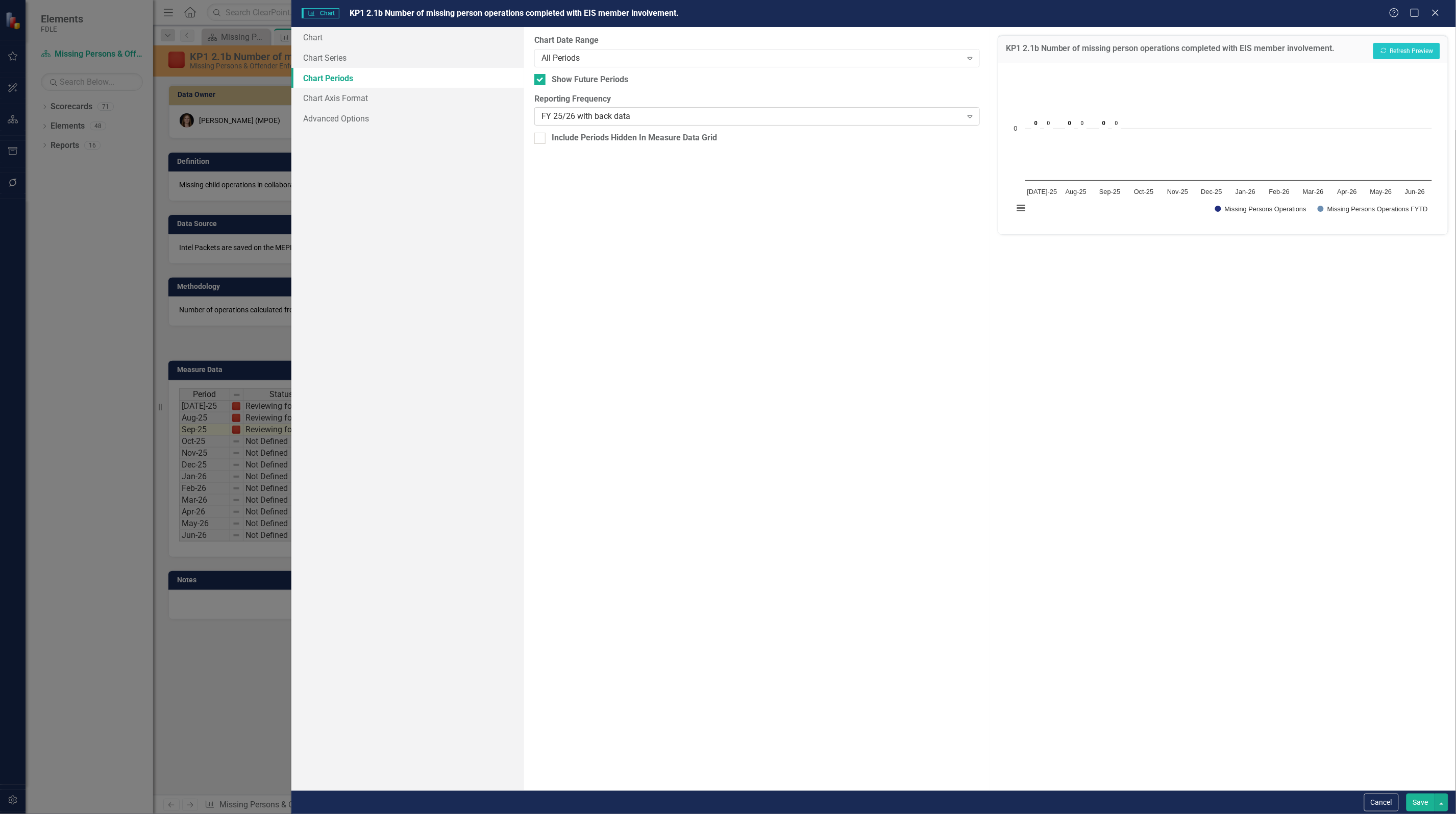
click at [623, 115] on div "FY 25/26 with back data" at bounding box center [752, 116] width 421 height 12
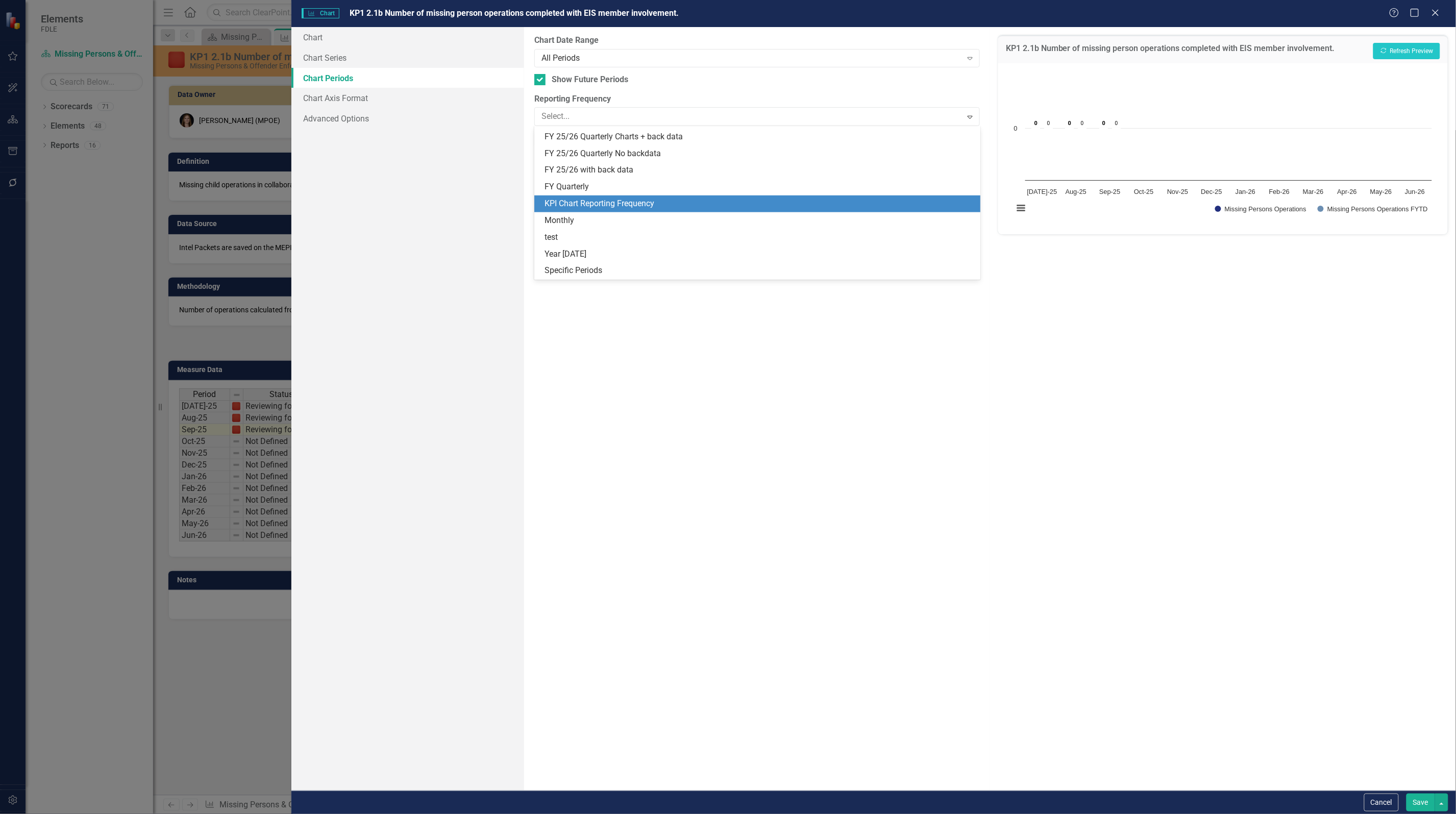
click at [661, 201] on div "KPI Chart Reporting Frequency" at bounding box center [759, 204] width 429 height 12
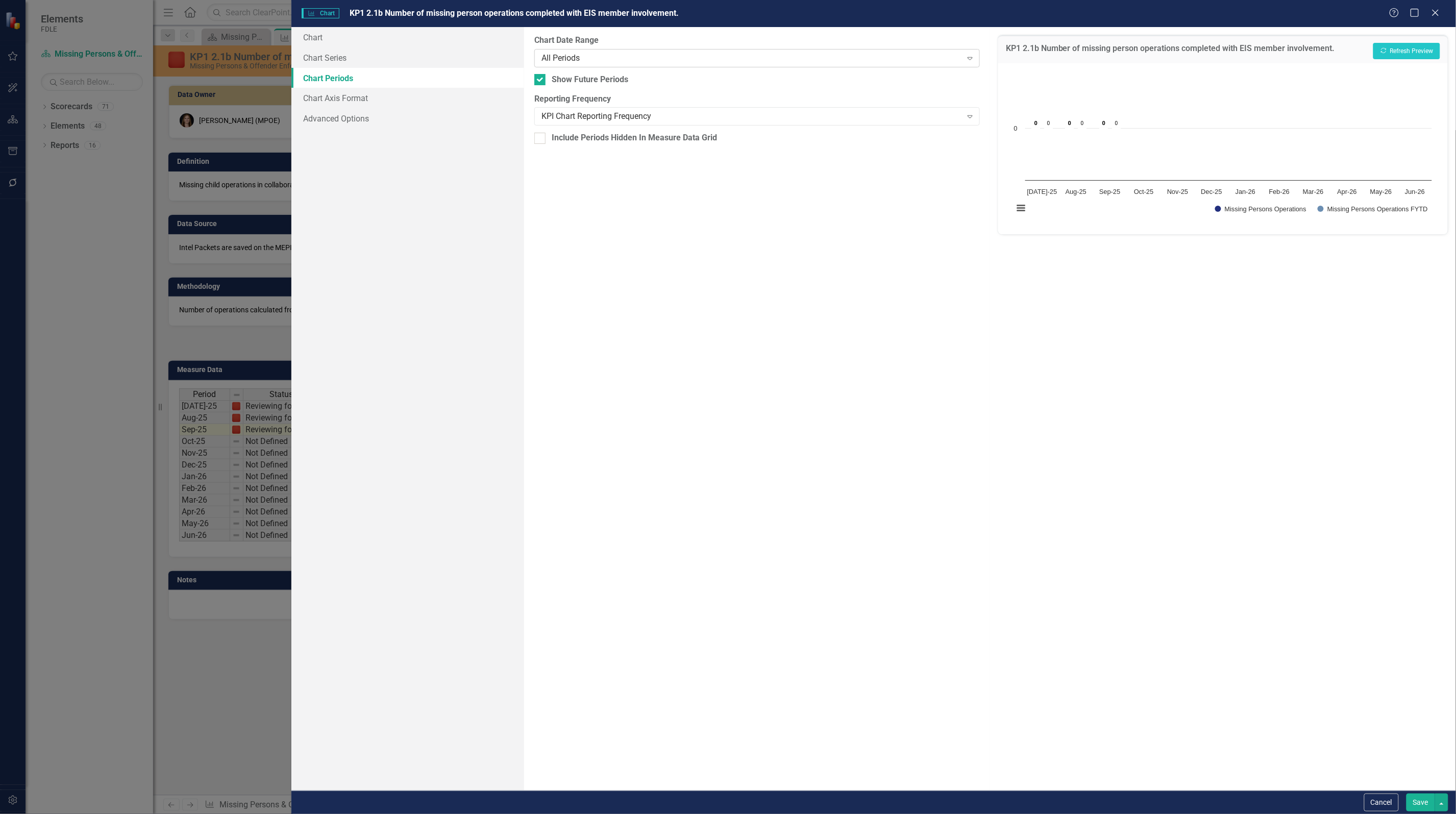
click at [599, 57] on div "All Periods" at bounding box center [752, 58] width 421 height 12
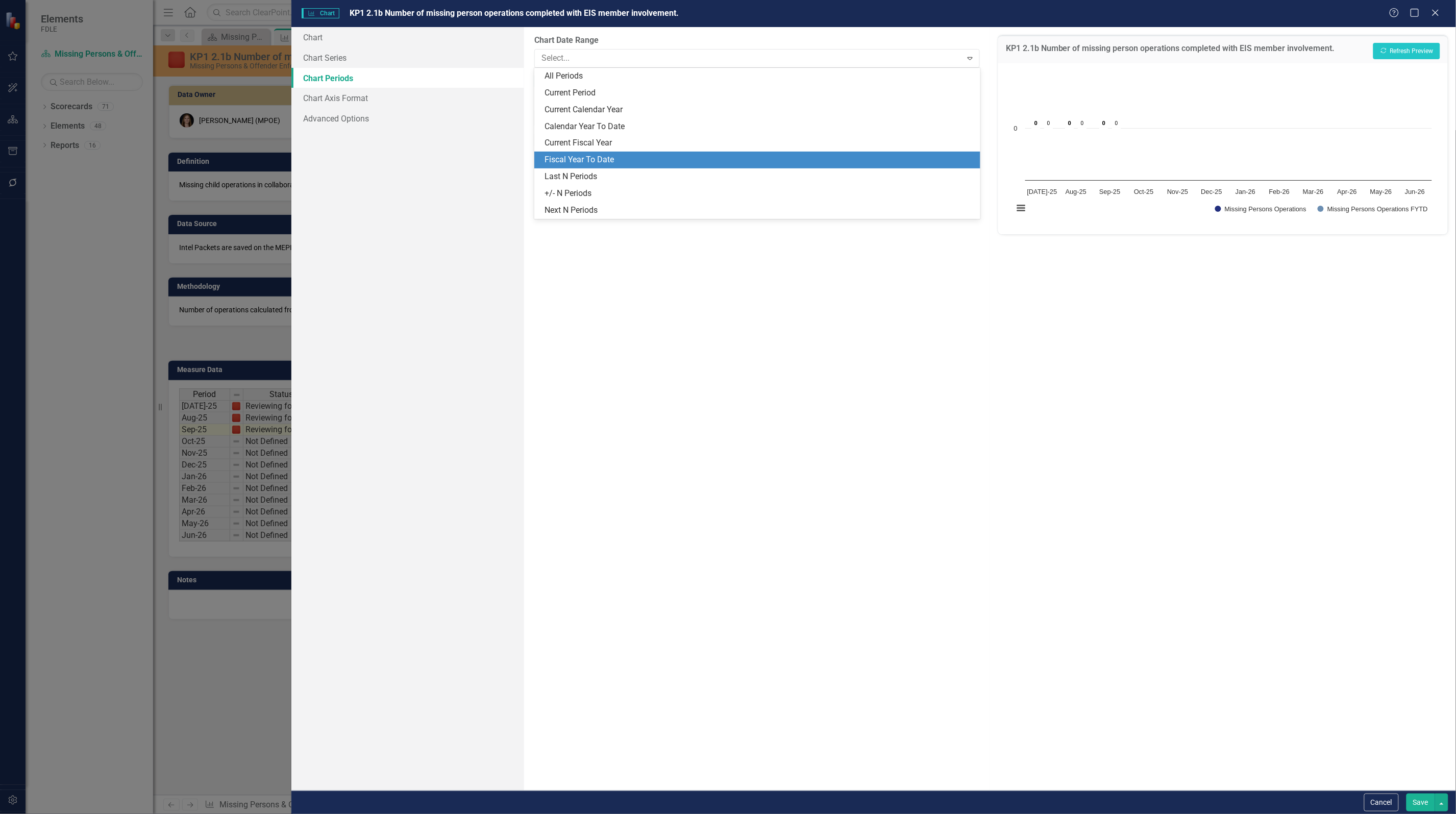
click at [600, 155] on div "Fiscal Year To Date" at bounding box center [759, 160] width 429 height 12
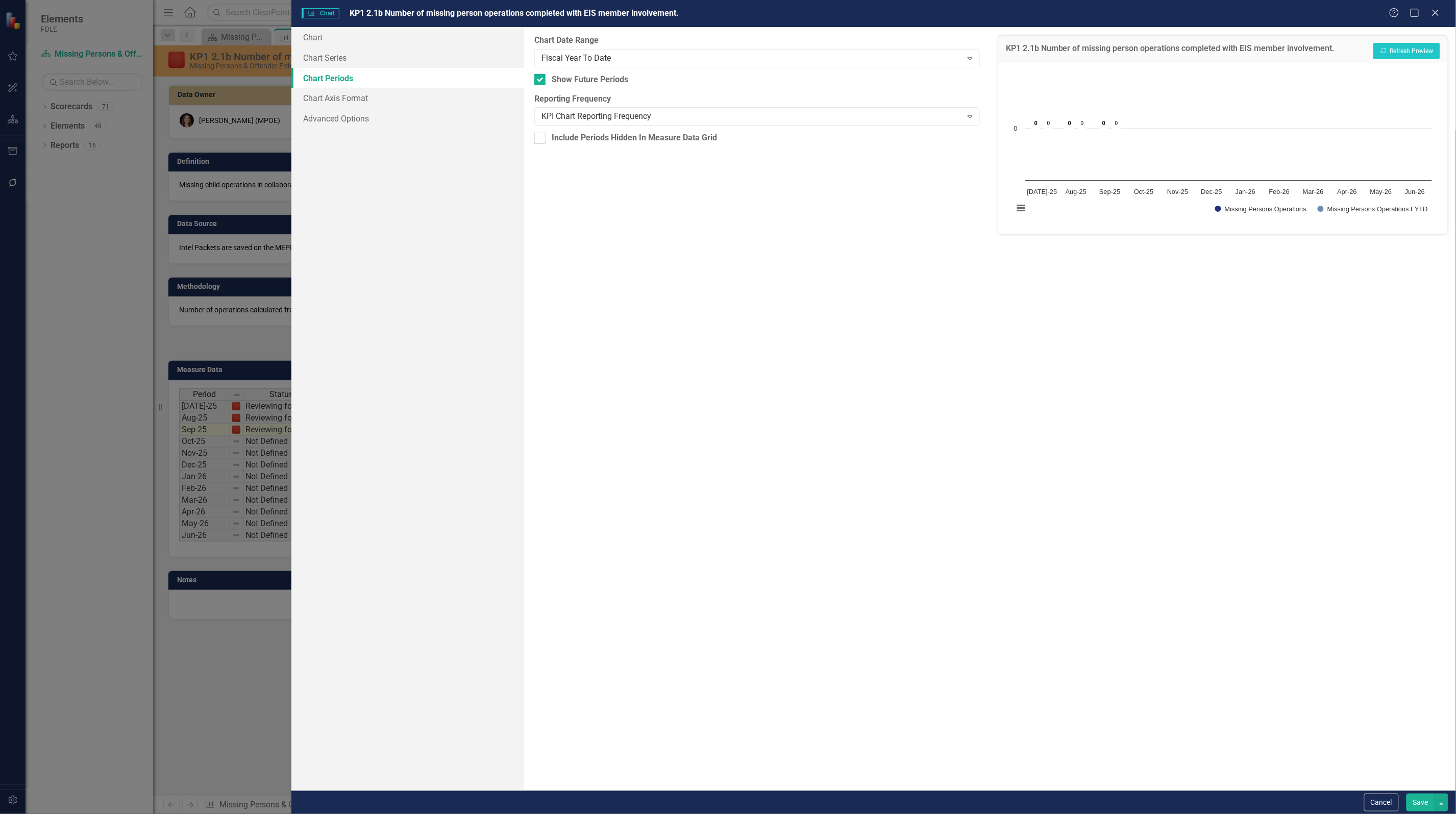
click at [1424, 802] on button "Save" at bounding box center [1420, 803] width 29 height 18
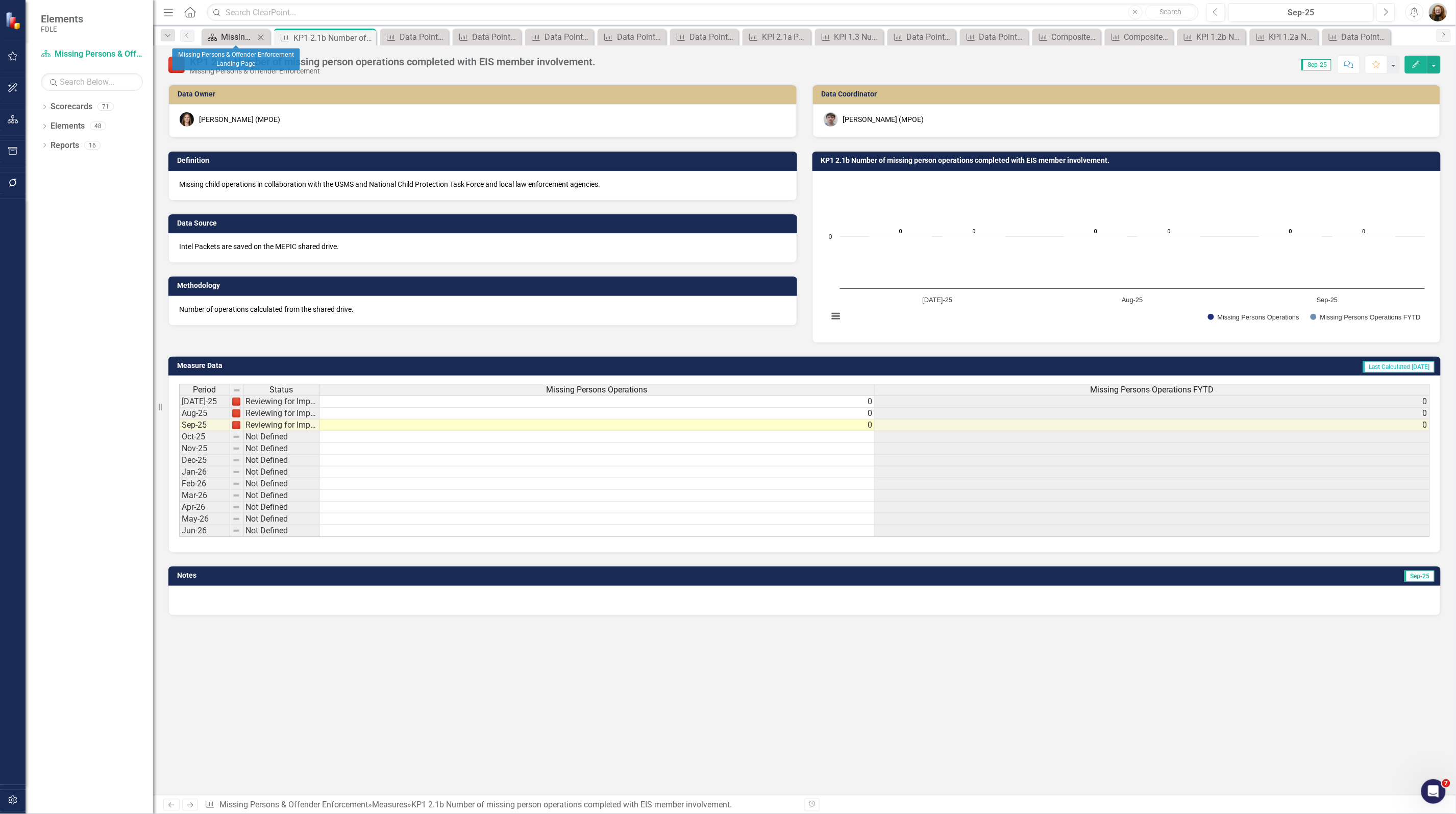
click at [228, 34] on div "Missing Persons & Offender Enforcement Landing Page" at bounding box center [238, 37] width 34 height 13
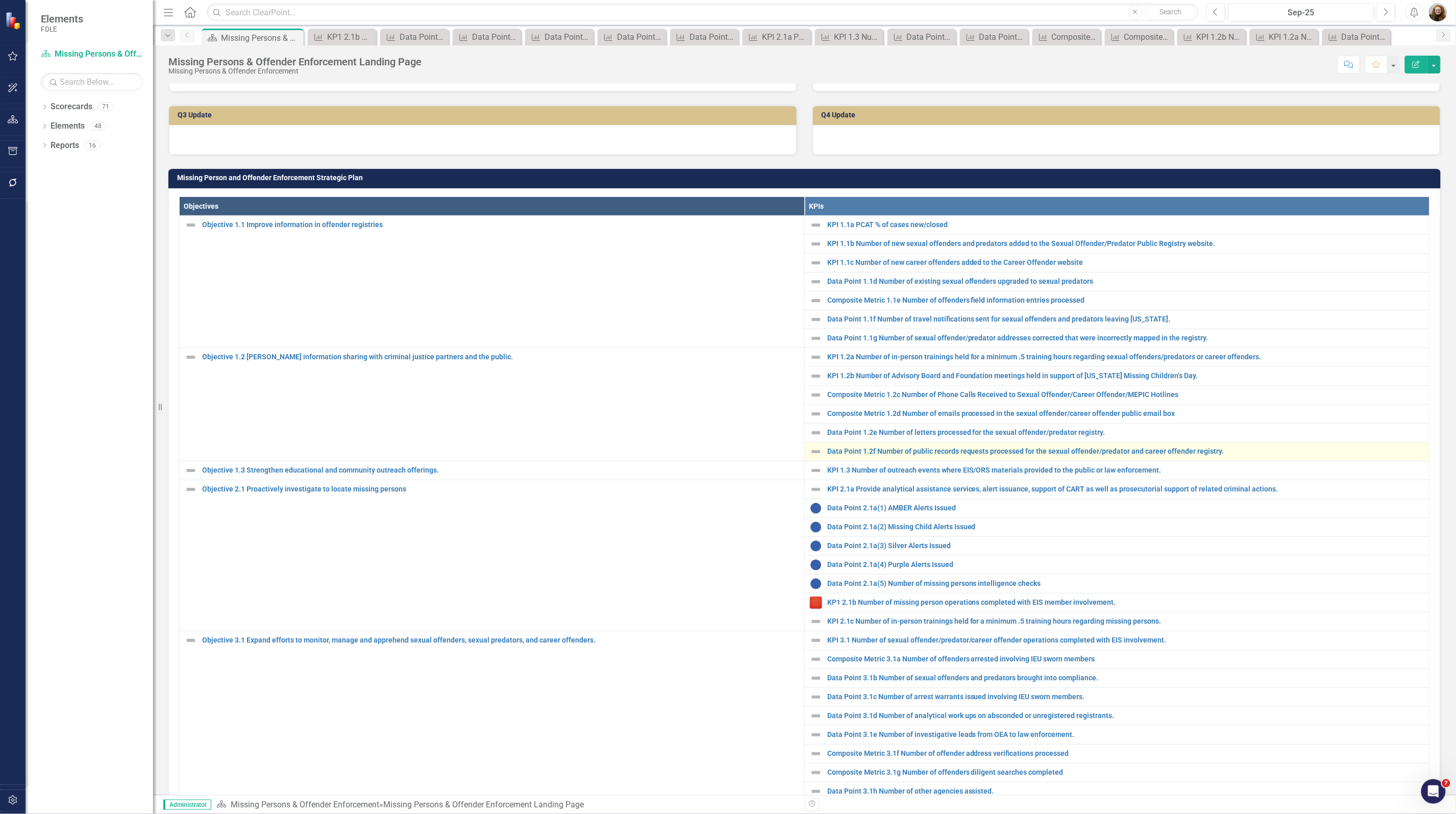
scroll to position [255, 0]
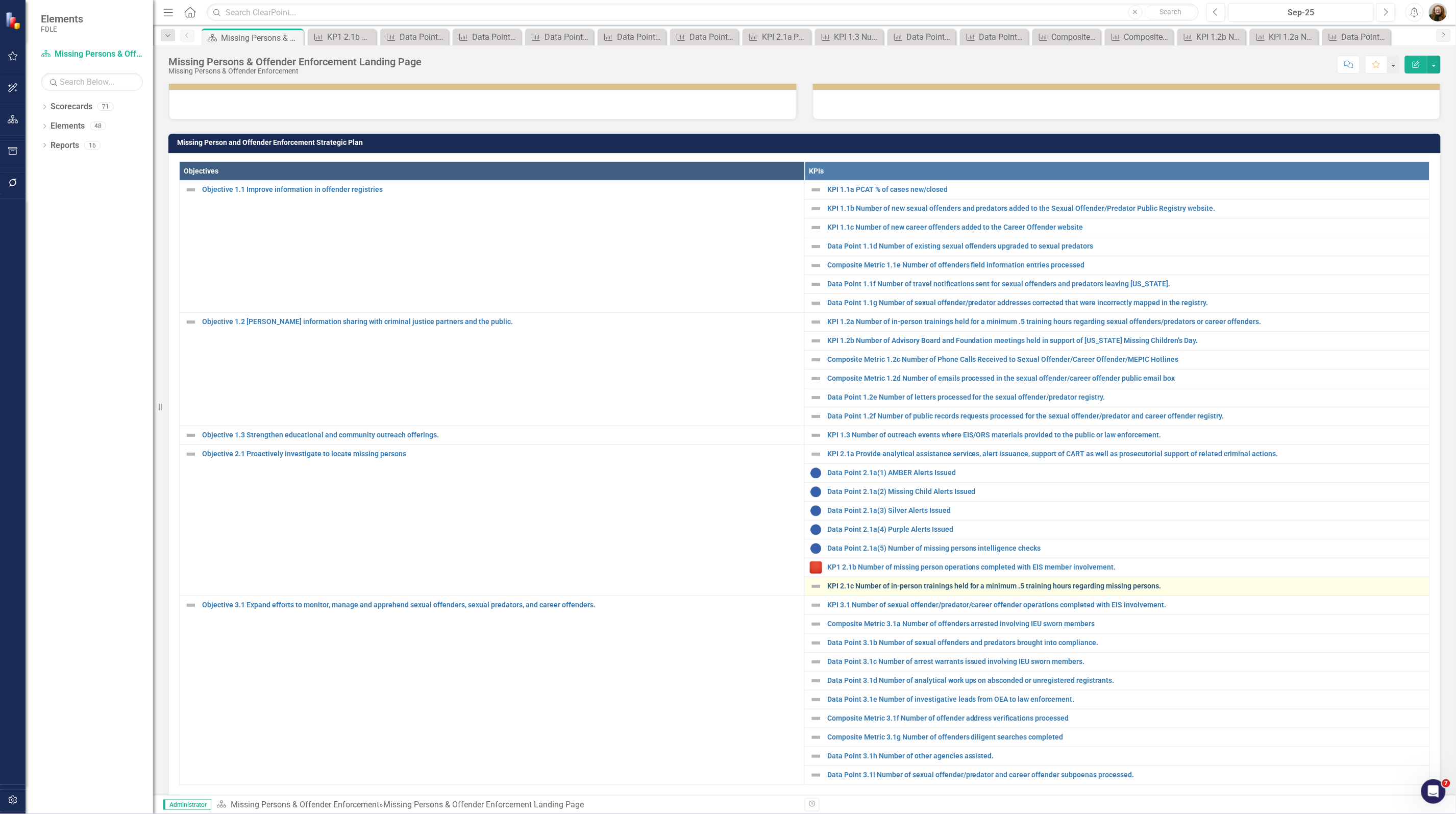
click at [886, 590] on link "KPI 2.1c Number of in-person trainings held for a minimum .5 training hours reg…" at bounding box center [1126, 586] width 597 height 8
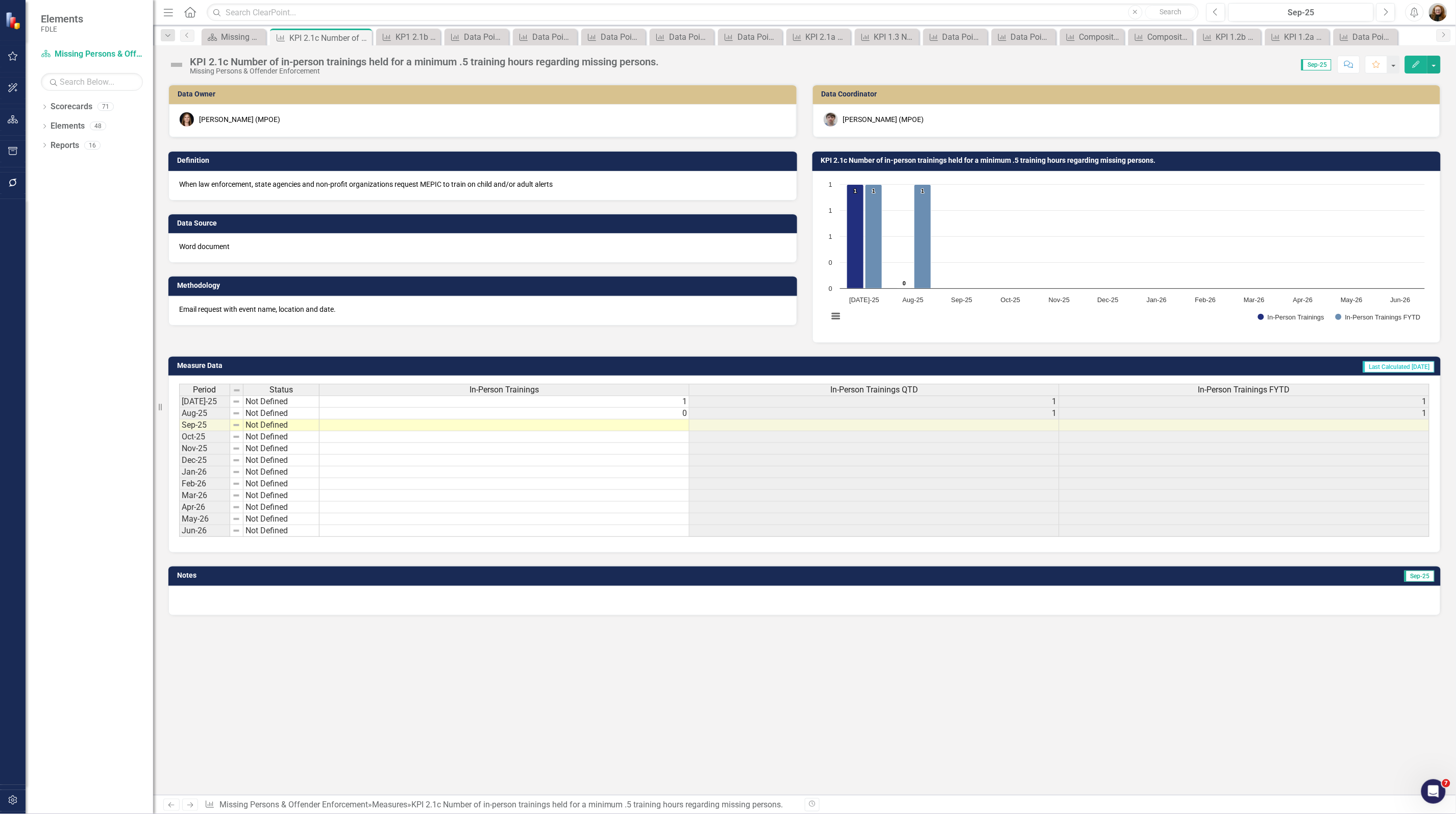
click at [1001, 164] on h3 "KPI 2.1c Number of in-person trainings held for a minimum .5 training hours reg…" at bounding box center [1129, 161] width 615 height 8
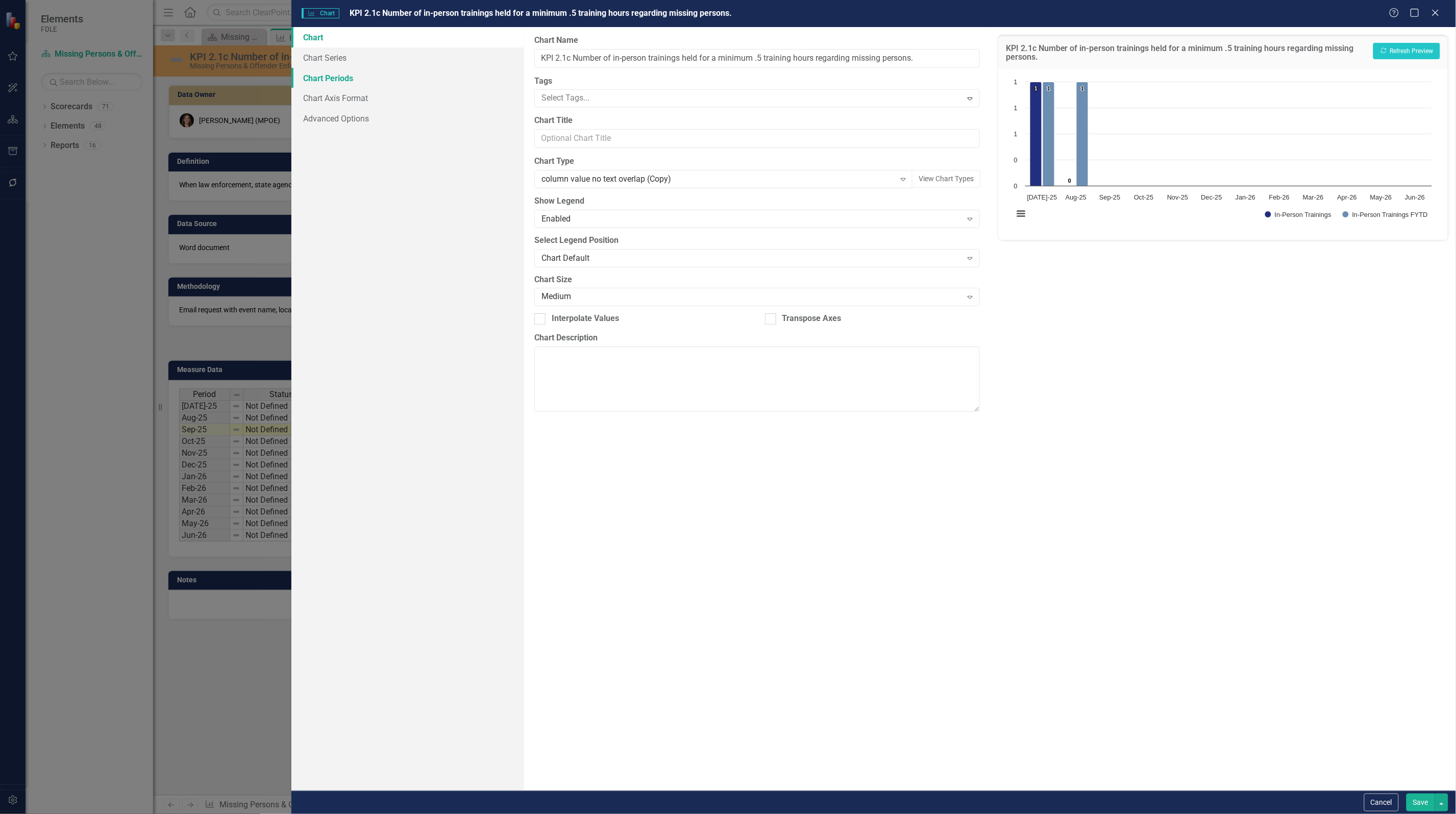
click at [343, 75] on link "Chart Periods" at bounding box center [408, 78] width 233 height 20
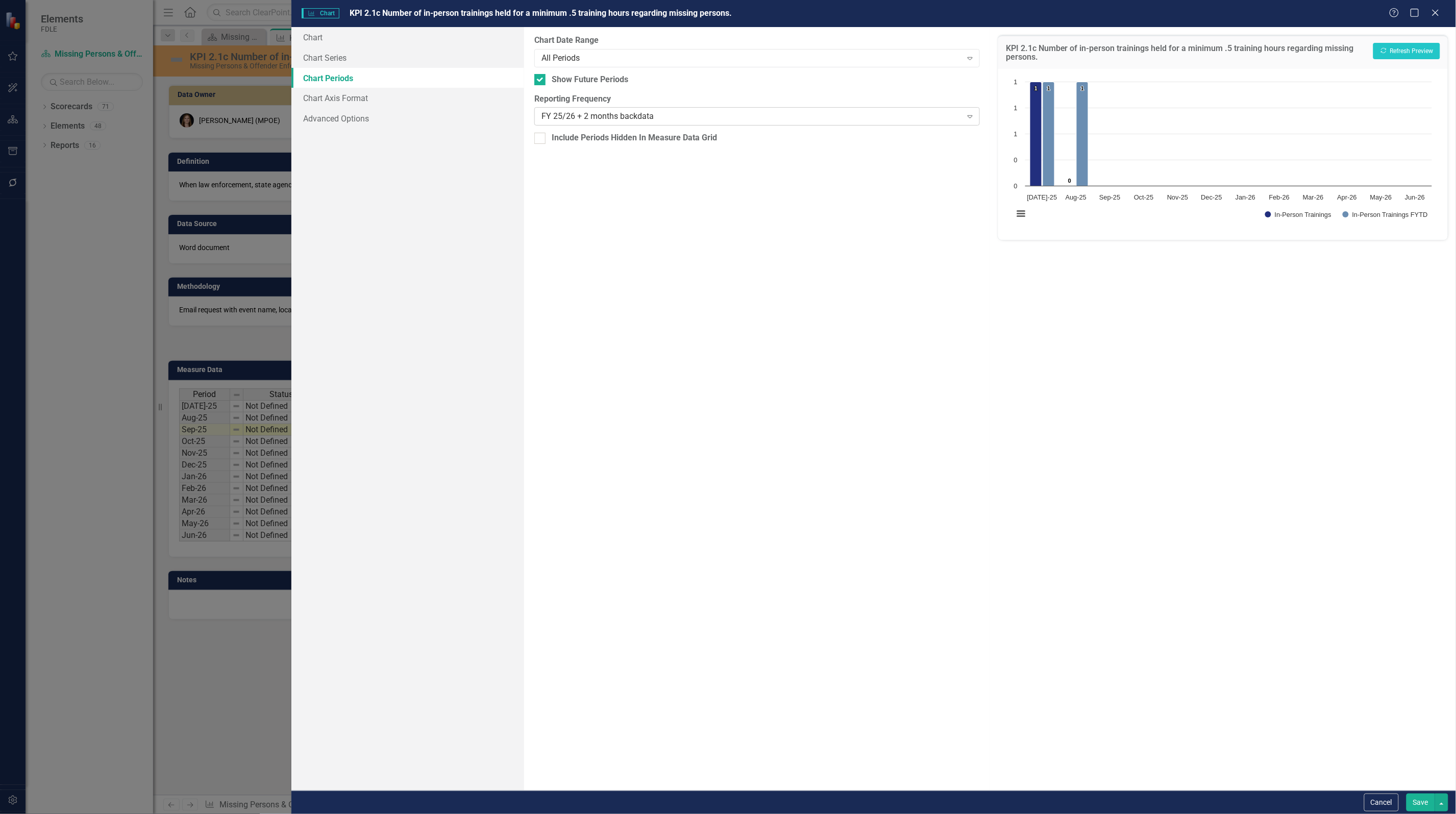
click at [595, 118] on div "FY 25/26 + 2 months backdata" at bounding box center [752, 116] width 421 height 12
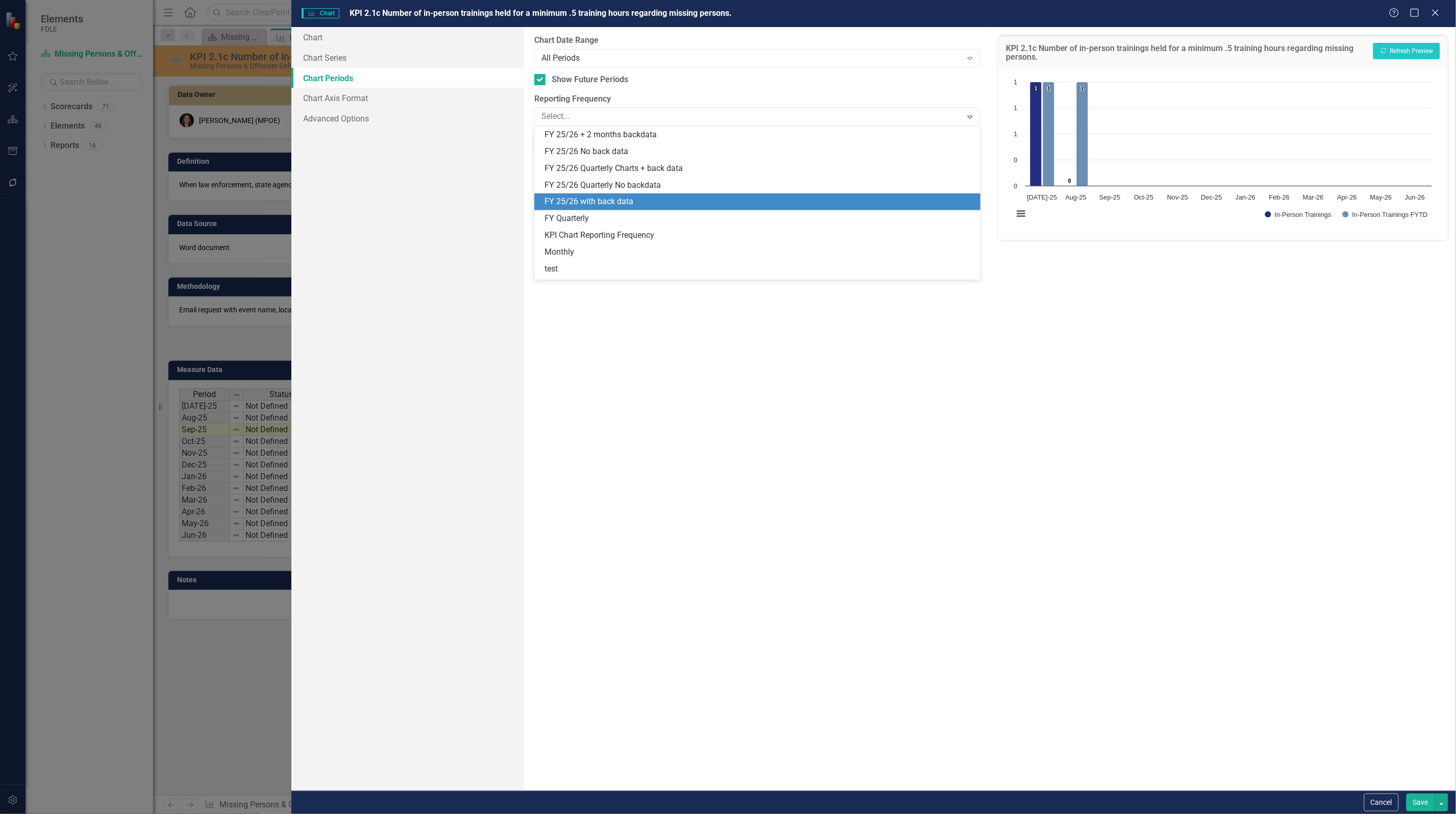
drag, startPoint x: 601, startPoint y: 207, endPoint x: 600, endPoint y: 246, distance: 39.0
click at [601, 238] on div "Default (Use Measure Reporting Frequency) Annual Current FY EOY FYTD Numbers Fi…" at bounding box center [757, 203] width 445 height 153
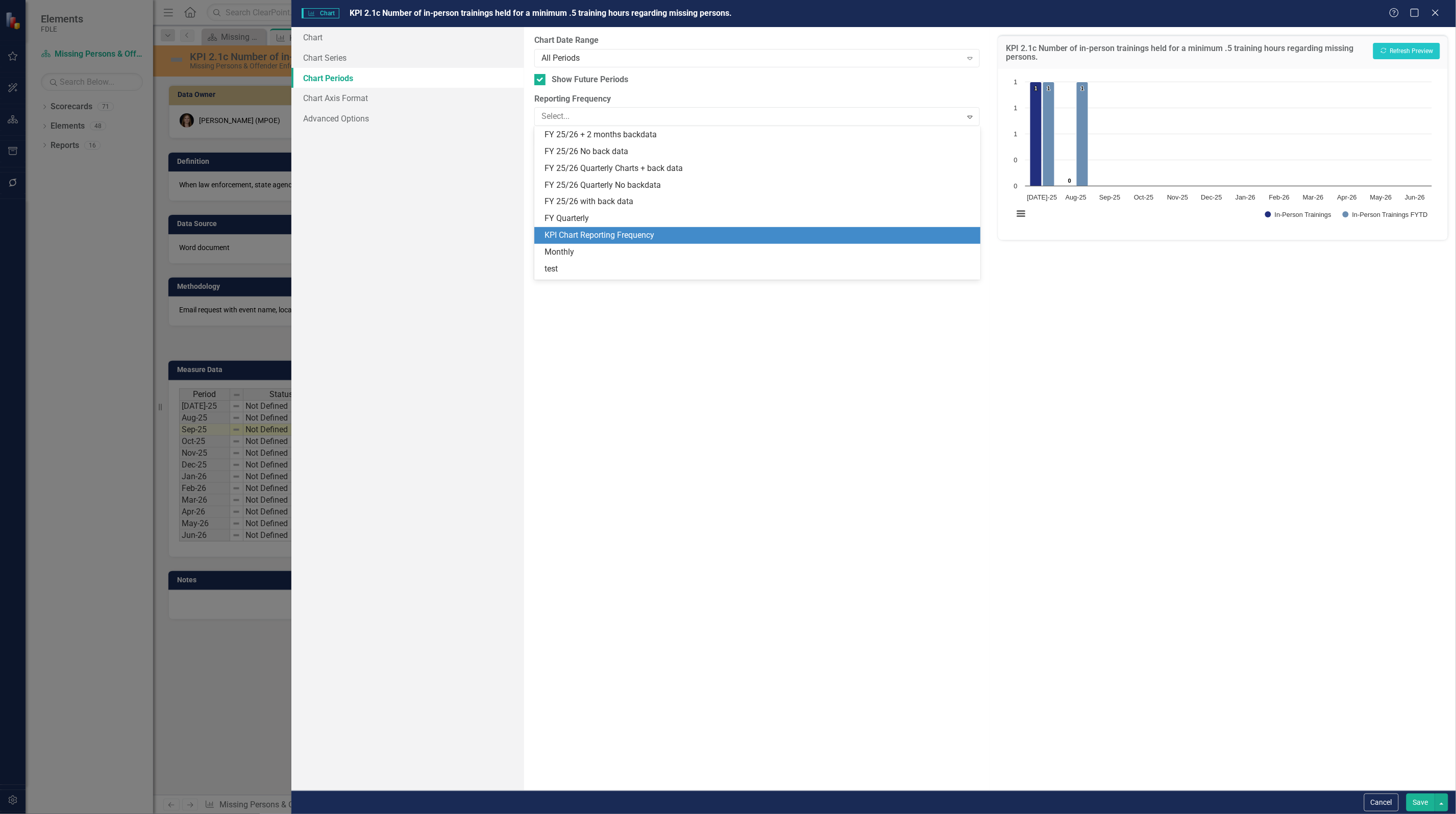
click at [602, 238] on div "KPI Chart Reporting Frequency" at bounding box center [759, 235] width 429 height 12
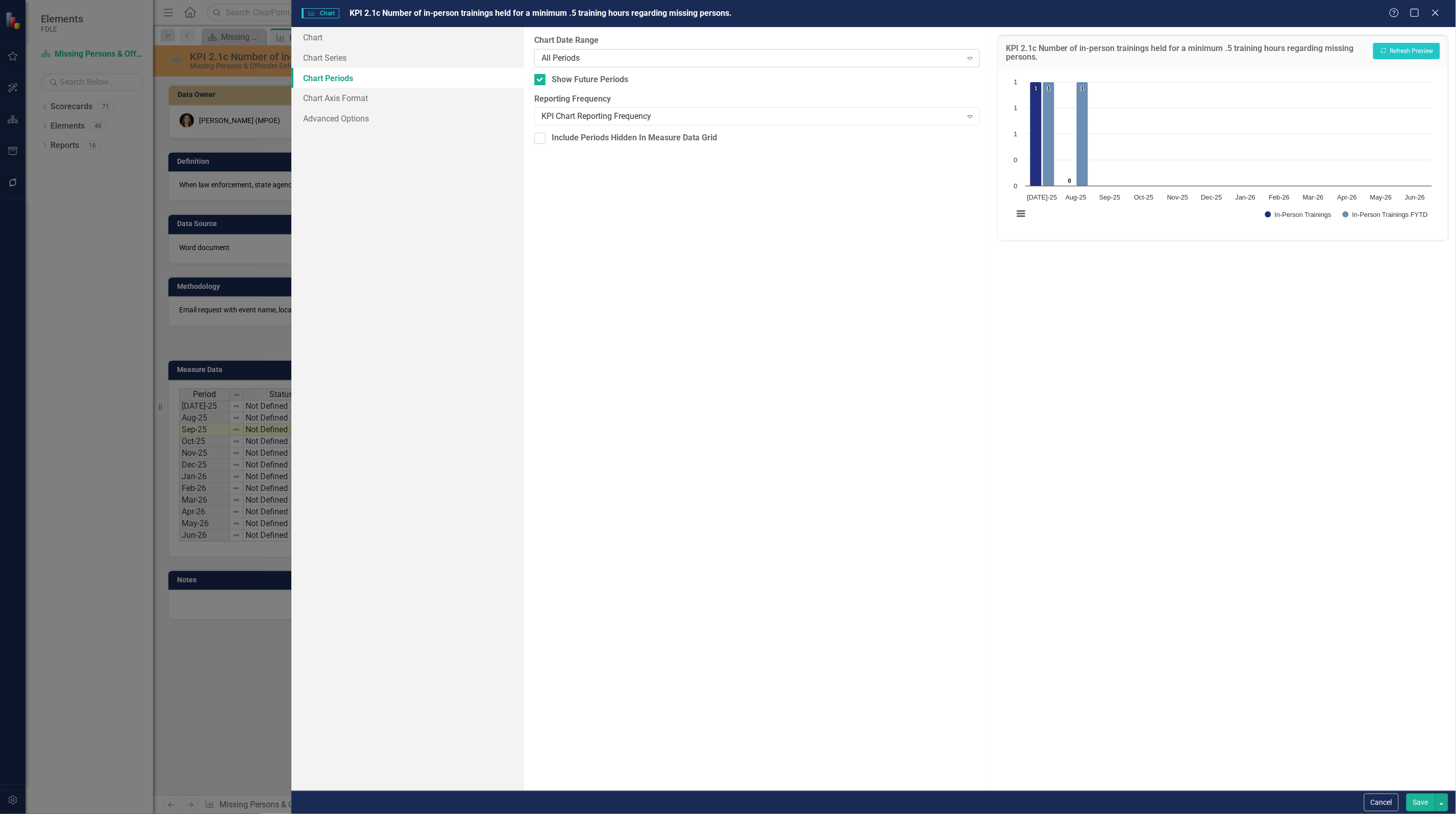
click at [602, 49] on div "All Periods Expand" at bounding box center [757, 58] width 445 height 19
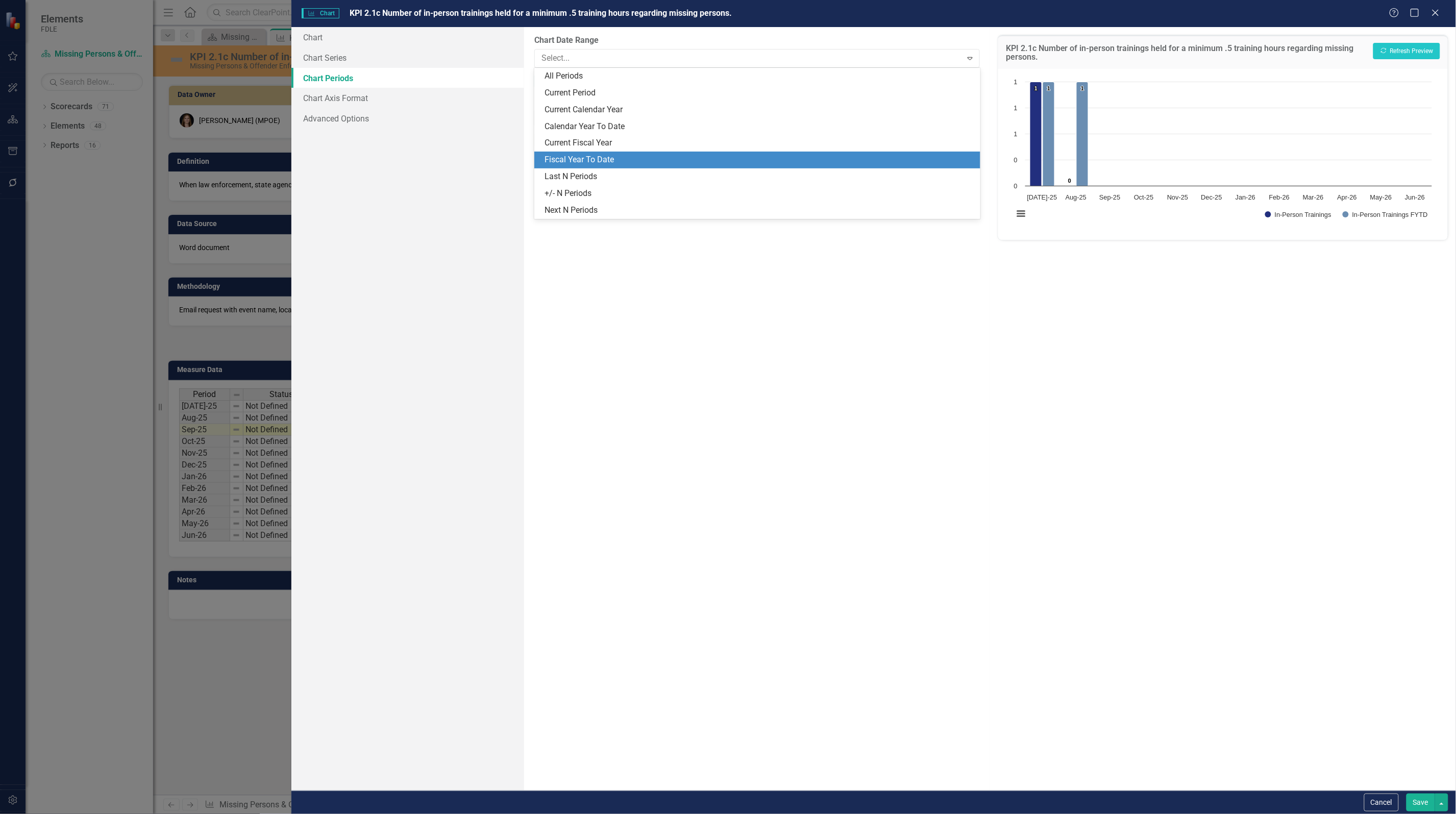
click at [597, 160] on div "Fiscal Year To Date" at bounding box center [759, 160] width 429 height 12
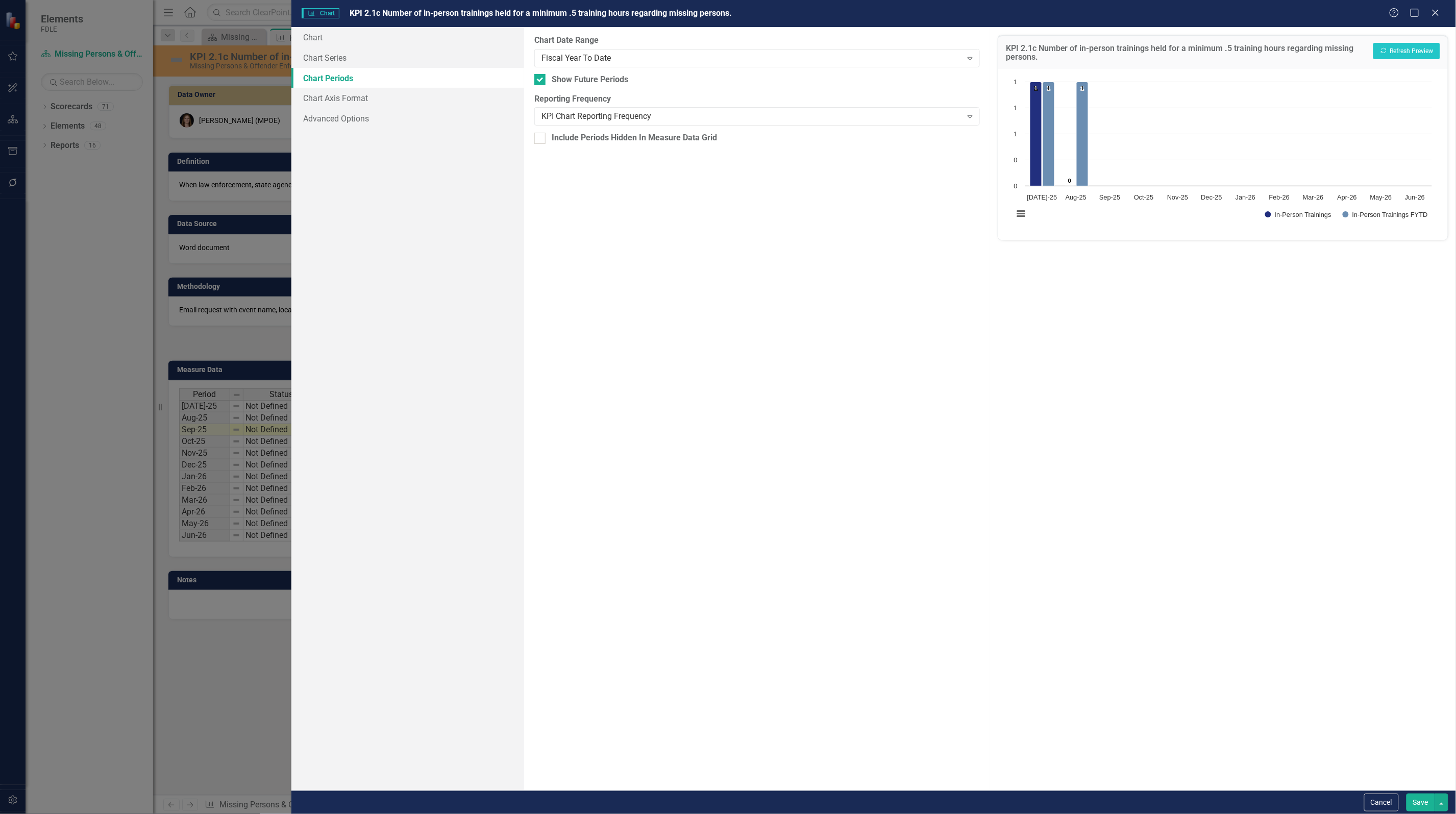
click at [1419, 799] on button "Save" at bounding box center [1420, 803] width 29 height 18
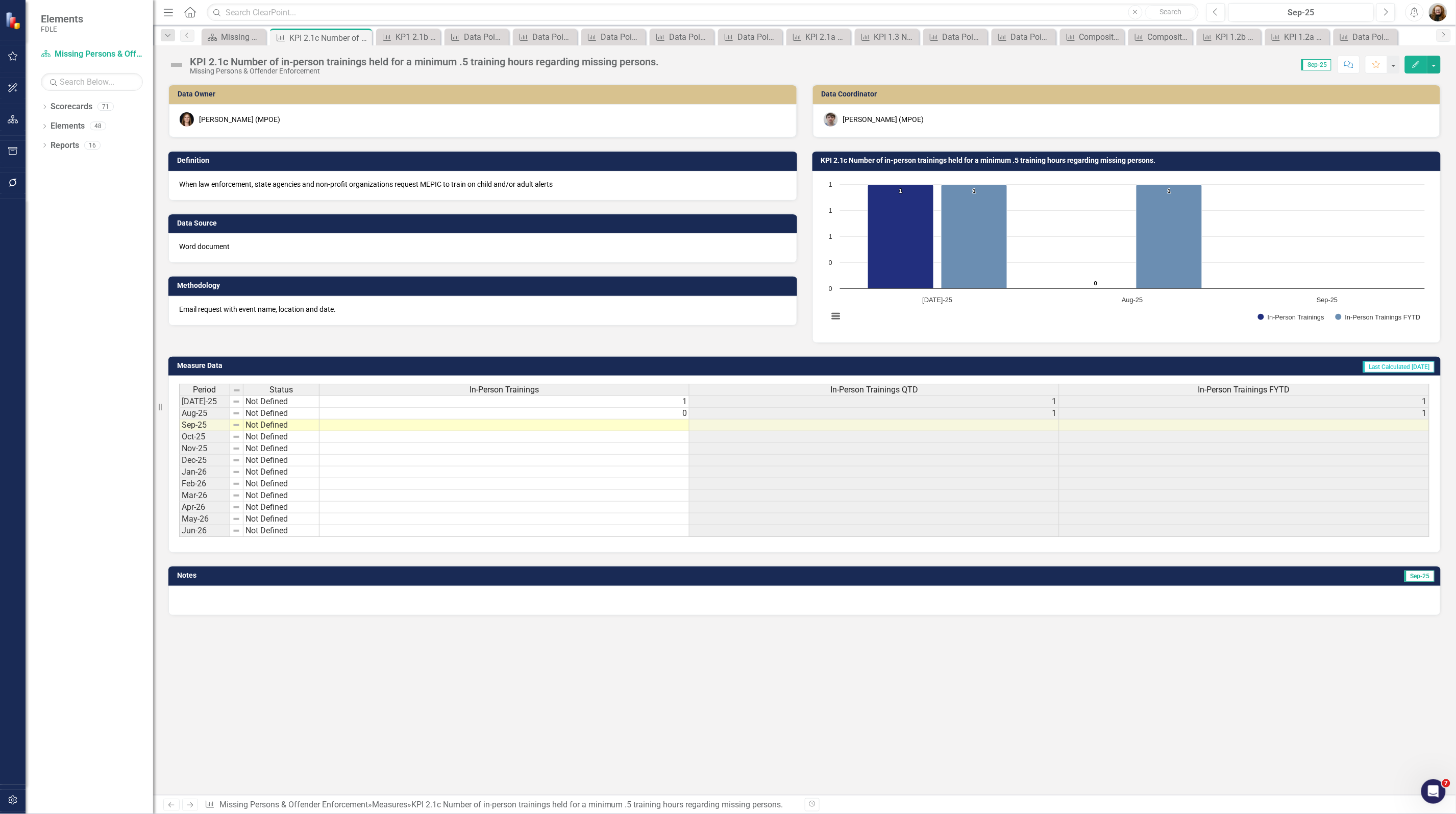
click at [875, 164] on h3 "KPI 2.1c Number of in-person trainings held for a minimum .5 training hours reg…" at bounding box center [1129, 161] width 615 height 8
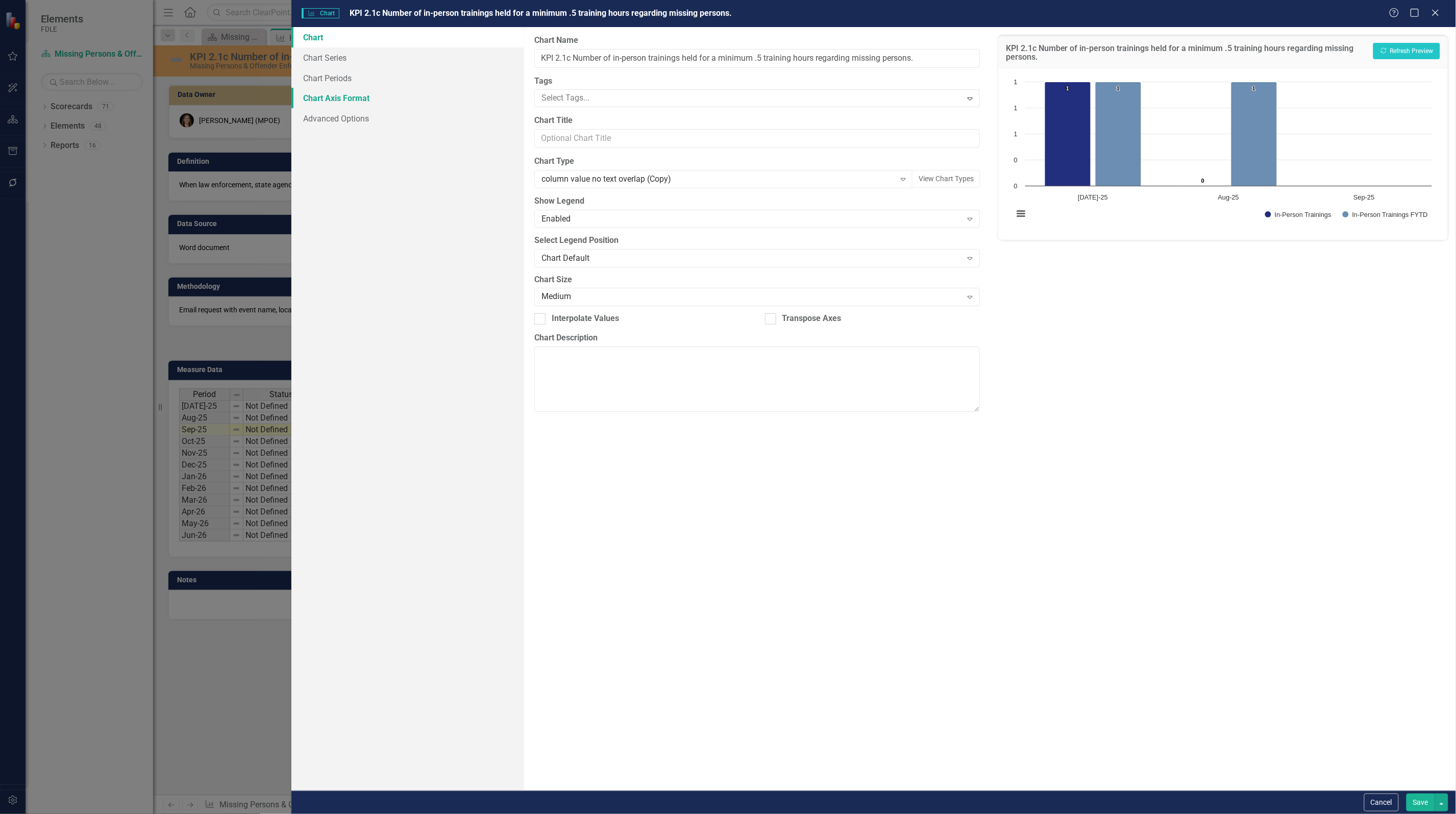
click at [367, 92] on link "Chart Axis Format" at bounding box center [408, 98] width 233 height 20
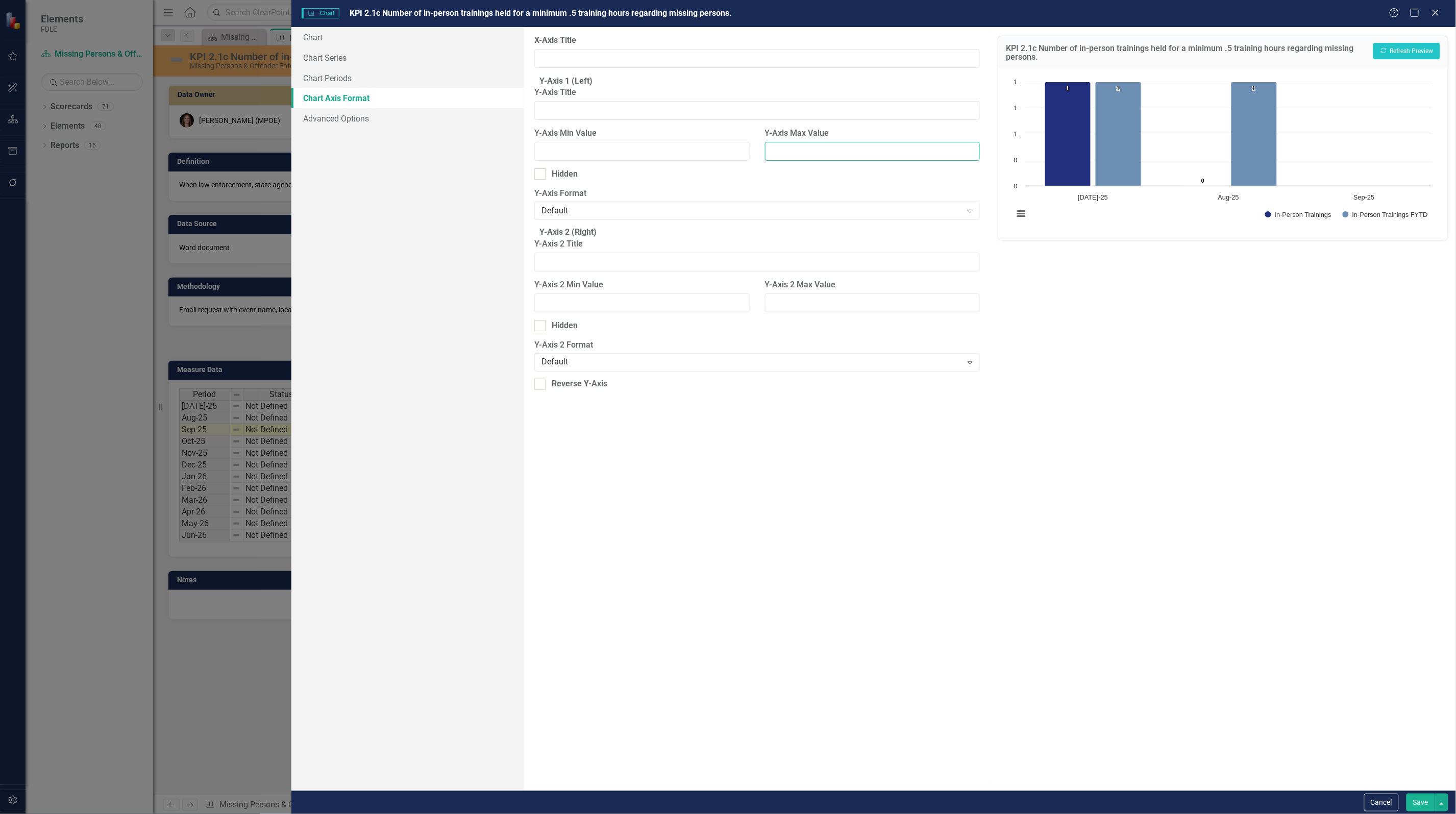
click at [814, 160] on input "Y-Axis Max Value" at bounding box center [872, 151] width 215 height 19
type input "3"
click at [1424, 802] on button "Save" at bounding box center [1420, 803] width 29 height 18
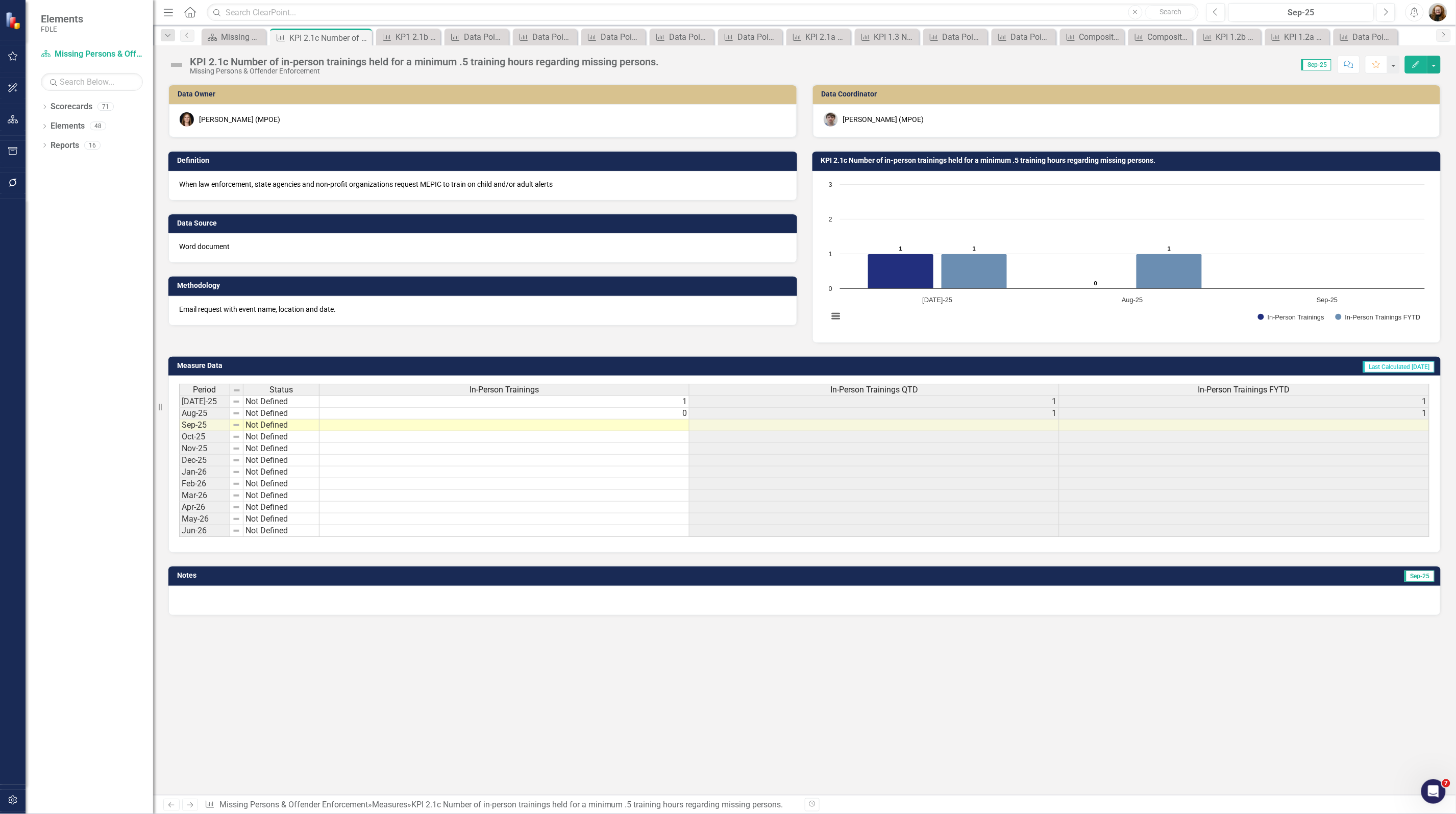
scroll to position [0, 0]
click at [218, 45] on div "Scorecard Missing Persons & Offender Enforcement Landing Page Close" at bounding box center [234, 37] width 64 height 17
click at [221, 36] on div "Missing Persons & Offender Enforcement Landing Page" at bounding box center [236, 37] width 29 height 13
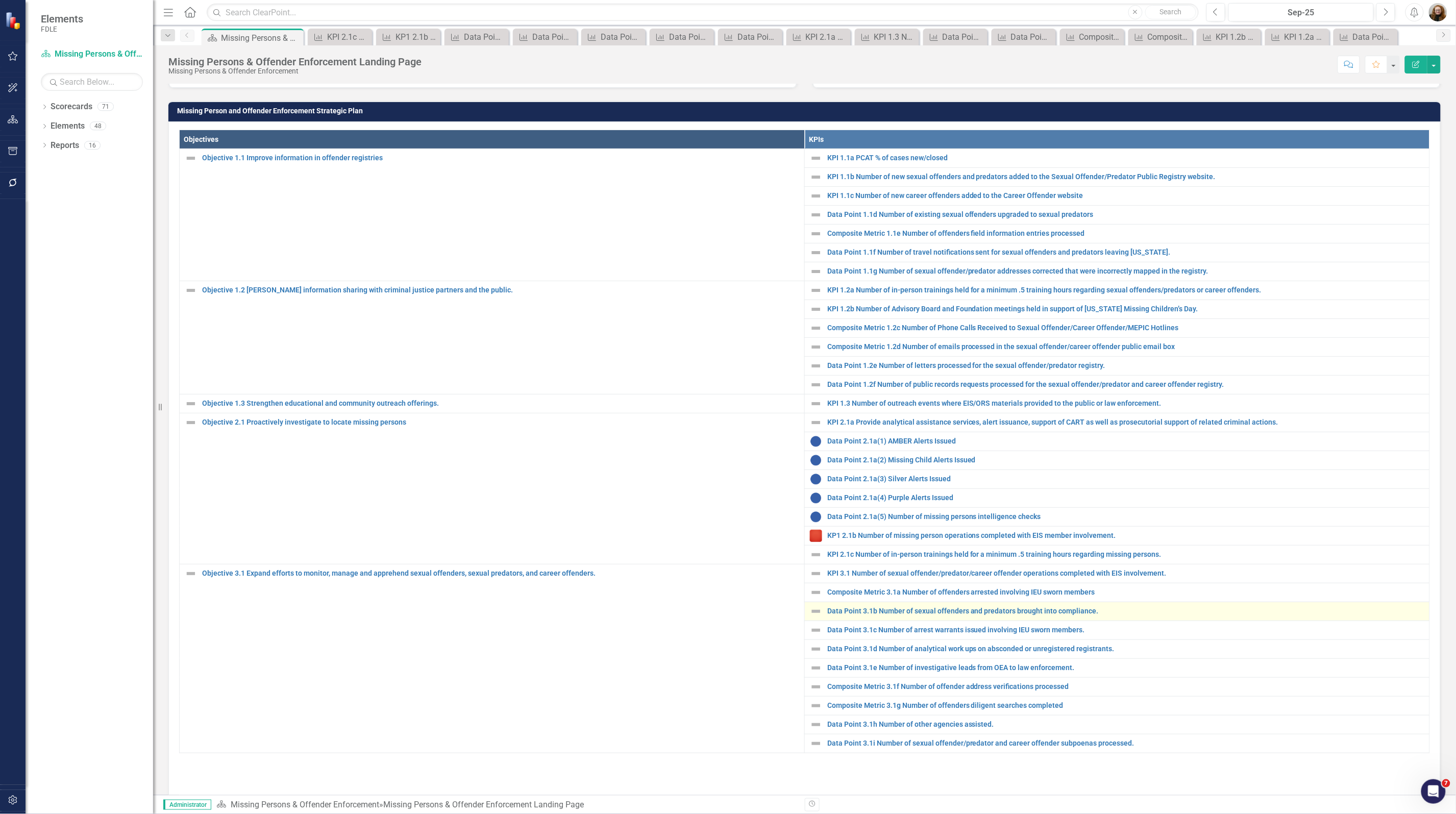
scroll to position [383, 0]
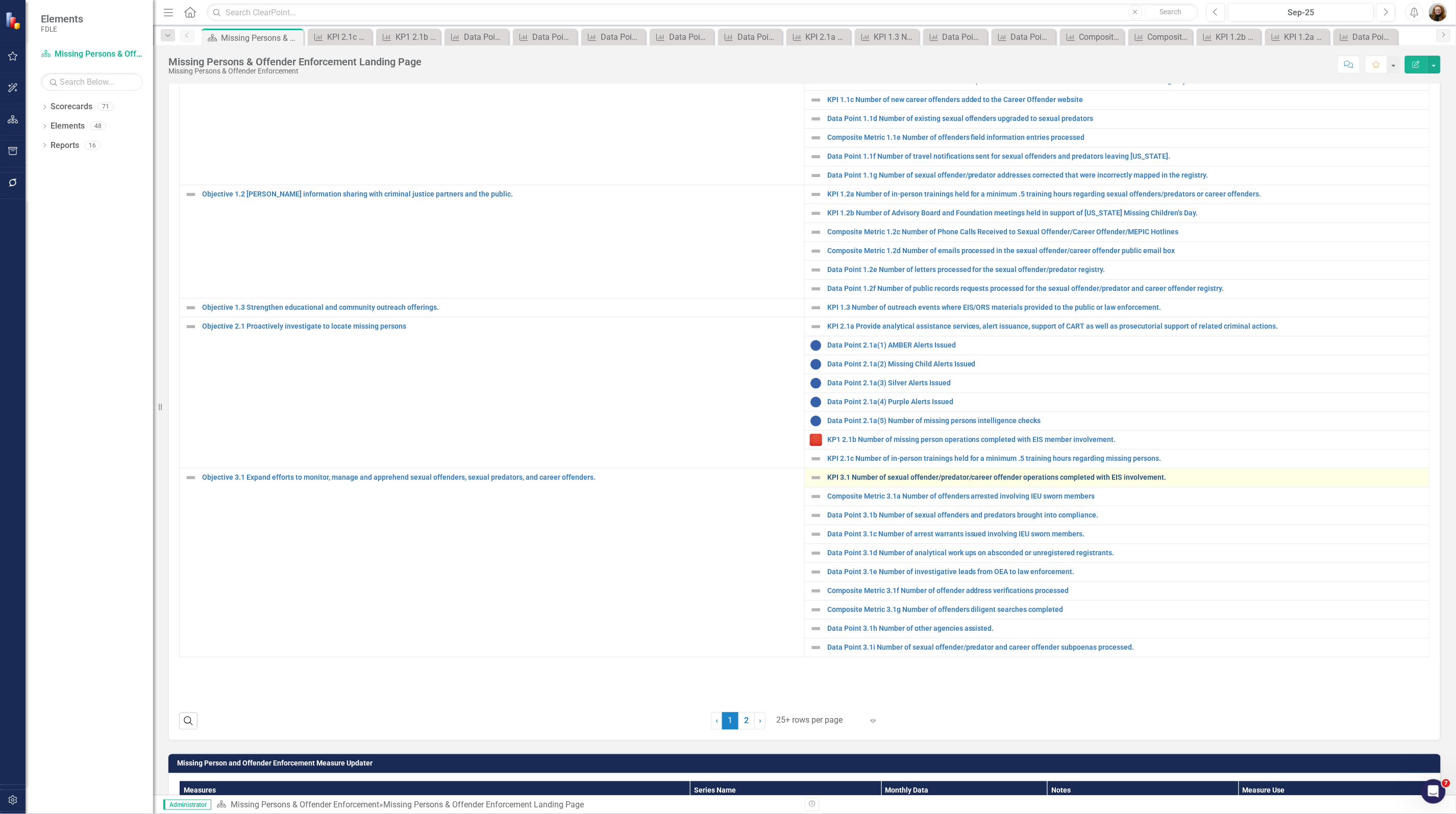
click at [840, 481] on link "KPI 3.1 Number of sexual offender/predator/career offender operations completed…" at bounding box center [1126, 478] width 597 height 8
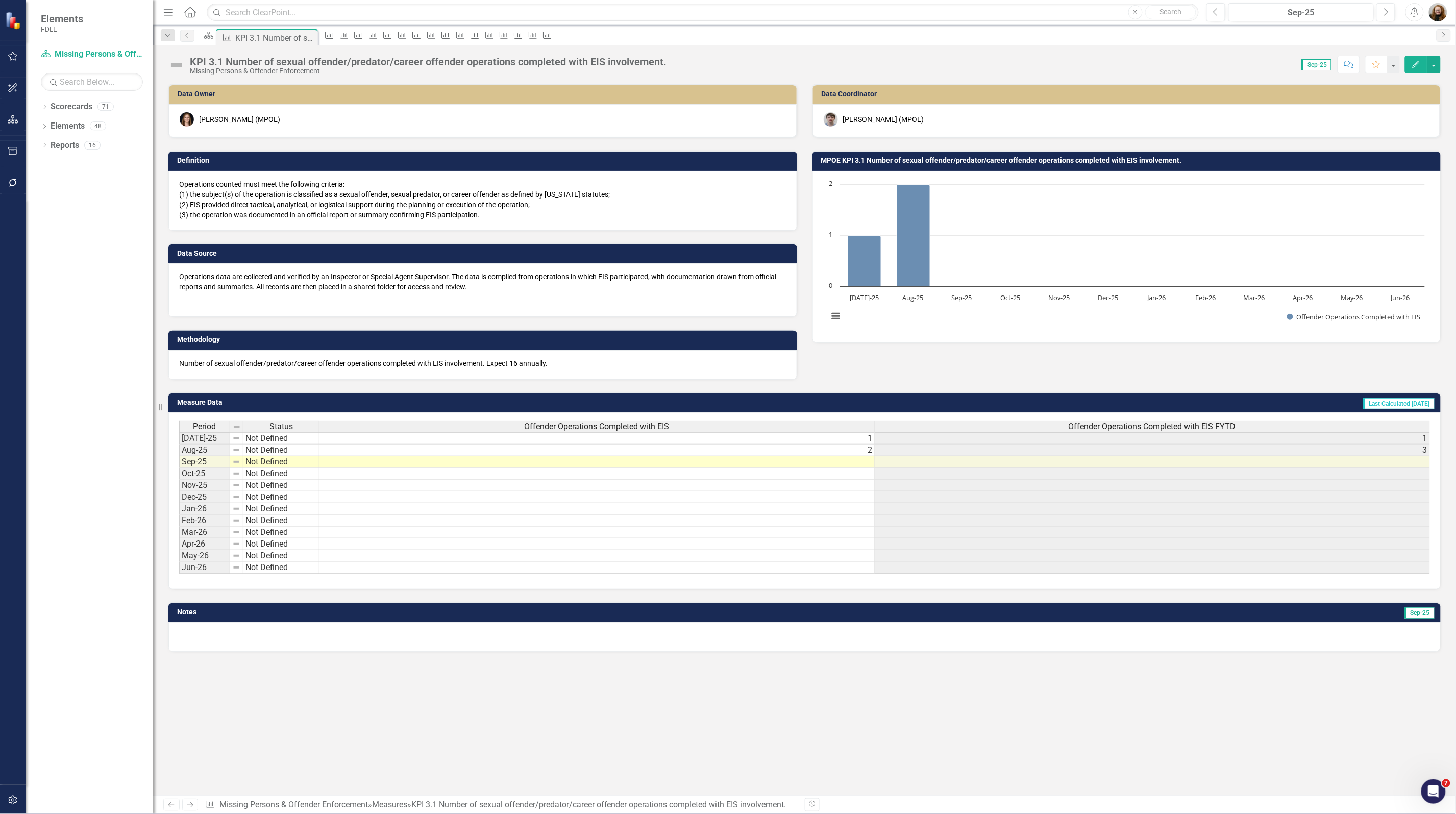
click at [1002, 190] on rect "Interactive chart" at bounding box center [1126, 256] width 607 height 153
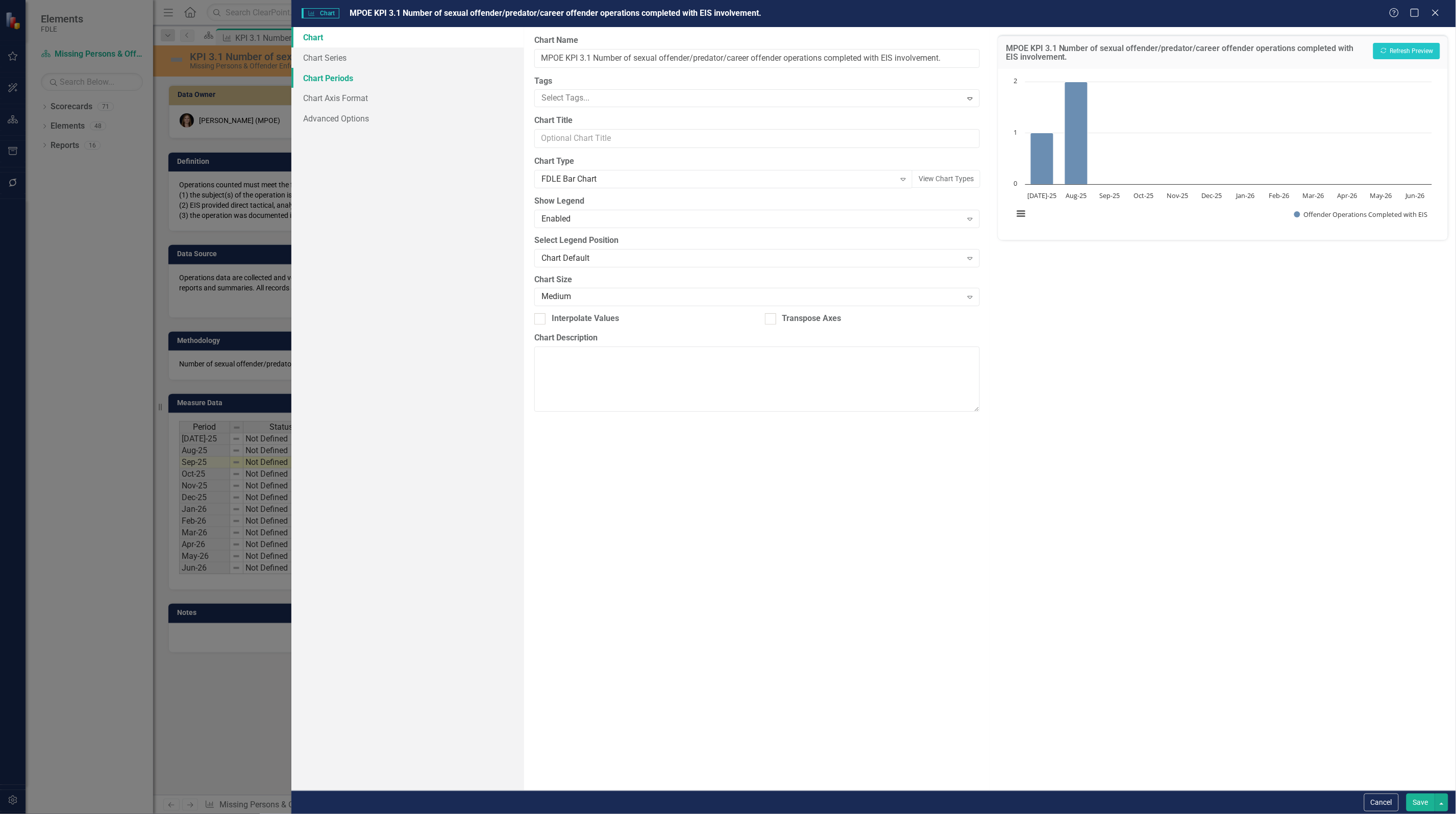
click at [319, 81] on link "Chart Periods" at bounding box center [408, 78] width 233 height 20
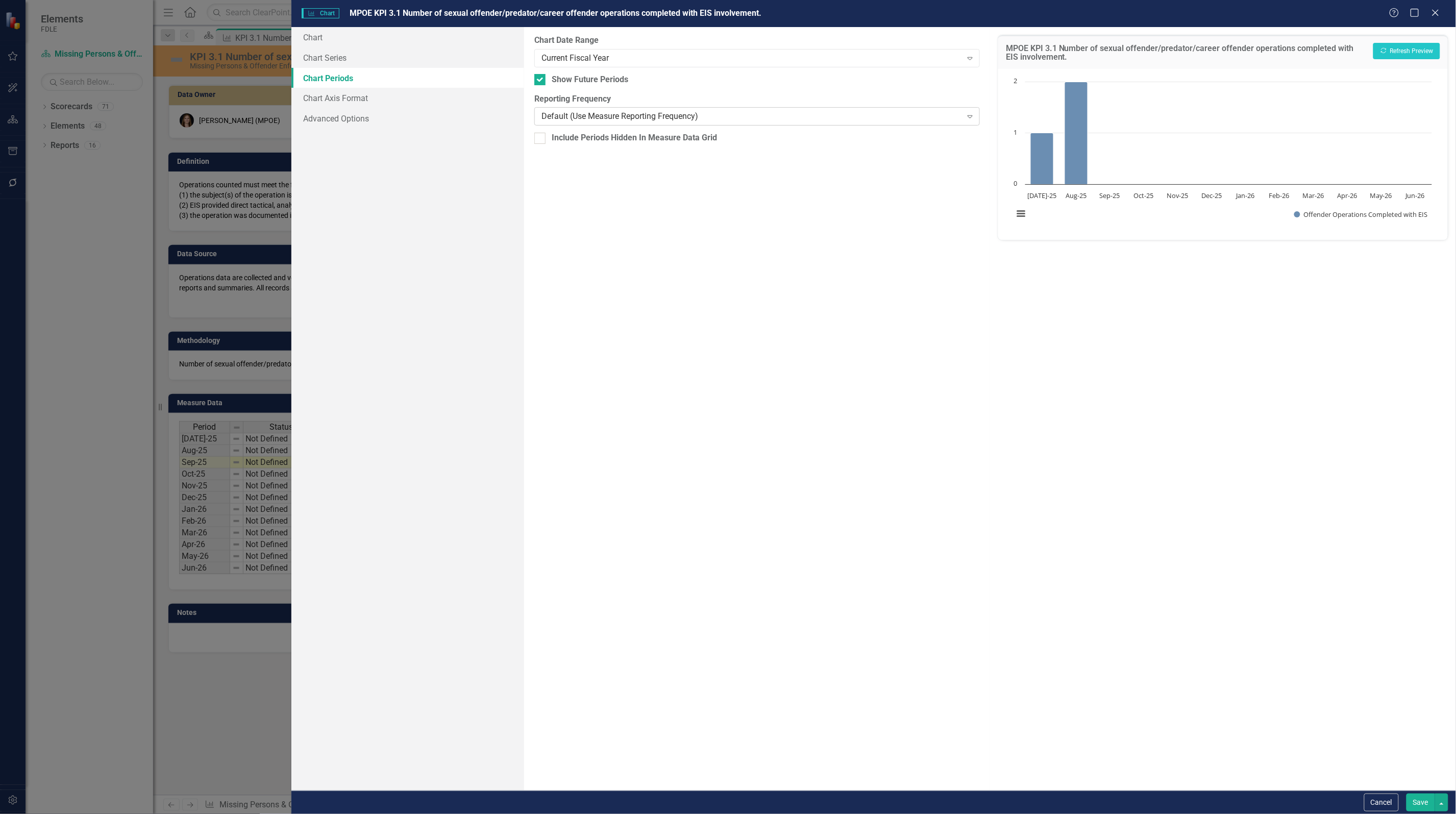
click at [577, 118] on div "Default (Use Measure Reporting Frequency)" at bounding box center [752, 116] width 421 height 12
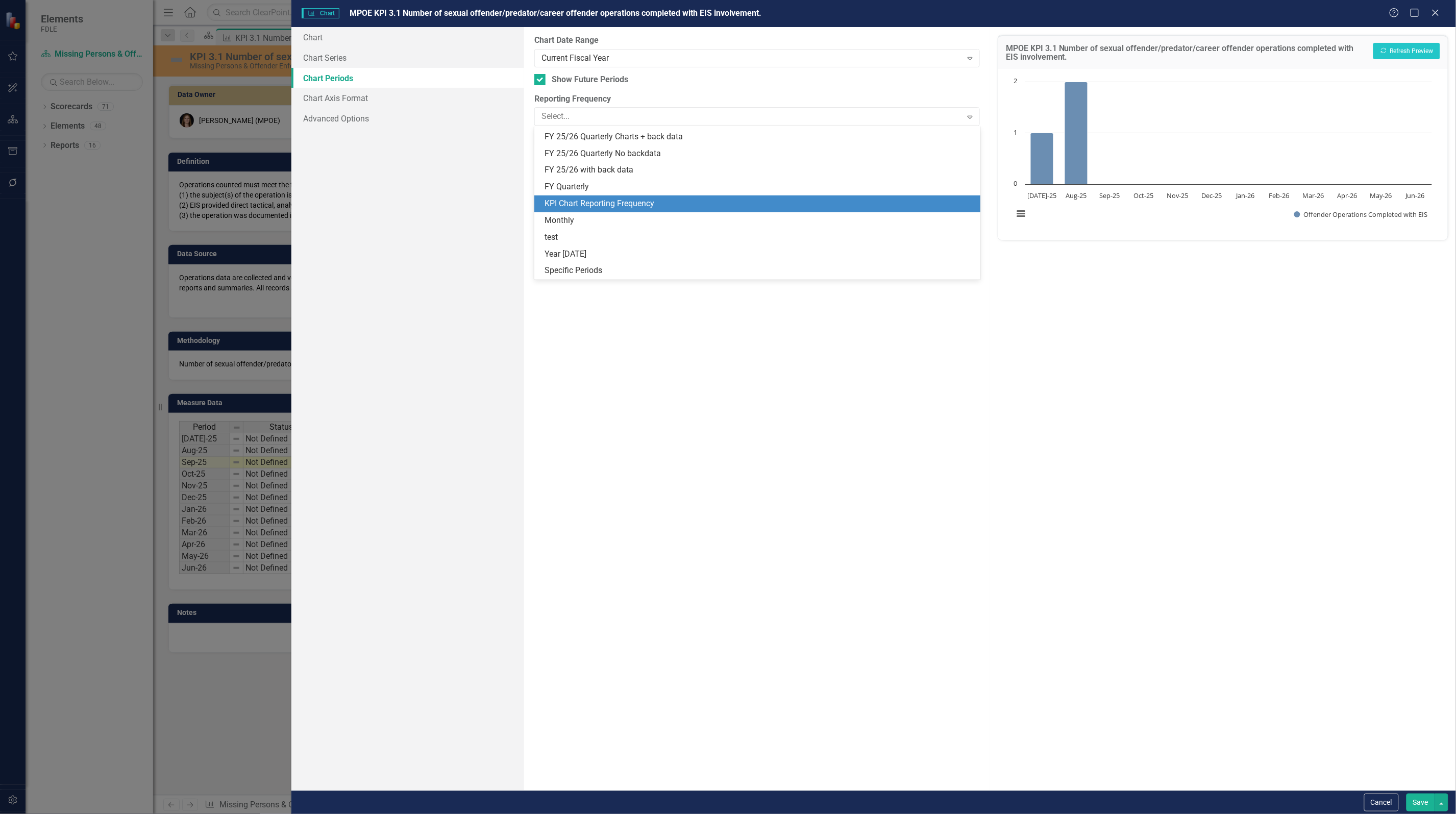
click at [637, 205] on div "KPI Chart Reporting Frequency" at bounding box center [759, 204] width 429 height 12
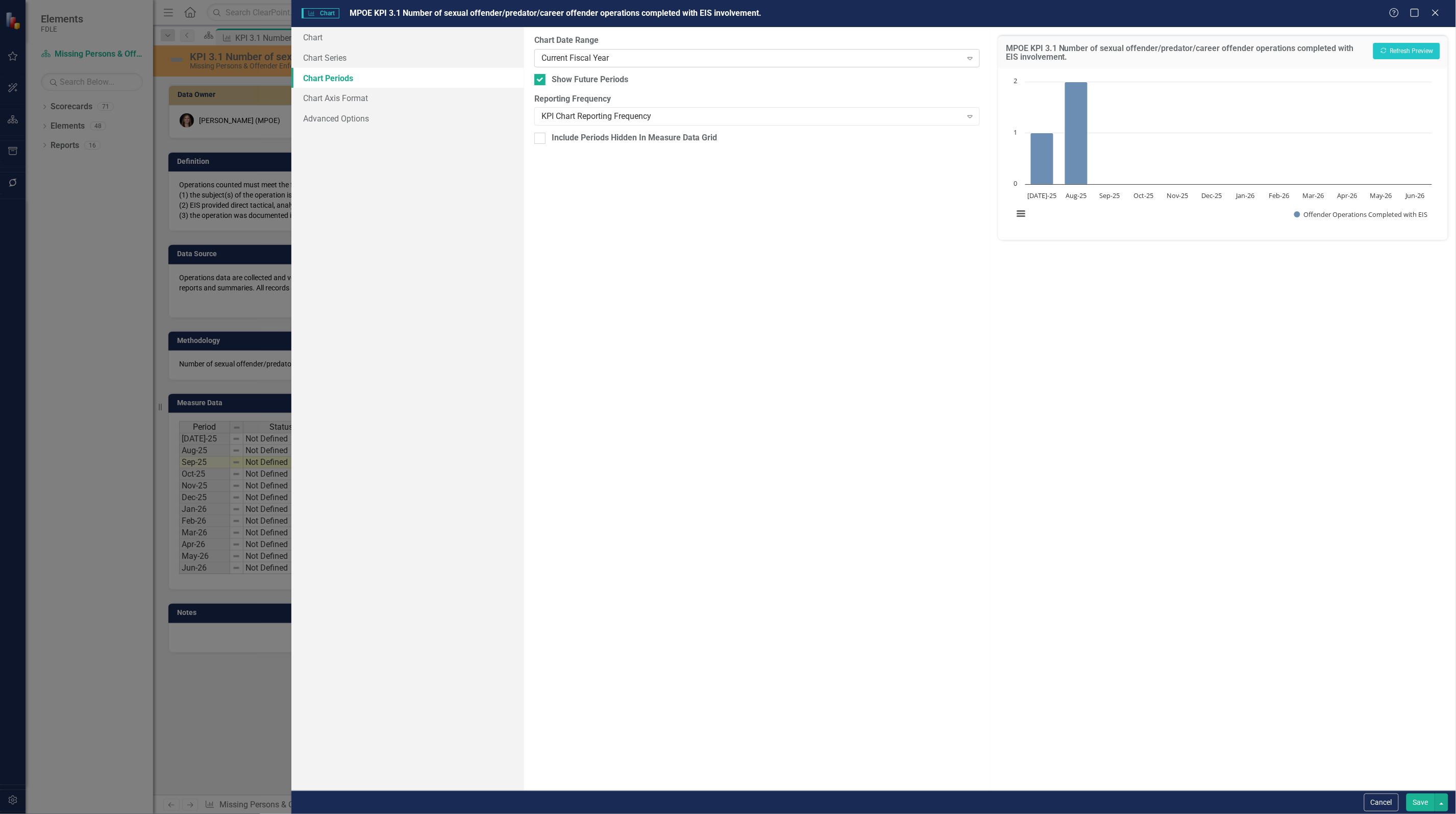
click at [608, 59] on div "Current Fiscal Year" at bounding box center [752, 58] width 421 height 12
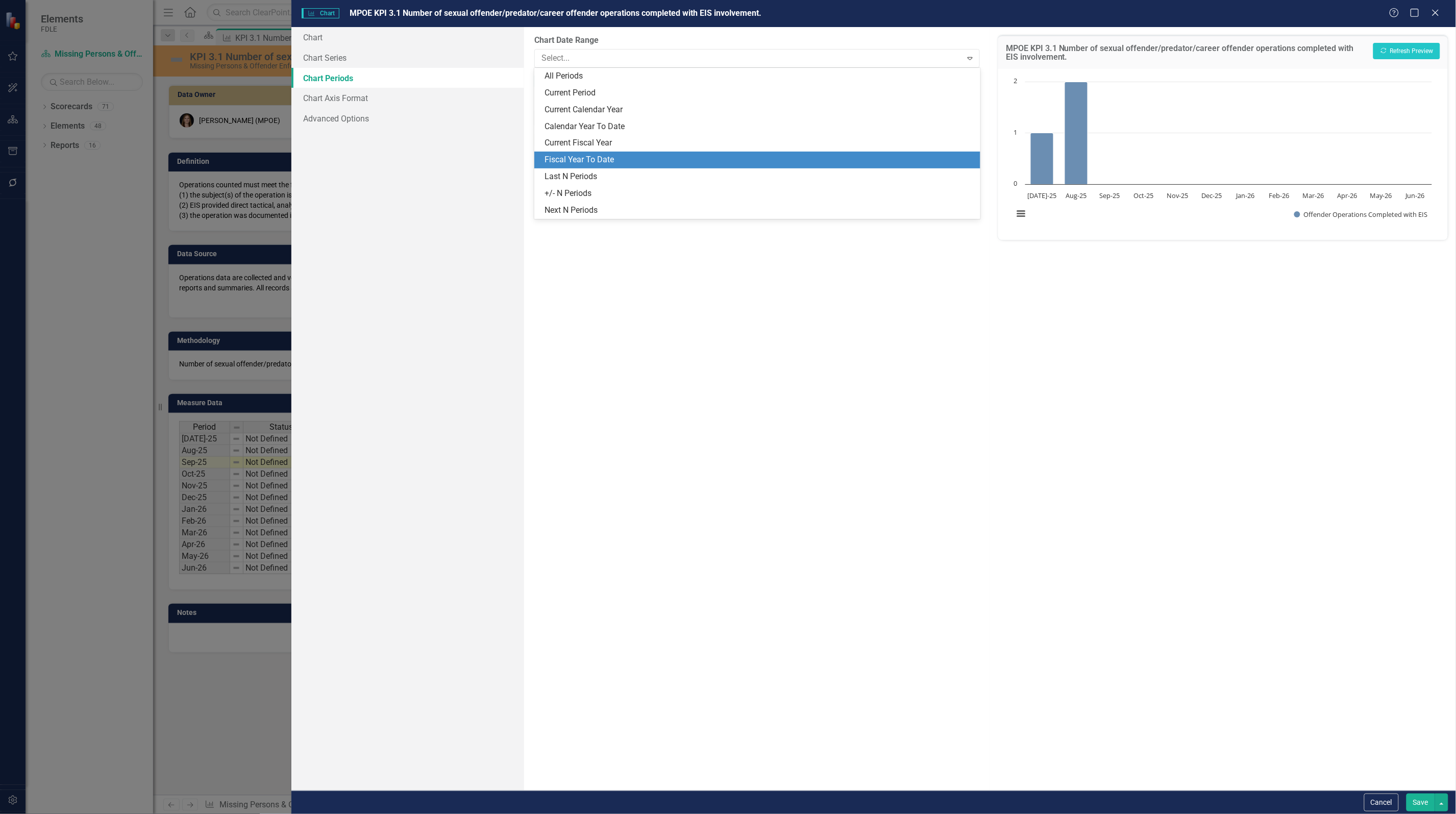
click at [610, 157] on div "Fiscal Year To Date" at bounding box center [759, 160] width 429 height 12
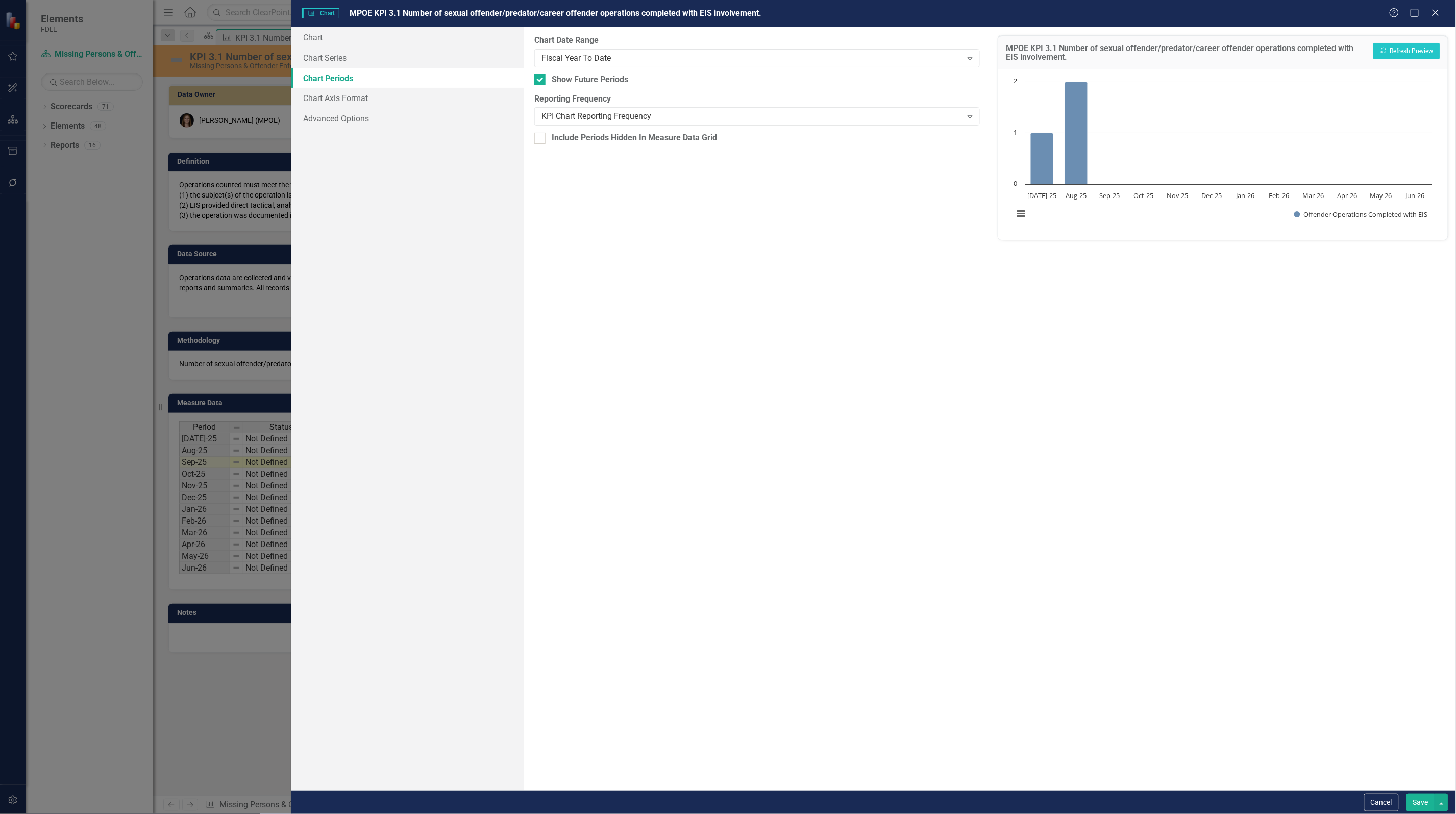
click at [1424, 803] on button "Save" at bounding box center [1420, 803] width 29 height 18
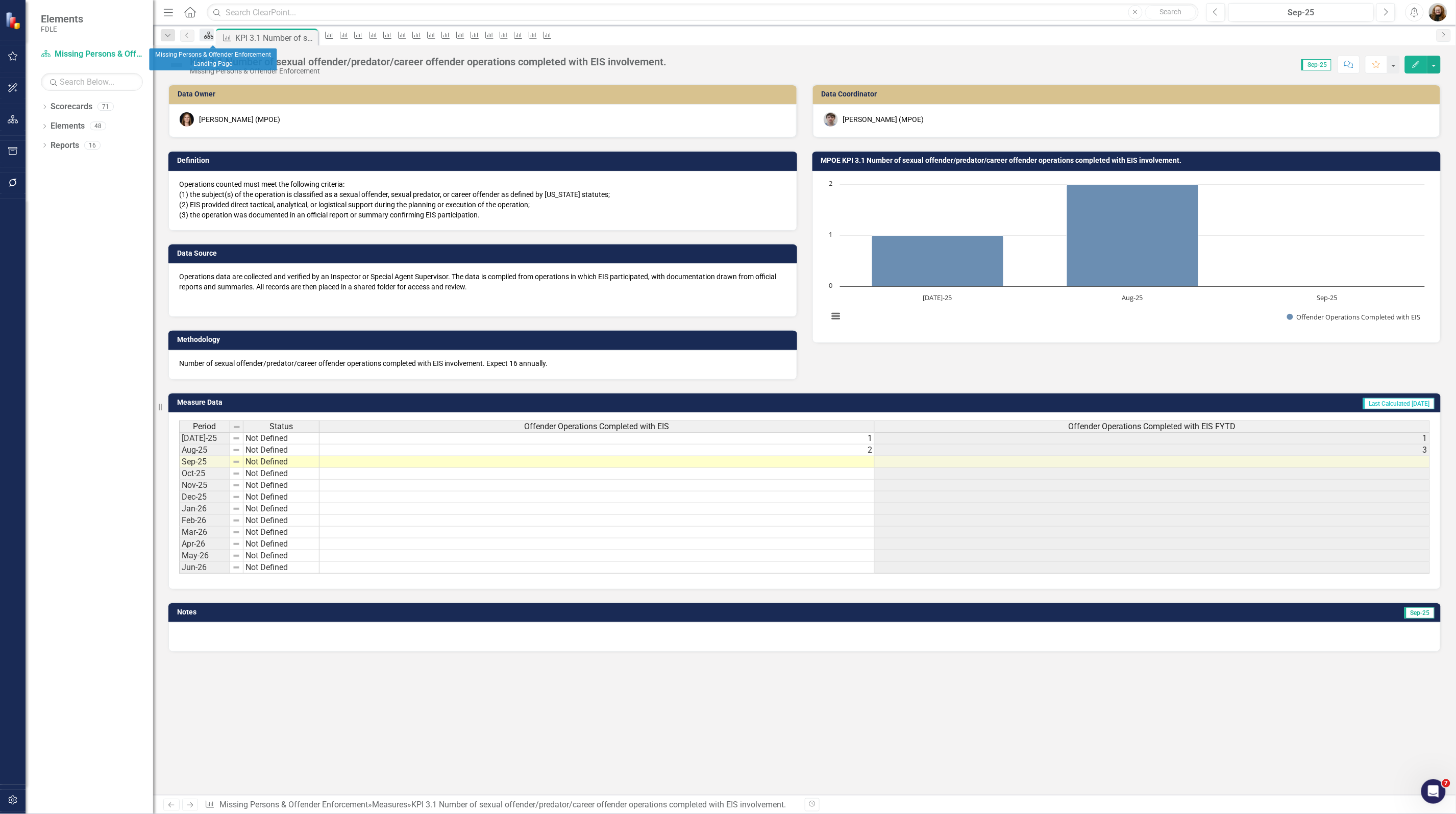
click at [214, 38] on icon "Scorecard" at bounding box center [209, 35] width 10 height 8
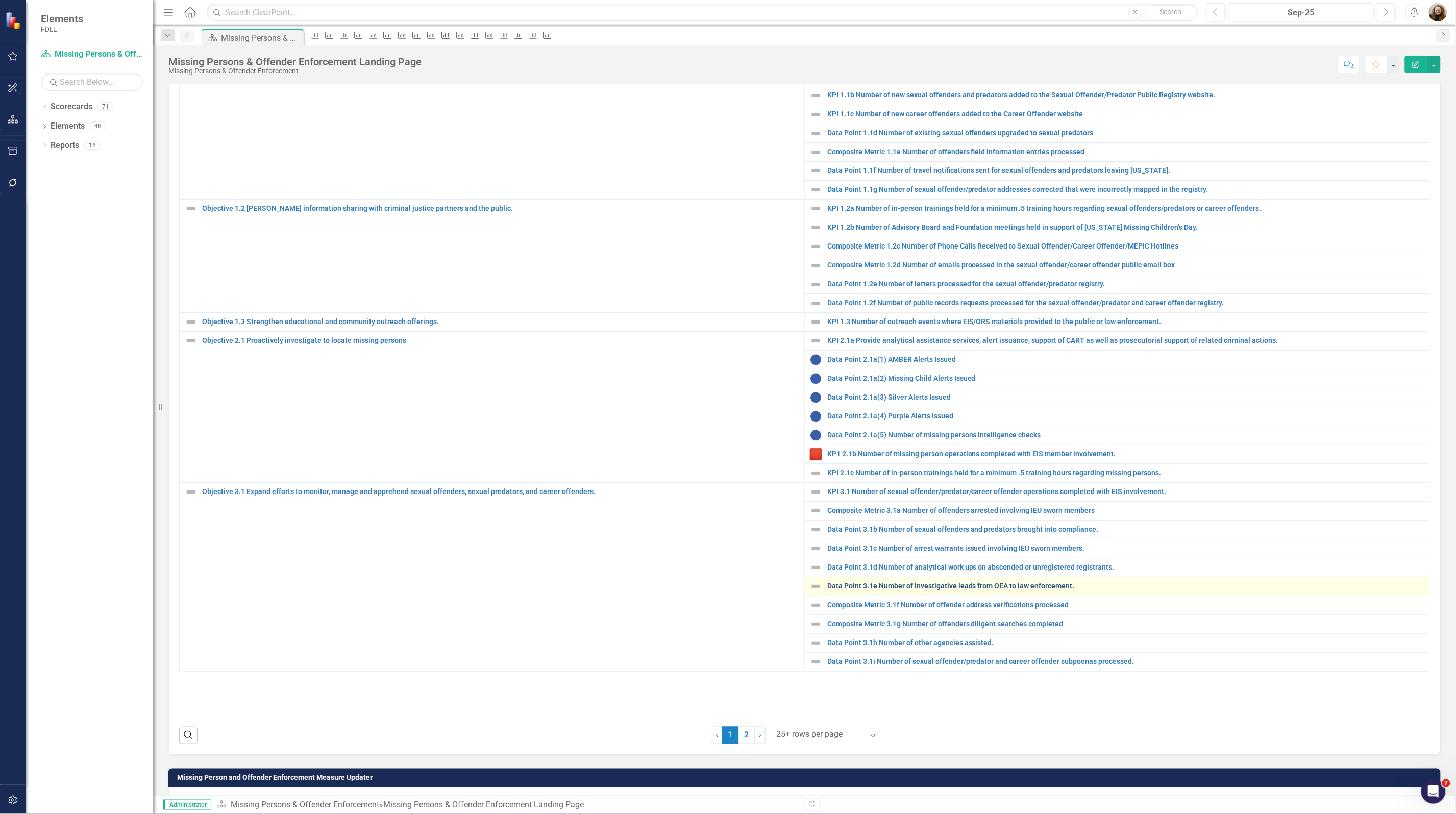
scroll to position [383, 0]
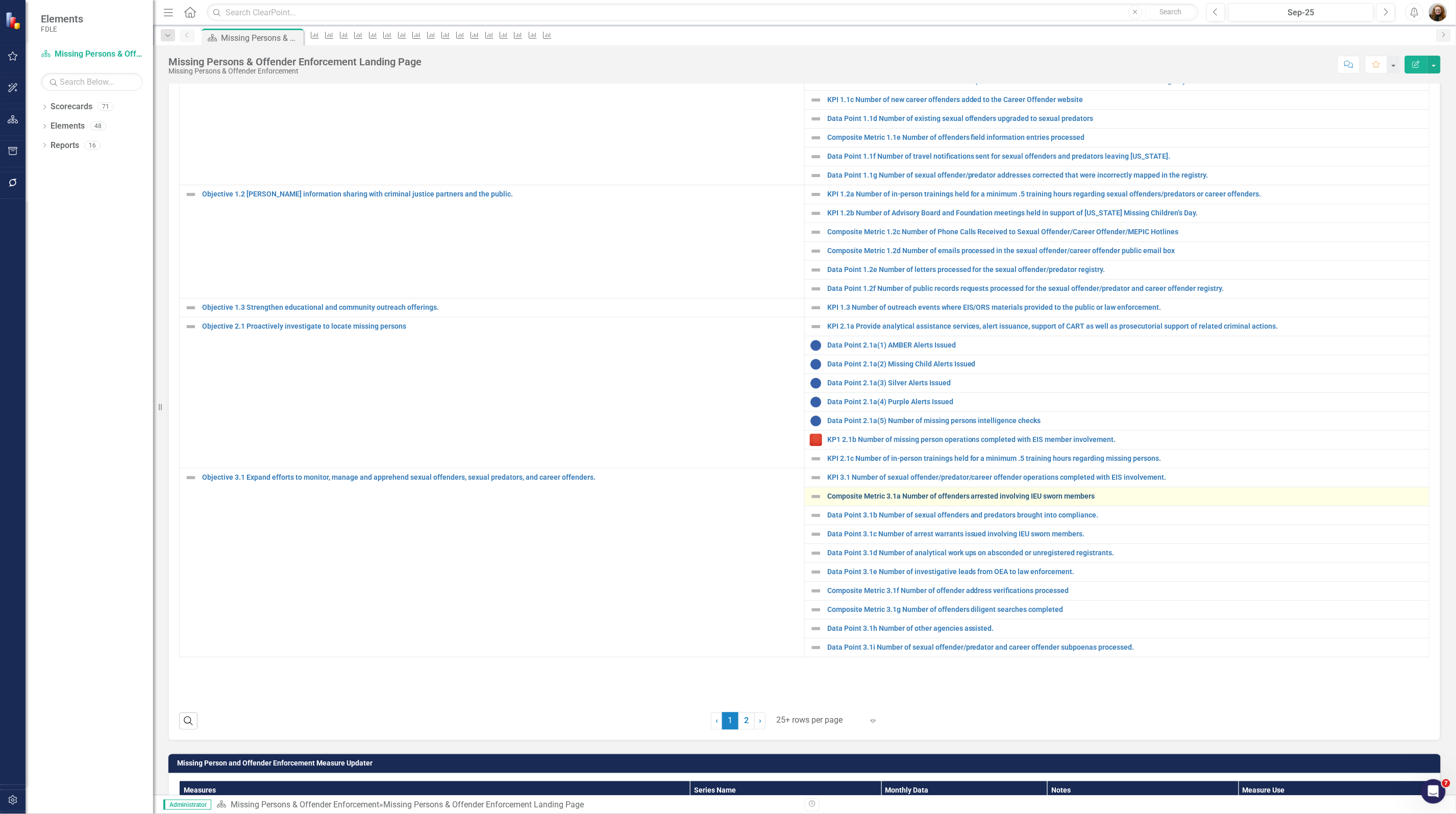
click at [837, 500] on link "Composite Metric 3.1a Number of offenders arrested involving IEU sworn members" at bounding box center [1126, 496] width 597 height 8
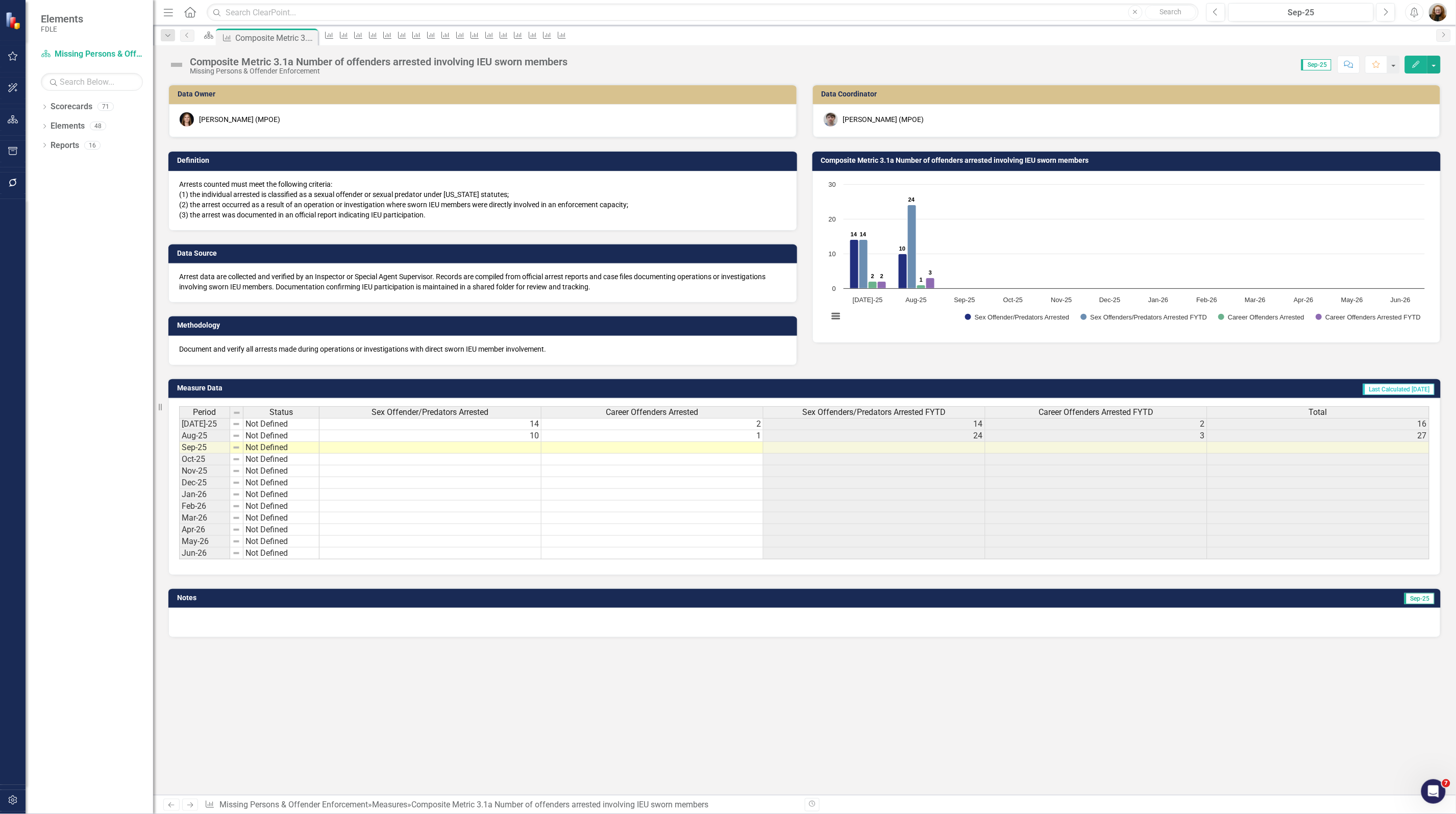
scroll to position [0, 7]
click at [960, 161] on h3 "Composite Metric 3.1a Number of offenders arrested involving IEU sworn members" at bounding box center [1129, 161] width 615 height 8
click at [961, 161] on h3 "Composite Metric 3.1a Number of offenders arrested involving IEU sworn members" at bounding box center [1129, 161] width 615 height 8
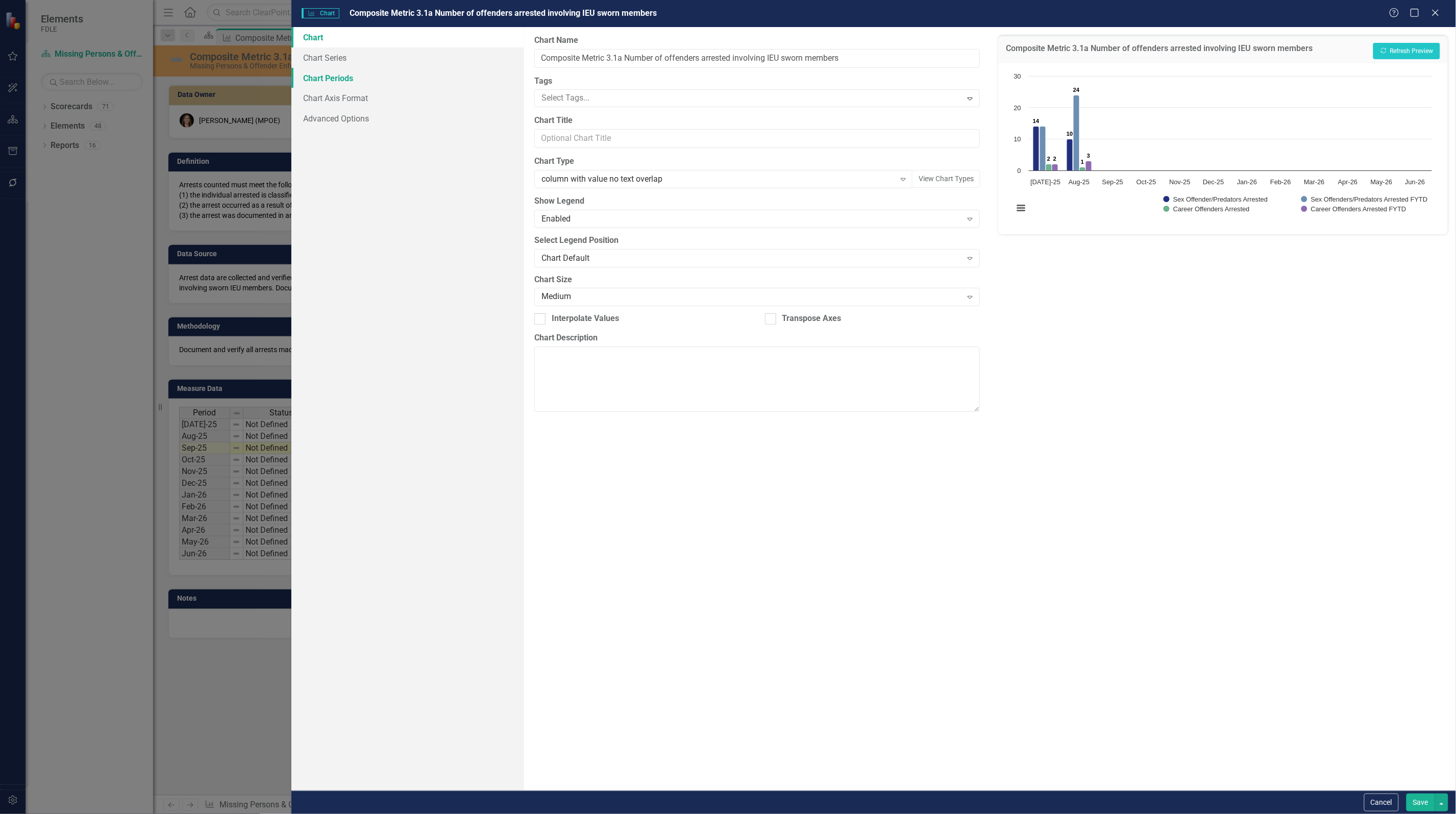
click at [341, 78] on link "Chart Periods" at bounding box center [408, 78] width 233 height 20
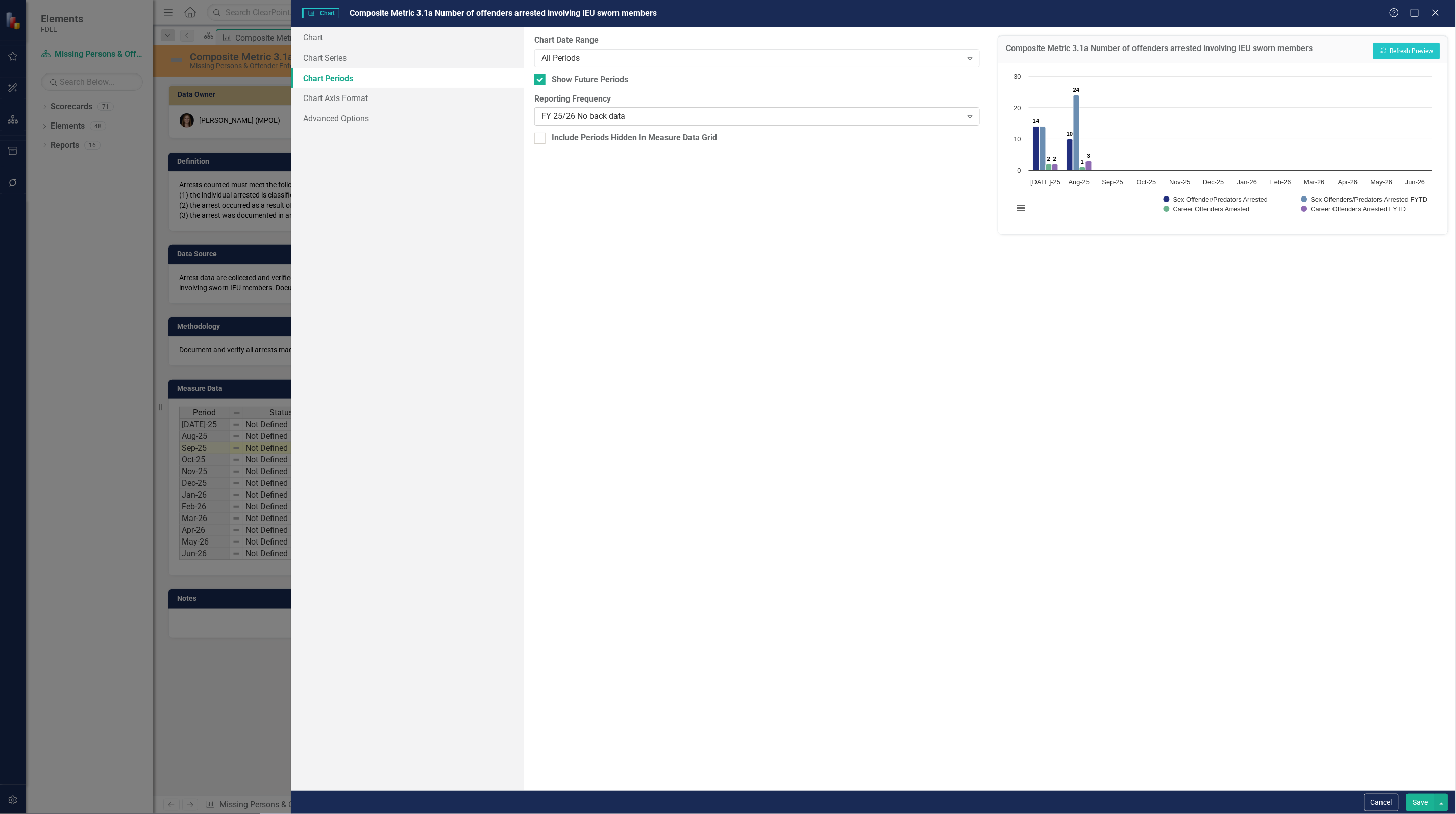
click at [598, 118] on div "FY 25/26 No back data" at bounding box center [752, 116] width 421 height 12
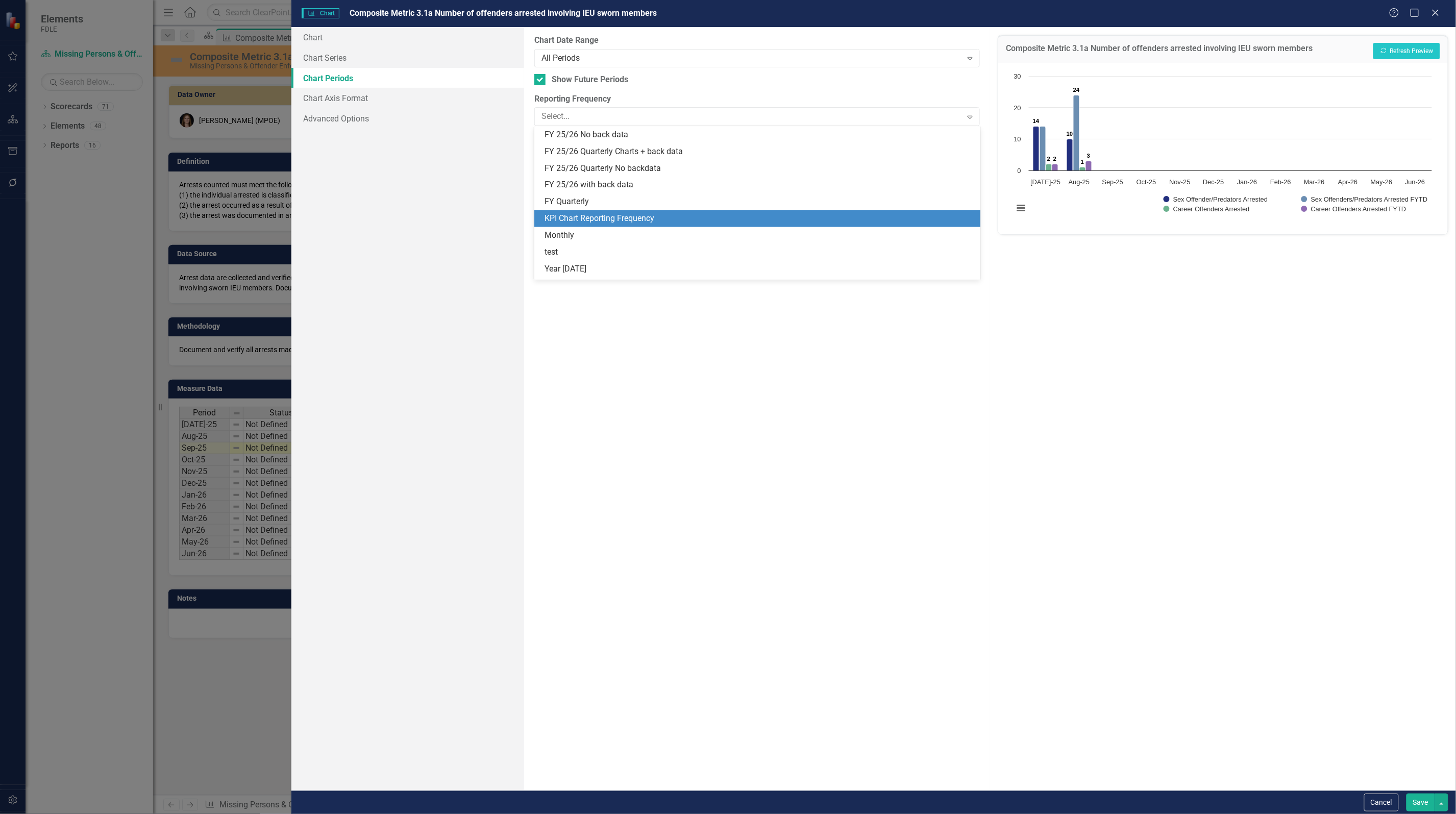
click at [649, 217] on div "KPI Chart Reporting Frequency" at bounding box center [759, 219] width 429 height 12
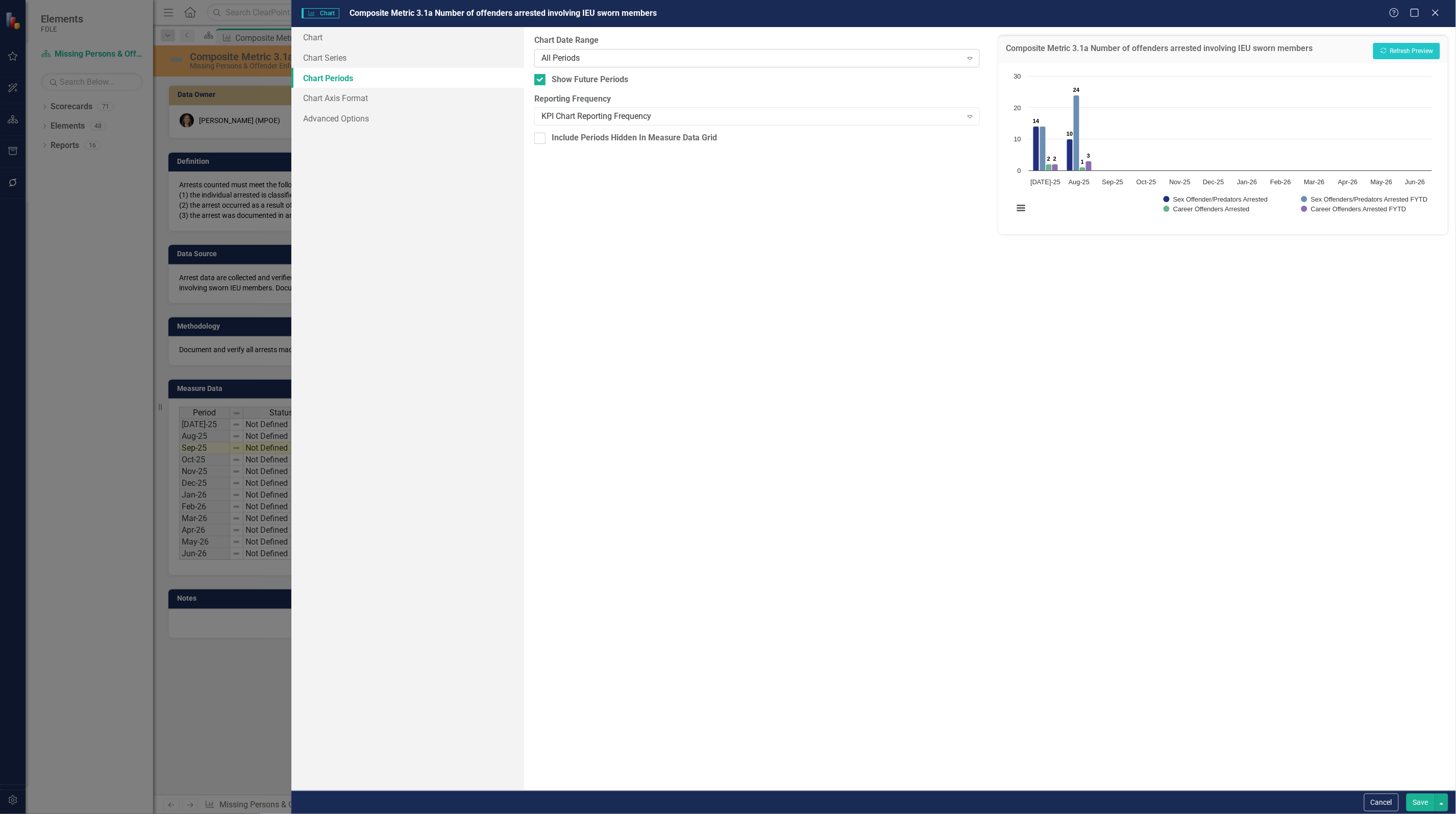
click at [631, 59] on div "All Periods" at bounding box center [752, 58] width 421 height 12
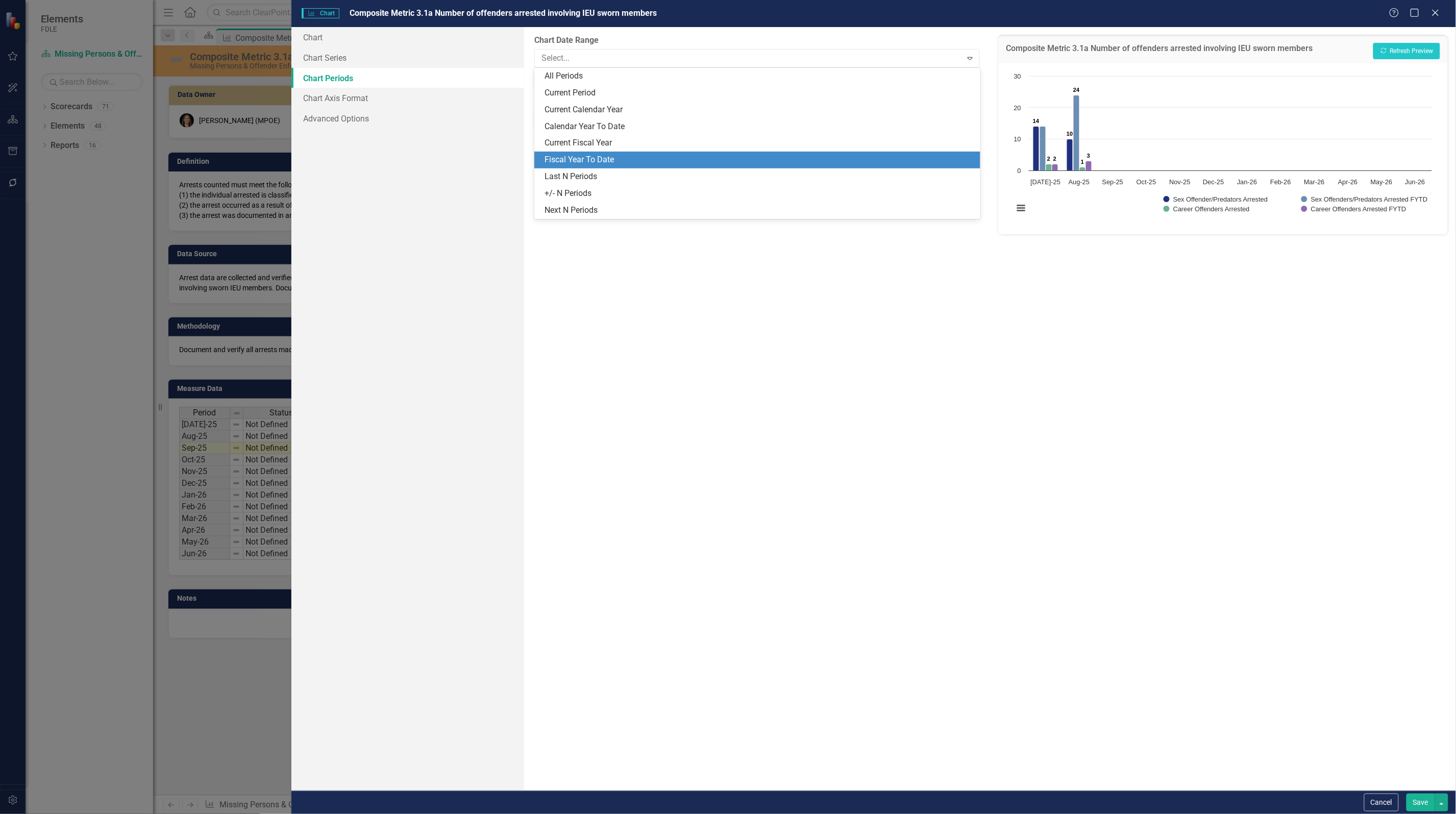
click at [636, 157] on div "Fiscal Year To Date" at bounding box center [759, 160] width 429 height 12
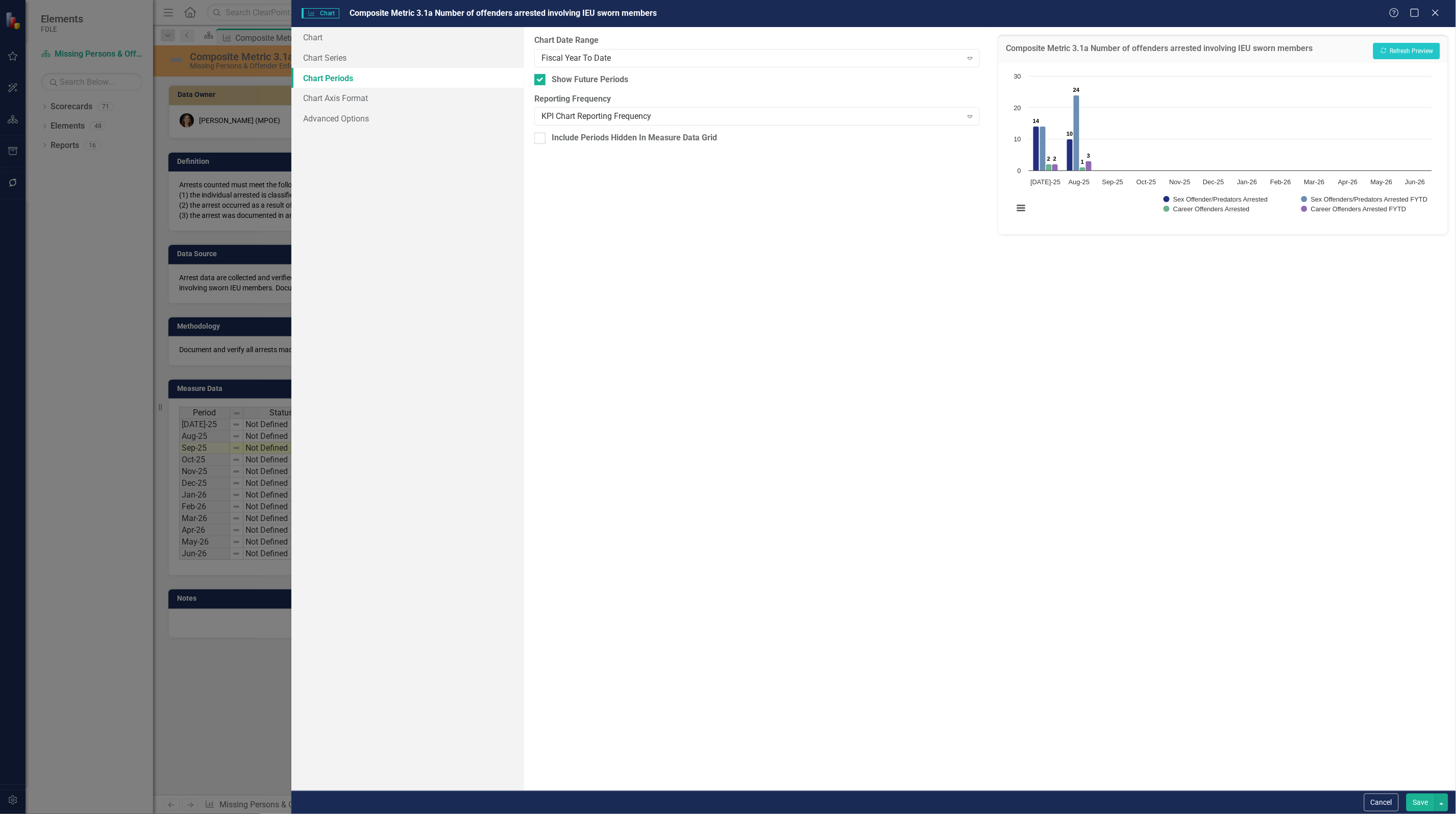
click at [1414, 799] on button "Save" at bounding box center [1420, 803] width 29 height 18
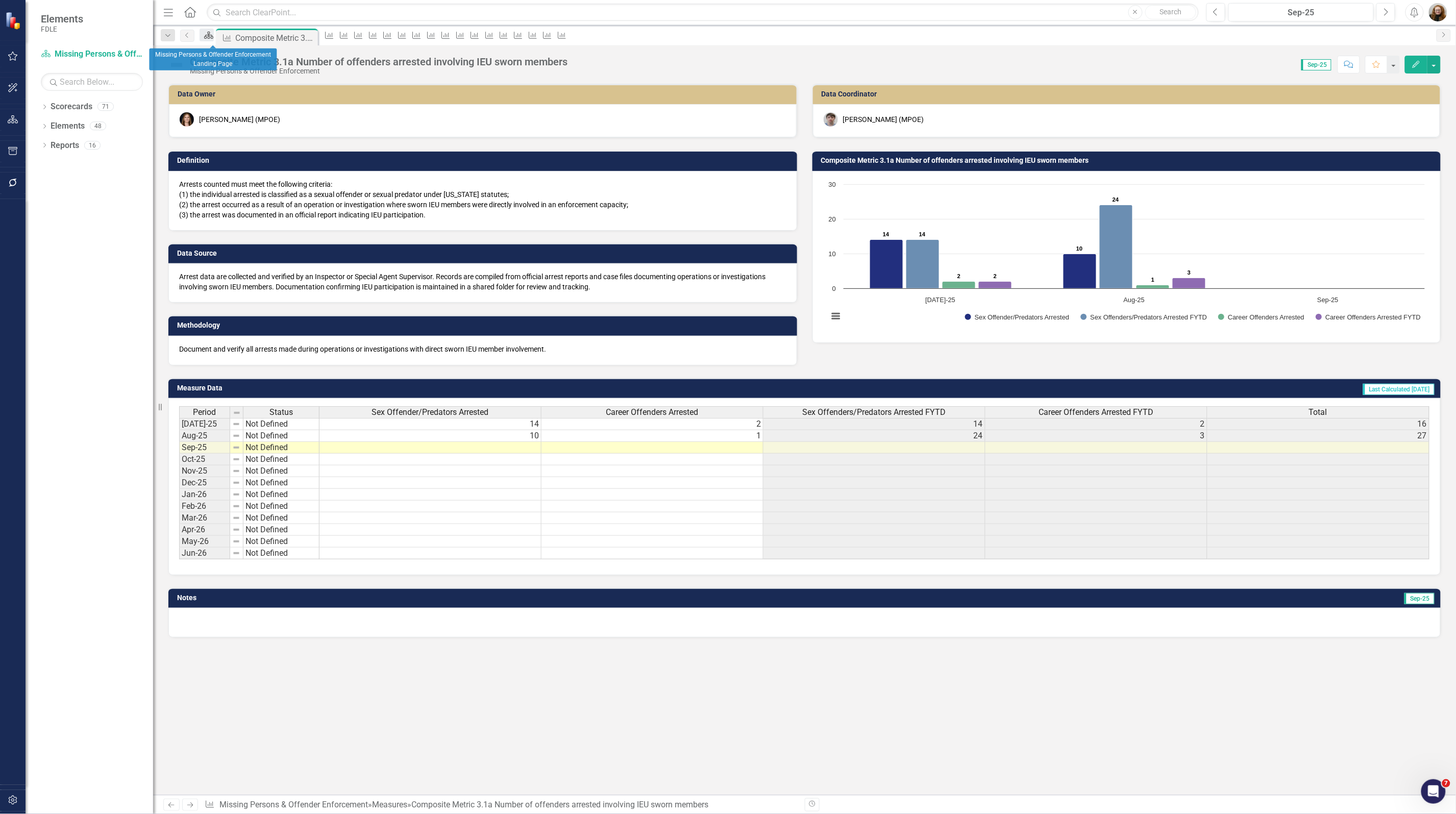
click at [214, 41] on div "Scorecard" at bounding box center [206, 35] width 14 height 13
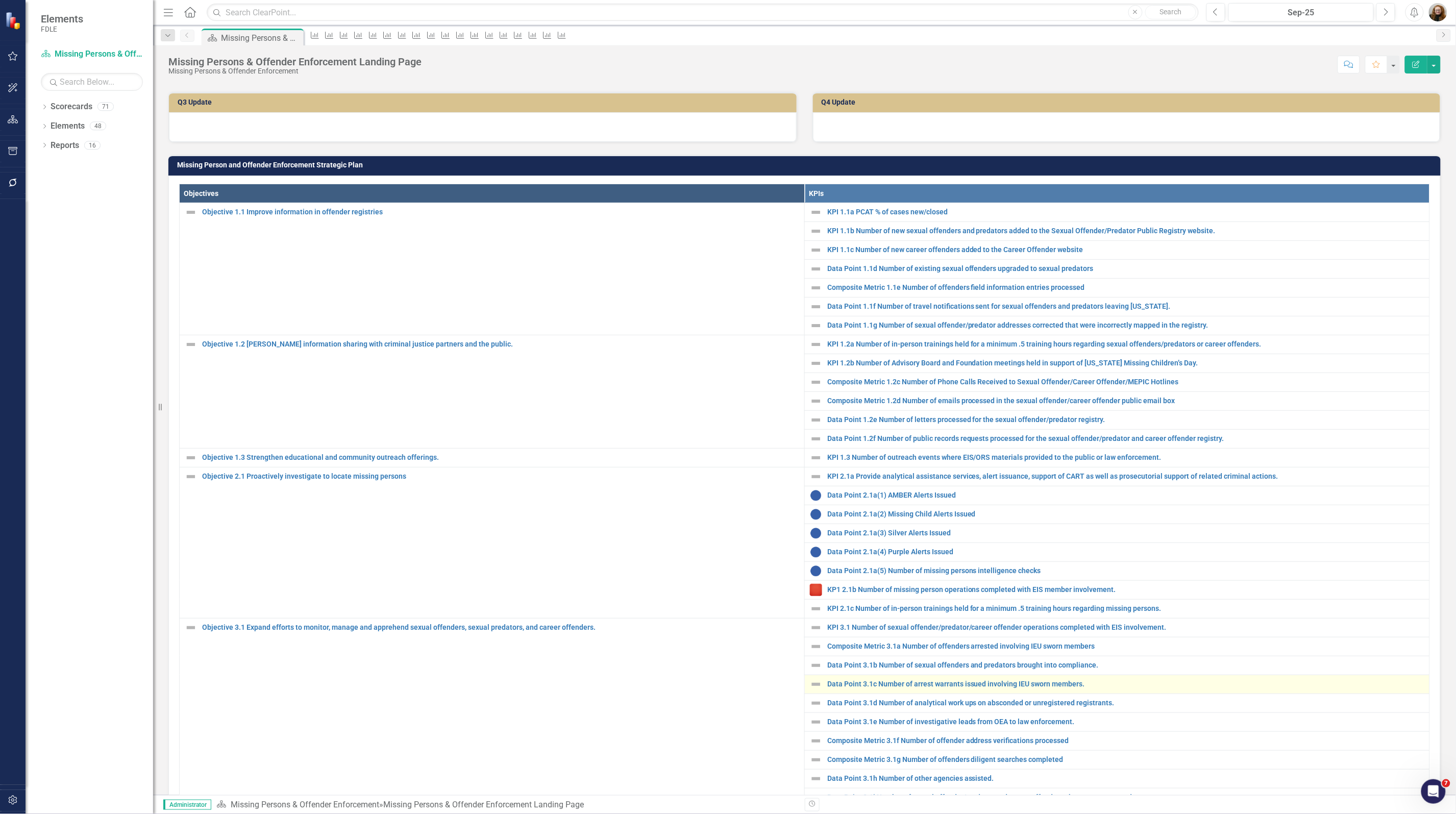
scroll to position [447, 0]
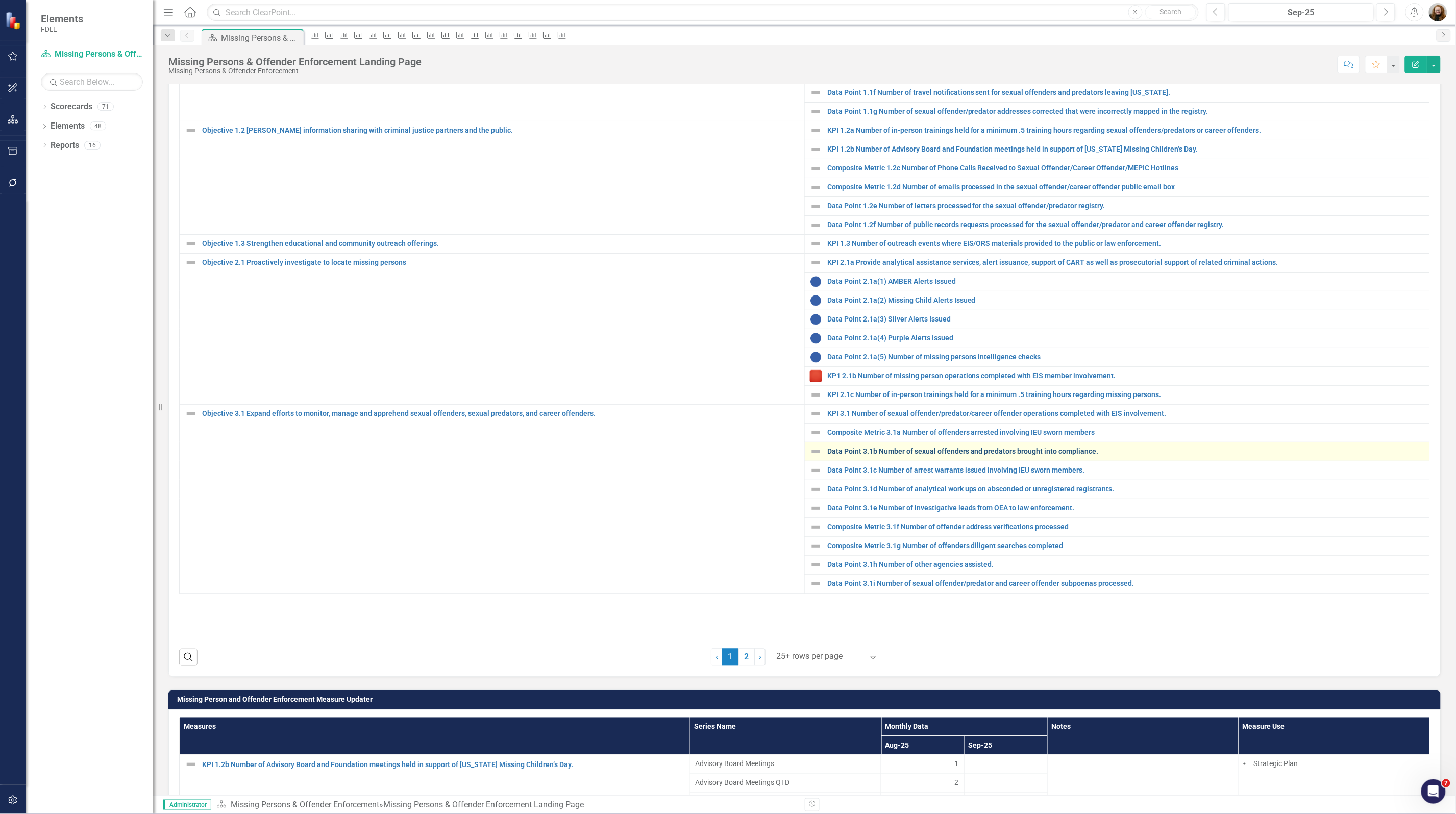
click at [902, 455] on link "Data Point 3.1b Number of sexual offenders and predators brought into complianc…" at bounding box center [1126, 452] width 597 height 8
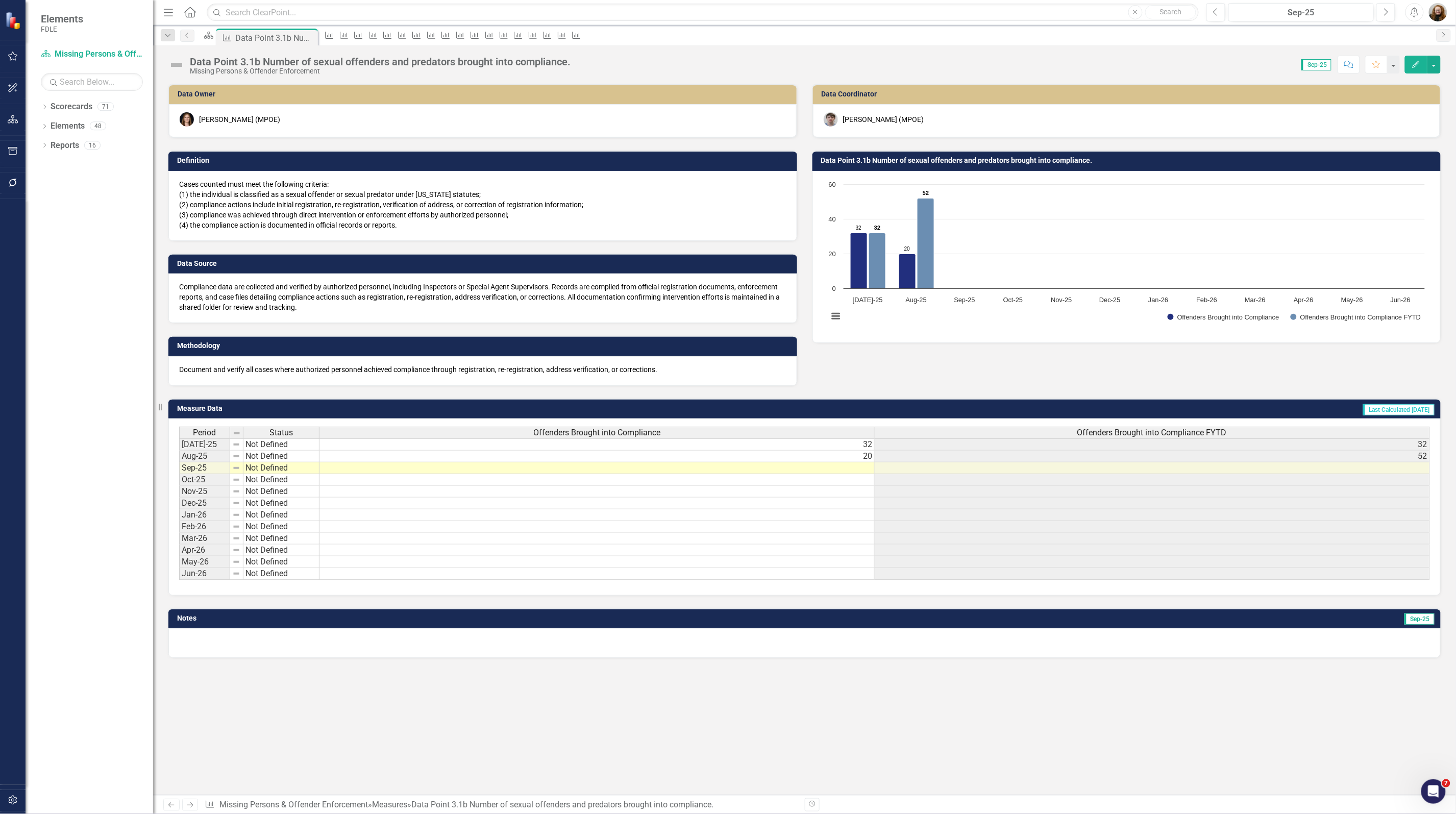
click at [1062, 165] on td "Data Point 3.1b Number of sexual offenders and predators brought into complianc…" at bounding box center [1129, 162] width 615 height 15
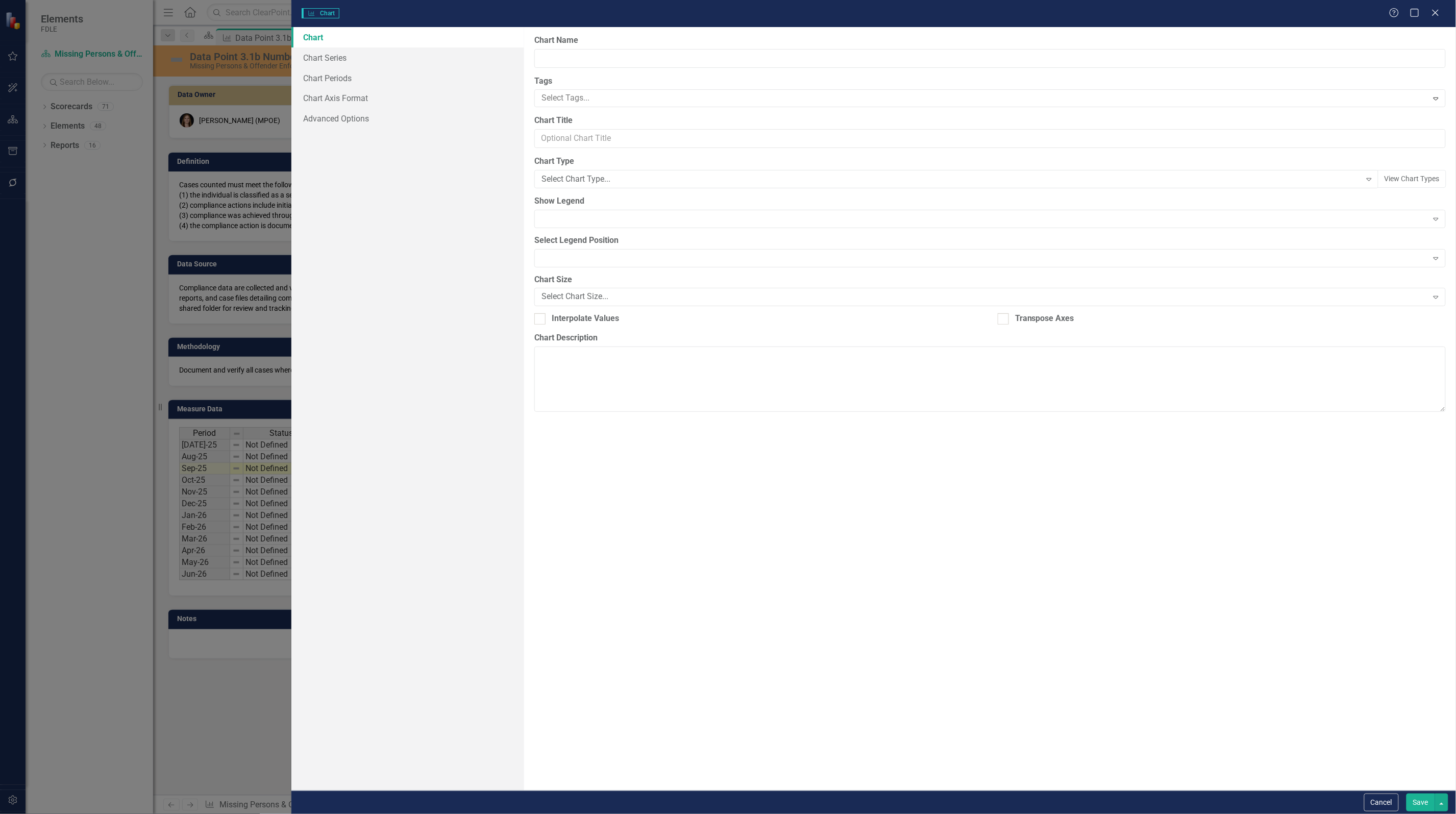
type input "Data Point 3.1b Number of sexual offenders and predators brought into complianc…"
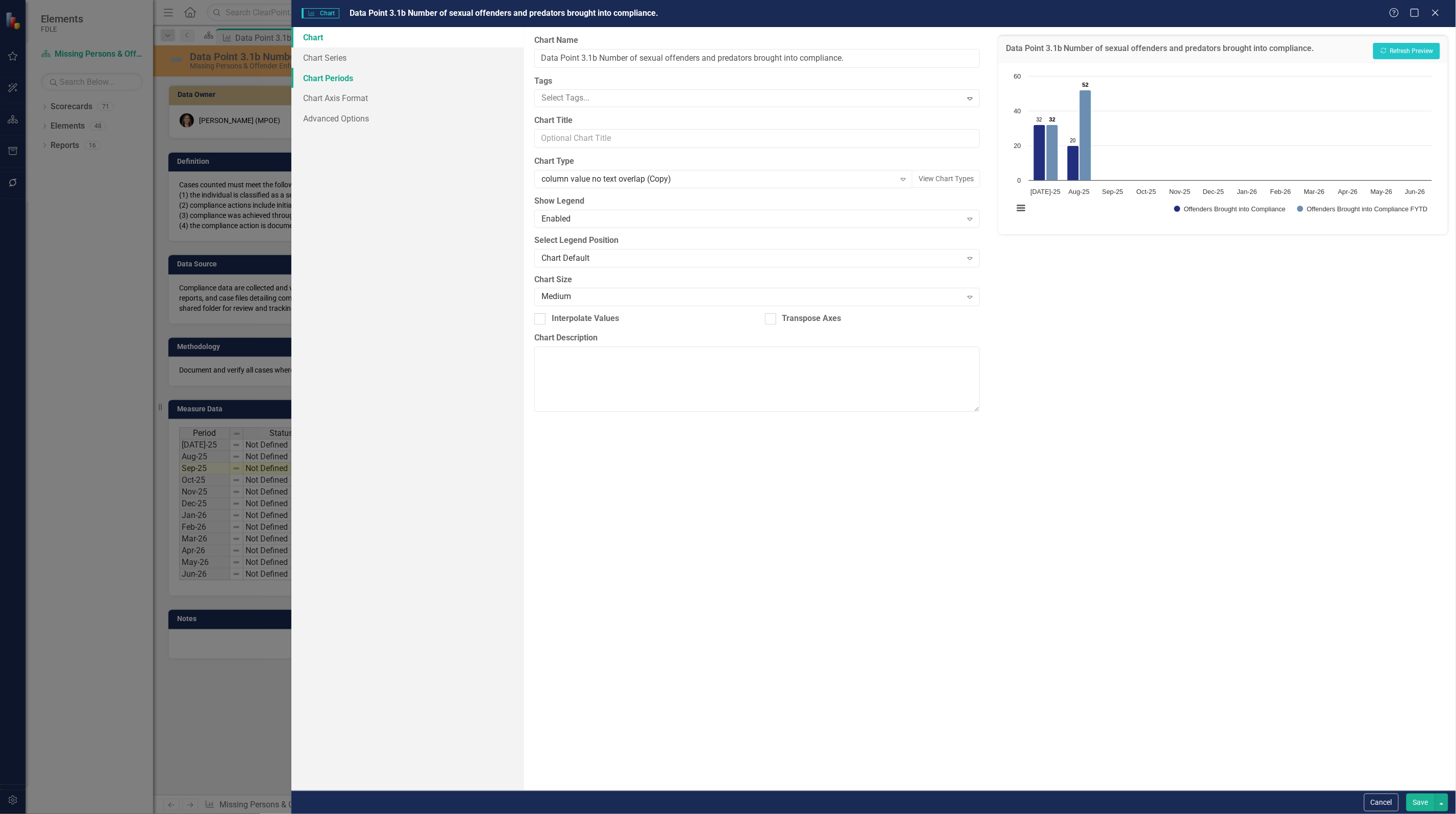
click at [315, 81] on link "Chart Periods" at bounding box center [408, 78] width 233 height 20
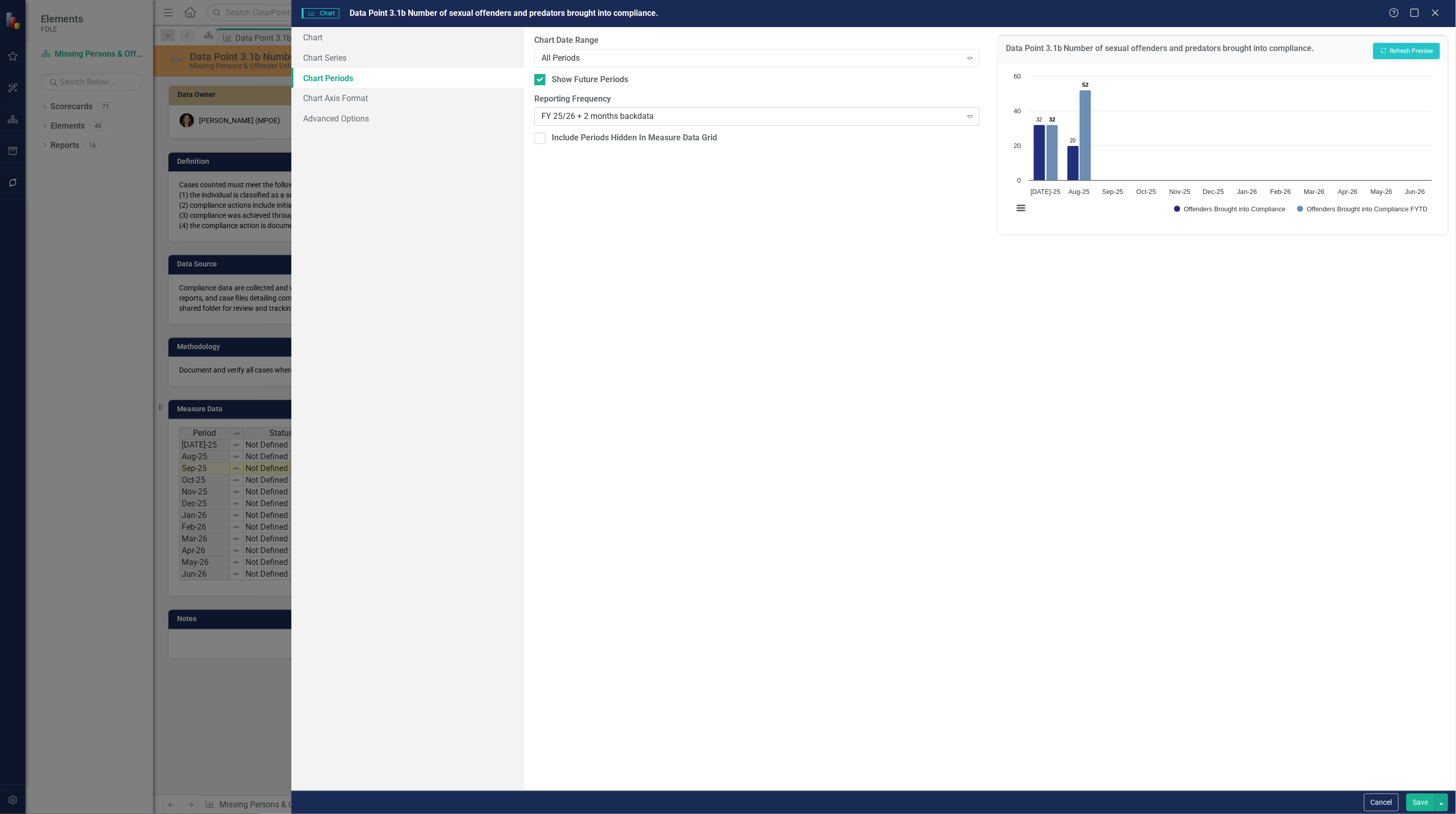
click at [586, 115] on div "FY 25/26 + 2 months backdata" at bounding box center [752, 116] width 421 height 12
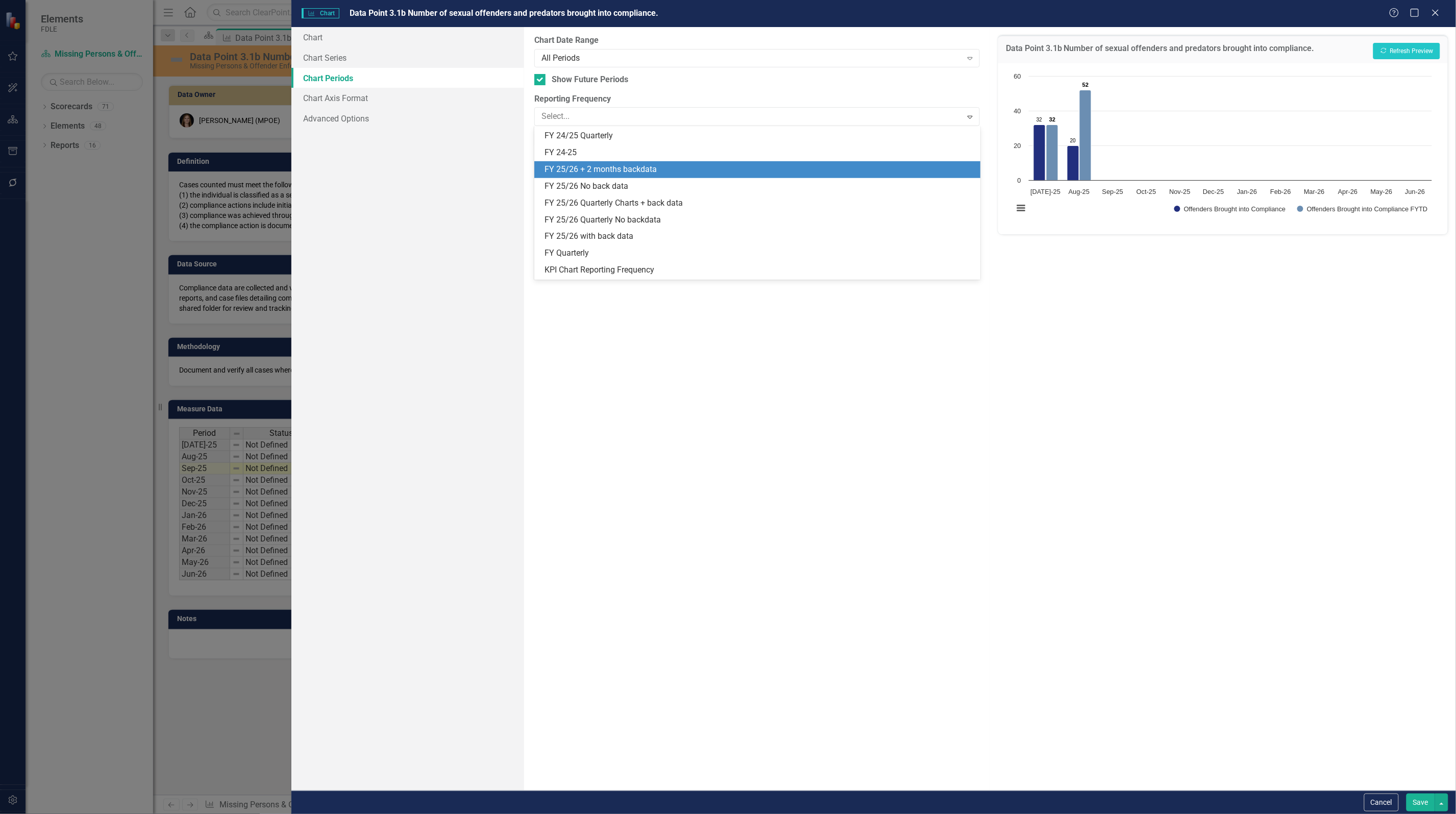
scroll to position [285, 0]
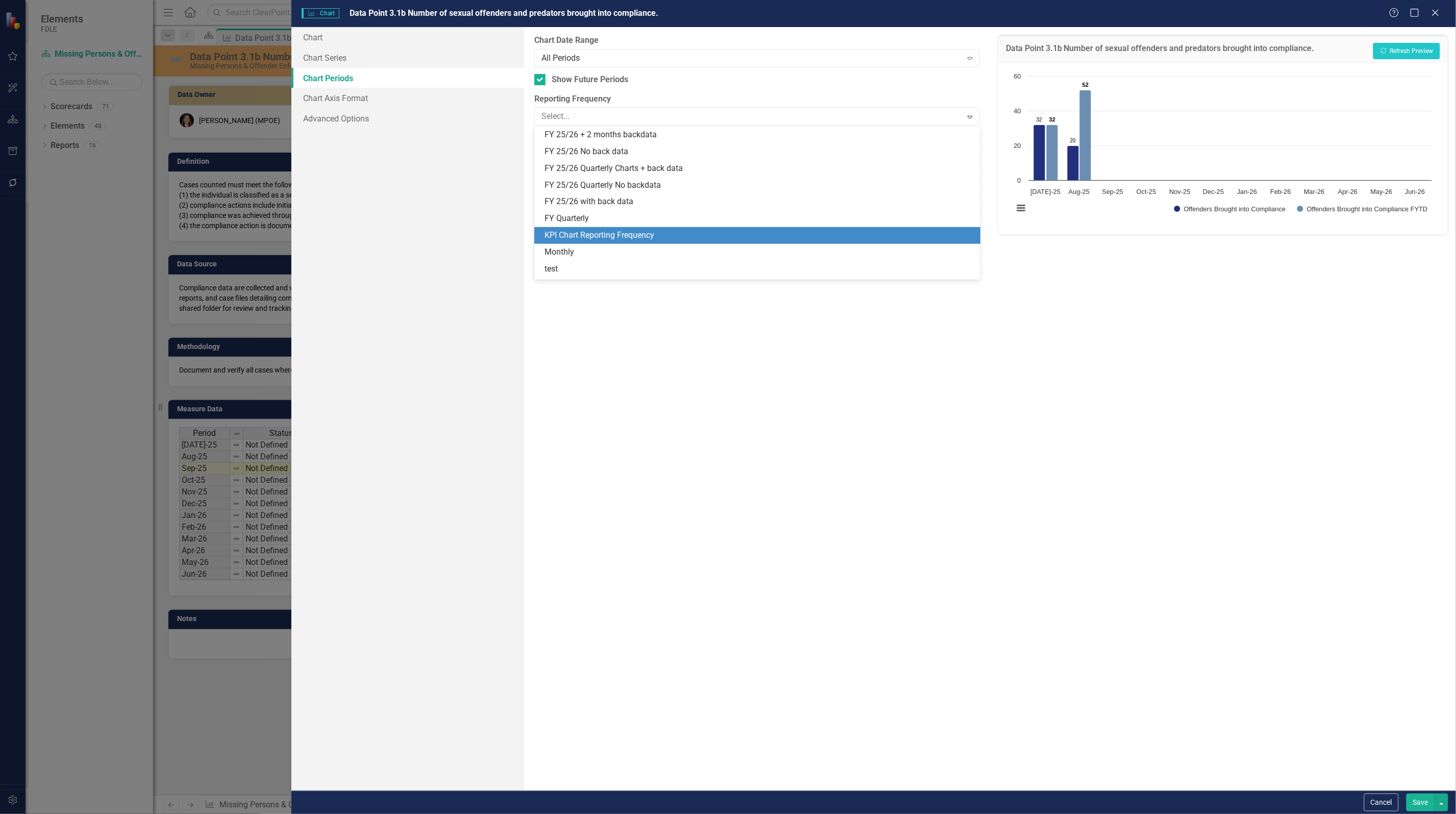
click at [595, 234] on div "KPI Chart Reporting Frequency" at bounding box center [759, 235] width 429 height 12
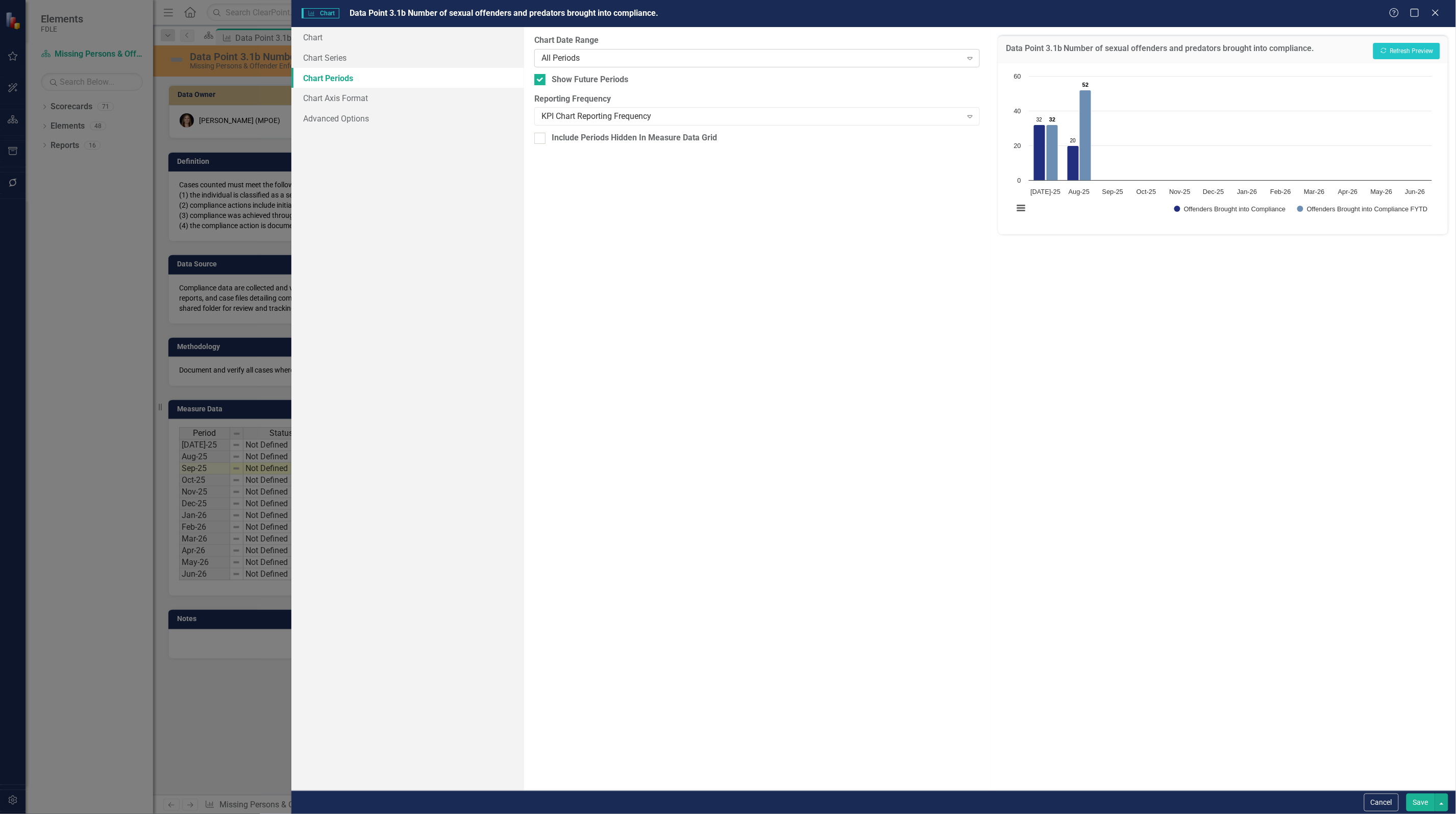
click at [584, 56] on div "All Periods" at bounding box center [752, 58] width 421 height 12
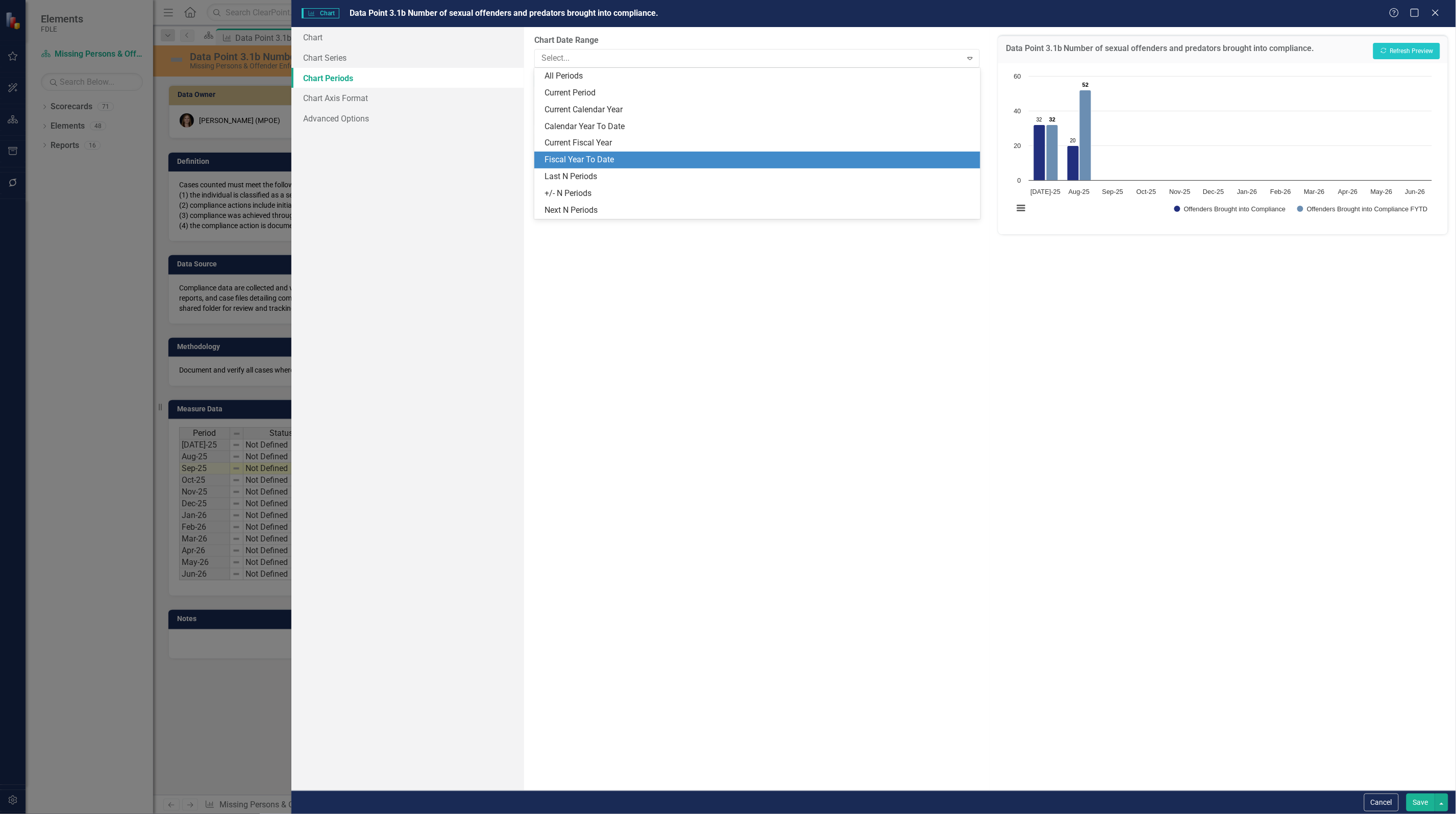
click at [586, 161] on div "Fiscal Year To Date" at bounding box center [759, 160] width 429 height 12
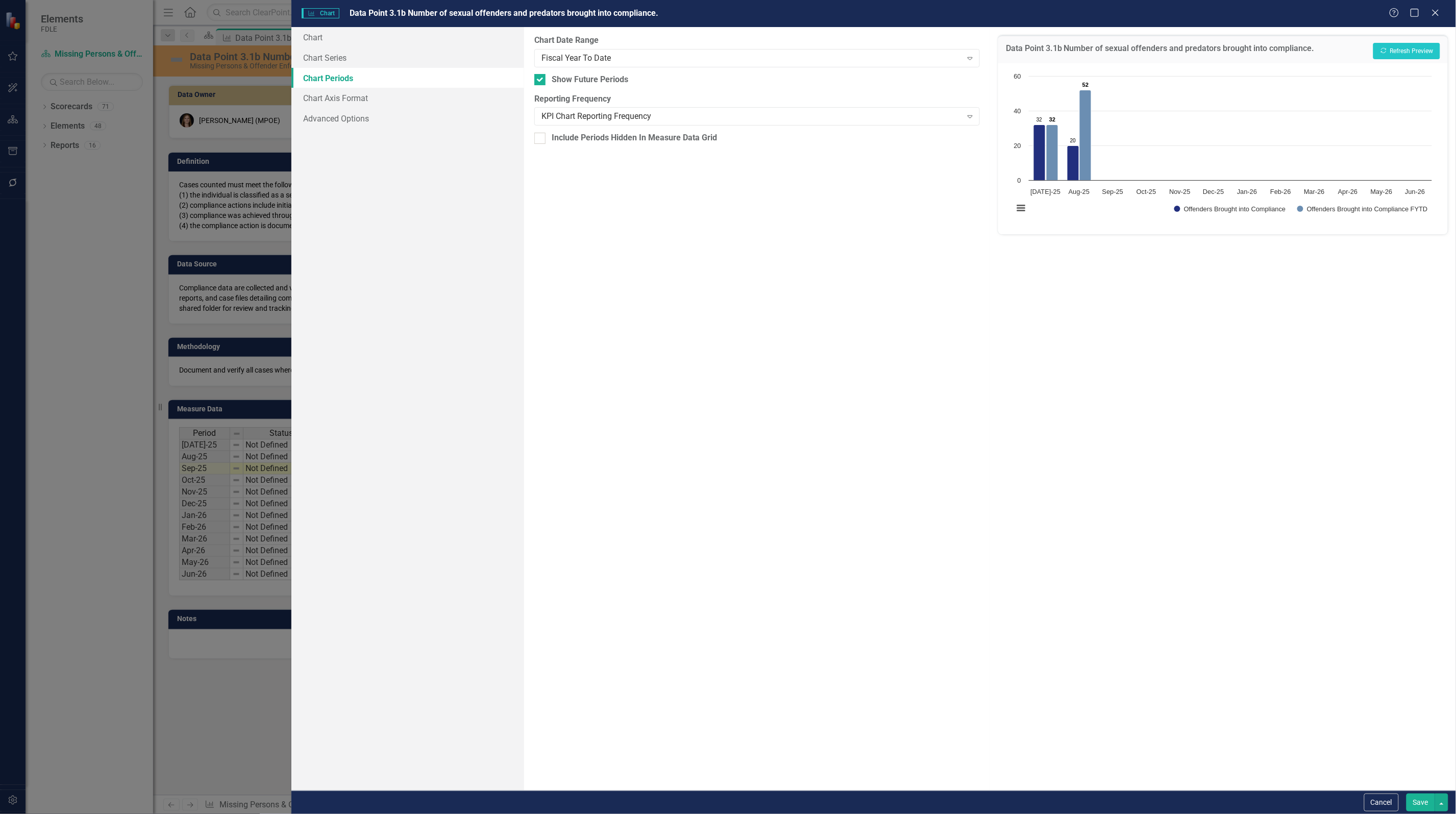
click at [1411, 802] on button "Save" at bounding box center [1420, 803] width 29 height 18
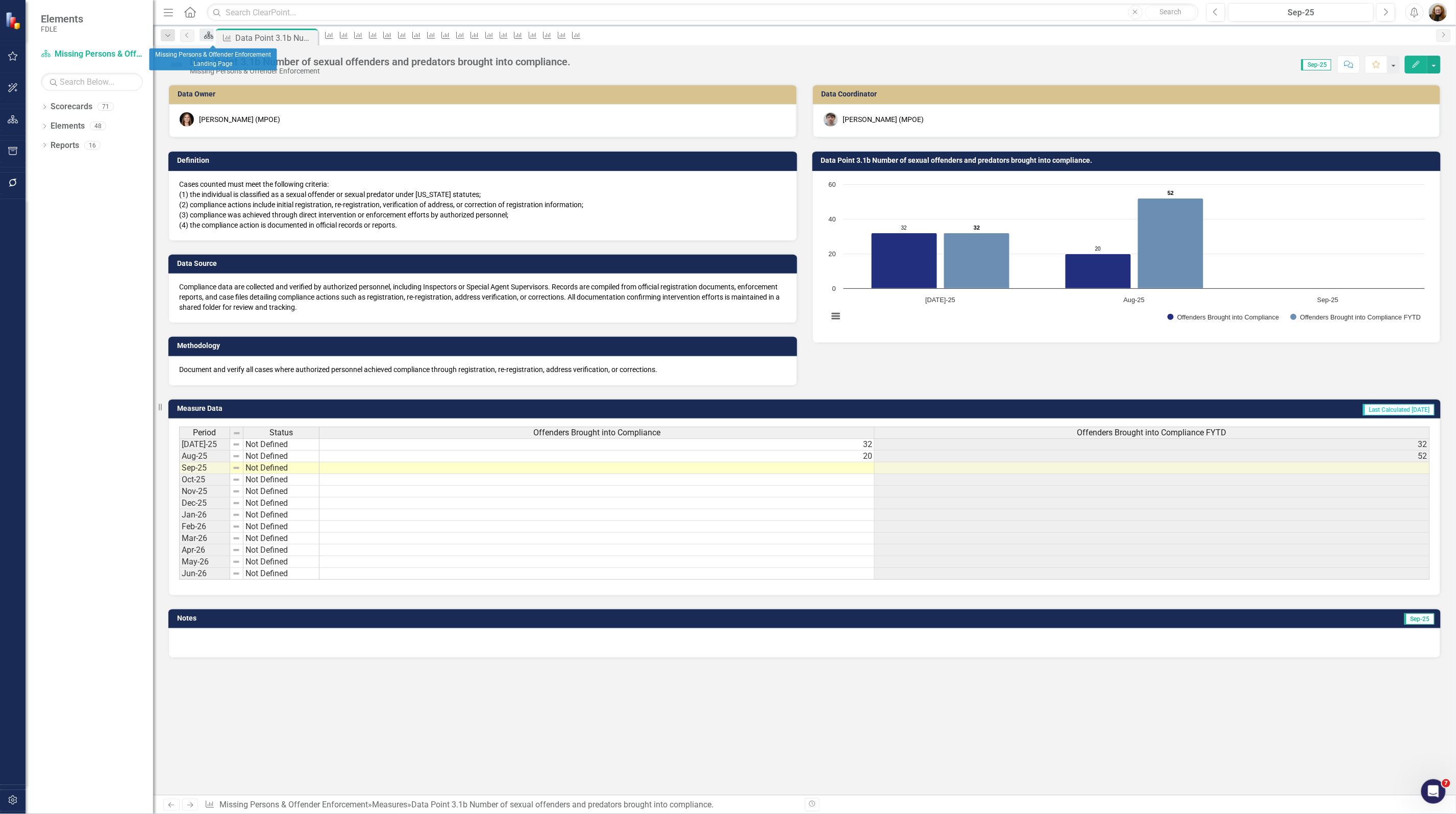
click at [210, 37] on icon at bounding box center [209, 35] width 9 height 7
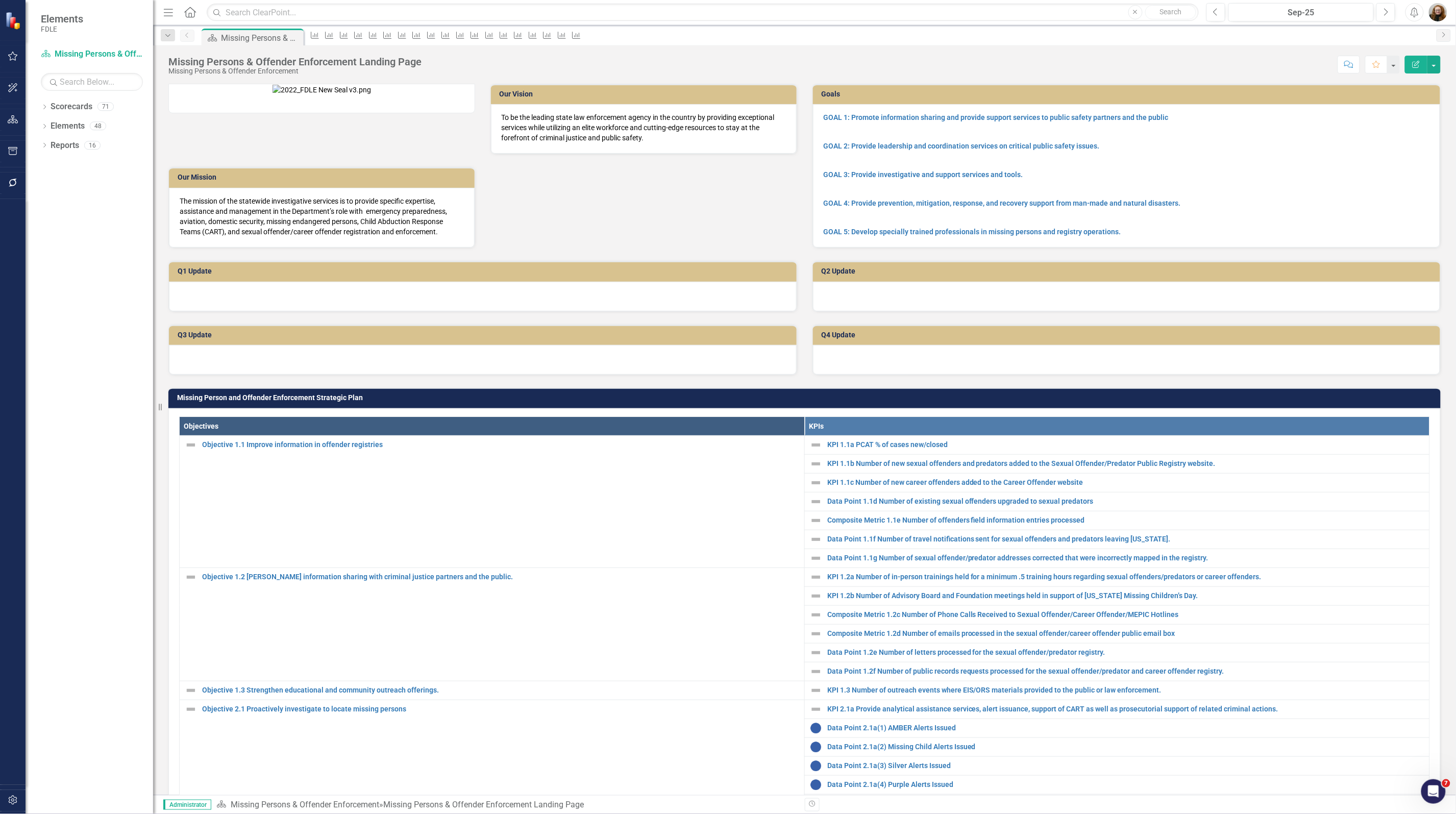
scroll to position [447, 0]
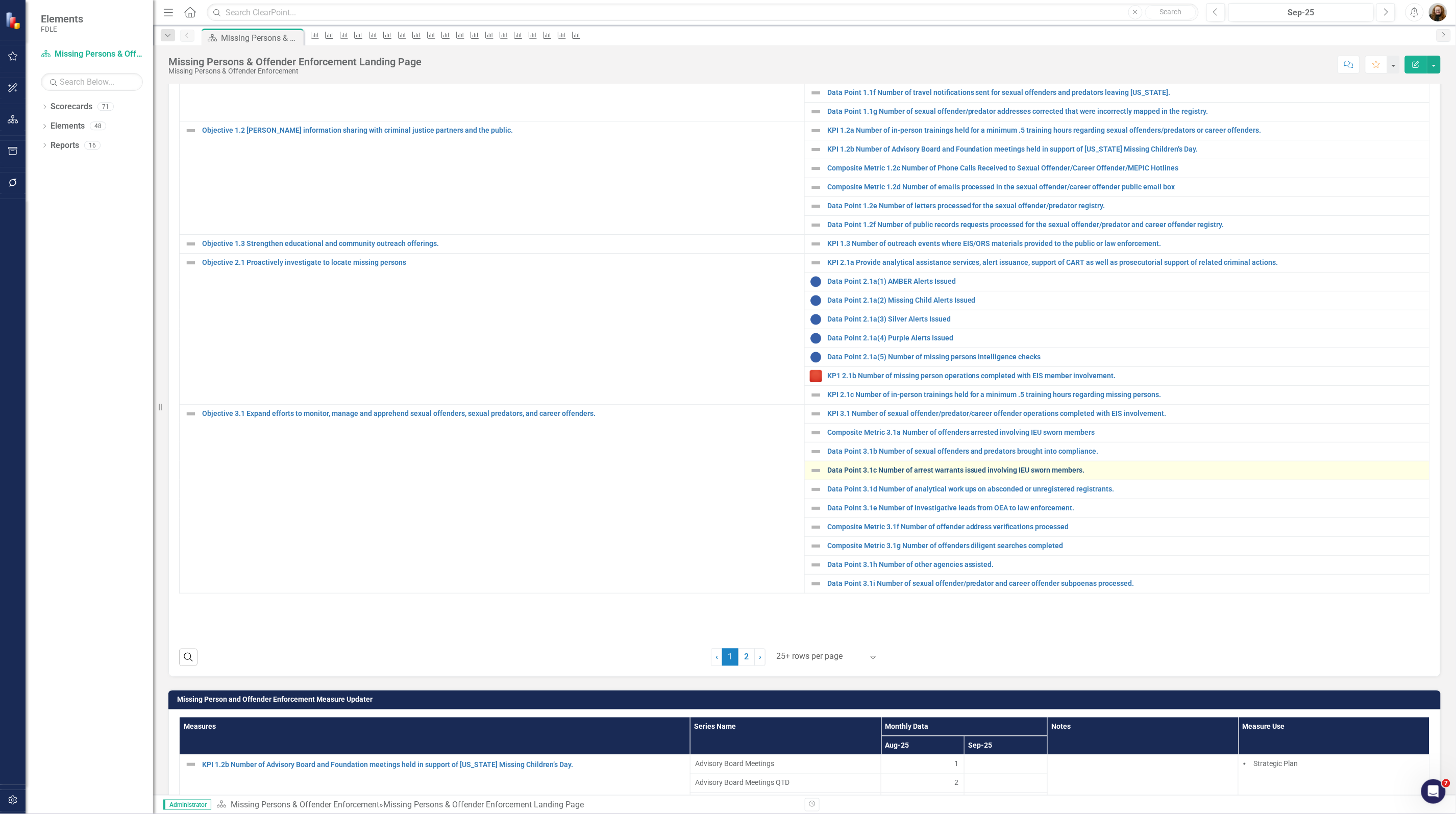
click at [863, 477] on div "Data Point 3.1c Number of arrest warrants issued involving IEU sworn members." at bounding box center [1117, 471] width 614 height 12
click at [865, 474] on link "Data Point 3.1c Number of arrest warrants issued involving IEU sworn members." at bounding box center [1126, 470] width 597 height 8
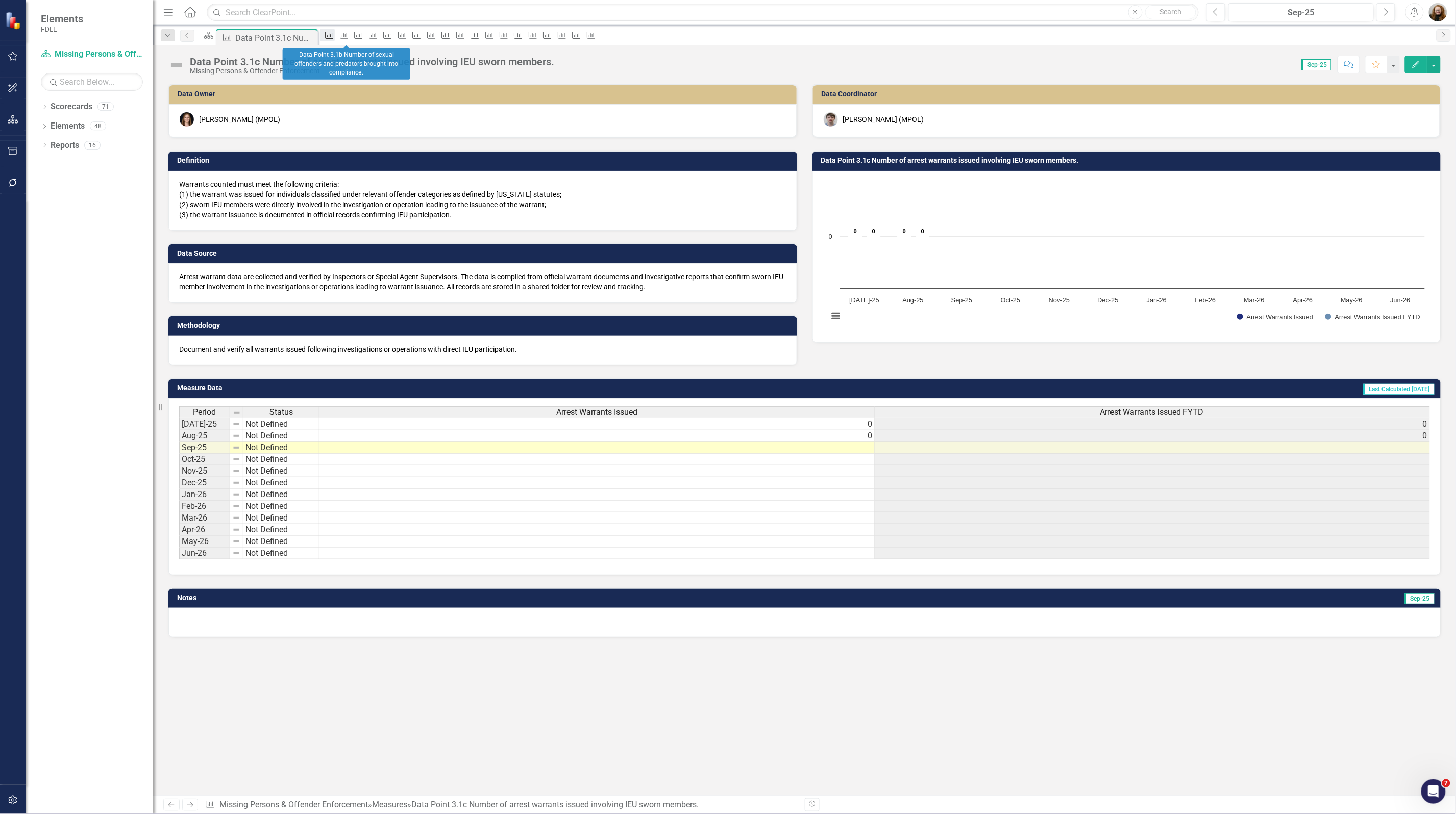
click at [334, 38] on icon at bounding box center [330, 35] width 8 height 7
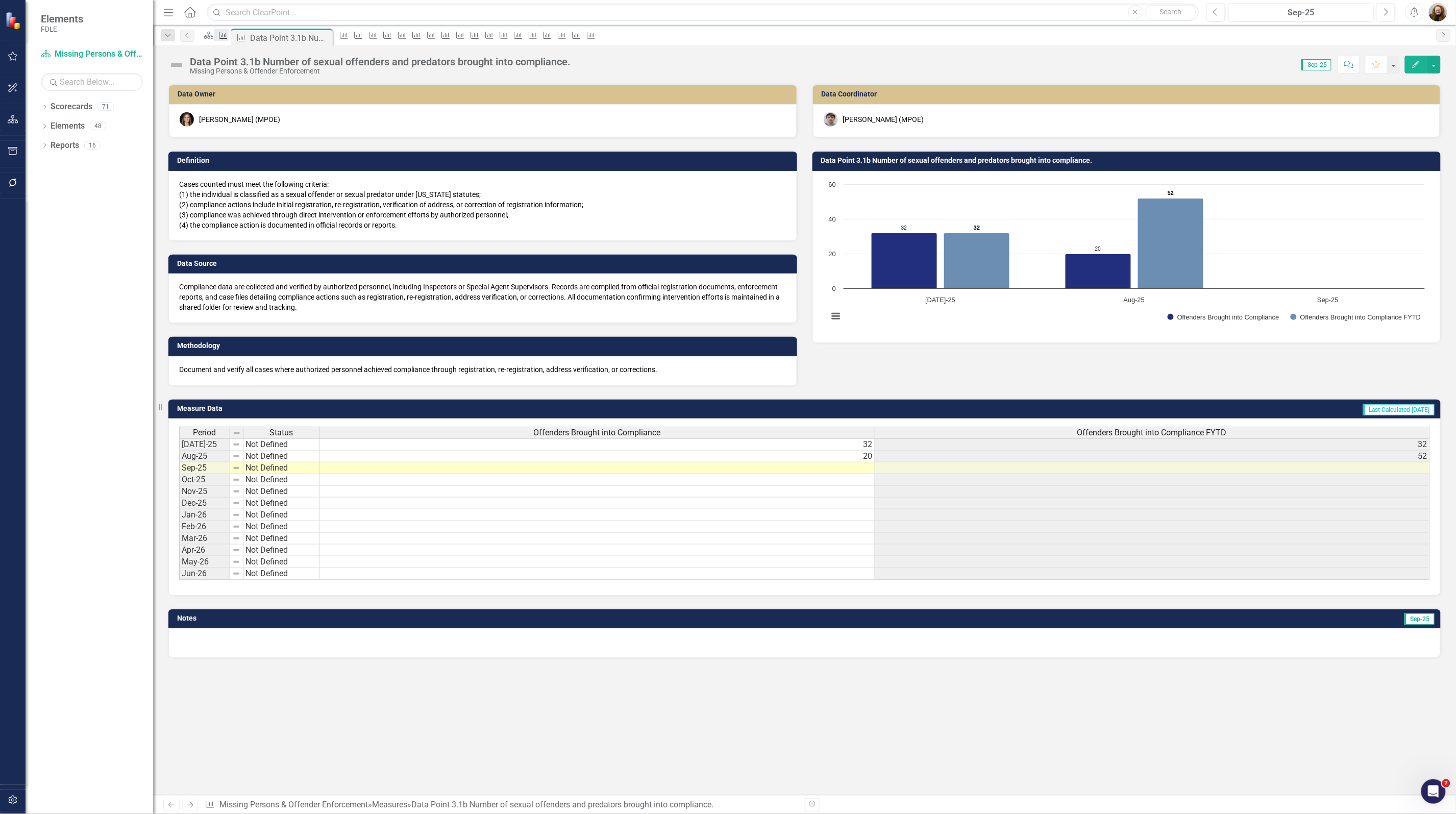
click at [228, 39] on icon "Measure" at bounding box center [223, 35] width 10 height 8
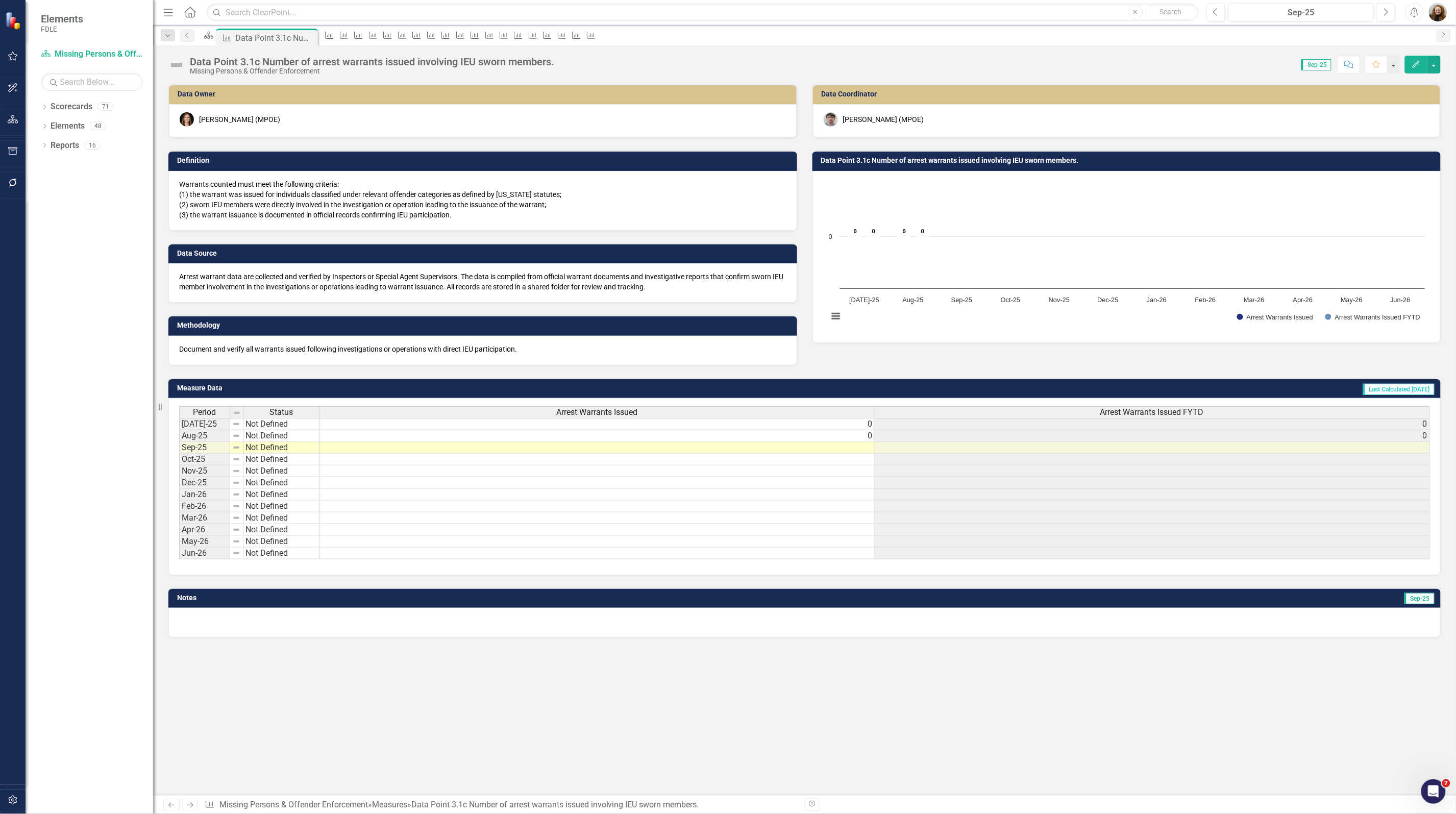
click at [913, 163] on h3 "Data Point 3.1c Number of arrest warrants issued involving IEU sworn members." at bounding box center [1129, 161] width 615 height 8
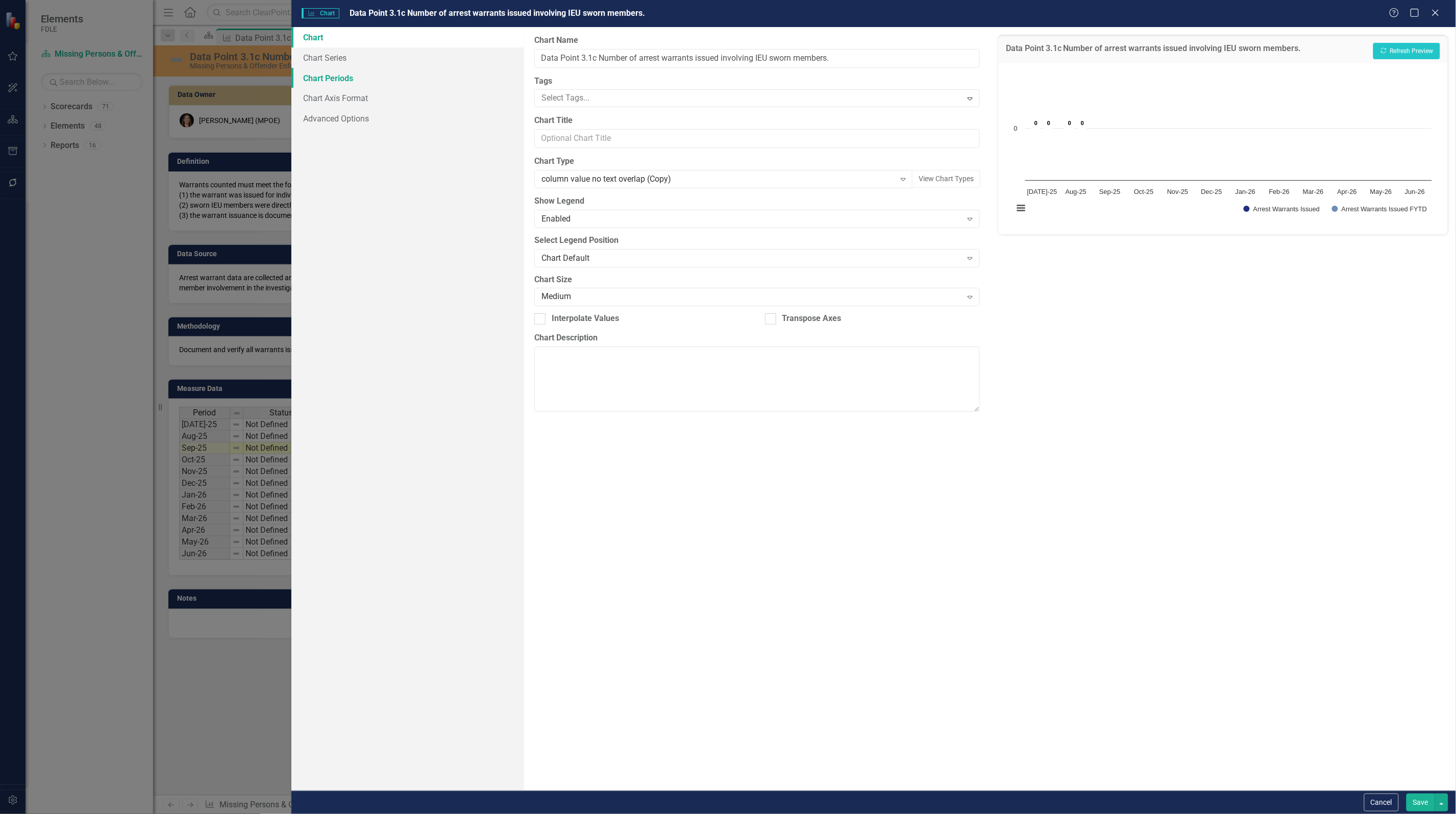
click at [314, 83] on link "Chart Periods" at bounding box center [408, 78] width 233 height 20
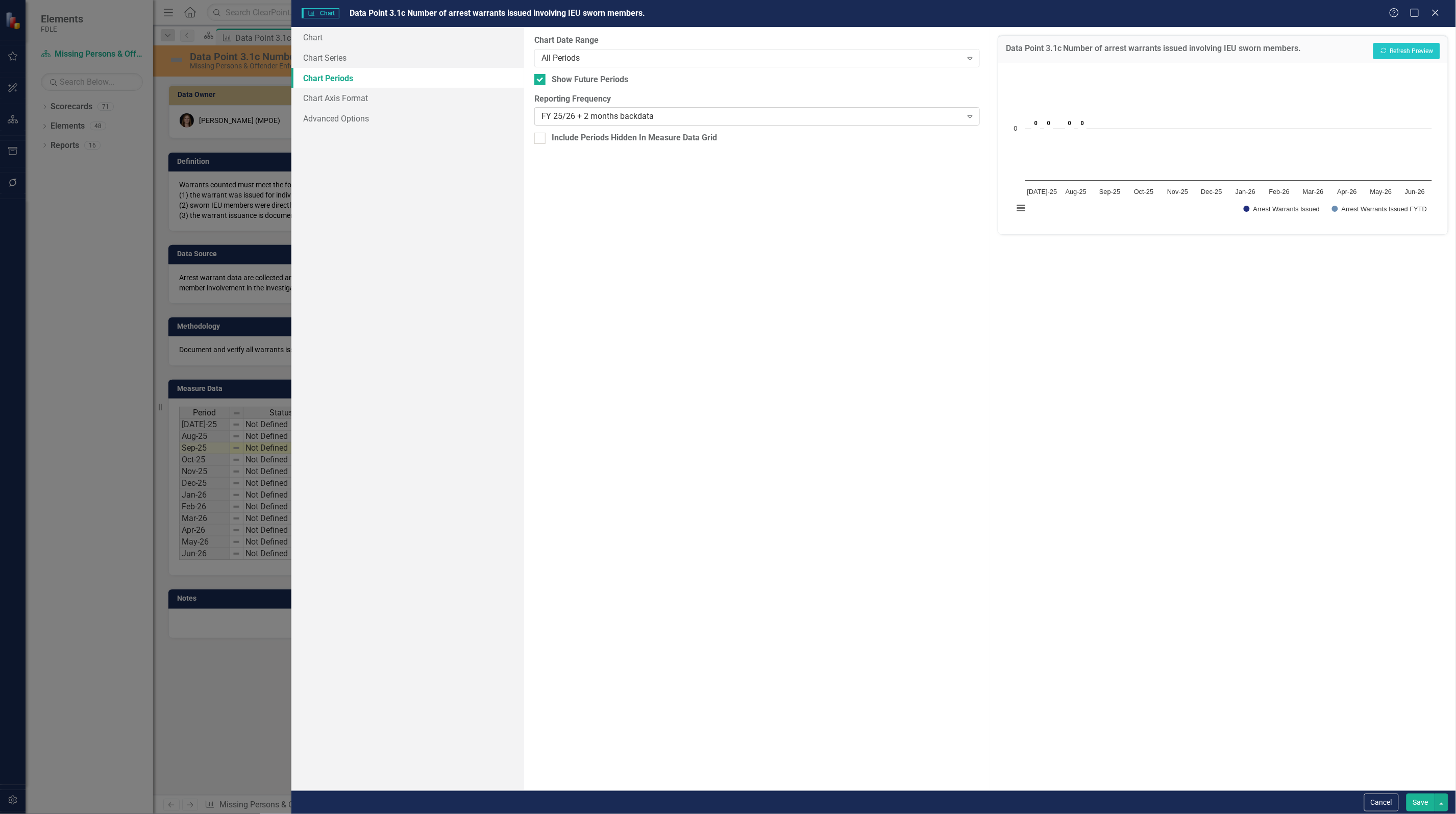
click at [626, 120] on div "FY 25/26 + 2 months backdata" at bounding box center [752, 116] width 421 height 12
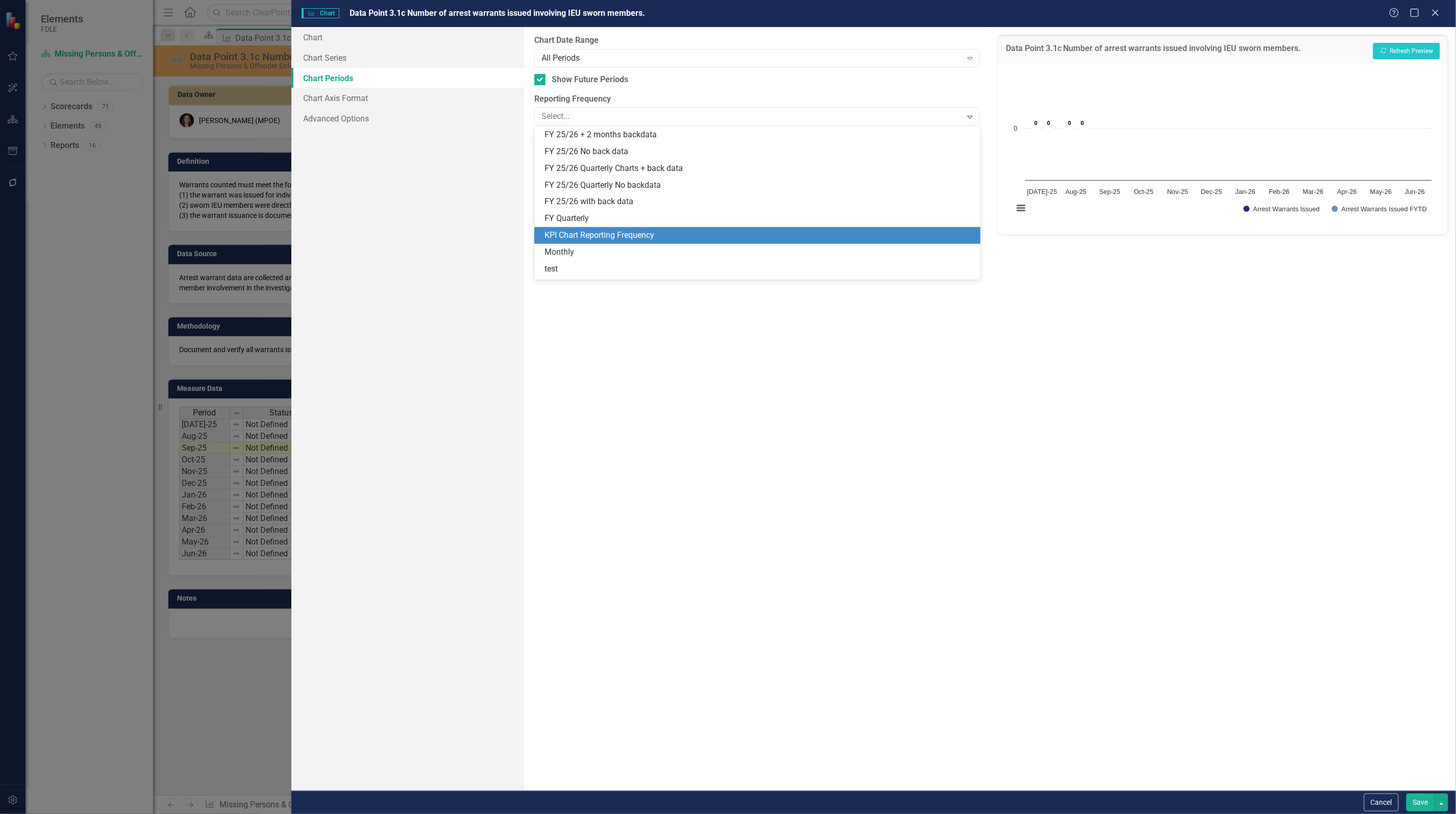
click at [599, 236] on div "KPI Chart Reporting Frequency" at bounding box center [759, 235] width 429 height 12
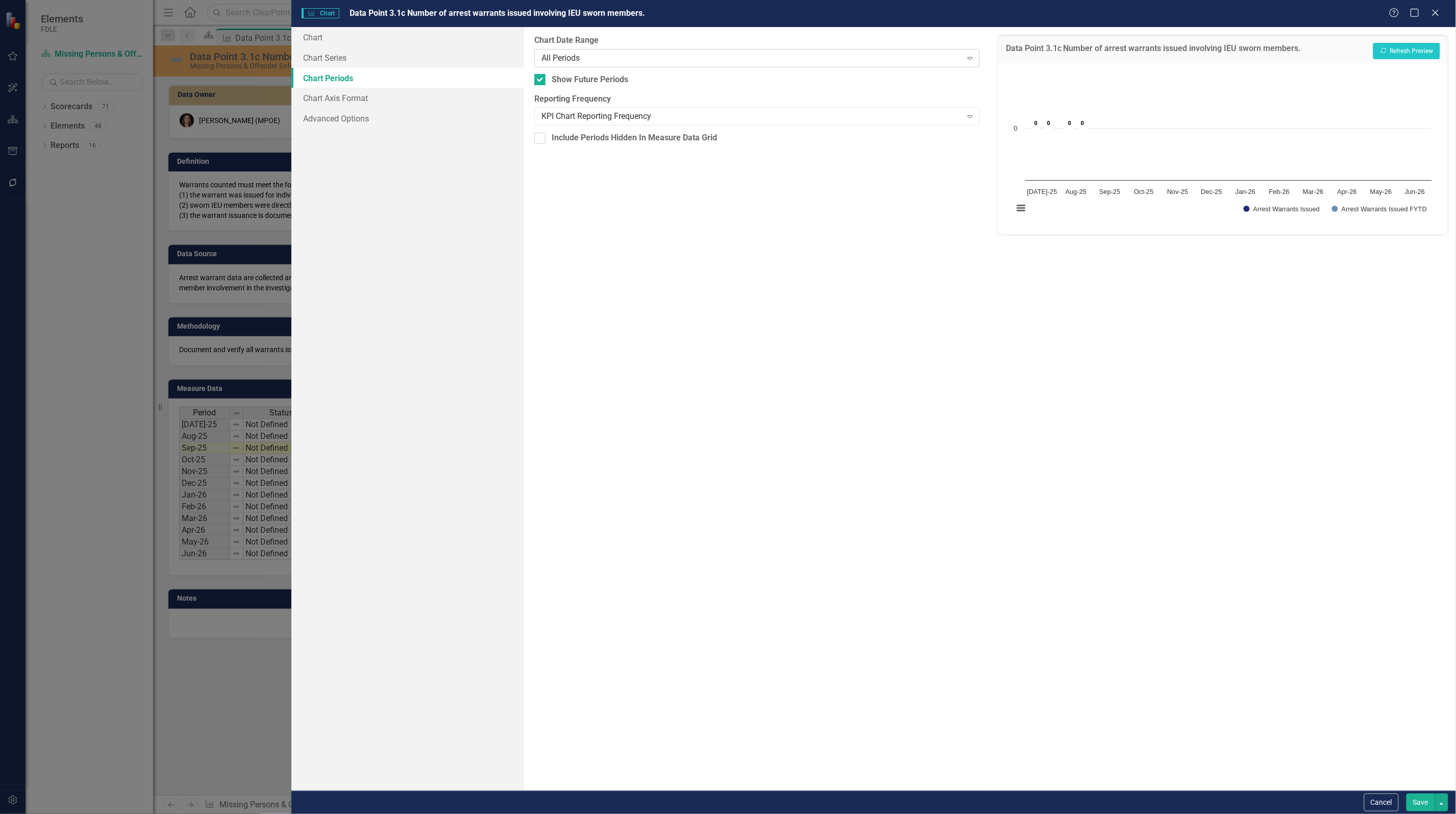
click at [559, 62] on div "All Periods" at bounding box center [752, 58] width 421 height 12
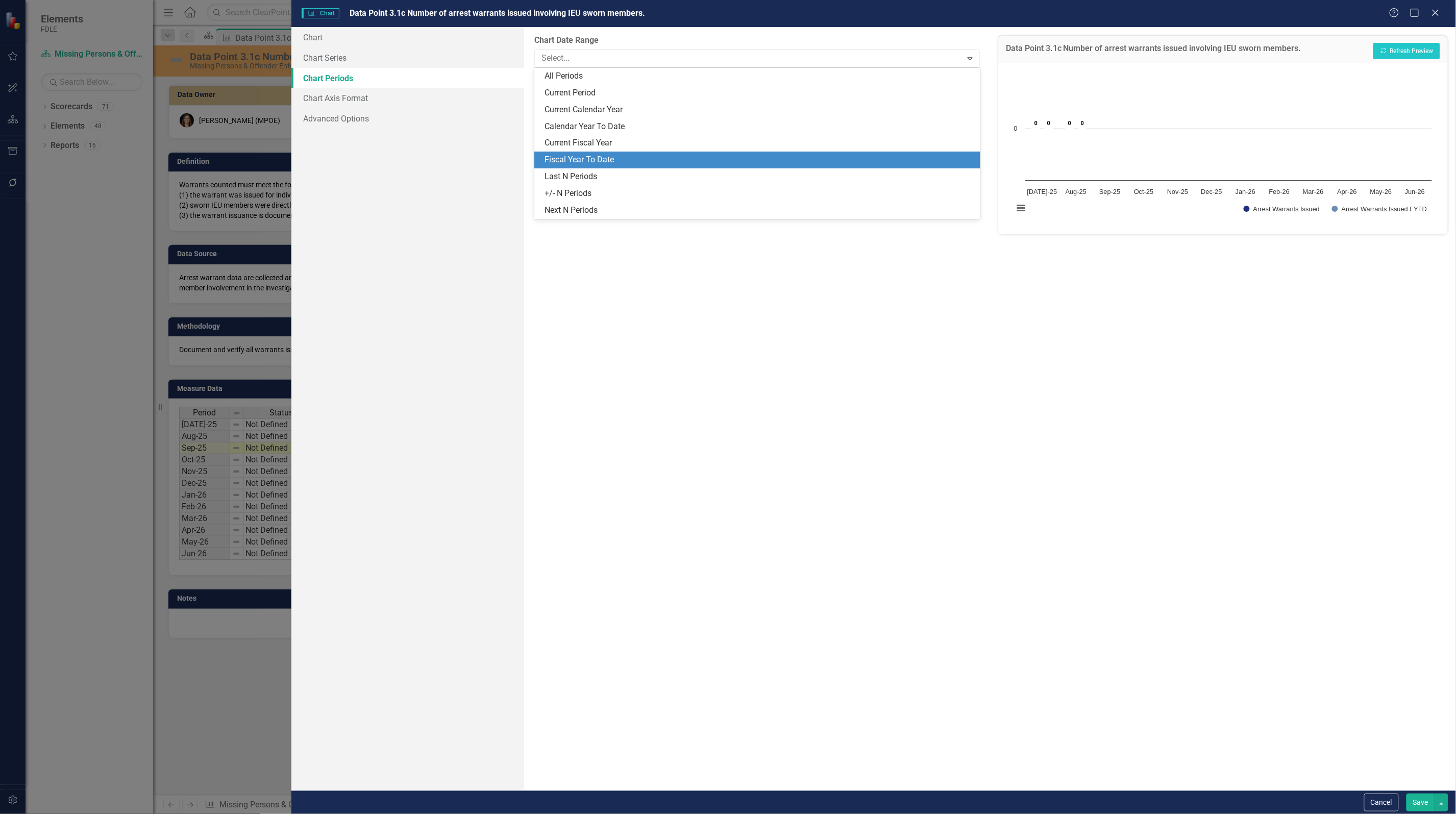
click at [577, 152] on div "Fiscal Year To Date" at bounding box center [757, 160] width 445 height 17
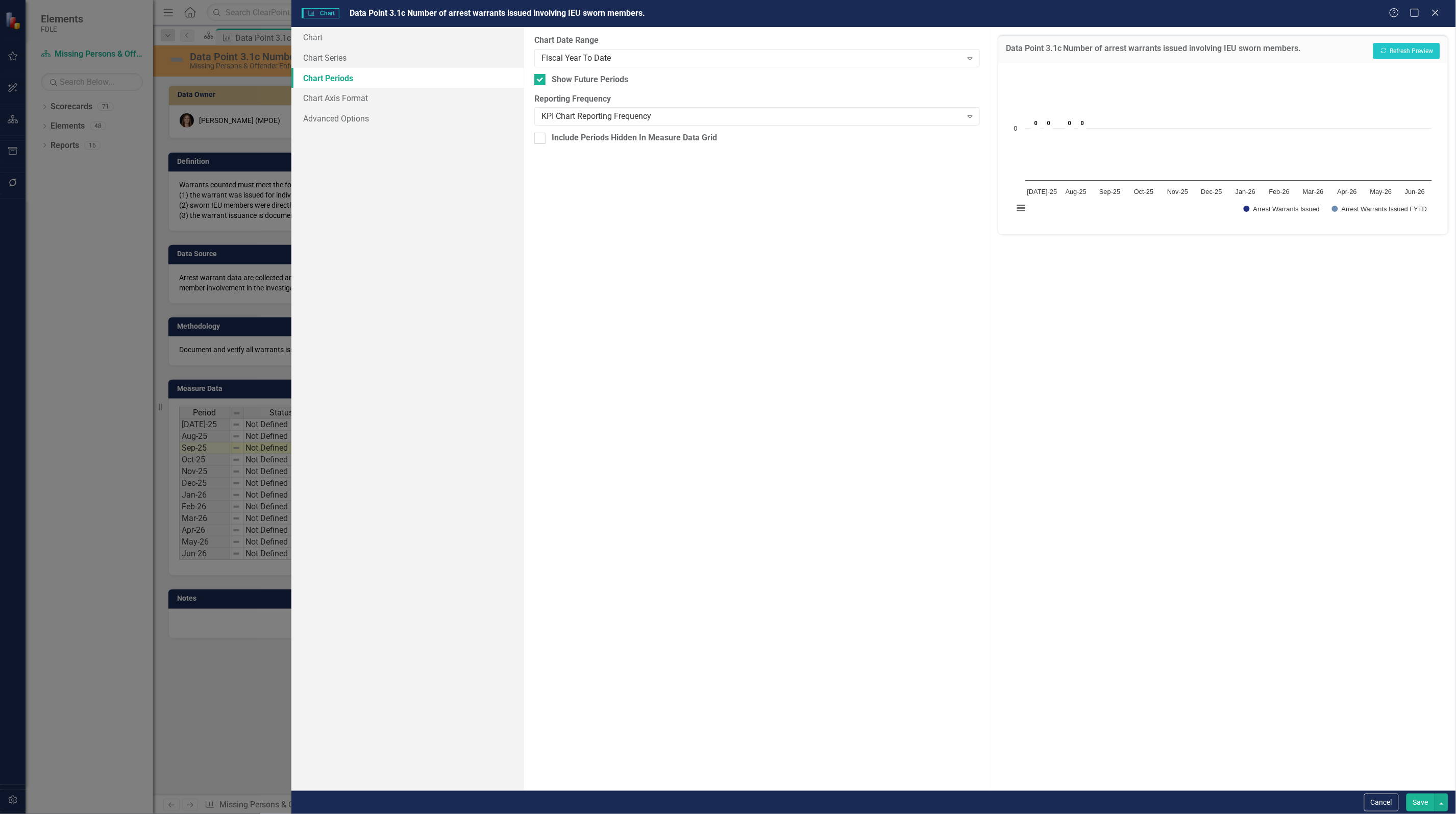
click at [1424, 804] on button "Save" at bounding box center [1420, 803] width 29 height 18
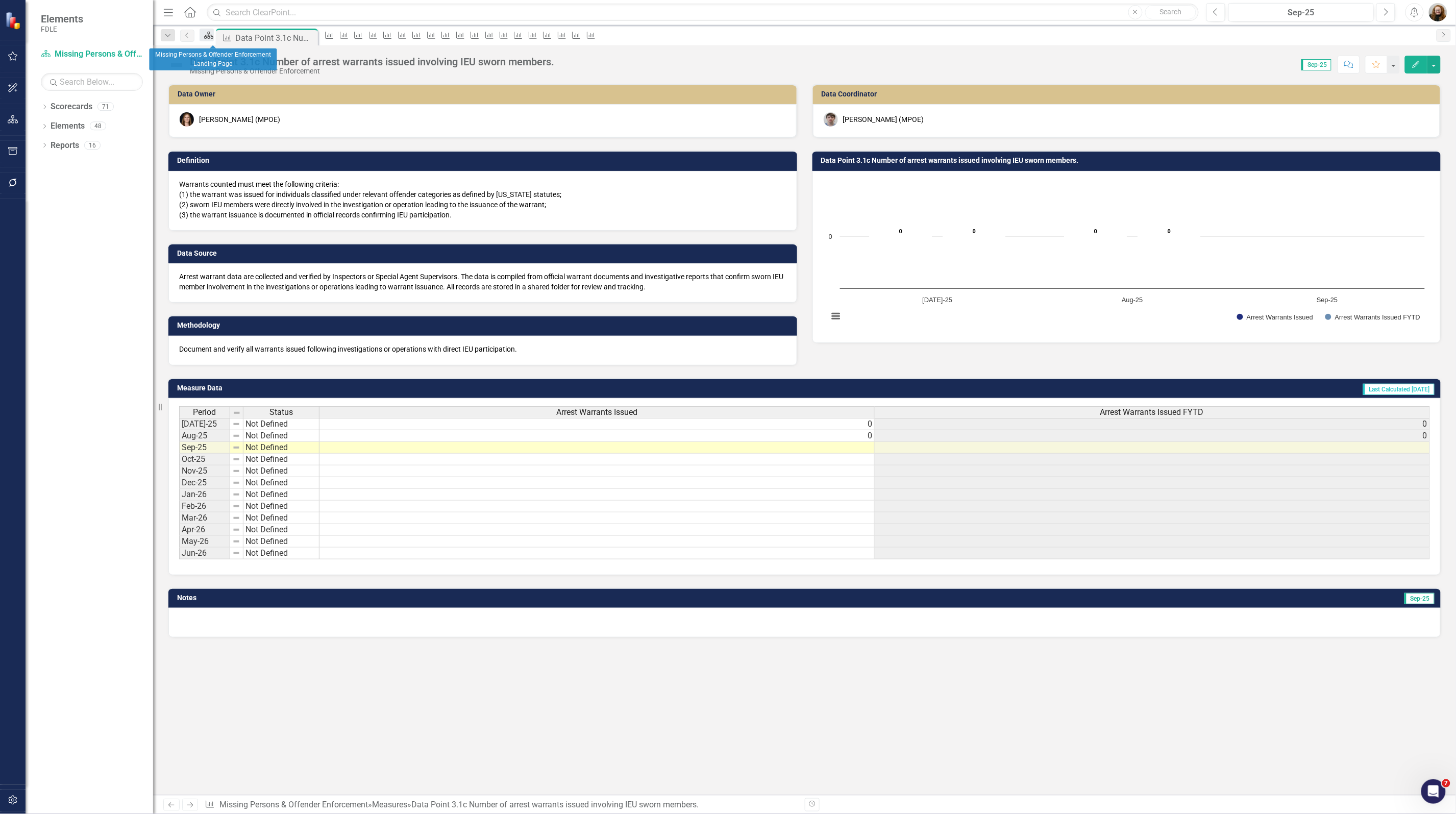
click at [207, 39] on div "Scorecard" at bounding box center [206, 35] width 14 height 13
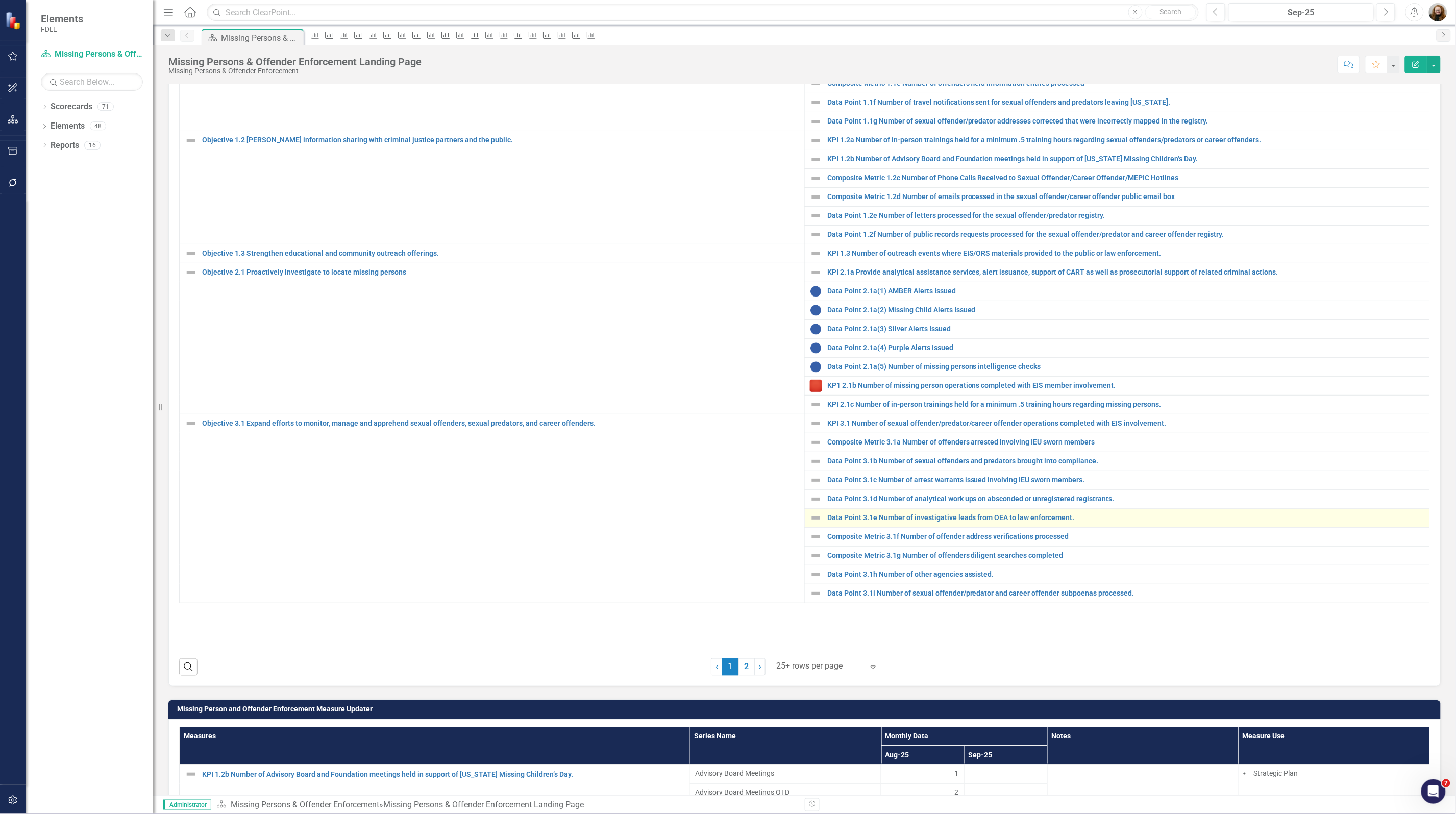
scroll to position [447, 0]
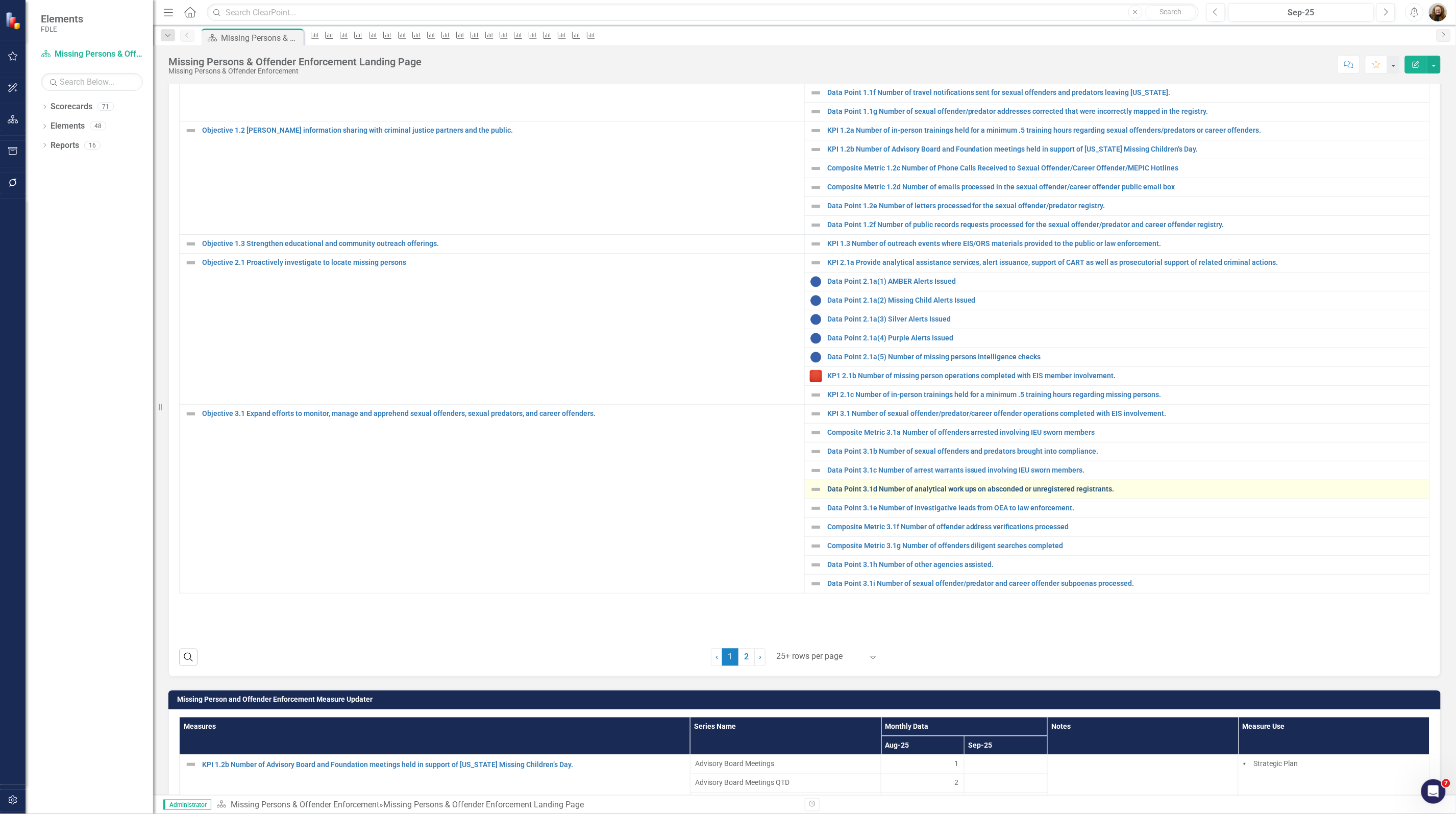
click at [883, 493] on link "Data Point 3.1d Number of analytical work ups on absconded or unregistered regi…" at bounding box center [1126, 490] width 597 height 8
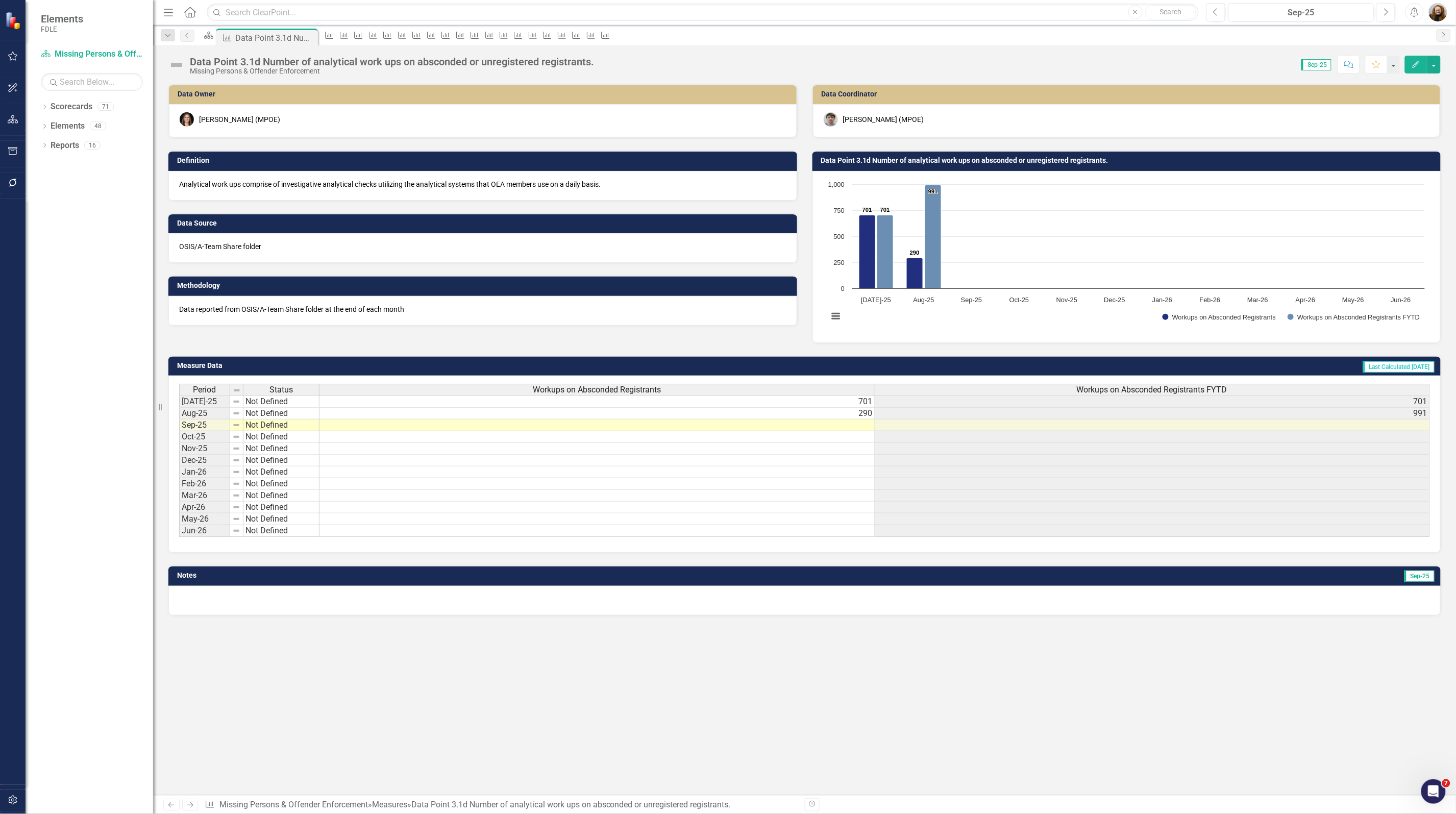
click at [848, 161] on h3 "Data Point 3.1d Number of analytical work ups on absconded or unregistered regi…" at bounding box center [1129, 161] width 615 height 8
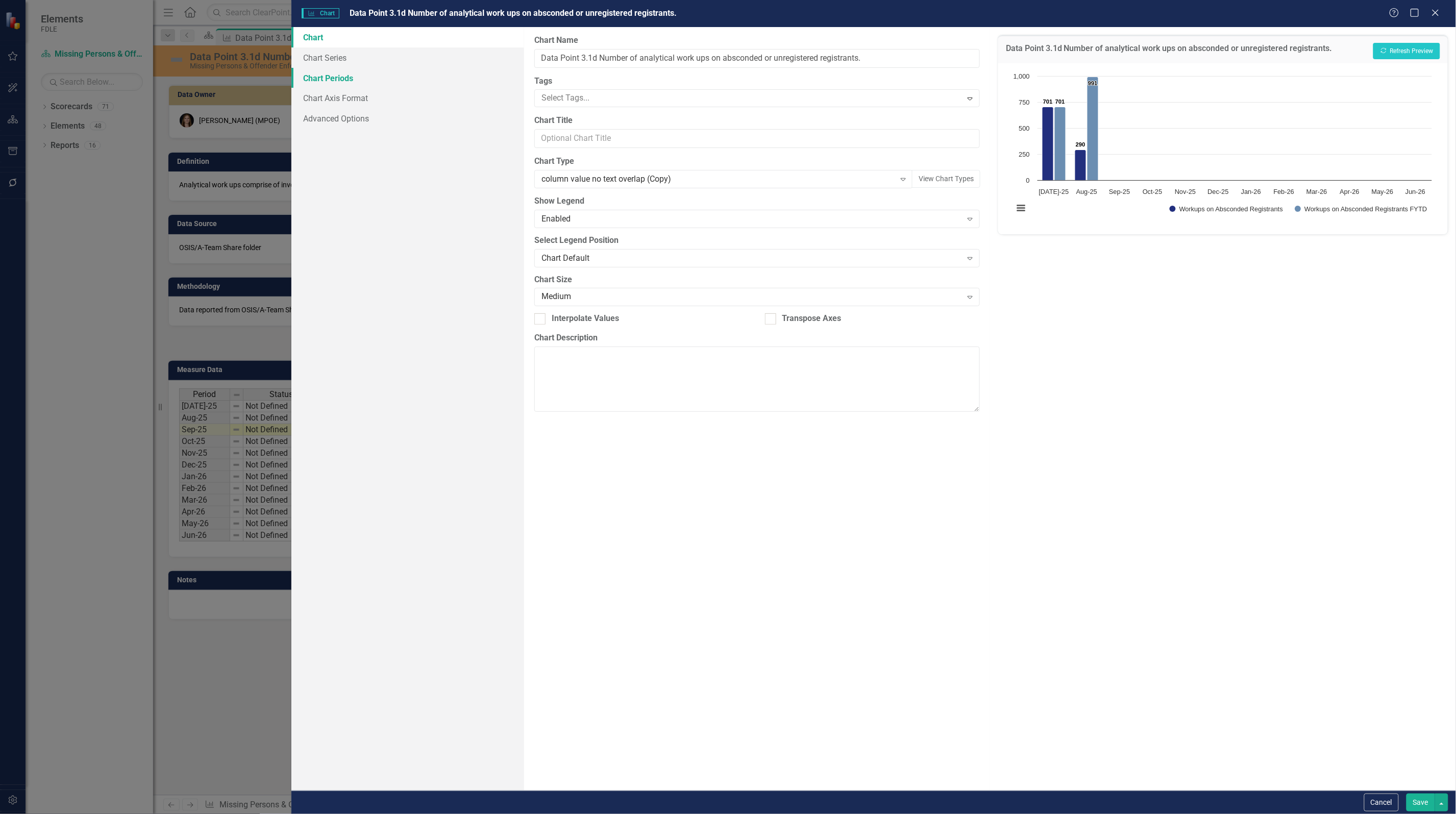
click at [333, 77] on link "Chart Periods" at bounding box center [408, 78] width 233 height 20
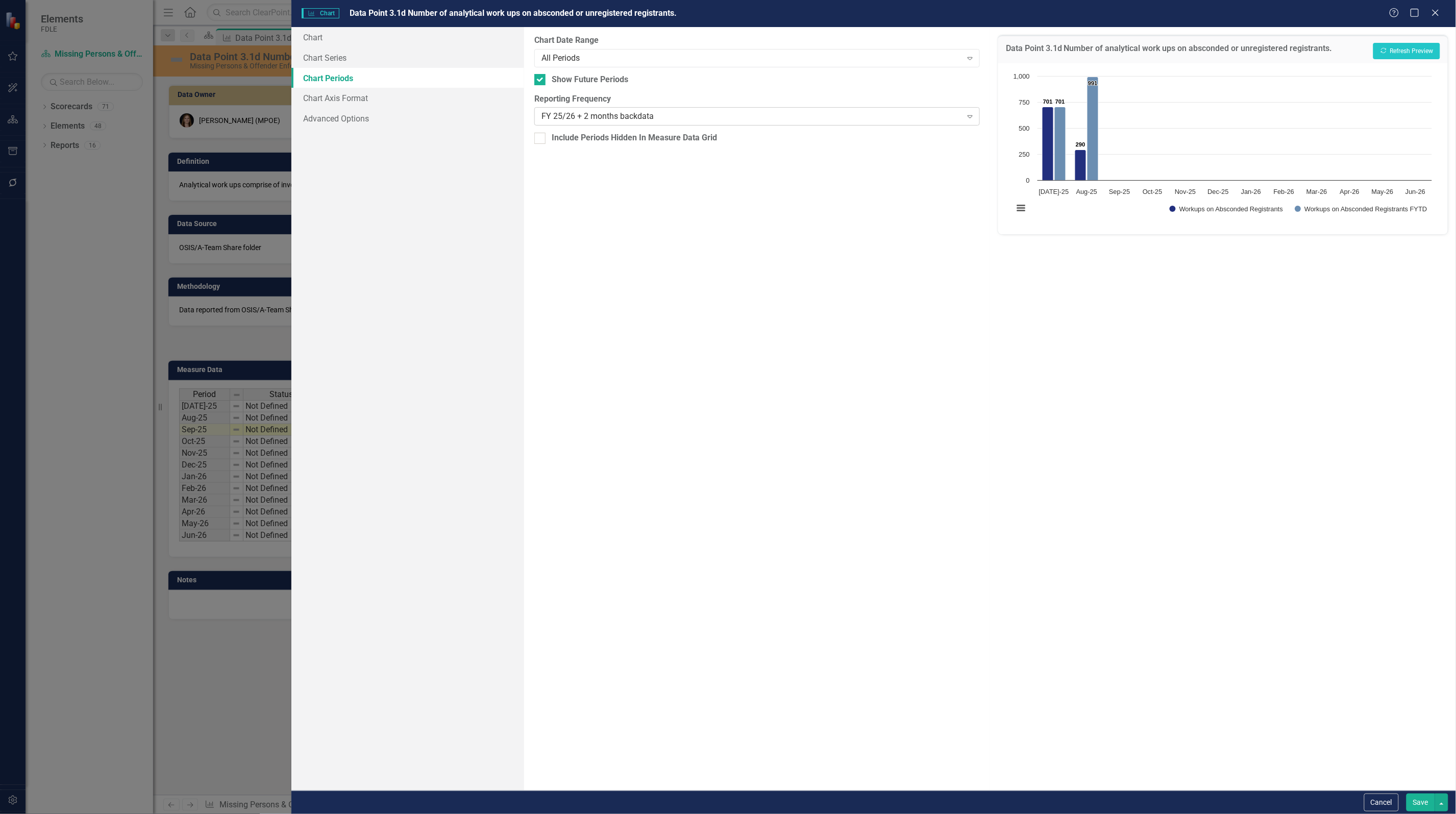
click at [621, 118] on div "FY 25/26 + 2 months backdata" at bounding box center [752, 116] width 421 height 12
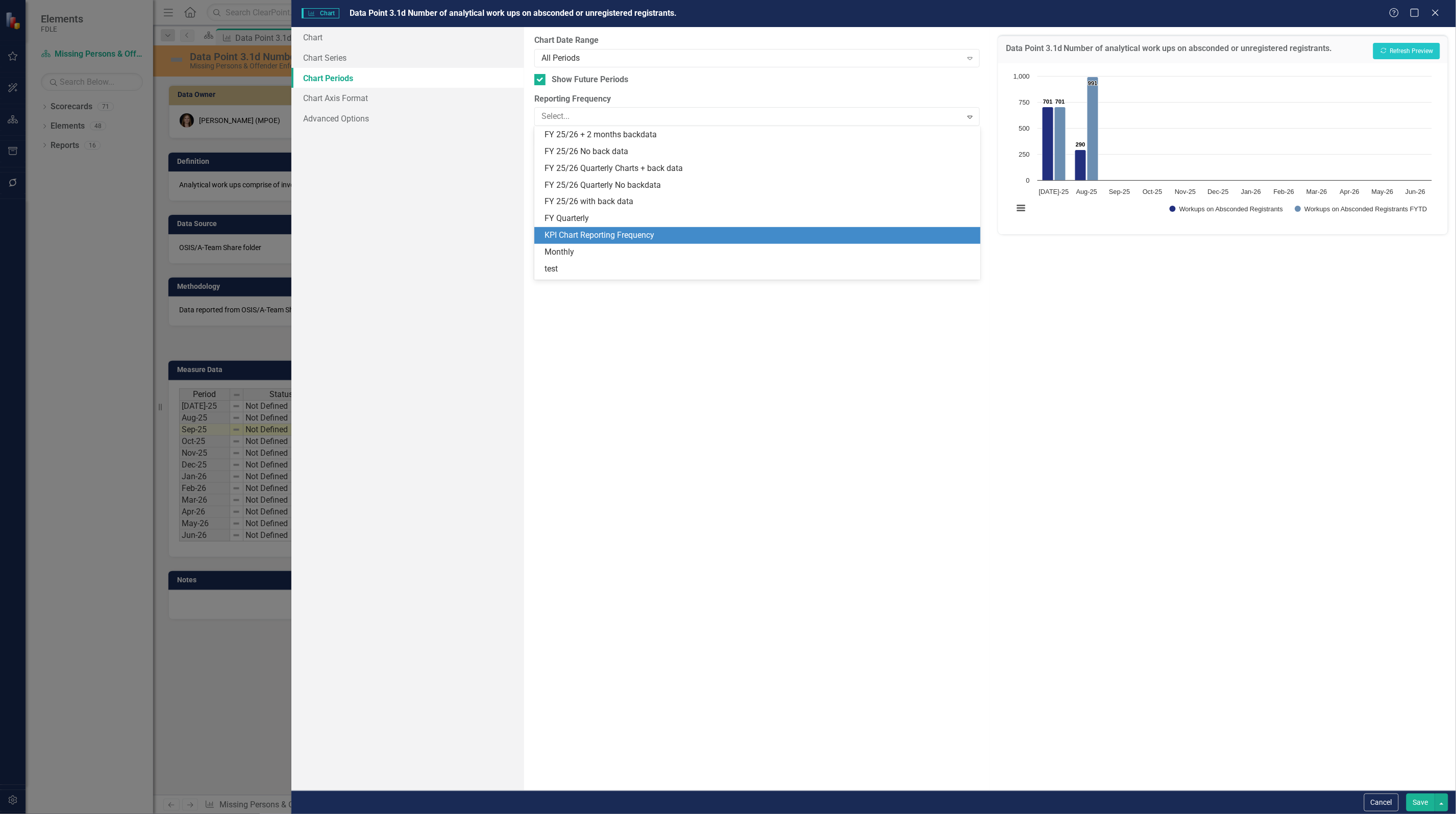
click at [631, 231] on div "KPI Chart Reporting Frequency" at bounding box center [759, 235] width 429 height 12
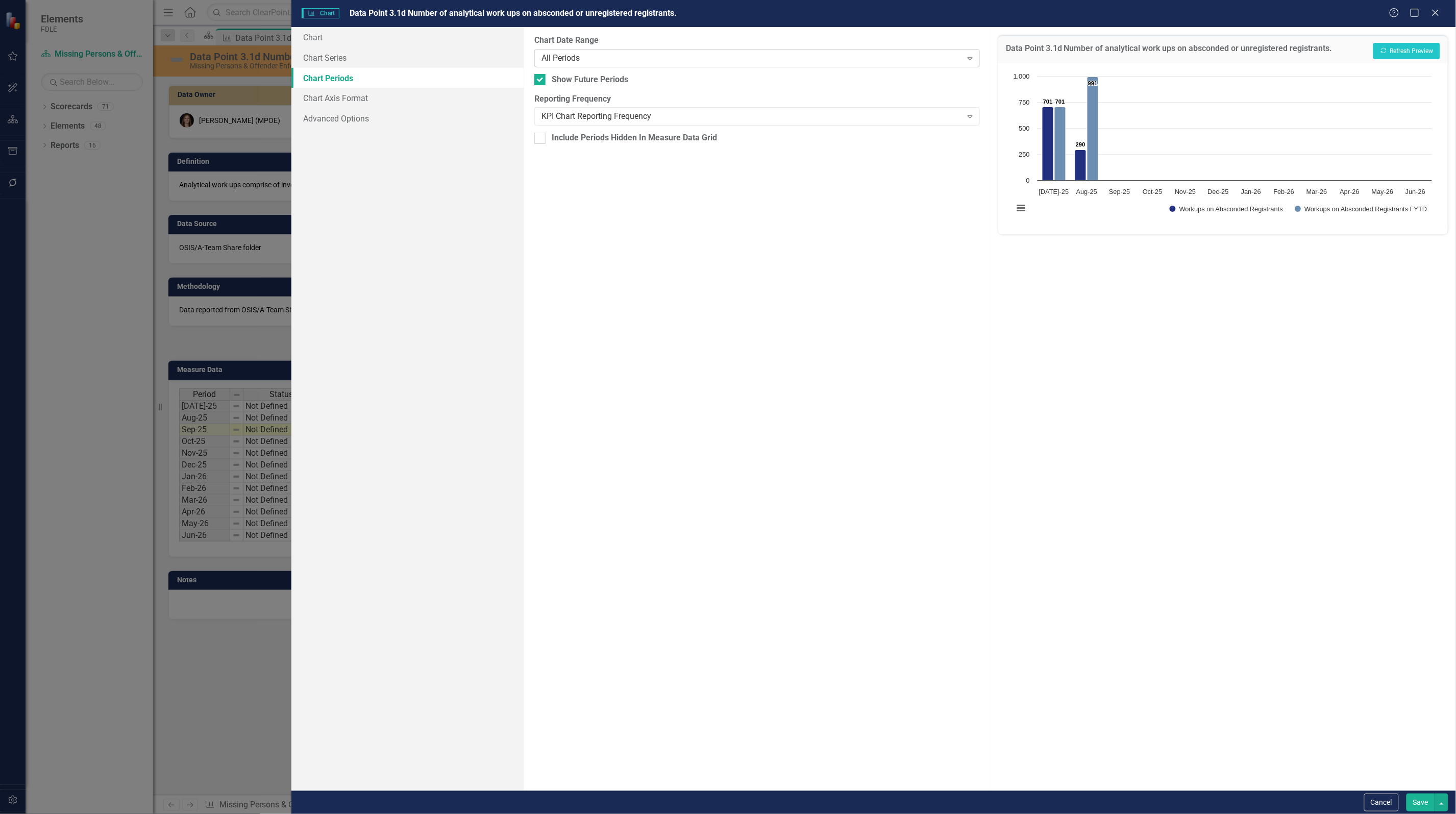
click at [593, 55] on div "All Periods" at bounding box center [752, 58] width 421 height 12
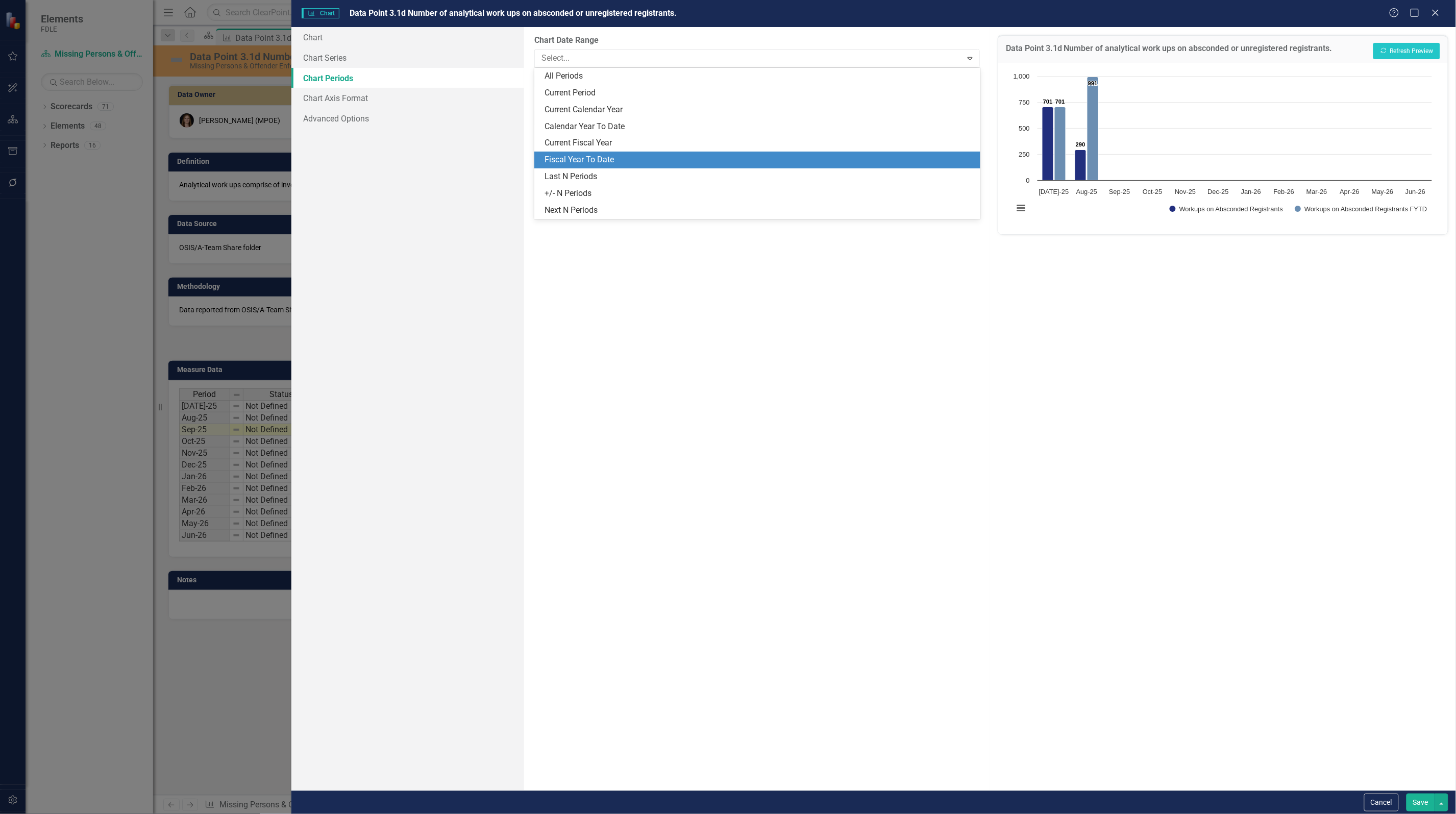
click at [595, 153] on div "Fiscal Year To Date" at bounding box center [757, 160] width 445 height 17
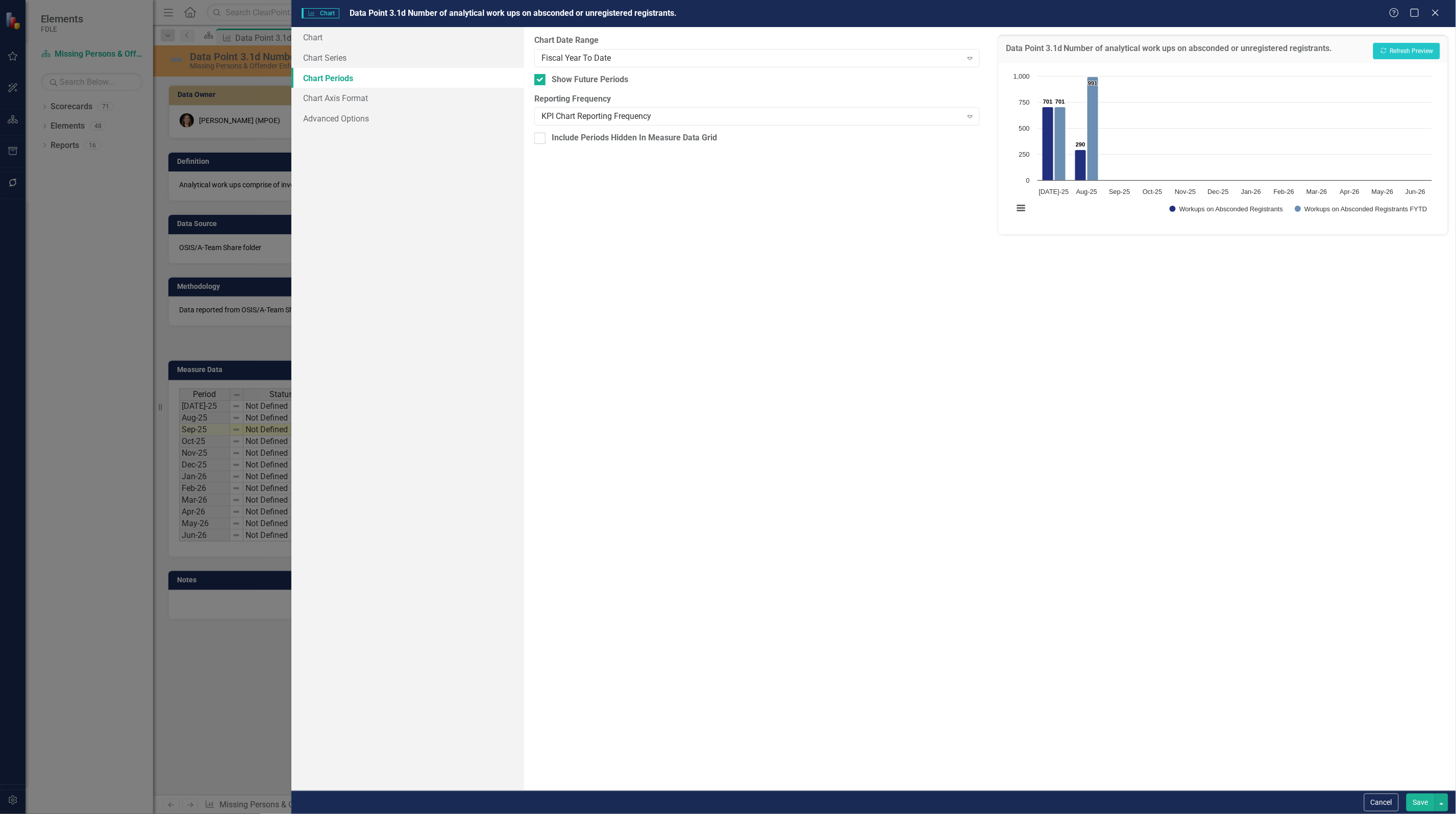
click at [1423, 806] on button "Save" at bounding box center [1420, 803] width 29 height 18
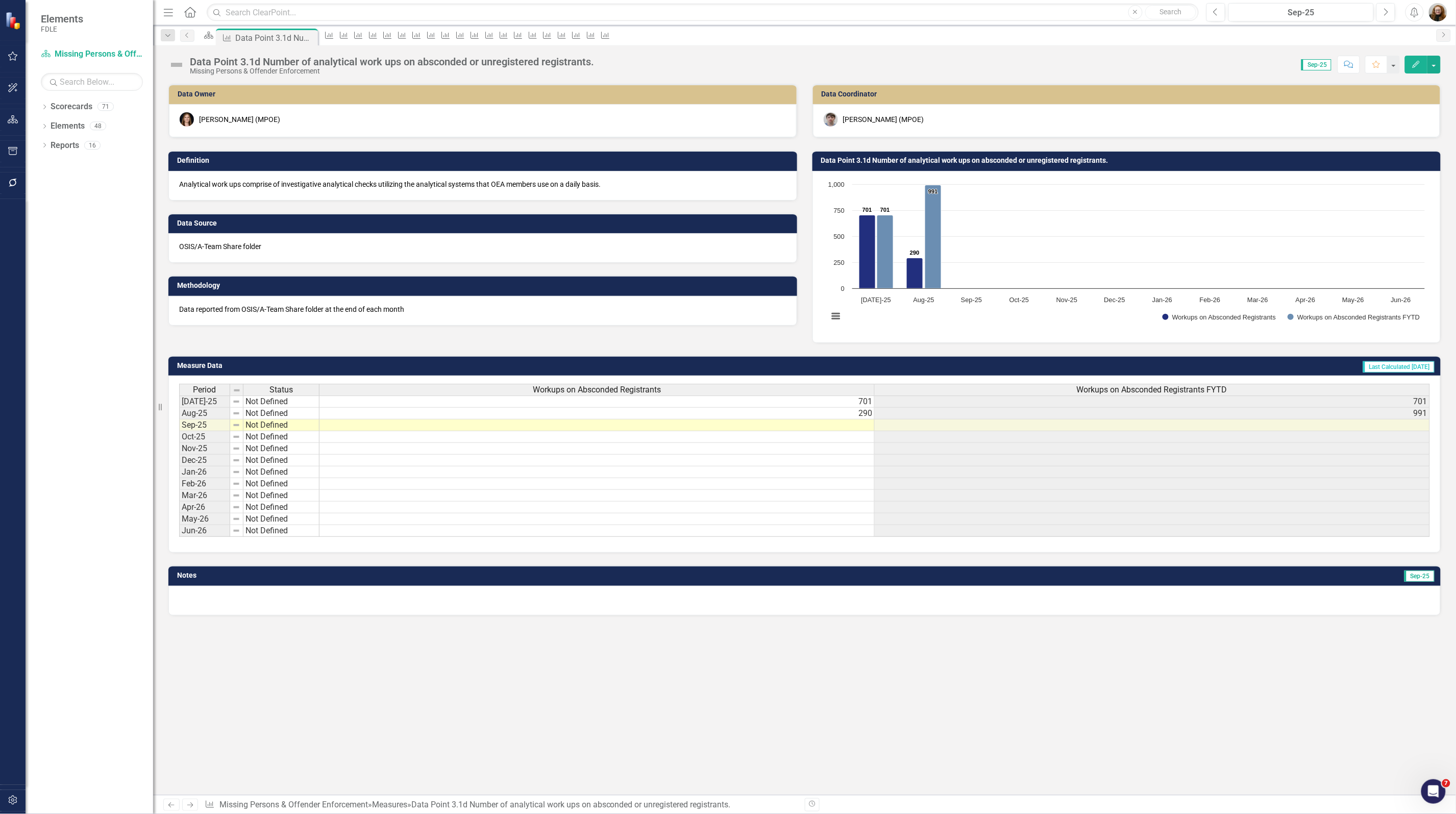
click at [994, 158] on h3 "Data Point 3.1d Number of analytical work ups on absconded or unregistered regi…" at bounding box center [1129, 161] width 615 height 8
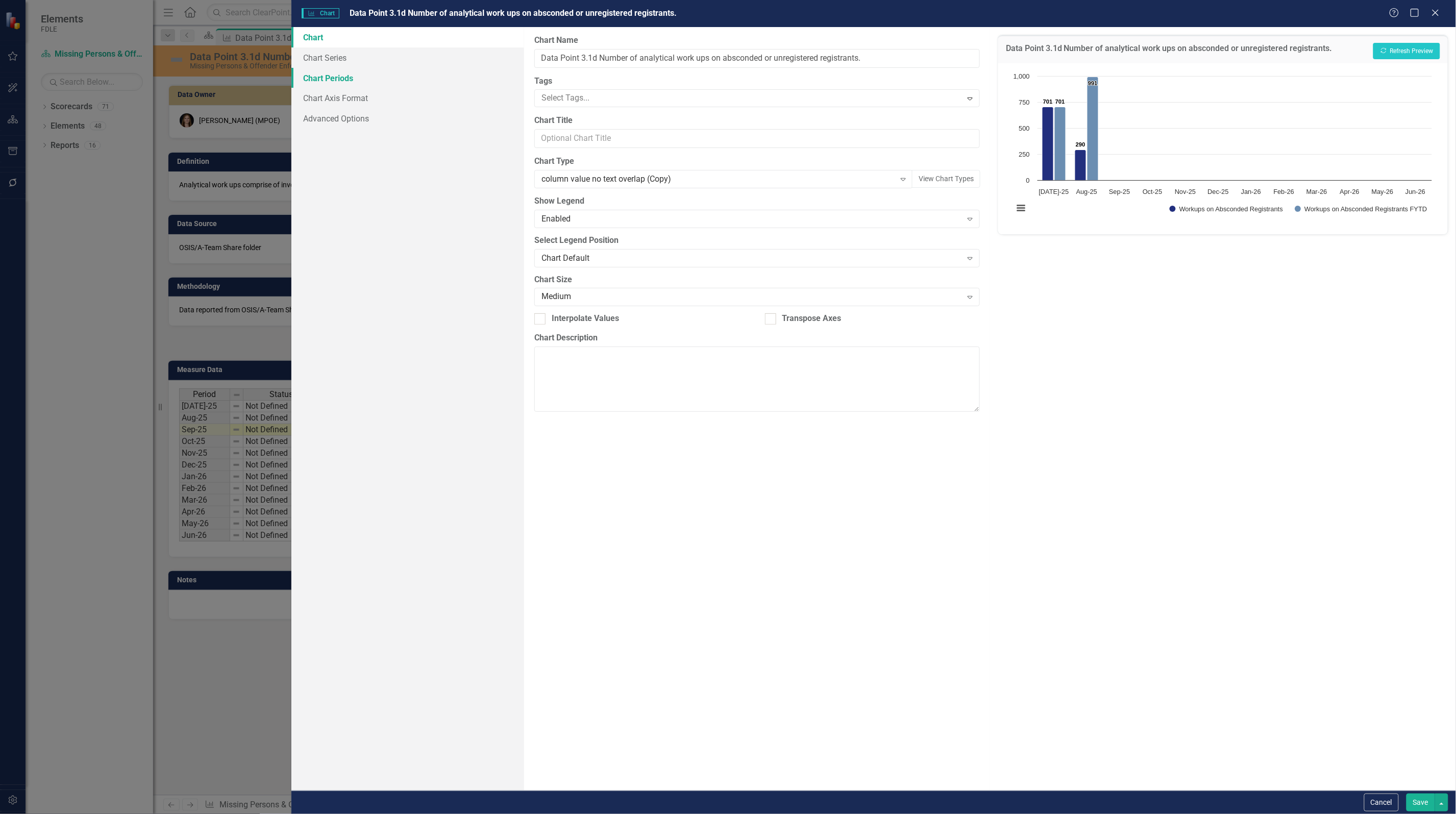
click at [335, 70] on link "Chart Periods" at bounding box center [408, 78] width 233 height 20
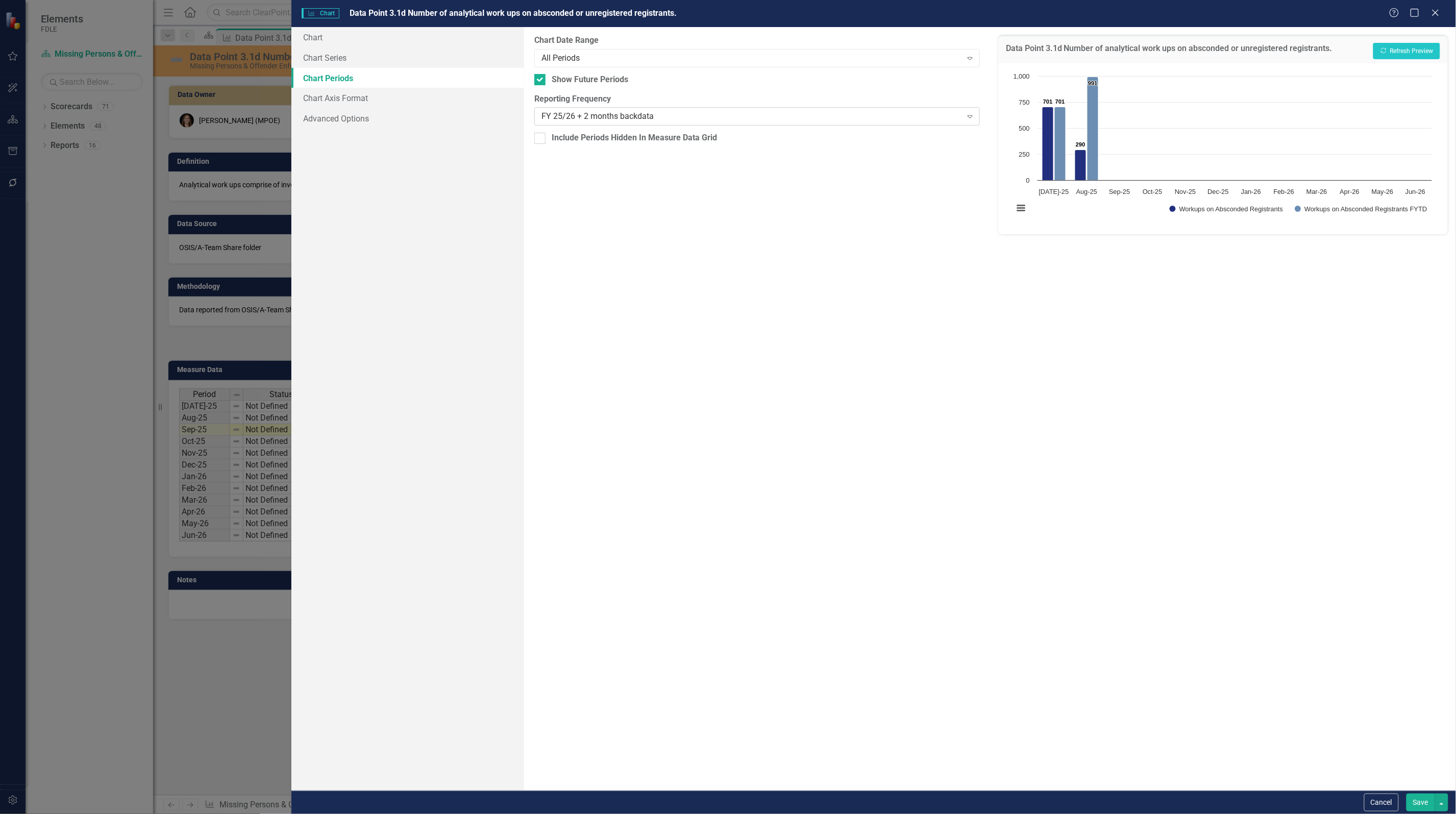
click at [676, 114] on div "FY 25/26 + 2 months backdata" at bounding box center [752, 116] width 421 height 12
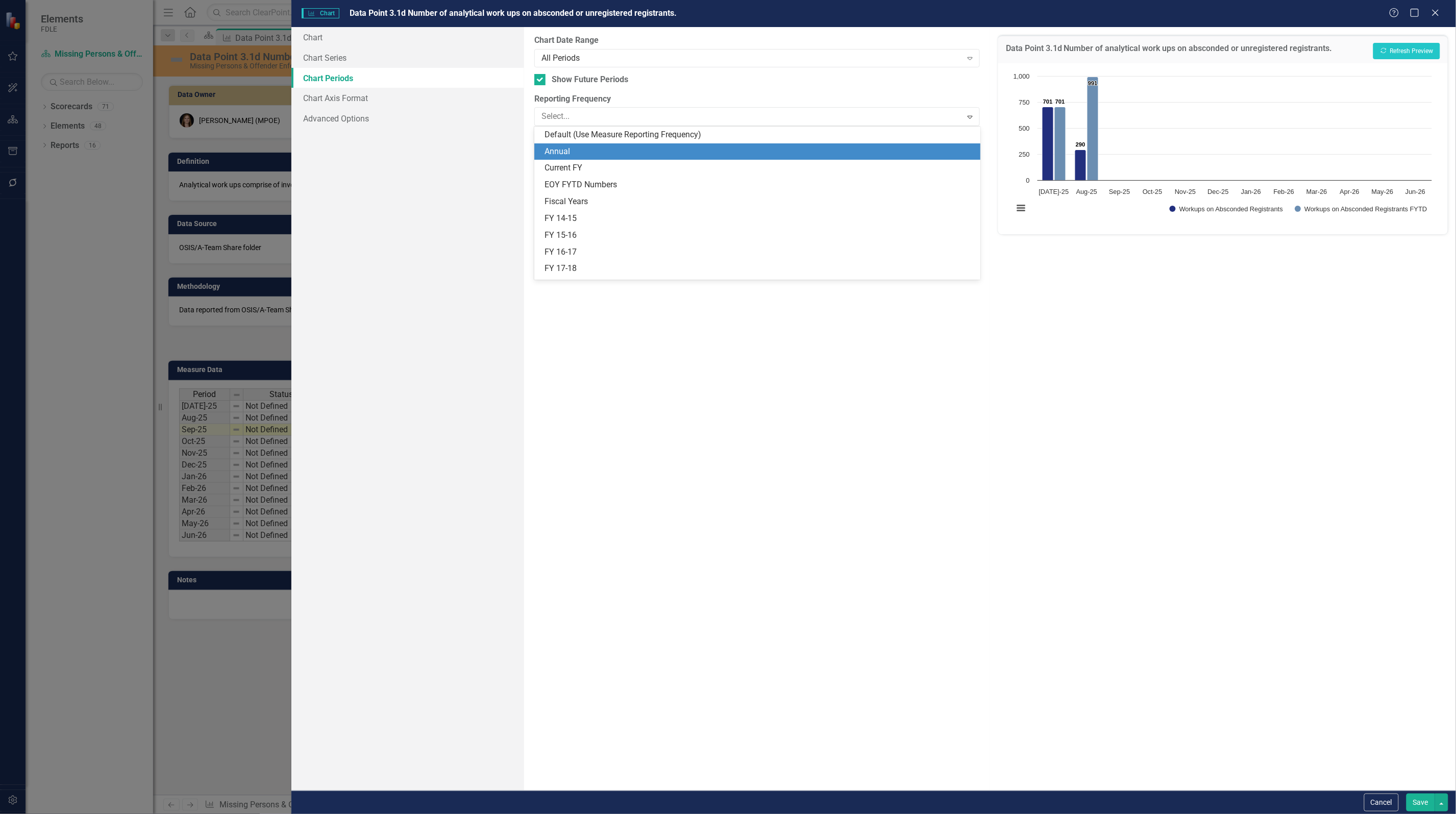
click at [686, 146] on div "Annual" at bounding box center [757, 152] width 445 height 17
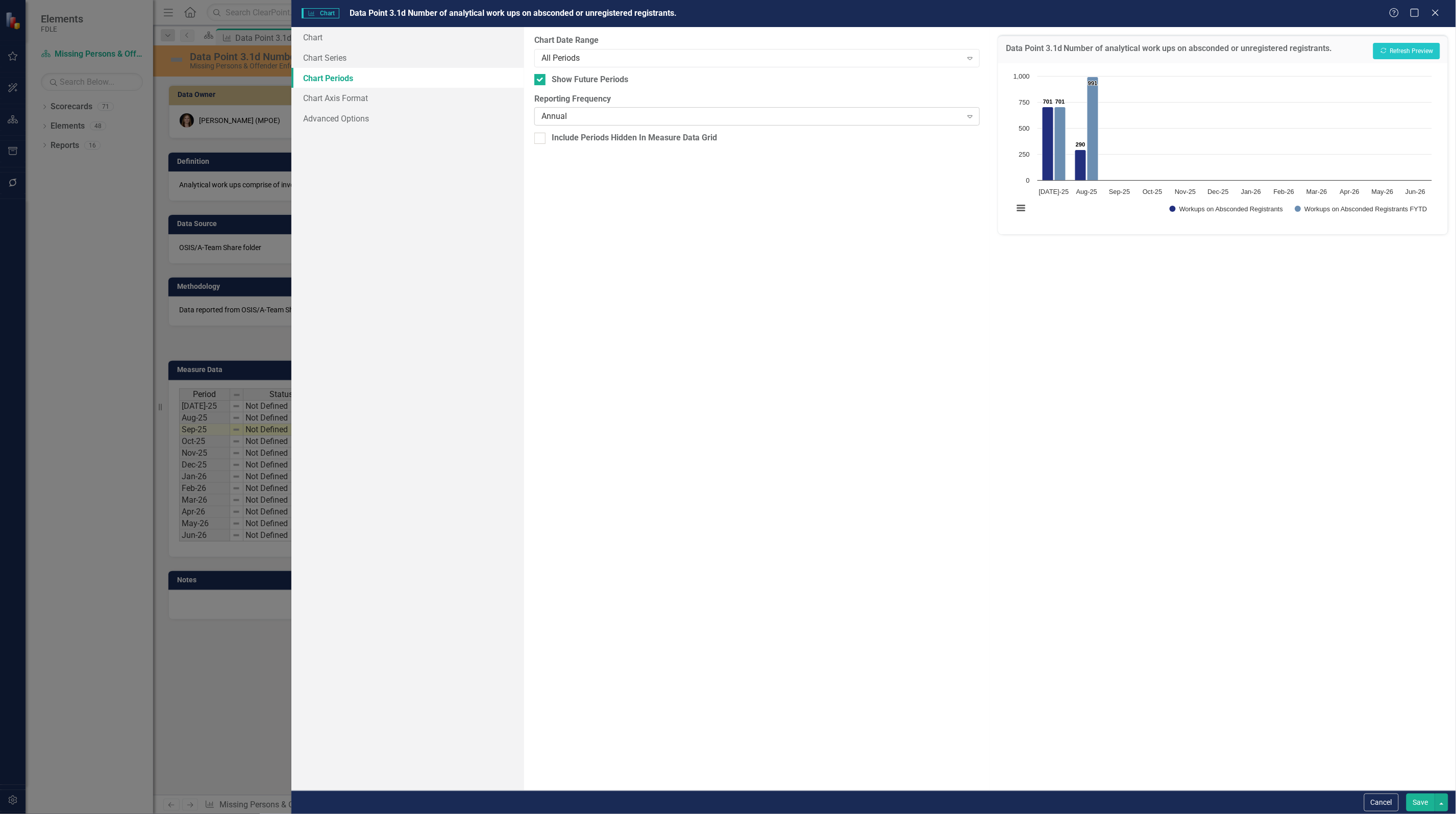
click at [669, 113] on div "Annual" at bounding box center [752, 116] width 421 height 12
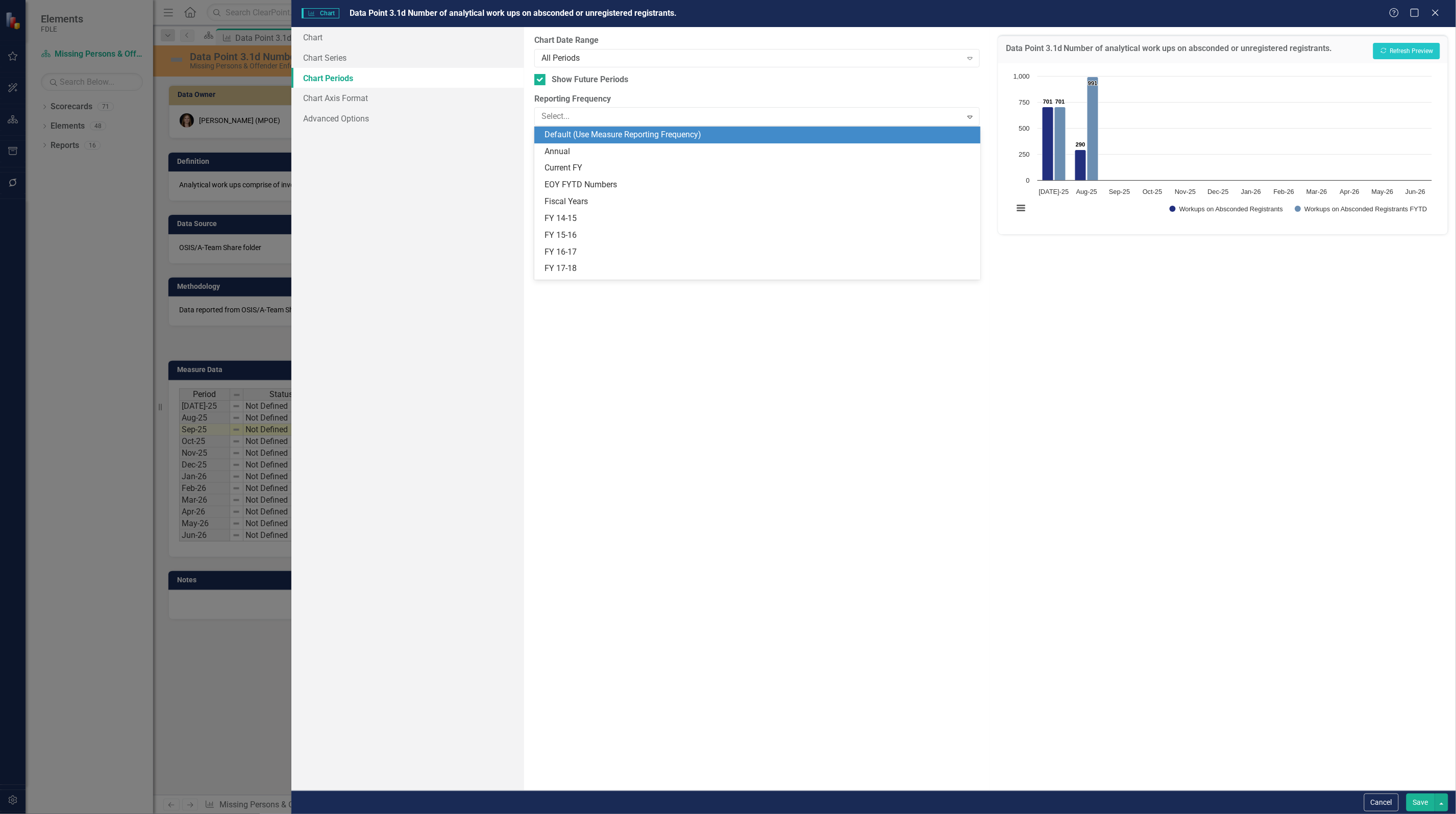
click at [635, 131] on div "Default (Use Measure Reporting Frequency)" at bounding box center [759, 135] width 429 height 12
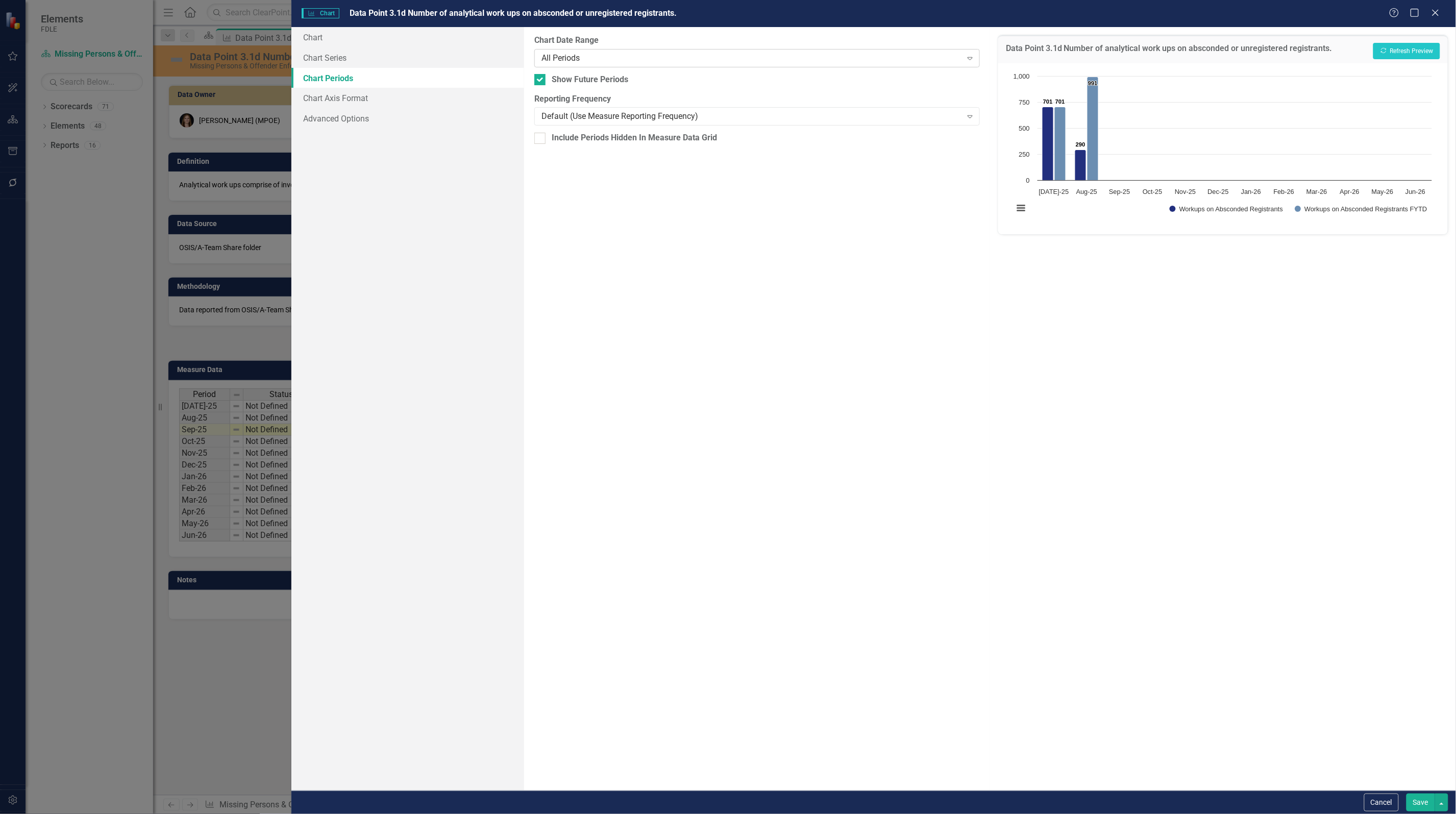
click at [603, 58] on div "All Periods" at bounding box center [752, 58] width 421 height 12
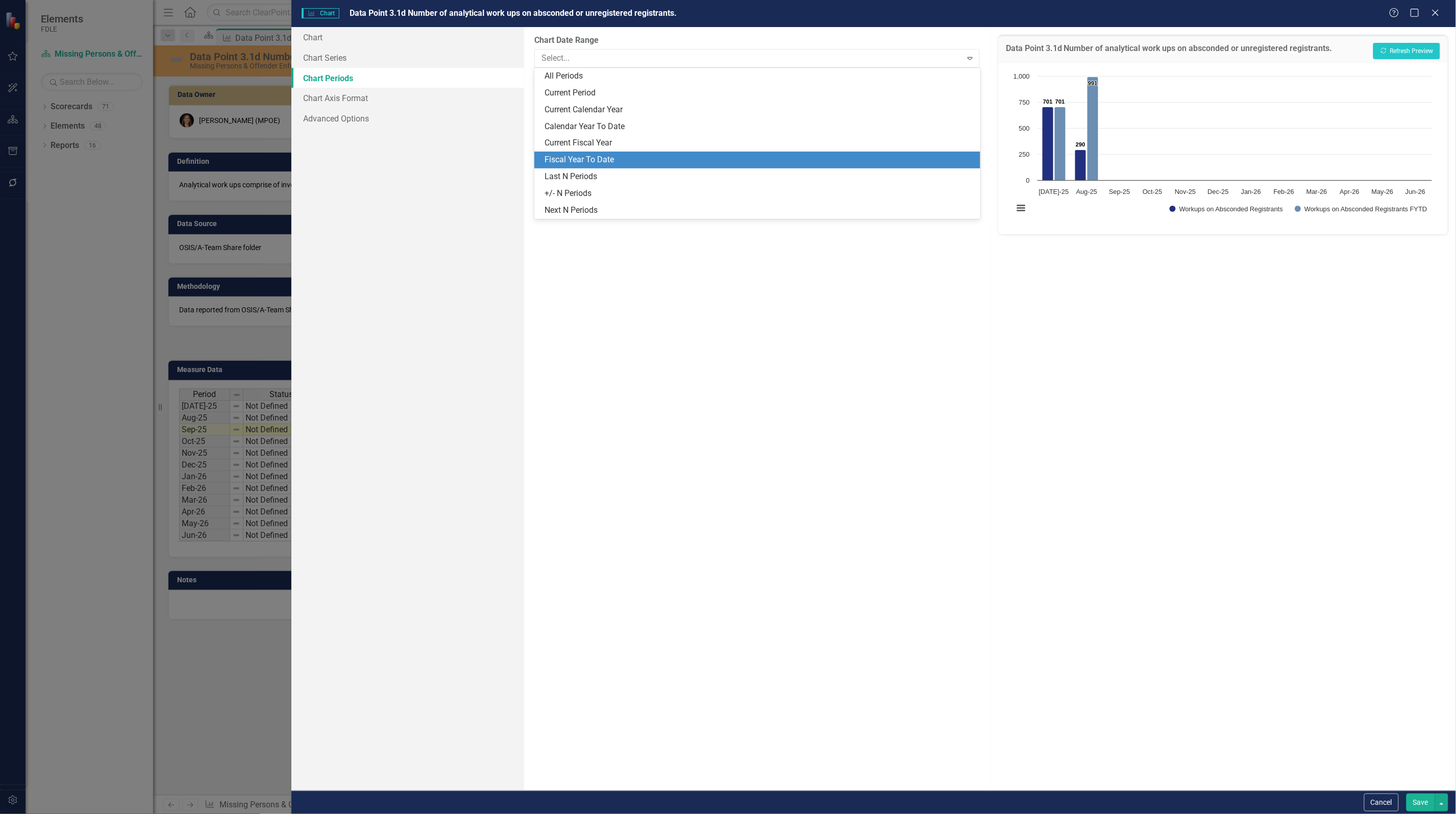
click at [601, 166] on div "Fiscal Year To Date" at bounding box center [759, 160] width 429 height 12
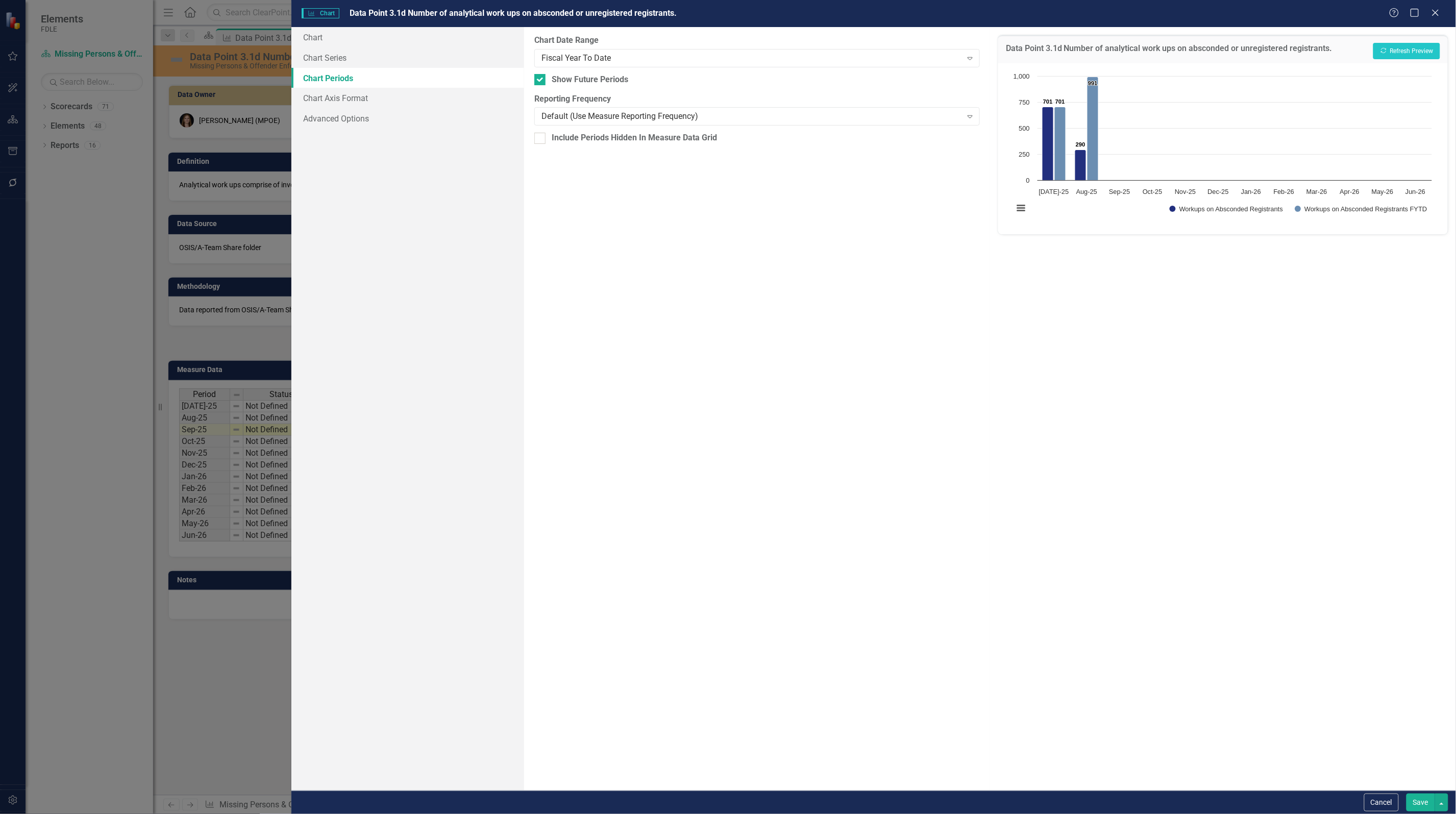
click at [1422, 807] on button "Save" at bounding box center [1420, 803] width 29 height 18
click at [1437, 16] on icon "Close" at bounding box center [1435, 12] width 13 height 10
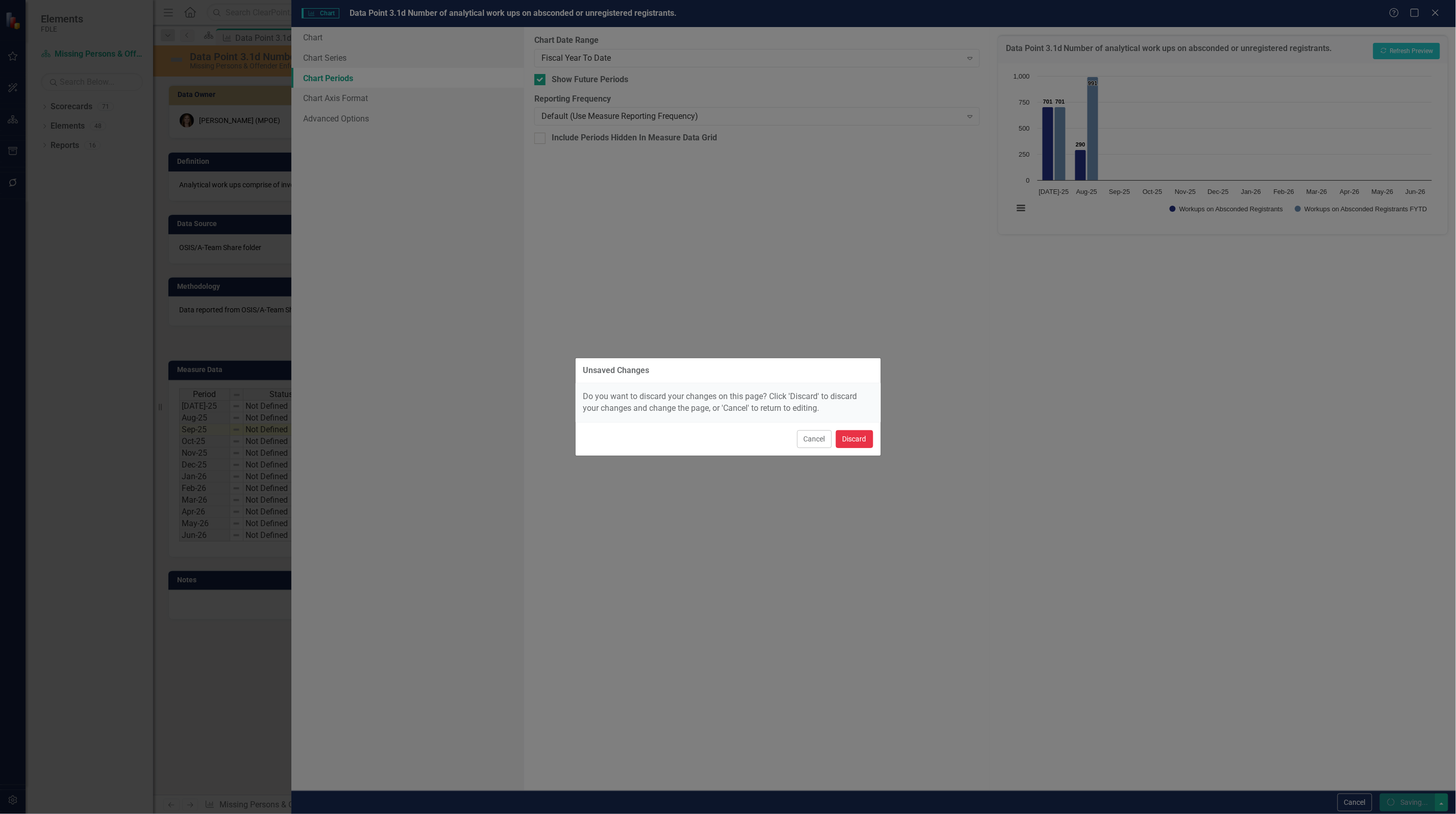
click at [841, 439] on button "Discard" at bounding box center [855, 439] width 37 height 18
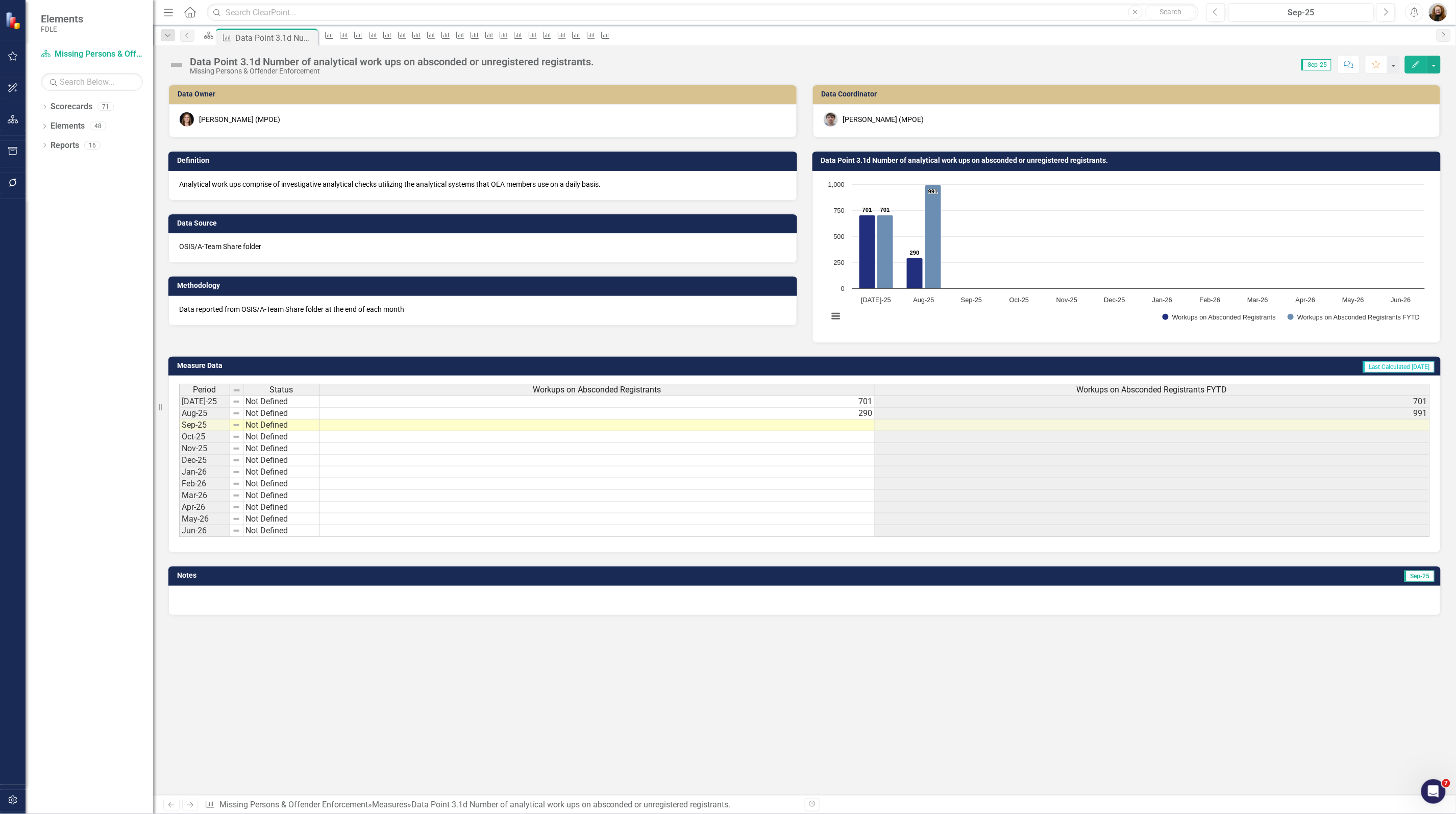
click at [1227, 734] on div "Data Owner [PERSON_NAME] (MPOE) Definition Analytical work ups comprise of inve…" at bounding box center [804, 439] width 1303 height 712
click at [1225, 734] on div "Data Owner [PERSON_NAME] (MPOE) Definition Analytical work ups comprise of inve…" at bounding box center [804, 439] width 1303 height 712
click at [277, 37] on div "Data Point 3.1d Number of analytical work ups on absconded or unregistered regi…" at bounding box center [262, 38] width 55 height 13
click at [334, 38] on icon at bounding box center [330, 35] width 8 height 7
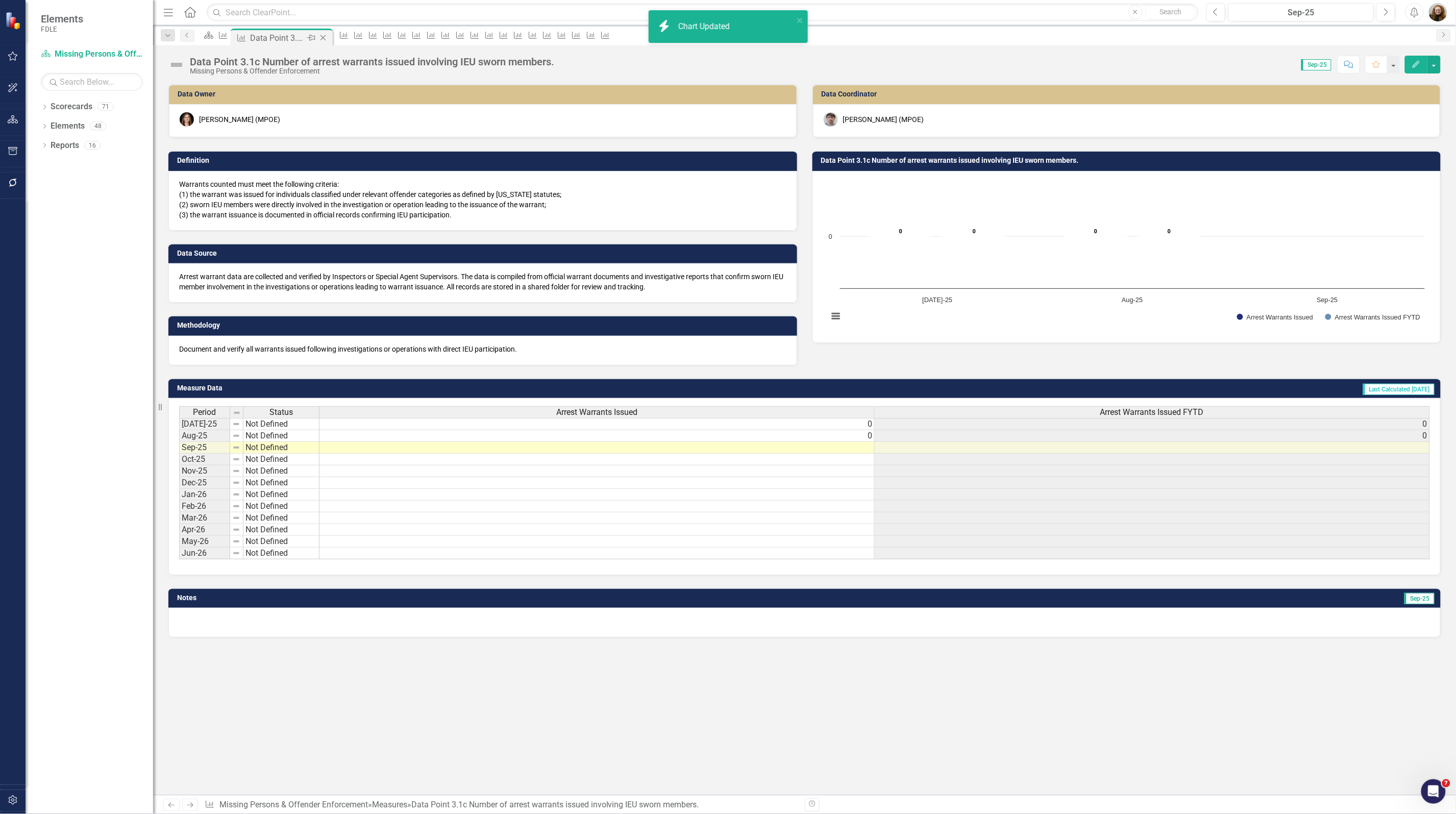
click at [330, 37] on div "Close" at bounding box center [324, 38] width 13 height 13
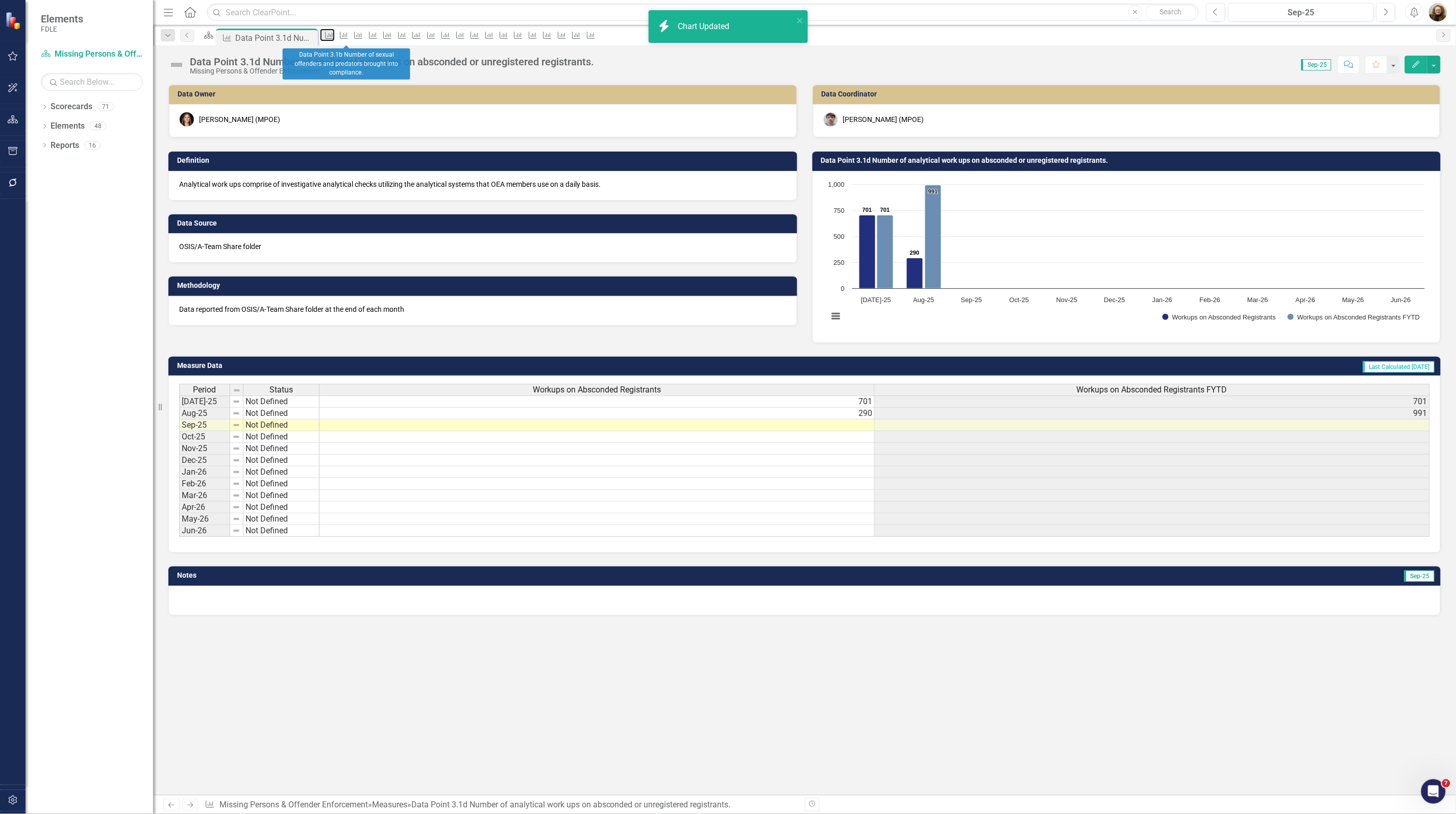
click at [334, 37] on link "Measure" at bounding box center [327, 35] width 14 height 13
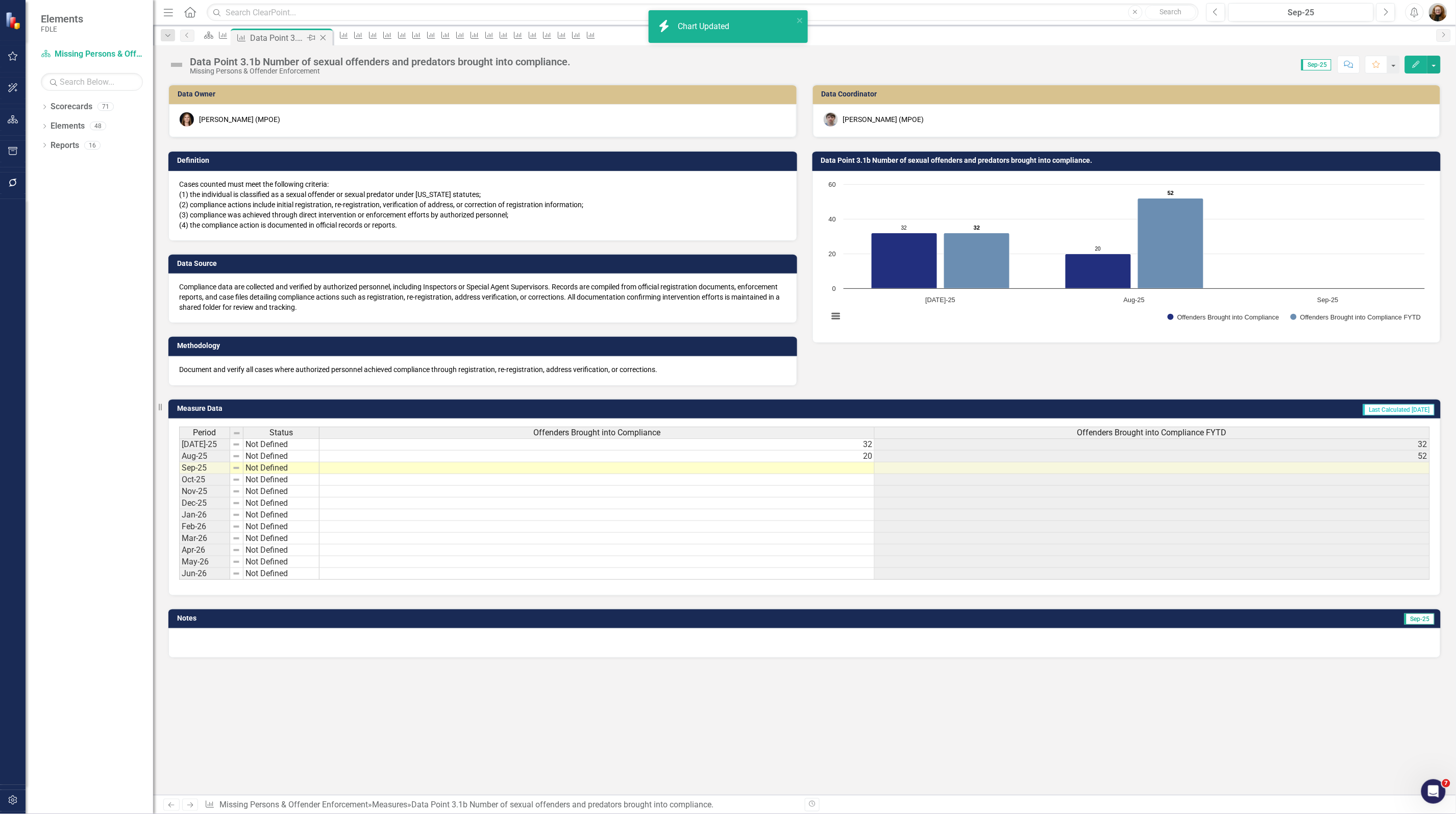
click at [328, 37] on icon "Close" at bounding box center [323, 38] width 10 height 8
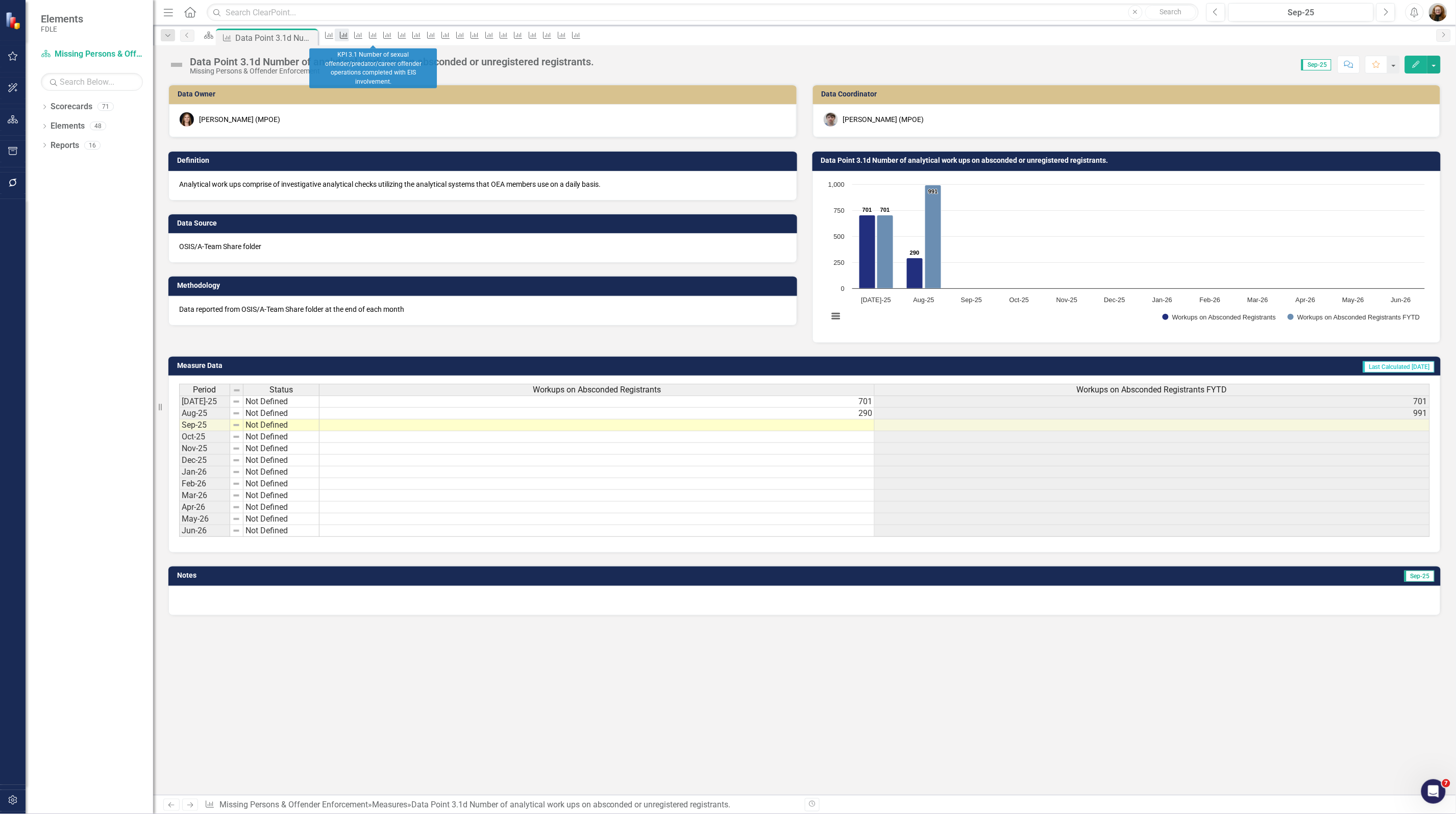
click at [349, 36] on icon "Measure" at bounding box center [344, 35] width 10 height 8
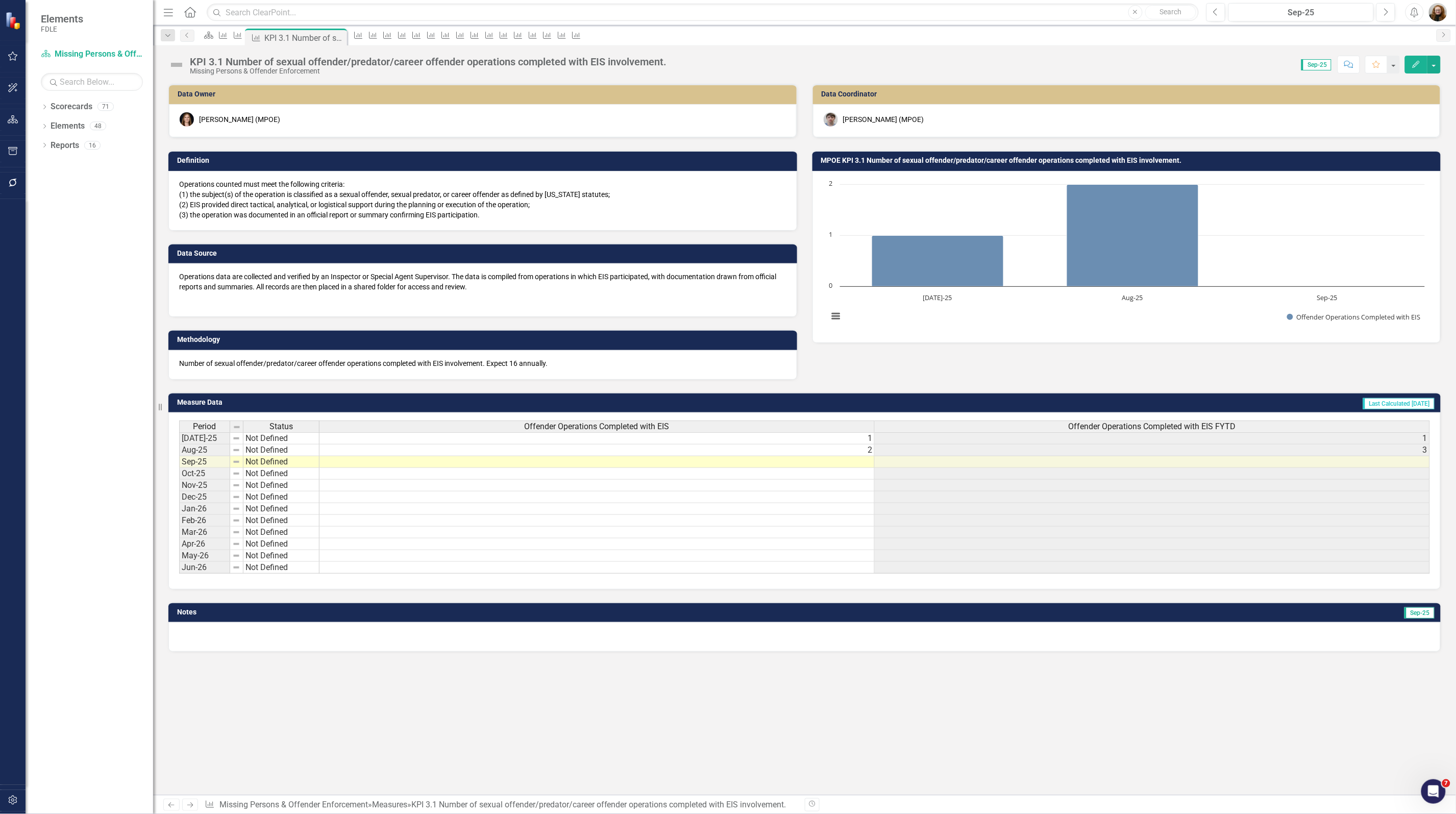
click at [0, 0] on icon "Close" at bounding box center [0, 0] width 0 height 0
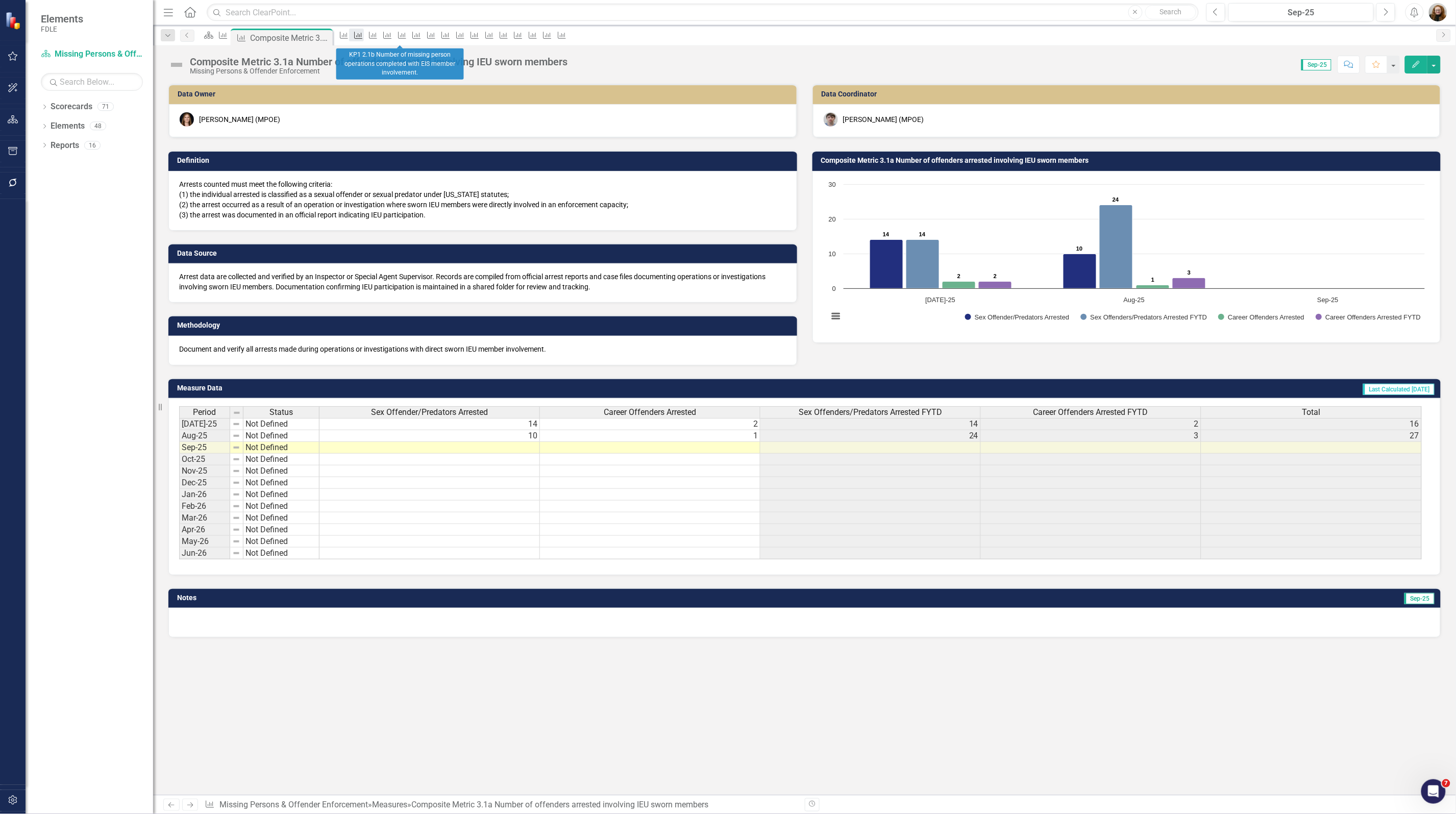
click at [363, 36] on icon "Measure" at bounding box center [358, 35] width 10 height 8
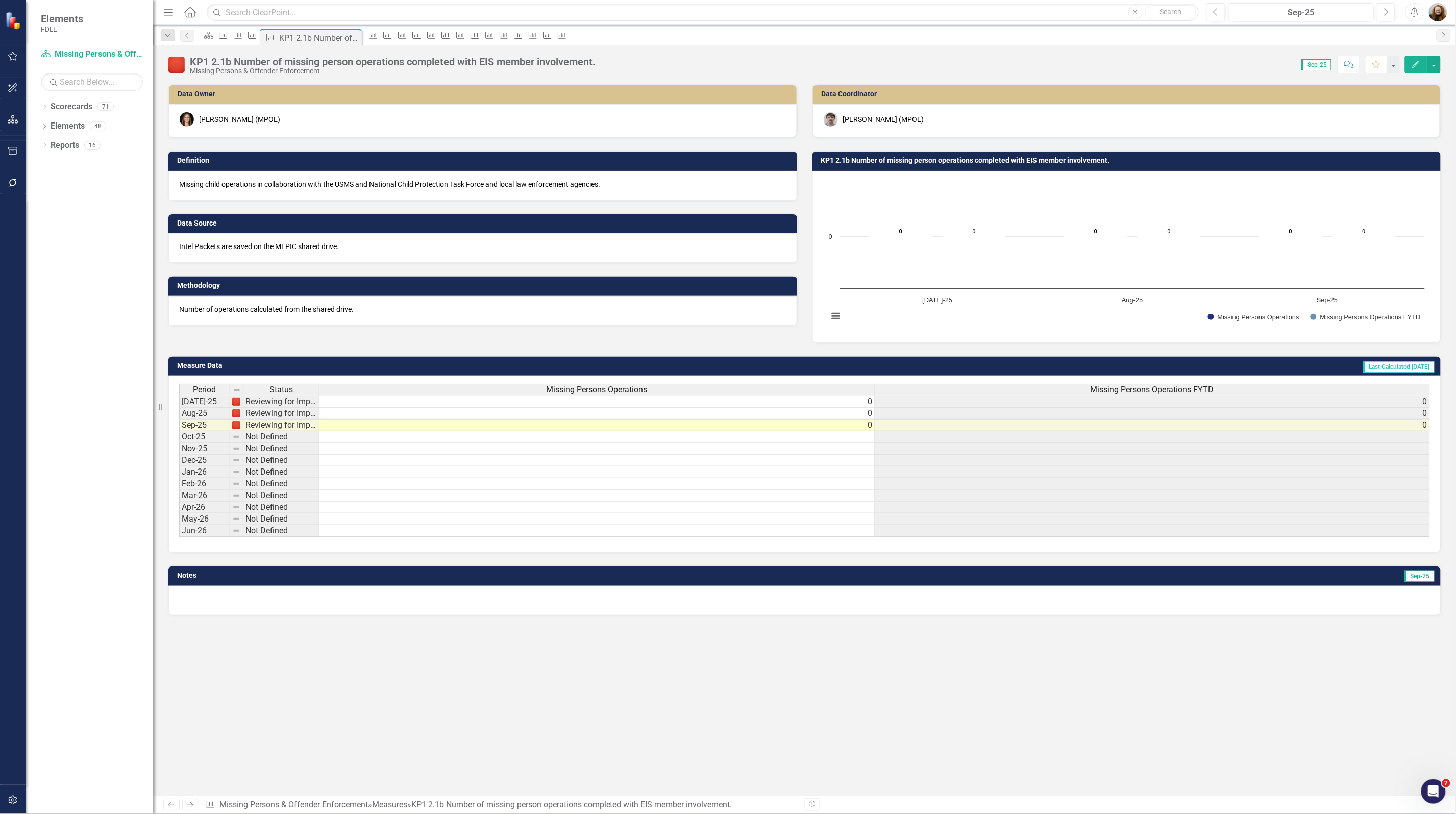
click at [0, 0] on icon "Close" at bounding box center [0, 0] width 0 height 0
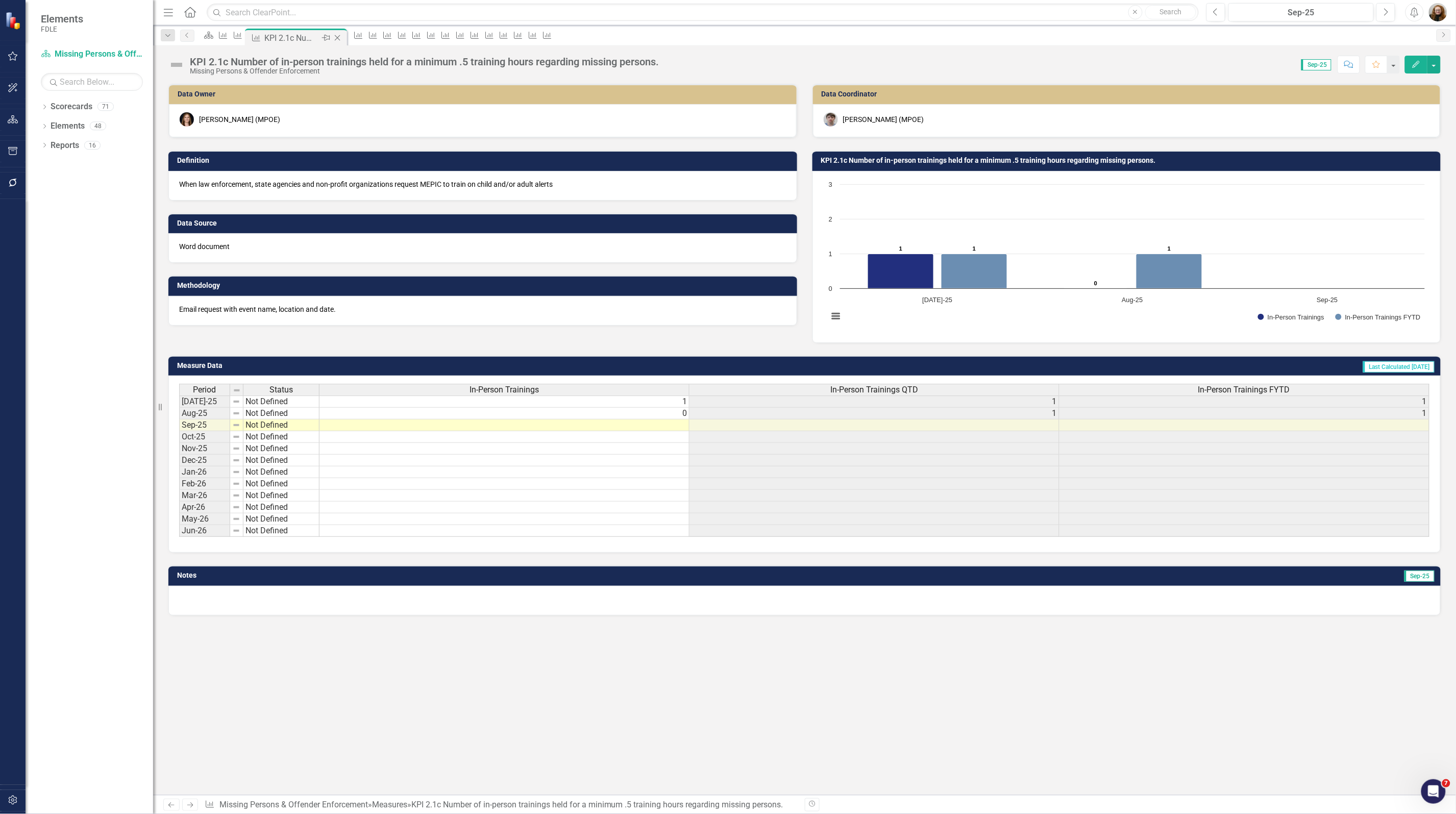
click at [343, 36] on icon "Close" at bounding box center [337, 38] width 10 height 8
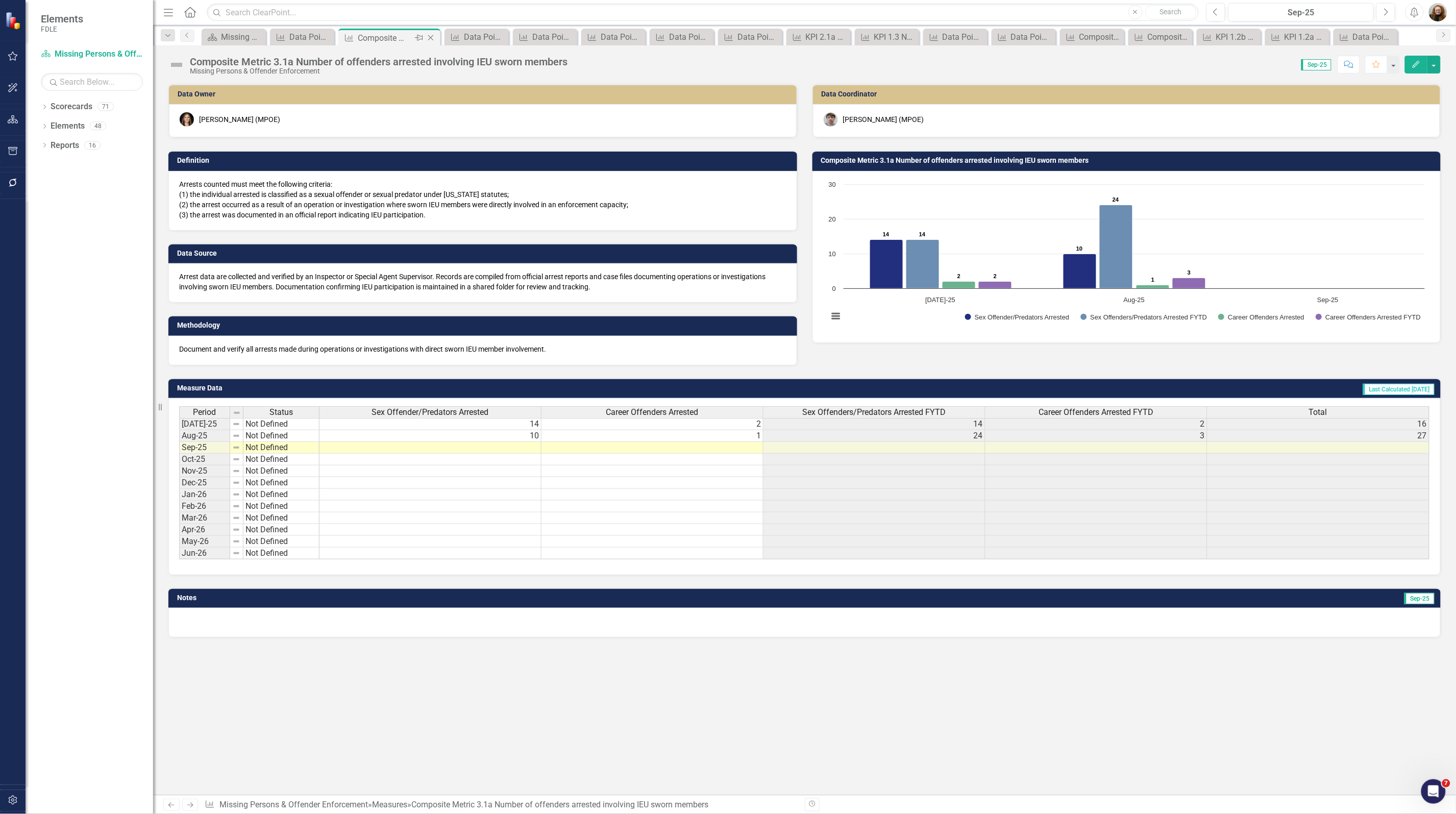
click at [430, 38] on icon at bounding box center [431, 38] width 6 height 6
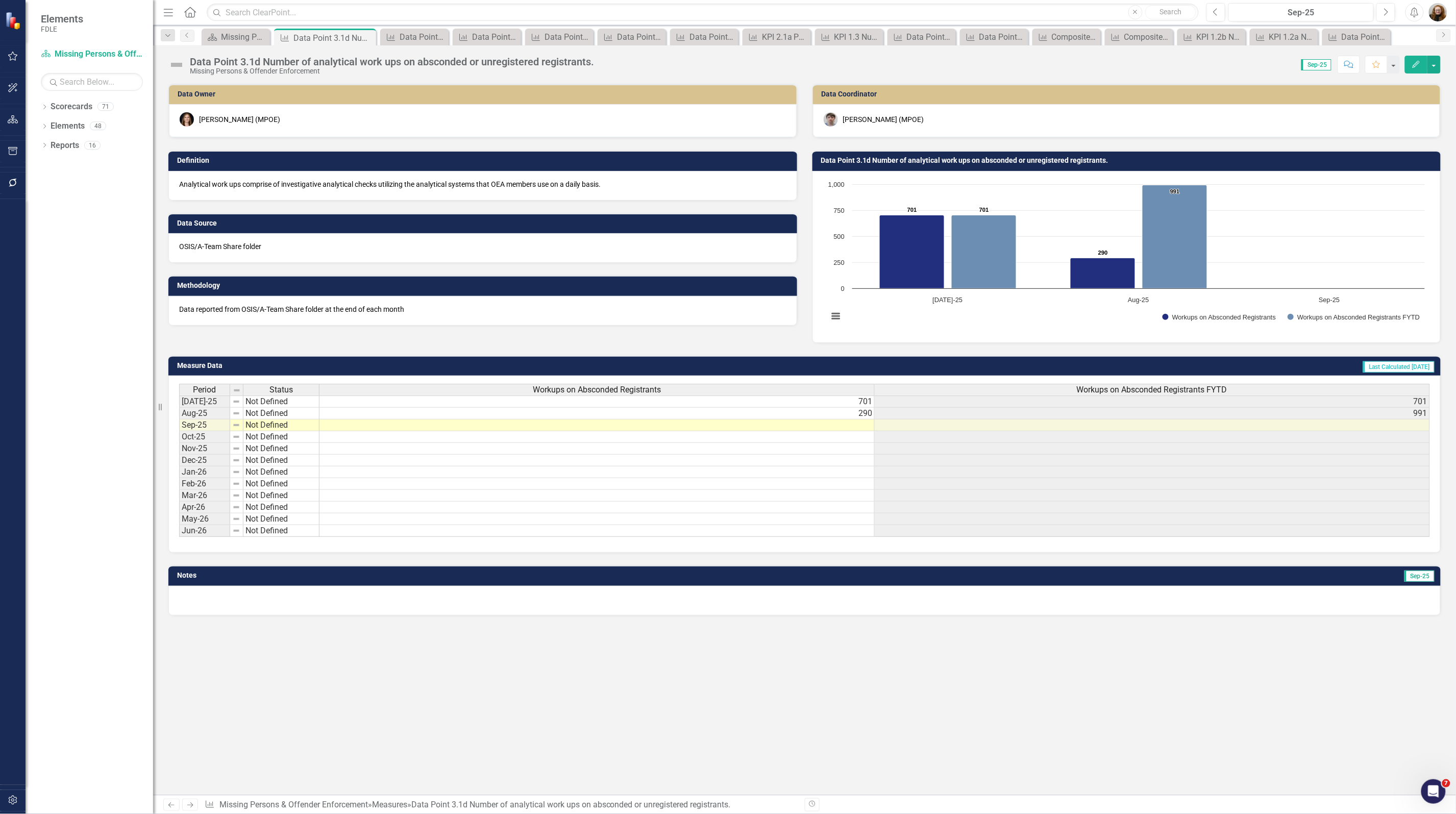
click at [877, 167] on td "Data Point 3.1d Number of analytical work ups on absconded or unregistered regi…" at bounding box center [1129, 162] width 615 height 15
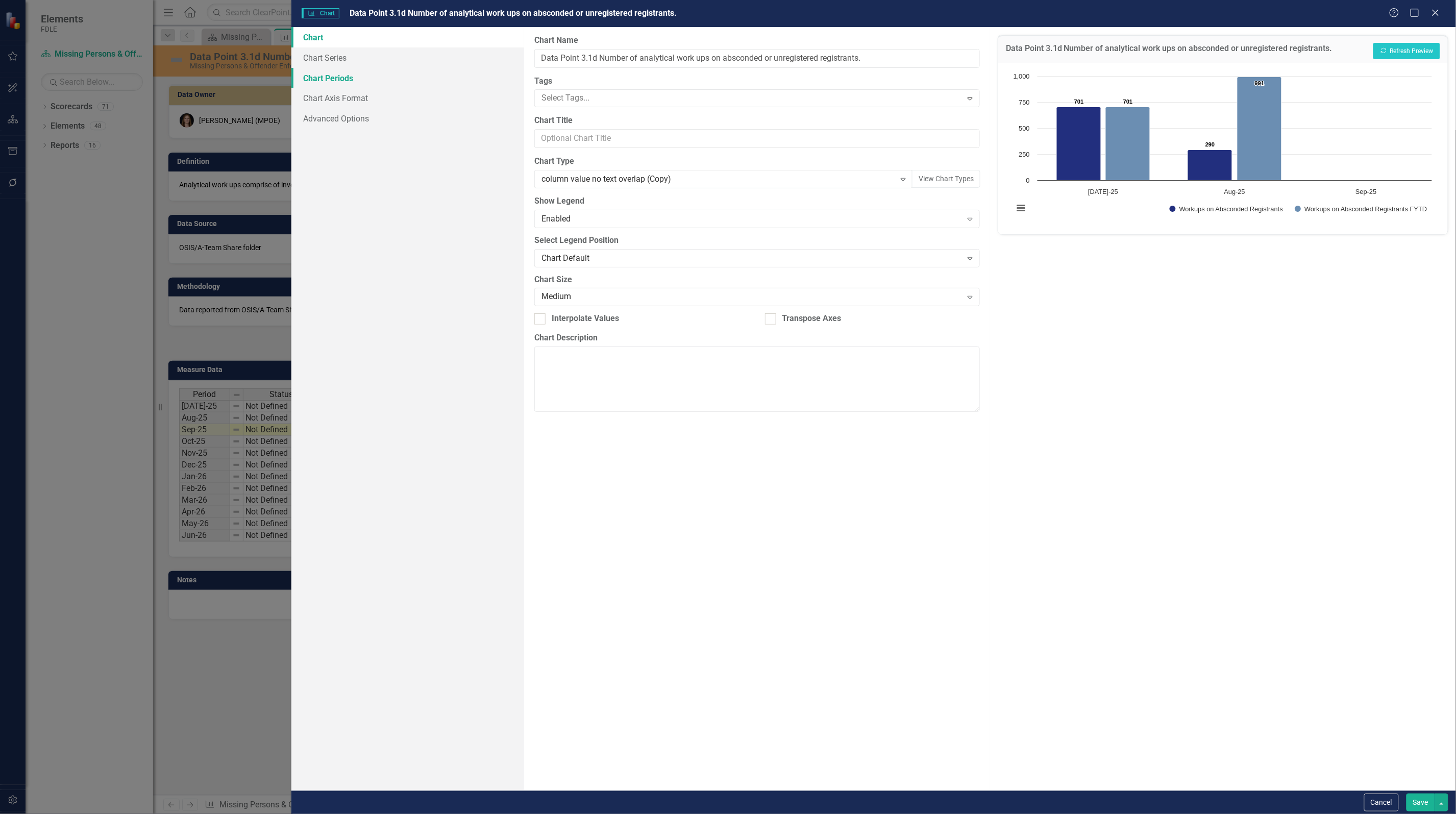
click at [344, 76] on link "Chart Periods" at bounding box center [408, 78] width 233 height 20
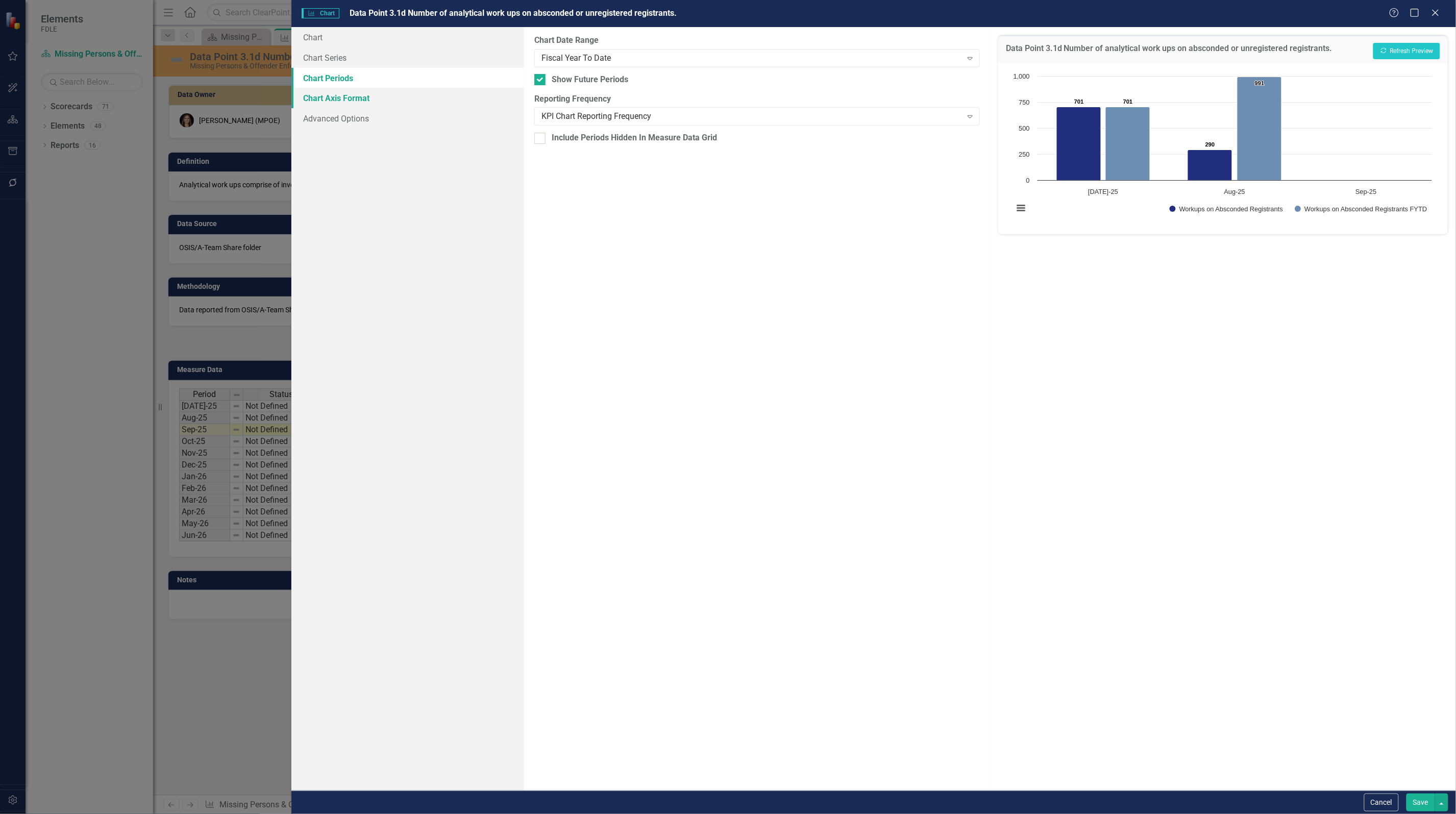
click at [334, 92] on link "Chart Axis Format" at bounding box center [408, 98] width 233 height 20
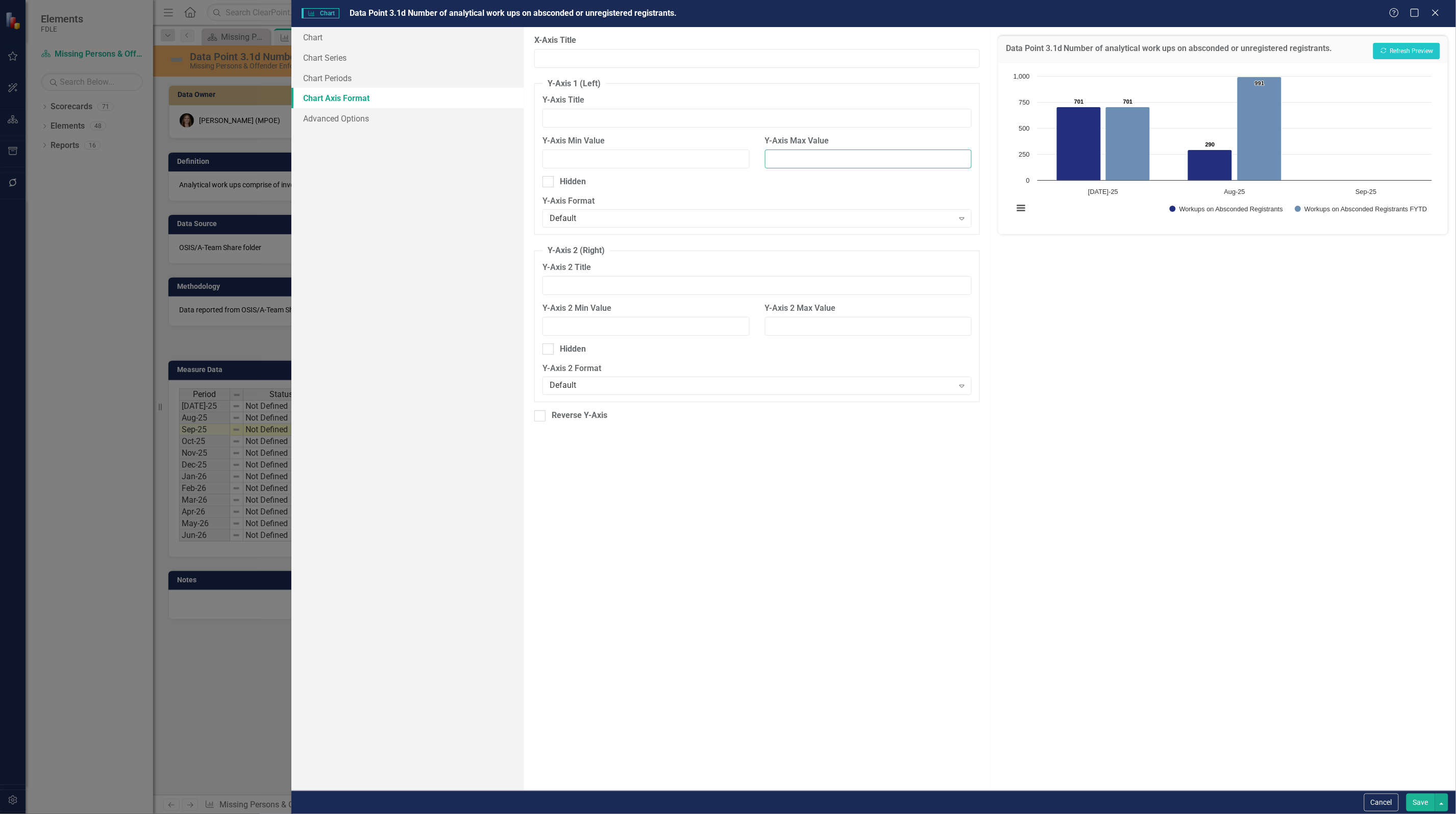
click at [787, 159] on input "Y-Axis Max Value" at bounding box center [868, 159] width 207 height 19
type input "1200"
click at [1406, 54] on button "Recalculate Refresh Preview" at bounding box center [1407, 51] width 67 height 16
click at [1422, 804] on button "Save" at bounding box center [1420, 803] width 29 height 18
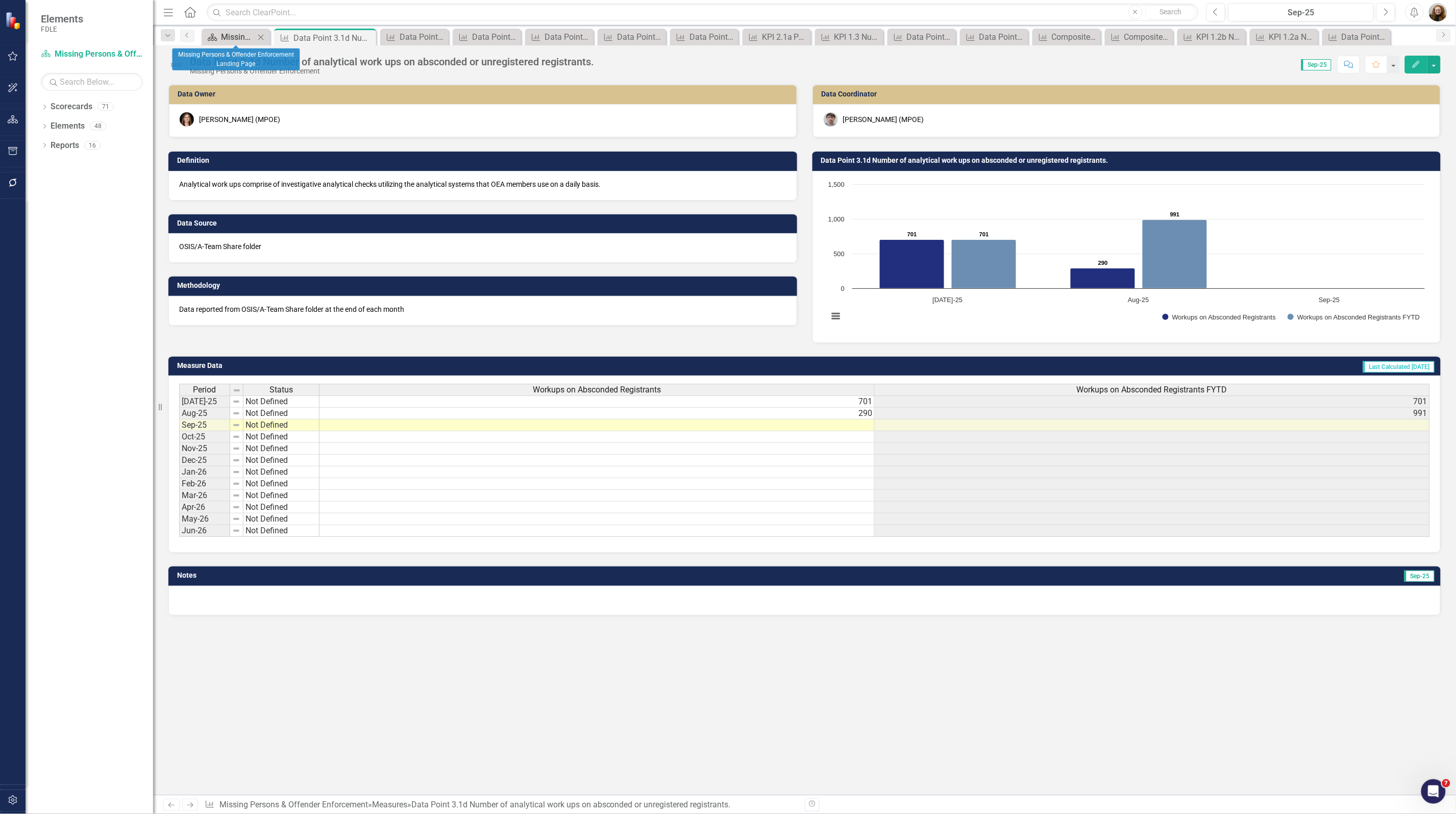
click at [239, 38] on div "Missing Persons & Offender Enforcement Landing Page" at bounding box center [238, 37] width 34 height 13
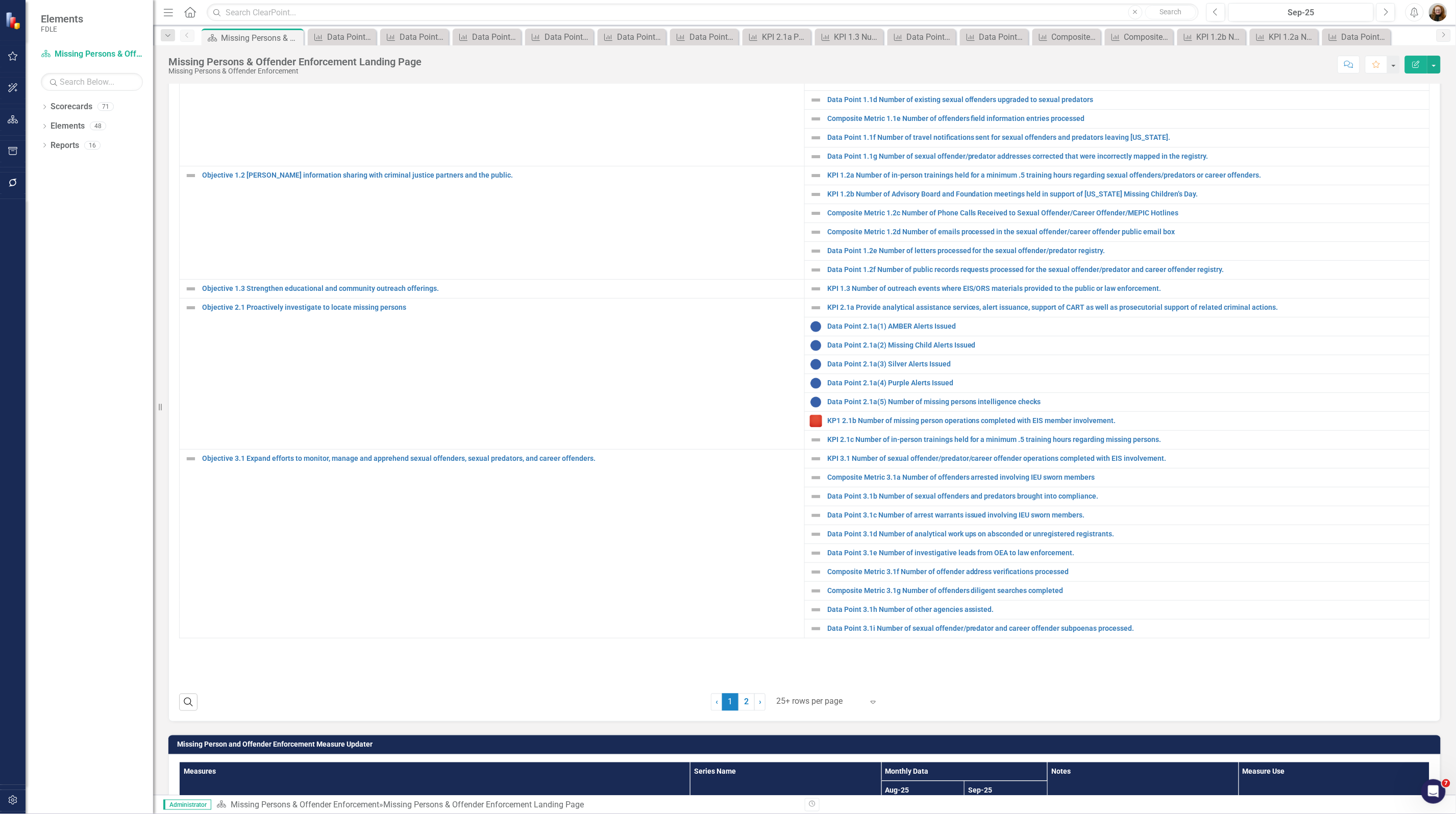
scroll to position [510, 0]
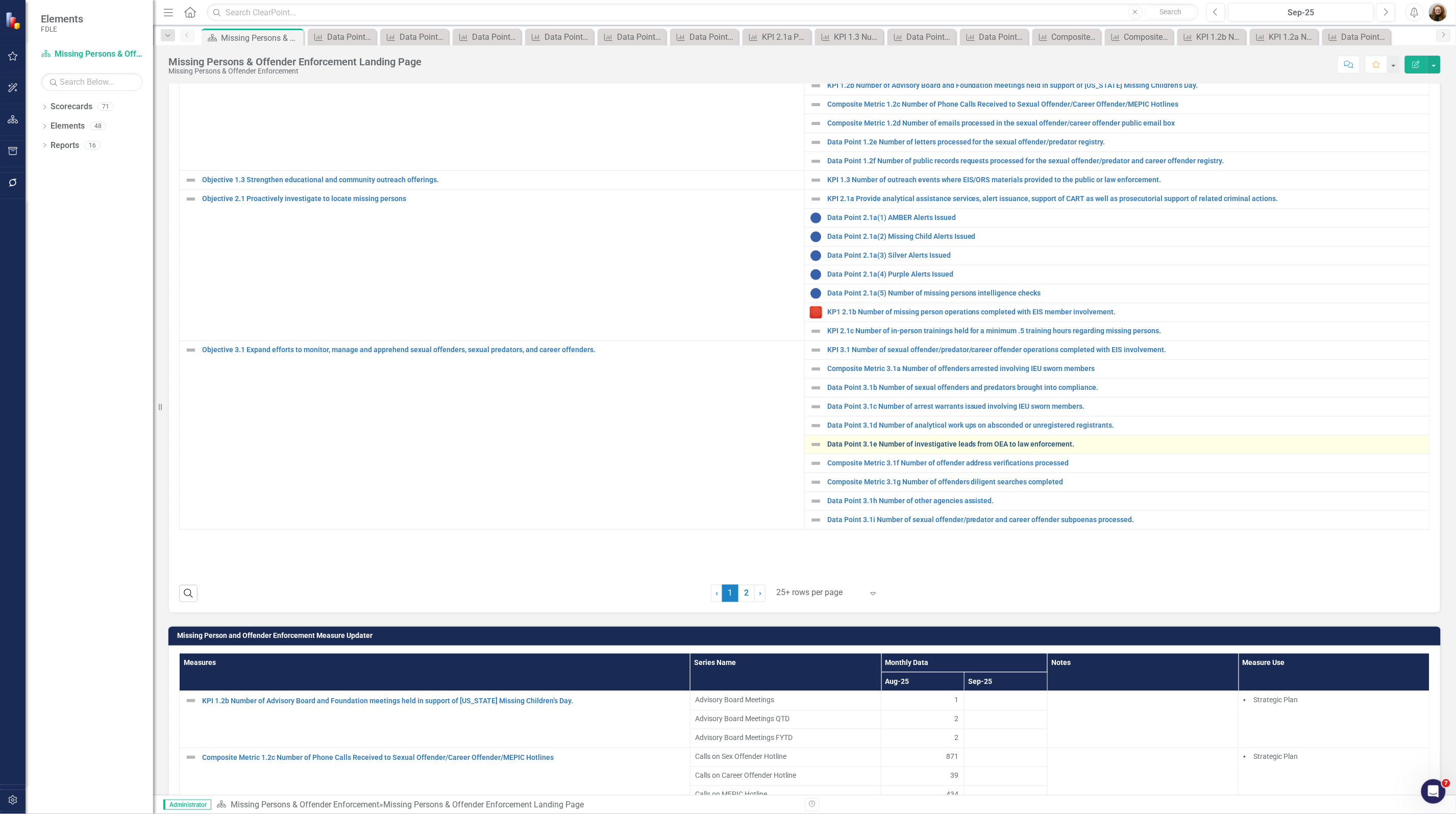
click at [902, 448] on link "Data Point 3.1e Number of investigative leads from OEA to law enforcement." at bounding box center [1126, 444] width 597 height 8
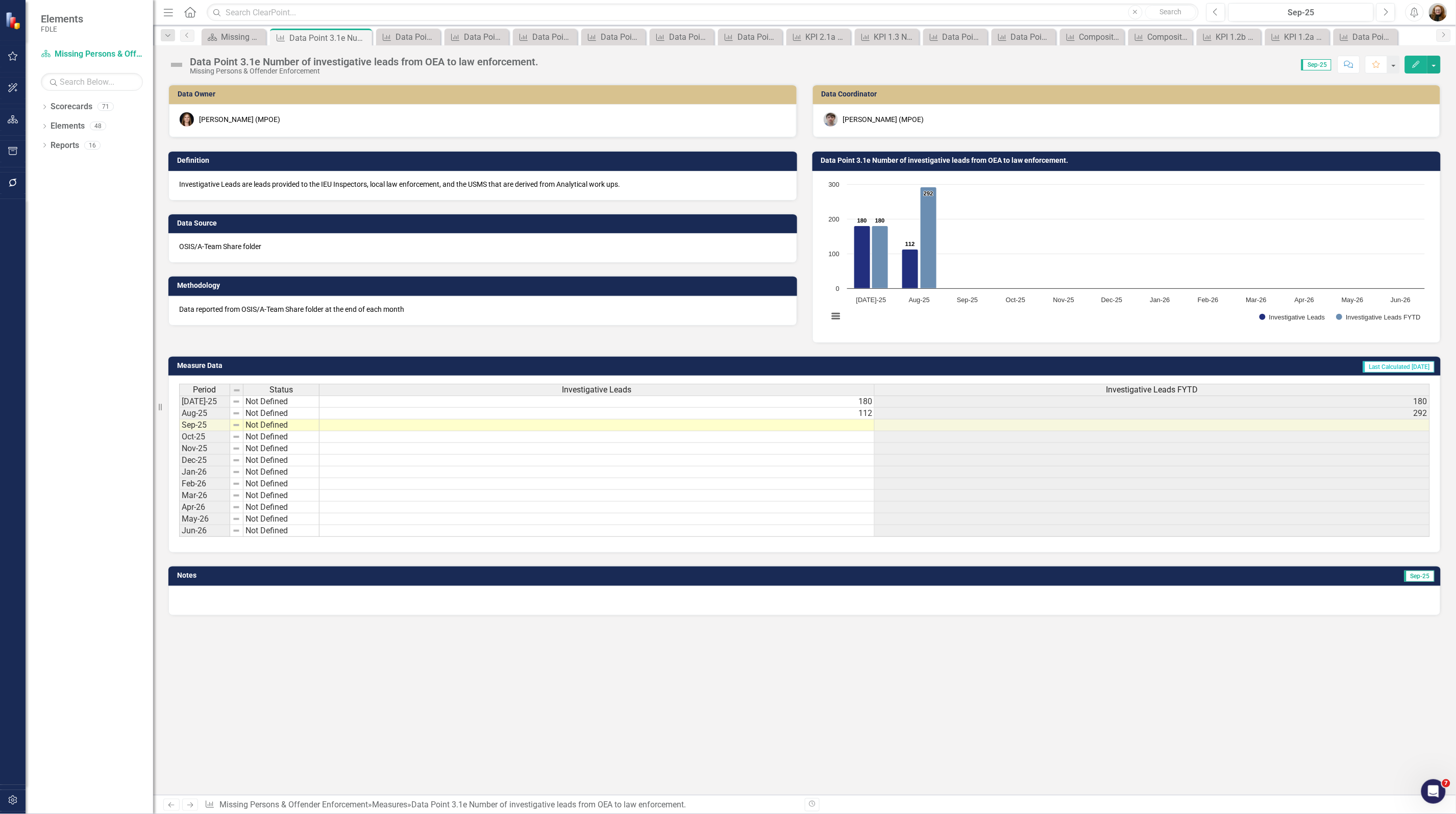
click at [991, 165] on td "Data Point 3.1e Number of investigative leads from OEA to law enforcement." at bounding box center [1129, 162] width 615 height 15
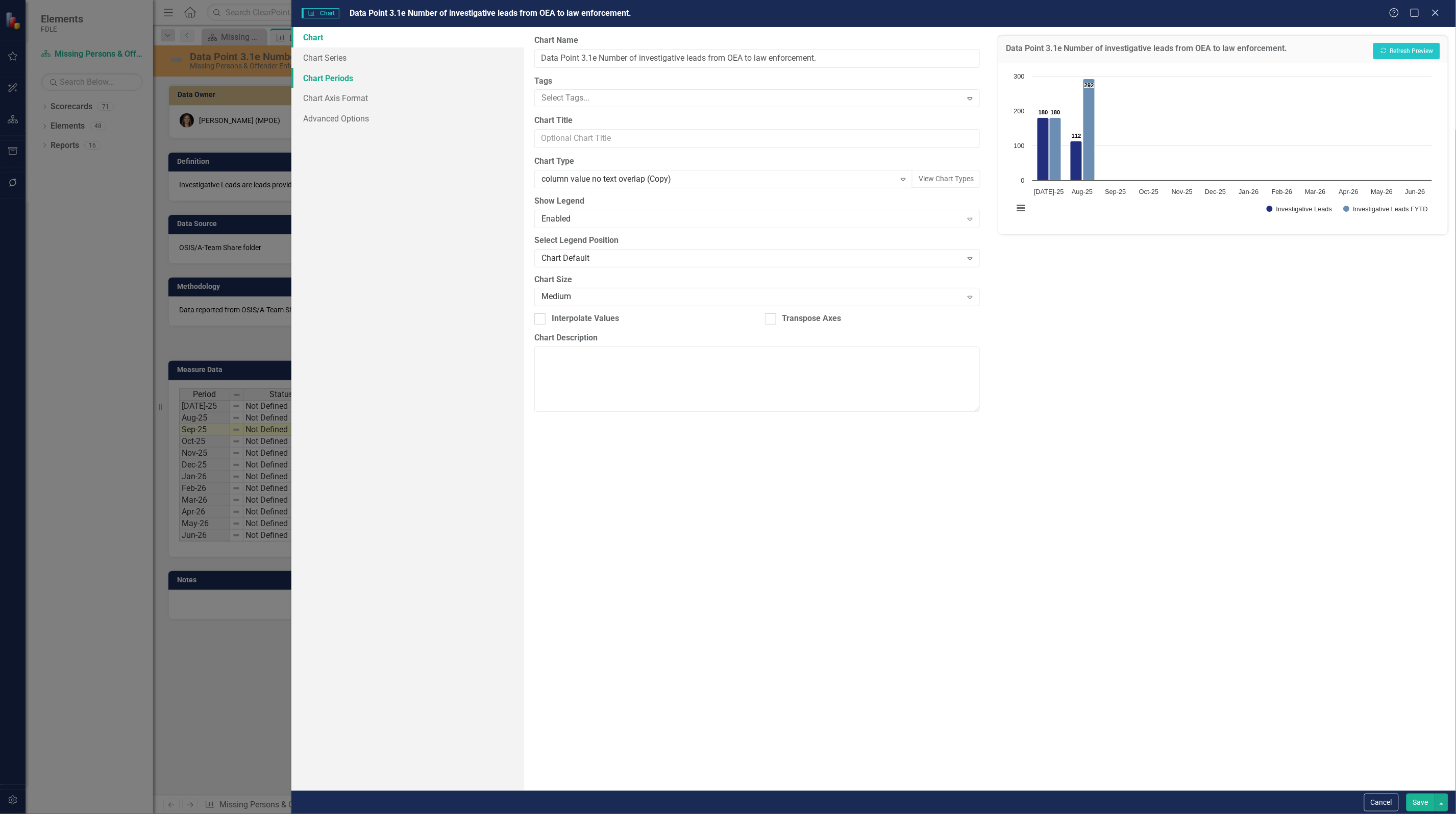
click at [315, 72] on link "Chart Periods" at bounding box center [408, 78] width 233 height 20
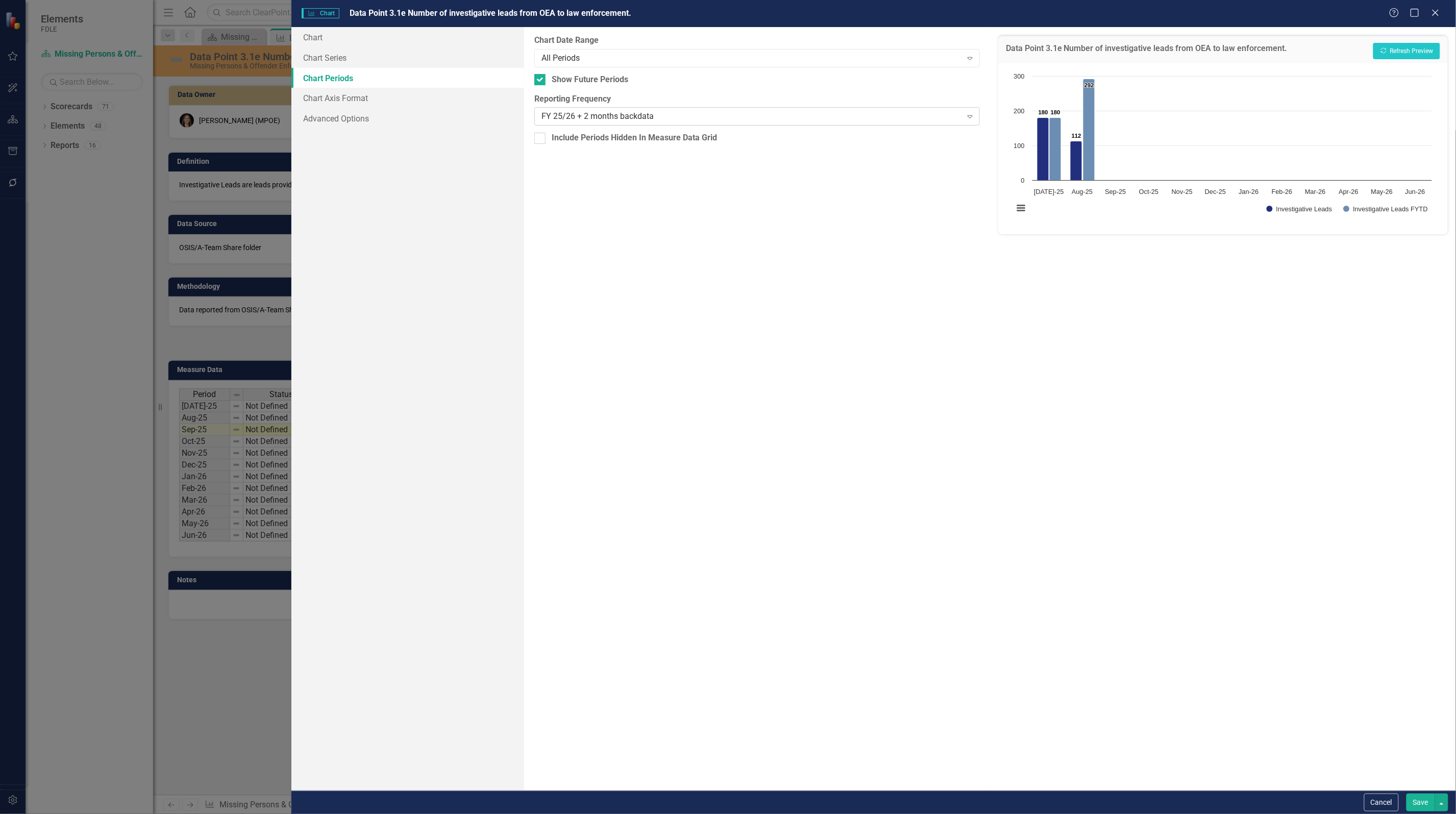
click at [596, 123] on div "FY 25/26 + 2 months backdata Expand" at bounding box center [757, 116] width 445 height 19
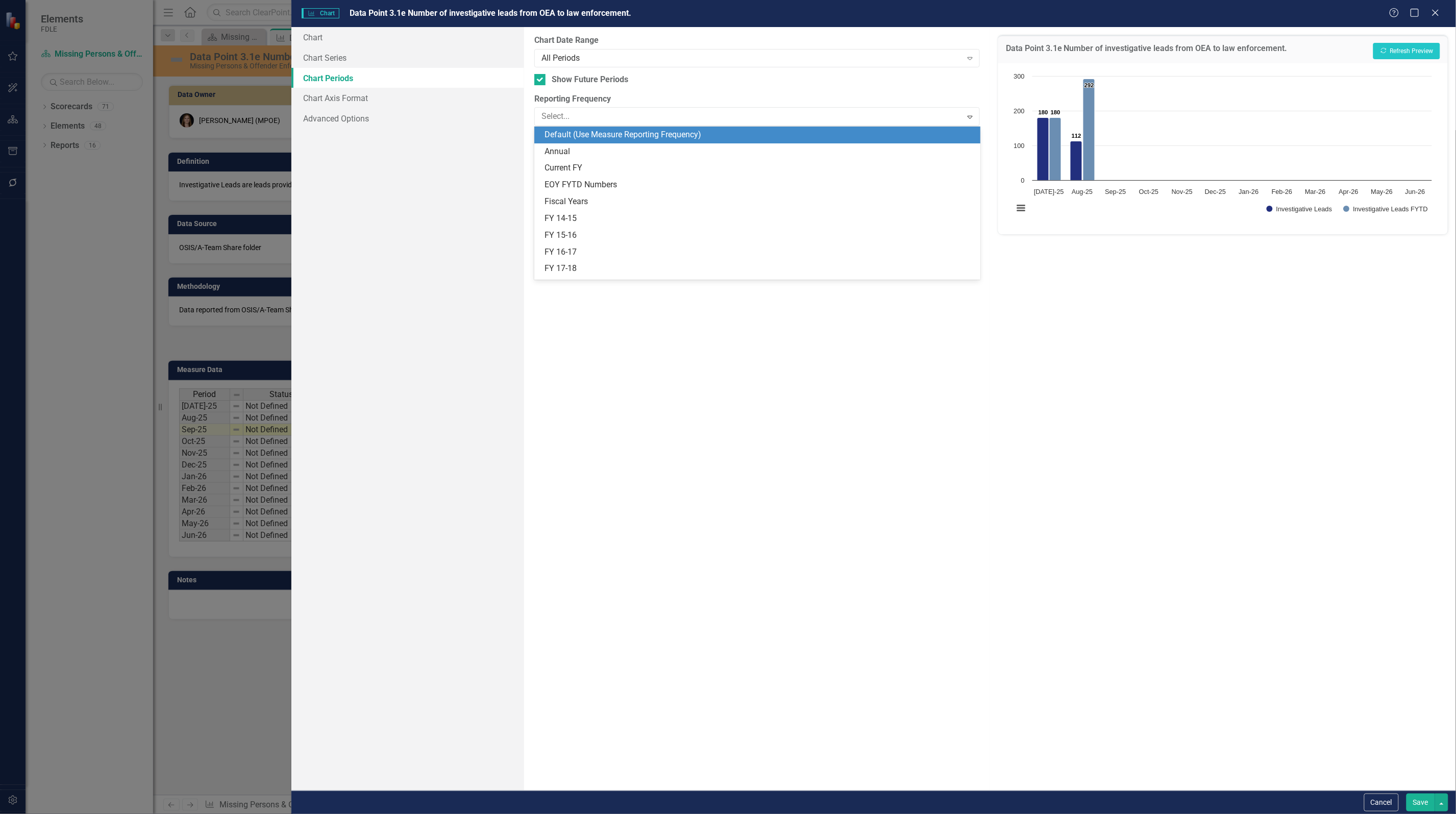
click at [629, 135] on div "Default (Use Measure Reporting Frequency)" at bounding box center [759, 135] width 429 height 12
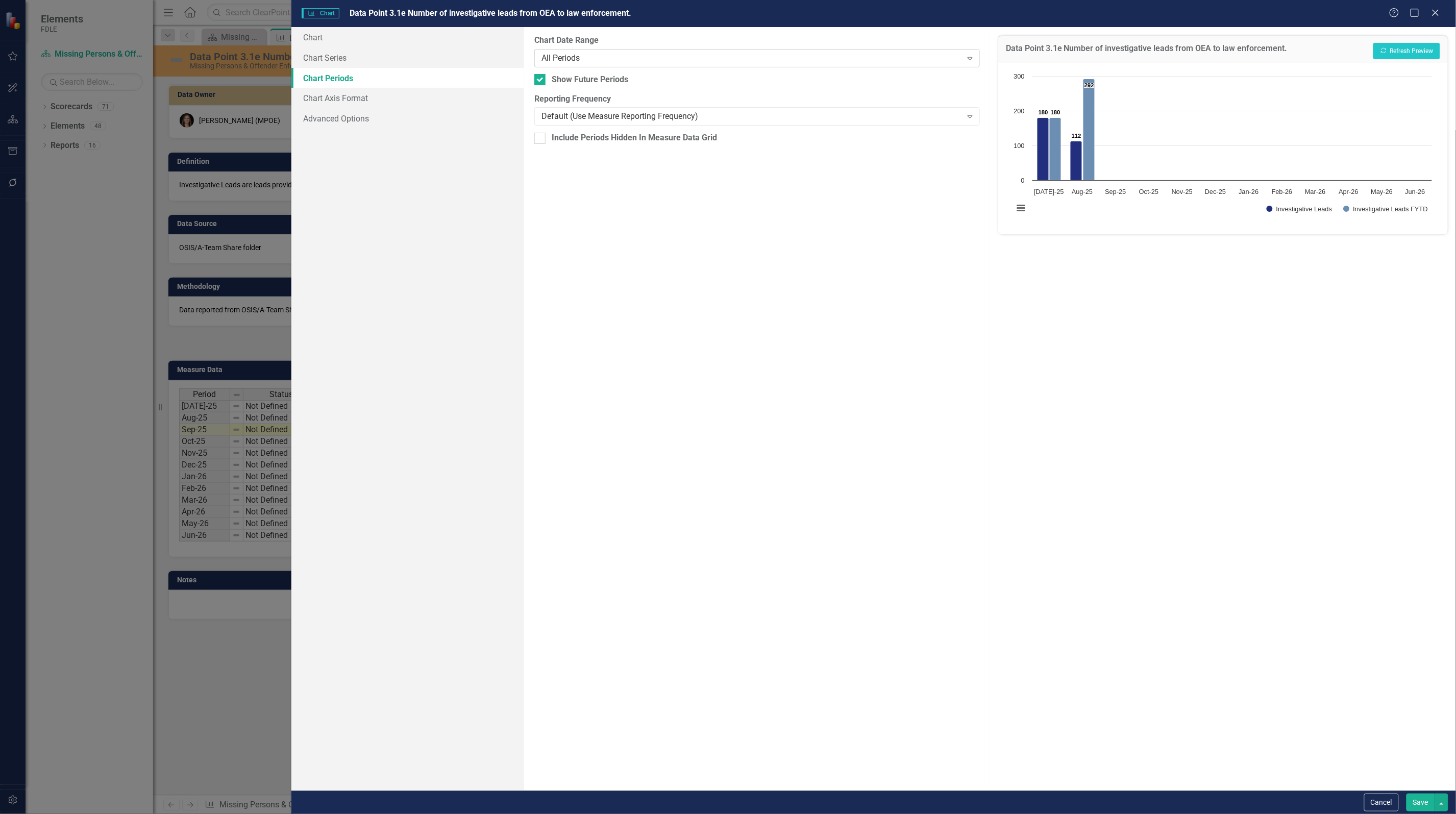
click at [575, 56] on div "All Periods" at bounding box center [752, 58] width 421 height 12
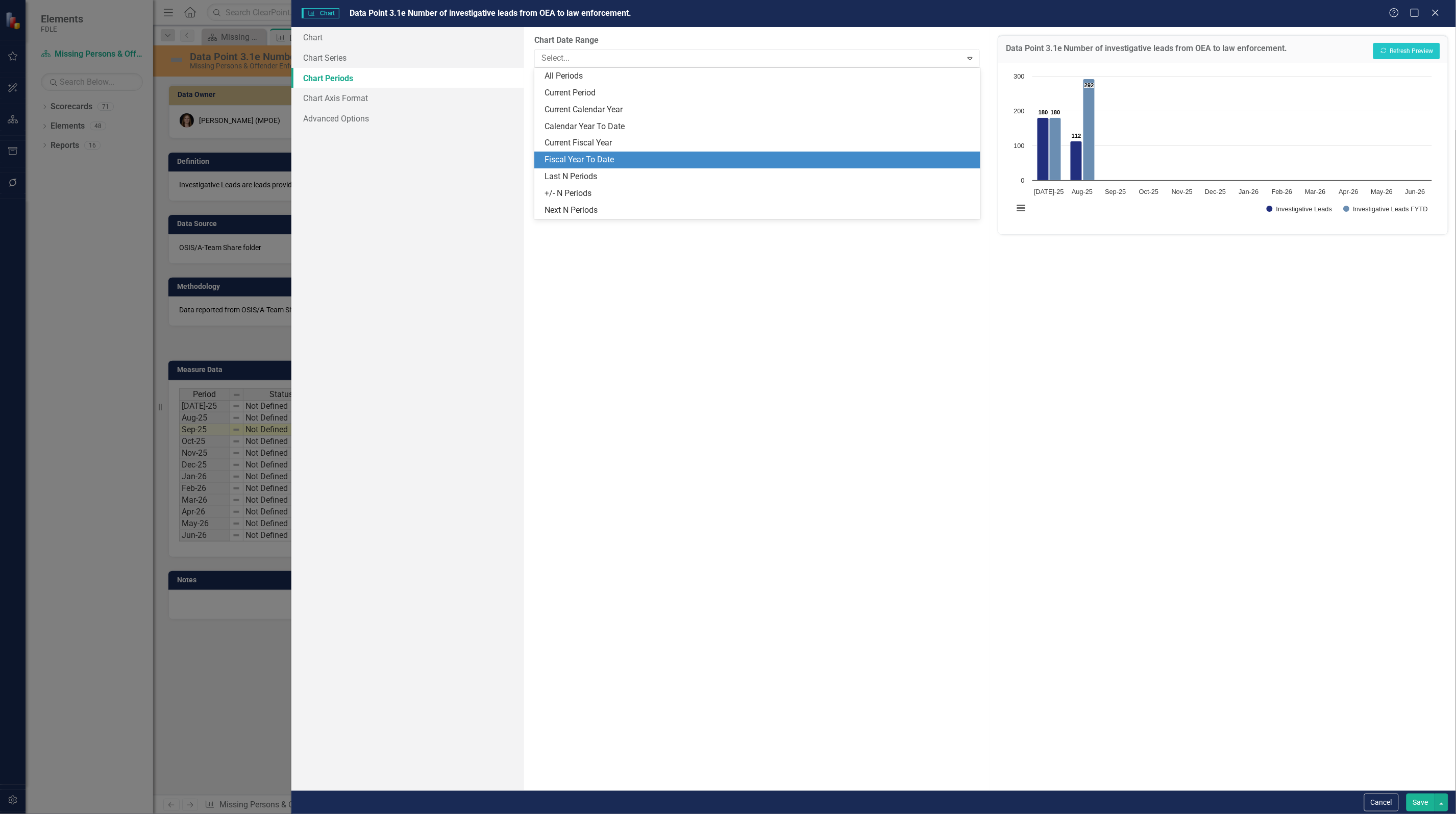
click at [575, 155] on div "Fiscal Year To Date" at bounding box center [759, 160] width 429 height 12
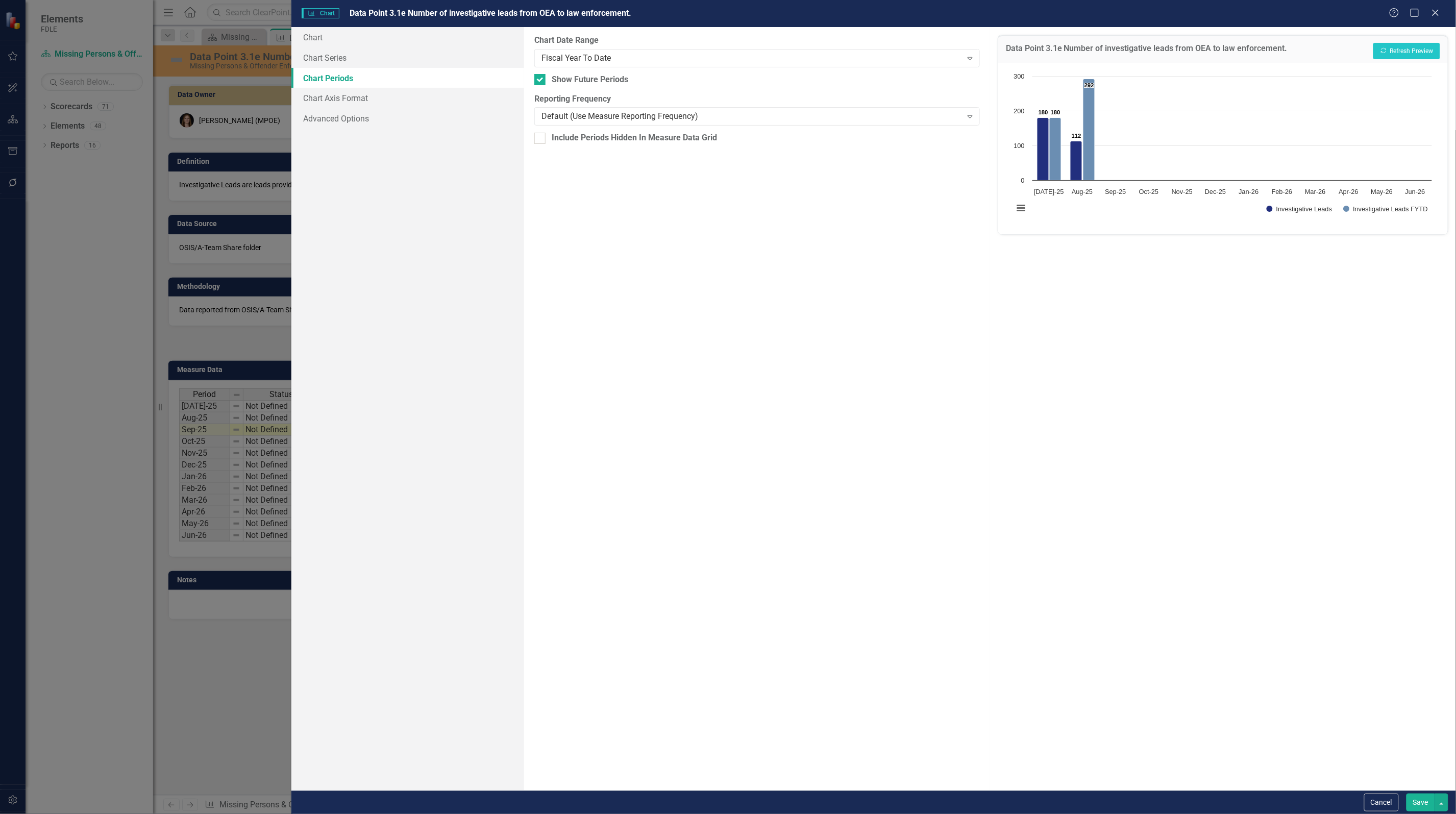
click at [1423, 802] on button "Save" at bounding box center [1420, 803] width 29 height 18
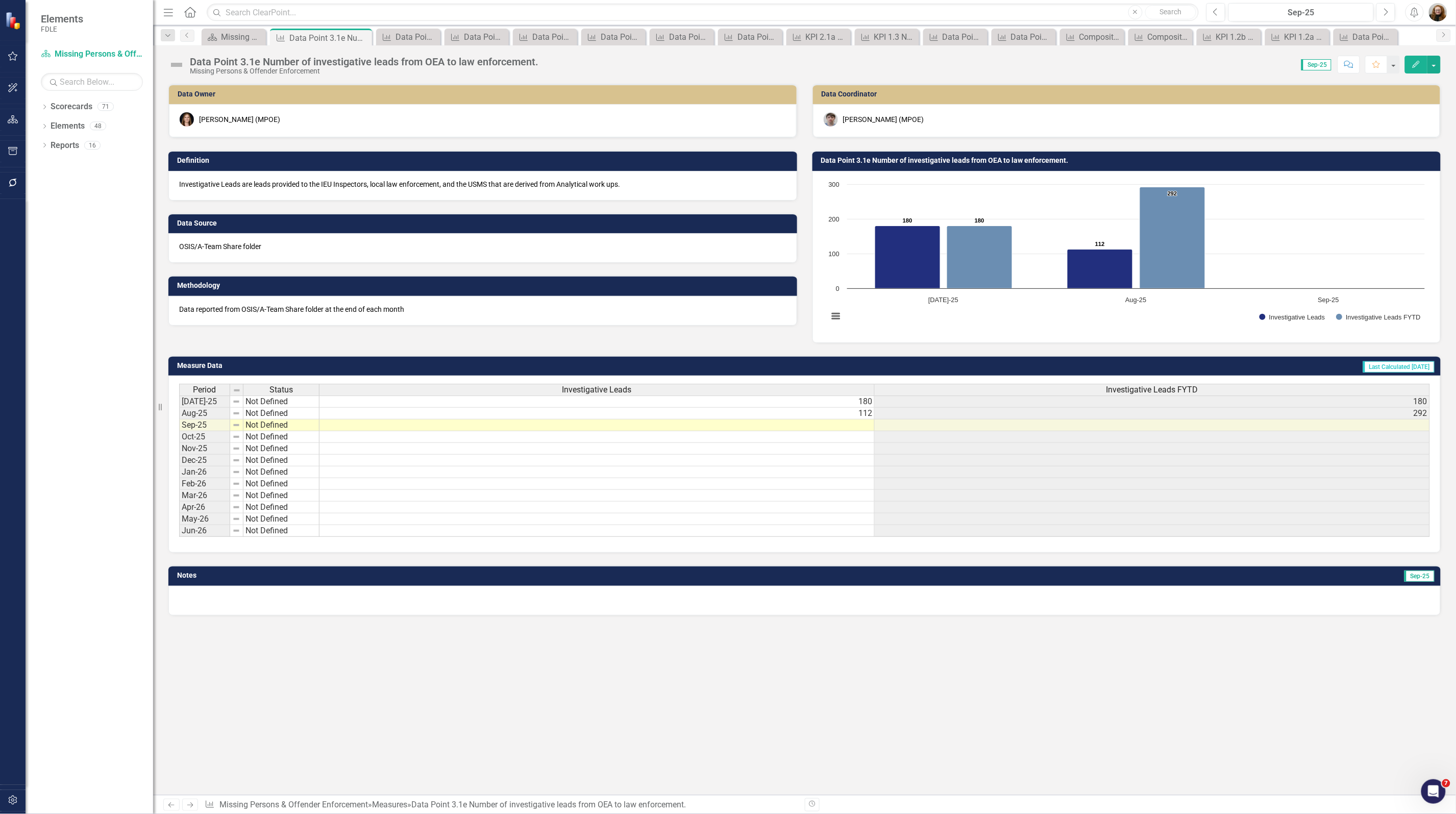
click at [905, 164] on h3 "Data Point 3.1e Number of investigative leads from OEA to law enforcement." at bounding box center [1129, 161] width 615 height 8
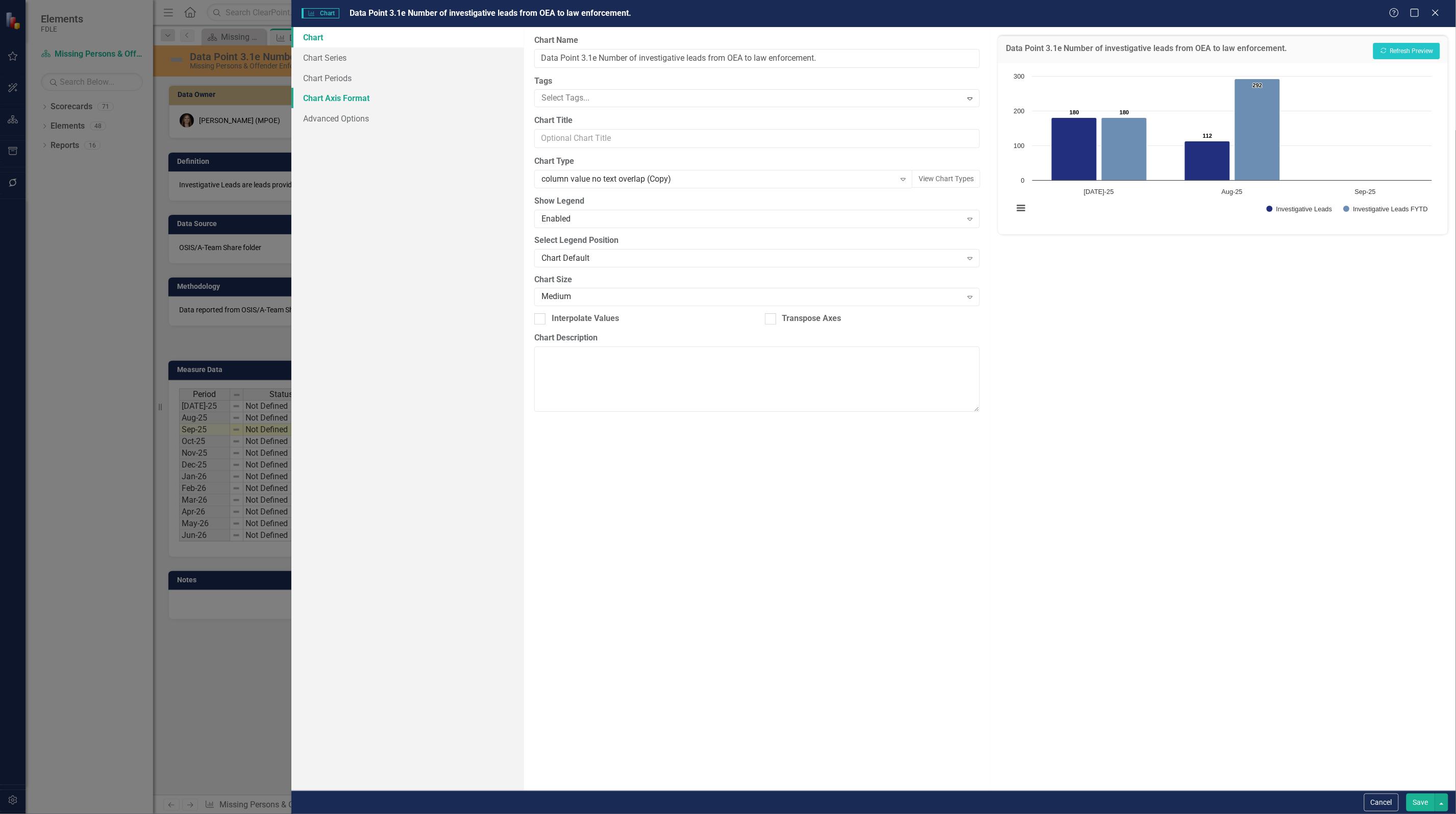
click at [341, 93] on link "Chart Axis Format" at bounding box center [408, 98] width 233 height 20
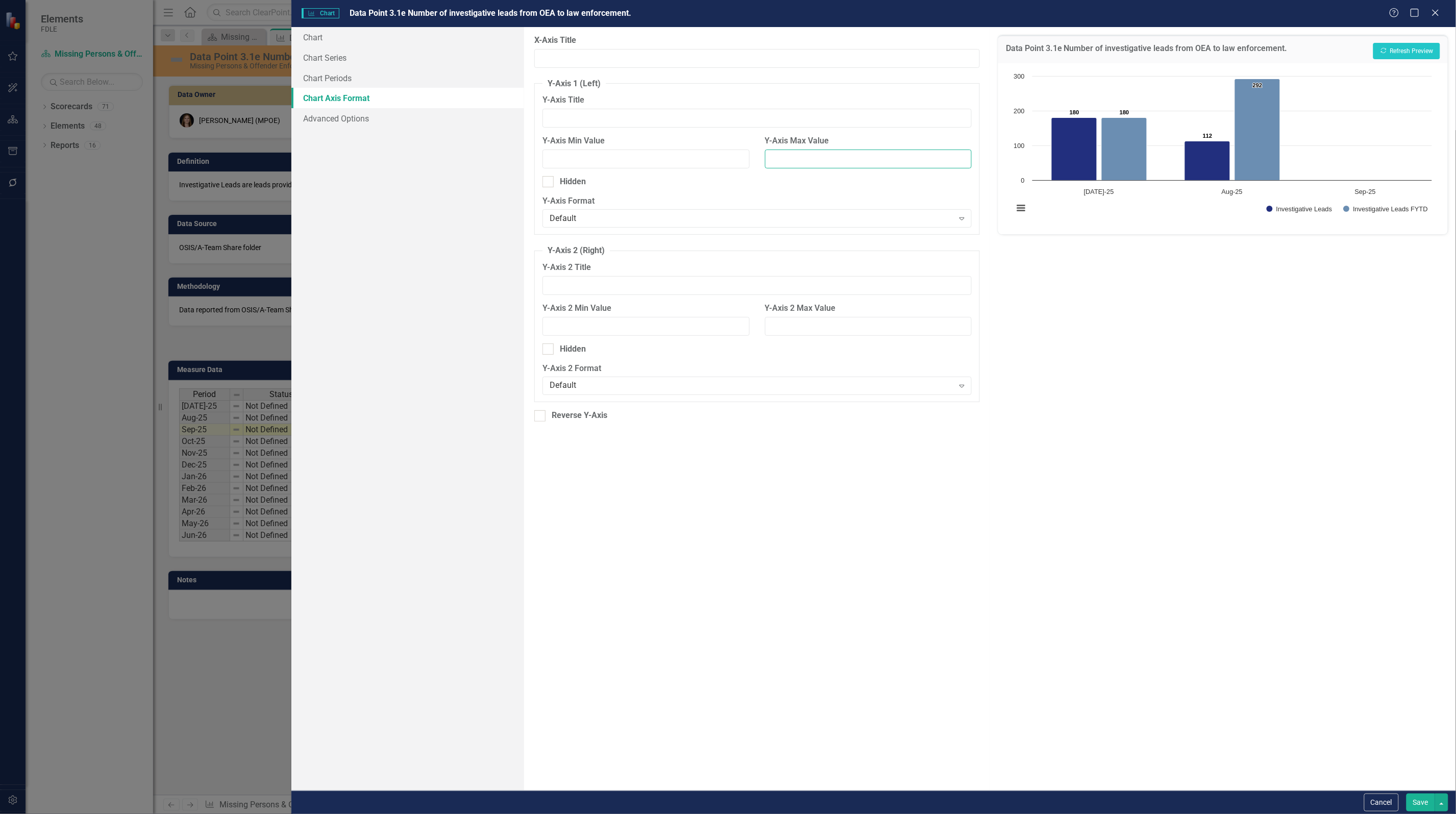
click at [810, 157] on input "Y-Axis Max Value" at bounding box center [868, 159] width 207 height 19
type input "500"
click at [1417, 802] on button "Save" at bounding box center [1420, 803] width 29 height 18
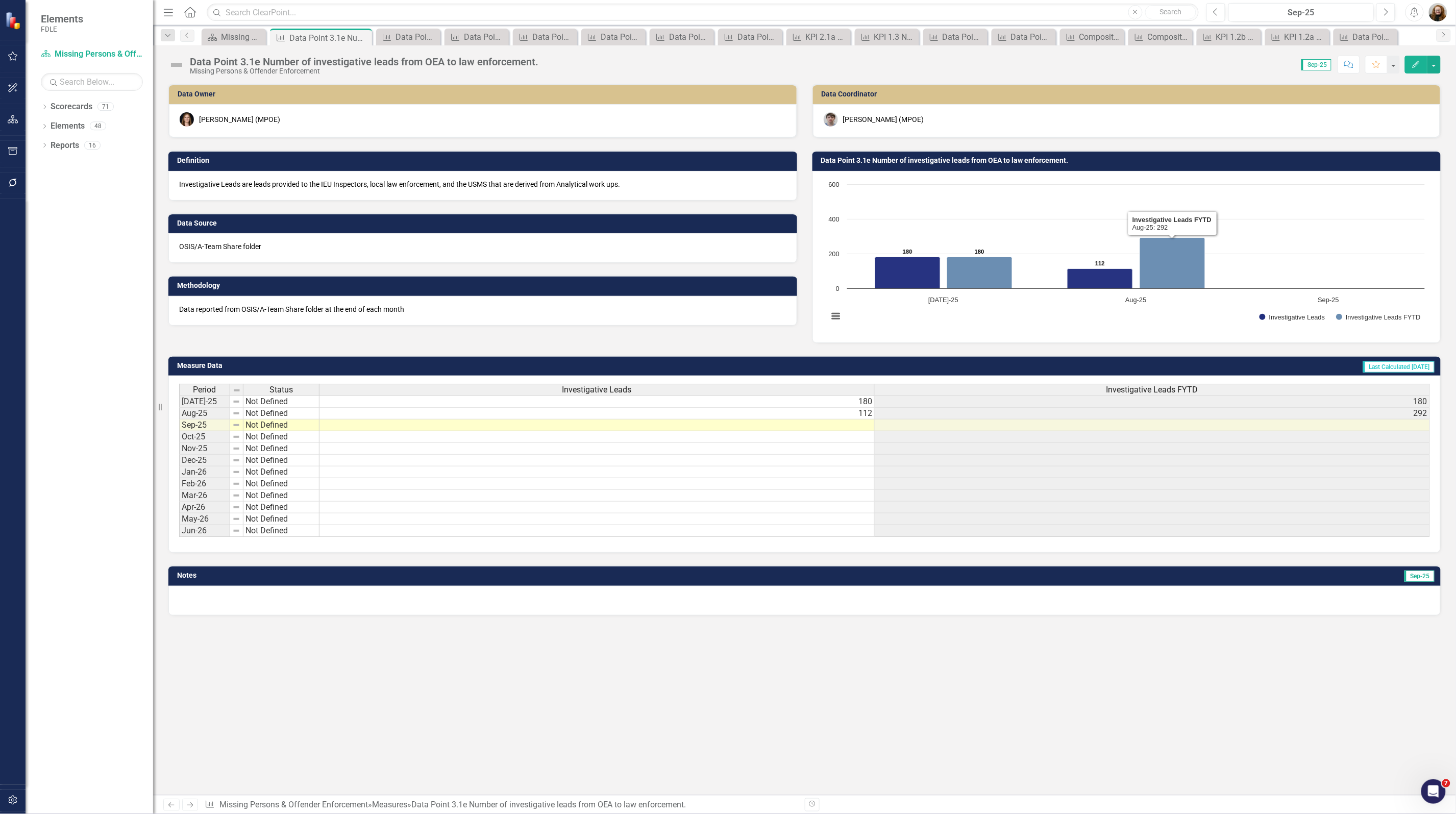
click at [1056, 231] on rect "Interactive chart" at bounding box center [1126, 256] width 607 height 153
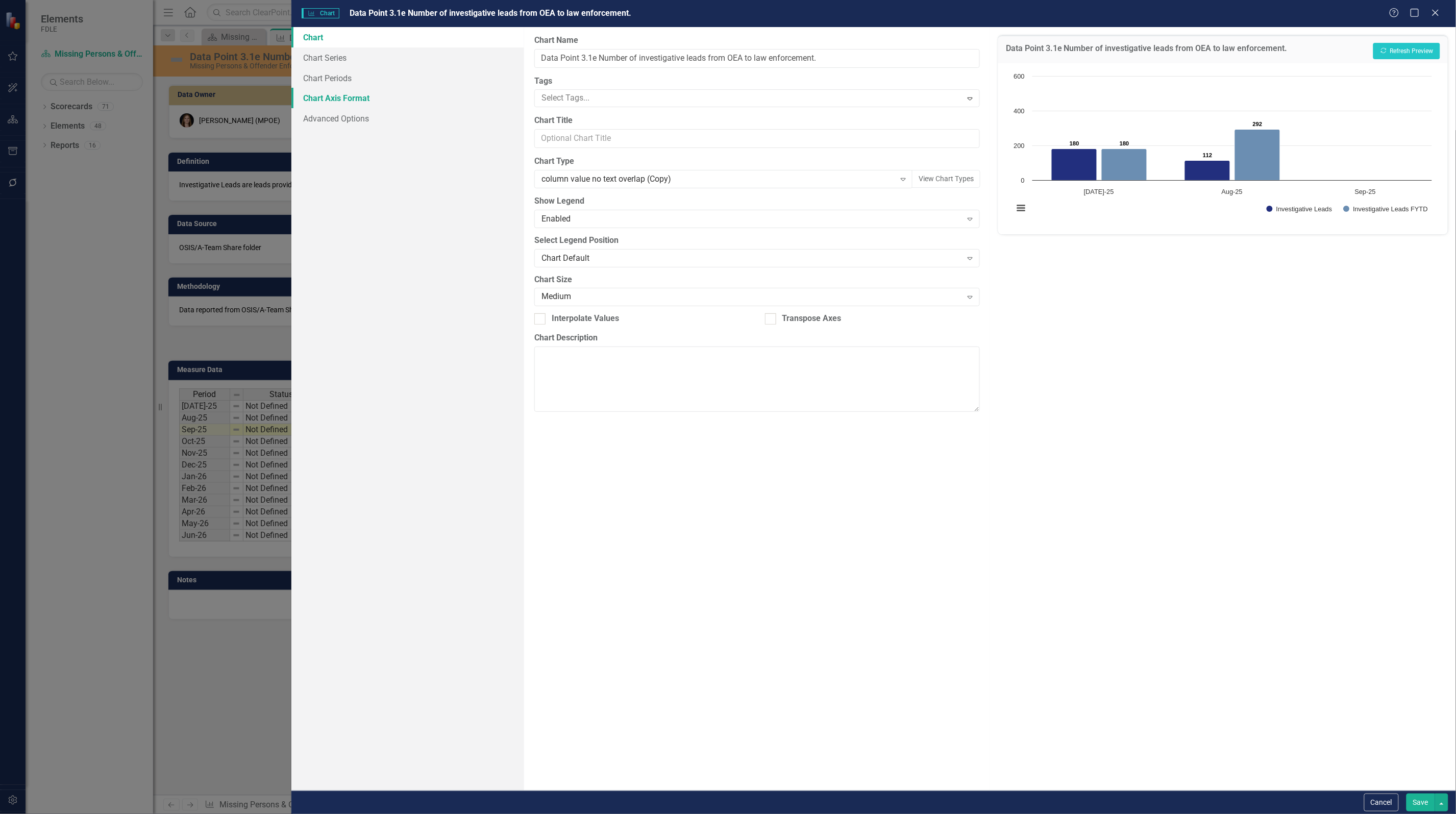
click at [339, 96] on link "Chart Axis Format" at bounding box center [408, 98] width 233 height 20
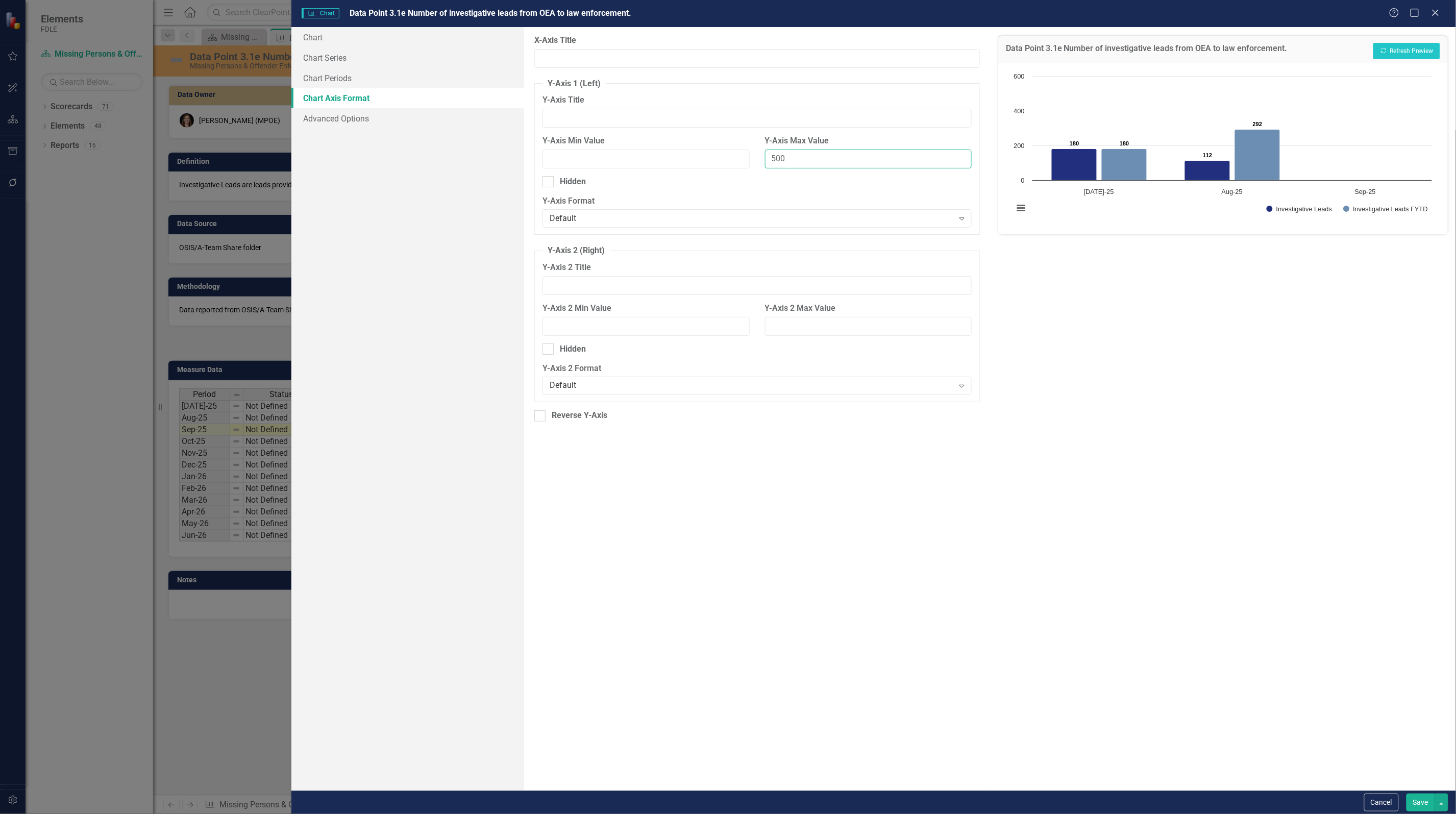
drag, startPoint x: 792, startPoint y: 162, endPoint x: 754, endPoint y: 162, distance: 38.0
click at [754, 162] on div "Y-Axis Min Value Y-Axis Max Value 500" at bounding box center [757, 155] width 444 height 41
type input "400"
click at [1432, 802] on button "Save" at bounding box center [1420, 803] width 29 height 18
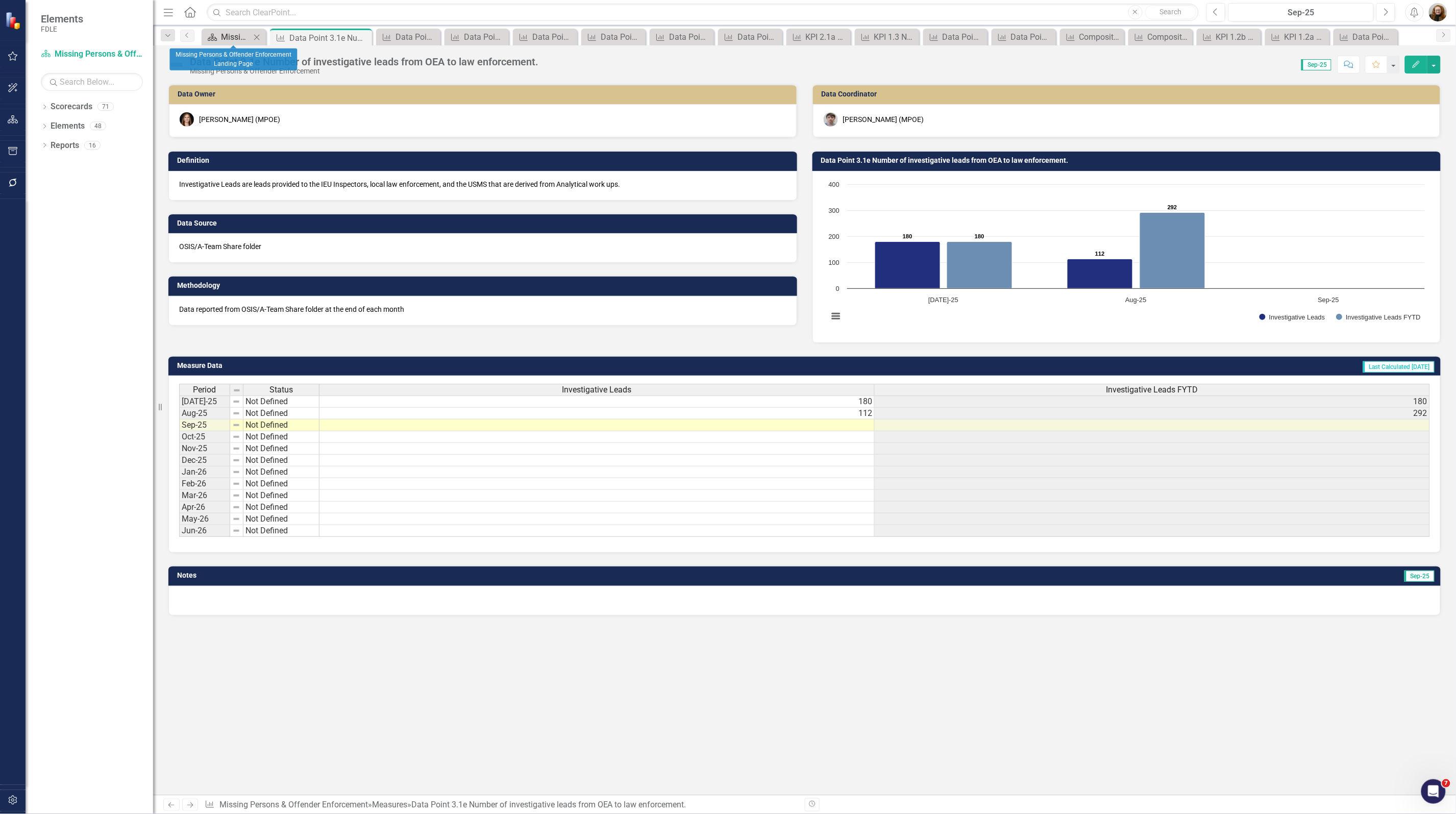
click at [222, 34] on div "Missing Persons & Offender Enforcement Landing Page" at bounding box center [236, 37] width 29 height 13
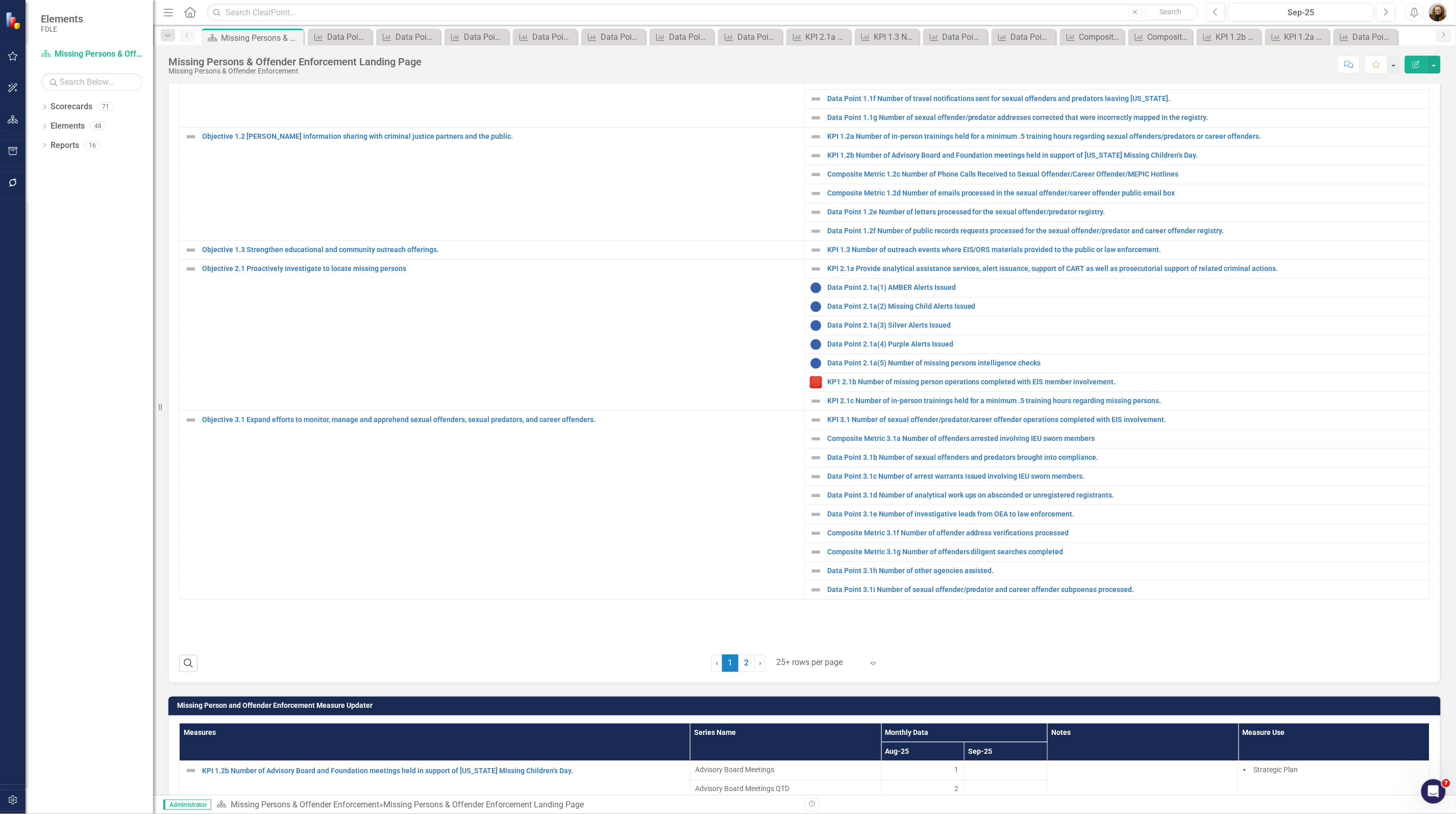
scroll to position [447, 0]
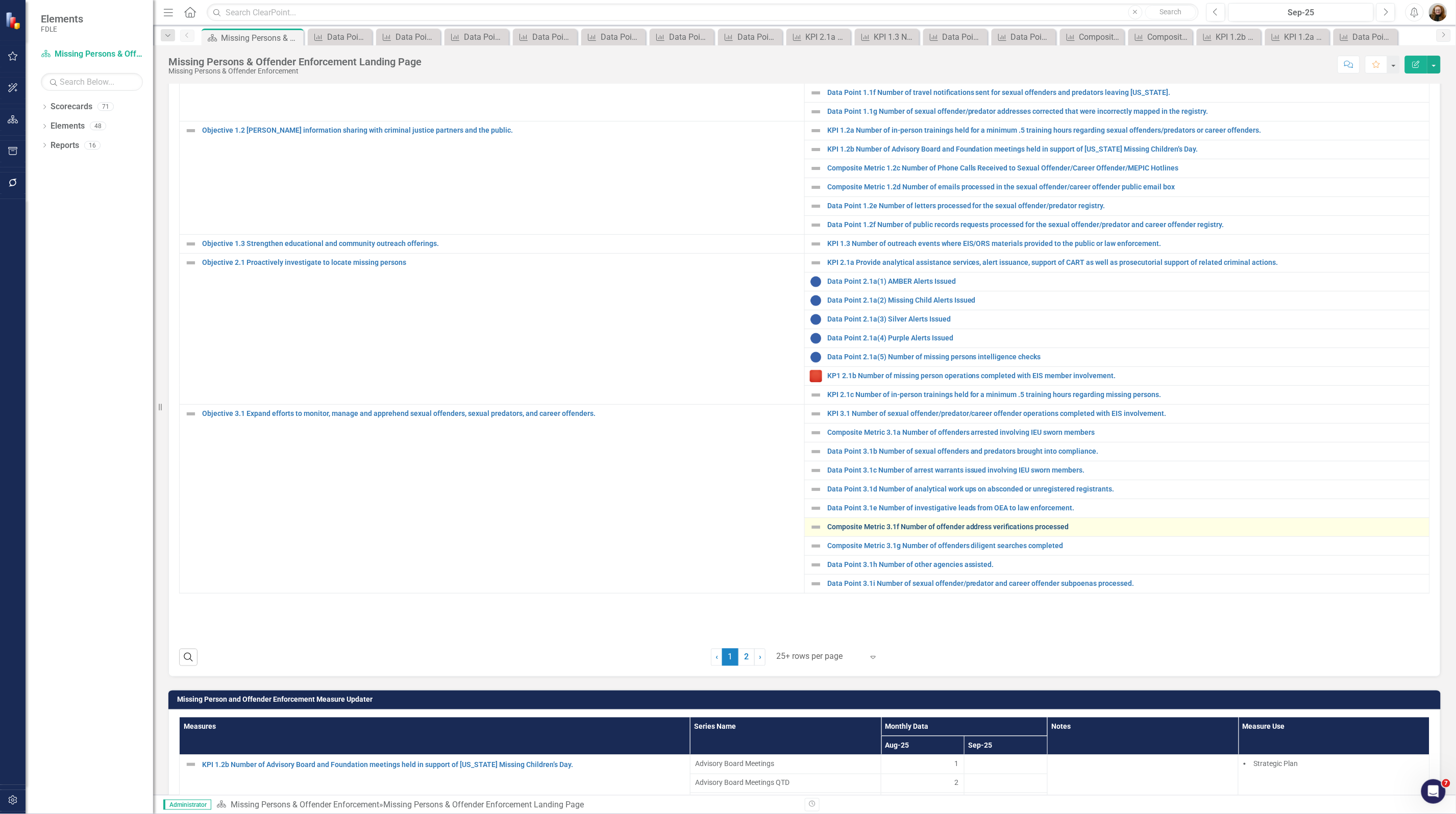
click at [902, 531] on link "Composite Metric 3.1f Number of offender address verifications processed" at bounding box center [1126, 527] width 597 height 8
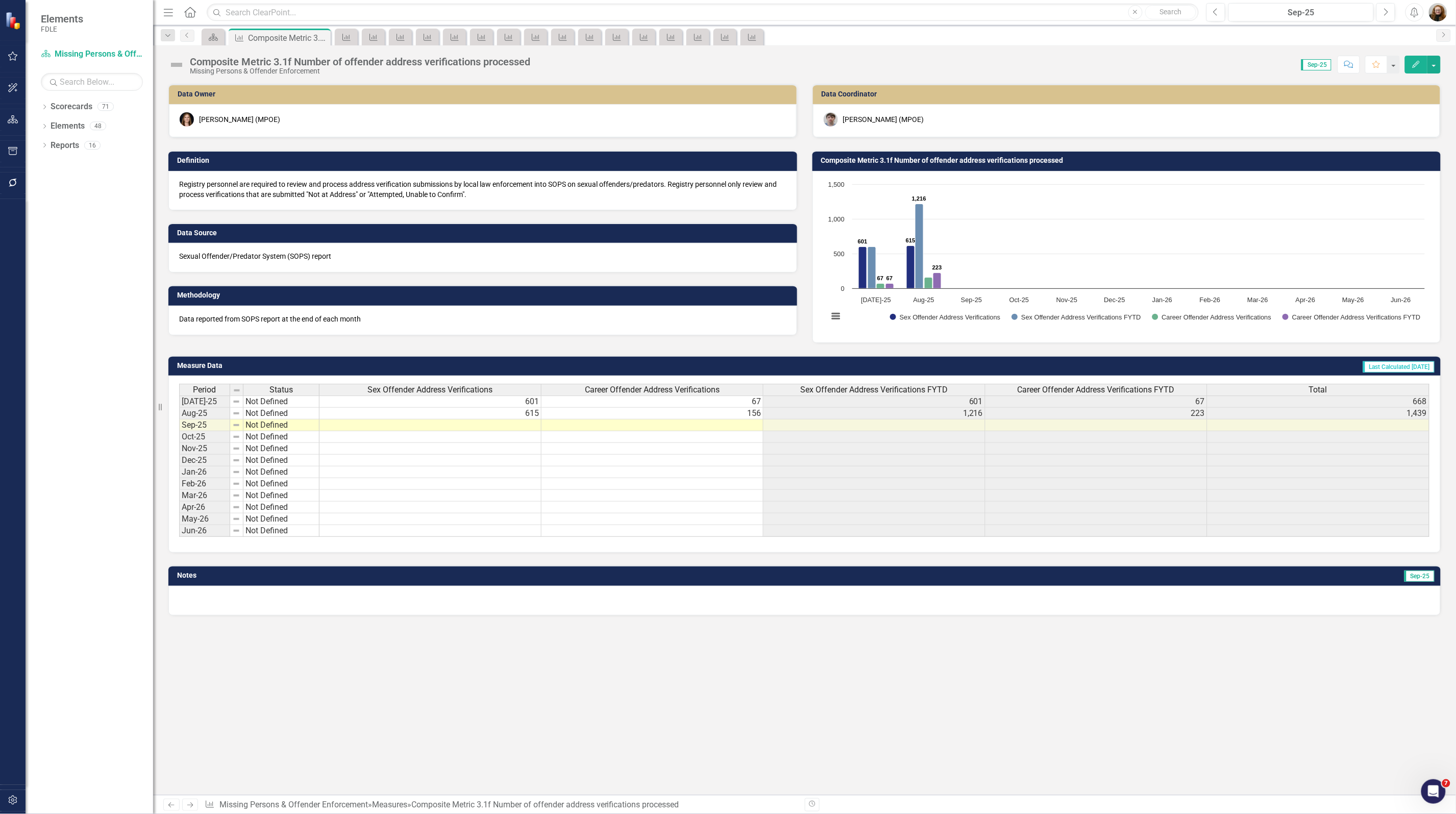
click at [884, 161] on h3 "Composite Metric 3.1f Number of offender address verifications processed" at bounding box center [1129, 161] width 615 height 8
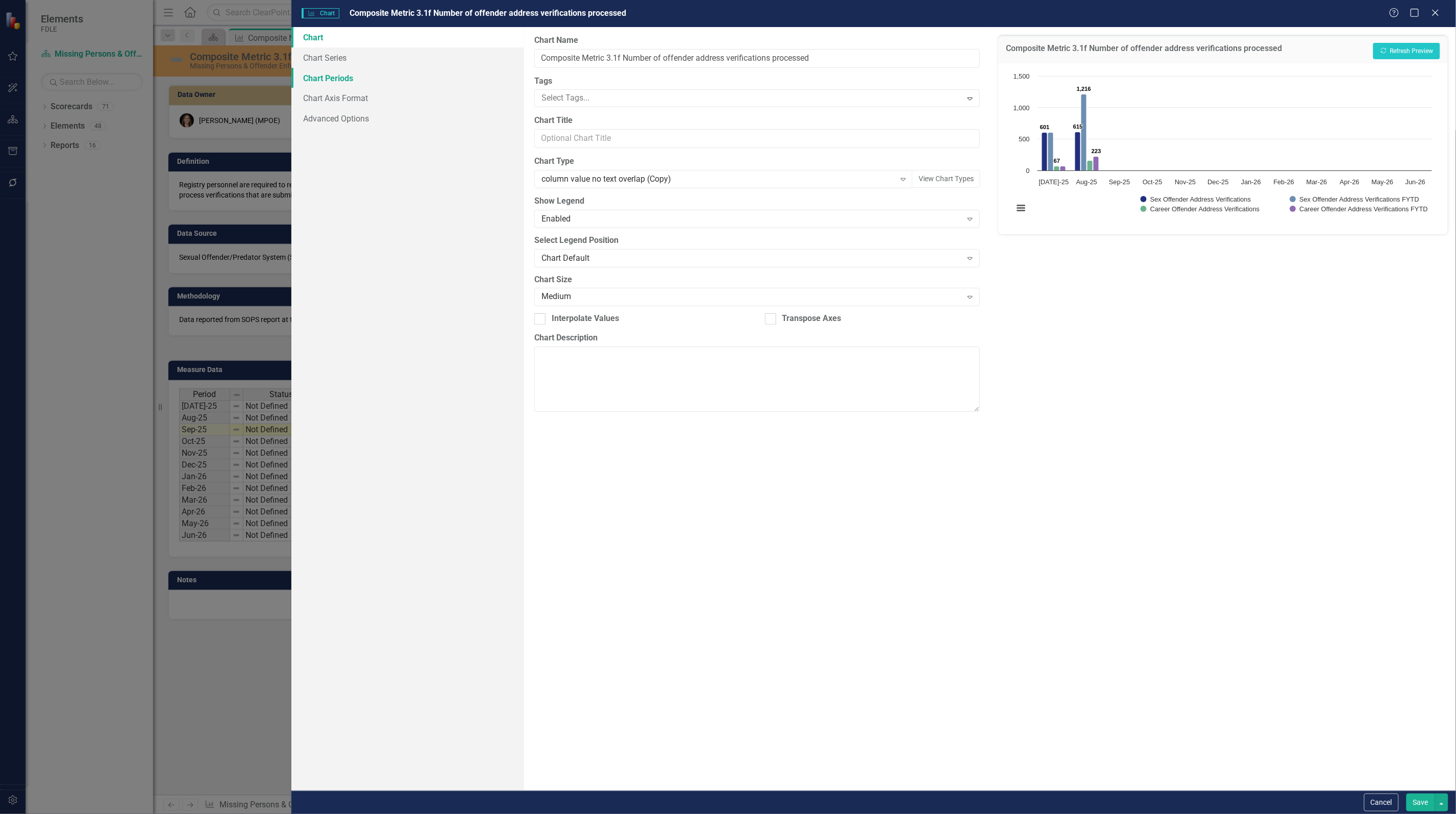
click at [304, 75] on link "Chart Periods" at bounding box center [408, 78] width 233 height 20
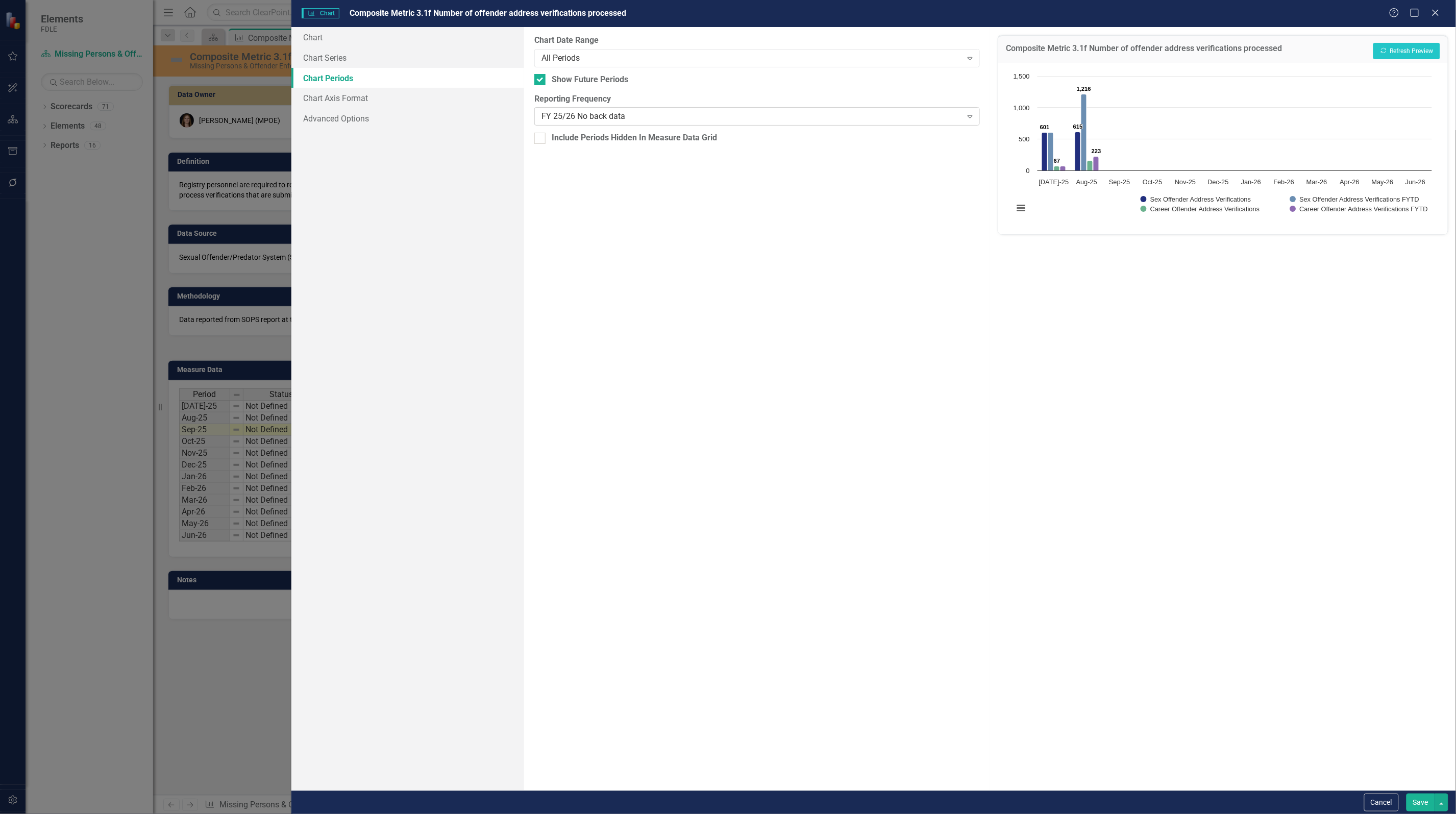
click at [565, 113] on div "FY 25/26 No back data" at bounding box center [752, 116] width 421 height 12
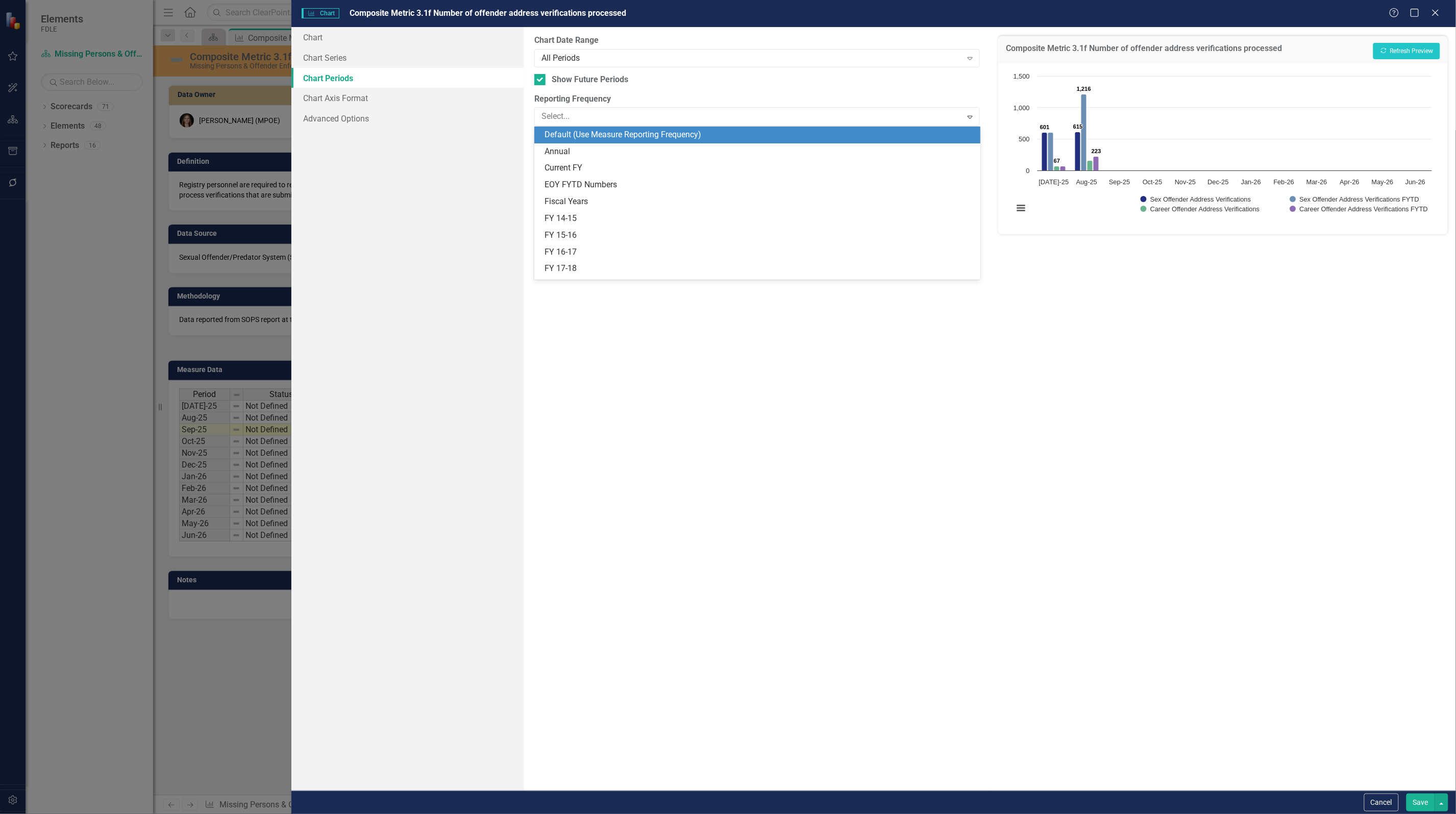
click at [623, 135] on div "Default (Use Measure Reporting Frequency)" at bounding box center [759, 135] width 429 height 12
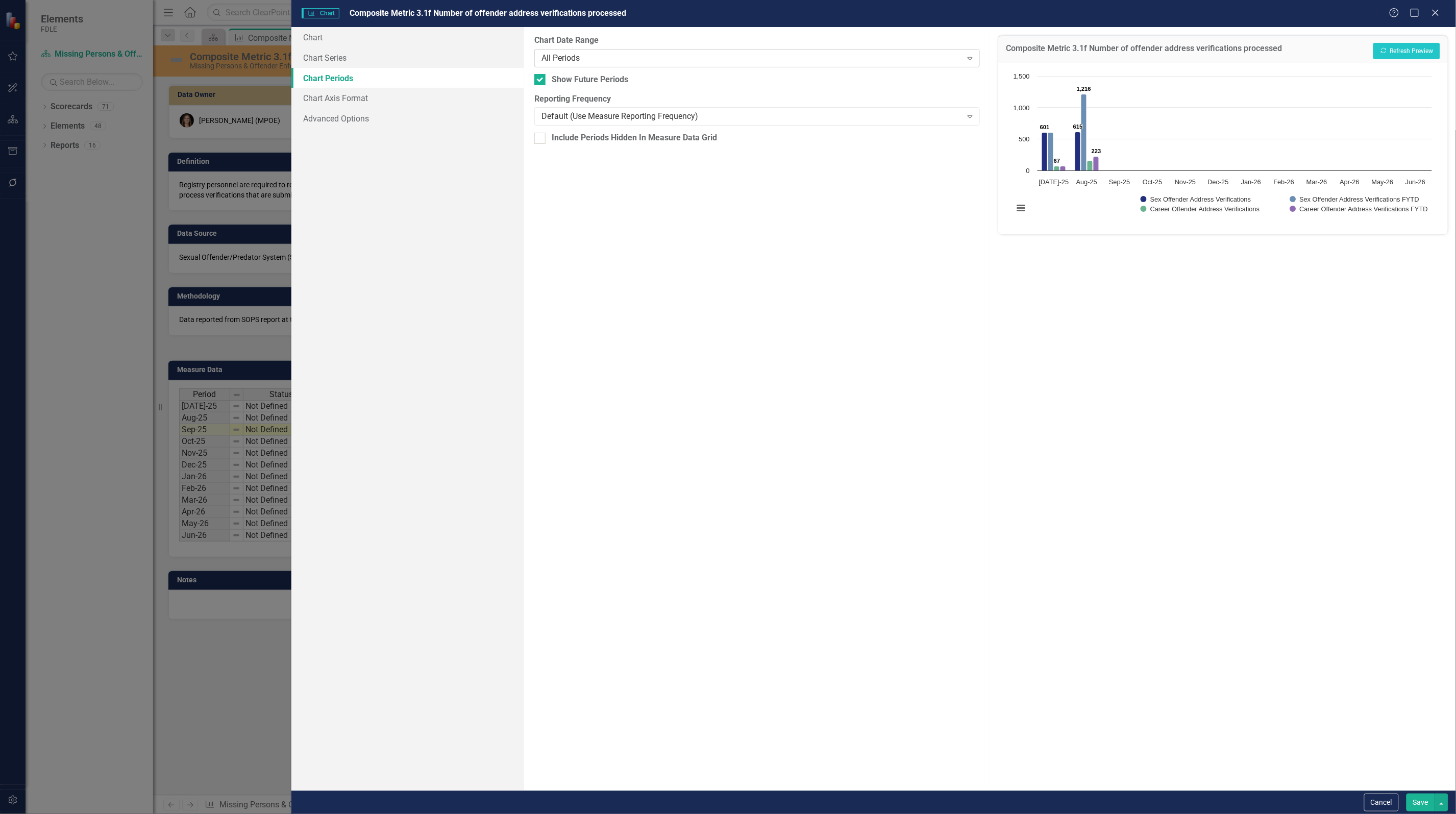
click at [578, 59] on div "All Periods" at bounding box center [752, 58] width 421 height 12
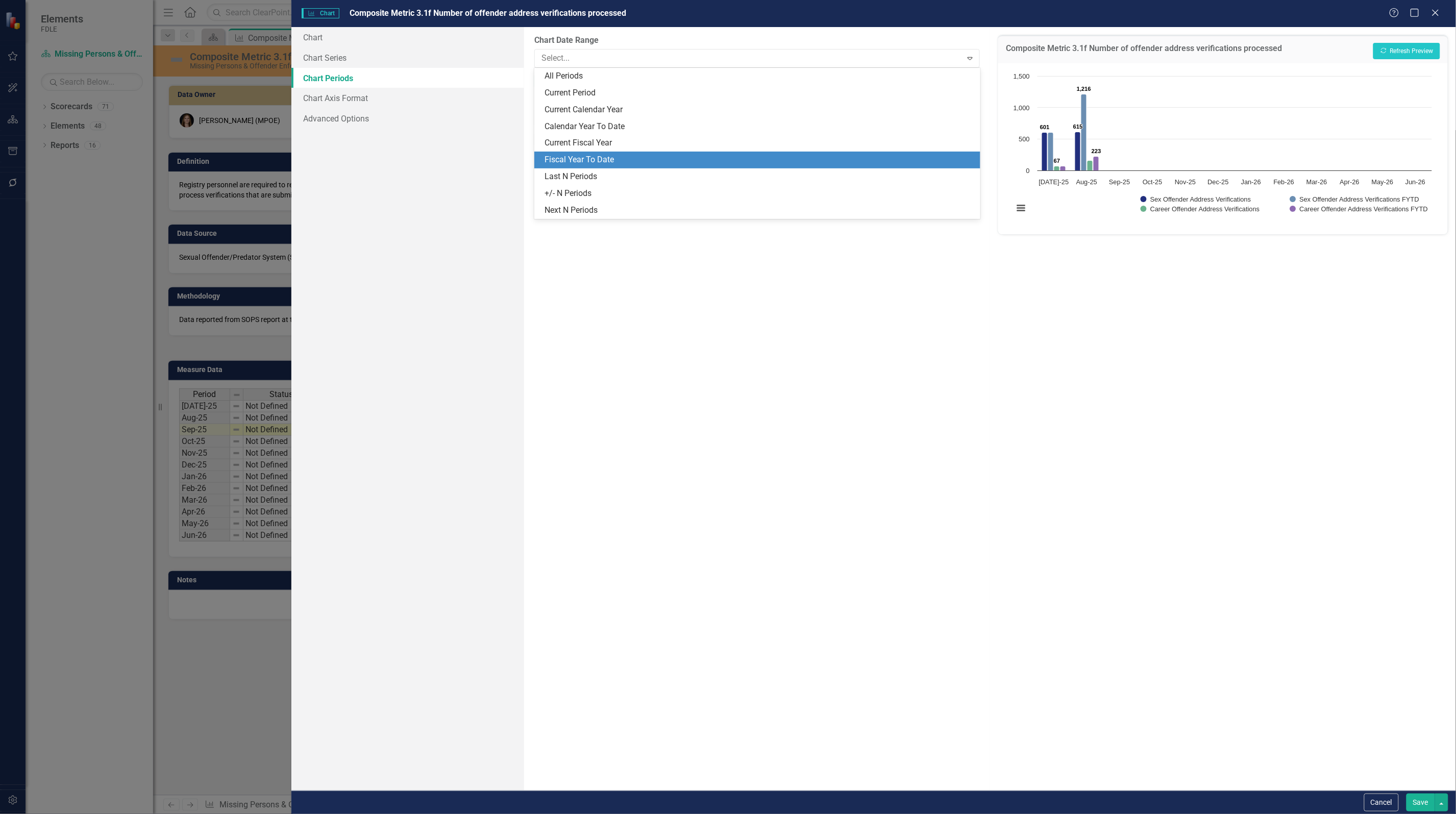
click at [617, 151] on div "Fiscal Year To Date" at bounding box center [757, 160] width 445 height 17
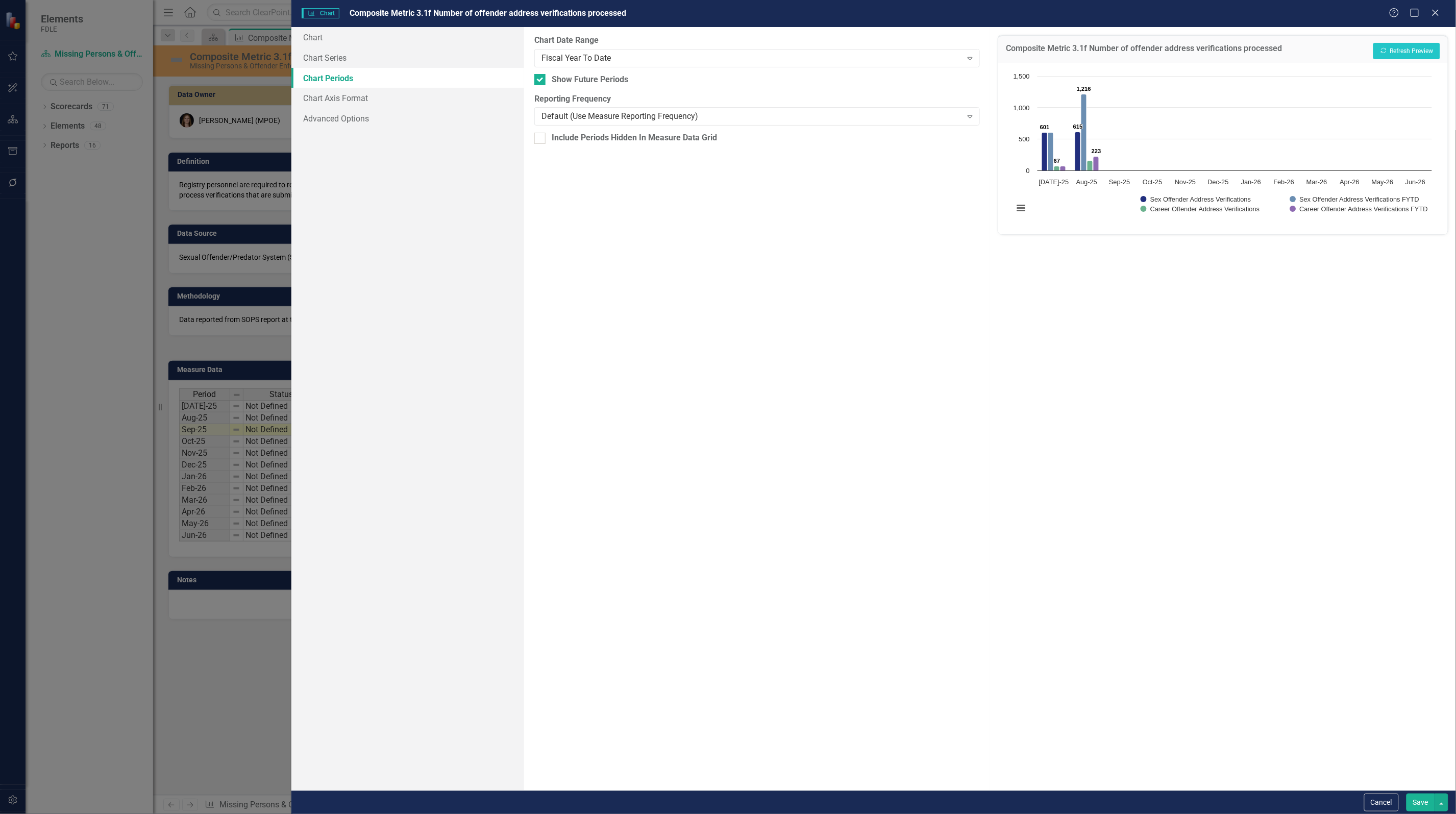
click at [1417, 805] on button "Save" at bounding box center [1420, 803] width 29 height 18
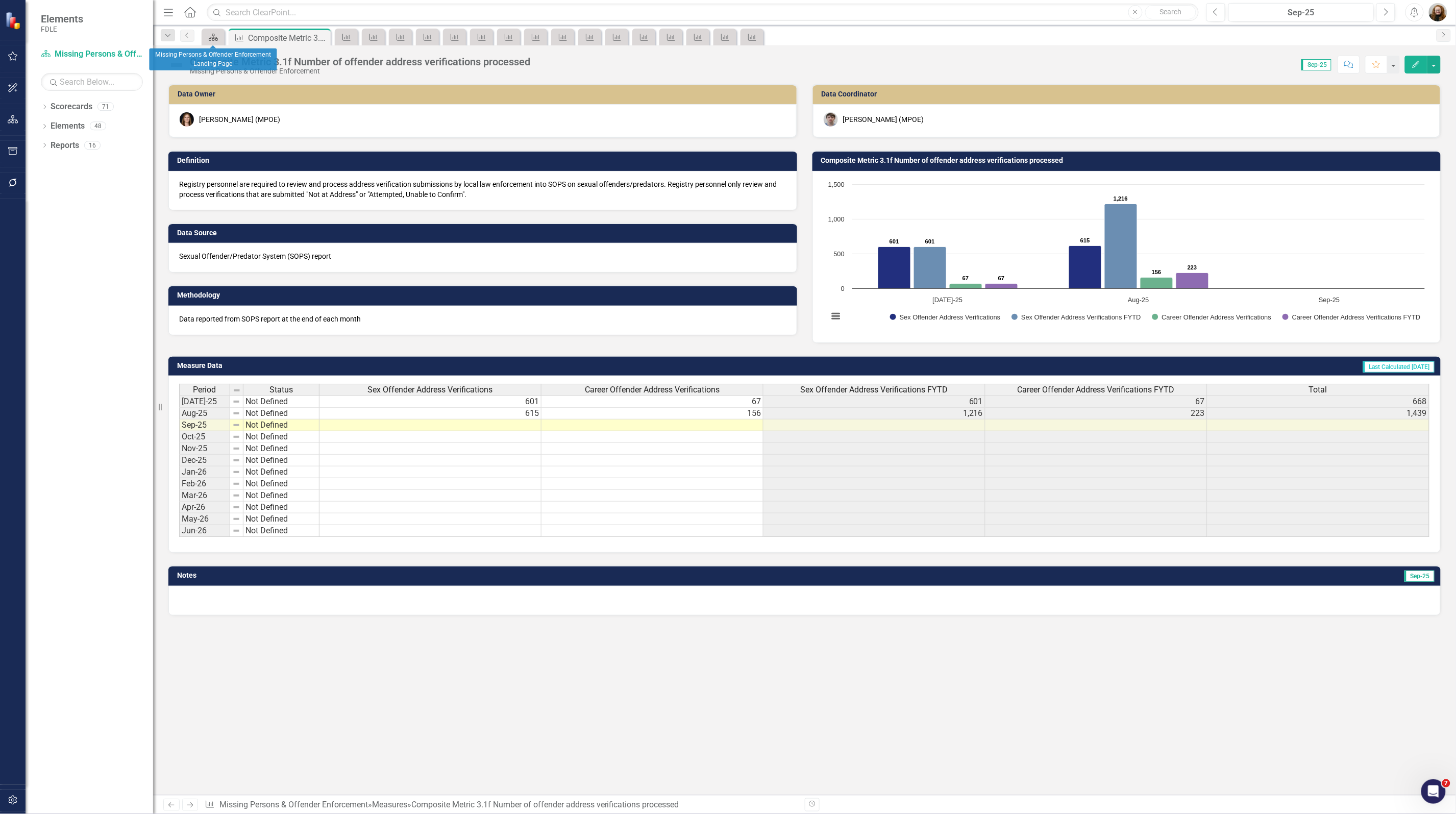
click at [213, 42] on div "Scorecard" at bounding box center [211, 37] width 14 height 13
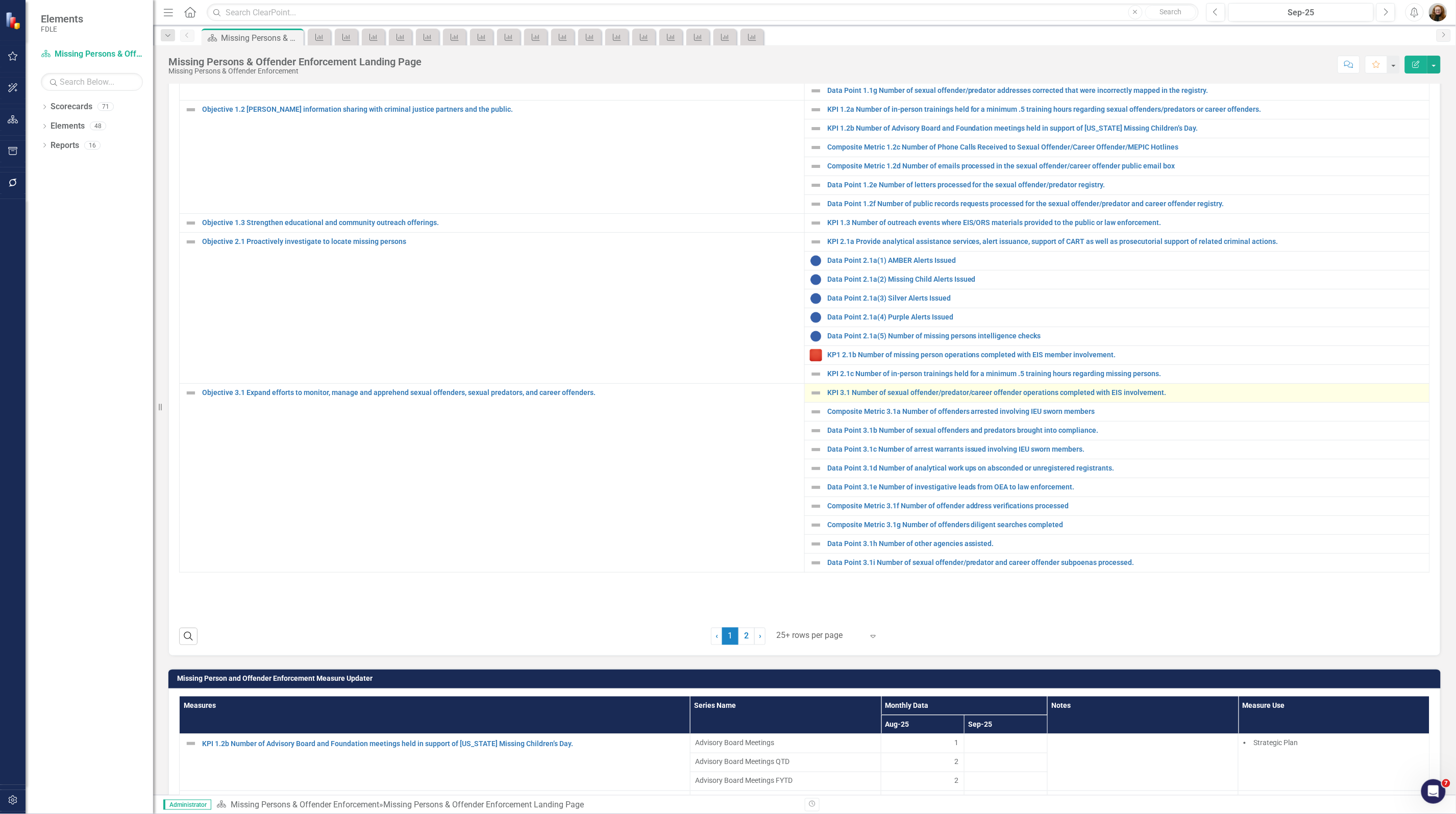
scroll to position [510, 0]
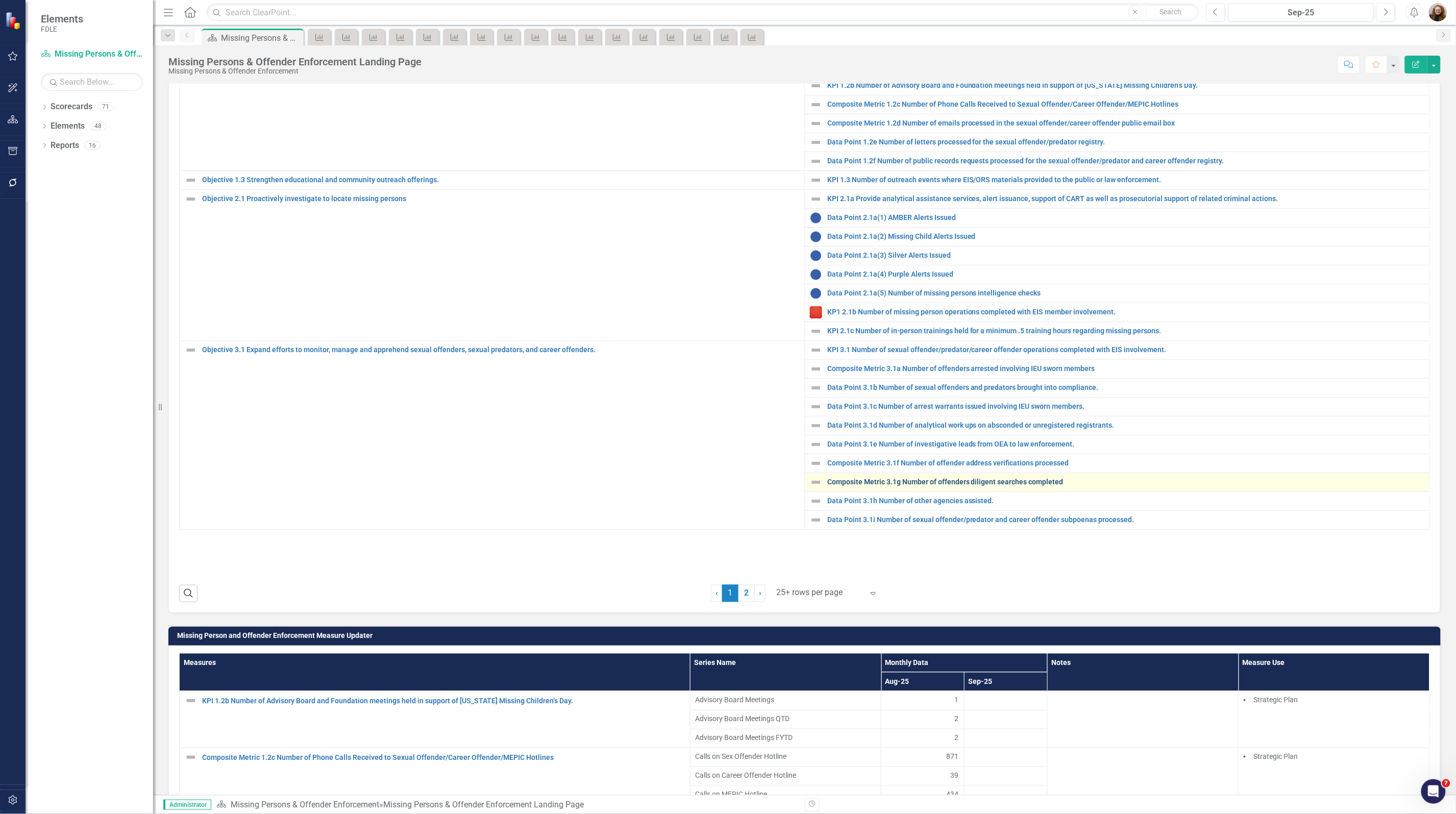
click at [904, 486] on link "Composite Metric 3.1g Number of offenders diligent searches completed" at bounding box center [1126, 482] width 597 height 8
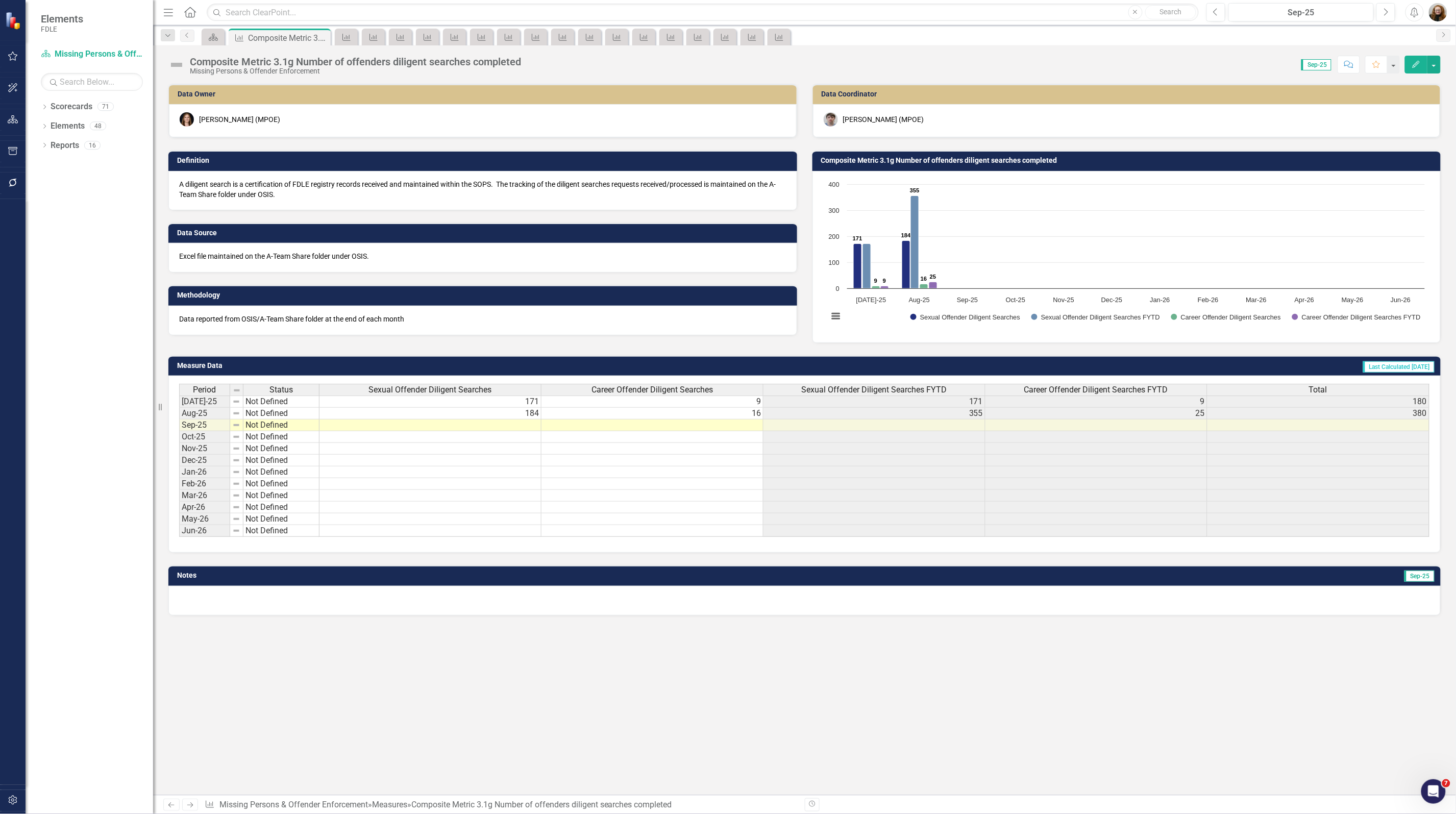
click at [964, 161] on h3 "Composite Metric 3.1g Number of offenders diligent searches completed" at bounding box center [1129, 161] width 615 height 8
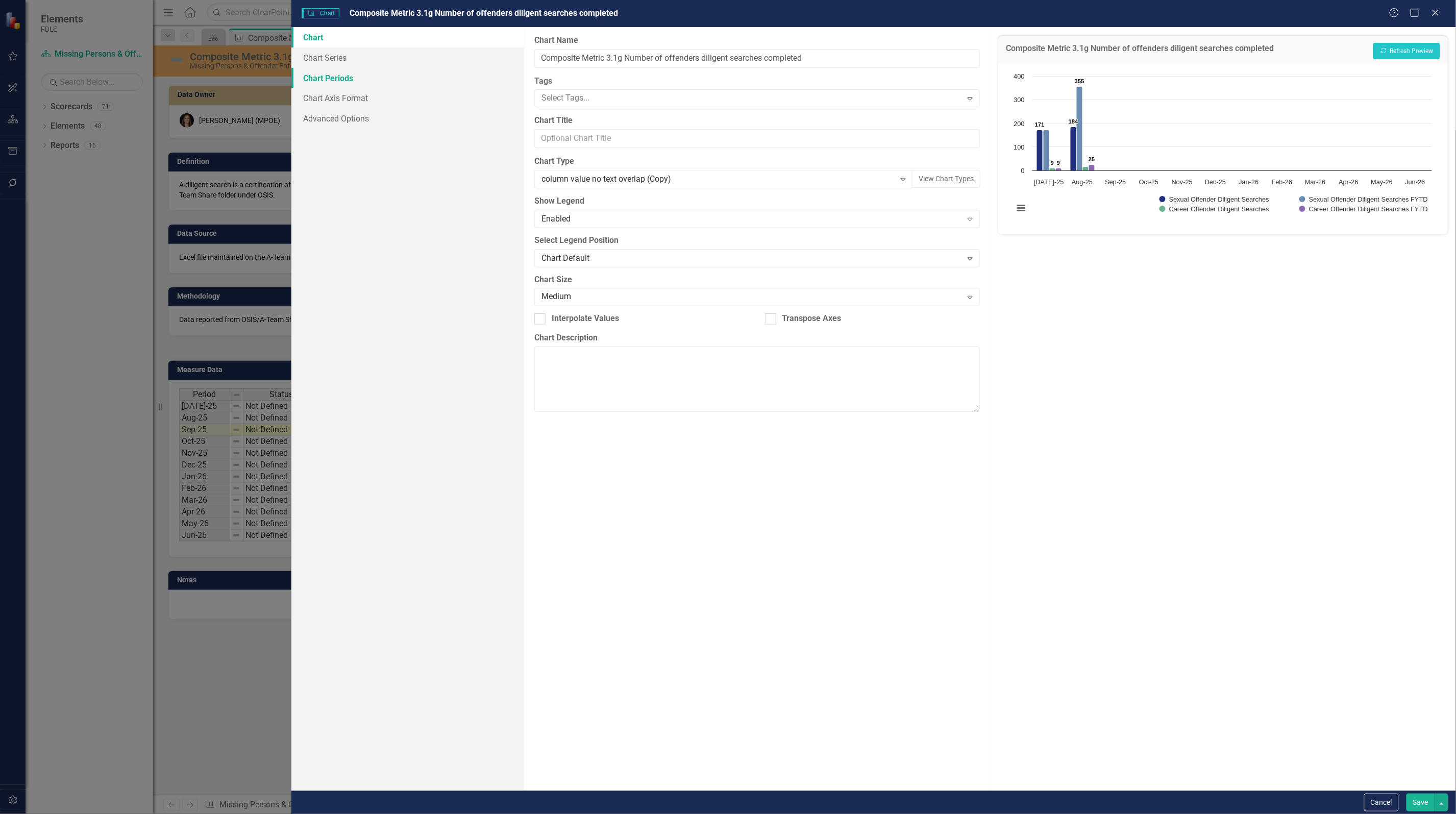
click at [329, 78] on link "Chart Periods" at bounding box center [408, 78] width 233 height 20
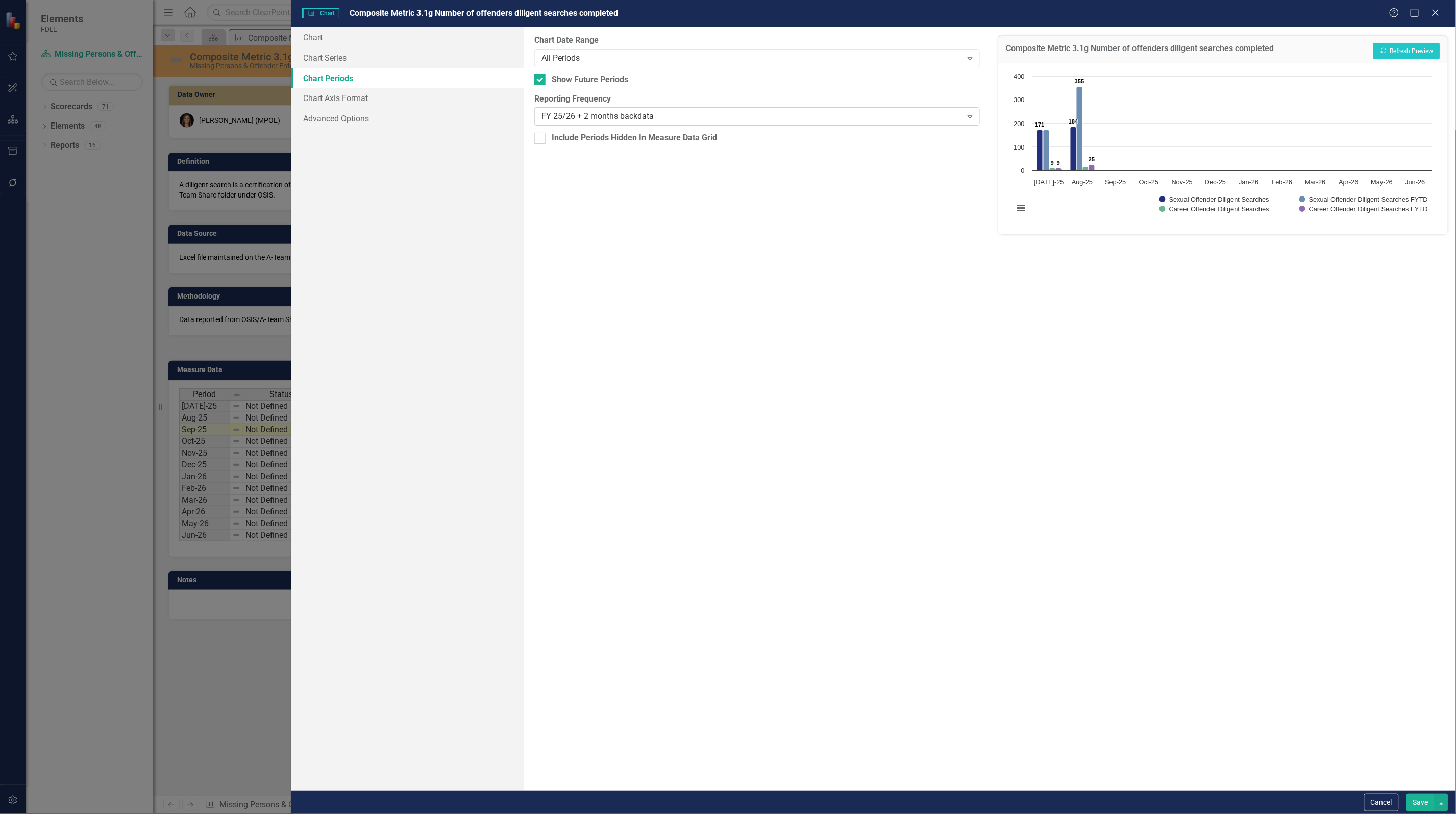
click at [579, 114] on div "FY 25/26 + 2 months backdata" at bounding box center [752, 116] width 421 height 12
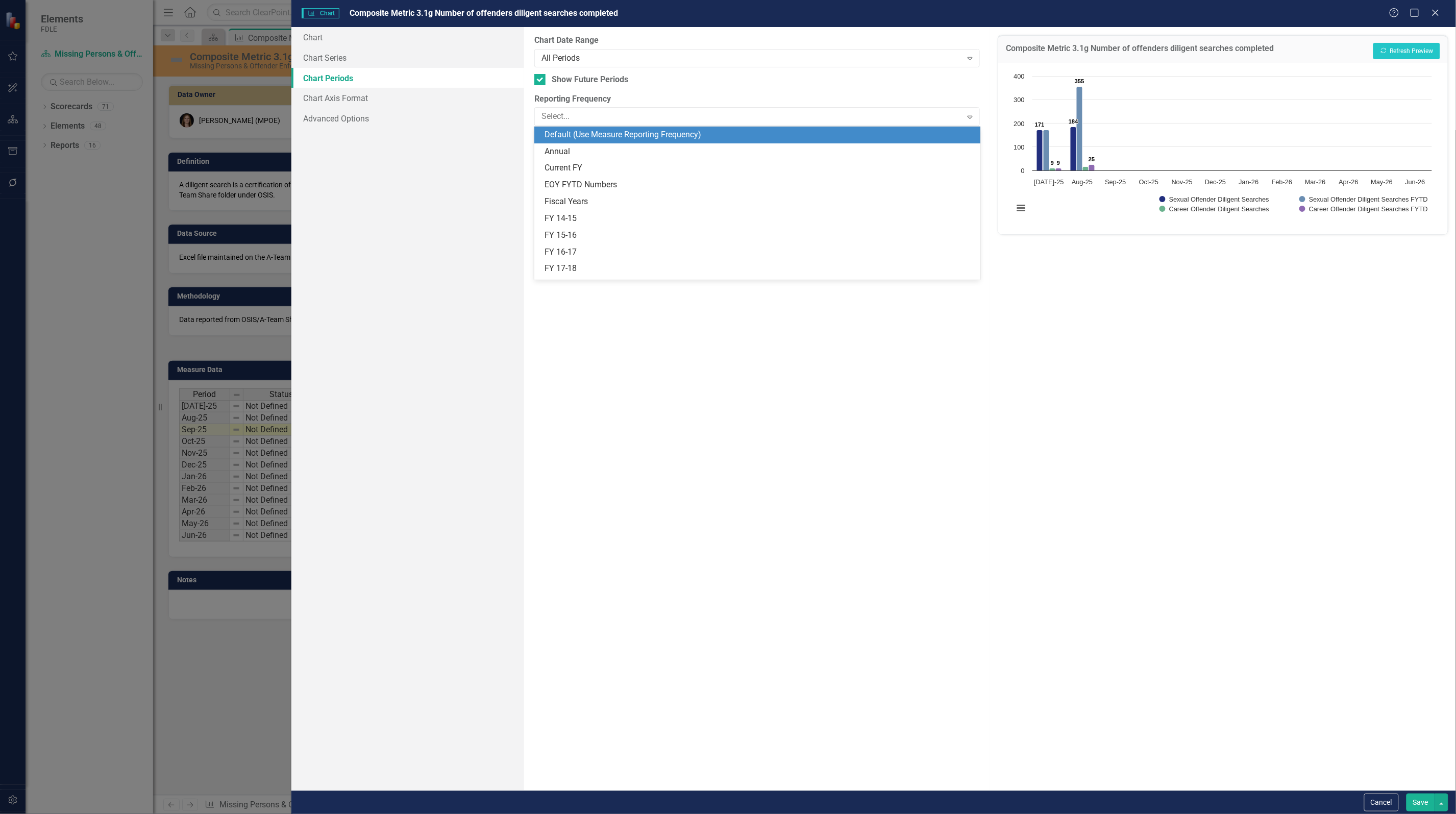
click at [601, 133] on div "Default (Use Measure Reporting Frequency)" at bounding box center [759, 135] width 429 height 12
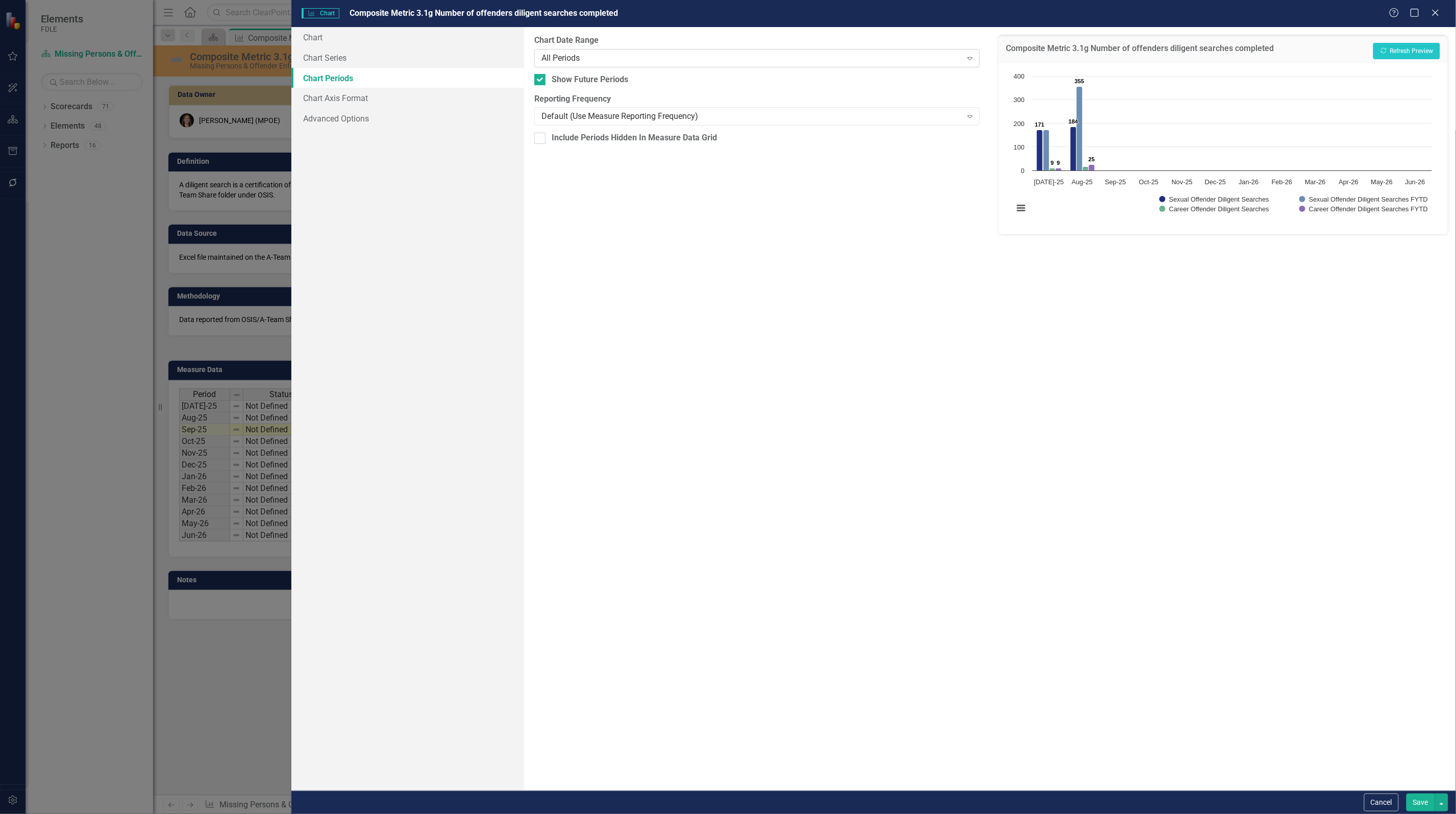
click at [577, 49] on div "All Periods Expand" at bounding box center [757, 58] width 445 height 19
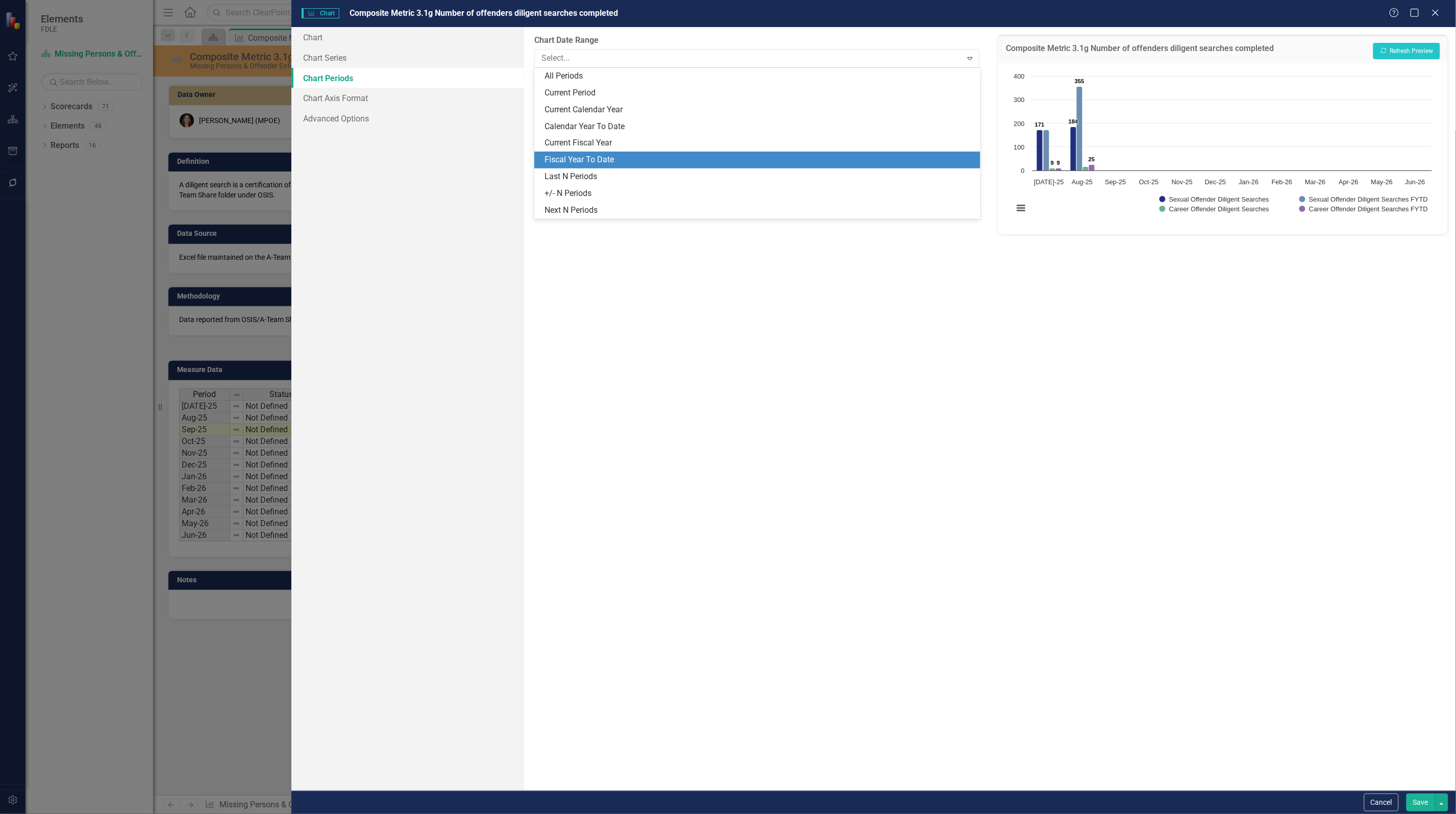
click at [588, 155] on div "Fiscal Year To Date" at bounding box center [759, 160] width 429 height 12
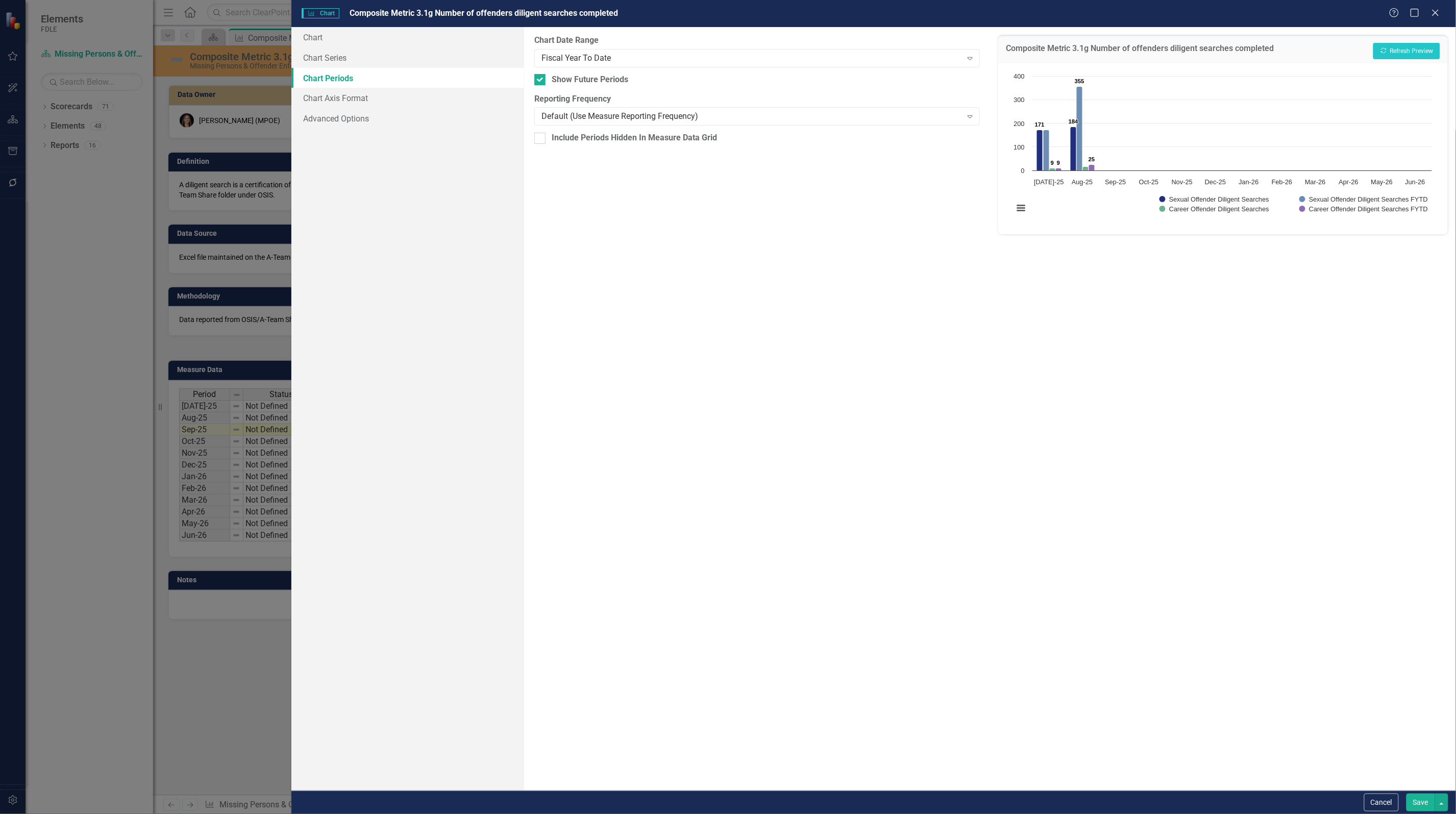
click at [1424, 800] on button "Save" at bounding box center [1420, 803] width 29 height 18
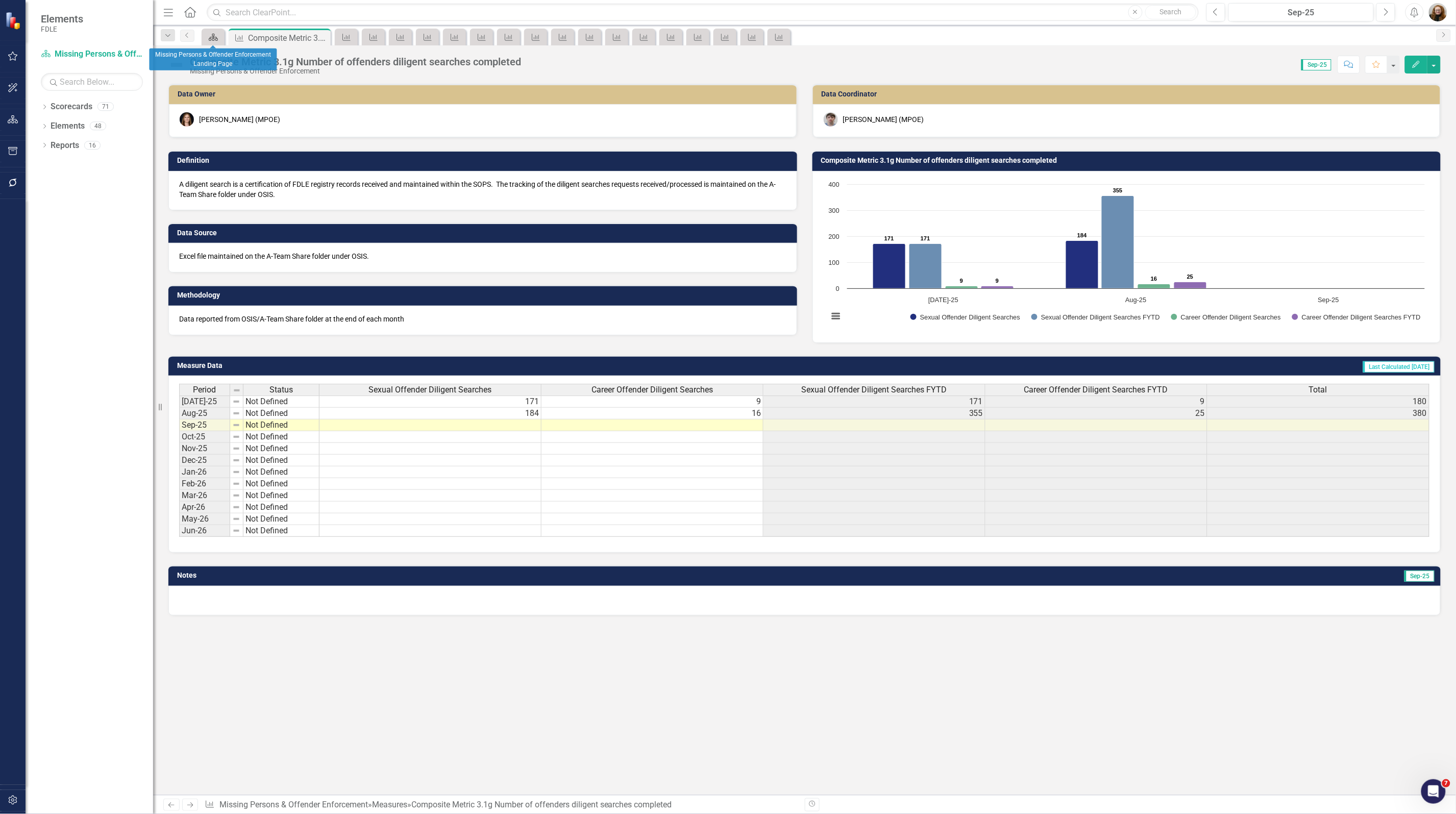
click at [210, 36] on icon "Scorecard" at bounding box center [213, 37] width 10 height 8
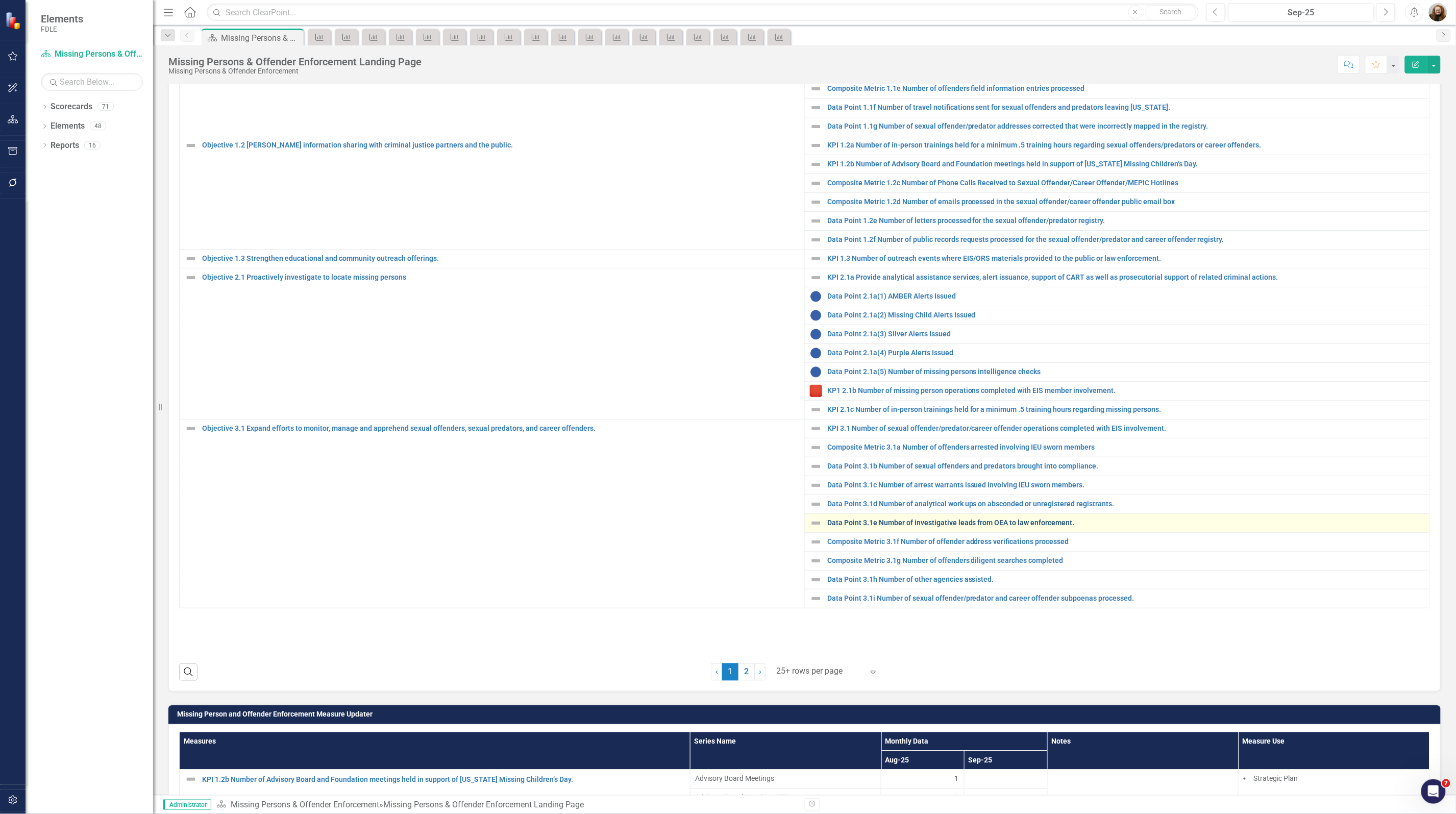
scroll to position [510, 0]
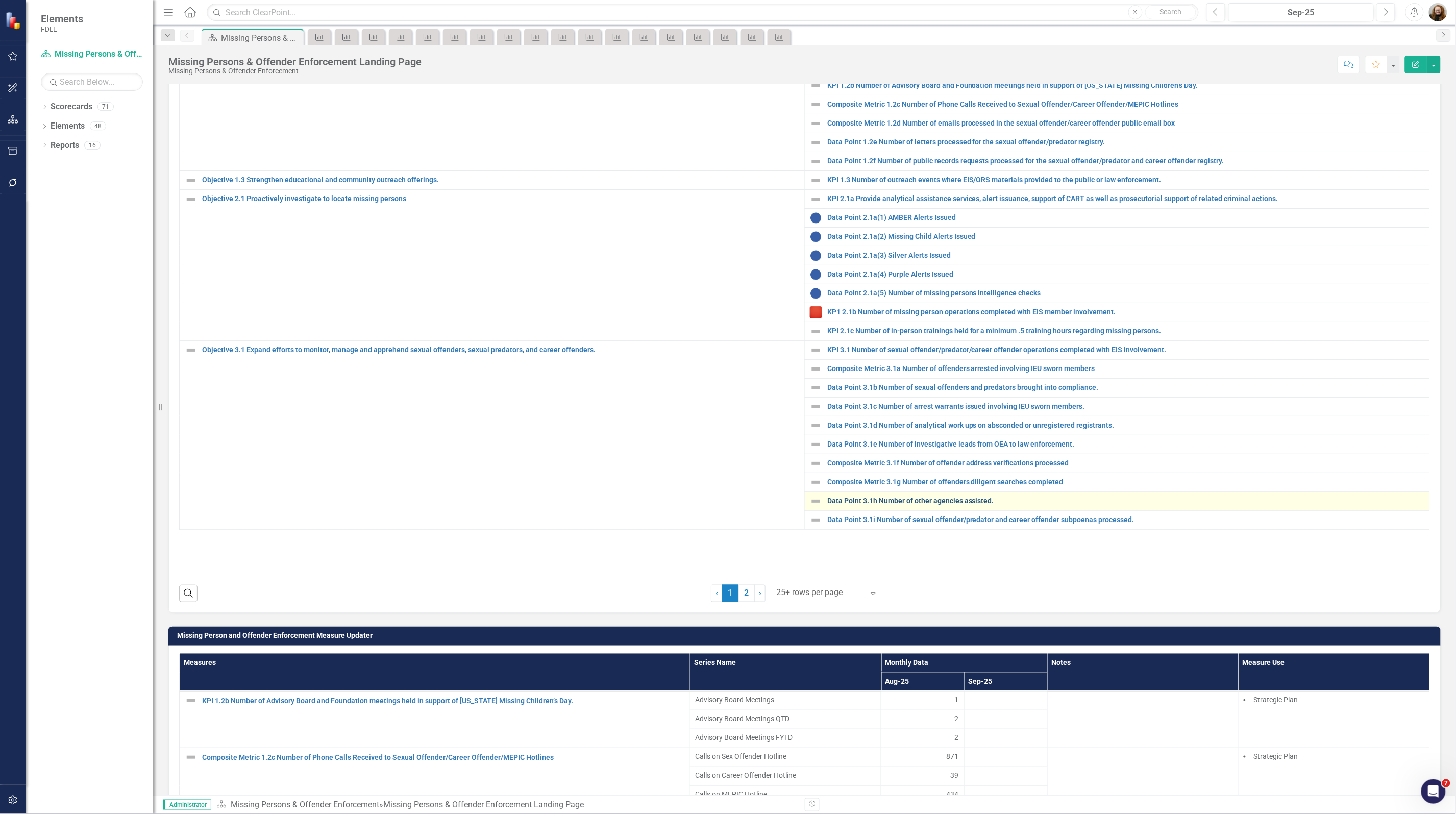
click at [926, 505] on link "Data Point 3.1h Number of other agencies assisted." at bounding box center [1126, 501] width 597 height 8
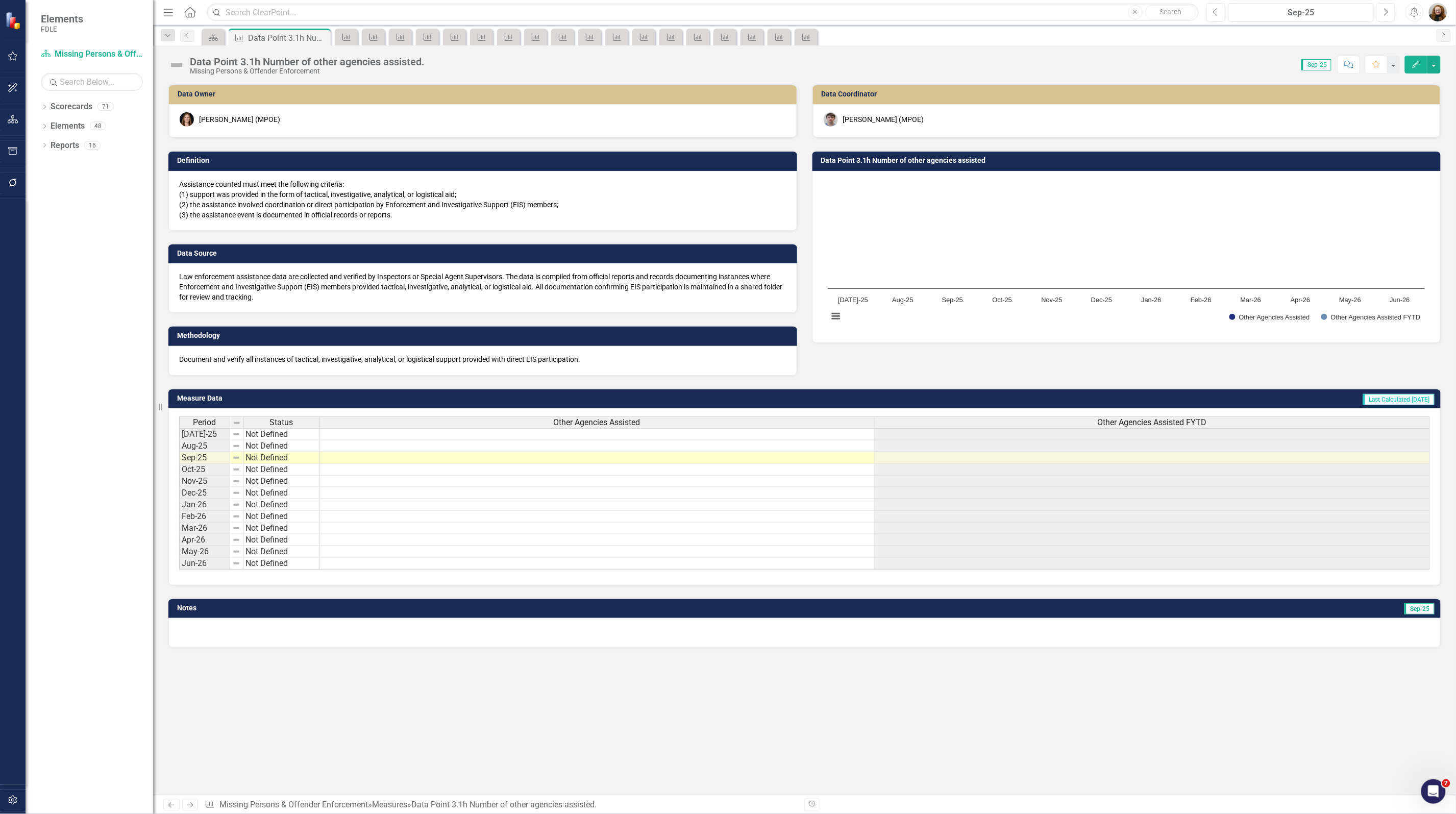
click at [874, 159] on h3 "Data Point 3.1h Number of other agencies assisted" at bounding box center [1129, 161] width 615 height 8
click at [875, 160] on h3 "Data Point 3.1h Number of other agencies assisted" at bounding box center [1129, 161] width 615 height 8
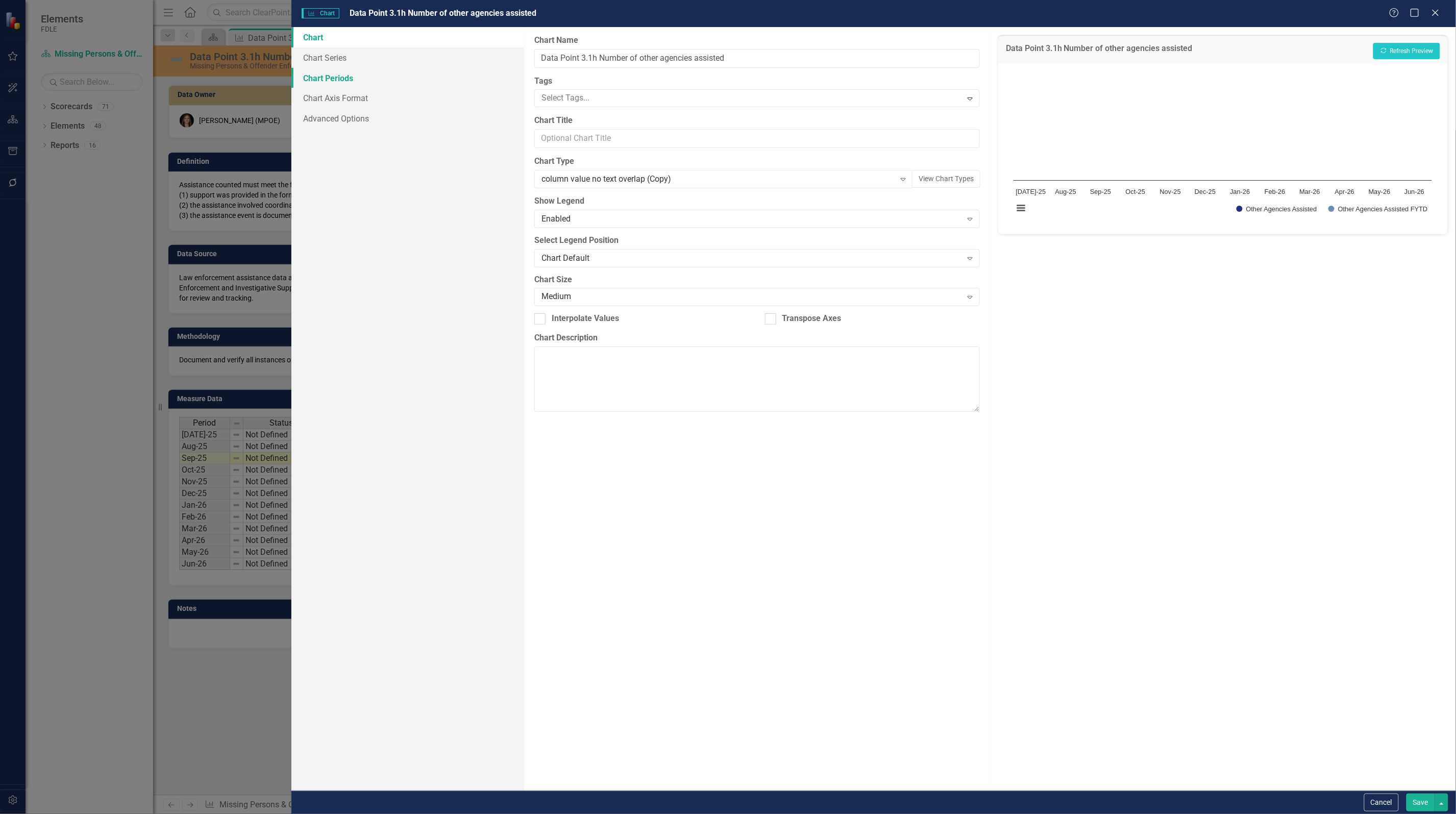
click at [332, 81] on link "Chart Periods" at bounding box center [408, 78] width 233 height 20
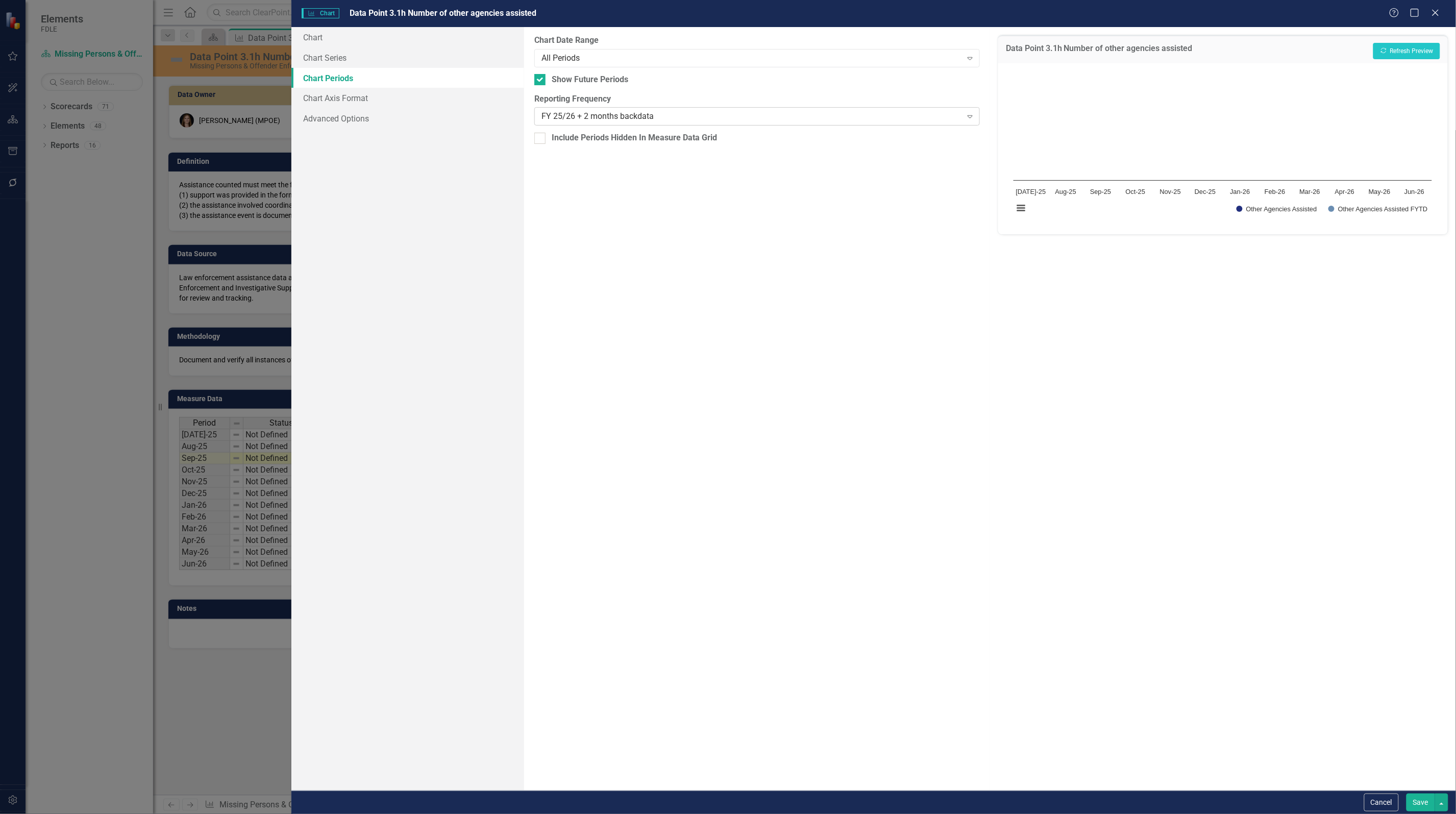
click at [578, 110] on div "FY 25/26 + 2 months backdata Expand" at bounding box center [757, 116] width 445 height 19
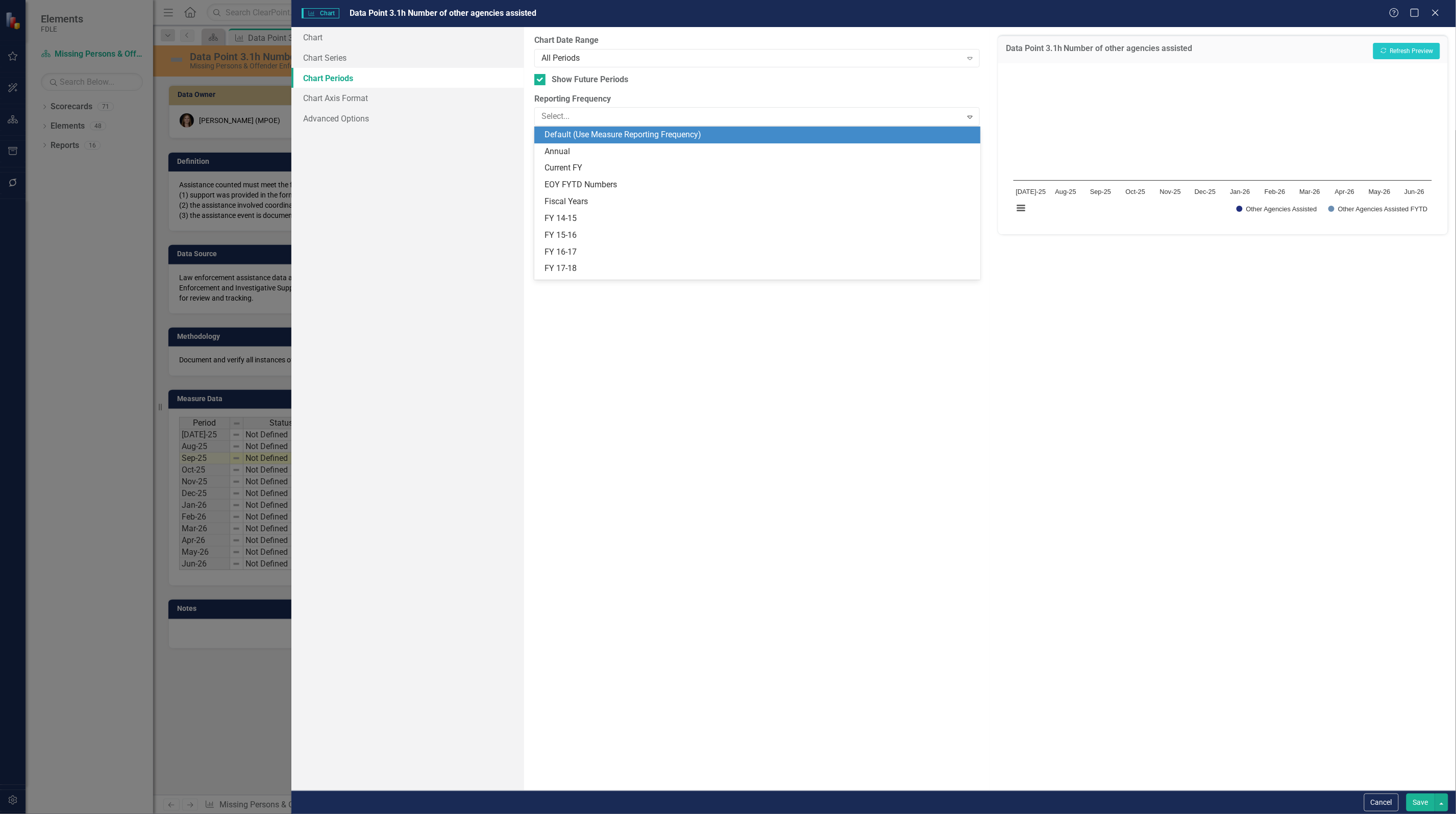
click at [635, 134] on div "Default (Use Measure Reporting Frequency)" at bounding box center [759, 135] width 429 height 12
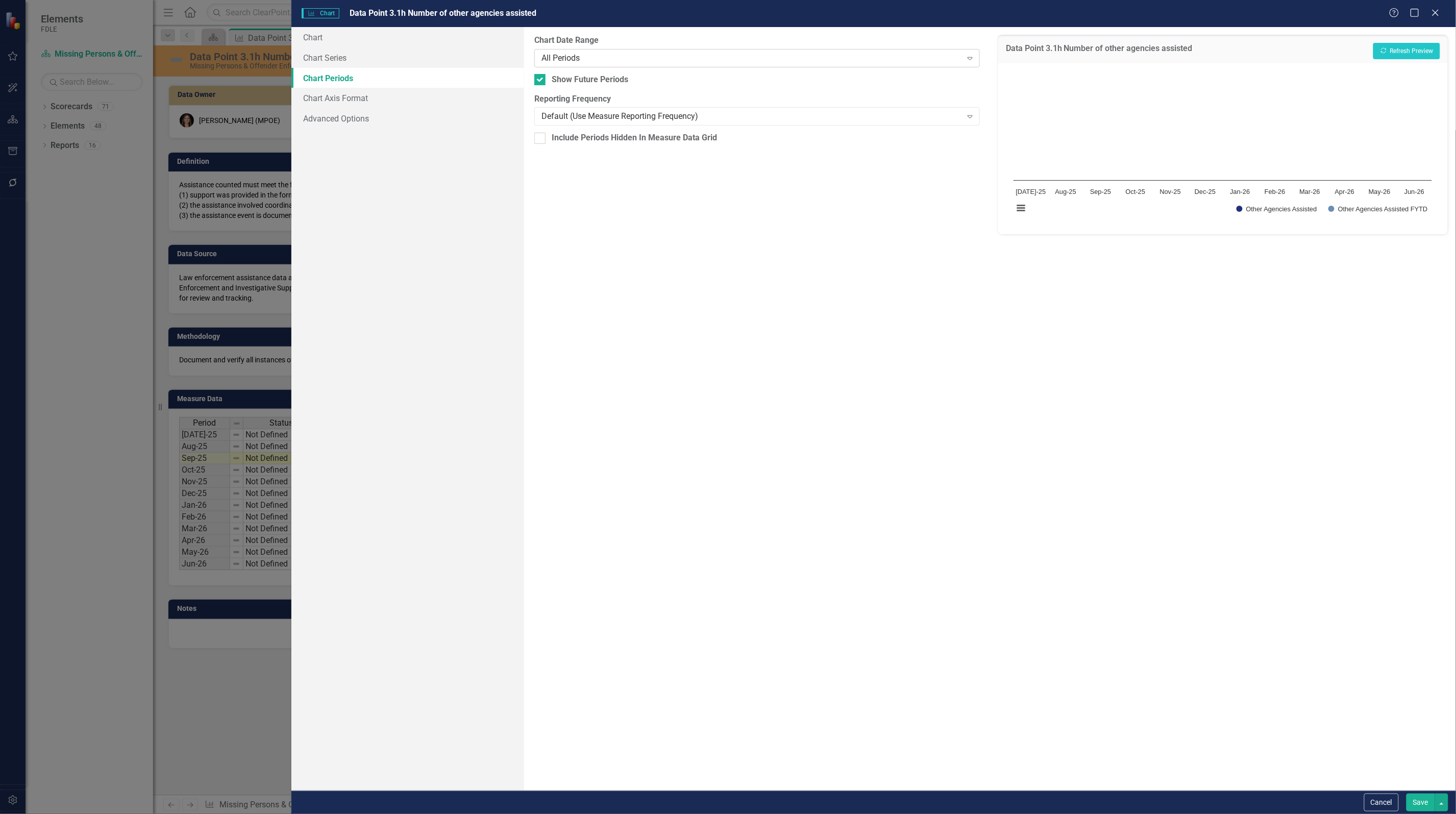
click at [600, 60] on div "All Periods" at bounding box center [752, 58] width 421 height 12
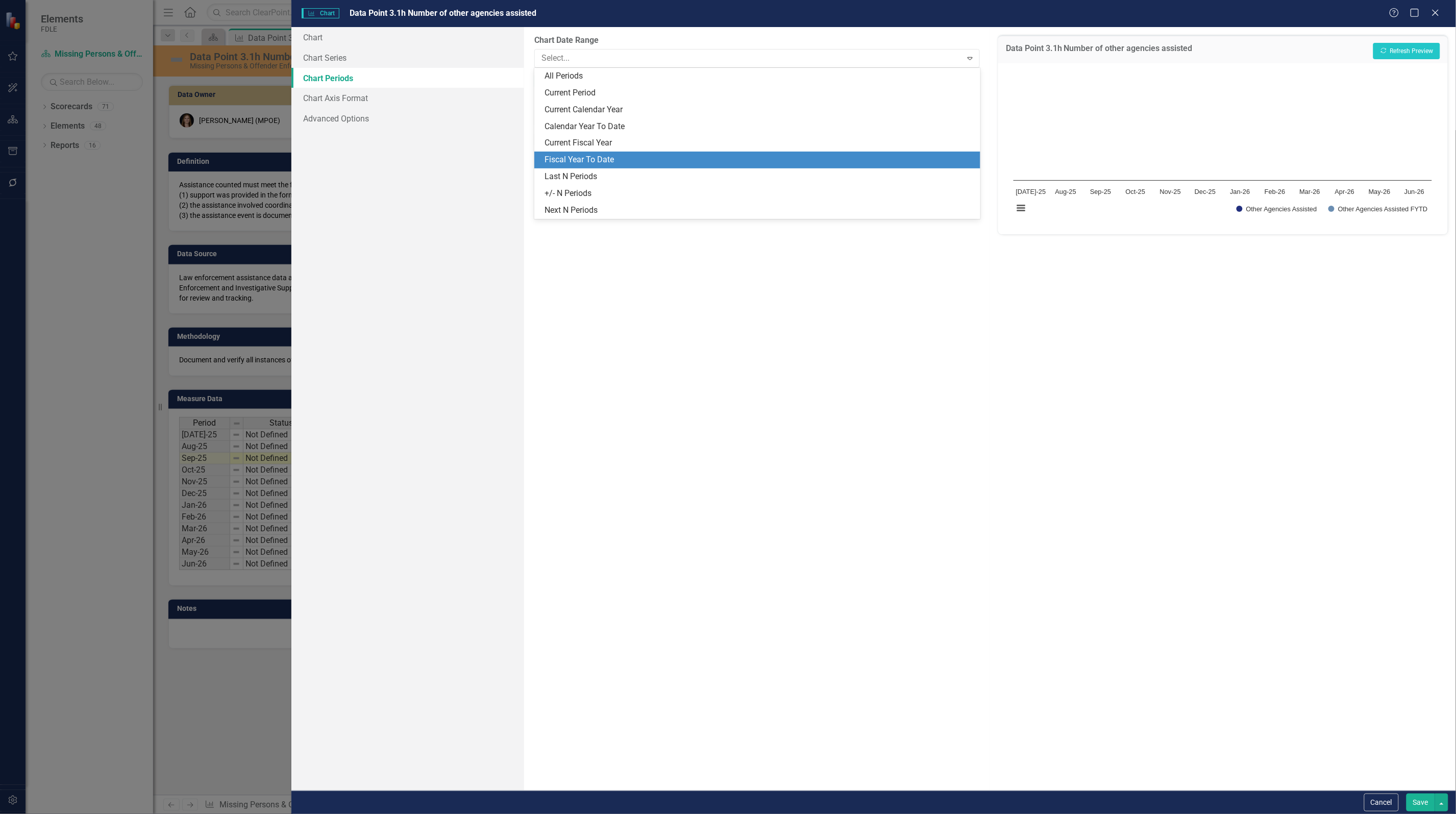
click at [605, 155] on div "Fiscal Year To Date" at bounding box center [759, 160] width 429 height 12
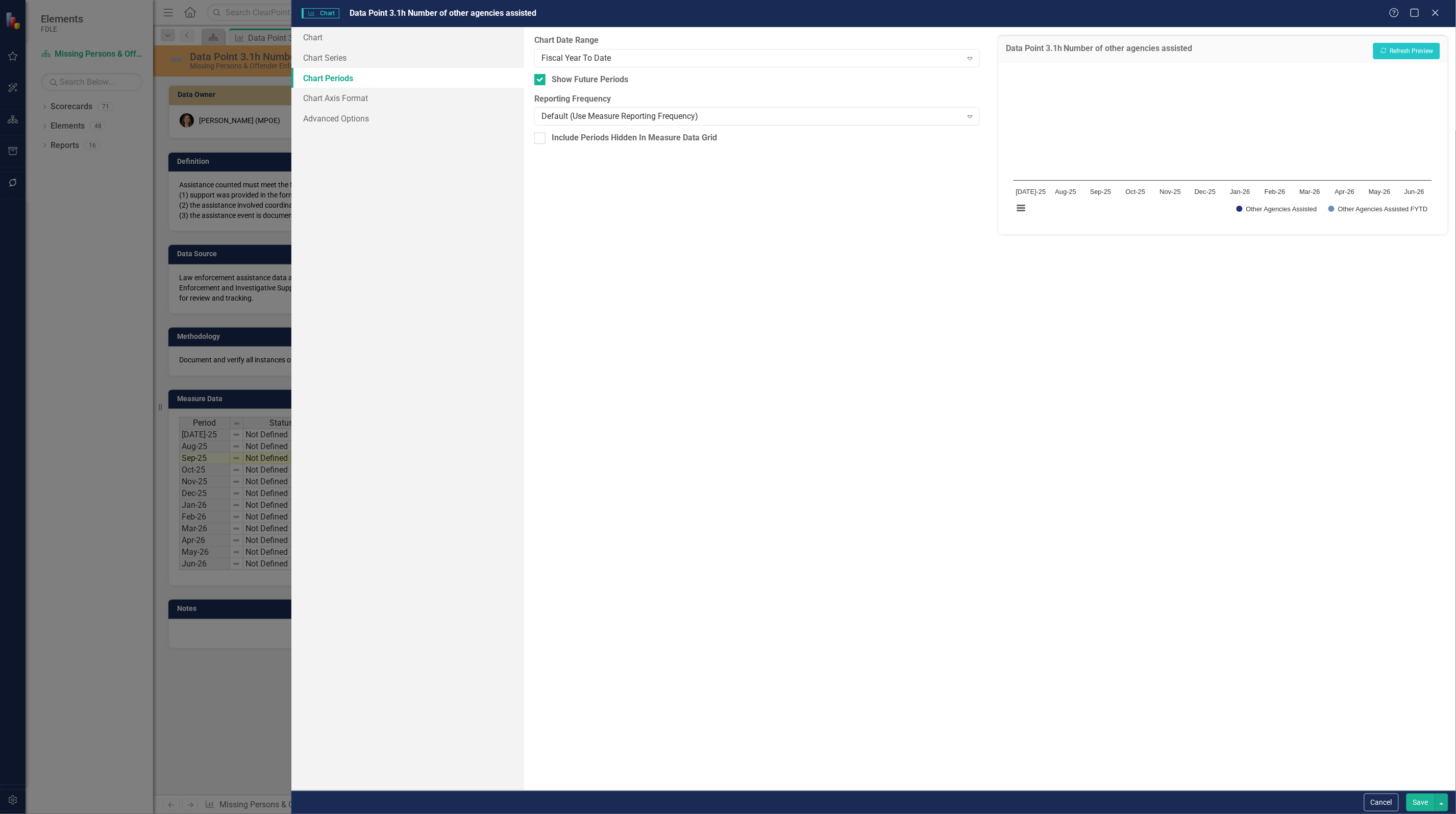
click at [1419, 802] on button "Save" at bounding box center [1420, 803] width 29 height 18
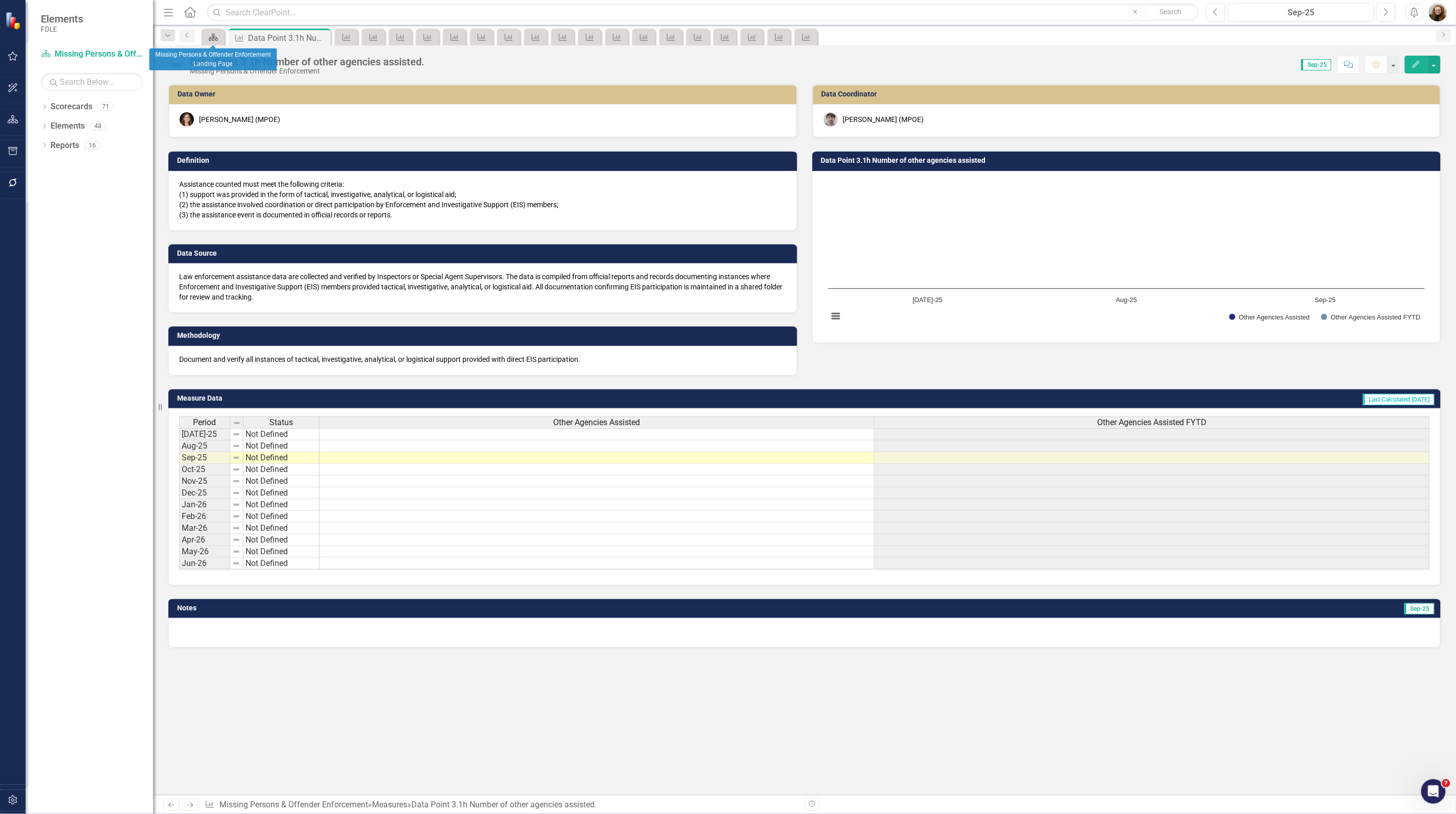
click at [208, 40] on icon "Scorecard" at bounding box center [213, 37] width 10 height 8
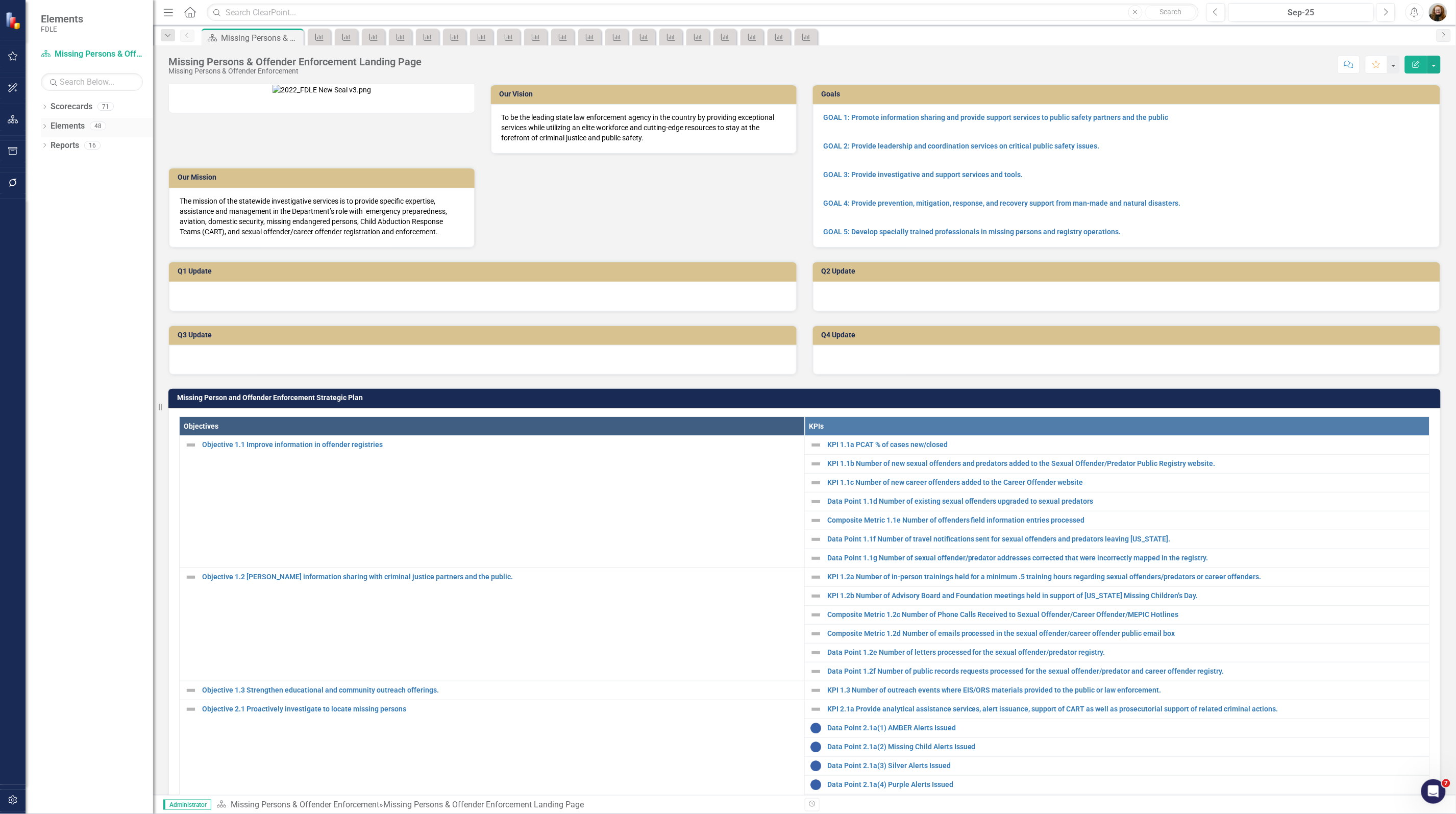
click at [42, 122] on div "Dropdown Elements 48" at bounding box center [97, 128] width 112 height 19
click at [42, 127] on icon "Dropdown" at bounding box center [44, 127] width 7 height 6
click at [95, 181] on link "Measure Measures" at bounding box center [80, 184] width 50 height 12
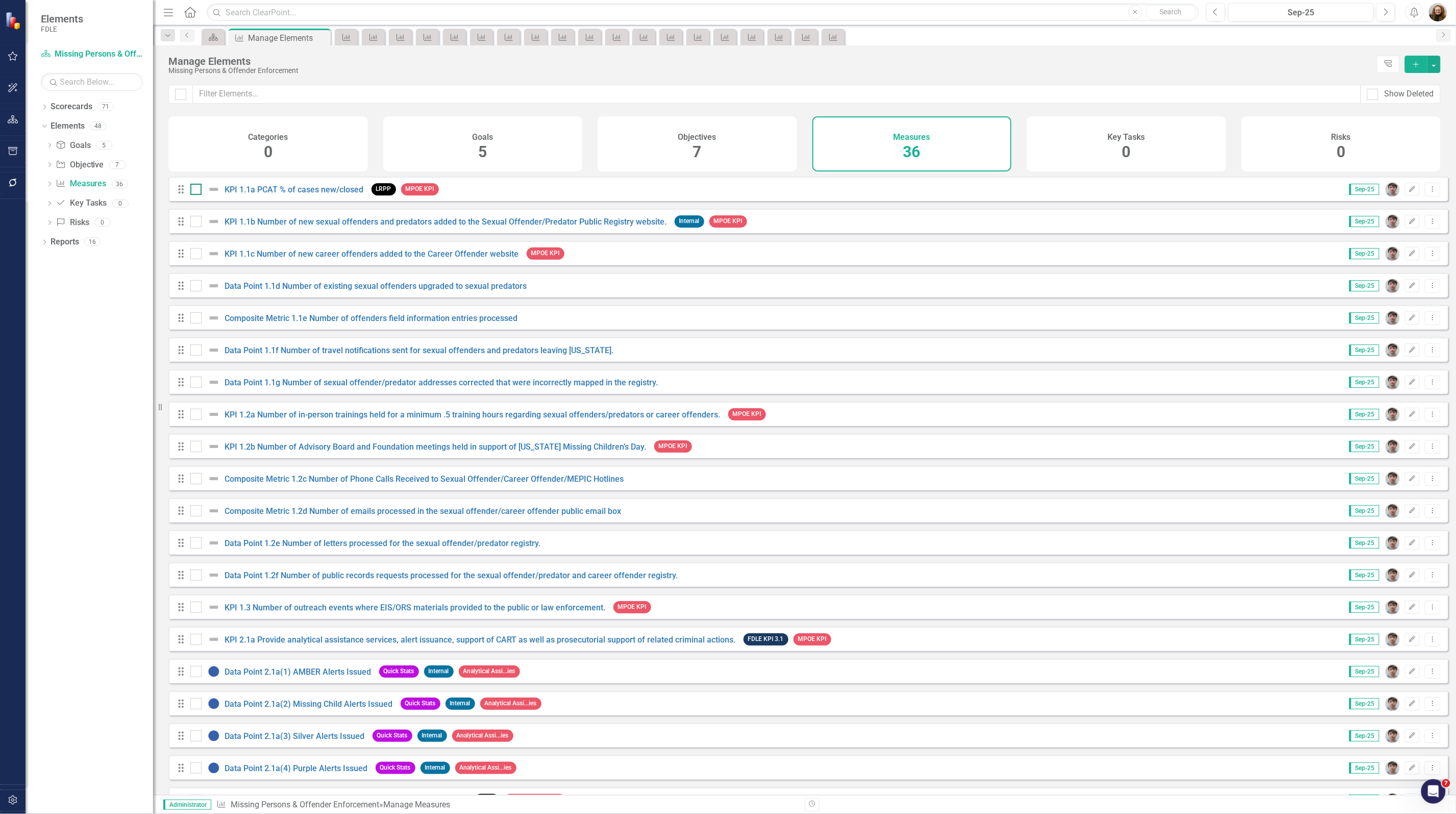
click at [194, 195] on div at bounding box center [196, 189] width 11 height 11
click at [194, 190] on input "checkbox" at bounding box center [194, 187] width 7 height 7
checkbox input "true"
drag, startPoint x: 198, startPoint y: 230, endPoint x: 200, endPoint y: 257, distance: 27.1
click at [198, 227] on div at bounding box center [196, 222] width 11 height 11
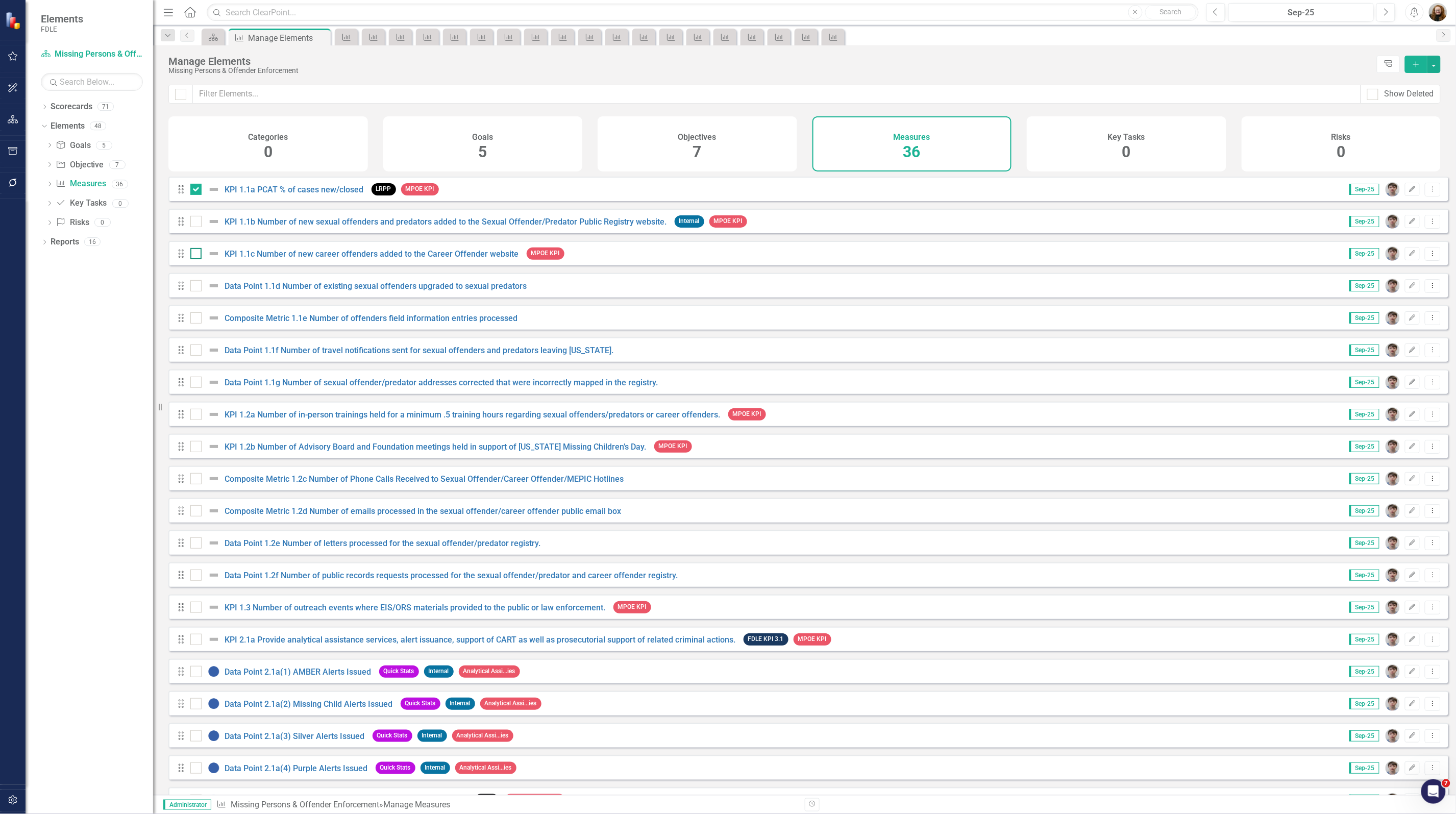
click at [197, 223] on input "checkbox" at bounding box center [194, 219] width 7 height 7
checkbox input "true"
click at [200, 259] on div at bounding box center [196, 254] width 11 height 11
click at [197, 255] on input "checkbox" at bounding box center [194, 252] width 7 height 7
checkbox input "true"
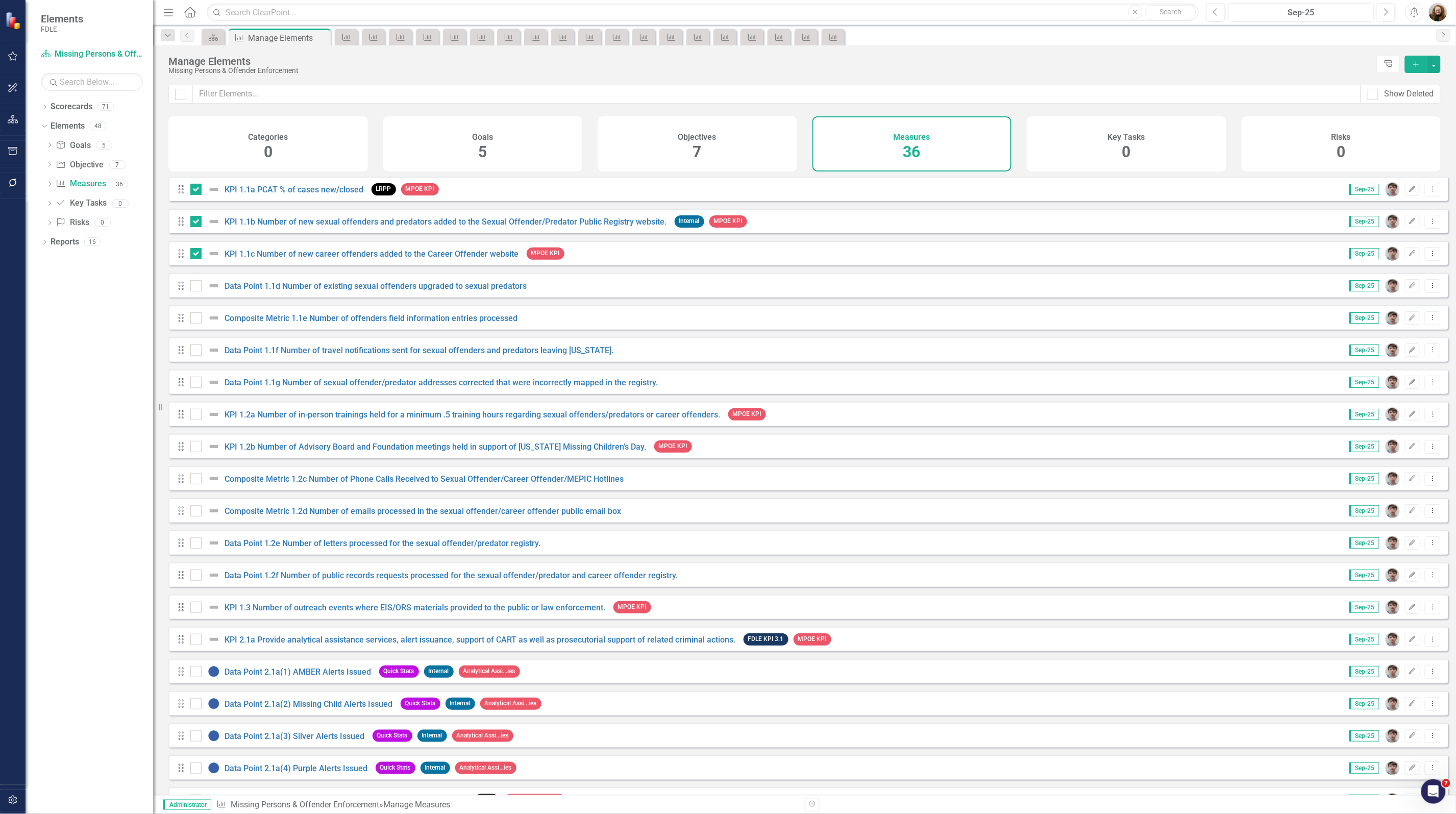
drag, startPoint x: 197, startPoint y: 300, endPoint x: 195, endPoint y: 313, distance: 13.2
click at [196, 297] on div "Drag Data Point 1.1d Number of existing sexual offenders upgraded to sexual pre…" at bounding box center [808, 285] width 1280 height 24
drag, startPoint x: 194, startPoint y: 294, endPoint x: 196, endPoint y: 302, distance: 8.2
click at [195, 287] on input "checkbox" at bounding box center [194, 284] width 7 height 7
checkbox input "true"
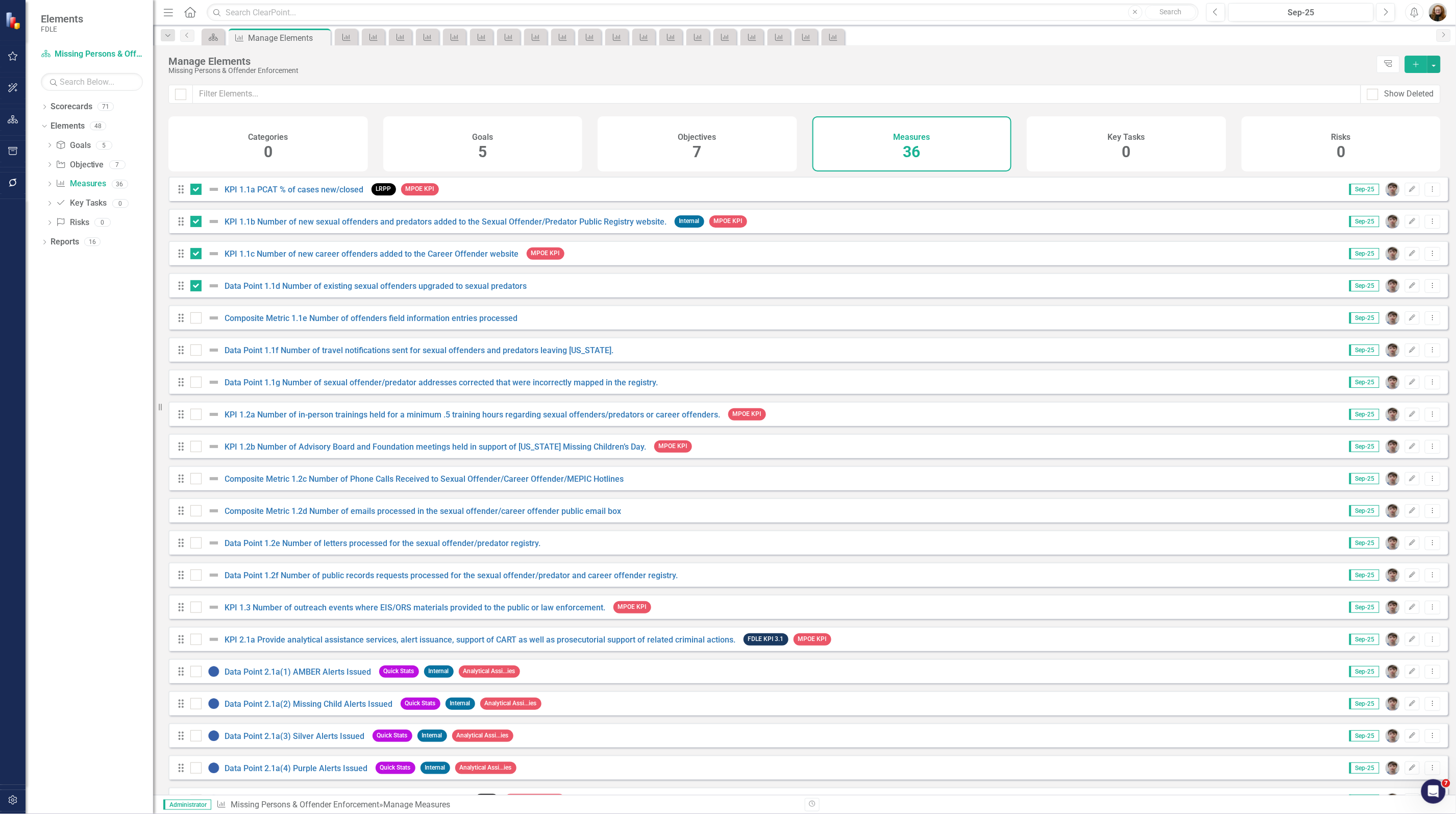
drag, startPoint x: 197, startPoint y: 323, endPoint x: 198, endPoint y: 341, distance: 18.0
click at [197, 323] on div at bounding box center [196, 318] width 11 height 11
click at [197, 319] on input "checkbox" at bounding box center [194, 316] width 7 height 7
checkbox input "true"
drag, startPoint x: 198, startPoint y: 356, endPoint x: 197, endPoint y: 381, distance: 25.0
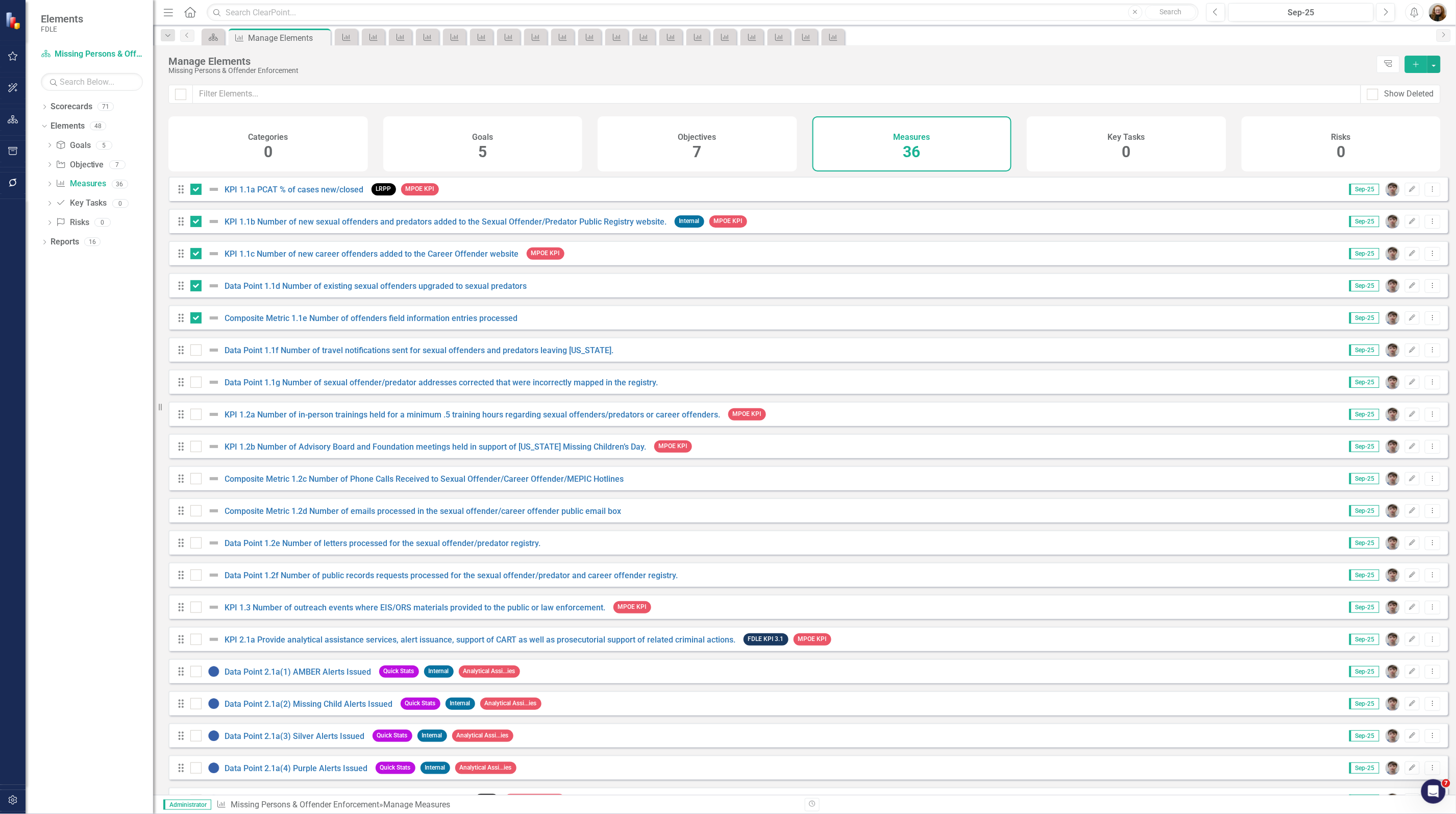
click at [198, 356] on div at bounding box center [196, 350] width 11 height 11
click at [197, 351] on input "checkbox" at bounding box center [194, 348] width 7 height 7
checkbox input "true"
click at [195, 388] on div at bounding box center [196, 382] width 11 height 11
click at [195, 383] on input "checkbox" at bounding box center [194, 380] width 7 height 7
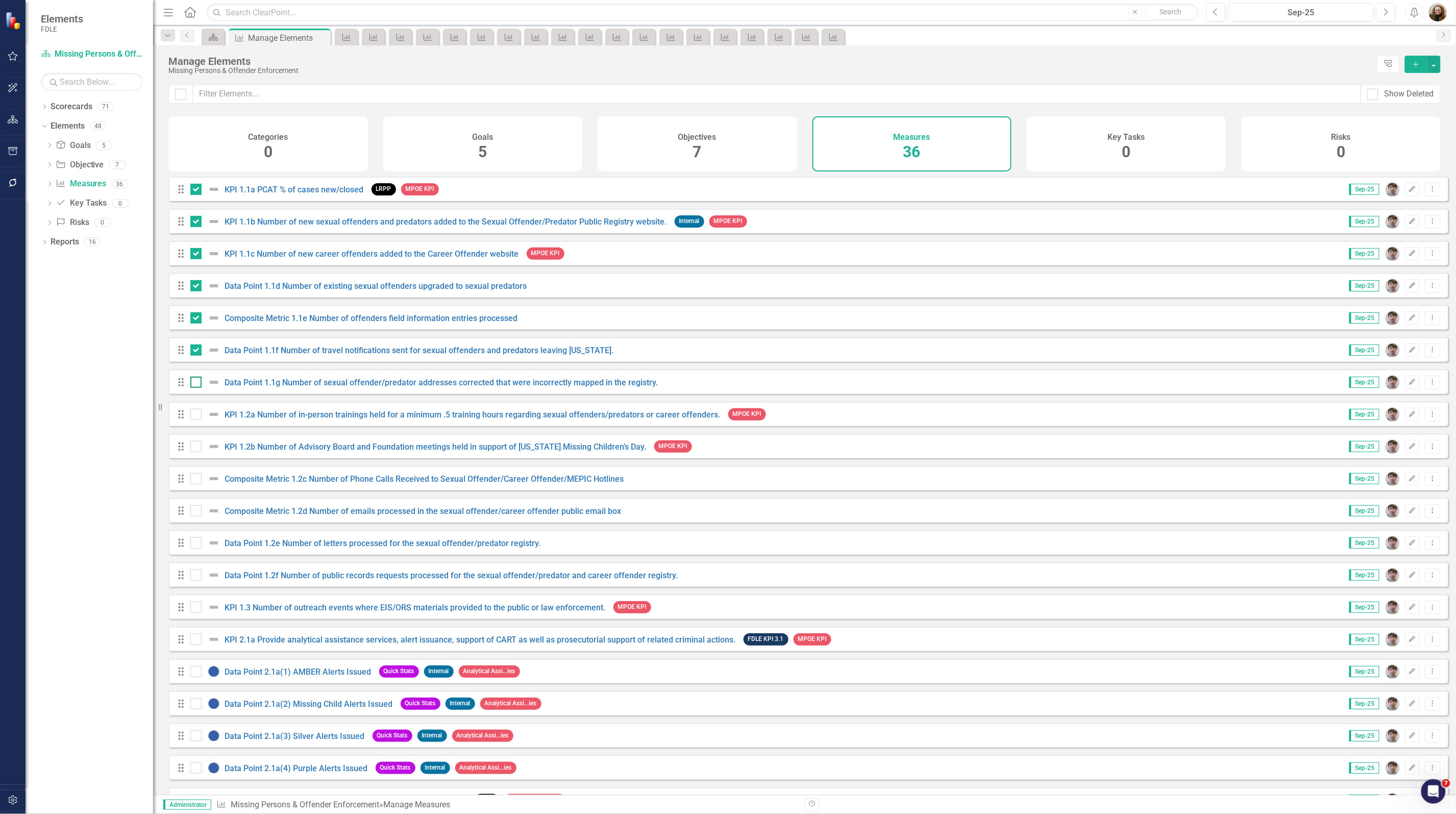
checkbox input "true"
click at [194, 420] on div at bounding box center [196, 414] width 11 height 11
click at [194, 415] on input "checkbox" at bounding box center [194, 412] width 7 height 7
checkbox input "true"
drag, startPoint x: 194, startPoint y: 455, endPoint x: 197, endPoint y: 475, distance: 20.2
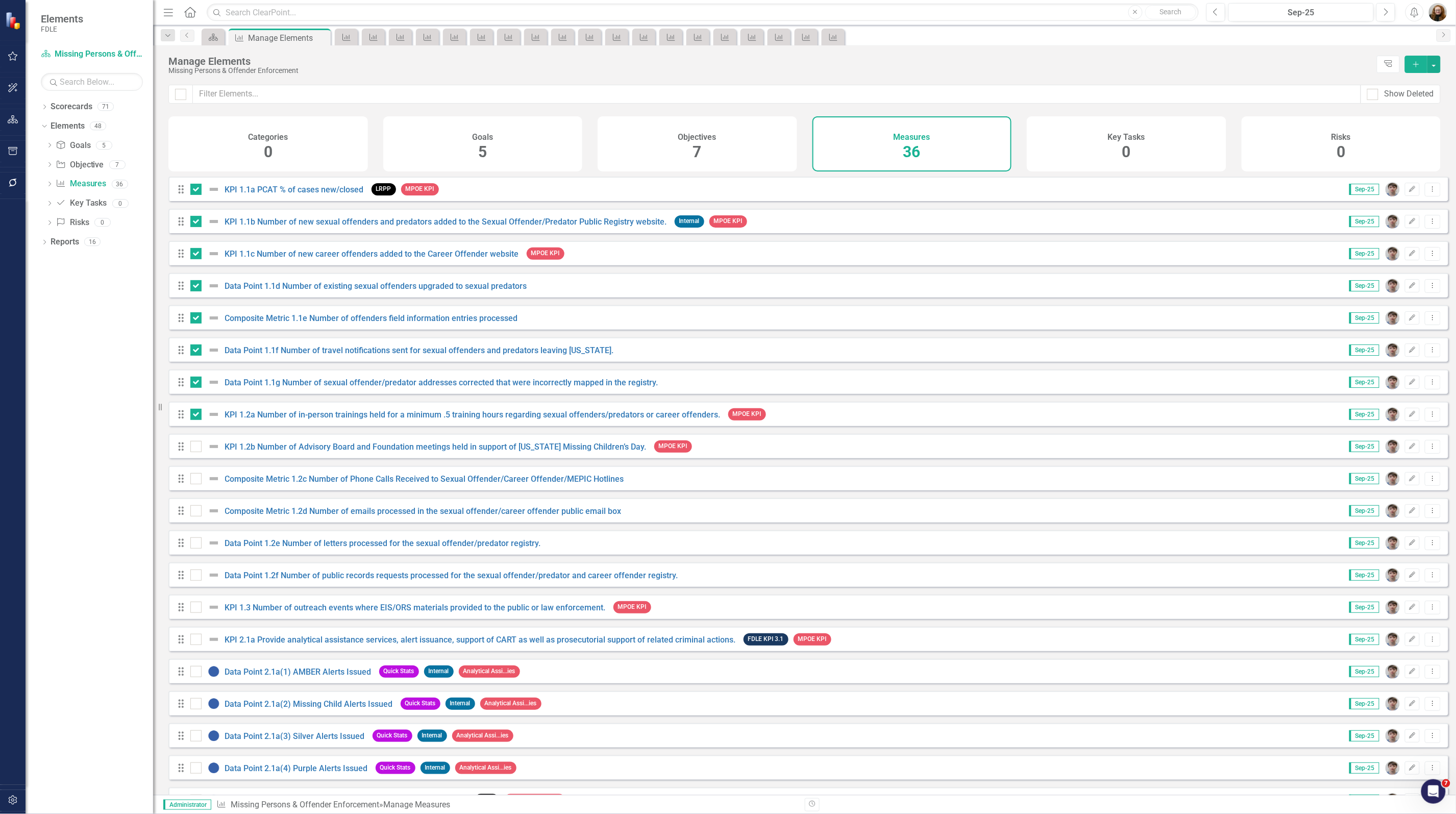
click at [194, 452] on div at bounding box center [196, 447] width 11 height 11
click at [194, 448] on input "checkbox" at bounding box center [194, 444] width 7 height 7
checkbox input "true"
click at [197, 484] on div at bounding box center [196, 479] width 11 height 11
click at [197, 480] on input "checkbox" at bounding box center [194, 477] width 7 height 7
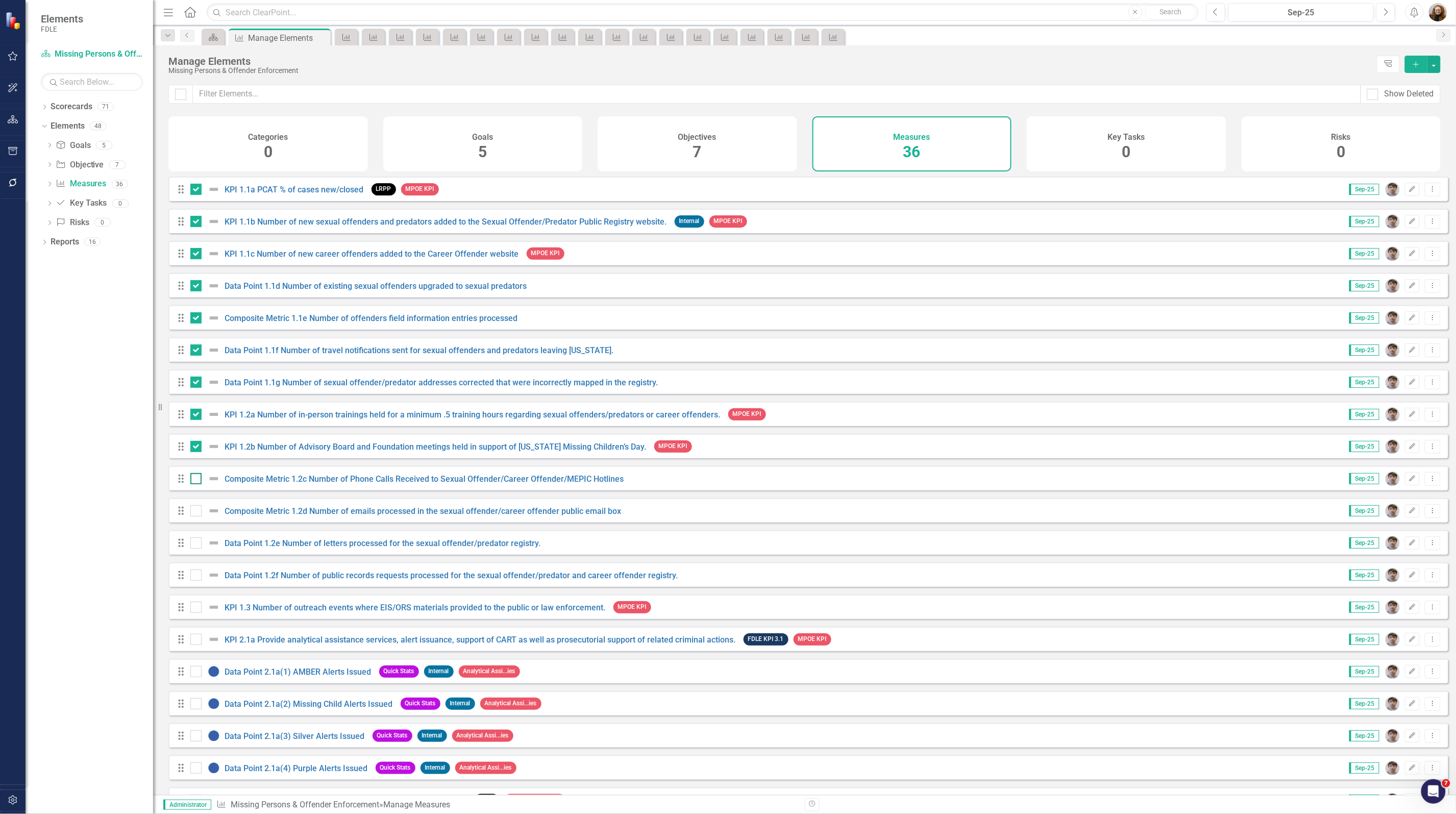
checkbox input "true"
drag, startPoint x: 197, startPoint y: 513, endPoint x: 195, endPoint y: 519, distance: 6.3
click at [195, 516] on div at bounding box center [196, 511] width 11 height 11
click at [195, 512] on input "checkbox" at bounding box center [194, 509] width 7 height 7
checkbox input "true"
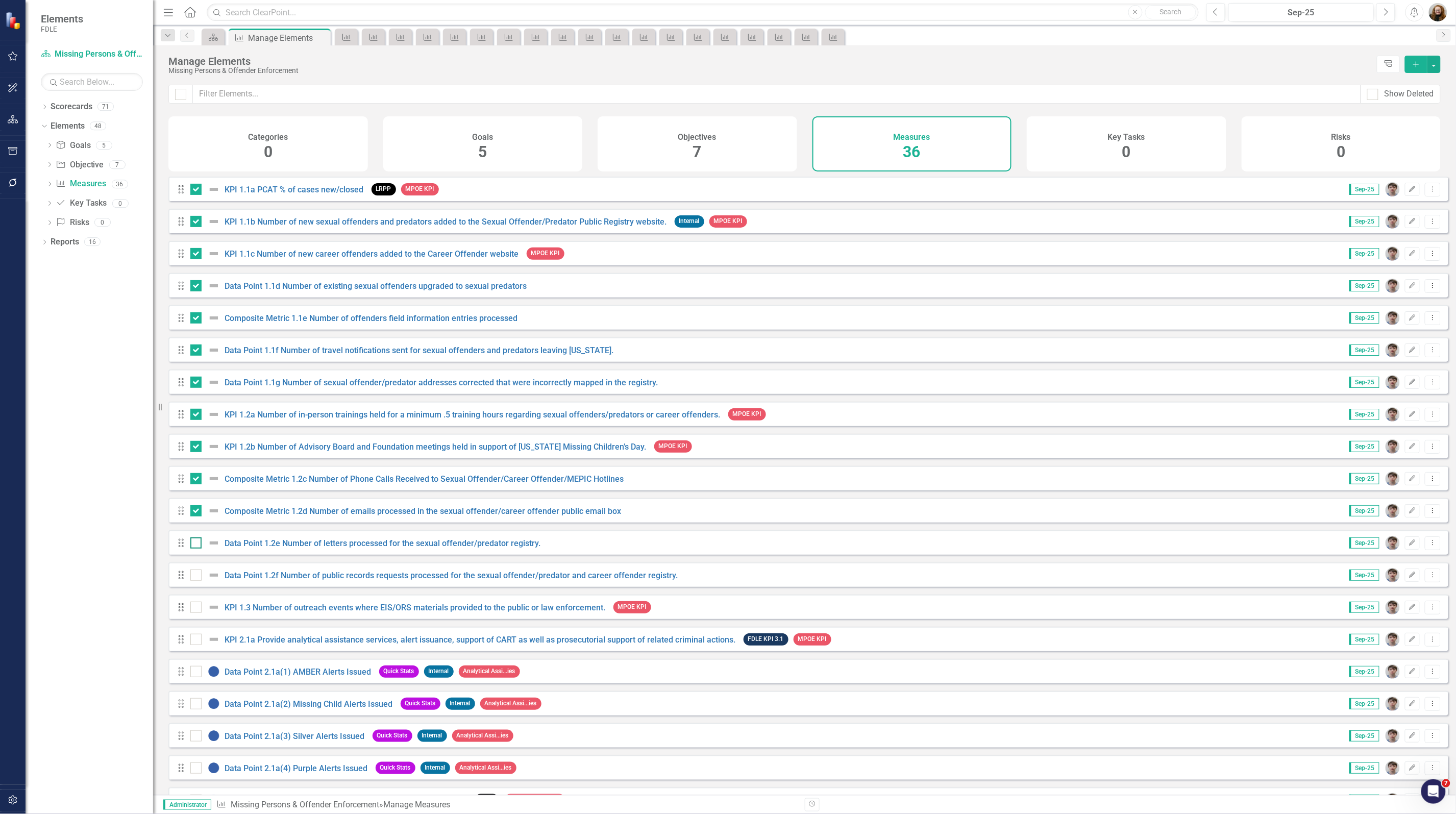
click at [195, 549] on div at bounding box center [196, 543] width 11 height 11
click at [195, 544] on input "checkbox" at bounding box center [194, 541] width 7 height 7
checkbox input "true"
drag, startPoint x: 196, startPoint y: 581, endPoint x: 197, endPoint y: 597, distance: 16.0
click at [196, 576] on input "checkbox" at bounding box center [194, 573] width 7 height 7
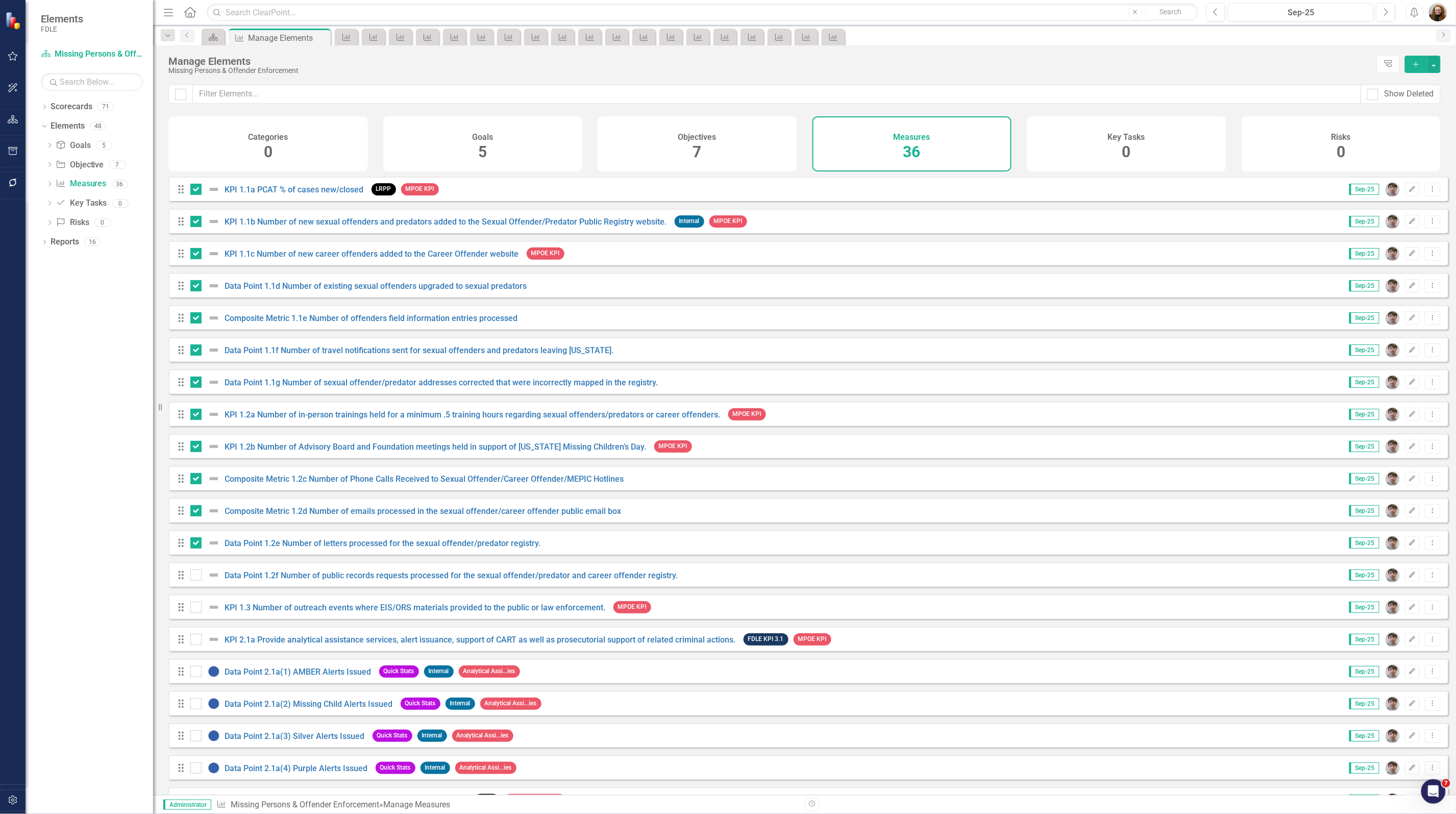
checkbox input "true"
click at [195, 613] on div at bounding box center [196, 608] width 11 height 11
click at [195, 608] on input "checkbox" at bounding box center [194, 605] width 7 height 7
checkbox input "true"
click at [196, 640] on input "checkbox" at bounding box center [194, 637] width 7 height 7
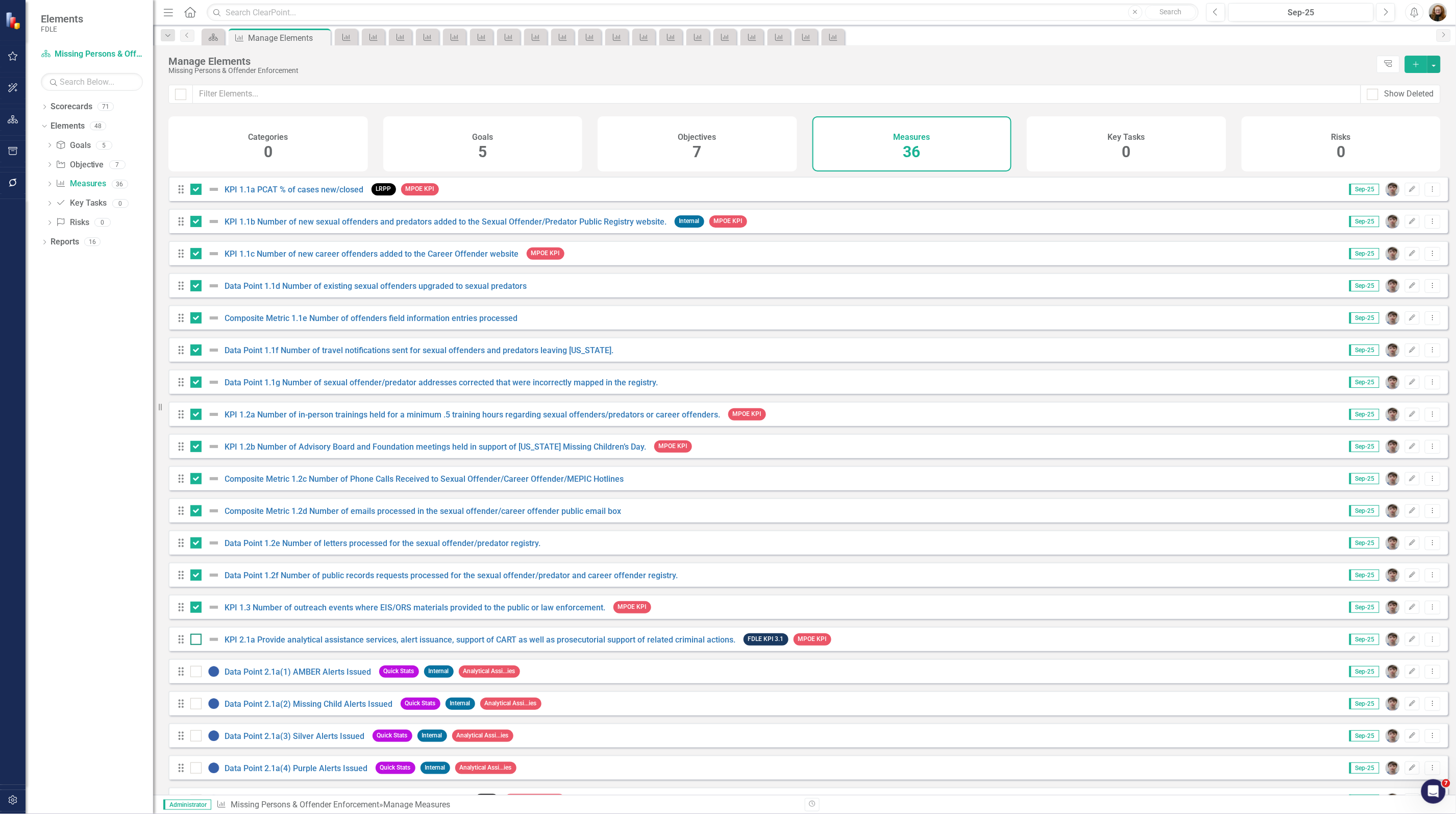
checkbox input "true"
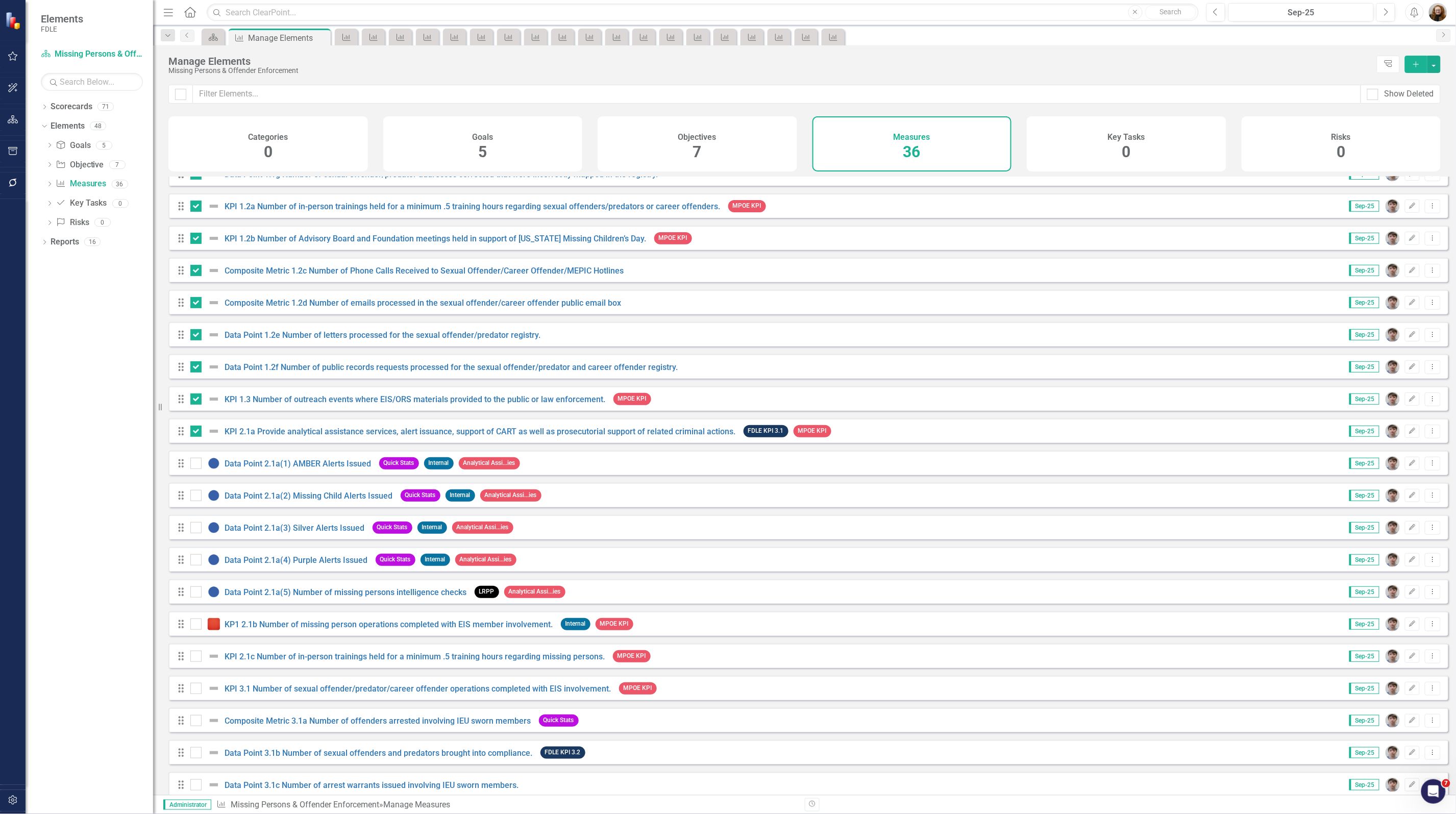
scroll to position [319, 0]
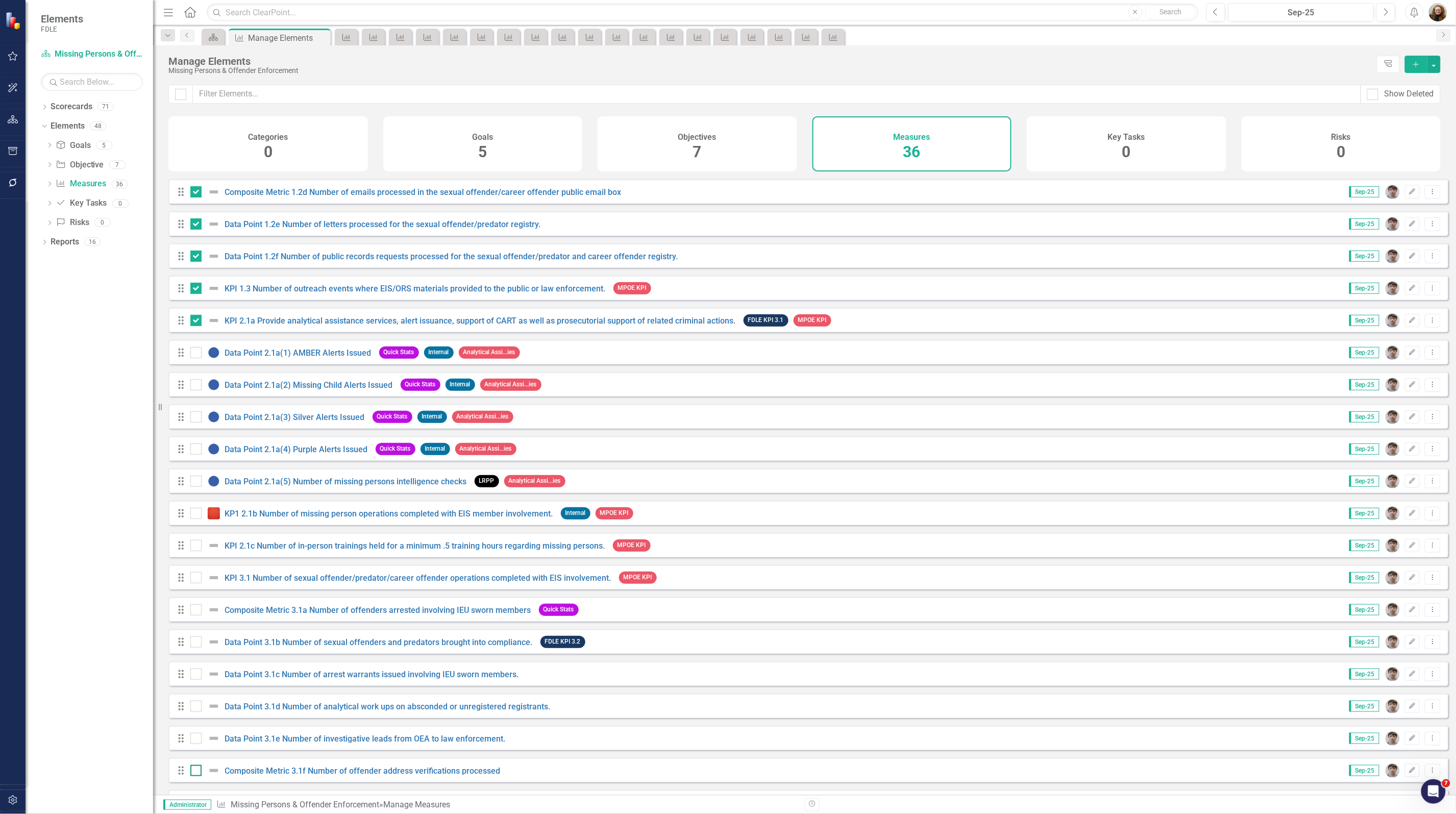
click at [194, 776] on div at bounding box center [196, 770] width 11 height 11
click at [194, 772] on input "checkbox" at bounding box center [194, 768] width 7 height 7
checkbox input "true"
drag, startPoint x: 194, startPoint y: 743, endPoint x: 197, endPoint y: 728, distance: 15.3
click at [194, 739] on input "checkbox" at bounding box center [194, 737] width 7 height 7
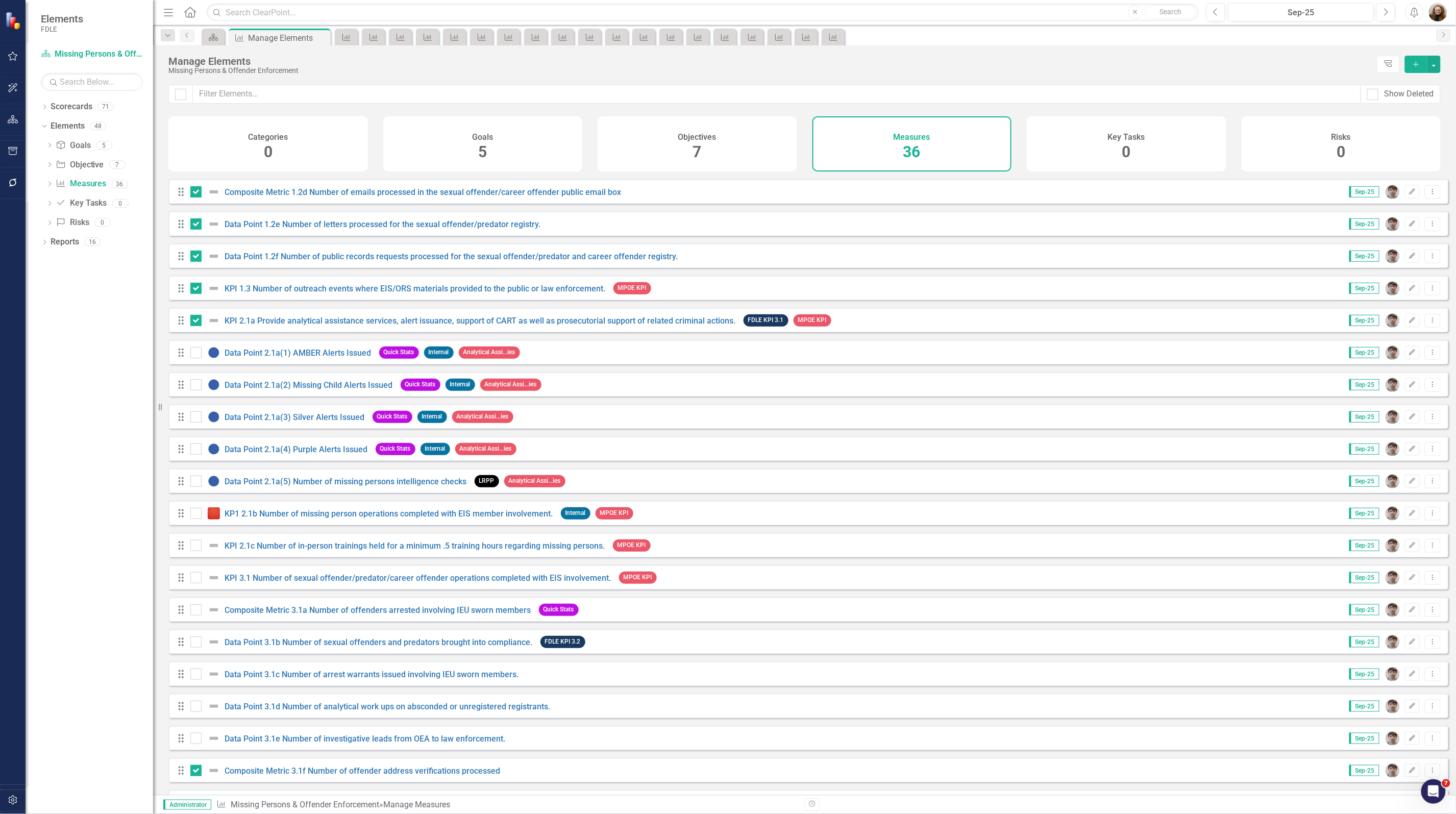
checkbox input "true"
click at [199, 712] on div at bounding box center [196, 707] width 11 height 11
click at [197, 707] on input "checkbox" at bounding box center [194, 704] width 7 height 7
checkbox input "true"
drag, startPoint x: 198, startPoint y: 679, endPoint x: 199, endPoint y: 660, distance: 19.0
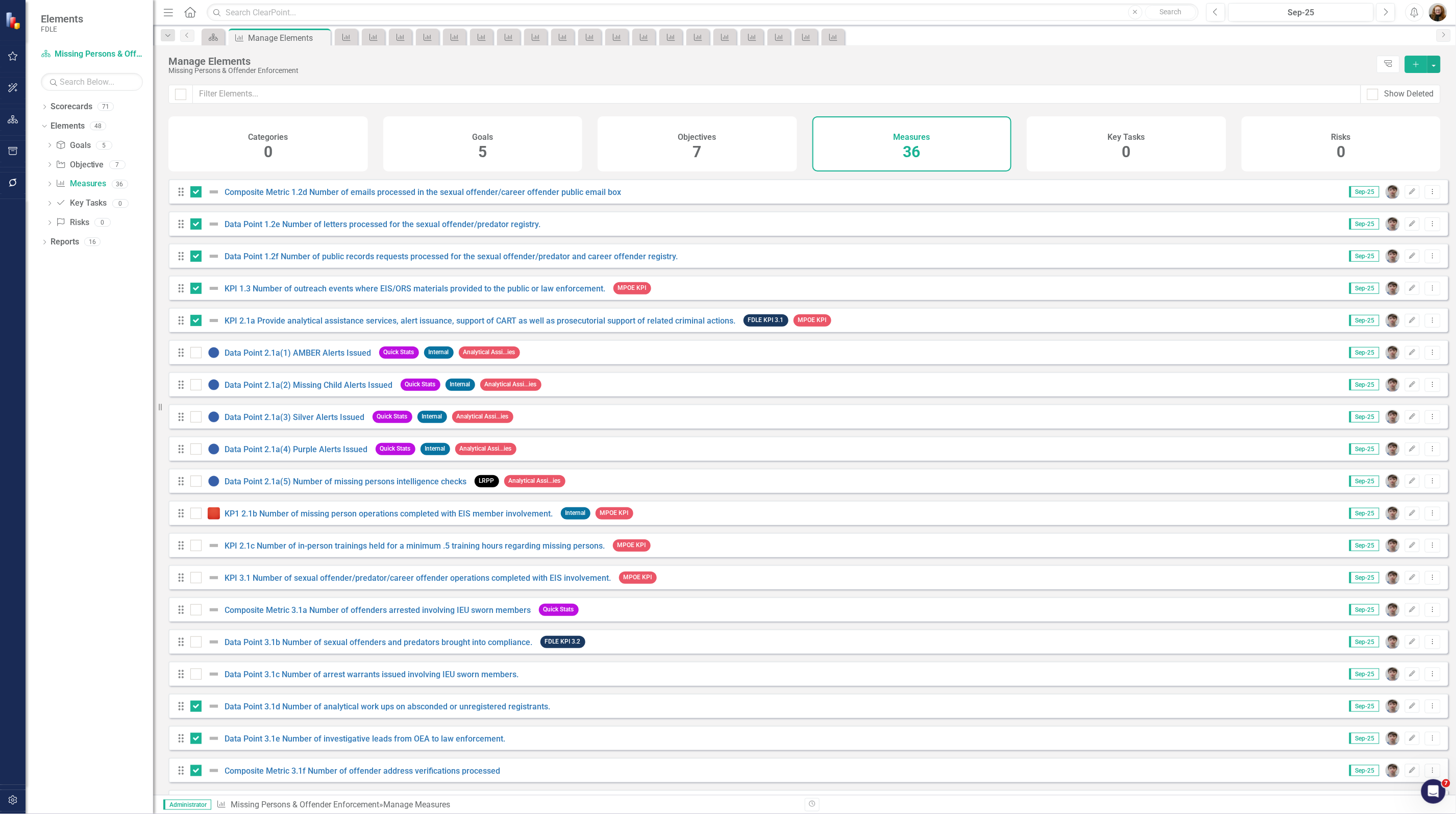
click at [198, 677] on div at bounding box center [196, 674] width 11 height 11
click at [197, 676] on input "checkbox" at bounding box center [194, 672] width 7 height 7
checkbox input "true"
click at [199, 648] on div at bounding box center [196, 642] width 11 height 11
click at [197, 643] on input "checkbox" at bounding box center [194, 640] width 7 height 7
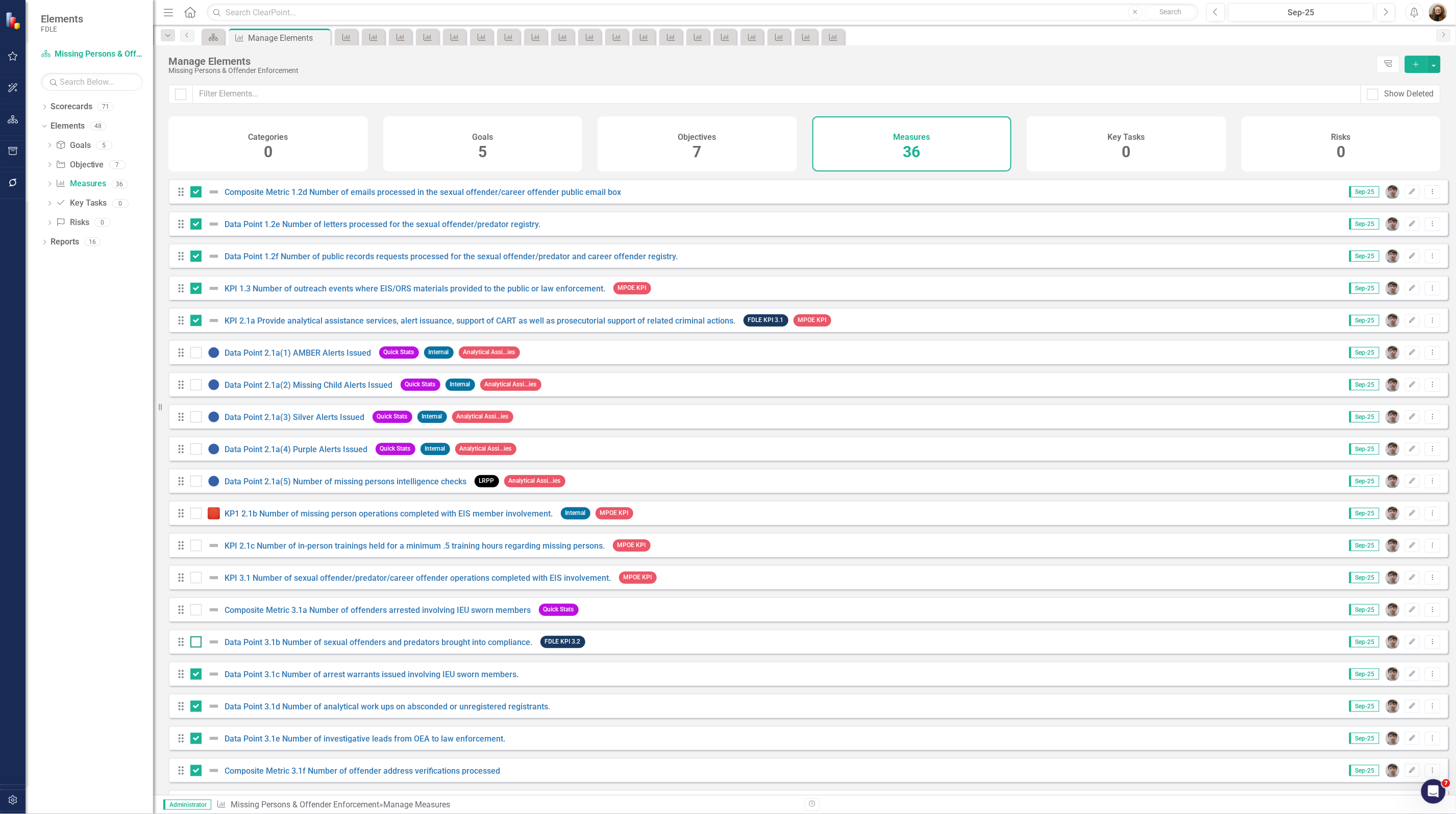
checkbox input "true"
click at [194, 610] on div "Drag Composite Metric 3.1a Number of offenders arrested involving IEU sworn mem…" at bounding box center [380, 610] width 407 height 19
drag, startPoint x: 197, startPoint y: 585, endPoint x: 197, endPoint y: 612, distance: 27.0
click at [197, 583] on div at bounding box center [196, 578] width 11 height 11
click at [197, 579] on input "checkbox" at bounding box center [194, 575] width 7 height 7
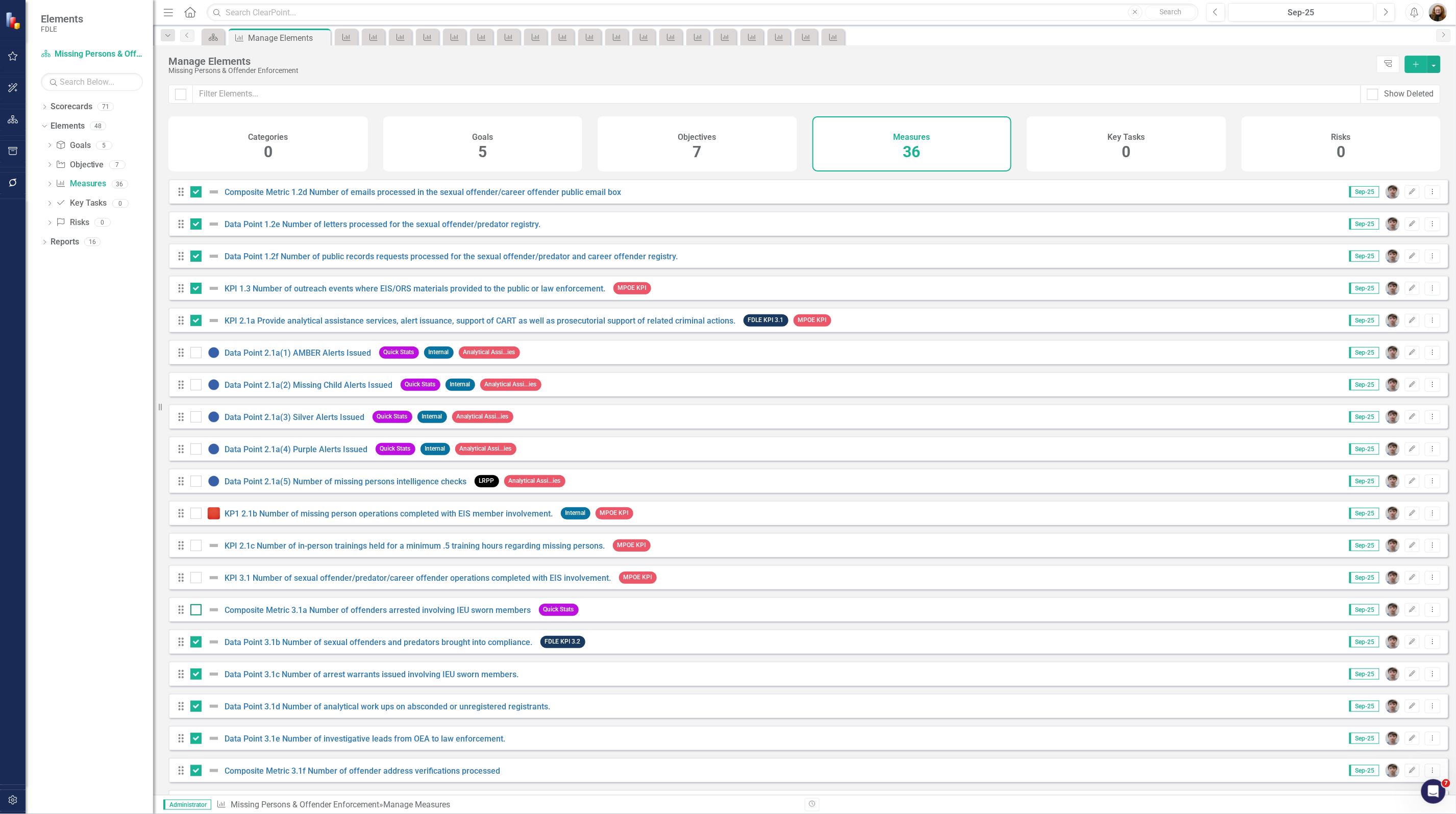
checkbox input "true"
drag, startPoint x: 195, startPoint y: 620, endPoint x: 196, endPoint y: 612, distance: 8.1
click at [195, 616] on div at bounding box center [196, 610] width 11 height 11
click at [195, 611] on input "checkbox" at bounding box center [194, 608] width 7 height 7
checkbox input "true"
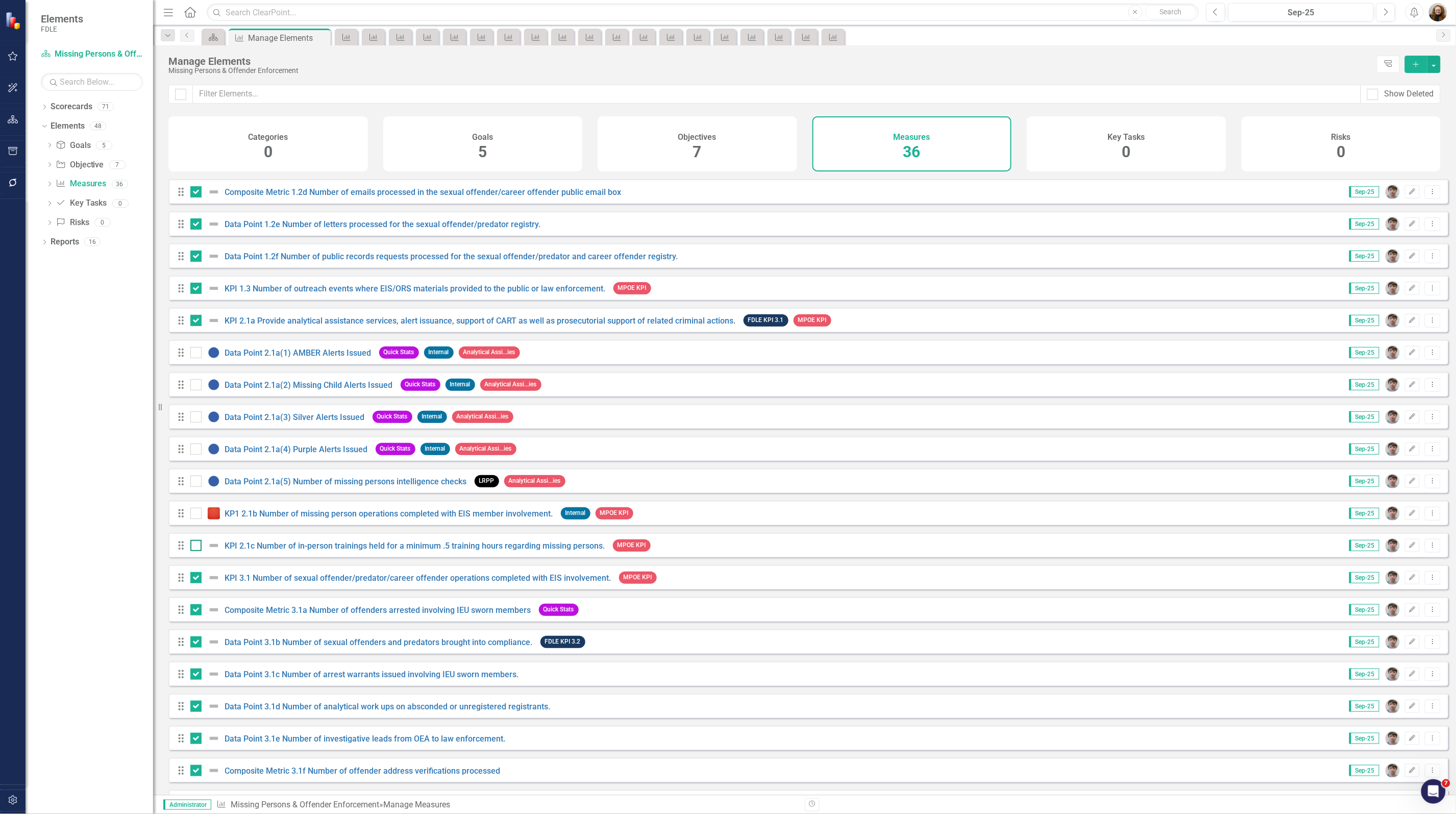
click at [195, 547] on input "checkbox" at bounding box center [194, 543] width 7 height 7
checkbox input "true"
click at [193, 514] on div at bounding box center [207, 513] width 34 height 12
click at [193, 514] on input "checkbox" at bounding box center [194, 511] width 7 height 7
checkbox input "true"
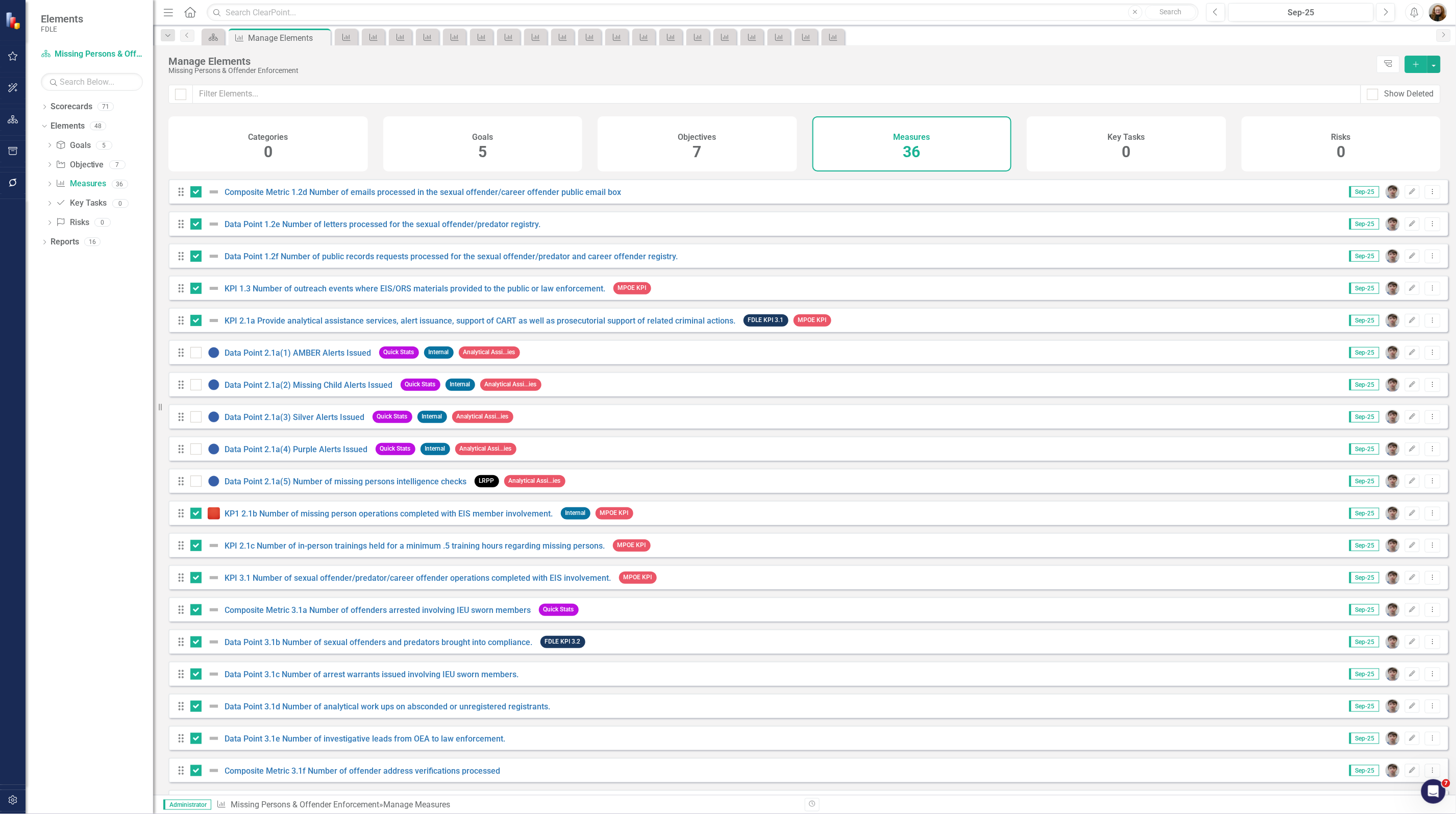
drag, startPoint x: 193, startPoint y: 489, endPoint x: 193, endPoint y: 470, distance: 19.0
click at [193, 482] on input "checkbox" at bounding box center [194, 479] width 7 height 7
checkbox input "true"
drag, startPoint x: 193, startPoint y: 460, endPoint x: 193, endPoint y: 440, distance: 20.0
click at [193, 454] on div at bounding box center [196, 449] width 11 height 11
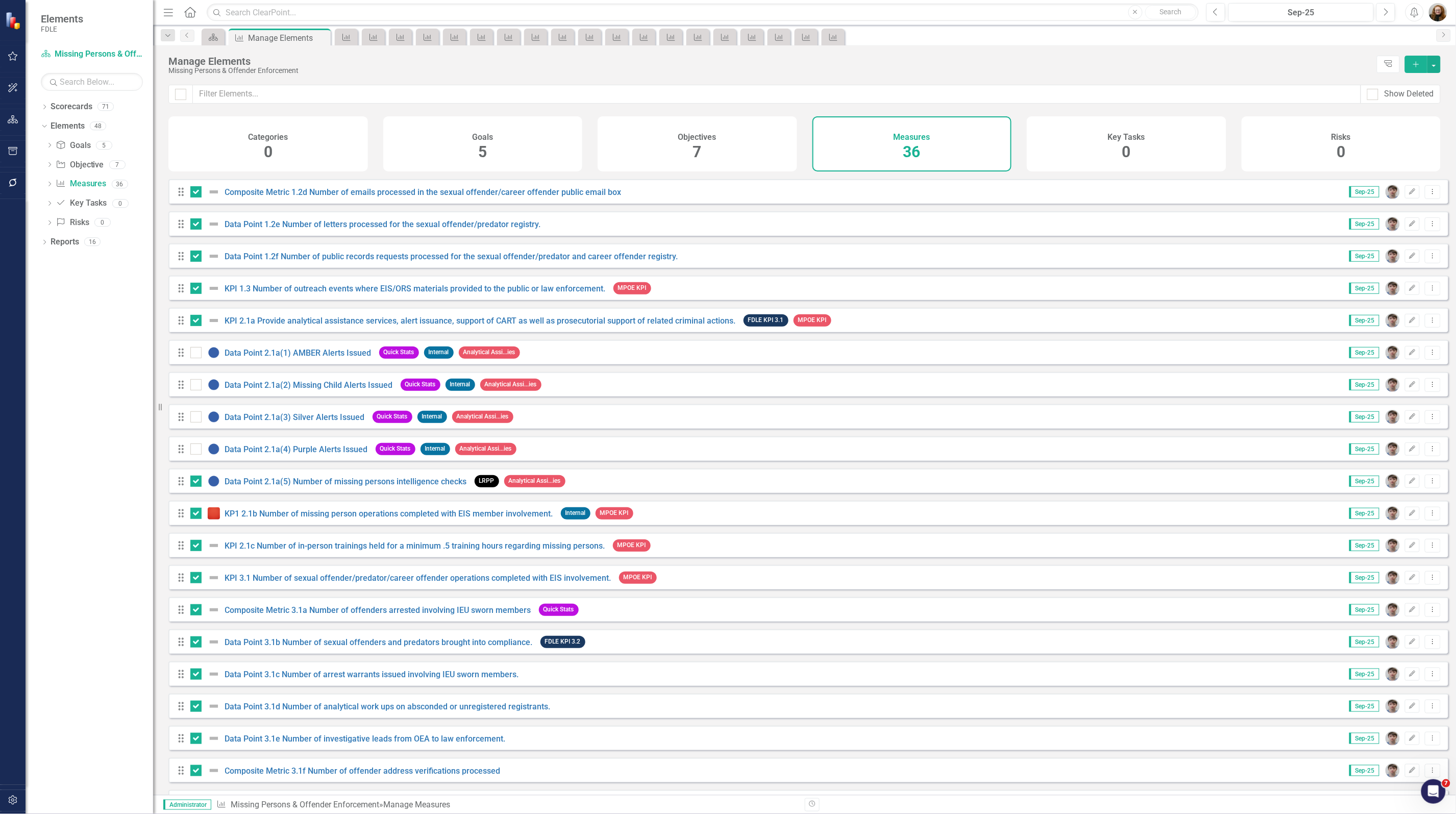
click at [193, 450] on input "checkbox" at bounding box center [194, 447] width 7 height 7
checkbox input "true"
drag, startPoint x: 192, startPoint y: 432, endPoint x: 192, endPoint y: 423, distance: 9.0
click at [192, 426] on div "Drag Data Point 2.1a(3) Silver Alerts Issued Quick Stats Internal Analytical As…" at bounding box center [348, 417] width 341 height 19
drag, startPoint x: 192, startPoint y: 422, endPoint x: 195, endPoint y: 409, distance: 13.3
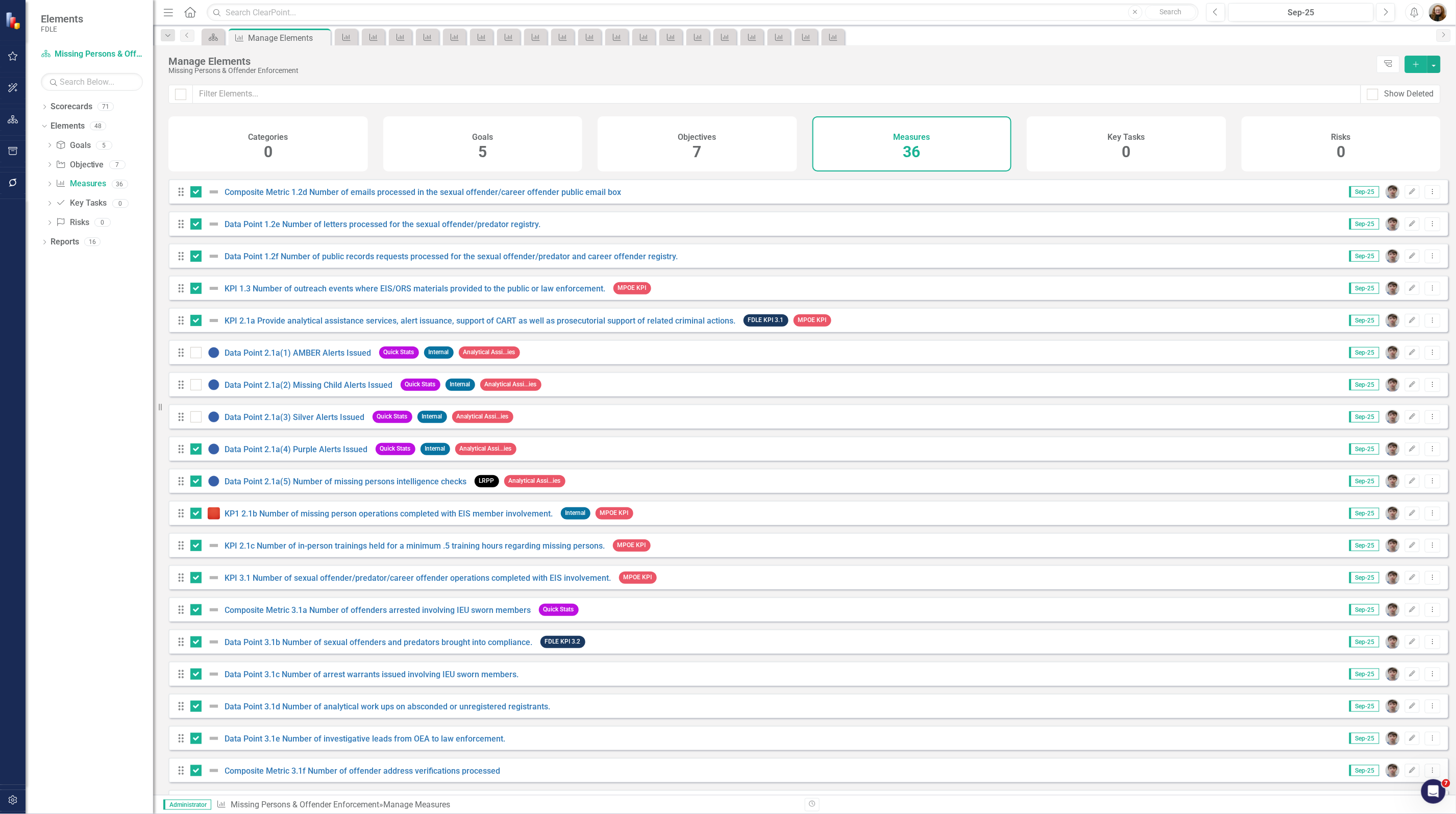
click at [194, 418] on input "checkbox" at bounding box center [194, 415] width 7 height 7
checkbox input "true"
drag, startPoint x: 194, startPoint y: 389, endPoint x: 193, endPoint y: 371, distance: 18.0
click at [194, 386] on div at bounding box center [207, 385] width 34 height 12
click at [194, 386] on input "checkbox" at bounding box center [194, 383] width 7 height 7
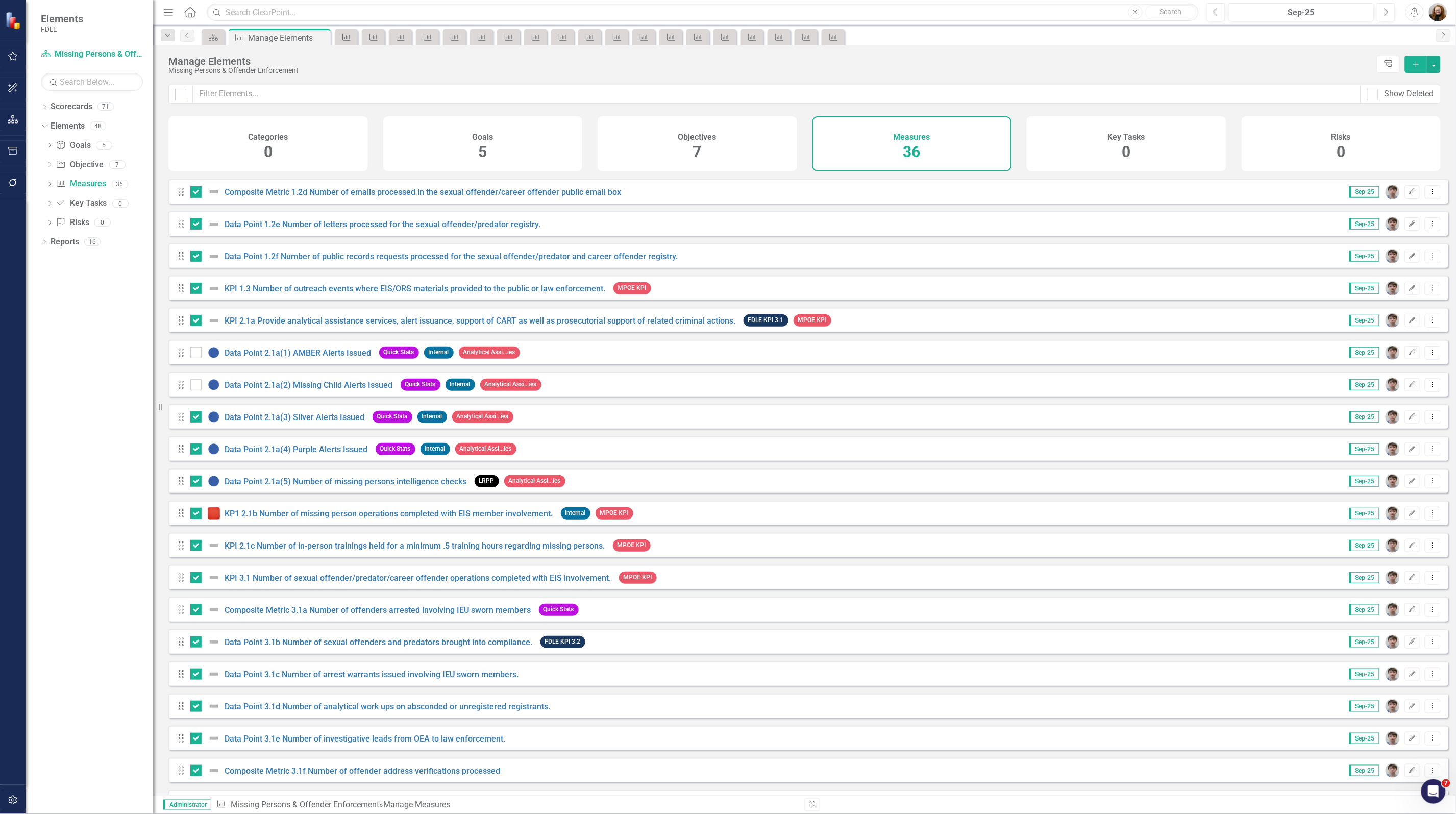
checkbox input "true"
click at [193, 358] on div at bounding box center [196, 353] width 11 height 11
click at [193, 354] on input "checkbox" at bounding box center [194, 350] width 7 height 7
checkbox input "true"
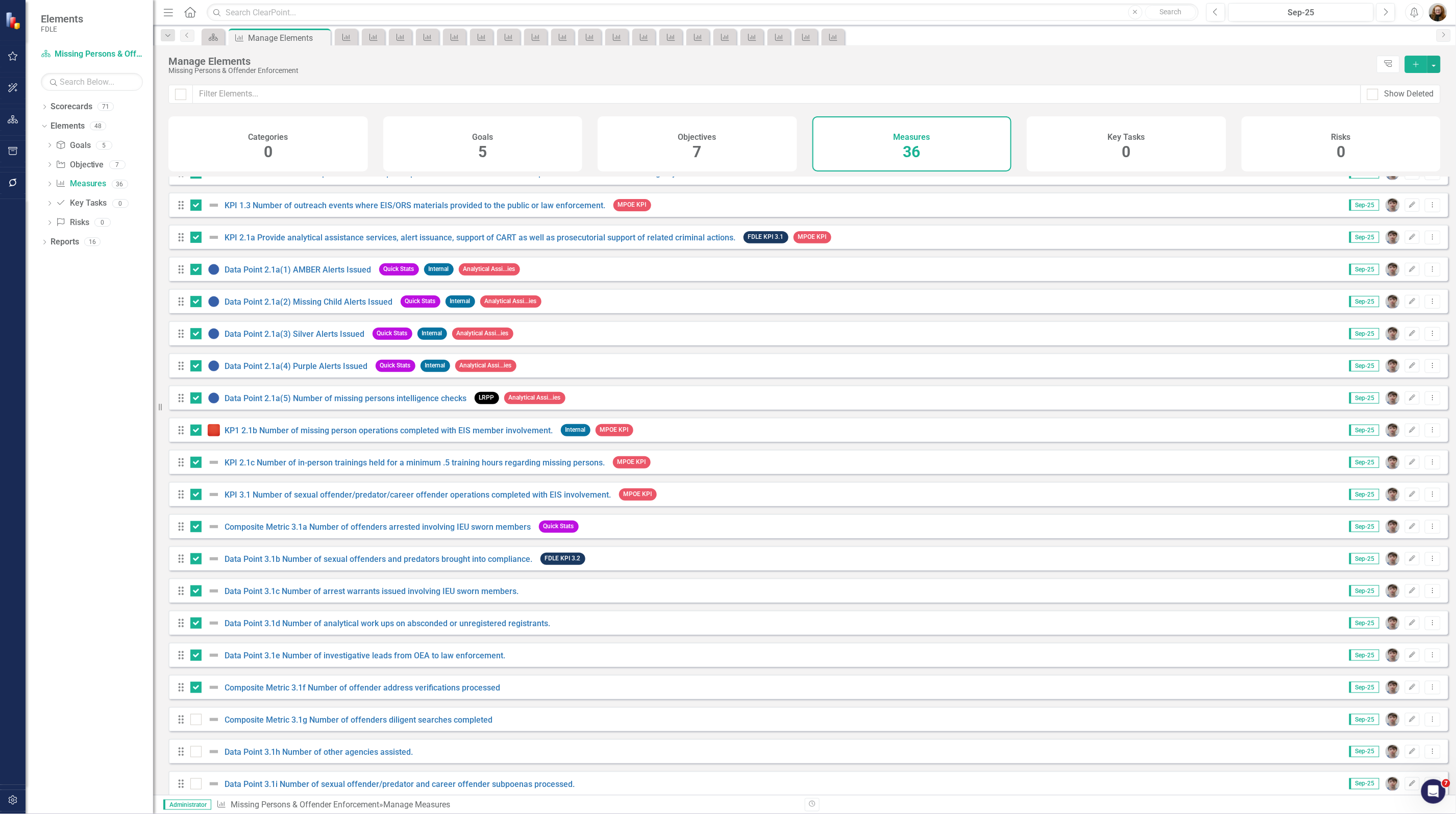
scroll to position [547, 0]
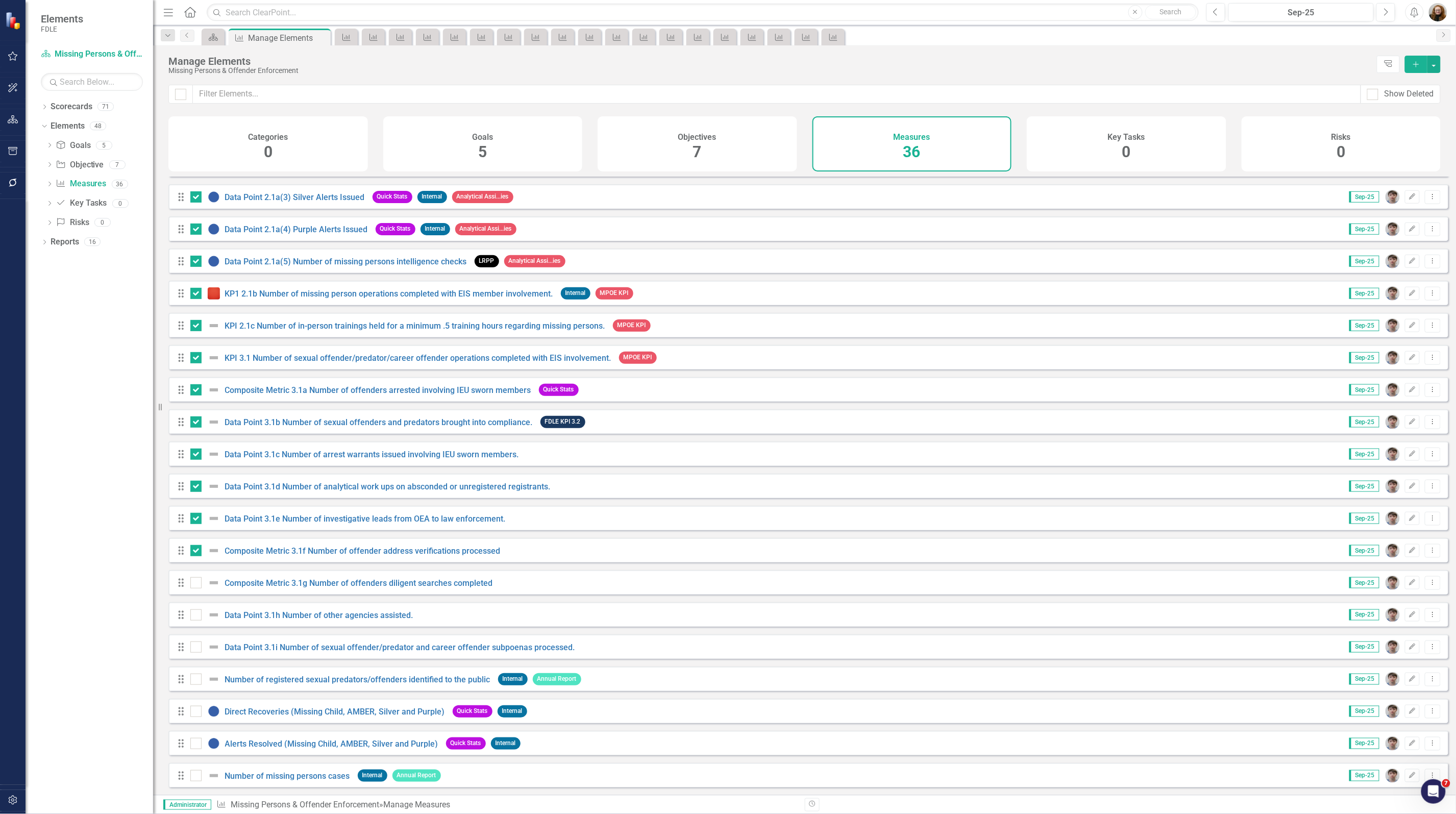
drag, startPoint x: 197, startPoint y: 649, endPoint x: 197, endPoint y: 627, distance: 22.0
click at [197, 647] on div at bounding box center [196, 647] width 11 height 11
click at [197, 647] on input "checkbox" at bounding box center [194, 645] width 7 height 7
checkbox input "true"
click at [198, 618] on div at bounding box center [196, 615] width 11 height 11
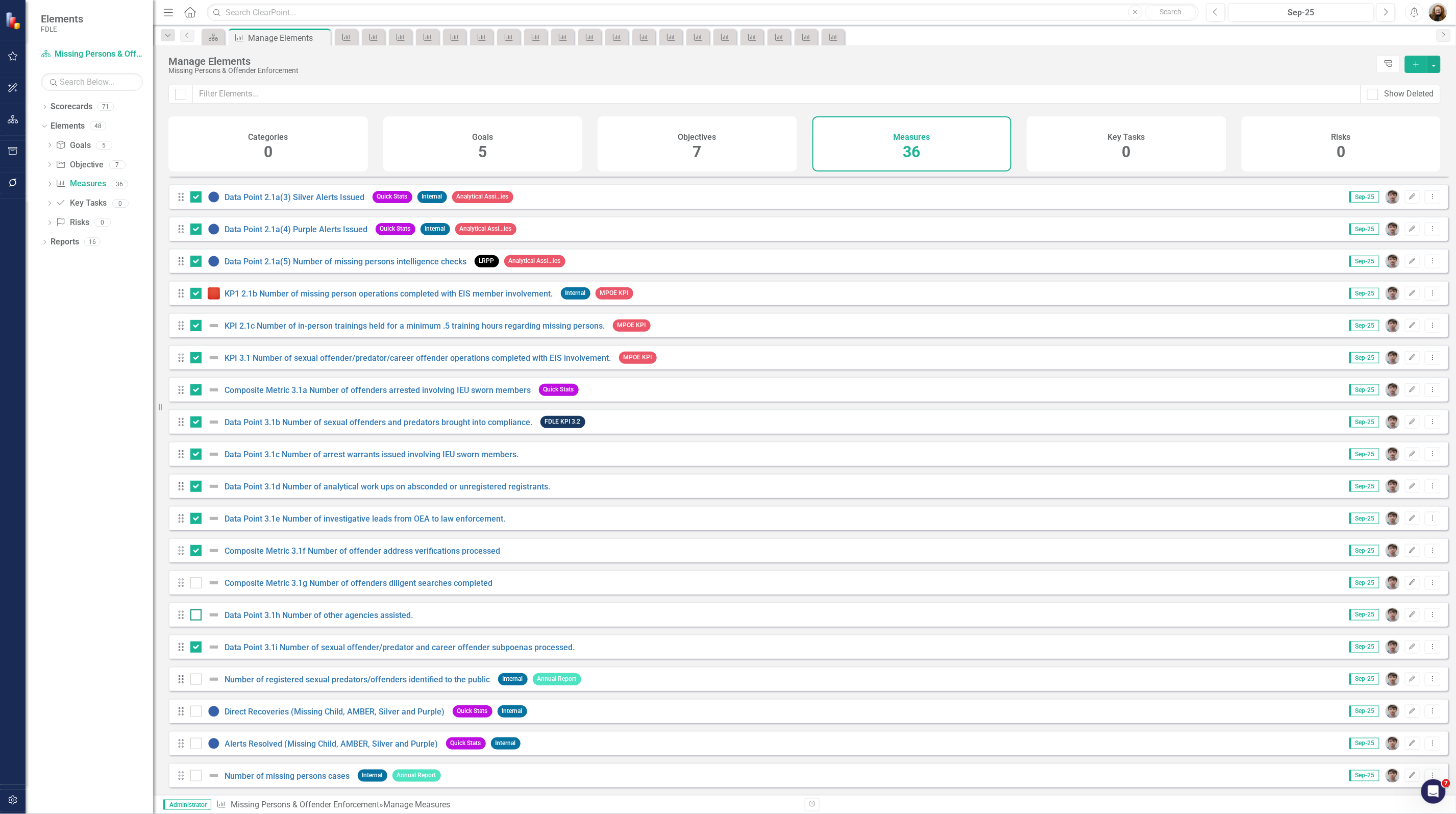
click at [197, 616] on input "checkbox" at bounding box center [194, 613] width 7 height 7
checkbox input "true"
click at [200, 582] on div at bounding box center [196, 583] width 11 height 11
click at [197, 582] on input "checkbox" at bounding box center [194, 581] width 7 height 7
checkbox input "true"
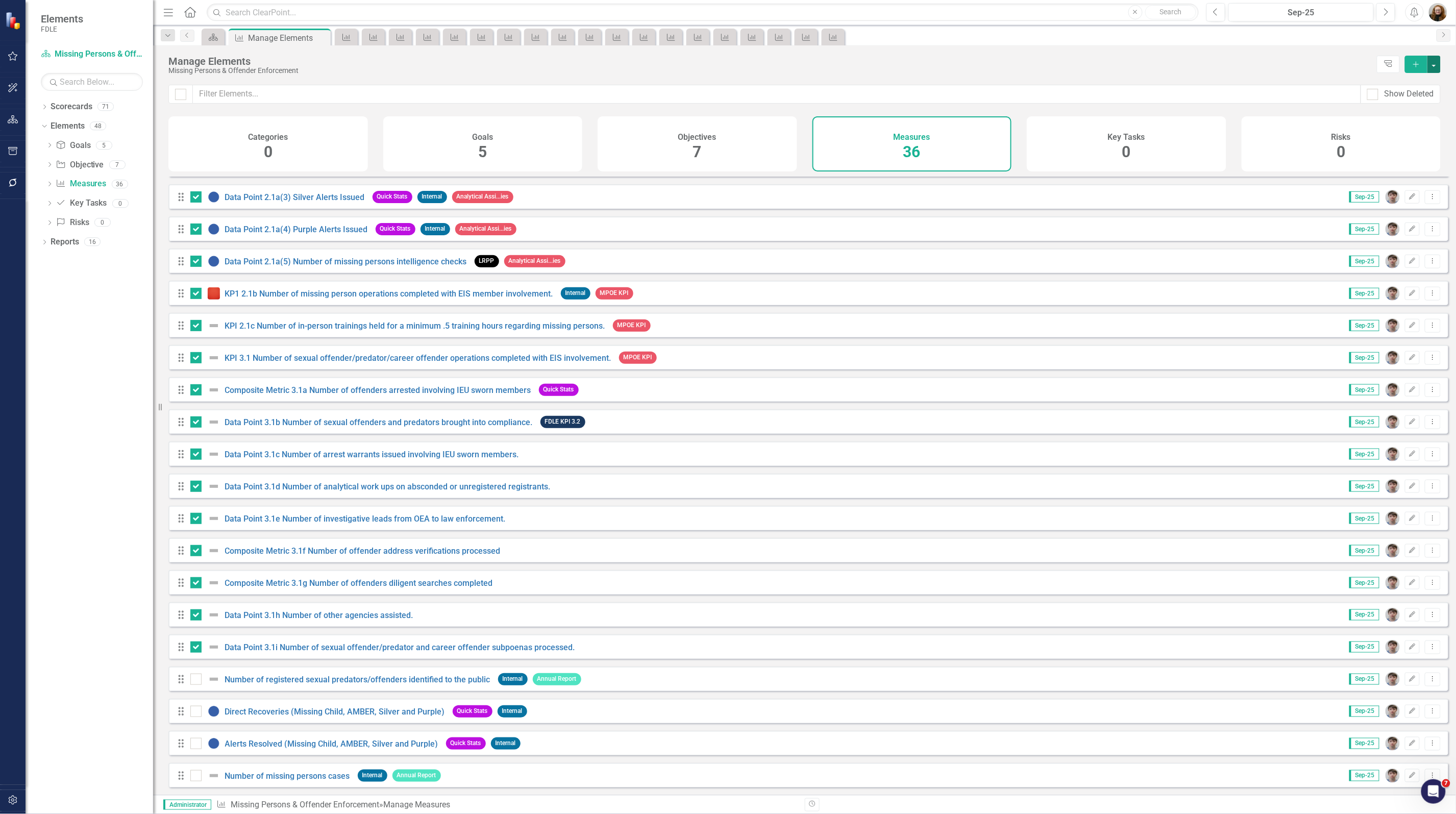
click at [1436, 60] on button "button" at bounding box center [1433, 64] width 13 height 18
click at [1405, 115] on link "Edit Multiple Edit Multiple" at bounding box center [1400, 121] width 81 height 19
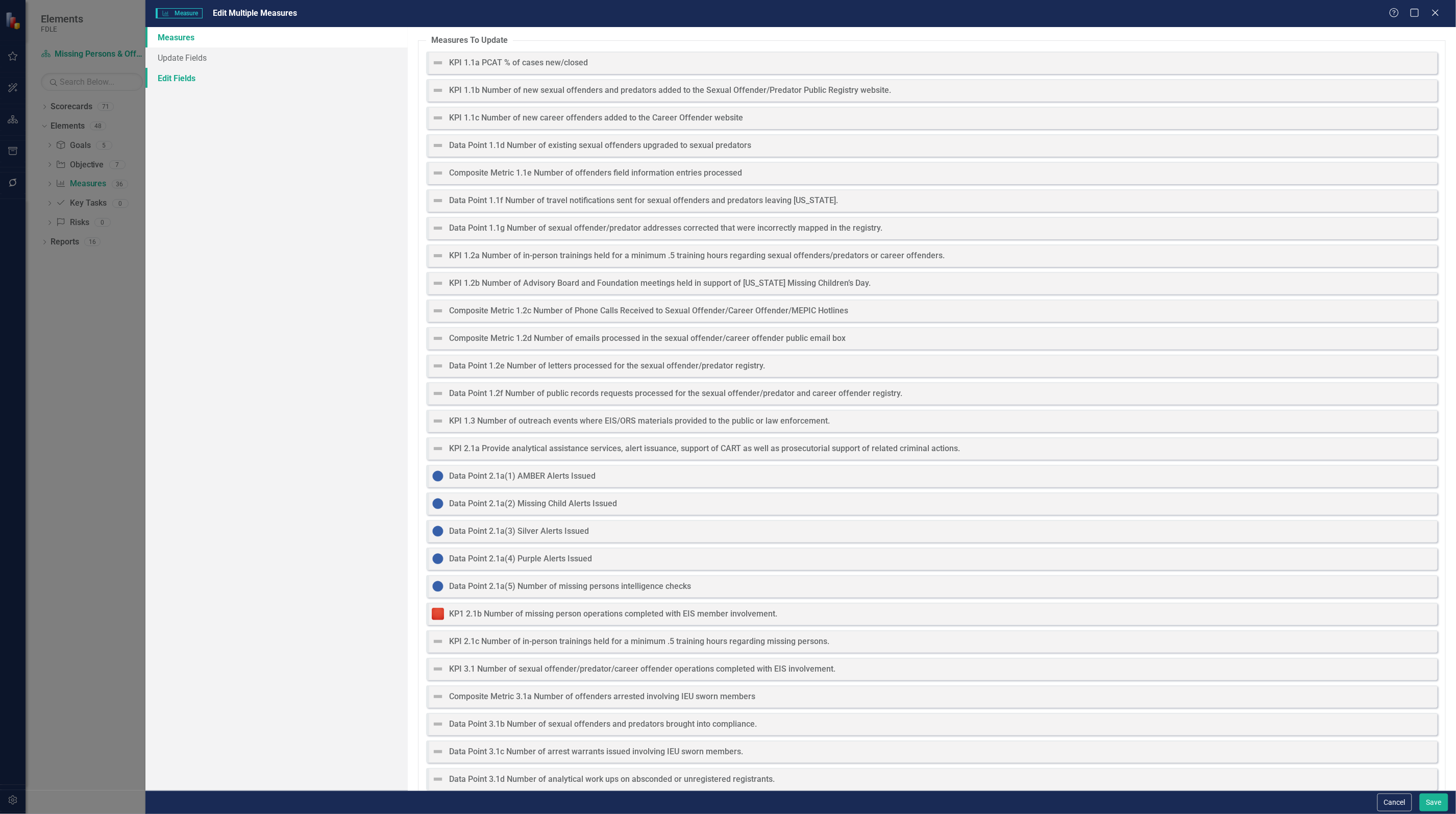
click at [192, 73] on link "Edit Fields" at bounding box center [276, 78] width 262 height 20
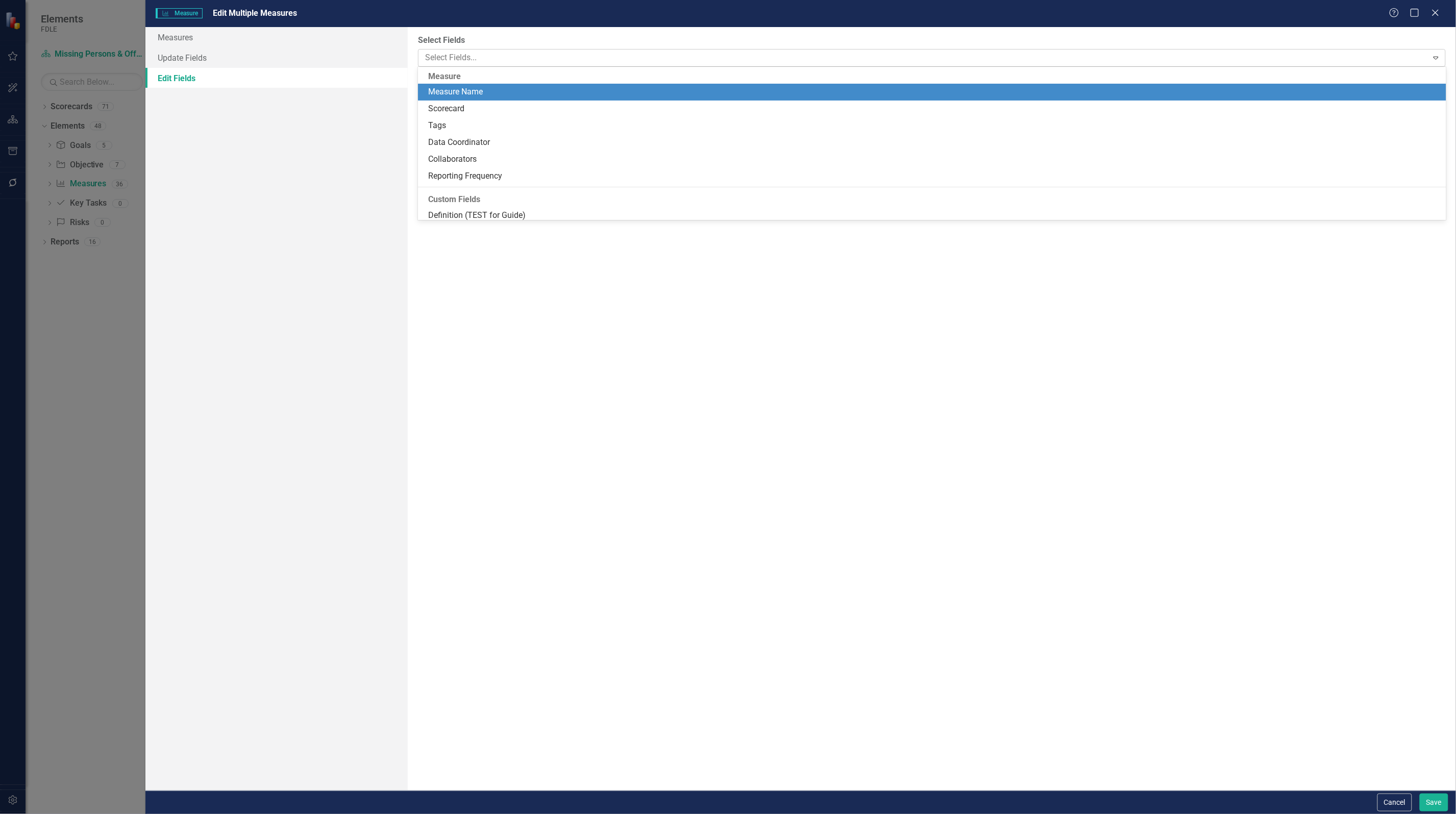
click at [498, 59] on div at bounding box center [924, 58] width 1007 height 14
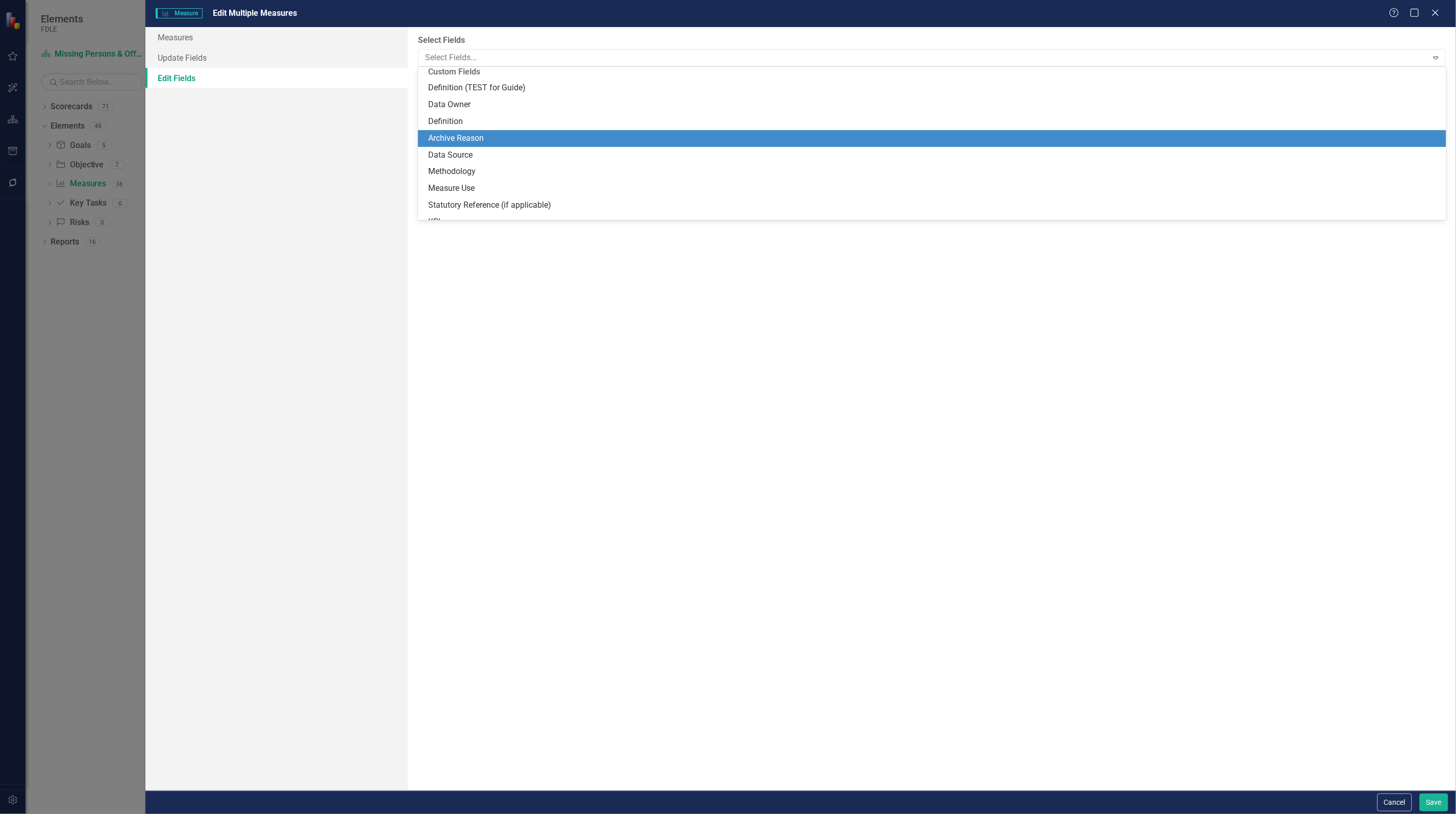
scroll to position [138, 0]
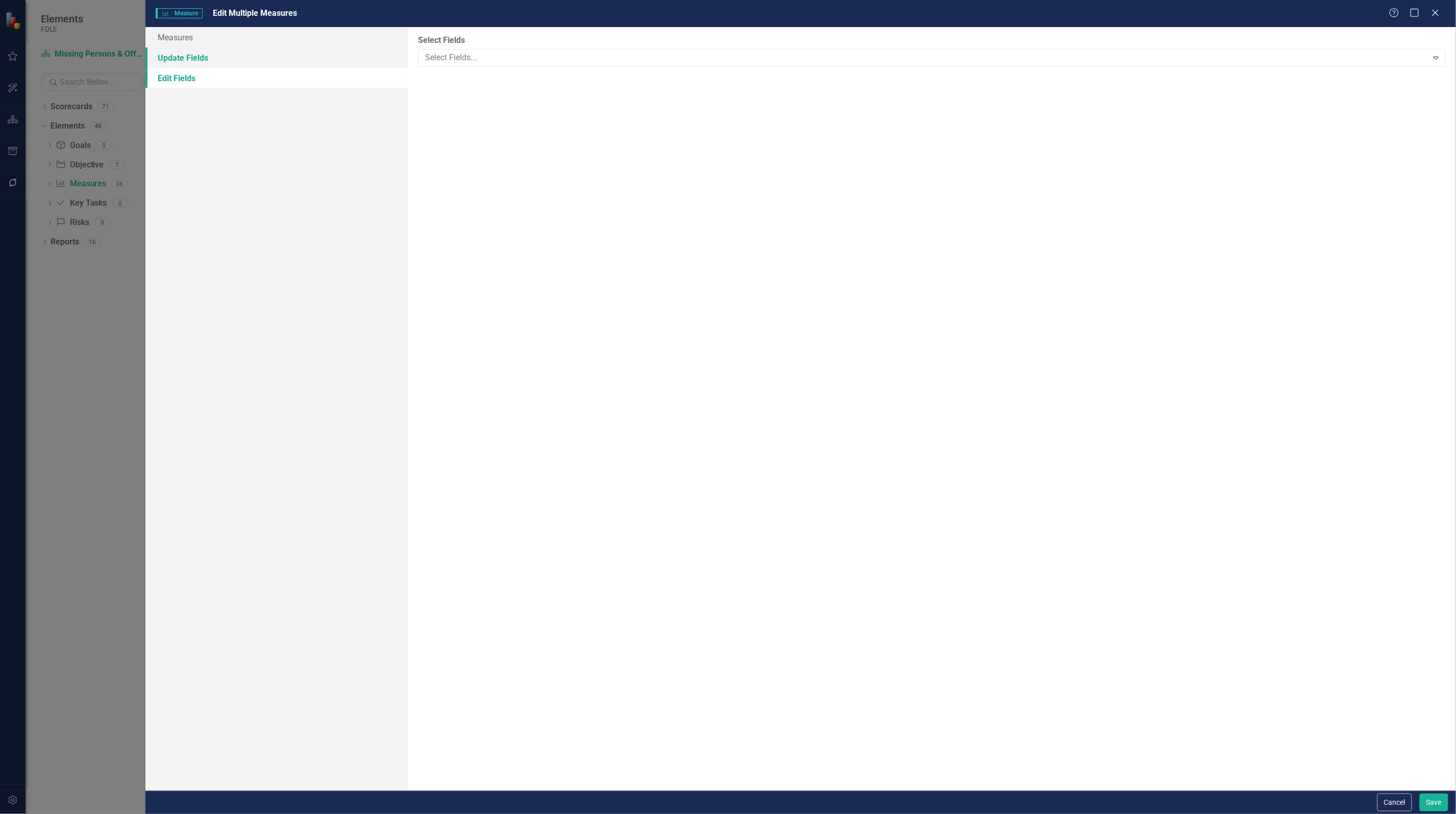
click at [202, 58] on link "Update Fields" at bounding box center [276, 58] width 262 height 20
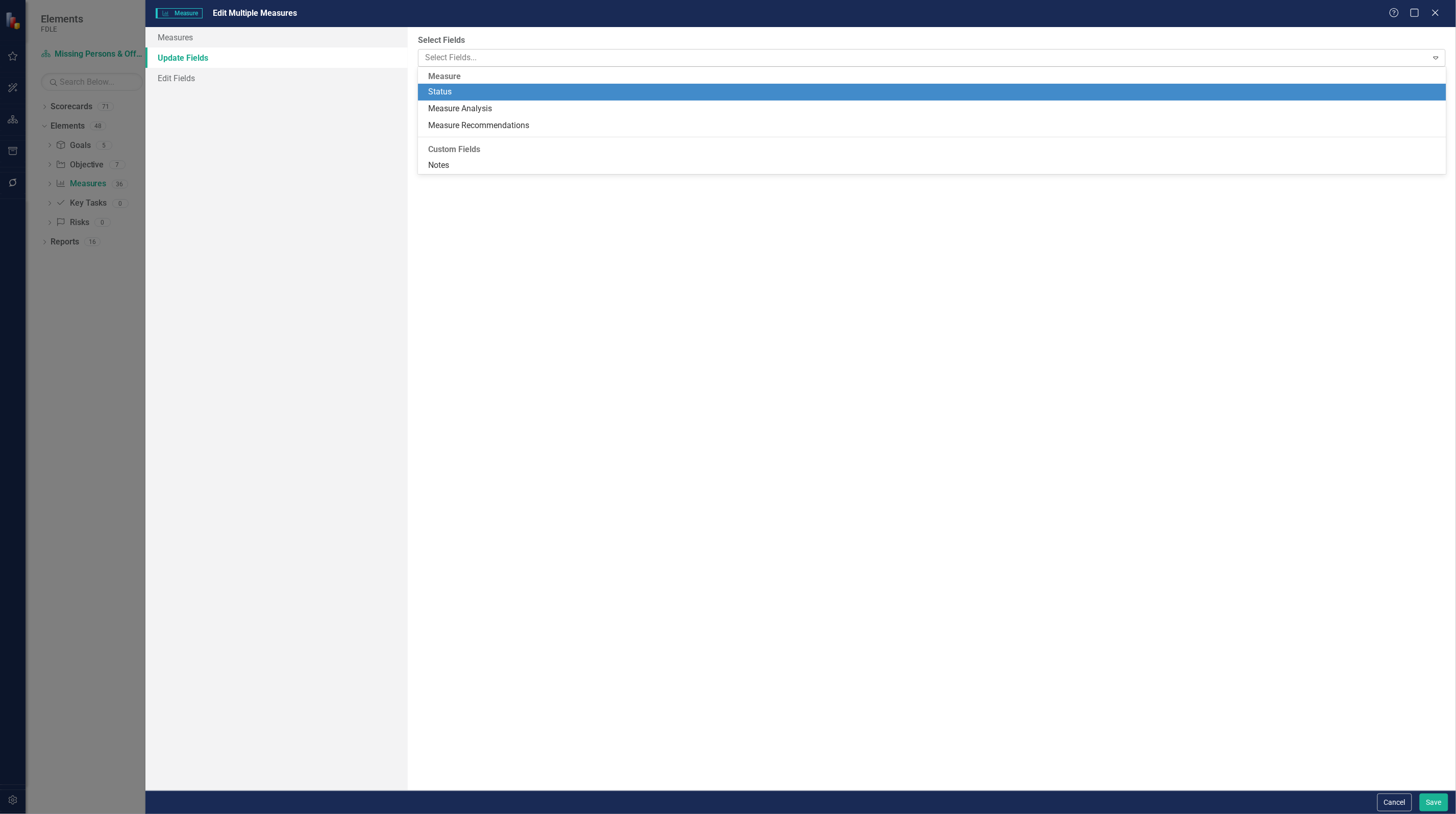
click at [475, 50] on div "Select Fields..." at bounding box center [923, 58] width 1007 height 16
click at [212, 34] on link "Measures" at bounding box center [276, 37] width 262 height 20
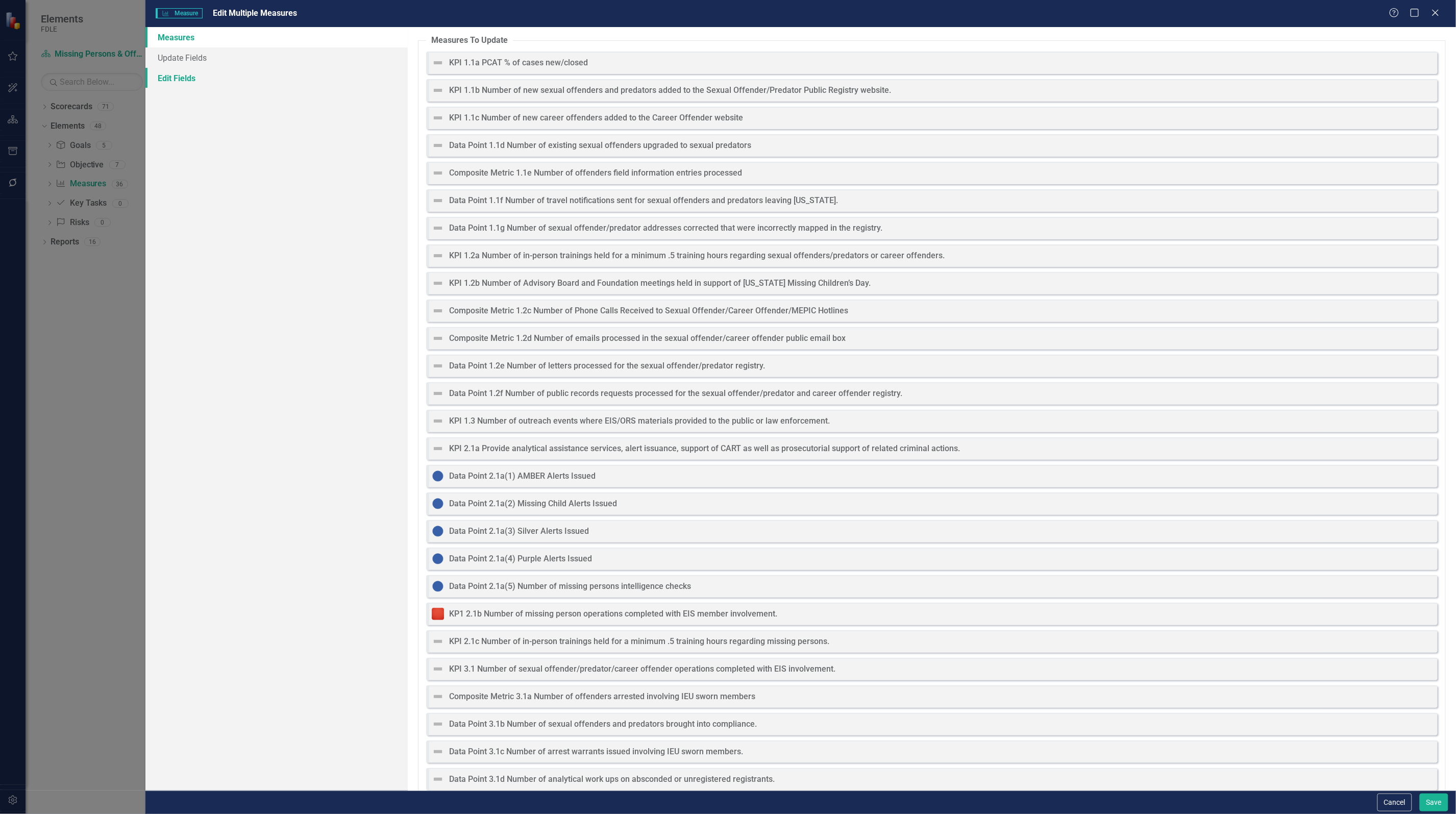
click at [163, 82] on link "Edit Fields" at bounding box center [276, 78] width 262 height 20
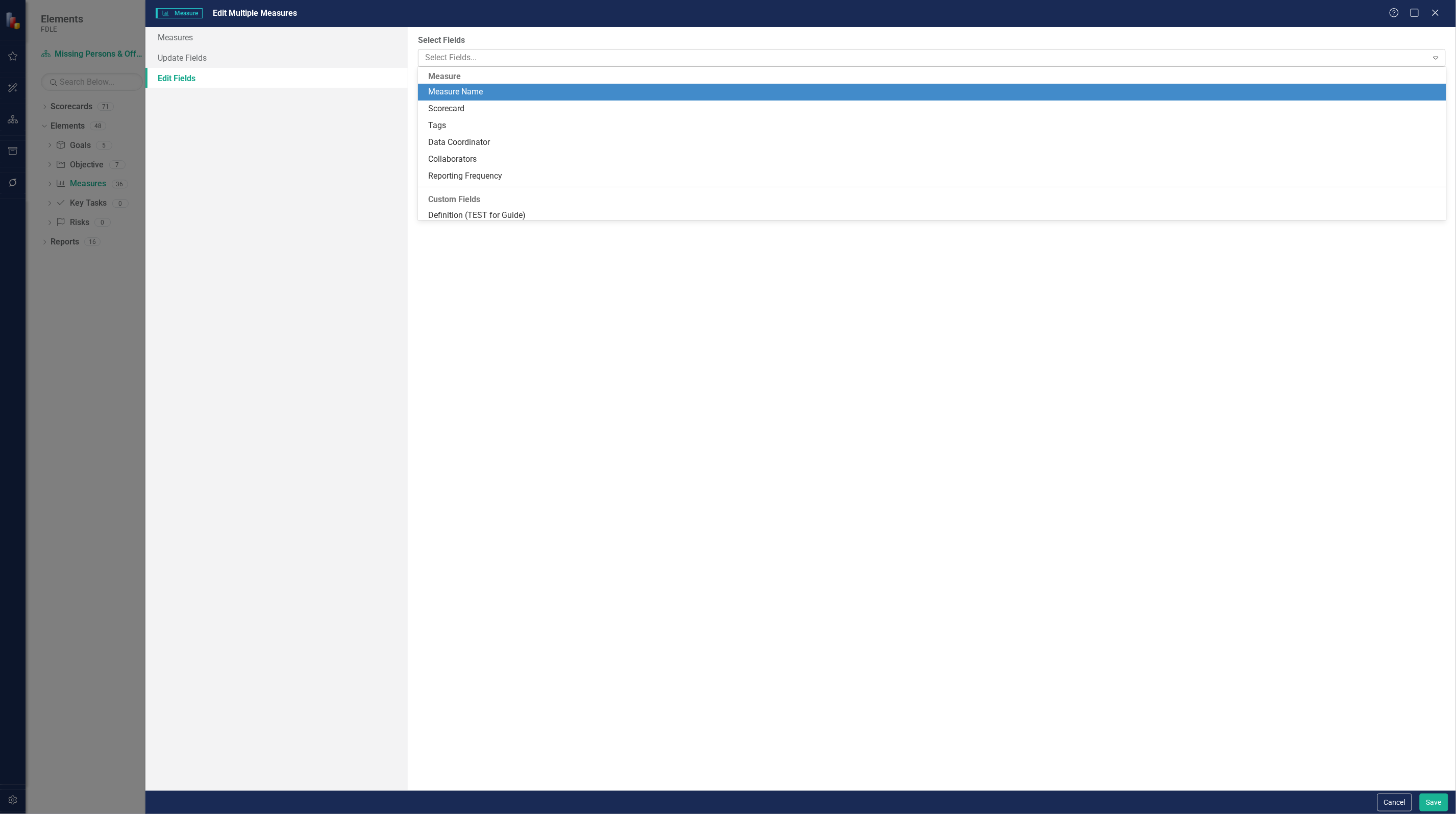
click at [541, 55] on div at bounding box center [924, 58] width 1007 height 14
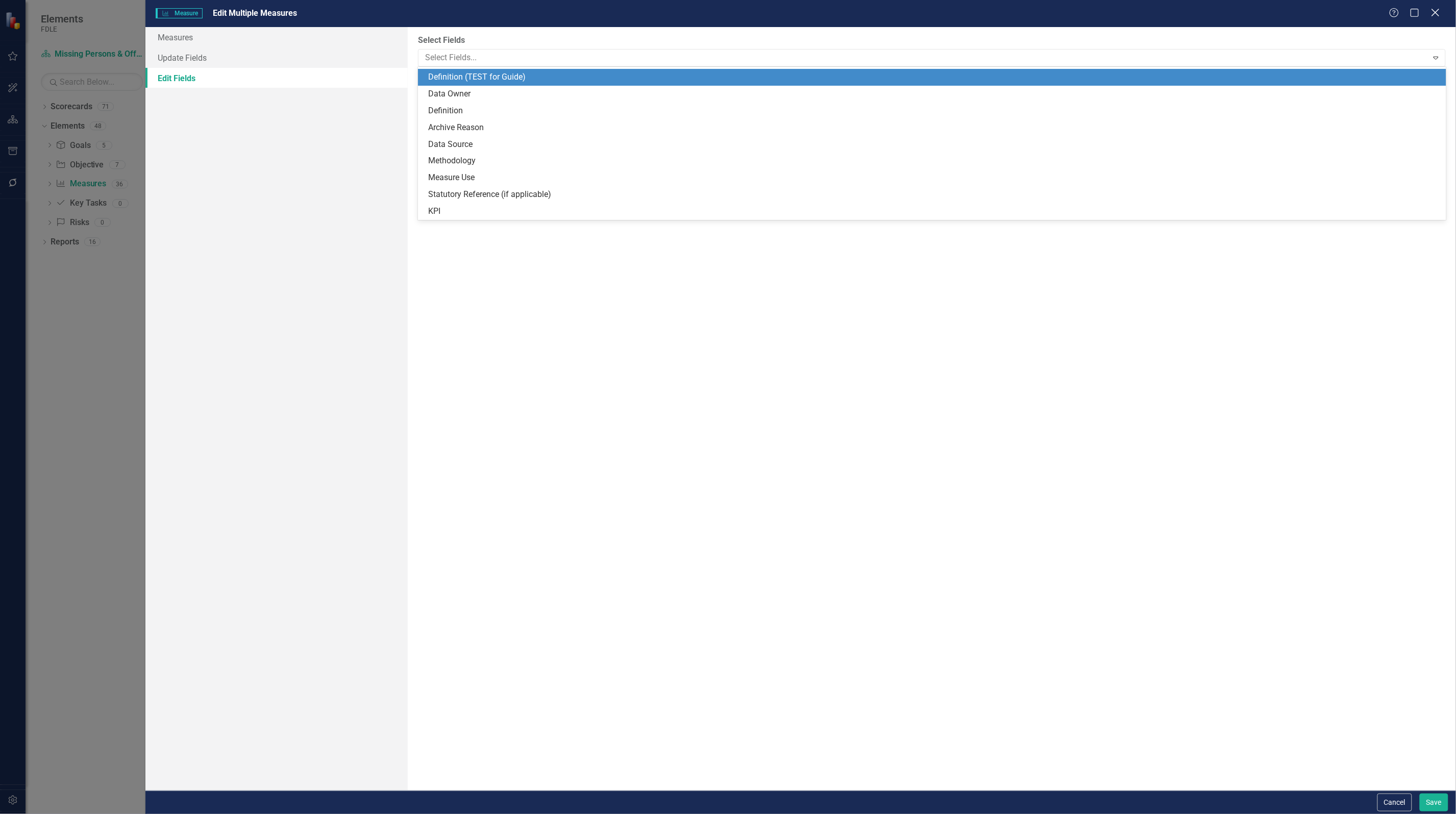
click at [1432, 14] on icon "Close" at bounding box center [1435, 12] width 13 height 10
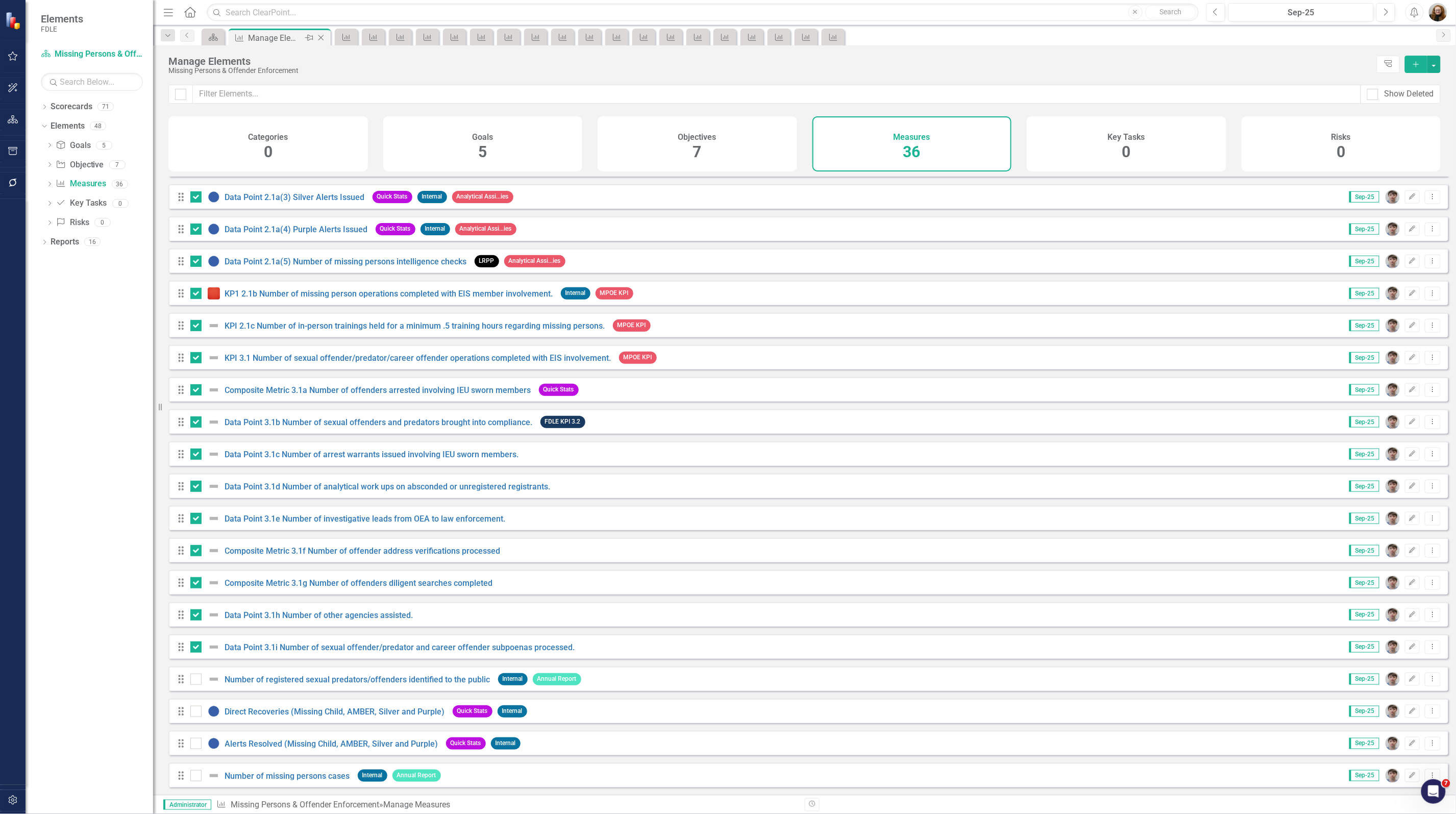
click at [319, 37] on icon "Close" at bounding box center [321, 38] width 10 height 8
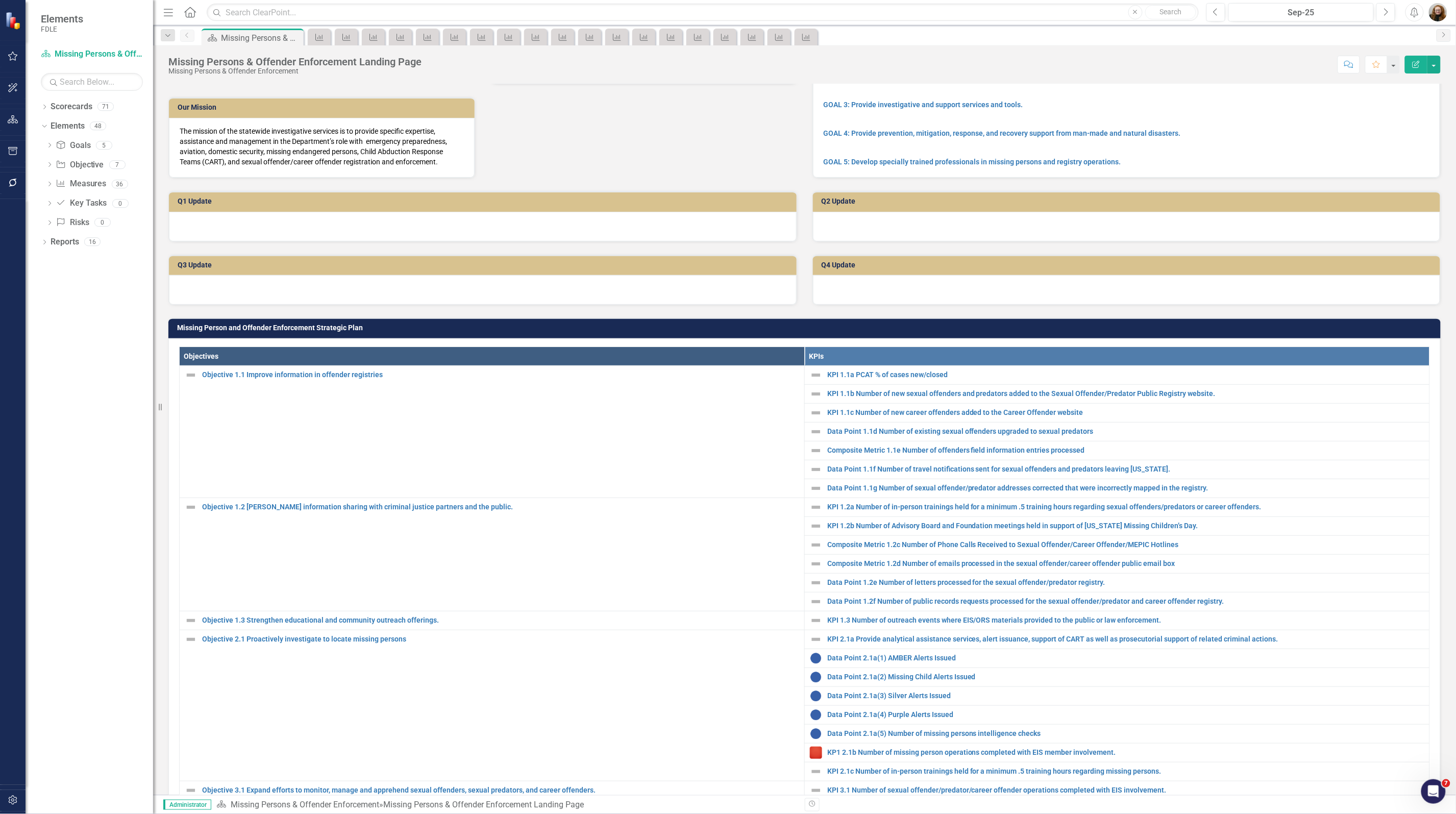
scroll to position [447, 0]
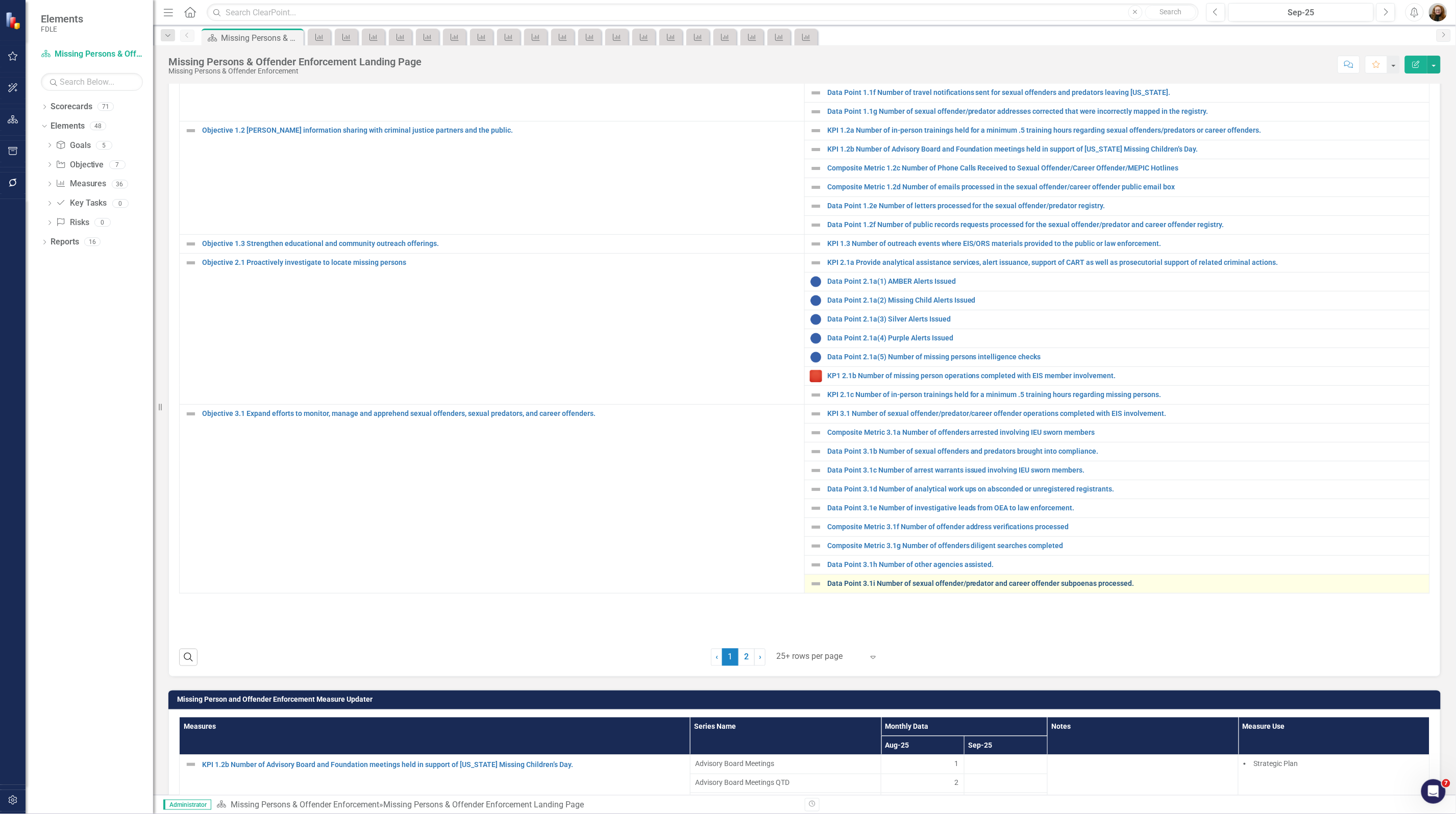
click at [887, 587] on link "Data Point 3.1i Number of sexual offender/predator and career offender subpoena…" at bounding box center [1126, 584] width 597 height 8
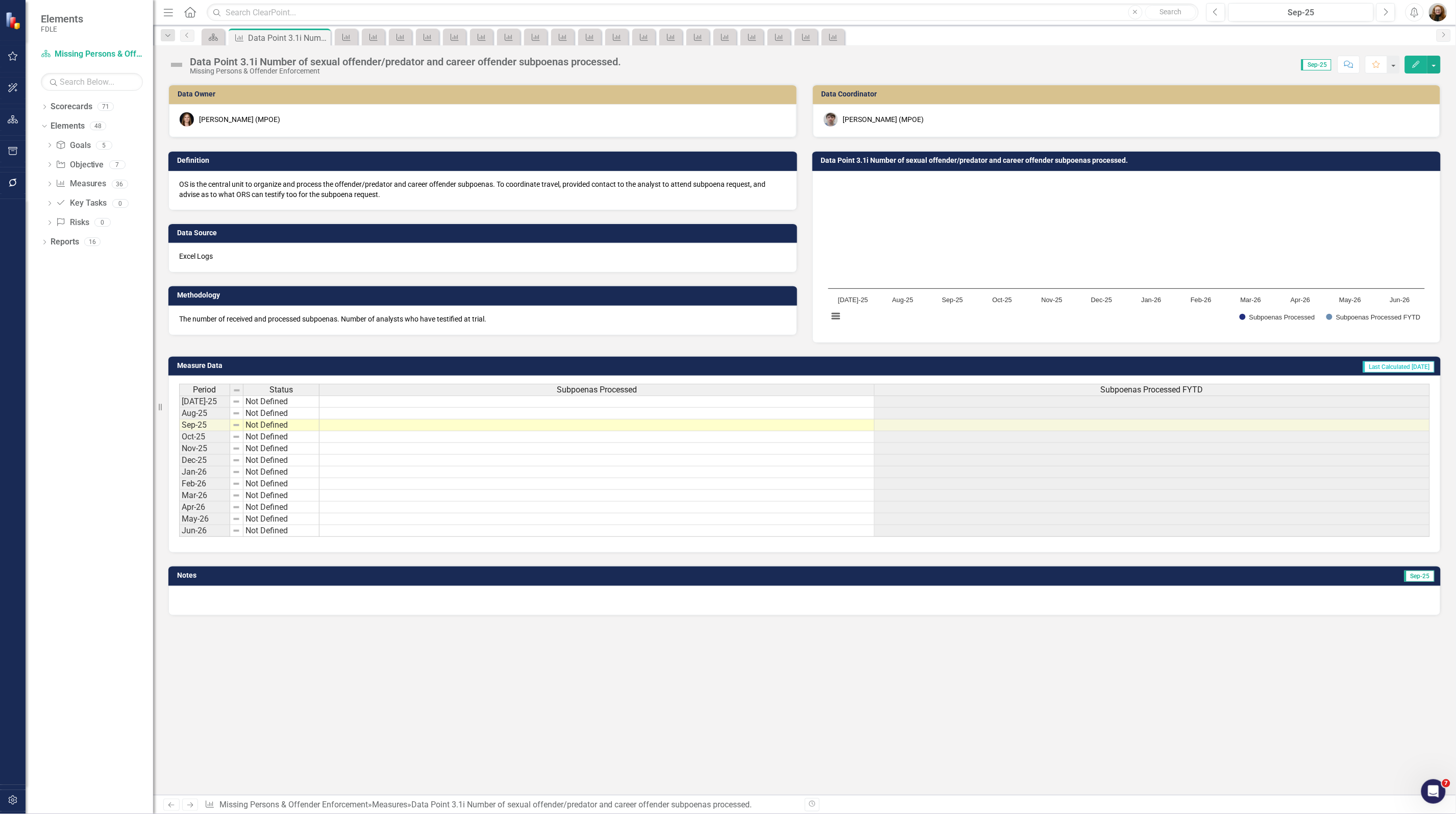
click at [897, 161] on h3 "Data Point 3.1i Number of sexual offender/predator and career offender subpoena…" at bounding box center [1129, 161] width 615 height 8
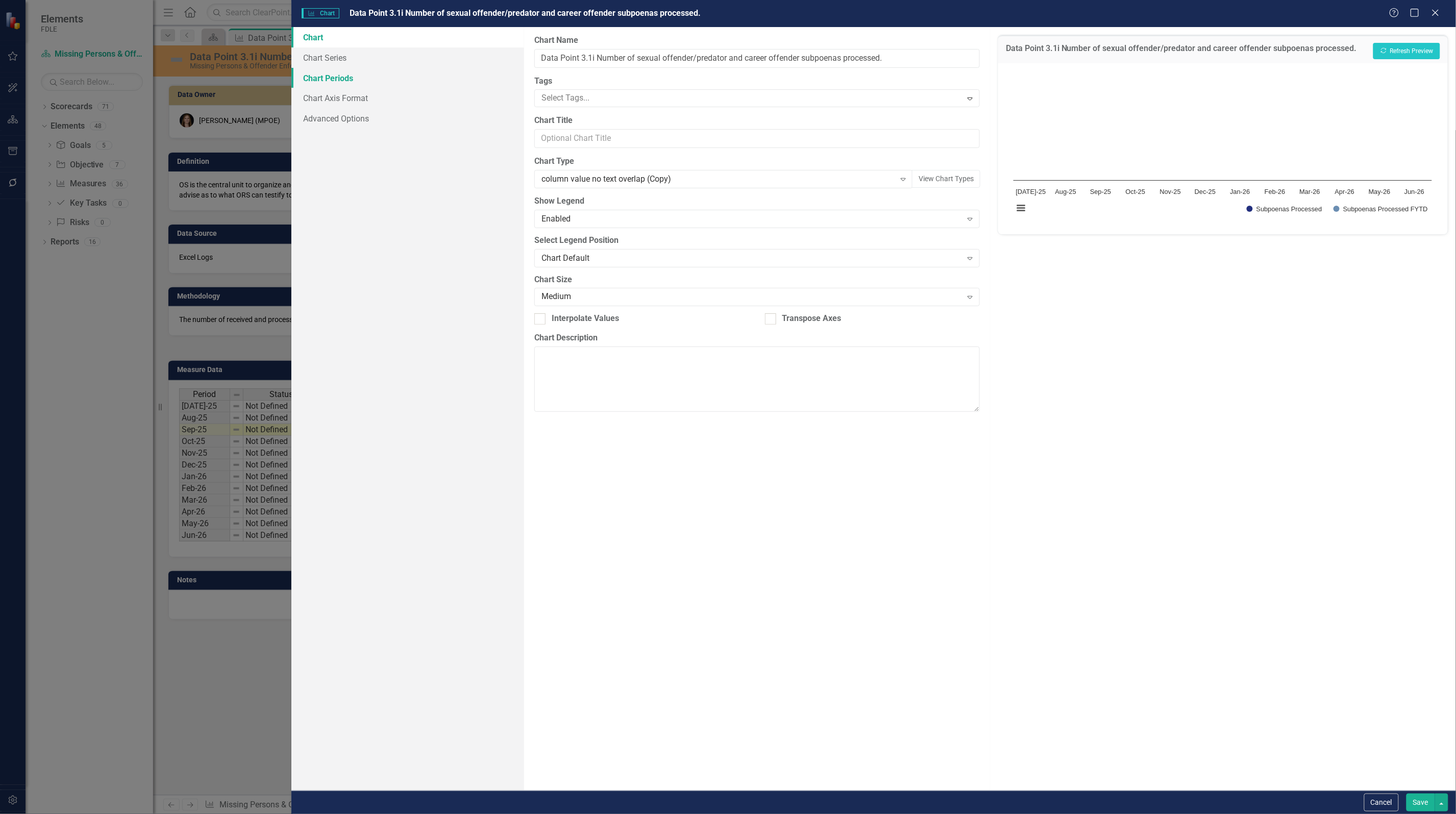
click at [334, 80] on link "Chart Periods" at bounding box center [408, 78] width 233 height 20
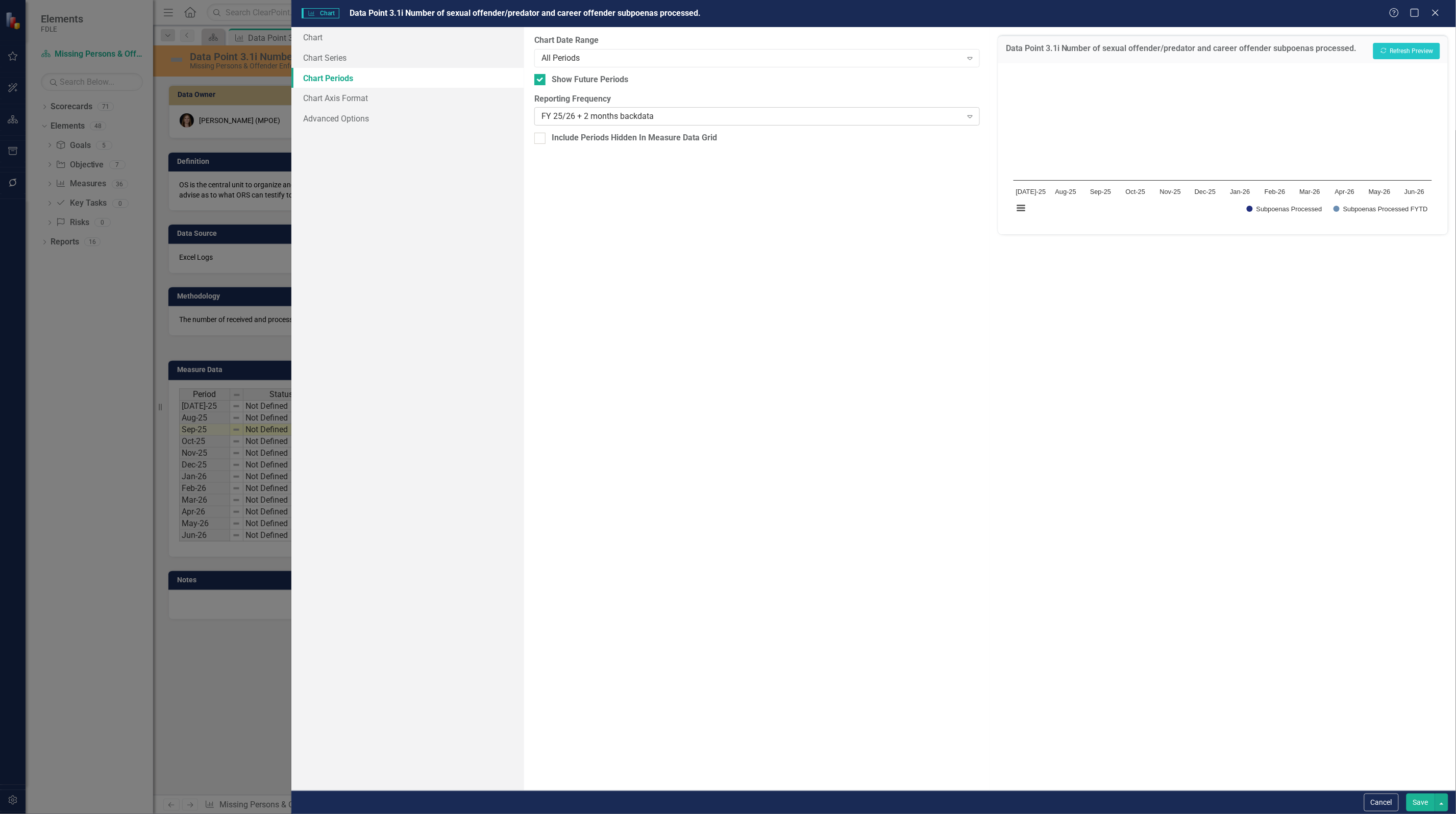
click at [592, 116] on div "FY 25/26 + 2 months backdata" at bounding box center [752, 116] width 421 height 12
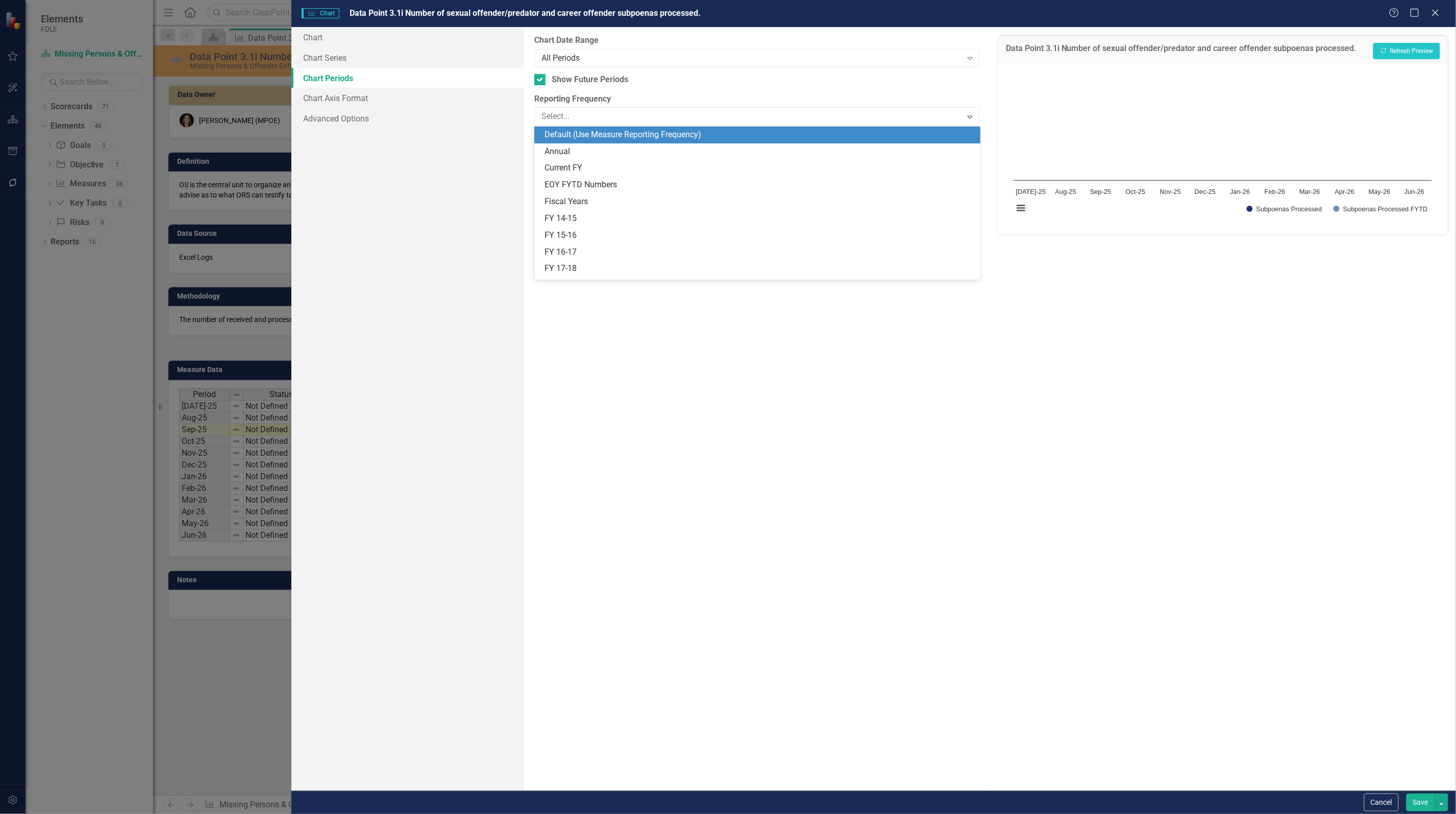
click at [587, 137] on div "Default (Use Measure Reporting Frequency)" at bounding box center [759, 135] width 429 height 12
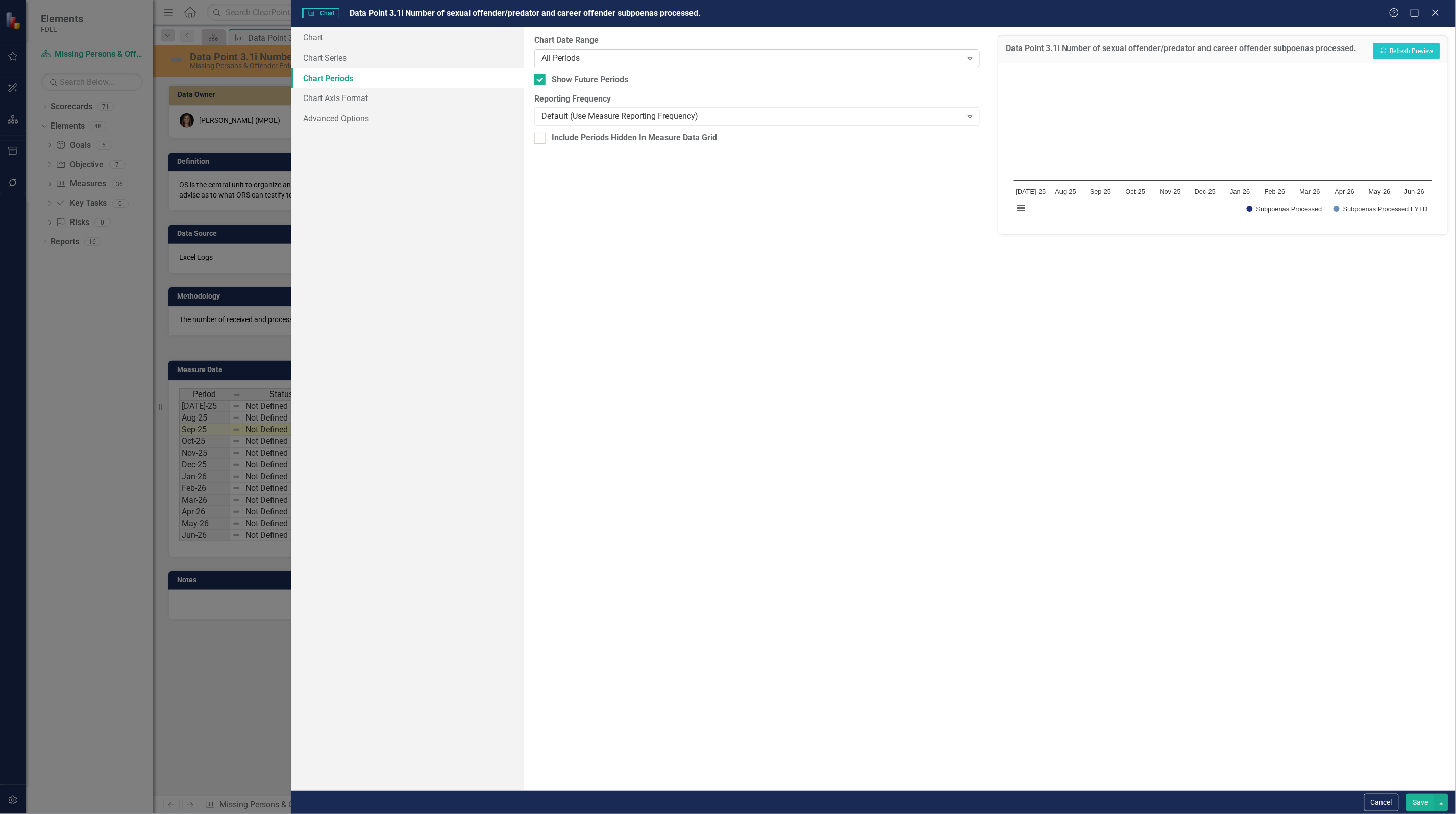
click at [585, 63] on div "All Periods" at bounding box center [752, 58] width 421 height 12
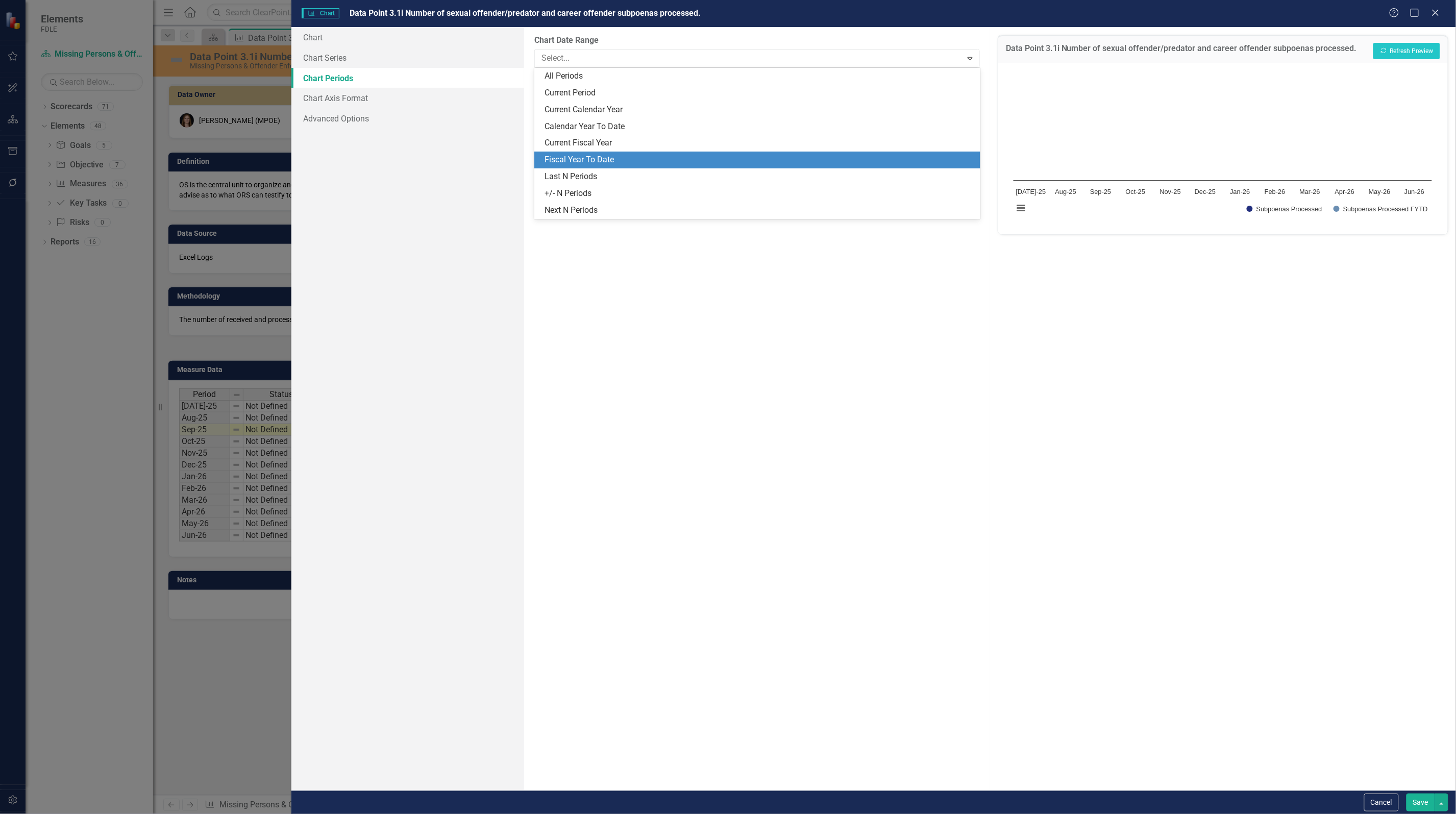
click at [582, 154] on div "Fiscal Year To Date" at bounding box center [759, 160] width 429 height 12
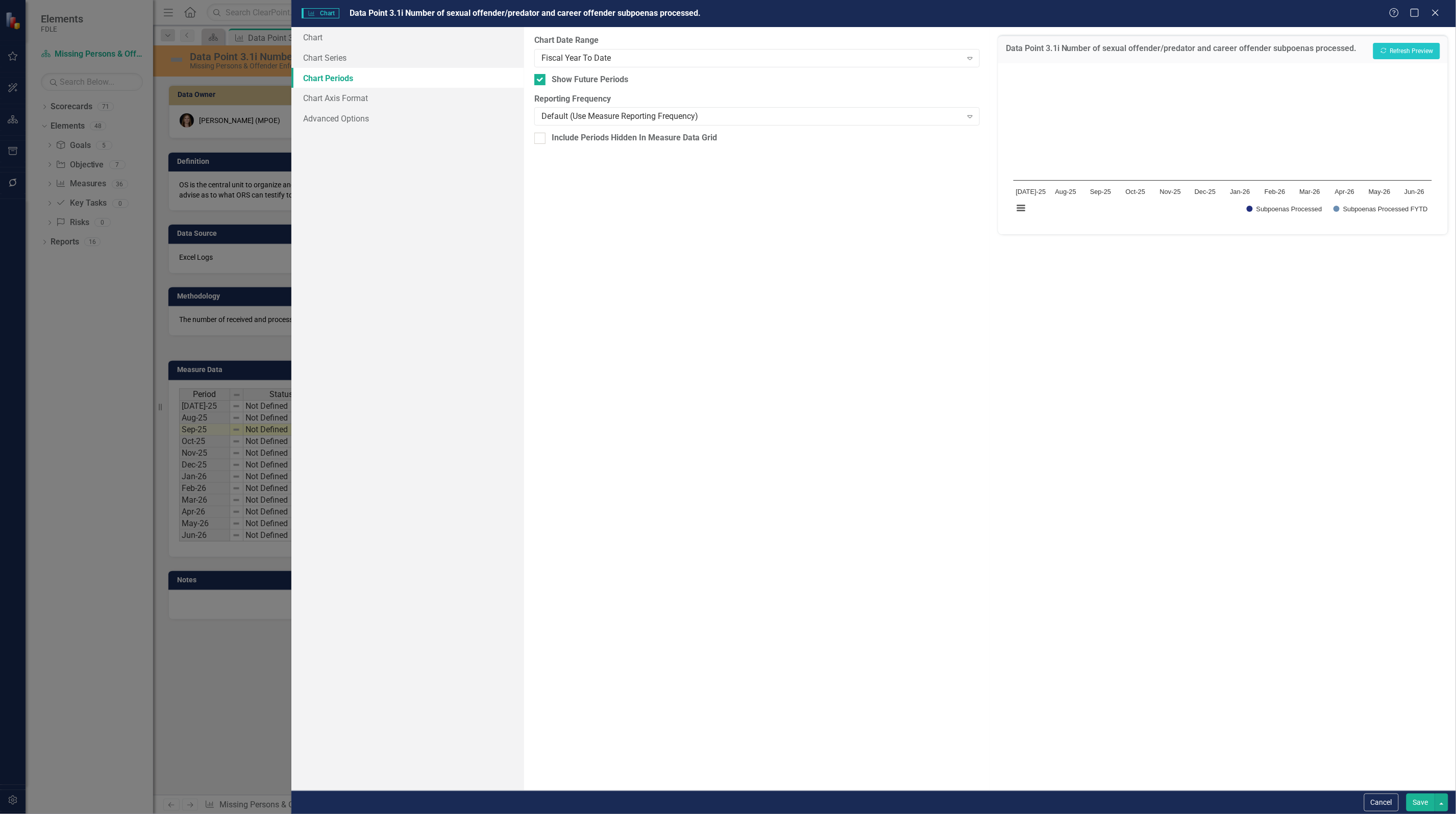
click at [1414, 804] on button "Save" at bounding box center [1420, 803] width 29 height 18
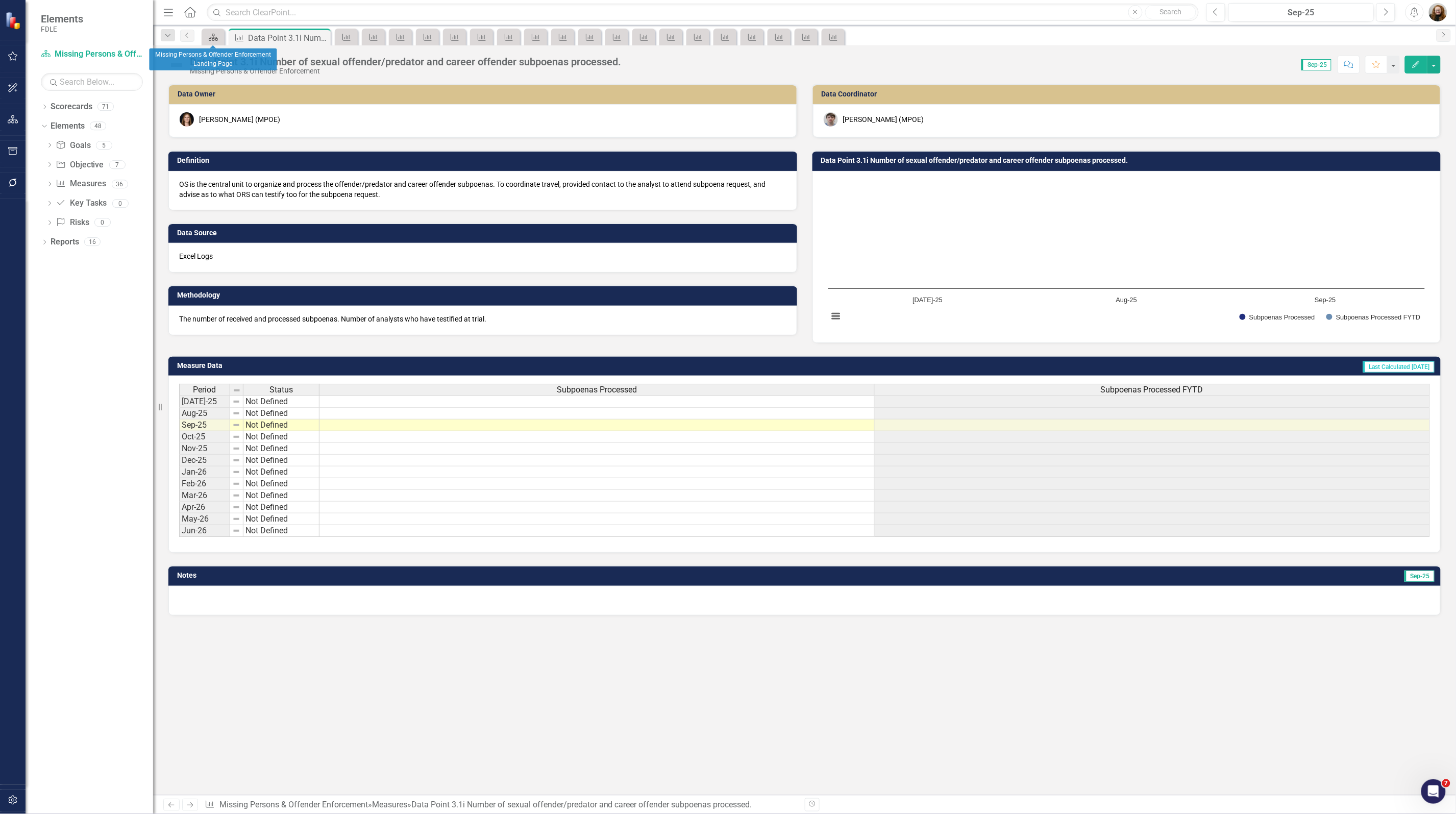
click at [210, 38] on icon at bounding box center [213, 37] width 9 height 7
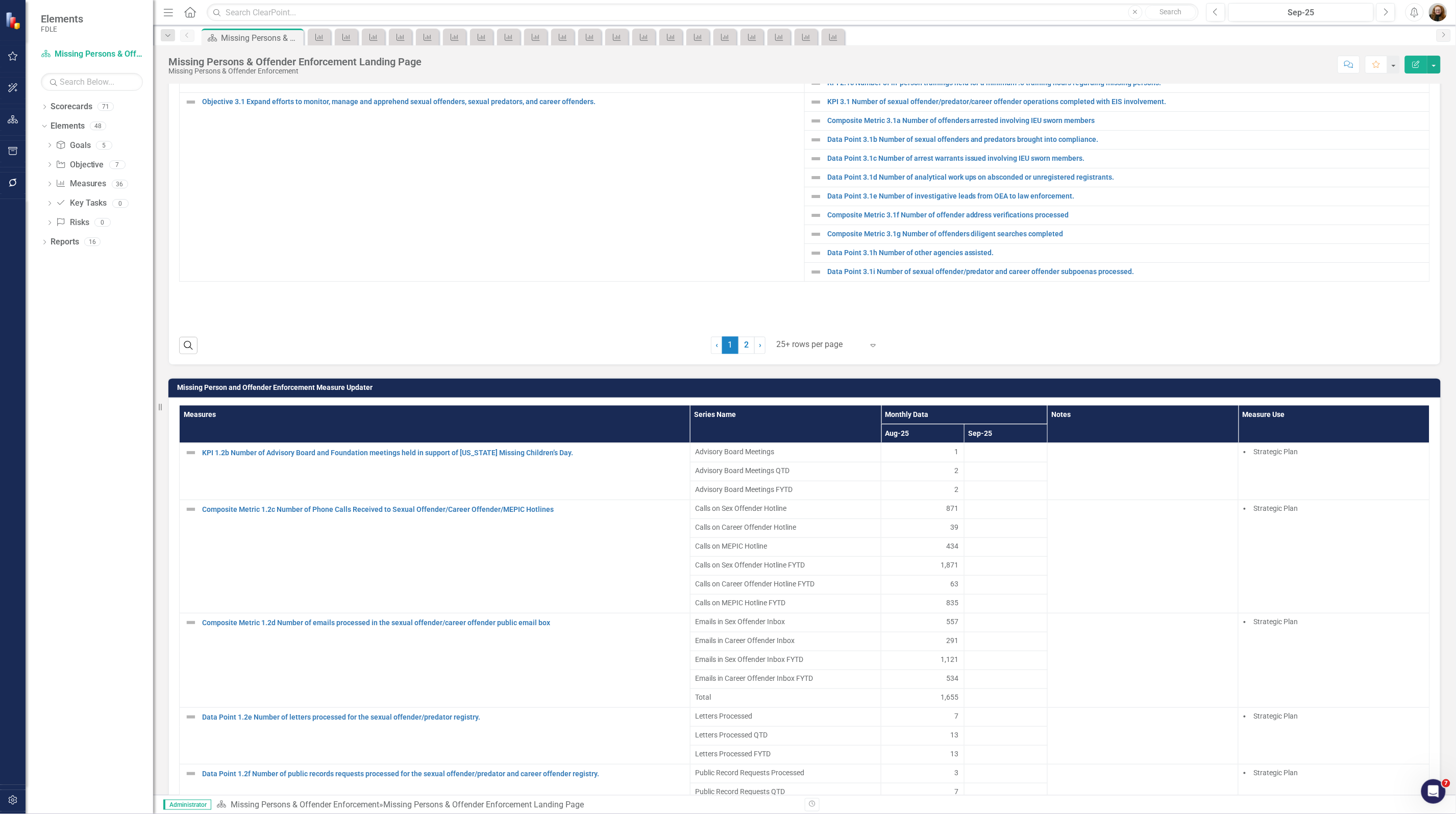
scroll to position [765, 0]
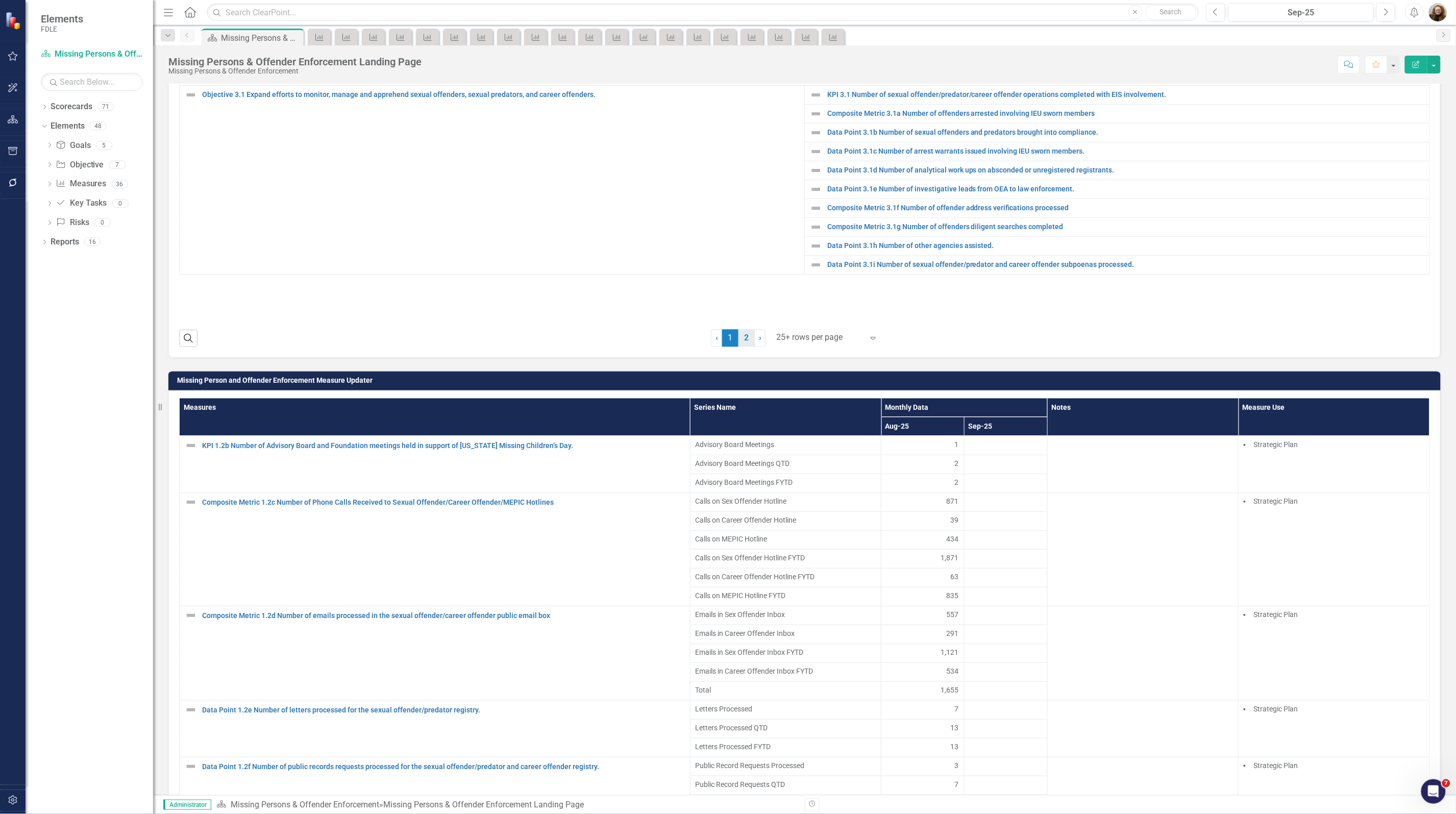
click at [745, 347] on link "2" at bounding box center [747, 338] width 16 height 18
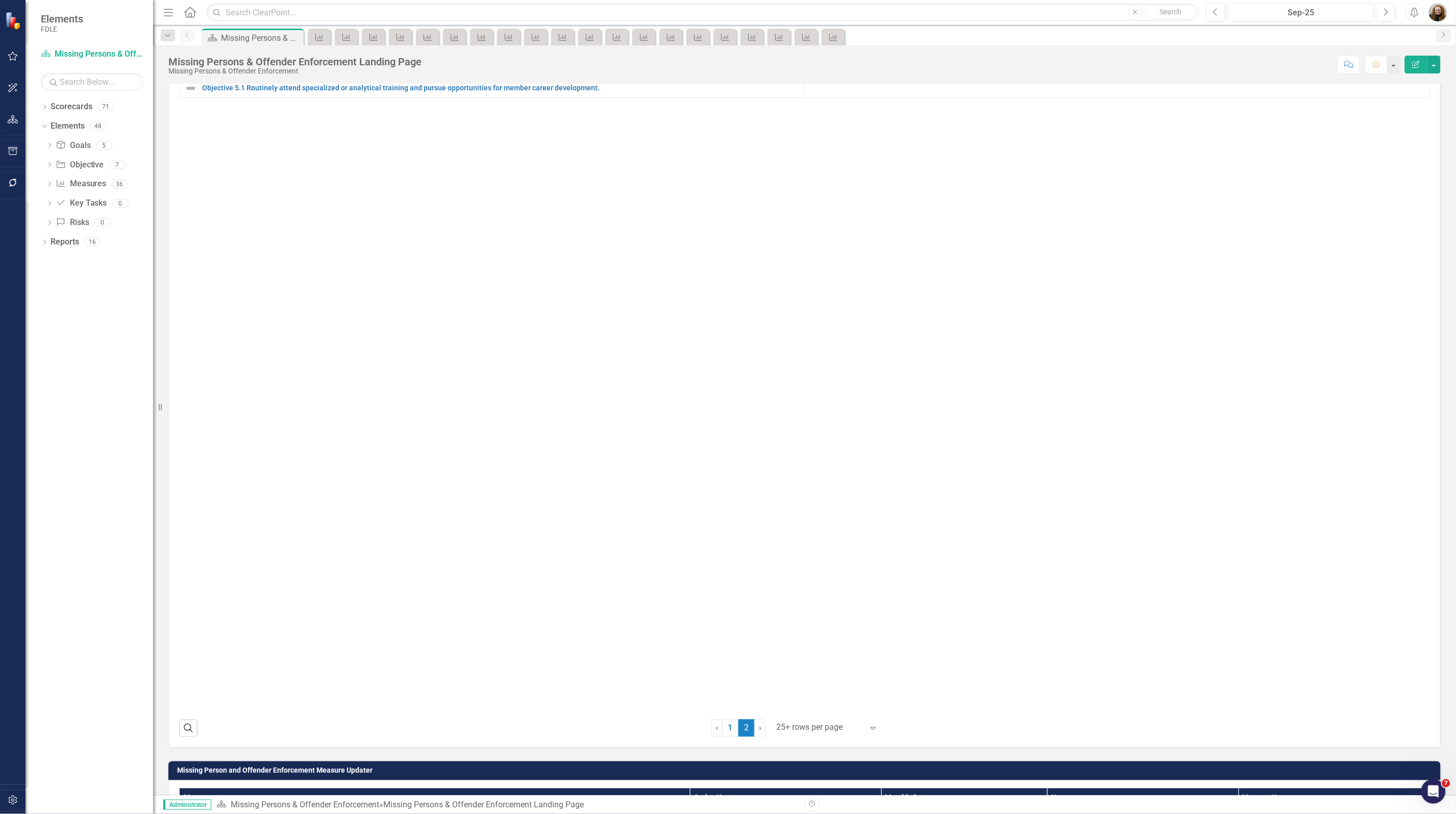
scroll to position [319, 0]
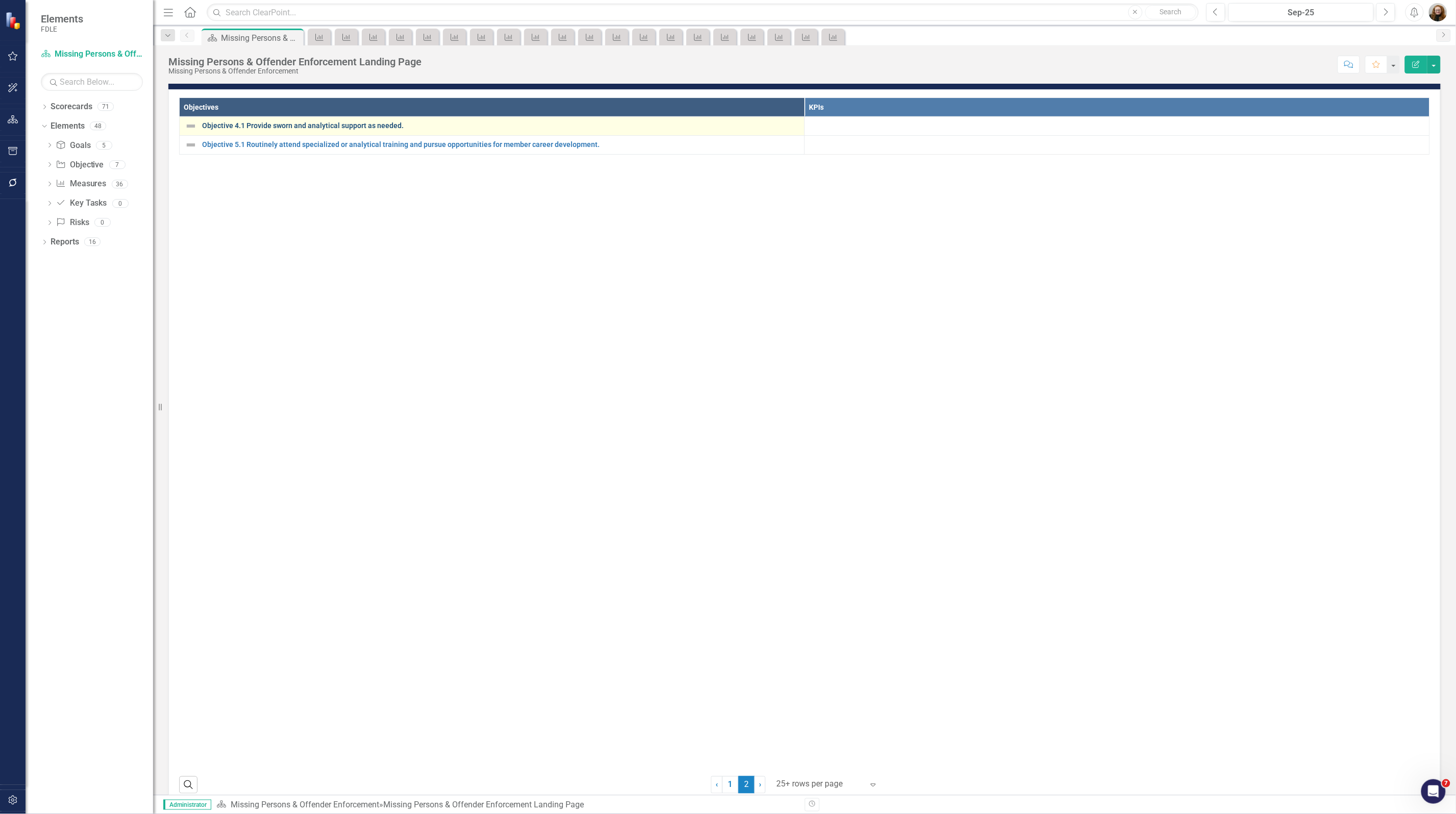
click at [358, 129] on link "Objective 4.1 Provide sworn and analytical support as needed." at bounding box center [501, 126] width 597 height 8
